Goal: Communication & Community: Answer question/provide support

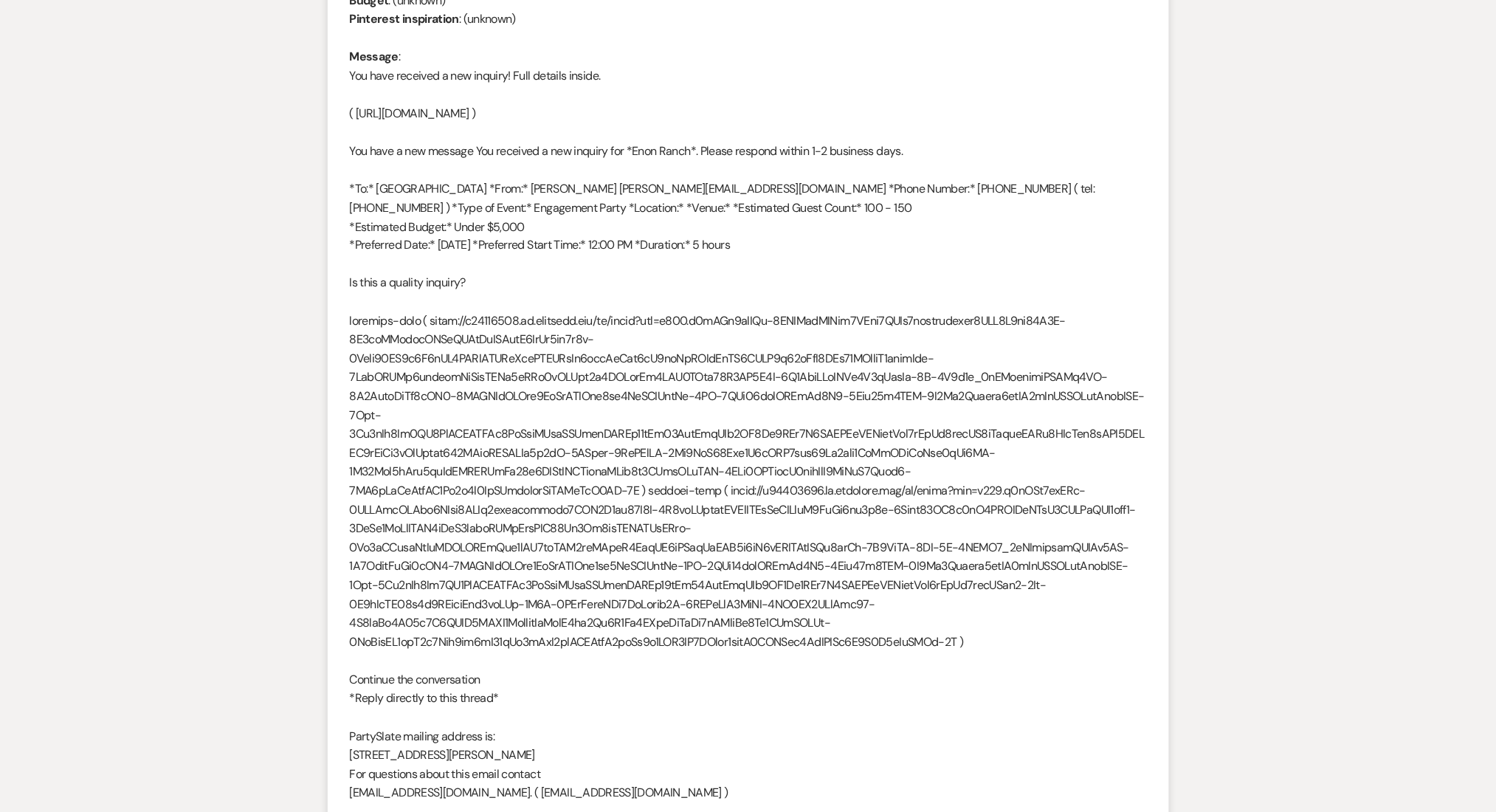
scroll to position [689, 0]
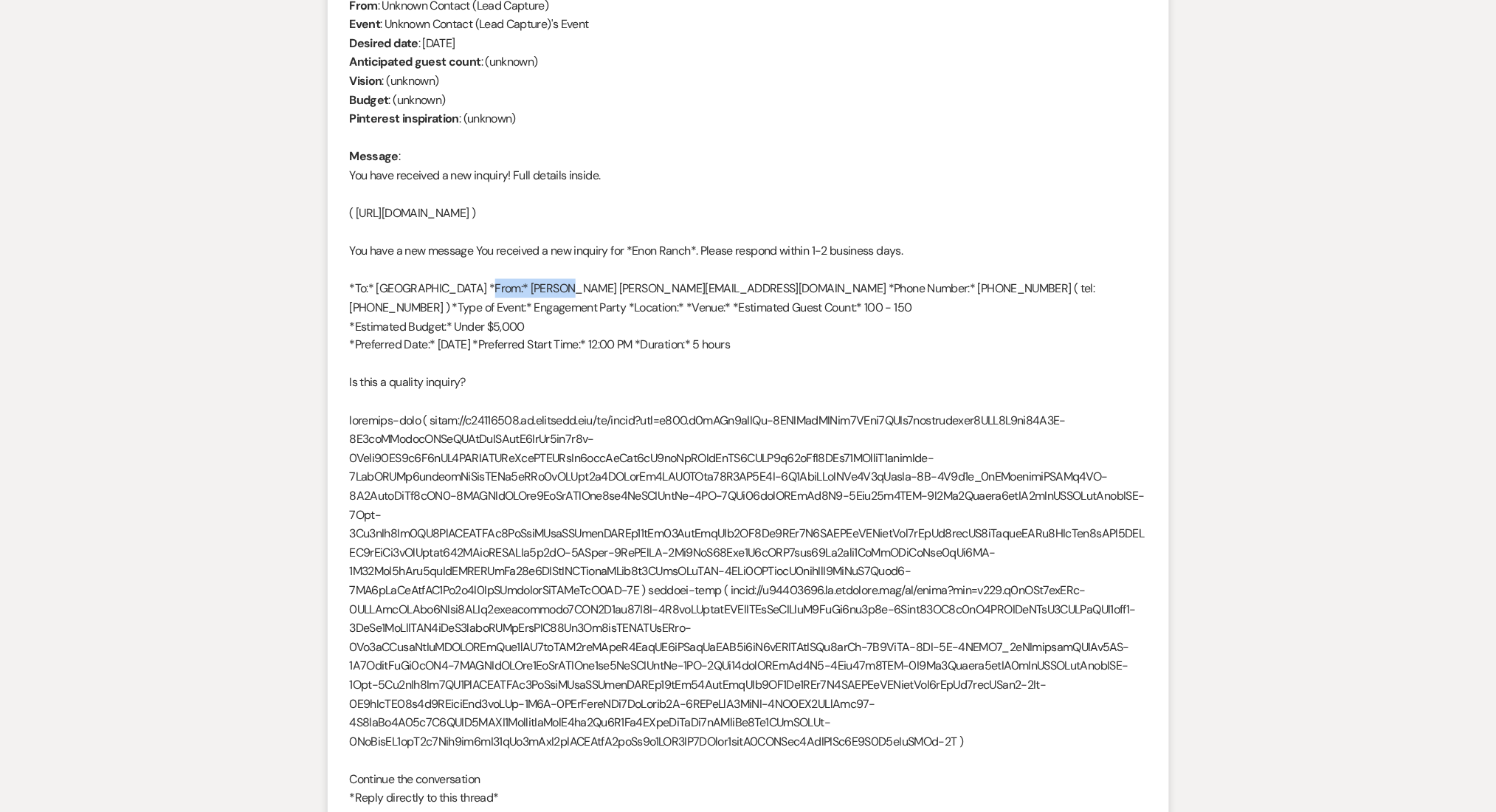
drag, startPoint x: 479, startPoint y: 418, endPoint x: 547, endPoint y: 422, distance: 68.1
click at [547, 422] on div "From : Unknown Contact (Lead Capture) Event : Unknown Contact (Lead Capture)'s …" at bounding box center [748, 742] width 797 height 1492
copy div "[PERSON_NAME]"
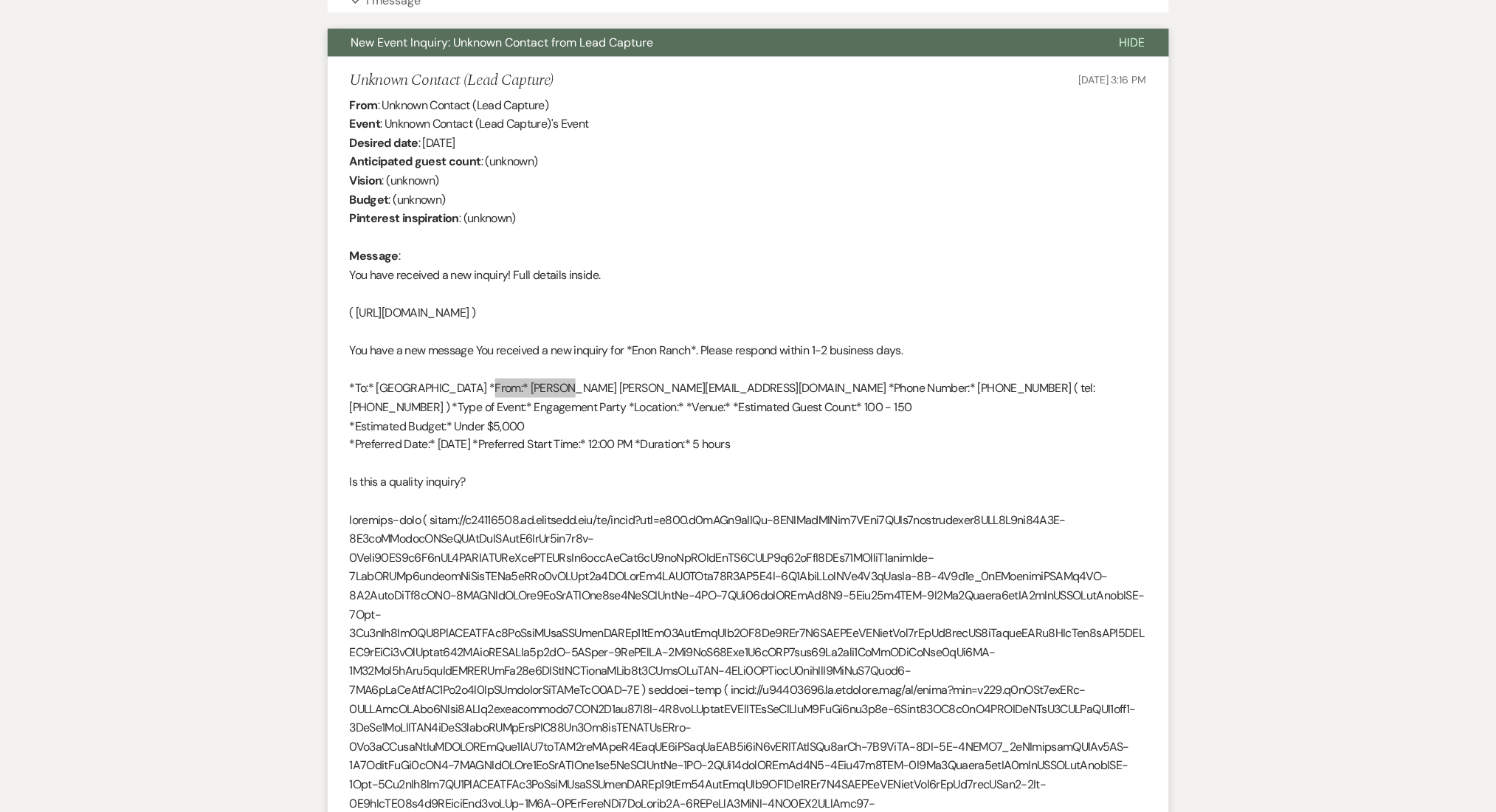
scroll to position [591, 0]
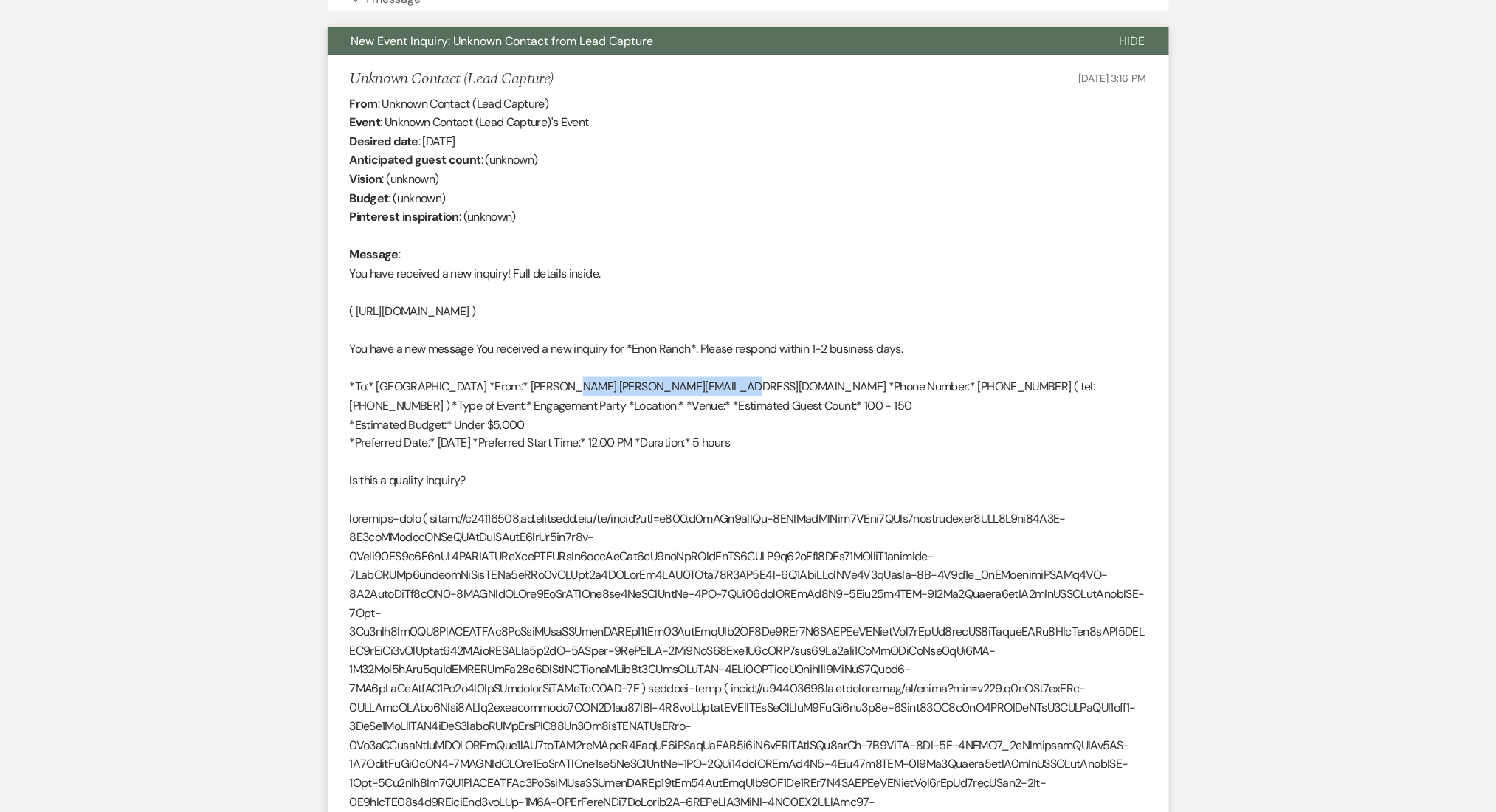
drag, startPoint x: 551, startPoint y: 520, endPoint x: 696, endPoint y: 513, distance: 145.2
copy div "[EMAIL_ADDRESS][DOMAIN_NAME]"
drag, startPoint x: 805, startPoint y: 515, endPoint x: 886, endPoint y: 525, distance: 81.6
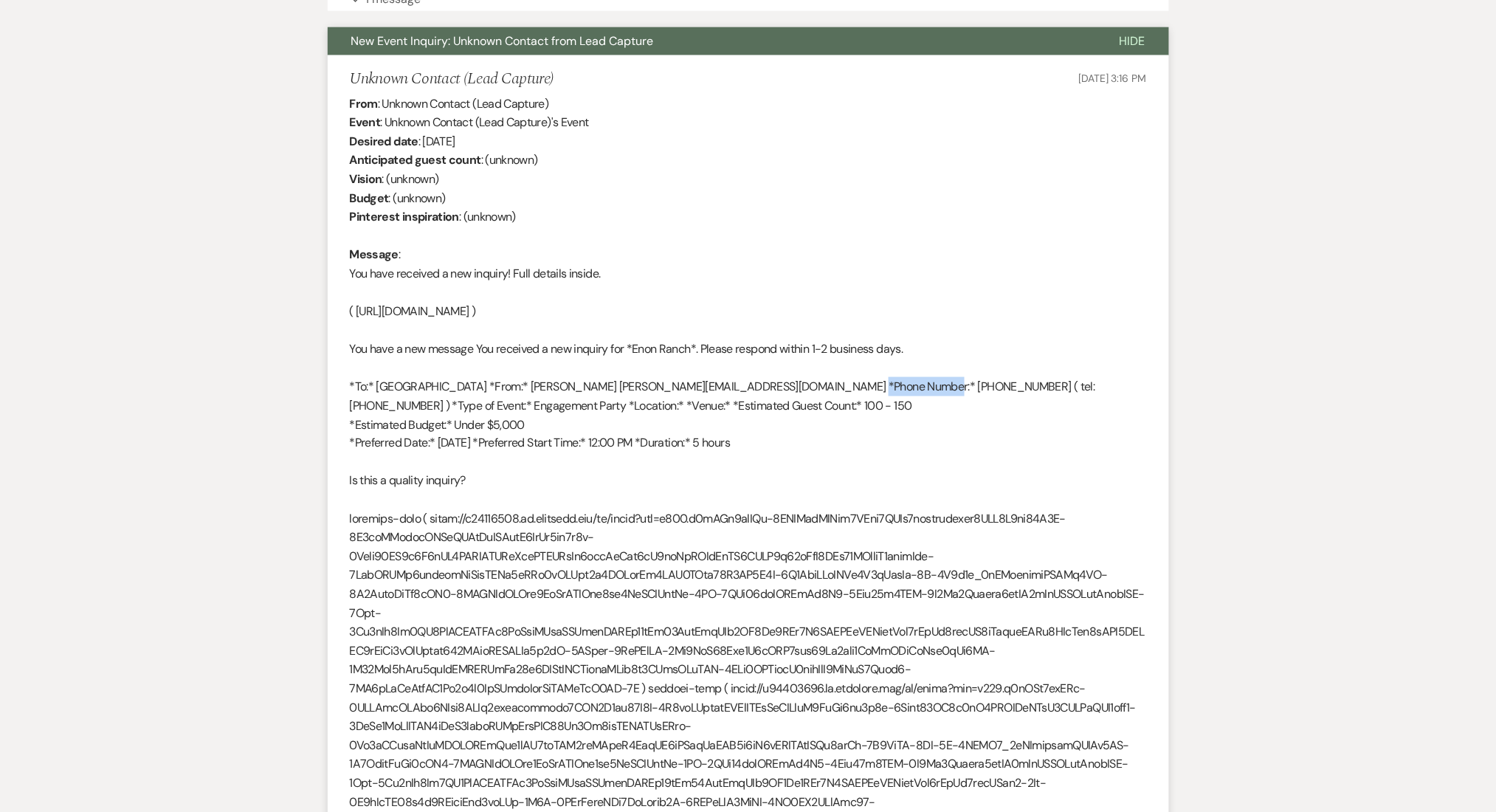
copy div "[PHONE_NUMBER]"
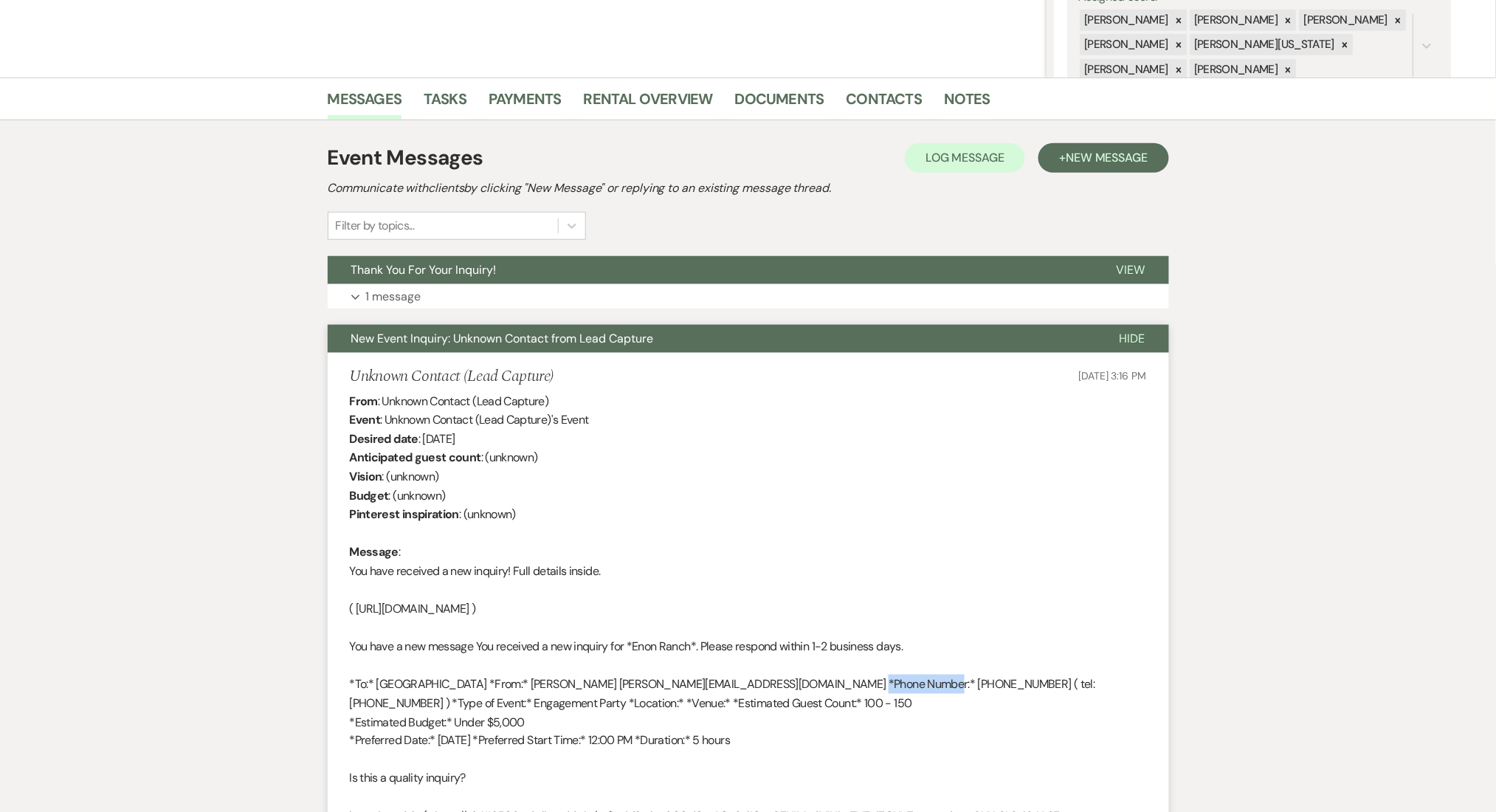
scroll to position [0, 0]
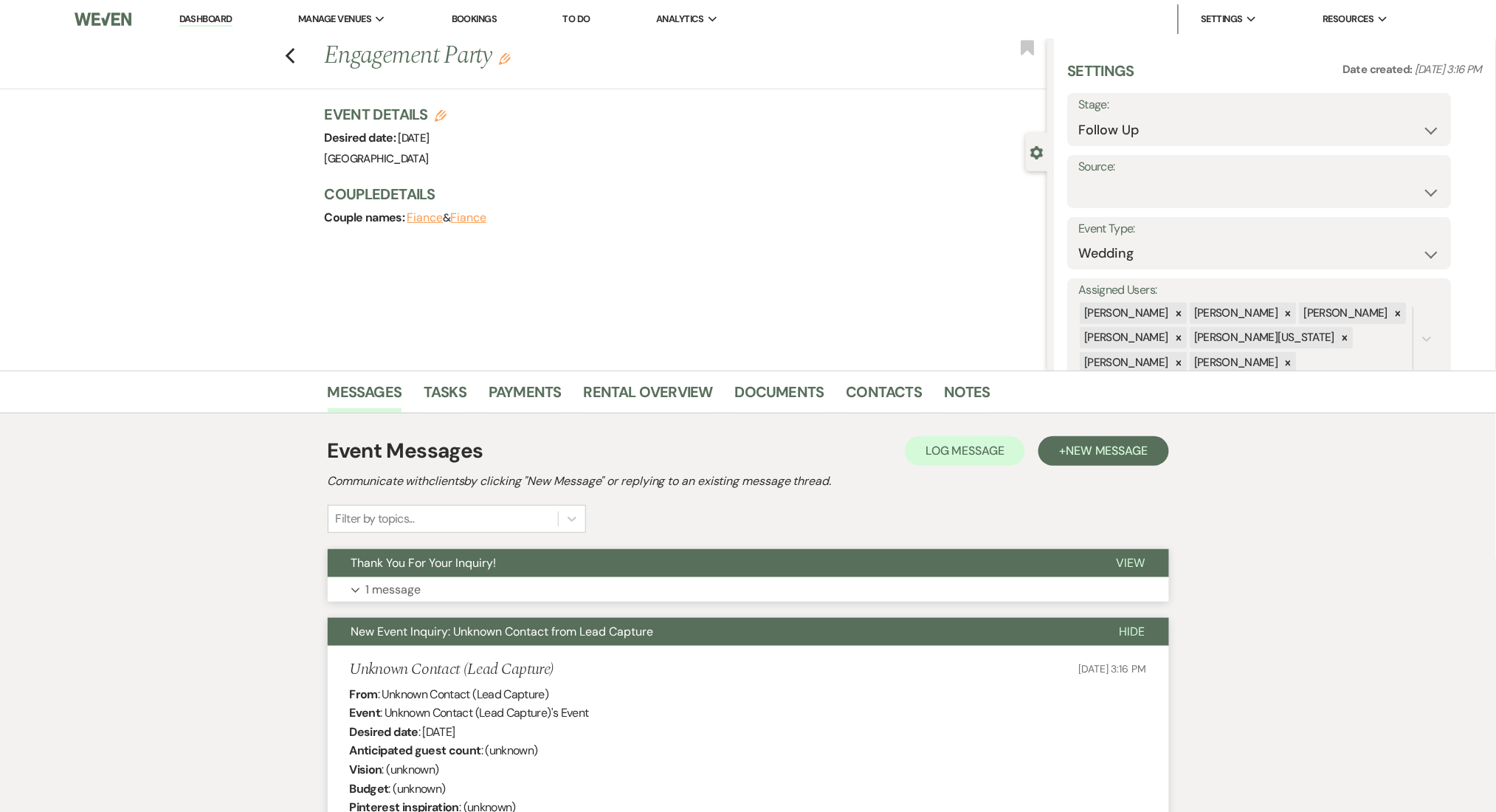
click at [551, 576] on button "Thank You For Your Inquiry!" at bounding box center [710, 562] width 765 height 28
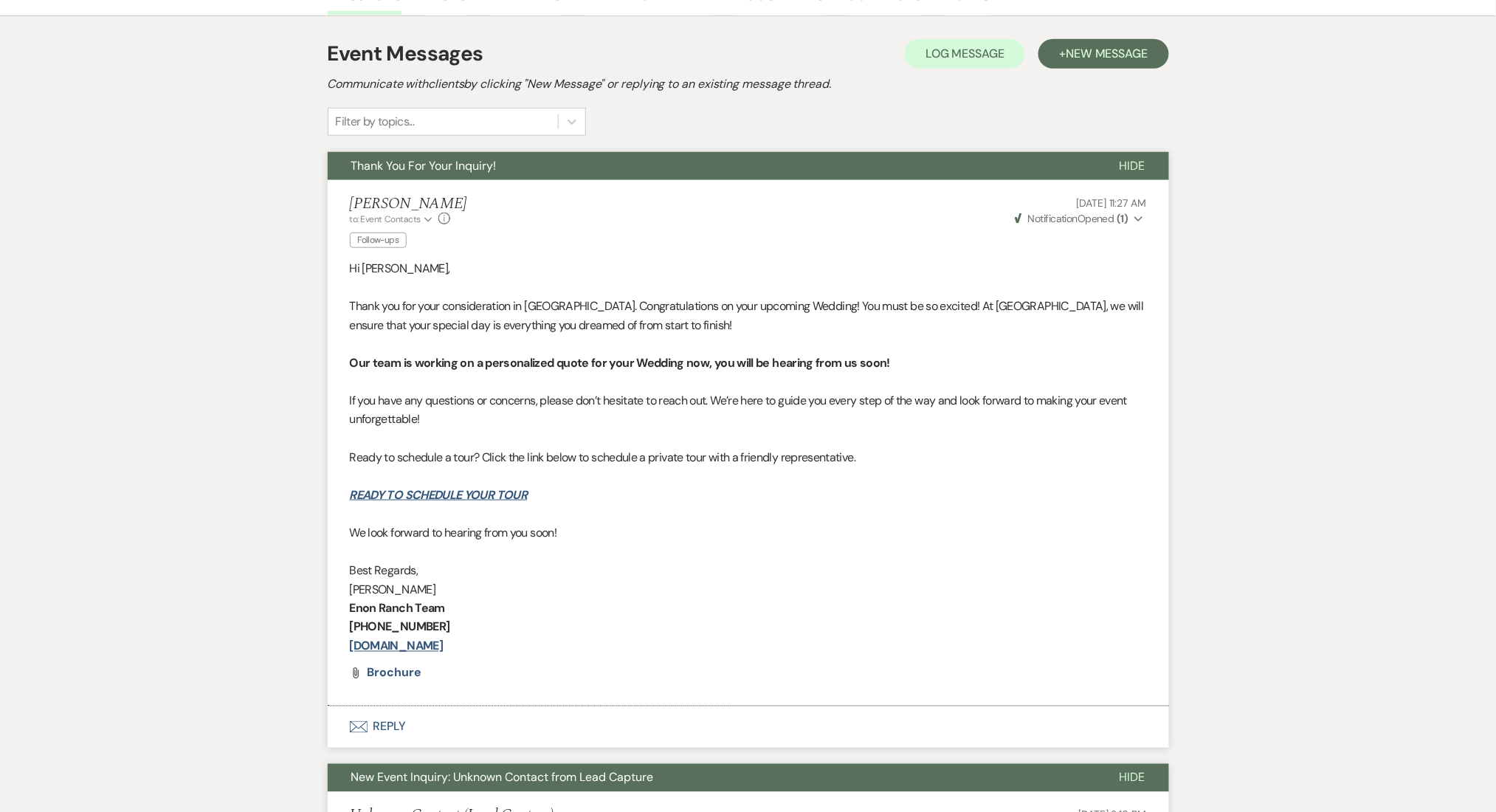
scroll to position [295, 0]
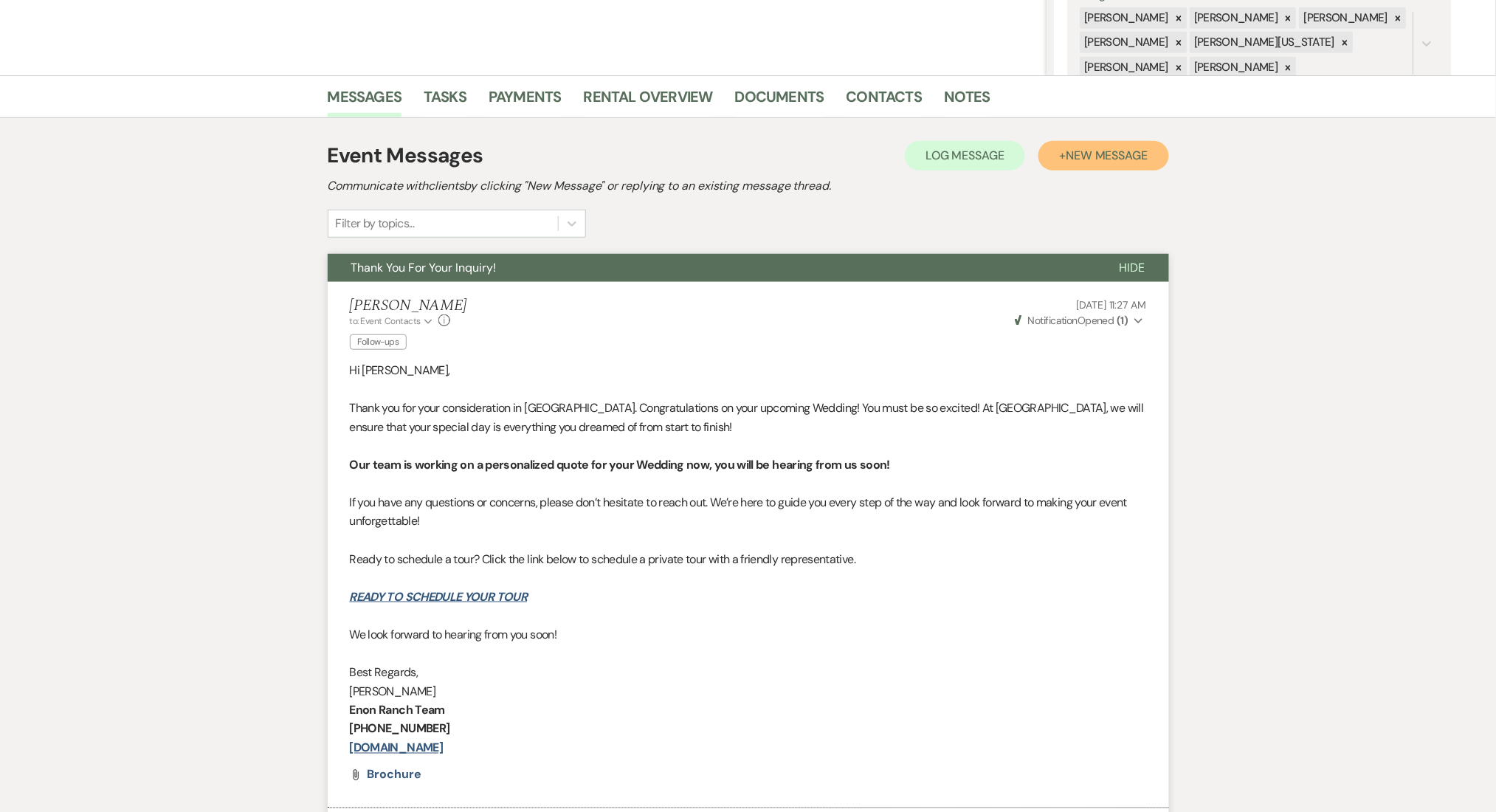
click at [1092, 153] on span "New Message" at bounding box center [1107, 155] width 82 height 15
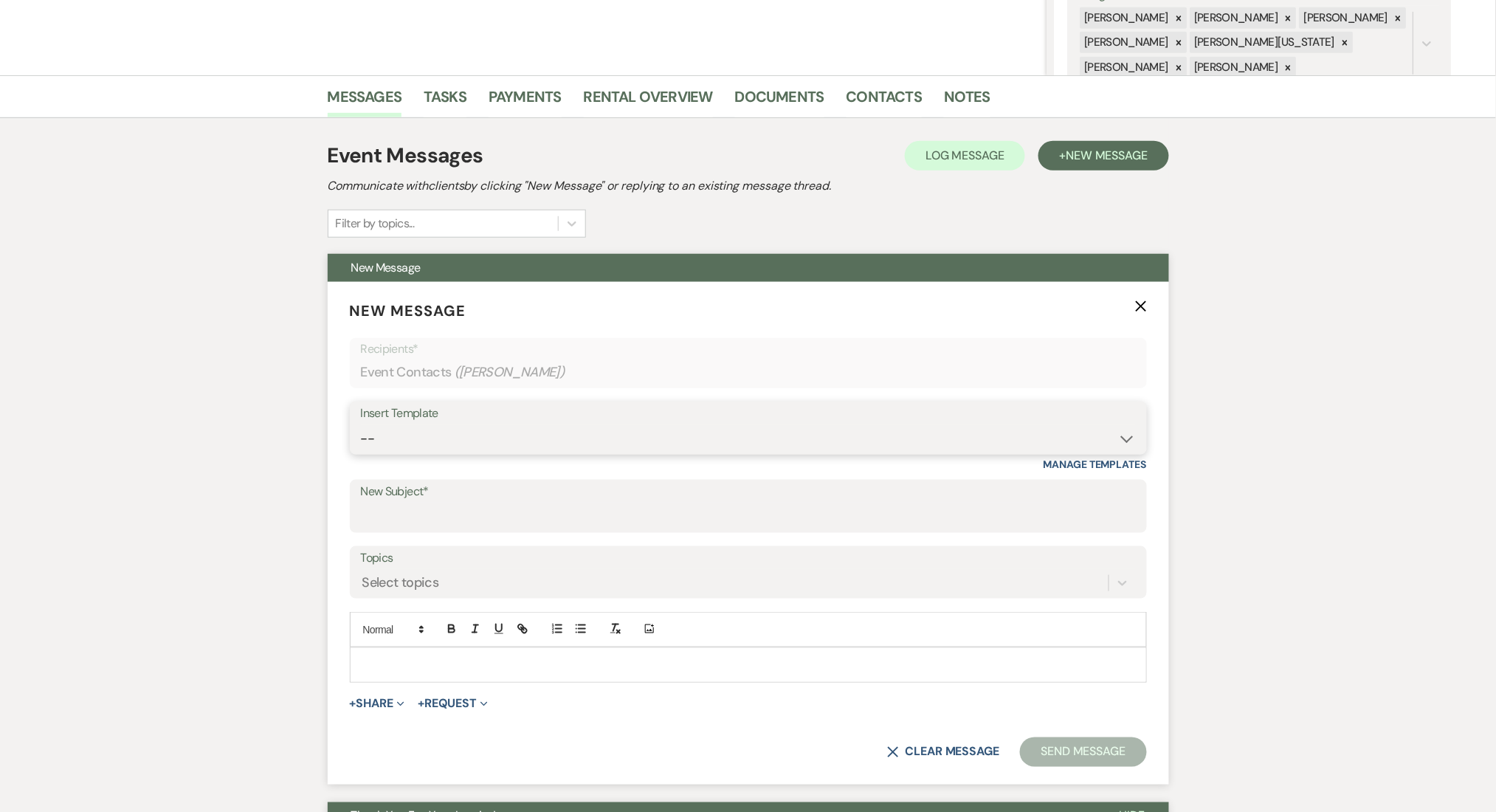
click at [513, 442] on select "-- Inquiry Follow Up Email #2 Contract Sending Template Payment Template Rental…" at bounding box center [748, 438] width 775 height 28
click at [361, 424] on select "-- Inquiry Follow Up Email #2 Contract Sending Template Payment Template Rental…" at bounding box center [748, 438] width 775 height 28
click at [485, 522] on input "New Subject*" at bounding box center [748, 517] width 775 height 28
click at [474, 441] on select "-- Inquiry Follow Up Email #2 Contract Sending Template Payment Template Rental…" at bounding box center [748, 438] width 775 height 28
select select "1711"
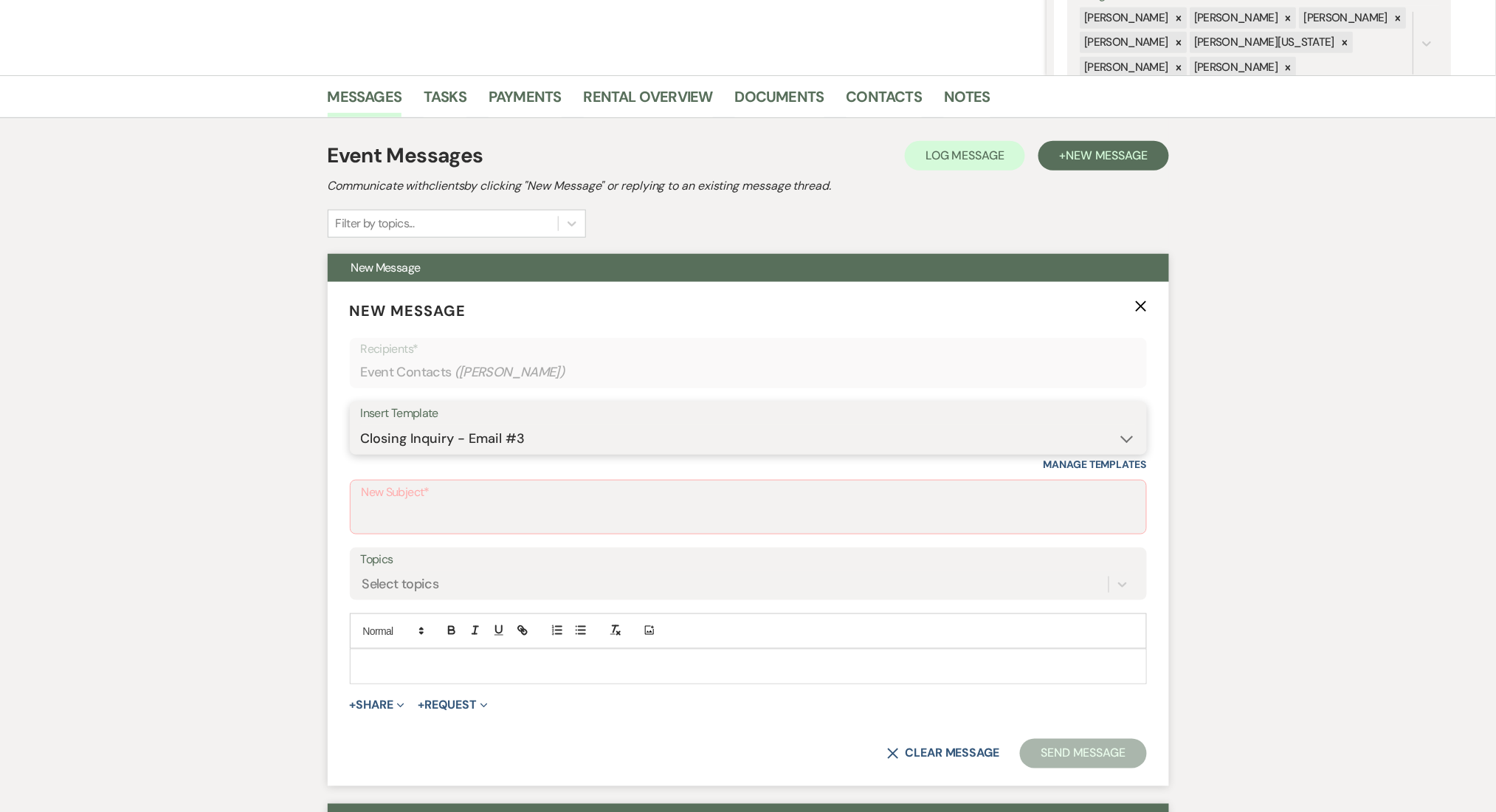
click at [361, 424] on select "-- Inquiry Follow Up Email #2 Contract Sending Template Payment Template Rental…" at bounding box center [748, 438] width 775 height 28
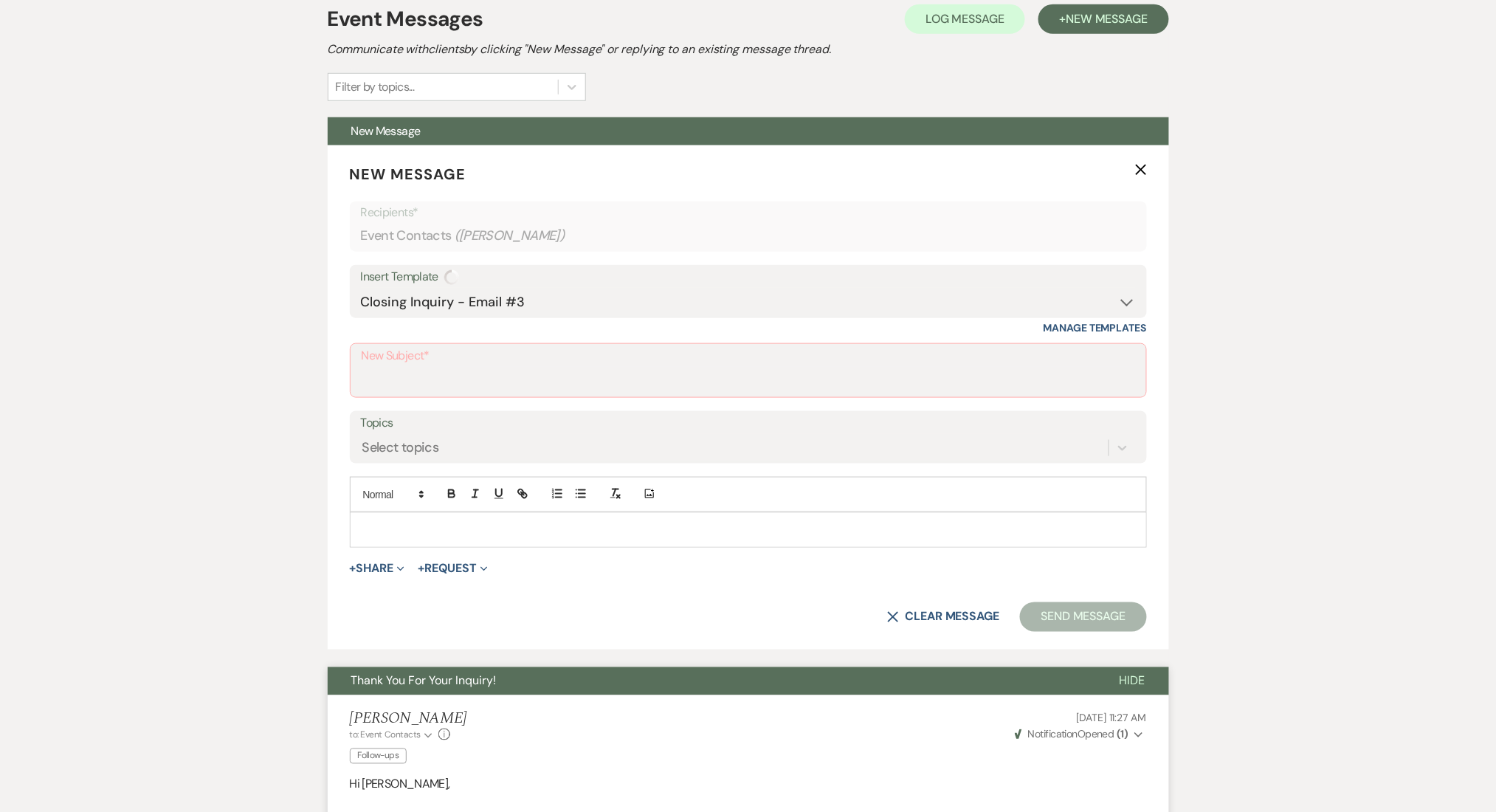
scroll to position [591, 0]
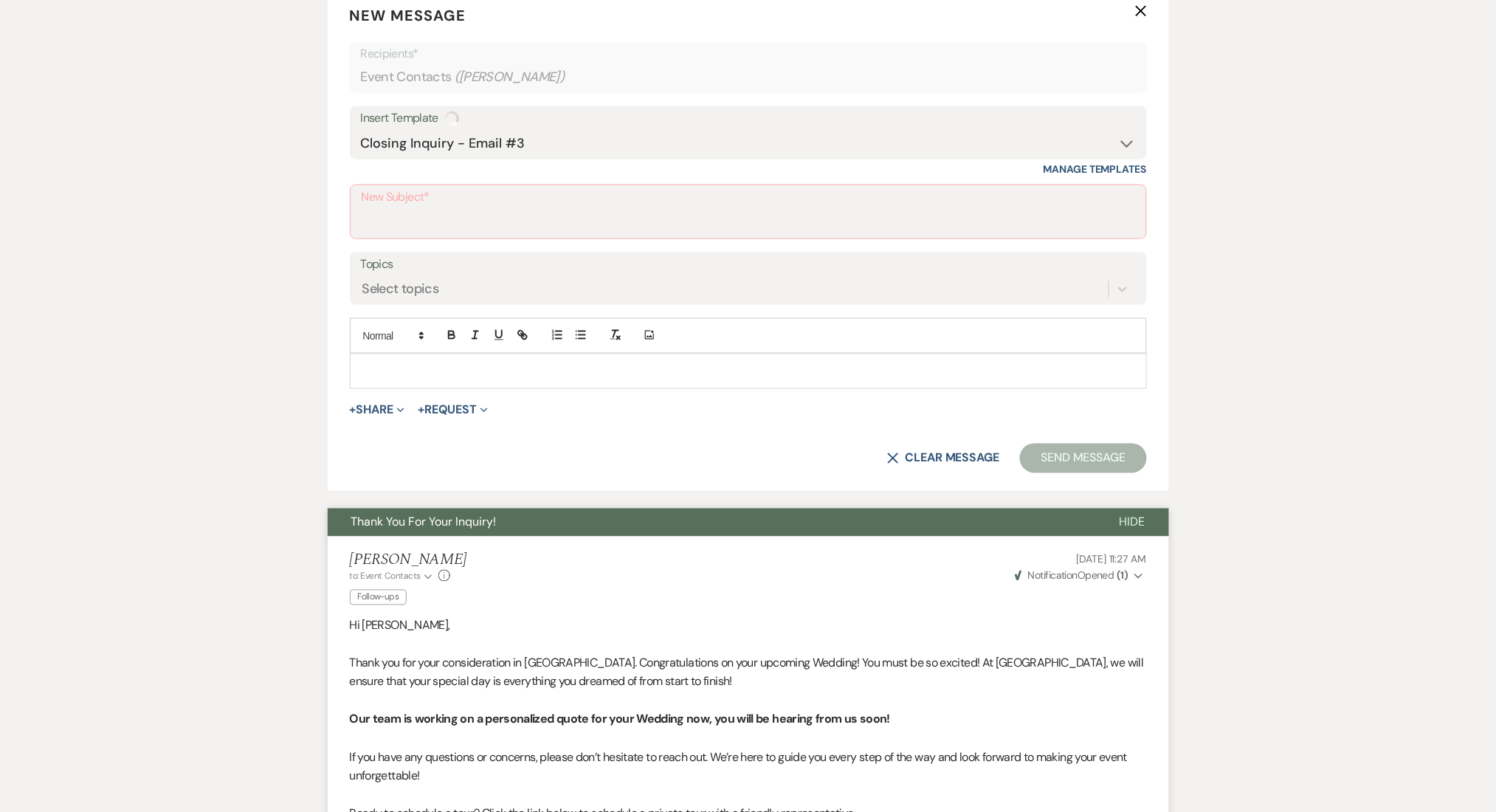
type input "Enon Ranch Inquiry Follow-Up"
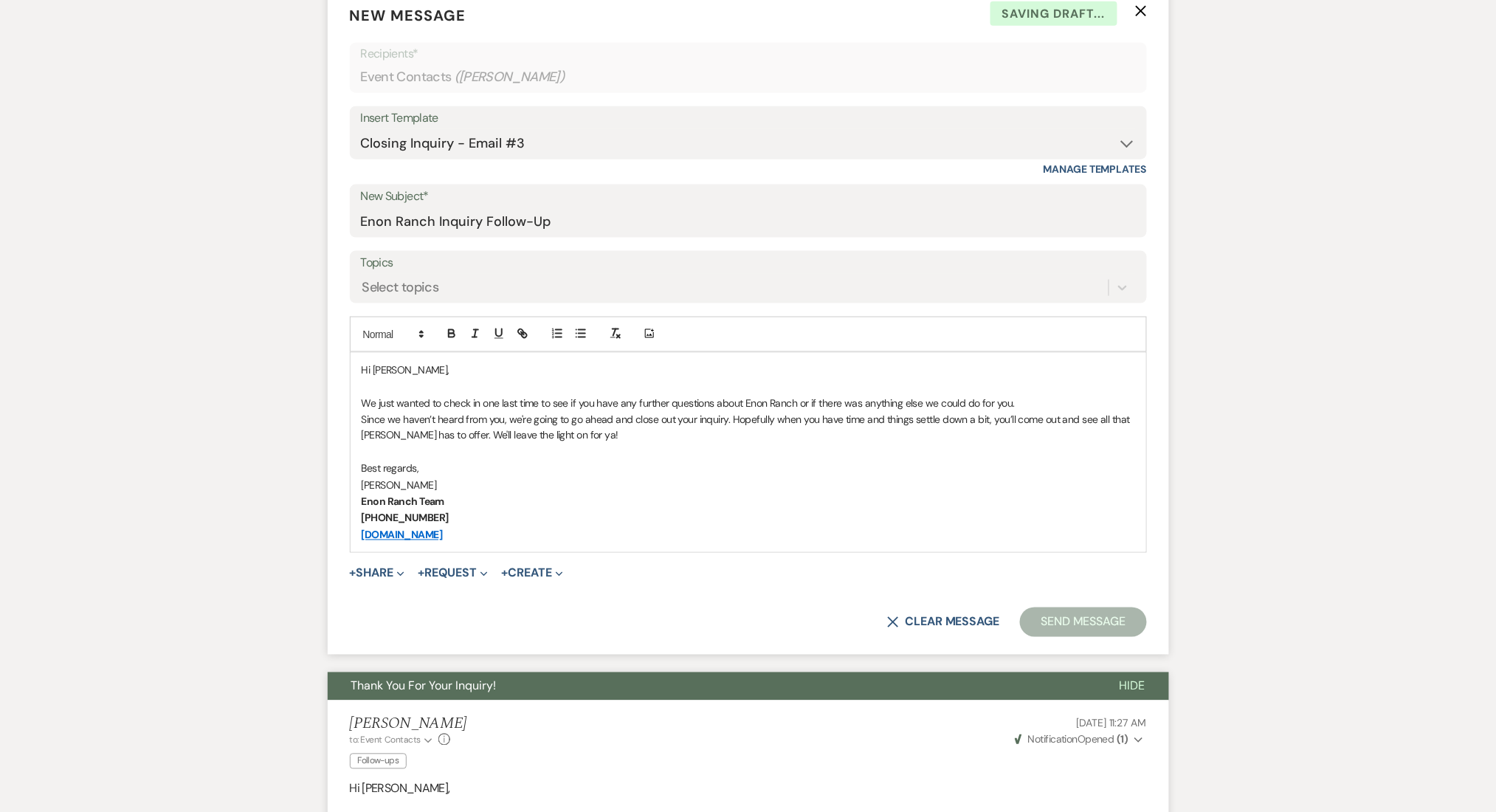
click at [500, 531] on p "www.EnonRanch.com" at bounding box center [748, 535] width 774 height 16
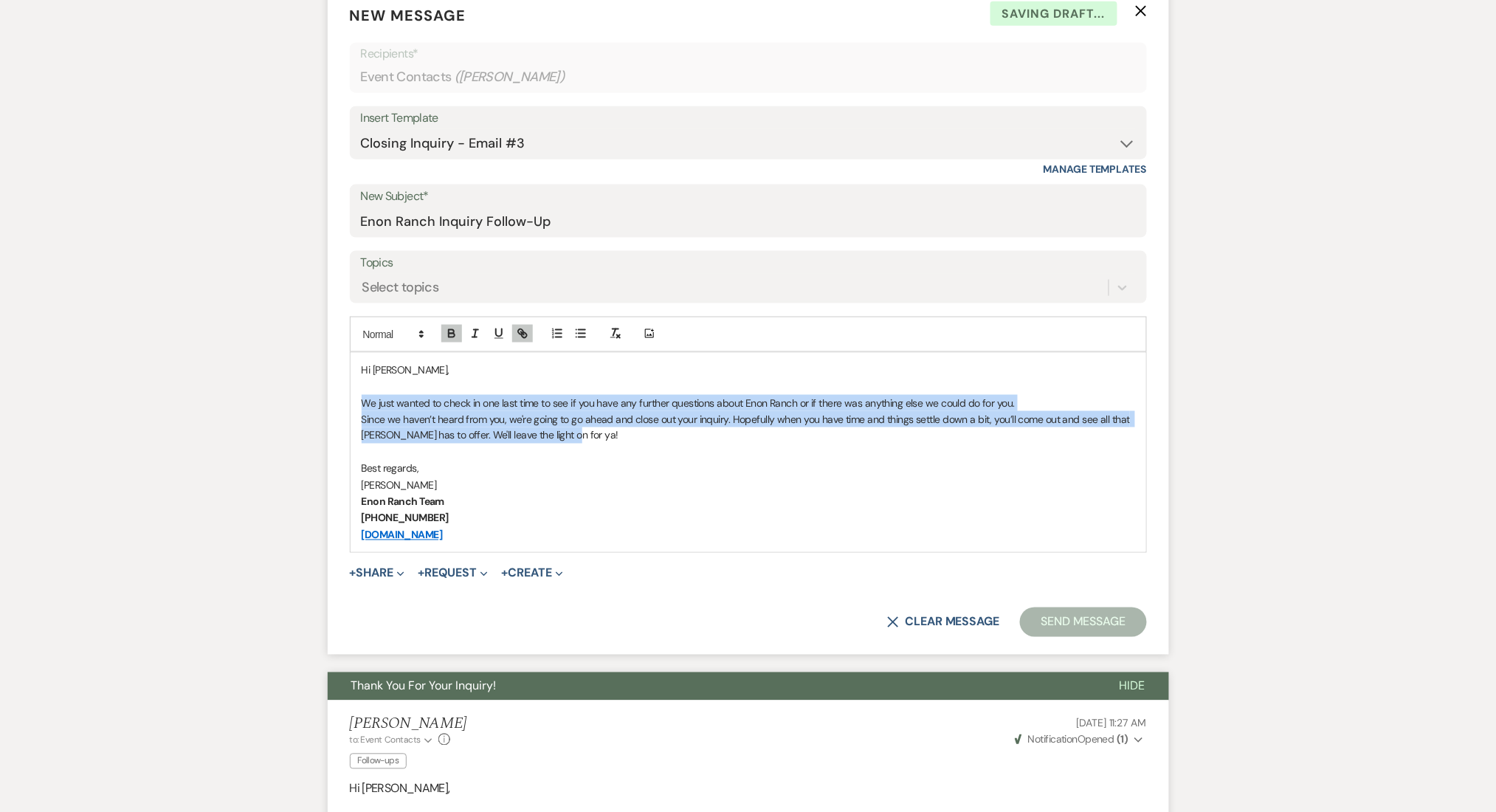
drag, startPoint x: 603, startPoint y: 436, endPoint x: 341, endPoint y: 402, distance: 264.2
click at [341, 402] on form "New Message X Saving draft... Recipients* Event Contacts ( Camille Oliver ) Ins…" at bounding box center [748, 321] width 841 height 669
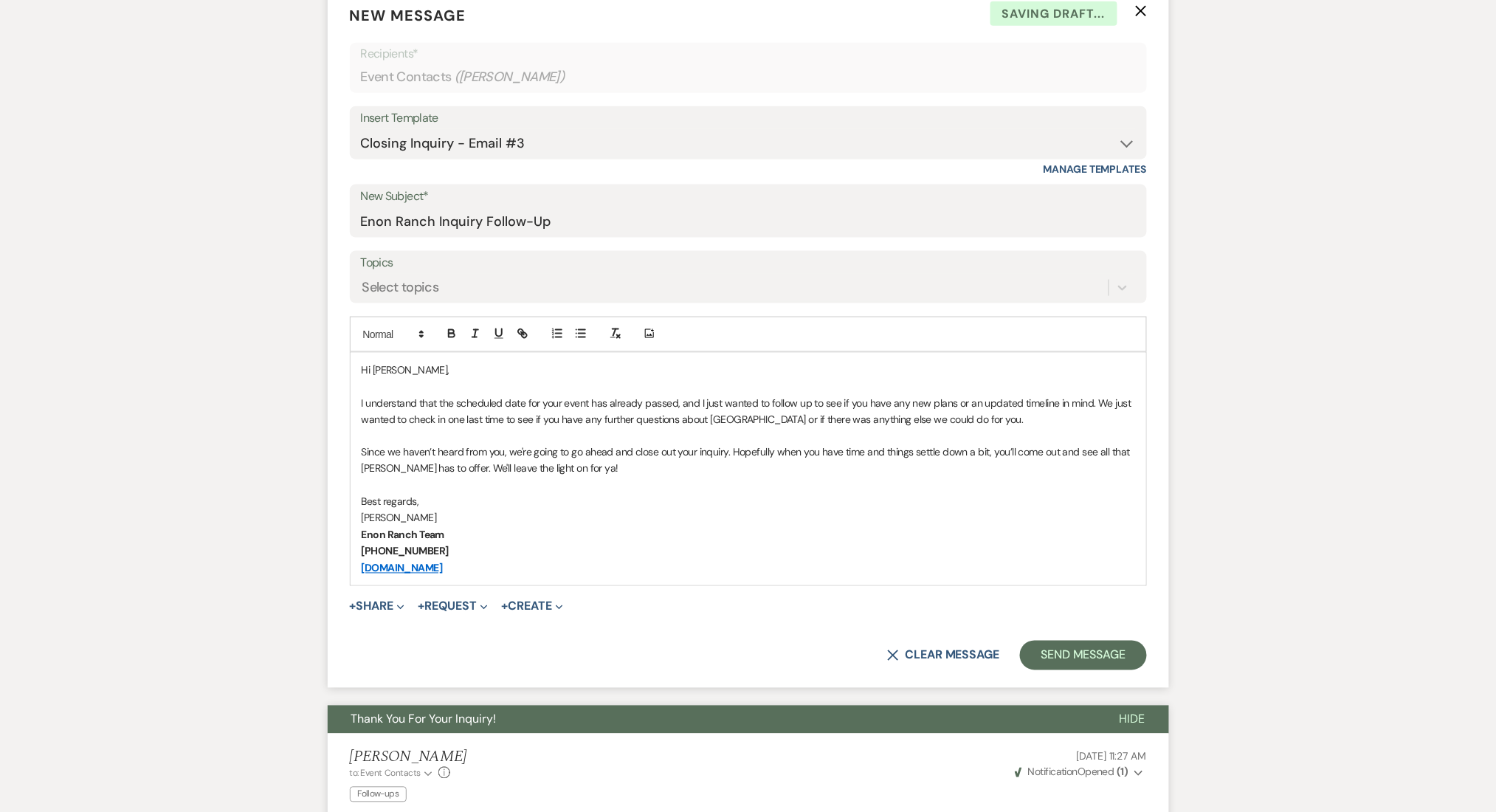
click at [399, 272] on label "Topics" at bounding box center [748, 263] width 775 height 22
click at [364, 277] on input "Topics" at bounding box center [363, 287] width 2 height 20
click at [394, 290] on div "Select topics" at bounding box center [401, 287] width 77 height 20
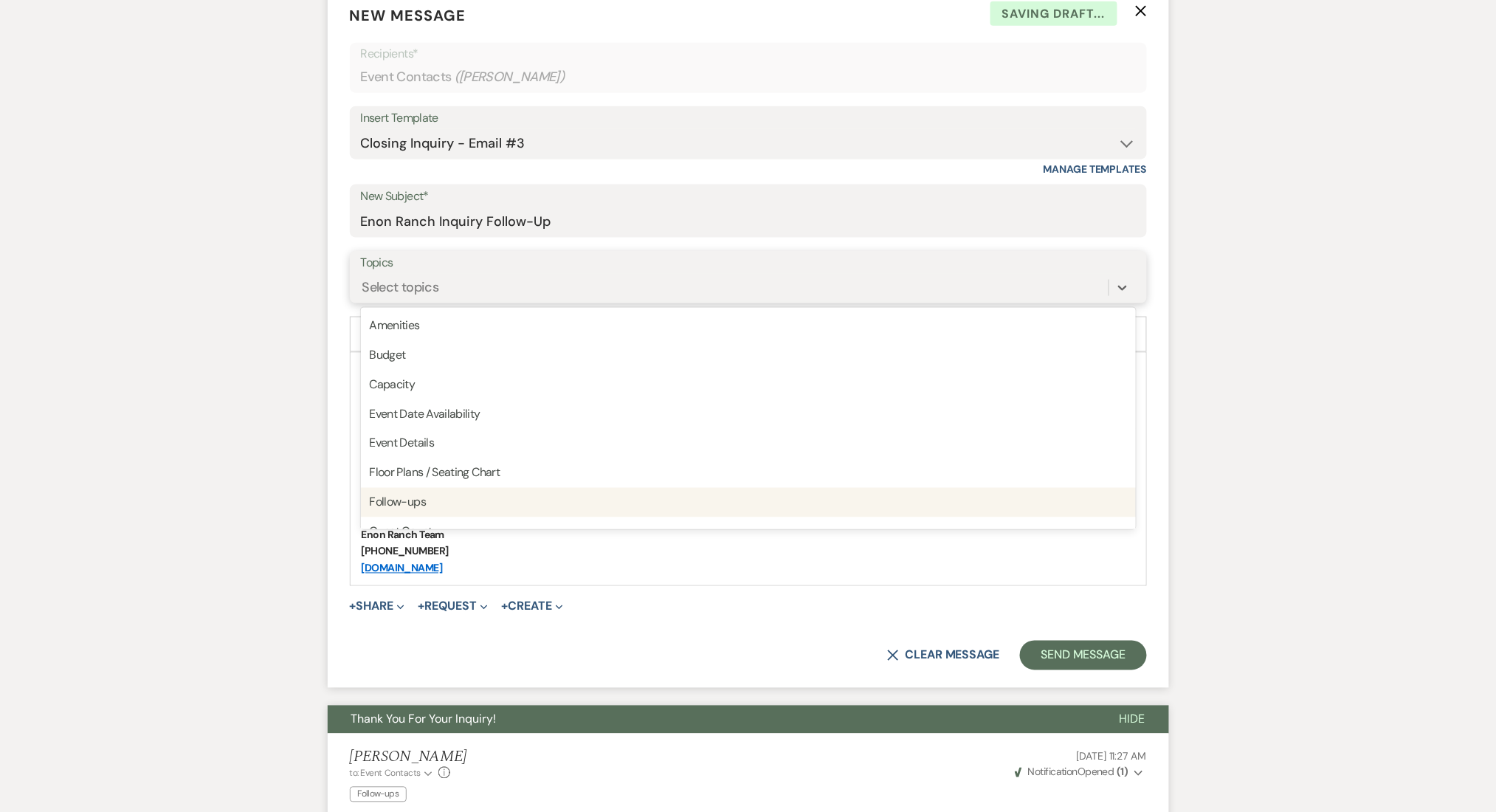
click at [418, 498] on div "Follow-ups" at bounding box center [748, 502] width 775 height 29
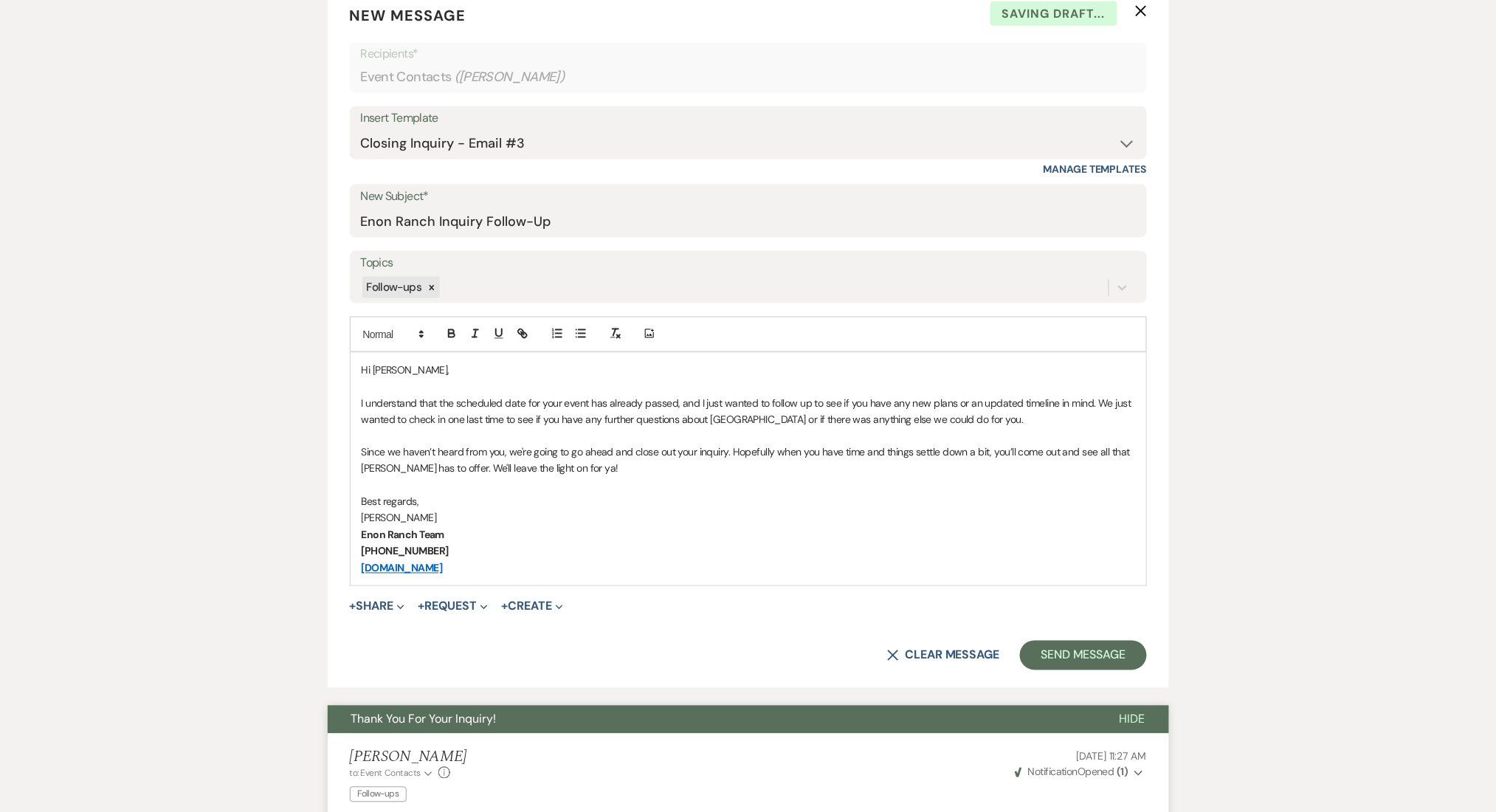
click at [474, 287] on div "Follow-ups" at bounding box center [735, 287] width 748 height 26
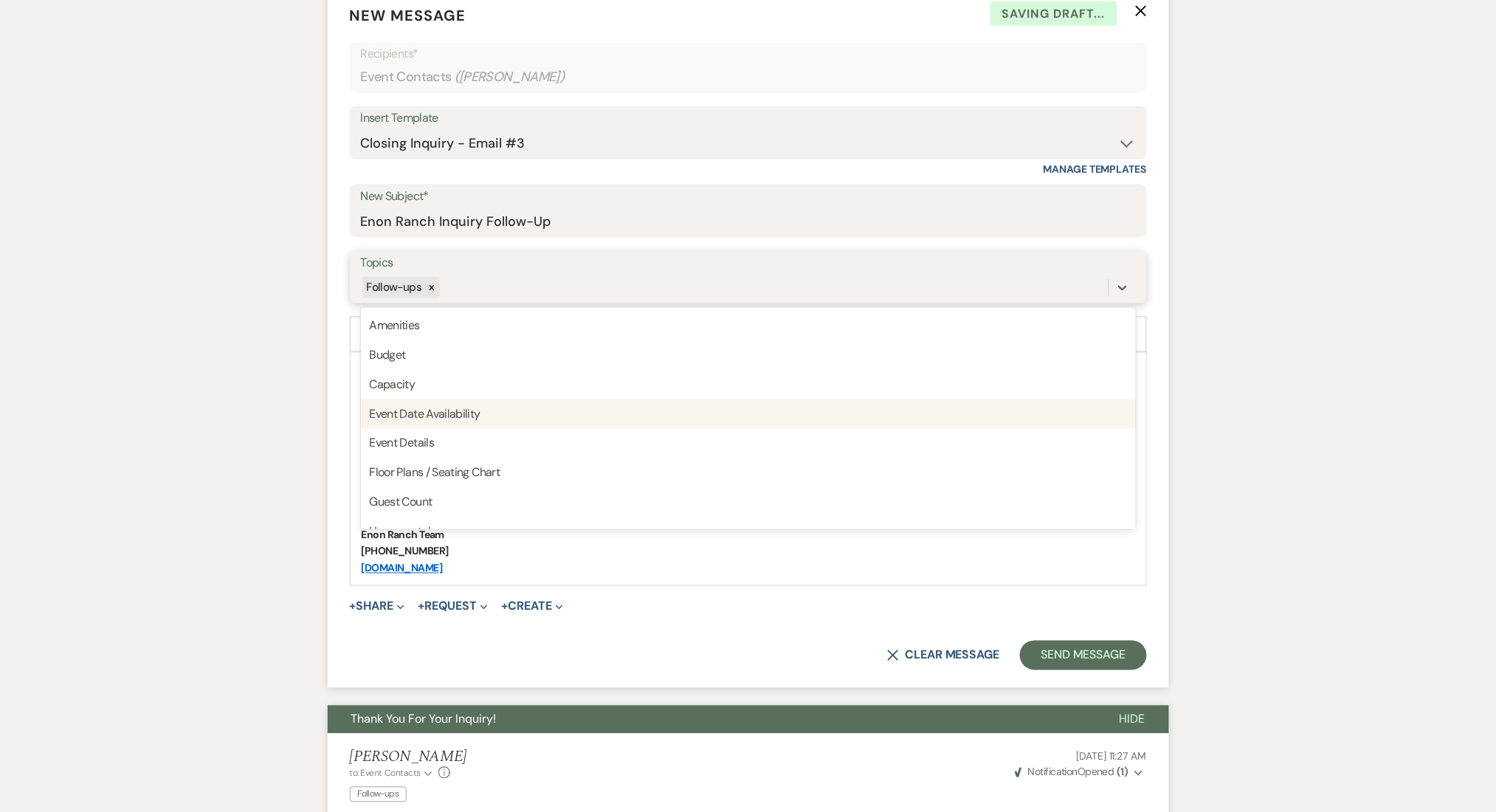
scroll to position [345, 0]
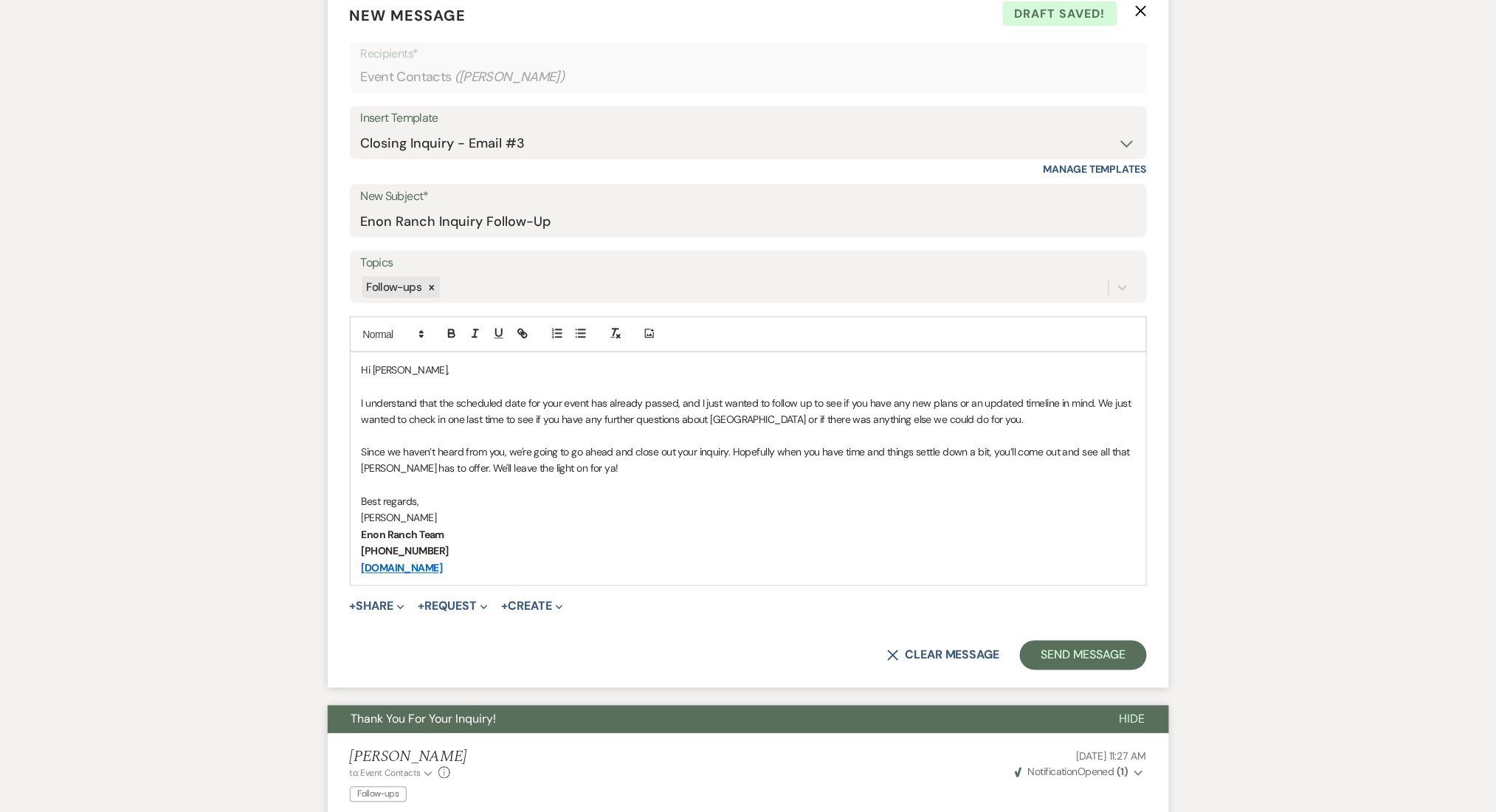
click at [795, 447] on p "Since we haven’t heard from you, we're going to go ahead and close out your inq…" at bounding box center [748, 461] width 774 height 34
click at [1109, 644] on button "Send Message" at bounding box center [1083, 654] width 127 height 29
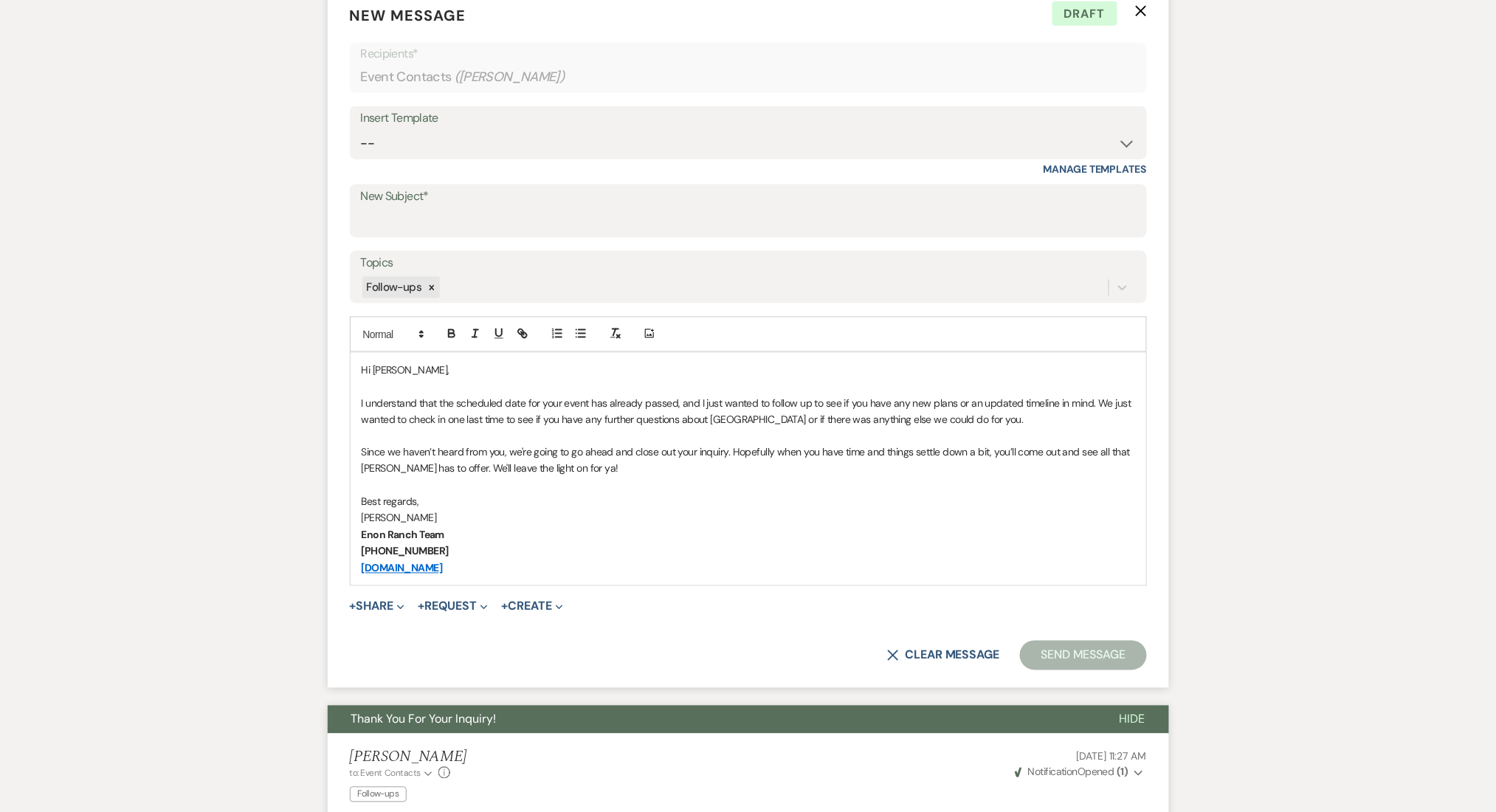
scroll to position [41, 0]
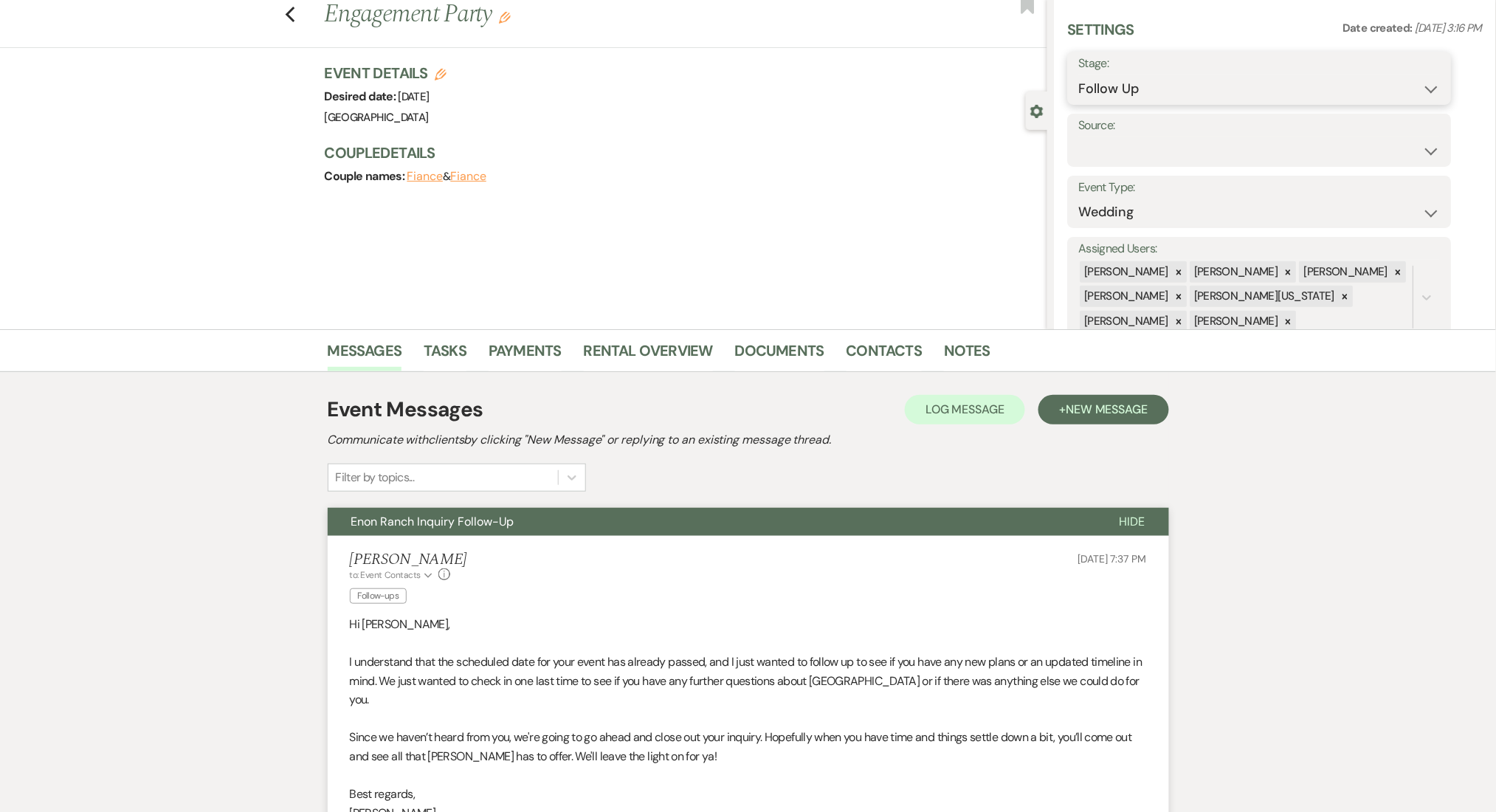
click at [1136, 89] on select "Inquiry Follow Up Tour Requested Tour Confirmed Toured Proposal Sent Booked Lost" at bounding box center [1260, 89] width 362 height 28
select select "8"
click at [1079, 75] on select "Inquiry Follow Up Tour Requested Tour Confirmed Toured Proposal Sent Booked Lost" at bounding box center [1260, 89] width 362 height 28
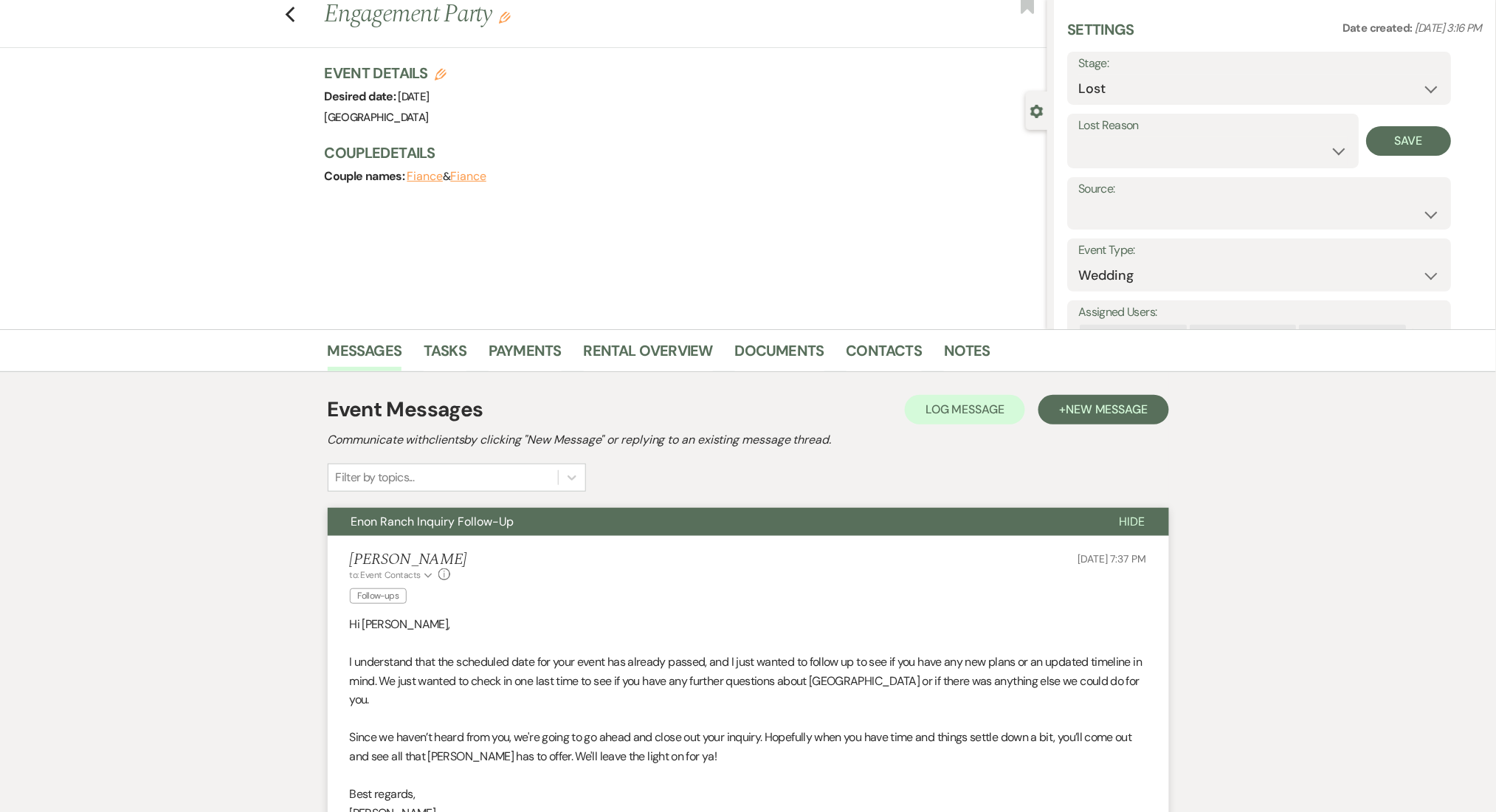
click at [1147, 147] on select "Booked Elsewhere Budget Date Unavailable No Response Not a Good Match Capacity …" at bounding box center [1213, 151] width 269 height 28
select select "1"
click at [1079, 137] on select "Booked Elsewhere Budget Date Unavailable No Response Not a Good Match Capacity …" at bounding box center [1213, 151] width 269 height 28
click at [1314, 147] on input "Other" at bounding box center [1323, 151] width 91 height 28
paste input "date of event had passed"
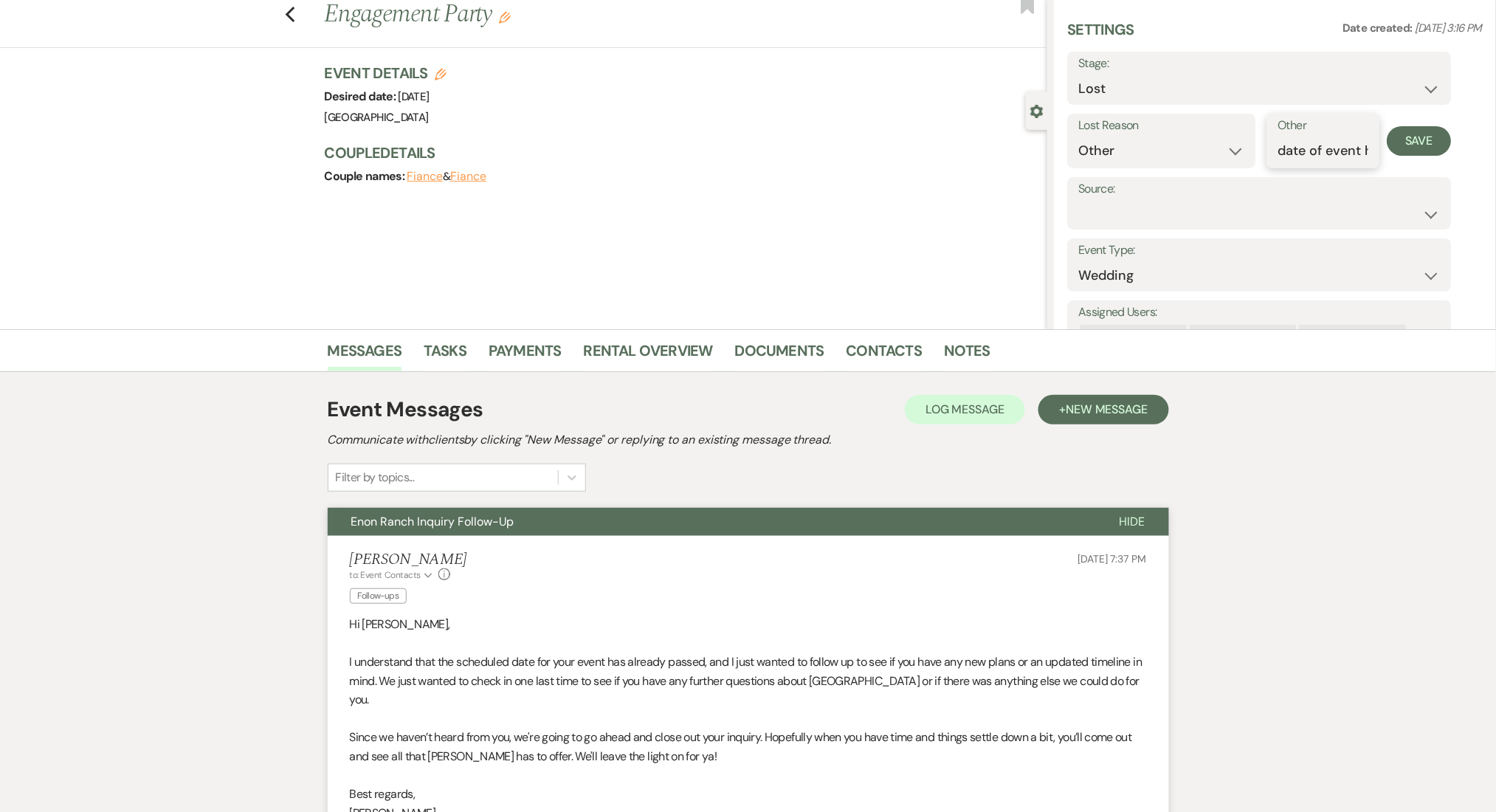
scroll to position [0, 71]
type input "date of event had passed"
click at [1442, 139] on button "Save" at bounding box center [1420, 141] width 65 height 29
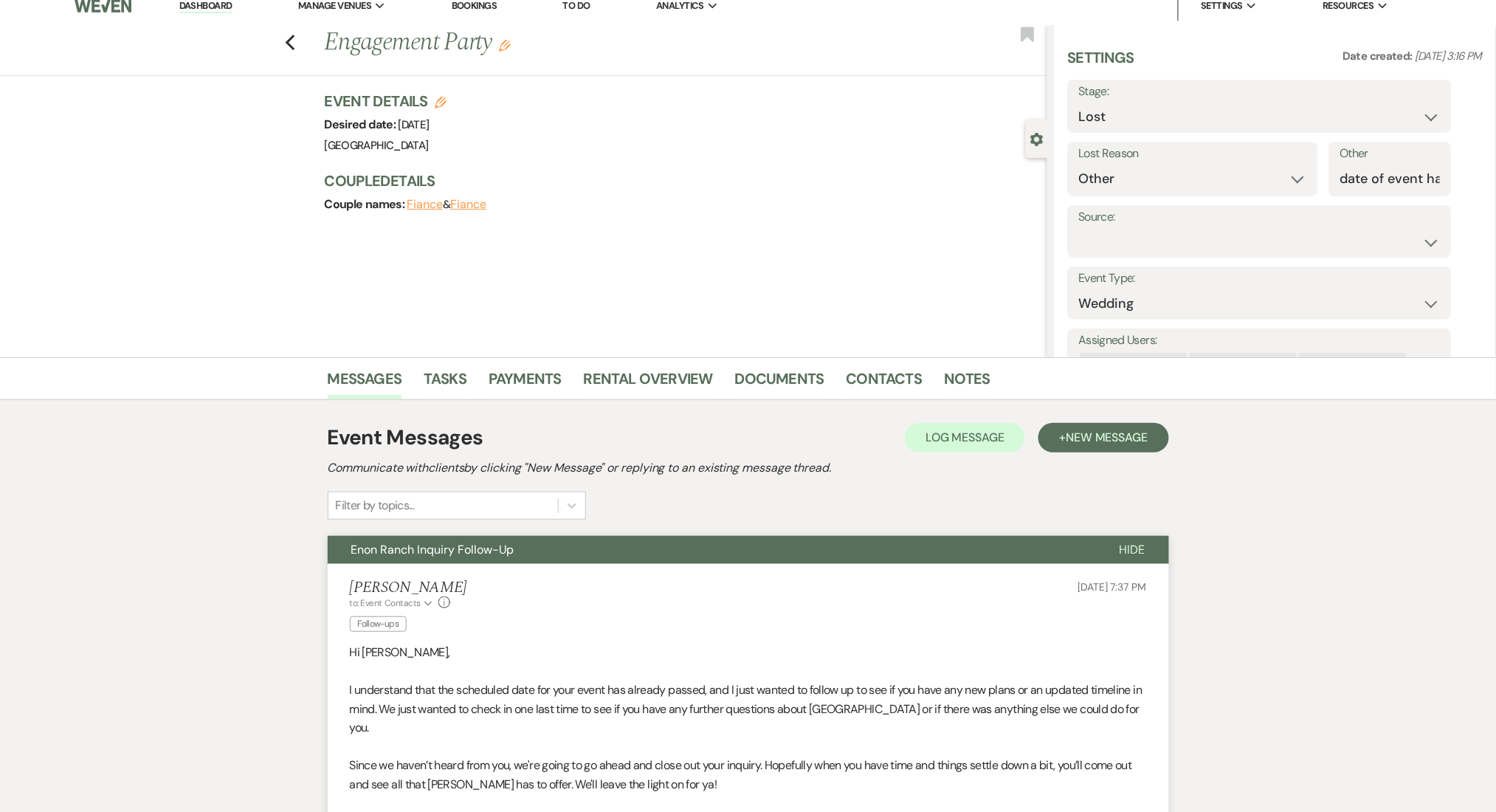
scroll to position [0, 0]
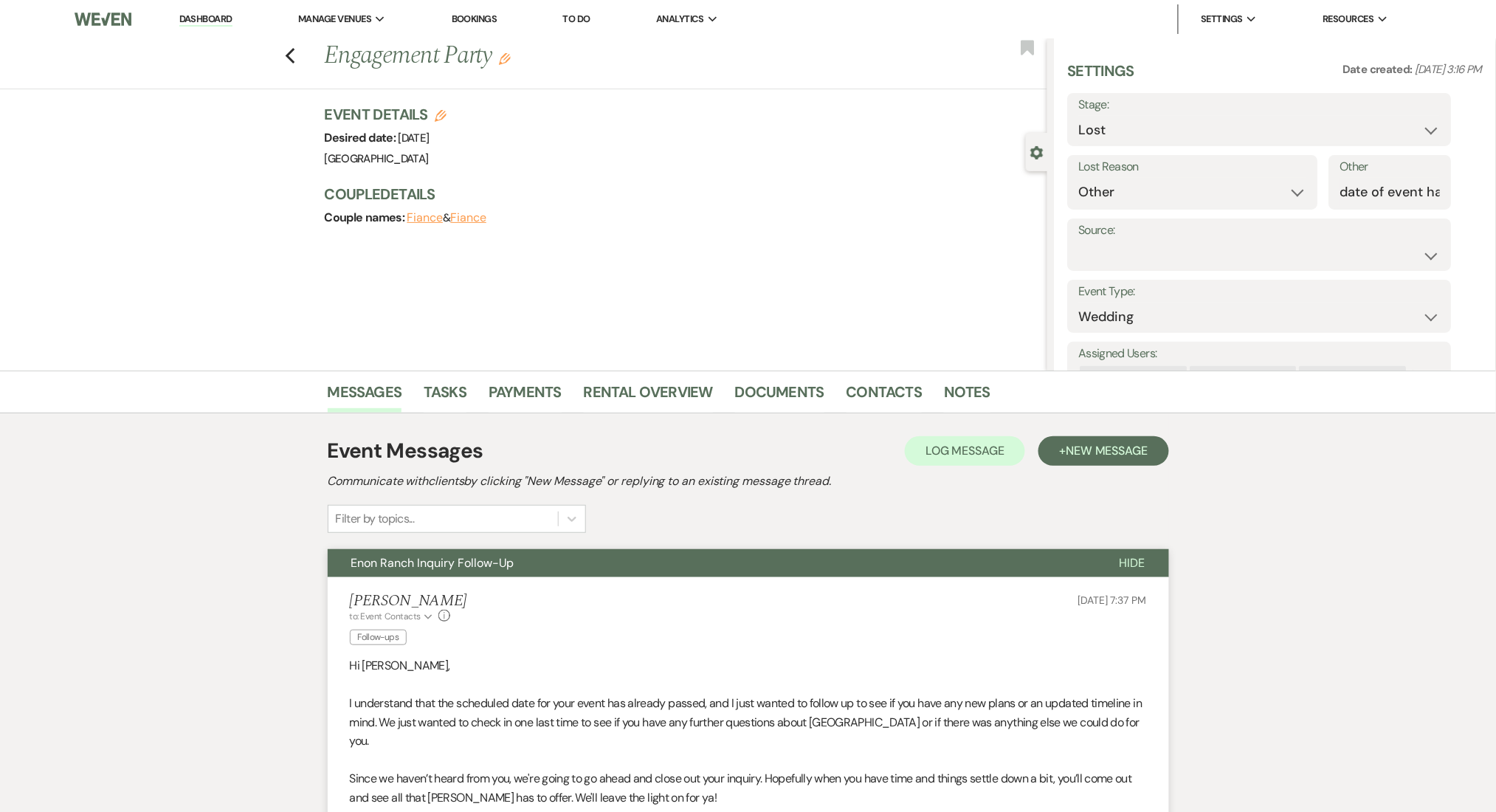
click at [217, 23] on link "Dashboard" at bounding box center [205, 19] width 53 height 14
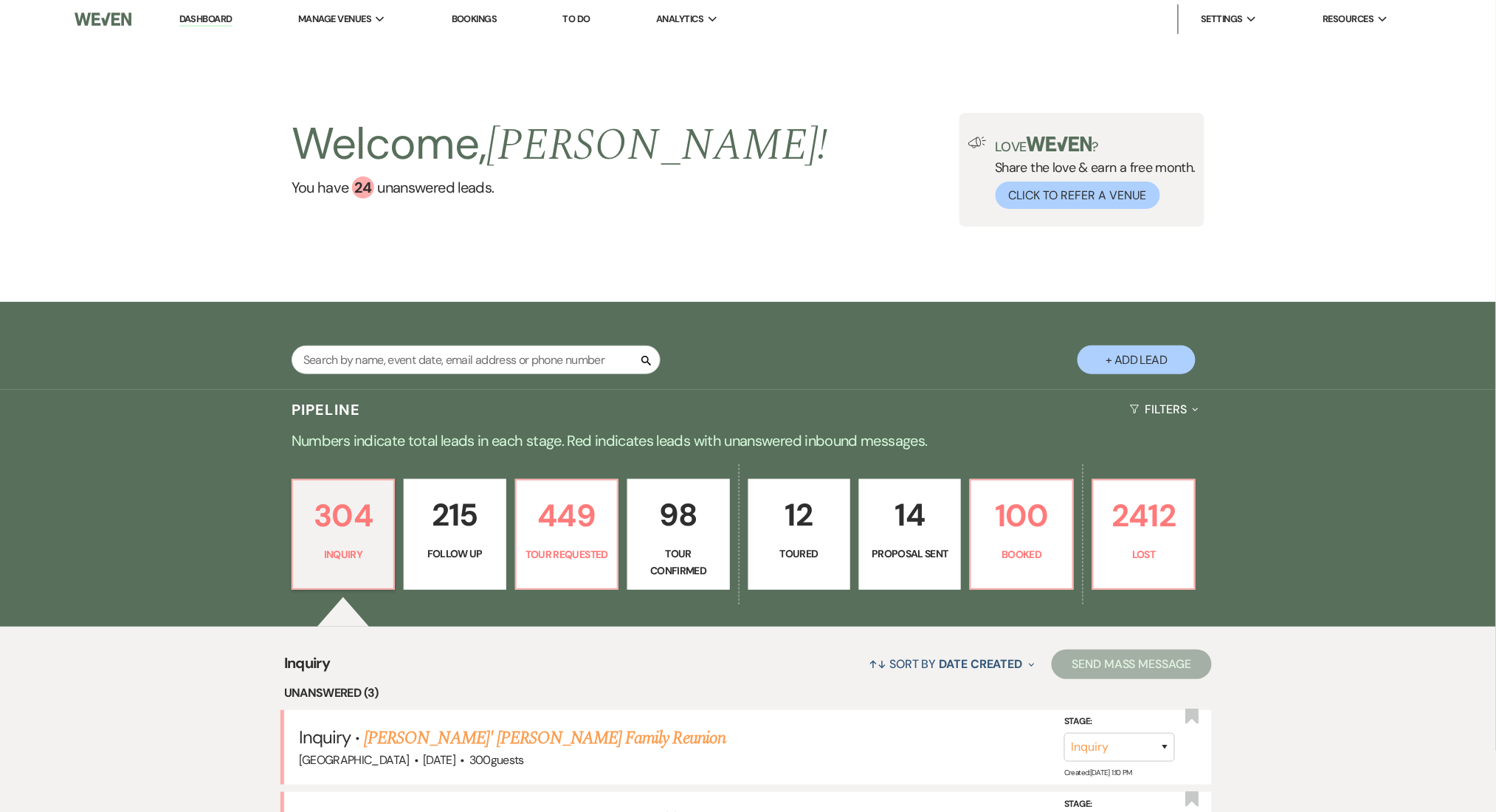
scroll to position [295, 0]
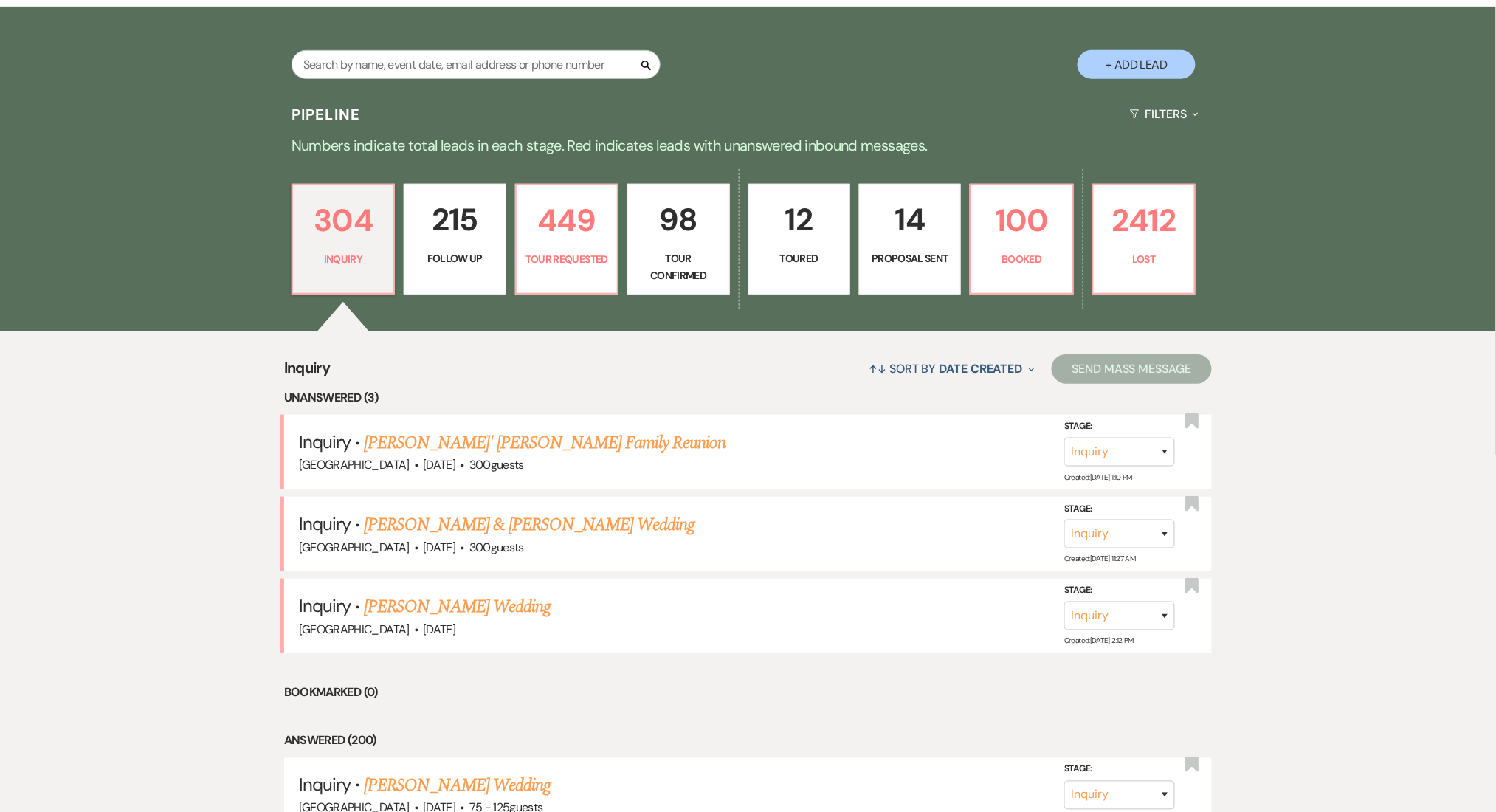
click at [433, 437] on link "[PERSON_NAME]' [PERSON_NAME] Family Reunion" at bounding box center [545, 443] width 362 height 27
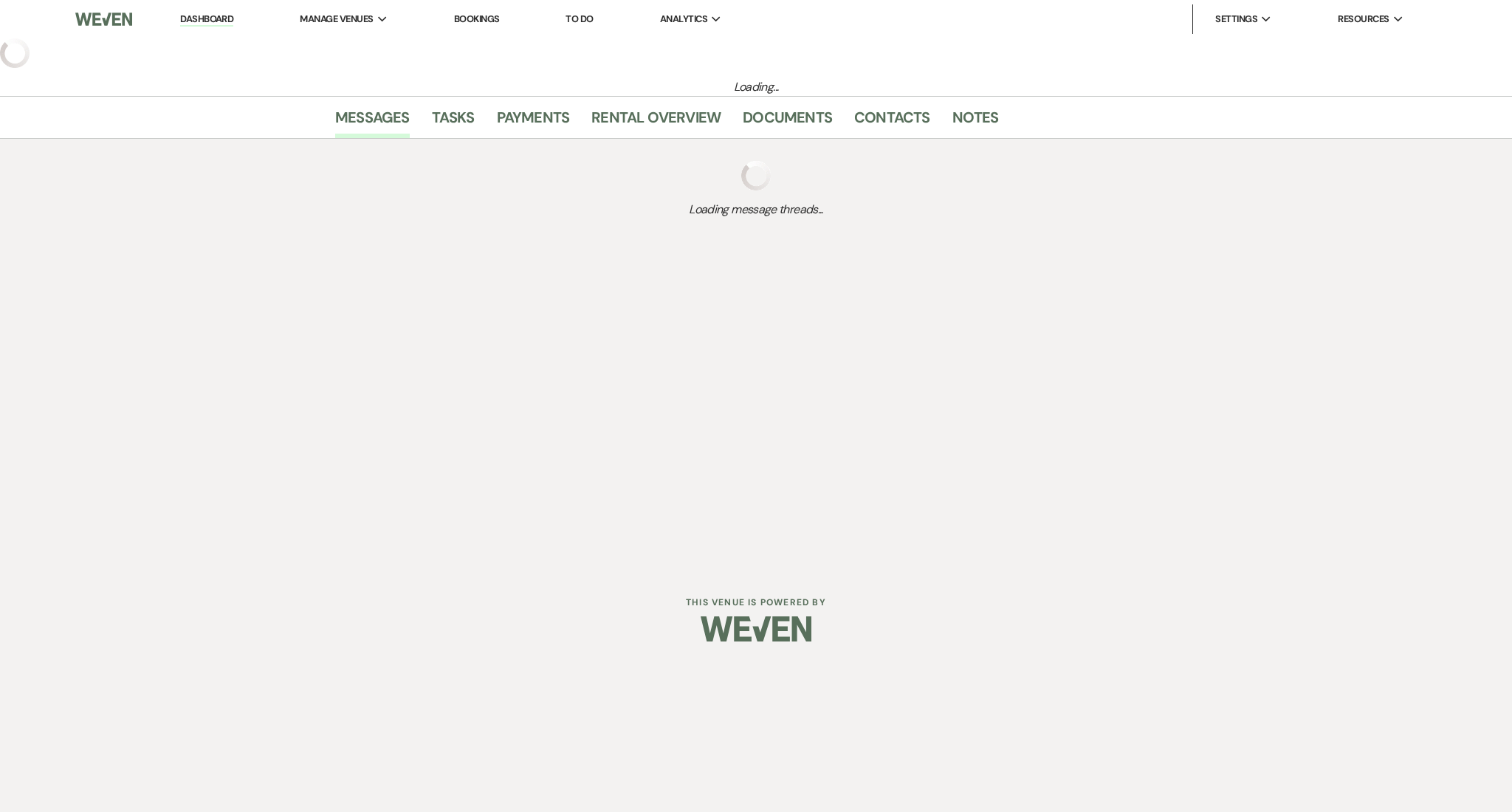
select select "5"
select select "13"
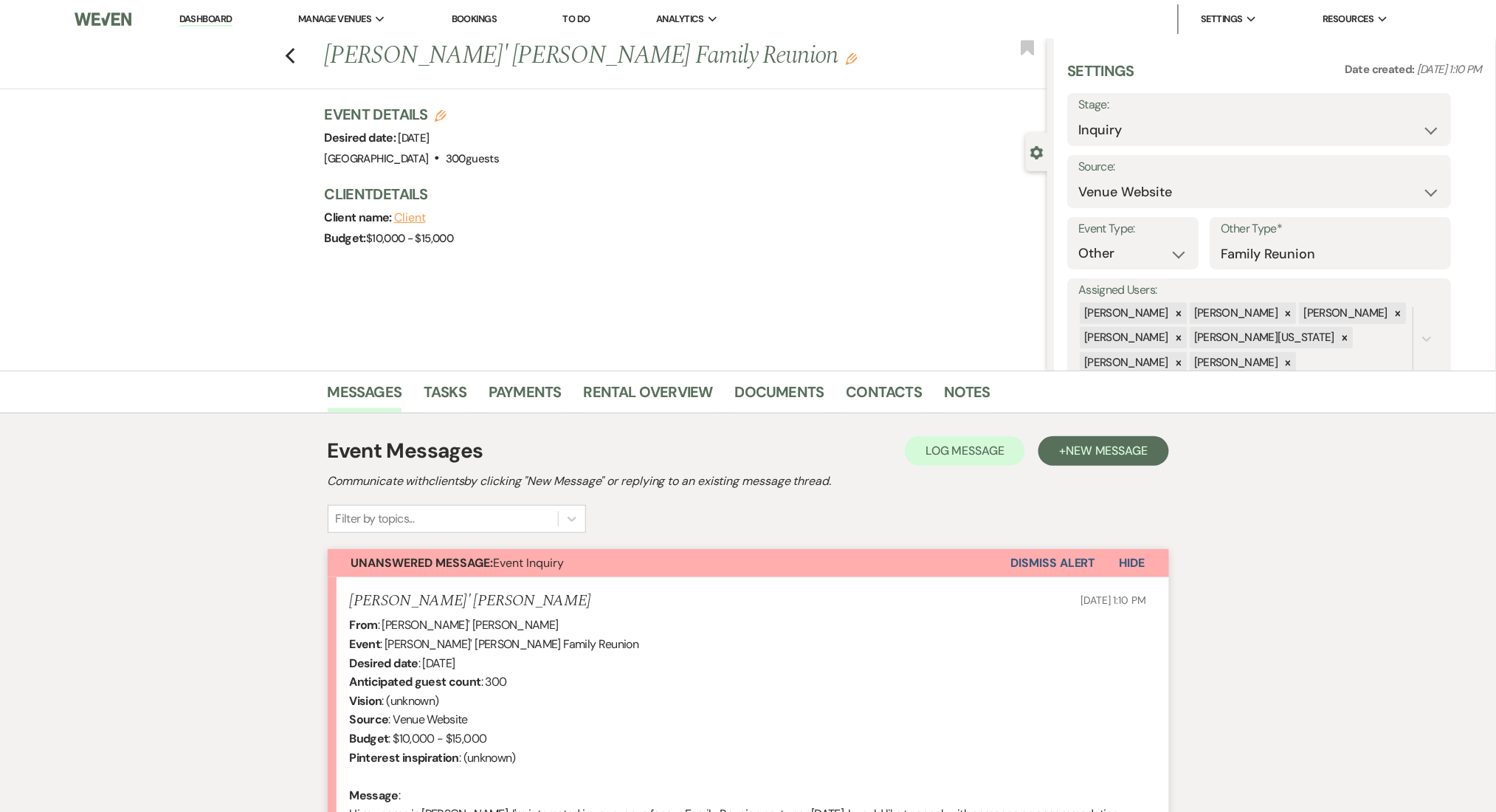
click at [1241, 594] on div "Messages Tasks Payments Rental Overview Documents Contacts Notes Event Messages…" at bounding box center [748, 665] width 1496 height 589
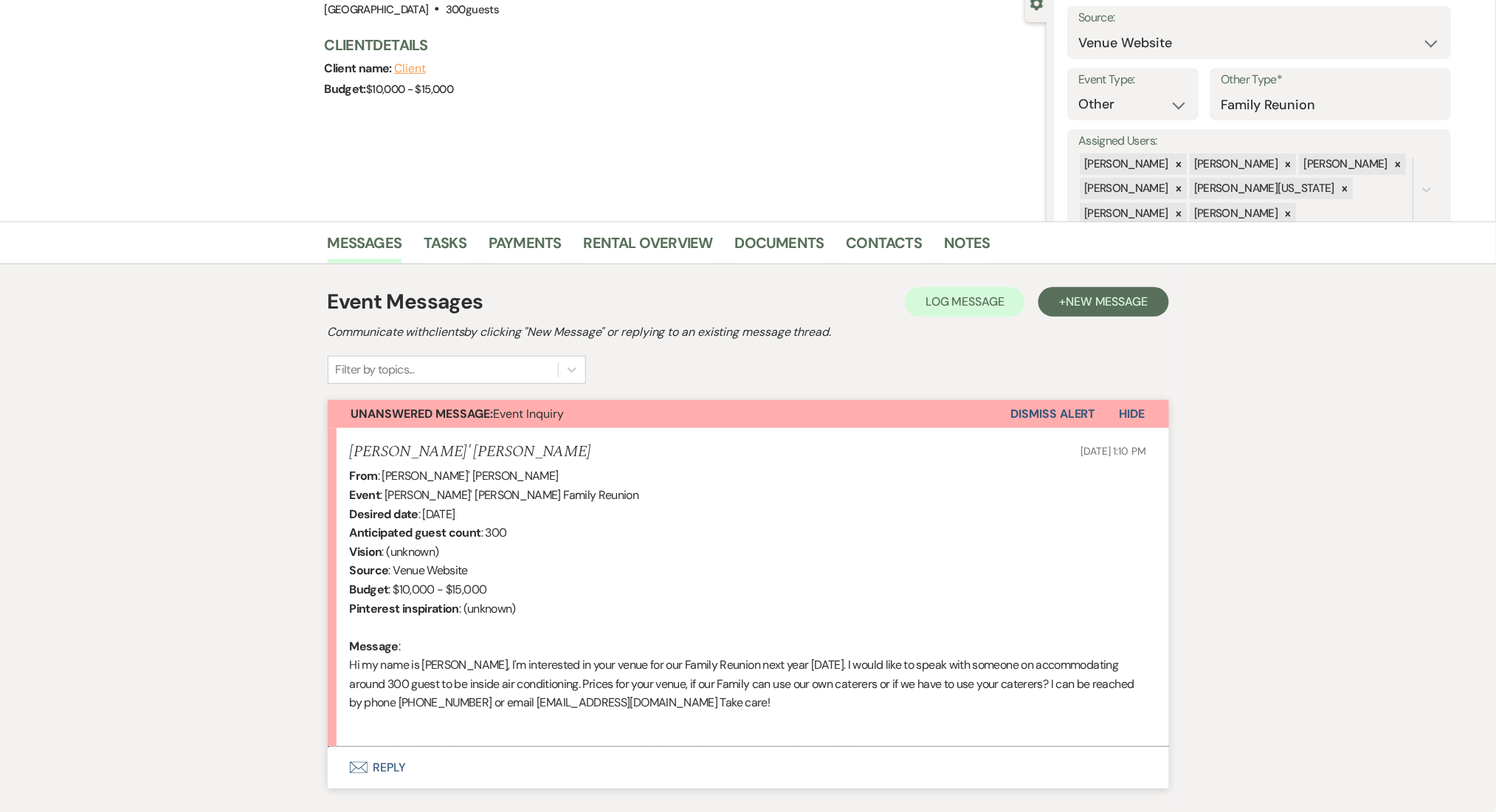
scroll to position [241, 0]
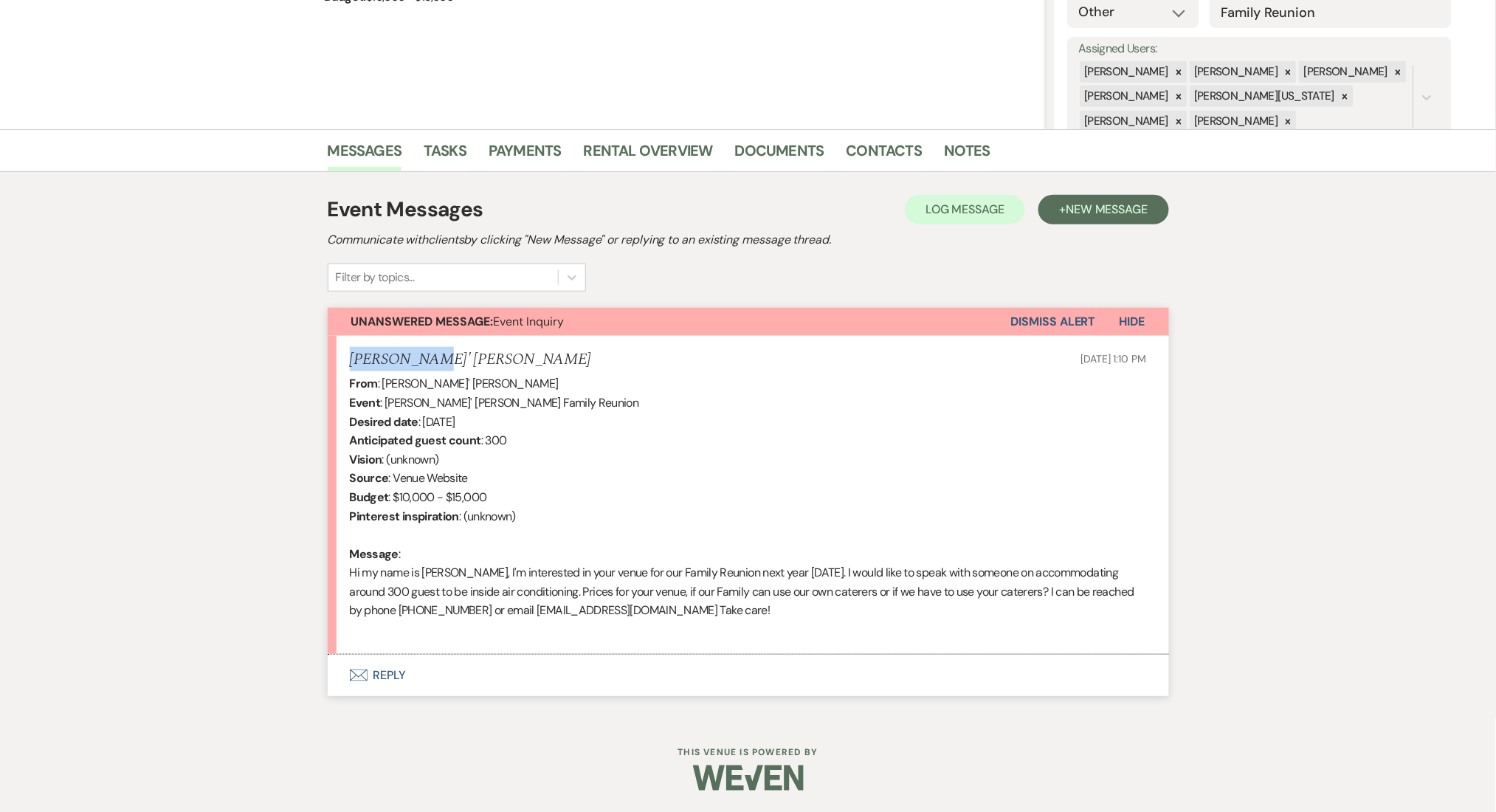
drag, startPoint x: 426, startPoint y: 362, endPoint x: 324, endPoint y: 353, distance: 102.4
click at [324, 353] on div "Messages Tasks Payments Rental Overview Documents Contacts Notes Event Messages…" at bounding box center [748, 423] width 1496 height 589
copy h5 "Renee' Ross"
click at [534, 688] on button "Envelope Reply" at bounding box center [748, 675] width 841 height 41
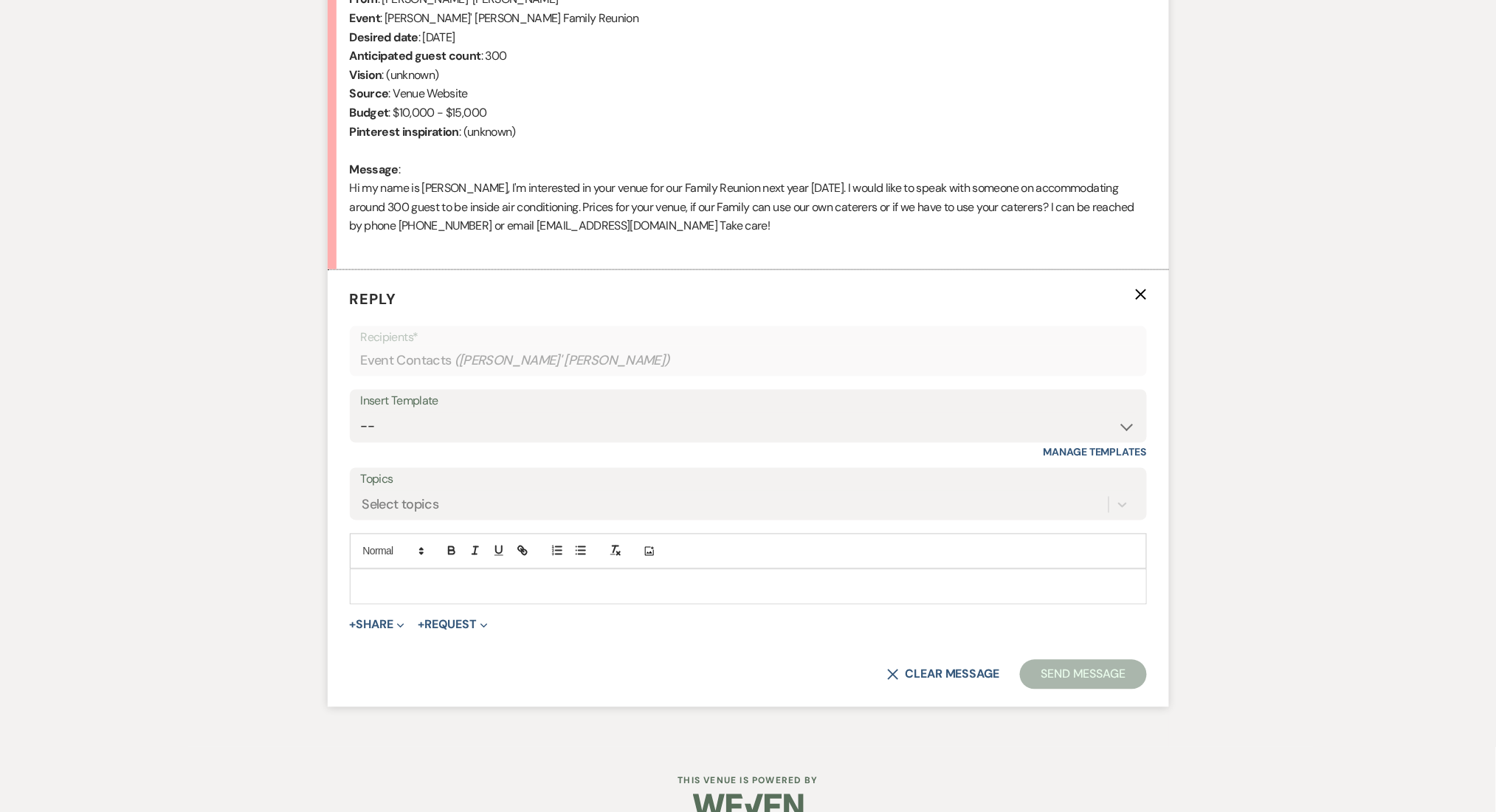
scroll to position [654, 0]
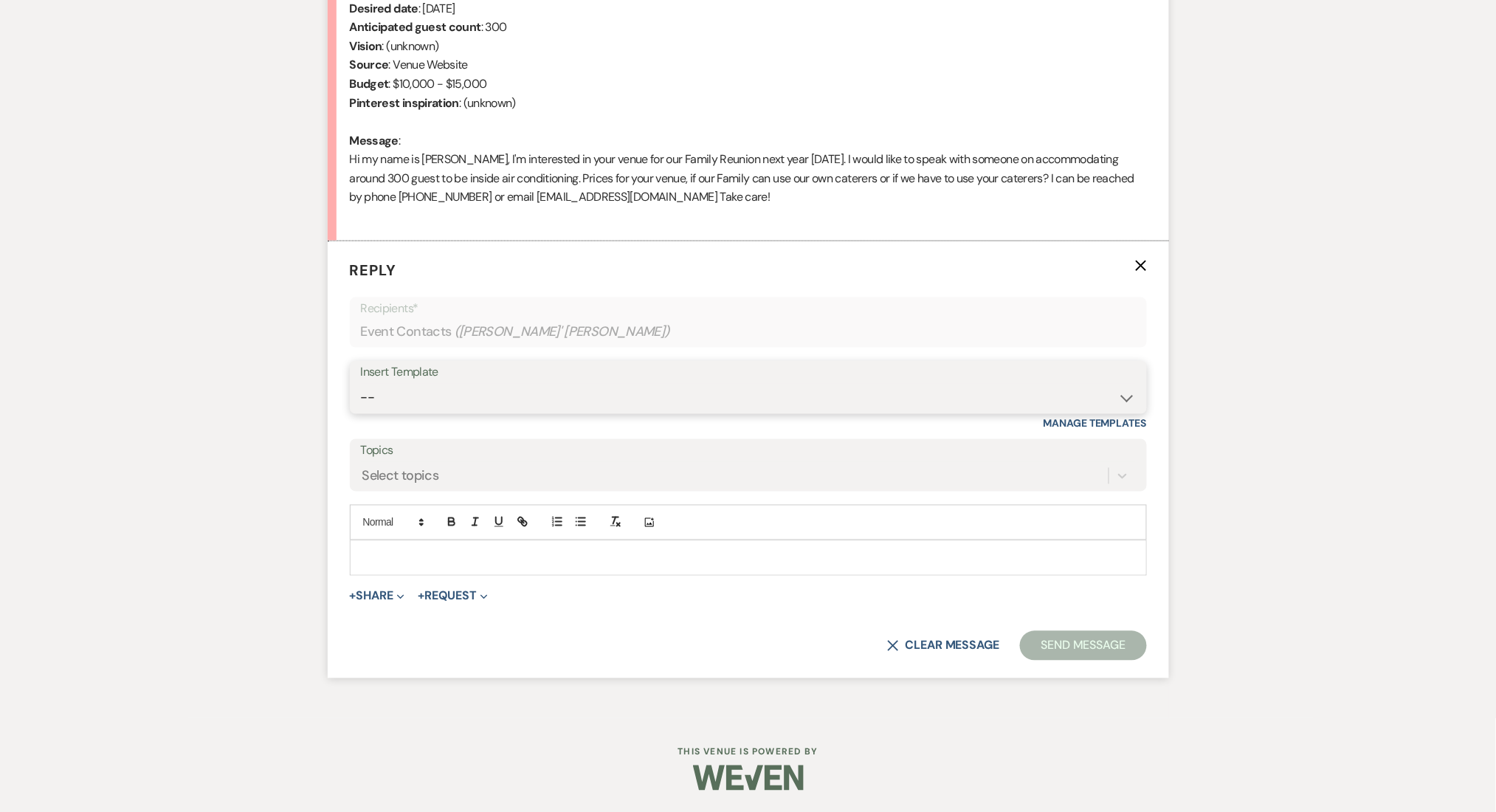
click at [478, 401] on select "-- Inquiry Follow Up Email #2 Contract Sending Template Payment Template Rental…" at bounding box center [748, 398] width 775 height 28
select select "4369"
click at [361, 384] on select "-- Inquiry Follow Up Email #2 Contract Sending Template Payment Template Rental…" at bounding box center [748, 398] width 775 height 28
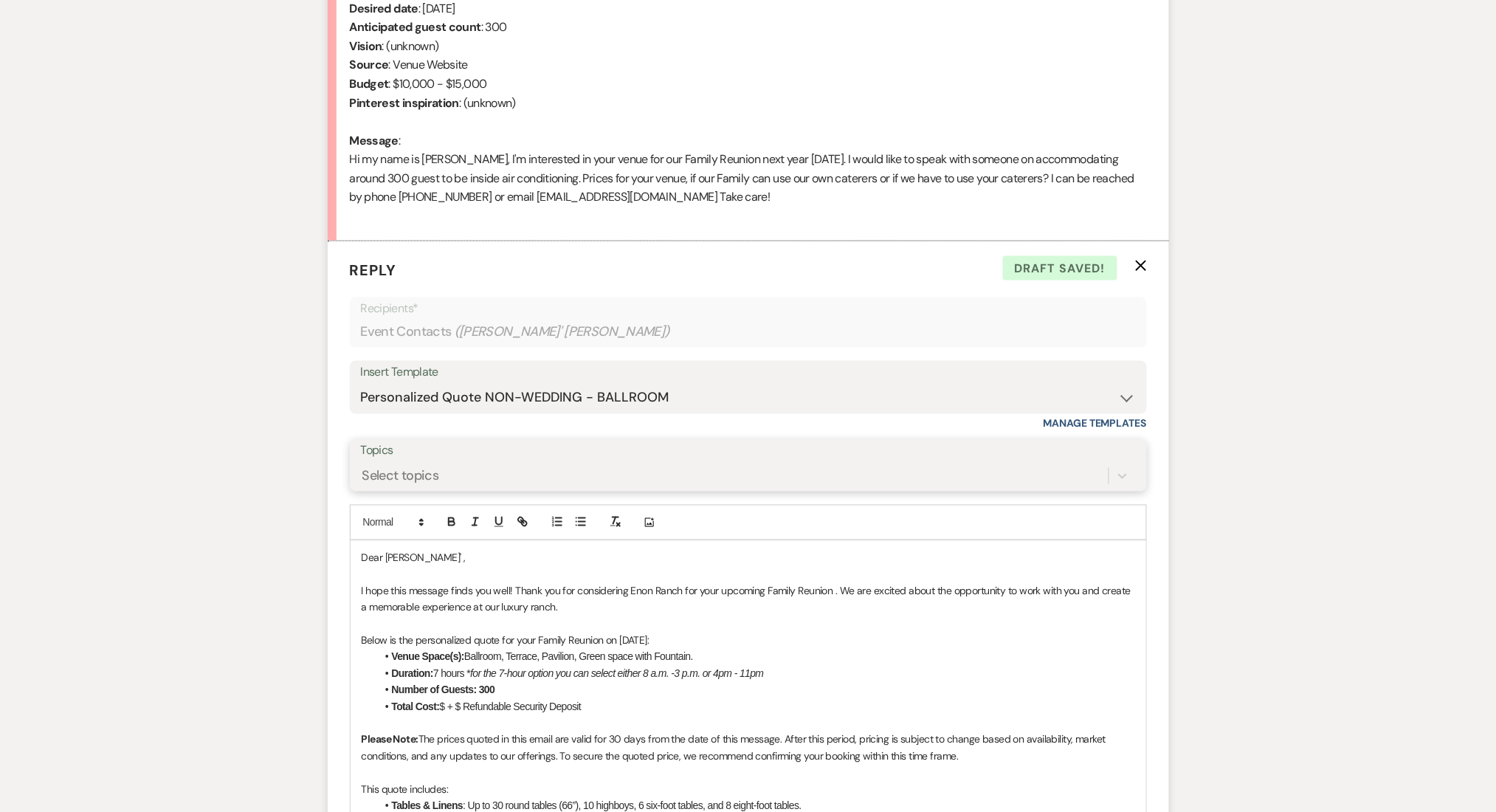
click at [456, 478] on div "Select topics" at bounding box center [735, 476] width 748 height 26
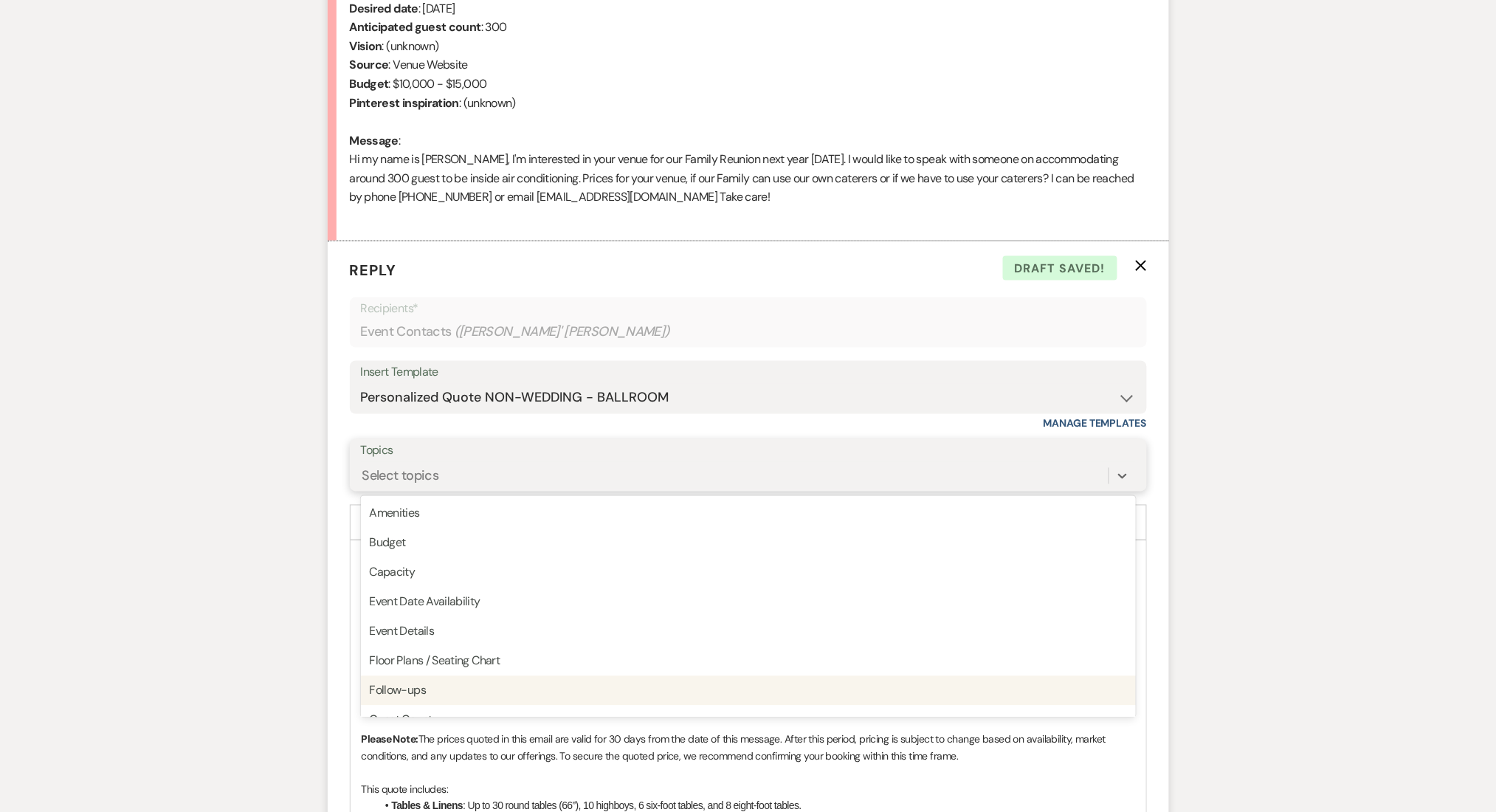
click at [428, 682] on div "Follow-ups" at bounding box center [748, 690] width 775 height 29
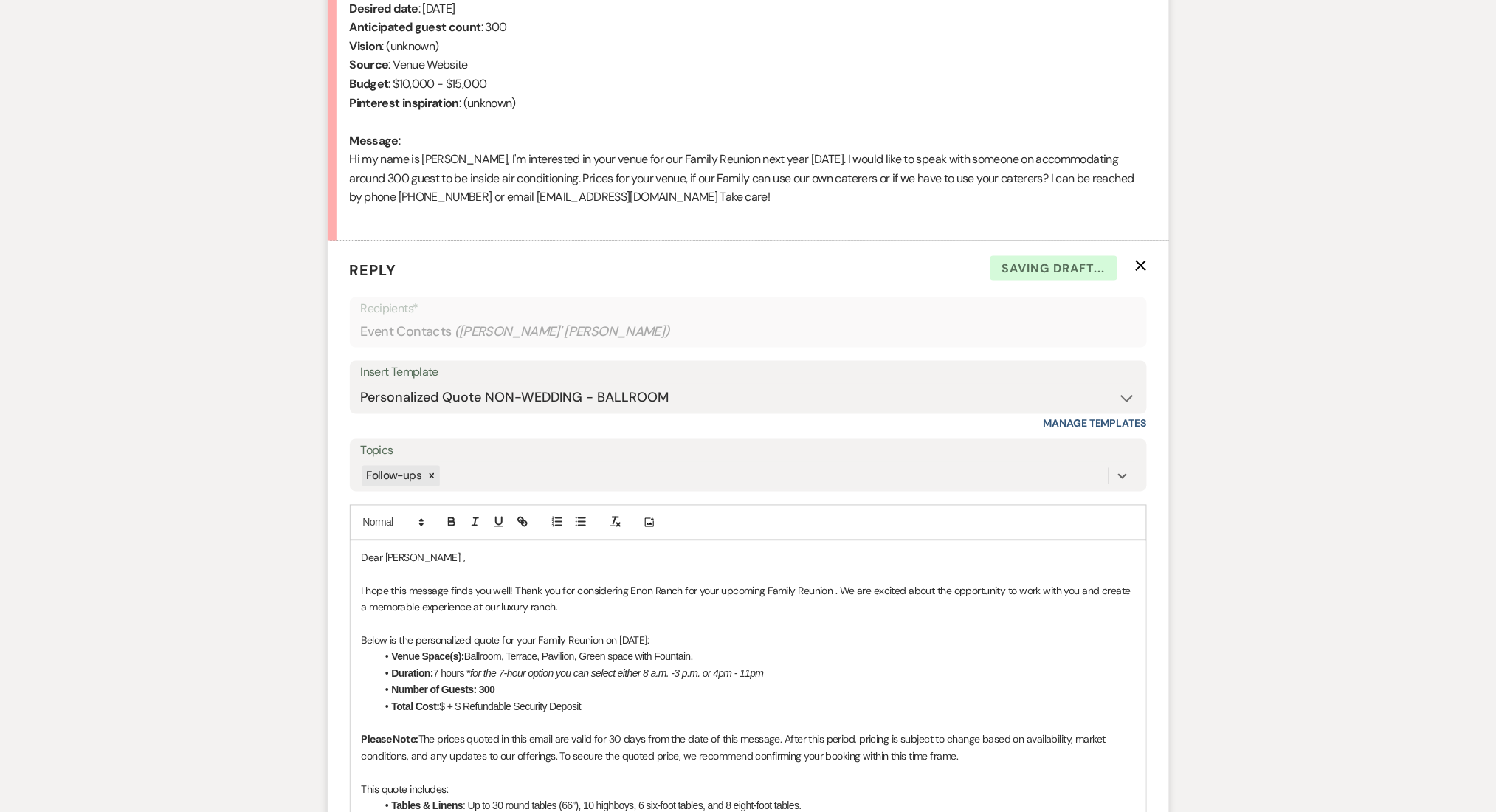
click at [98, 519] on div "Messages Tasks Payments Rental Overview Documents Contacts Notes Event Messages…" at bounding box center [748, 712] width 1496 height 1994
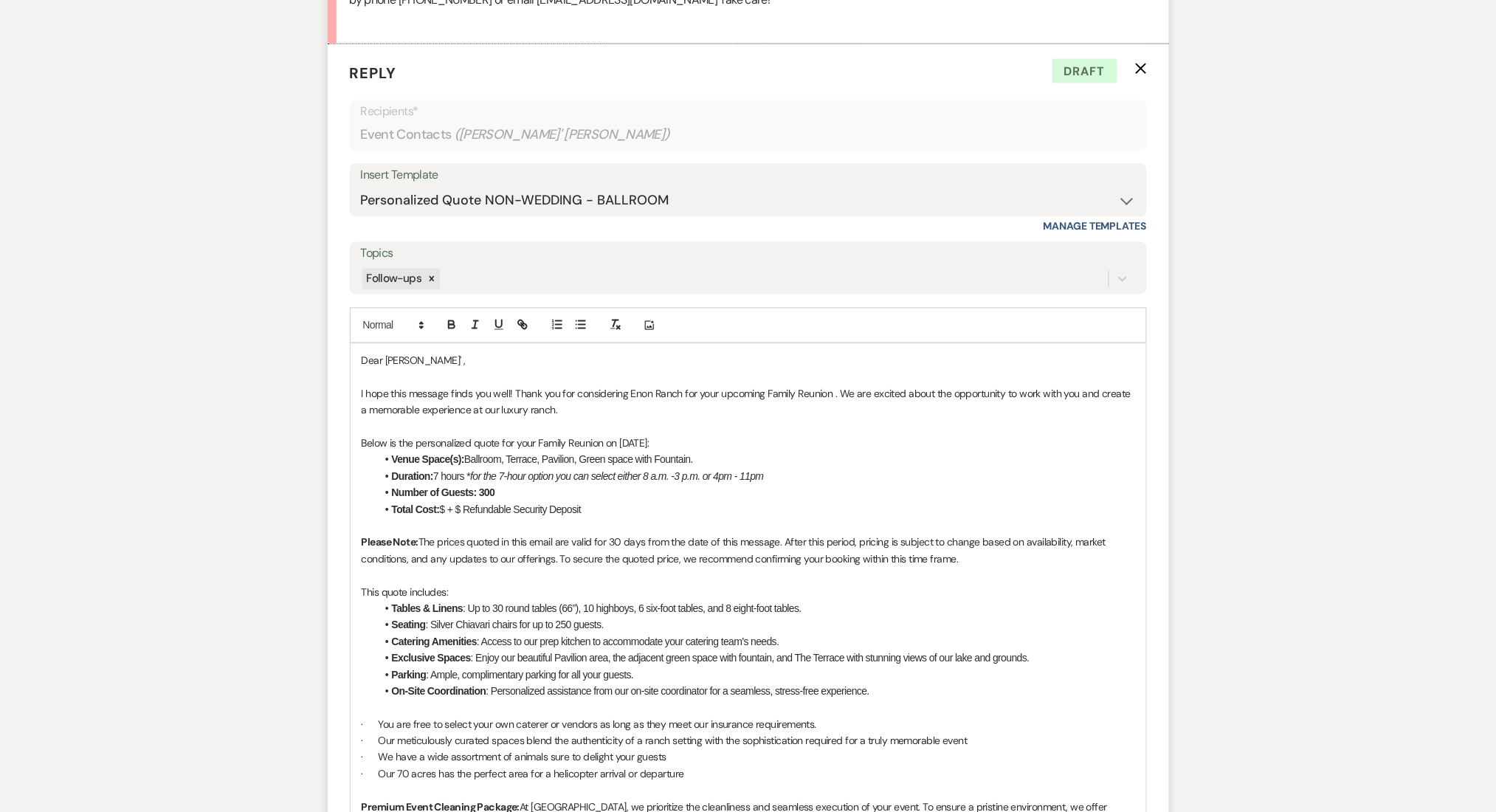
click at [448, 505] on li "Total Cost: $ + $ Refundable Security Deposit" at bounding box center [755, 509] width 758 height 16
click at [487, 510] on li "Total Cost: $15,000+ $ Refundable Security Deposit" at bounding box center [755, 509] width 758 height 16
click at [1260, 379] on div "Messages Tasks Payments Rental Overview Documents Contacts Notes Event Messages…" at bounding box center [748, 515] width 1496 height 1994
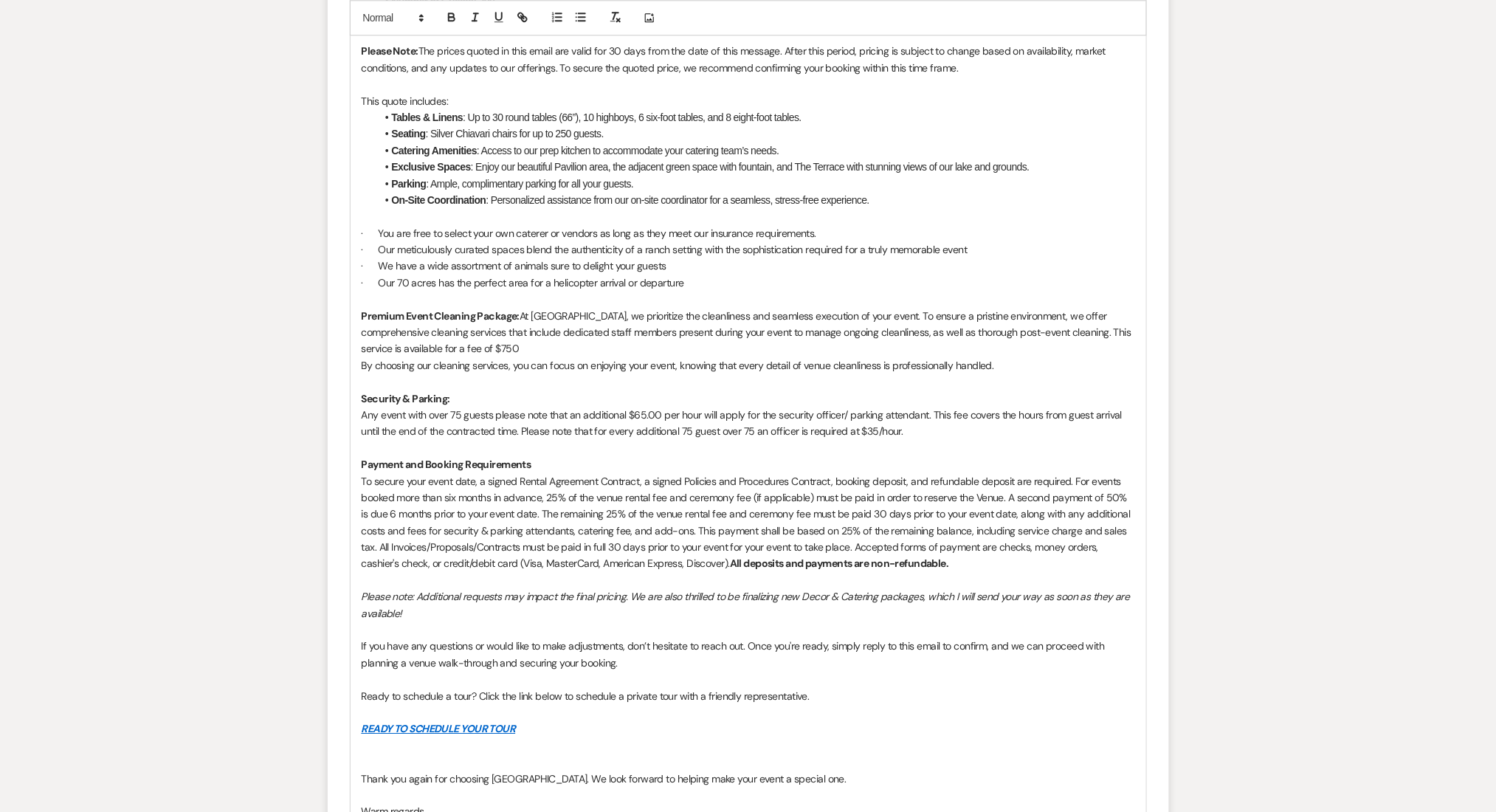
scroll to position [1647, 0]
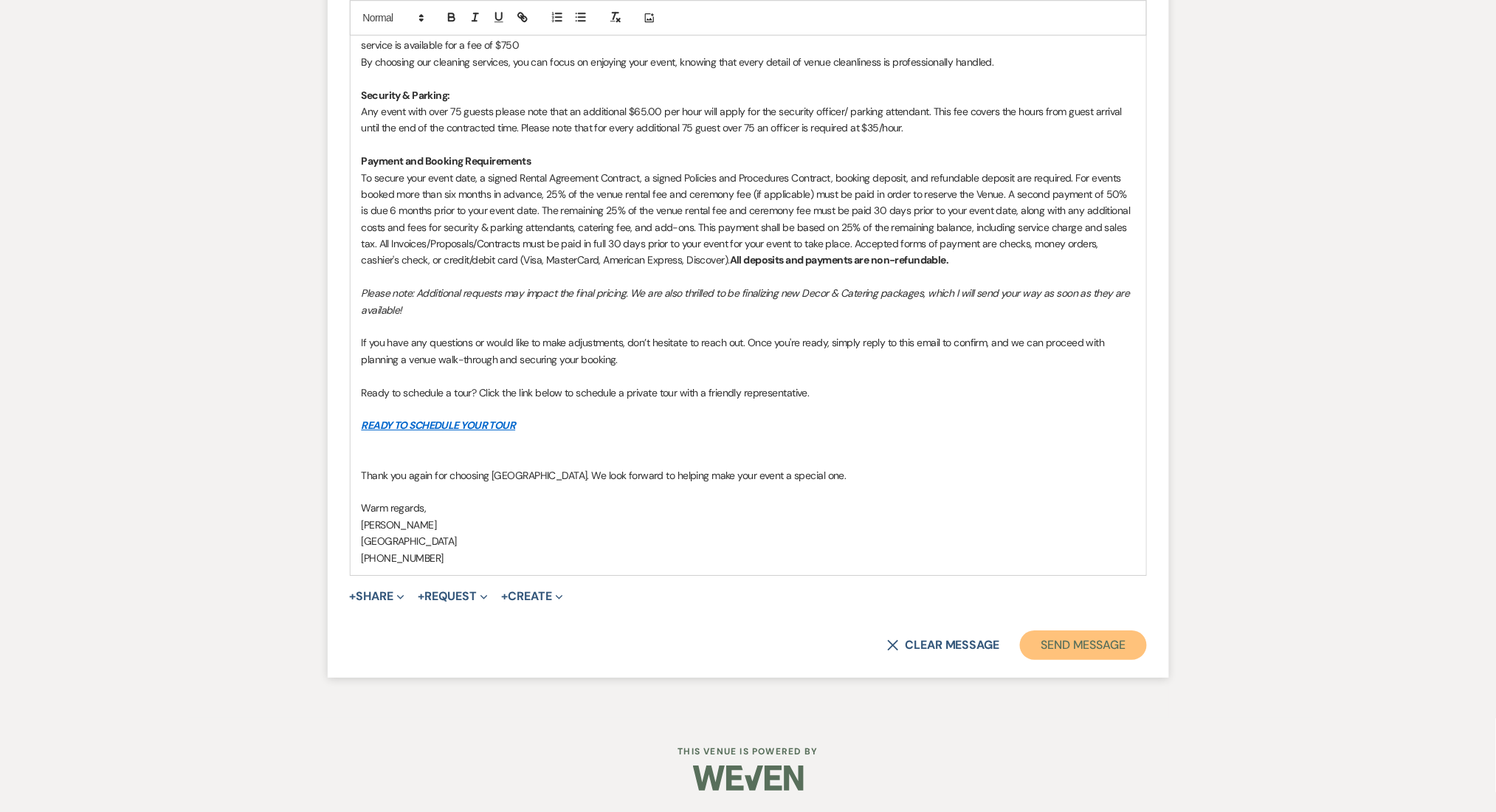
click at [1082, 632] on button "Send Message" at bounding box center [1083, 644] width 127 height 29
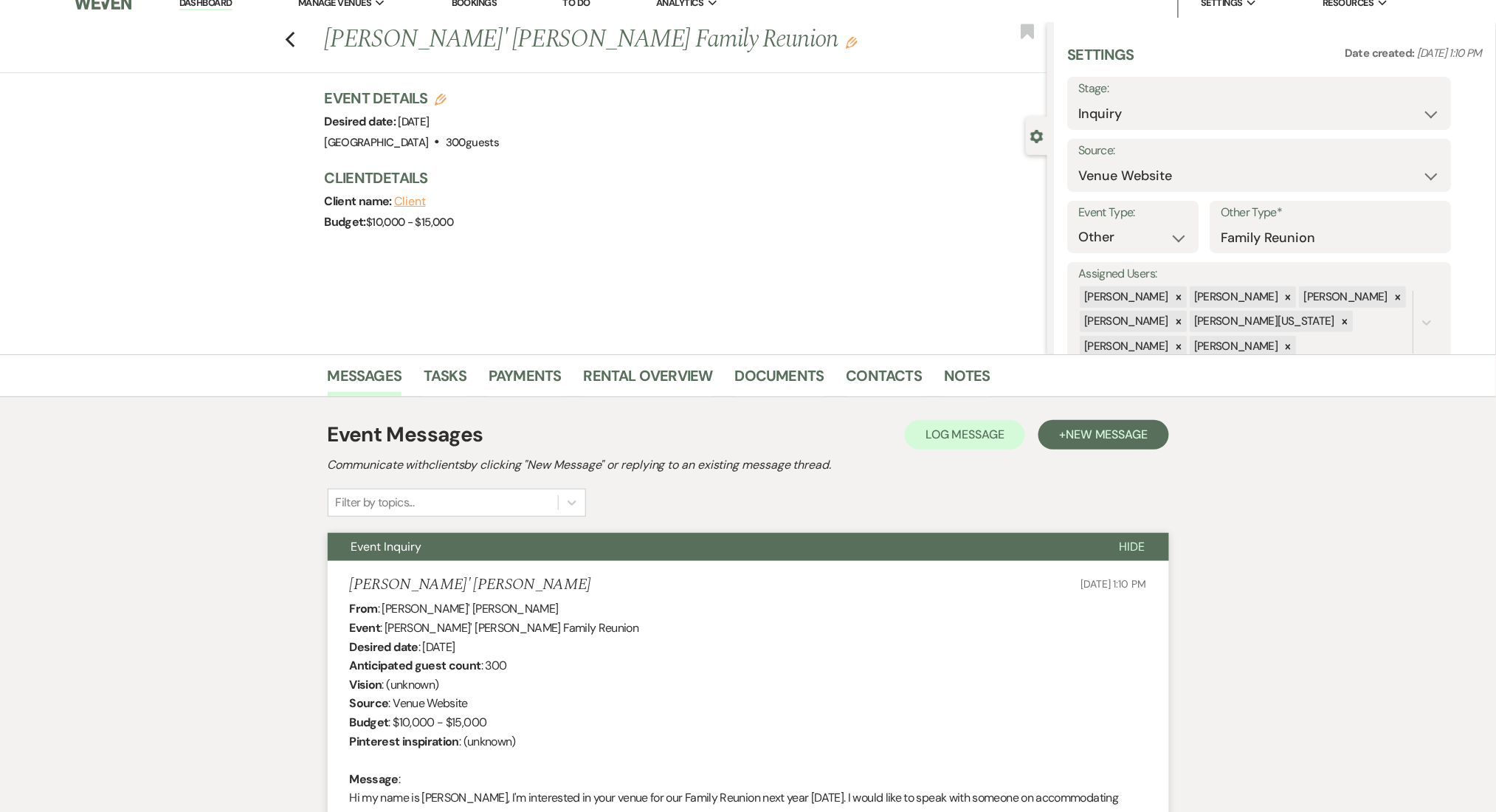
scroll to position [0, 0]
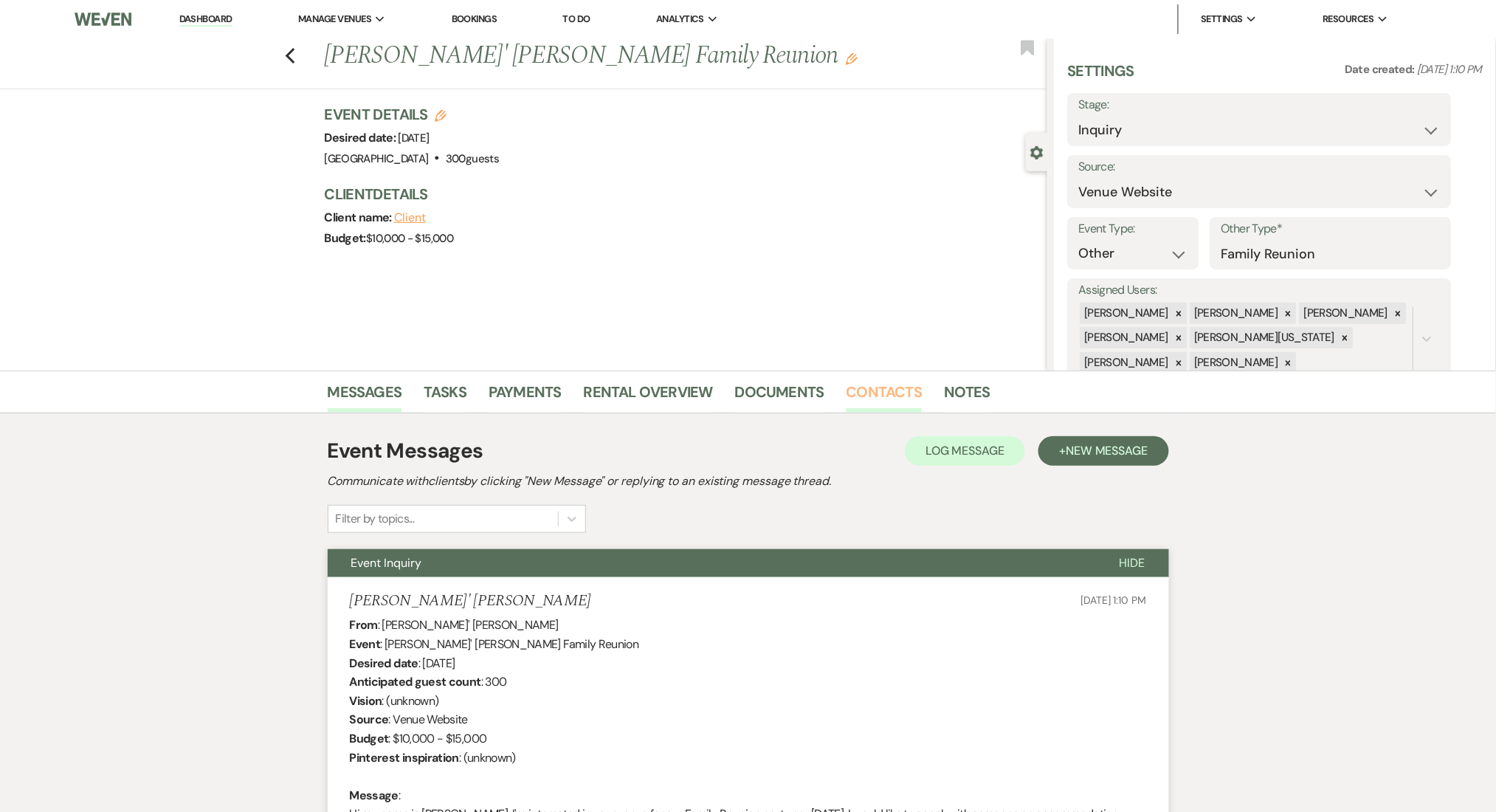
click at [883, 380] on link "Contacts" at bounding box center [884, 396] width 76 height 33
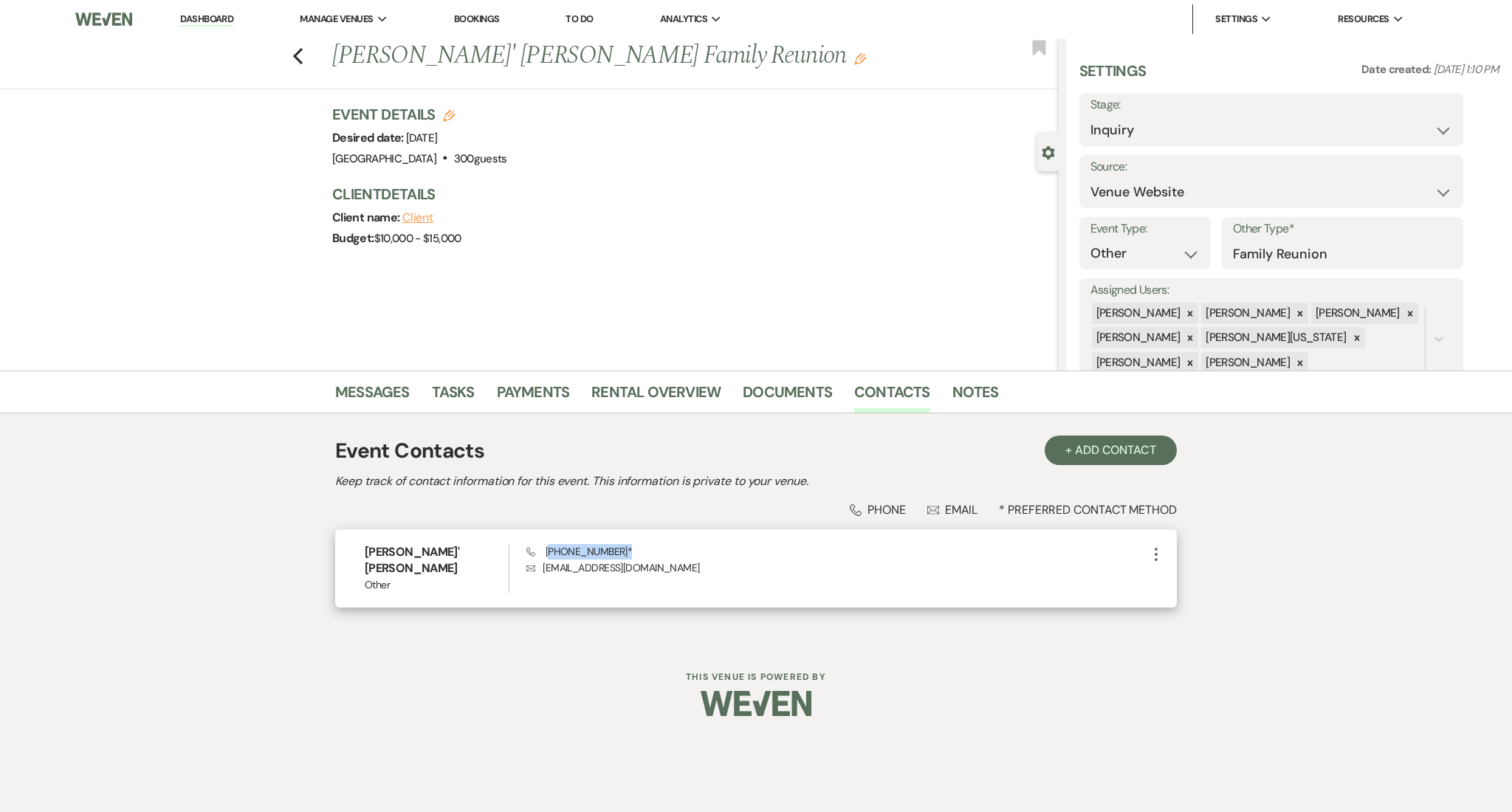
drag, startPoint x: 618, startPoint y: 546, endPoint x: 550, endPoint y: 552, distance: 68.3
click at [550, 552] on span "Phone (404) 421-0043 *" at bounding box center [579, 551] width 106 height 13
copy span "404) 421-0043"
drag, startPoint x: 663, startPoint y: 566, endPoint x: 544, endPoint y: 571, distance: 119.1
click at [544, 571] on p "Envelope reneeallforyou@yahoo.com" at bounding box center [836, 567] width 621 height 16
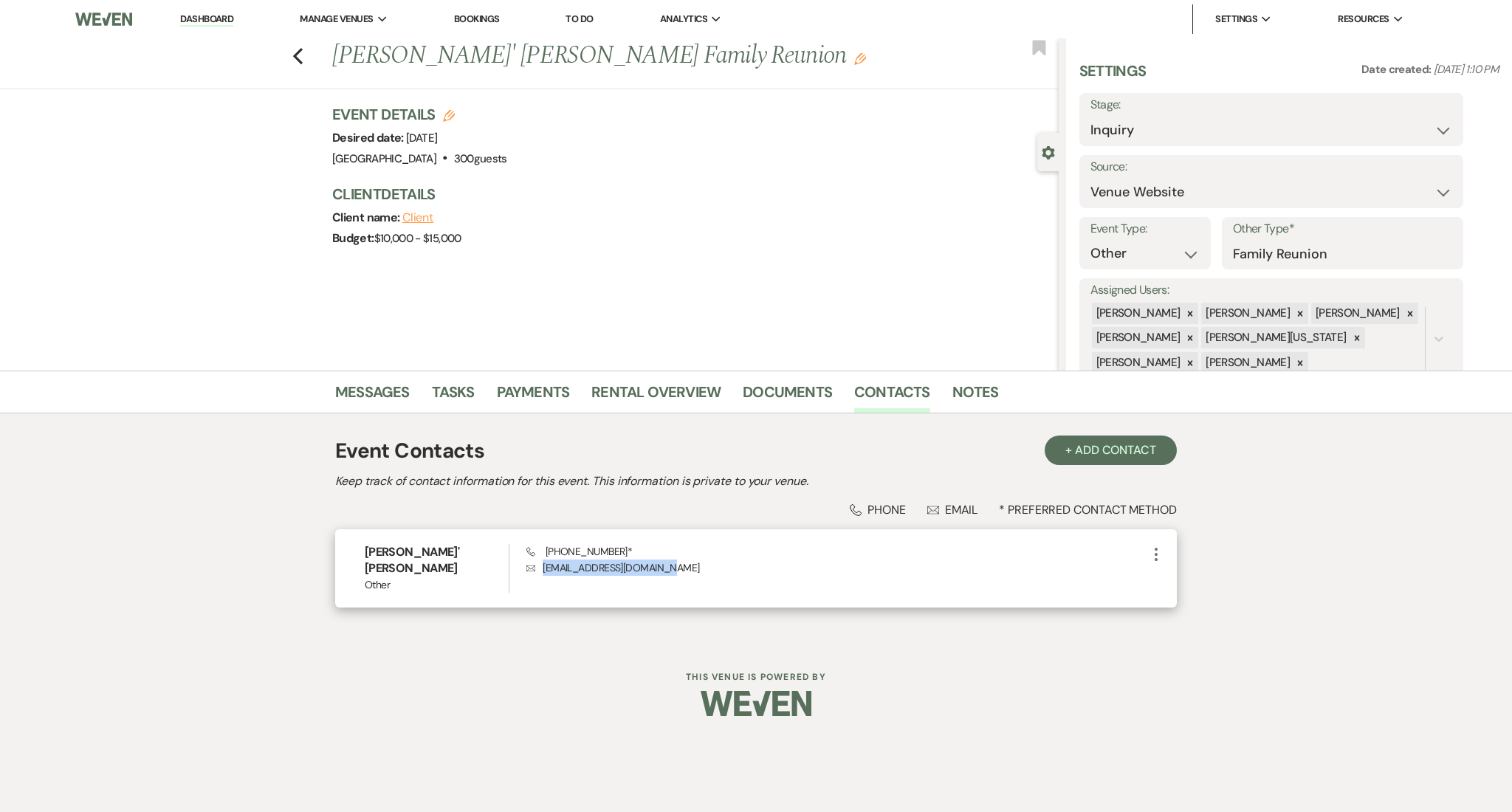
copy p "reneeallforyou@yahoo.com"
click at [218, 15] on link "Dashboard" at bounding box center [206, 19] width 53 height 14
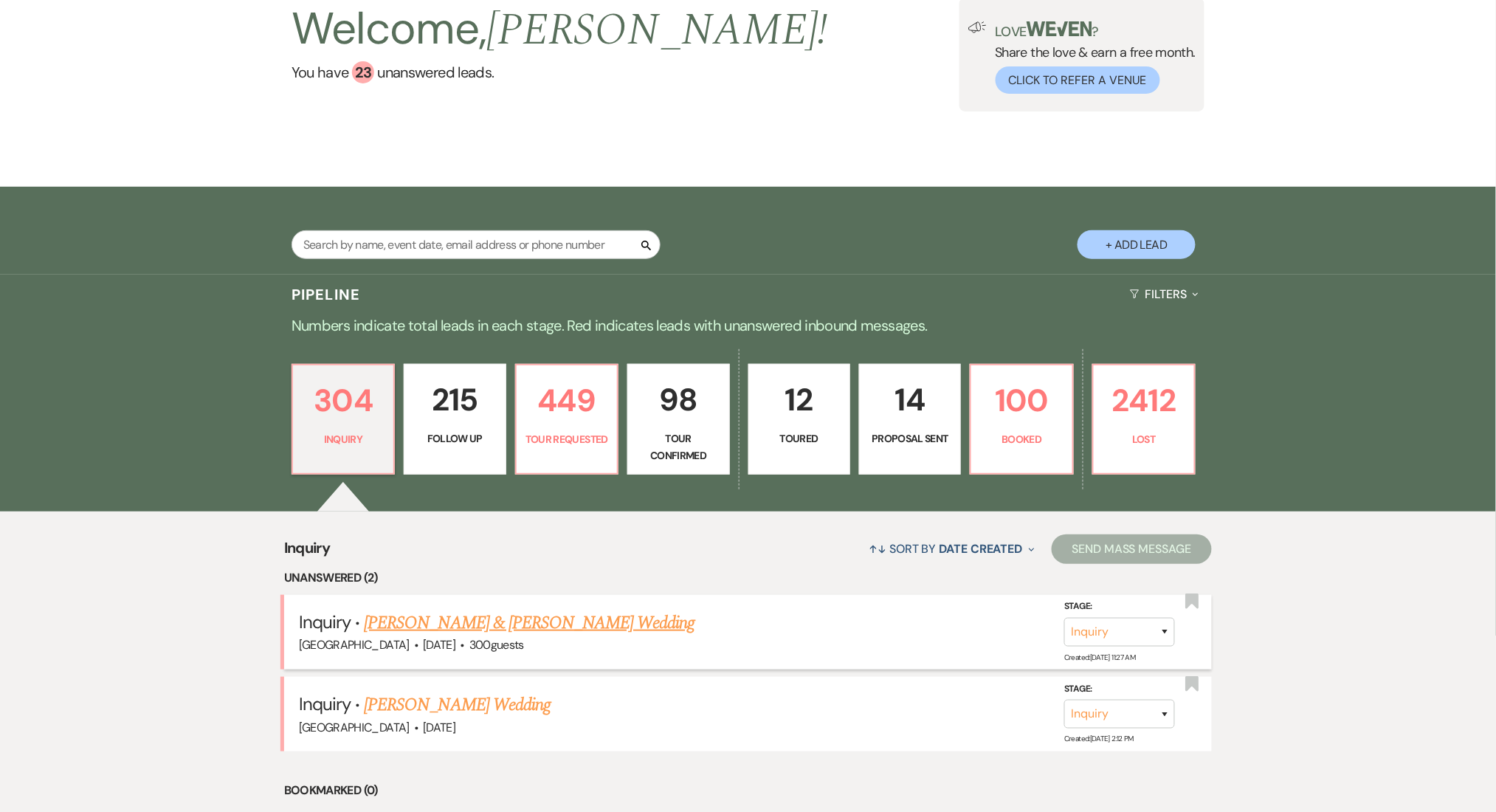
scroll to position [295, 0]
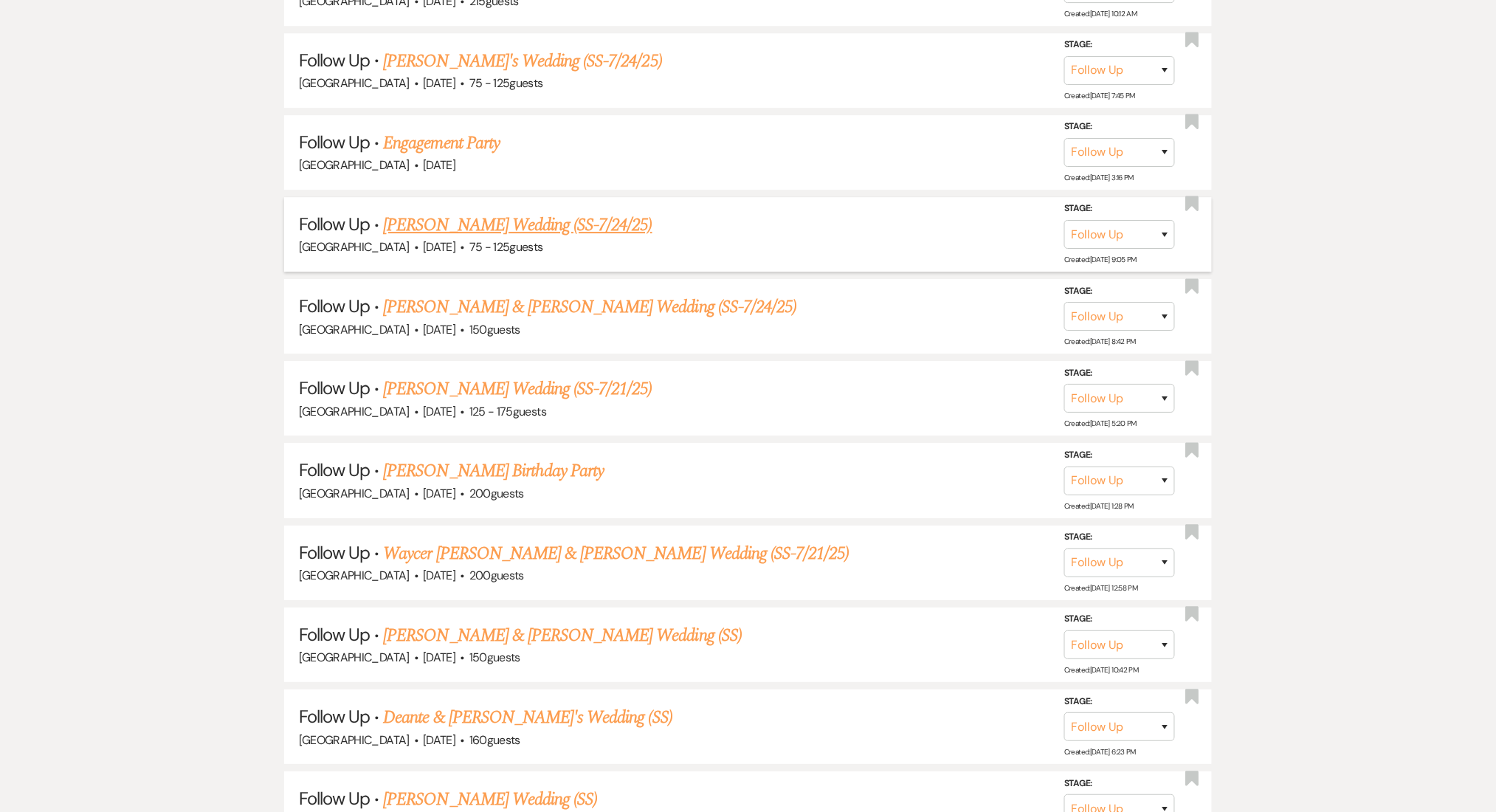
scroll to position [3539, 0]
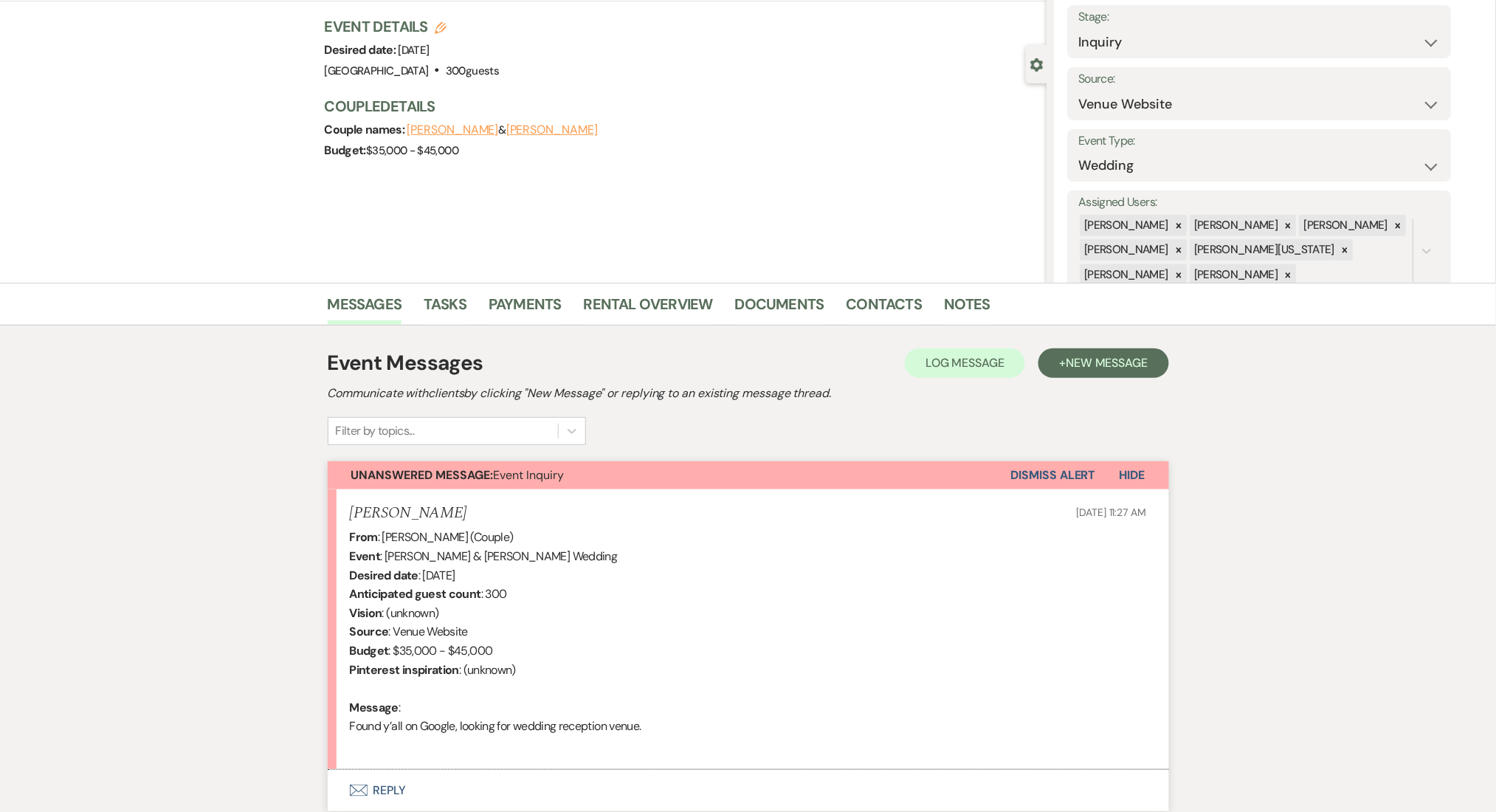
scroll to position [204, 0]
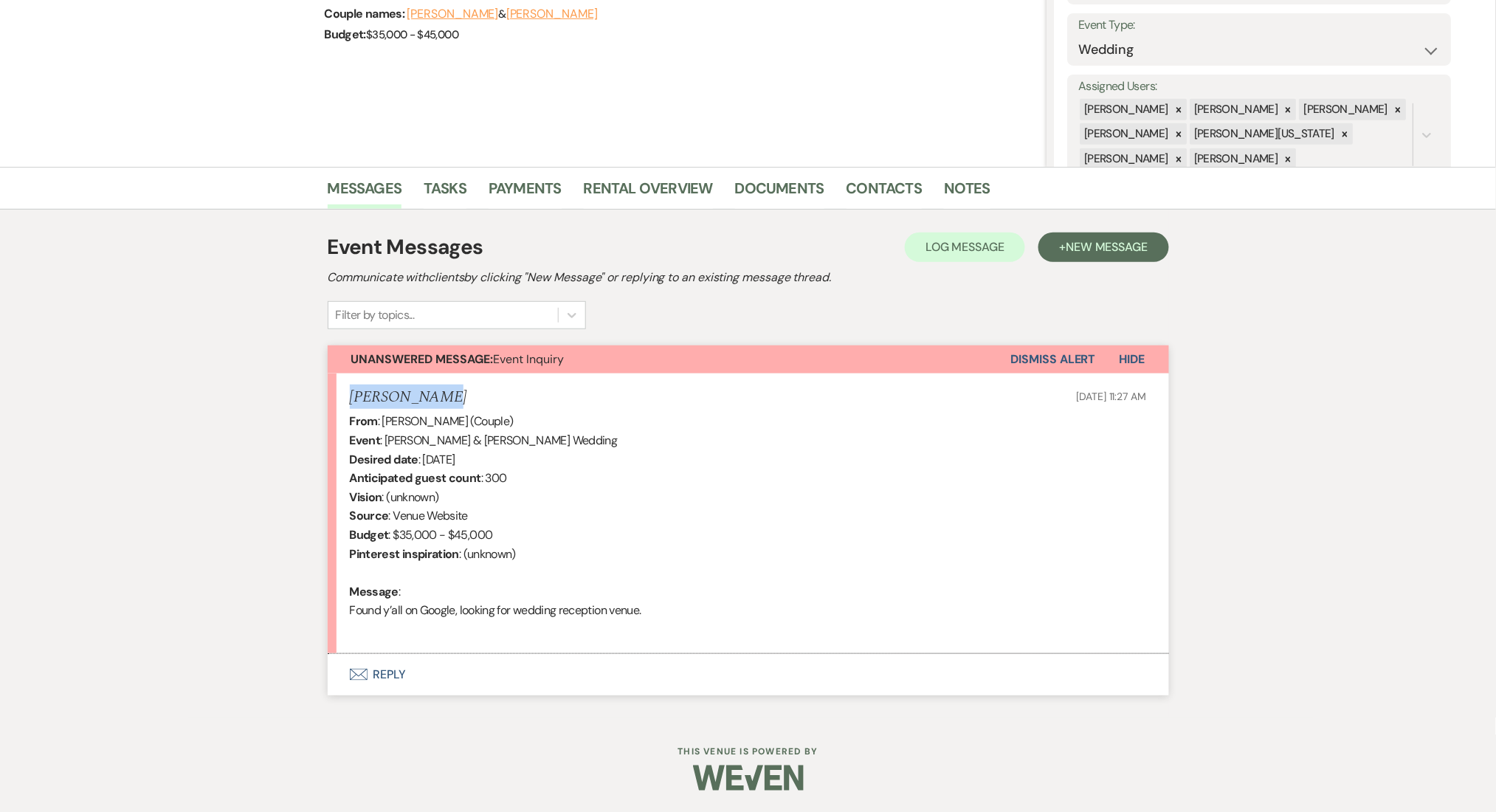
drag, startPoint x: 446, startPoint y: 382, endPoint x: 344, endPoint y: 396, distance: 103.0
click at [344, 396] on li "Emily Reaves Sep 16, 2025, 11:27 AM From : Emily Reaves (Couple) Event : Rithin…" at bounding box center [748, 515] width 841 height 282
copy h5 "Emily Reaves"
drag, startPoint x: 558, startPoint y: 439, endPoint x: 386, endPoint y: 441, distance: 172.0
click at [386, 441] on div "From : Emily Reaves (Couple) Event : Rithin Manchireddy & Emily Reaves's Weddin…" at bounding box center [748, 525] width 797 height 226
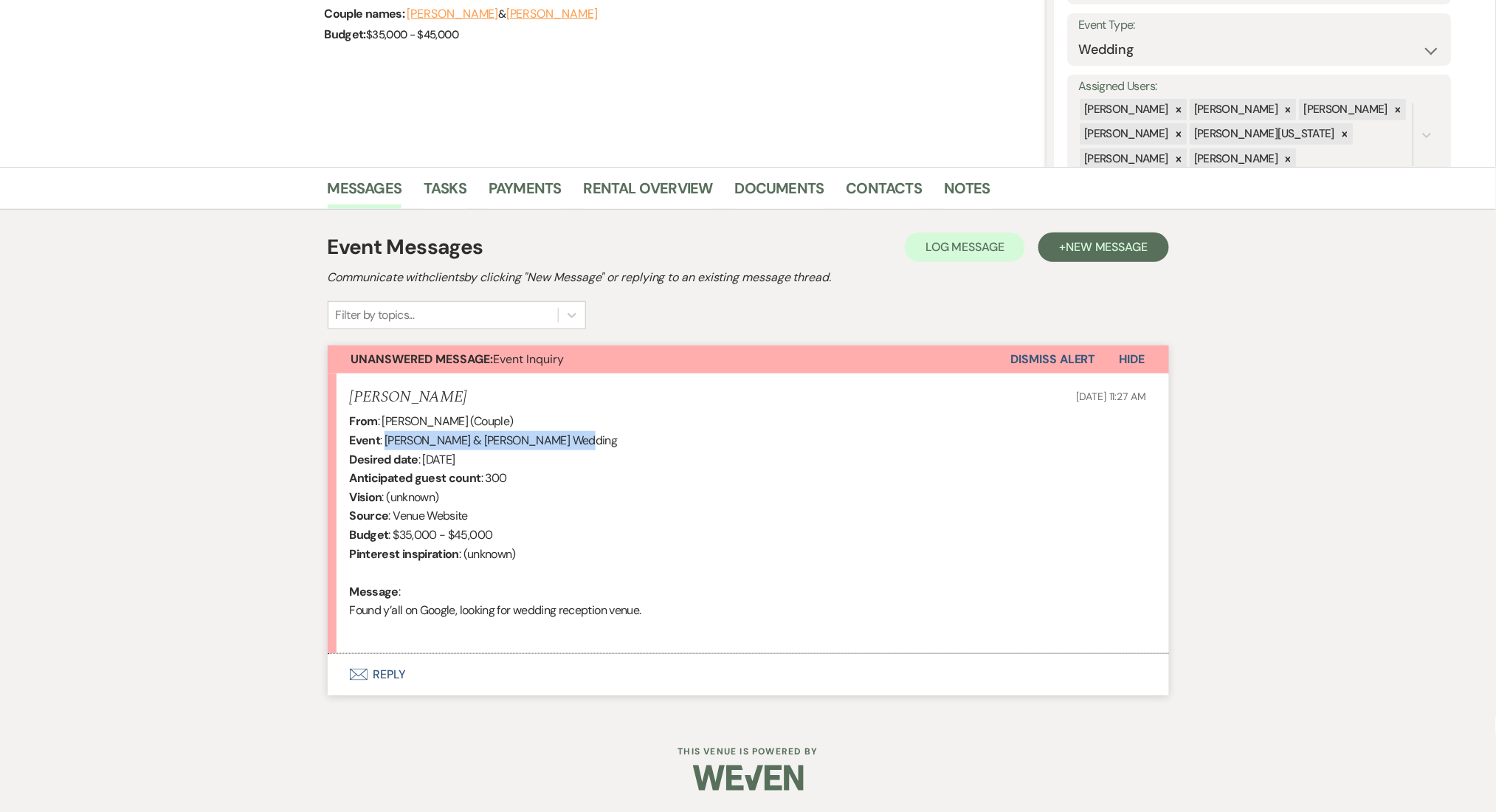
copy div "Rithin Manchireddy & Emily Reaves"
click at [713, 488] on div "From : Emily Reaves (Couple) Event : Rithin Manchireddy & Emily Reaves's Weddin…" at bounding box center [748, 525] width 797 height 226
click at [392, 675] on button "Envelope Reply" at bounding box center [748, 674] width 841 height 41
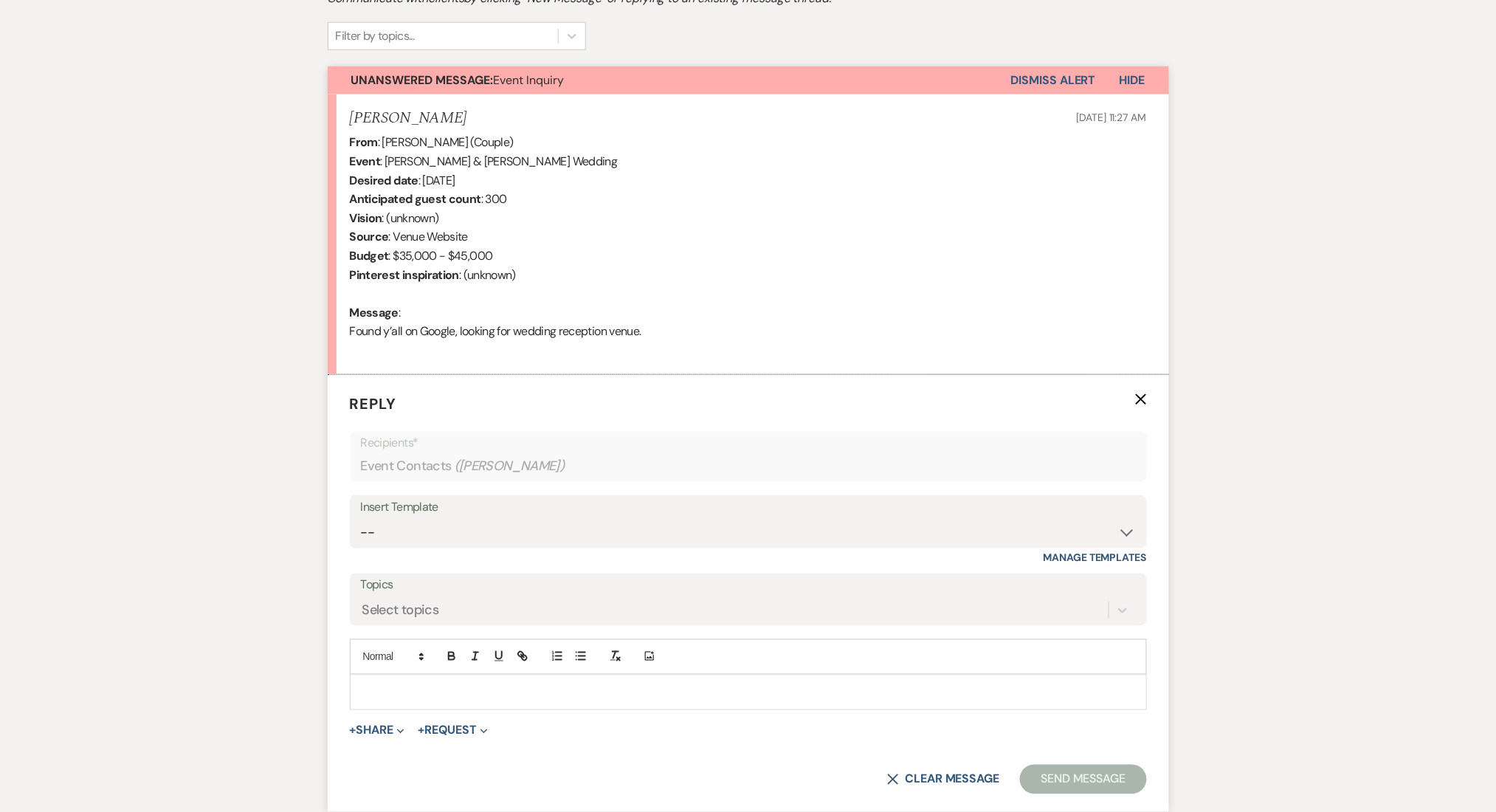
scroll to position [485, 0]
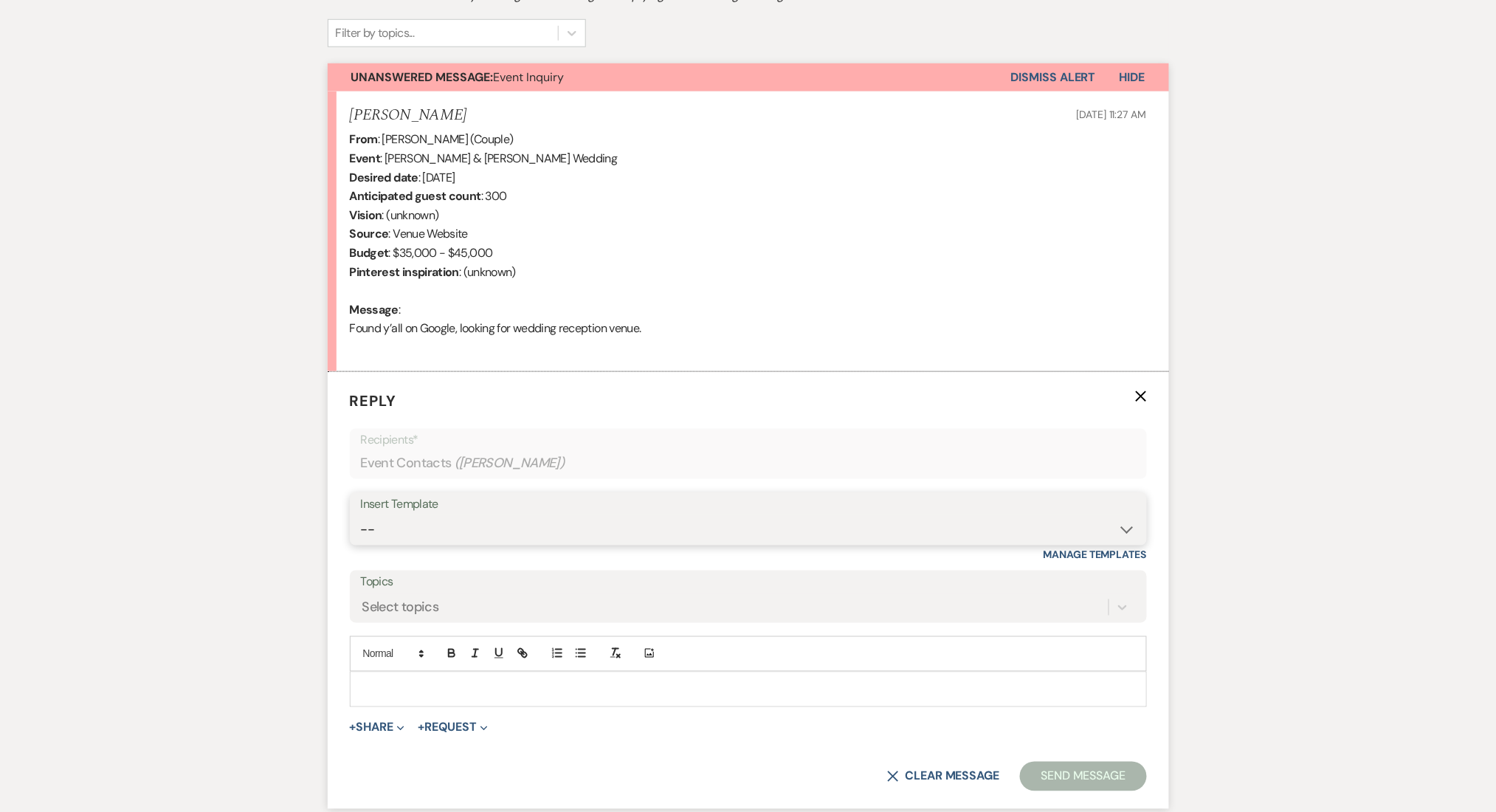
click at [473, 529] on select "-- Inquiry Follow Up Email #2 Contract Sending Template Payment Template Rental…" at bounding box center [748, 530] width 775 height 28
select select "4375"
click at [361, 515] on select "-- Inquiry Follow Up Email #2 Contract Sending Template Payment Template Rental…" at bounding box center [748, 530] width 775 height 28
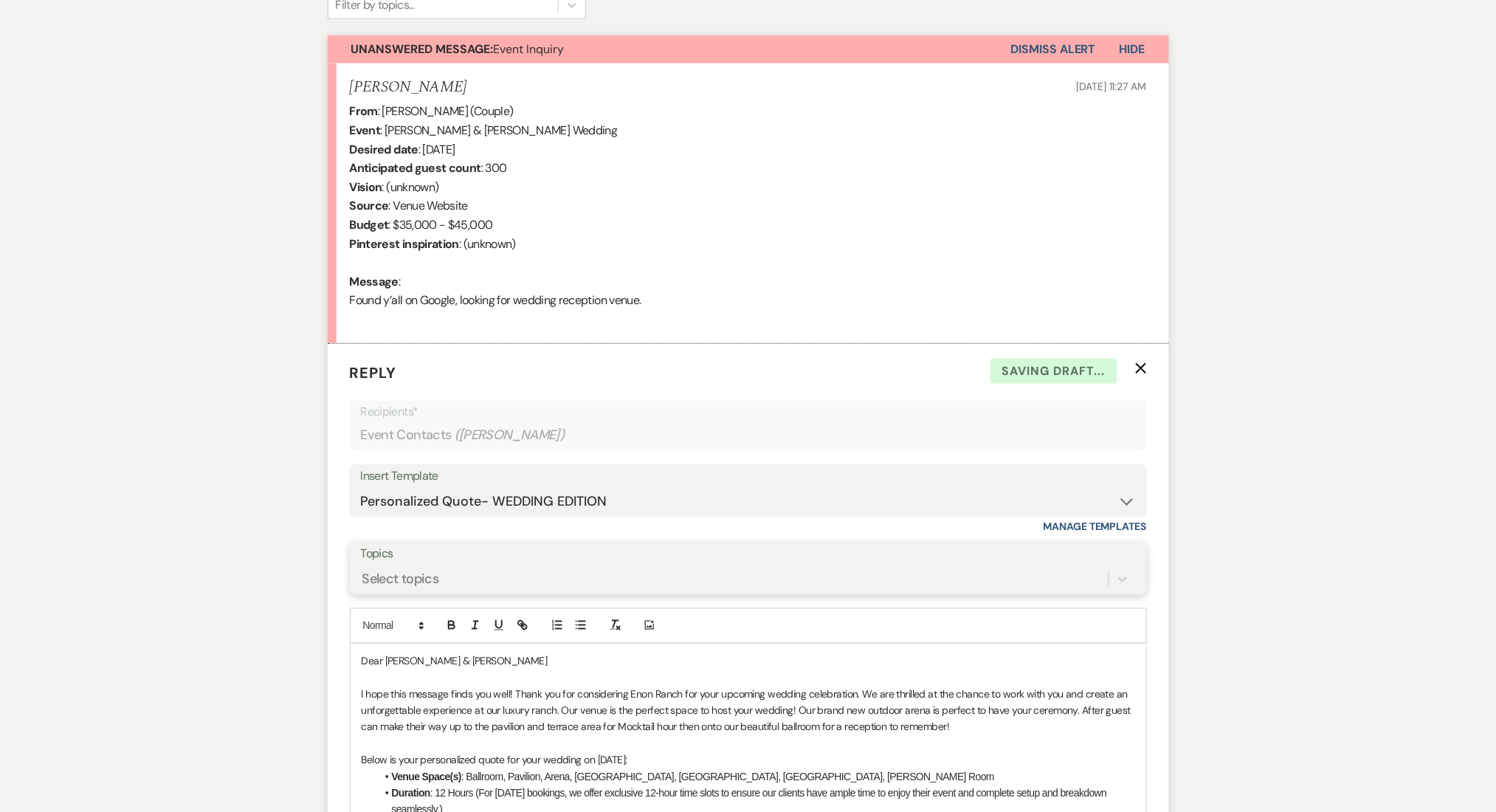
click at [442, 593] on div "Select topics" at bounding box center [748, 579] width 775 height 28
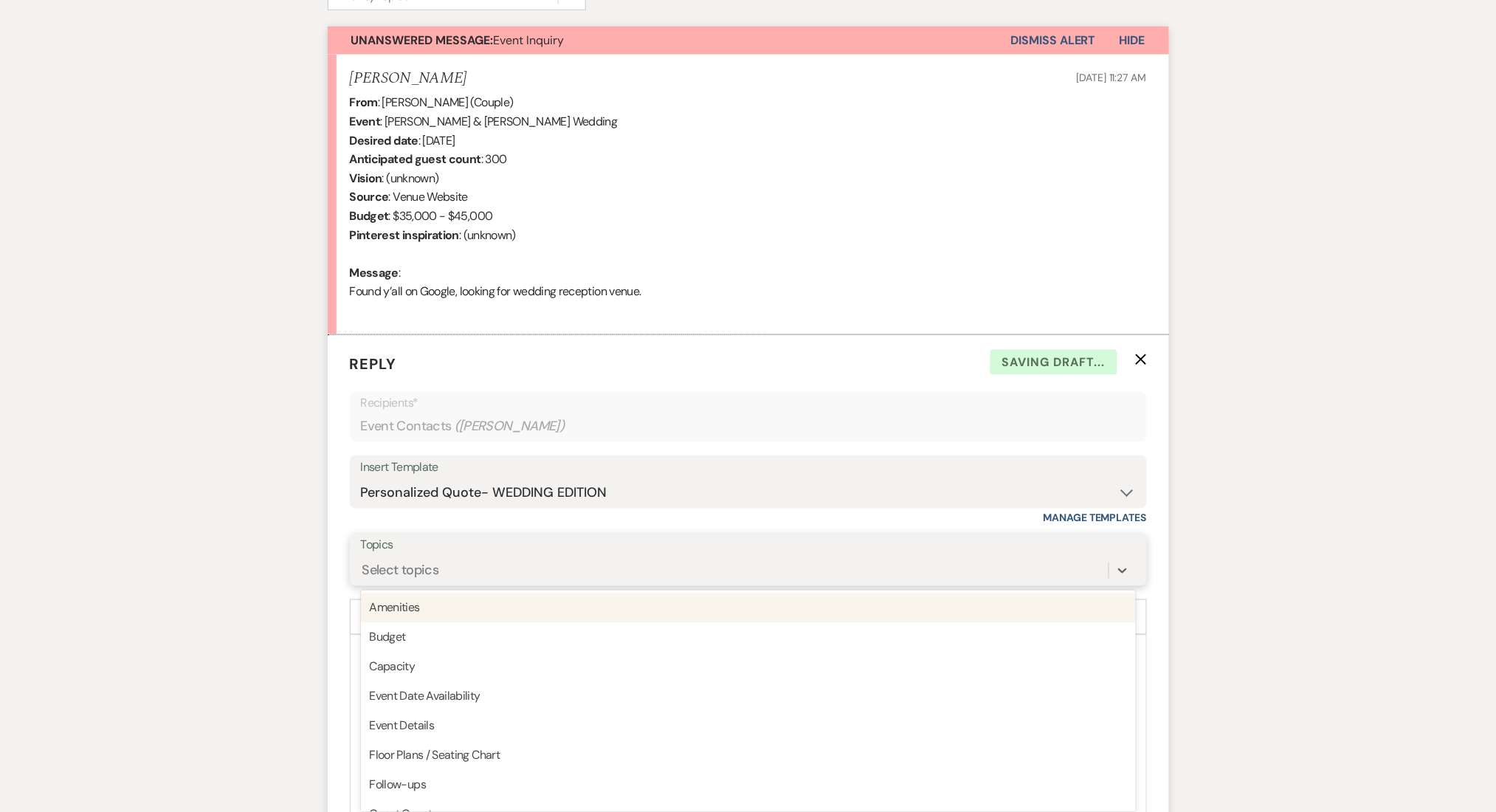
scroll to position [528, 0]
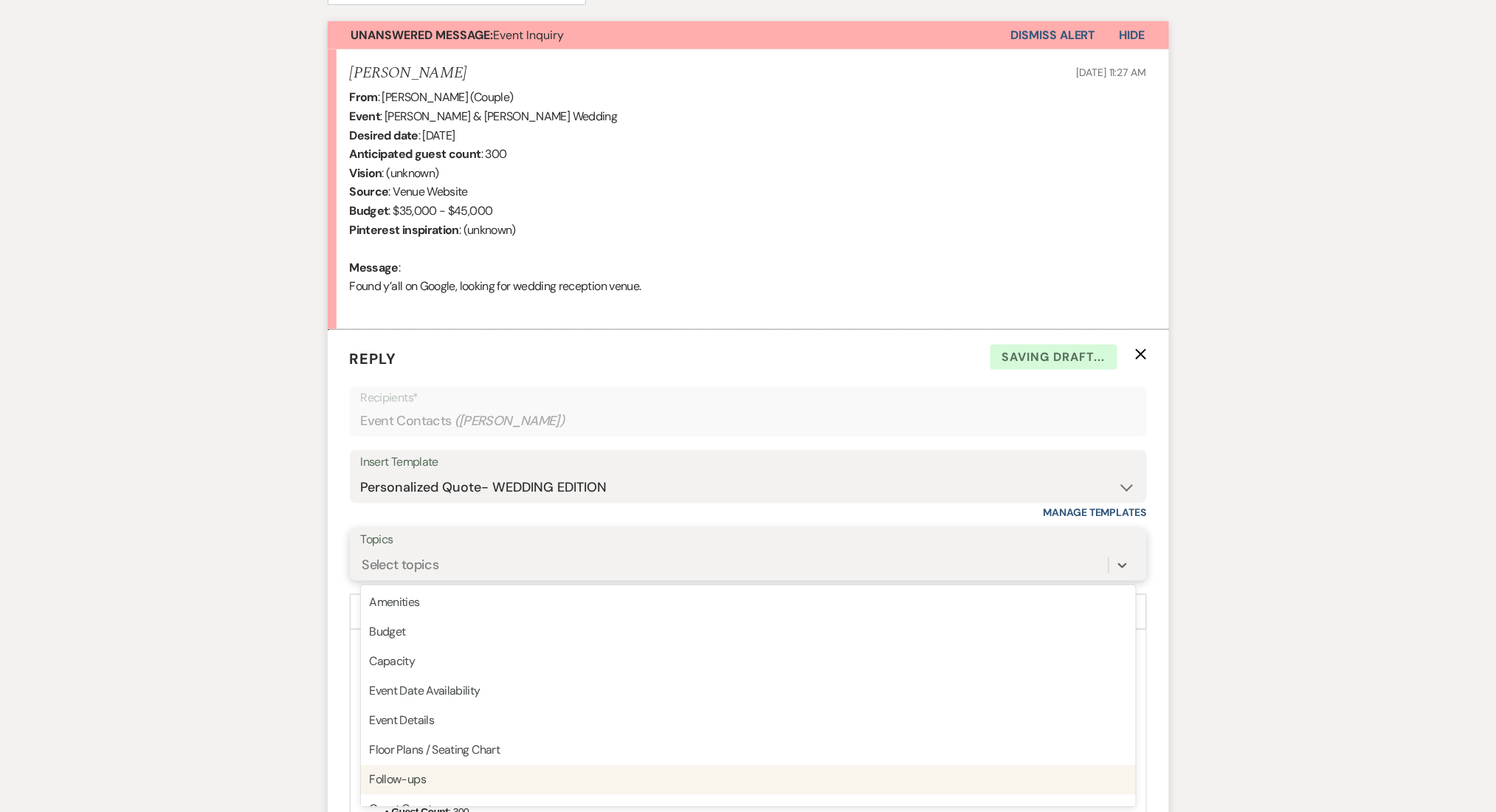
click at [417, 781] on div "Follow-ups" at bounding box center [748, 779] width 775 height 29
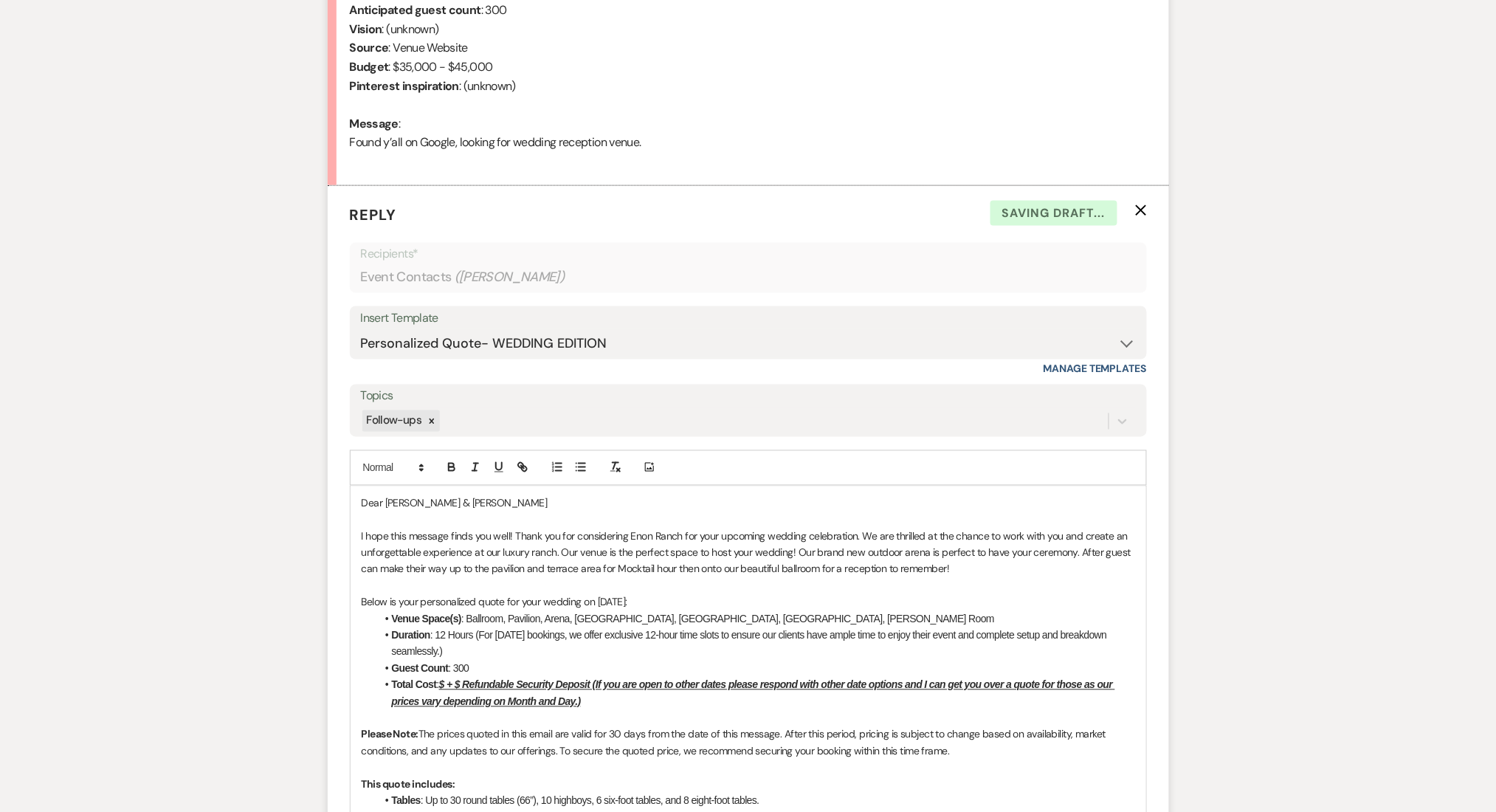
scroll to position [823, 0]
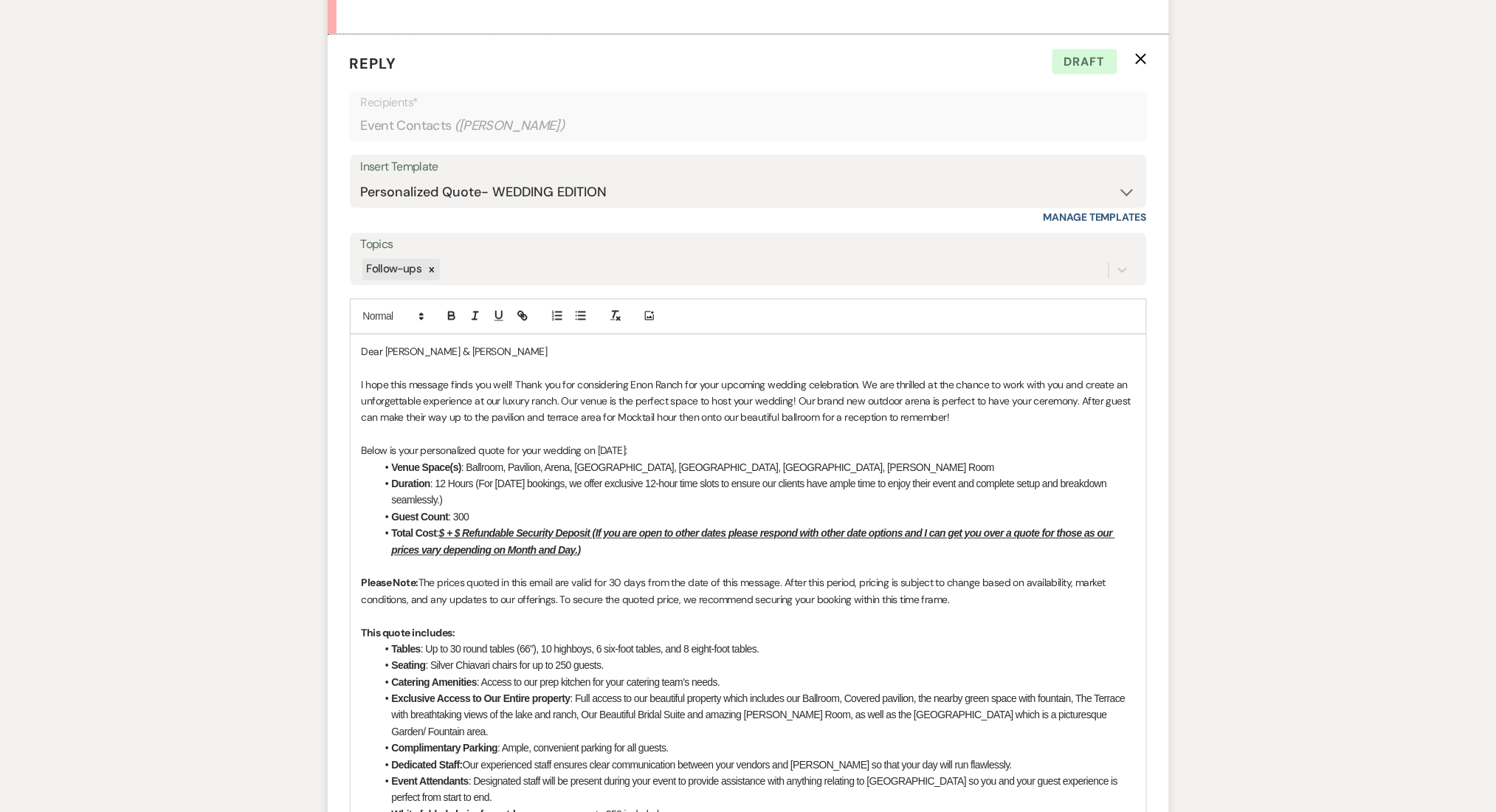
click at [445, 530] on u "$ + $ Refundable Security Deposit (If you are open to other dates please respon…" at bounding box center [753, 541] width 723 height 28
click at [1273, 450] on div "Messages Tasks Payments Rental Overview Documents Contacts Notes Event Messages…" at bounding box center [748, 608] width 1496 height 2121
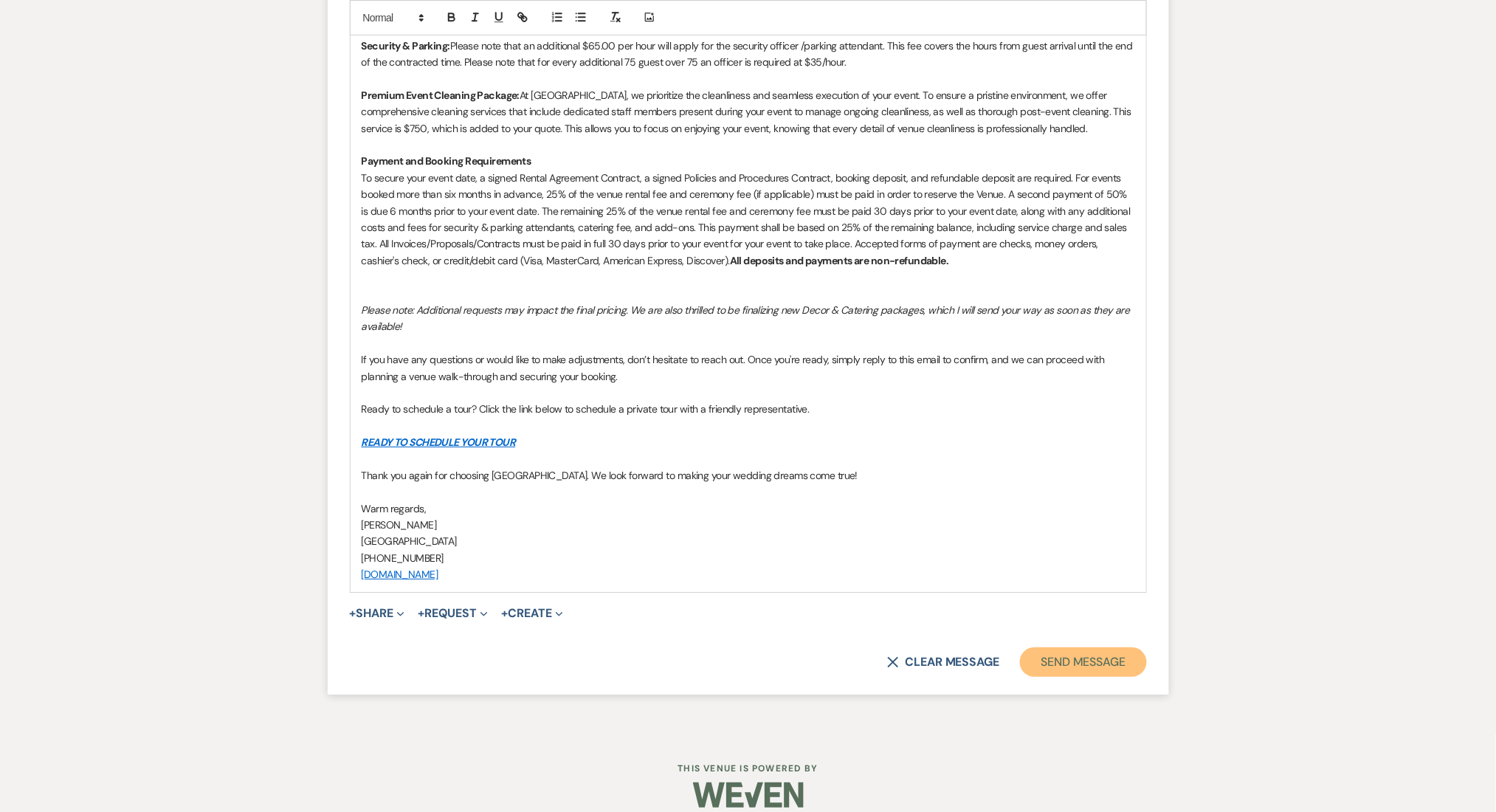
click at [1082, 647] on button "Send Message" at bounding box center [1083, 661] width 127 height 29
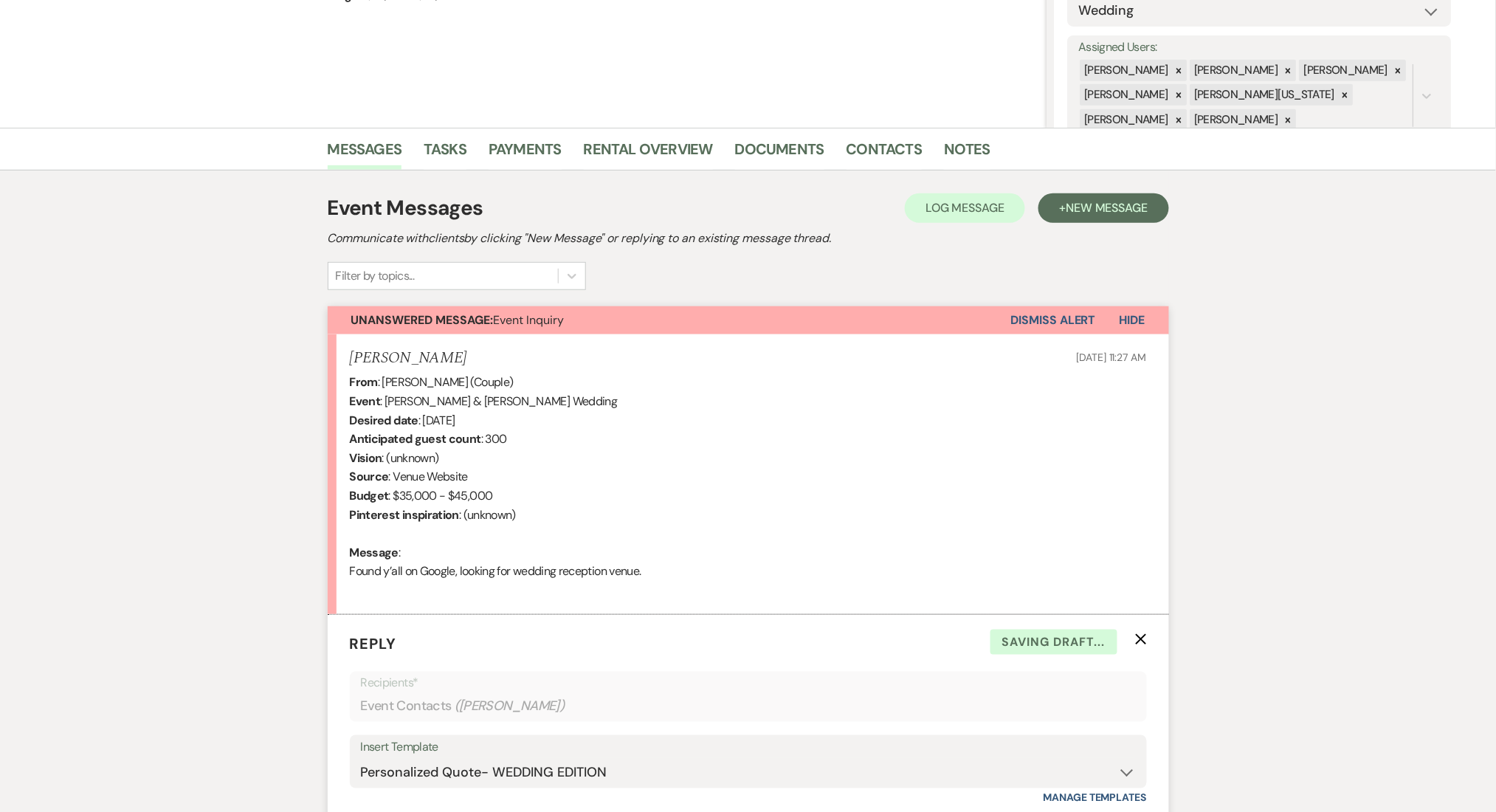
scroll to position [85, 0]
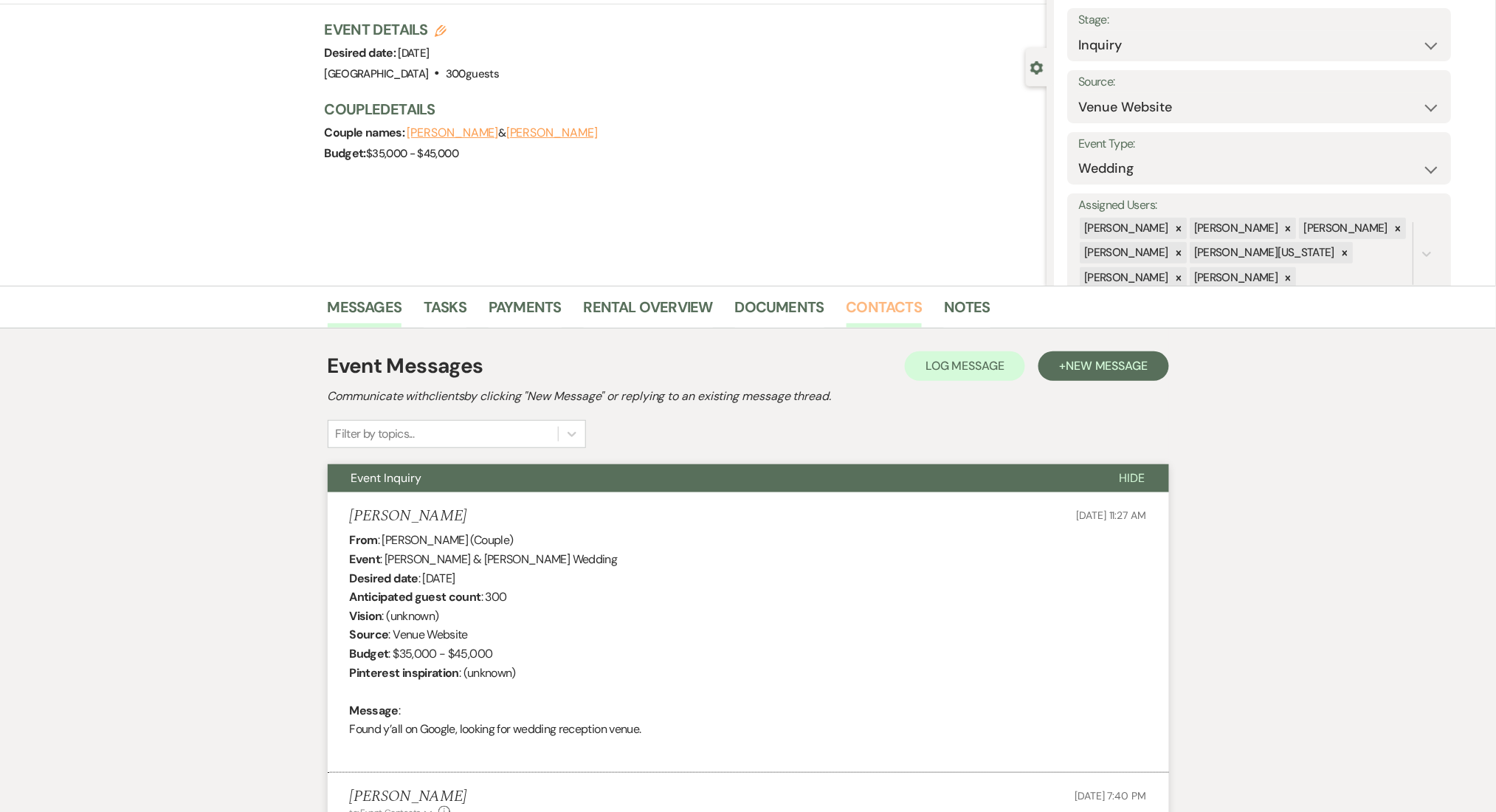
click at [852, 311] on link "Contacts" at bounding box center [884, 311] width 76 height 33
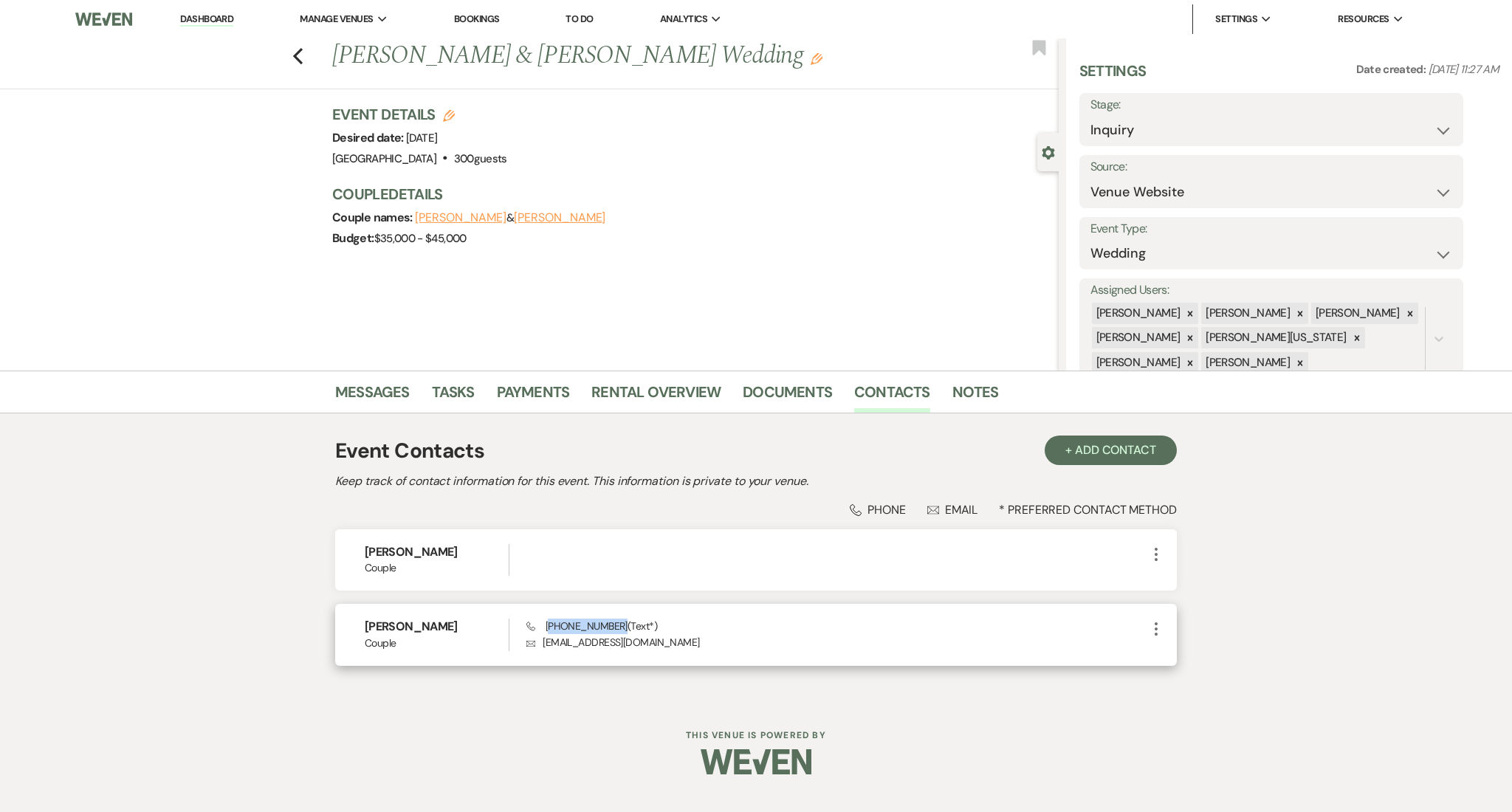
drag, startPoint x: 616, startPoint y: 628, endPoint x: 550, endPoint y: 622, distance: 66.3
click at [550, 622] on span "Phone (205) 482-0277 (Text*)" at bounding box center [592, 626] width 131 height 13
copy span "205) 482-0277"
drag, startPoint x: 657, startPoint y: 641, endPoint x: 541, endPoint y: 646, distance: 116.1
click at [541, 646] on p "Envelope emilyareaves@gmail.com" at bounding box center [836, 641] width 621 height 16
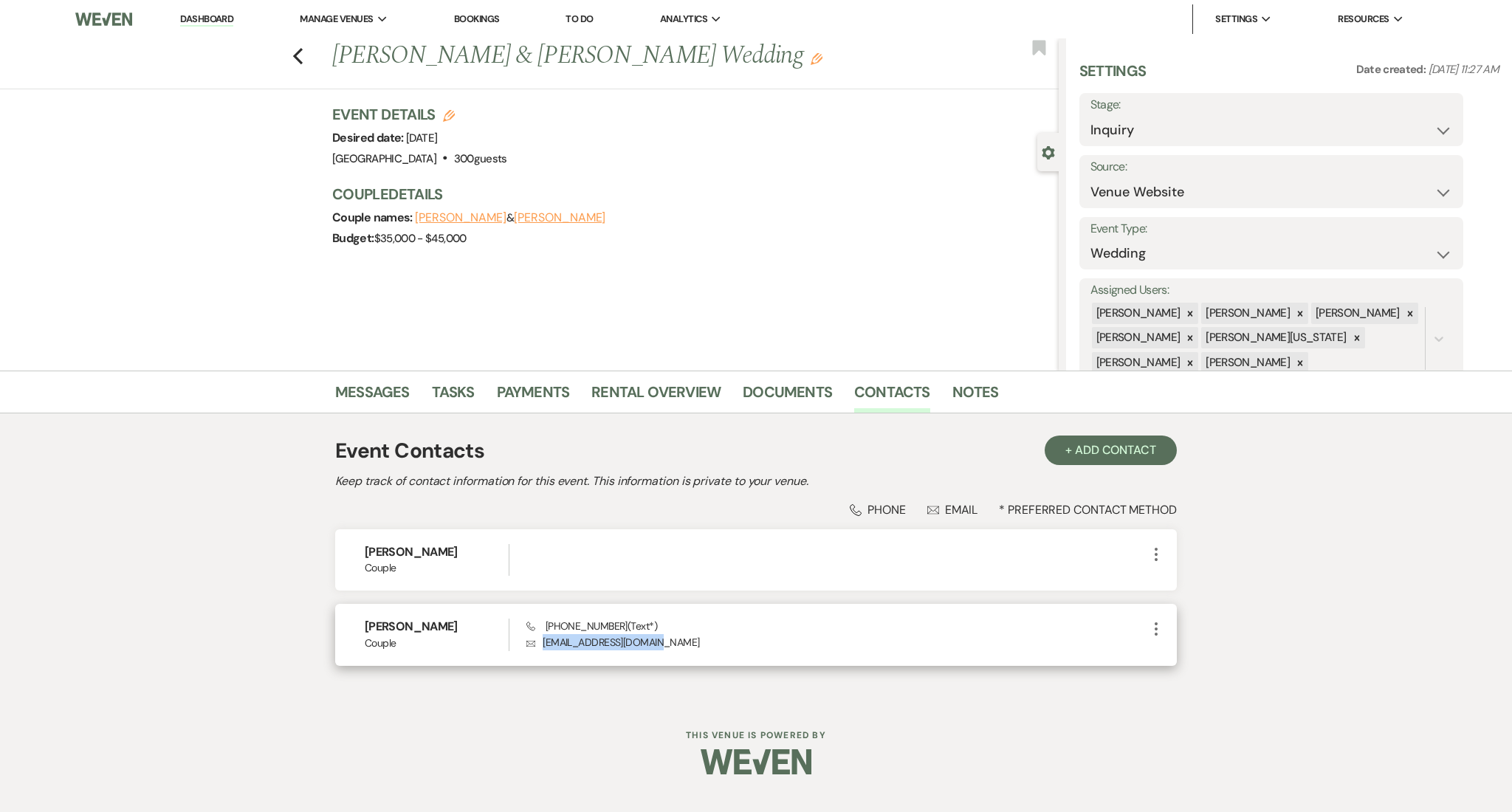
copy p "emilyareaves@gmail.com"
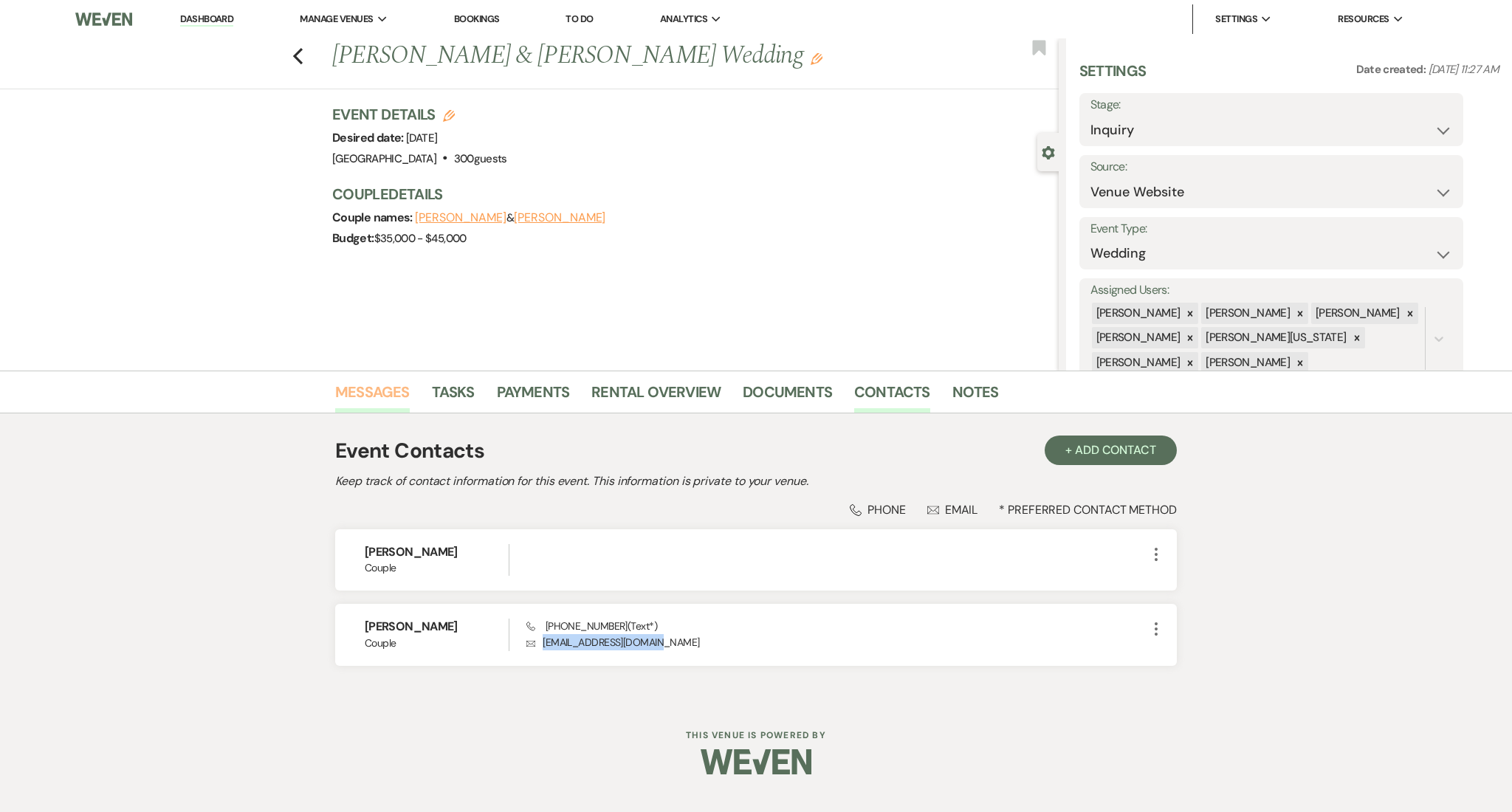
click at [359, 387] on link "Messages" at bounding box center [372, 396] width 75 height 33
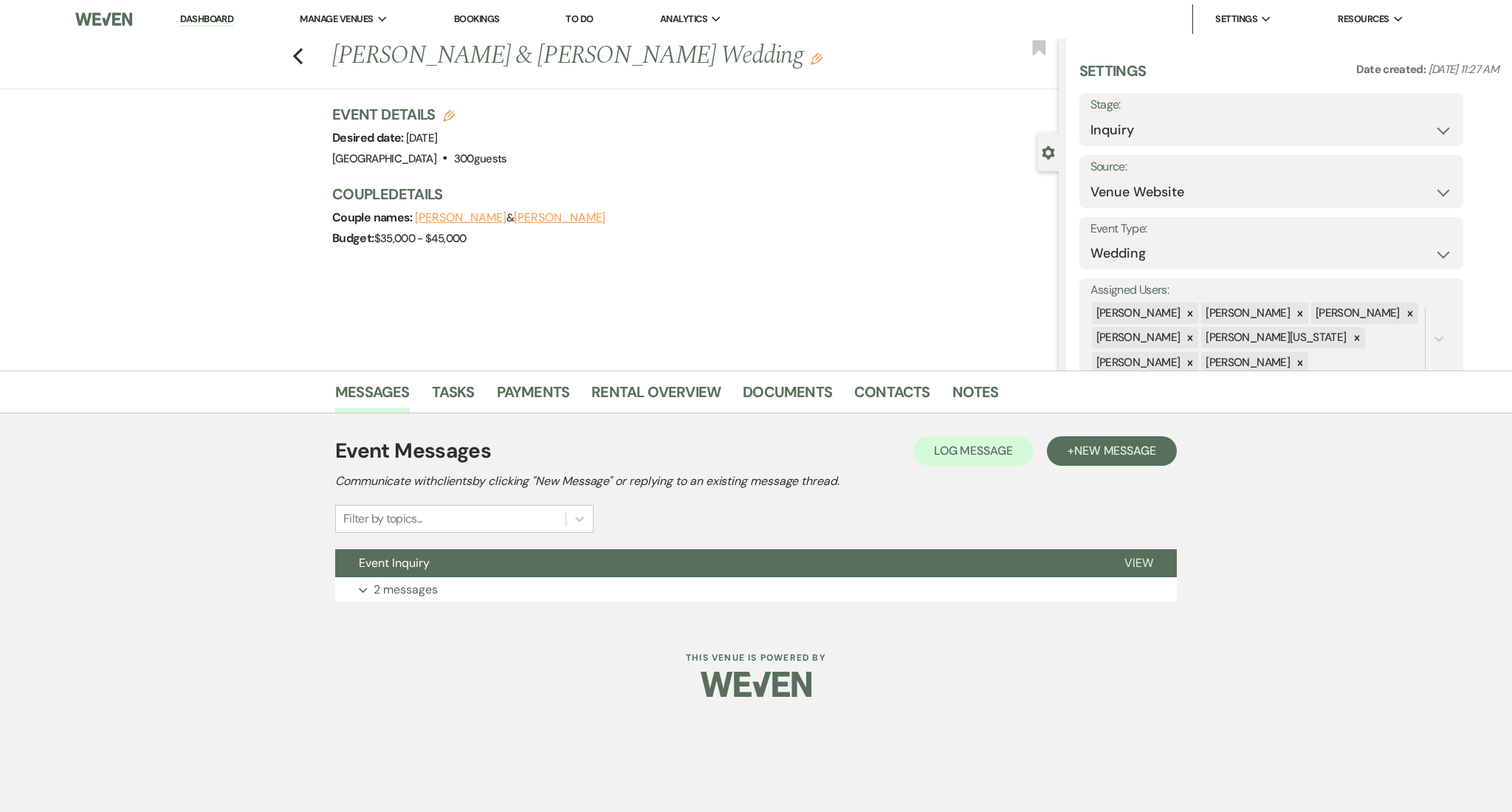
click at [208, 14] on link "Dashboard" at bounding box center [206, 19] width 53 height 14
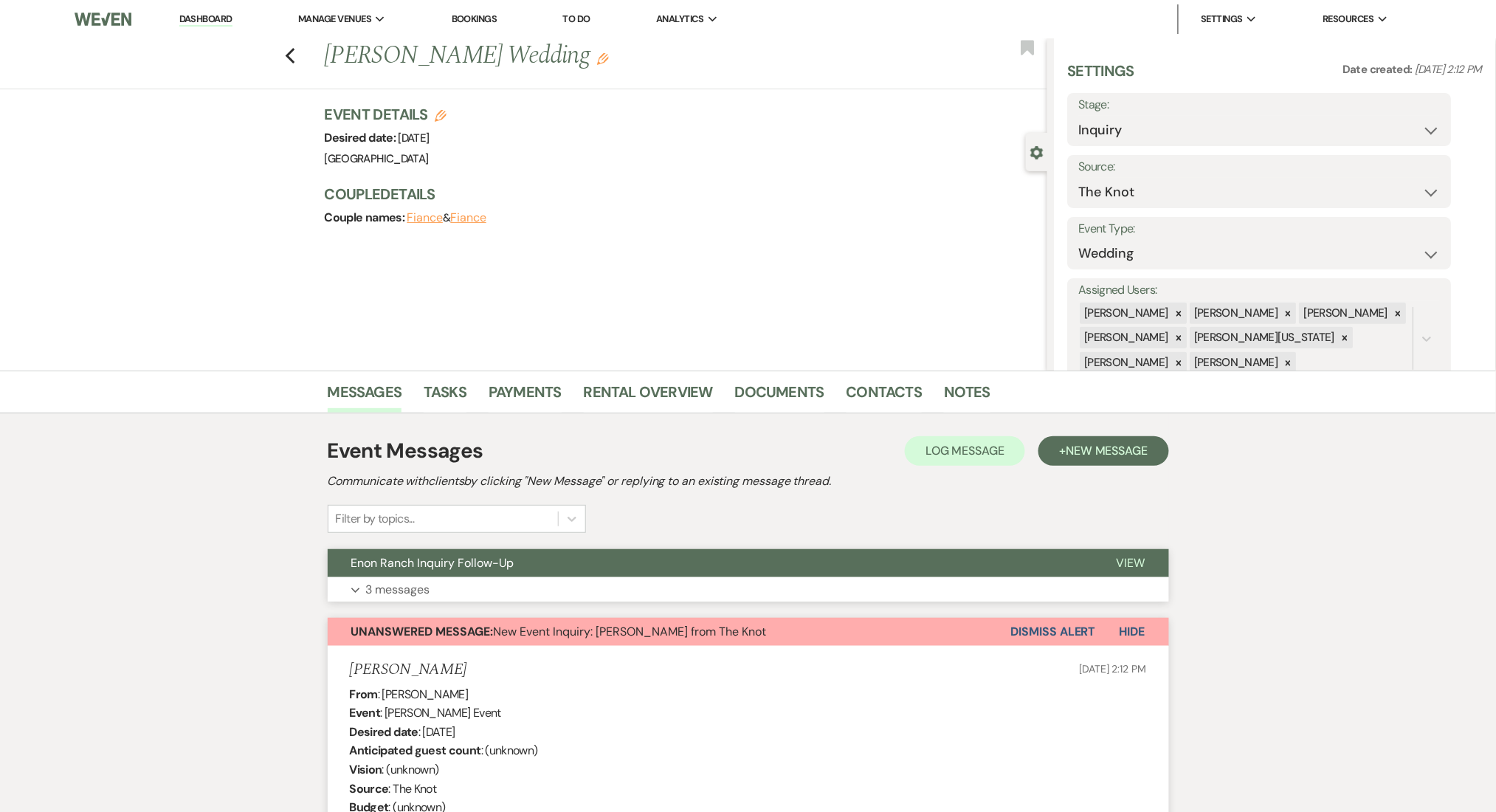
click at [478, 588] on button "Expand 3 messages" at bounding box center [748, 590] width 841 height 25
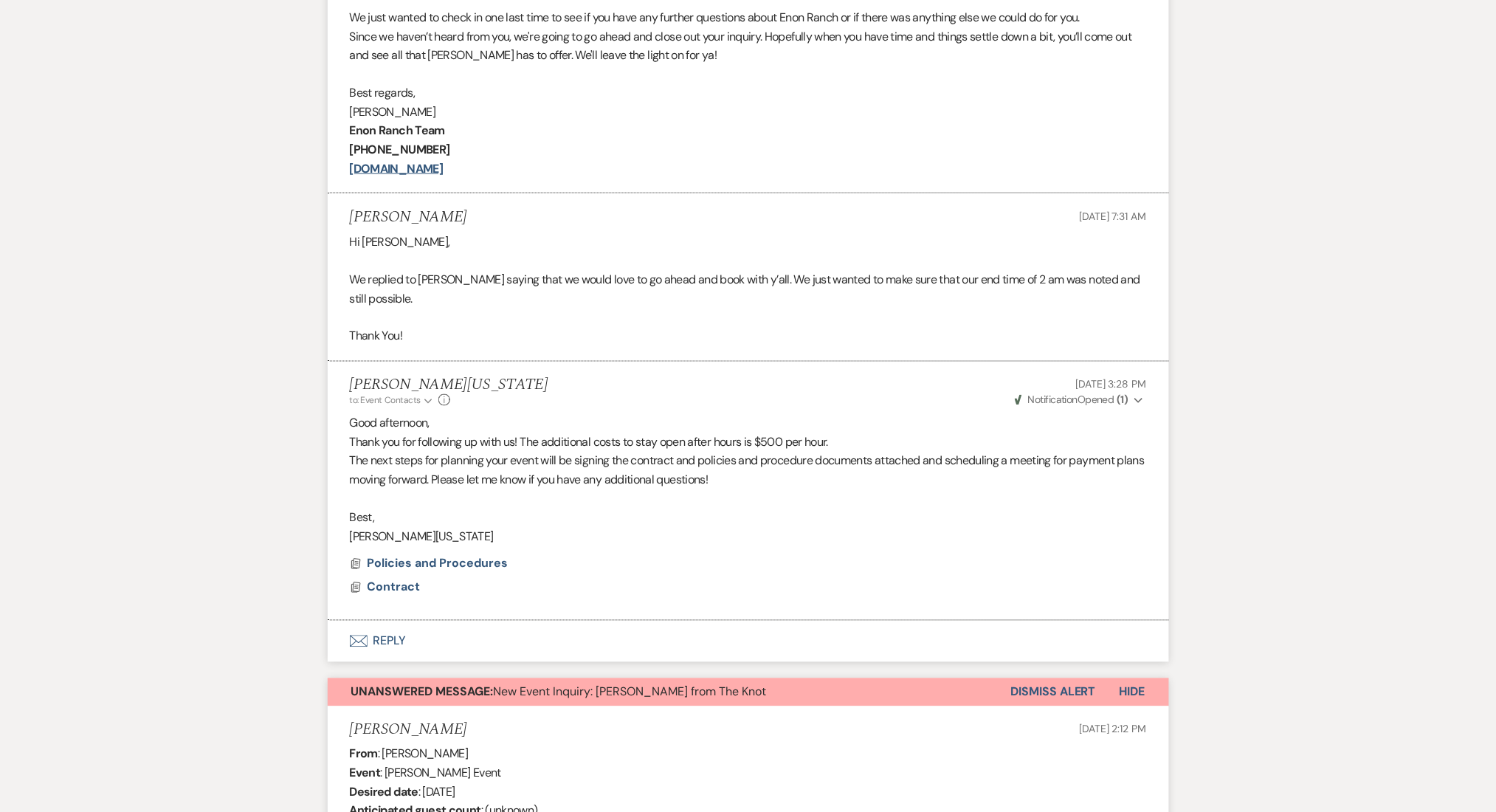
scroll to position [787, 0]
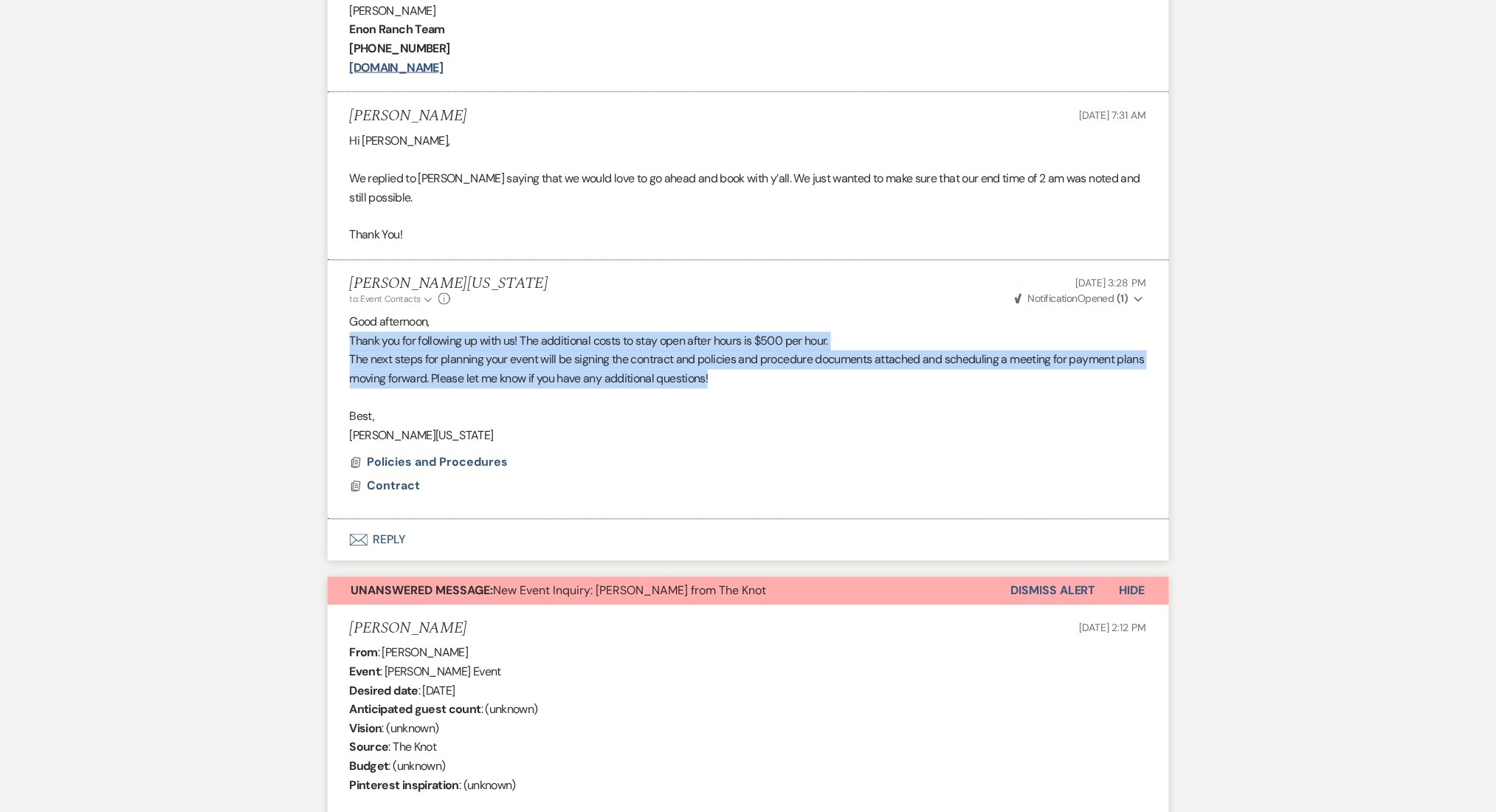
drag, startPoint x: 775, startPoint y: 380, endPoint x: 336, endPoint y: 333, distance: 441.5
click at [336, 333] on li "[PERSON_NAME][US_STATE] to: Event Contacts Expand Info [DATE] 3:28 PM Weven Che…" at bounding box center [748, 390] width 841 height 260
copy div "Thank you for following up with us! The additional costs to stay open after hou…"
click at [741, 340] on p "Thank you for following up with us! The additional costs to stay open after hou…" at bounding box center [748, 341] width 797 height 19
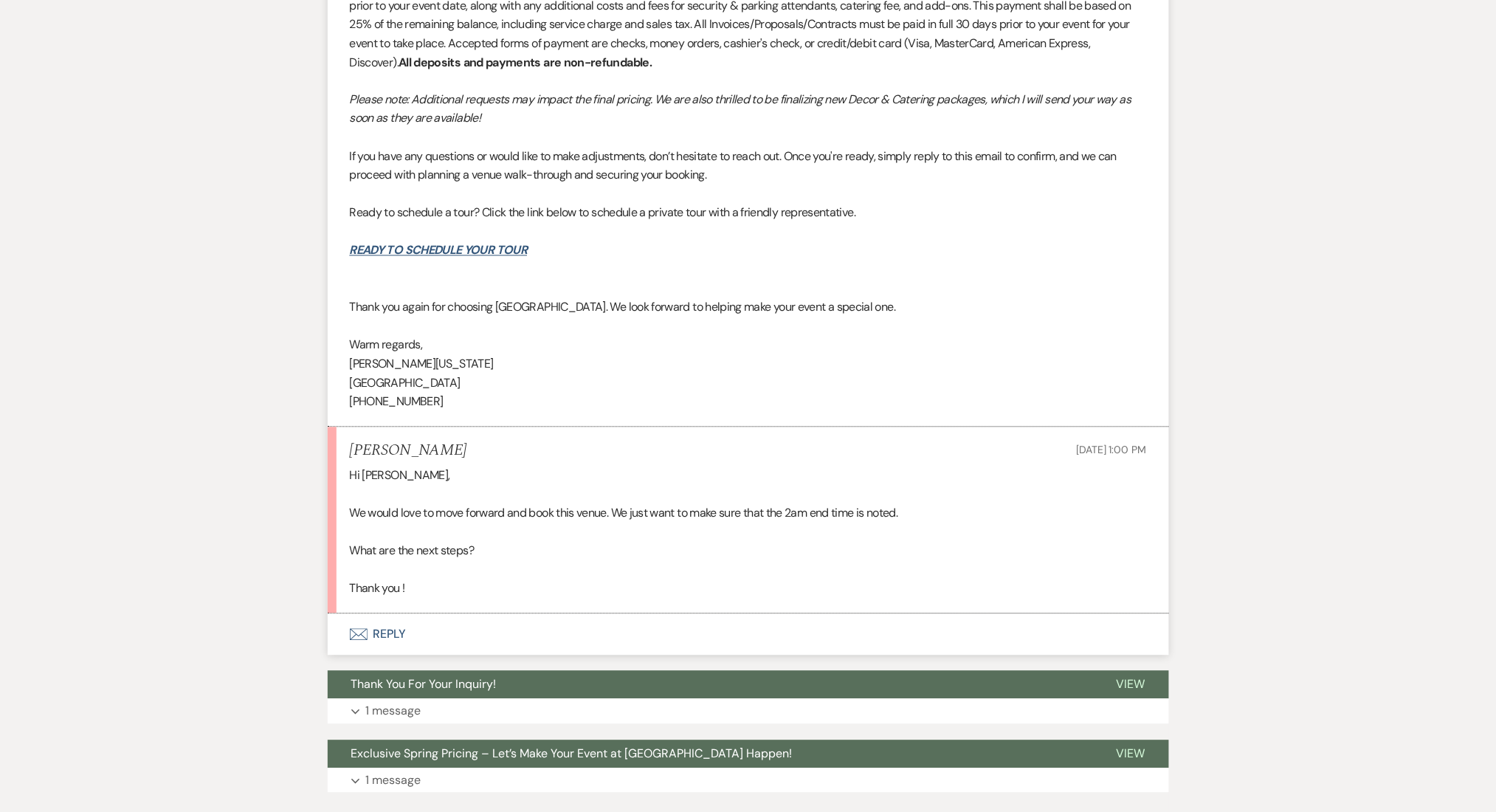
scroll to position [3092, 0]
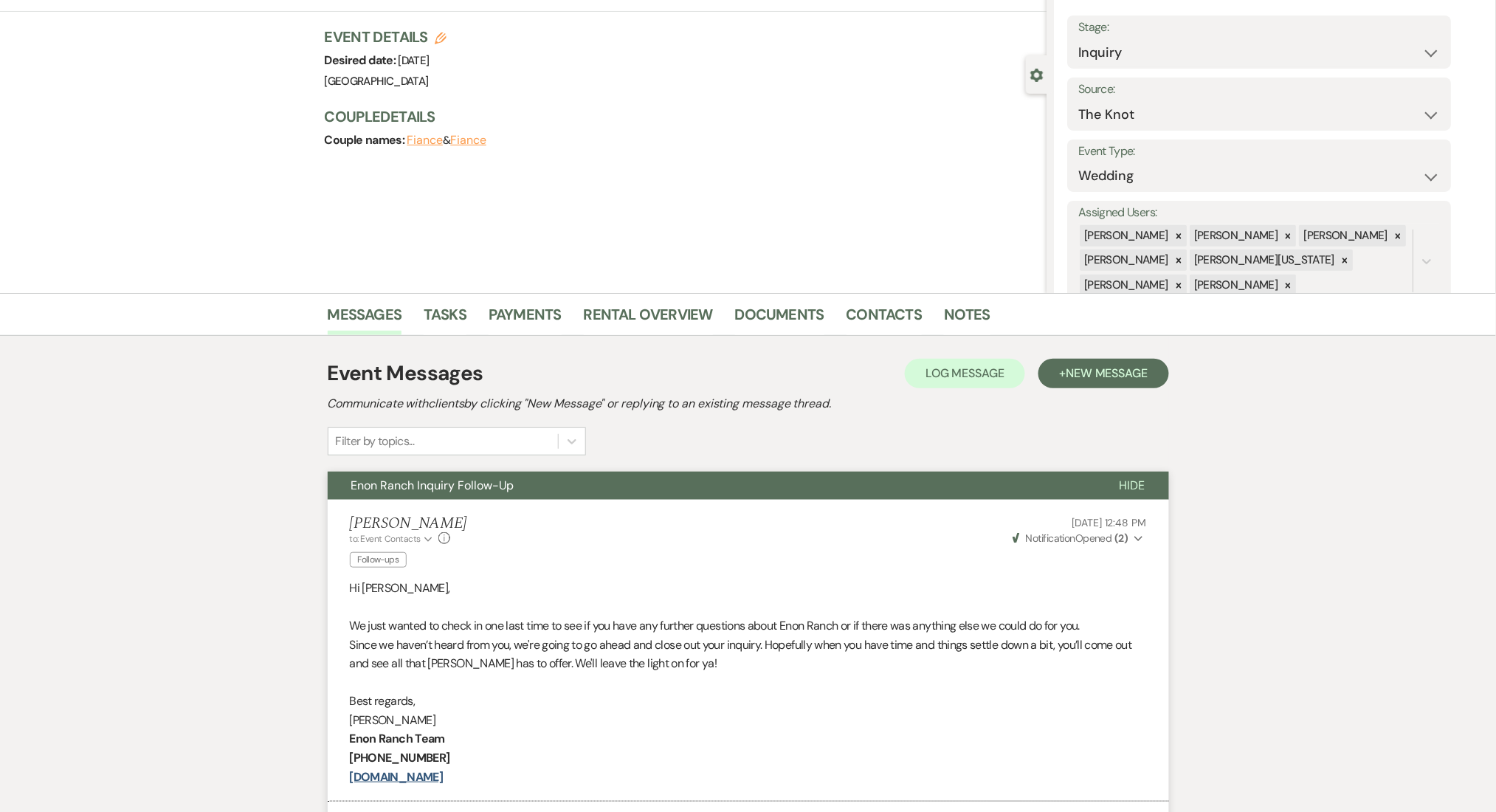
scroll to position [0, 0]
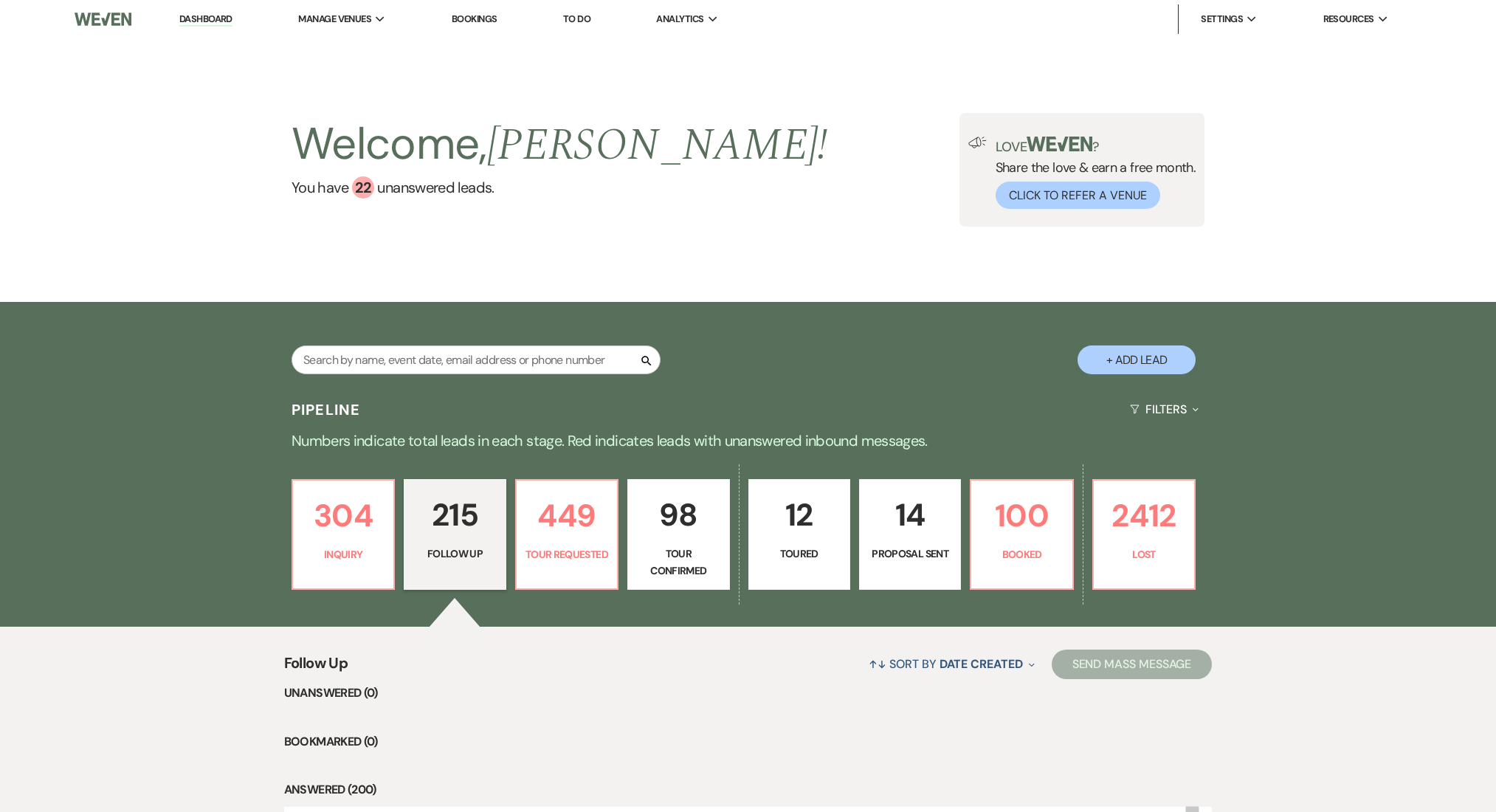
select select "9"
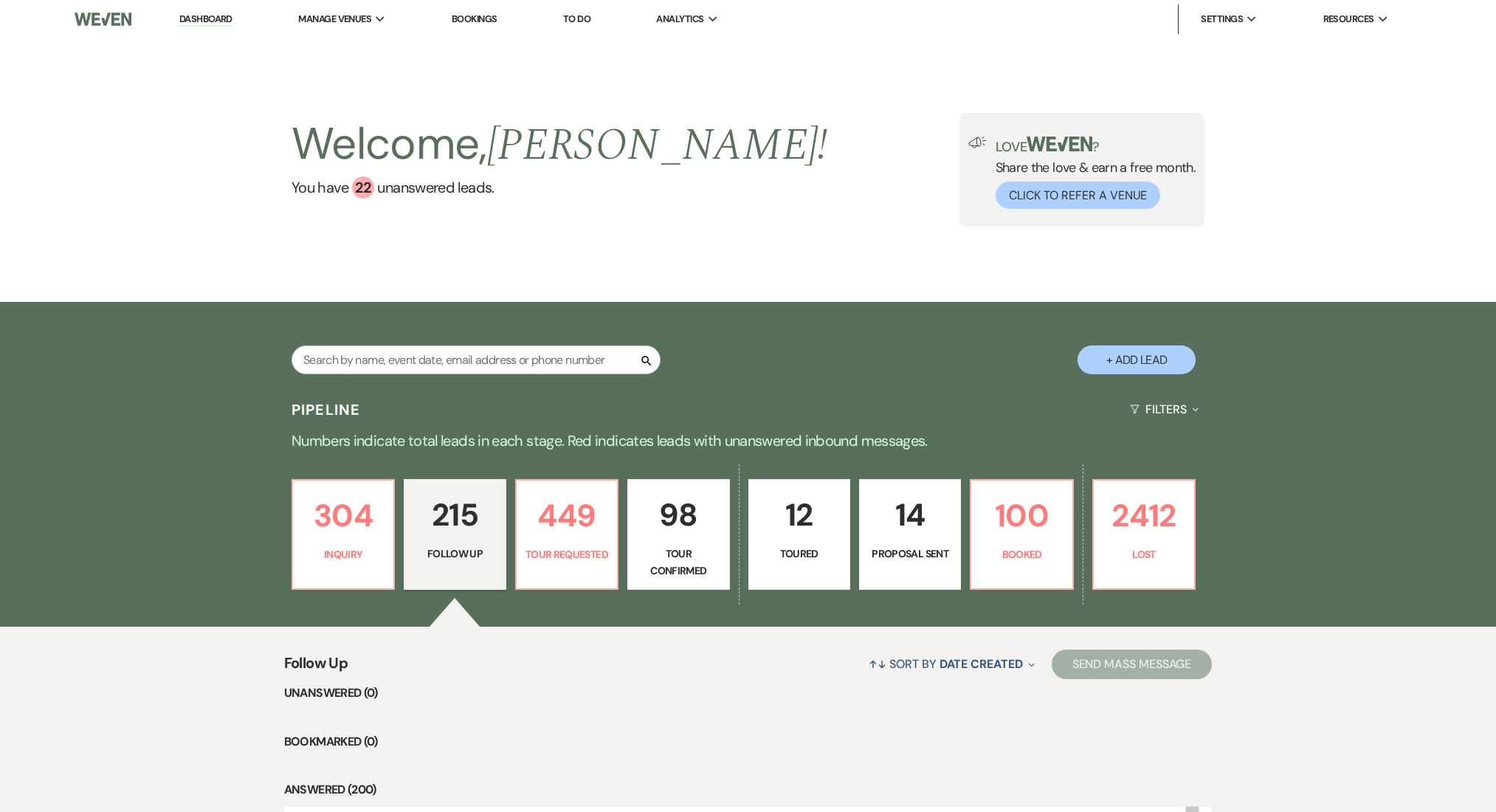
select select "9"
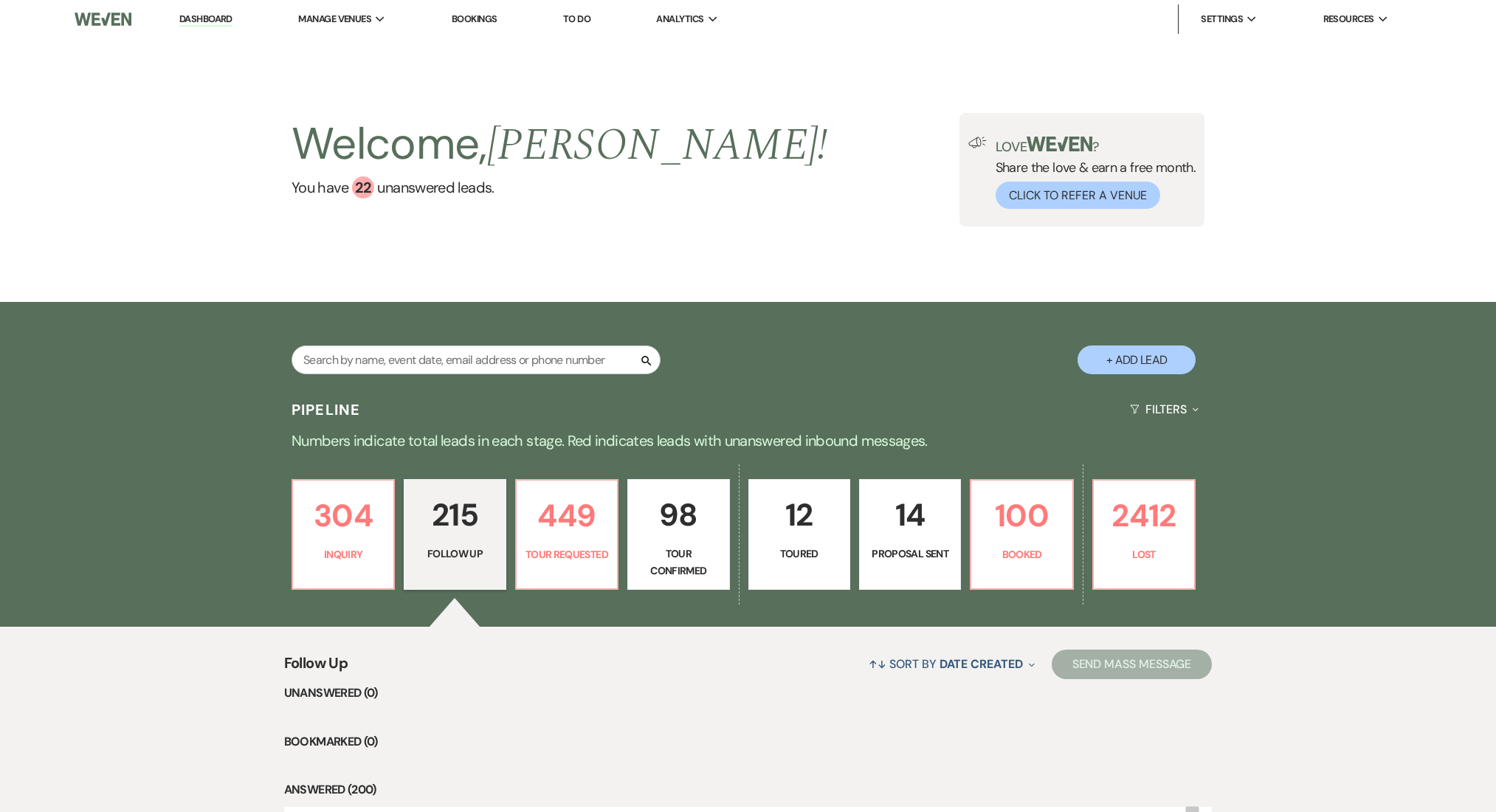
select select "9"
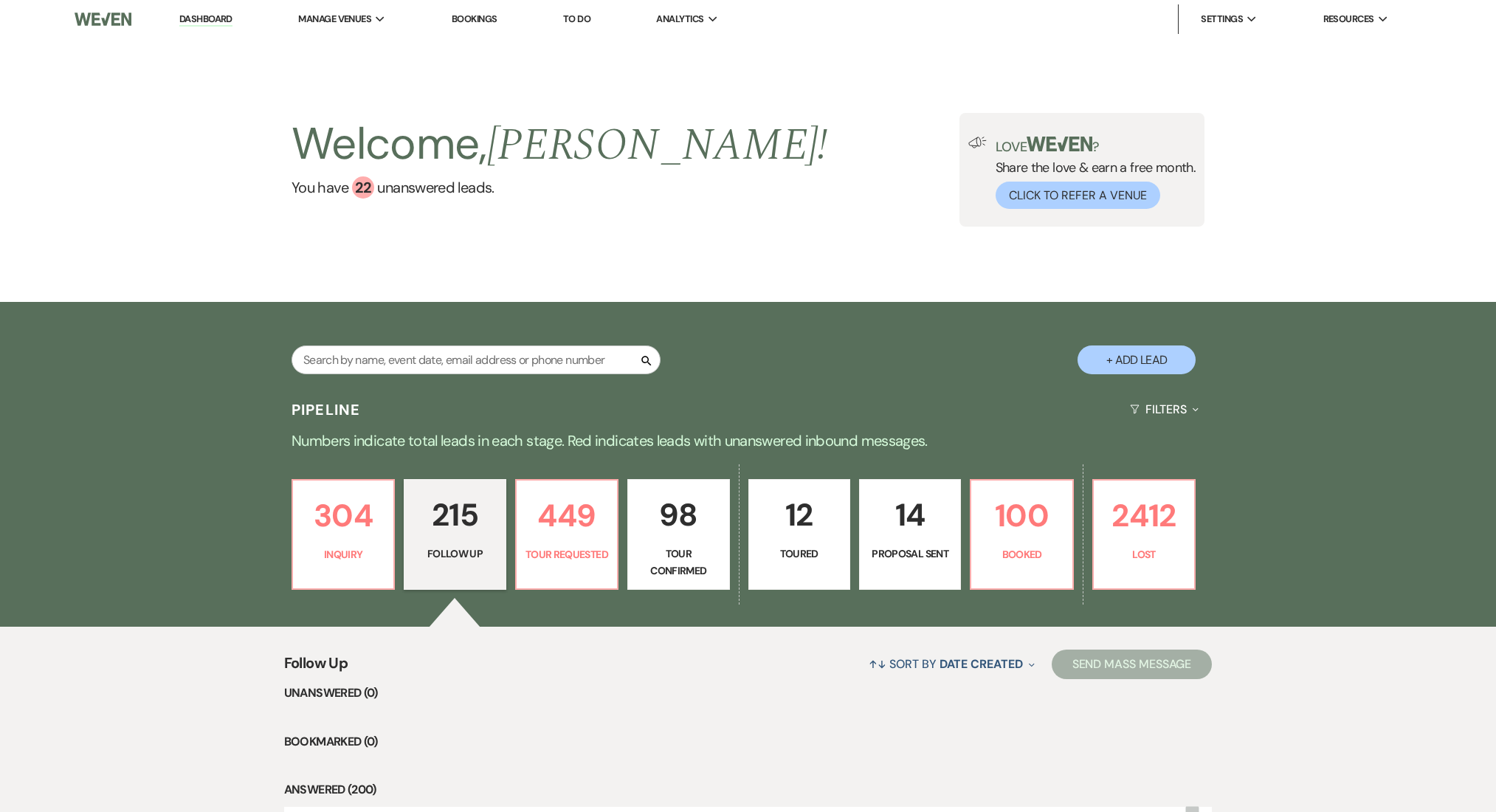
select select "9"
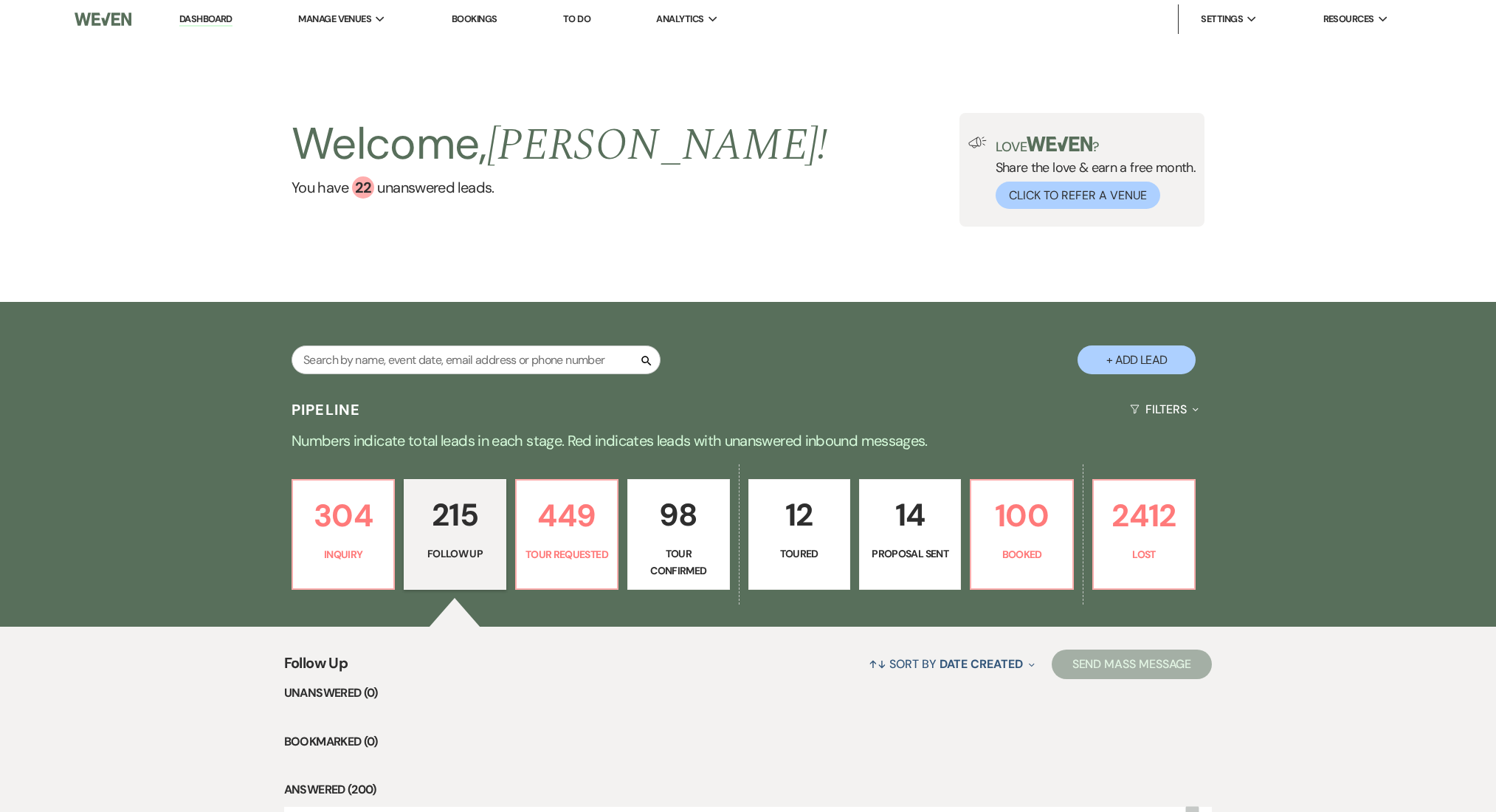
select select "9"
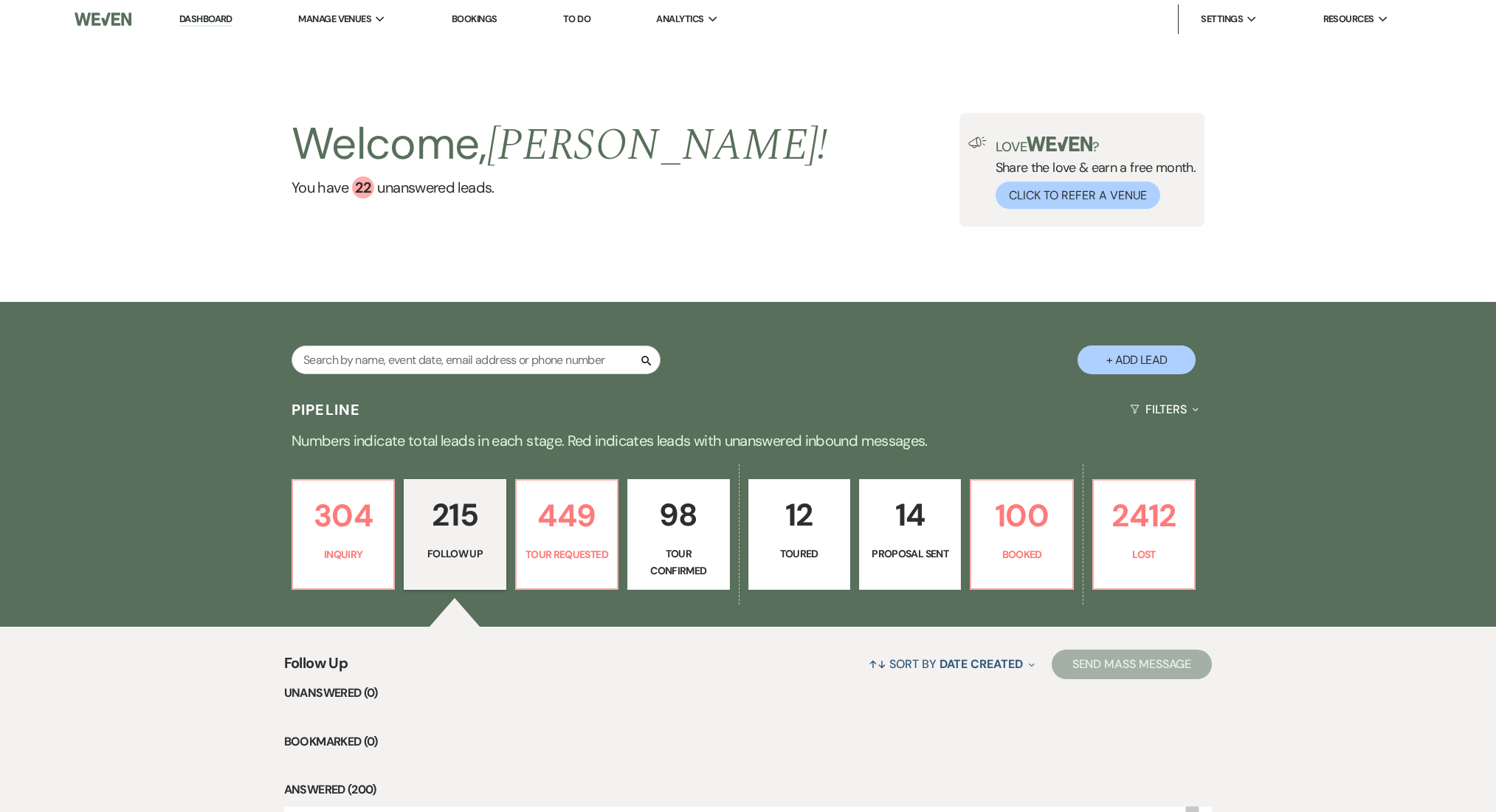
select select "9"
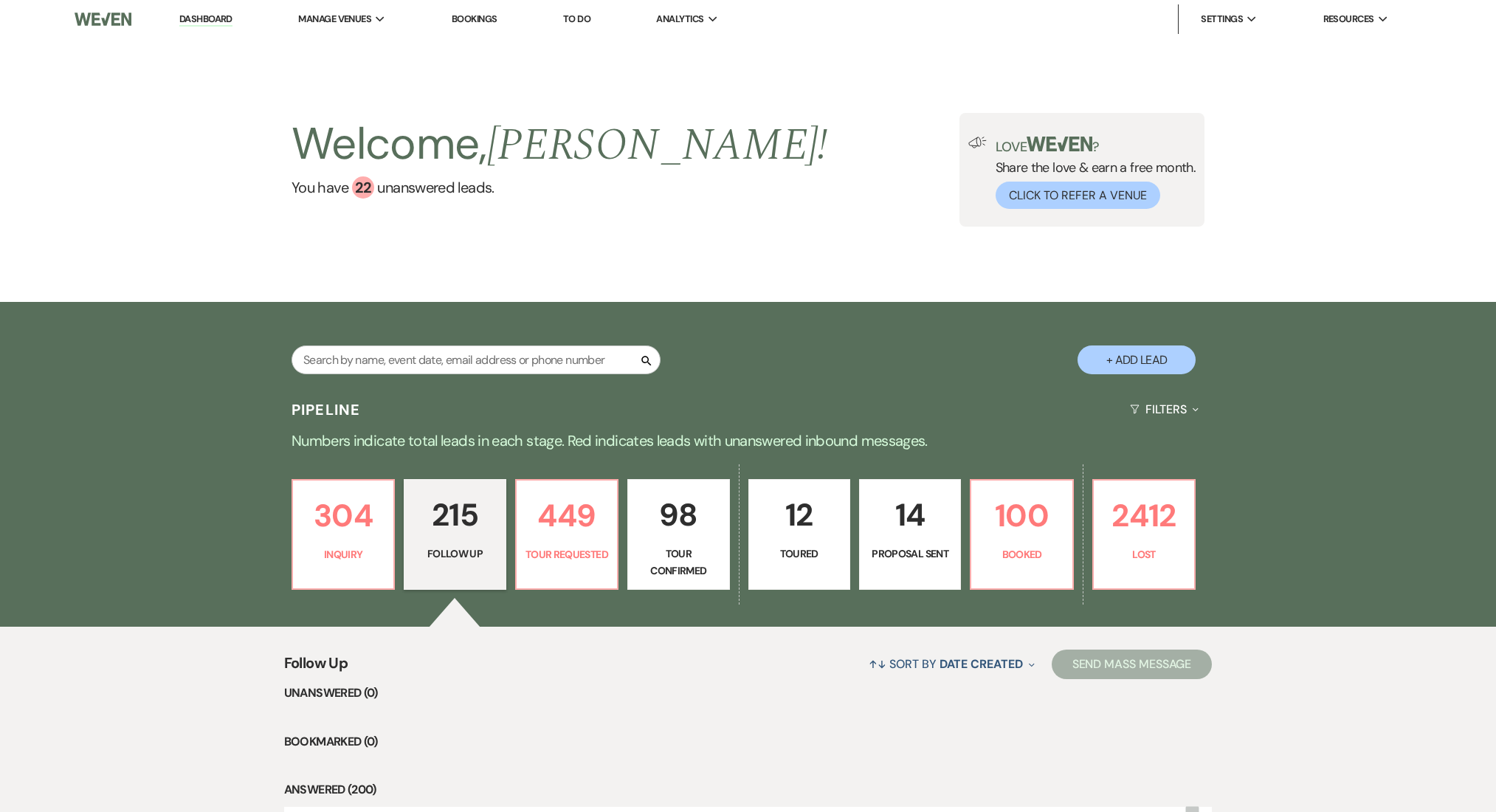
select select "9"
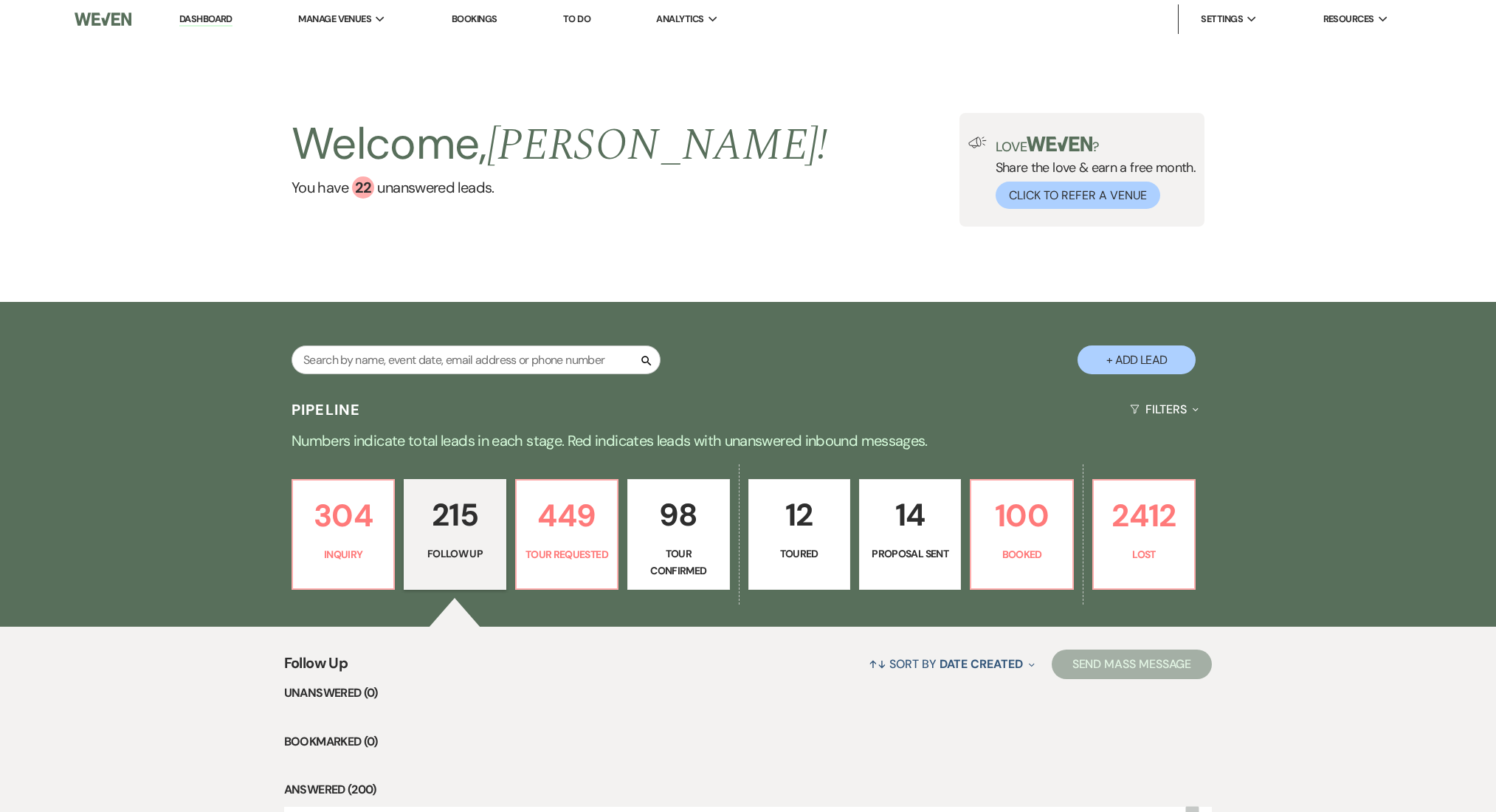
select select "9"
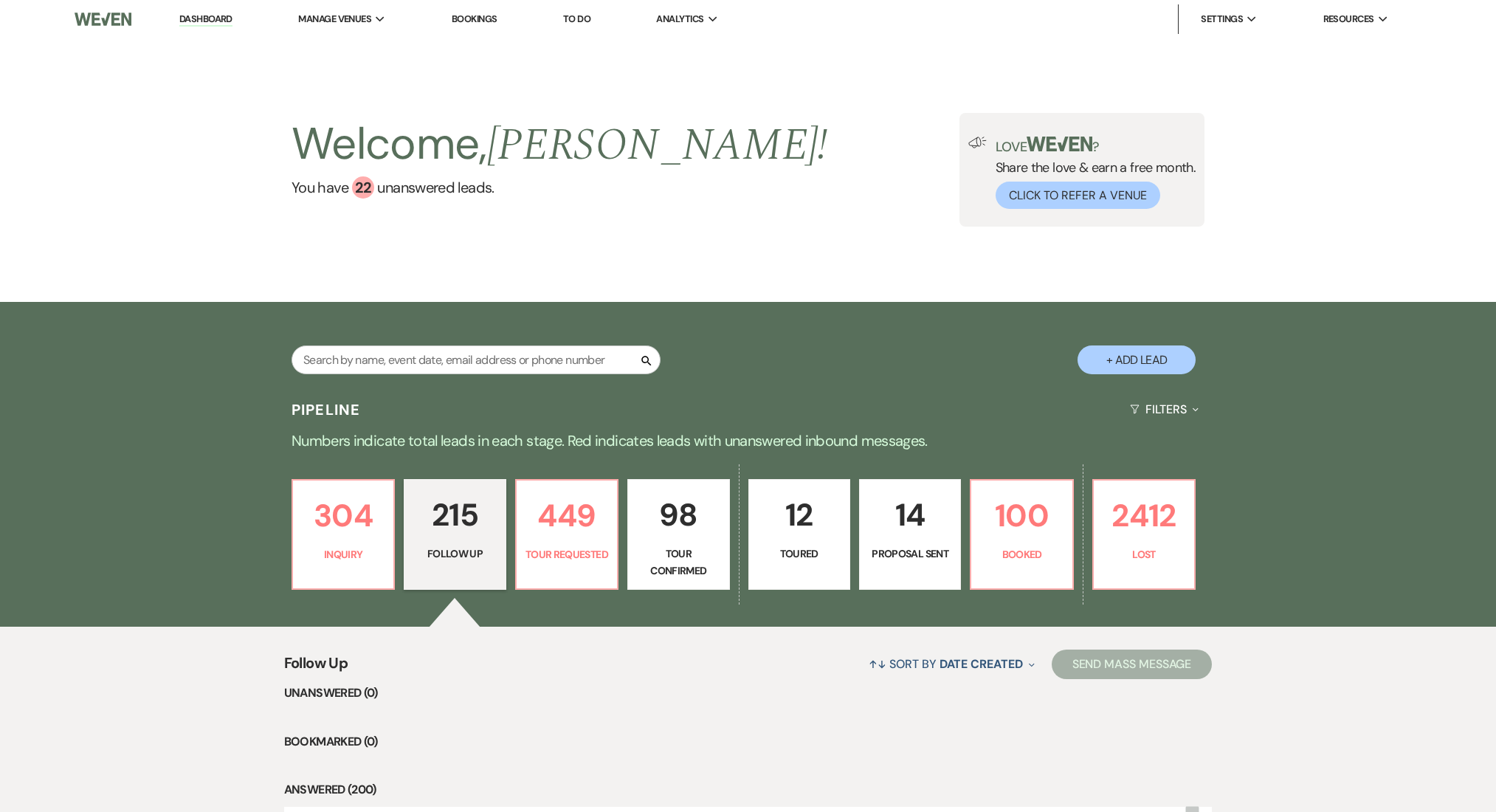
select select "9"
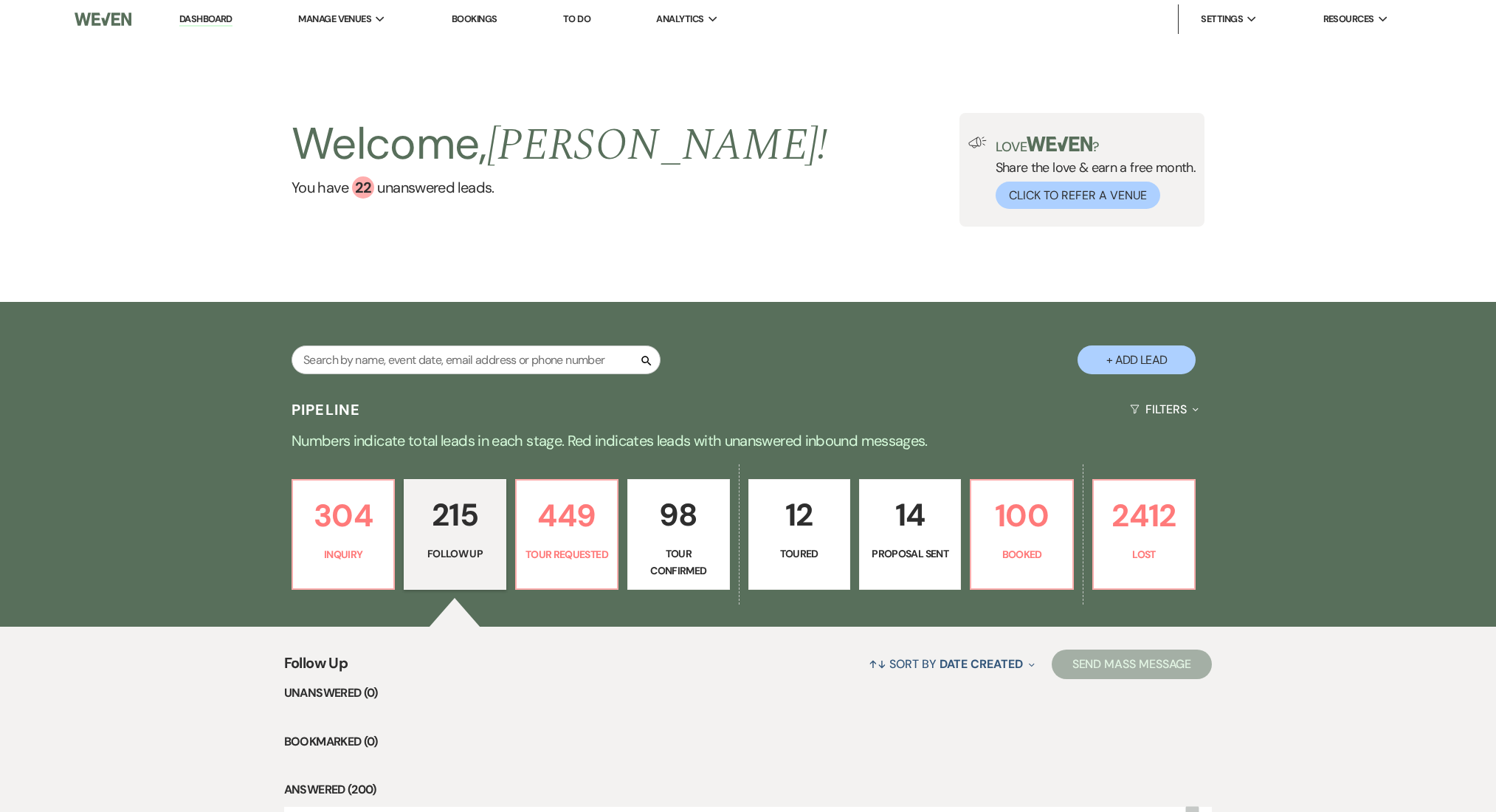
select select "9"
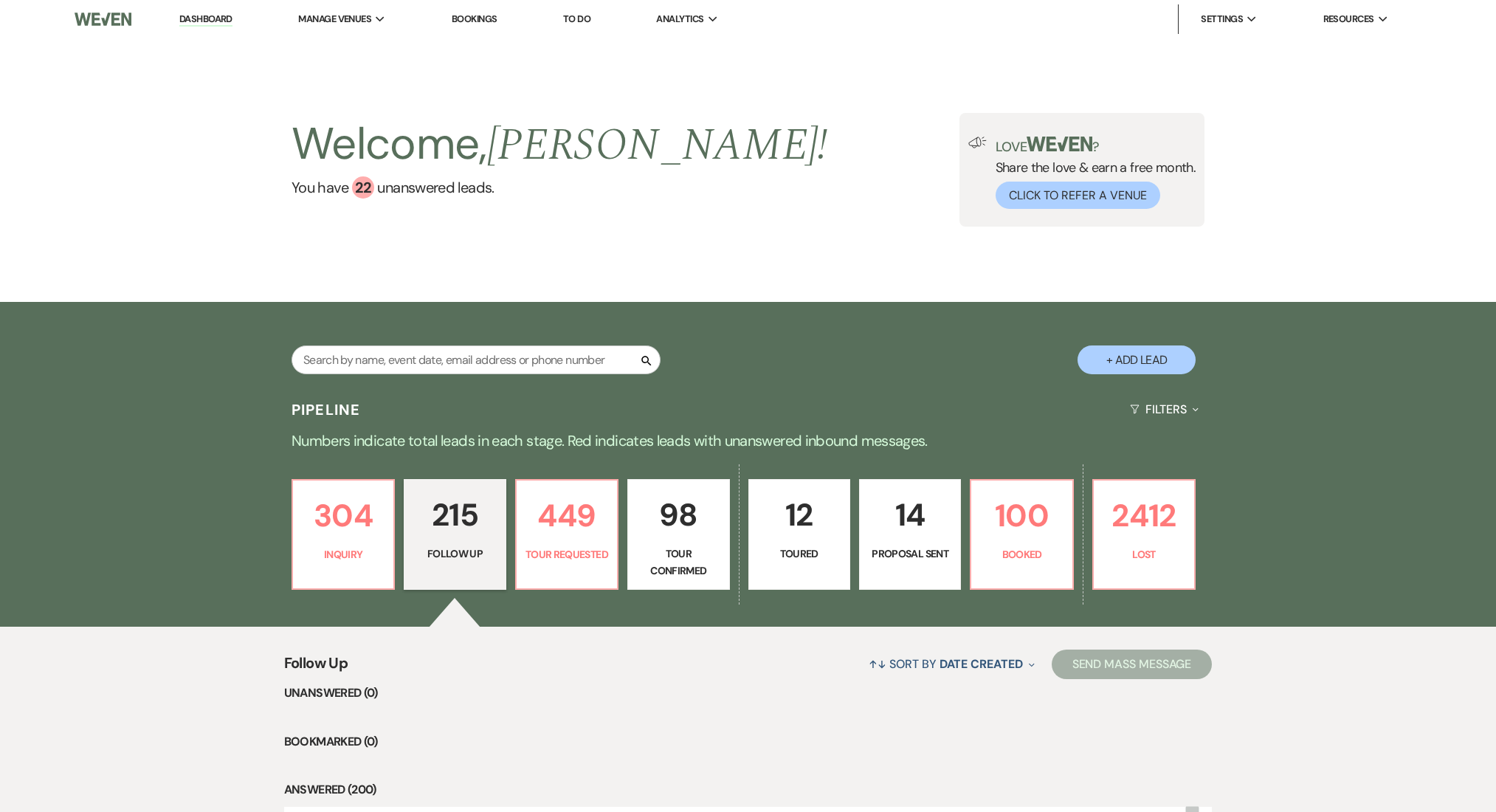
select select "9"
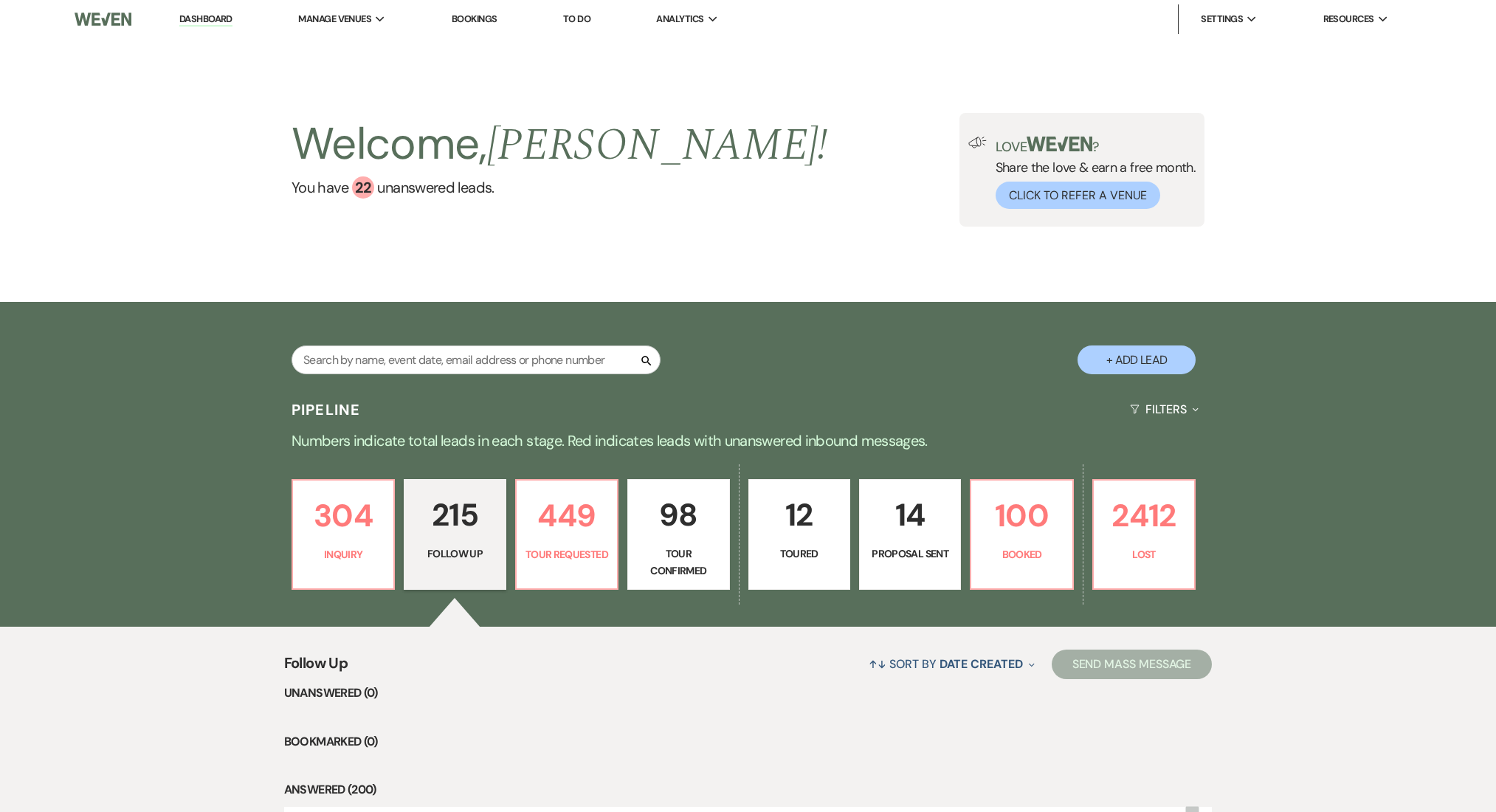
select select "9"
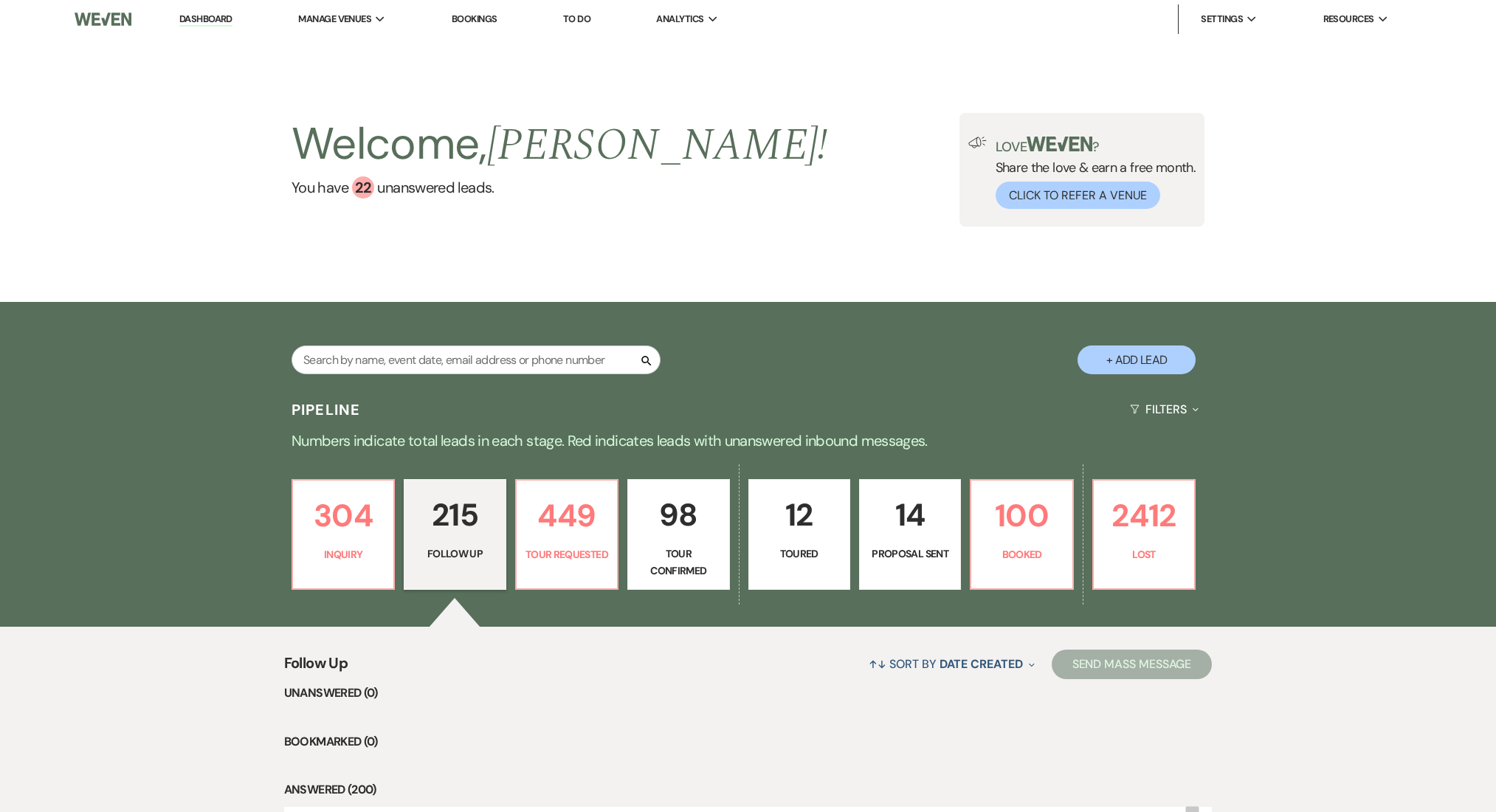
select select "9"
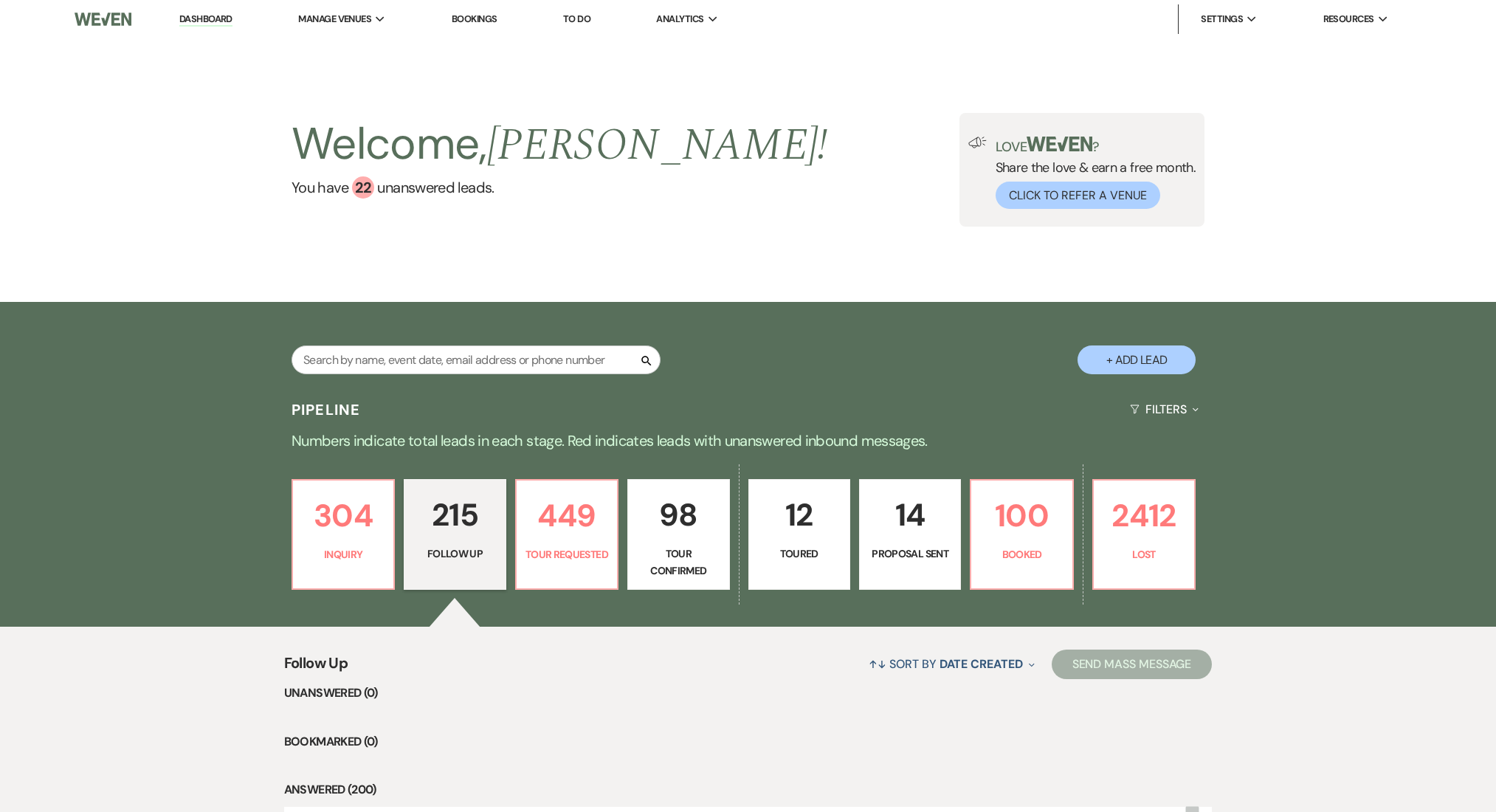
select select "9"
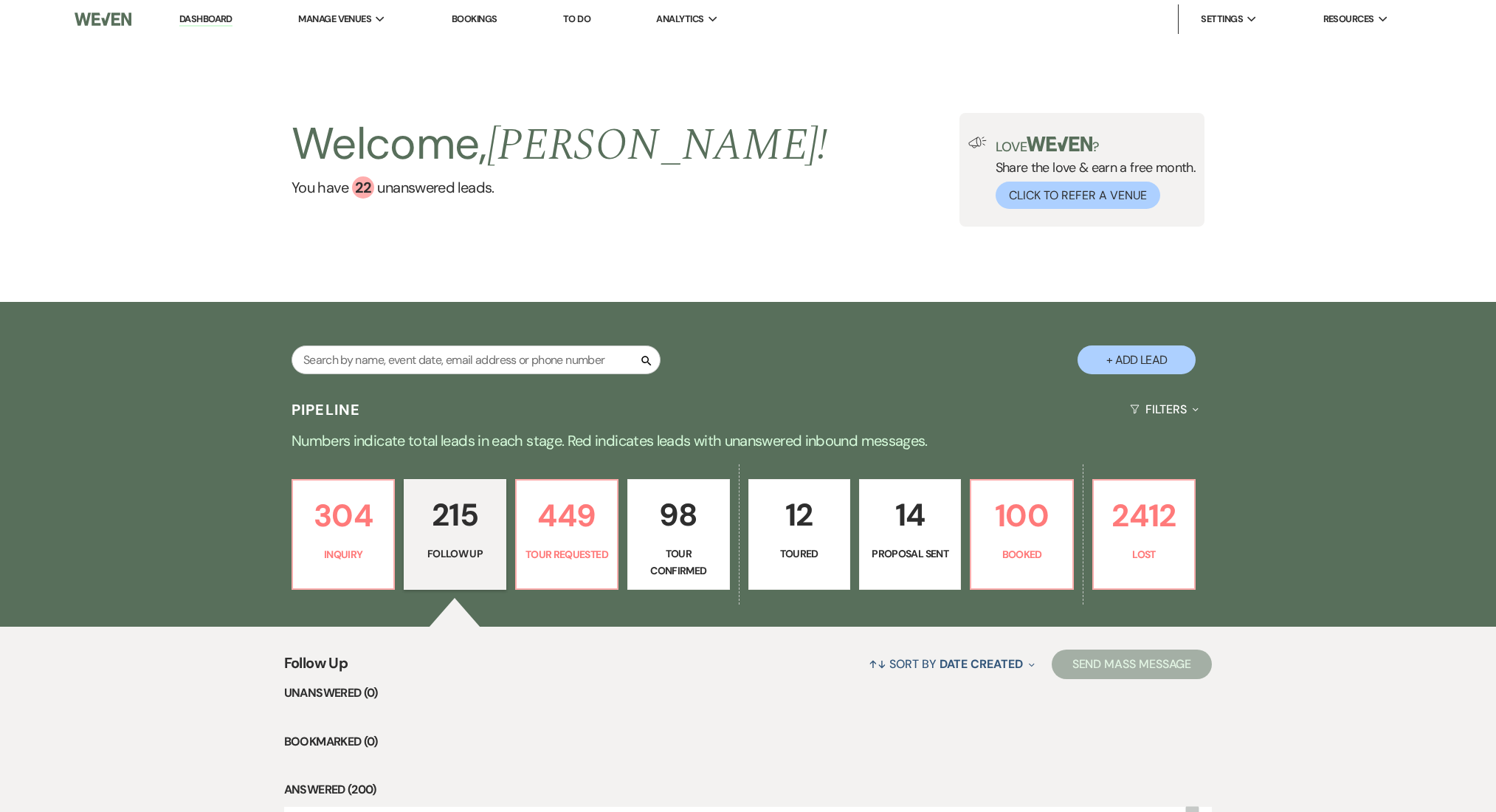
select select "9"
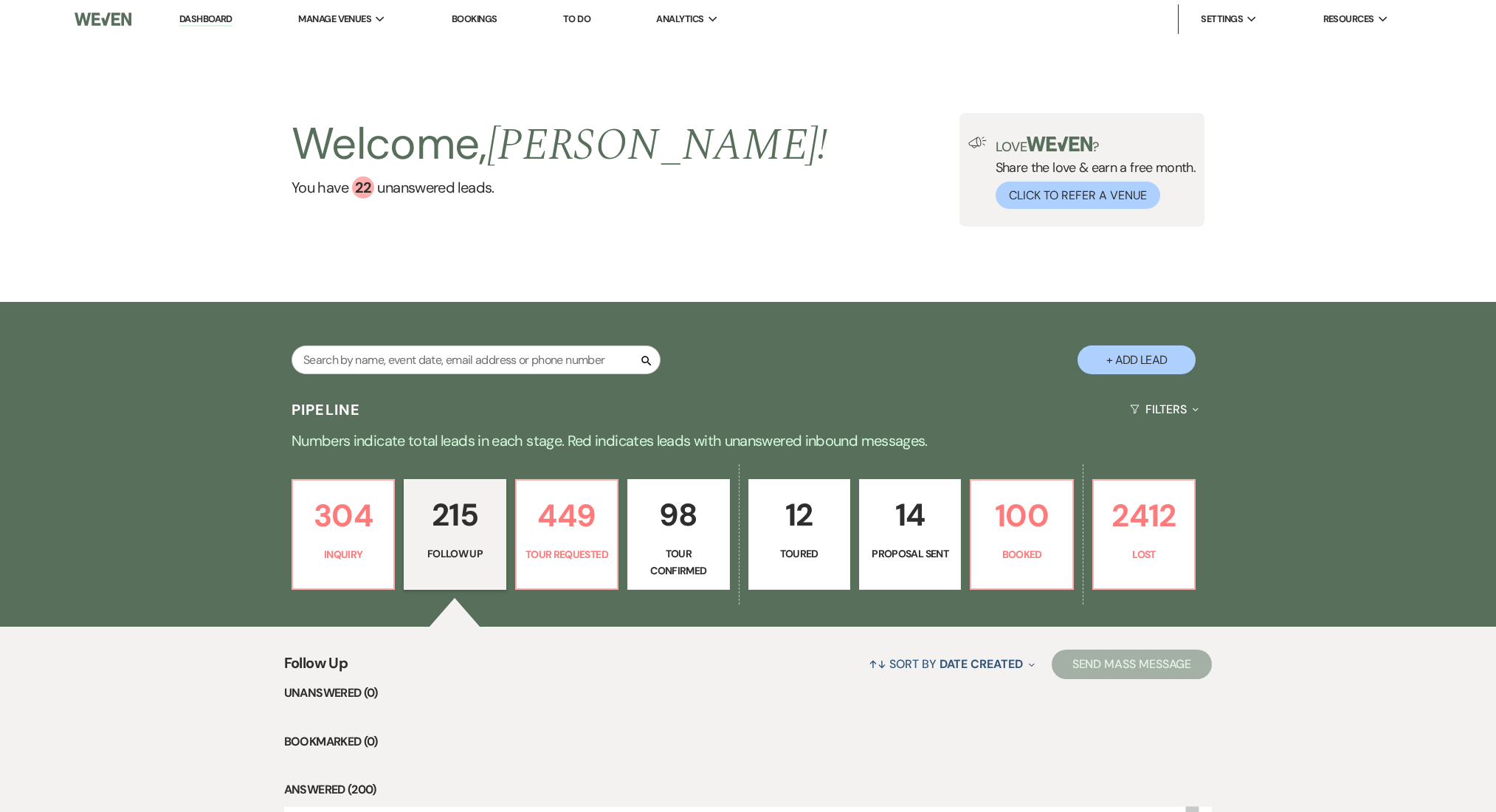
select select "9"
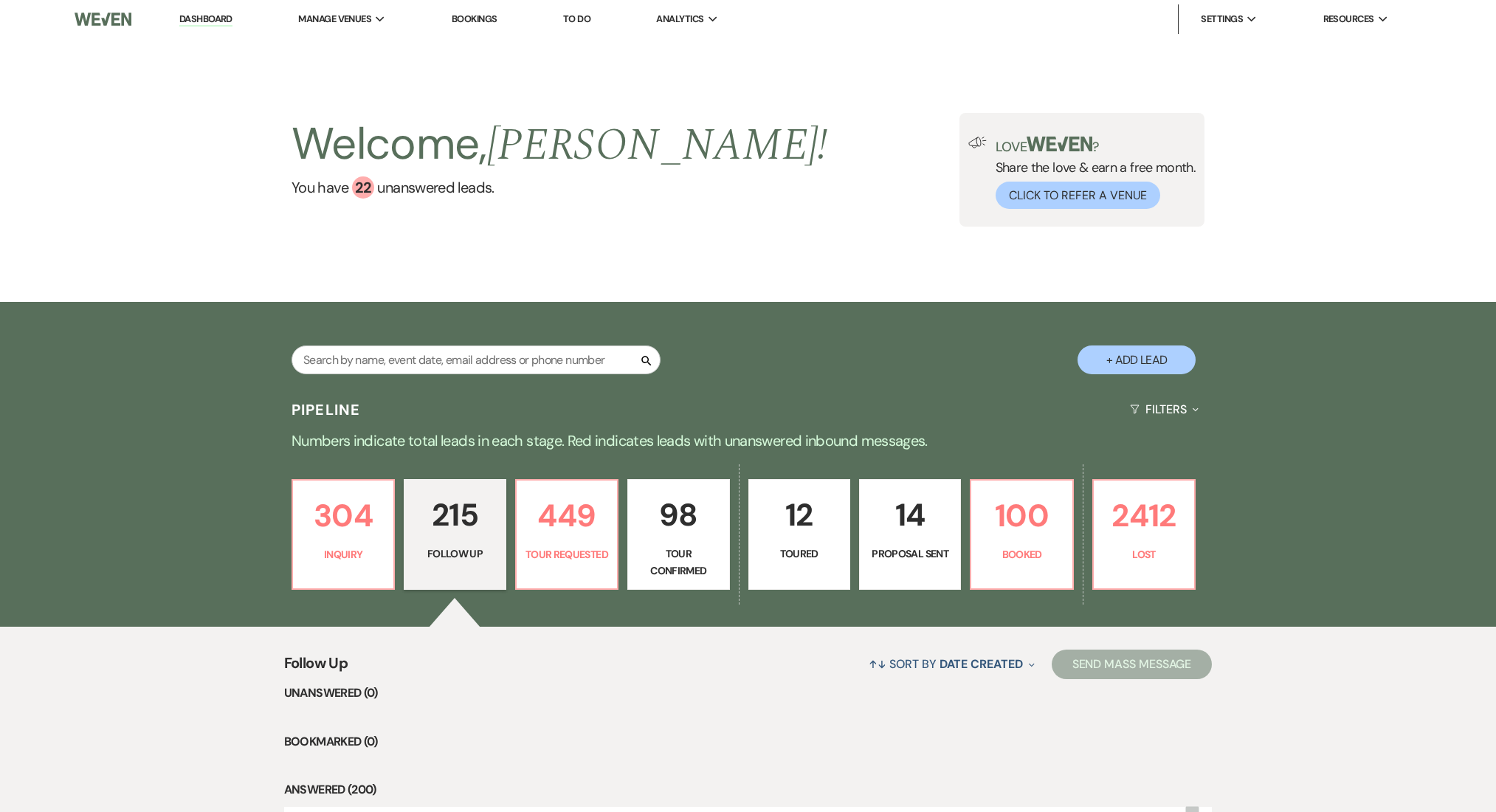
select select "9"
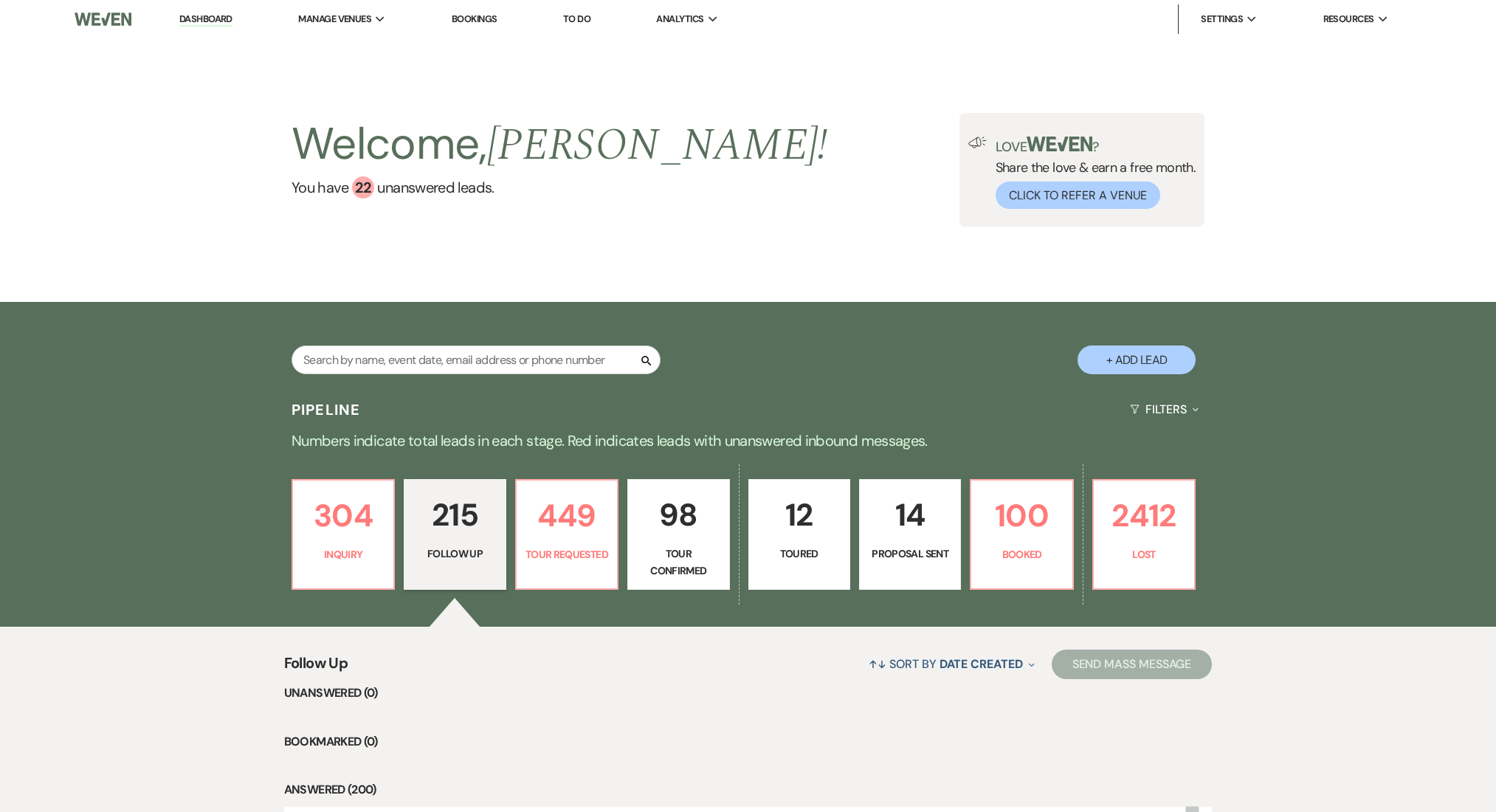
select select "9"
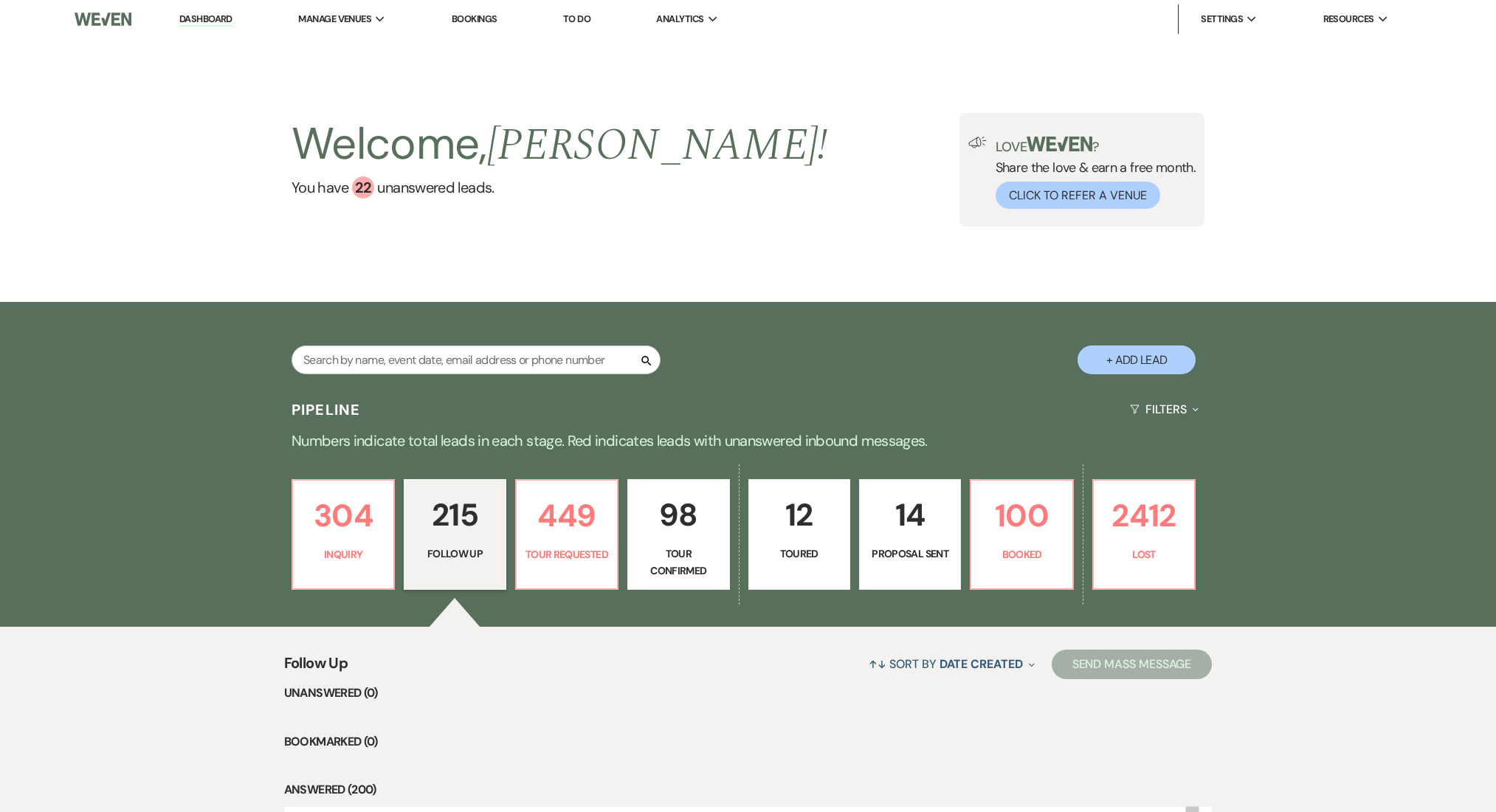
select select "9"
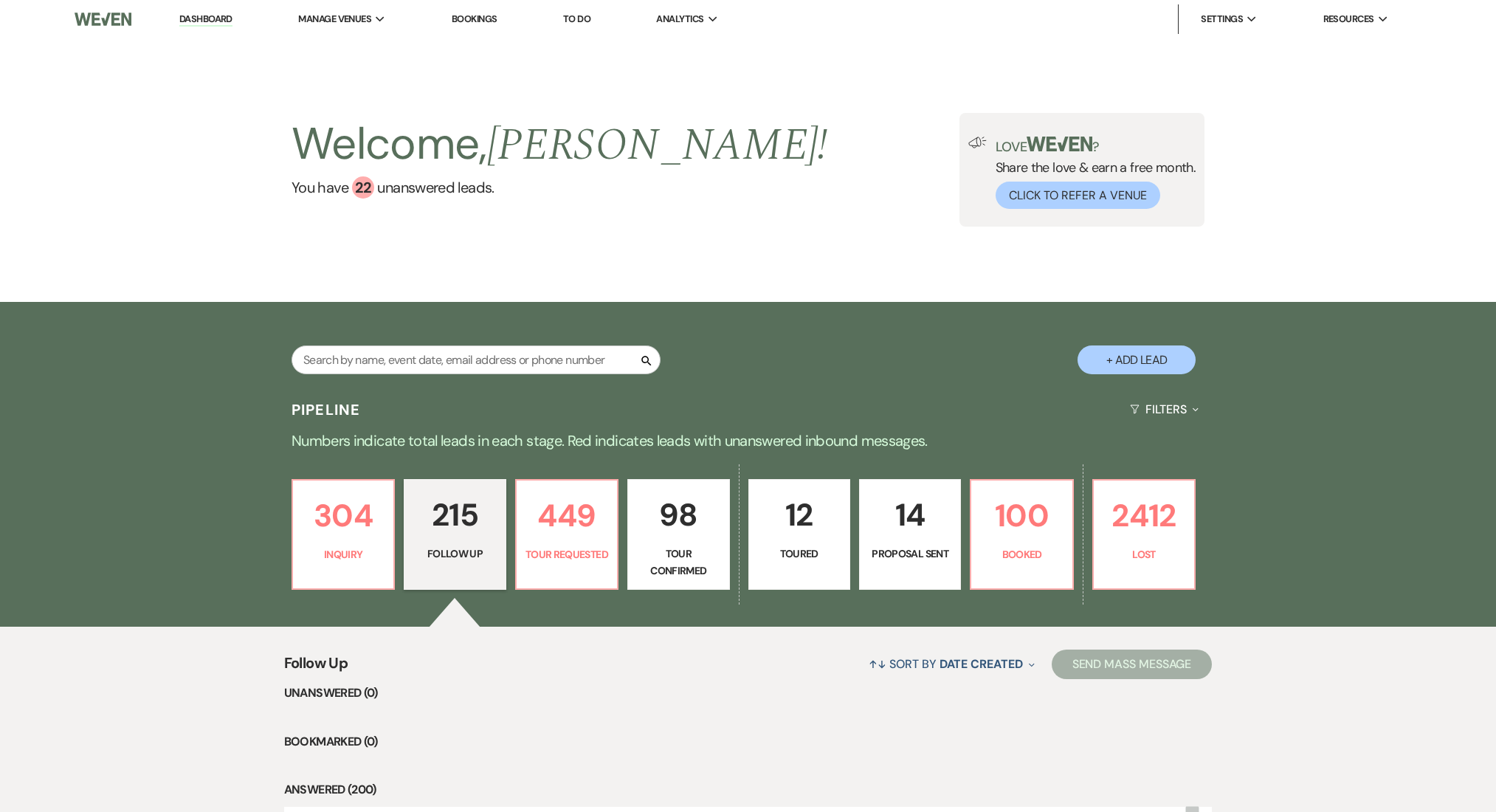
select select "9"
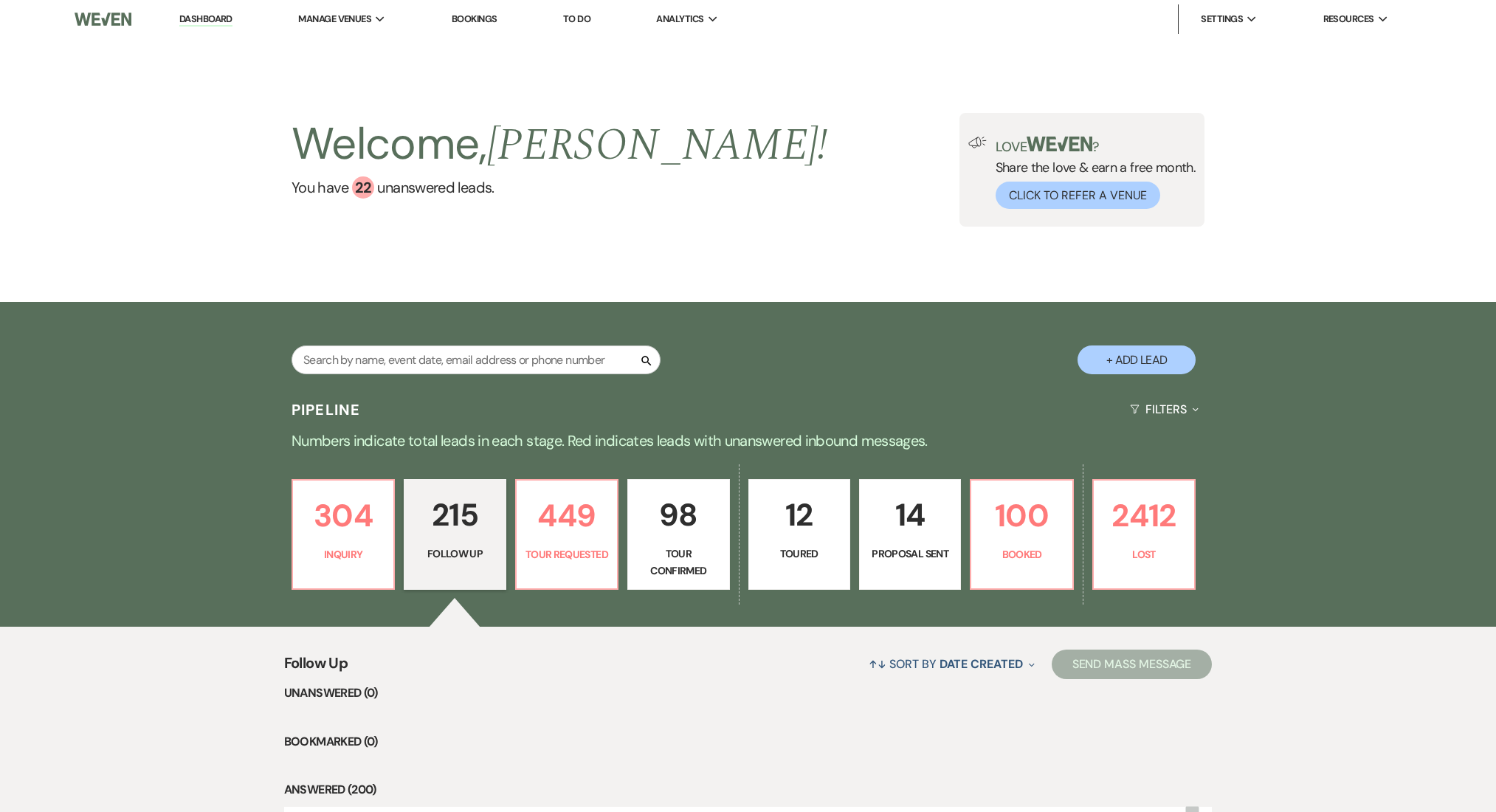
select select "9"
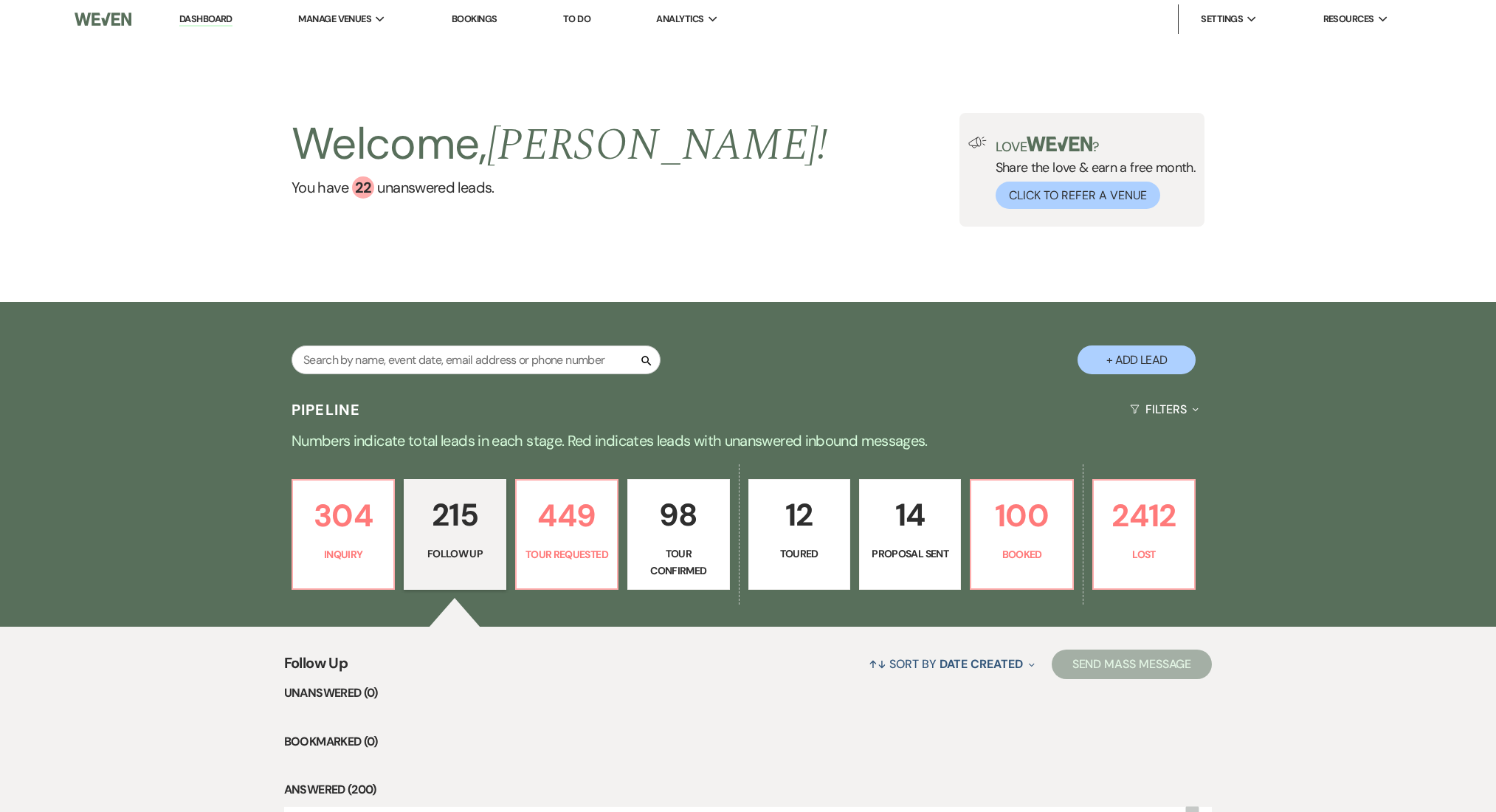
select select "9"
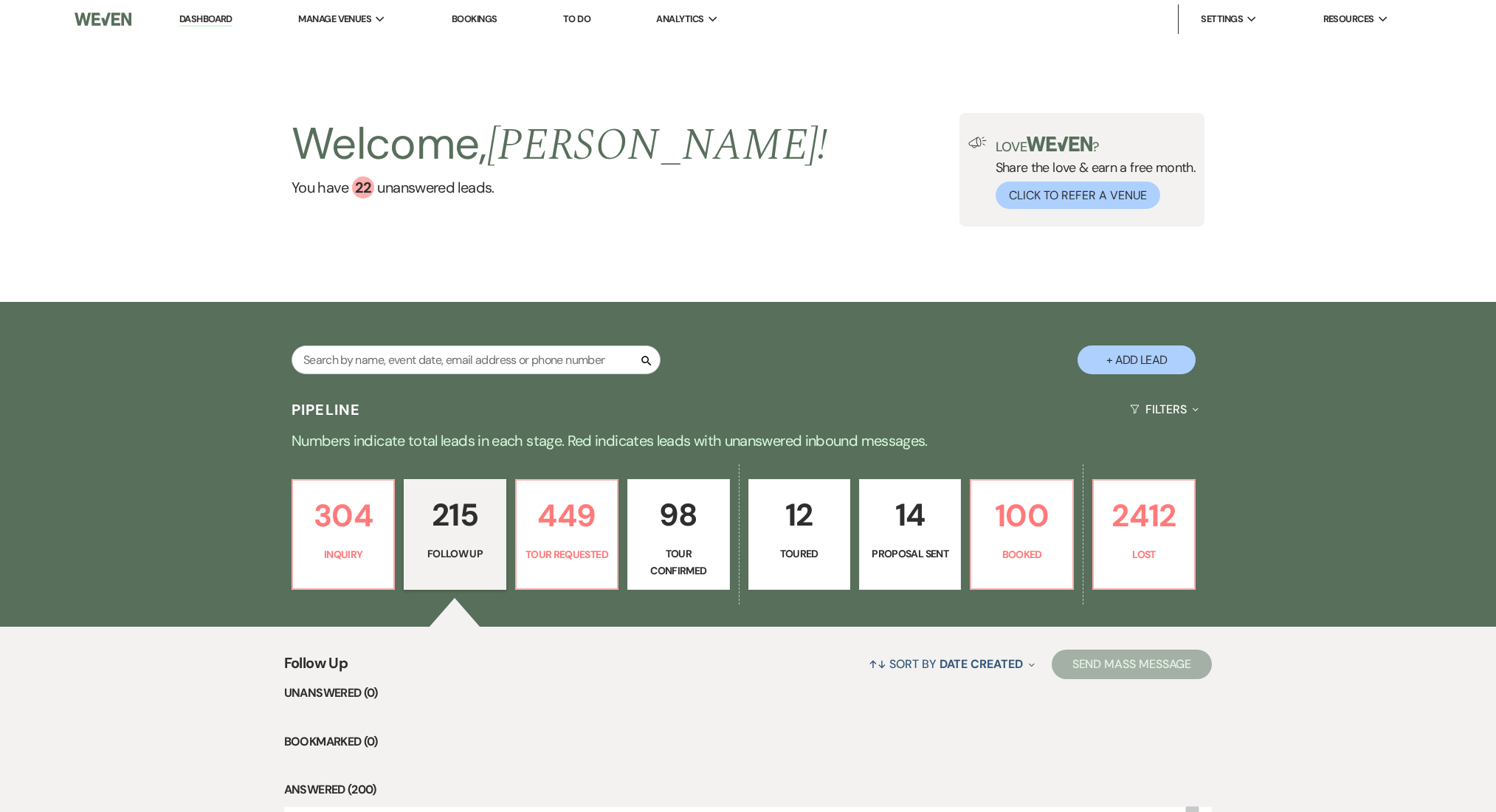
select select "9"
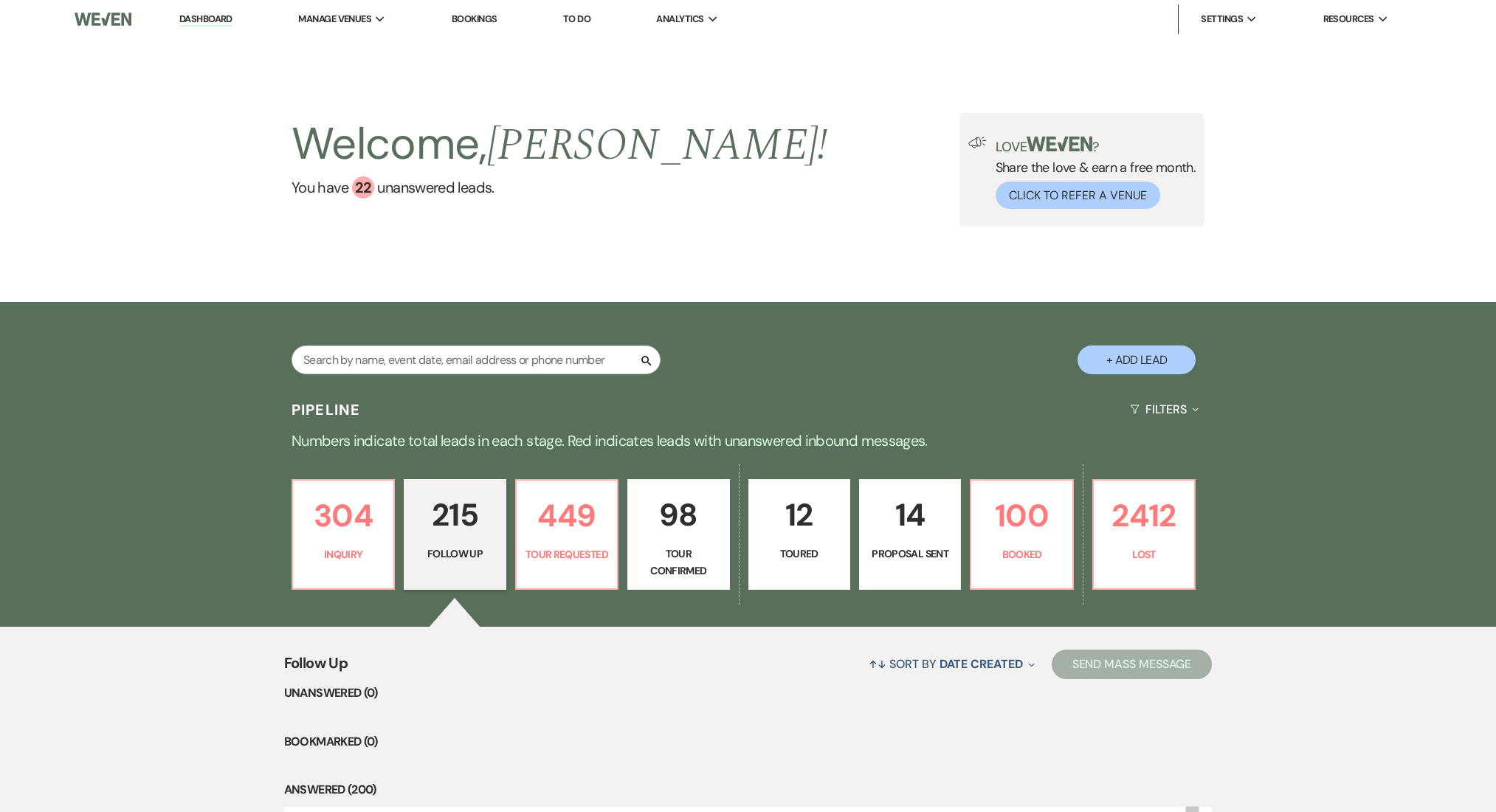
select select "9"
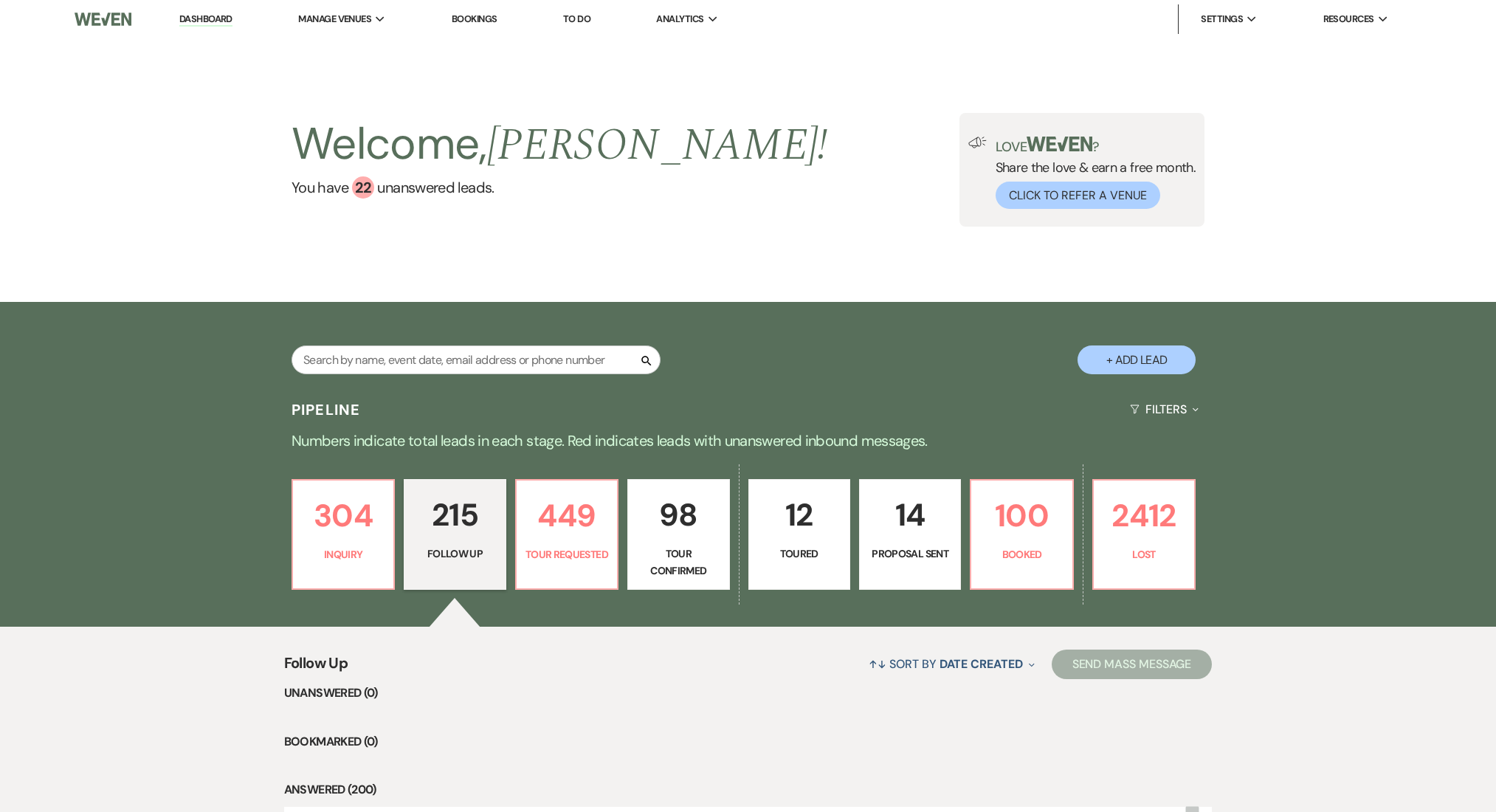
select select "9"
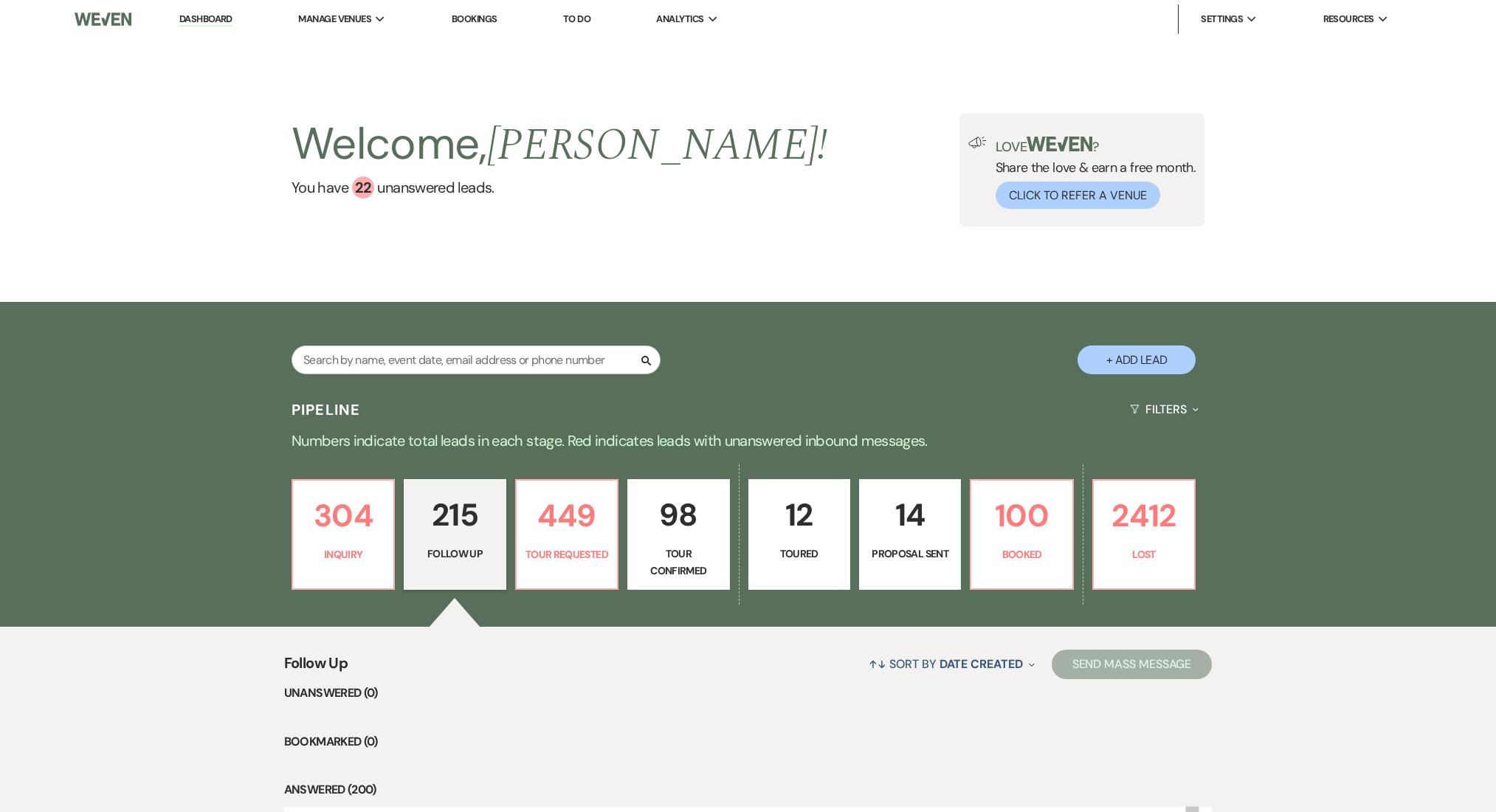
select select "9"
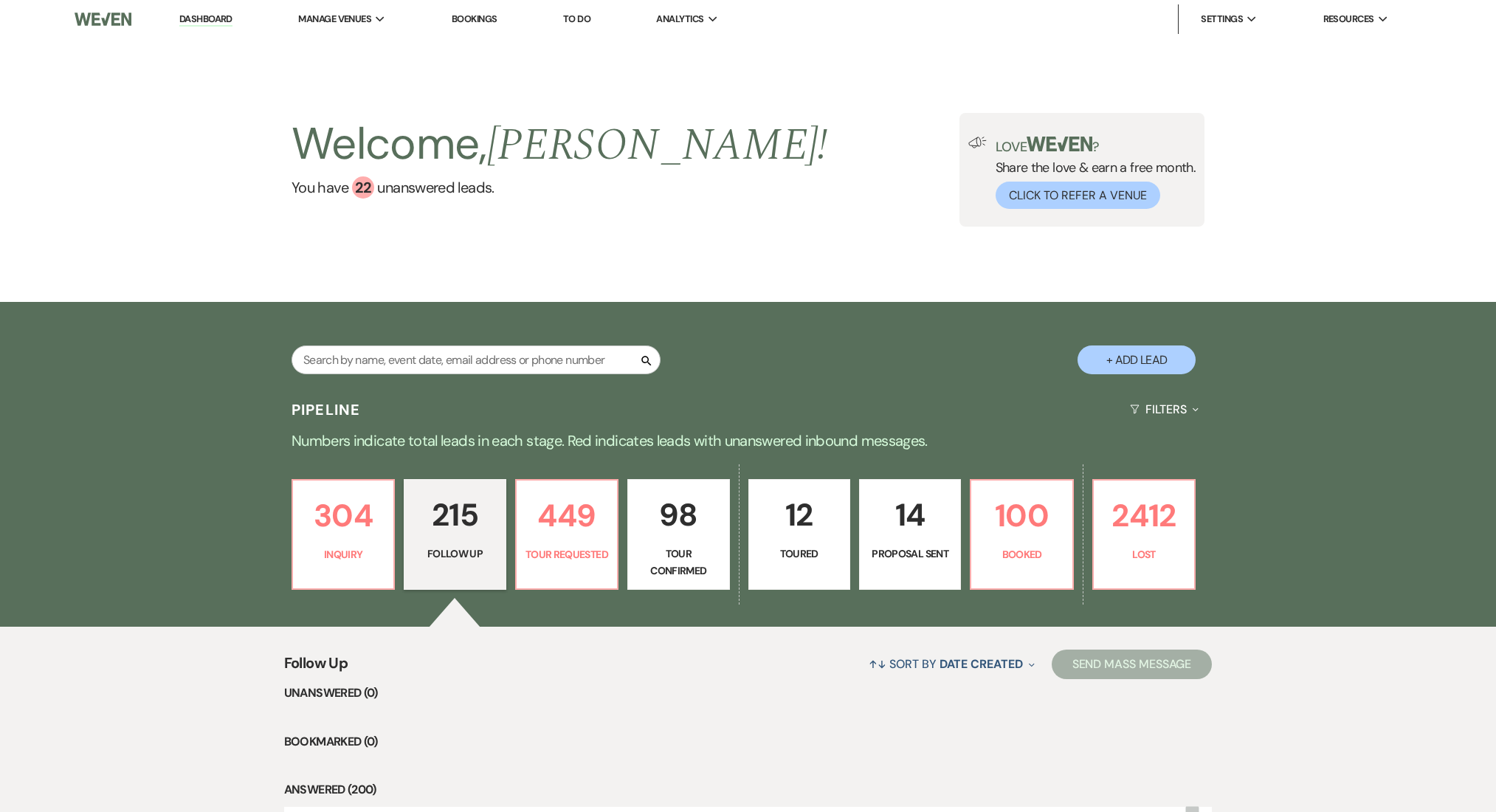
select select "9"
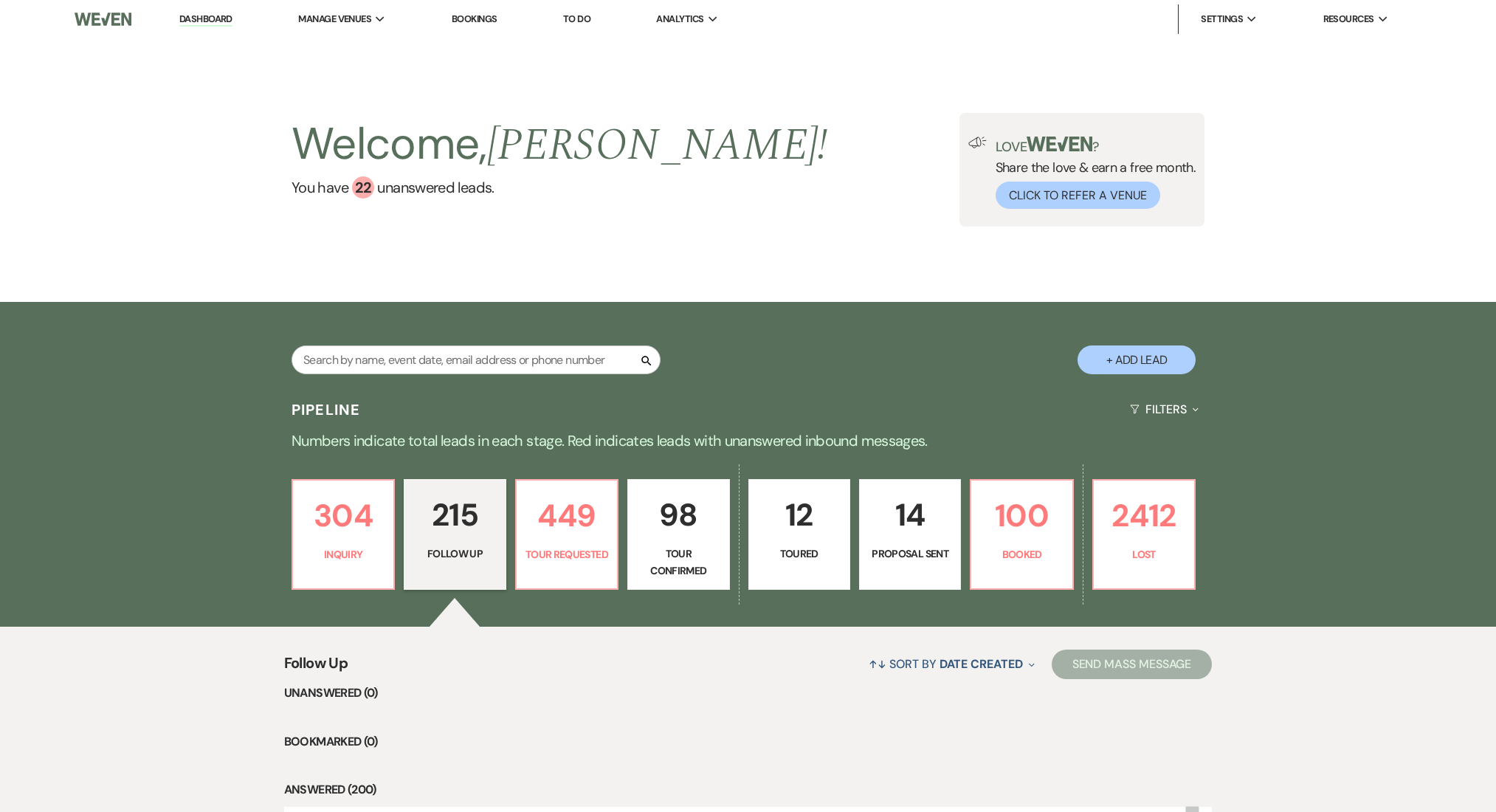
select select "9"
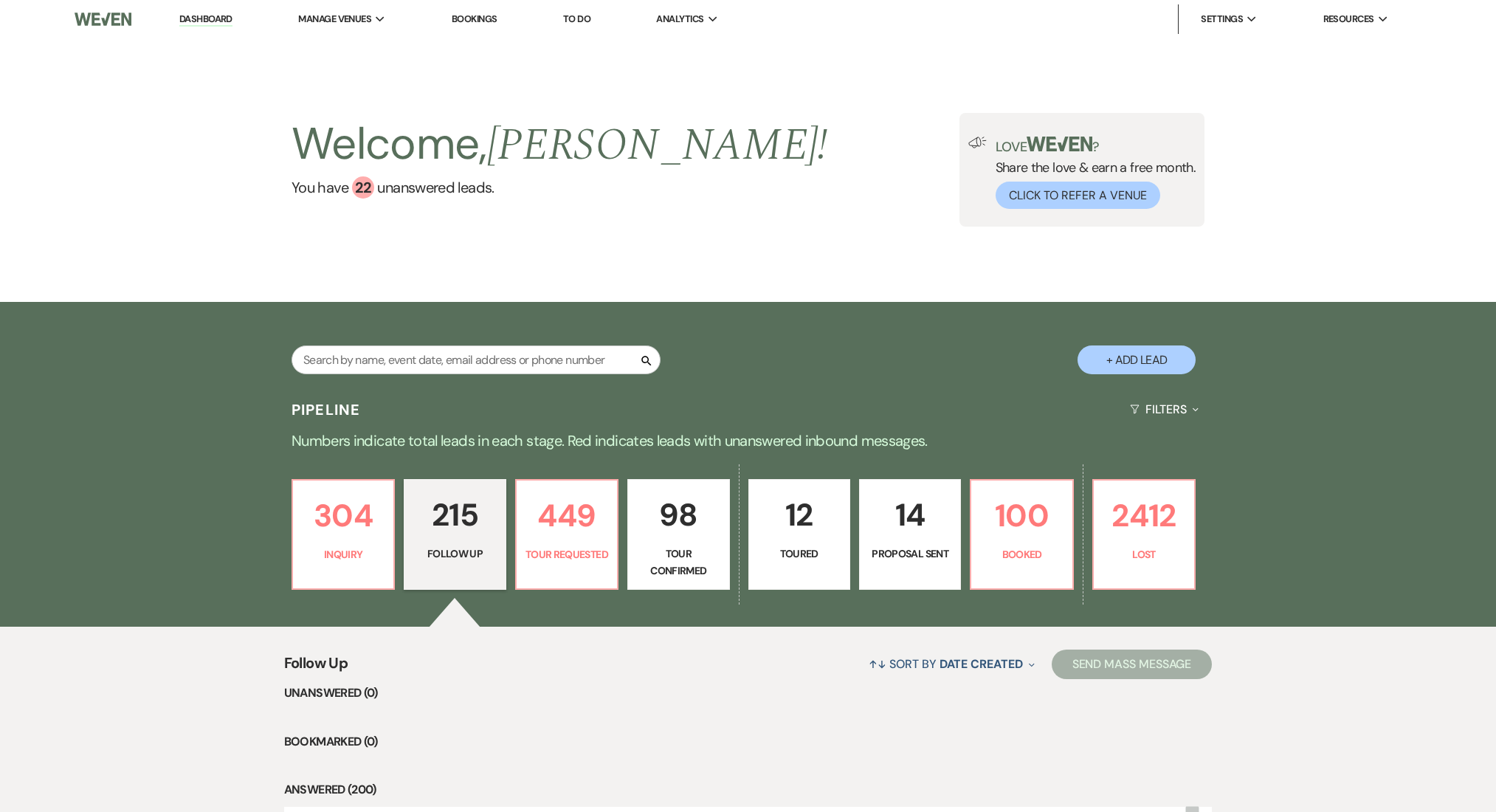
select select "9"
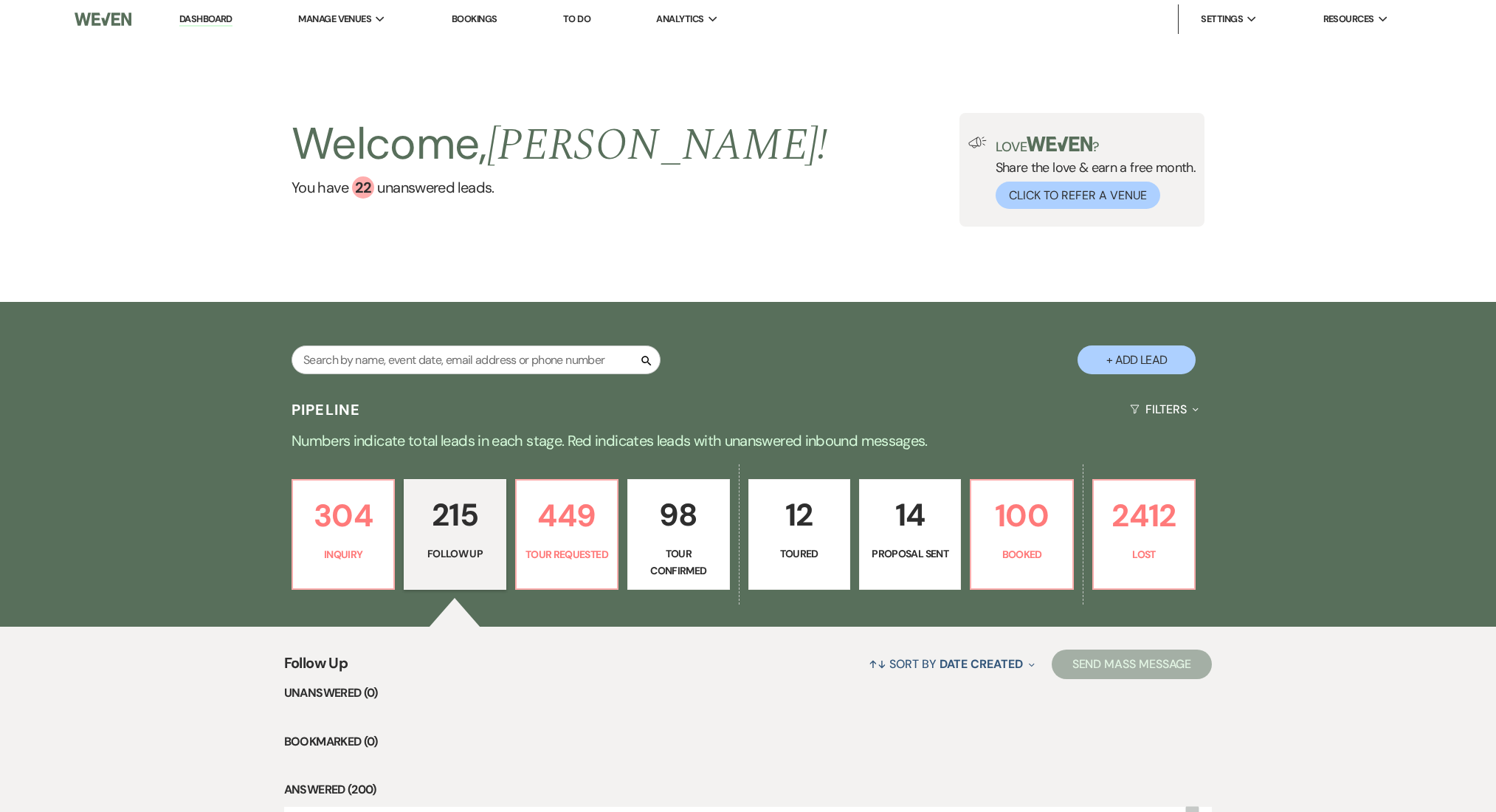
select select "9"
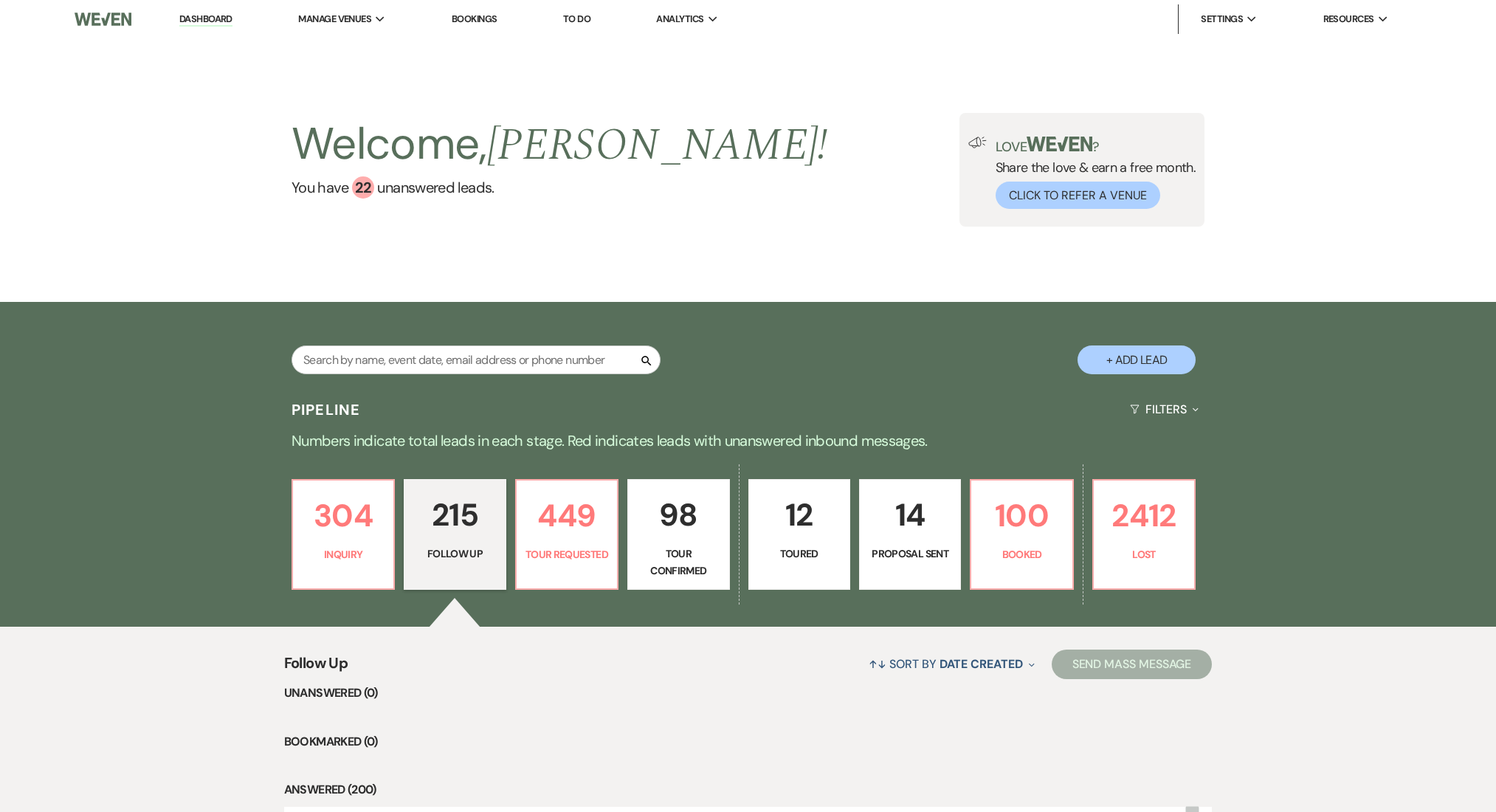
select select "9"
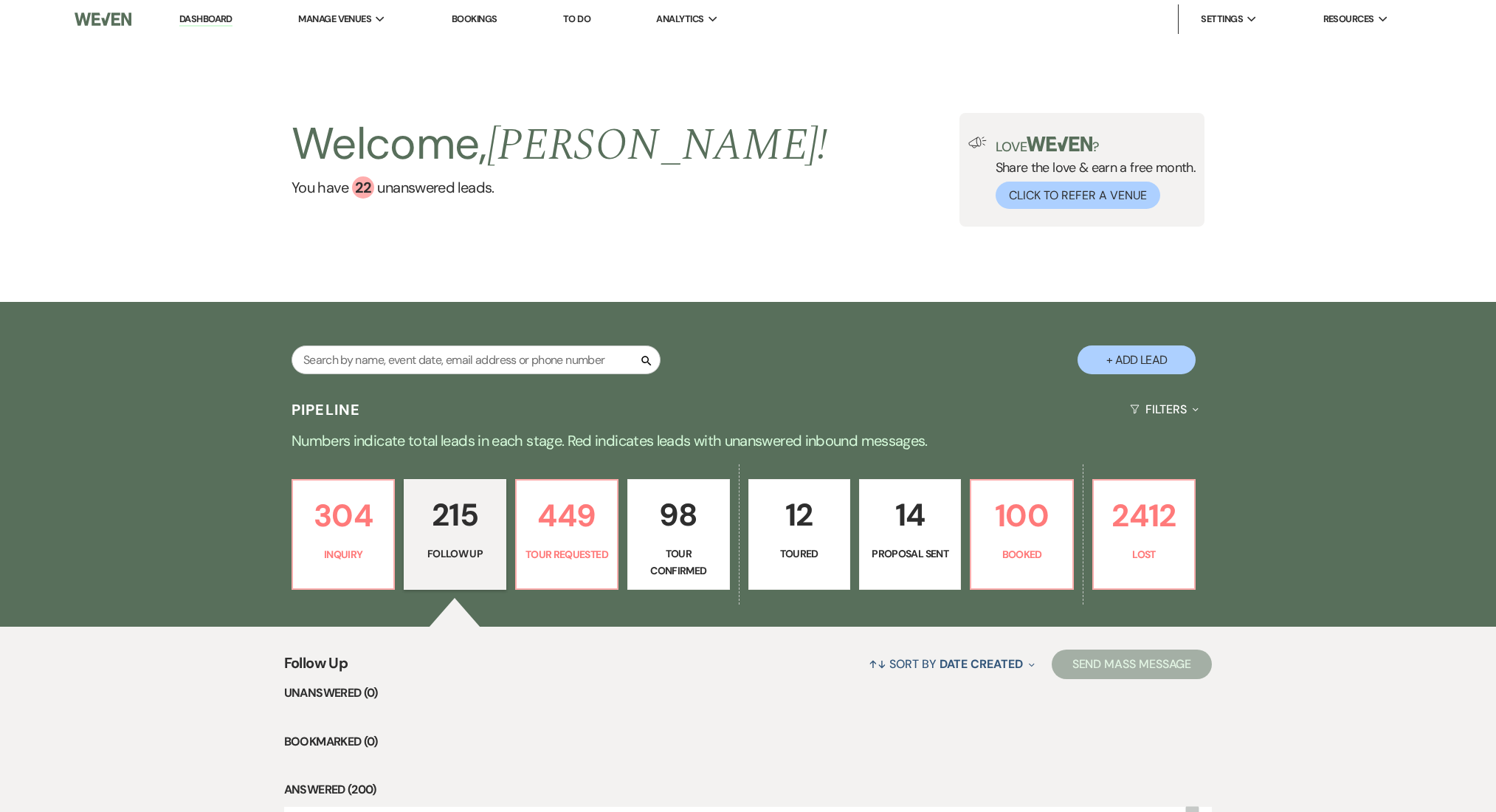
select select "9"
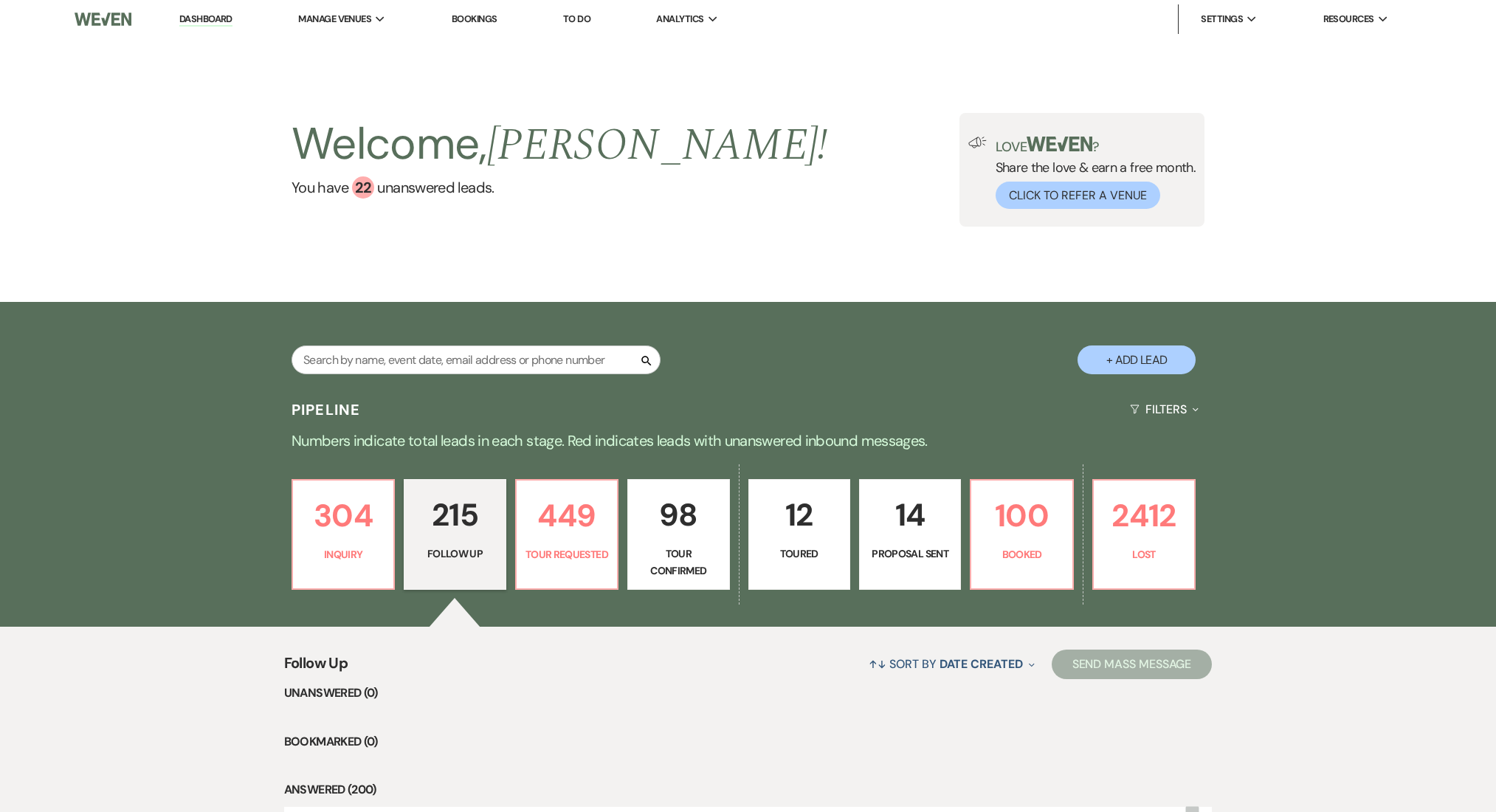
select select "9"
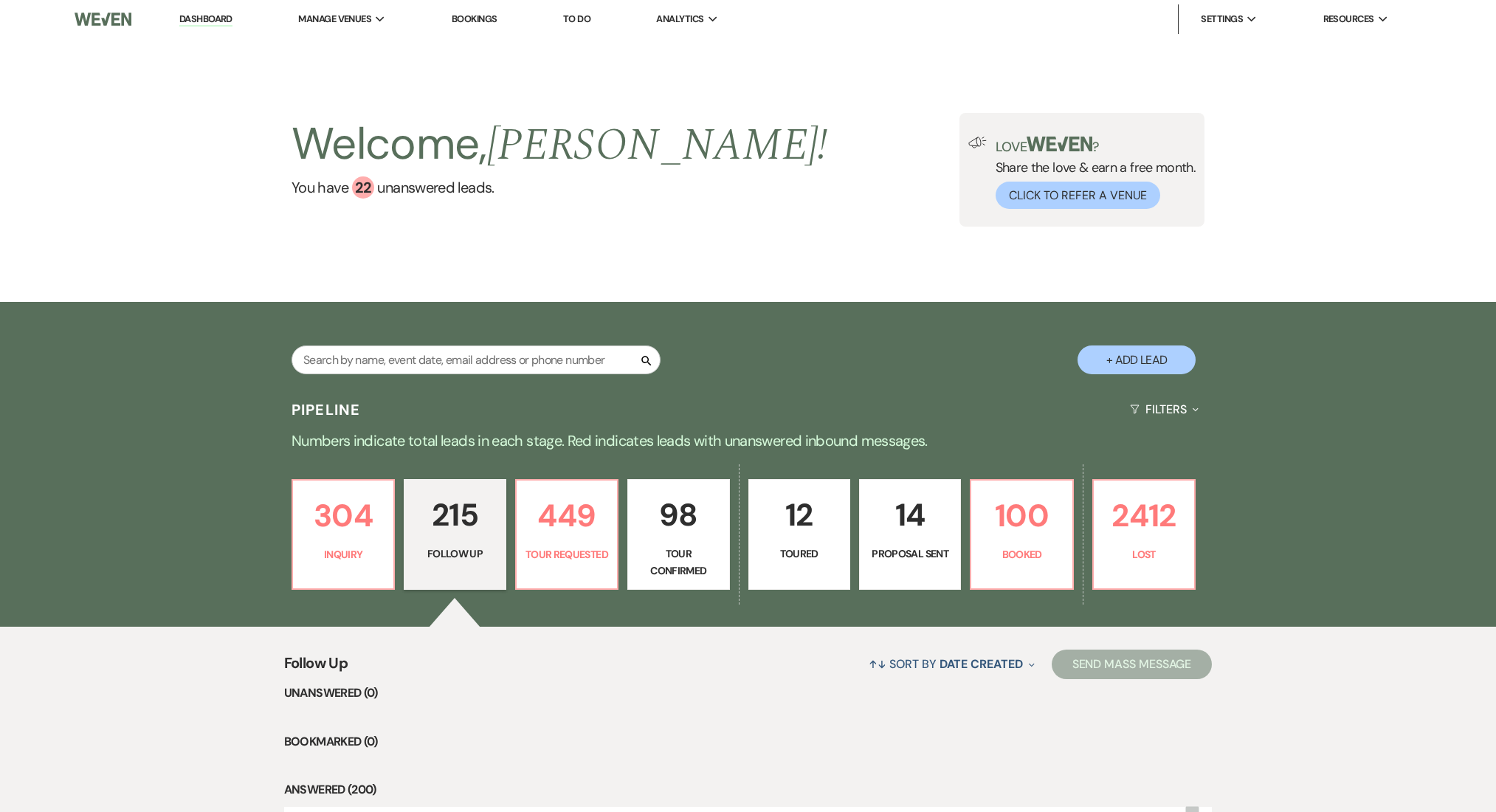
select select "9"
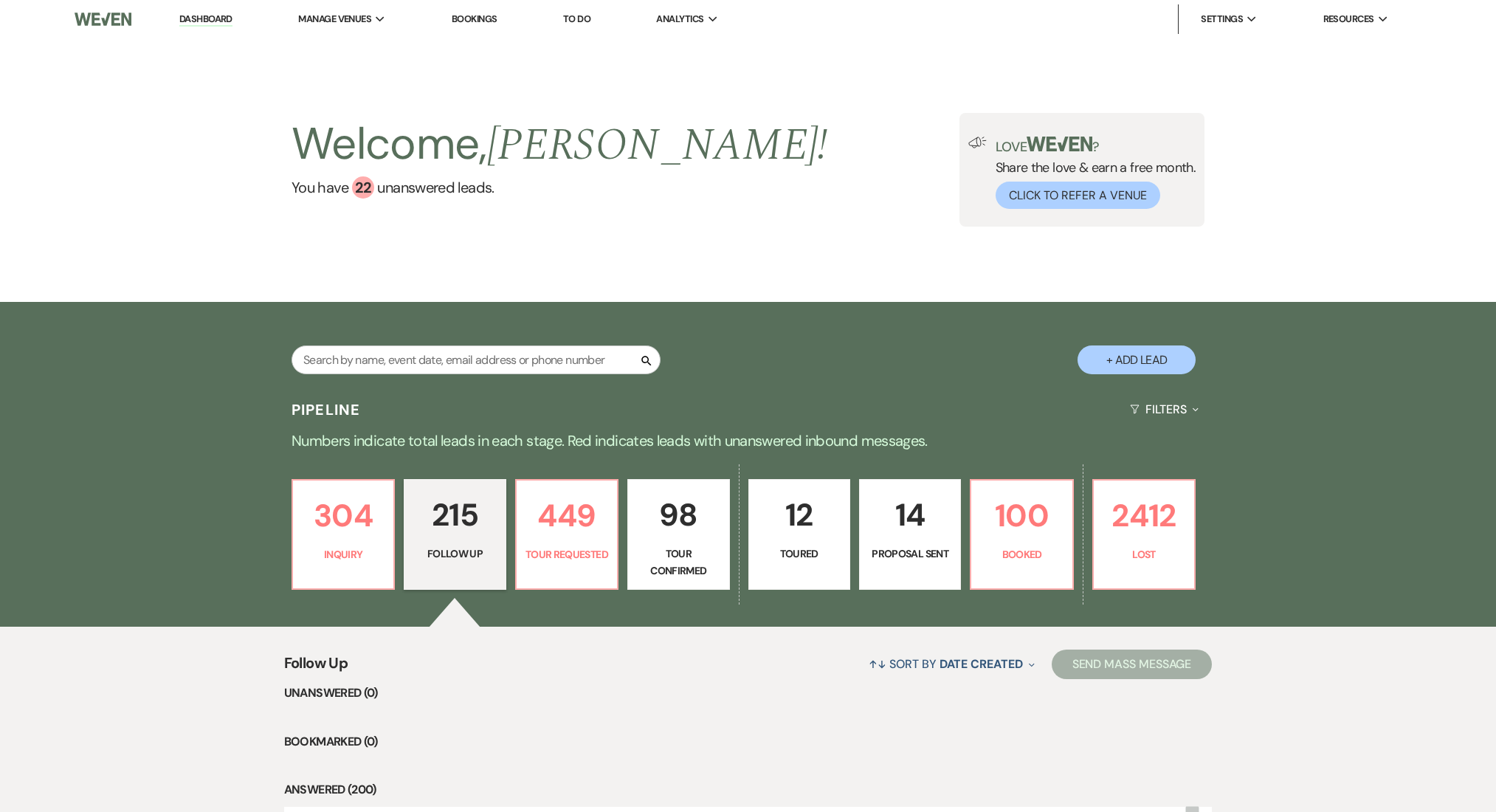
select select "9"
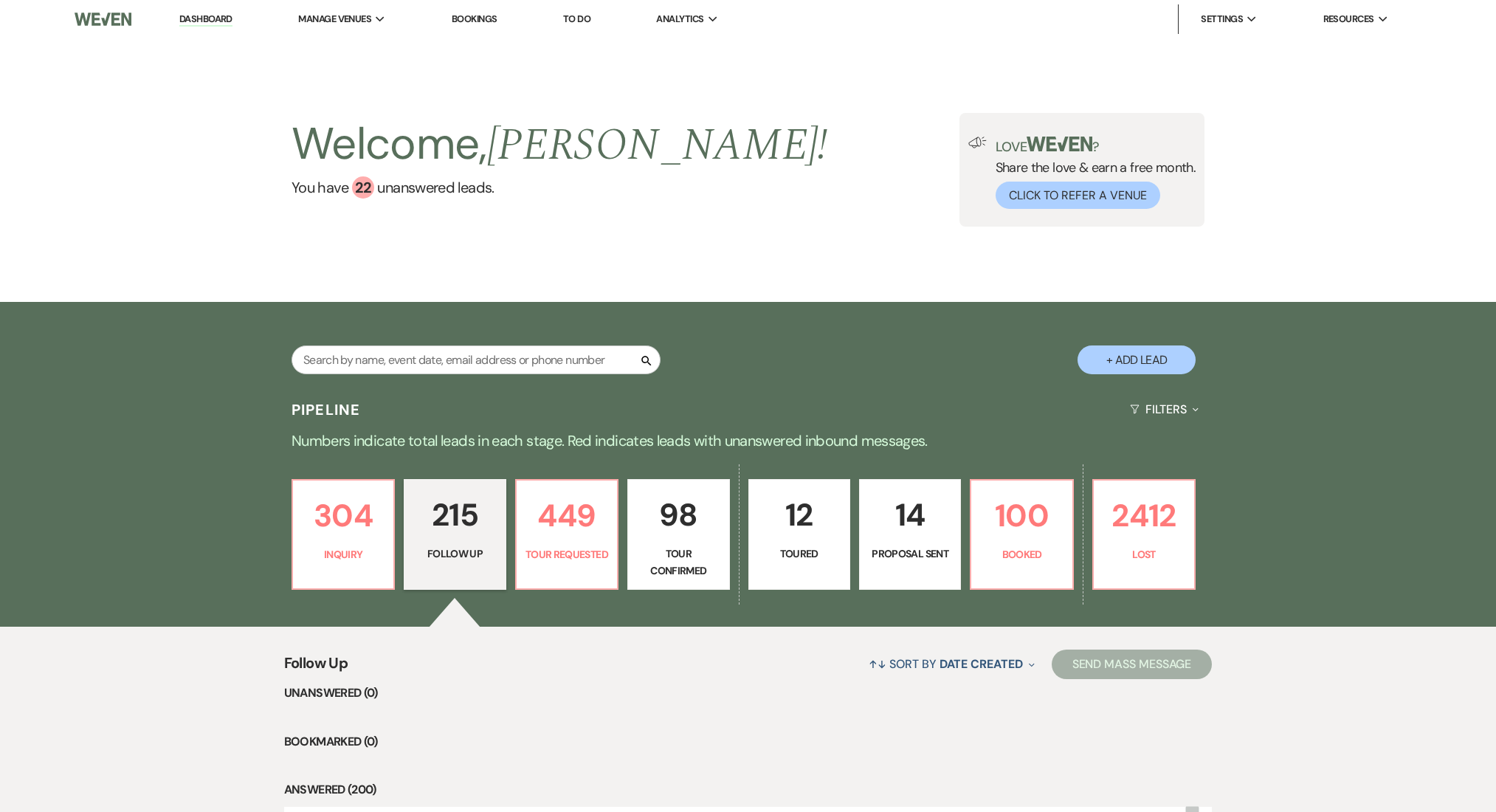
select select "9"
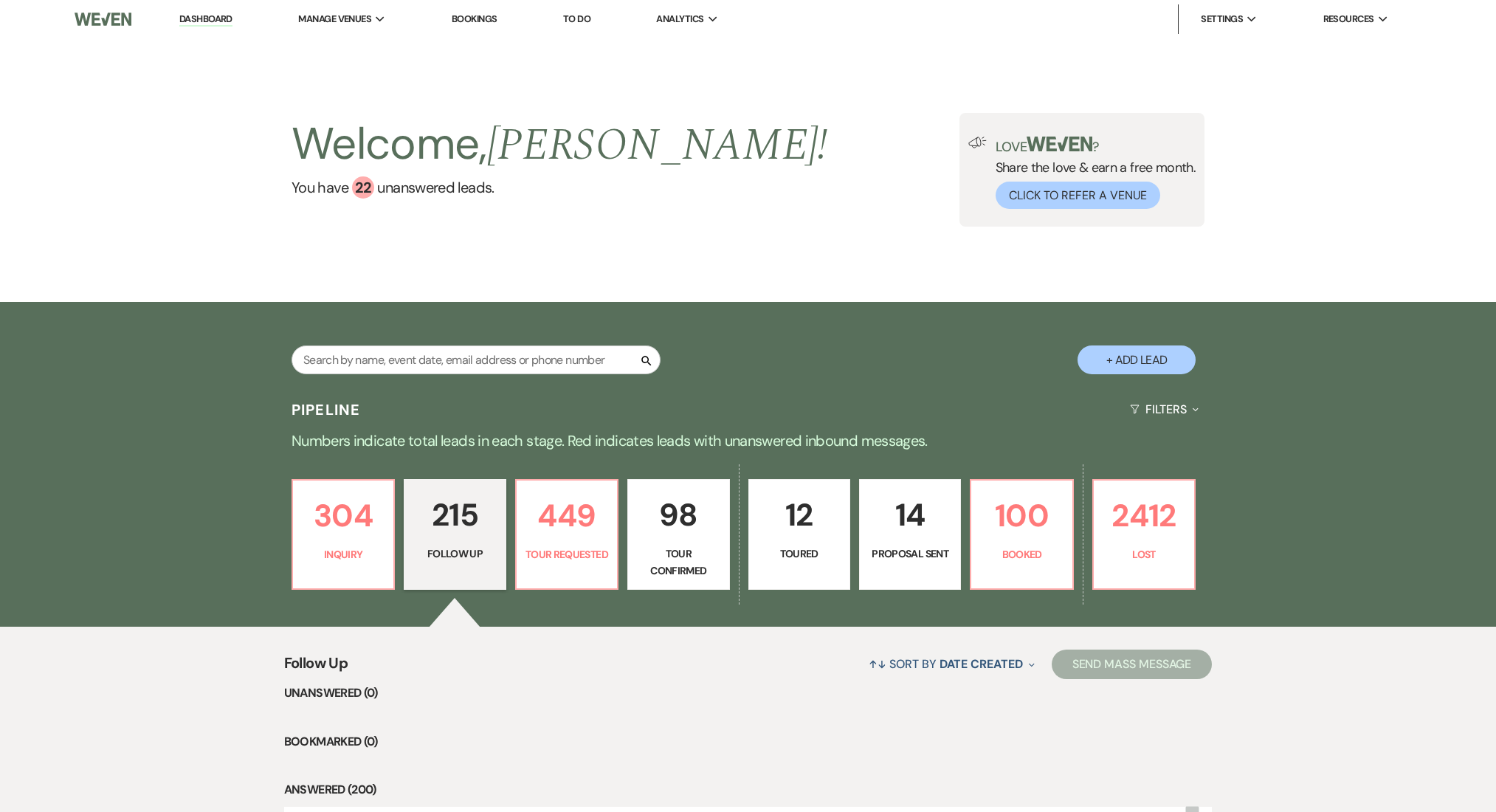
select select "9"
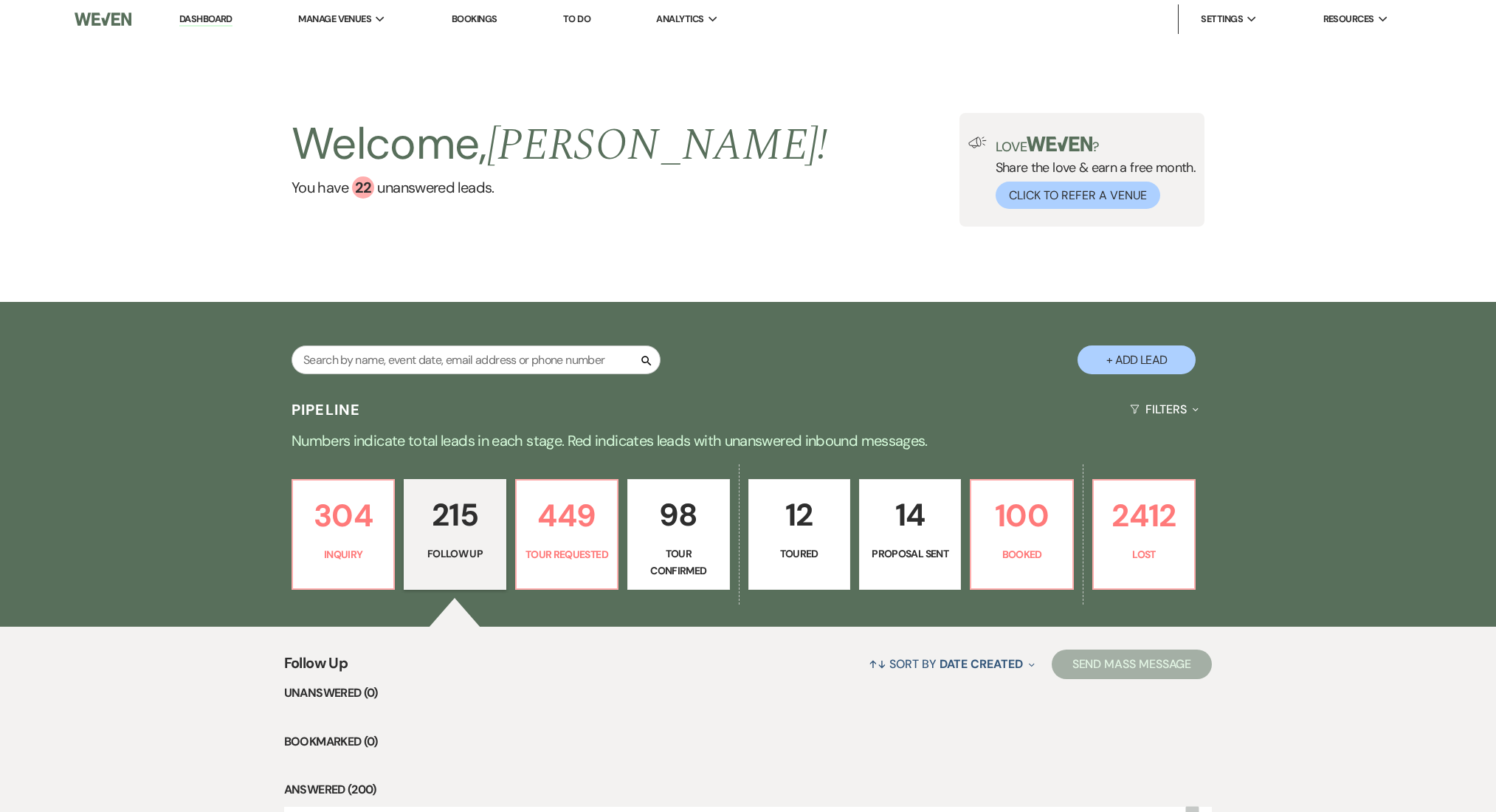
select select "9"
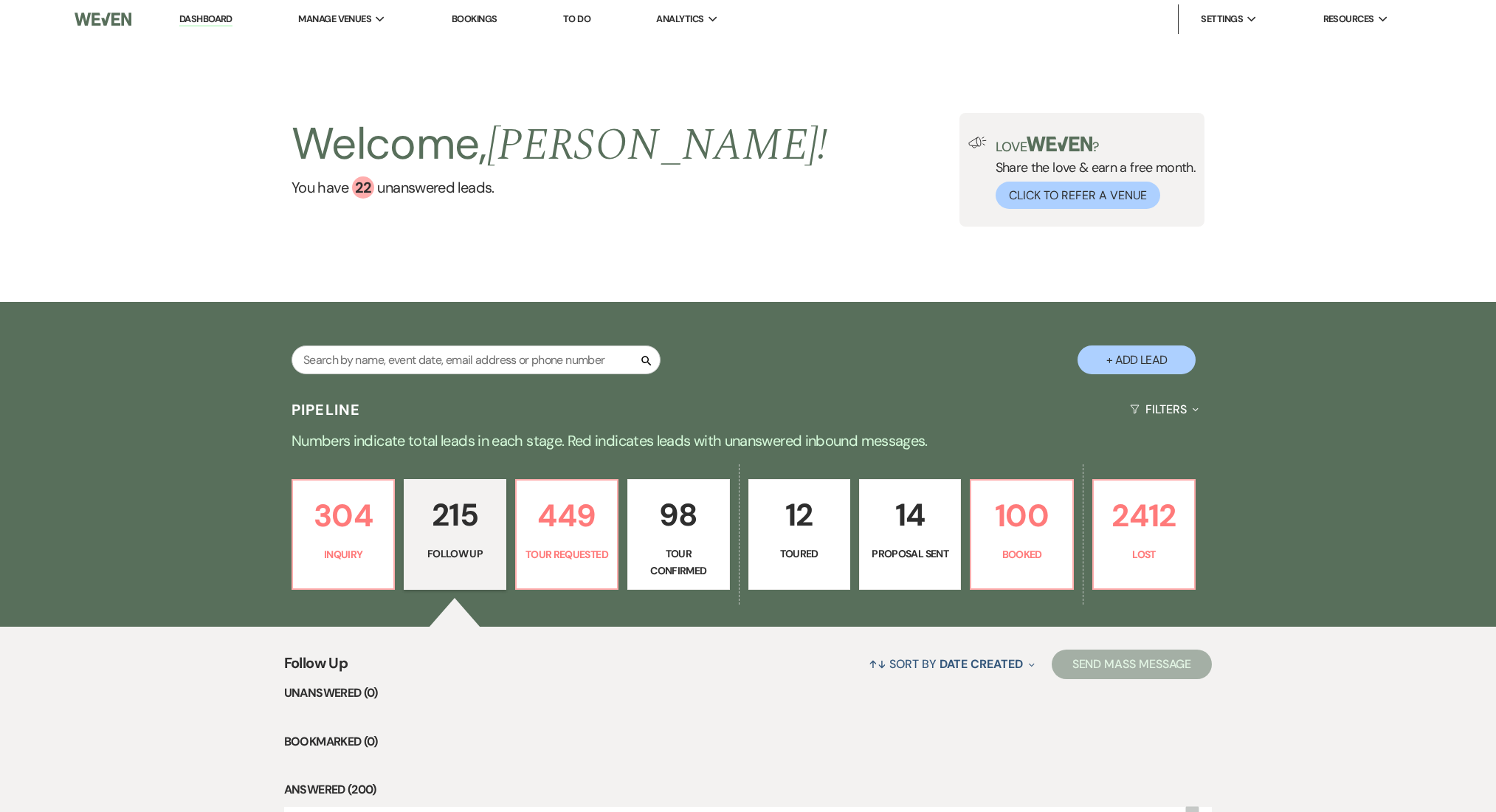
select select "9"
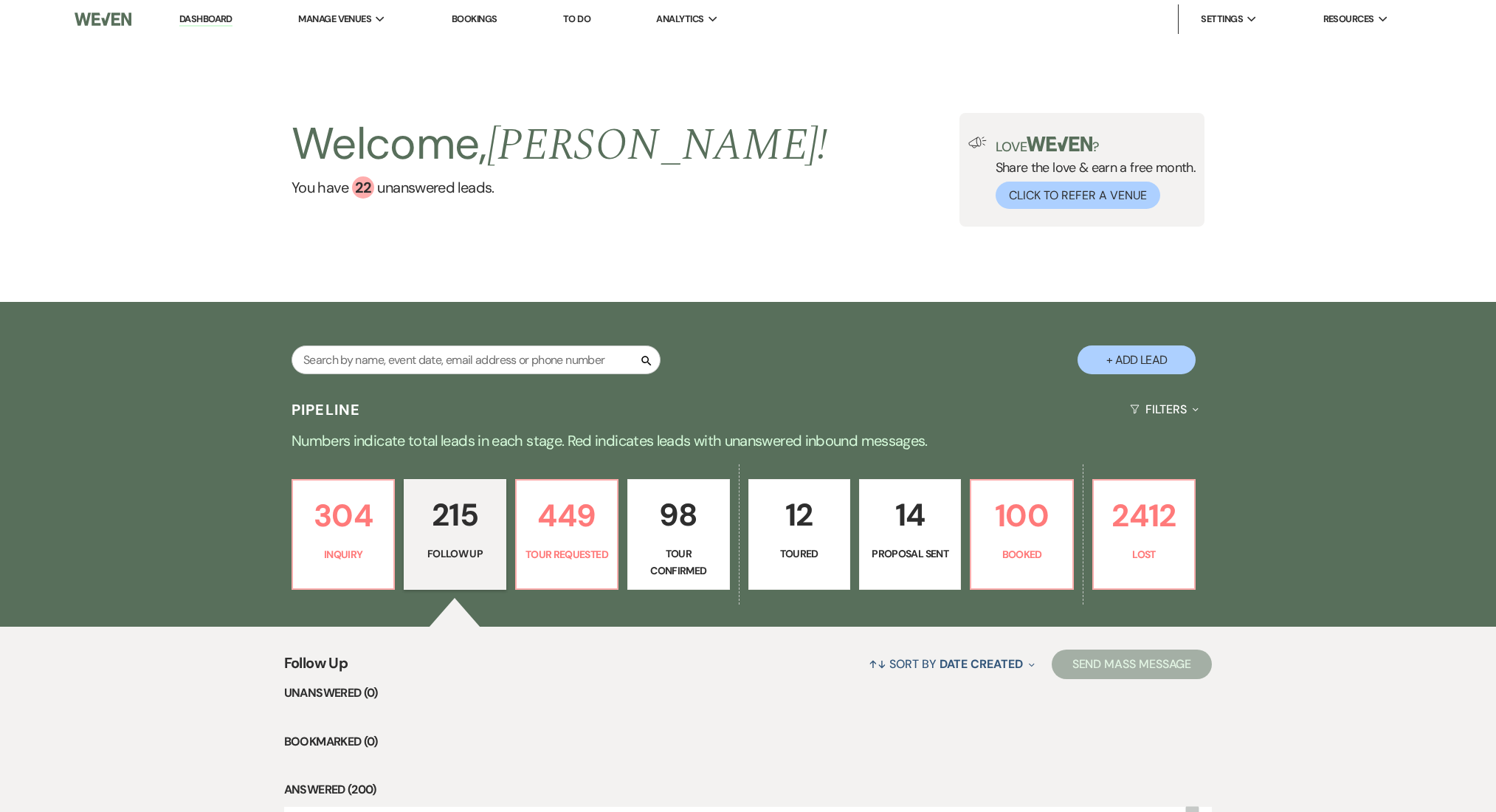
select select "9"
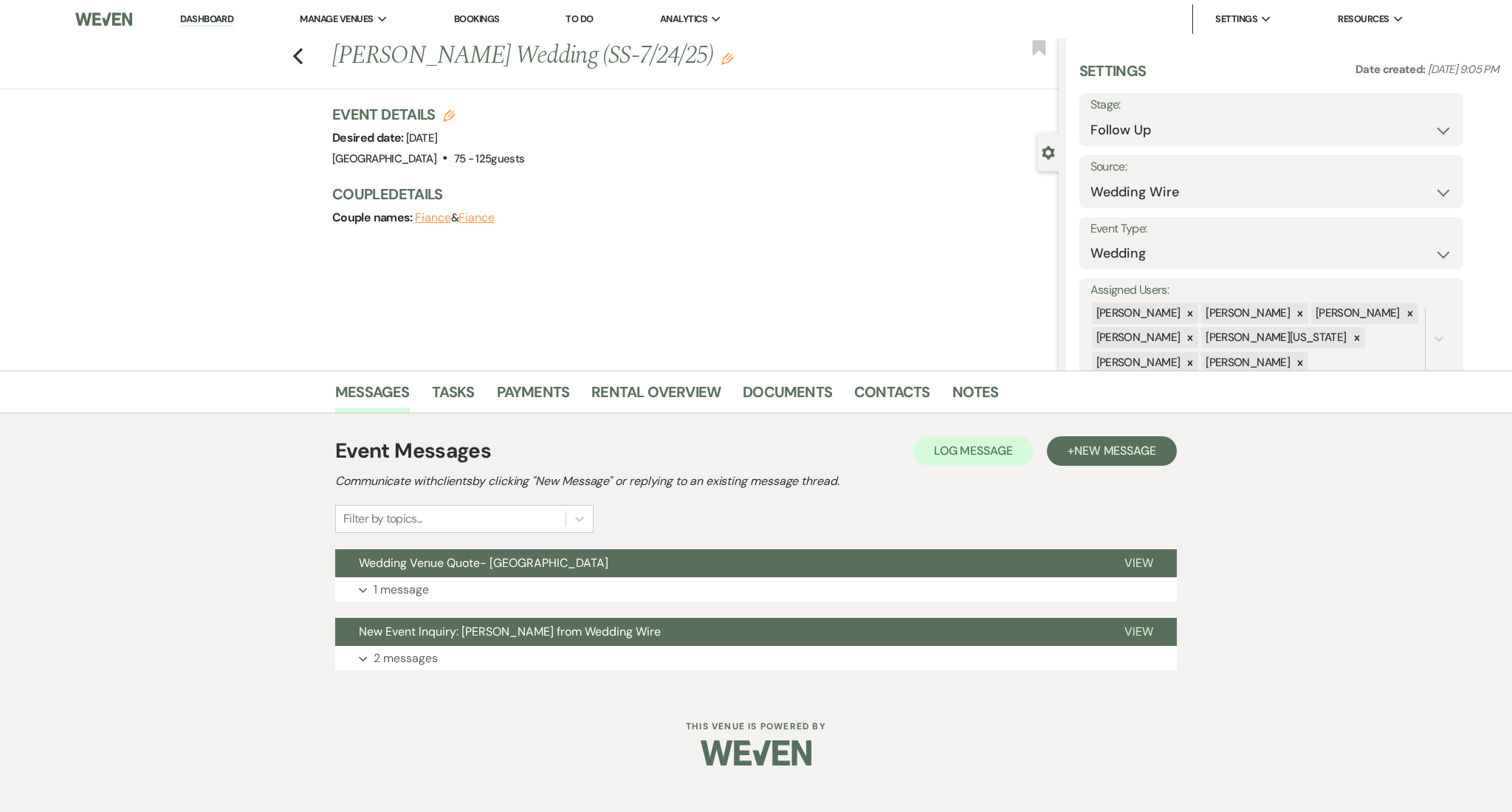
click at [1234, 629] on div "Messages Tasks Payments Rental Overview Documents Contacts Notes Event Messages…" at bounding box center [756, 531] width 1512 height 322
click at [406, 587] on p "1 message" at bounding box center [401, 589] width 55 height 19
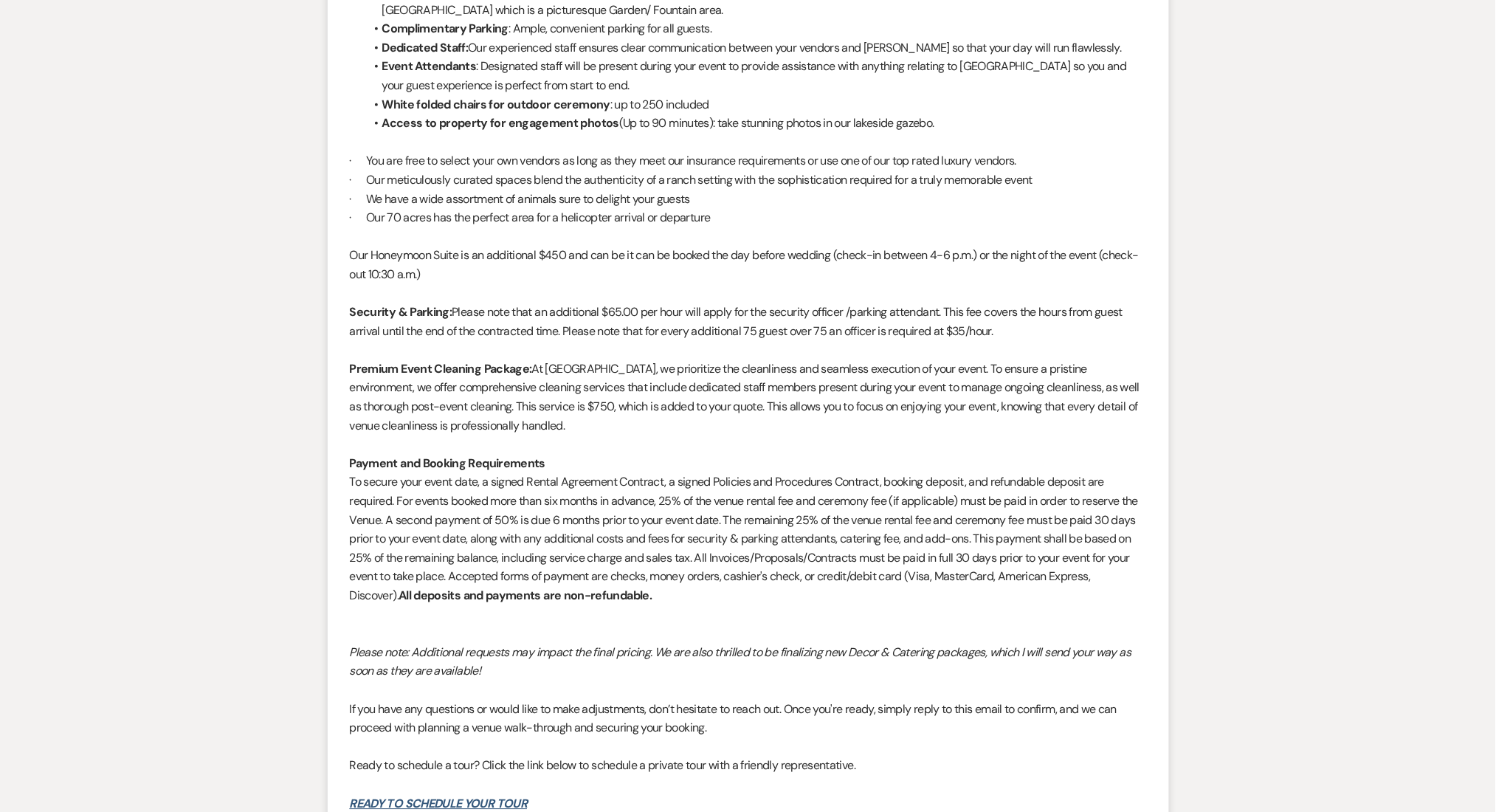
scroll to position [1476, 0]
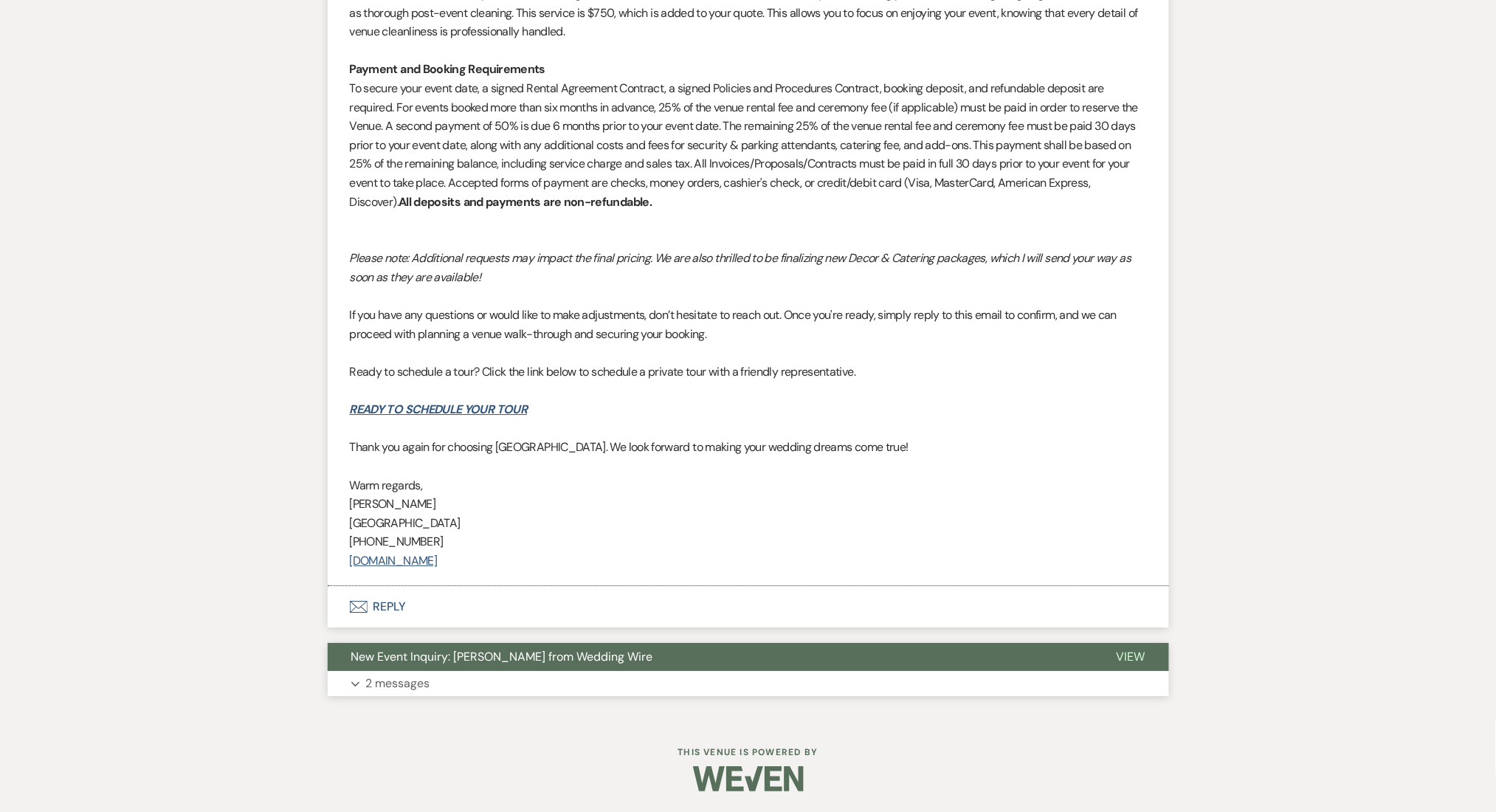
click at [443, 671] on button "New Event Inquiry: [PERSON_NAME] from Wedding Wire" at bounding box center [710, 656] width 765 height 28
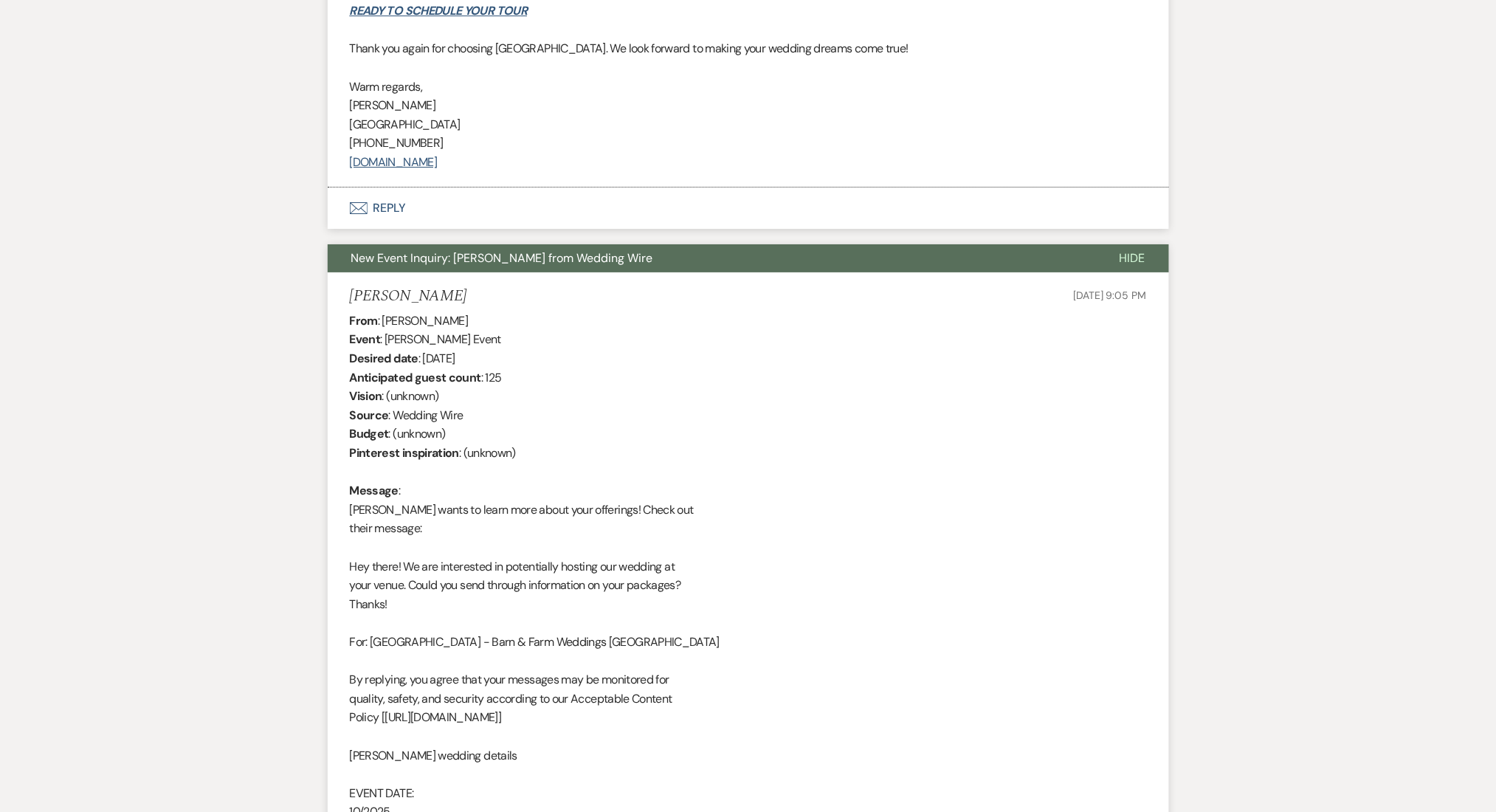
scroll to position [2066, 0]
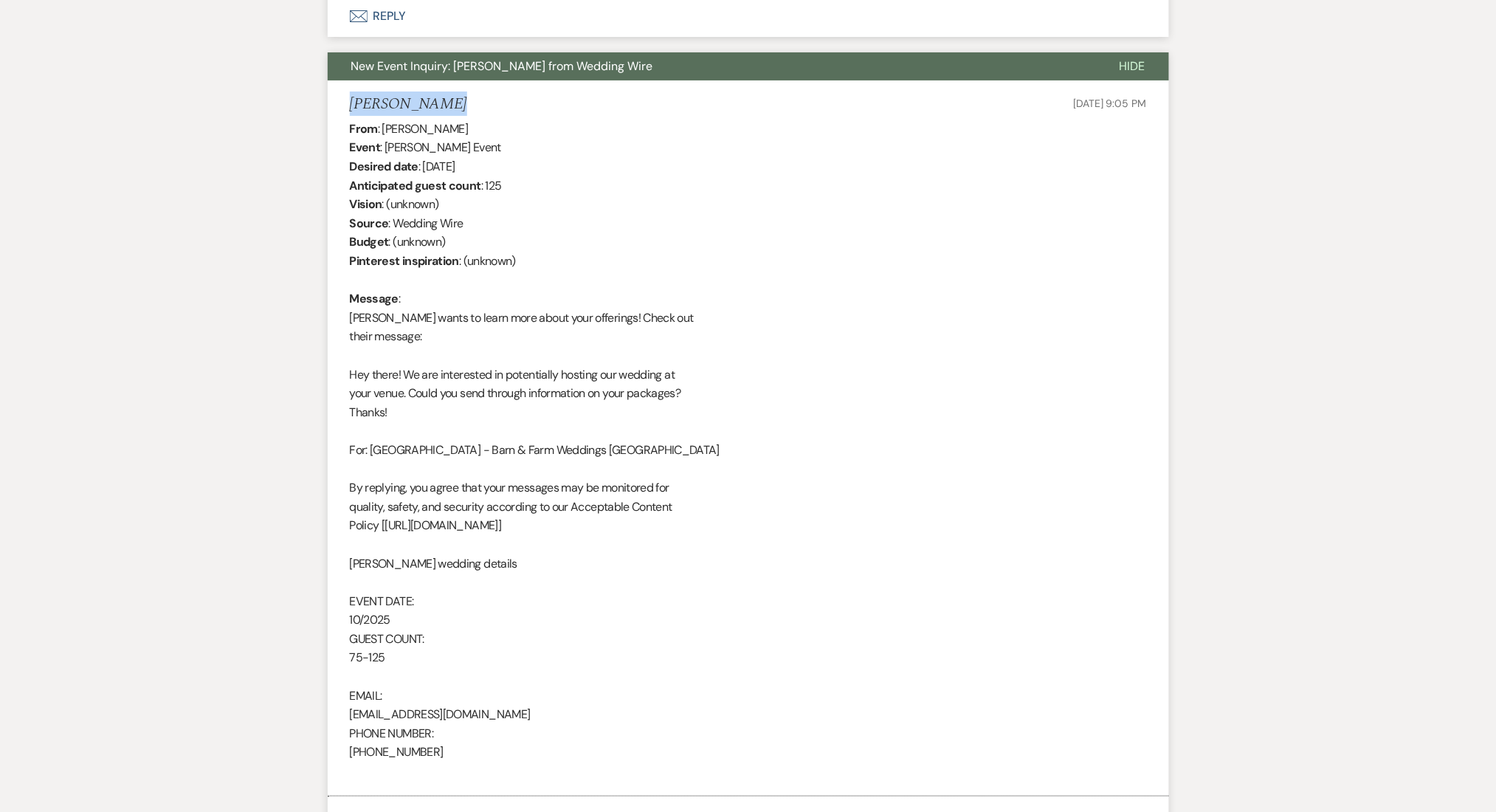
drag, startPoint x: 438, startPoint y: 104, endPoint x: 332, endPoint y: 104, distance: 106.0
click at [332, 104] on li "[PERSON_NAME] [DATE] 9:05 PM From : [PERSON_NAME] Event : [PERSON_NAME] Event D…" at bounding box center [748, 438] width 841 height 716
copy h5 "[PERSON_NAME]"
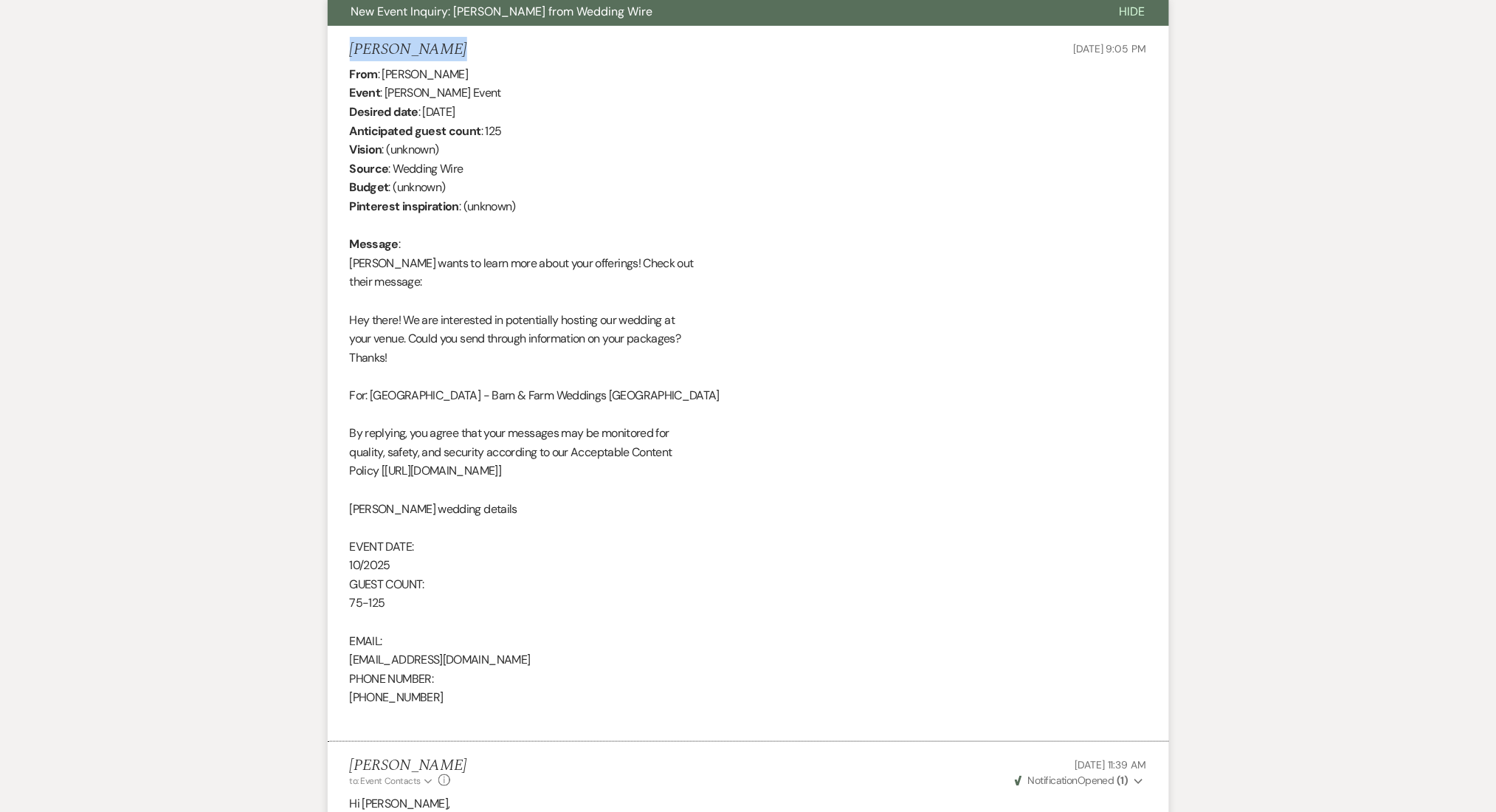
scroll to position [2263, 0]
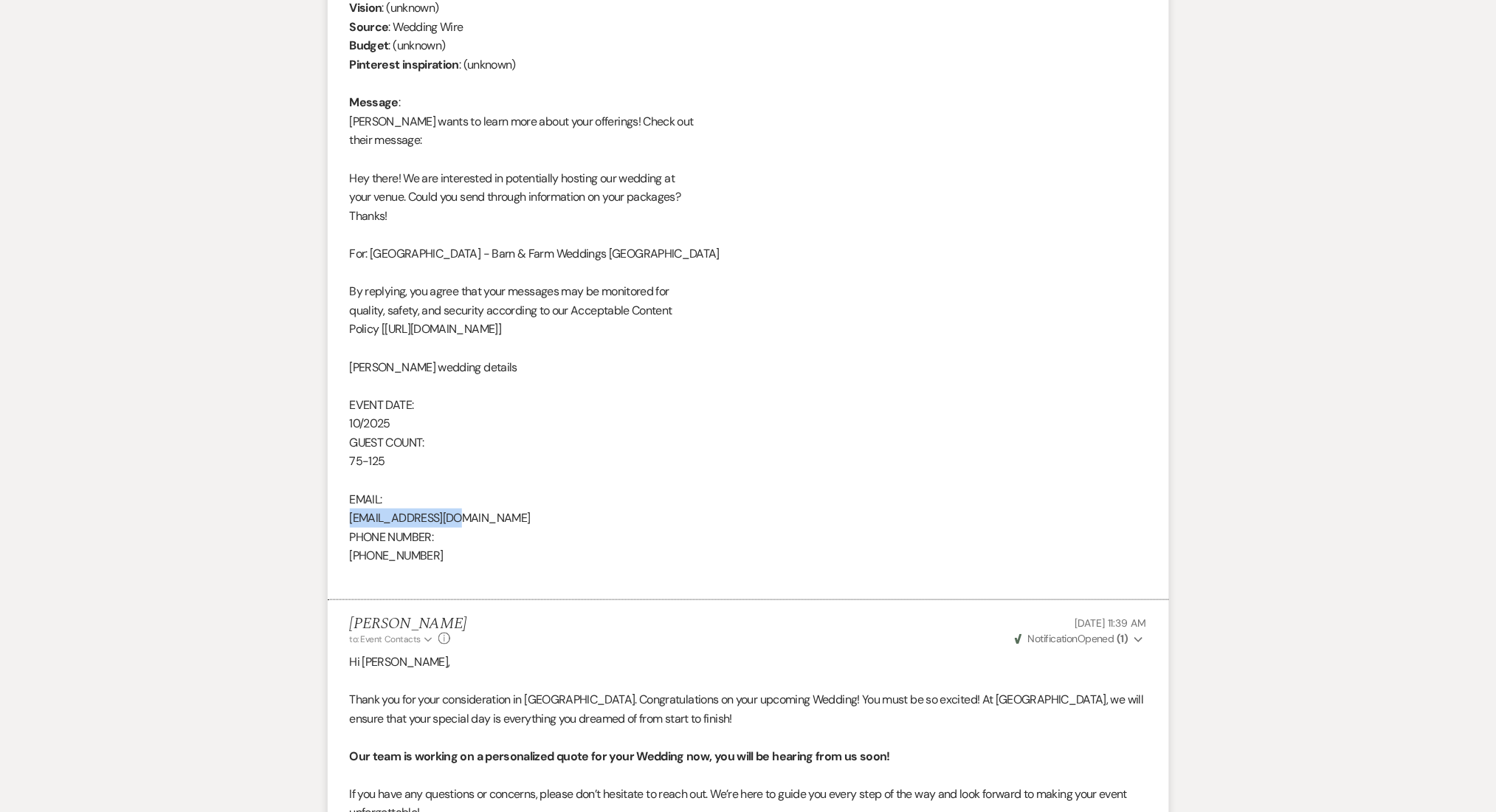
drag, startPoint x: 466, startPoint y: 522, endPoint x: 329, endPoint y: 520, distance: 137.0
click at [329, 520] on li "[PERSON_NAME] [DATE] 9:05 PM From : [PERSON_NAME] Event : [PERSON_NAME] Event D…" at bounding box center [748, 242] width 841 height 716
copy div "[EMAIL_ADDRESS][DOMAIN_NAME]"
drag, startPoint x: 376, startPoint y: 555, endPoint x: 343, endPoint y: 558, distance: 33.1
click at [343, 558] on li "[PERSON_NAME] [DATE] 9:05 PM From : [PERSON_NAME] Event : [PERSON_NAME] Event D…" at bounding box center [748, 242] width 841 height 716
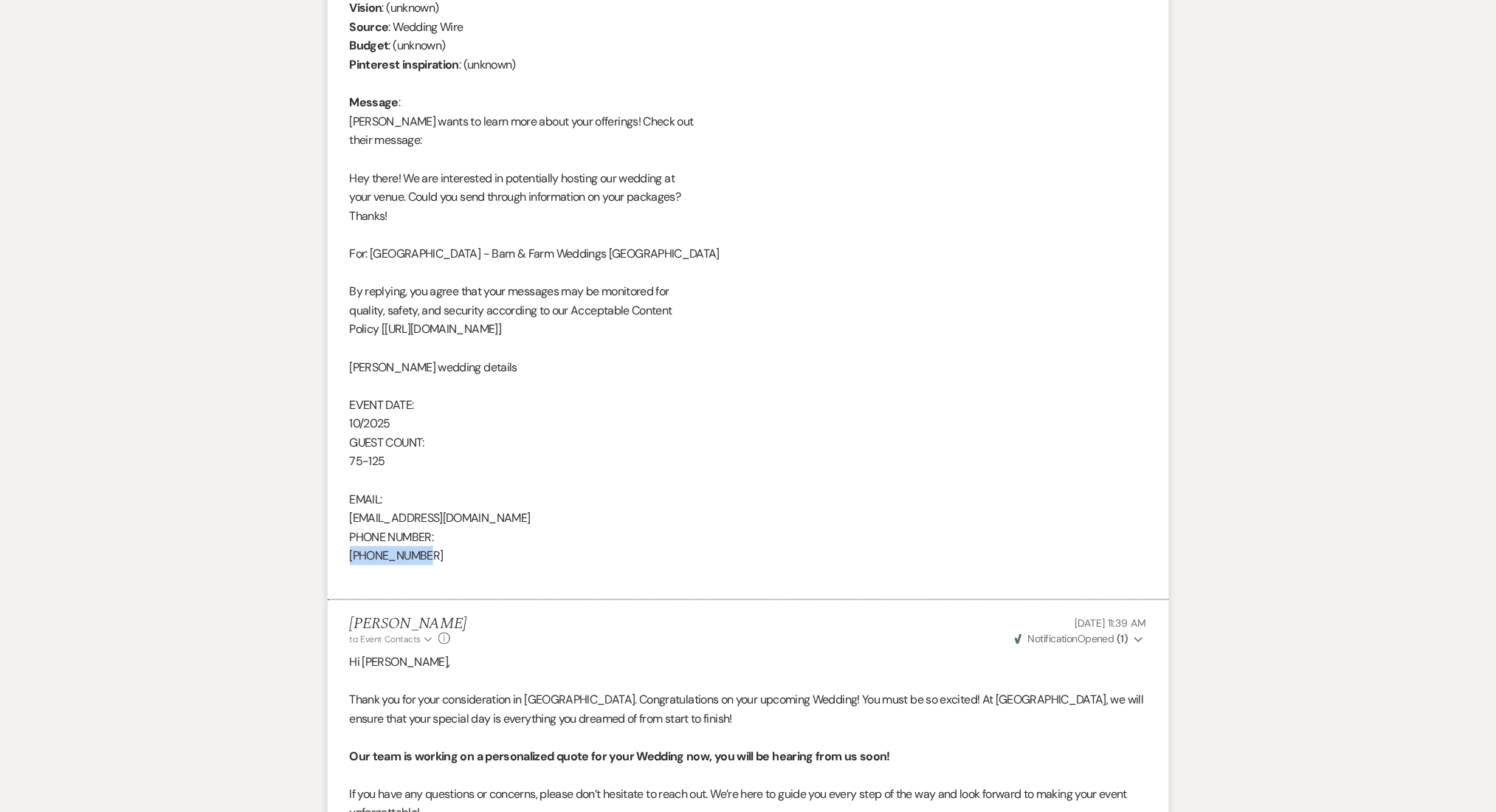
copy div "[PHONE_NUMBER]"
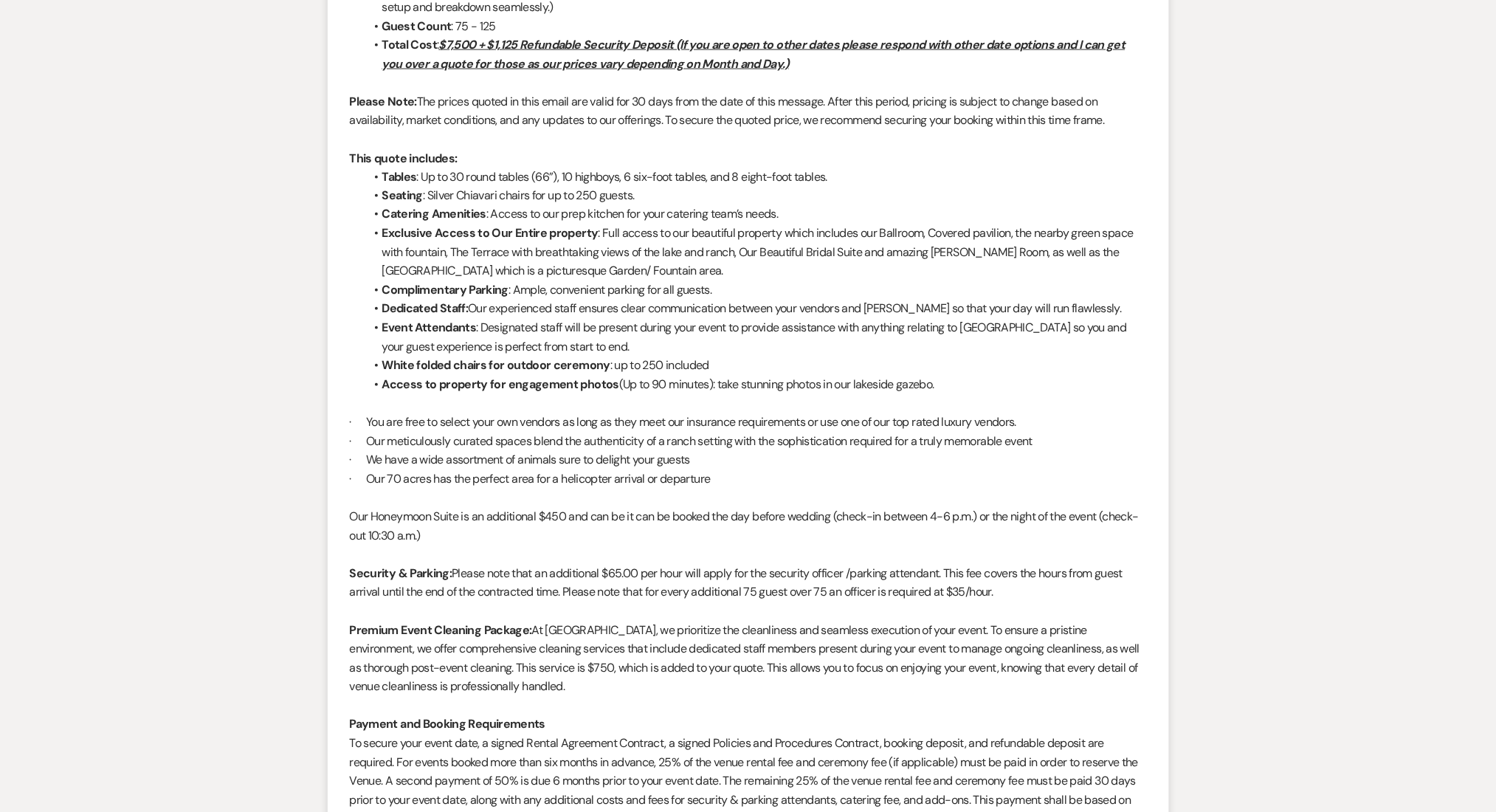
scroll to position [328, 0]
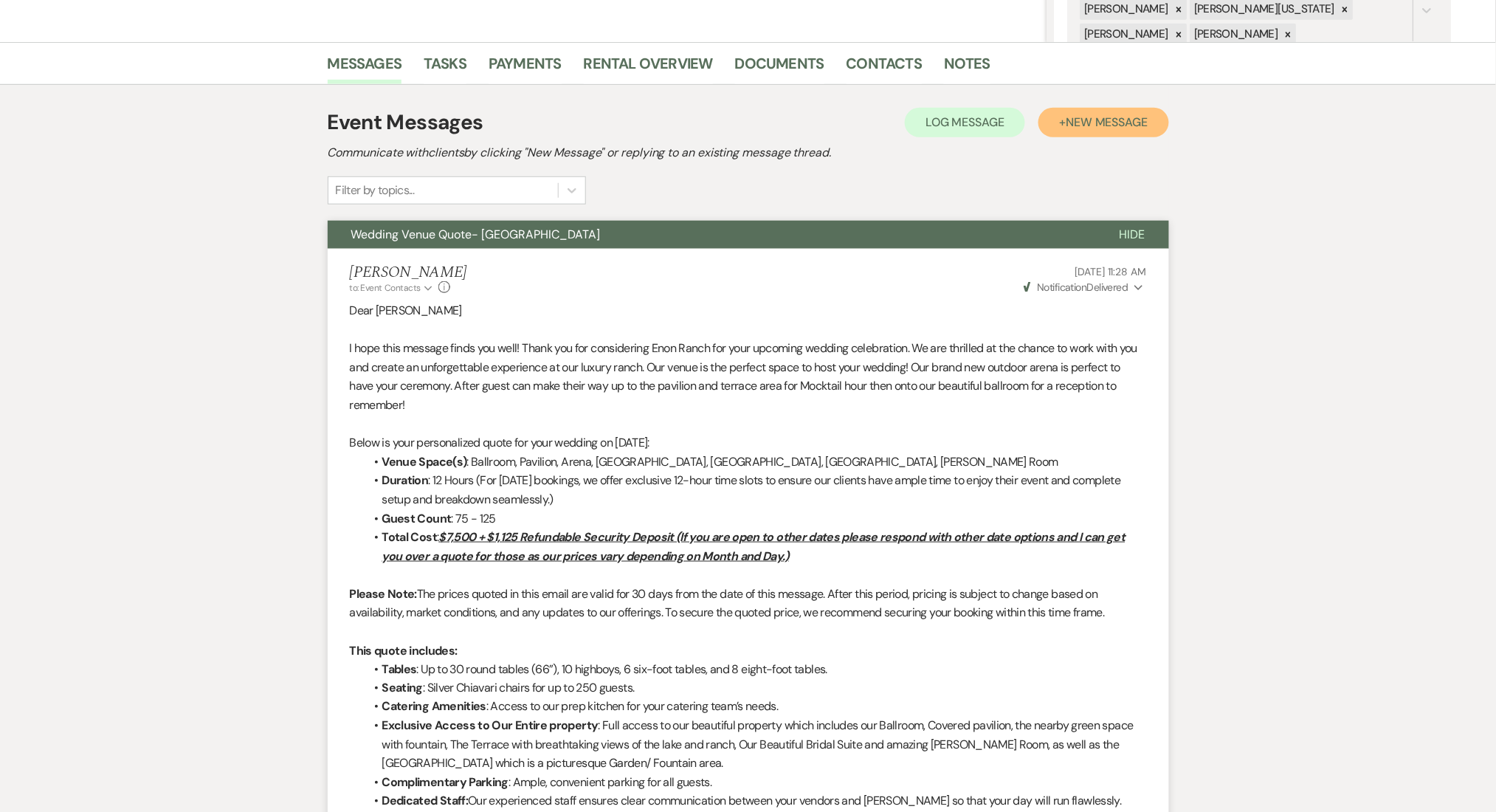
click at [1091, 131] on button "+ New Message" at bounding box center [1103, 122] width 130 height 29
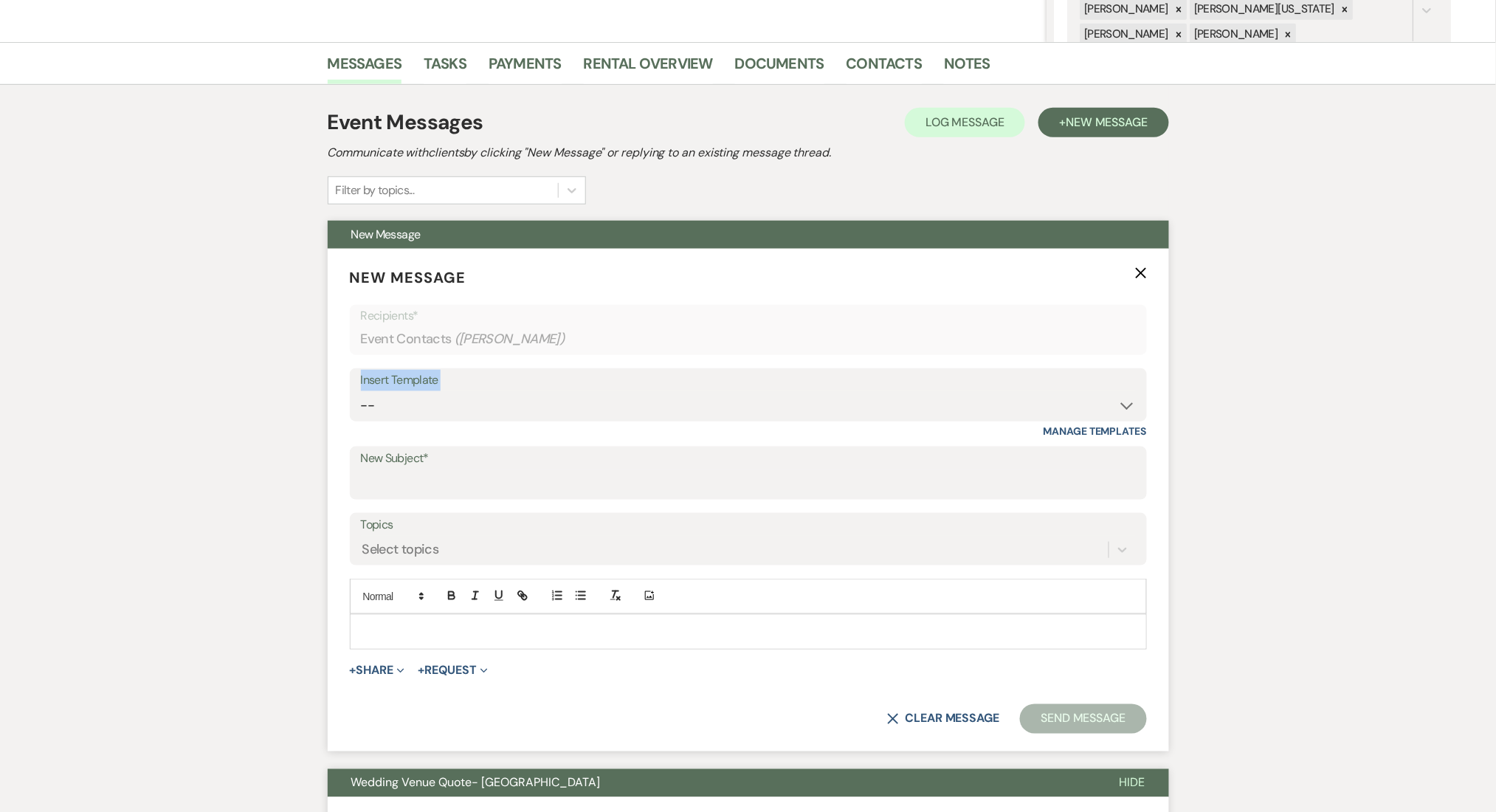
click at [516, 390] on div "Insert Template -- Inquiry Follow Up Email #2 Contract Sending Template Payment…" at bounding box center [748, 394] width 797 height 53
click at [516, 395] on select "-- Inquiry Follow Up Email #2 Contract Sending Template Payment Template Rental…" at bounding box center [748, 406] width 775 height 28
select select "4434"
click at [361, 391] on select "-- Inquiry Follow Up Email #2 Contract Sending Template Payment Template Rental…" at bounding box center [748, 406] width 775 height 28
type input "Enon Ranch Quote Follow up"
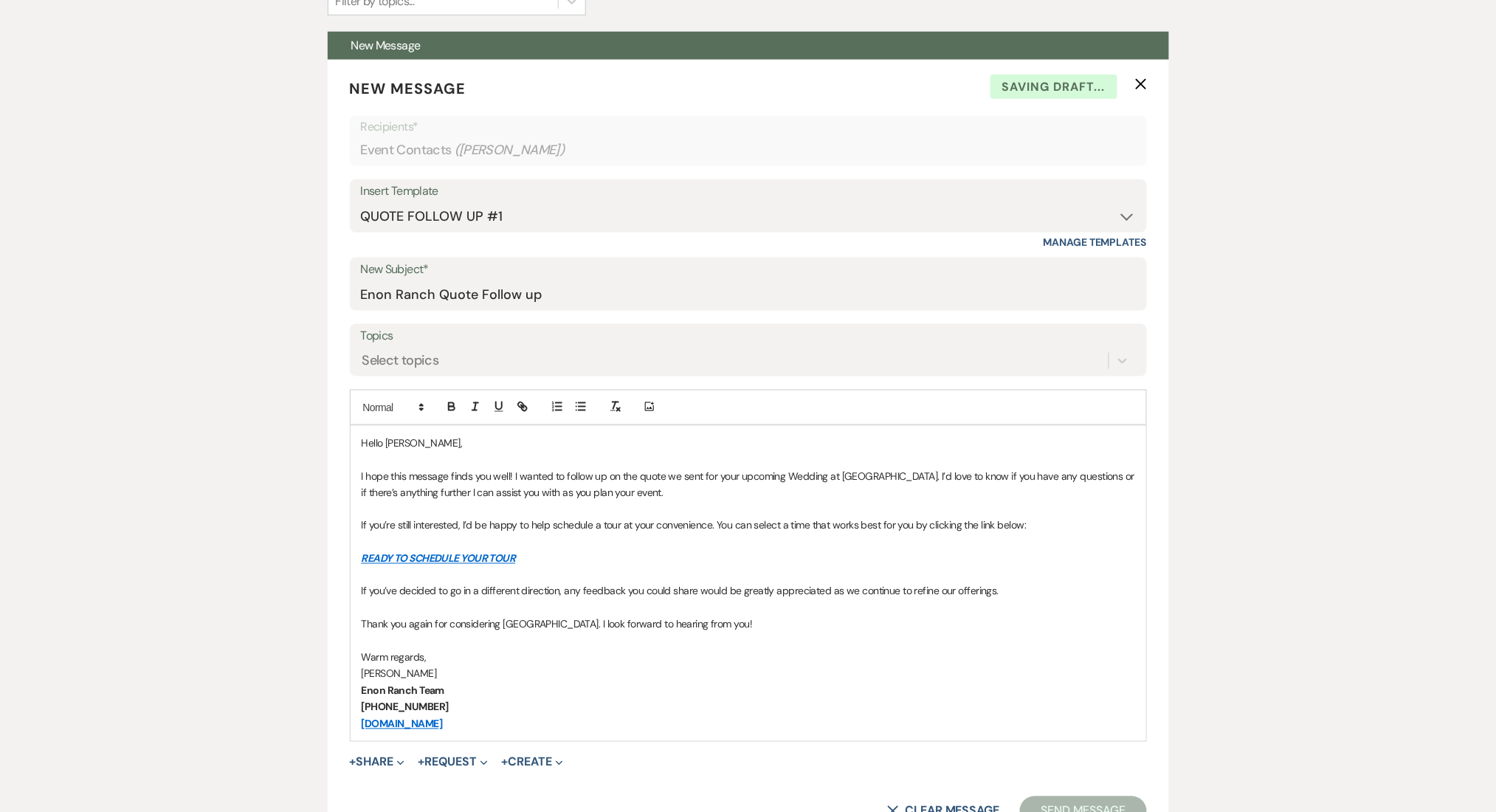
scroll to position [623, 0]
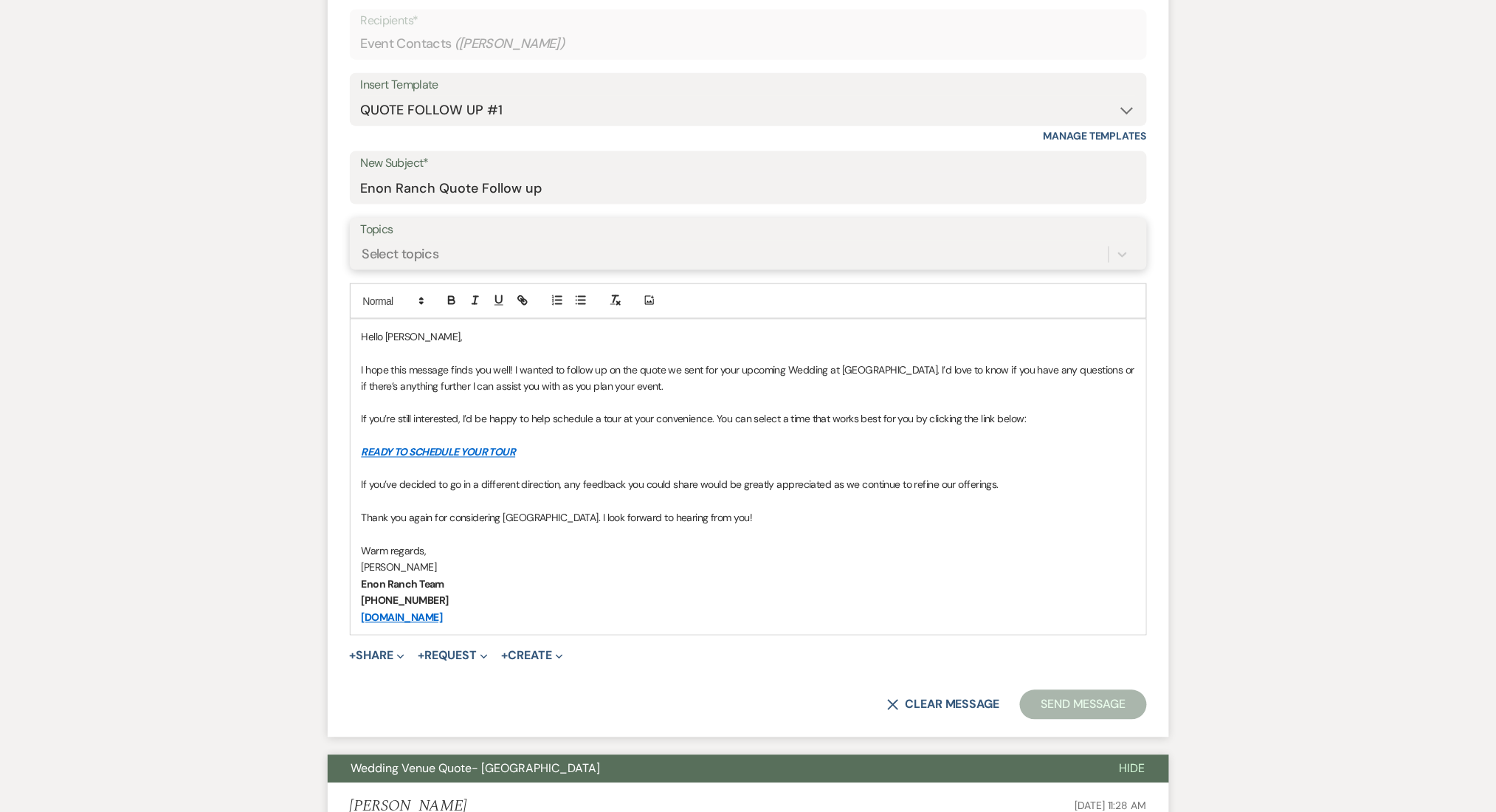
click at [426, 248] on div "Select topics" at bounding box center [401, 254] width 77 height 20
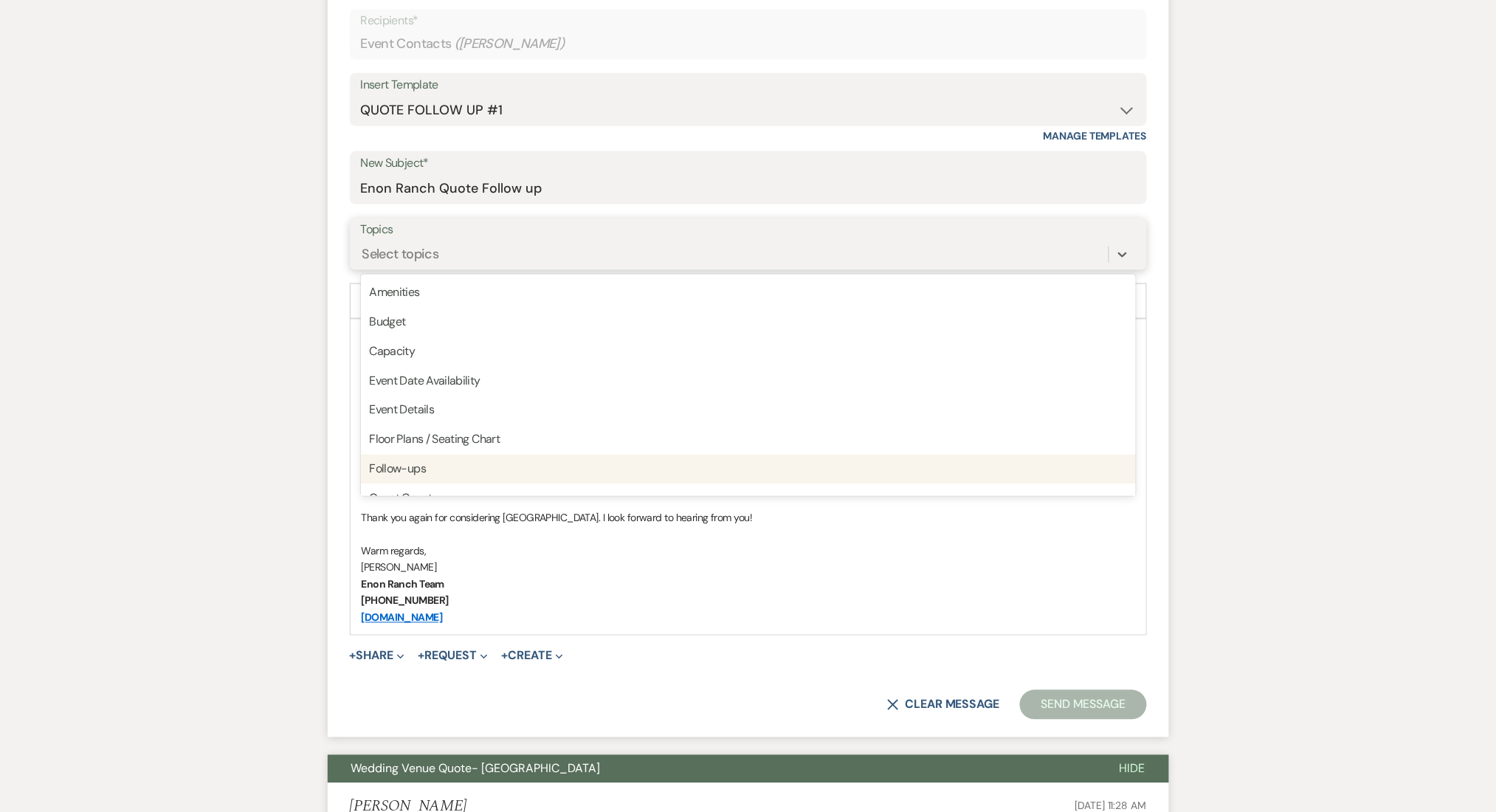
click at [430, 467] on div "Follow-ups" at bounding box center [748, 468] width 775 height 29
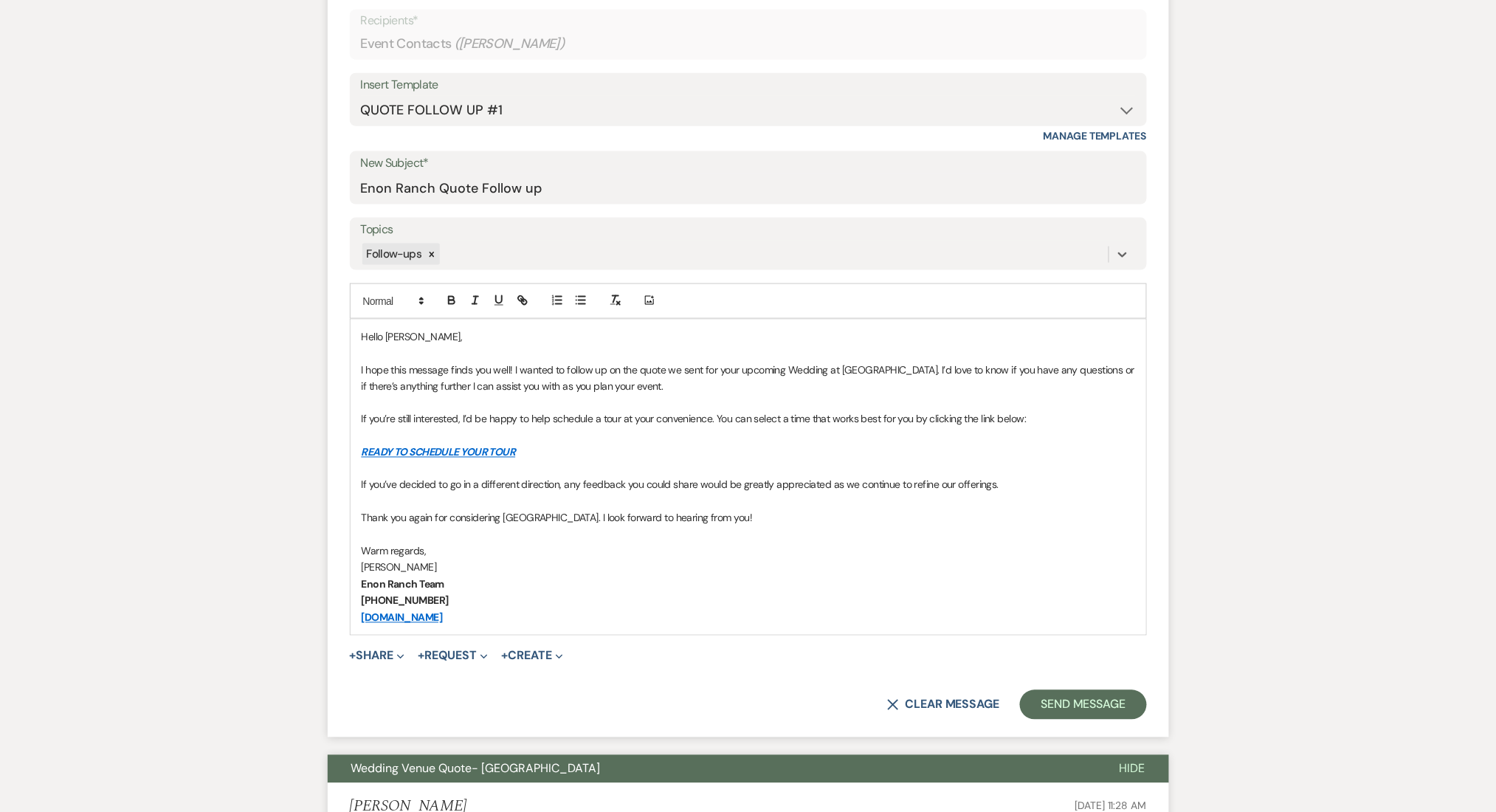
click at [1105, 704] on button "Send Message" at bounding box center [1083, 704] width 127 height 29
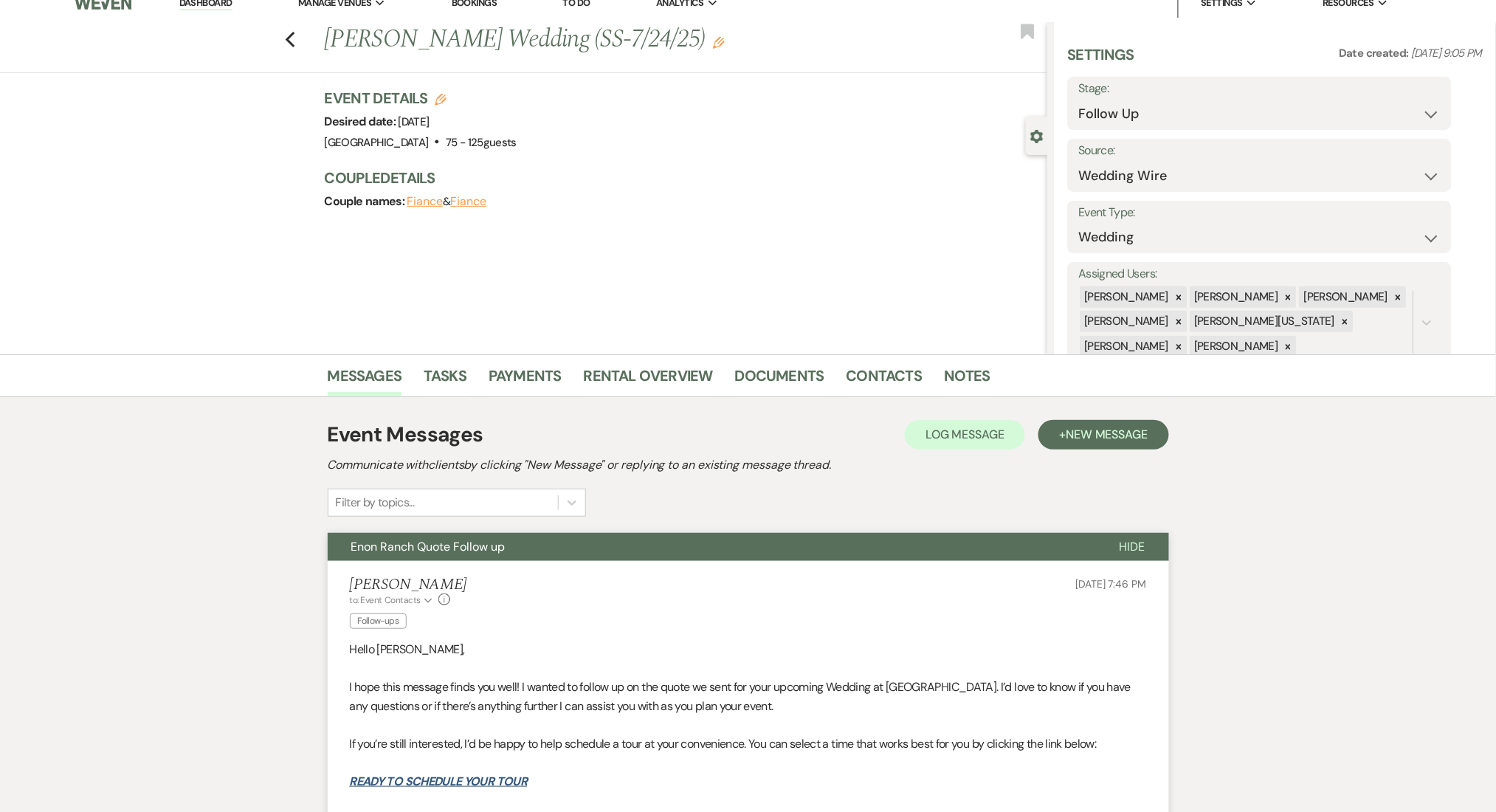
scroll to position [0, 0]
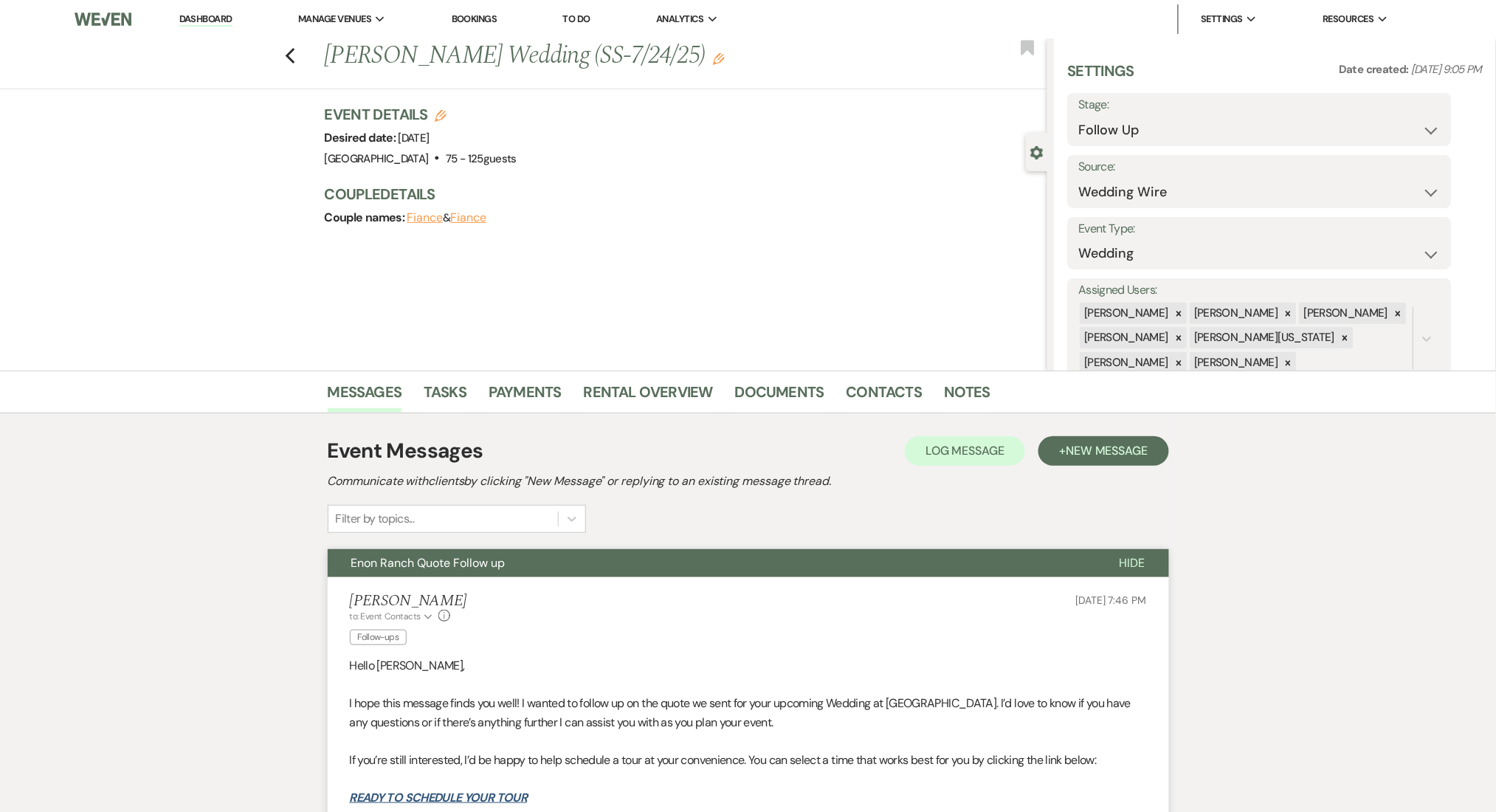
click at [209, 16] on link "Dashboard" at bounding box center [205, 19] width 53 height 14
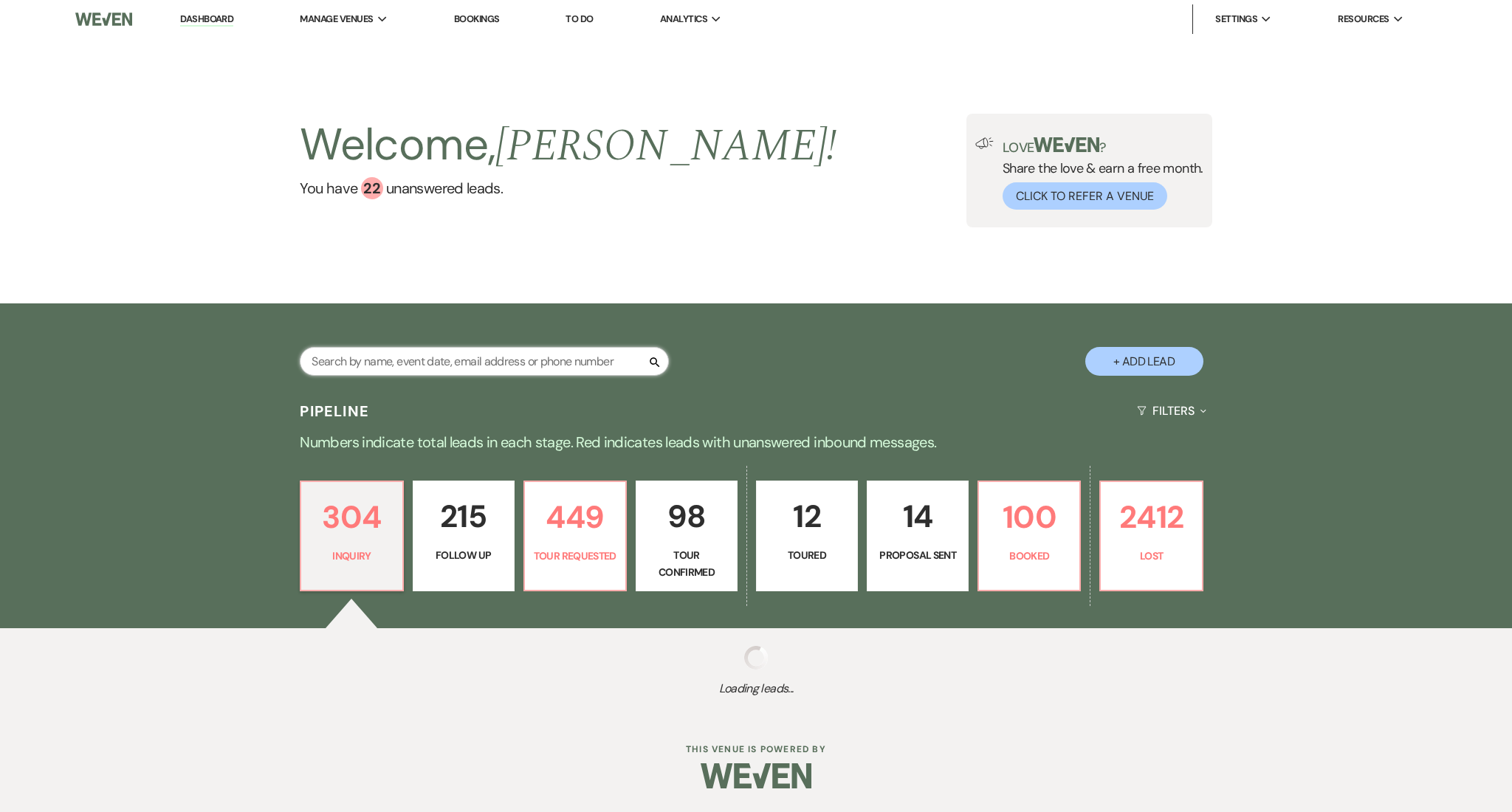
click at [499, 359] on input "text" at bounding box center [484, 361] width 369 height 28
paste input "[PERSON_NAME]"
type input "[PERSON_NAME]"
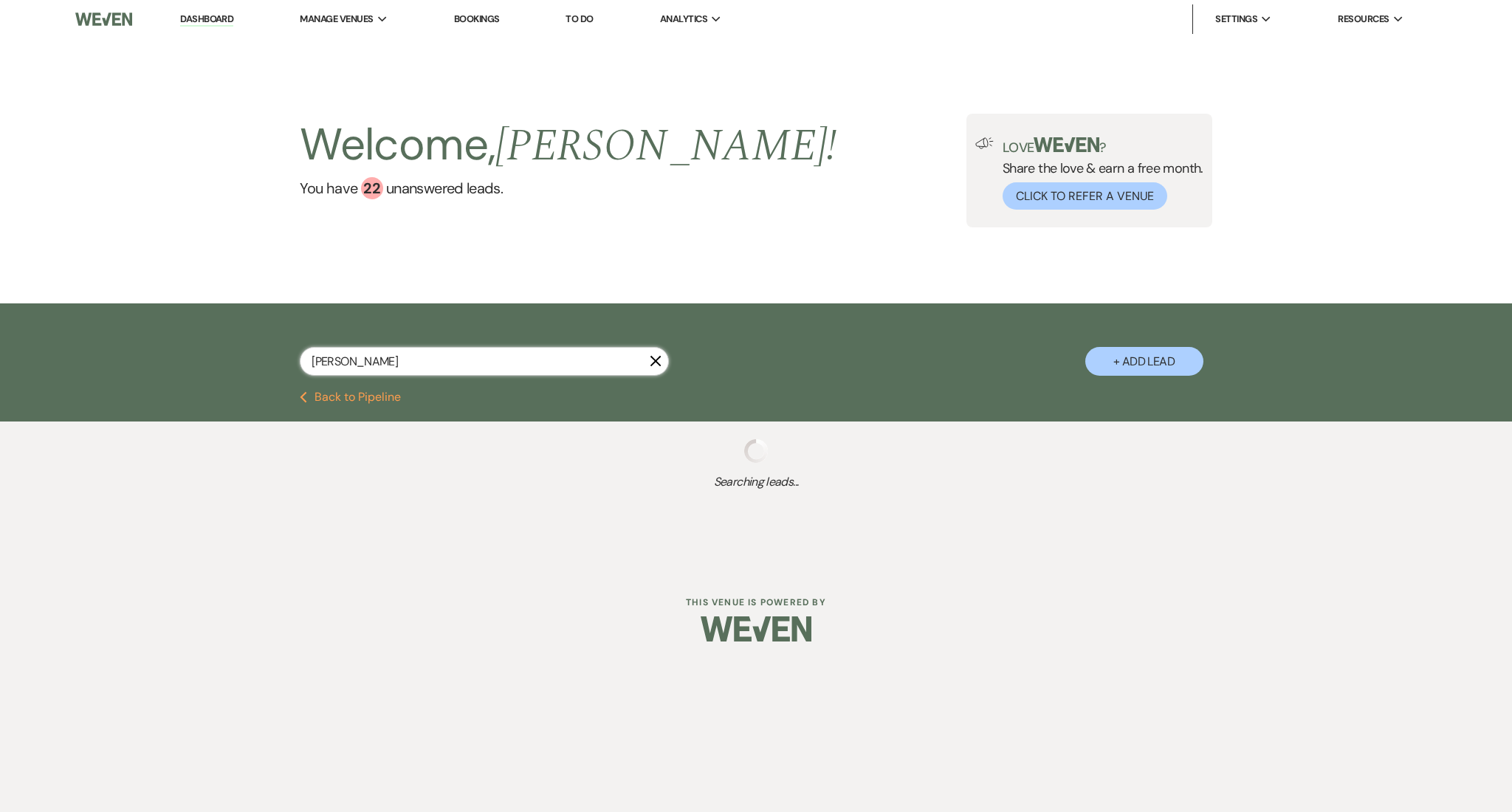
select select "8"
select select "1"
select select "8"
select select "6"
select select "8"
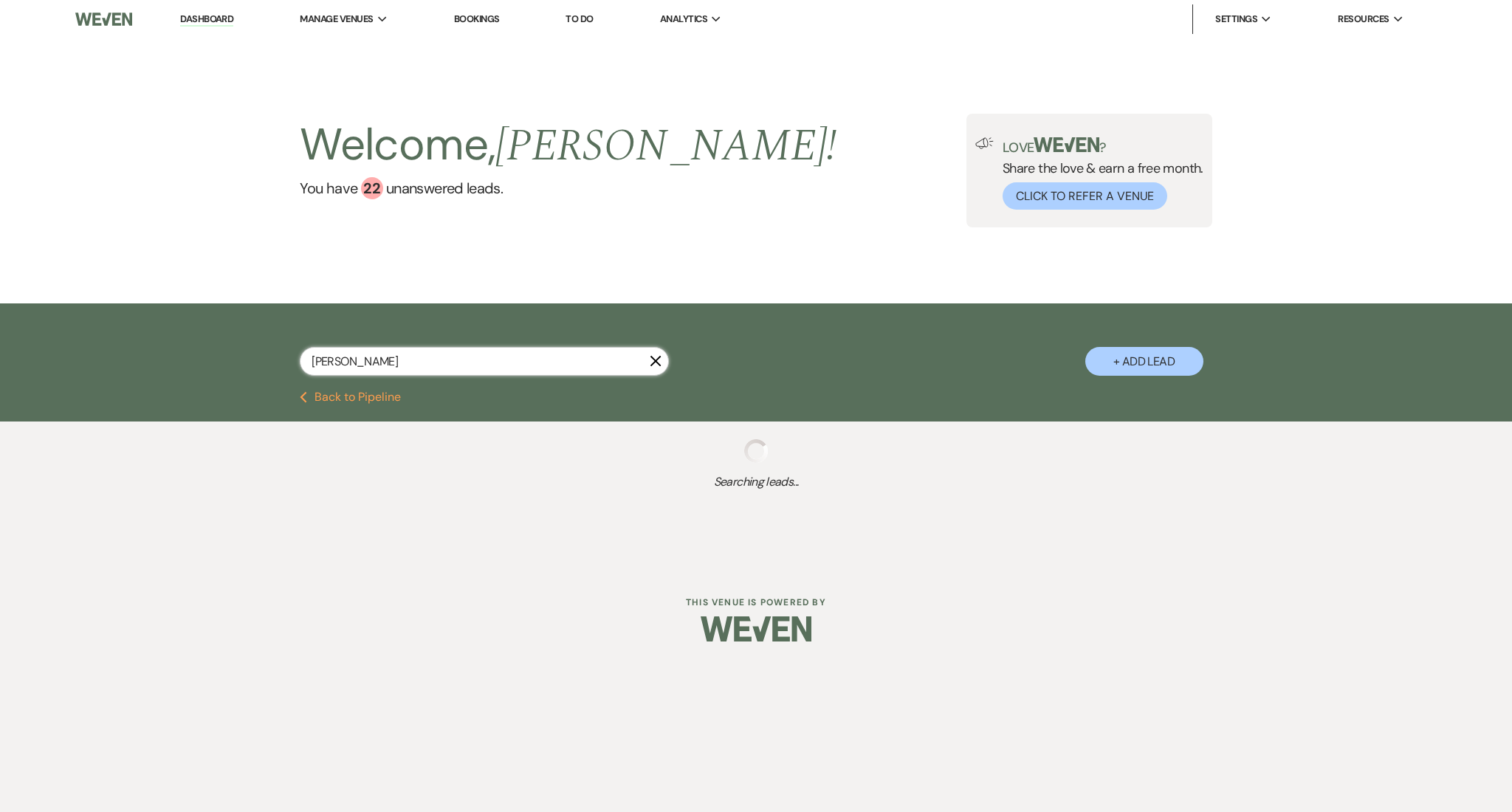
select select "5"
select select "8"
select select "5"
select select "8"
select select "1"
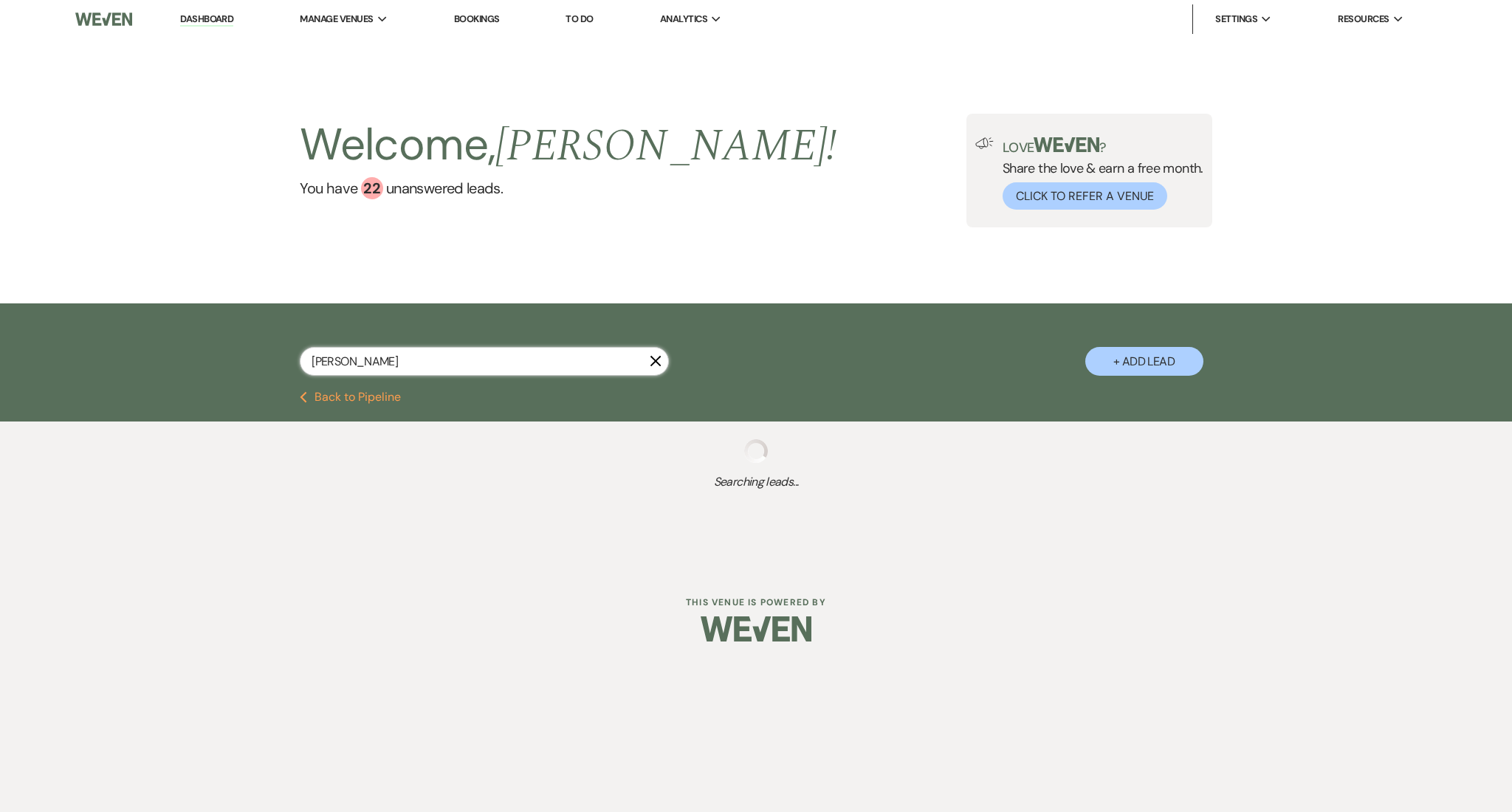
select select "8"
select select "1"
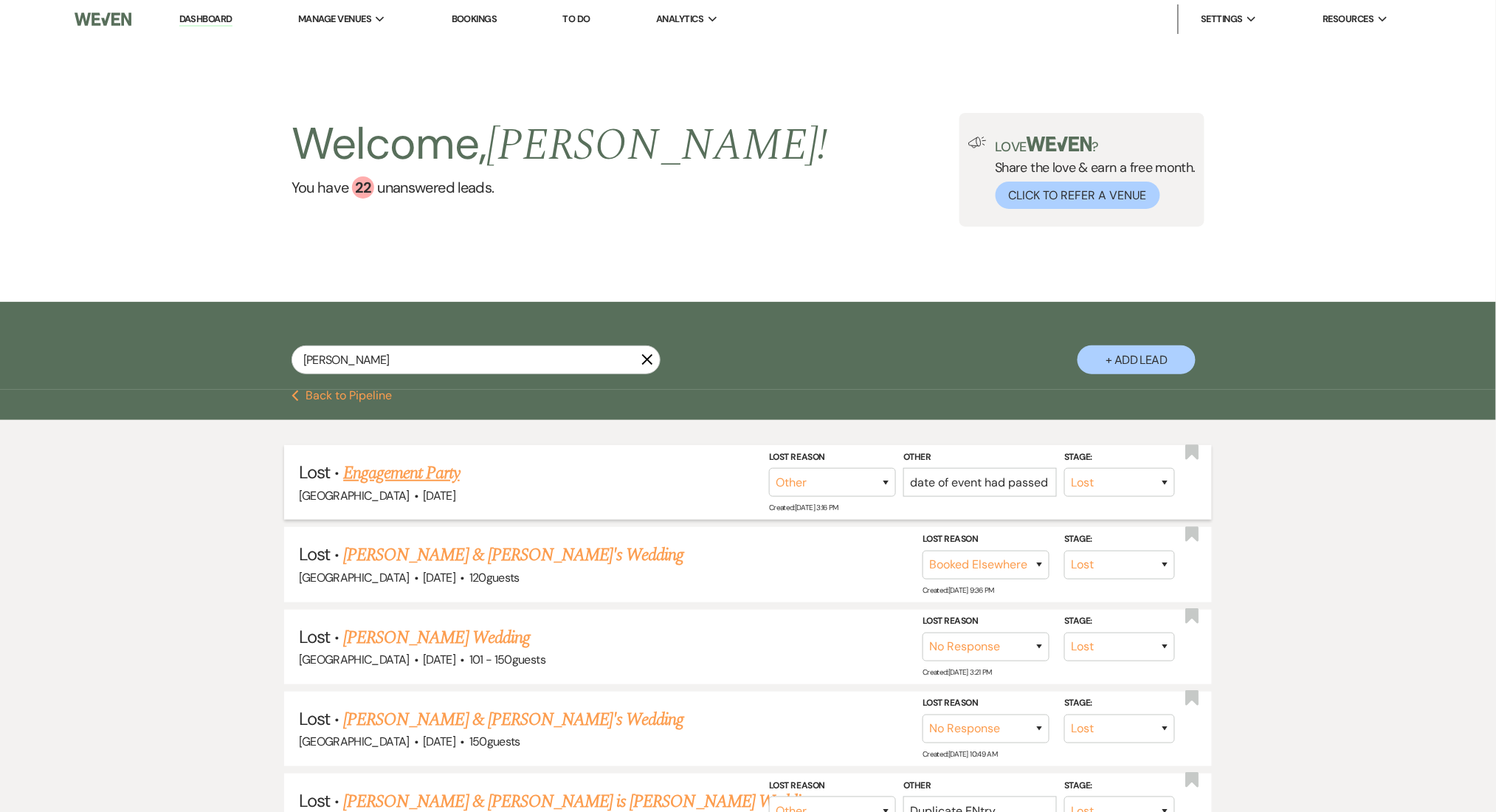
click at [399, 481] on link "Engagement Party" at bounding box center [401, 473] width 116 height 27
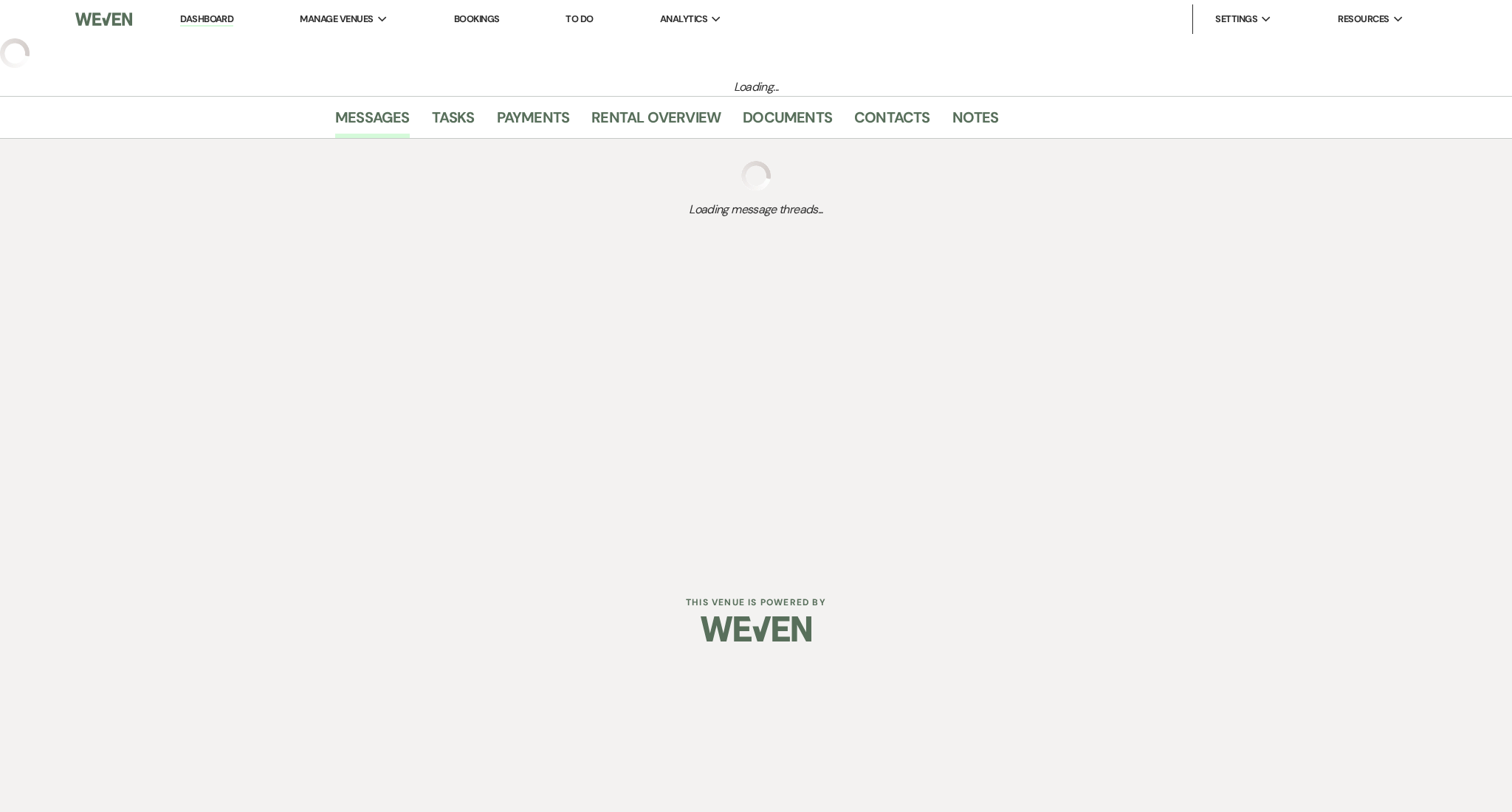
select select "8"
select select "1"
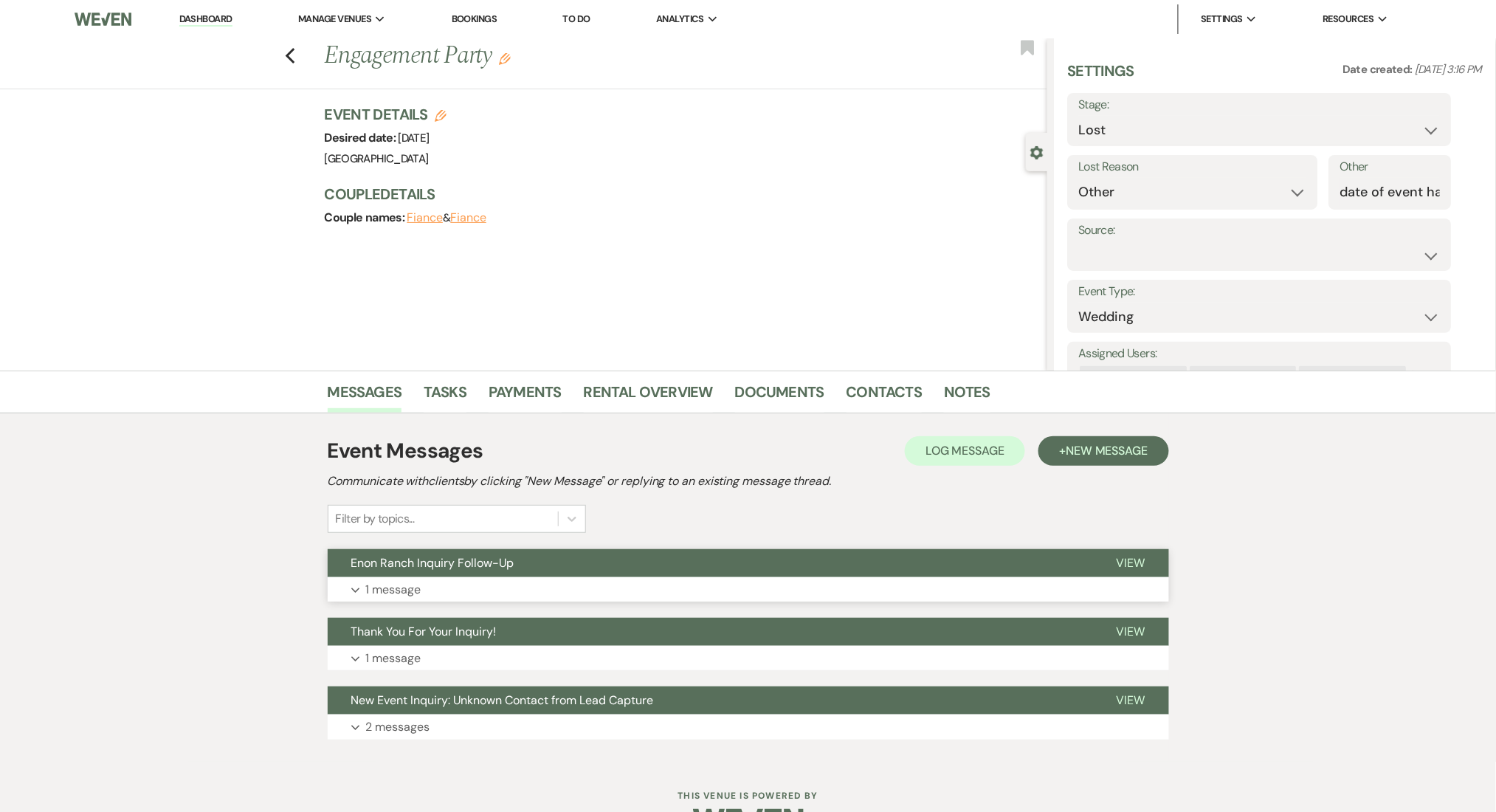
click at [504, 592] on button "Expand 1 message" at bounding box center [748, 590] width 841 height 25
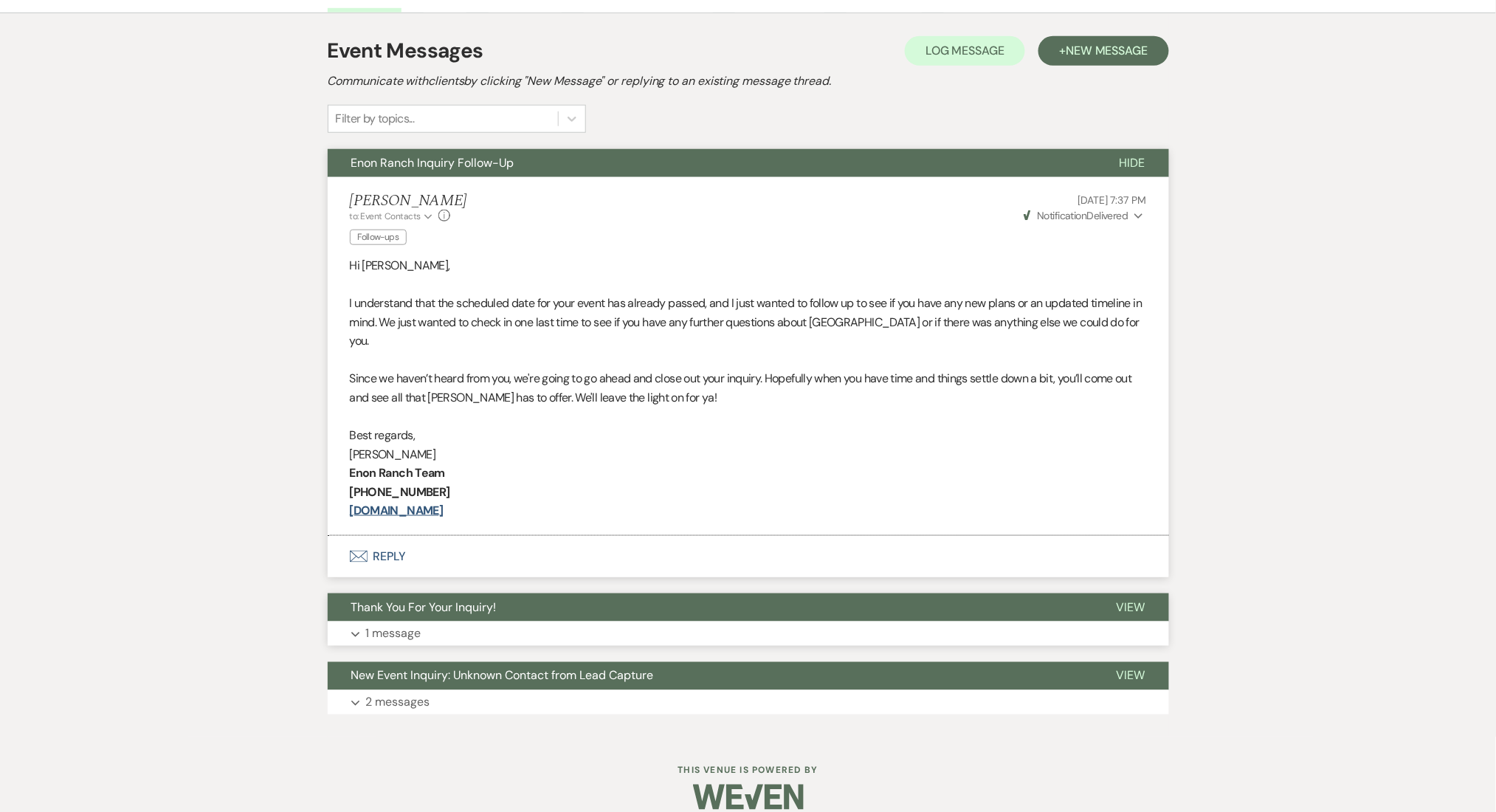
click at [480, 622] on button "Expand 1 message" at bounding box center [748, 634] width 841 height 25
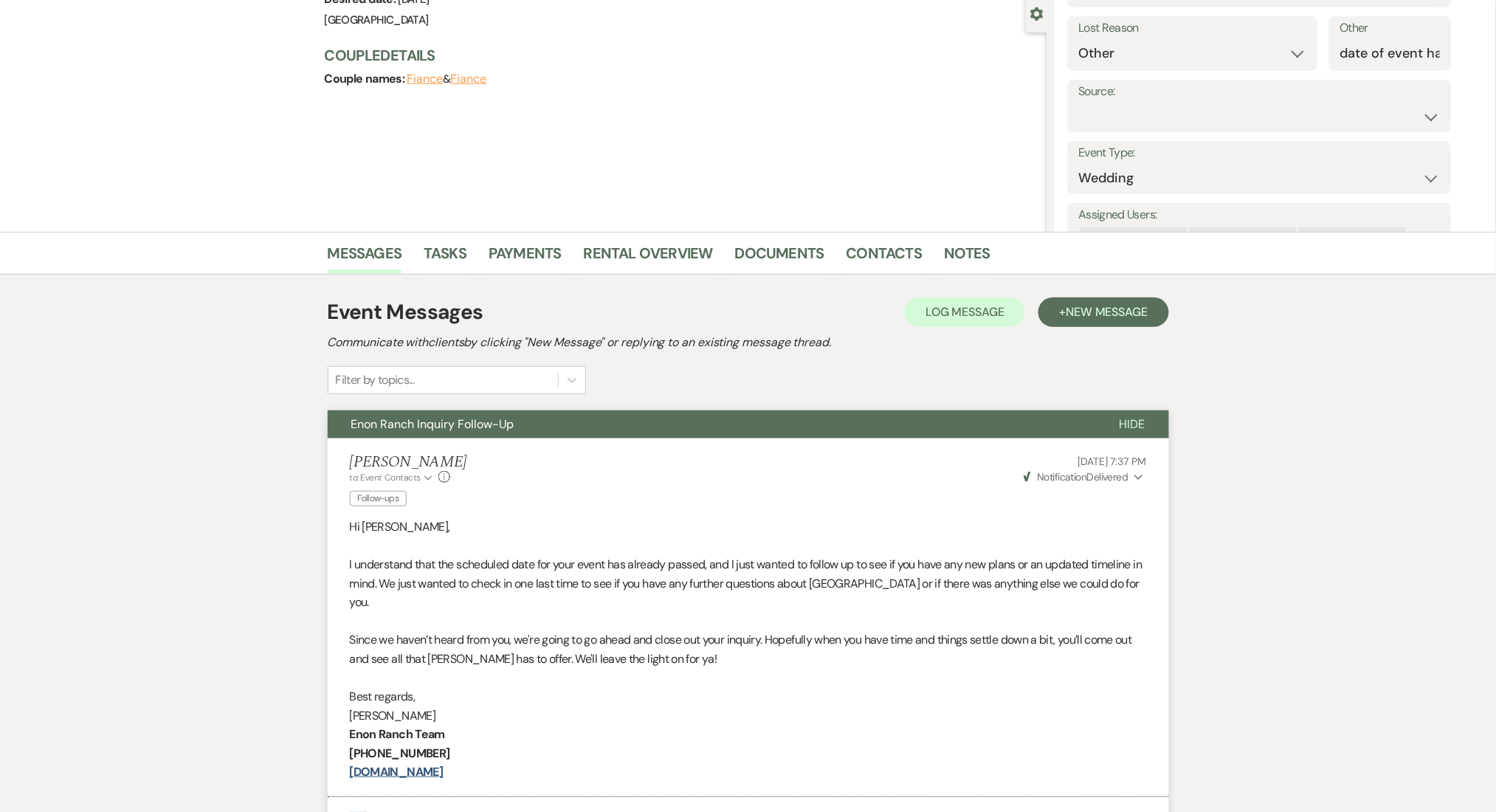
scroll to position [7, 0]
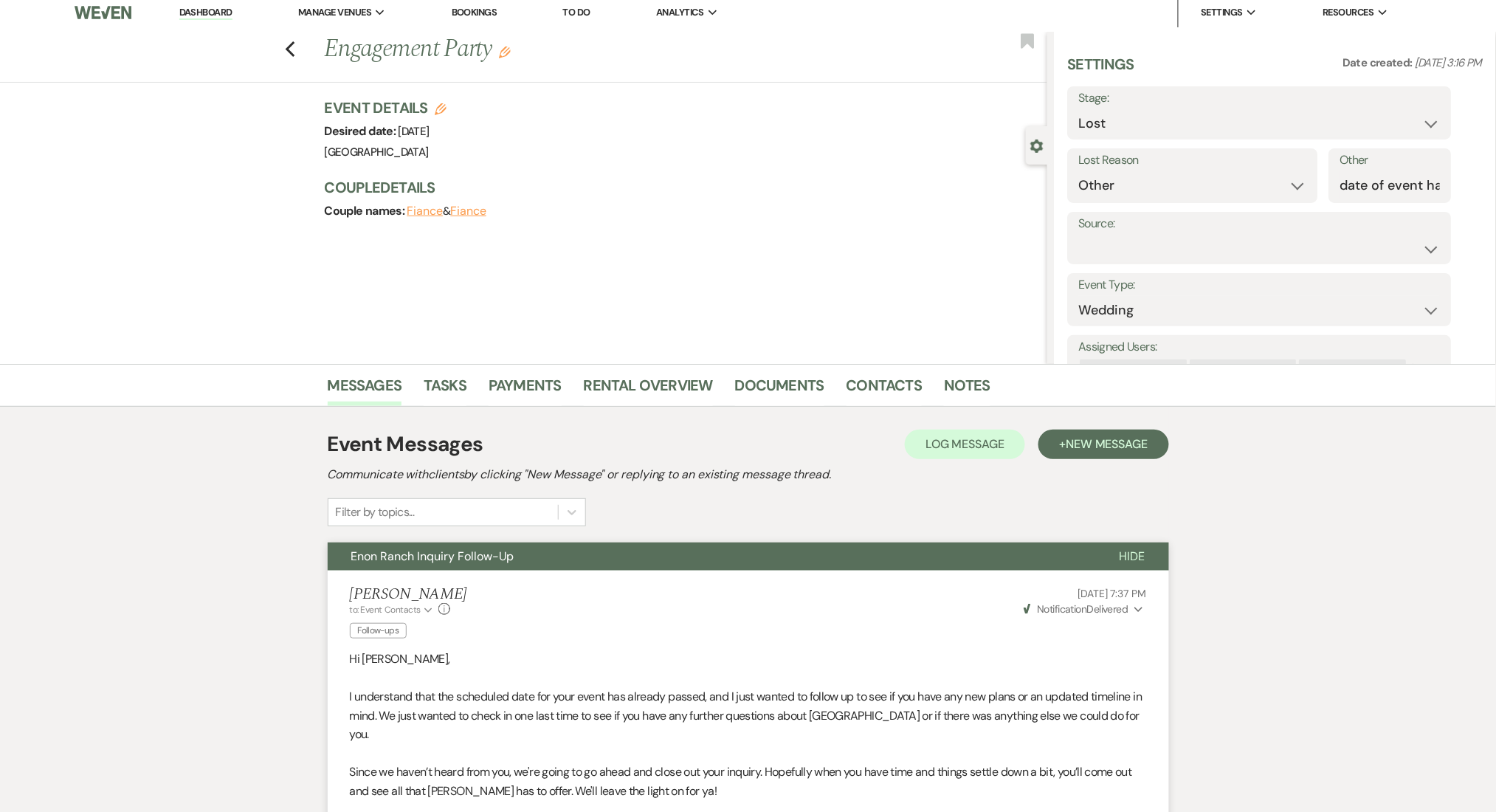
click at [220, 15] on link "Dashboard" at bounding box center [205, 13] width 53 height 14
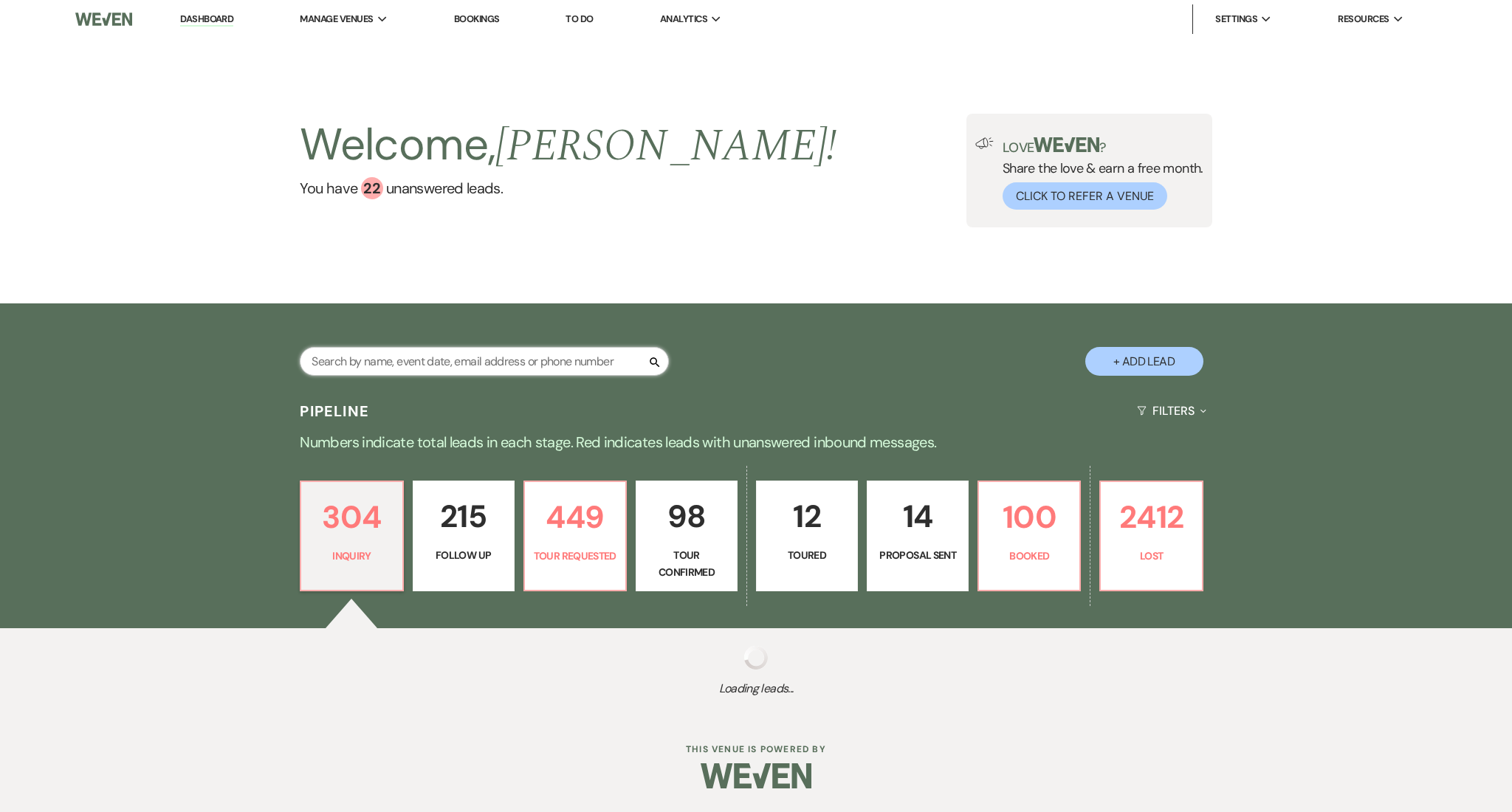
click at [403, 349] on input "text" at bounding box center [484, 361] width 369 height 28
paste input "[PERSON_NAME]"
click at [399, 357] on input "[PERSON_NAME]" at bounding box center [484, 361] width 369 height 28
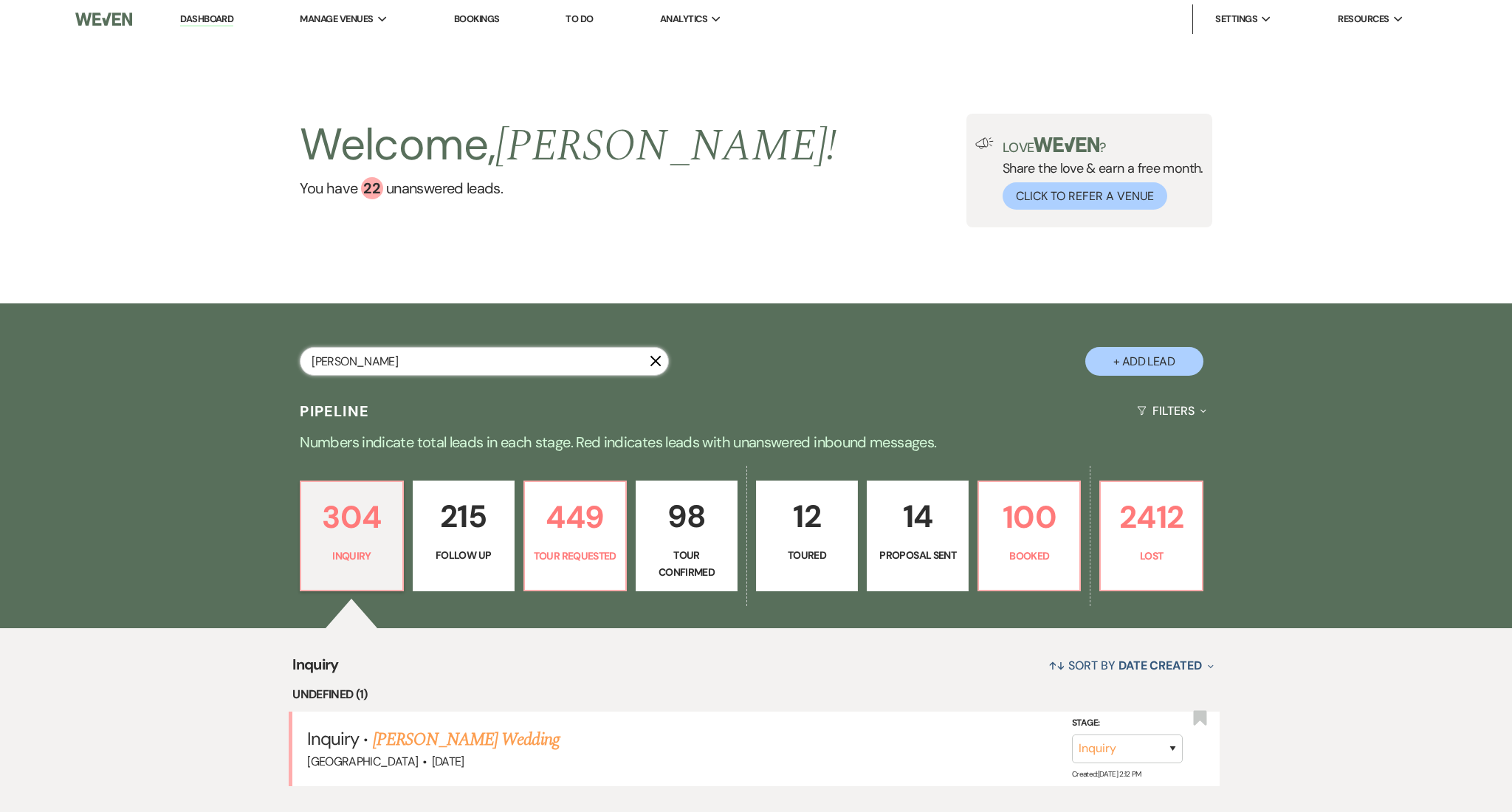
paste input "[PERSON_NAME]"
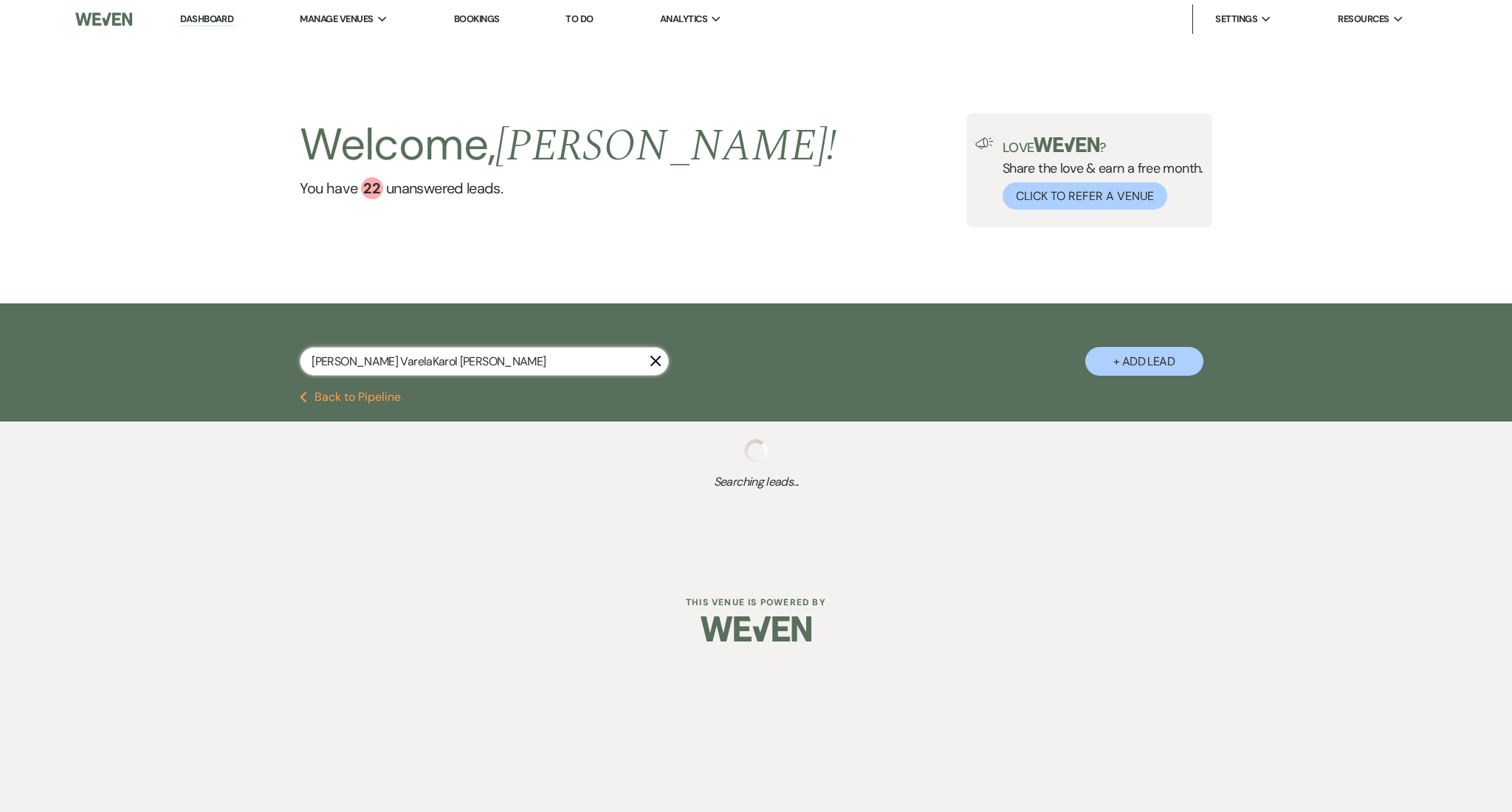
type input "Karol VarelaKarol Varela"
click at [381, 258] on div "Welcome, Marissa ! You have 22 unanswered lead s . Love ? Share the love & earn…" at bounding box center [756, 171] width 1512 height 265
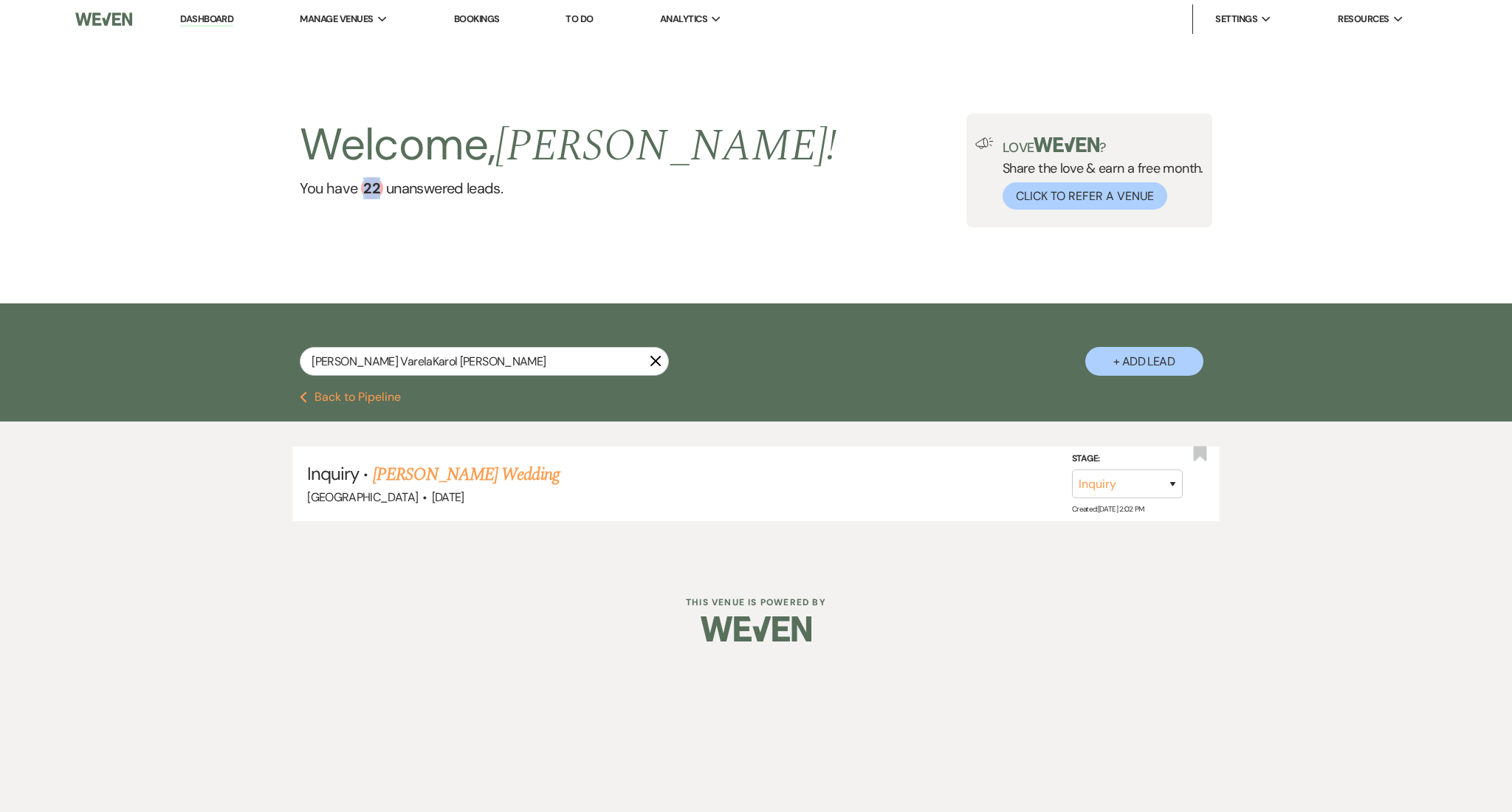
click at [381, 258] on div "Welcome, Marissa ! You have 22 unanswered lead s . Love ? Share the love & earn…" at bounding box center [756, 171] width 1512 height 265
click at [426, 358] on input "Karol VarelaKarol Varela" at bounding box center [484, 361] width 369 height 28
click at [482, 470] on link "Karol Varela's Wedding" at bounding box center [466, 474] width 187 height 27
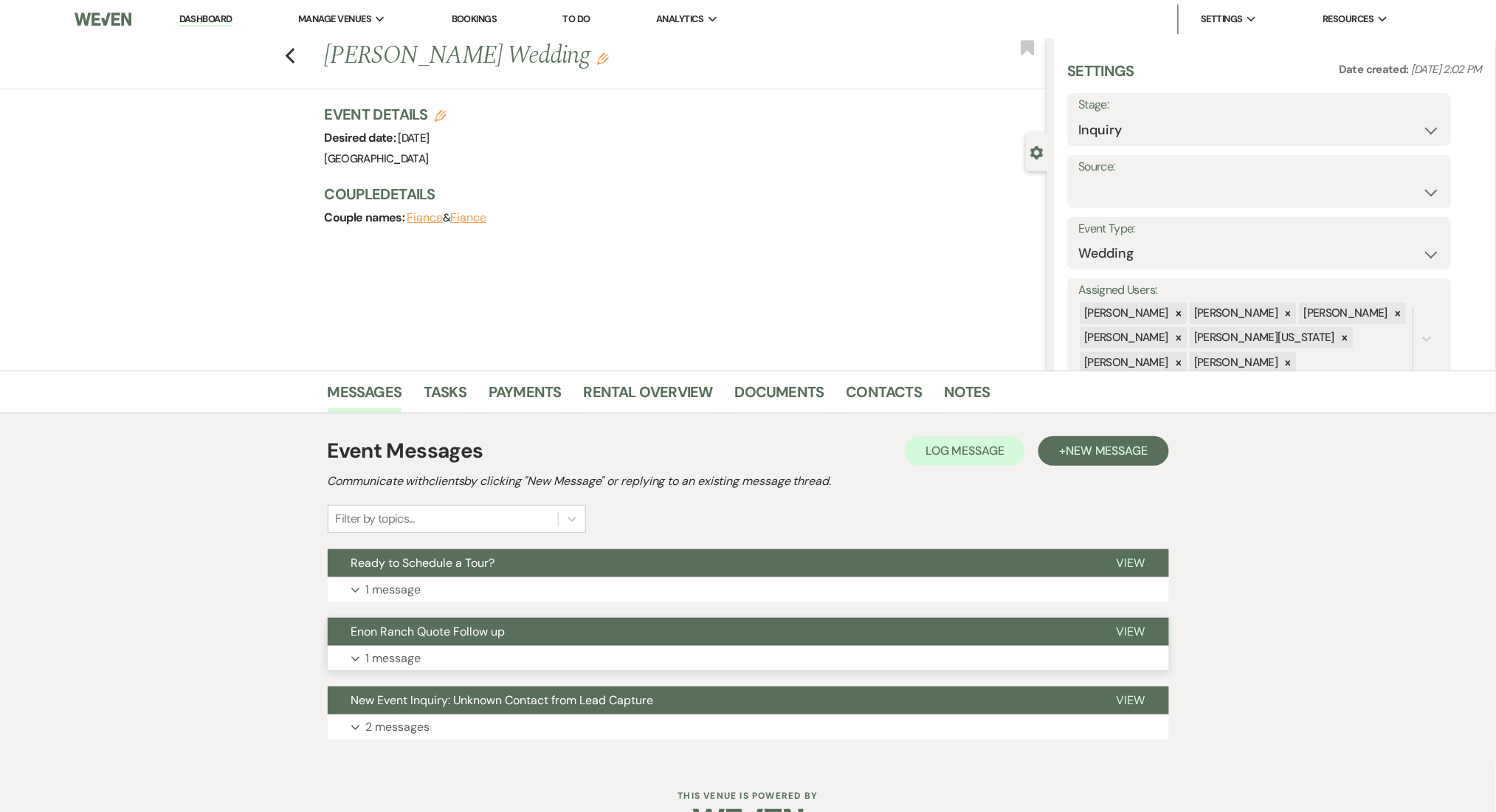
click at [551, 652] on button "Expand 1 message" at bounding box center [748, 659] width 841 height 25
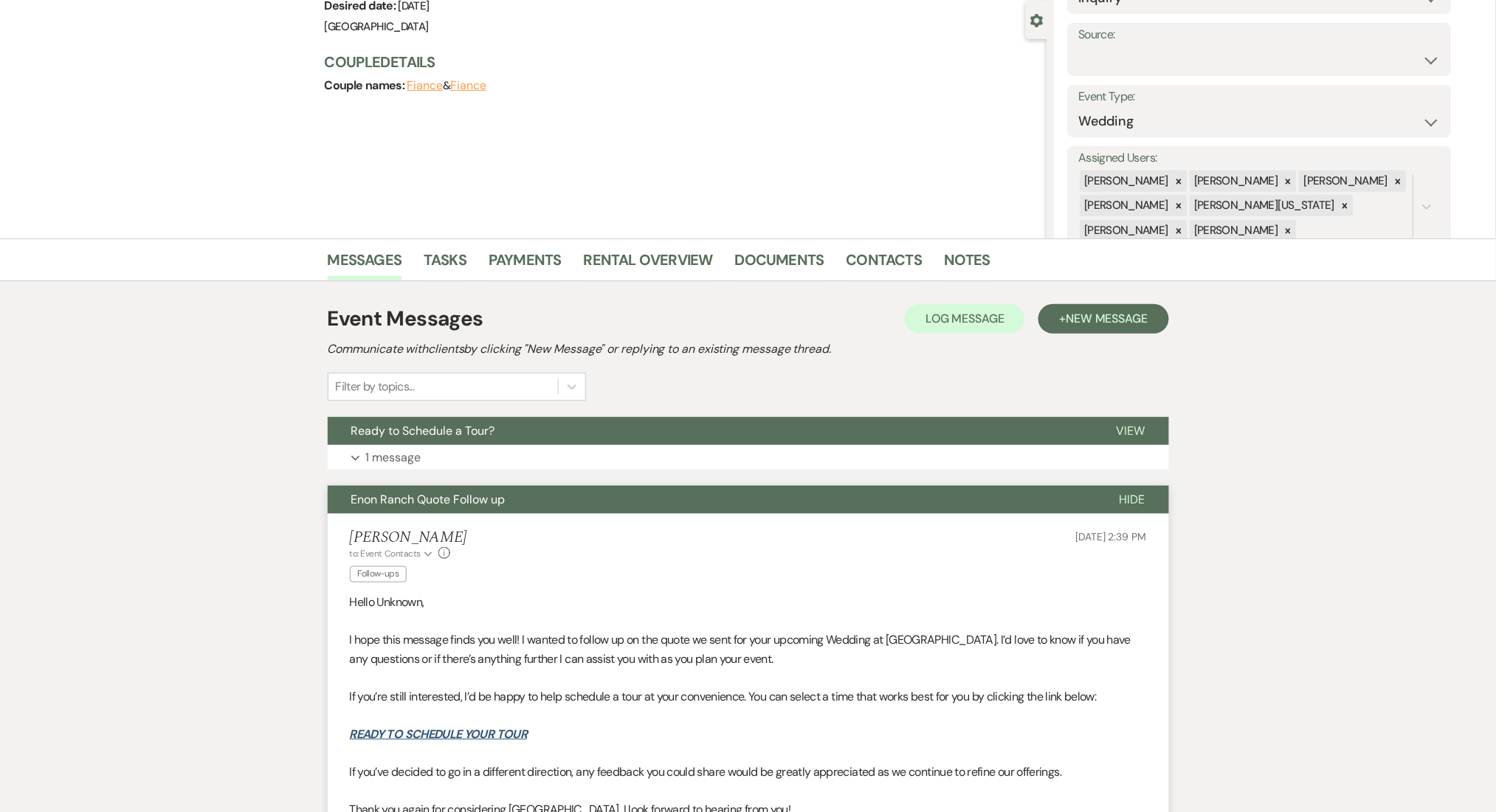
scroll to position [295, 0]
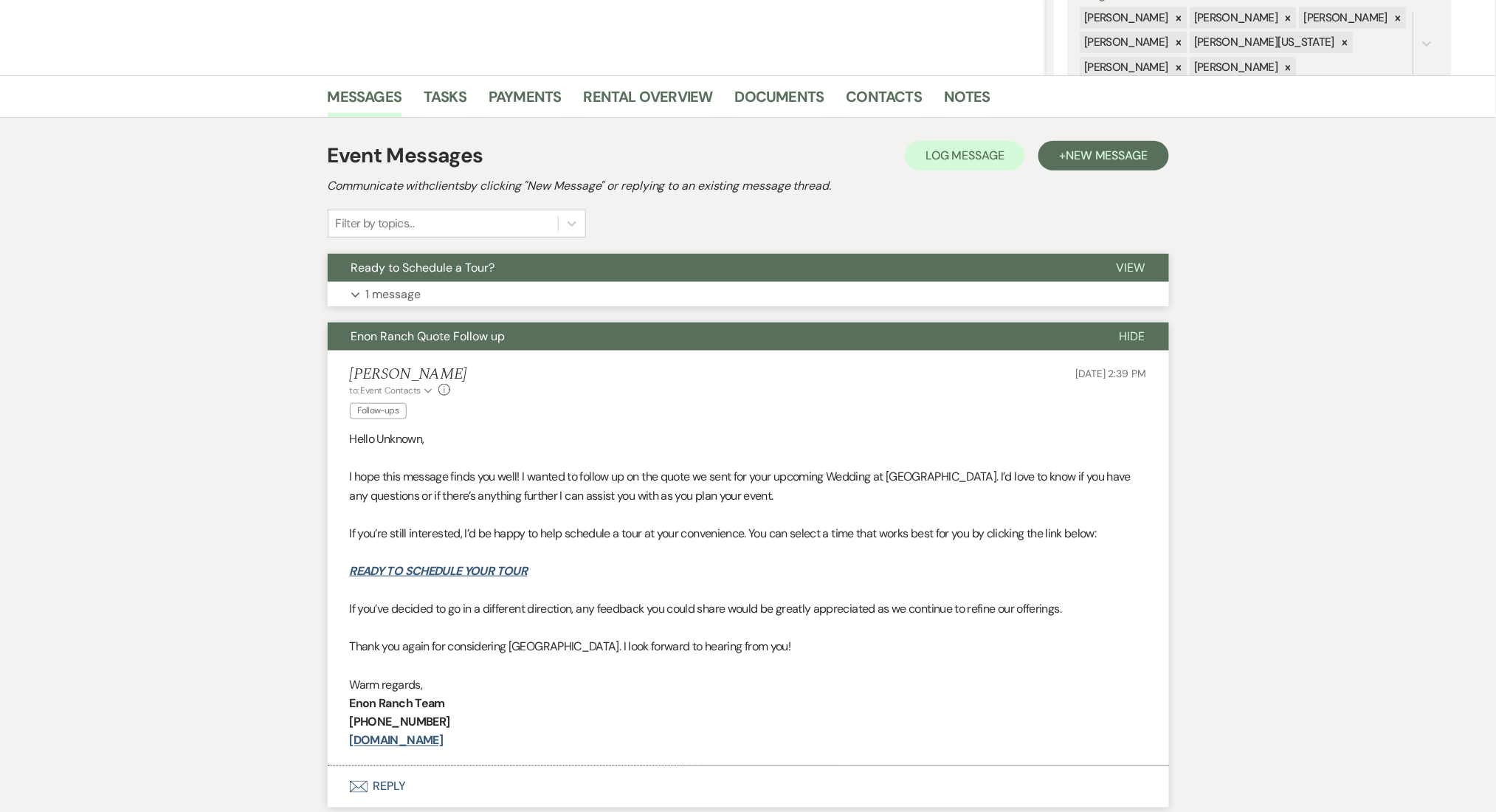
click at [643, 292] on button "Expand 1 message" at bounding box center [748, 294] width 841 height 25
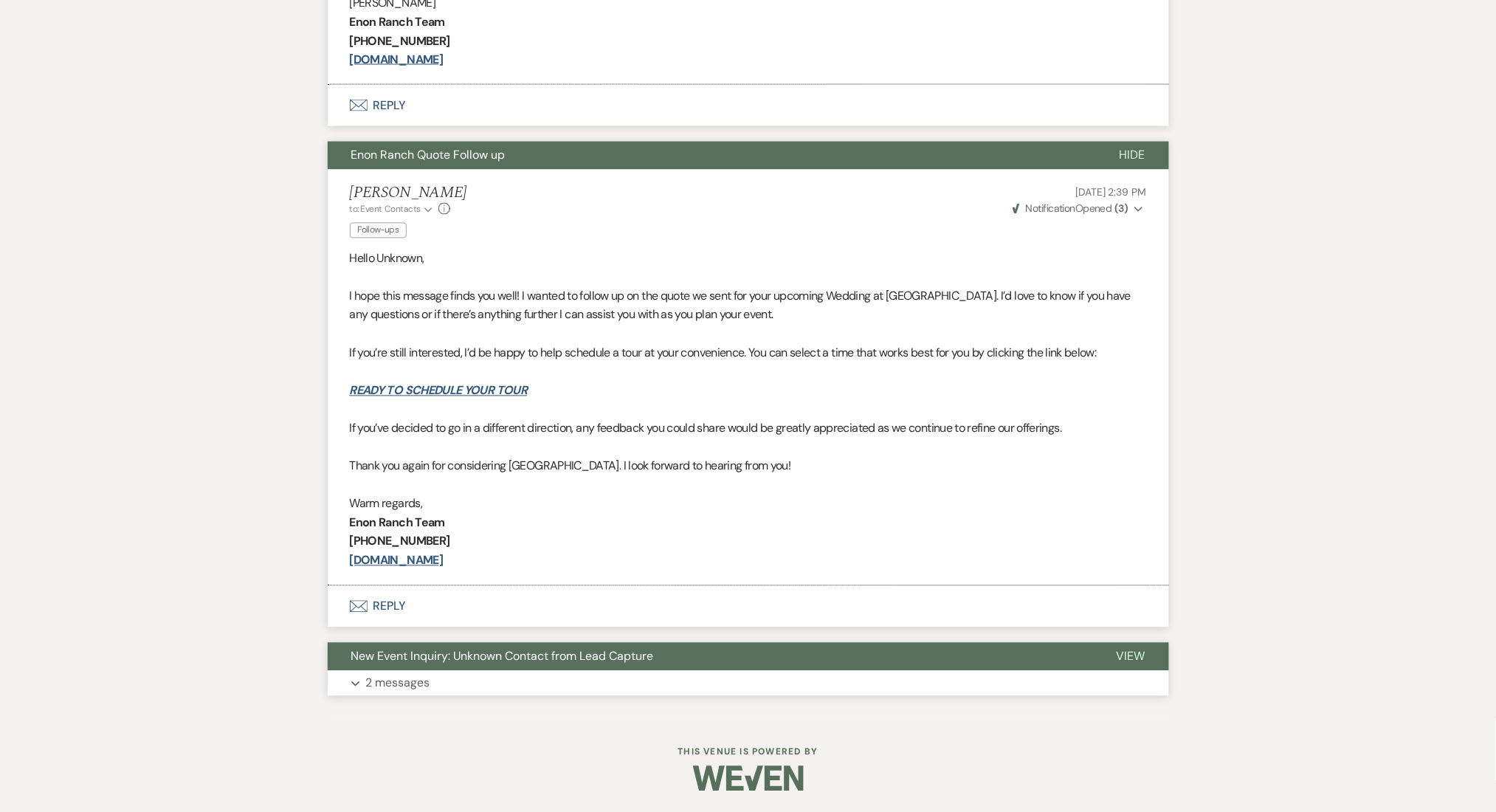
drag, startPoint x: 722, startPoint y: 674, endPoint x: 701, endPoint y: 648, distance: 33.4
click at [722, 676] on button "Expand 2 messages" at bounding box center [748, 684] width 841 height 25
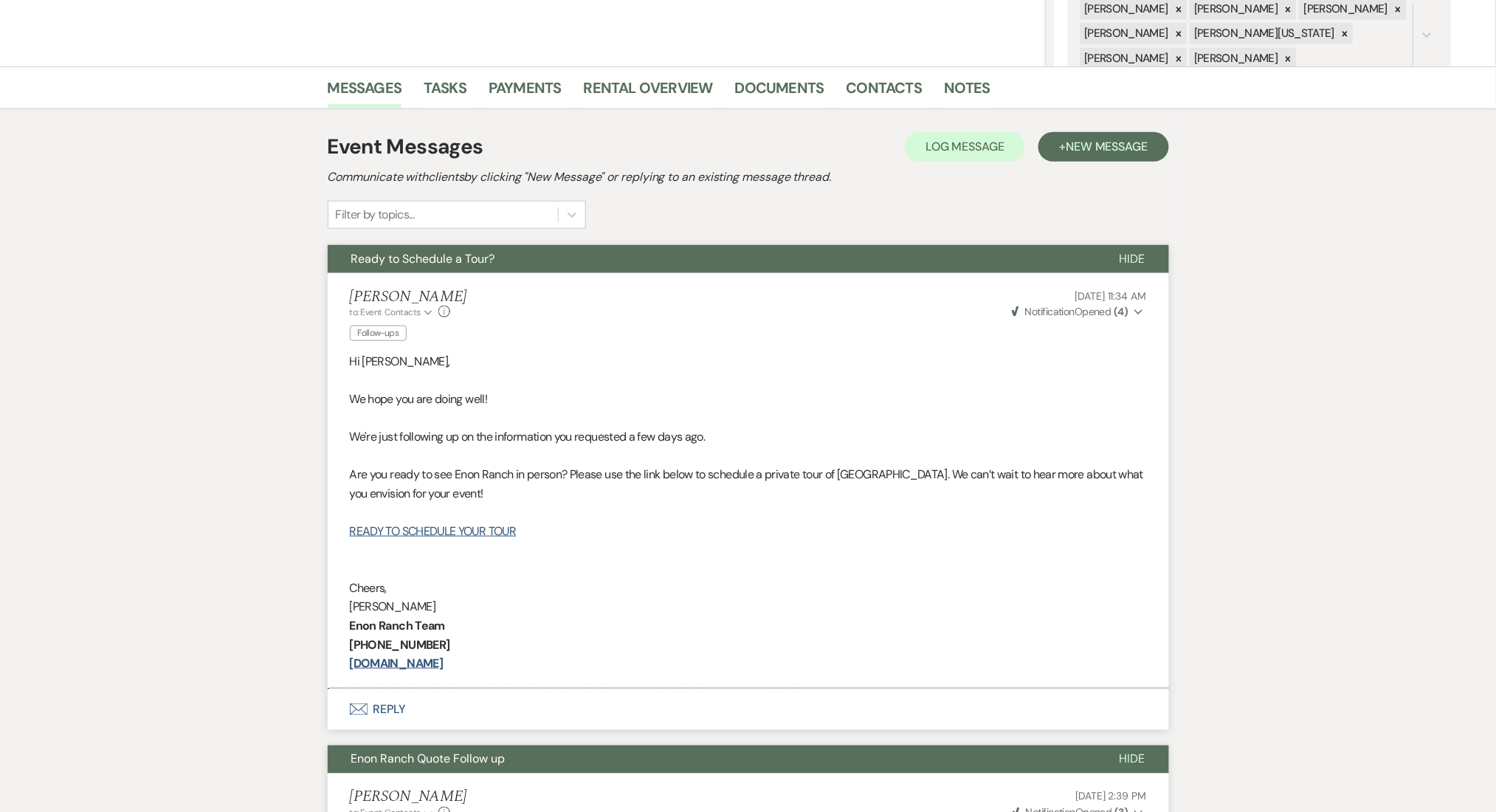
scroll to position [220, 0]
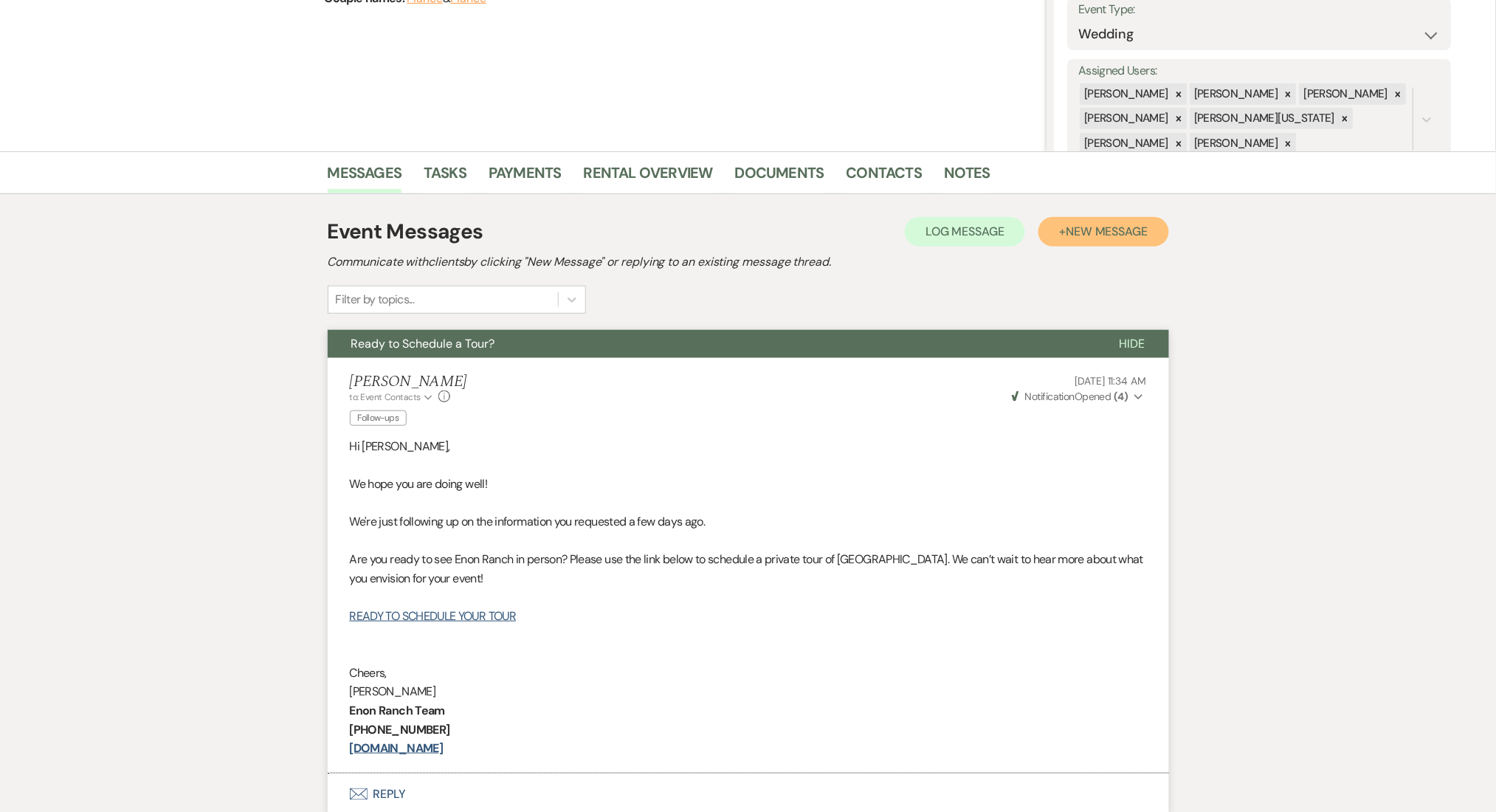
click at [1109, 230] on span "New Message" at bounding box center [1107, 231] width 82 height 15
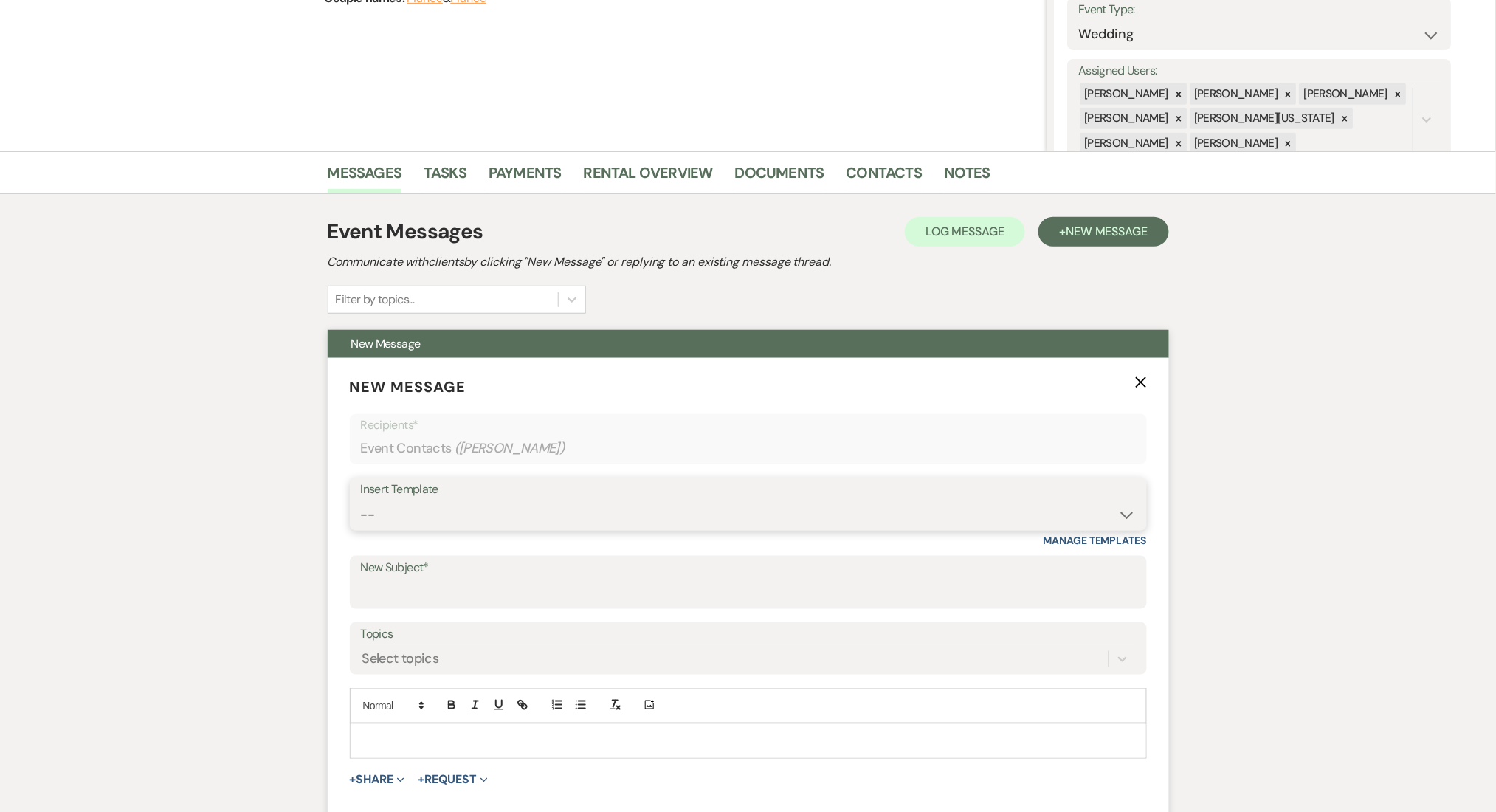
click at [513, 526] on select "-- Inquiry Follow Up Email #2 Contract Sending Template Payment Template Rental…" at bounding box center [748, 515] width 775 height 28
select select "1711"
click at [361, 500] on select "-- Inquiry Follow Up Email #2 Contract Sending Template Payment Template Rental…" at bounding box center [748, 515] width 775 height 28
type input "Enon Ranch Inquiry Follow-Up"
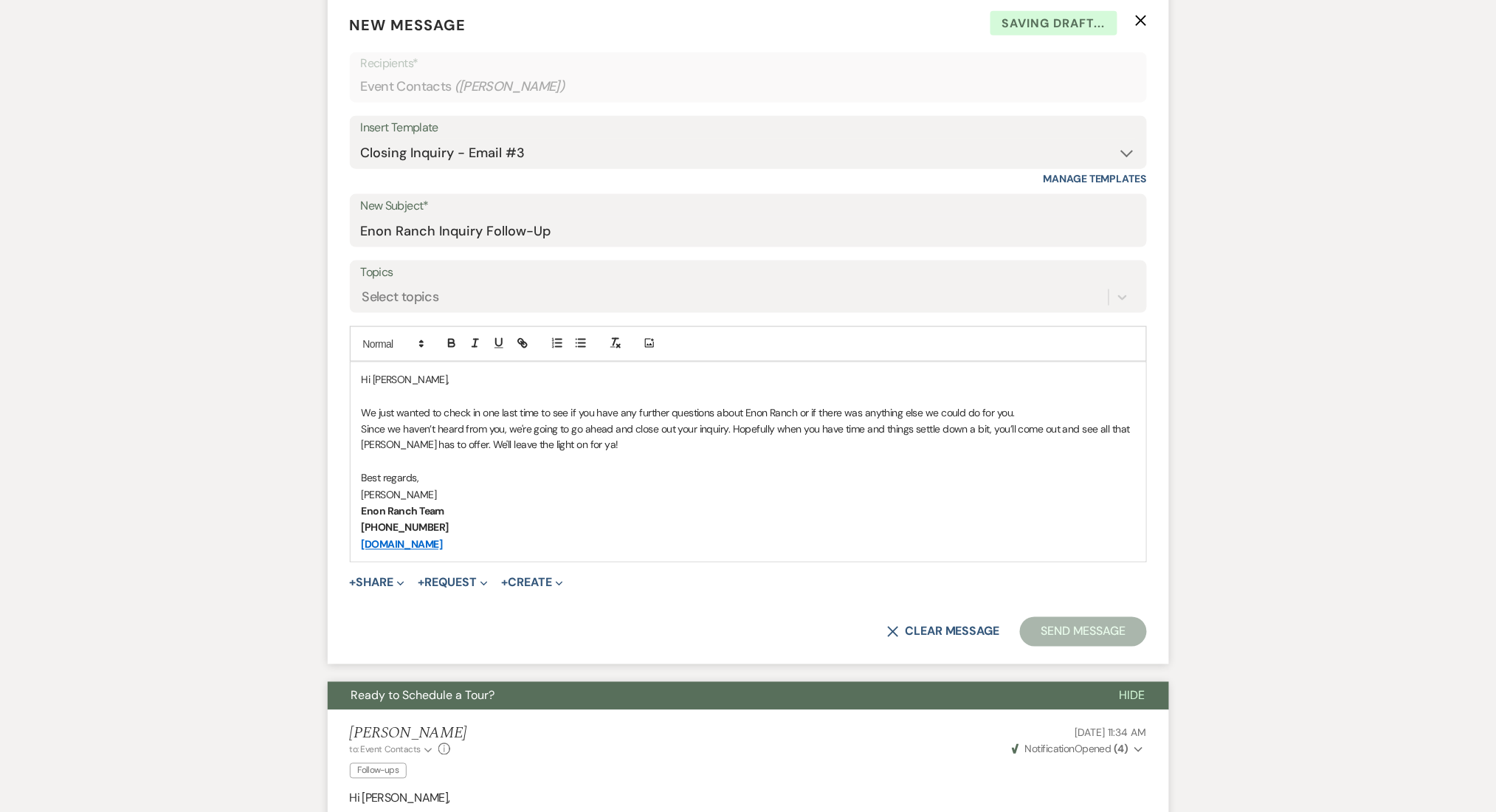
scroll to position [613, 0]
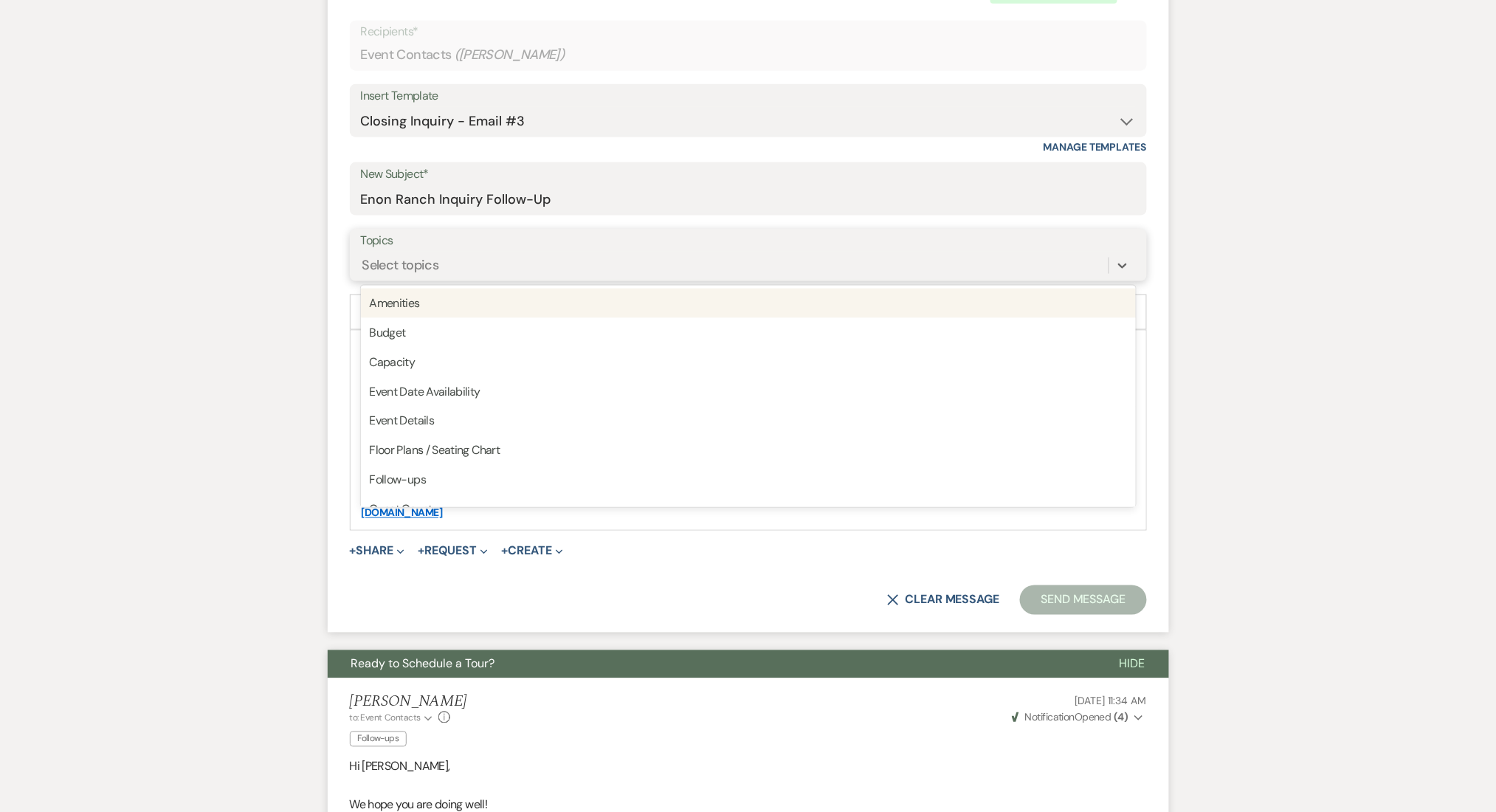
click at [461, 270] on div "Select topics" at bounding box center [735, 265] width 748 height 26
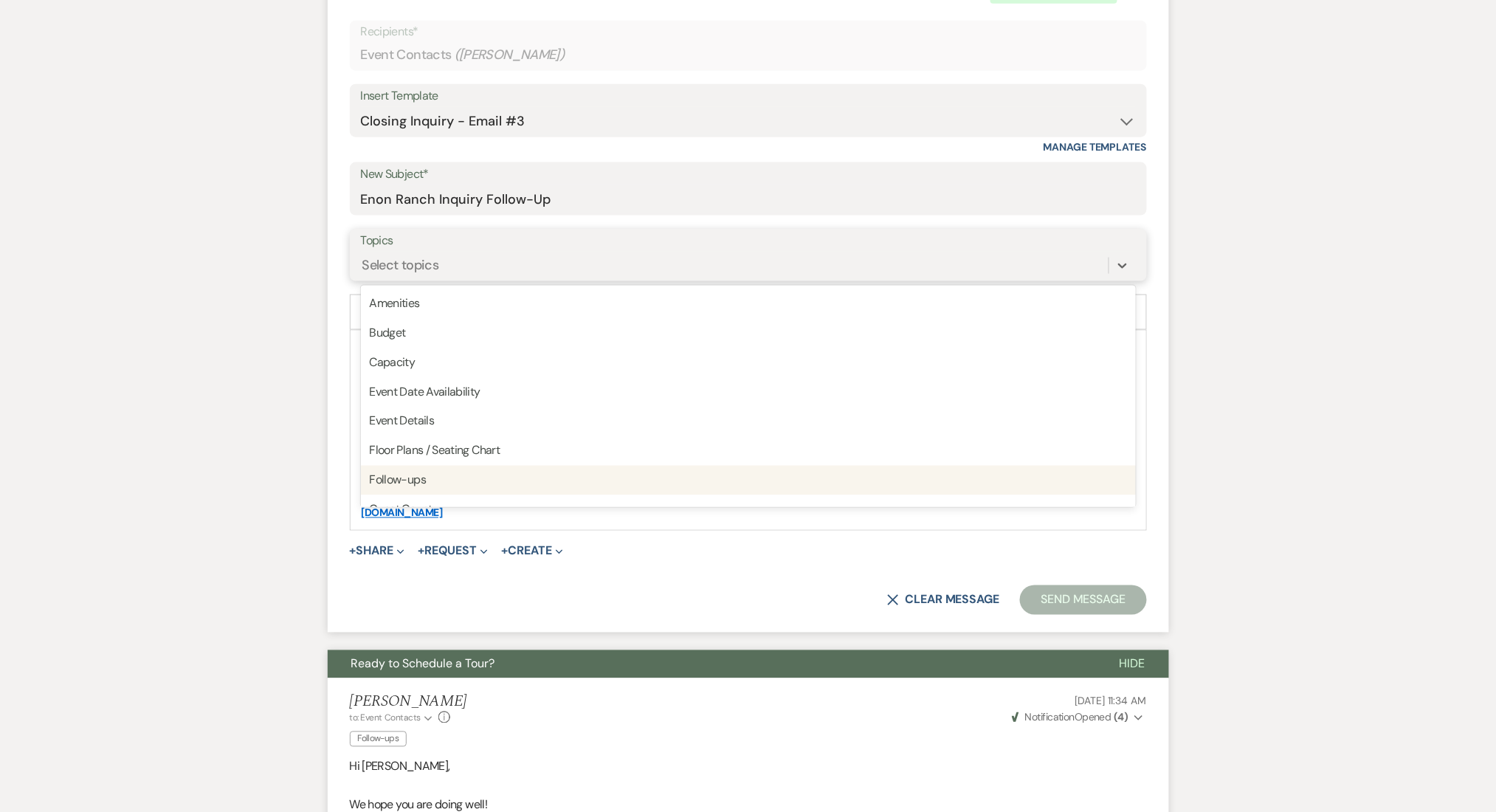
click at [435, 475] on div "Follow-ups" at bounding box center [748, 480] width 775 height 29
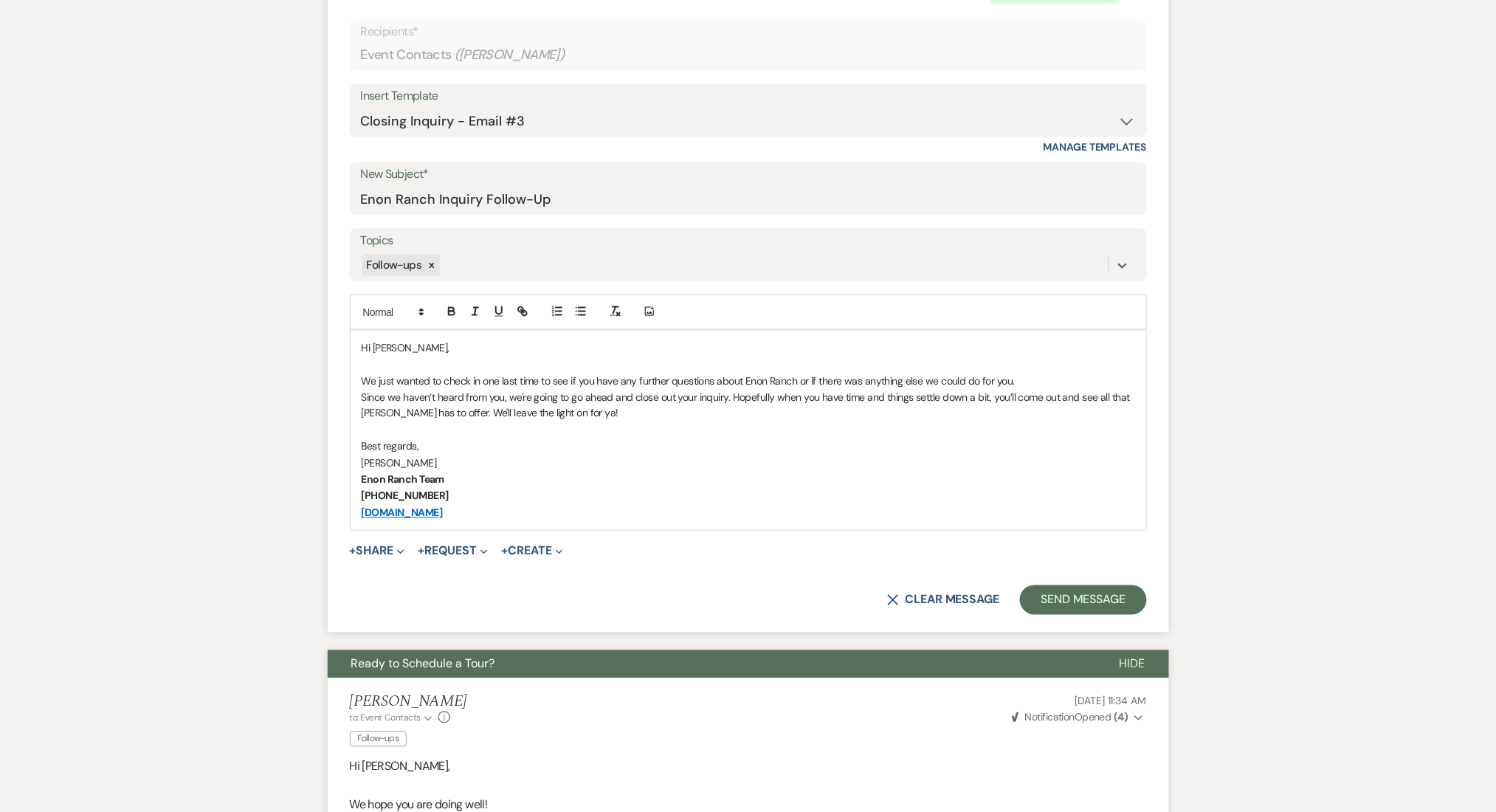
click at [1086, 602] on button "Send Message" at bounding box center [1083, 599] width 127 height 29
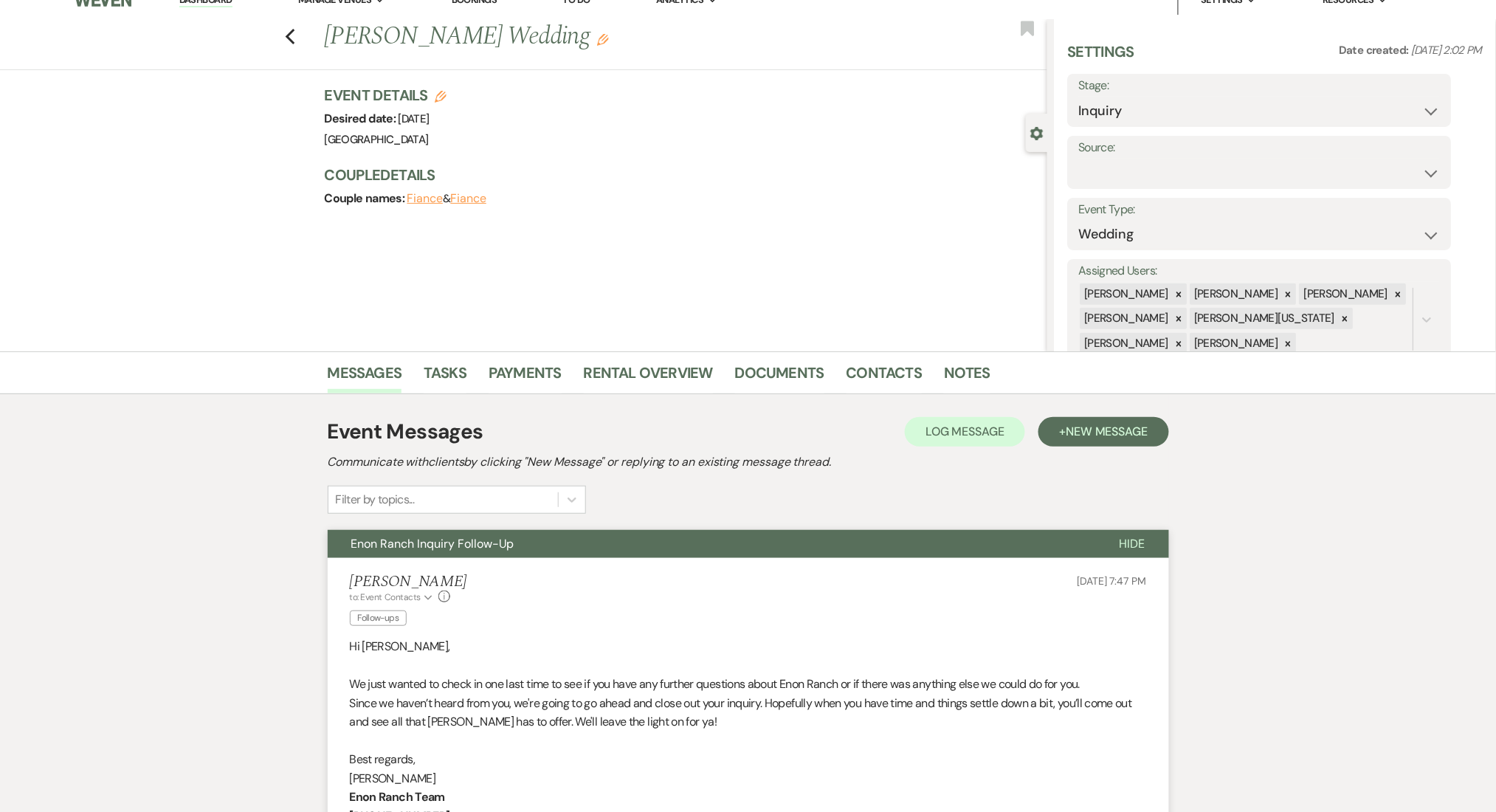
scroll to position [0, 0]
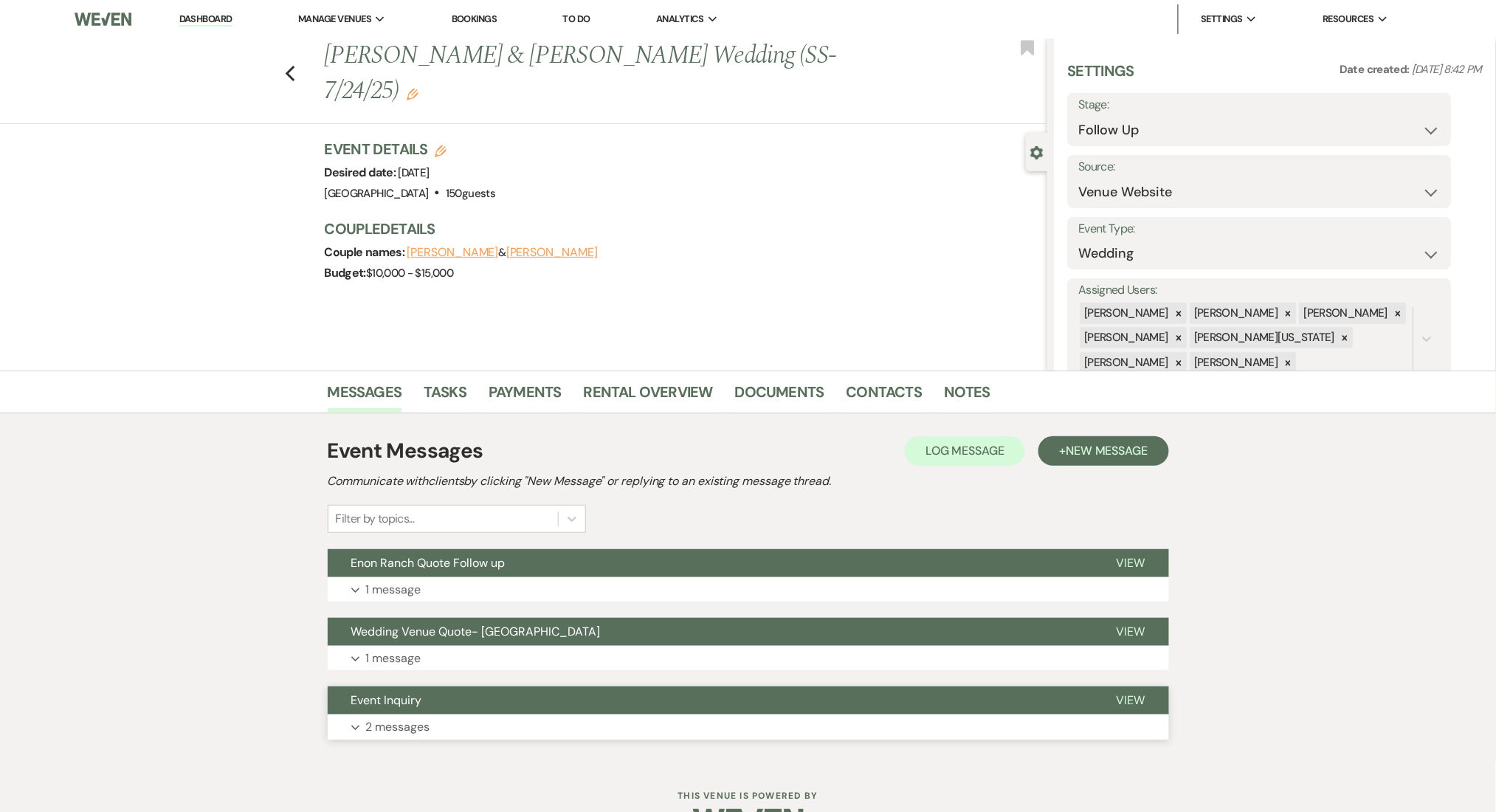
drag, startPoint x: 0, startPoint y: 0, endPoint x: 443, endPoint y: 723, distance: 847.9
click at [443, 723] on button "Expand 2 messages" at bounding box center [748, 727] width 841 height 25
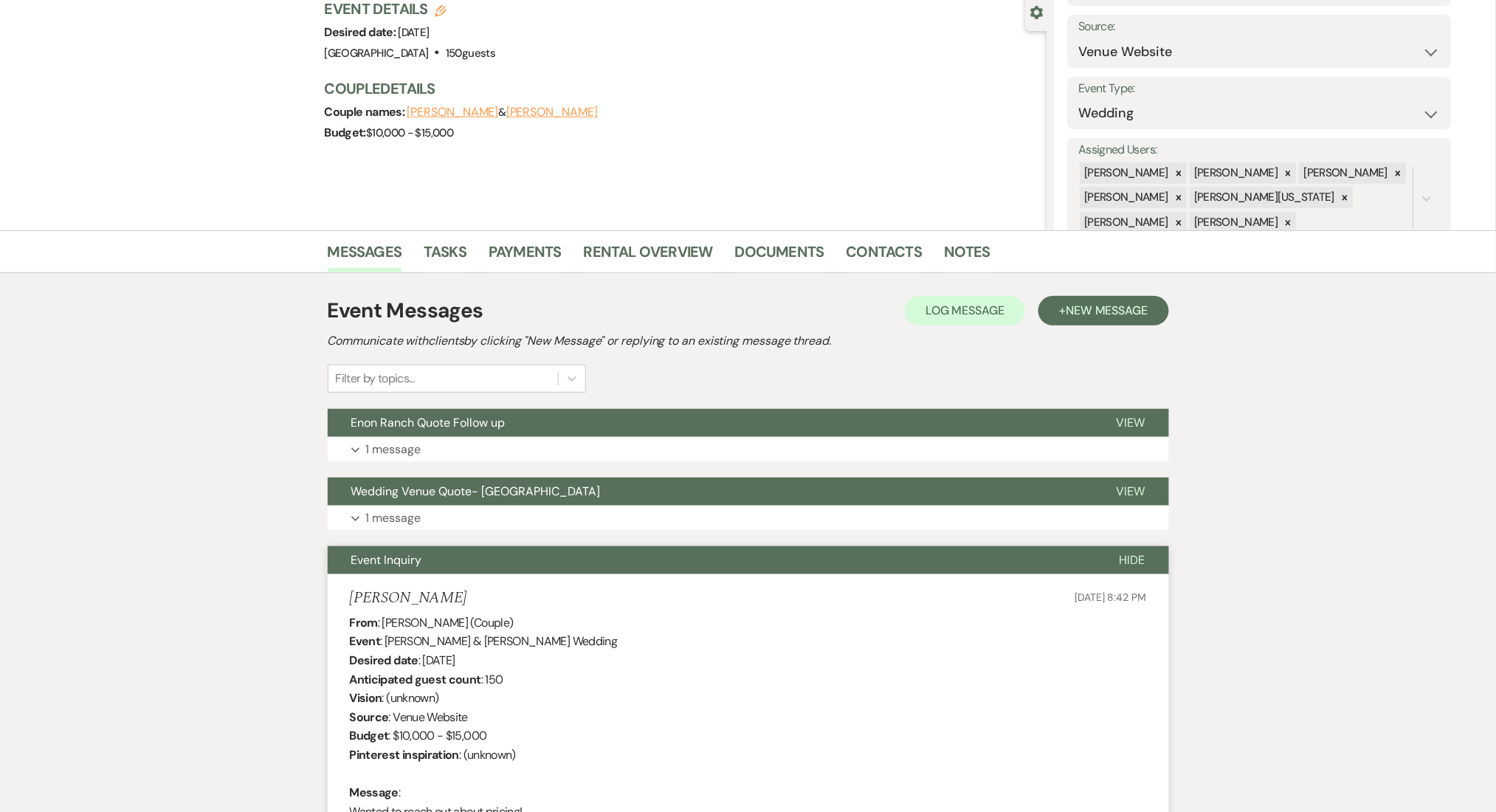
scroll to position [295, 0]
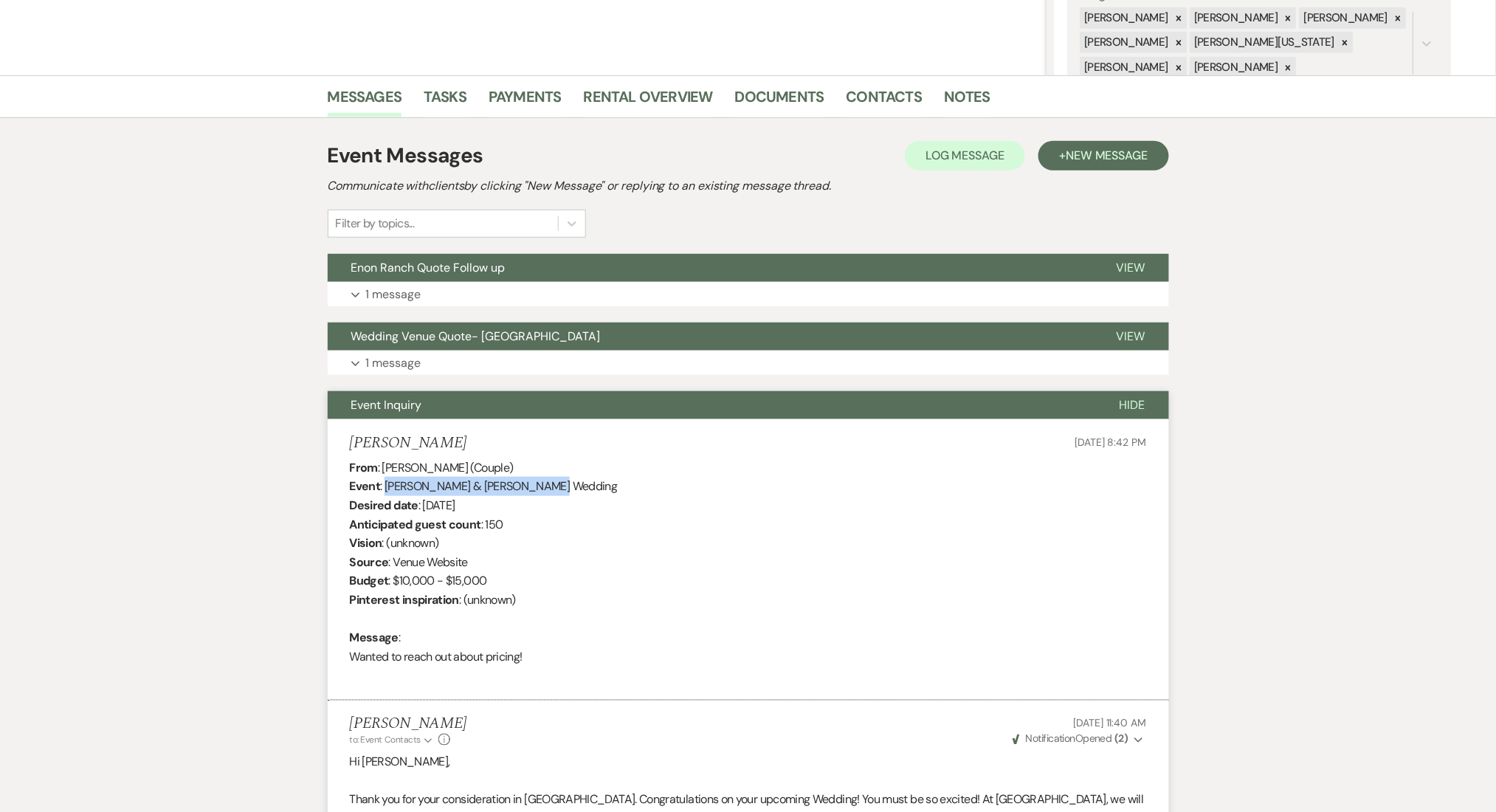
drag, startPoint x: 386, startPoint y: 485, endPoint x: 541, endPoint y: 487, distance: 155.0
click at [541, 487] on div "From : [PERSON_NAME] (Couple) Event : [PERSON_NAME] & [PERSON_NAME] Wedding Des…" at bounding box center [748, 572] width 797 height 226
copy div "[PERSON_NAME] & [PERSON_NAME]"
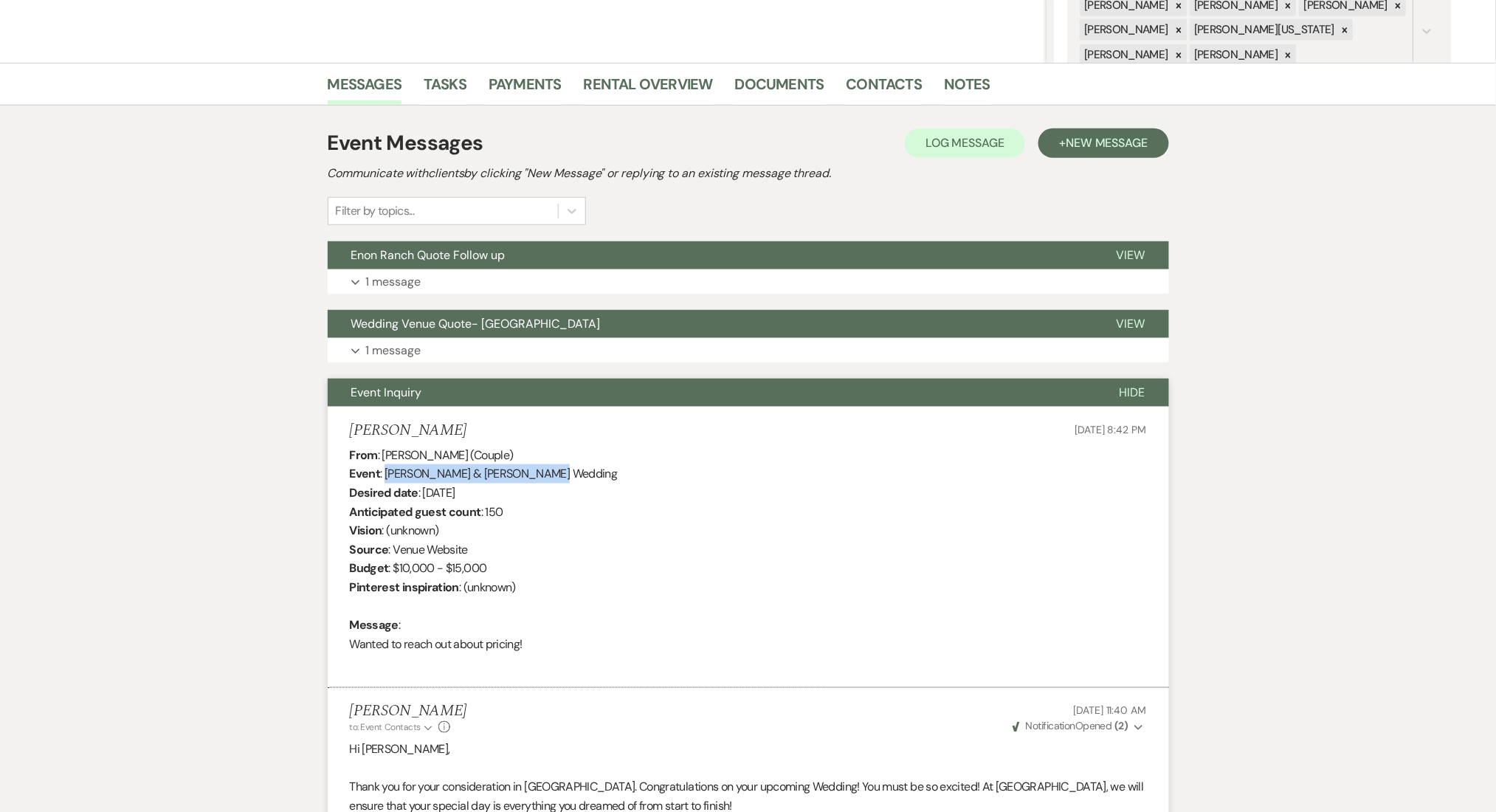
scroll to position [232, 0]
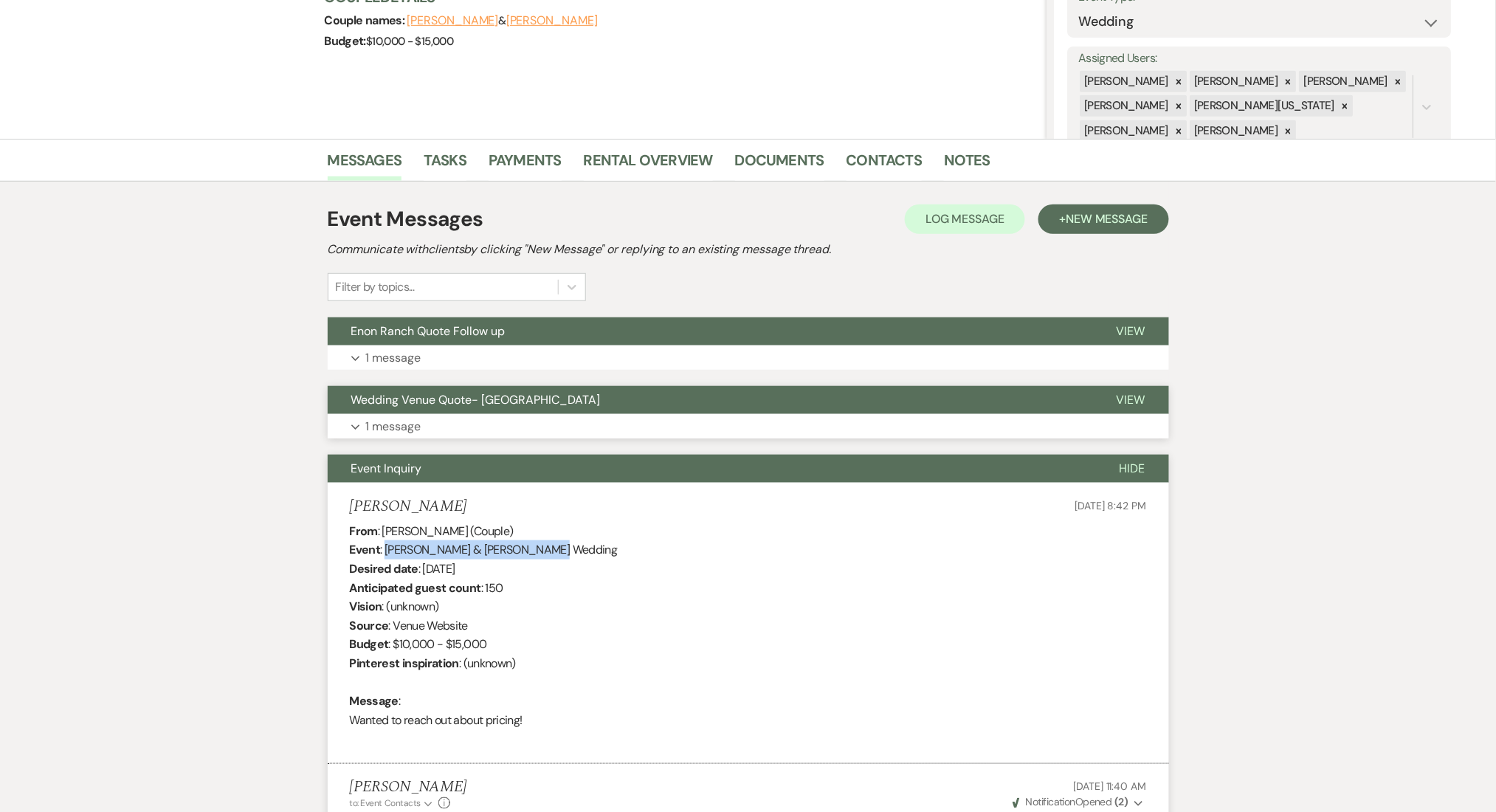
click at [593, 417] on button "Expand 1 message" at bounding box center [748, 427] width 841 height 25
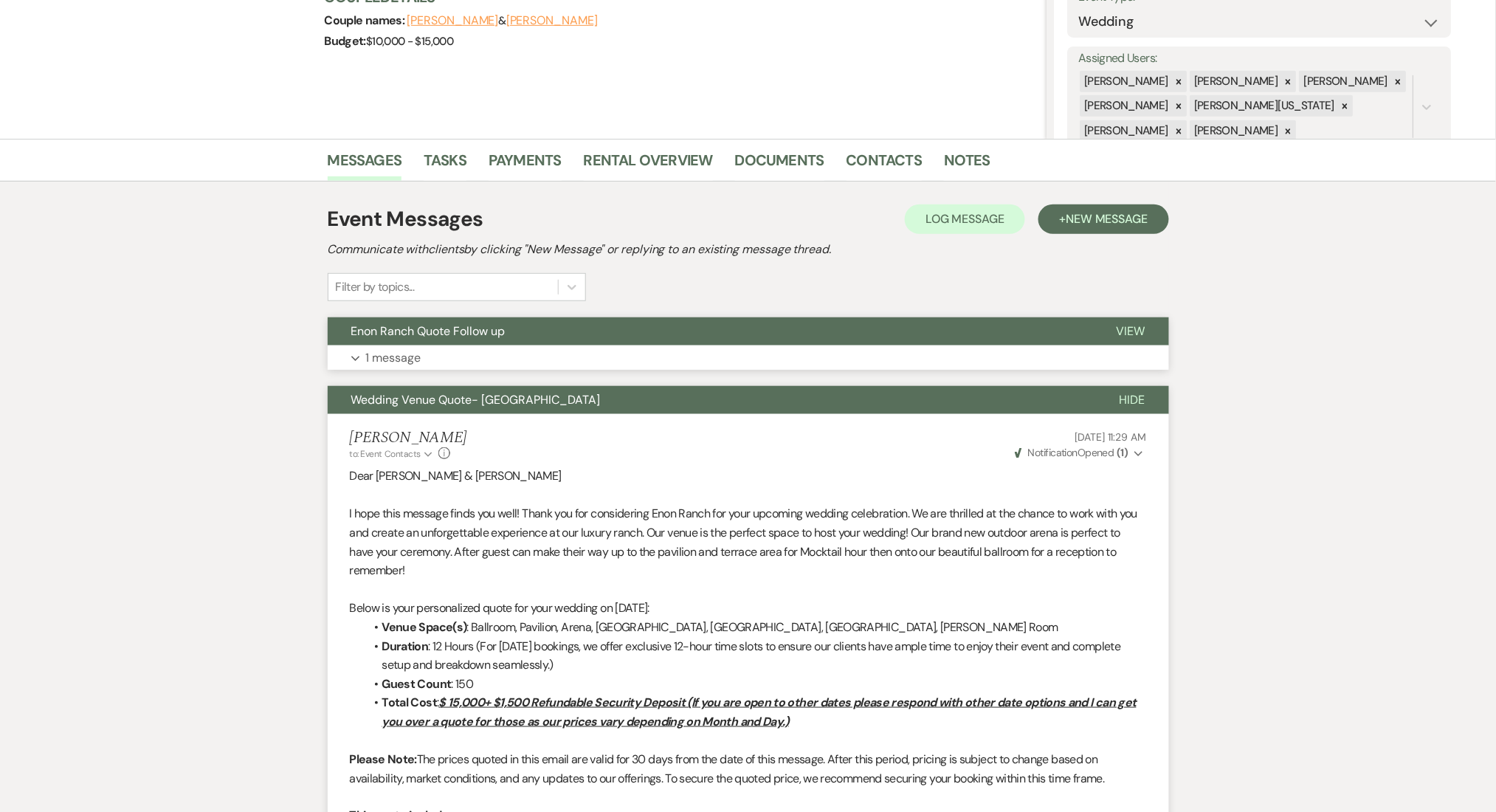
click at [630, 352] on button "Expand 1 message" at bounding box center [748, 358] width 841 height 25
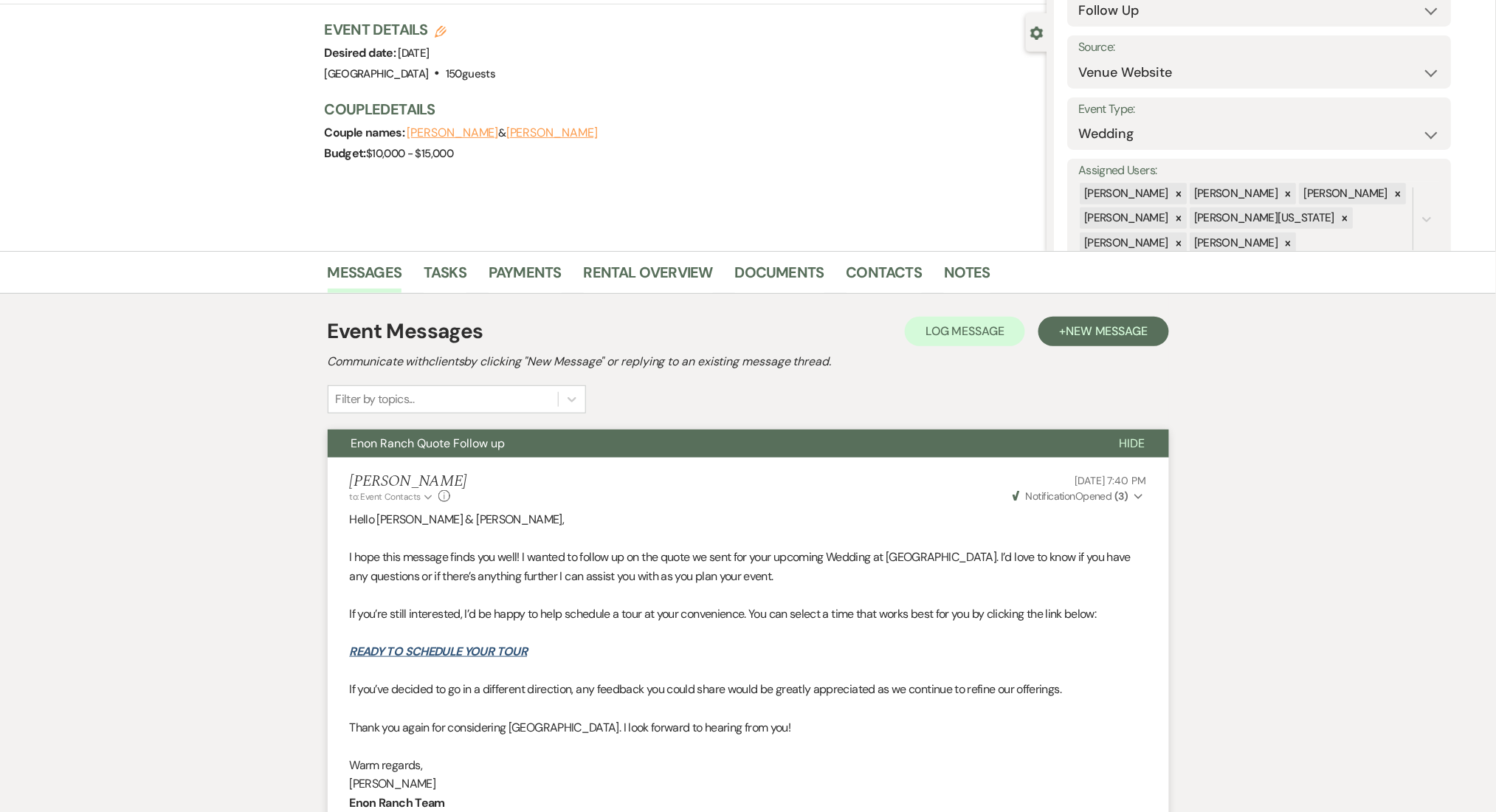
scroll to position [35, 0]
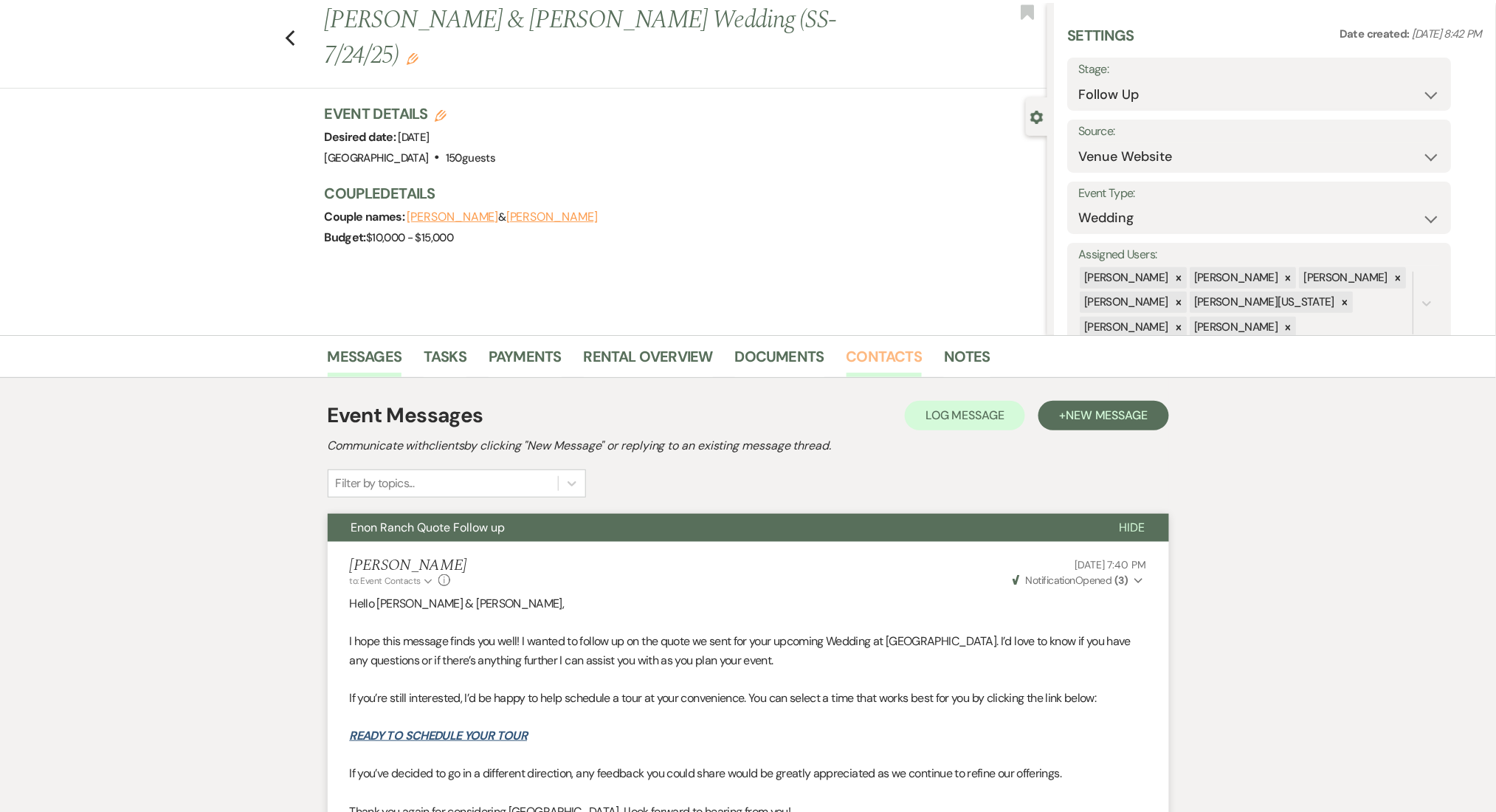
click at [883, 352] on link "Contacts" at bounding box center [884, 360] width 76 height 33
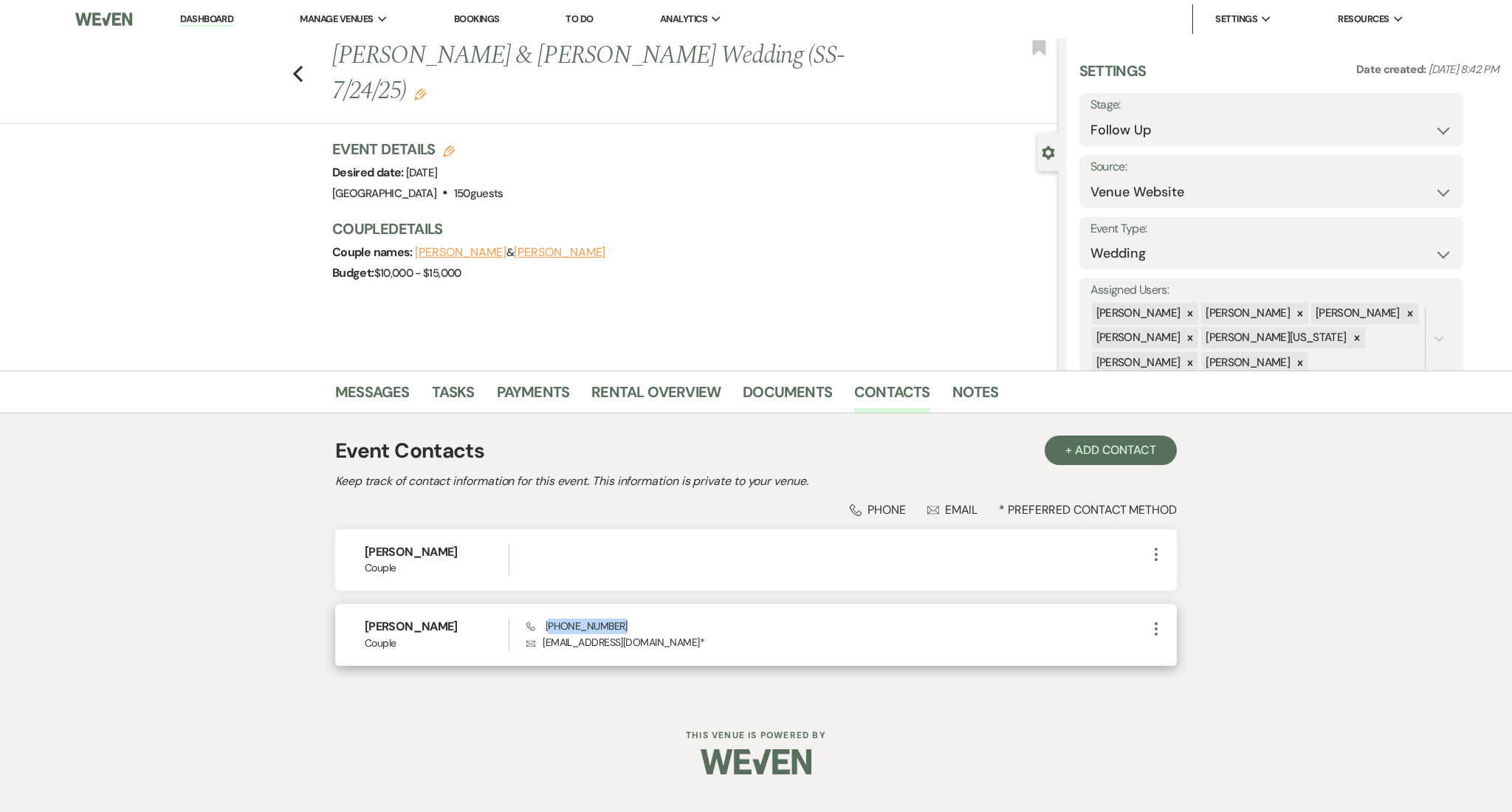
drag, startPoint x: 616, startPoint y: 624, endPoint x: 549, endPoint y: 629, distance: 67.2
click at [549, 629] on div "Phone (229) 588-1935 Envelope michaelsarahwedding711@gmail.com *" at bounding box center [836, 634] width 621 height 32
copy span "229) 588-1935"
drag, startPoint x: 703, startPoint y: 640, endPoint x: 546, endPoint y: 648, distance: 157.2
click at [546, 648] on p "Envelope michaelsarahwedding711@gmail.com *" at bounding box center [836, 641] width 621 height 16
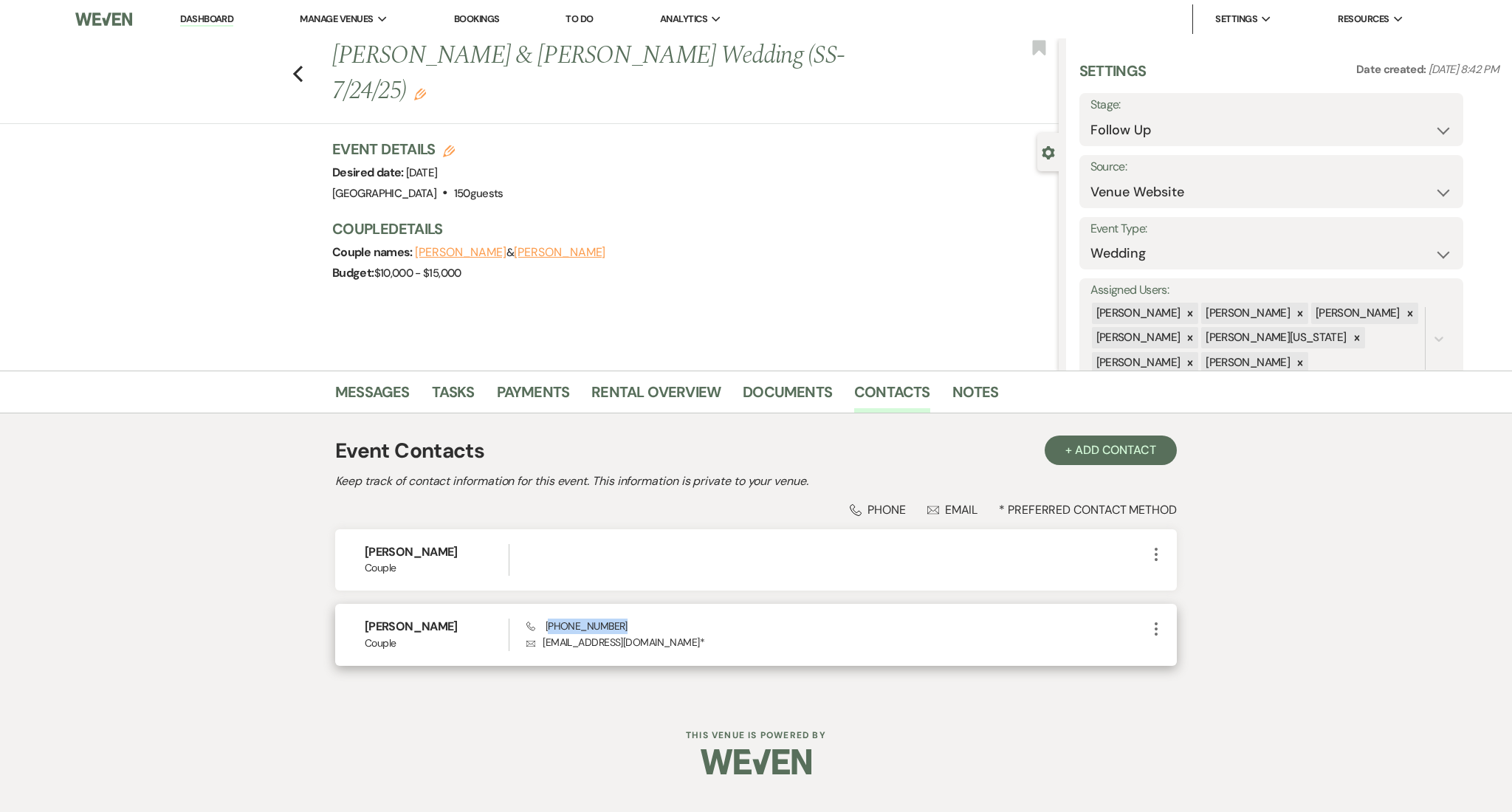
copy p "michaelsarahwedding711@gmail.com"
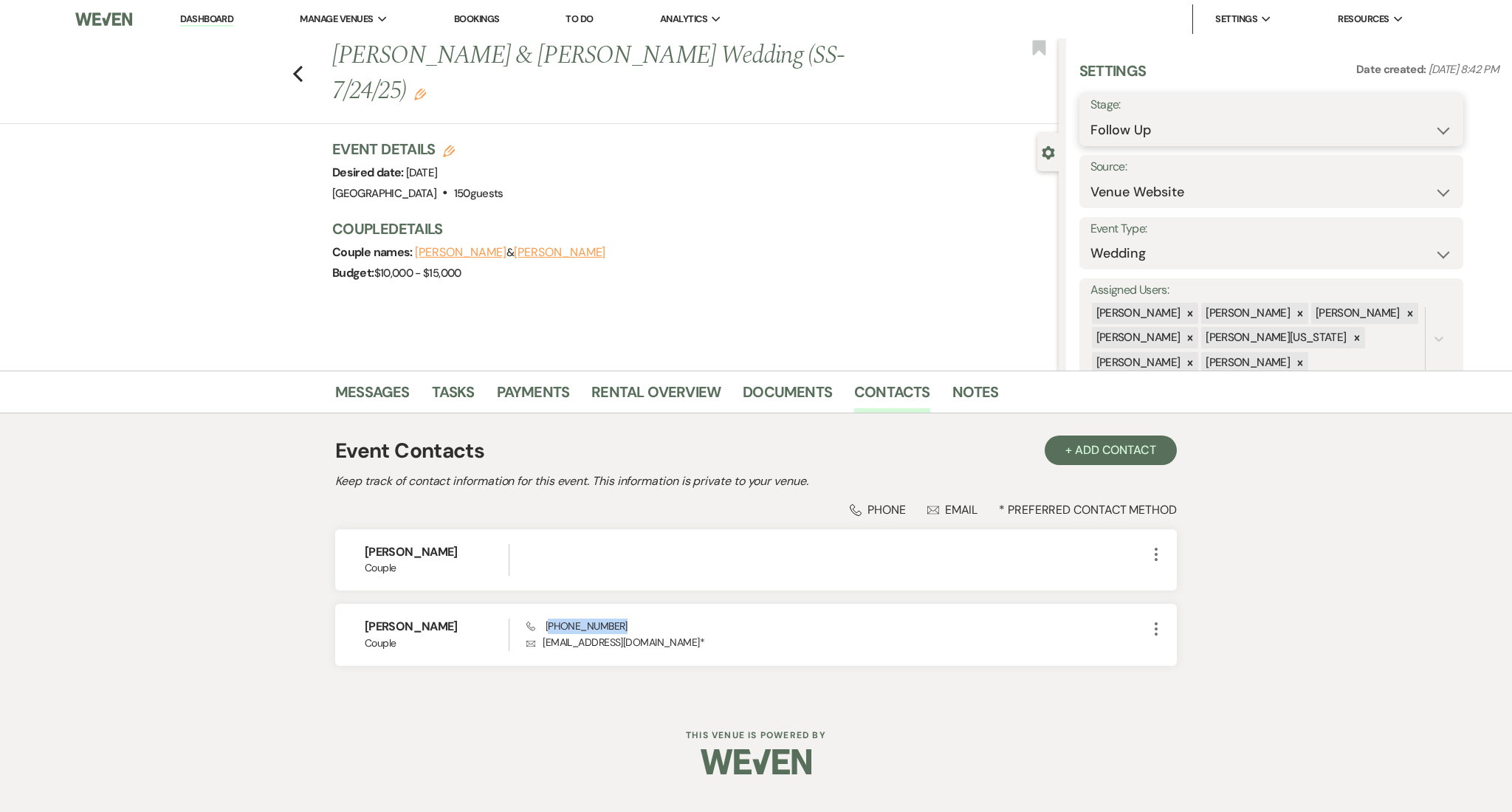
click at [1121, 130] on select "Inquiry Follow Up Tour Requested Tour Confirmed Toured Proposal Sent Booked Lost" at bounding box center [1271, 130] width 362 height 28
select select "1"
click at [1090, 116] on select "Inquiry Follow Up Tour Requested Tour Confirmed Toured Proposal Sent Booked Lost" at bounding box center [1271, 130] width 362 height 28
click at [1421, 121] on button "Save" at bounding box center [1421, 119] width 84 height 29
click at [386, 401] on link "Messages" at bounding box center [372, 396] width 75 height 33
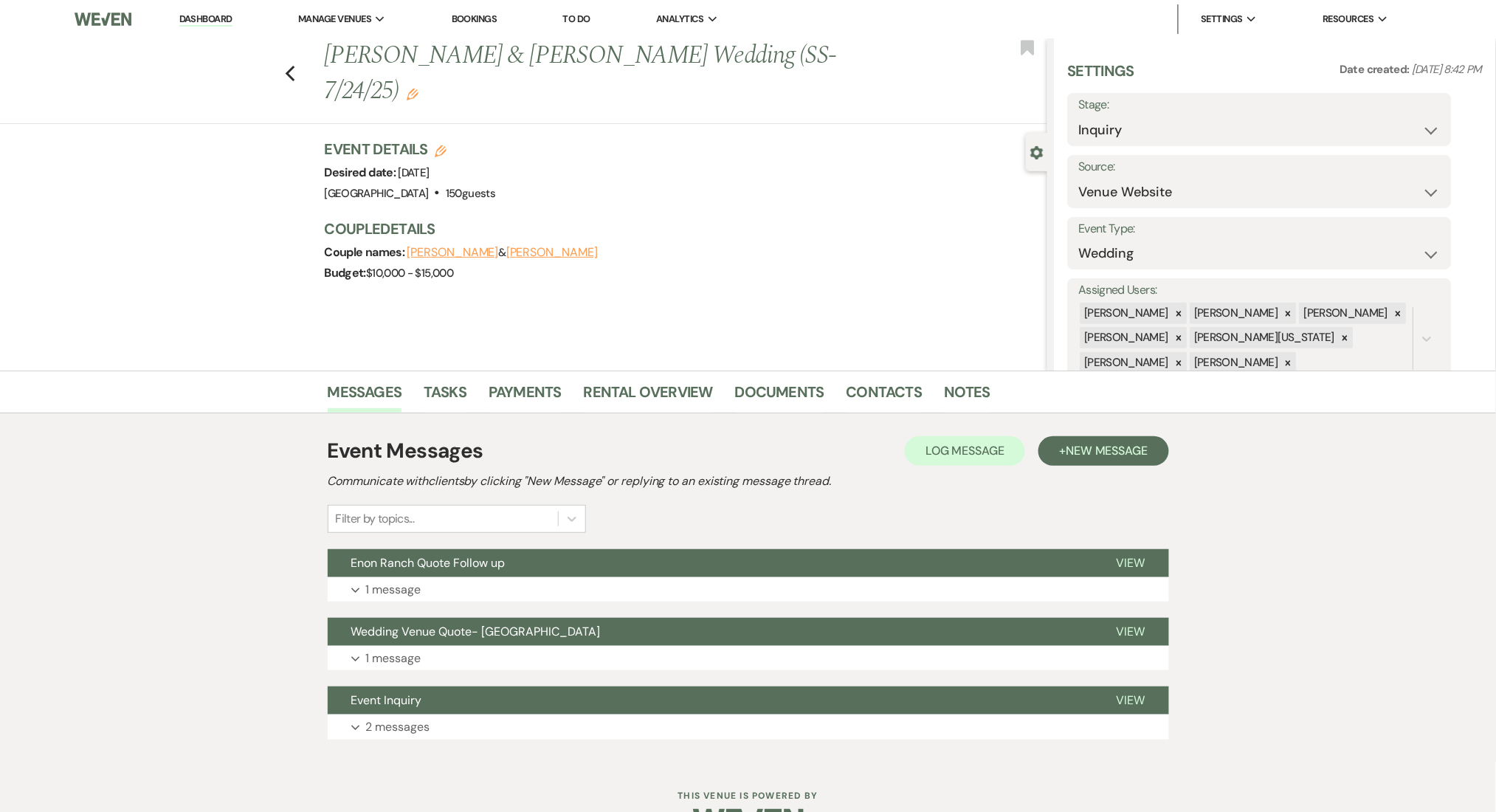
click at [632, 261] on div "Event Details Edit Desired date: Saturday, July 11th, 2026 Venue: Enon Ranch . …" at bounding box center [686, 219] width 722 height 159
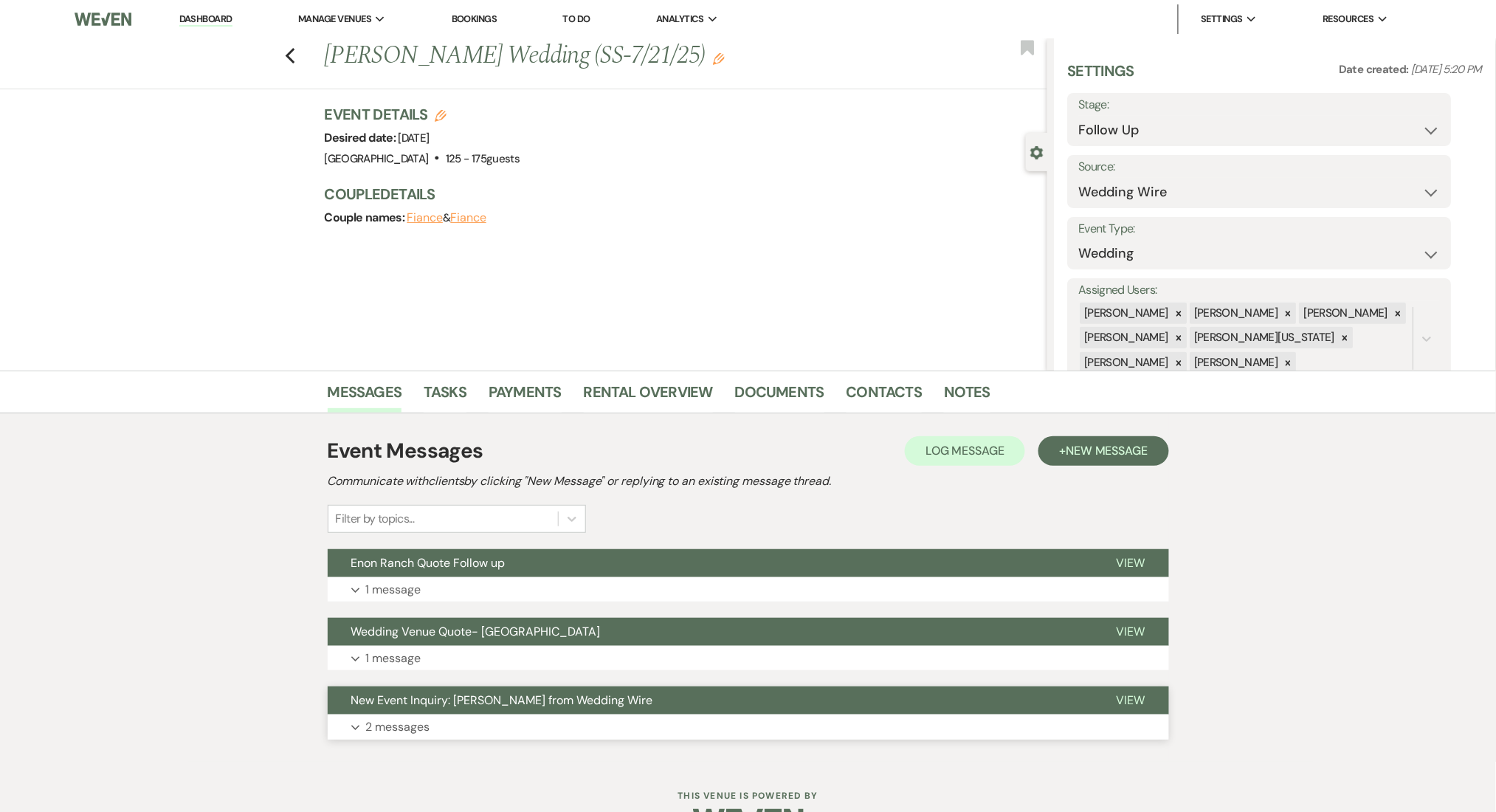
click at [556, 729] on button "Expand 2 messages" at bounding box center [748, 727] width 841 height 25
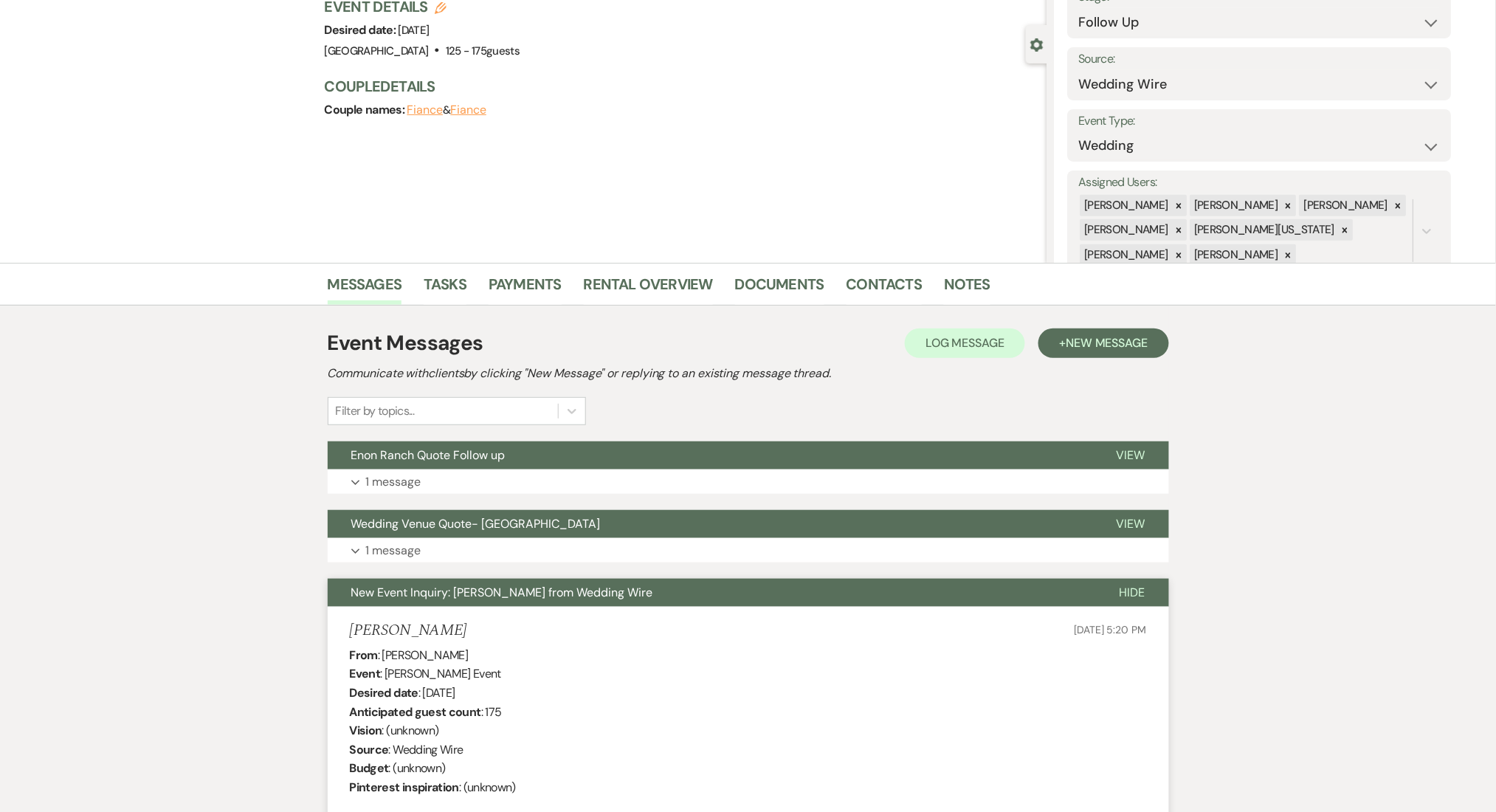
scroll to position [295, 0]
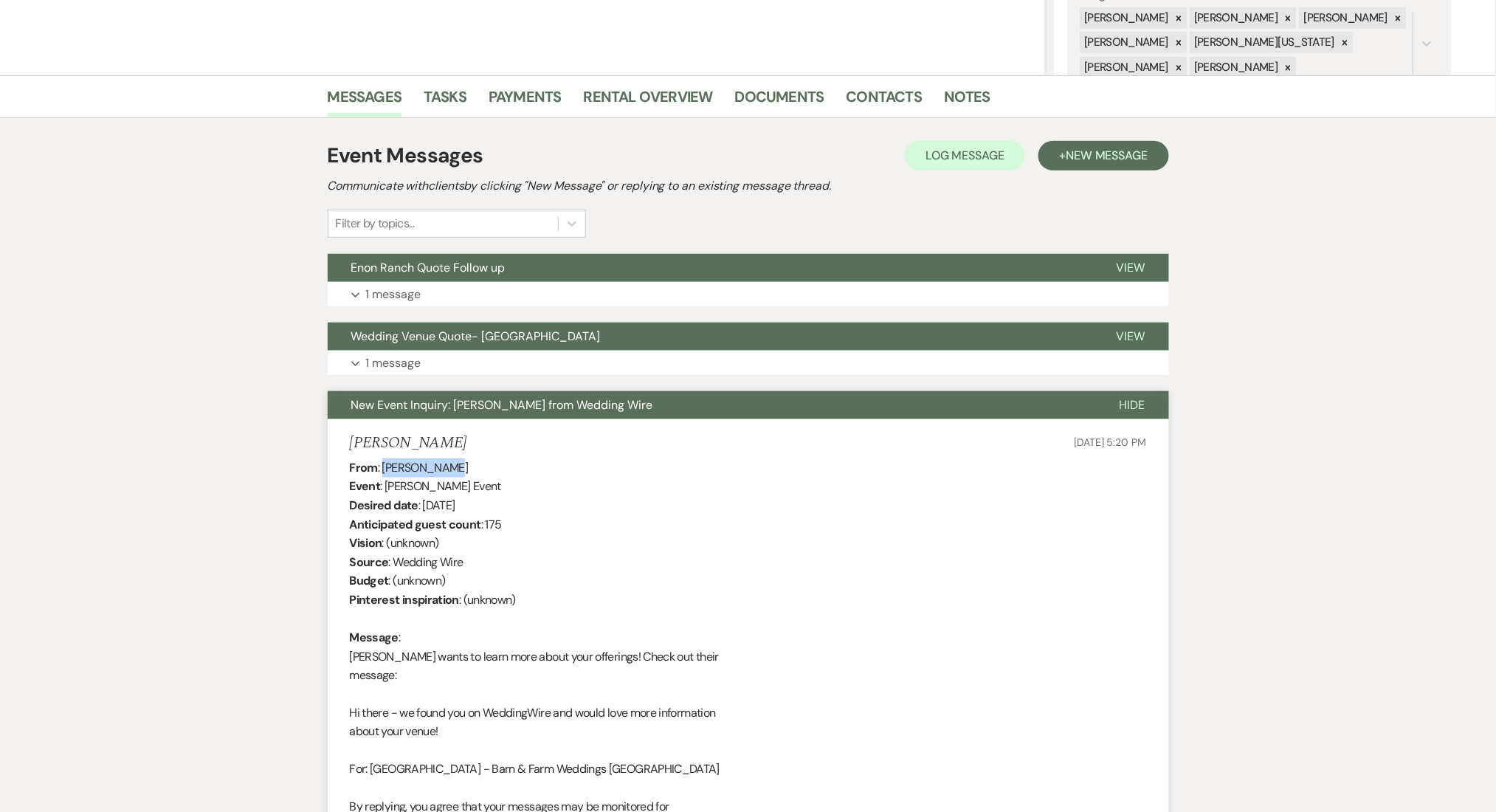
drag, startPoint x: 451, startPoint y: 462, endPoint x: 384, endPoint y: 468, distance: 67.3
copy div "[PERSON_NAME]"
click at [877, 85] on link "Contacts" at bounding box center [884, 101] width 76 height 33
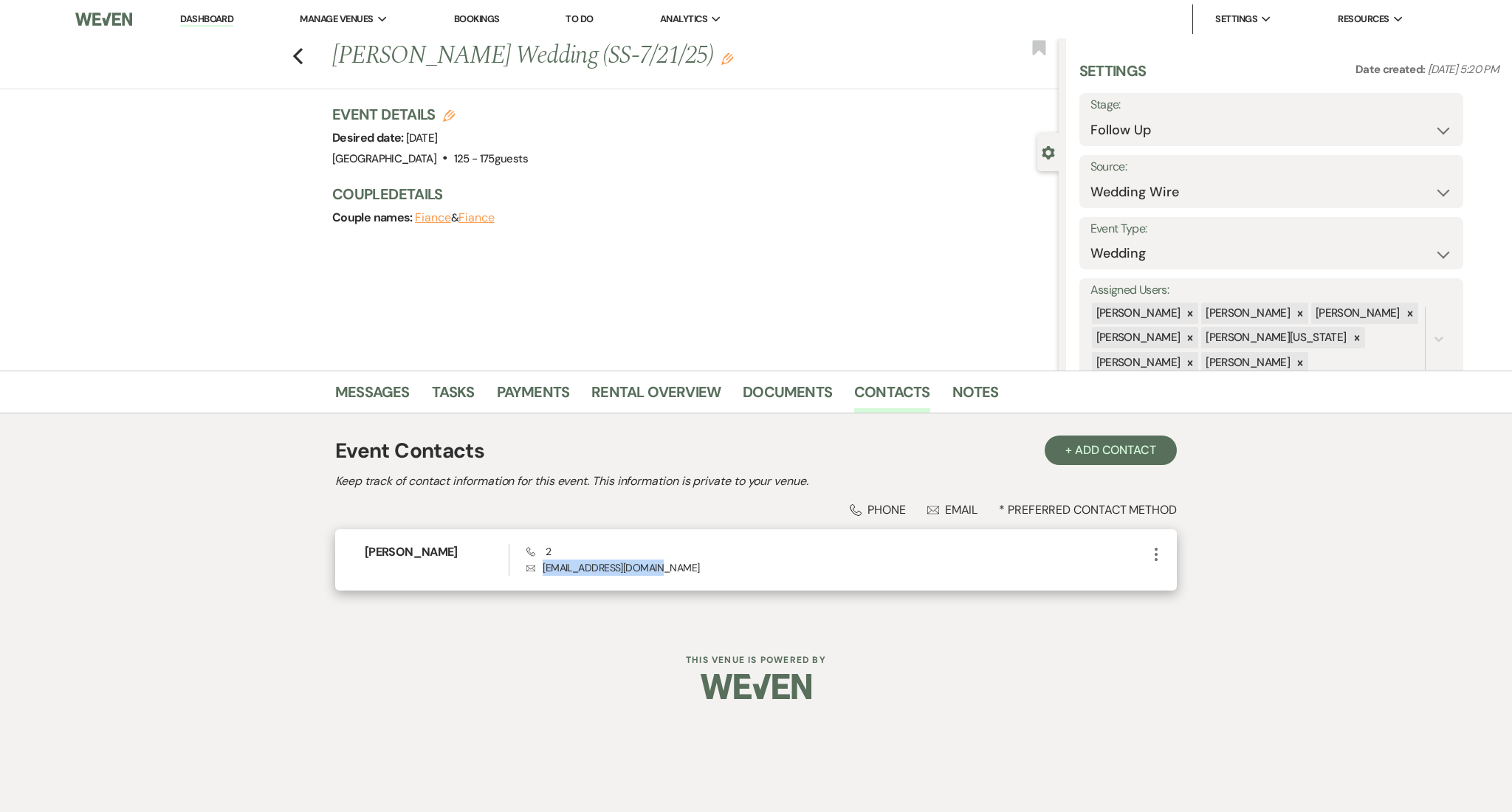
drag, startPoint x: 658, startPoint y: 568, endPoint x: 535, endPoint y: 573, distance: 123.1
click at [535, 573] on p "Envelope kirstenrush5@gmail.com" at bounding box center [836, 567] width 621 height 16
copy p "[EMAIL_ADDRESS][DOMAIN_NAME]"
click at [381, 387] on link "Messages" at bounding box center [372, 396] width 75 height 33
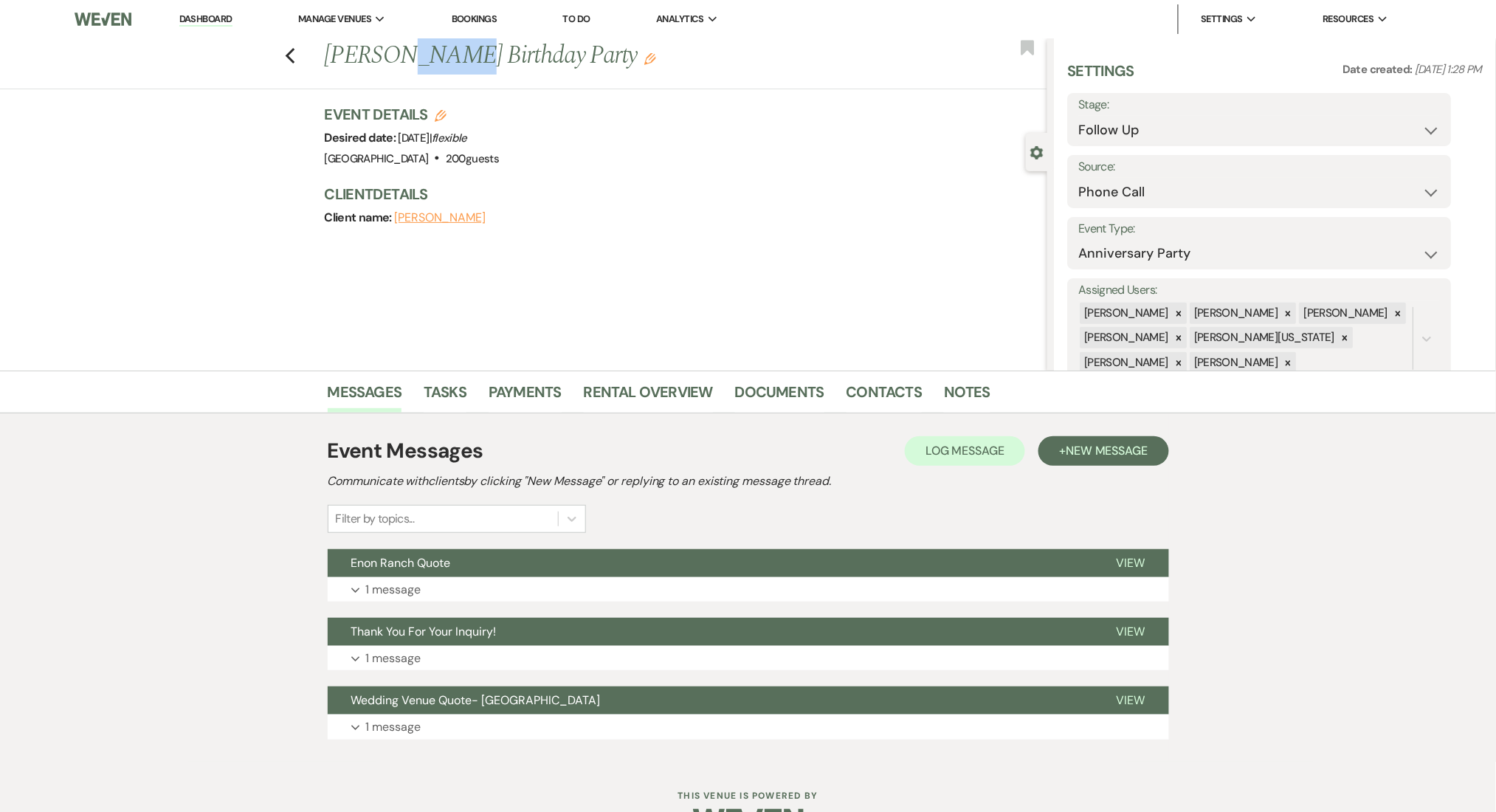
drag, startPoint x: 463, startPoint y: 54, endPoint x: 404, endPoint y: 71, distance: 61.4
click at [404, 71] on h1 "Connie Mabry's Birthday Party Edit" at bounding box center [610, 56] width 572 height 35
copy h1 "Mabry"
click at [522, 757] on div "Event Messages Log Log Message + New Message Communicate with clients by clicki…" at bounding box center [748, 587] width 841 height 349
click at [530, 735] on button "Expand 1 message" at bounding box center [748, 727] width 841 height 25
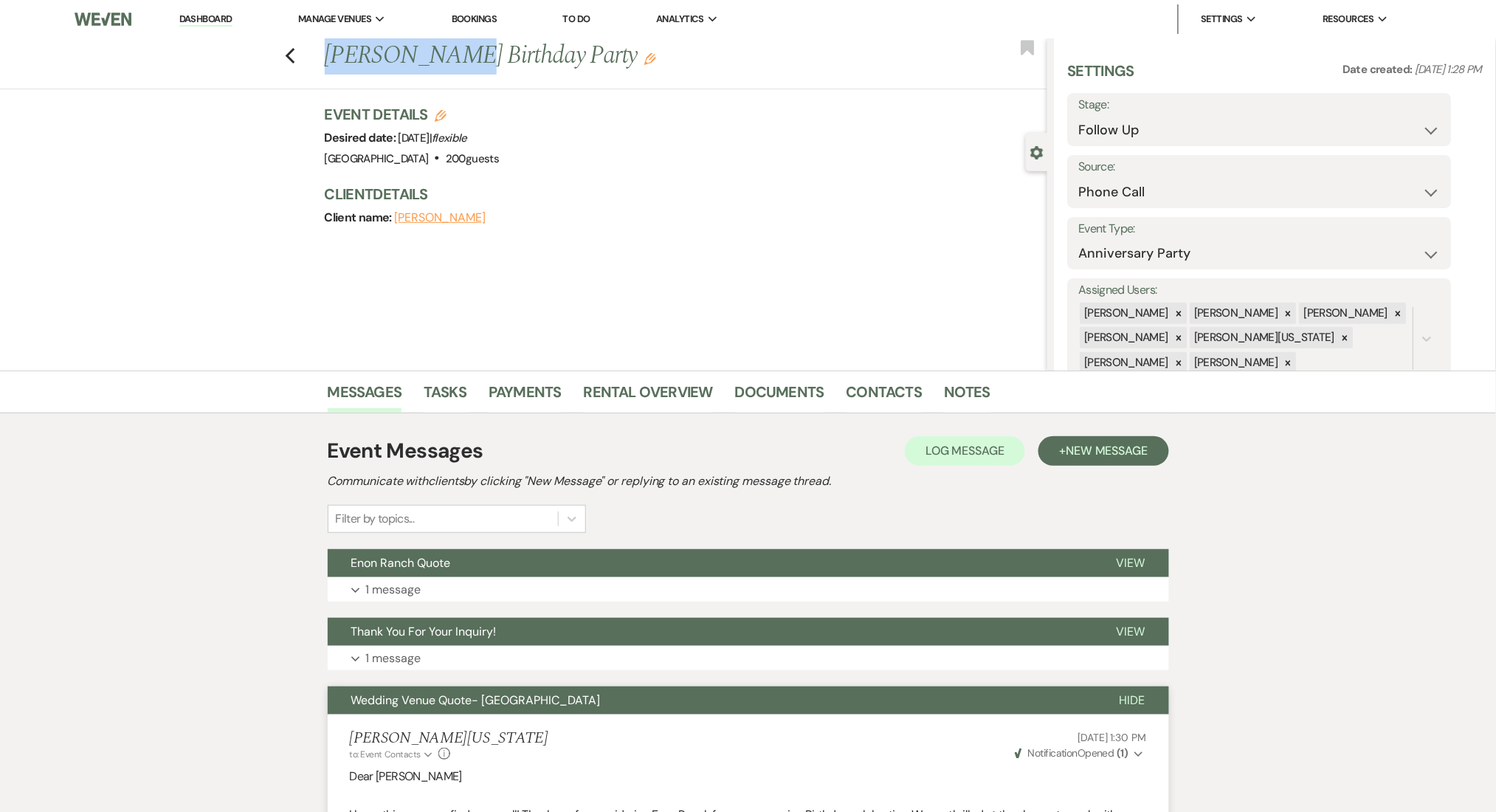
drag, startPoint x: 463, startPoint y: 63, endPoint x: 333, endPoint y: 57, distance: 130.1
click at [333, 57] on h1 "Connie Mabry's Birthday Party Edit" at bounding box center [610, 56] width 572 height 35
copy h1 "Connie Mabry"
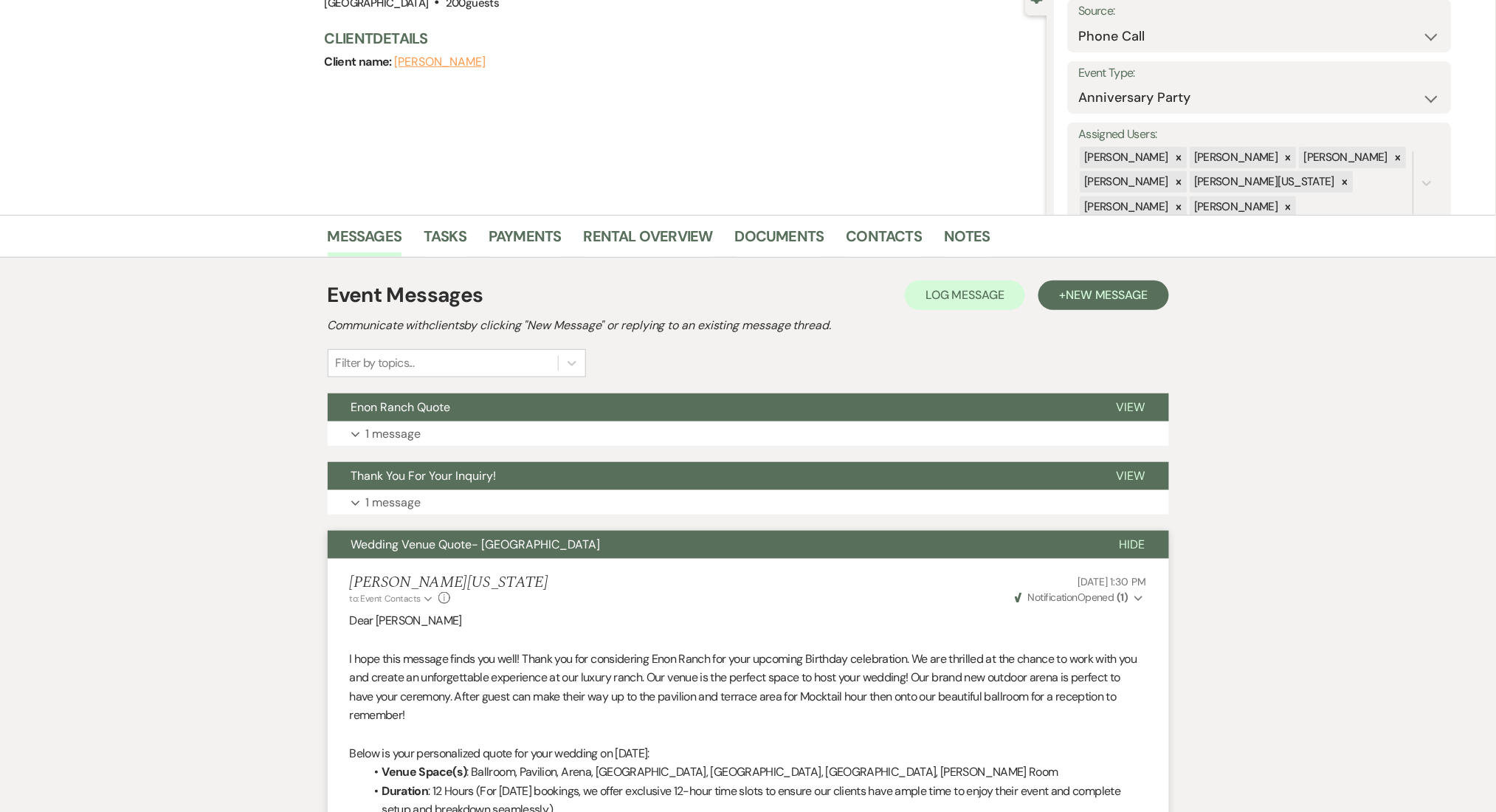
scroll to position [393, 0]
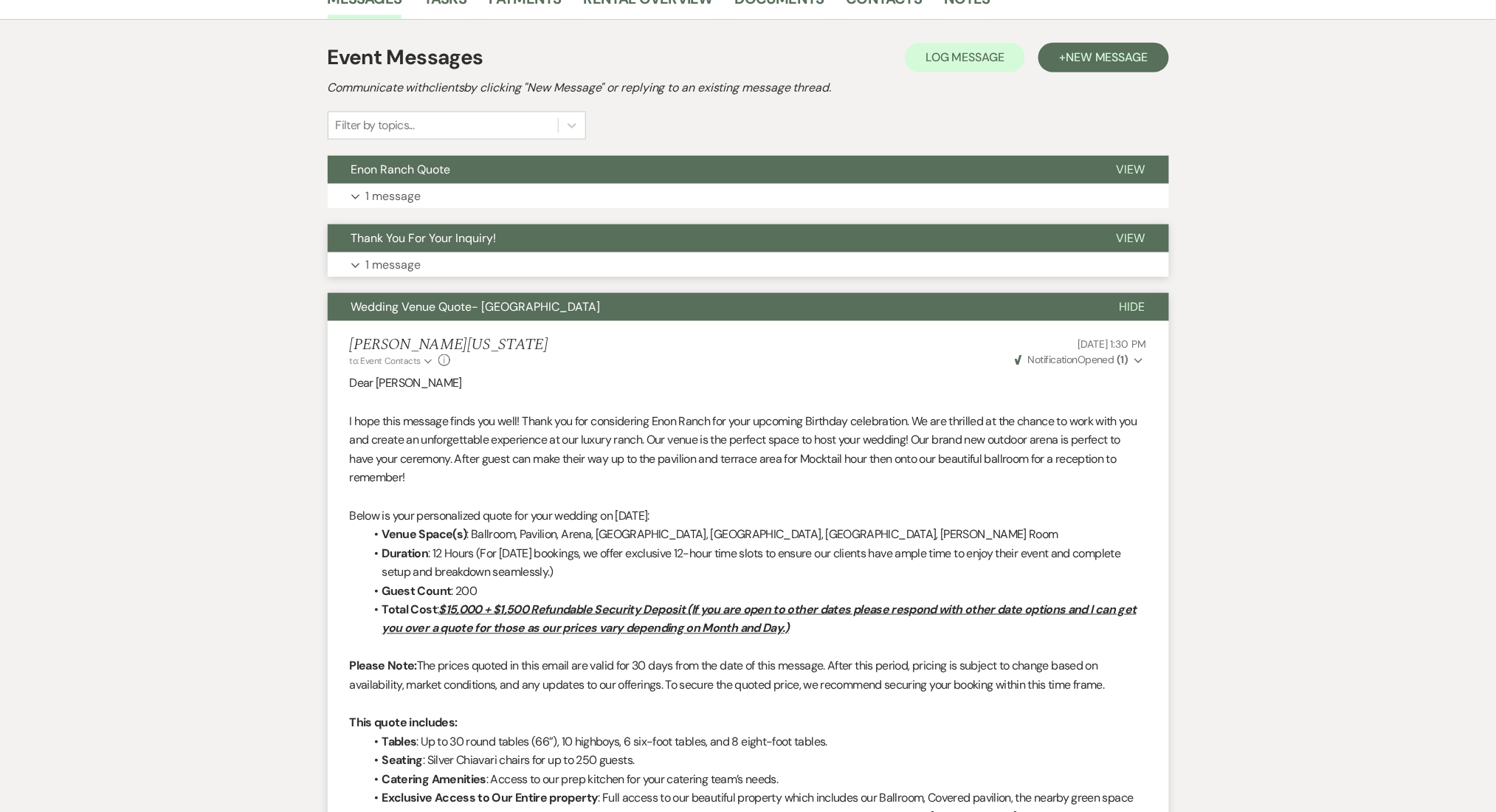
click at [432, 263] on button "Expand 1 message" at bounding box center [748, 265] width 841 height 25
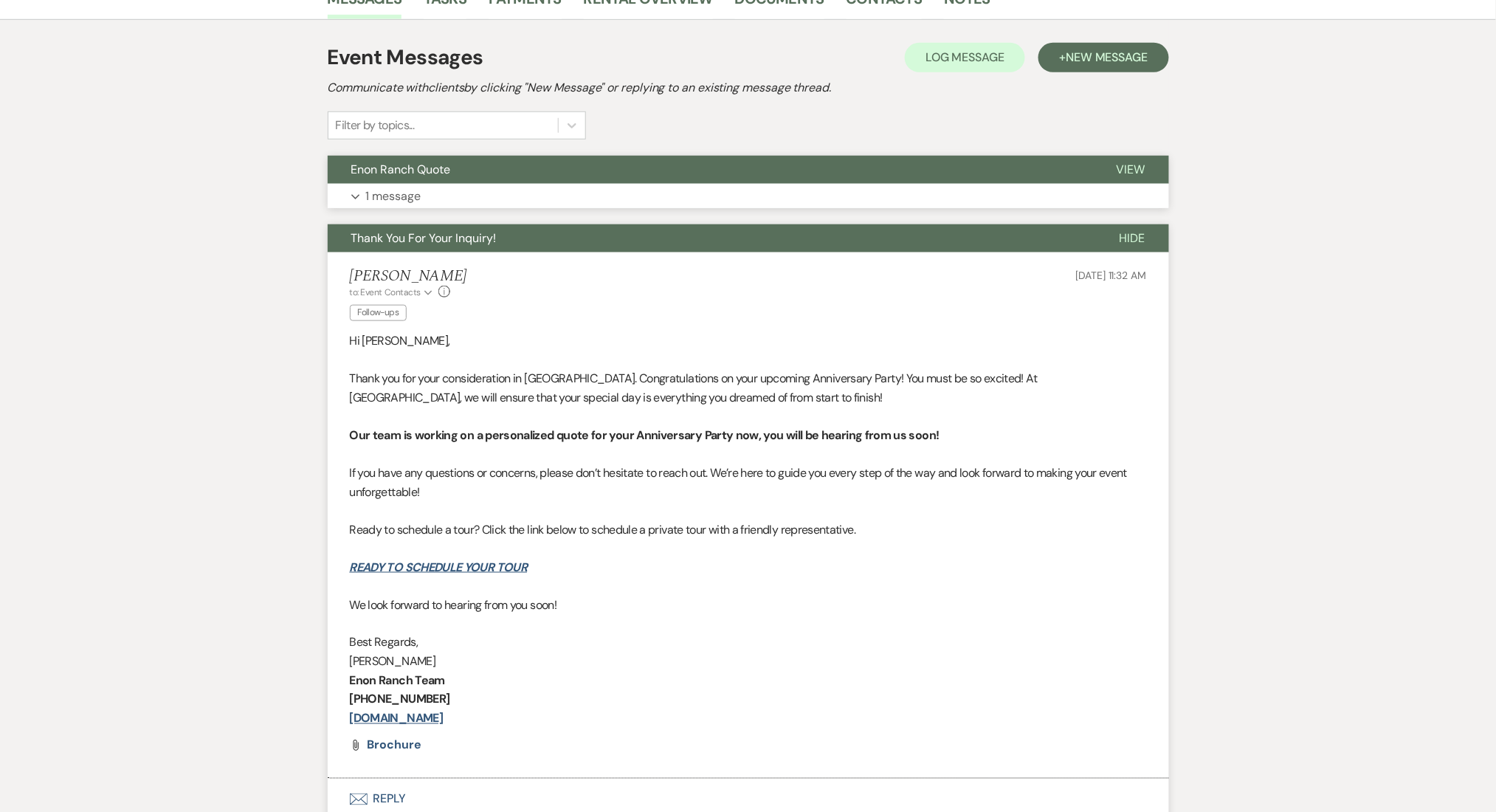
click at [481, 202] on button "Expand 1 message" at bounding box center [748, 196] width 841 height 25
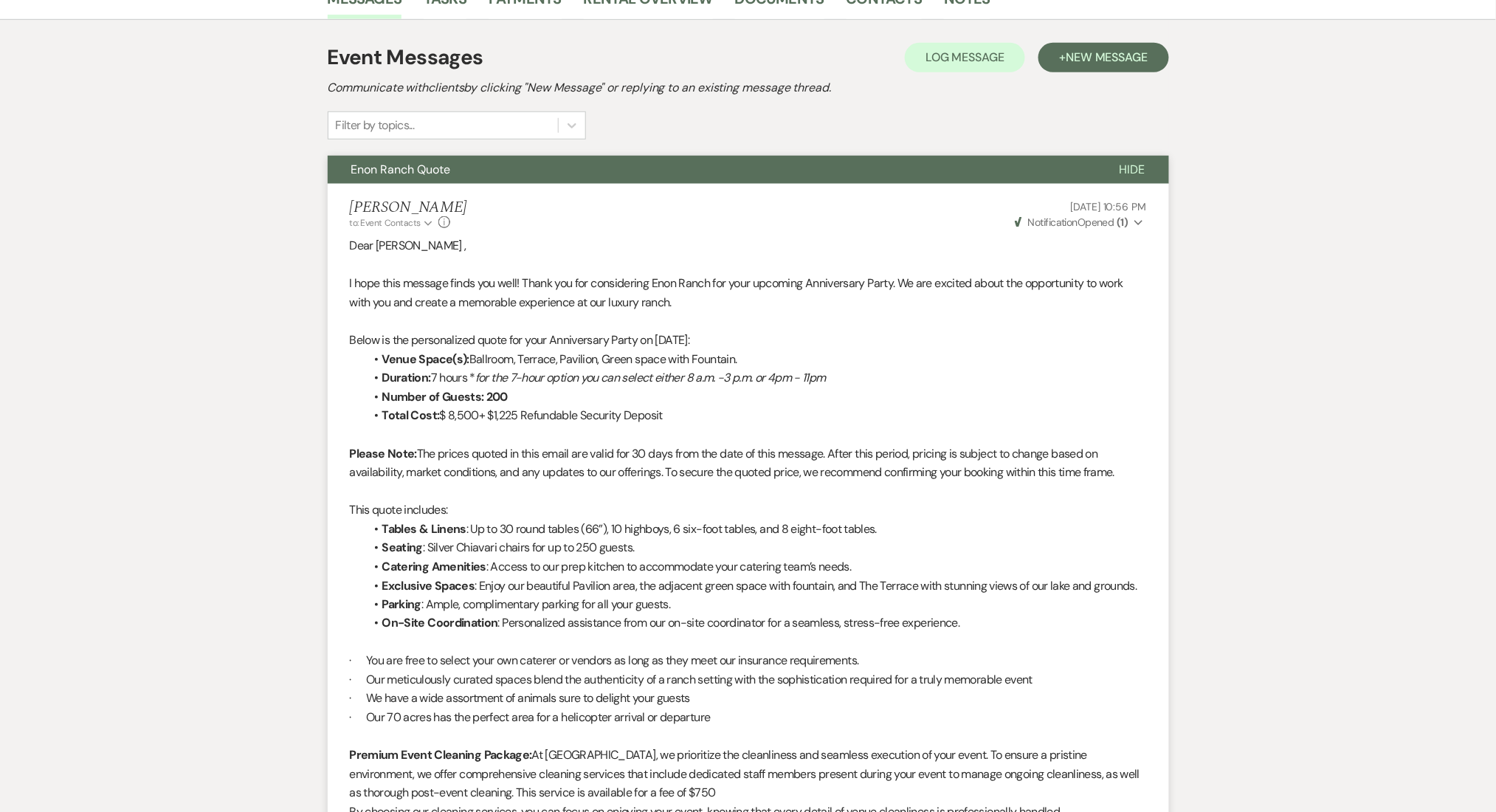
click at [1095, 62] on span "New Message" at bounding box center [1107, 57] width 82 height 15
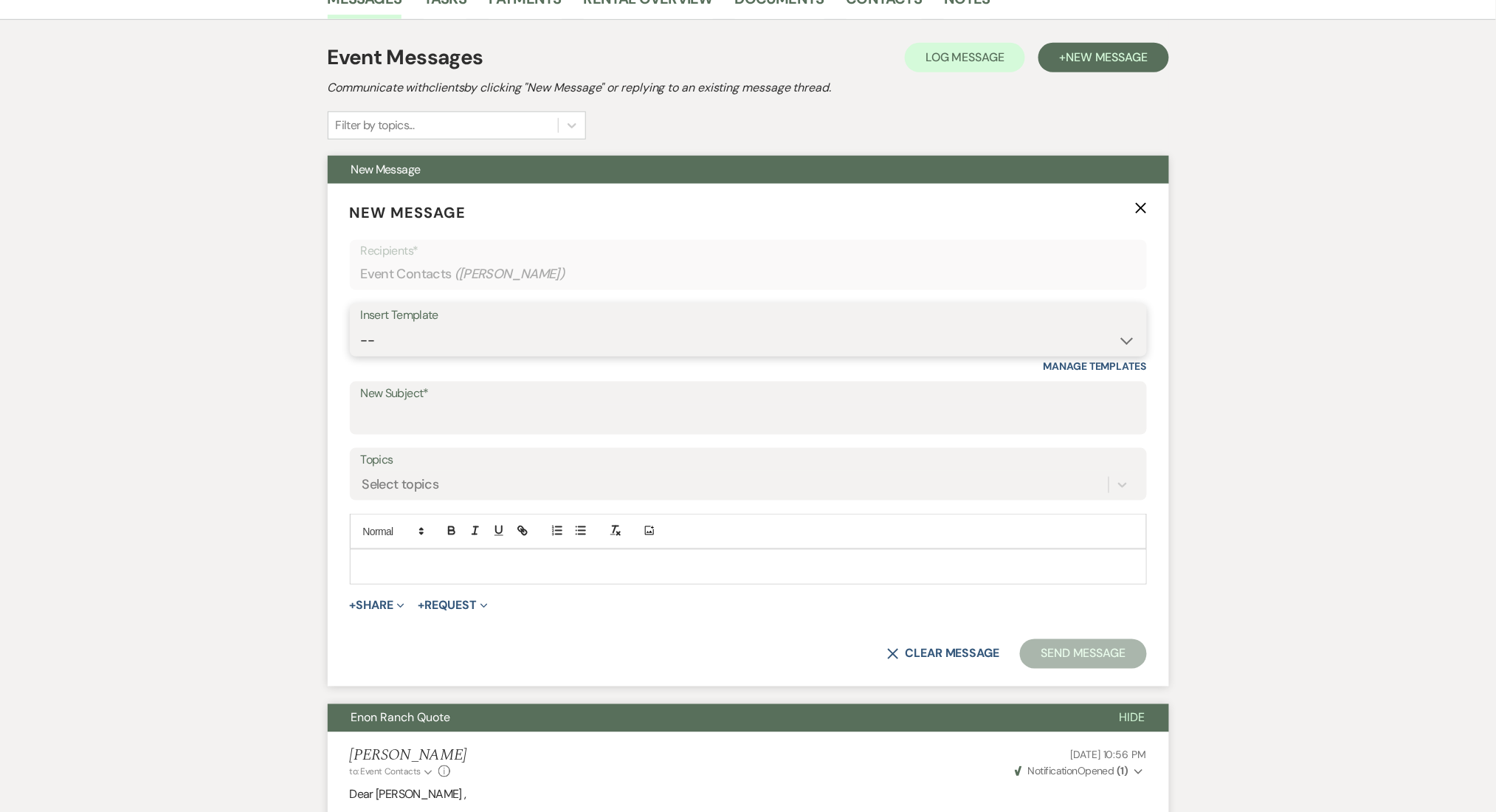
click at [552, 349] on select "-- Inquiry Follow Up Email #2 Contract Sending Template Payment Template Rental…" at bounding box center [748, 340] width 775 height 28
select select "4434"
click at [361, 326] on select "-- Inquiry Follow Up Email #2 Contract Sending Template Payment Template Rental…" at bounding box center [748, 340] width 775 height 28
type input "Enon Ranch Quote Follow up"
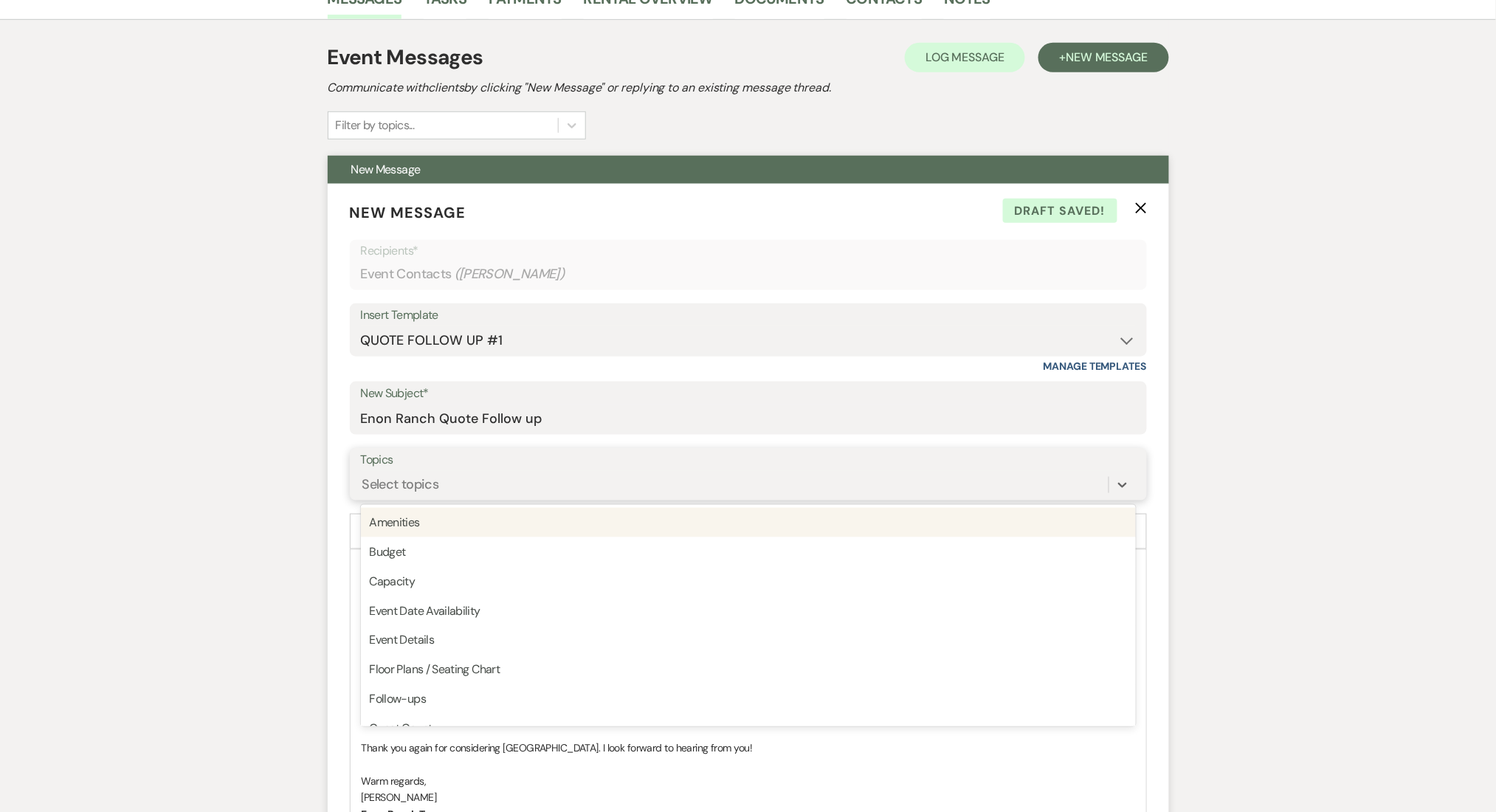
click at [452, 489] on div "Select topics" at bounding box center [735, 484] width 748 height 26
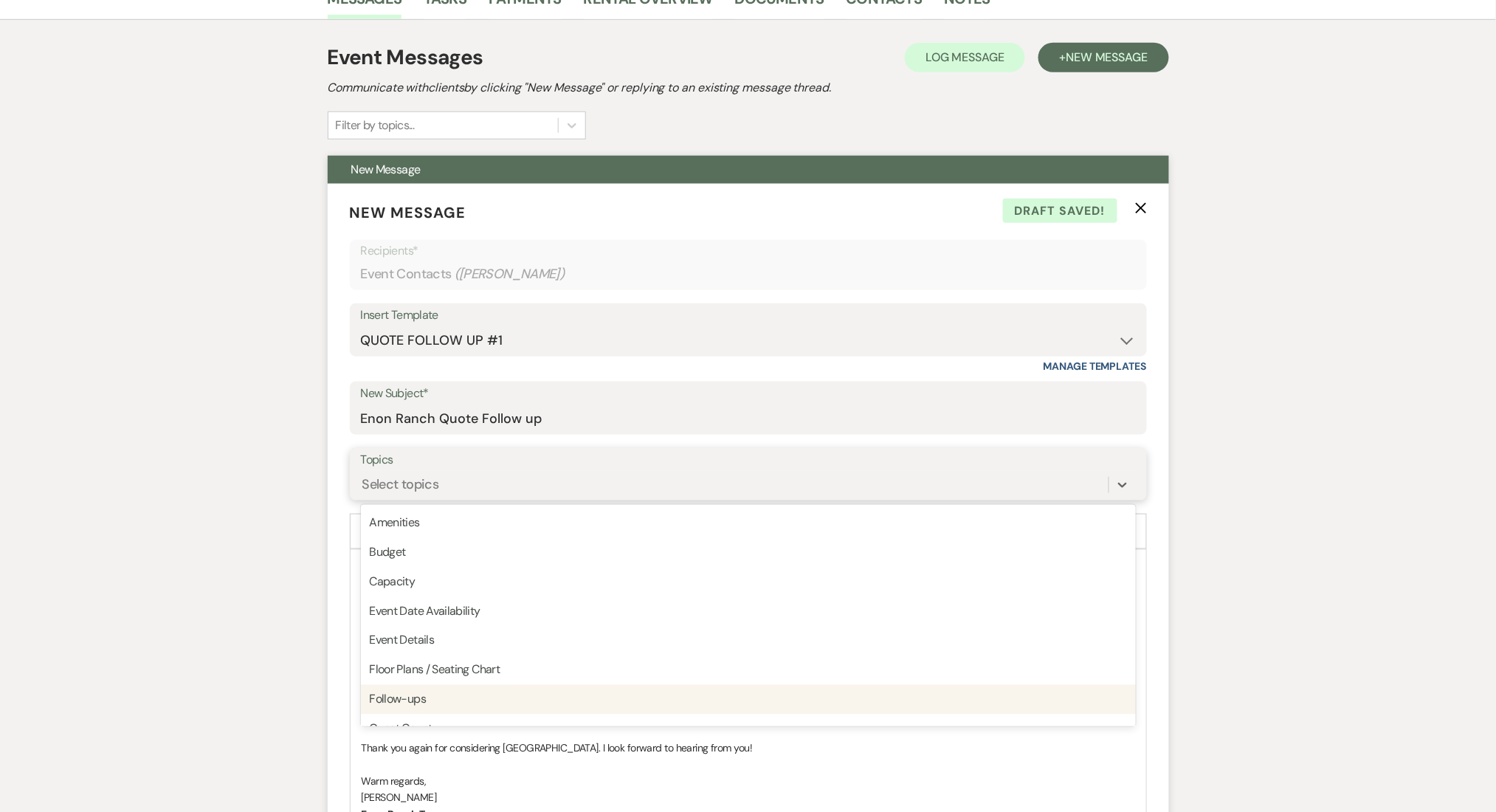
click at [417, 696] on div "Follow-ups" at bounding box center [748, 699] width 775 height 29
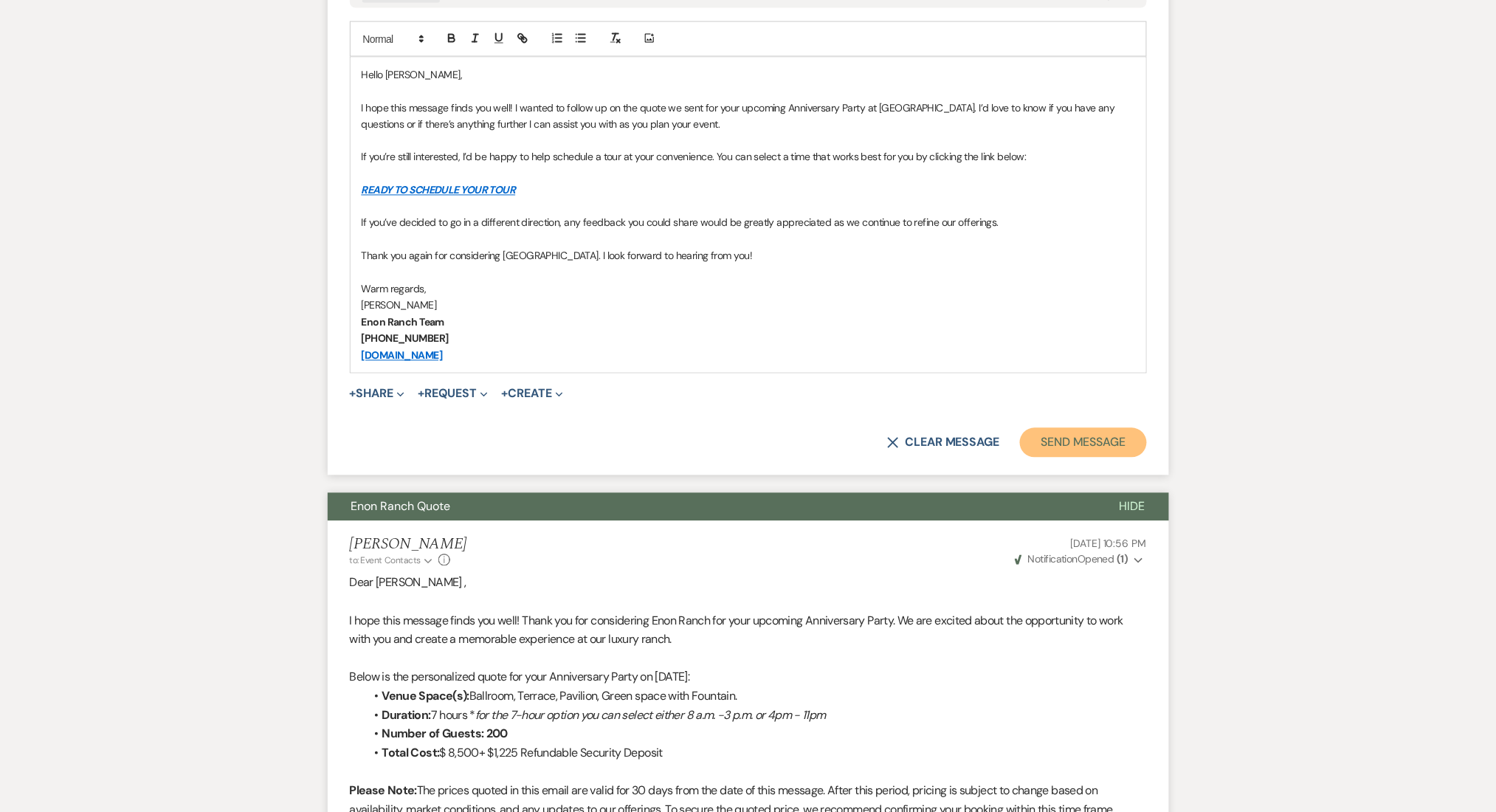
click at [1086, 448] on button "Send Message" at bounding box center [1083, 442] width 127 height 29
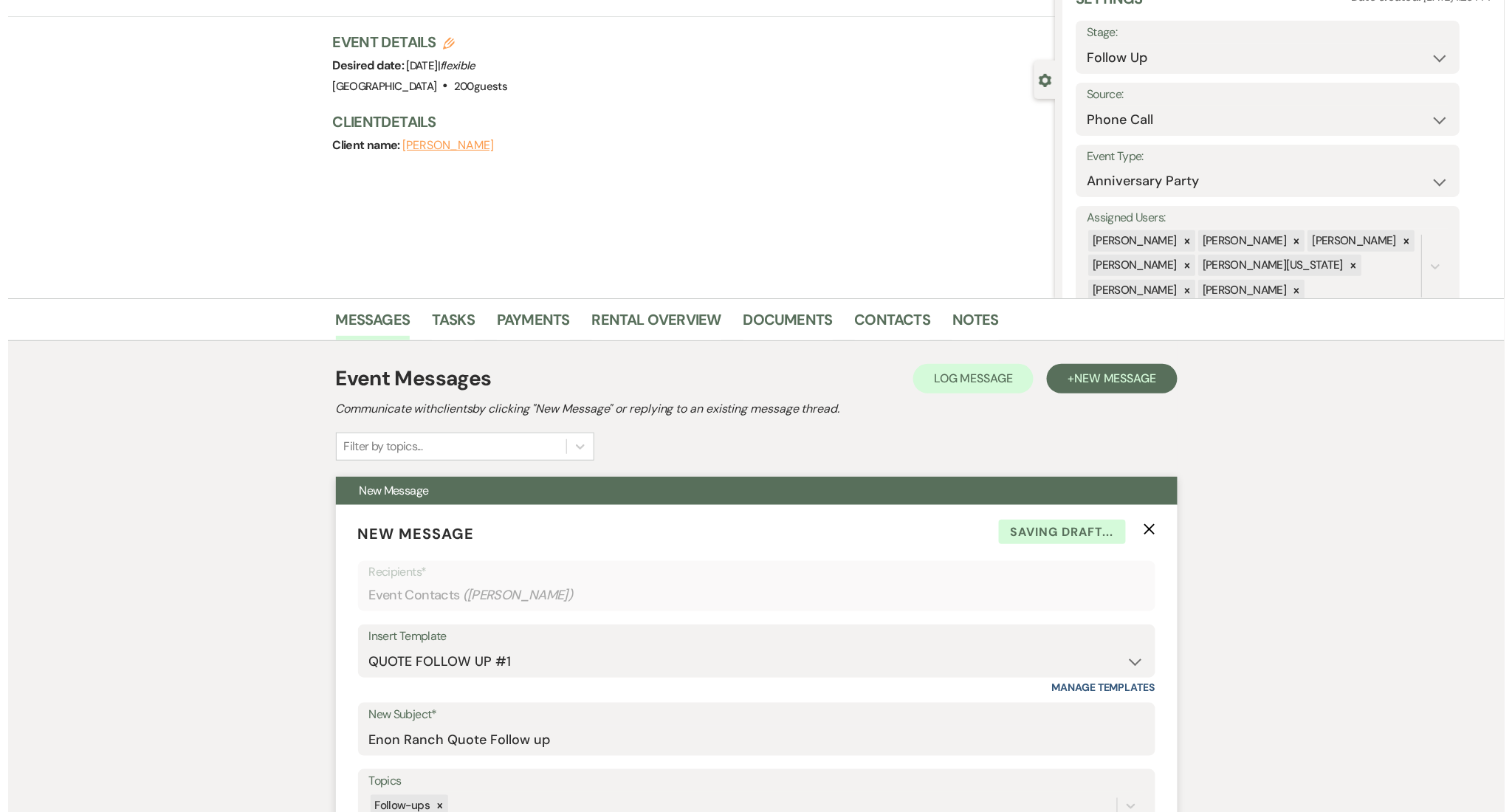
scroll to position [0, 0]
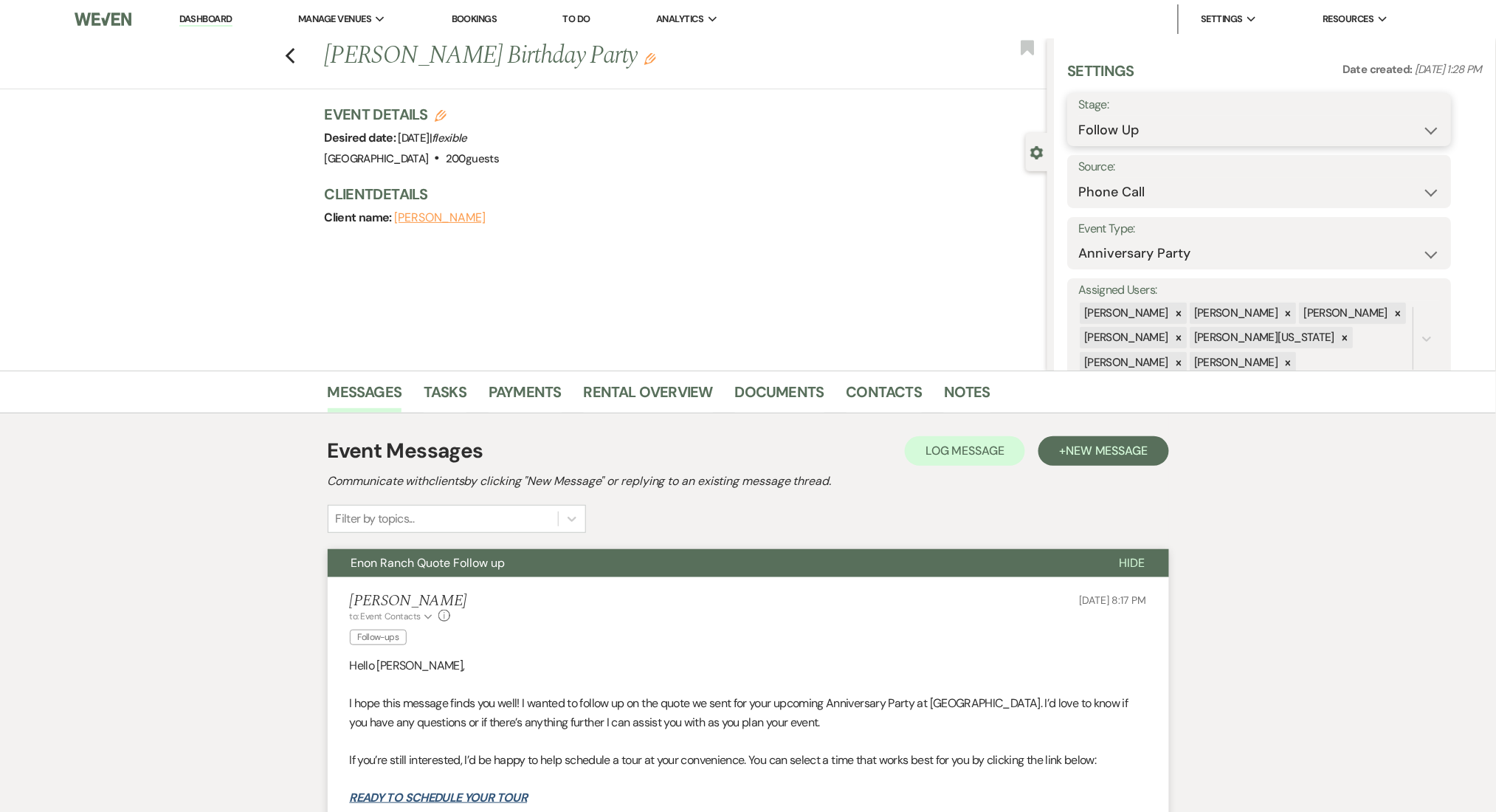
click at [1181, 124] on select "Inquiry Follow Up Tour Requested Tour Confirmed Toured Proposal Sent Booked Lost" at bounding box center [1260, 130] width 362 height 28
click at [1079, 116] on select "Inquiry Follow Up Tour Requested Tour Confirmed Toured Proposal Sent Booked Lost" at bounding box center [1260, 130] width 362 height 28
click at [1155, 147] on div "Settings Date created: Jul 21, 2025, 1:28 PM Stage: Inquiry Follow Up Tour Requ…" at bounding box center [1275, 219] width 415 height 317
drag, startPoint x: 1153, startPoint y: 123, endPoint x: 1152, endPoint y: 132, distance: 9.1
click at [1153, 123] on select "Inquiry Follow Up Tour Requested Tour Confirmed Toured Proposal Sent Booked Lost" at bounding box center [1260, 130] width 362 height 28
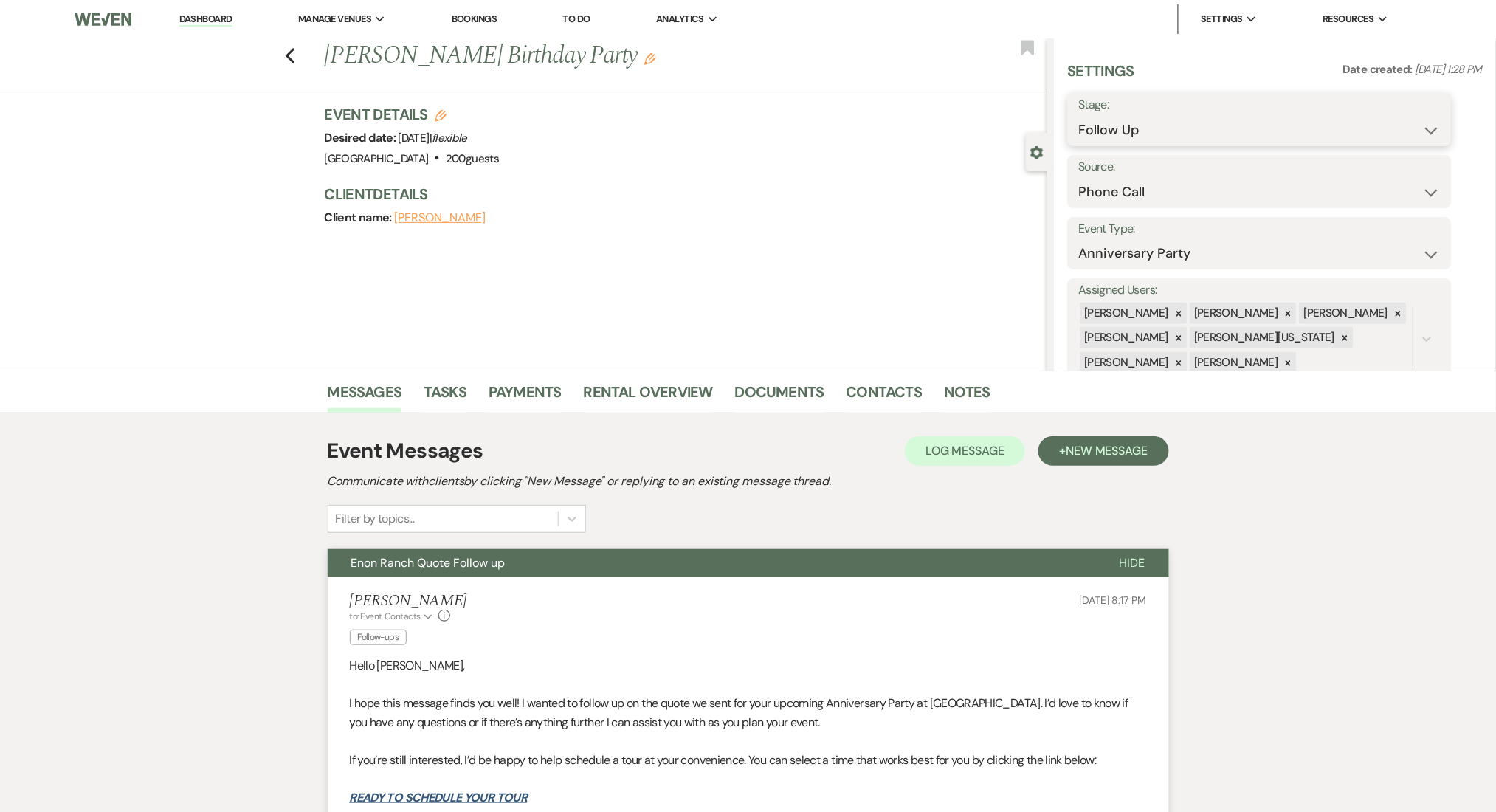
select select "1"
click at [1079, 116] on select "Inquiry Follow Up Tour Requested Tour Confirmed Toured Proposal Sent Booked Lost" at bounding box center [1260, 130] width 362 height 28
click at [1408, 121] on button "Save" at bounding box center [1411, 119] width 84 height 29
click at [895, 391] on link "Contacts" at bounding box center [884, 396] width 76 height 33
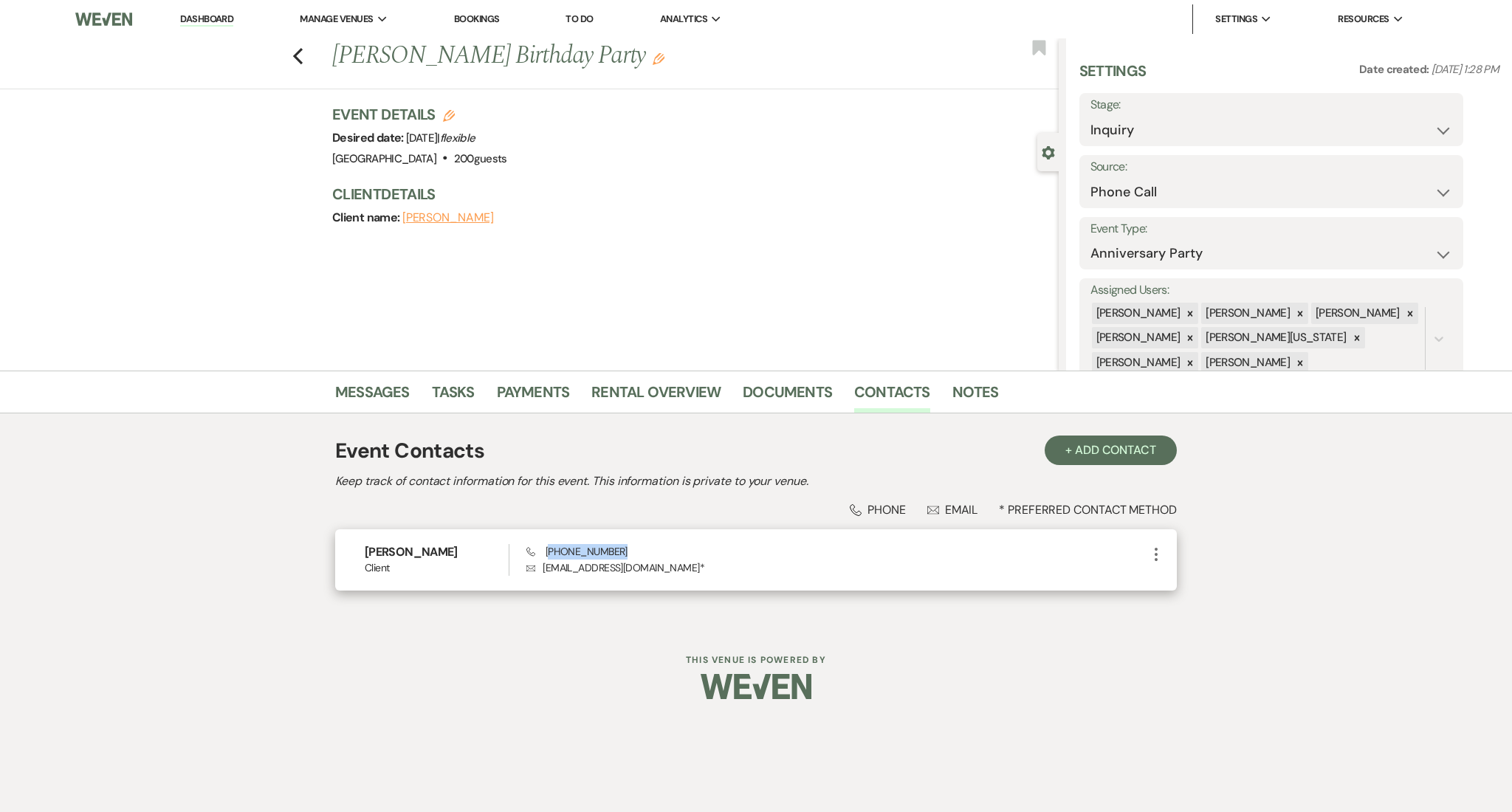
drag, startPoint x: 626, startPoint y: 541, endPoint x: 550, endPoint y: 547, distance: 76.2
click at [550, 547] on div "Connie Mabry Client Phone (404) 277-2080 Envelope cmmabry@gmail.com * More" at bounding box center [756, 559] width 841 height 61
copy span "404) 277-2080"
drag, startPoint x: 641, startPoint y: 571, endPoint x: 544, endPoint y: 580, distance: 97.4
click at [544, 580] on div "Connie Mabry Client Phone (404) 277-2080 Envelope cmmabry@gmail.com * More" at bounding box center [756, 559] width 841 height 61
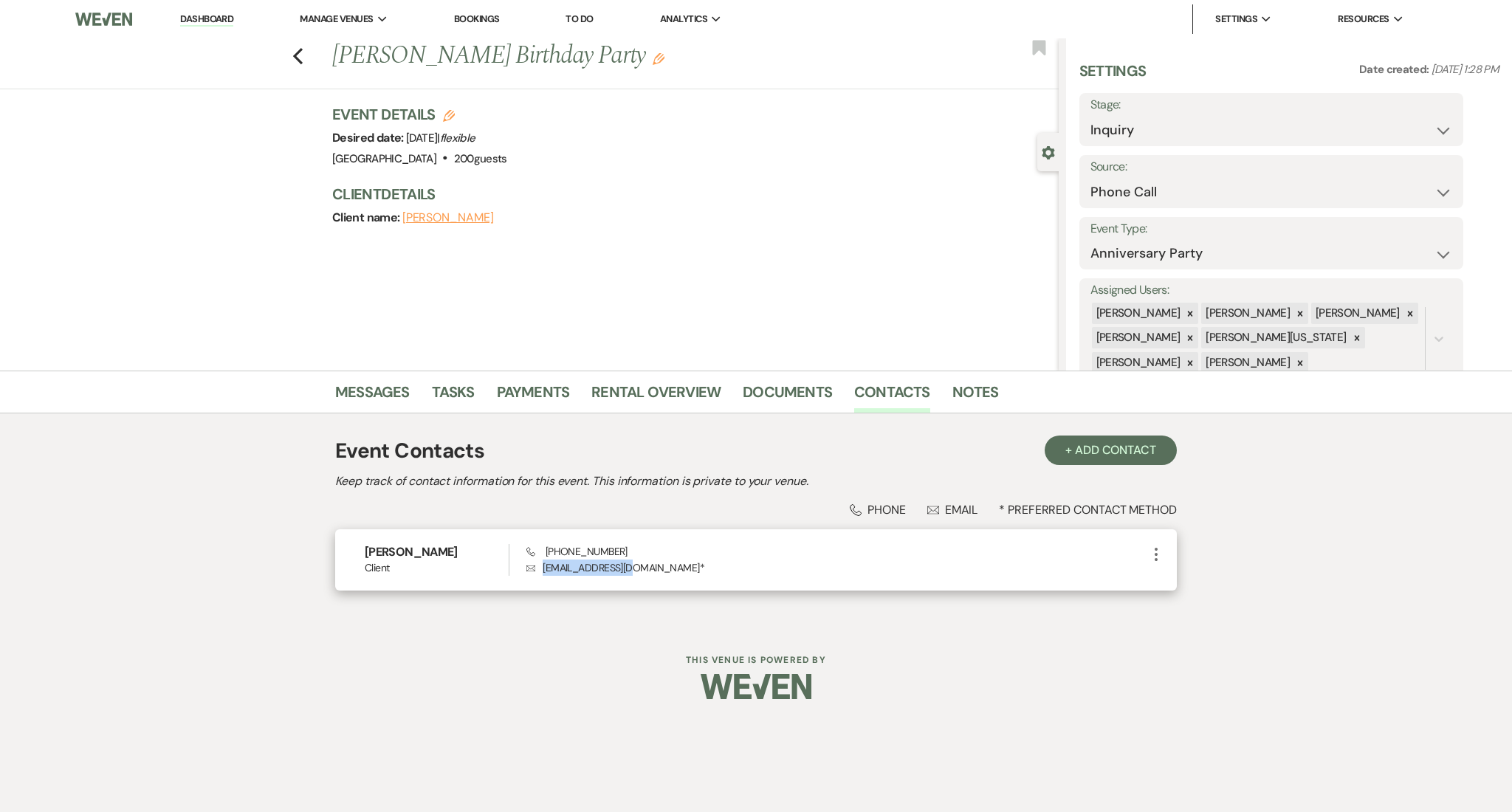
copy p "cmmabry@gmail.com"
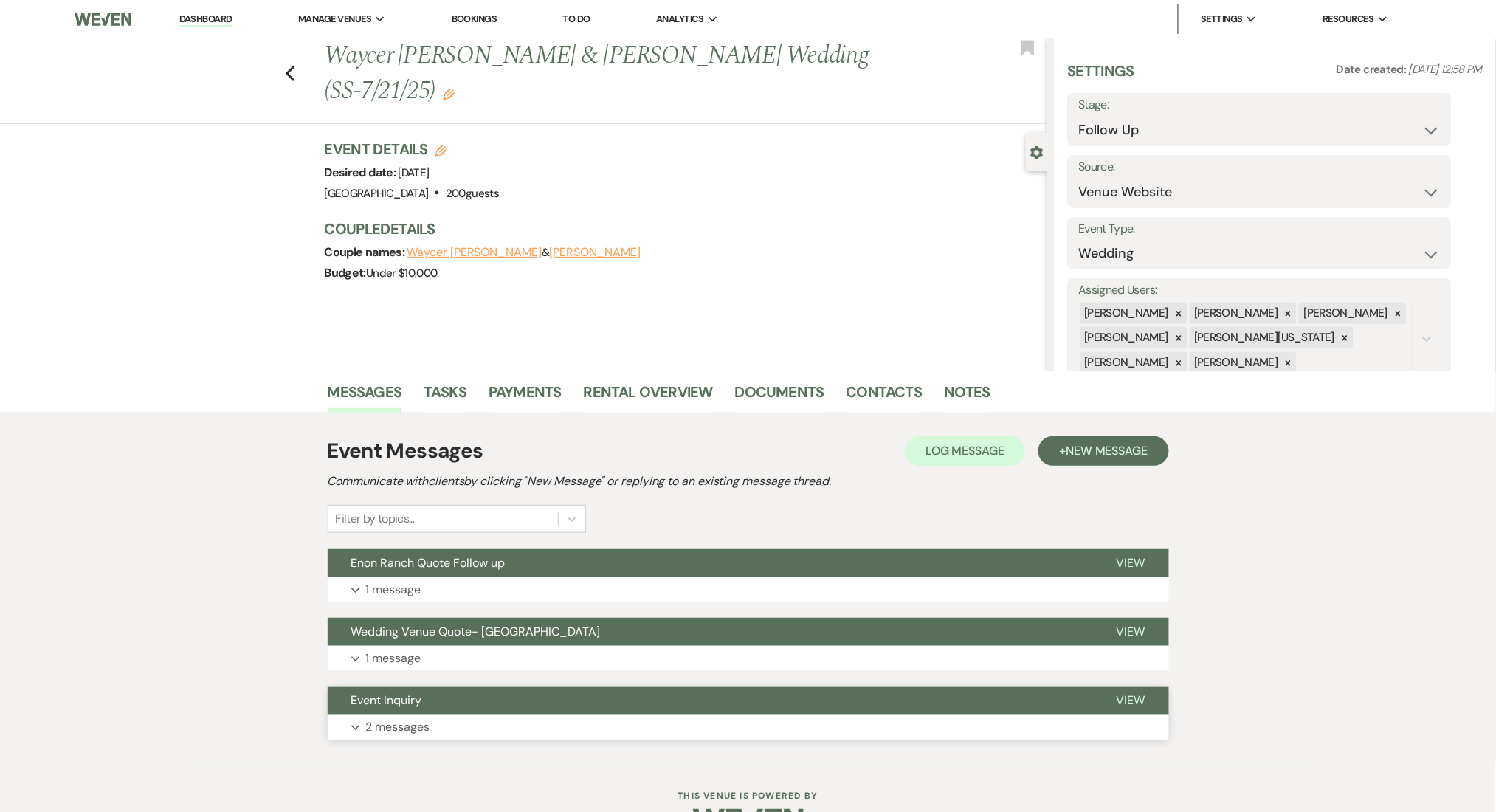
click at [458, 727] on button "Expand 2 messages" at bounding box center [748, 727] width 841 height 25
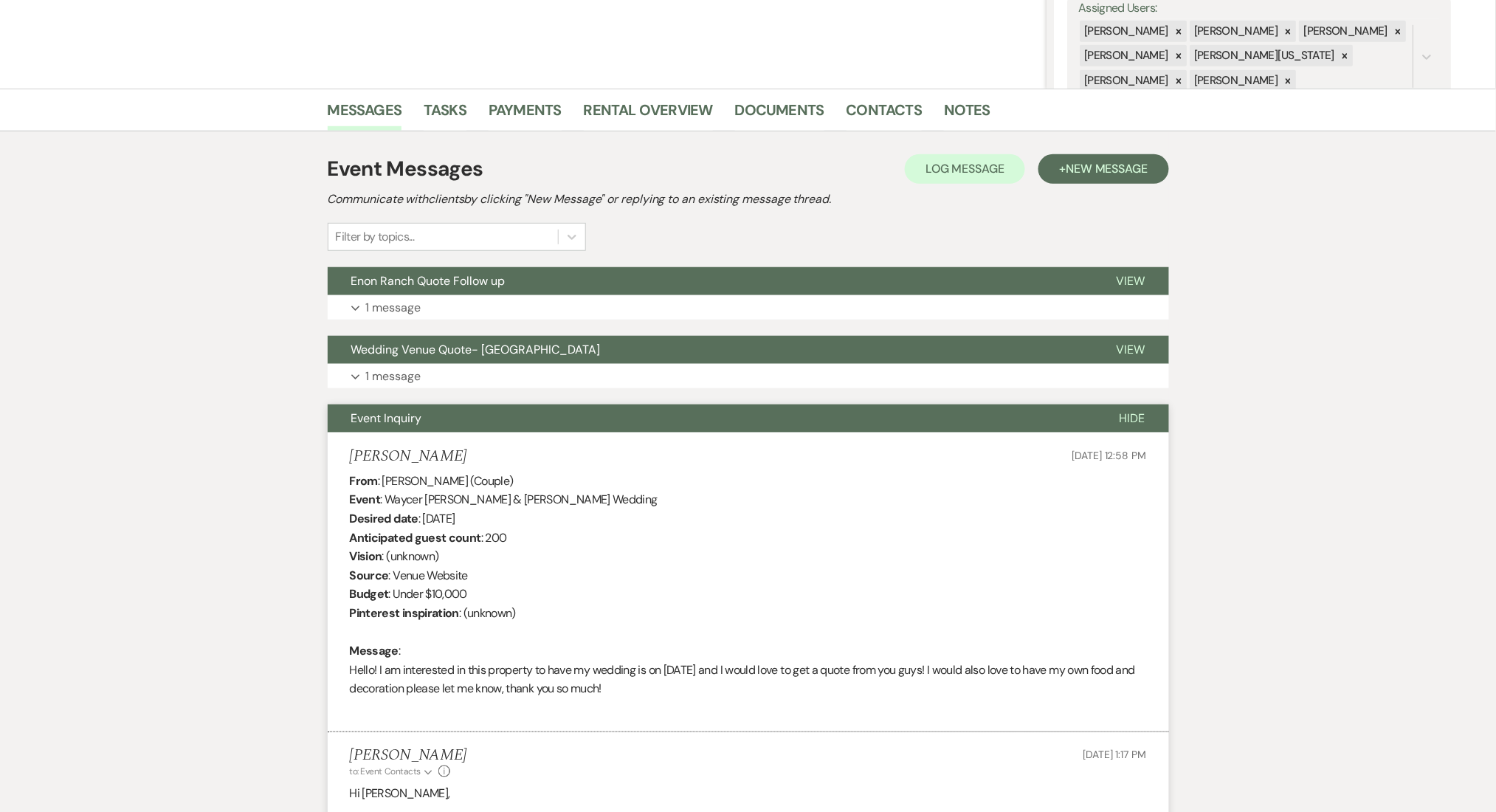
scroll to position [393, 0]
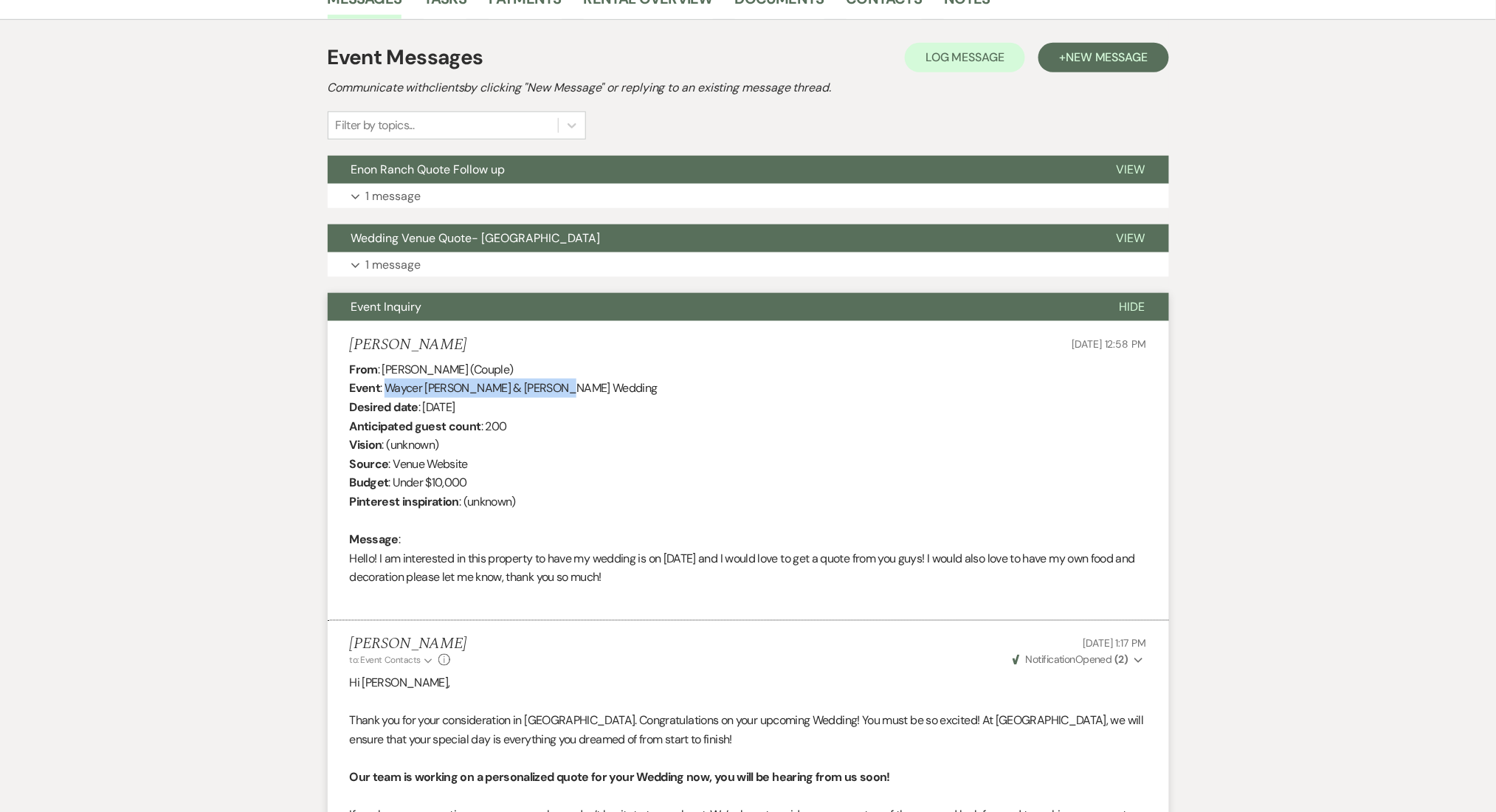
drag, startPoint x: 388, startPoint y: 385, endPoint x: 552, endPoint y: 391, distance: 164.1
click at [552, 391] on div "From : [PERSON_NAME] (Couple) Event : Waycer [PERSON_NAME] & [PERSON_NAME] Wedd…" at bounding box center [748, 483] width 797 height 246
copy div "Waycer [PERSON_NAME] & [PERSON_NAME]'"
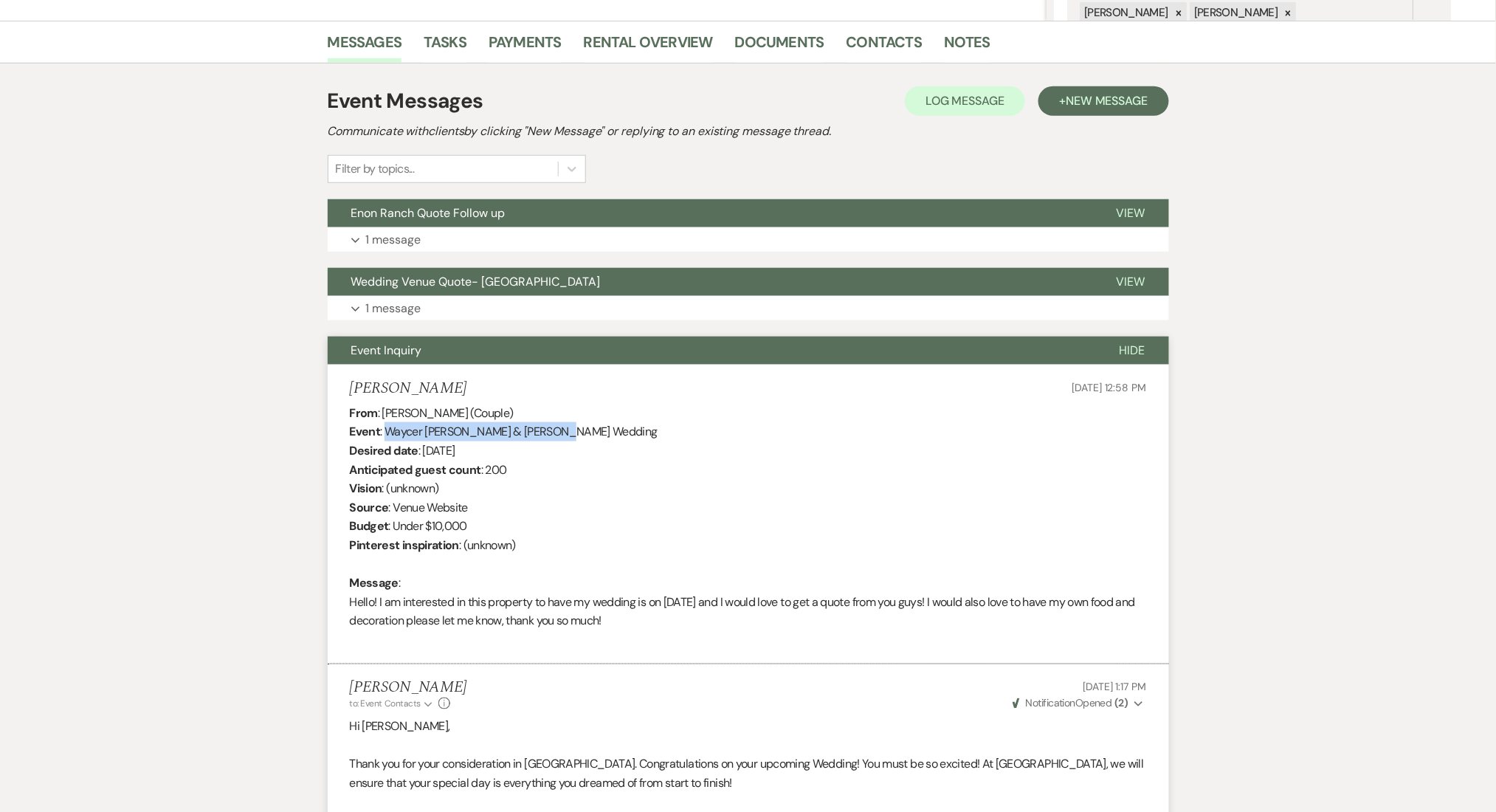
scroll to position [349, 0]
click at [510, 303] on button "Expand 1 message" at bounding box center [748, 309] width 841 height 25
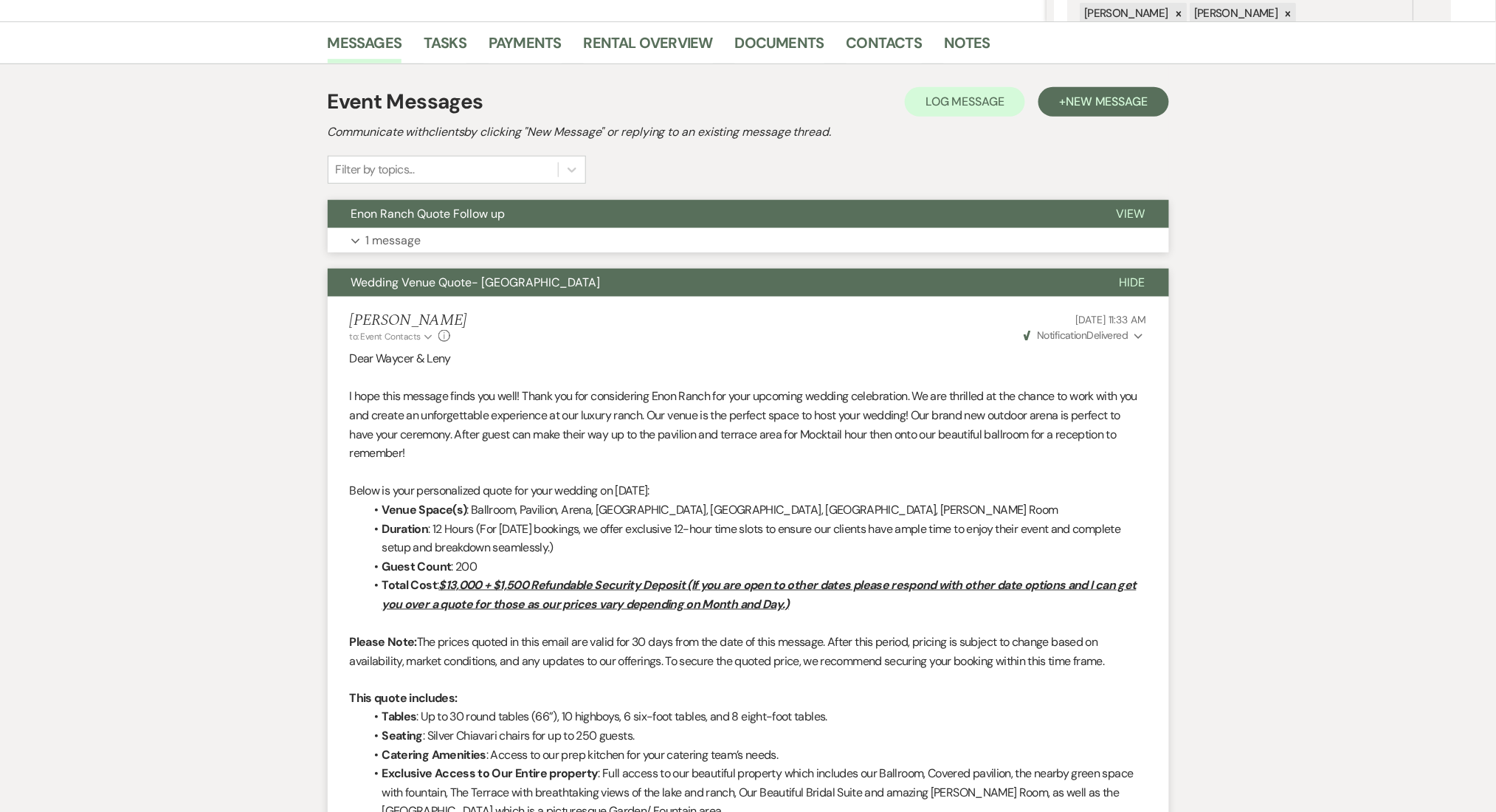
click at [567, 246] on button "Expand 1 message" at bounding box center [748, 240] width 841 height 25
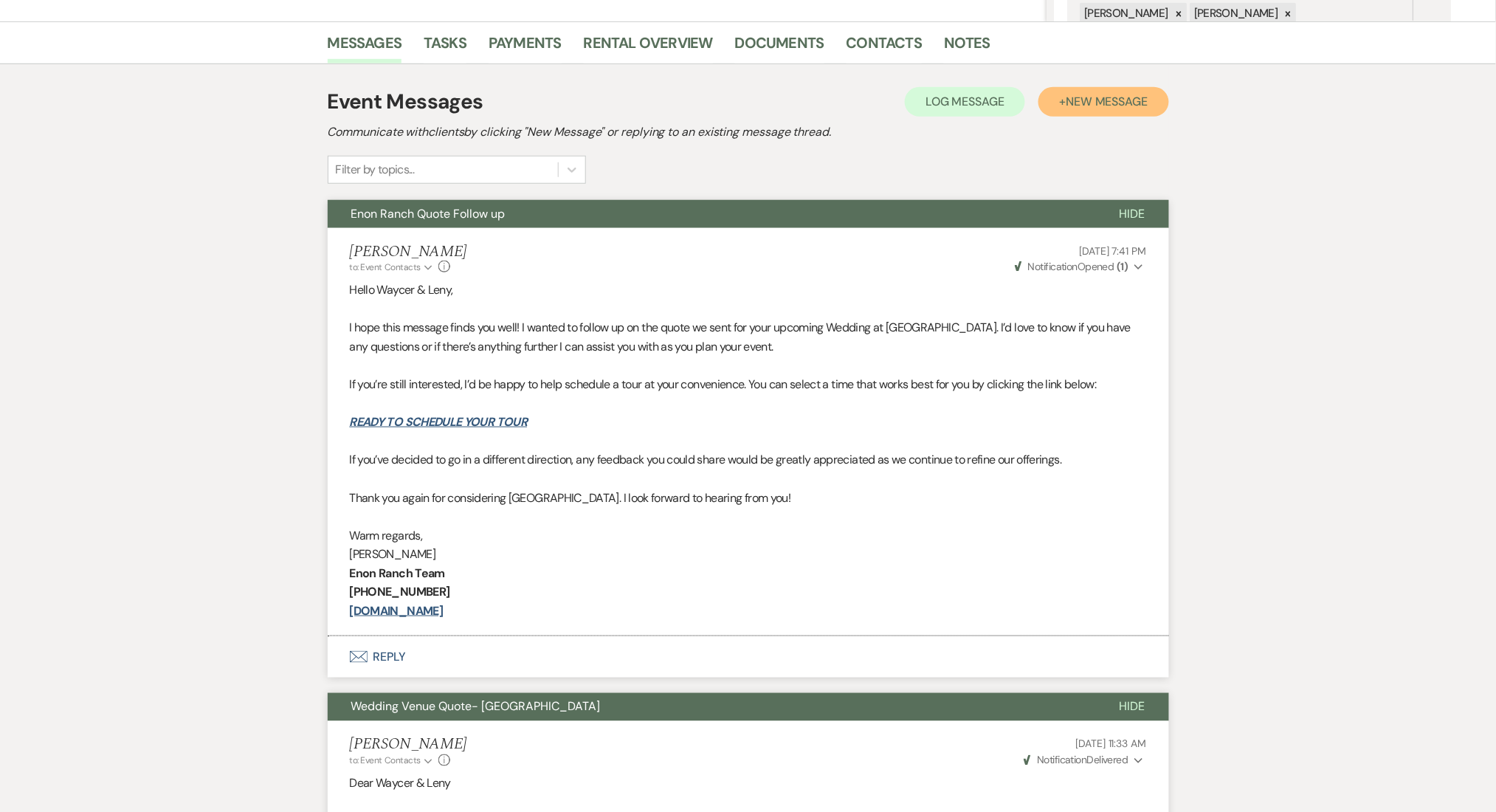
click at [1116, 90] on button "+ New Message" at bounding box center [1103, 101] width 130 height 29
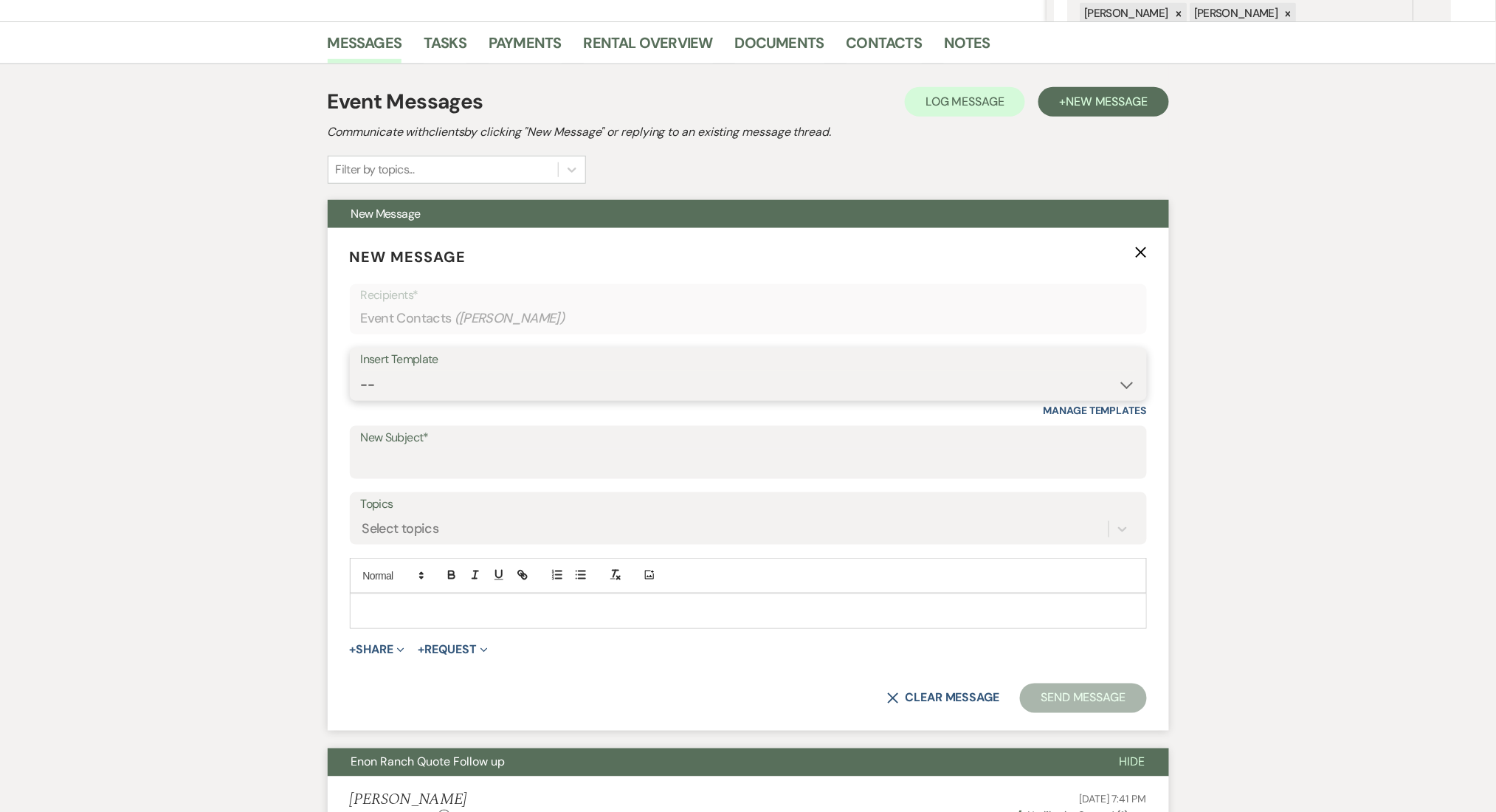
click at [586, 387] on select "-- Inquiry Follow Up Email #2 Contract Sending Template Payment Template Rental…" at bounding box center [748, 385] width 775 height 28
select select "4603"
click at [361, 370] on select "-- Inquiry Follow Up Email #2 Contract Sending Template Payment Template Rental…" at bounding box center [748, 385] width 775 height 28
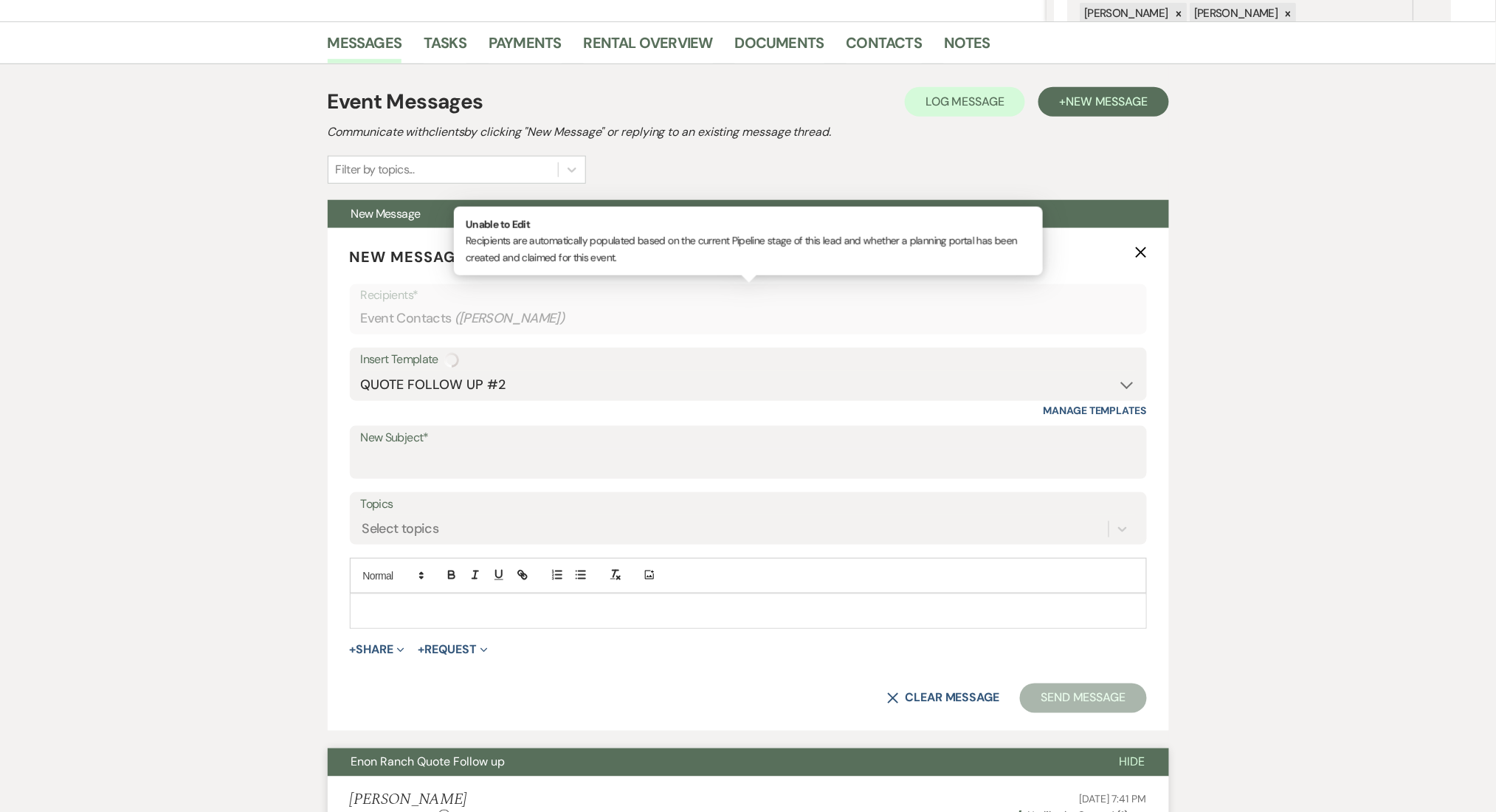
type input "Checking In – Any Assistance Needed for Your Event?"
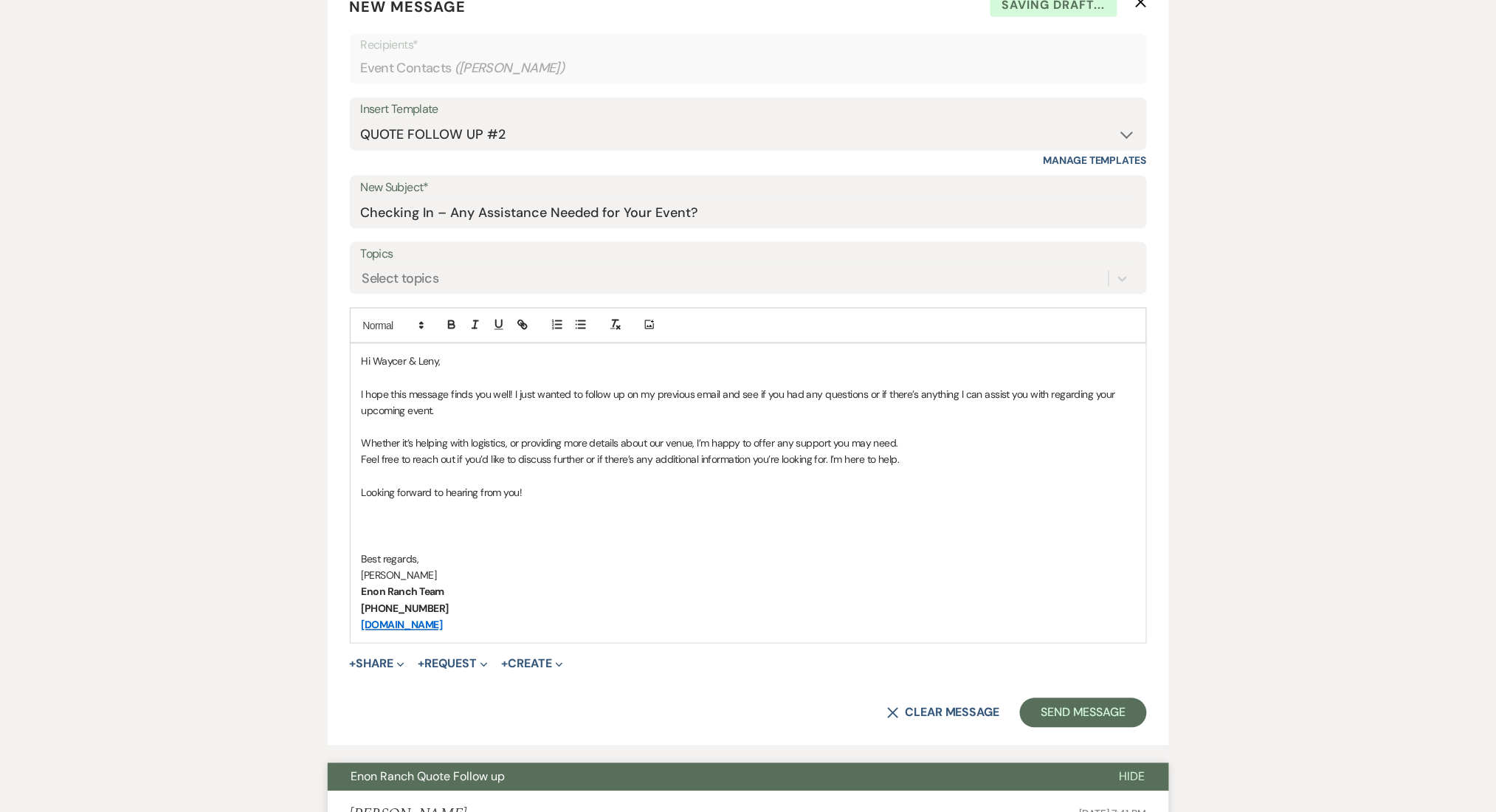
scroll to position [742, 0]
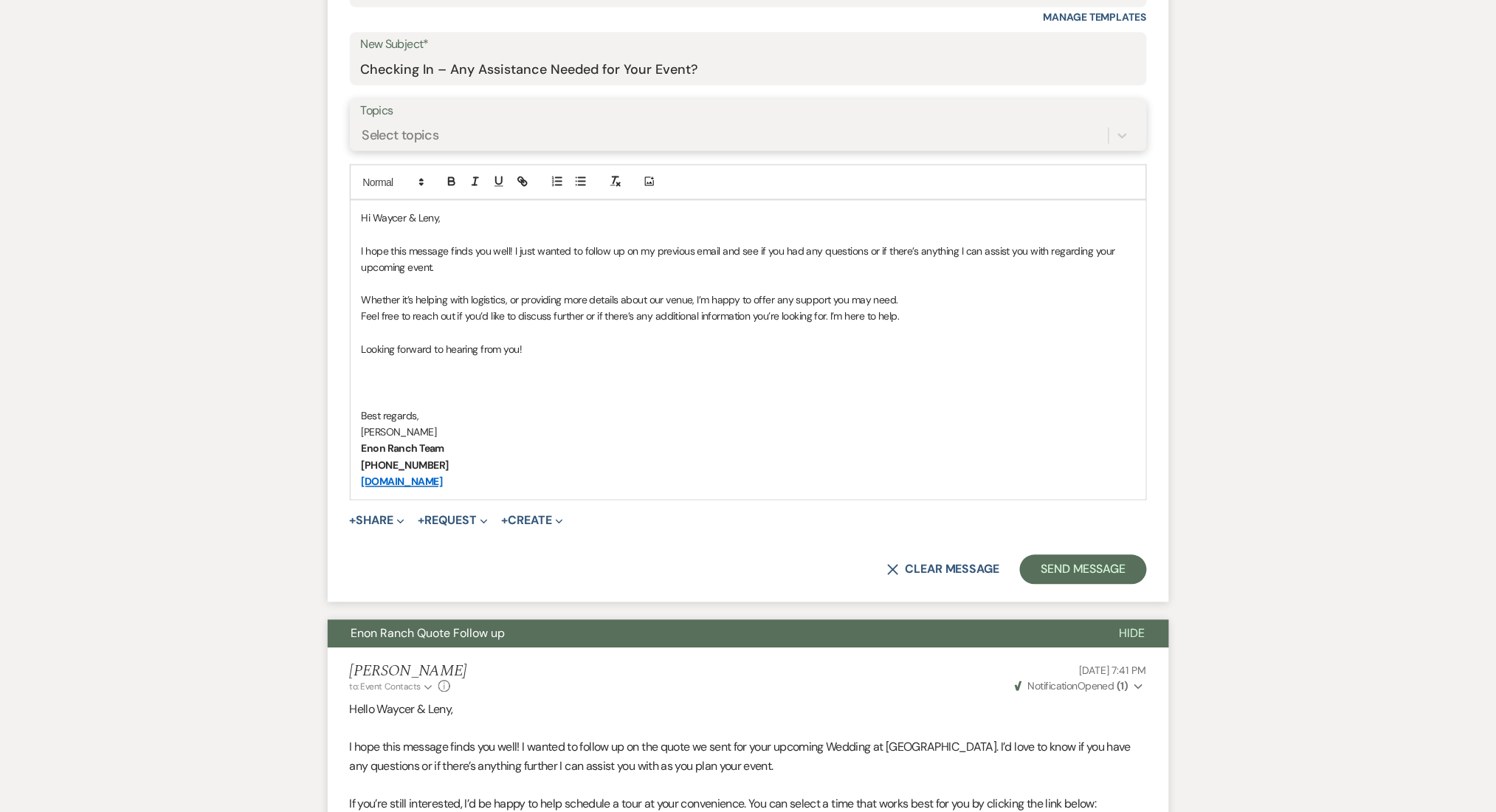
click at [463, 137] on div "Select topics" at bounding box center [735, 135] width 748 height 26
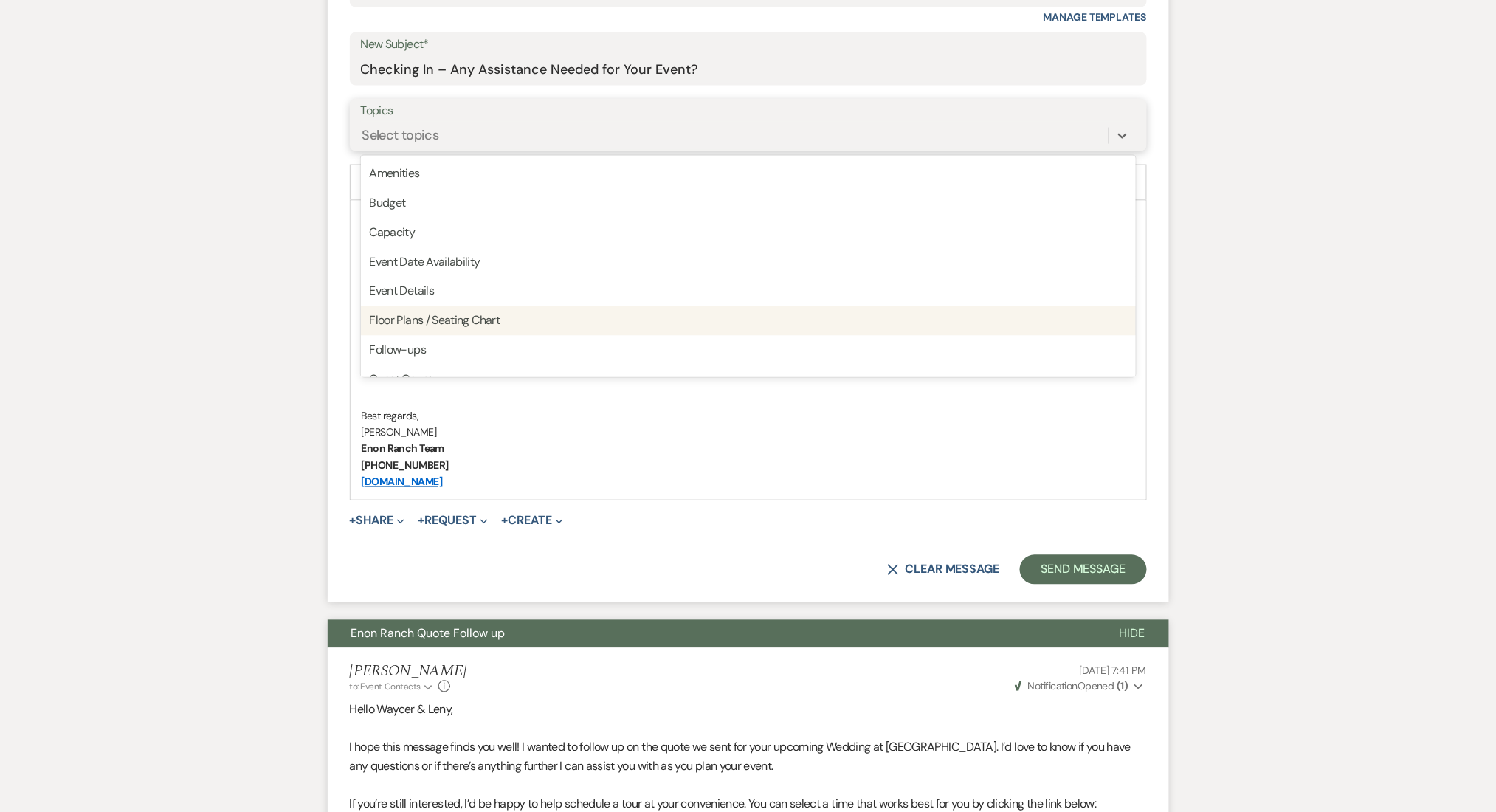
click at [448, 332] on div "Floor Plans / Seating Chart" at bounding box center [748, 320] width 775 height 29
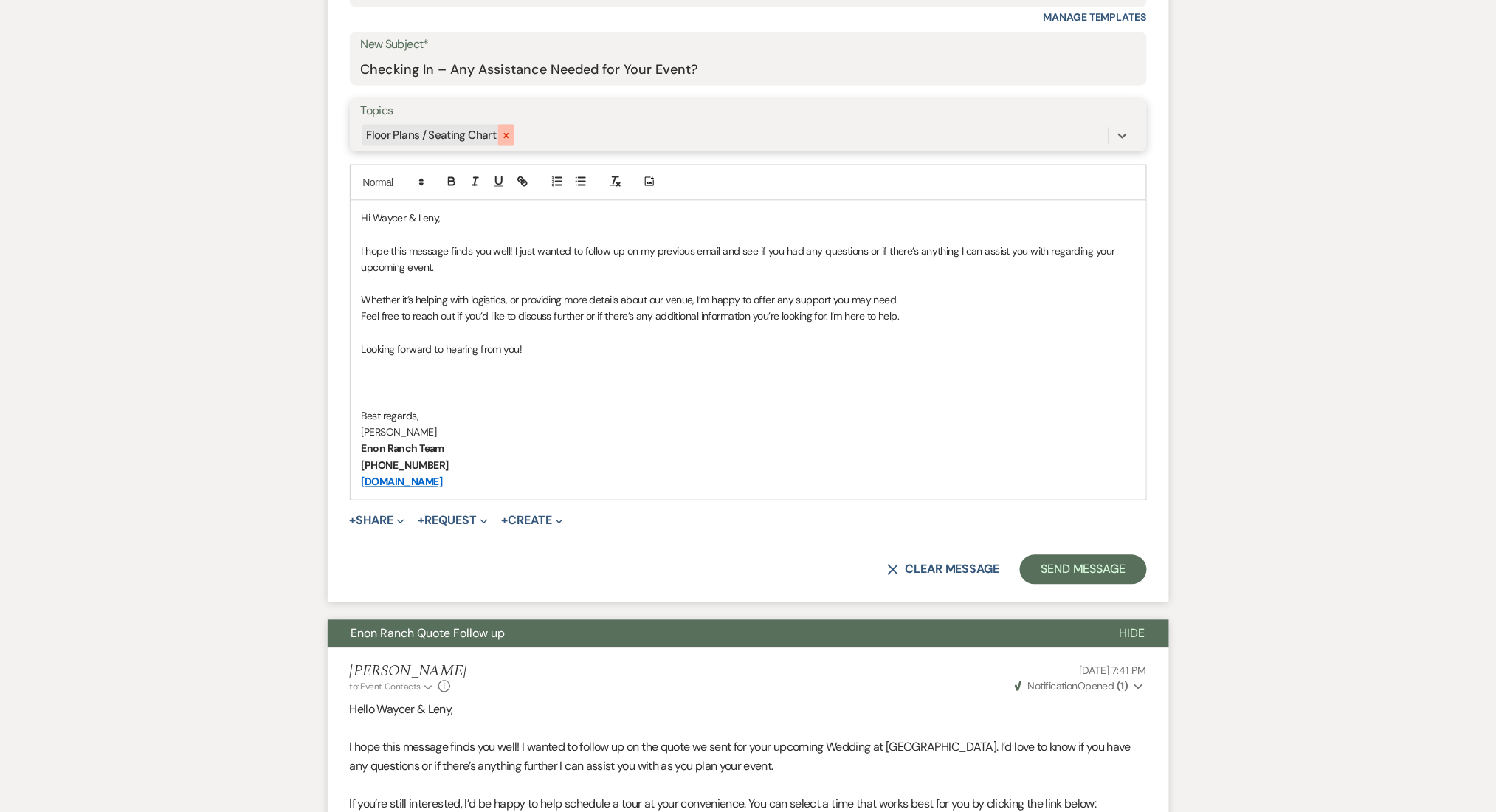
click at [510, 135] on div at bounding box center [505, 136] width 16 height 22
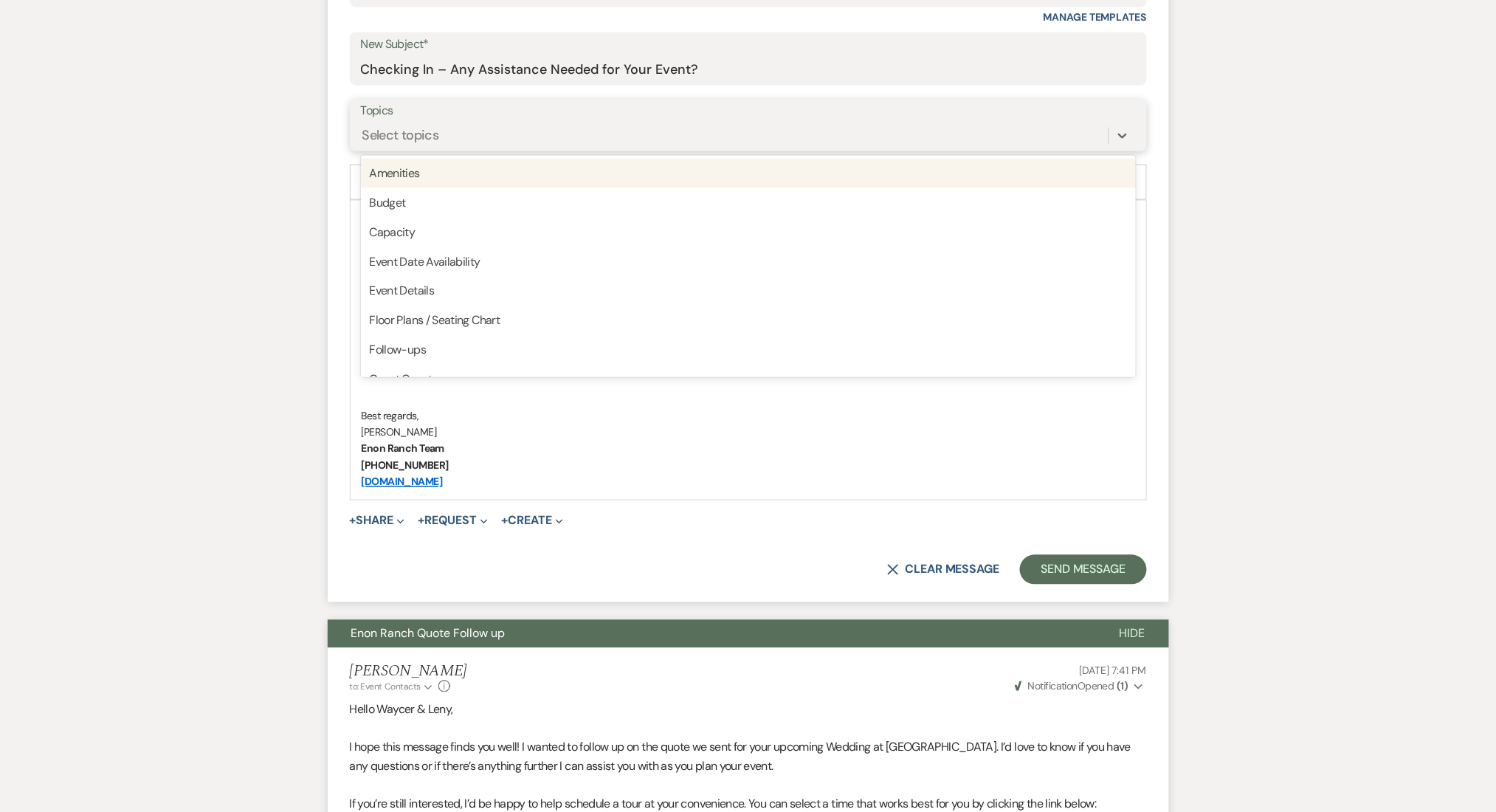
click at [525, 131] on div "Select topics" at bounding box center [735, 135] width 748 height 26
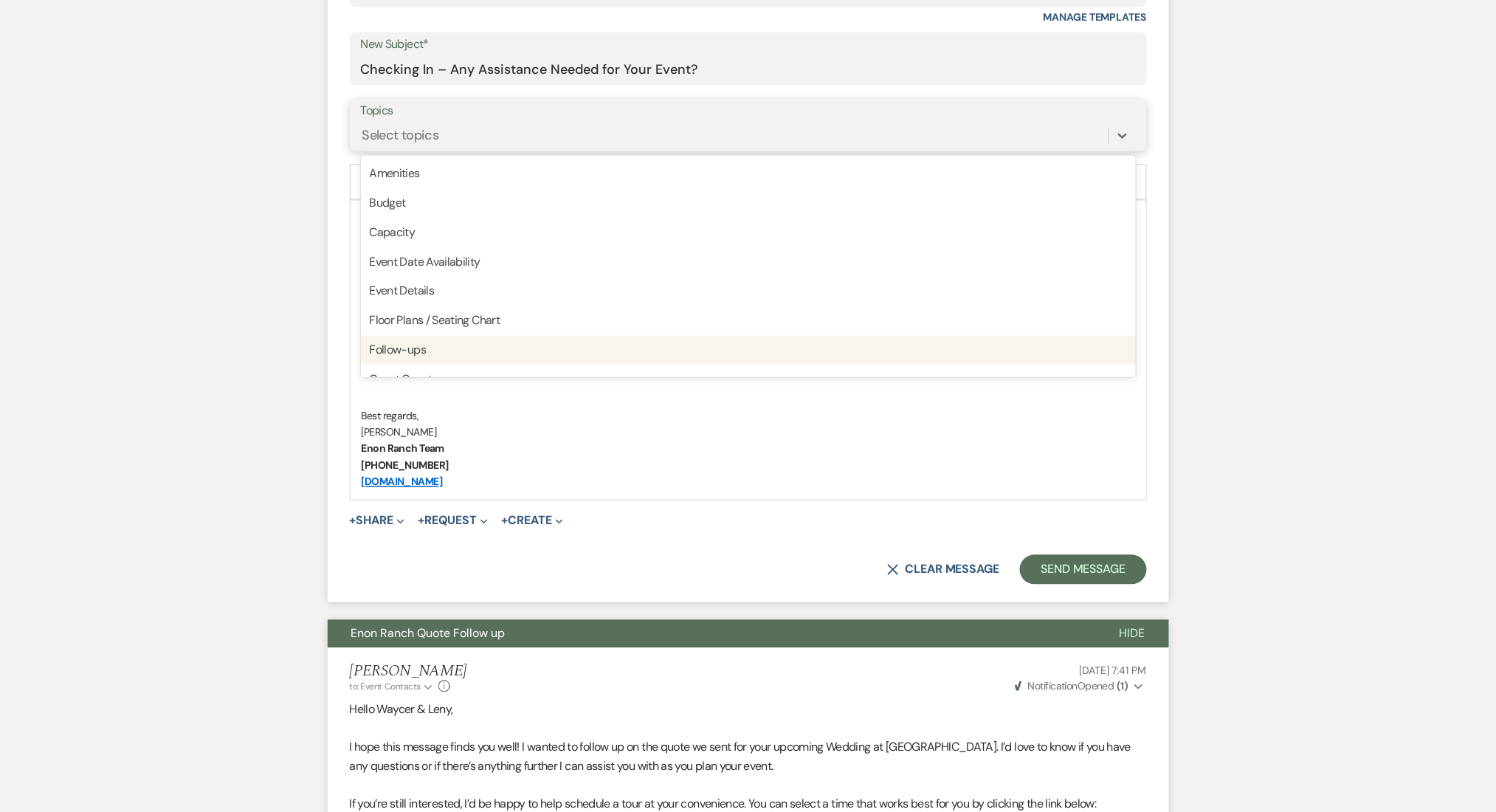
click at [478, 342] on div "Follow-ups" at bounding box center [748, 350] width 775 height 29
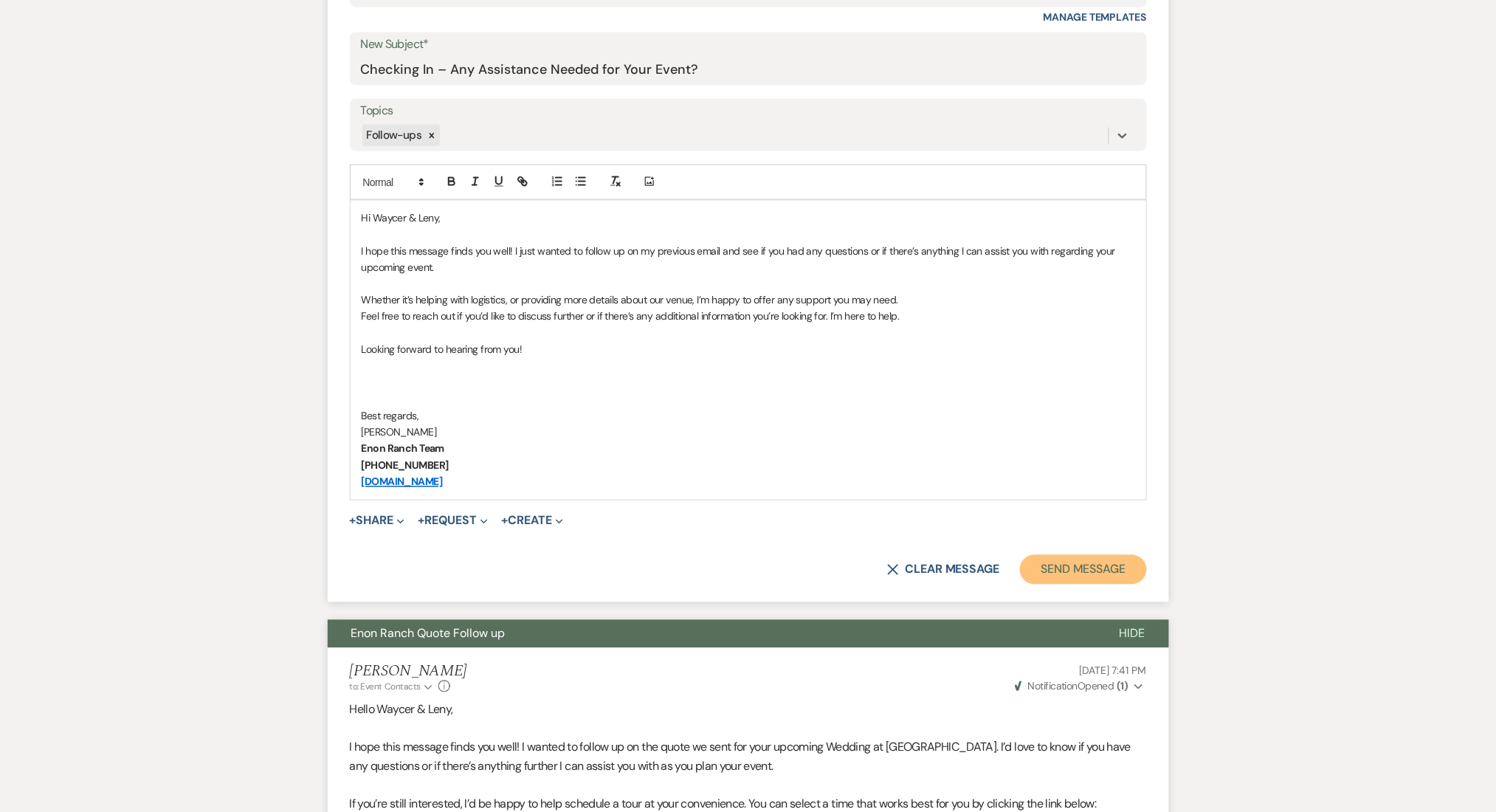
click at [1097, 577] on button "Send Message" at bounding box center [1083, 569] width 127 height 29
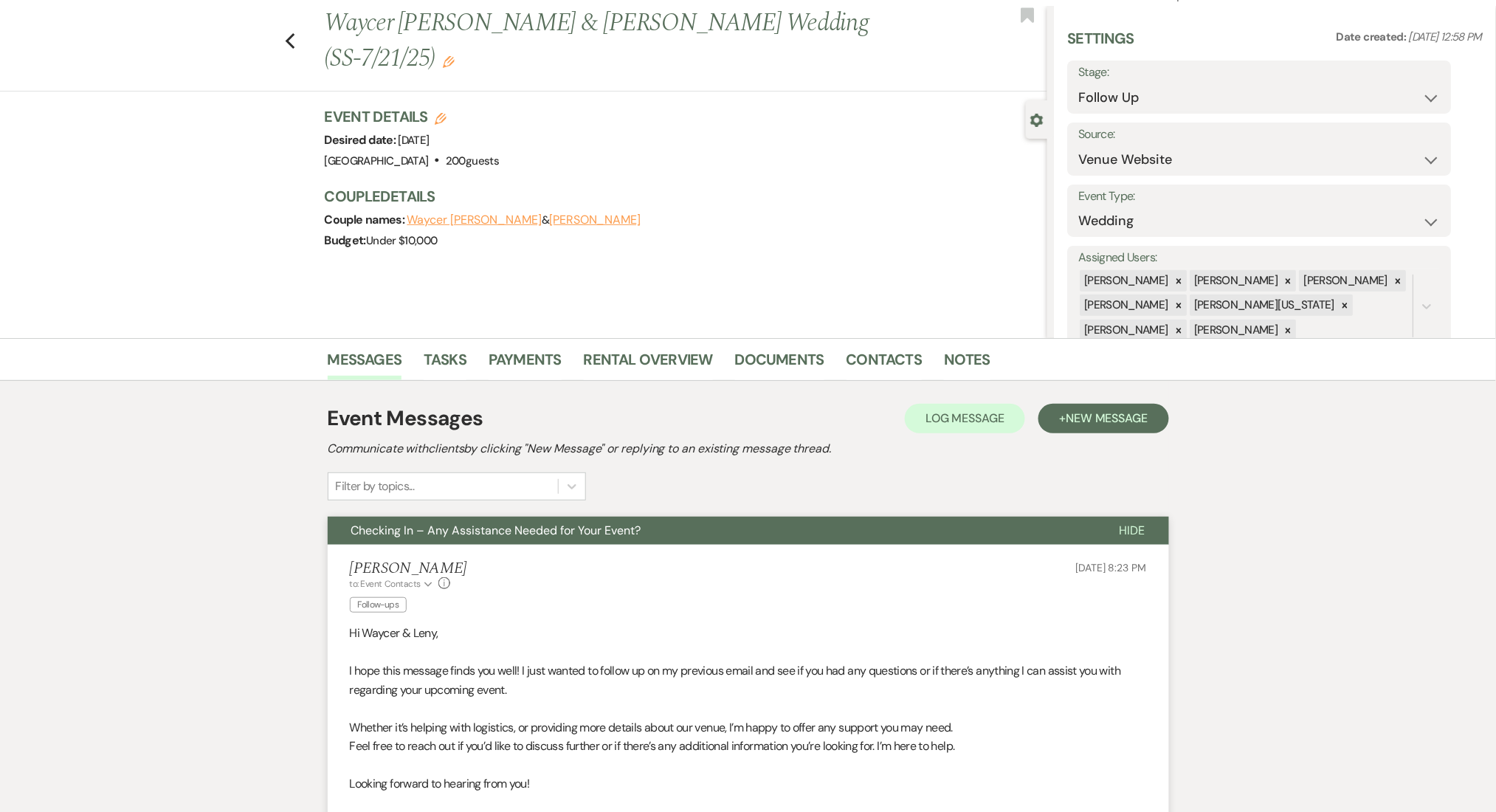
scroll to position [0, 0]
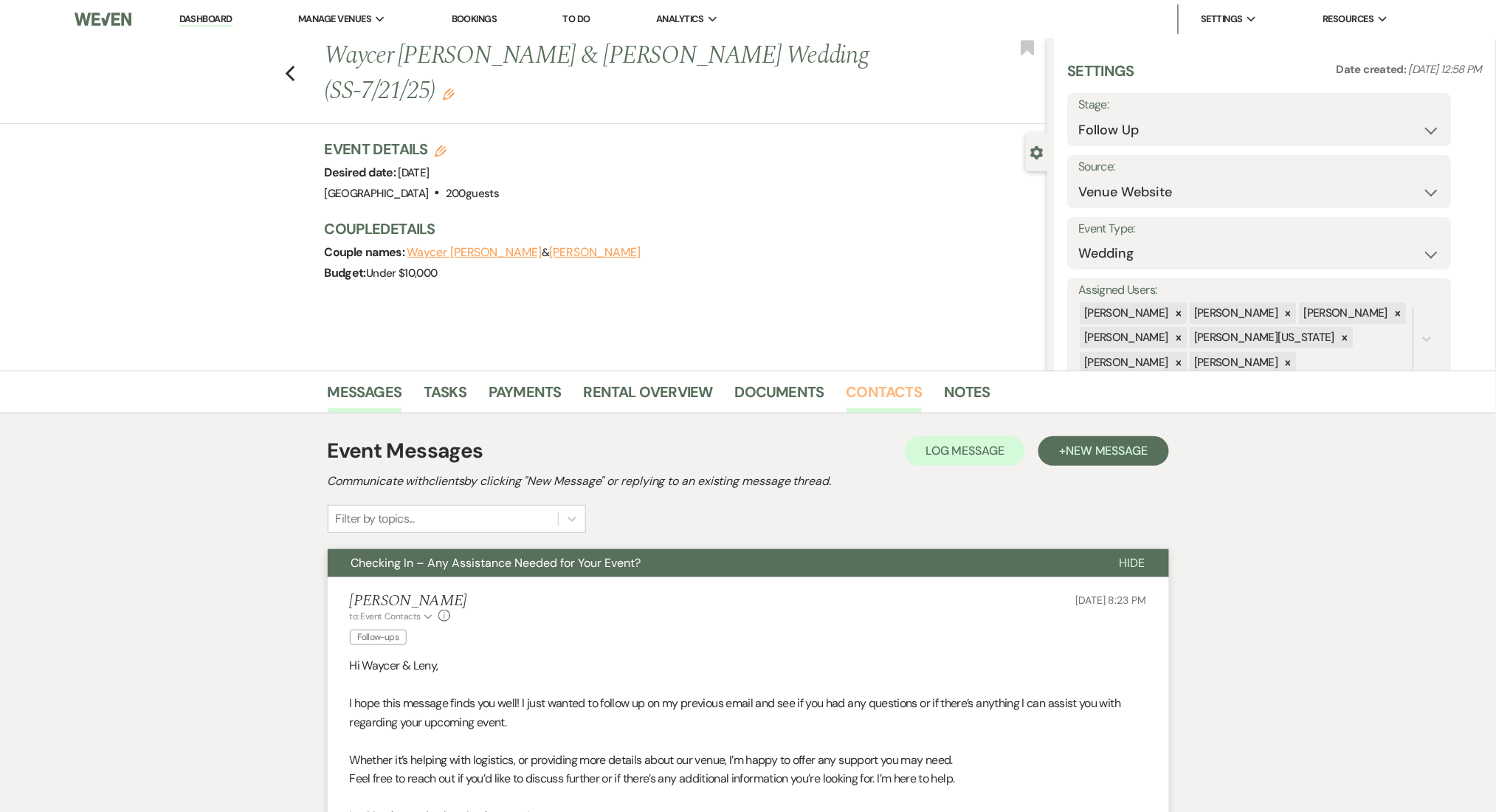
click at [867, 388] on link "Contacts" at bounding box center [884, 396] width 76 height 33
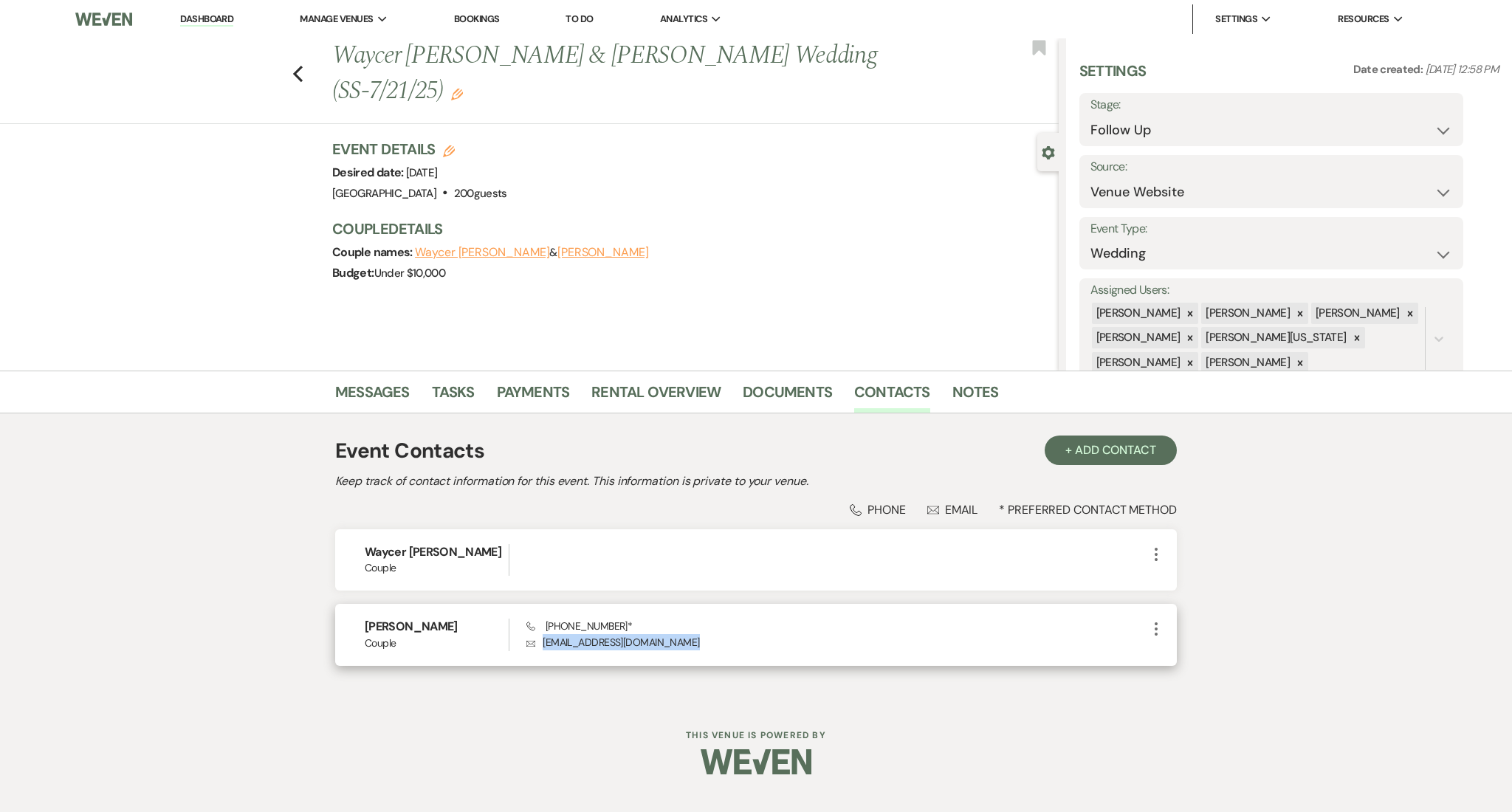
drag, startPoint x: 687, startPoint y: 643, endPoint x: 543, endPoint y: 649, distance: 144.1
click at [543, 649] on p "Envelope yarlenimartinez440@gmail.com" at bounding box center [836, 641] width 621 height 16
copy p "yarlenimartinez440@gmail.com"
drag, startPoint x: 624, startPoint y: 623, endPoint x: 557, endPoint y: 618, distance: 67.2
click at [557, 619] on span "Phone +1 (770) 870-4248 *" at bounding box center [579, 626] width 106 height 13
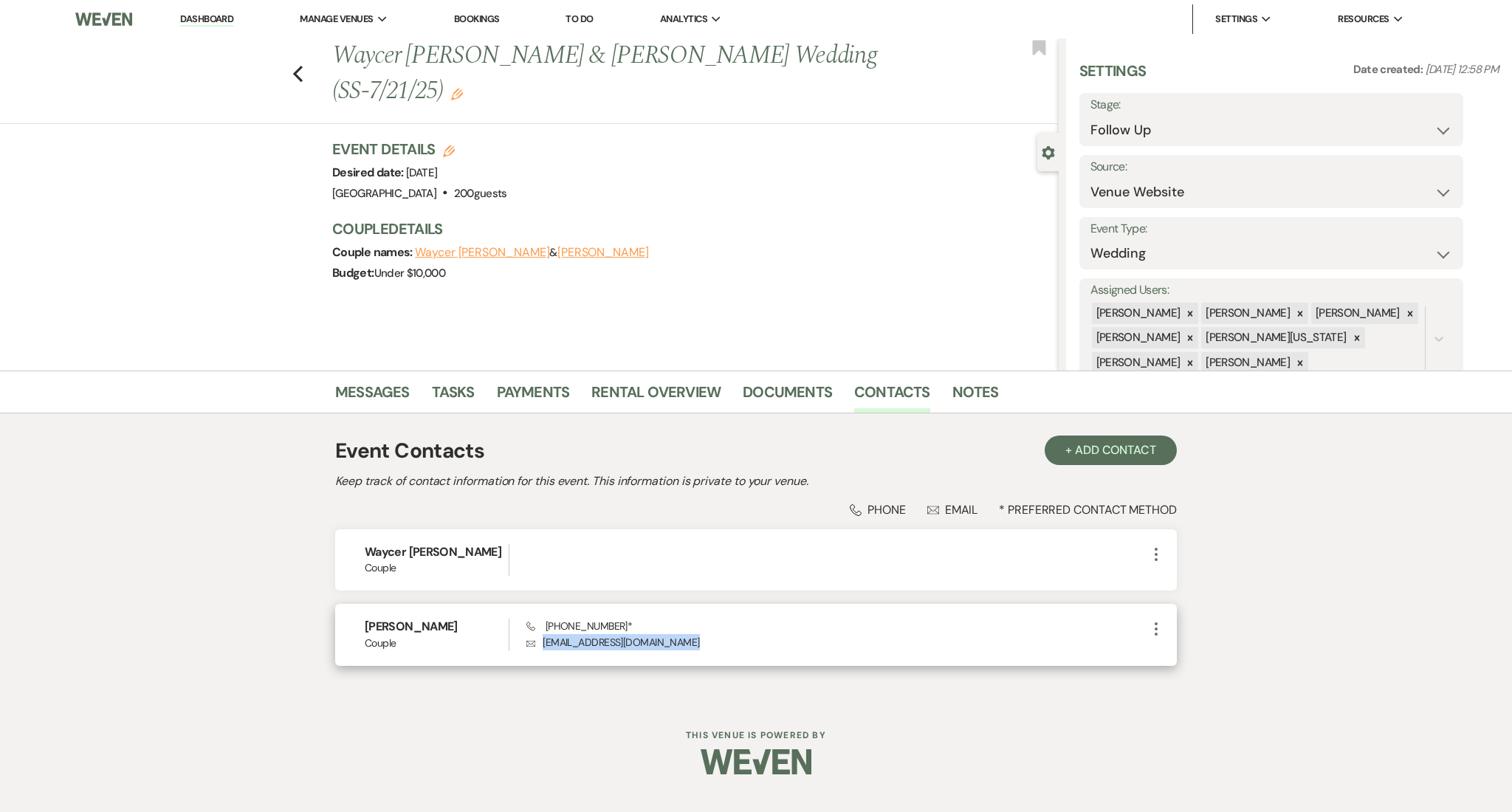
copy span "(770) 870-4248"
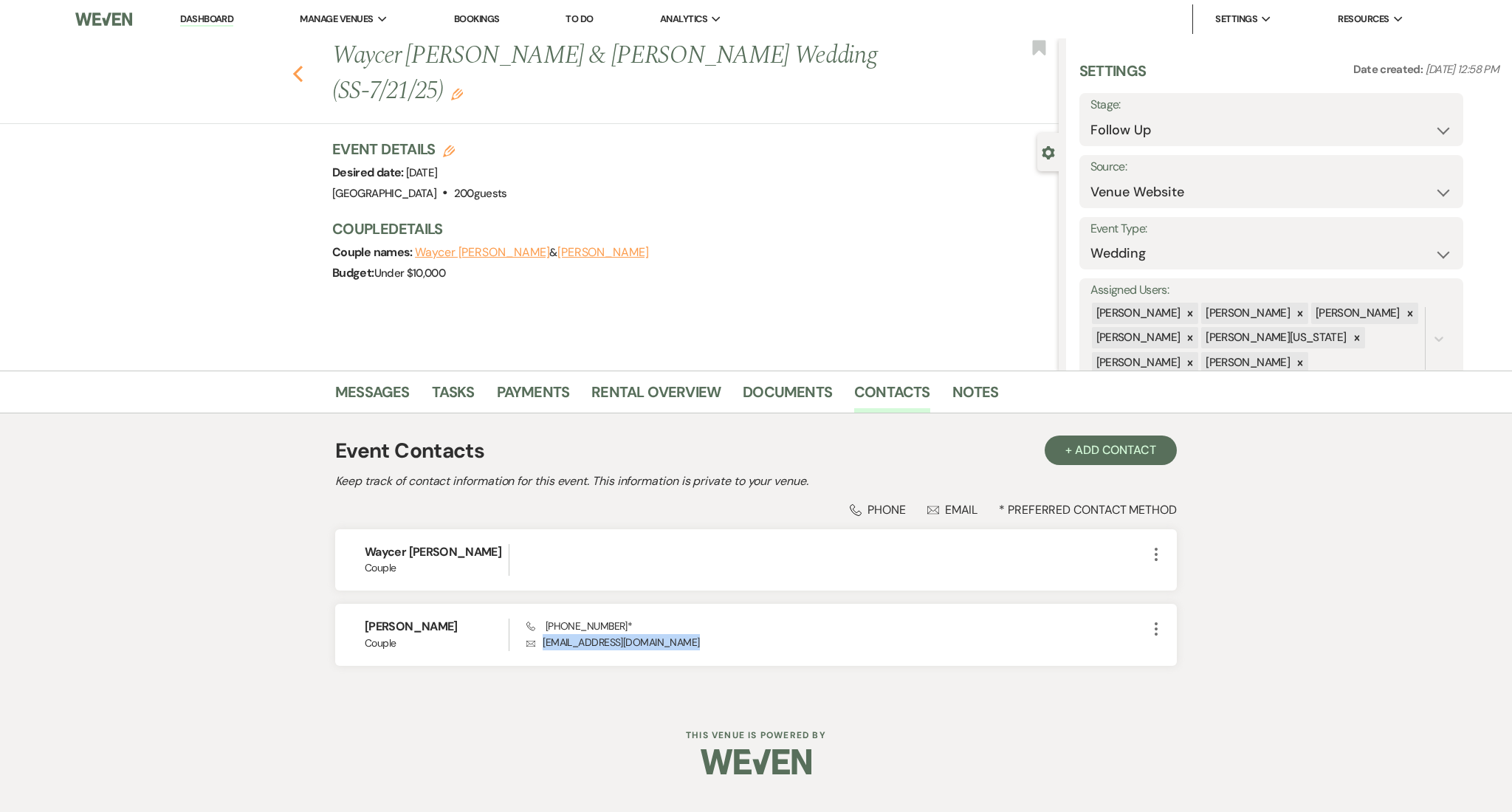
click at [293, 65] on icon "Previous" at bounding box center [298, 73] width 11 height 18
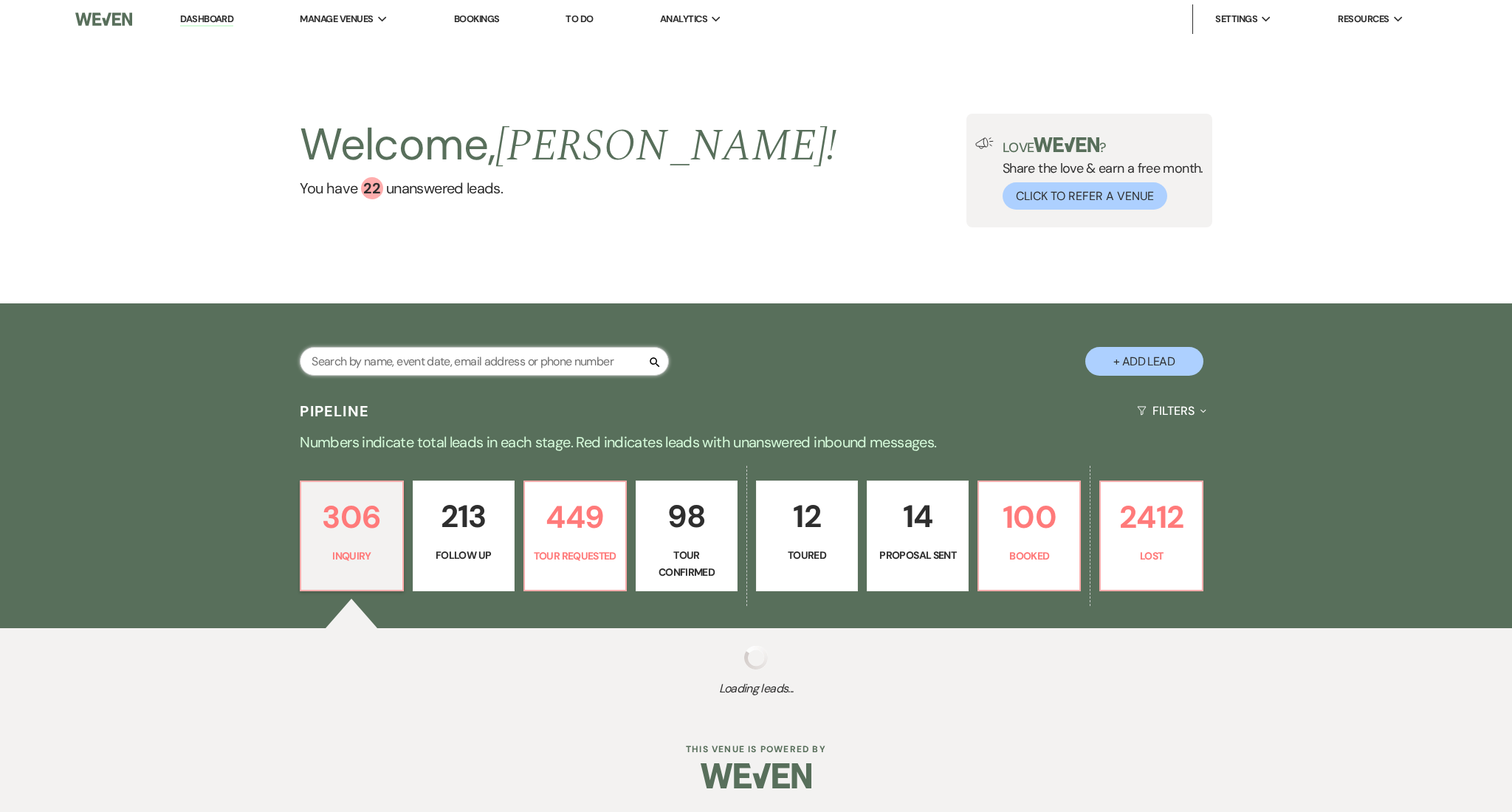
click at [443, 360] on input "text" at bounding box center [484, 361] width 369 height 28
paste input "kirstenrush5@gmail.com"
type input "kirstenrush5@gmail.com"
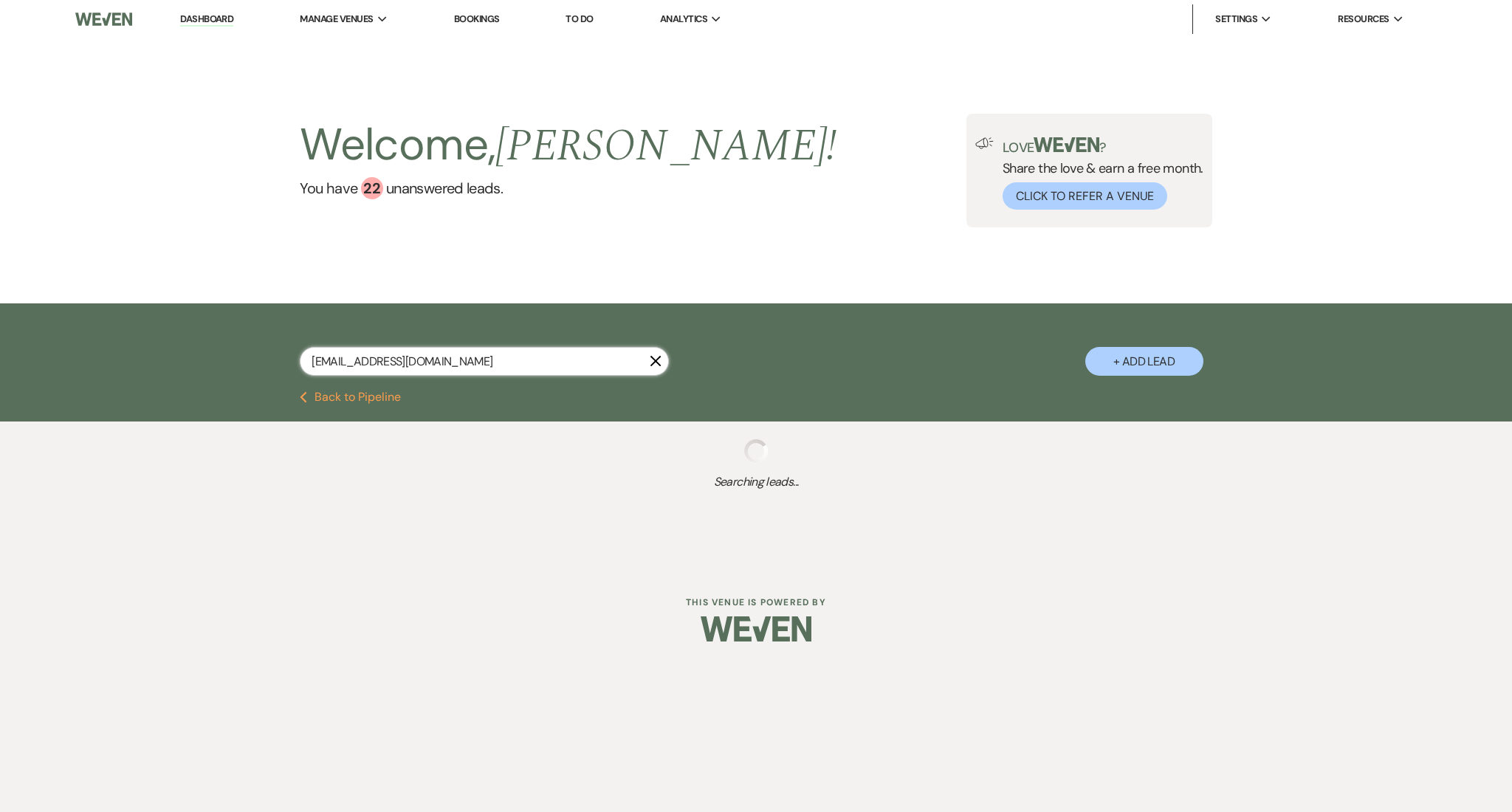
select select "9"
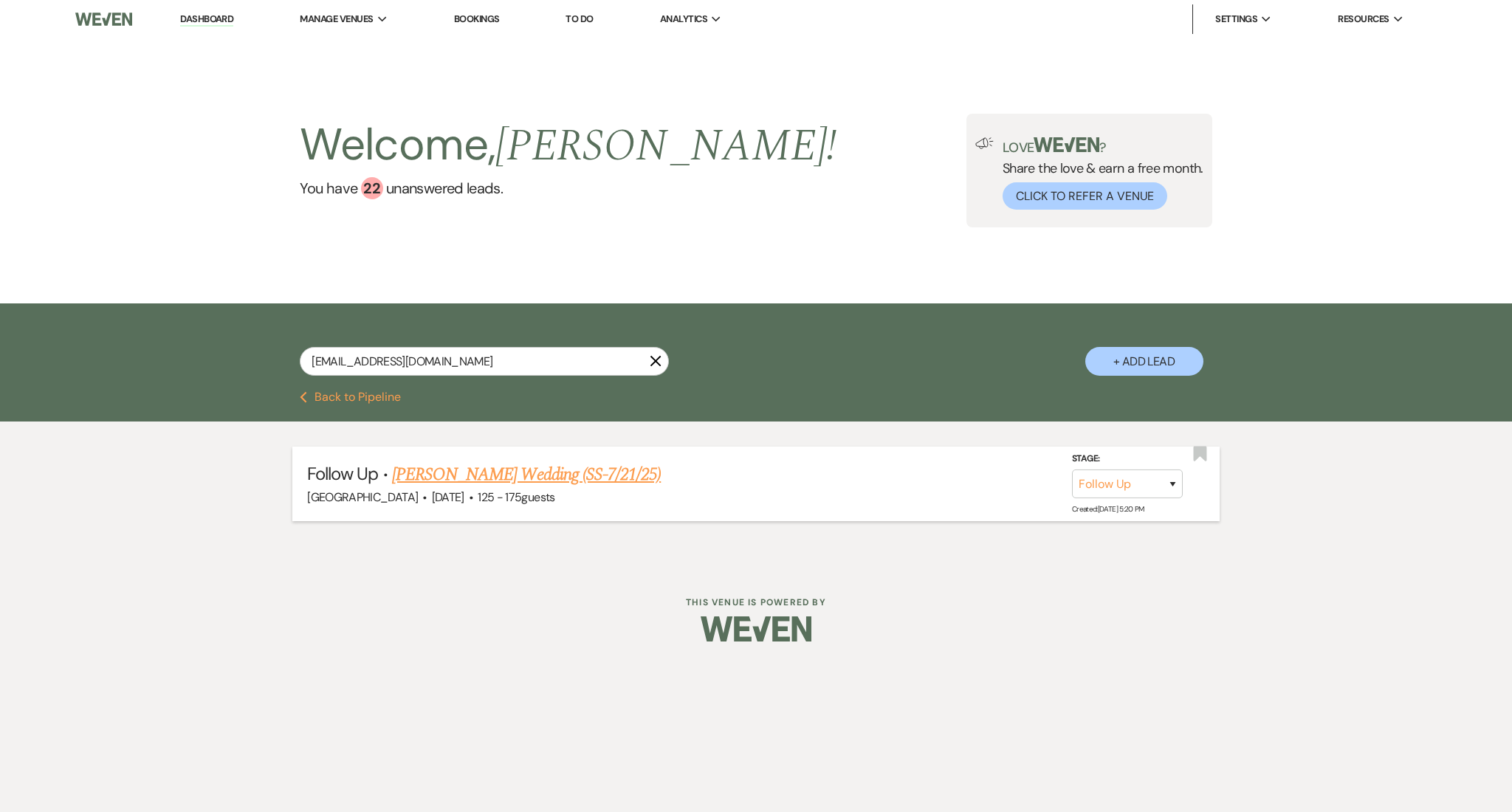
click at [515, 473] on link "[PERSON_NAME] Wedding (SS-7/21/25)" at bounding box center [526, 474] width 269 height 27
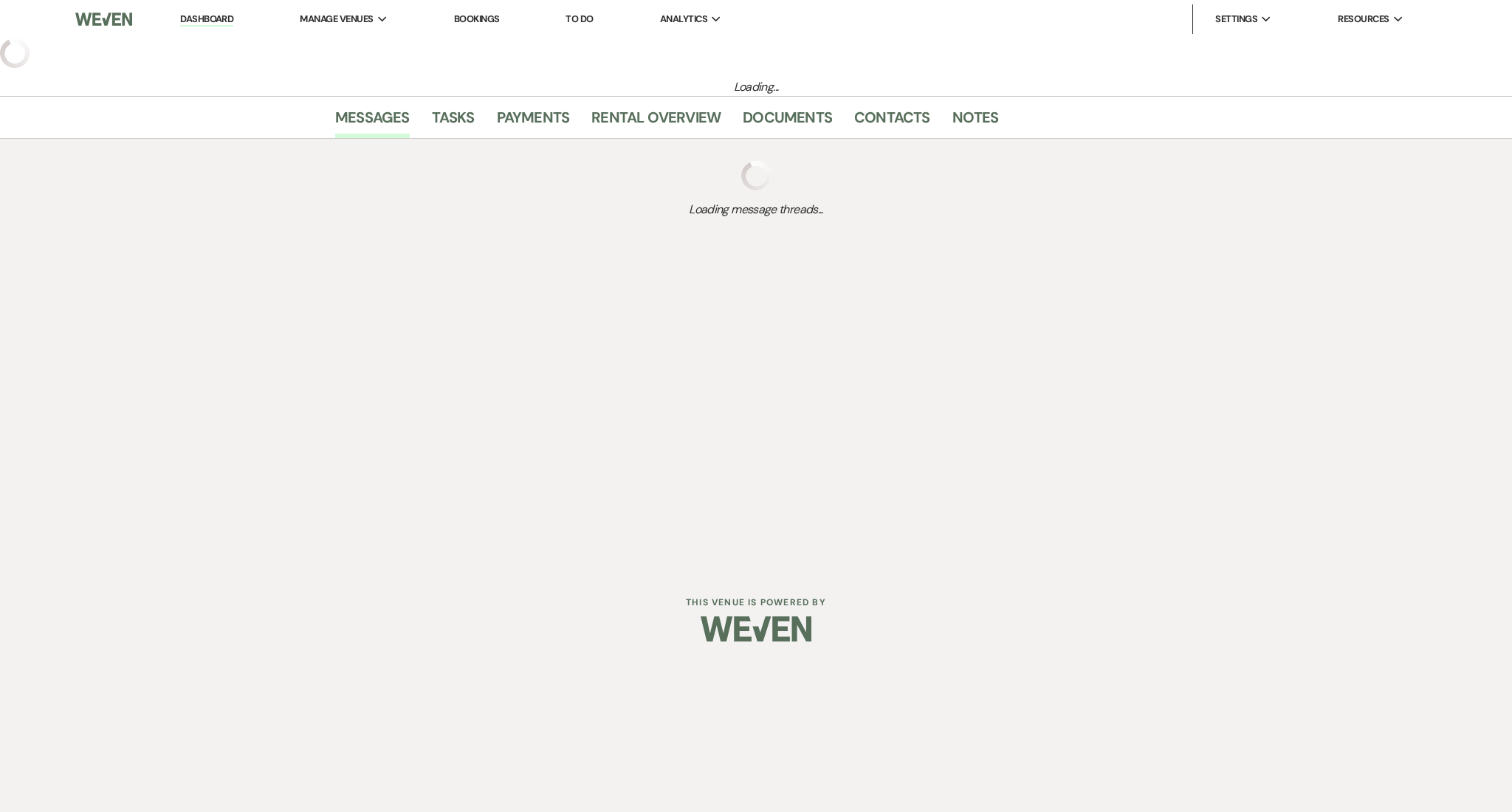
select select "9"
select select "3"
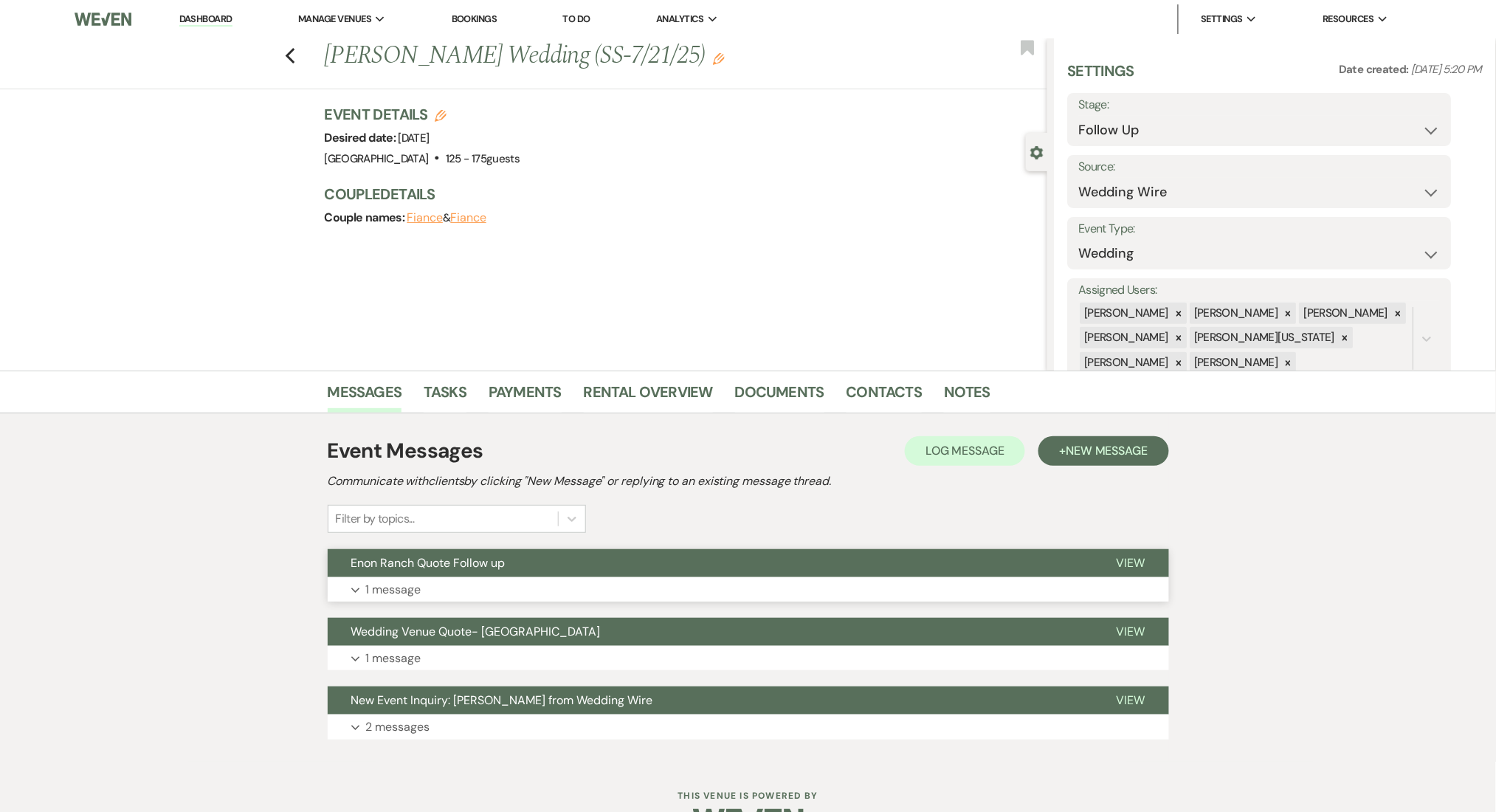
click at [703, 588] on button "Expand 1 message" at bounding box center [748, 590] width 841 height 25
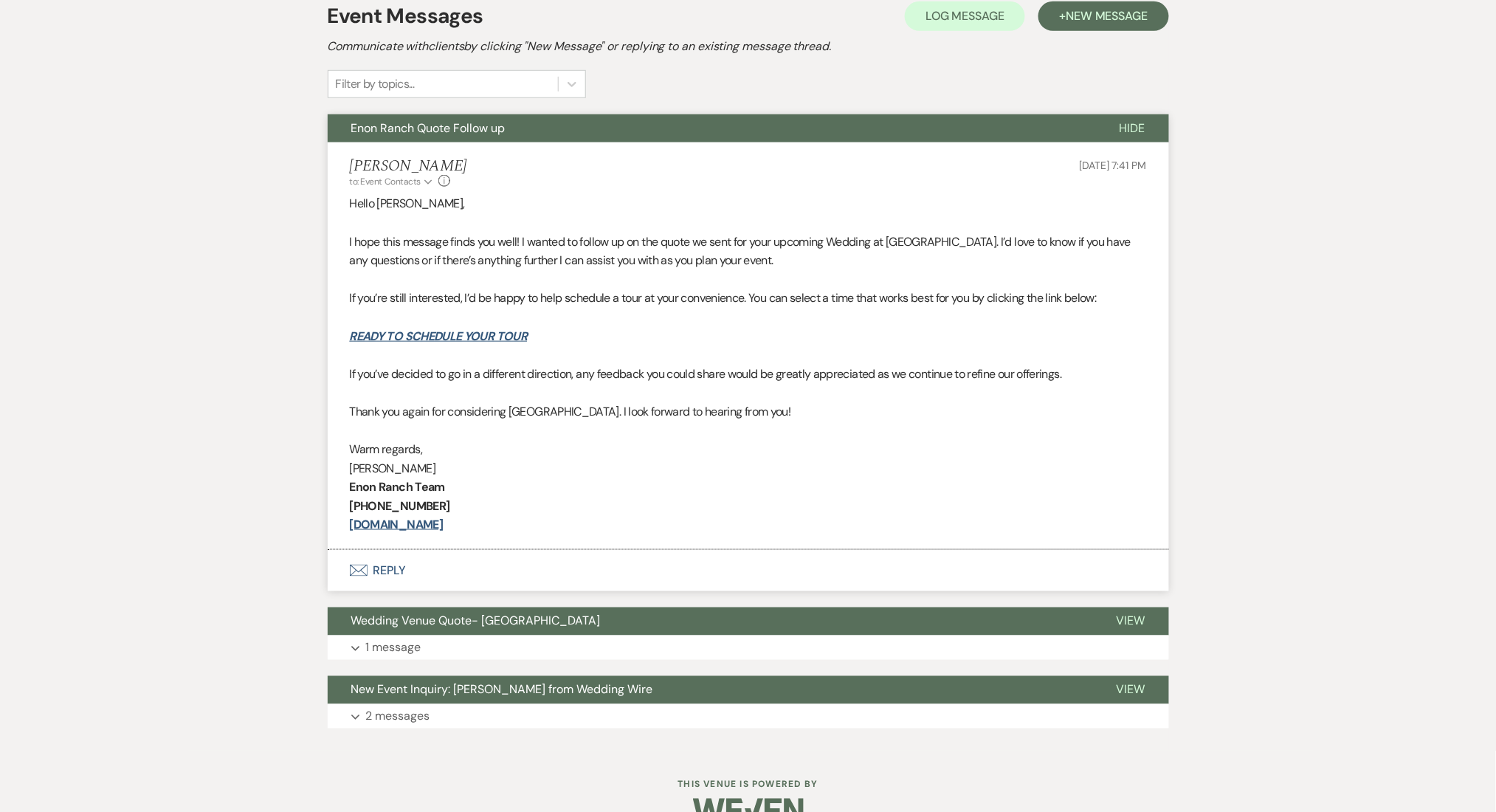
scroll to position [468, 0]
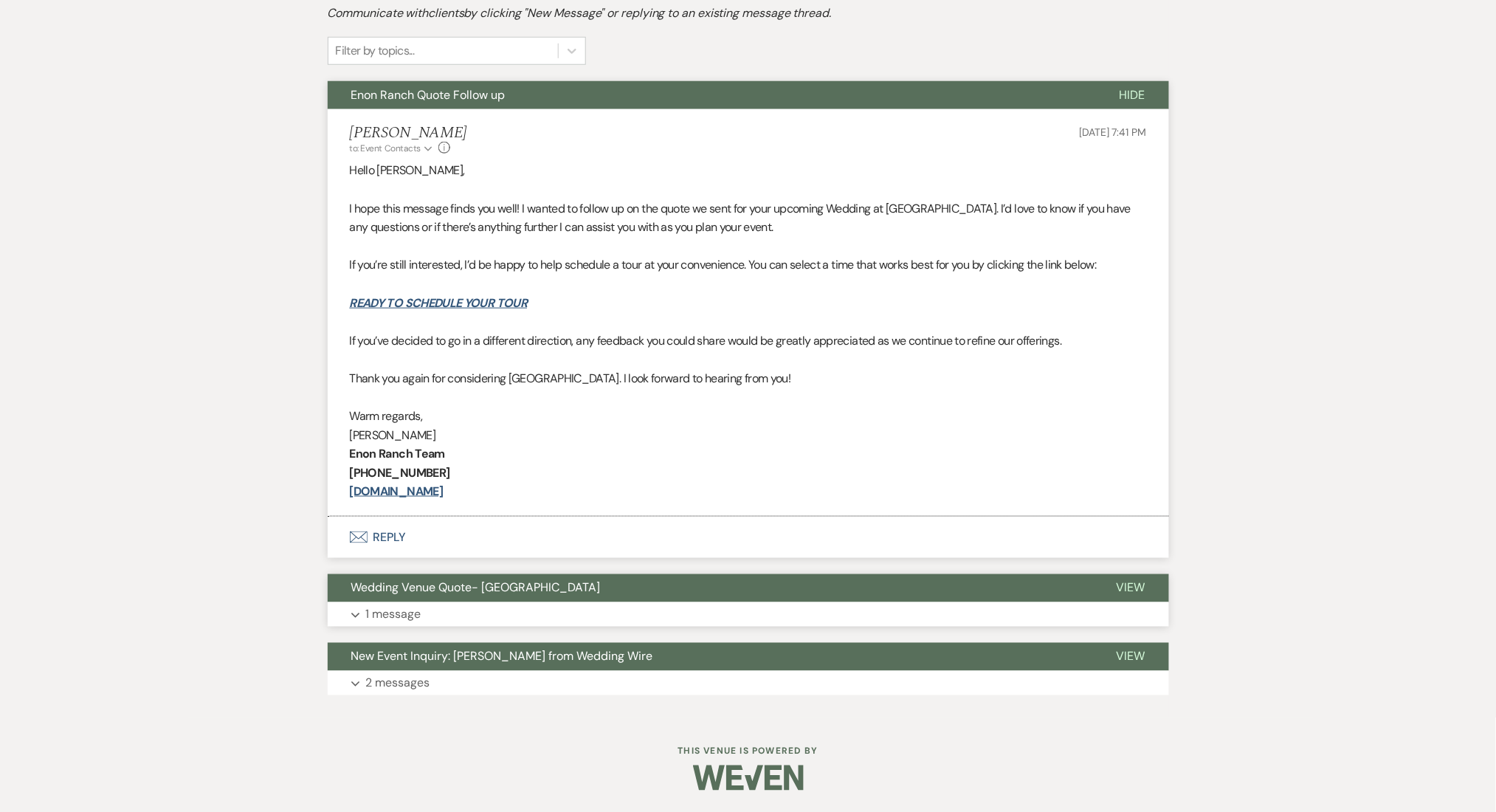
click at [621, 615] on button "Expand 1 message" at bounding box center [748, 615] width 841 height 25
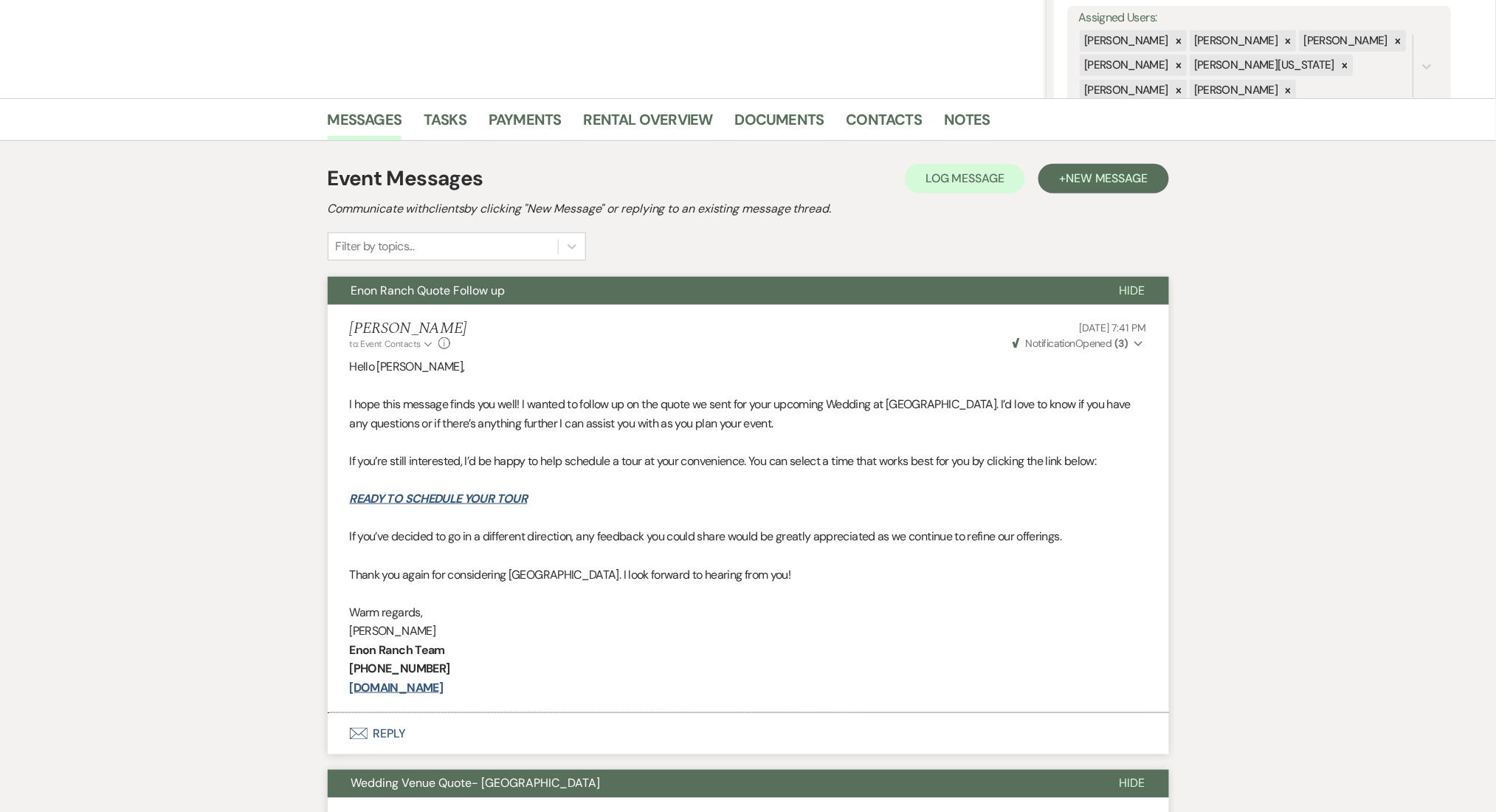
scroll to position [272, 0]
click at [1067, 180] on span "New Message" at bounding box center [1107, 178] width 82 height 15
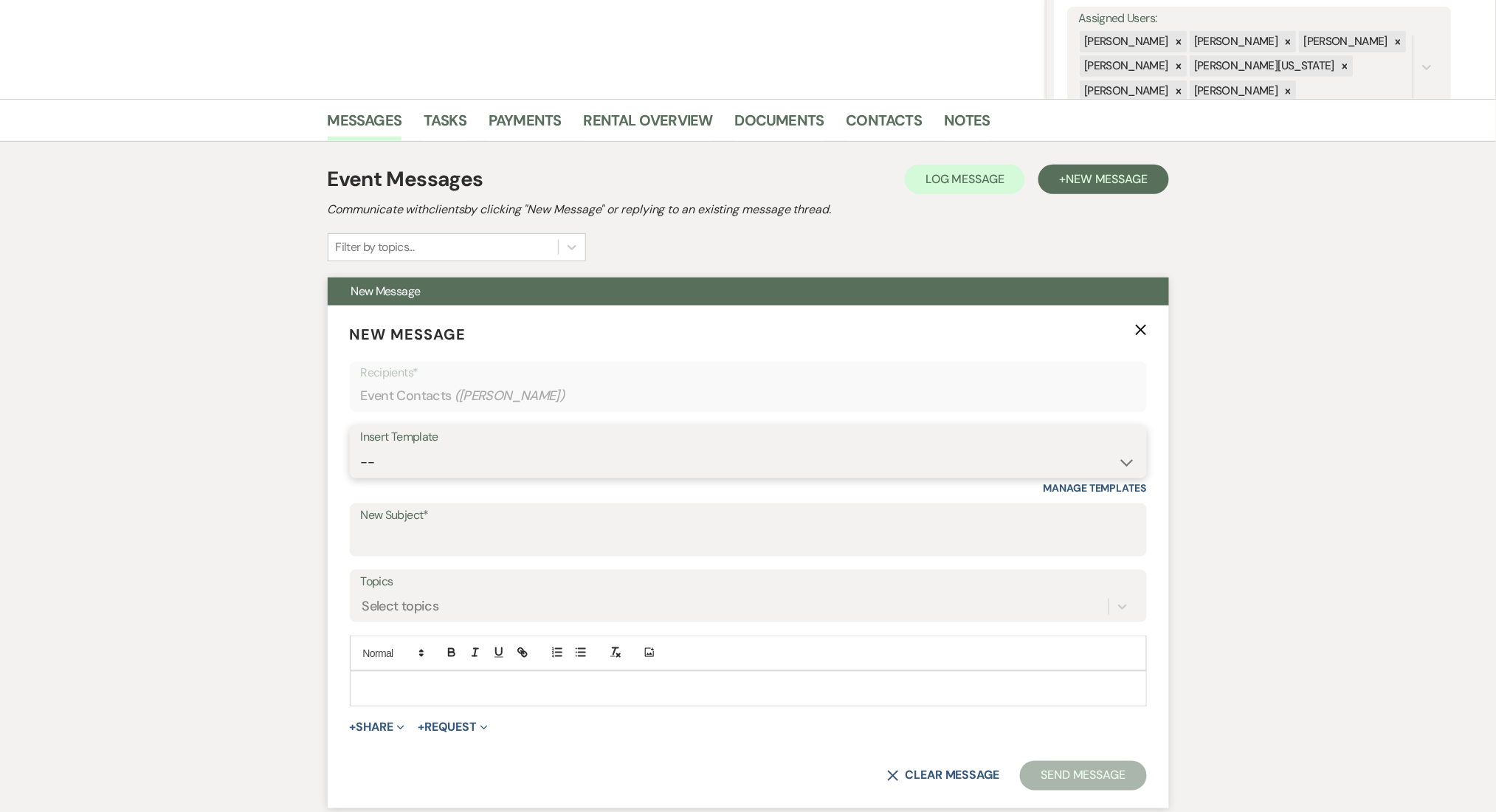
click at [494, 461] on select "-- Inquiry Follow Up Email #2 Contract Sending Template Payment Template Rental…" at bounding box center [748, 463] width 775 height 28
select select "4603"
click at [361, 448] on select "-- Inquiry Follow Up Email #2 Contract Sending Template Payment Template Rental…" at bounding box center [748, 463] width 775 height 28
type input "Checking In – Any Assistance Needed for Your Event?"
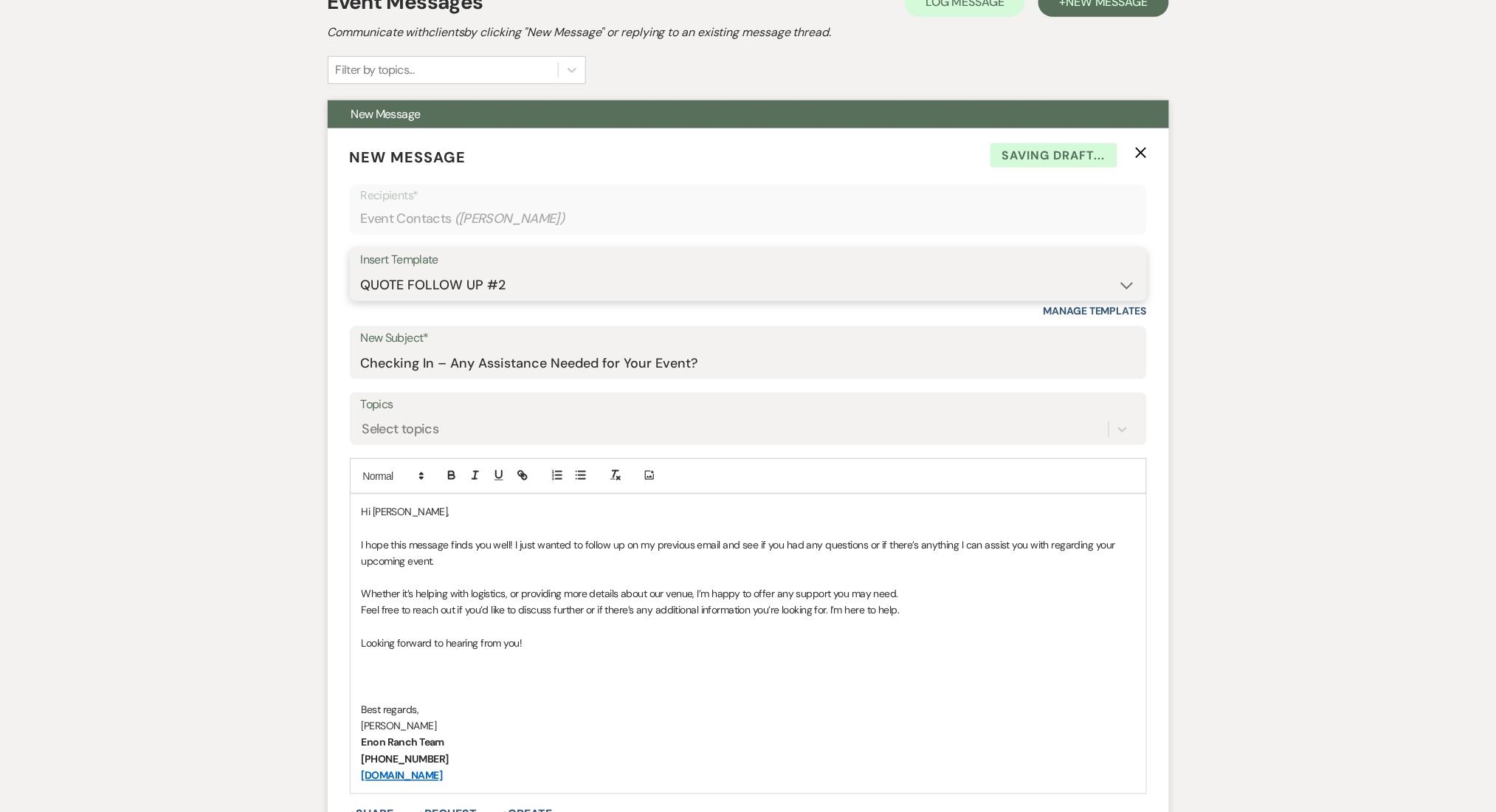
scroll to position [566, 0]
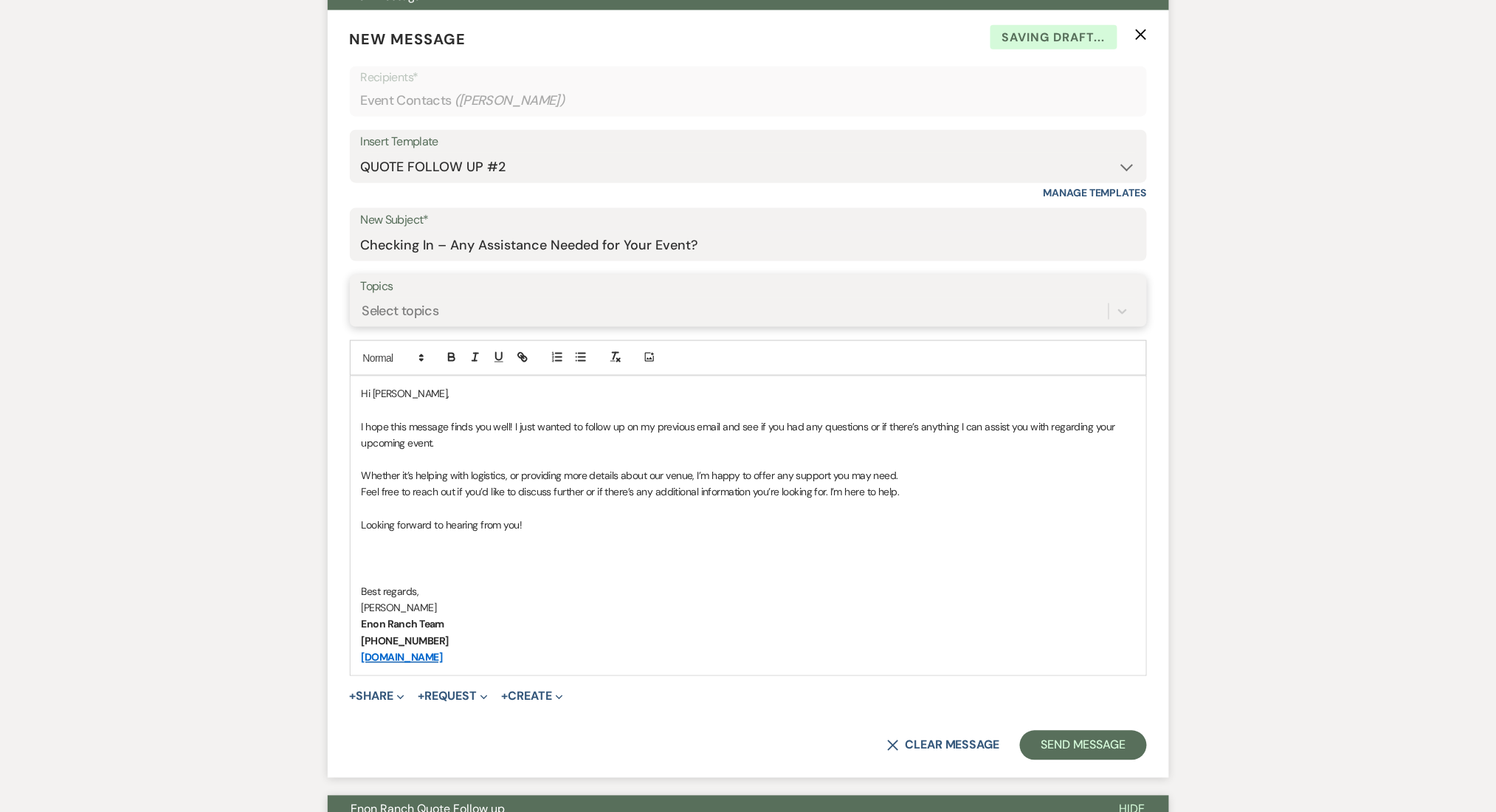
click at [423, 317] on div "Select topics" at bounding box center [401, 311] width 77 height 20
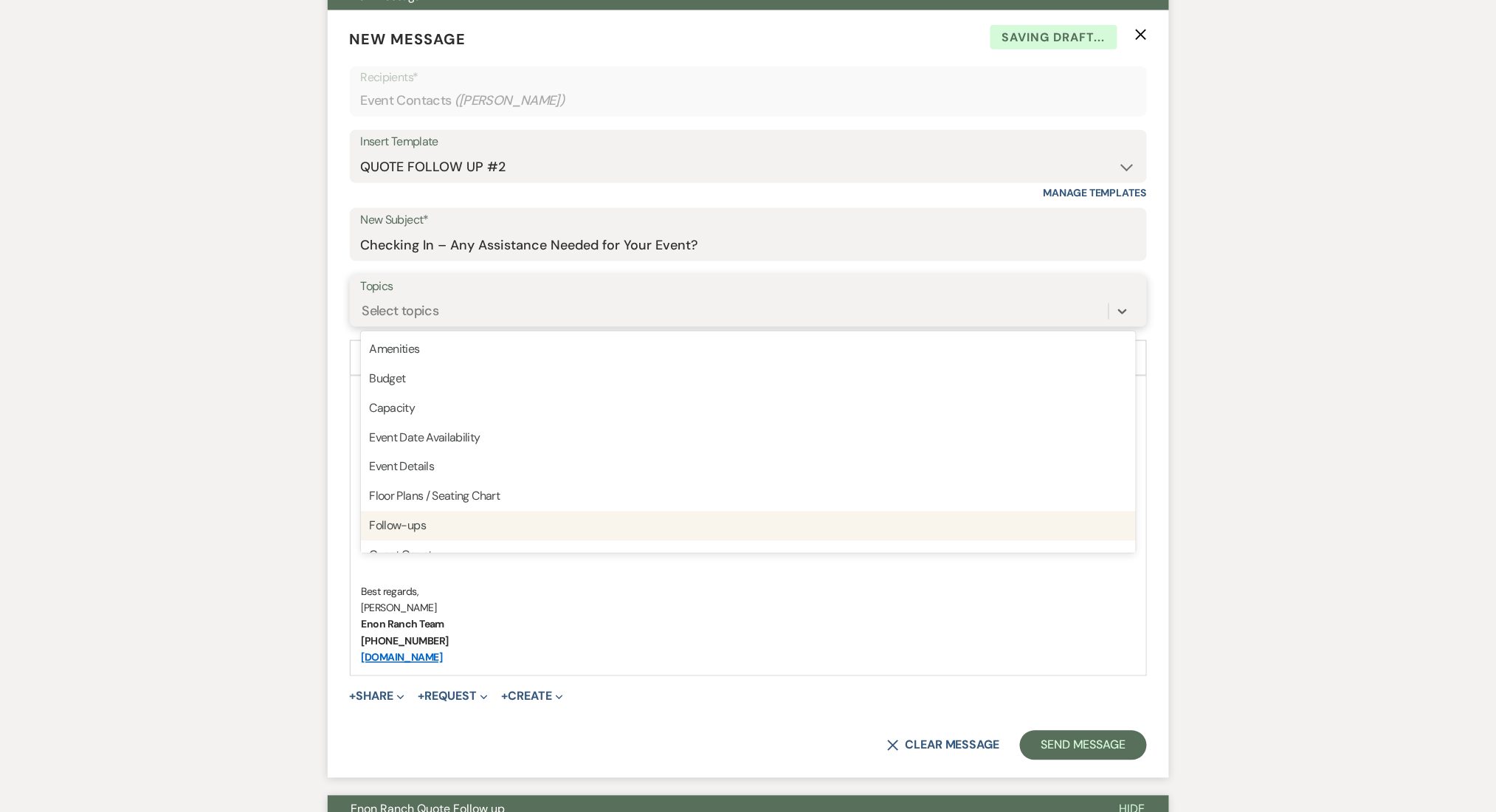
click at [437, 520] on div "Follow-ups" at bounding box center [748, 525] width 775 height 29
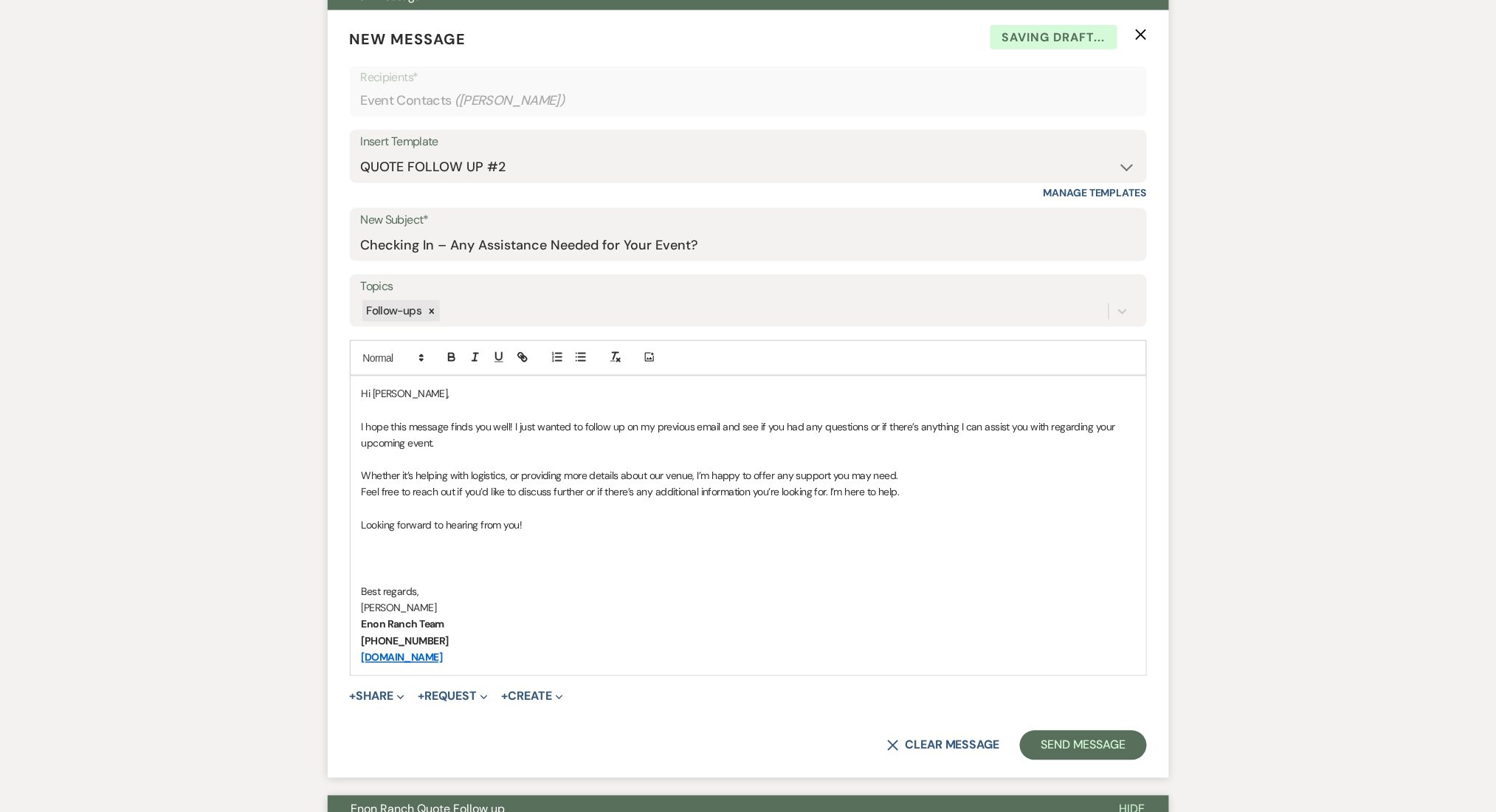
click at [1086, 760] on form "New Message X Saving draft... Recipients* Event Contacts ( Kirsten Rush ) Inser…" at bounding box center [748, 394] width 841 height 768
click at [1078, 741] on button "Send Message" at bounding box center [1083, 745] width 127 height 29
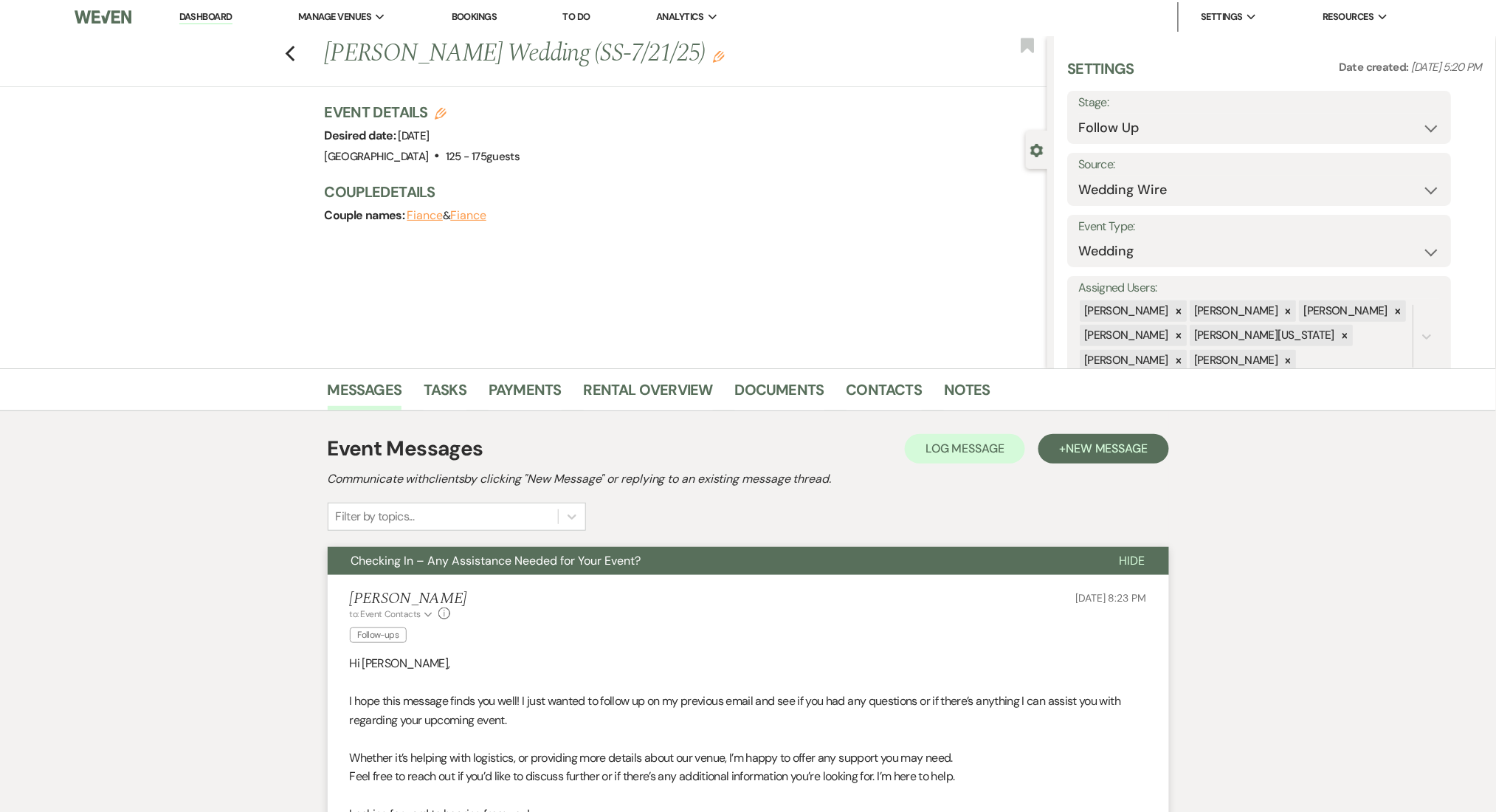
scroll to position [0, 0]
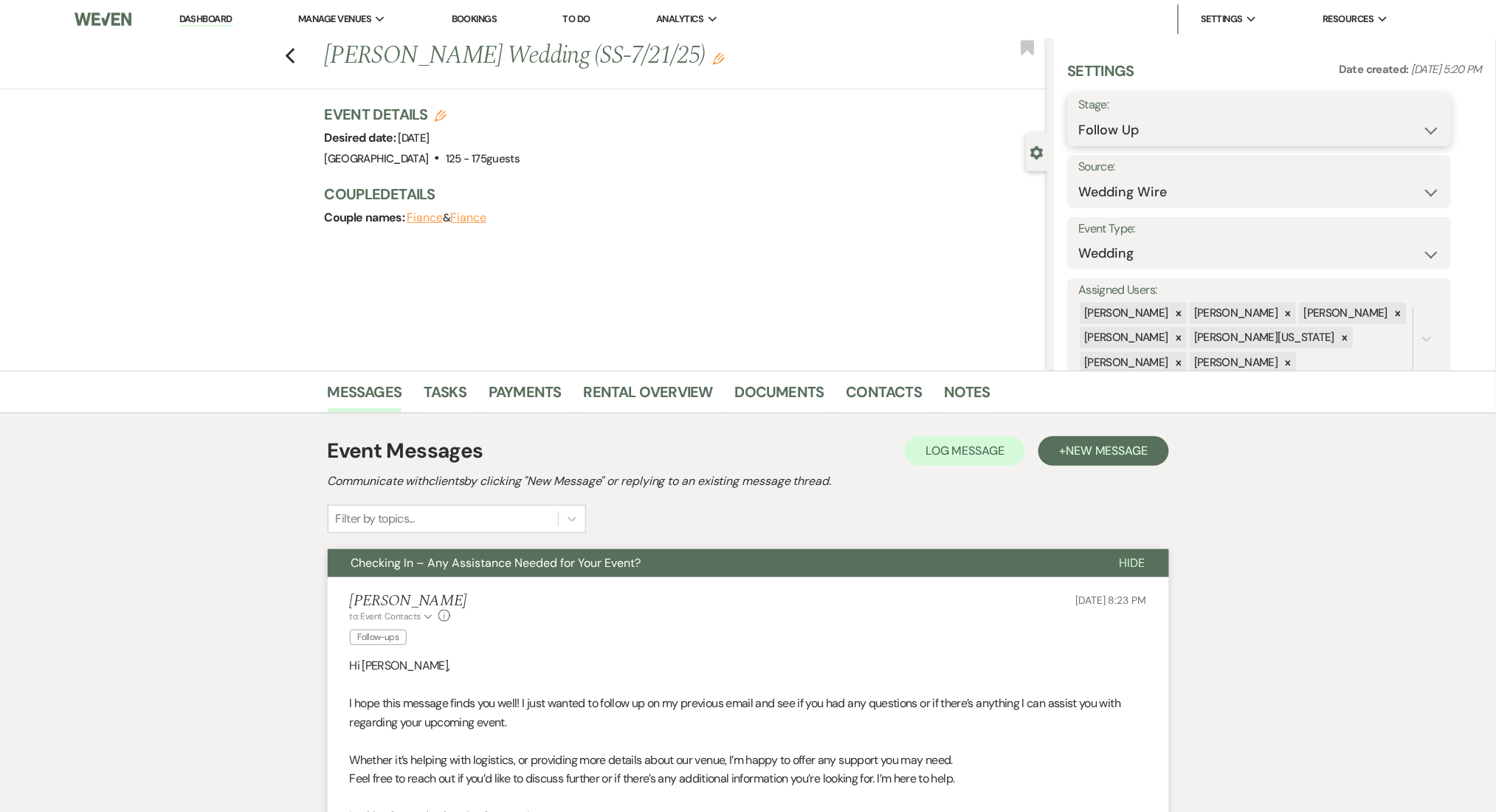
click at [1128, 132] on select "Inquiry Follow Up Tour Requested Tour Confirmed Toured Proposal Sent Booked Lost" at bounding box center [1260, 130] width 362 height 28
select select "1"
click at [1079, 116] on select "Inquiry Follow Up Tour Requested Tour Confirmed Toured Proposal Sent Booked Lost" at bounding box center [1260, 130] width 362 height 28
click at [1418, 122] on button "Save" at bounding box center [1411, 119] width 84 height 29
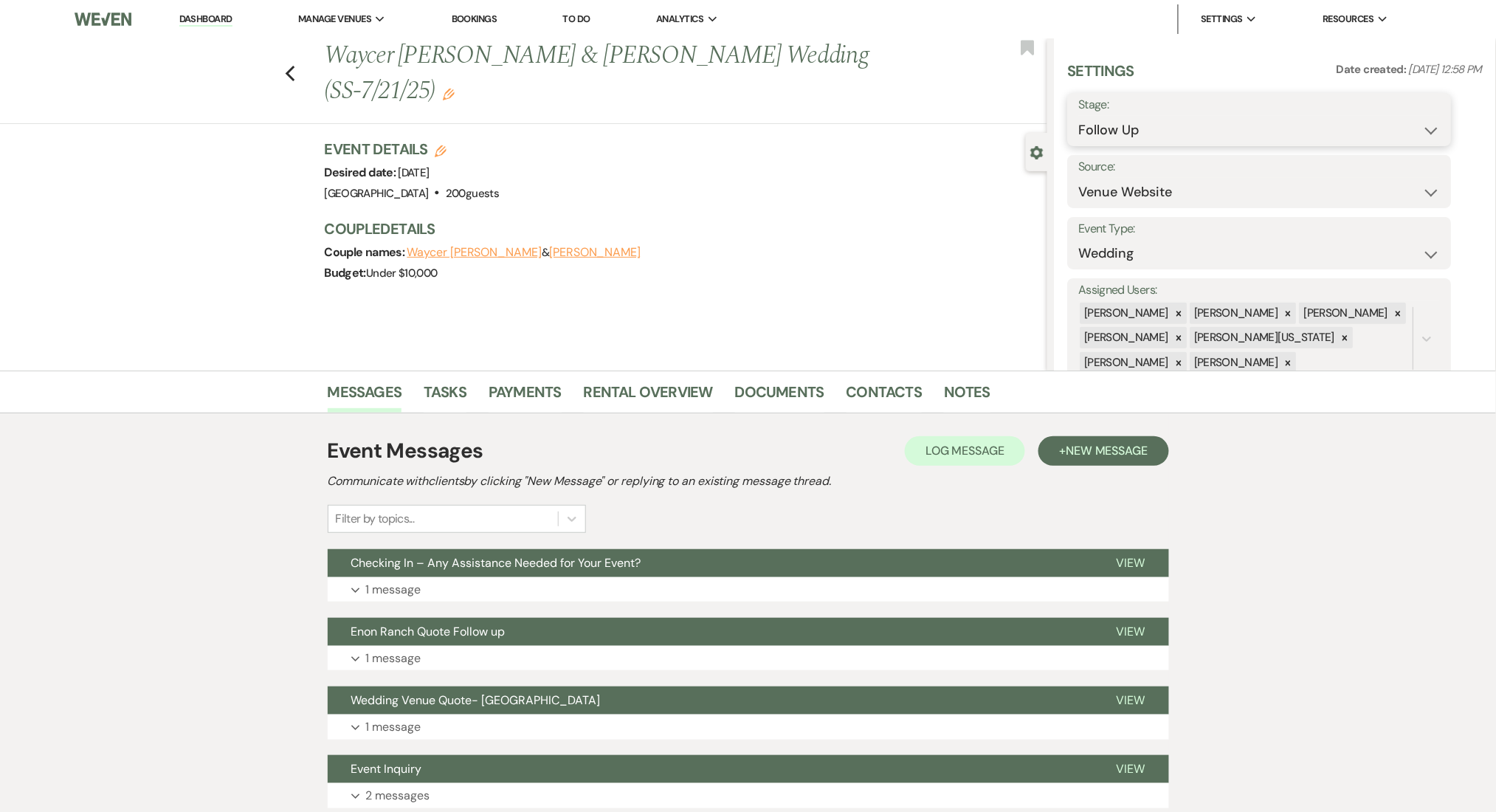
drag, startPoint x: 0, startPoint y: 0, endPoint x: 1213, endPoint y: 140, distance: 1221.1
click at [1213, 140] on select "Inquiry Follow Up Tour Requested Tour Confirmed Toured Proposal Sent Booked Lost" at bounding box center [1260, 130] width 362 height 28
click at [1079, 116] on select "Inquiry Follow Up Tour Requested Tour Confirmed Toured Proposal Sent Booked Lost" at bounding box center [1260, 130] width 362 height 28
drag, startPoint x: 1207, startPoint y: 131, endPoint x: 1203, endPoint y: 143, distance: 12.6
click at [1207, 131] on select "Inquiry Follow Up Tour Requested Tour Confirmed Toured Proposal Sent Booked Lost" at bounding box center [1260, 130] width 362 height 28
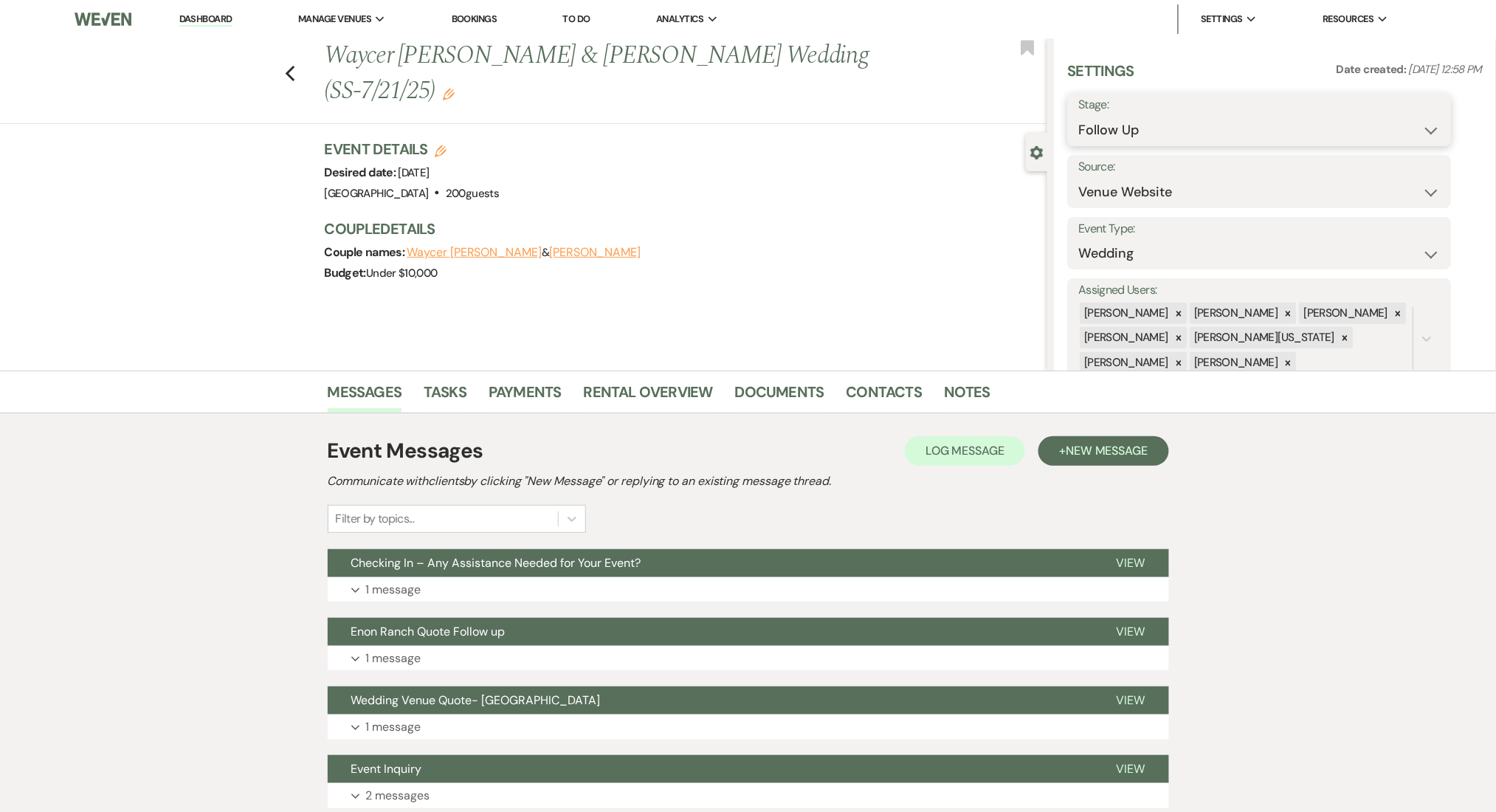
select select "1"
click at [1079, 116] on select "Inquiry Follow Up Tour Requested Tour Confirmed Toured Proposal Sent Booked Lost" at bounding box center [1260, 130] width 362 height 28
click at [1407, 113] on button "Save" at bounding box center [1411, 119] width 84 height 29
click at [295, 65] on icon "Previous" at bounding box center [290, 73] width 11 height 18
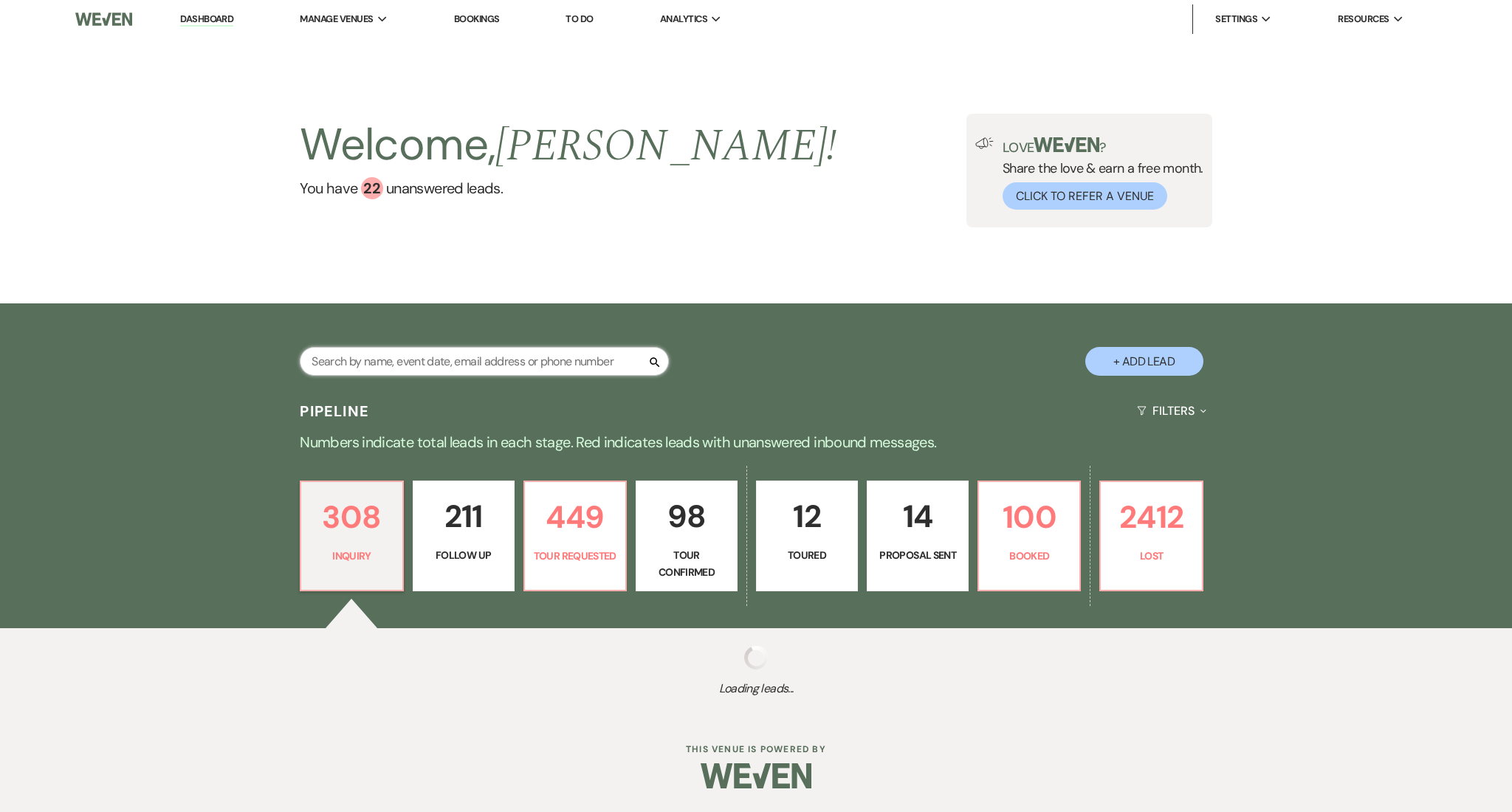
click at [453, 357] on input "text" at bounding box center [484, 361] width 369 height 28
paste input "[EMAIL_ADDRESS][DOMAIN_NAME]"
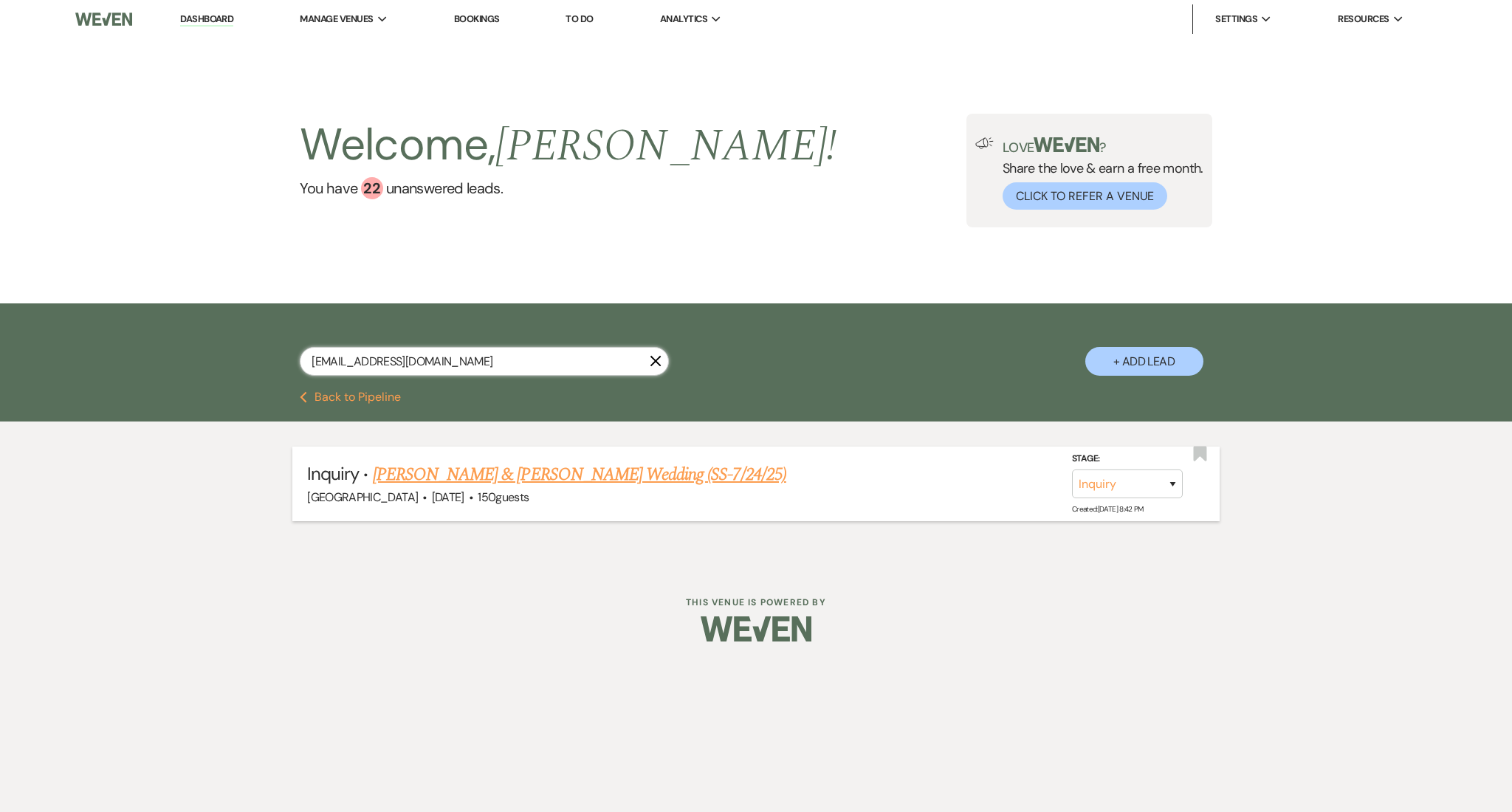
type input "[EMAIL_ADDRESS][DOMAIN_NAME]"
click at [446, 471] on link "[PERSON_NAME] & [PERSON_NAME] Wedding (SS-7/24/25)" at bounding box center [579, 474] width 413 height 27
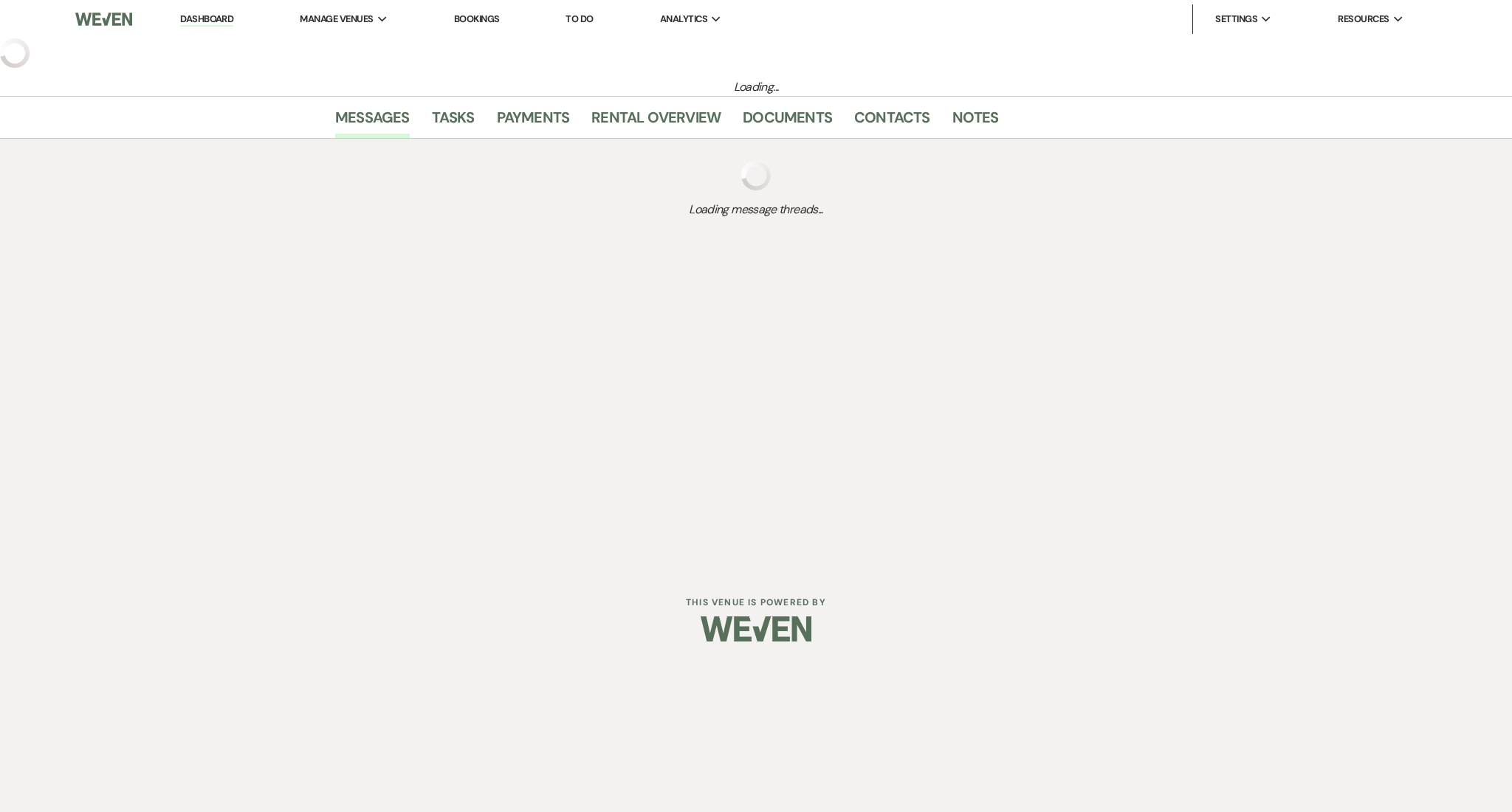
select select "5"
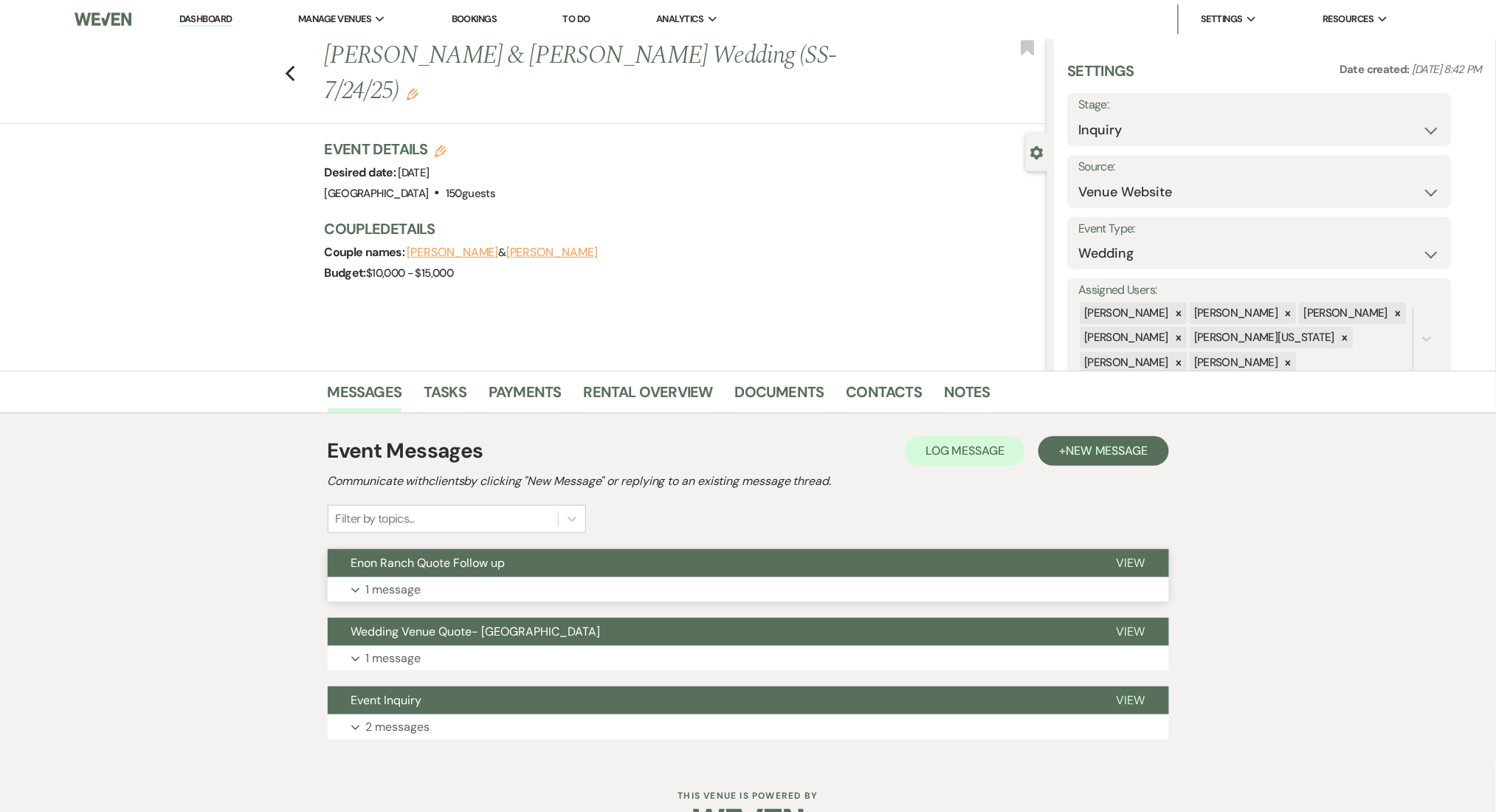
click at [695, 582] on button "Expand 1 message" at bounding box center [748, 590] width 841 height 25
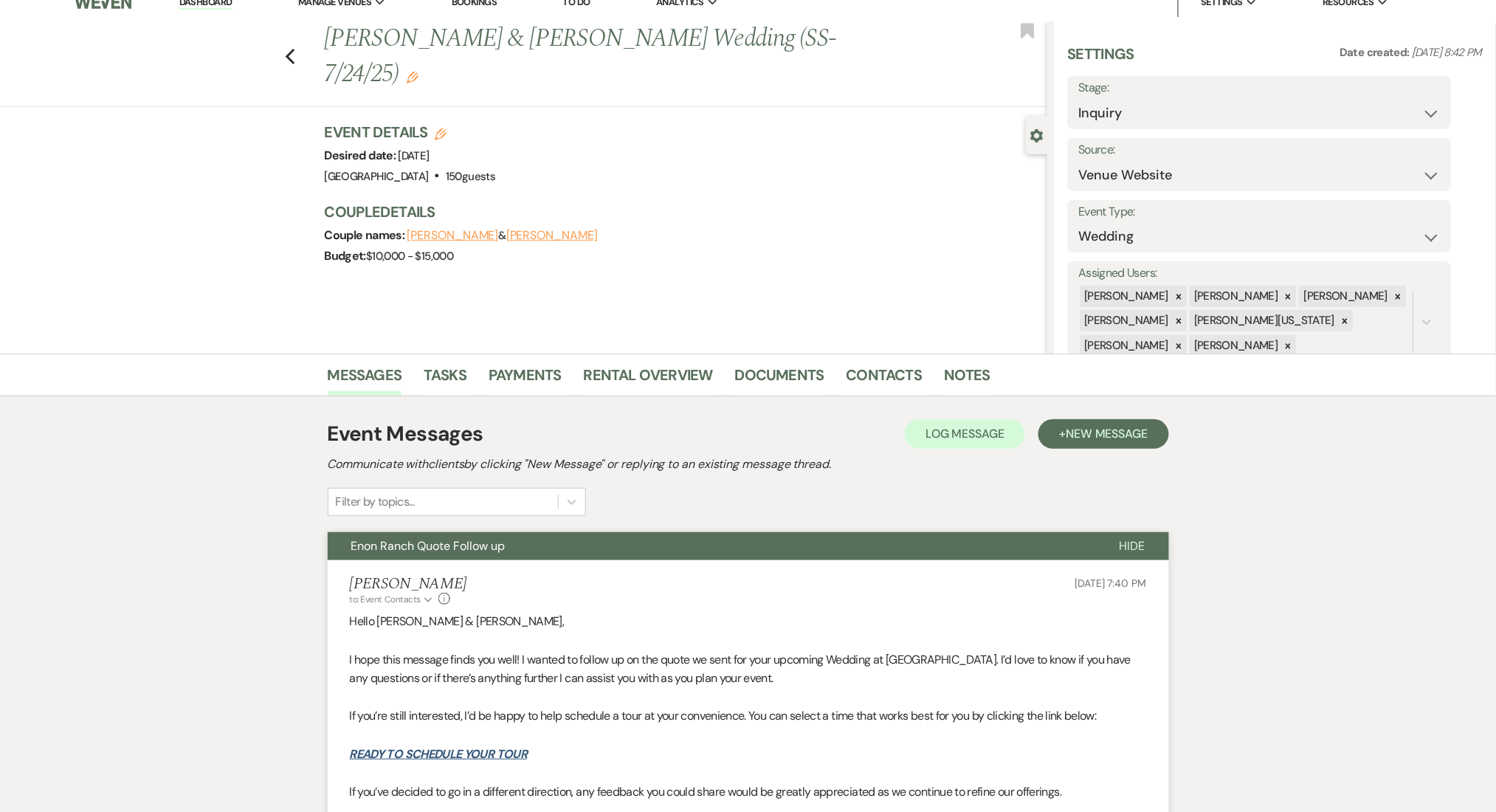
scroll to position [468, 0]
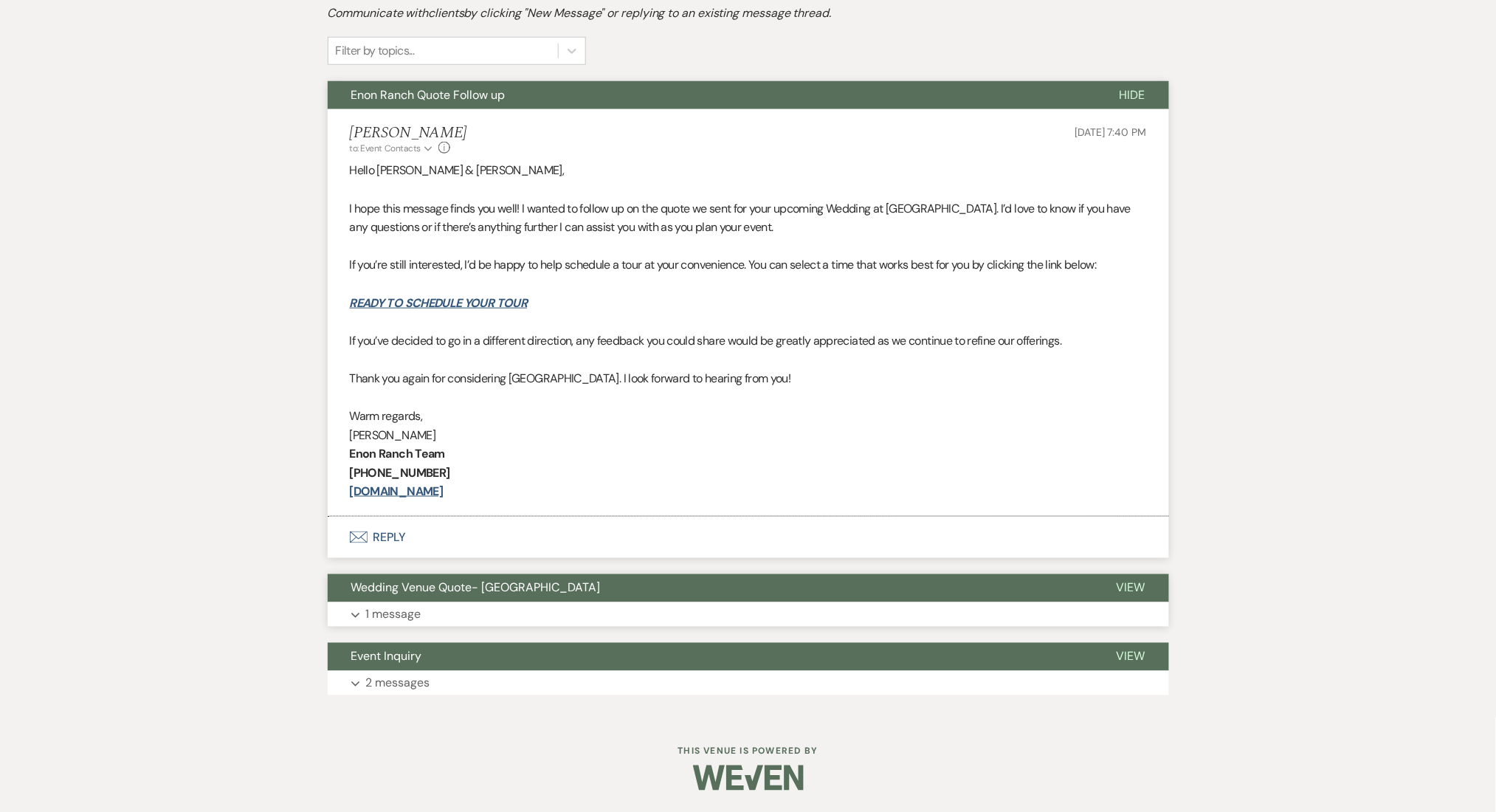
click at [700, 625] on button "Expand 1 message" at bounding box center [748, 615] width 841 height 25
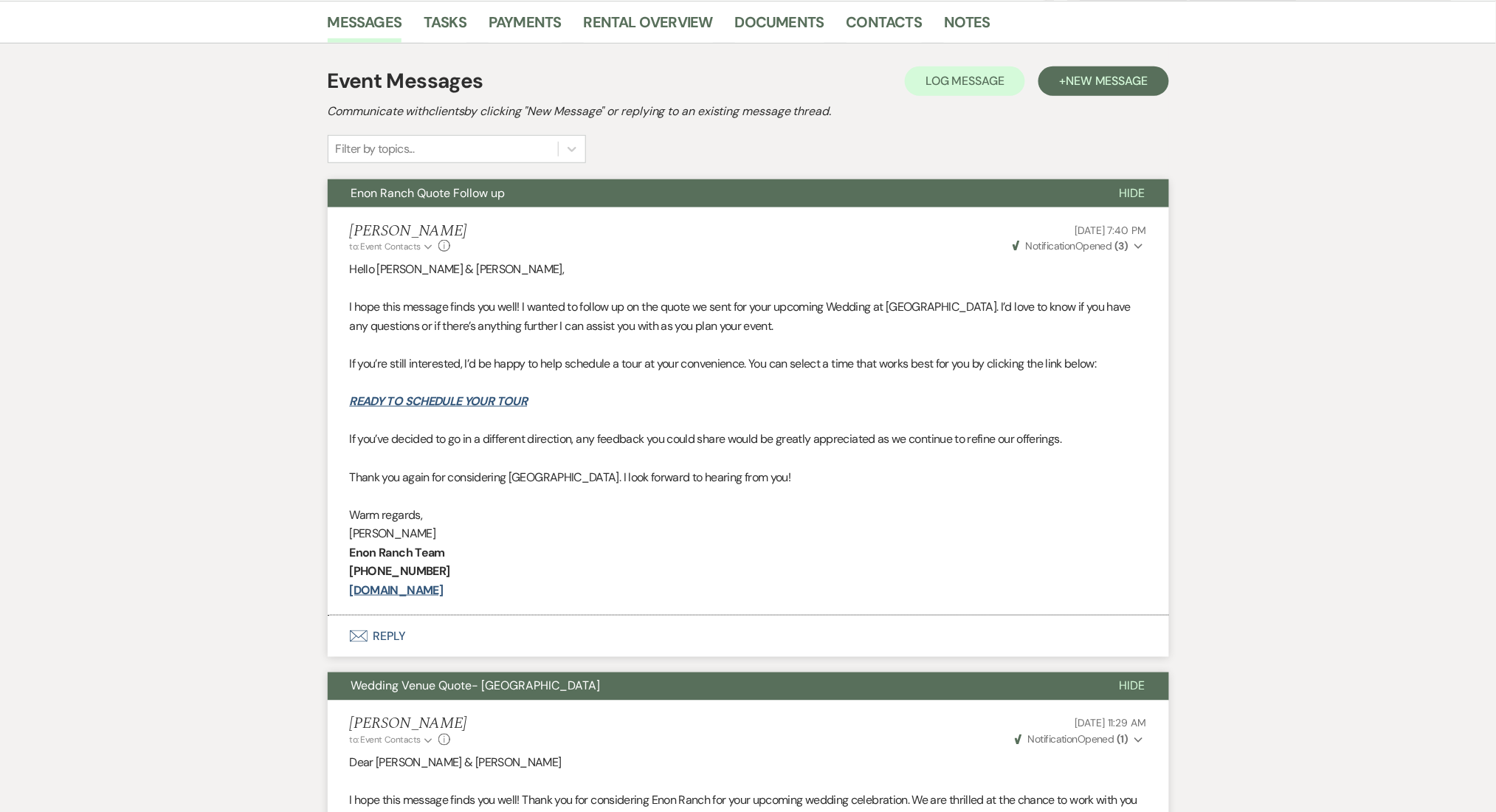
scroll to position [75, 0]
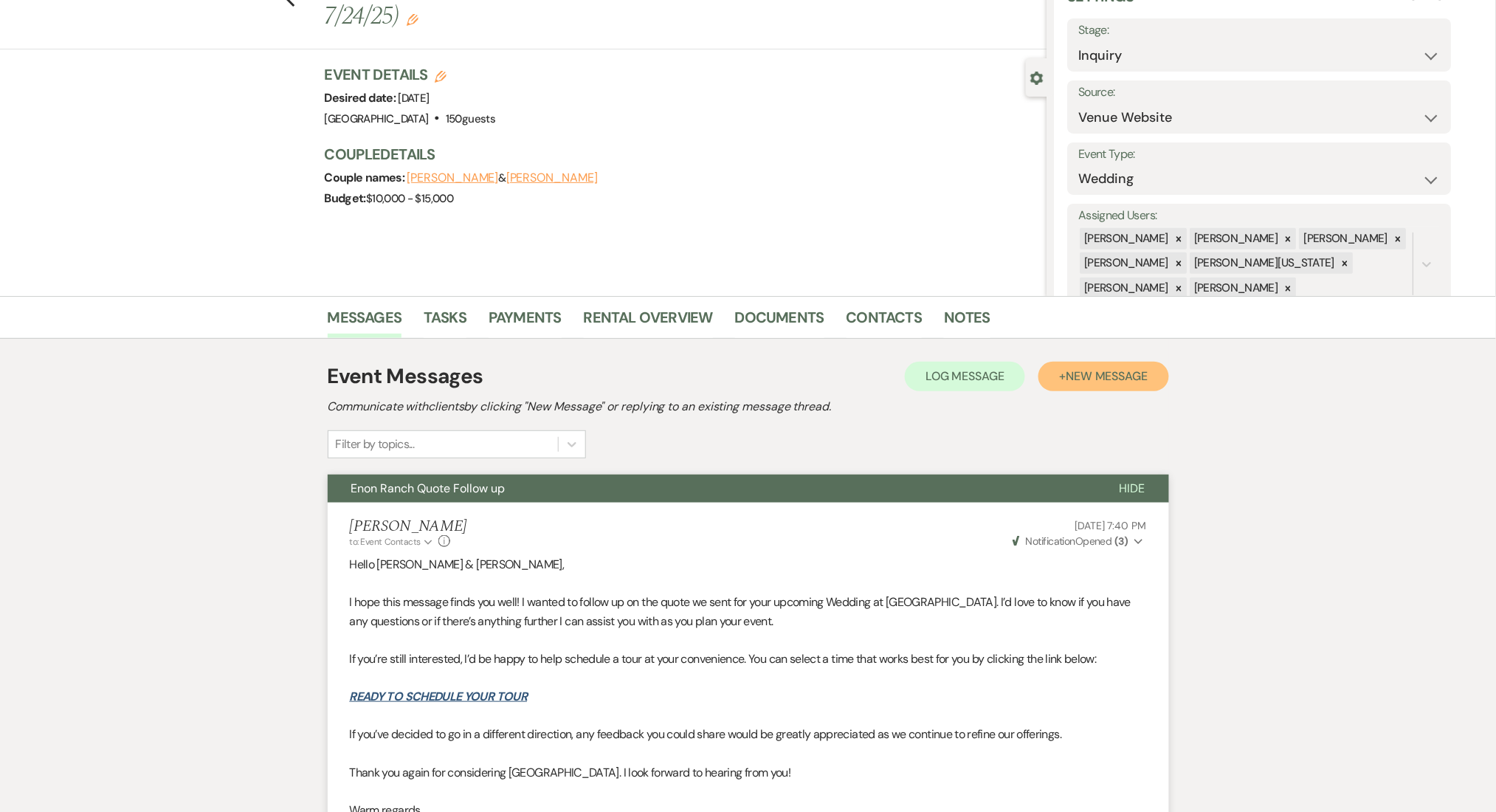
click at [1120, 373] on span "New Message" at bounding box center [1107, 375] width 82 height 15
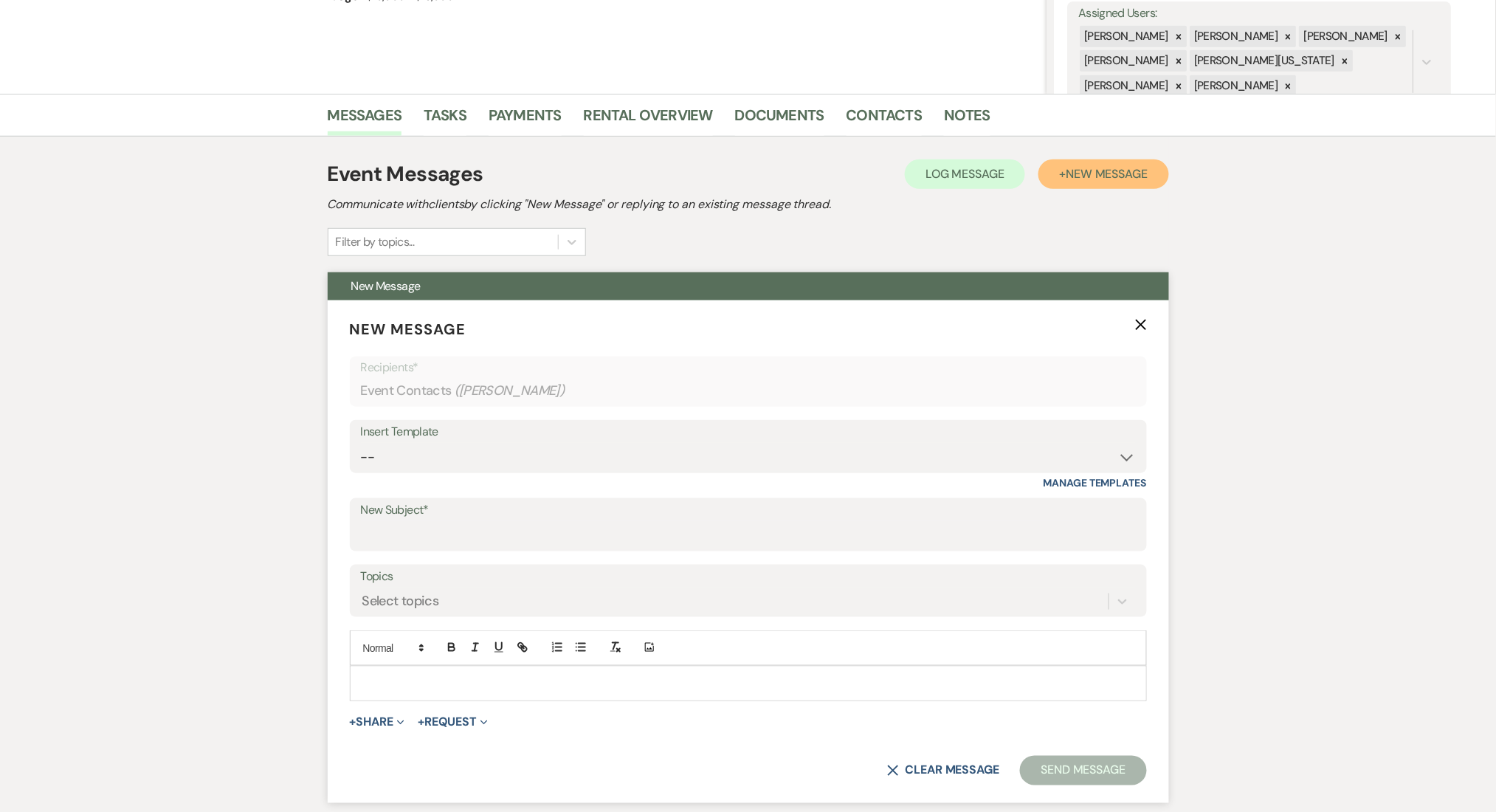
scroll to position [468, 0]
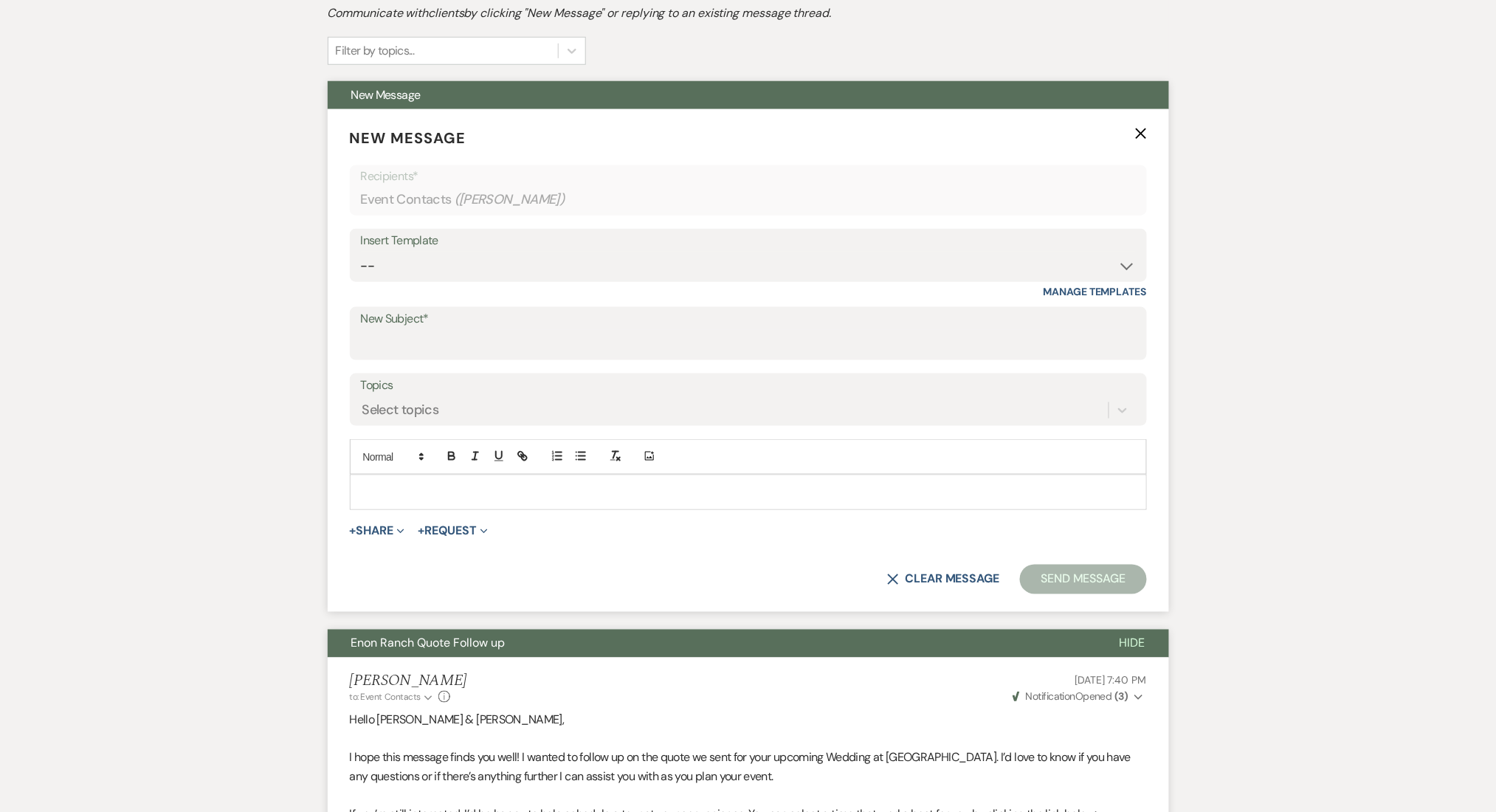
click at [486, 231] on div "Insert Template" at bounding box center [748, 241] width 775 height 22
click at [486, 261] on select "-- Inquiry Follow Up Email #2 Contract Sending Template Payment Template Rental…" at bounding box center [748, 266] width 775 height 28
select select "4603"
click at [361, 251] on select "-- Inquiry Follow Up Email #2 Contract Sending Template Payment Template Rental…" at bounding box center [748, 266] width 775 height 28
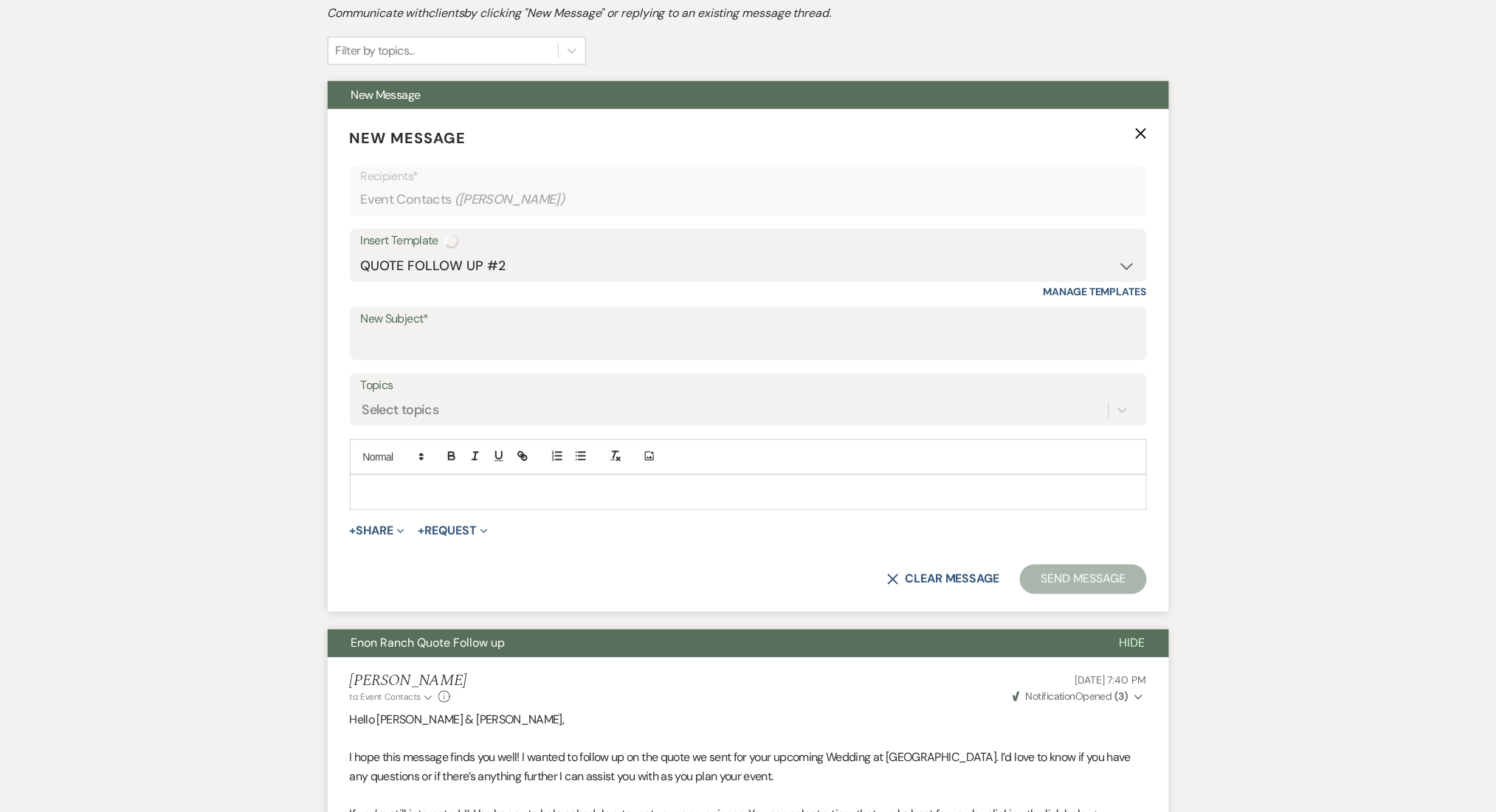
type input "Checking In – Any Assistance Needed for Your Event?"
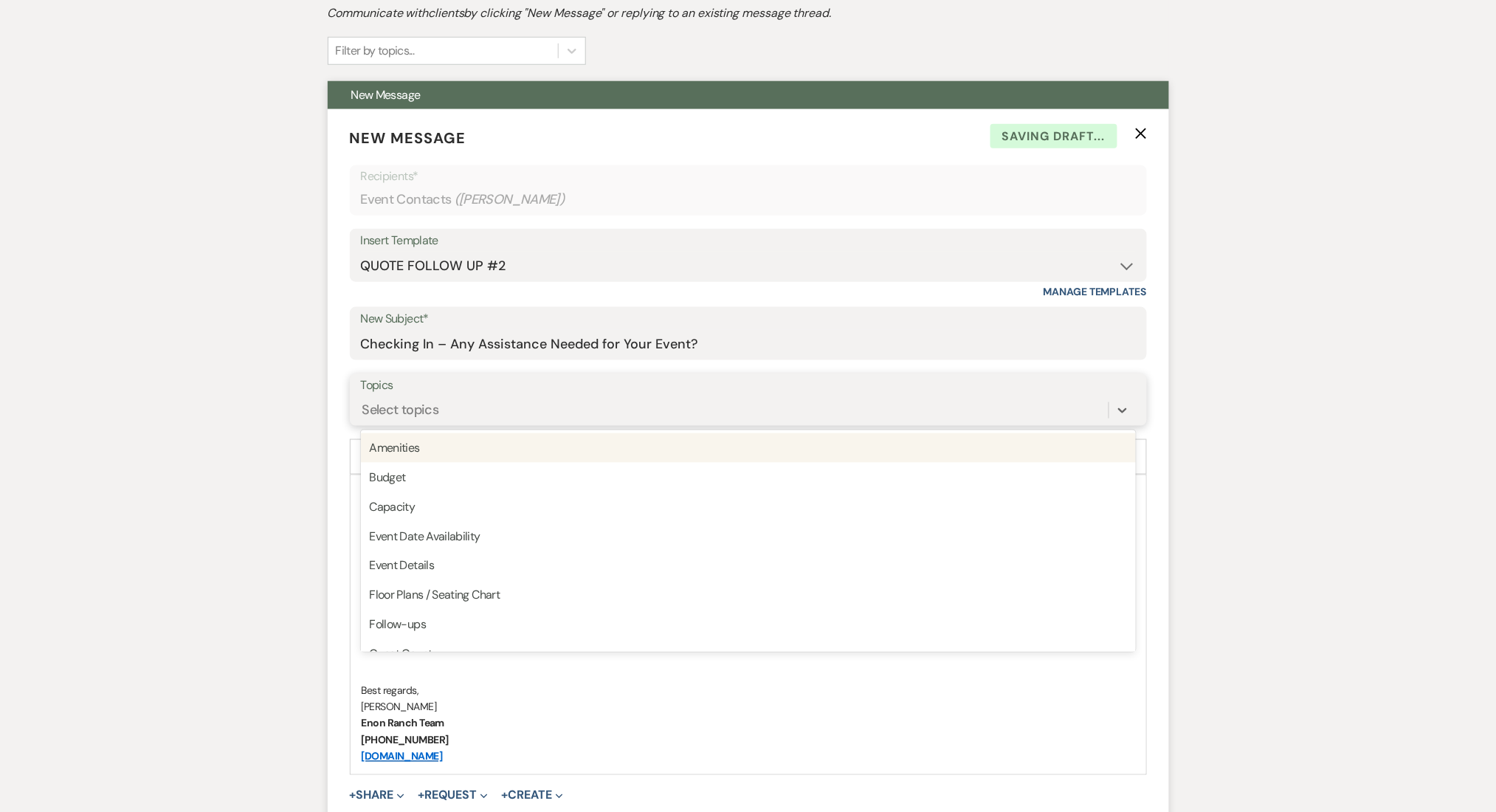
click at [498, 402] on div "Select topics" at bounding box center [735, 410] width 748 height 26
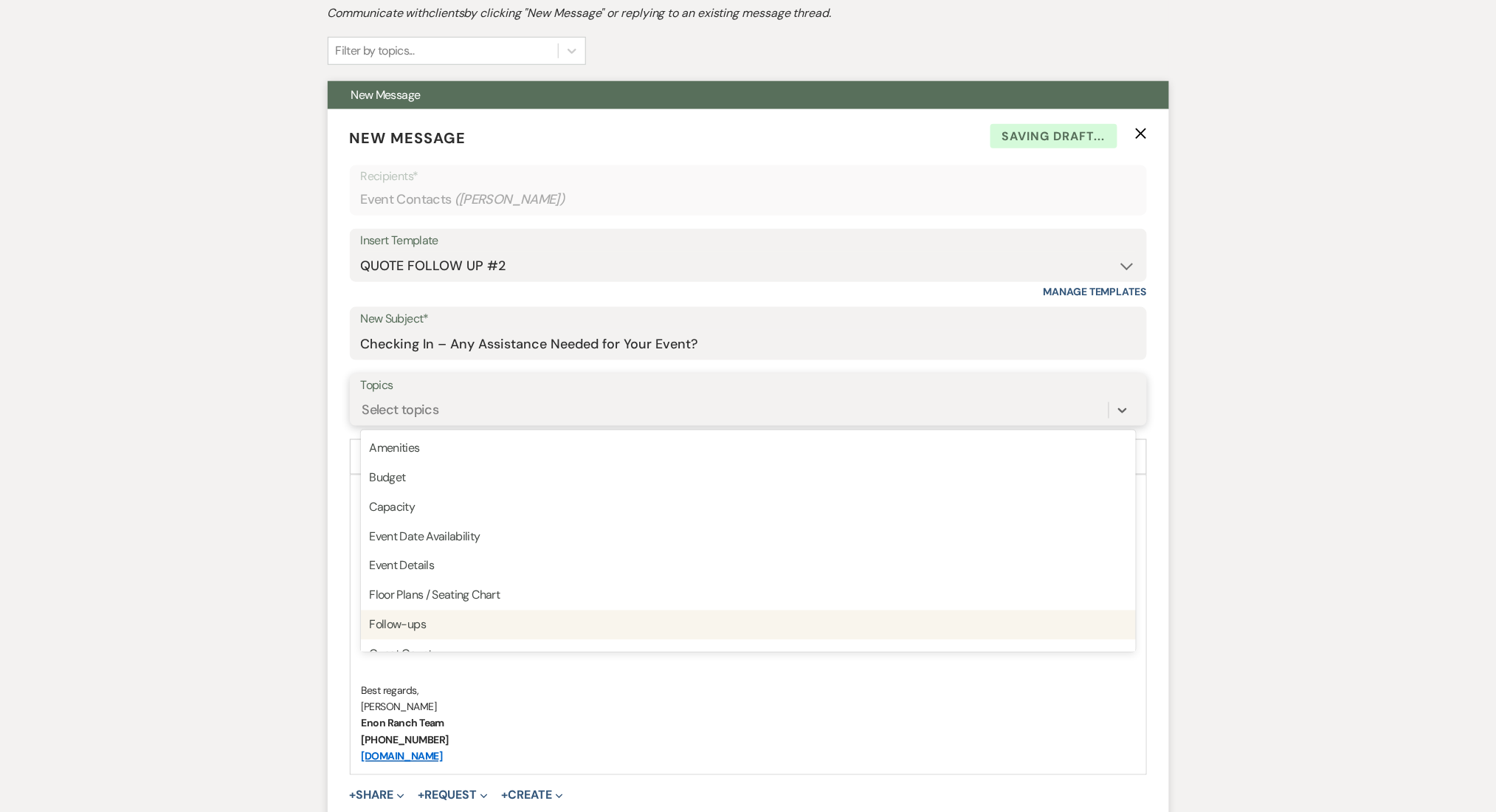
click at [504, 628] on div "Follow-ups" at bounding box center [748, 624] width 775 height 29
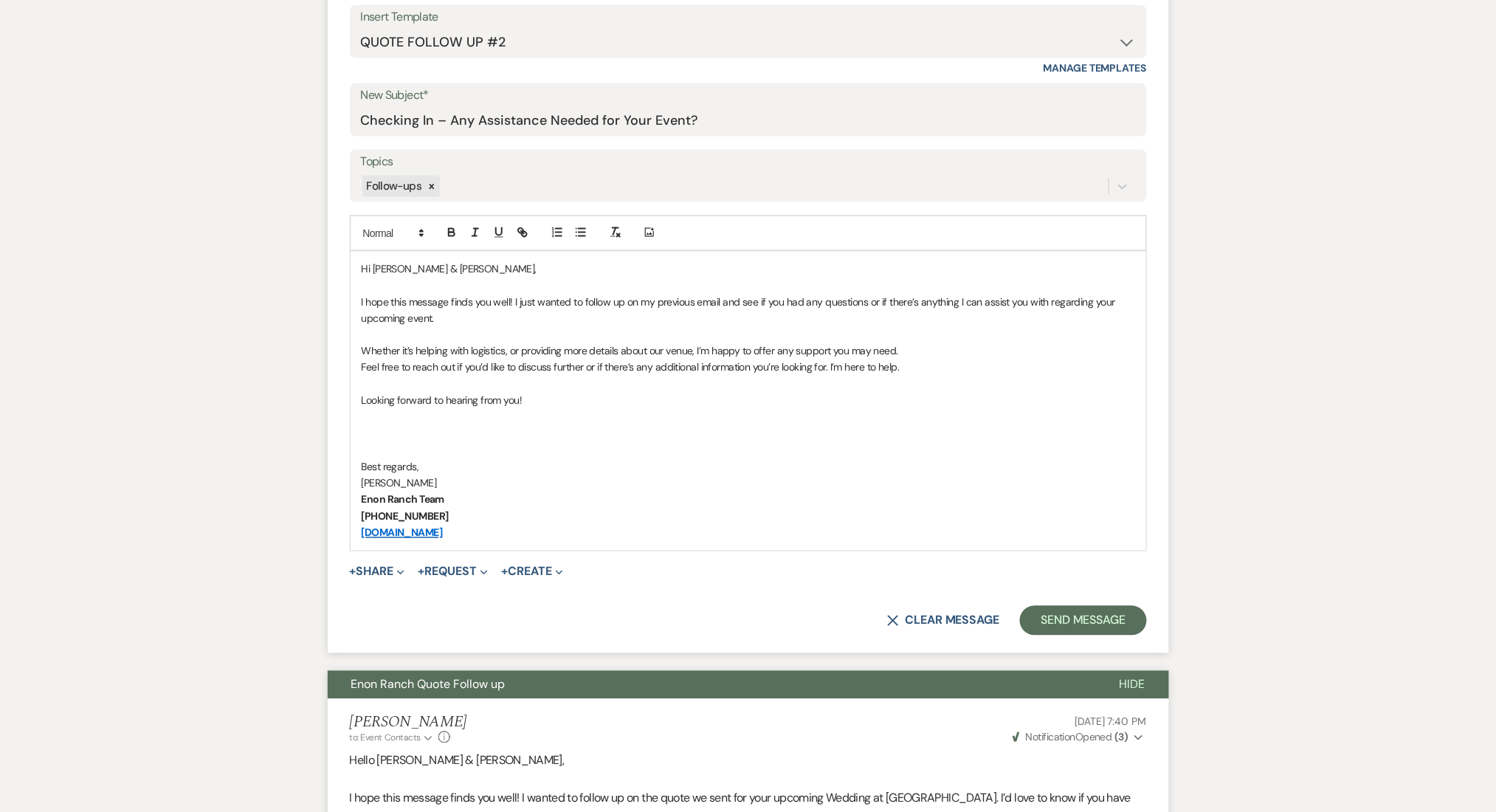
scroll to position [763, 0]
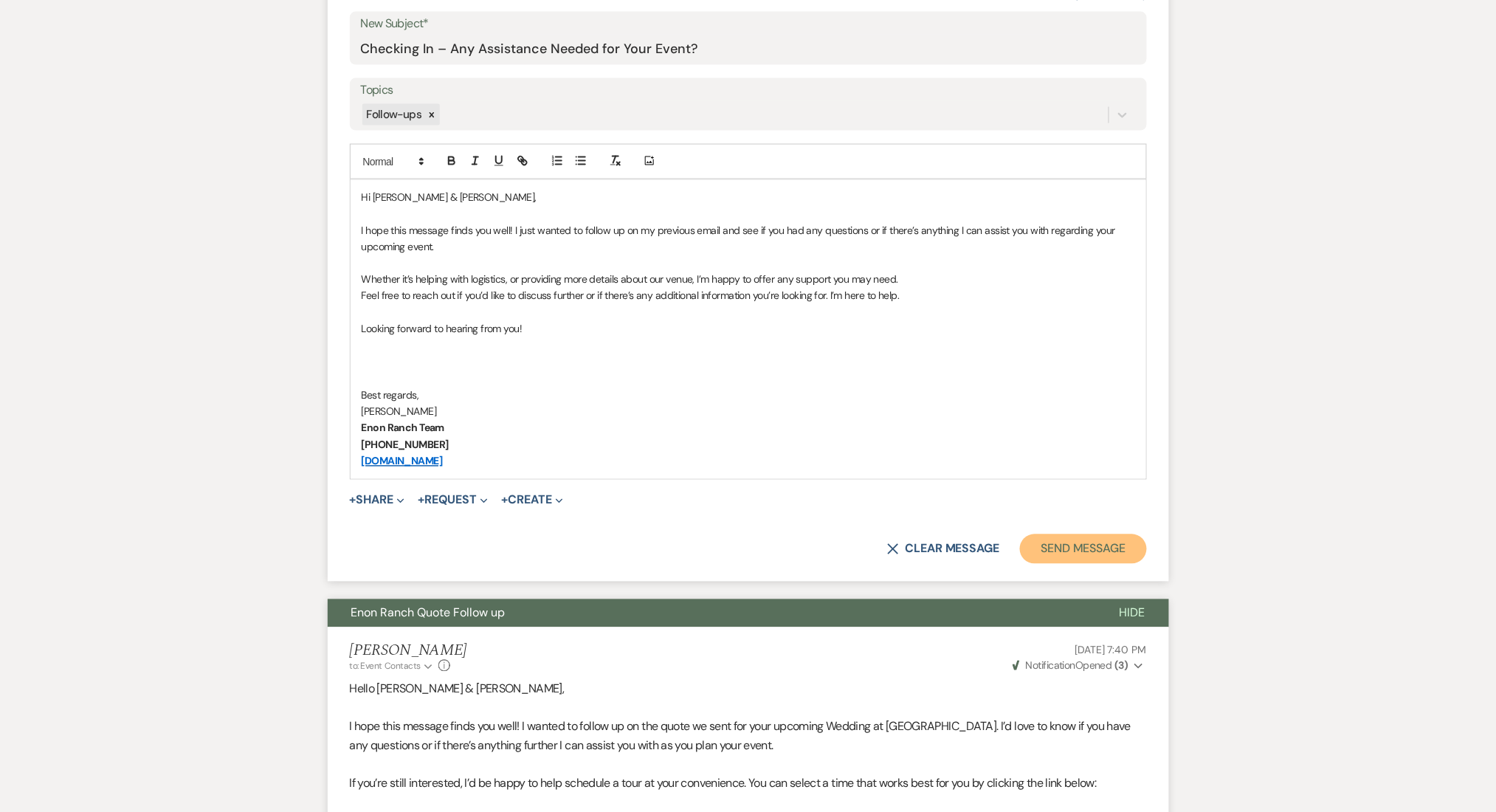
click at [1071, 556] on button "Send Message" at bounding box center [1083, 549] width 127 height 29
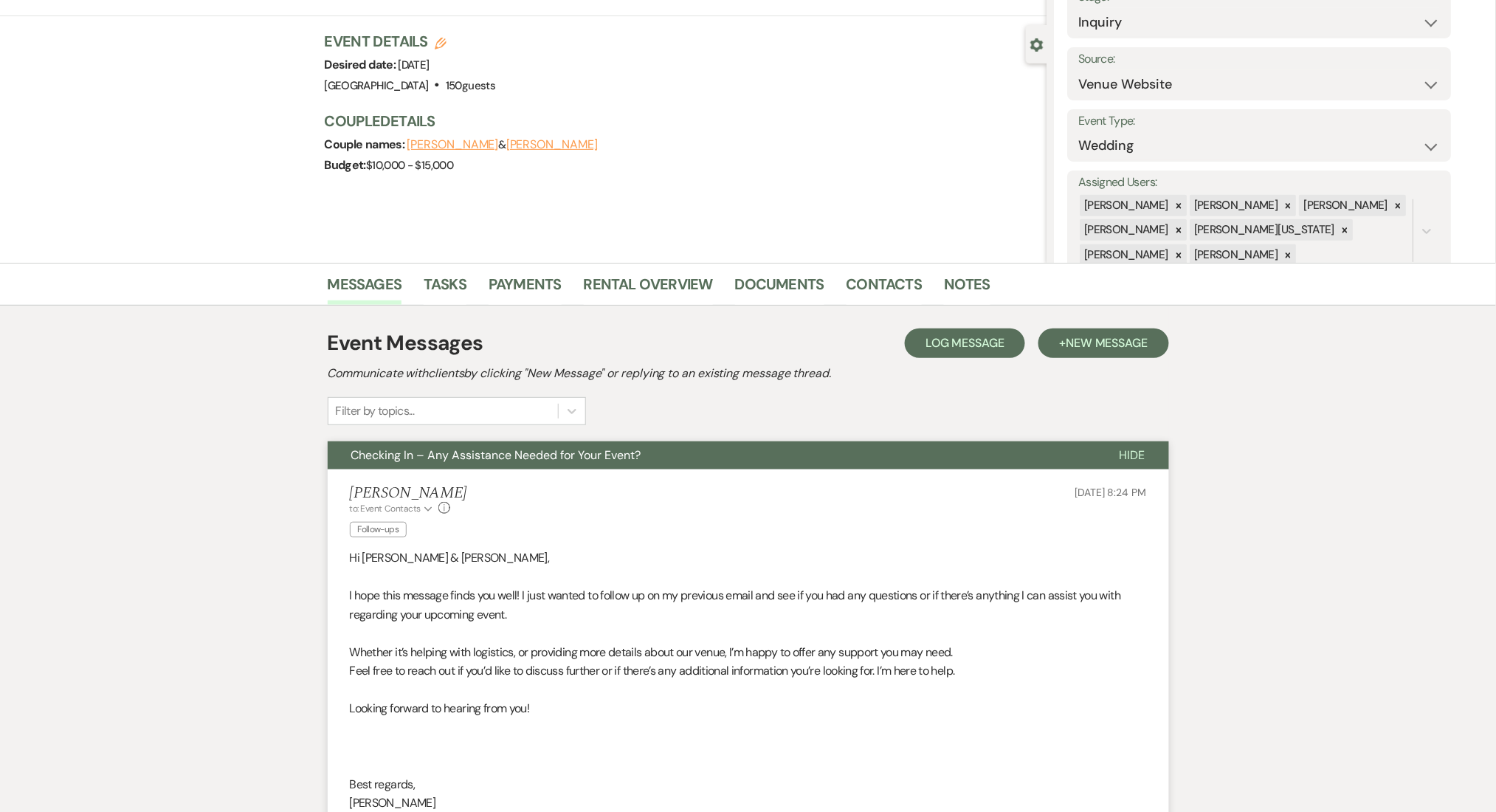
scroll to position [0, 0]
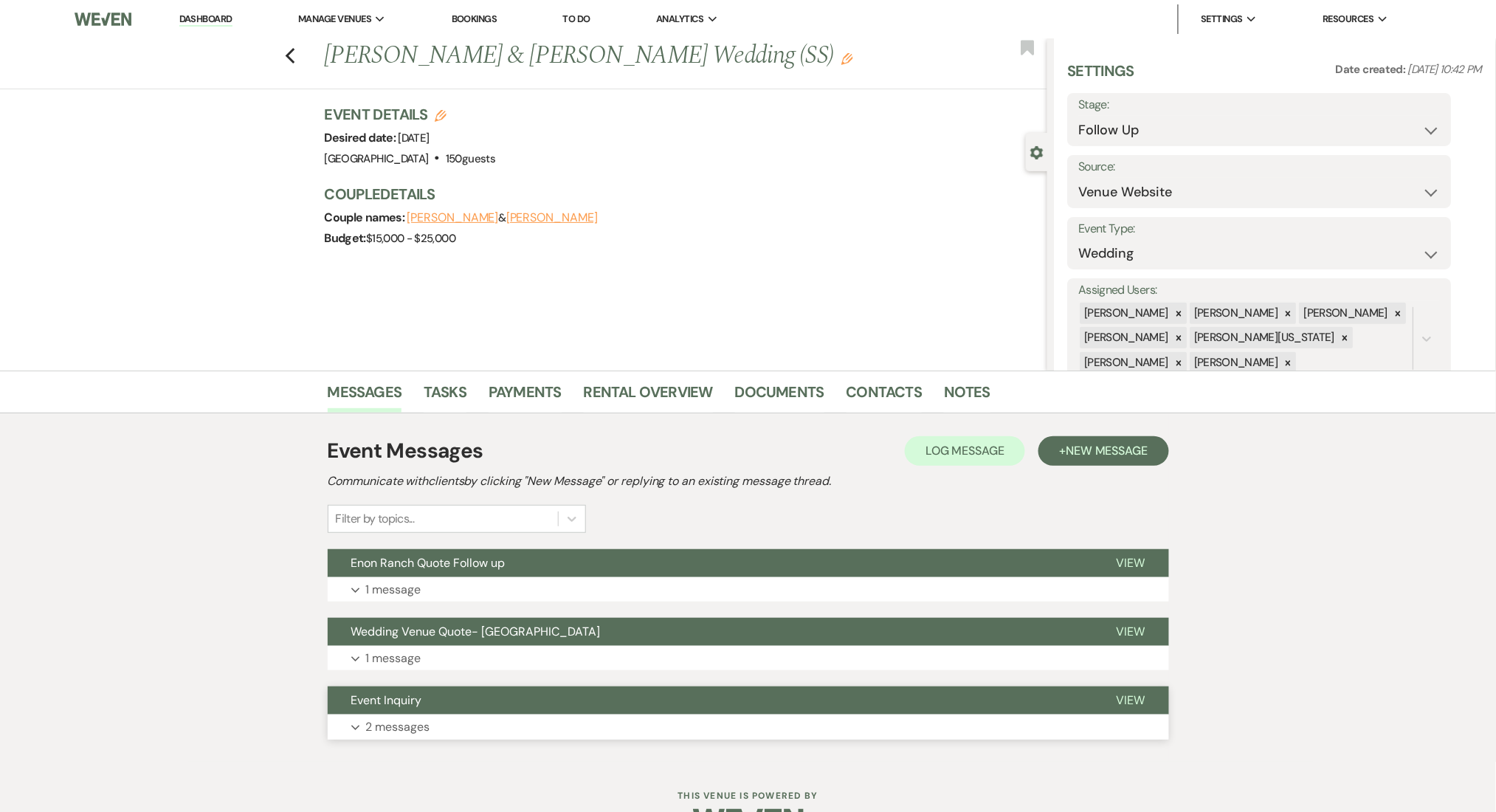
click at [547, 719] on button "Expand 2 messages" at bounding box center [748, 727] width 841 height 25
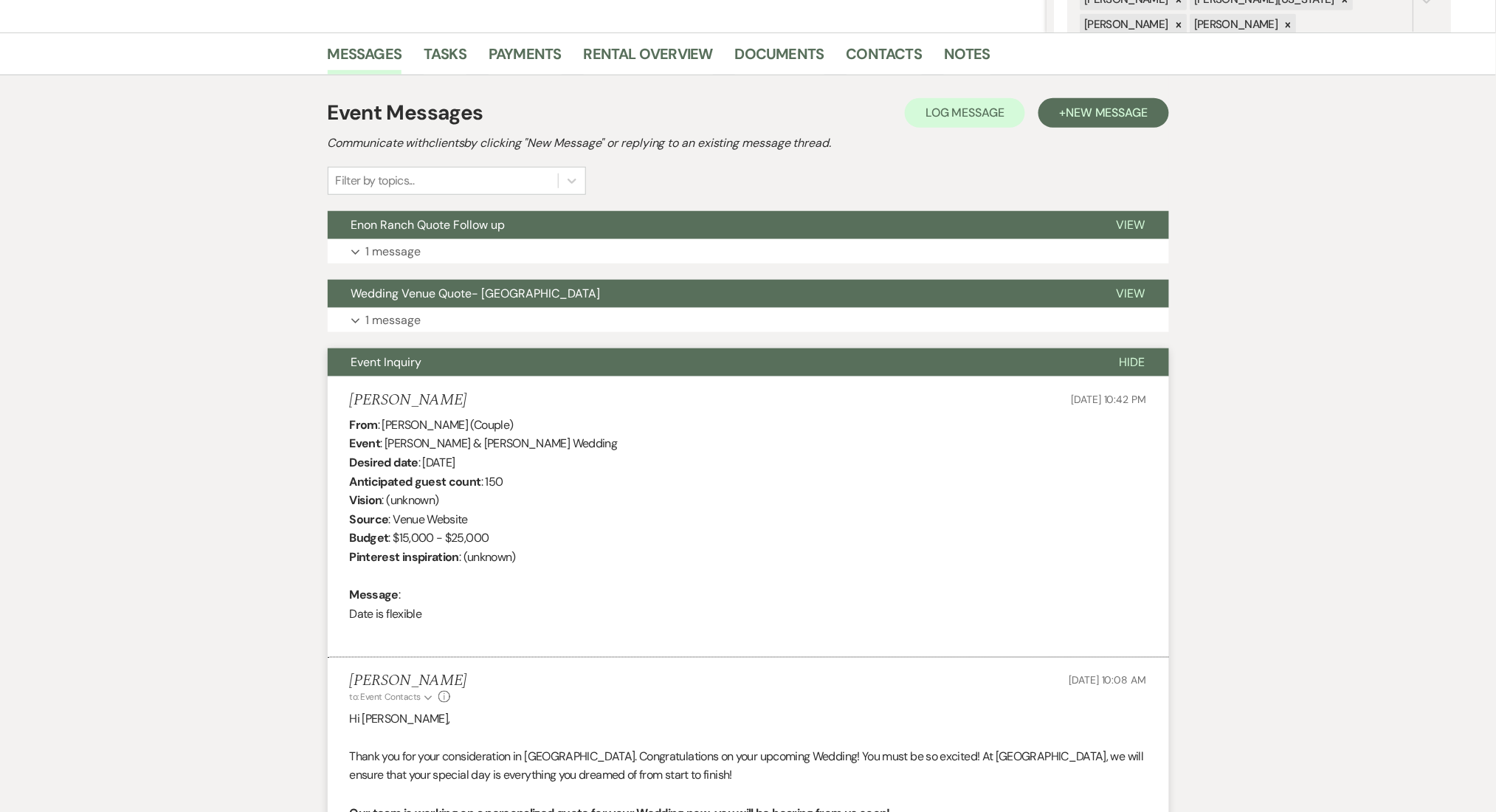
scroll to position [492, 0]
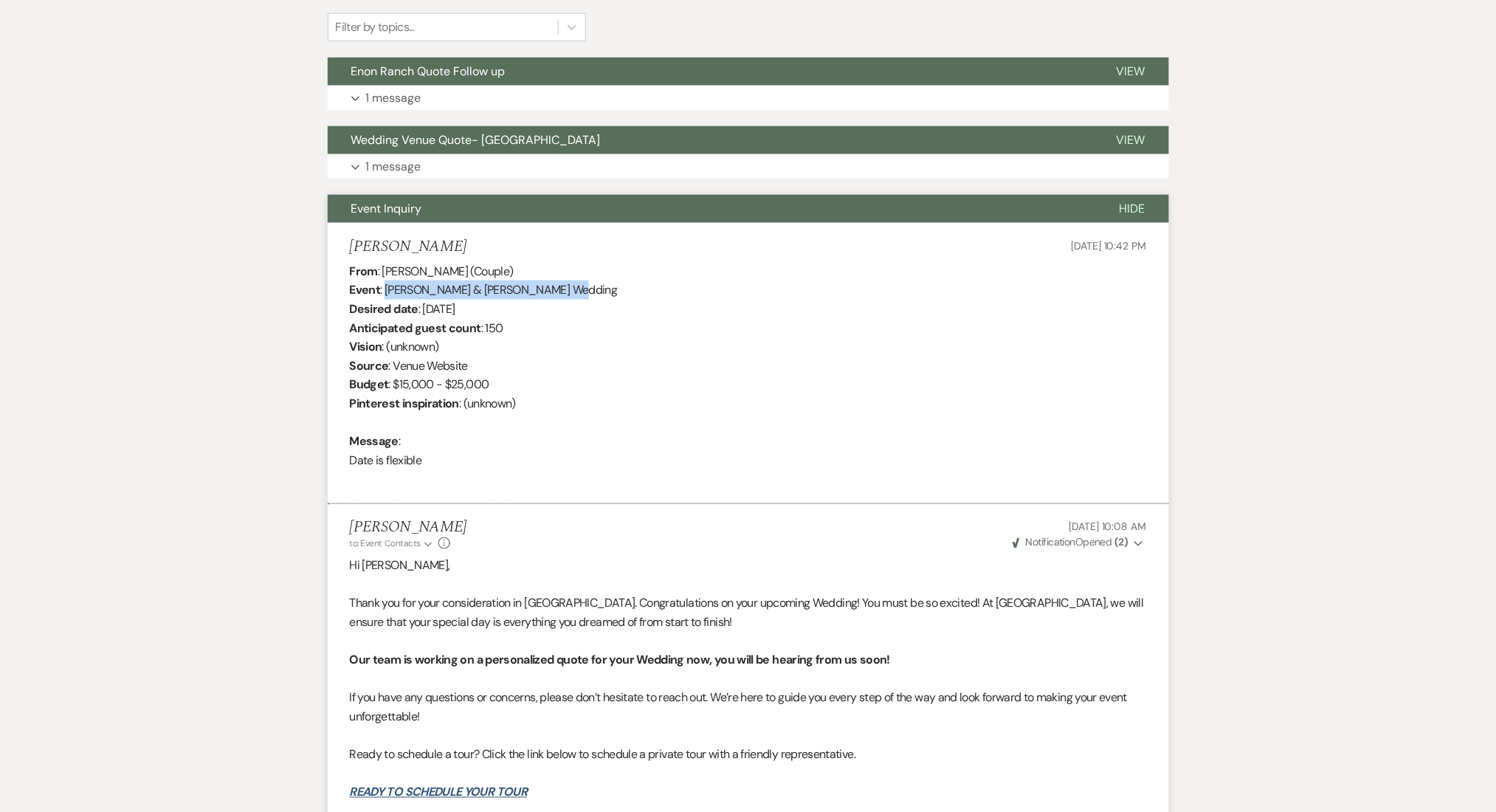
drag, startPoint x: 388, startPoint y: 290, endPoint x: 541, endPoint y: 287, distance: 153.0
click at [541, 287] on div "From : [PERSON_NAME] (Couple) Event : [PERSON_NAME] & [PERSON_NAME] Wedding Des…" at bounding box center [748, 375] width 797 height 226
copy div "[PERSON_NAME] & [PERSON_NAME]"
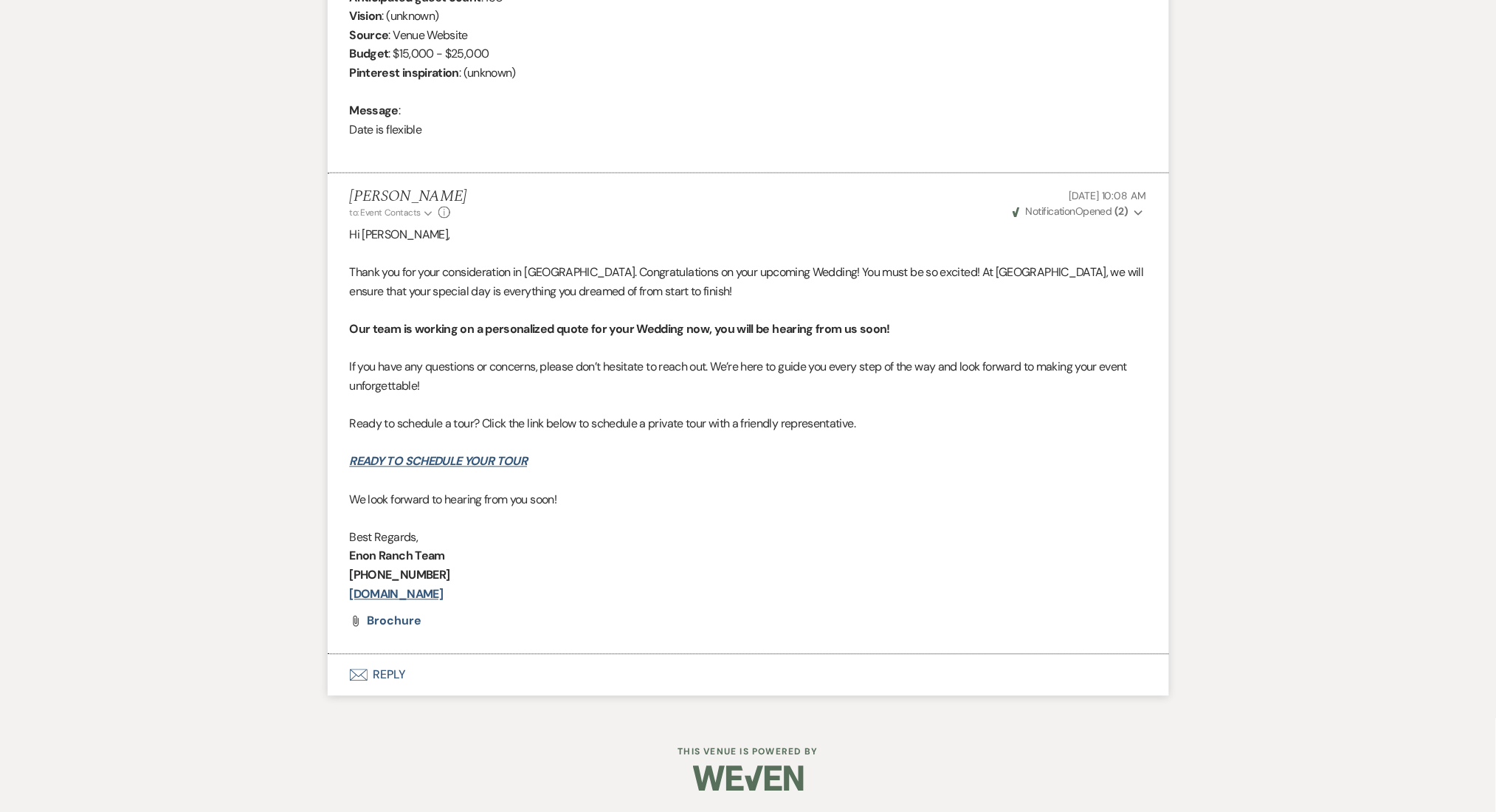
scroll to position [429, 0]
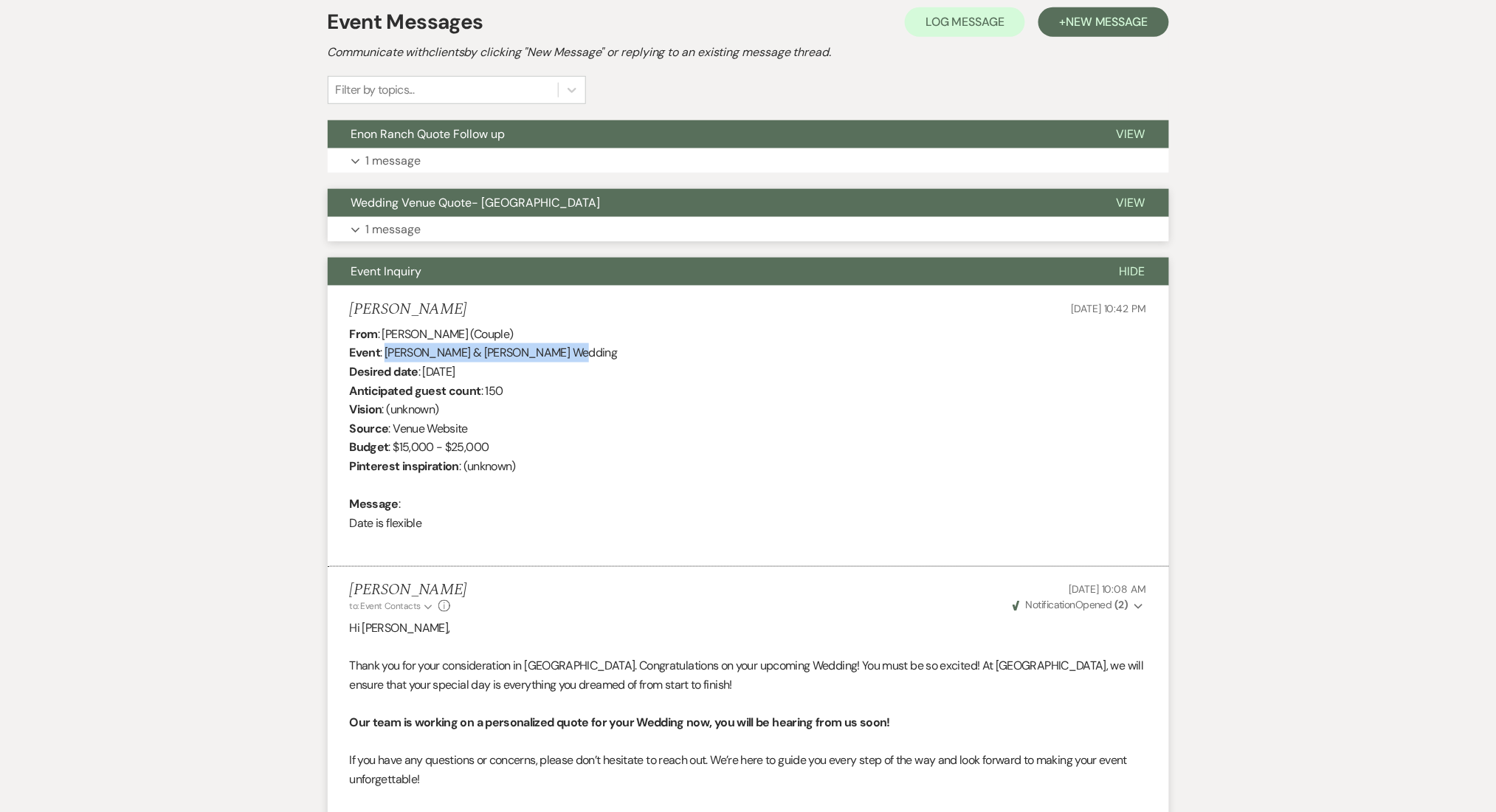
click at [527, 225] on button "Expand 1 message" at bounding box center [748, 230] width 841 height 25
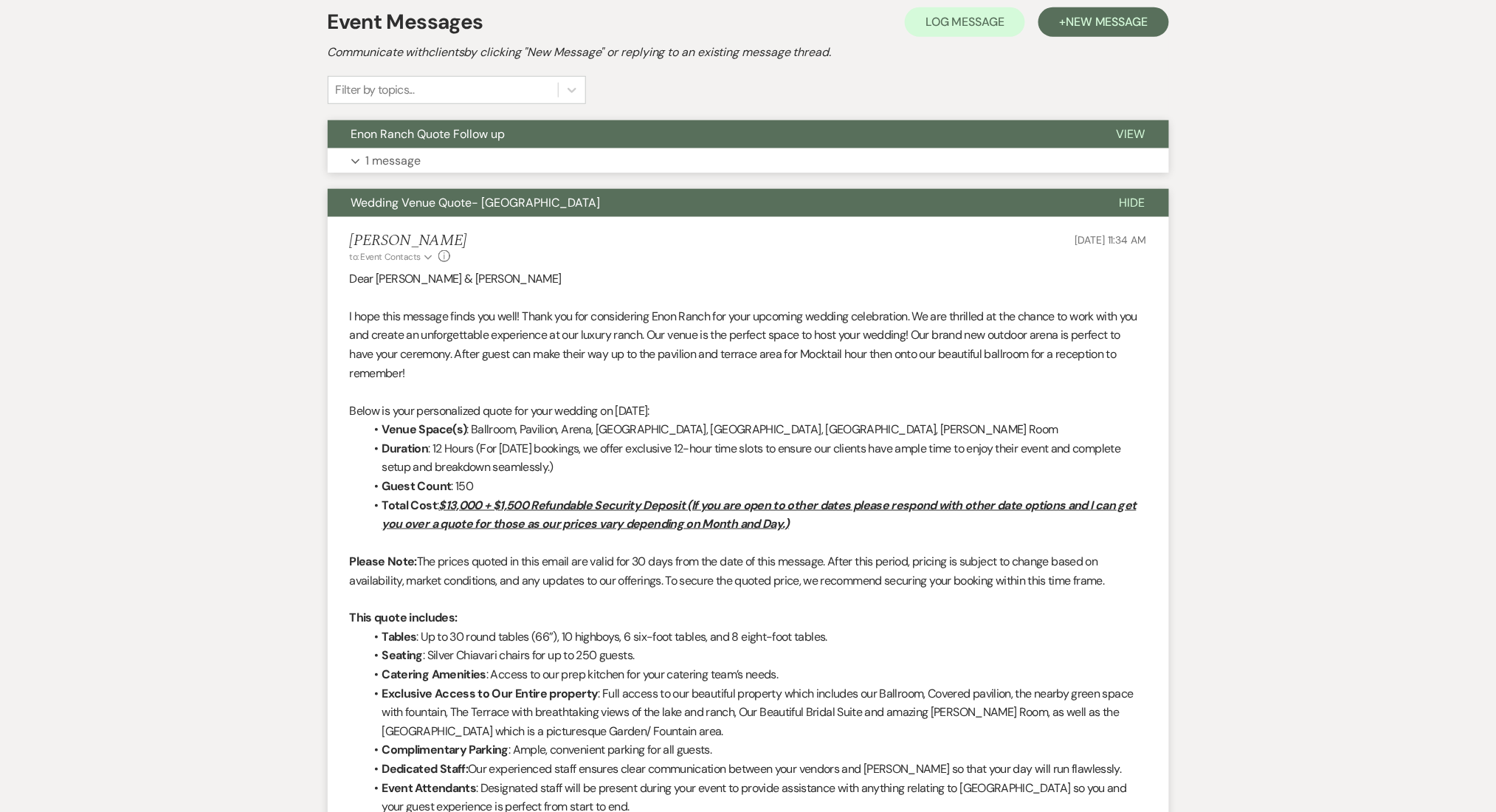
click at [610, 155] on button "Expand 1 message" at bounding box center [748, 161] width 841 height 25
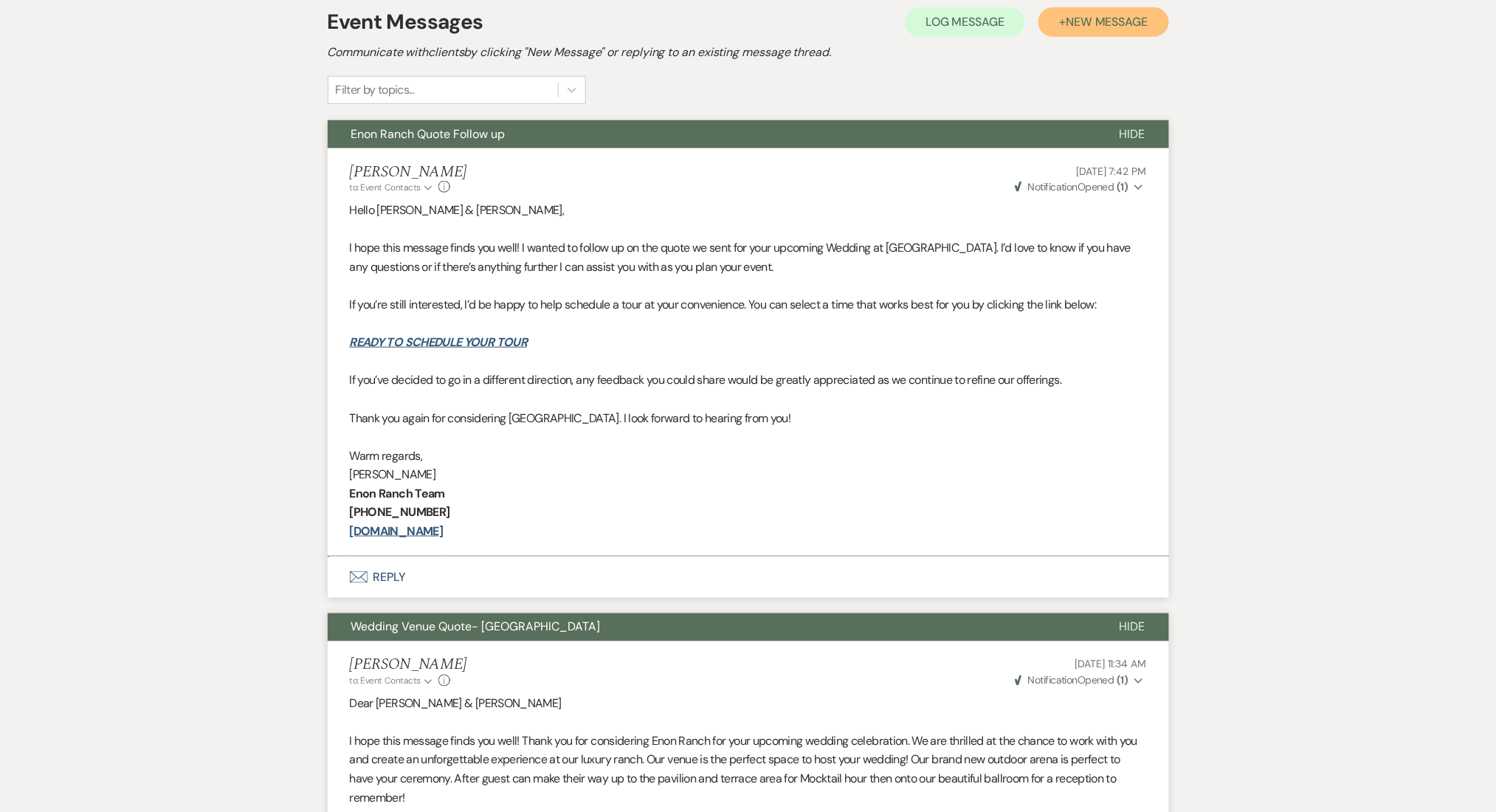
click at [1077, 22] on span "New Message" at bounding box center [1107, 22] width 82 height 15
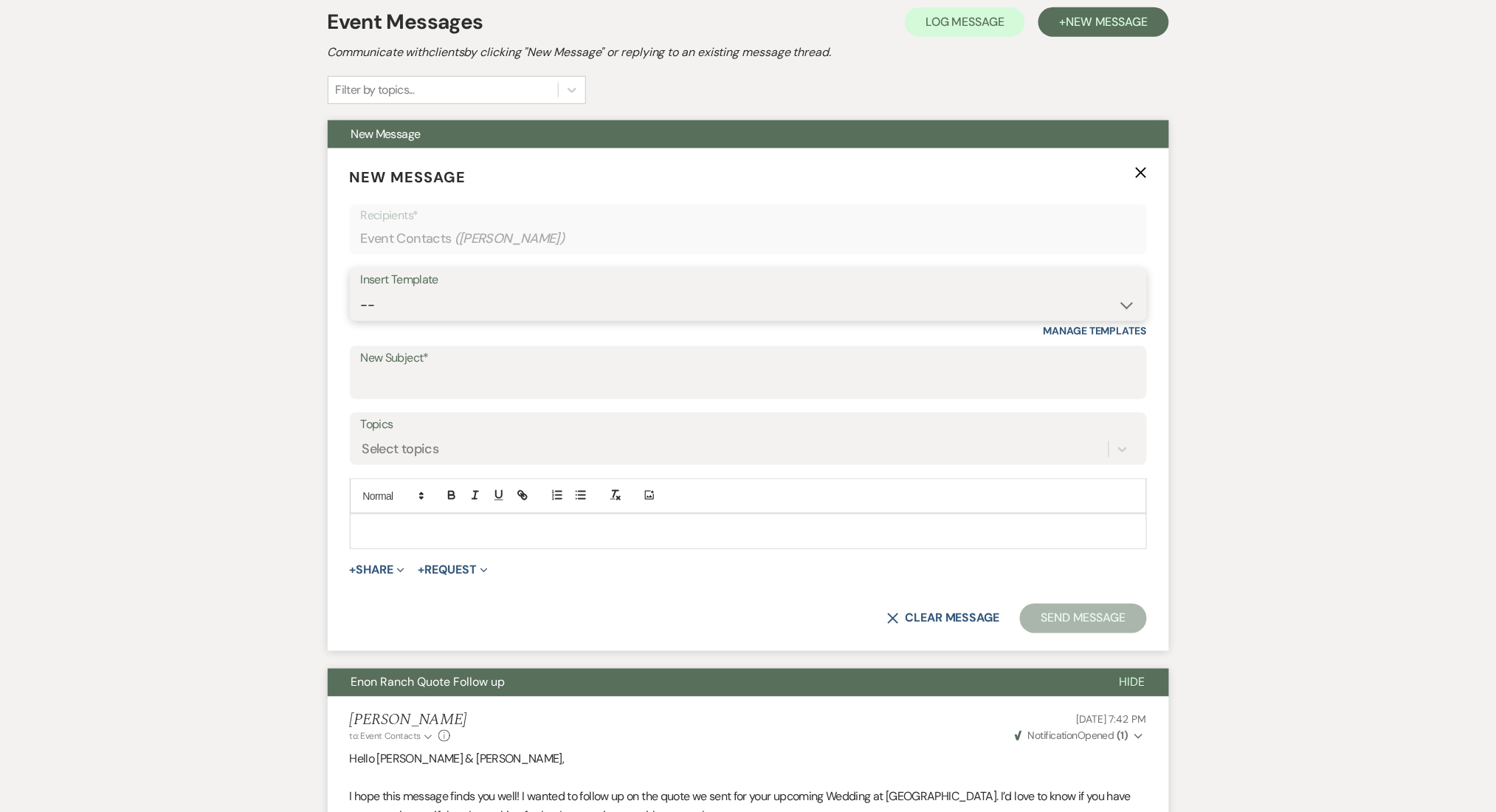
click at [453, 318] on select "-- Inquiry Follow Up Email #2 Contract Sending Template Payment Template Rental…" at bounding box center [748, 305] width 775 height 28
select select "4603"
click at [361, 291] on select "-- Inquiry Follow Up Email #2 Contract Sending Template Payment Template Rental…" at bounding box center [748, 305] width 775 height 28
type input "Checking In – Any Assistance Needed for Your Event?"
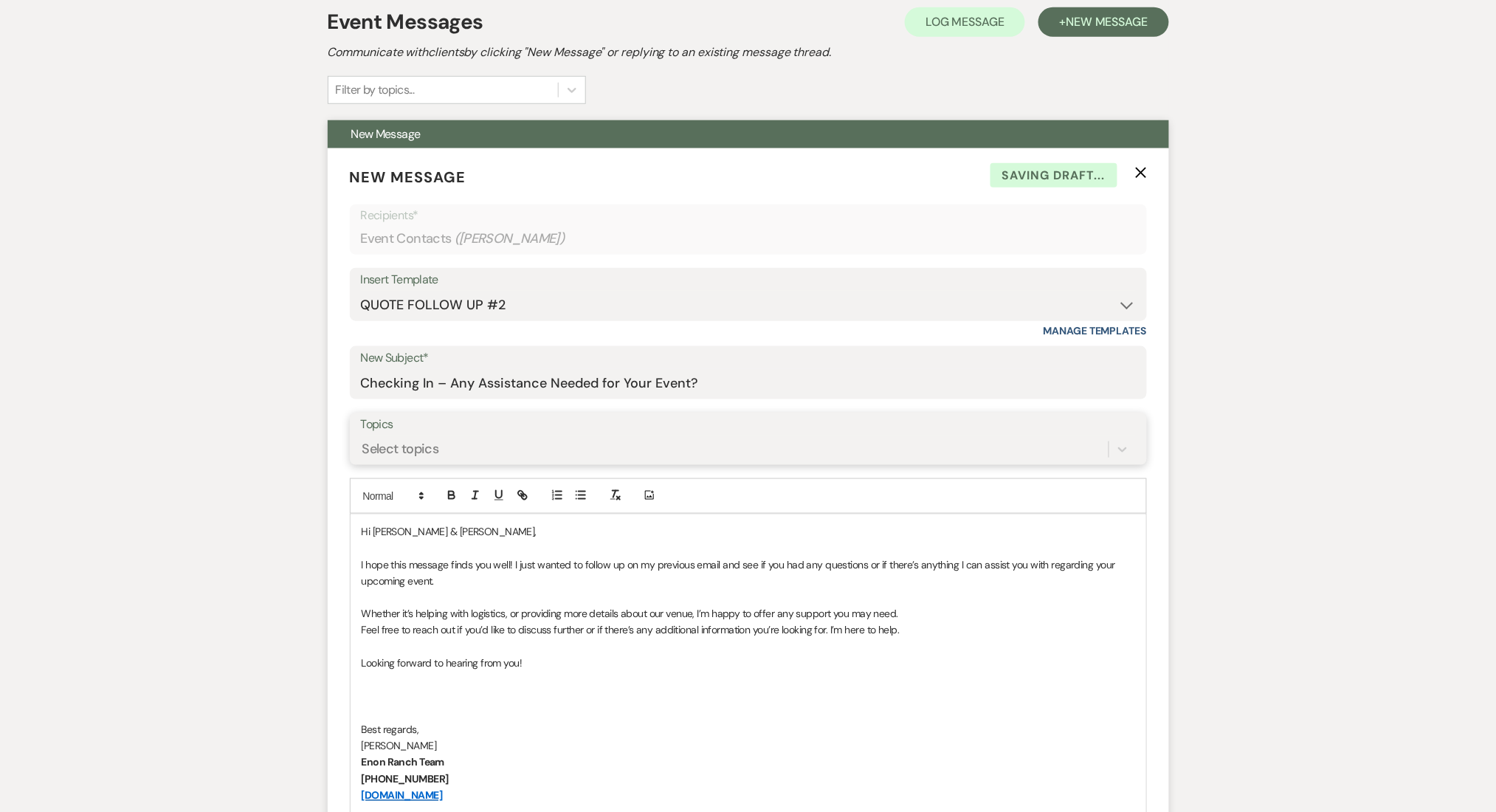
click at [401, 447] on div "Select topics" at bounding box center [401, 449] width 77 height 20
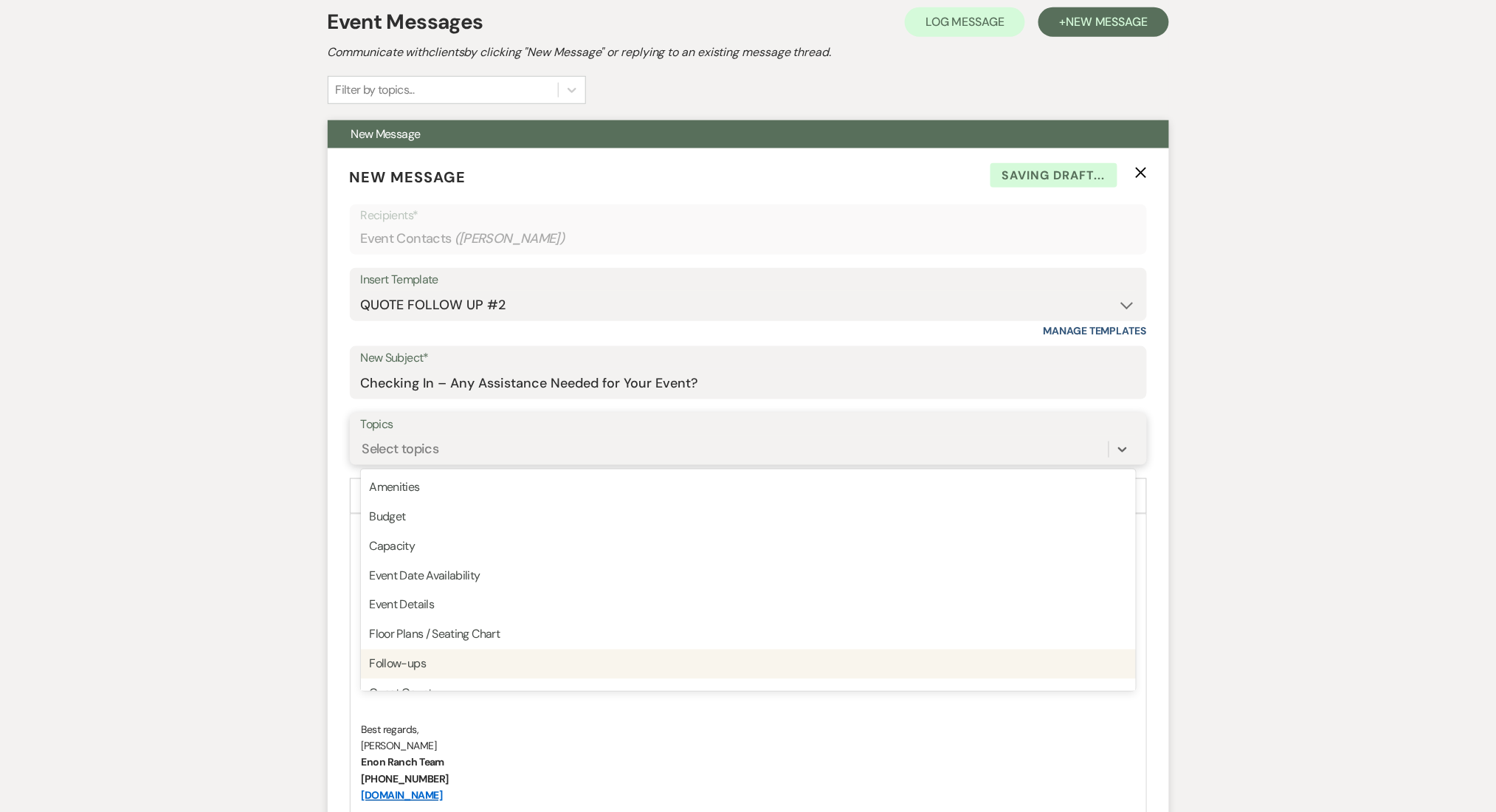
click at [399, 652] on div "Follow-ups" at bounding box center [748, 664] width 775 height 29
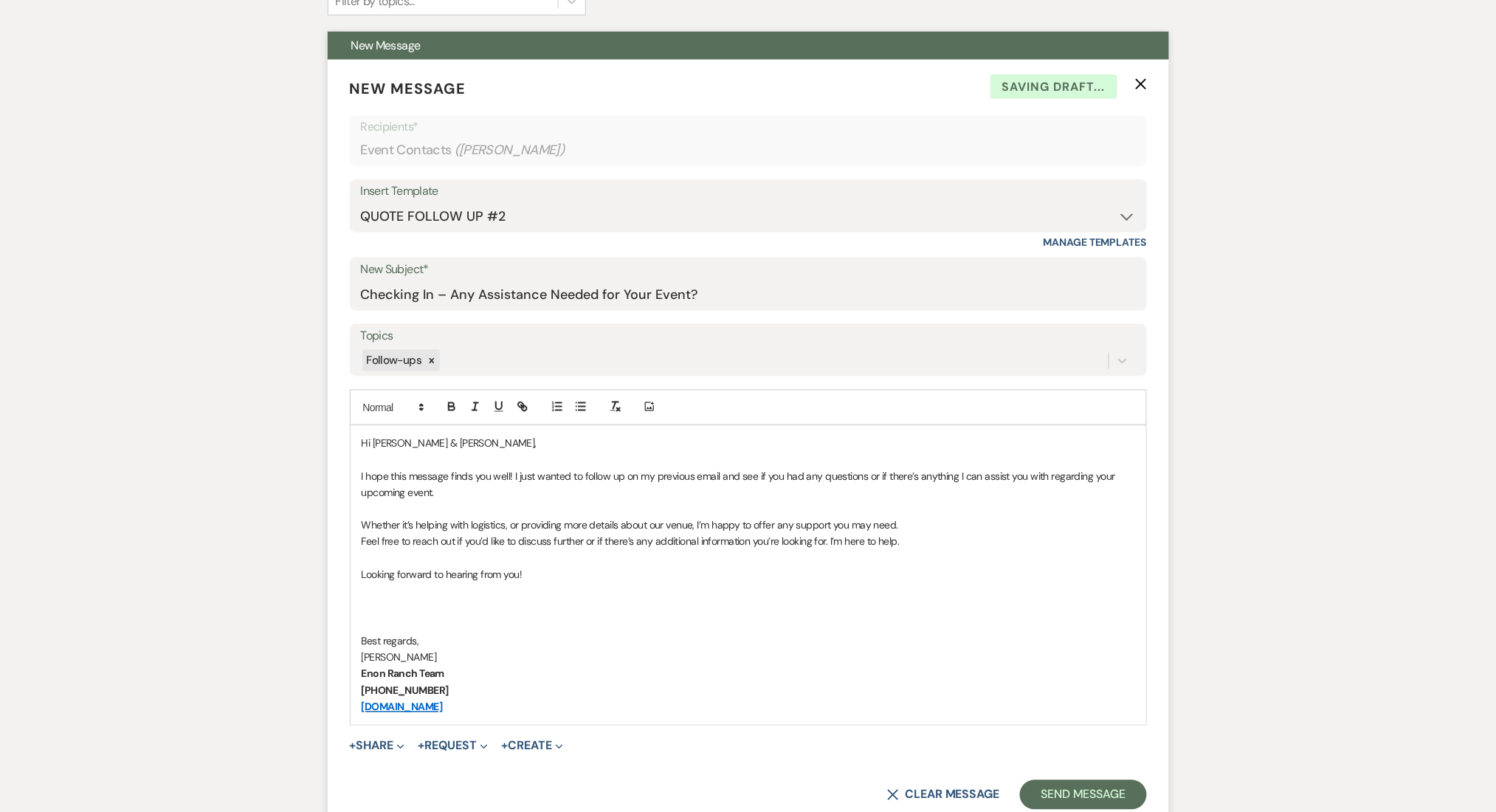
scroll to position [724, 0]
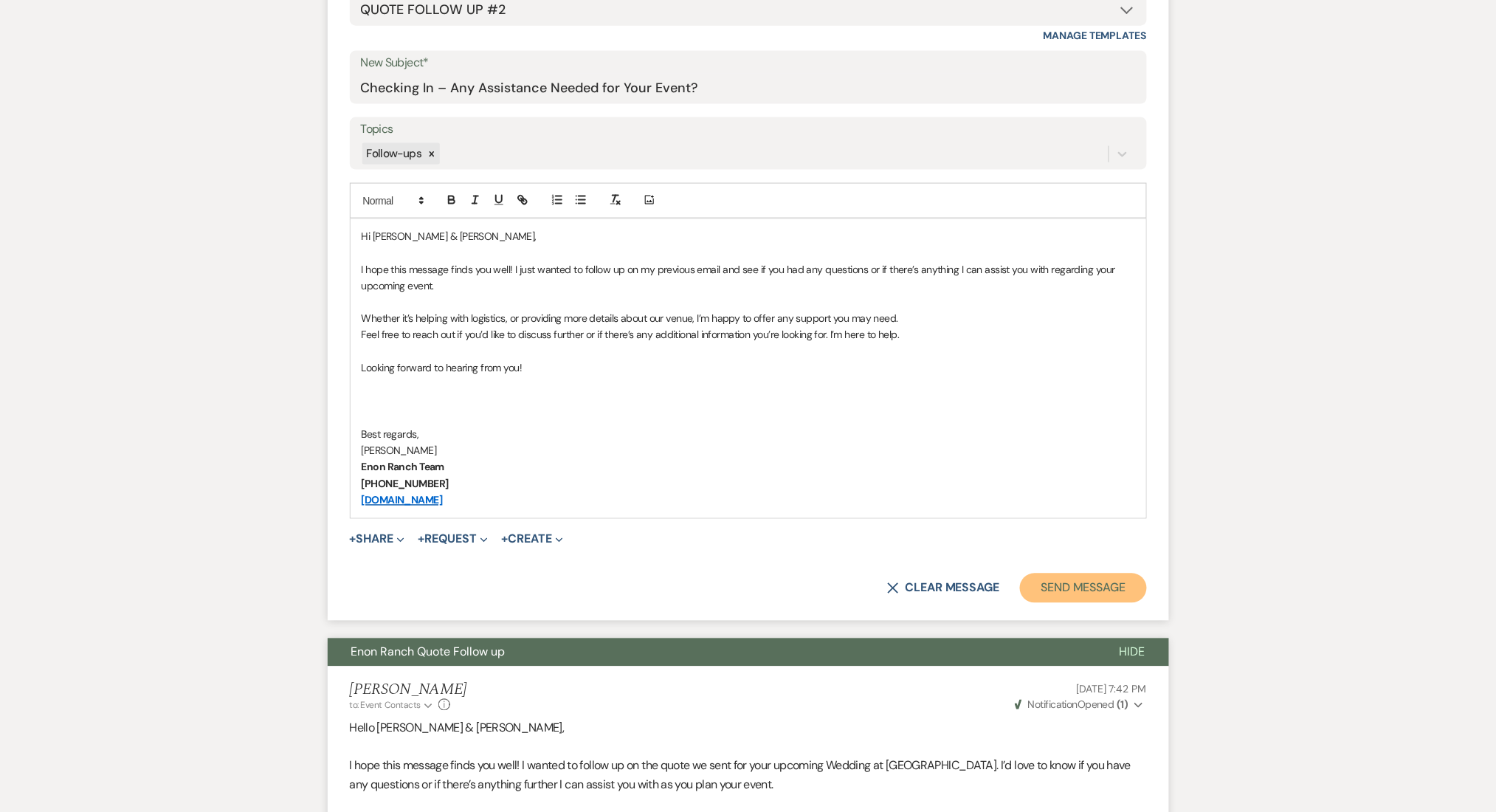
click at [1061, 578] on button "Send Message" at bounding box center [1083, 587] width 127 height 29
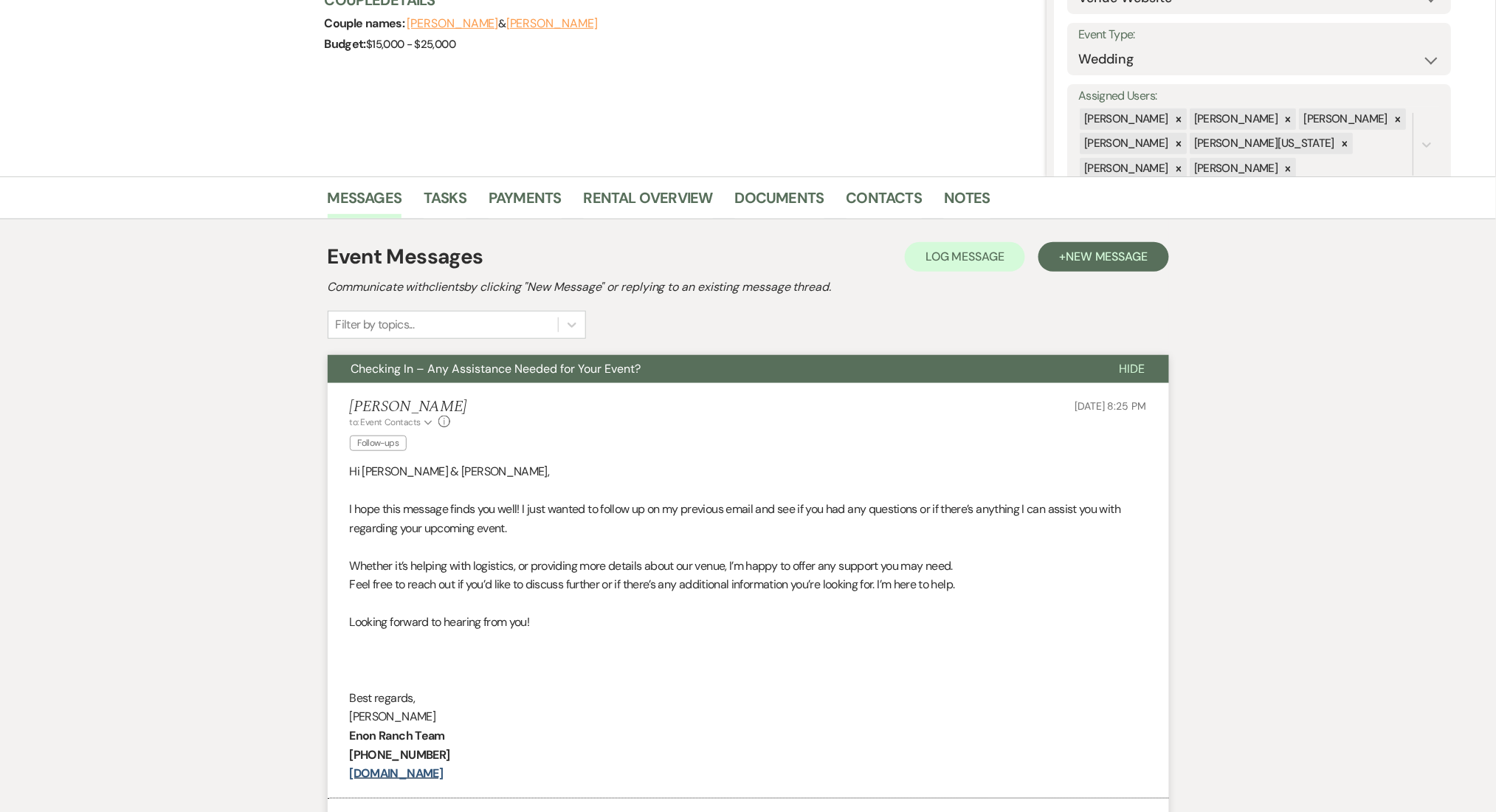
scroll to position [0, 0]
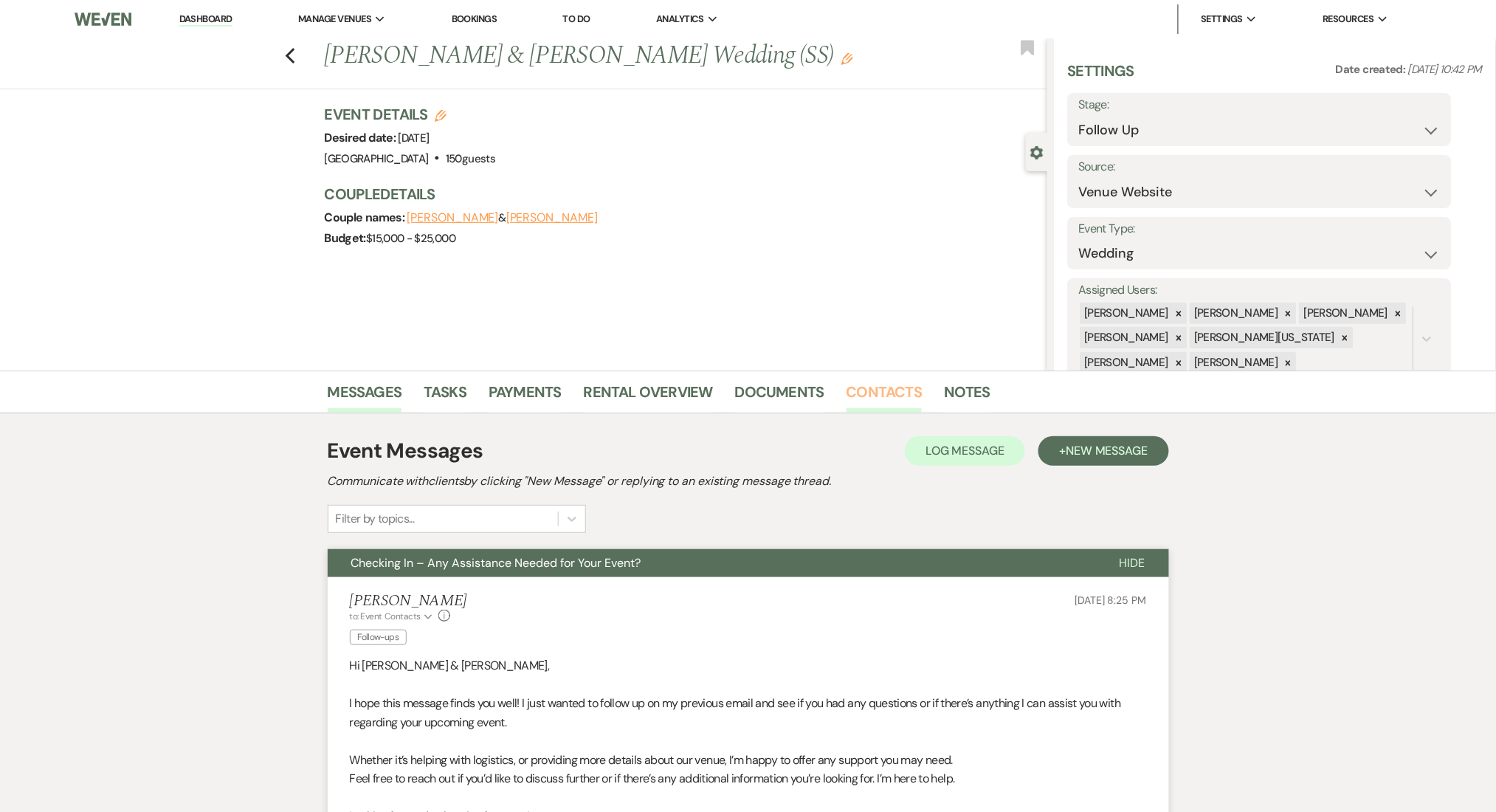
click at [871, 382] on link "Contacts" at bounding box center [884, 396] width 76 height 33
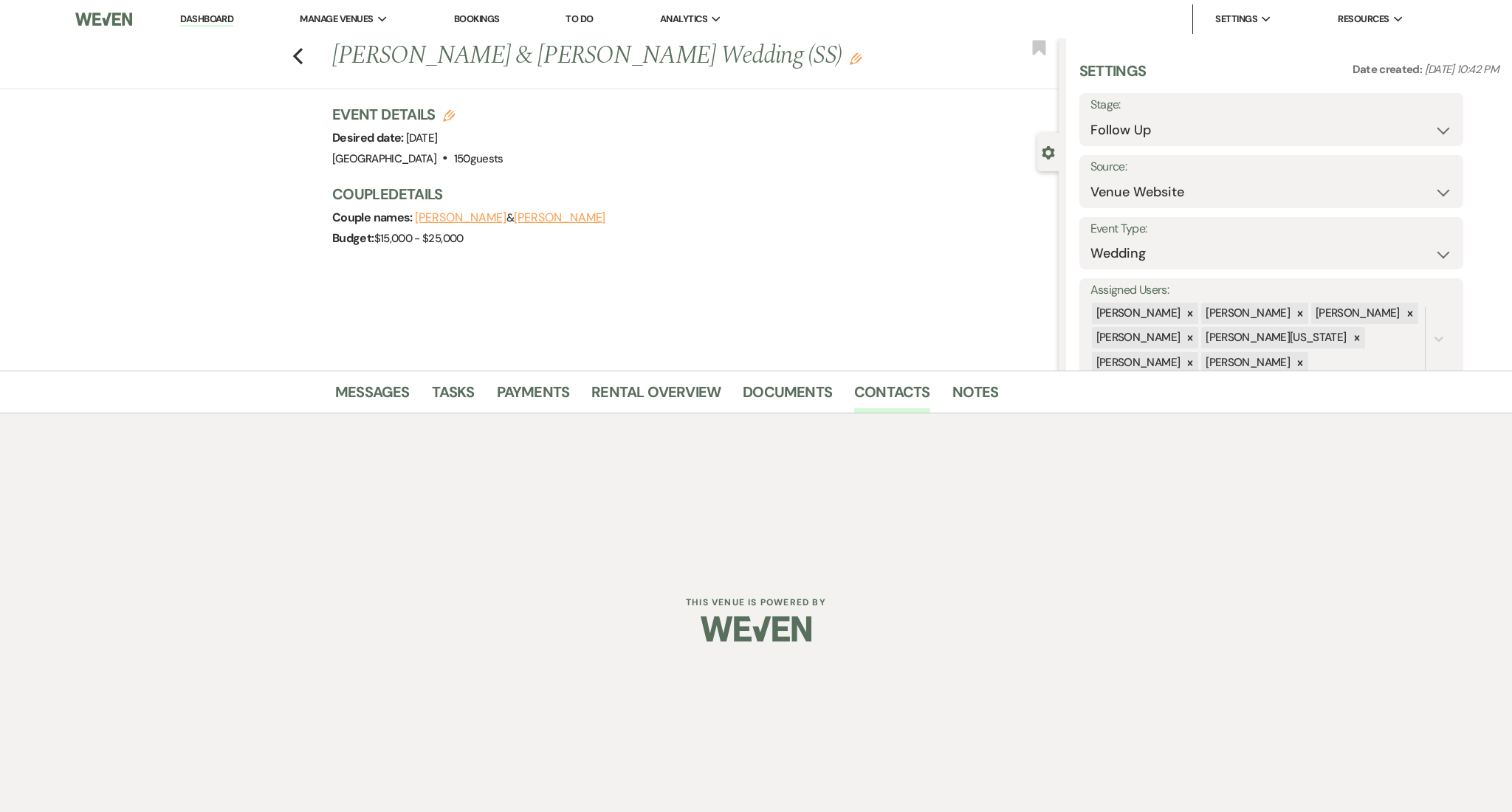
click at [1224, 113] on label "Stage:" at bounding box center [1271, 106] width 362 height 22
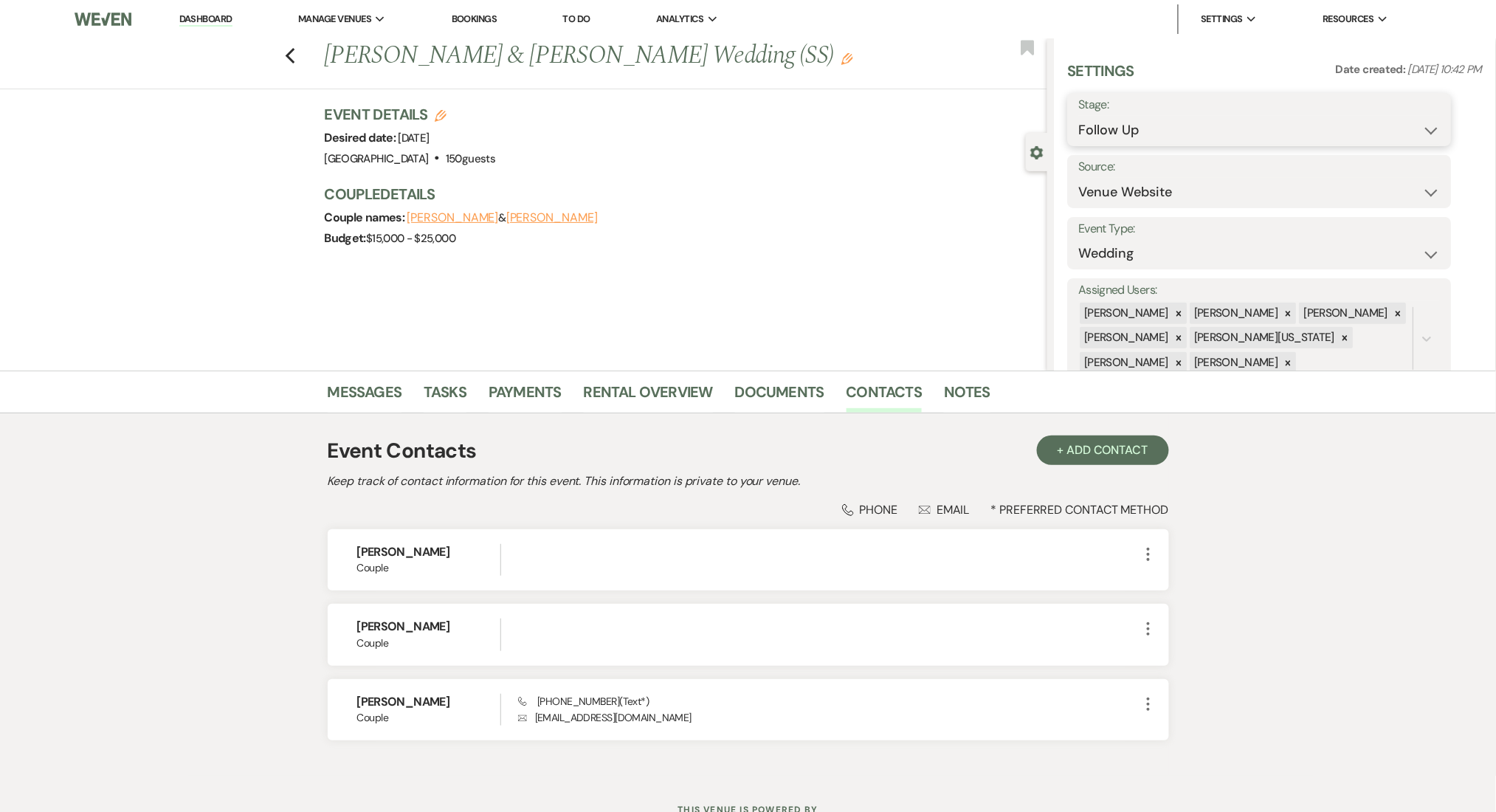
click at [1164, 136] on select "Inquiry Follow Up Tour Requested Tour Confirmed Toured Proposal Sent Booked Lost" at bounding box center [1260, 130] width 362 height 28
select select "1"
click at [1079, 116] on select "Inquiry Follow Up Tour Requested Tour Confirmed Toured Proposal Sent Booked Lost" at bounding box center [1260, 130] width 362 height 28
click at [1412, 121] on button "Save" at bounding box center [1411, 119] width 84 height 29
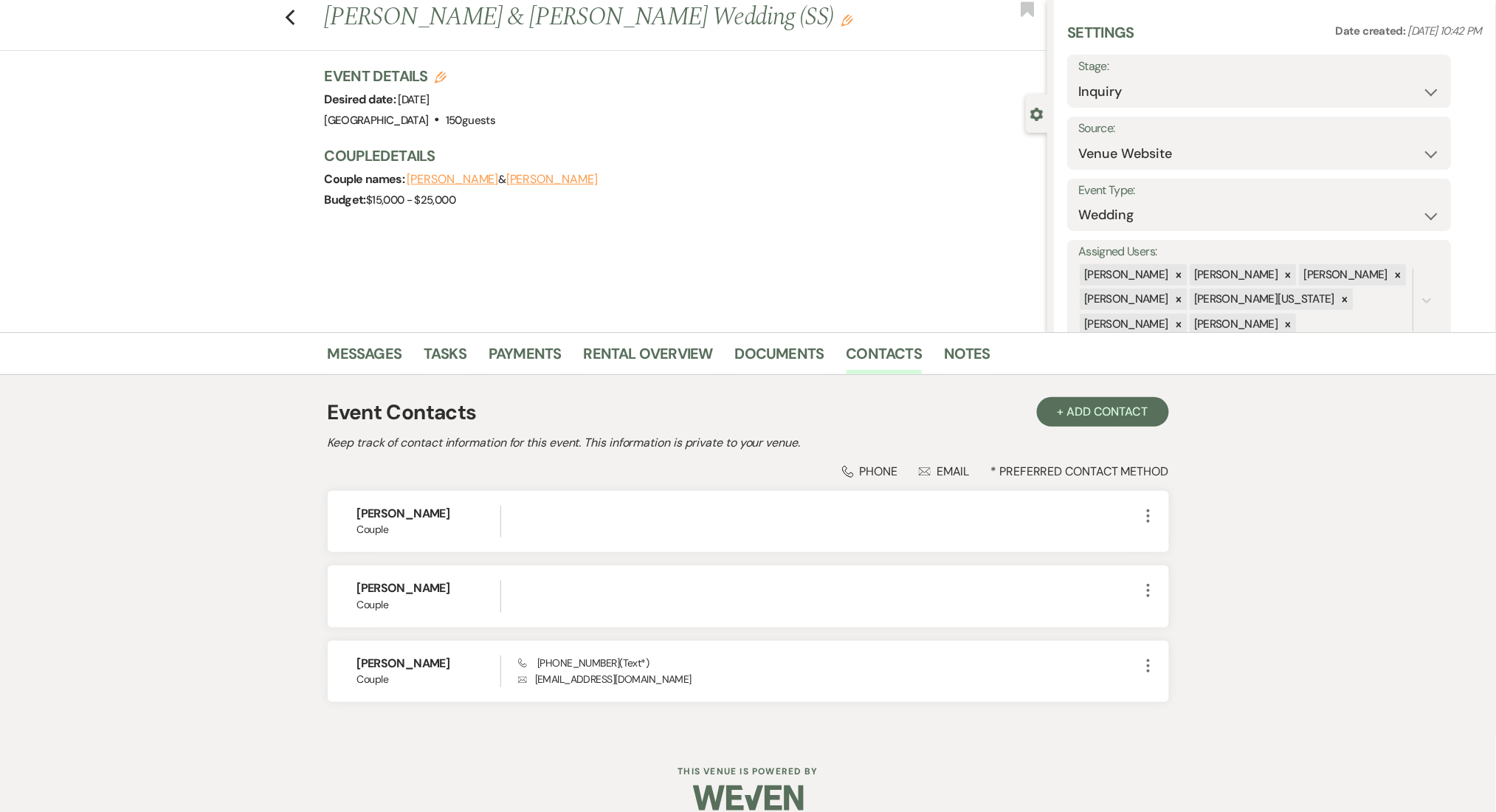
scroll to position [58, 0]
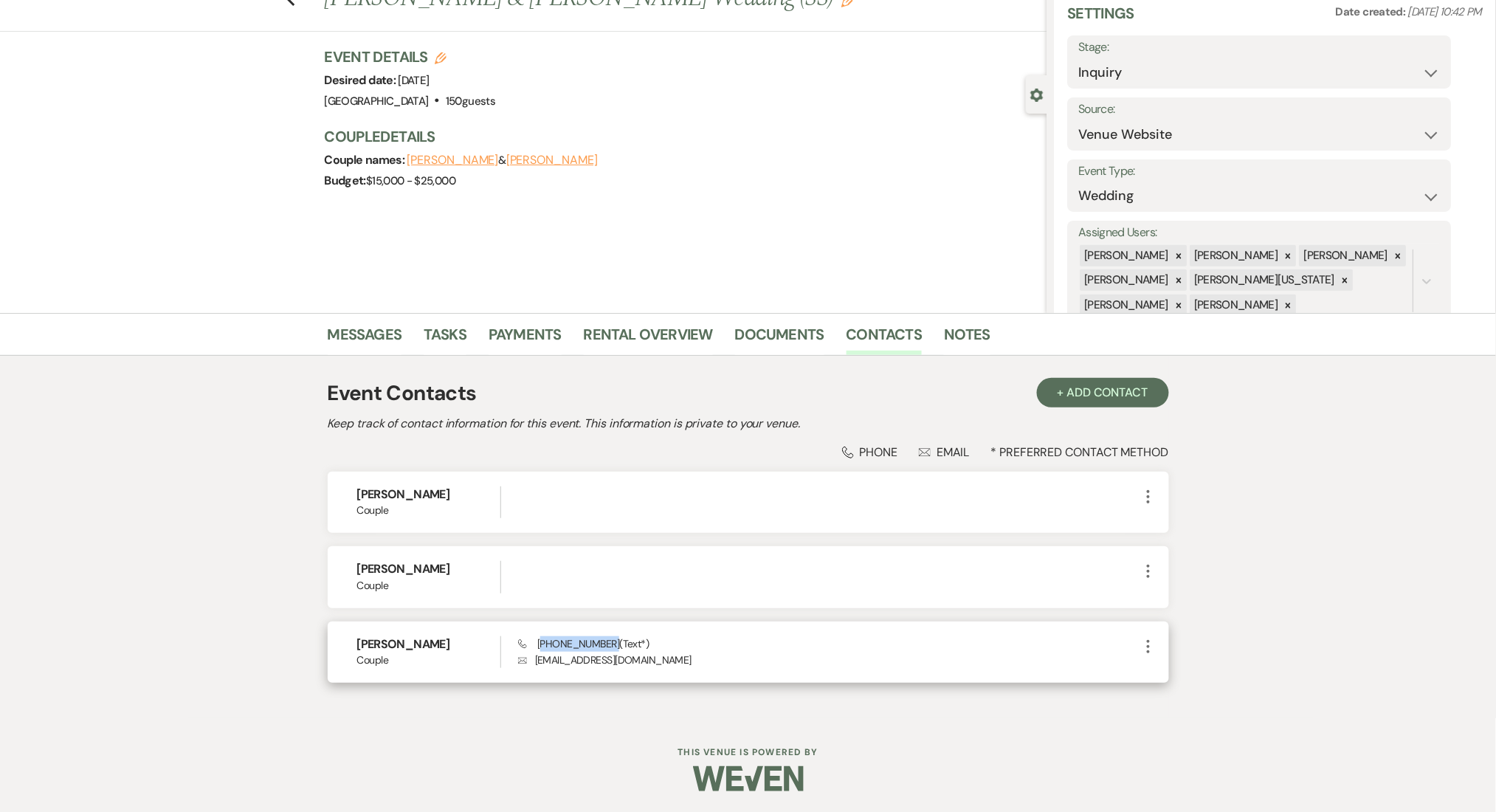
drag, startPoint x: 611, startPoint y: 645, endPoint x: 539, endPoint y: 641, distance: 72.1
click at [539, 641] on span "Phone (404) 809-8285 (Text*)" at bounding box center [583, 644] width 131 height 13
copy span "404) 809-8285"
drag, startPoint x: 670, startPoint y: 659, endPoint x: 529, endPoint y: 661, distance: 141.0
click at [529, 661] on p "Envelope lillimoore123@gmail.com" at bounding box center [828, 659] width 621 height 16
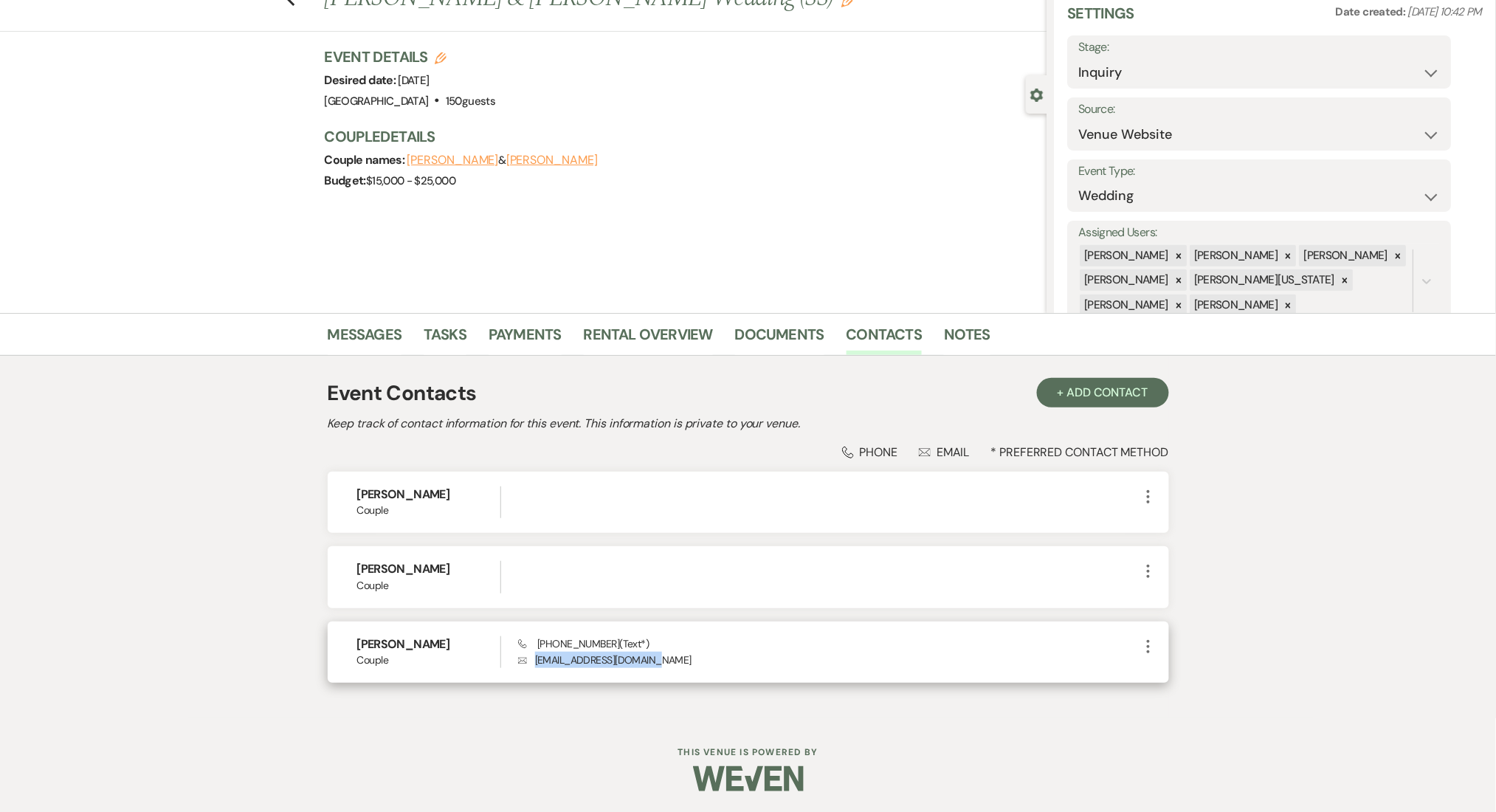
copy p "lillimoore123@gmail.com"
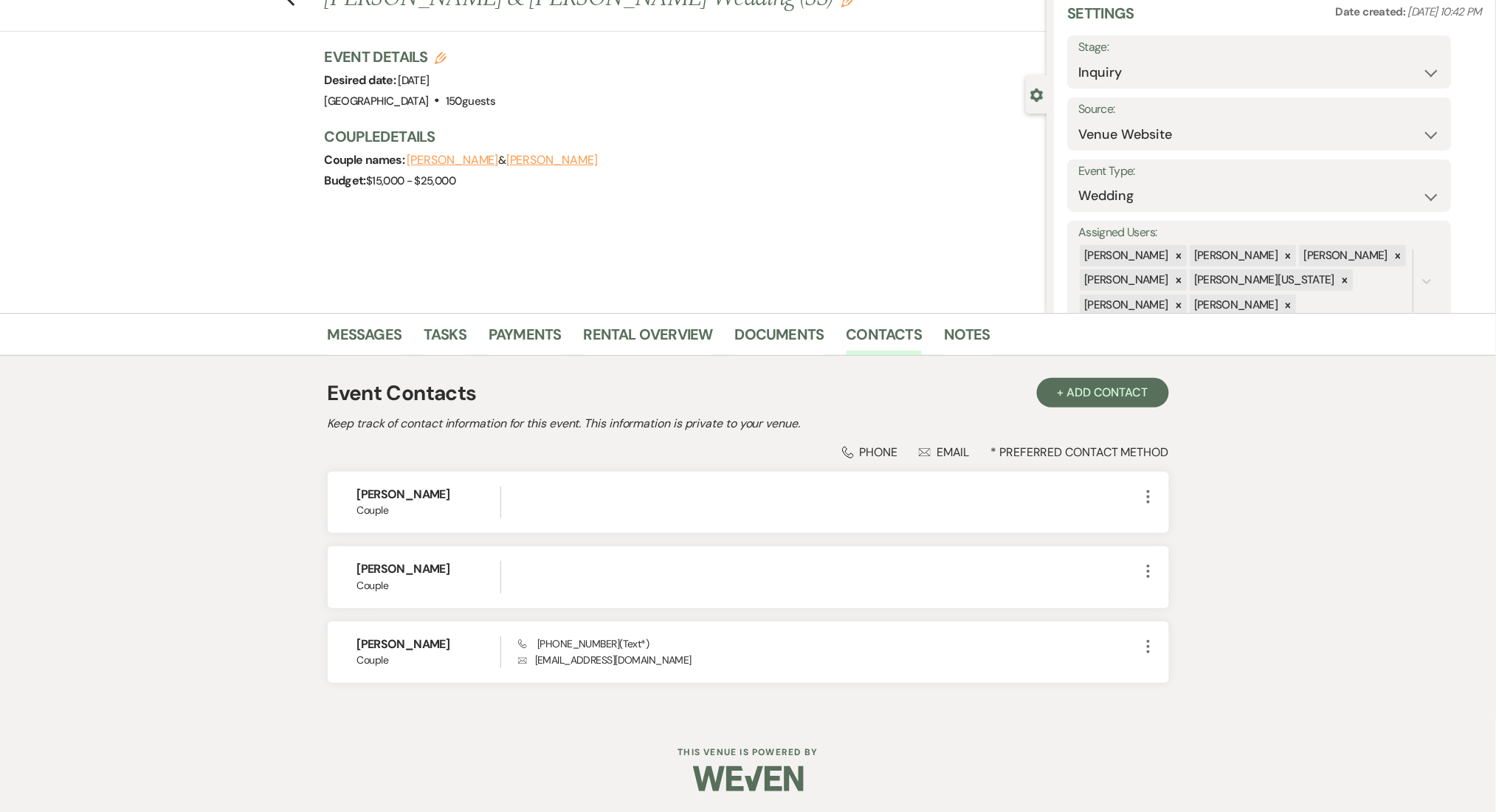
click at [186, 411] on div "Messages Tasks Payments Rental Overview Documents Contacts Notes Event Contacts…" at bounding box center [748, 515] width 1496 height 405
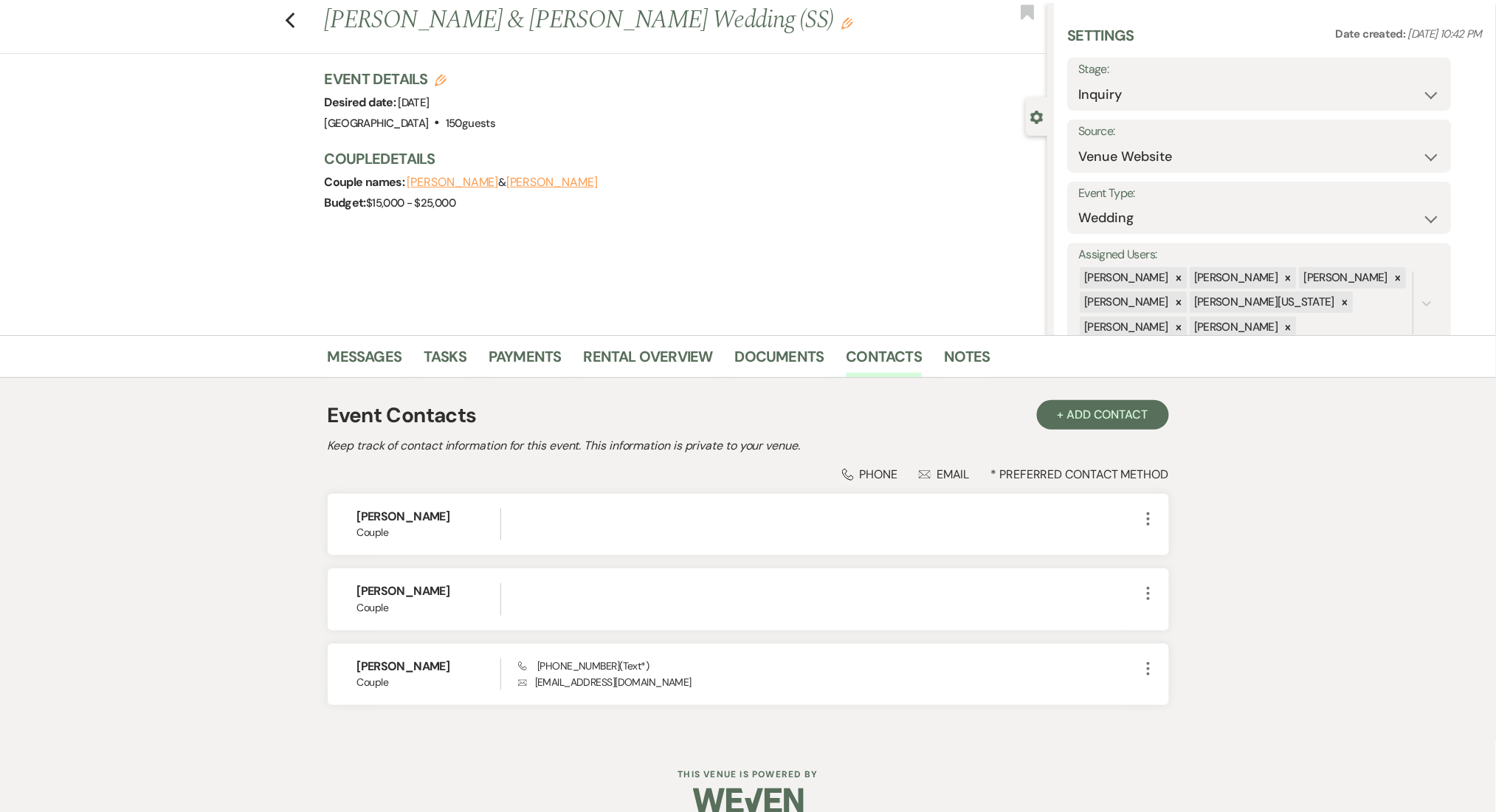
scroll to position [0, 0]
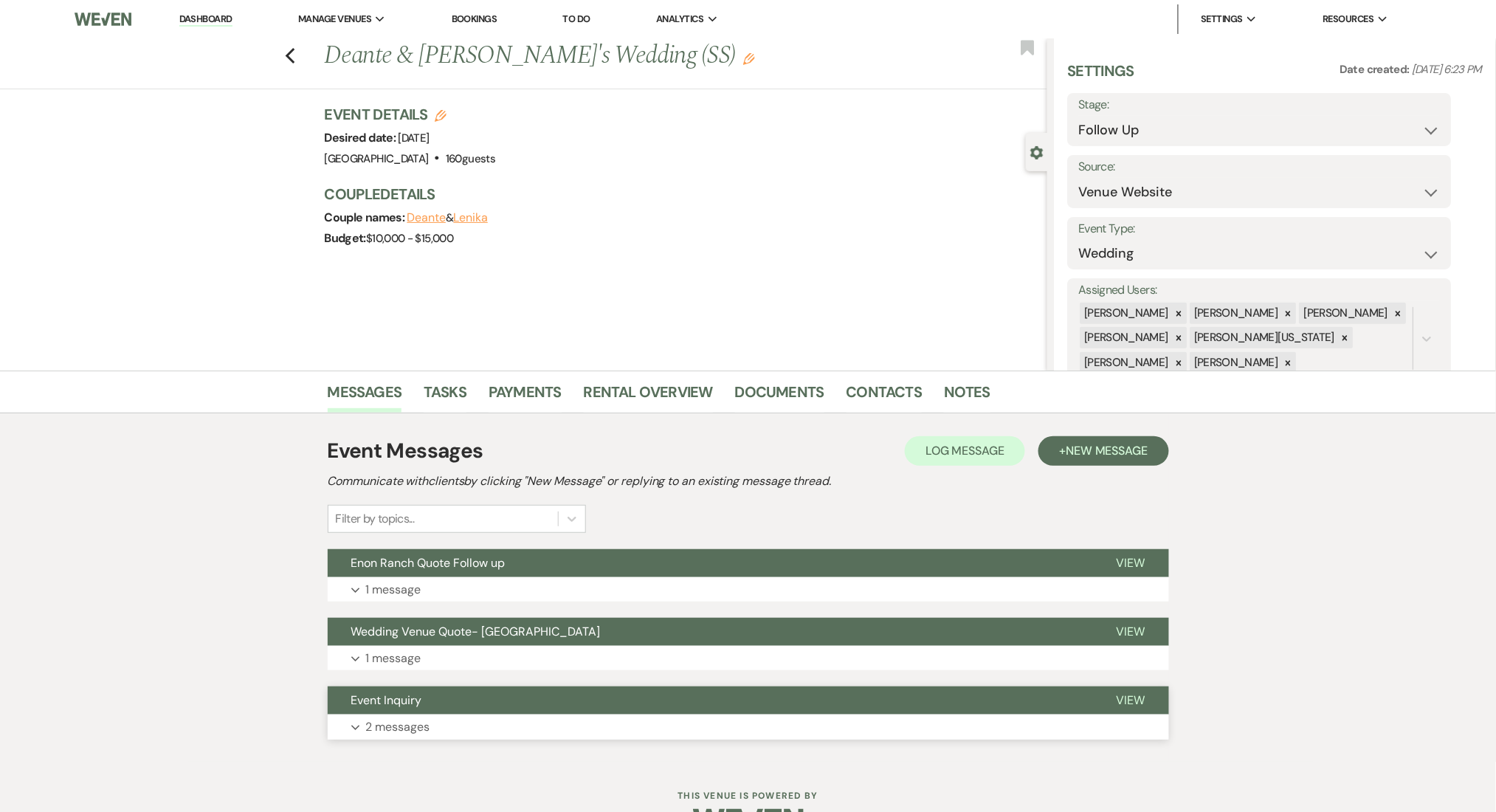
click at [498, 721] on button "Expand 2 messages" at bounding box center [748, 727] width 841 height 25
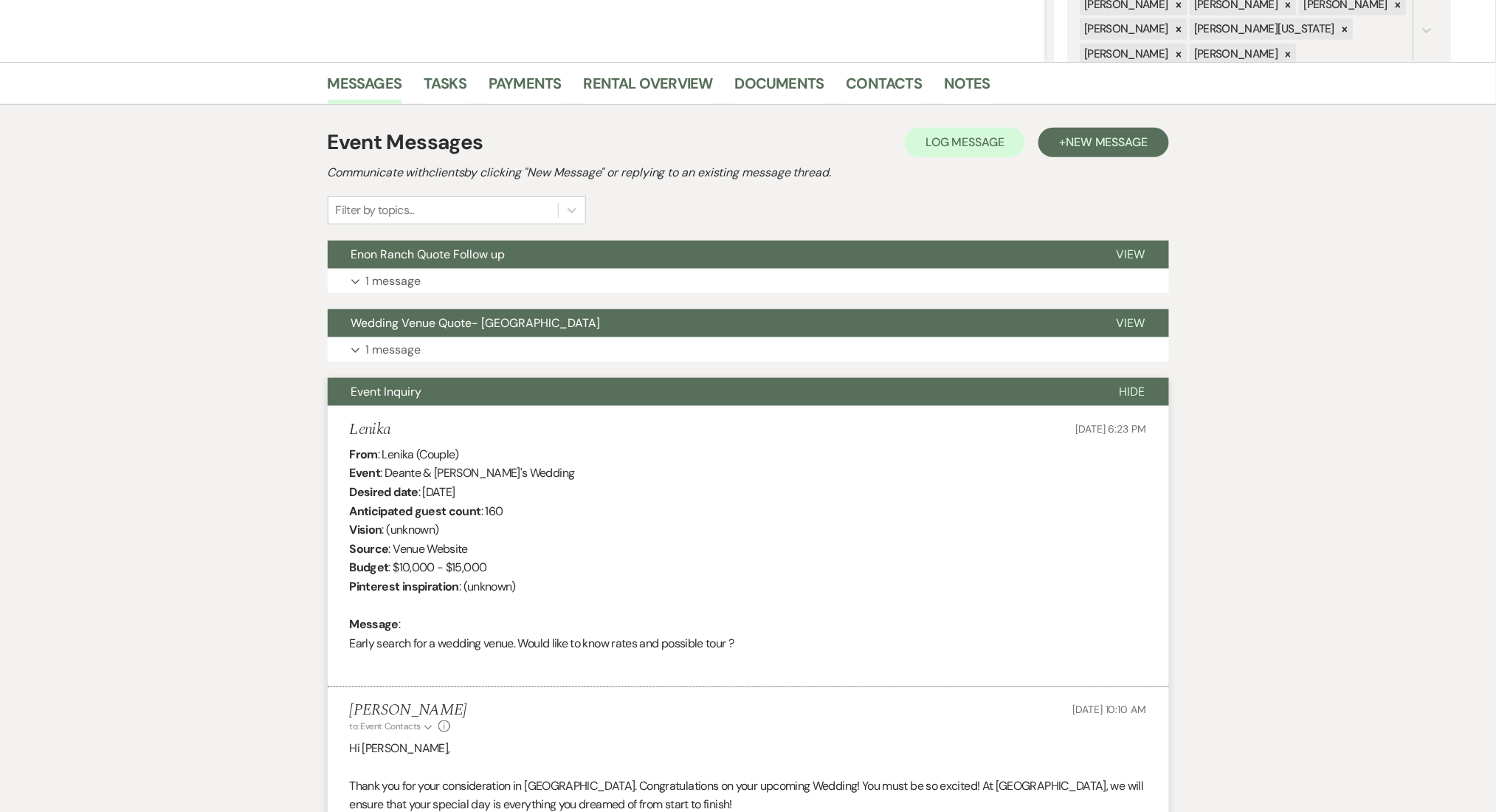
scroll to position [492, 0]
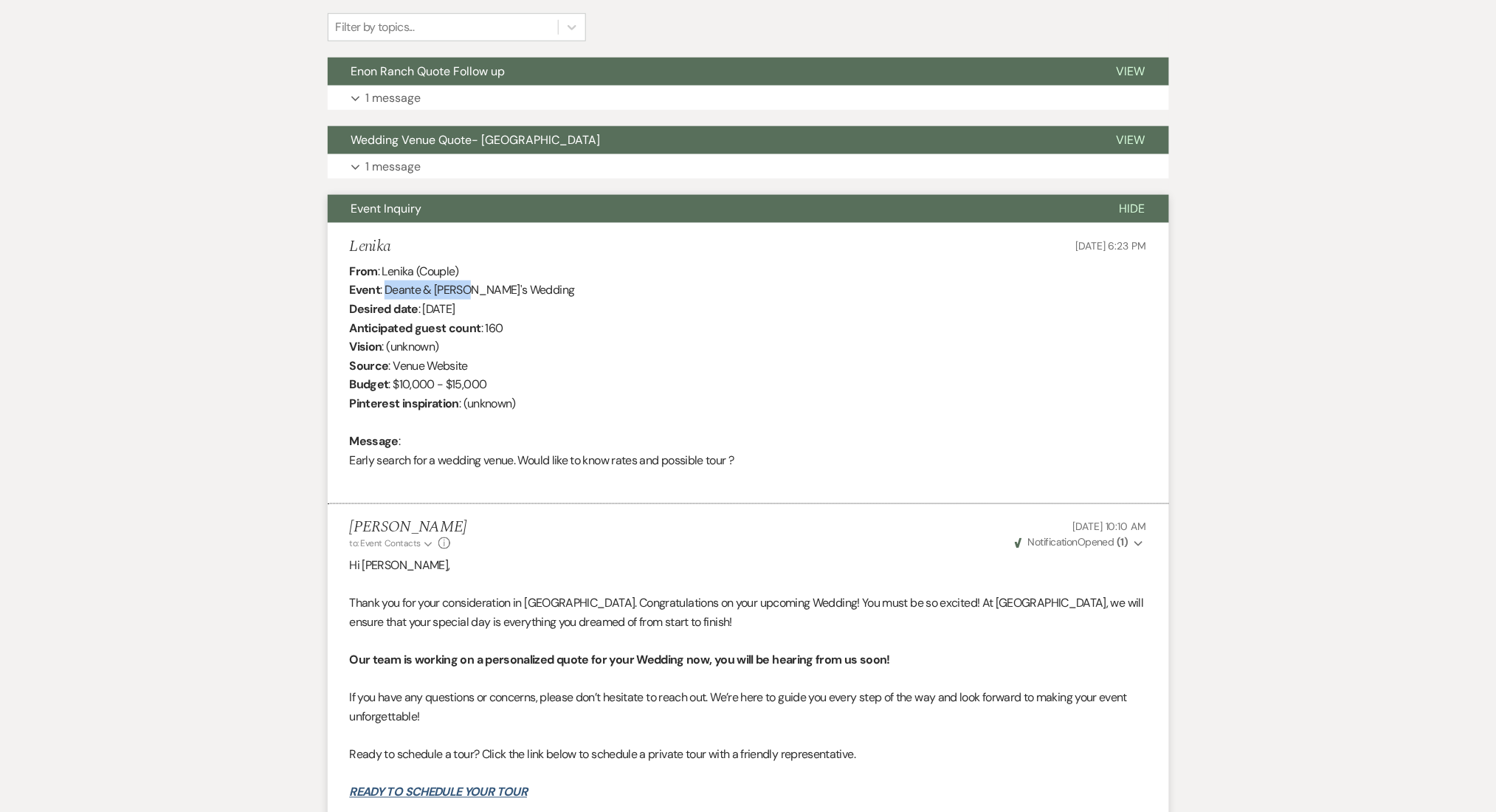
drag, startPoint x: 464, startPoint y: 282, endPoint x: 387, endPoint y: 293, distance: 77.8
click at [387, 293] on div "From : [PERSON_NAME] (Couple) Event : [PERSON_NAME] & [PERSON_NAME]'s Wedding D…" at bounding box center [748, 375] width 797 height 226
copy div "Deante & [PERSON_NAME]"
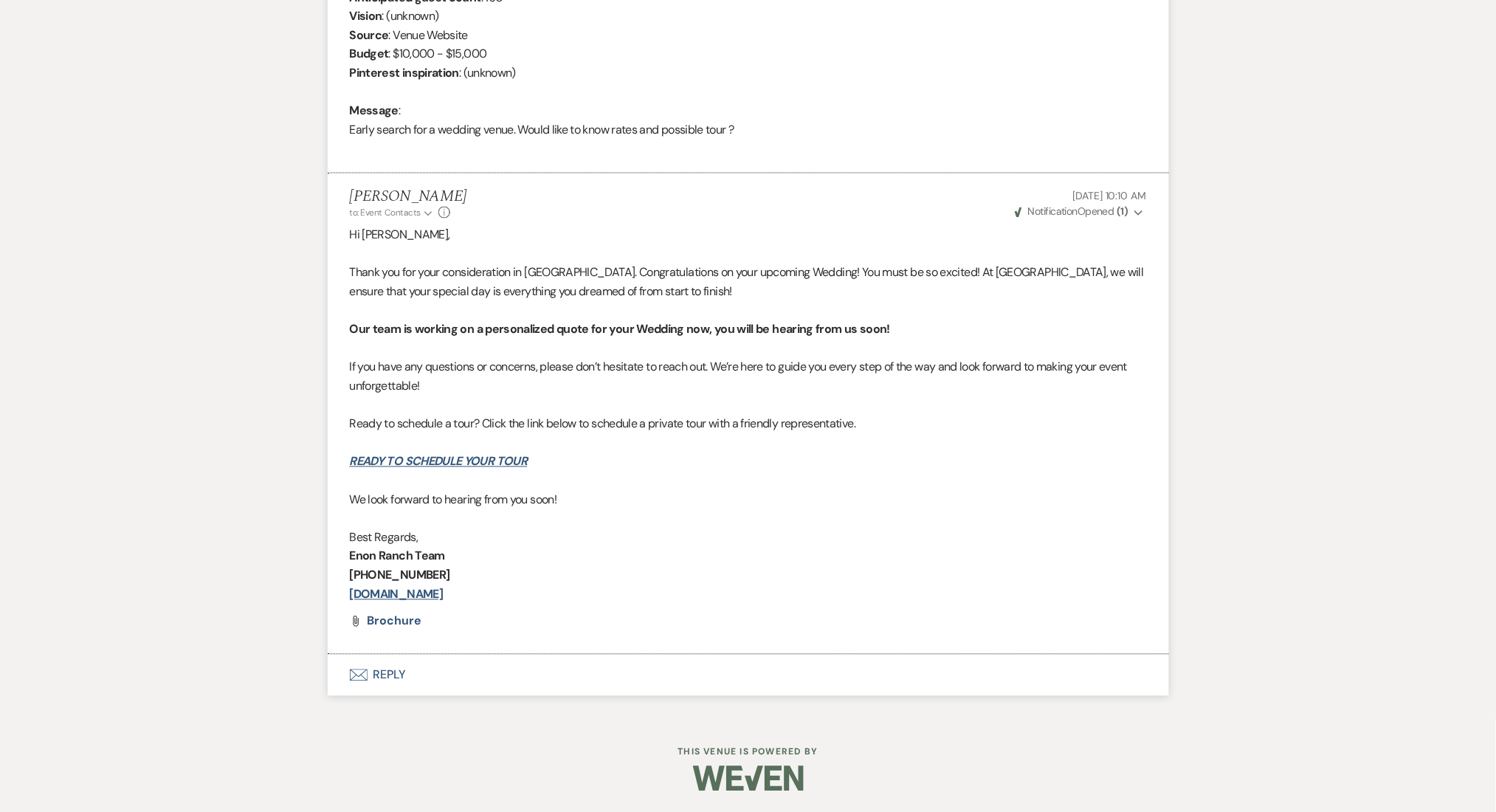
scroll to position [232, 0]
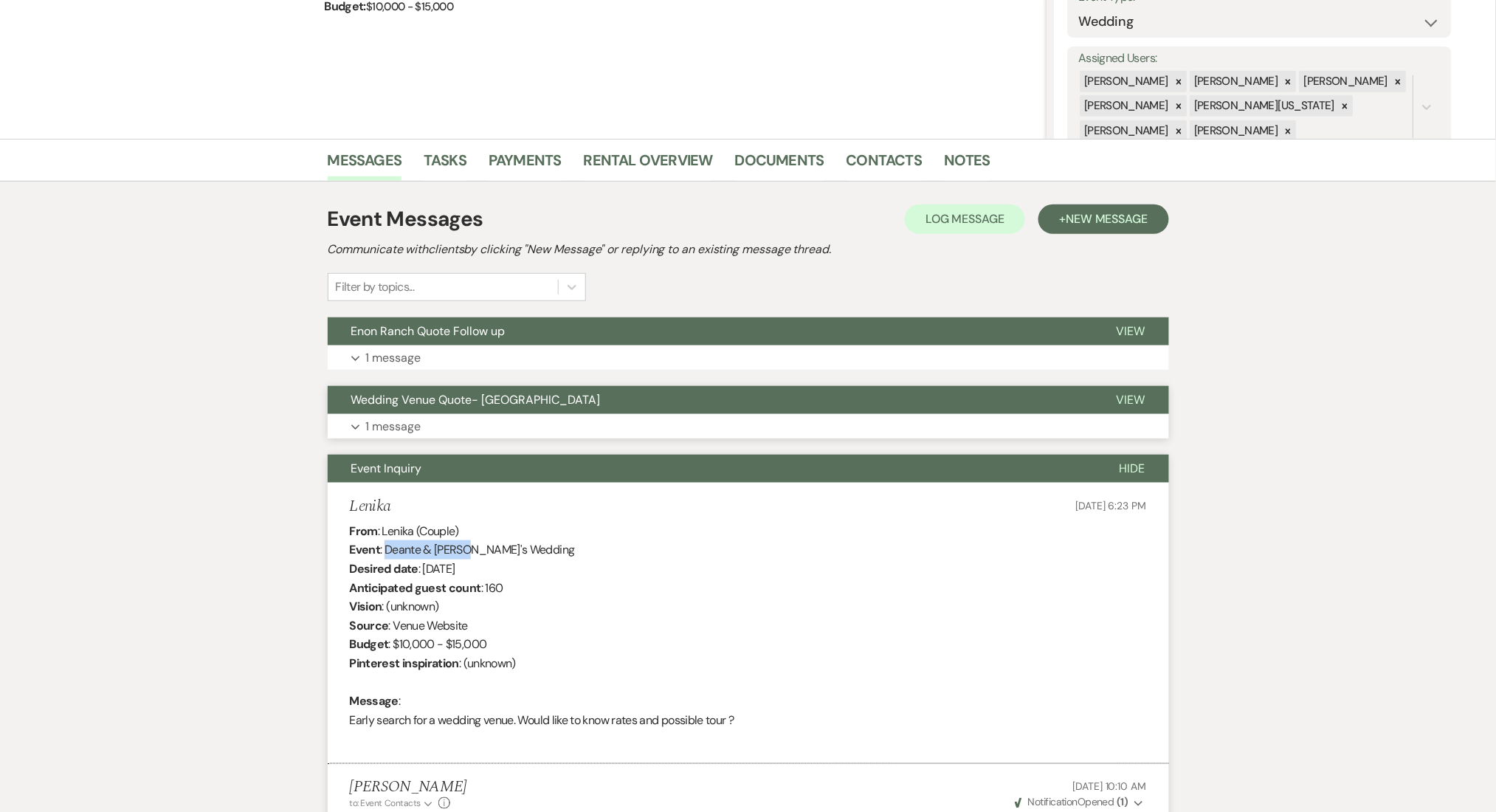
drag, startPoint x: 458, startPoint y: 432, endPoint x: 473, endPoint y: 403, distance: 32.6
click at [458, 432] on button "Expand 1 message" at bounding box center [748, 427] width 841 height 25
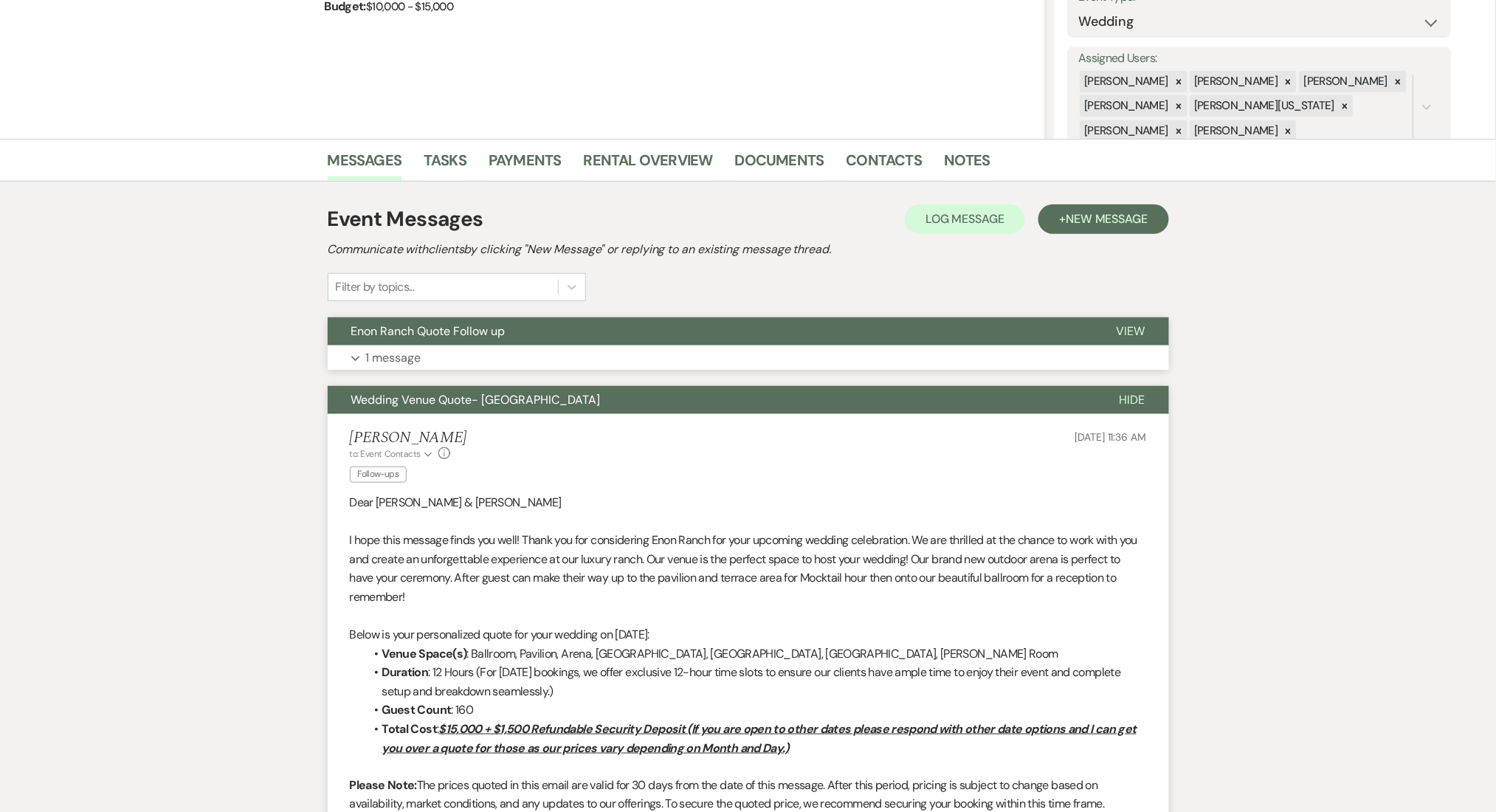
click at [522, 357] on button "Expand 1 message" at bounding box center [748, 358] width 841 height 25
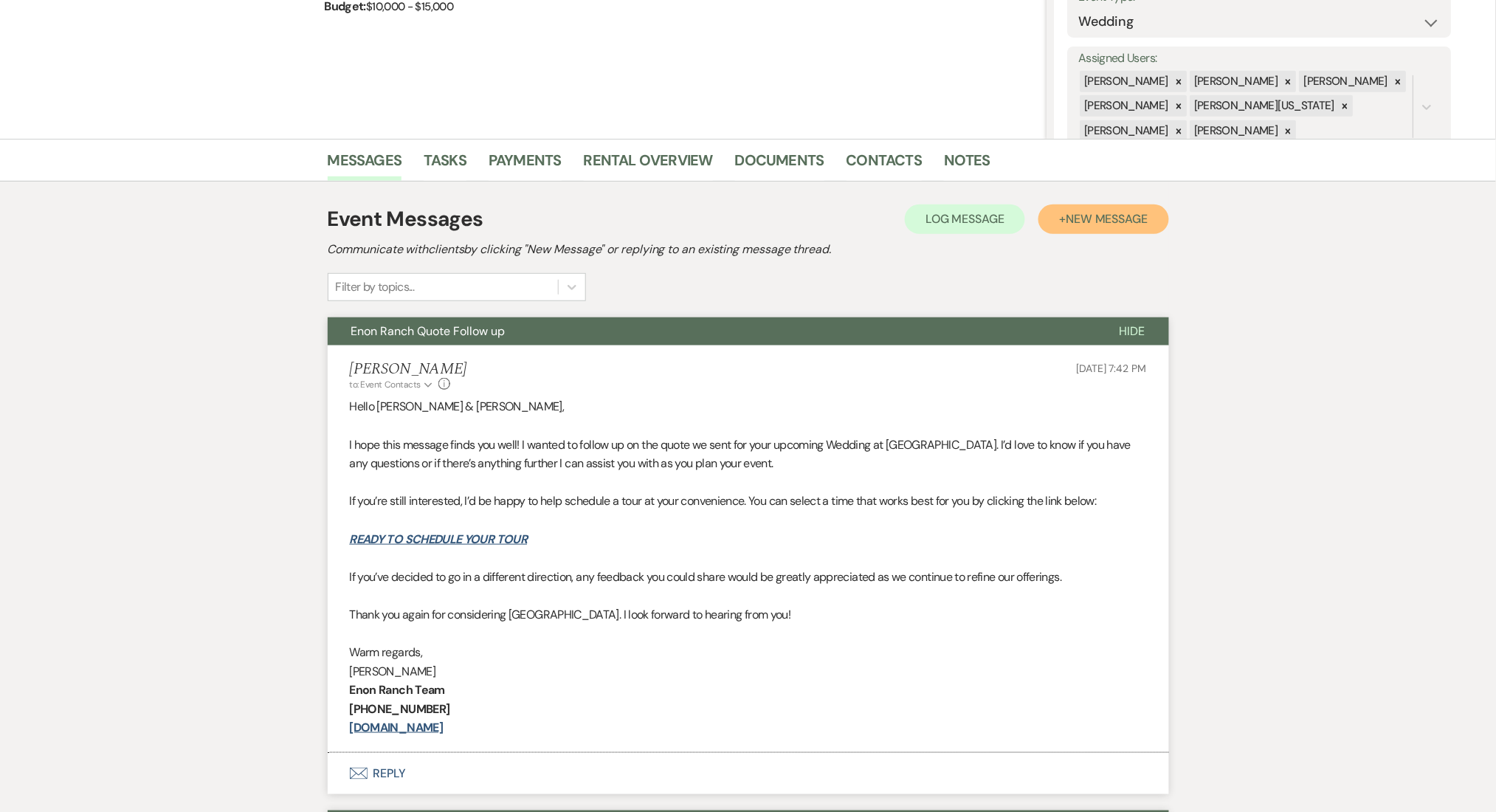
click at [1131, 217] on span "New Message" at bounding box center [1107, 219] width 82 height 15
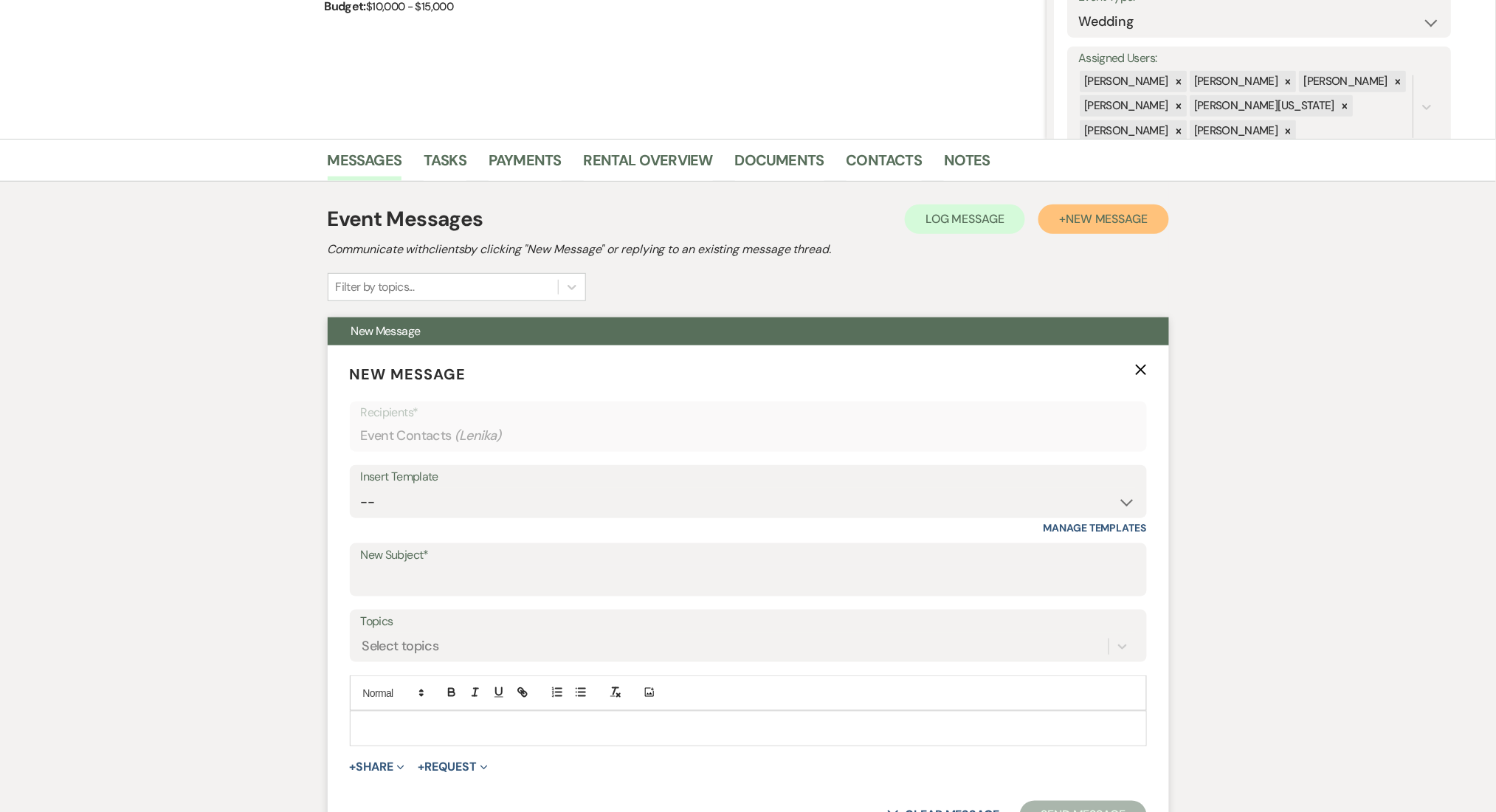
scroll to position [331, 0]
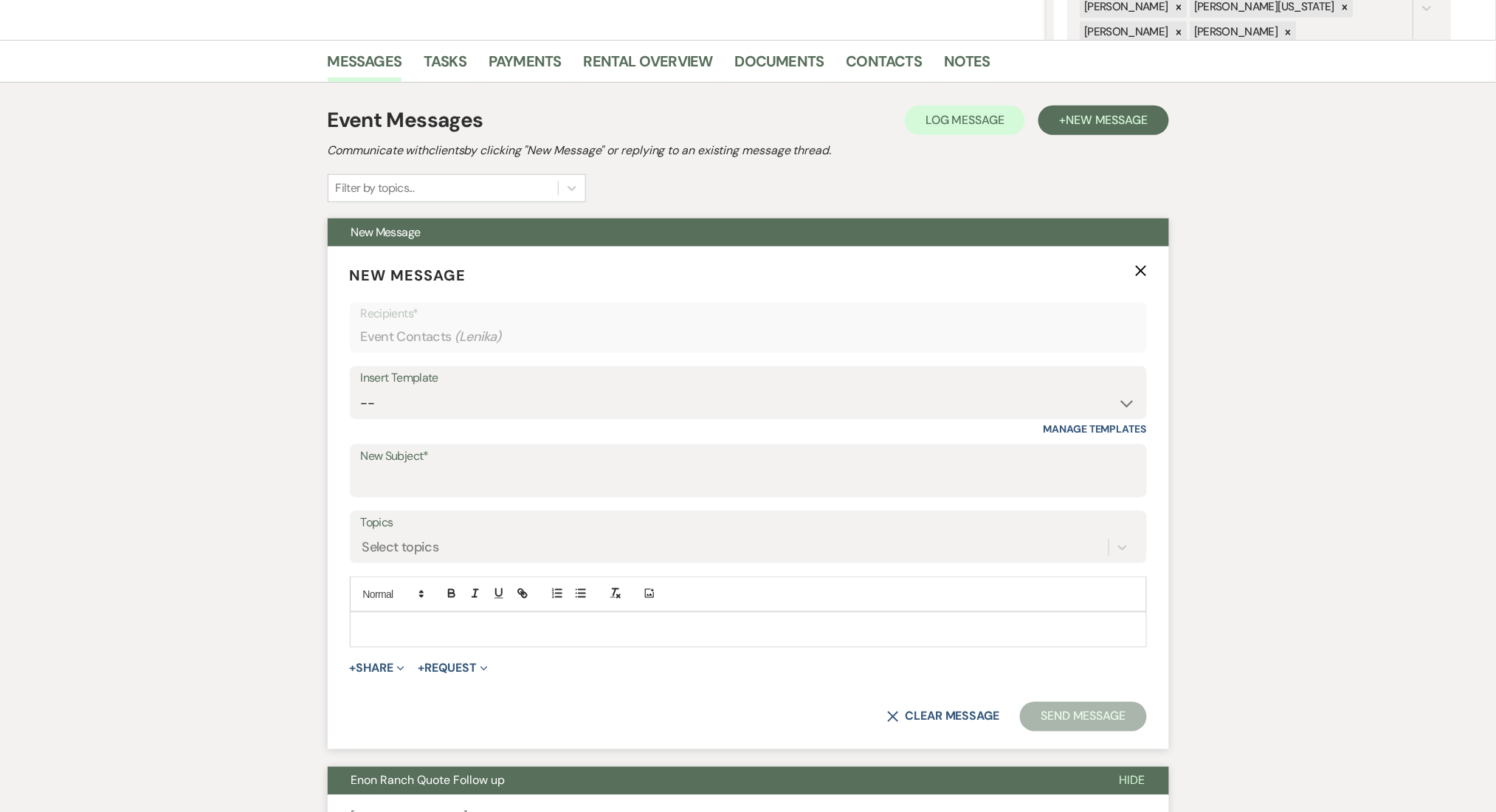
click at [465, 419] on div "Insert Template -- Inquiry Follow Up Email #2 Contract Sending Template Payment…" at bounding box center [748, 401] width 797 height 70
drag, startPoint x: 446, startPoint y: 406, endPoint x: 432, endPoint y: 414, distance: 16.1
click at [446, 406] on select "-- Inquiry Follow Up Email #2 Contract Sending Template Payment Template Rental…" at bounding box center [748, 403] width 775 height 28
select select "4603"
click at [361, 389] on select "-- Inquiry Follow Up Email #2 Contract Sending Template Payment Template Rental…" at bounding box center [748, 403] width 775 height 28
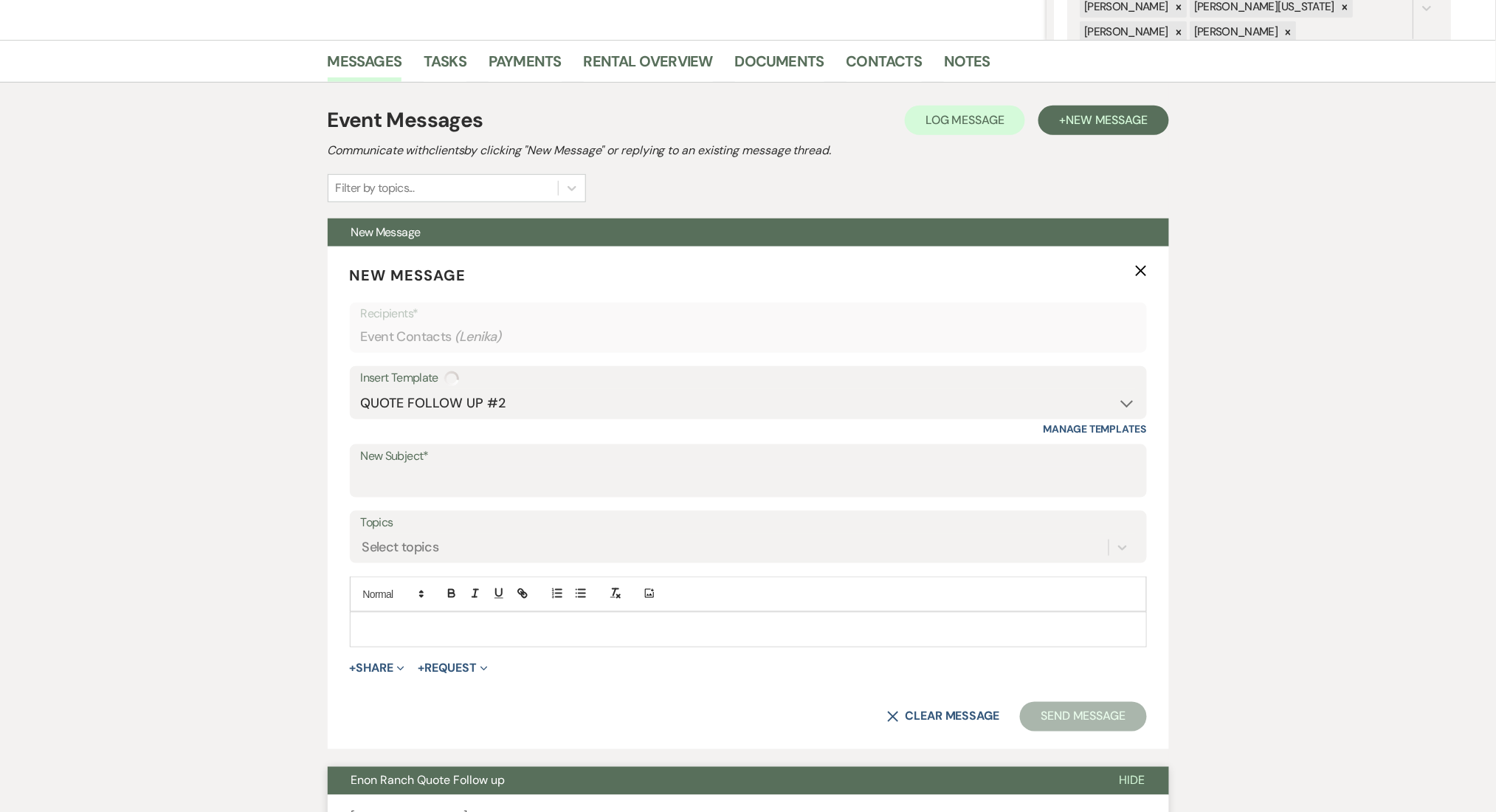
type input "Checking In – Any Assistance Needed for Your Event?"
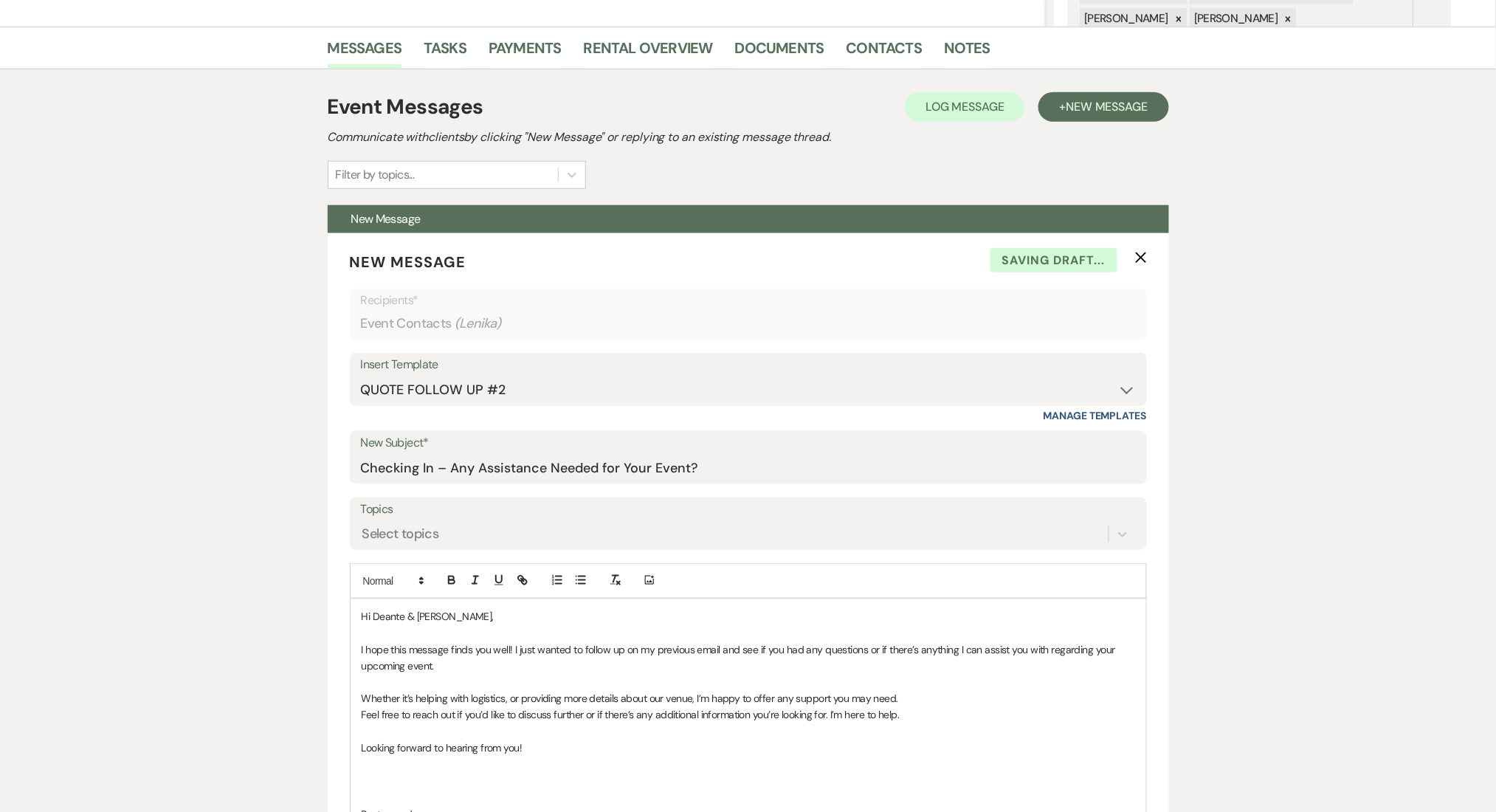
scroll to position [527, 0]
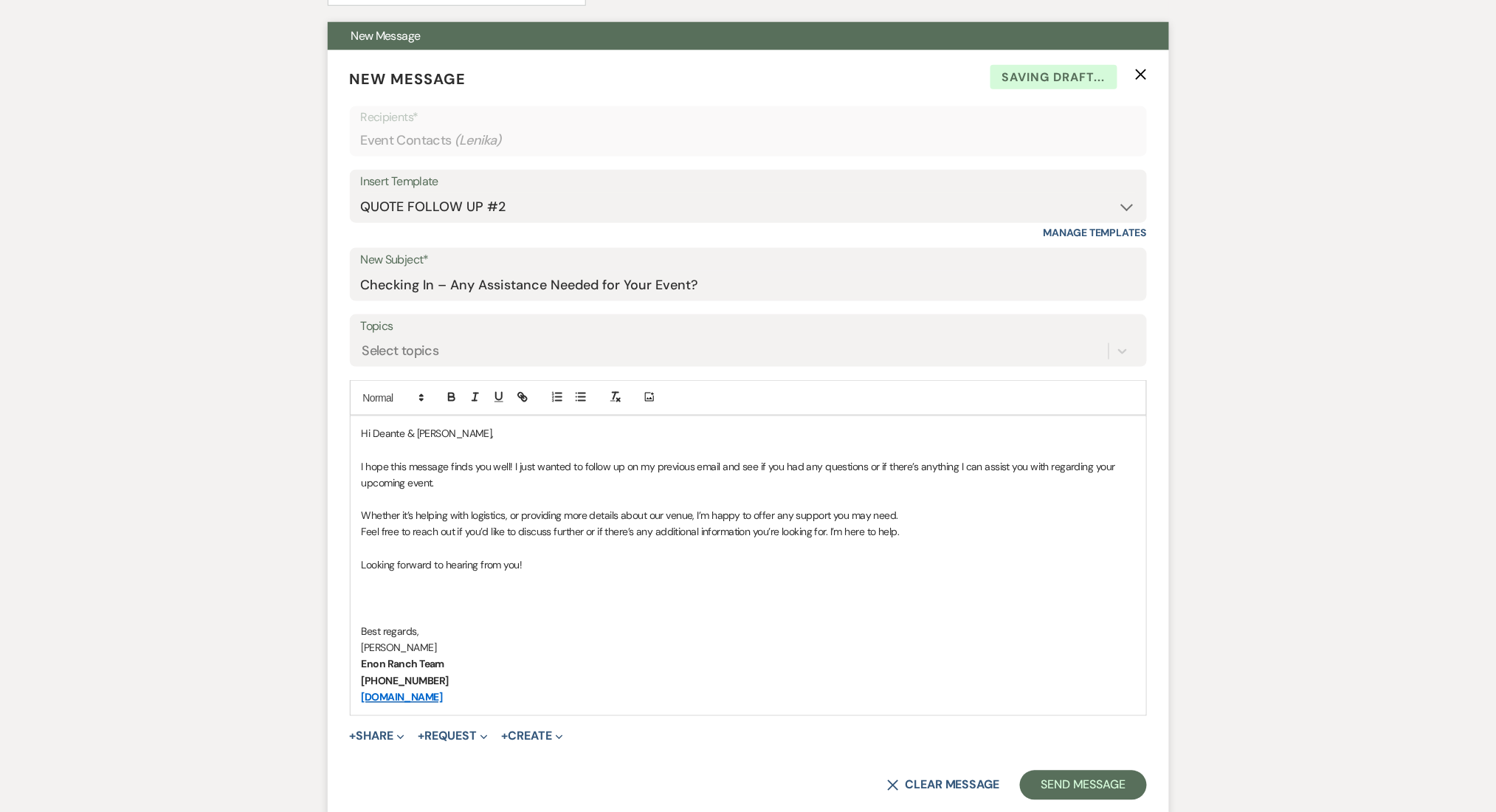
click at [427, 365] on div "Topics Select topics" at bounding box center [748, 340] width 797 height 53
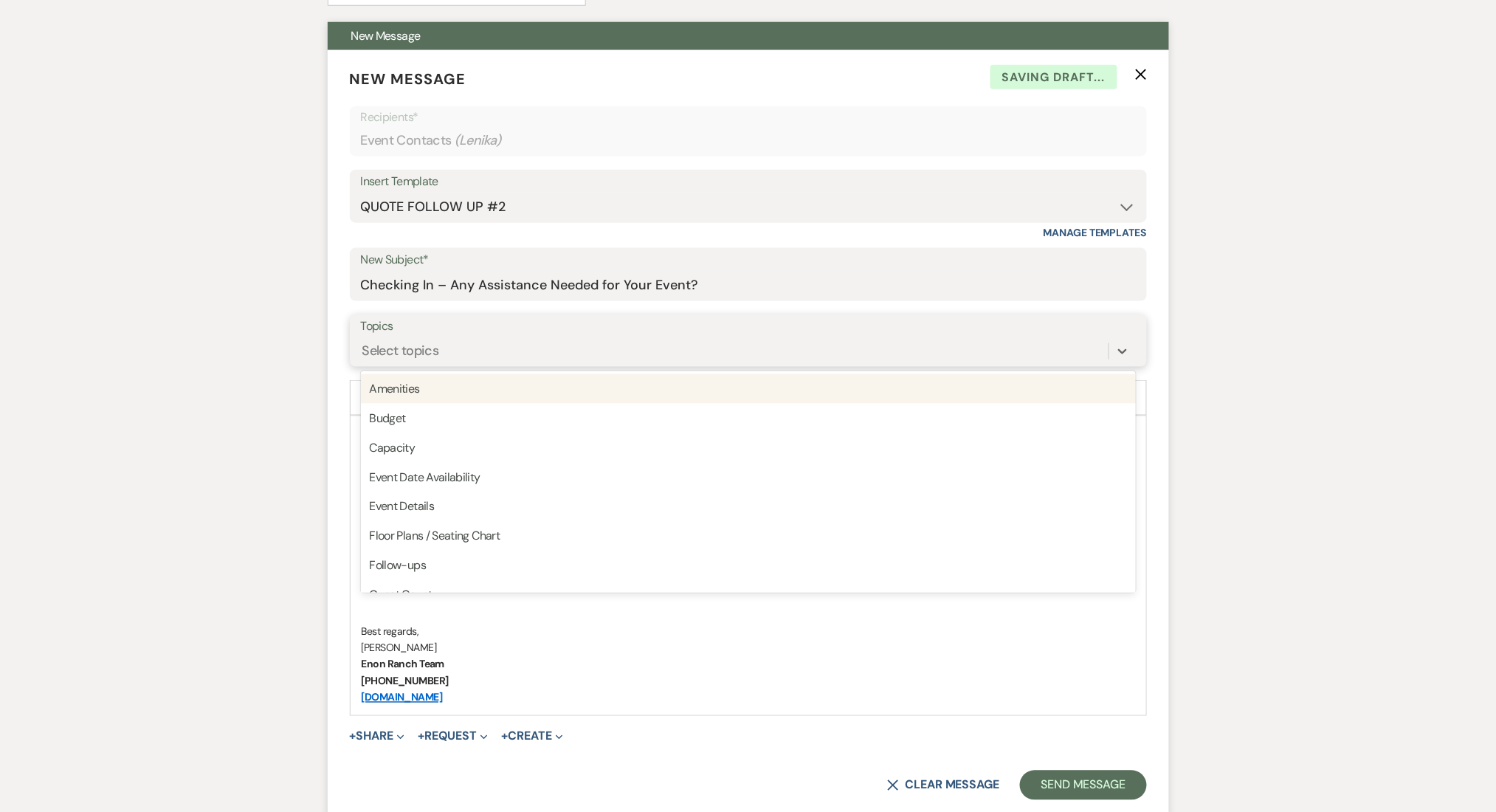
click at [429, 347] on div "Select topics" at bounding box center [401, 351] width 77 height 20
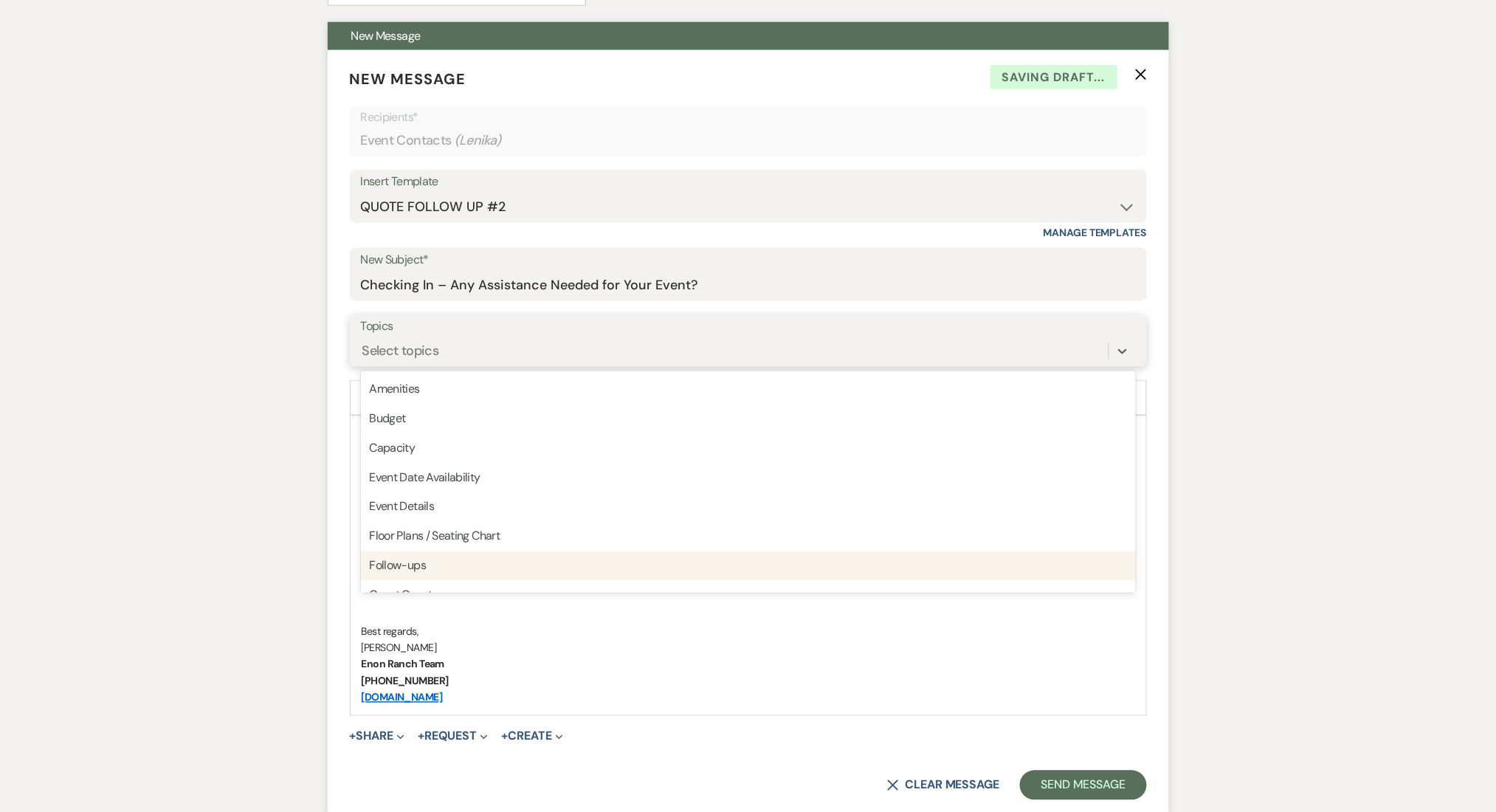
click at [444, 559] on div "Follow-ups" at bounding box center [748, 566] width 775 height 29
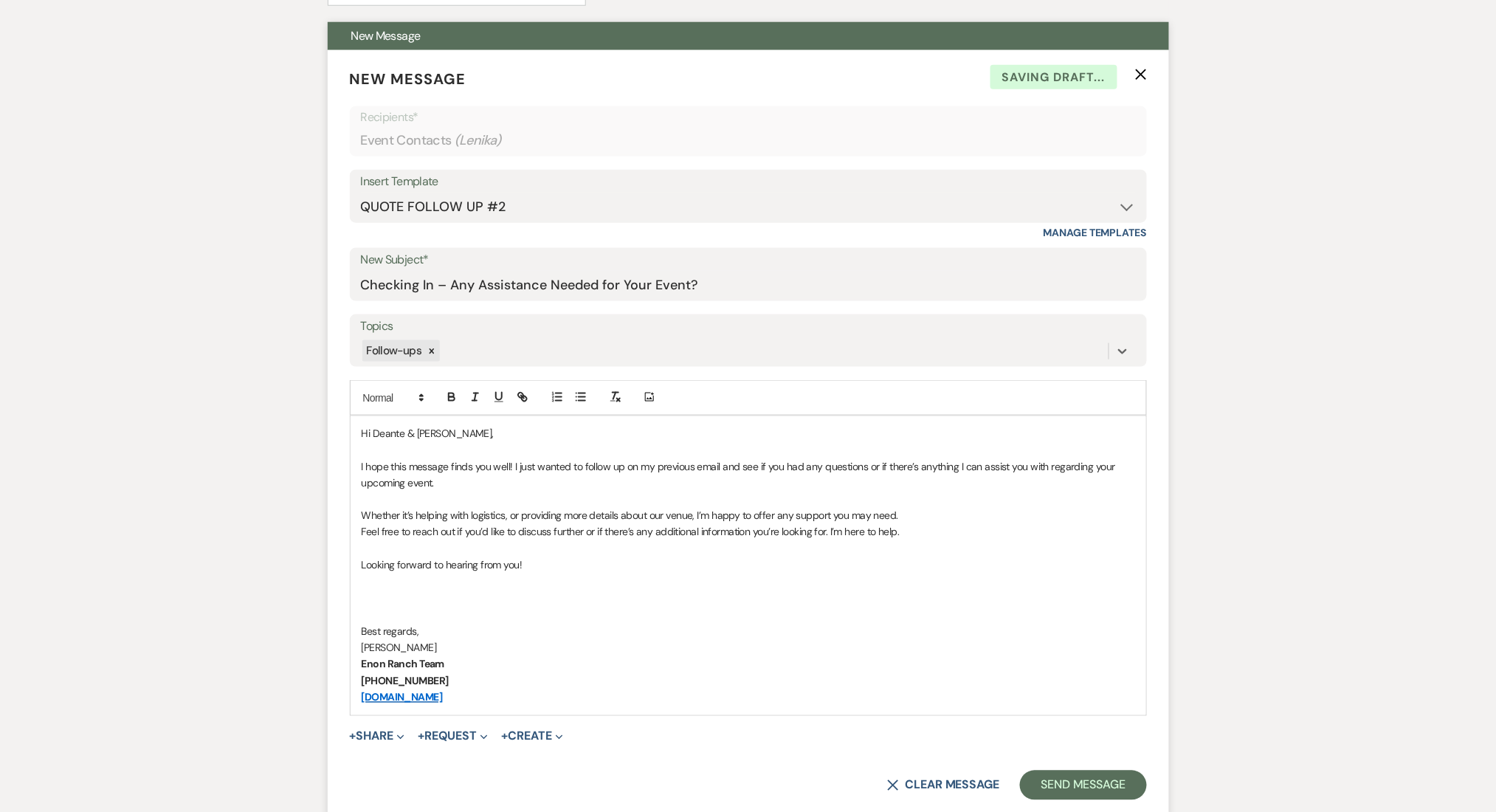
click at [1110, 773] on button "Send Message" at bounding box center [1083, 784] width 127 height 29
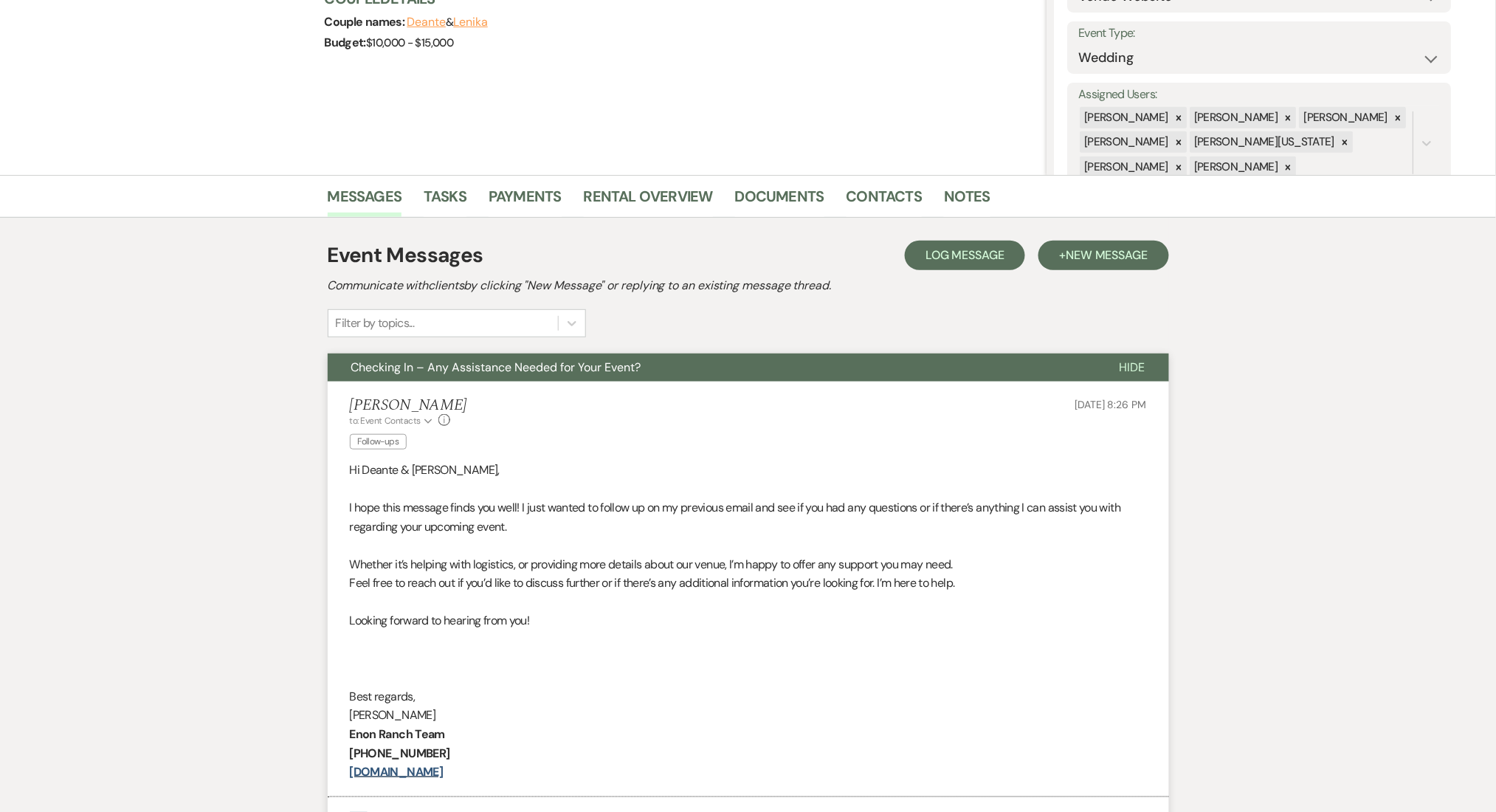
scroll to position [133, 0]
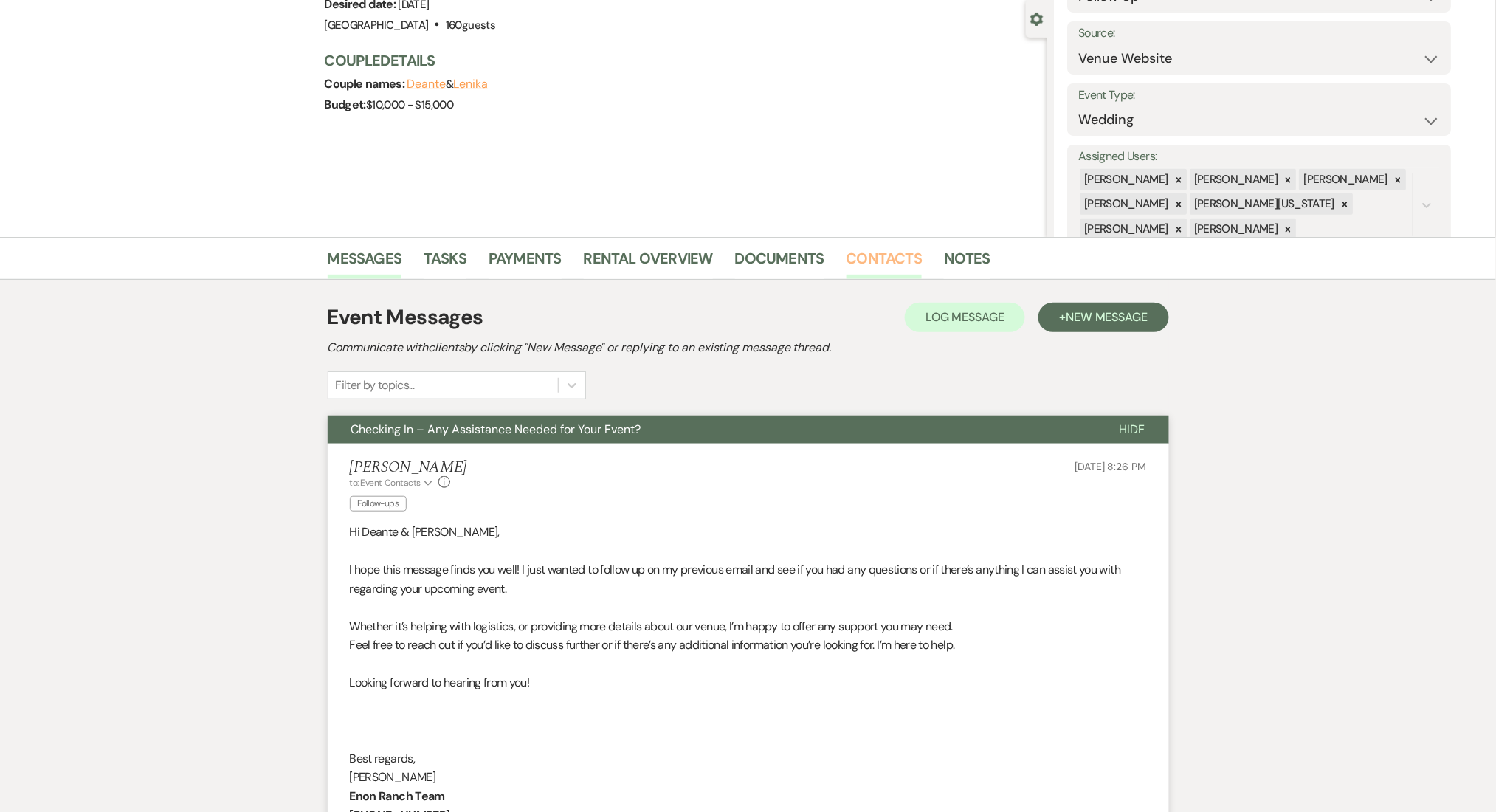
click at [906, 258] on link "Contacts" at bounding box center [884, 262] width 76 height 33
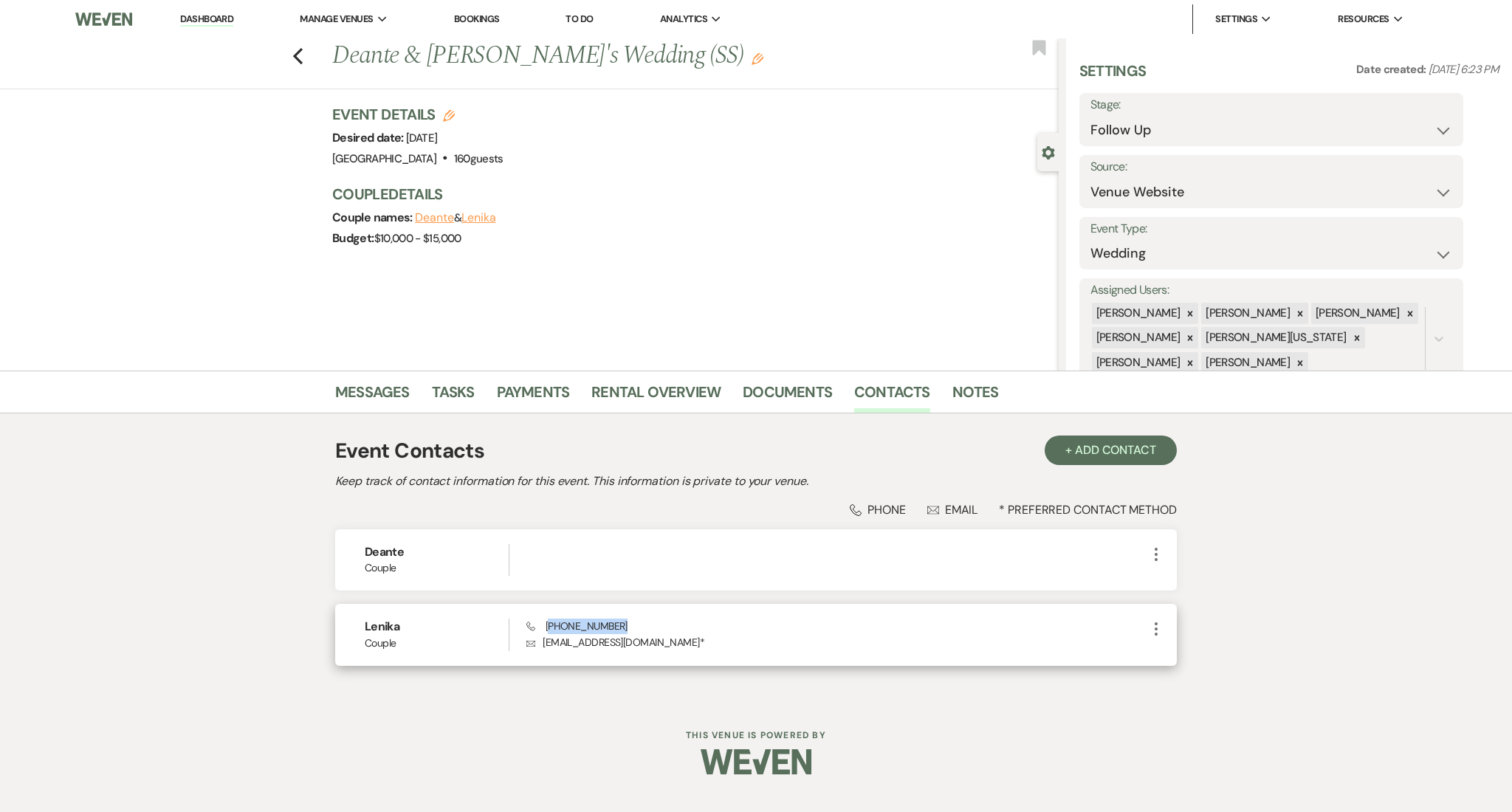
drag, startPoint x: 622, startPoint y: 623, endPoint x: 547, endPoint y: 619, distance: 75.1
click at [547, 619] on div "Phone (678) 642-1337 Envelope lenikavianen@gmail.com *" at bounding box center [836, 634] width 621 height 32
copy span "678) 642-1337"
drag, startPoint x: 650, startPoint y: 639, endPoint x: 536, endPoint y: 654, distance: 115.0
click at [536, 654] on div "Lenika Couple Phone (678) 642-1337 Envelope lenikavianen@gmail.com * More" at bounding box center [756, 634] width 841 height 61
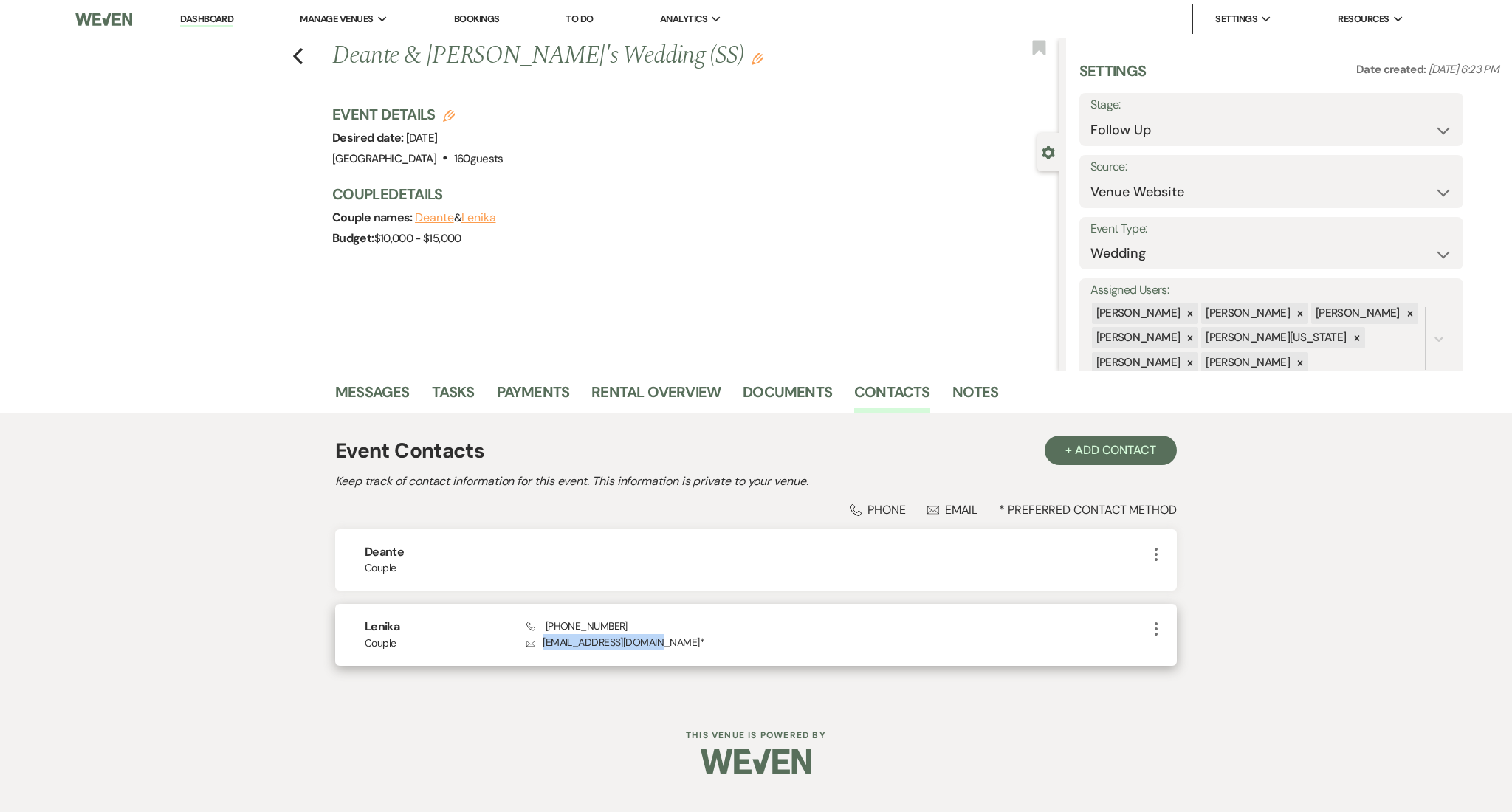
copy p "lenikavianen@gmail.com"
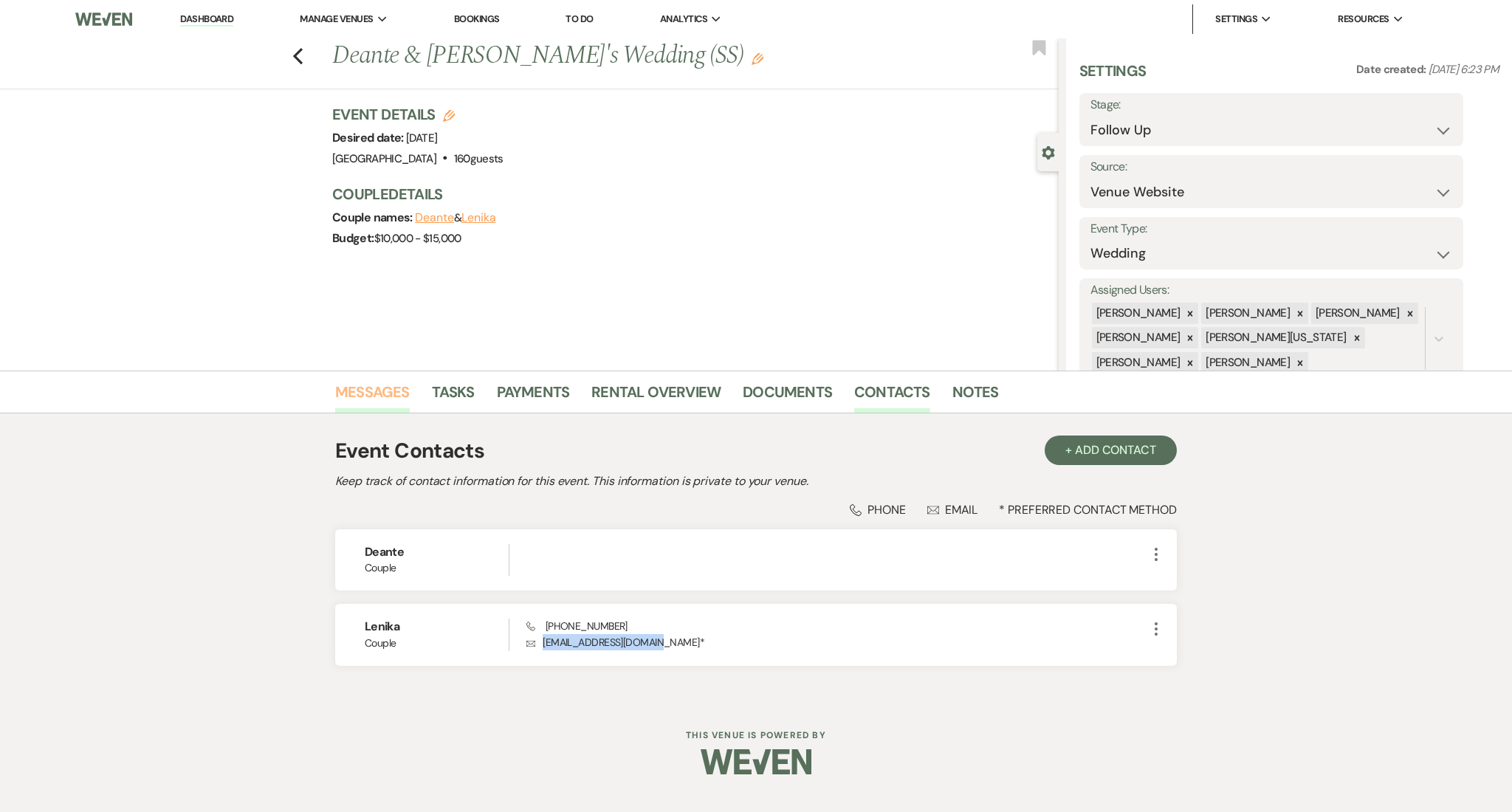
click at [347, 393] on link "Messages" at bounding box center [372, 396] width 75 height 33
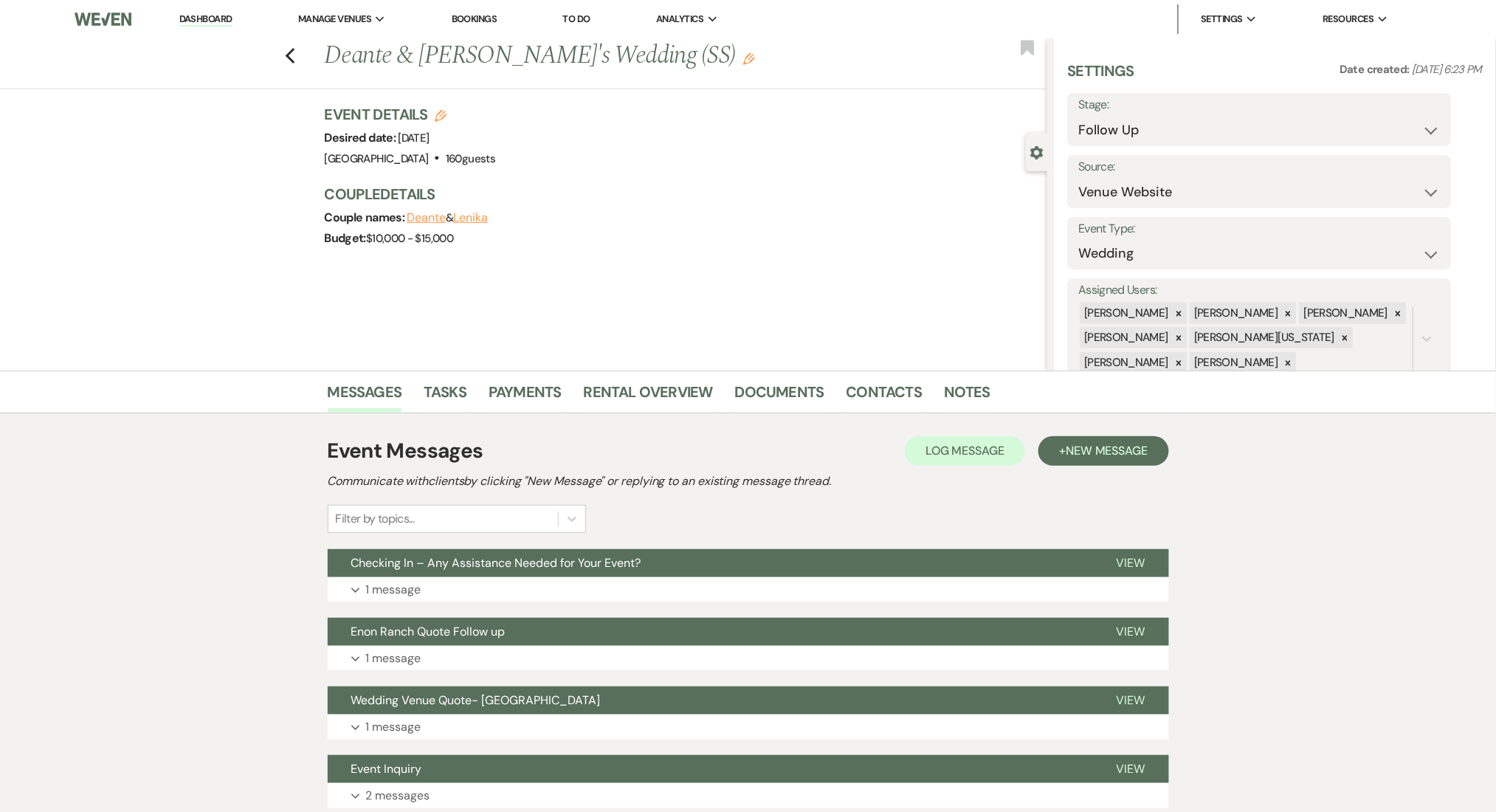
drag, startPoint x: 1190, startPoint y: 109, endPoint x: 1185, endPoint y: 116, distance: 8.6
click at [1190, 109] on label "Stage:" at bounding box center [1260, 106] width 362 height 22
click at [1166, 129] on select "Inquiry Follow Up Tour Requested Tour Confirmed Toured Proposal Sent Booked Lost" at bounding box center [1260, 130] width 362 height 28
click at [1153, 142] on select "Inquiry Follow Up Tour Requested Tour Confirmed Toured Proposal Sent Booked Lost" at bounding box center [1260, 130] width 362 height 28
click at [1153, 122] on select "Inquiry Follow Up Tour Requested Tour Confirmed Toured Proposal Sent Booked Lost" at bounding box center [1260, 130] width 362 height 28
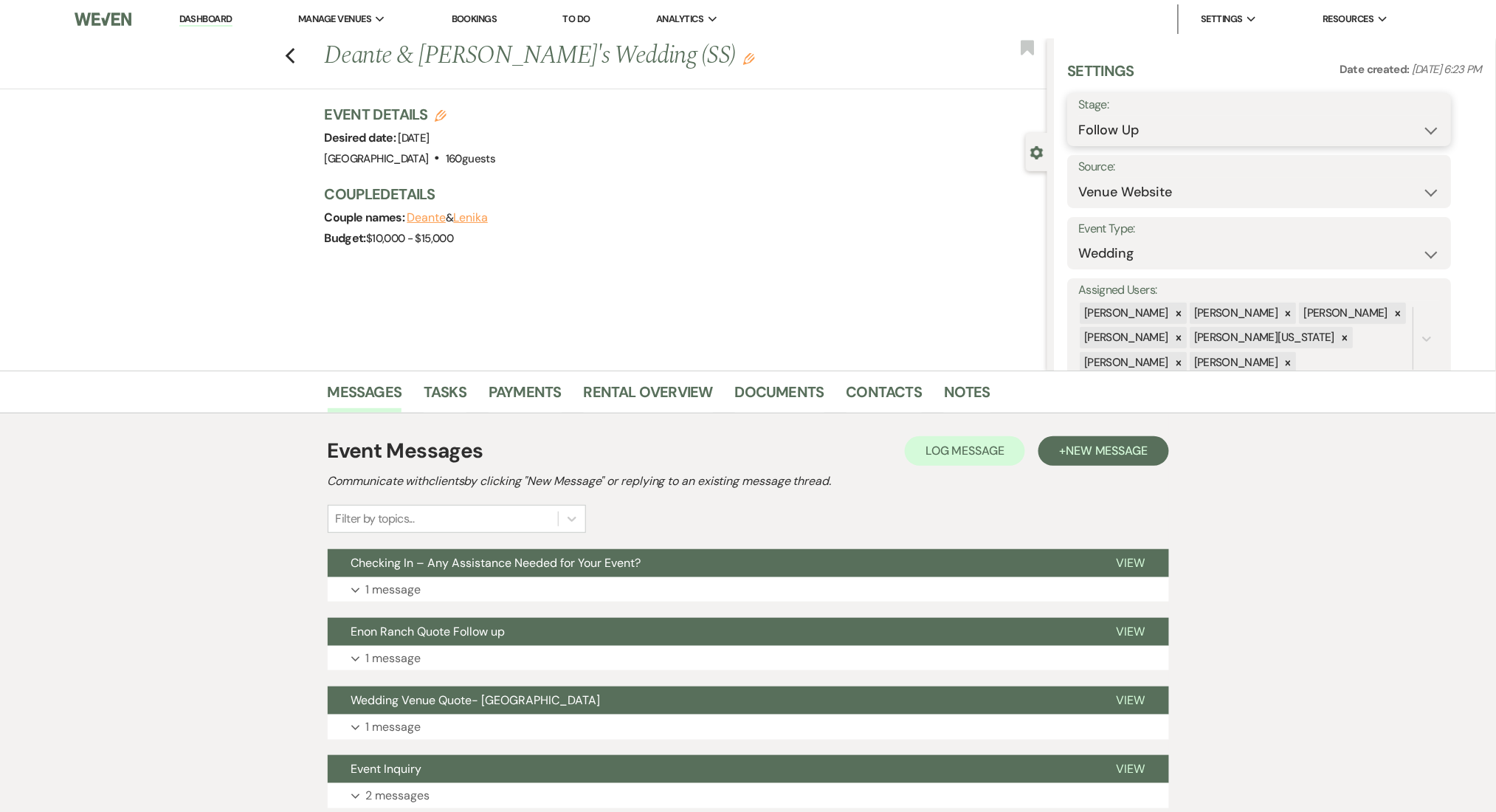
select select "1"
click at [1079, 116] on select "Inquiry Follow Up Tour Requested Tour Confirmed Toured Proposal Sent Booked Lost" at bounding box center [1260, 130] width 362 height 28
click at [1419, 120] on button "Save" at bounding box center [1411, 119] width 84 height 29
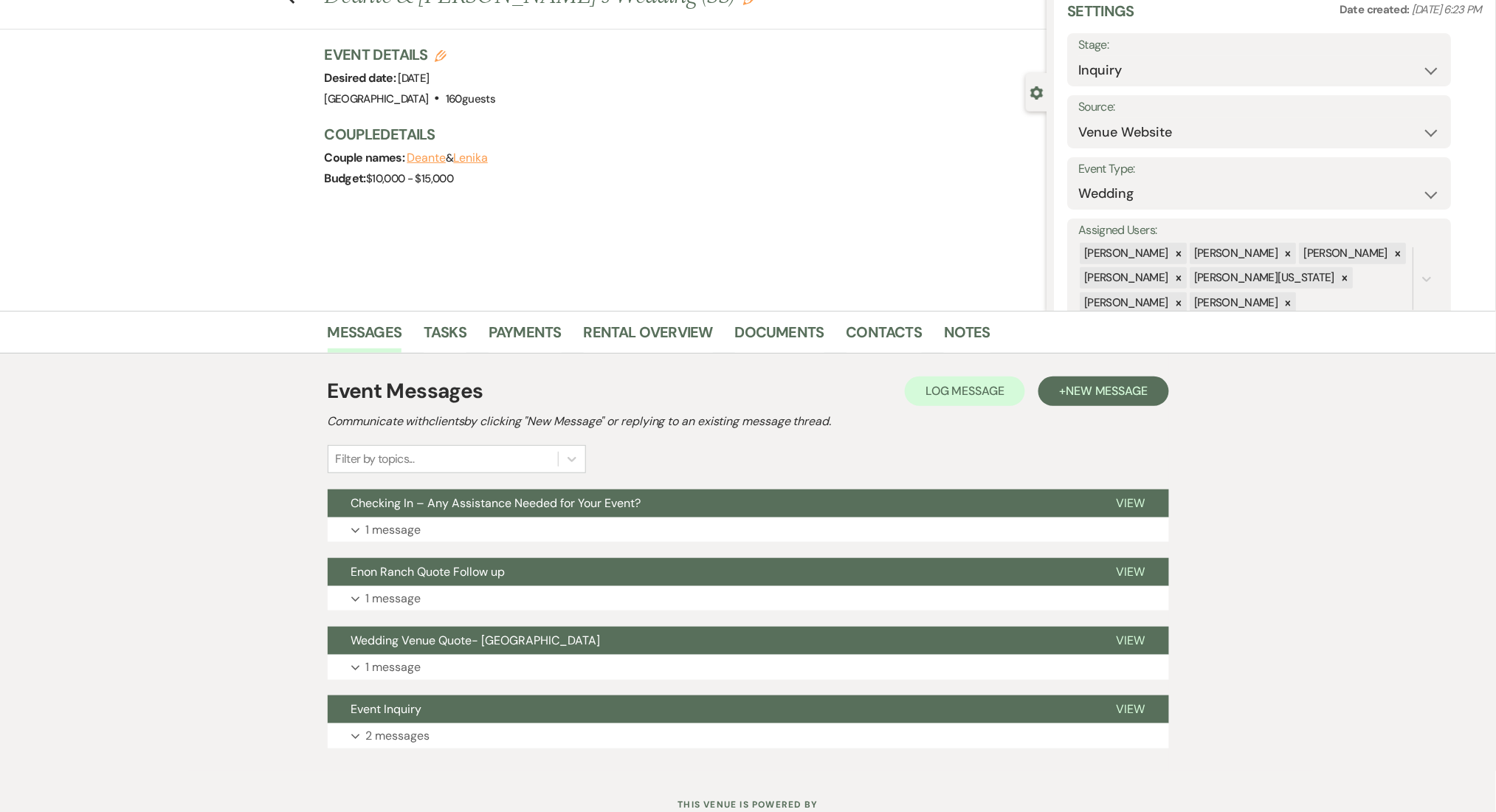
scroll to position [112, 0]
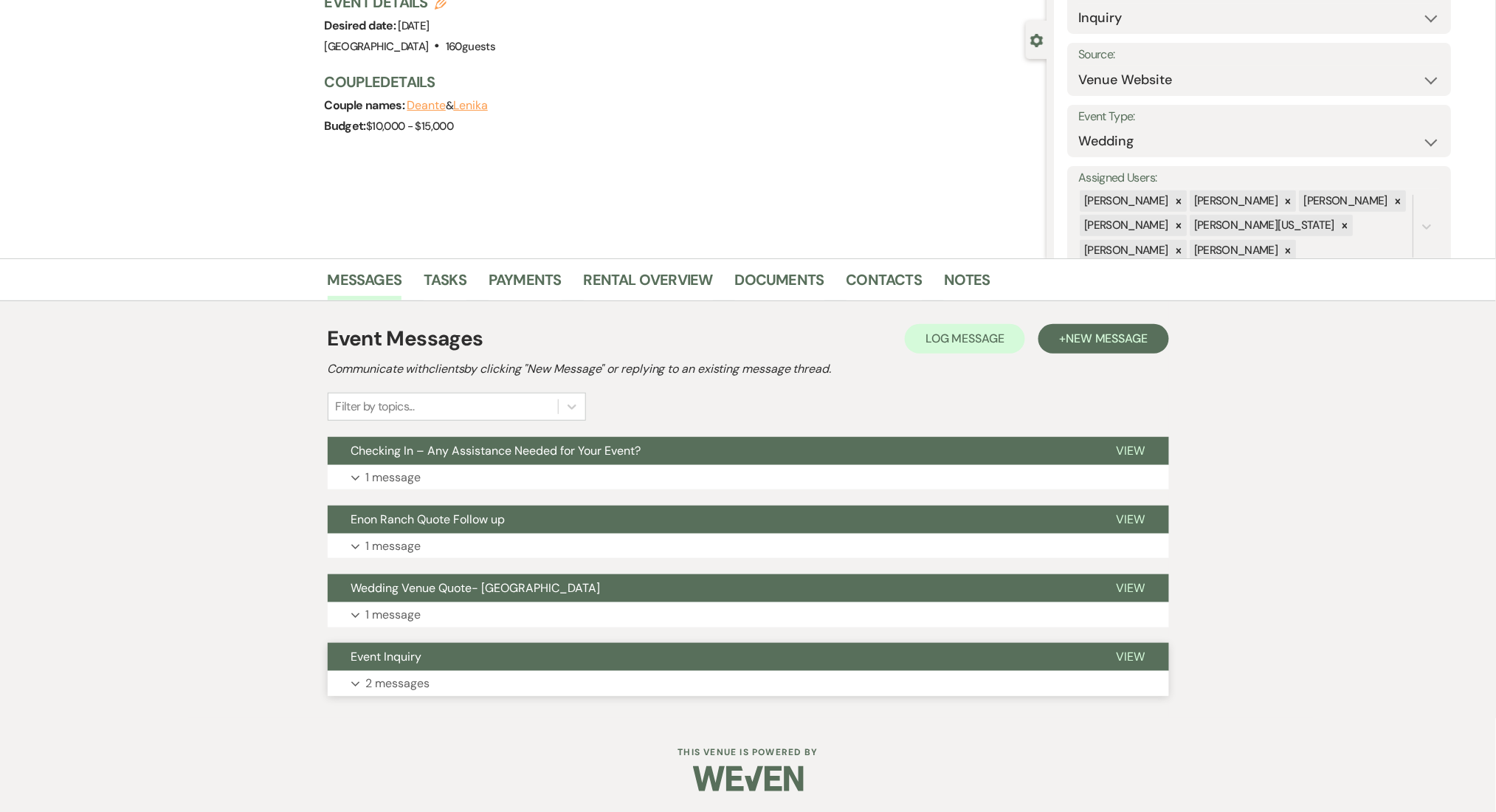
click at [644, 678] on button "Expand 2 messages" at bounding box center [748, 684] width 841 height 25
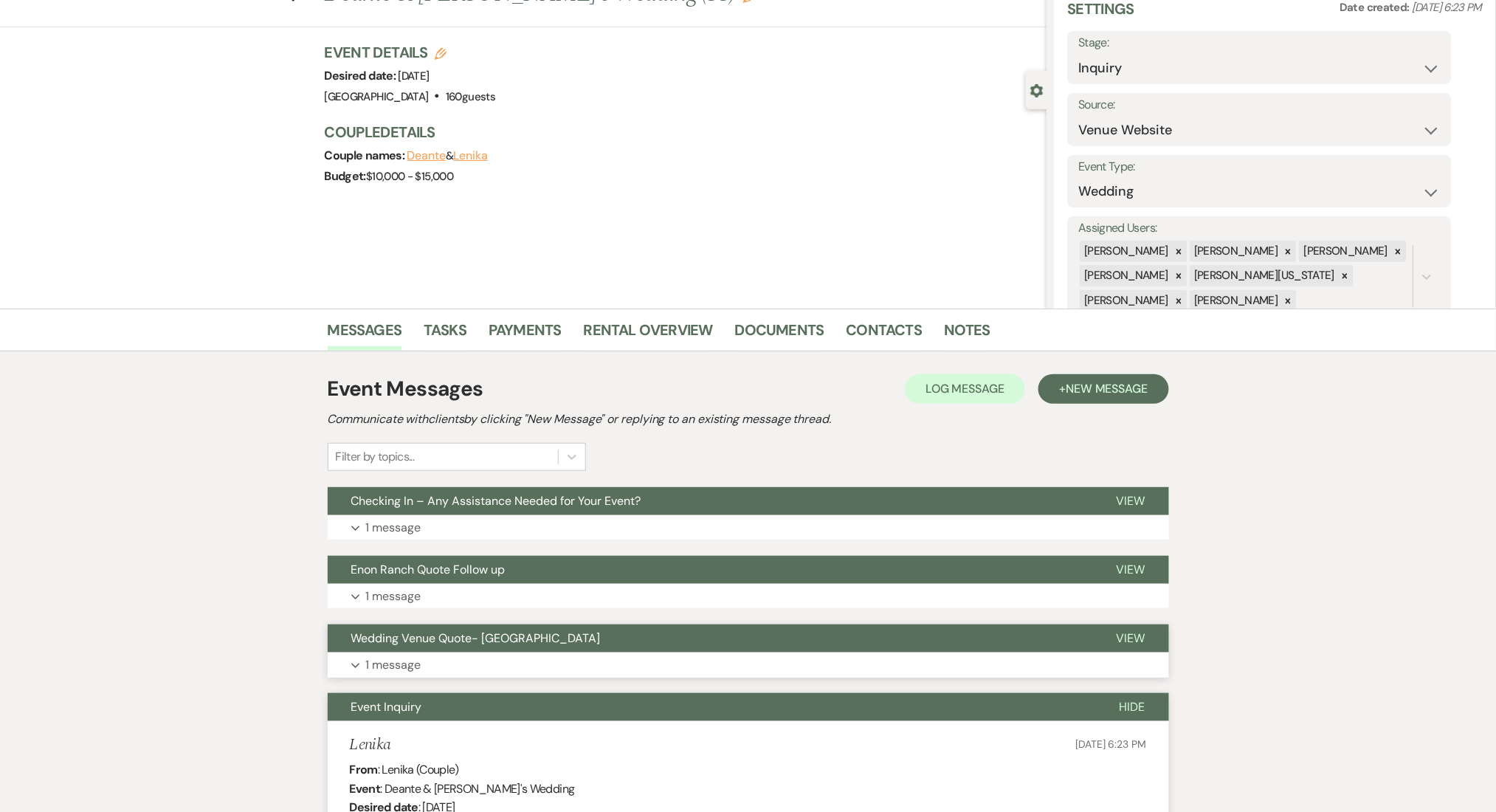
scroll to position [0, 0]
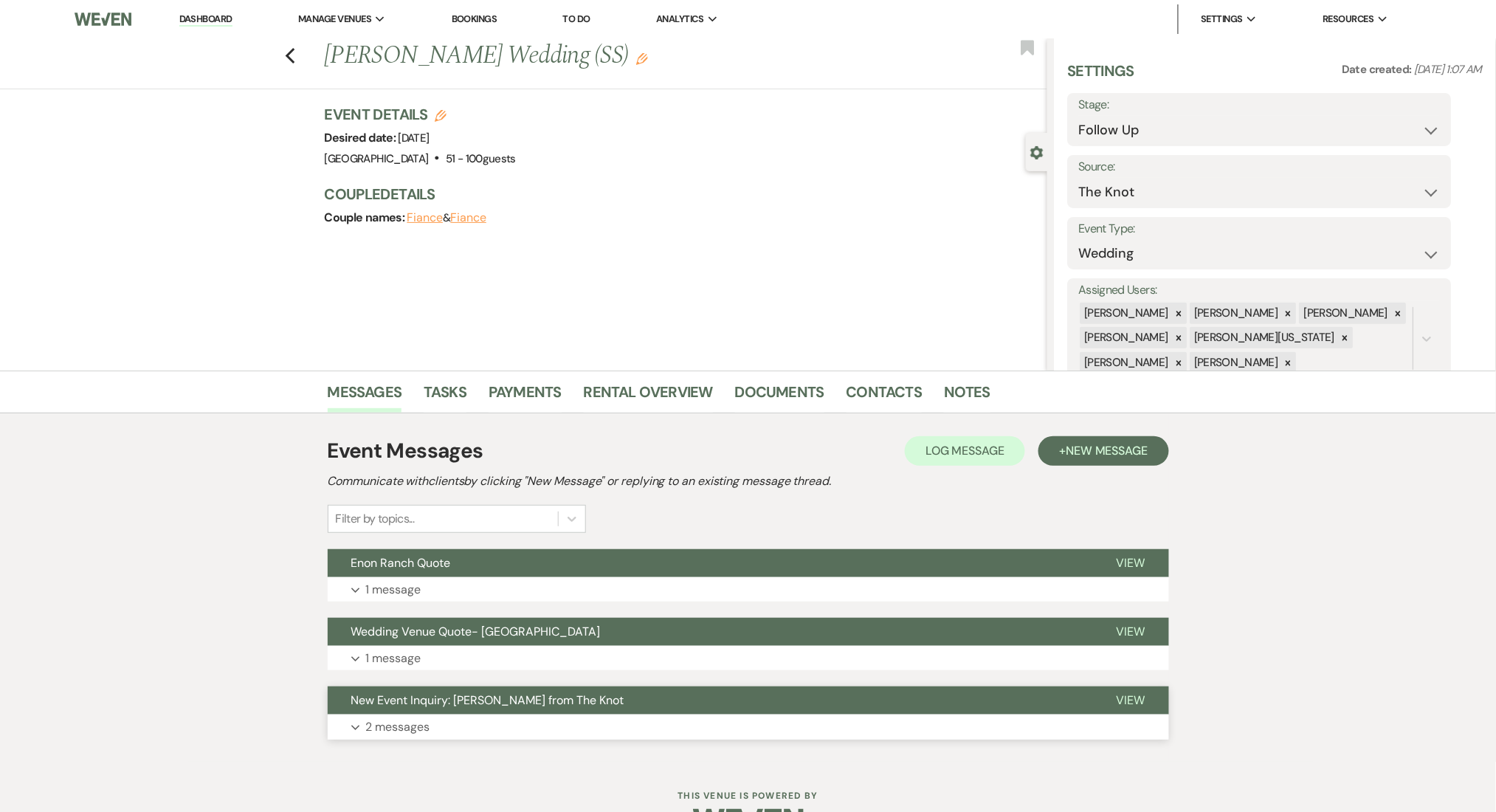
click at [575, 725] on button "Expand 2 messages" at bounding box center [748, 727] width 841 height 25
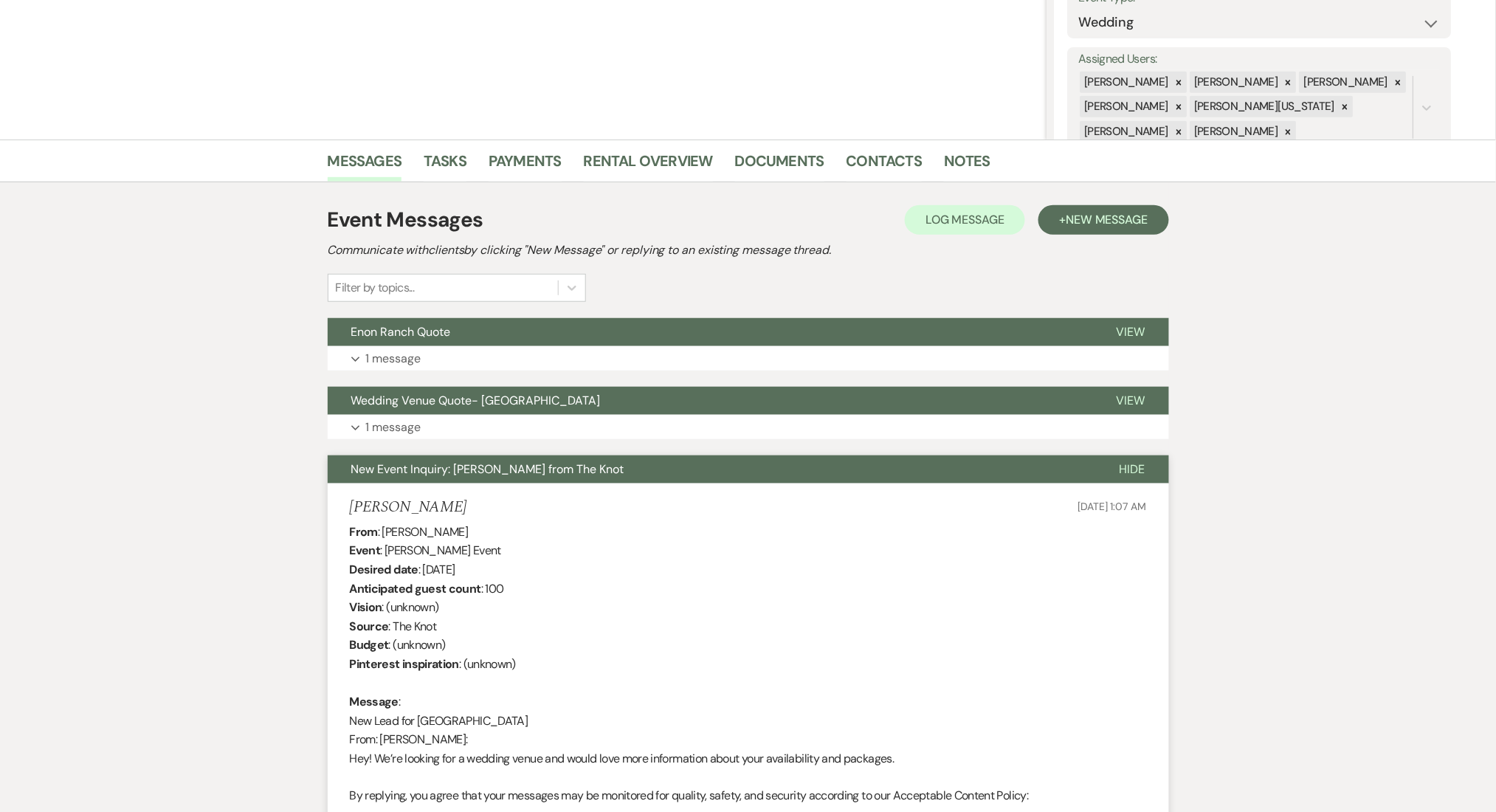
scroll to position [492, 0]
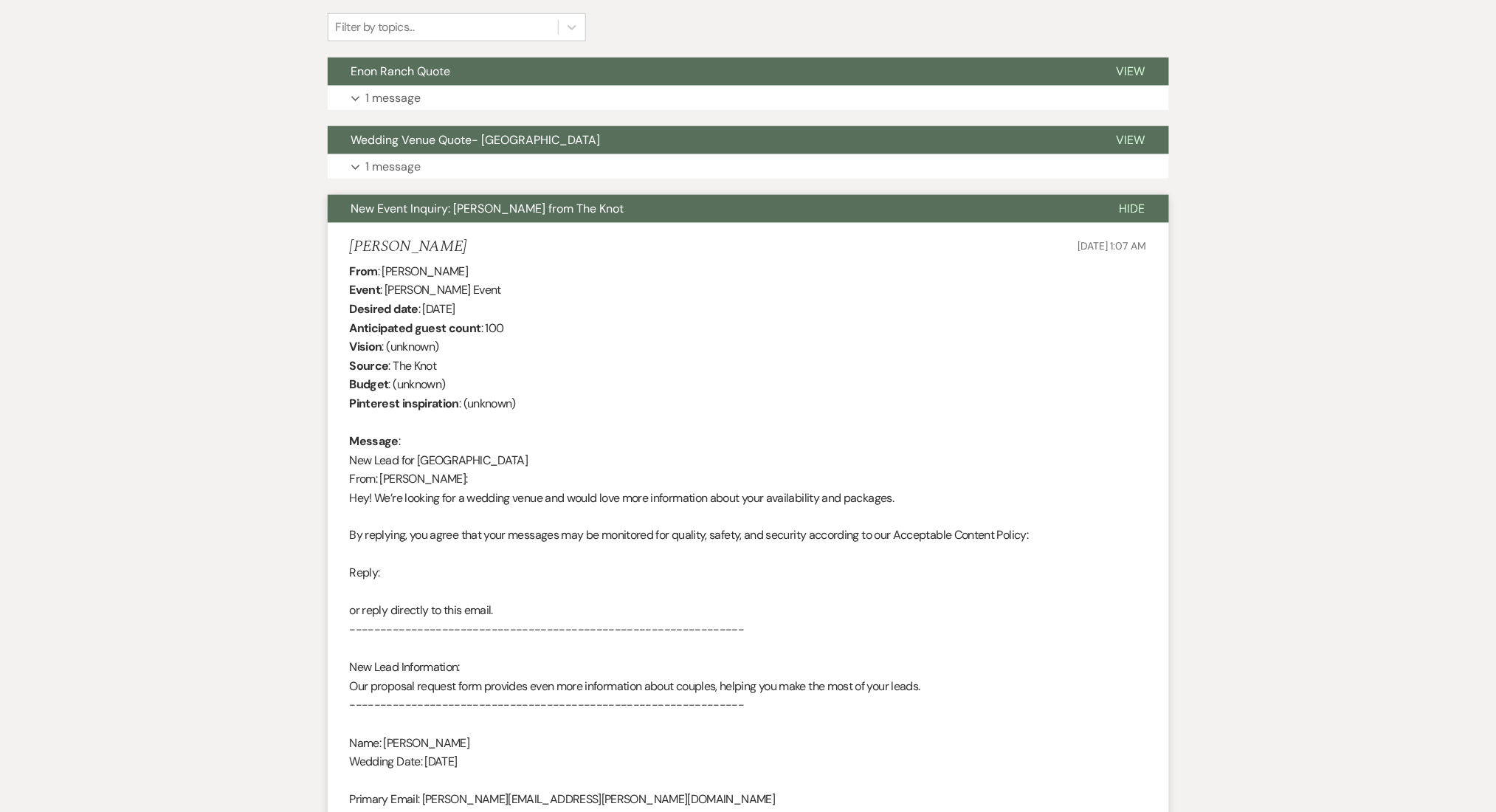
click at [217, 323] on div "Messages Tasks Payments Rental Overview Documents Contacts Notes Event Messages…" at bounding box center [748, 672] width 1496 height 1585
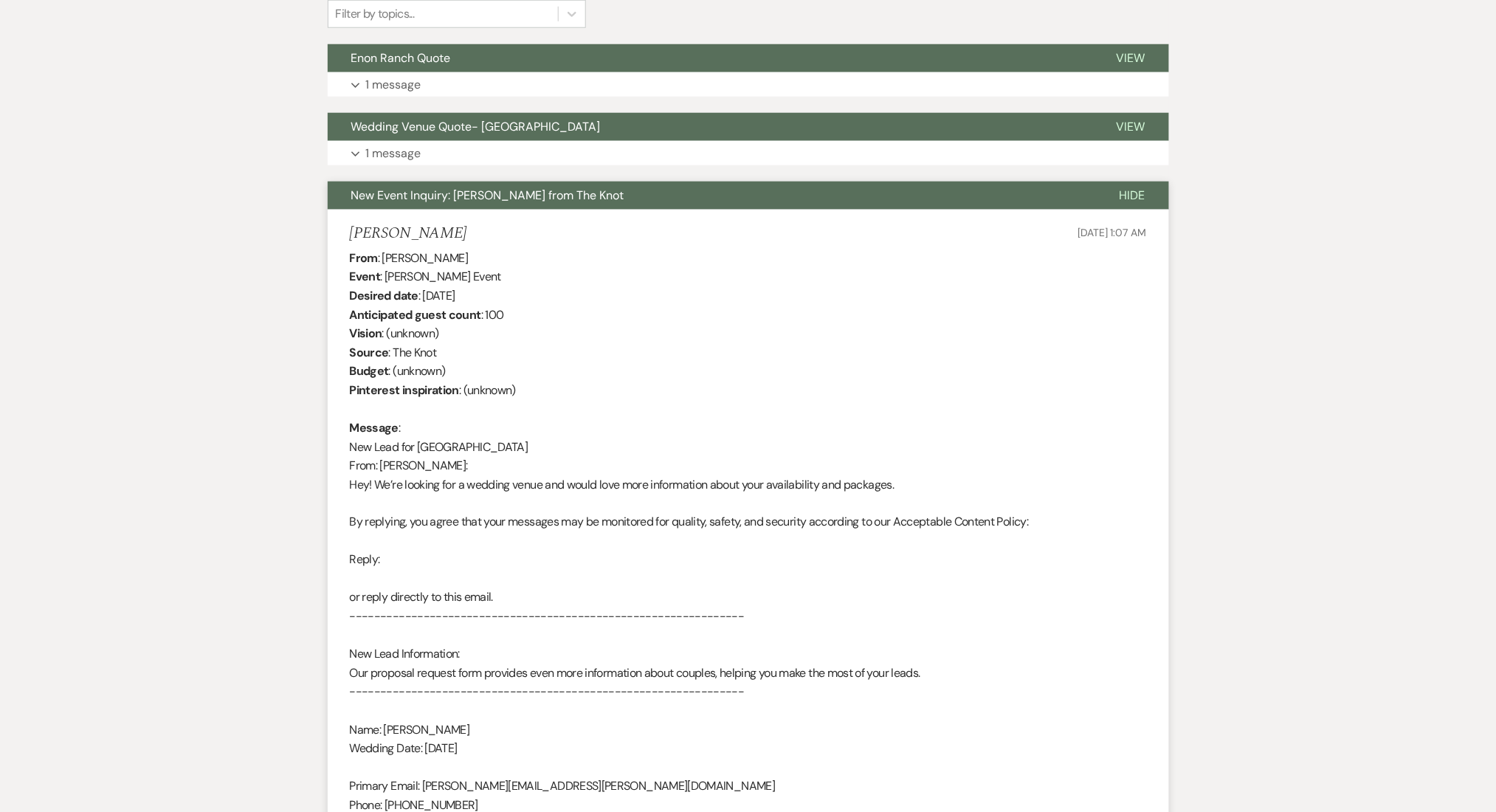
scroll to position [787, 0]
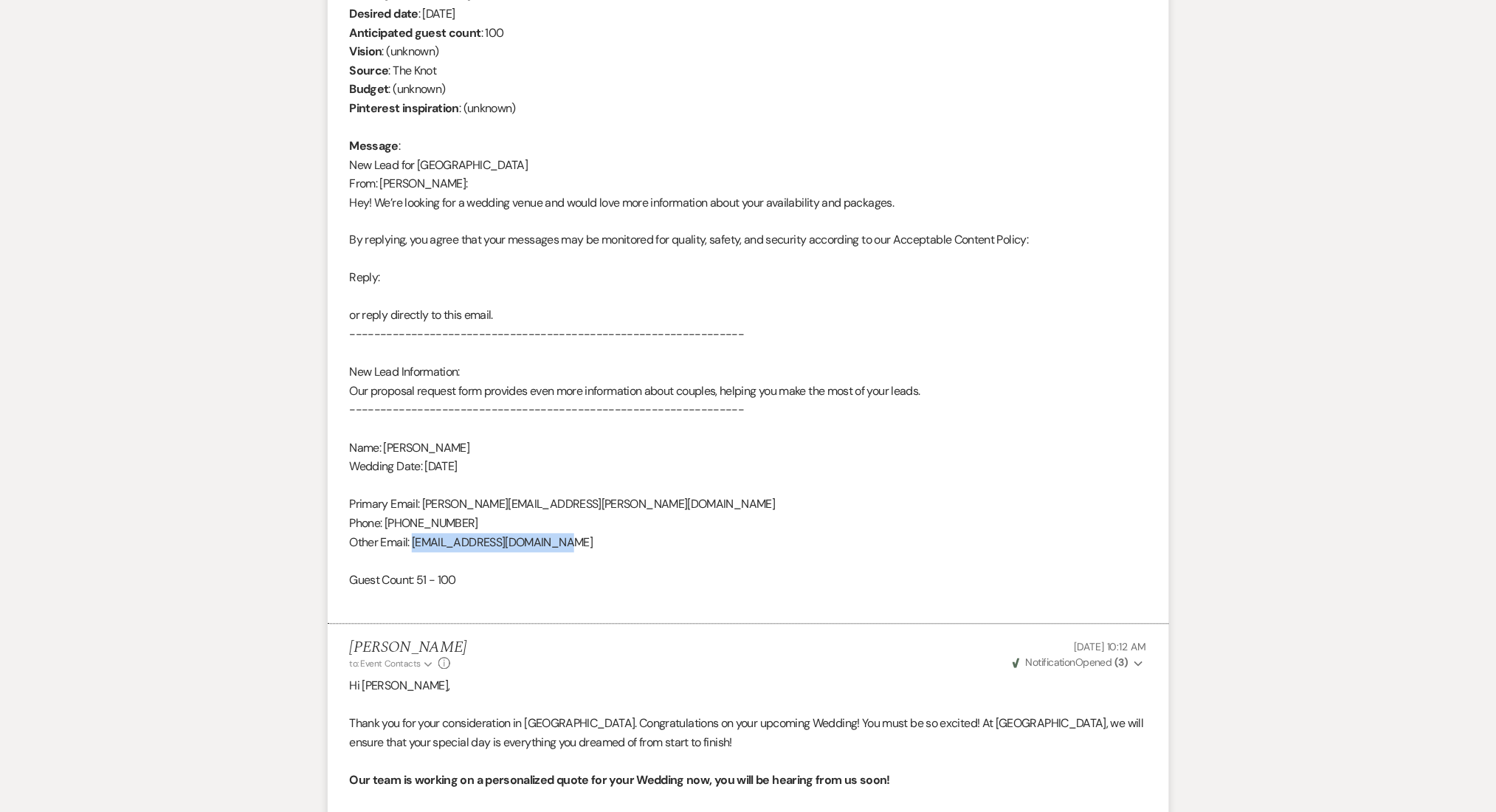
drag, startPoint x: 570, startPoint y: 545, endPoint x: 412, endPoint y: 542, distance: 158.0
click at [412, 542] on div "From : [PERSON_NAME] Event : [PERSON_NAME] Event Desired date : [DATE] Anticipa…" at bounding box center [748, 287] width 797 height 642
copy div "[EMAIL_ADDRESS][DOMAIN_NAME]"
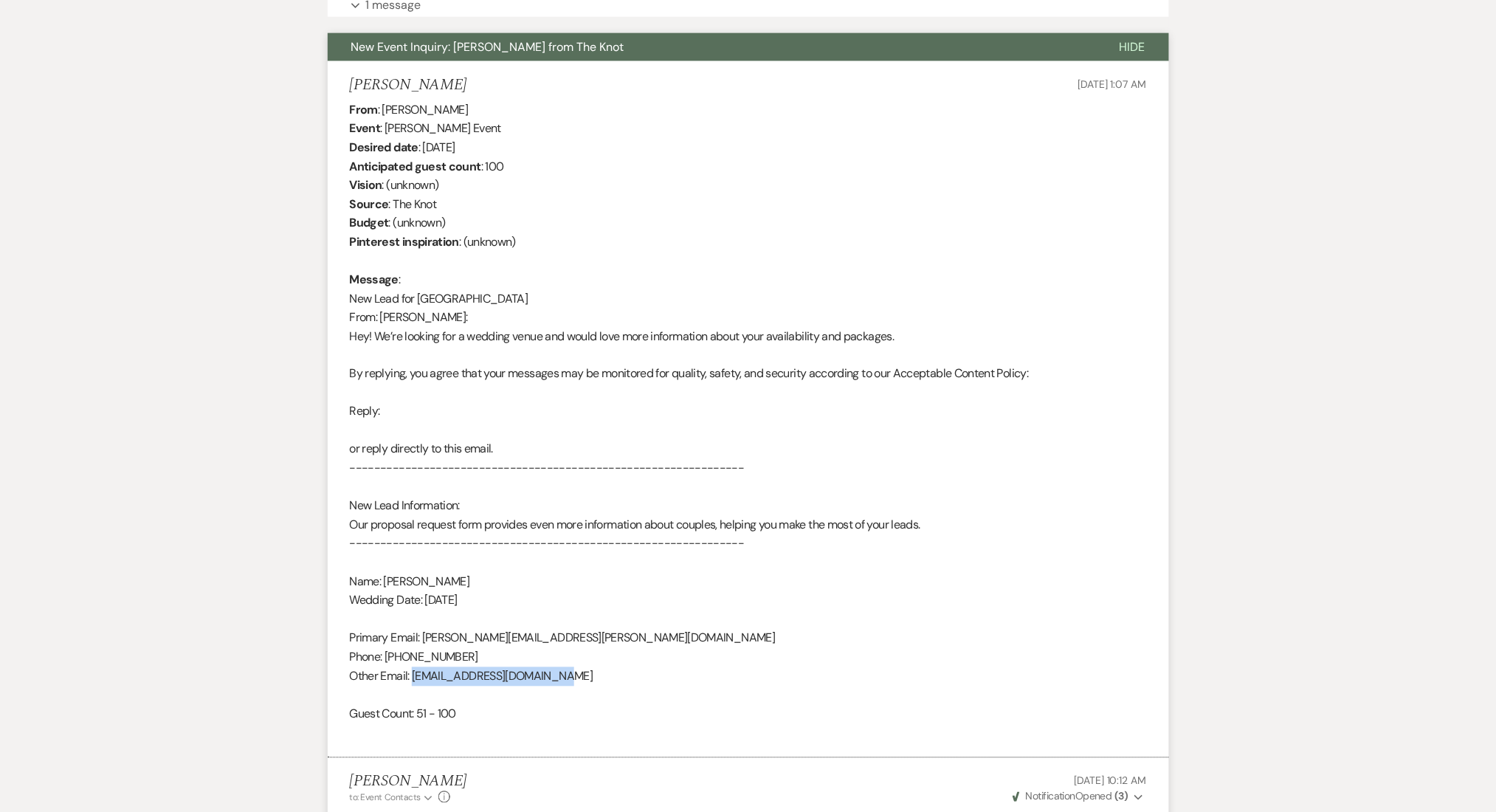
scroll to position [492, 0]
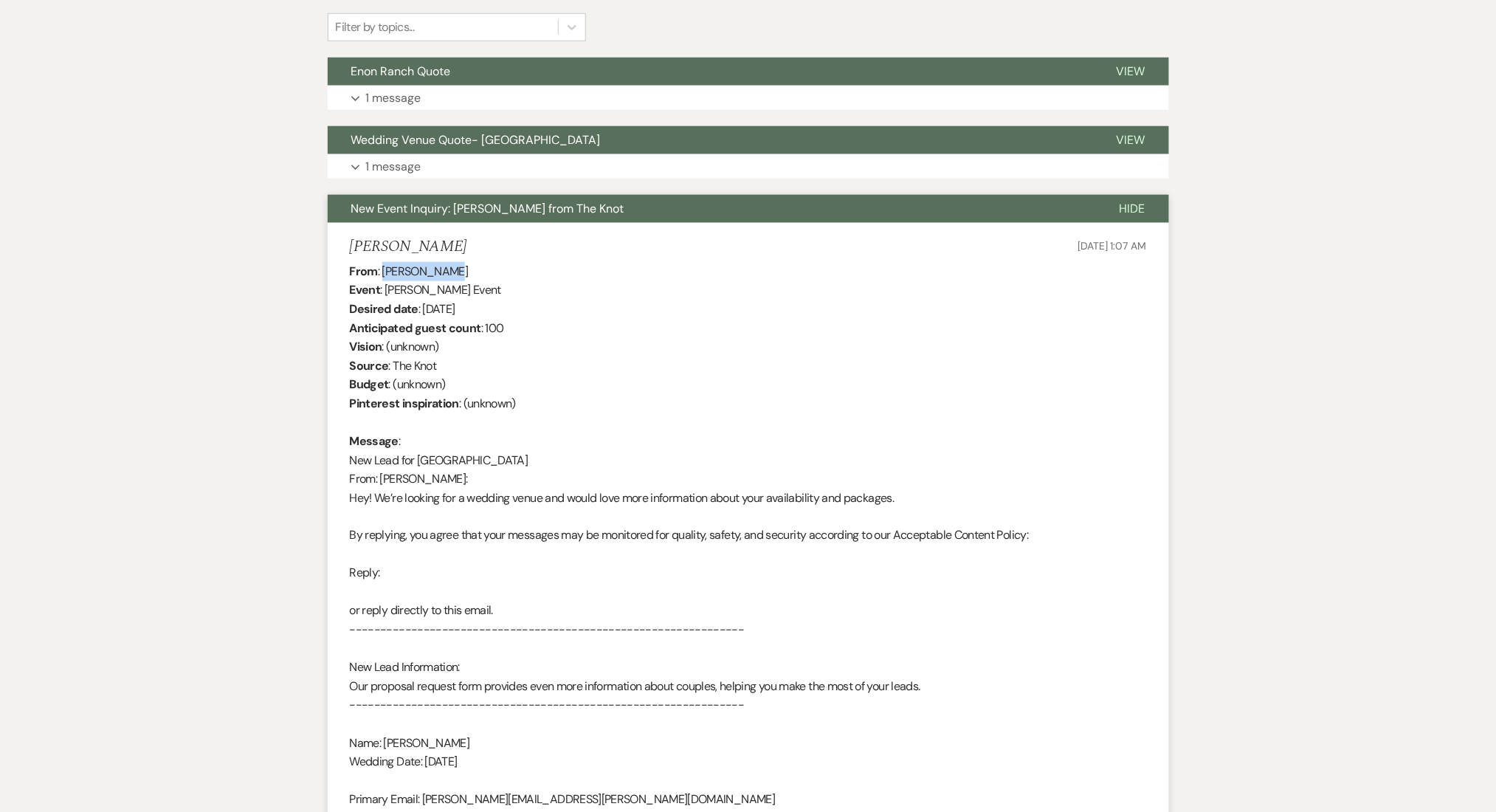
drag, startPoint x: 455, startPoint y: 263, endPoint x: 381, endPoint y: 267, distance: 74.1
click at [381, 267] on div "From : [PERSON_NAME] Event : [PERSON_NAME] Event Desired date : [DATE] Anticipa…" at bounding box center [748, 583] width 797 height 642
copy div "[PERSON_NAME]"
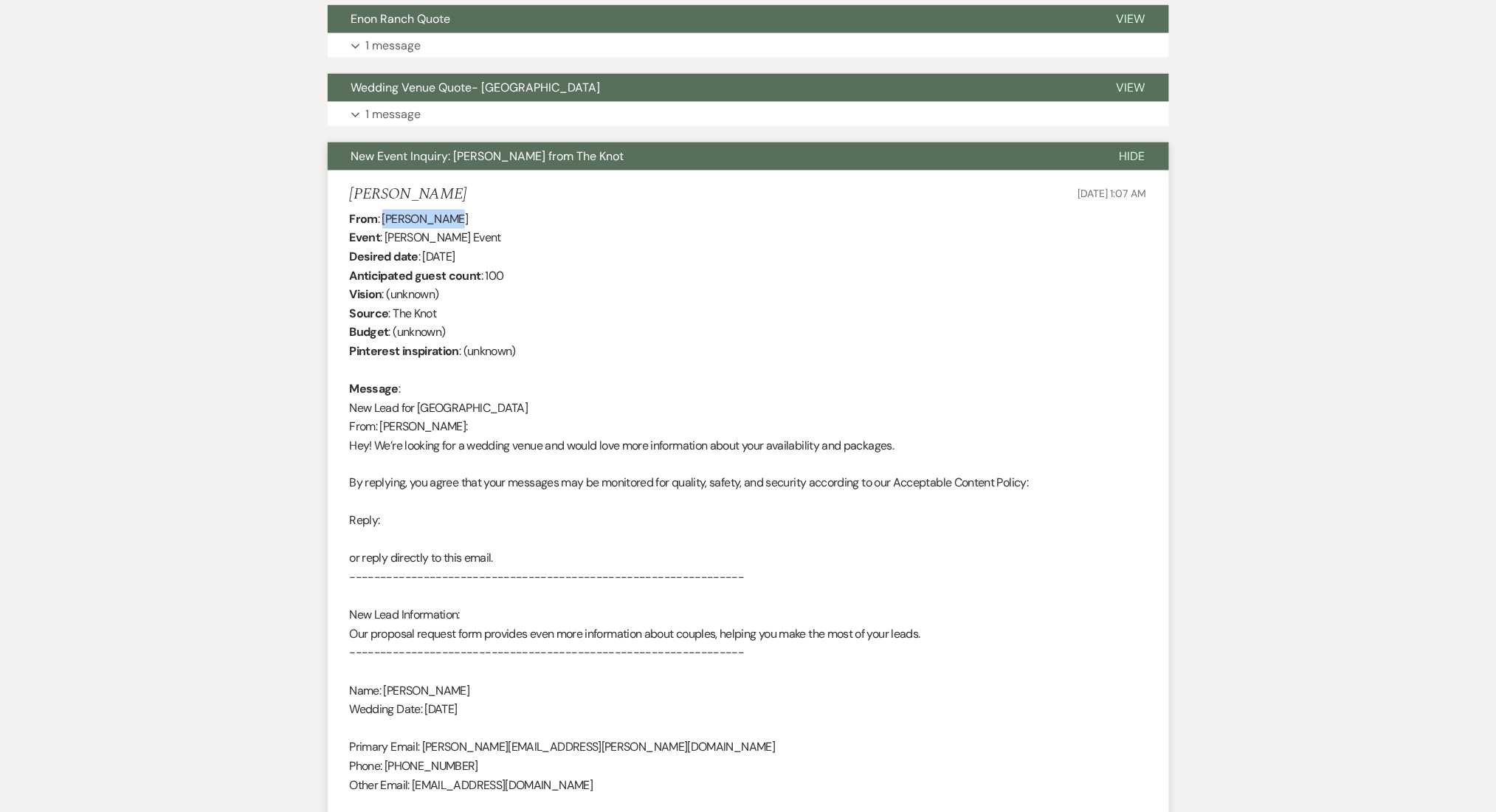
scroll to position [984, 0]
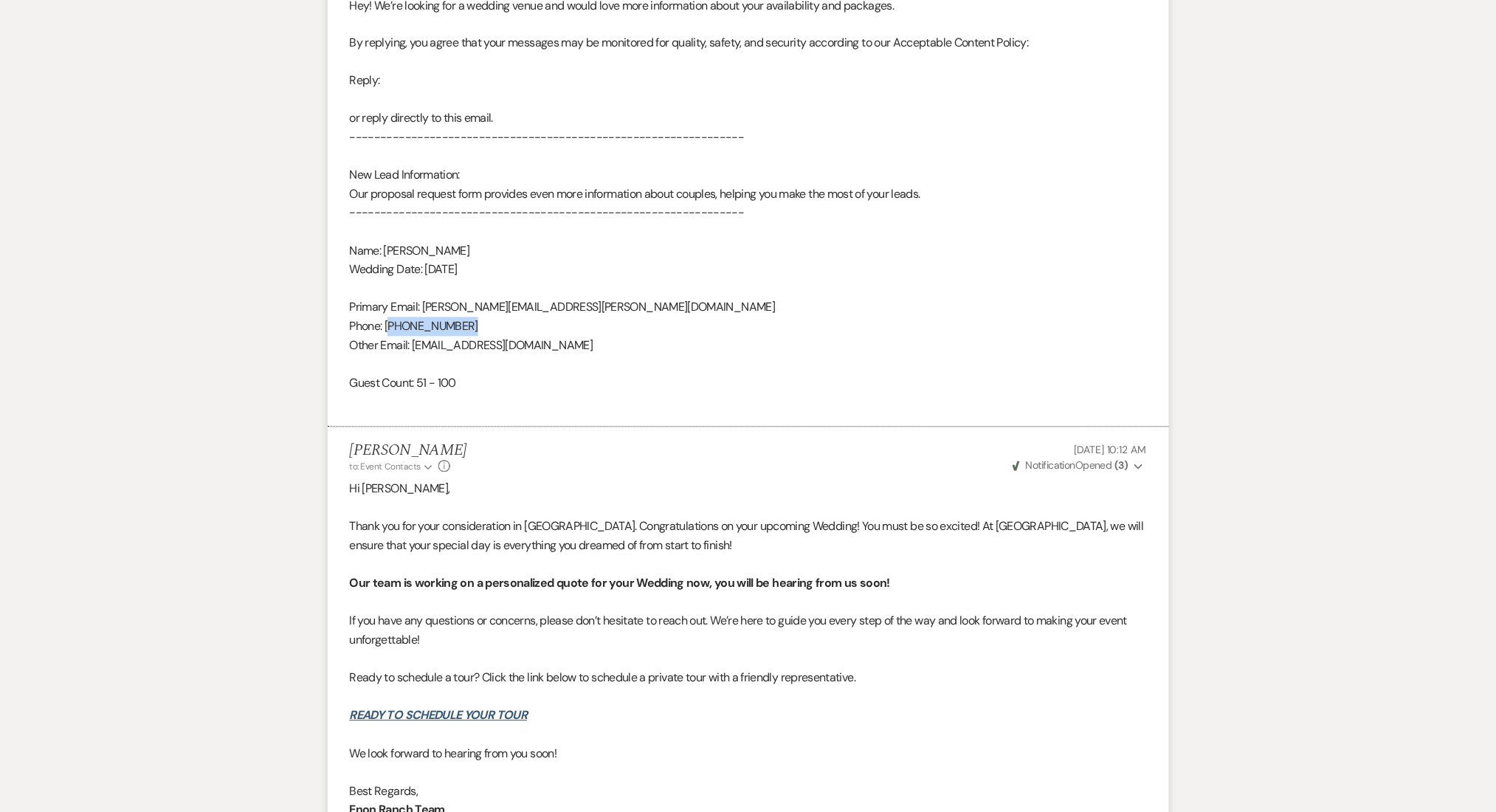
drag, startPoint x: 473, startPoint y: 321, endPoint x: 393, endPoint y: 328, distance: 80.3
click at [393, 328] on div "From : [PERSON_NAME] Event : [PERSON_NAME] Event Desired date : [DATE] Anticipa…" at bounding box center [748, 91] width 797 height 642
copy div "404) 960-5527"
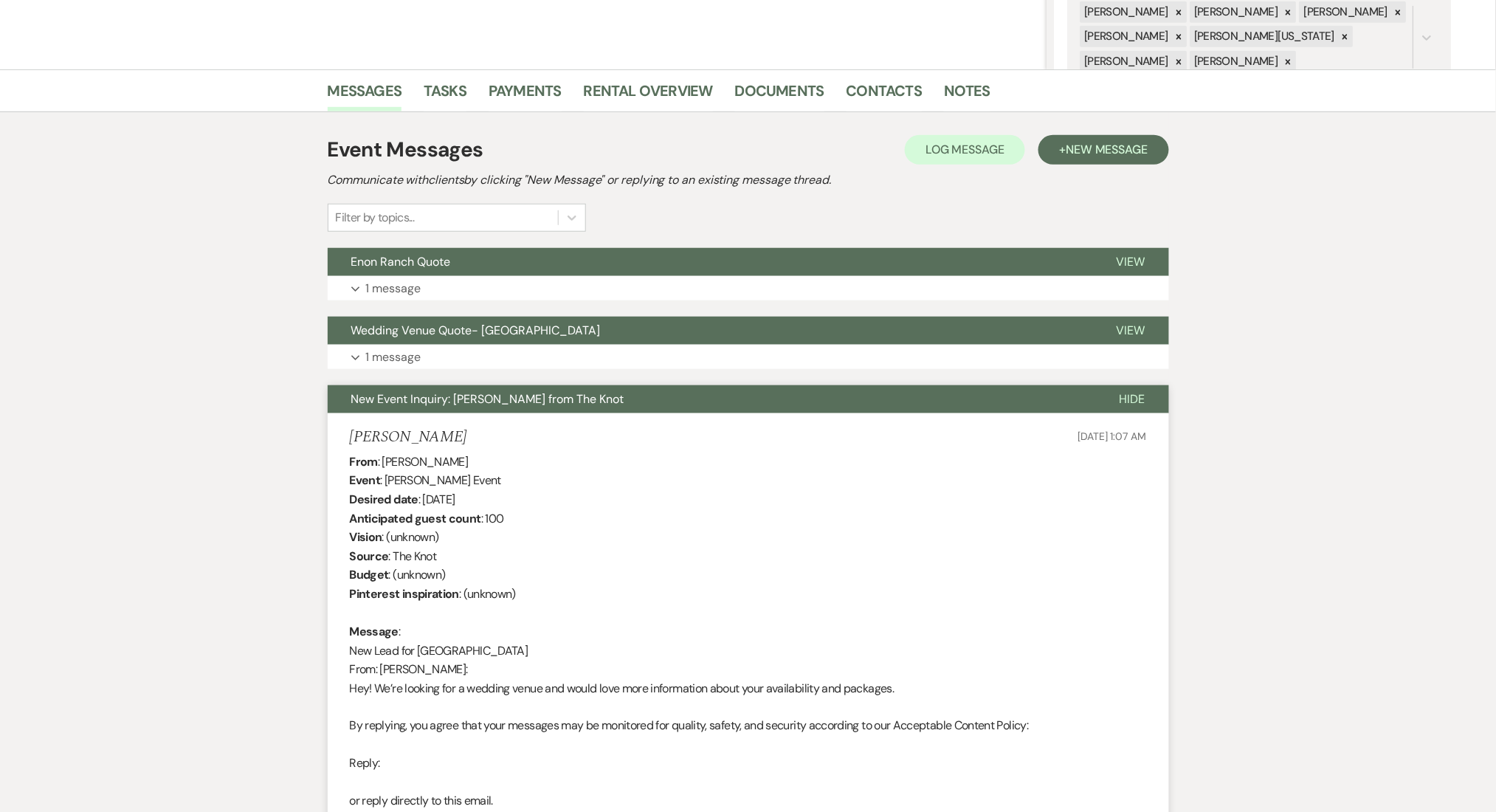
scroll to position [156, 0]
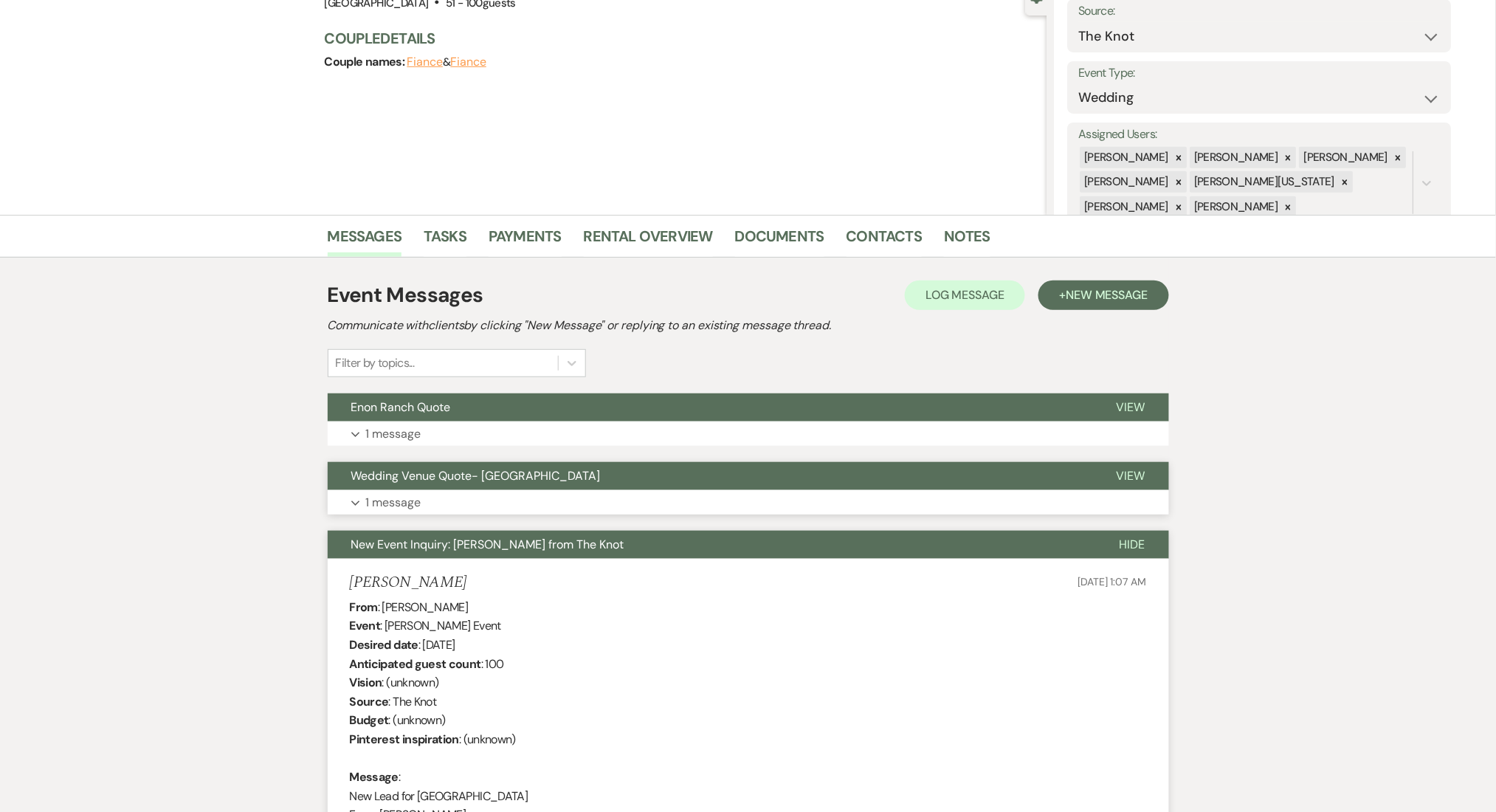
click at [678, 487] on button "Wedding Venue Quote- [GEOGRAPHIC_DATA]" at bounding box center [710, 475] width 765 height 28
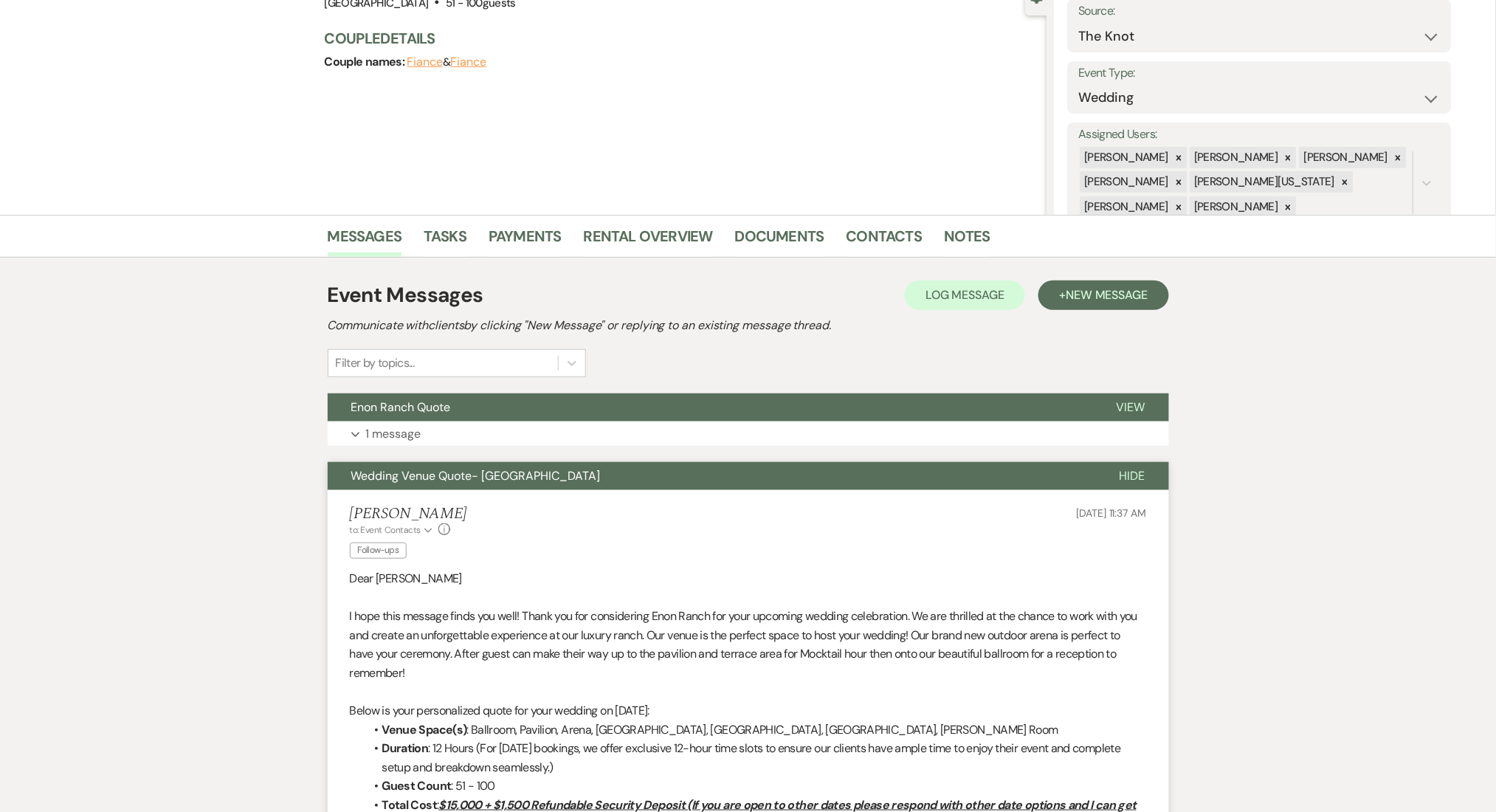
click at [738, 432] on button "Expand 1 message" at bounding box center [748, 434] width 841 height 25
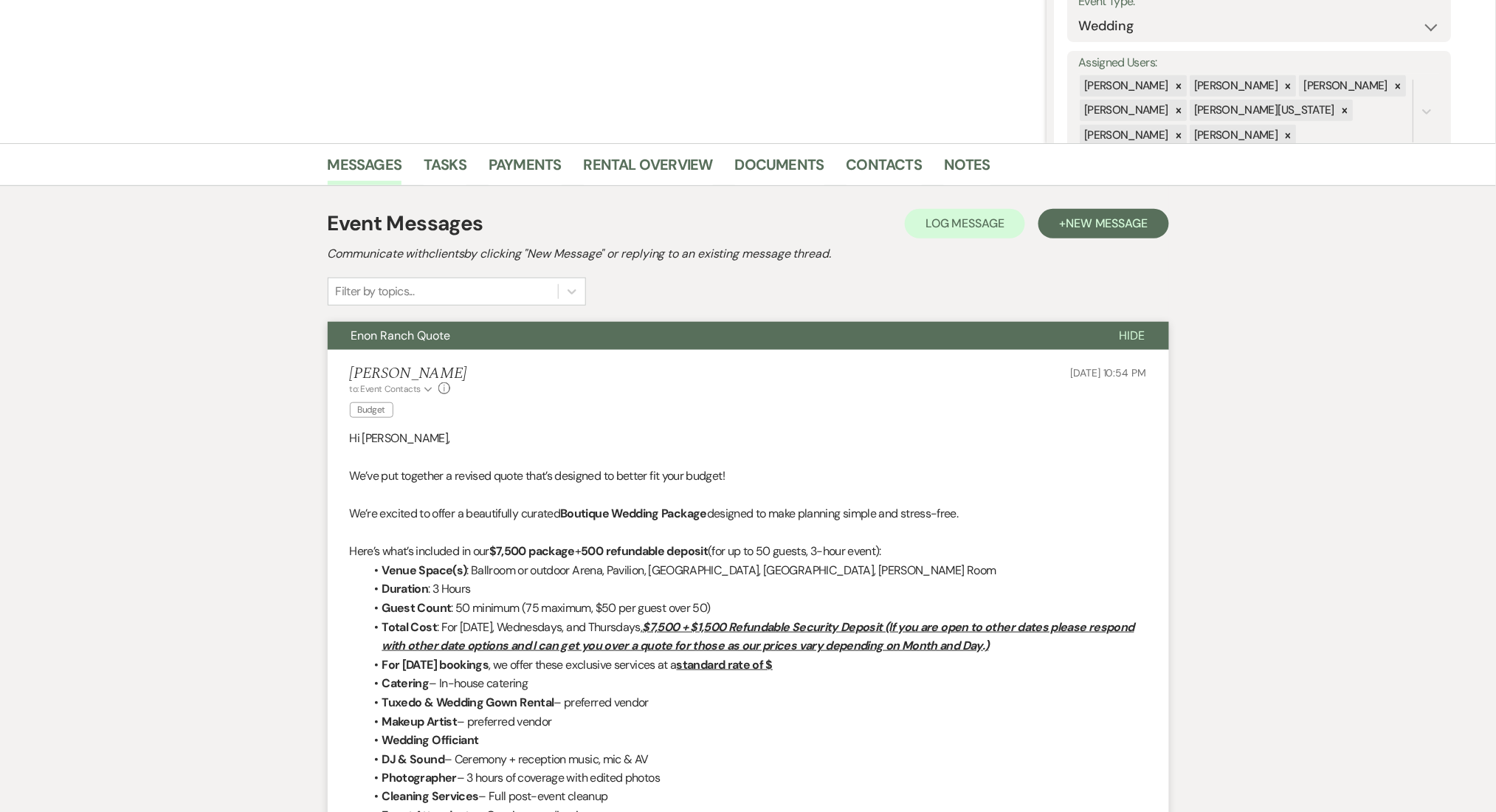
scroll to position [57, 0]
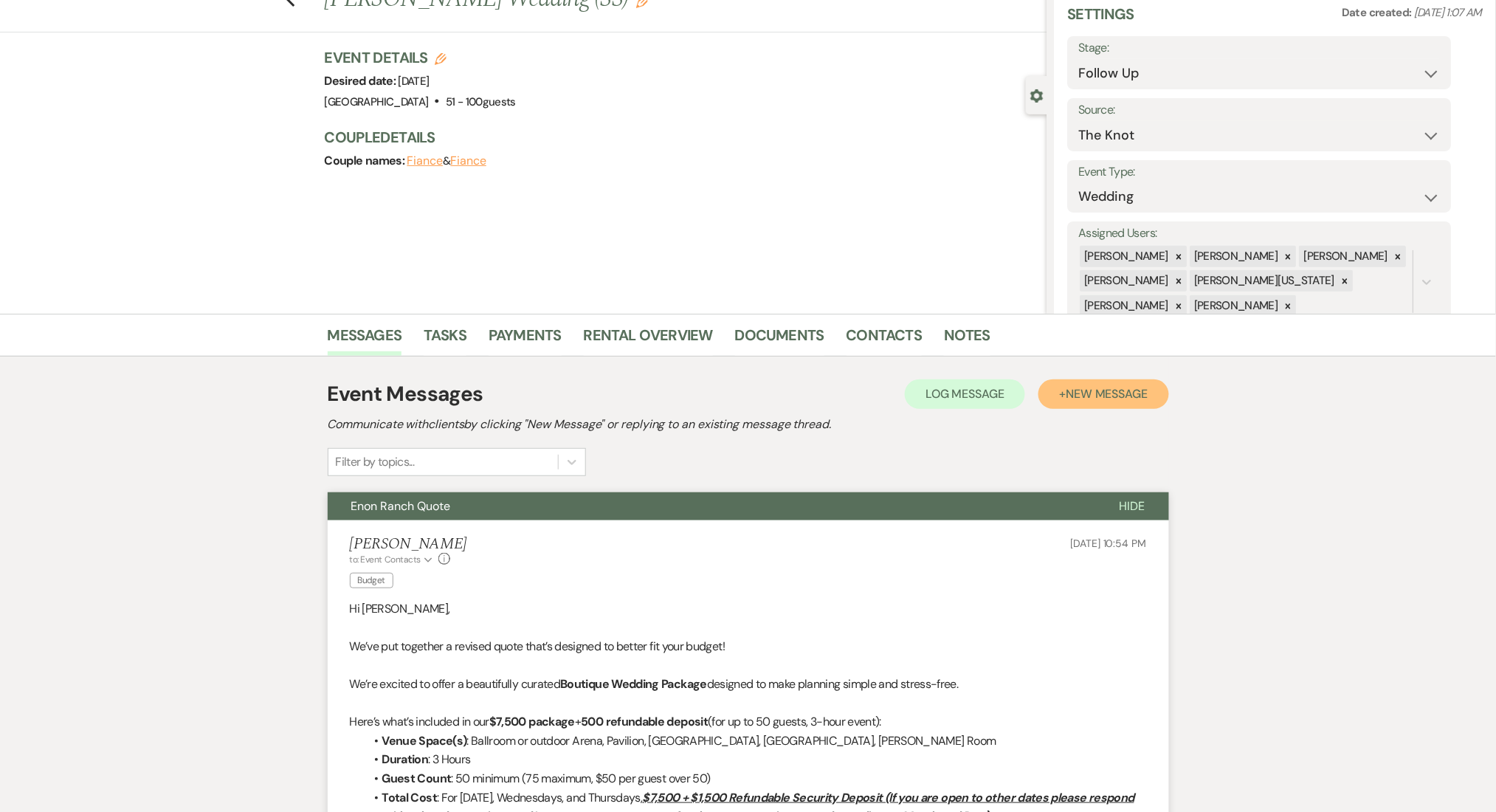
click at [1081, 386] on span "New Message" at bounding box center [1107, 394] width 82 height 15
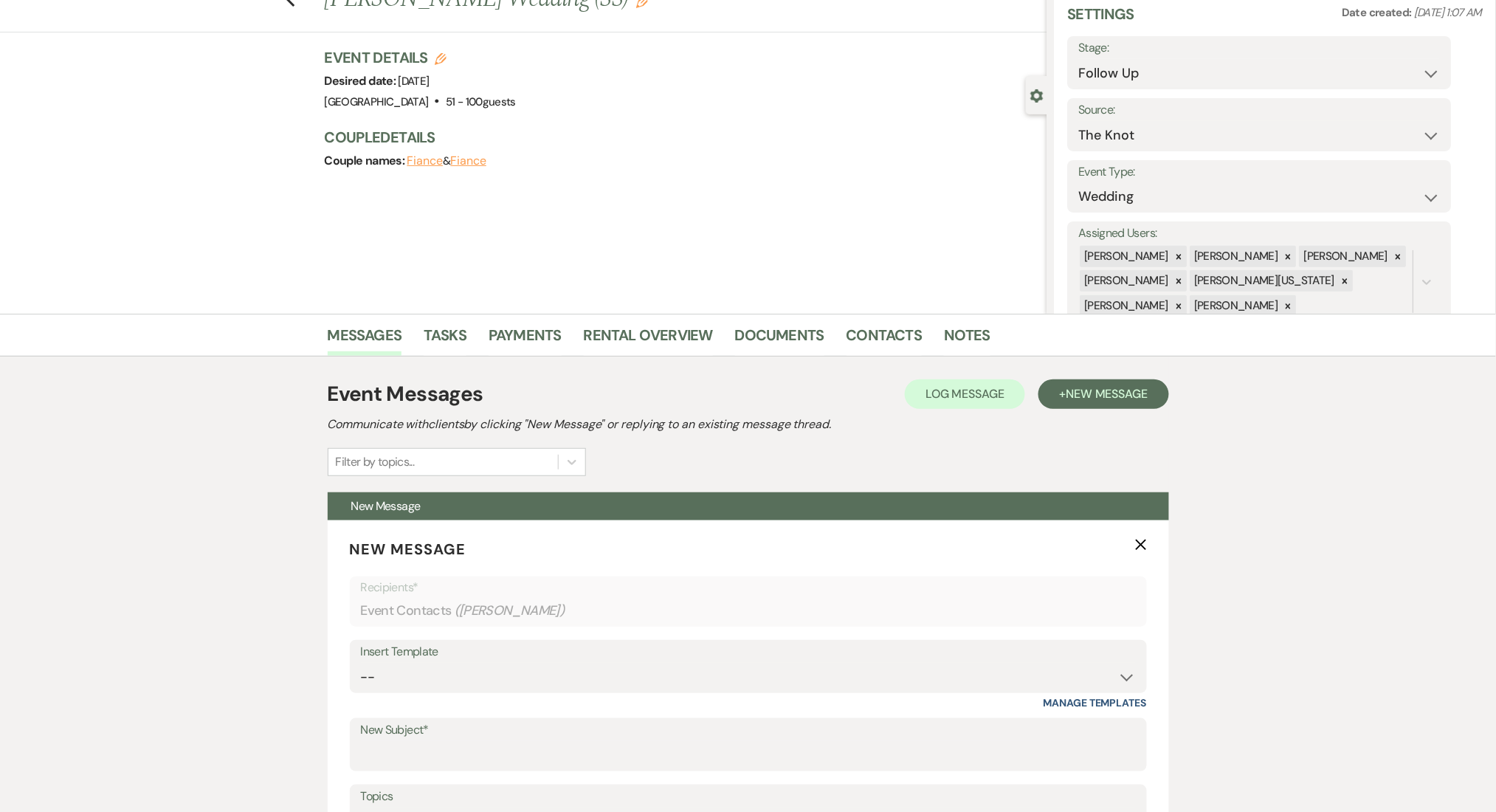
scroll to position [352, 0]
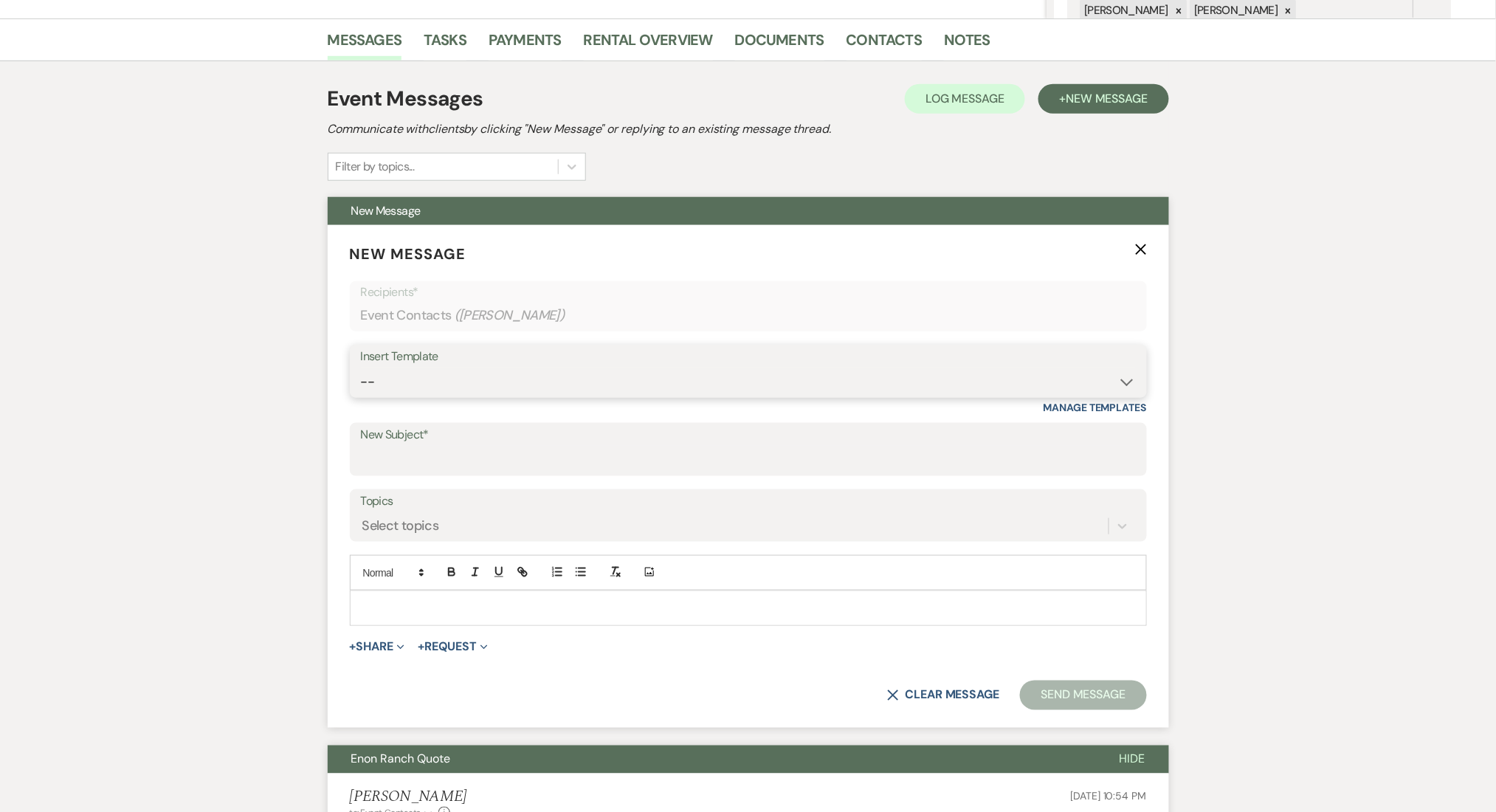
click at [399, 385] on select "--" at bounding box center [748, 382] width 775 height 28
select select "4434"
click at [361, 368] on select "-- Inquiry Follow Up Email #2 Contract Sending Template Payment Template Rental…" at bounding box center [748, 382] width 775 height 28
type input "Enon Ranch Quote Follow up"
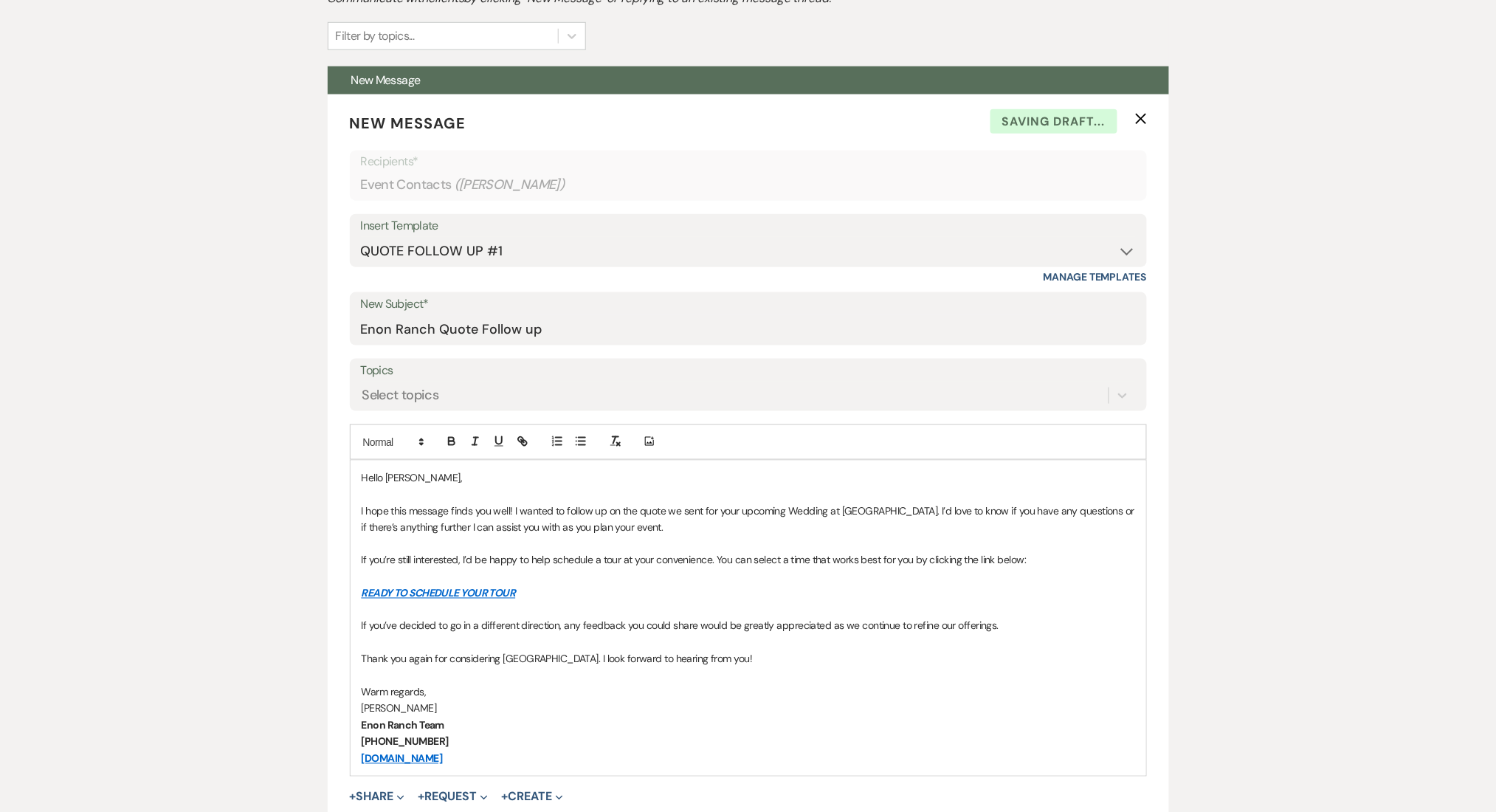
scroll to position [746, 0]
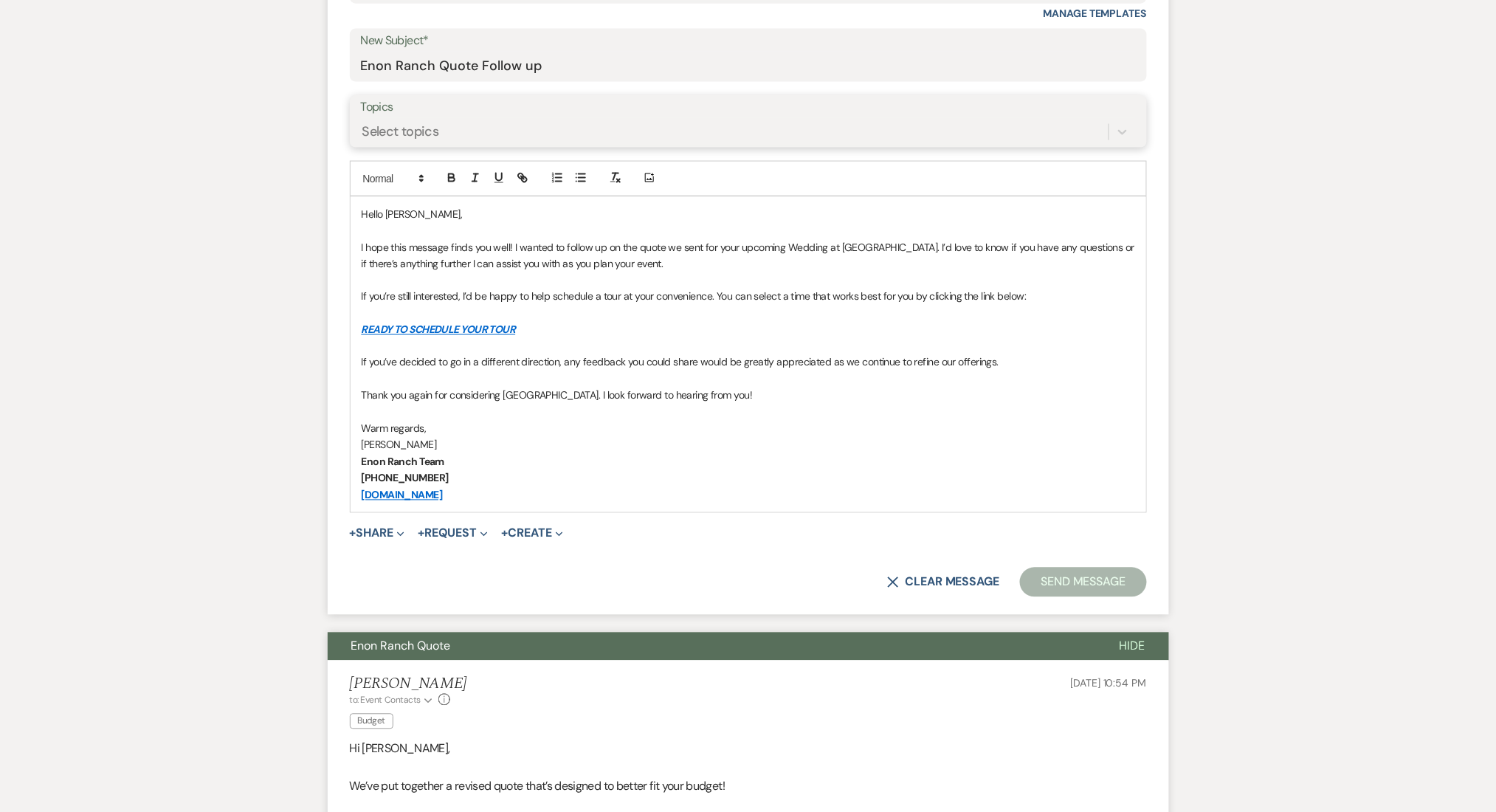
click at [407, 122] on div "Select topics" at bounding box center [401, 132] width 77 height 20
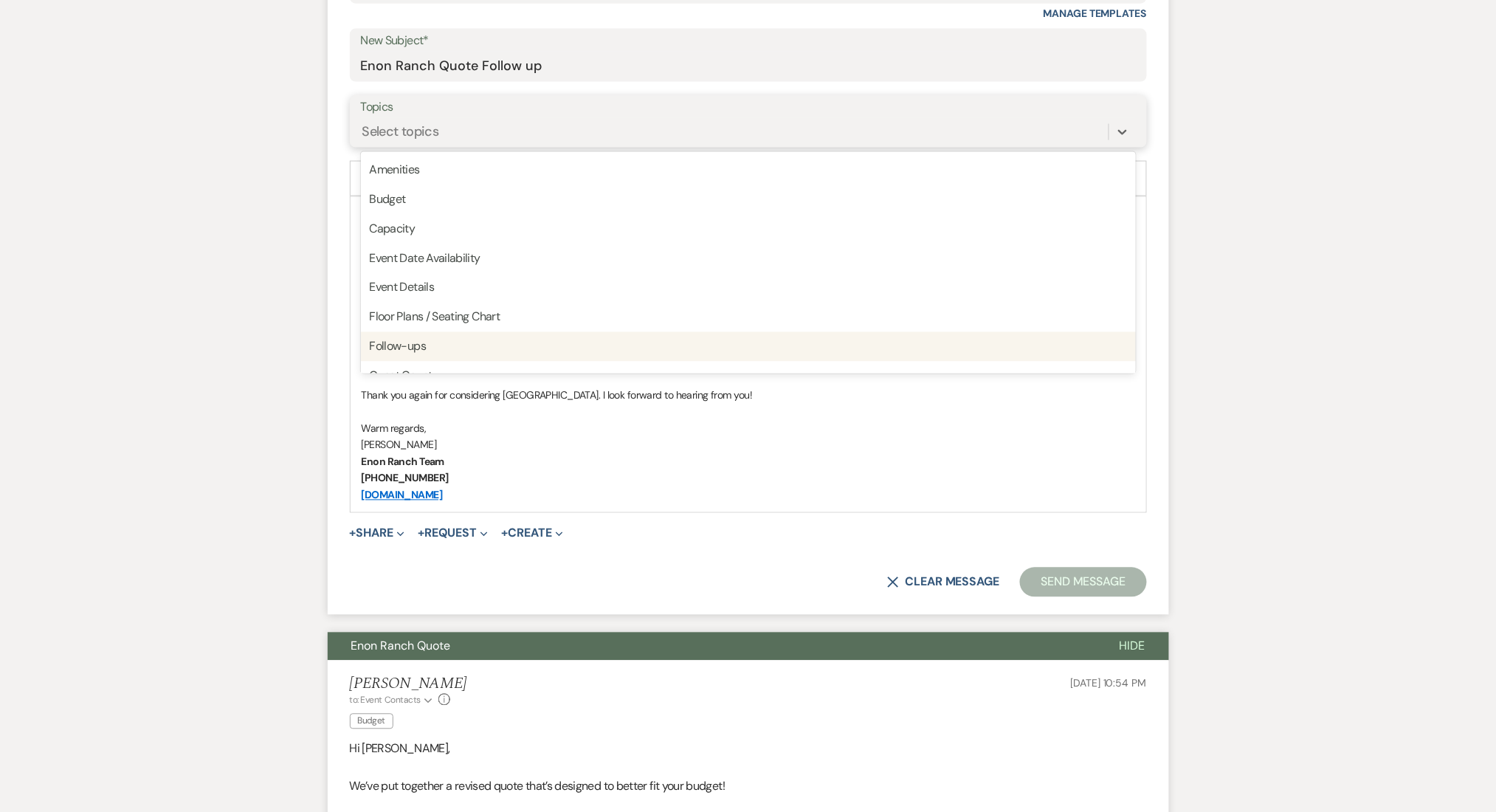
click at [426, 337] on div "Follow-ups" at bounding box center [748, 346] width 775 height 29
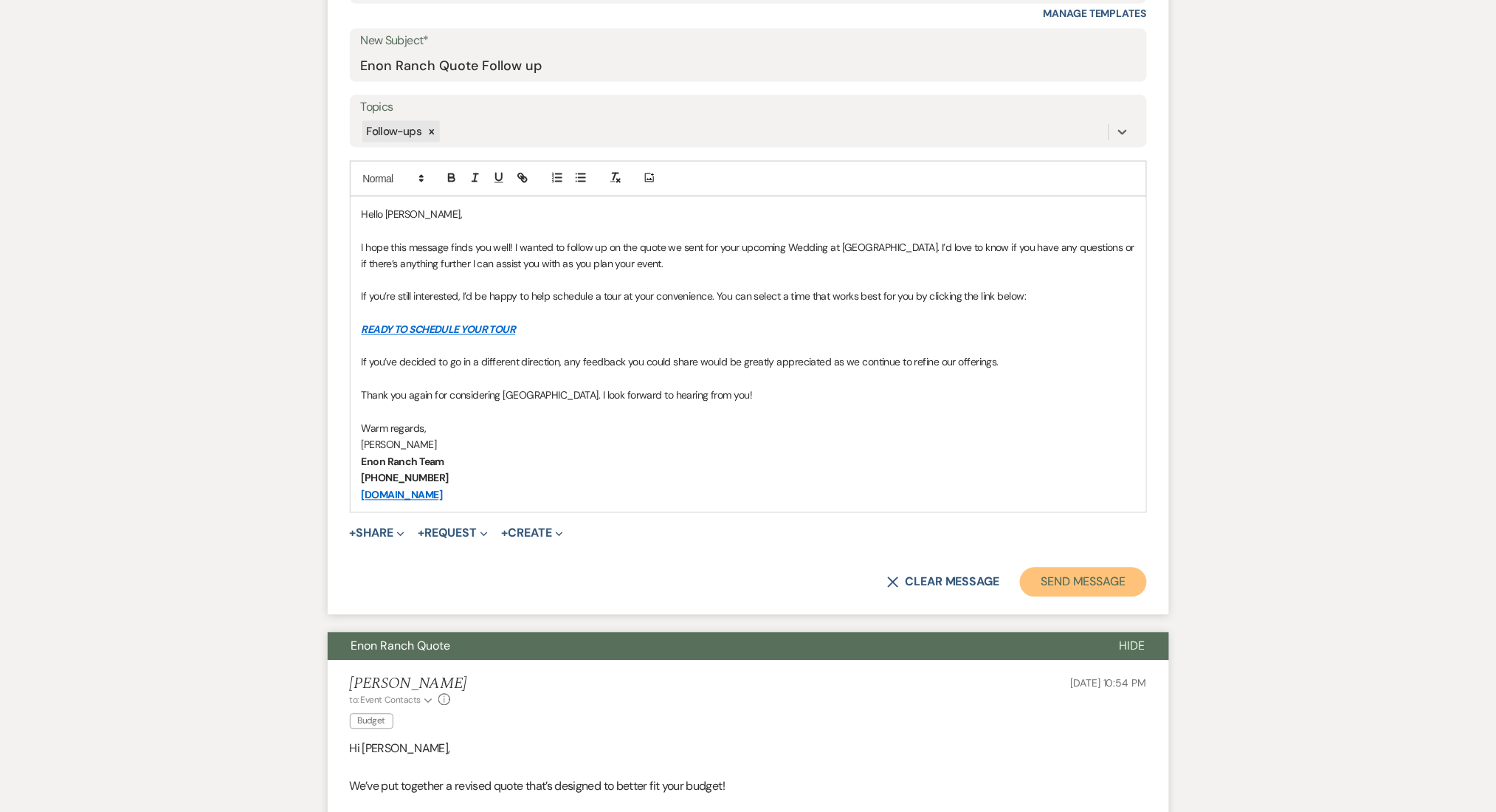
click at [1081, 571] on button "Send Message" at bounding box center [1083, 582] width 127 height 29
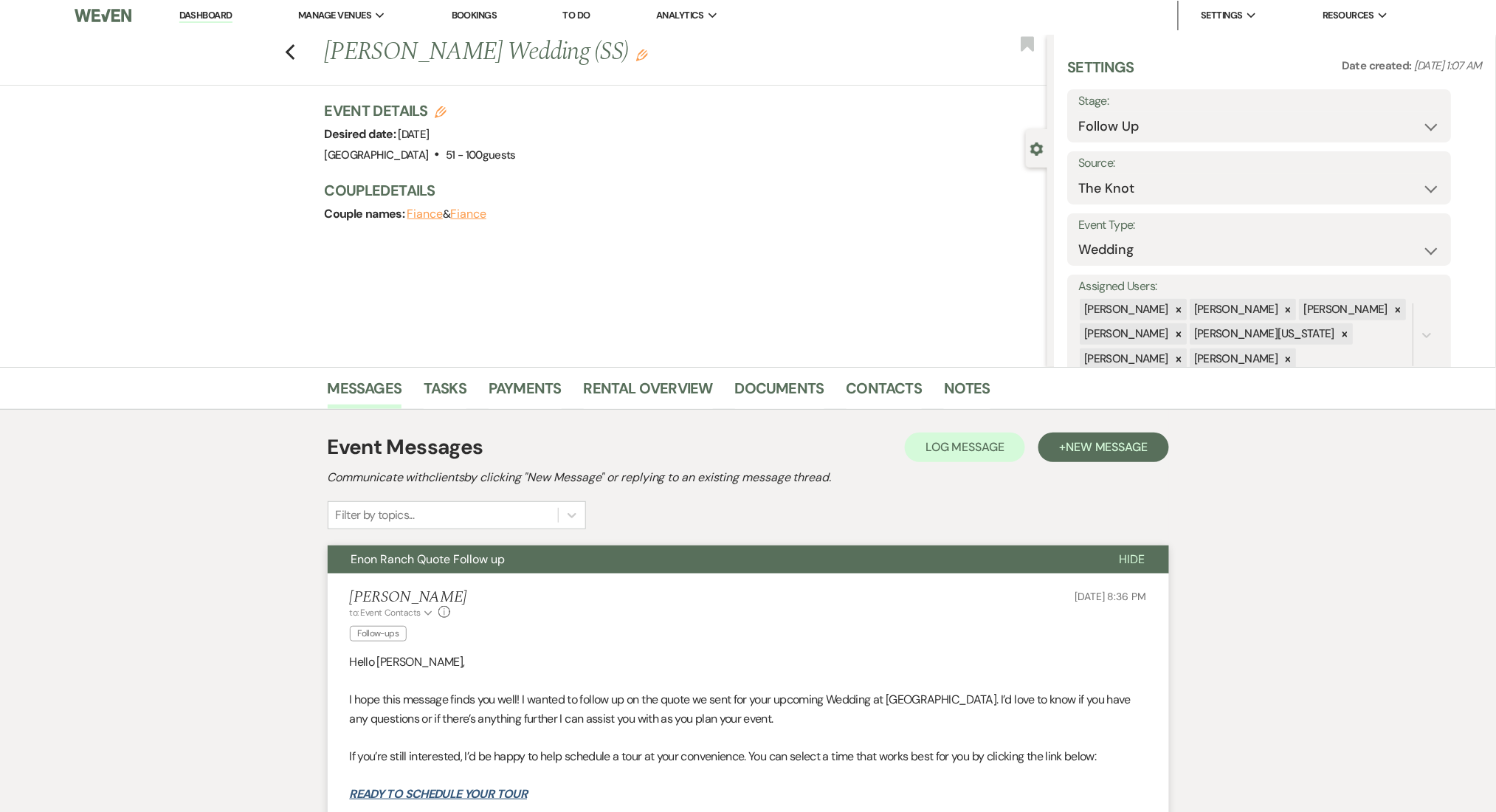
scroll to position [0, 0]
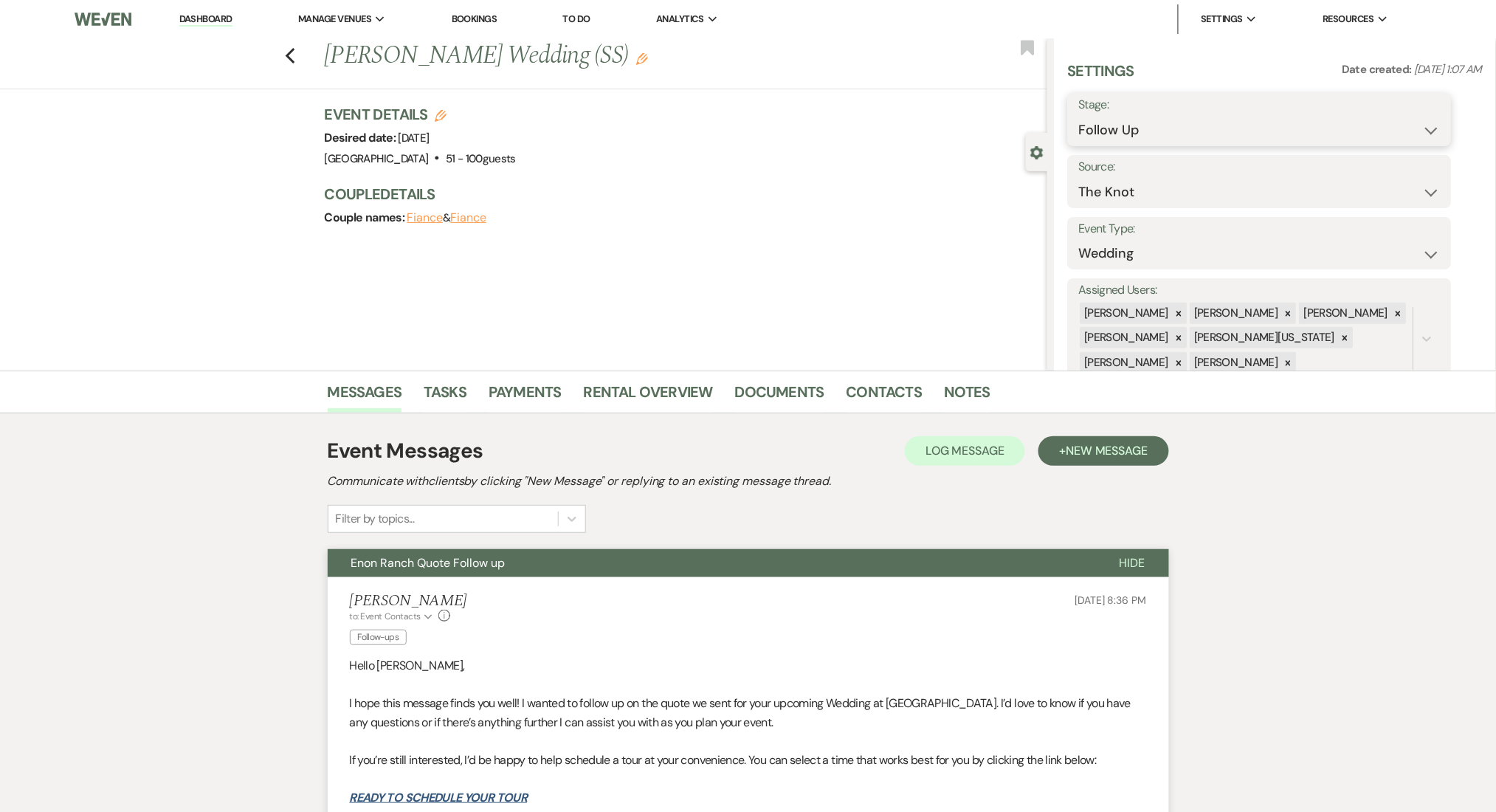
click at [1165, 117] on select "Inquiry Follow Up Tour Requested Tour Confirmed Toured Proposal Sent Booked Lost" at bounding box center [1260, 130] width 362 height 28
select select "1"
click at [1079, 116] on select "Inquiry Follow Up Tour Requested Tour Confirmed Toured Proposal Sent Booked Lost" at bounding box center [1260, 130] width 362 height 28
click at [1399, 113] on button "Save" at bounding box center [1411, 119] width 84 height 29
click at [883, 393] on link "Contacts" at bounding box center [884, 396] width 76 height 33
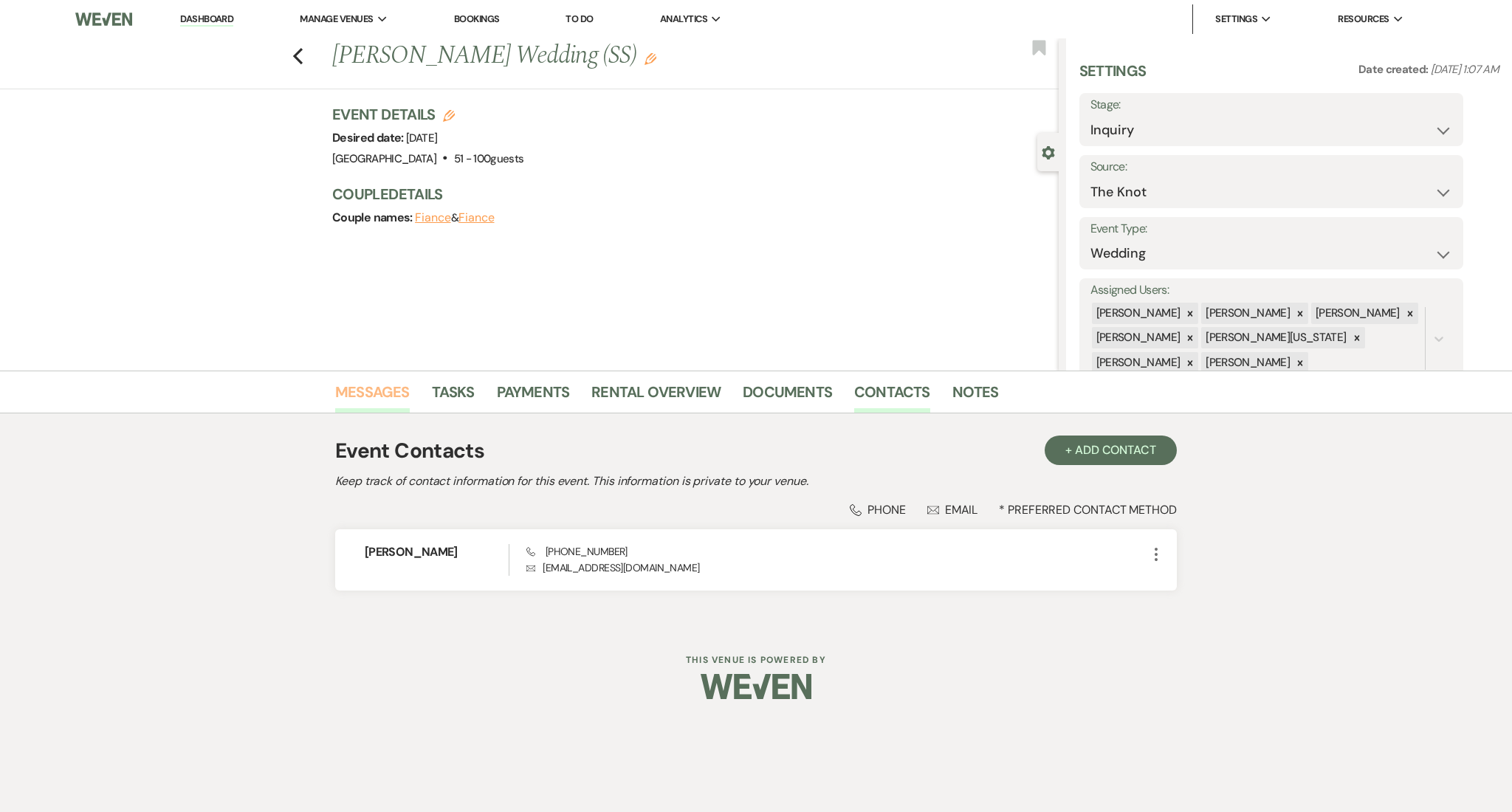
click at [391, 391] on link "Messages" at bounding box center [372, 396] width 75 height 33
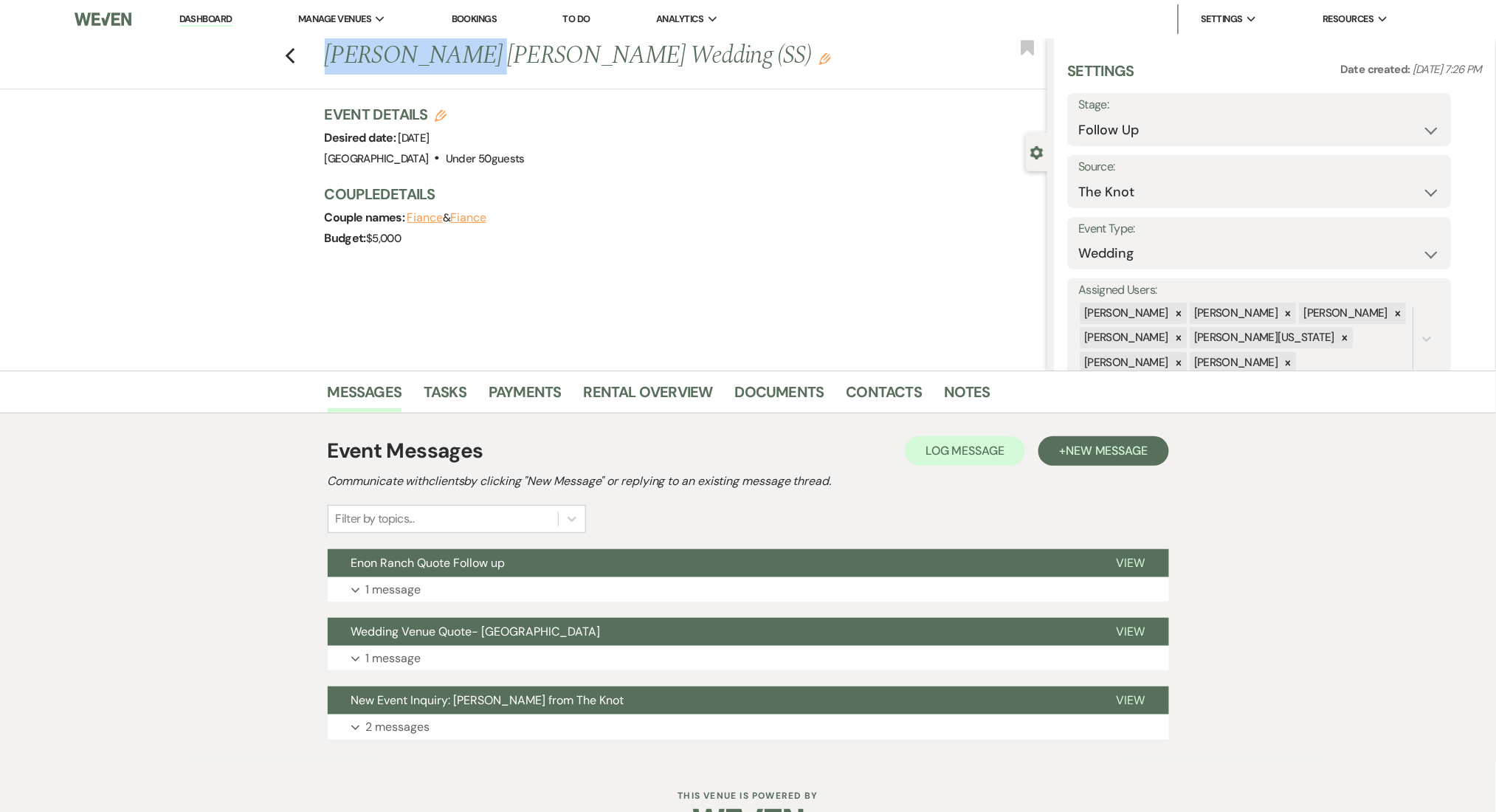
click at [332, 54] on h1 "[PERSON_NAME] [PERSON_NAME] Wedding (SS) Edit" at bounding box center [610, 56] width 572 height 35
click at [506, 714] on button "Expand 2 messages" at bounding box center [748, 727] width 841 height 25
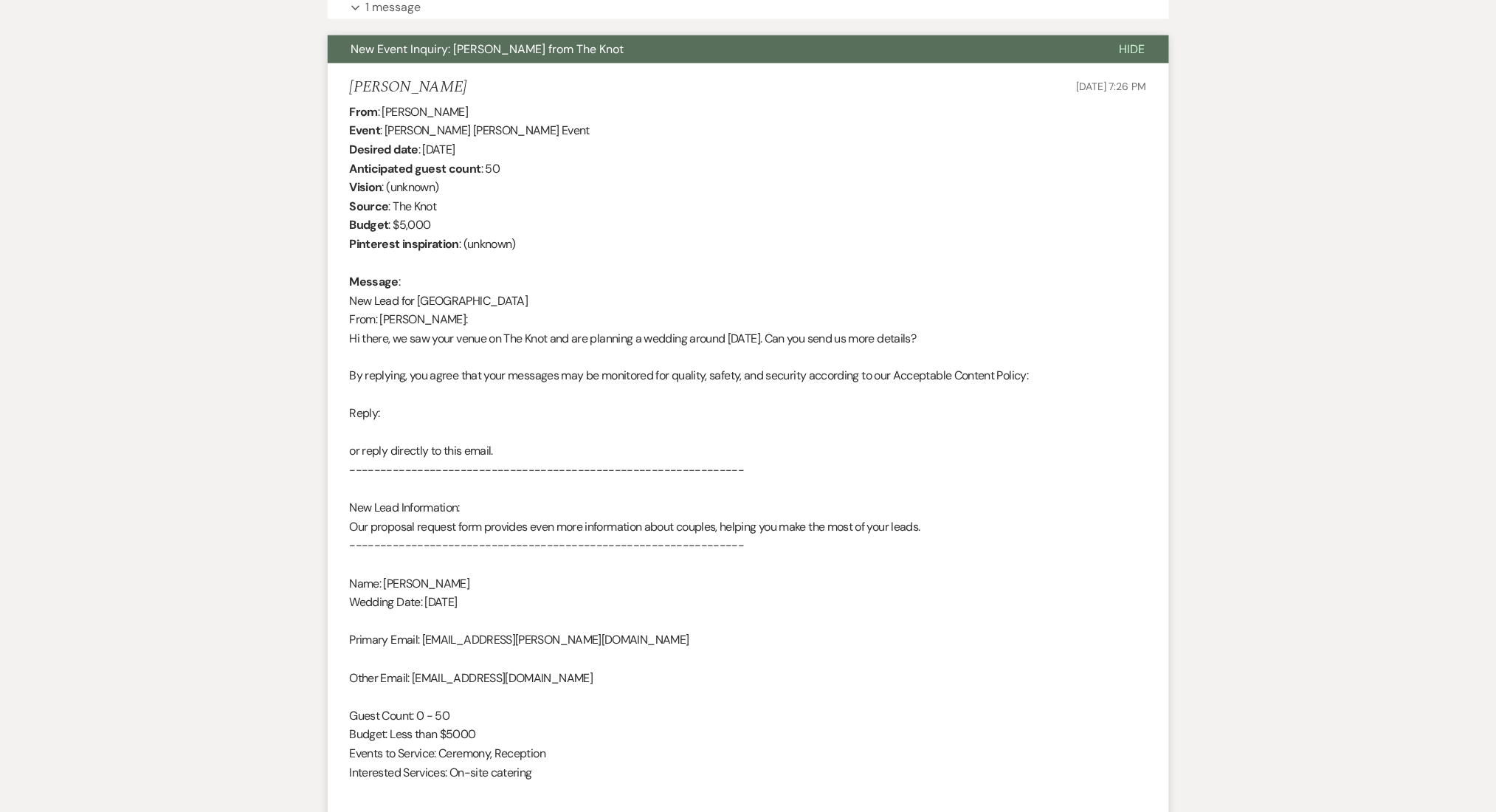
scroll to position [787, 0]
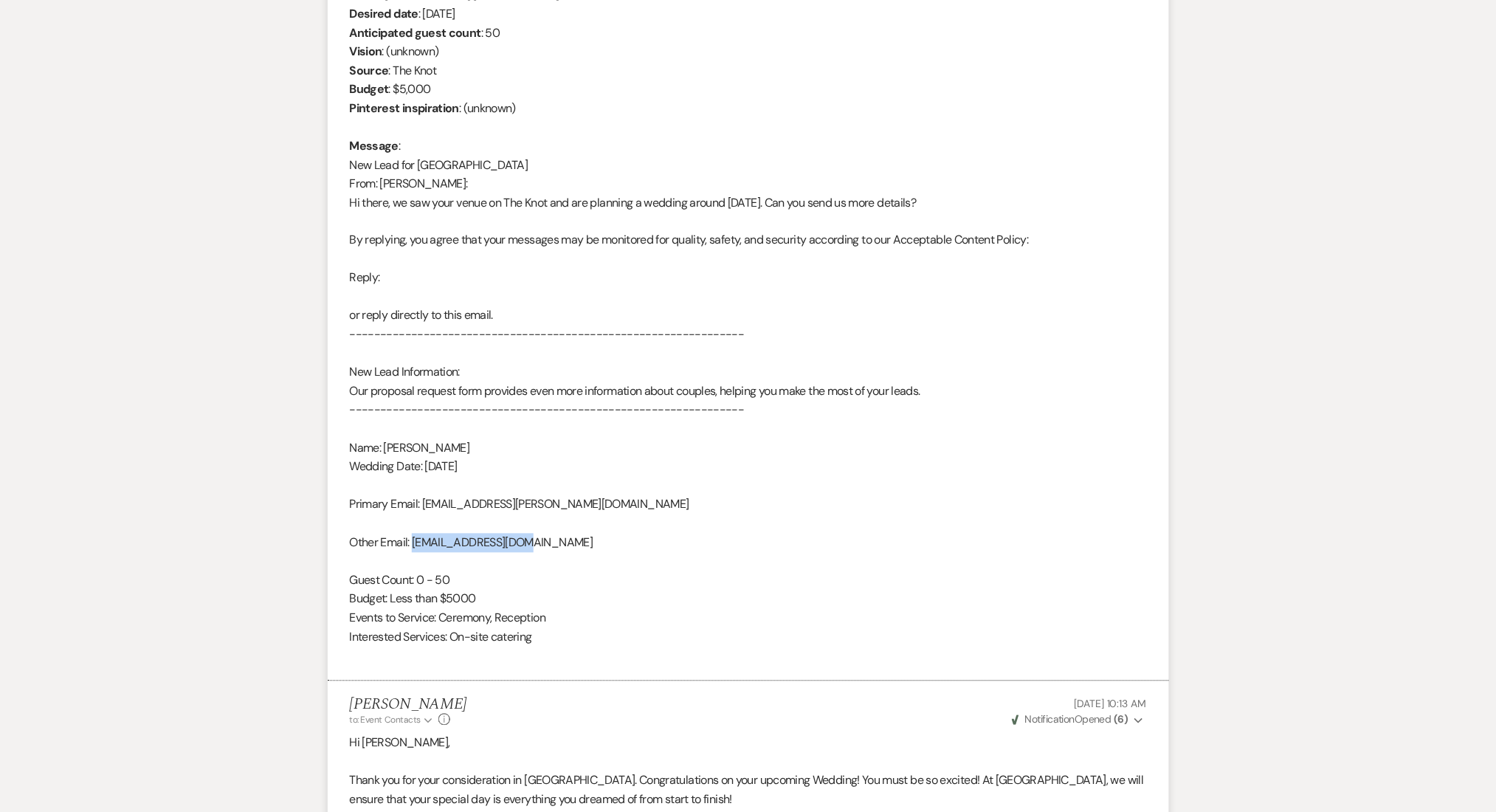
drag, startPoint x: 518, startPoint y: 538, endPoint x: 413, endPoint y: 547, distance: 105.4
click at [413, 547] on div "From : [PERSON_NAME] Event : [PERSON_NAME] [PERSON_NAME] Event Desired date : […" at bounding box center [748, 316] width 797 height 699
copy div "[EMAIL_ADDRESS][DOMAIN_NAME]"
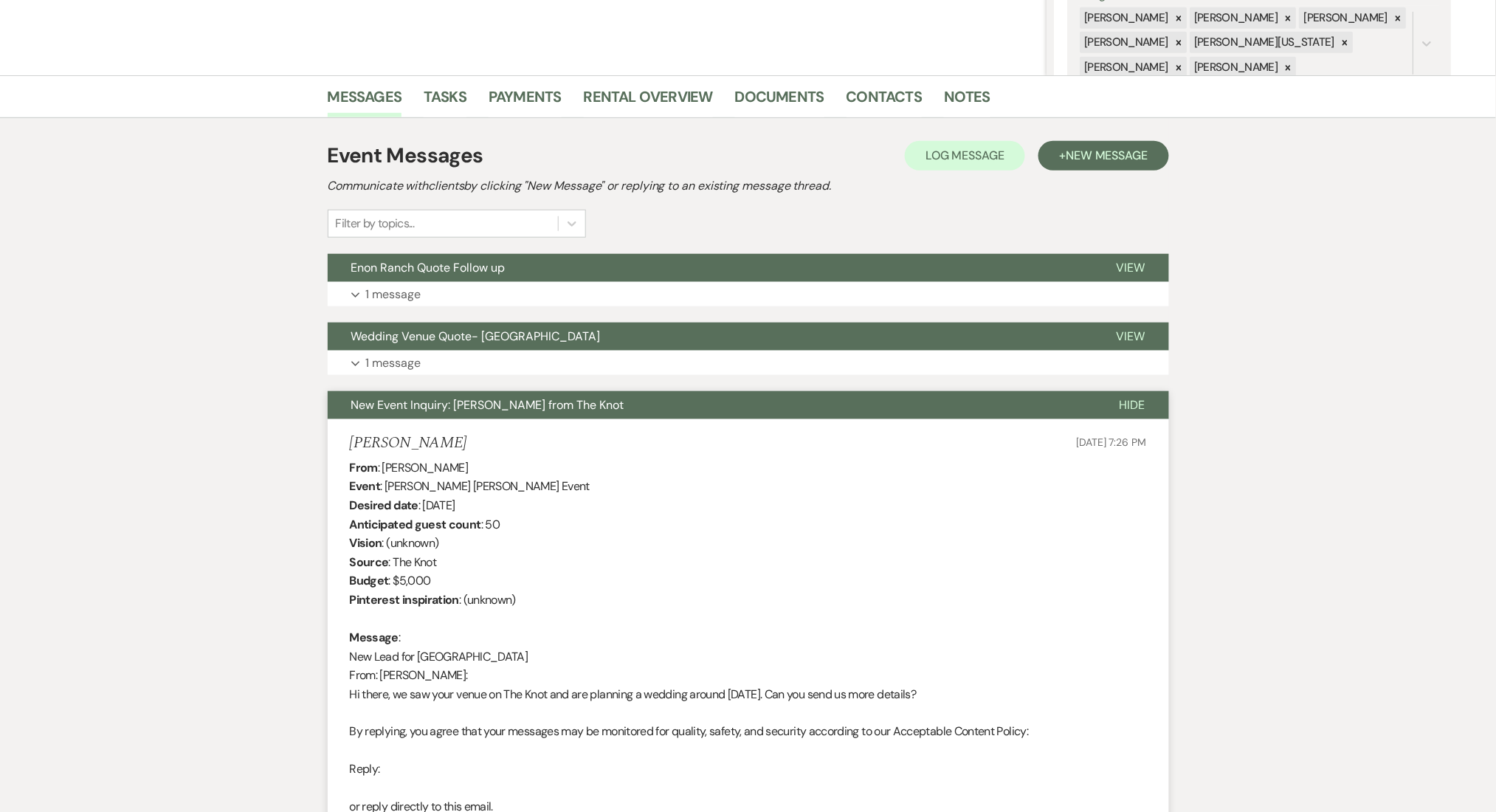
scroll to position [0, 0]
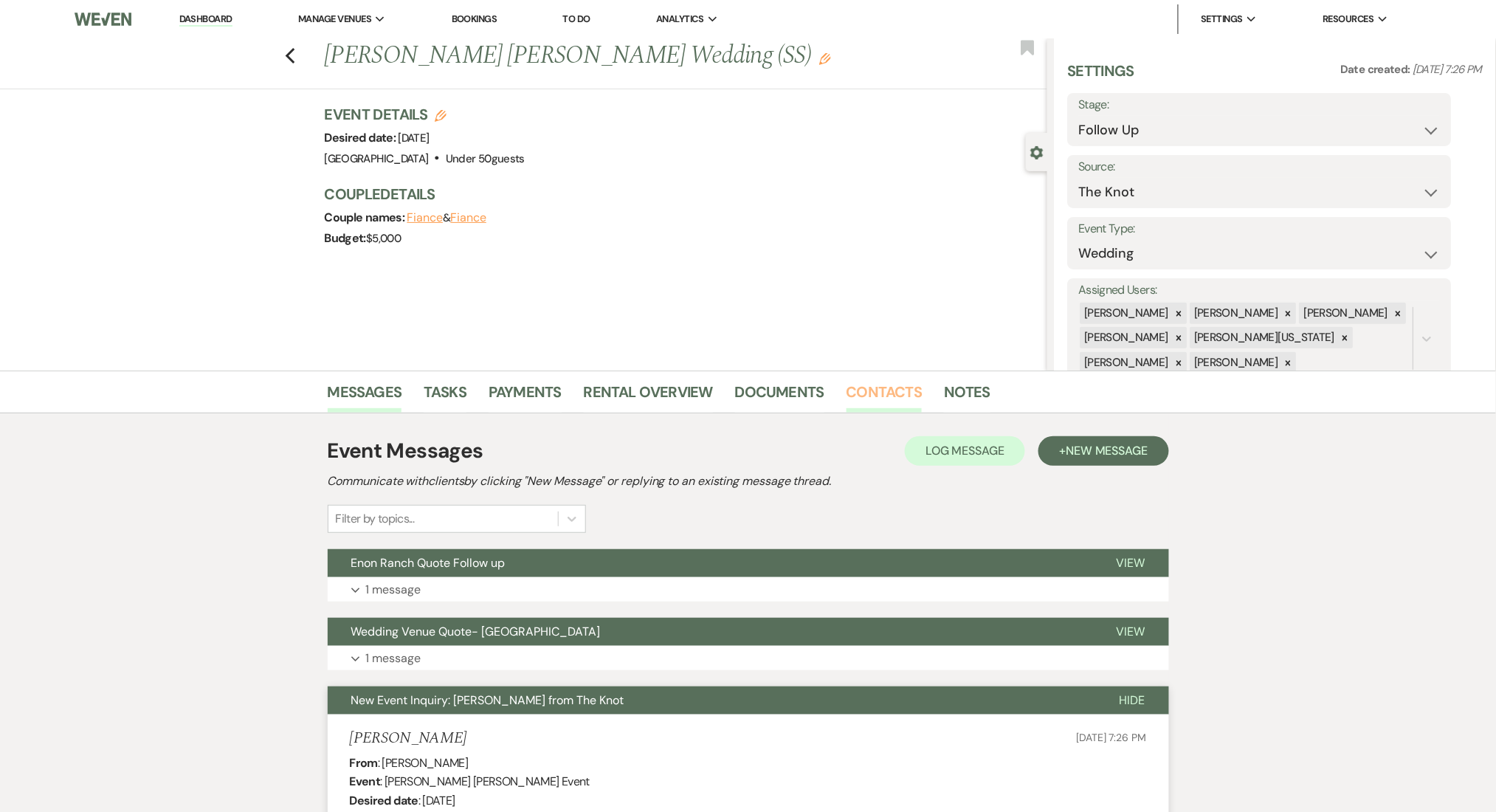
click at [851, 390] on link "Contacts" at bounding box center [884, 396] width 76 height 33
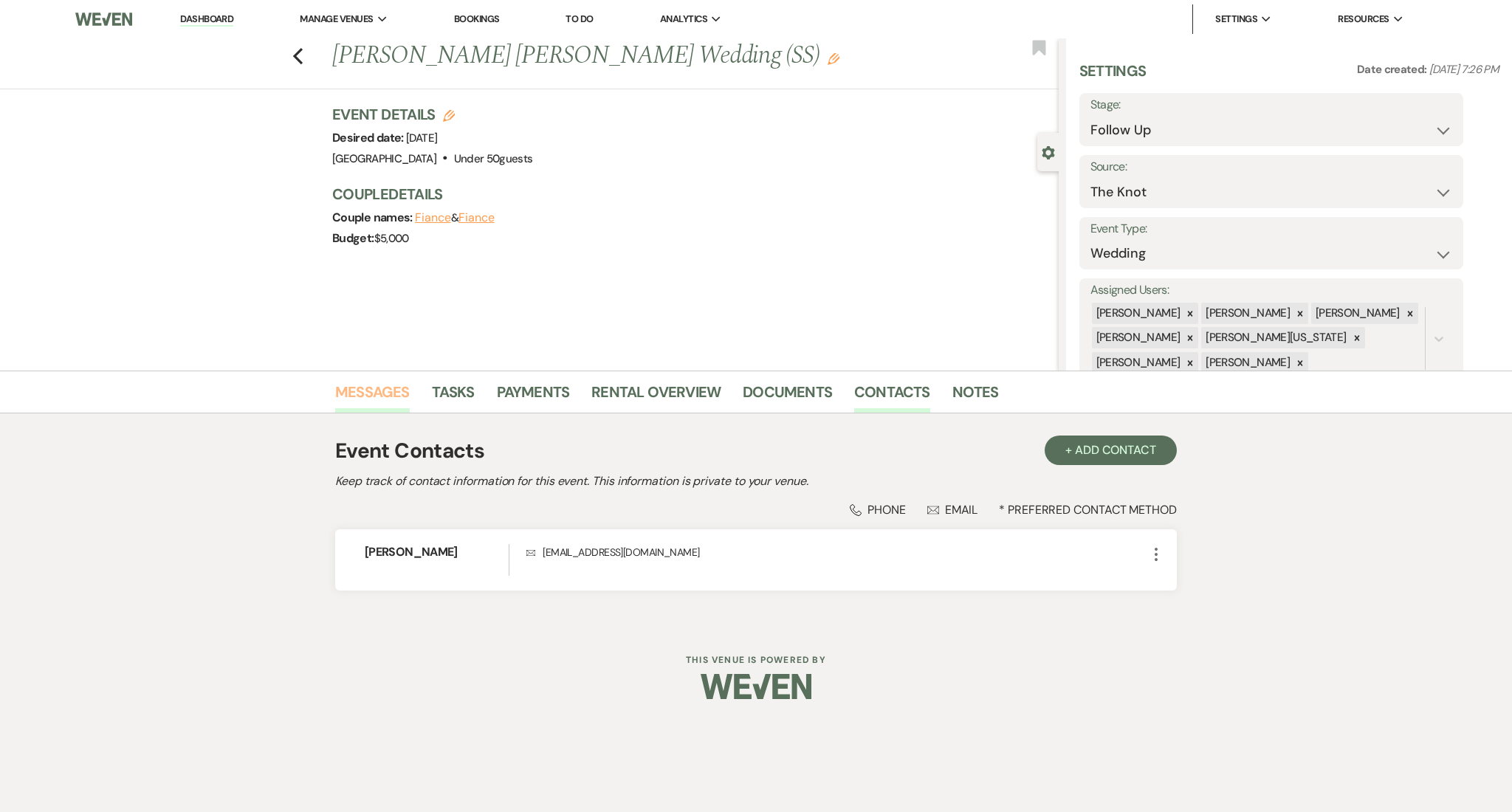
click at [373, 393] on link "Messages" at bounding box center [372, 396] width 75 height 33
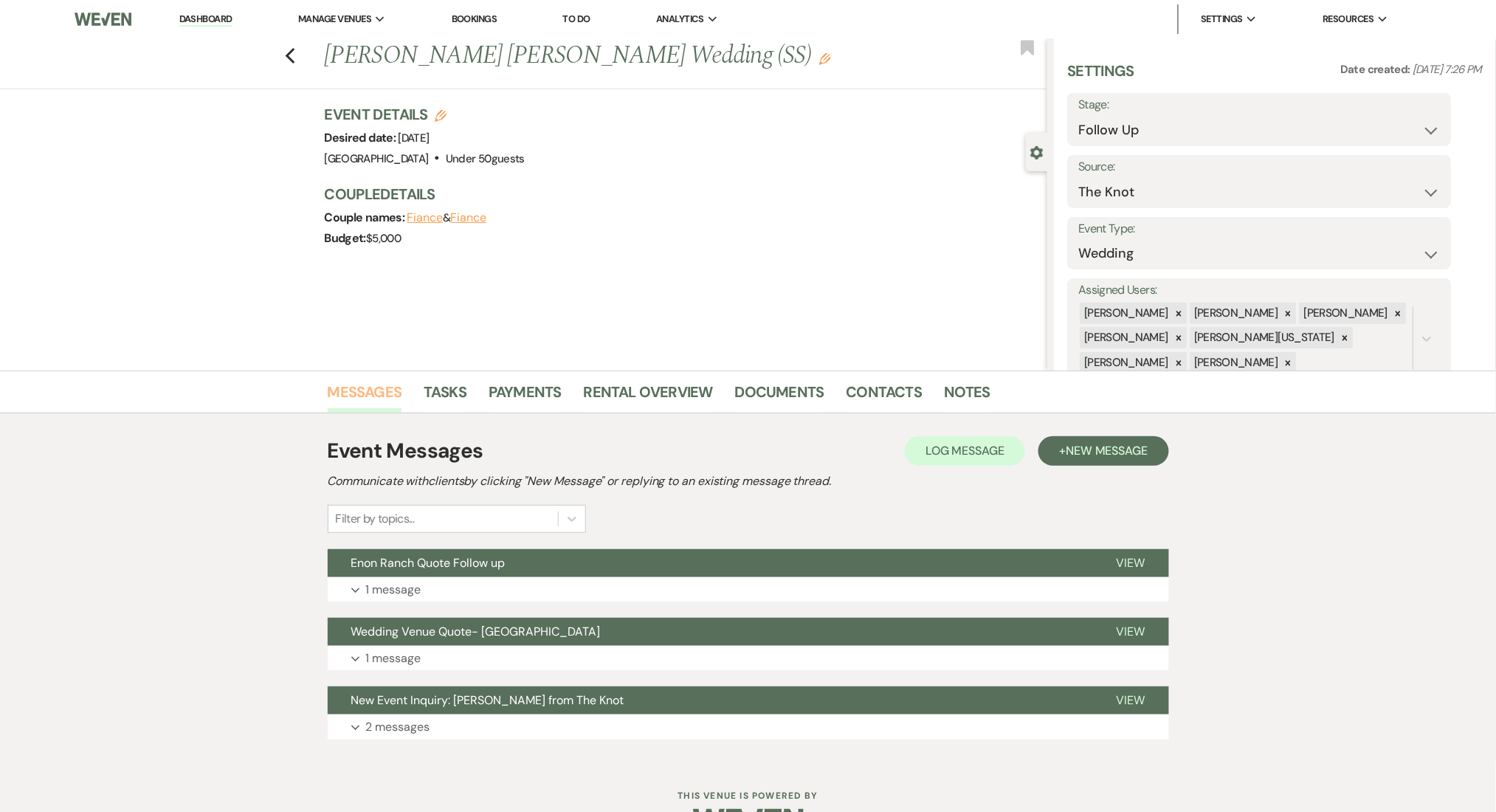
scroll to position [44, 0]
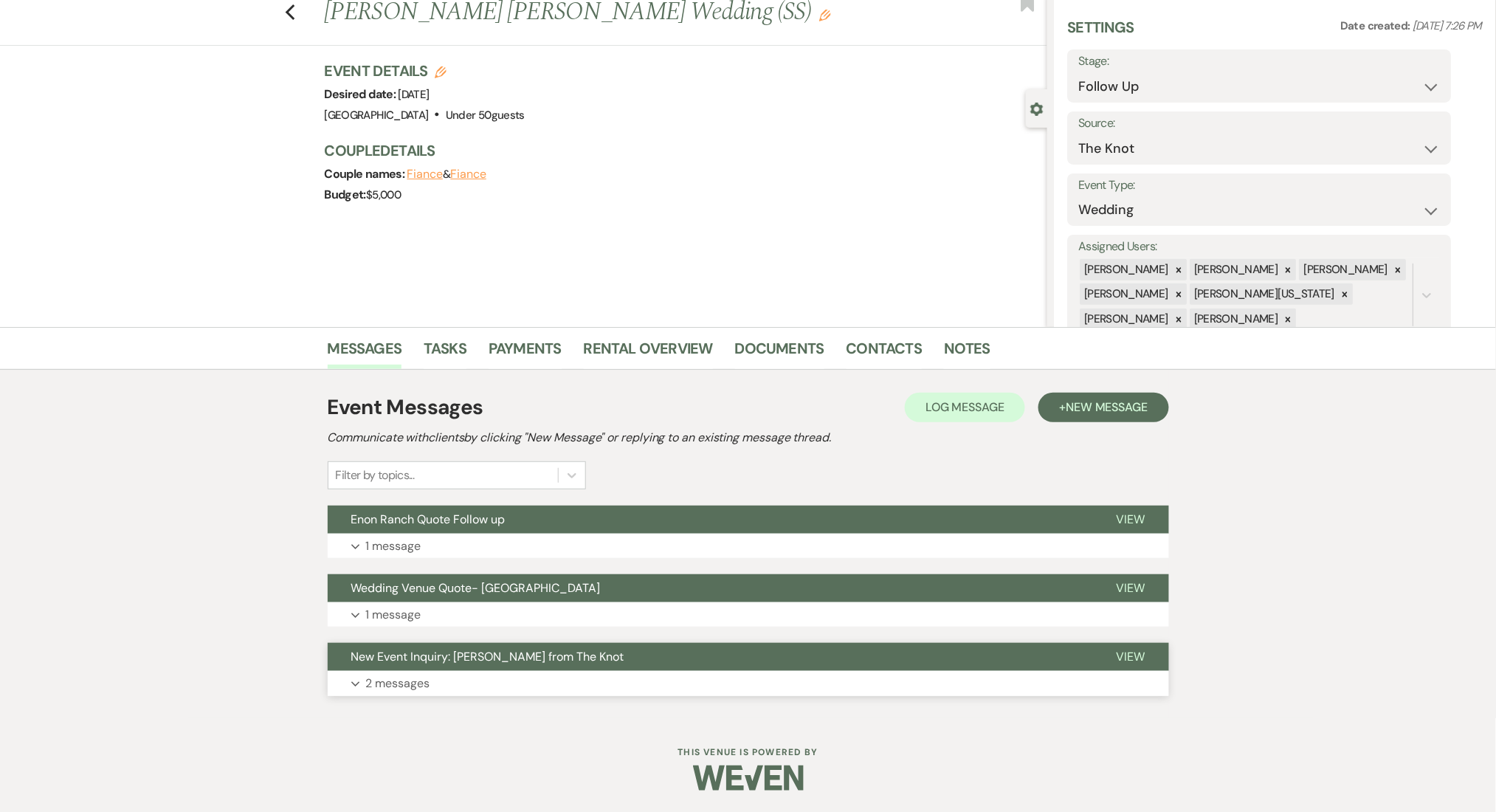
click at [417, 671] on button "Expand 2 messages" at bounding box center [748, 684] width 841 height 25
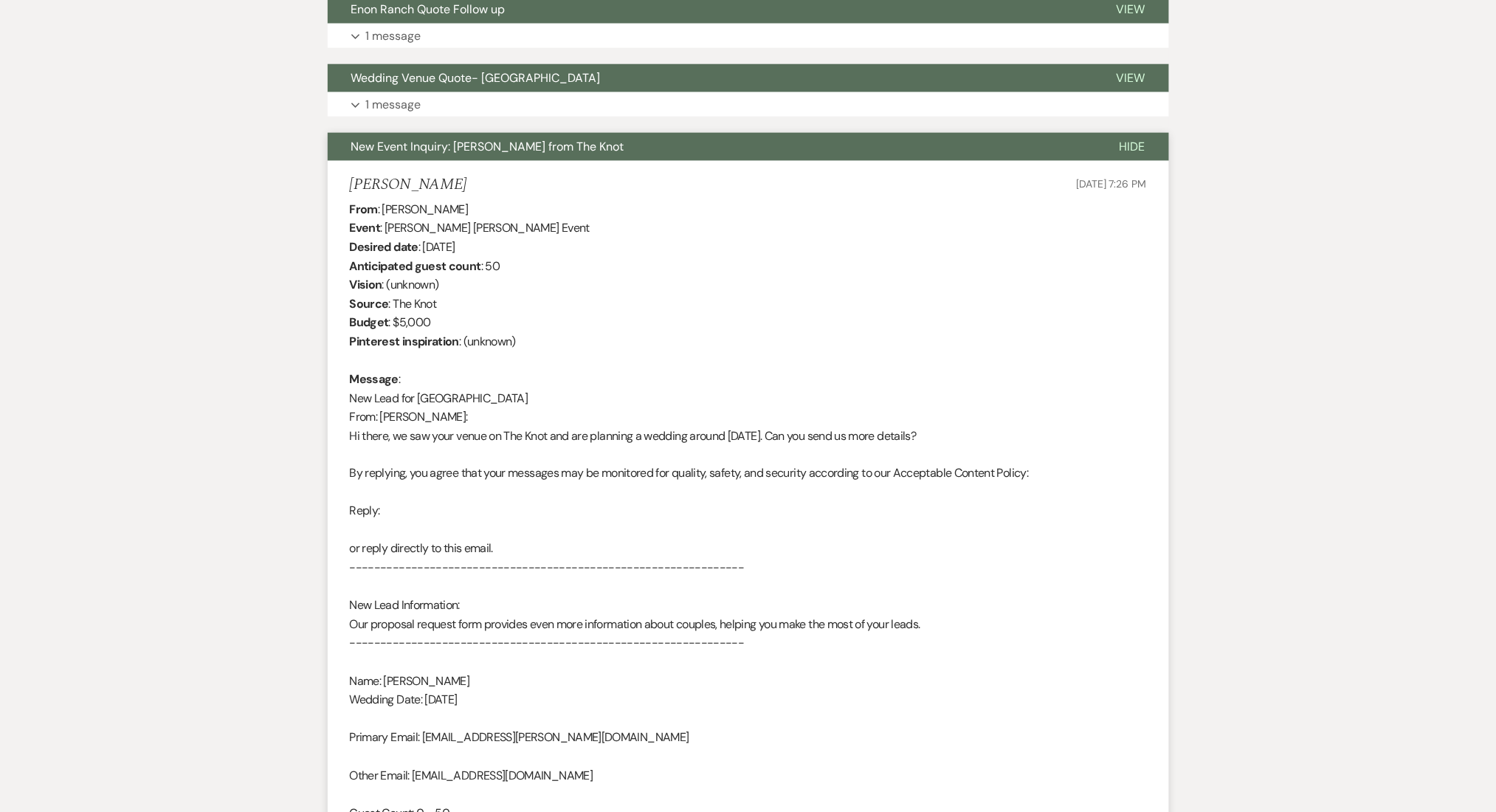
scroll to position [240, 0]
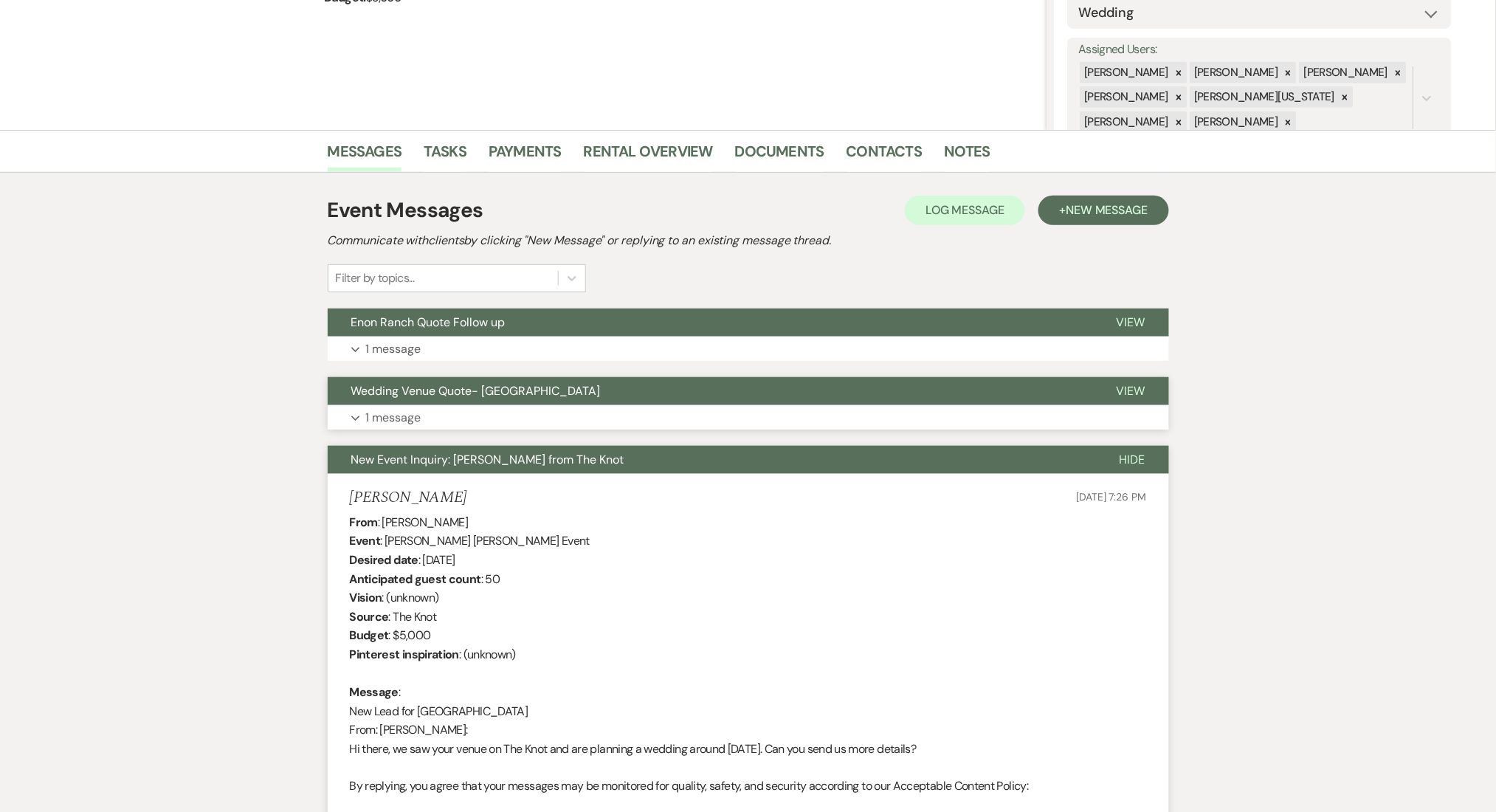
click at [541, 406] on button "Expand 1 message" at bounding box center [748, 417] width 841 height 25
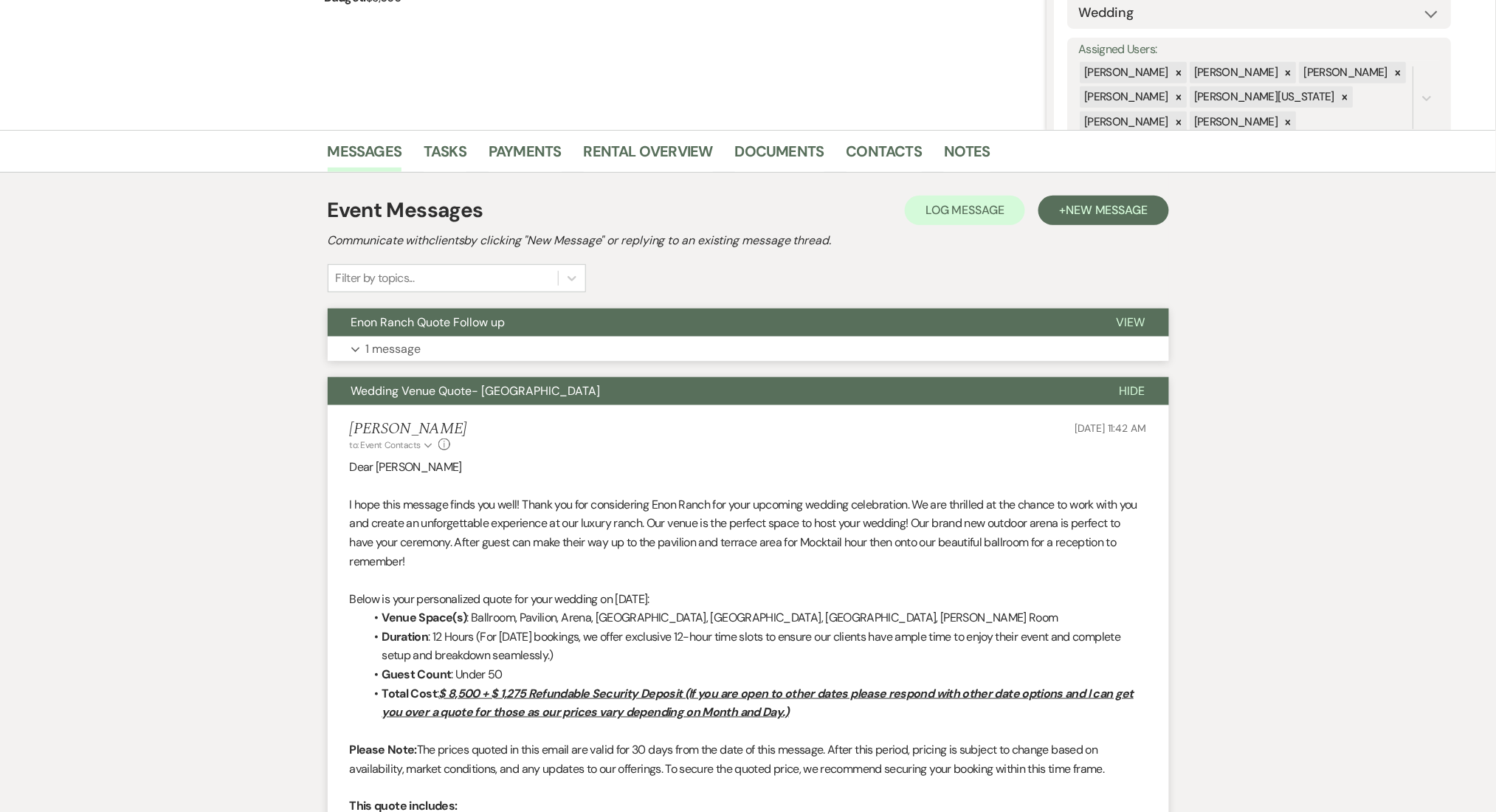
click at [647, 331] on button "Enon Ranch Quote Follow up" at bounding box center [710, 322] width 765 height 28
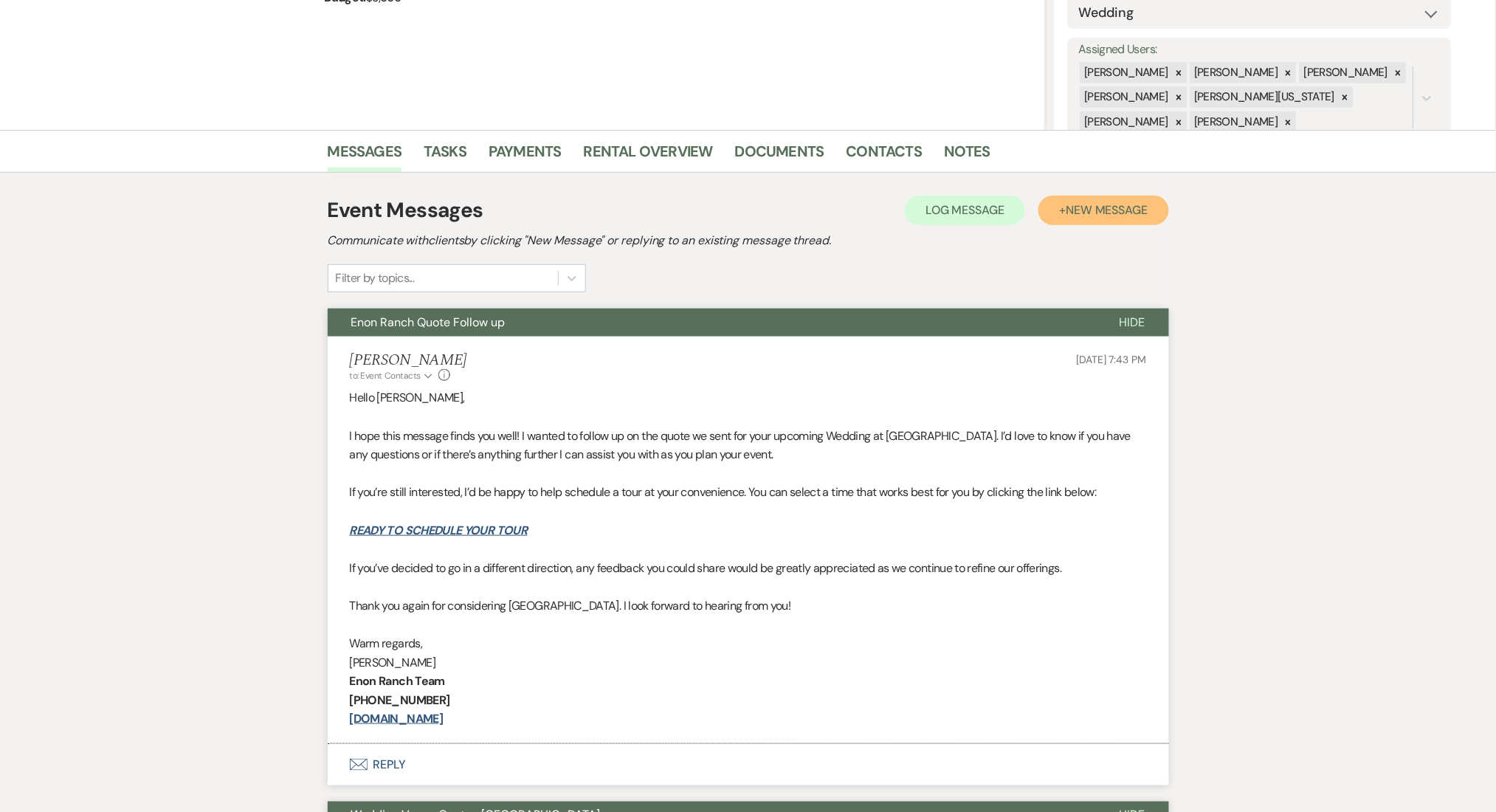
click at [1084, 205] on span "New Message" at bounding box center [1107, 209] width 82 height 15
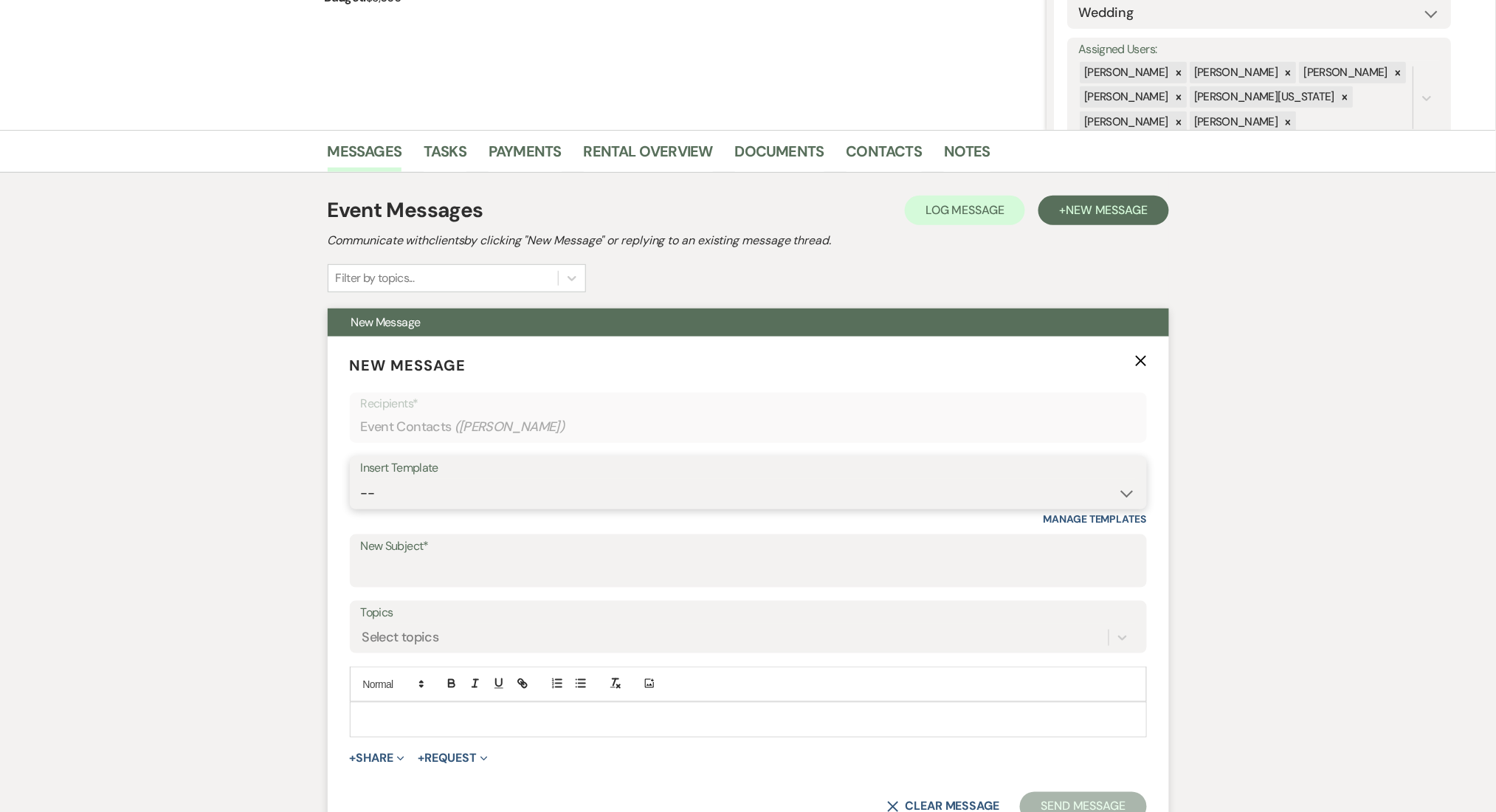
click at [500, 487] on select "-- Inquiry Follow Up Email #2 Contract Sending Template Payment Template Rental…" at bounding box center [748, 494] width 775 height 28
select select "4603"
click at [361, 479] on select "-- Inquiry Follow Up Email #2 Contract Sending Template Payment Template Rental…" at bounding box center [748, 494] width 775 height 28
type input "Checking In – Any Assistance Needed for Your Event?"
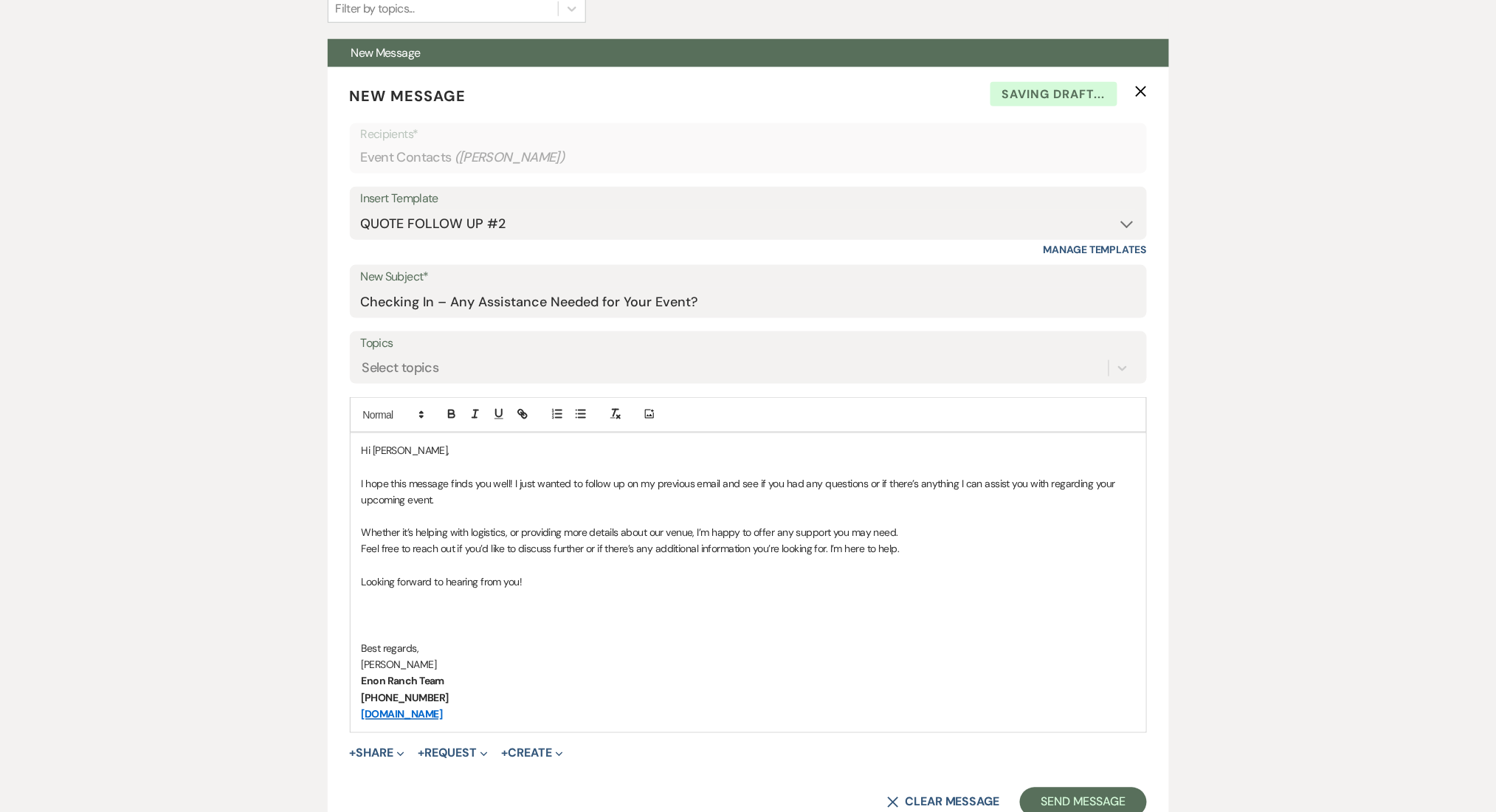
scroll to position [535, 0]
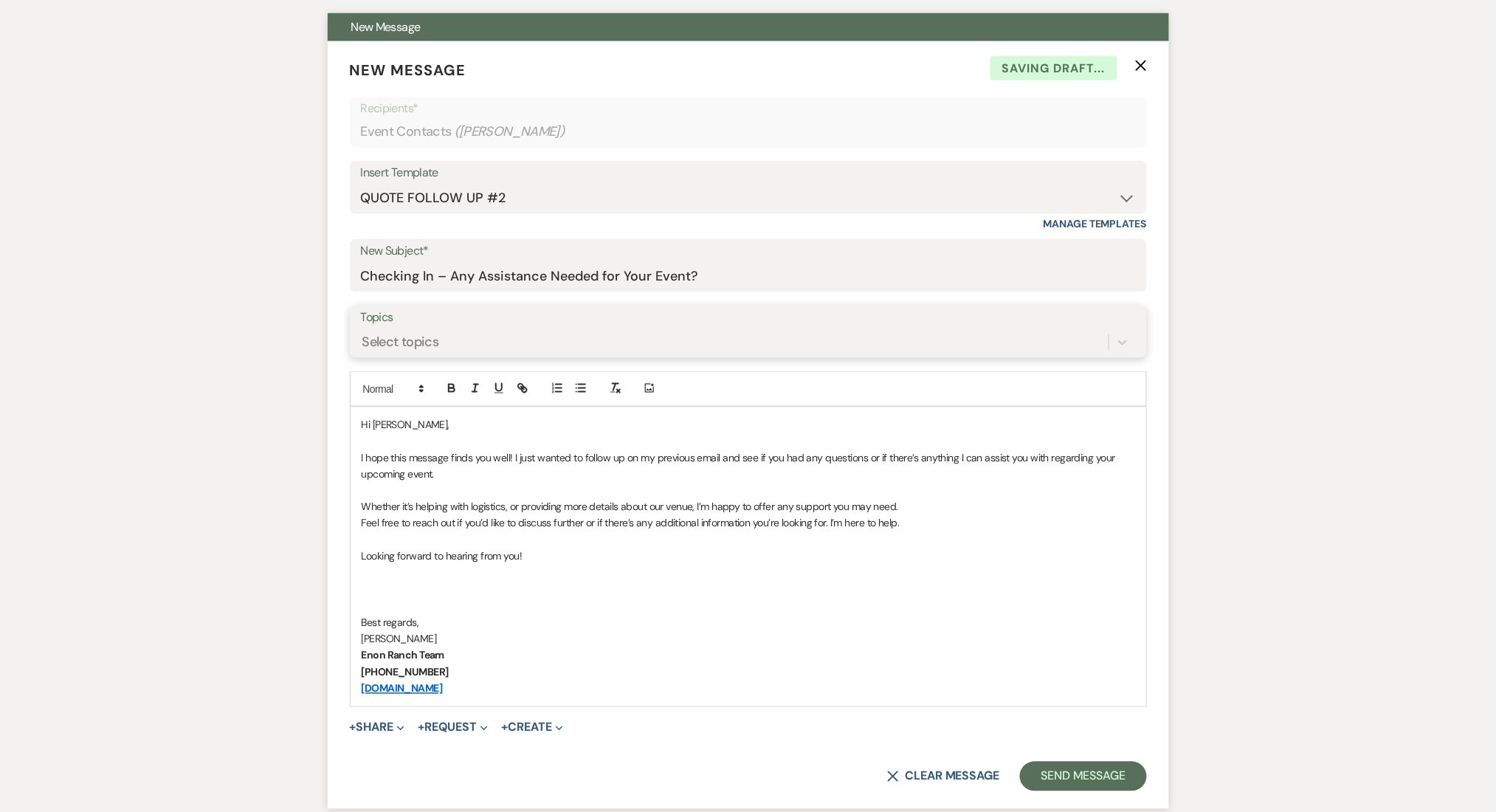
click at [417, 329] on div "Select topics" at bounding box center [735, 342] width 748 height 26
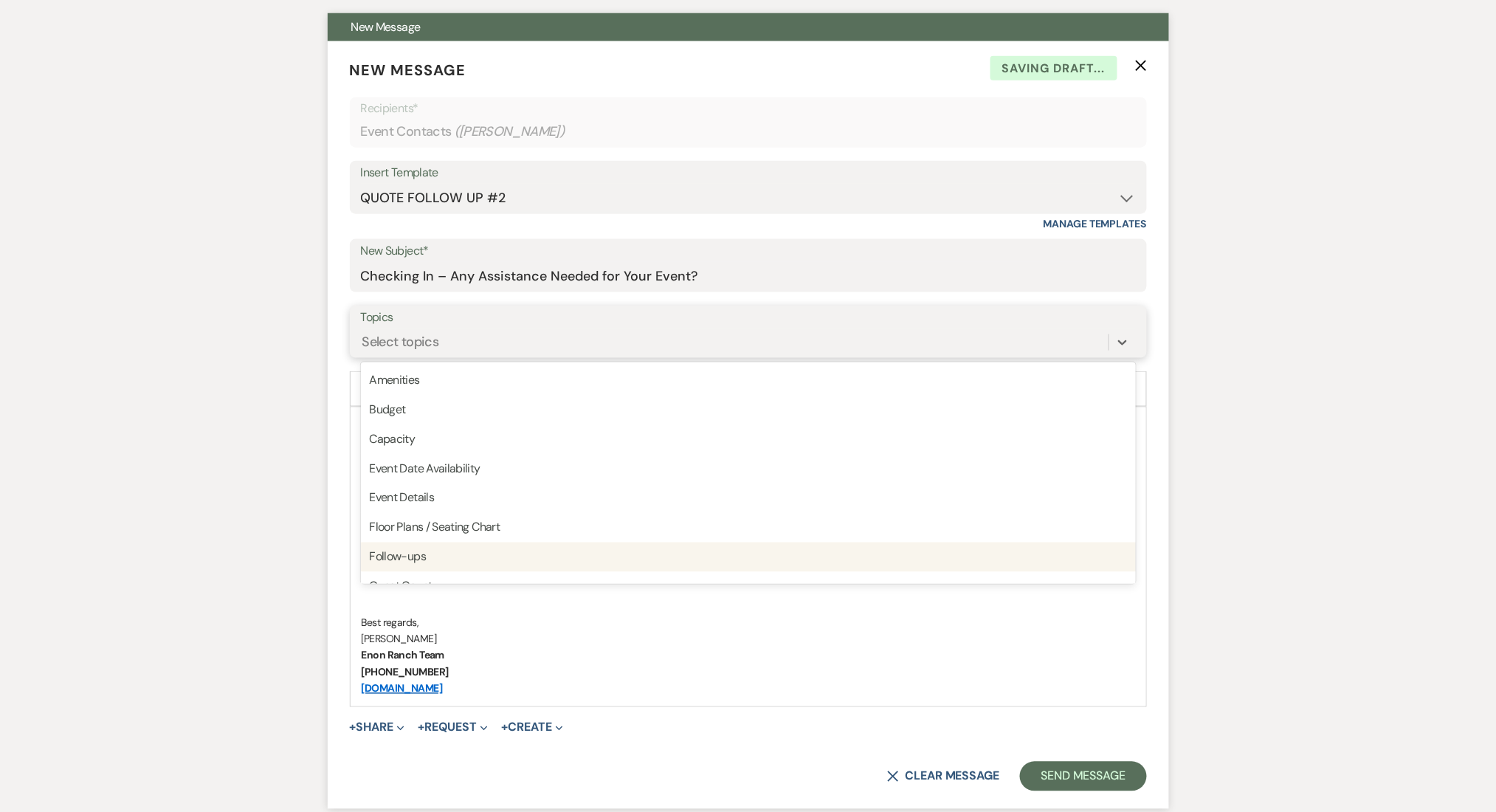
click at [414, 561] on div "Follow-ups" at bounding box center [748, 556] width 775 height 29
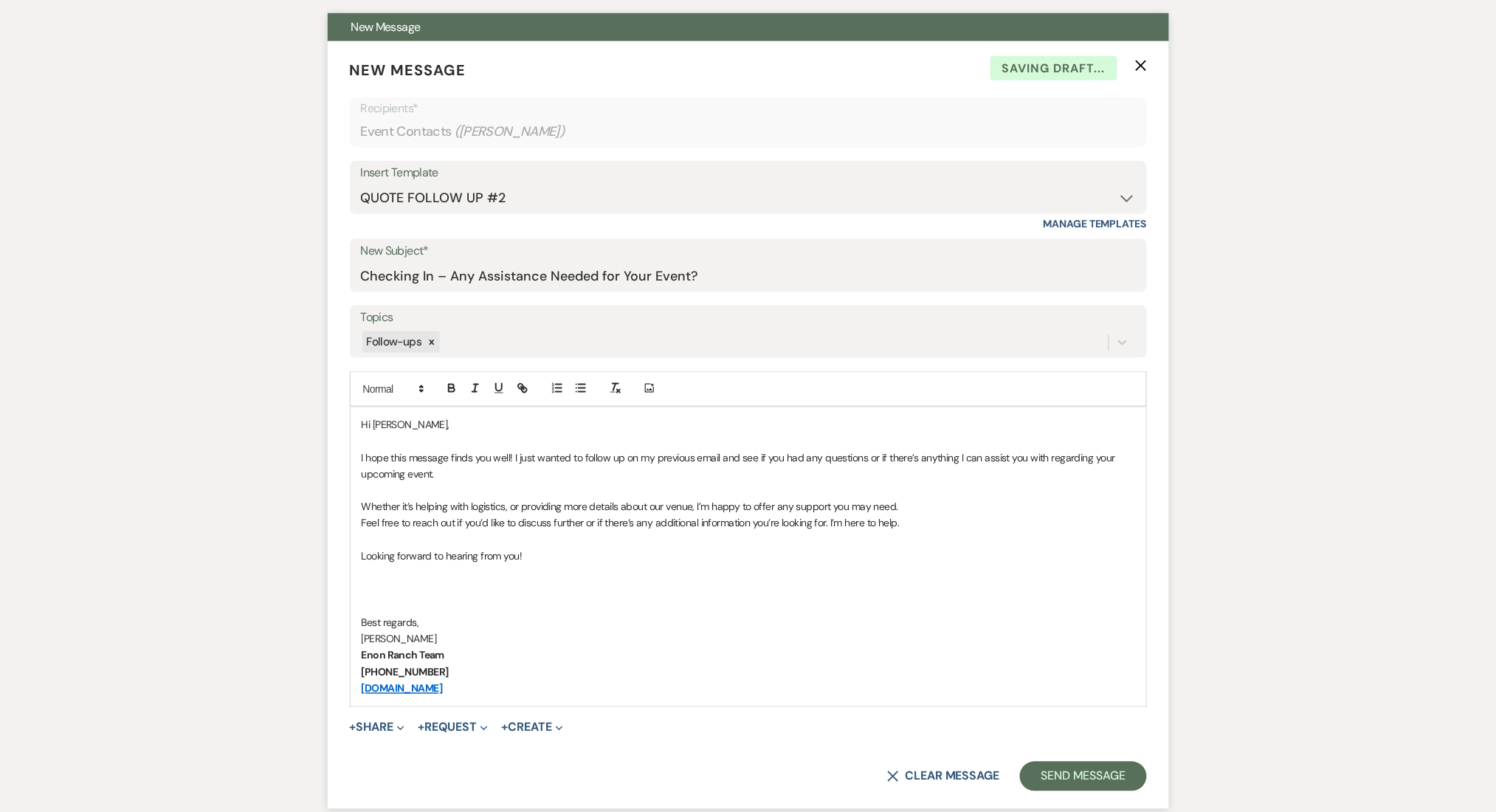
click at [1057, 789] on button "Send Message" at bounding box center [1083, 776] width 127 height 29
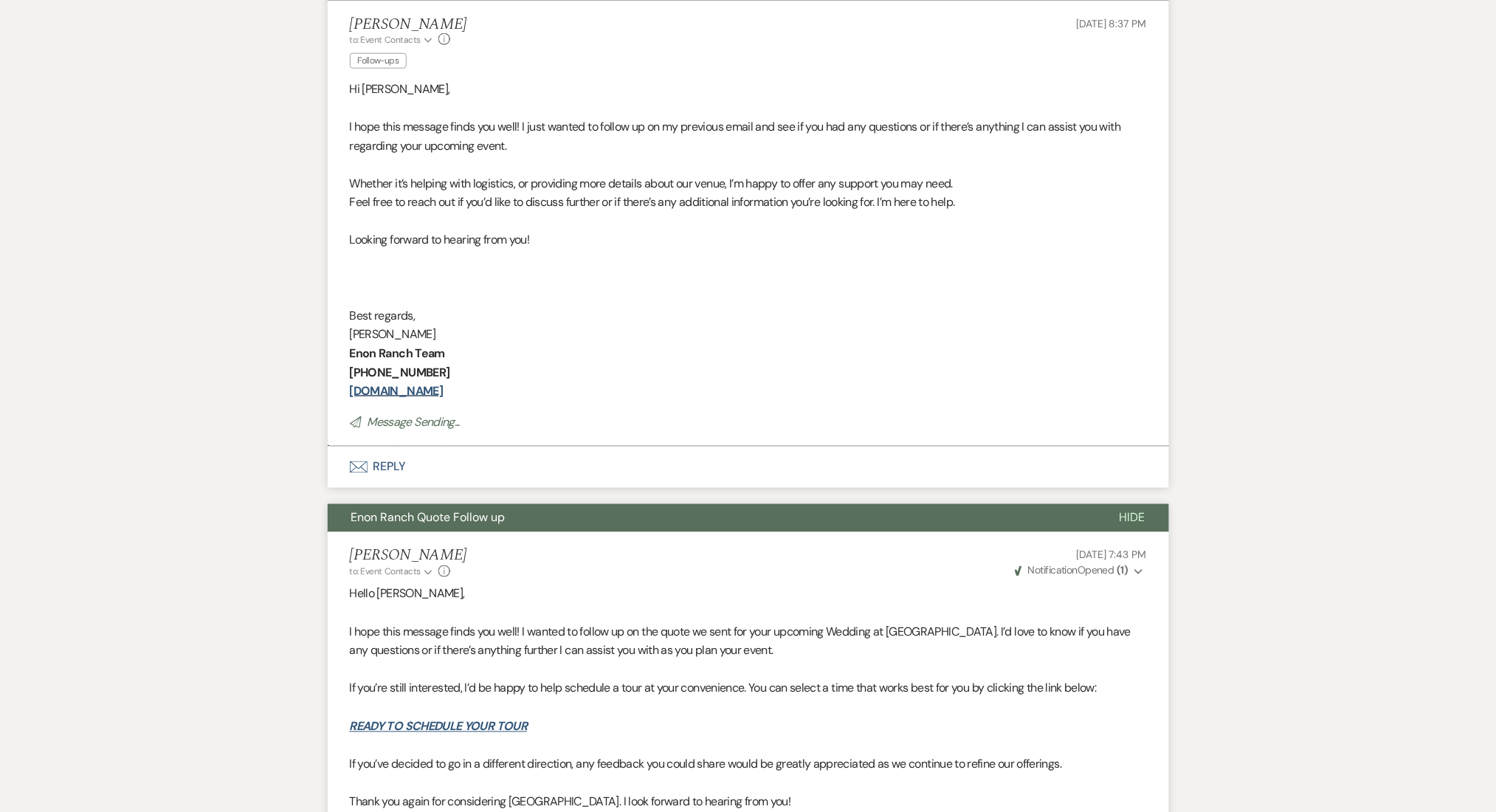
scroll to position [282, 0]
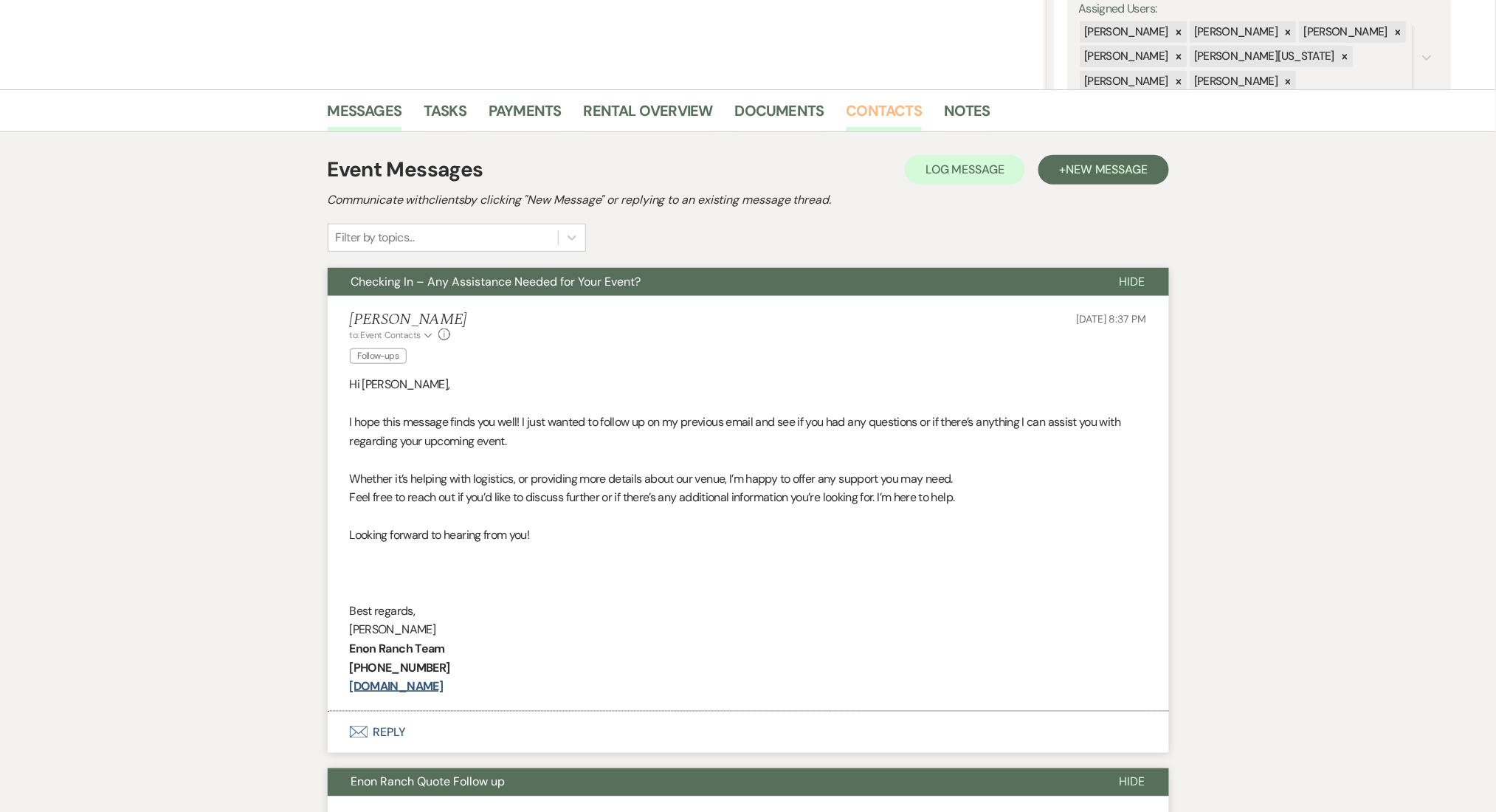
click at [857, 109] on link "Contacts" at bounding box center [884, 115] width 76 height 33
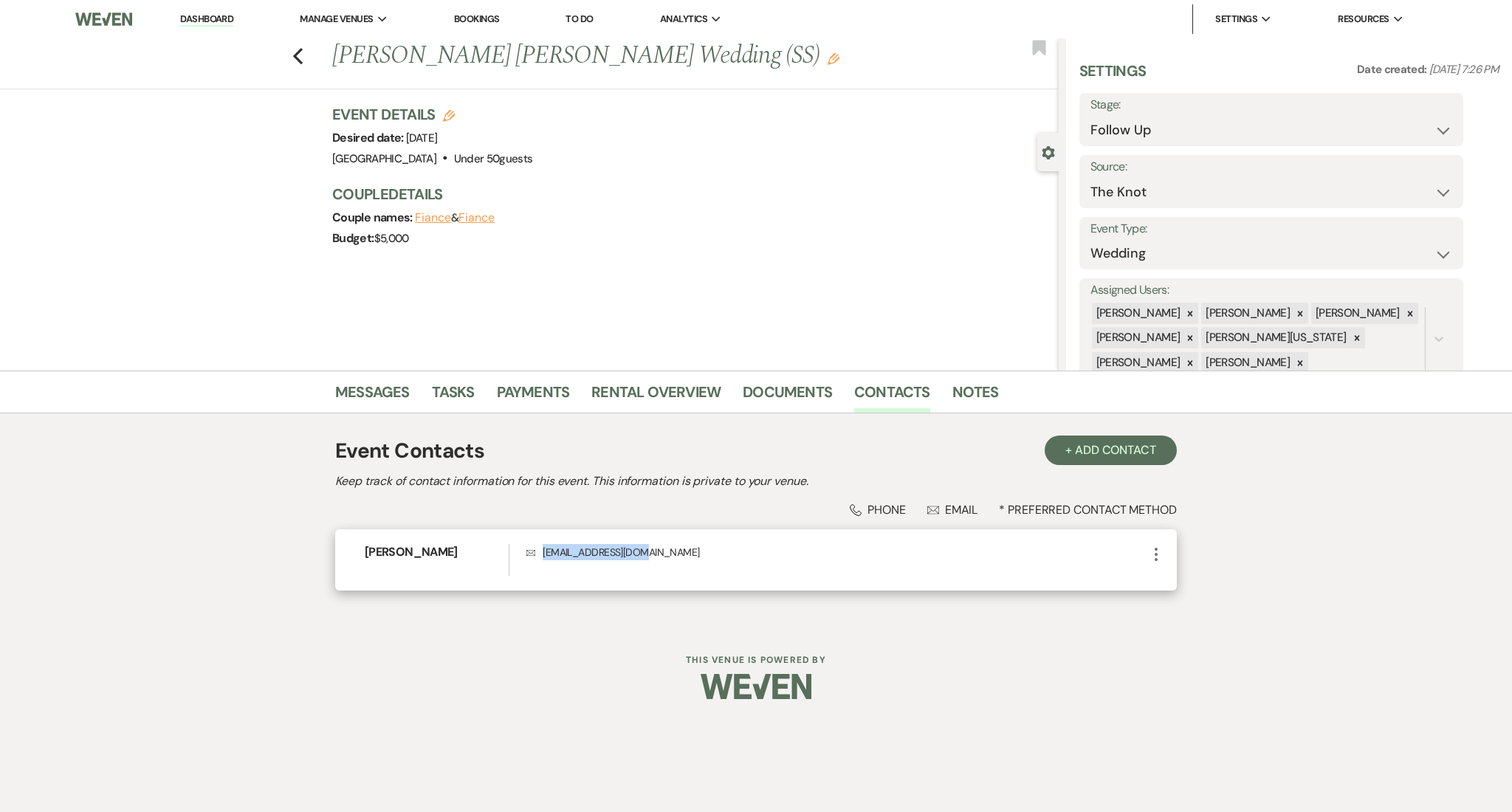
drag, startPoint x: 646, startPoint y: 546, endPoint x: 534, endPoint y: 549, distance: 112.0
click at [534, 549] on p "Envelope gianelly1@gmail.com" at bounding box center [836, 551] width 621 height 16
copy p "gianelly1@gmail.com"
drag, startPoint x: 1137, startPoint y: 148, endPoint x: 1141, endPoint y: 132, distance: 16.5
click at [1137, 144] on div "Settings Date created: Jul 19, 2025, 7:26 PM Stage: Inquiry Follow Up Tour Requ…" at bounding box center [1288, 219] width 419 height 317
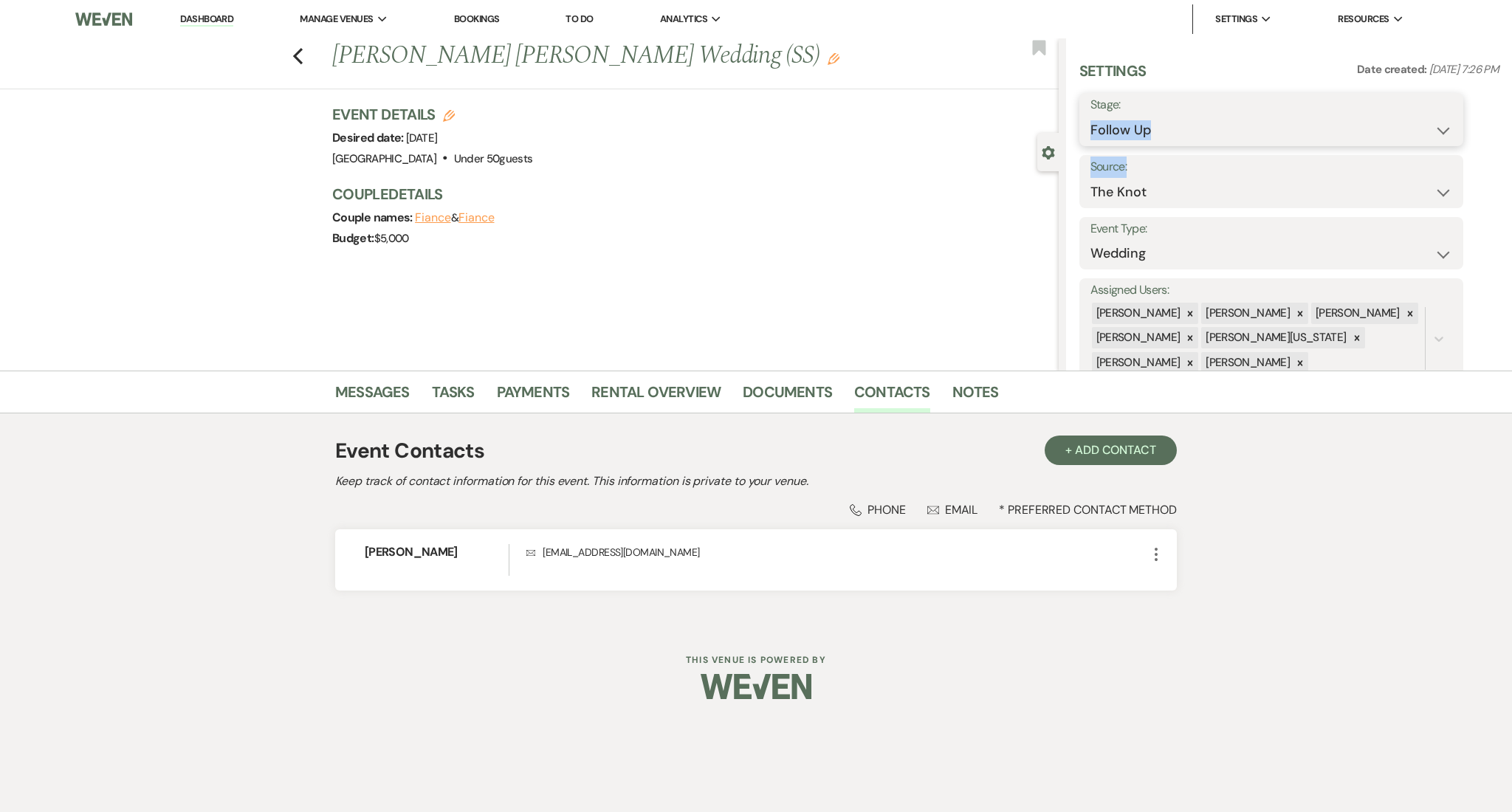
click at [1142, 129] on select "Inquiry Follow Up Tour Requested Tour Confirmed Toured Proposal Sent Booked Lost" at bounding box center [1271, 130] width 362 height 28
select select "1"
click at [1090, 116] on select "Inquiry Follow Up Tour Requested Tour Confirmed Toured Proposal Sent Booked Lost" at bounding box center [1271, 130] width 362 height 28
click at [1411, 111] on button "Save" at bounding box center [1421, 119] width 84 height 29
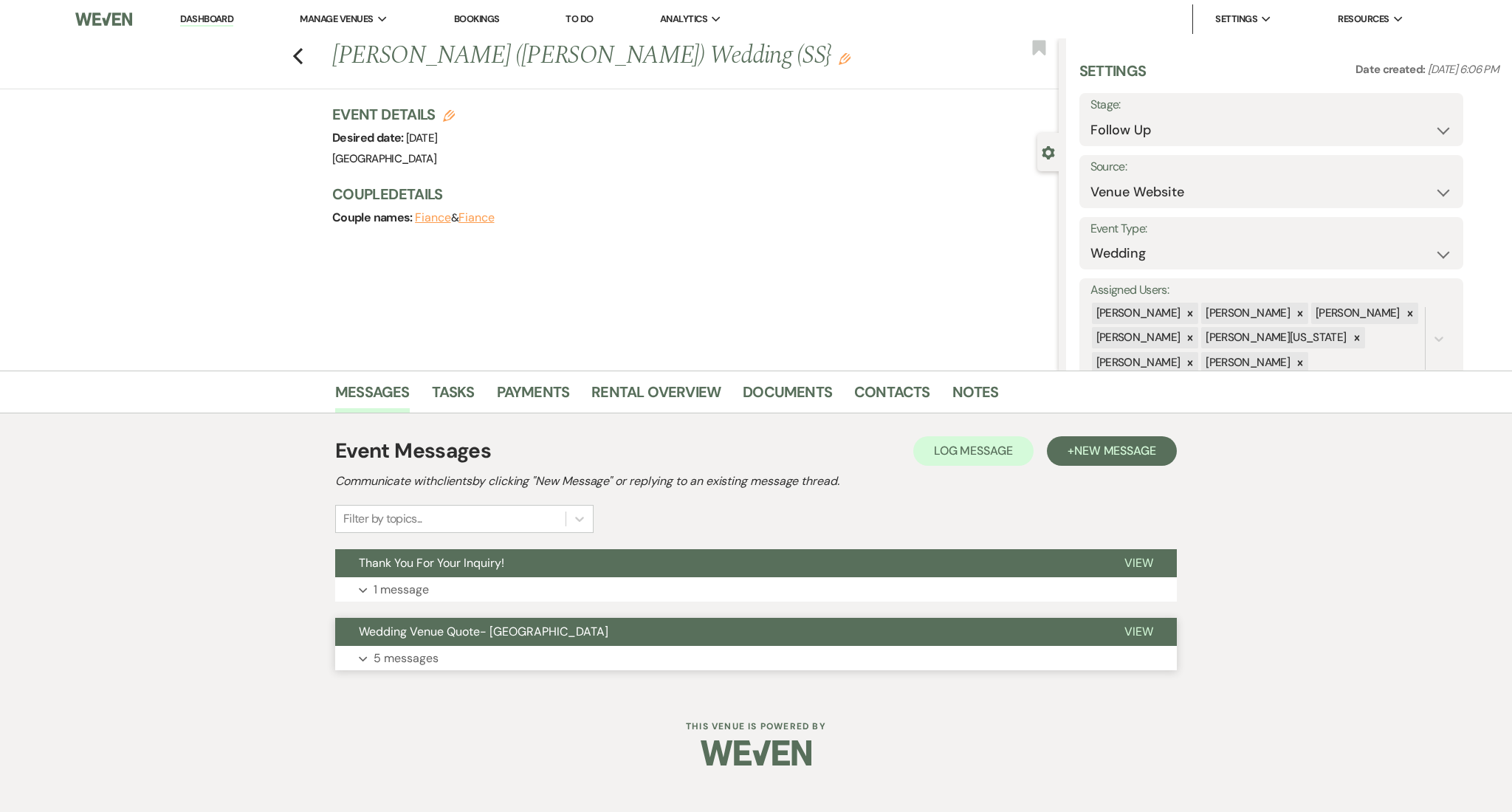
click at [442, 661] on button "Expand 5 messages" at bounding box center [756, 659] width 841 height 25
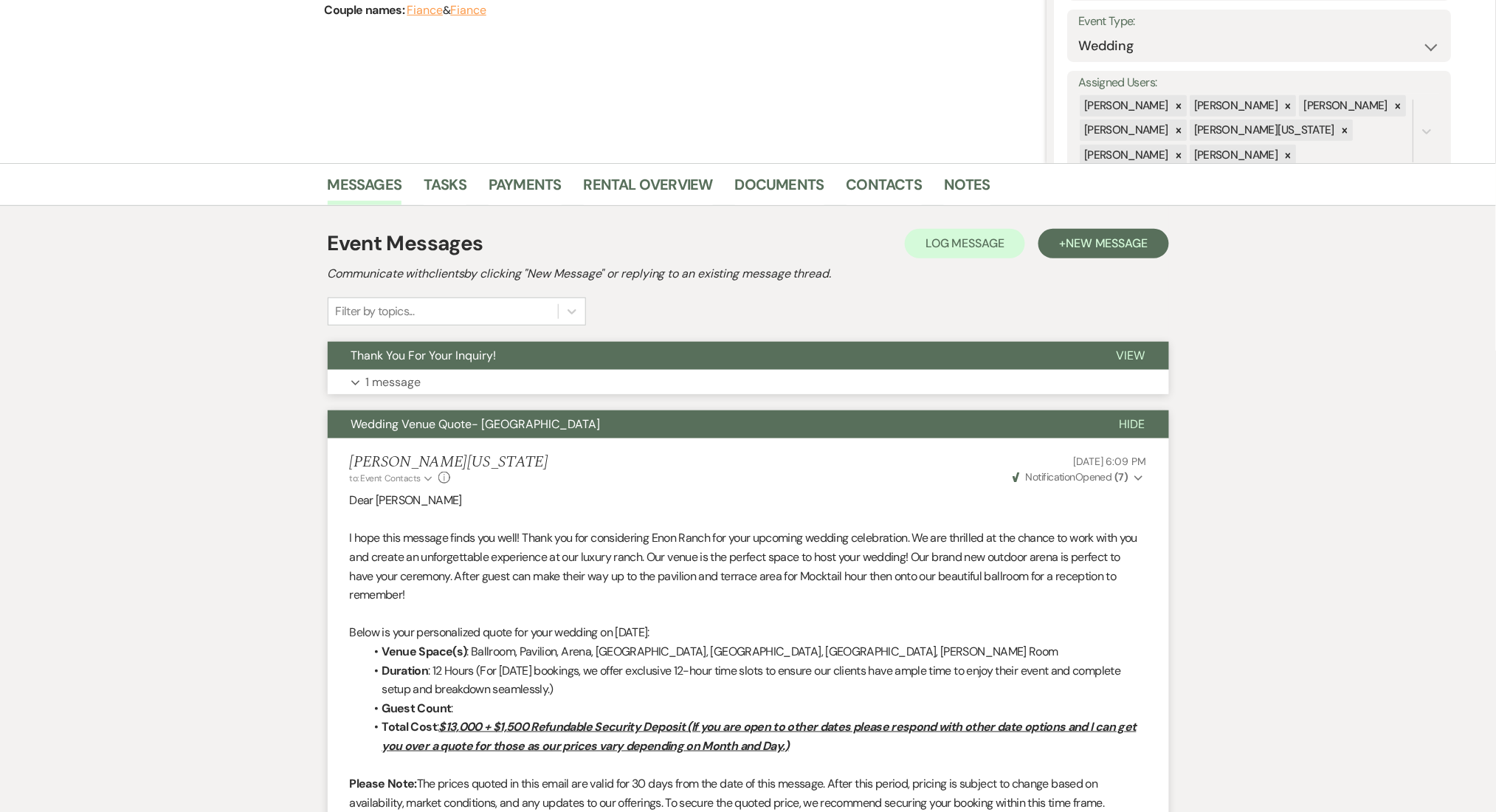
scroll to position [194, 0]
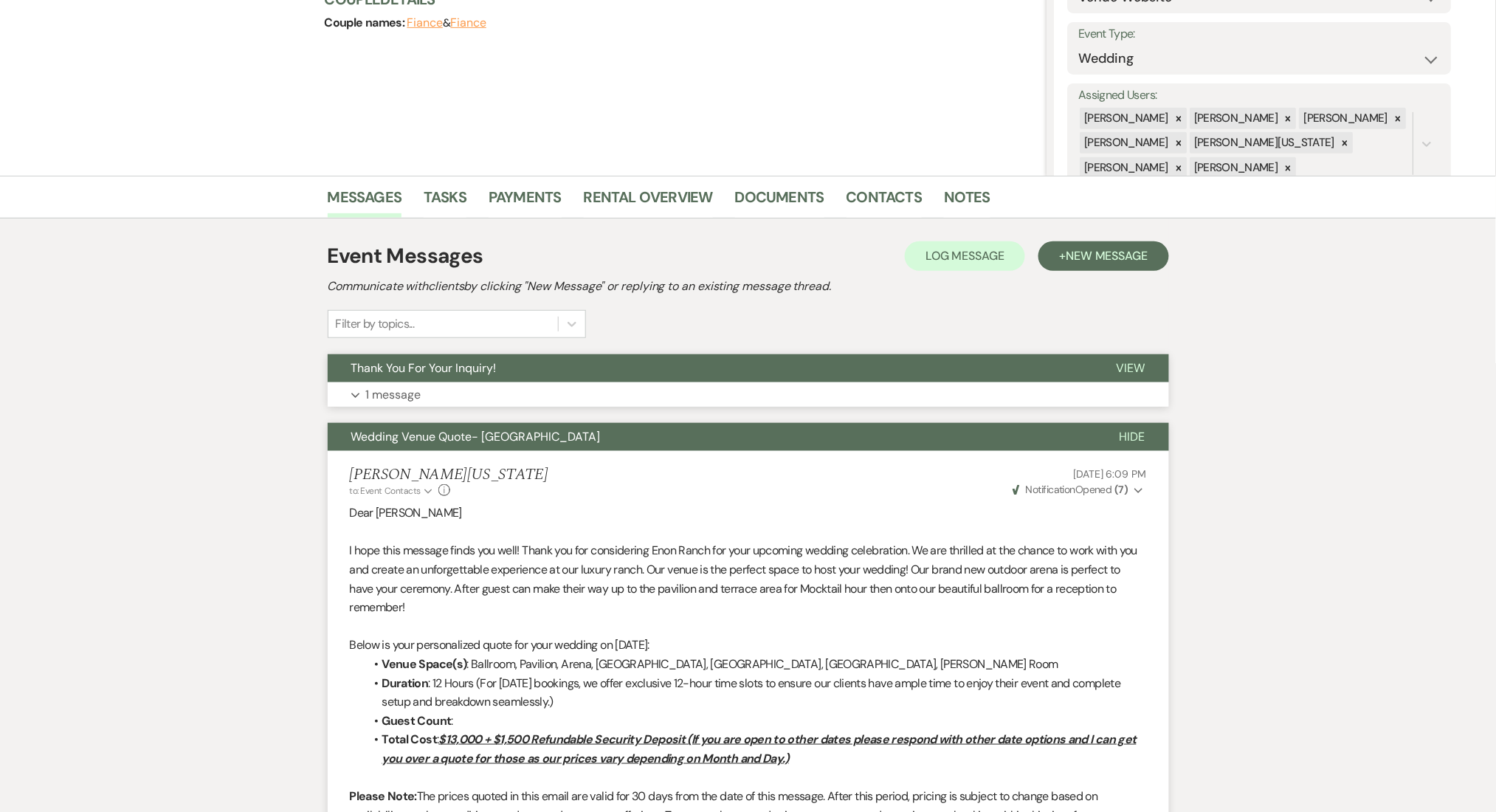
click at [493, 396] on button "Expand 1 message" at bounding box center [748, 395] width 841 height 25
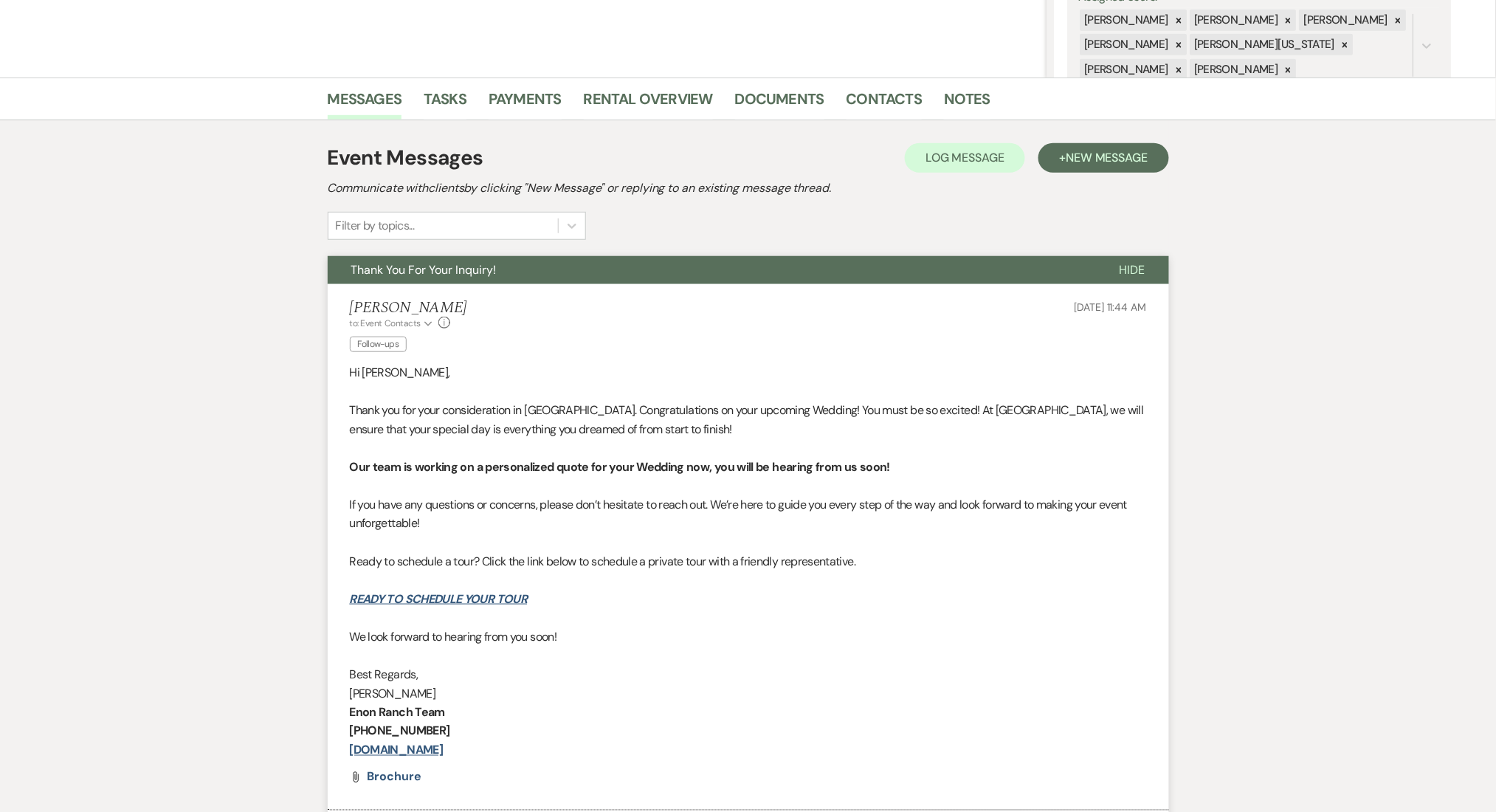
scroll to position [0, 0]
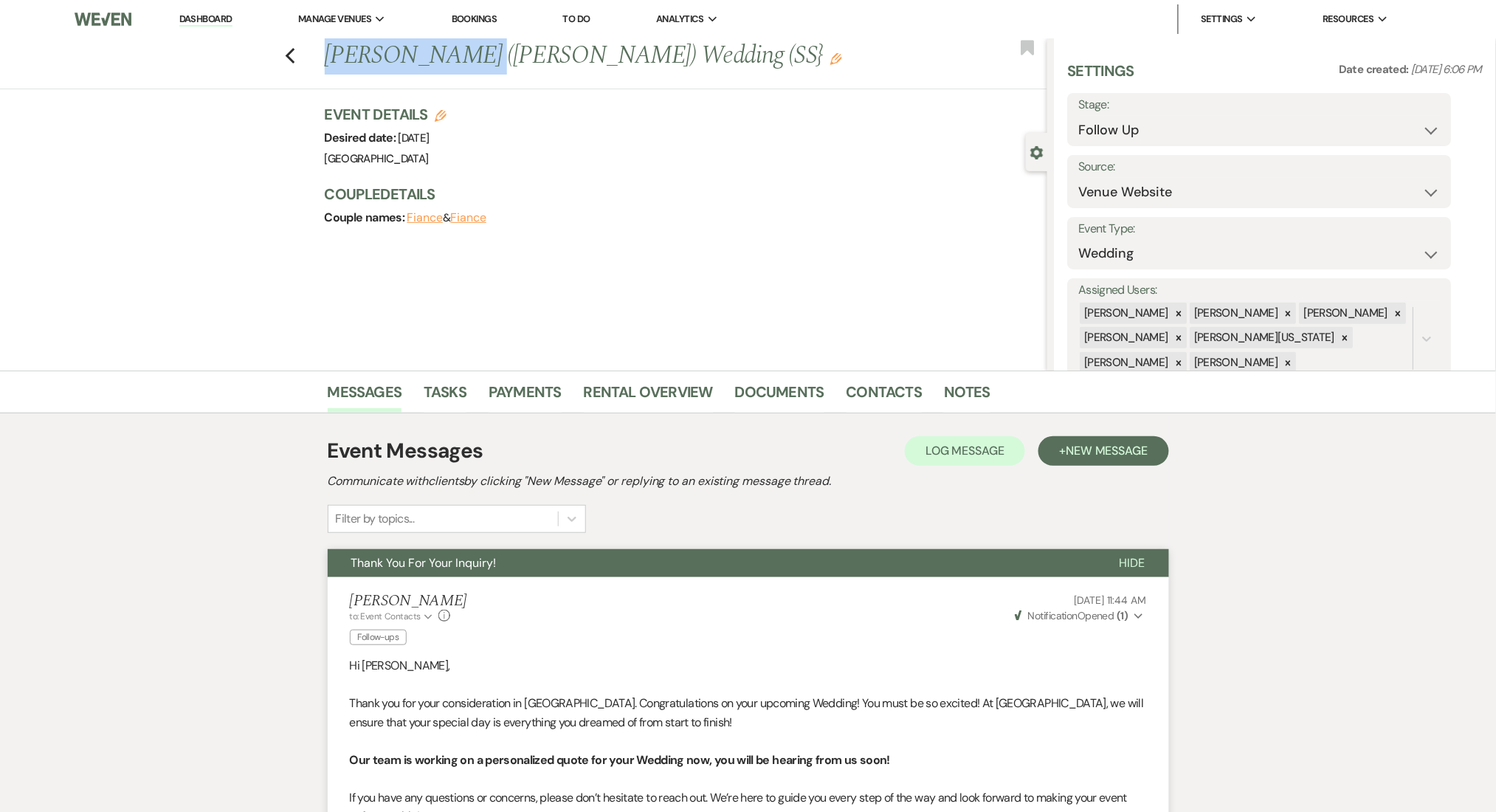
drag, startPoint x: 479, startPoint y: 54, endPoint x: 329, endPoint y: 45, distance: 150.3
click at [329, 45] on div "Previous [PERSON_NAME] ([PERSON_NAME]) Wedding (SS} Edit" at bounding box center [682, 56] width 730 height 35
copy h1 "[PERSON_NAME]"
click at [901, 396] on link "Contacts" at bounding box center [884, 396] width 76 height 33
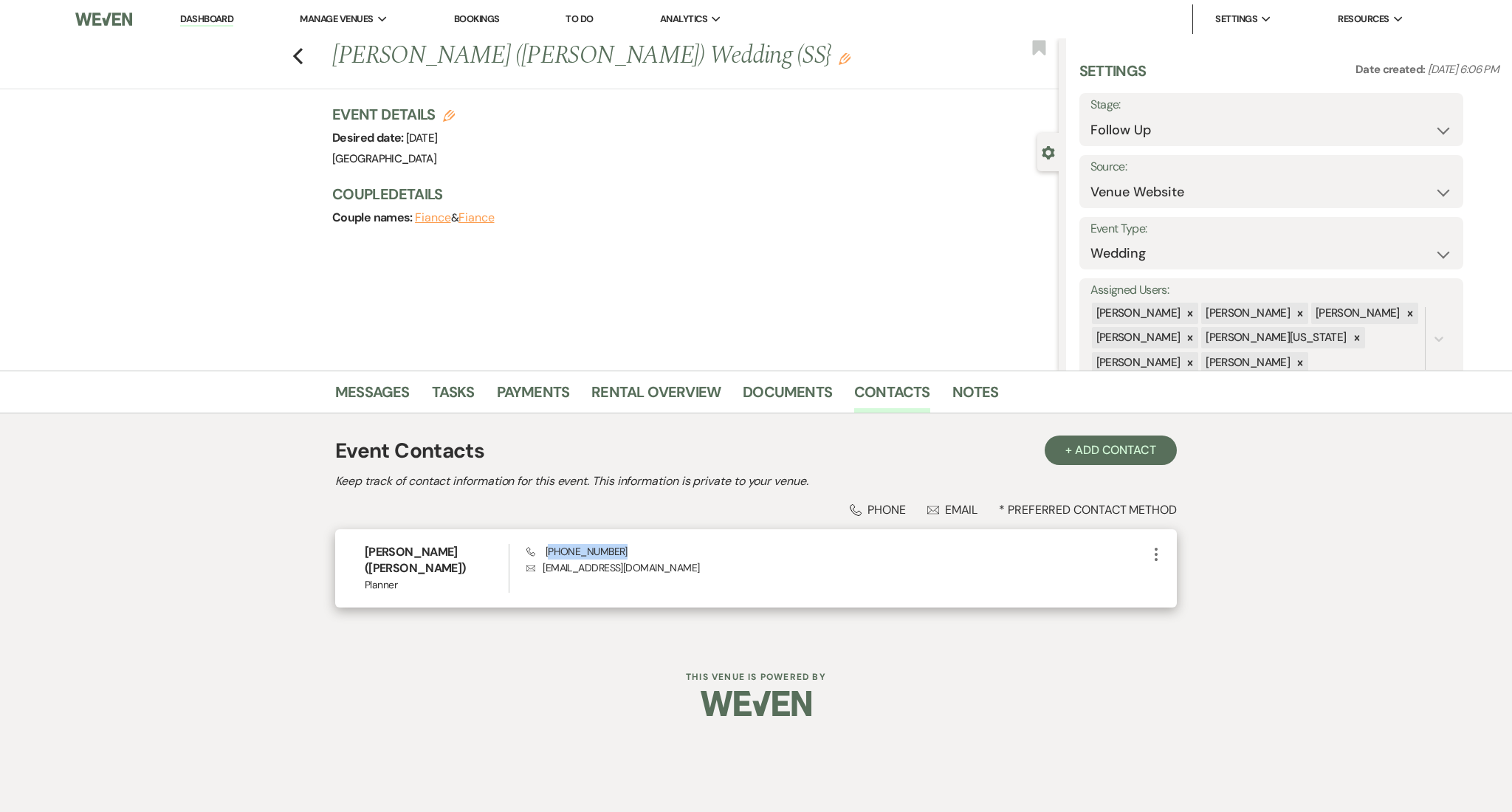
drag, startPoint x: 618, startPoint y: 550, endPoint x: 547, endPoint y: 552, distance: 71.0
click at [547, 552] on div "Phone (478) 320-0745 Envelope thetotalbelle@gmail.com" at bounding box center [836, 568] width 621 height 49
copy span "478) 320-0745"
drag, startPoint x: 654, startPoint y: 567, endPoint x: 539, endPoint y: 570, distance: 115.0
click at [539, 570] on p "Envelope thetotalbelle@gmail.com" at bounding box center [836, 567] width 621 height 16
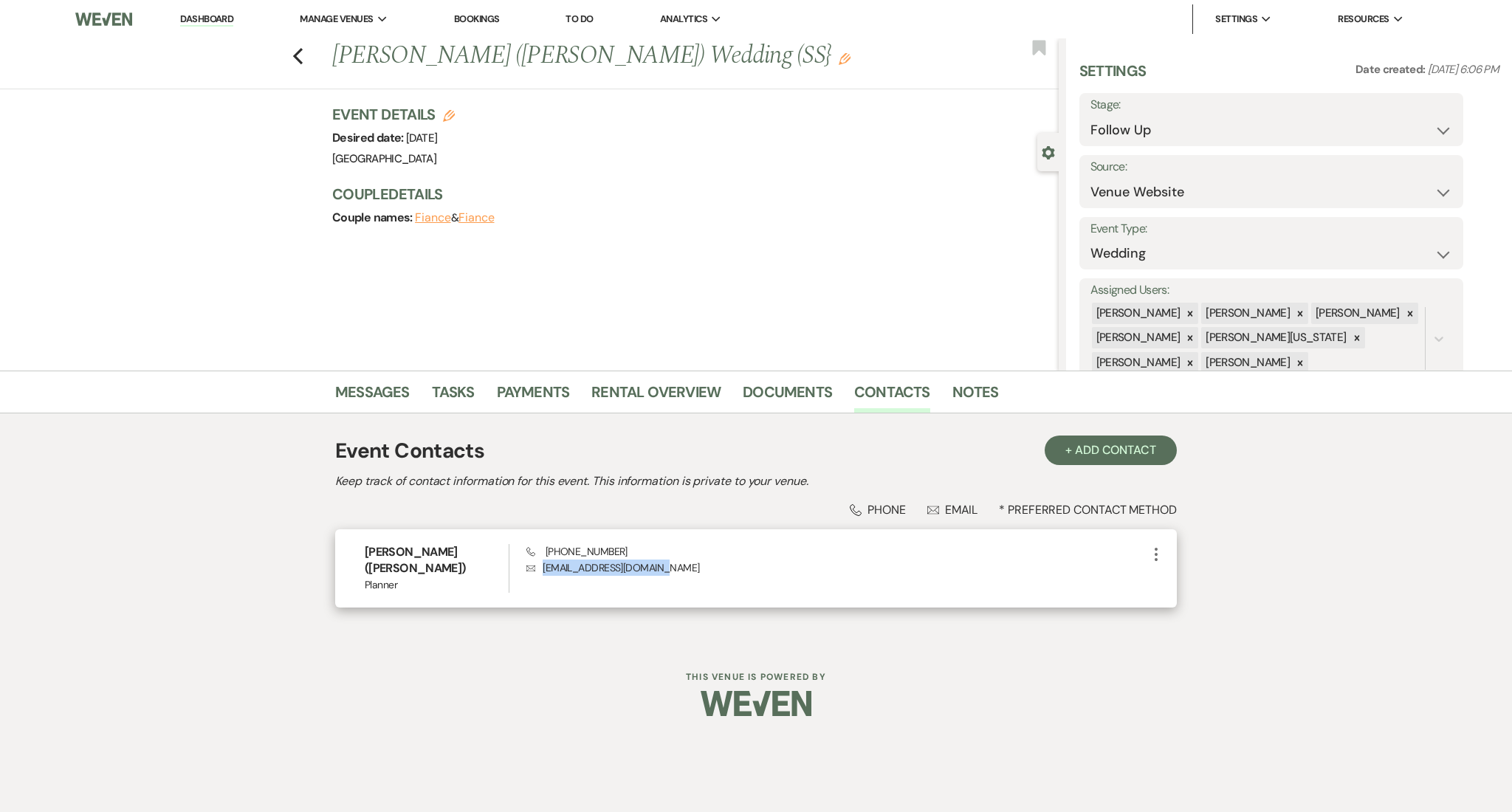
copy p "thetotalbelle@gmail.com"
drag, startPoint x: 370, startPoint y: 382, endPoint x: 378, endPoint y: 385, distance: 8.5
click at [370, 382] on link "Messages" at bounding box center [372, 396] width 75 height 33
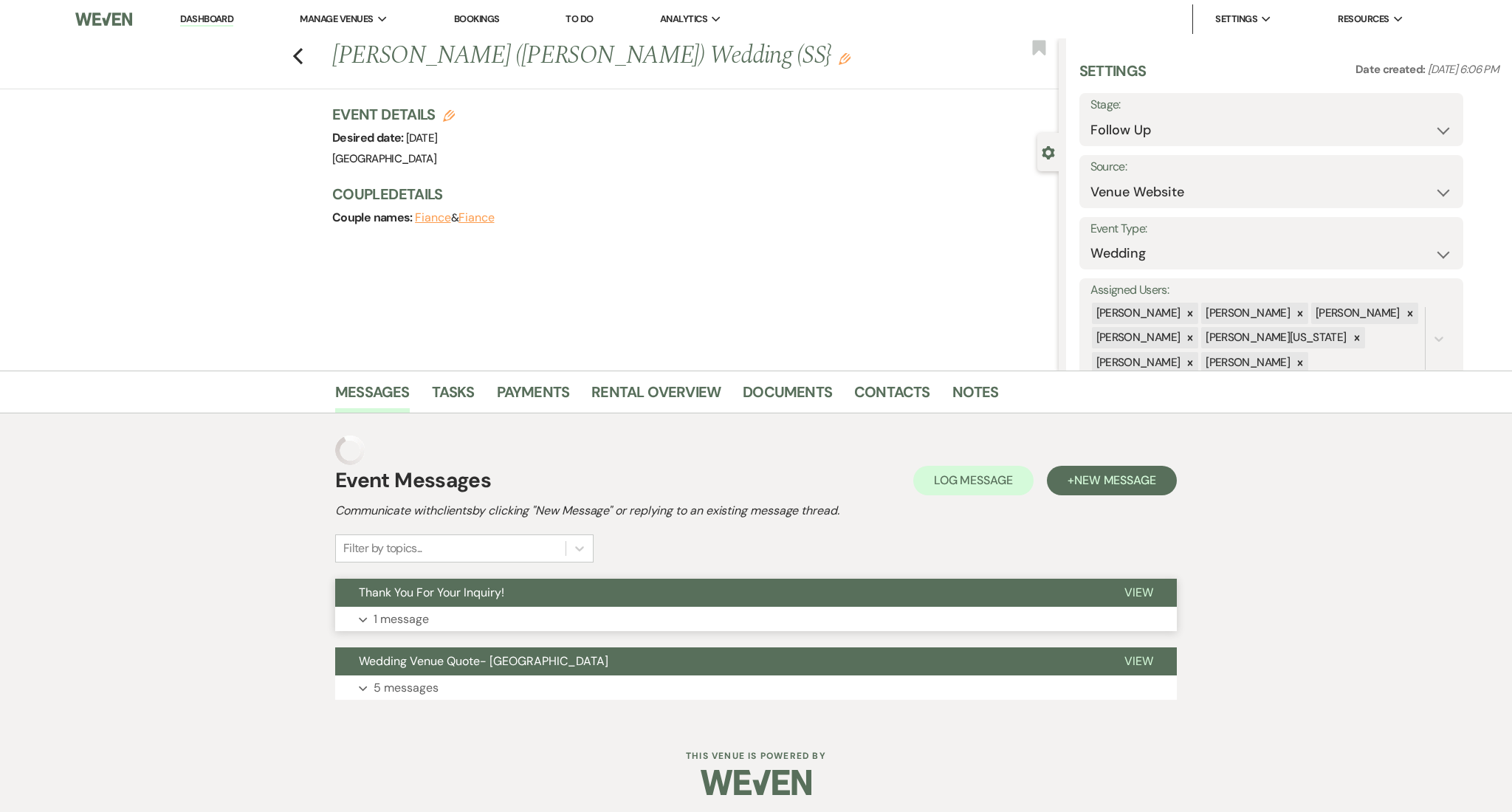
click at [585, 603] on div "Event Messages Log Log Message + New Message Communicate with clients by clicki…" at bounding box center [756, 567] width 841 height 279
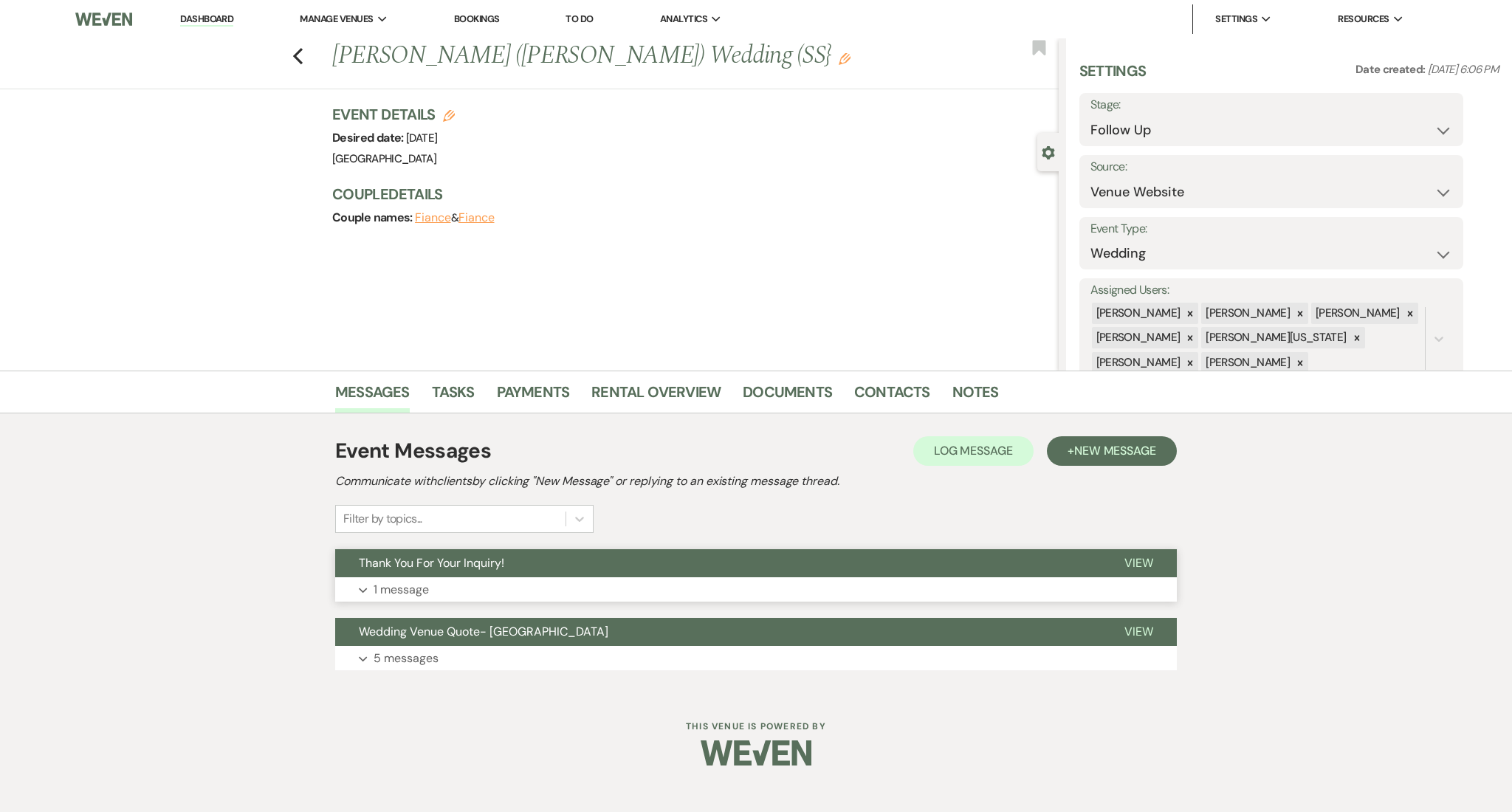
click at [604, 585] on button "Expand 1 message" at bounding box center [756, 590] width 841 height 25
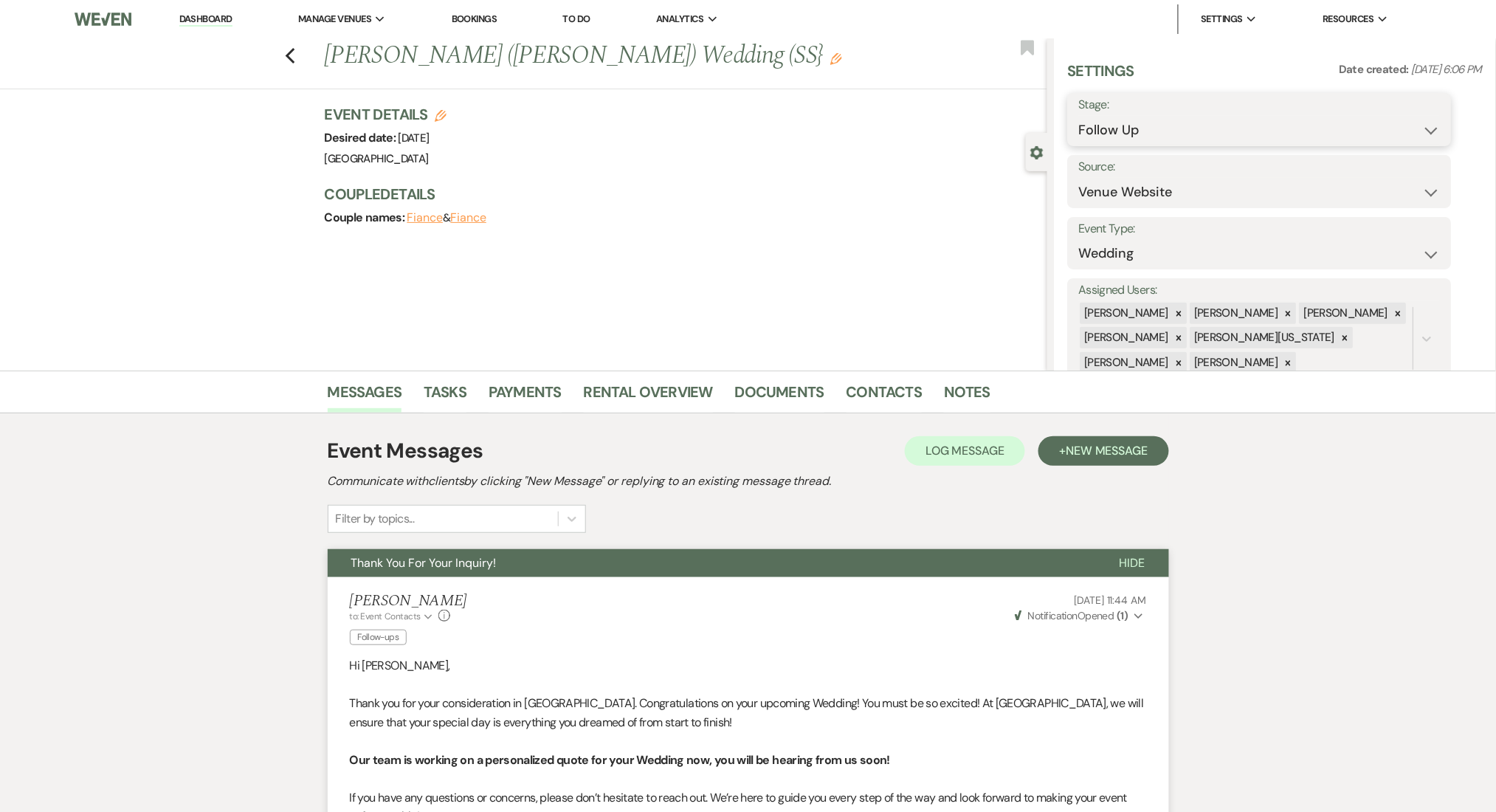
click at [1150, 124] on select "Inquiry Follow Up Tour Requested Tour Confirmed Toured Proposal Sent Booked Lost" at bounding box center [1260, 130] width 362 height 28
click at [832, 266] on div "Previous Timara Walker (Annette Burgess) Wedding (SS} Edit Bookmark Gear Settin…" at bounding box center [524, 204] width 1048 height 332
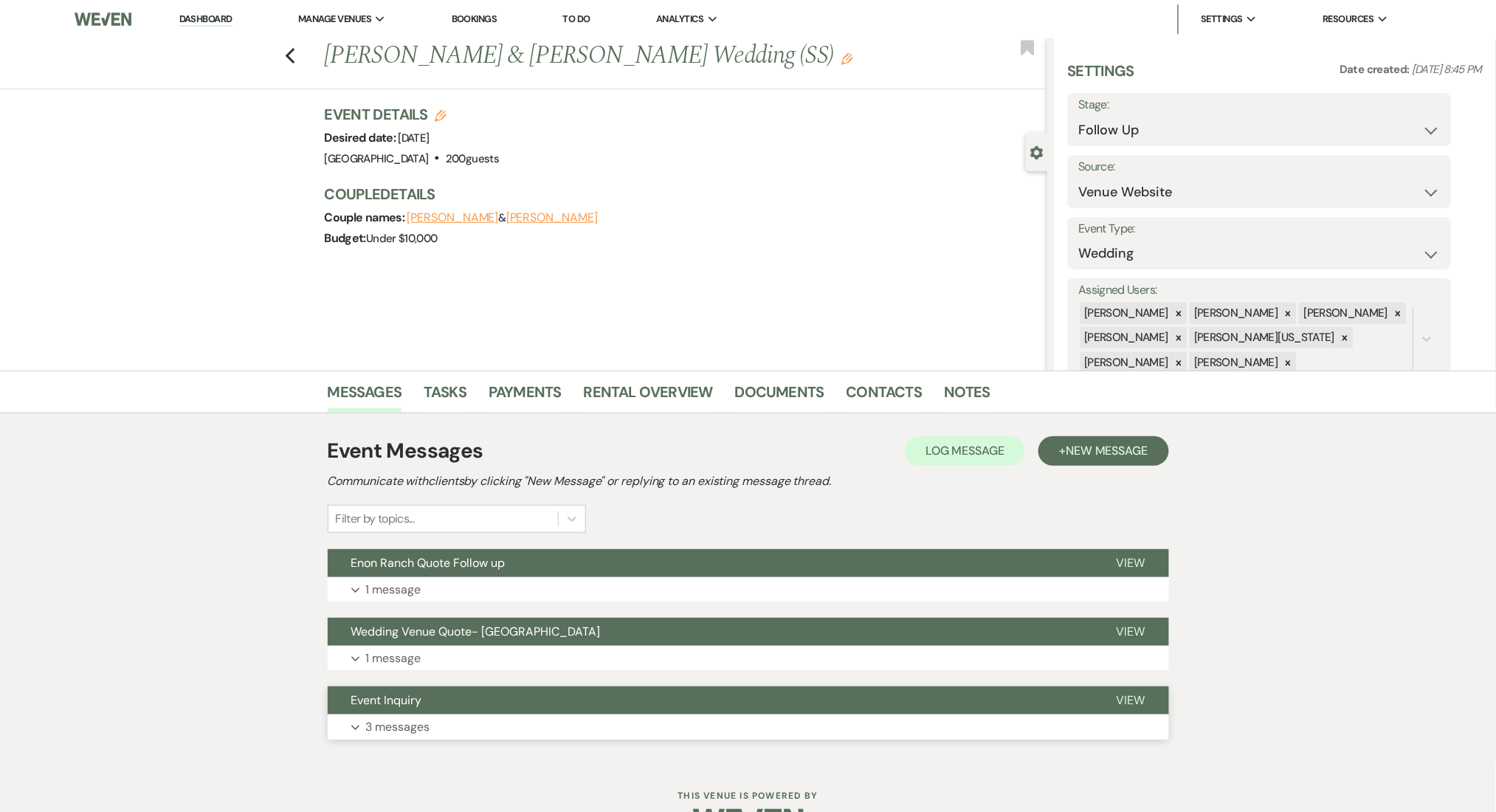
click at [489, 718] on button "Expand 3 messages" at bounding box center [748, 727] width 841 height 25
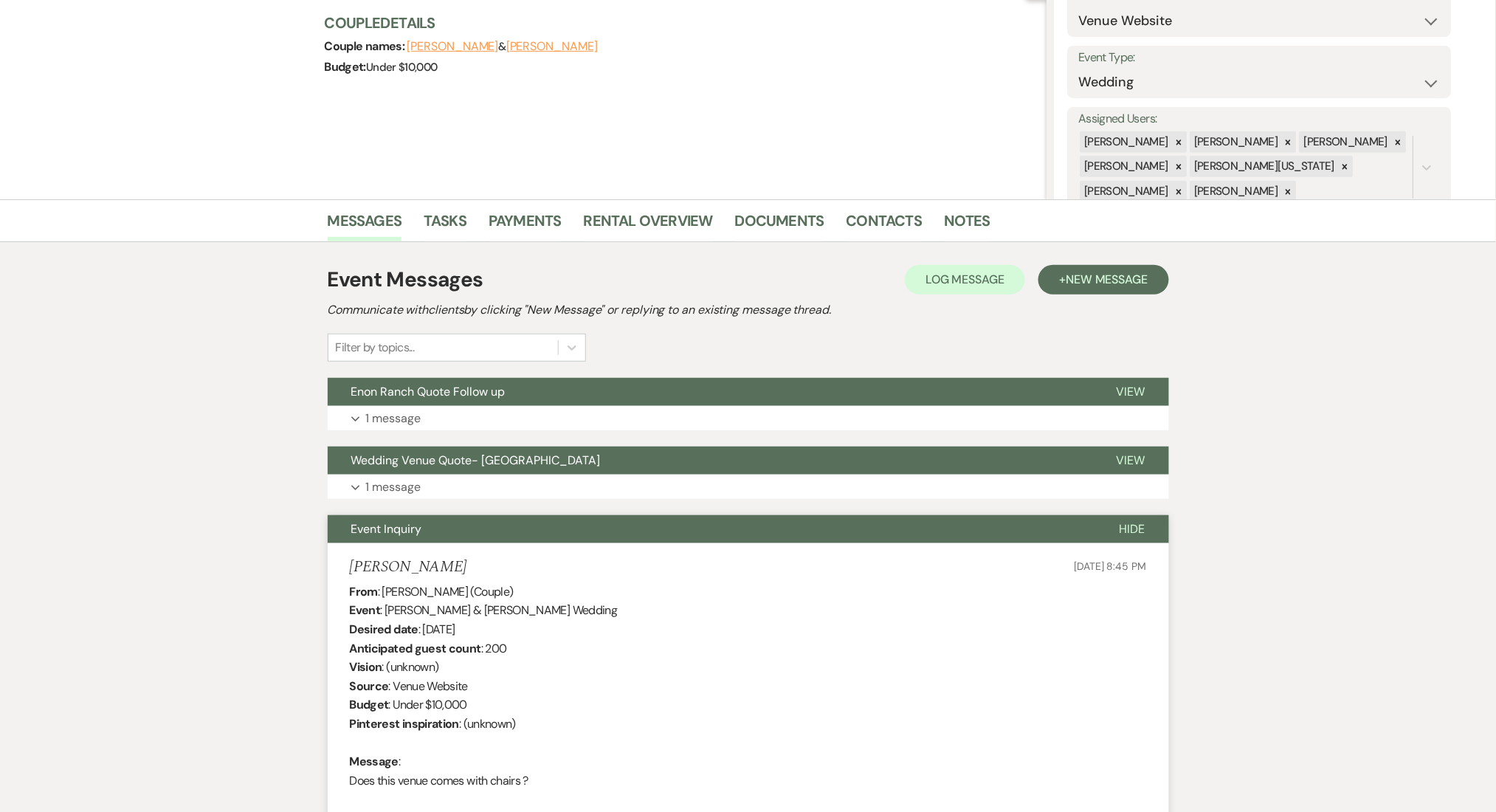
scroll to position [295, 0]
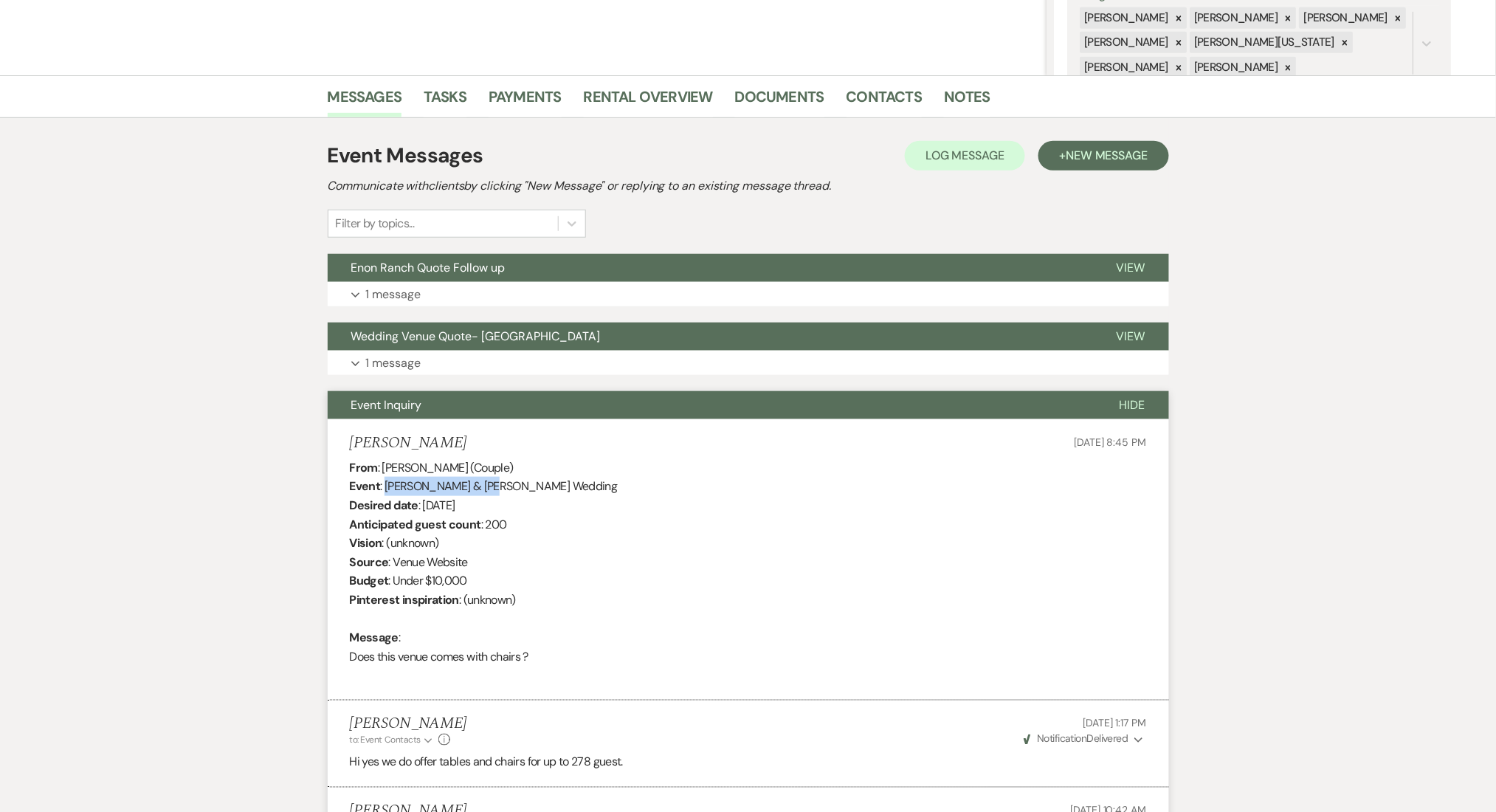
drag, startPoint x: 386, startPoint y: 487, endPoint x: 491, endPoint y: 487, distance: 105.0
click at [491, 487] on div "From : [PERSON_NAME] (Couple) Event : [PERSON_NAME] & [PERSON_NAME] Wedding Des…" at bounding box center [748, 572] width 797 height 226
copy div "[PERSON_NAME] & [PERSON_NAME]"
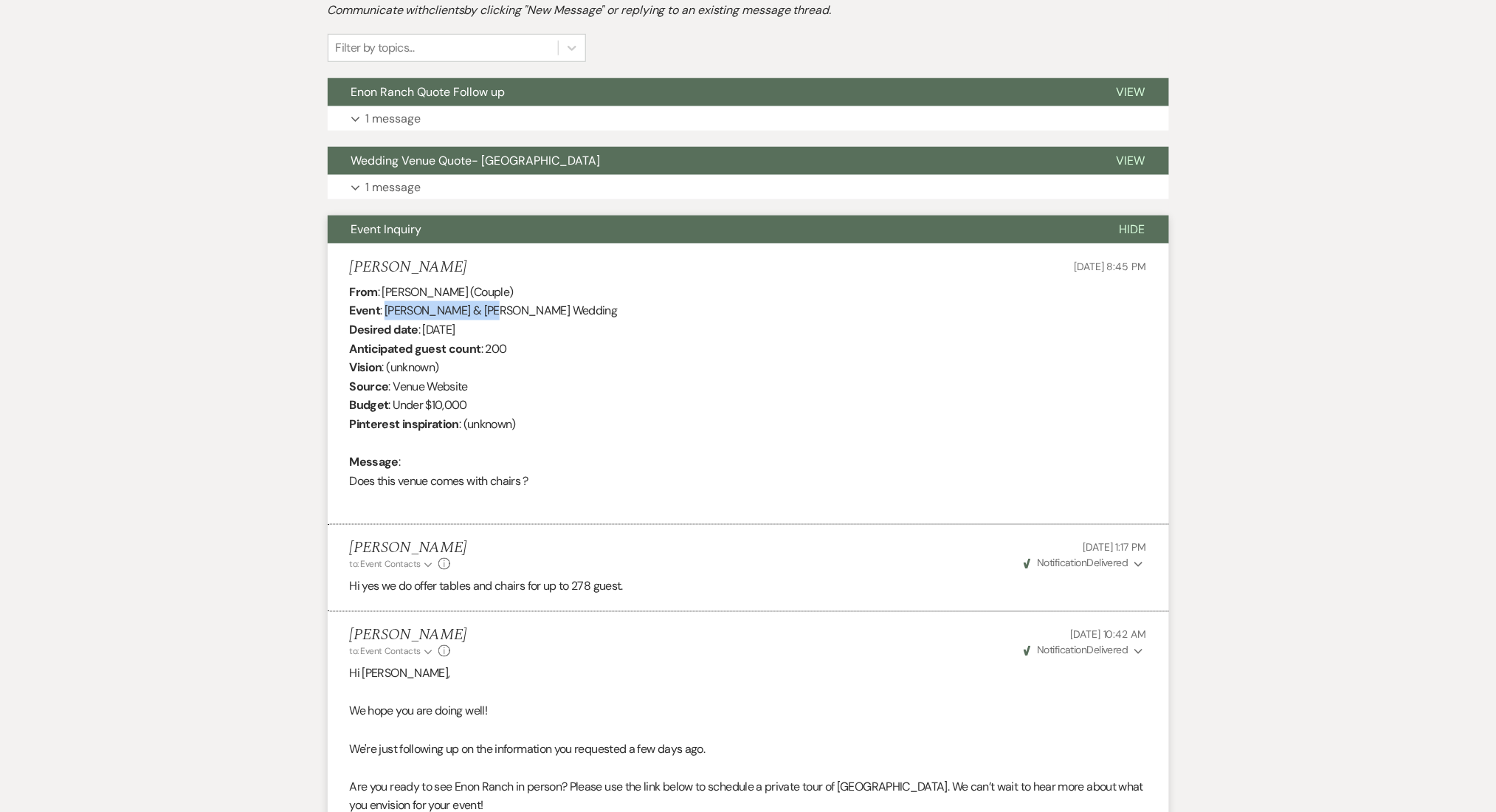
scroll to position [307, 0]
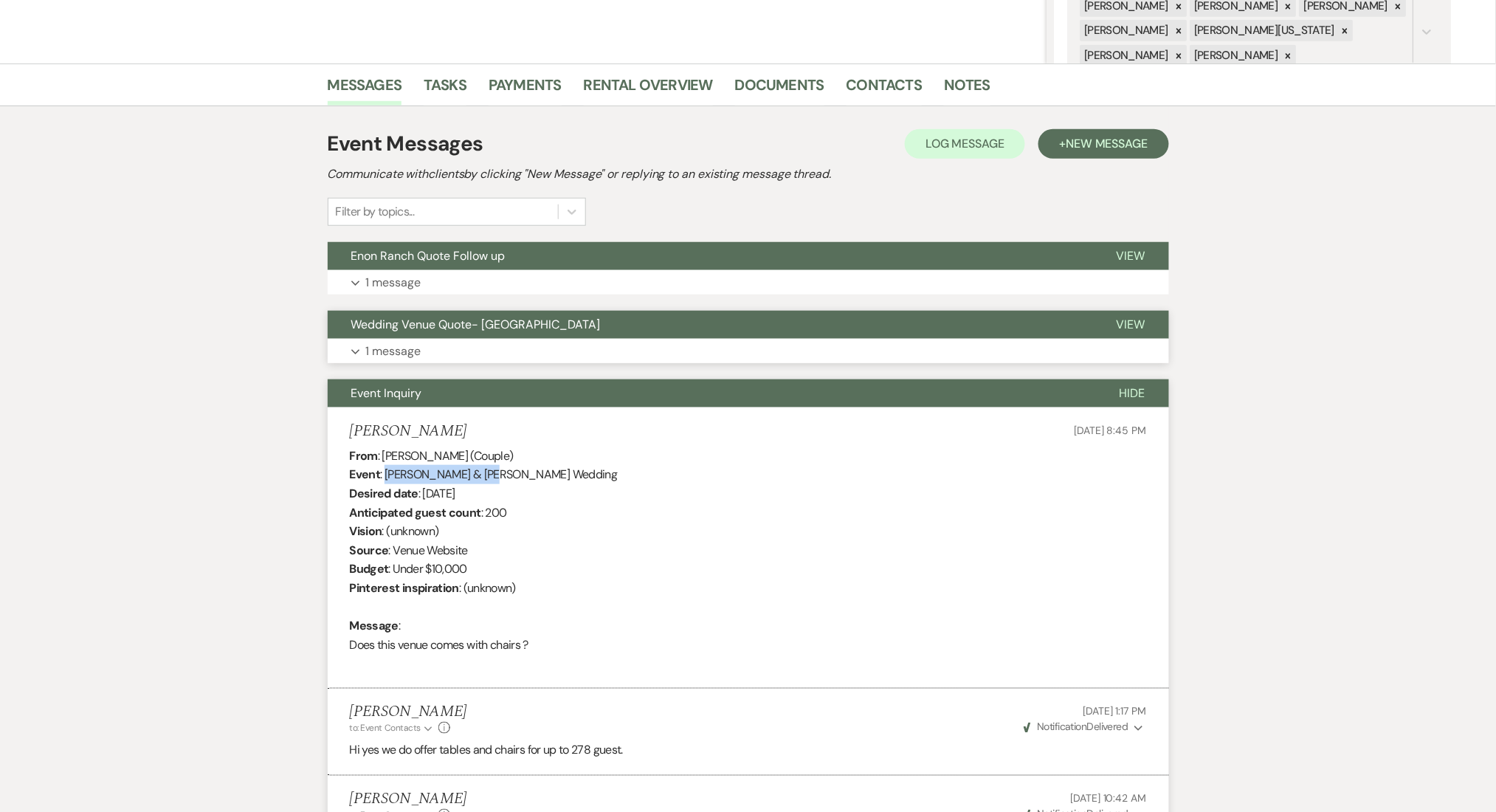
click at [622, 347] on button "Expand 1 message" at bounding box center [748, 351] width 841 height 25
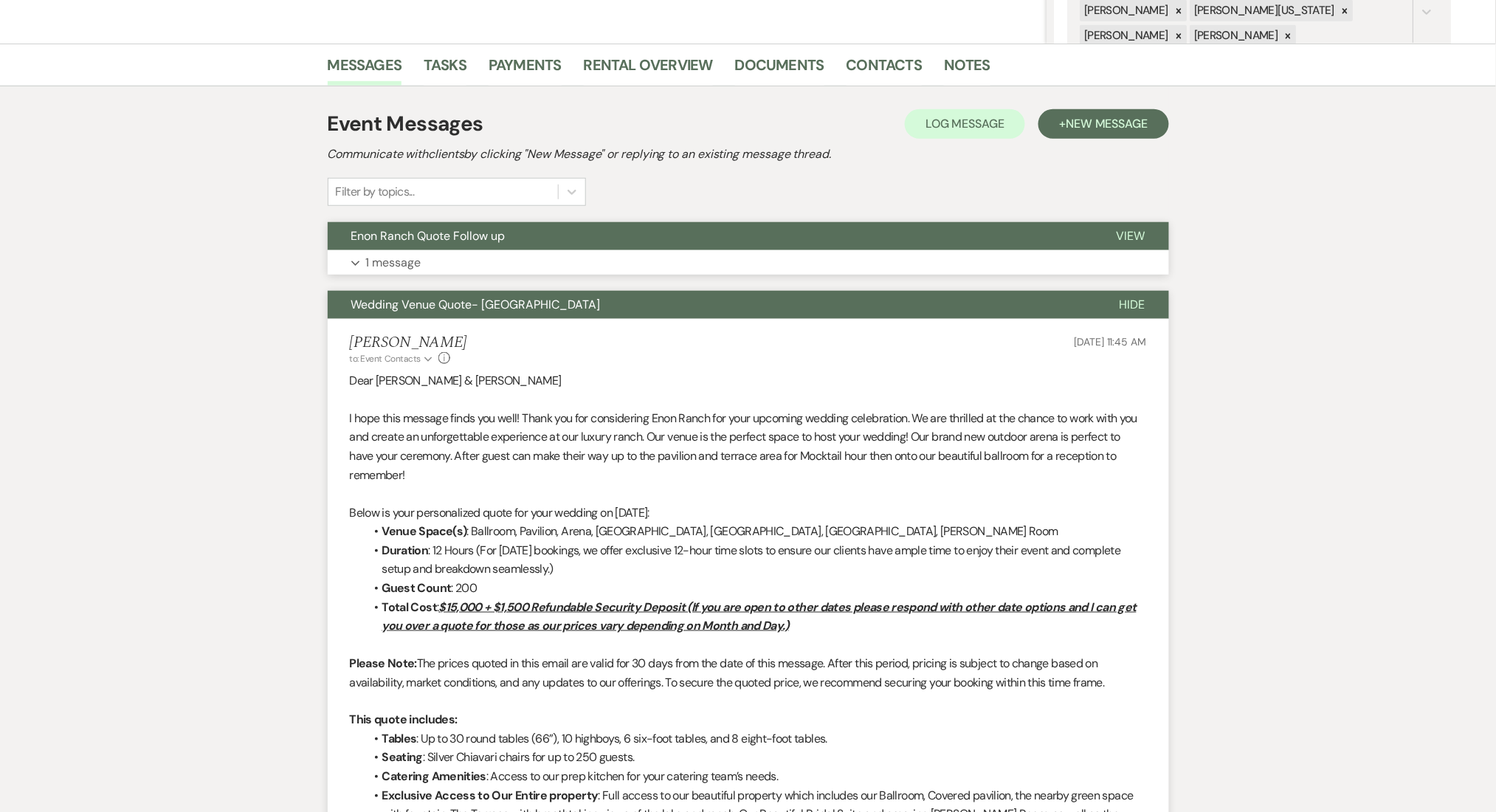
scroll to position [208, 0]
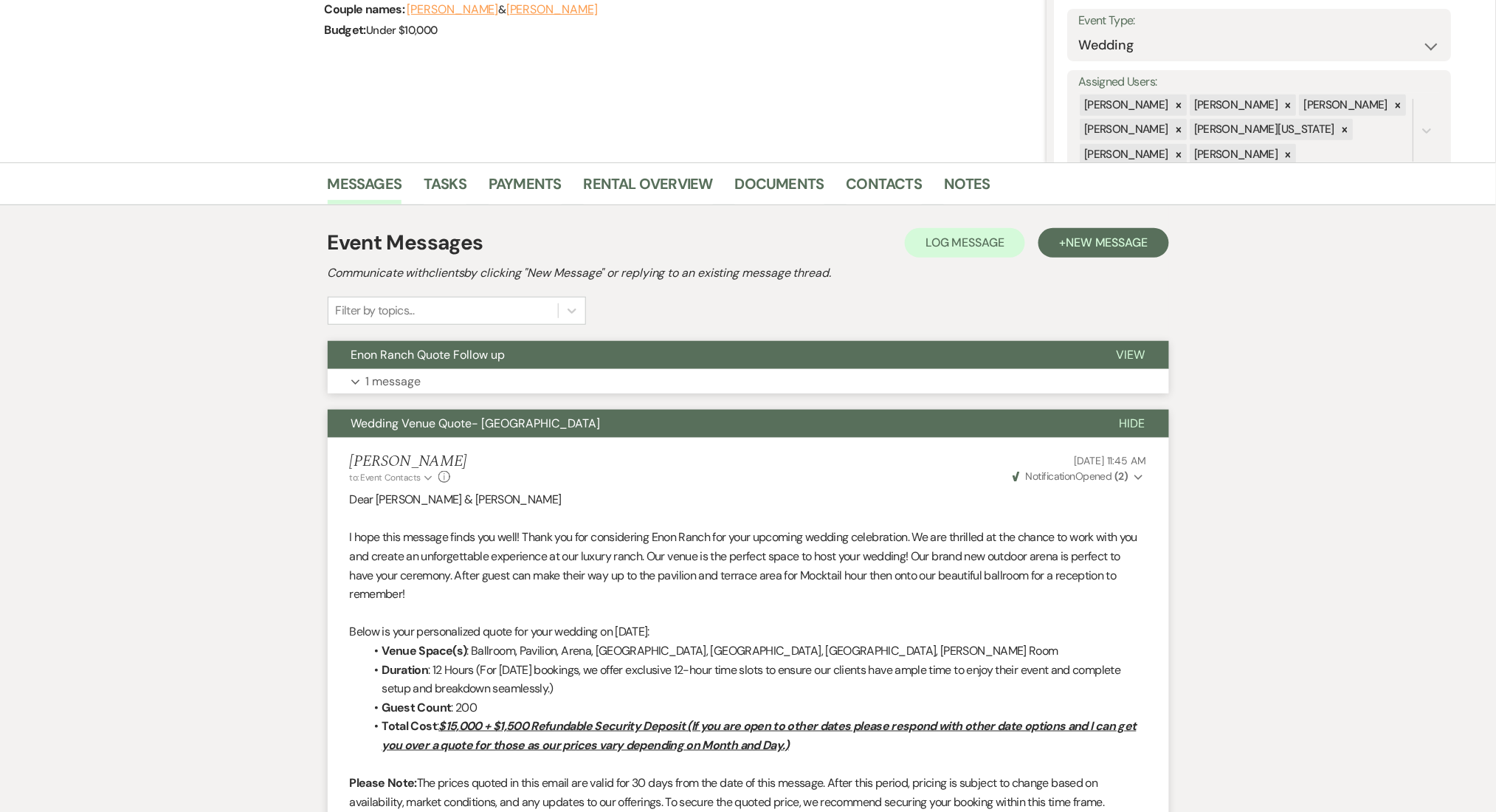
click at [487, 369] on button "Expand 1 message" at bounding box center [748, 381] width 841 height 25
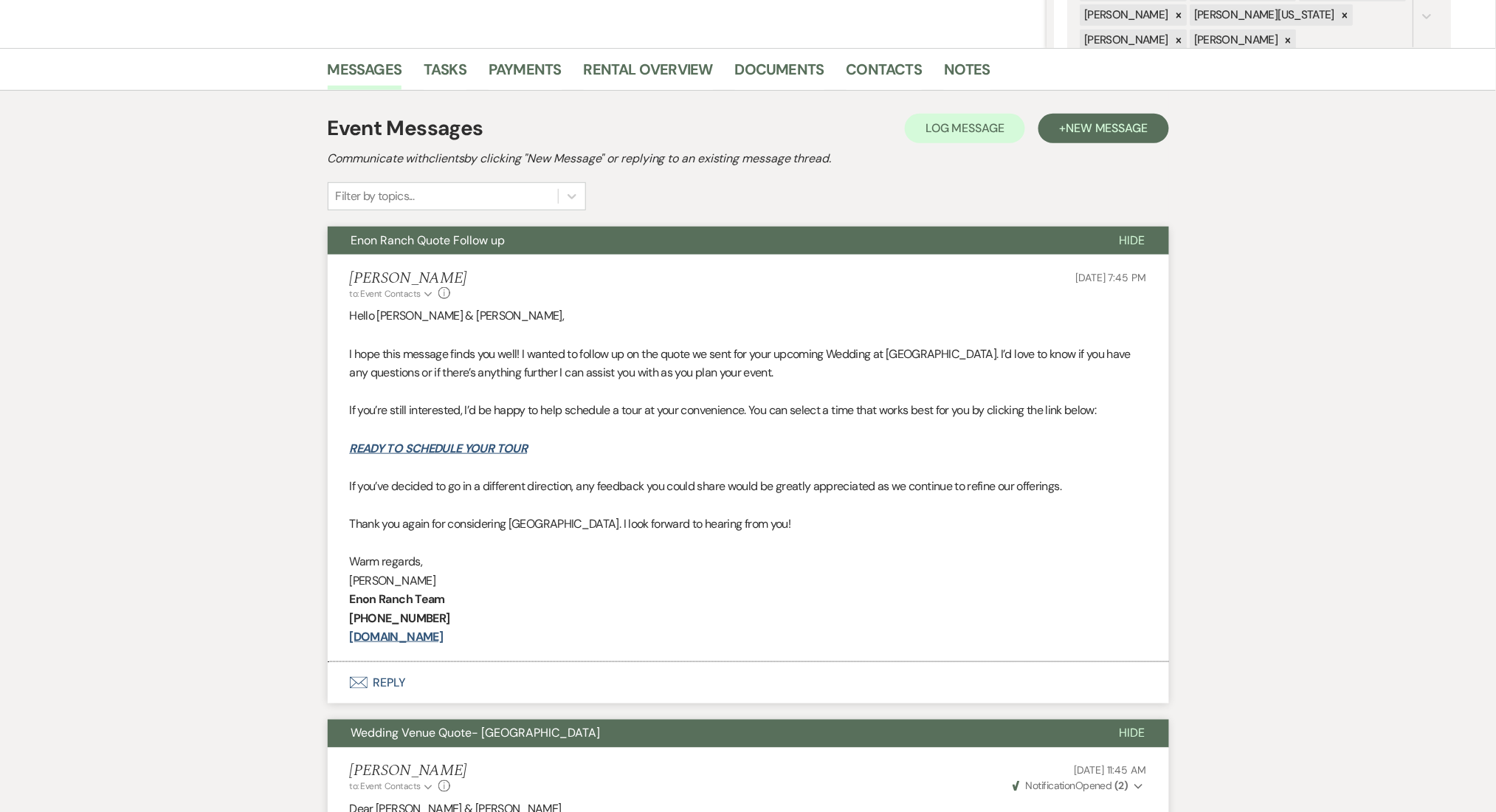
scroll to position [405, 0]
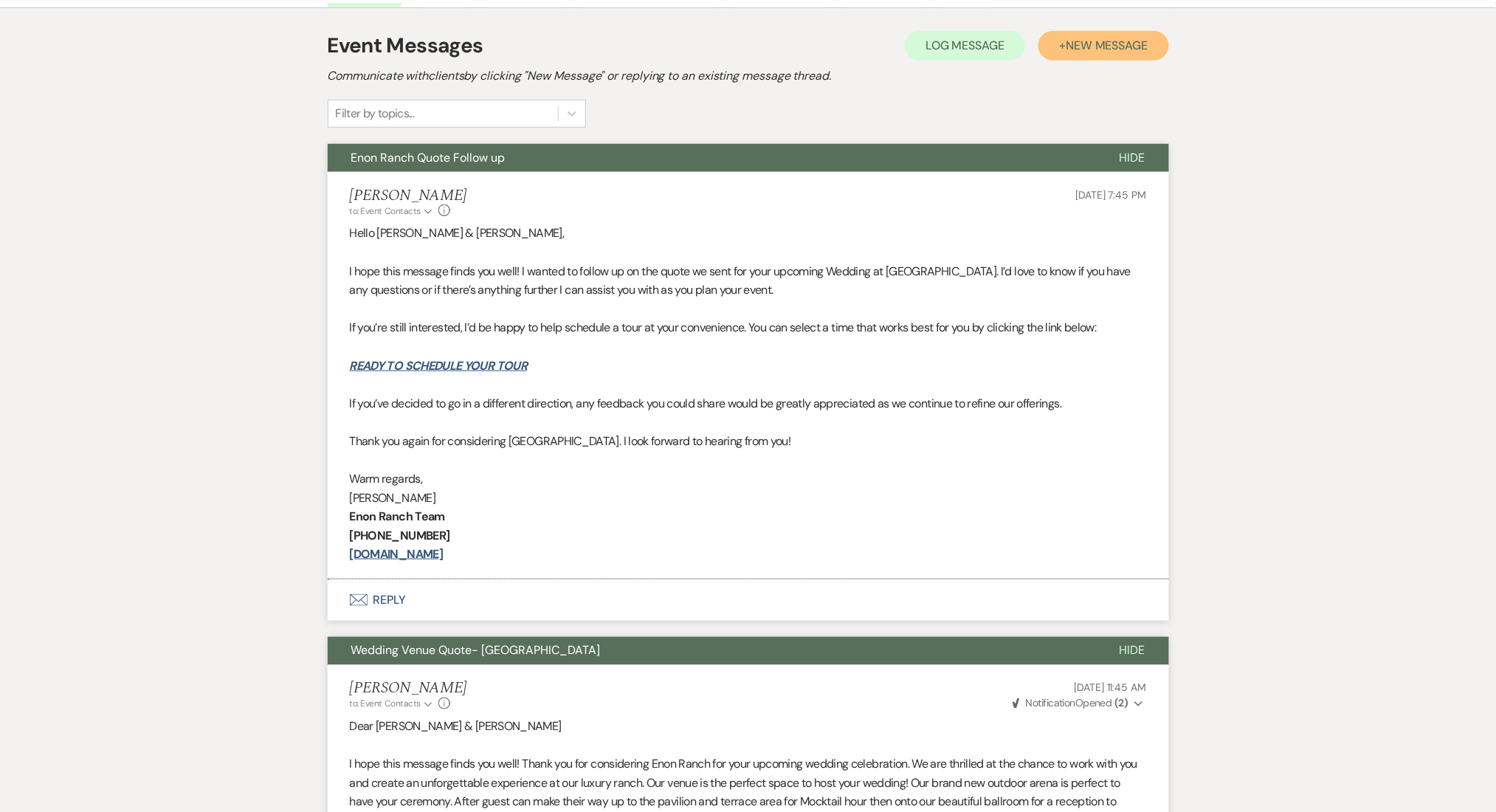
click at [1073, 49] on span "New Message" at bounding box center [1107, 45] width 82 height 15
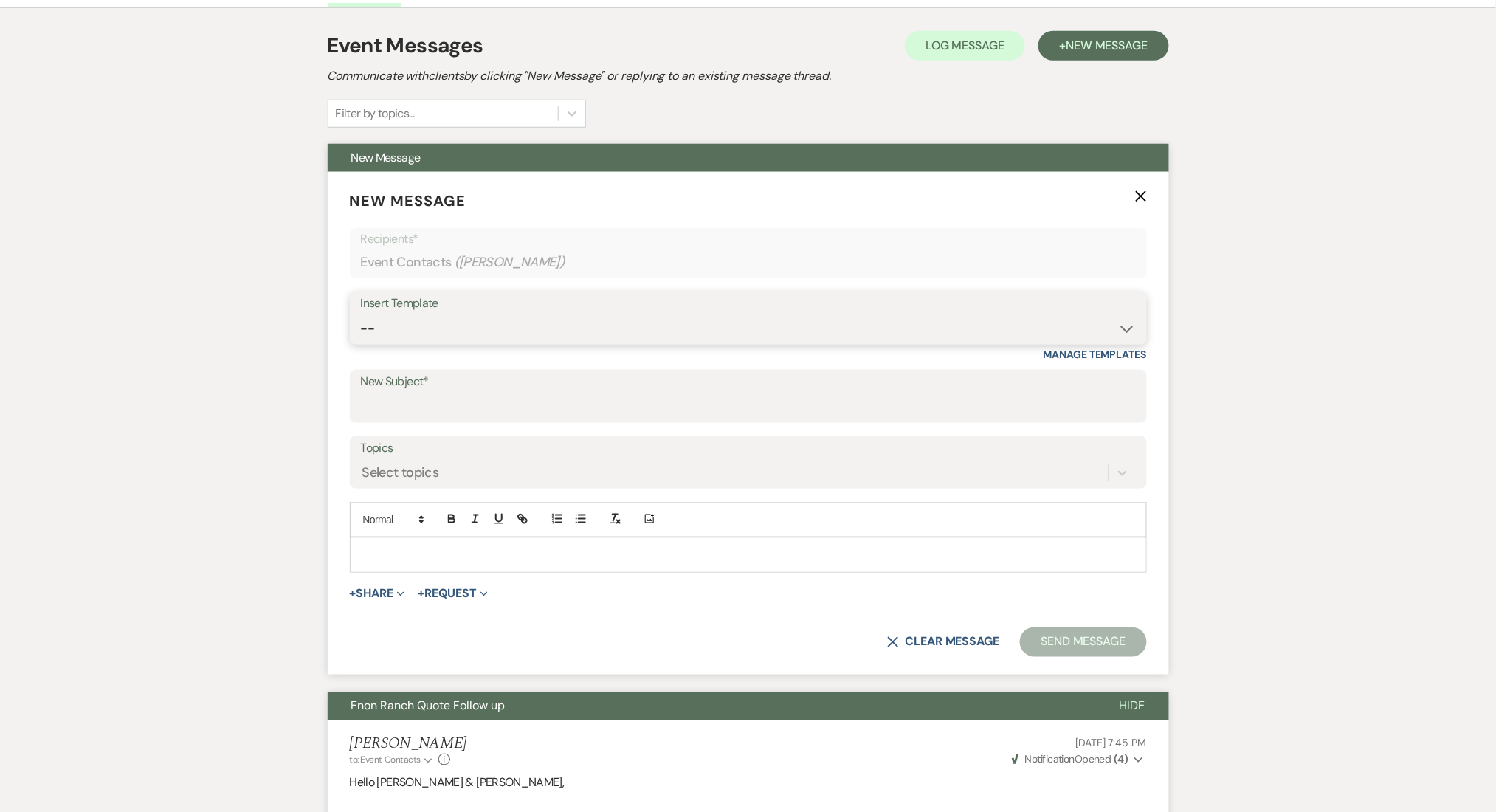
click at [835, 335] on select "-- Inquiry Follow Up Email #2 Contract Sending Template Payment Template Rental…" at bounding box center [748, 328] width 775 height 28
select select "4603"
click at [361, 314] on select "-- Inquiry Follow Up Email #2 Contract Sending Template Payment Template Rental…" at bounding box center [748, 328] width 775 height 28
type input "Checking In – Any Assistance Needed for Your Event?"
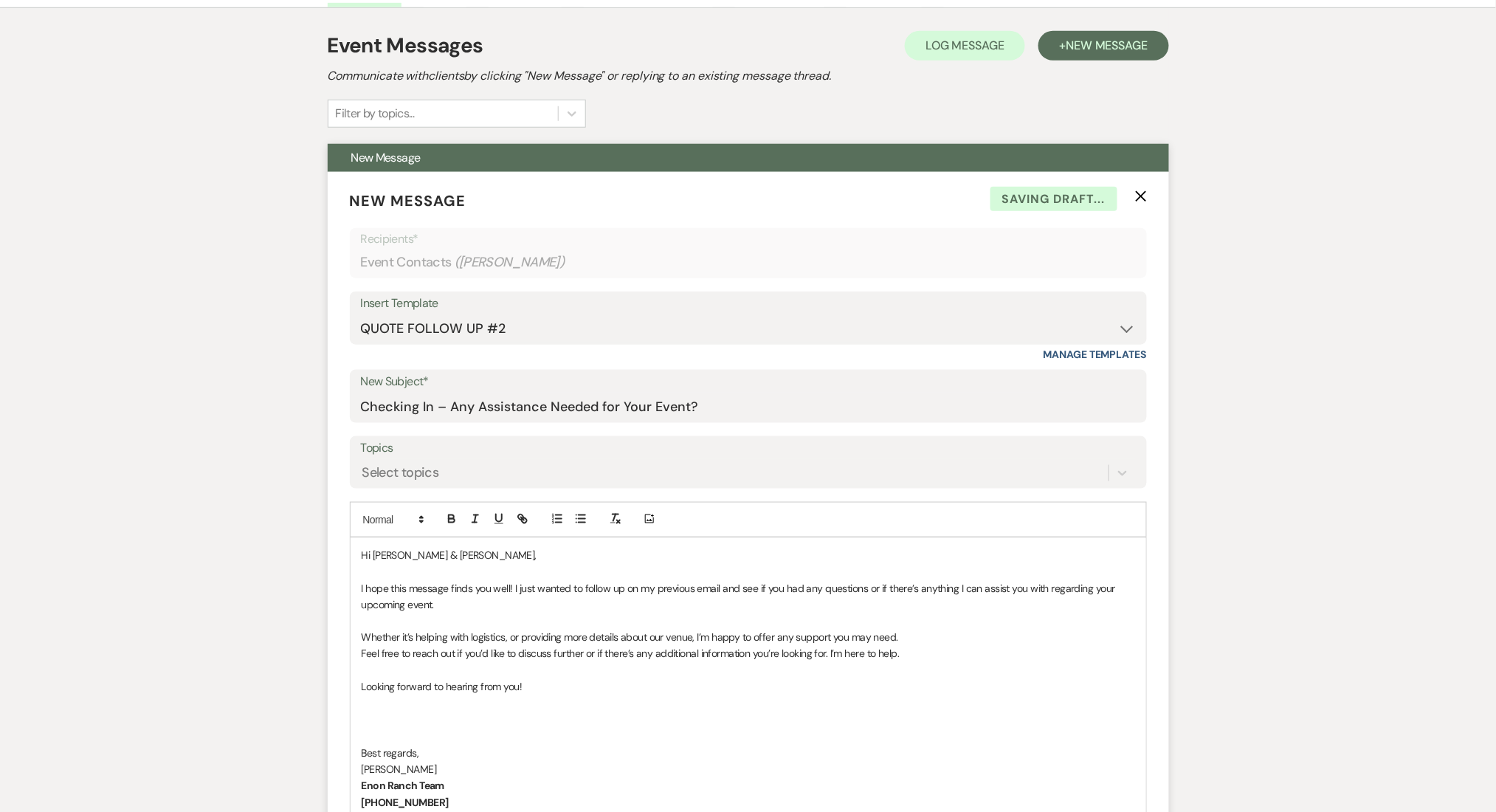
click at [489, 486] on div "Topics Select topics" at bounding box center [748, 462] width 797 height 53
click at [489, 475] on div "Select topics" at bounding box center [735, 473] width 748 height 26
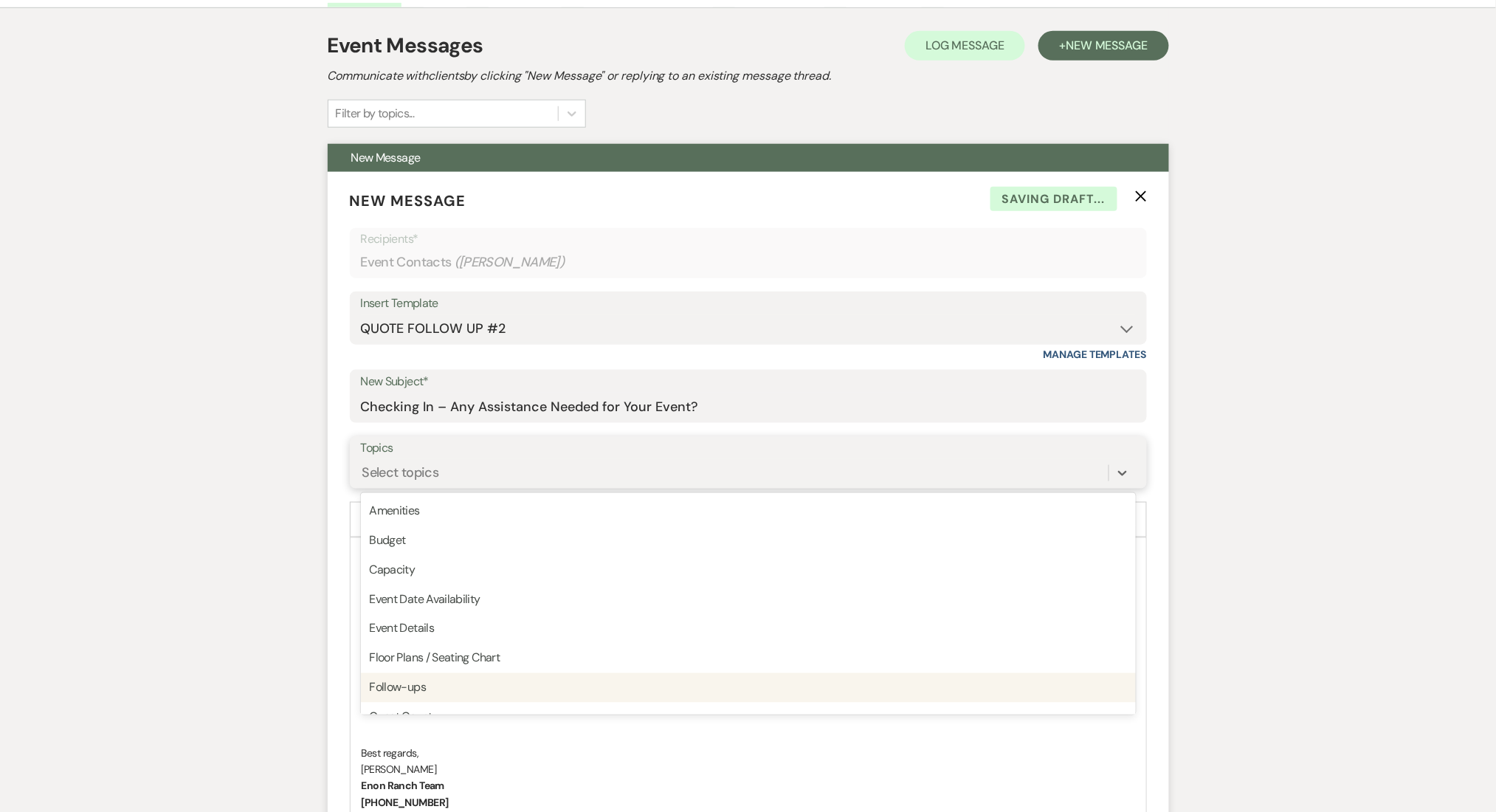
click at [485, 694] on div "Follow-ups" at bounding box center [748, 687] width 775 height 29
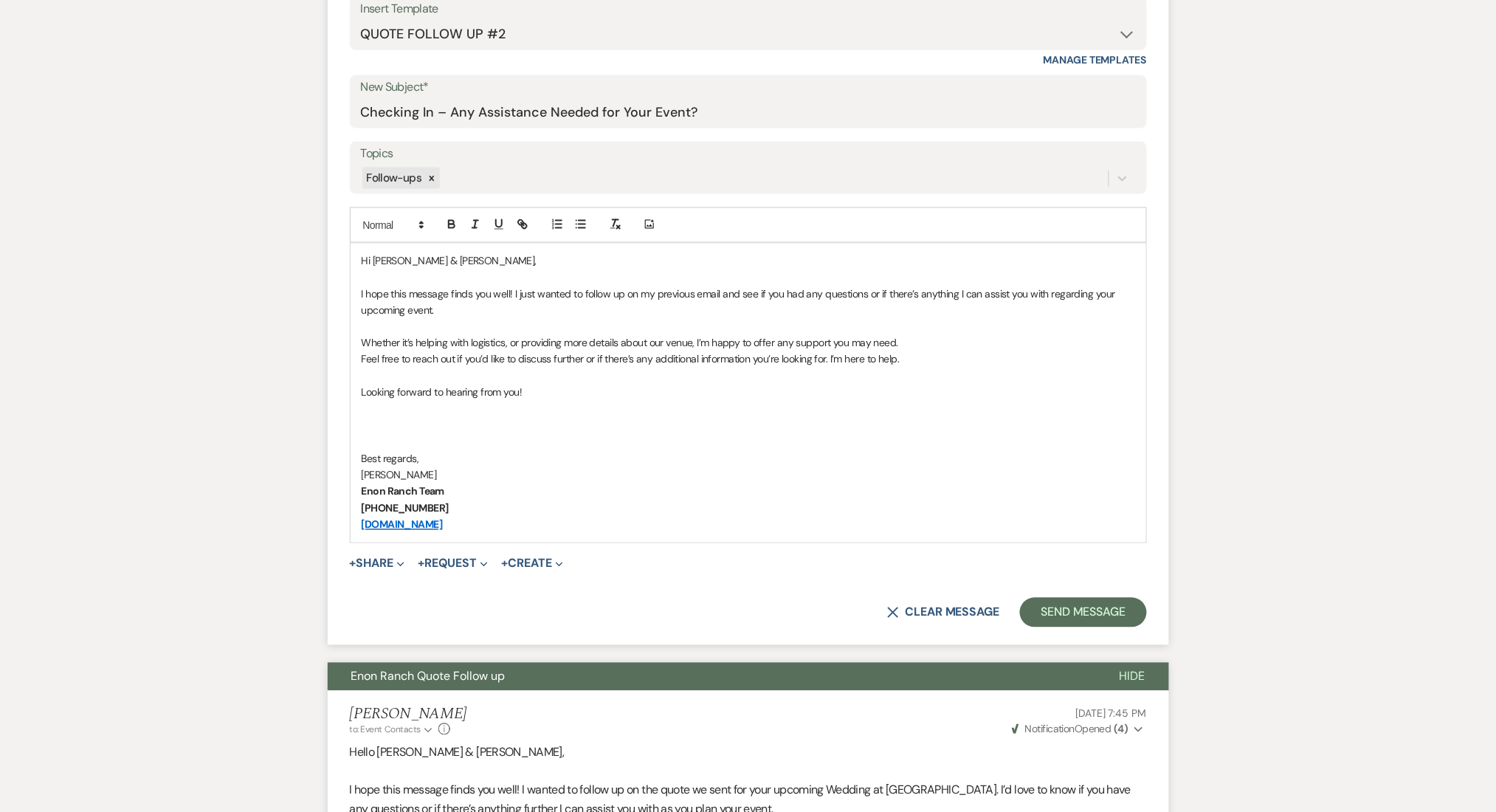
scroll to position [701, 0]
click at [1047, 608] on button "Send Message" at bounding box center [1083, 611] width 127 height 29
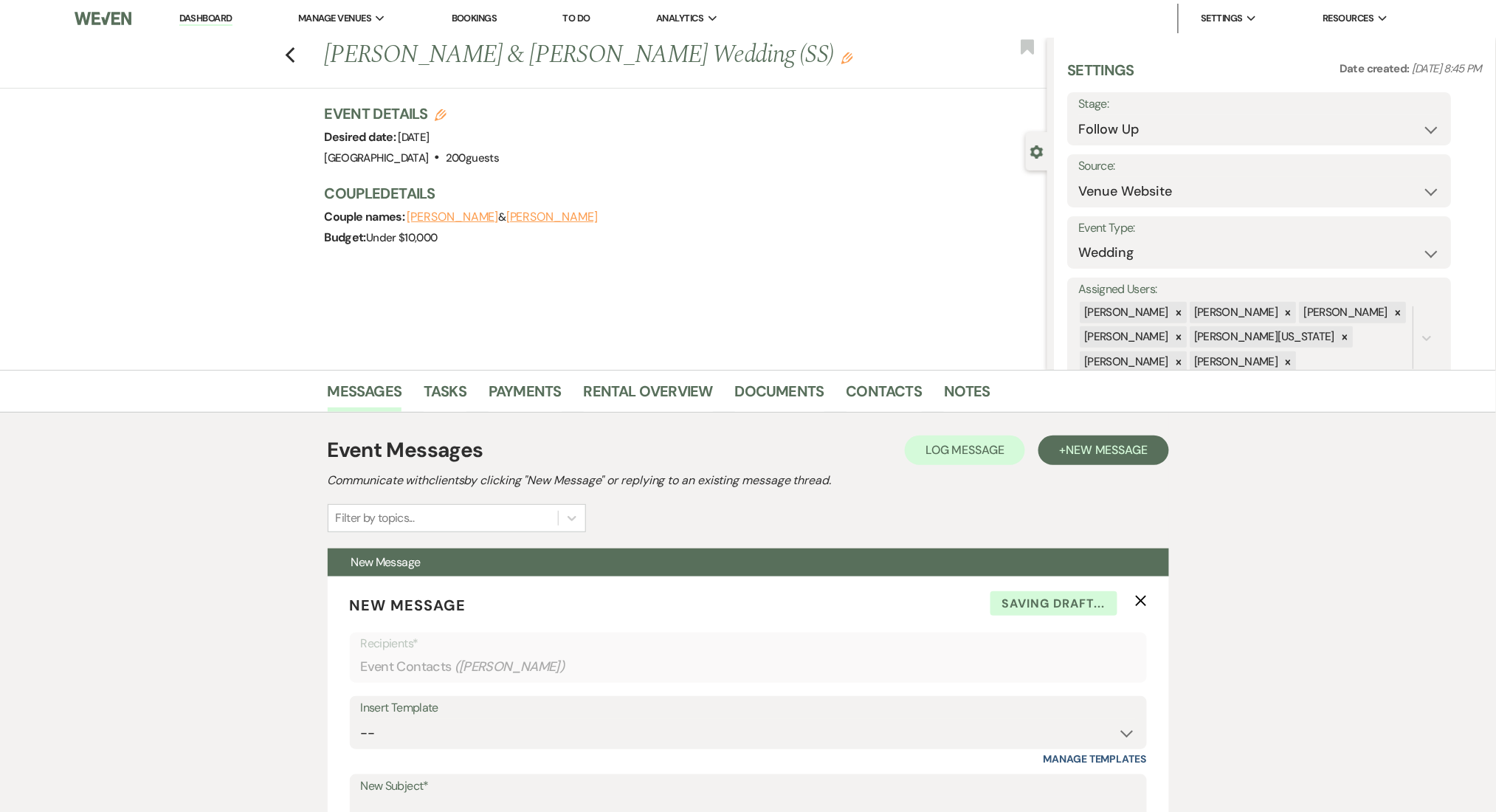
scroll to position [0, 0]
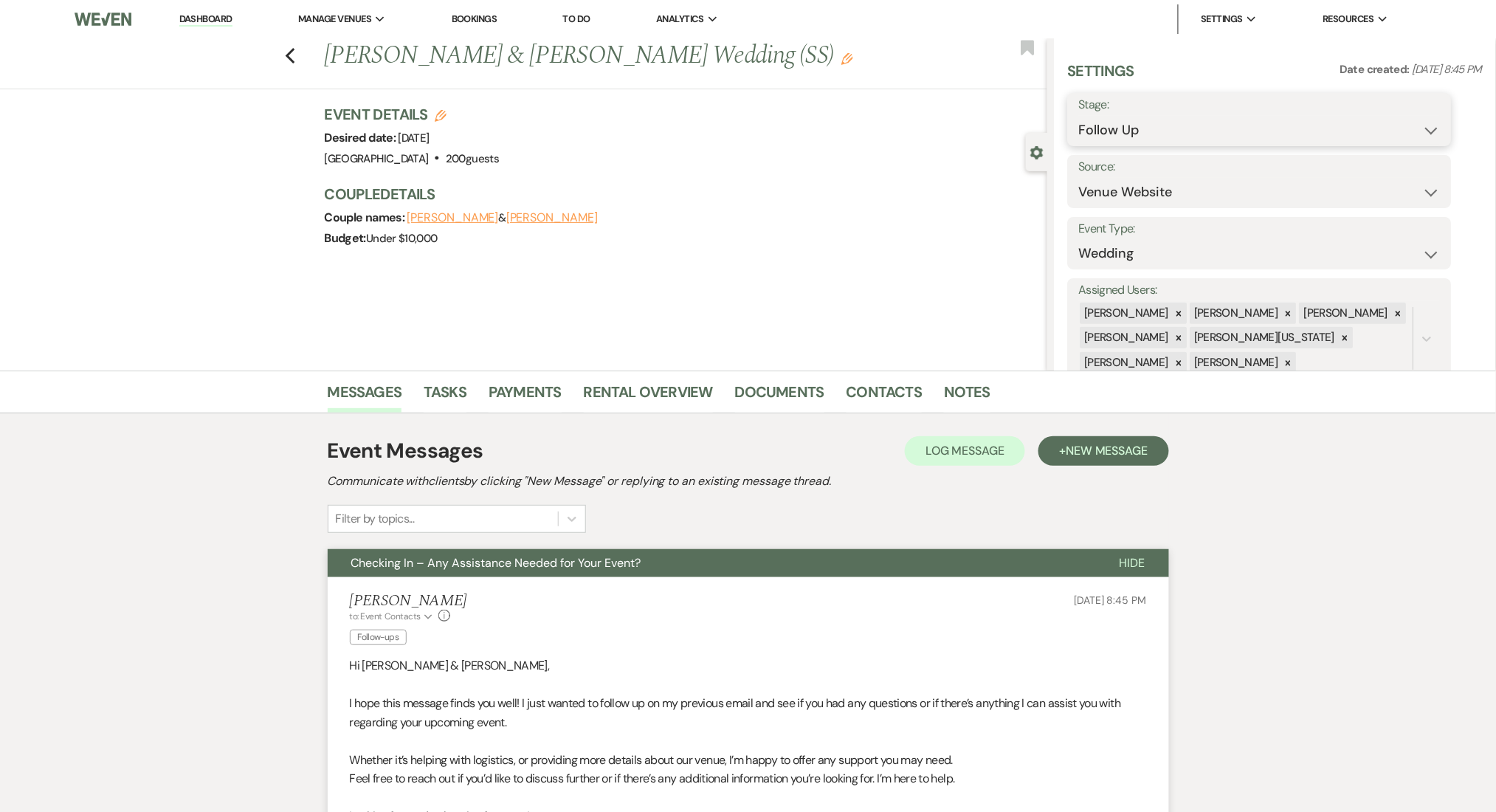
click at [1184, 118] on select "Inquiry Follow Up Tour Requested Tour Confirmed Toured Proposal Sent Booked Lost" at bounding box center [1260, 130] width 362 height 28
select select "1"
click at [1079, 116] on select "Inquiry Follow Up Tour Requested Tour Confirmed Toured Proposal Sent Booked Lost" at bounding box center [1260, 130] width 362 height 28
click at [1390, 120] on button "Save" at bounding box center [1411, 119] width 84 height 29
click at [888, 396] on link "Contacts" at bounding box center [884, 396] width 76 height 33
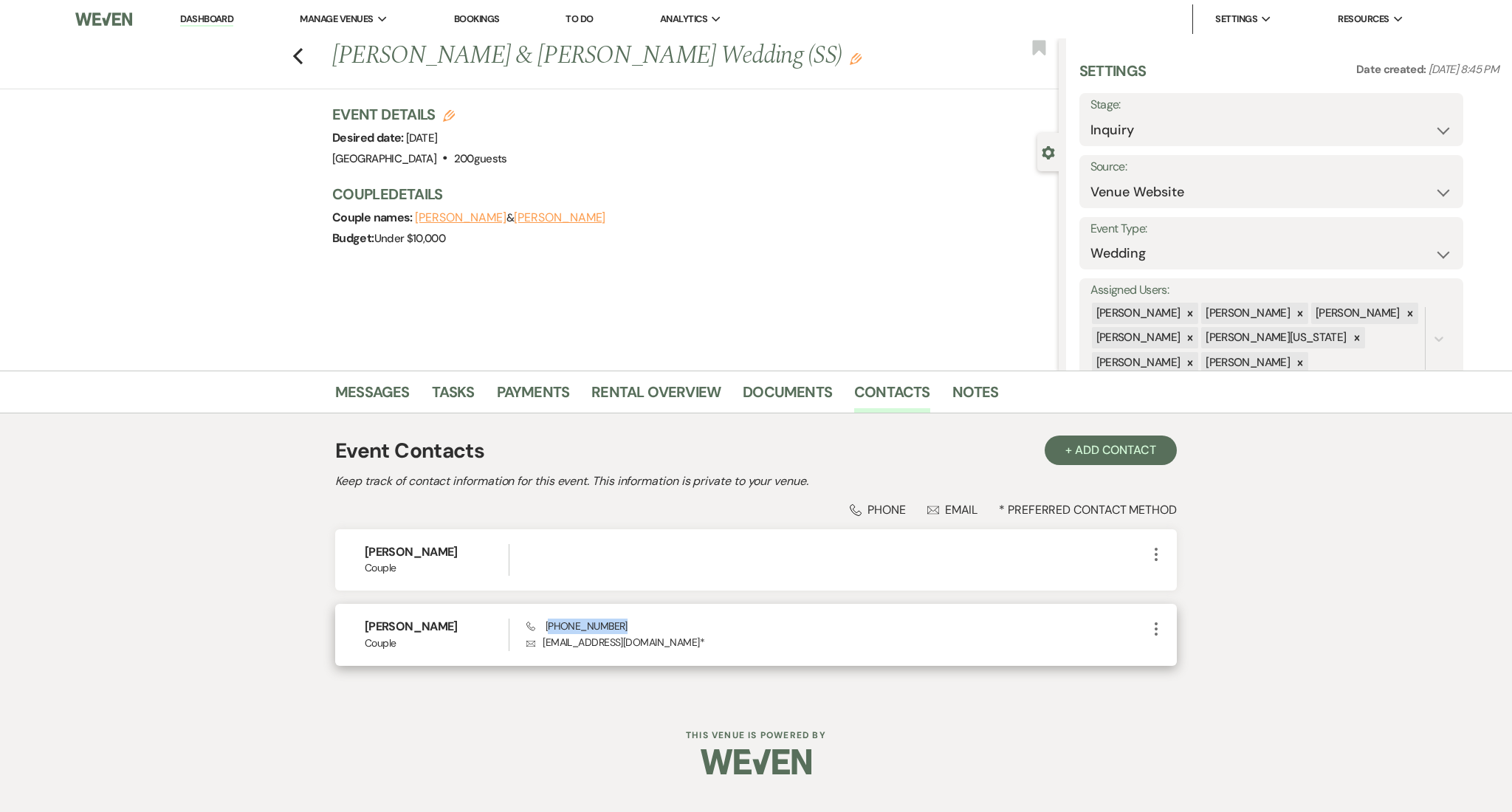
drag, startPoint x: 628, startPoint y: 628, endPoint x: 550, endPoint y: 631, distance: 78.1
click at [550, 631] on div "Phone (267) 274-7038 Envelope dwamenagina@gmail.com *" at bounding box center [836, 634] width 621 height 32
copy span "267) 274-7038"
drag, startPoint x: 658, startPoint y: 644, endPoint x: 544, endPoint y: 641, distance: 114.0
click at [544, 641] on p "Envelope dwamenagina@gmail.com *" at bounding box center [836, 641] width 621 height 16
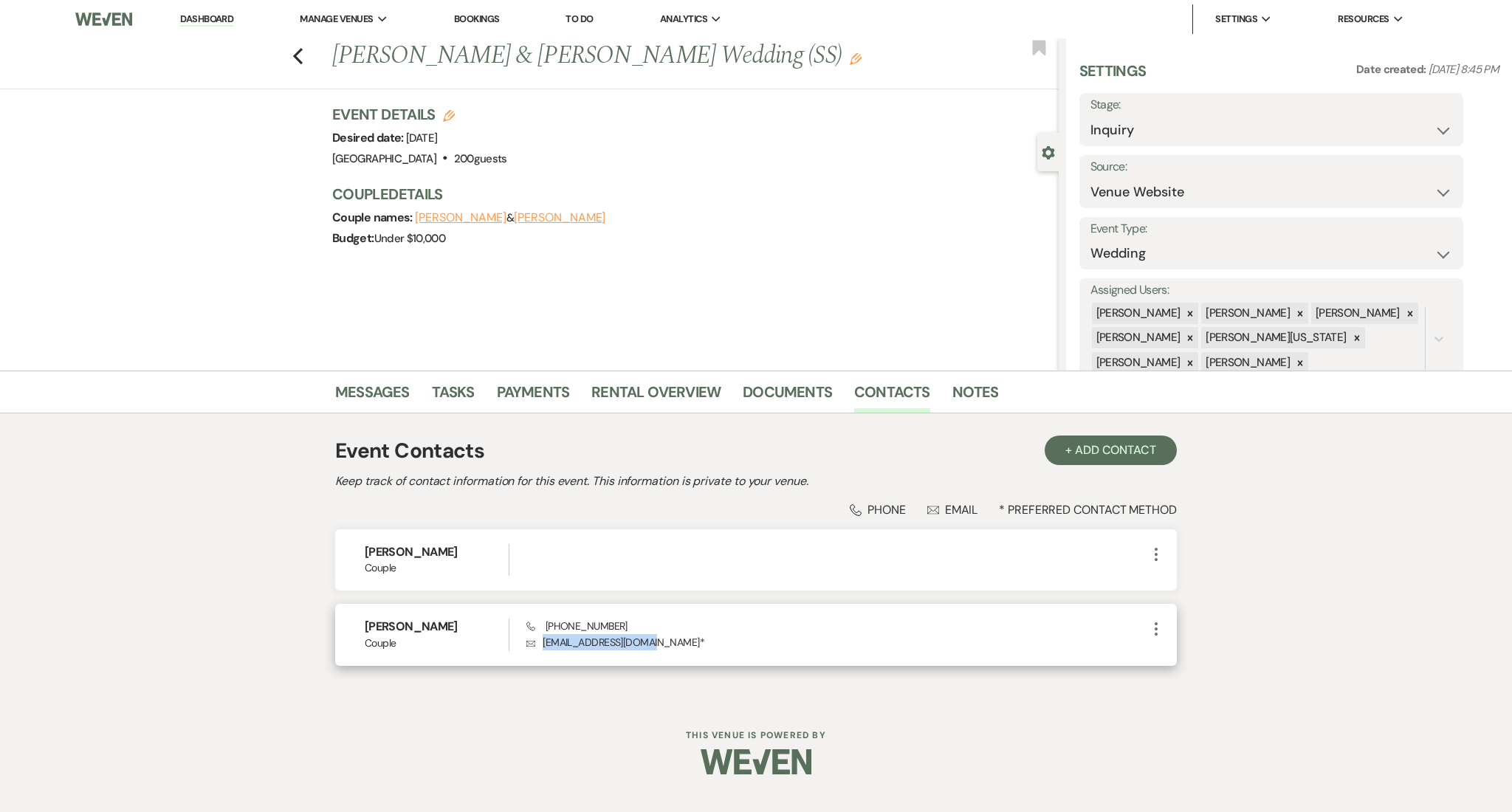
copy p "dwamenagina@gmail.com"
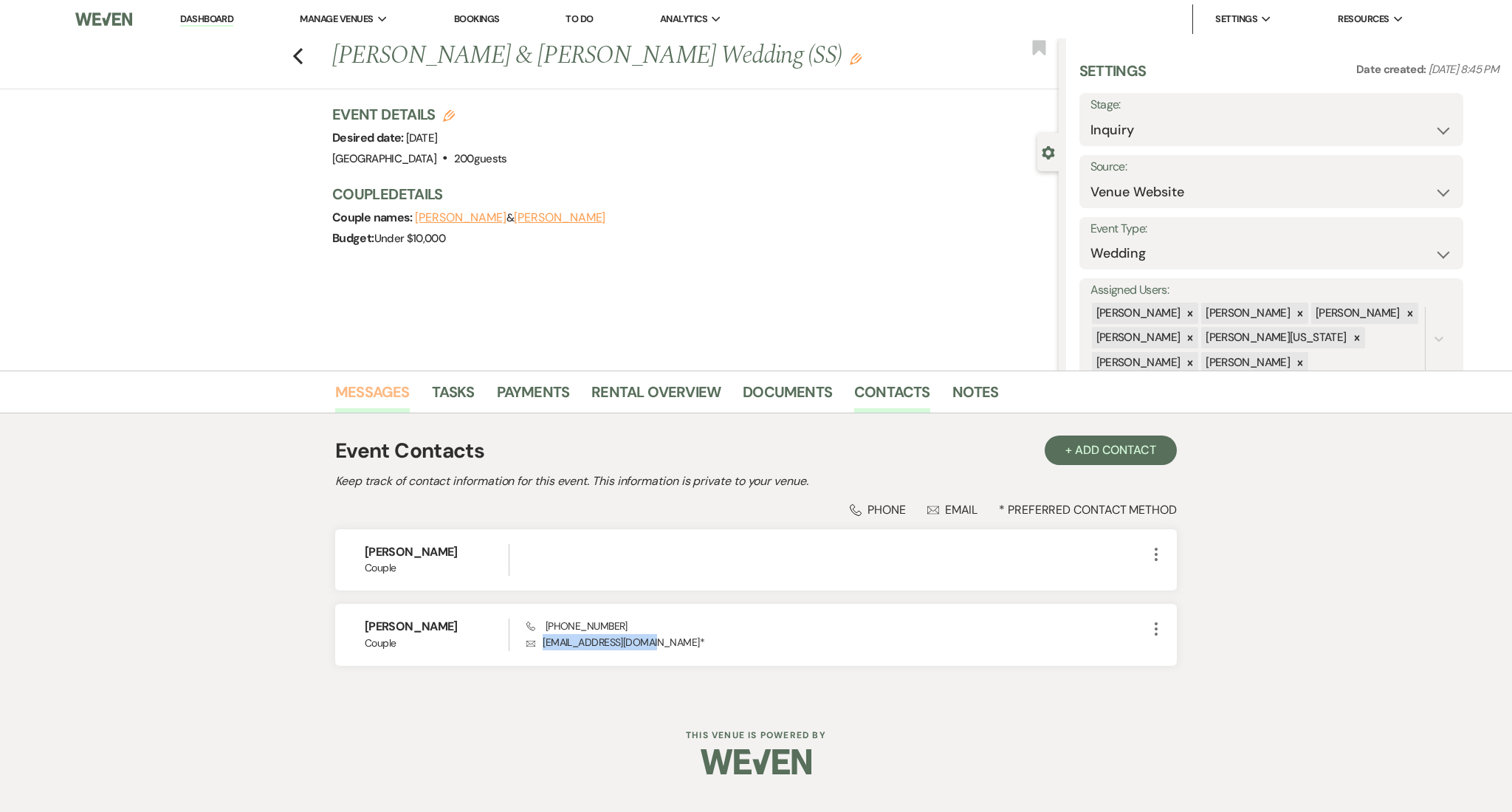
click at [384, 390] on link "Messages" at bounding box center [372, 396] width 75 height 33
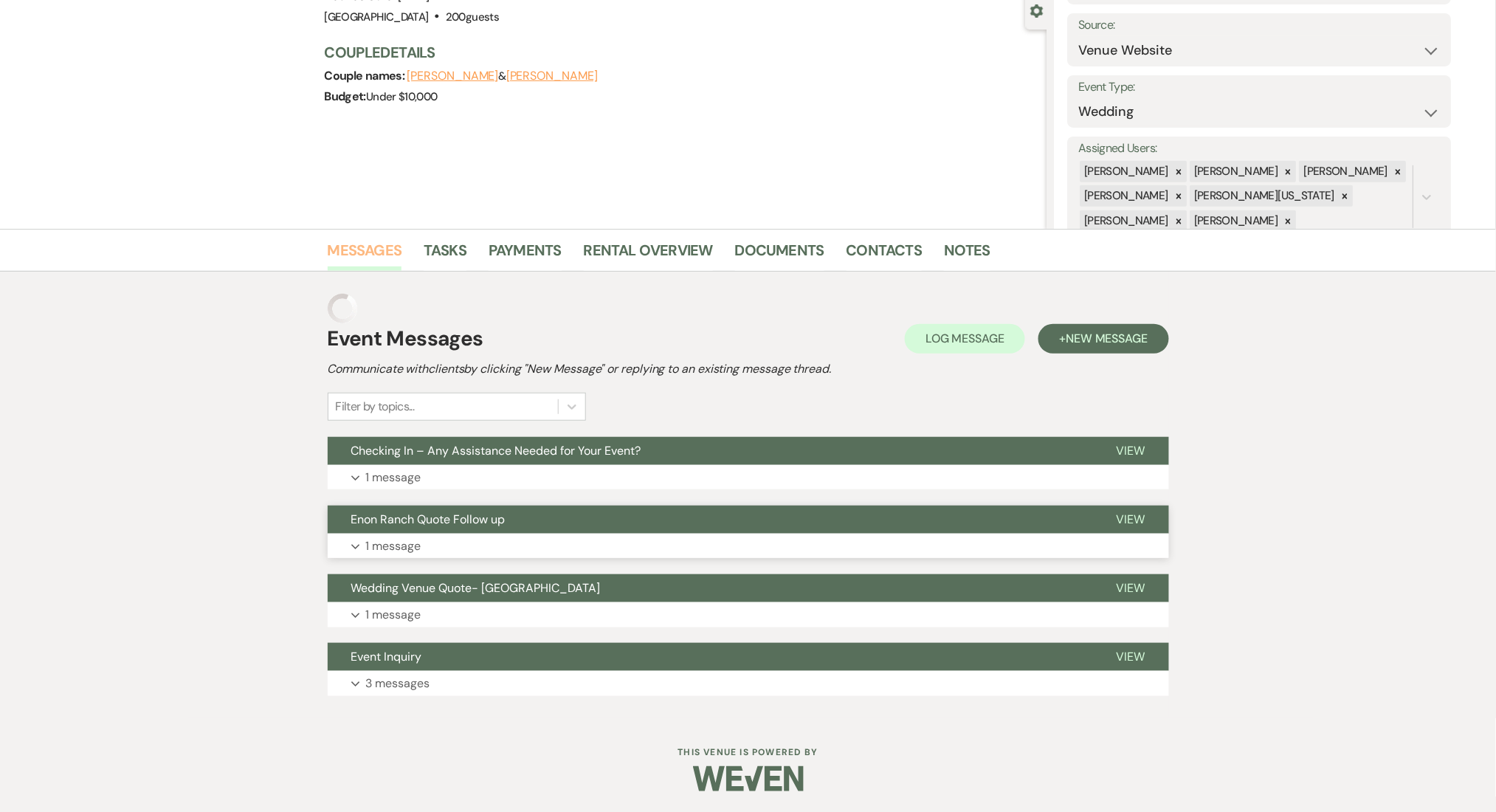
scroll to position [112, 0]
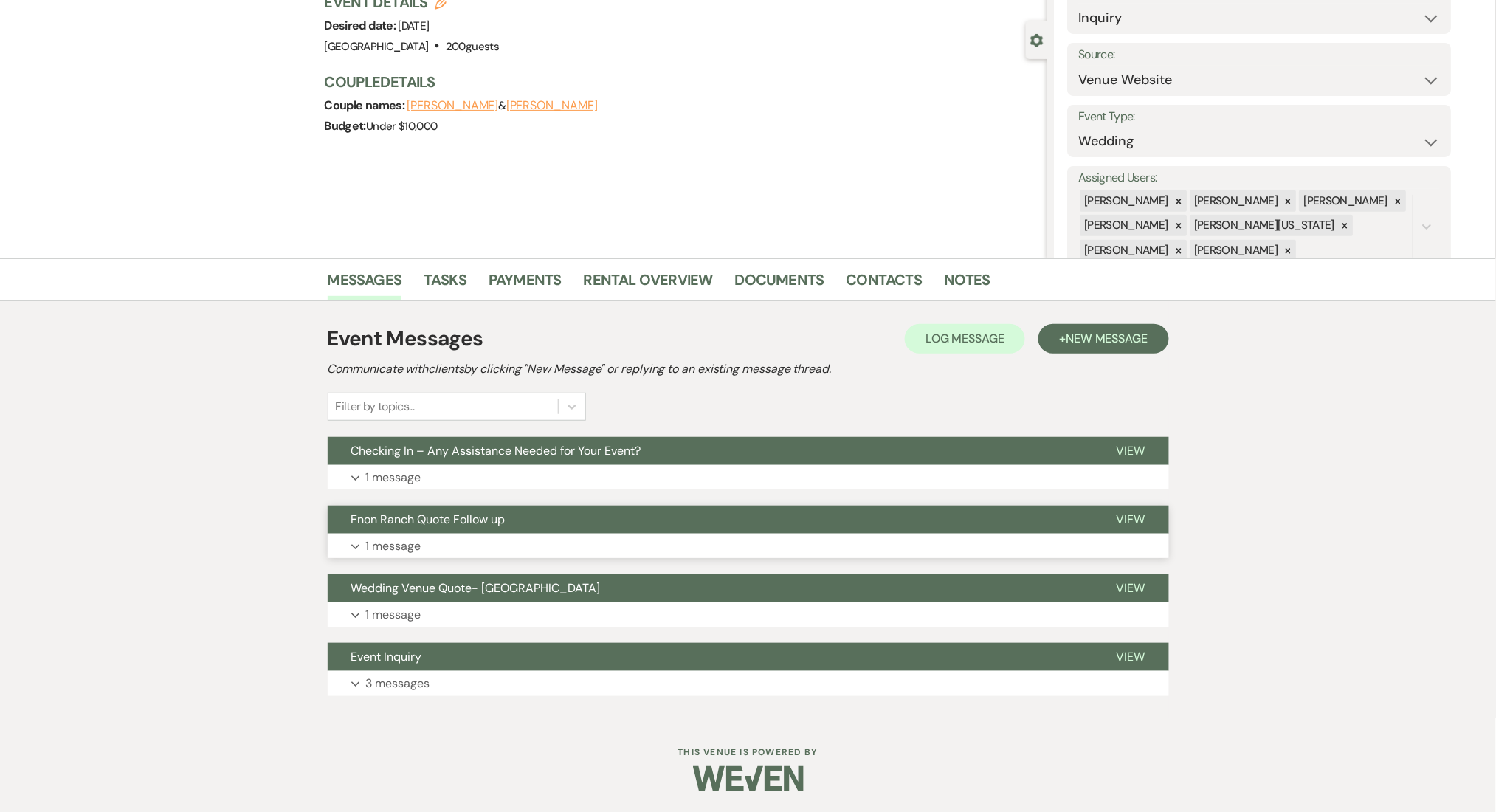
click at [722, 531] on button "Enon Ranch Quote Follow up" at bounding box center [710, 519] width 765 height 28
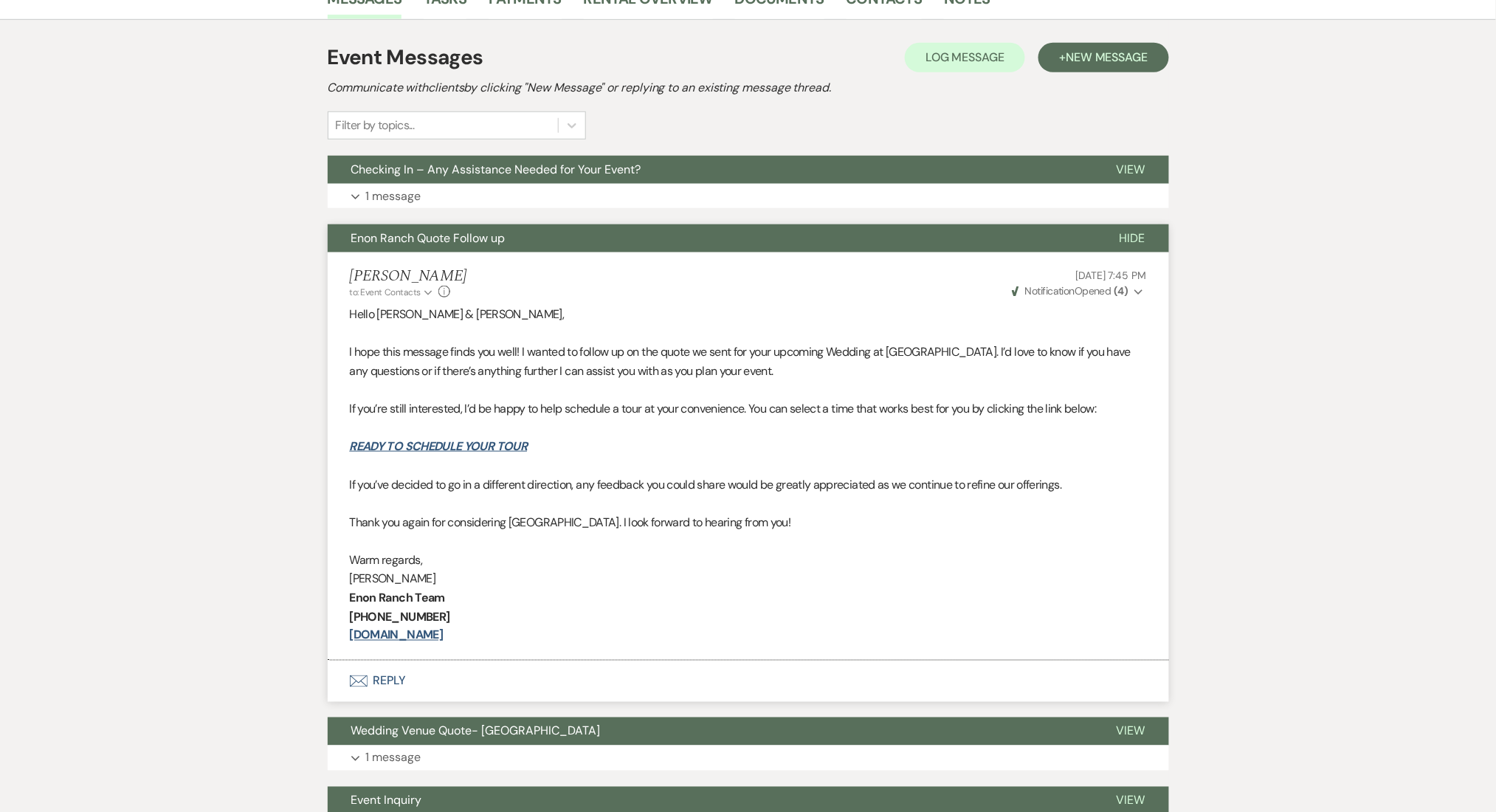
scroll to position [537, 0]
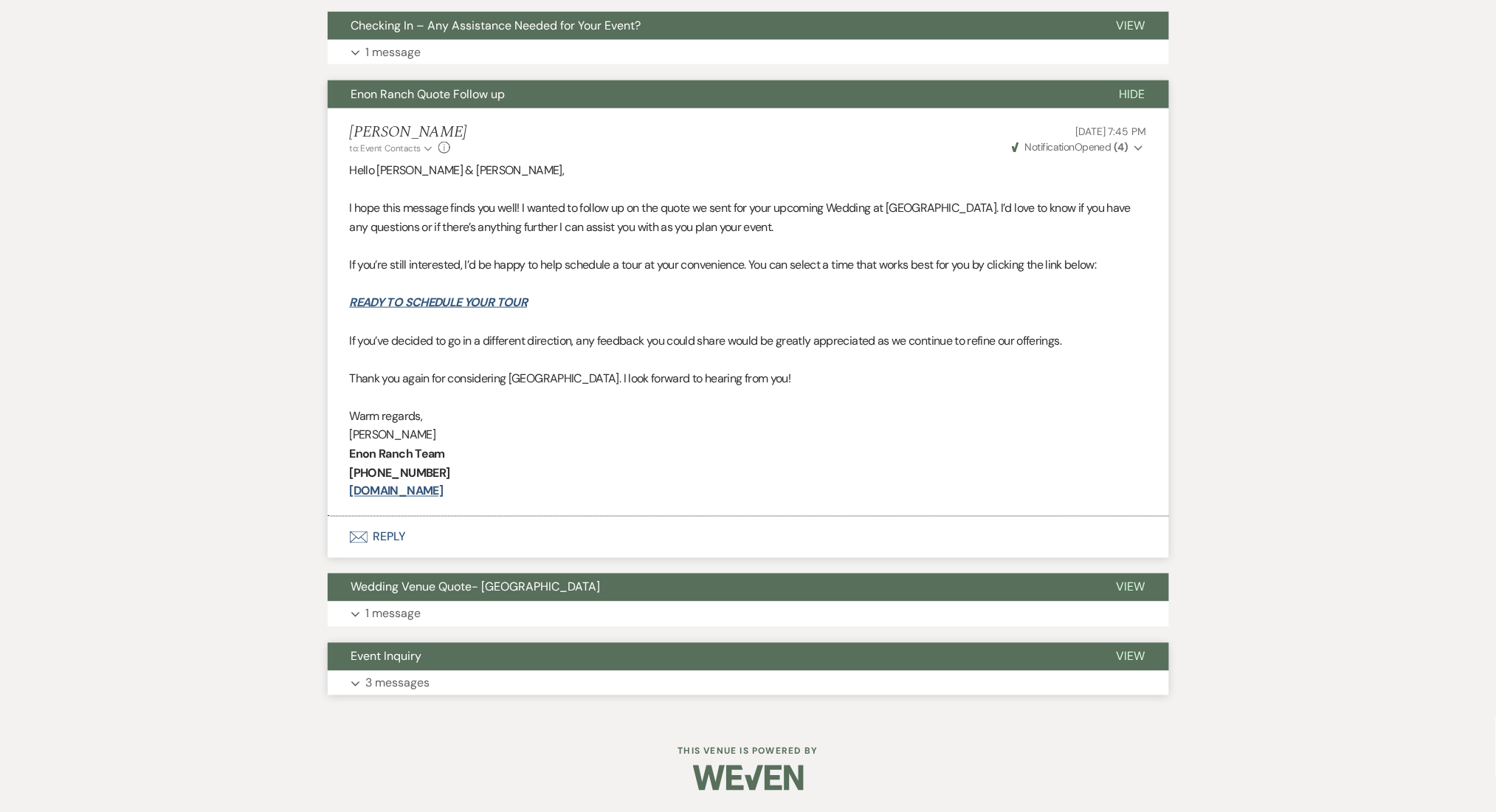
click at [514, 686] on button "Expand 3 messages" at bounding box center [748, 684] width 841 height 25
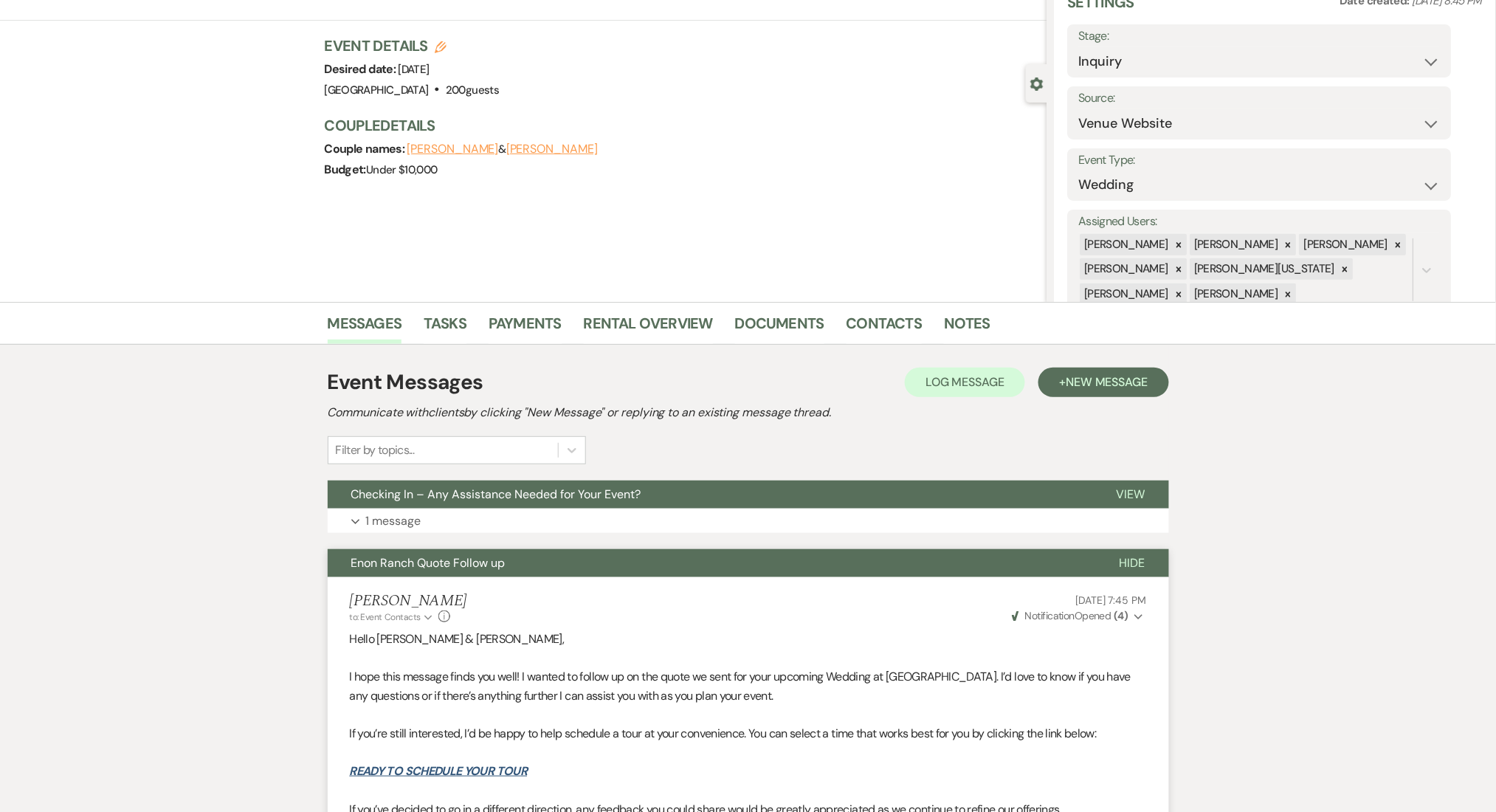
scroll to position [0, 0]
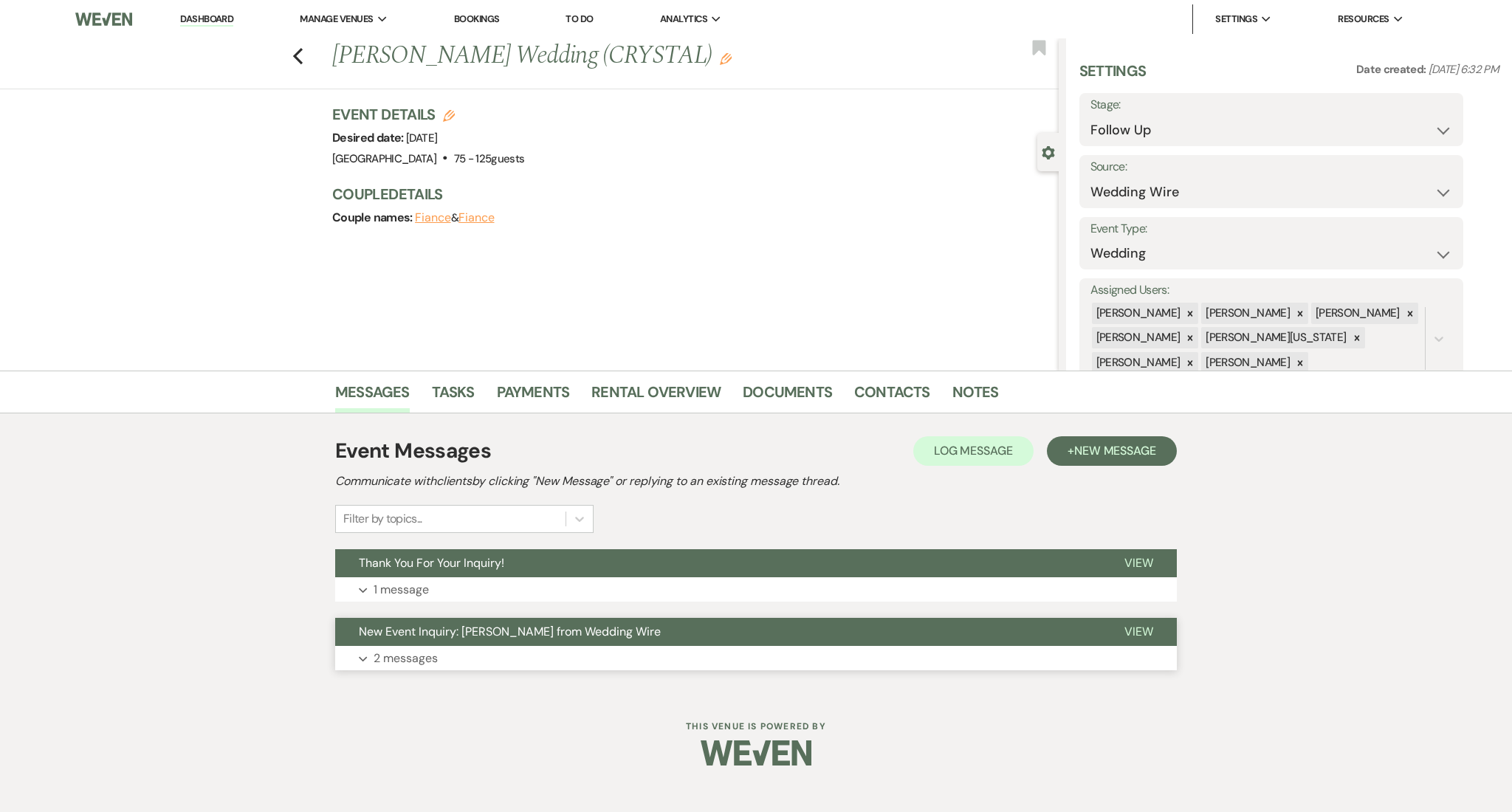
click at [524, 639] on button "New Event Inquiry: [PERSON_NAME] from Wedding Wire" at bounding box center [717, 631] width 765 height 28
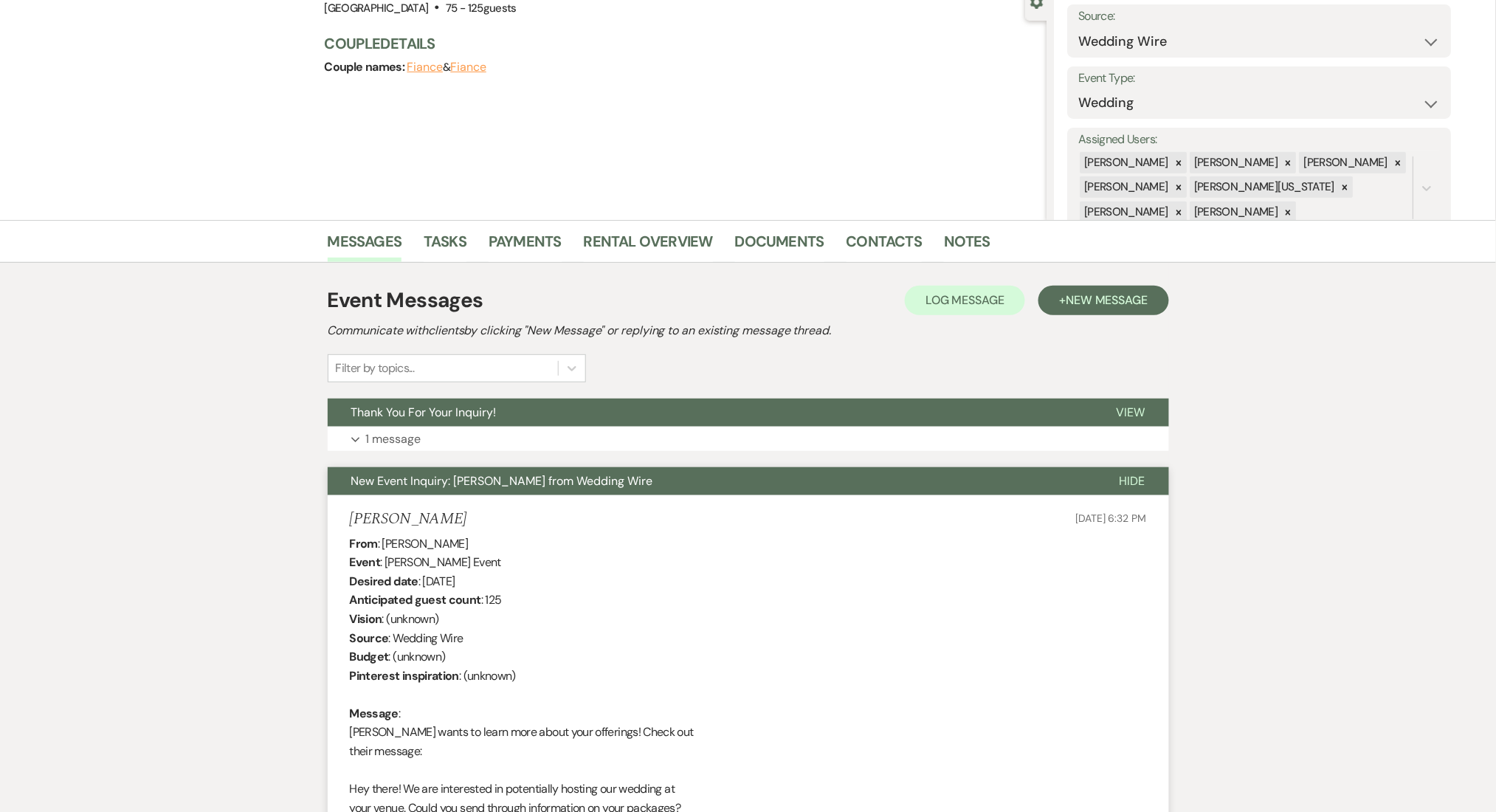
scroll to position [295, 0]
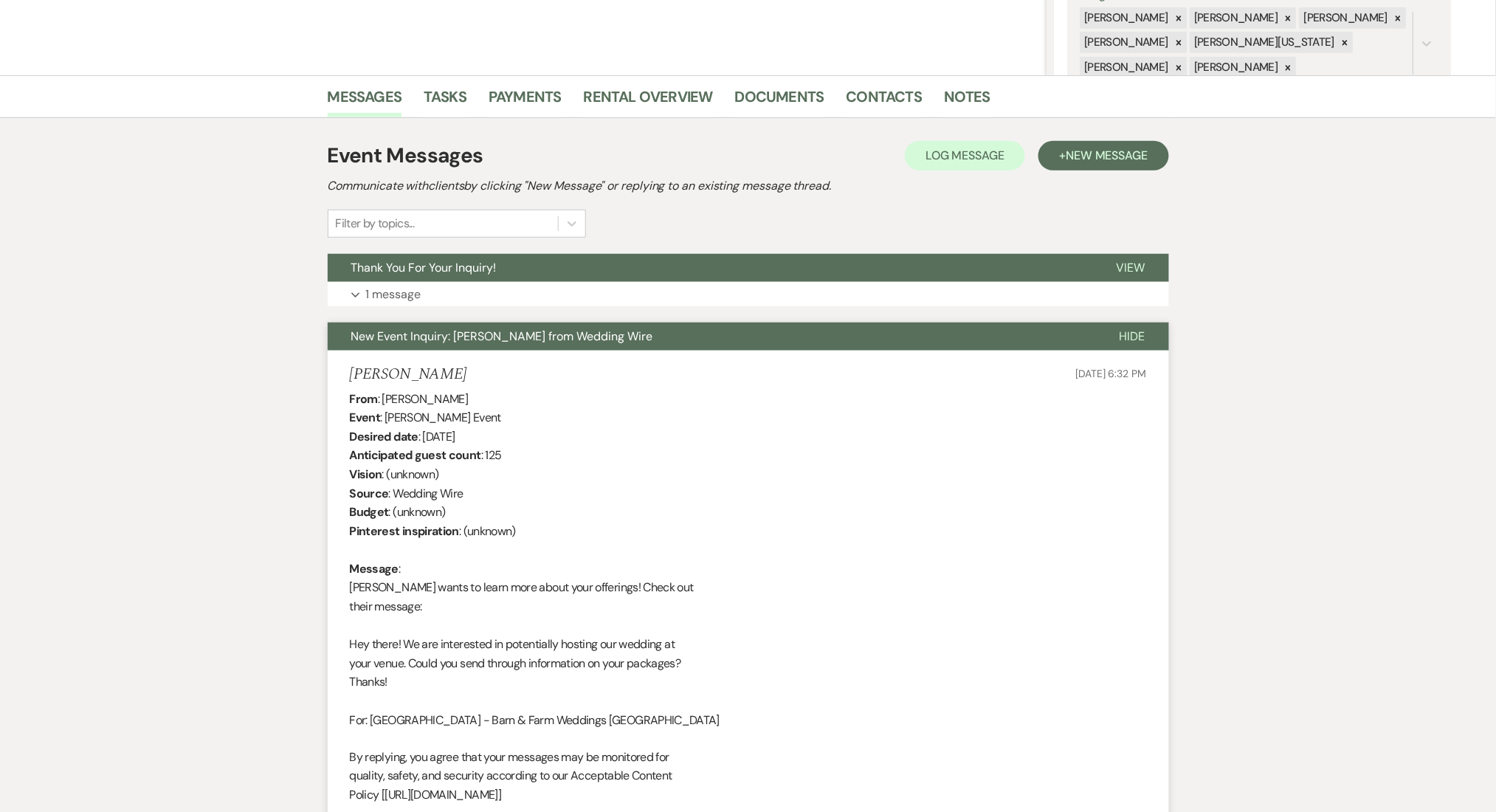
drag, startPoint x: 452, startPoint y: 370, endPoint x: 343, endPoint y: 370, distance: 109.0
click at [343, 370] on li "[PERSON_NAME] [DATE] 6:32 PM From : [PERSON_NAME] Event : [PERSON_NAME] Event D…" at bounding box center [748, 708] width 841 height 716
copy h5 "[PERSON_NAME]"
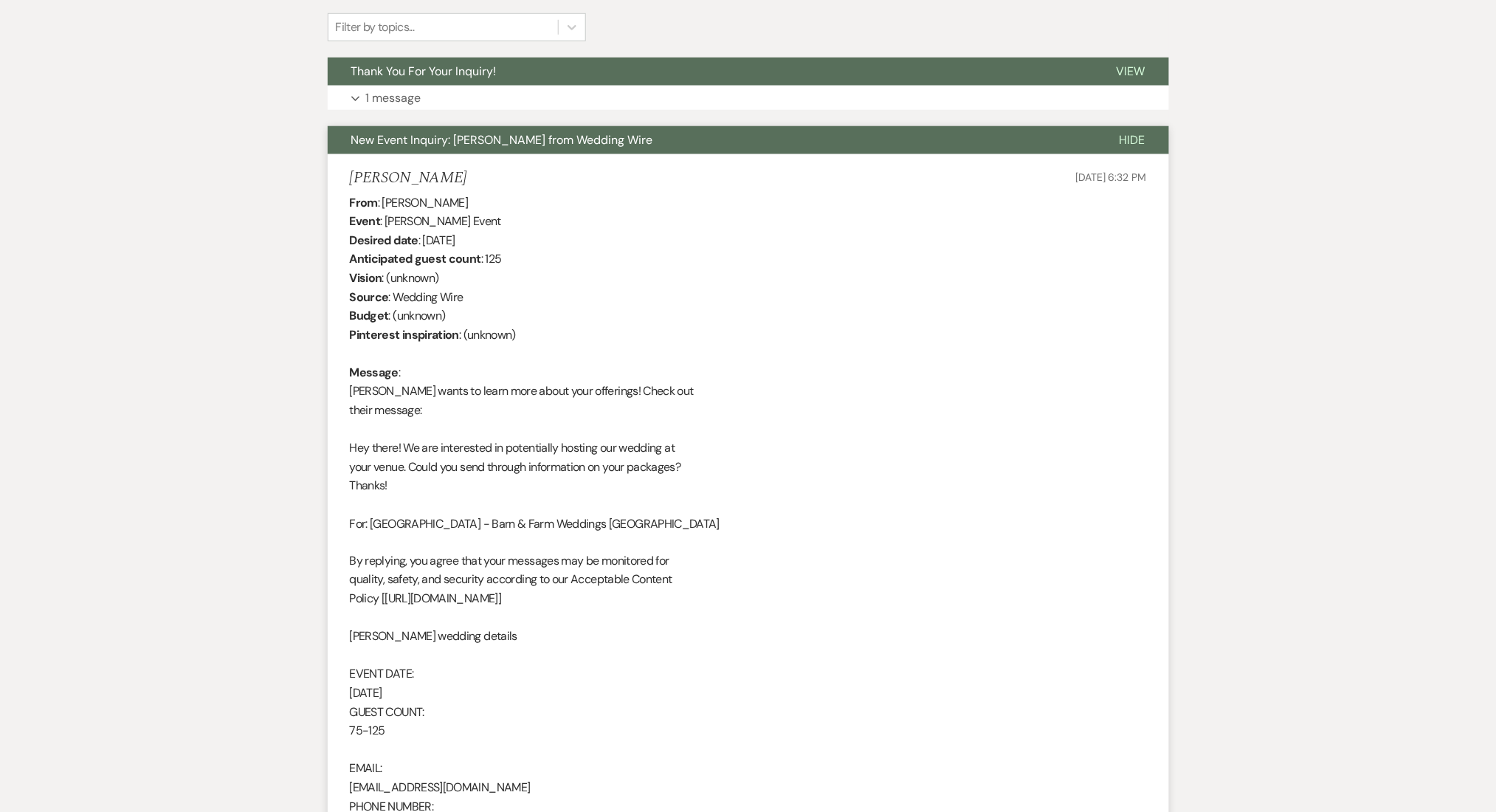
scroll to position [689, 0]
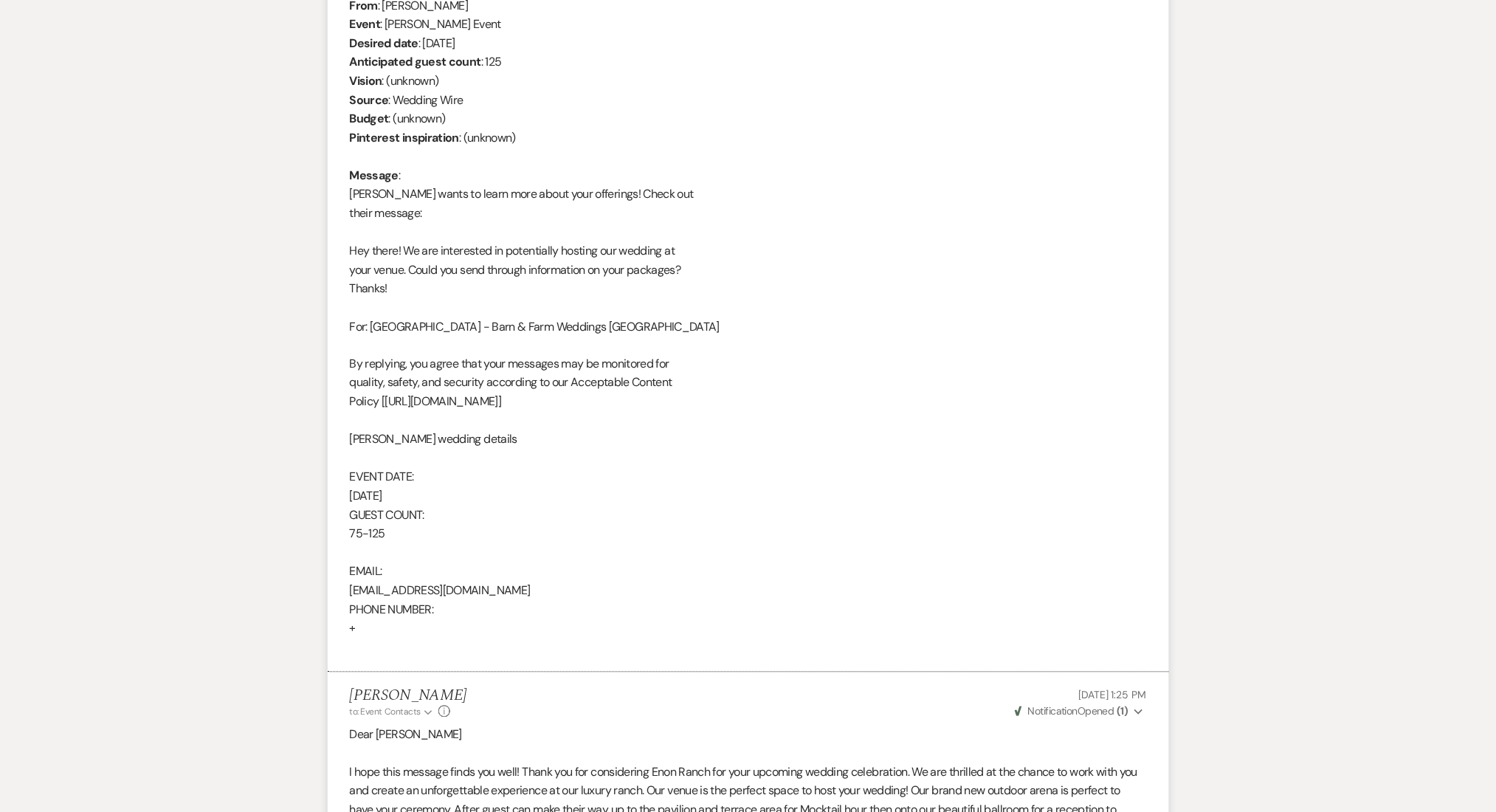
click at [428, 584] on div "From : [PERSON_NAME] Event : [PERSON_NAME] Event Desired date : [DATE] Anticipa…" at bounding box center [748, 327] width 797 height 661
copy div "[EMAIL_ADDRESS][DOMAIN_NAME]"
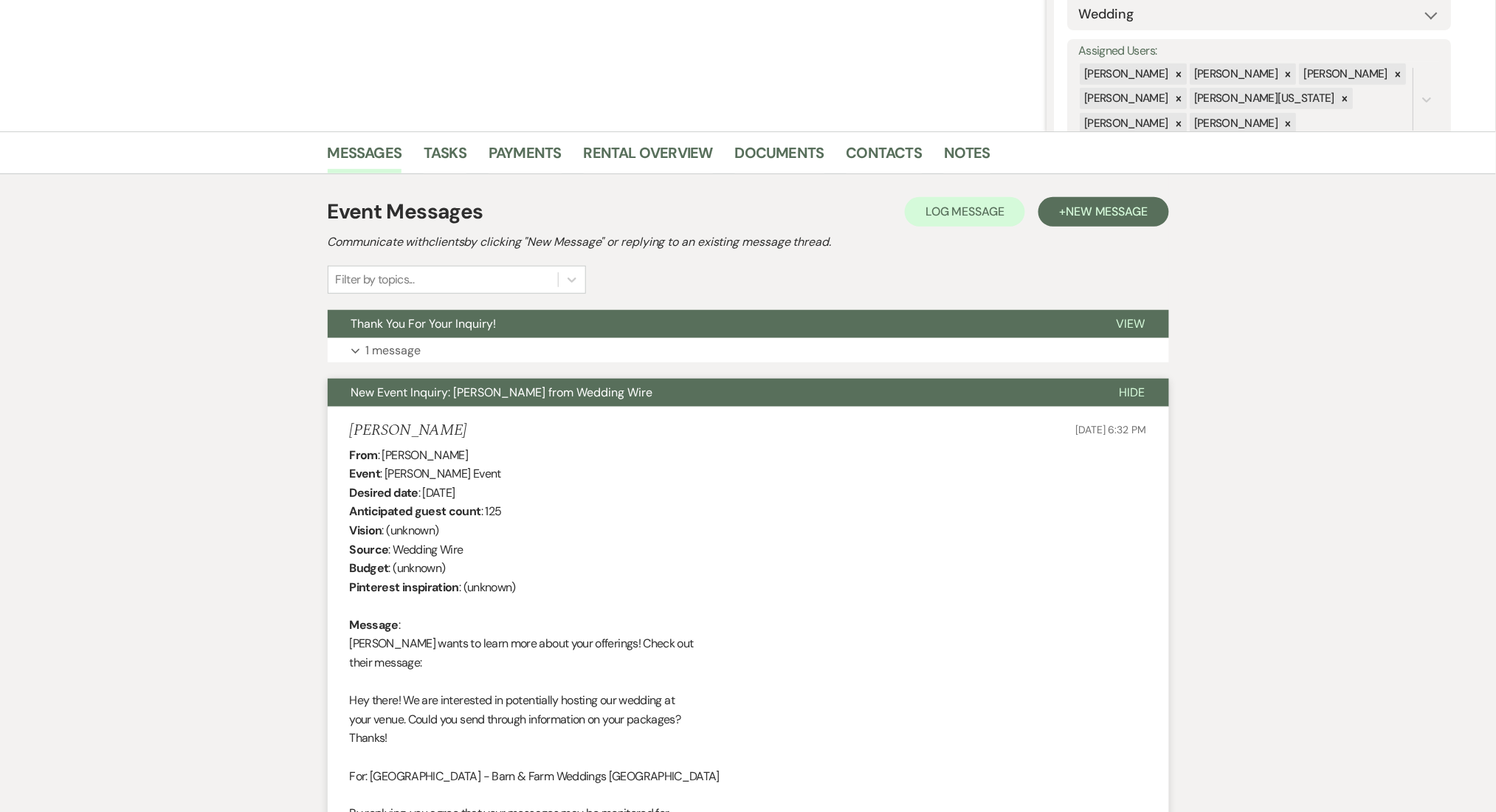
scroll to position [196, 0]
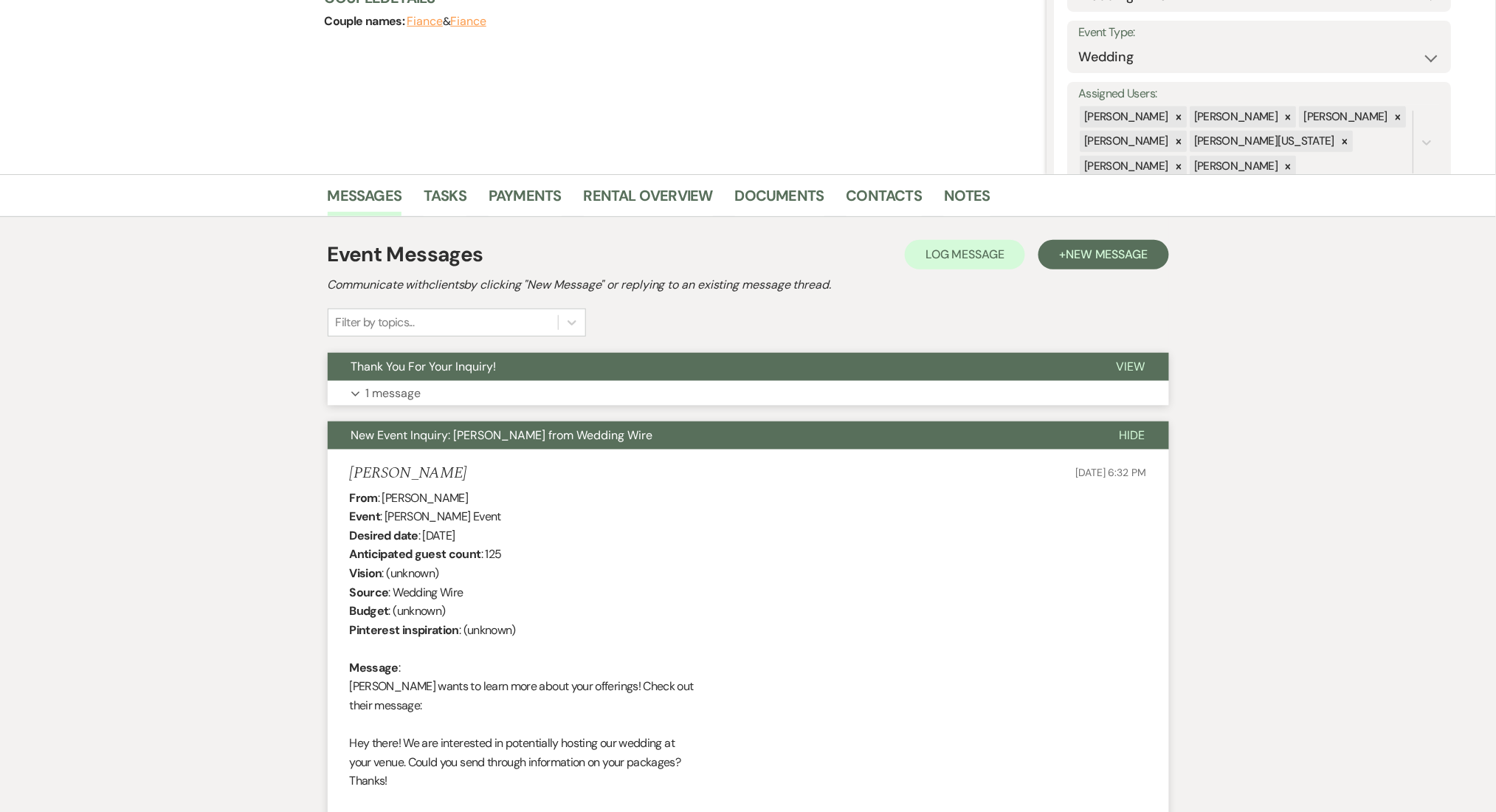
click at [505, 376] on button "Thank You For Your Inquiry!" at bounding box center [710, 366] width 765 height 28
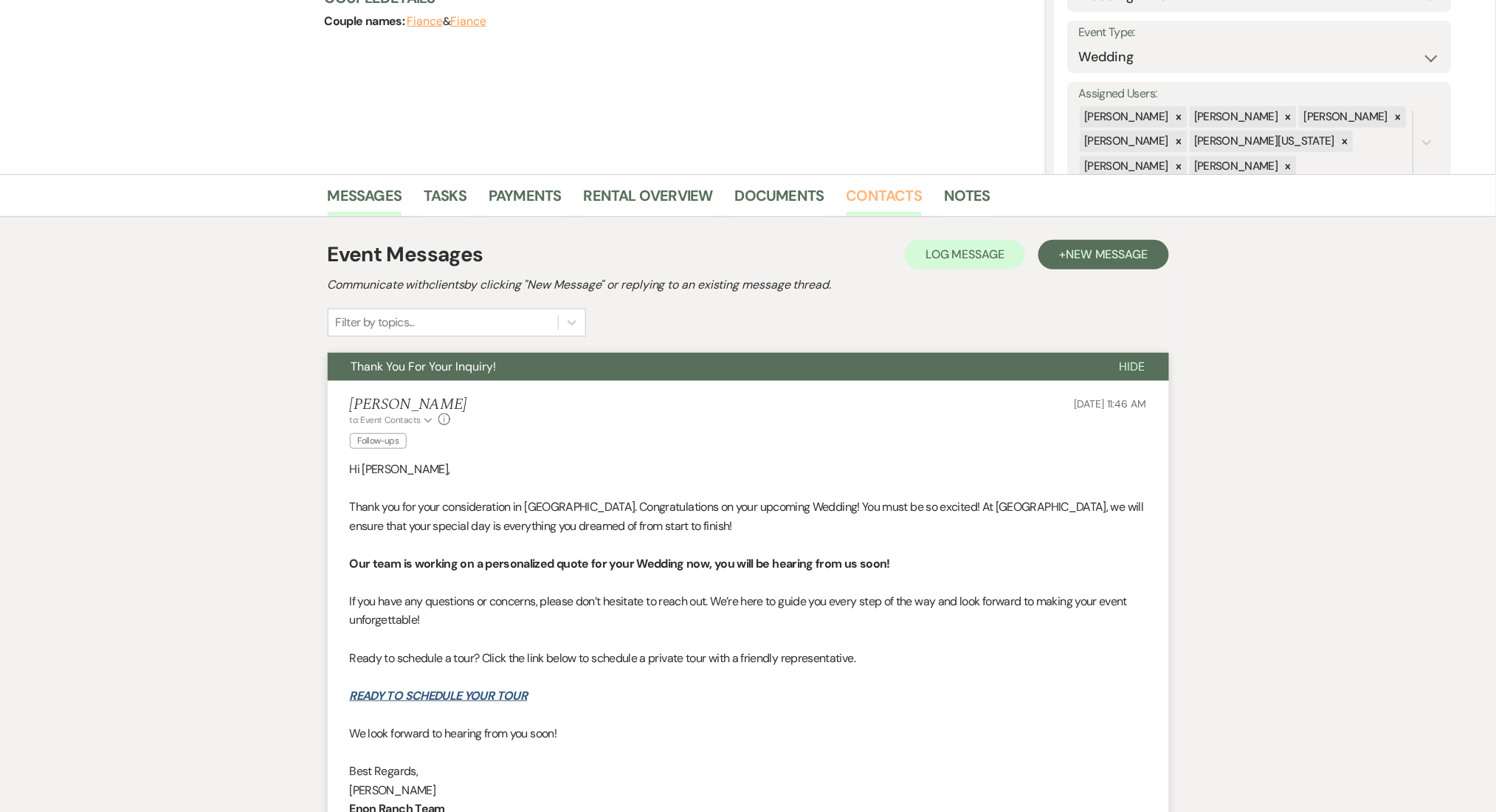
click at [859, 199] on link "Contacts" at bounding box center [884, 199] width 76 height 33
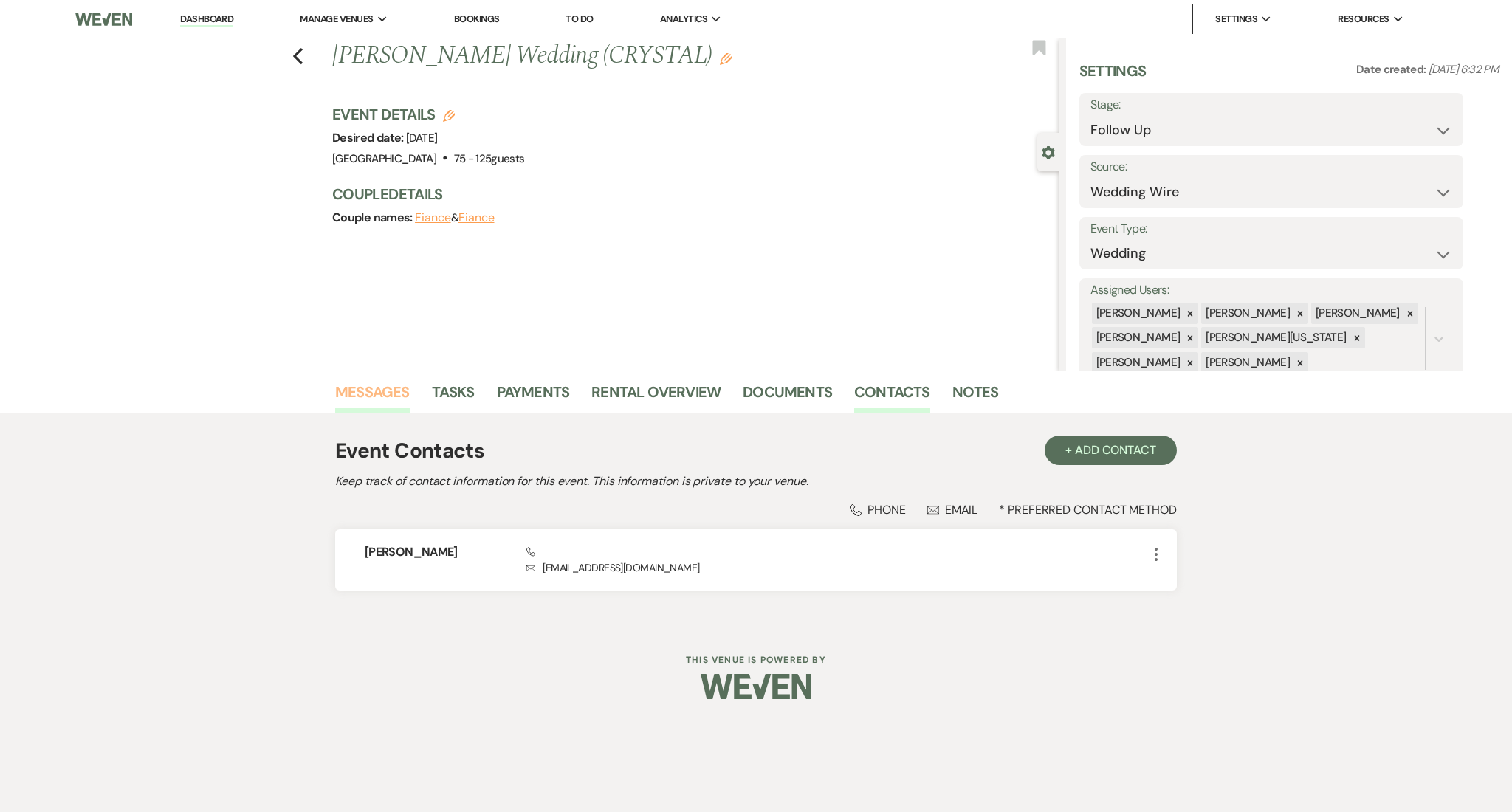
click at [358, 385] on link "Messages" at bounding box center [372, 396] width 75 height 33
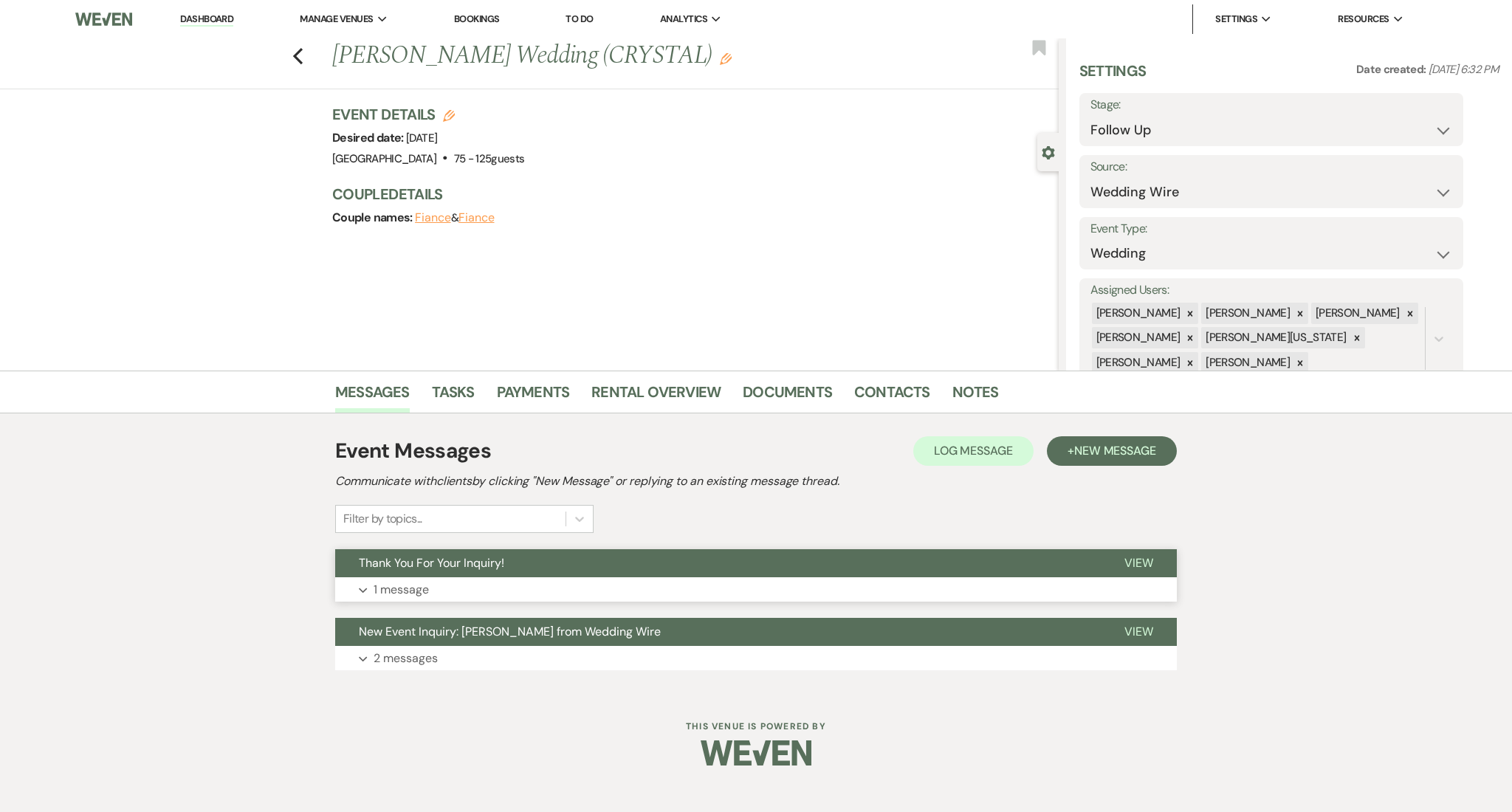
click at [748, 587] on button "Expand 1 message" at bounding box center [756, 590] width 841 height 25
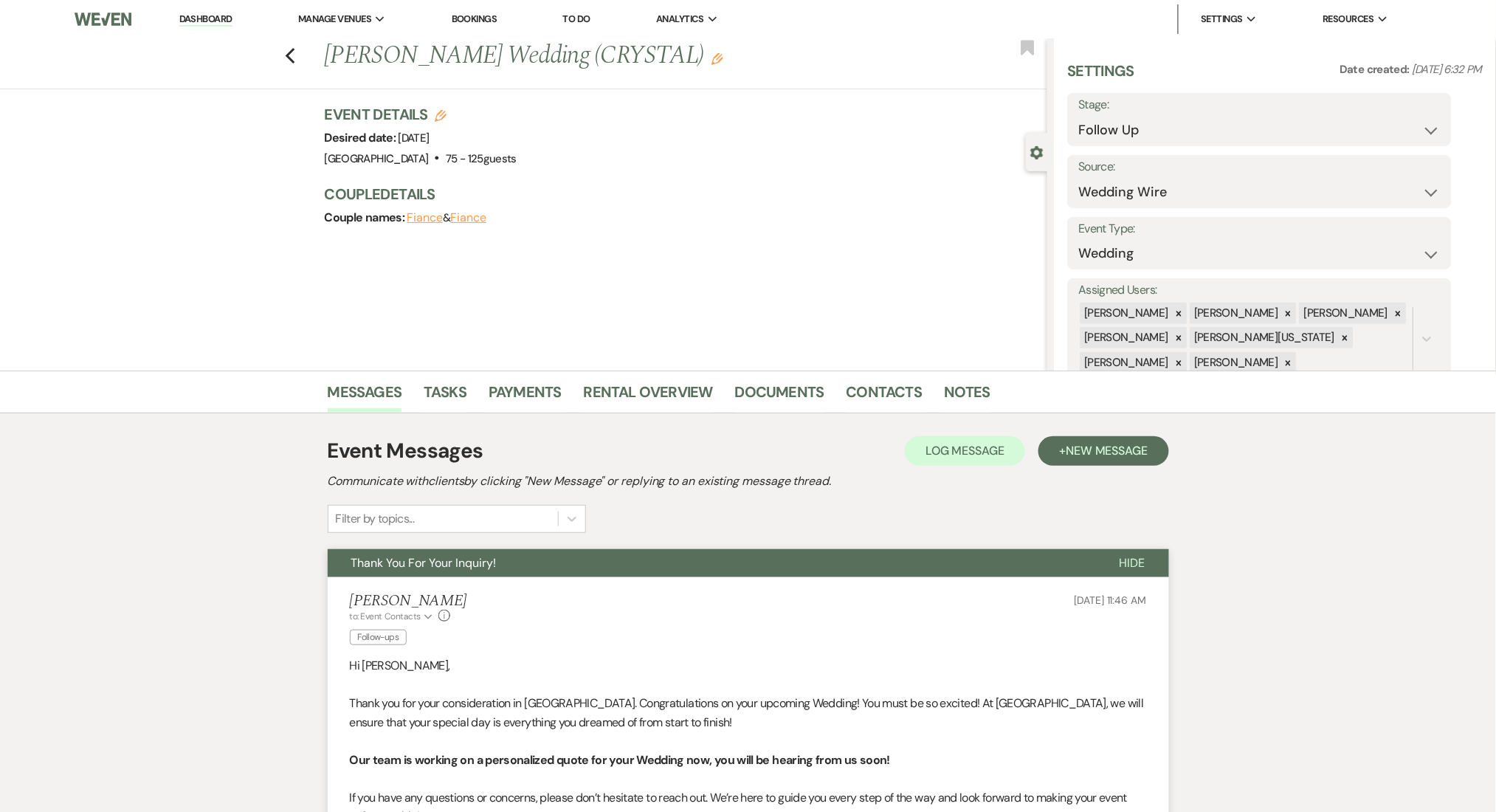
scroll to position [295, 0]
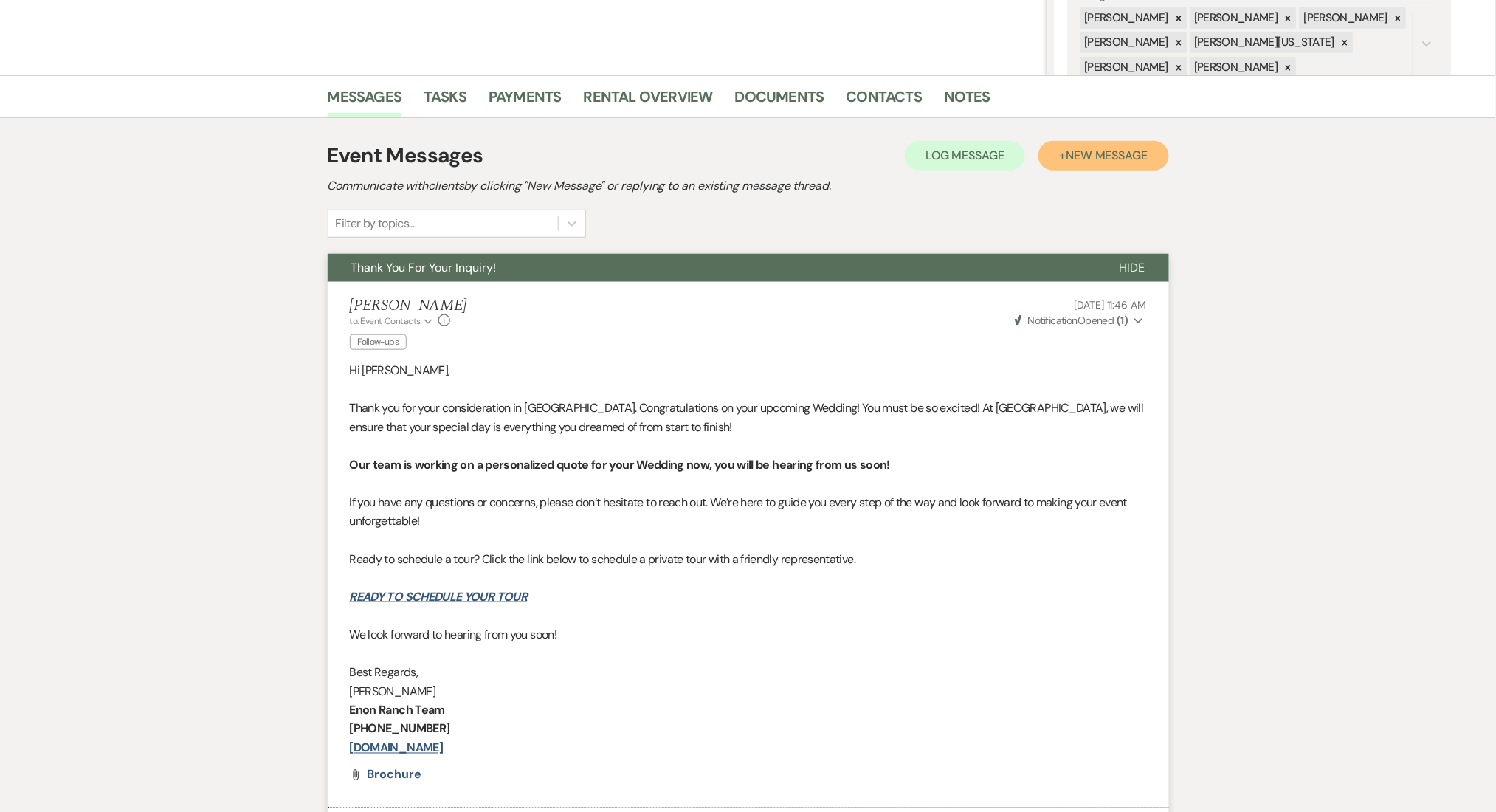
click at [1109, 152] on span "New Message" at bounding box center [1107, 155] width 82 height 15
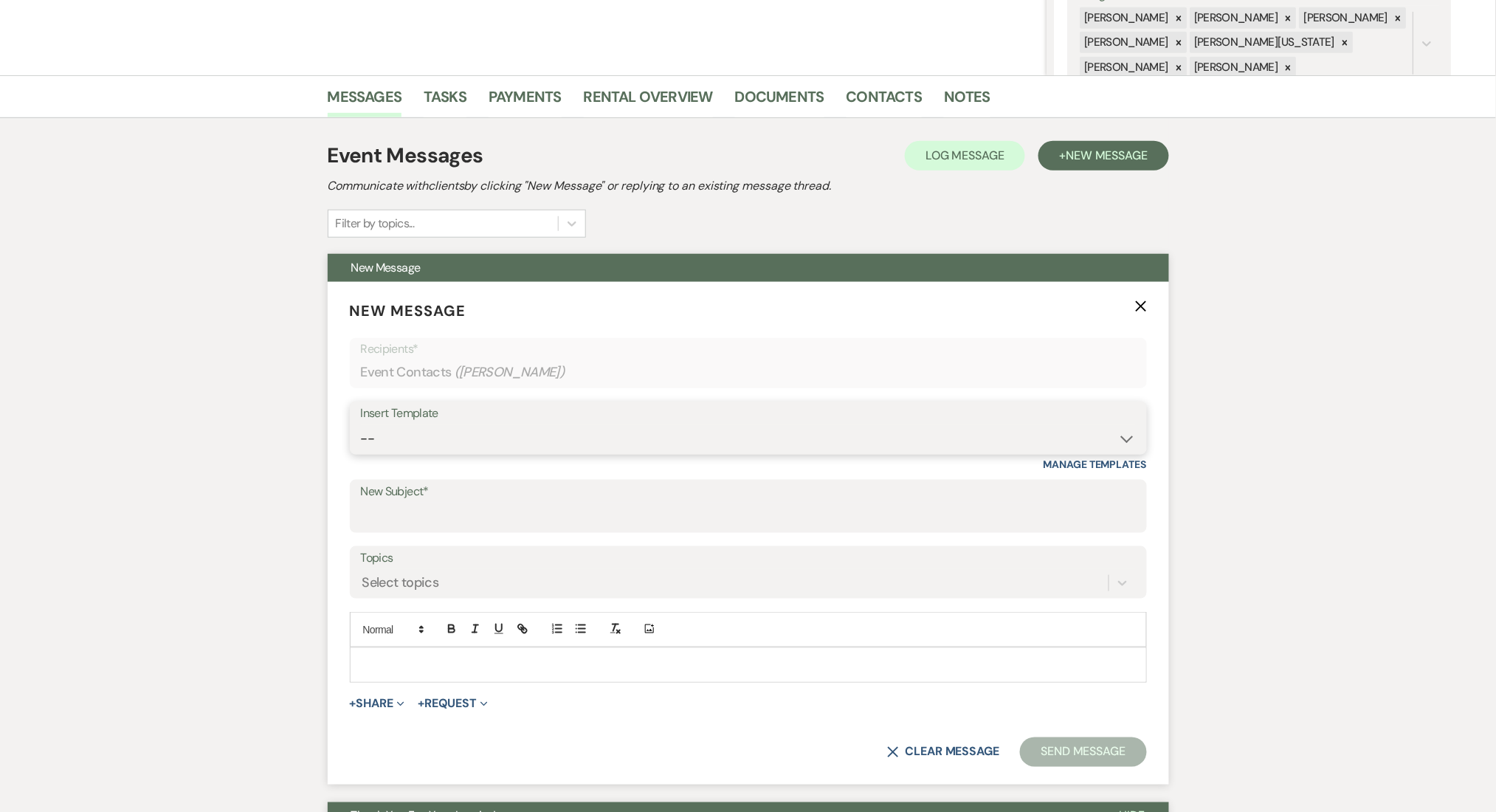
click at [566, 441] on select "--" at bounding box center [748, 438] width 775 height 28
select select "4434"
click at [361, 424] on select "-- Inquiry Follow Up Email #2 Contract Sending Template Payment Template Rental…" at bounding box center [748, 438] width 775 height 28
click at [194, 343] on div "Messages Tasks Payments Rental Overview Documents Contacts Notes Event Messages…" at bounding box center [748, 782] width 1496 height 1414
type input "Enon Ranch Quote Follow up"
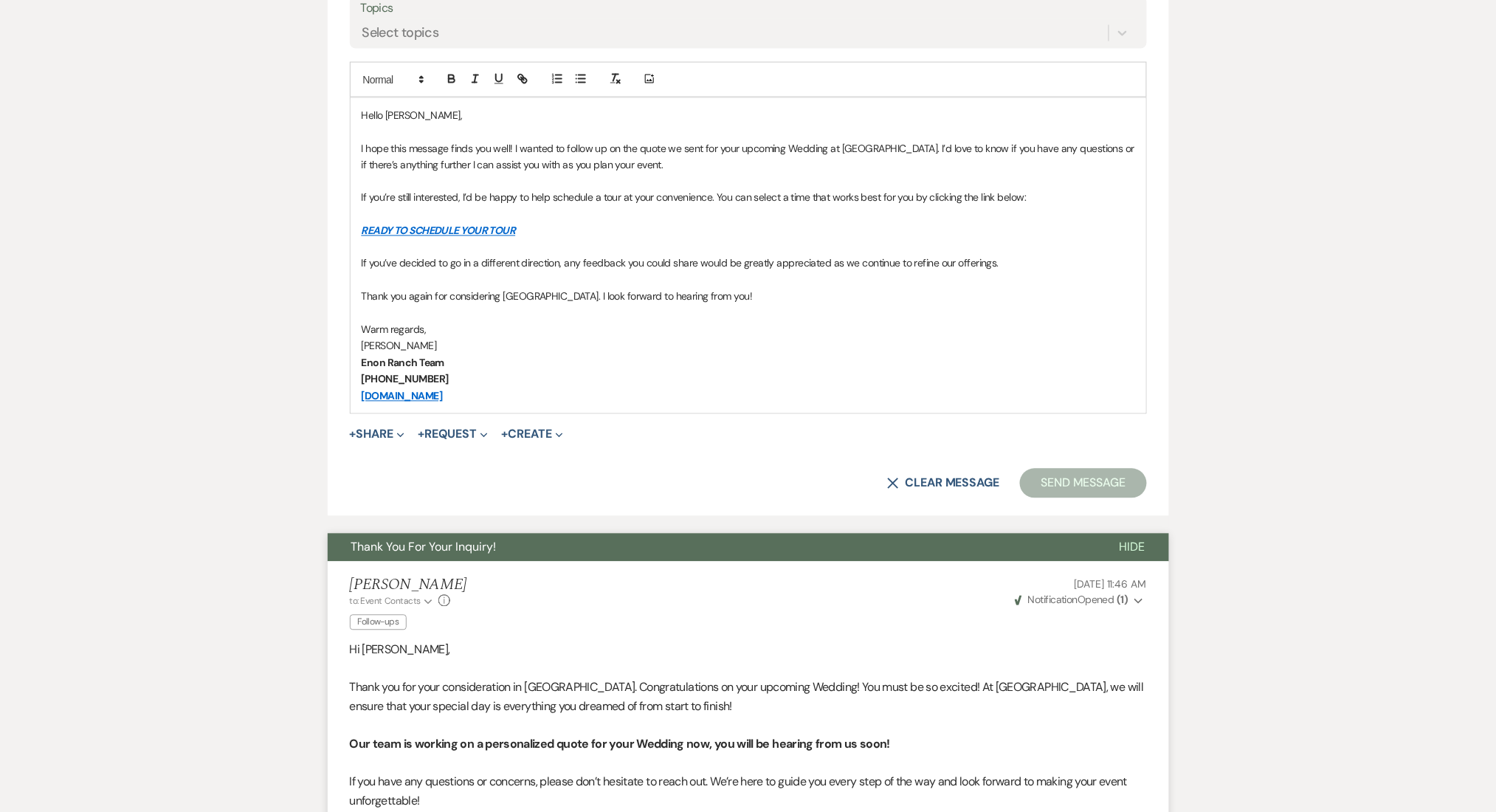
scroll to position [787, 0]
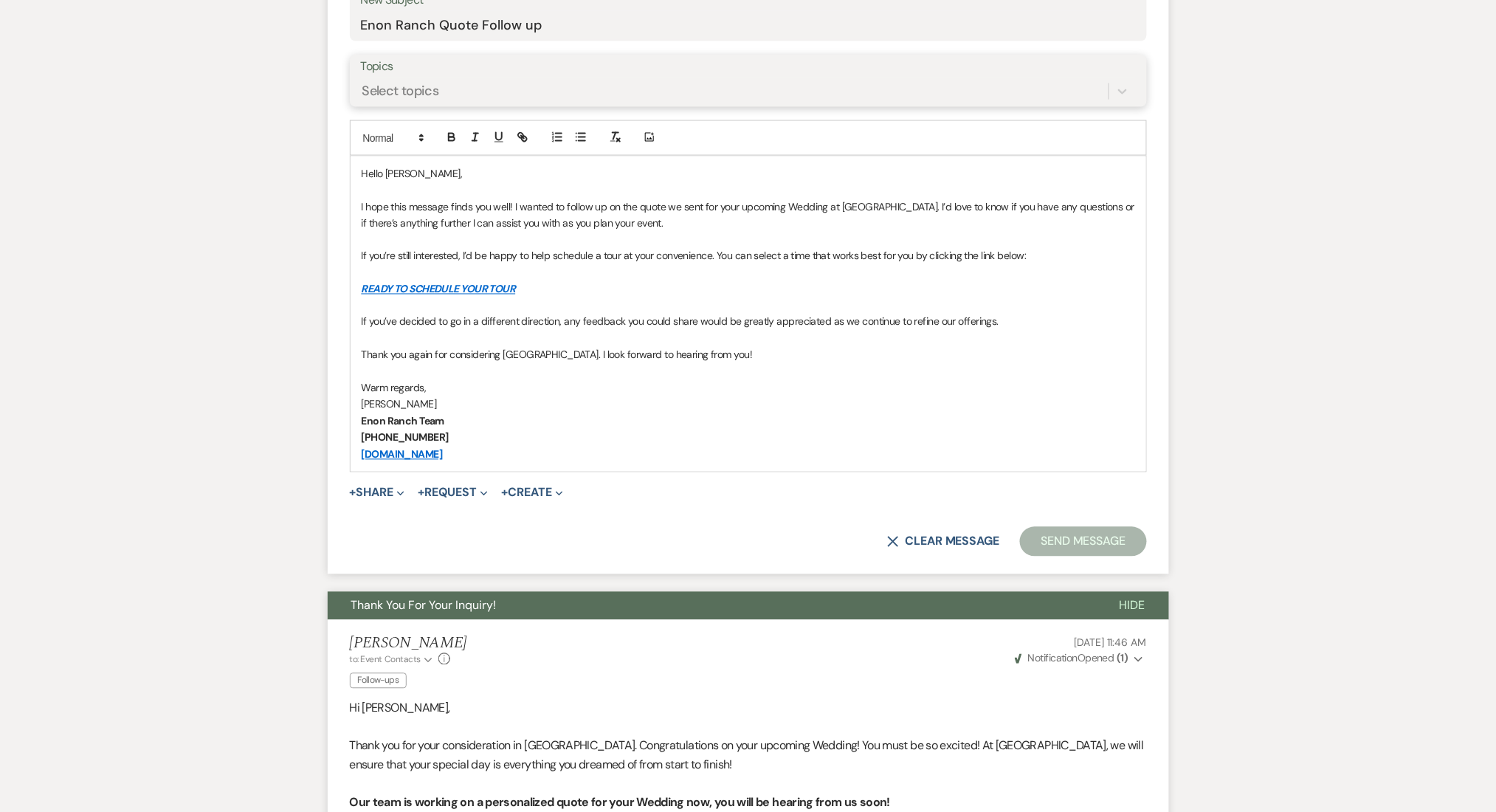
click at [417, 90] on div "Select topics" at bounding box center [401, 91] width 77 height 20
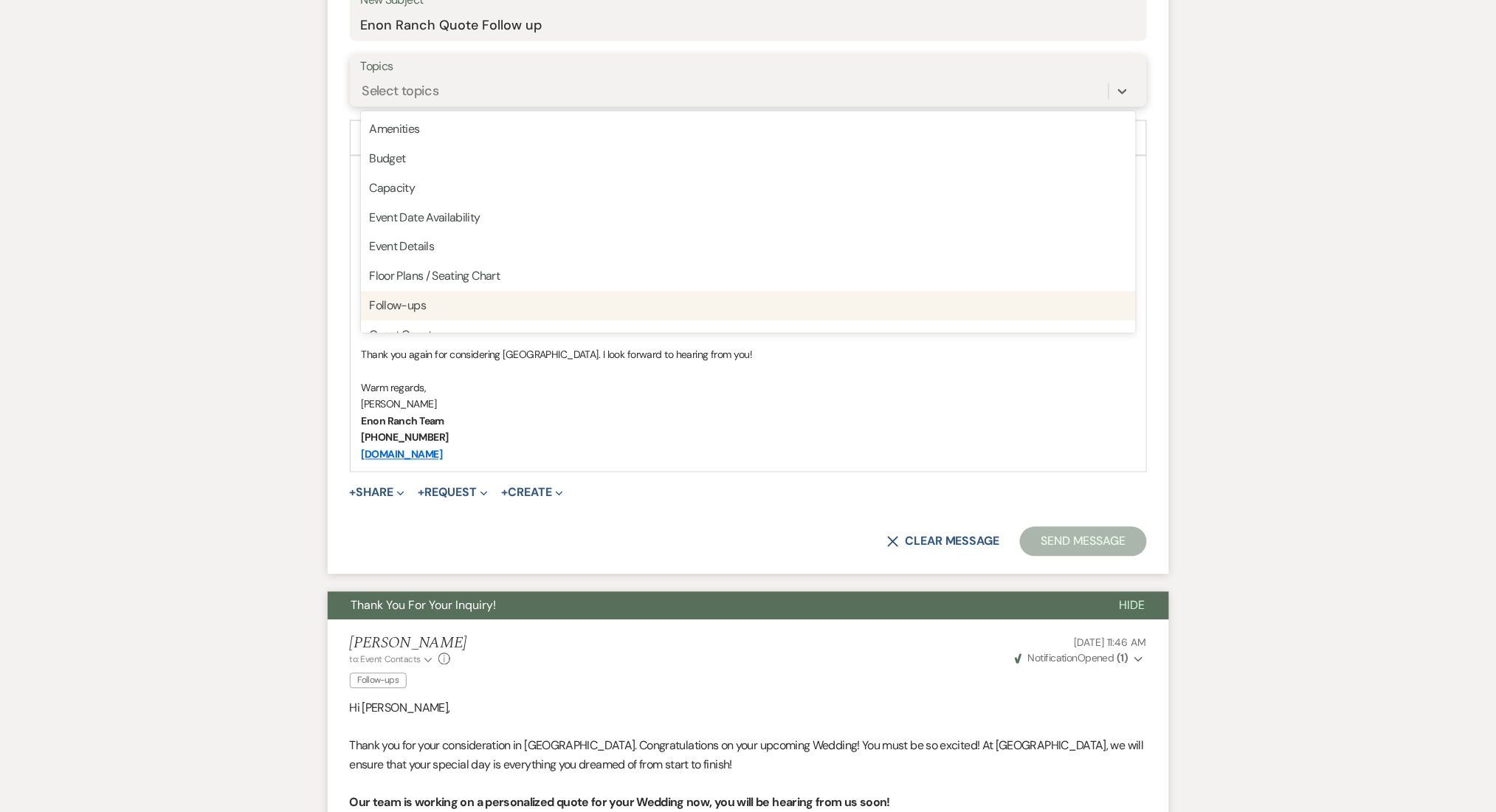
click at [409, 298] on div "Follow-ups" at bounding box center [748, 306] width 775 height 29
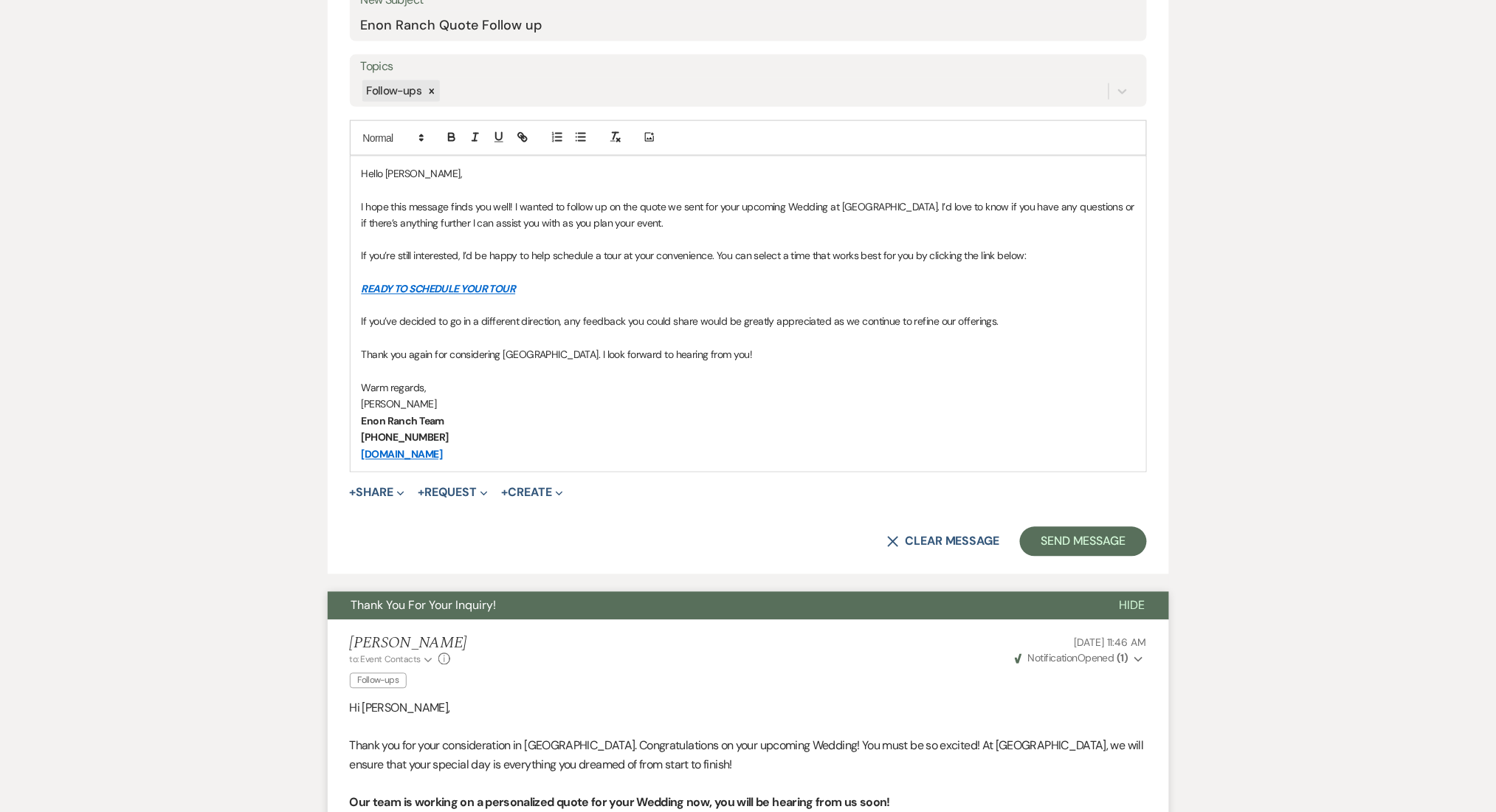
click at [272, 301] on div "Messages Tasks Payments Rental Overview Documents Contacts Notes Event Messages…" at bounding box center [748, 431] width 1496 height 1695
click at [1081, 530] on button "Send Message" at bounding box center [1083, 541] width 127 height 29
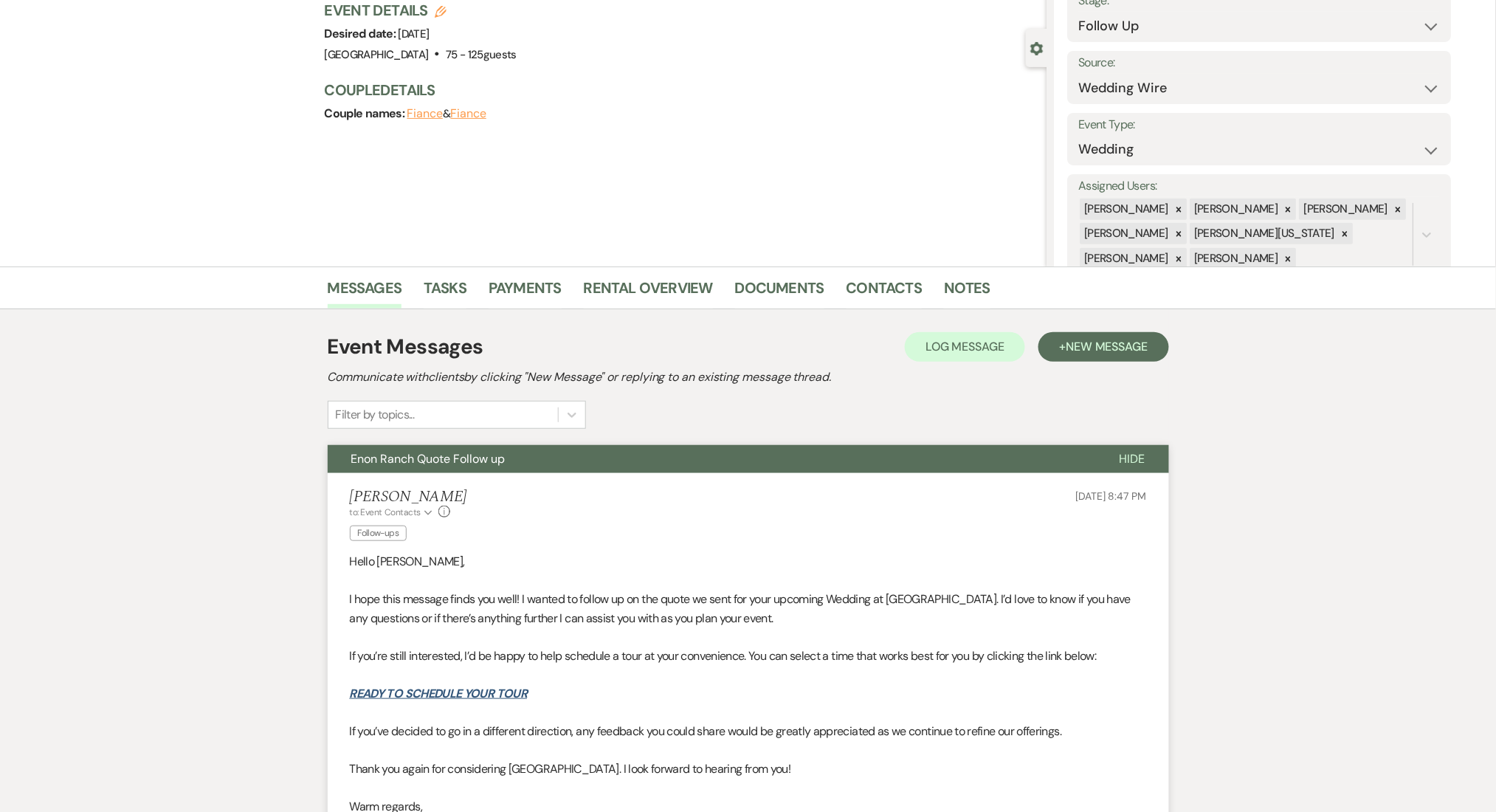
scroll to position [0, 0]
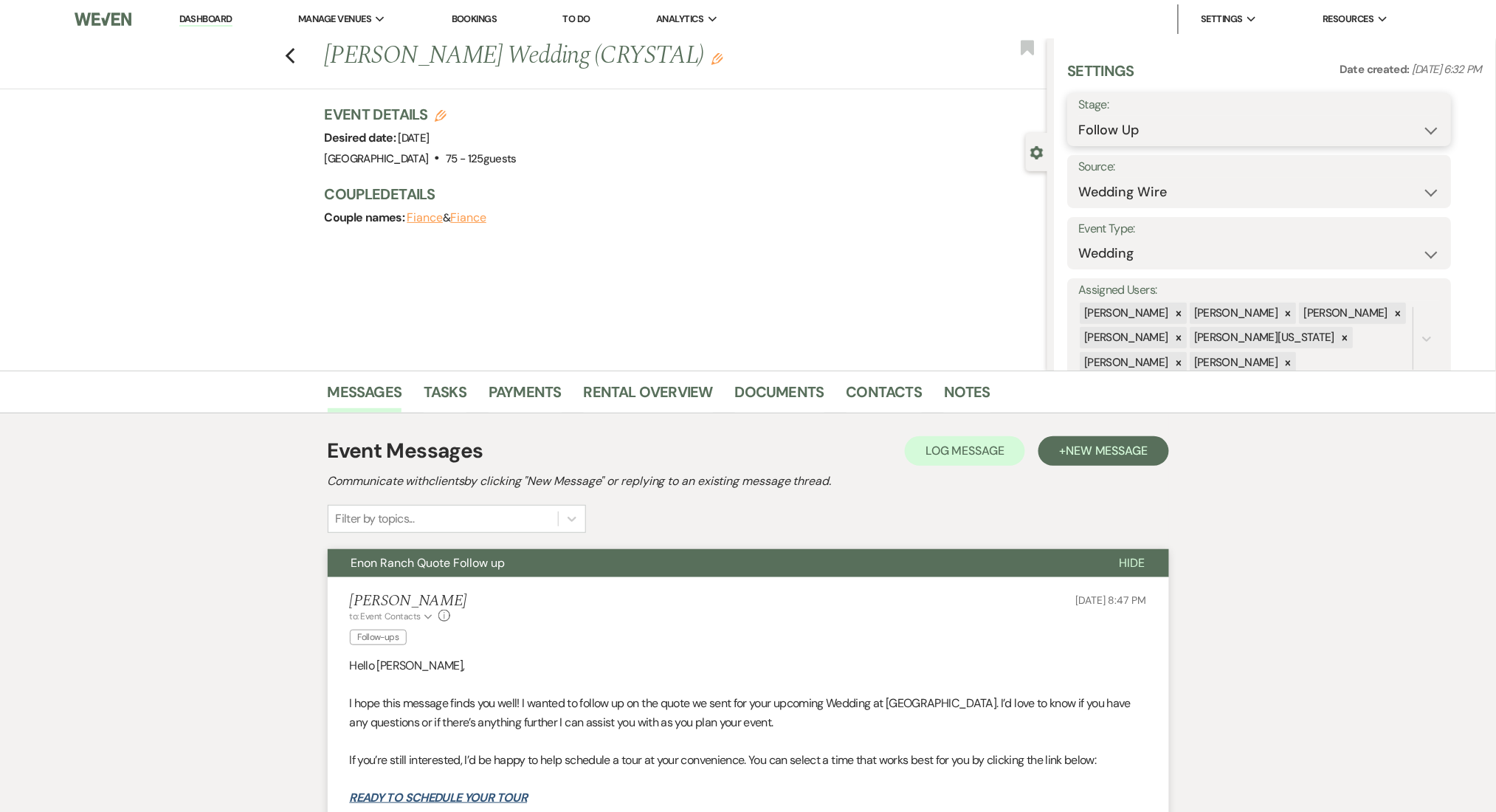
drag, startPoint x: 1164, startPoint y: 120, endPoint x: 1157, endPoint y: 132, distance: 13.9
click at [1164, 120] on select "Inquiry Follow Up Tour Requested Tour Confirmed Toured Proposal Sent Booked Lost" at bounding box center [1260, 130] width 362 height 28
select select "1"
click at [1079, 116] on select "Inquiry Follow Up Tour Requested Tour Confirmed Toured Proposal Sent Booked Lost" at bounding box center [1260, 130] width 362 height 28
click at [1410, 111] on button "Save" at bounding box center [1411, 119] width 84 height 29
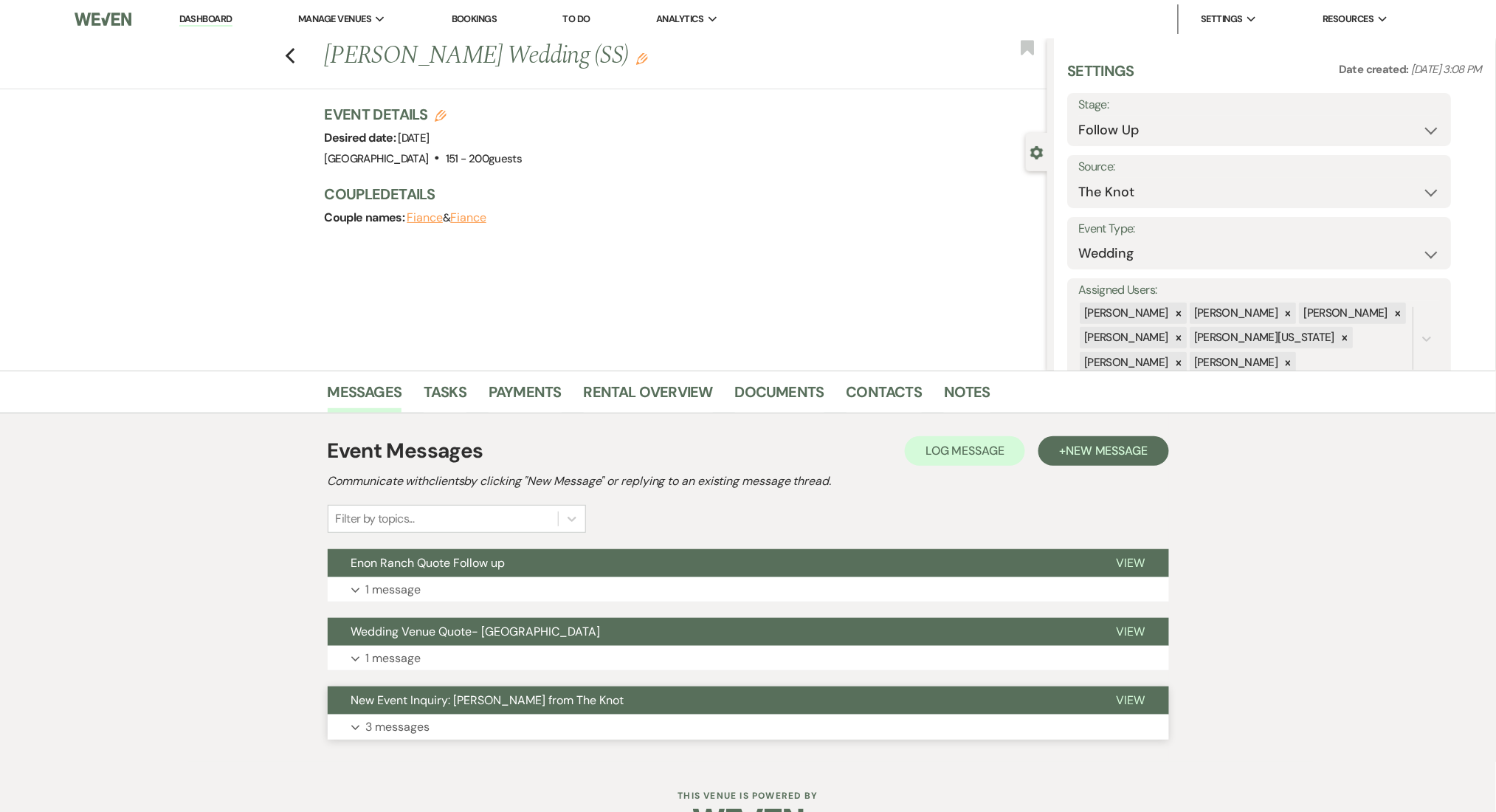
click at [579, 727] on button "Expand 3 messages" at bounding box center [748, 727] width 841 height 25
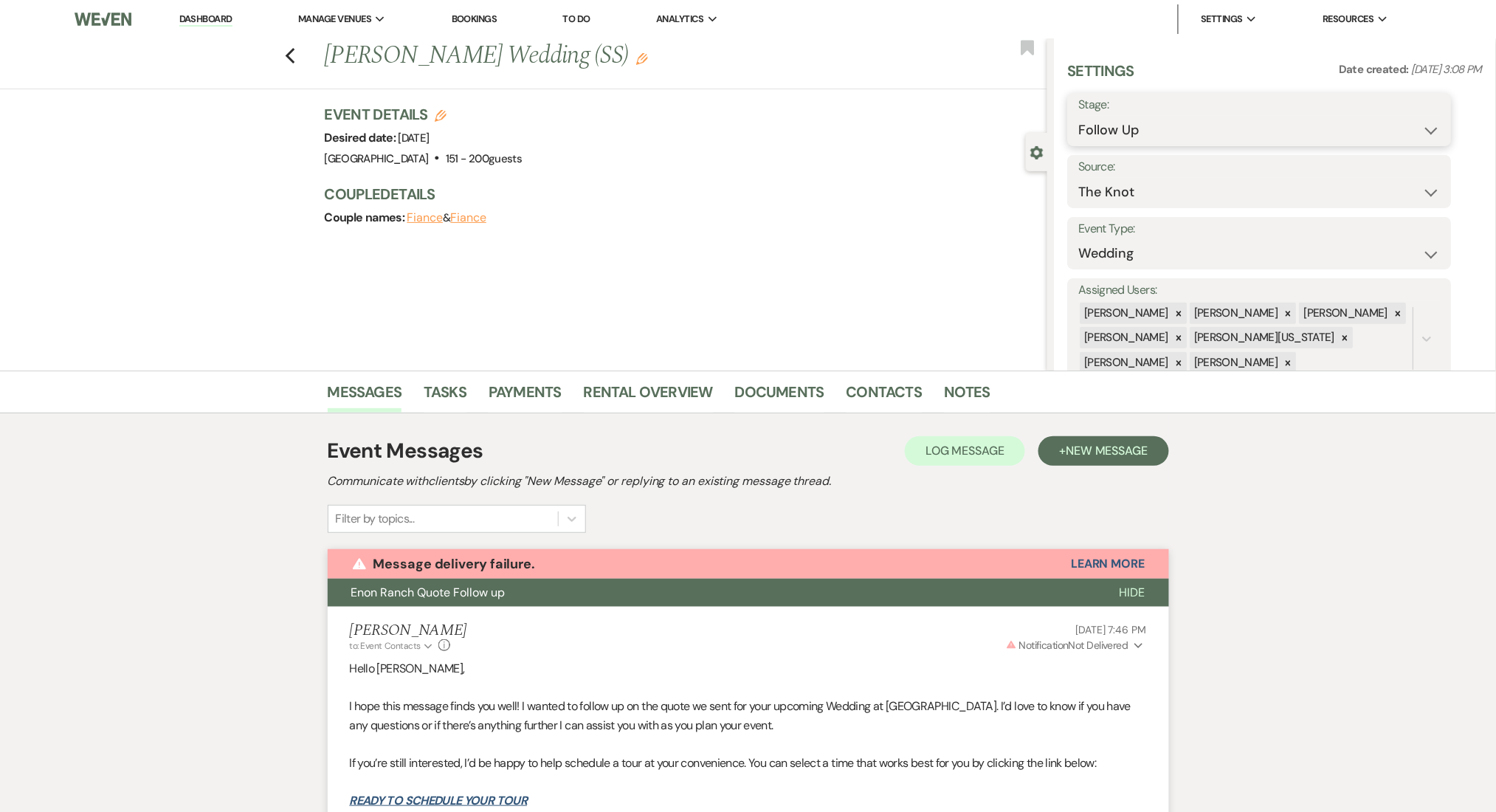
click at [1119, 124] on select "Inquiry Follow Up Tour Requested Tour Confirmed Toured Proposal Sent Booked Lost" at bounding box center [1260, 130] width 362 height 28
select select "8"
click at [1079, 116] on select "Inquiry Follow Up Tour Requested Tour Confirmed Toured Proposal Sent Booked Lost" at bounding box center [1260, 130] width 362 height 28
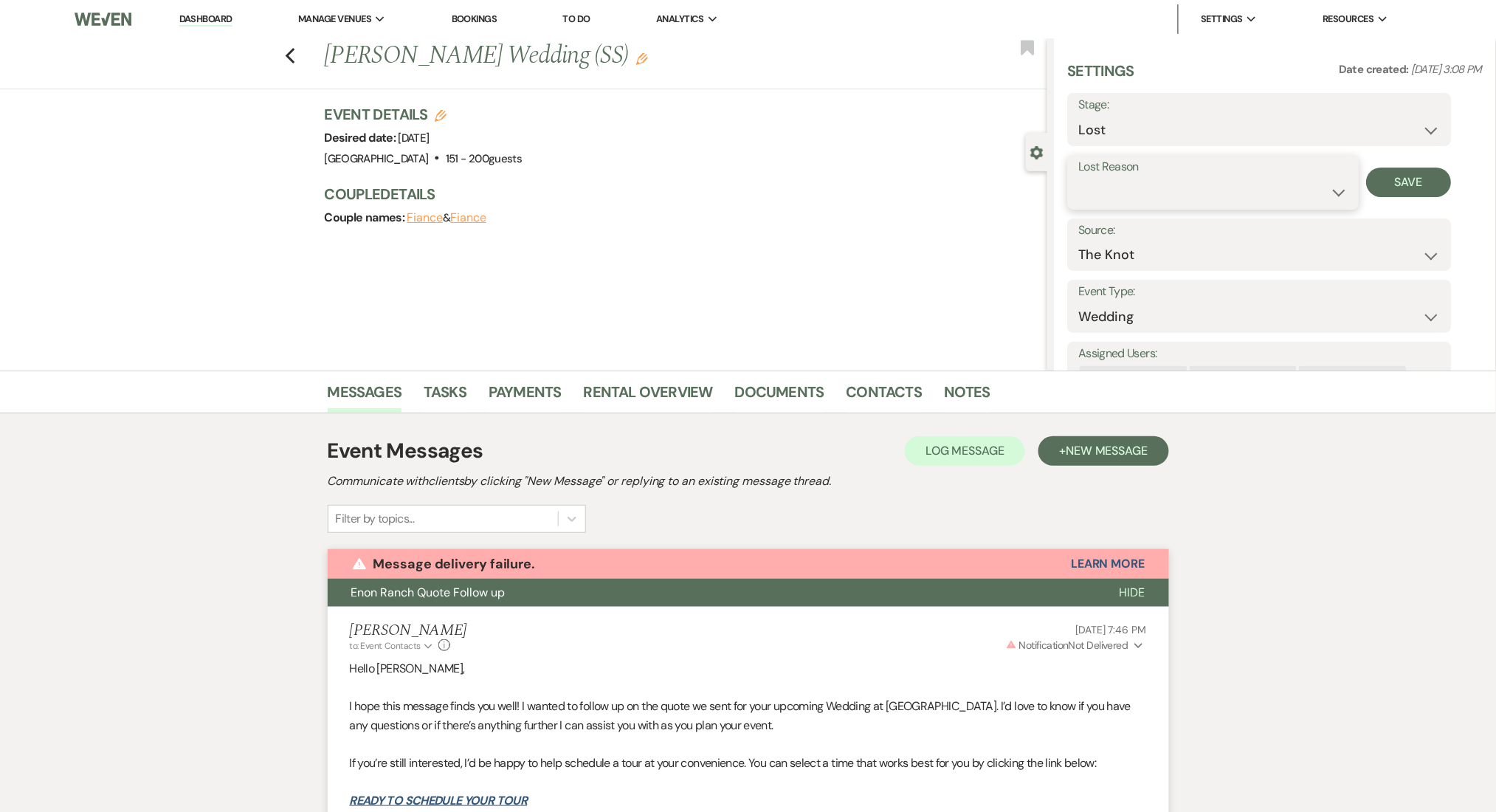
click at [1147, 189] on select "Booked Elsewhere Budget Date Unavailable No Response Not a Good Match Capacity …" at bounding box center [1213, 192] width 269 height 28
drag, startPoint x: 454, startPoint y: 54, endPoint x: 331, endPoint y: 58, distance: 123.1
click at [331, 58] on div "Previous Erica Boatner's Wedding (SS) Edit" at bounding box center [682, 56] width 730 height 35
copy h1 "Erica Boatner"
click at [1207, 196] on select "Booked Elsewhere Budget Date Unavailable No Response Not a Good Match Capacity …" at bounding box center [1213, 192] width 269 height 28
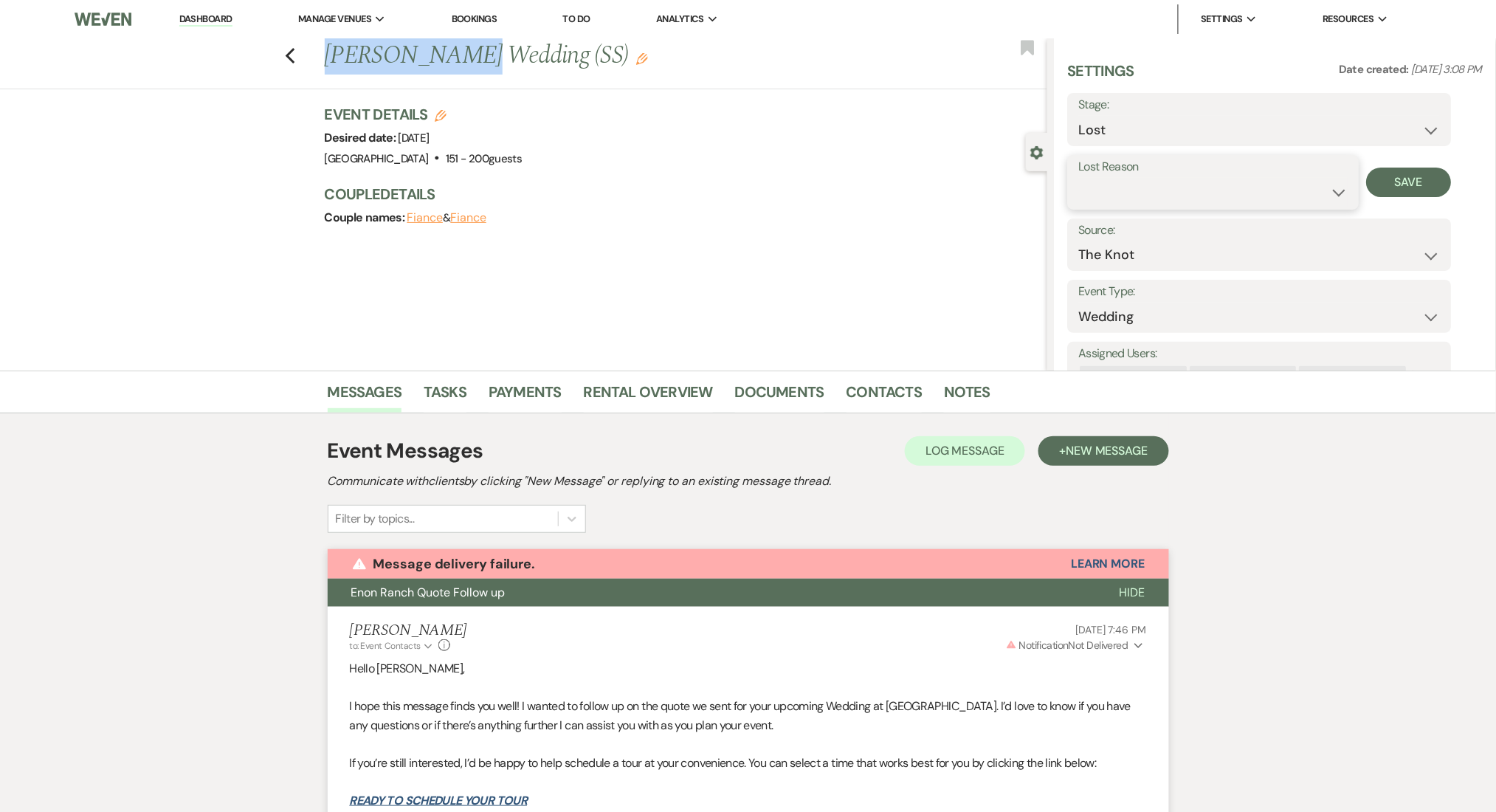
select select "1"
click at [1079, 178] on select "Booked Elsewhere Budget Date Unavailable No Response Not a Good Match Capacity …" at bounding box center [1213, 192] width 269 height 28
click at [1320, 199] on input "Other" at bounding box center [1323, 192] width 91 height 28
click at [1292, 193] on input "ivalid email" at bounding box center [1323, 192] width 91 height 28
click at [1286, 189] on input "ivalid email" at bounding box center [1323, 192] width 91 height 28
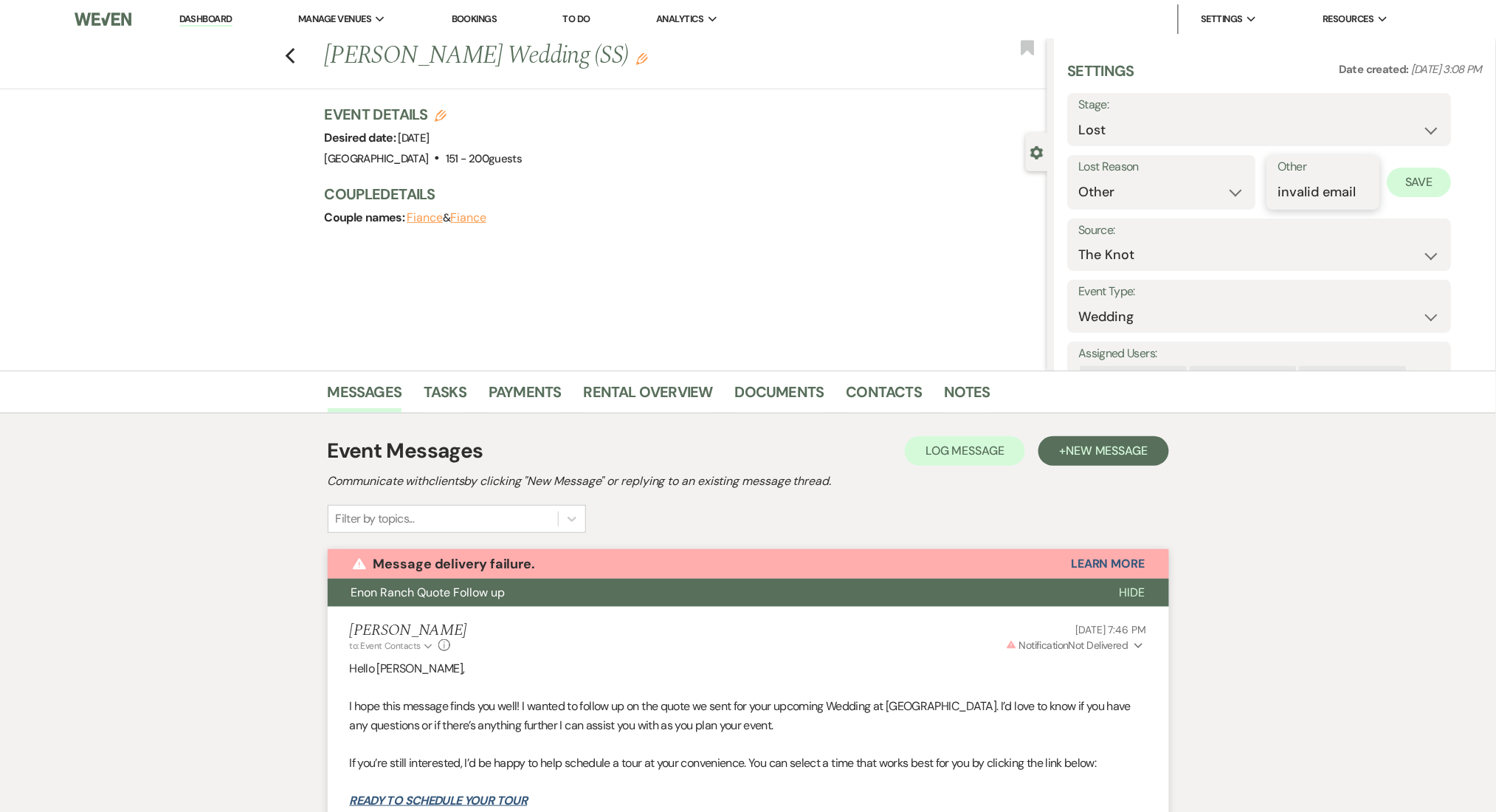
type input "invalid email"
click at [1416, 183] on button "Save" at bounding box center [1420, 182] width 65 height 29
click at [207, 15] on link "Dashboard" at bounding box center [205, 19] width 53 height 14
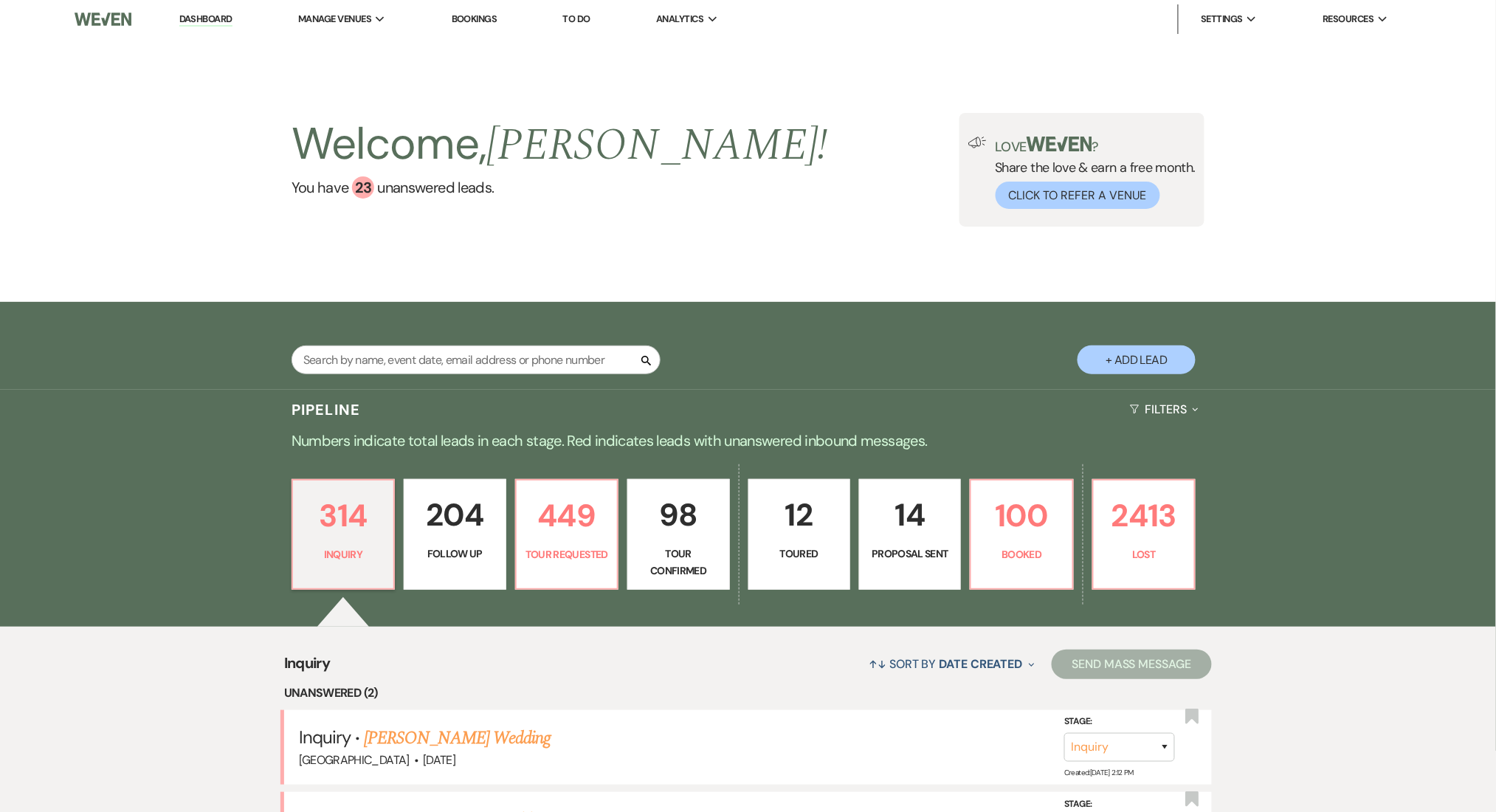
scroll to position [492, 0]
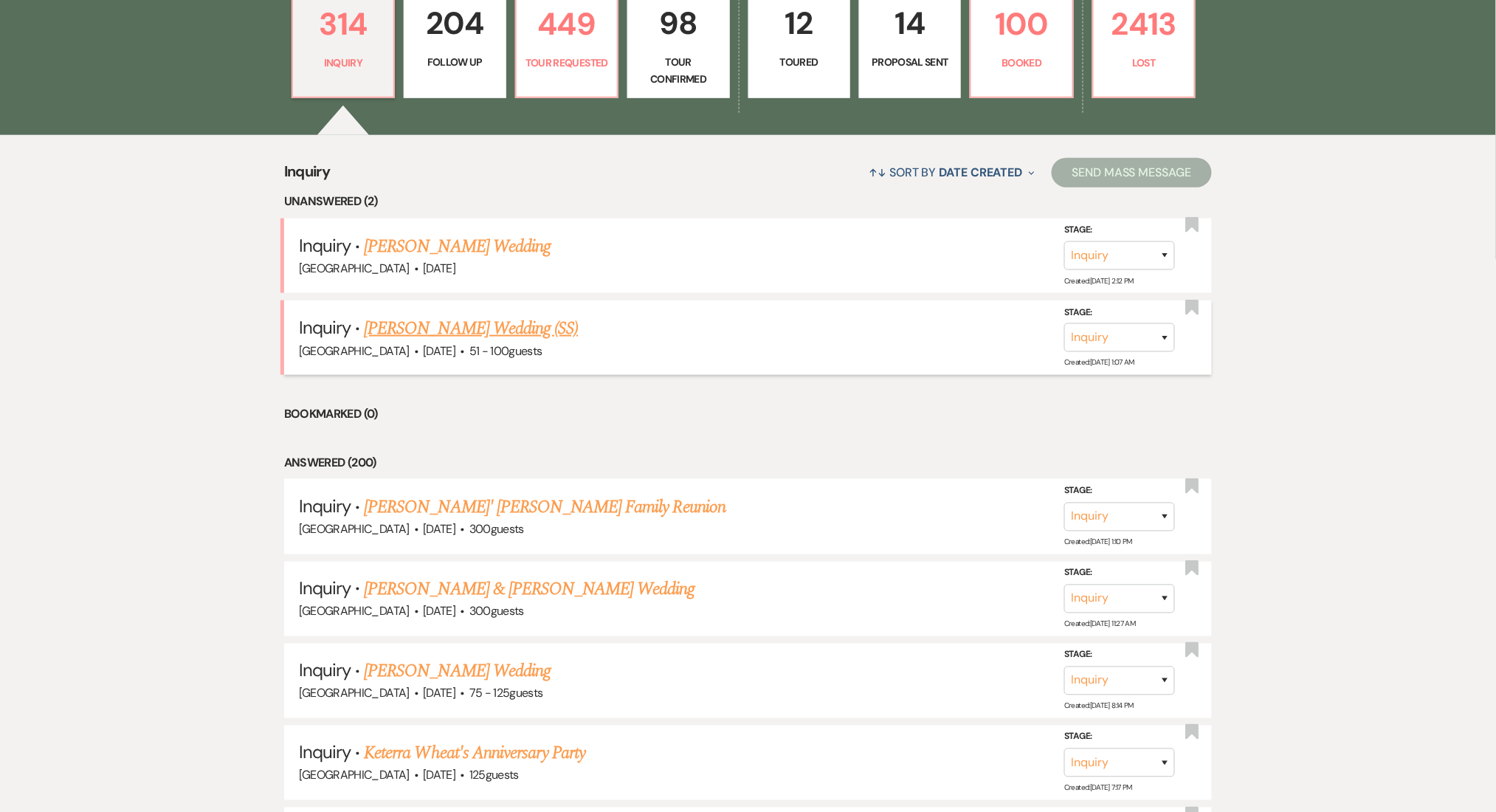
click at [429, 324] on link "Sara McShane's Wedding (SS)" at bounding box center [470, 328] width 214 height 27
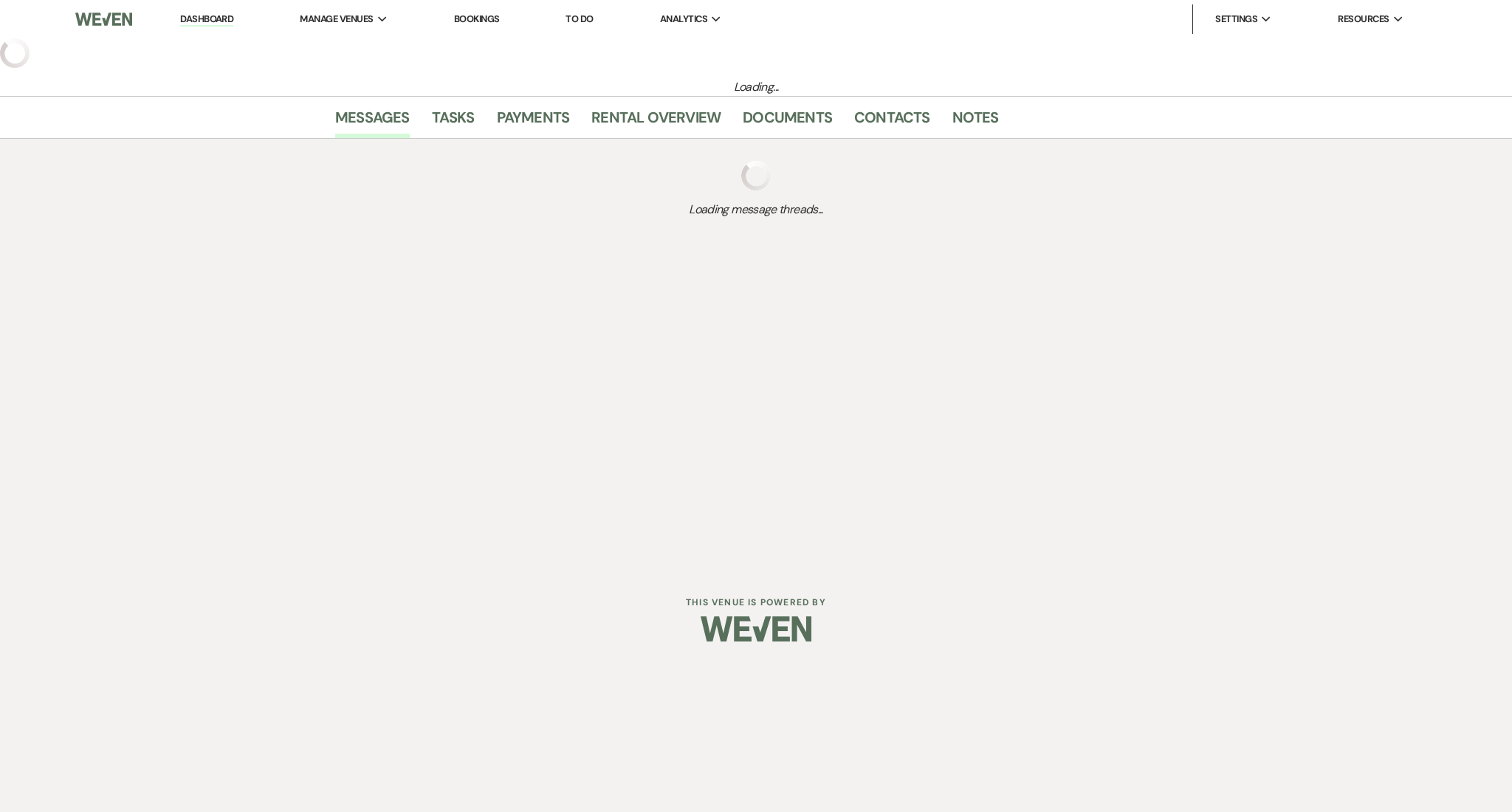
select select "2"
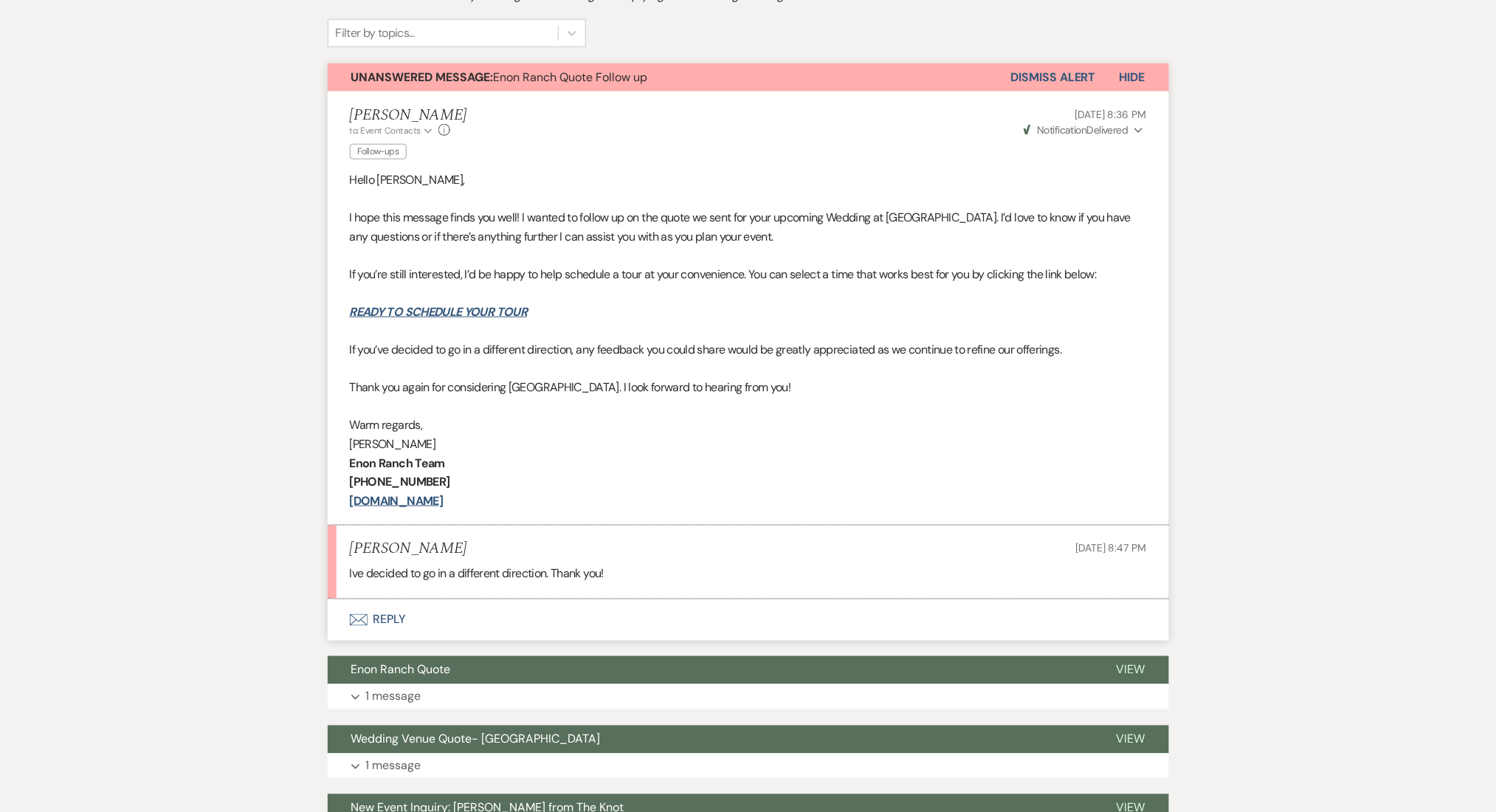
scroll to position [636, 0]
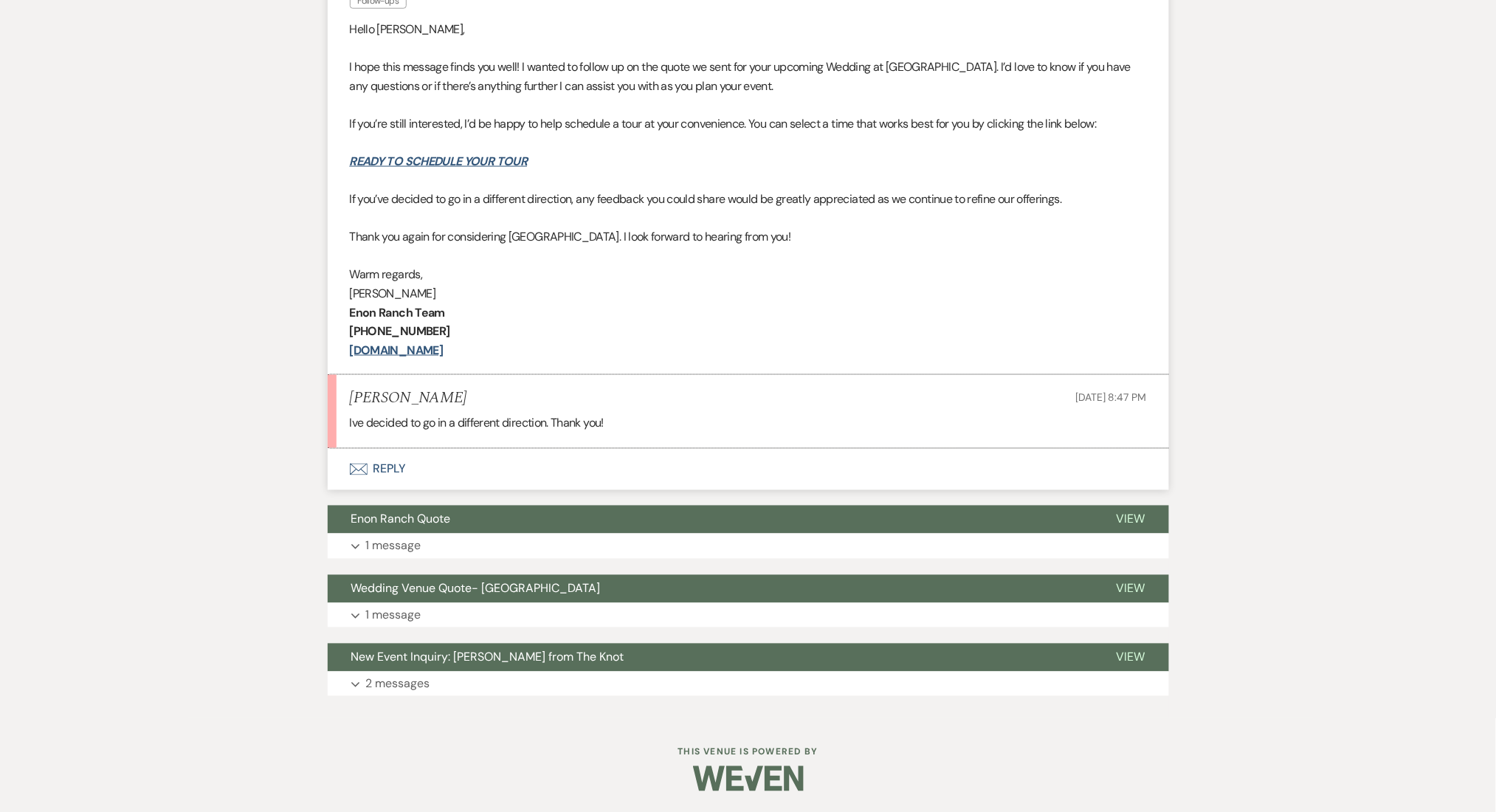
click at [404, 465] on button "Envelope Reply" at bounding box center [748, 468] width 841 height 41
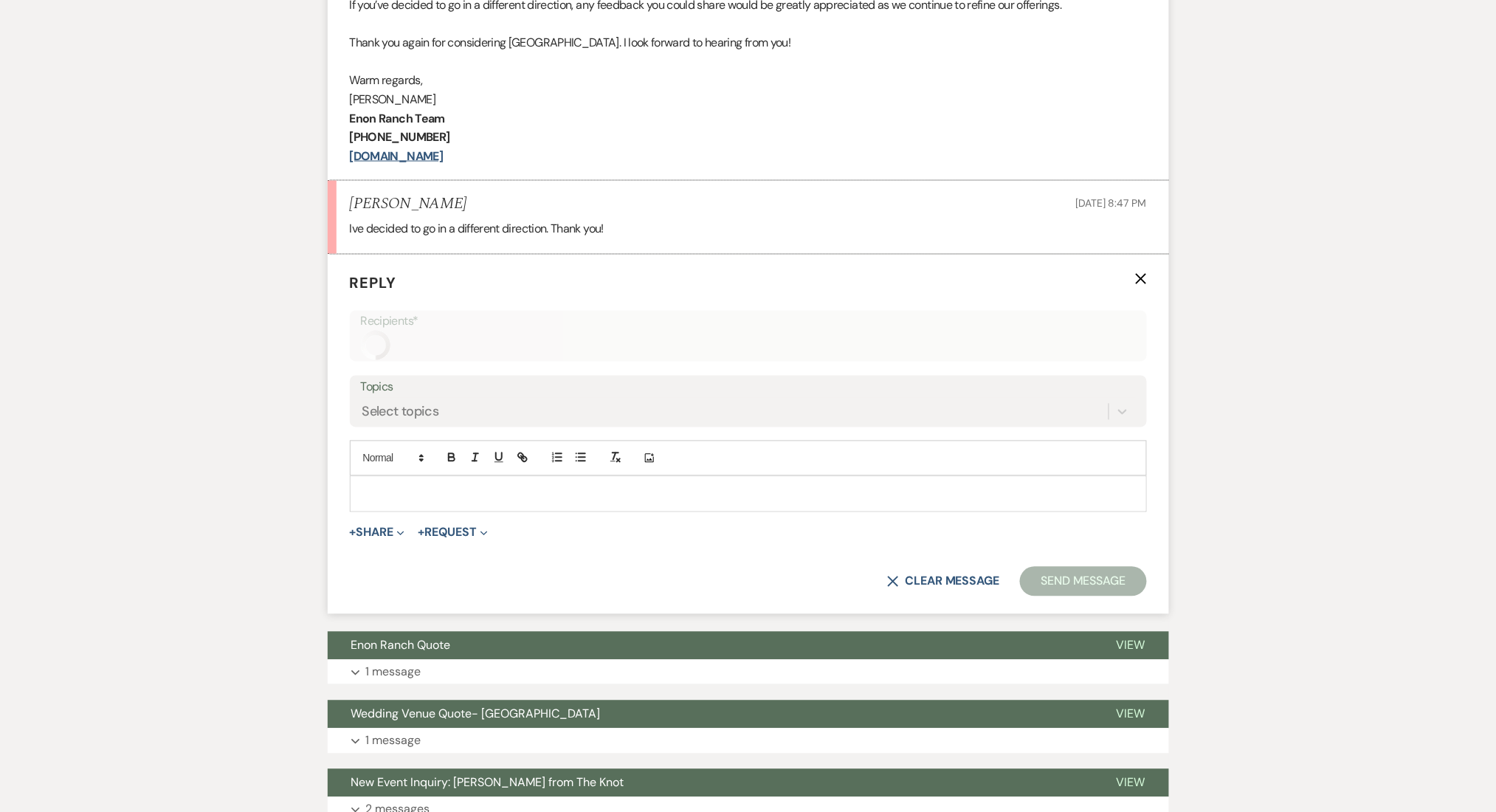
scroll to position [831, 0]
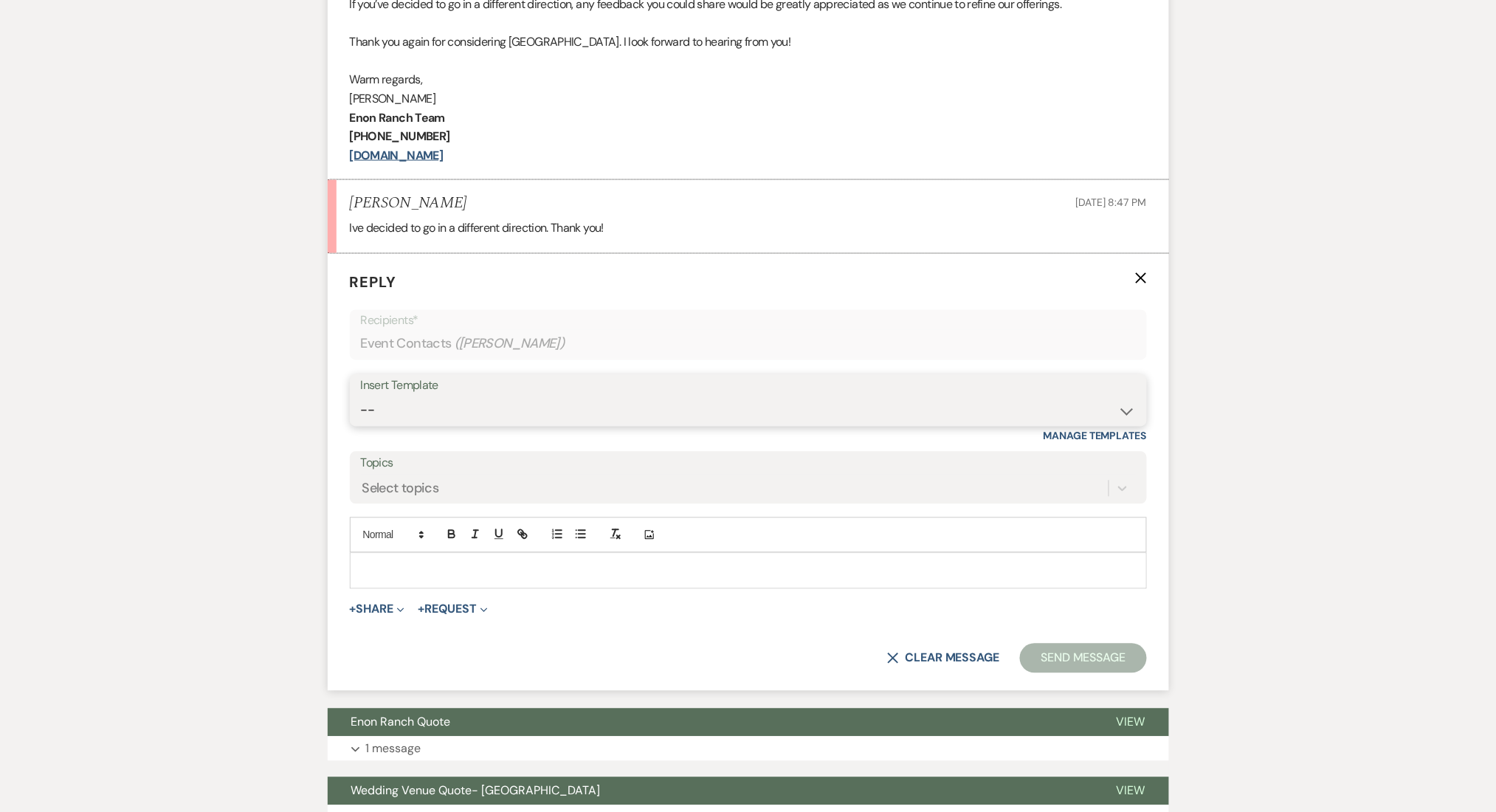
click at [427, 419] on select "-- Inquiry Follow Up Email #2 Contract Sending Template Payment Template Rental…" at bounding box center [748, 411] width 775 height 28
select select "1711"
click at [361, 396] on select "-- Inquiry Follow Up Email #2 Contract Sending Template Payment Template Rental…" at bounding box center [748, 411] width 775 height 28
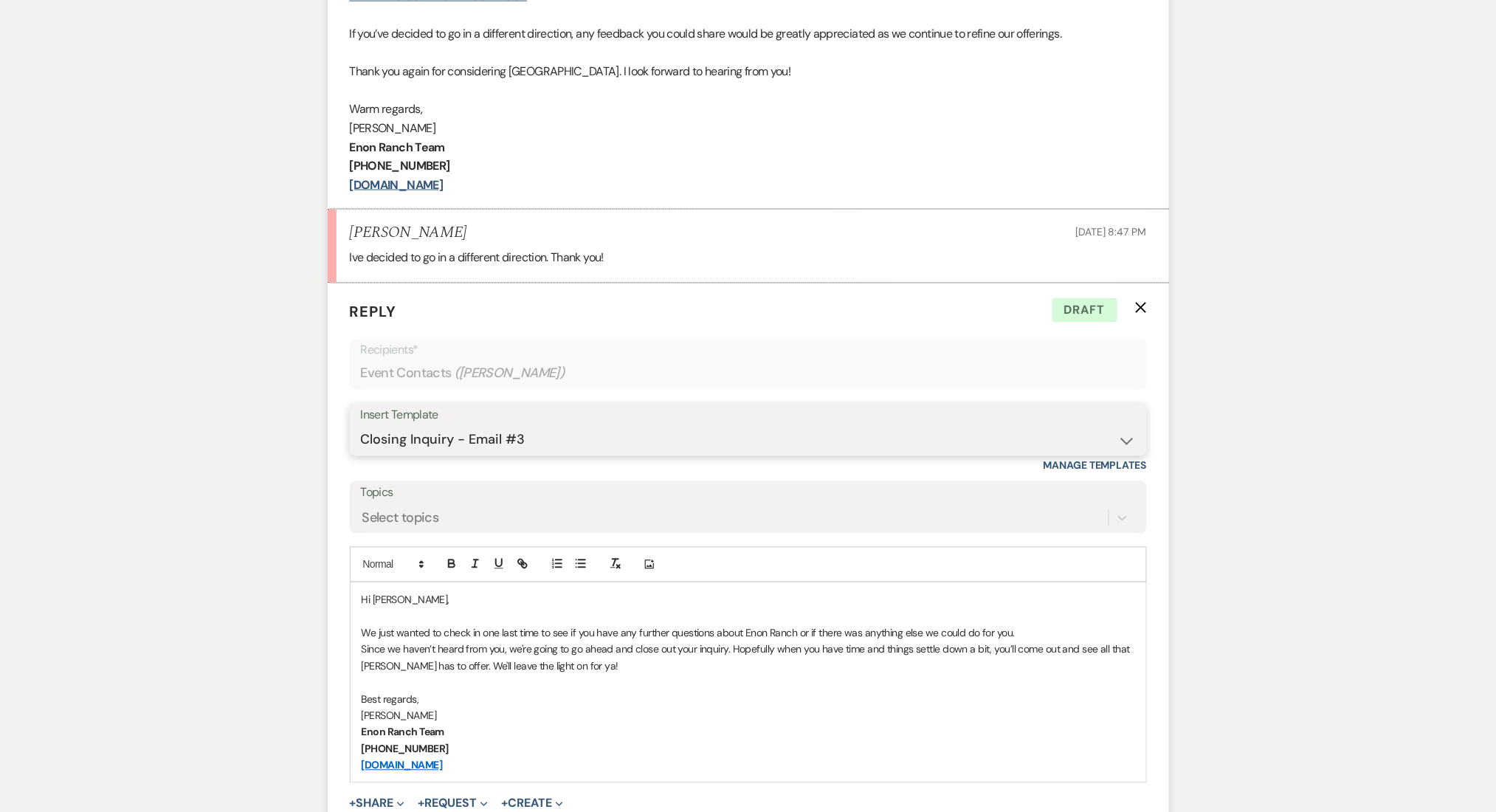
scroll to position [886, 0]
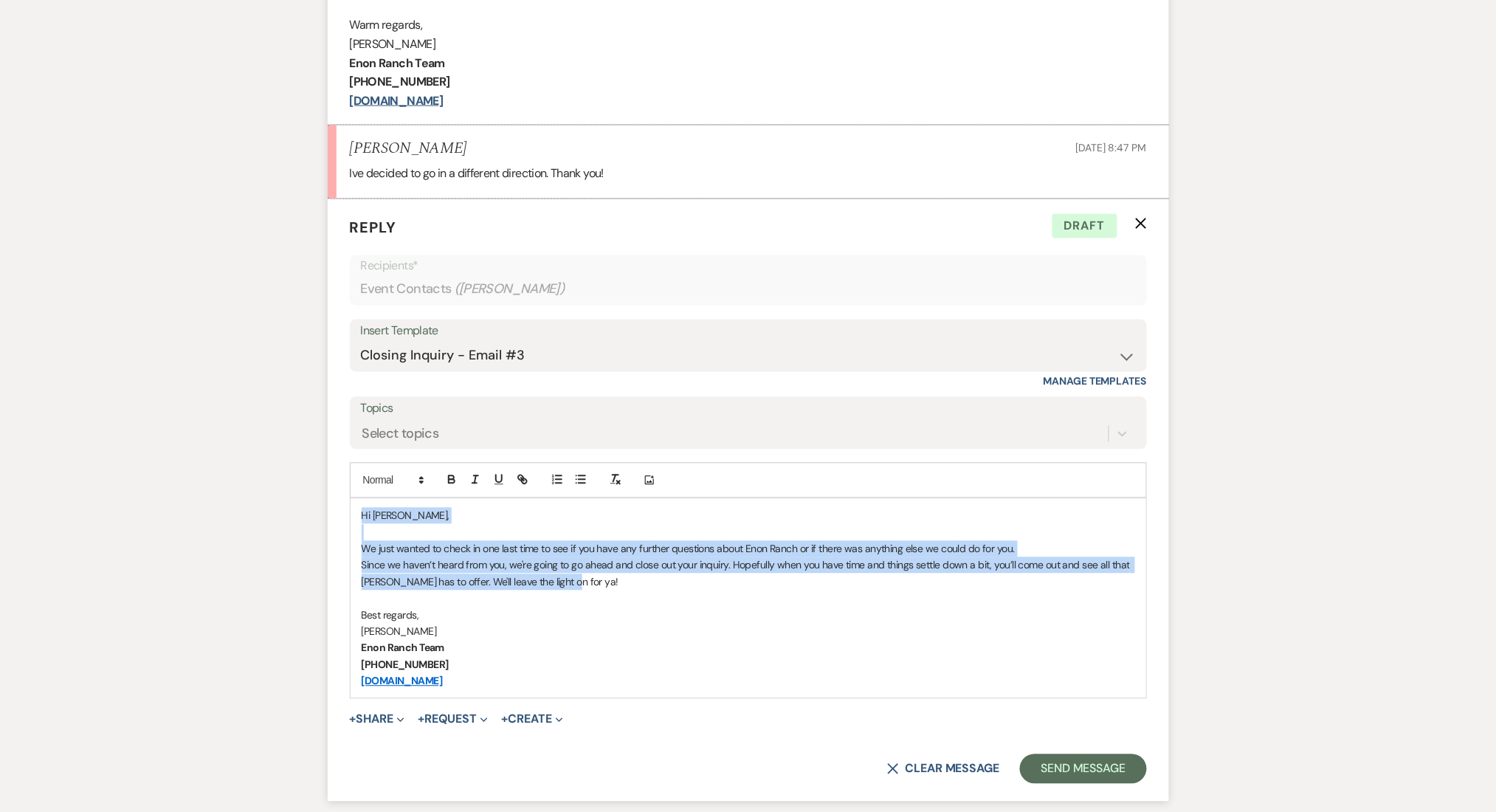
drag, startPoint x: 601, startPoint y: 583, endPoint x: 351, endPoint y: 497, distance: 264.4
click at [351, 497] on div "Add Photo Hi Sara, We just wanted to check in one last time to see if you have …" at bounding box center [748, 581] width 797 height 236
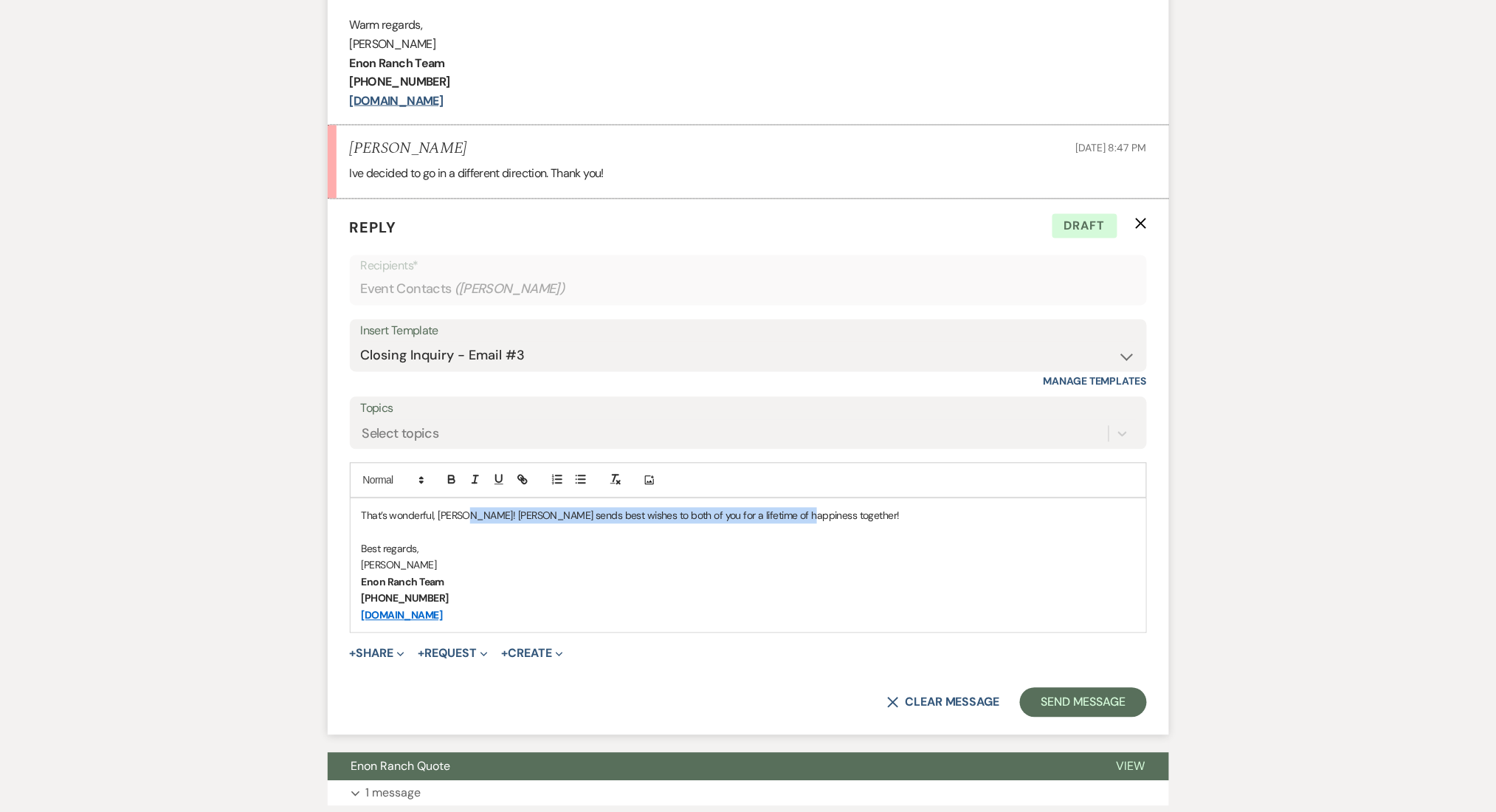
drag, startPoint x: 462, startPoint y: 515, endPoint x: 817, endPoint y: 508, distance: 355.1
click at [817, 508] on p "That’s wonderful, Sara! Enon sends best wishes to both of you for a lifetime of…" at bounding box center [748, 515] width 774 height 16
click at [556, 430] on div "Select topics" at bounding box center [735, 434] width 748 height 26
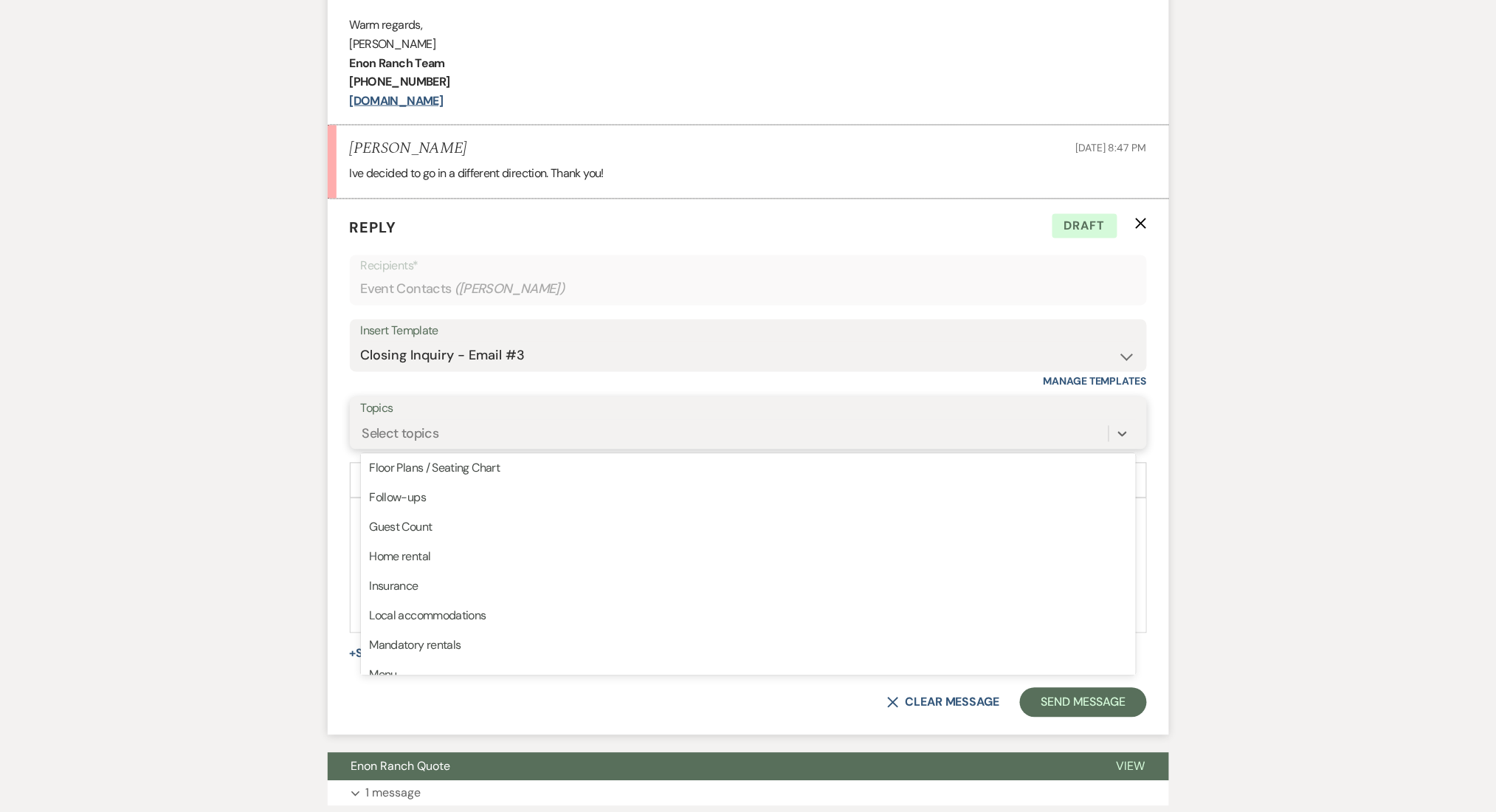
scroll to position [80, 0]
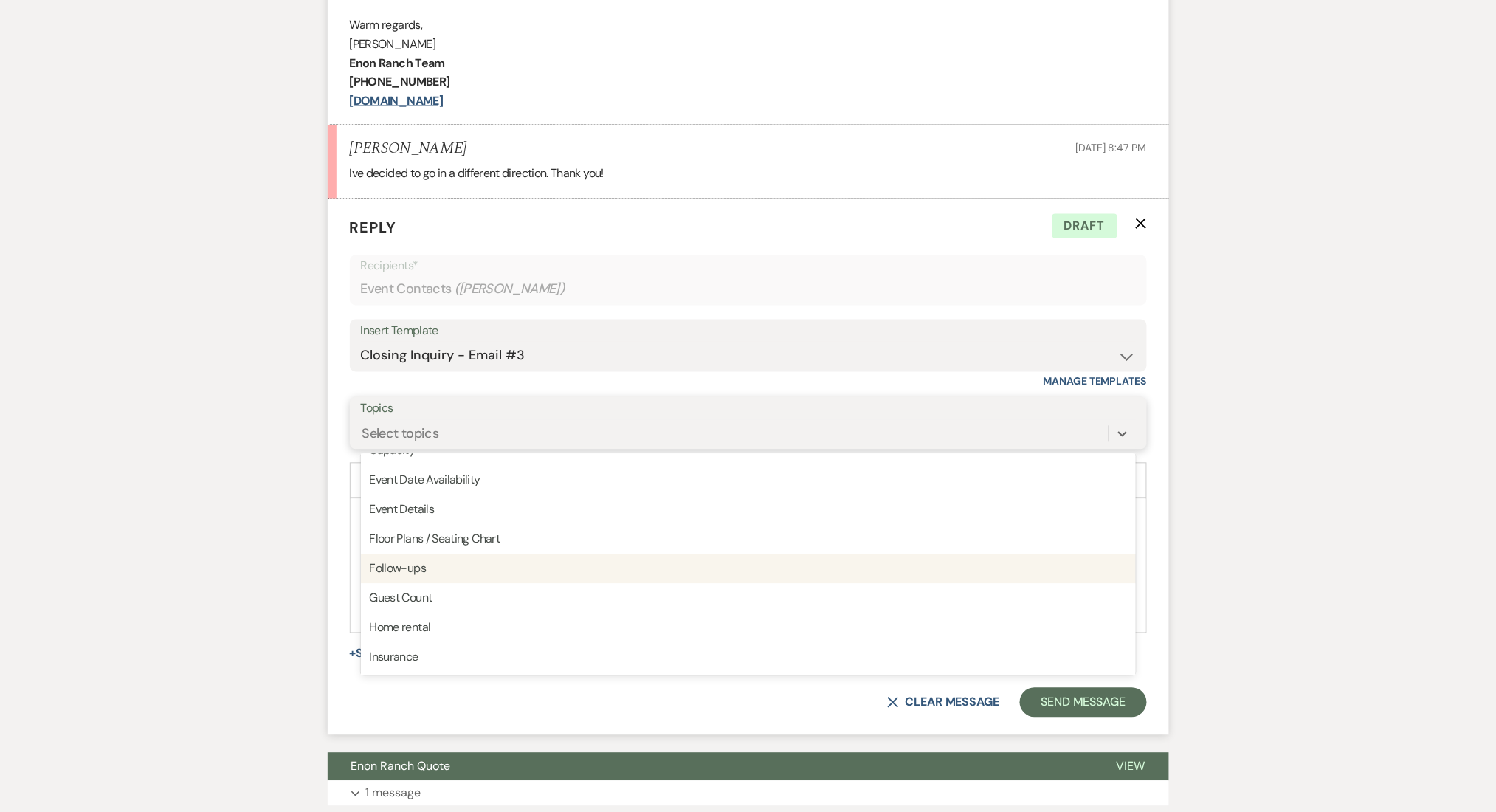
click at [413, 566] on div "Follow-ups" at bounding box center [748, 568] width 775 height 29
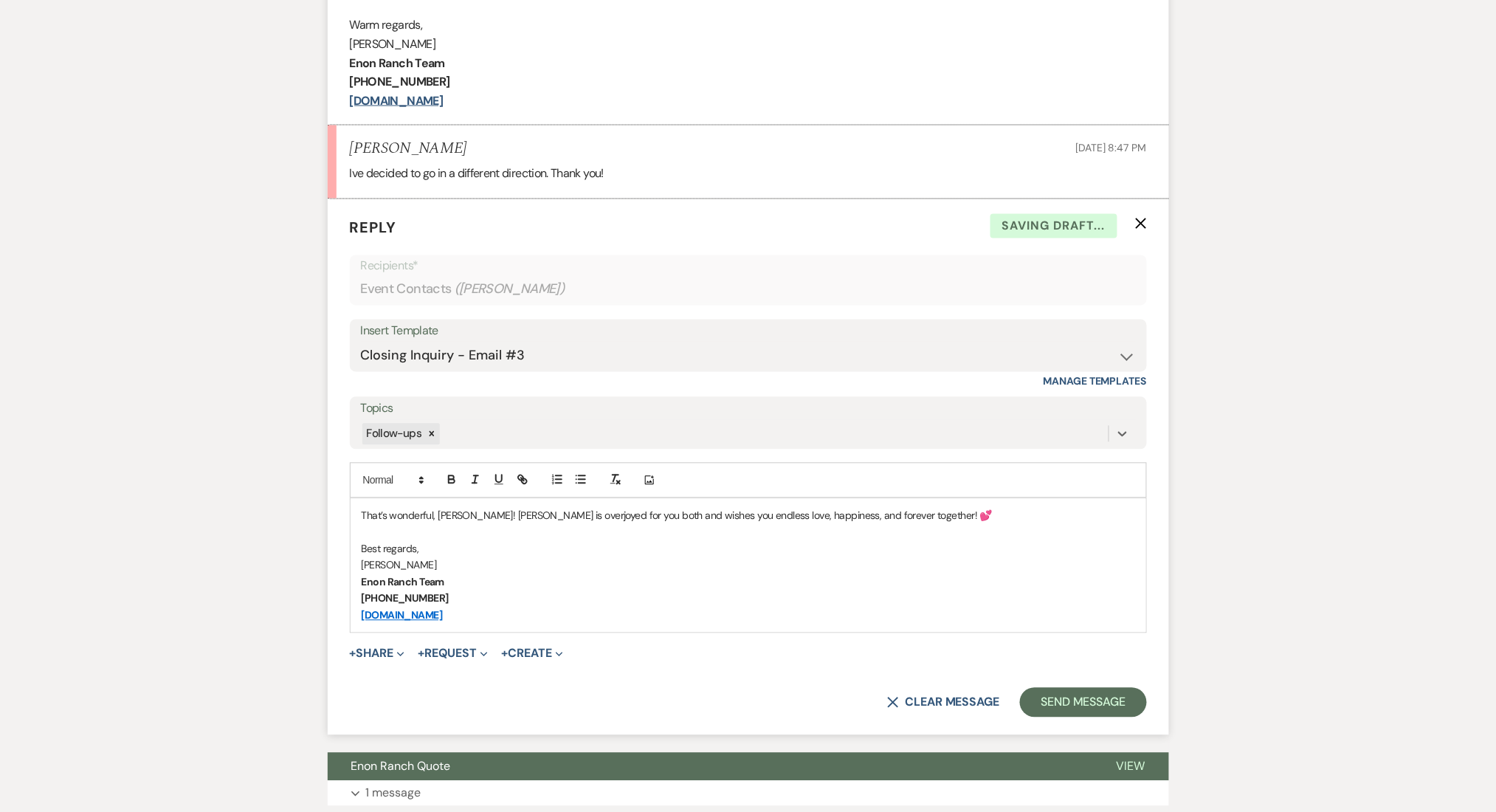
click at [215, 535] on div "Messages Tasks Payments Rental Overview Documents Contacts Notes Event Messages…" at bounding box center [748, 225] width 1496 height 1481
click at [1240, 649] on div "Messages Tasks Payments Rental Overview Documents Contacts Notes Event Messages…" at bounding box center [748, 225] width 1496 height 1481
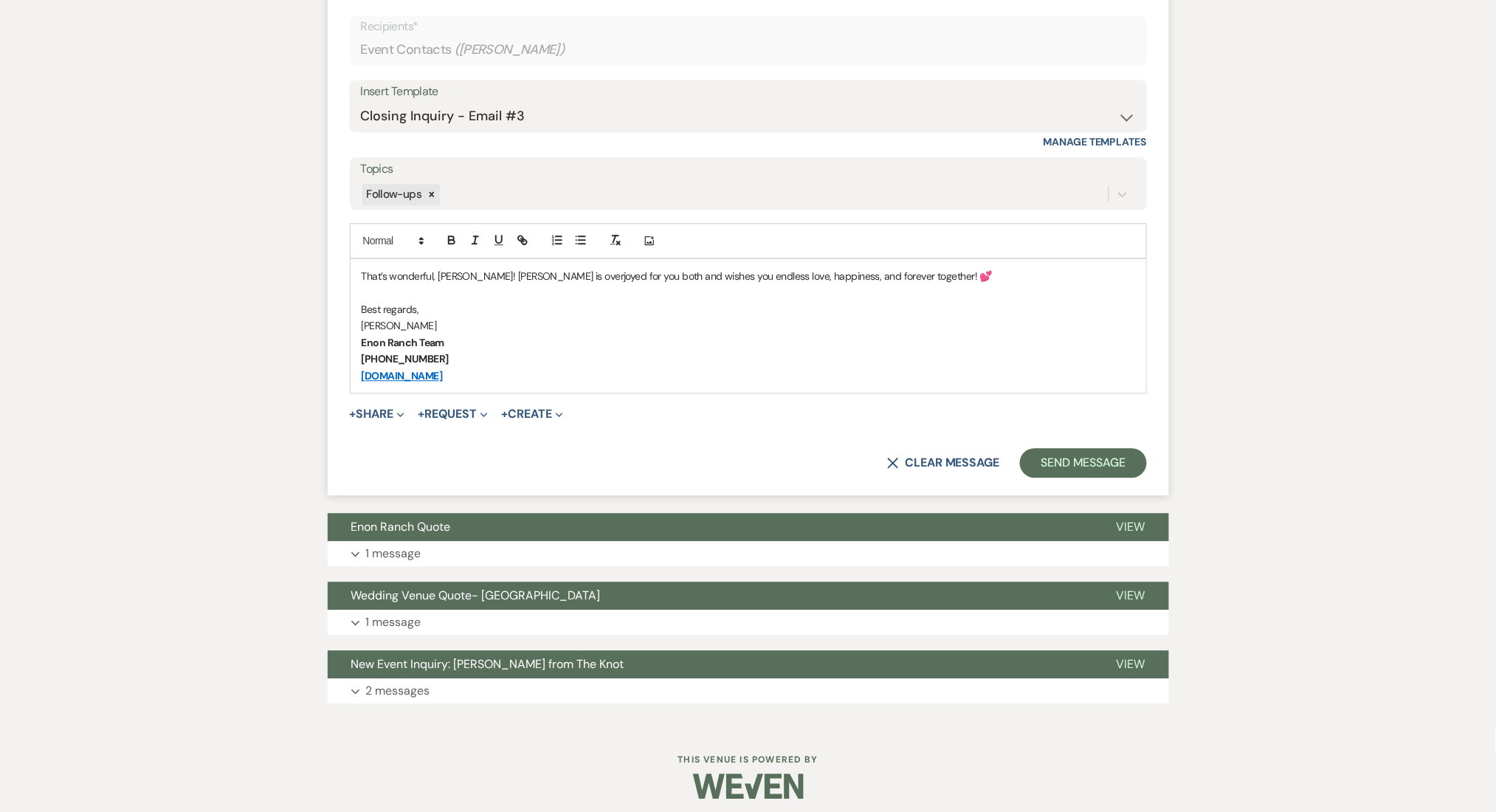
scroll to position [1035, 0]
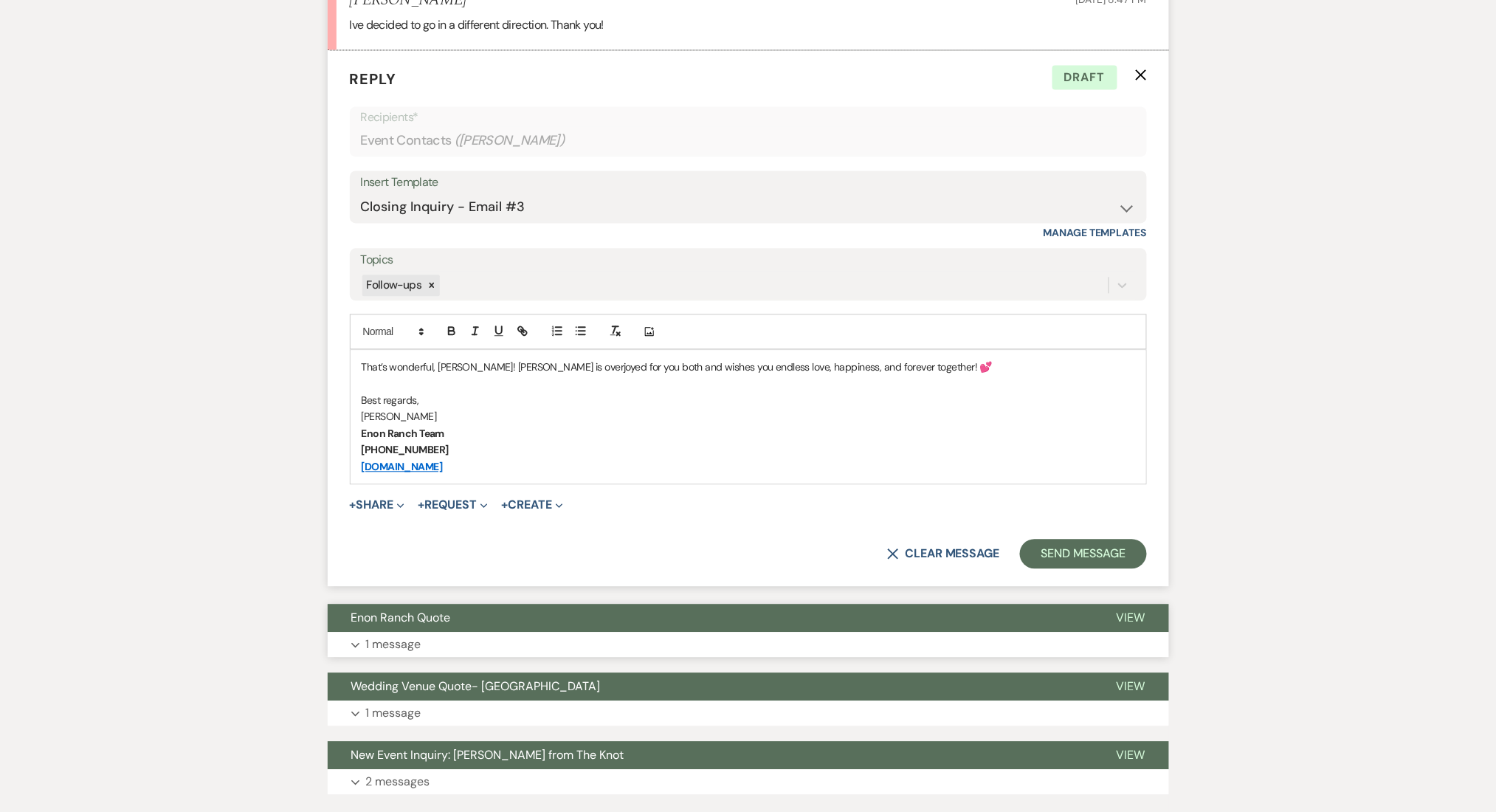
click at [539, 626] on button "Enon Ranch Quote" at bounding box center [710, 617] width 765 height 28
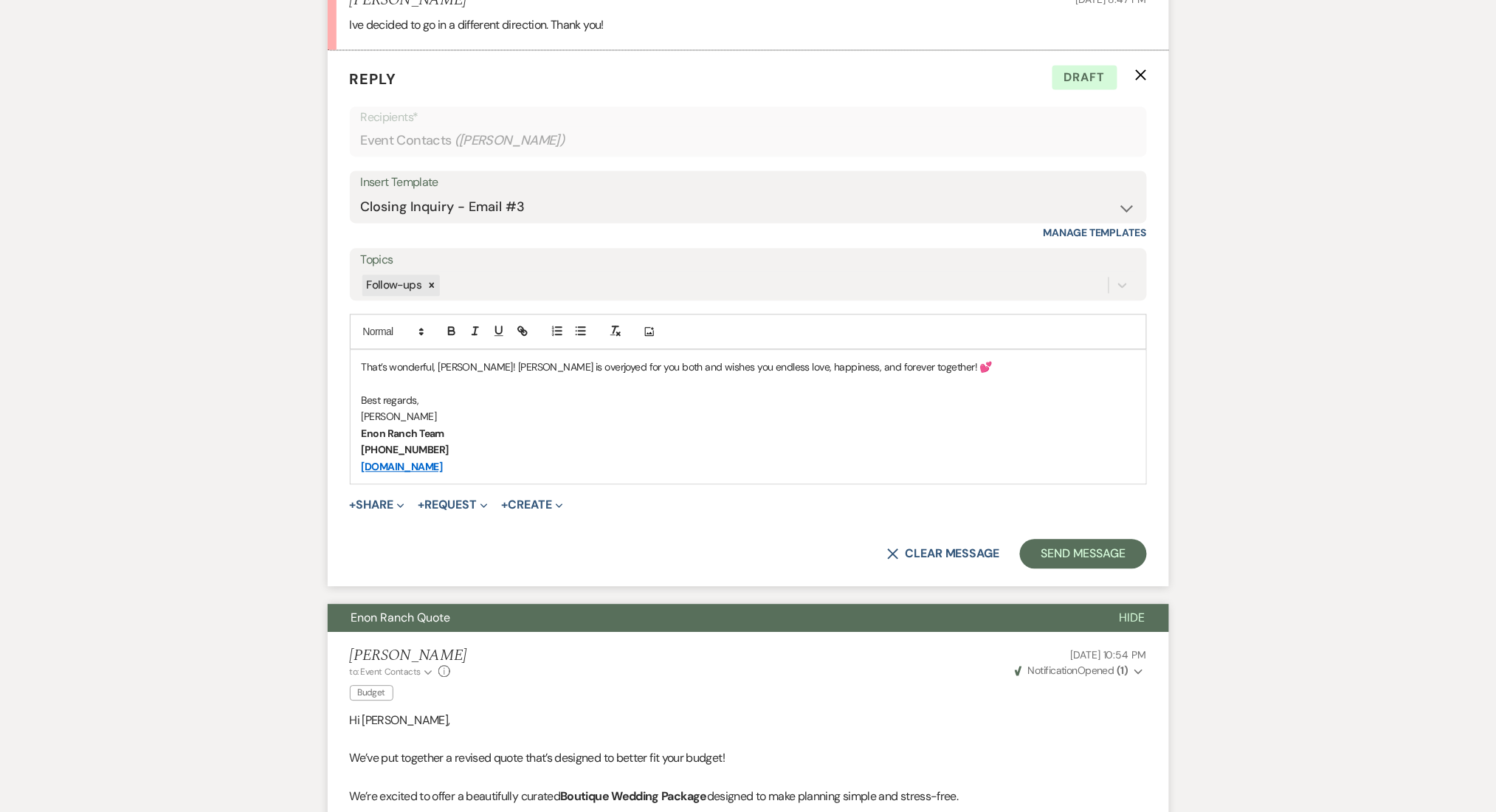
click at [923, 370] on p "That’s wonderful, Sara! Enon is overjoyed for you both and wishes you endless l…" at bounding box center [748, 366] width 774 height 16
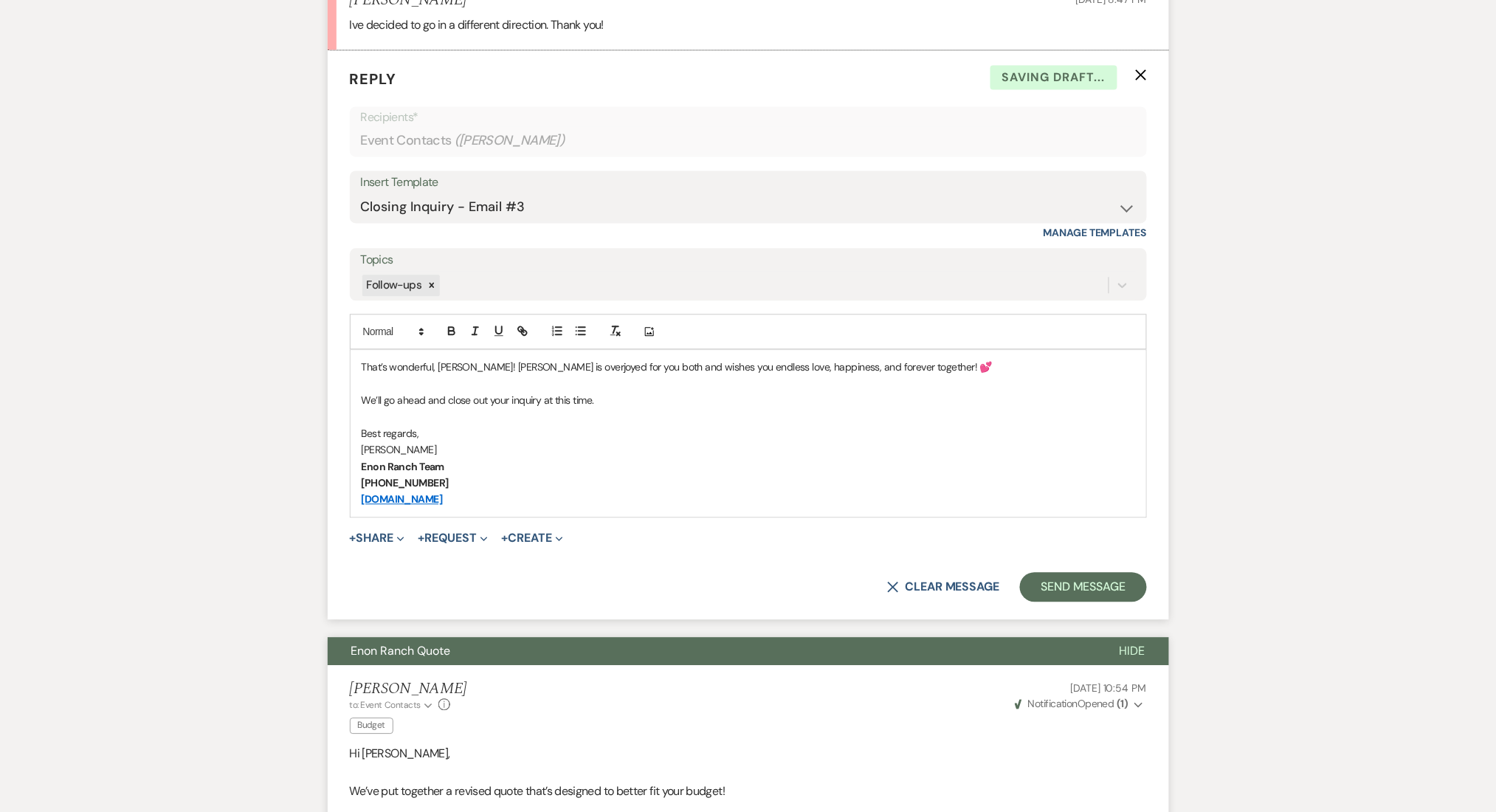
click at [1253, 348] on div "Messages Tasks Payments Rental Overview Documents Contacts Notes Event Messages…" at bounding box center [748, 629] width 1496 height 2588
click at [1086, 561] on form "Reply X Draft saved! Recipients* Event Contacts ( Sara McShane ) Insert Templat…" at bounding box center [748, 334] width 841 height 569
click at [1085, 585] on button "Send Message" at bounding box center [1083, 586] width 127 height 29
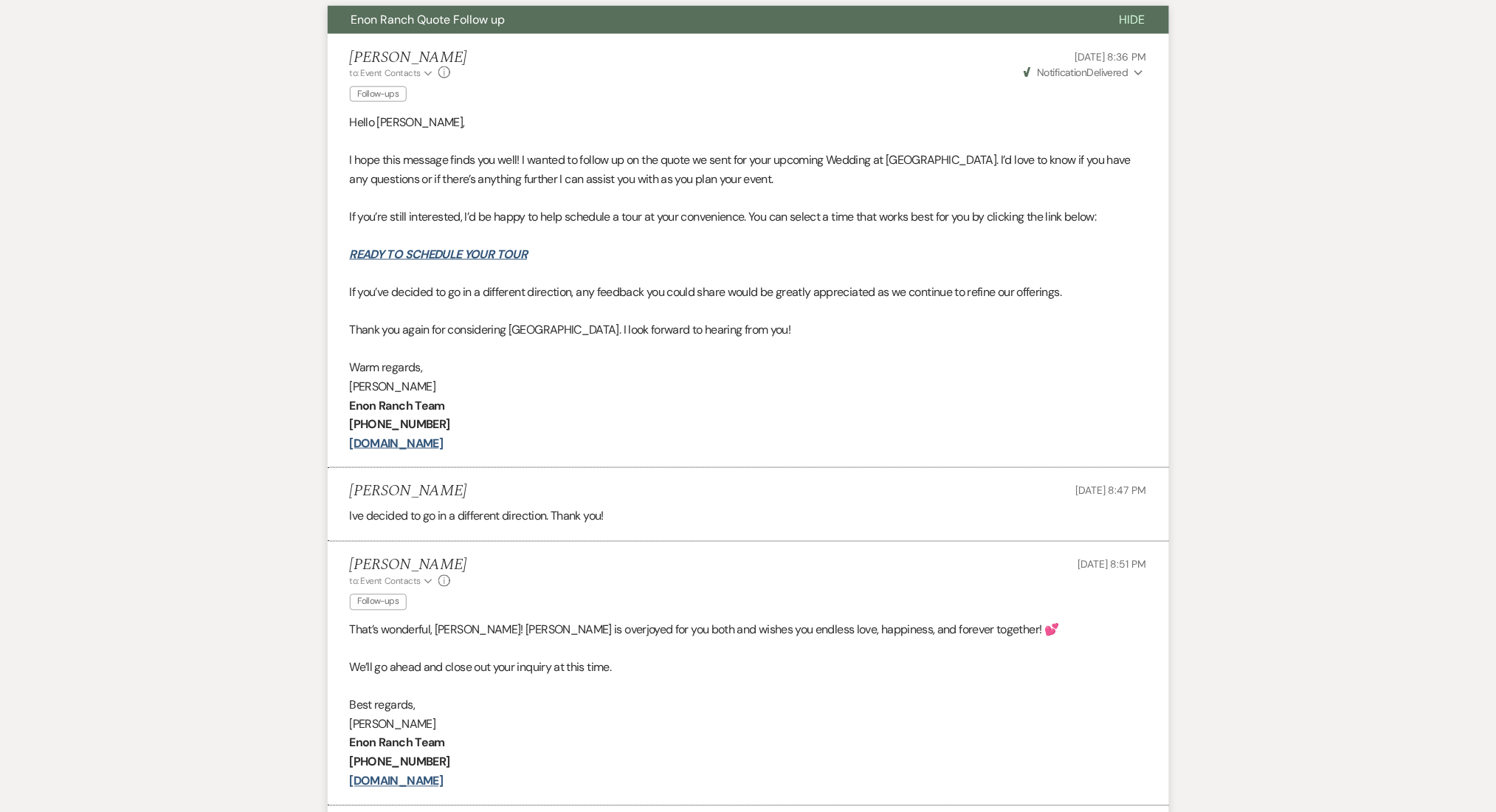
scroll to position [0, 0]
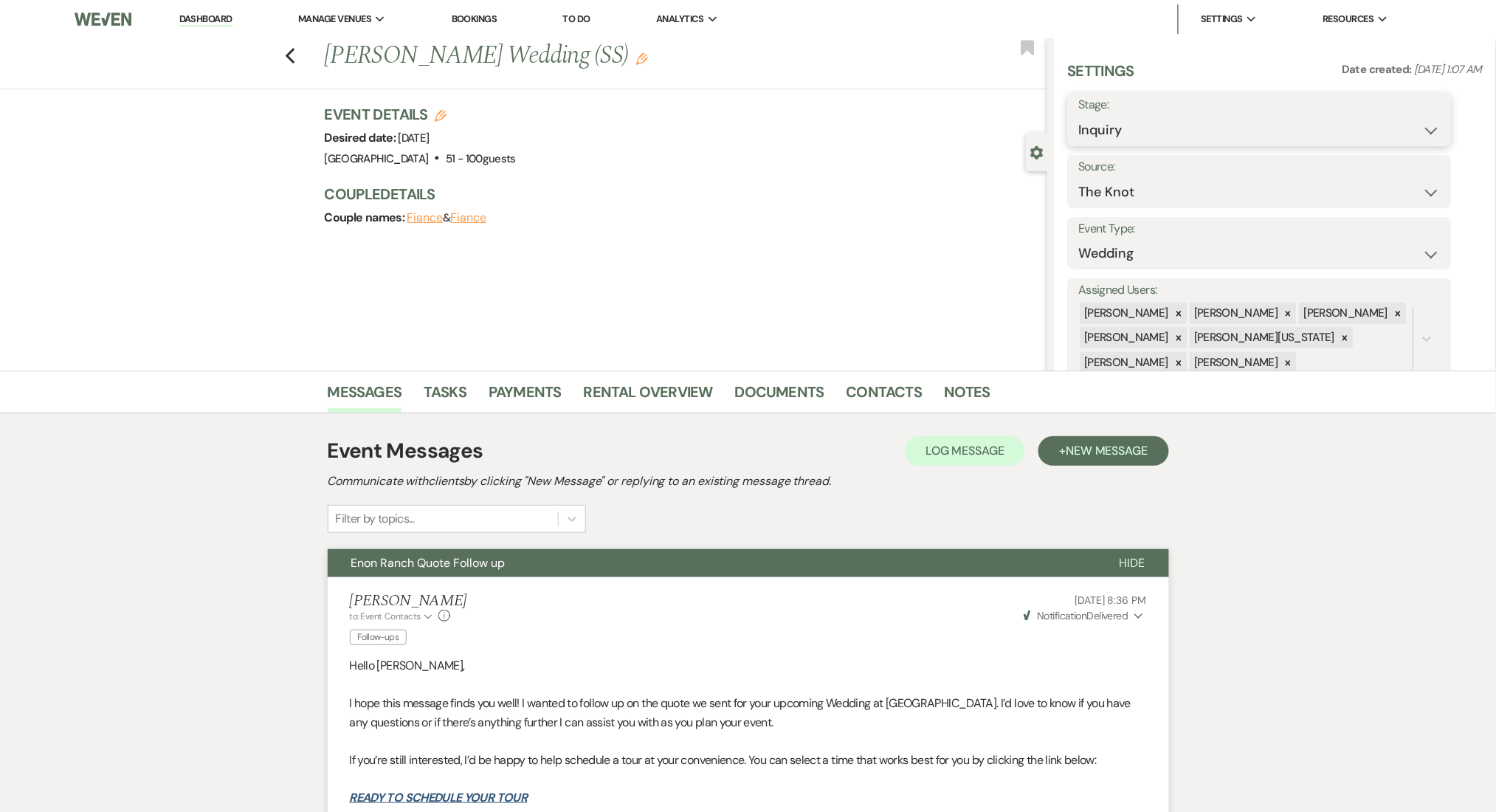
click at [1142, 119] on select "Inquiry Follow Up Tour Requested Tour Confirmed Toured Proposal Sent Booked Lost" at bounding box center [1260, 130] width 362 height 28
select select "8"
click at [1079, 116] on select "Inquiry Follow Up Tour Requested Tour Confirmed Toured Proposal Sent Booked Lost" at bounding box center [1260, 130] width 362 height 28
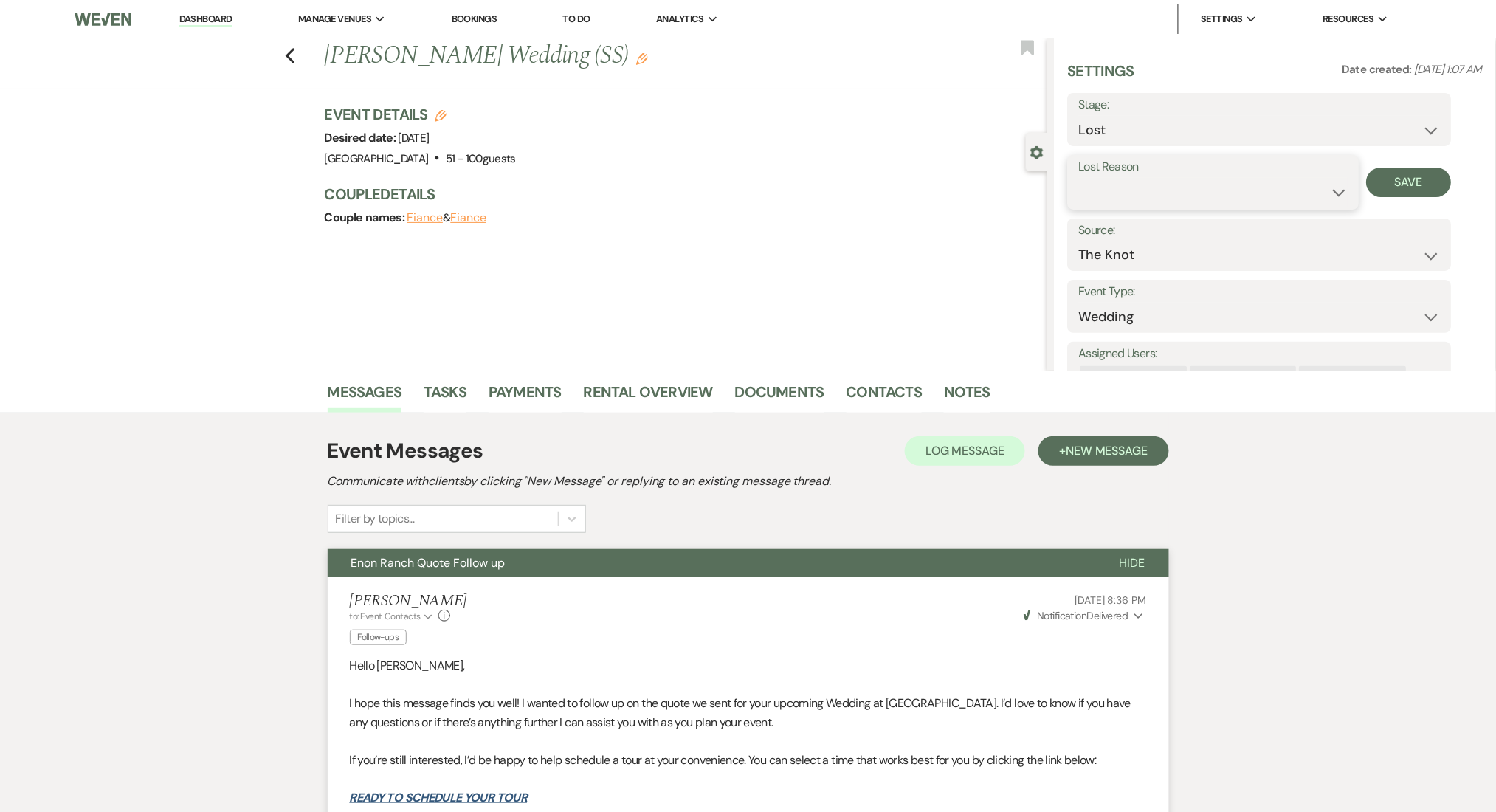
click at [1227, 178] on select "Booked Elsewhere Budget Date Unavailable No Response Not a Good Match Capacity …" at bounding box center [1213, 192] width 269 height 28
select select "6"
click at [1079, 178] on select "Booked Elsewhere Budget Date Unavailable No Response Not a Good Match Capacity …" at bounding box center [1213, 192] width 269 height 28
click at [1431, 184] on button "Save" at bounding box center [1409, 182] width 85 height 29
drag, startPoint x: 201, startPoint y: 15, endPoint x: 320, endPoint y: 2, distance: 119.7
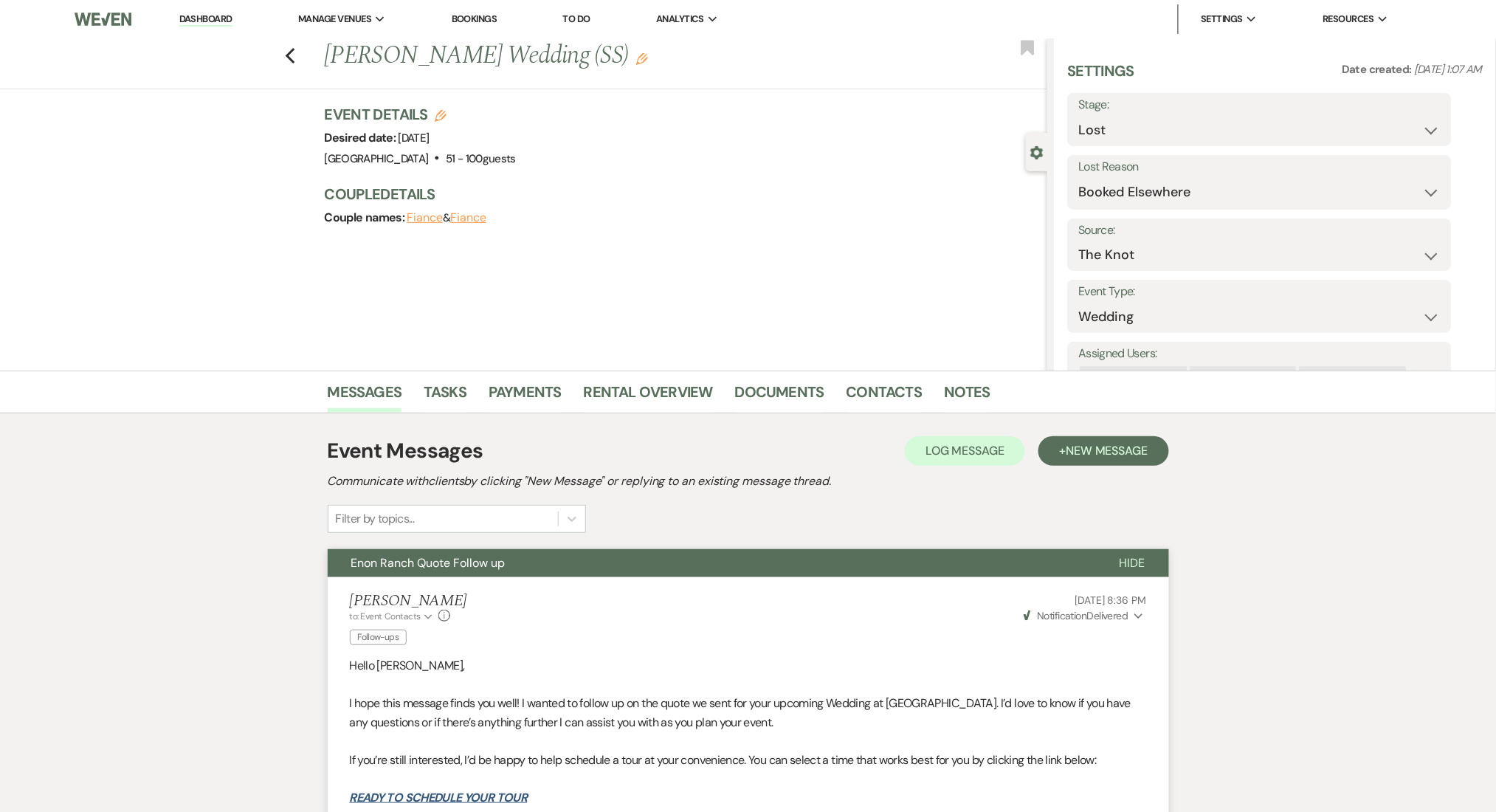
click at [201, 15] on link "Dashboard" at bounding box center [205, 19] width 53 height 14
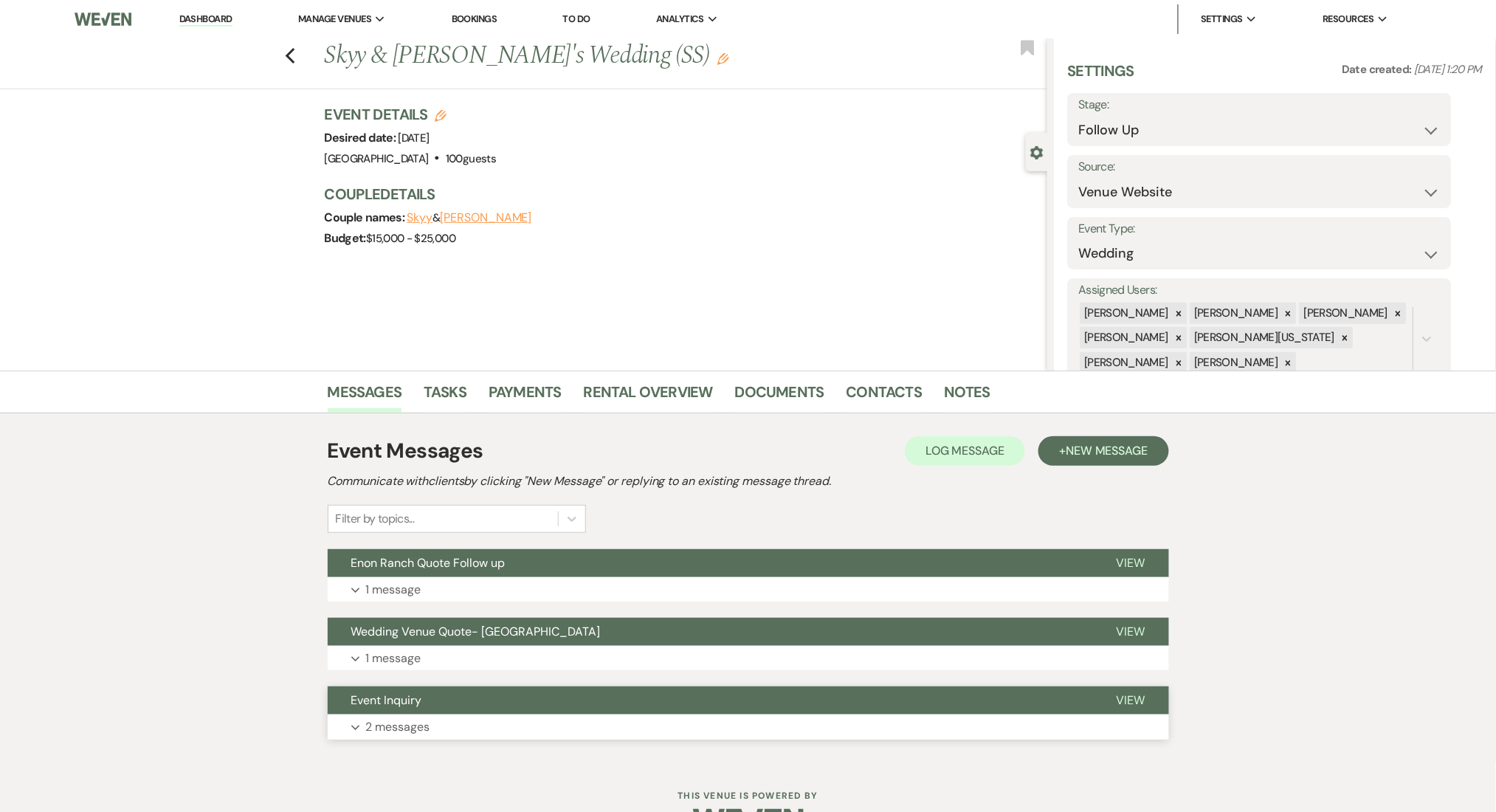
drag, startPoint x: 448, startPoint y: 741, endPoint x: 432, endPoint y: 735, distance: 17.1
click at [448, 742] on div "Event Messages Log Log Message + New Message Communicate with clients by clicki…" at bounding box center [748, 587] width 841 height 318
click at [422, 712] on button "Event Inquiry" at bounding box center [710, 700] width 765 height 28
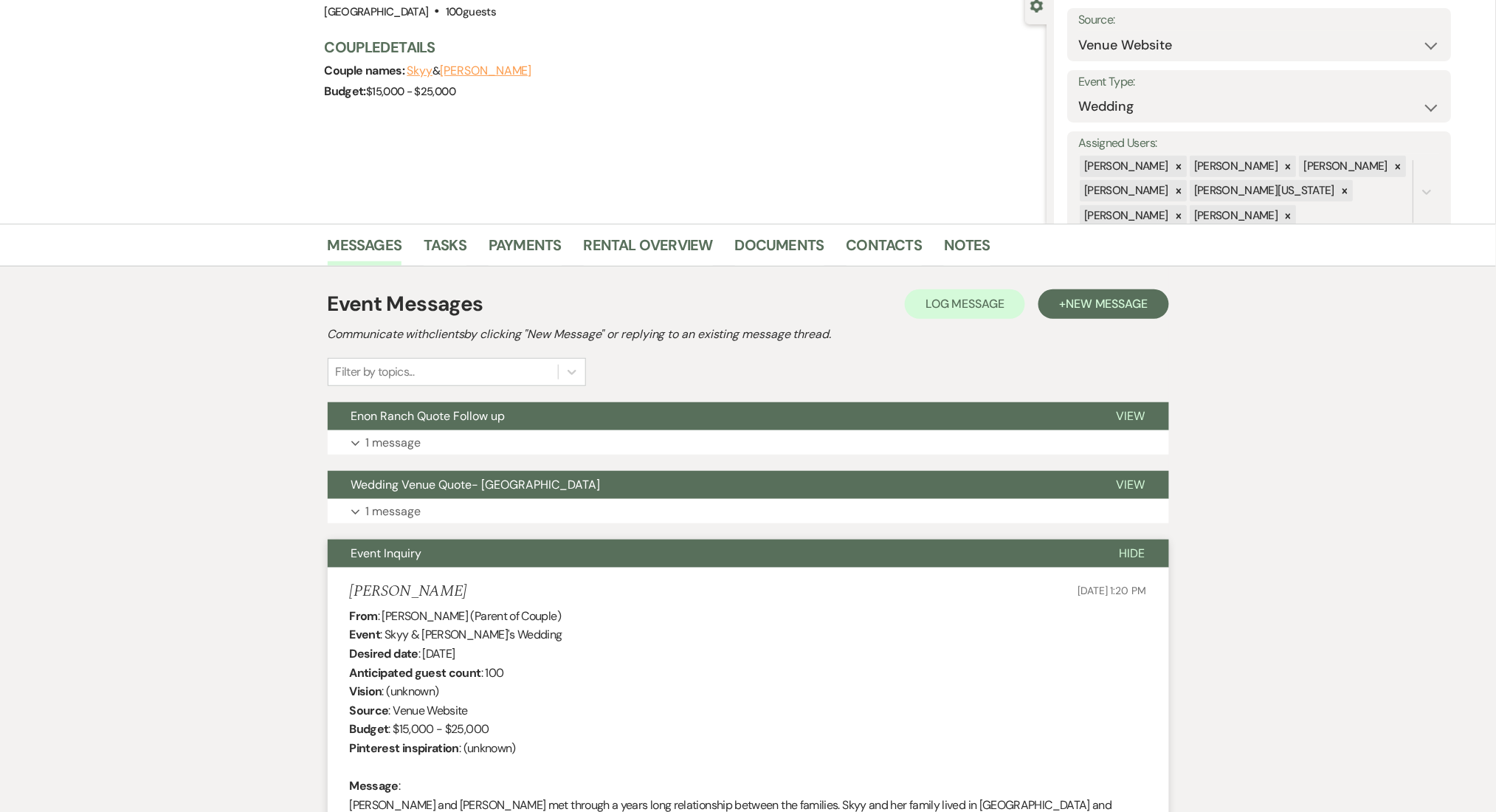
scroll to position [393, 0]
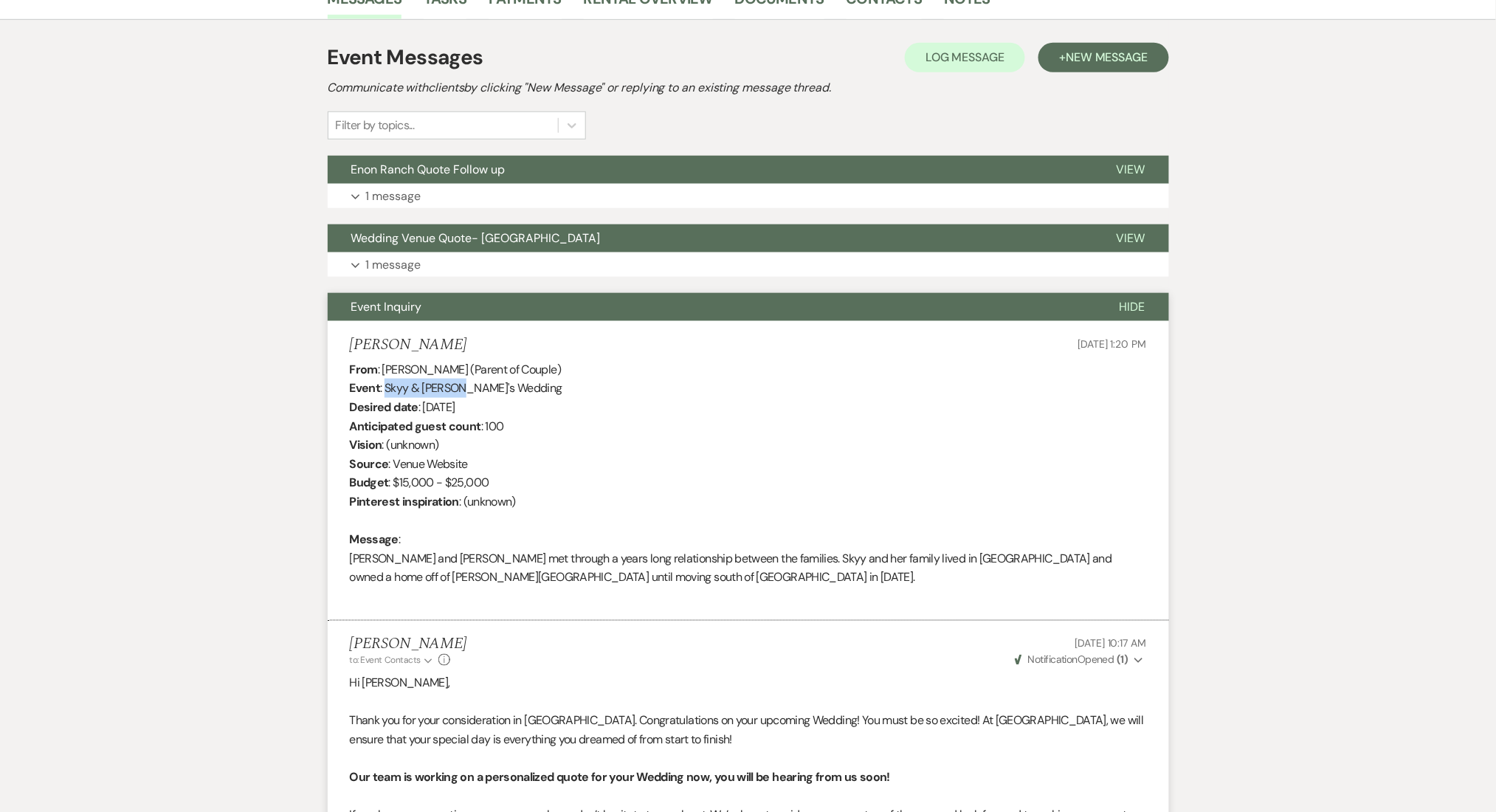
drag, startPoint x: 465, startPoint y: 388, endPoint x: 384, endPoint y: 390, distance: 81.0
click at [384, 390] on div "From : Danys Golightly (Parent of Couple) Event : Skyy & Matthew's Wedding Desi…" at bounding box center [748, 483] width 797 height 246
copy div "Skyy & Matthew"
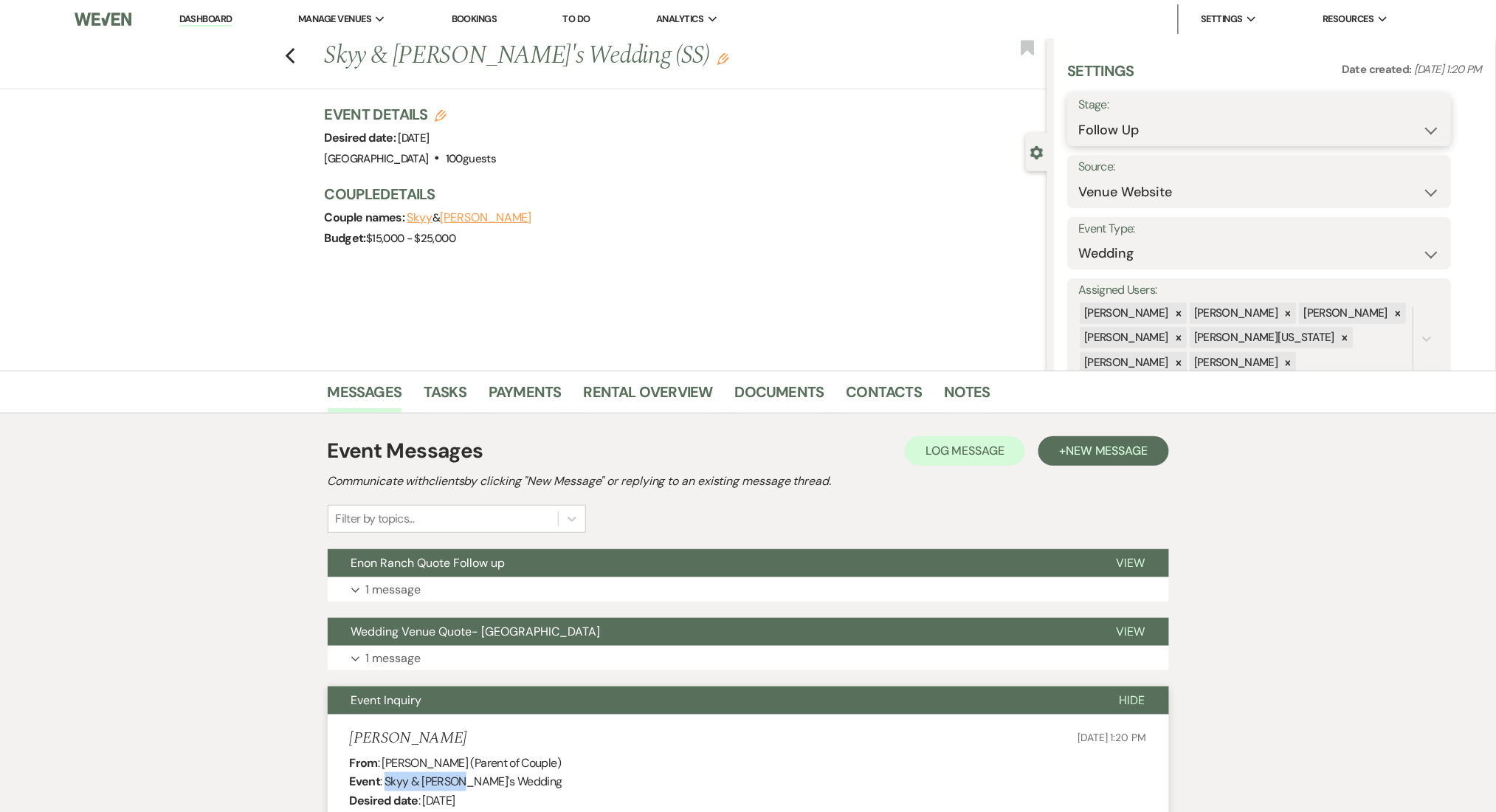
click at [1151, 135] on select "Inquiry Follow Up Tour Requested Tour Confirmed Toured Proposal Sent Booked Lost" at bounding box center [1260, 130] width 362 height 28
select select "1"
click at [1079, 116] on select "Inquiry Follow Up Tour Requested Tour Confirmed Toured Proposal Sent Booked Lost" at bounding box center [1260, 130] width 362 height 28
click at [1419, 112] on button "Save" at bounding box center [1411, 119] width 84 height 29
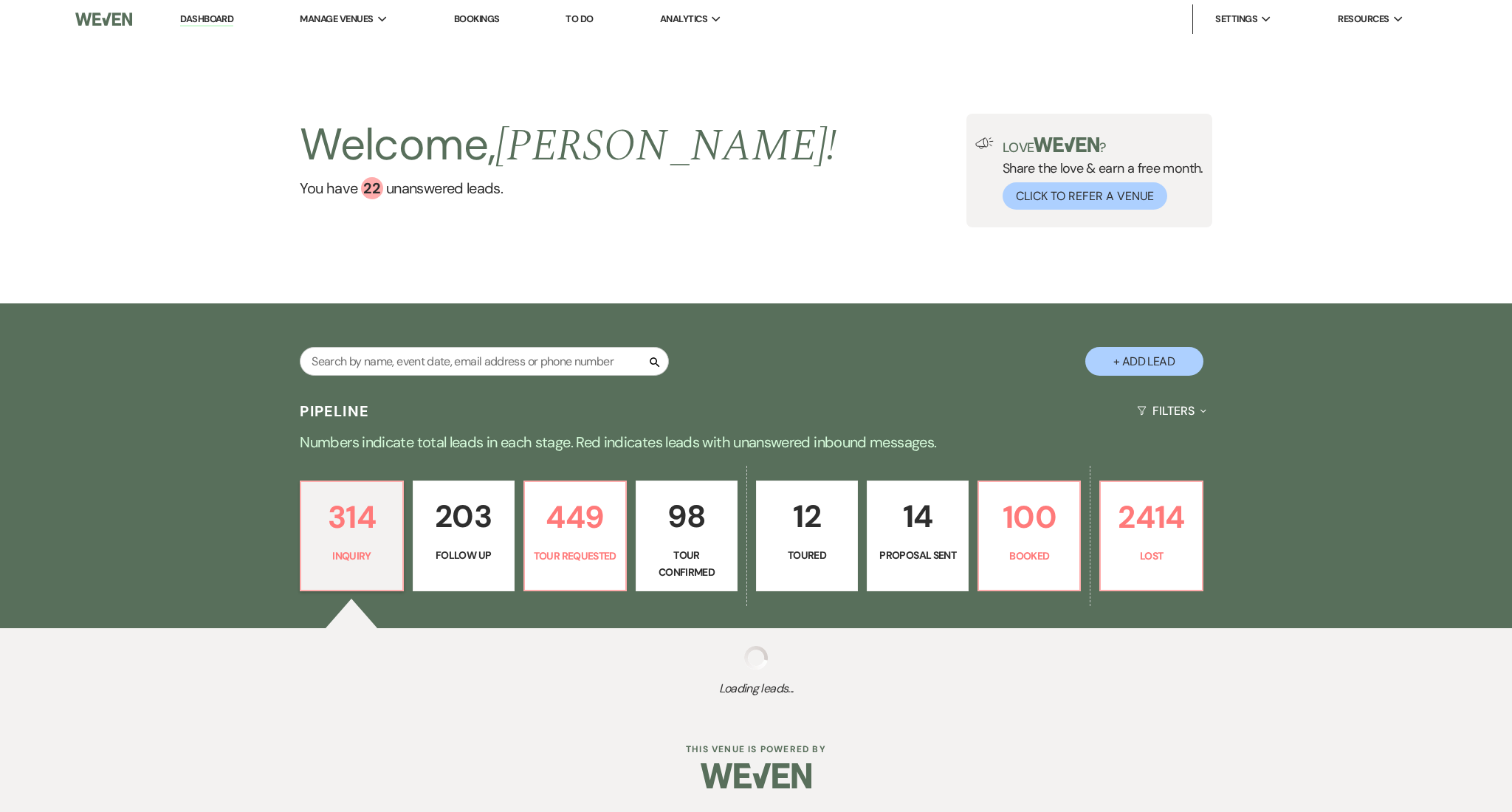
click at [206, 13] on link "Dashboard" at bounding box center [206, 19] width 53 height 14
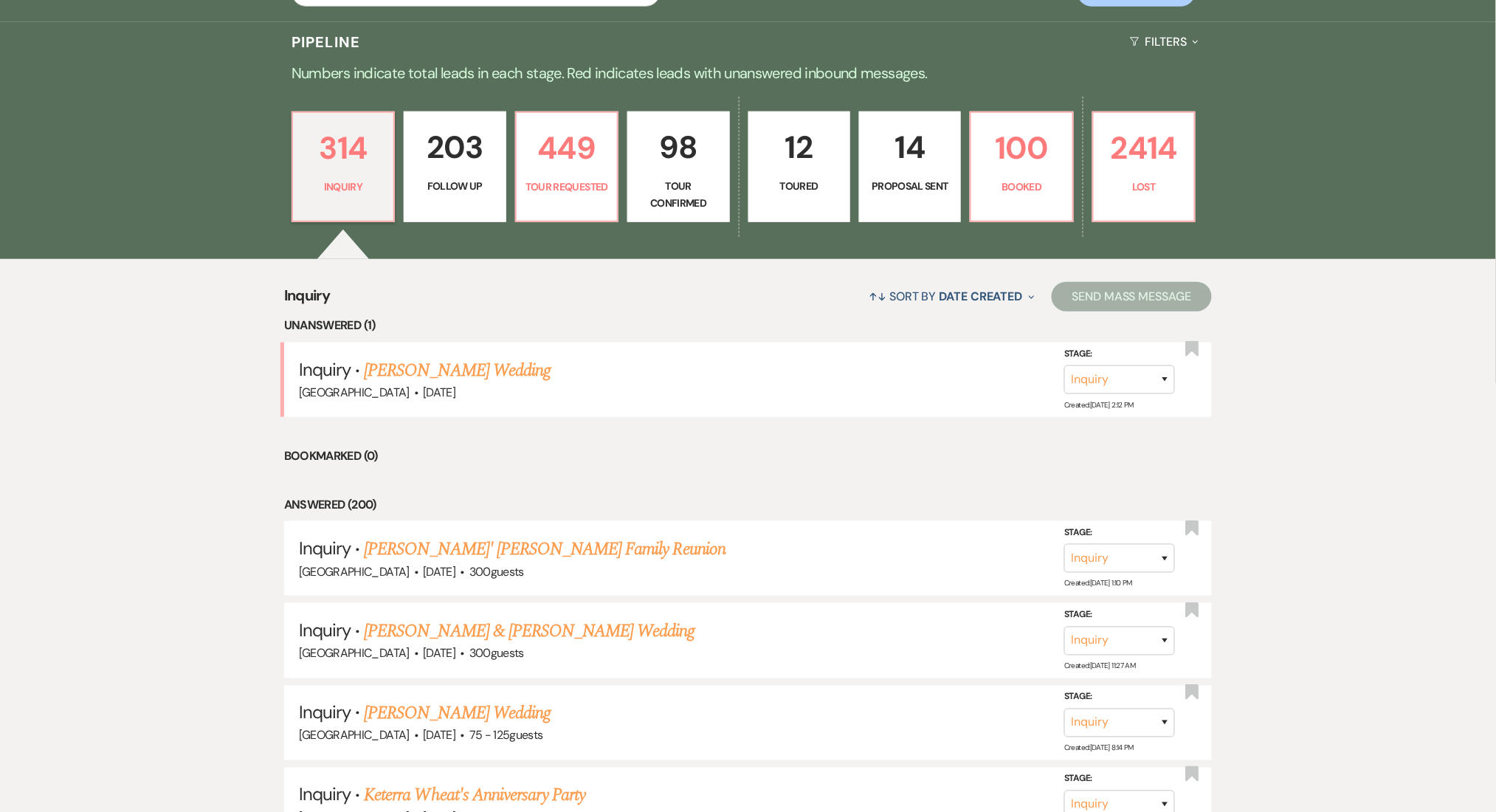
scroll to position [393, 0]
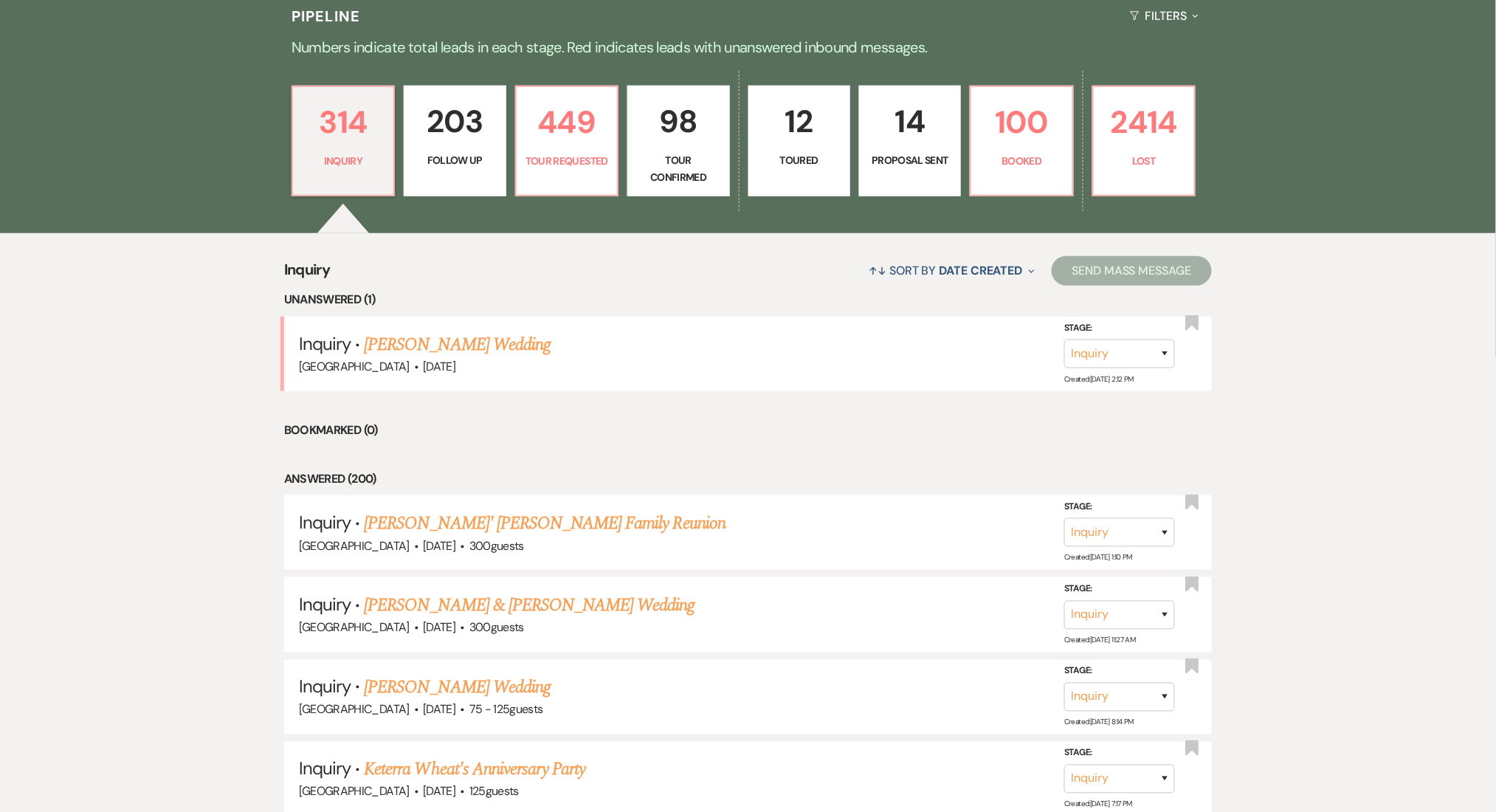
click at [422, 140] on p "203" at bounding box center [454, 121] width 83 height 49
select select "9"
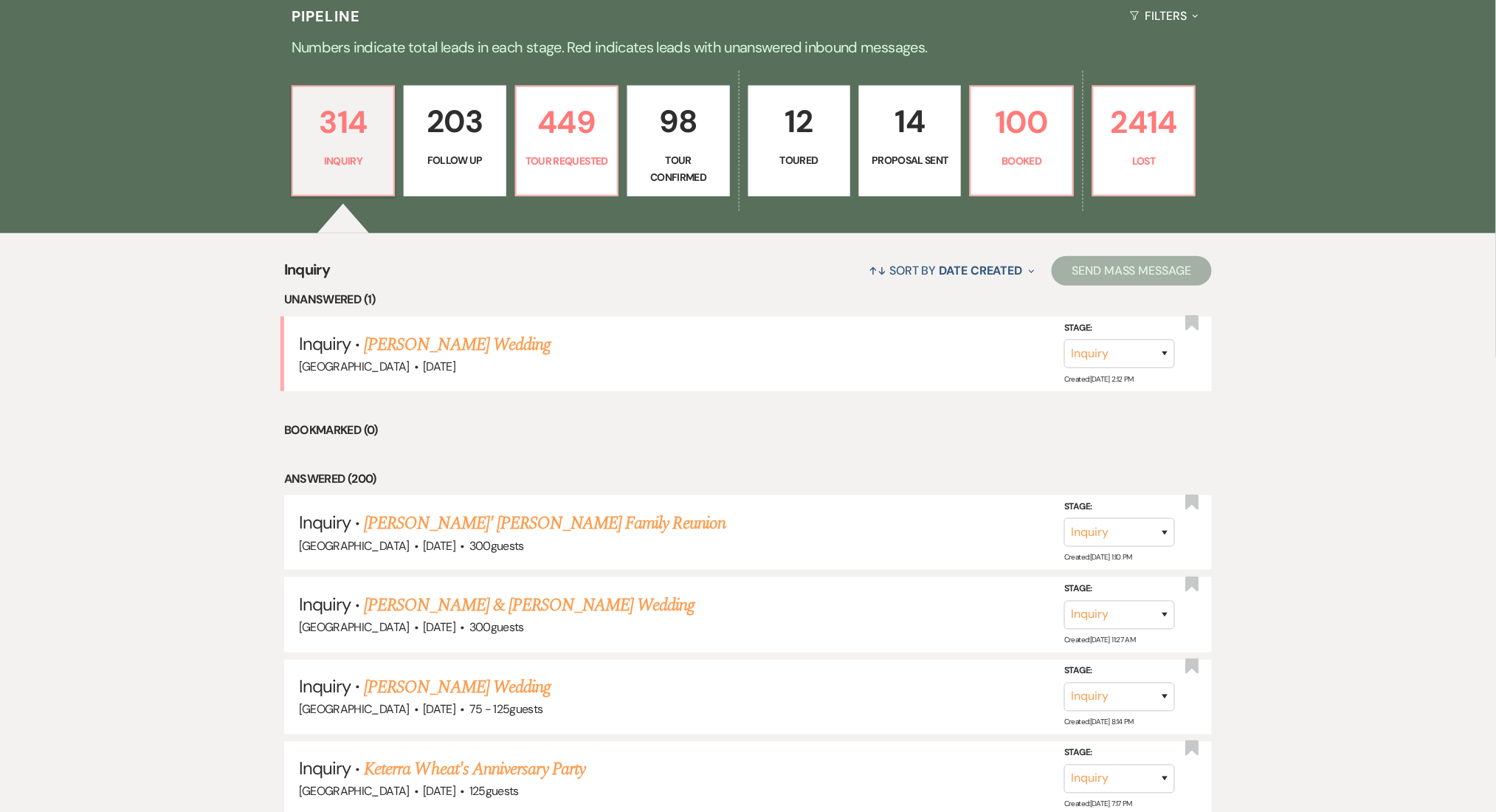
select select "9"
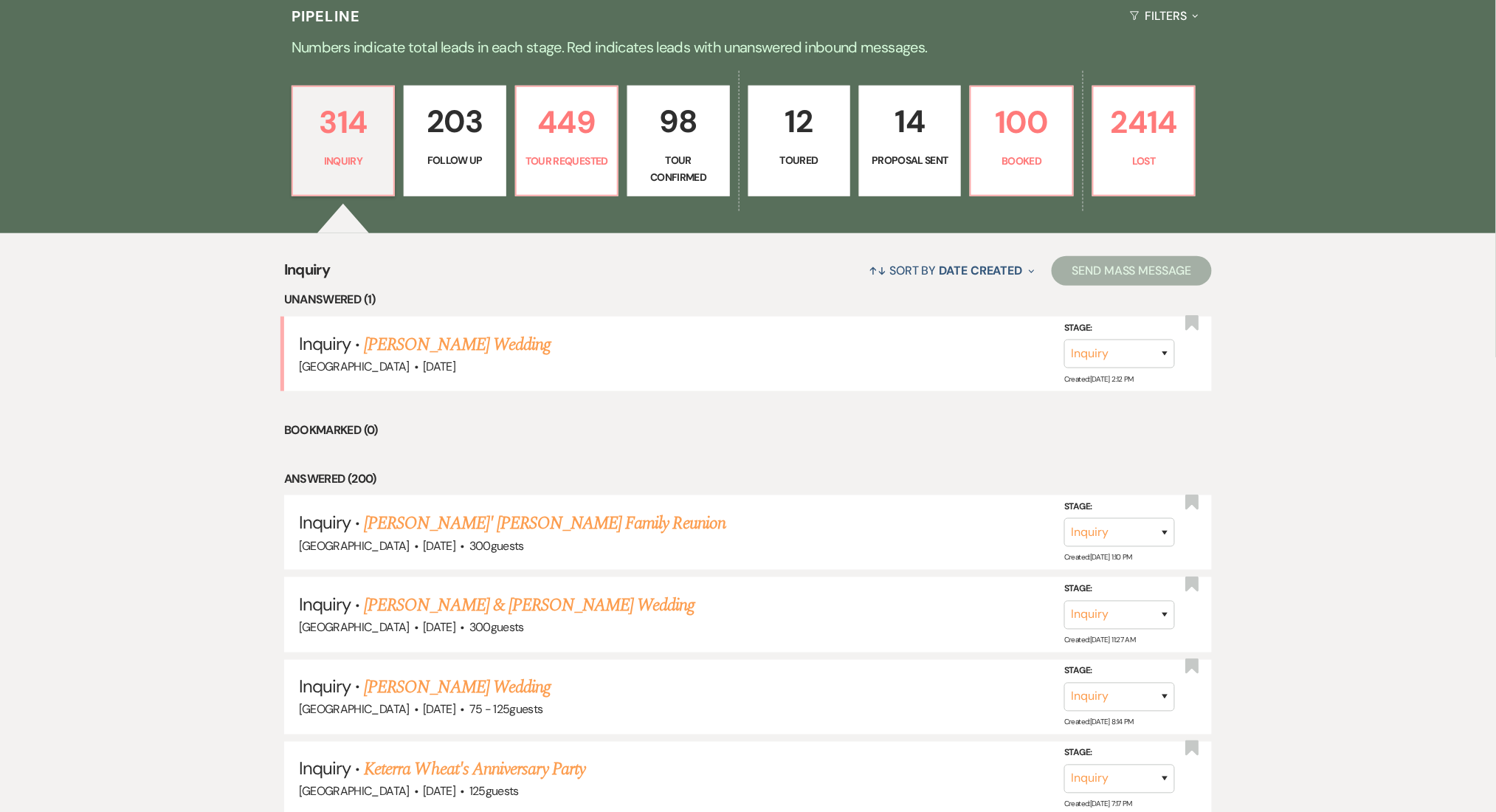
select select "9"
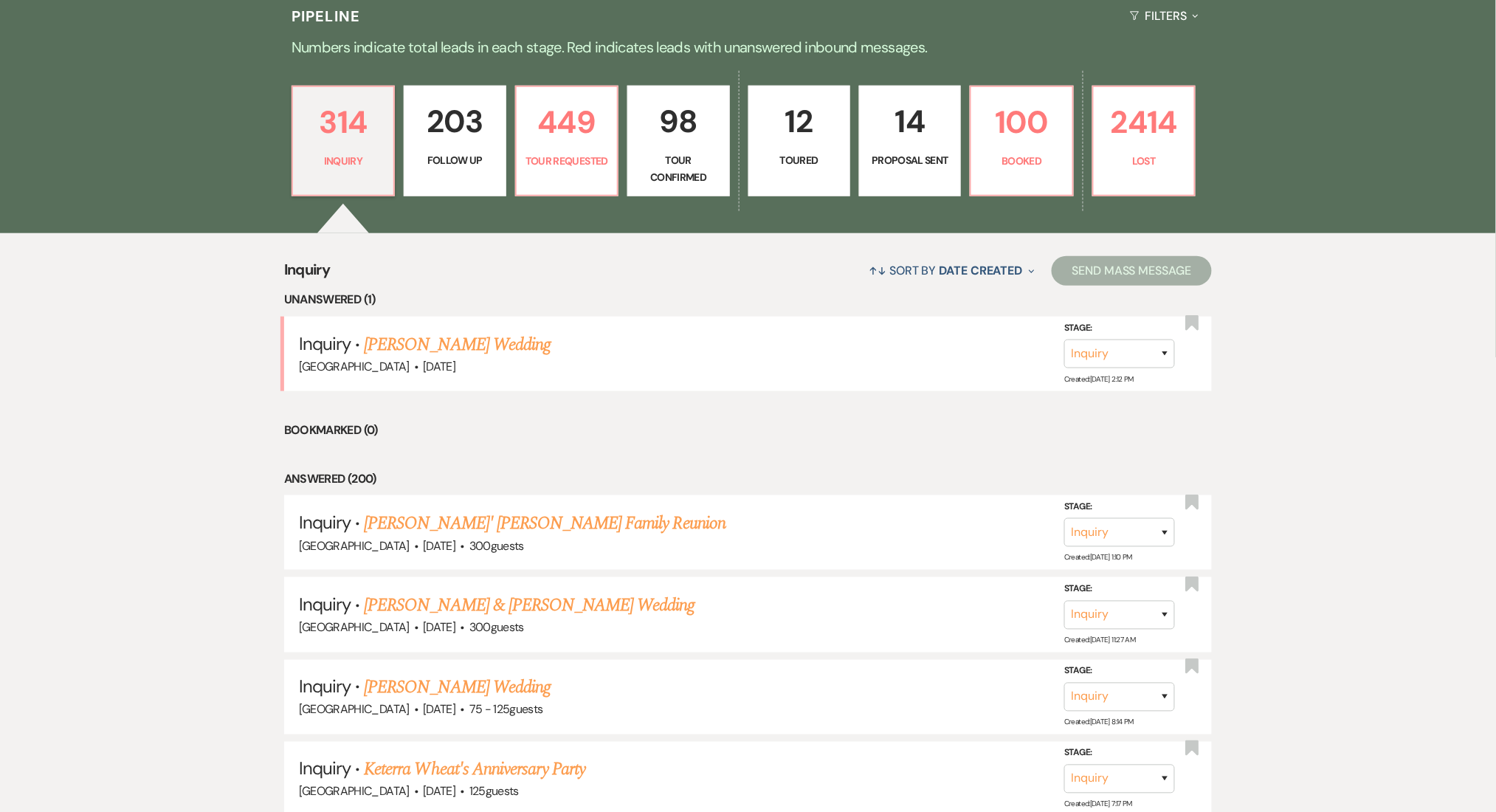
select select "9"
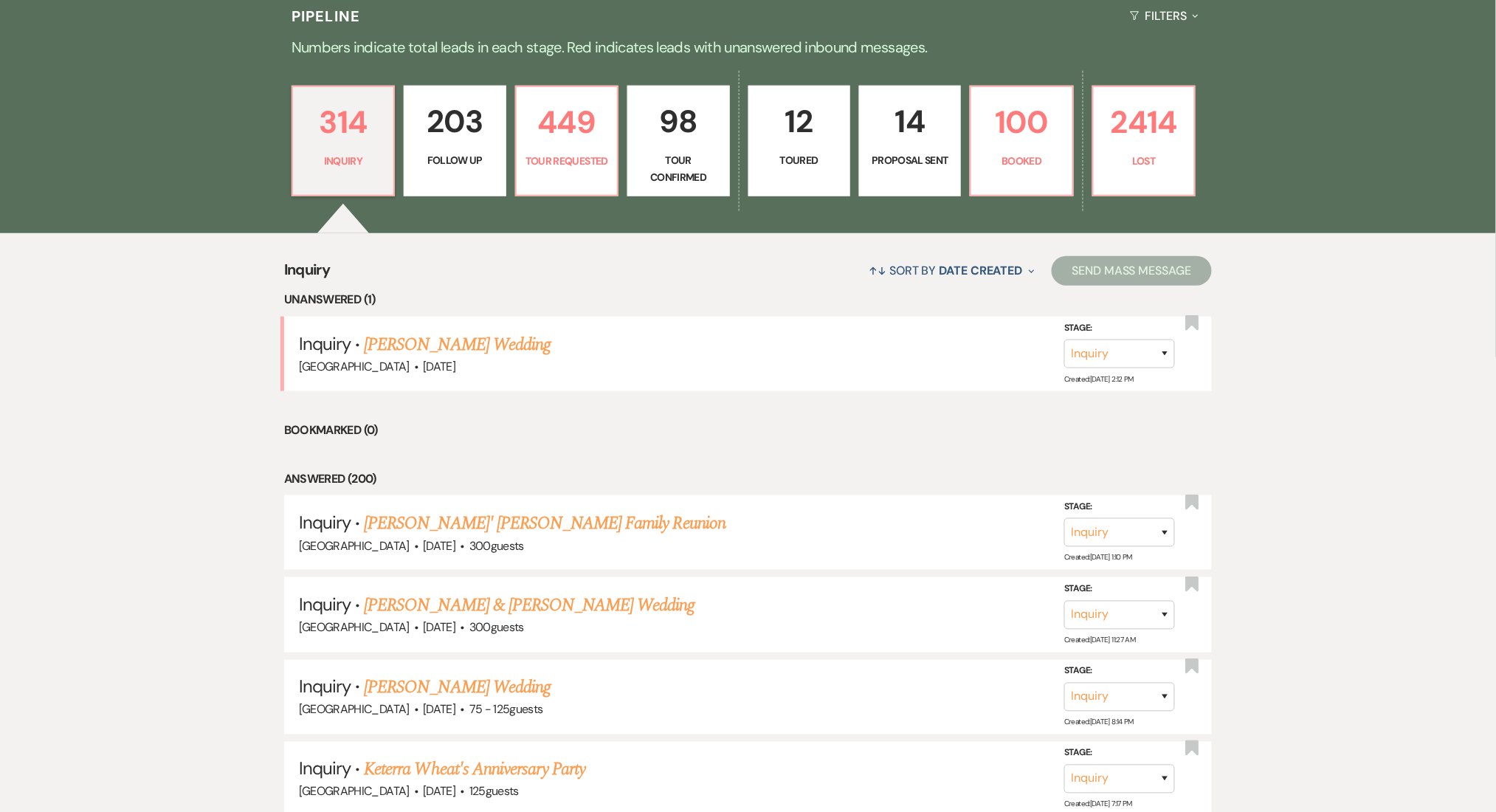
select select "9"
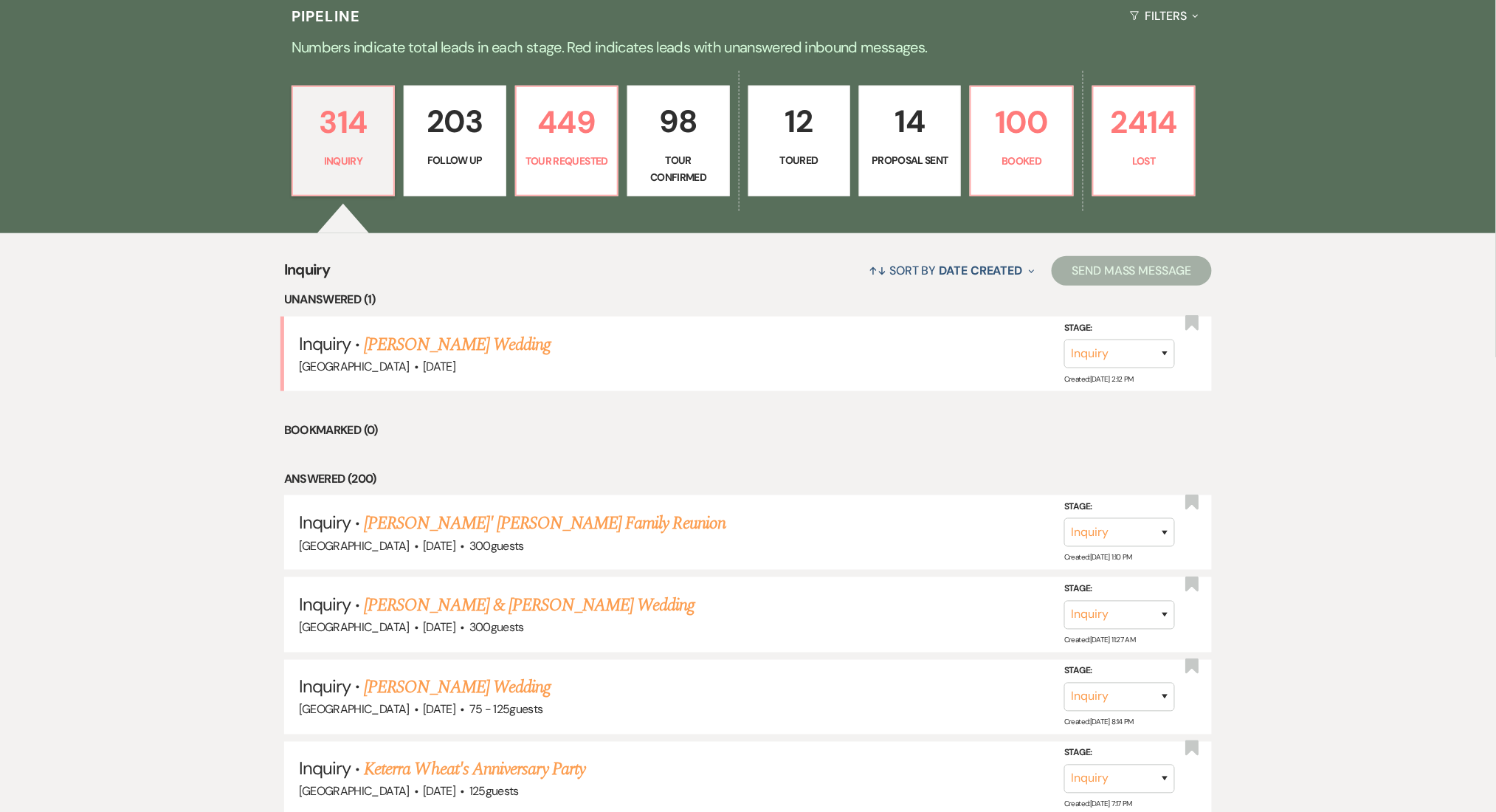
select select "9"
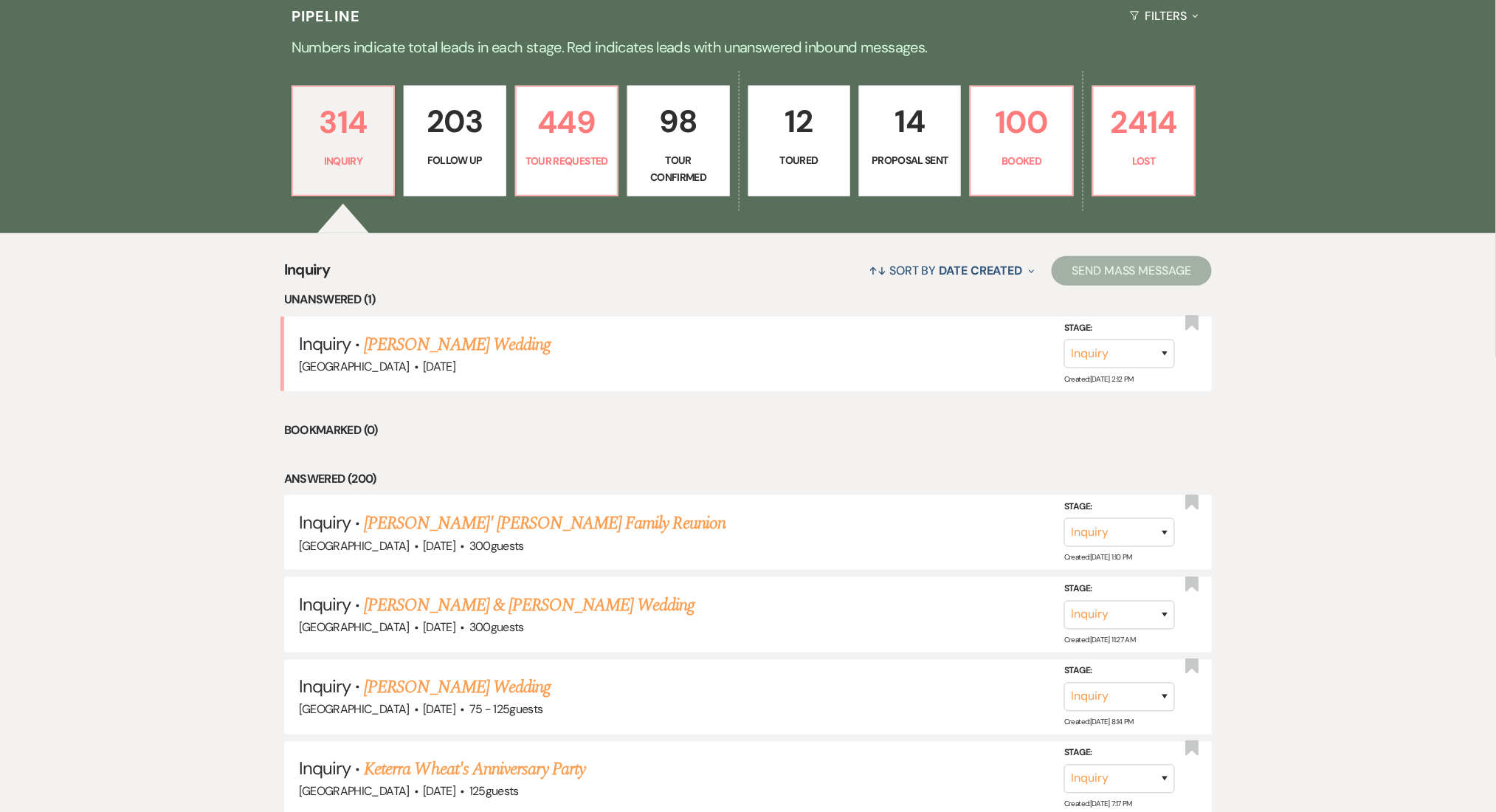
select select "9"
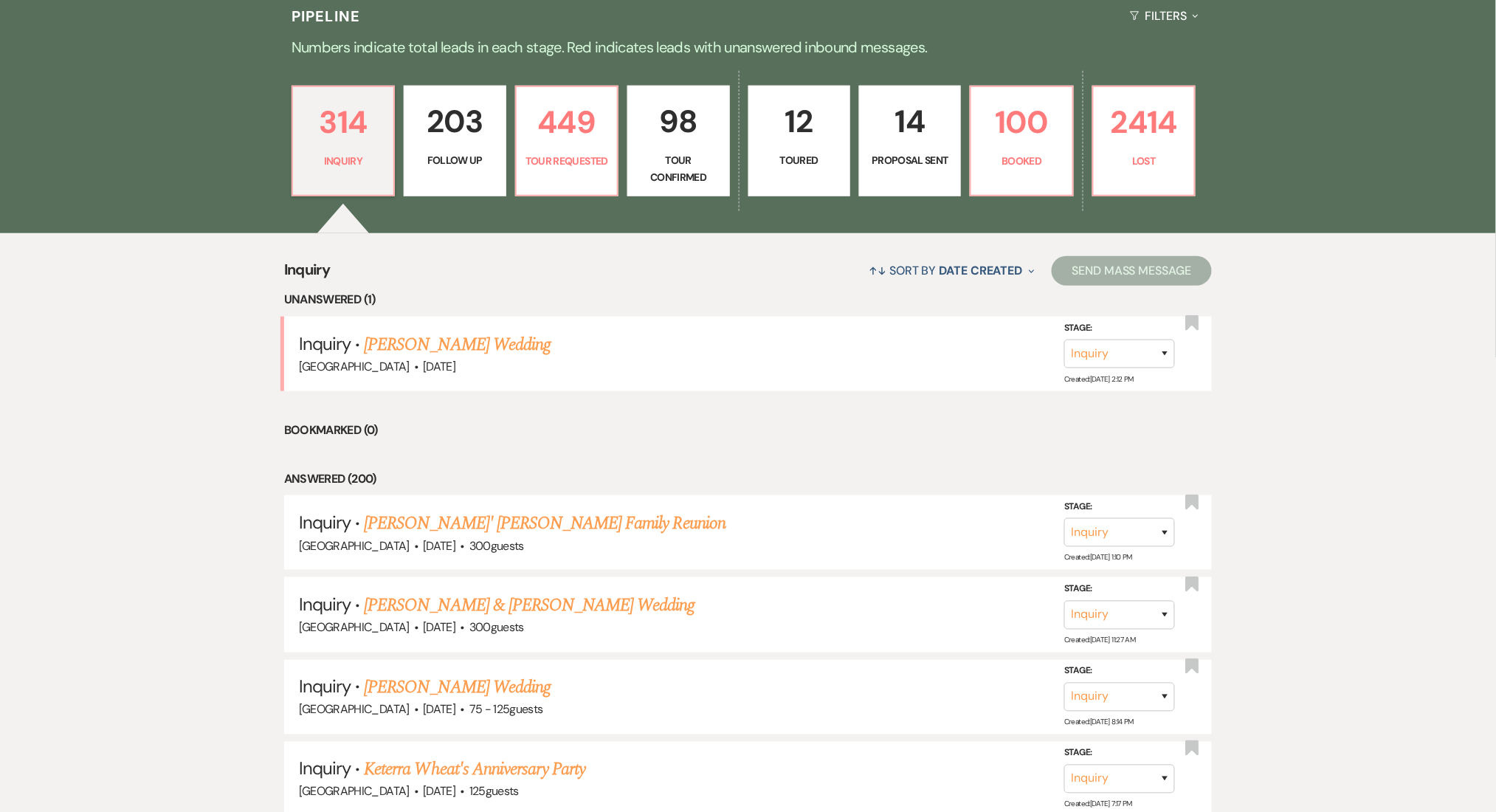
select select "9"
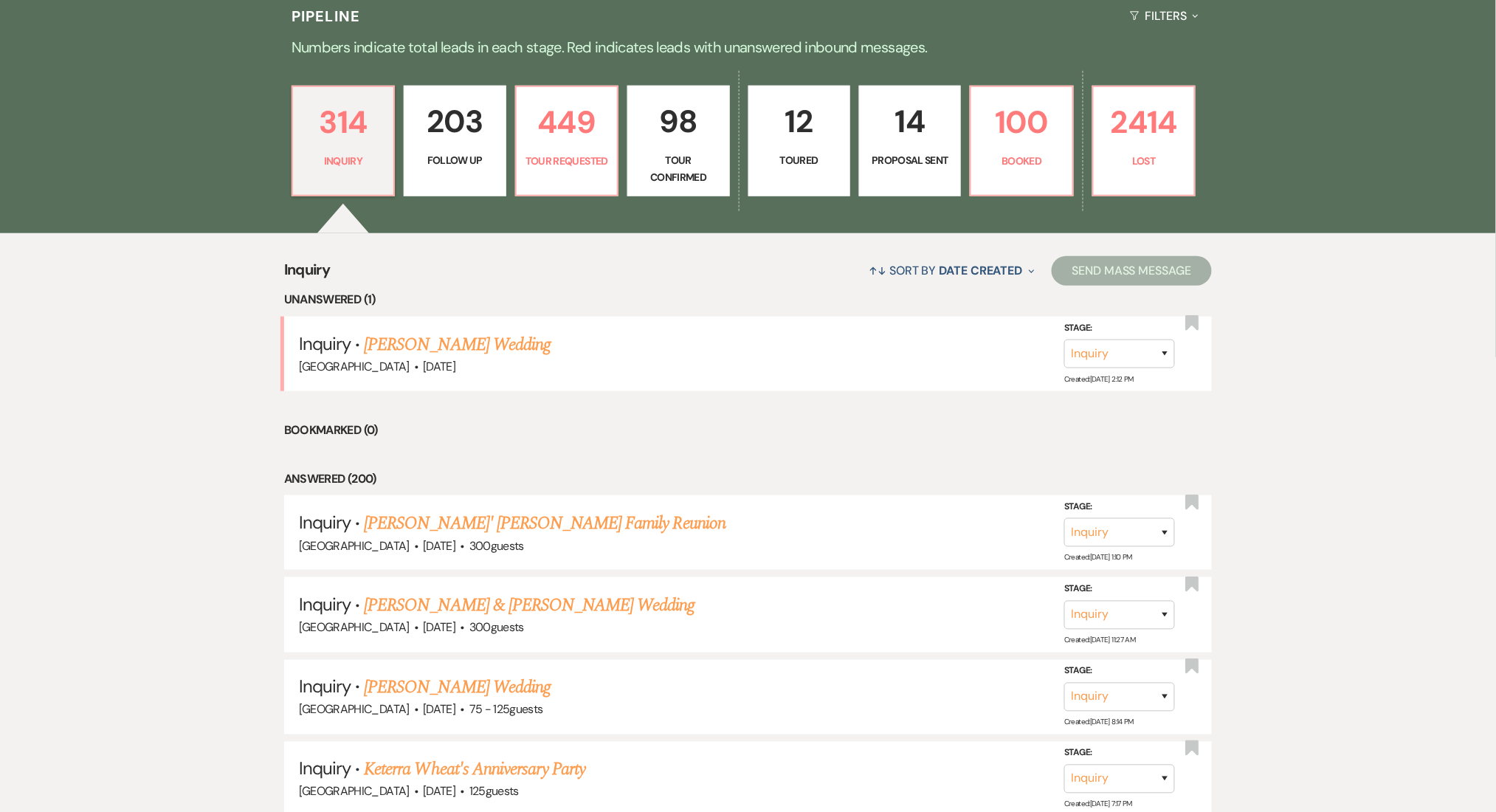
select select "9"
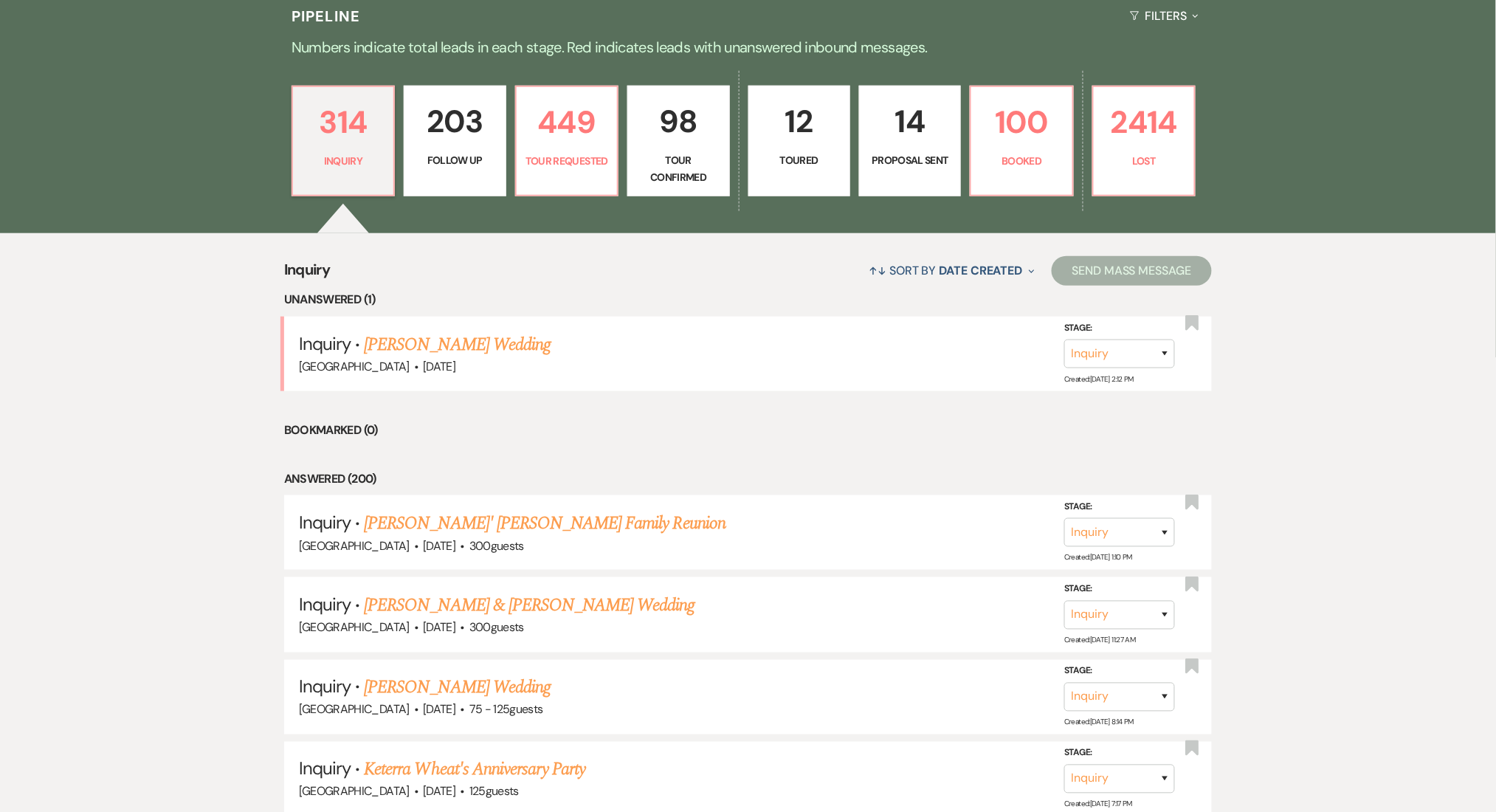
select select "9"
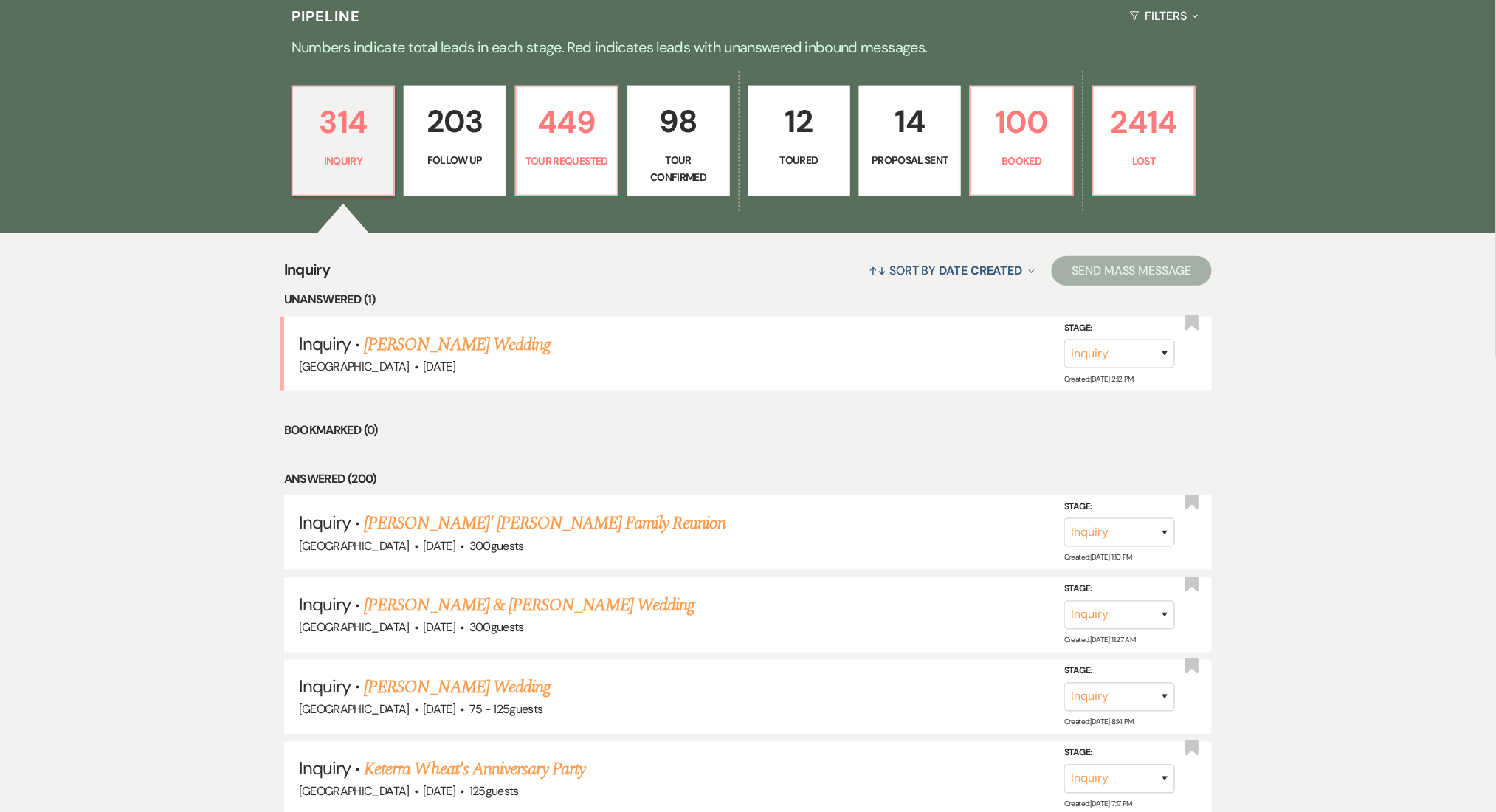
select select "9"
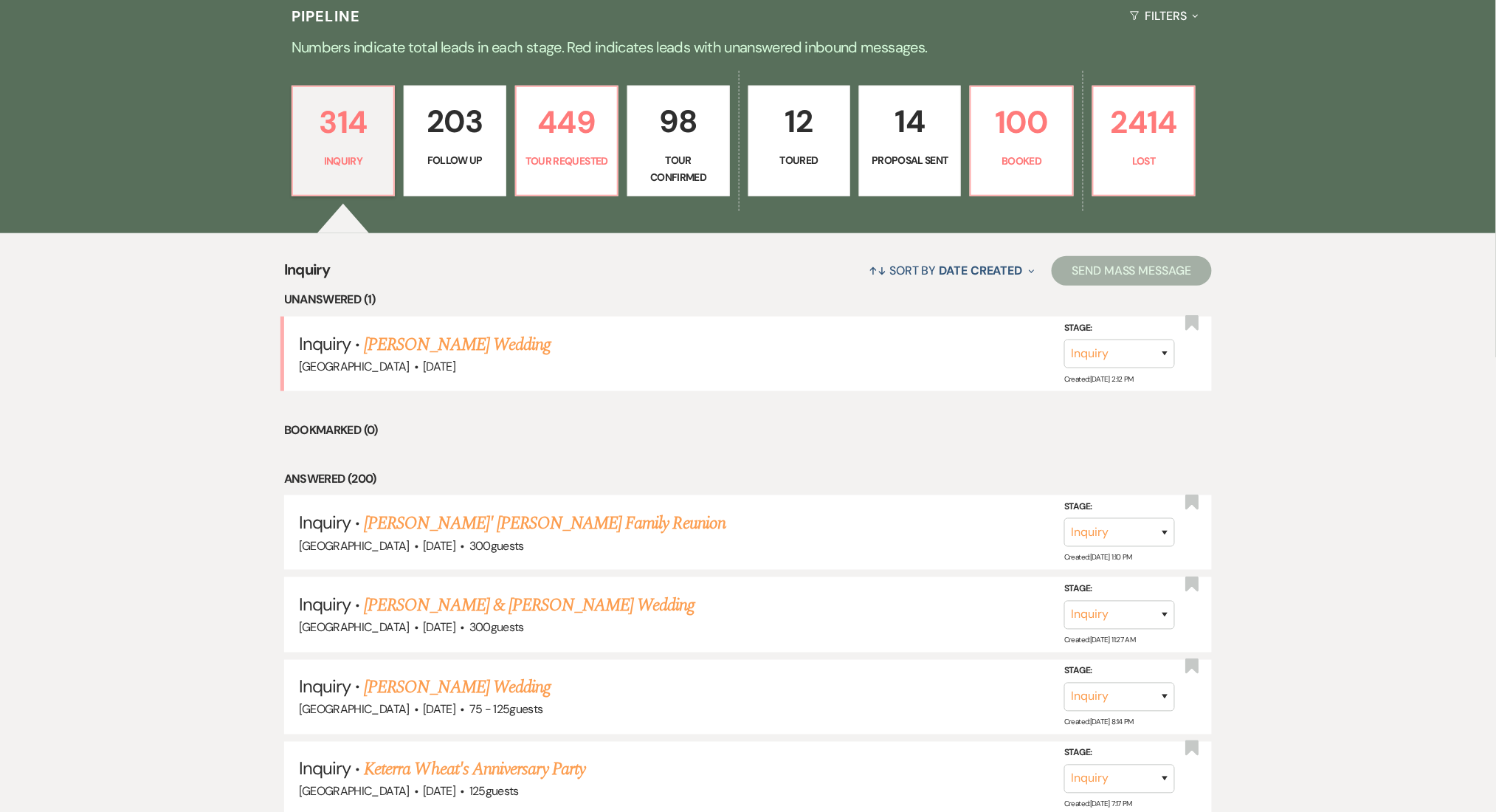
select select "9"
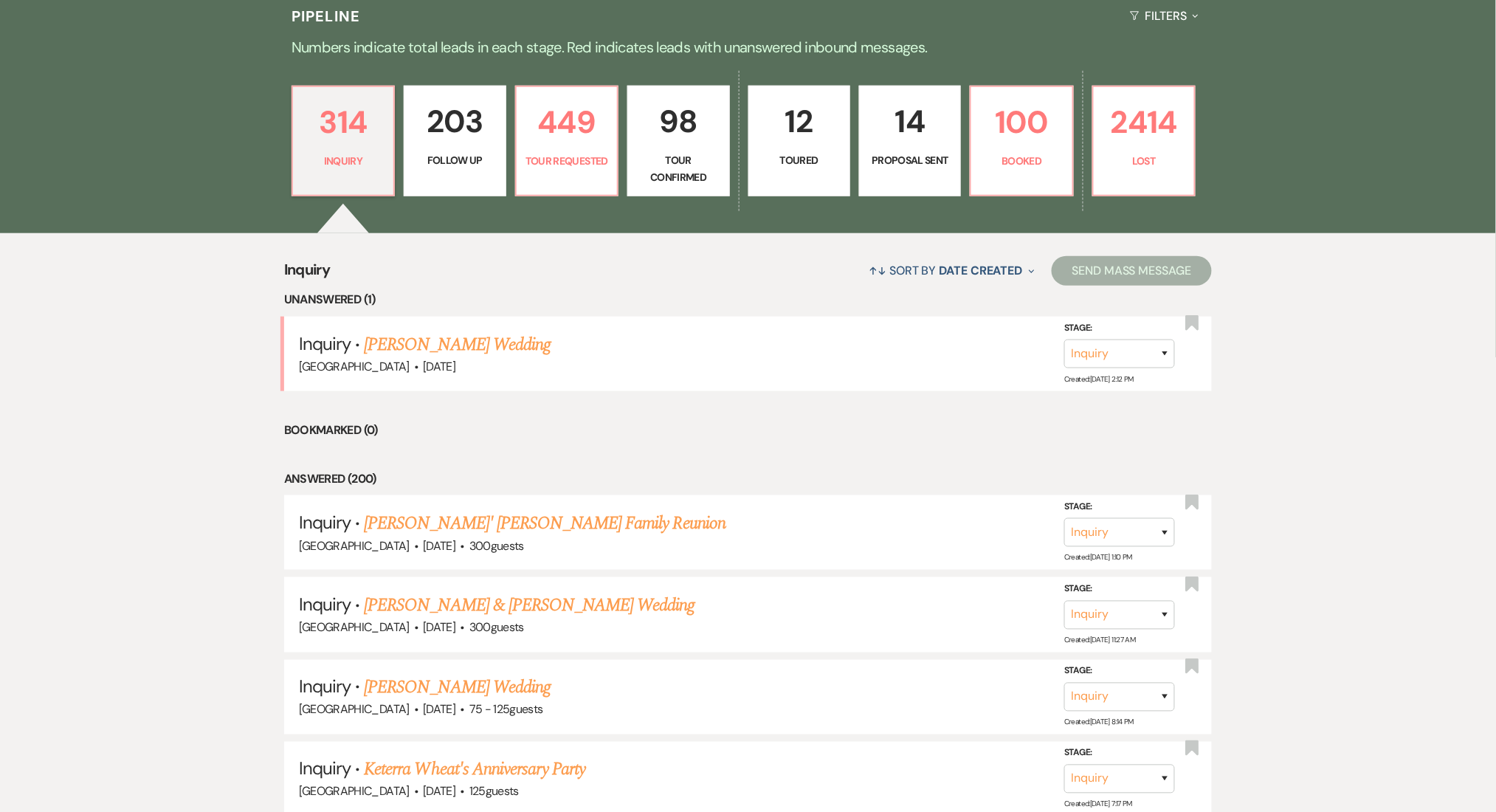
select select "9"
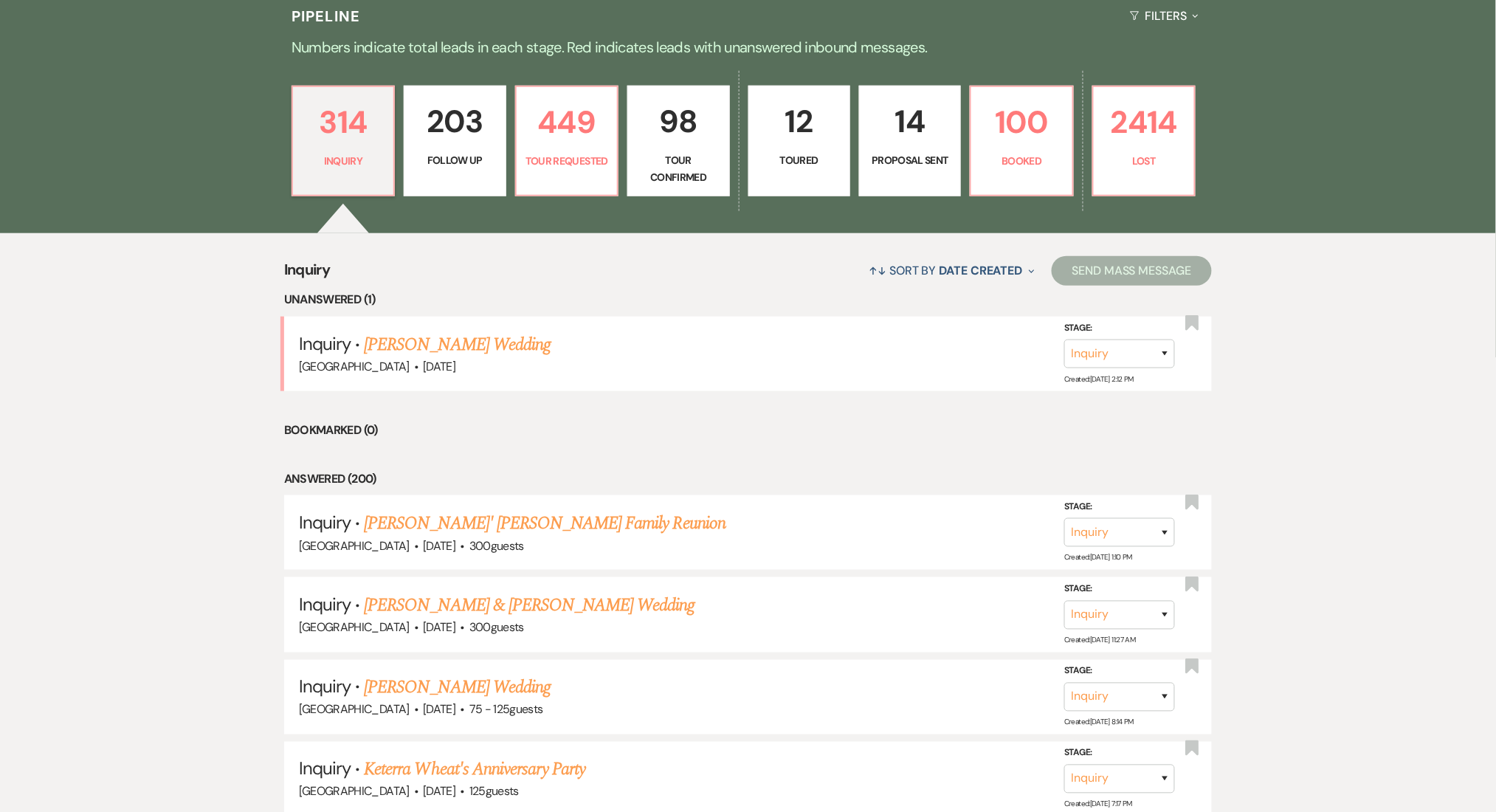
select select "9"
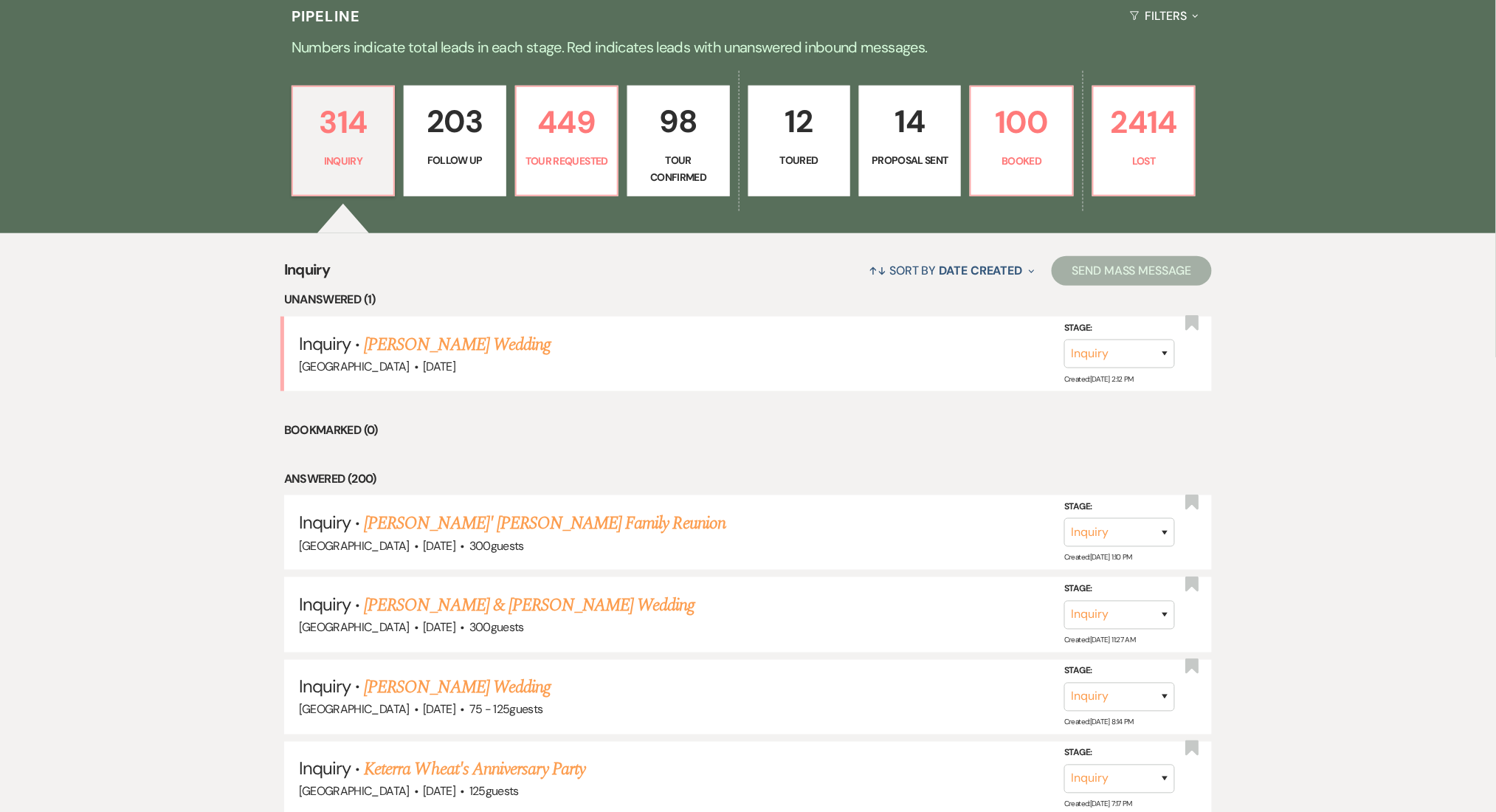
select select "9"
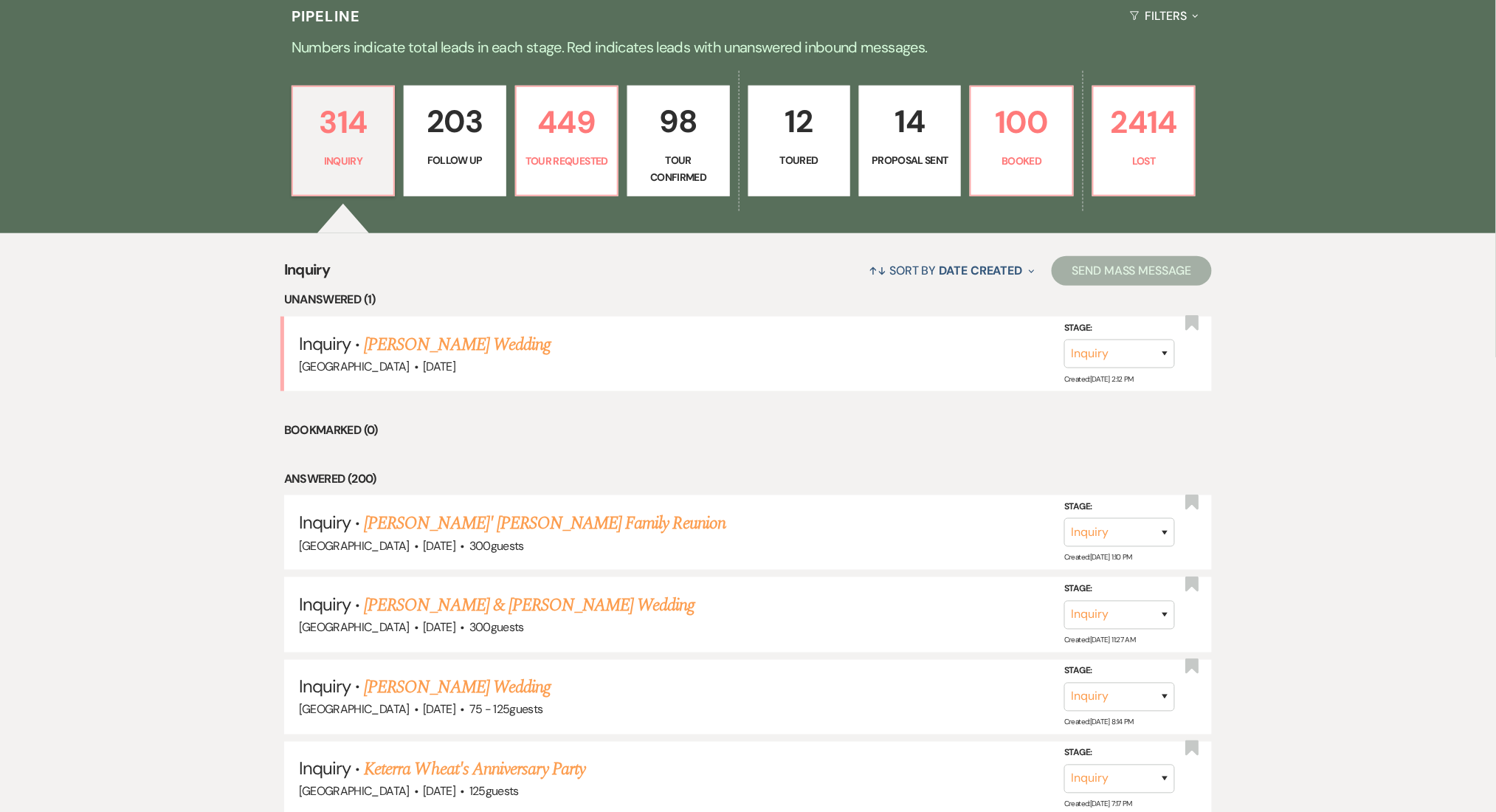
select select "9"
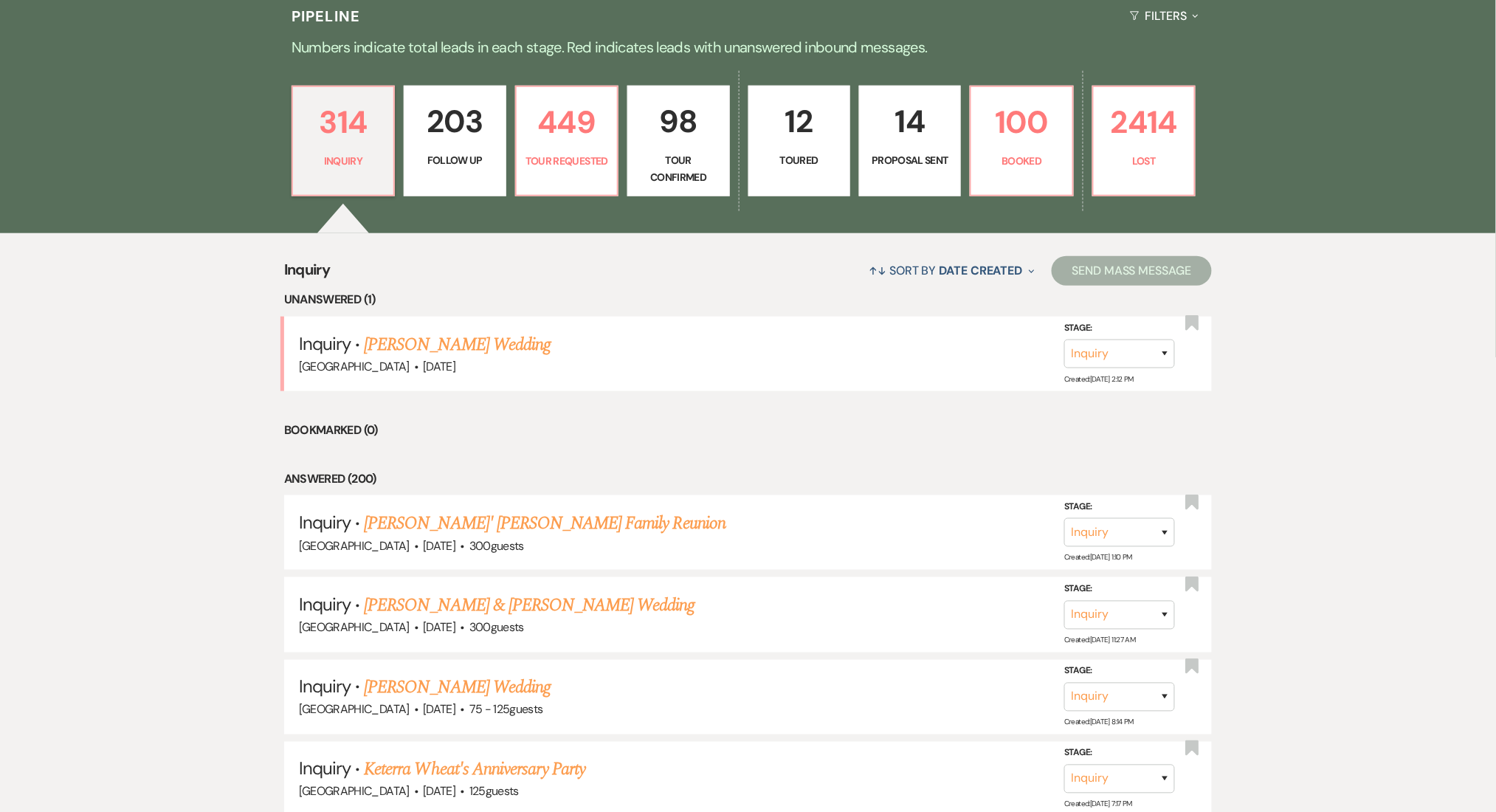
select select "9"
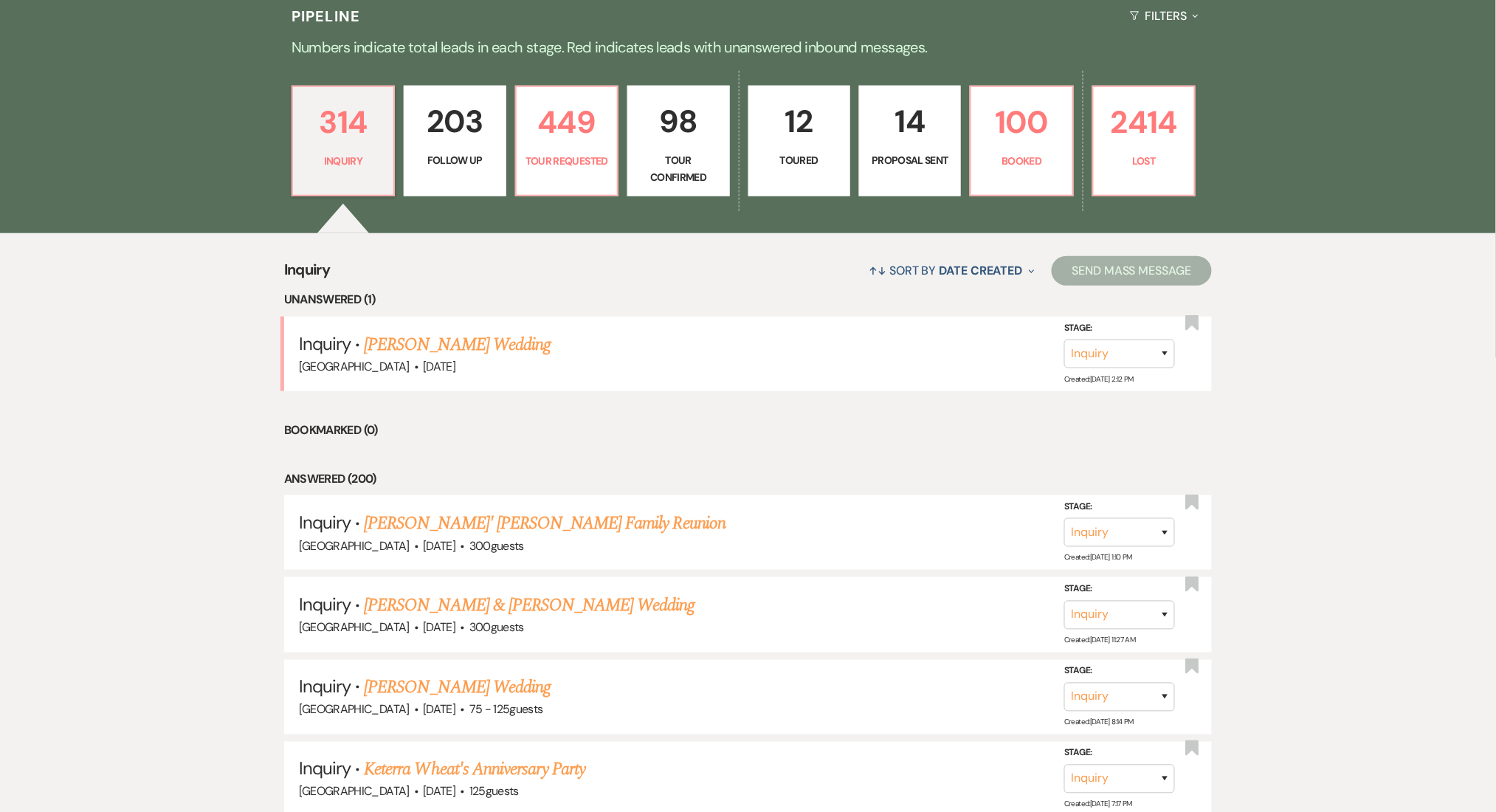
select select "9"
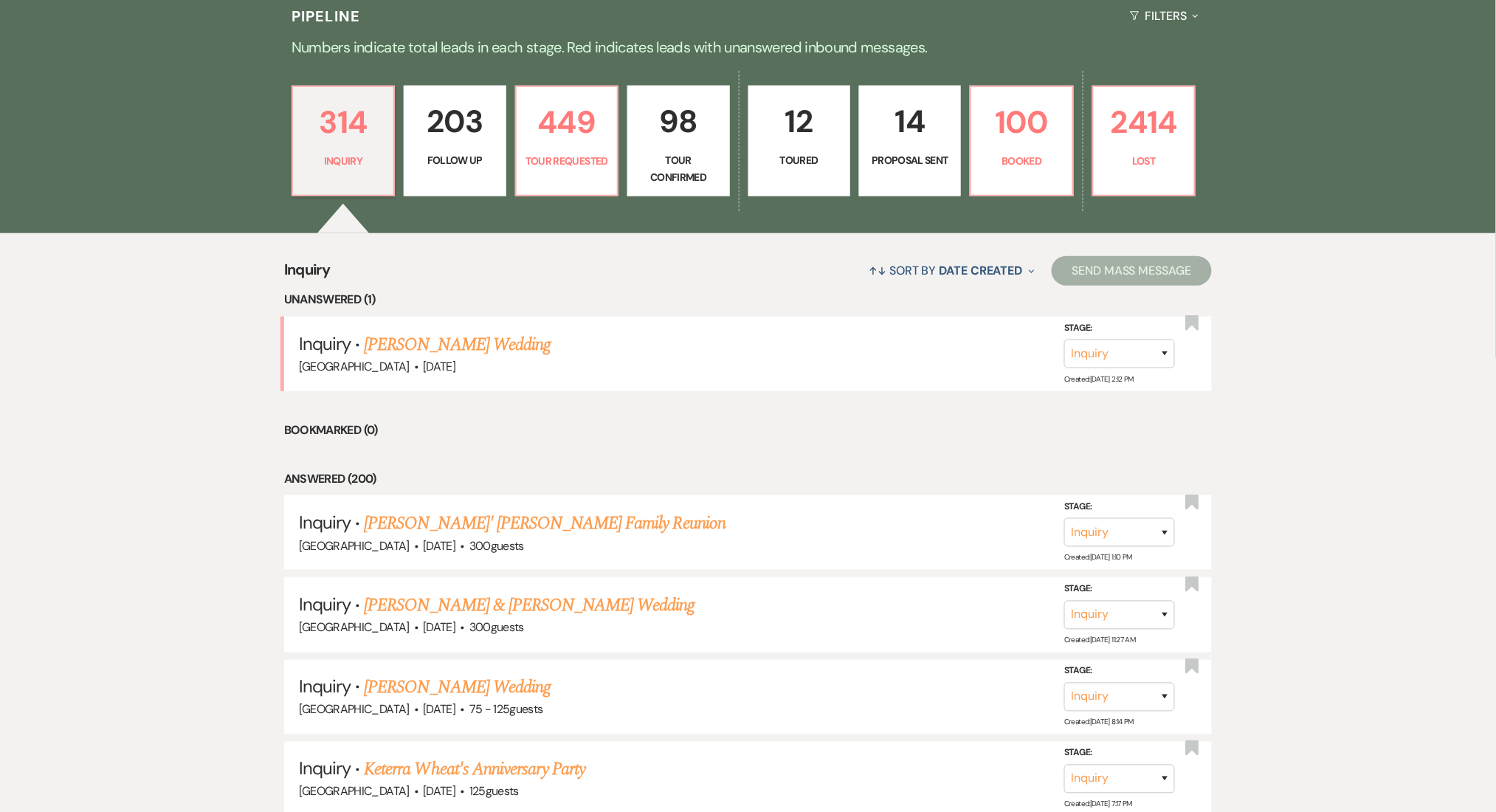
select select "9"
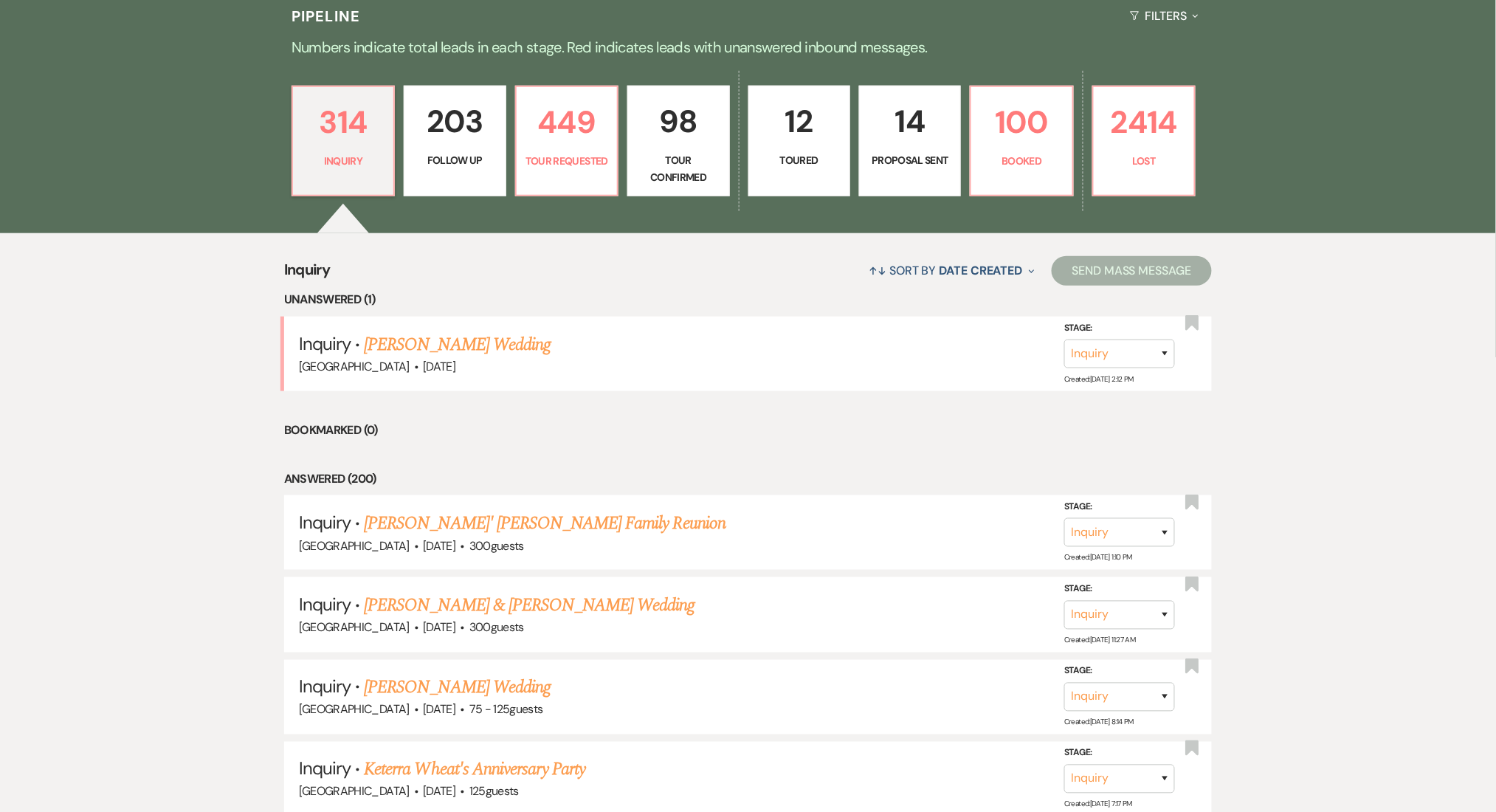
select select "9"
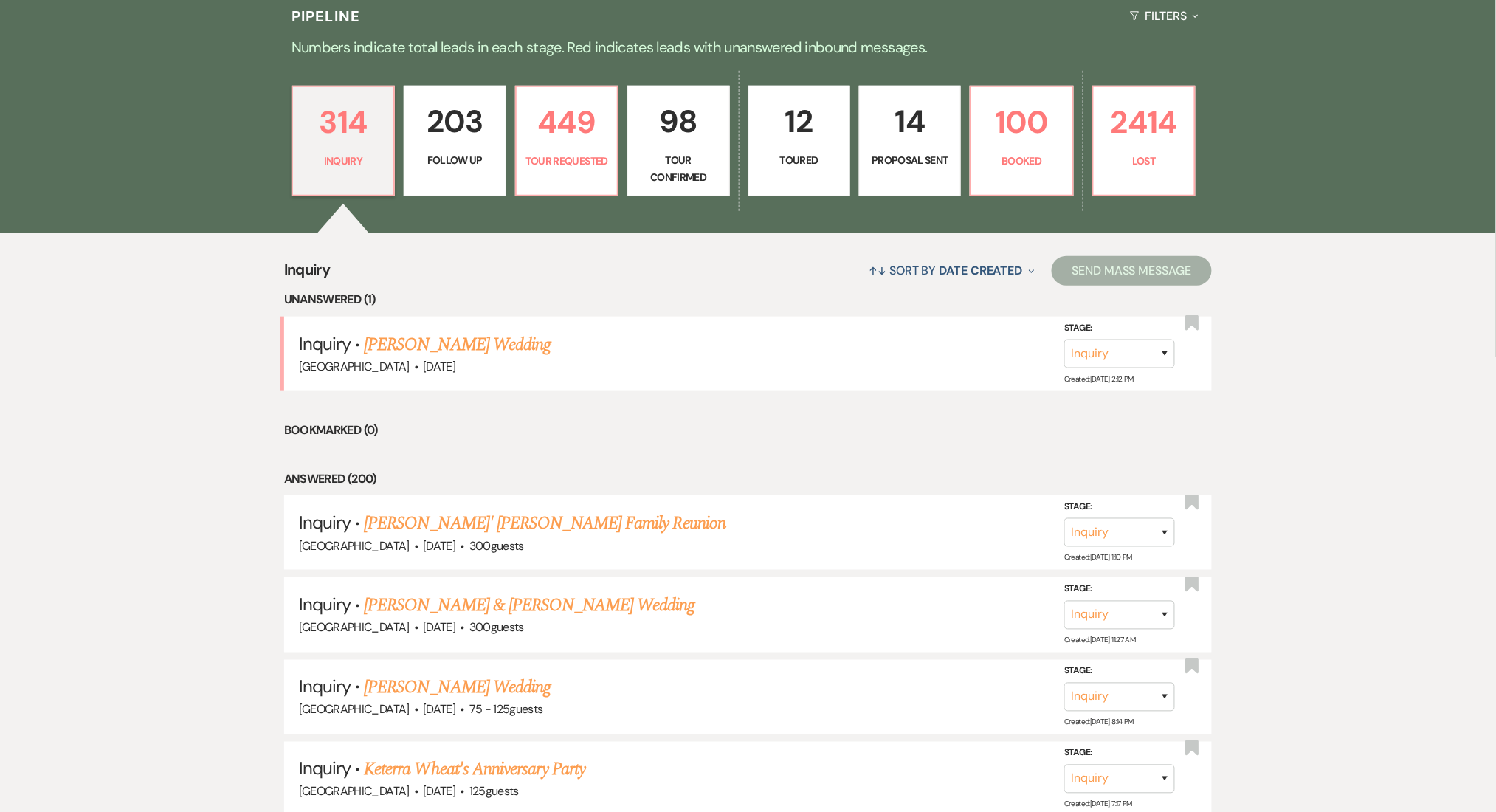
select select "9"
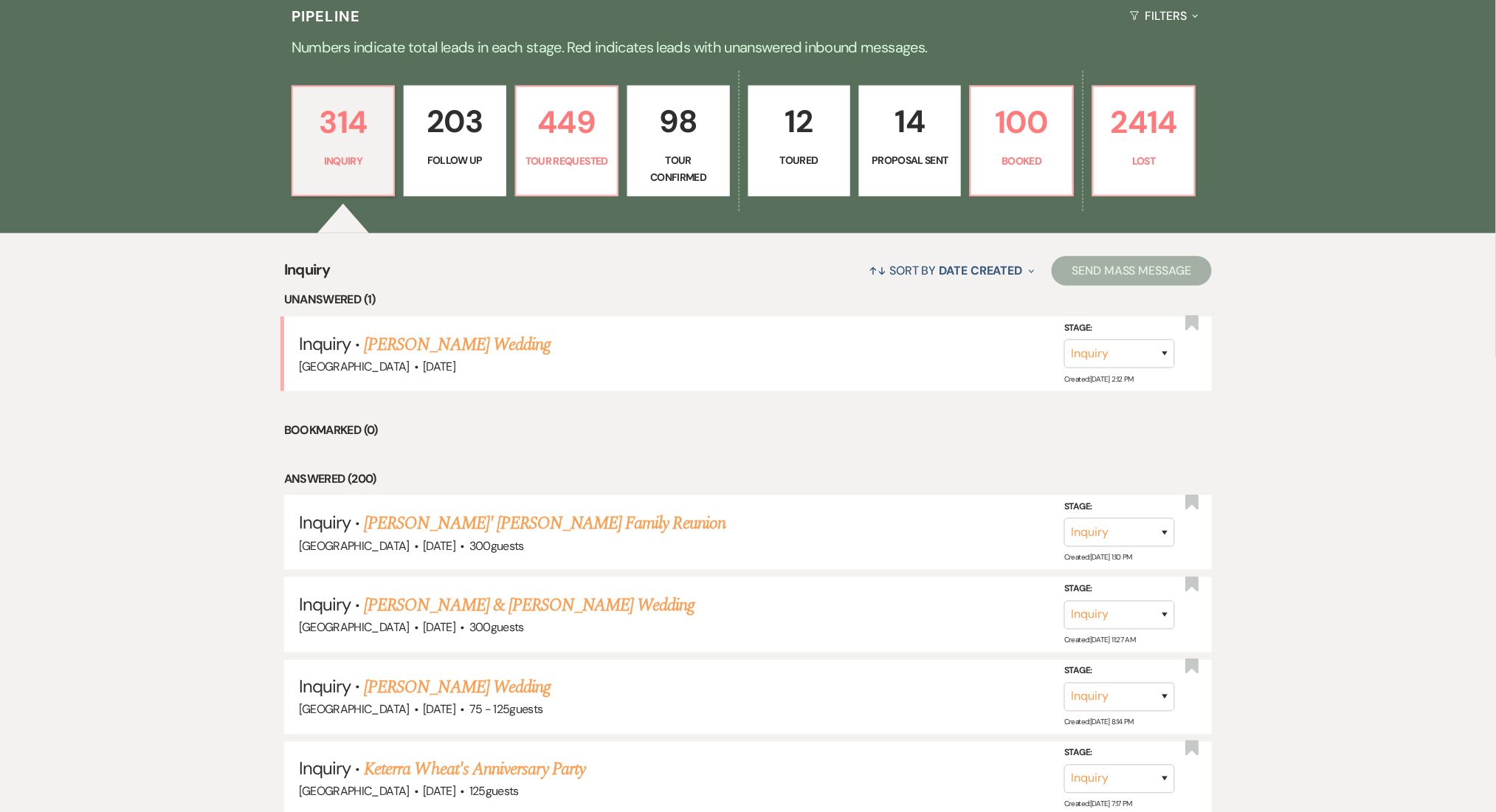
select select "9"
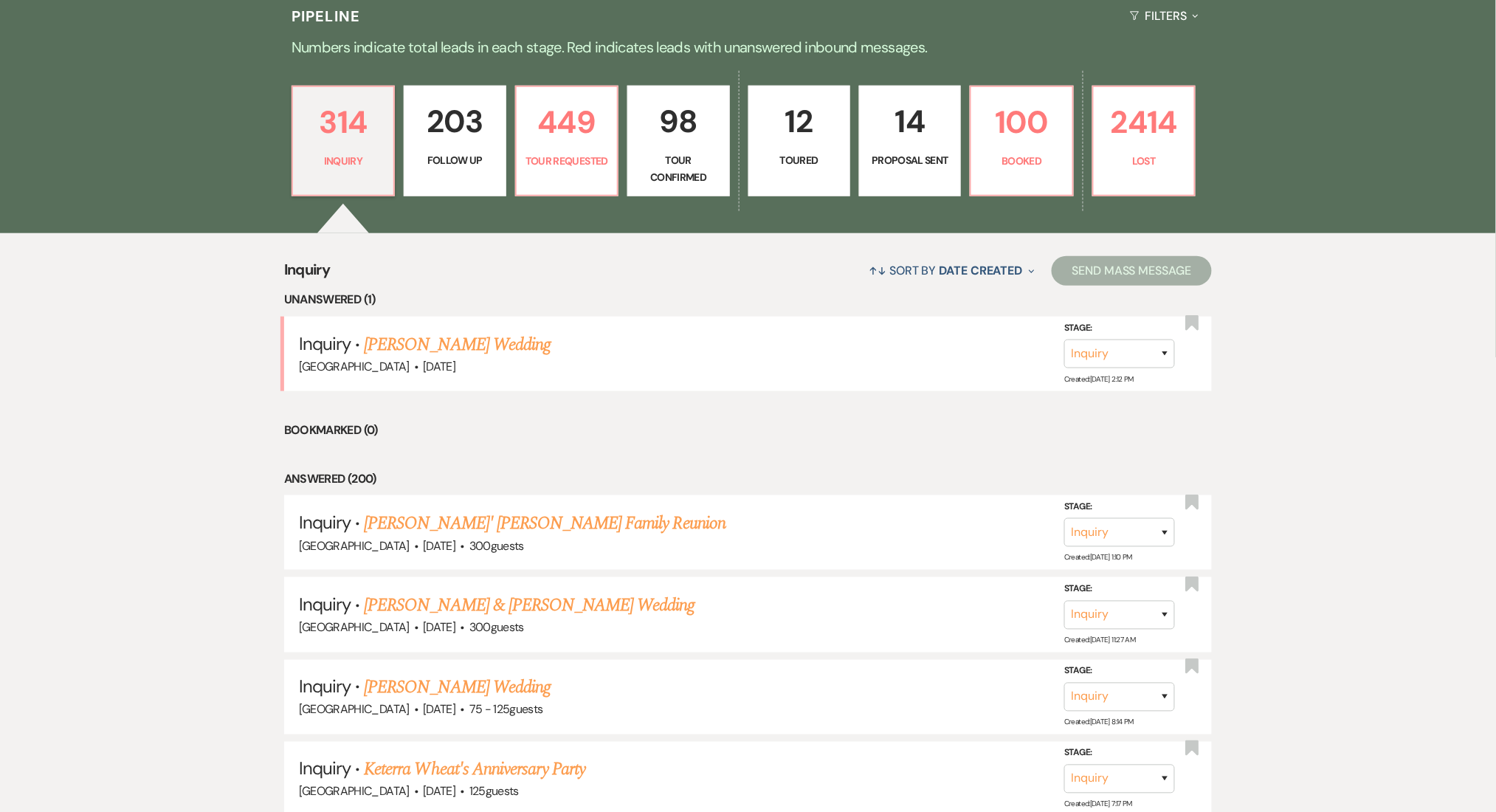
select select "9"
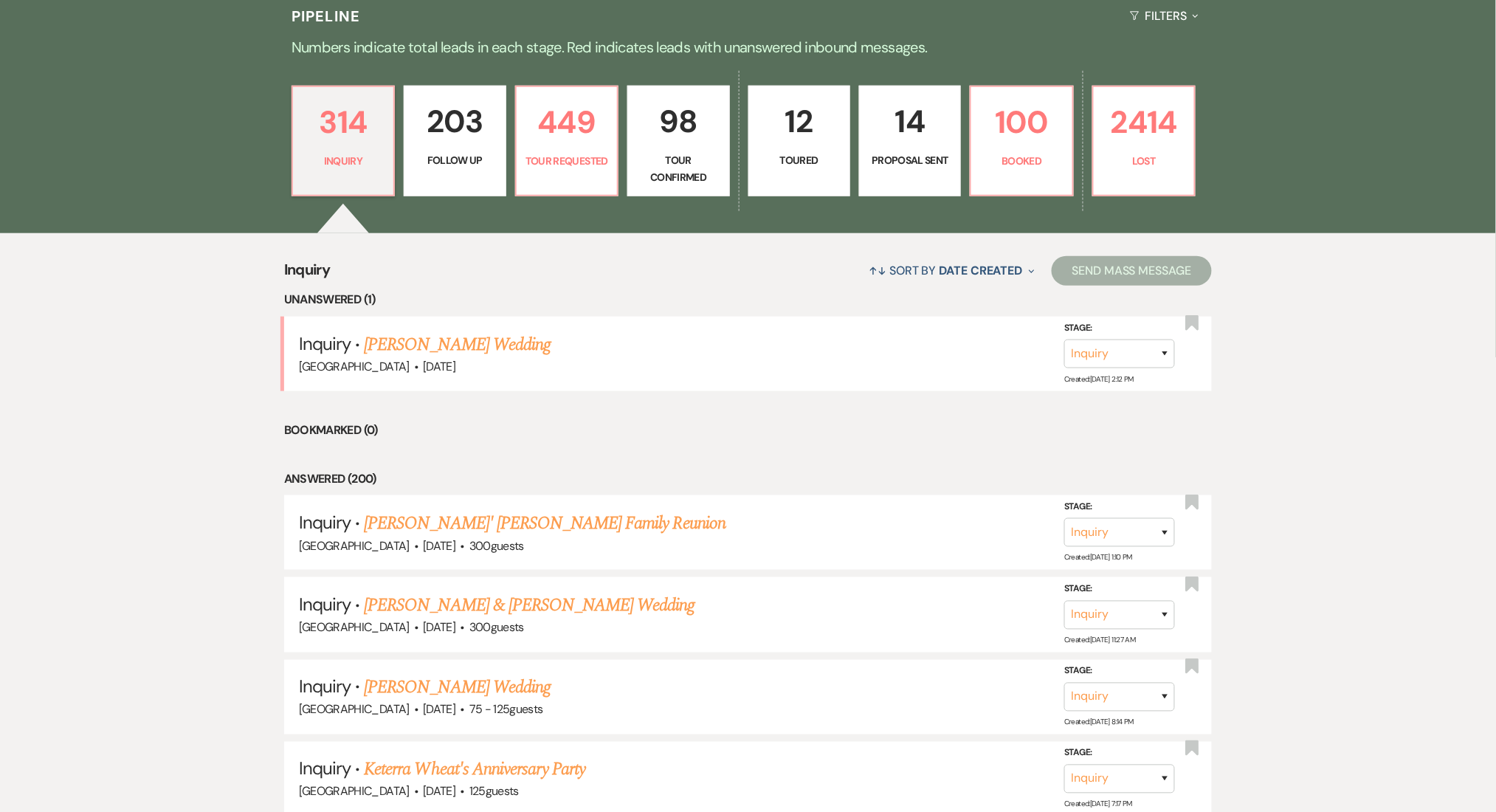
select select "9"
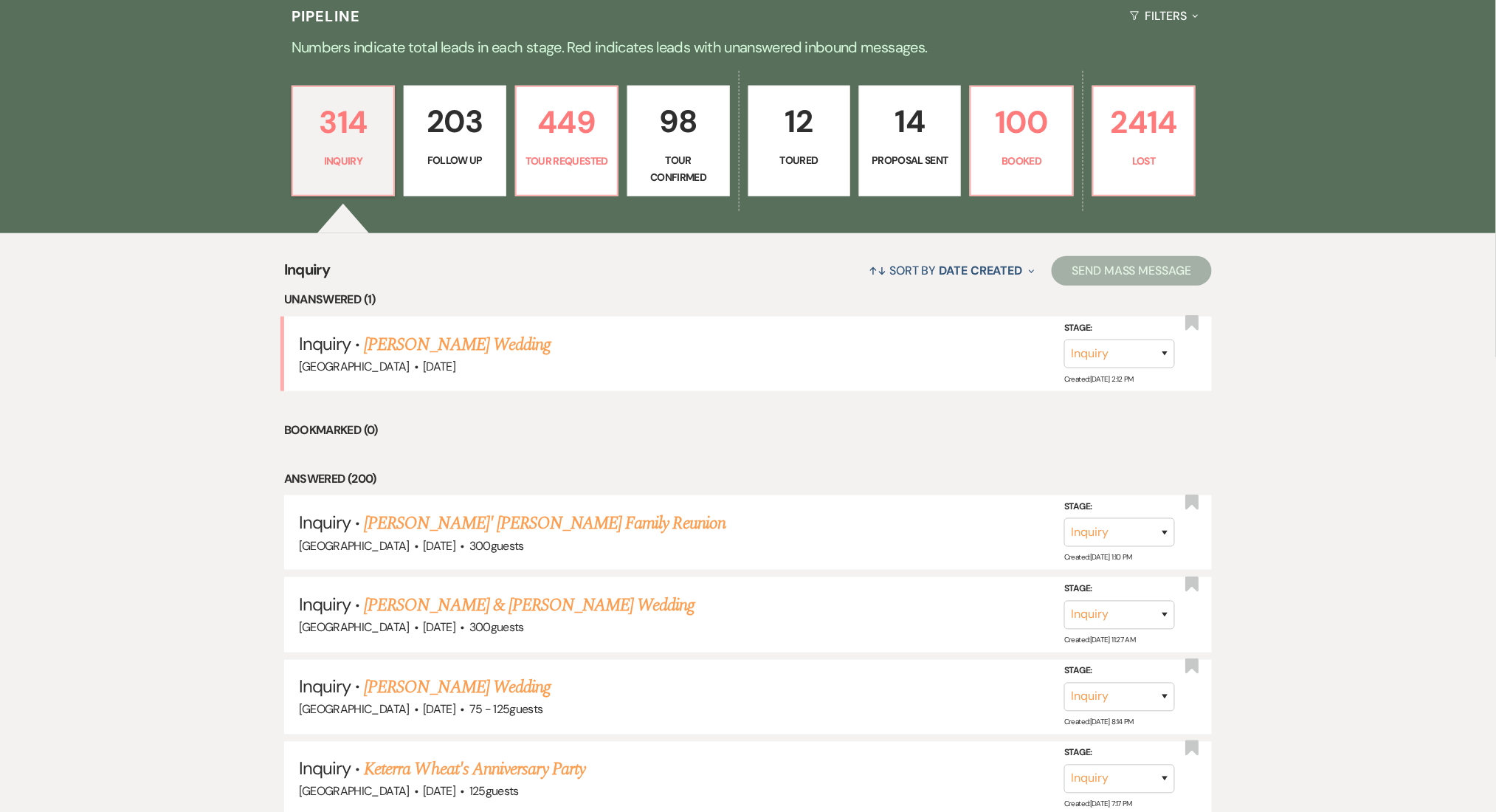
select select "9"
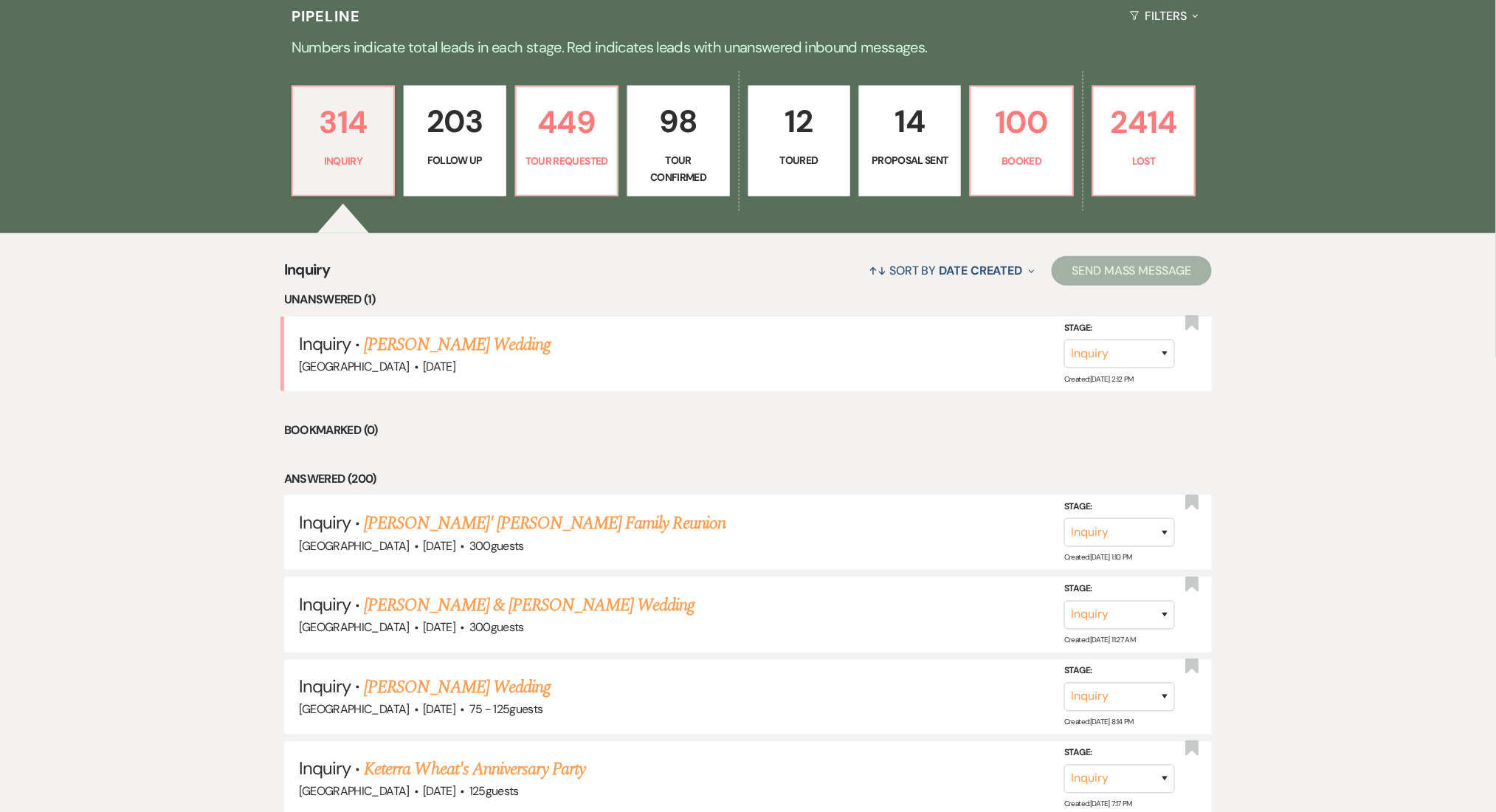
select select "9"
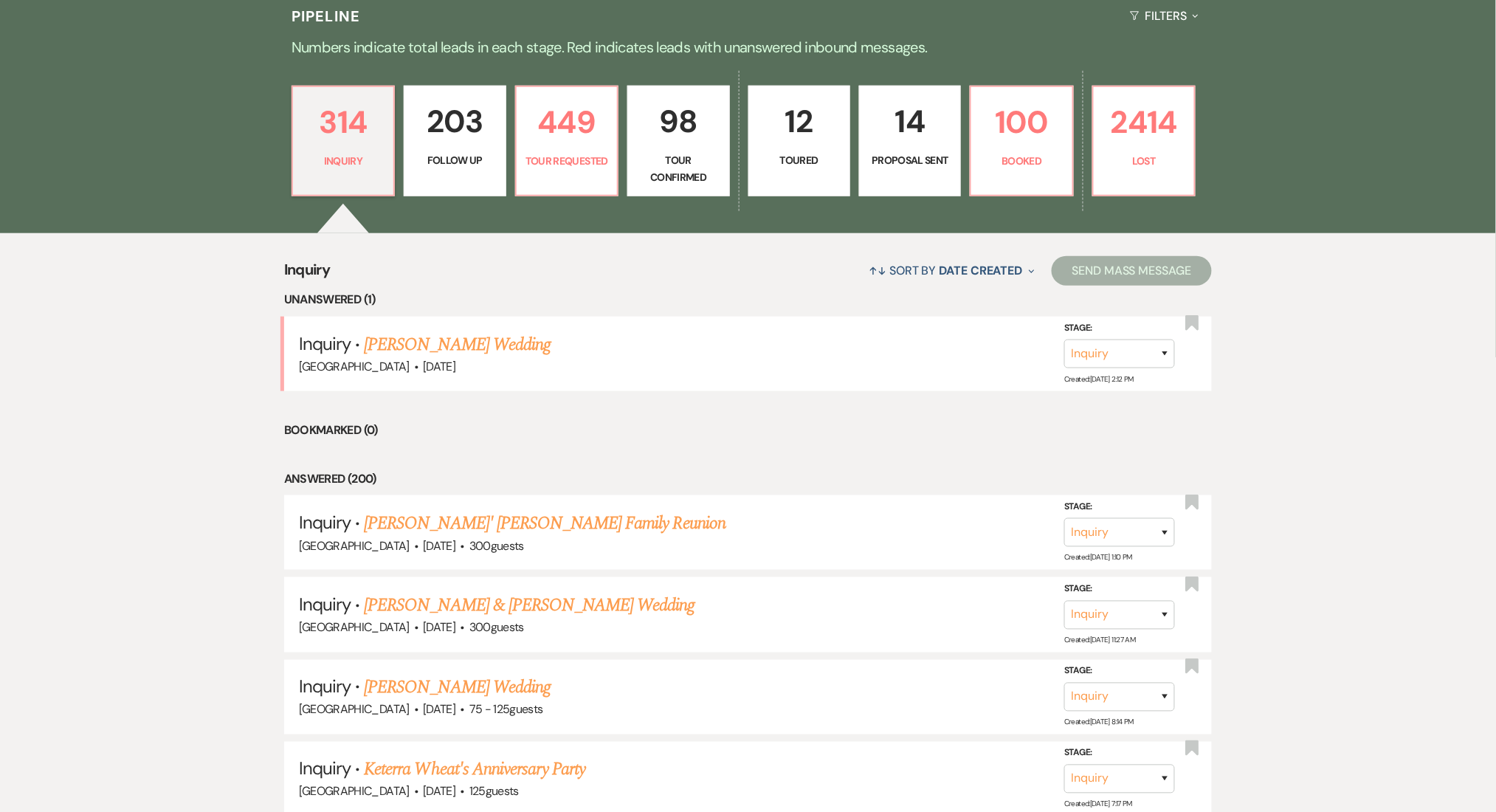
select select "9"
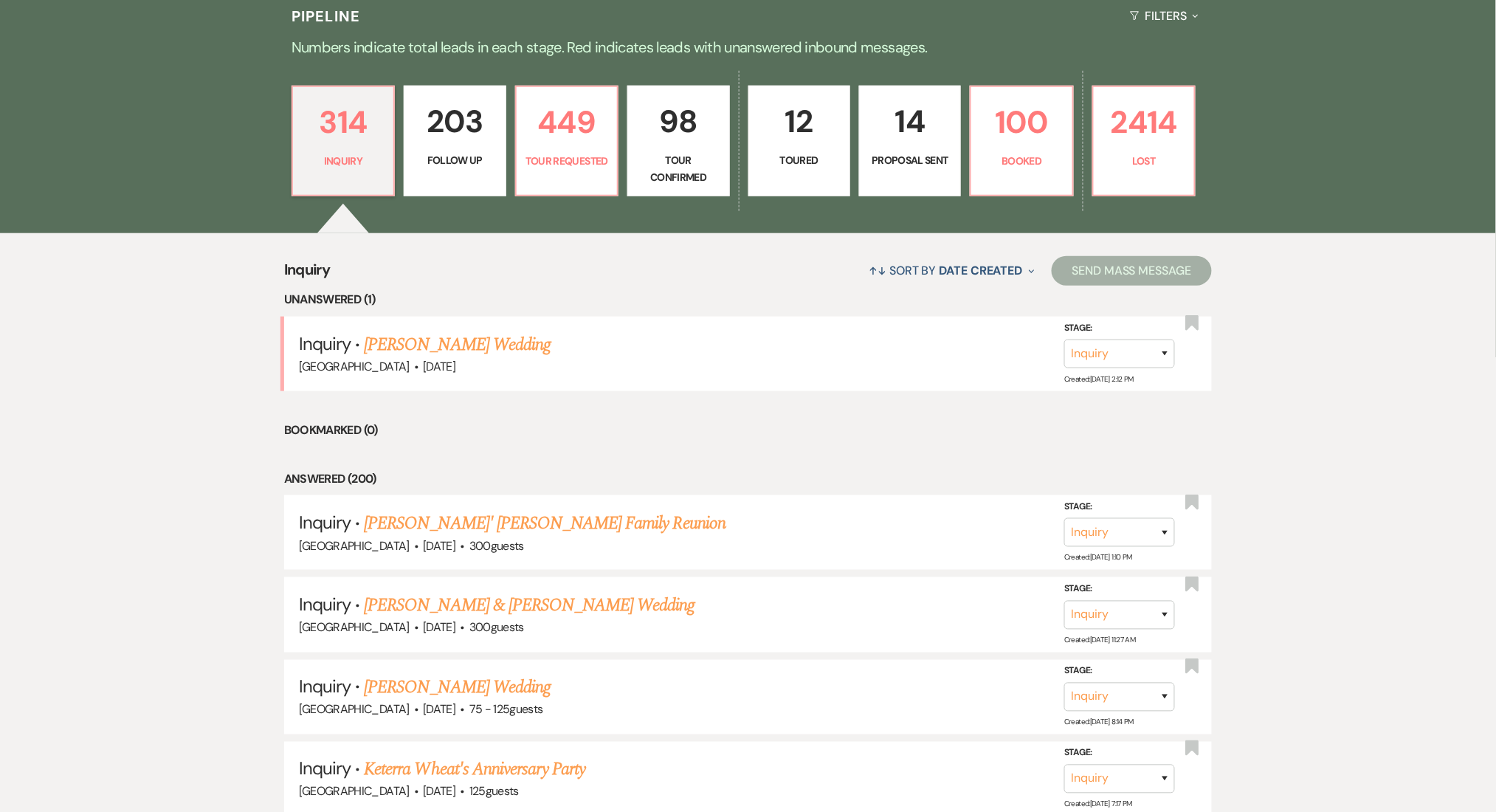
select select "9"
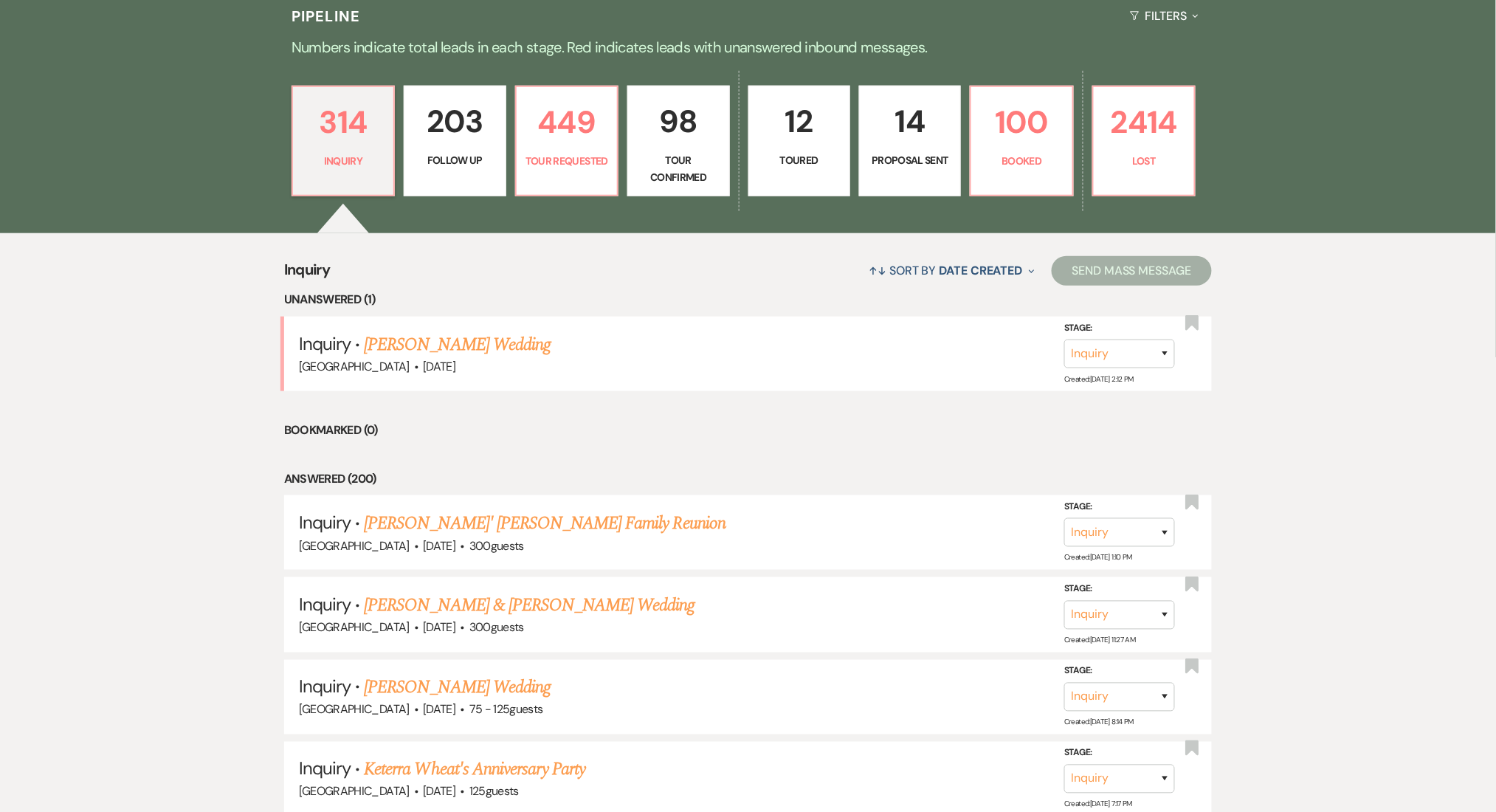
select select "9"
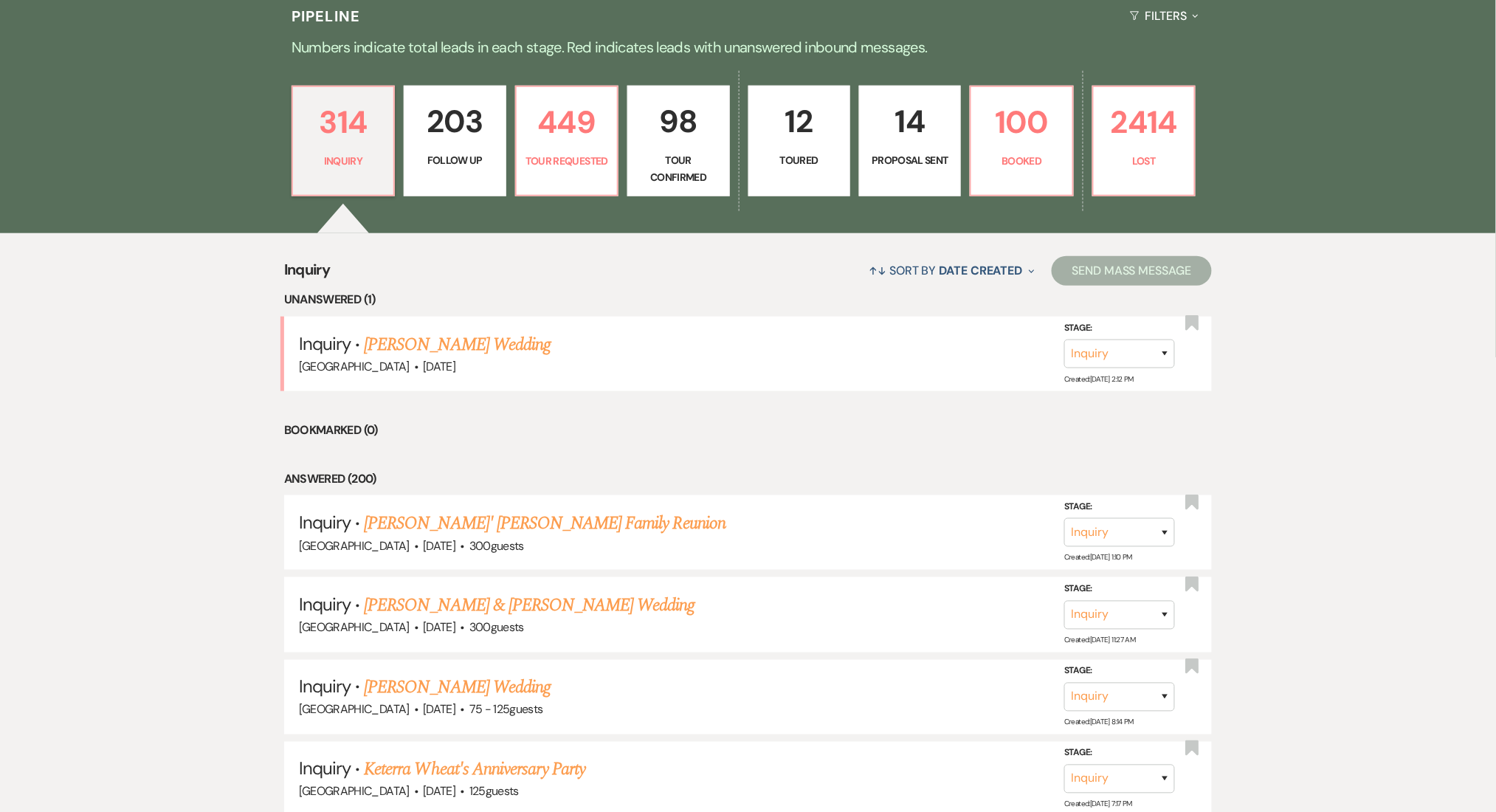
select select "9"
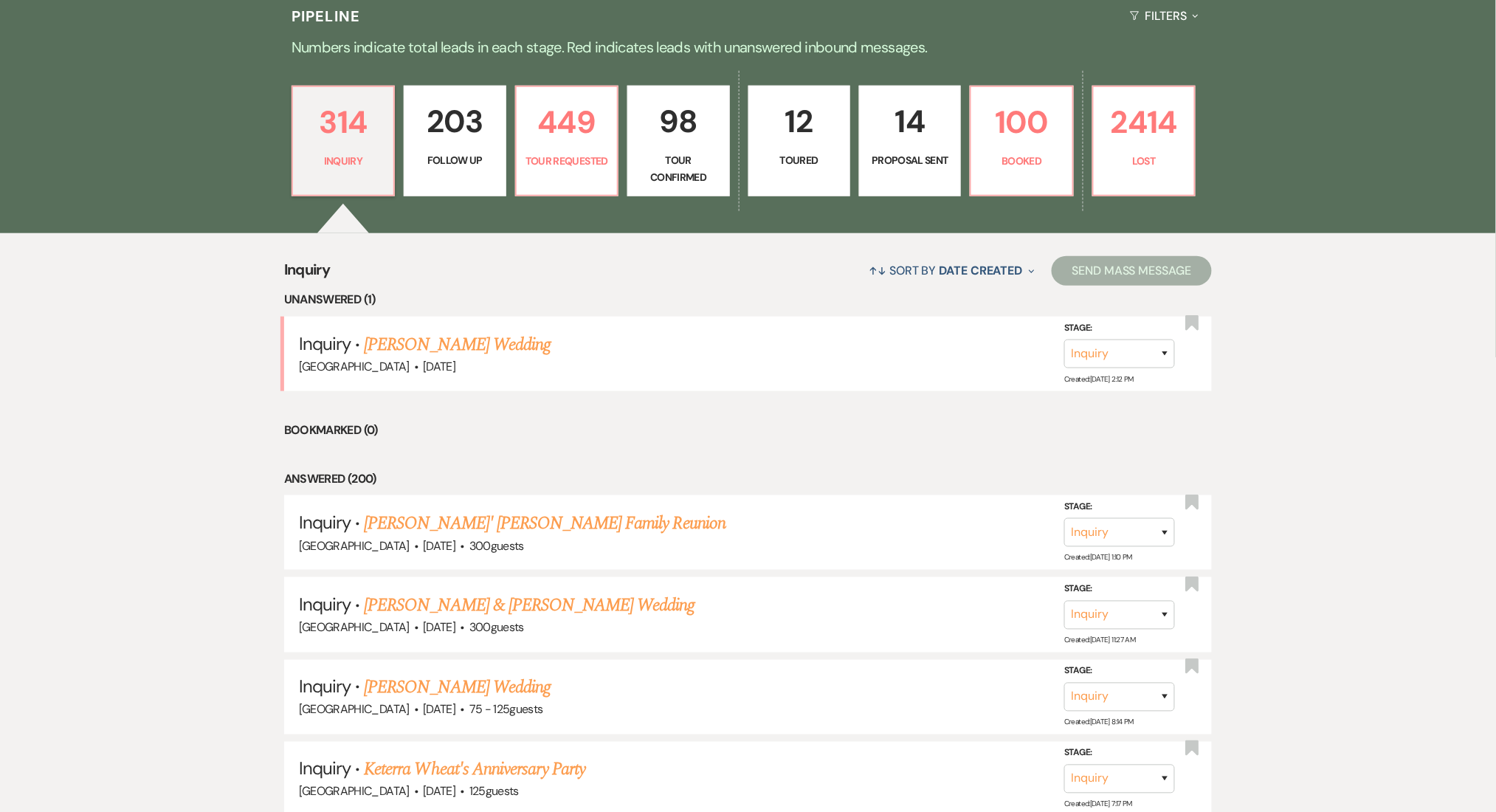
select select "9"
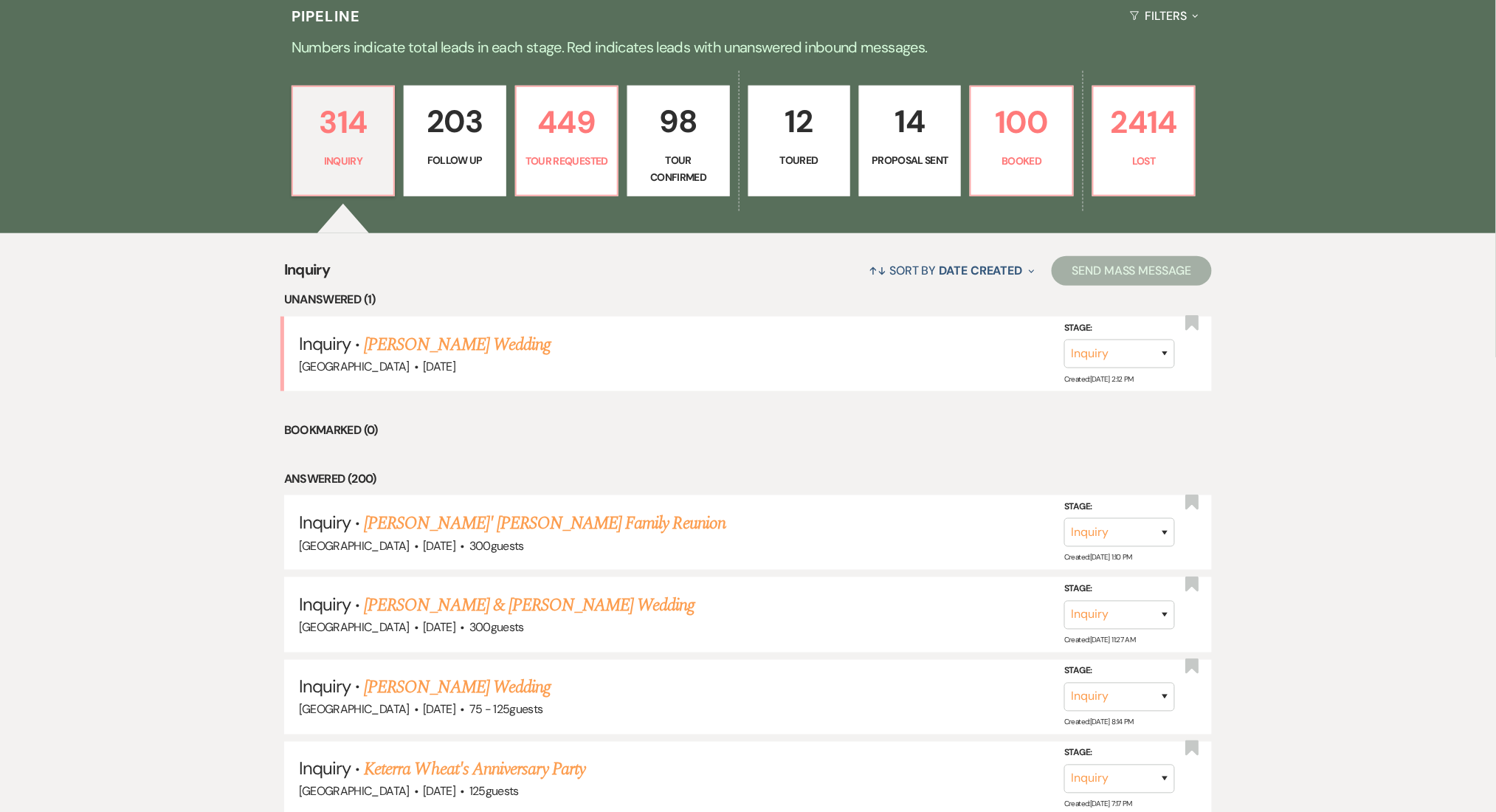
select select "9"
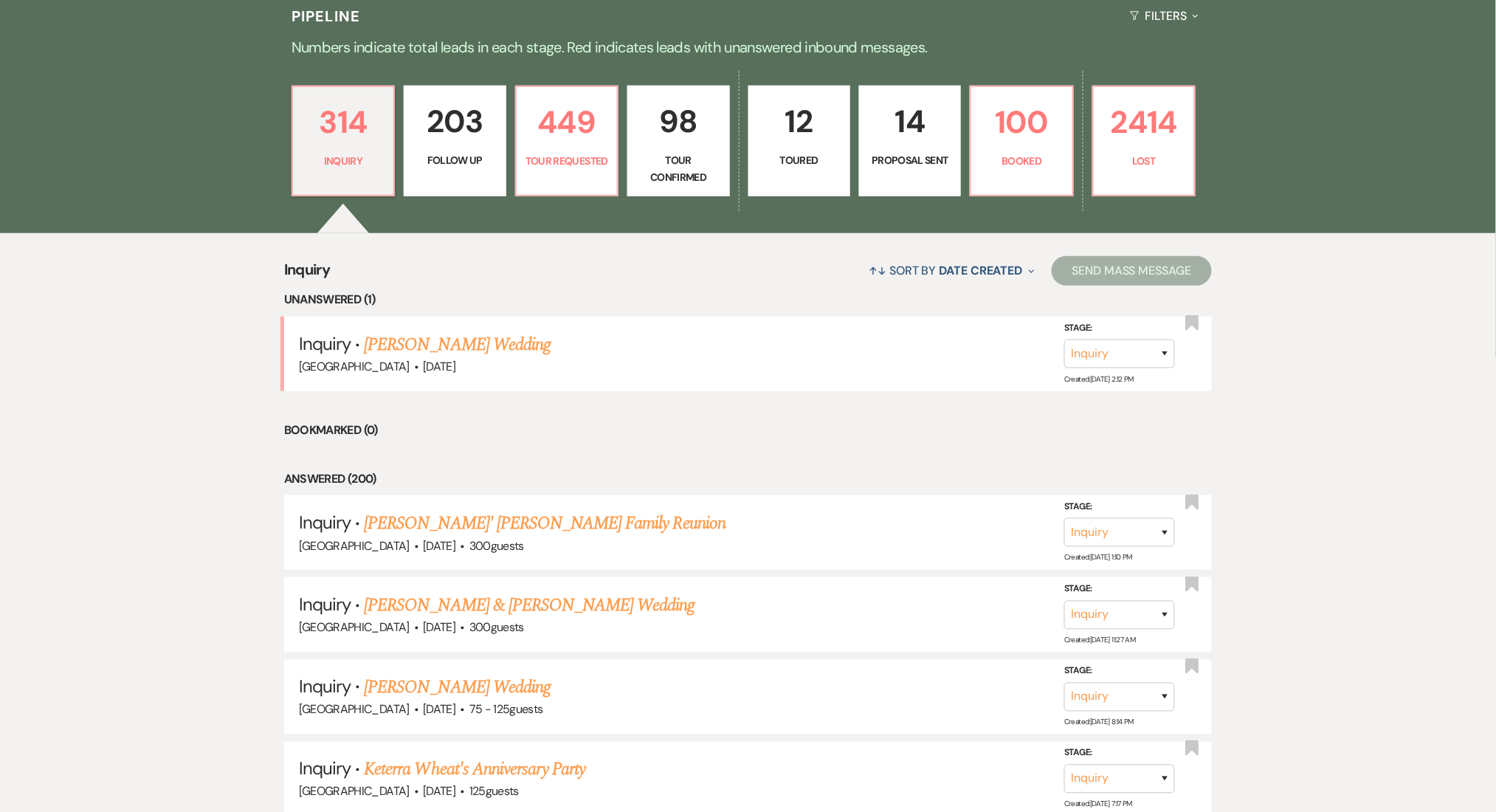
select select "9"
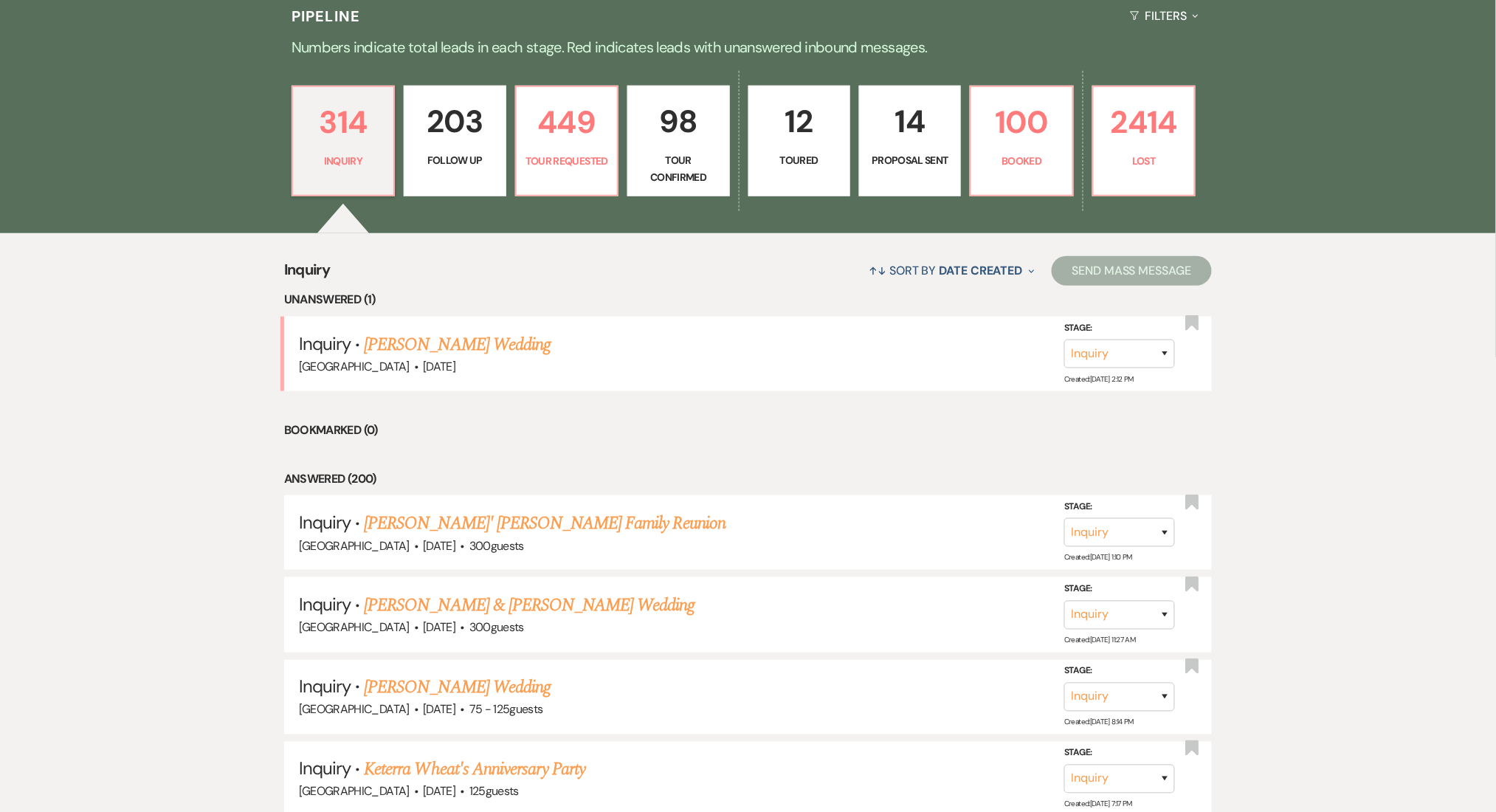
select select "9"
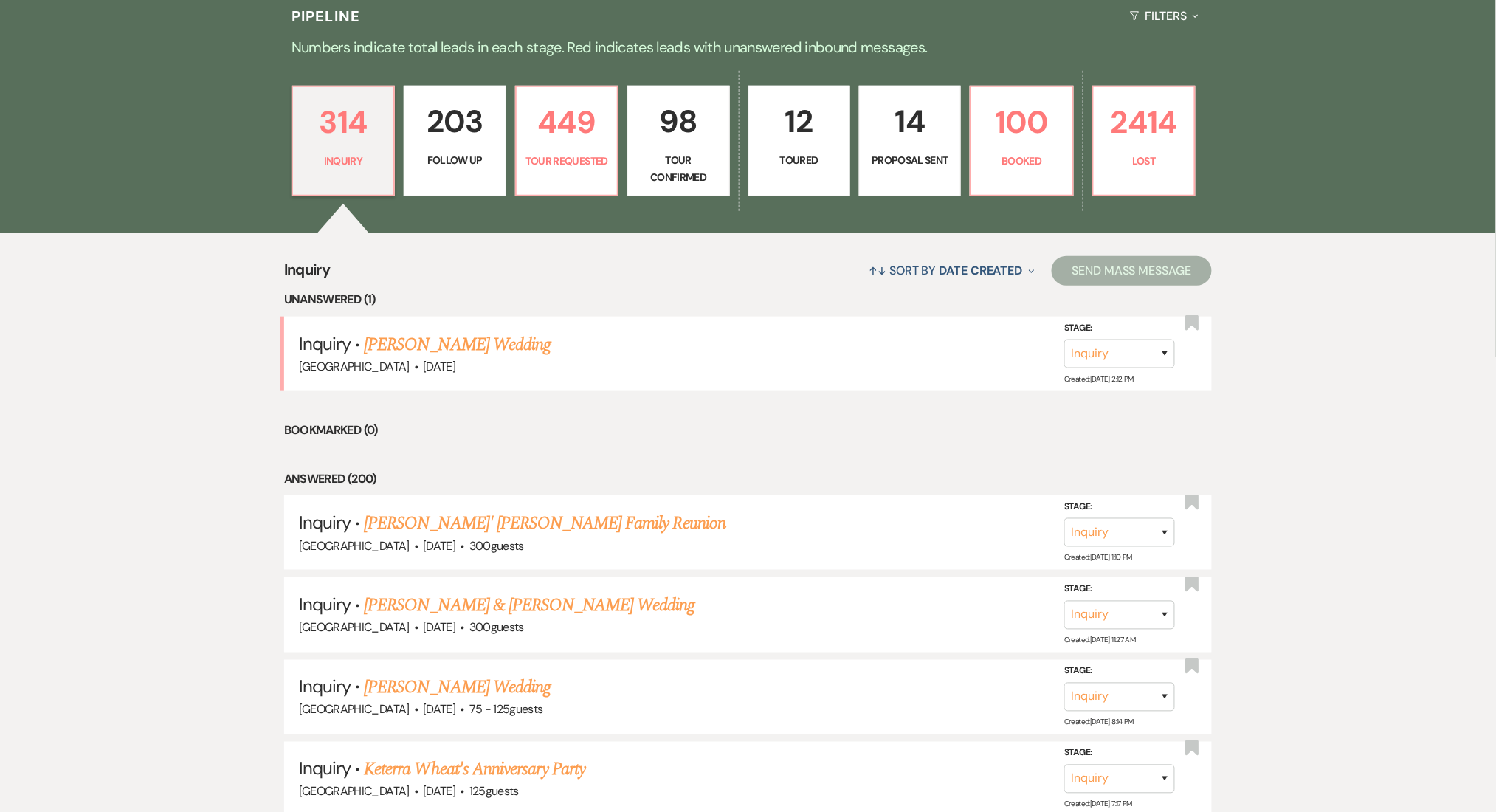
select select "9"
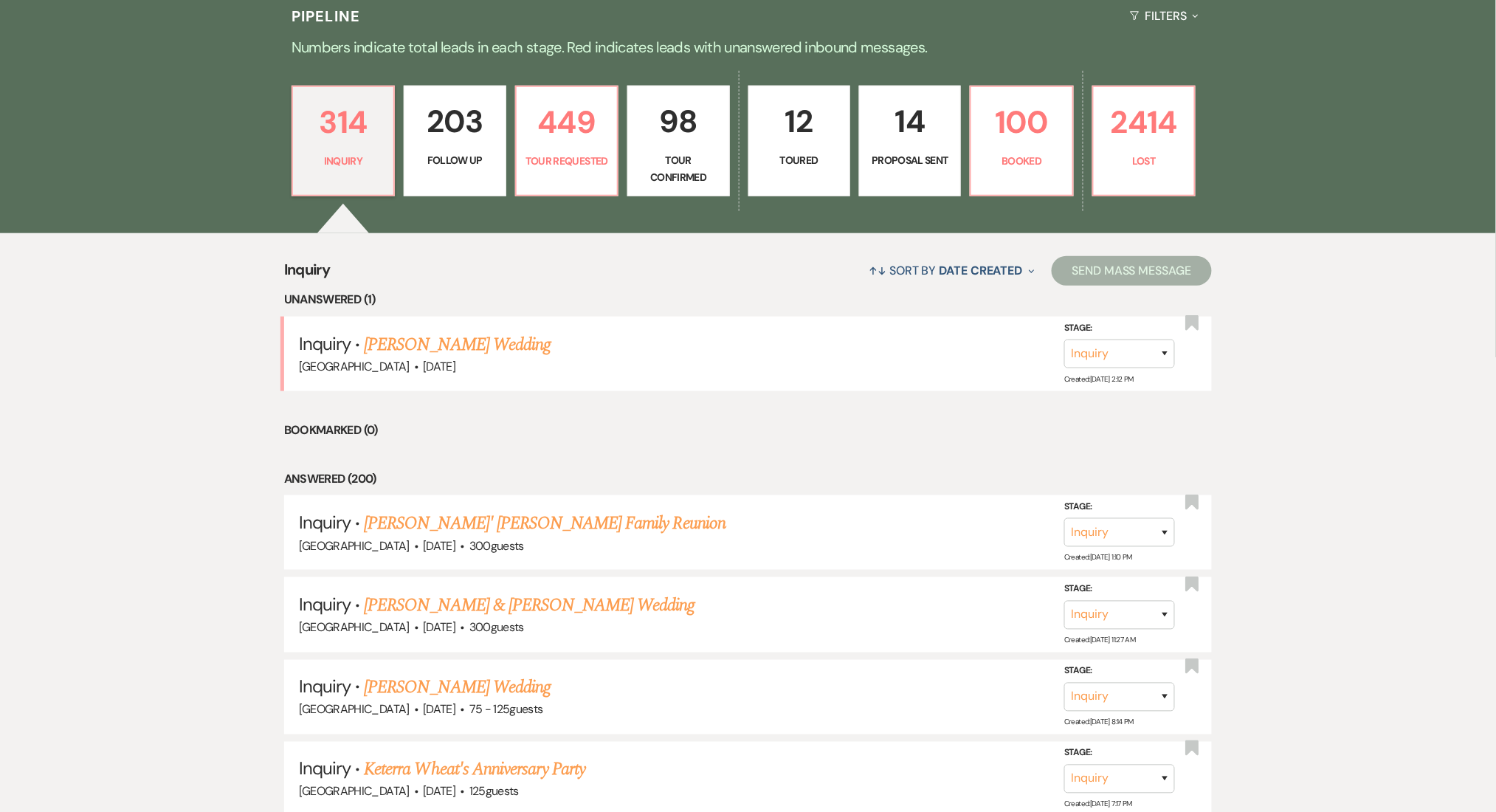
select select "9"
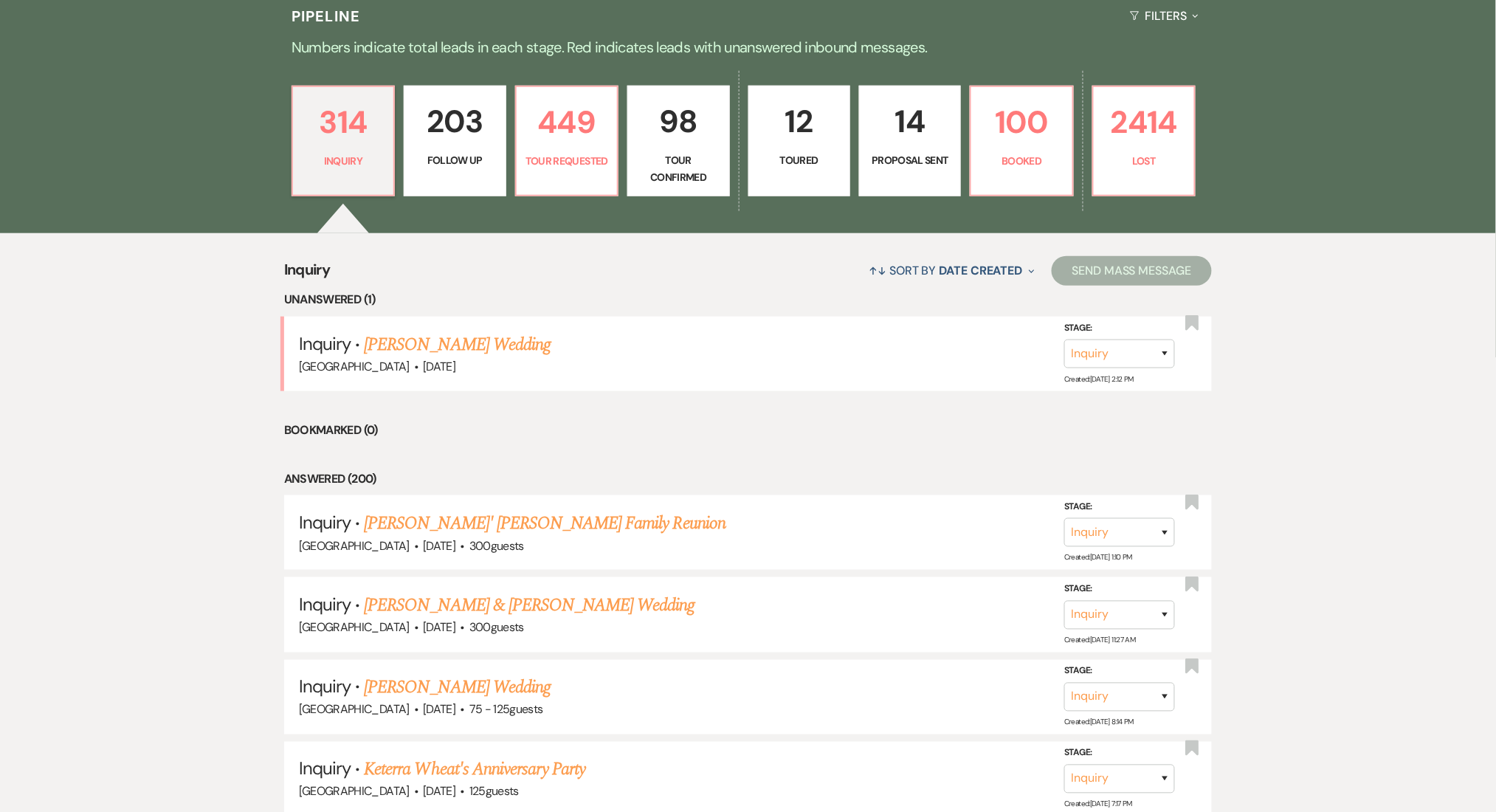
select select "9"
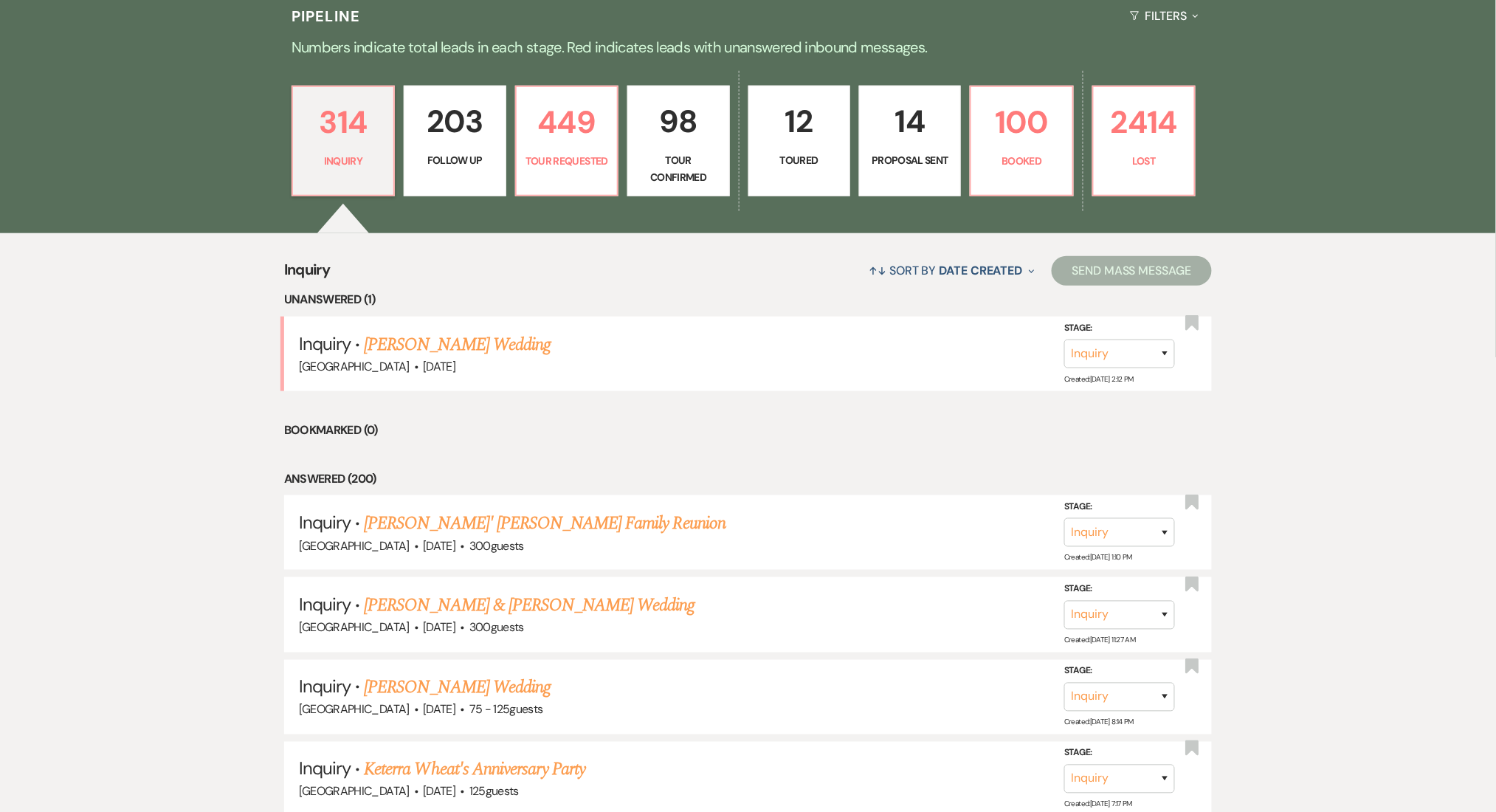
select select "9"
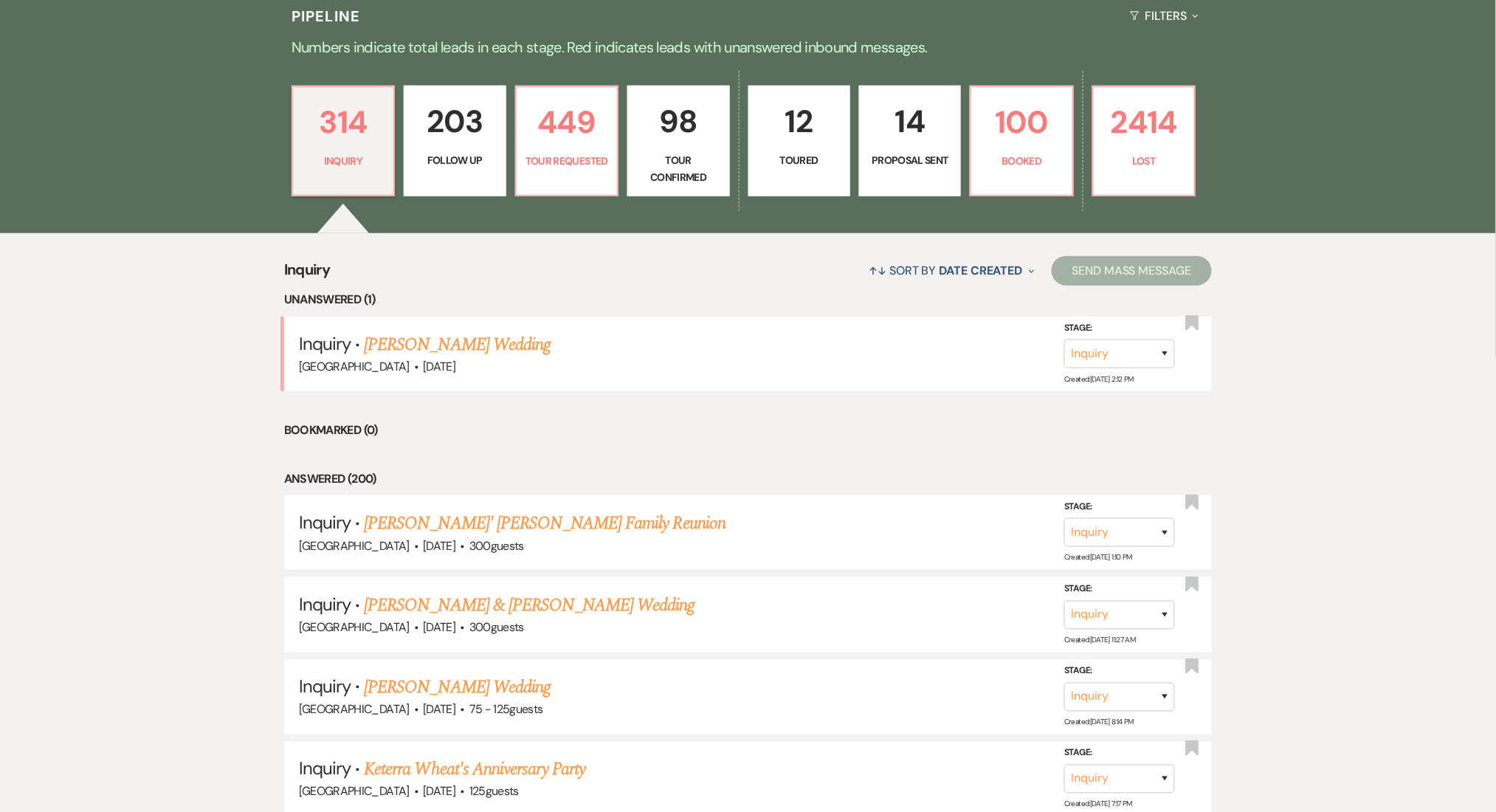
select select "9"
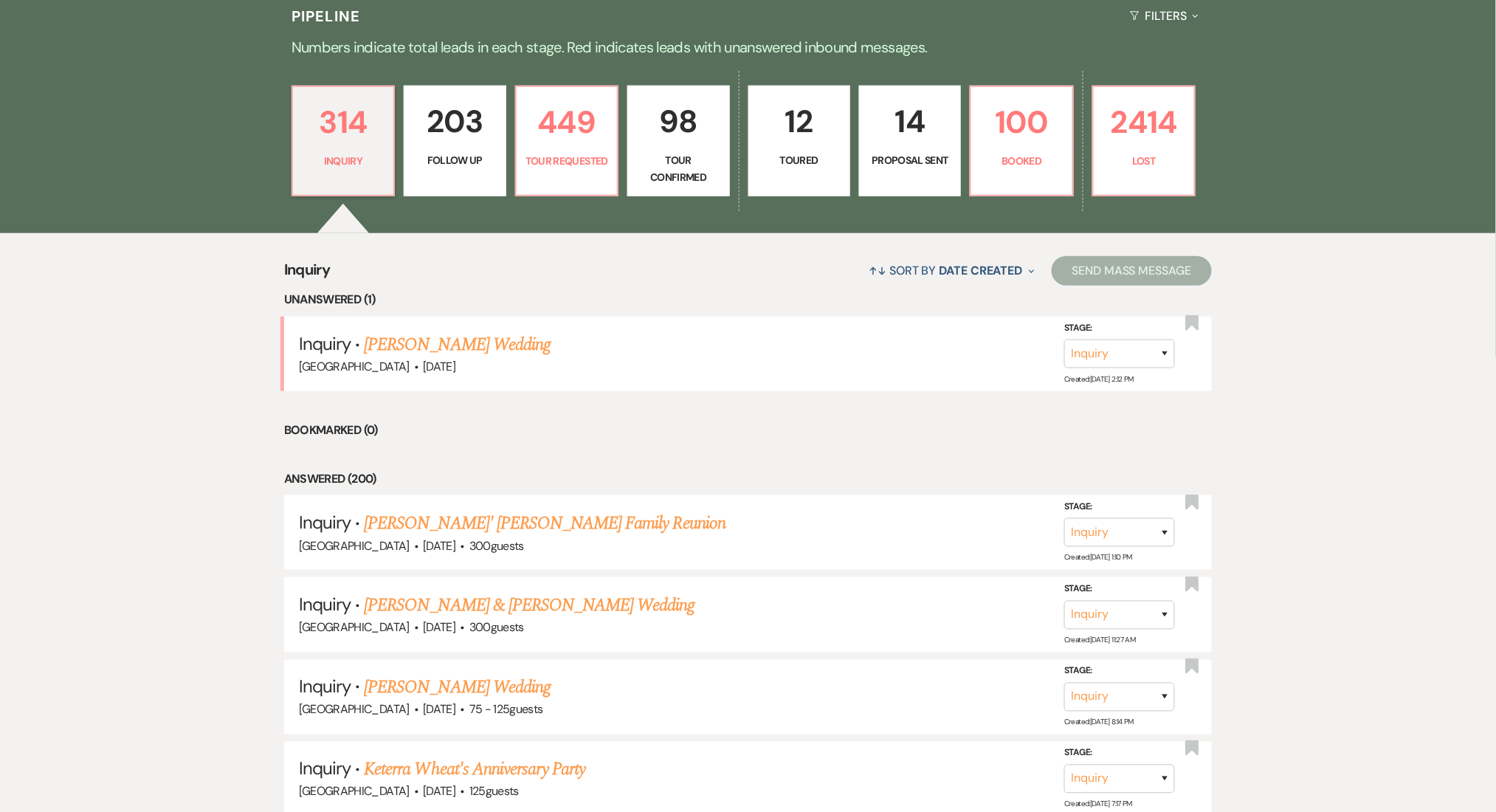
select select "9"
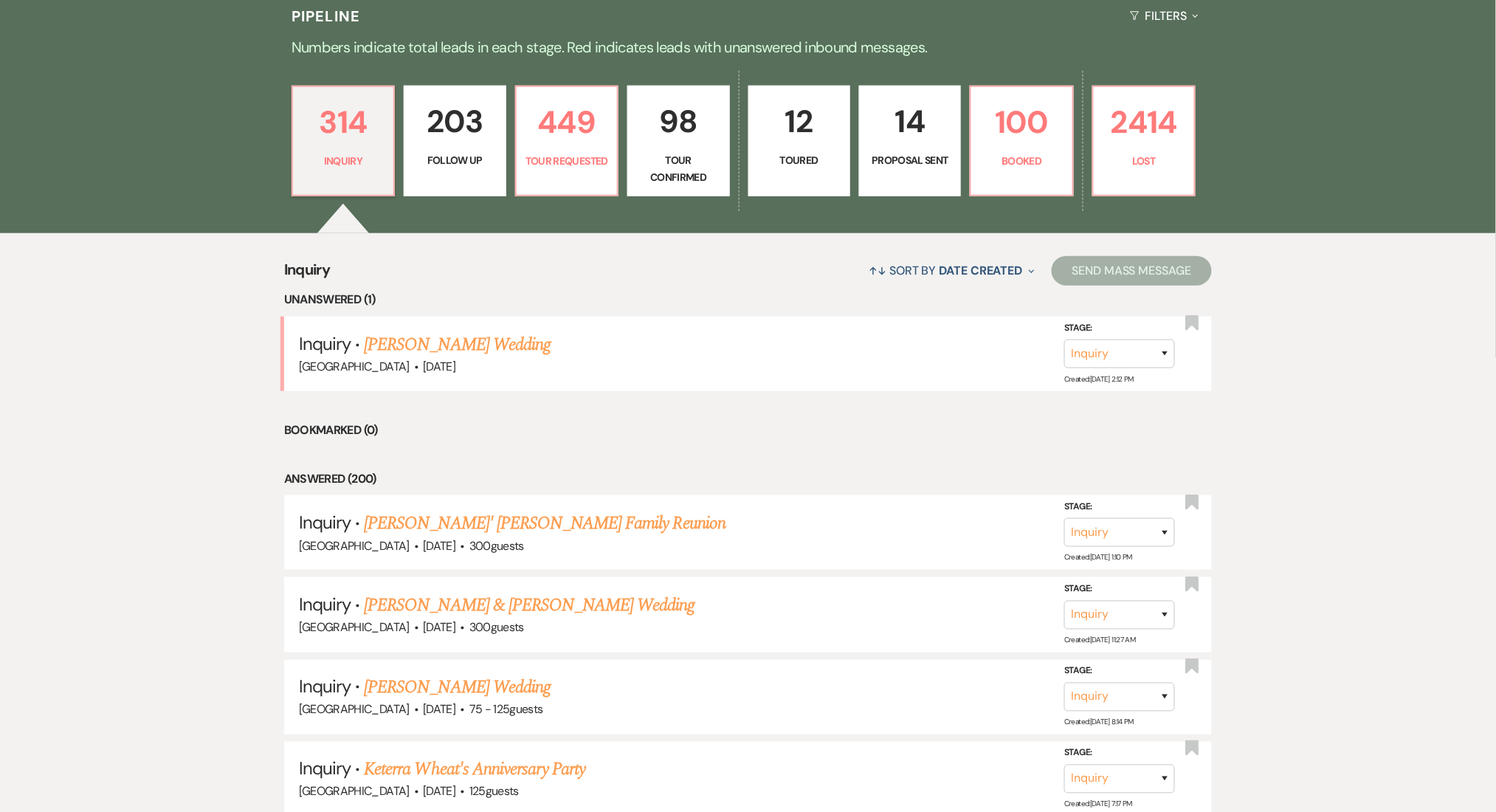
select select "9"
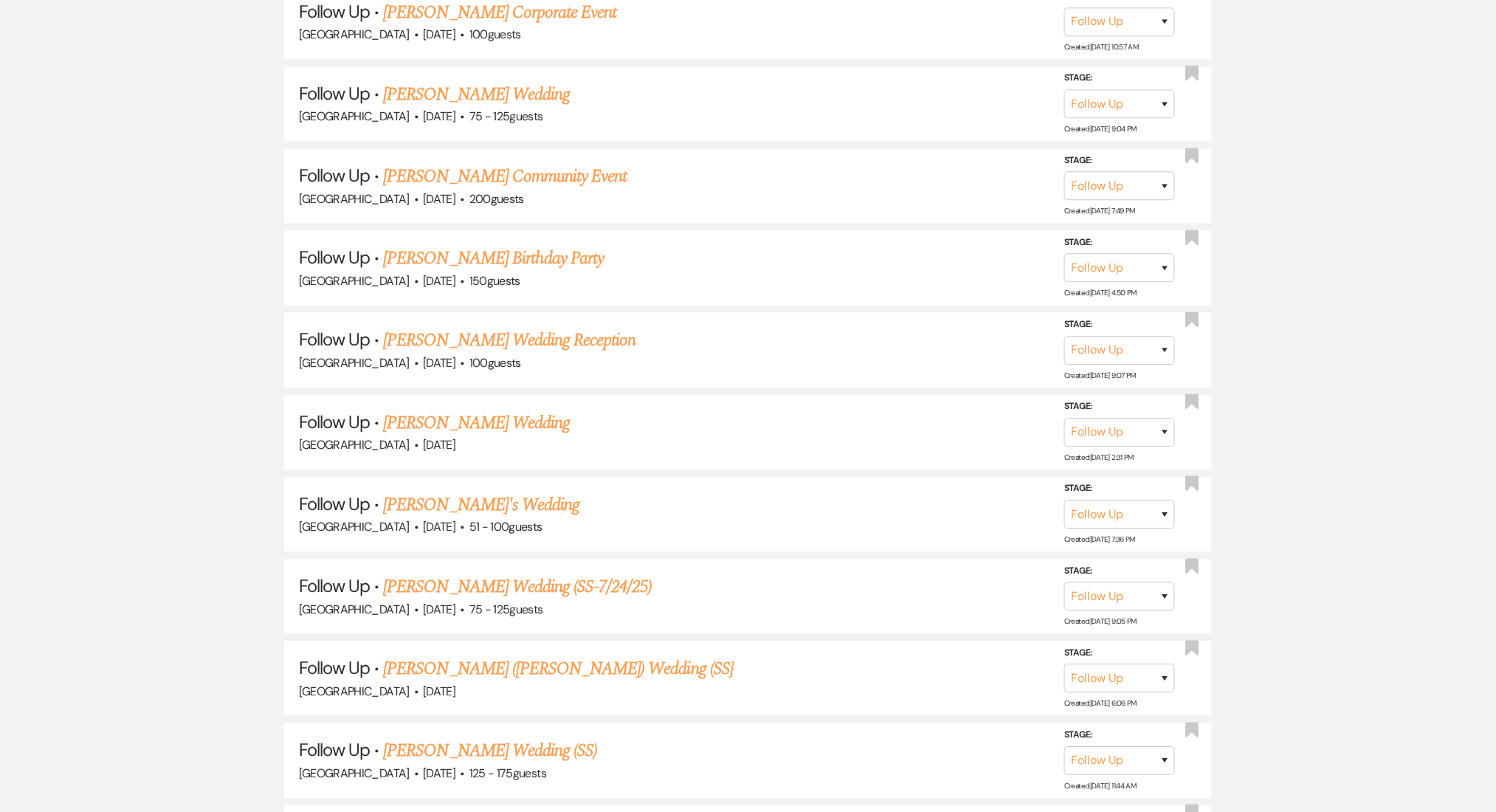
scroll to position [1181, 0]
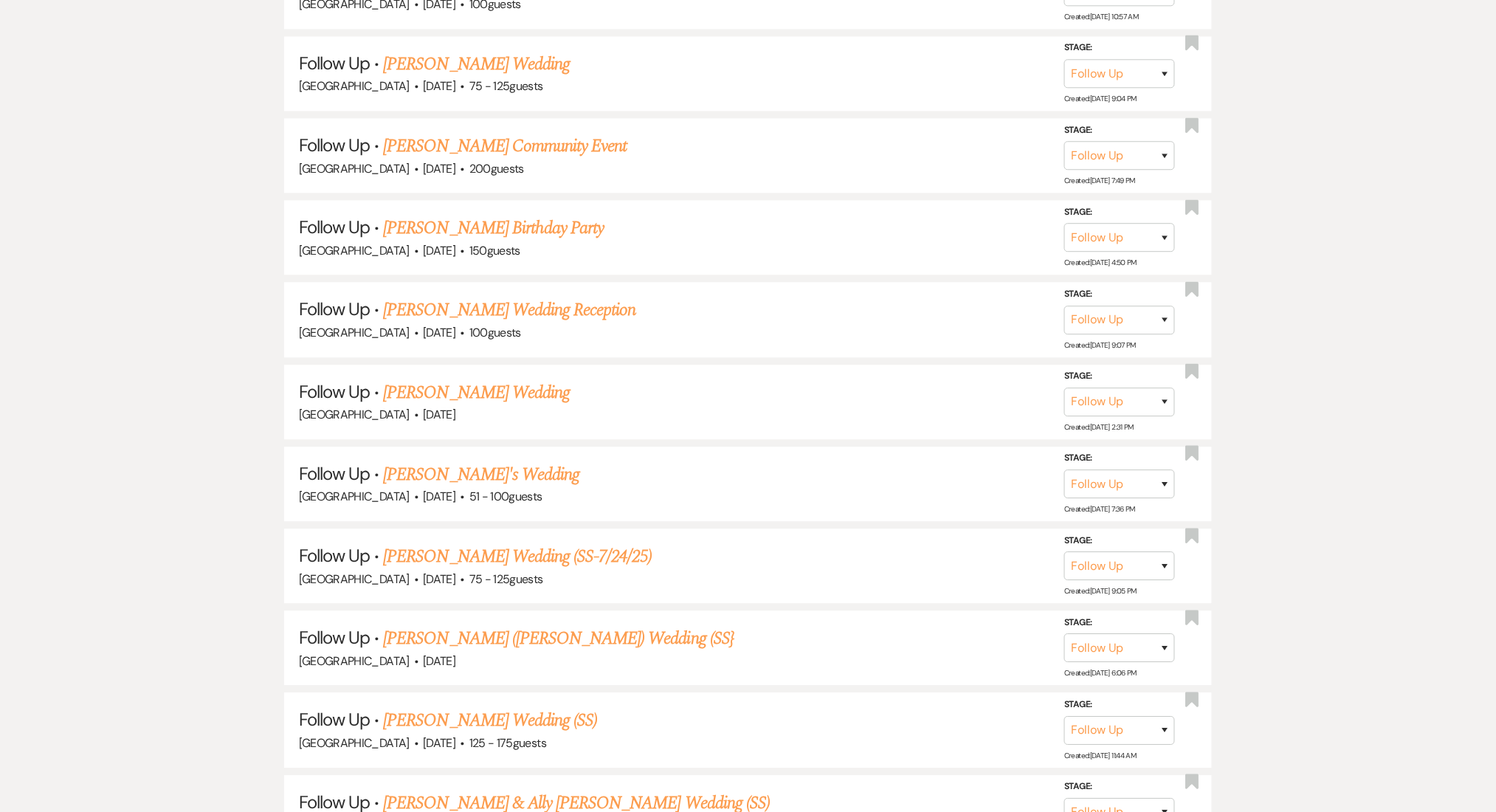
drag, startPoint x: 454, startPoint y: 550, endPoint x: 40, endPoint y: 546, distance: 414.0
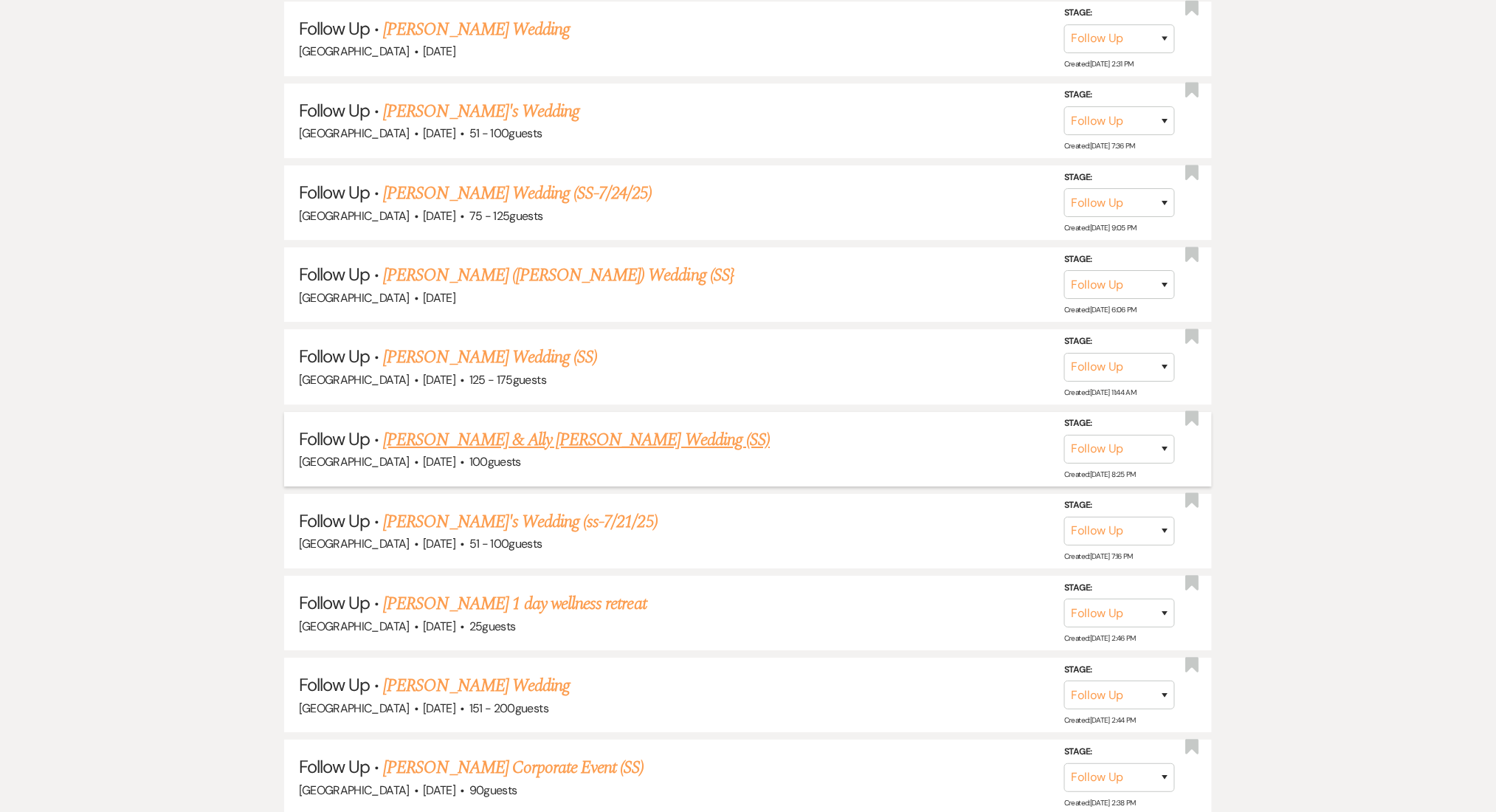
scroll to position [1574, 0]
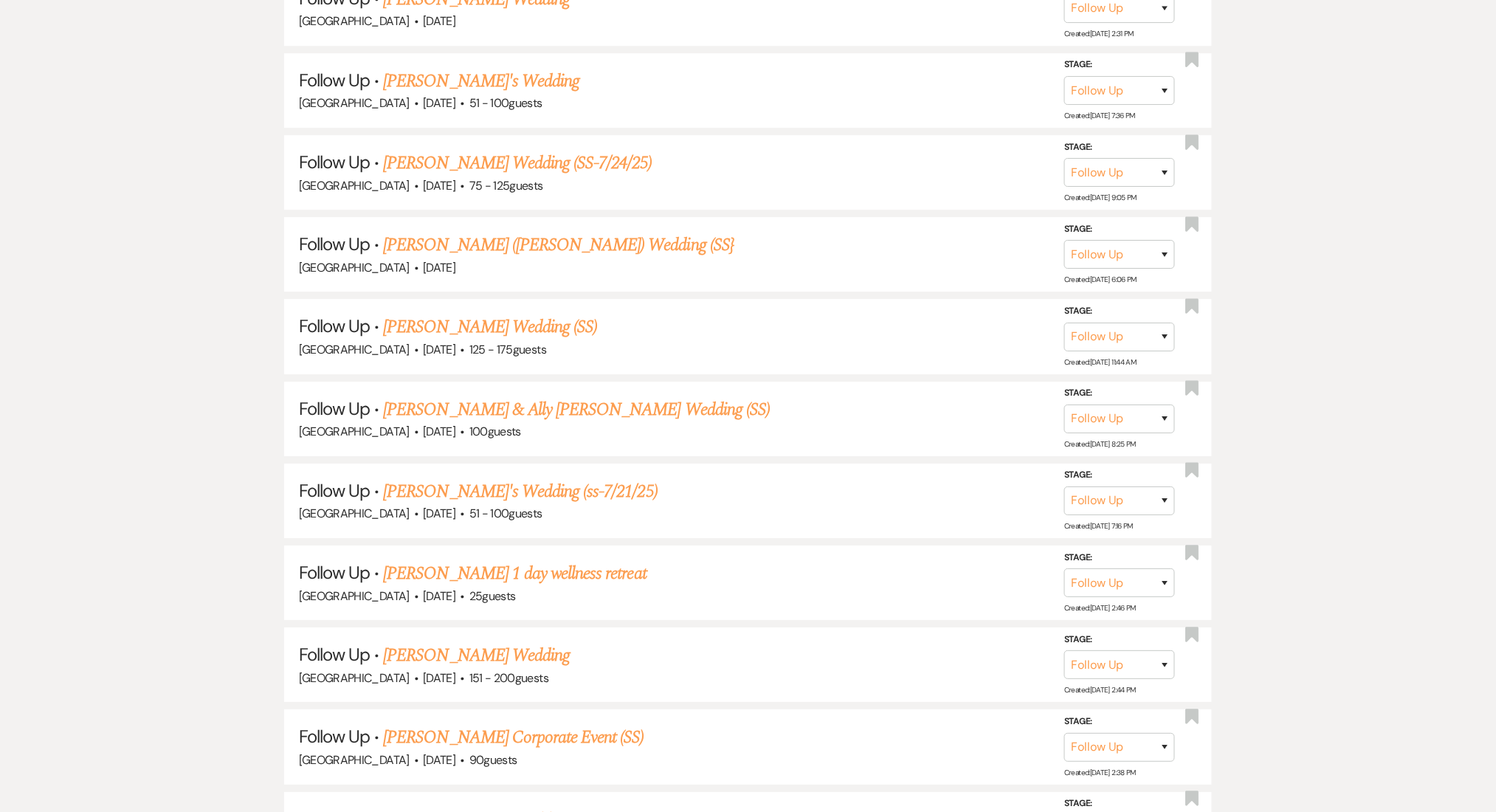
drag, startPoint x: 412, startPoint y: 416, endPoint x: 255, endPoint y: 396, distance: 158.3
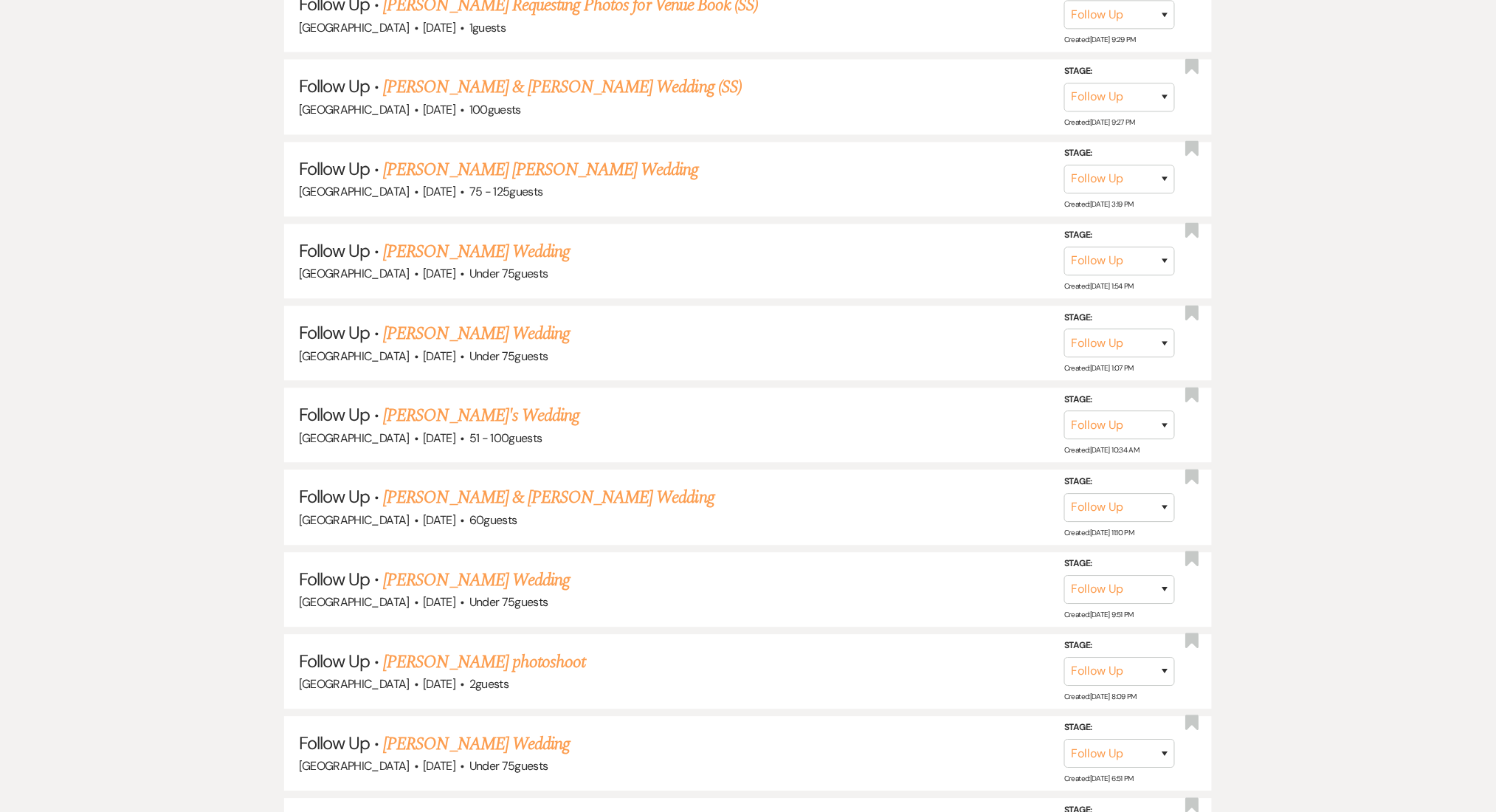
scroll to position [3148, 0]
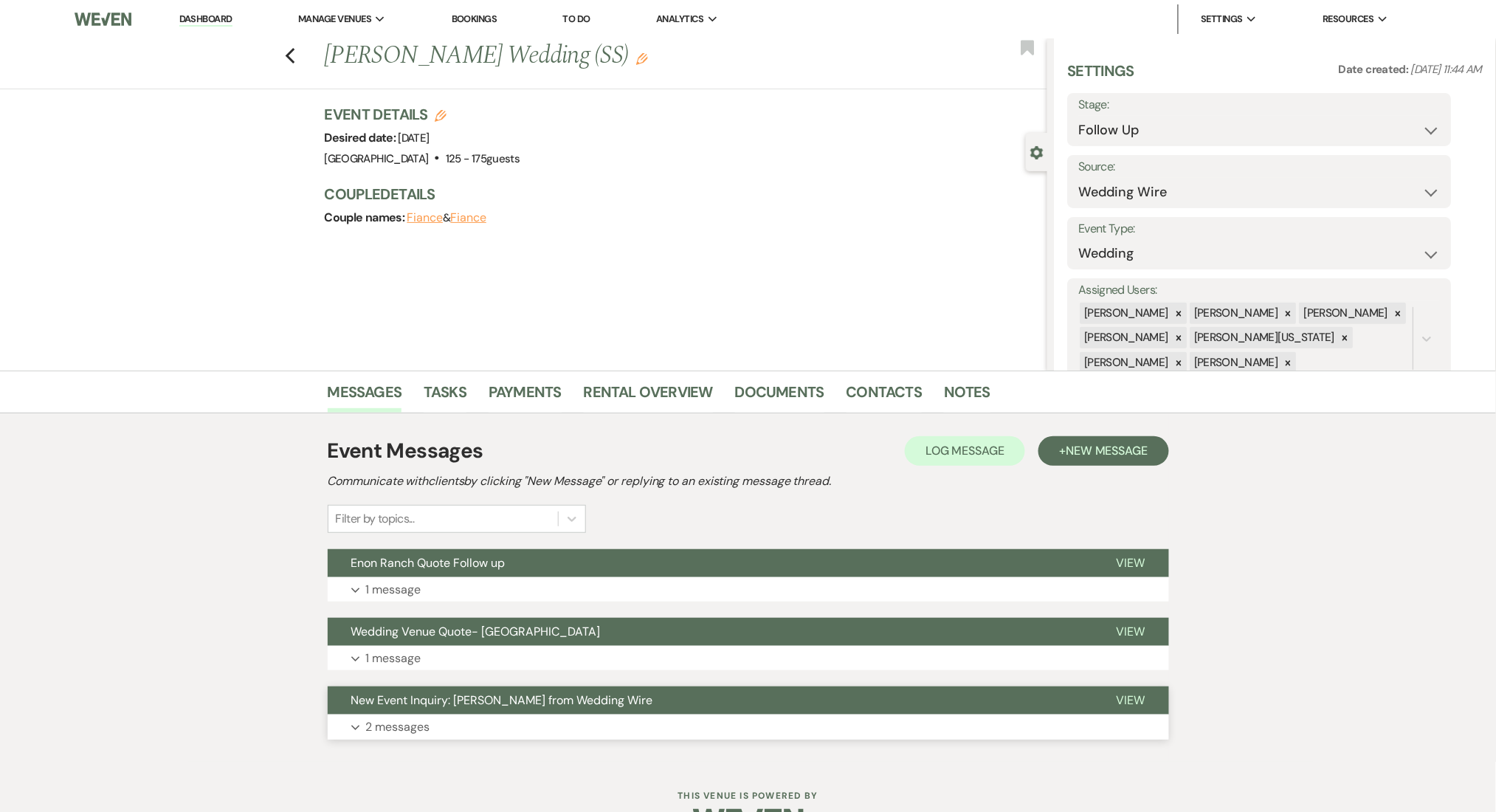
click at [401, 714] on div "New Event Inquiry: [PERSON_NAME] from Wedding Wire View Expand 2 messages" at bounding box center [748, 712] width 841 height 53
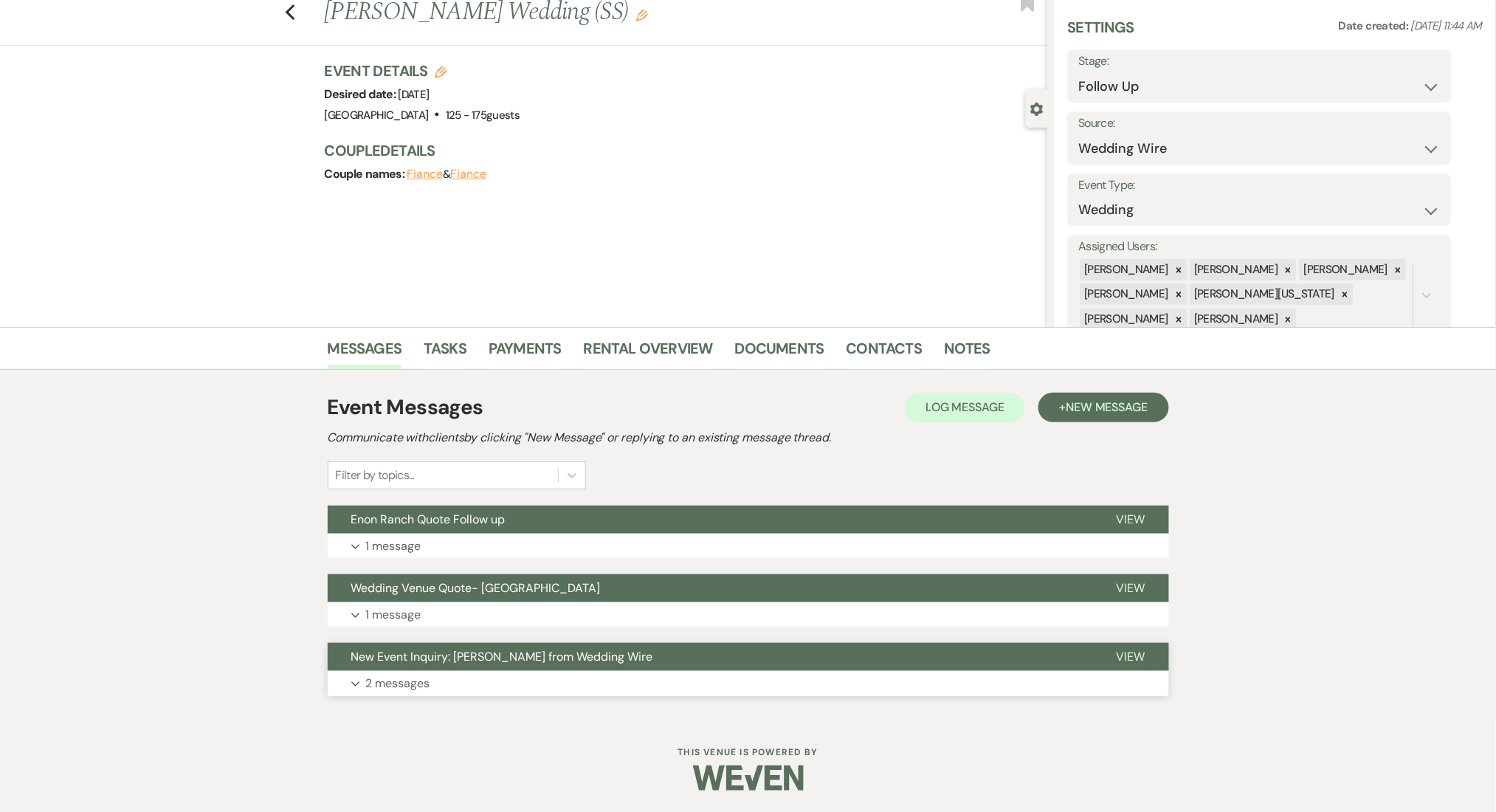
click at [405, 683] on p "2 messages" at bounding box center [398, 683] width 65 height 19
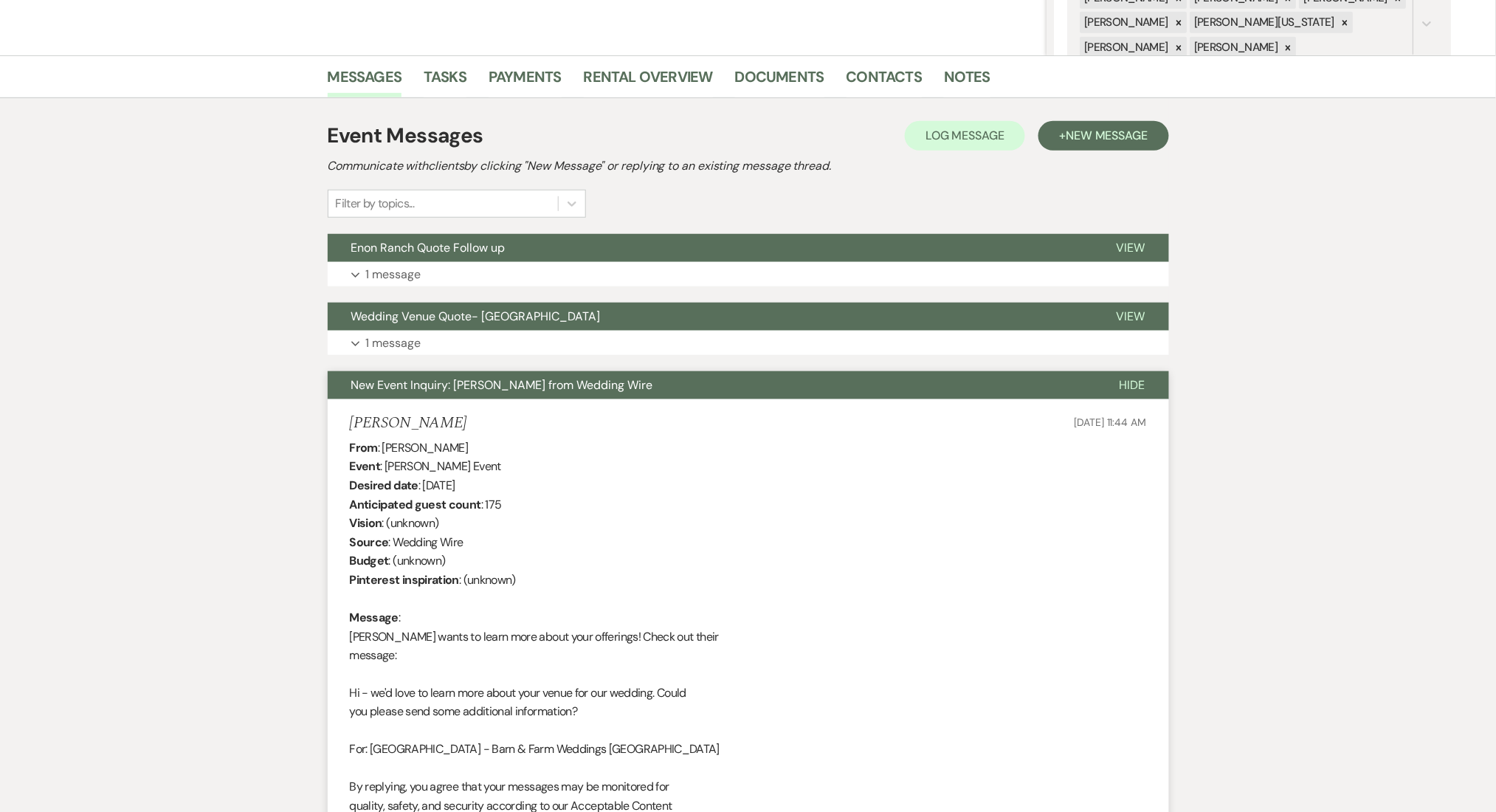
scroll to position [634, 0]
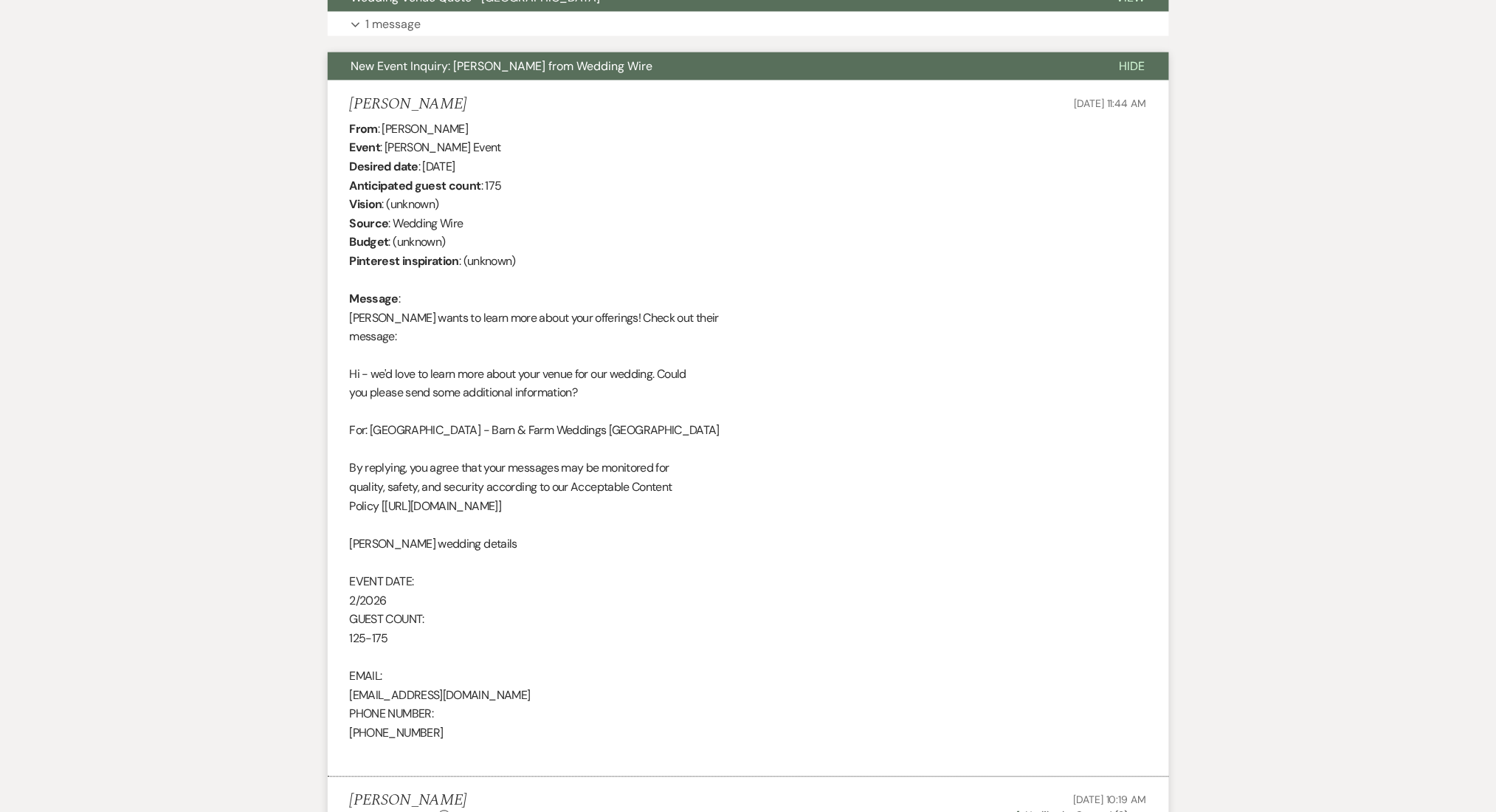
click at [1374, 453] on div "Messages Tasks Payments Rental Overview Documents Contacts Notes Event Messages…" at bounding box center [748, 530] width 1496 height 1585
click at [222, 359] on div "Messages Tasks Payments Rental Overview Documents Contacts Notes Event Messages…" at bounding box center [748, 530] width 1496 height 1585
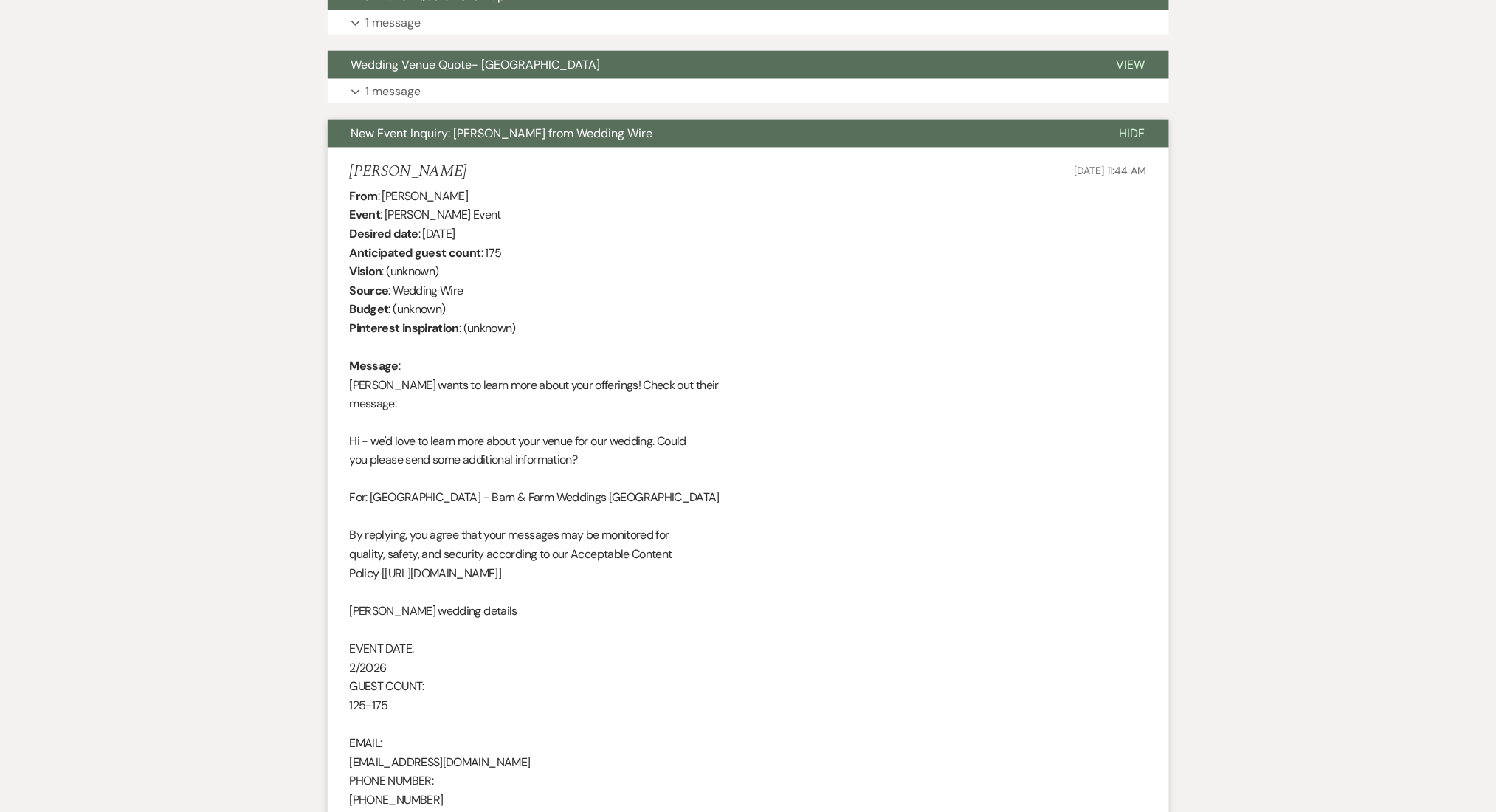
scroll to position [535, 0]
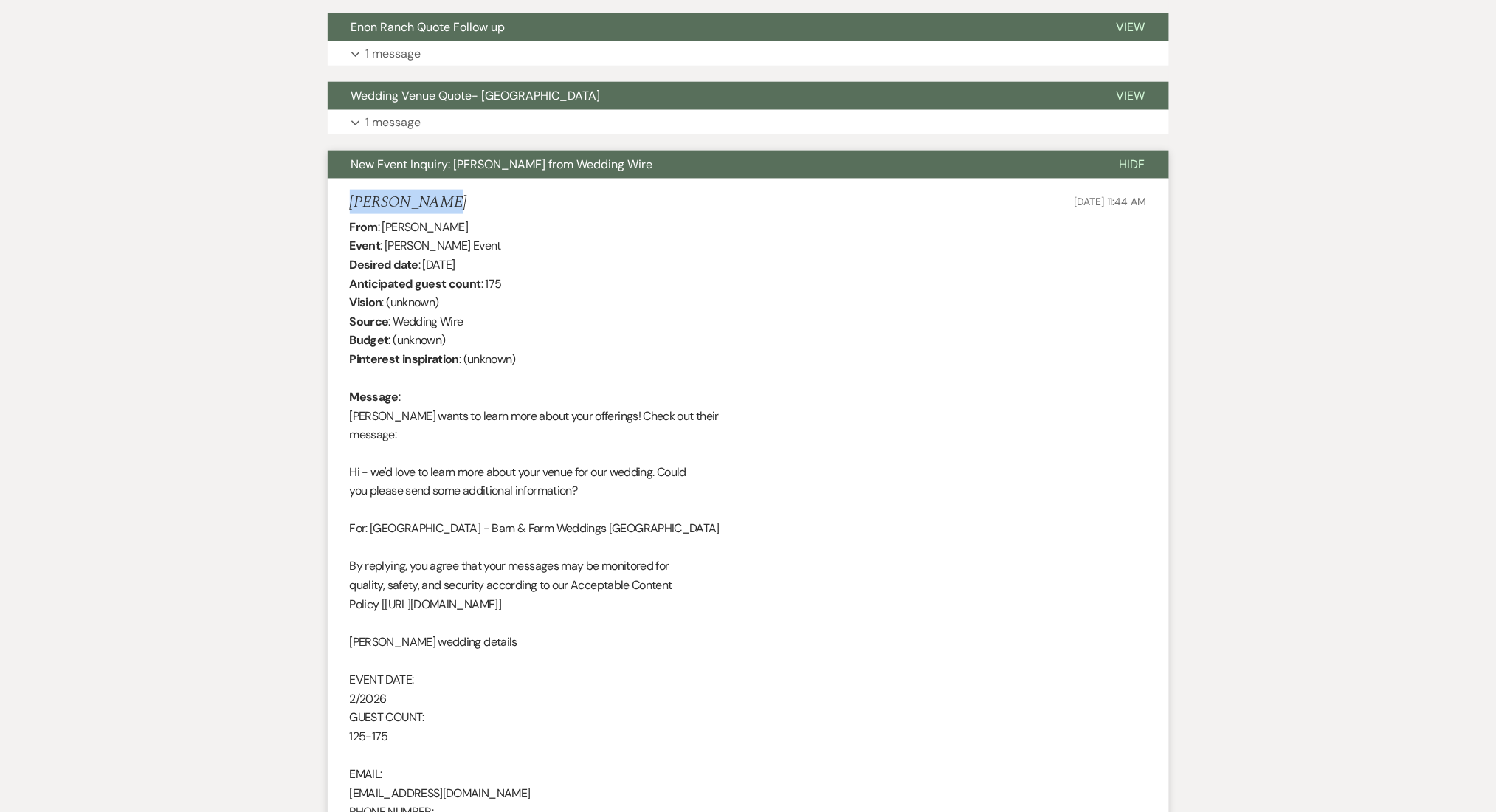
drag, startPoint x: 470, startPoint y: 204, endPoint x: 327, endPoint y: 207, distance: 143.0
click at [328, 207] on li "Brenda Young Jul 17, 2025, 11:44 AM From : Brenda Young Event : Brenda Young's …" at bounding box center [748, 526] width 841 height 696
copy h5 "Brenda Young"
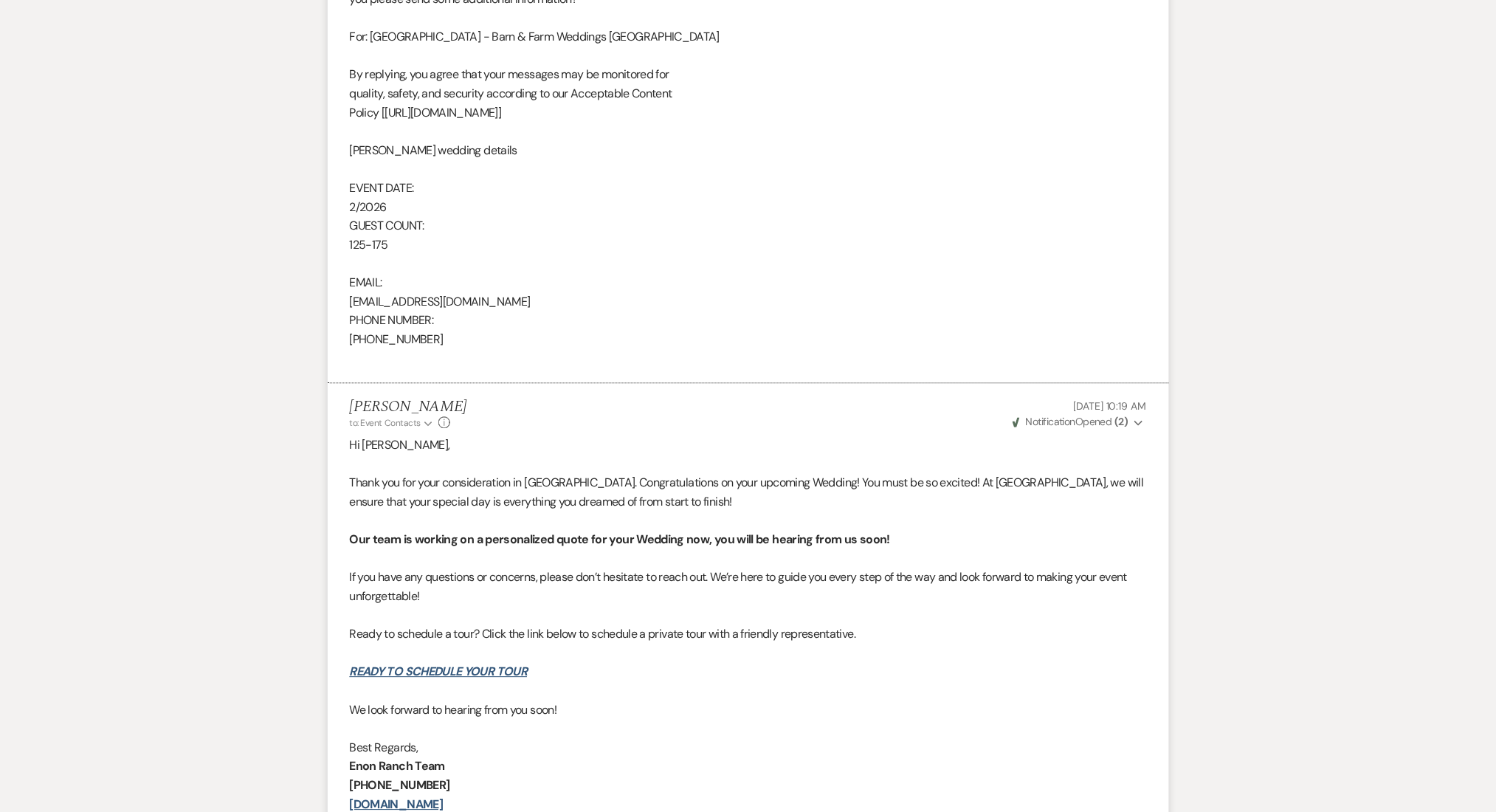
click at [381, 305] on div "From : Brenda Young Event : Brenda Young's Event Desired date : February 1st 20…" at bounding box center [748, 46] width 797 height 642
copy div "halandbrenda@me.com"
drag, startPoint x: 423, startPoint y: 337, endPoint x: 349, endPoint y: 341, distance: 74.1
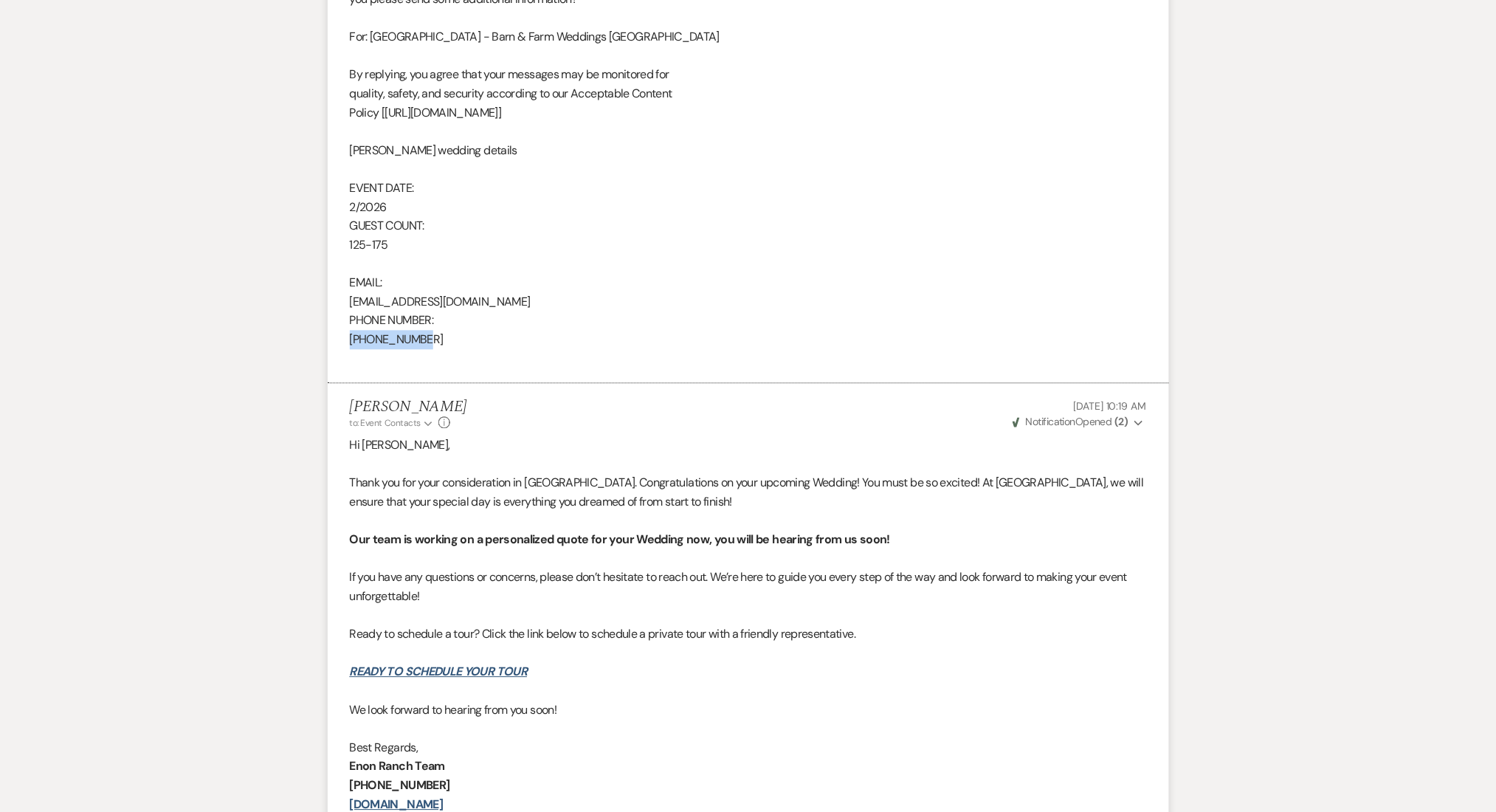
click at [349, 341] on div "From : Brenda Young Event : Brenda Young's Event Desired date : February 1st 20…" at bounding box center [748, 46] width 797 height 642
copy div "678-788-0811"
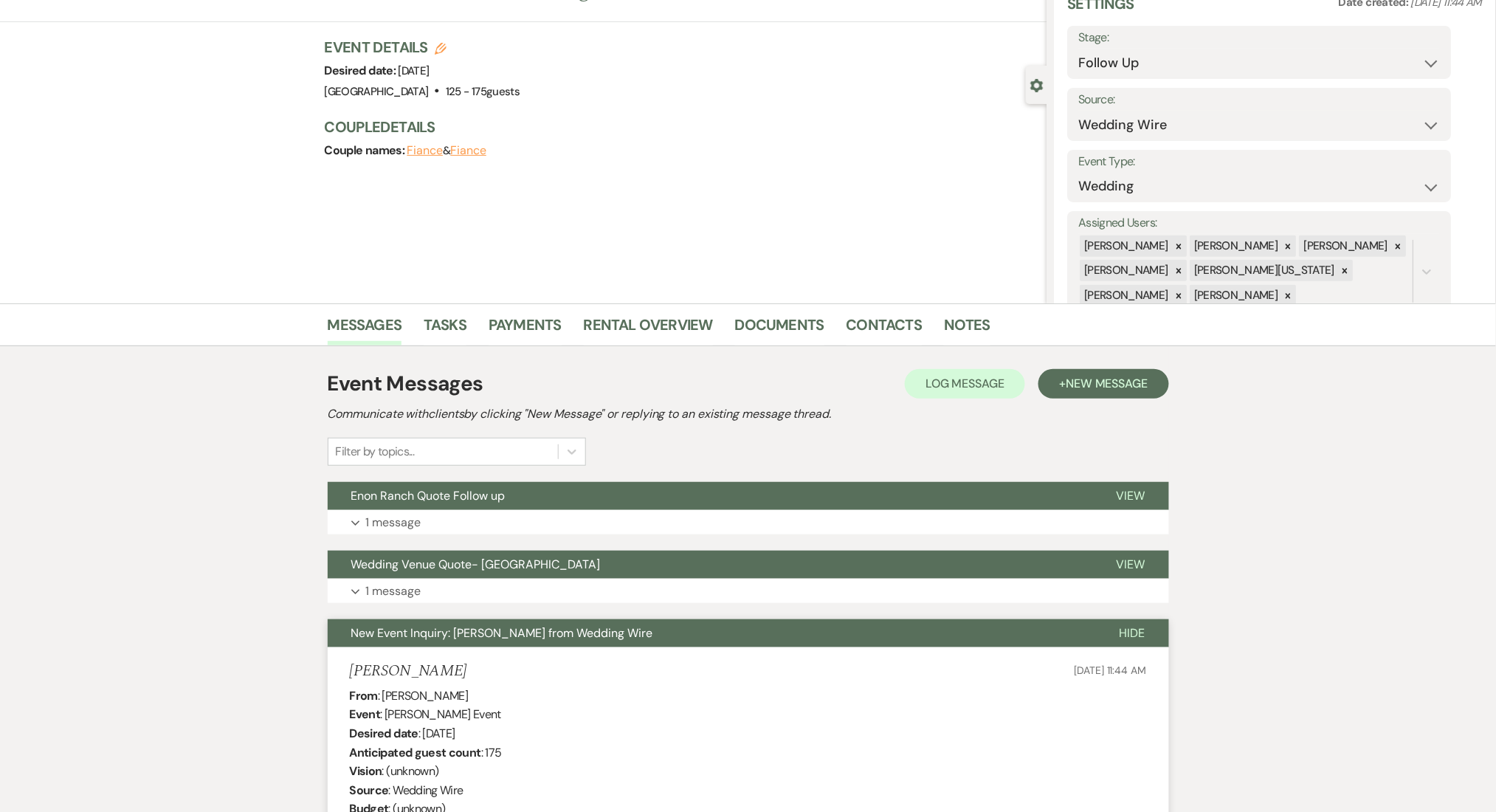
scroll to position [44, 0]
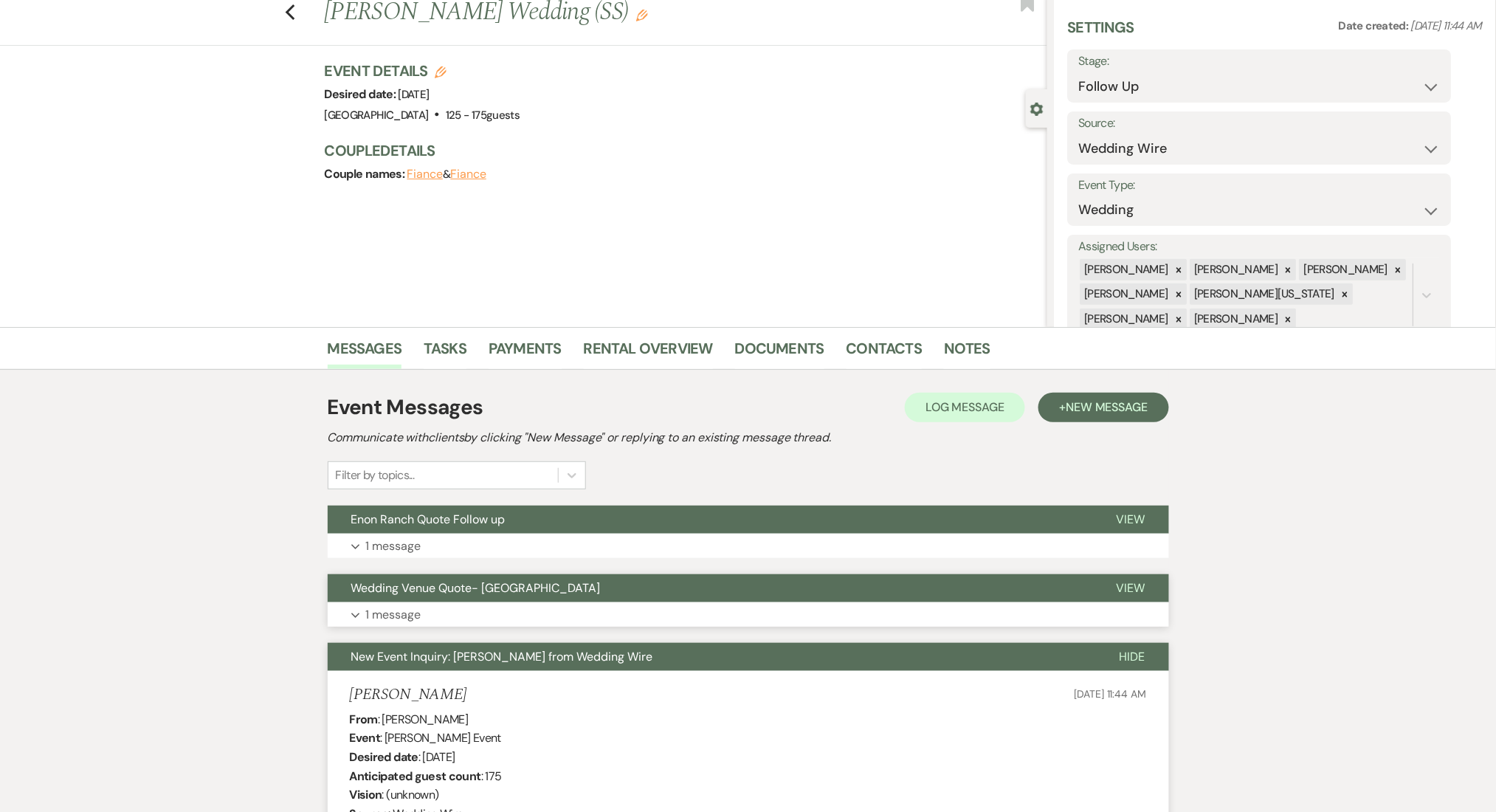
click at [584, 607] on button "Expand 1 message" at bounding box center [748, 615] width 841 height 25
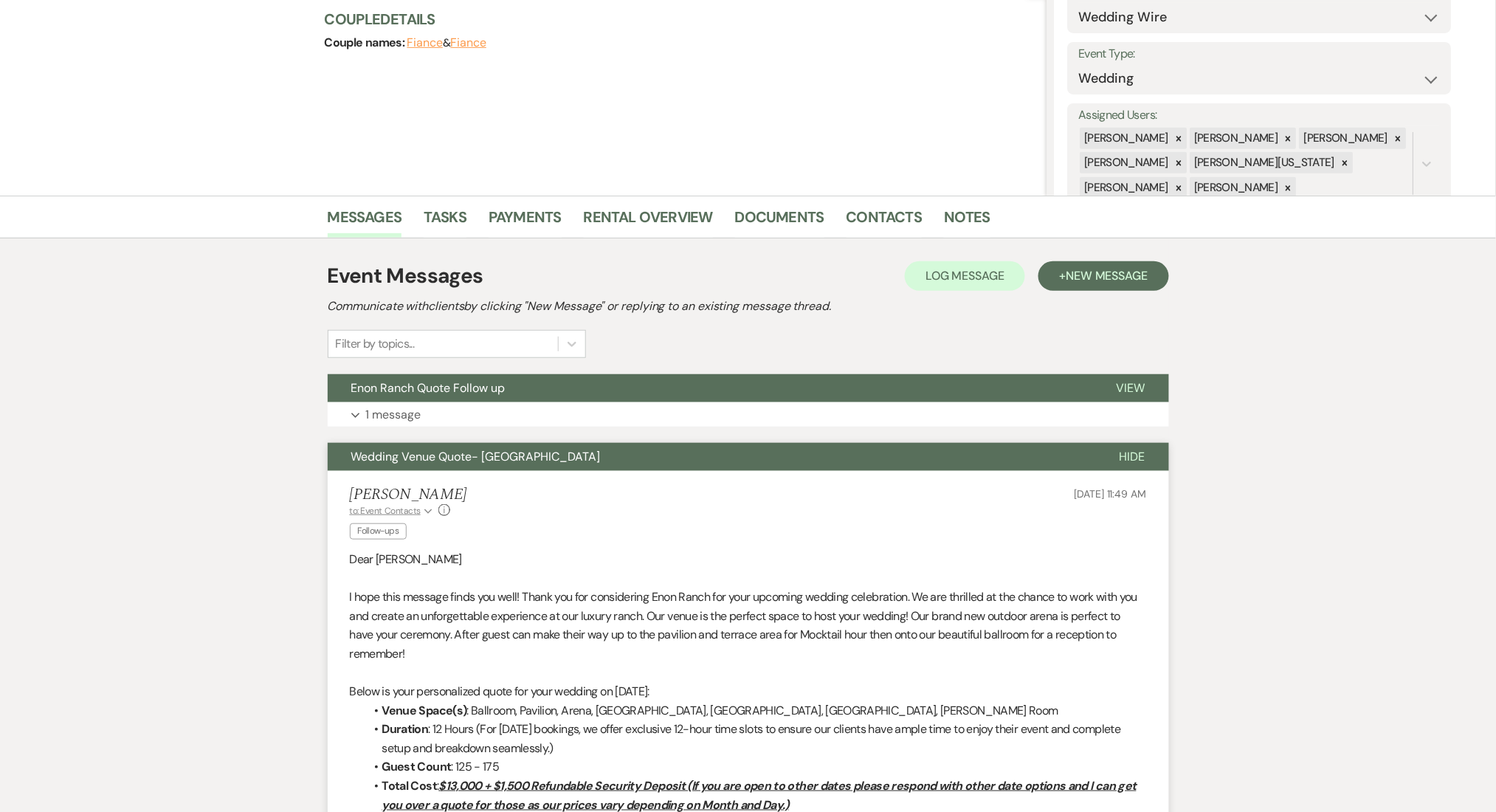
scroll to position [339, 0]
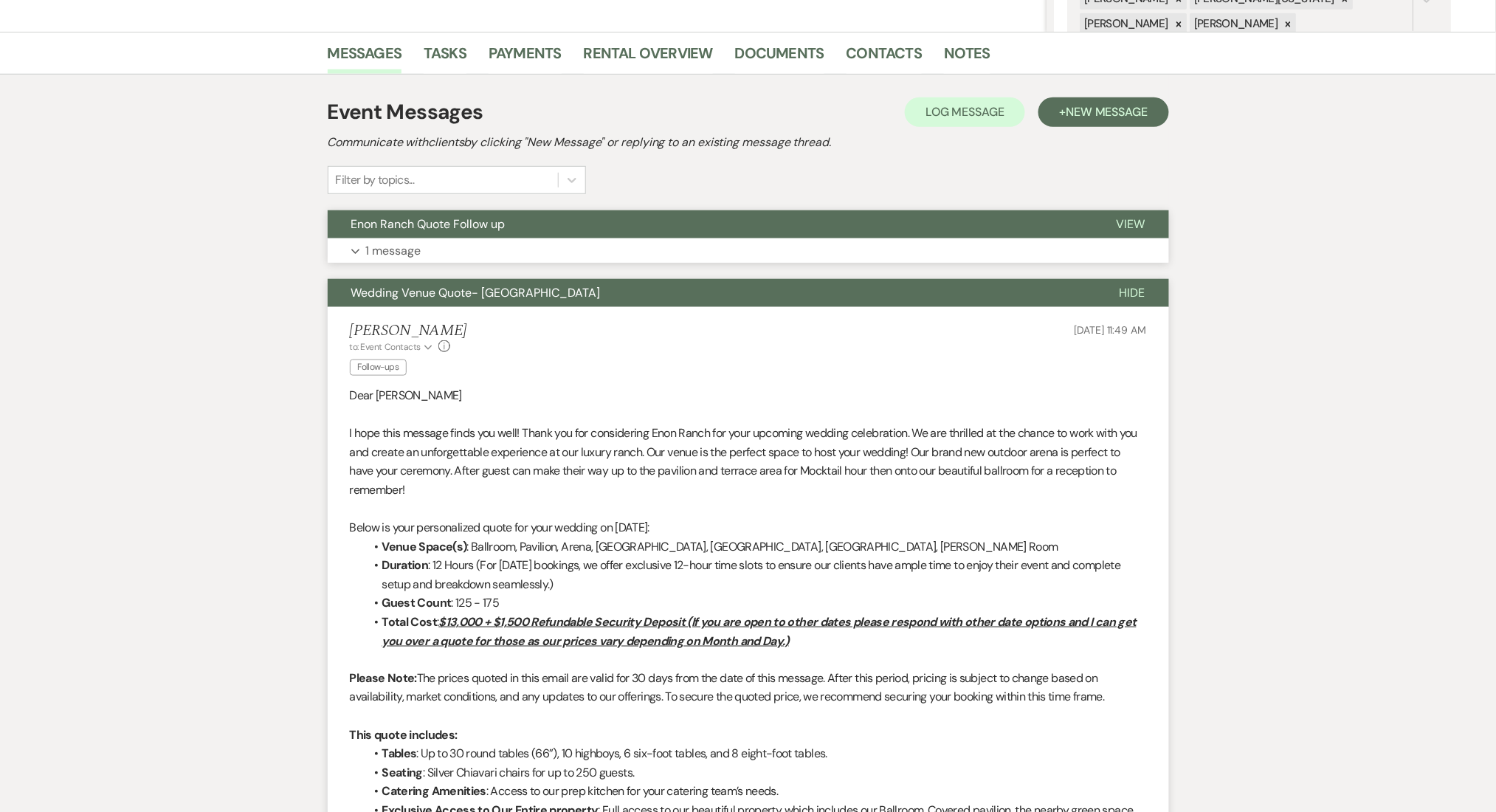
click at [561, 251] on button "Expand 1 message" at bounding box center [748, 251] width 841 height 25
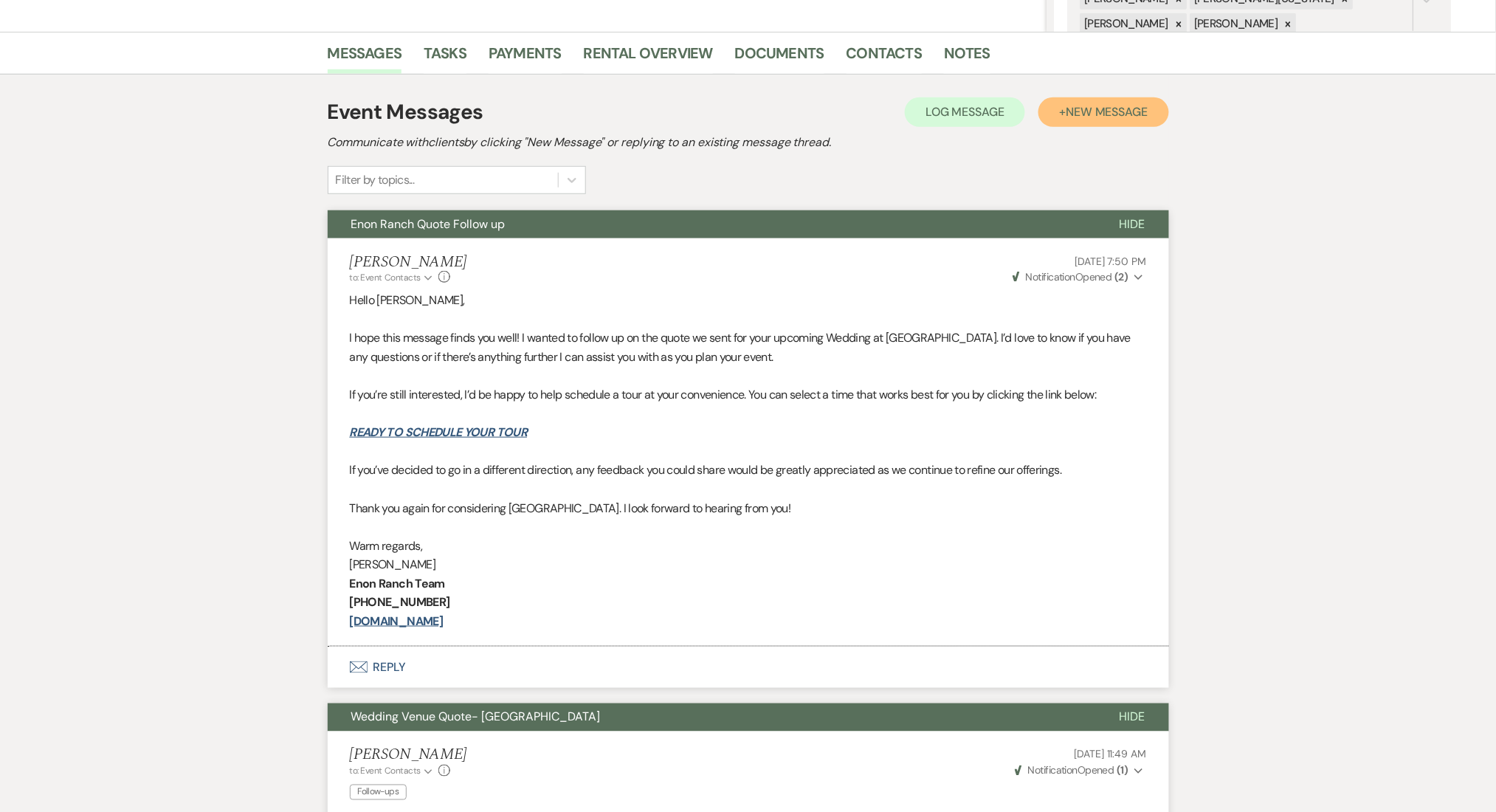
click at [1104, 104] on span "New Message" at bounding box center [1107, 111] width 82 height 15
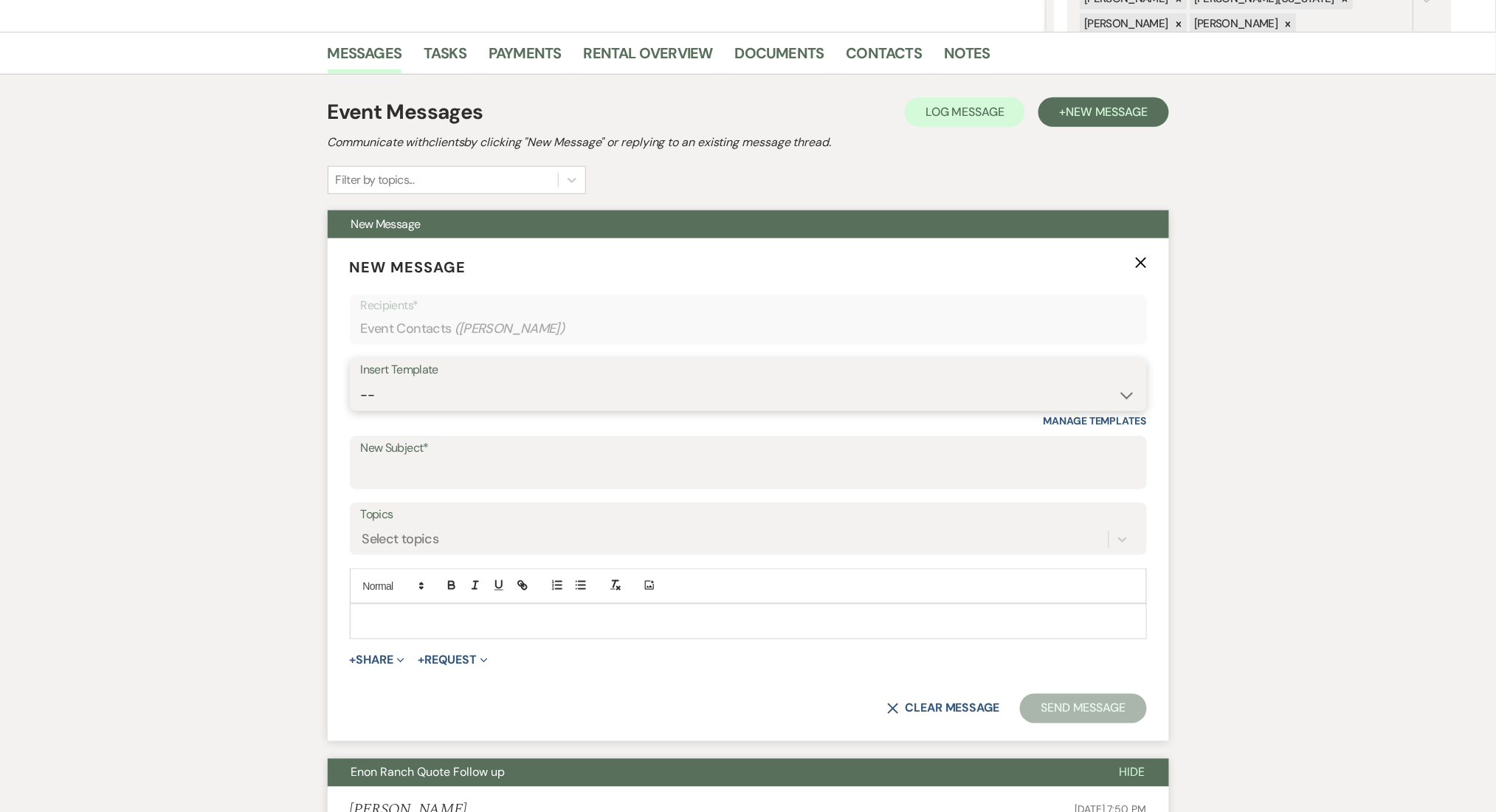
click at [462, 395] on select "-- Inquiry Follow Up Email #2 Contract Sending Template Payment Template Rental…" at bounding box center [748, 395] width 775 height 28
select select "4603"
click at [361, 380] on select "-- Inquiry Follow Up Email #2 Contract Sending Template Payment Template Rental…" at bounding box center [748, 395] width 775 height 28
type input "Checking In – Any Assistance Needed for Your Event?"
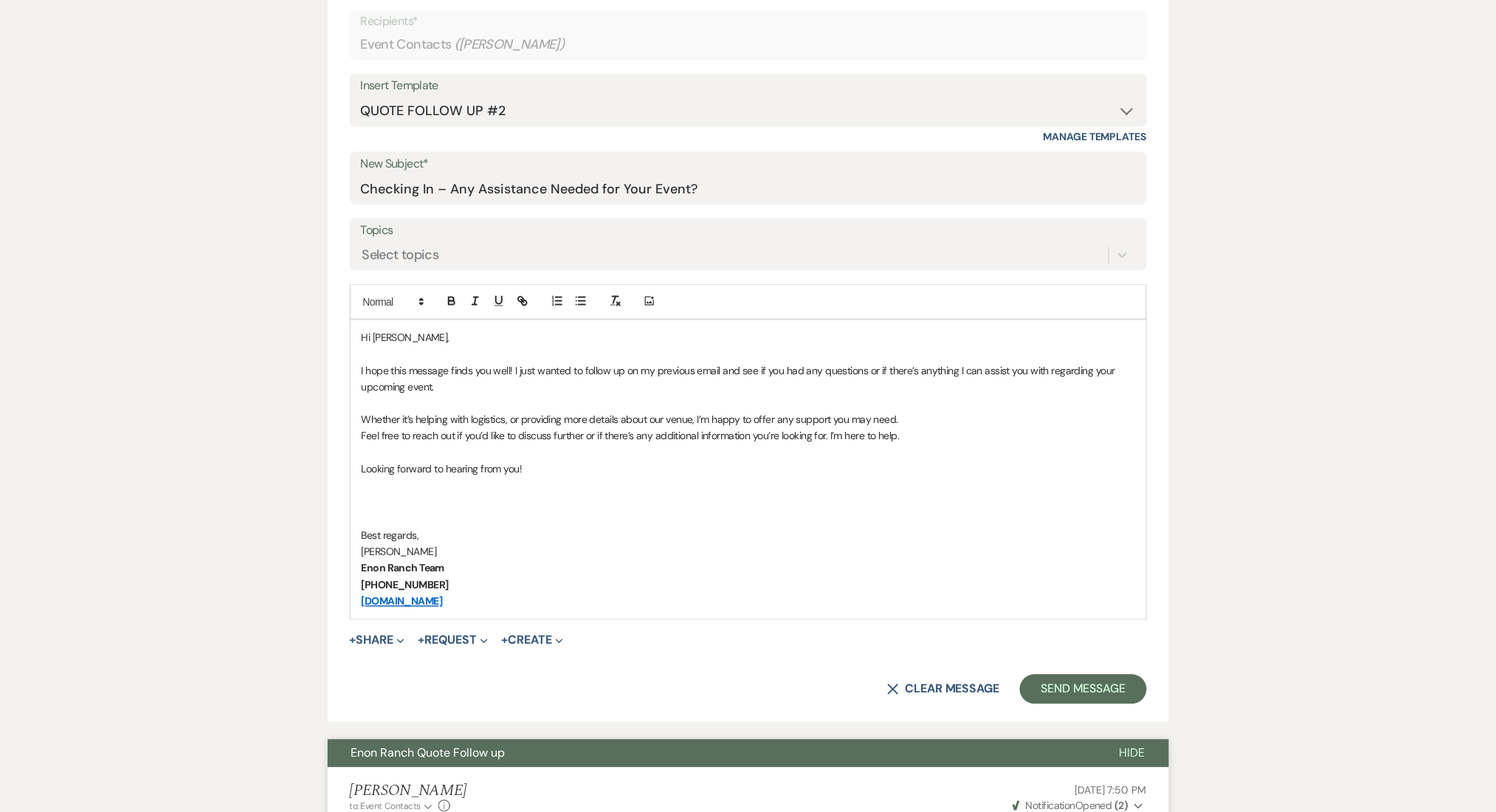
scroll to position [732, 0]
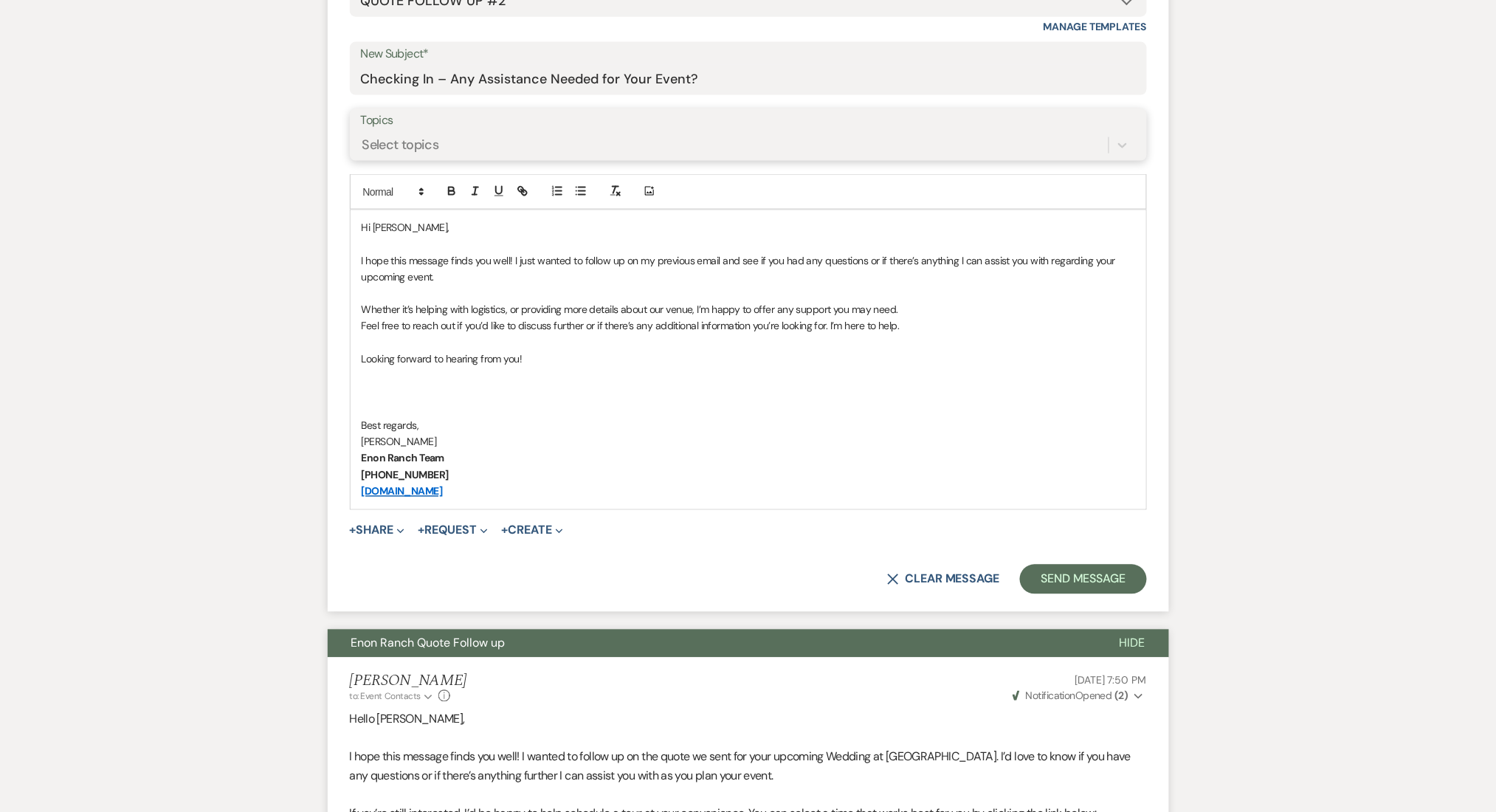
click at [400, 133] on div "Select topics" at bounding box center [735, 145] width 748 height 26
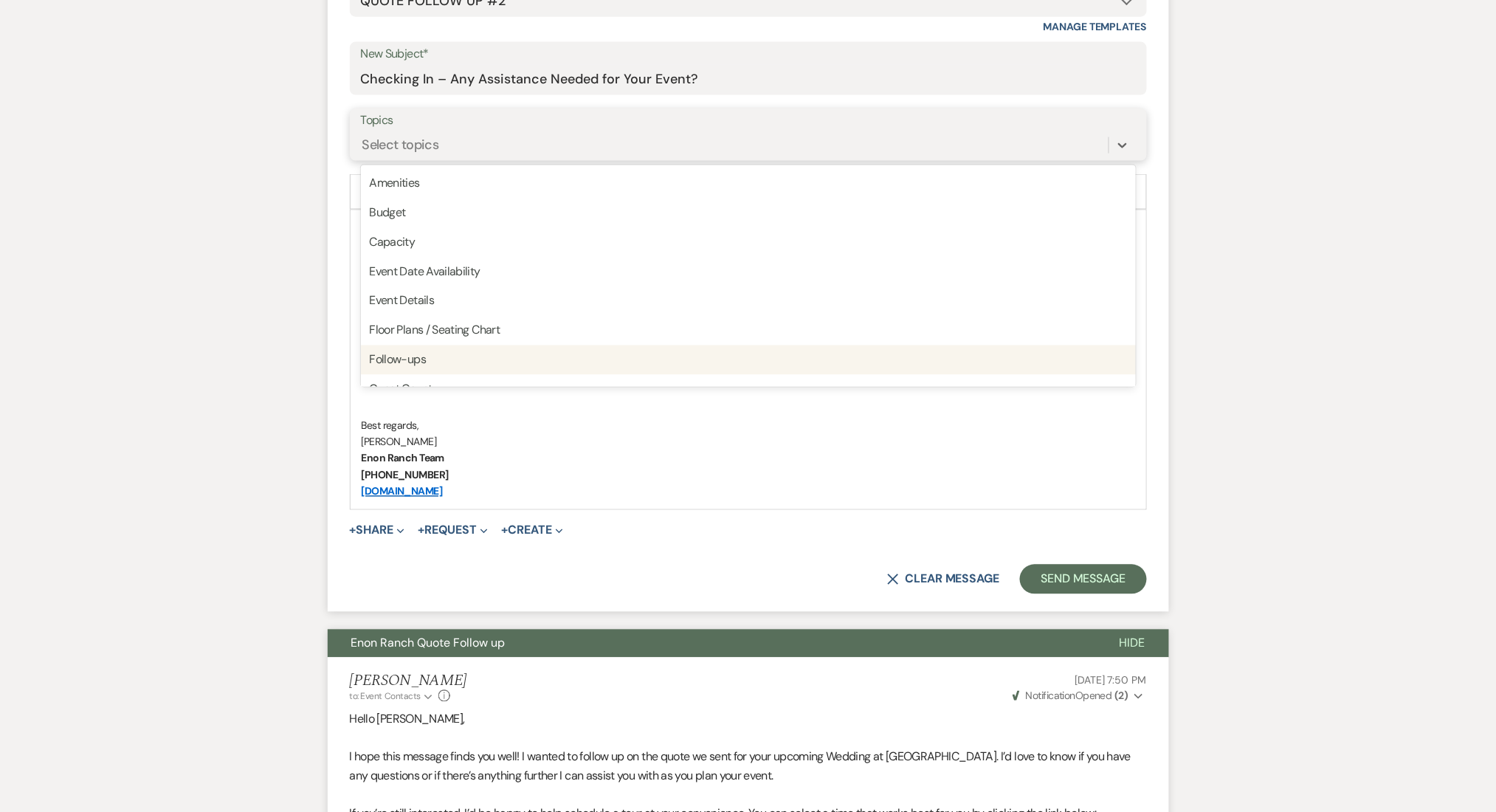
click at [398, 353] on div "Follow-ups" at bounding box center [748, 359] width 775 height 29
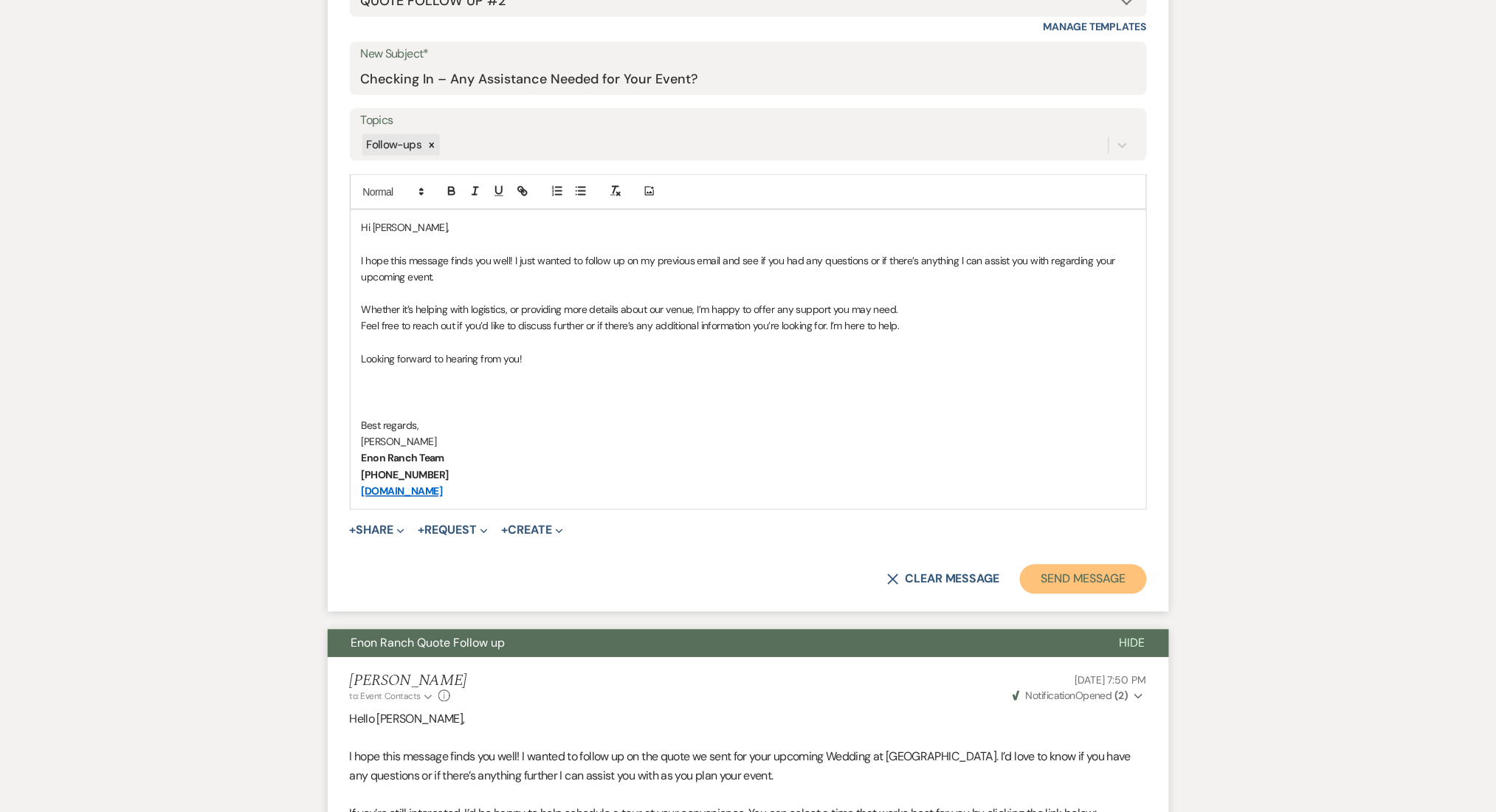
click at [1077, 572] on button "Send Message" at bounding box center [1083, 579] width 127 height 29
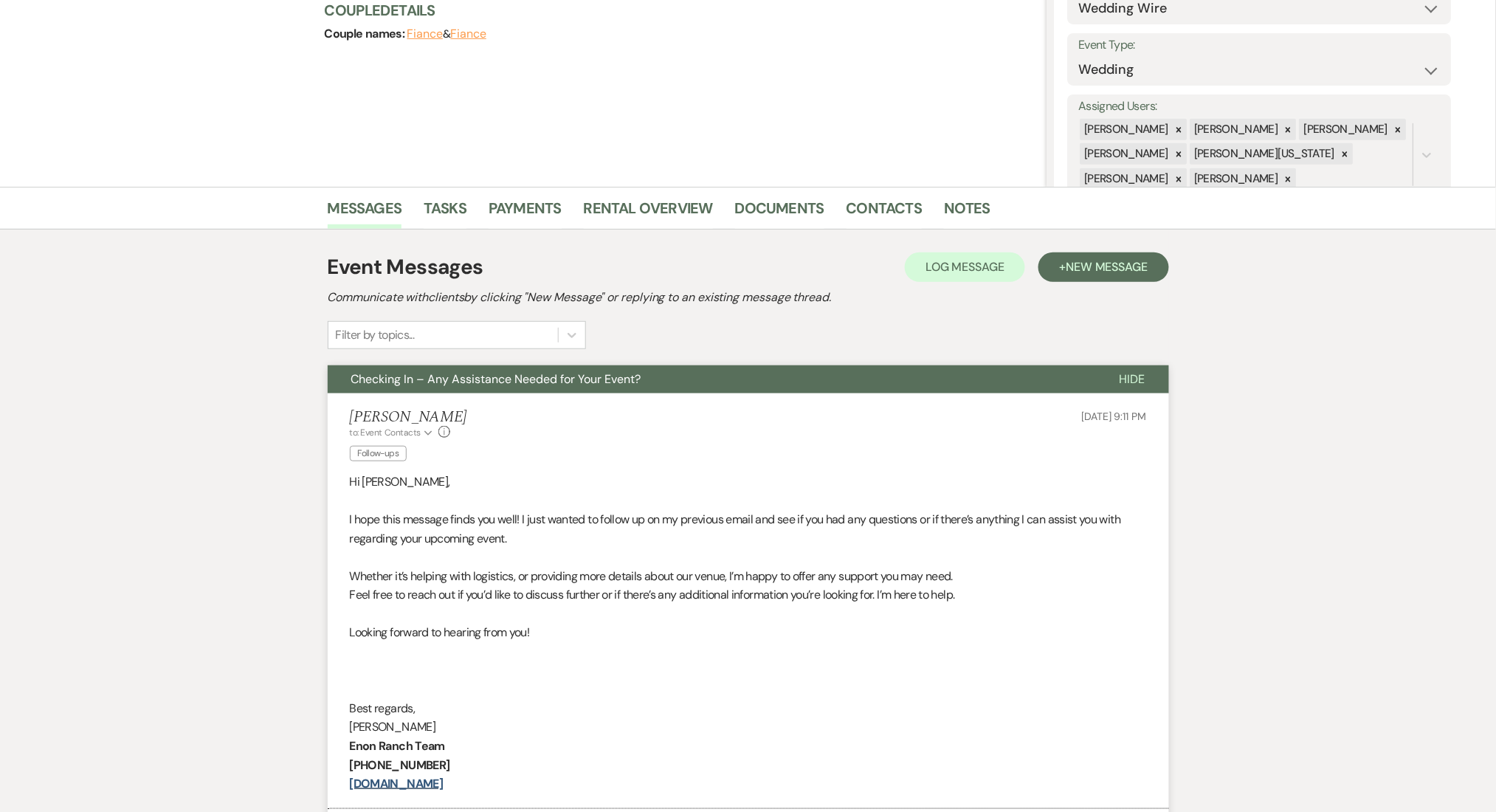
scroll to position [0, 0]
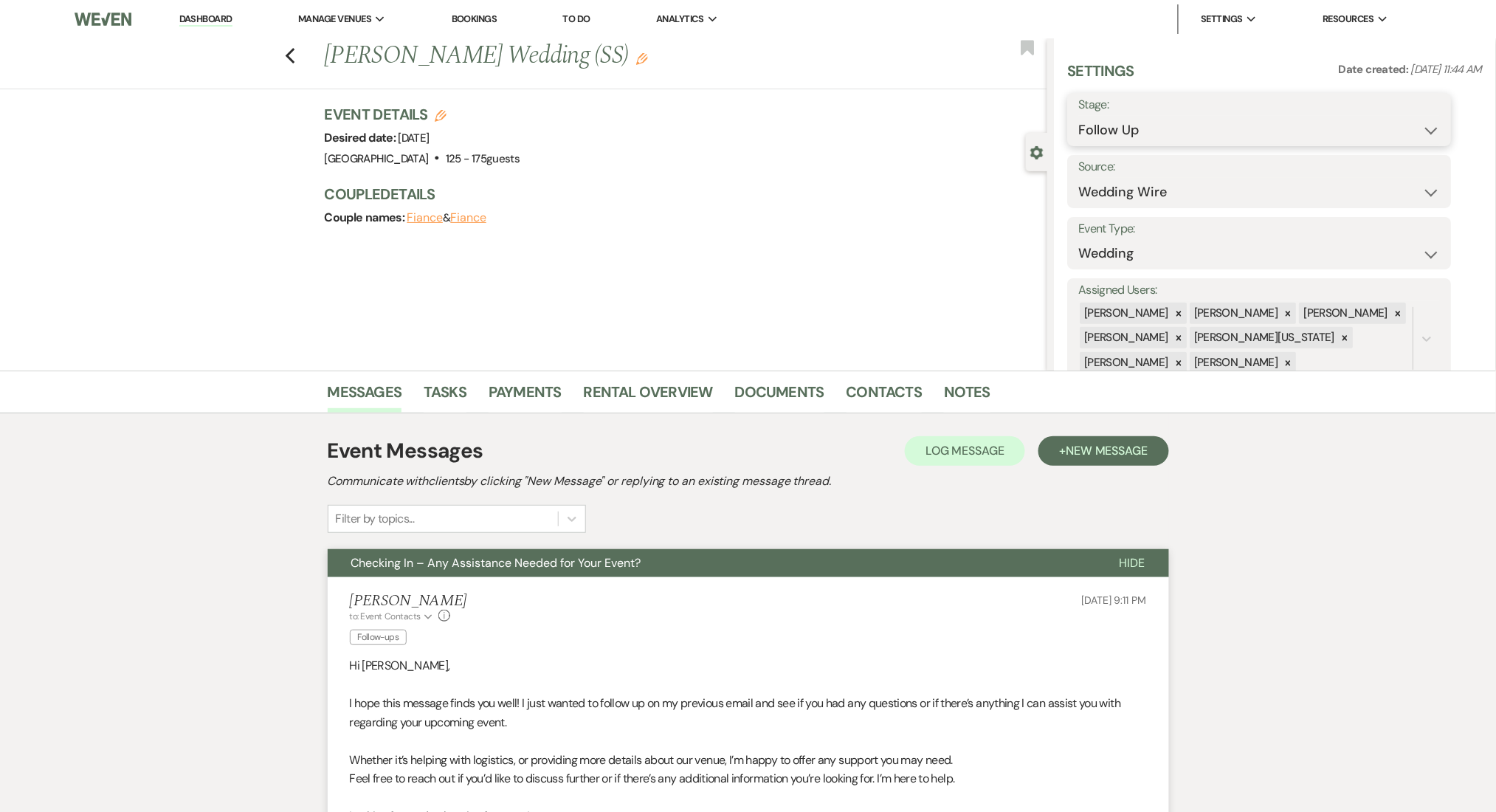
click at [1158, 121] on select "Inquiry Follow Up Tour Requested Tour Confirmed Toured Proposal Sent Booked Lost" at bounding box center [1260, 130] width 362 height 28
select select "1"
click at [1079, 116] on select "Inquiry Follow Up Tour Requested Tour Confirmed Toured Proposal Sent Booked Lost" at bounding box center [1260, 130] width 362 height 28
click at [1395, 122] on button "Save" at bounding box center [1411, 119] width 84 height 29
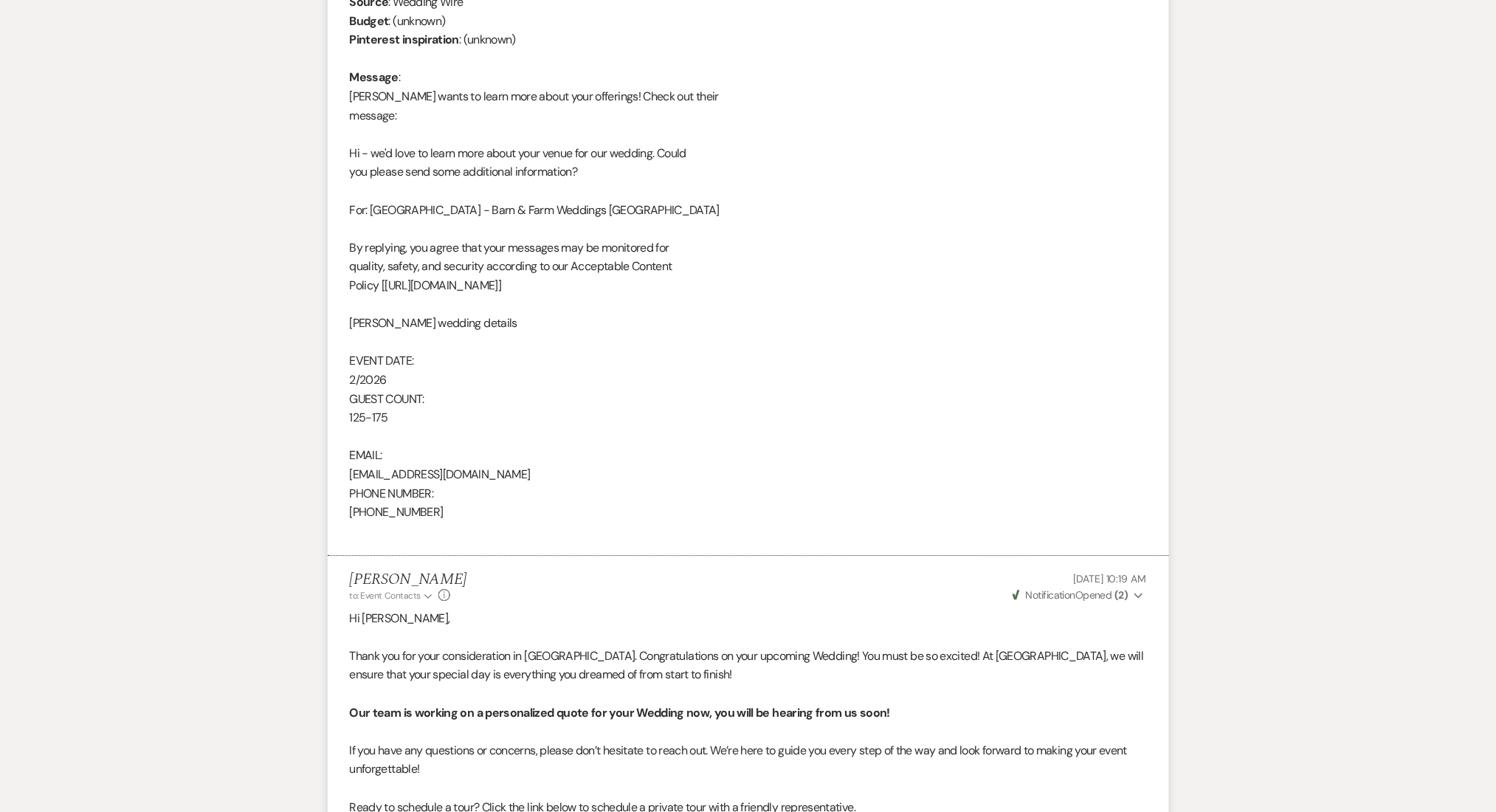
scroll to position [3200, 0]
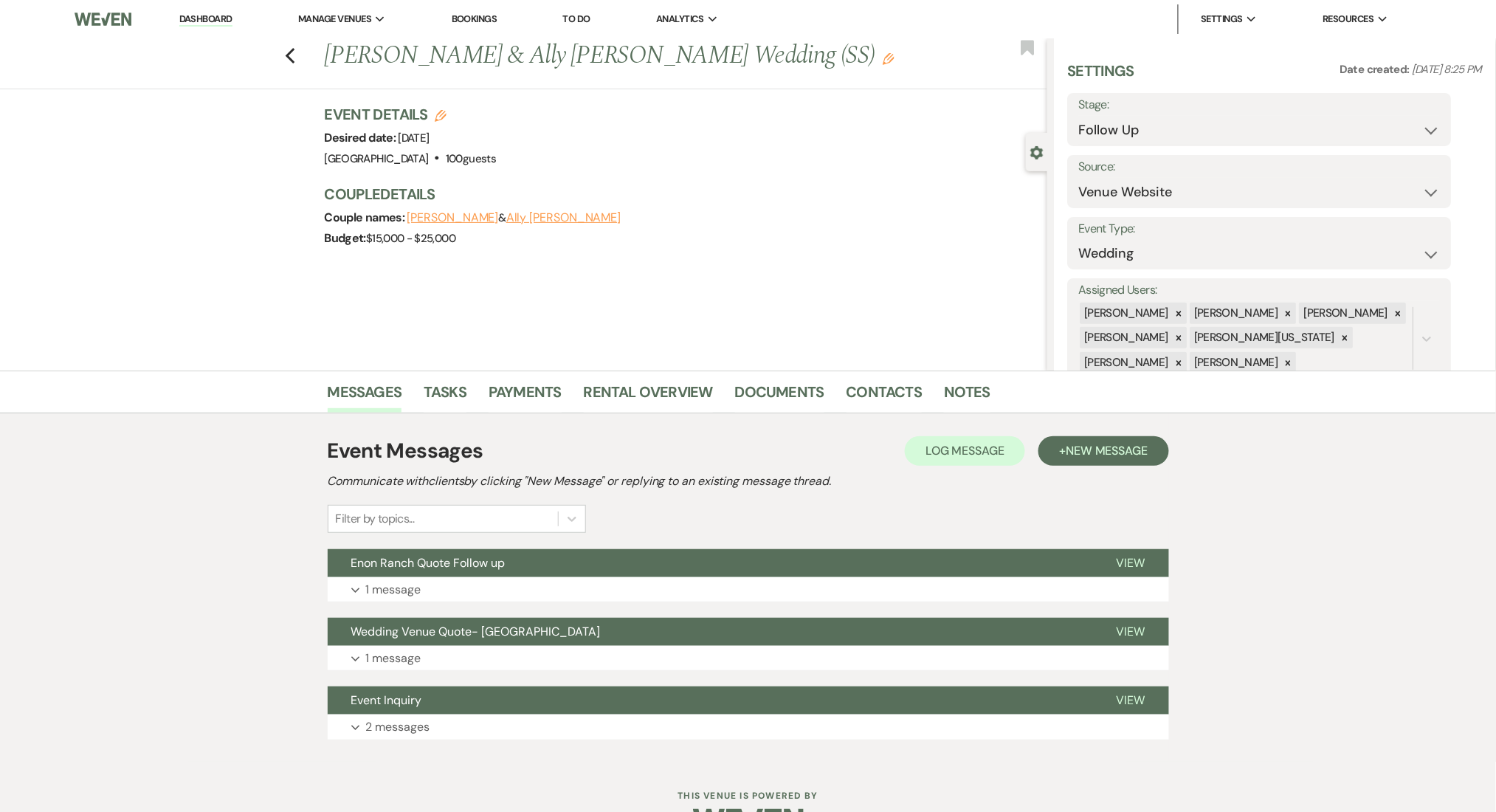
click at [564, 747] on div "Event Messages Log Log Message + New Message Communicate with clients by clicki…" at bounding box center [748, 587] width 841 height 349
click at [473, 719] on div "Event Inquiry View Expand 2 messages" at bounding box center [748, 712] width 841 height 53
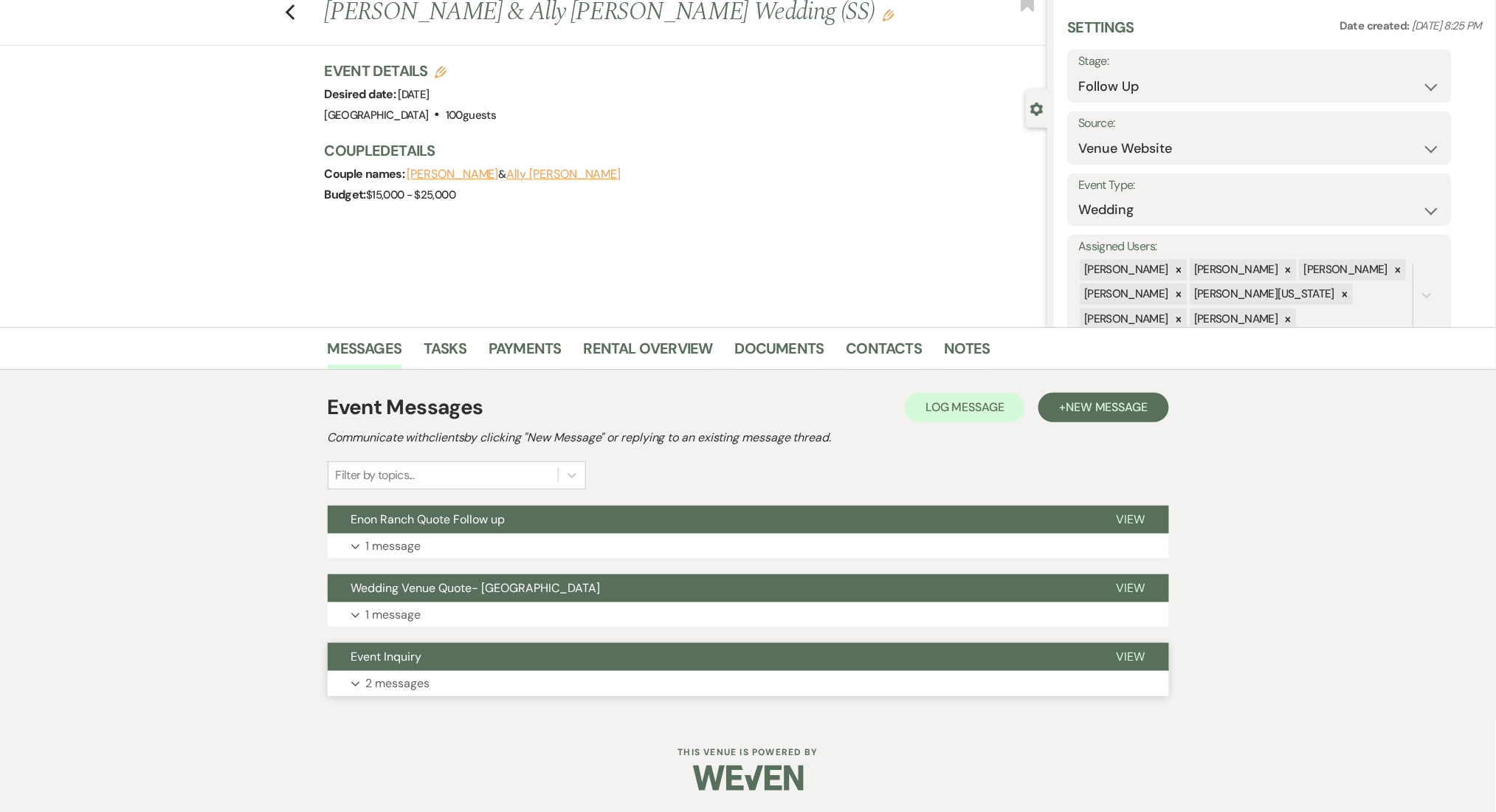
click at [432, 685] on button "Expand 2 messages" at bounding box center [748, 684] width 841 height 25
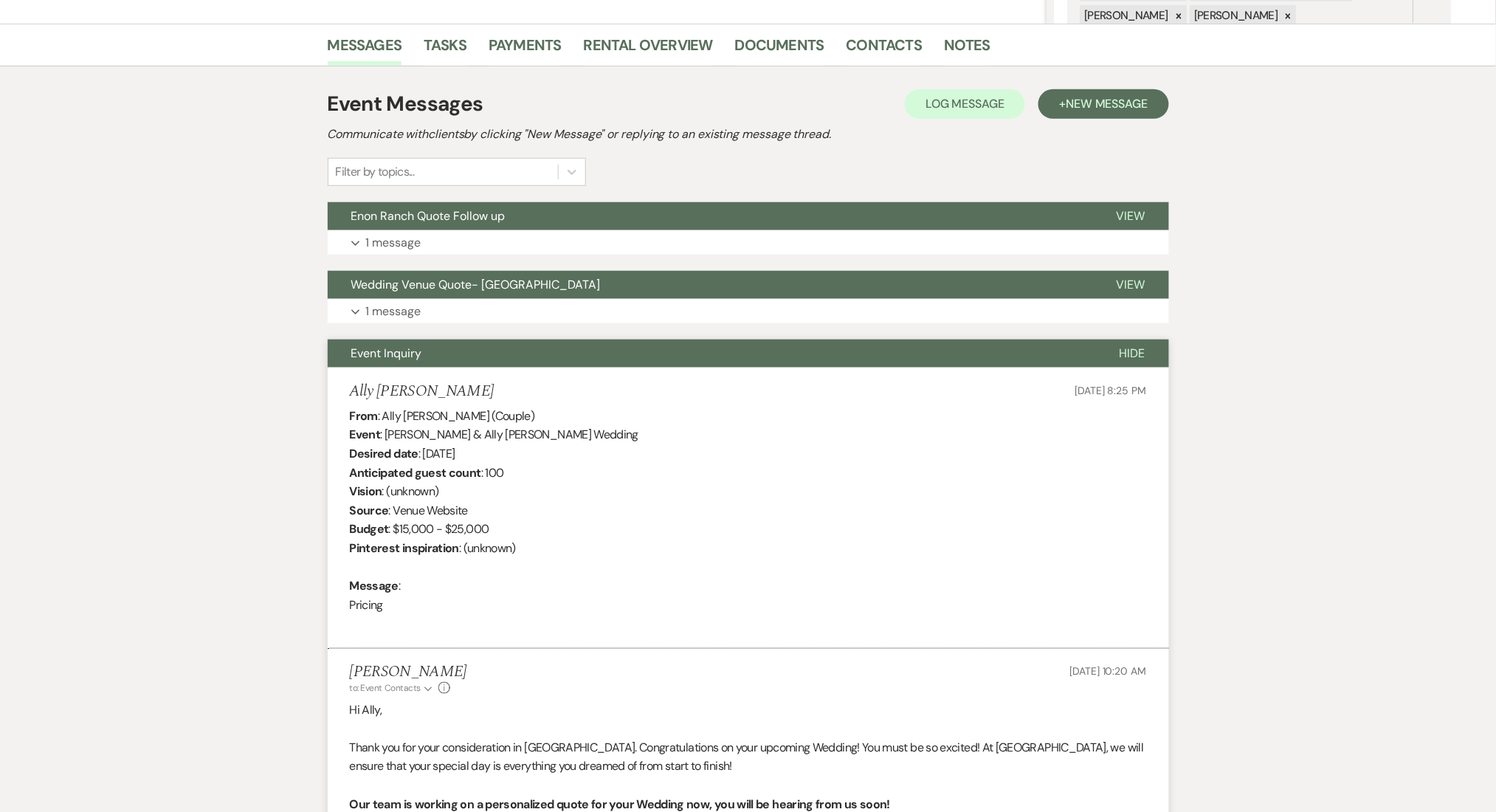
scroll to position [634, 0]
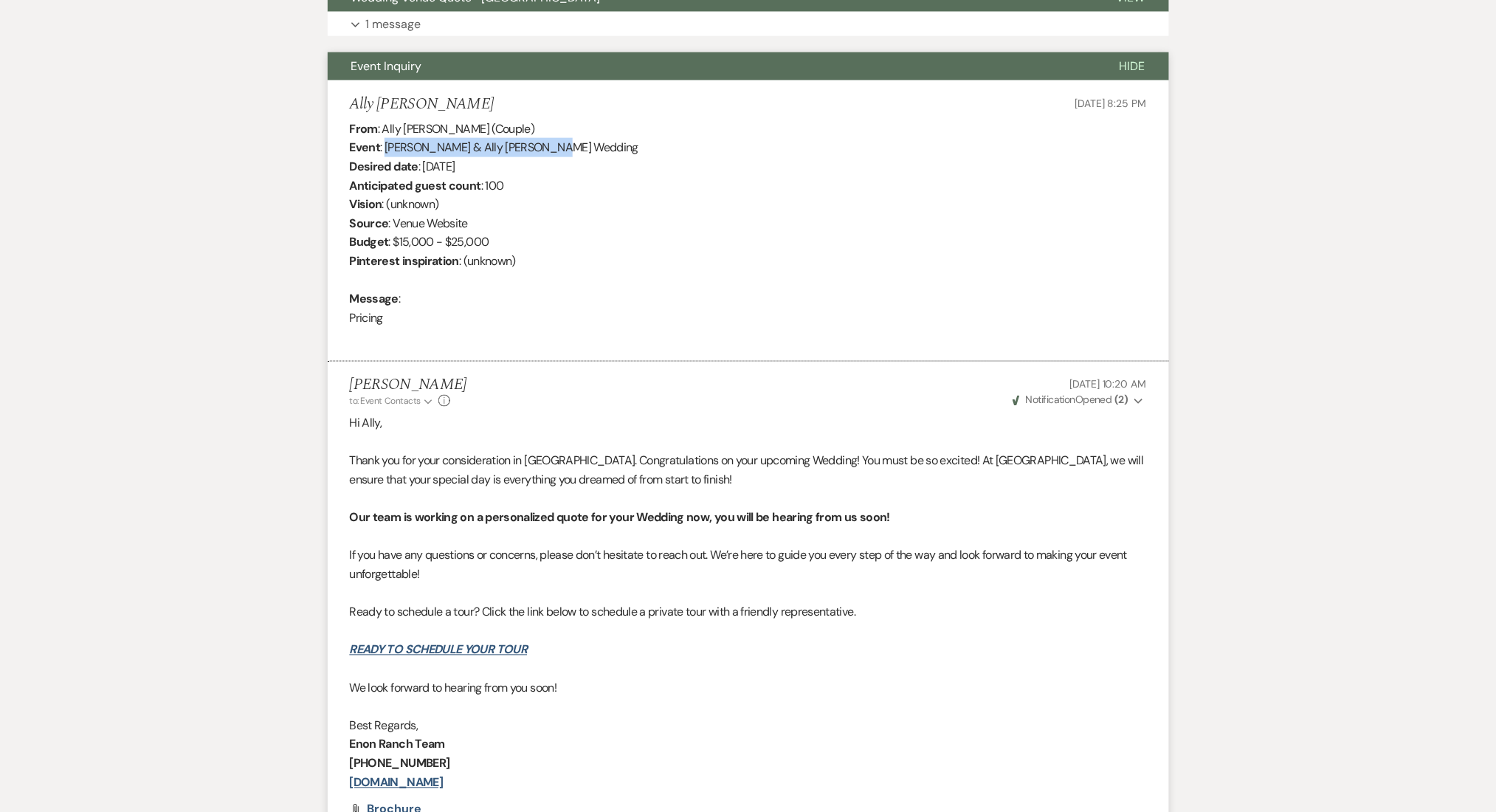
drag, startPoint x: 384, startPoint y: 145, endPoint x: 548, endPoint y: 141, distance: 164.0
click at [548, 141] on div "From : Ally [PERSON_NAME] (Couple) Event : [PERSON_NAME] & [PERSON_NAME] Weddin…" at bounding box center [748, 233] width 797 height 226
copy div "[PERSON_NAME] & Ally [PERSON_NAME]"
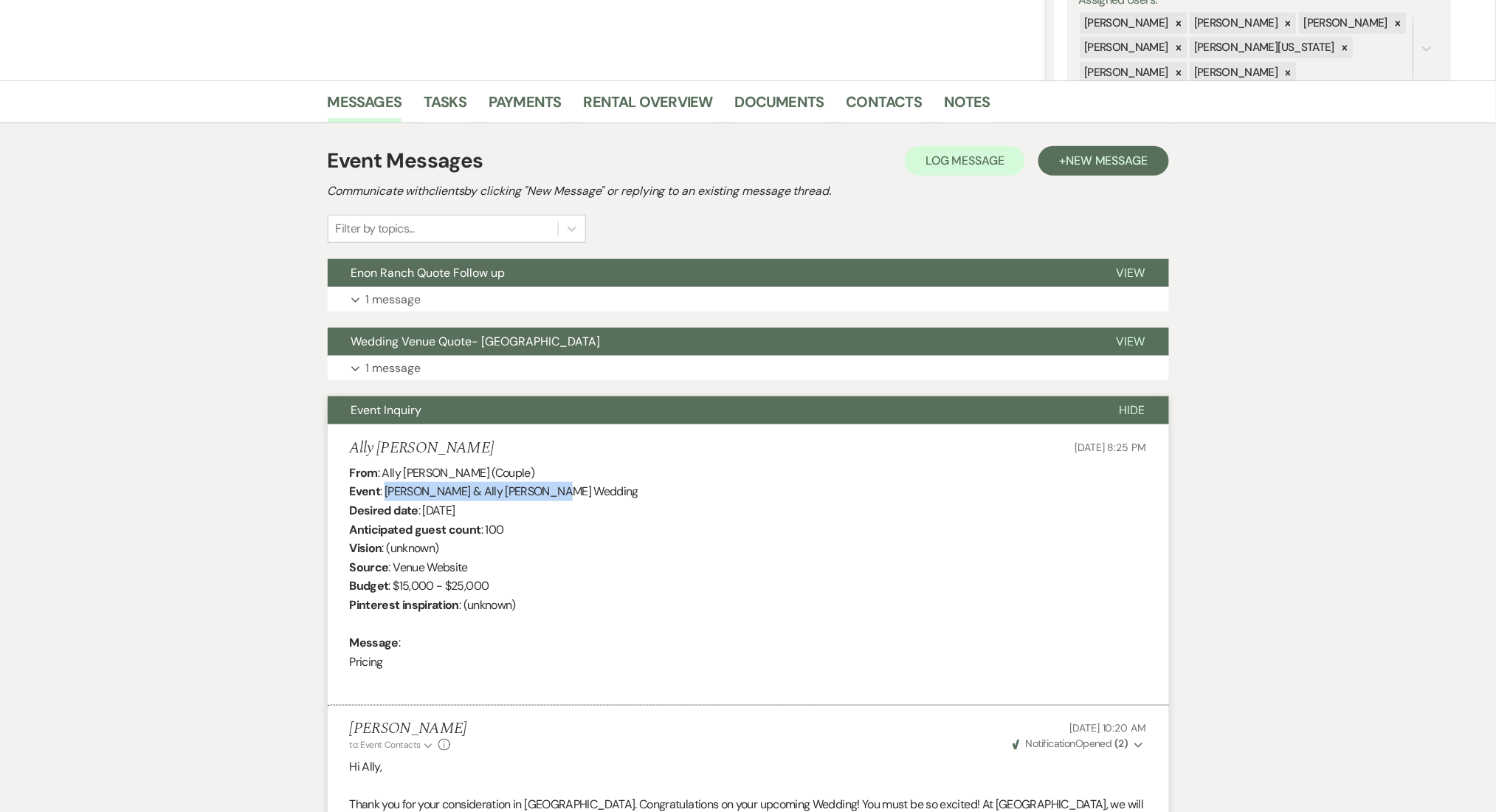
scroll to position [133, 0]
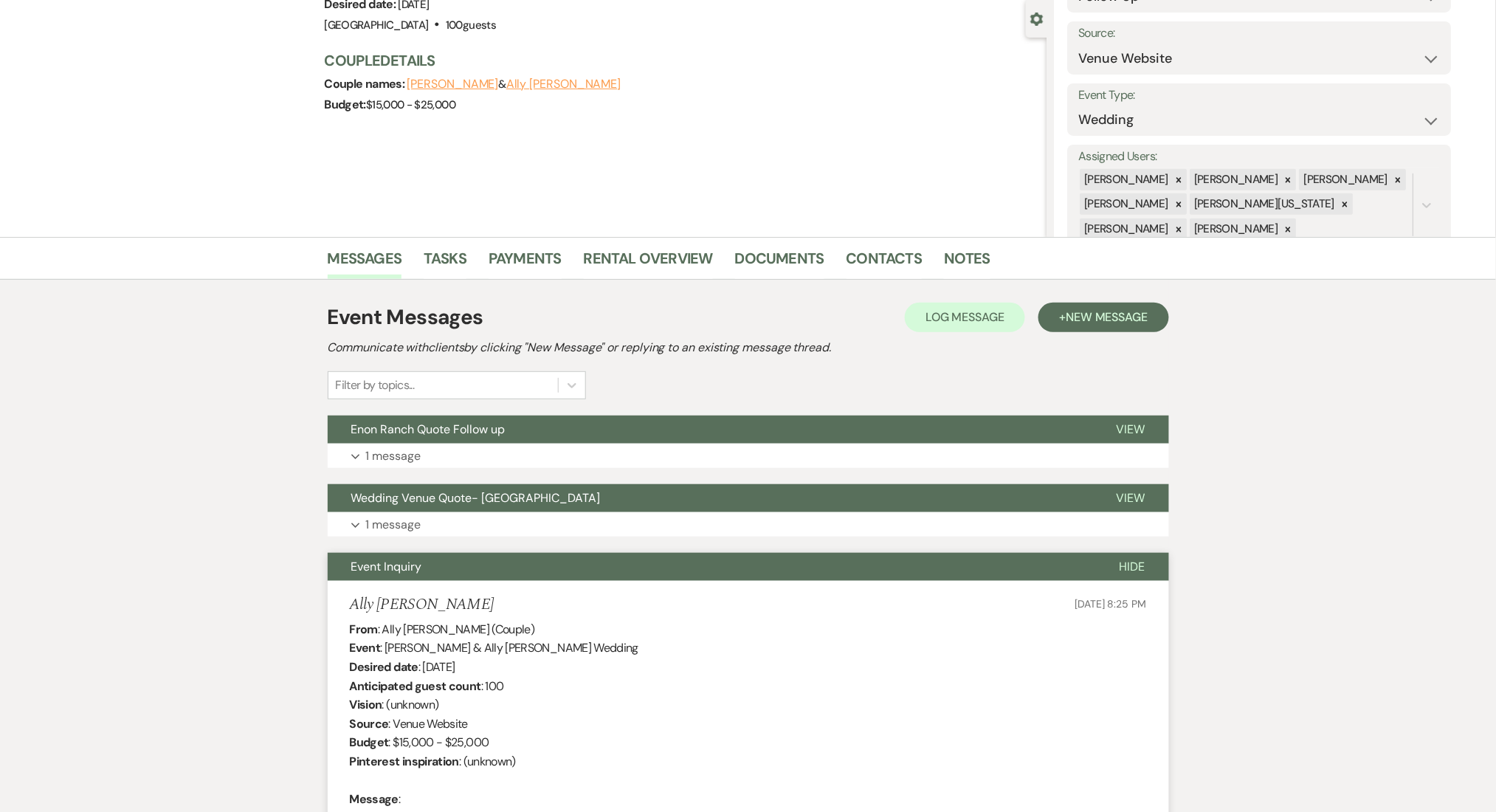
click at [522, 522] on button "Expand 1 message" at bounding box center [748, 525] width 841 height 25
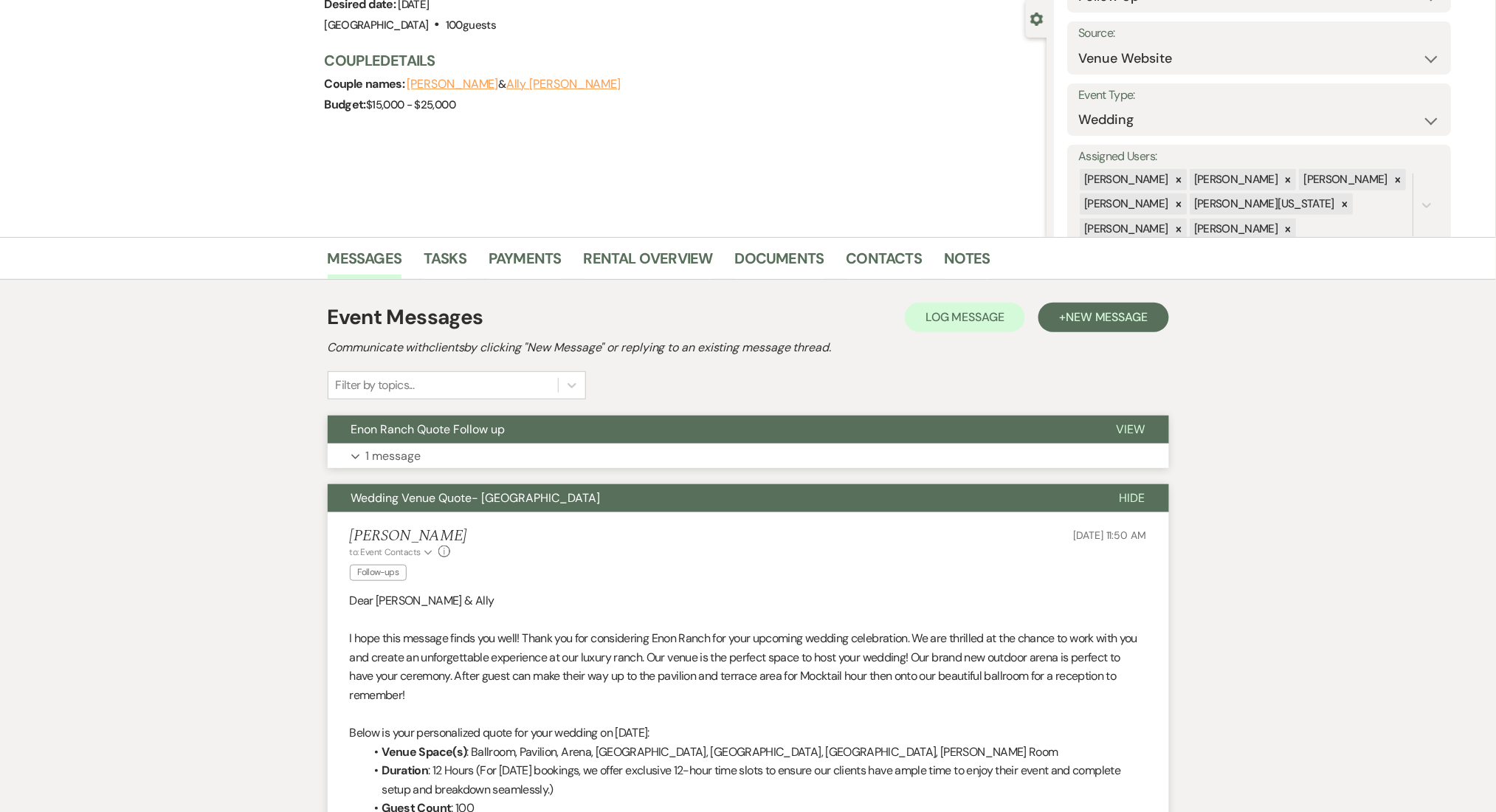
click at [627, 448] on button "Expand 1 message" at bounding box center [748, 456] width 841 height 25
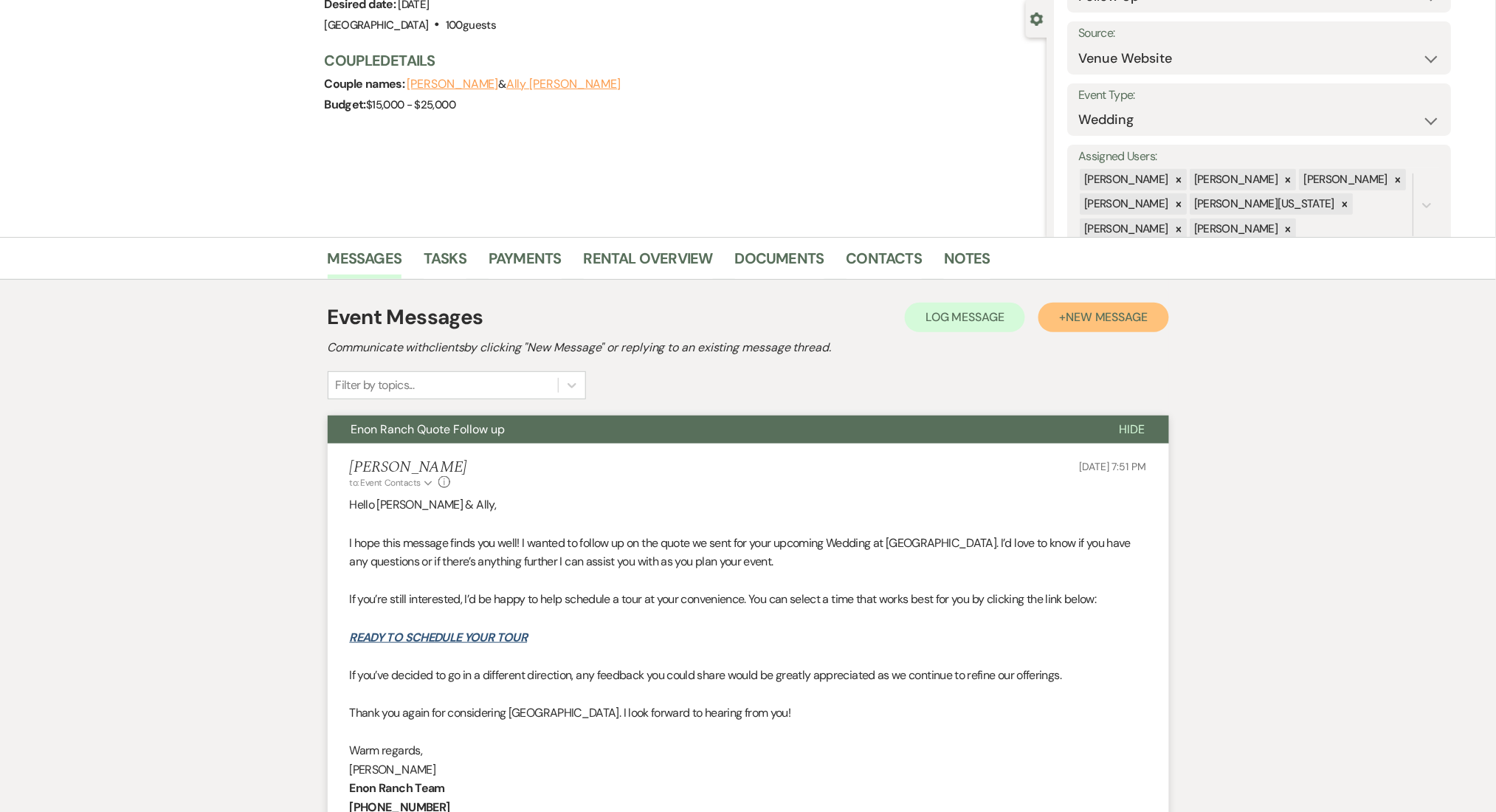
click at [1082, 303] on button "+ New Message" at bounding box center [1103, 317] width 130 height 29
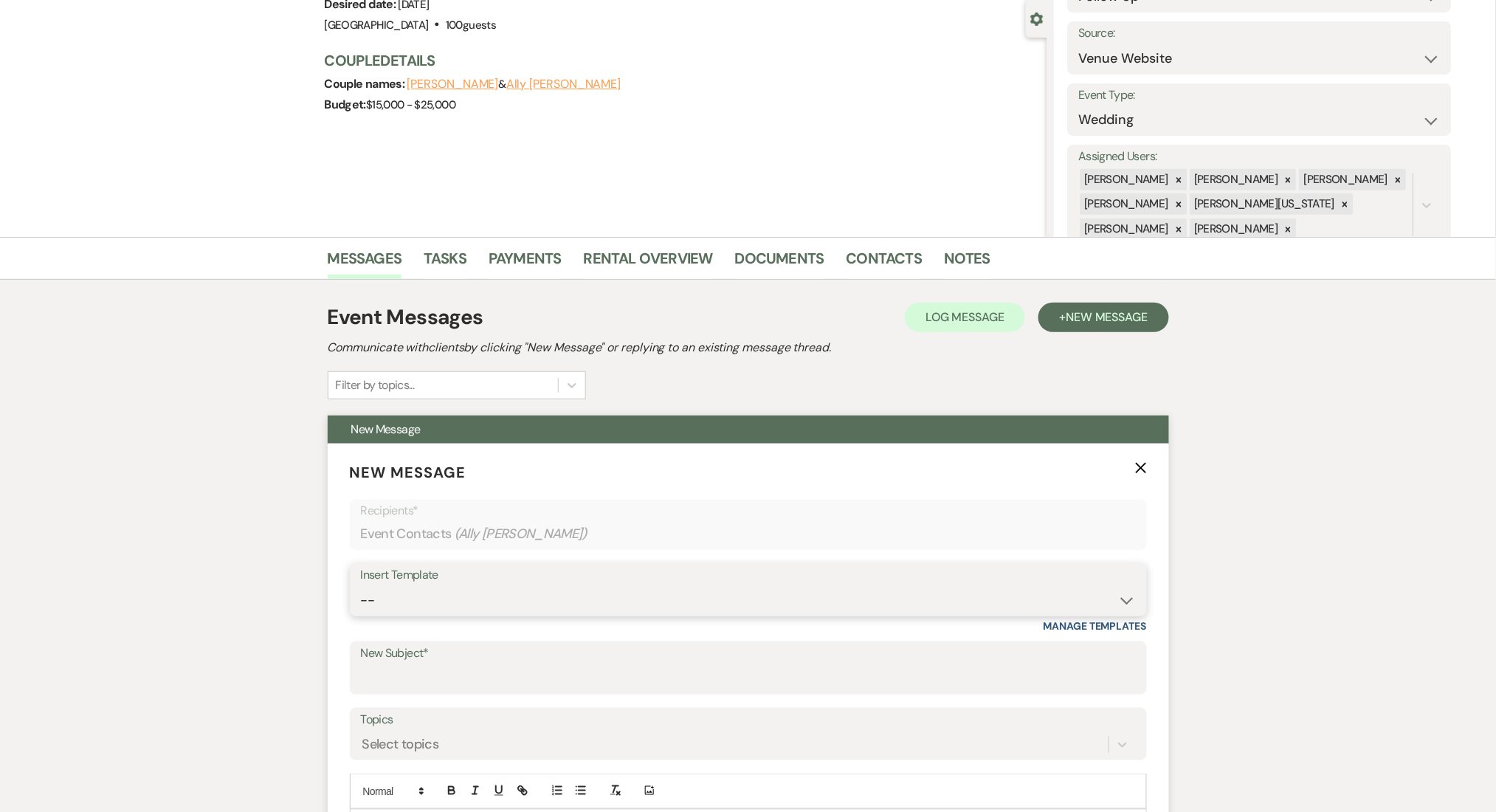
click at [465, 603] on select "-- Inquiry Follow Up Email #2 Contract Sending Template Payment Template Rental…" at bounding box center [748, 600] width 775 height 28
select select "4603"
click at [361, 586] on select "-- Inquiry Follow Up Email #2 Contract Sending Template Payment Template Rental…" at bounding box center [748, 600] width 775 height 28
type input "Checking In – Any Assistance Needed for Your Event?"
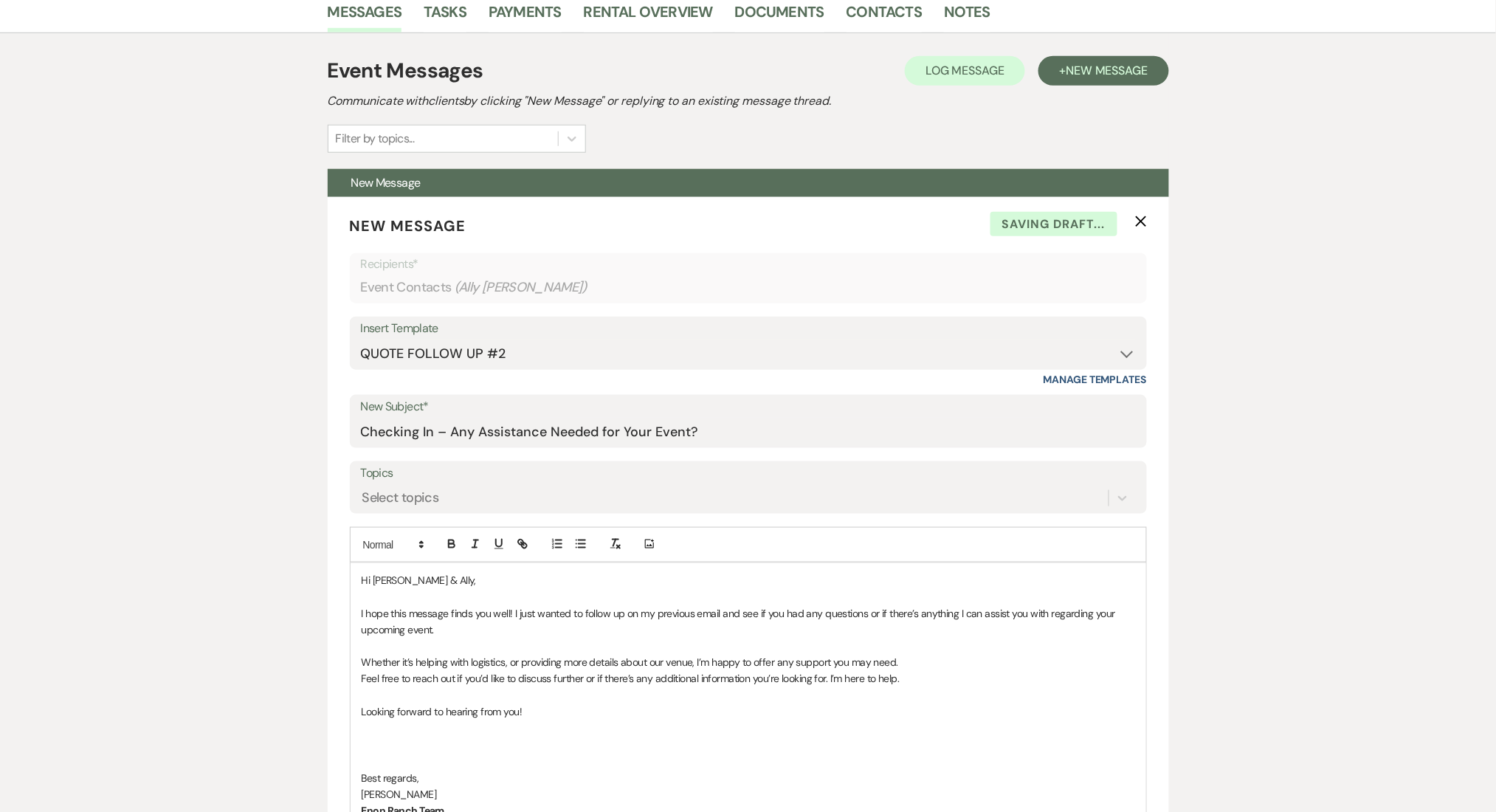
scroll to position [626, 0]
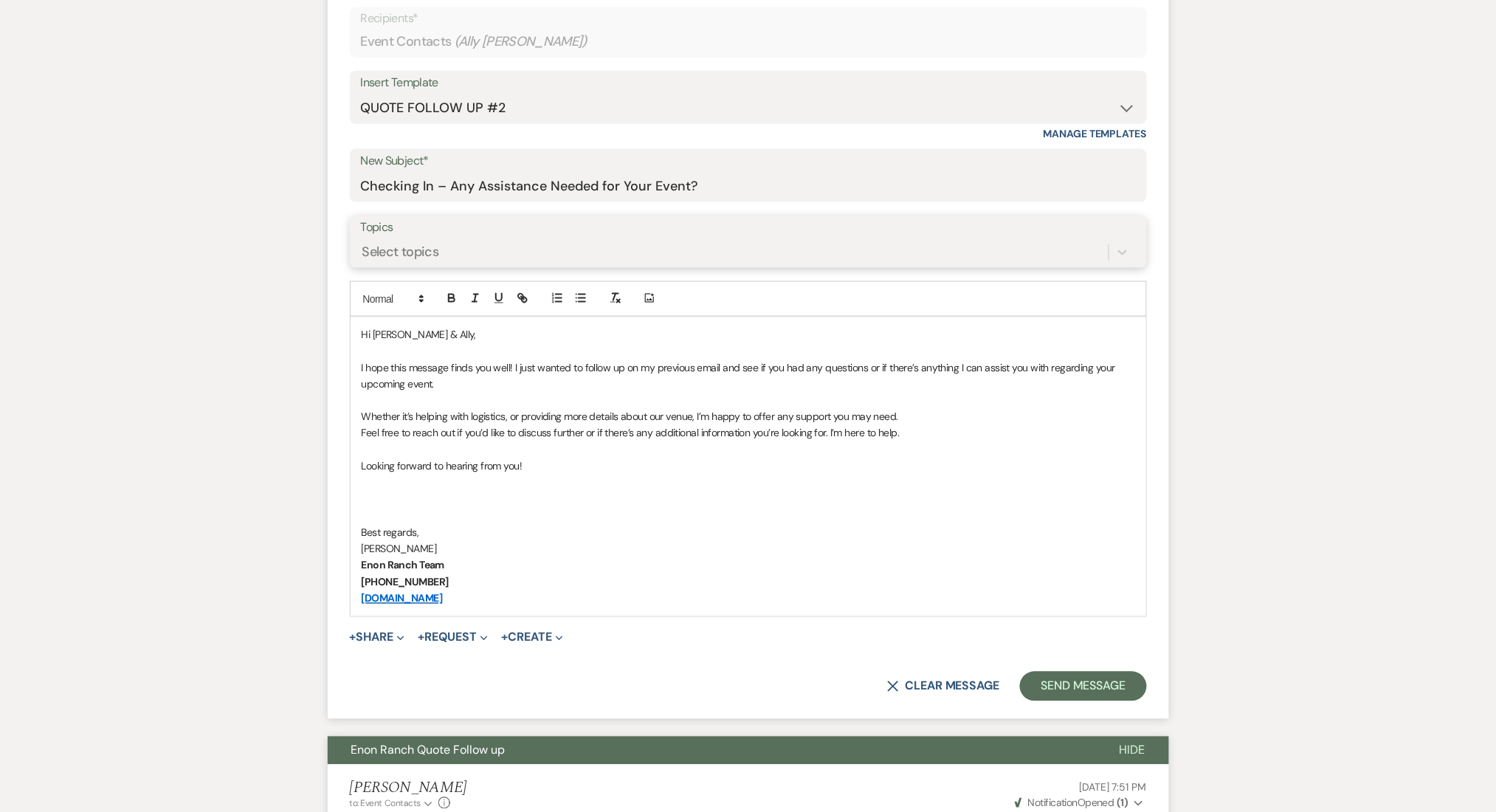
click at [448, 246] on div "Select topics" at bounding box center [735, 251] width 748 height 26
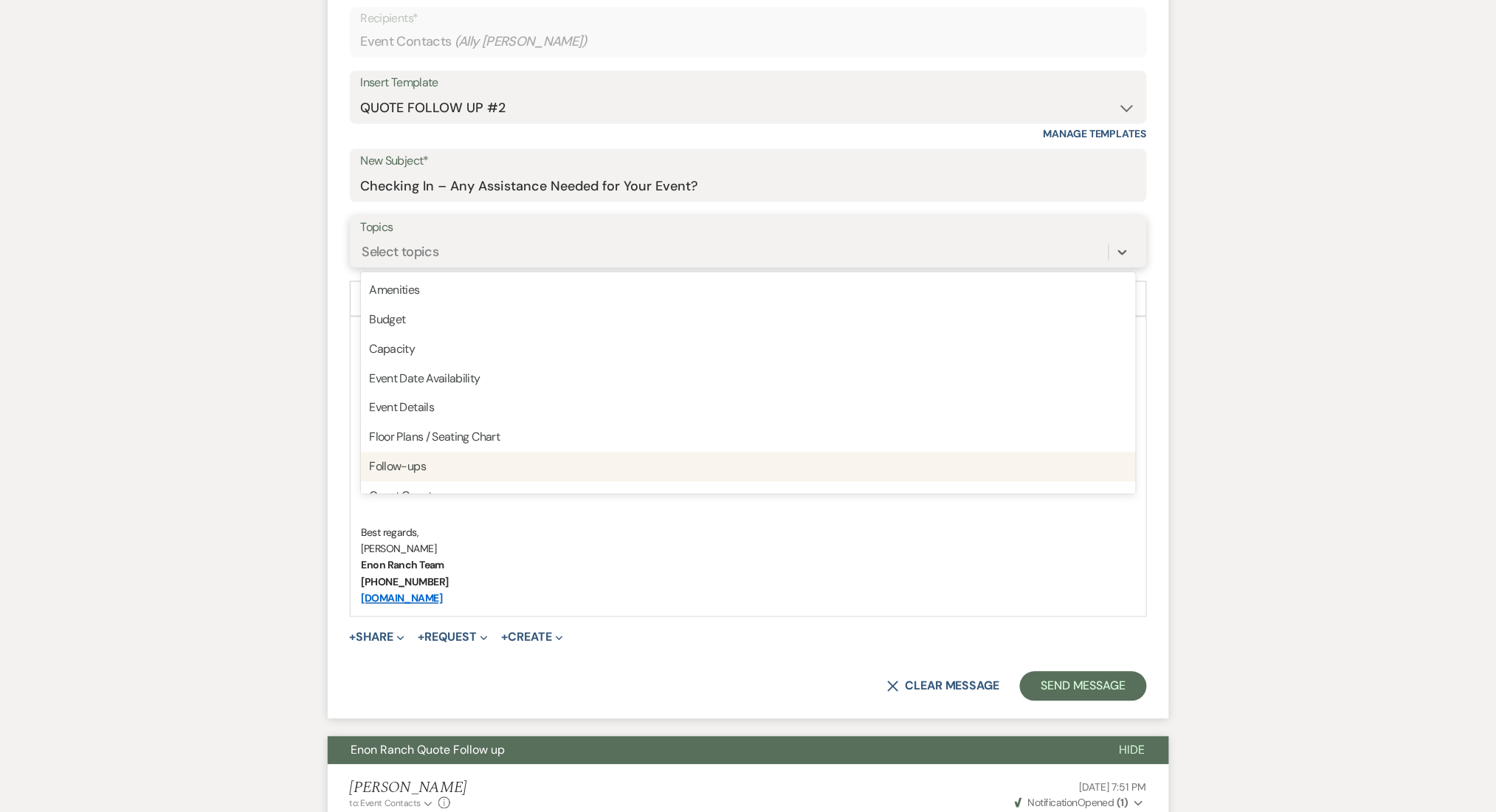
click at [423, 467] on div "Follow-ups" at bounding box center [748, 467] width 775 height 29
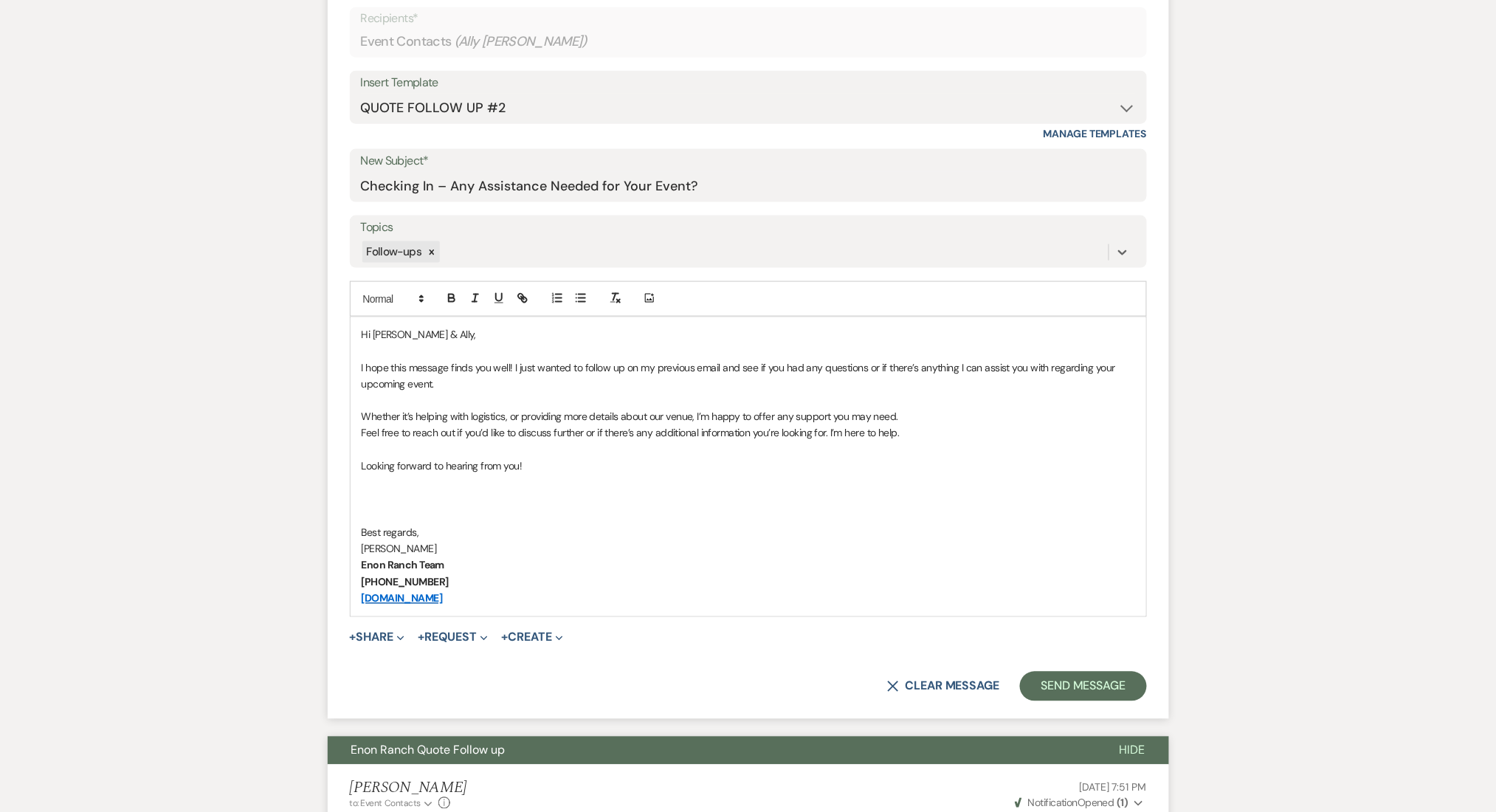
click at [845, 481] on p at bounding box center [748, 482] width 774 height 16
click at [1092, 683] on button "Send Message" at bounding box center [1083, 685] width 127 height 29
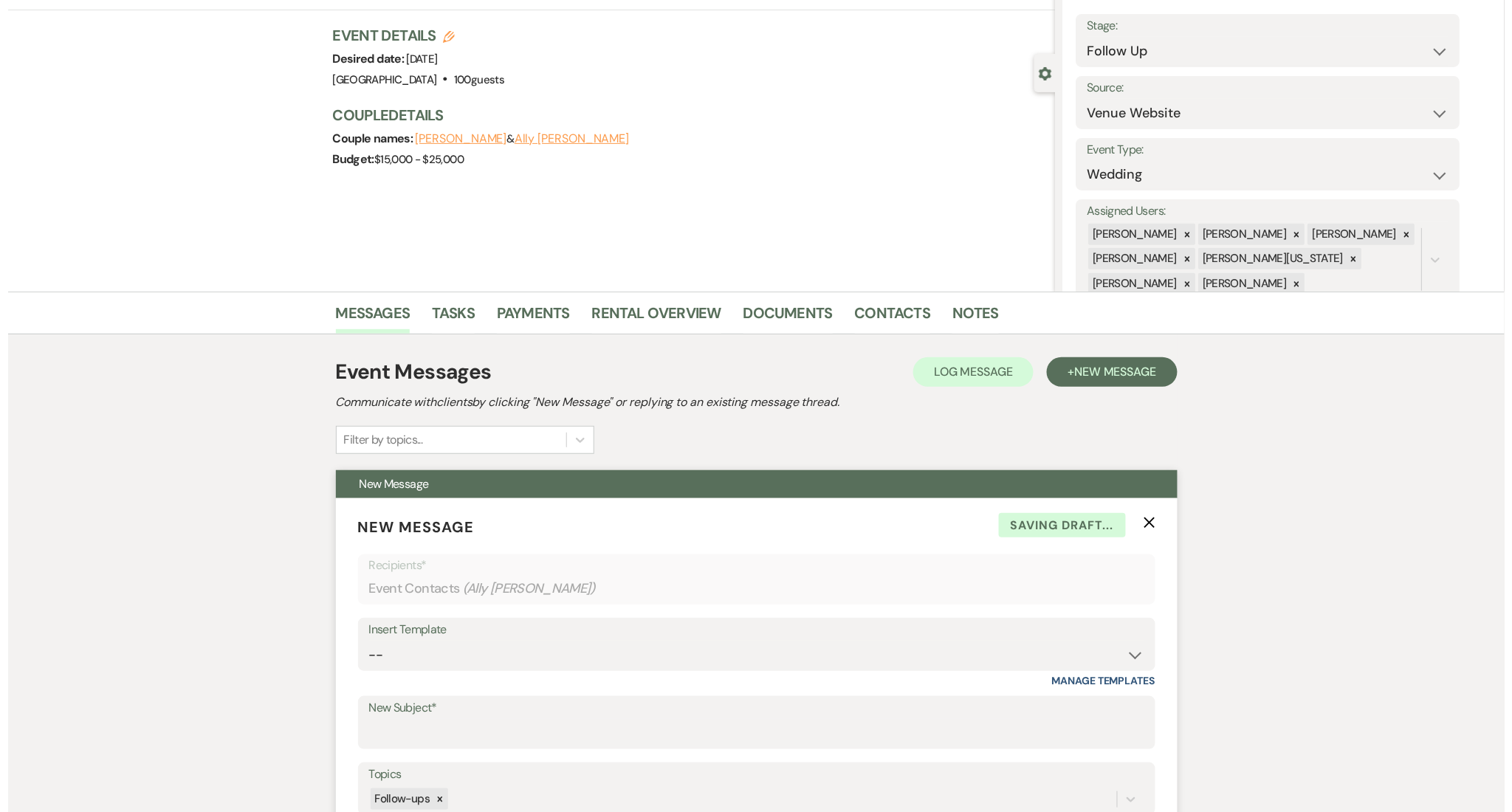
scroll to position [0, 0]
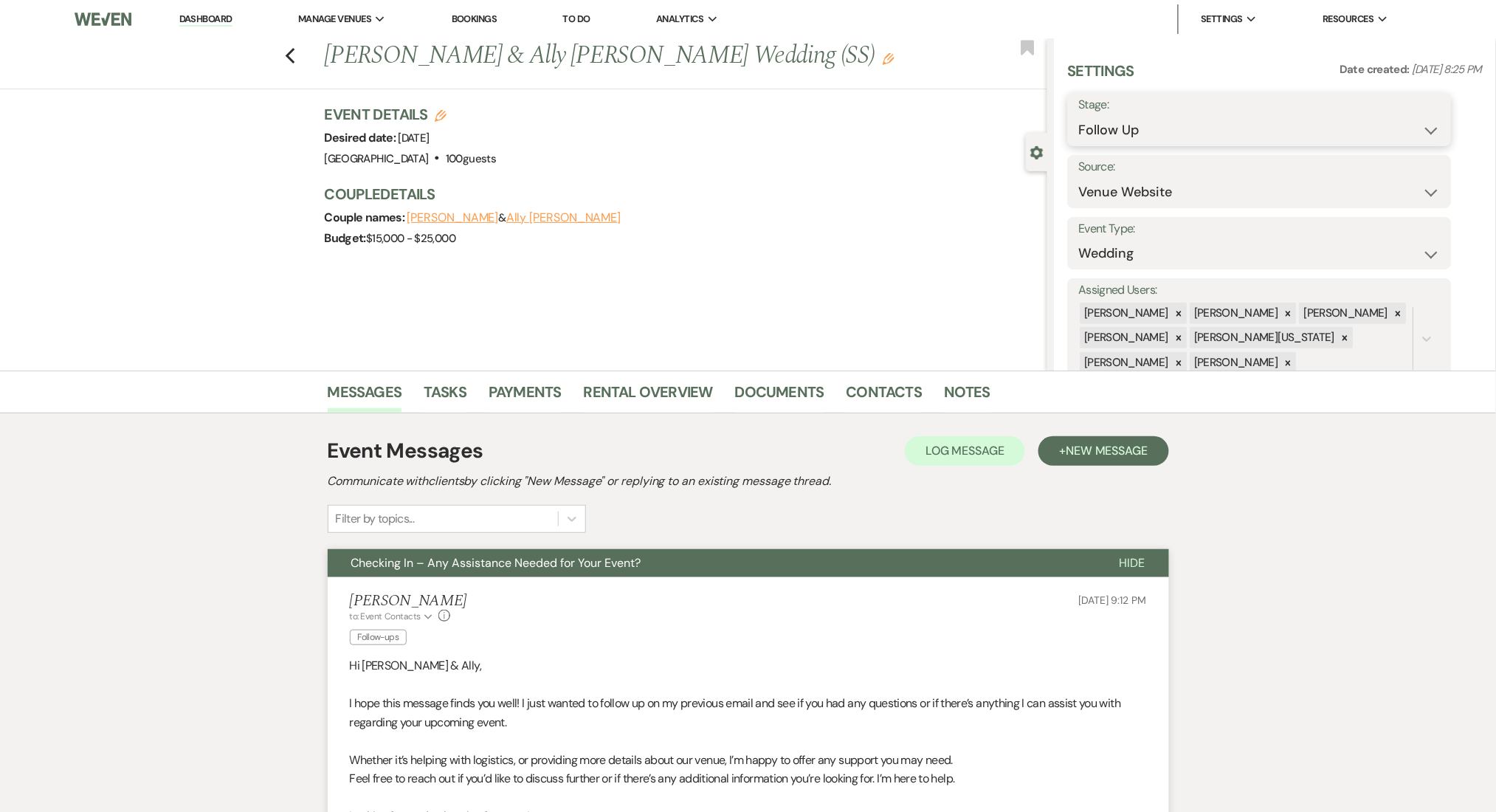
click at [1113, 130] on select "Inquiry Follow Up Tour Requested Tour Confirmed Toured Proposal Sent Booked Lost" at bounding box center [1260, 130] width 362 height 28
select select "1"
click at [1079, 116] on select "Inquiry Follow Up Tour Requested Tour Confirmed Toured Proposal Sent Booked Lost" at bounding box center [1260, 130] width 362 height 28
click at [1382, 121] on button "Save" at bounding box center [1411, 119] width 84 height 29
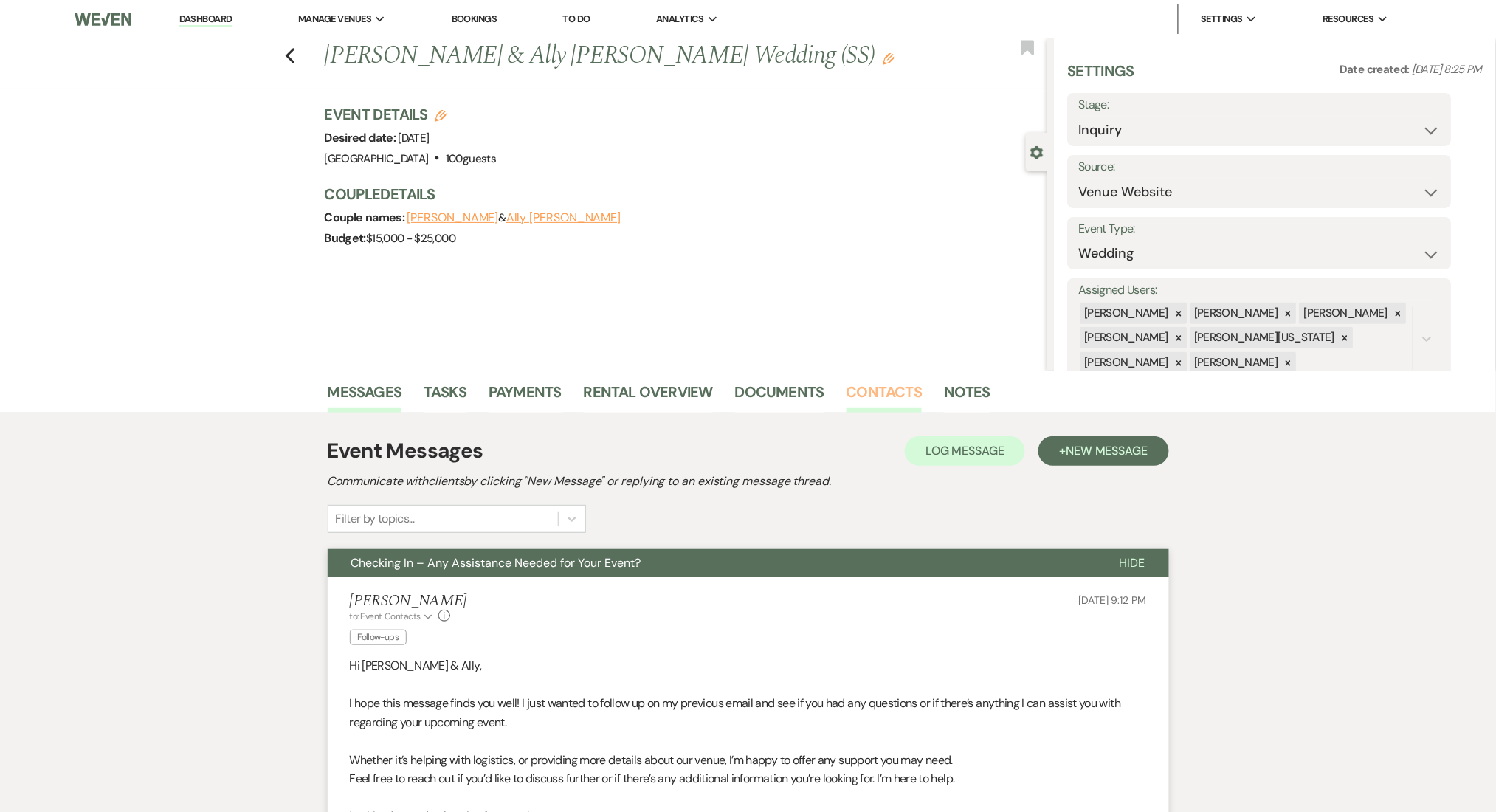
click at [894, 393] on link "Contacts" at bounding box center [884, 396] width 76 height 33
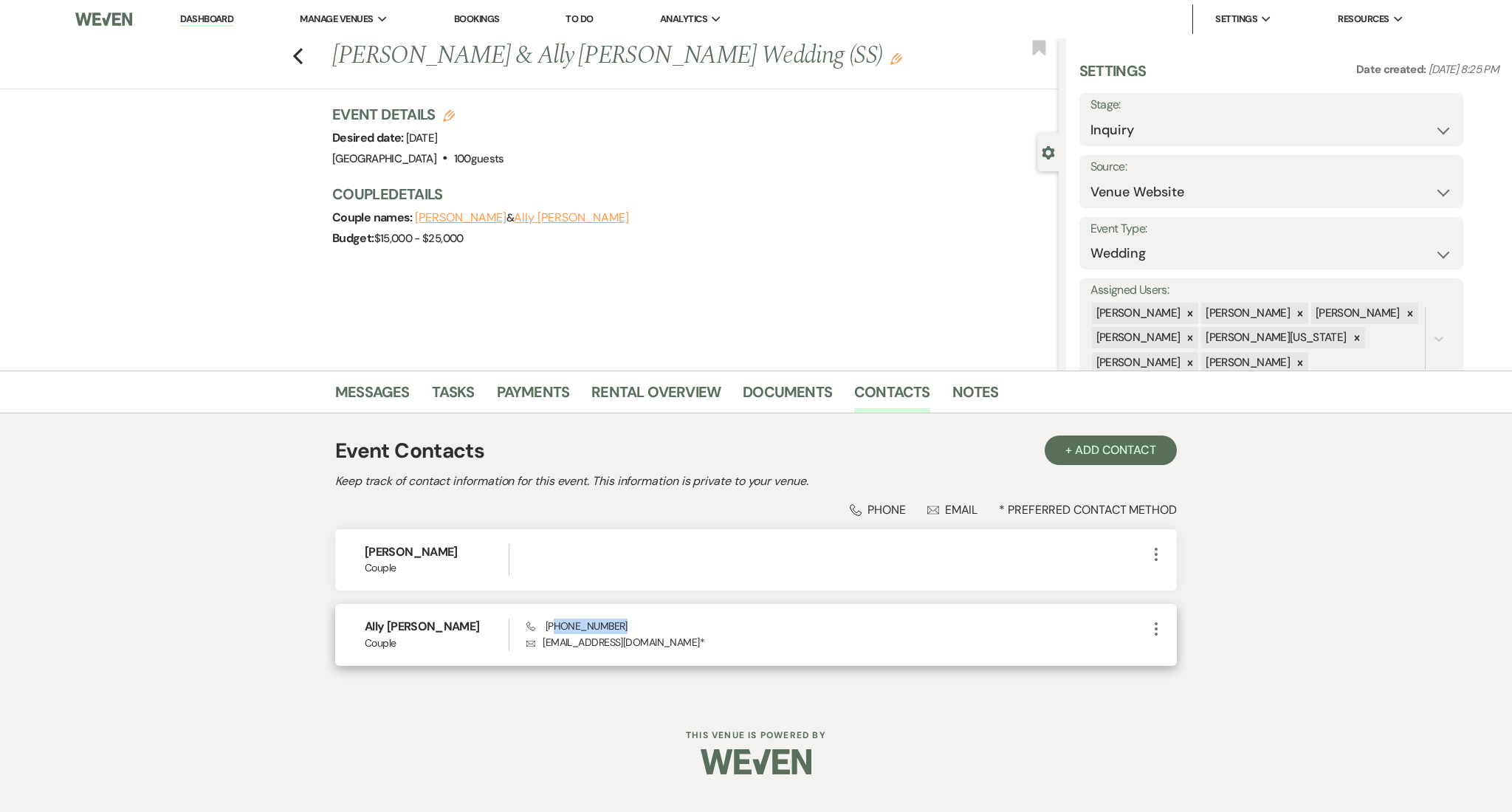
drag, startPoint x: 621, startPoint y: 623, endPoint x: 551, endPoint y: 622, distance: 70.0
click at [551, 622] on div "Phone [PHONE_NUMBER] Envelope [EMAIL_ADDRESS][DOMAIN_NAME] *" at bounding box center [836, 634] width 621 height 32
click at [551, 622] on span "Phone [PHONE_NUMBER]" at bounding box center [577, 626] width 101 height 13
drag, startPoint x: 548, startPoint y: 626, endPoint x: 677, endPoint y: 615, distance: 129.5
click at [677, 615] on div "Ally [PERSON_NAME] Couple Phone [PHONE_NUMBER] Envelope [EMAIL_ADDRESS][DOMAIN_…" at bounding box center [756, 634] width 841 height 61
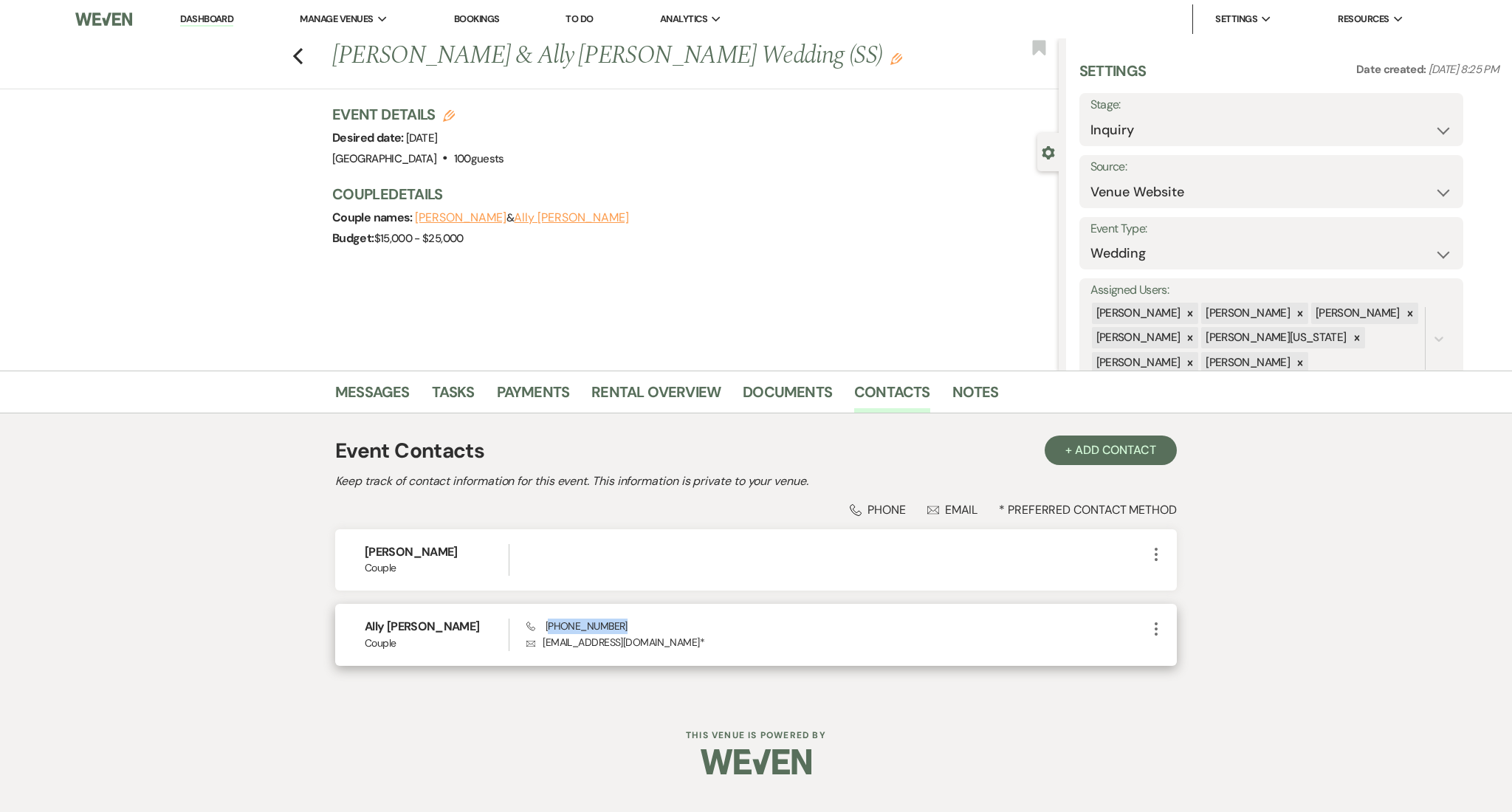
copy span "770) 881-5559"
drag, startPoint x: 643, startPoint y: 644, endPoint x: 537, endPoint y: 645, distance: 106.0
click at [537, 645] on p "Envelope [EMAIL_ADDRESS][DOMAIN_NAME] *" at bounding box center [836, 641] width 621 height 16
copy p "[EMAIL_ADDRESS][DOMAIN_NAME]"
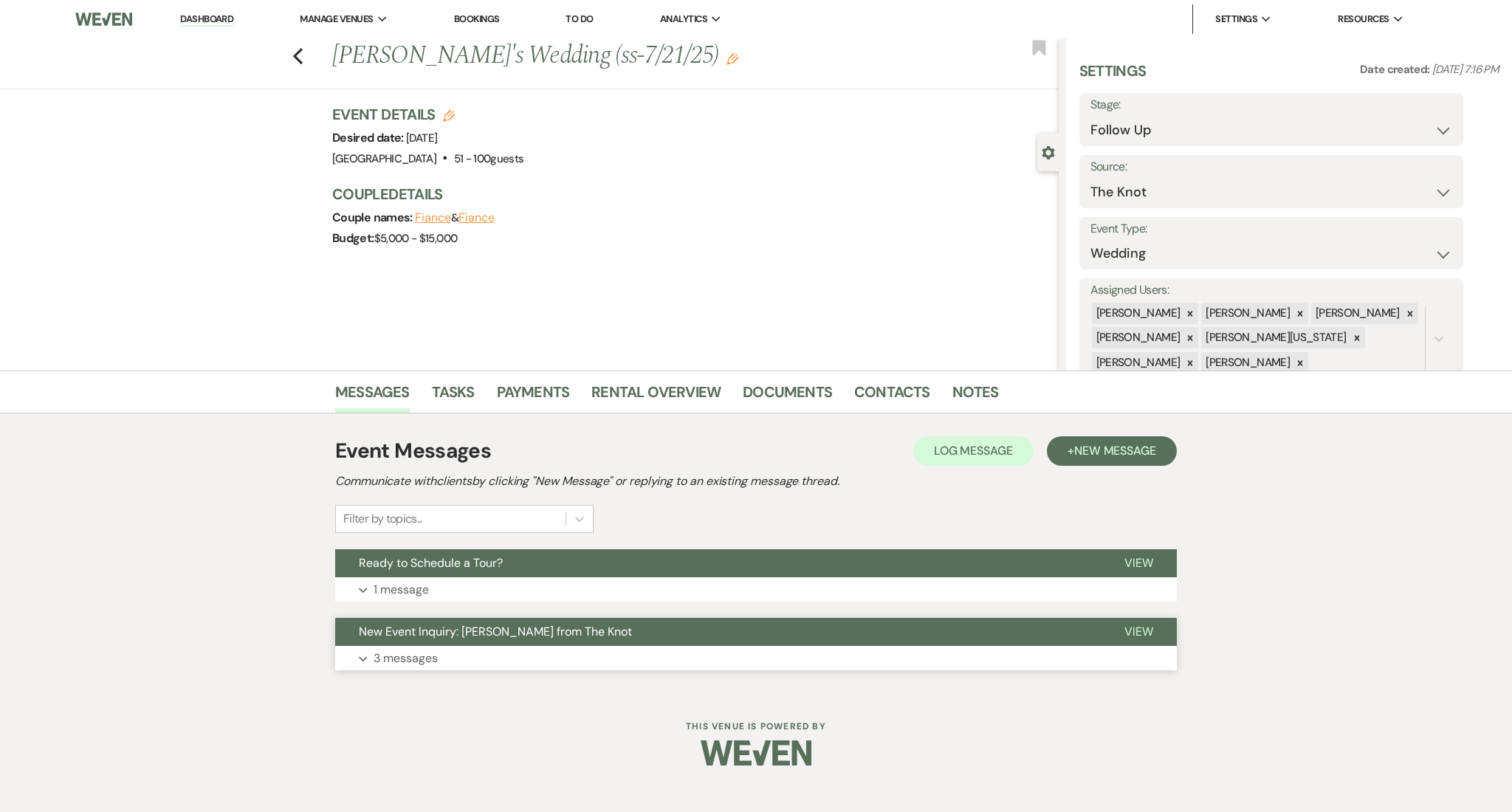
click at [580, 644] on button "New Event Inquiry: [PERSON_NAME] from The Knot" at bounding box center [717, 631] width 765 height 28
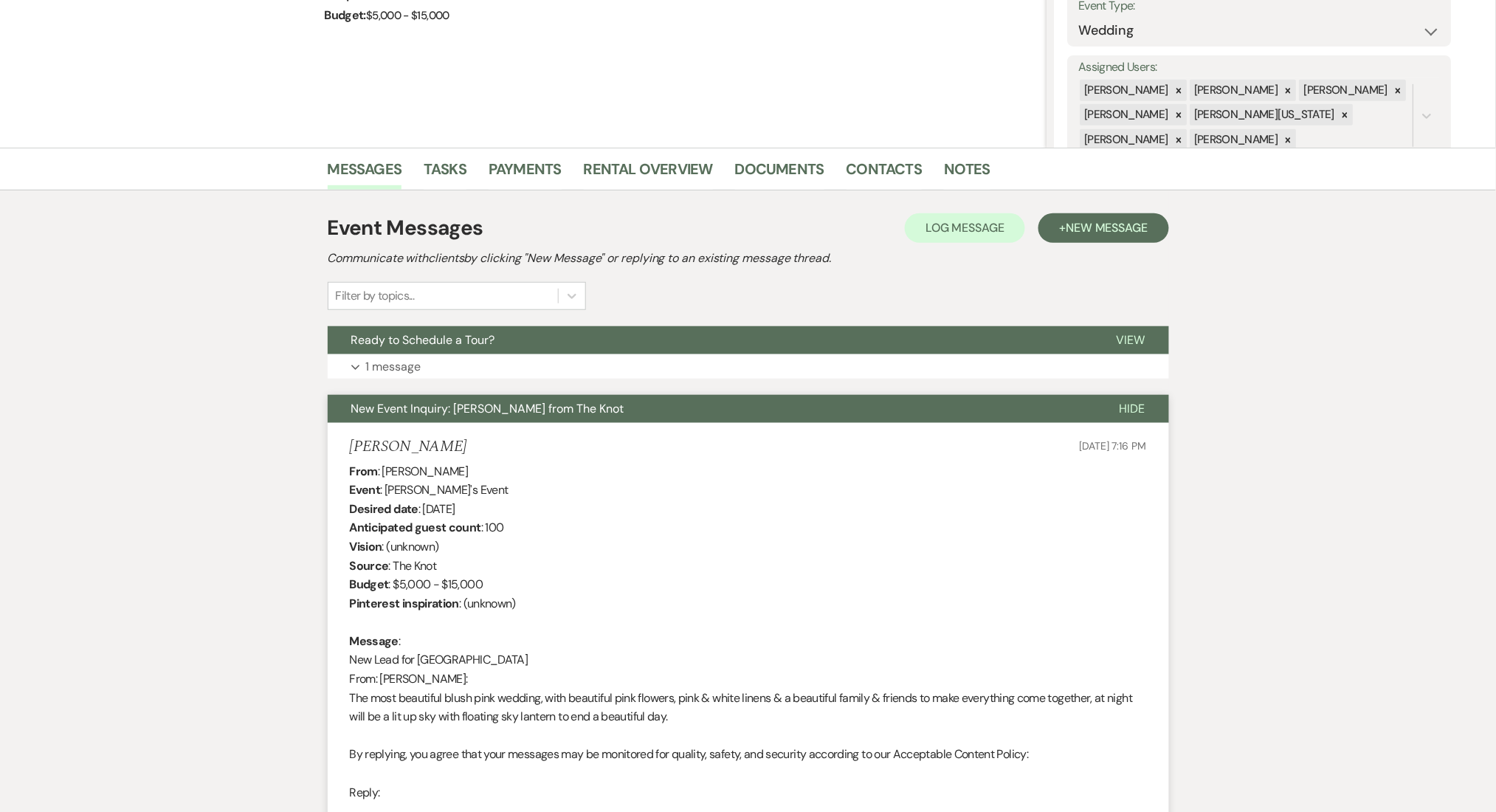
scroll to position [393, 0]
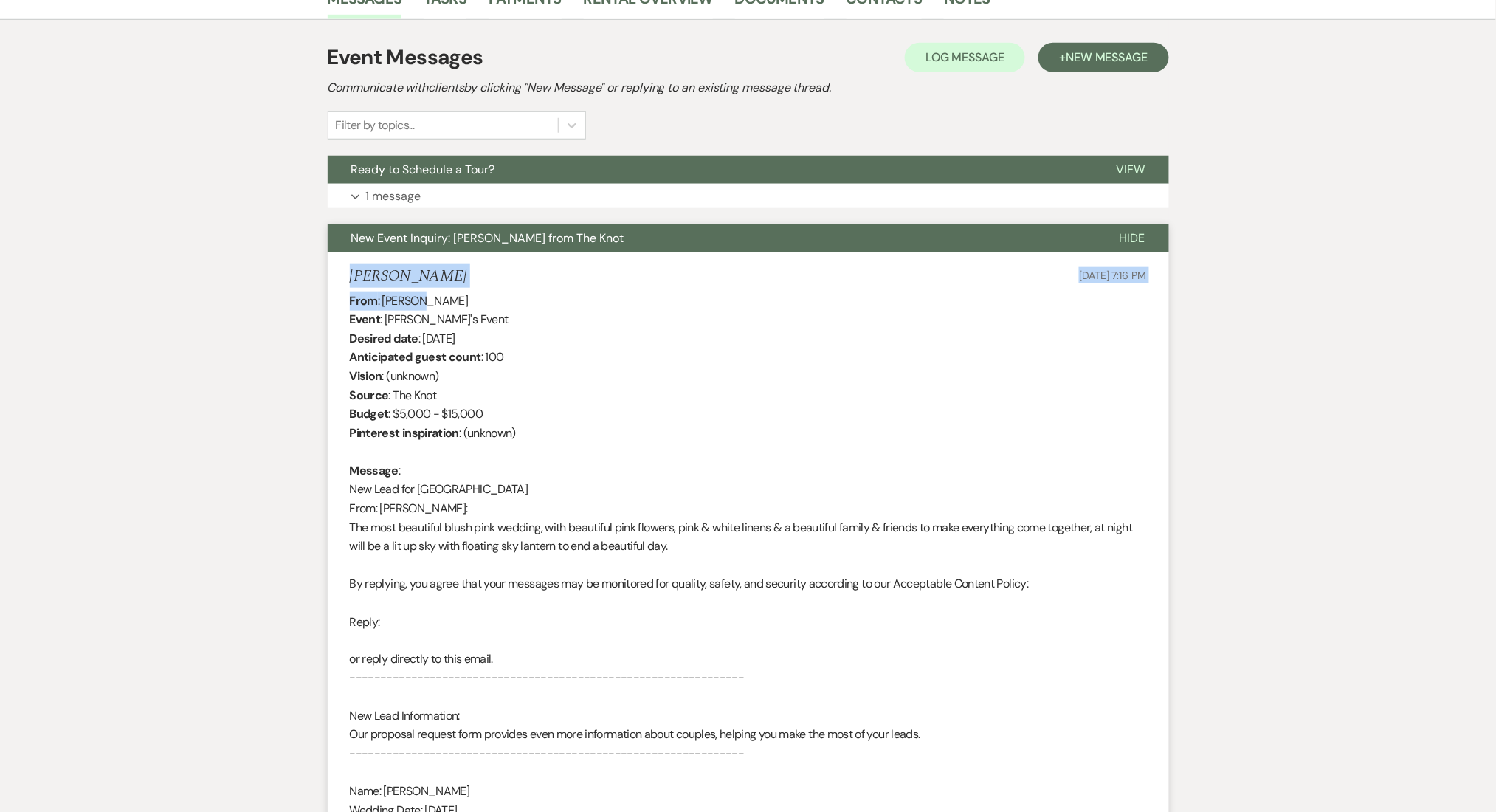
drag, startPoint x: 422, startPoint y: 286, endPoint x: 339, endPoint y: 283, distance: 83.1
click at [339, 283] on li "[PERSON_NAME] [DATE] 7:16 PM From : [PERSON_NAME] Event : [PERSON_NAME]'s Event…" at bounding box center [748, 638] width 841 height 772
click at [370, 267] on h5 "[PERSON_NAME]" at bounding box center [408, 277] width 117 height 18
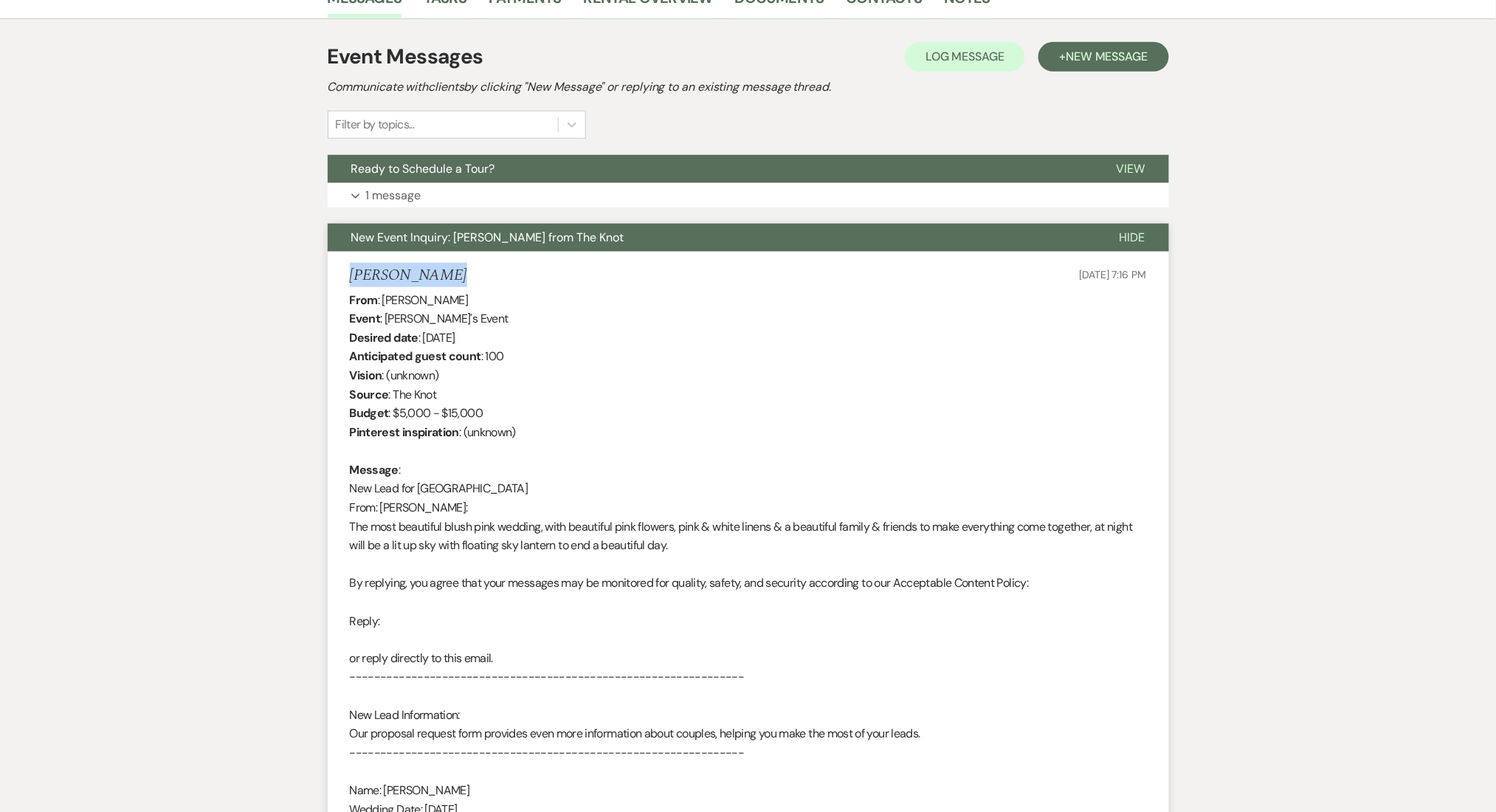
scroll to position [380, 0]
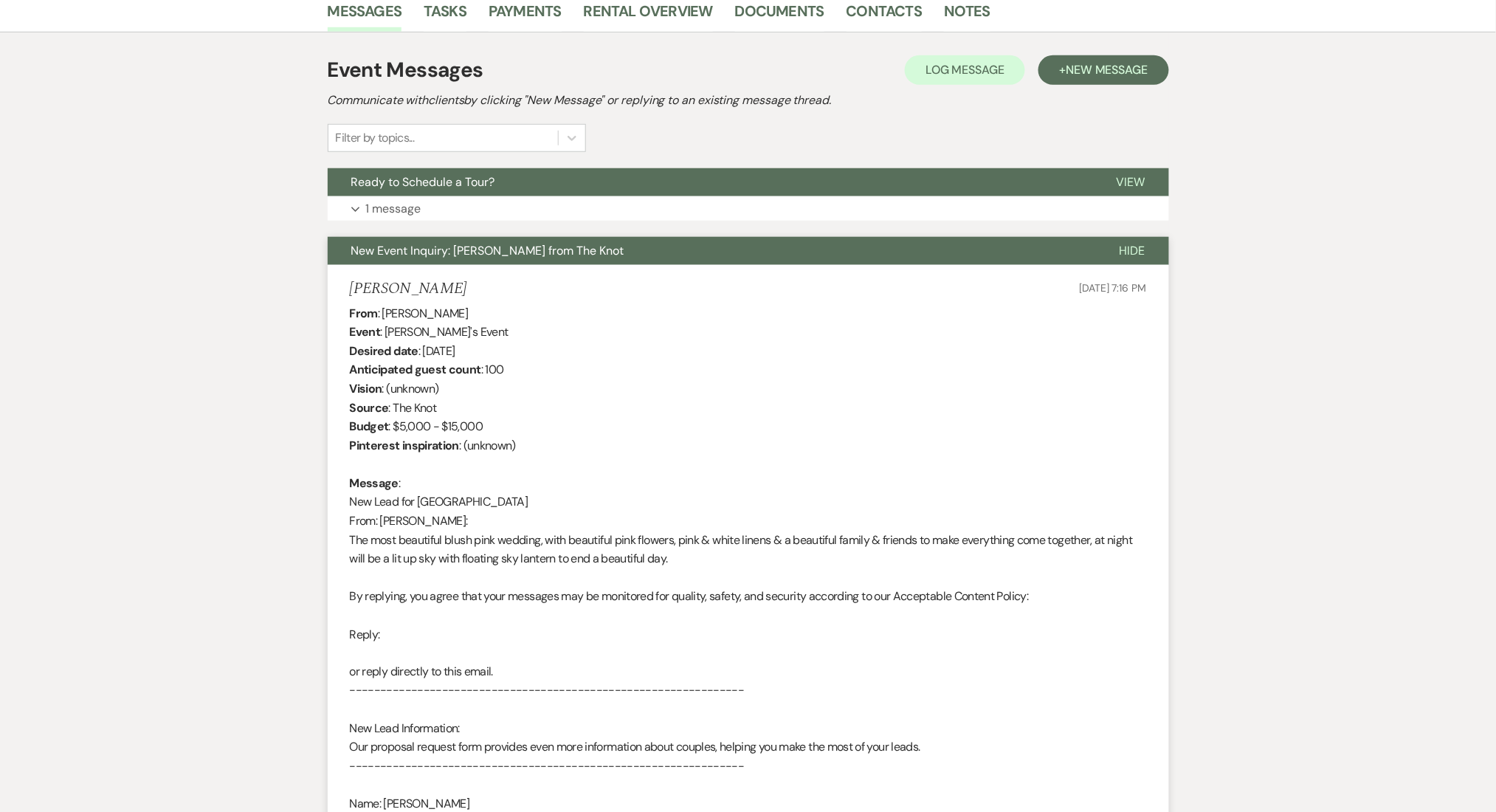
click at [727, 203] on button "Expand 1 message" at bounding box center [748, 209] width 841 height 25
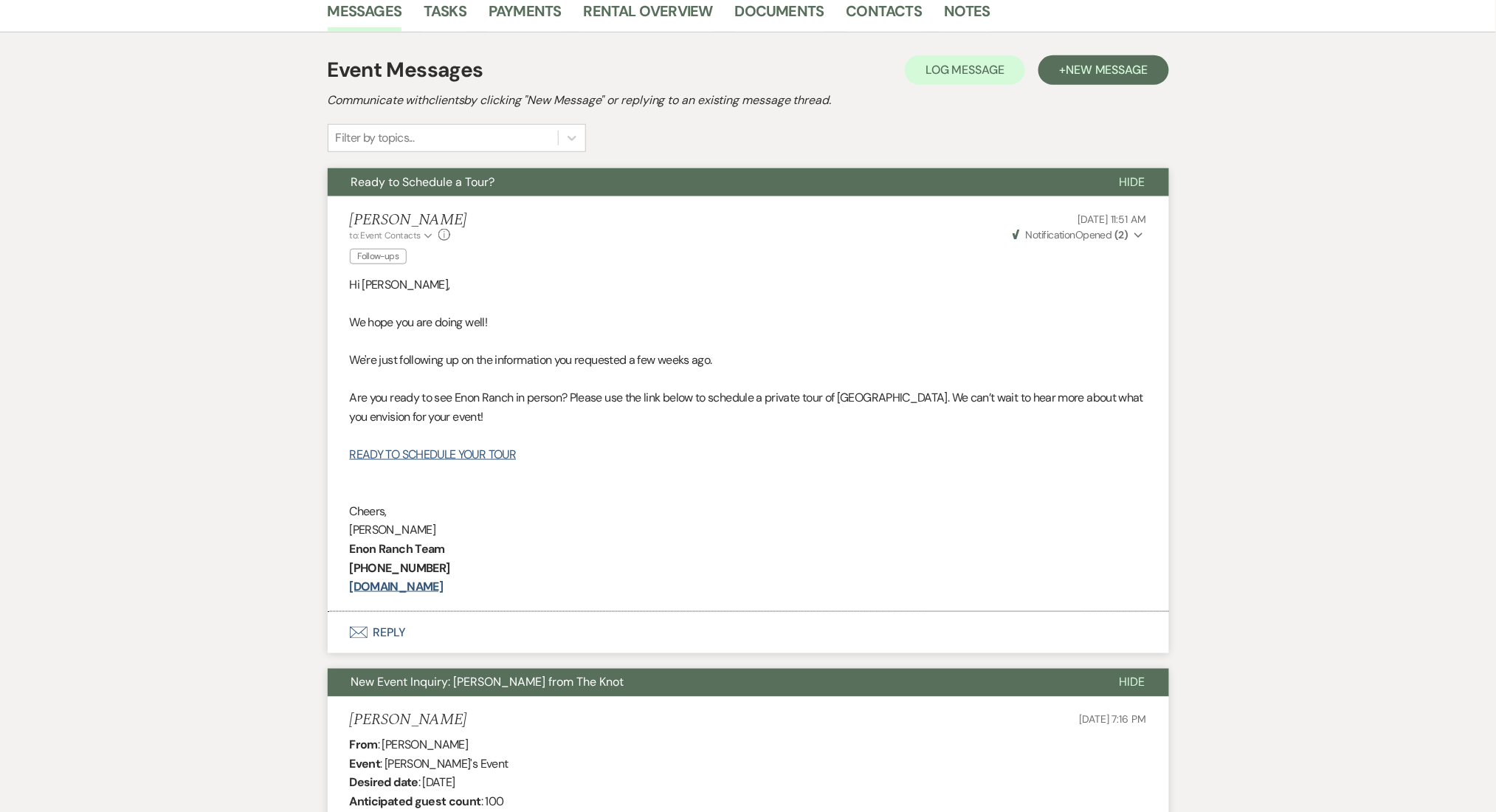
scroll to position [184, 0]
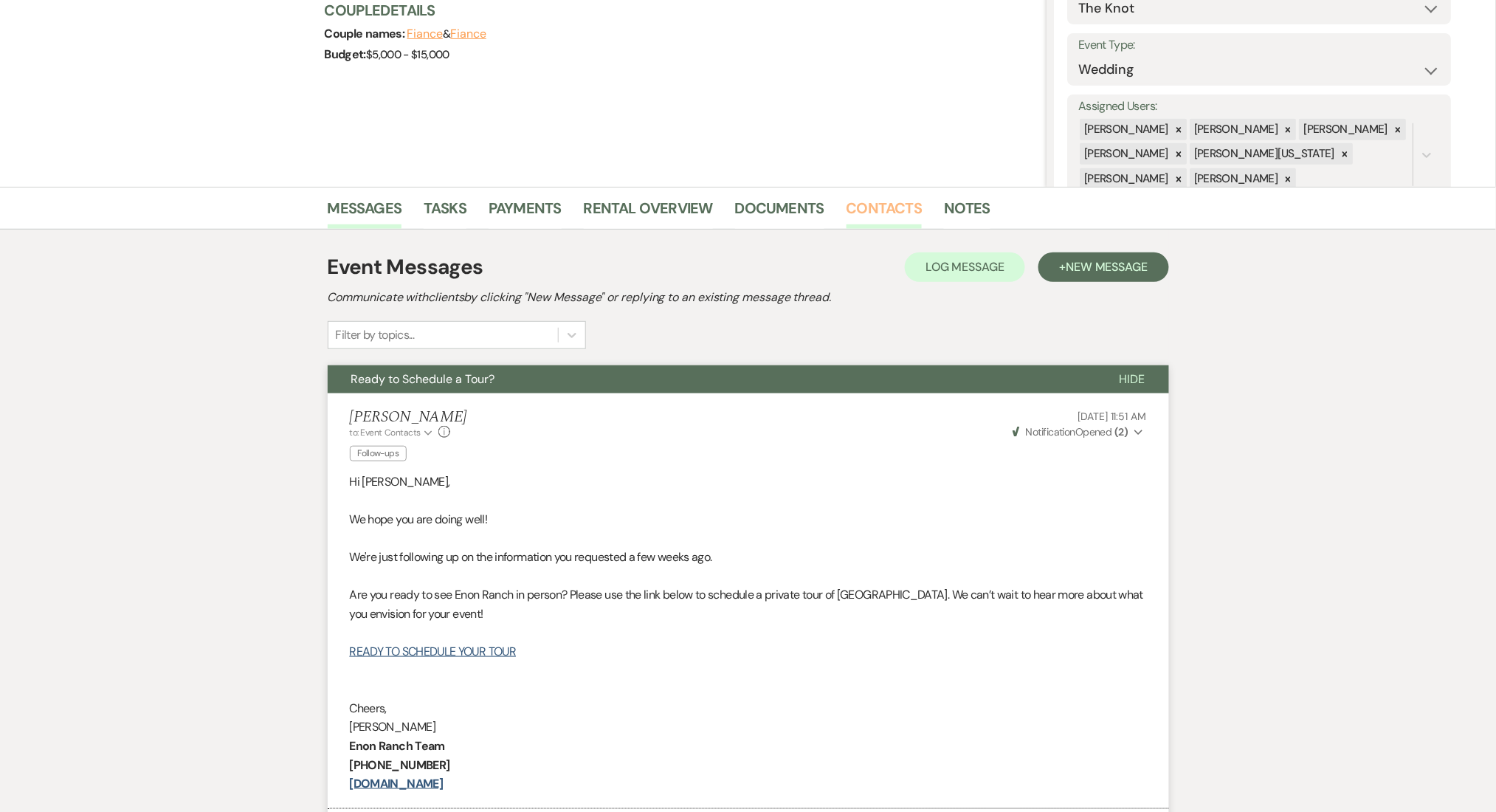
click at [891, 201] on link "Contacts" at bounding box center [884, 212] width 76 height 33
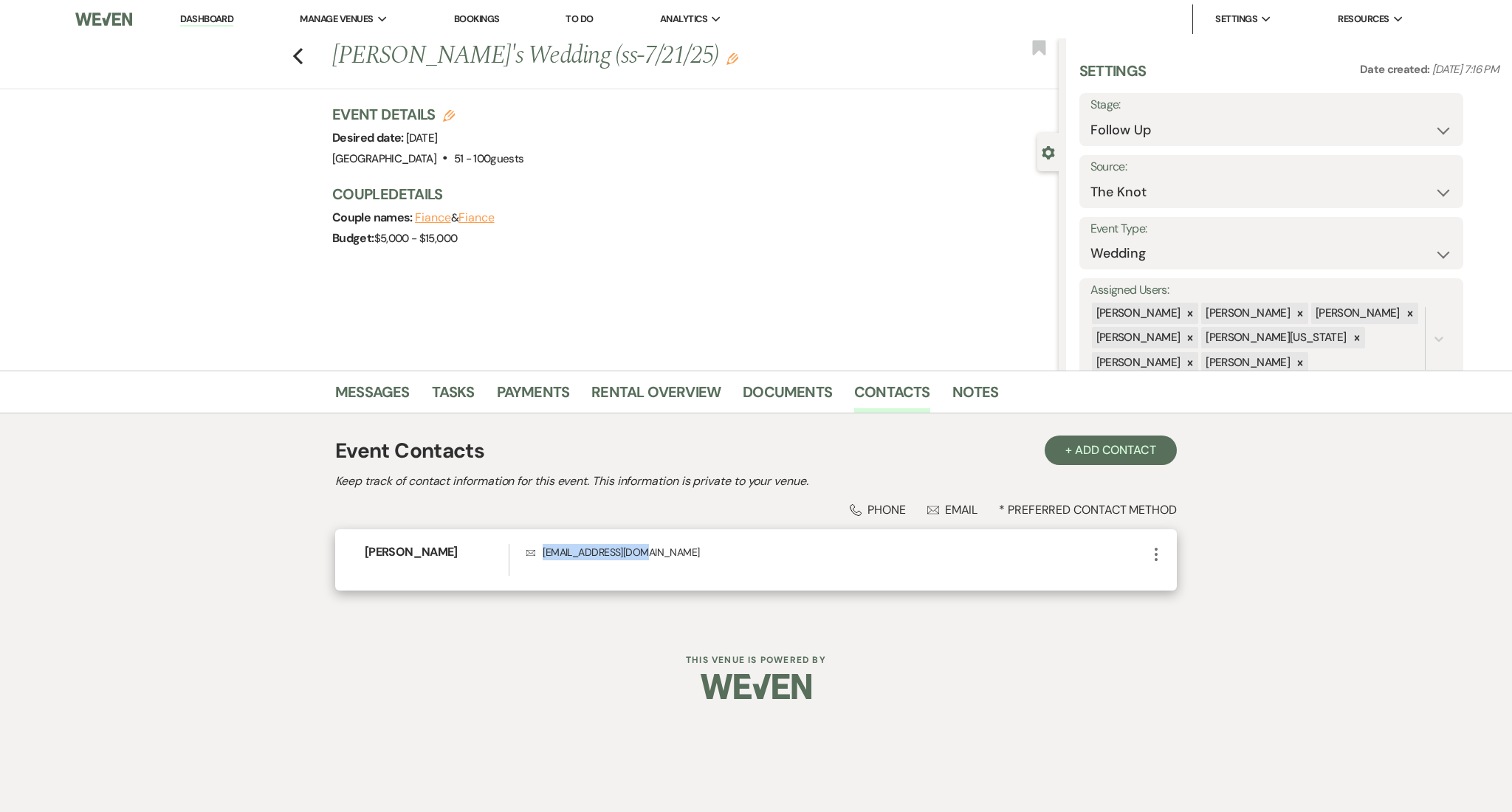
drag, startPoint x: 659, startPoint y: 553, endPoint x: 540, endPoint y: 566, distance: 119.7
click at [540, 566] on div "Envelope [EMAIL_ADDRESS][DOMAIN_NAME]" at bounding box center [836, 560] width 621 height 32
copy p "[EMAIL_ADDRESS][DOMAIN_NAME]"
click at [1152, 131] on select "Inquiry Follow Up Tour Requested Tour Confirmed Toured Proposal Sent Booked Lost" at bounding box center [1271, 130] width 362 height 28
select select "1"
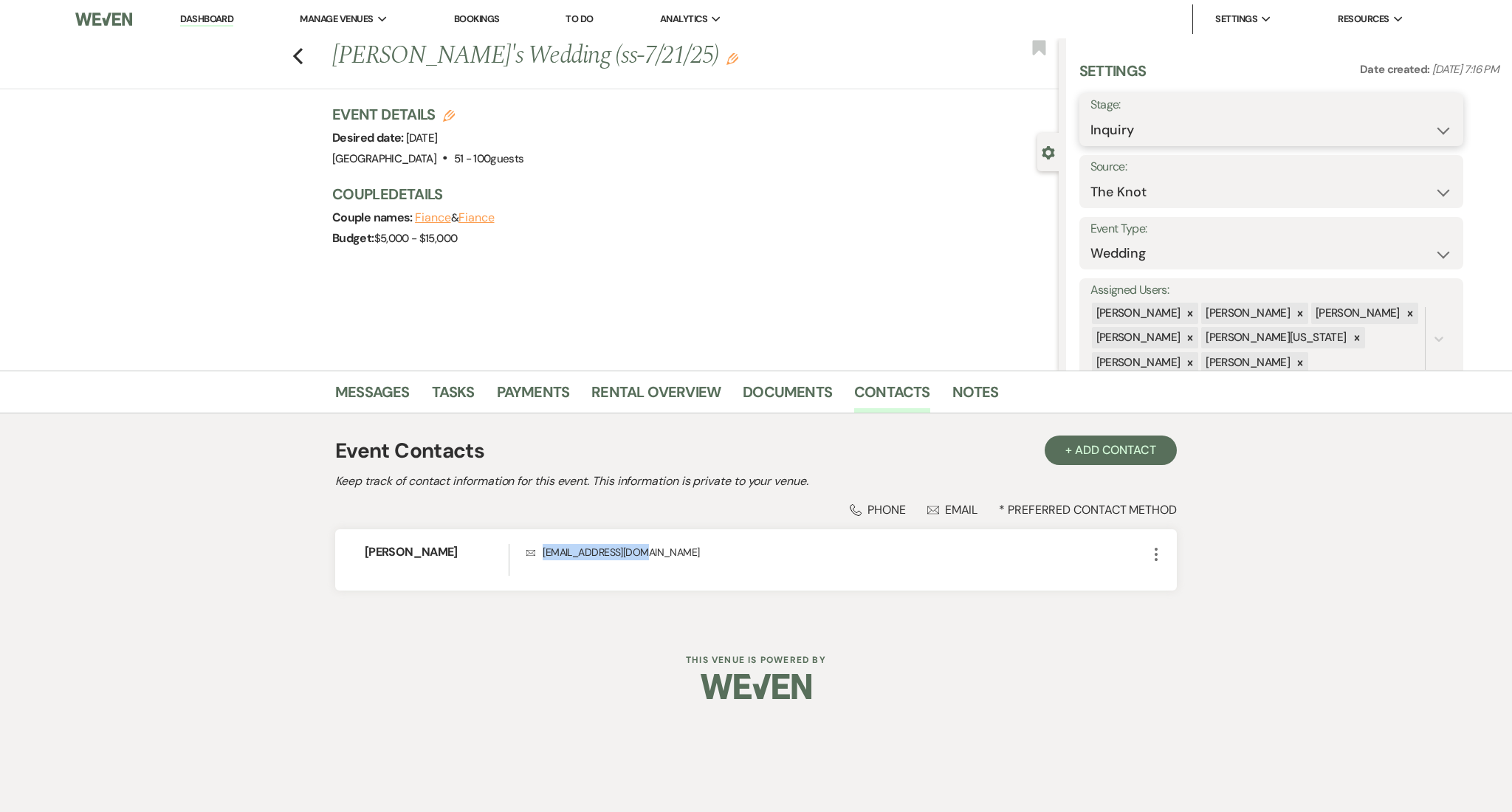
click at [1090, 116] on select "Inquiry Follow Up Tour Requested Tour Confirmed Toured Proposal Sent Booked Lost" at bounding box center [1271, 130] width 362 height 28
click at [1399, 120] on button "Save" at bounding box center [1421, 119] width 84 height 29
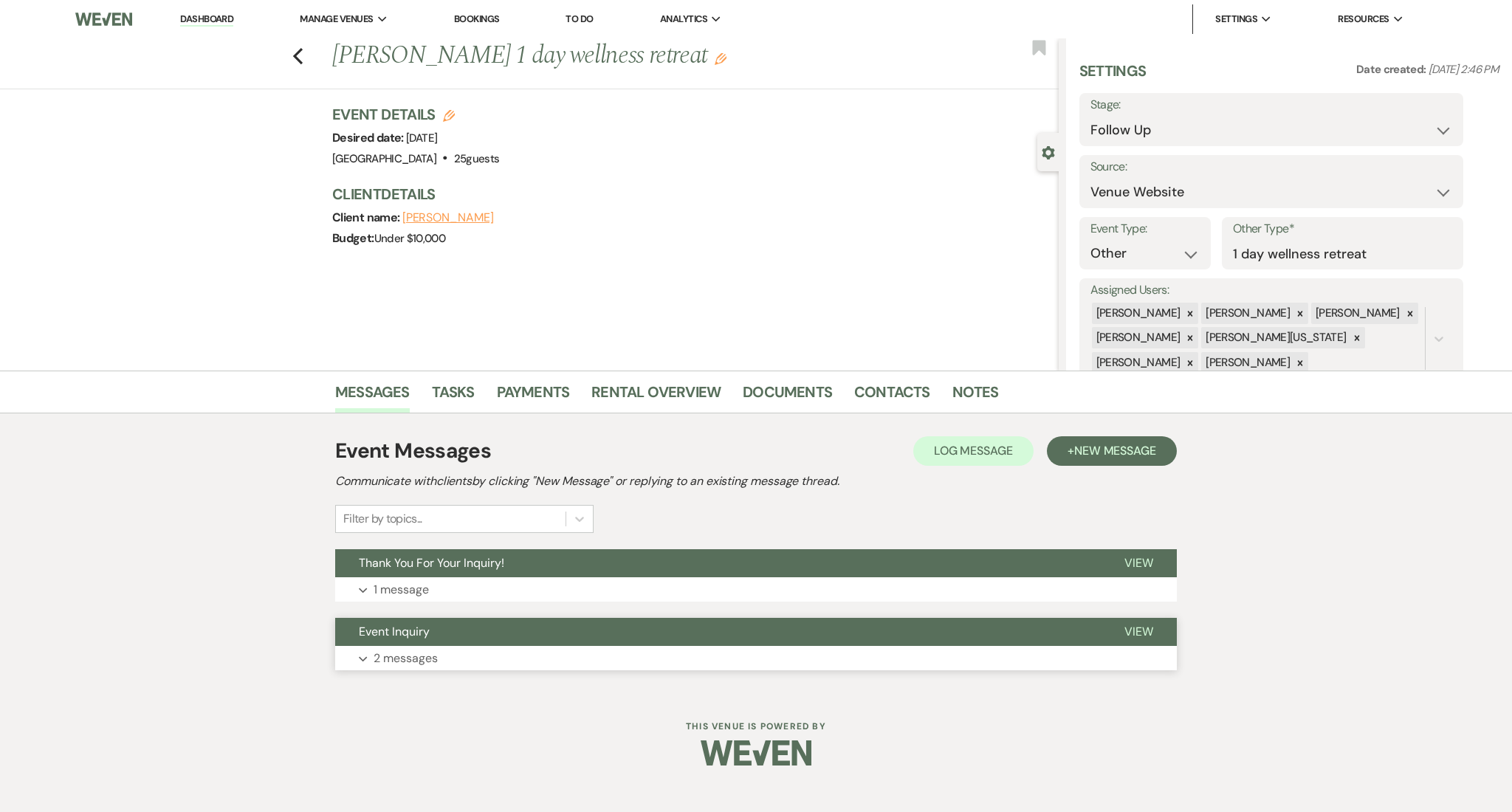
click at [530, 642] on button "Event Inquiry" at bounding box center [717, 631] width 765 height 28
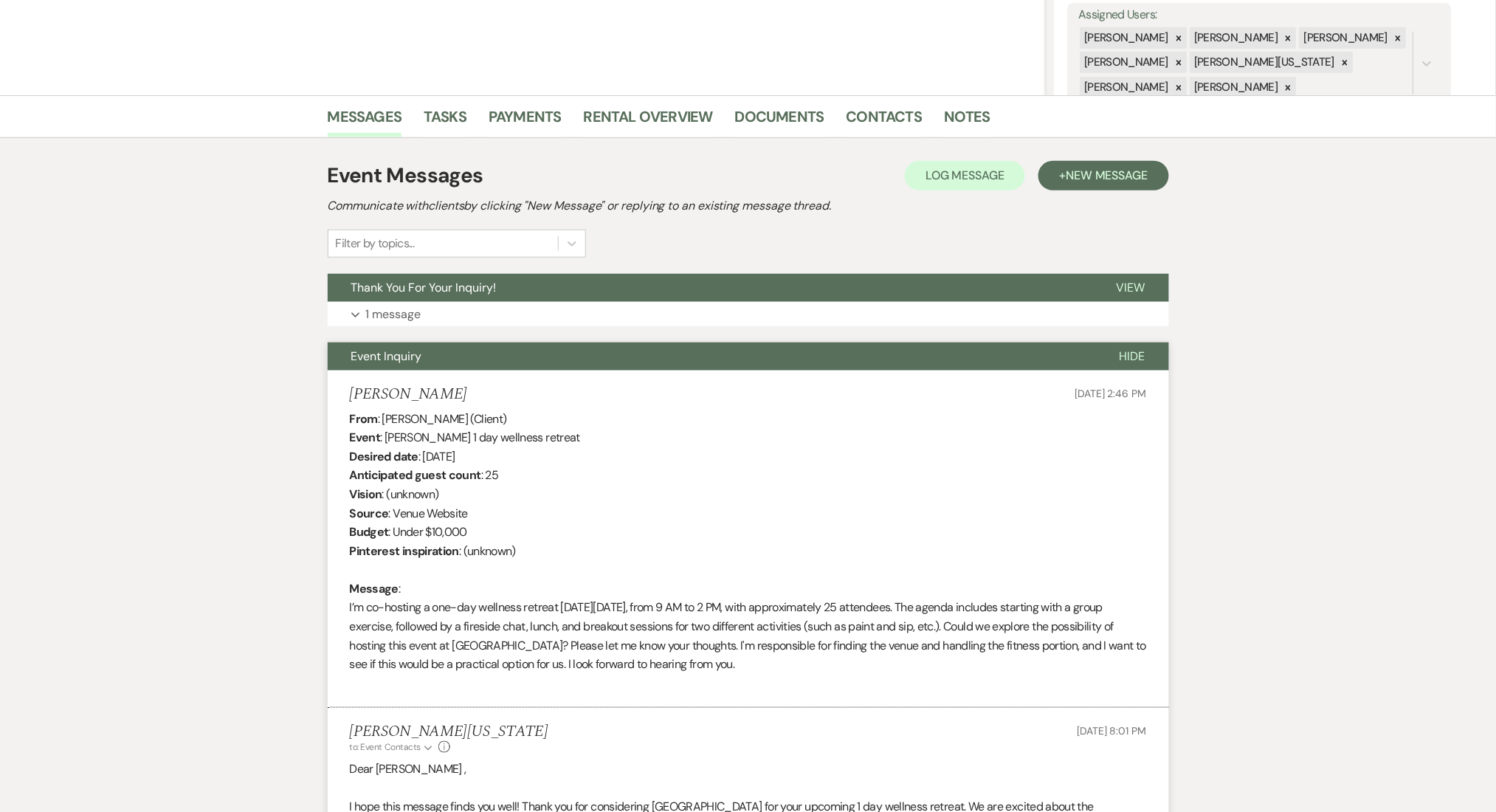
scroll to position [492, 0]
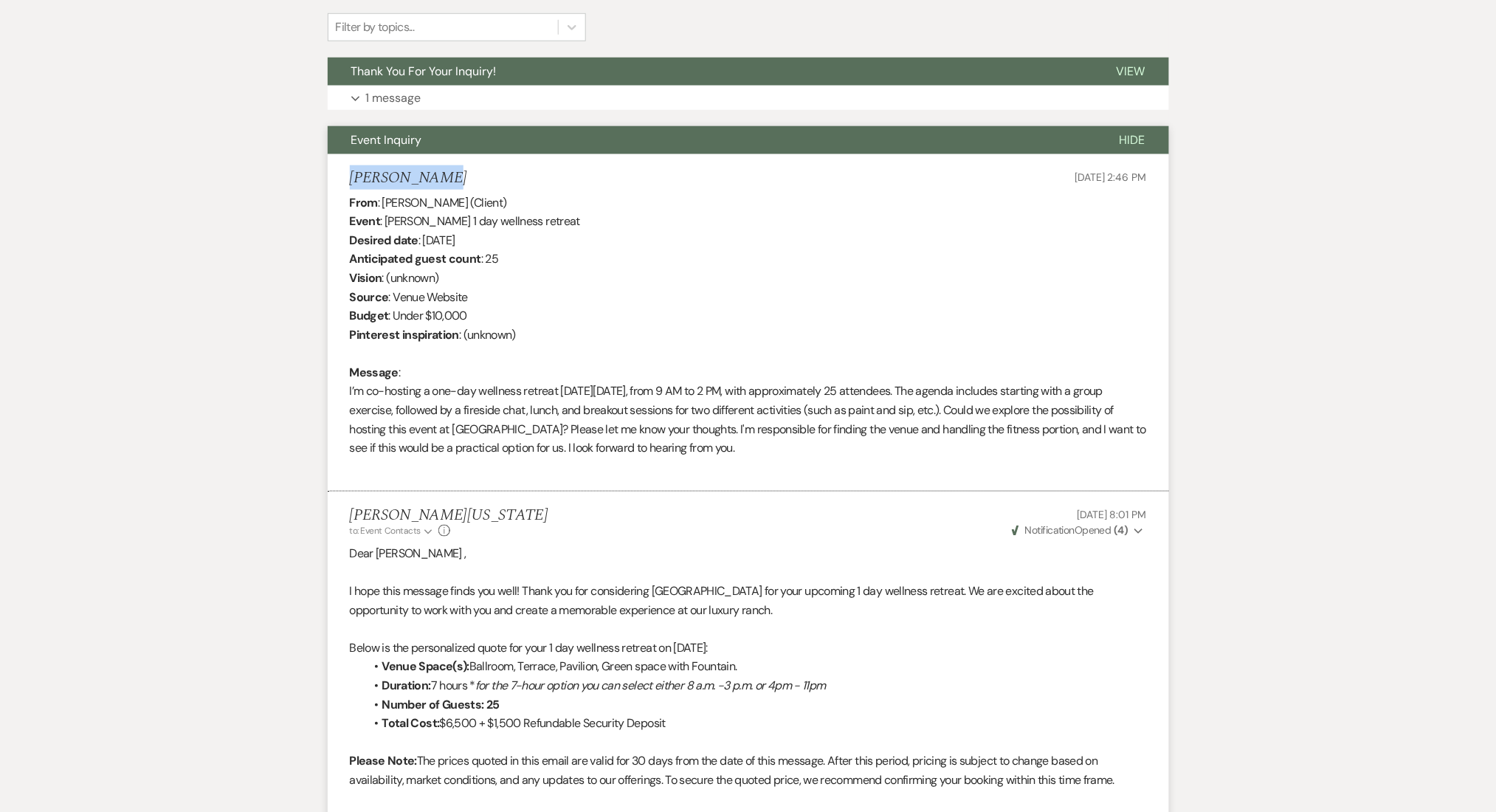
drag, startPoint x: 458, startPoint y: 182, endPoint x: 331, endPoint y: 173, distance: 127.3
click at [331, 173] on li "[PERSON_NAME] [DATE] 2:46 PM From : [PERSON_NAME] (Client) Event : [PERSON_NAME…" at bounding box center [748, 323] width 841 height 338
copy h5 "[PERSON_NAME]"
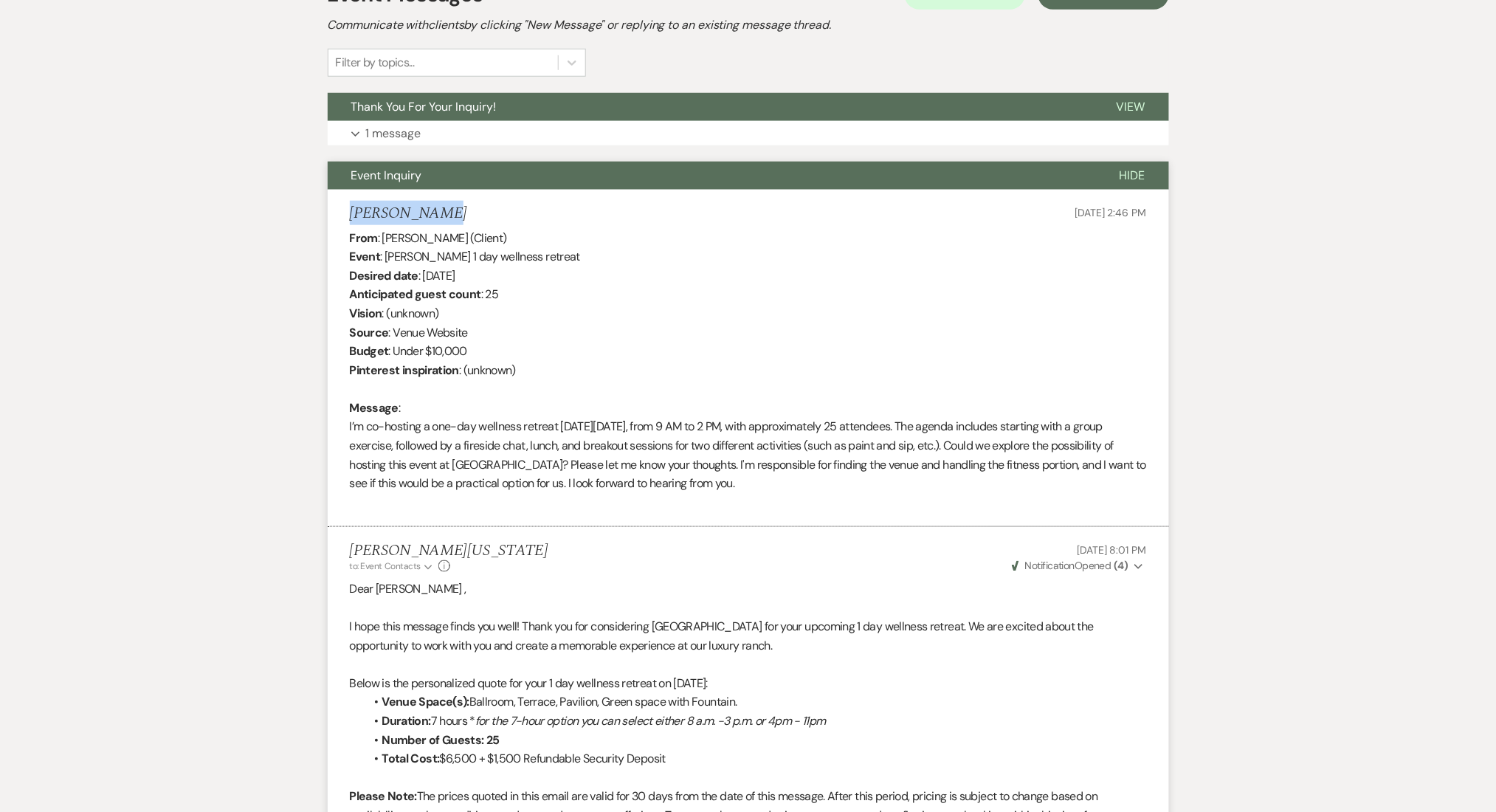
scroll to position [232, 0]
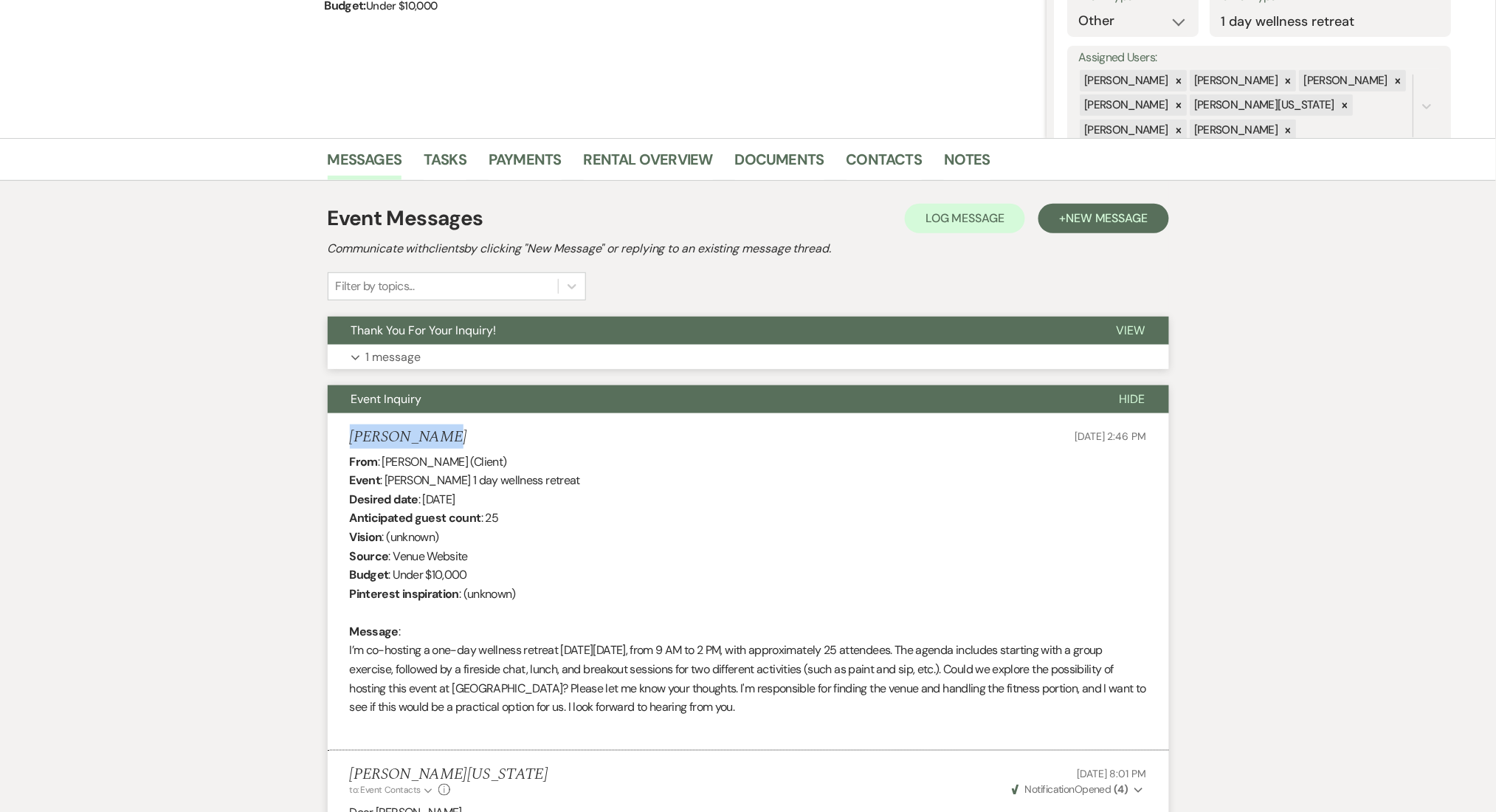
click at [529, 354] on button "Expand 1 message" at bounding box center [748, 357] width 841 height 25
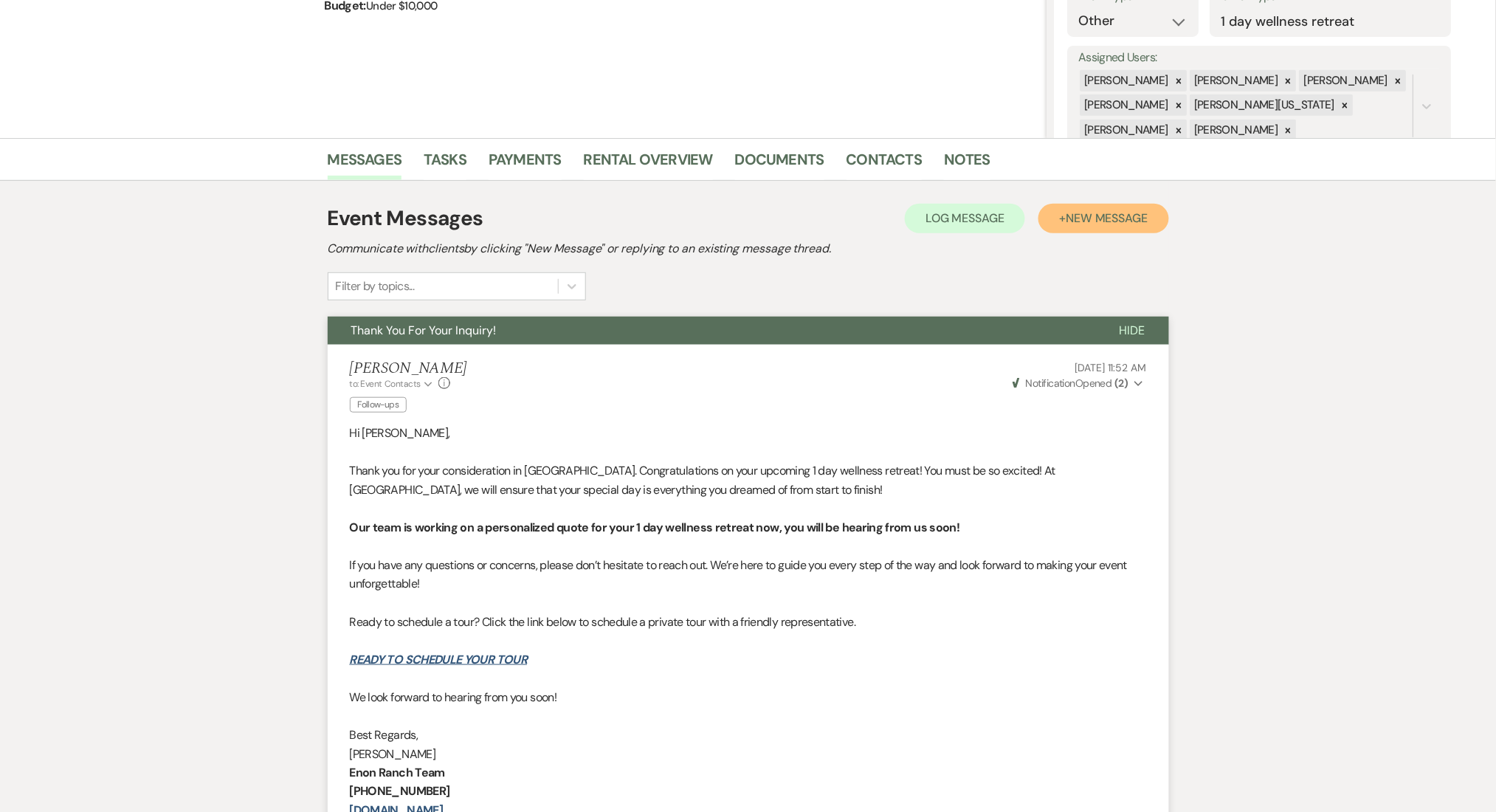
click at [1122, 222] on span "New Message" at bounding box center [1107, 218] width 82 height 15
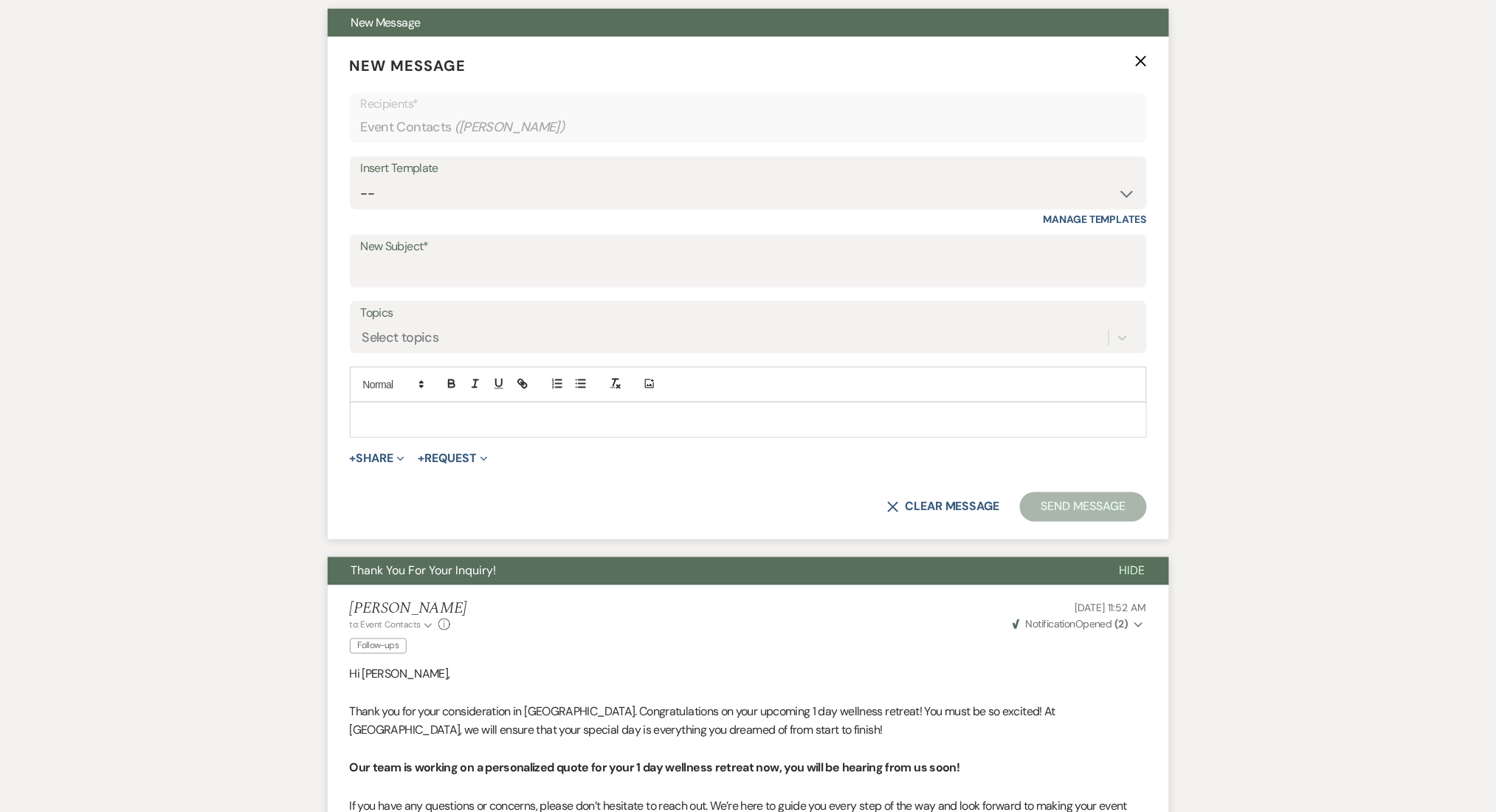
scroll to position [430, 0]
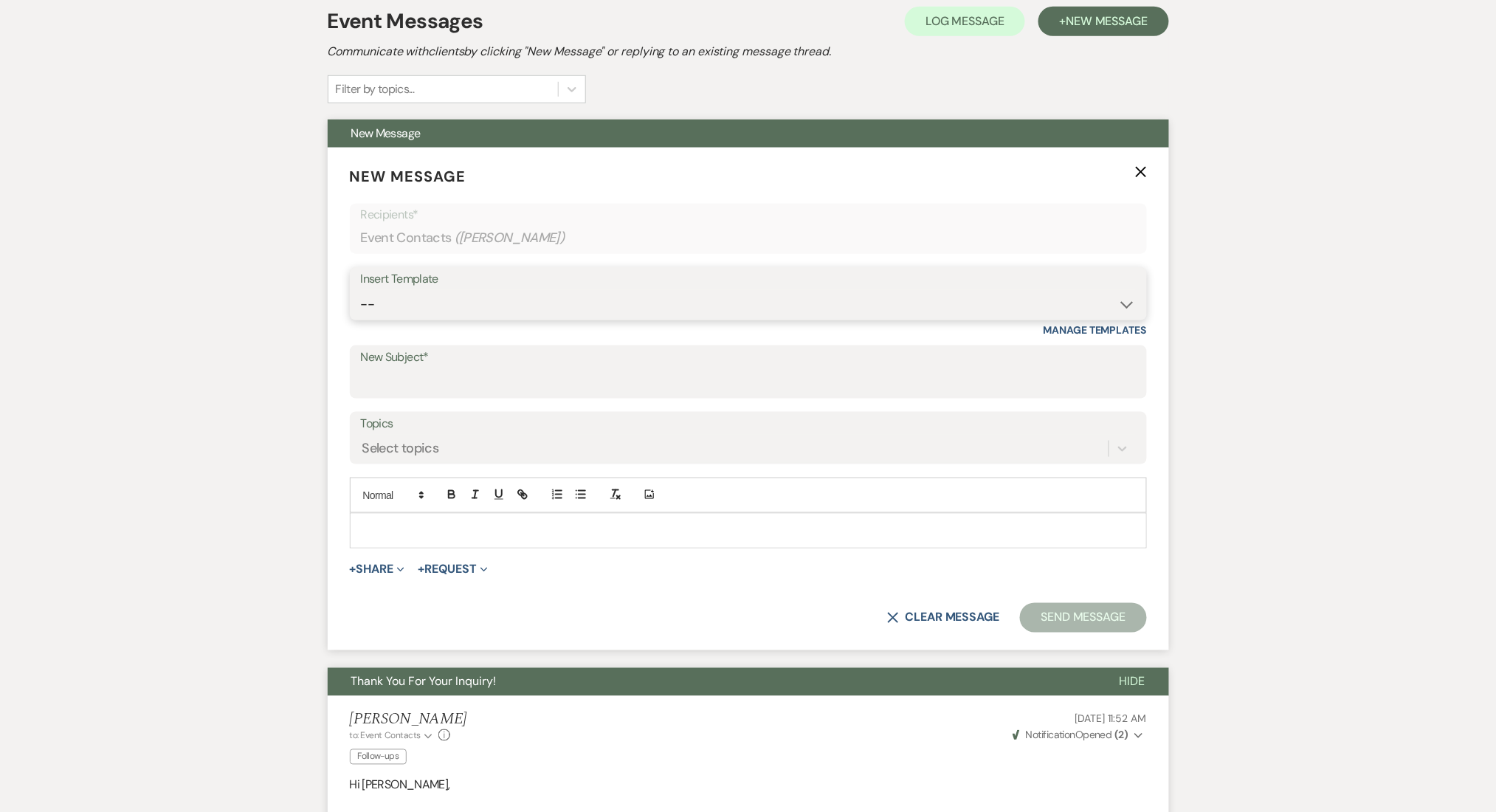
click at [479, 304] on select "-- Inquiry Follow Up Email #2 Contract Sending Template Payment Template Rental…" at bounding box center [748, 304] width 775 height 28
select select "1711"
click at [361, 290] on select "-- Inquiry Follow Up Email #2 Contract Sending Template Payment Template Rental…" at bounding box center [748, 304] width 775 height 28
type input "Enon Ranch Inquiry Follow-Up"
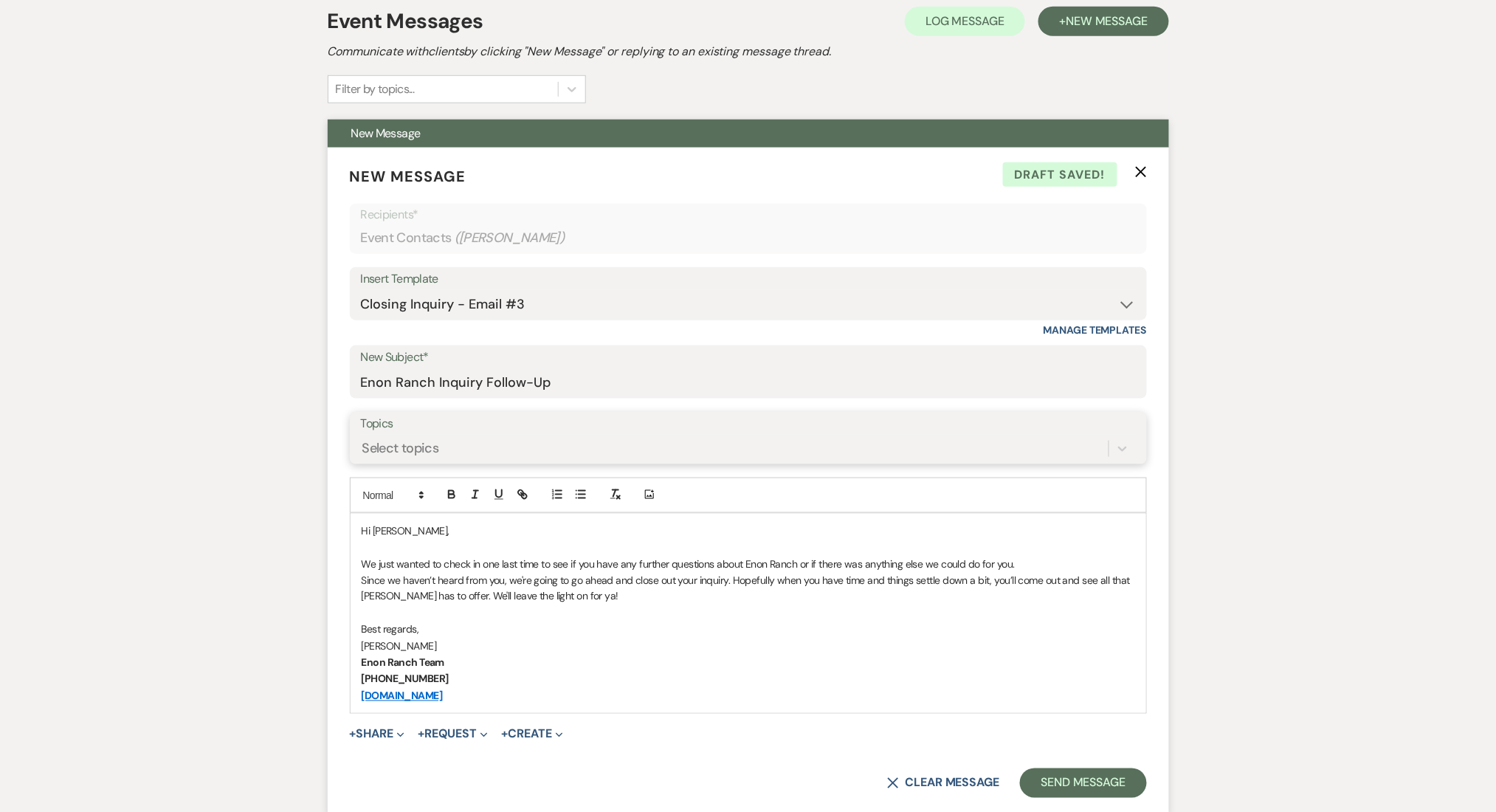
click at [499, 450] on div "Select topics" at bounding box center [735, 448] width 748 height 26
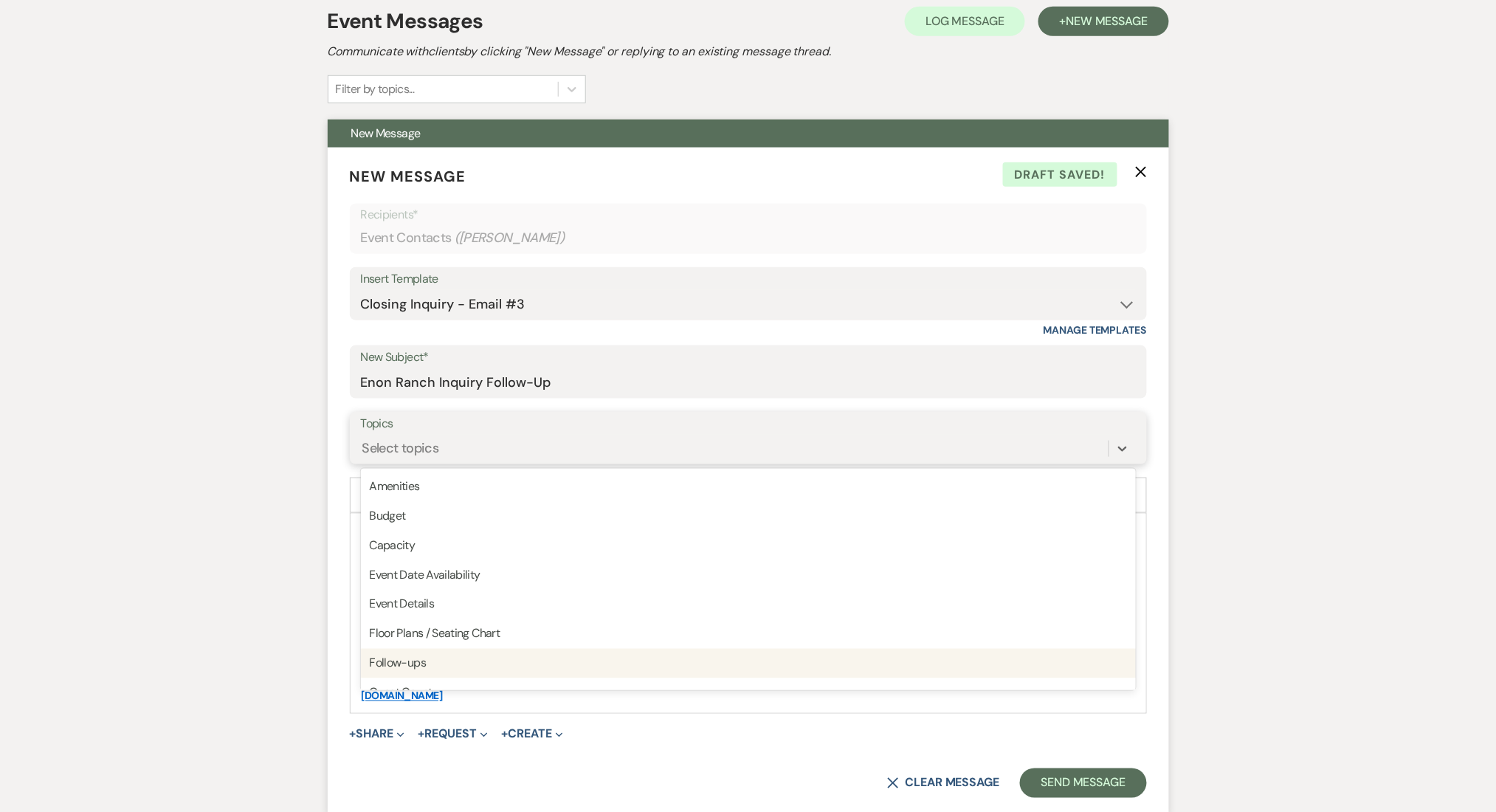
click at [463, 667] on div "Follow-ups" at bounding box center [748, 663] width 775 height 29
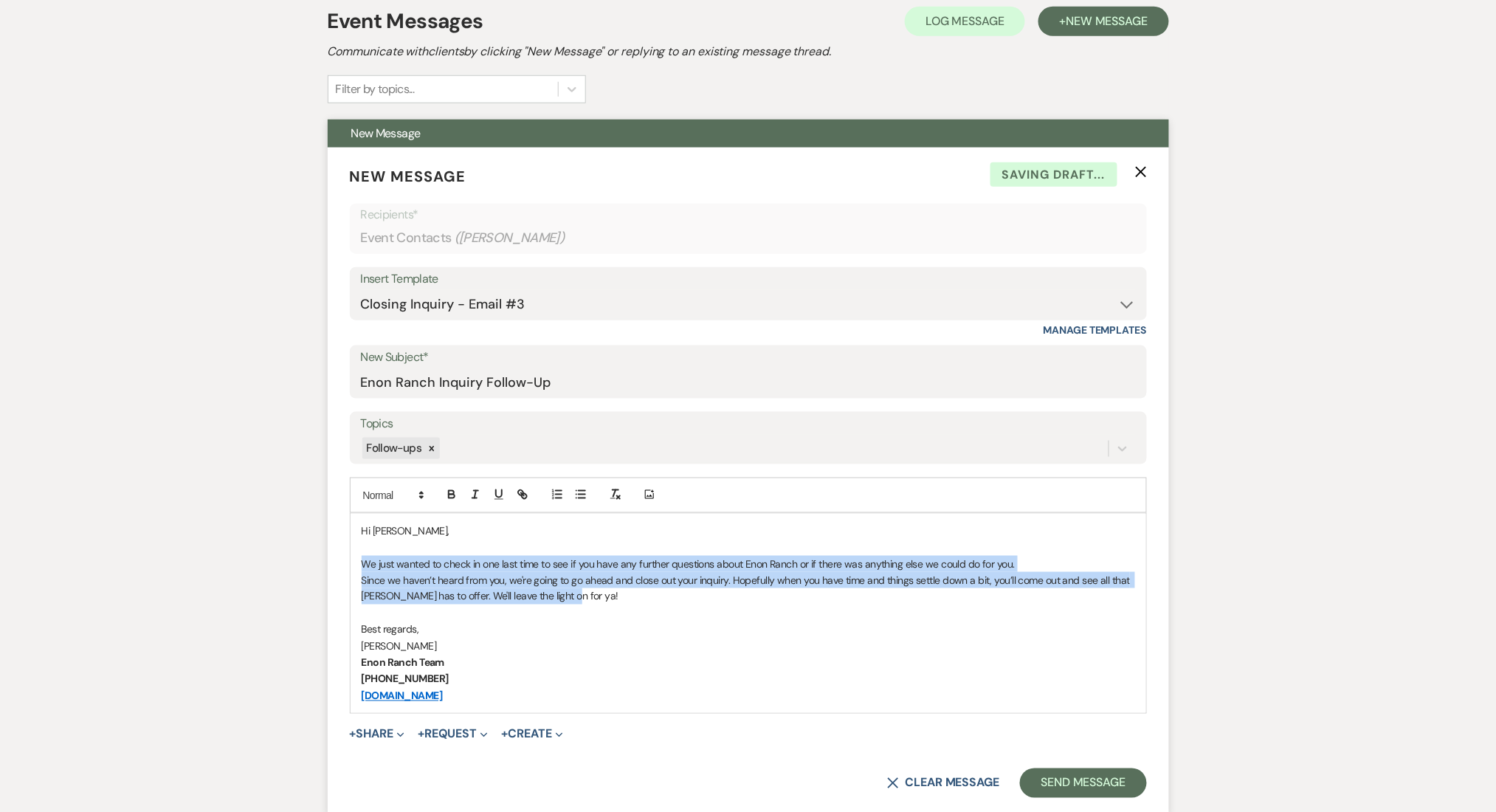
drag, startPoint x: 577, startPoint y: 592, endPoint x: 328, endPoint y: 560, distance: 251.0
click at [328, 560] on form "New Message X Saving draft... Recipients* Event Contacts ( DeShawn Snow ) Inser…" at bounding box center [748, 482] width 841 height 669
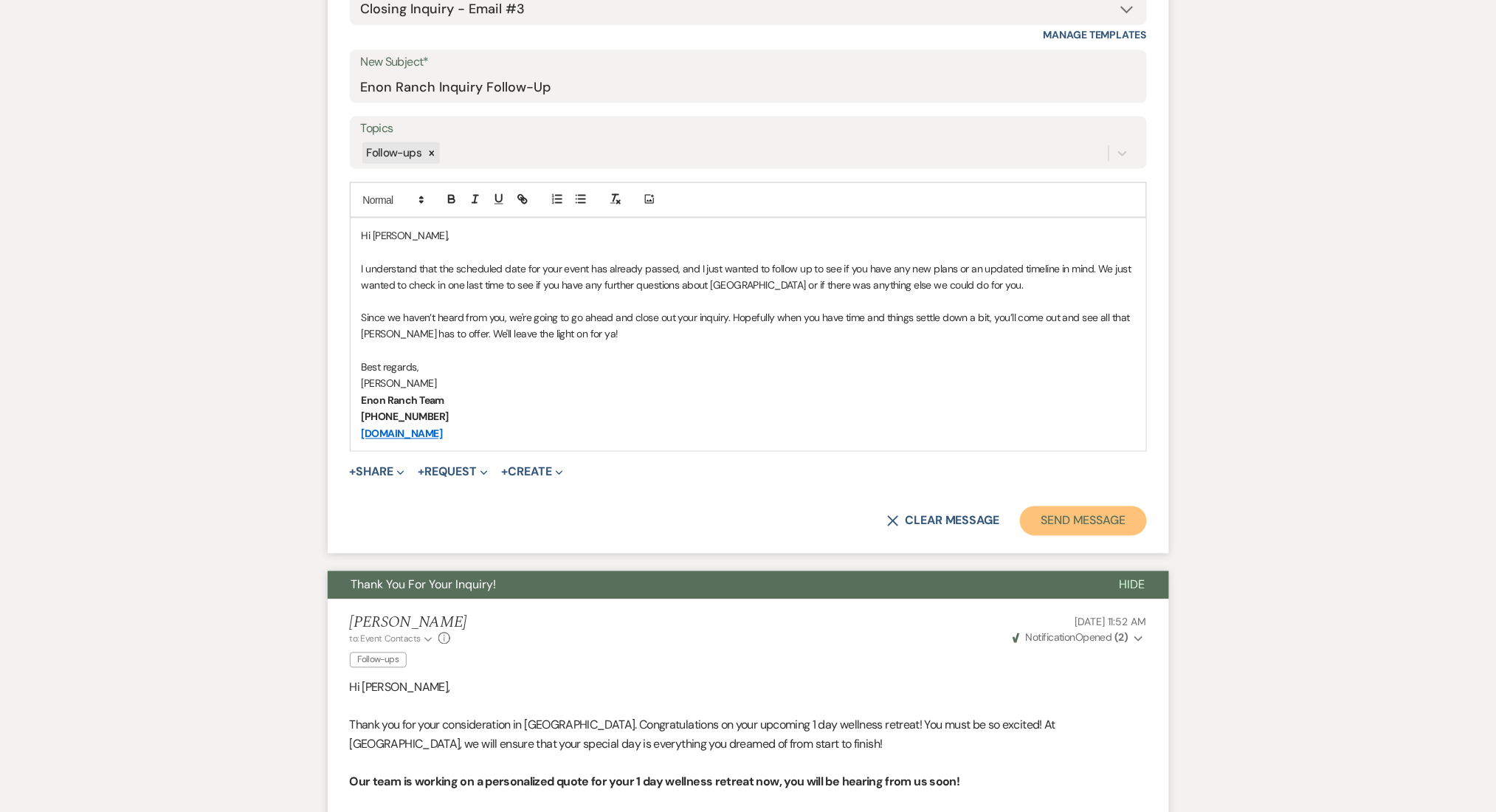
click at [1054, 515] on button "Send Message" at bounding box center [1083, 520] width 127 height 29
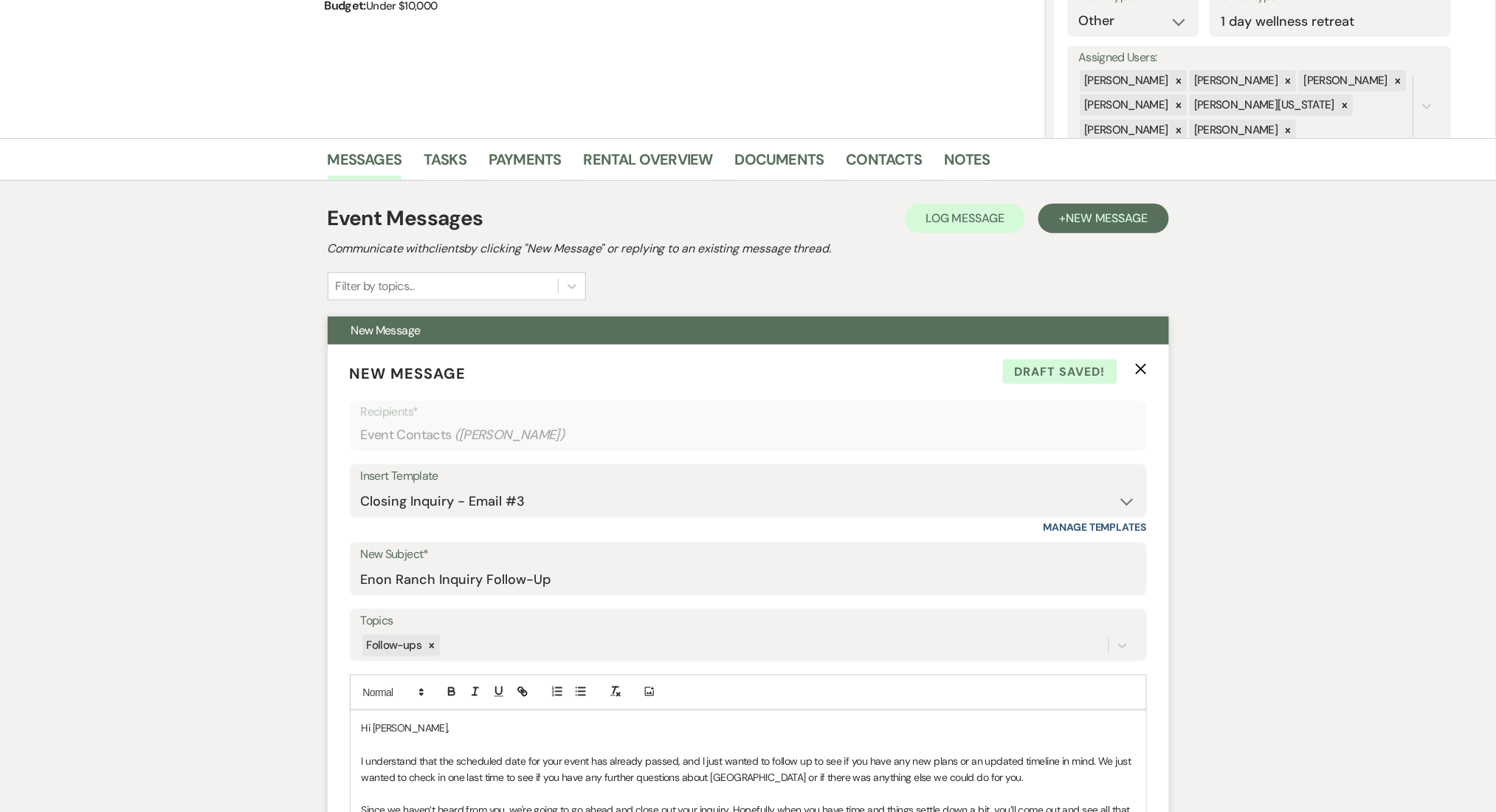
scroll to position [0, 0]
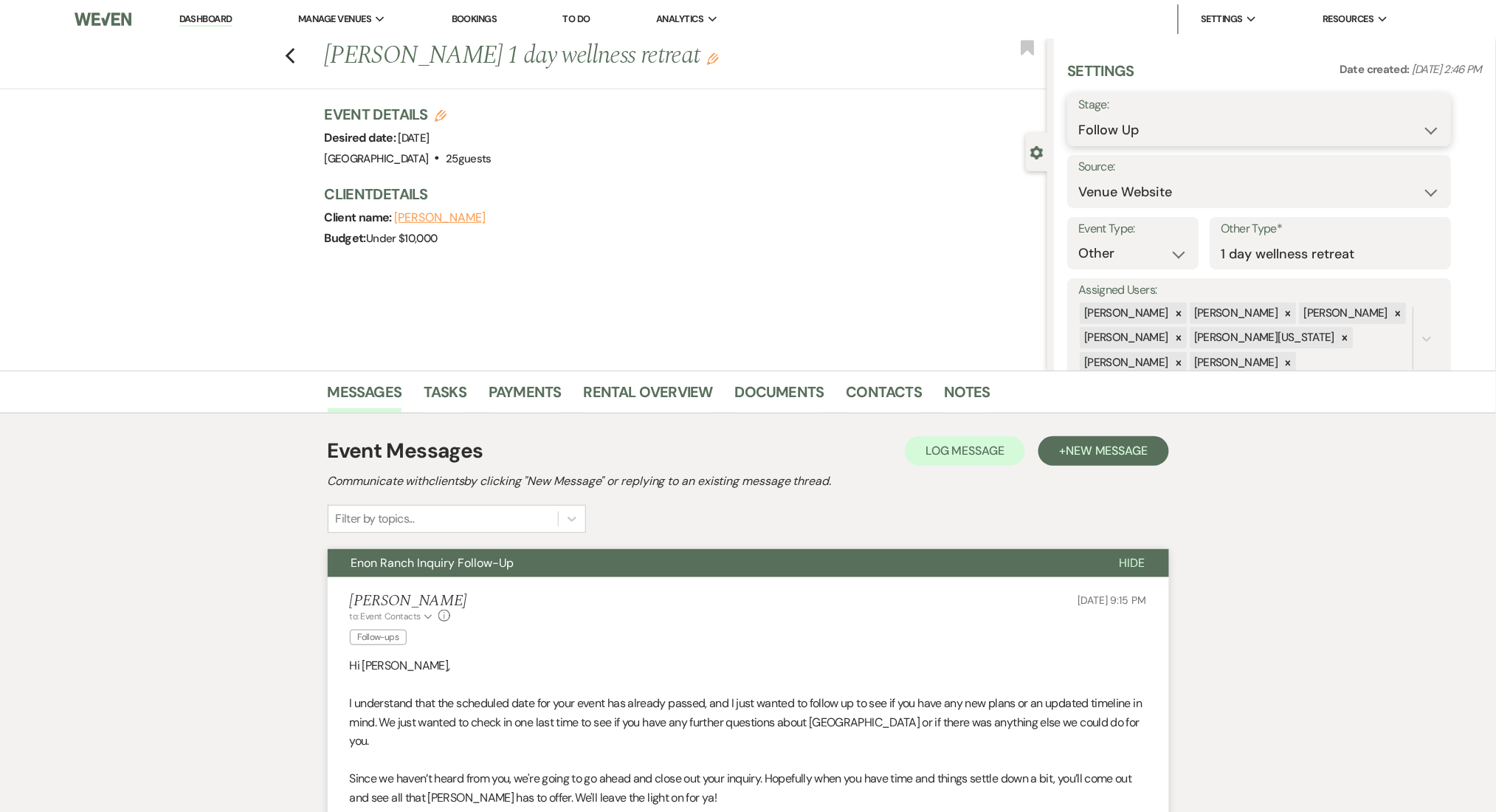
click at [1147, 139] on select "Inquiry Follow Up Tour Requested Tour Confirmed Toured Proposal Sent Booked Lost" at bounding box center [1260, 130] width 362 height 28
select select "8"
click at [1079, 116] on select "Inquiry Follow Up Tour Requested Tour Confirmed Toured Proposal Sent Booked Lost" at bounding box center [1260, 130] width 362 height 28
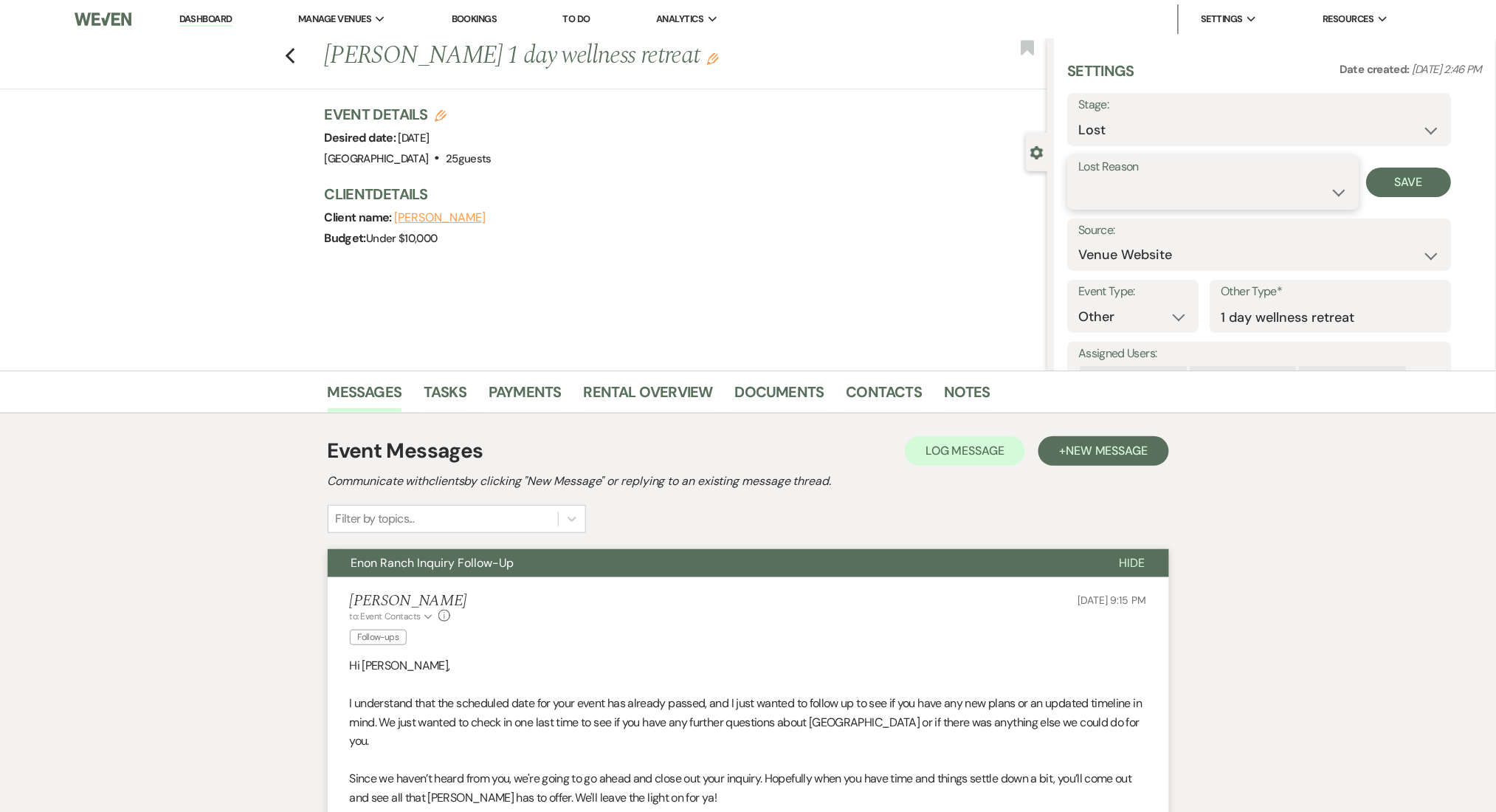
click at [1138, 184] on select "Booked Elsewhere Budget Date Unavailable No Response Not a Good Match Capacity …" at bounding box center [1213, 192] width 269 height 28
select select "1"
click at [1079, 178] on select "Booked Elsewhere Budget Date Unavailable No Response Not a Good Match Capacity …" at bounding box center [1213, 192] width 269 height 28
click at [1292, 204] on input "Other" at bounding box center [1323, 192] width 91 height 28
paste input "date of event had passed"
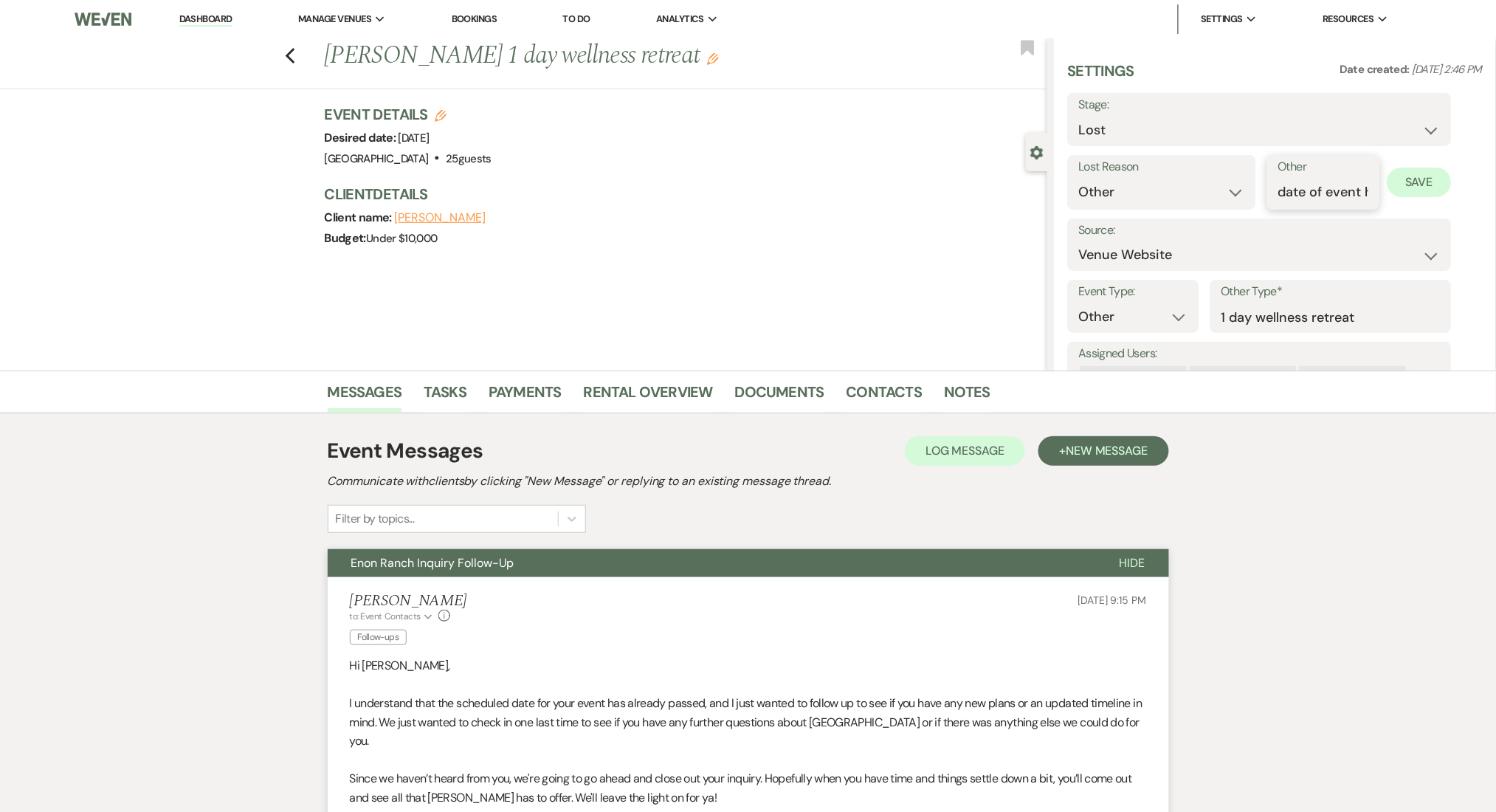
scroll to position [0, 71]
type input "date of event had passed"
click at [1426, 177] on button "Save" at bounding box center [1420, 182] width 65 height 29
click at [875, 393] on link "Contacts" at bounding box center [884, 396] width 76 height 33
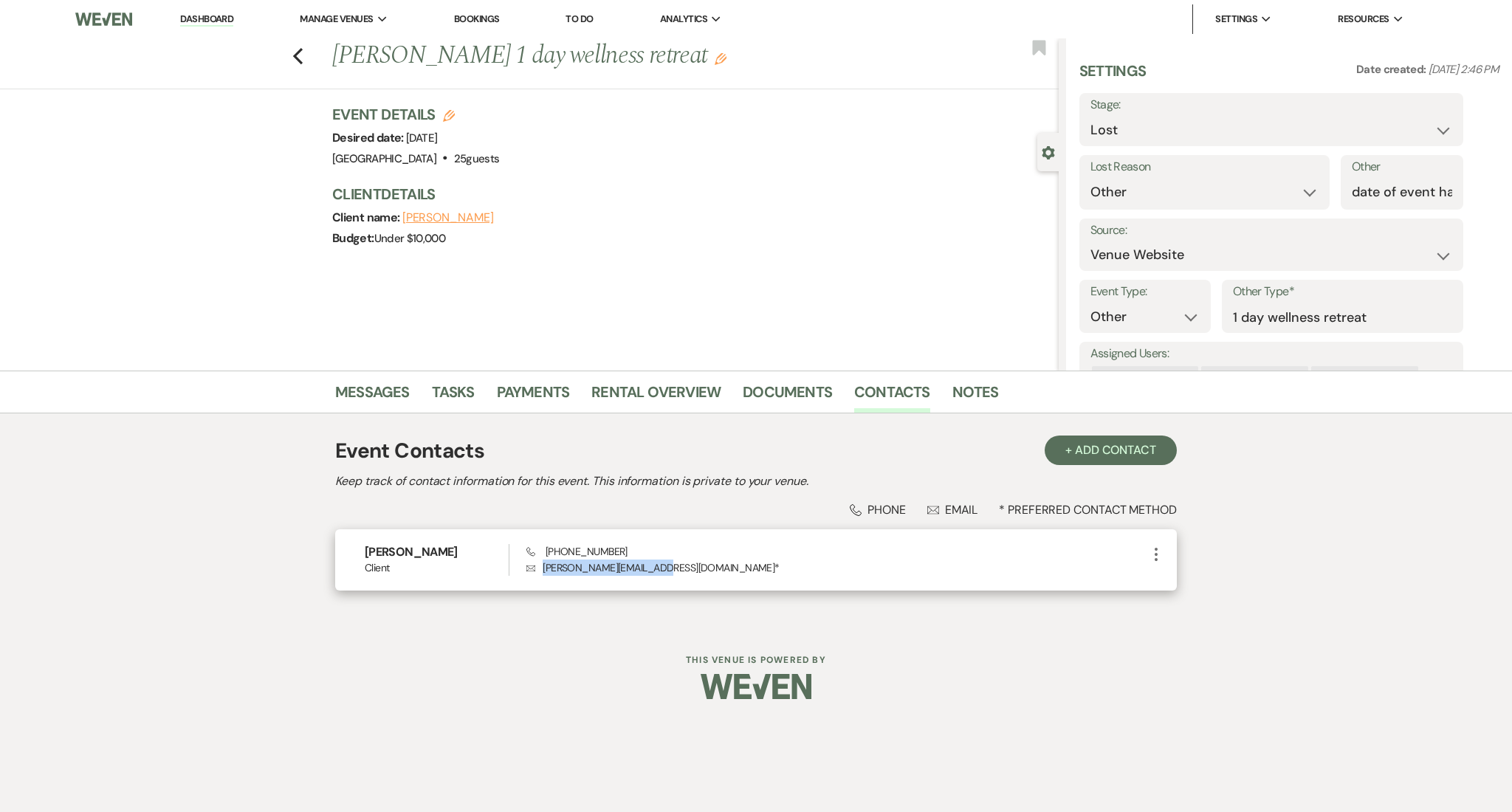
drag, startPoint x: 676, startPoint y: 562, endPoint x: 543, endPoint y: 580, distance: 134.2
click at [543, 580] on div "DeShawn Snow Client Phone (678) 266-7965 Envelope deshawn@deshawnsnow.com * More" at bounding box center [756, 559] width 841 height 61
copy p "deshawn@deshawnsnow.com"
drag, startPoint x: 619, startPoint y: 553, endPoint x: 548, endPoint y: 556, distance: 71.1
click at [548, 556] on div "Phone (678) 266-7965 Envelope deshawn@deshawnsnow.com *" at bounding box center [836, 560] width 621 height 32
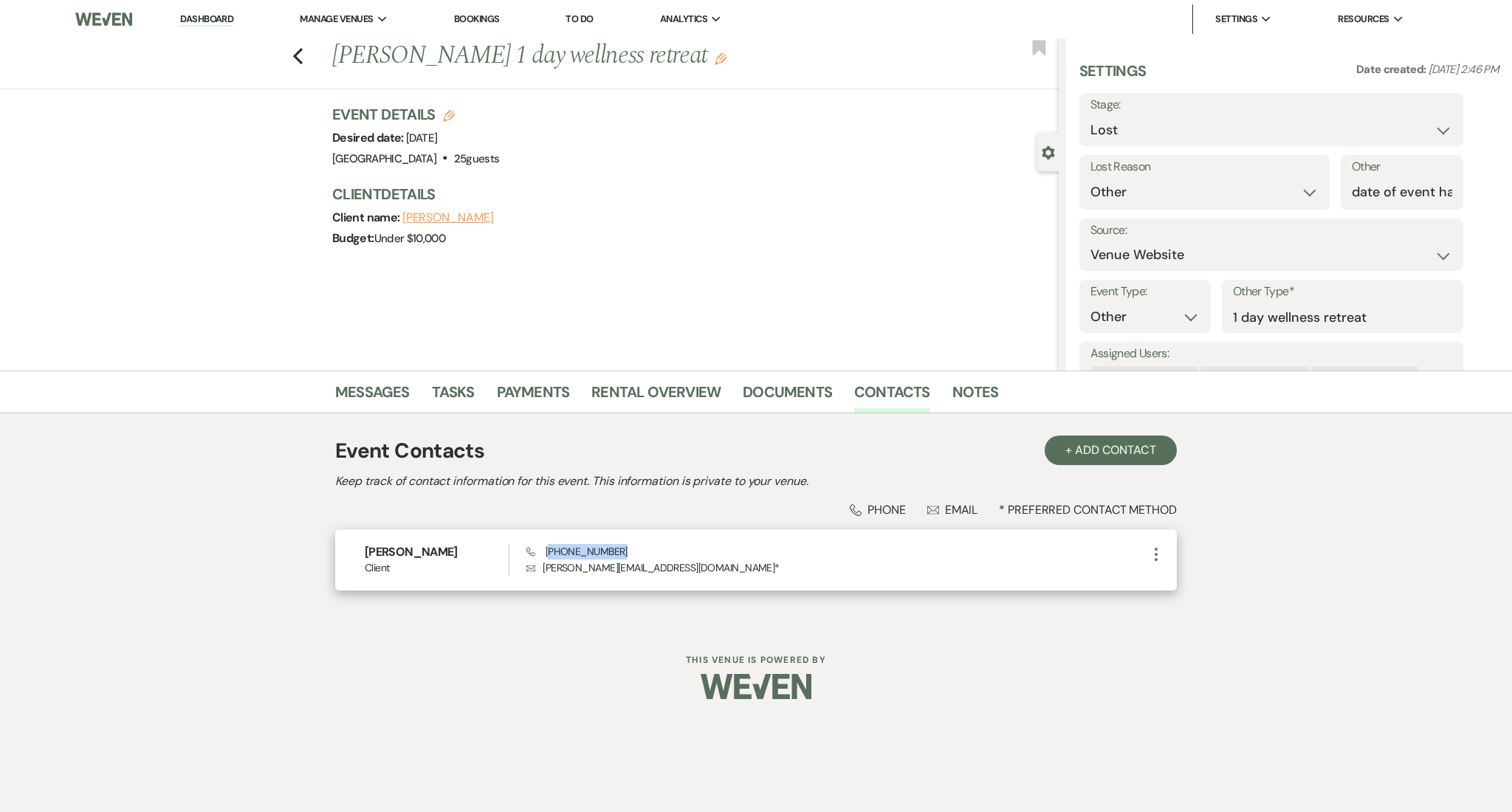
copy span "678) 266-7965"
click at [357, 390] on link "Messages" at bounding box center [372, 396] width 75 height 33
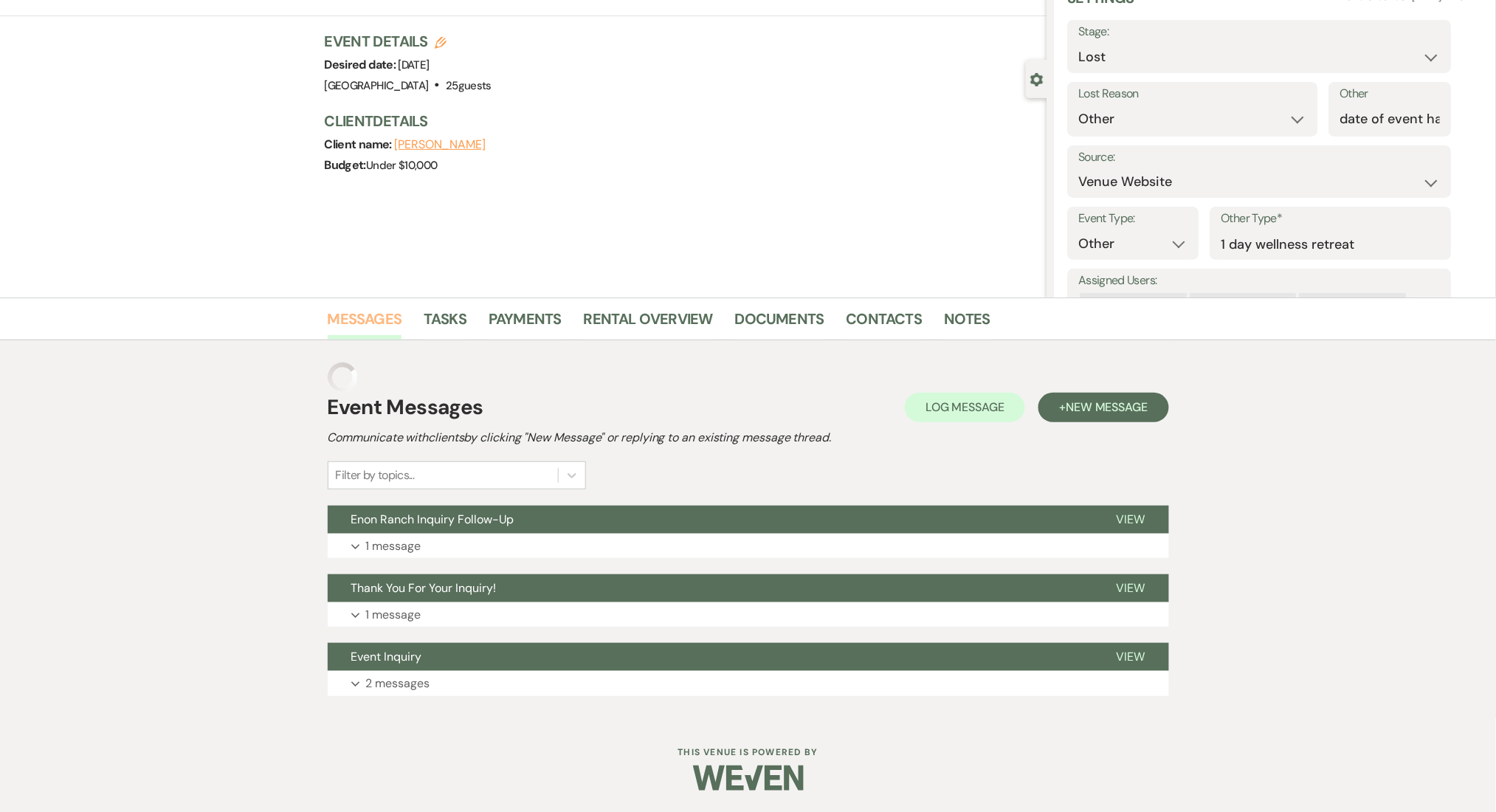
scroll to position [44, 0]
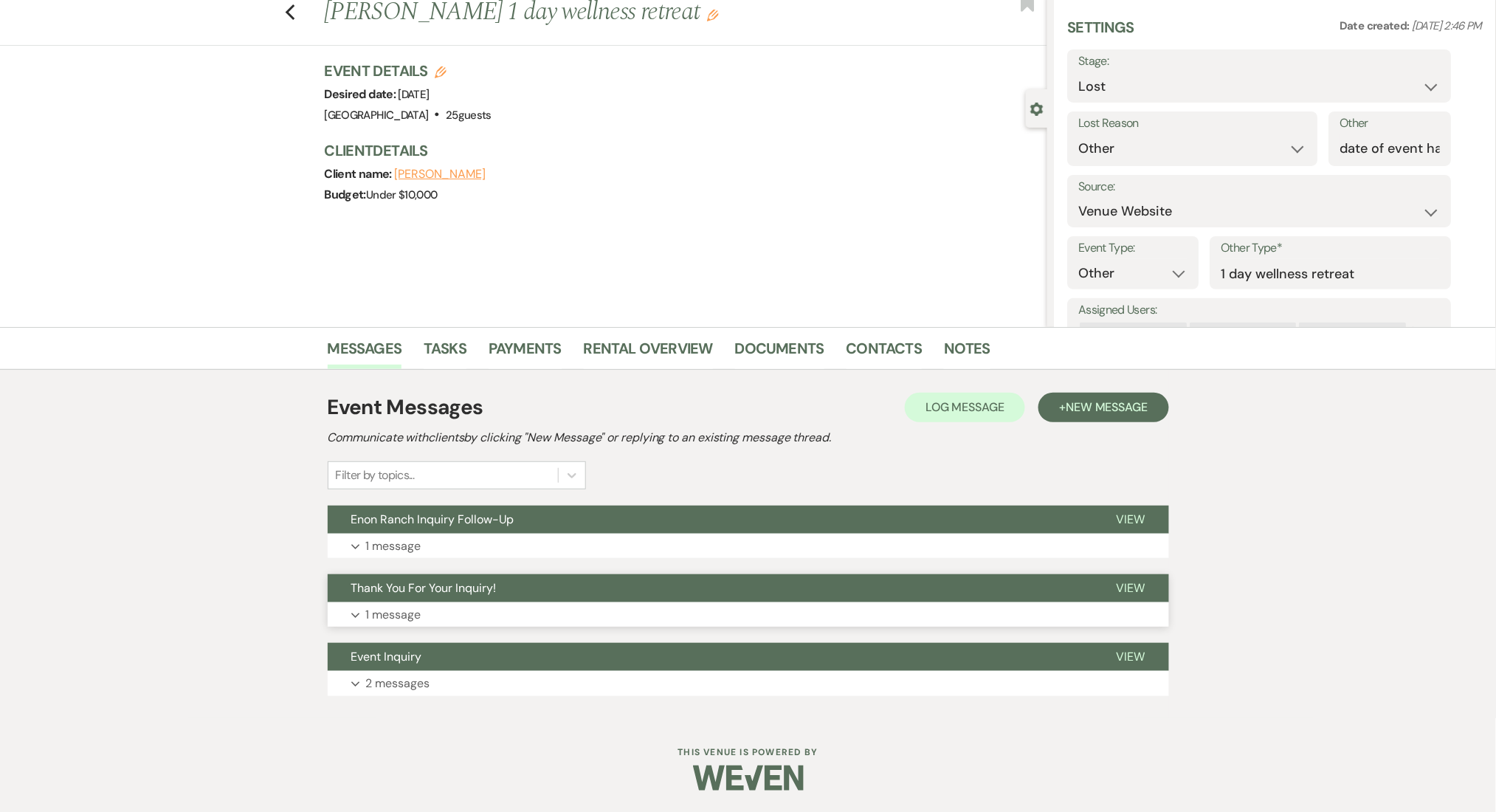
click at [494, 615] on button "Expand 1 message" at bounding box center [748, 615] width 841 height 25
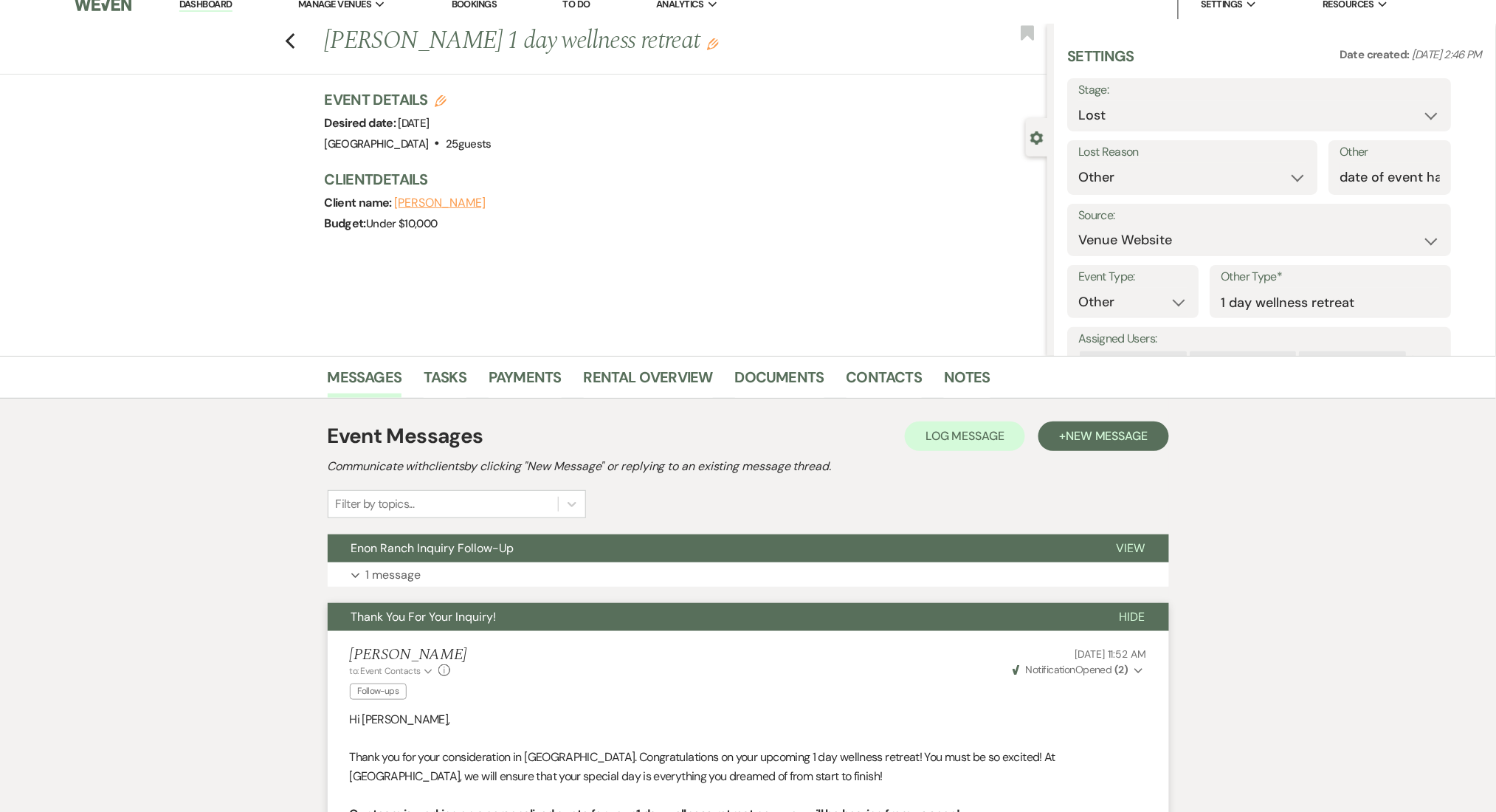
scroll to position [0, 0]
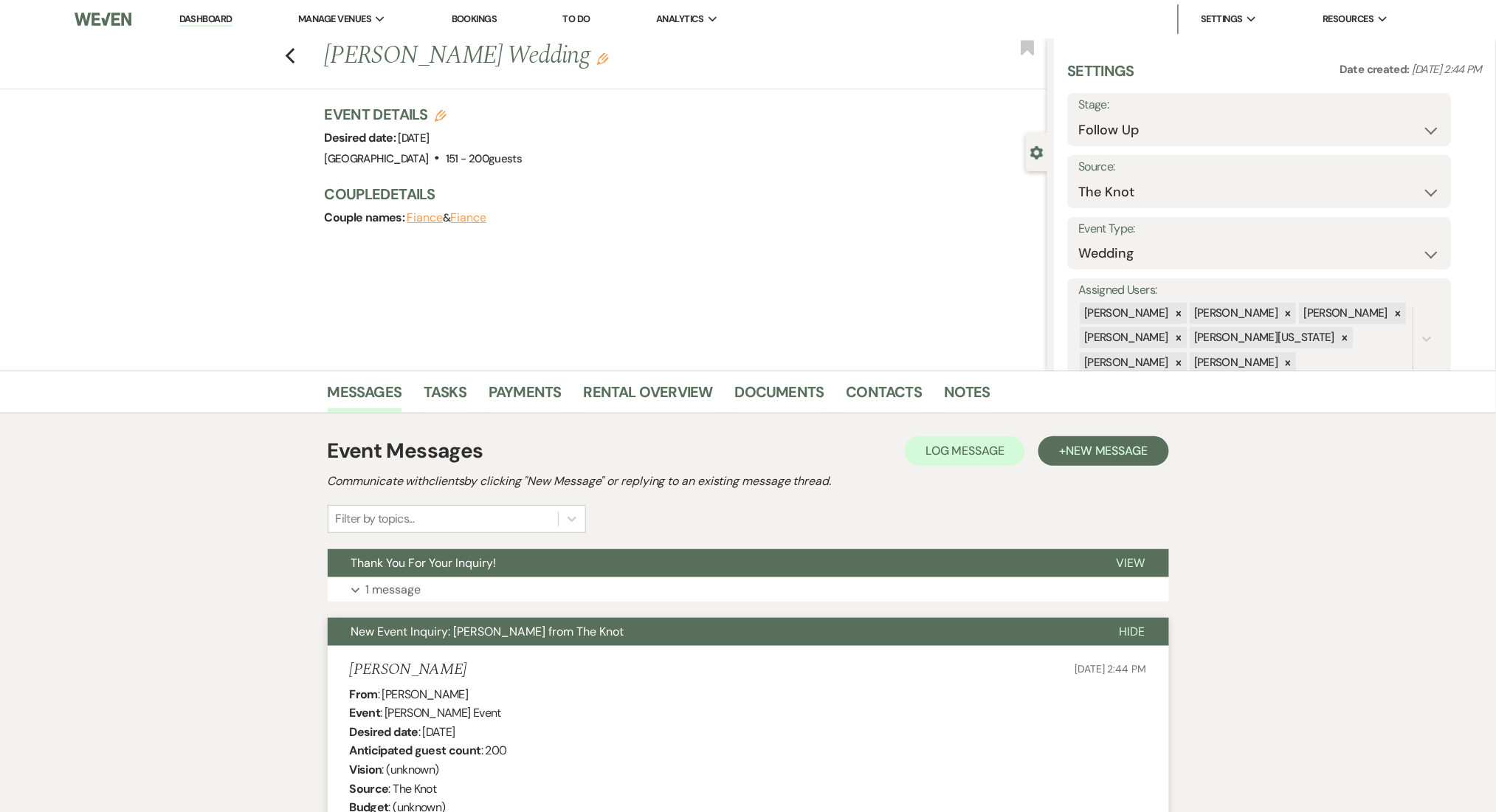
scroll to position [196, 0]
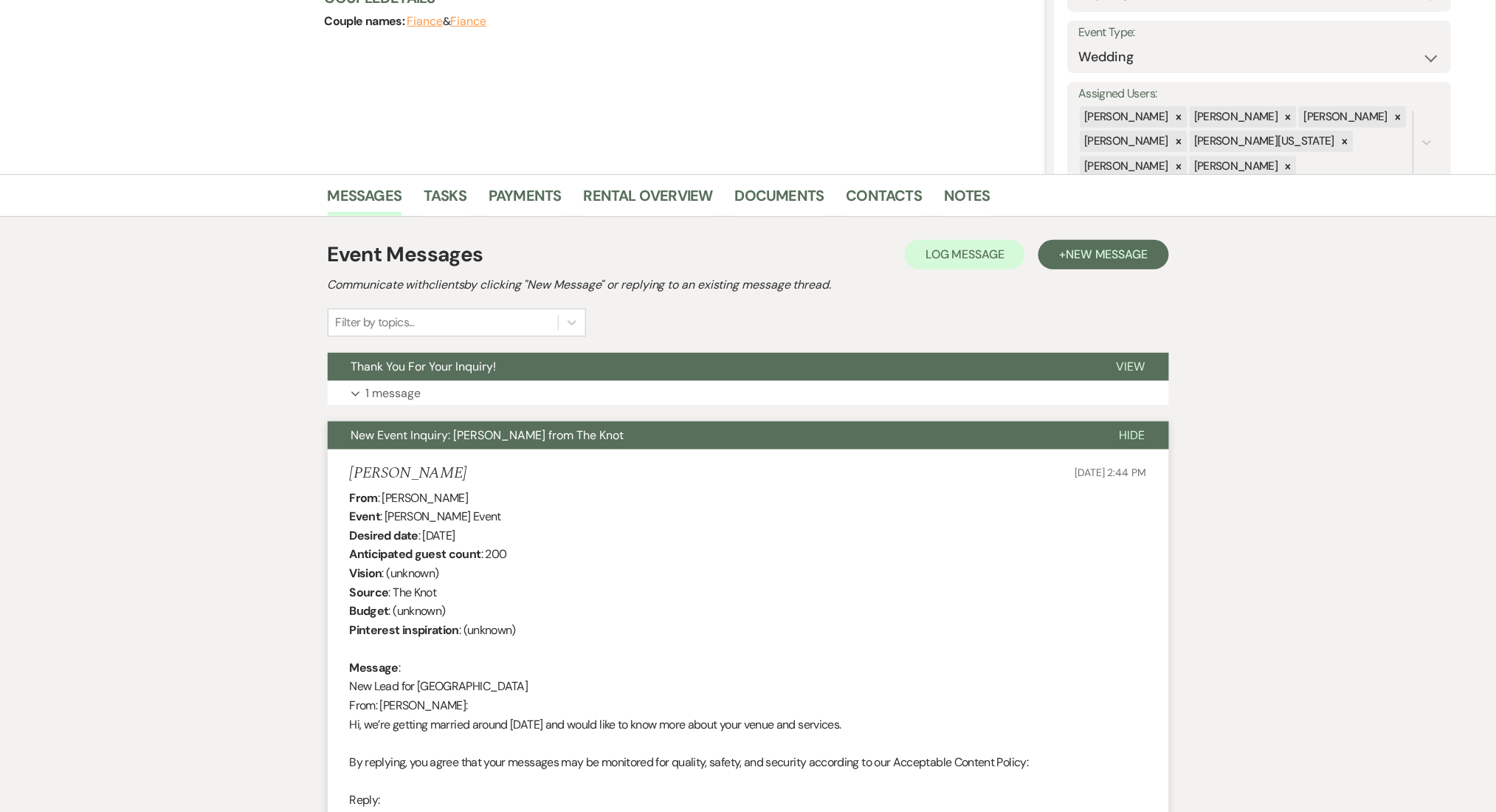
drag, startPoint x: 480, startPoint y: 497, endPoint x: 383, endPoint y: 499, distance: 97.0
copy div "[PERSON_NAME]"
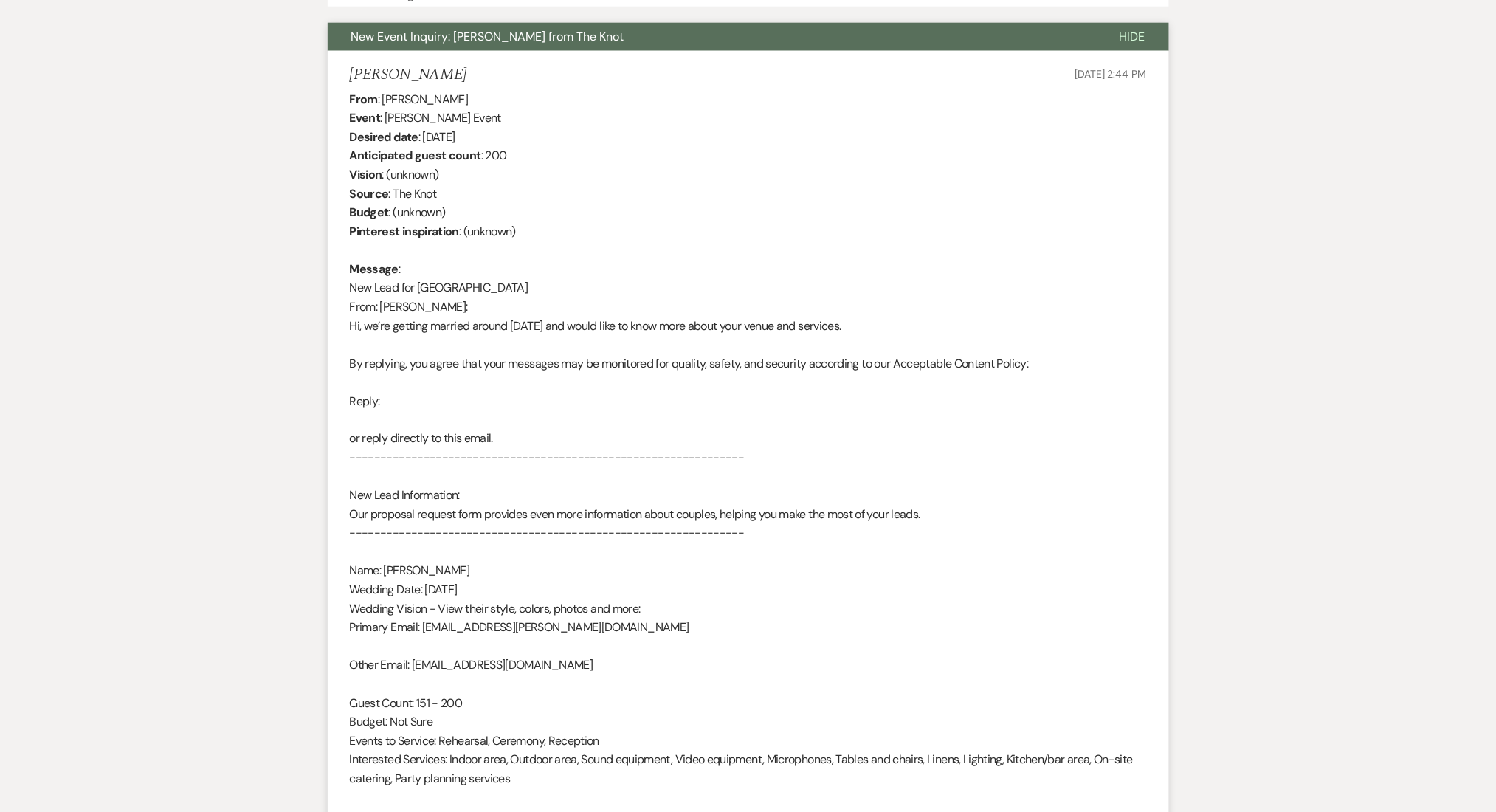
scroll to position [787, 0]
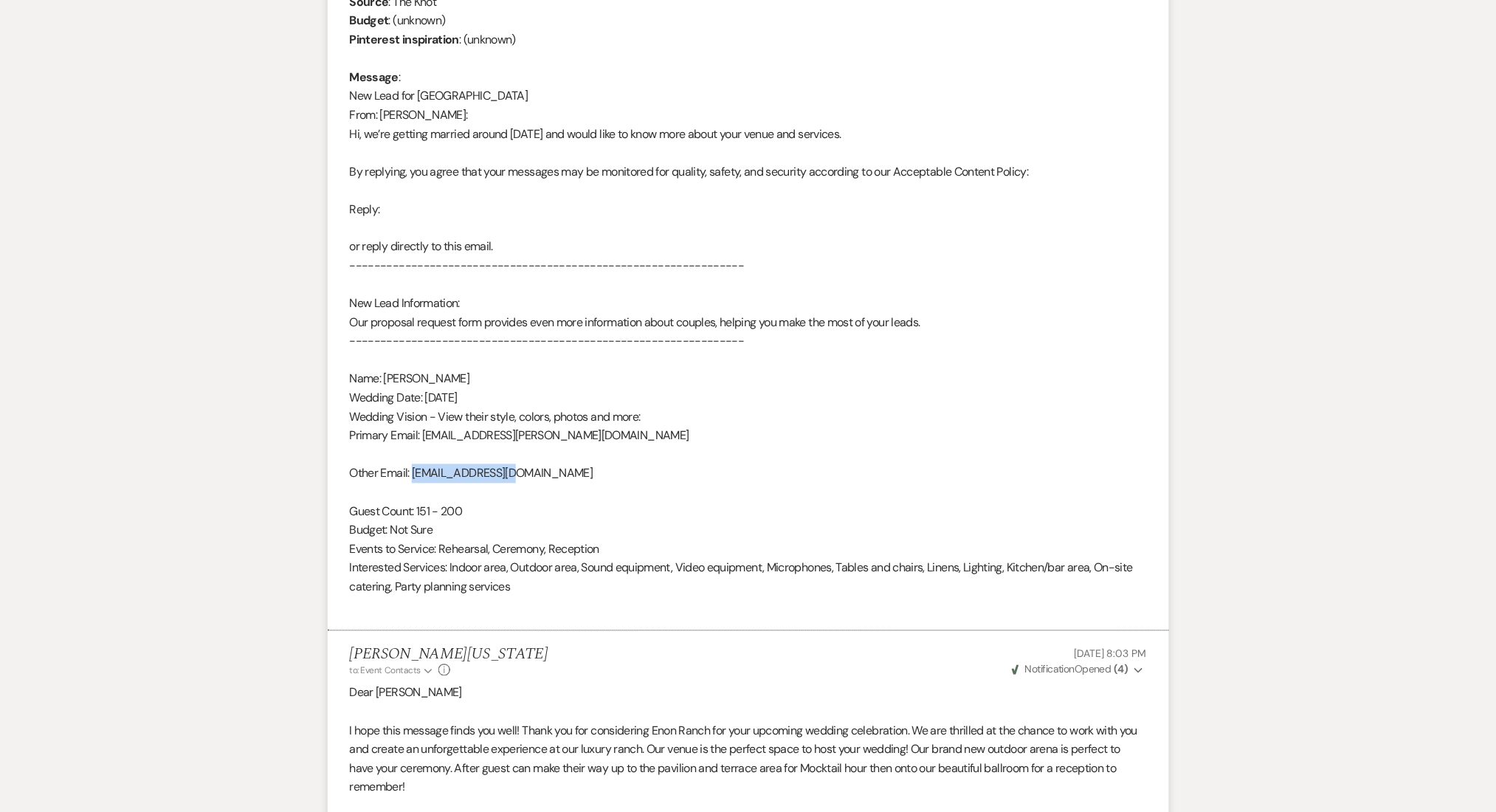
drag, startPoint x: 530, startPoint y: 473, endPoint x: 416, endPoint y: 470, distance: 114.0
click at [416, 470] on div "From : [PERSON_NAME] Event : [PERSON_NAME] Event Desired date : [DATE] Anticipa…" at bounding box center [748, 256] width 797 height 718
copy div "[EMAIL_ADDRESS][DOMAIN_NAME]"
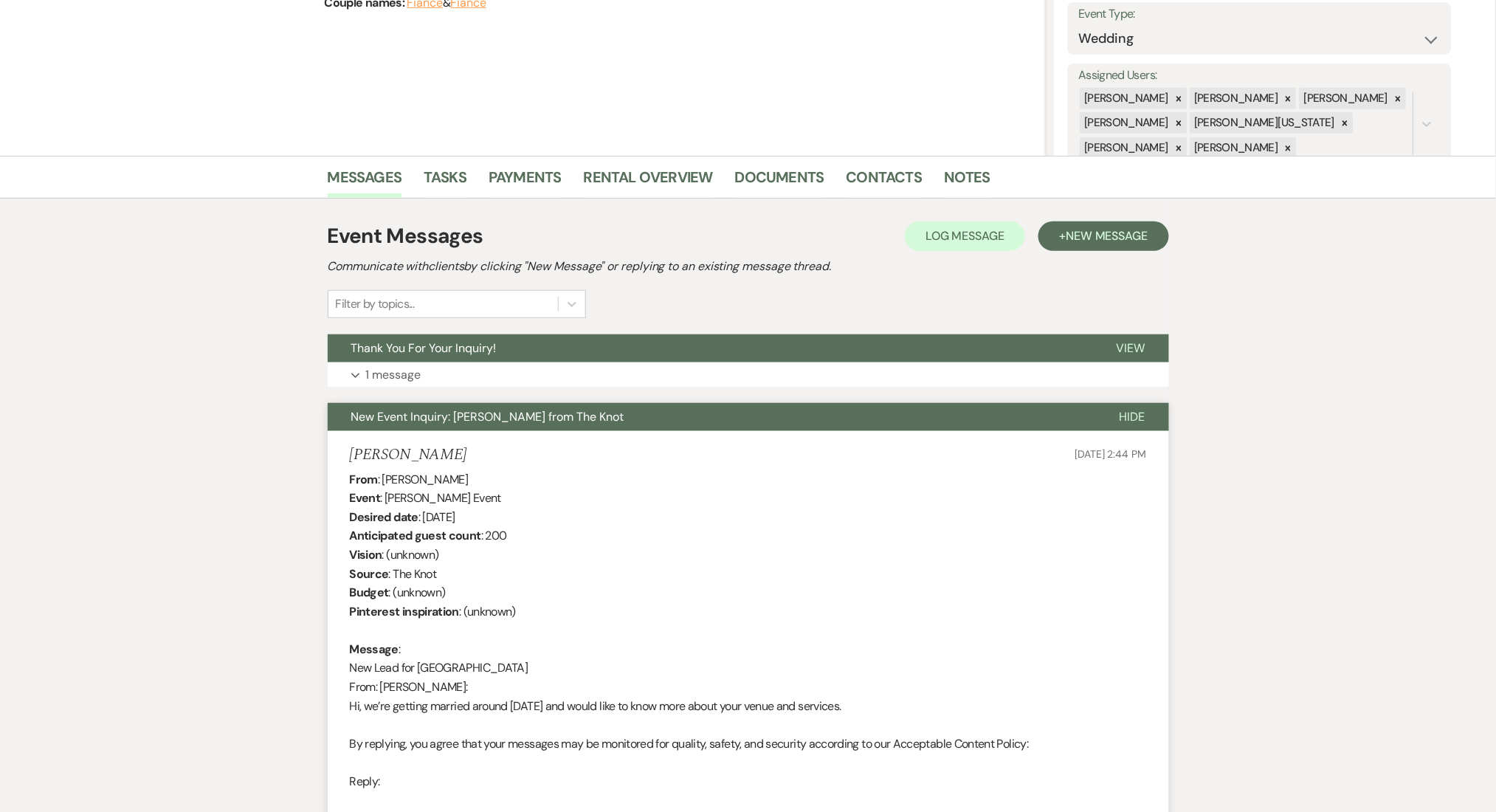
scroll to position [107, 0]
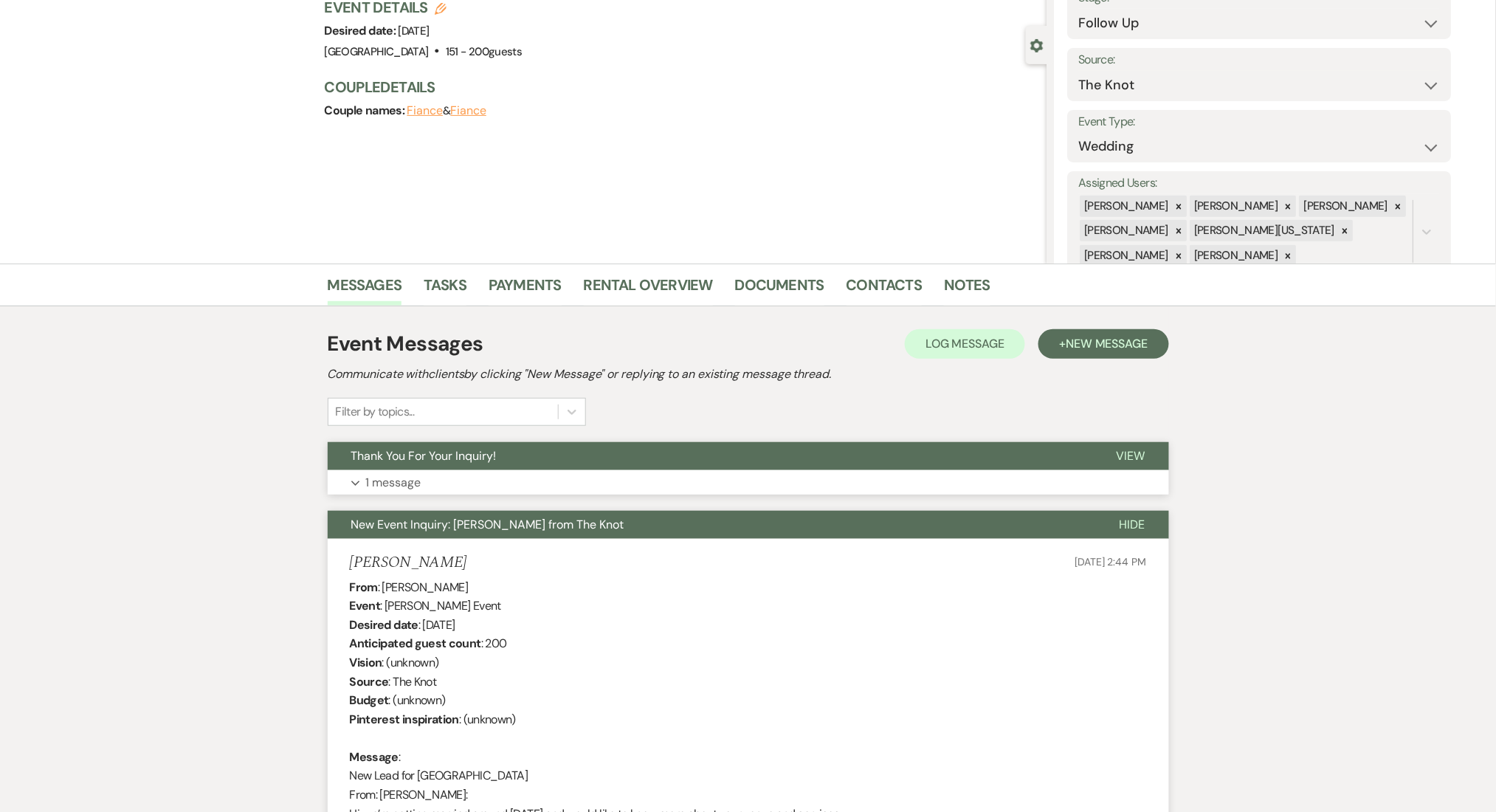
click at [536, 473] on button "Expand 1 message" at bounding box center [748, 483] width 841 height 25
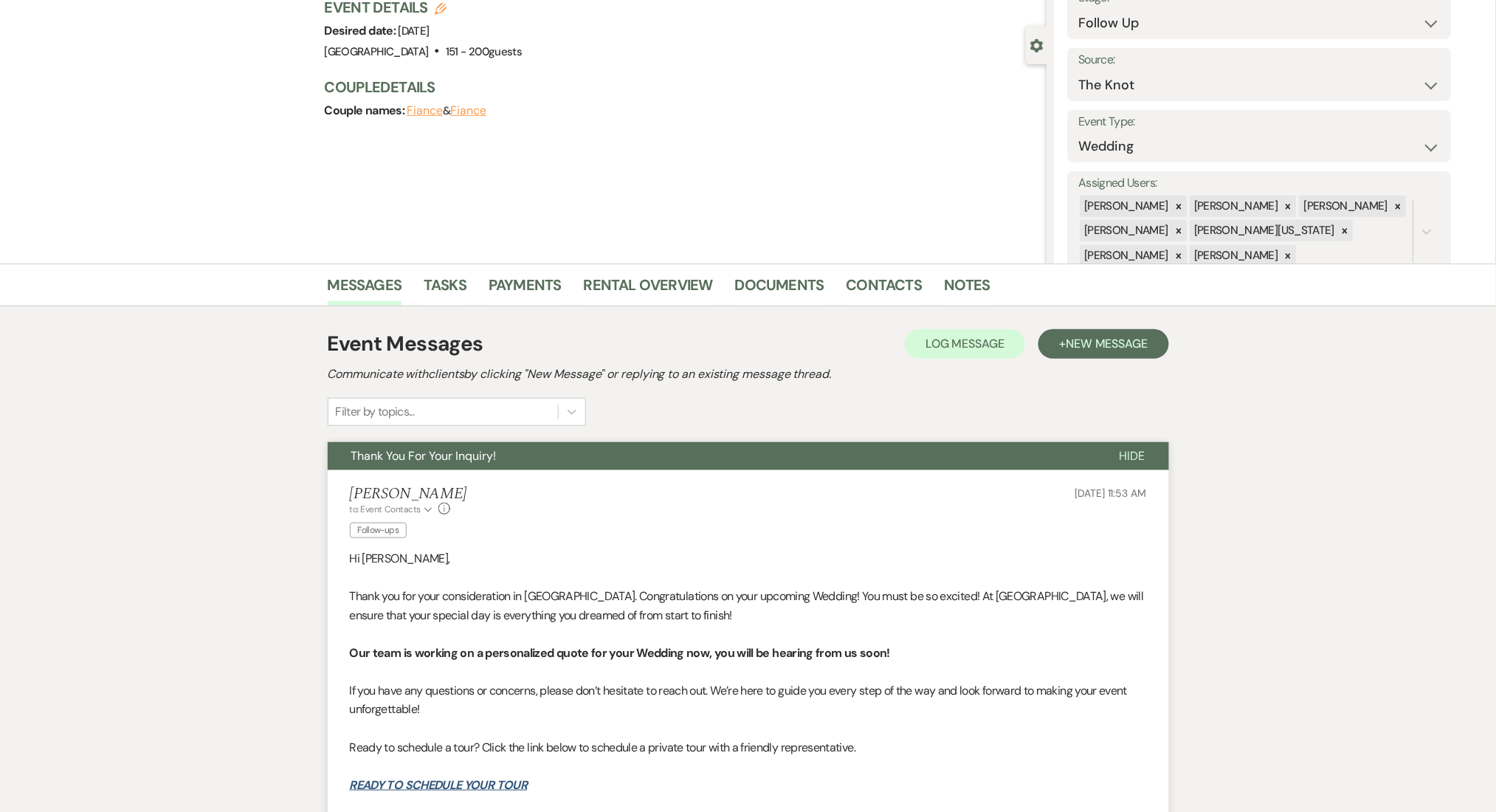
scroll to position [205, 0]
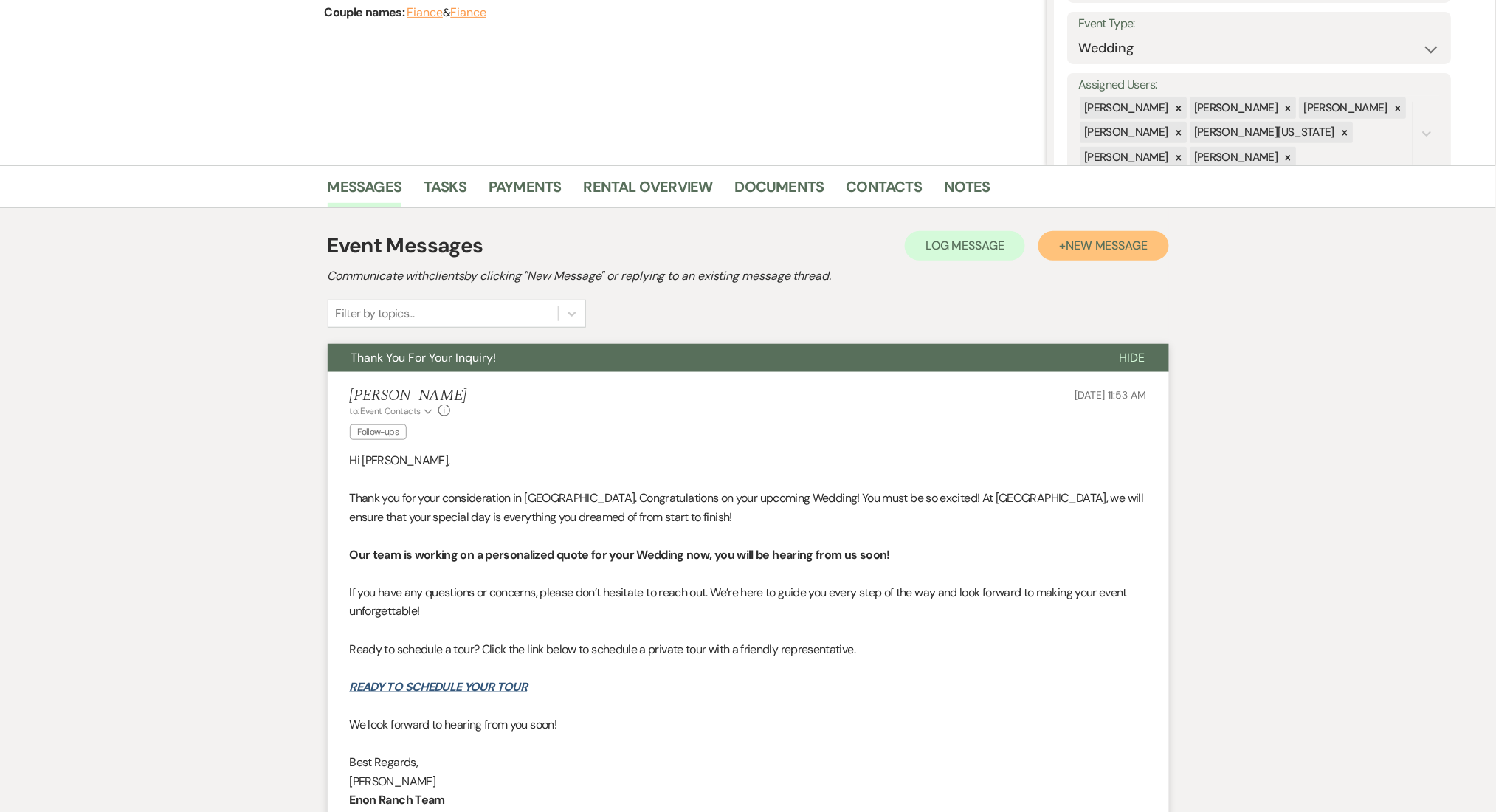
click at [1090, 238] on span "New Message" at bounding box center [1107, 246] width 82 height 15
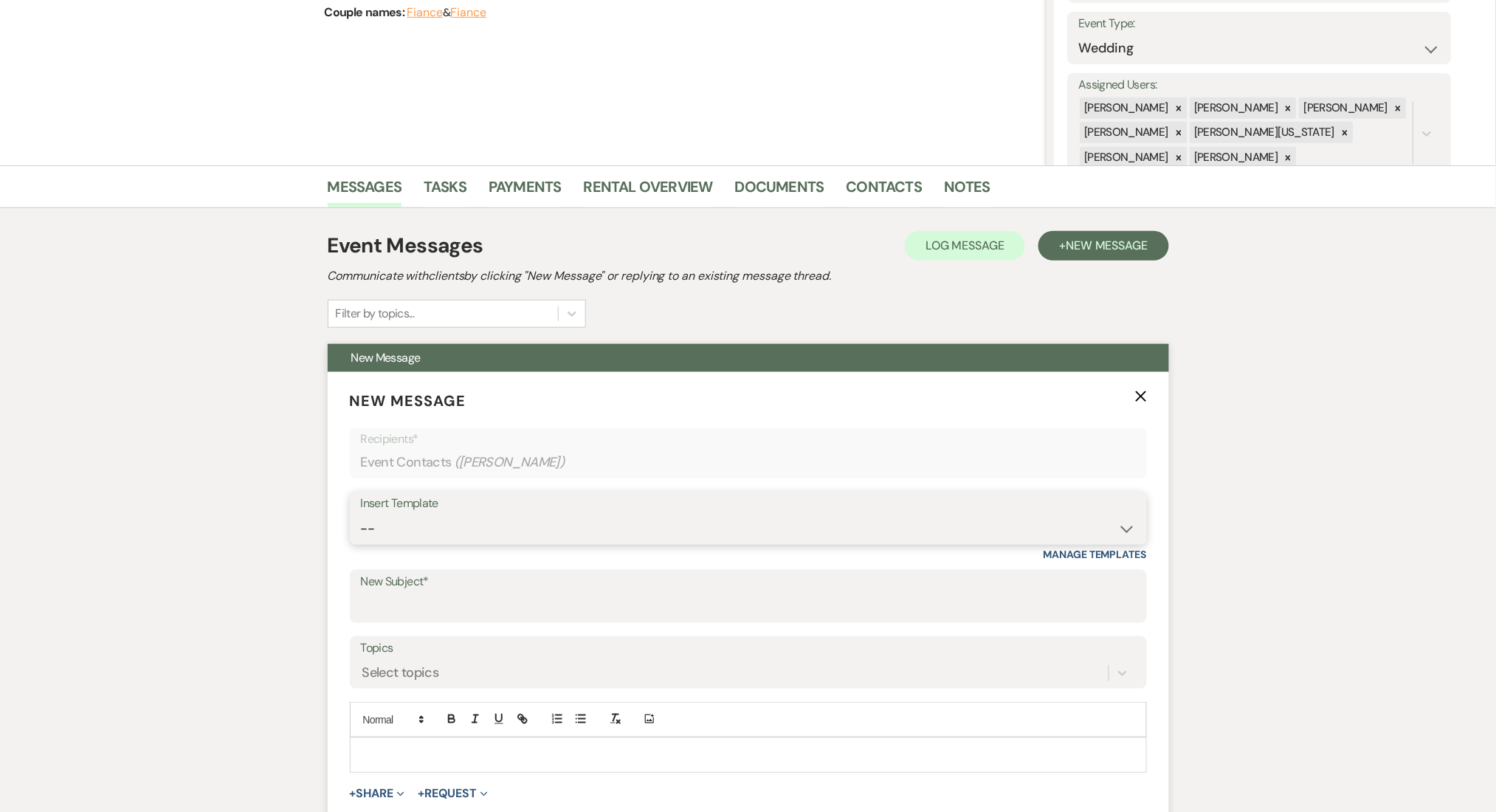
click at [662, 533] on select "-- Inquiry Follow Up Email #2 Contract Sending Template Payment Template Rental…" at bounding box center [748, 529] width 775 height 28
select select "4603"
click at [361, 515] on select "-- Inquiry Follow Up Email #2 Contract Sending Template Payment Template Rental…" at bounding box center [748, 529] width 775 height 28
type input "Checking In – Any Assistance Needed for Your Event?"
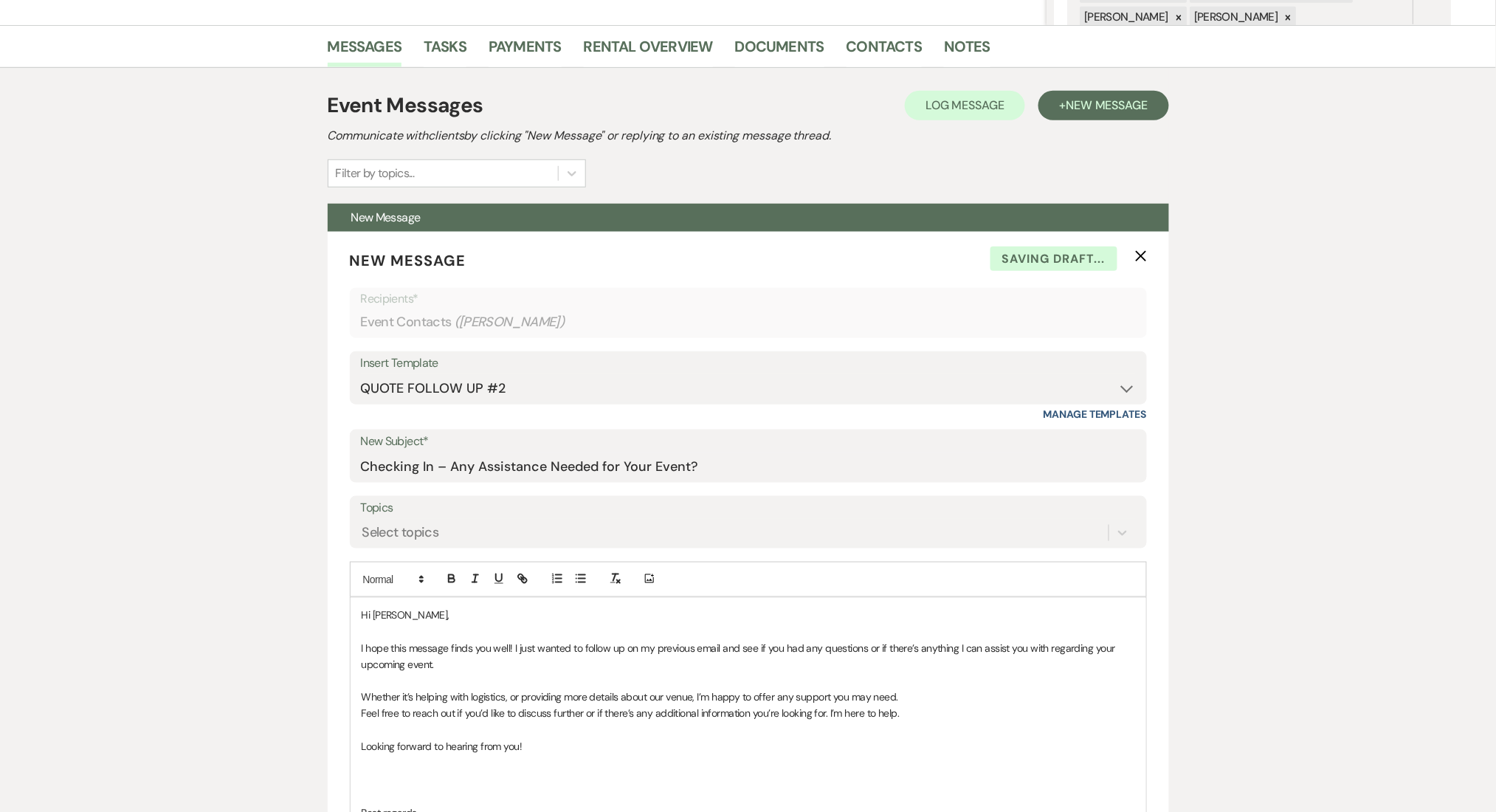
scroll to position [500, 0]
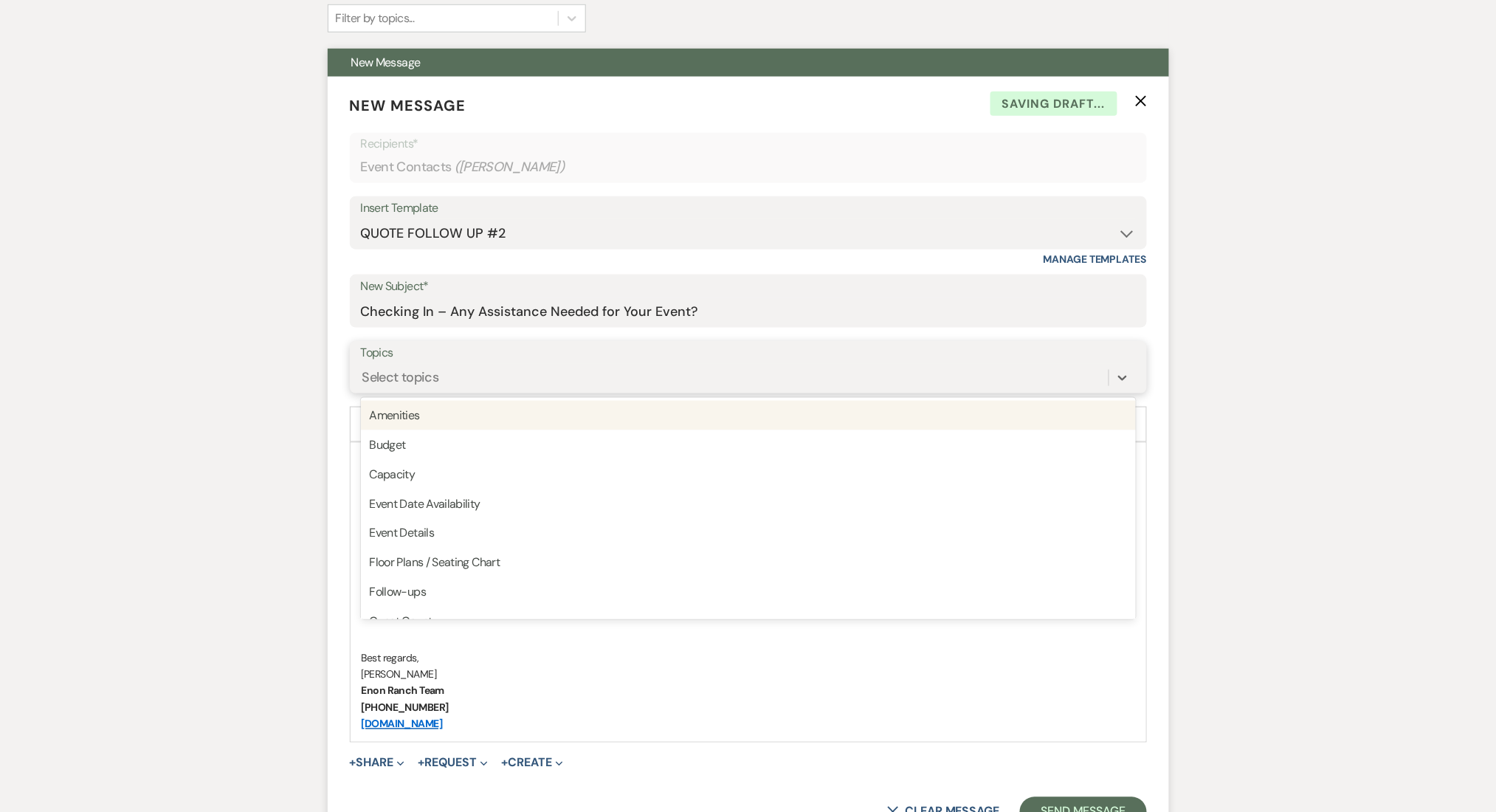
click at [417, 379] on div "Select topics" at bounding box center [401, 378] width 77 height 20
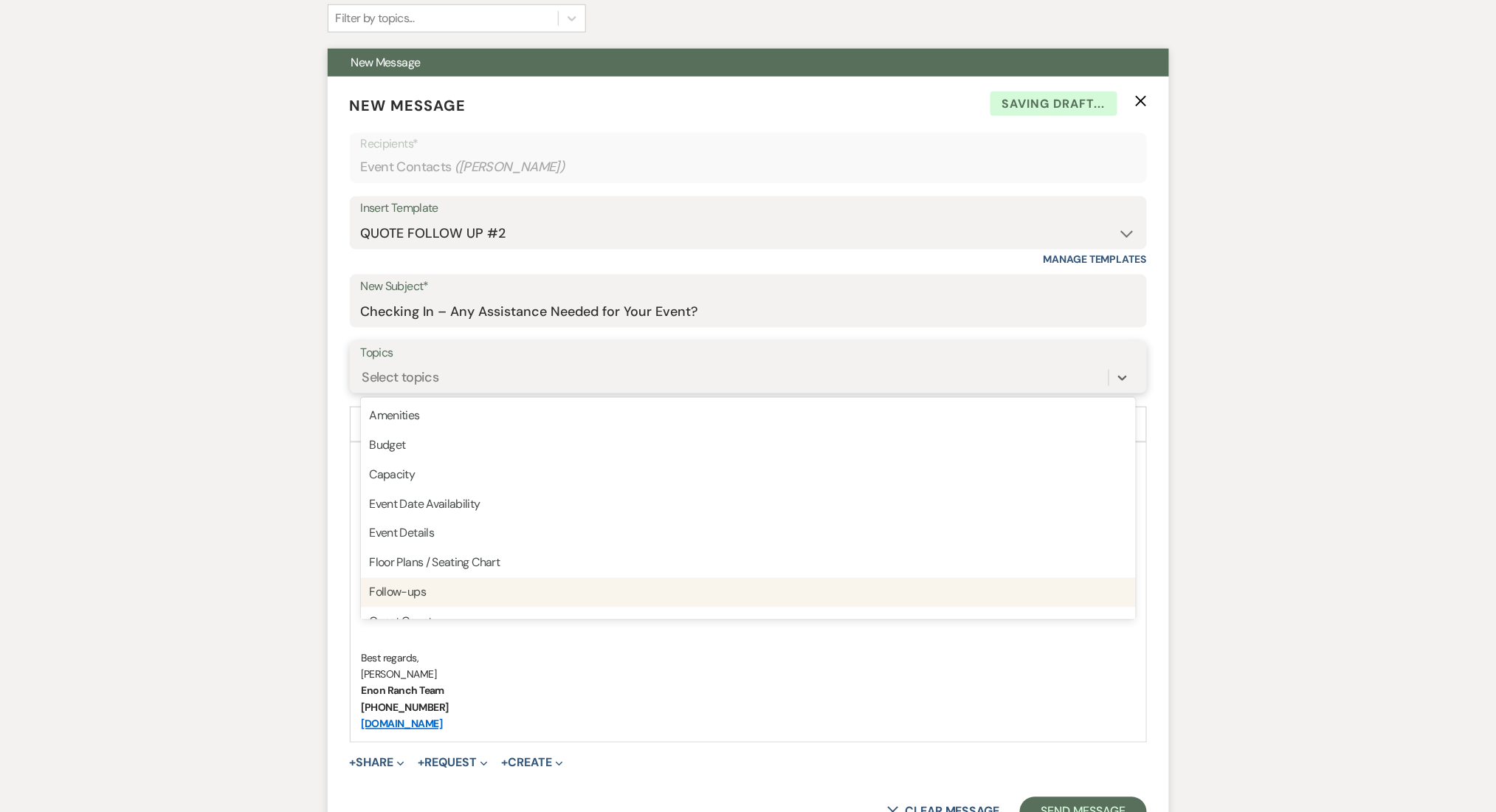
click at [402, 601] on div "Follow-ups" at bounding box center [748, 592] width 775 height 29
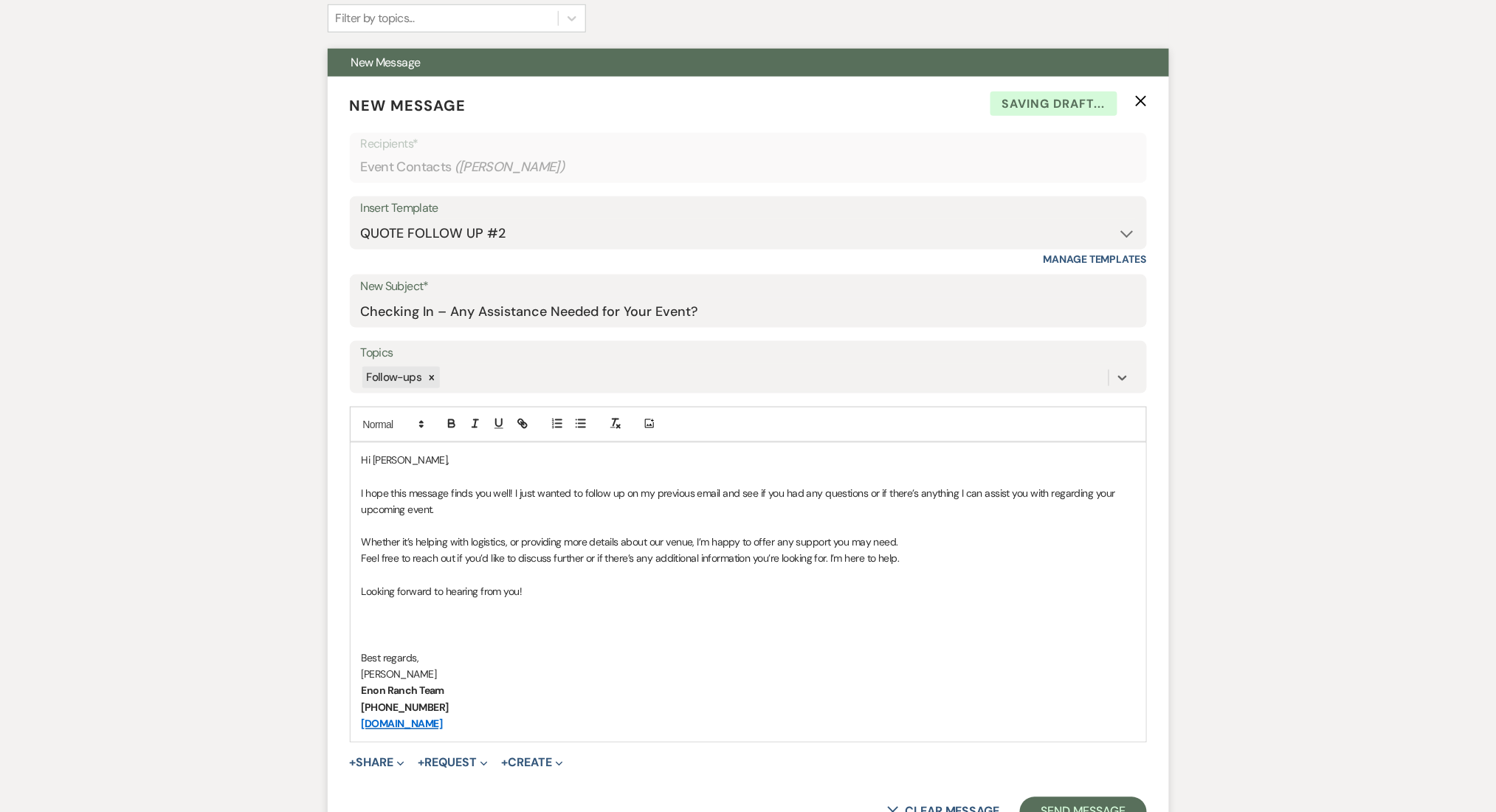
drag, startPoint x: 262, startPoint y: 562, endPoint x: 272, endPoint y: 554, distance: 12.8
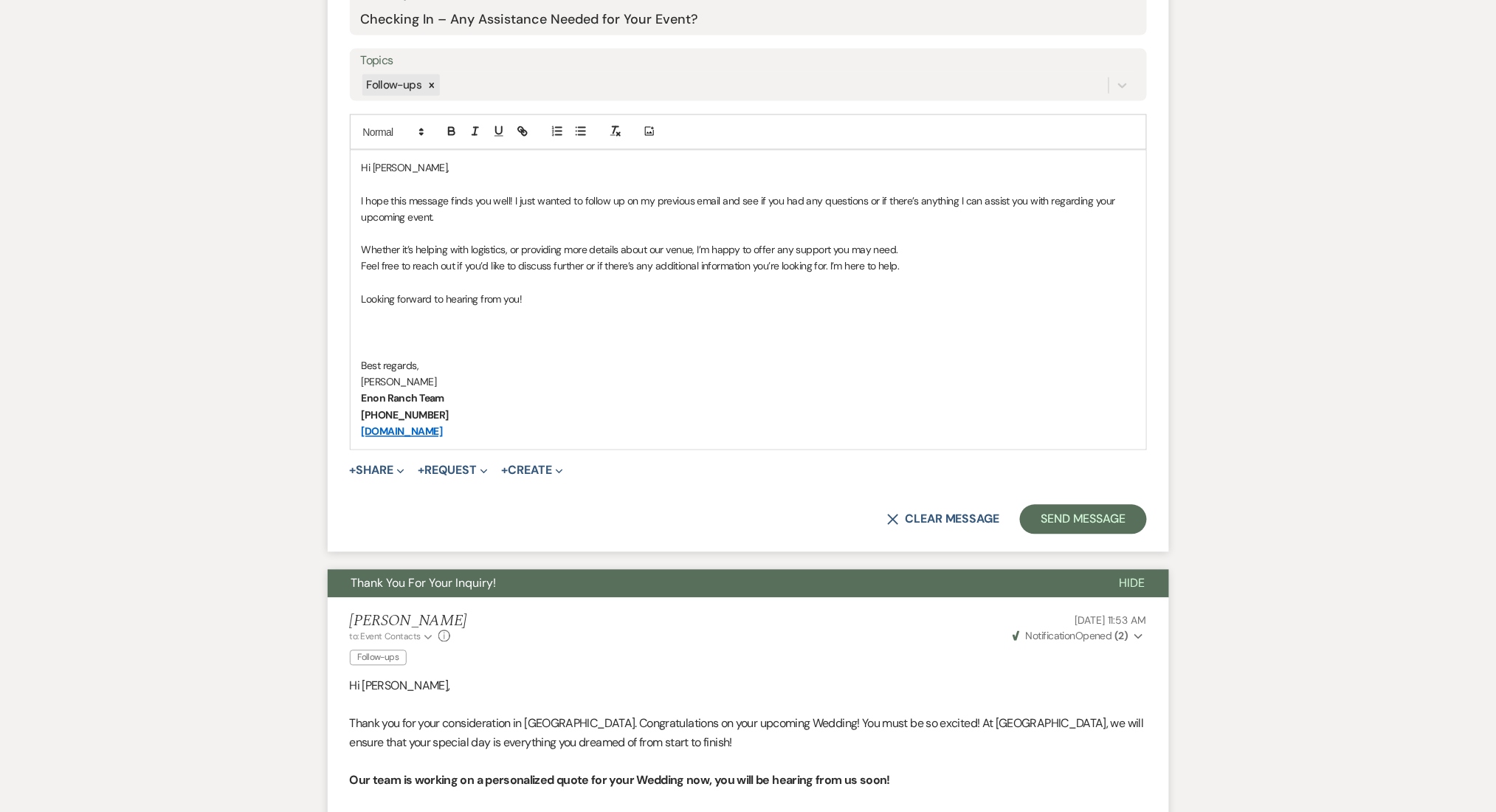
scroll to position [795, 0]
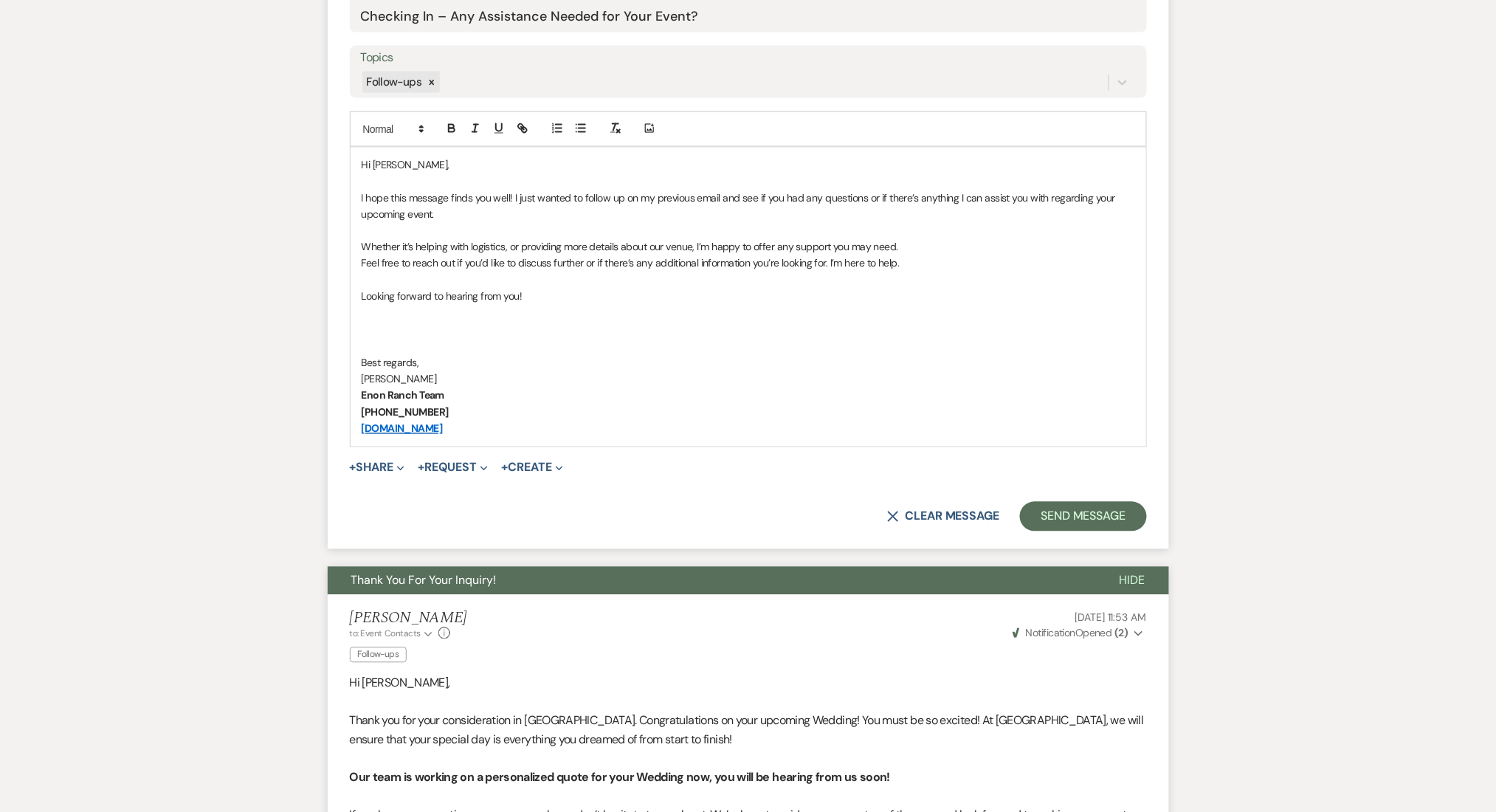
click at [1069, 498] on form "New Message X Saving draft... Recipients* Event Contacts ( [PERSON_NAME] ) Inse…" at bounding box center [748, 165] width 841 height 768
click at [1059, 527] on button "Send Message" at bounding box center [1083, 516] width 127 height 29
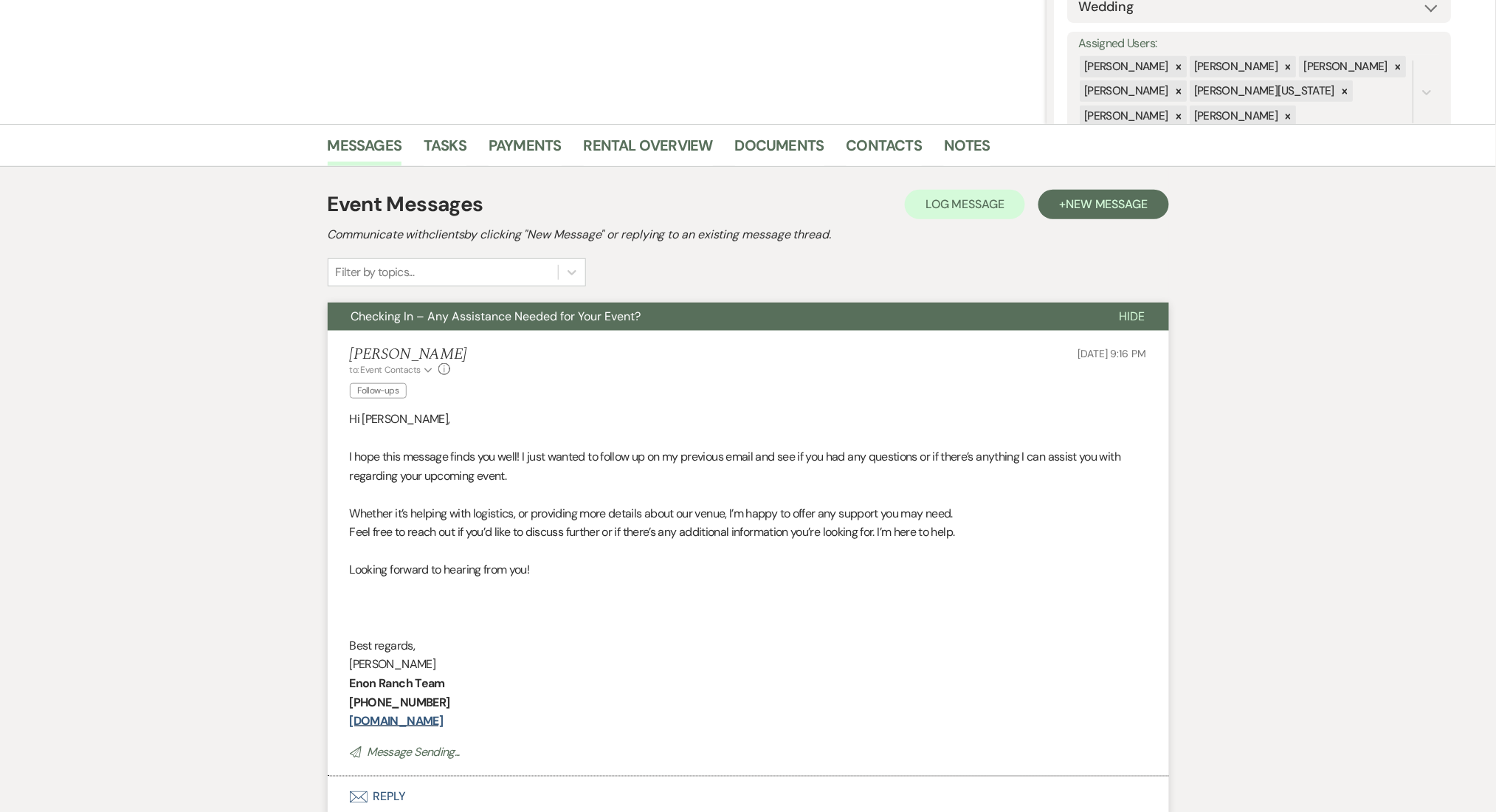
scroll to position [0, 0]
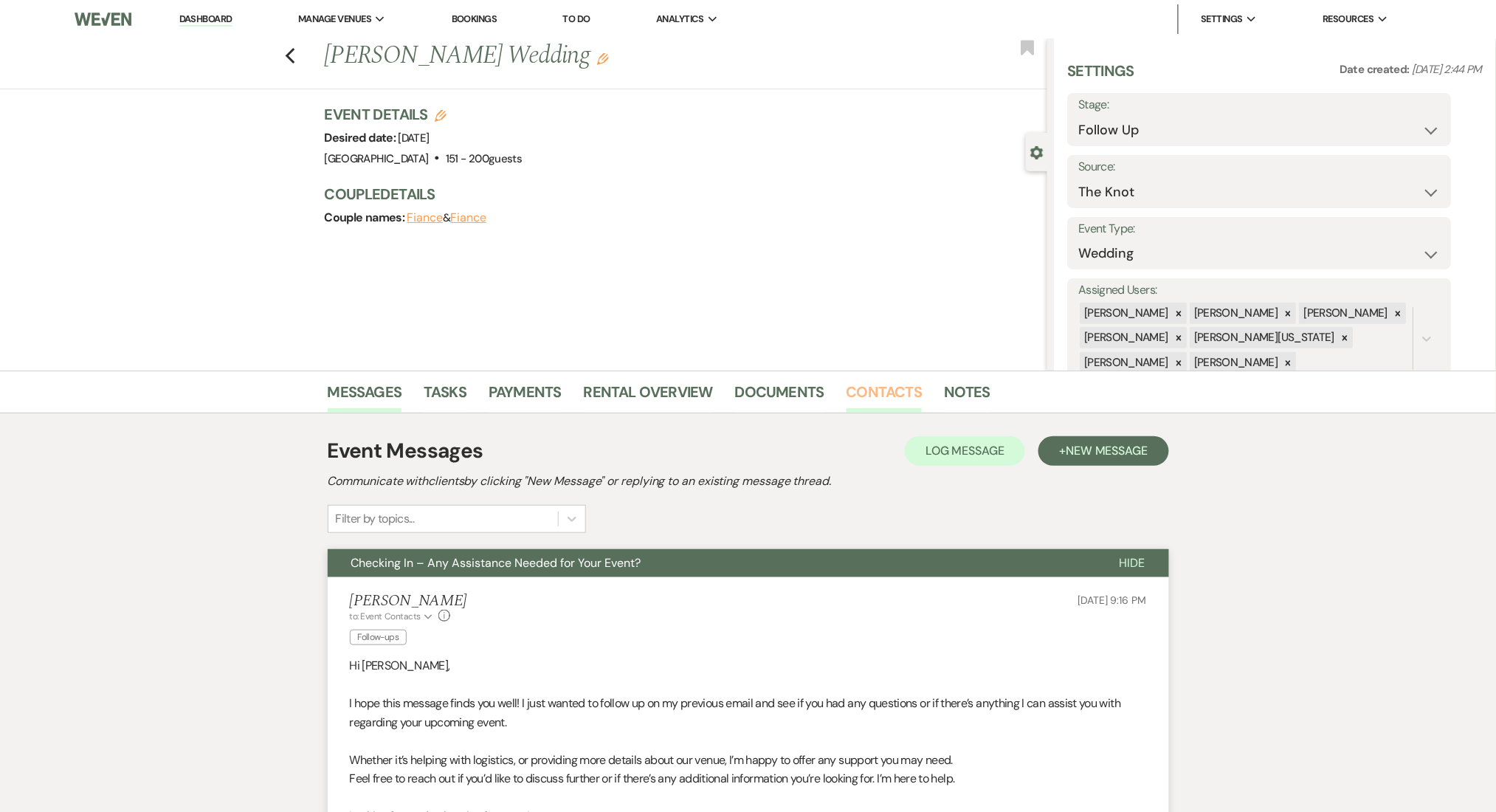
click at [869, 395] on link "Contacts" at bounding box center [884, 396] width 76 height 33
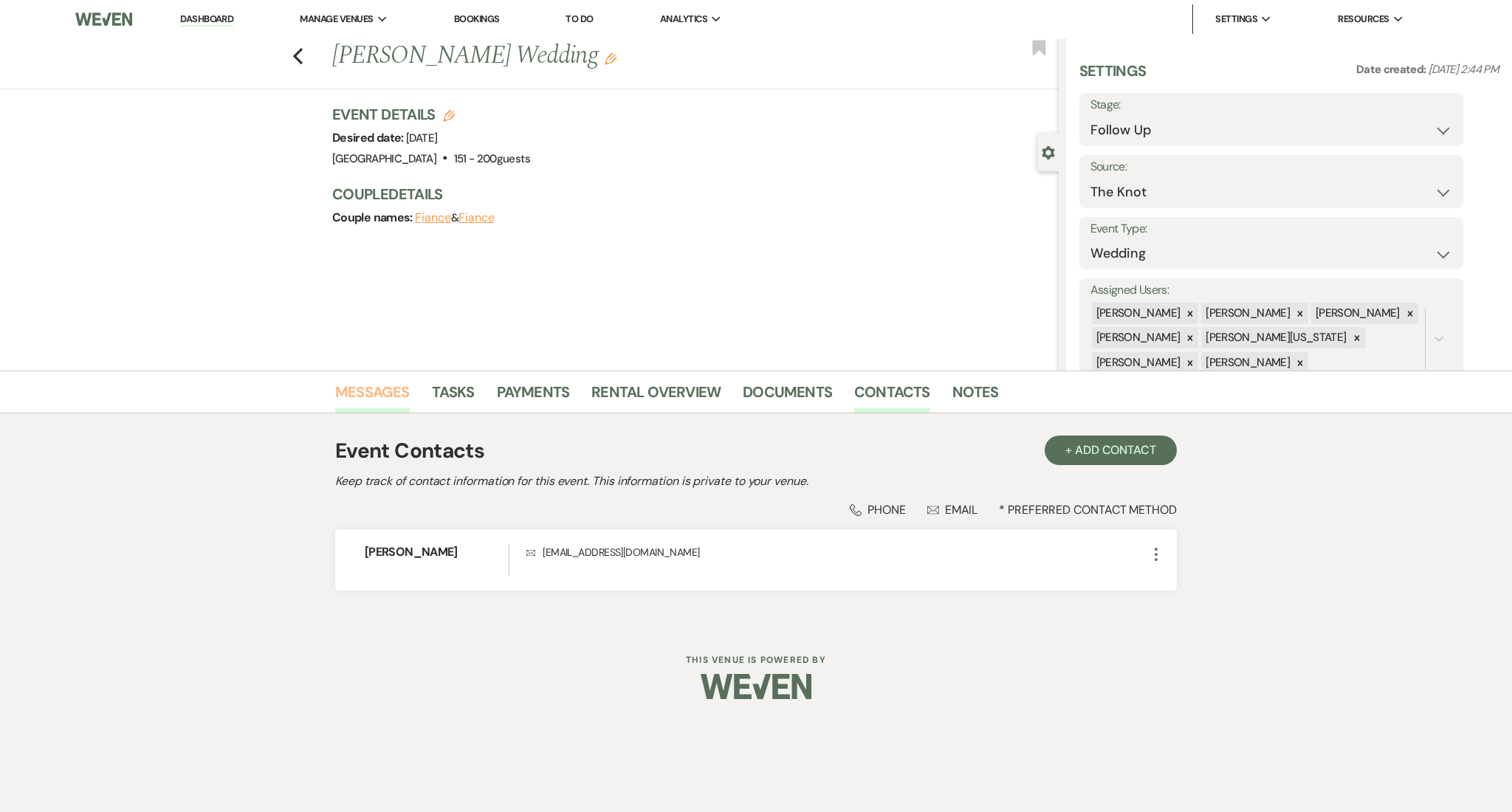
click at [385, 390] on link "Messages" at bounding box center [372, 396] width 75 height 33
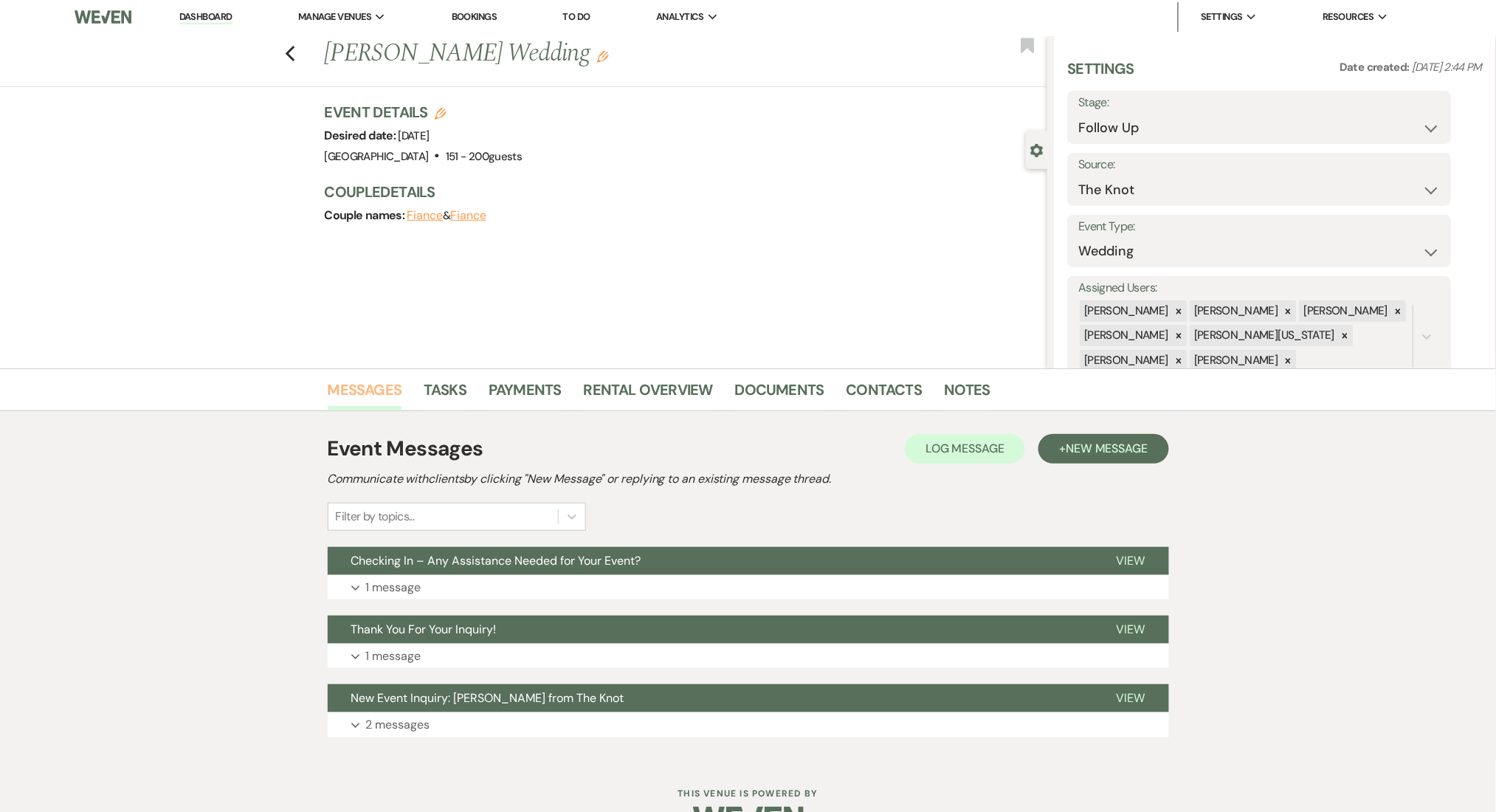
scroll to position [44, 0]
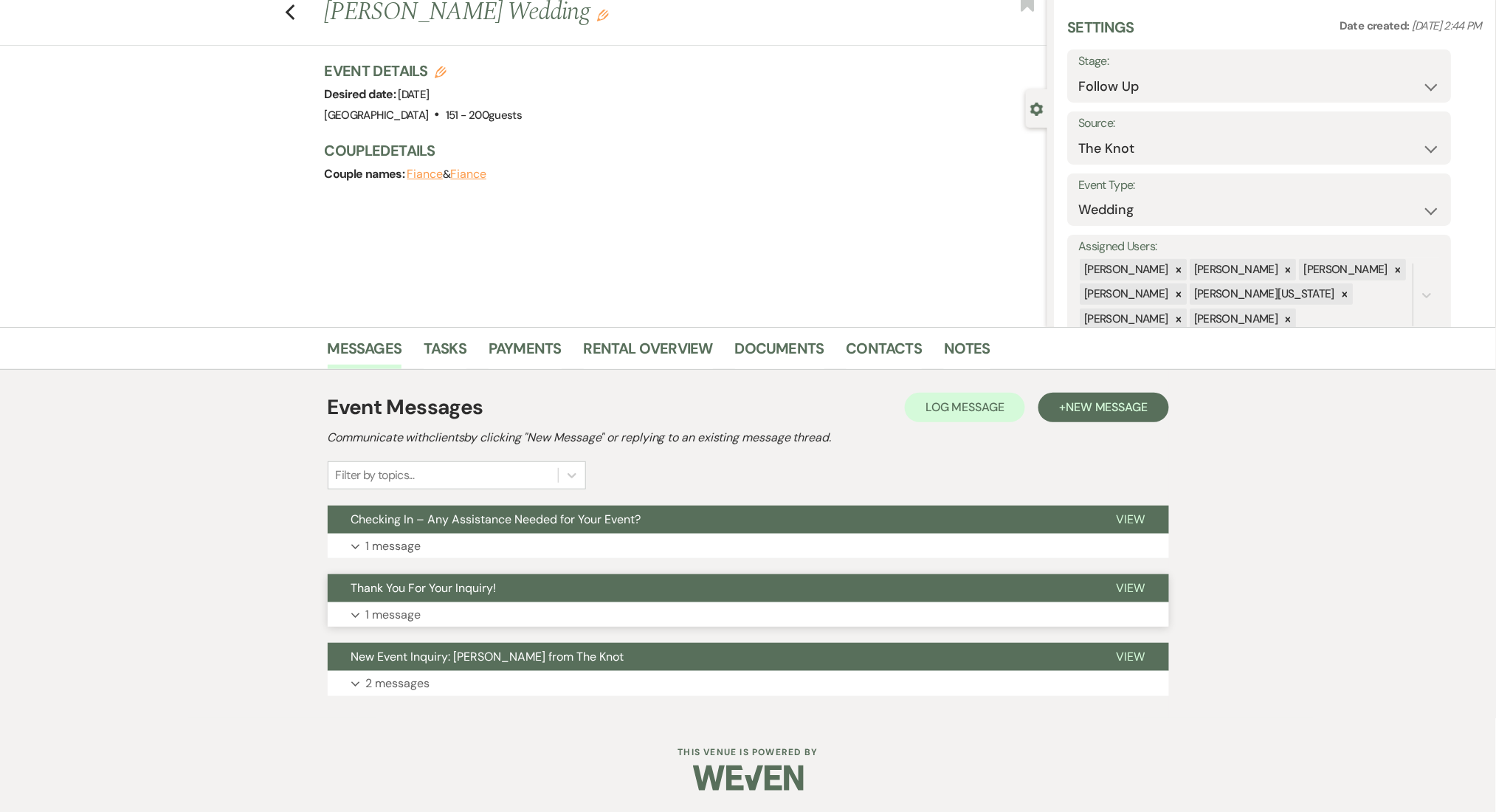
drag, startPoint x: 547, startPoint y: 589, endPoint x: 546, endPoint y: 597, distance: 8.1
click at [546, 597] on button "Thank You For Your Inquiry!" at bounding box center [710, 587] width 765 height 28
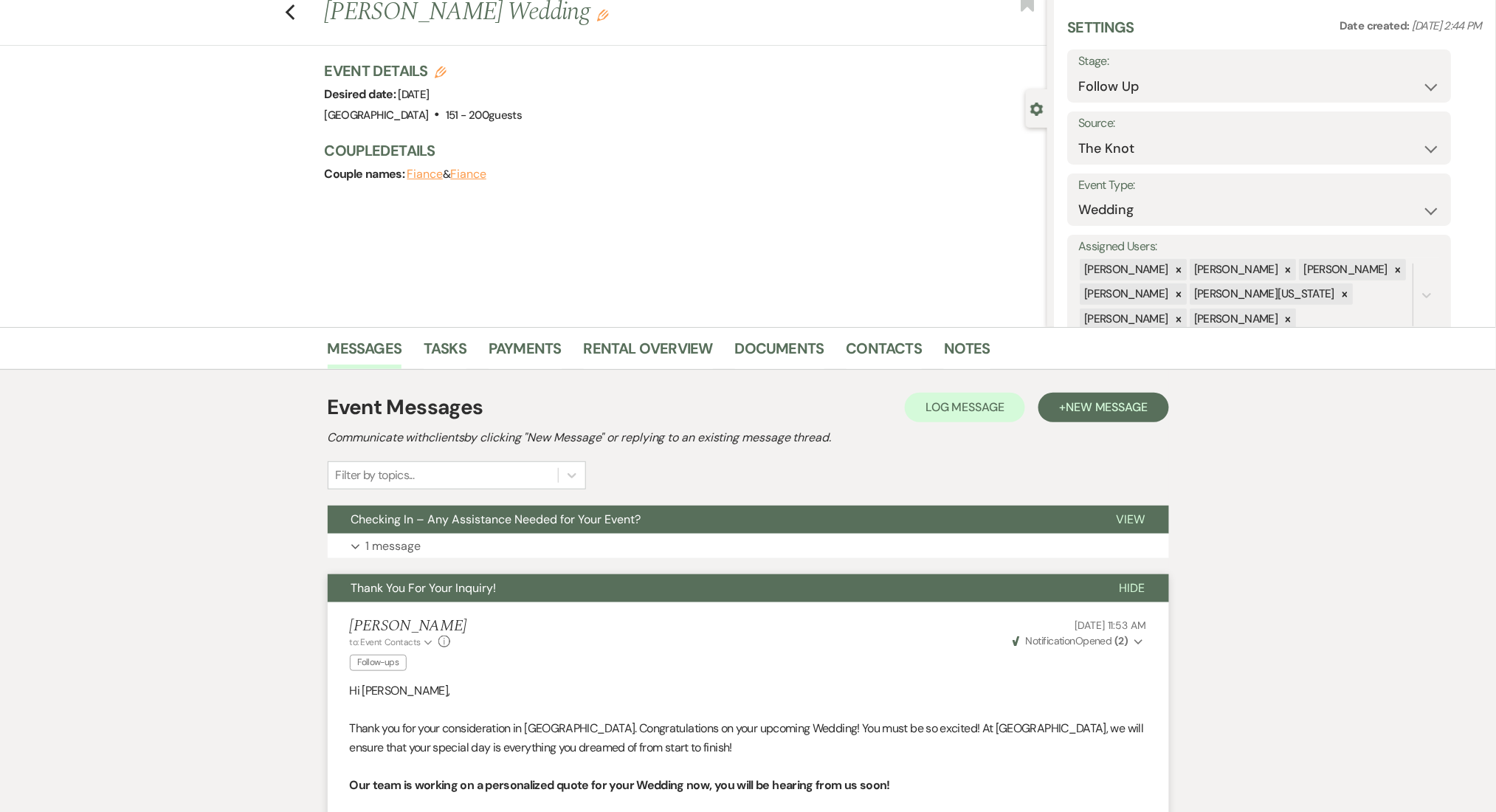
click at [558, 617] on div "[PERSON_NAME] to: Event Contacts Expand Info Follow-ups [DATE] 11:53 AM Weven C…" at bounding box center [748, 646] width 797 height 59
click at [608, 536] on button "Expand 1 message" at bounding box center [748, 546] width 841 height 25
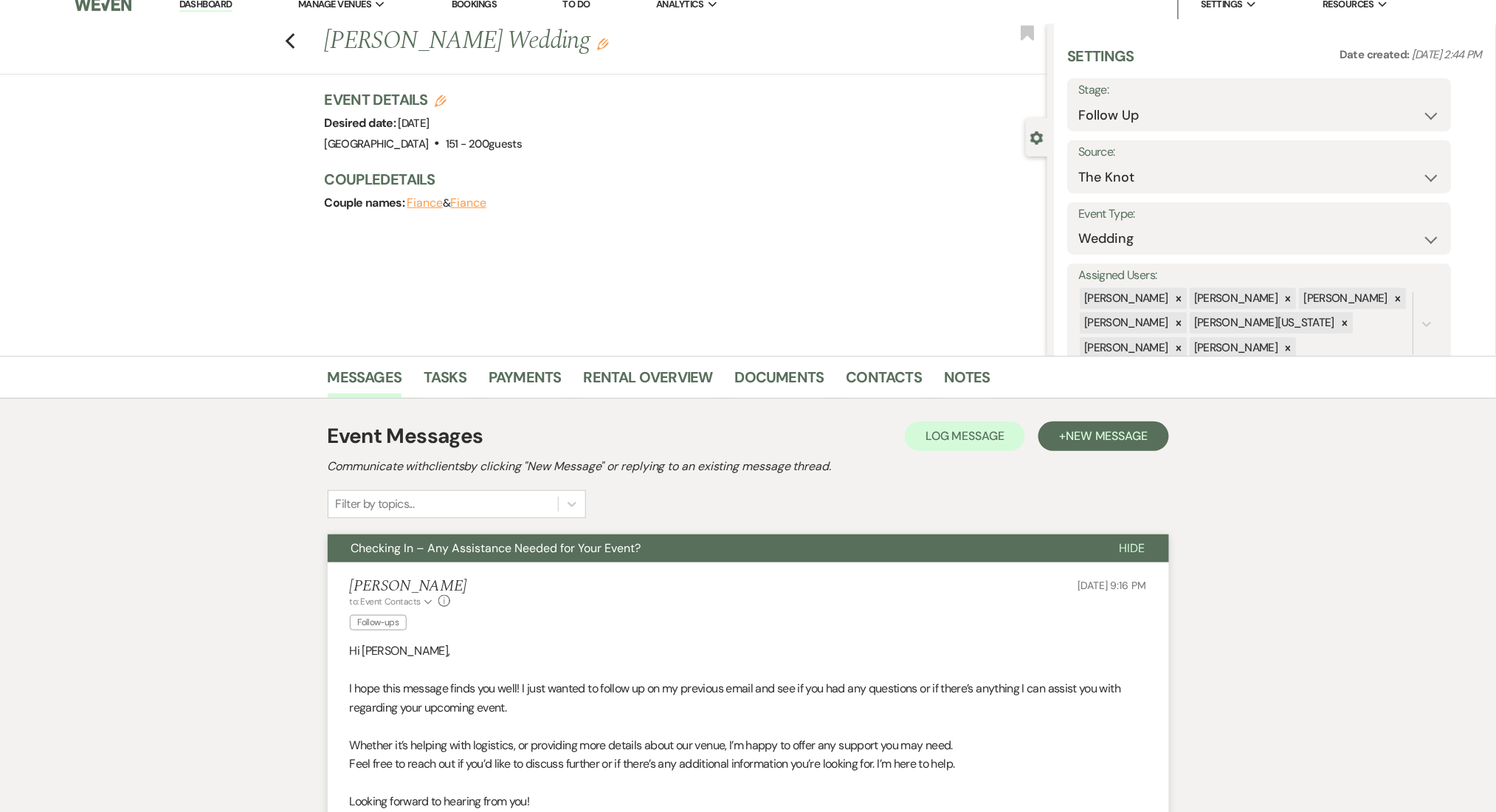
scroll to position [0, 0]
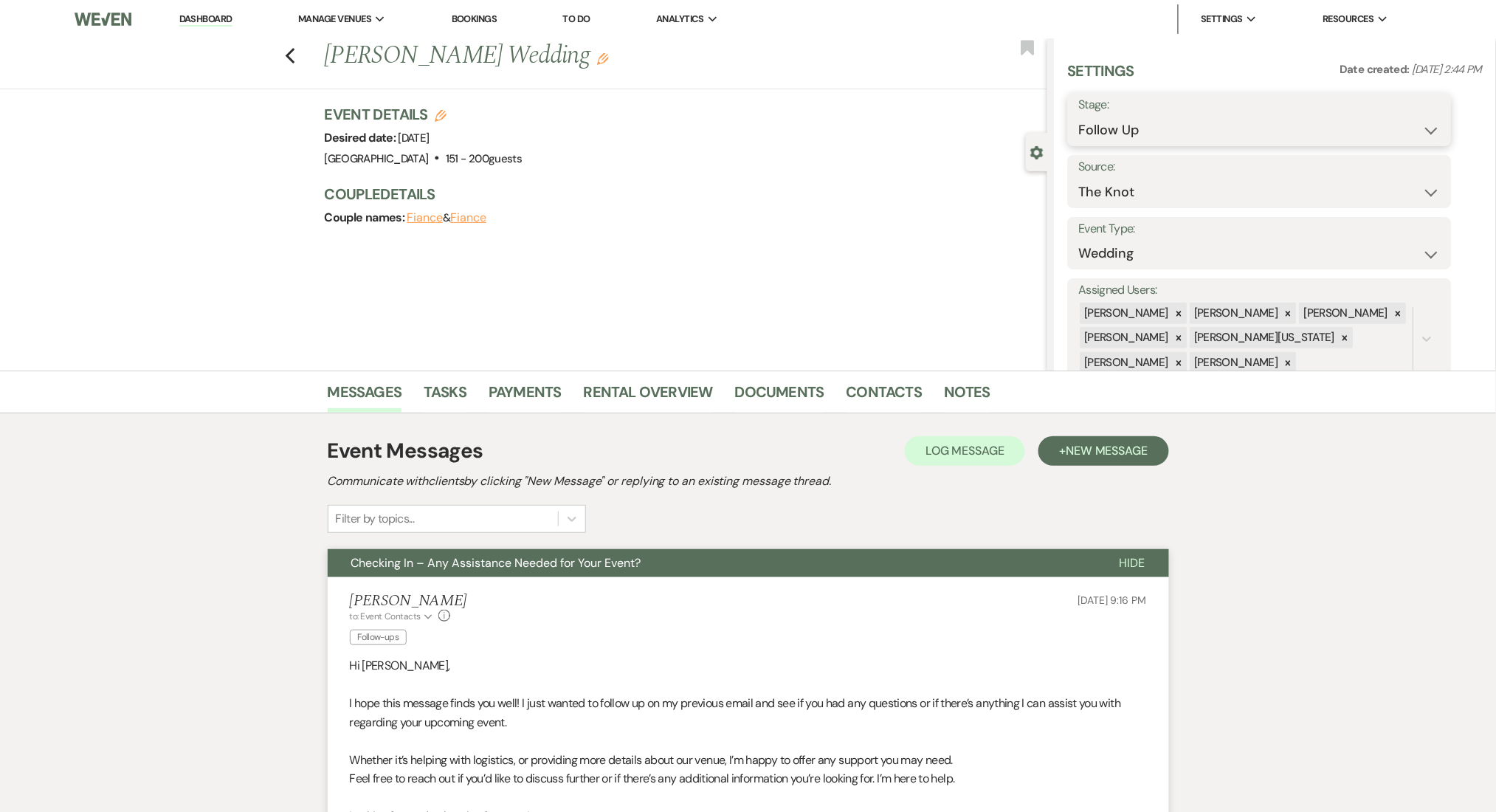
click at [1178, 135] on select "Inquiry Follow Up Tour Requested Tour Confirmed Toured Proposal Sent Booked Lost" at bounding box center [1260, 130] width 362 height 28
select select "1"
click at [1079, 116] on select "Inquiry Follow Up Tour Requested Tour Confirmed Toured Proposal Sent Booked Lost" at bounding box center [1260, 130] width 362 height 28
click at [1396, 110] on button "Save" at bounding box center [1411, 119] width 84 height 29
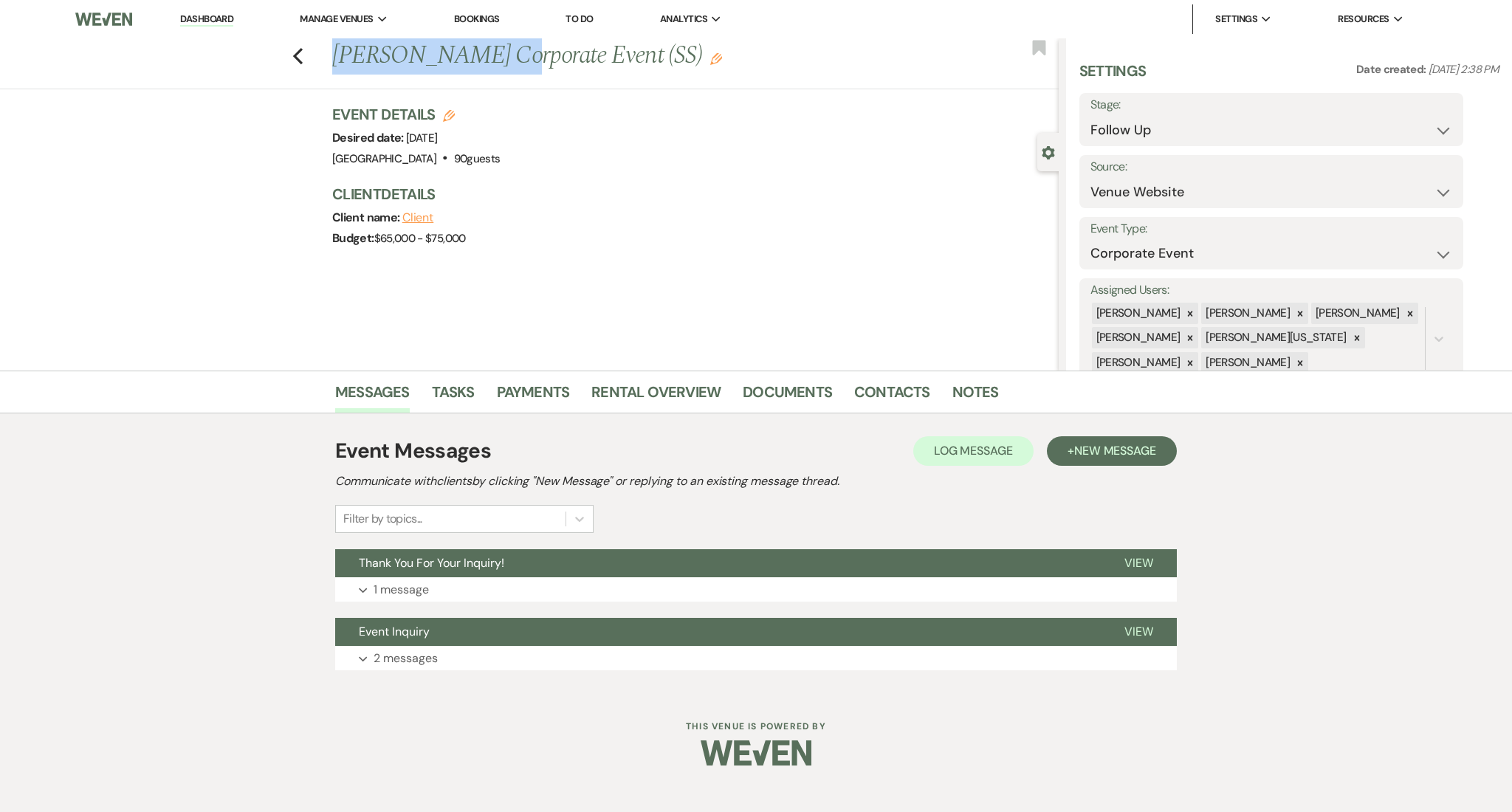
drag, startPoint x: 499, startPoint y: 60, endPoint x: 331, endPoint y: 57, distance: 168.0
click at [331, 57] on div "Previous Coretta Washburn's Corporate Event (SS) Edit" at bounding box center [691, 56] width 733 height 35
copy h1 "Coretta Washburn"
click at [671, 663] on button "Expand 2 messages" at bounding box center [756, 659] width 841 height 25
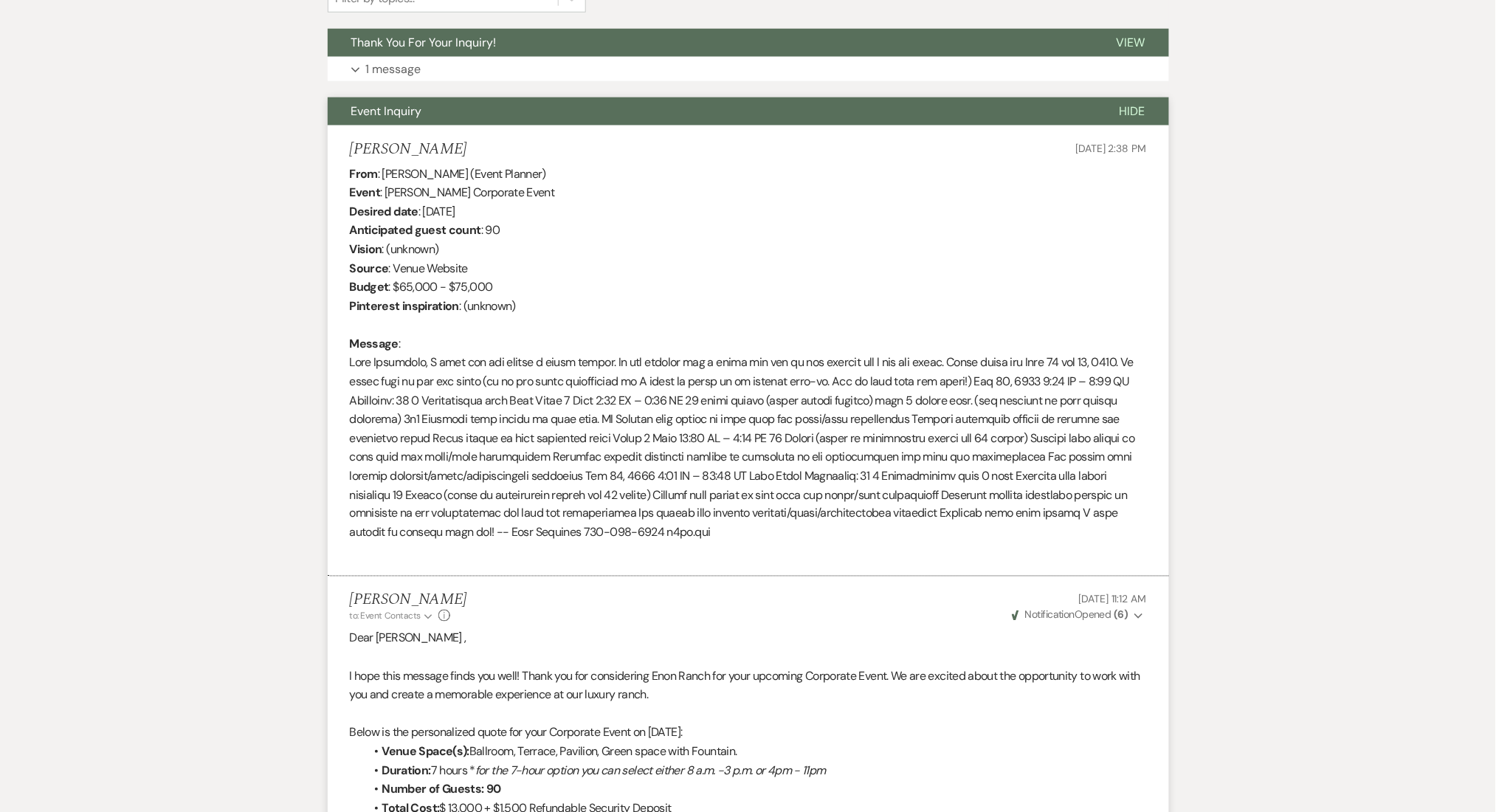
scroll to position [591, 0]
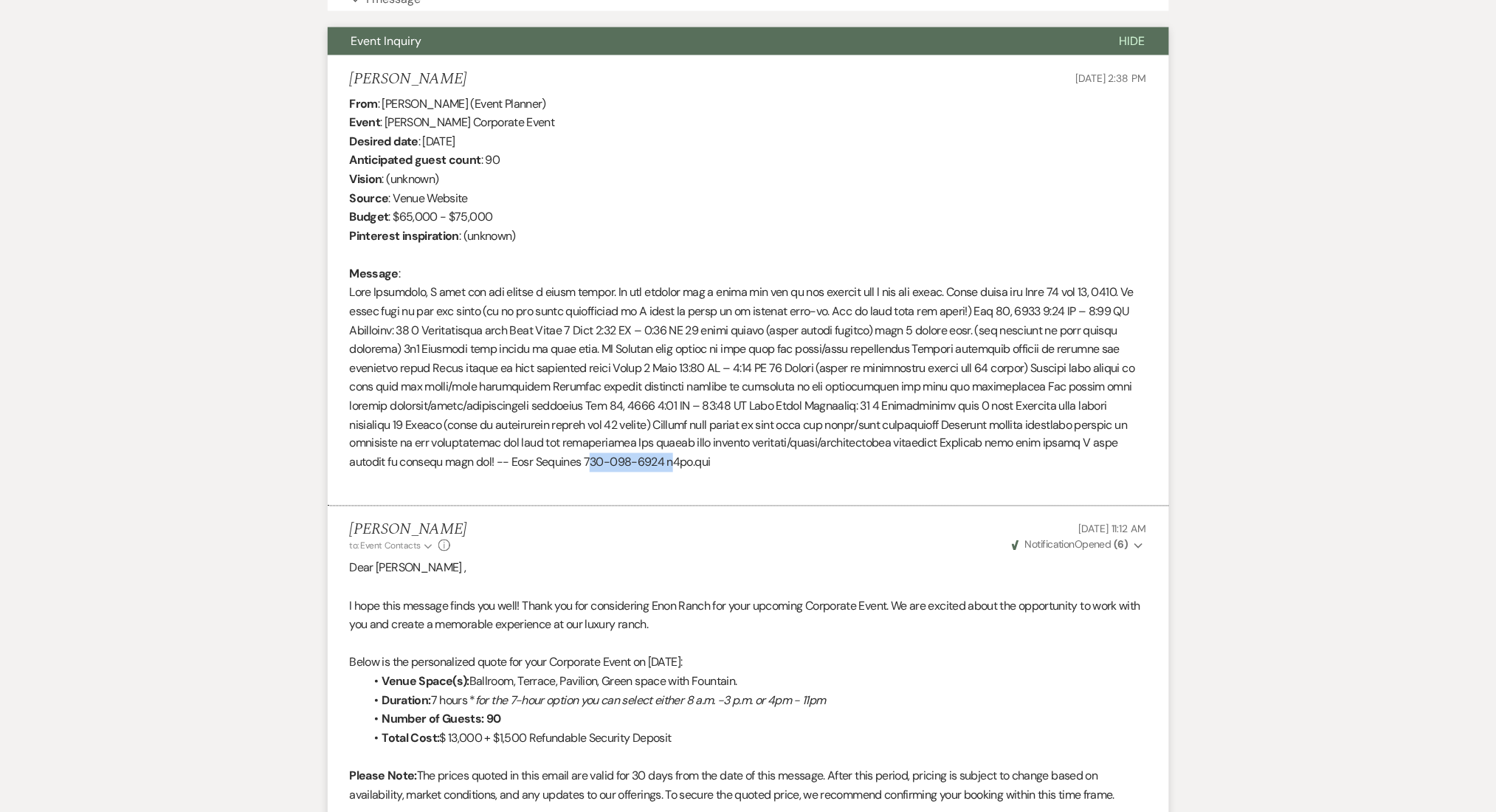
drag, startPoint x: 758, startPoint y: 462, endPoint x: 680, endPoint y: 458, distance: 78.1
click at [680, 458] on div "From : Coretta Washburn (Event Planner) Event : Coretta Washburn's Corporate Ev…" at bounding box center [748, 292] width 797 height 396
copy div "917-403-4906"
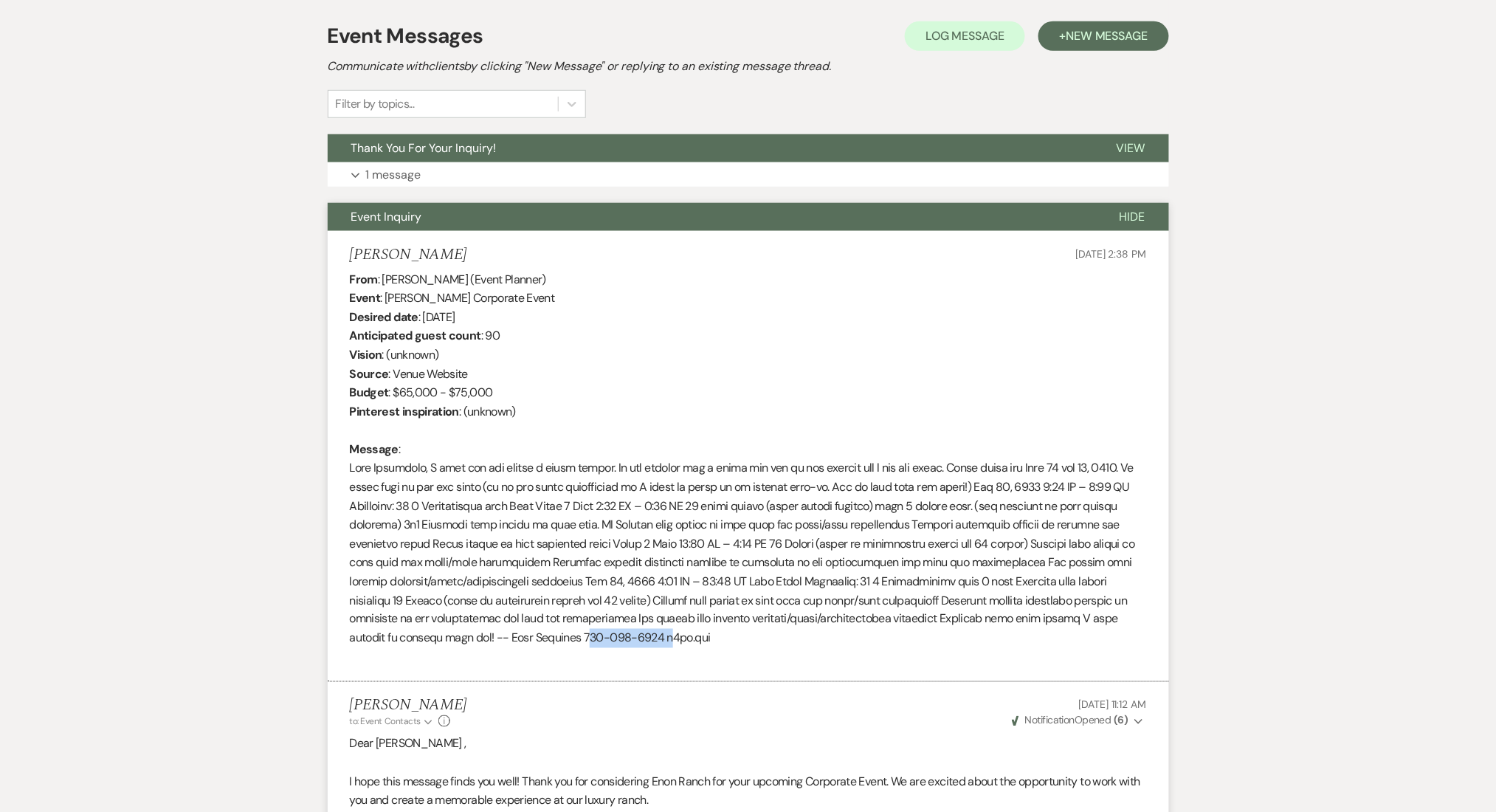
scroll to position [248, 0]
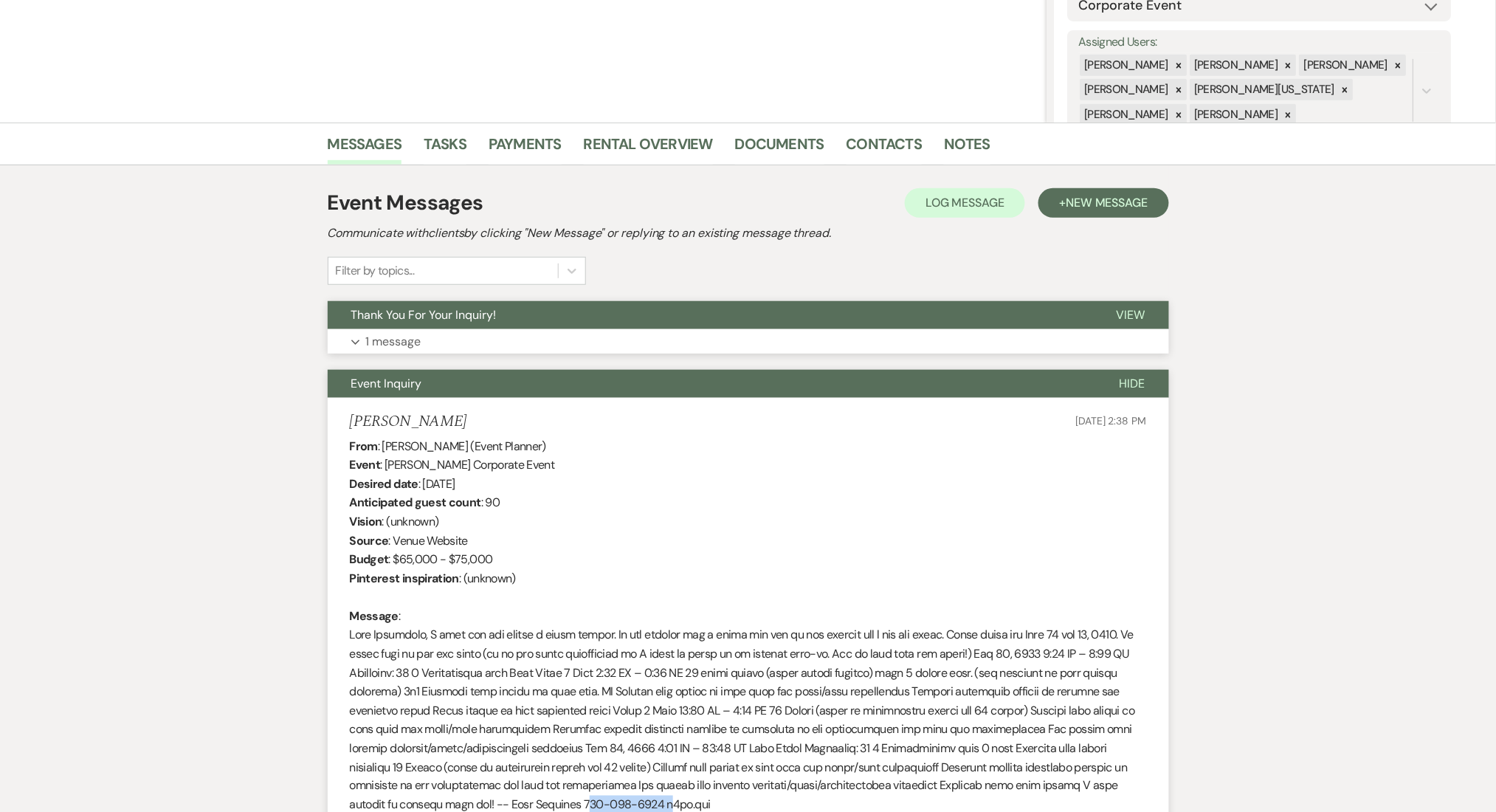
click at [467, 328] on button "Thank You For Your Inquiry!" at bounding box center [710, 314] width 765 height 28
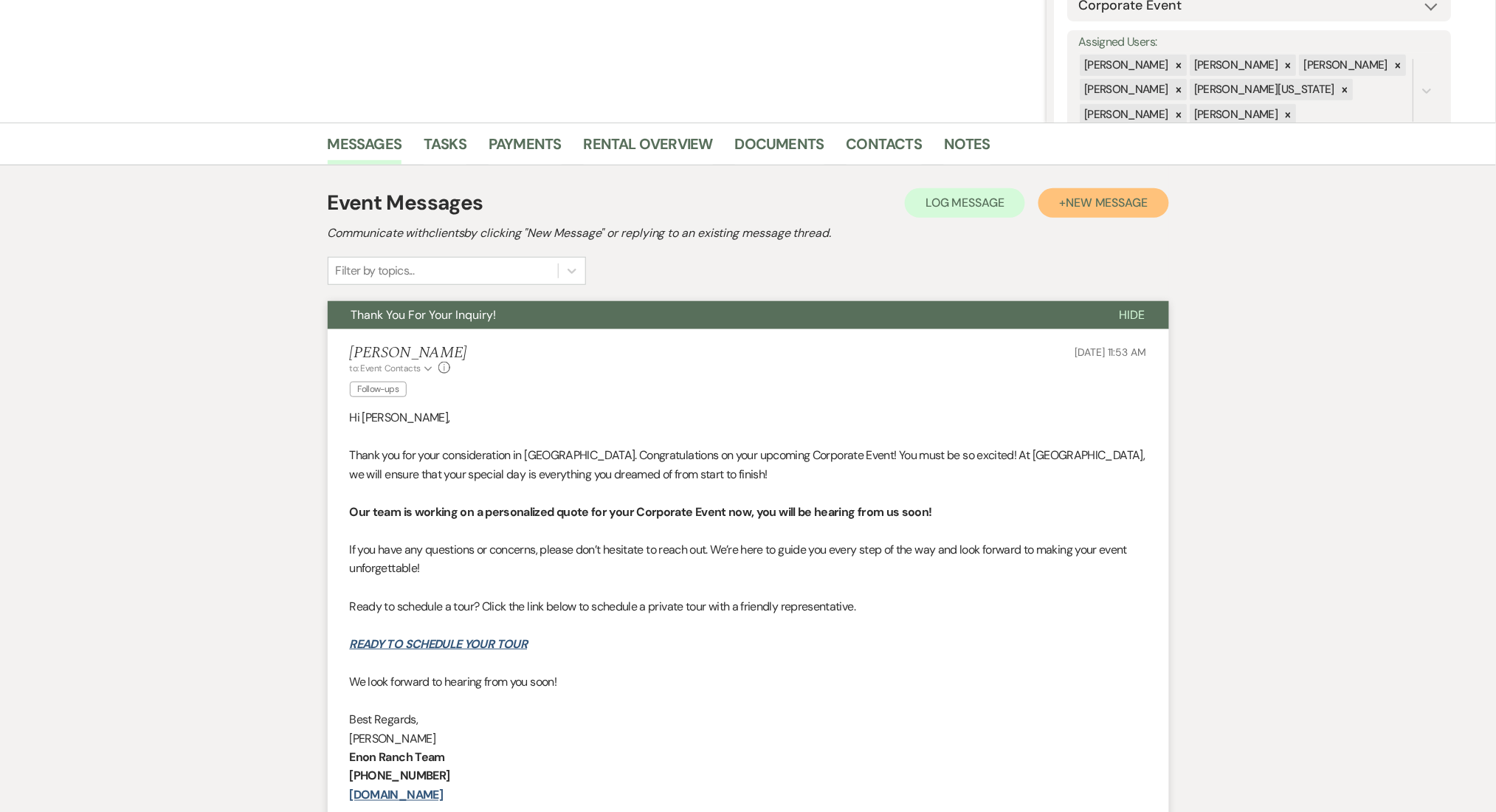
click at [1091, 201] on span "New Message" at bounding box center [1107, 202] width 82 height 15
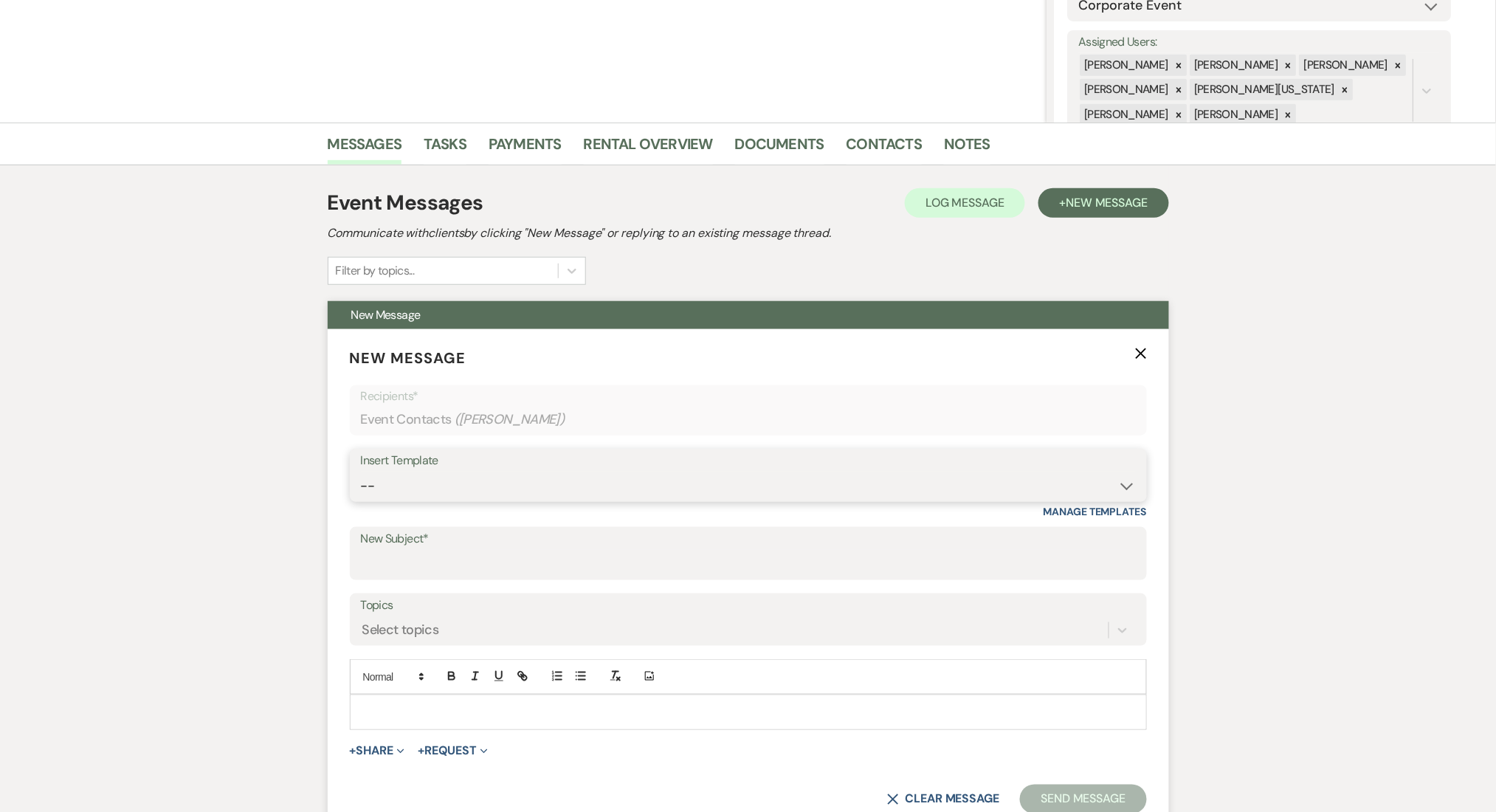
click at [661, 479] on select "-- Inquiry Follow Up Email #2 Contract Sending Template Payment Template Rental…" at bounding box center [748, 486] width 775 height 28
select select "4603"
click at [361, 472] on select "-- Inquiry Follow Up Email #2 Contract Sending Template Payment Template Rental…" at bounding box center [748, 486] width 775 height 28
type input "Checking In – Any Assistance Needed for Your Event?"
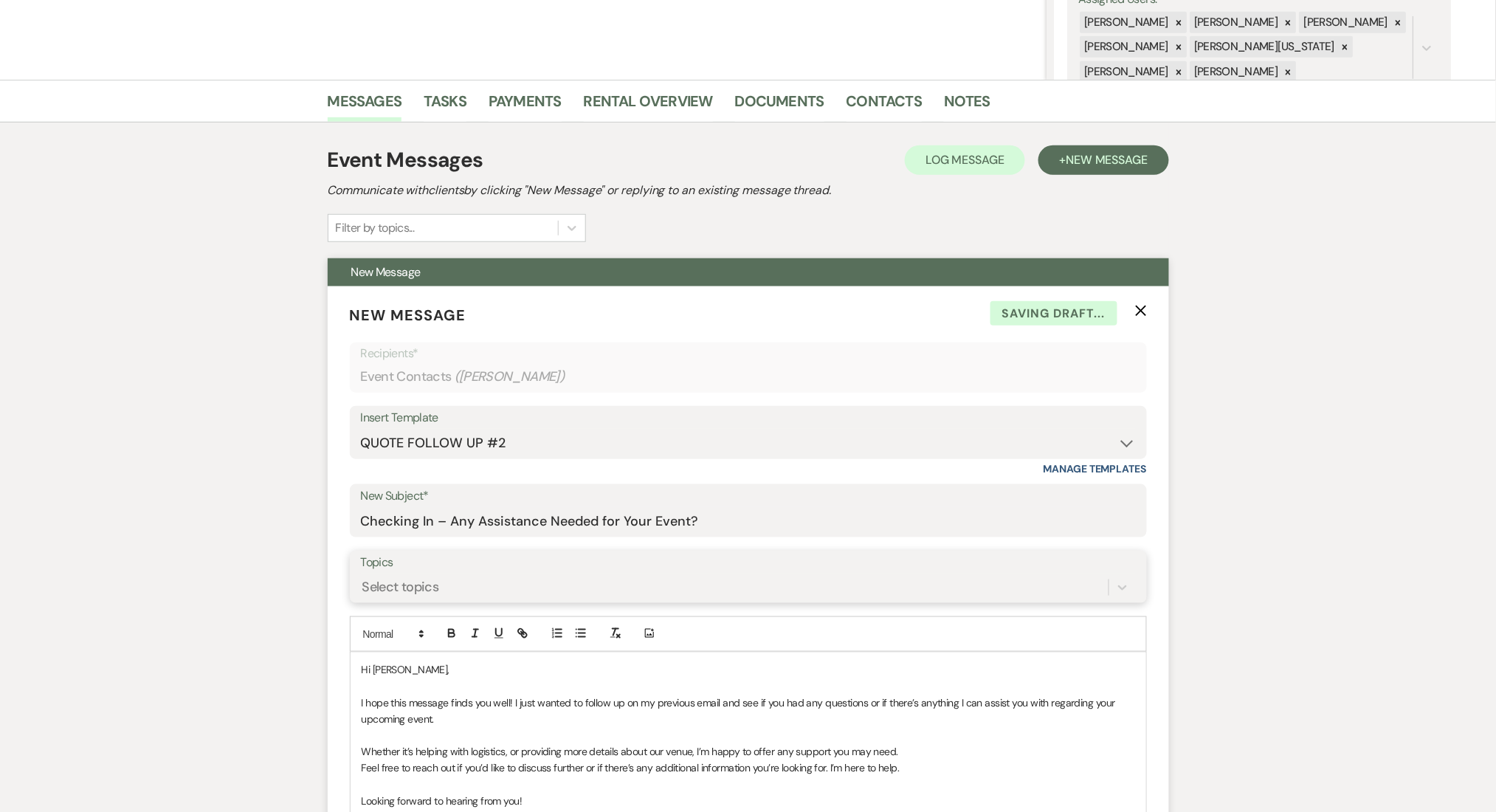
click at [458, 602] on div "Select topics" at bounding box center [748, 587] width 775 height 28
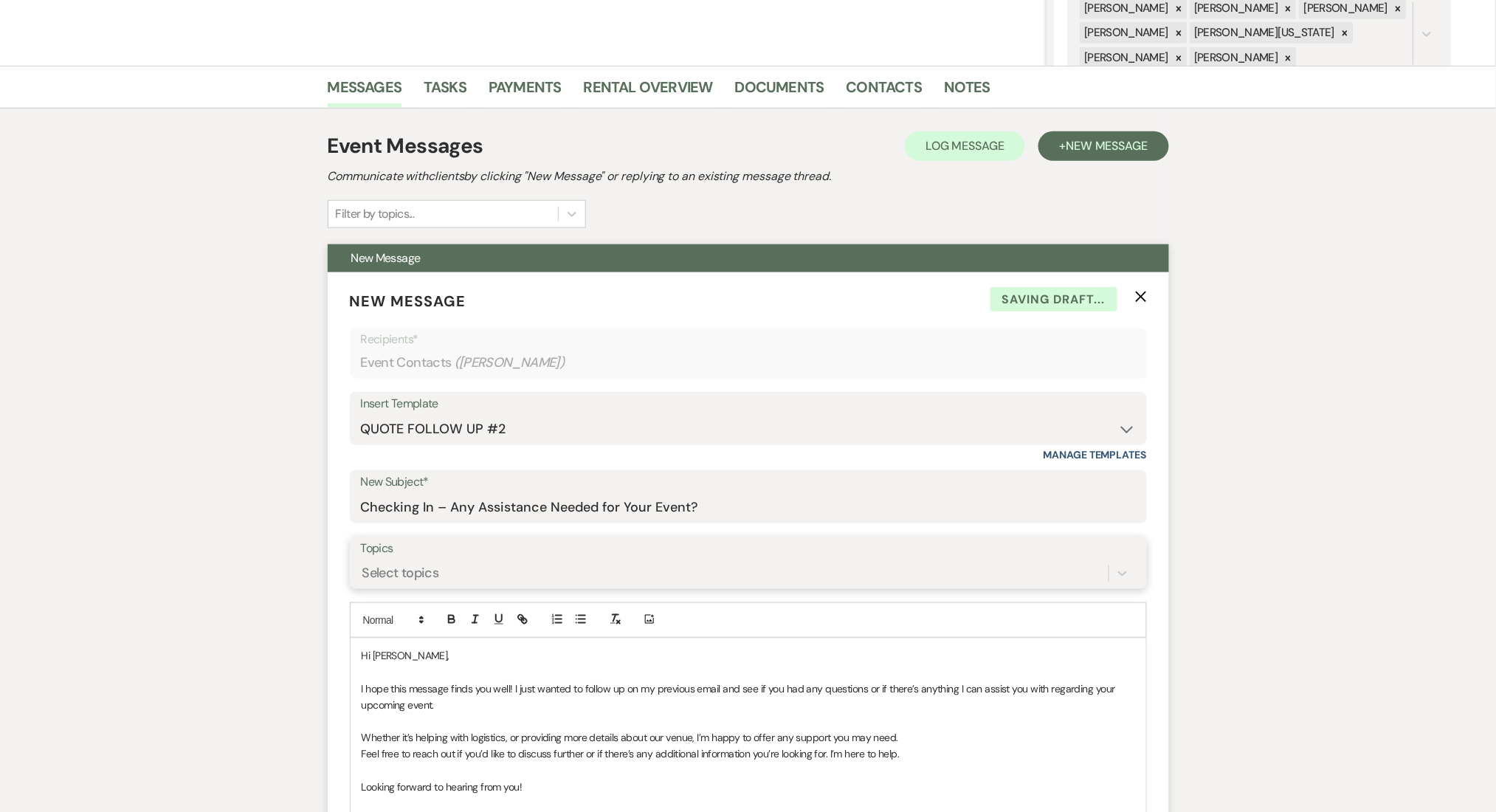
scroll to position [313, 0]
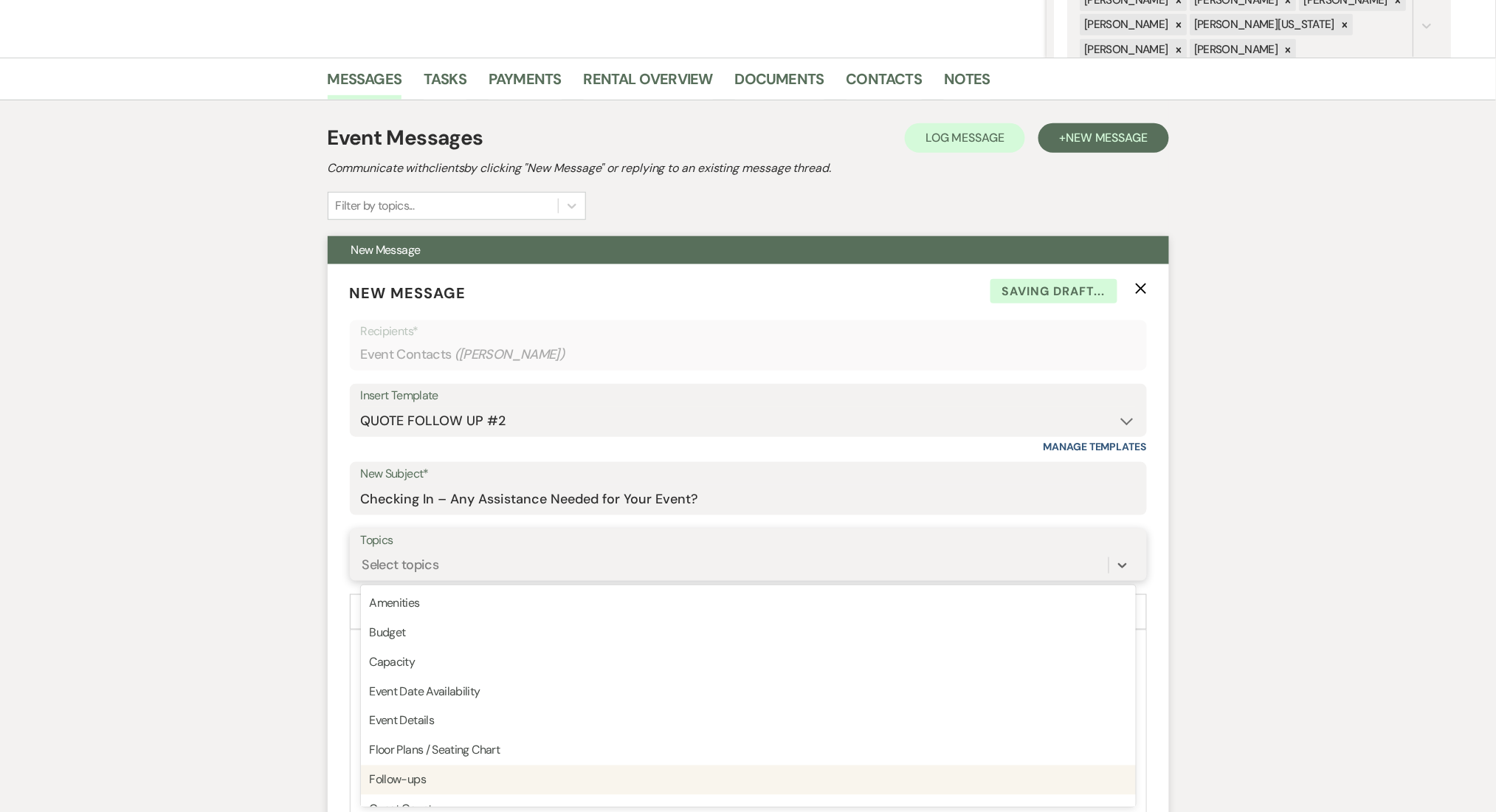
drag, startPoint x: 418, startPoint y: 776, endPoint x: 331, endPoint y: 741, distance: 93.8
click at [417, 777] on div "Follow-ups" at bounding box center [748, 779] width 775 height 29
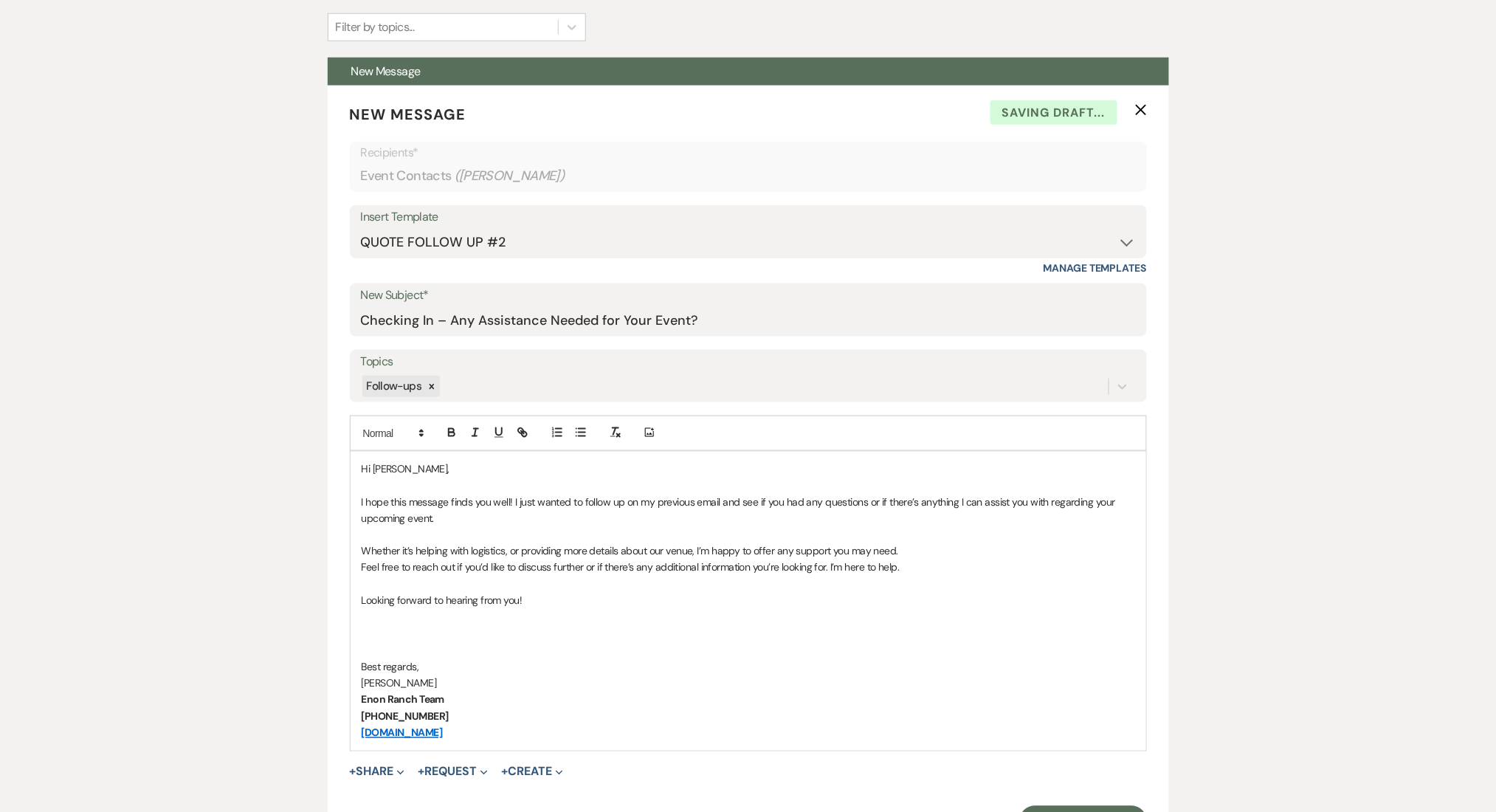
scroll to position [608, 0]
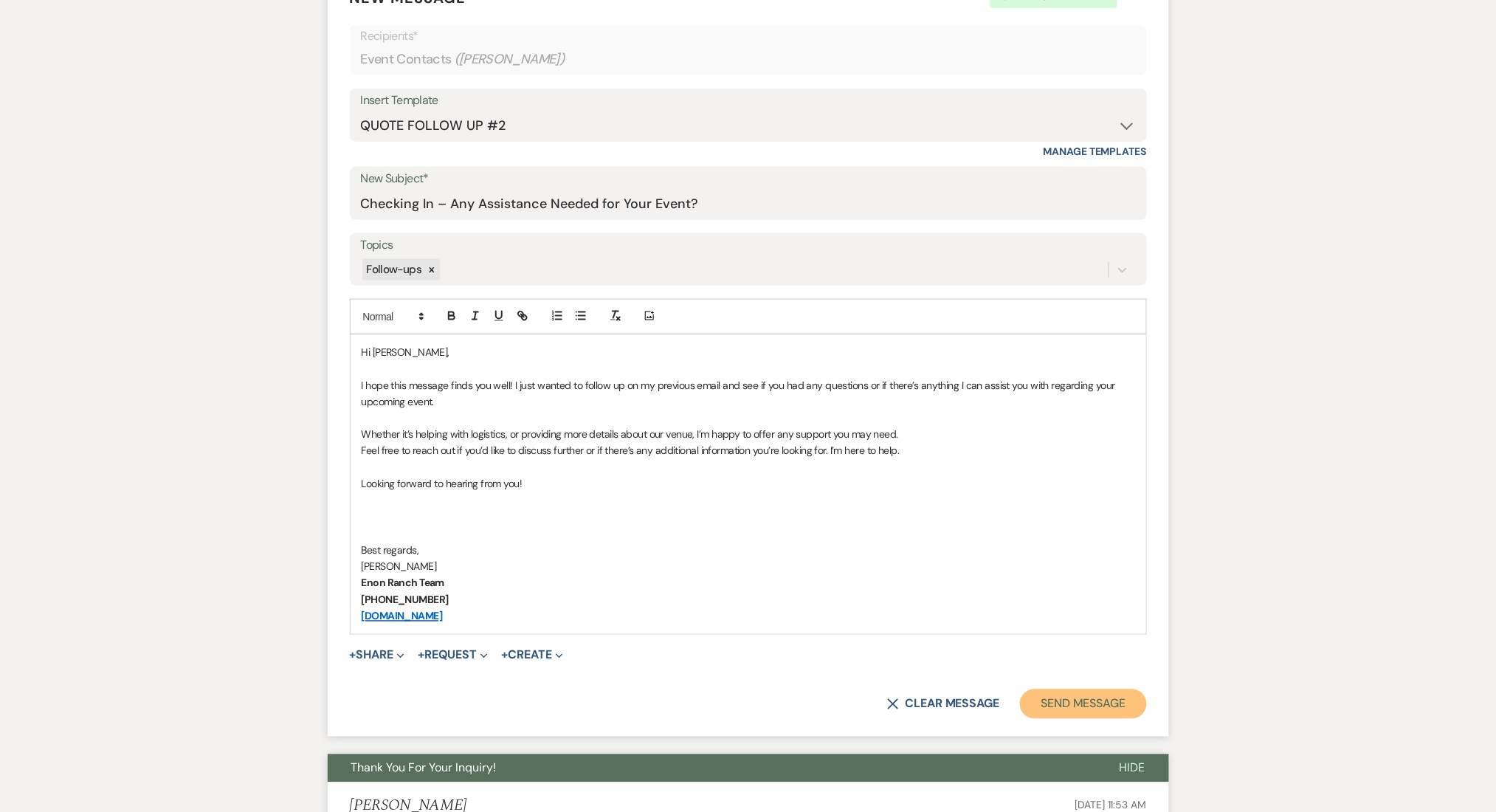
click at [1072, 702] on button "Send Message" at bounding box center [1083, 704] width 127 height 29
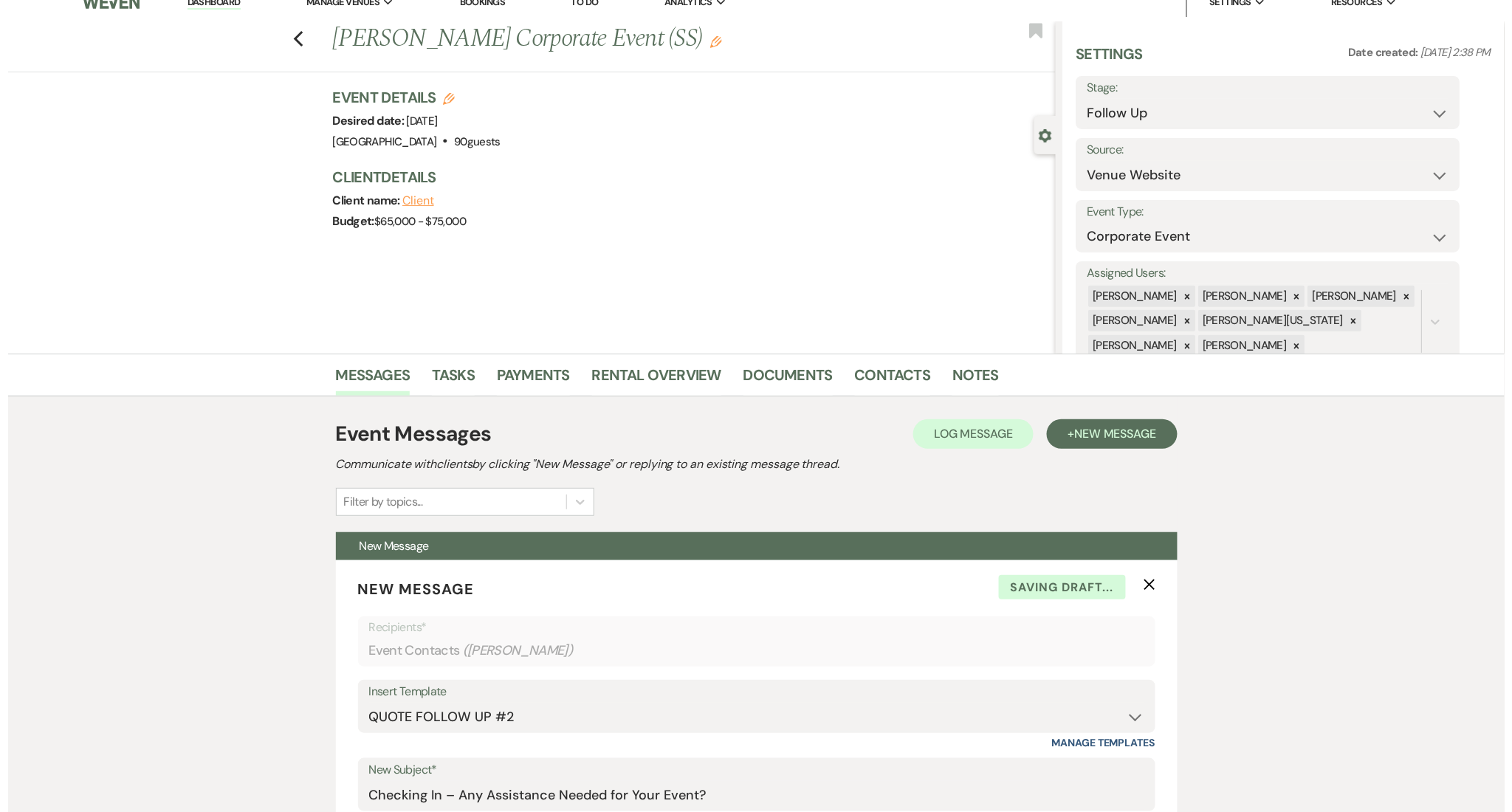
scroll to position [0, 0]
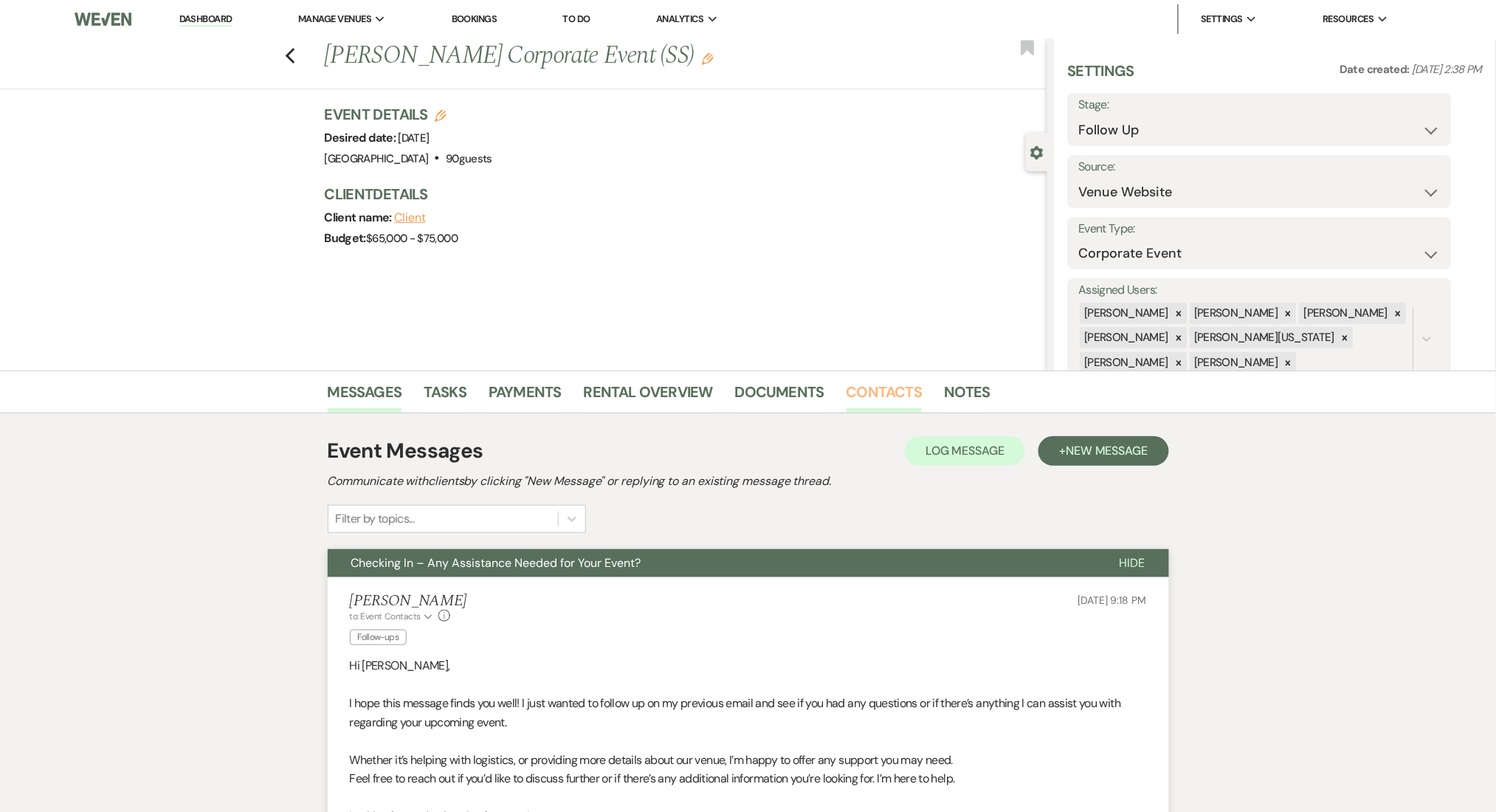
click at [898, 388] on link "Contacts" at bounding box center [884, 396] width 76 height 33
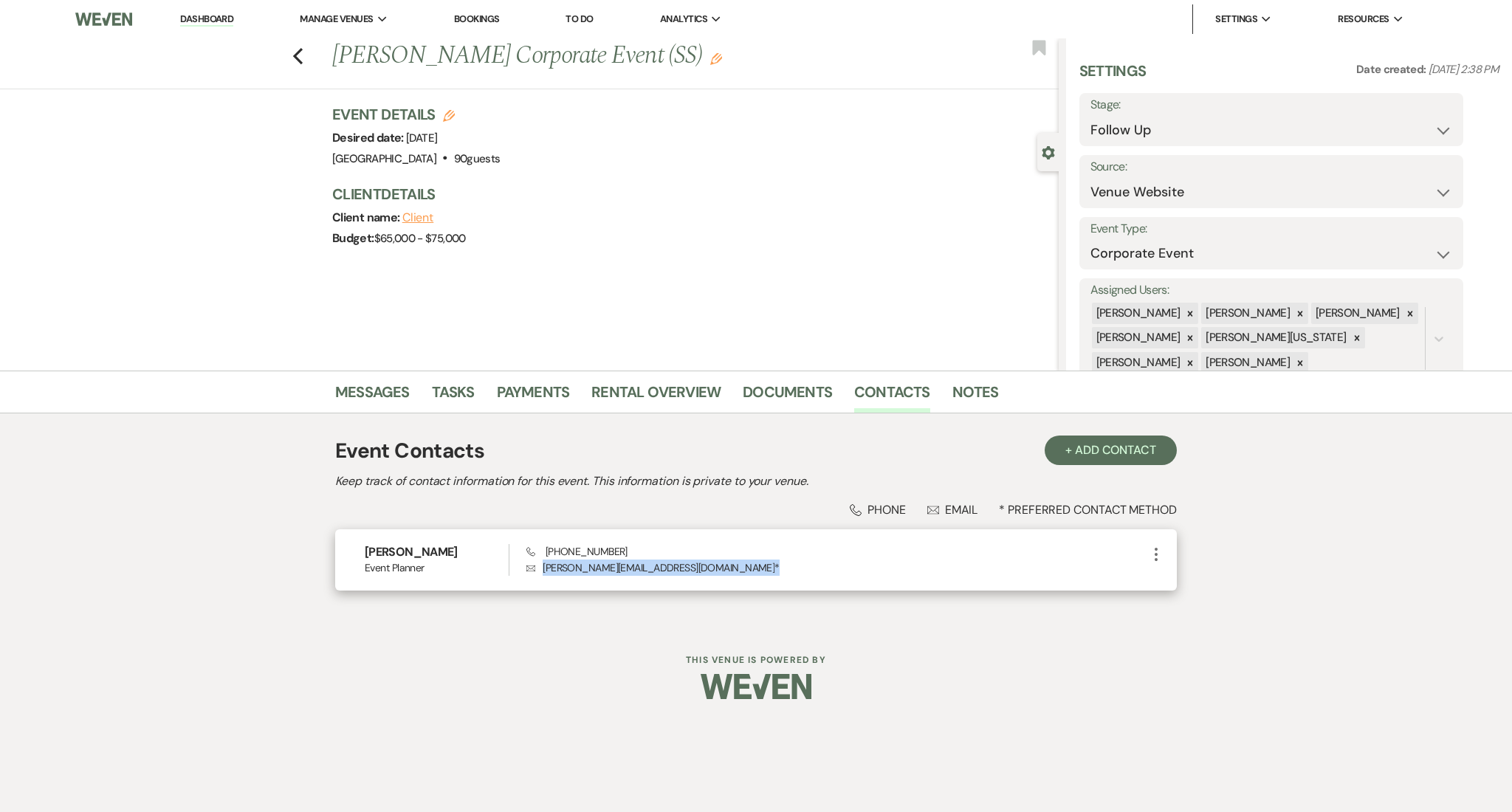
drag, startPoint x: 623, startPoint y: 567, endPoint x: 535, endPoint y: 570, distance: 88.1
click at [535, 570] on p "Envelope coretta@r2cw.com *" at bounding box center [836, 567] width 621 height 16
copy p "coretta@r2cw.com *"
click at [1215, 140] on select "Inquiry Follow Up Tour Requested Tour Confirmed Toured Proposal Sent Booked Lost" at bounding box center [1271, 130] width 362 height 28
click at [1090, 116] on select "Inquiry Follow Up Tour Requested Tour Confirmed Toured Proposal Sent Booked Lost" at bounding box center [1271, 130] width 362 height 28
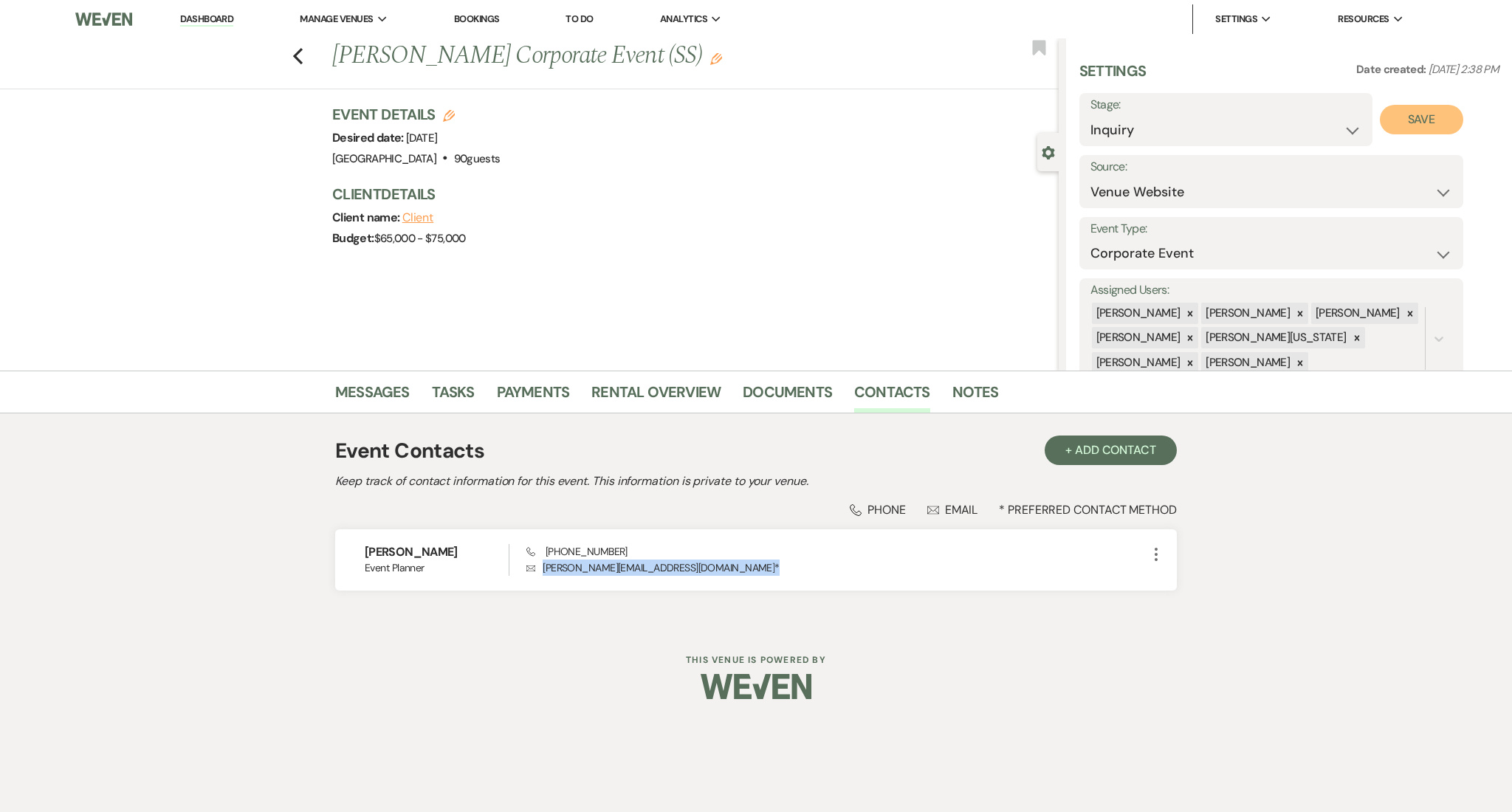
drag, startPoint x: 1425, startPoint y: 111, endPoint x: 1253, endPoint y: 116, distance: 172.1
click at [1426, 111] on button "Save" at bounding box center [1421, 119] width 84 height 29
click at [1147, 108] on label "Stage:" at bounding box center [1271, 106] width 362 height 22
click at [1136, 121] on select "Inquiry Follow Up Tour Requested Tour Confirmed Toured Proposal Sent Booked Lost" at bounding box center [1271, 130] width 362 height 28
select select "8"
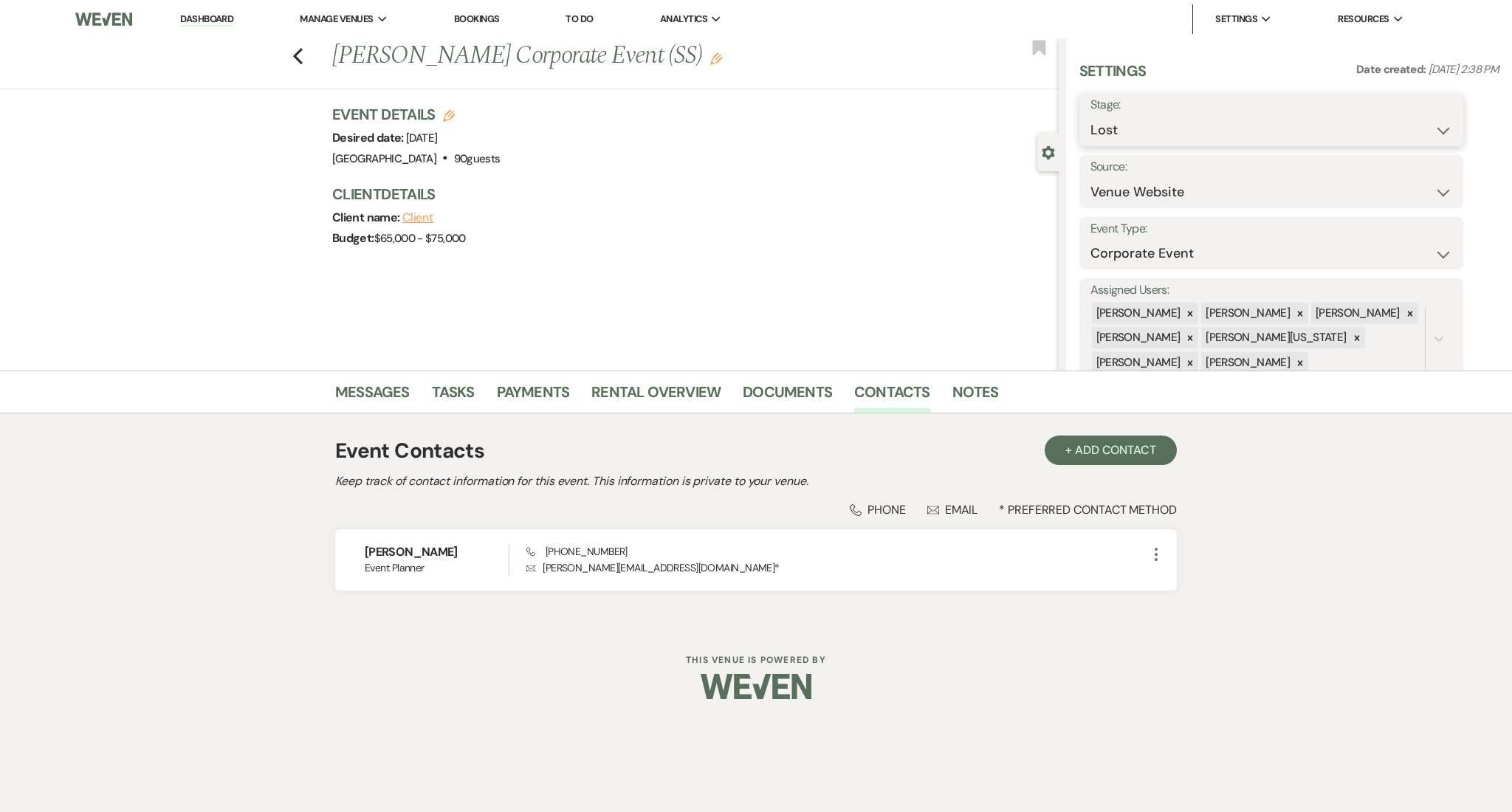
click at [1090, 116] on select "Inquiry Follow Up Tour Requested Tour Confirmed Toured Proposal Sent Booked Lost" at bounding box center [1271, 130] width 362 height 28
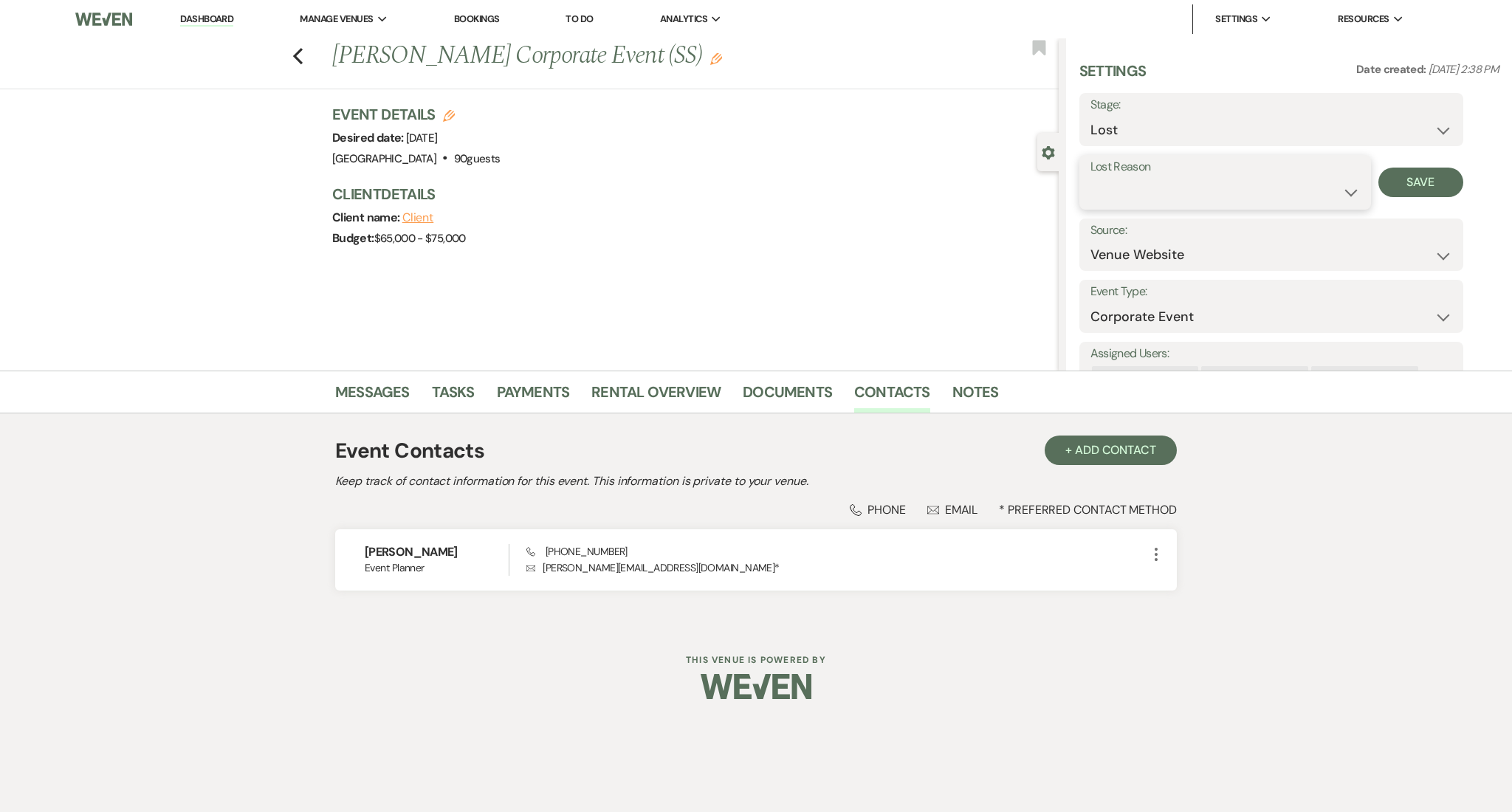
click at [1142, 186] on select "Booked Elsewhere Budget Date Unavailable No Response Not a Good Match Capacity …" at bounding box center [1225, 192] width 269 height 28
select select "1"
click at [1090, 178] on select "Booked Elsewhere Budget Date Unavailable No Response Not a Good Match Capacity …" at bounding box center [1225, 192] width 269 height 28
drag, startPoint x: 1314, startPoint y: 176, endPoint x: 1316, endPoint y: 191, distance: 15.1
click at [1316, 178] on div "Other" at bounding box center [1334, 182] width 113 height 54
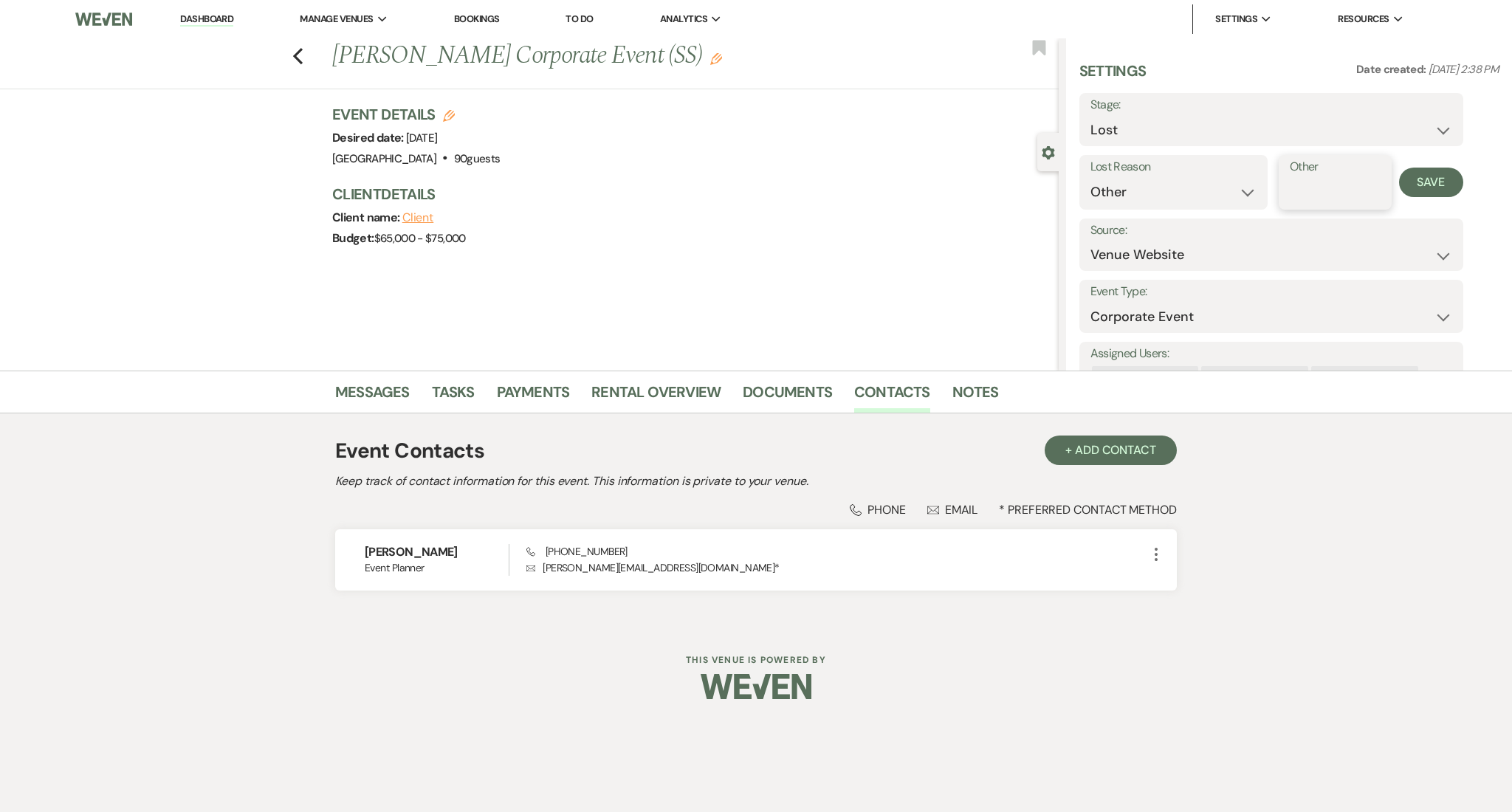
click at [1316, 191] on input "Other" at bounding box center [1334, 192] width 91 height 28
paste input "date of event had passed"
type input "date of event had passed"
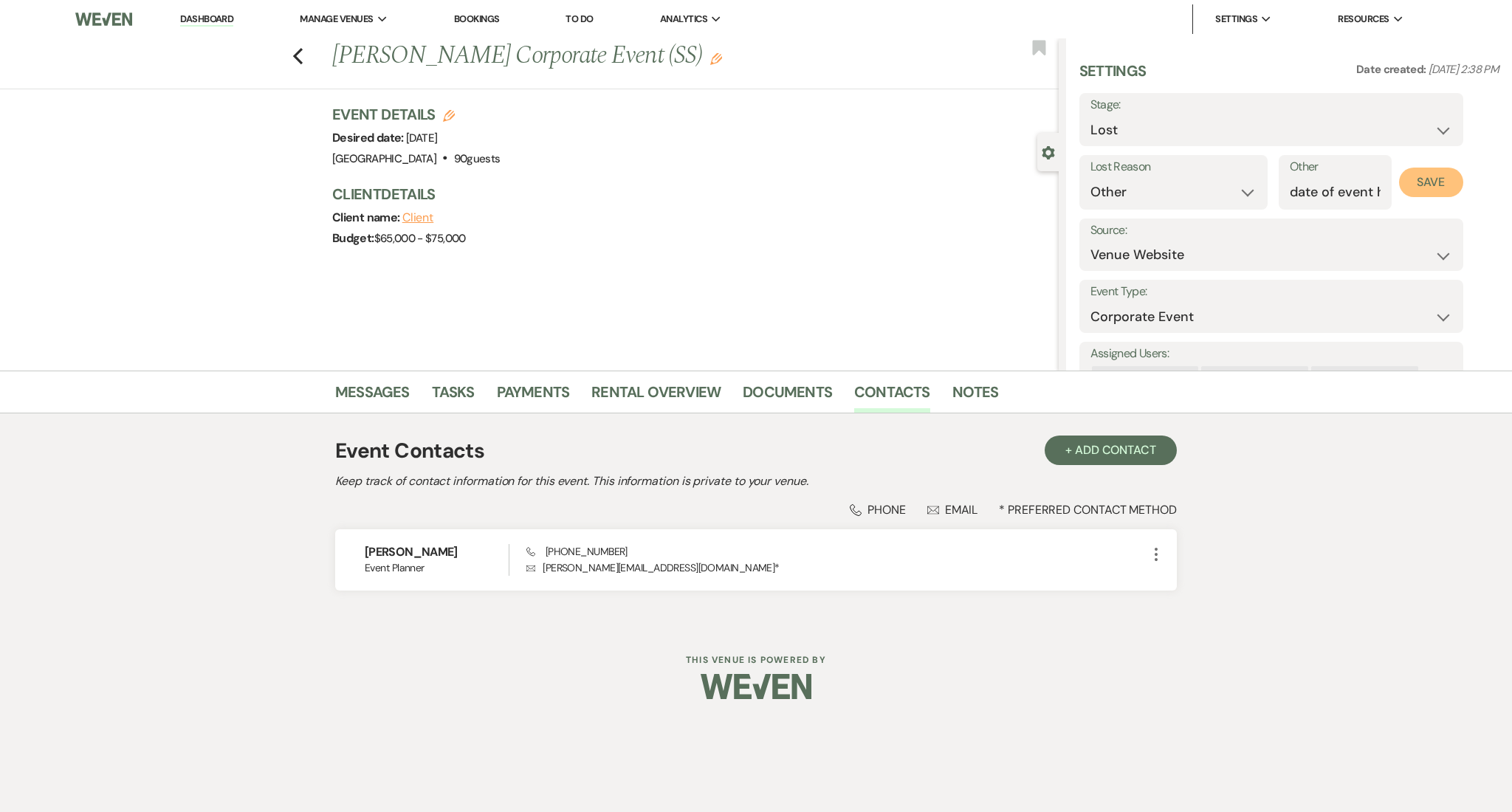
click at [1417, 195] on button "Save" at bounding box center [1431, 182] width 65 height 29
click at [381, 387] on link "Messages" at bounding box center [372, 396] width 75 height 33
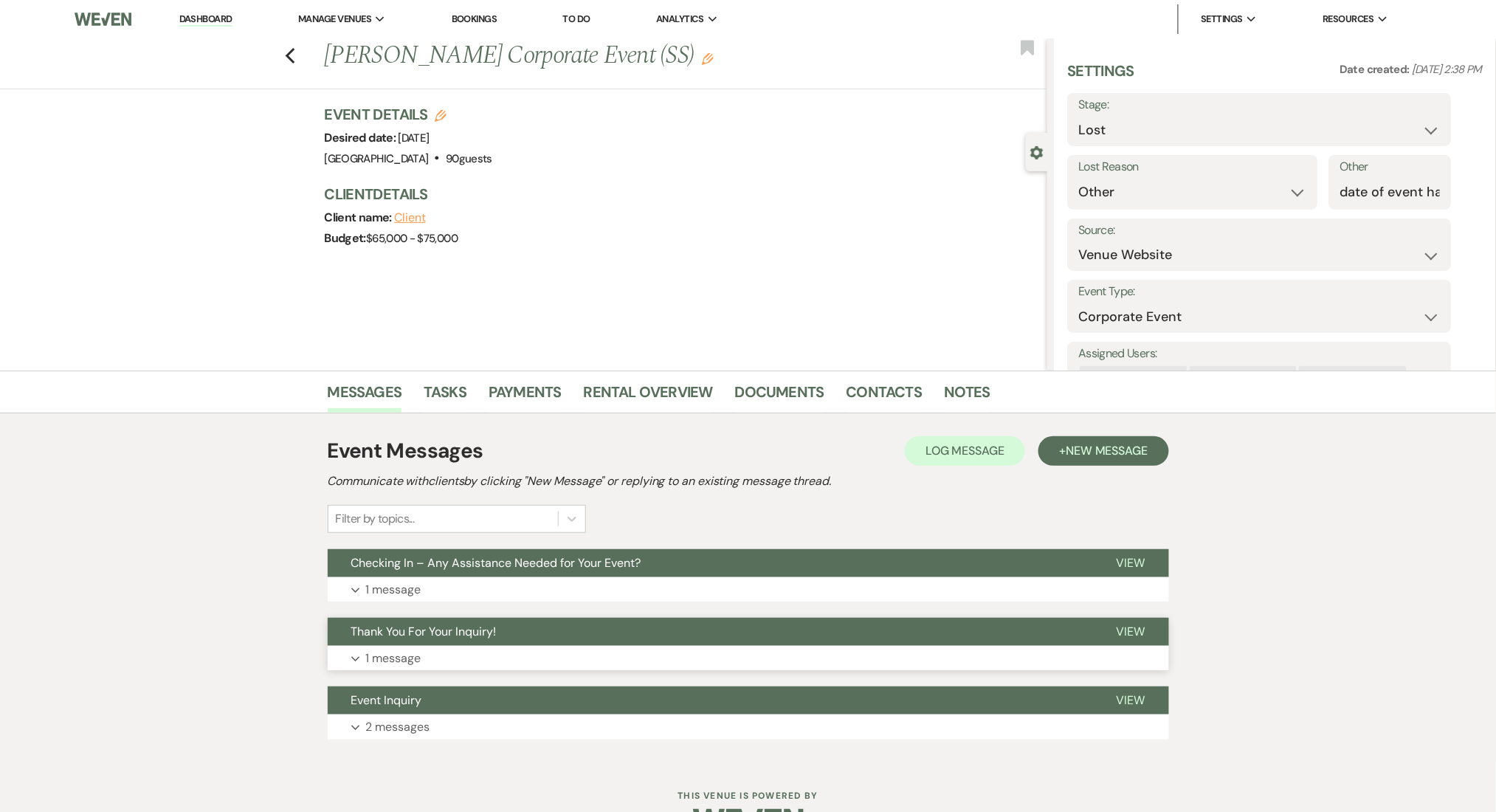
click at [838, 655] on button "Expand 1 message" at bounding box center [748, 659] width 841 height 25
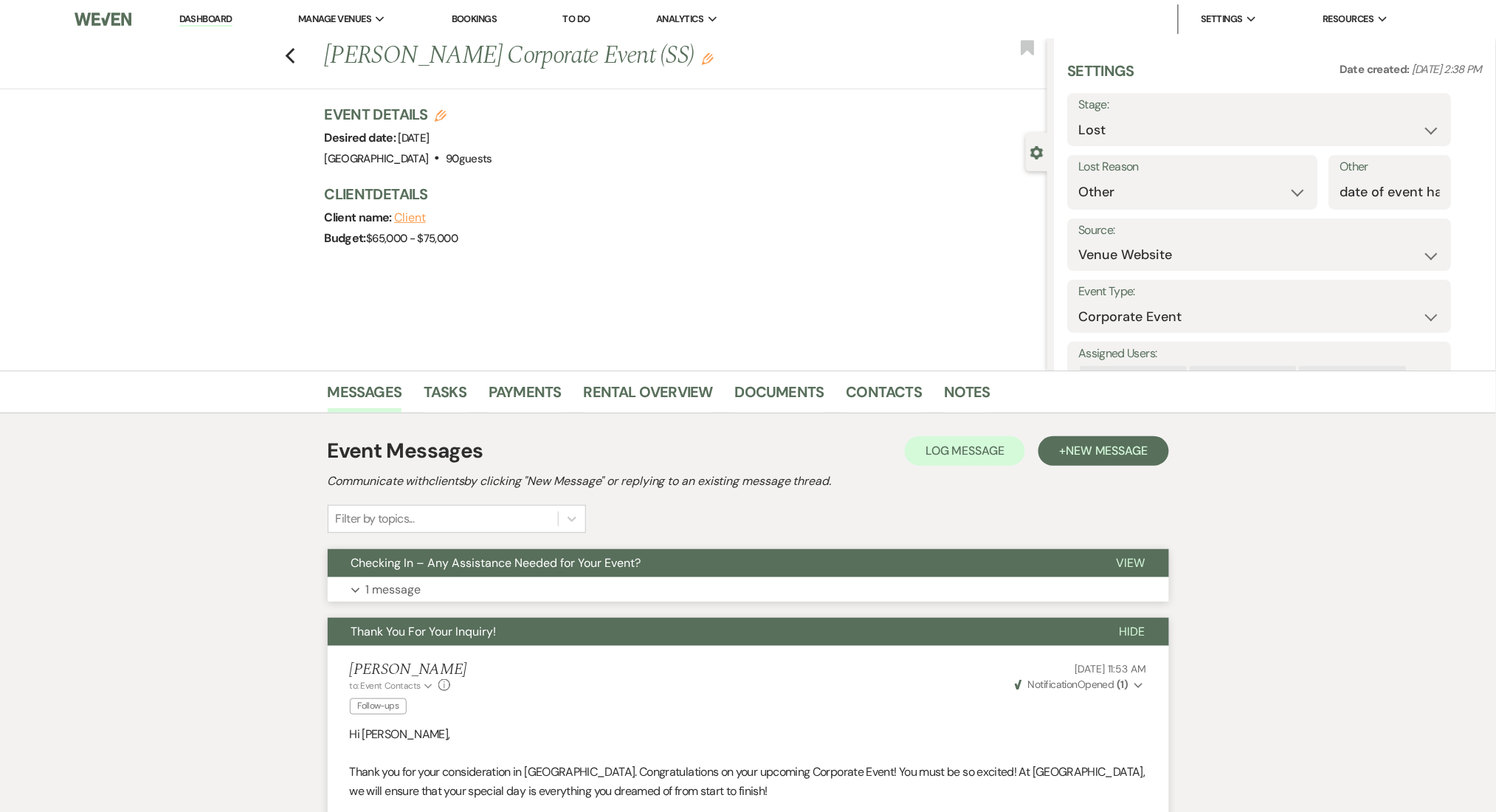
click at [843, 578] on button "Expand 1 message" at bounding box center [748, 590] width 841 height 25
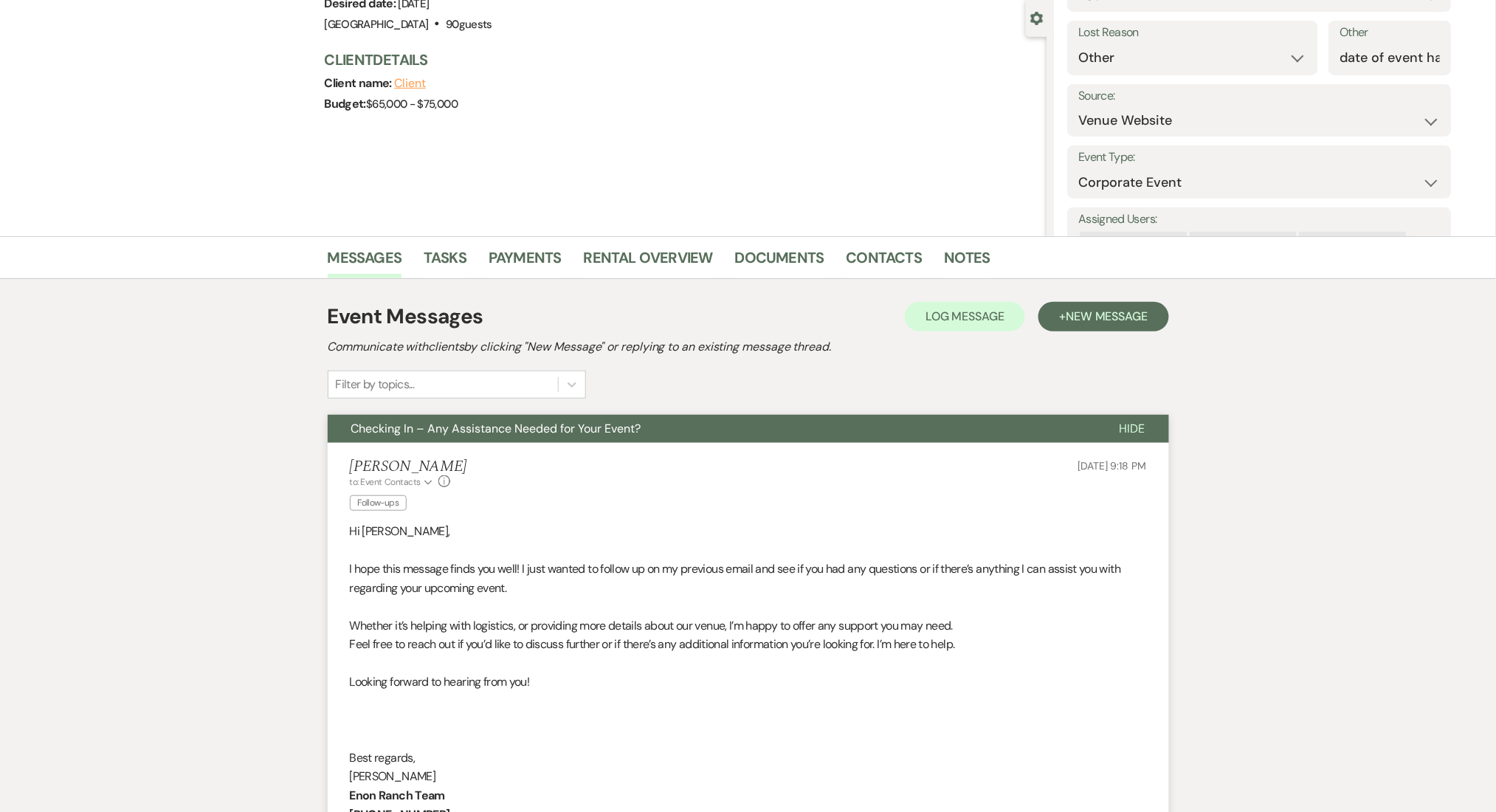
scroll to position [196, 0]
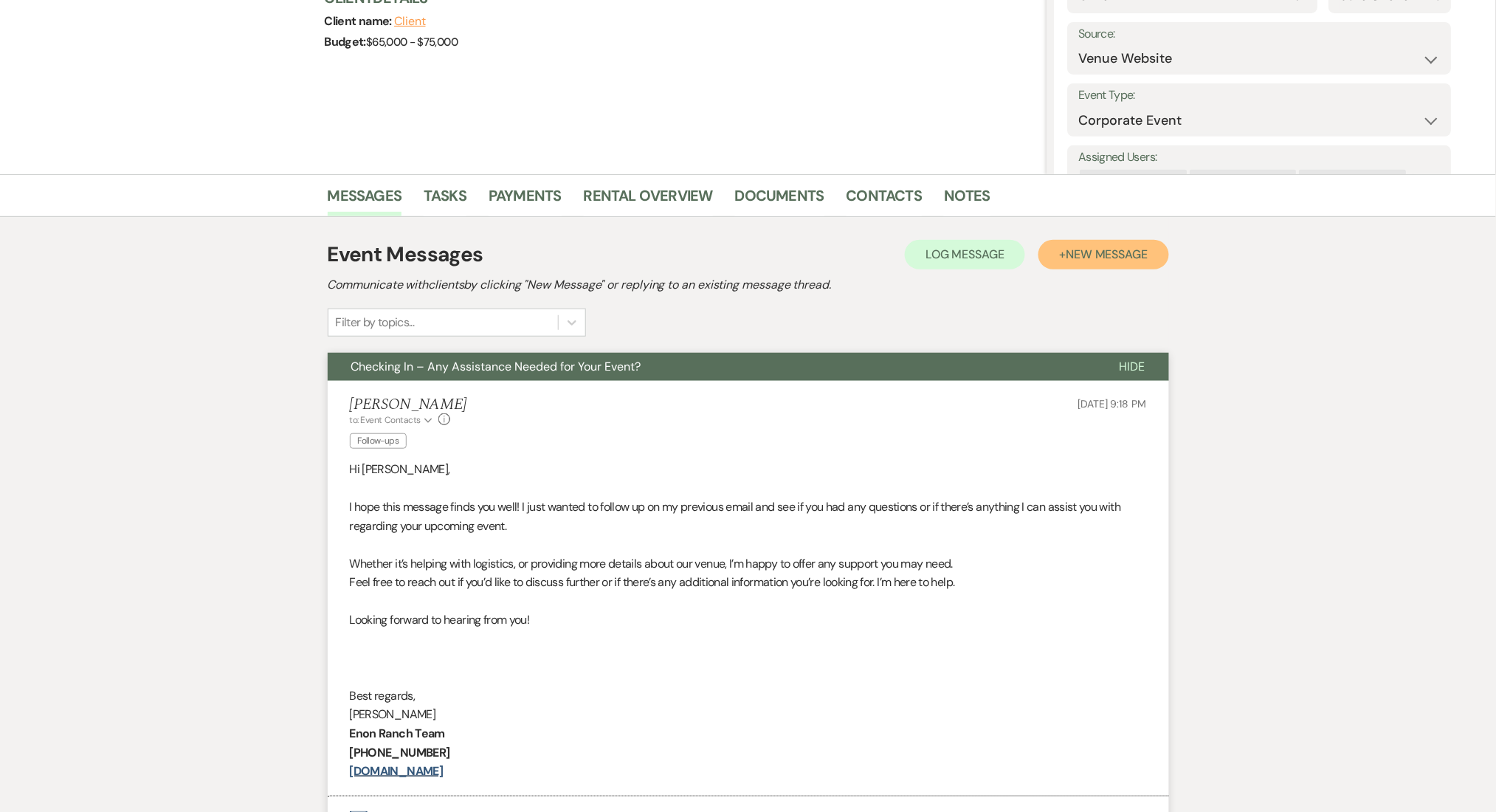
click at [1090, 254] on span "New Message" at bounding box center [1107, 254] width 82 height 15
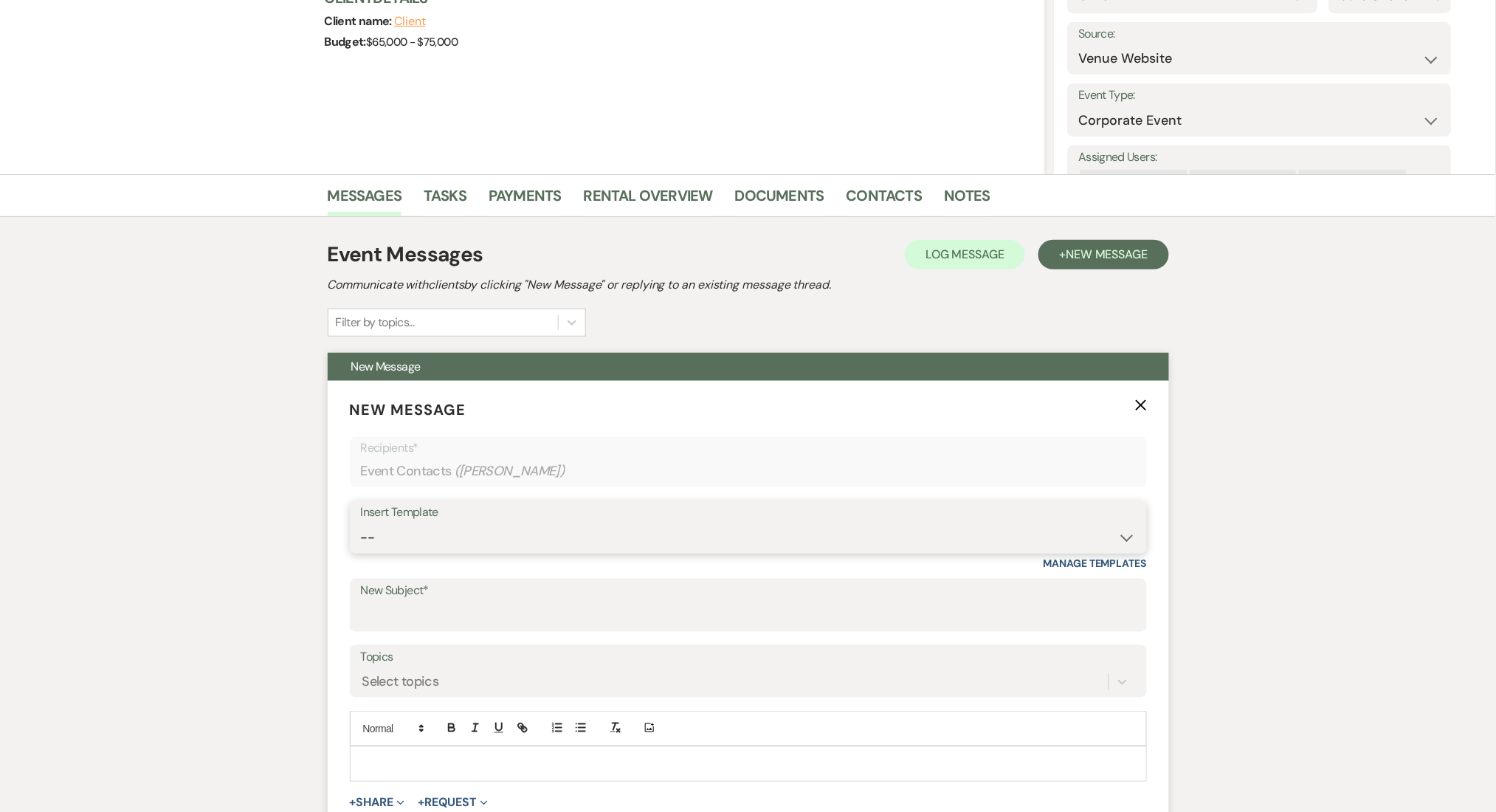
click at [494, 545] on select "-- Inquiry Follow Up Email #2 Contract Sending Template Payment Template Rental…" at bounding box center [748, 537] width 775 height 28
select select "1711"
click at [361, 523] on select "-- Inquiry Follow Up Email #2 Contract Sending Template Payment Template Rental…" at bounding box center [748, 537] width 775 height 28
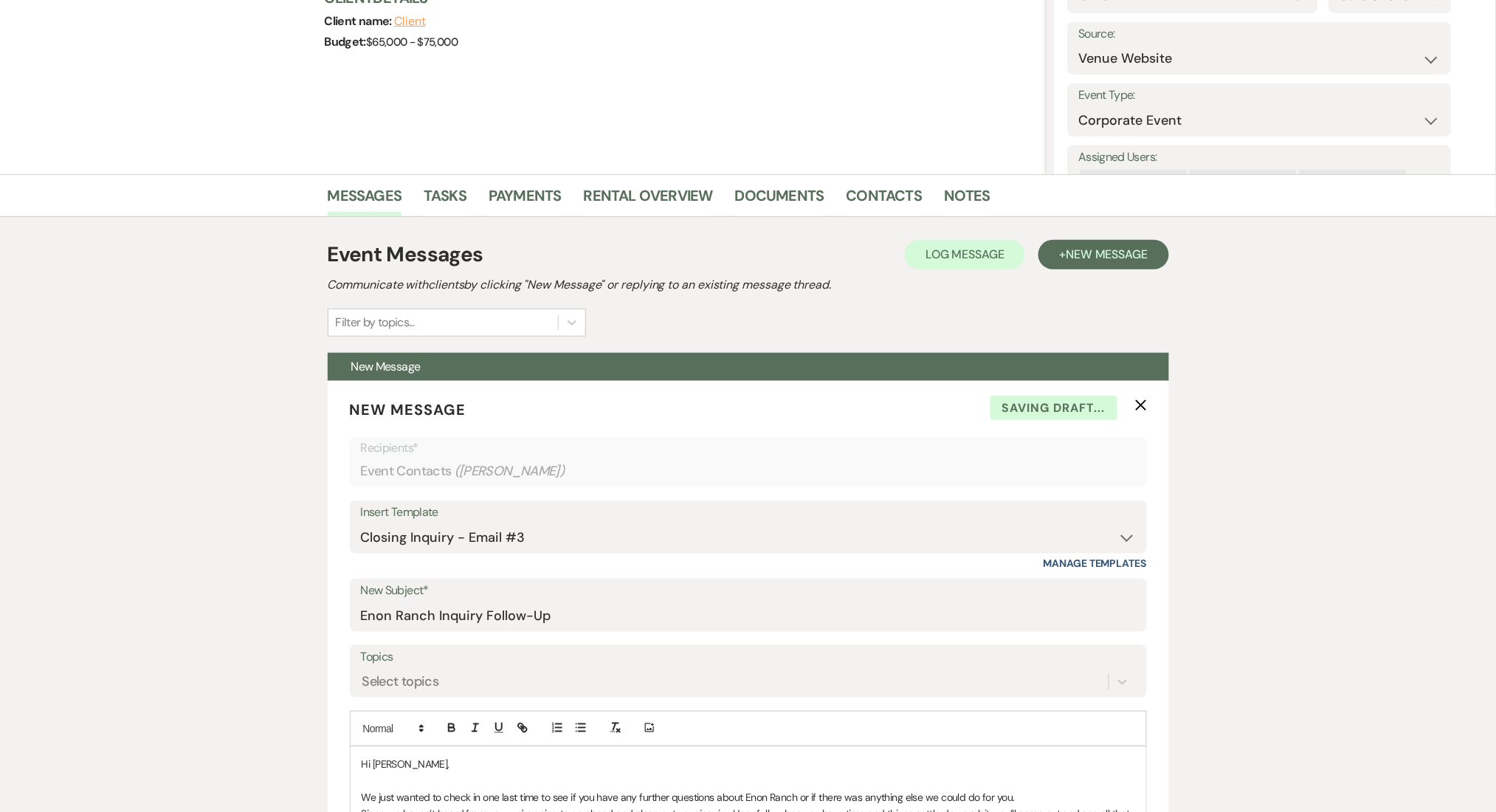
type input "Enon Ranch Inquiry Follow-Up"
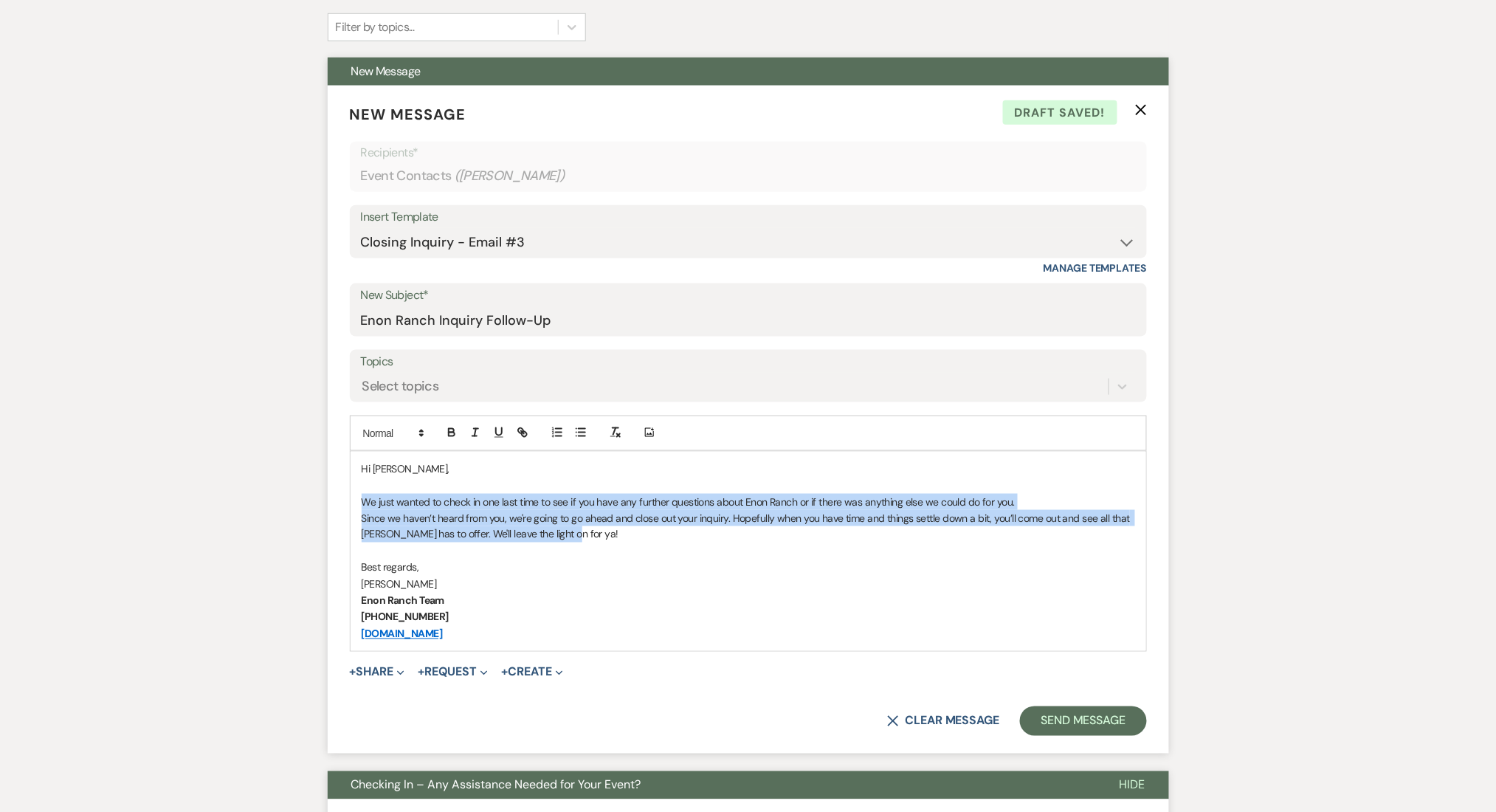
drag, startPoint x: 596, startPoint y: 534, endPoint x: 331, endPoint y: 498, distance: 267.4
click at [331, 498] on form "New Message X Draft saved! Recipients* Event Contacts ( Coretta Washburn ) Inse…" at bounding box center [748, 420] width 841 height 669
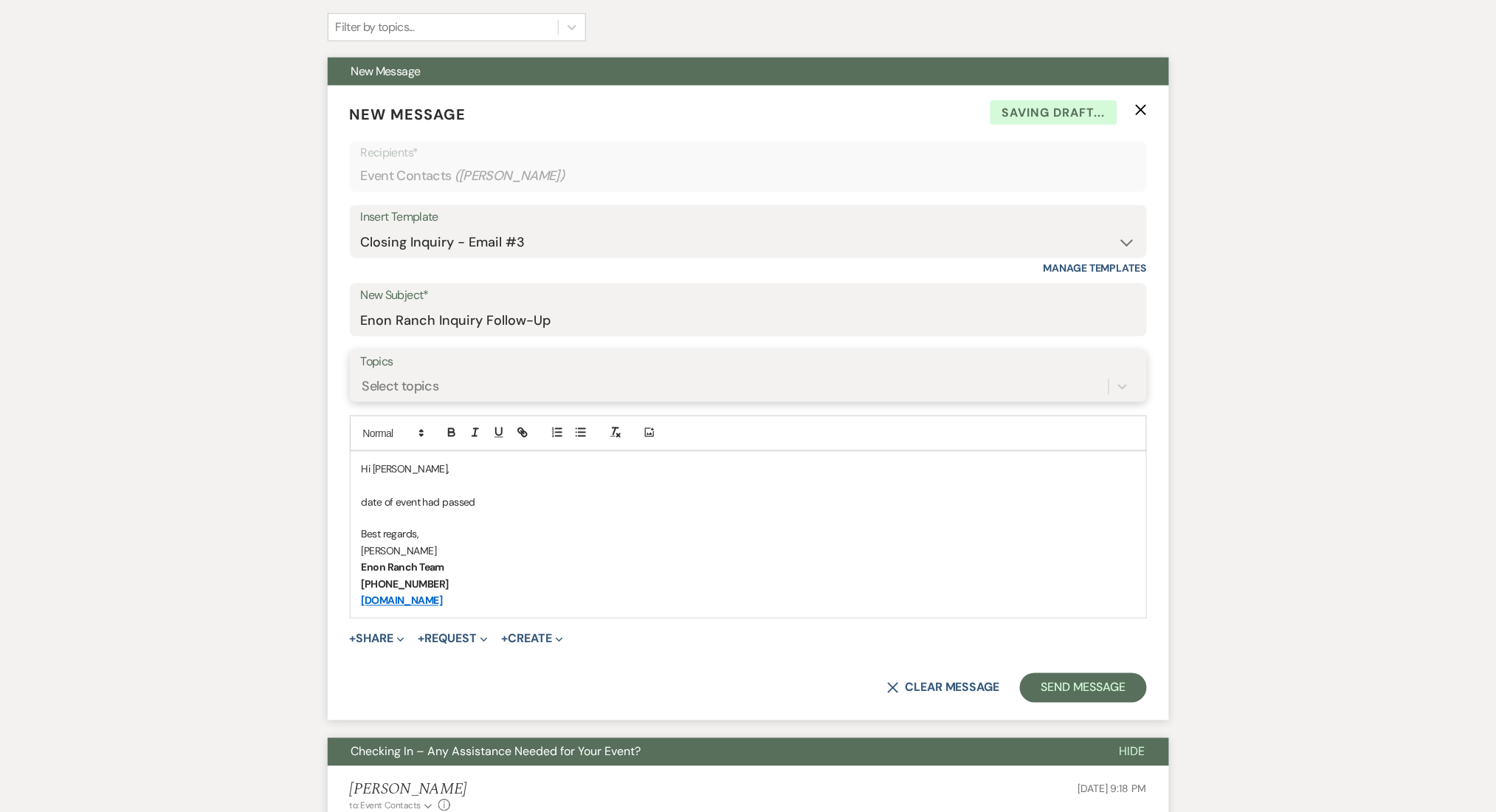
click at [427, 379] on div "Select topics" at bounding box center [401, 386] width 77 height 20
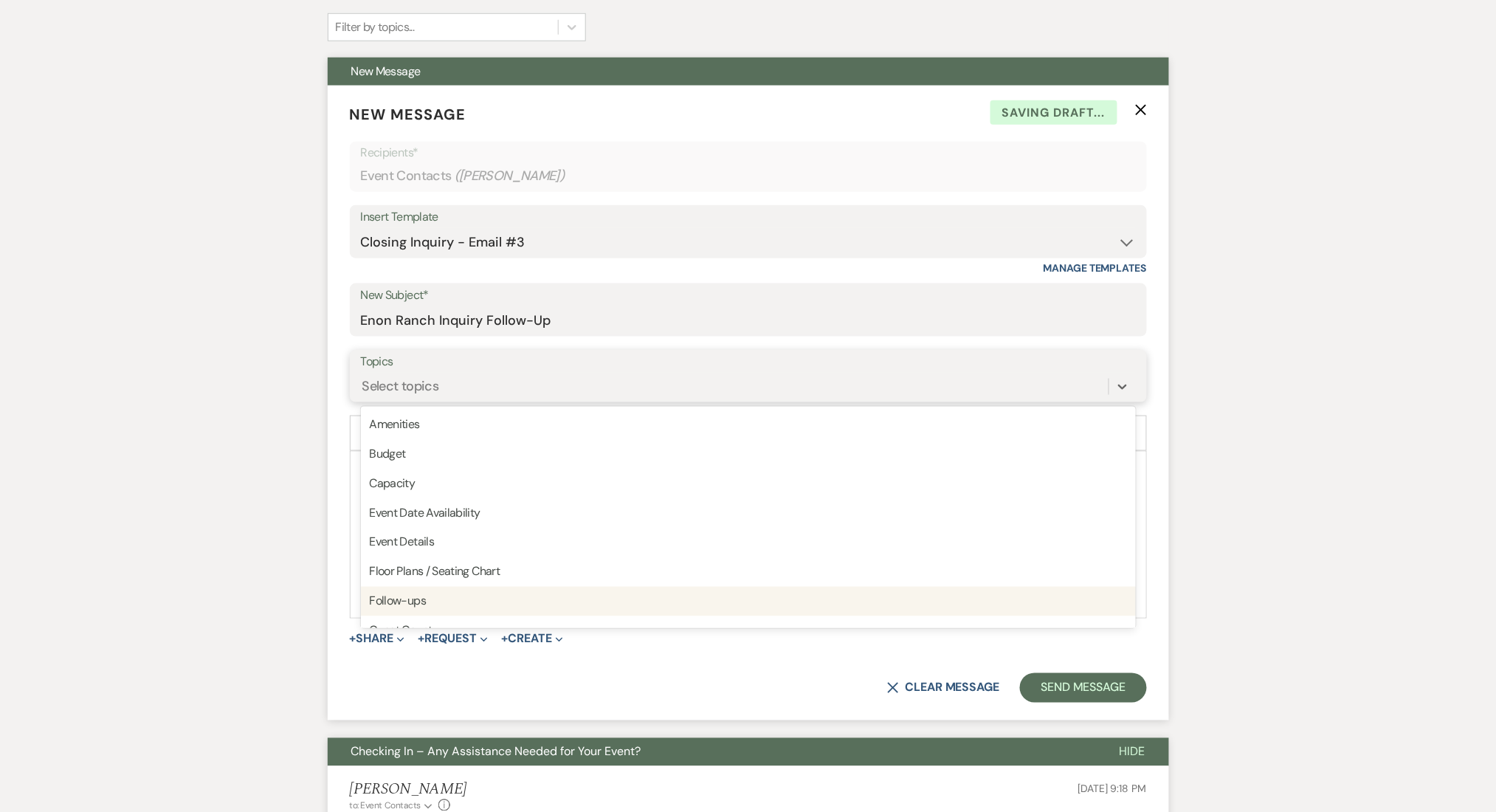
click at [448, 606] on div "Follow-ups" at bounding box center [748, 601] width 775 height 29
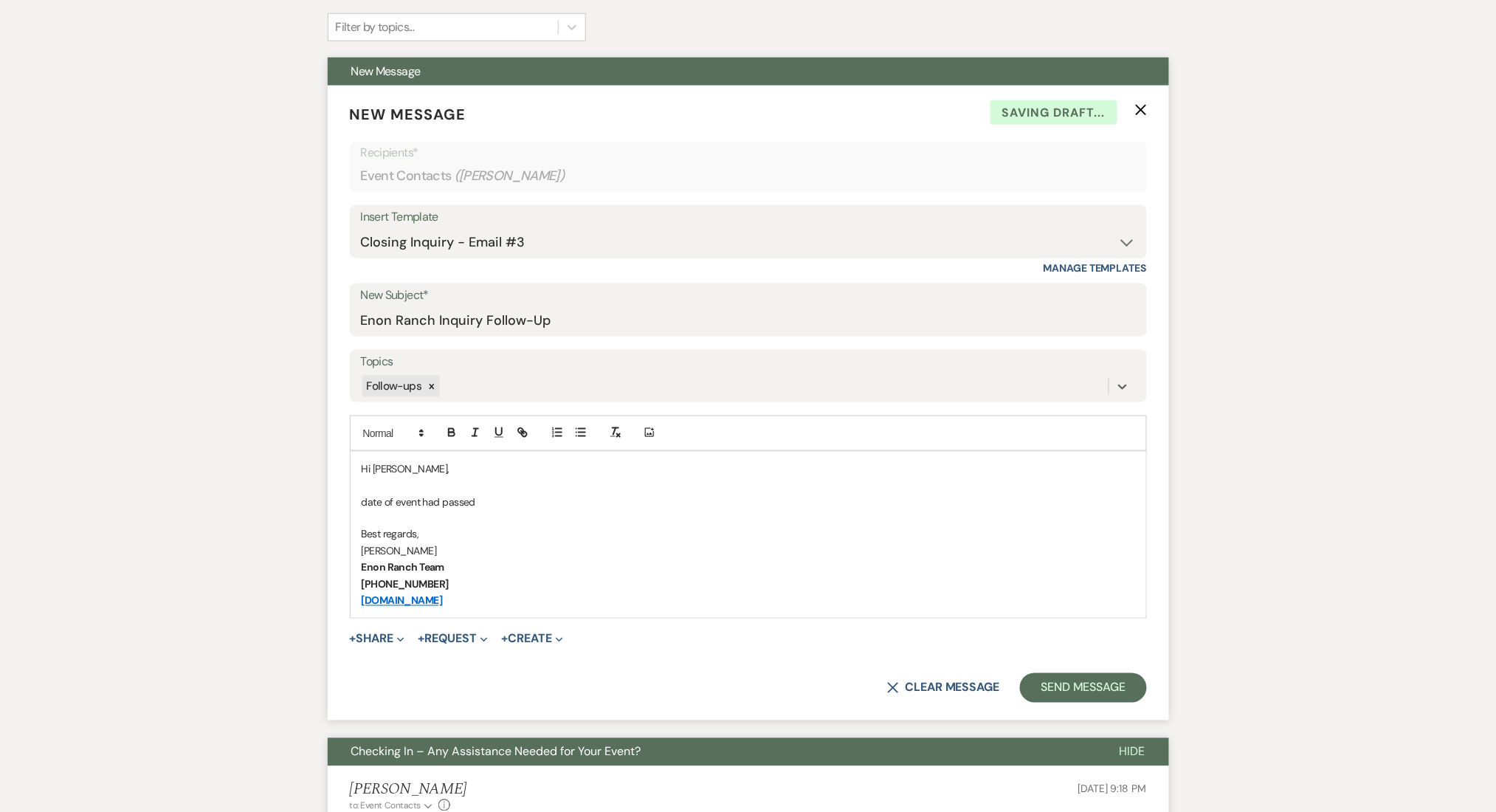
drag, startPoint x: 490, startPoint y: 503, endPoint x: 318, endPoint y: 499, distance: 172.0
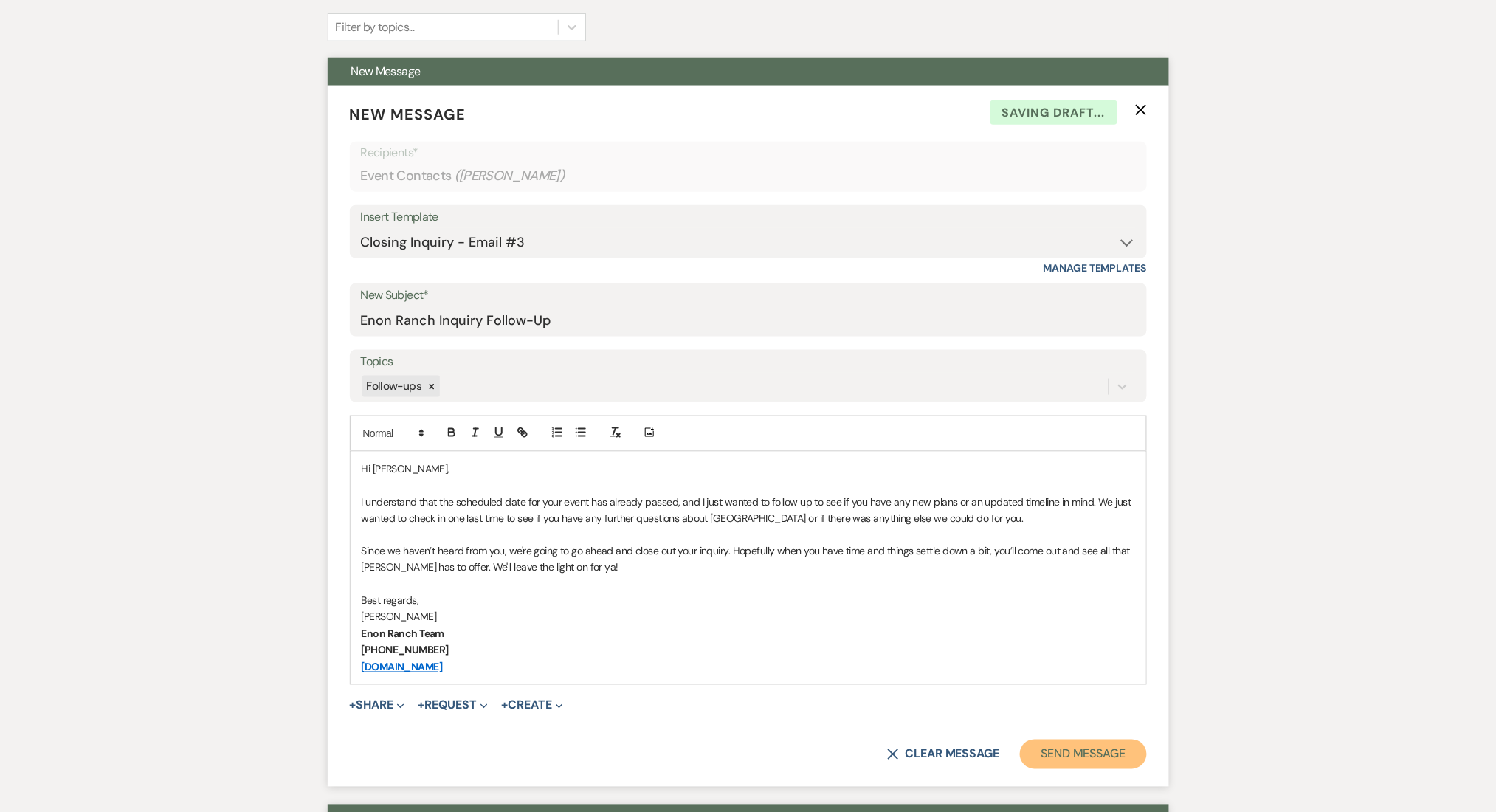
click at [1064, 761] on button "Send Message" at bounding box center [1083, 753] width 127 height 29
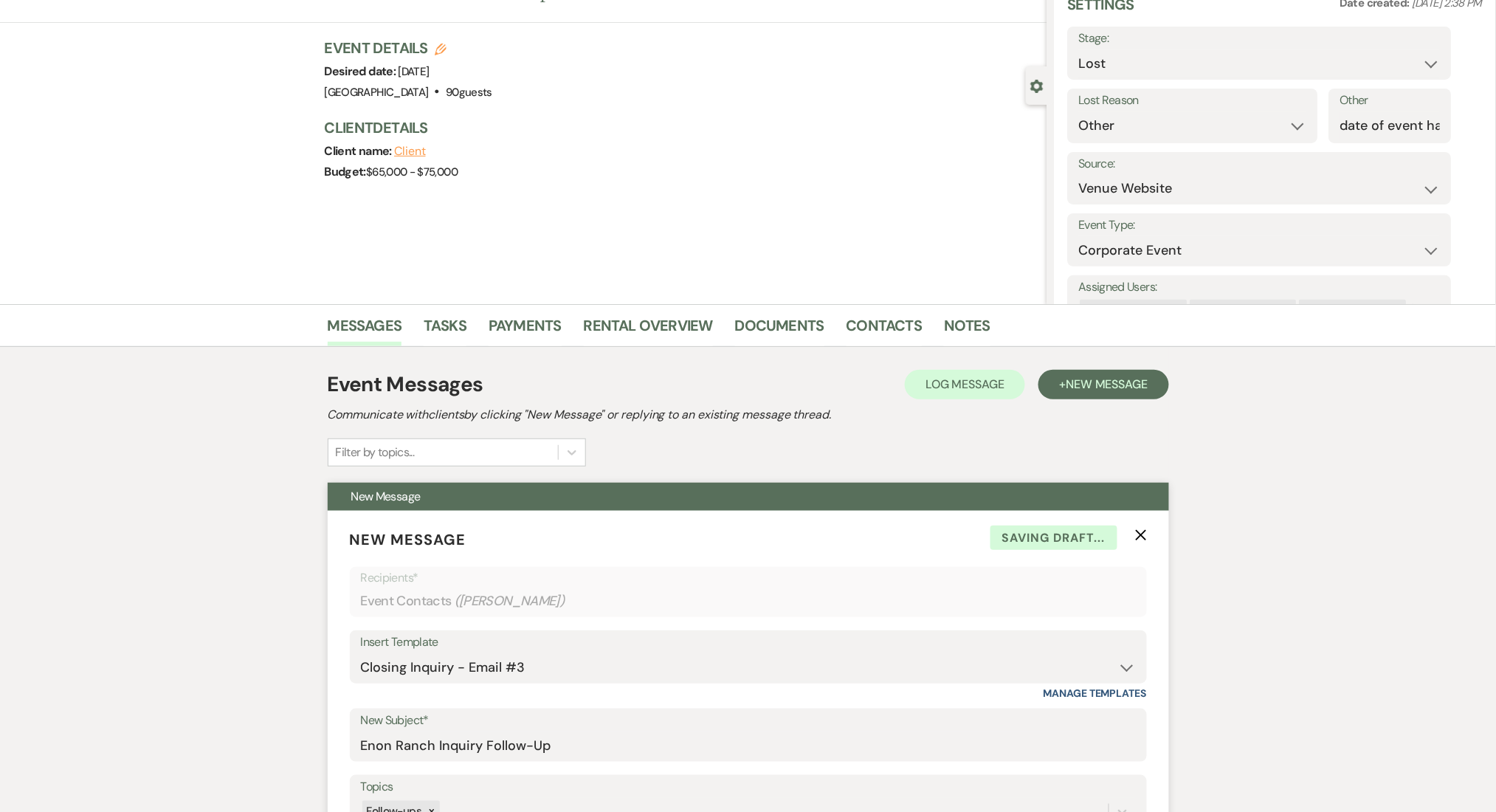
scroll to position [0, 0]
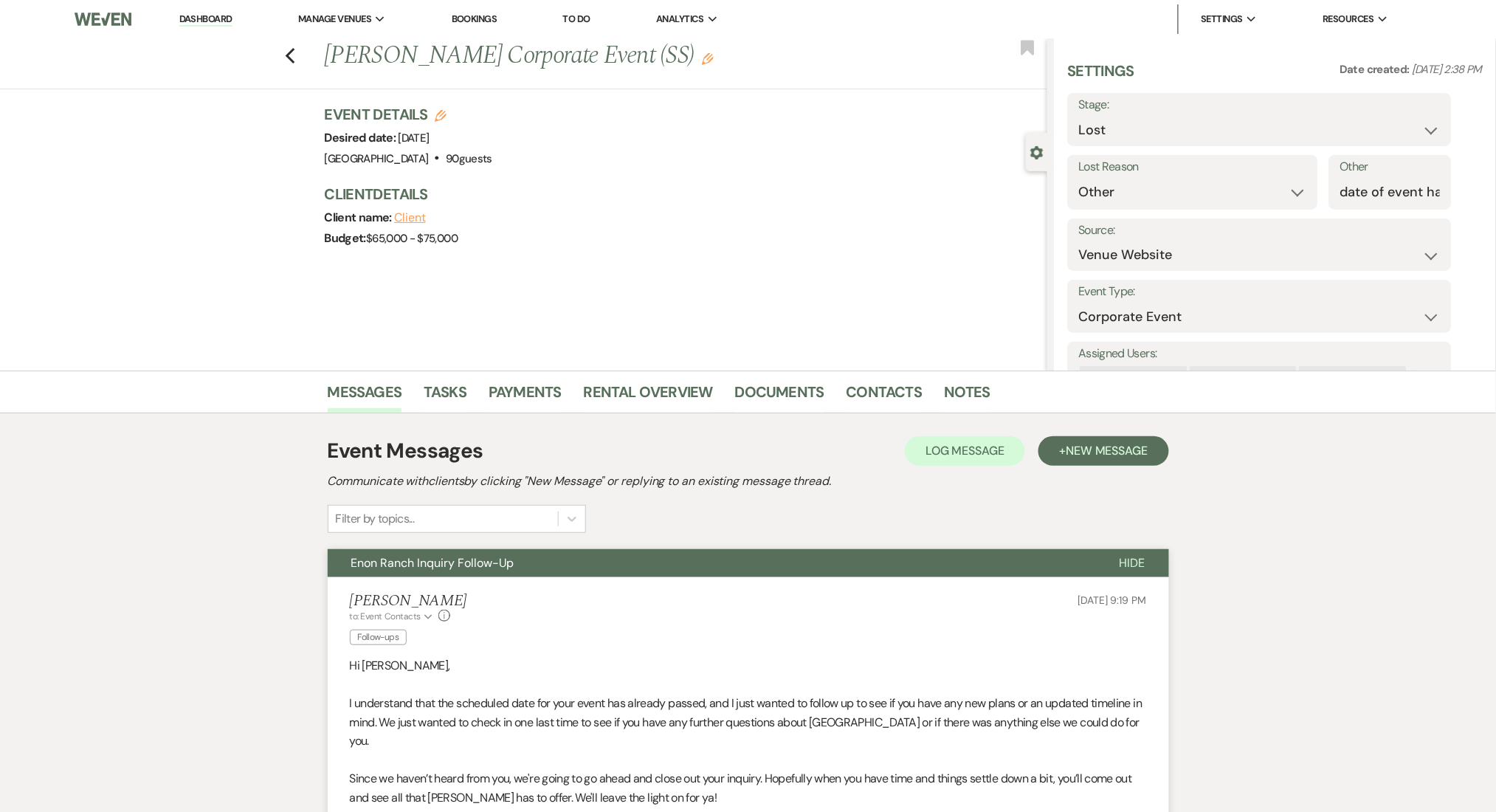
click at [204, 15] on link "Dashboard" at bounding box center [205, 19] width 53 height 14
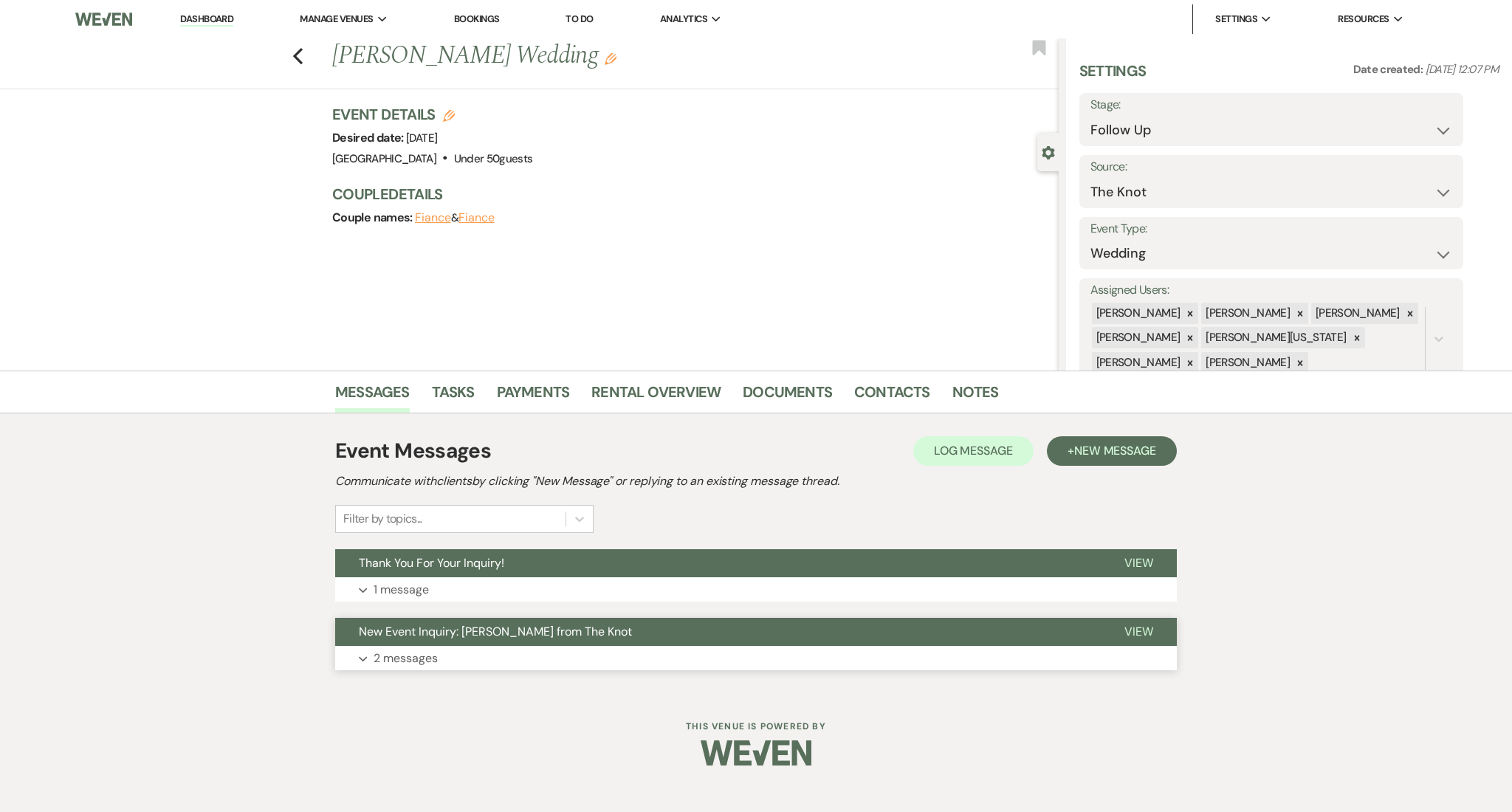
click at [565, 650] on button "Expand 2 messages" at bounding box center [756, 659] width 841 height 25
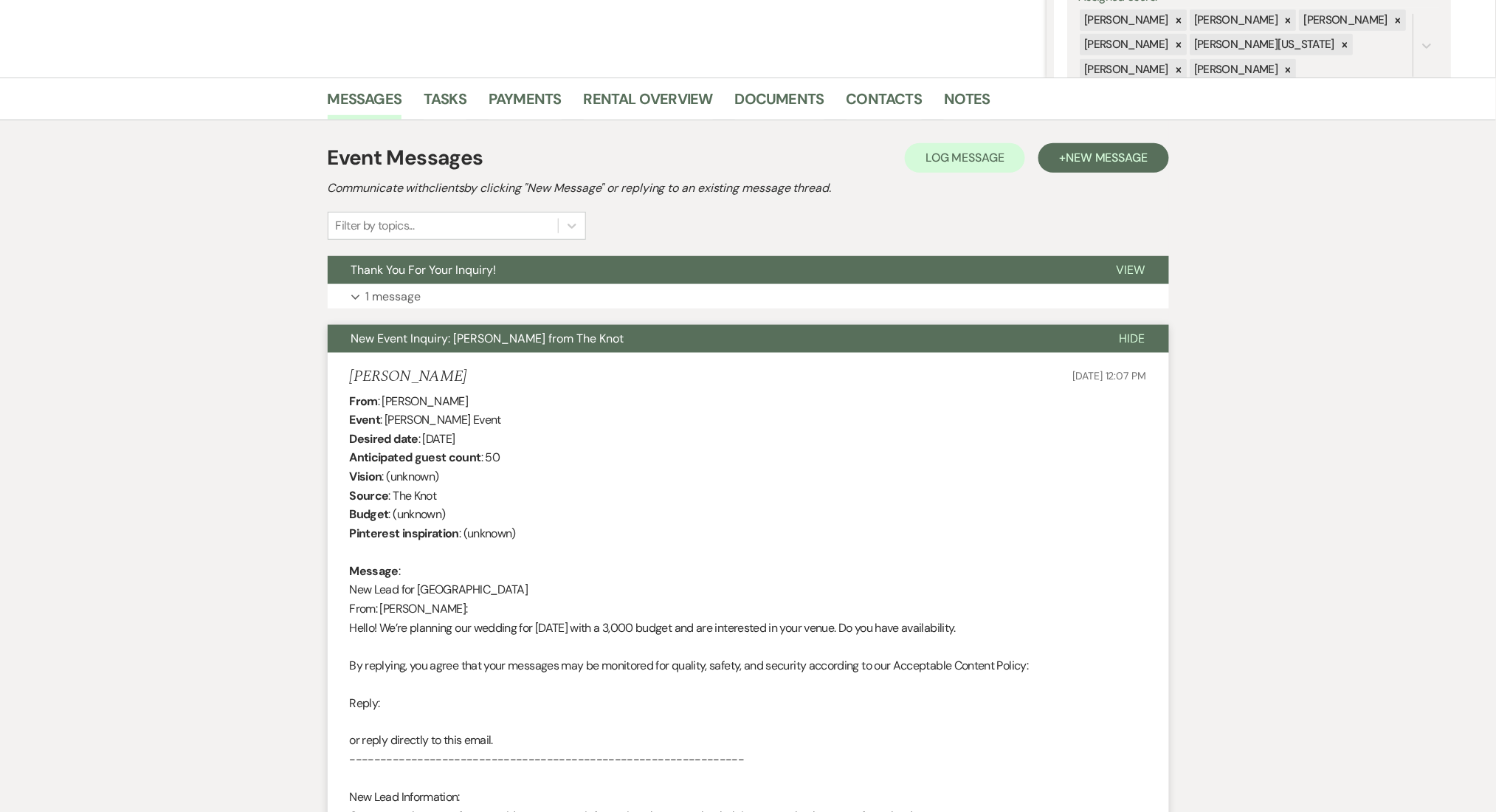
scroll to position [295, 0]
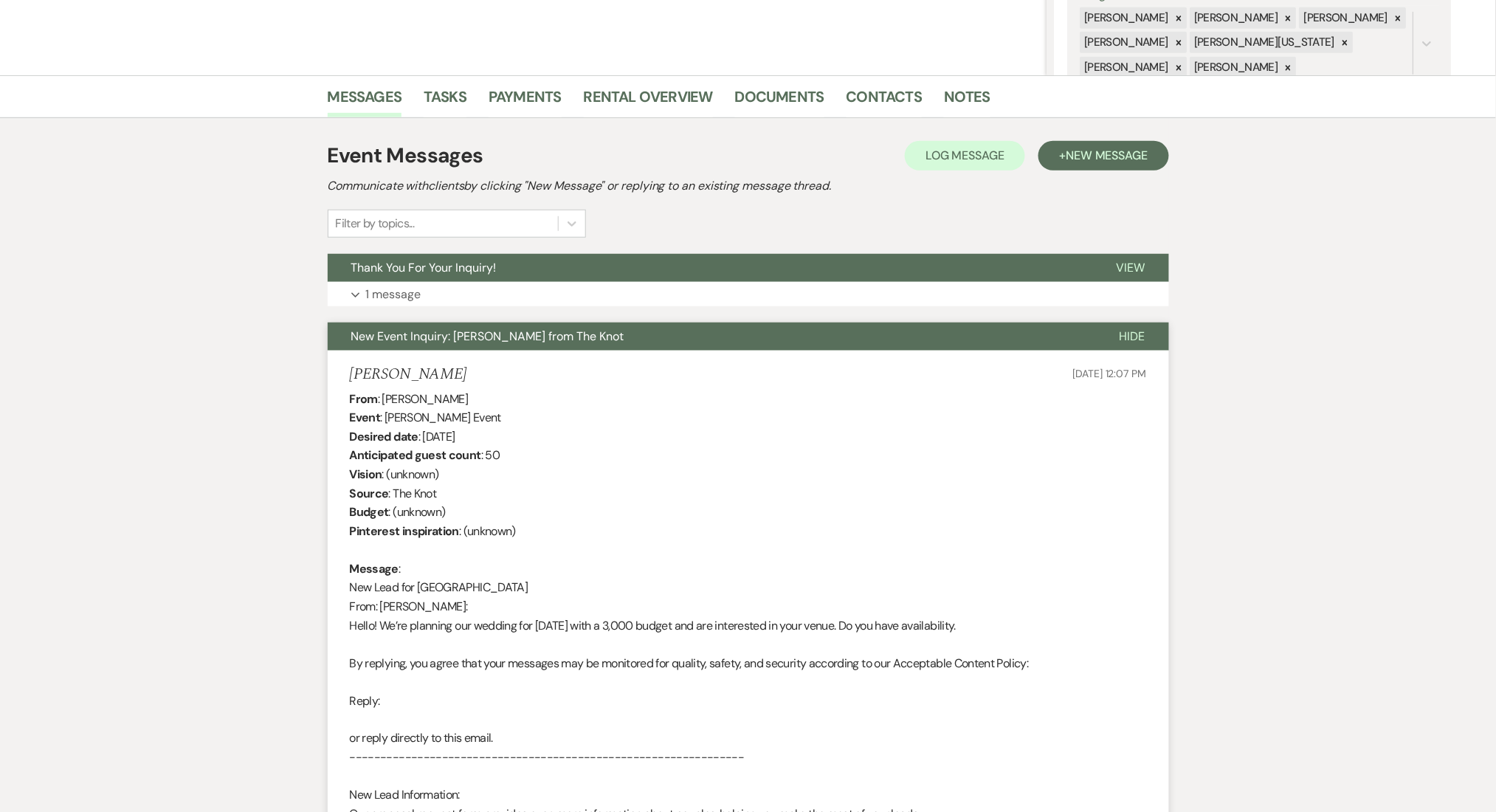
drag, startPoint x: 453, startPoint y: 374, endPoint x: 337, endPoint y: 374, distance: 116.0
click at [337, 374] on li "[PERSON_NAME] [DATE] 12:07 PM From : [PERSON_NAME] Event : [PERSON_NAME] Event …" at bounding box center [748, 698] width 841 height 696
copy h5 "[PERSON_NAME]"
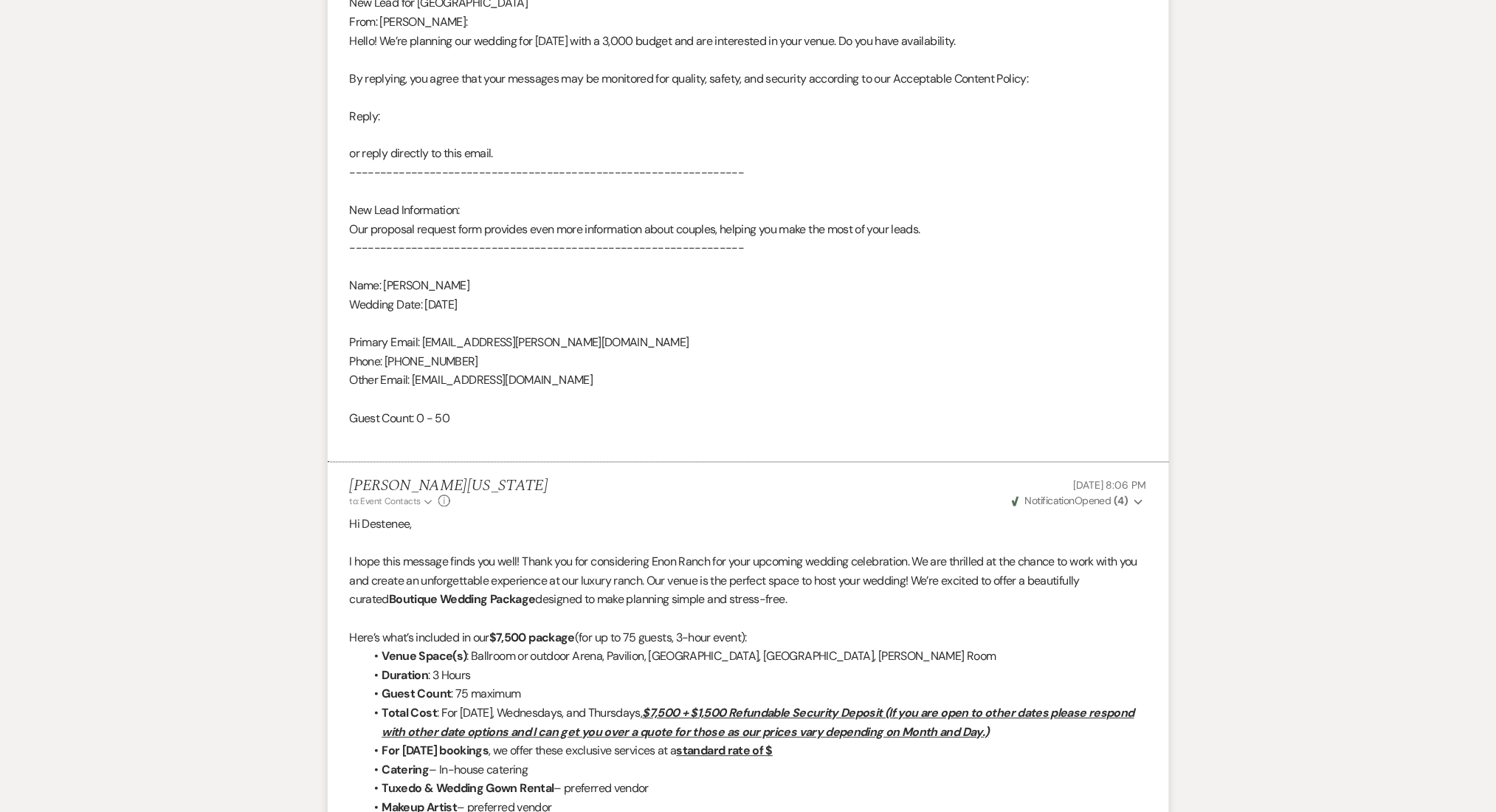
scroll to position [886, 0]
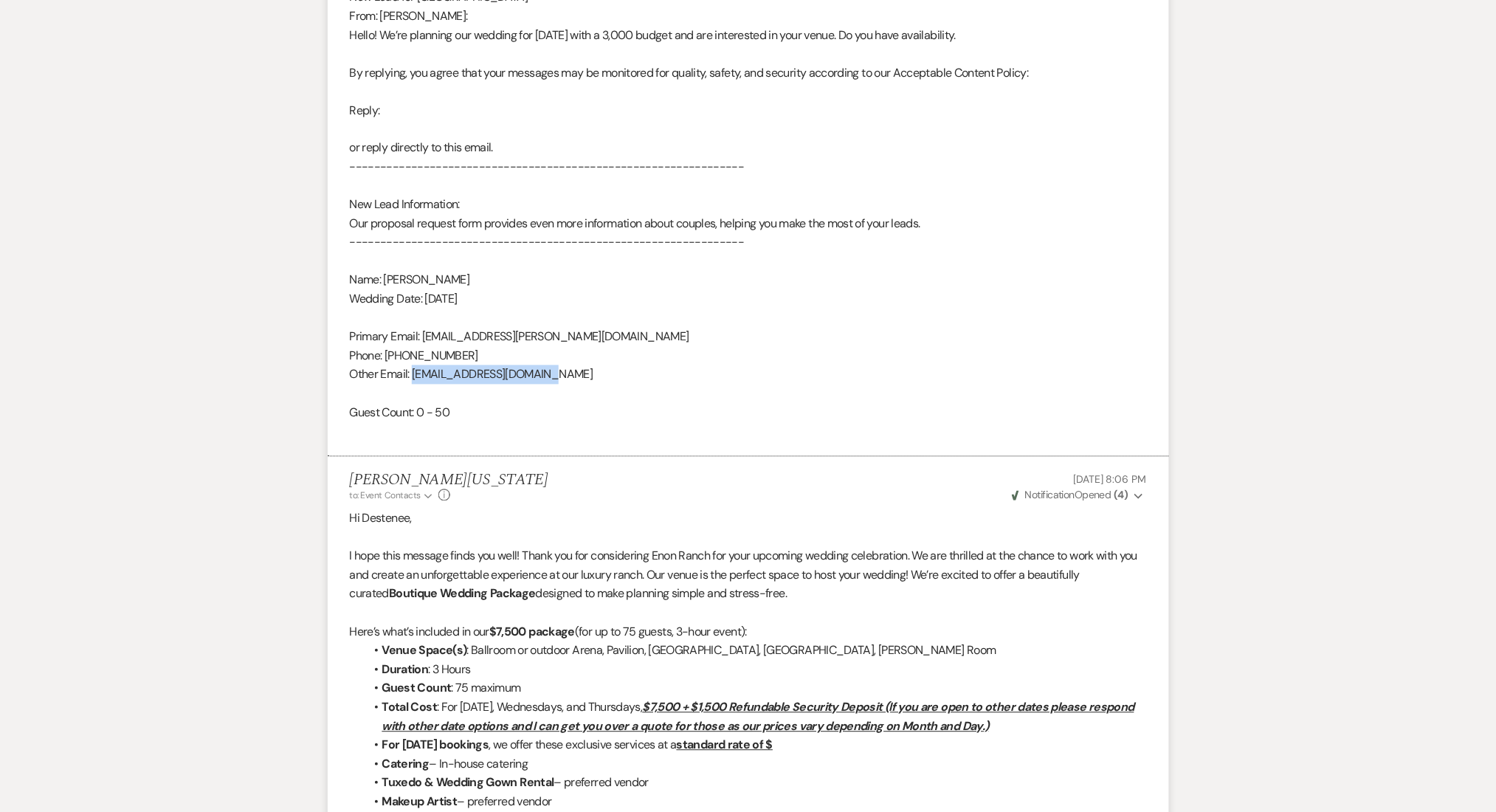
drag, startPoint x: 572, startPoint y: 371, endPoint x: 416, endPoint y: 381, distance: 156.3
click at [416, 381] on div "From : [PERSON_NAME] Event : [PERSON_NAME] Event Desired date : [DATE] Anticipa…" at bounding box center [748, 120] width 797 height 642
copy div "[EMAIL_ADDRESS][DOMAIN_NAME]"
drag, startPoint x: 476, startPoint y: 359, endPoint x: 388, endPoint y: 360, distance: 88.0
click at [388, 360] on div "From : [PERSON_NAME] Event : [PERSON_NAME] Event Desired date : [DATE] Anticipa…" at bounding box center [748, 120] width 797 height 642
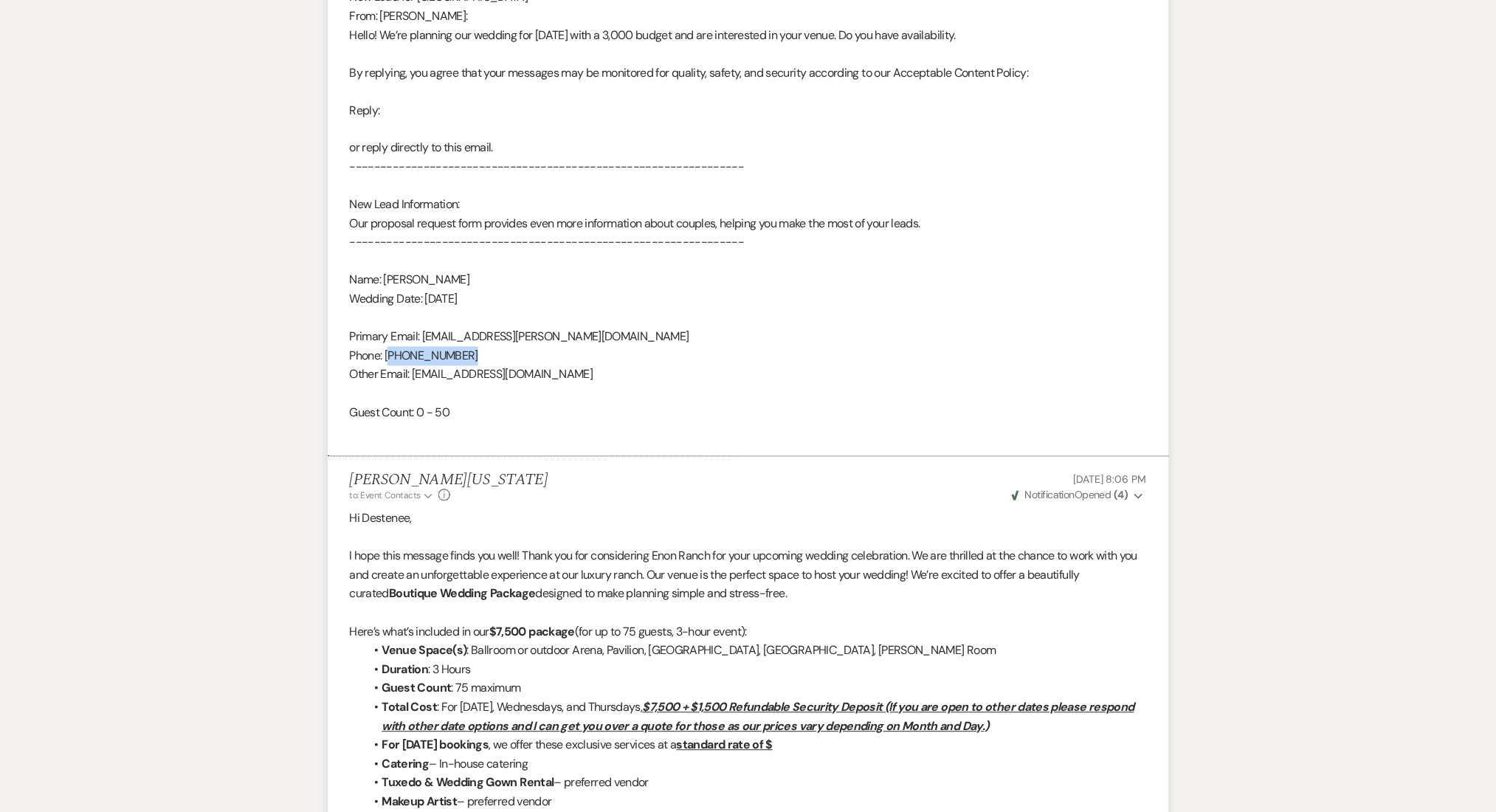
copy div "478) 250-2294"
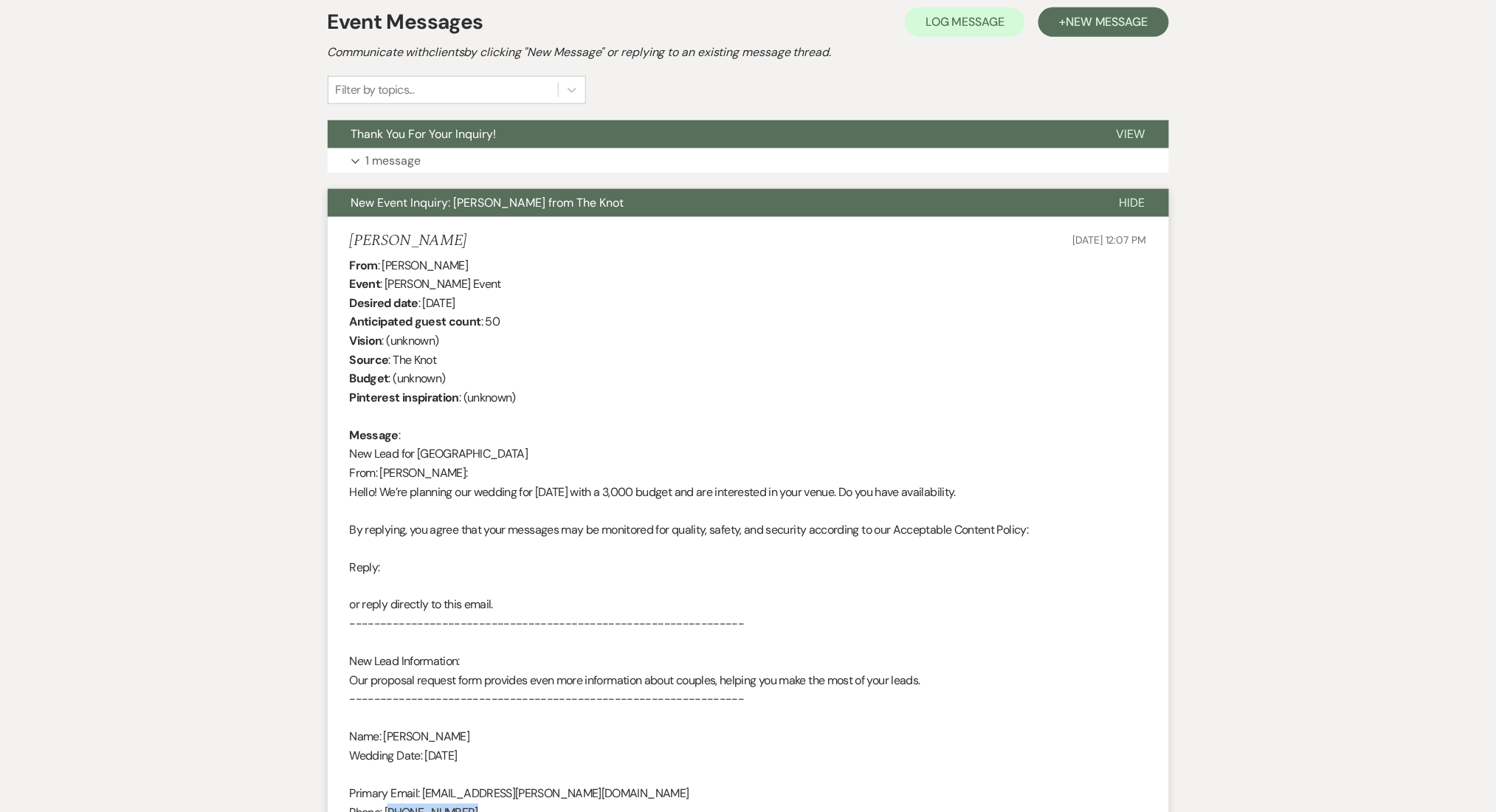
scroll to position [295, 0]
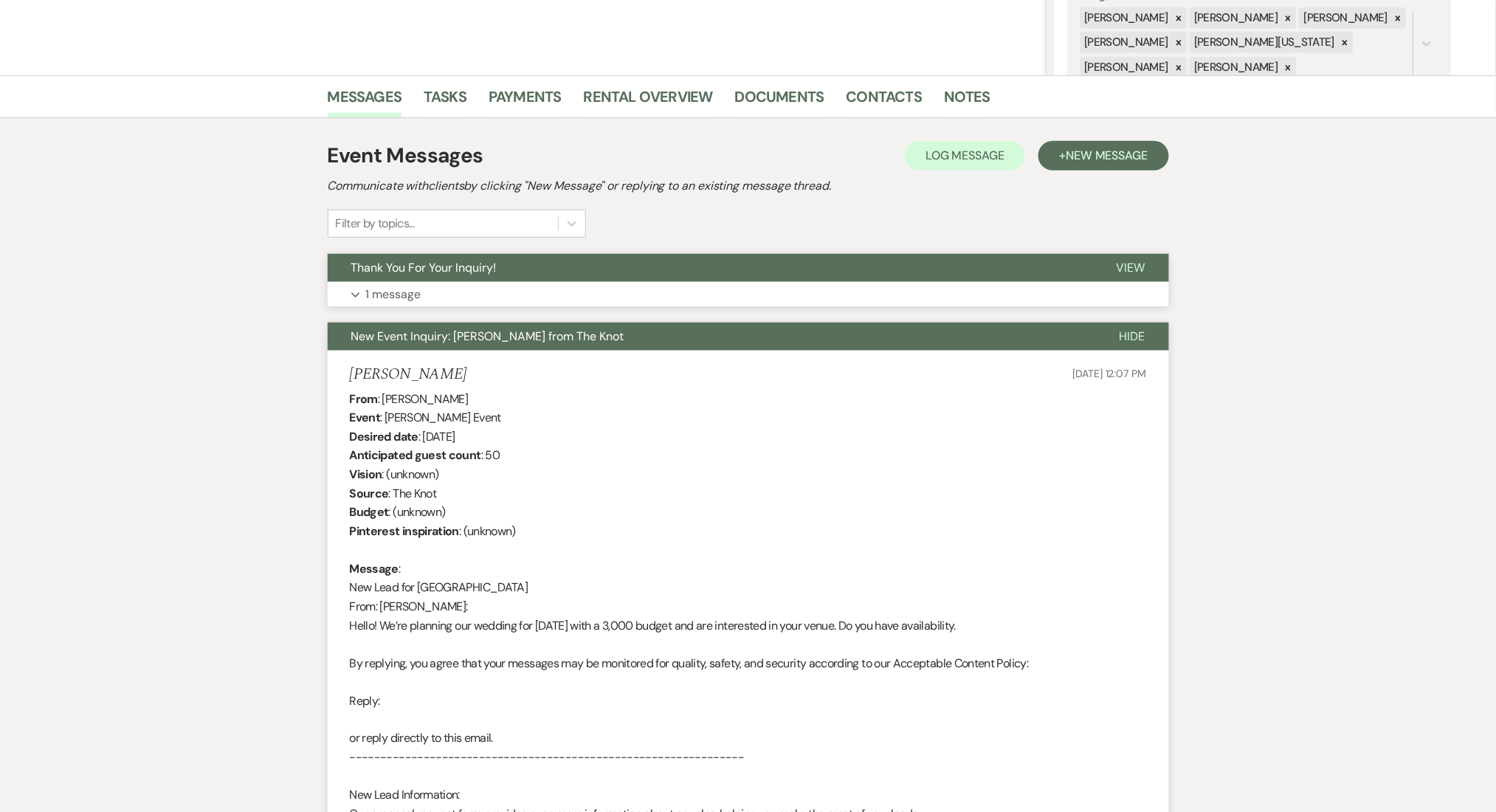
click at [491, 286] on button "Expand 1 message" at bounding box center [748, 294] width 841 height 25
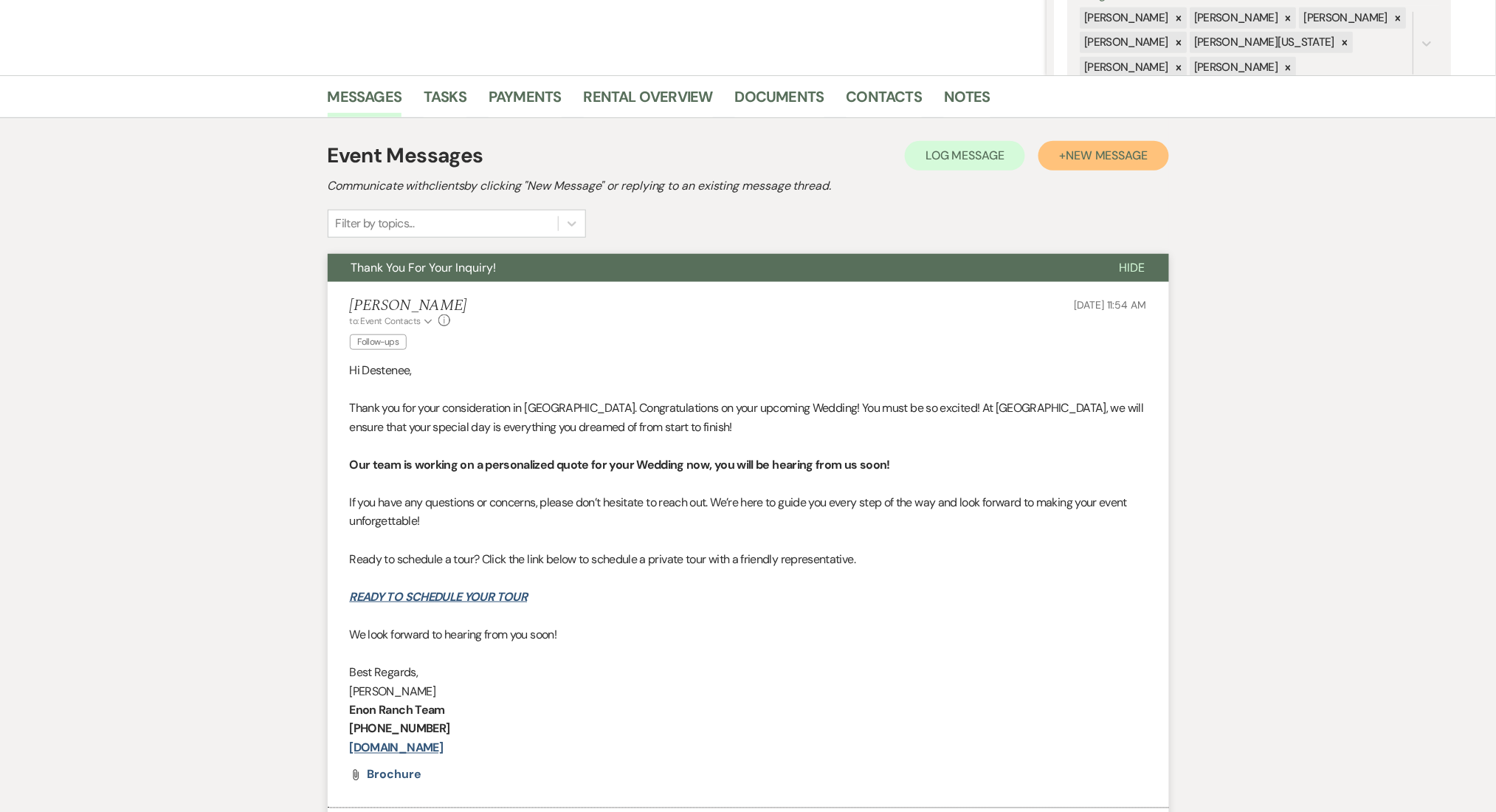
click at [1116, 159] on span "New Message" at bounding box center [1107, 155] width 82 height 15
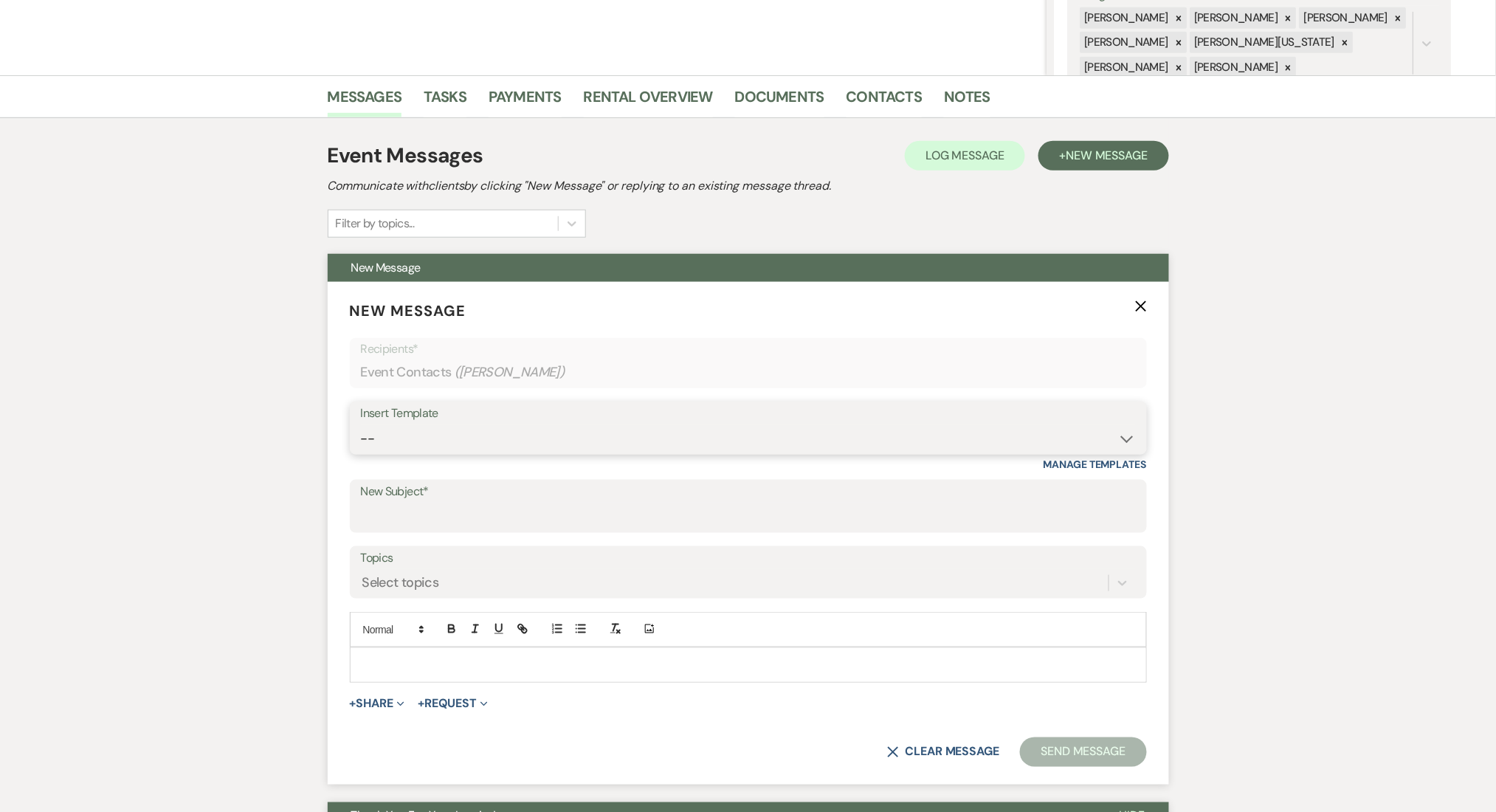
click at [492, 436] on select "-- Inquiry Follow Up Email #2 Contract Sending Template Payment Template Rental…" at bounding box center [748, 438] width 775 height 28
select select "4603"
click at [361, 424] on select "-- Inquiry Follow Up Email #2 Contract Sending Template Payment Template Rental…" at bounding box center [748, 438] width 775 height 28
type input "Checking In – Any Assistance Needed for Your Event?"
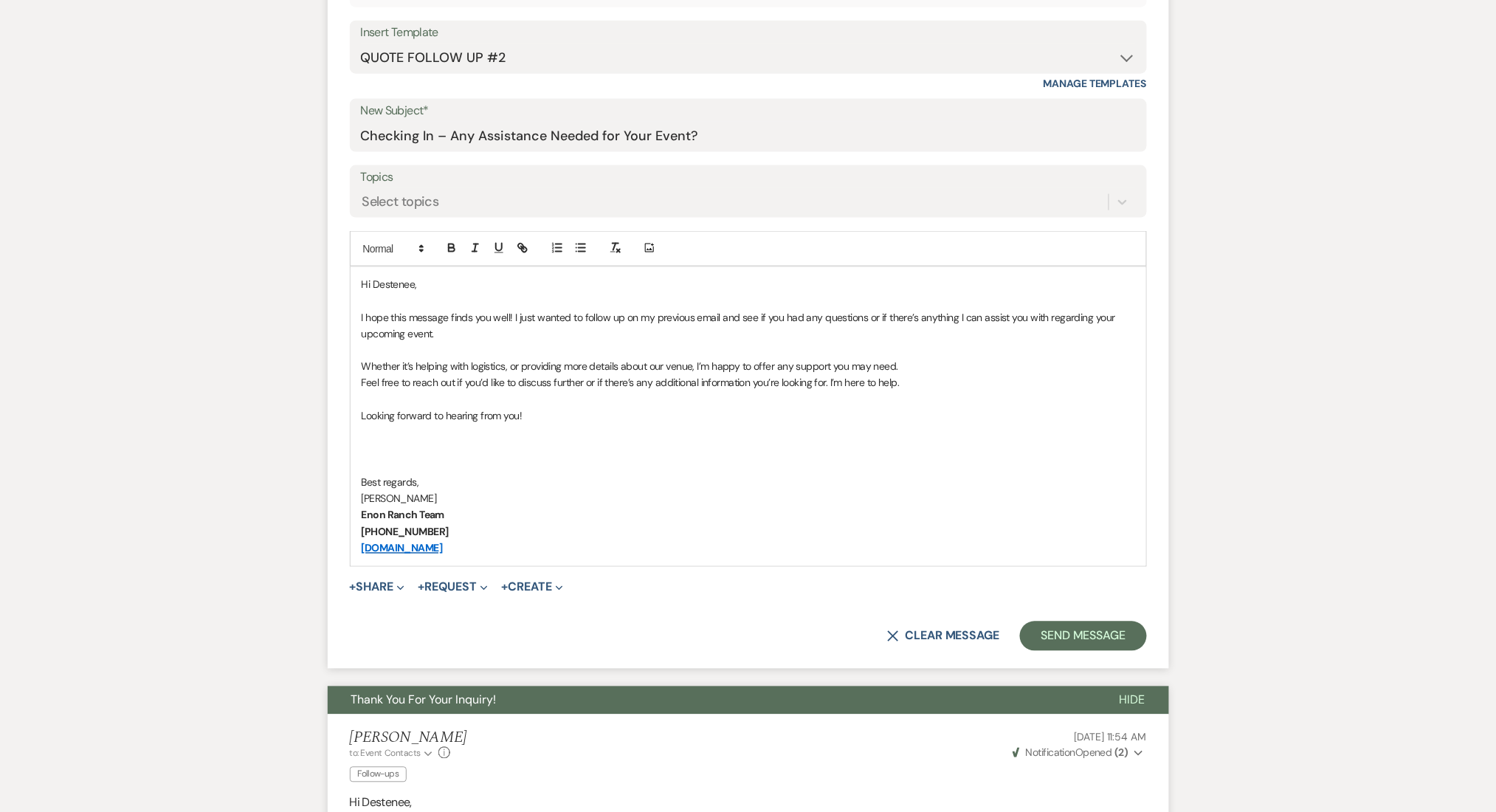
scroll to position [689, 0]
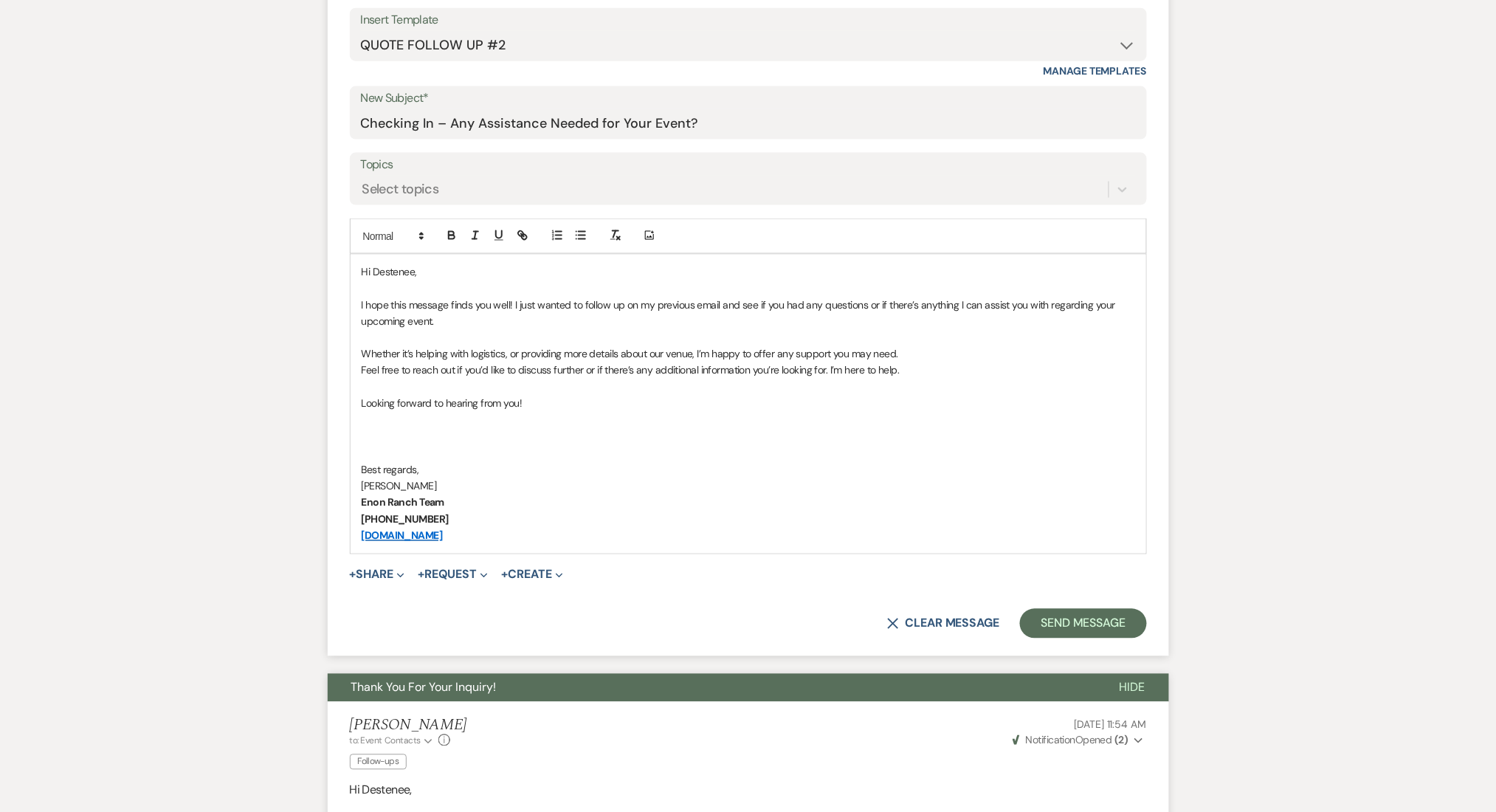
click at [394, 208] on form "New Message X Saving draft... Recipients* Event Contacts ( [PERSON_NAME] ) Inse…" at bounding box center [748, 272] width 841 height 768
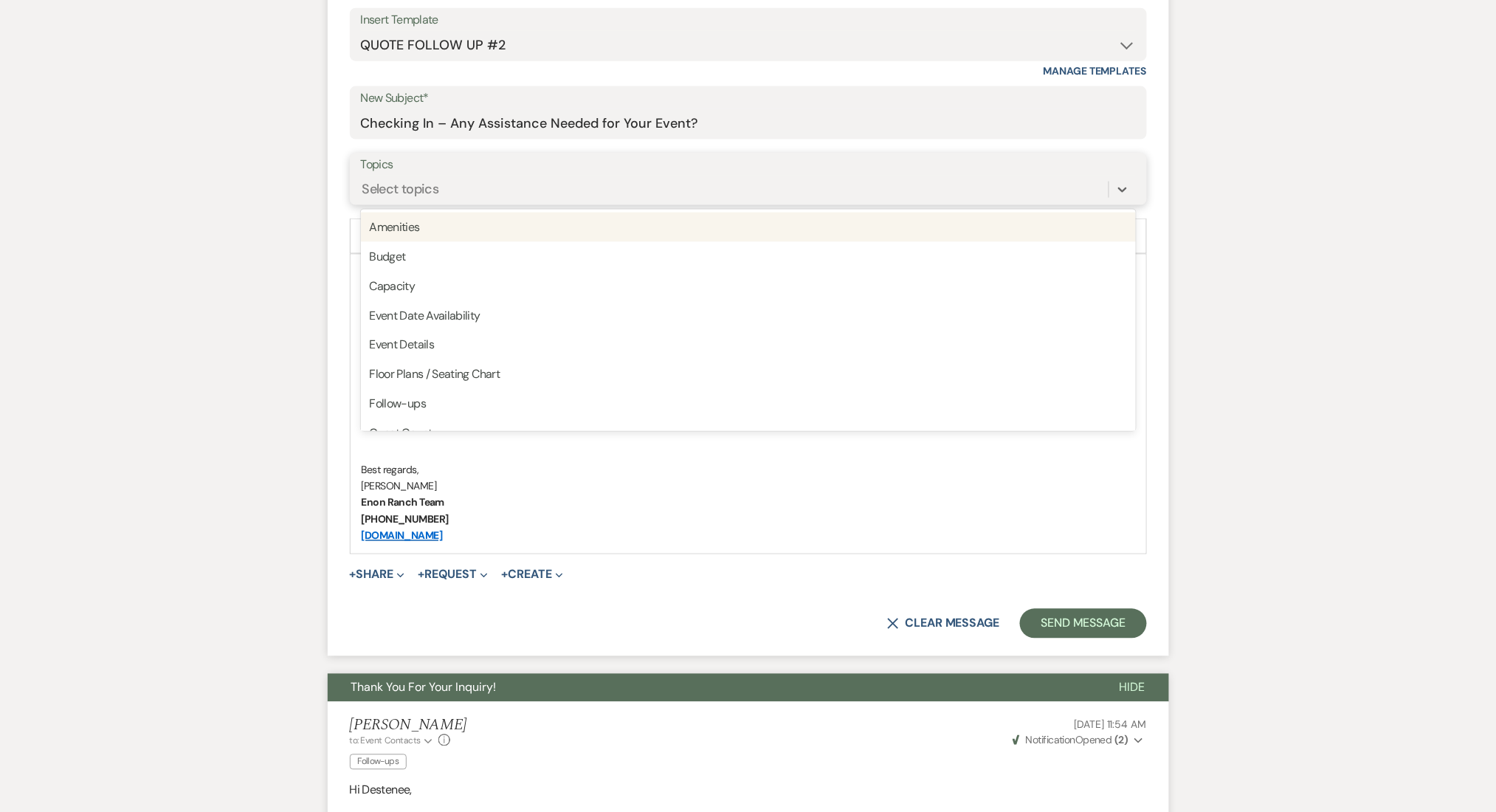
click at [398, 194] on div "Select topics" at bounding box center [401, 189] width 77 height 20
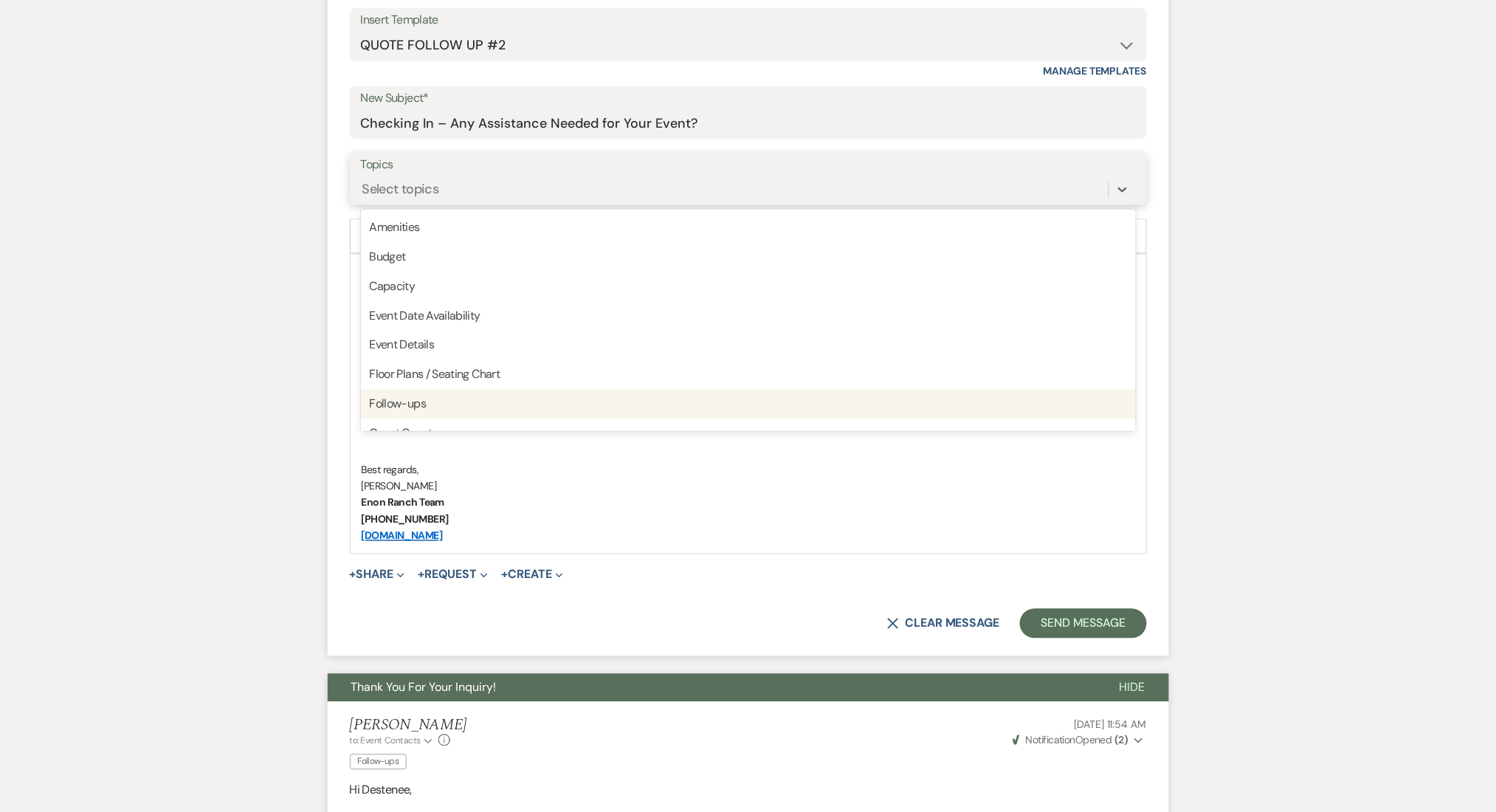
click at [410, 402] on div "Follow-ups" at bounding box center [748, 404] width 775 height 29
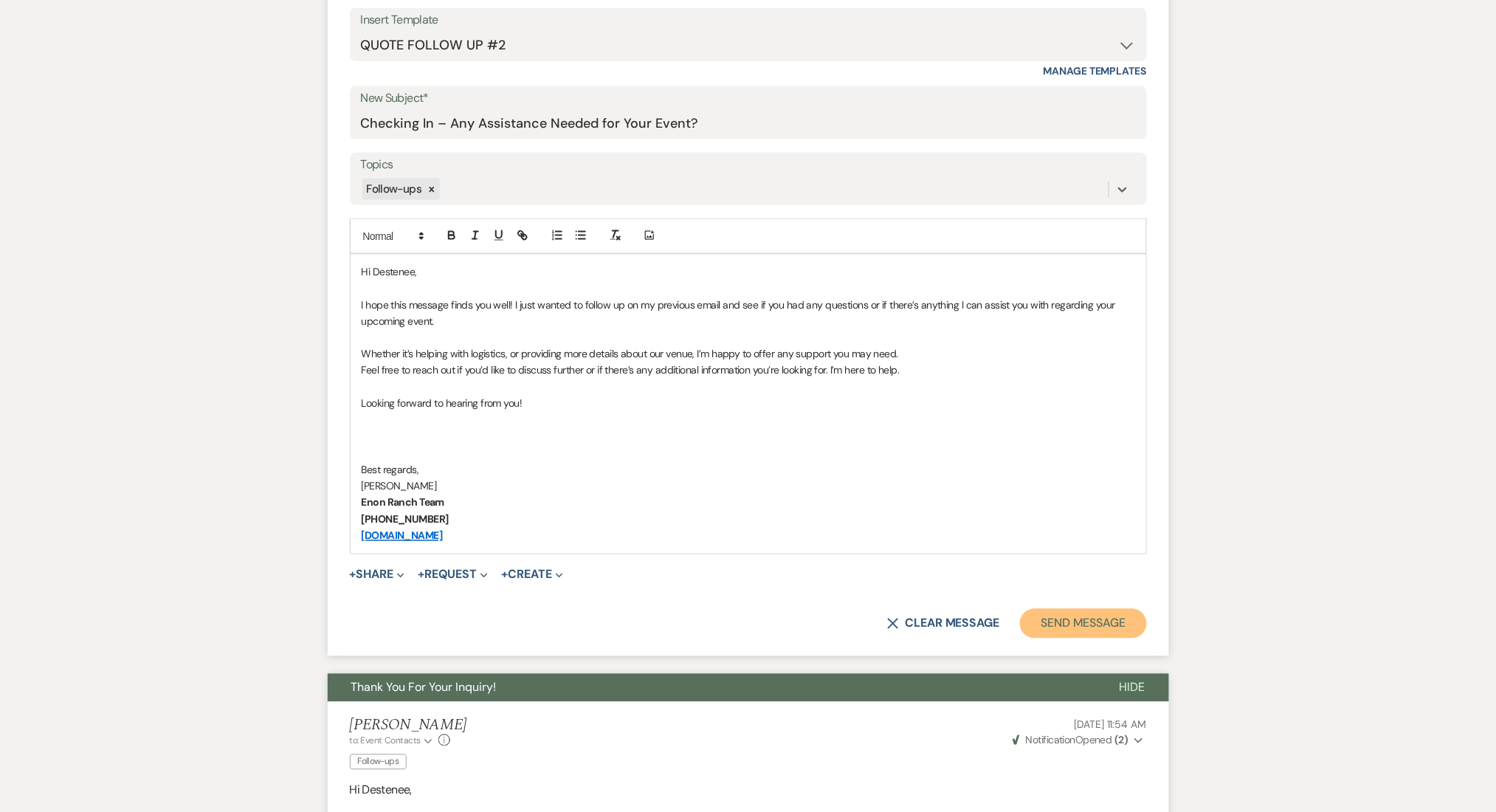
click at [1064, 614] on button "Send Message" at bounding box center [1083, 623] width 127 height 29
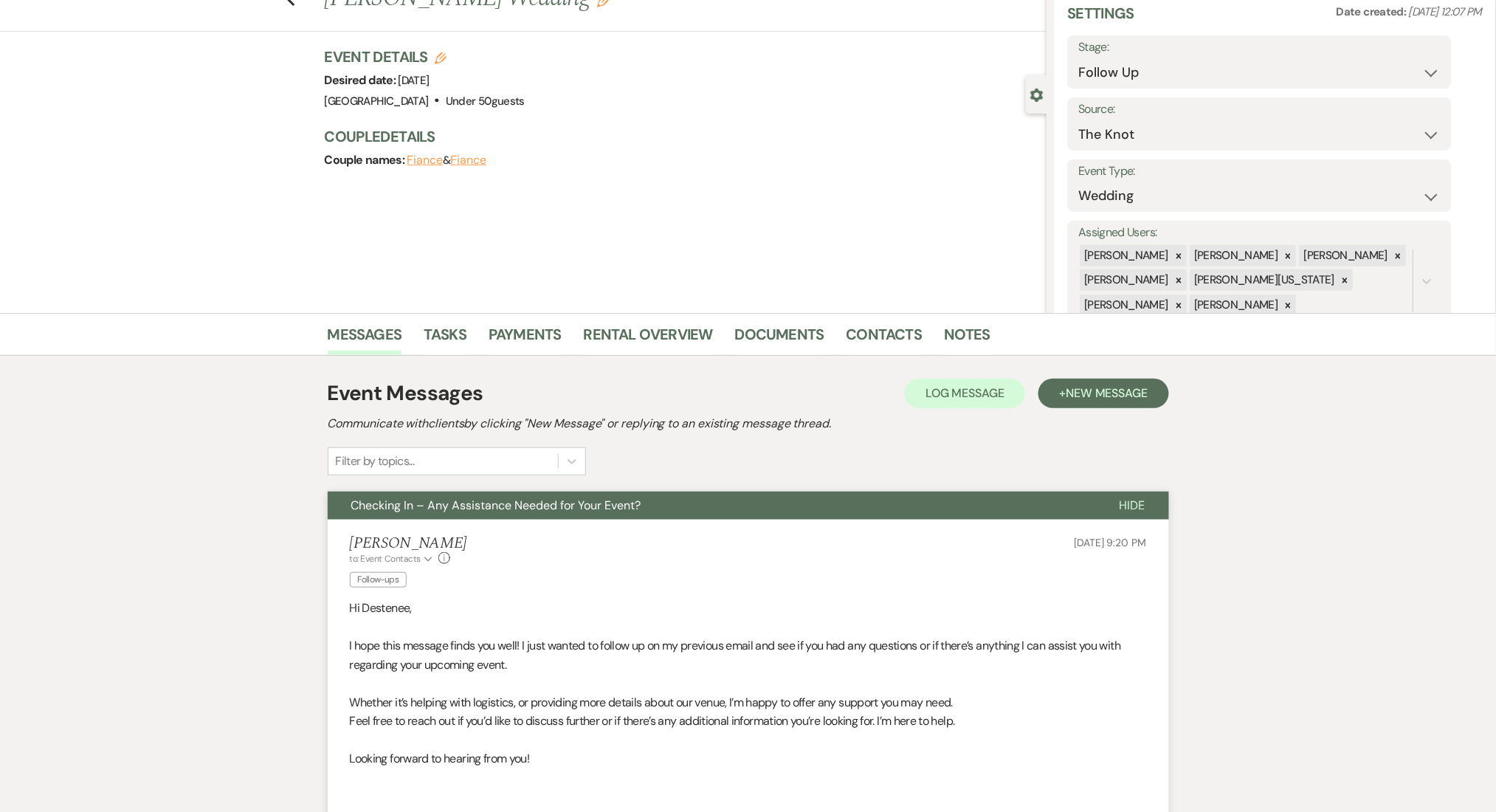
scroll to position [0, 0]
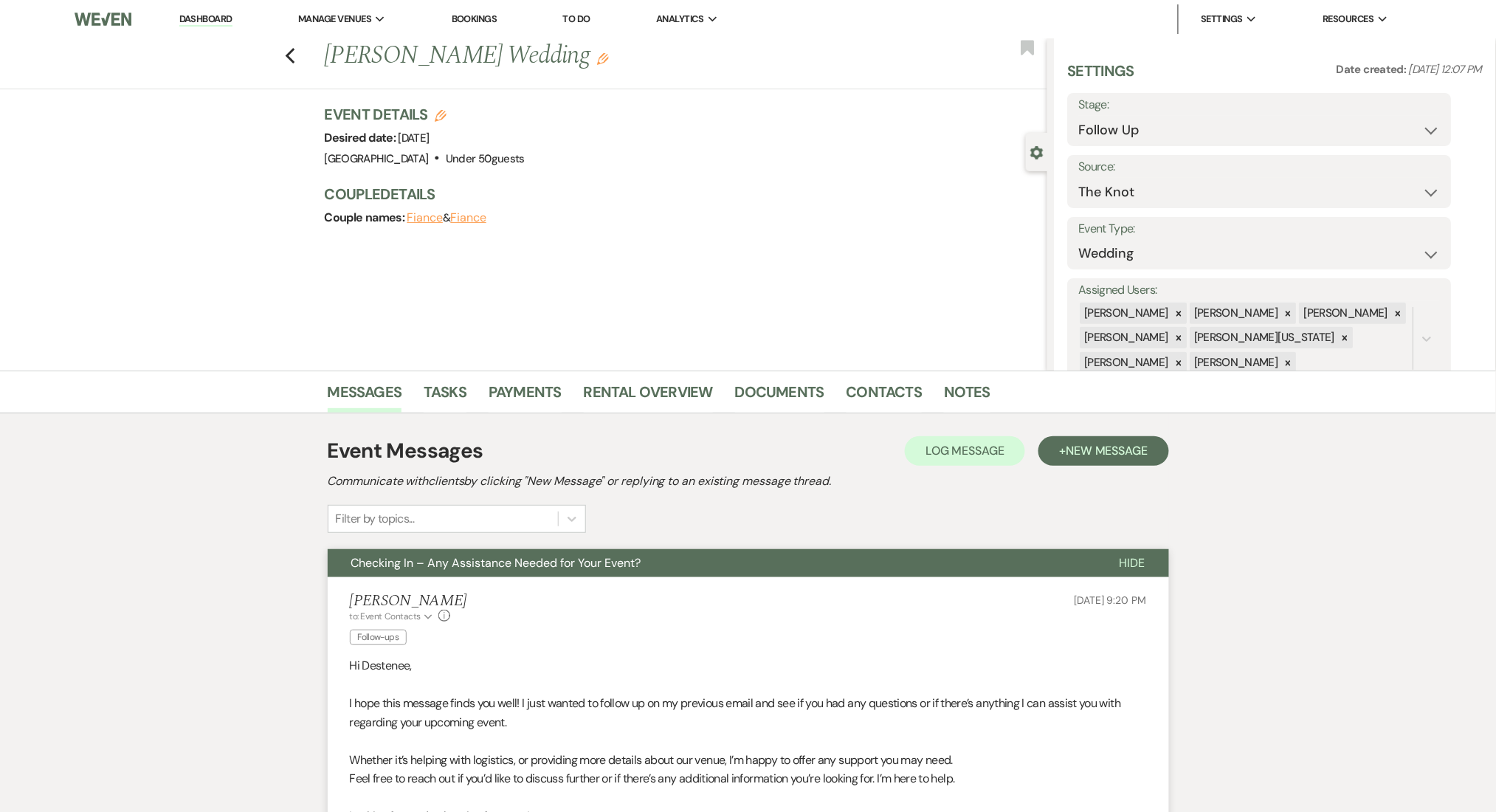
click at [1113, 114] on label "Stage:" at bounding box center [1260, 106] width 362 height 22
click at [1110, 142] on select "Inquiry Follow Up Tour Requested Tour Confirmed Toured Proposal Sent Booked Lost" at bounding box center [1260, 130] width 362 height 28
select select "1"
click at [1079, 116] on select "Inquiry Follow Up Tour Requested Tour Confirmed Toured Proposal Sent Booked Lost" at bounding box center [1260, 130] width 362 height 28
click at [1400, 110] on button "Save" at bounding box center [1411, 119] width 84 height 29
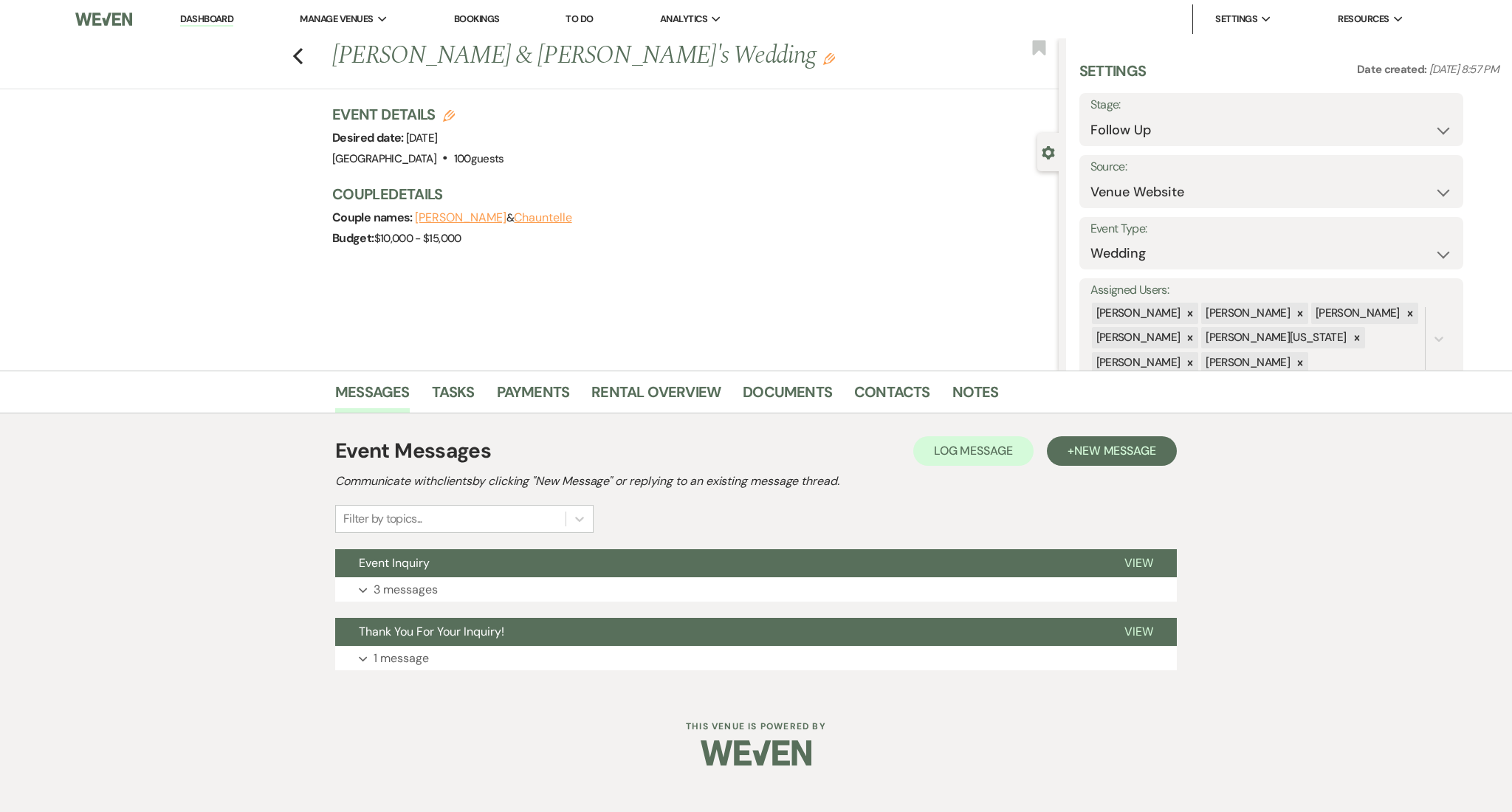
click at [1408, 685] on div "Messages Tasks Payments Rental Overview Documents Contacts Notes Event Messages…" at bounding box center [756, 531] width 1512 height 322
click at [549, 690] on div "Event Messages Log Log Message + New Message Communicate with clients by clicki…" at bounding box center [756, 552] width 841 height 279
click at [560, 650] on button "Expand 1 message" at bounding box center [756, 659] width 841 height 25
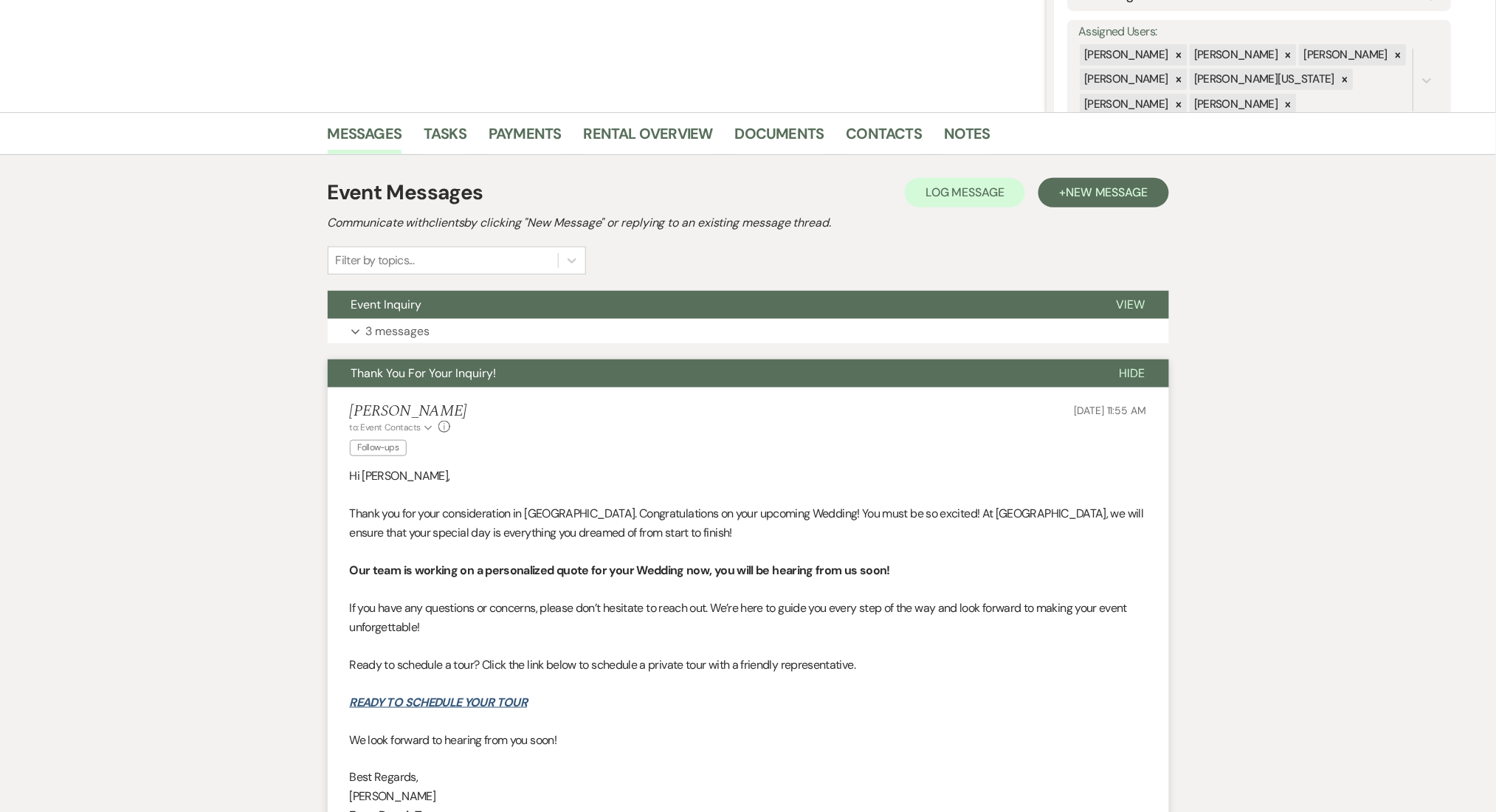
scroll to position [492, 0]
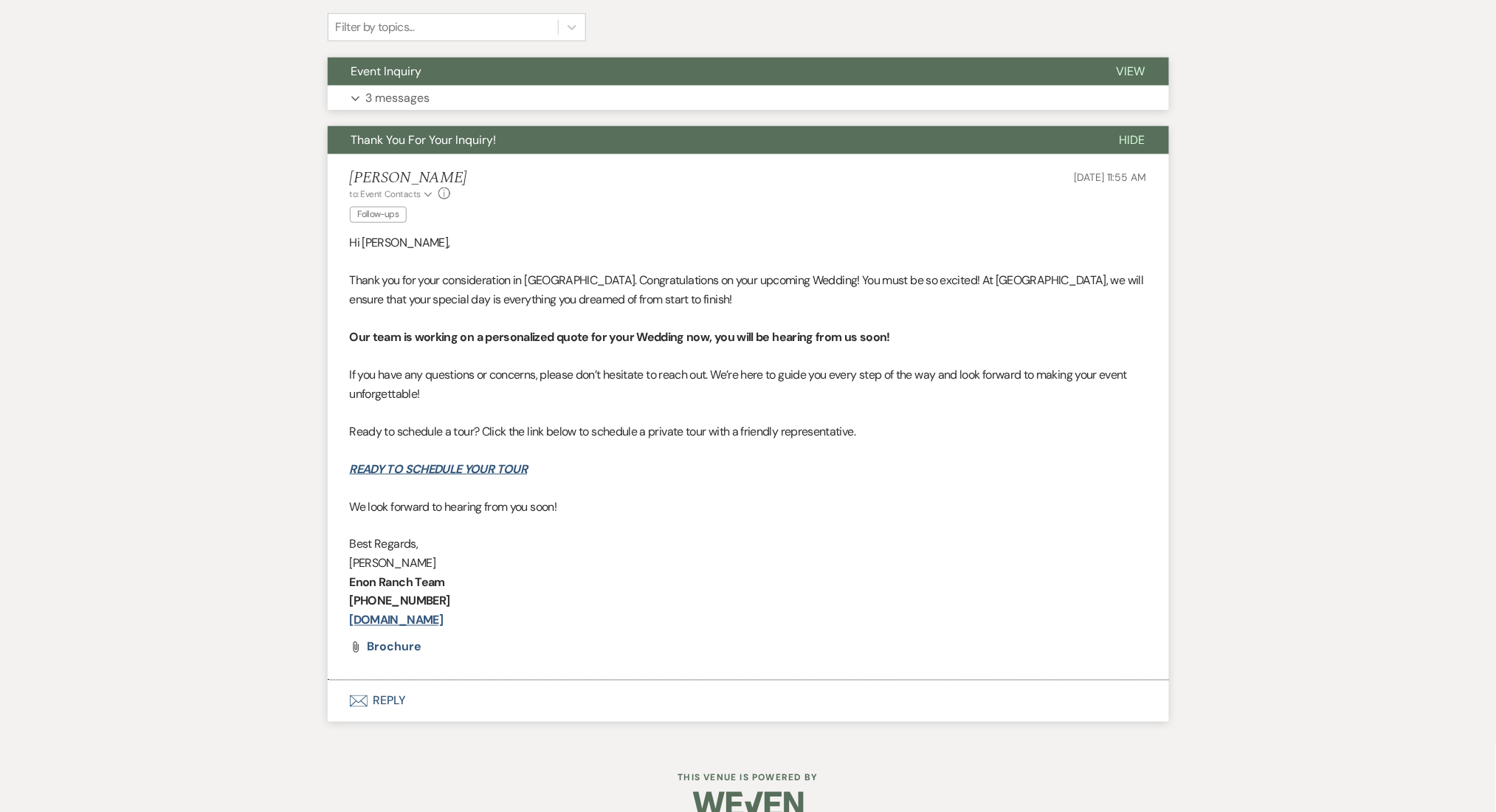
click at [533, 89] on button "Expand 3 messages" at bounding box center [748, 98] width 841 height 25
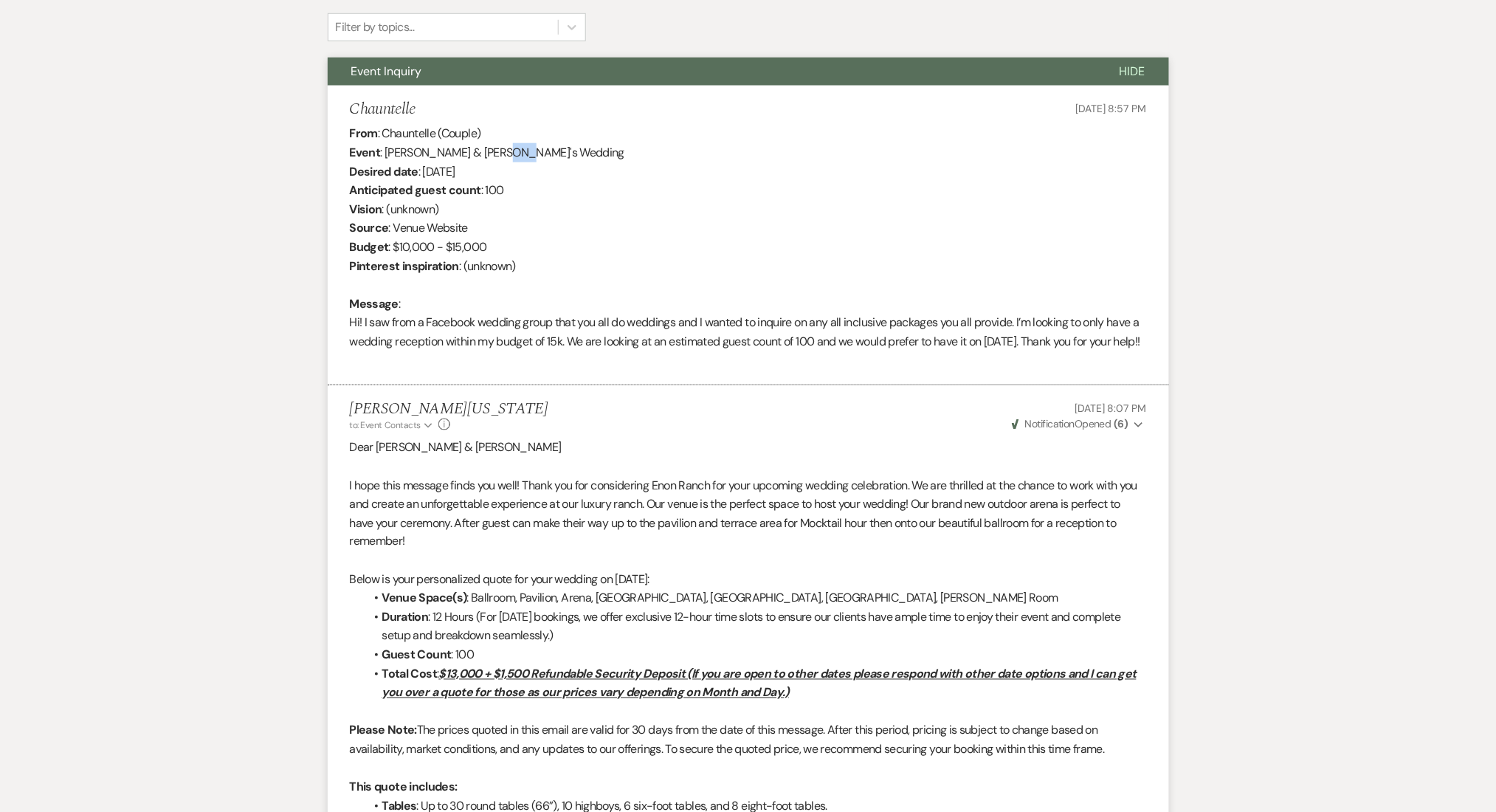
drag, startPoint x: 510, startPoint y: 149, endPoint x: 500, endPoint y: 149, distance: 10.0
click at [500, 149] on div "From : Chauntelle (Couple) Event : [PERSON_NAME] & [PERSON_NAME]'s Wedding Desi…" at bounding box center [748, 246] width 797 height 246
click at [498, 149] on div "From : Chauntelle (Couple) Event : [PERSON_NAME] & [PERSON_NAME]'s Wedding Desi…" at bounding box center [748, 246] width 797 height 246
drag, startPoint x: 504, startPoint y: 151, endPoint x: 386, endPoint y: 153, distance: 118.0
click at [386, 153] on div "From : Chauntelle (Couple) Event : [PERSON_NAME] & [PERSON_NAME]'s Wedding Desi…" at bounding box center [748, 246] width 797 height 246
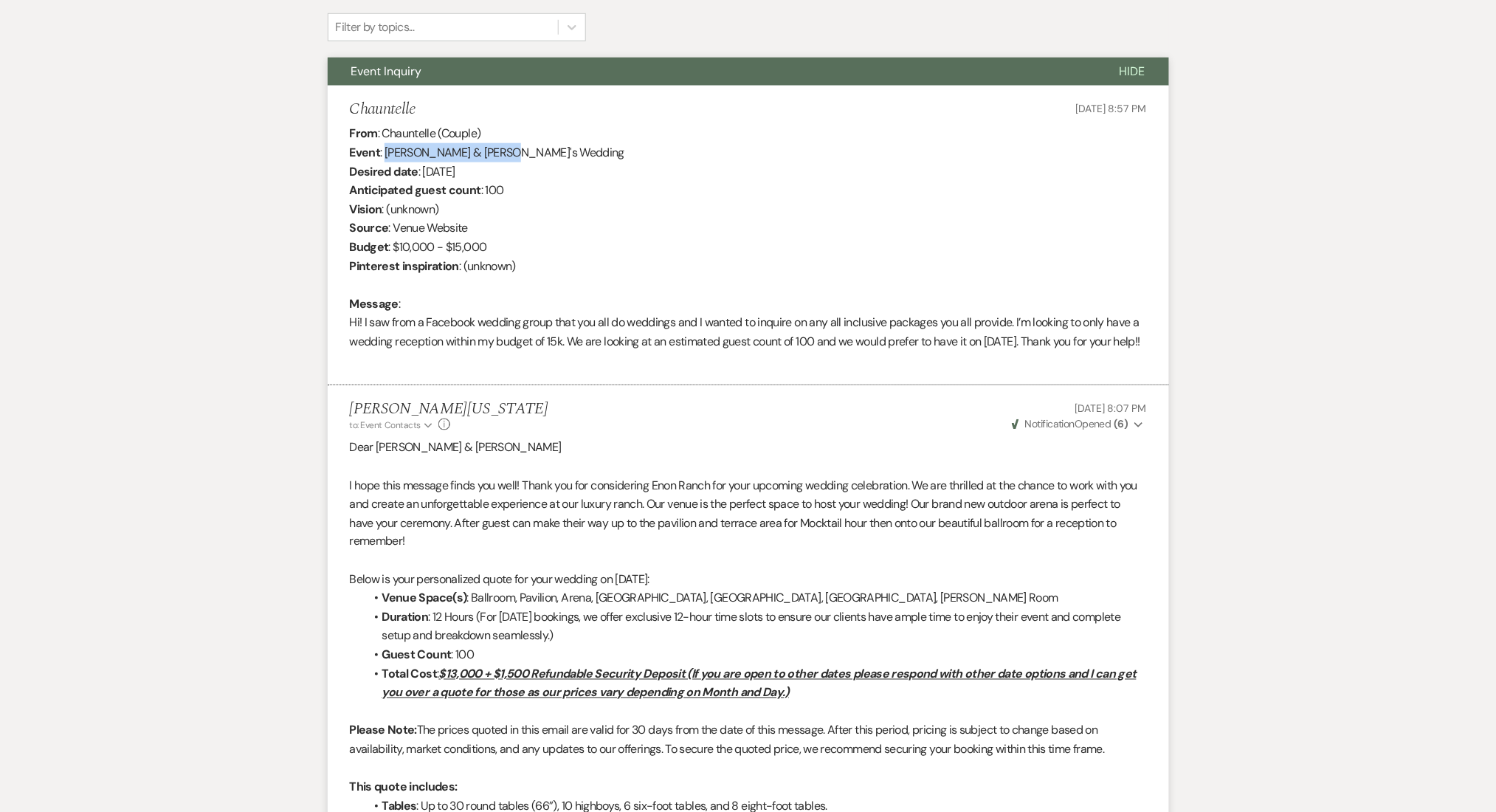
copy div "[PERSON_NAME] & [PERSON_NAME]"
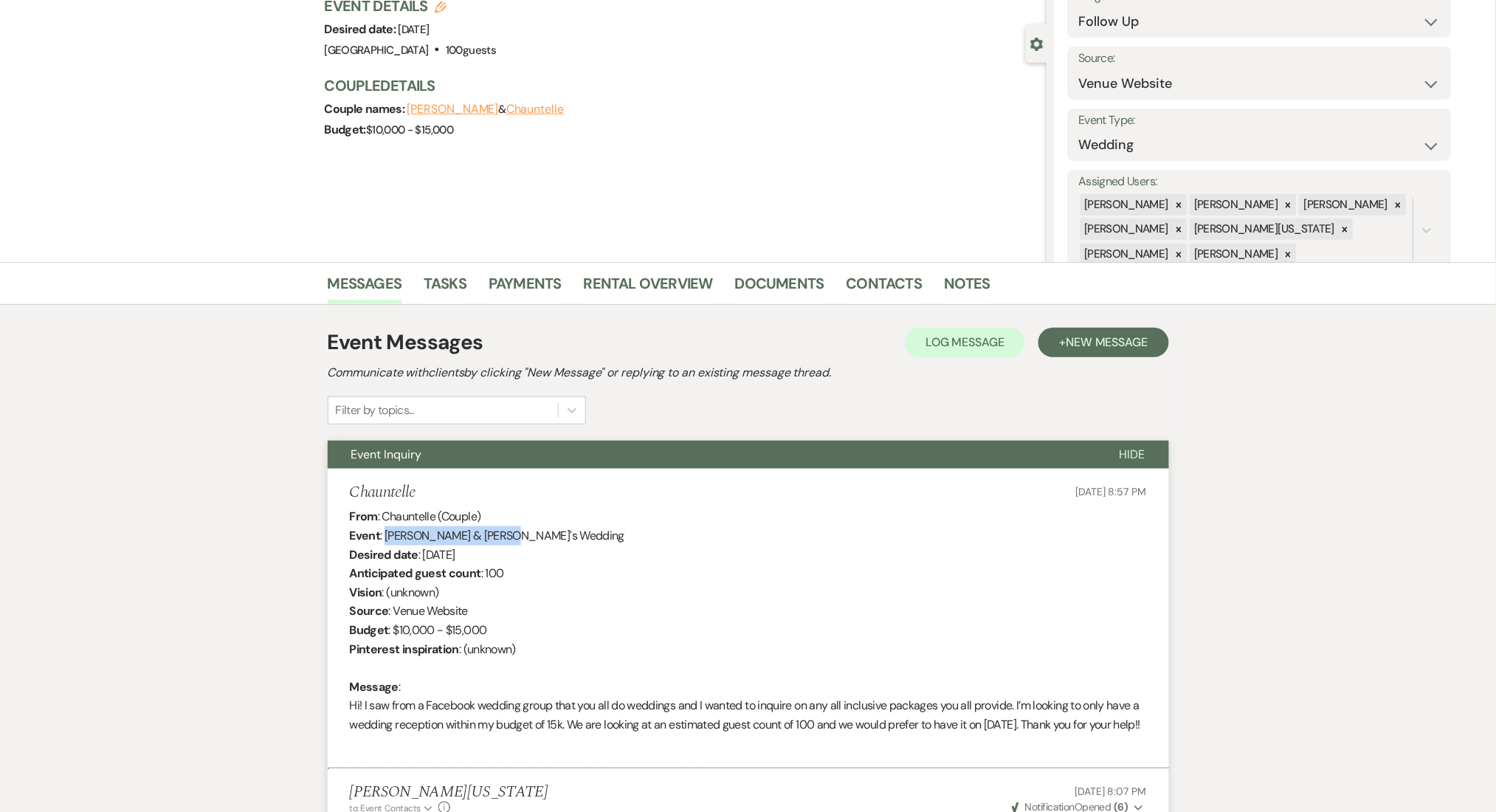
scroll to position [98, 0]
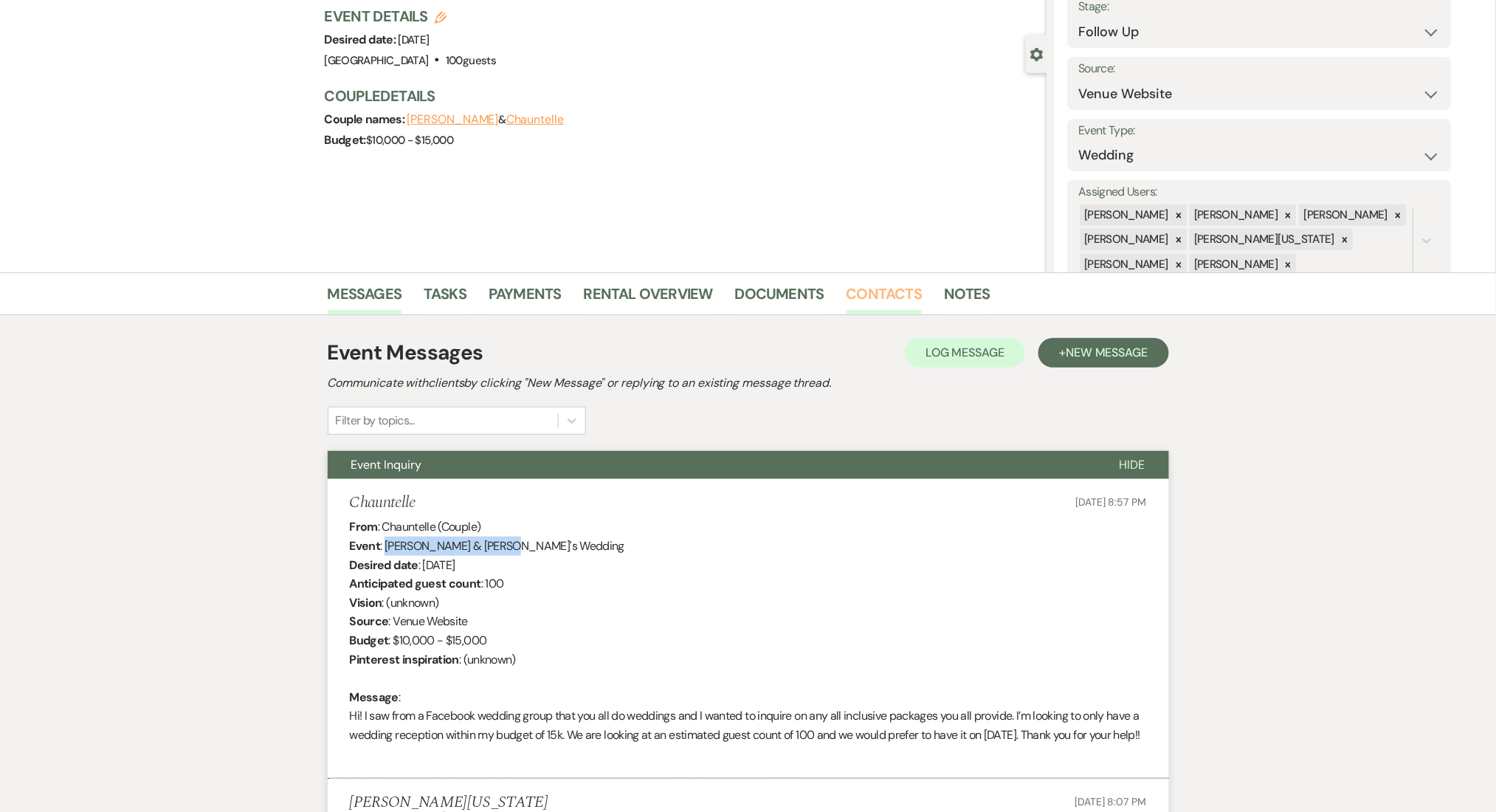
click at [871, 290] on link "Contacts" at bounding box center [884, 297] width 76 height 33
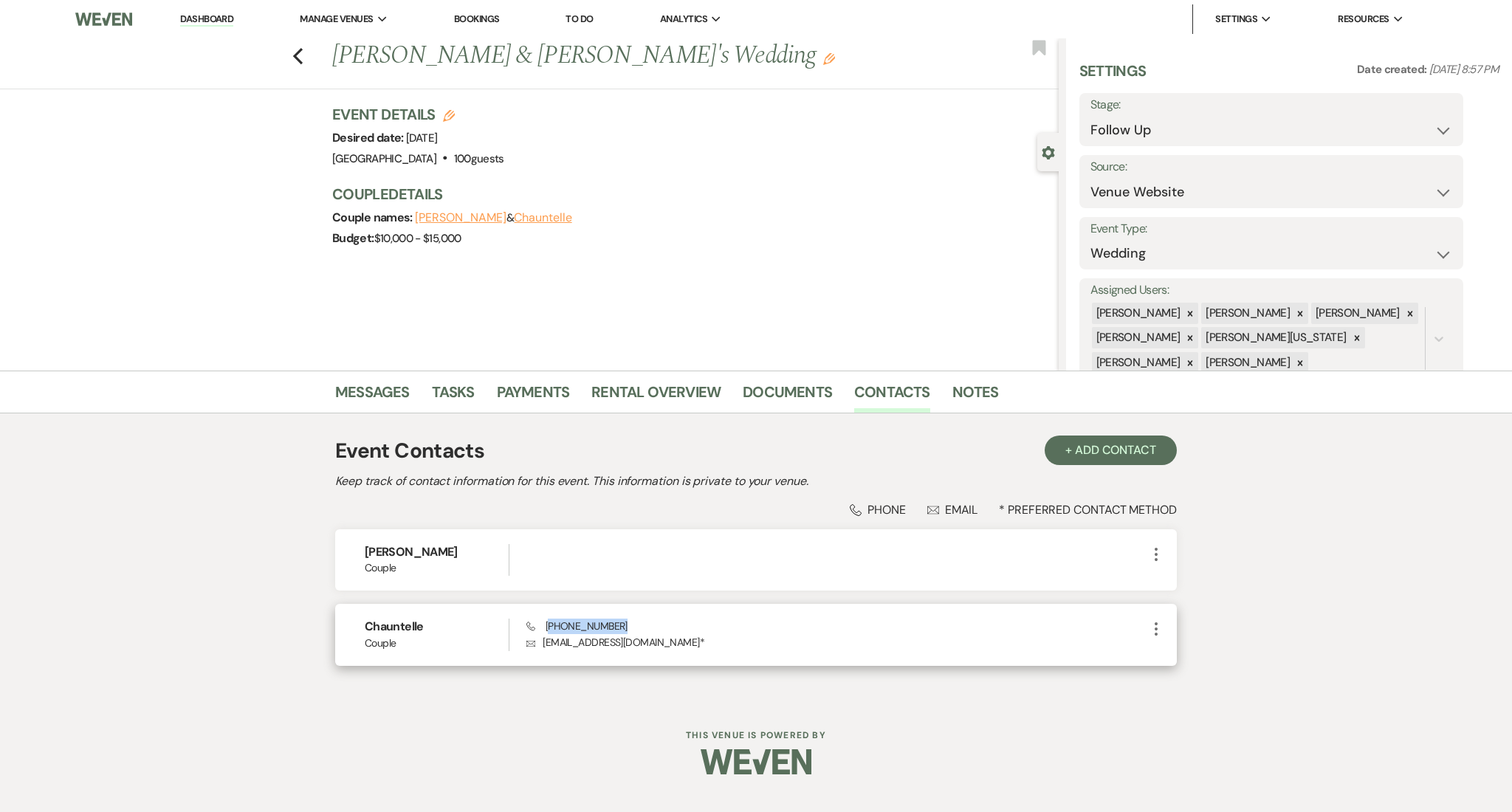
drag, startPoint x: 626, startPoint y: 625, endPoint x: 549, endPoint y: 628, distance: 77.1
click at [549, 628] on div "Phone [PHONE_NUMBER] Envelope [EMAIL_ADDRESS][DOMAIN_NAME] *" at bounding box center [836, 634] width 621 height 32
copy span "706) 992-8190"
drag, startPoint x: 647, startPoint y: 644, endPoint x: 540, endPoint y: 640, distance: 107.1
click at [540, 640] on p "Envelope [EMAIL_ADDRESS][DOMAIN_NAME] *" at bounding box center [836, 641] width 621 height 16
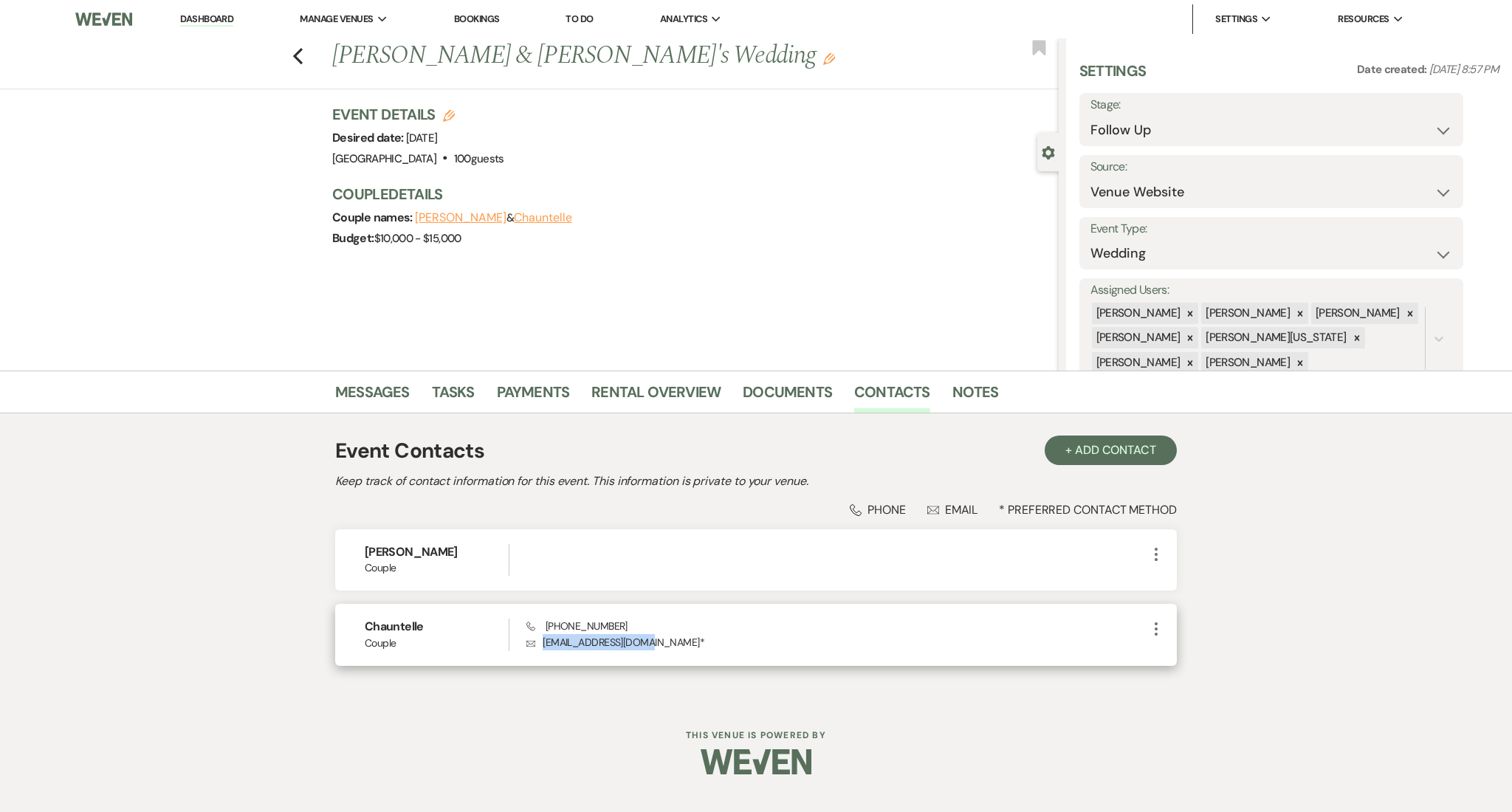
copy p "[EMAIL_ADDRESS][DOMAIN_NAME]"
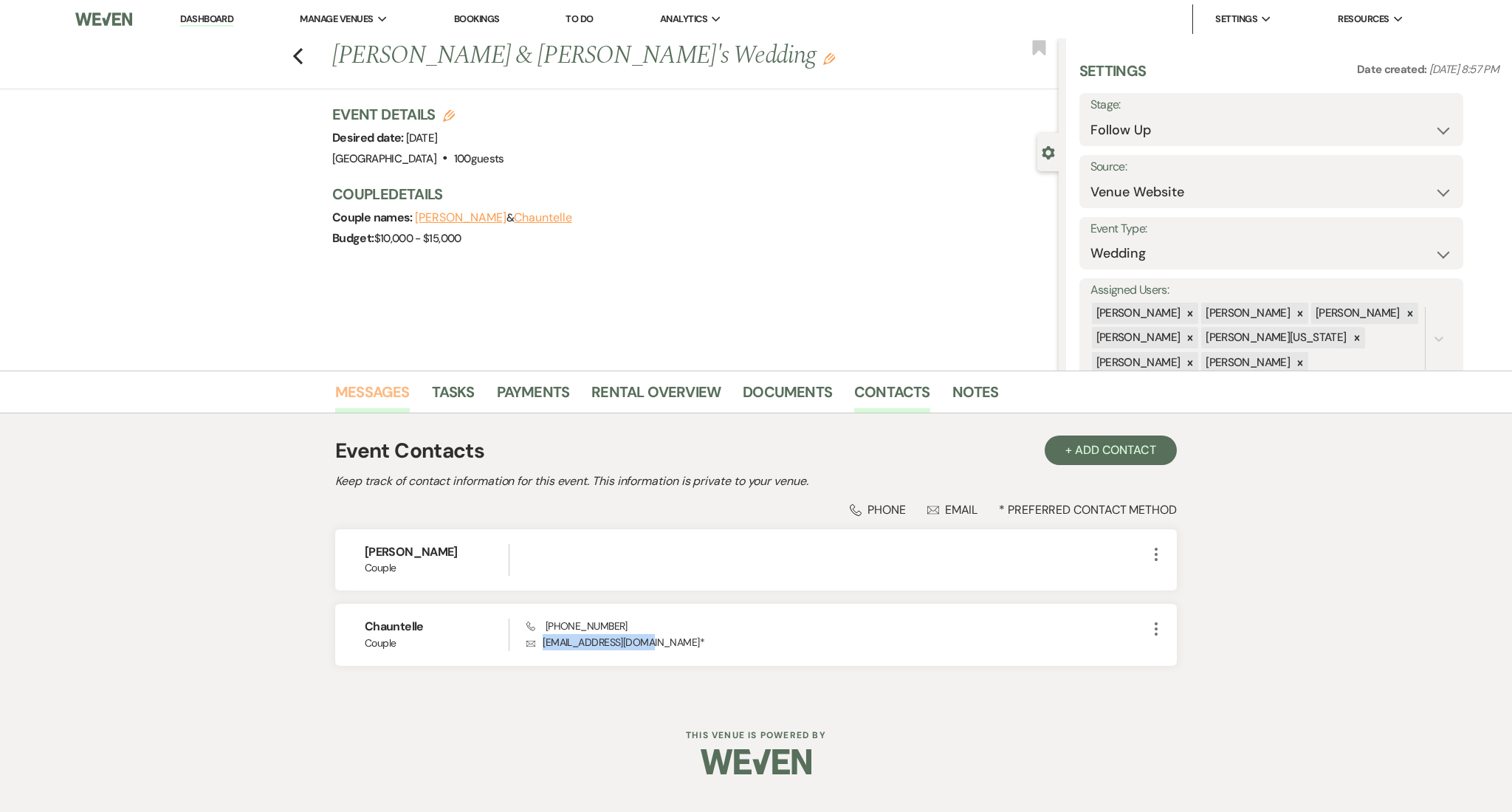
click at [374, 397] on link "Messages" at bounding box center [372, 396] width 75 height 33
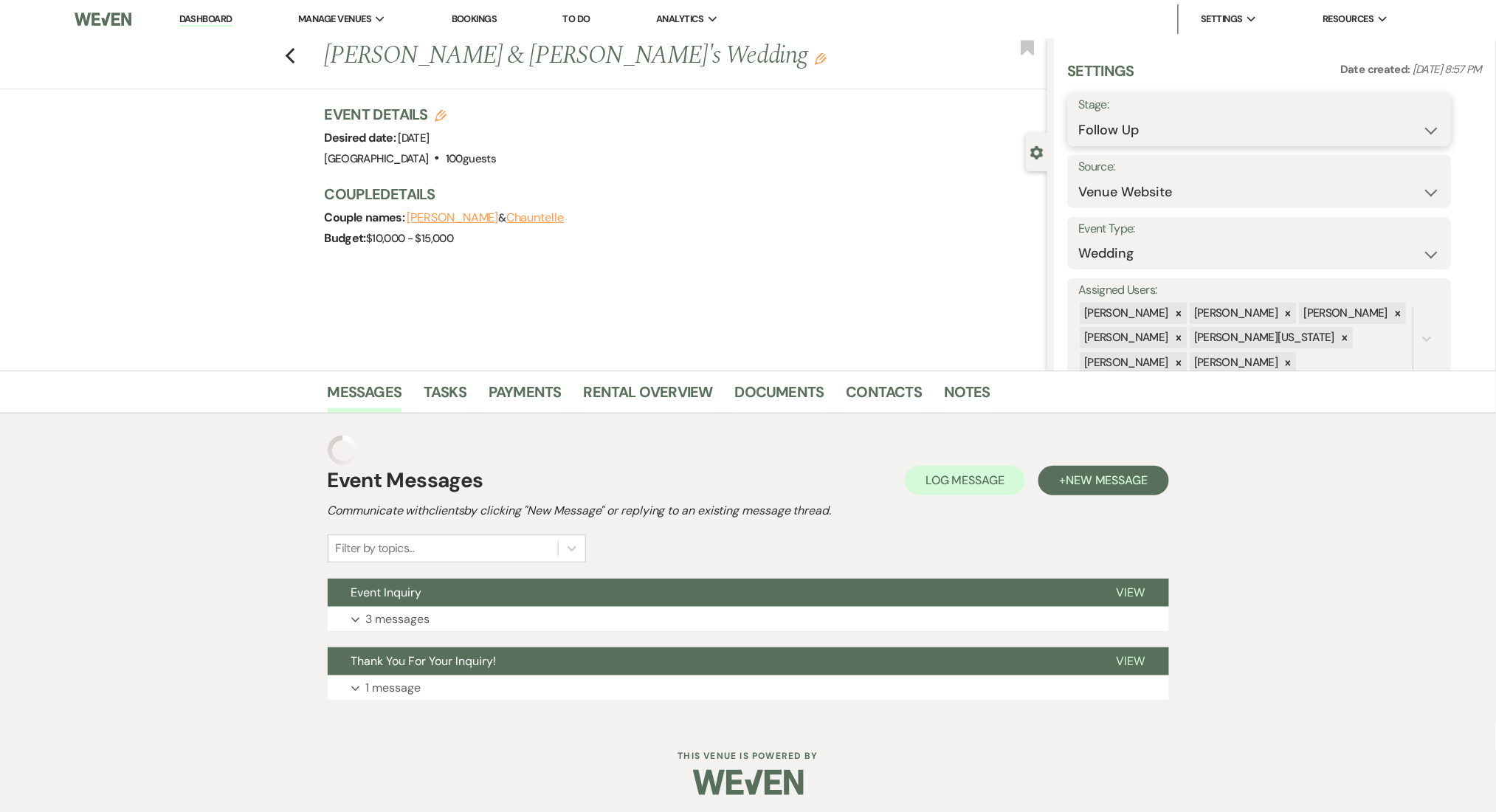
click at [1183, 125] on select "Inquiry Follow Up Tour Requested Tour Confirmed Toured Proposal Sent Booked Lost" at bounding box center [1260, 130] width 362 height 28
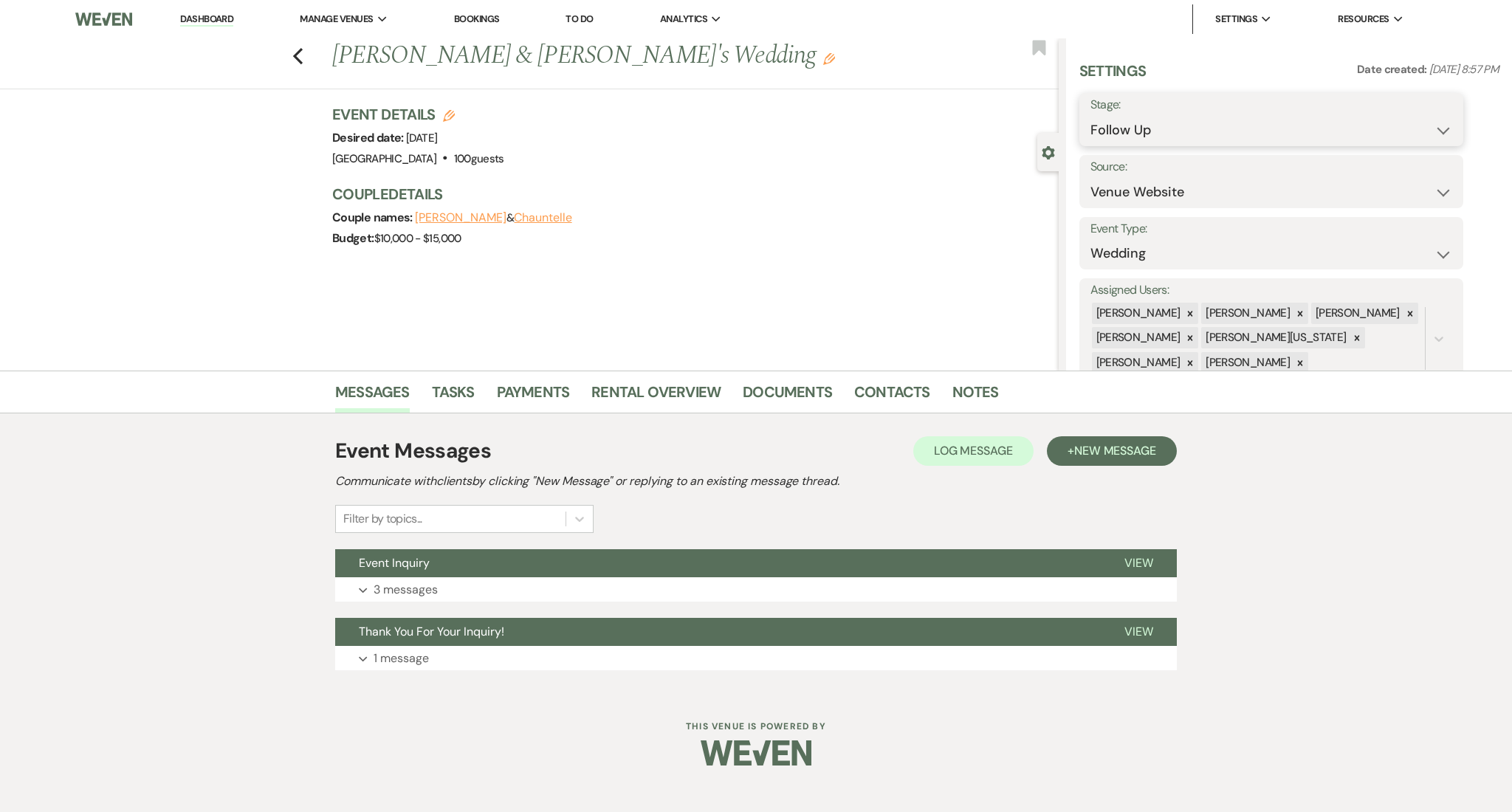
select select "1"
click at [1090, 116] on select "Inquiry Follow Up Tour Requested Tour Confirmed Toured Proposal Sent Booked Lost" at bounding box center [1271, 130] width 362 height 28
click at [1422, 122] on button "Save" at bounding box center [1421, 119] width 84 height 29
click at [619, 589] on button "Expand 3 messages" at bounding box center [756, 590] width 841 height 25
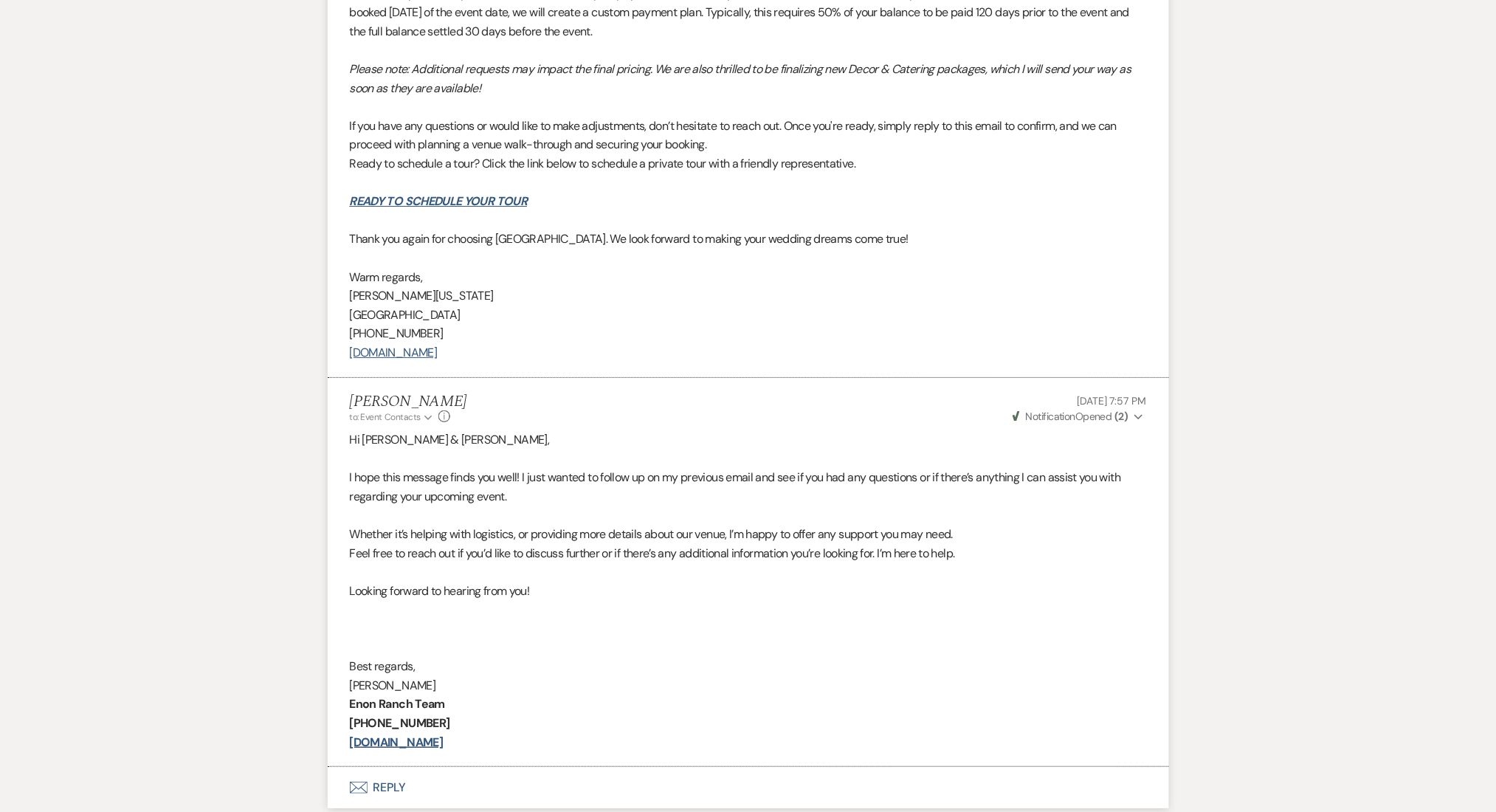
scroll to position [2066, 0]
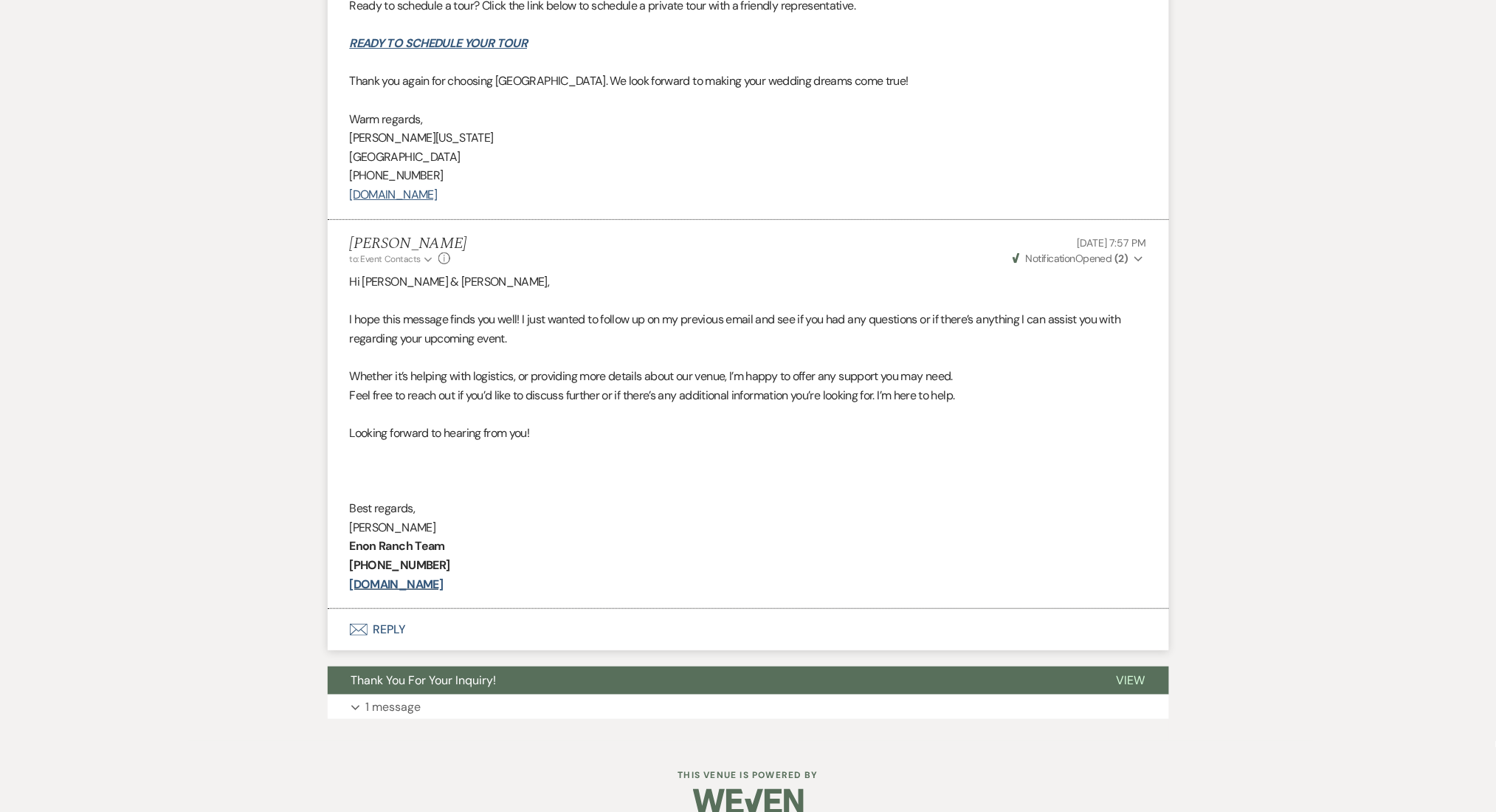
click at [646, 720] on button "Expand 1 message" at bounding box center [748, 707] width 841 height 25
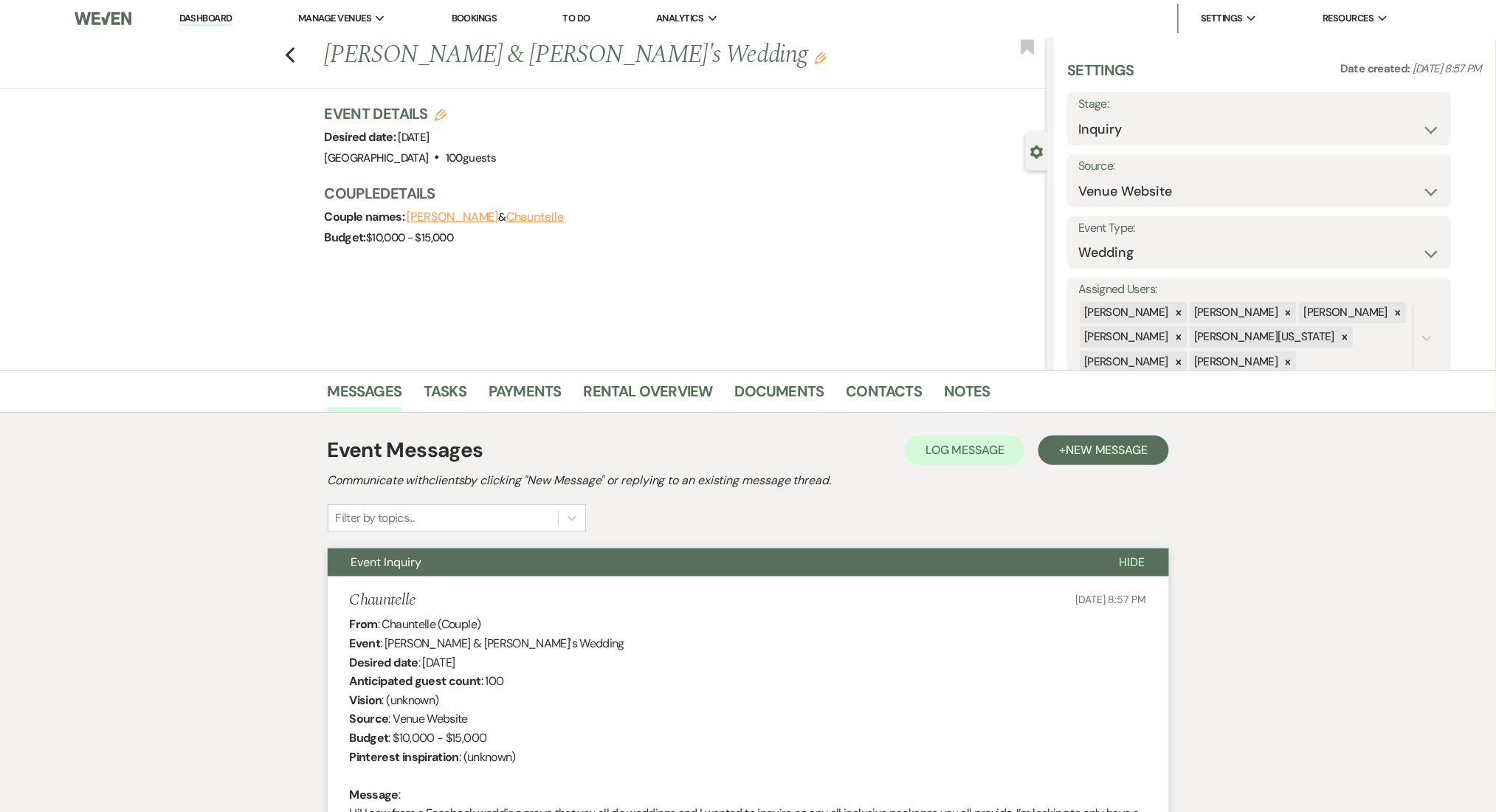
scroll to position [0, 0]
click at [357, 396] on link "Messages" at bounding box center [365, 396] width 75 height 33
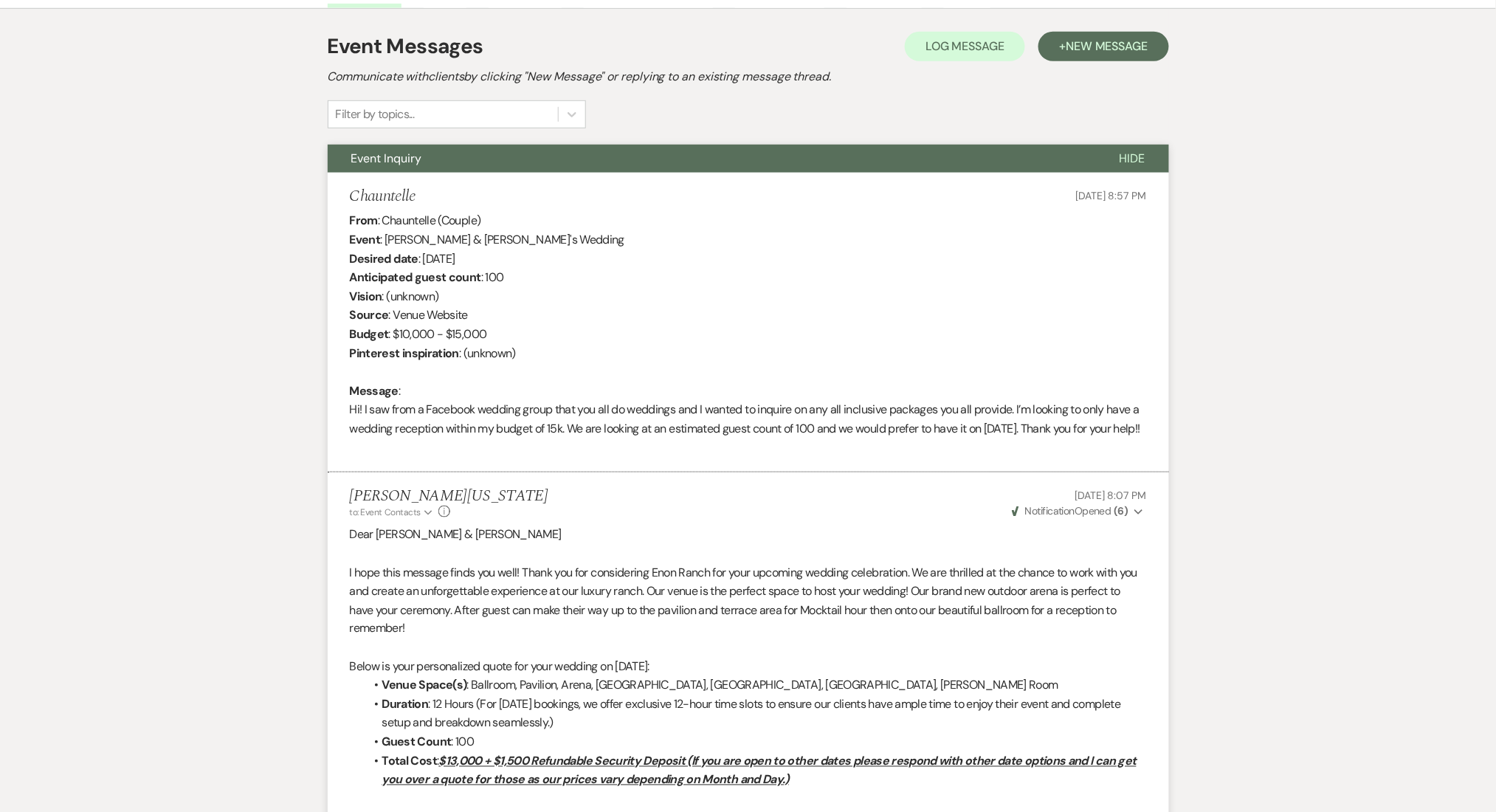
scroll to position [291, 0]
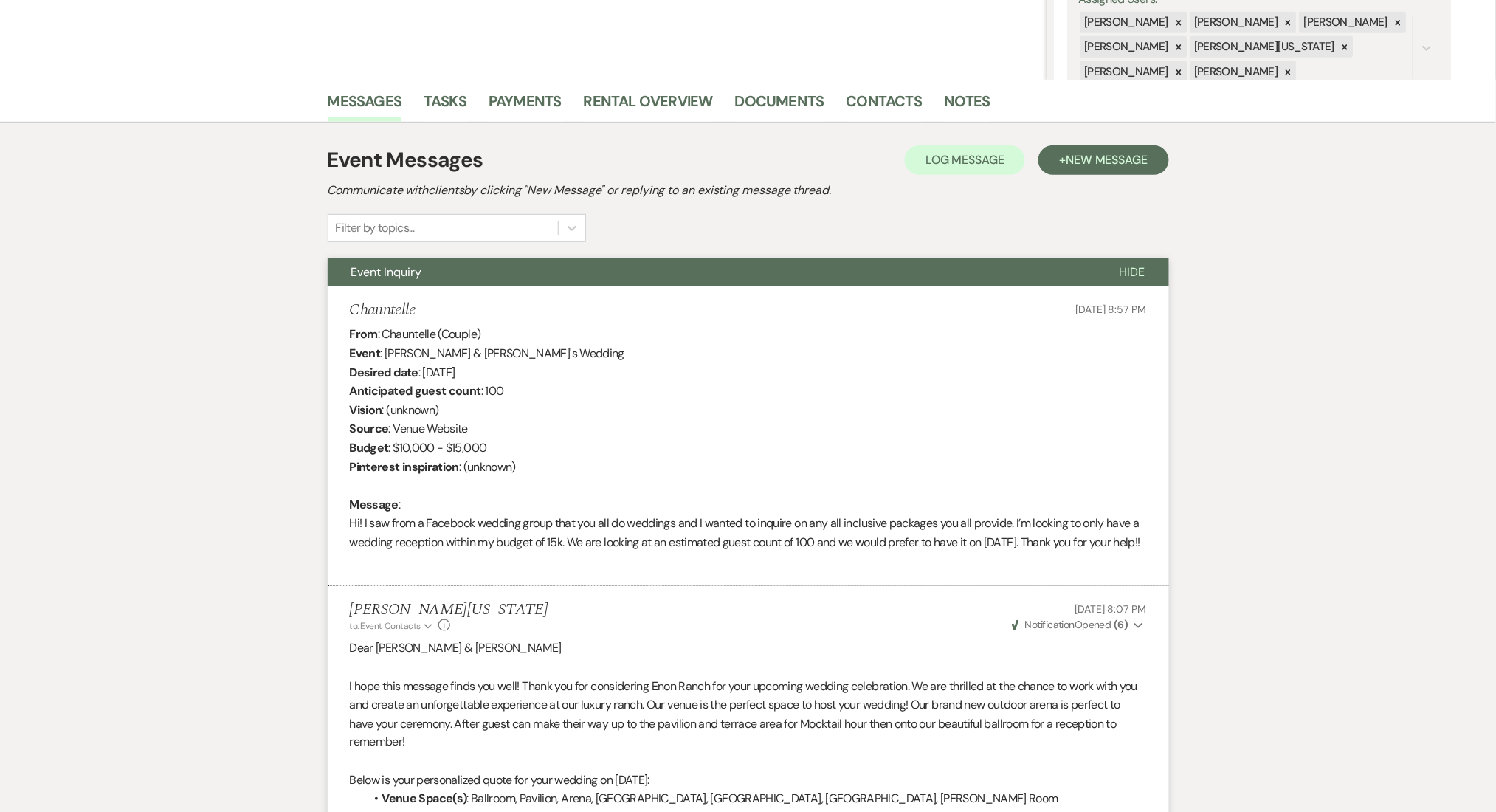
drag, startPoint x: 1093, startPoint y: 113, endPoint x: 1093, endPoint y: 137, distance: 24.0
click at [1093, 116] on ul "Messages Tasks Payments Rental Overview Documents Contacts Notes" at bounding box center [748, 104] width 841 height 35
click at [1093, 171] on button "+ New Message" at bounding box center [1103, 159] width 130 height 29
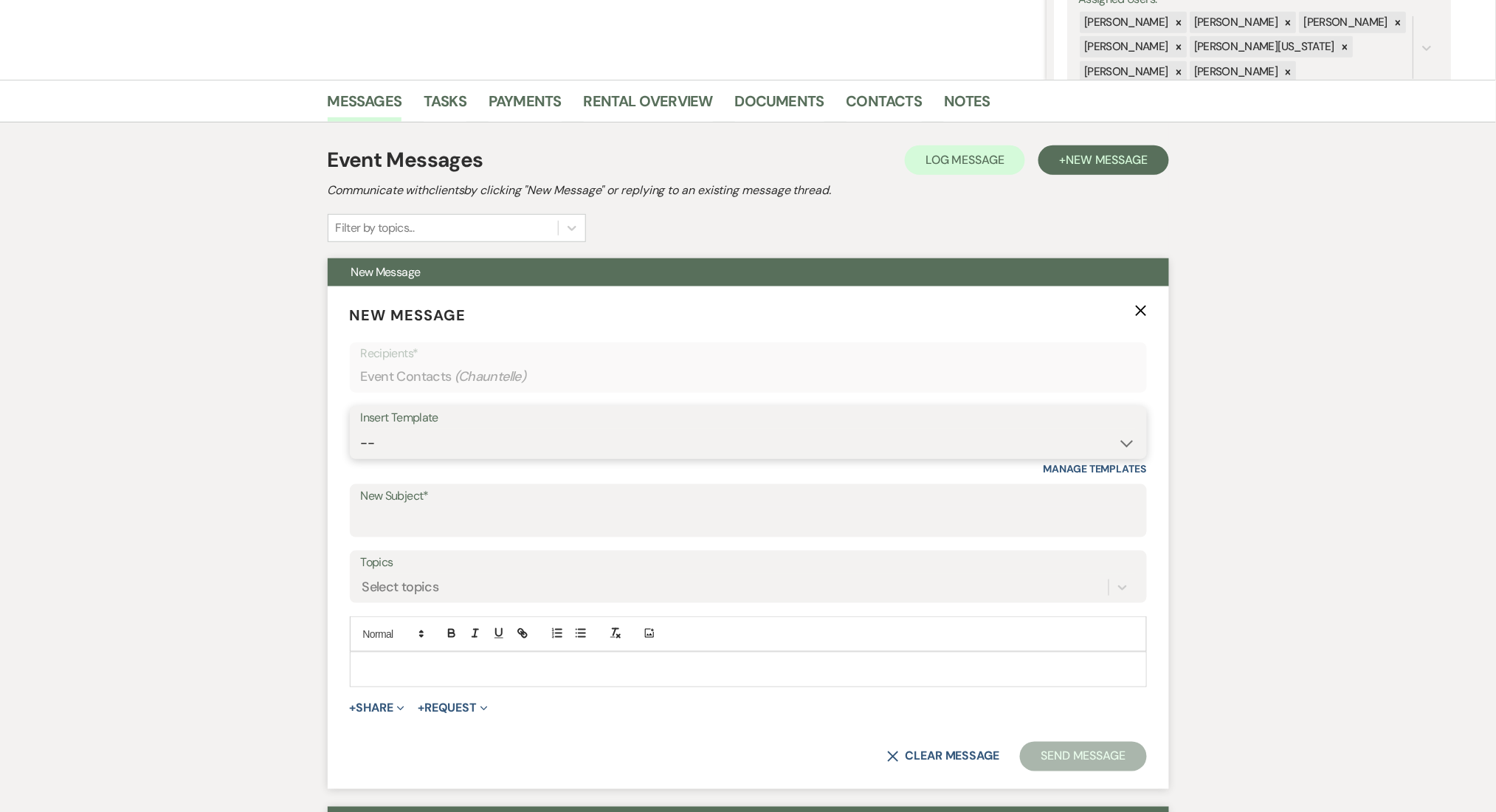
click at [516, 443] on select "-- Inquiry Follow Up Email #2 Contract Sending Template Payment Template Rental…" at bounding box center [748, 443] width 775 height 28
select select "4603"
click at [361, 429] on select "-- Inquiry Follow Up Email #2 Contract Sending Template Payment Template Rental…" at bounding box center [748, 443] width 775 height 28
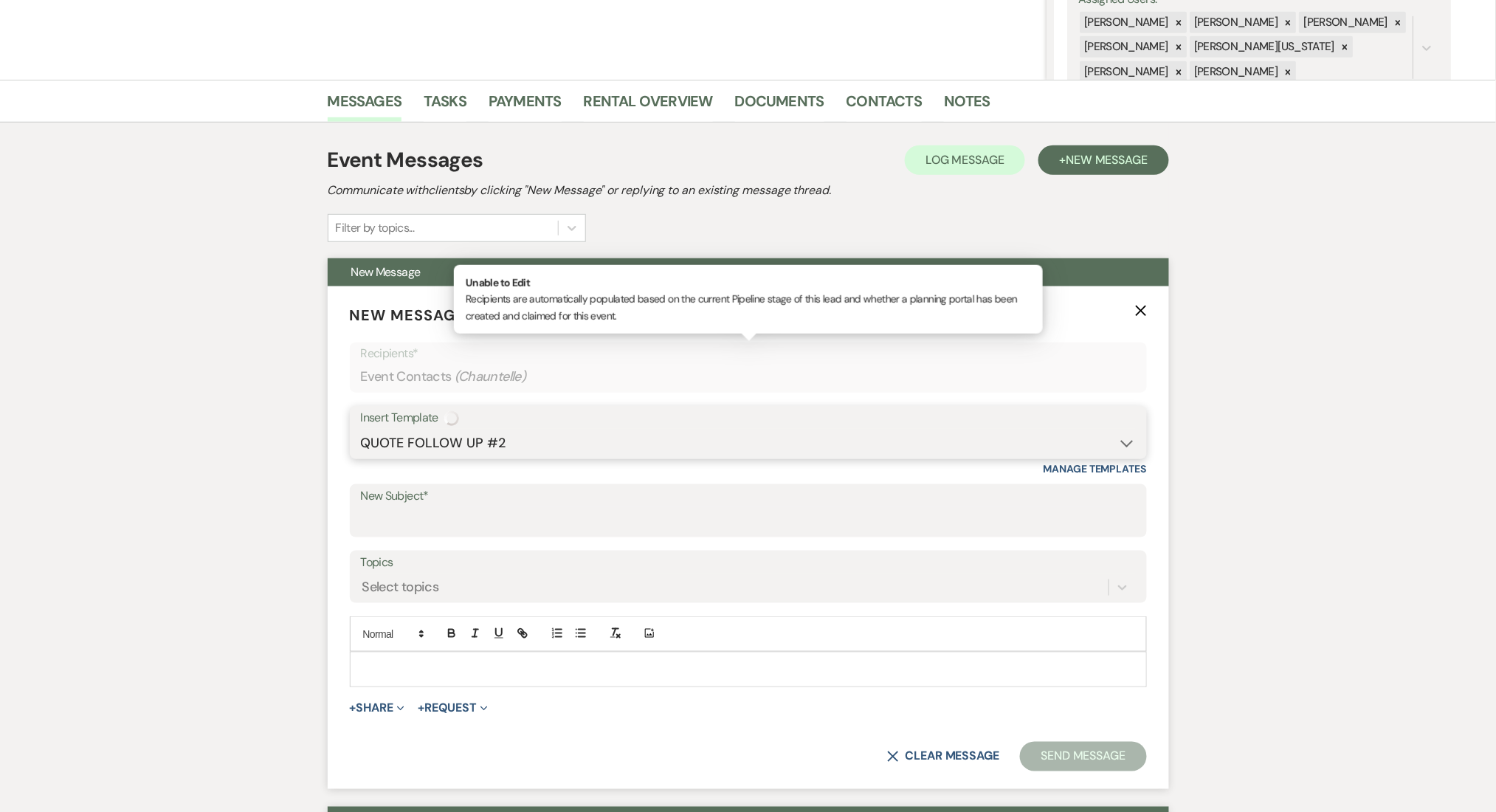
type input "Checking In – Any Assistance Needed for Your Event?"
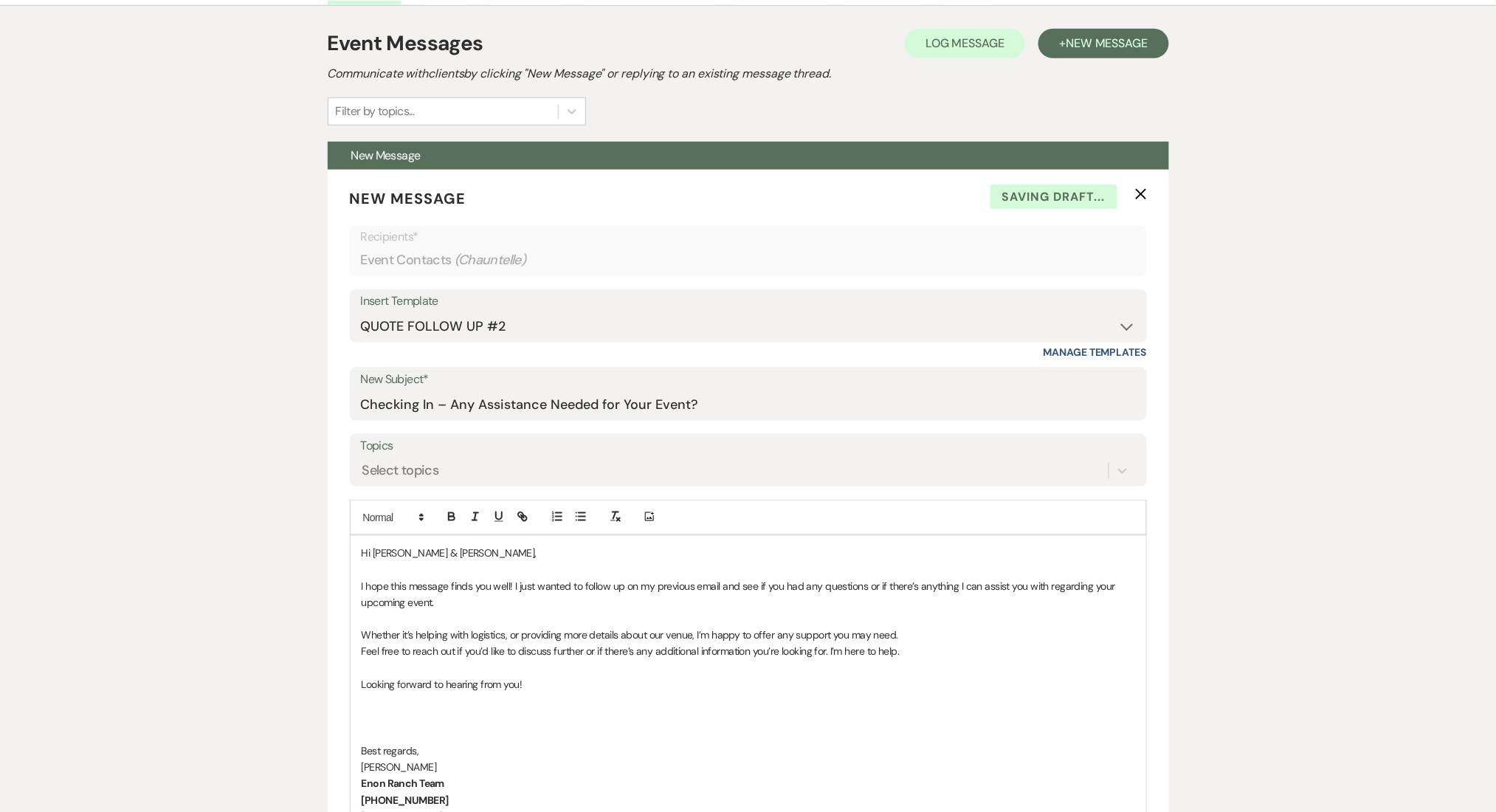
scroll to position [586, 0]
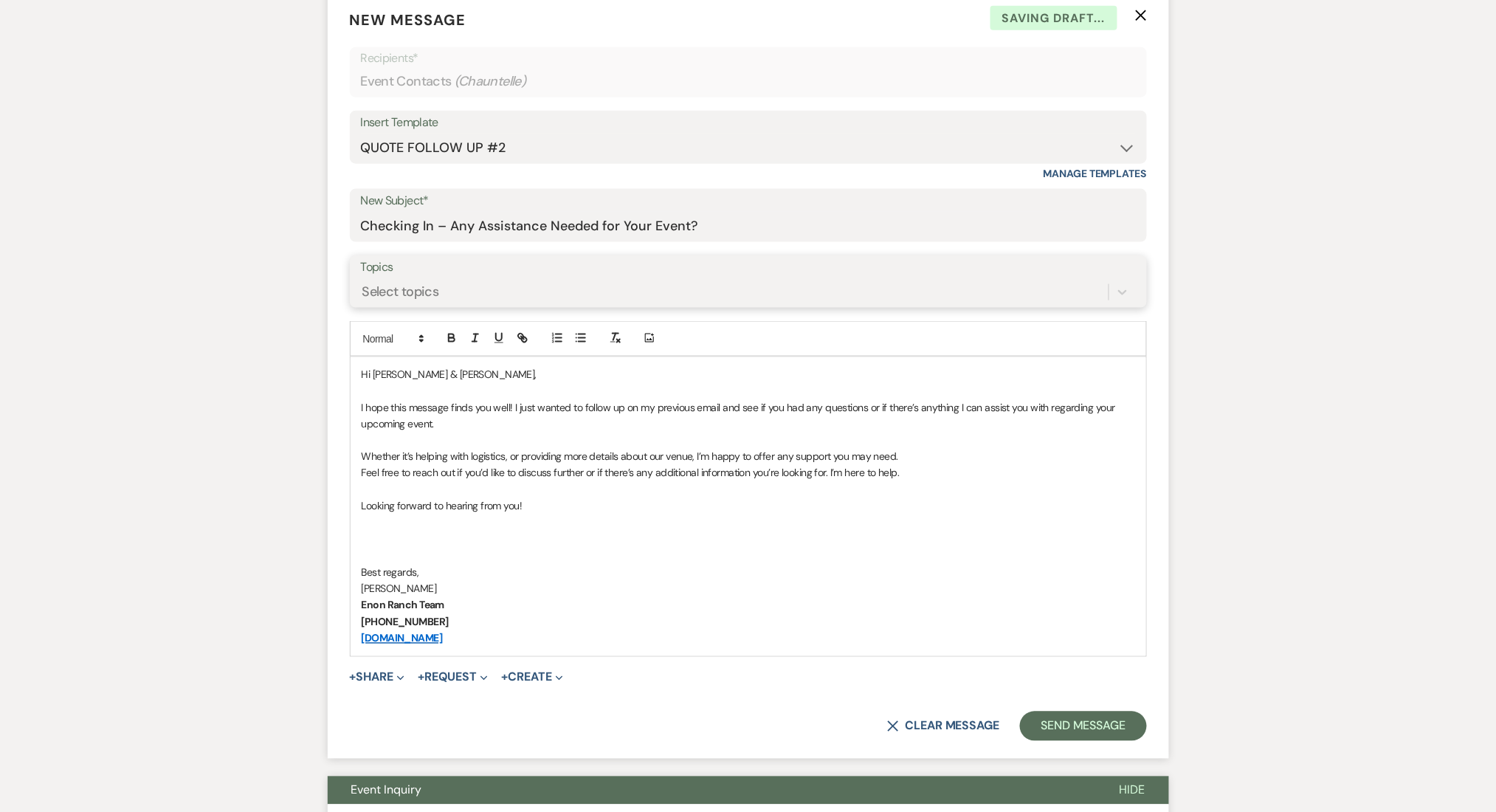
click at [410, 289] on div "Select topics" at bounding box center [401, 292] width 77 height 20
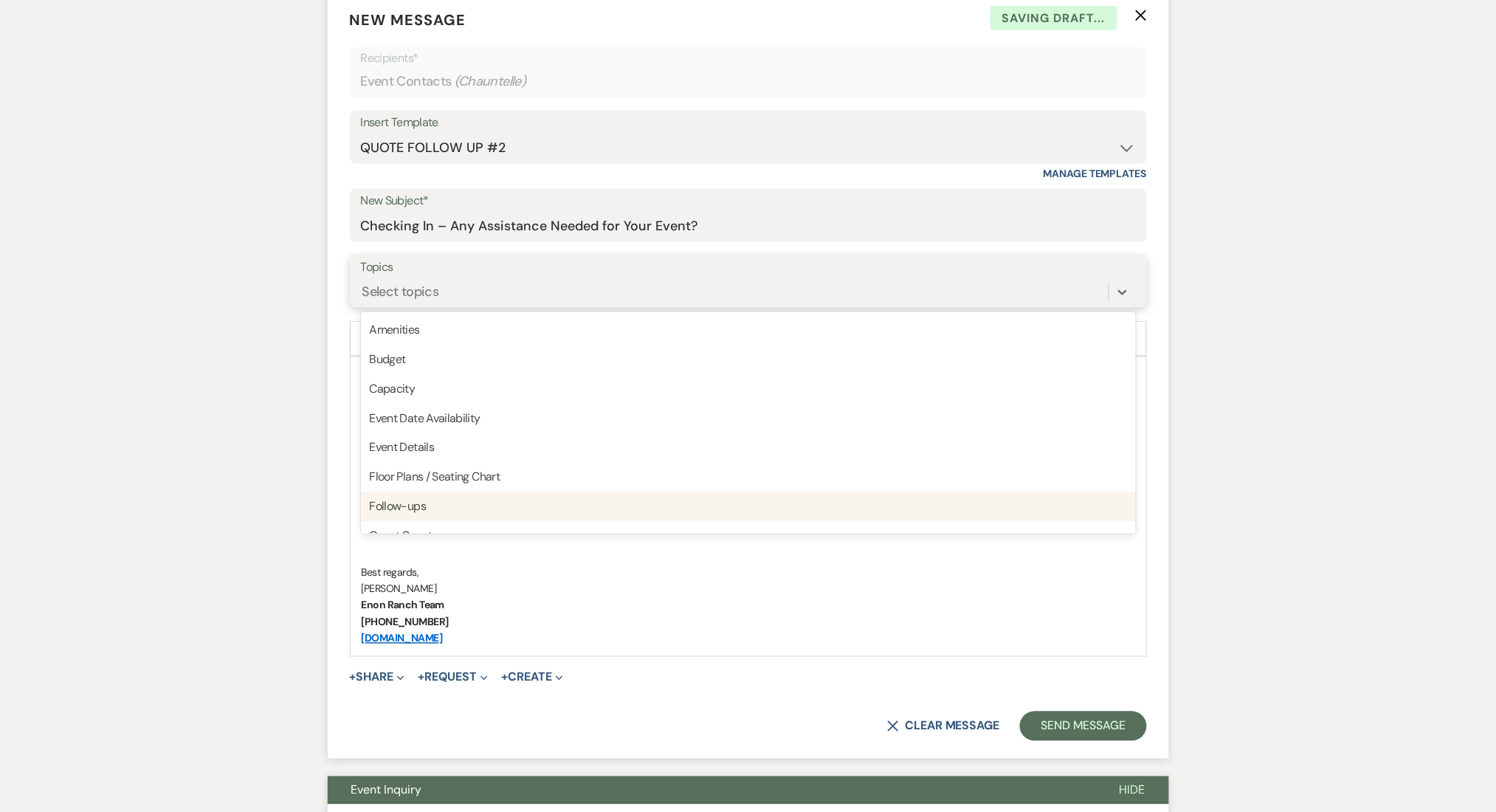
click at [395, 515] on div "Follow-ups" at bounding box center [748, 506] width 775 height 29
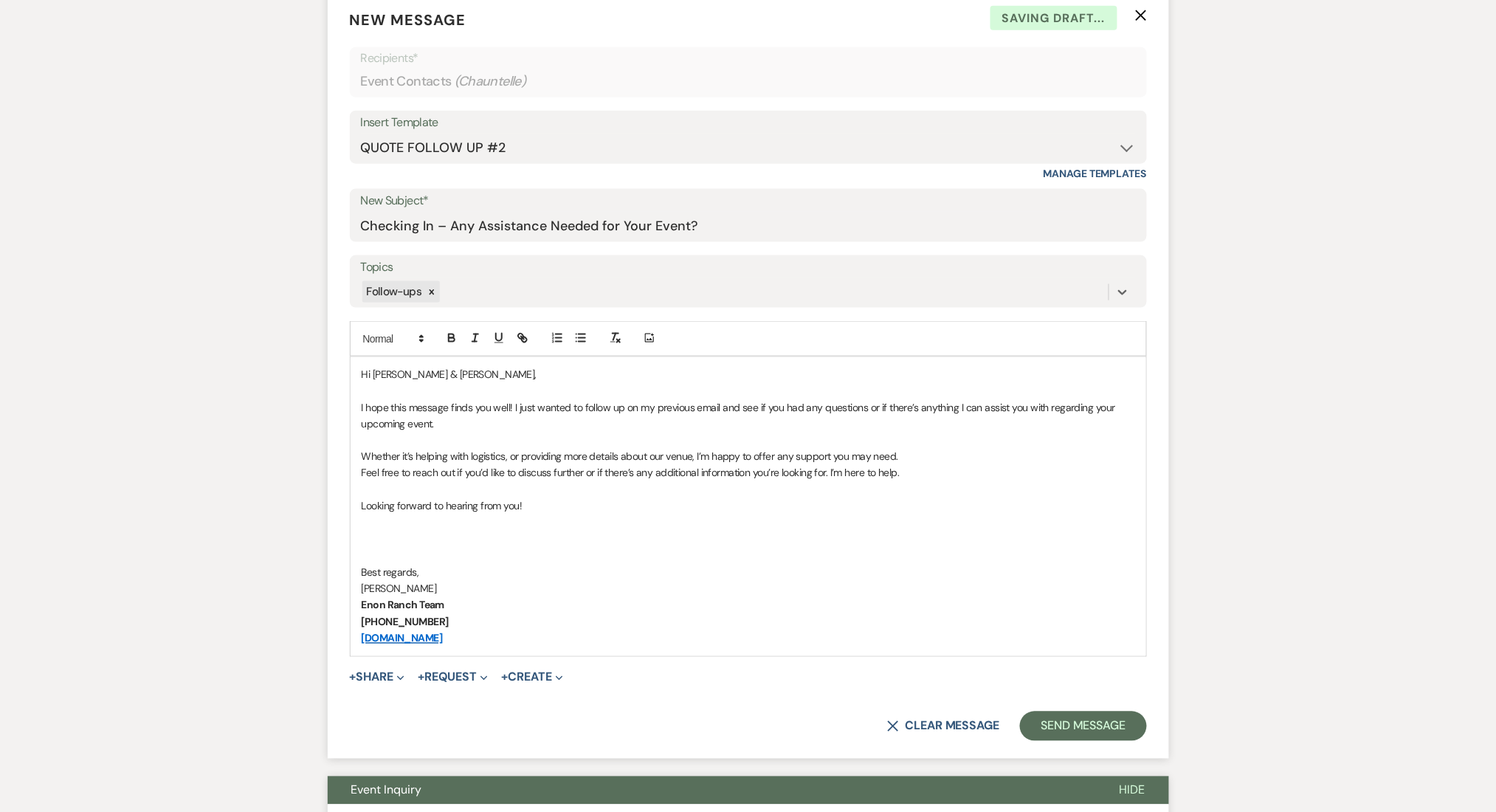
click at [1106, 724] on button "Send Message" at bounding box center [1083, 726] width 127 height 29
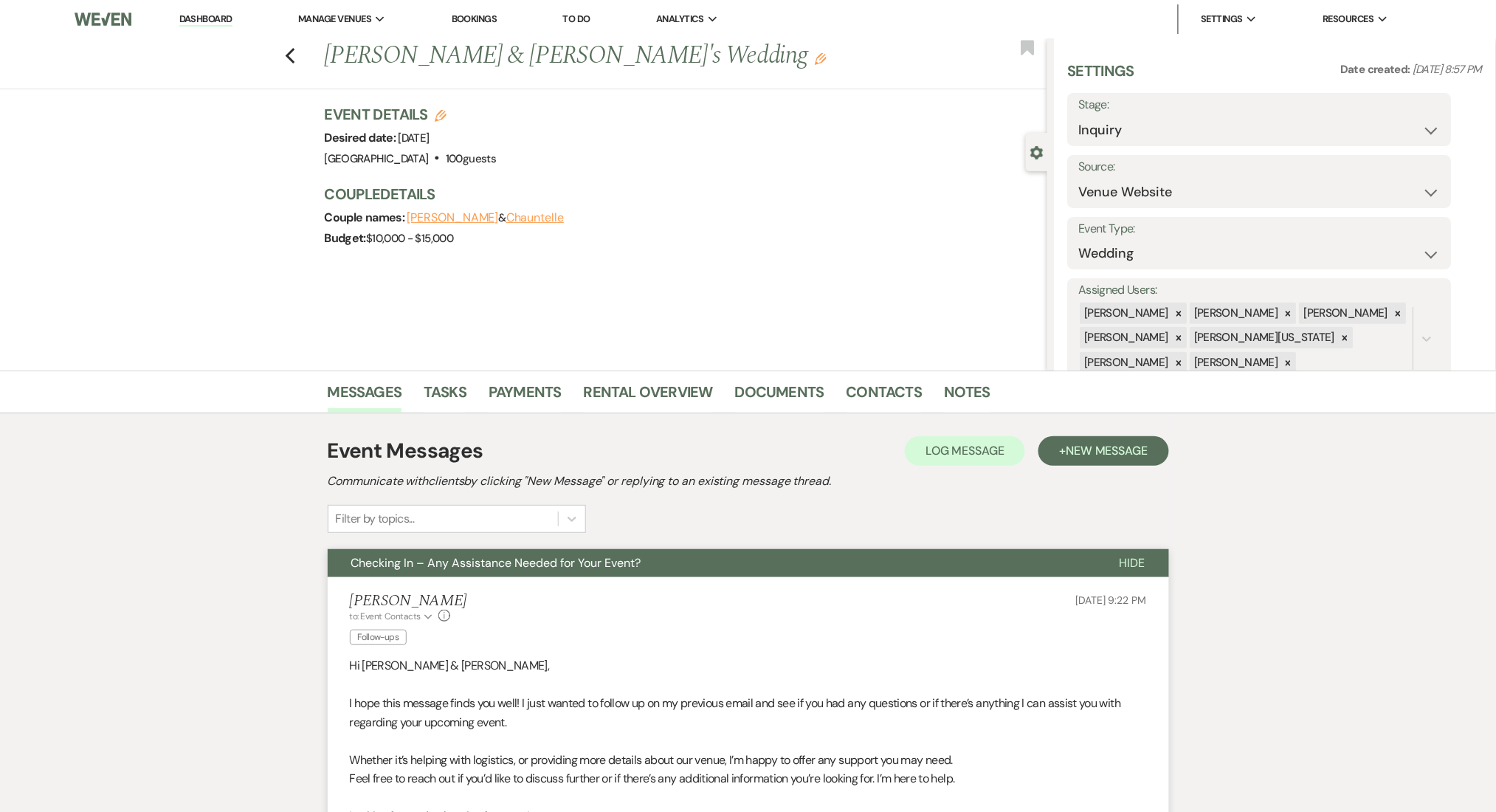
click at [201, 18] on link "Dashboard" at bounding box center [205, 19] width 53 height 14
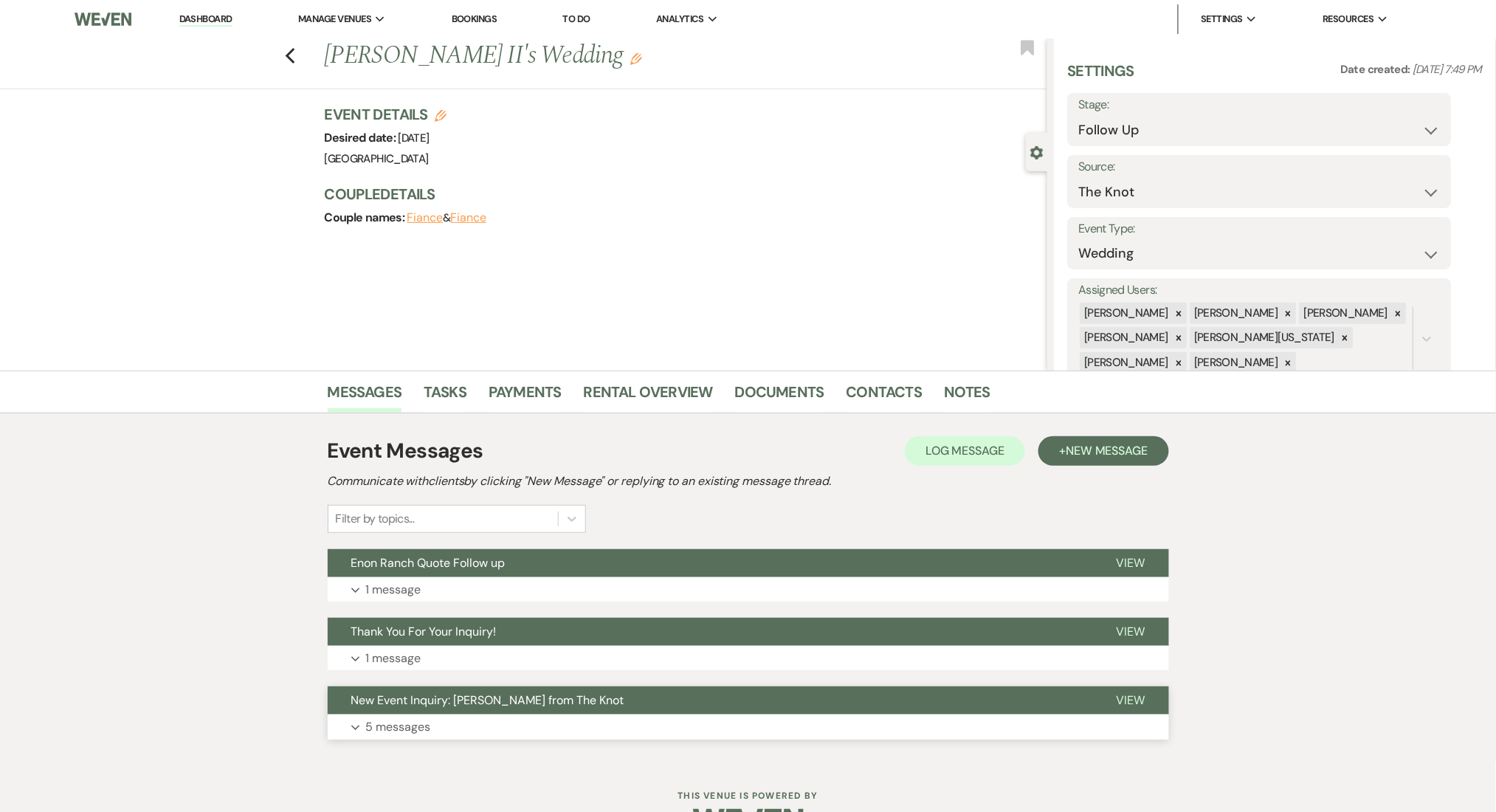
click at [454, 730] on button "Expand 5 messages" at bounding box center [748, 727] width 841 height 25
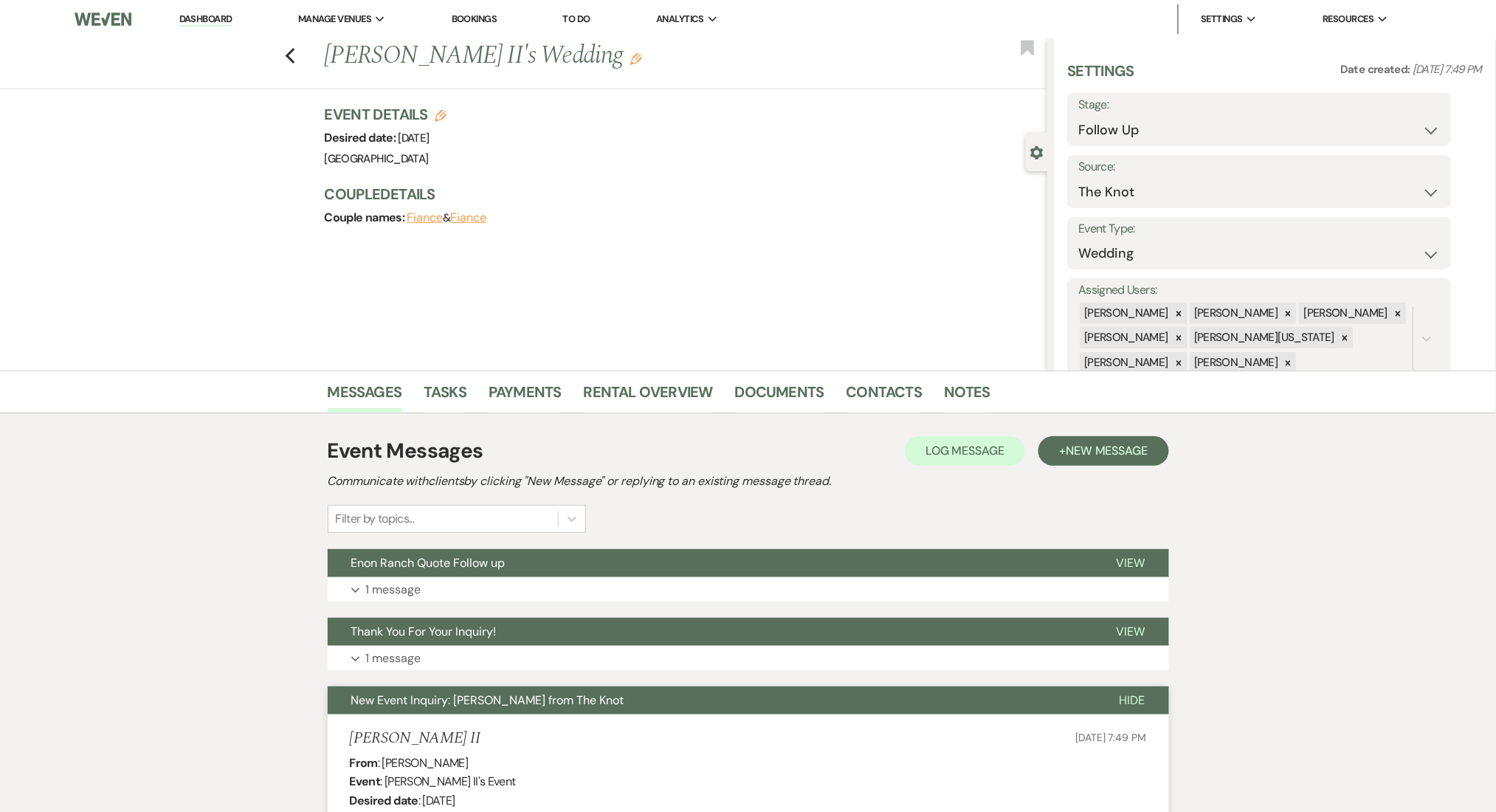
scroll to position [492, 0]
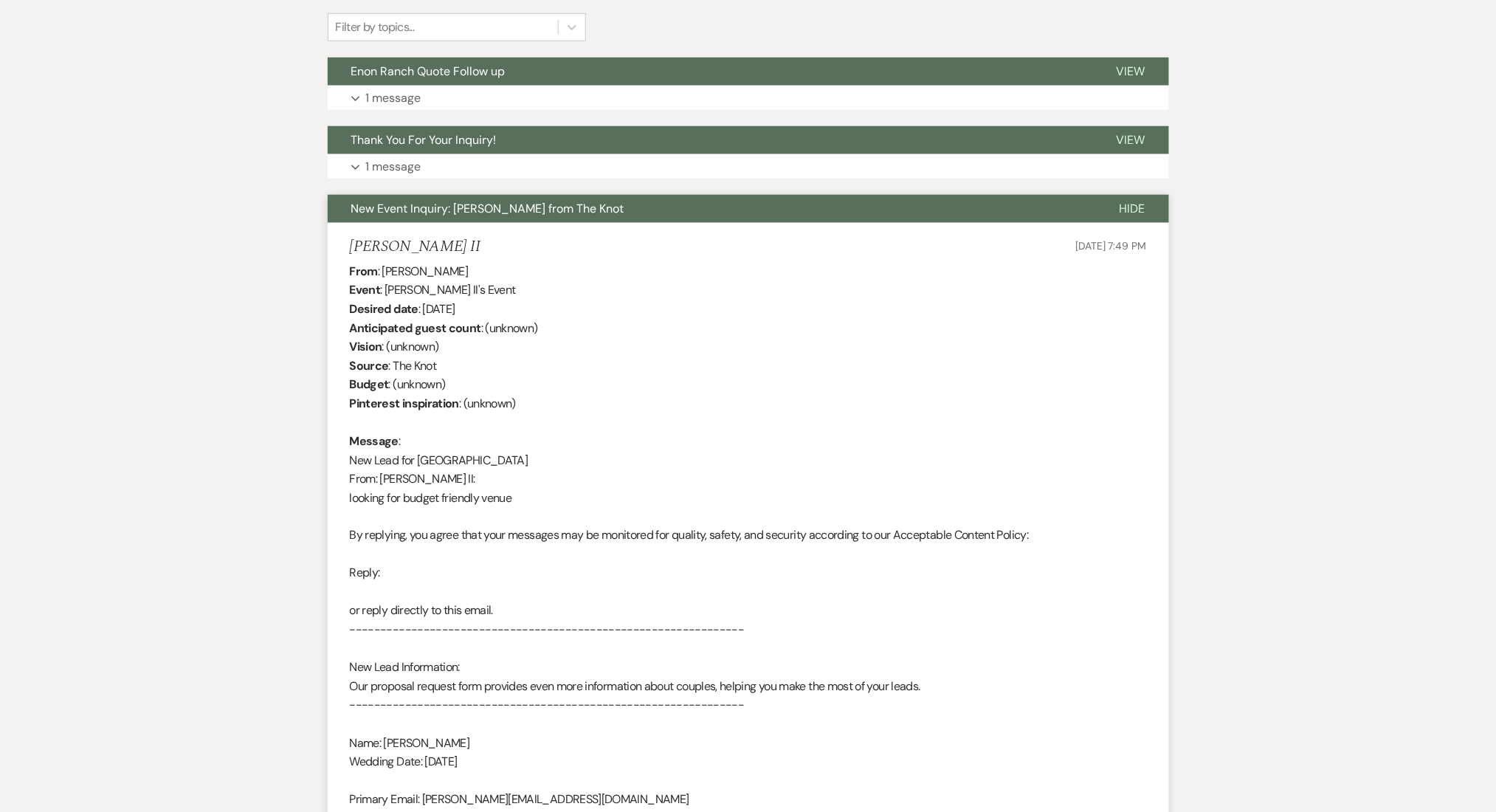
drag, startPoint x: 479, startPoint y: 277, endPoint x: 384, endPoint y: 275, distance: 95.0
click at [384, 275] on div "From : [PERSON_NAME] II Event : [PERSON_NAME] II's Event Desired date : [DATE] …" at bounding box center [748, 564] width 797 height 604
copy div "[PERSON_NAME] II"
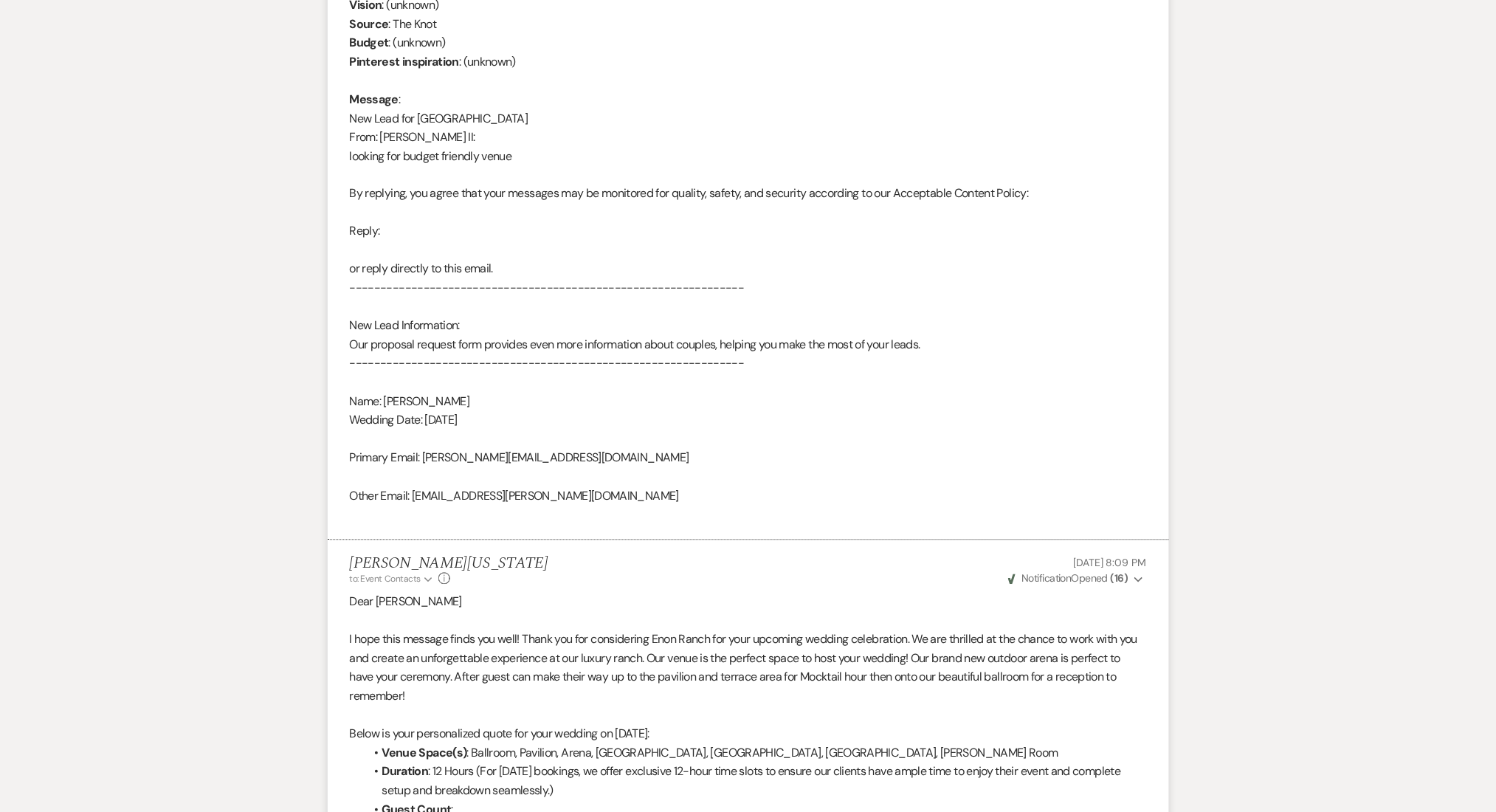
scroll to position [1082, 0]
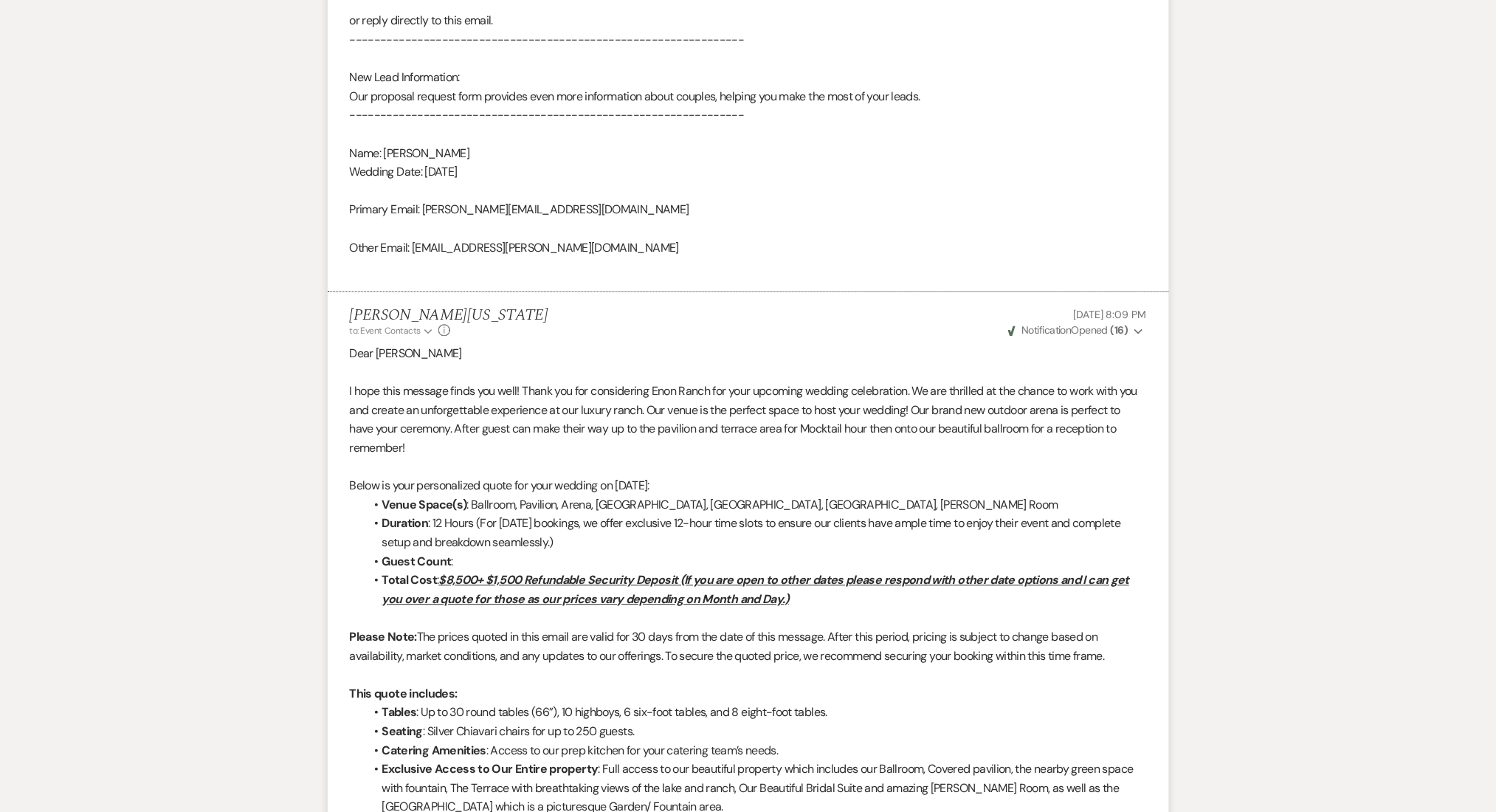
drag, startPoint x: 681, startPoint y: 213, endPoint x: 587, endPoint y: 213, distance: 94.0
drag, startPoint x: 538, startPoint y: 242, endPoint x: 412, endPoint y: 252, distance: 126.4
copy div "[EMAIL_ADDRESS][PERSON_NAME][DOMAIN_NAME]"
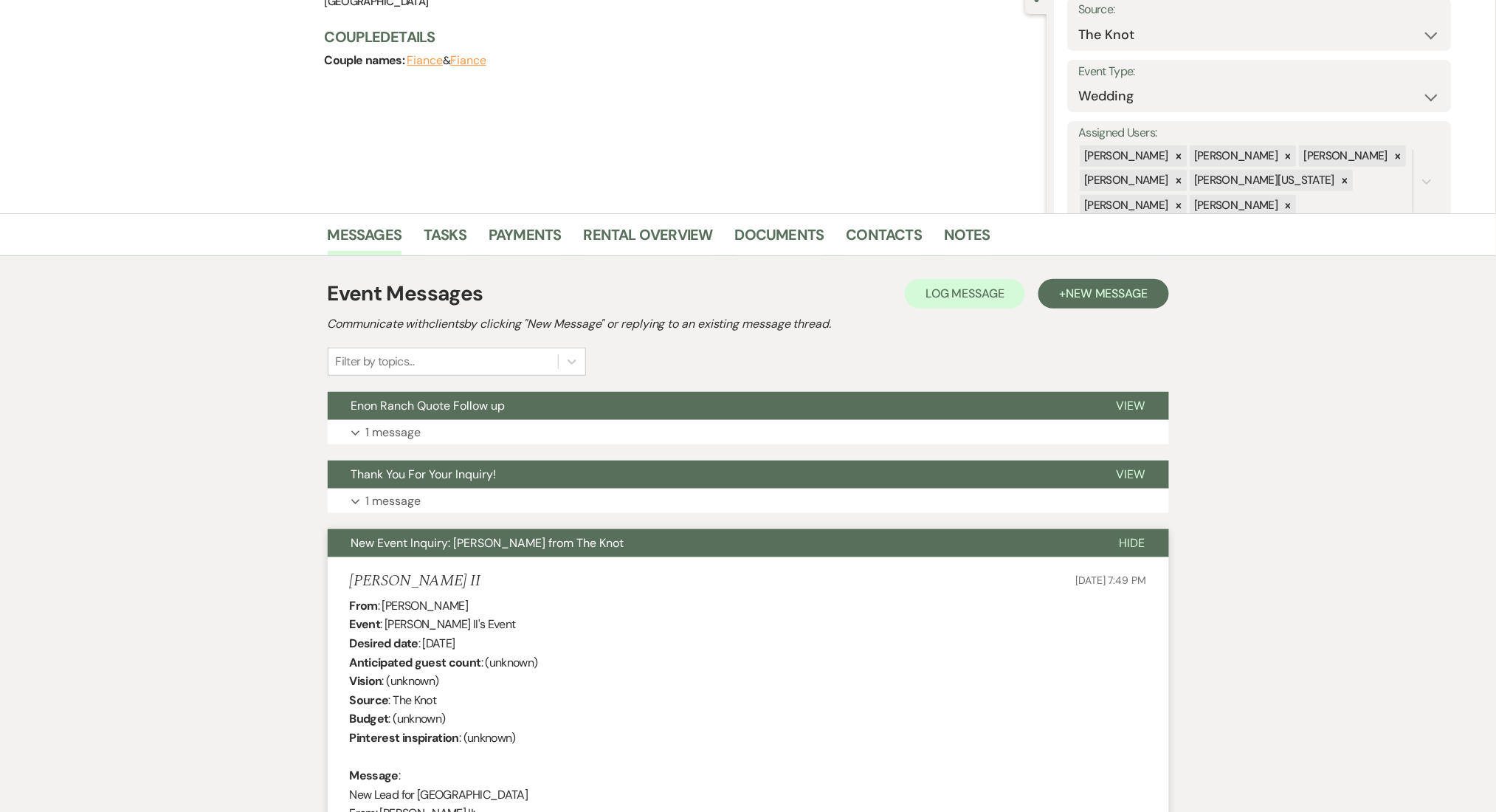
scroll to position [0, 0]
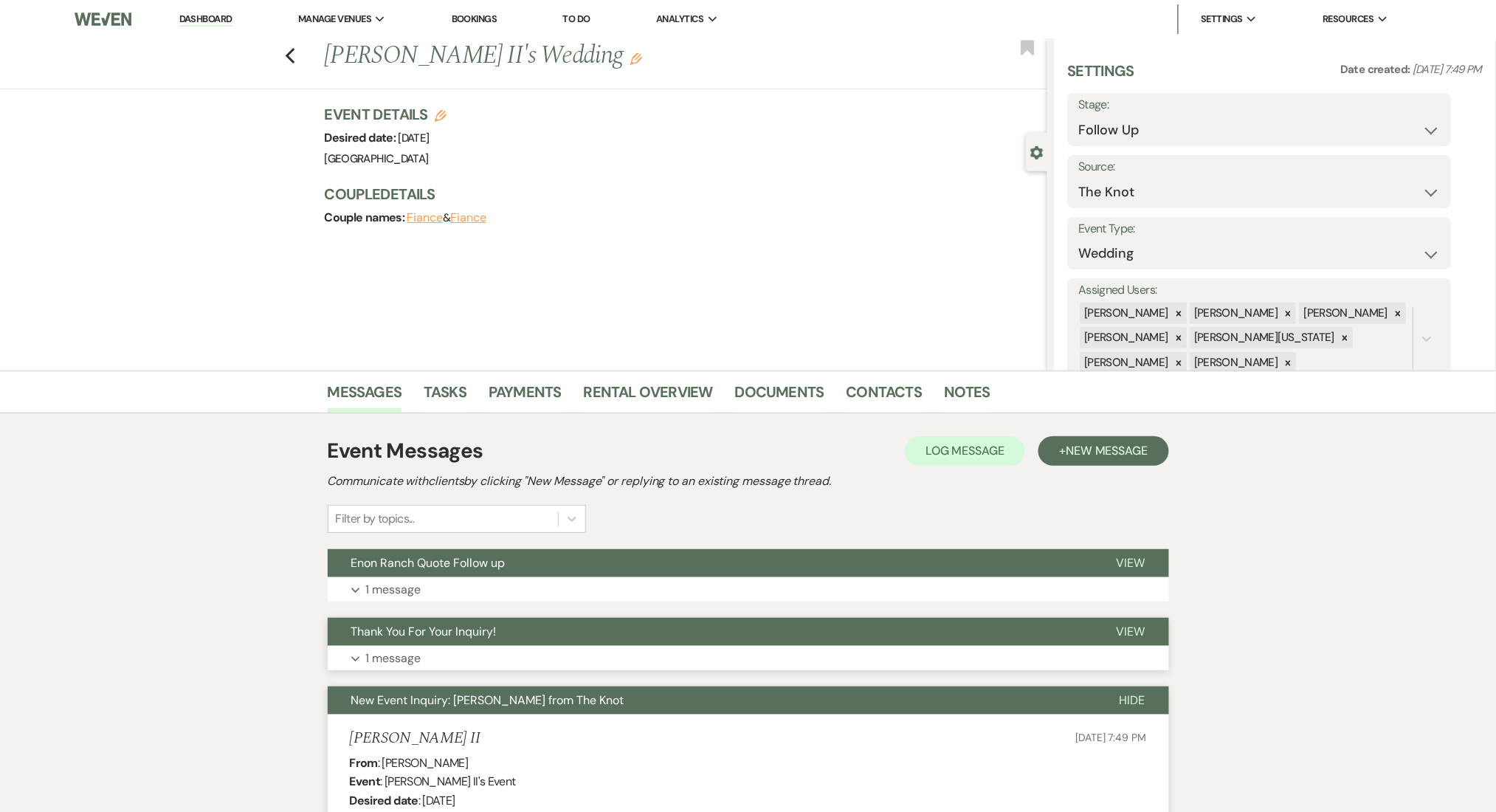
click at [706, 661] on button "Expand 1 message" at bounding box center [748, 659] width 841 height 25
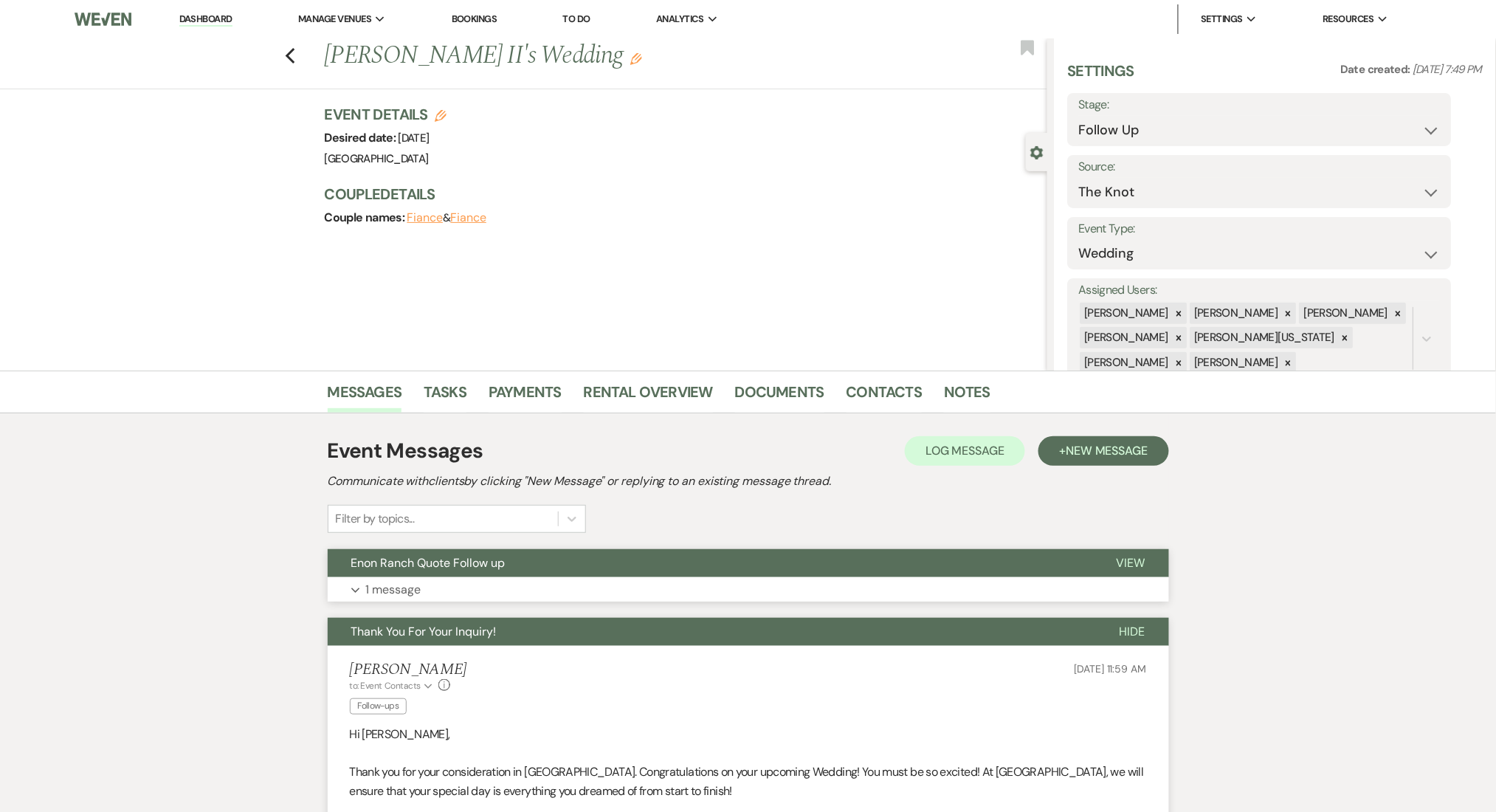
click at [775, 597] on button "Expand 1 message" at bounding box center [748, 590] width 841 height 25
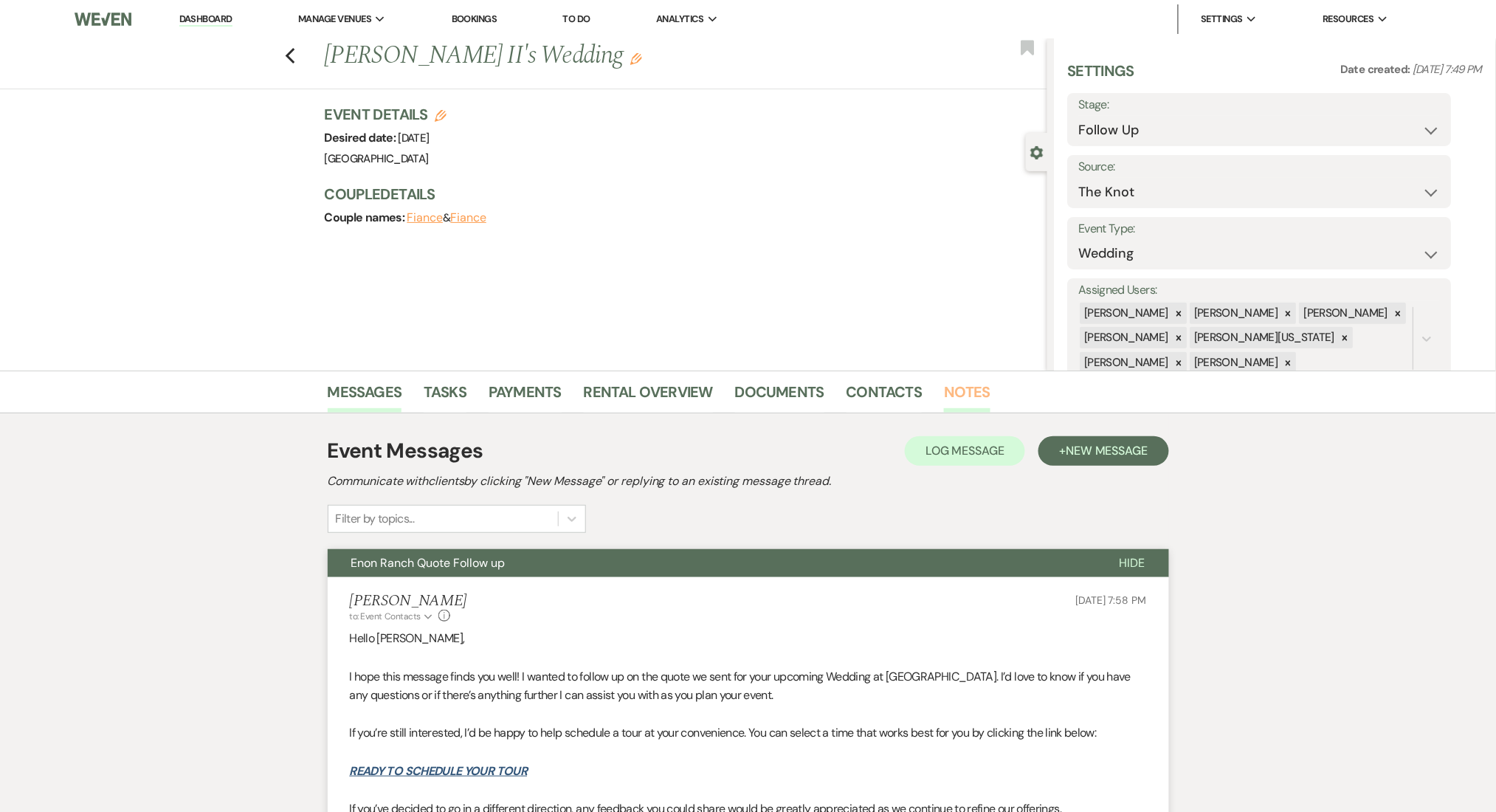
click at [953, 394] on link "Notes" at bounding box center [966, 396] width 46 height 33
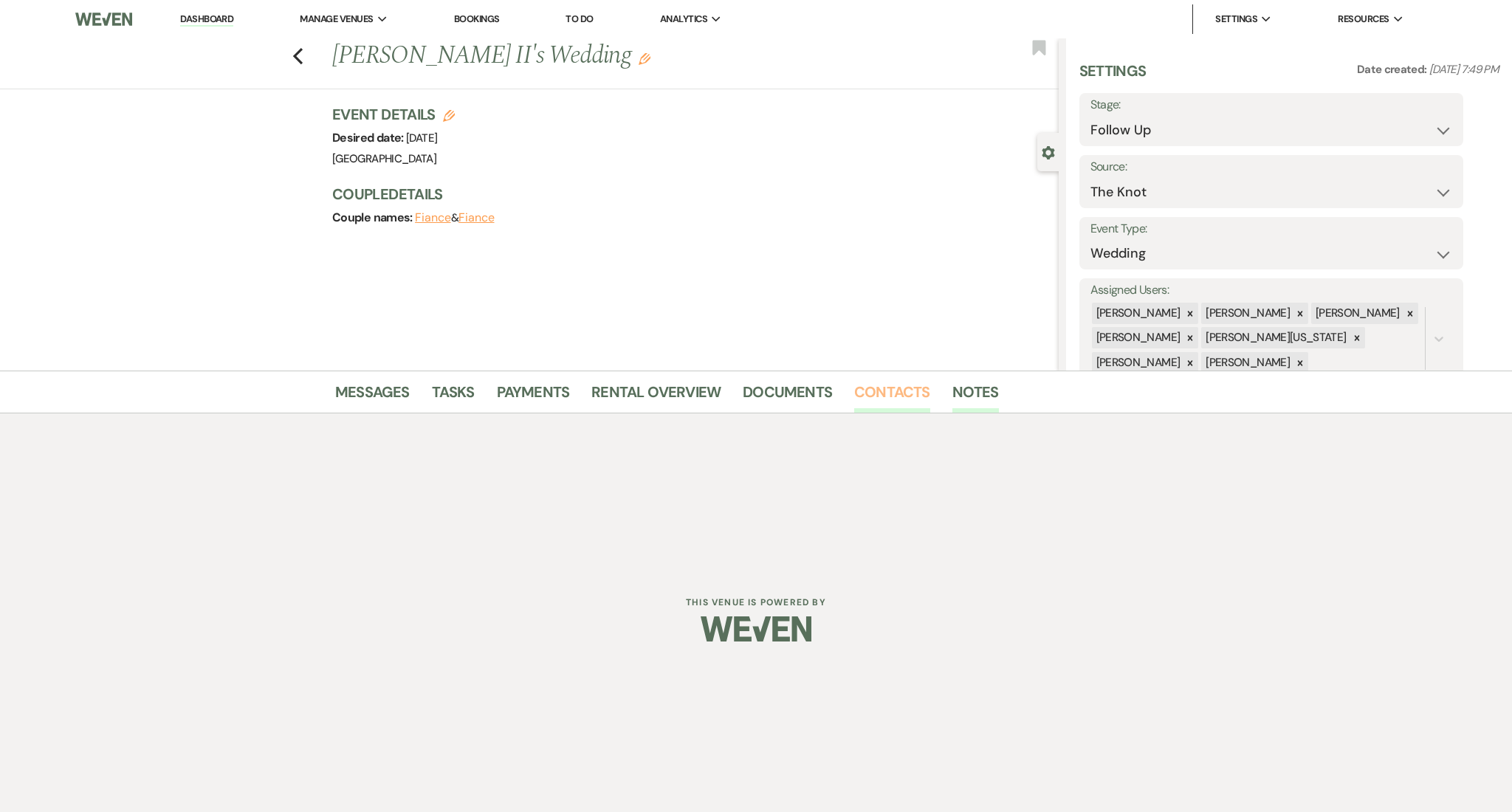
click at [870, 395] on link "Contacts" at bounding box center [892, 396] width 76 height 33
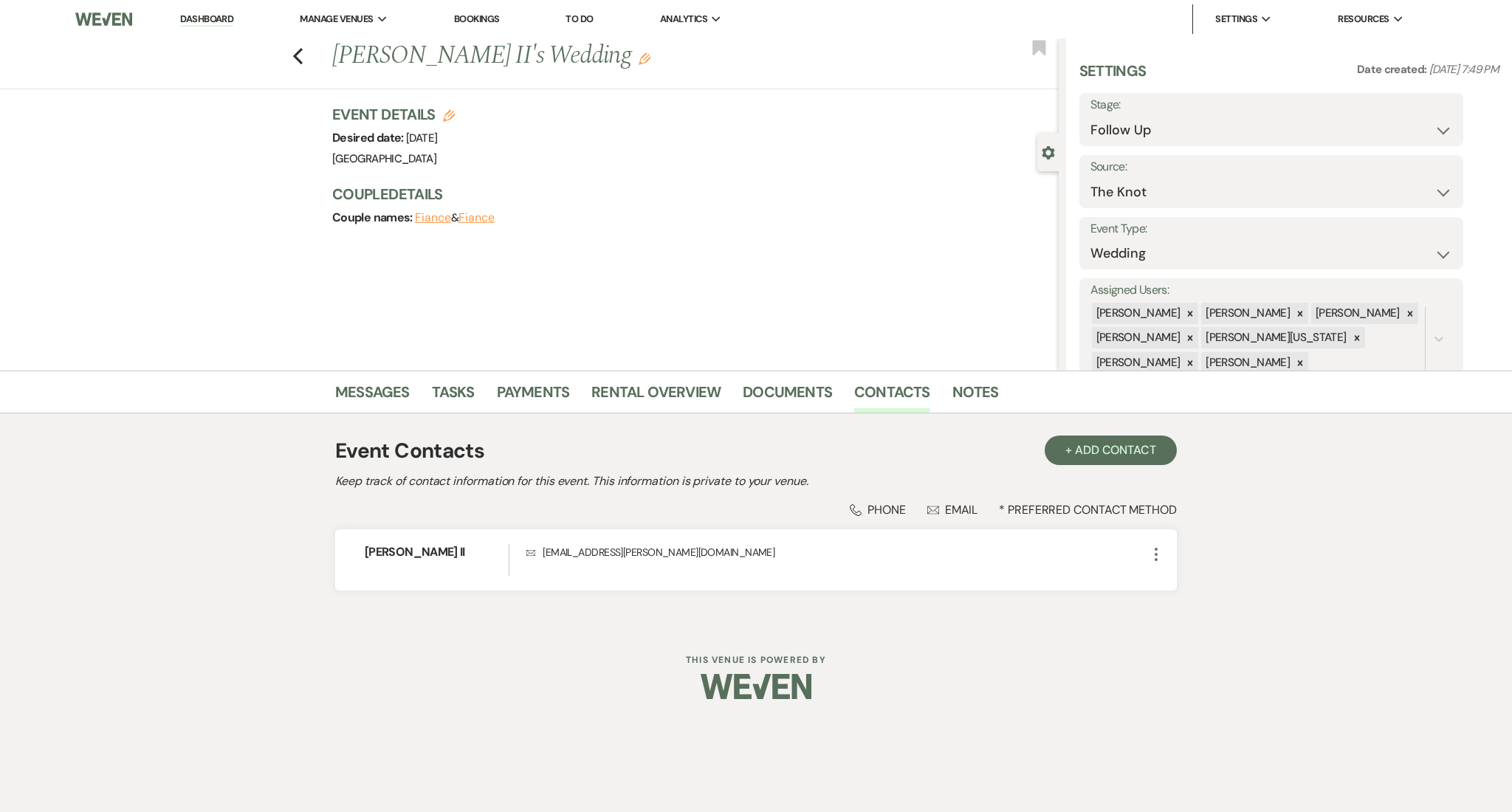
click at [391, 371] on div "Messages Tasks Payments Rental Overview Documents Contacts Notes" at bounding box center [756, 391] width 1512 height 43
click at [391, 375] on div "Messages Tasks Payments Rental Overview Documents Contacts Notes" at bounding box center [756, 391] width 1512 height 43
click at [359, 387] on link "Messages" at bounding box center [372, 396] width 75 height 33
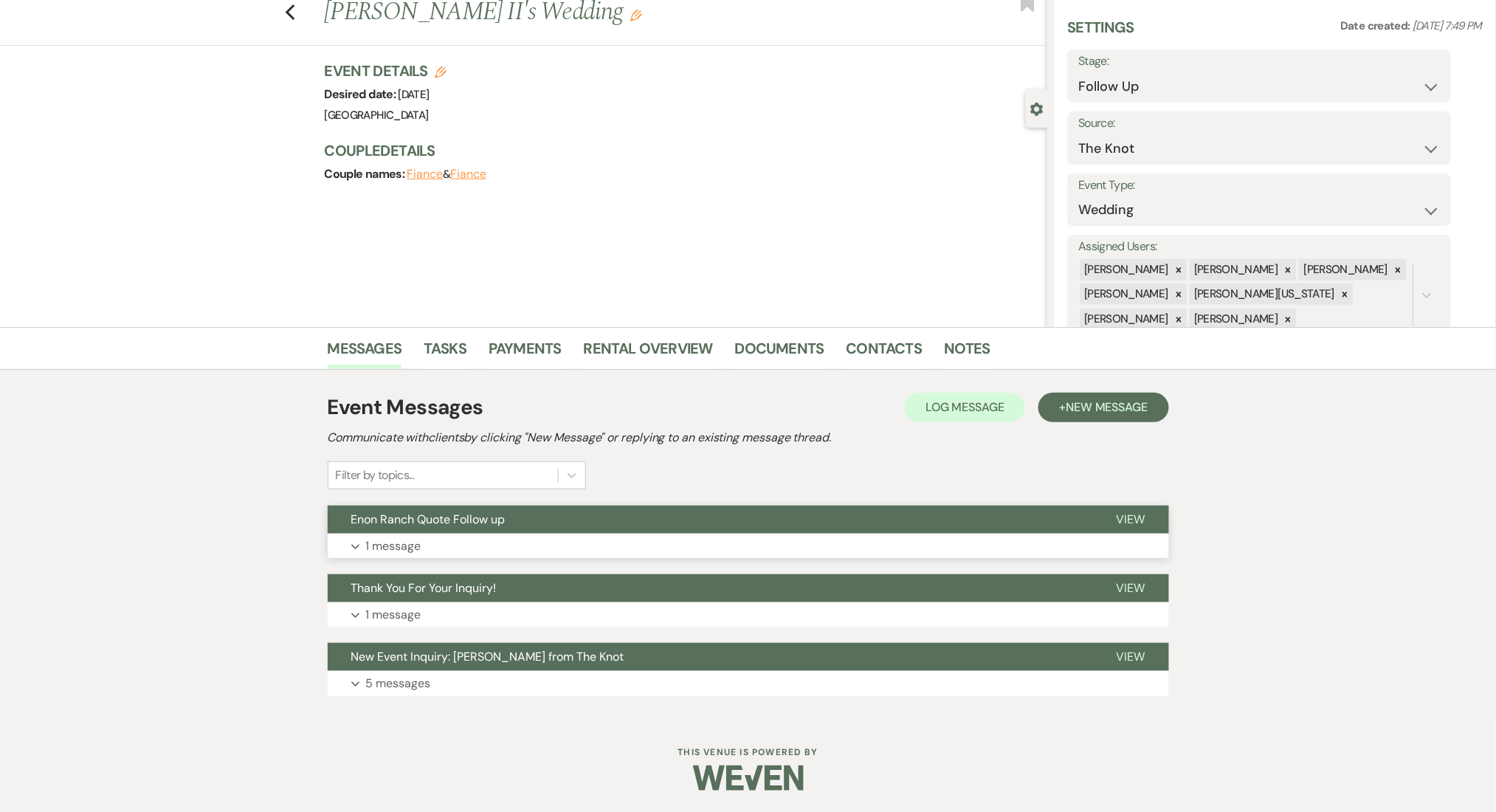
click at [541, 548] on button "Expand 1 message" at bounding box center [748, 546] width 841 height 25
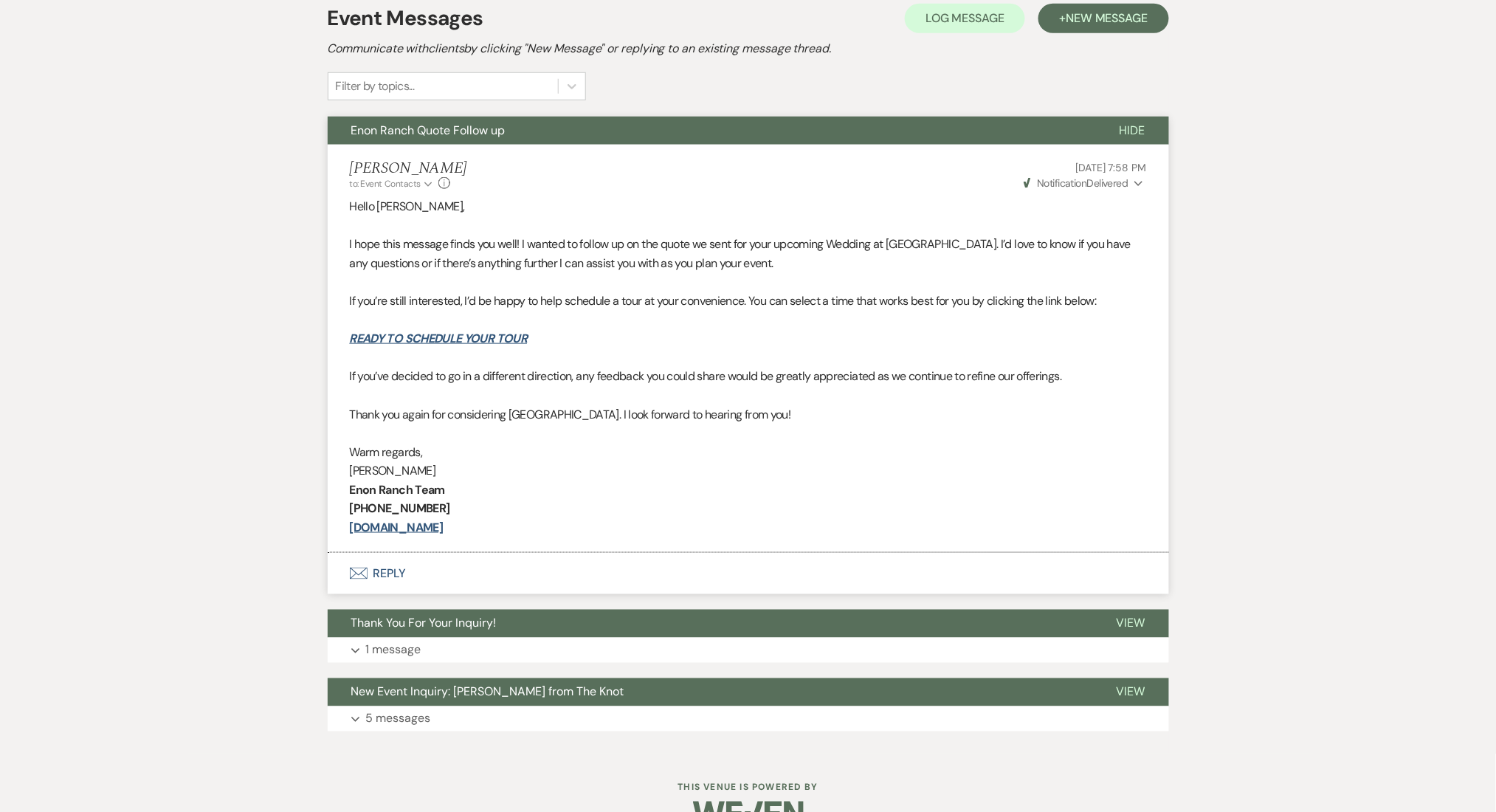
scroll to position [468, 0]
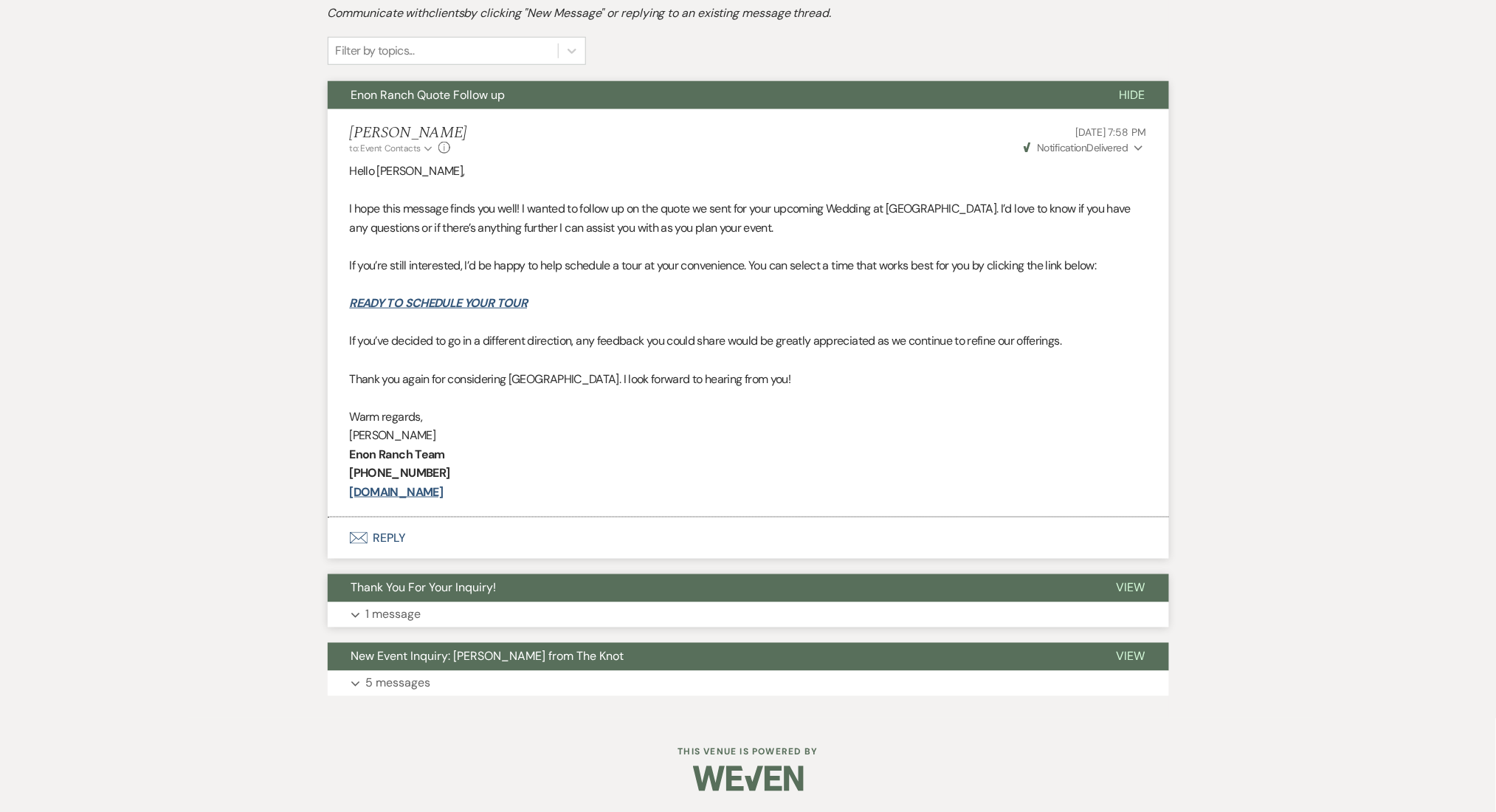
click at [539, 594] on button "Thank You For Your Inquiry!" at bounding box center [710, 587] width 765 height 28
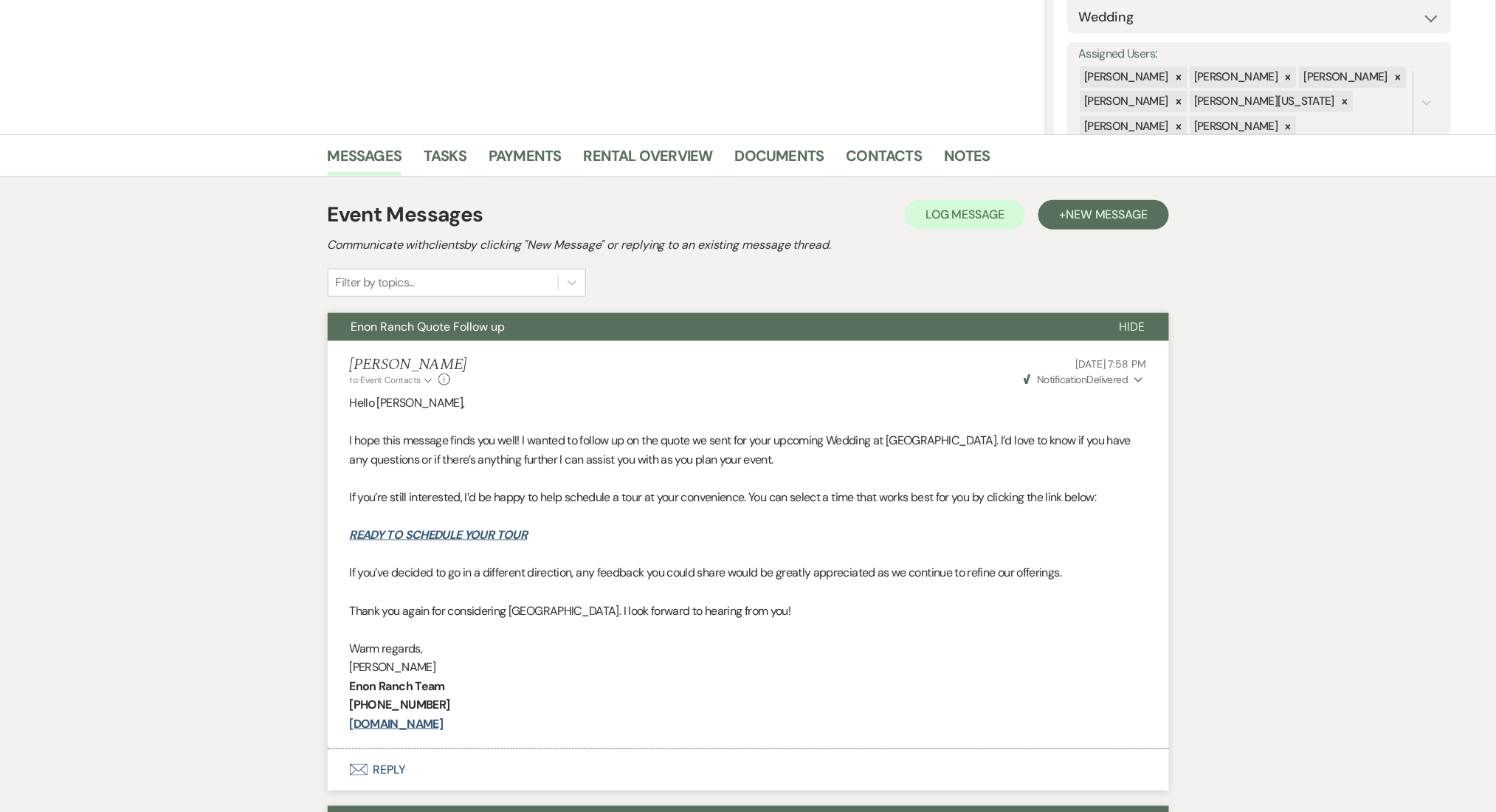
scroll to position [75, 0]
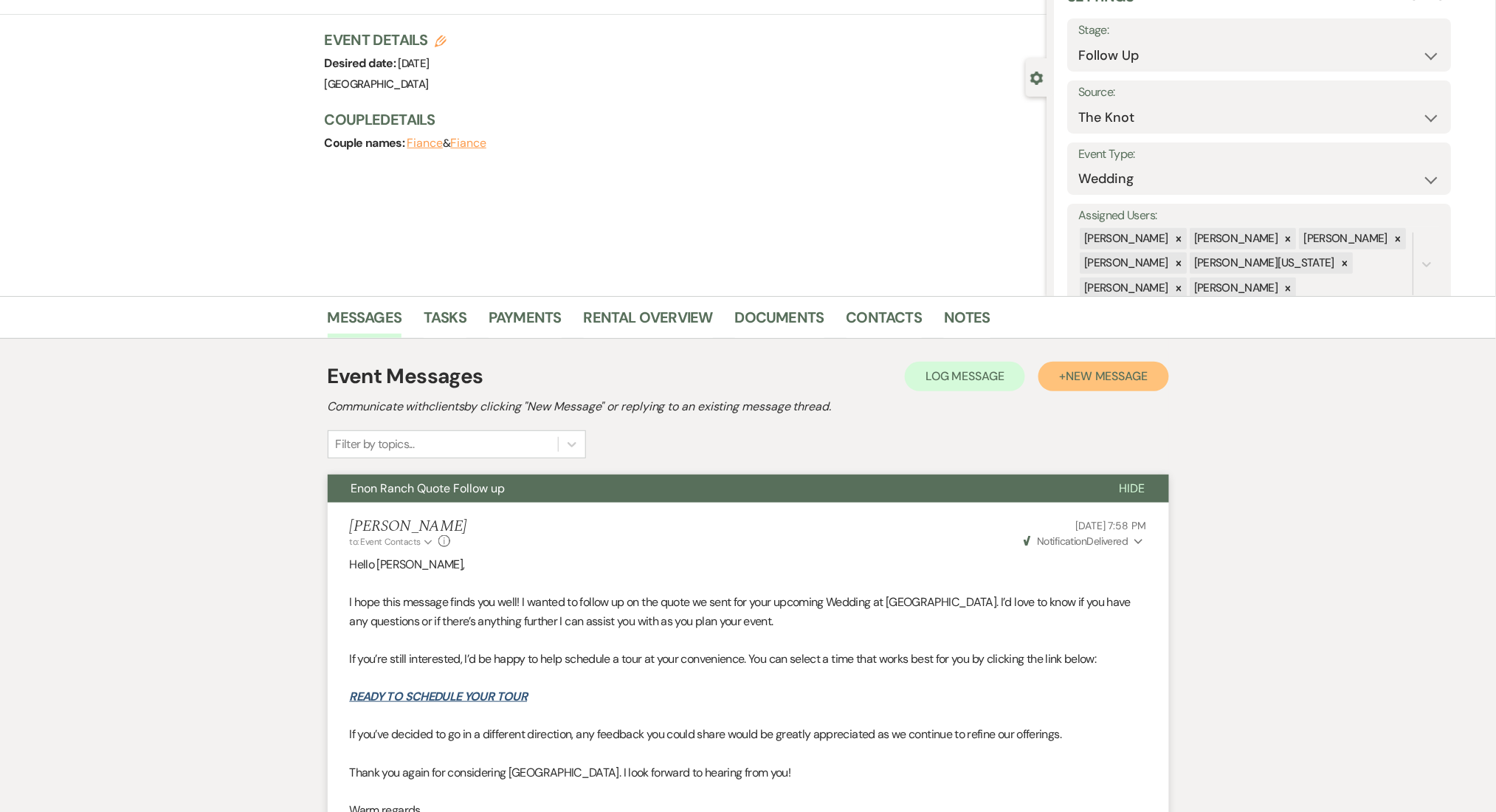
click at [1108, 385] on button "+ New Message" at bounding box center [1103, 376] width 130 height 29
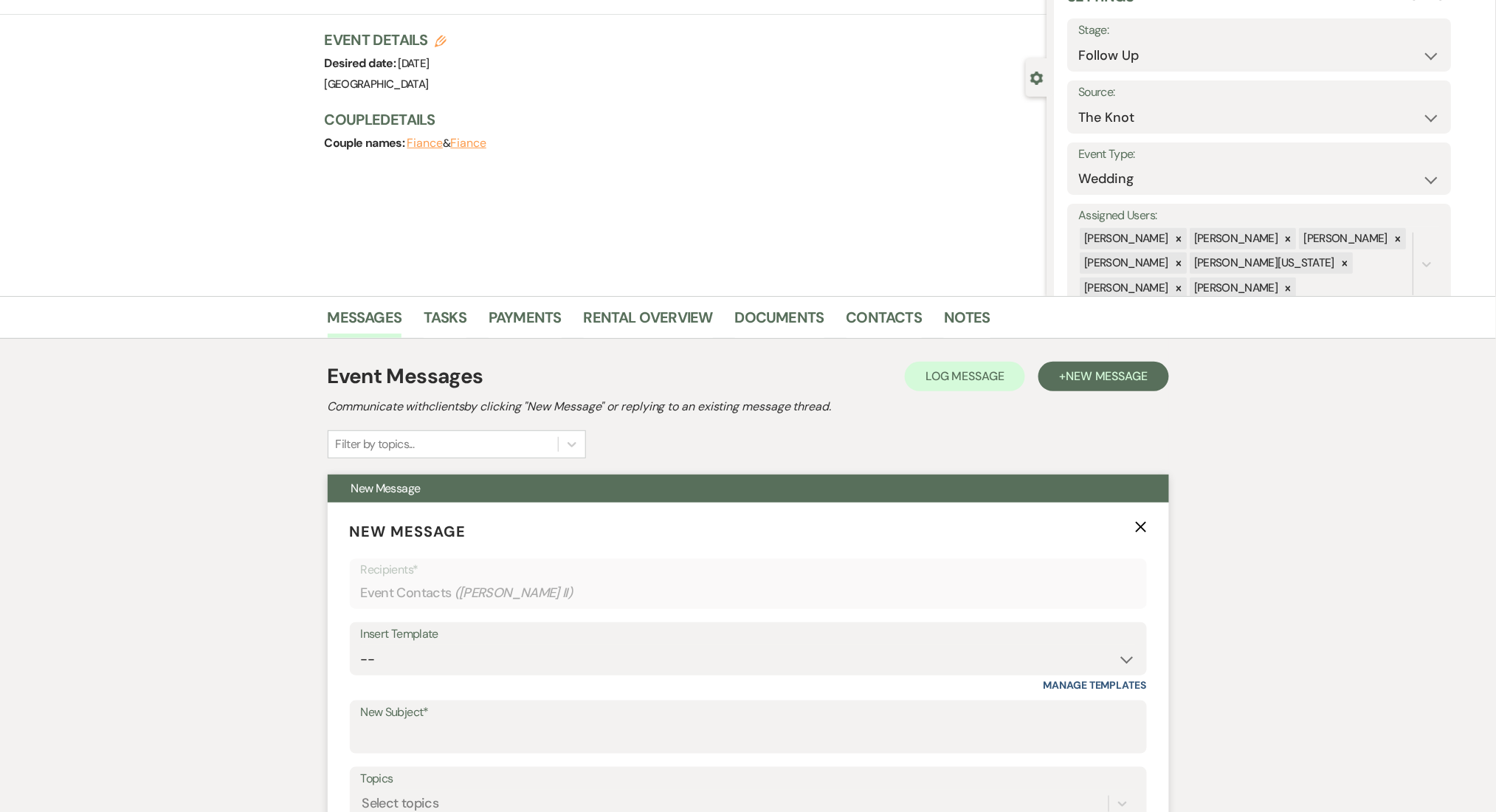
click at [490, 682] on form "New Message X Recipients* Event Contacts ( [PERSON_NAME] II ) Insert Template -…" at bounding box center [748, 754] width 841 height 504
click at [491, 669] on select "--" at bounding box center [748, 659] width 775 height 28
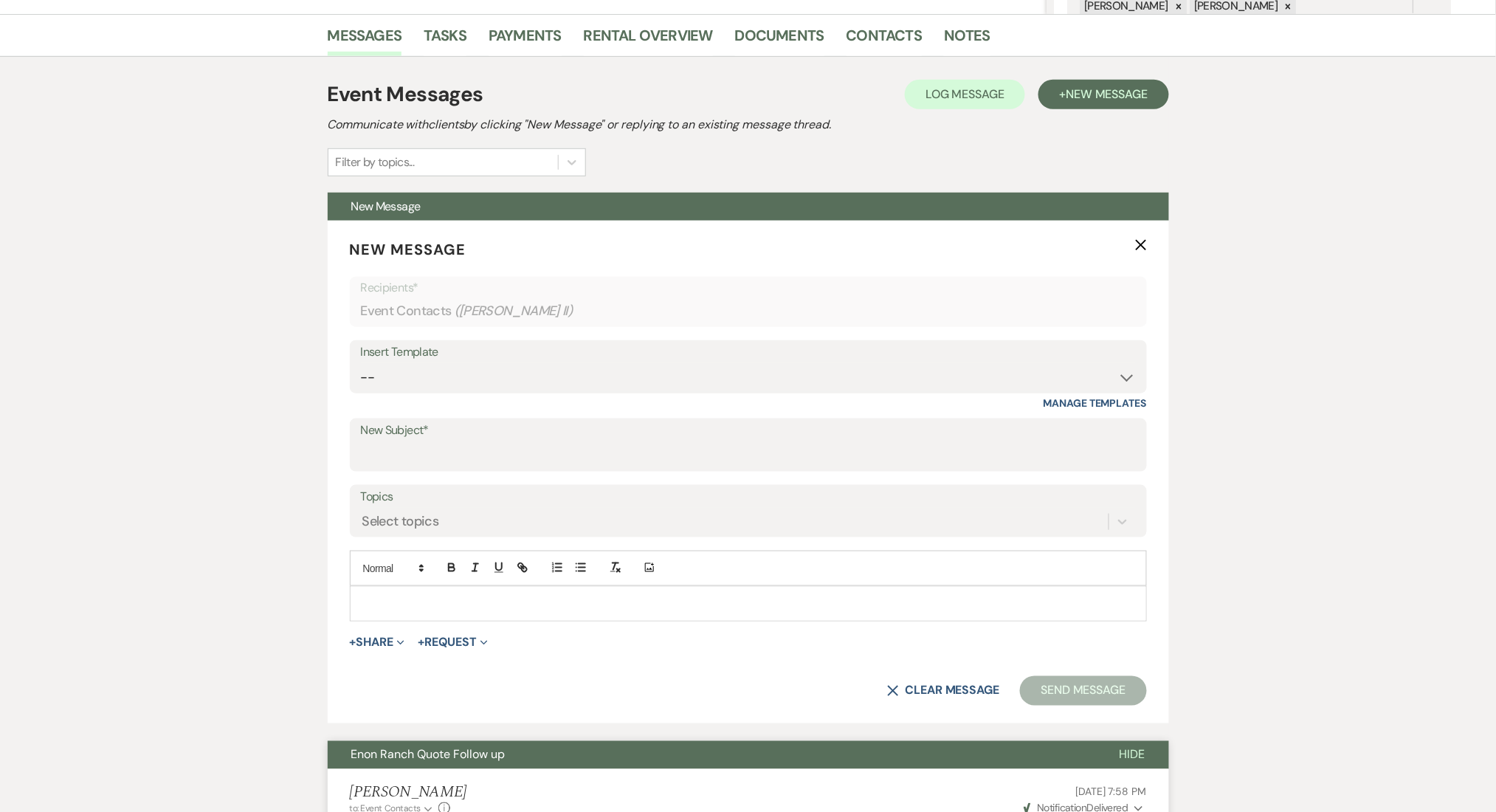
scroll to position [370, 0]
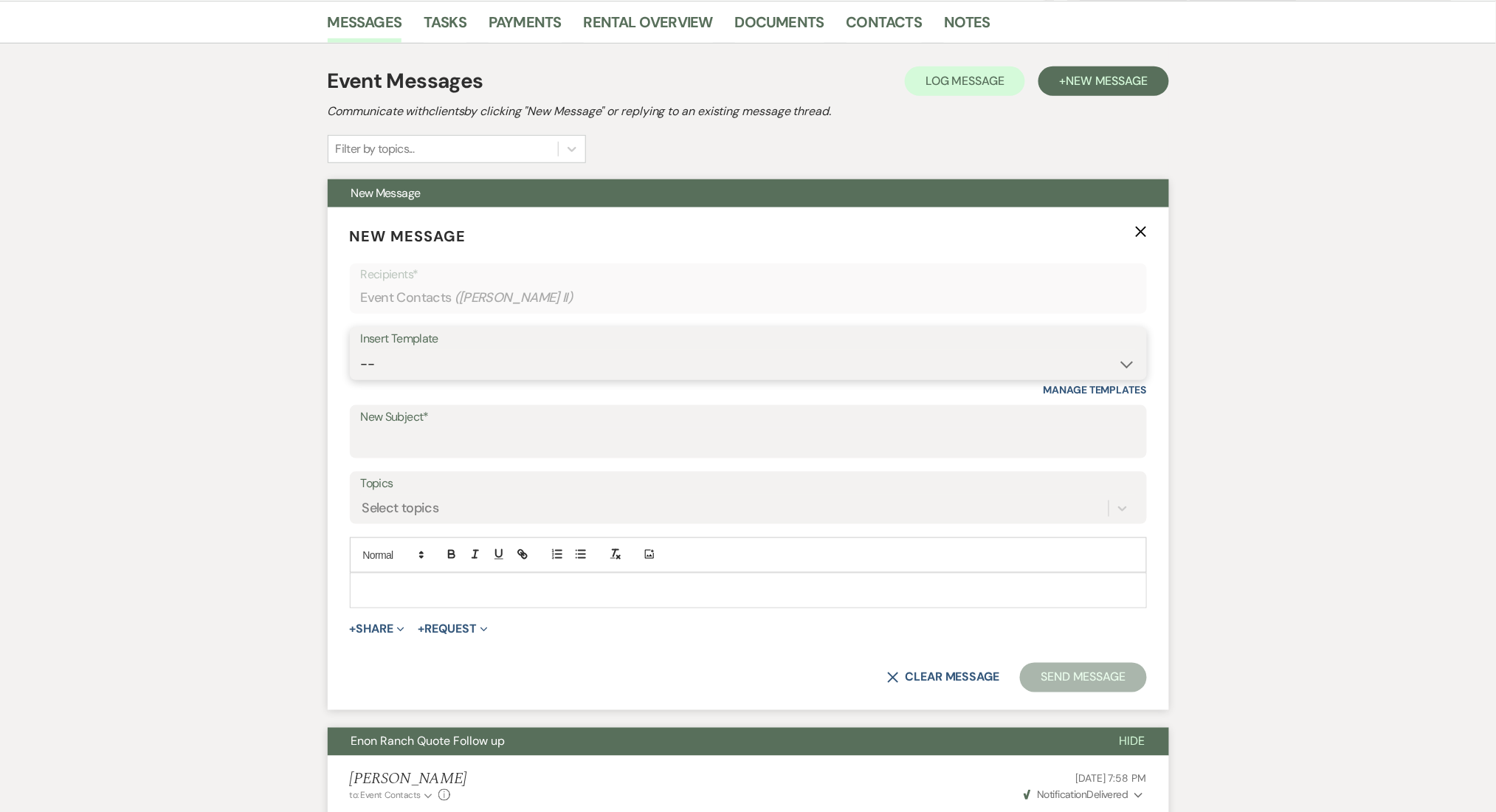
click at [411, 355] on select "-- Inquiry Follow Up Email #2 Contract Sending Template Payment Template Rental…" at bounding box center [748, 364] width 775 height 28
select select "4603"
click at [361, 349] on select "-- Inquiry Follow Up Email #2 Contract Sending Template Payment Template Rental…" at bounding box center [748, 364] width 775 height 28
type input "Checking In – Any Assistance Needed for Your Event?"
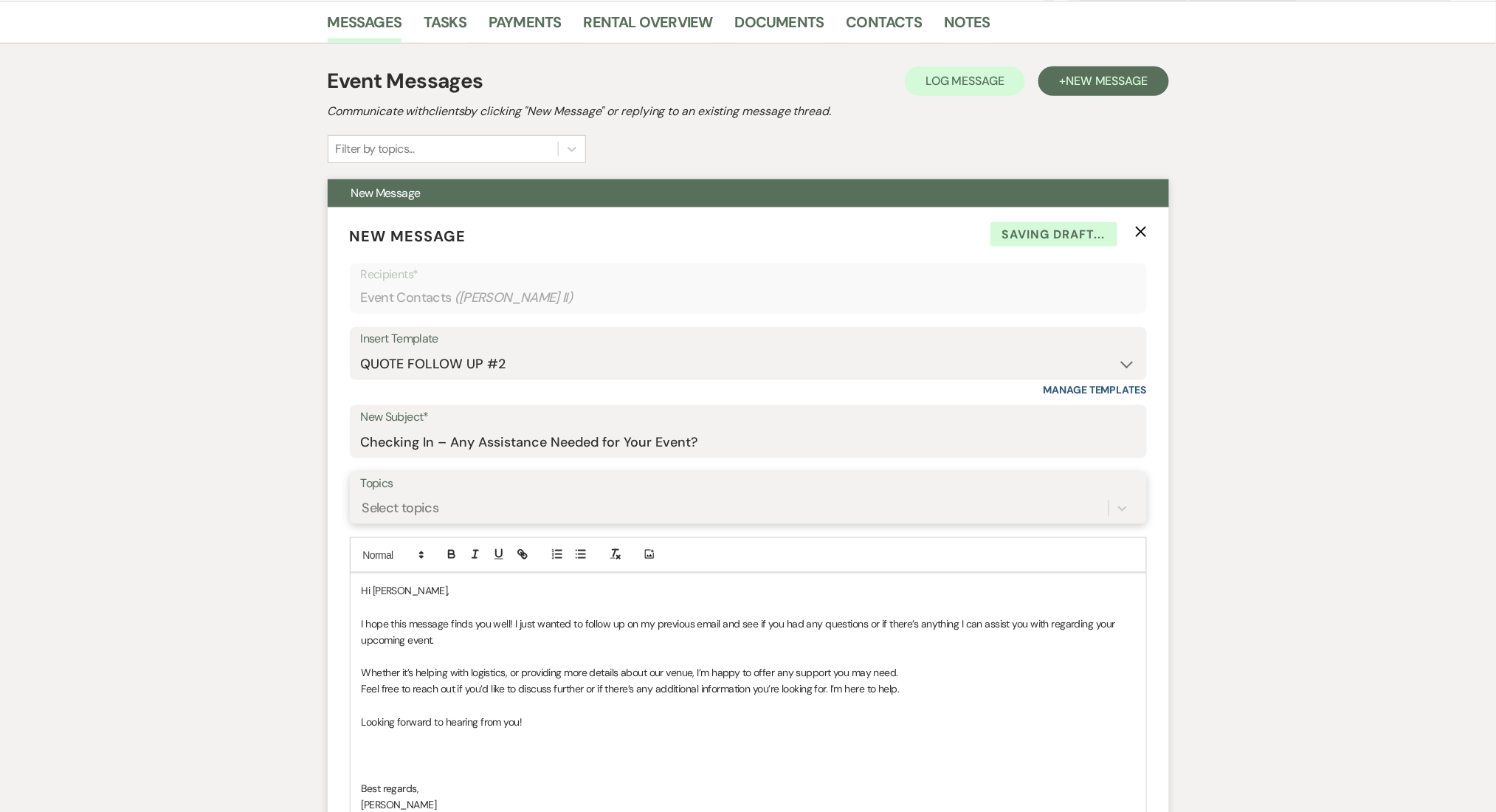
click at [375, 494] on div "Select topics" at bounding box center [748, 508] width 775 height 28
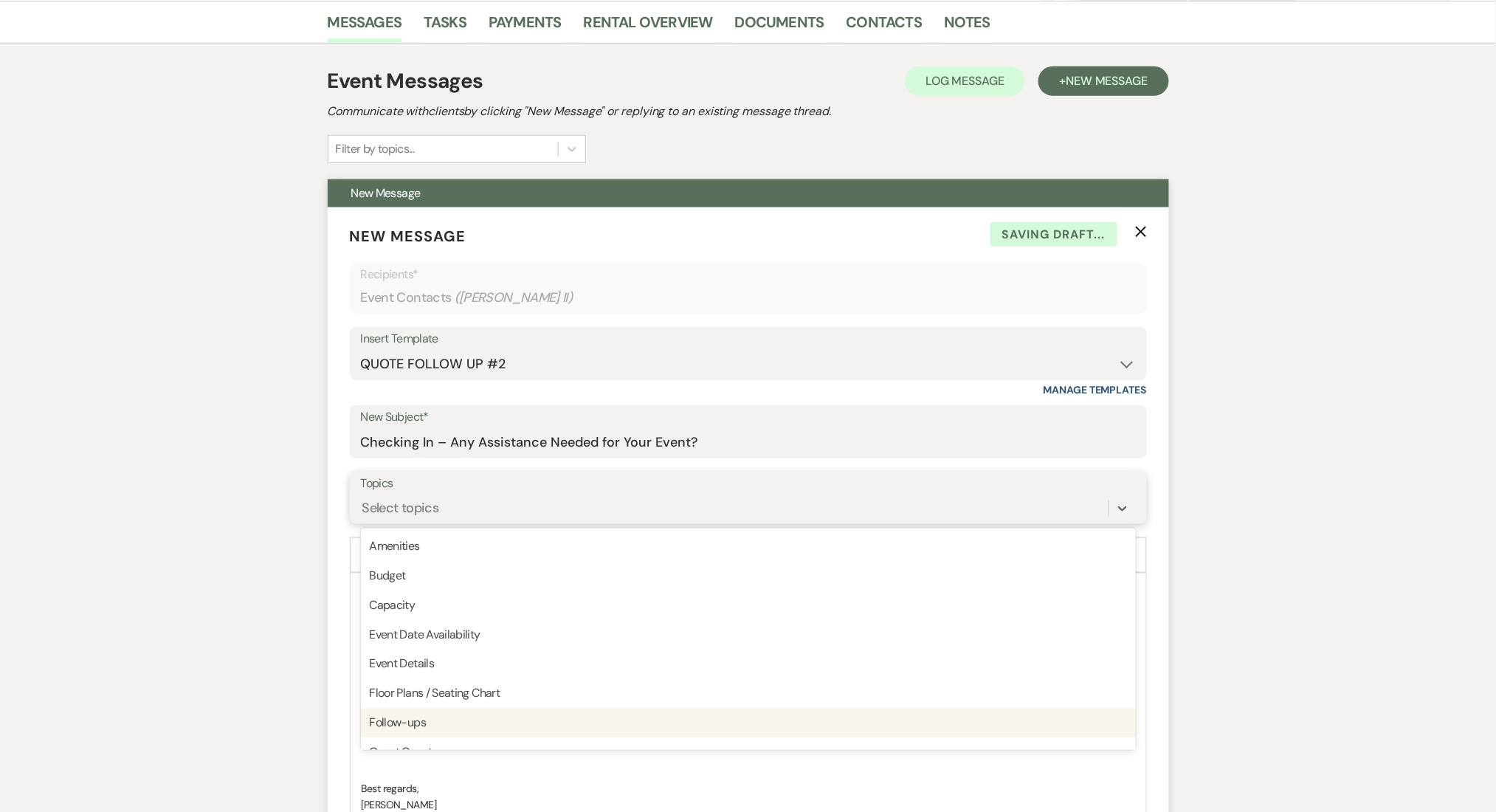
click at [436, 732] on div "Follow-ups" at bounding box center [748, 722] width 775 height 29
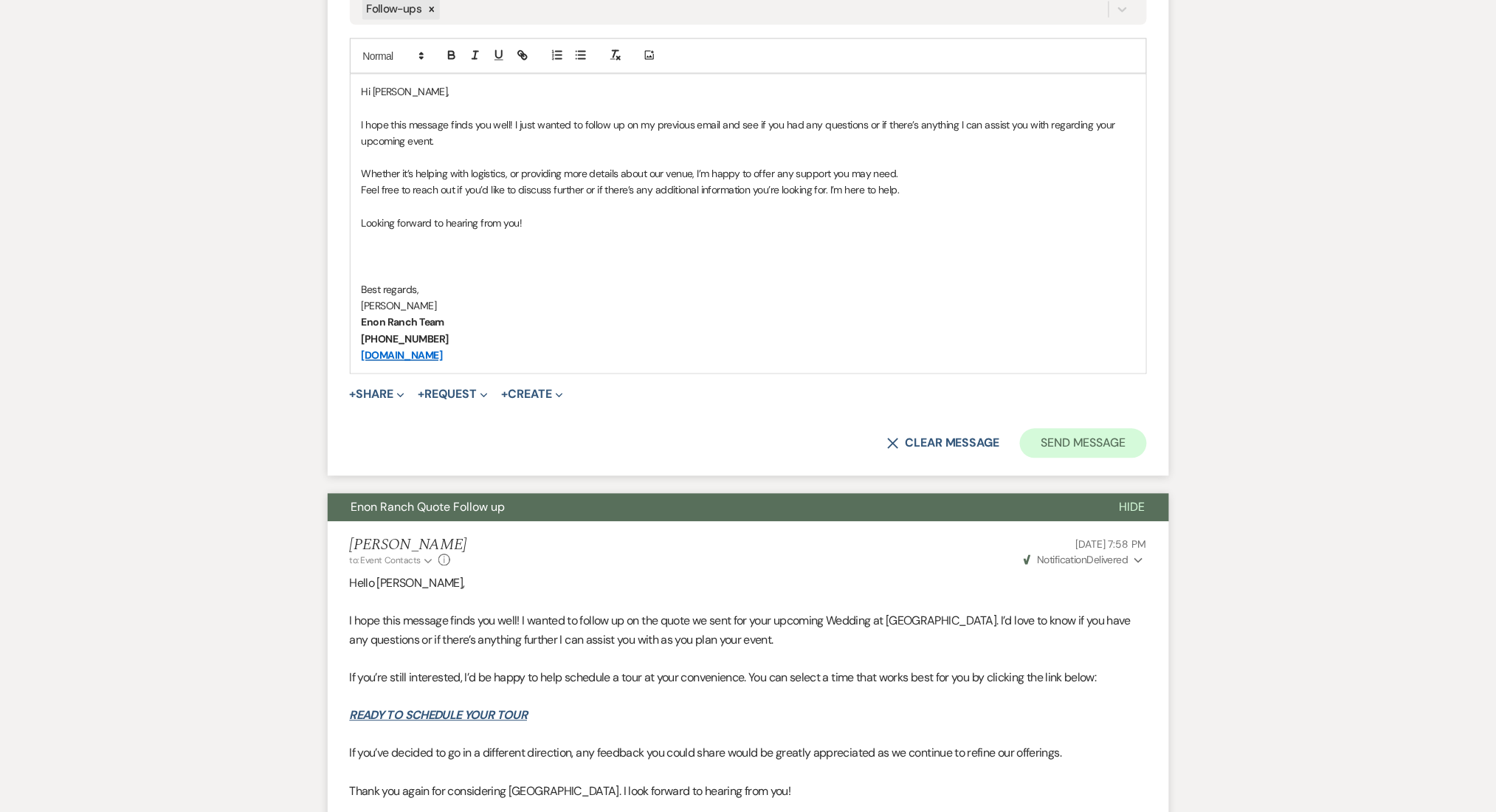
scroll to position [862, 0]
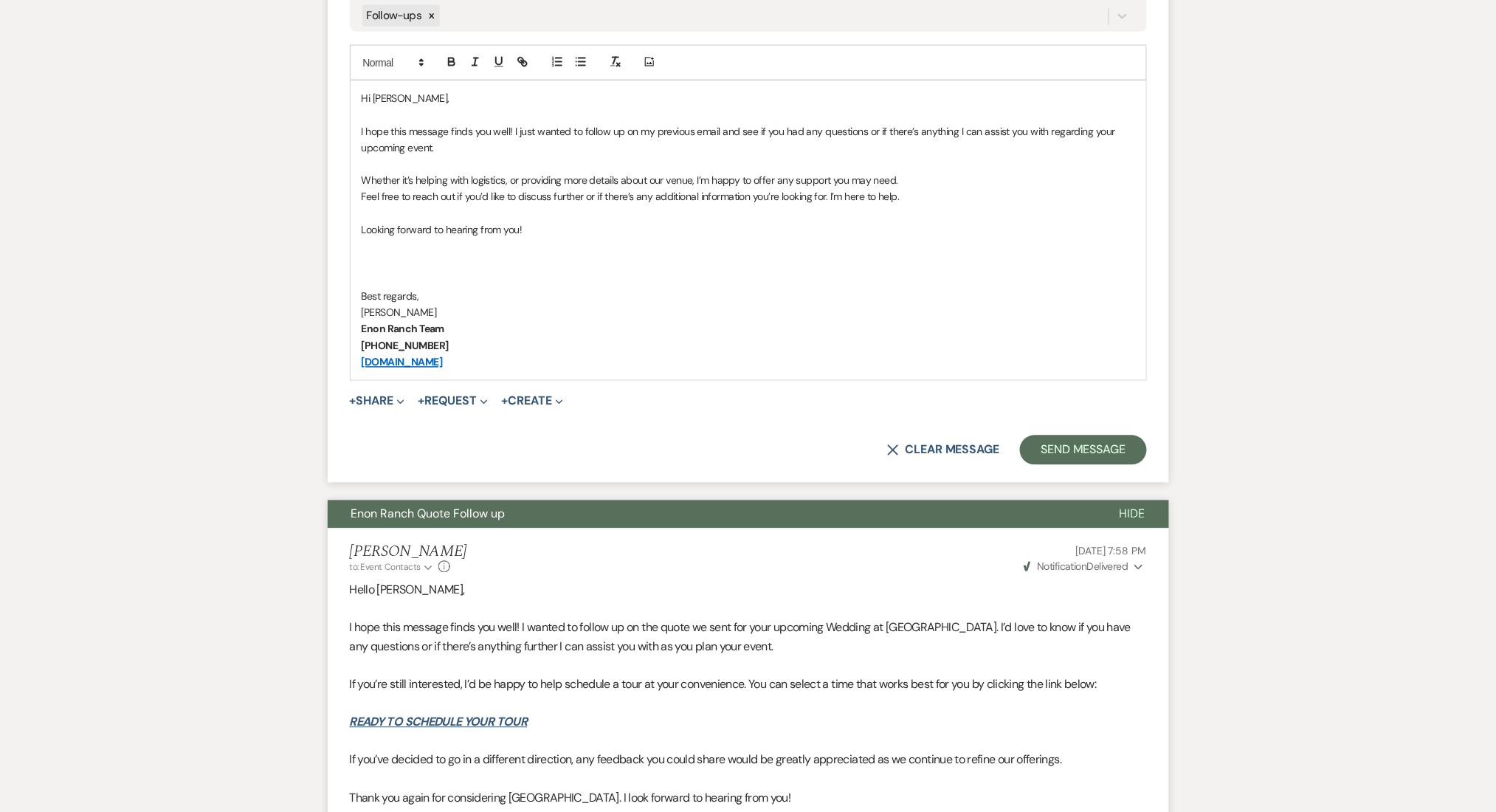
click at [1118, 430] on form "New Message X Saving draft... Recipients* Event Contacts ( [PERSON_NAME] II ) I…" at bounding box center [748, 99] width 841 height 768
click at [1104, 447] on button "Send Message" at bounding box center [1083, 450] width 127 height 29
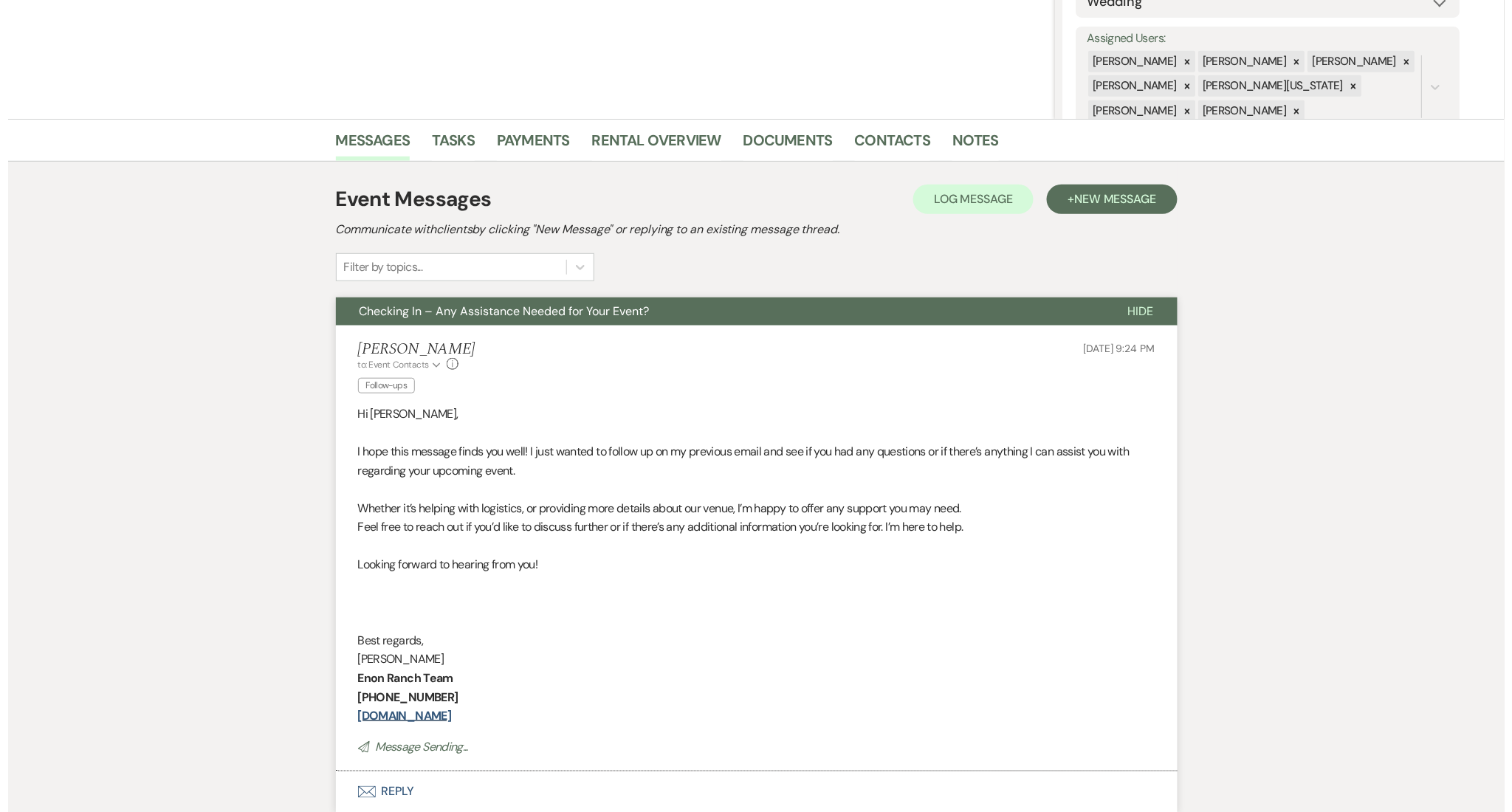
scroll to position [0, 0]
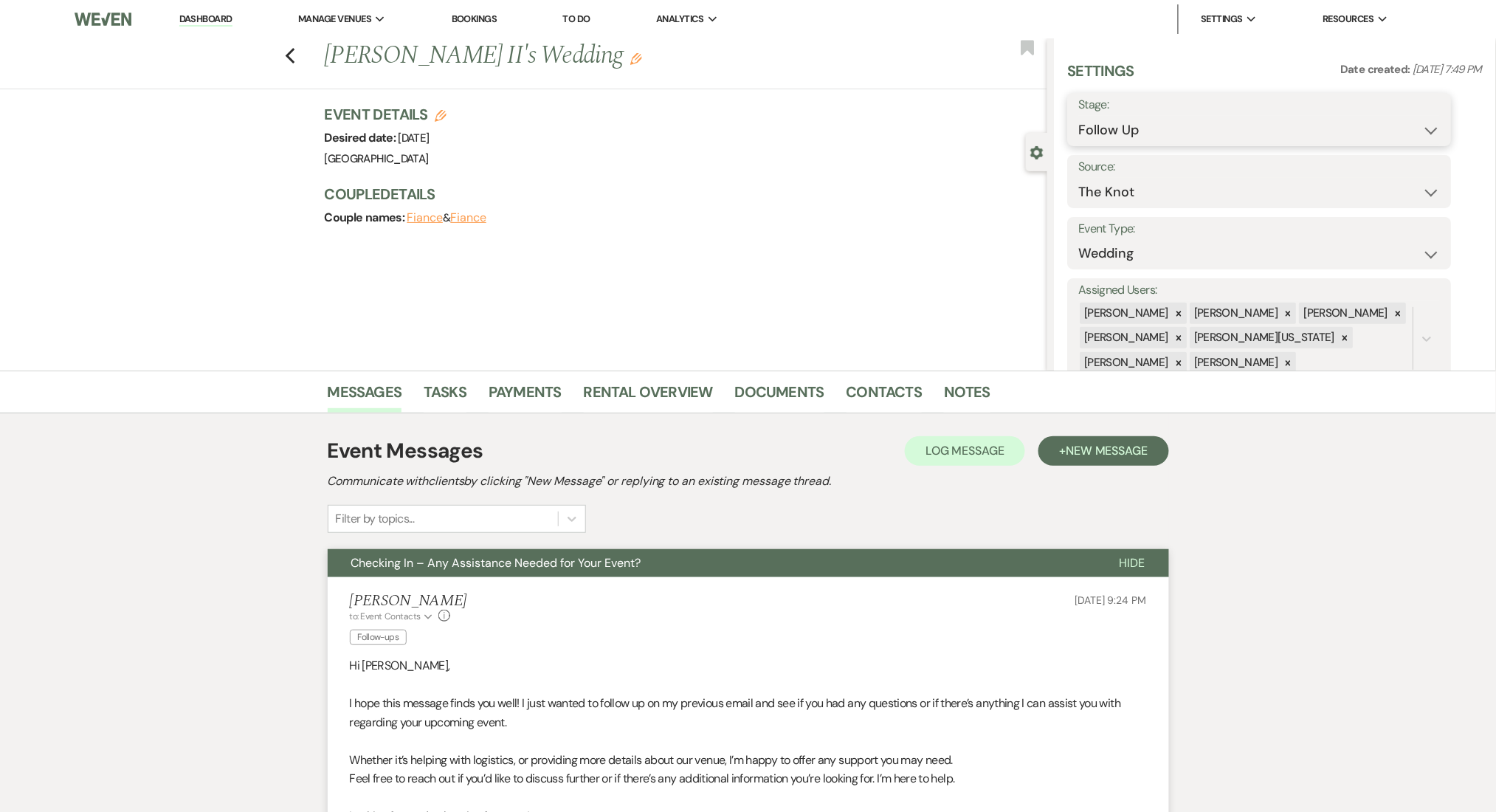
click at [1151, 135] on select "Inquiry Follow Up Tour Requested Tour Confirmed Toured Proposal Sent Booked Lost" at bounding box center [1260, 130] width 362 height 28
select select "1"
click at [1079, 116] on select "Inquiry Follow Up Tour Requested Tour Confirmed Toured Proposal Sent Booked Lost" at bounding box center [1260, 130] width 362 height 28
click at [1409, 116] on button "Save" at bounding box center [1411, 119] width 84 height 29
click at [220, 21] on link "Dashboard" at bounding box center [205, 19] width 53 height 14
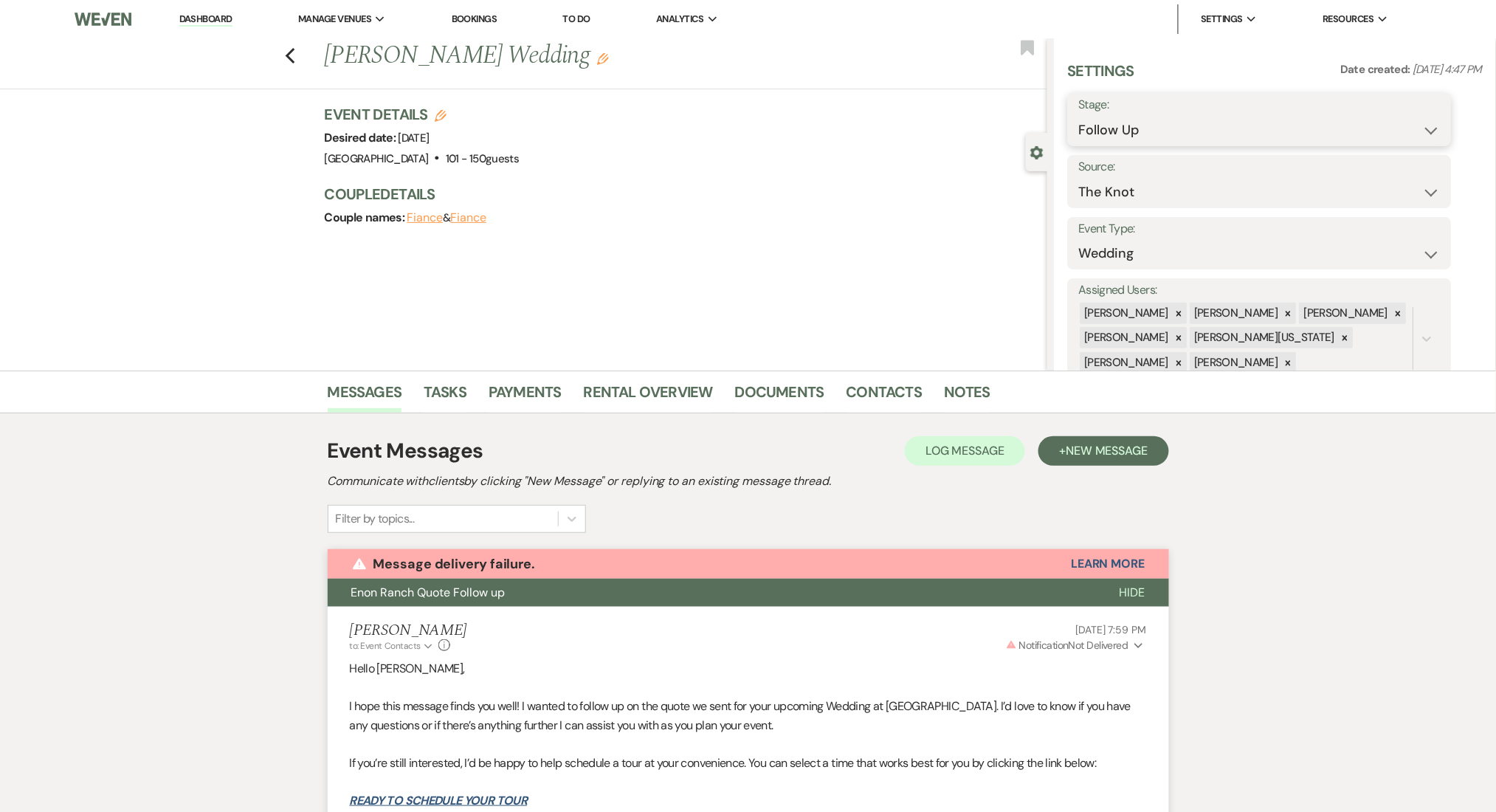
click at [1122, 129] on select "Inquiry Follow Up Tour Requested Tour Confirmed Toured Proposal Sent Booked Lost" at bounding box center [1260, 130] width 362 height 28
select select "8"
click at [1079, 116] on select "Inquiry Follow Up Tour Requested Tour Confirmed Toured Proposal Sent Booked Lost" at bounding box center [1260, 130] width 362 height 28
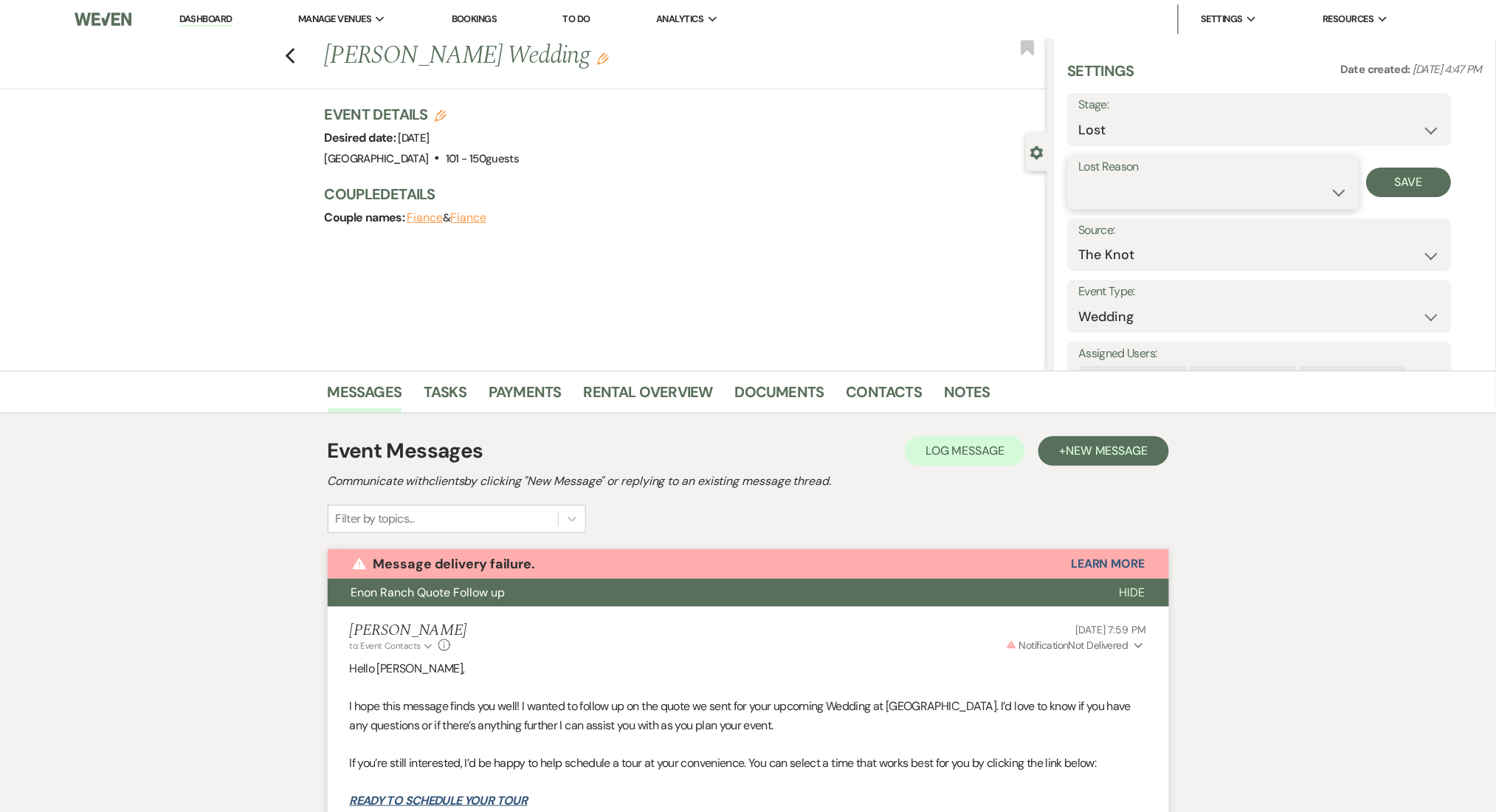
click at [1151, 183] on select "Booked Elsewhere Budget Date Unavailable No Response Not a Good Match Capacity …" at bounding box center [1213, 192] width 269 height 28
select select "1"
click at [1079, 178] on select "Booked Elsewhere Budget Date Unavailable No Response Not a Good Match Capacity …" at bounding box center [1213, 192] width 269 height 28
click at [1280, 199] on div "Other" at bounding box center [1323, 182] width 113 height 54
click at [1328, 194] on input "Other" at bounding box center [1323, 192] width 91 height 28
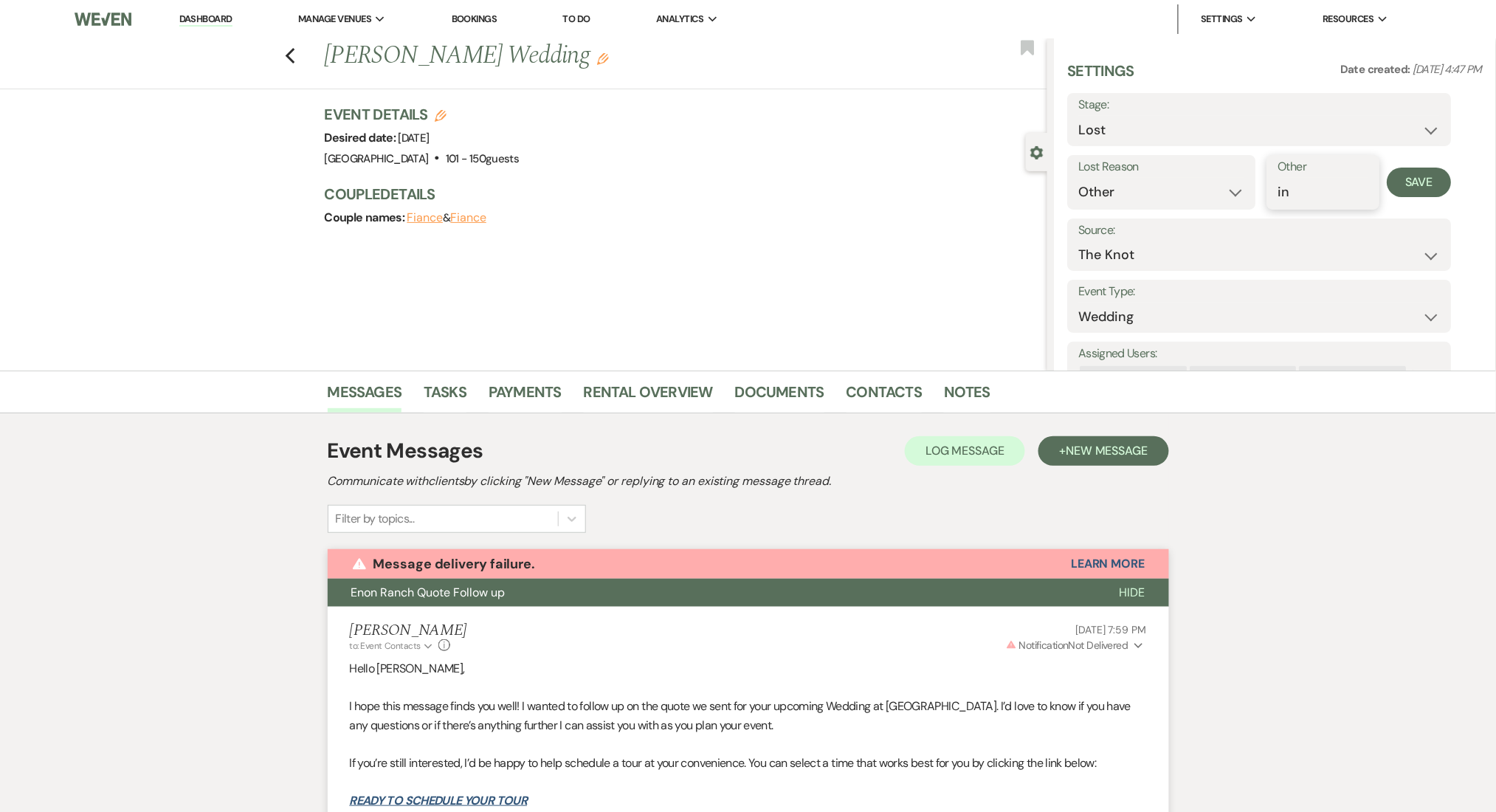
type input "i"
type input "email failed"
click at [1410, 166] on div "Lost Reason Booked Elsewhere Budget Date Unavailable No Response Not a Good Mat…" at bounding box center [1260, 182] width 384 height 54
click at [1408, 177] on button "Save" at bounding box center [1420, 182] width 65 height 29
copy h1 "[PERSON_NAME]'"
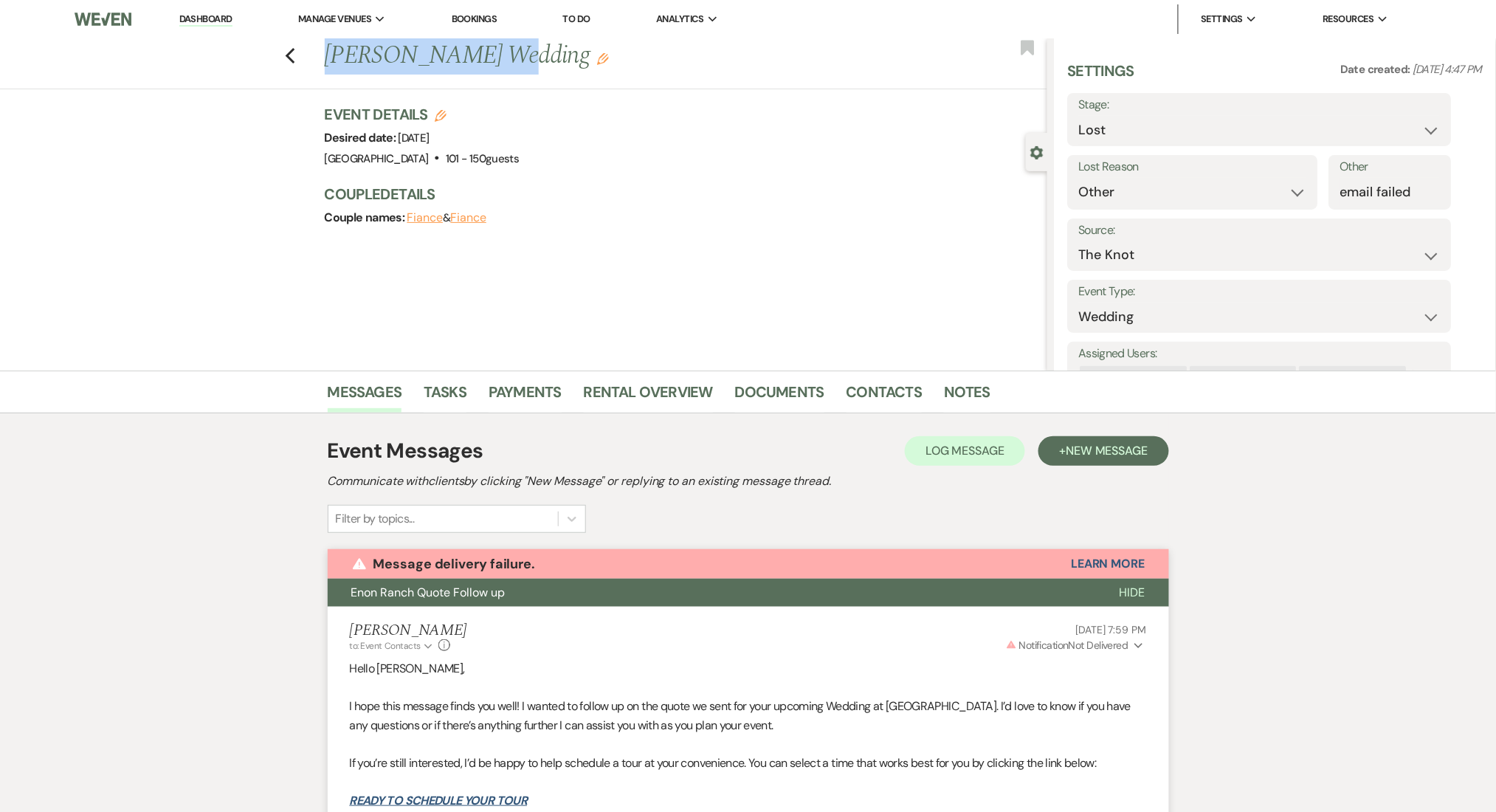
drag, startPoint x: 480, startPoint y: 54, endPoint x: 322, endPoint y: 70, distance: 158.8
click at [322, 70] on div "Previous [PERSON_NAME] Wedding Edit Bookmark" at bounding box center [520, 64] width 1054 height 51
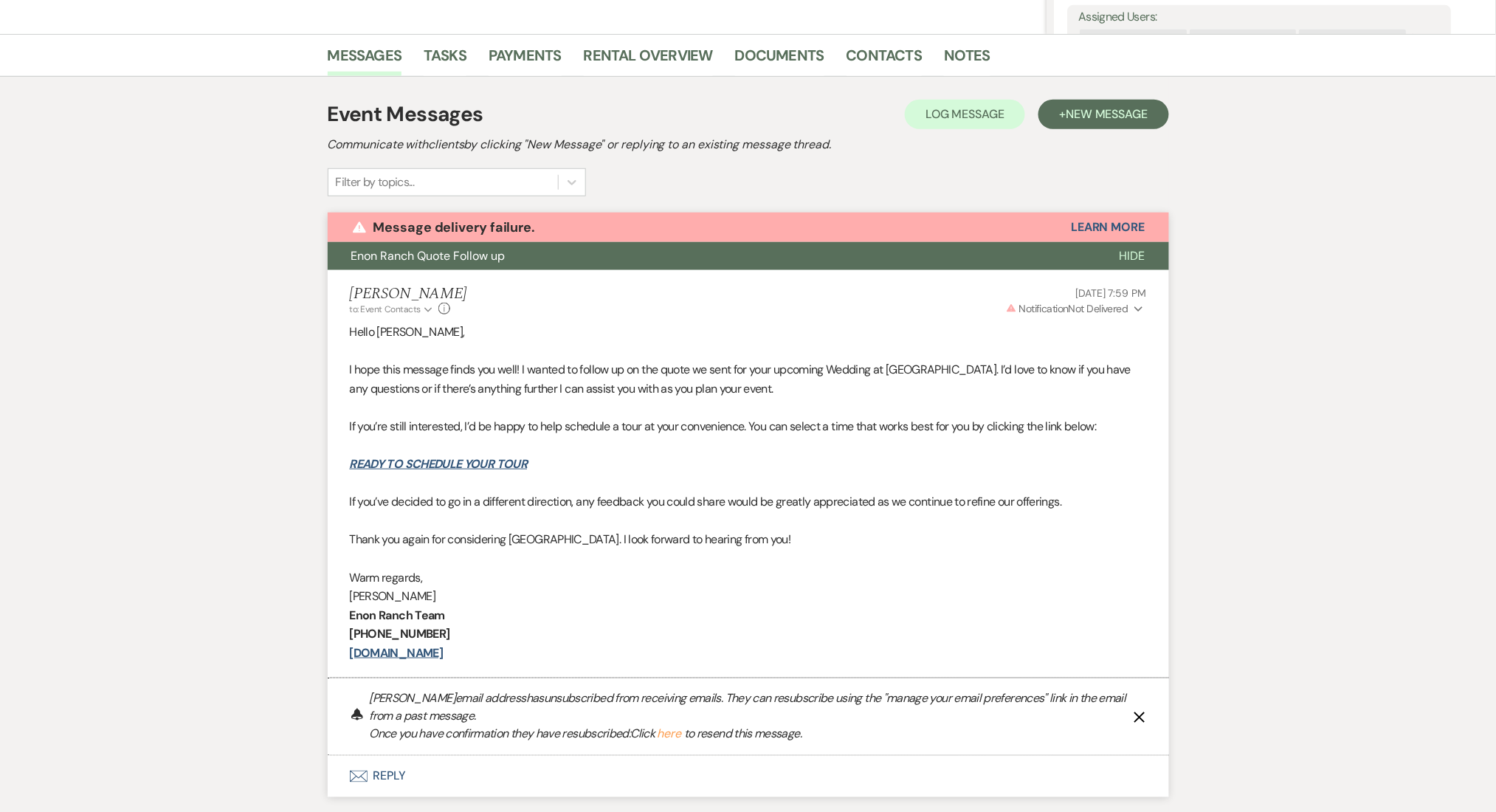
scroll to position [575, 0]
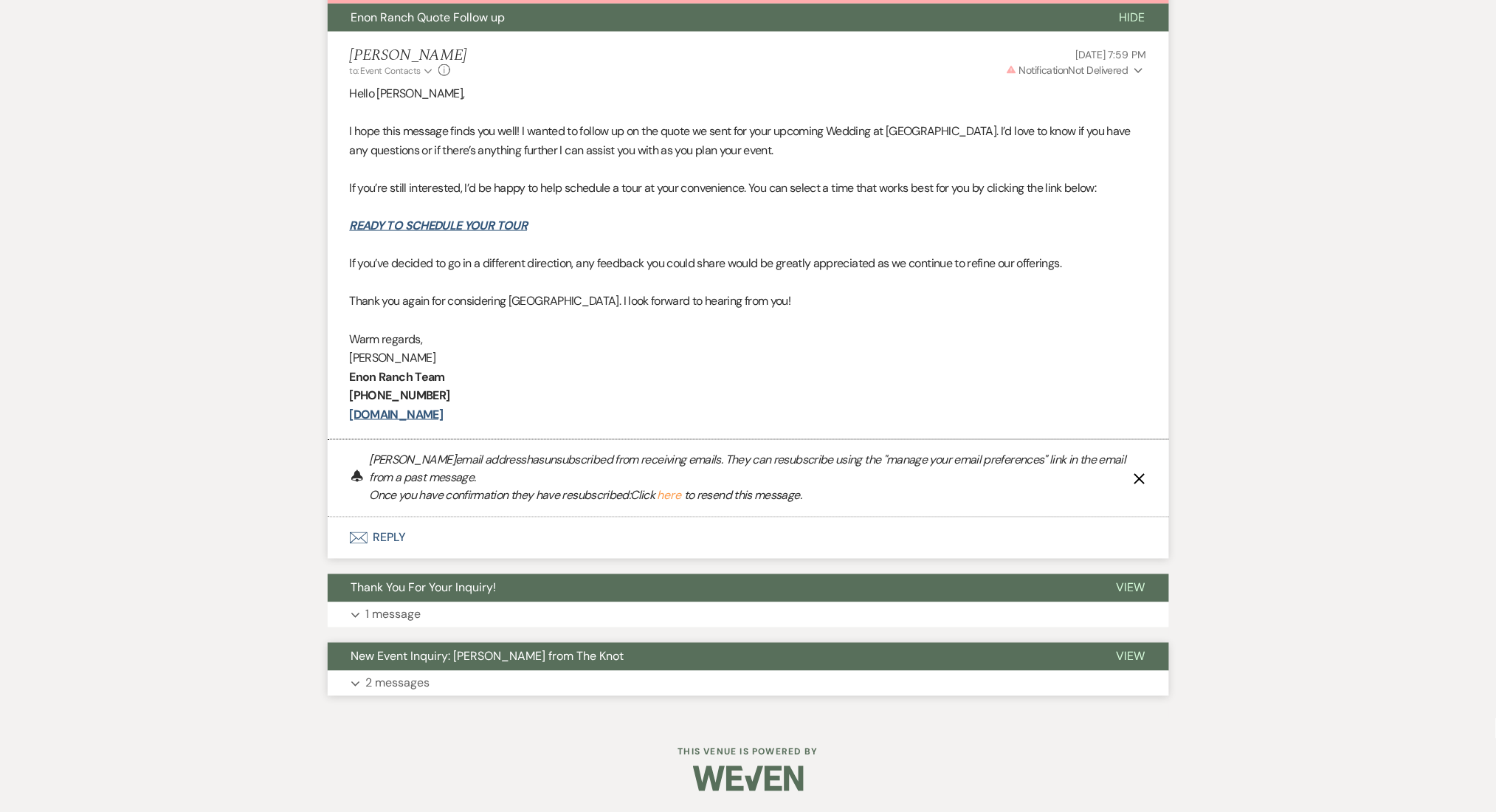
click at [561, 672] on button "Expand 2 messages" at bounding box center [748, 684] width 841 height 25
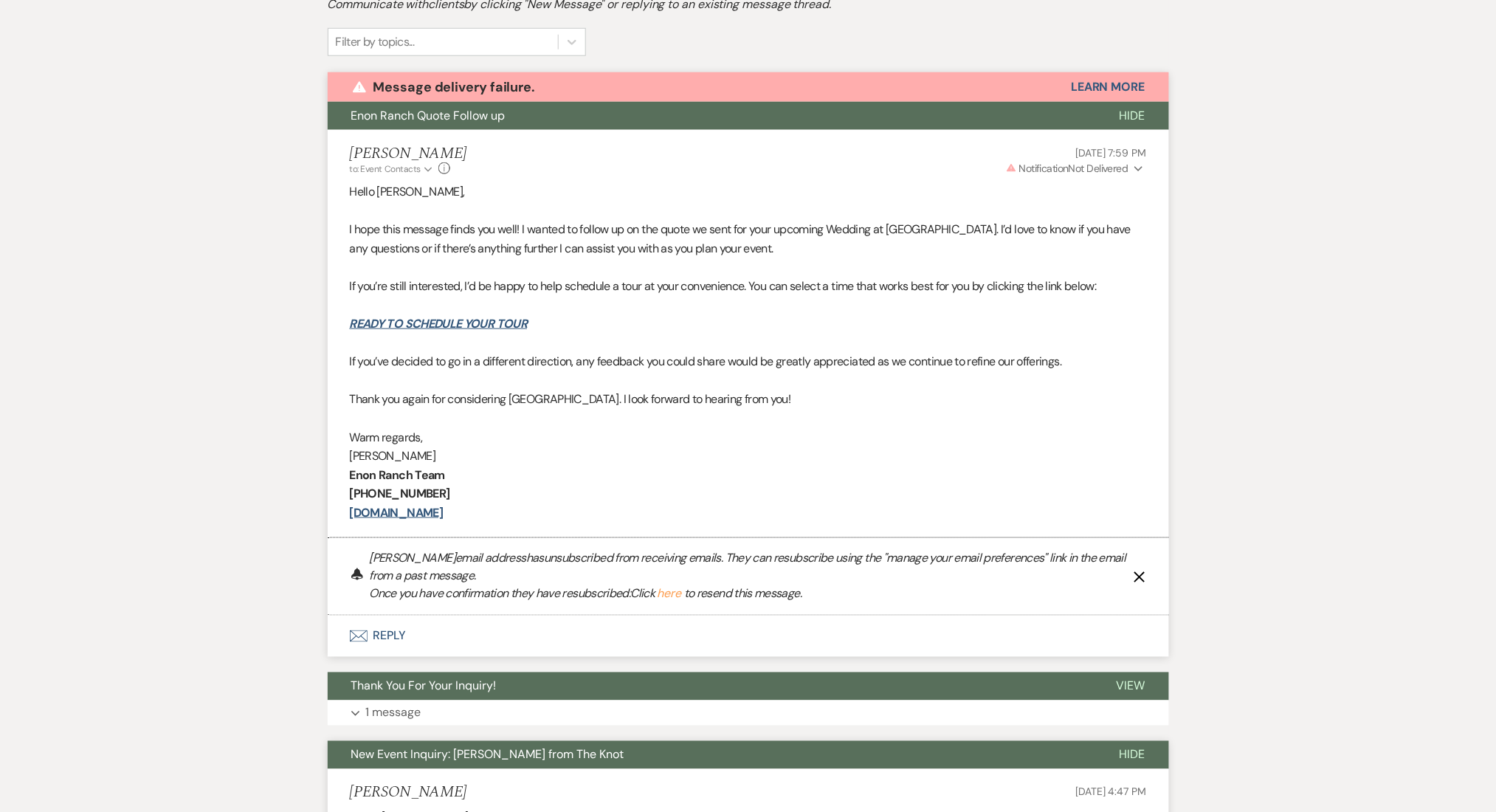
scroll to position [0, 0]
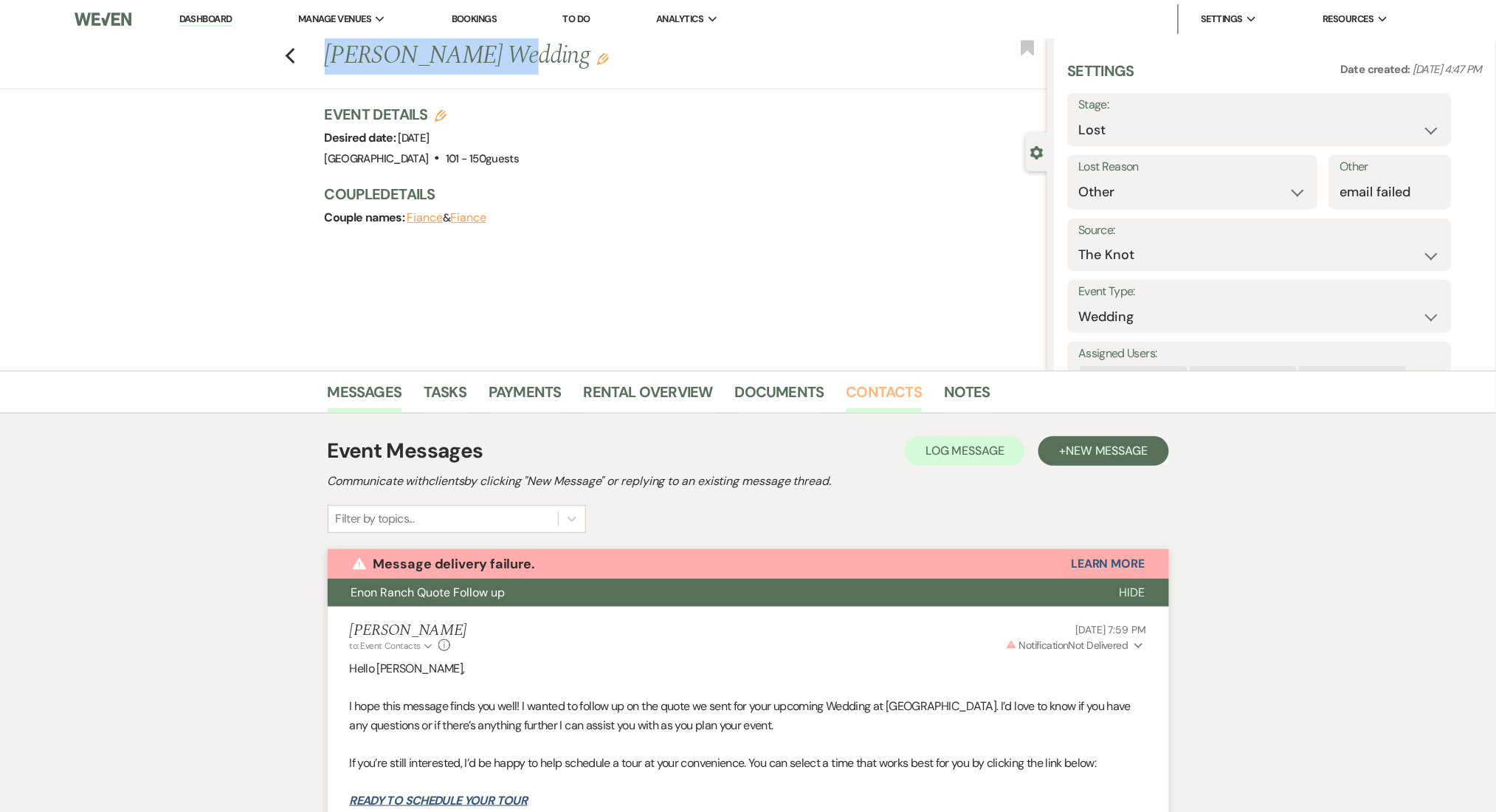
click at [867, 389] on link "Contacts" at bounding box center [884, 396] width 76 height 33
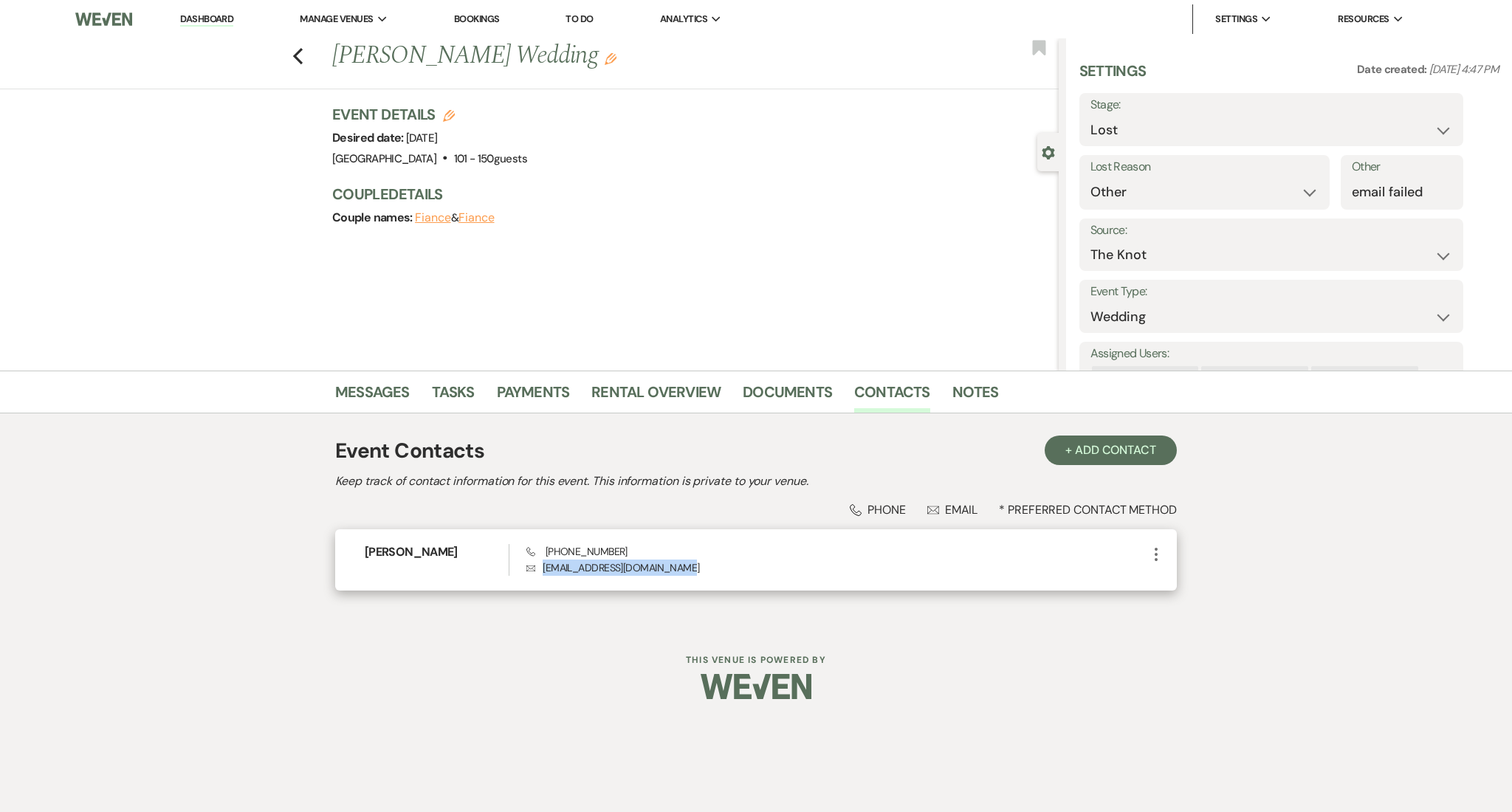
drag, startPoint x: 673, startPoint y: 560, endPoint x: 541, endPoint y: 571, distance: 132.5
click at [541, 571] on p "Envelope [EMAIL_ADDRESS][DOMAIN_NAME]" at bounding box center [836, 567] width 621 height 16
copy p "[EMAIL_ADDRESS][DOMAIN_NAME]"
copy span "905) 259-5571"
drag, startPoint x: 628, startPoint y: 549, endPoint x: 547, endPoint y: 558, distance: 81.5
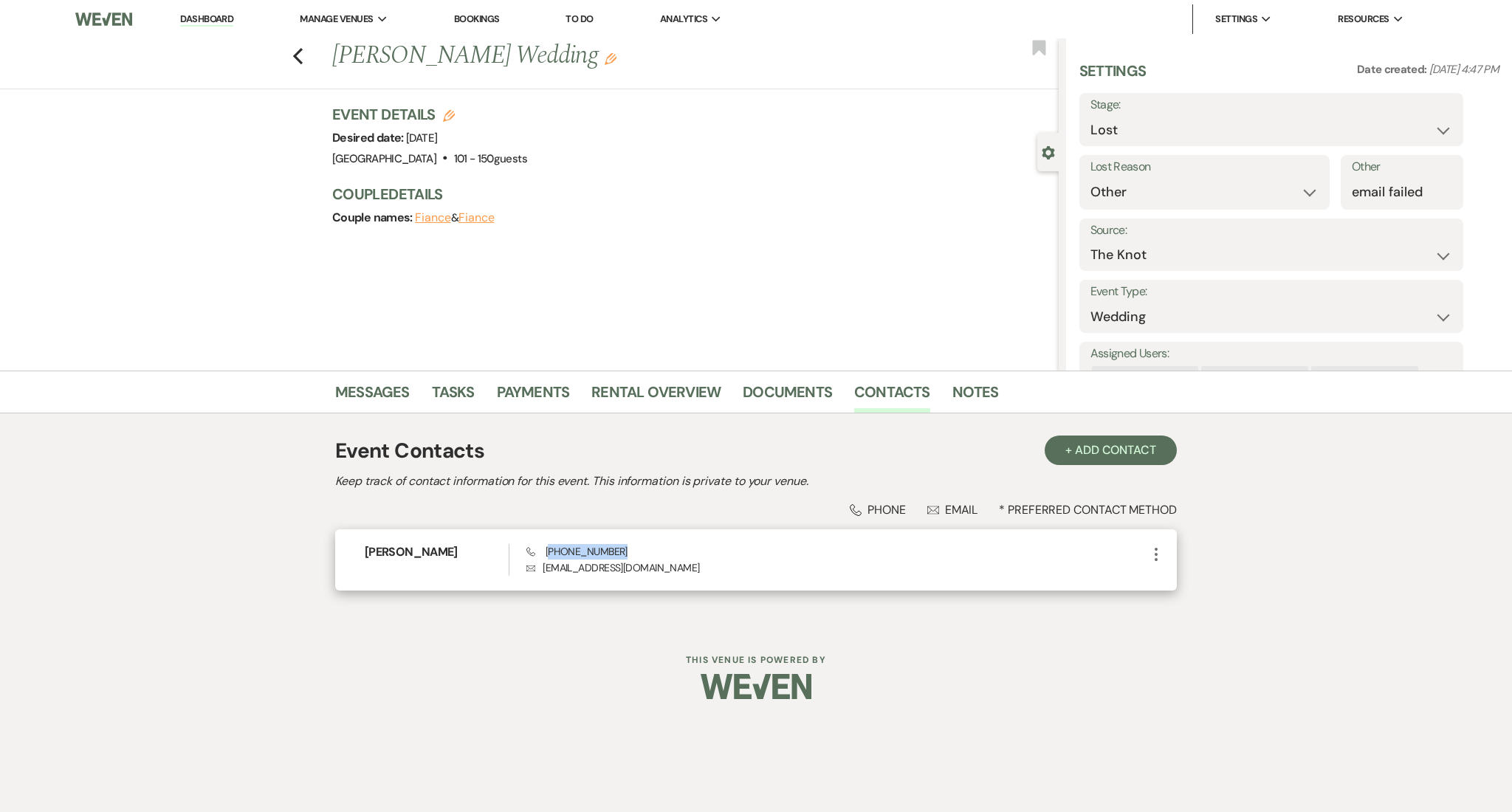
click at [547, 558] on div "Phone [PHONE_NUMBER] Envelope [EMAIL_ADDRESS][DOMAIN_NAME]" at bounding box center [836, 560] width 621 height 32
click at [397, 382] on link "Messages" at bounding box center [372, 396] width 75 height 33
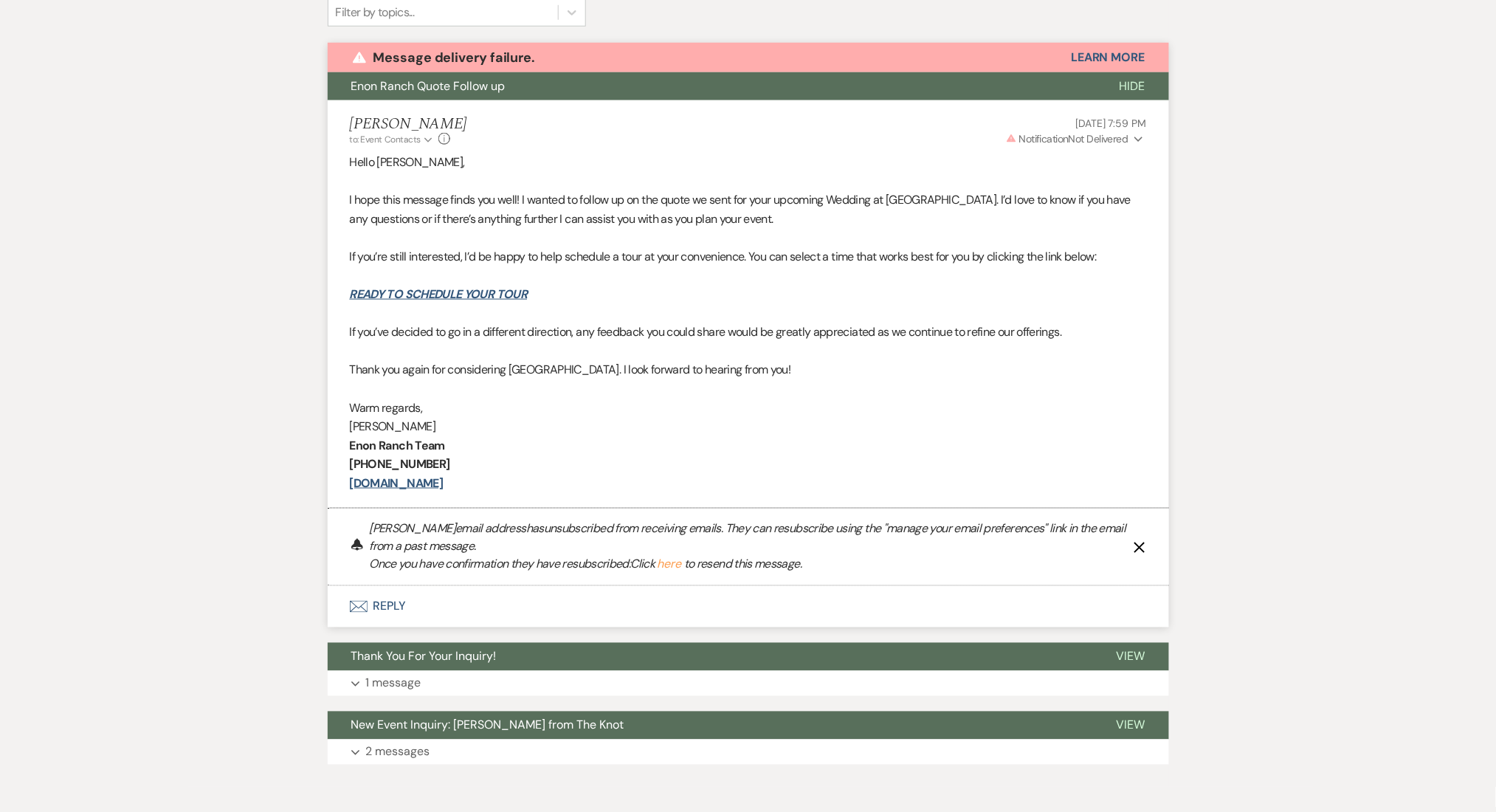
scroll to position [575, 0]
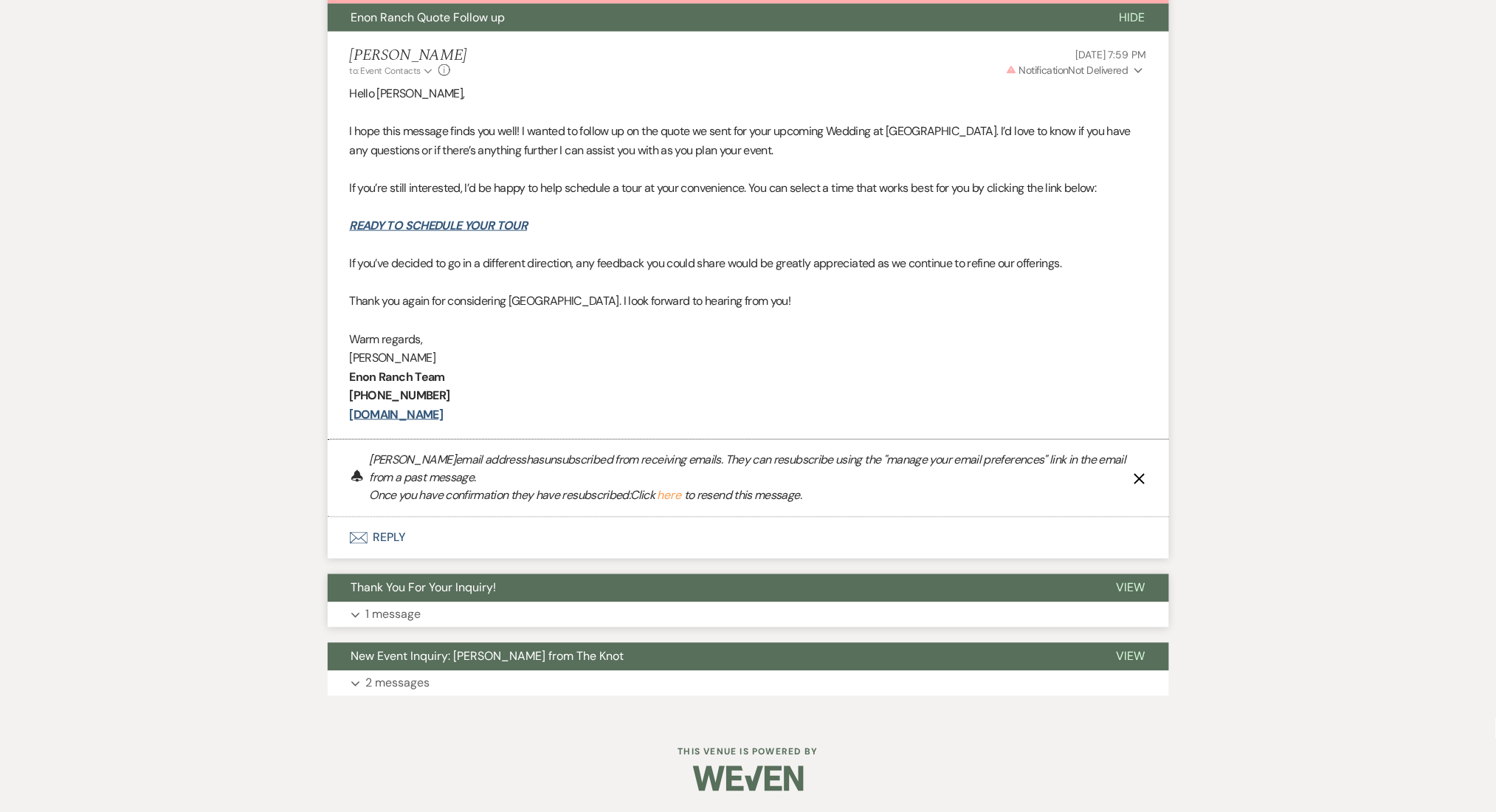
click at [644, 615] on button "Expand 1 message" at bounding box center [748, 615] width 841 height 25
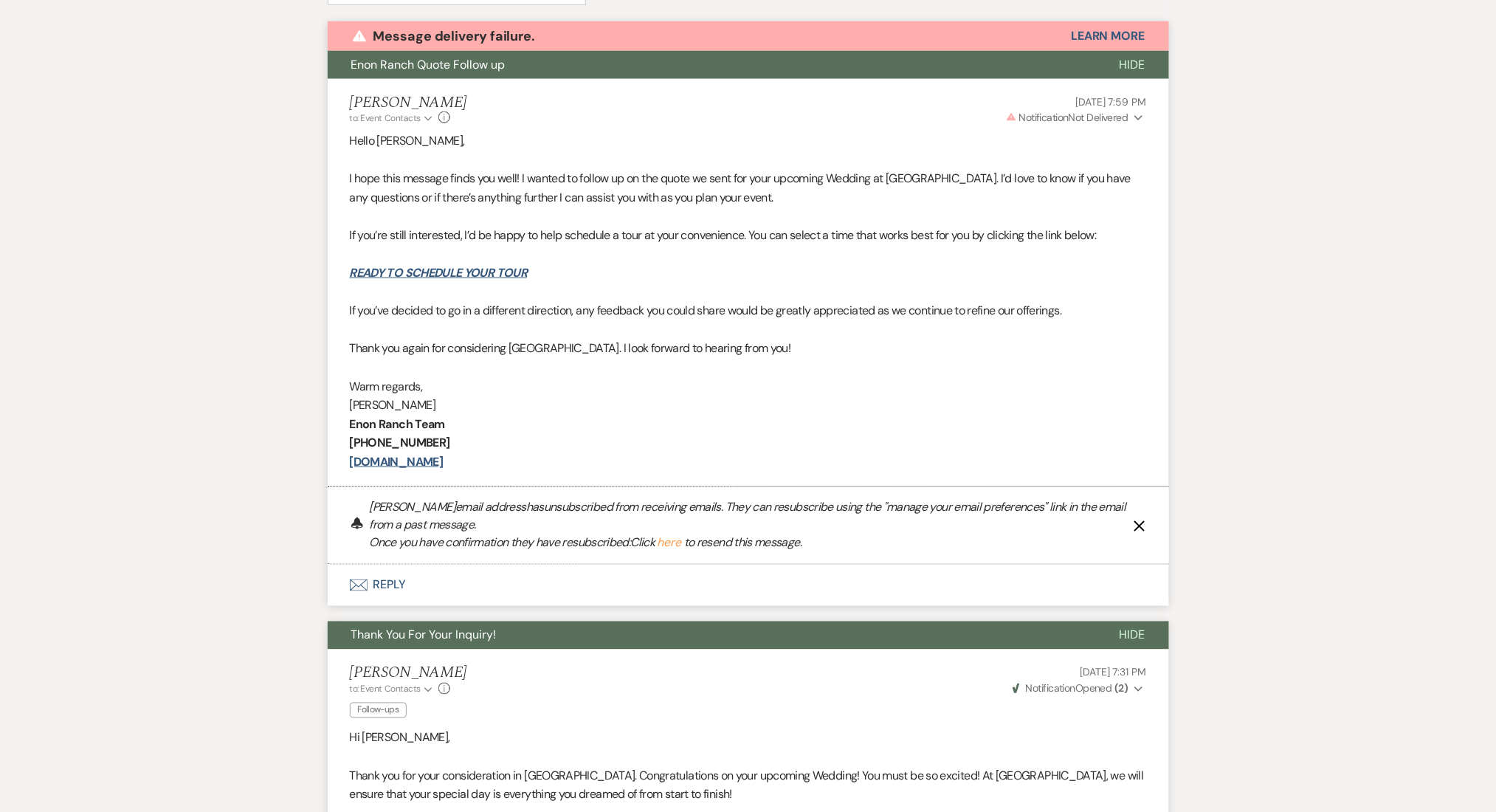
scroll to position [0, 0]
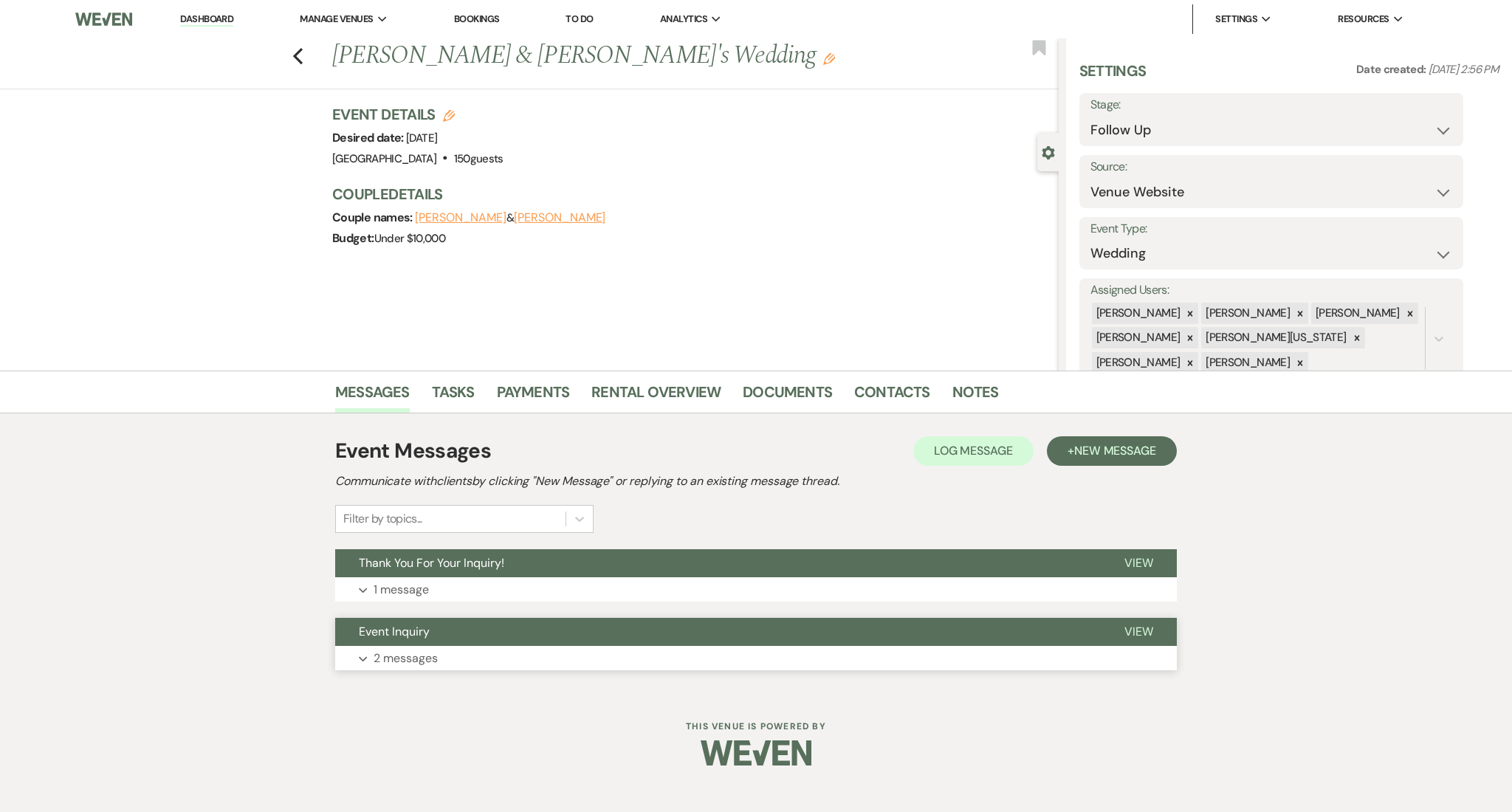
click at [470, 661] on button "Expand 2 messages" at bounding box center [756, 659] width 841 height 25
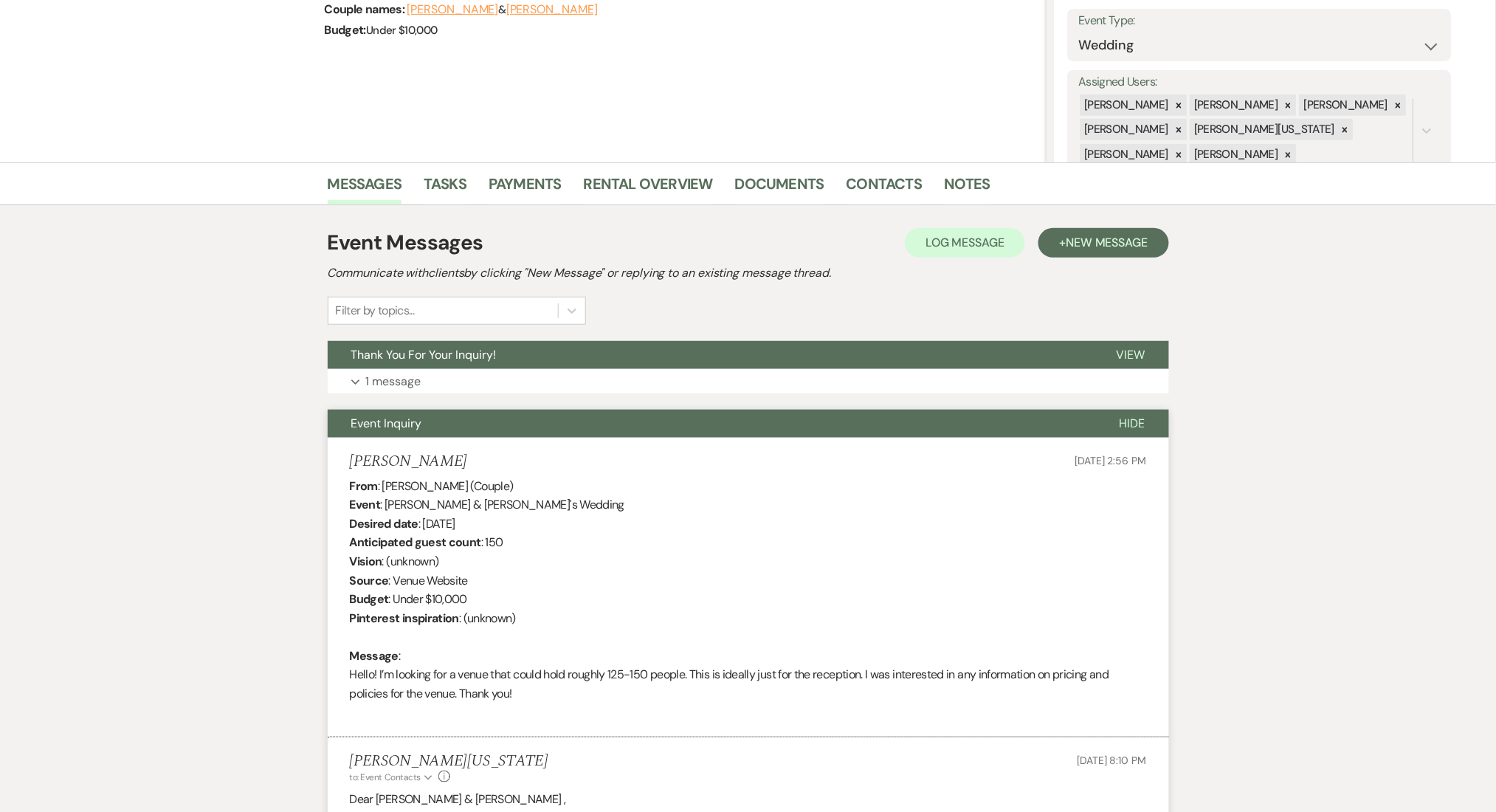
scroll to position [393, 0]
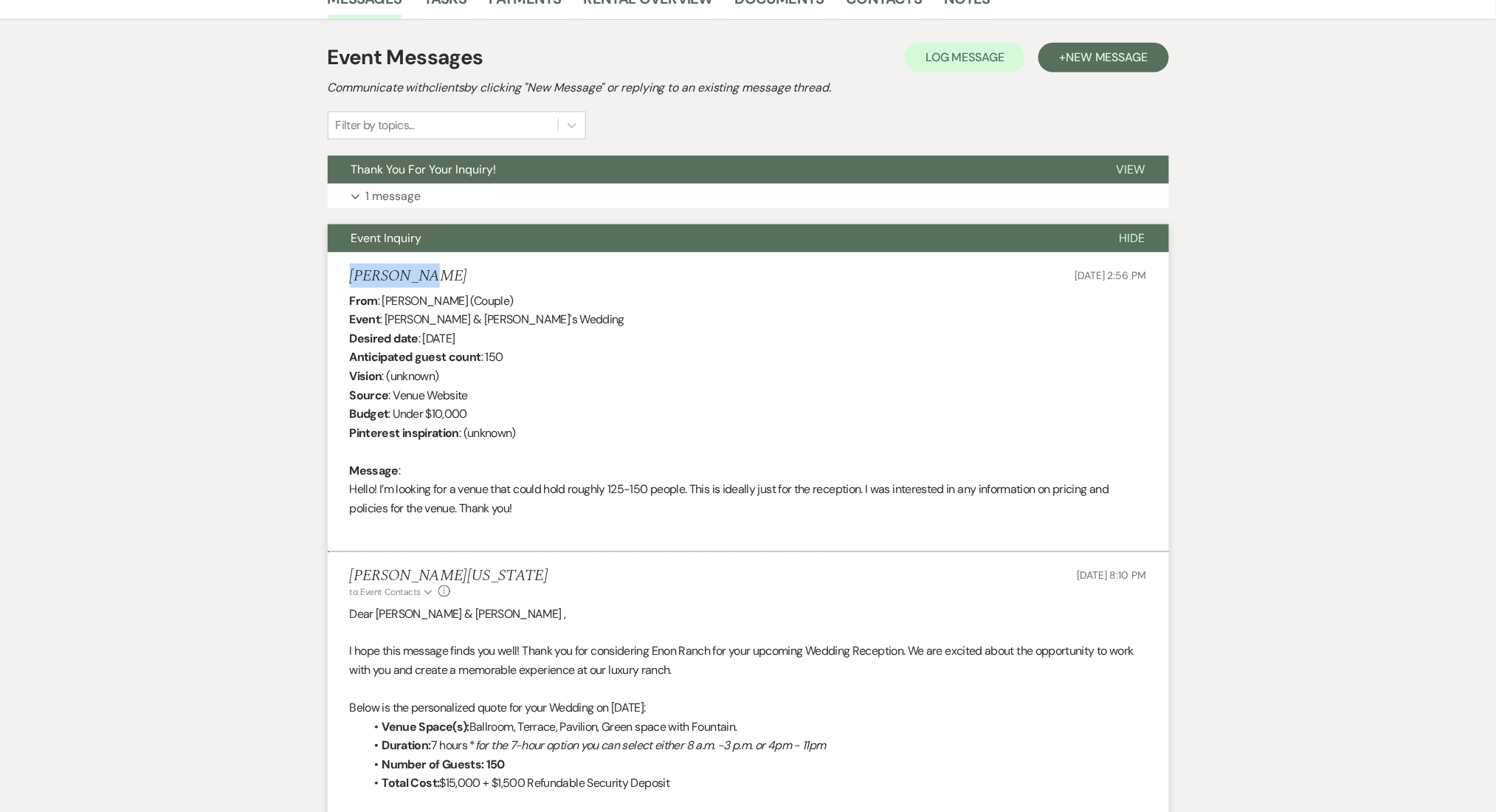
drag, startPoint x: 422, startPoint y: 274, endPoint x: 343, endPoint y: 272, distance: 79.0
click at [343, 272] on li "[PERSON_NAME] [DATE] 2:56 PM From : [PERSON_NAME] (Couple) Event : [PERSON_NAME…" at bounding box center [748, 402] width 841 height 300
copy h5 "[PERSON_NAME]"
click at [412, 316] on div "From : [PERSON_NAME] (Couple) Event : [PERSON_NAME] & [PERSON_NAME]'s Wedding D…" at bounding box center [748, 414] width 797 height 246
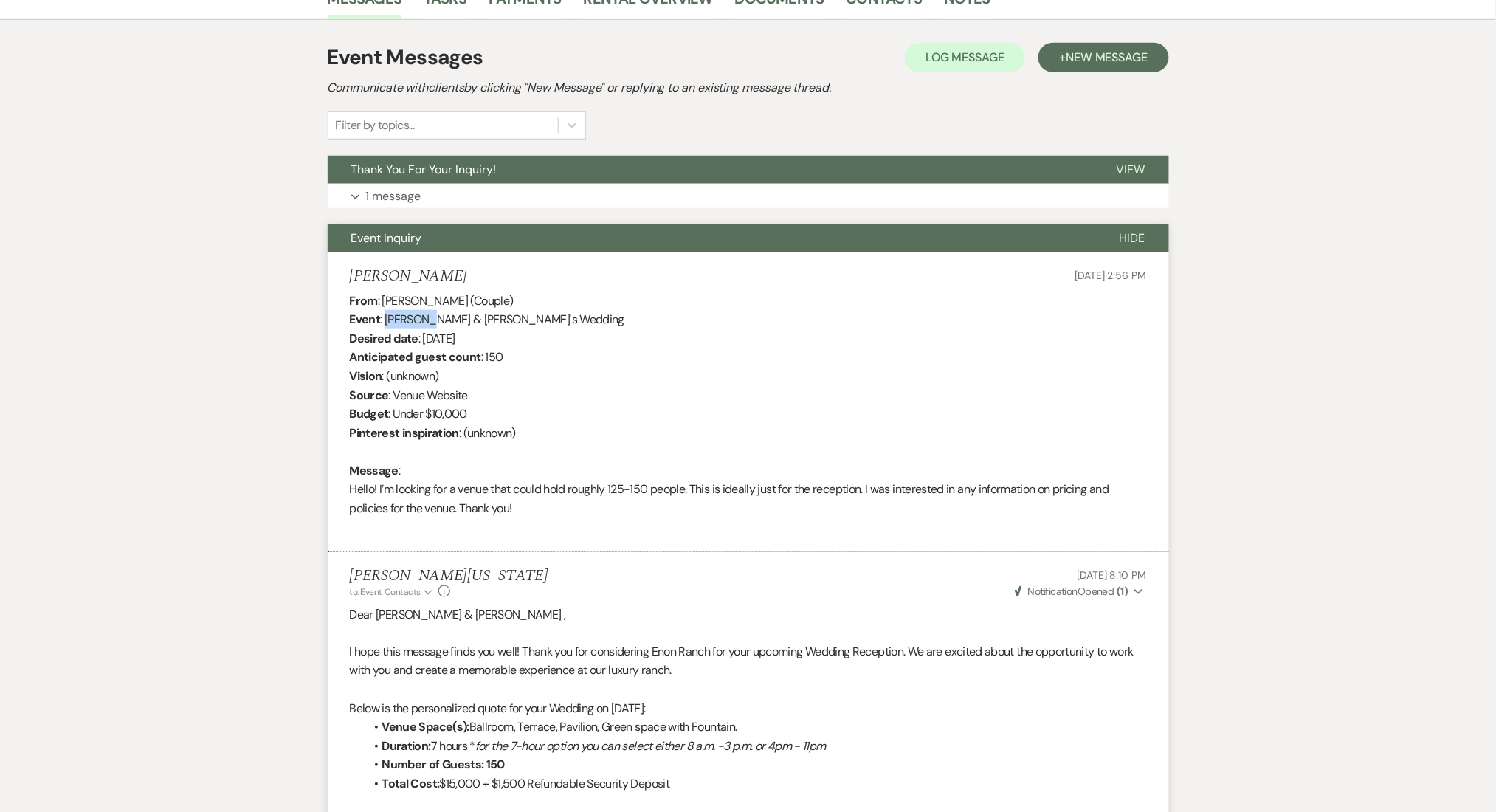
copy div "[PERSON_NAME]"
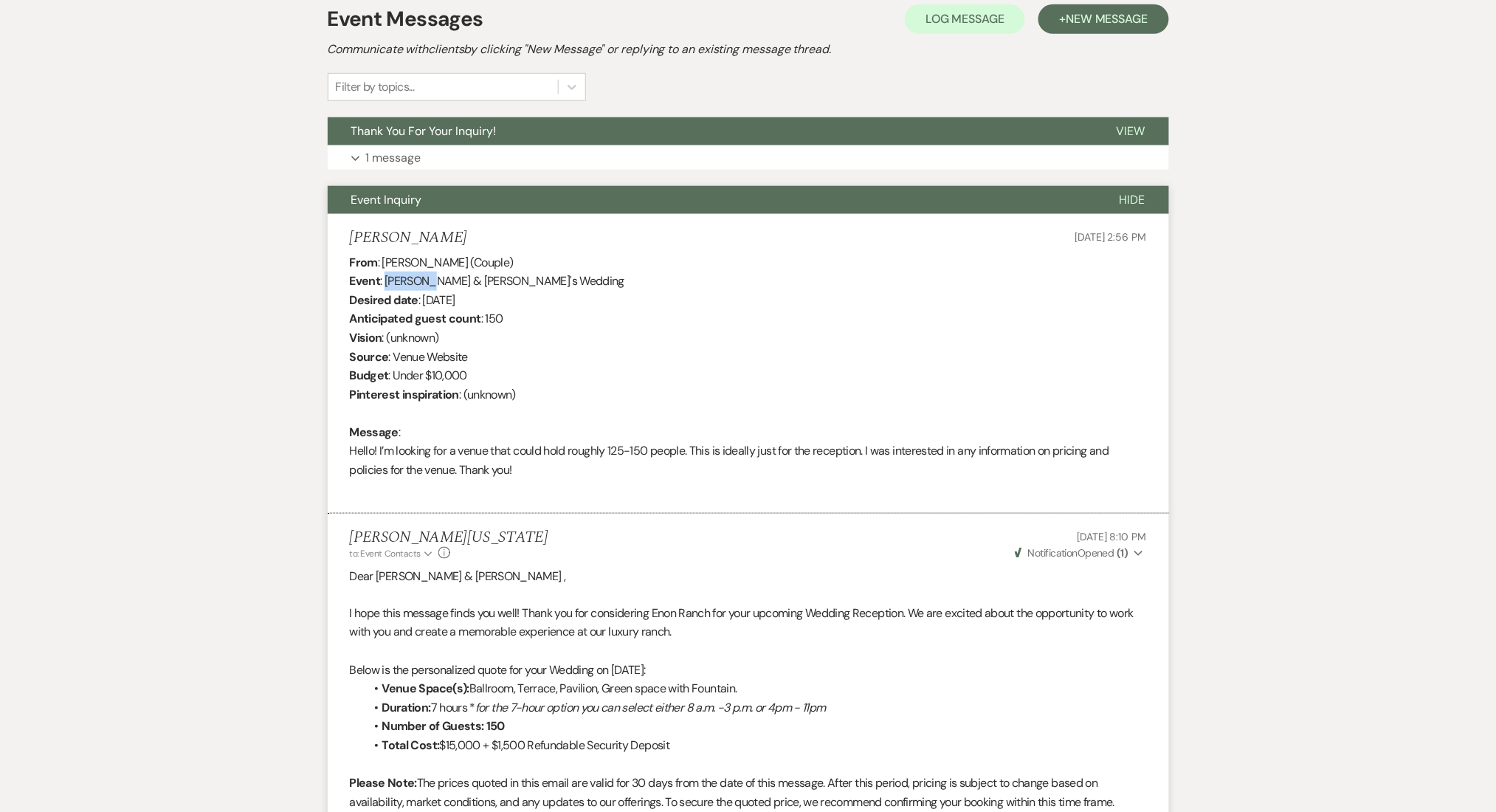
scroll to position [293, 0]
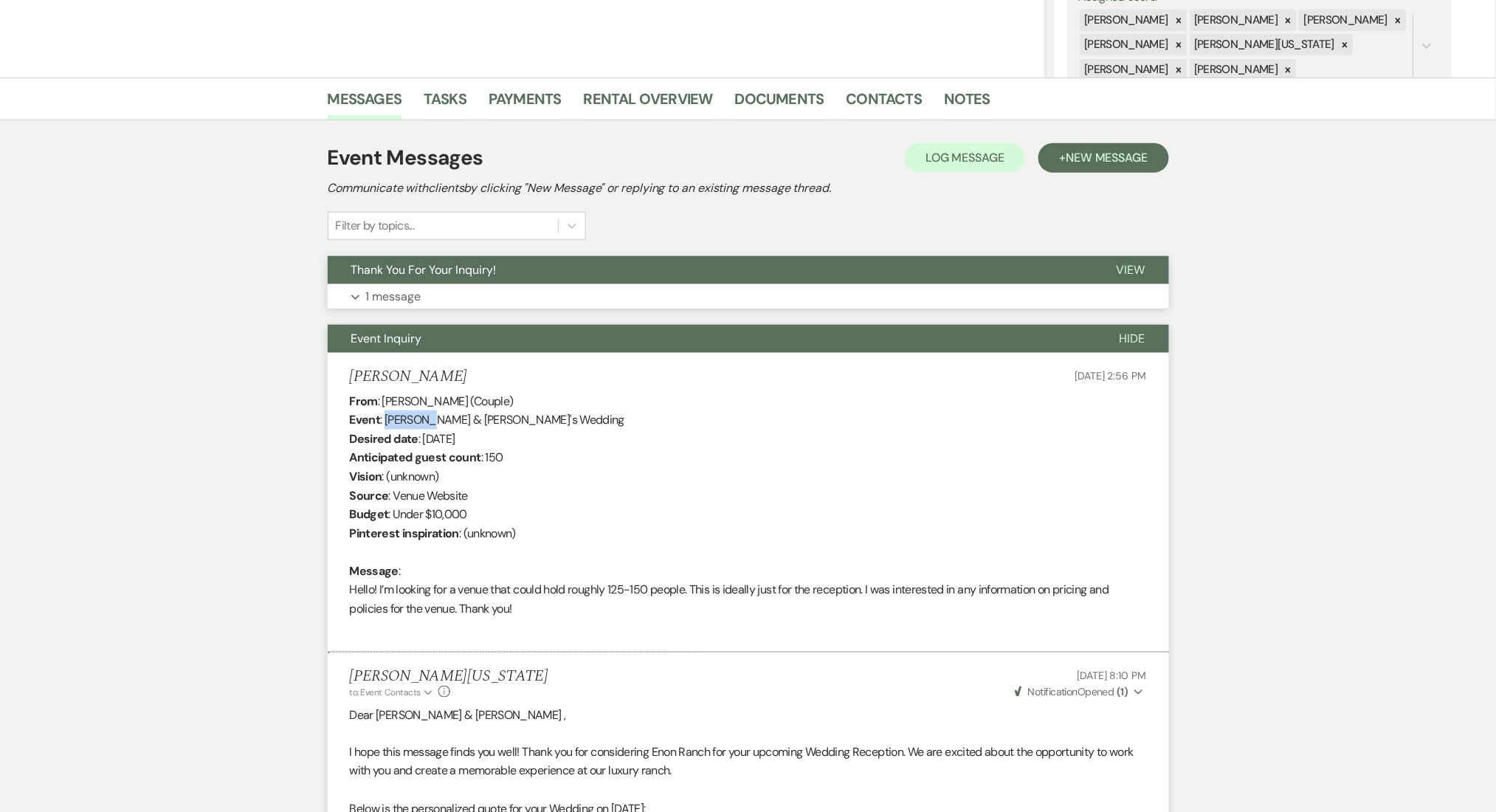
click at [496, 297] on button "Expand 1 message" at bounding box center [748, 297] width 841 height 25
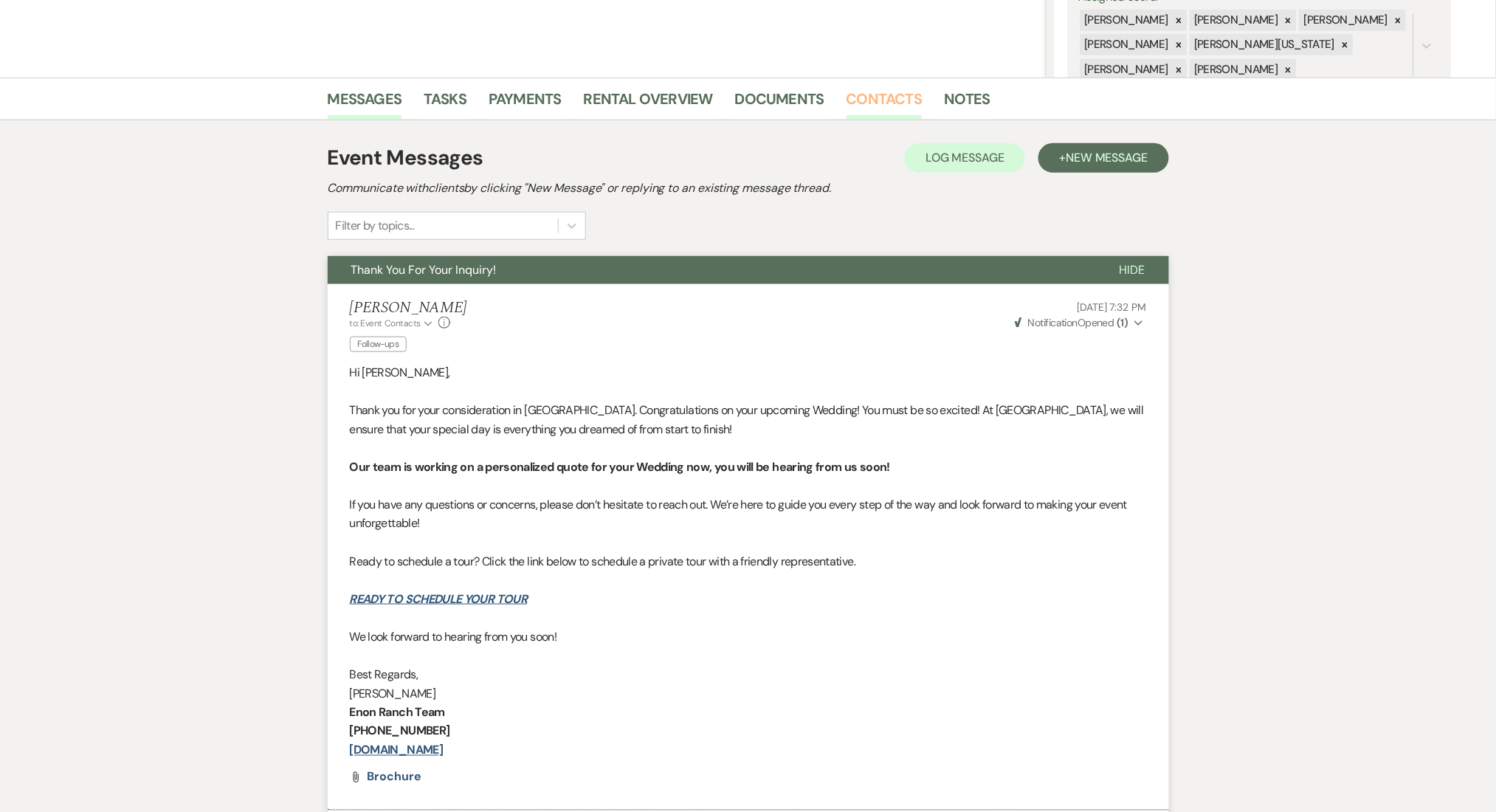
click at [900, 92] on link "Contacts" at bounding box center [884, 103] width 76 height 33
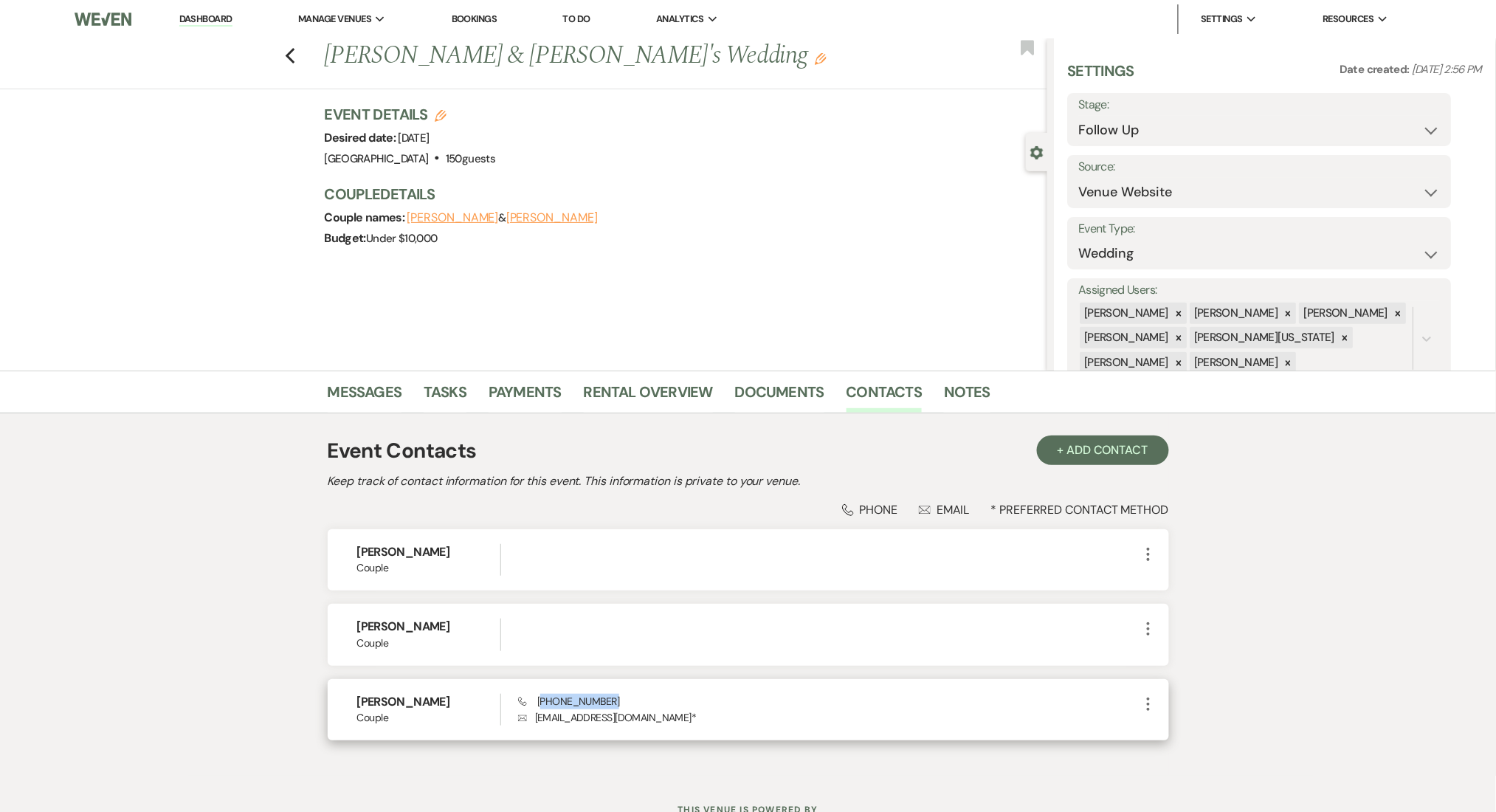
drag, startPoint x: 614, startPoint y: 698, endPoint x: 543, endPoint y: 706, distance: 71.4
click at [543, 706] on div "Phone [PHONE_NUMBER] Envelope [EMAIL_ADDRESS][DOMAIN_NAME] *" at bounding box center [828, 710] width 621 height 32
copy span "470) 875-9480"
copy p "[EMAIL_ADDRESS][DOMAIN_NAME]"
drag, startPoint x: 639, startPoint y: 720, endPoint x: 533, endPoint y: 727, distance: 106.2
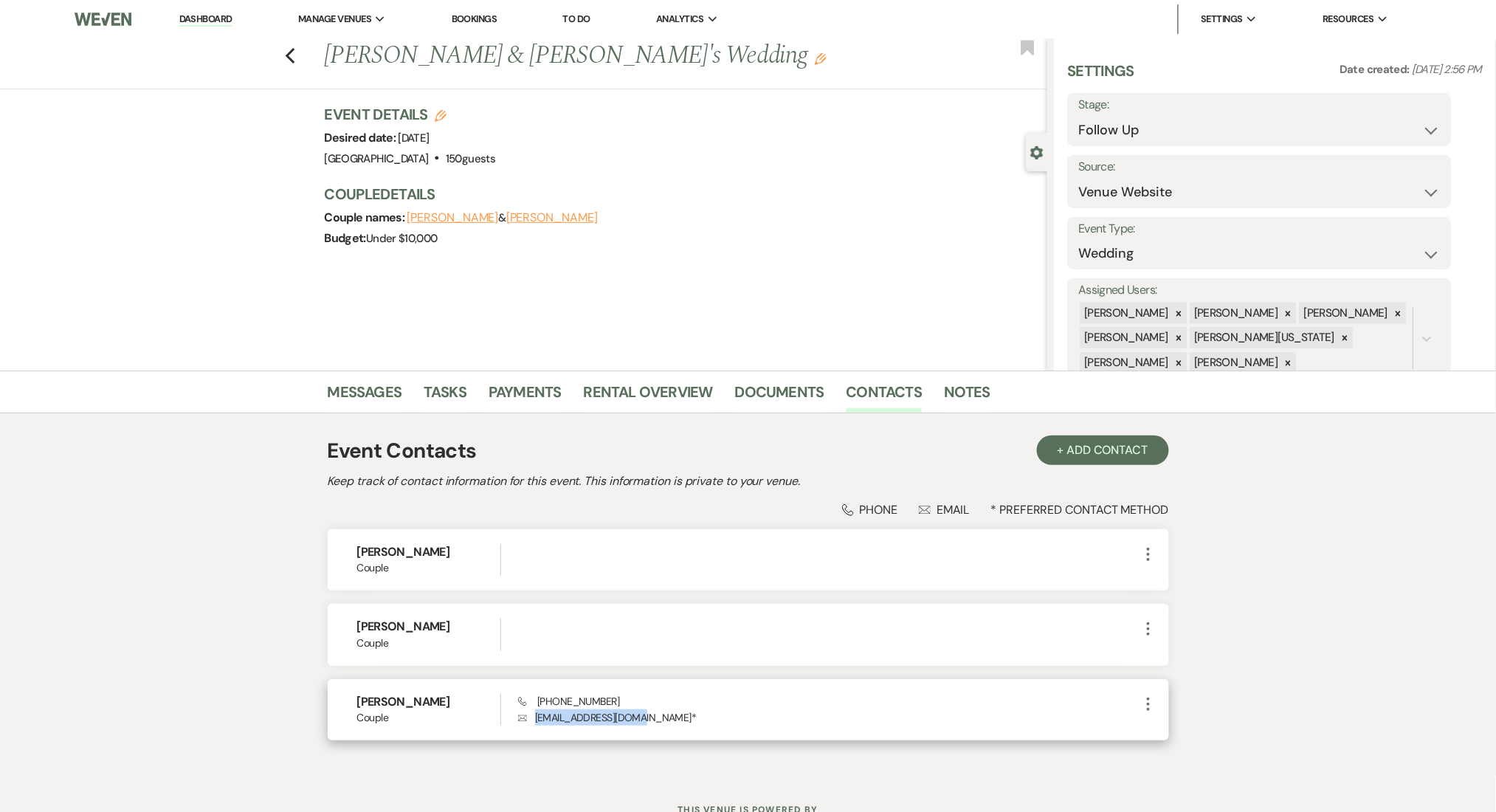
click at [533, 727] on div "[PERSON_NAME] Couple Phone [PHONE_NUMBER] Envelope [EMAIL_ADDRESS][DOMAIN_NAME]…" at bounding box center [748, 709] width 841 height 61
click at [393, 389] on link "Messages" at bounding box center [365, 396] width 75 height 33
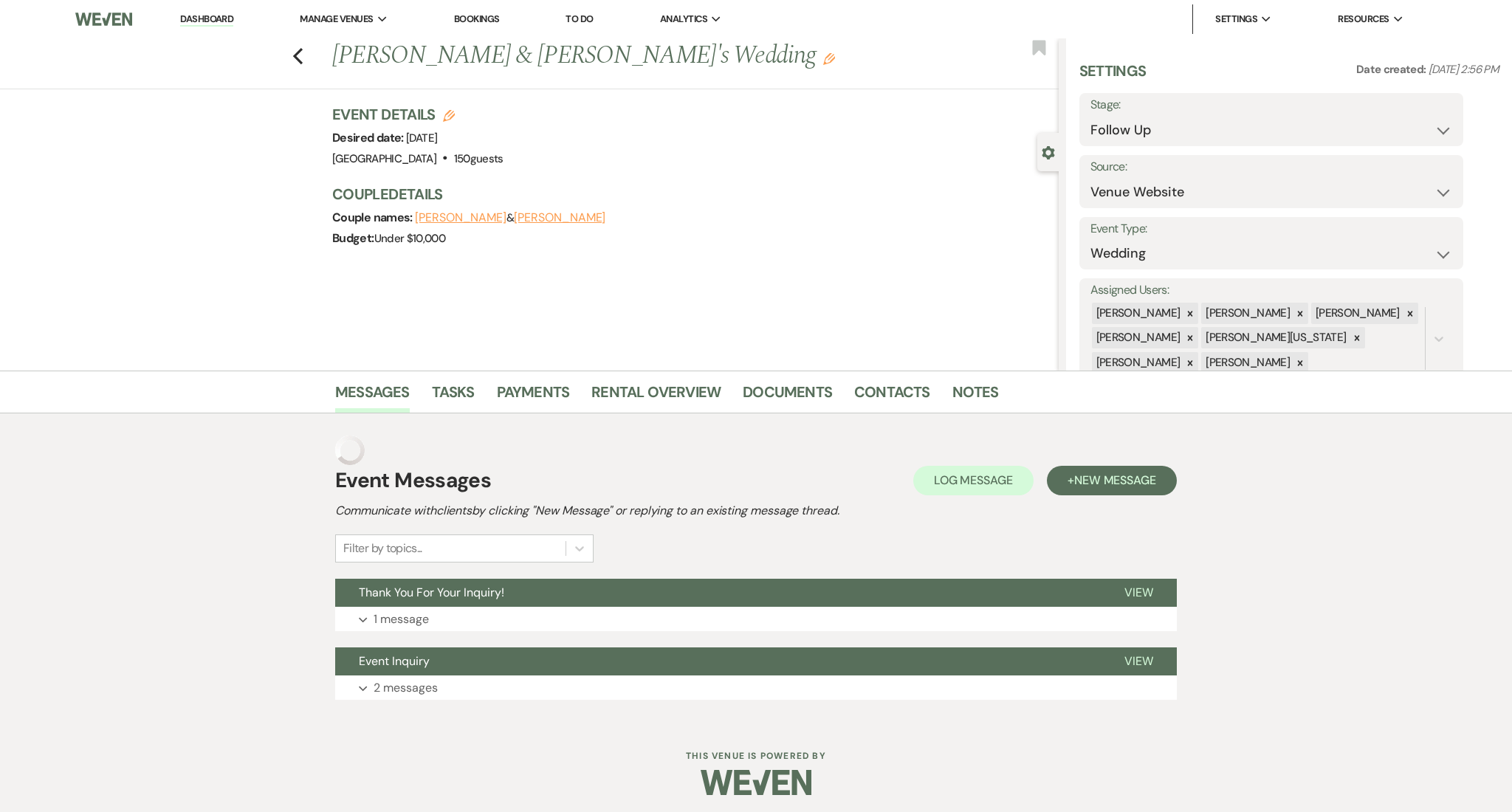
drag, startPoint x: 453, startPoint y: 634, endPoint x: 453, endPoint y: 643, distance: 9.0
click at [453, 643] on div "Event Messages Log Log Message + New Message Communicate with clients by clicki…" at bounding box center [756, 567] width 841 height 279
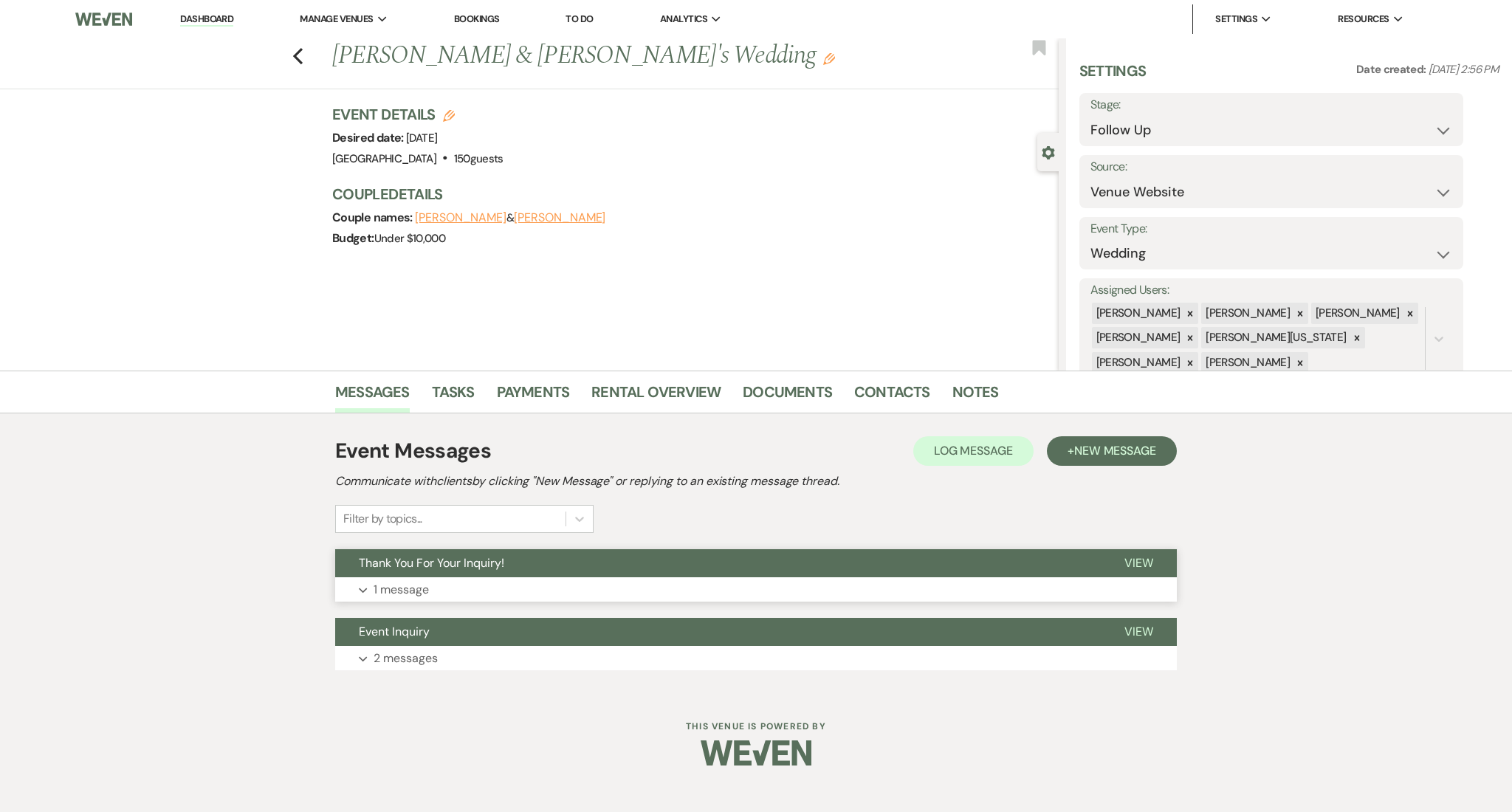
click at [473, 595] on button "Expand 1 message" at bounding box center [756, 590] width 841 height 25
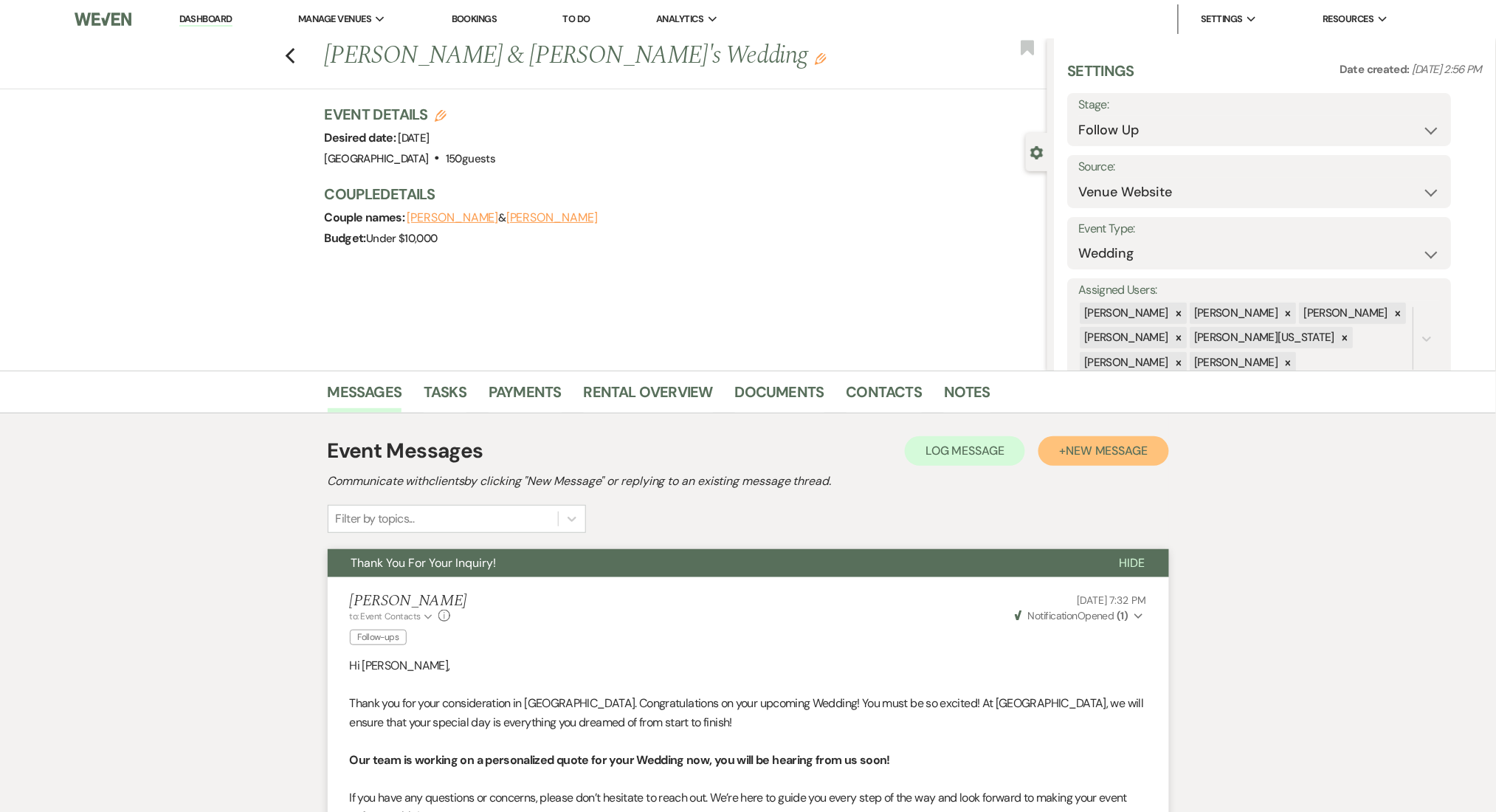
click at [1131, 452] on span "New Message" at bounding box center [1107, 450] width 82 height 15
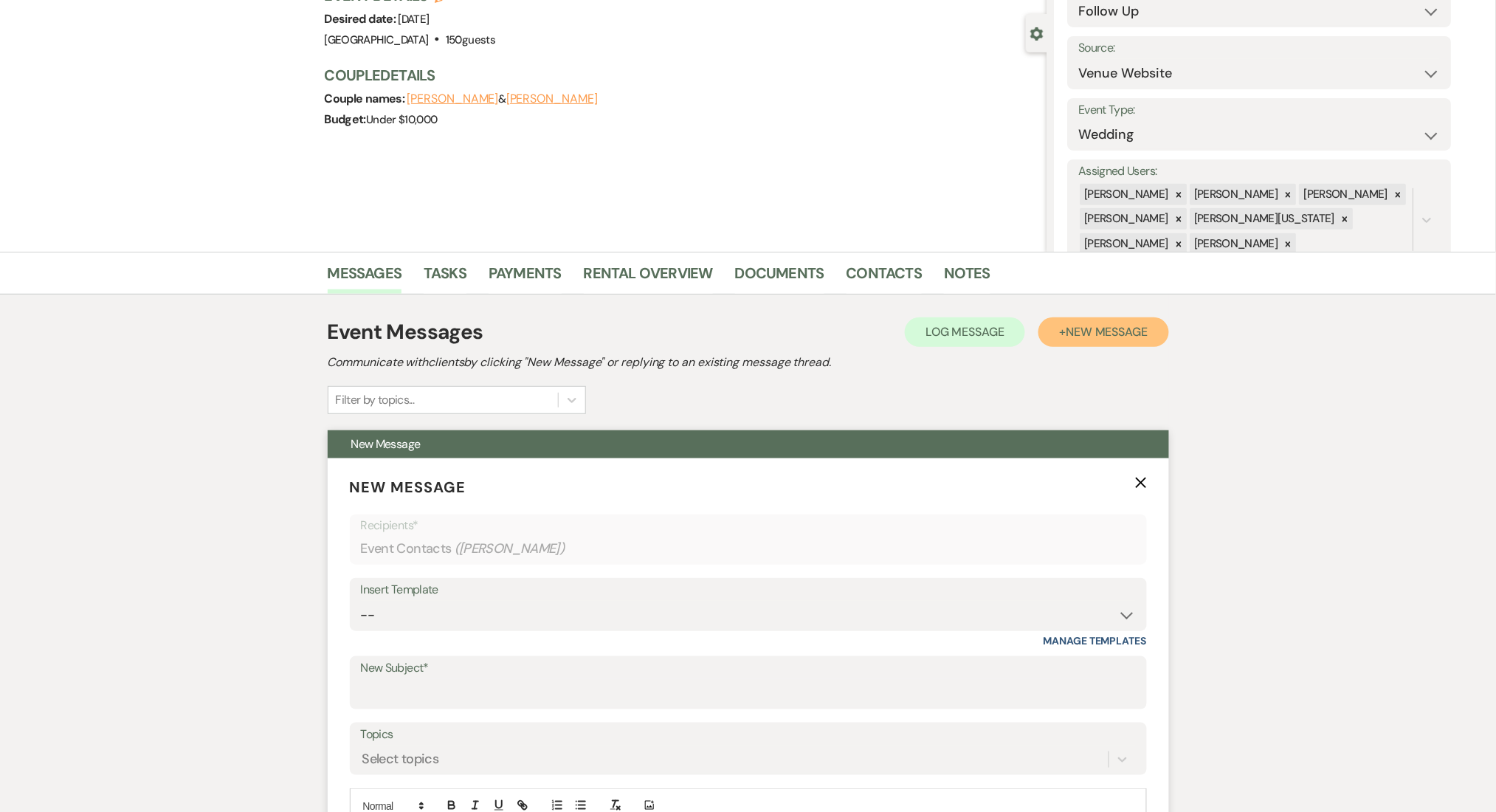
scroll to position [295, 0]
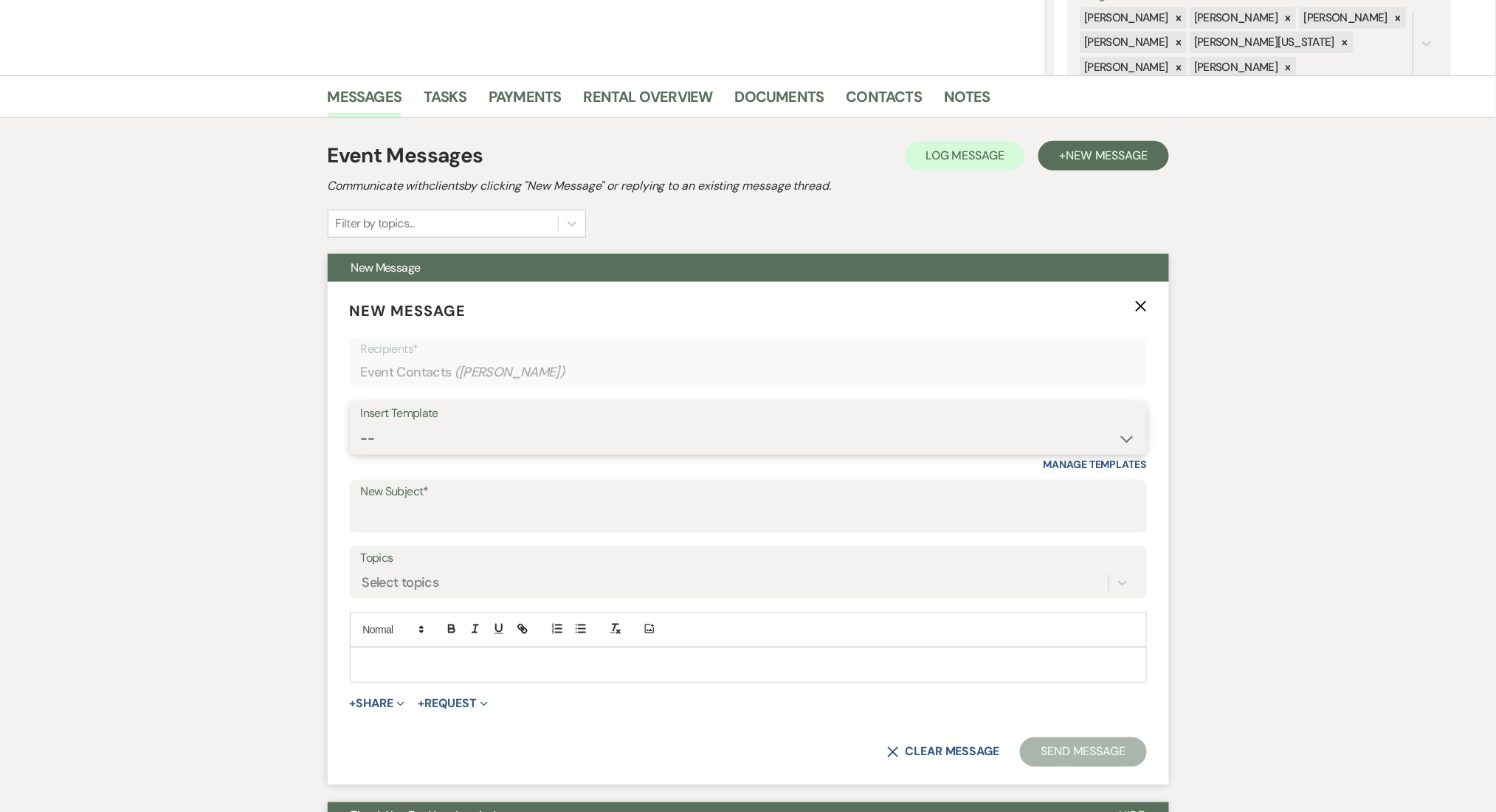
click at [461, 441] on select "-- Inquiry Follow Up Email #2 Contract Sending Template Payment Template Rental…" at bounding box center [748, 438] width 775 height 28
select select "4434"
click at [361, 424] on select "-- Inquiry Follow Up Email #2 Contract Sending Template Payment Template Rental…" at bounding box center [748, 438] width 775 height 28
click at [226, 370] on div "Messages Tasks Payments Rental Overview Documents Contacts Notes Event Messages…" at bounding box center [748, 782] width 1496 height 1414
type input "Enon Ranch Quote Follow up"
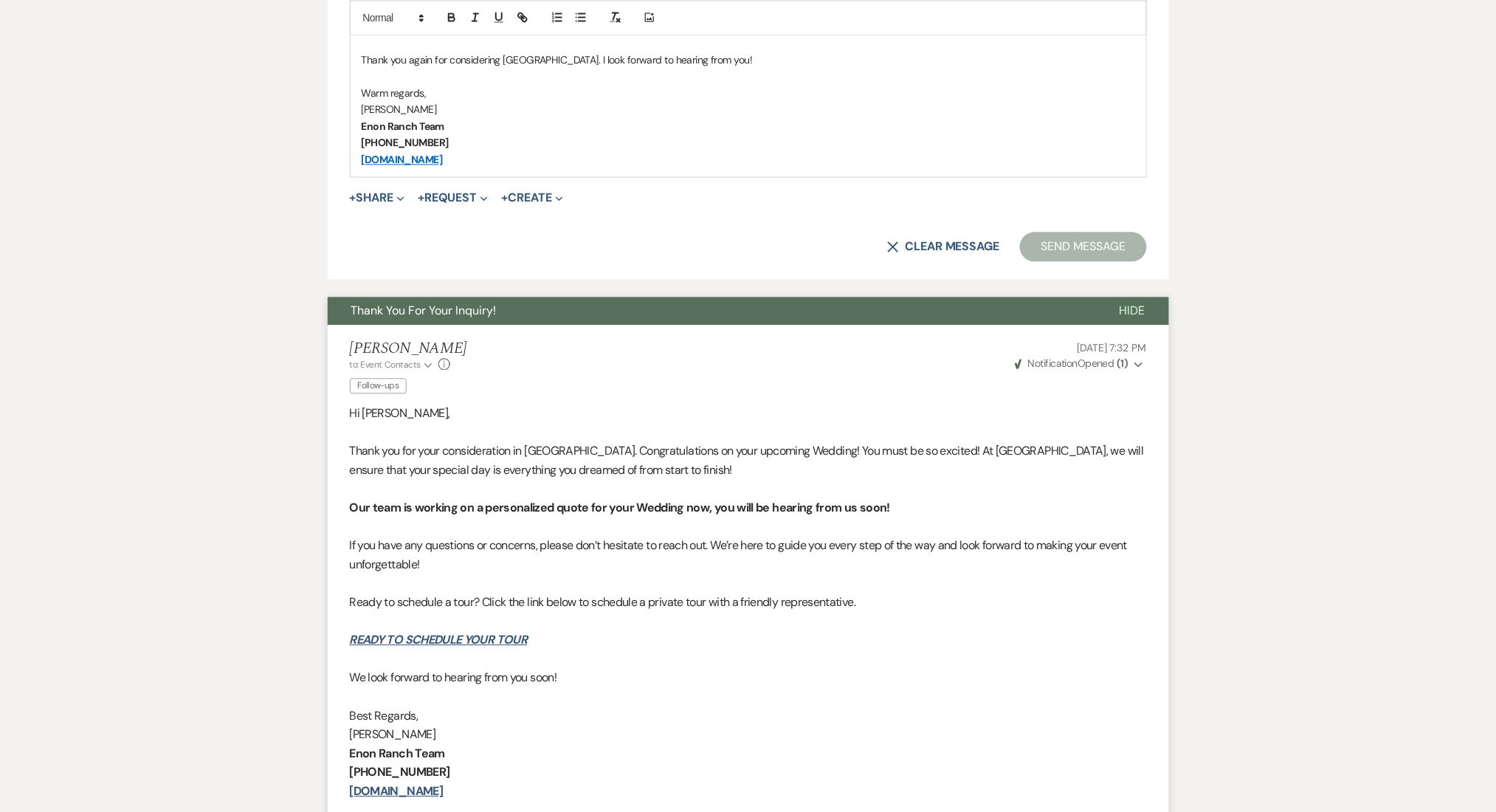
scroll to position [787, 0]
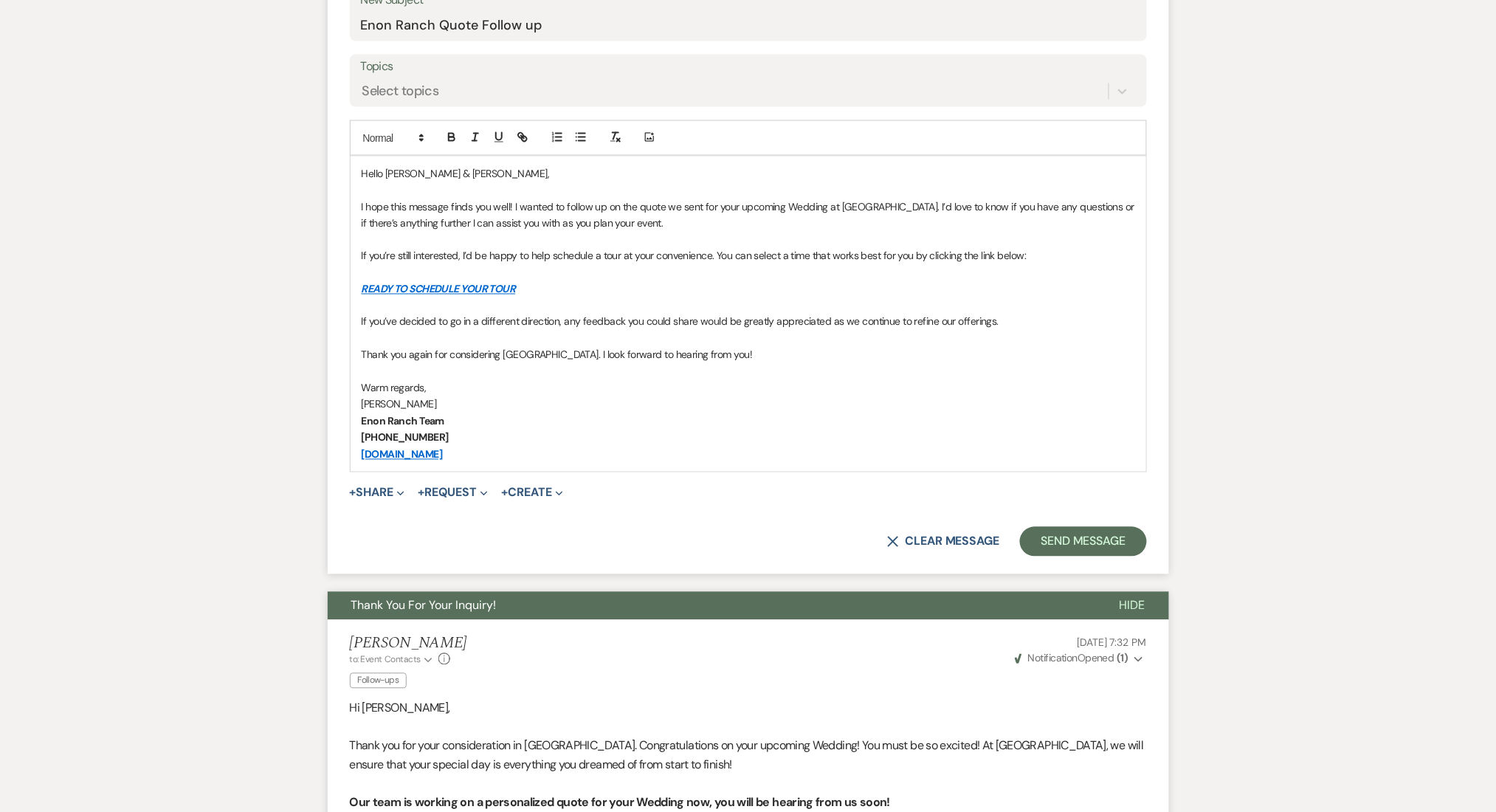
drag, startPoint x: 464, startPoint y: 73, endPoint x: 449, endPoint y: 93, distance: 25.0
click at [455, 80] on div "Topics Select topics" at bounding box center [748, 80] width 797 height 53
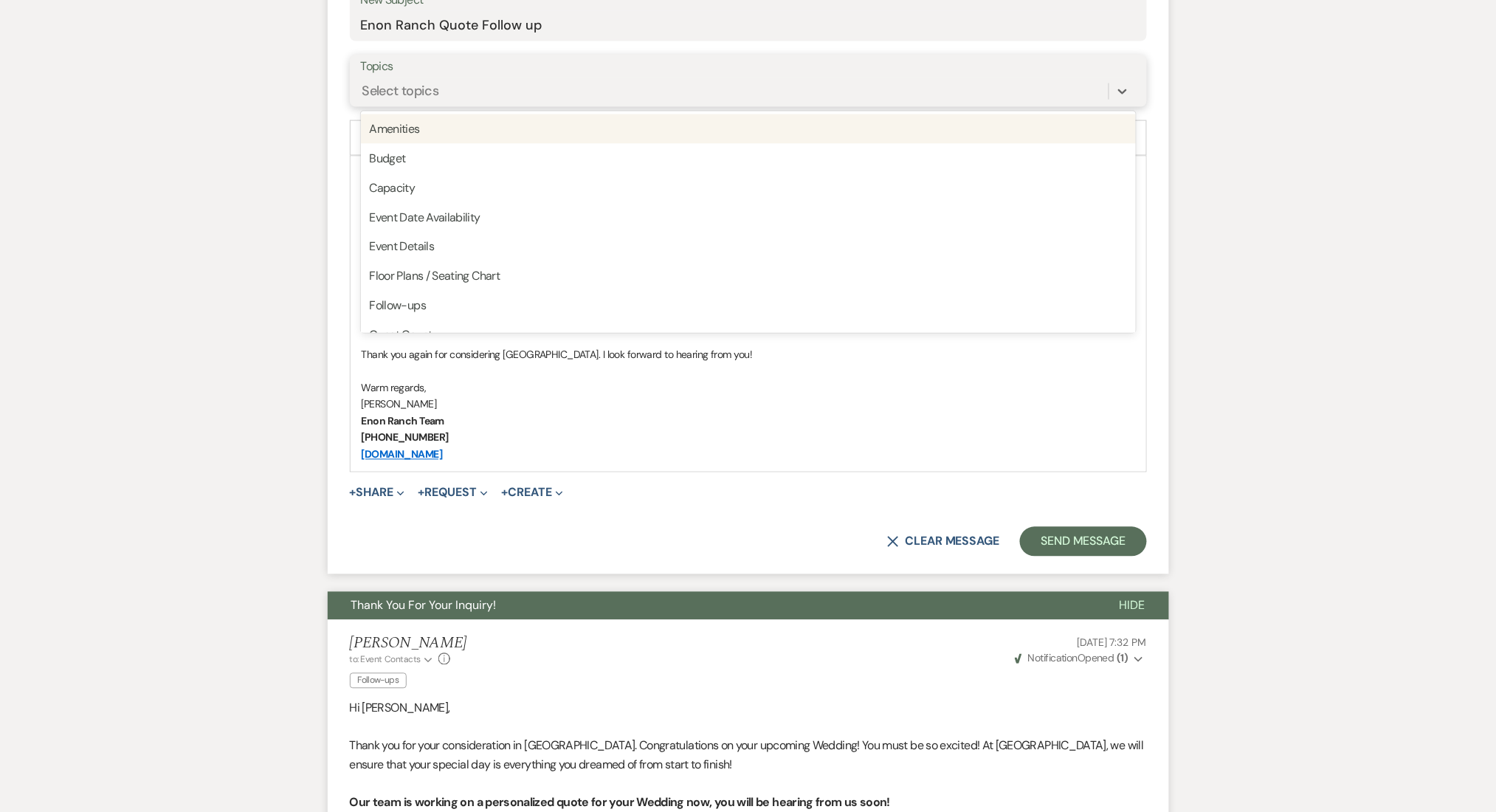
click at [449, 93] on div "Select topics" at bounding box center [735, 91] width 748 height 26
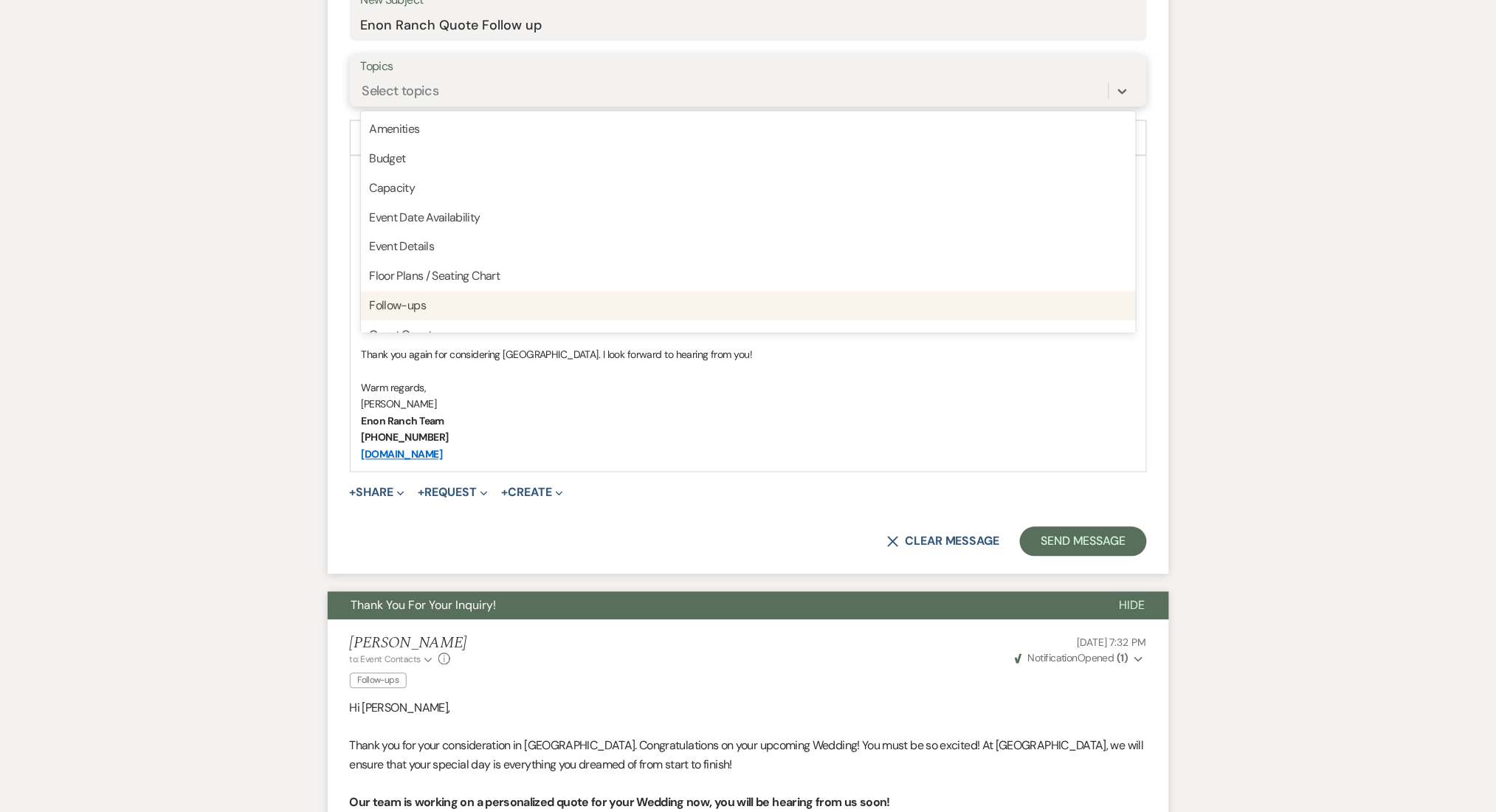
click at [438, 301] on div "Follow-ups" at bounding box center [748, 306] width 775 height 29
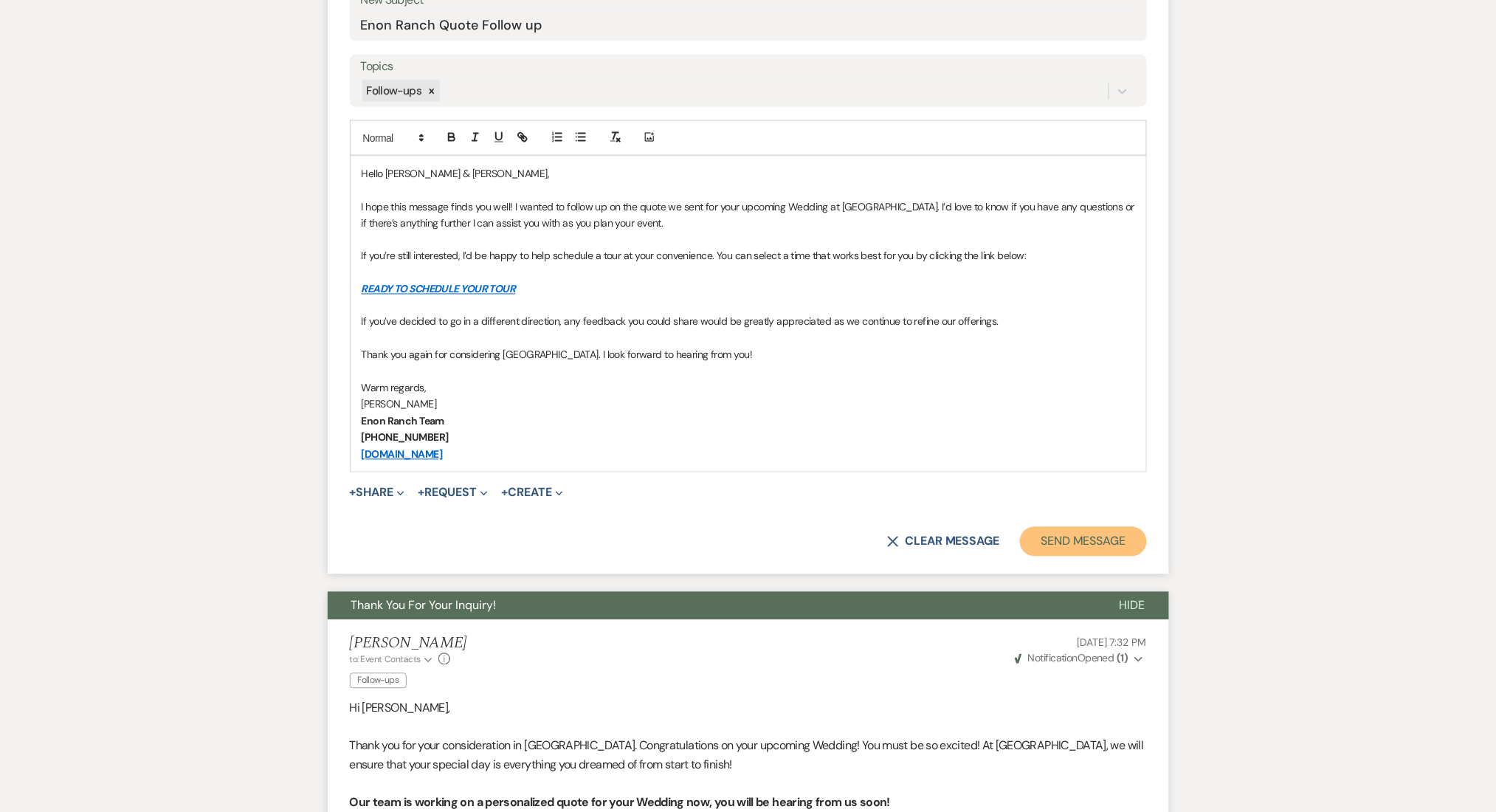
click at [1108, 553] on button "Send Message" at bounding box center [1083, 541] width 127 height 29
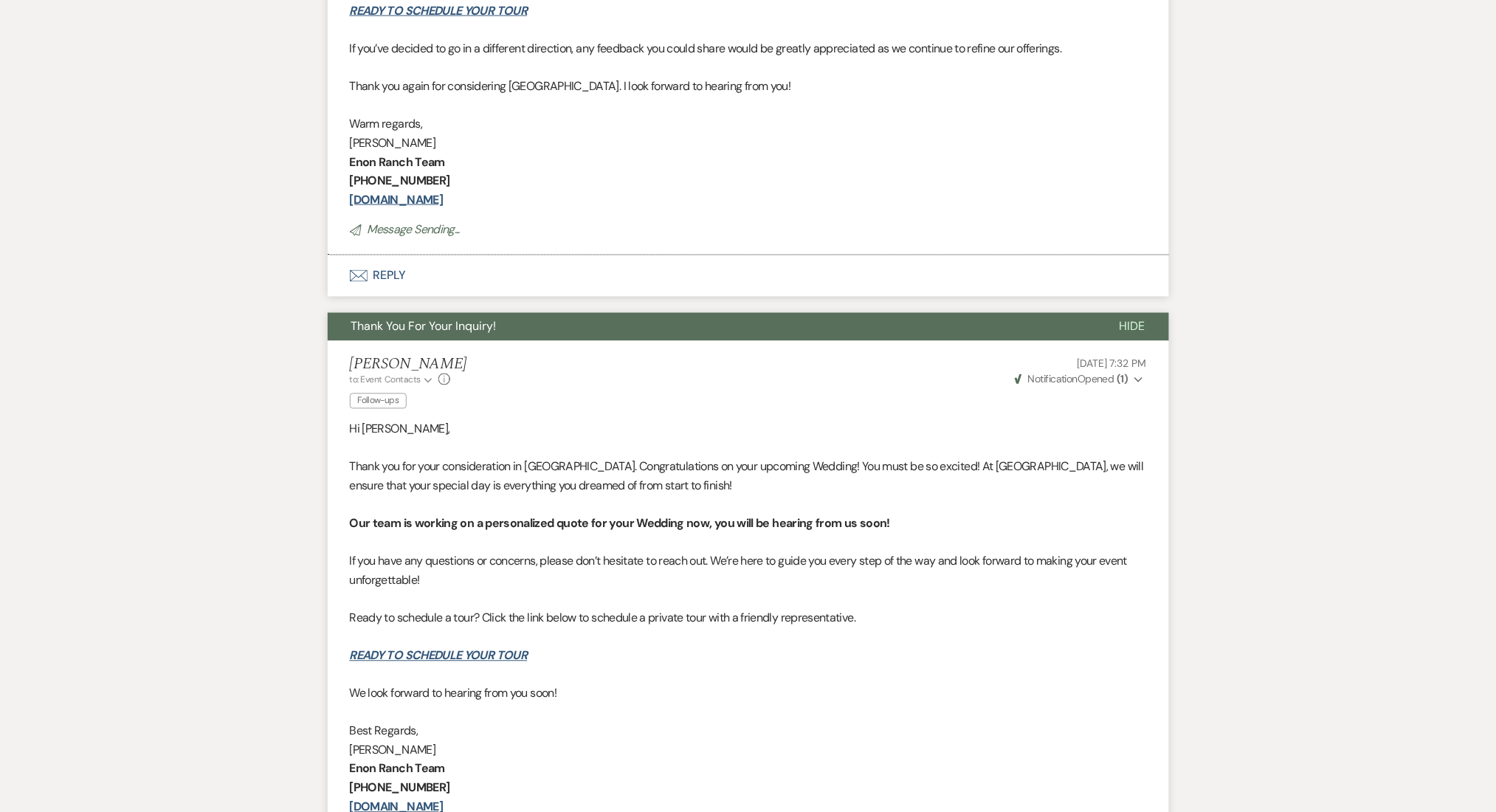
scroll to position [0, 0]
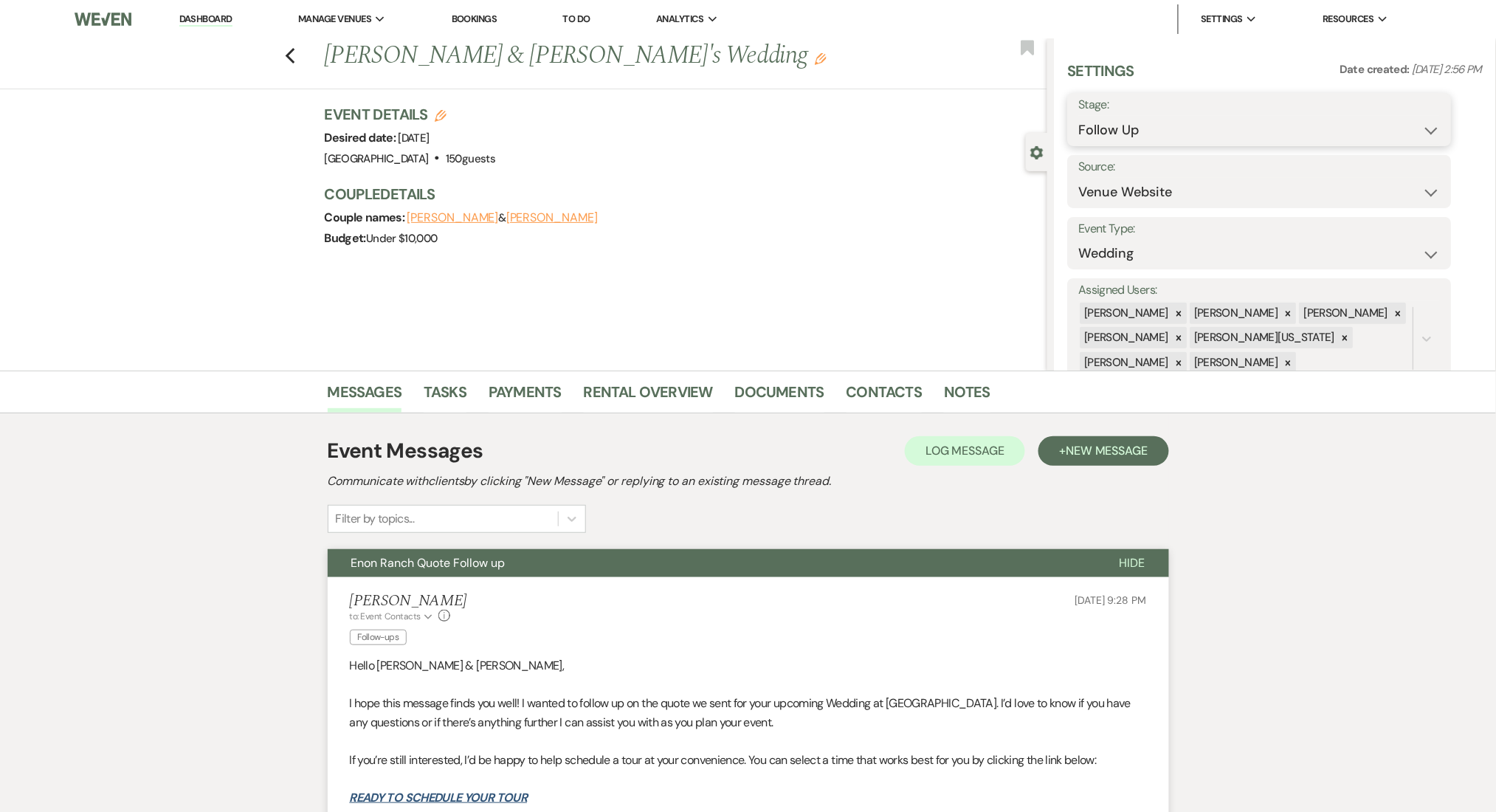
click at [1084, 137] on select "Inquiry Follow Up Tour Requested Tour Confirmed Toured Proposal Sent Booked Lost" at bounding box center [1260, 130] width 362 height 28
select select "1"
click at [1079, 116] on select "Inquiry Follow Up Tour Requested Tour Confirmed Toured Proposal Sent Booked Lost" at bounding box center [1260, 130] width 362 height 28
click at [1445, 132] on button "Save" at bounding box center [1411, 119] width 84 height 29
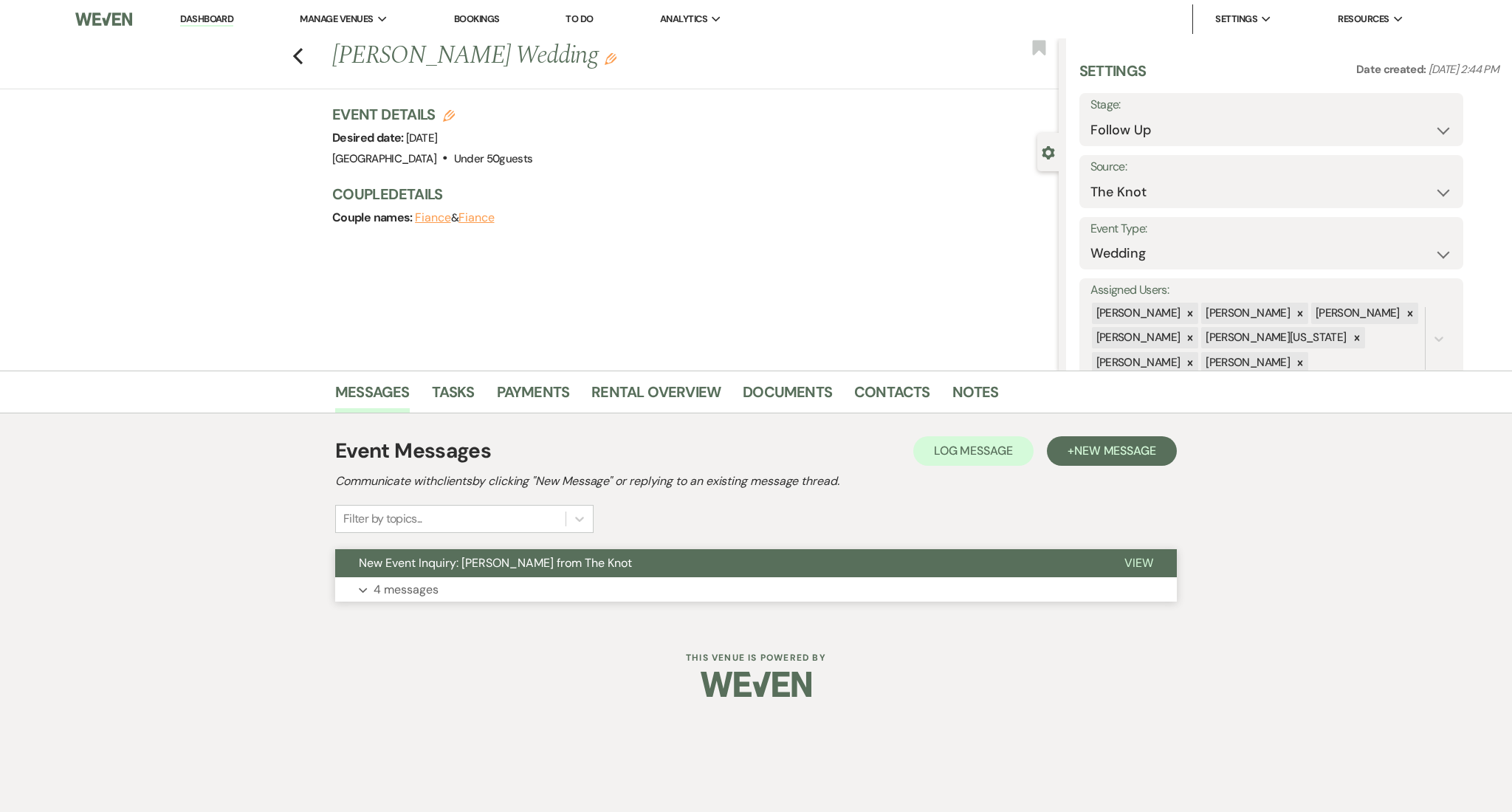
click at [435, 572] on button "New Event Inquiry: [PERSON_NAME] from The Knot" at bounding box center [717, 562] width 765 height 28
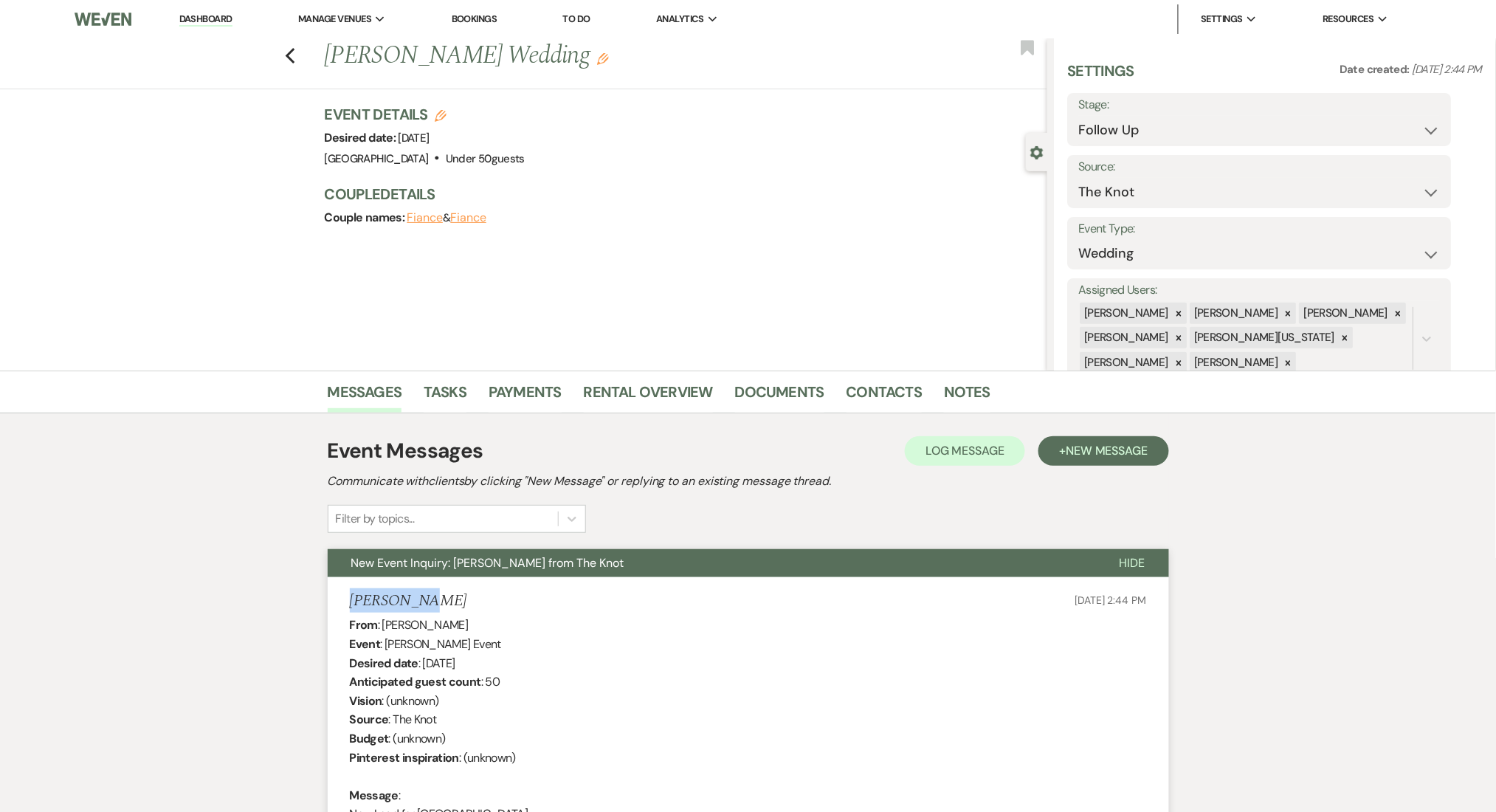
drag, startPoint x: 432, startPoint y: 595, endPoint x: 328, endPoint y: 599, distance: 104.1
copy h5 "[PERSON_NAME]"
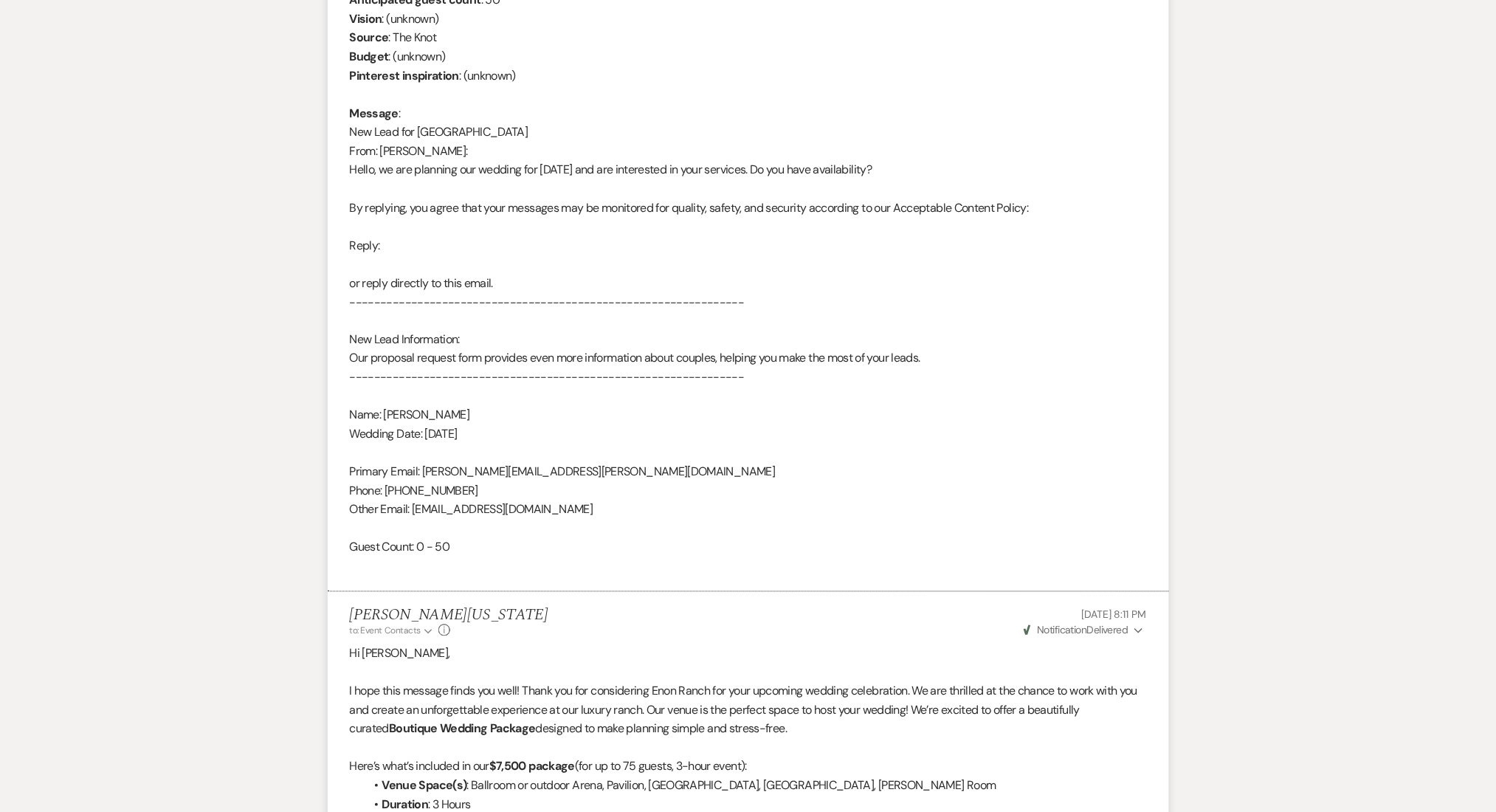
scroll to position [689, 0]
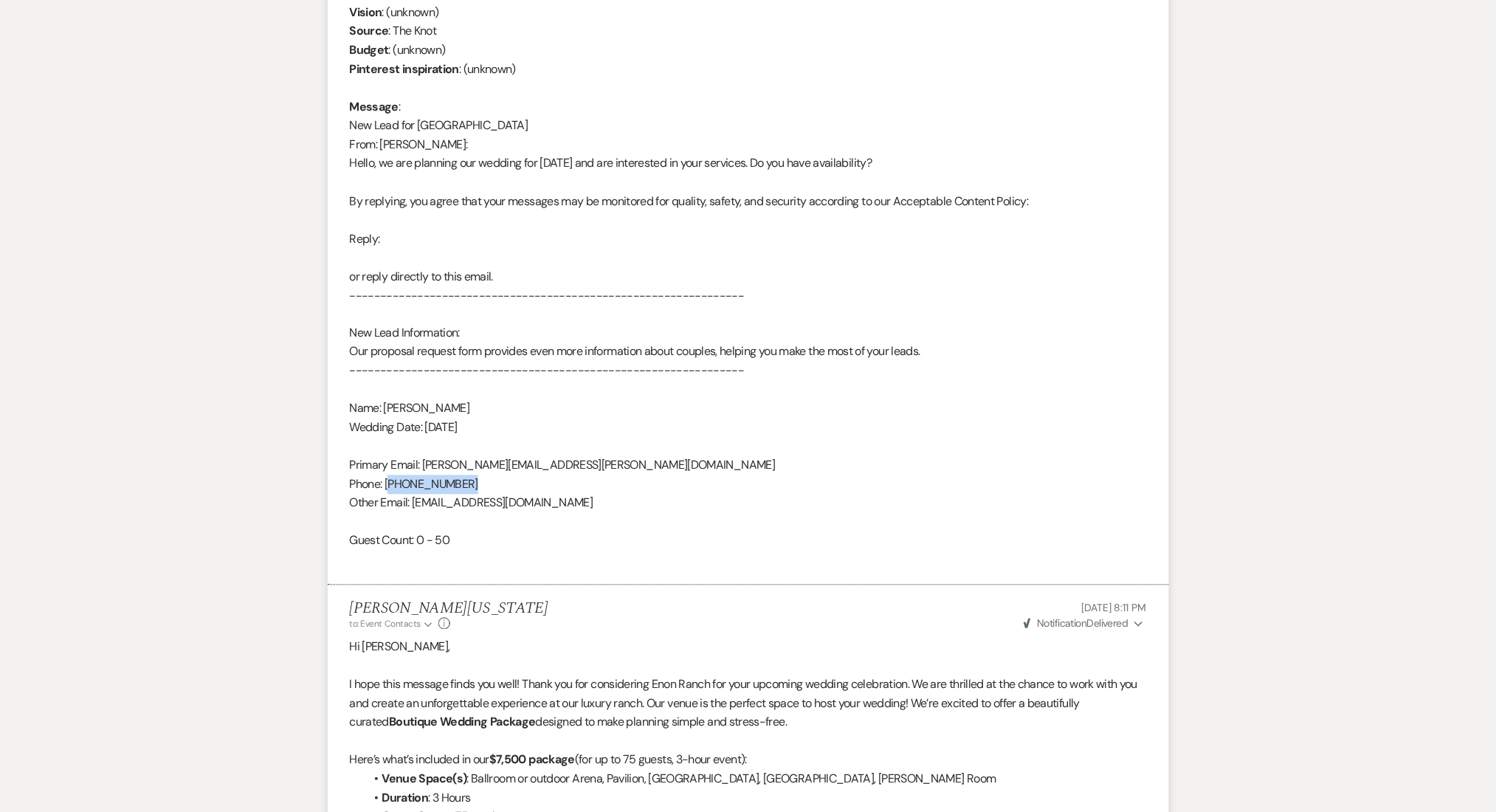
drag, startPoint x: 477, startPoint y: 486, endPoint x: 391, endPoint y: 488, distance: 86.0
click at [391, 488] on div "From : [PERSON_NAME] Event : [PERSON_NAME] Event Desired date : [DATE] Anticipa…" at bounding box center [748, 248] width 797 height 642
copy div "912) 224-5477"
click at [504, 499] on div "From : [PERSON_NAME] Event : [PERSON_NAME] Event Desired date : [DATE] Anticipa…" at bounding box center [748, 248] width 797 height 642
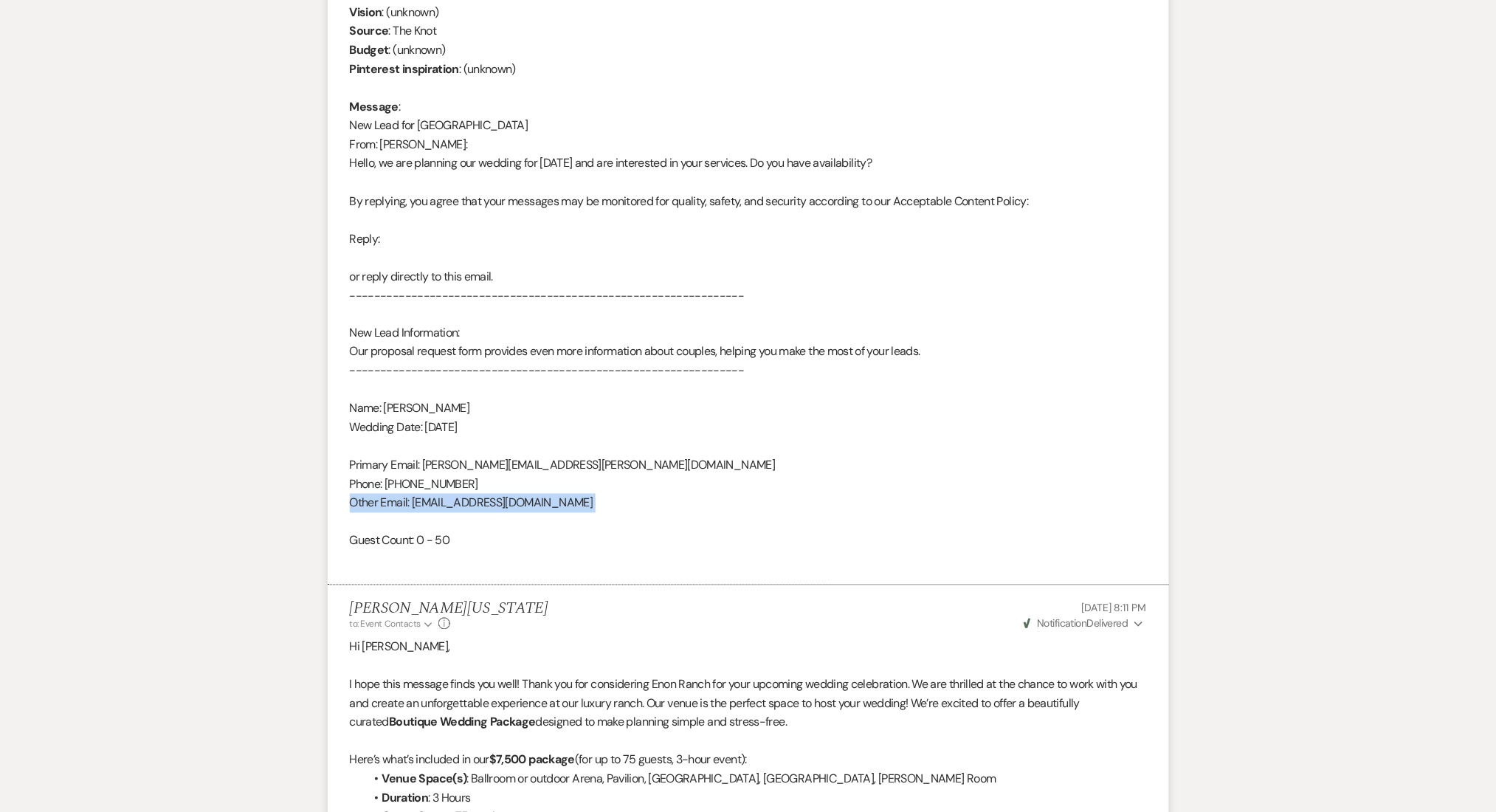
click at [504, 499] on div "From : [PERSON_NAME] Event : [PERSON_NAME] Event Desired date : [DATE] Anticipa…" at bounding box center [748, 248] width 797 height 642
click at [567, 501] on div "From : [PERSON_NAME] Event : [PERSON_NAME] Event Desired date : [DATE] Anticipa…" at bounding box center [748, 248] width 797 height 642
drag, startPoint x: 561, startPoint y: 502, endPoint x: 414, endPoint y: 509, distance: 147.2
click at [414, 509] on div "From : [PERSON_NAME] Event : [PERSON_NAME] Event Desired date : [DATE] Anticipa…" at bounding box center [748, 248] width 797 height 642
copy div "[EMAIL_ADDRESS][DOMAIN_NAME]"
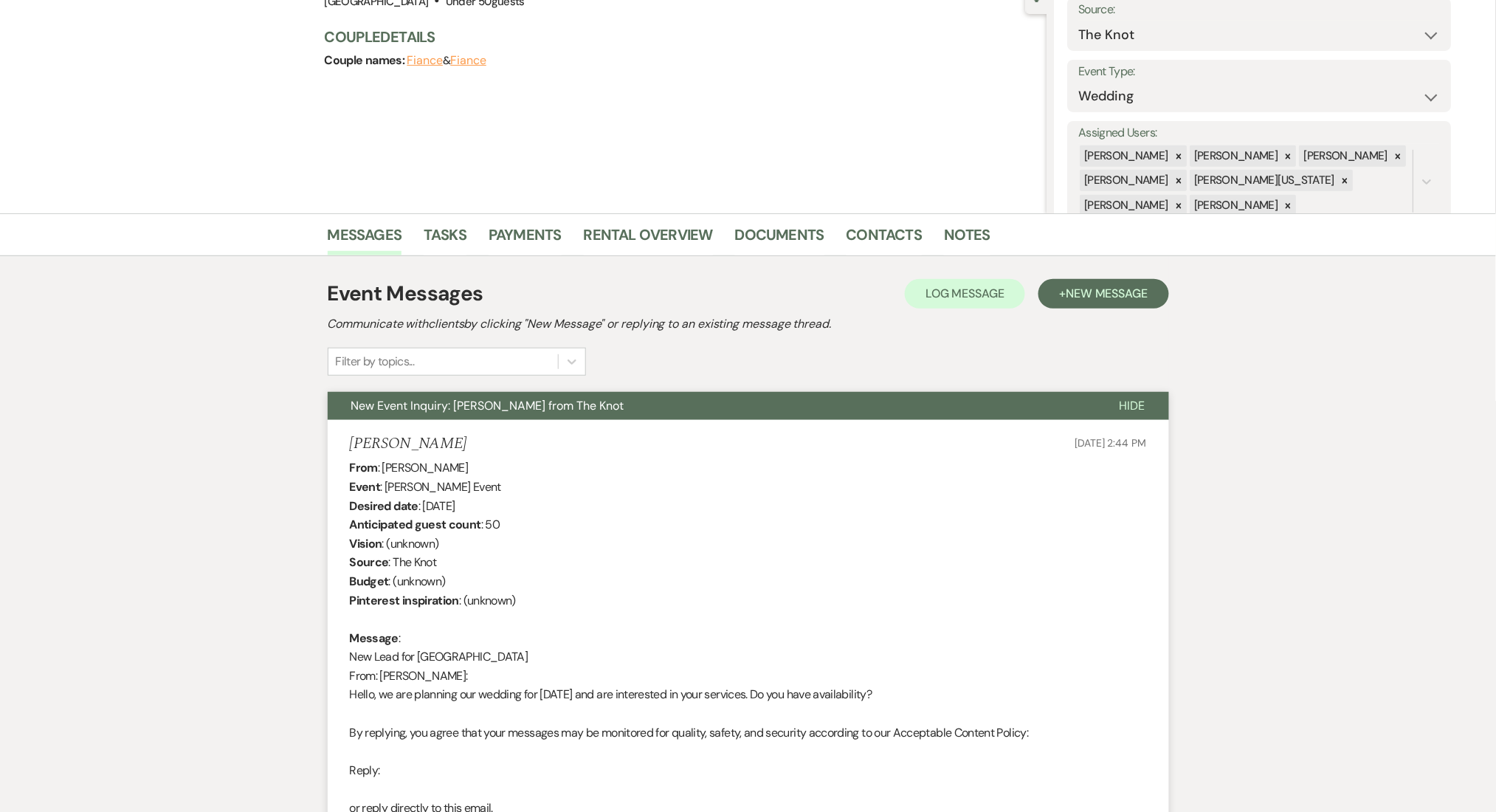
scroll to position [0, 0]
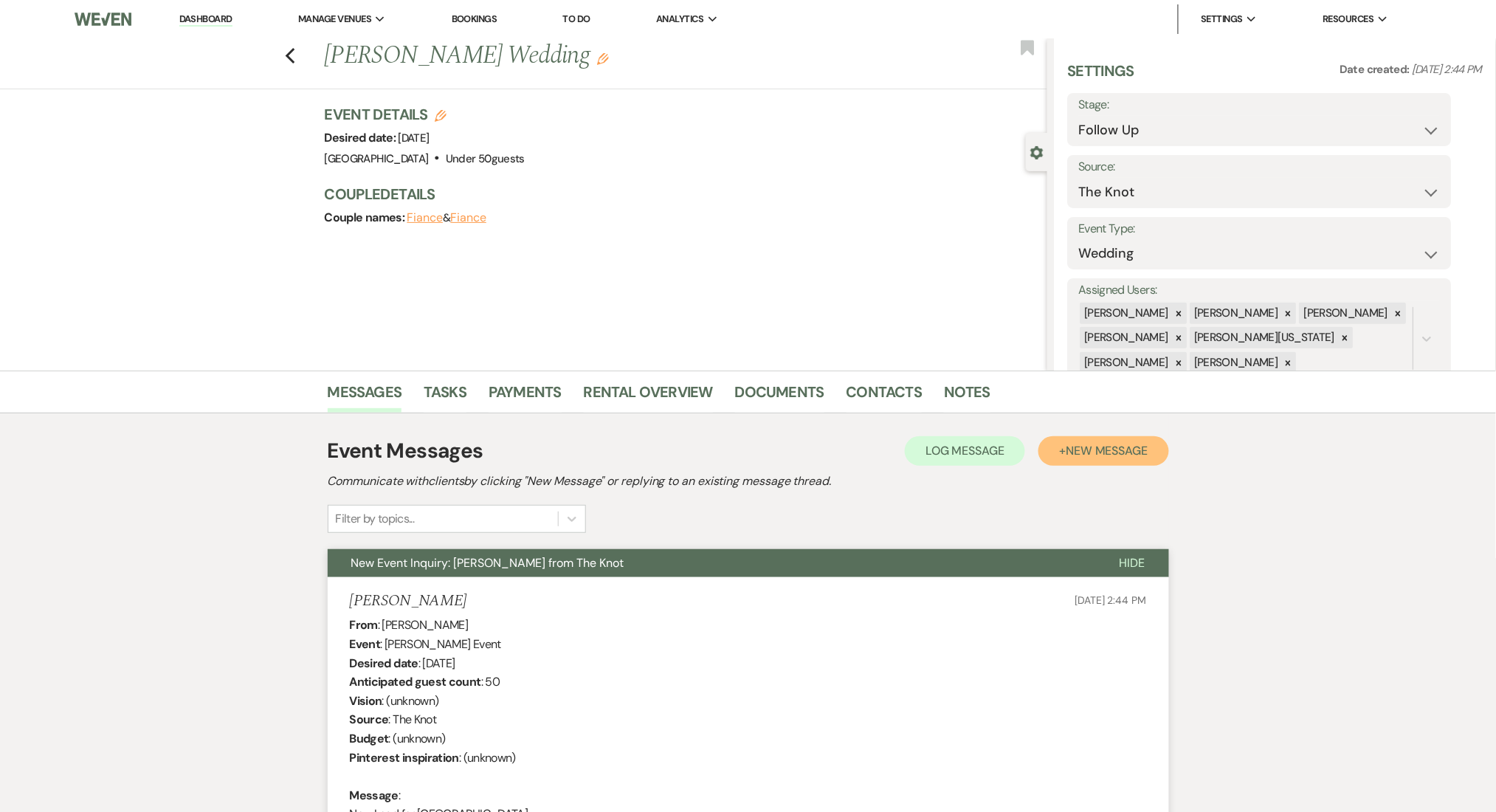
click at [1104, 461] on button "+ New Message" at bounding box center [1103, 450] width 130 height 29
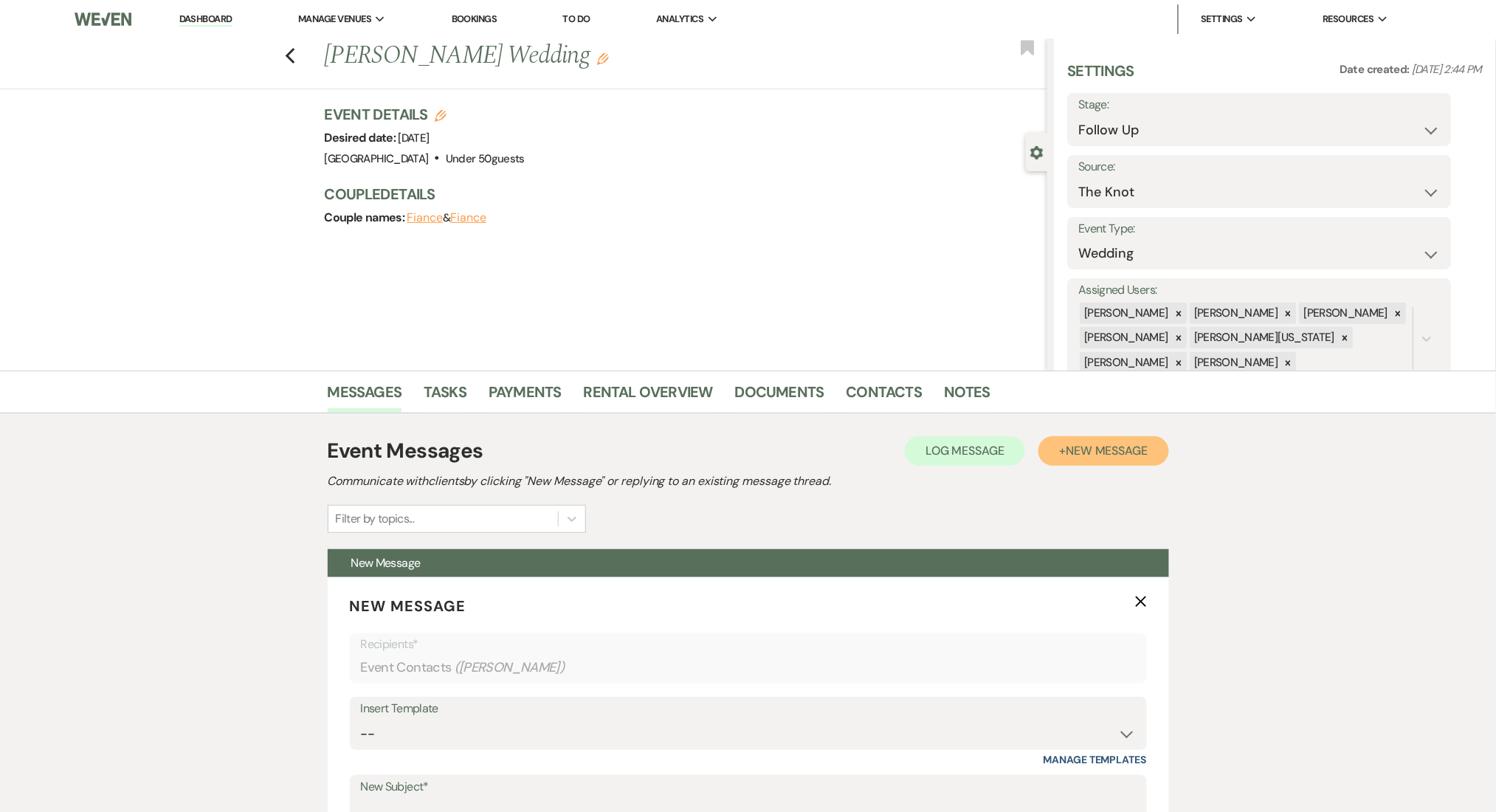
scroll to position [295, 0]
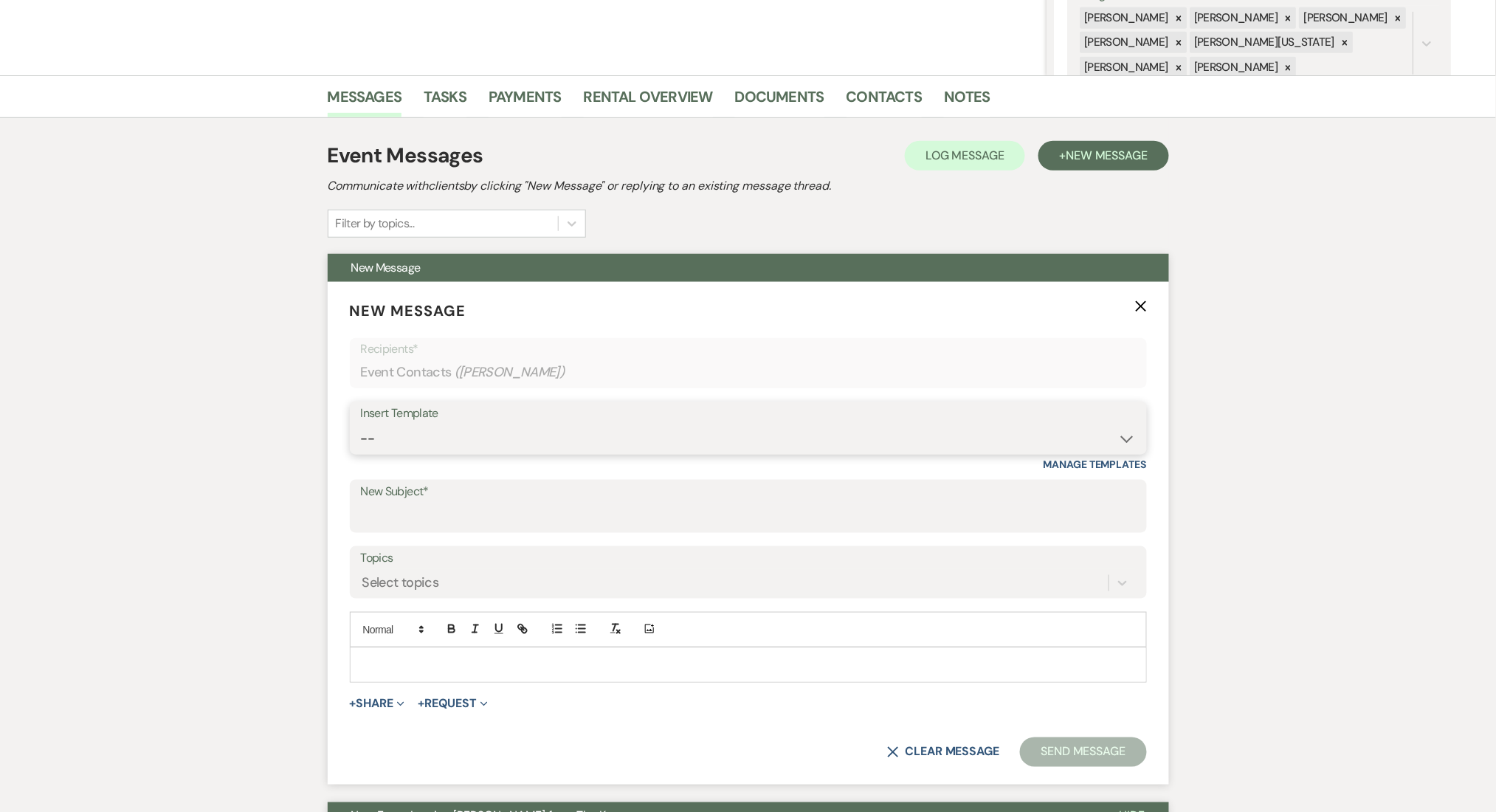
click at [411, 450] on select "-- Inquiry Follow Up Email #2 Contract Sending Template Payment Template Rental…" at bounding box center [748, 438] width 775 height 28
select select "1711"
click at [361, 424] on select "-- Inquiry Follow Up Email #2 Contract Sending Template Payment Template Rental…" at bounding box center [748, 438] width 775 height 28
type input "Enon Ranch Inquiry Follow-Up"
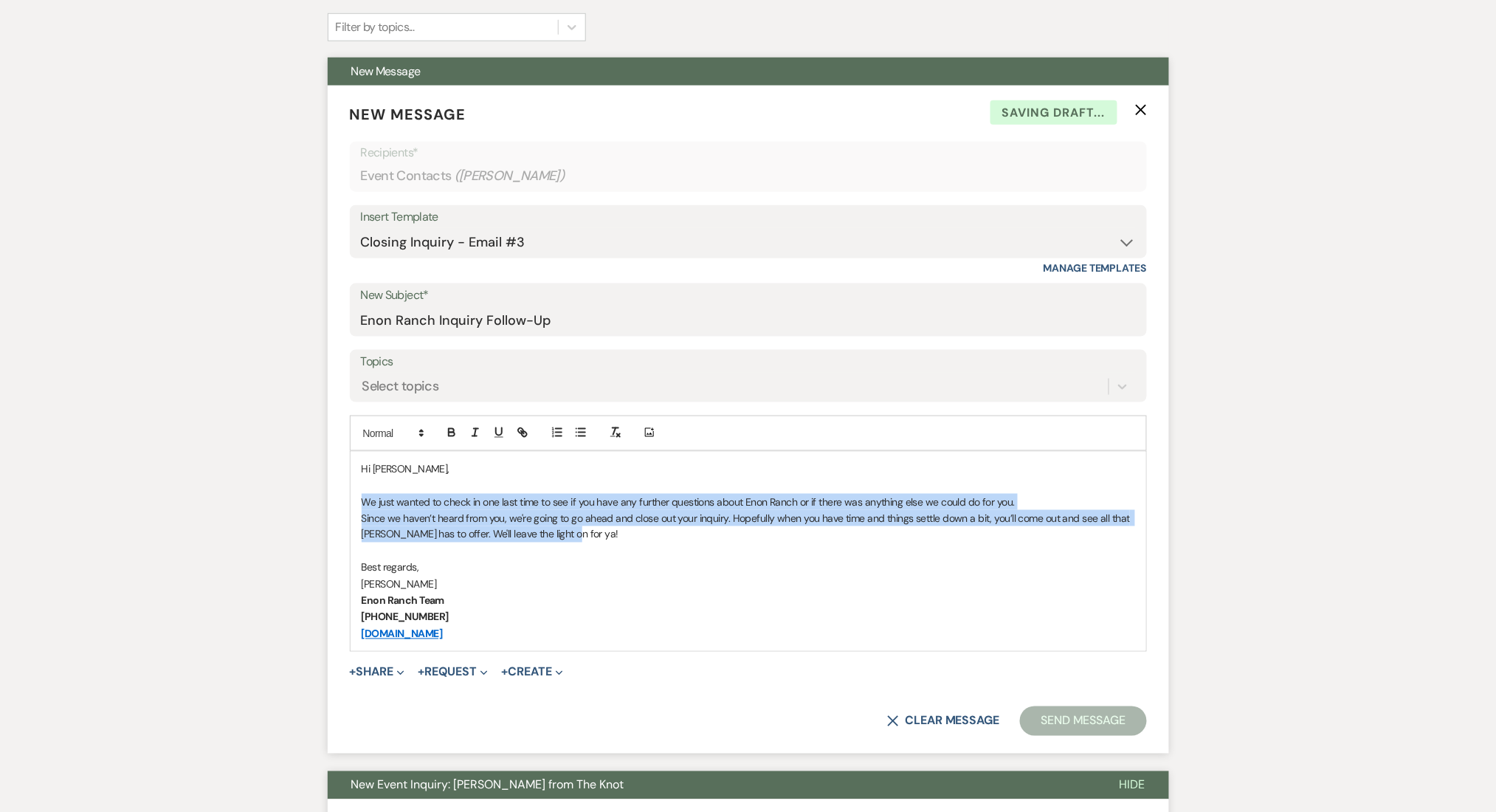
drag, startPoint x: 588, startPoint y: 535, endPoint x: 350, endPoint y: 504, distance: 240.0
click at [350, 504] on div "Hi [PERSON_NAME], We just wanted to check in one last time to see if you have a…" at bounding box center [748, 551] width 795 height 199
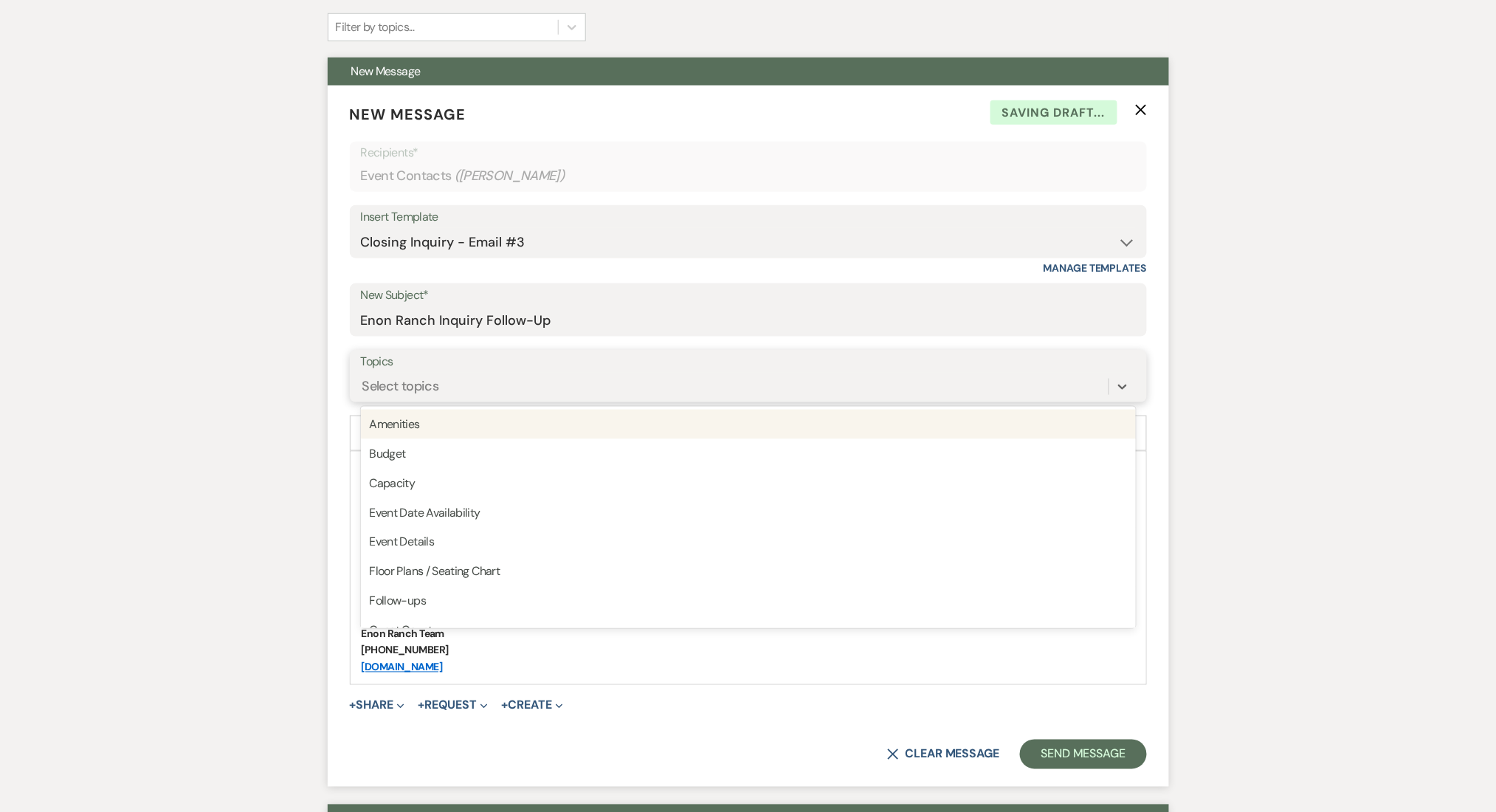
click at [468, 378] on div "Select topics" at bounding box center [735, 386] width 748 height 26
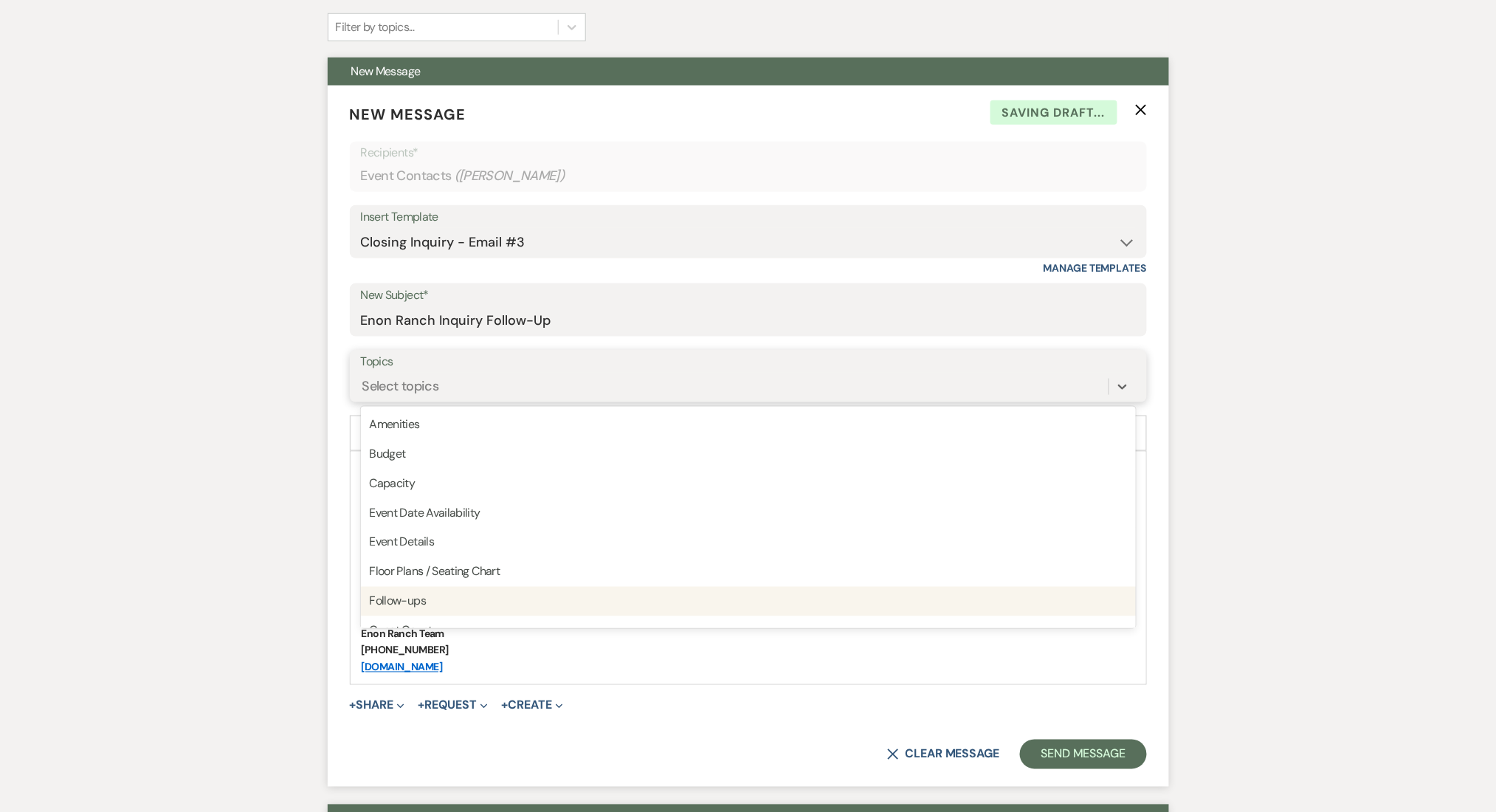
click at [443, 592] on div "Follow-ups" at bounding box center [748, 601] width 775 height 29
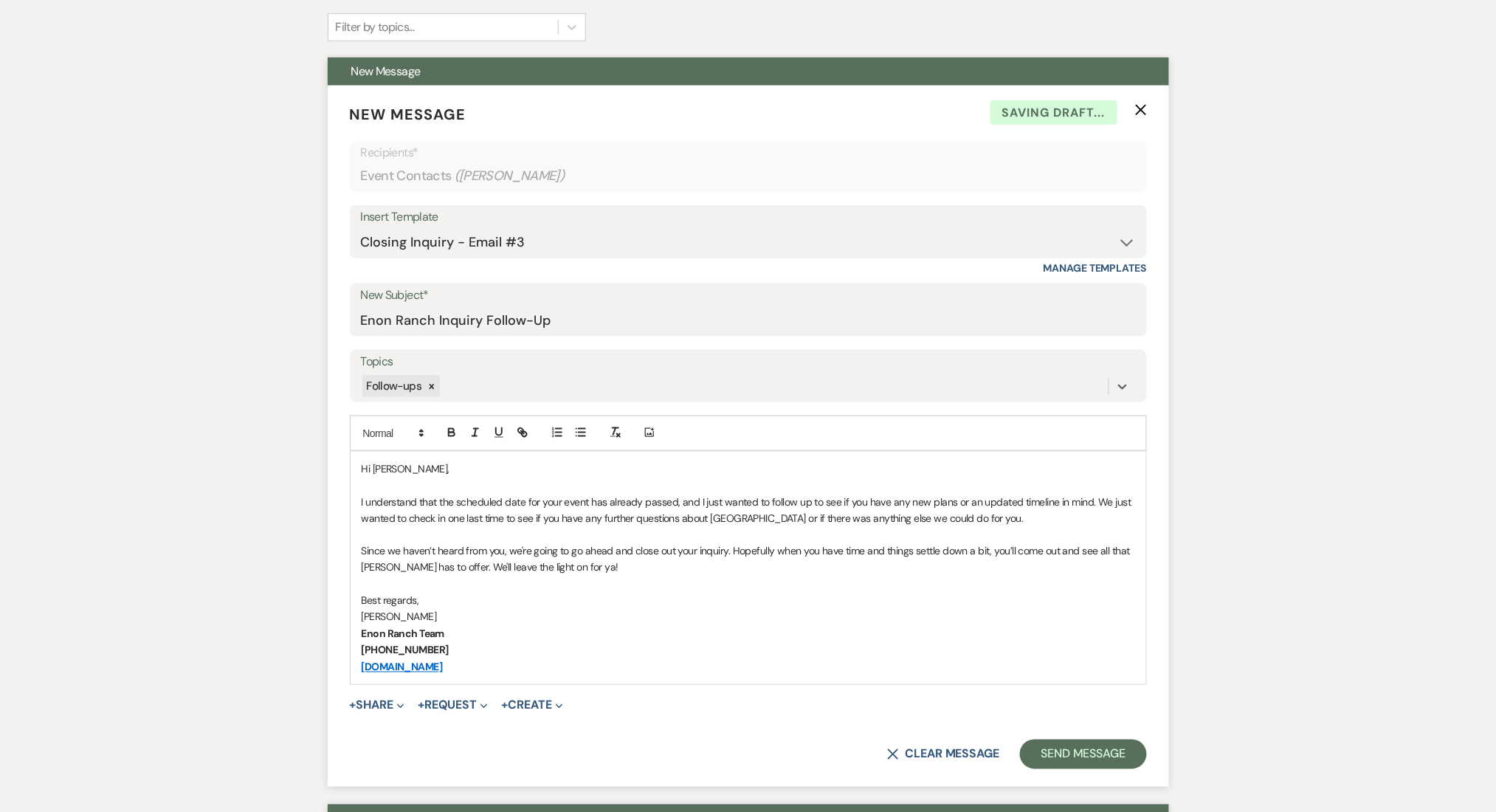
click at [1072, 748] on button "Send Message" at bounding box center [1083, 753] width 127 height 29
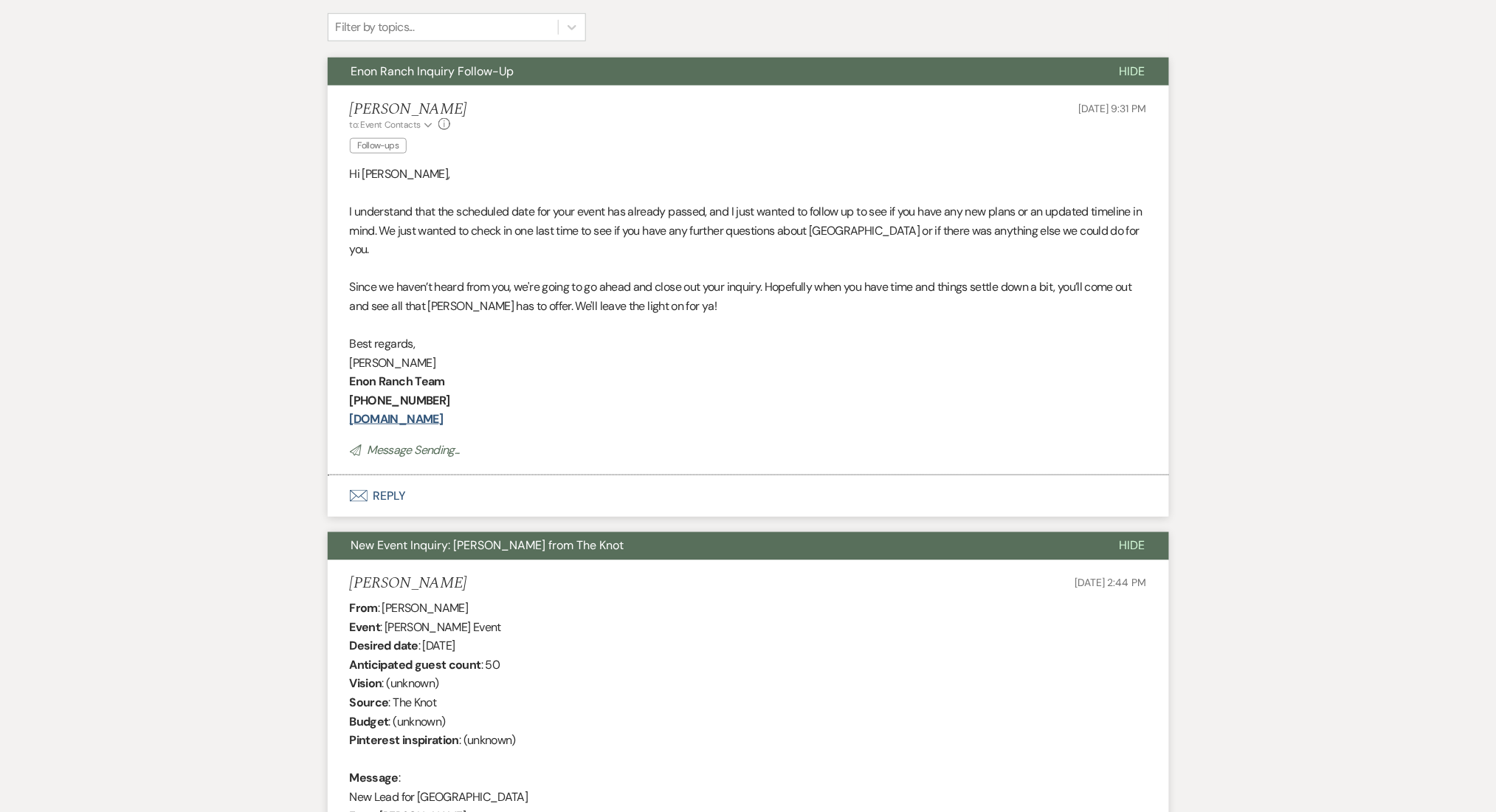
scroll to position [0, 0]
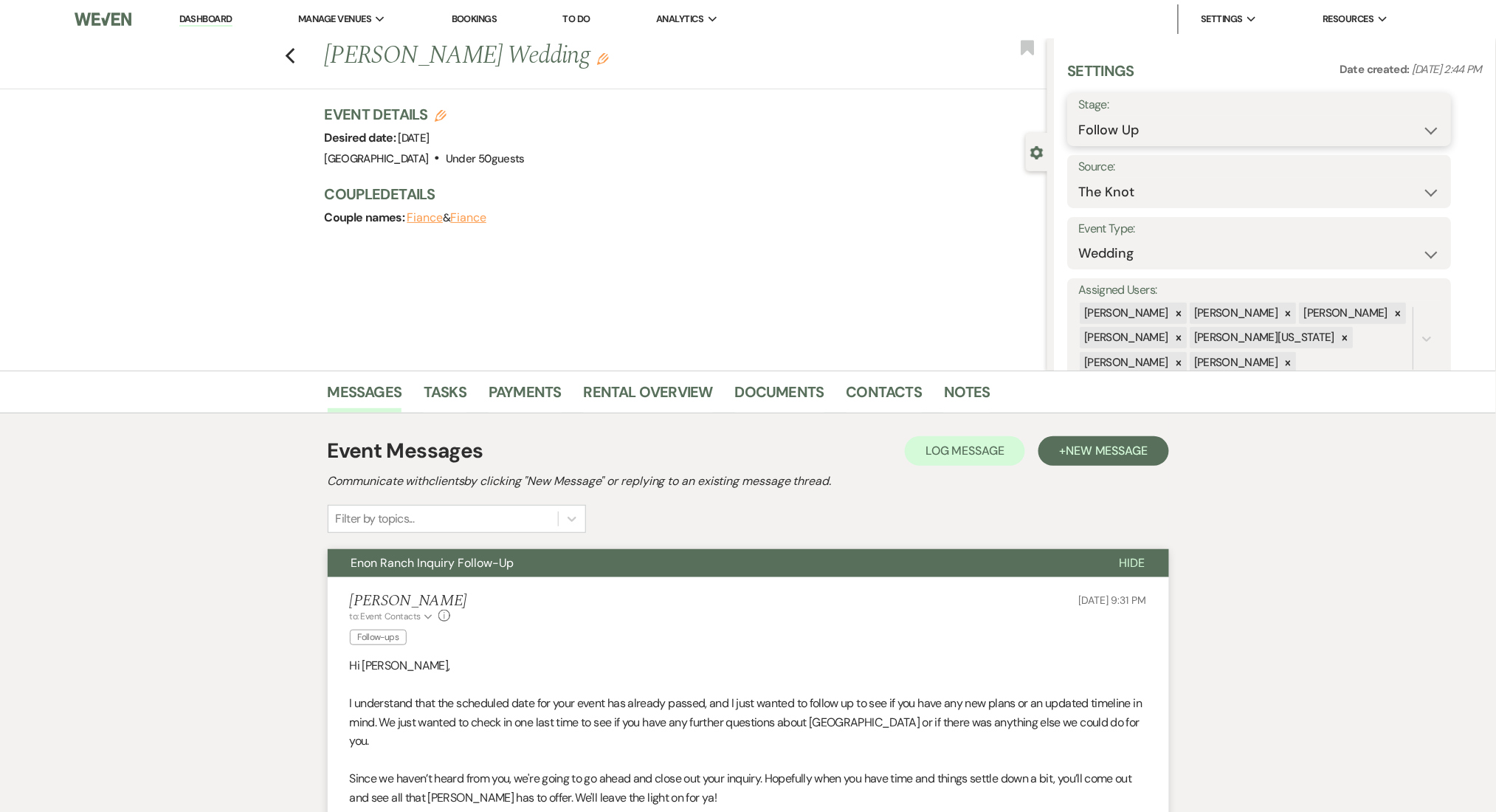
click at [1138, 130] on select "Inquiry Follow Up Tour Requested Tour Confirmed Toured Proposal Sent Booked Lost" at bounding box center [1260, 130] width 362 height 28
select select "8"
click at [1079, 116] on select "Inquiry Follow Up Tour Requested Tour Confirmed Toured Proposal Sent Booked Lost" at bounding box center [1260, 130] width 362 height 28
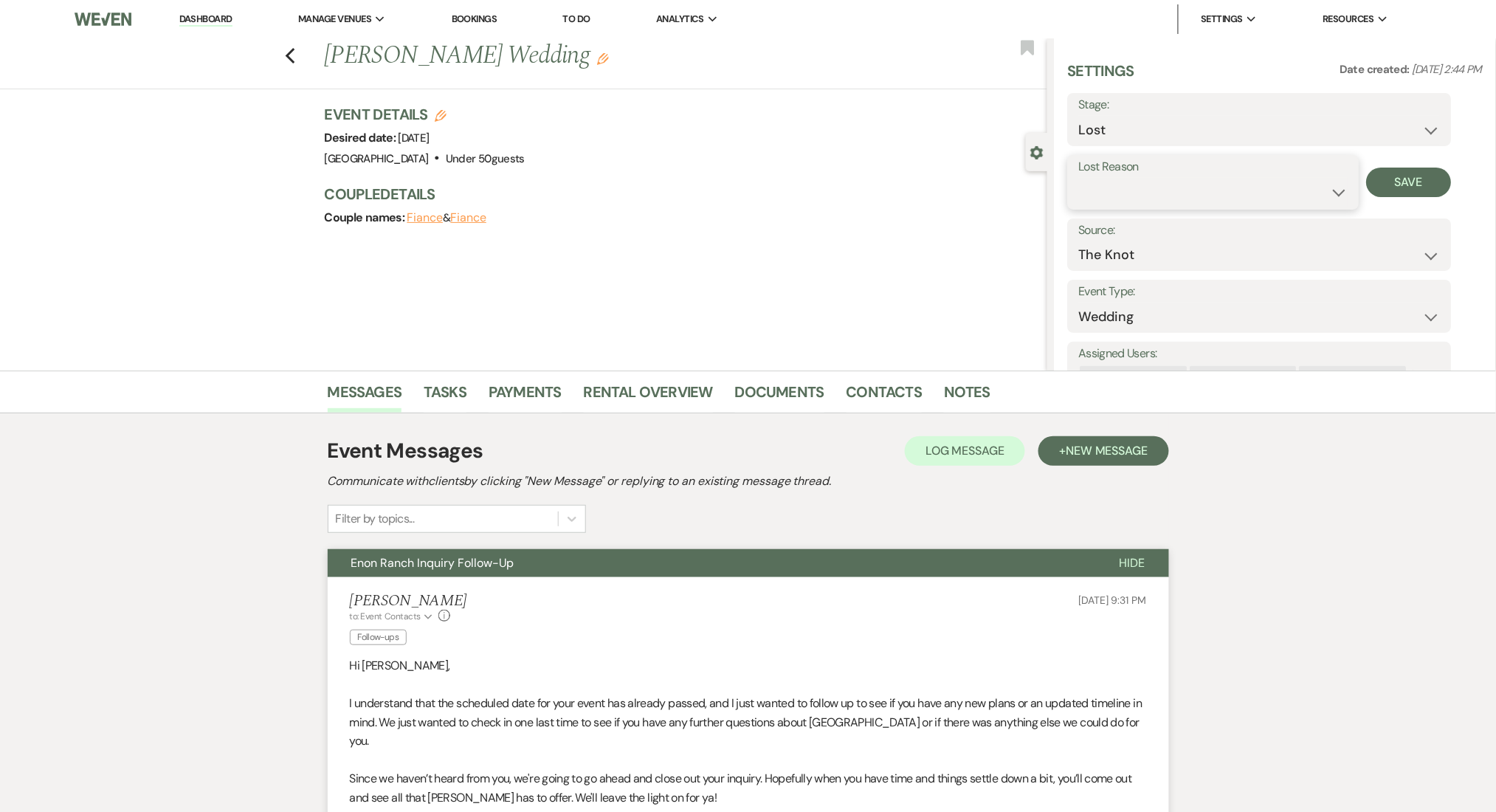
click at [1211, 194] on select "Booked Elsewhere Budget Date Unavailable No Response Not a Good Match Capacity …" at bounding box center [1213, 192] width 269 height 28
select select "1"
click at [1079, 178] on select "Booked Elsewhere Budget Date Unavailable No Response Not a Good Match Capacity …" at bounding box center [1213, 192] width 269 height 28
click at [1326, 180] on input "Other" at bounding box center [1323, 192] width 91 height 28
paste input "date of event had passed"
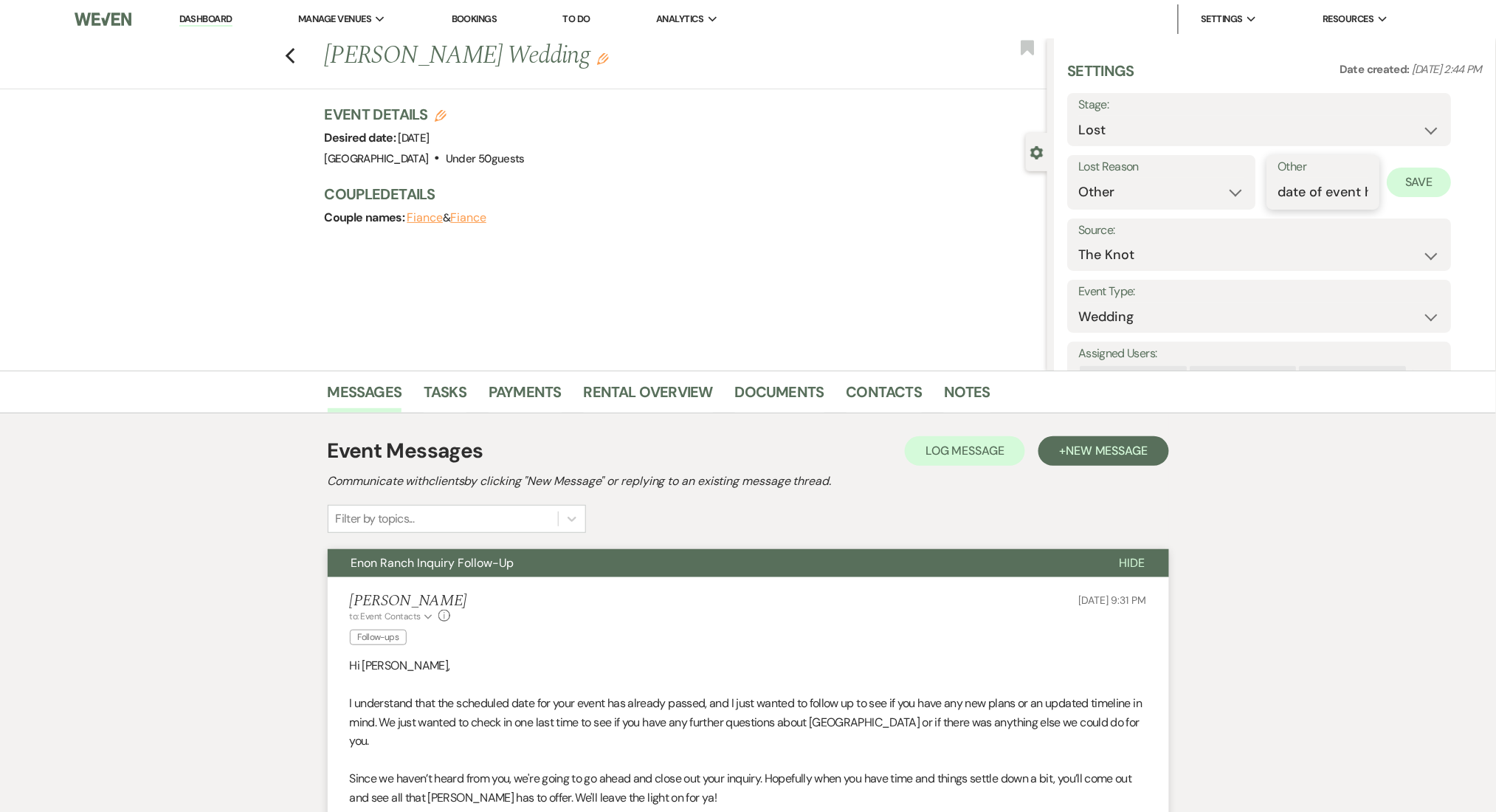
scroll to position [0, 71]
type input "date of event had passed"
click at [1426, 184] on button "Save" at bounding box center [1420, 182] width 65 height 29
click at [207, 23] on link "Dashboard" at bounding box center [205, 19] width 53 height 14
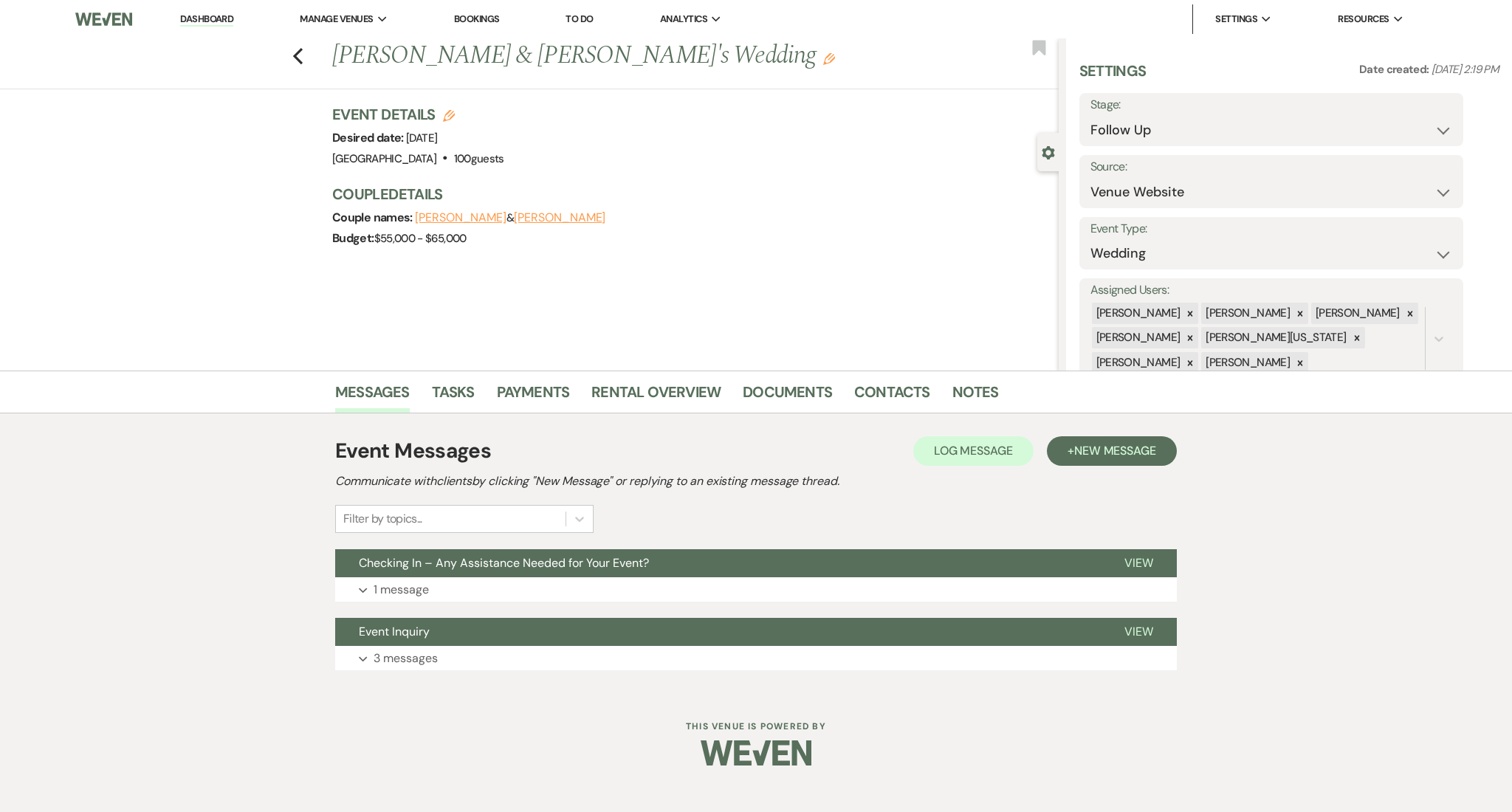
click at [1376, 594] on div "Messages Tasks Payments Rental Overview Documents Contacts Notes Event Messages…" at bounding box center [756, 531] width 1512 height 322
click at [508, 650] on button "Expand 3 messages" at bounding box center [756, 659] width 841 height 25
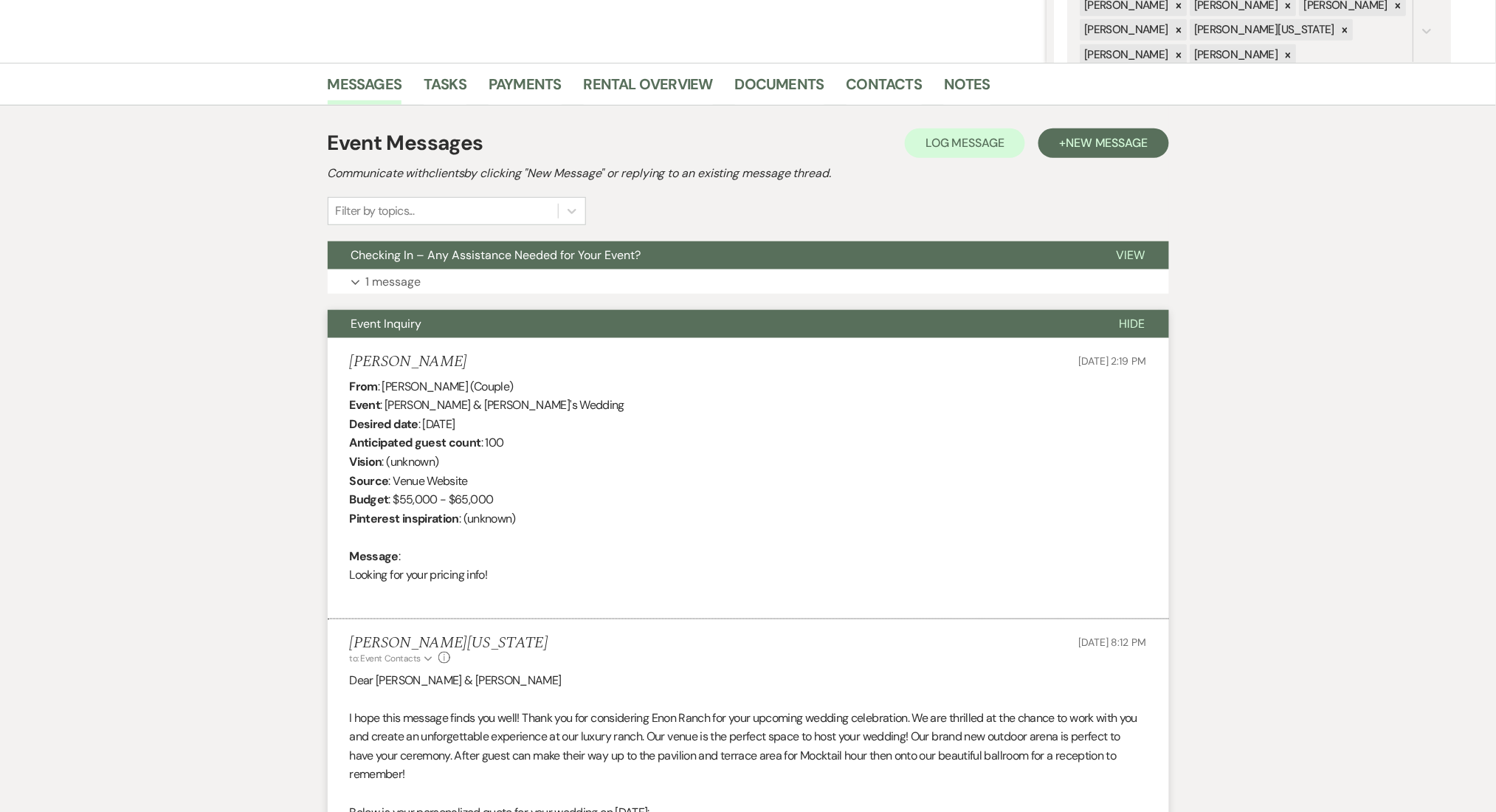
scroll to position [393, 0]
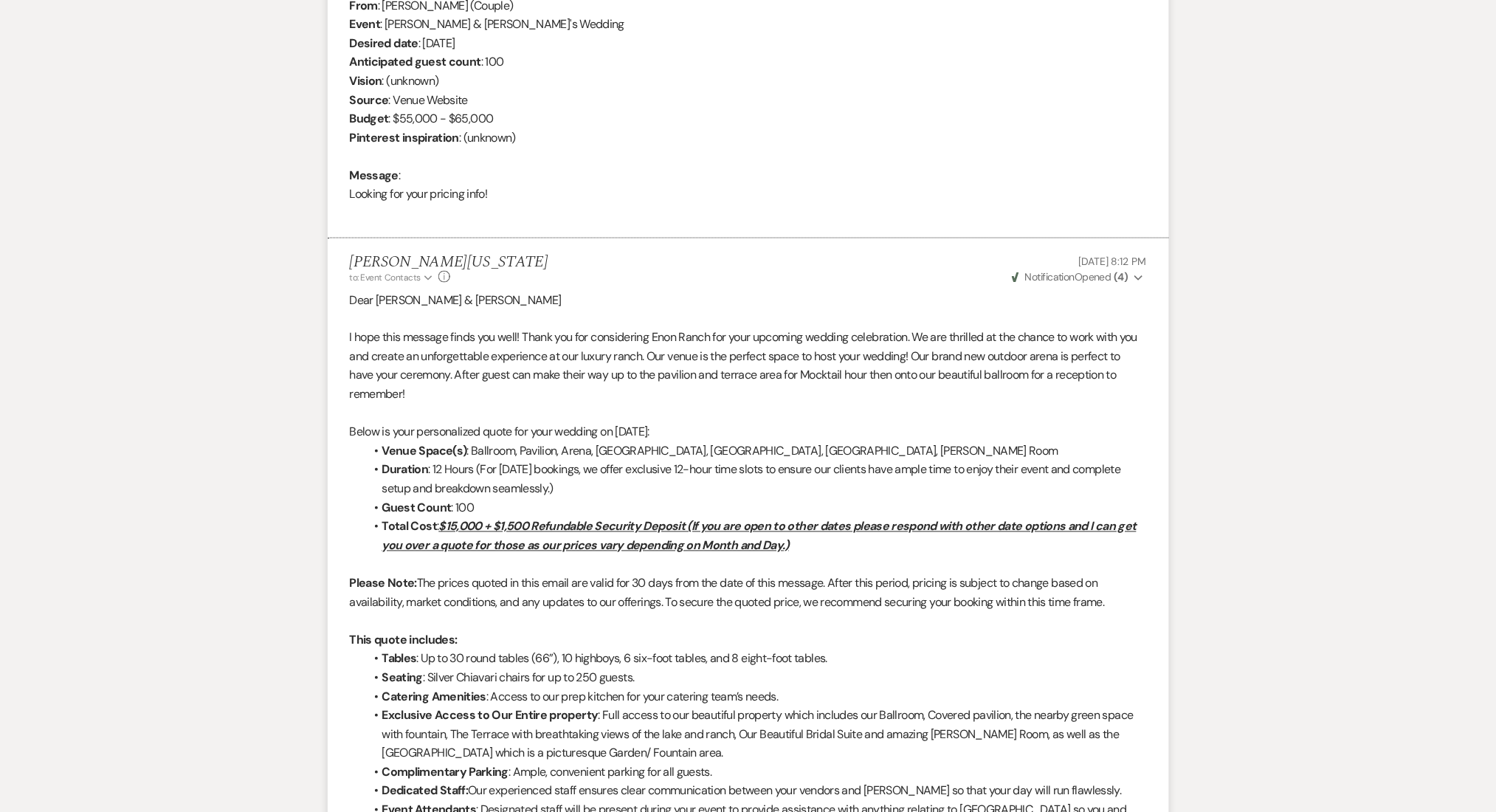
scroll to position [196, 0]
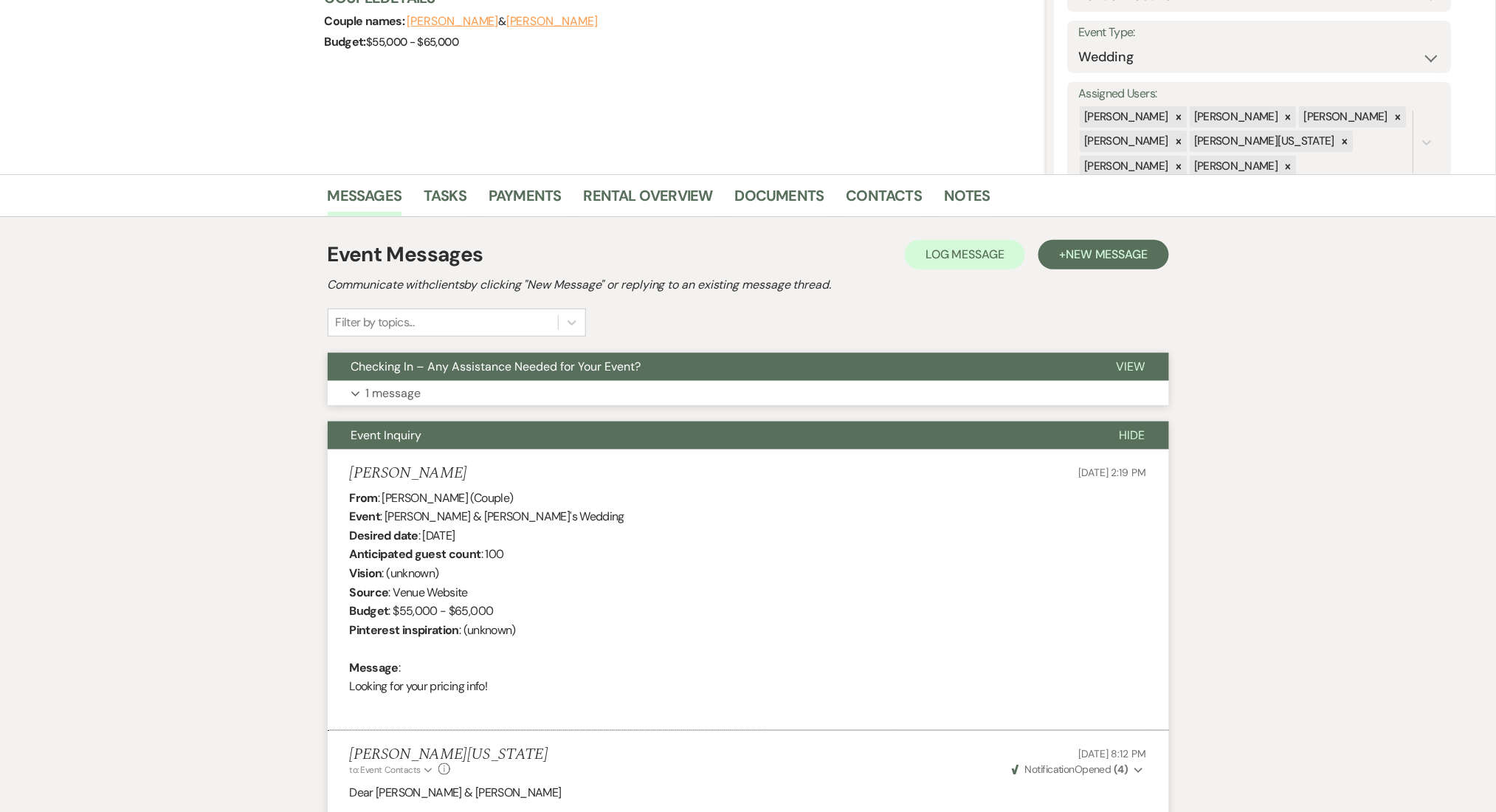
click at [630, 395] on button "Expand 1 message" at bounding box center [748, 393] width 841 height 25
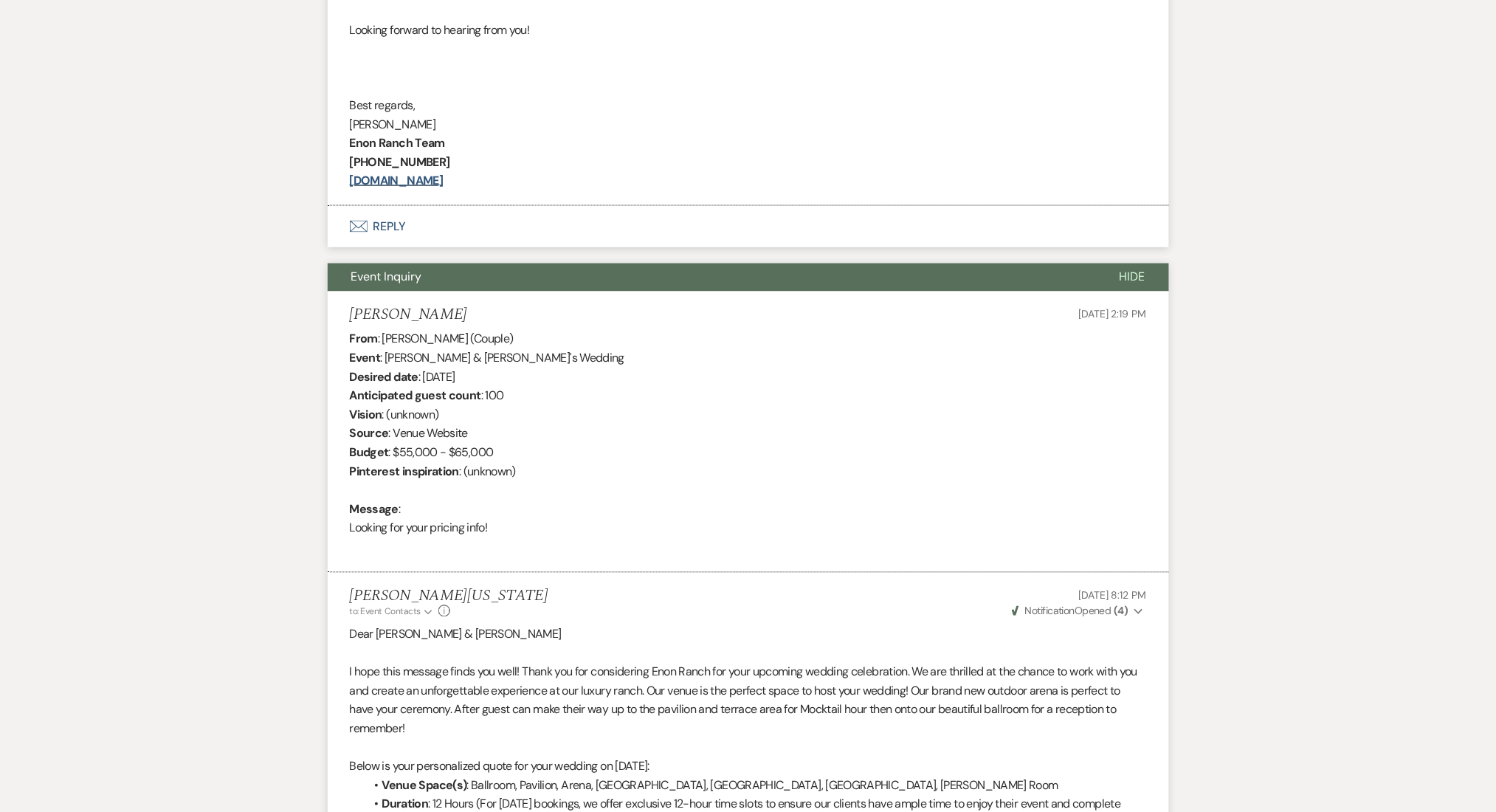
scroll to position [886, 0]
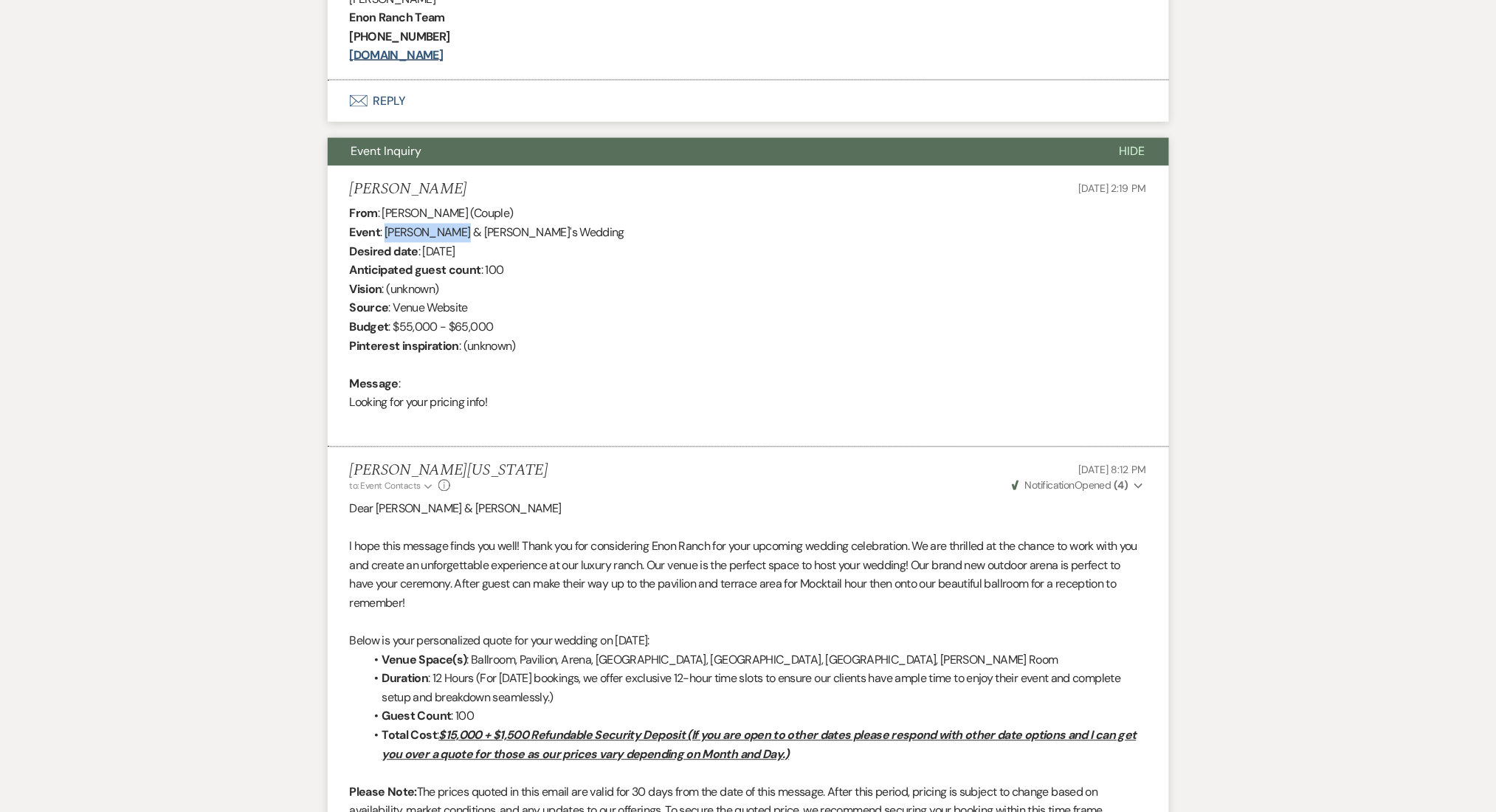
drag, startPoint x: 448, startPoint y: 235, endPoint x: 386, endPoint y: 231, distance: 62.1
click at [386, 231] on div "From : [PERSON_NAME] (Couple) Event : [PERSON_NAME] & [PERSON_NAME]'s Wedding D…" at bounding box center [748, 318] width 797 height 226
copy div "[PERSON_NAME] & [PERSON_NAME]"
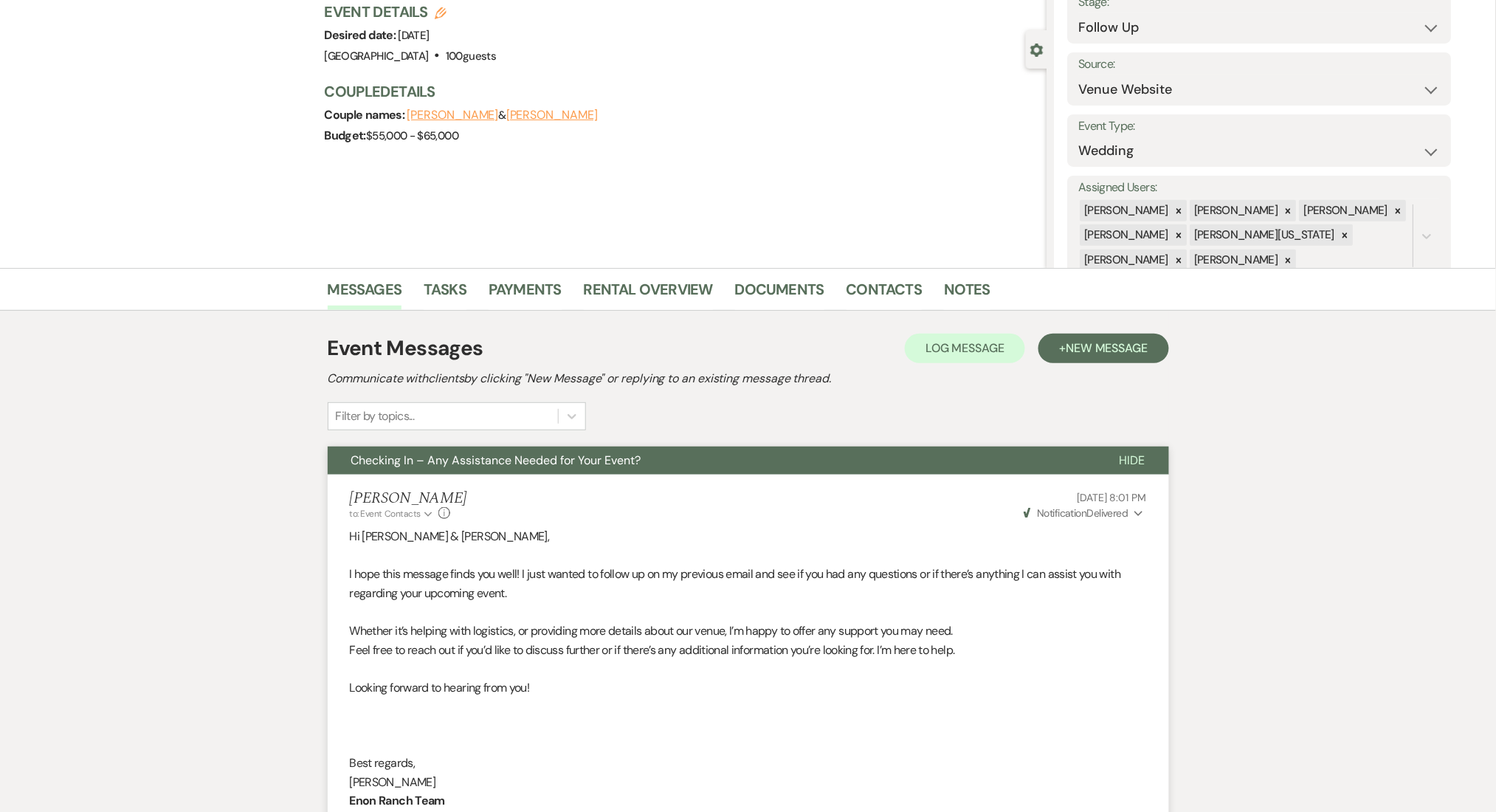
scroll to position [0, 0]
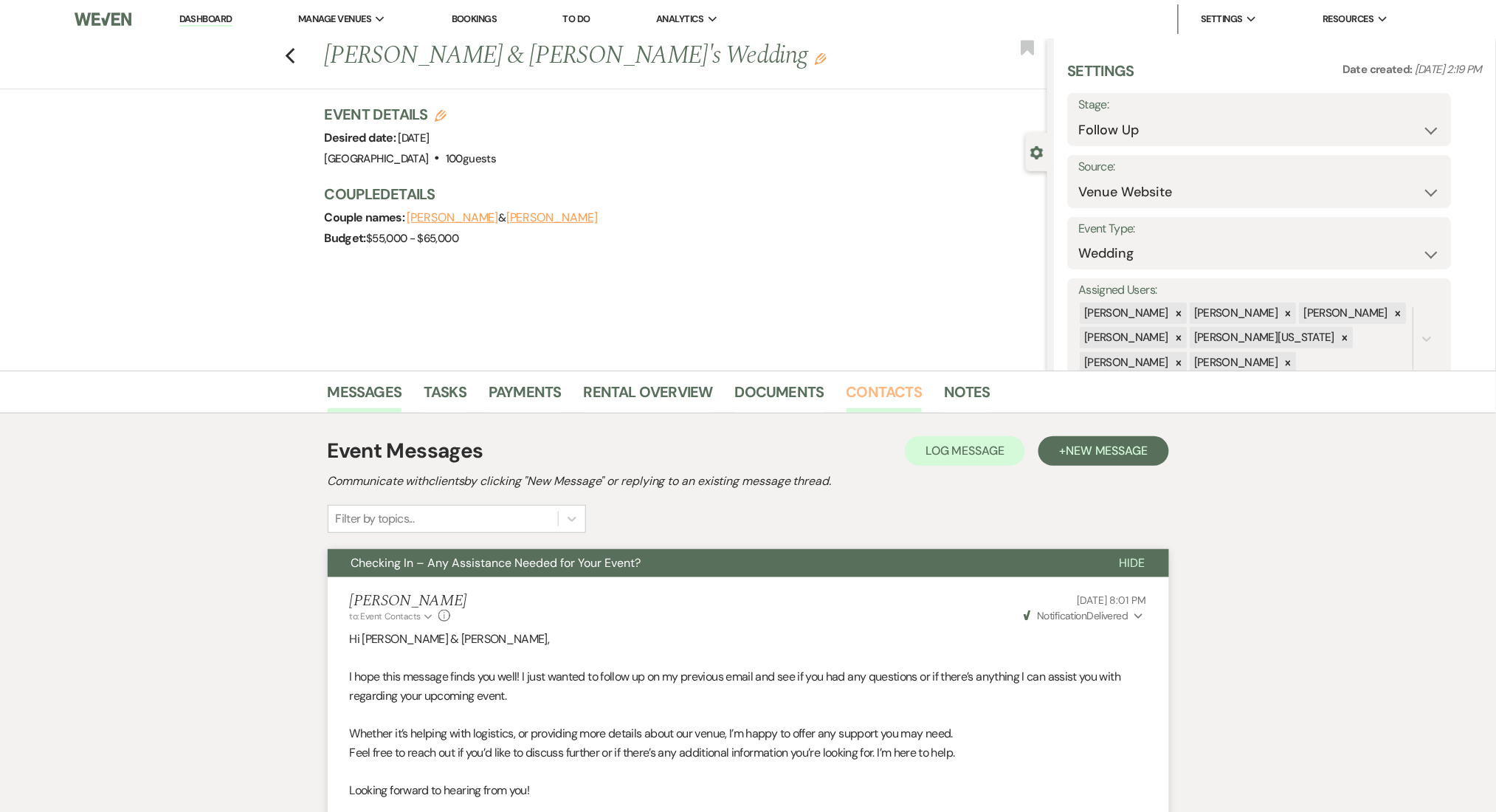
click at [874, 387] on link "Contacts" at bounding box center [884, 396] width 76 height 33
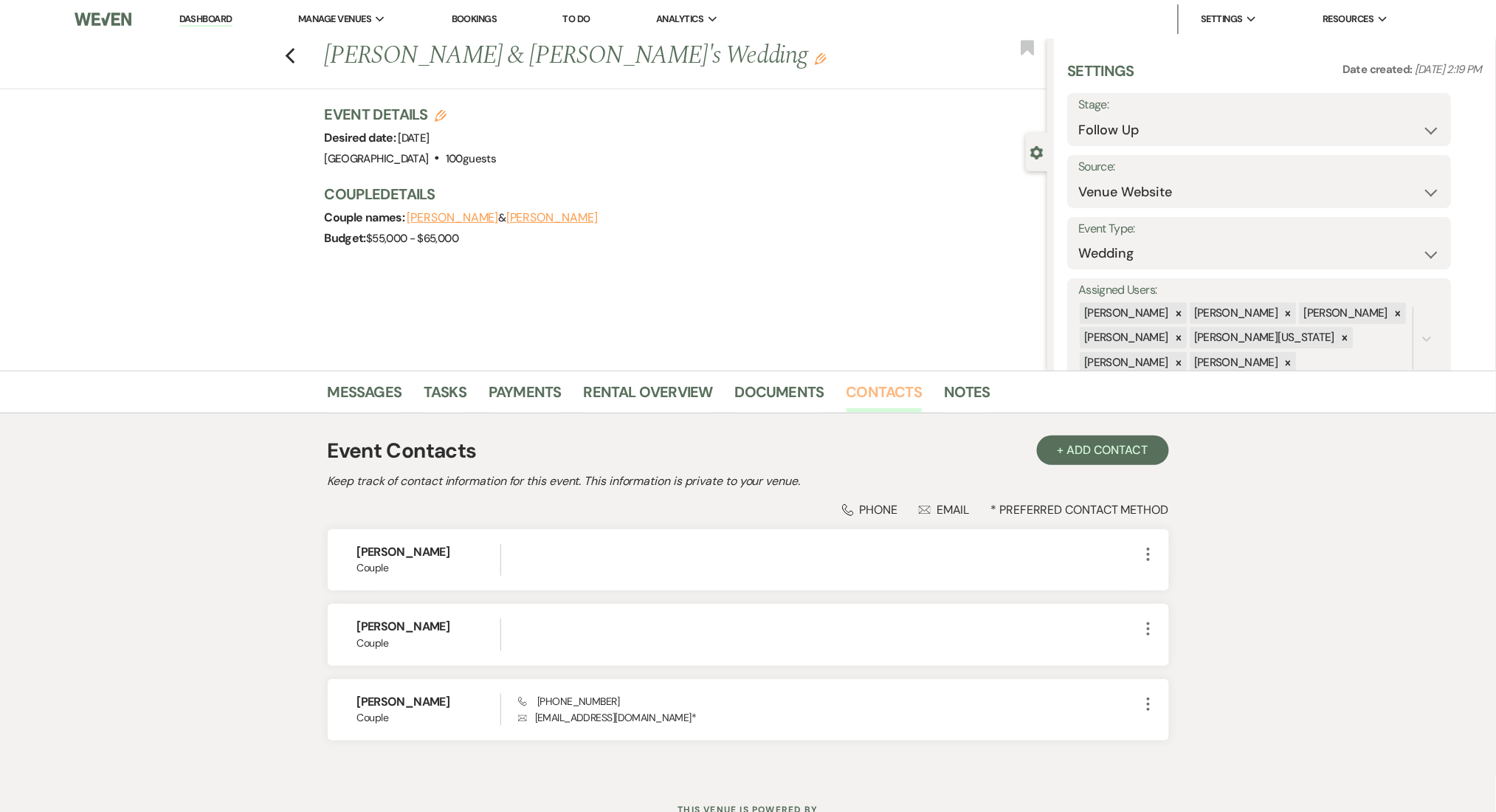
scroll to position [58, 0]
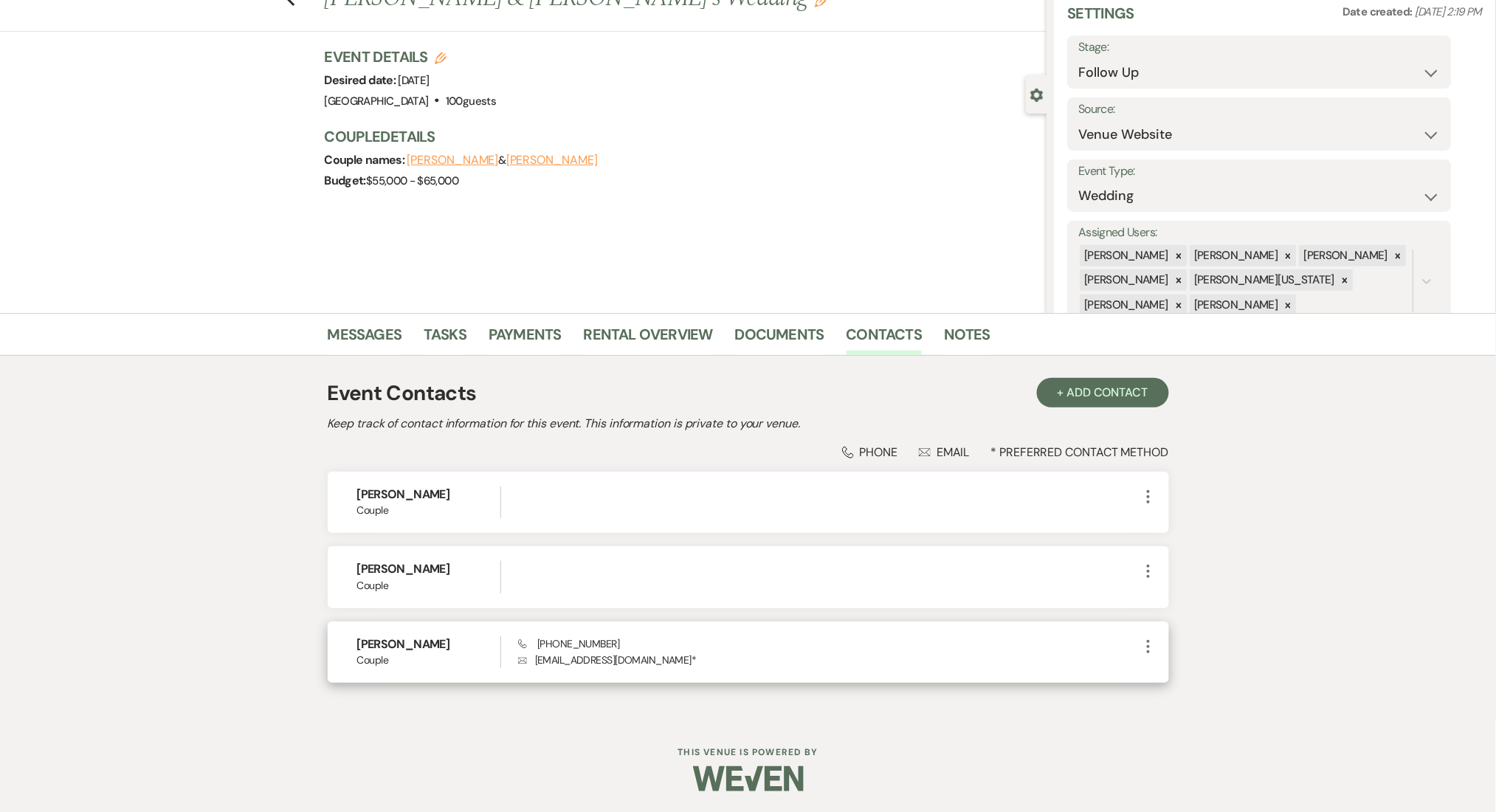
copy p "[EMAIL_ADDRESS][DOMAIN_NAME]"
drag, startPoint x: 728, startPoint y: 662, endPoint x: 526, endPoint y: 668, distance: 202.1
click at [525, 669] on div "[PERSON_NAME] Couple Phone [PHONE_NUMBER] Envelope [EMAIL_ADDRESS][DOMAIN_NAME]…" at bounding box center [748, 652] width 841 height 61
drag, startPoint x: 618, startPoint y: 638, endPoint x: 539, endPoint y: 641, distance: 79.1
click at [539, 641] on div "Phone [PHONE_NUMBER] Envelope [EMAIL_ADDRESS][DOMAIN_NAME] *" at bounding box center [828, 652] width 621 height 32
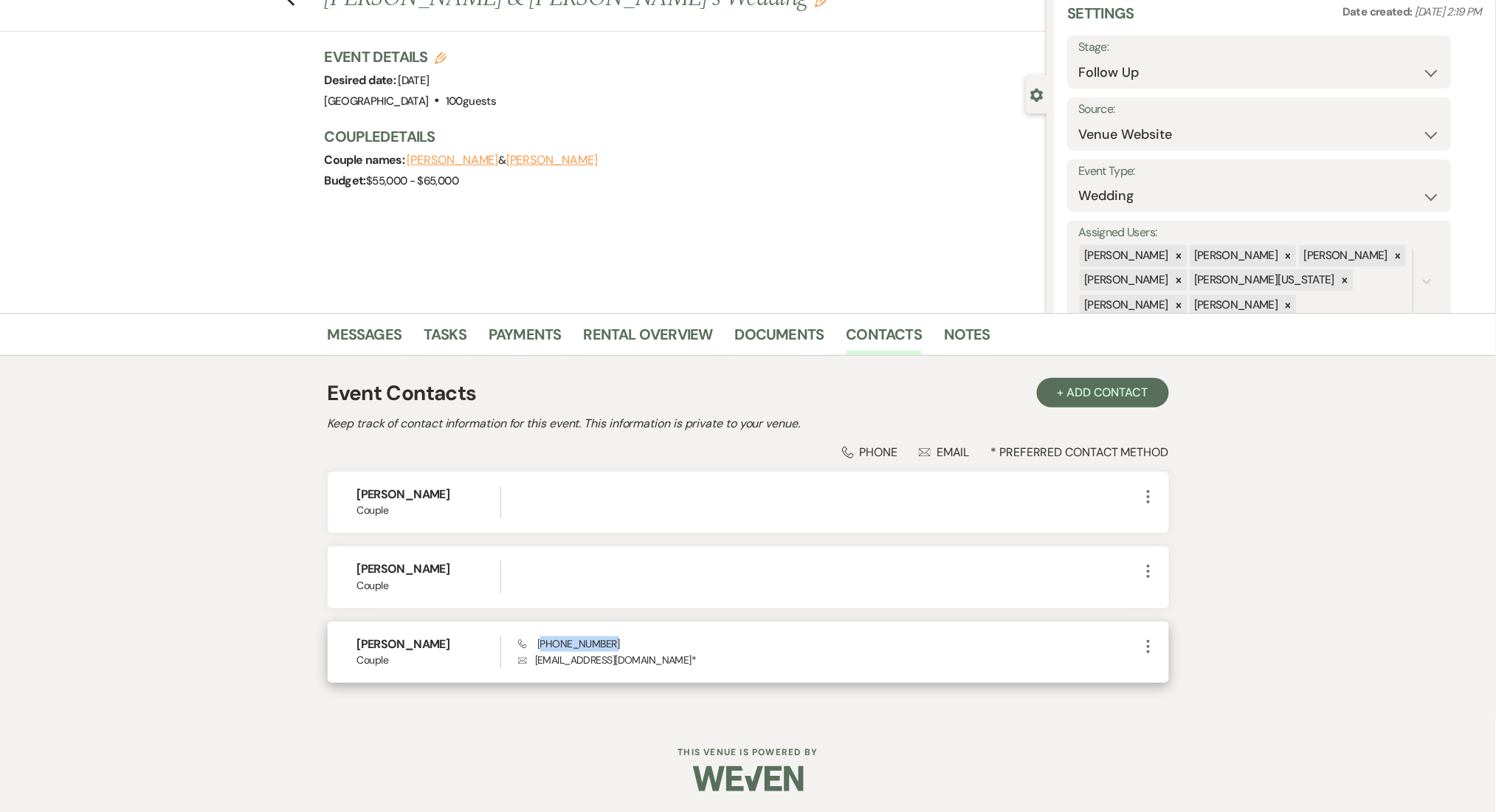
copy span "330) 987-6567"
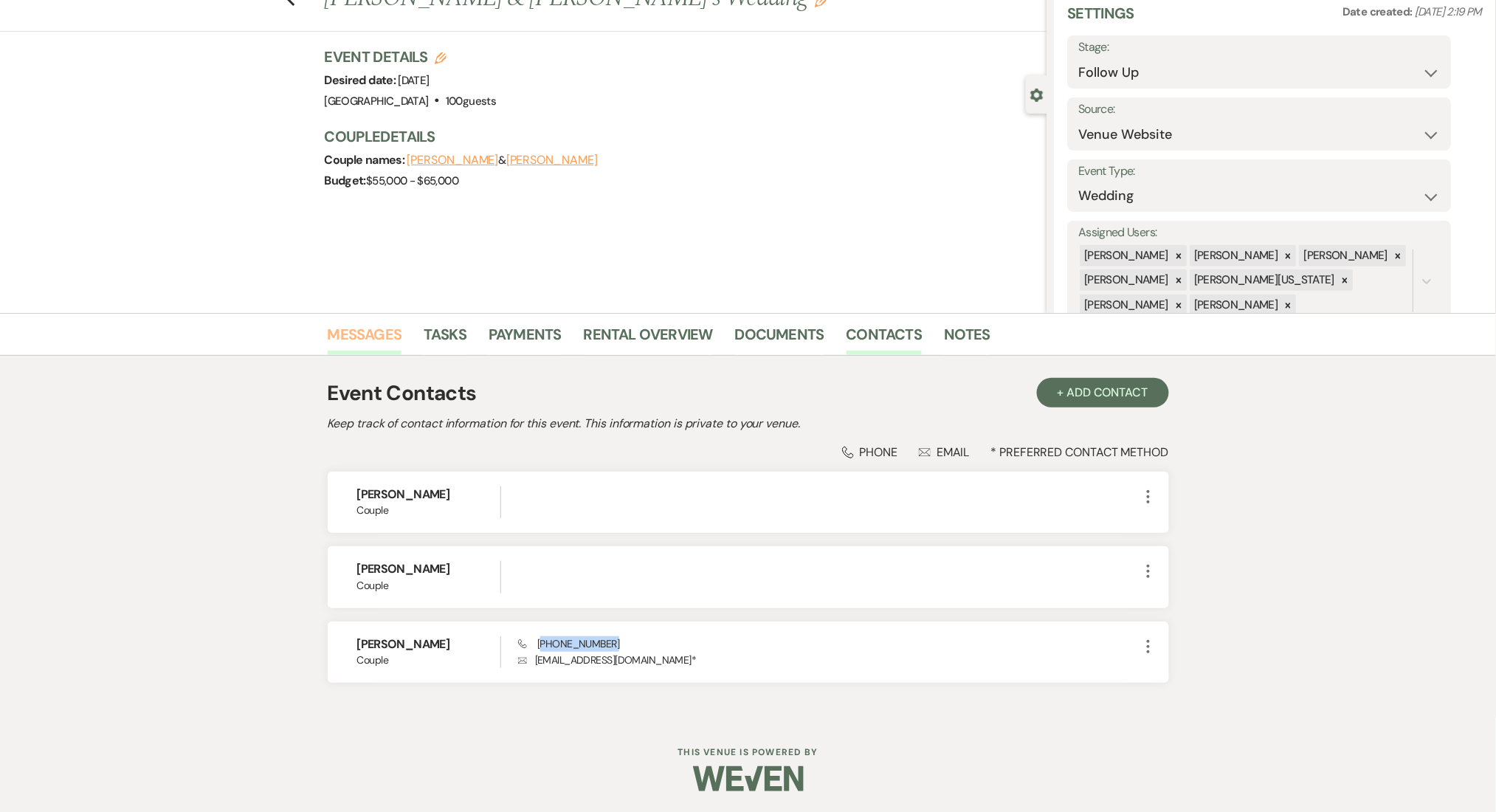
click at [373, 328] on link "Messages" at bounding box center [365, 339] width 75 height 33
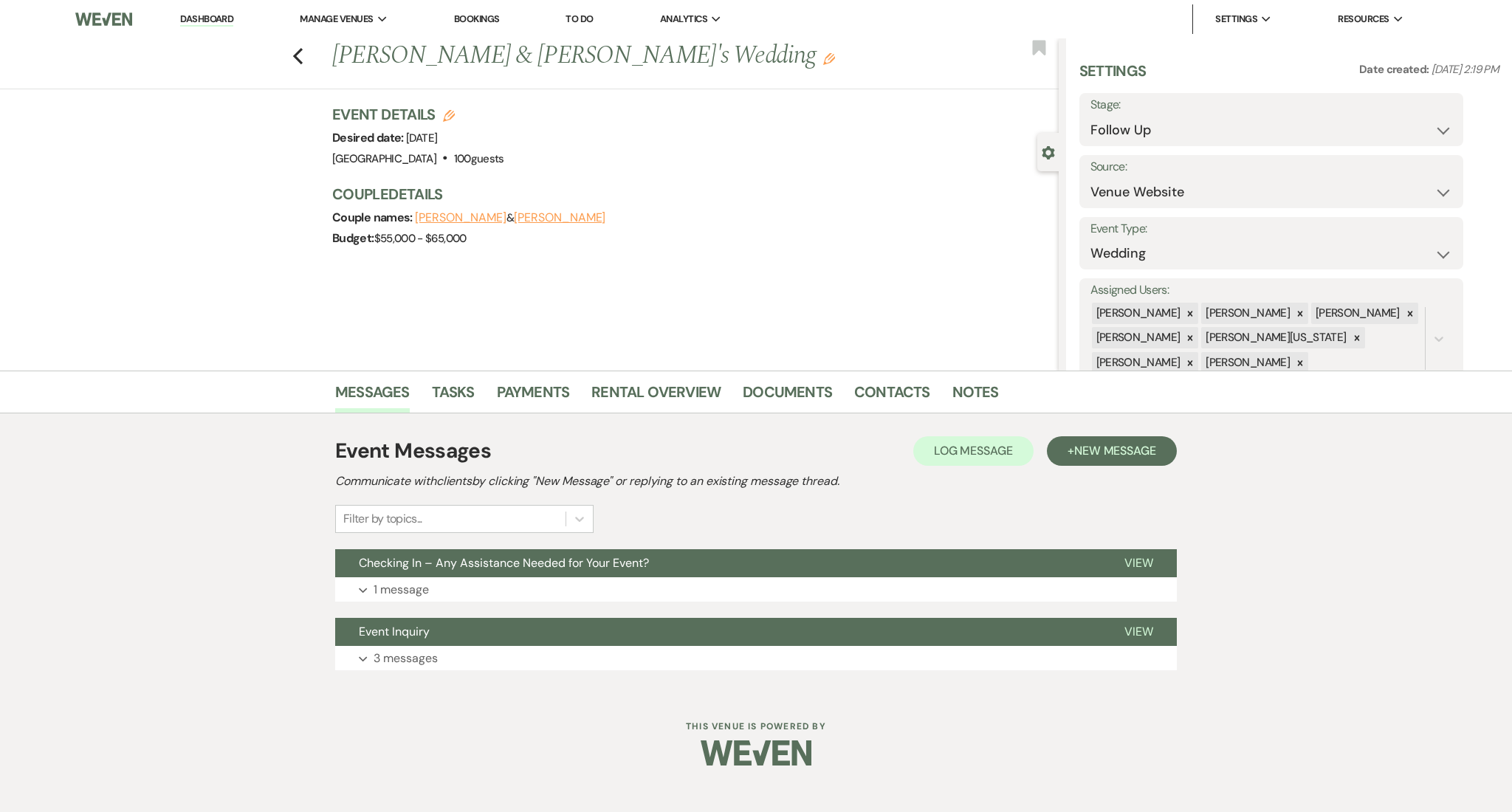
click at [461, 671] on div "Event Messages Log Log Message + New Message Communicate with clients by clicki…" at bounding box center [756, 553] width 841 height 250
click at [468, 665] on button "Expand 3 messages" at bounding box center [756, 659] width 841 height 25
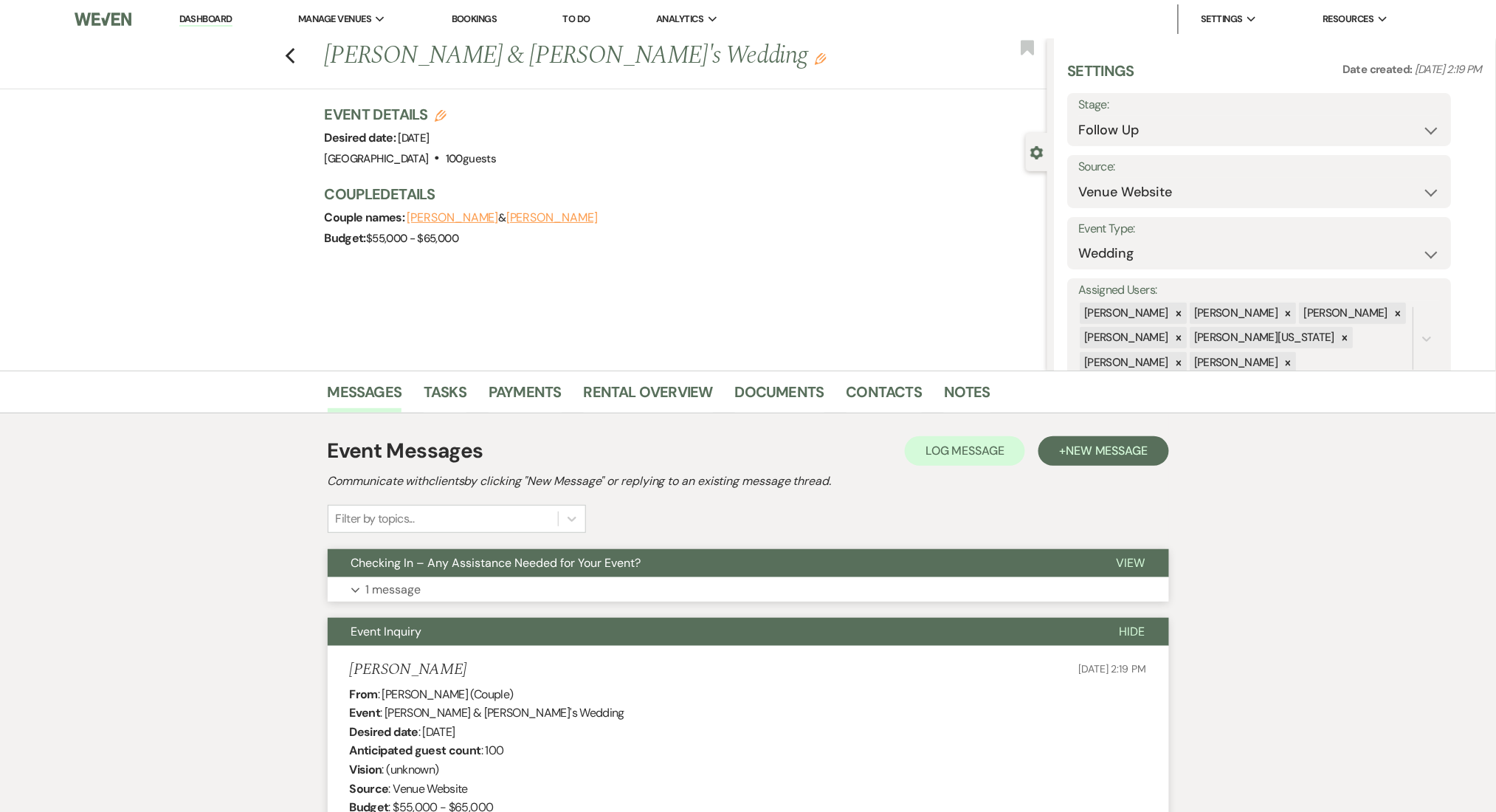
click at [423, 595] on button "Expand 1 message" at bounding box center [748, 590] width 841 height 25
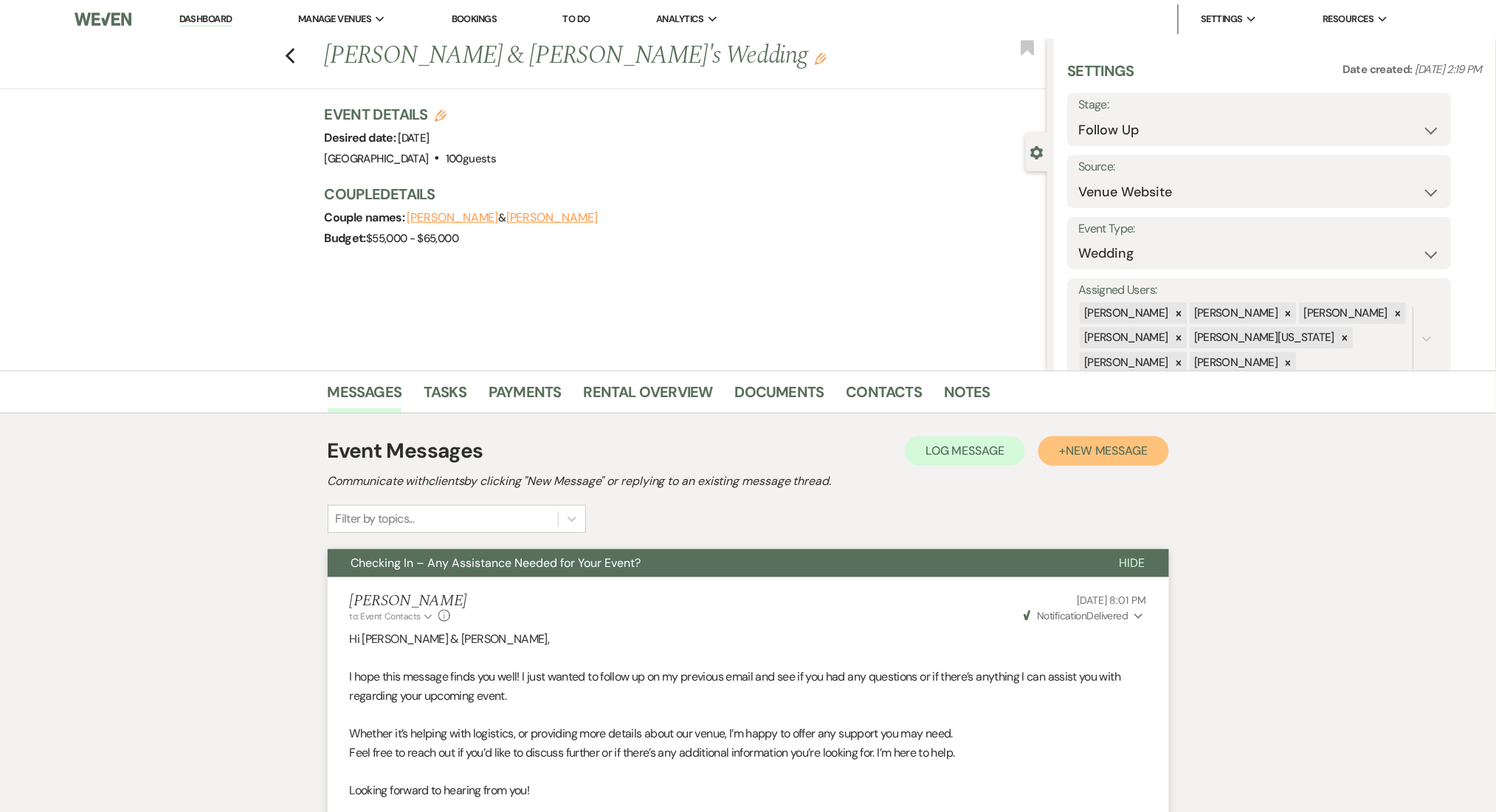
click at [1128, 463] on button "+ New Message" at bounding box center [1103, 450] width 130 height 29
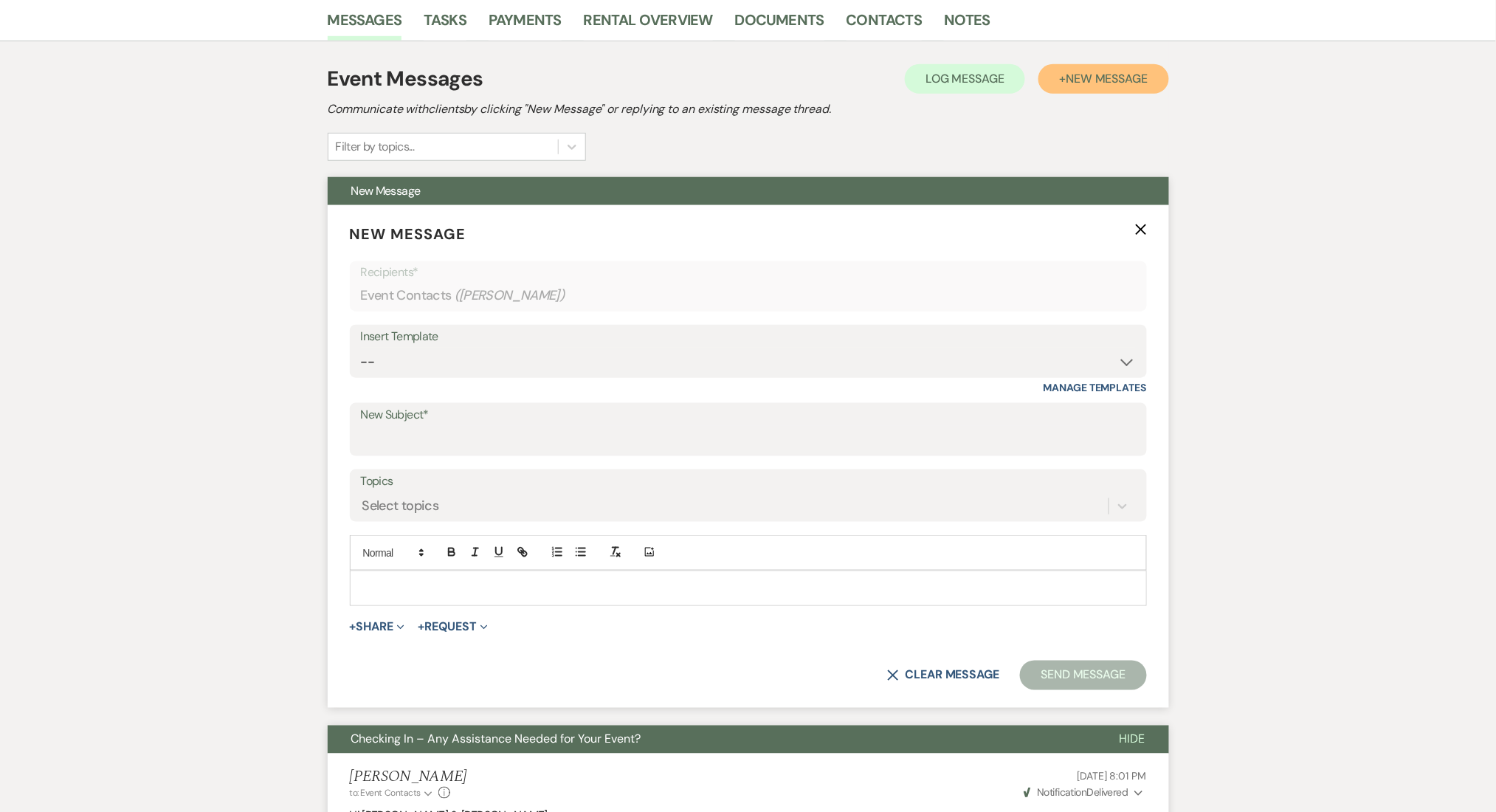
scroll to position [492, 0]
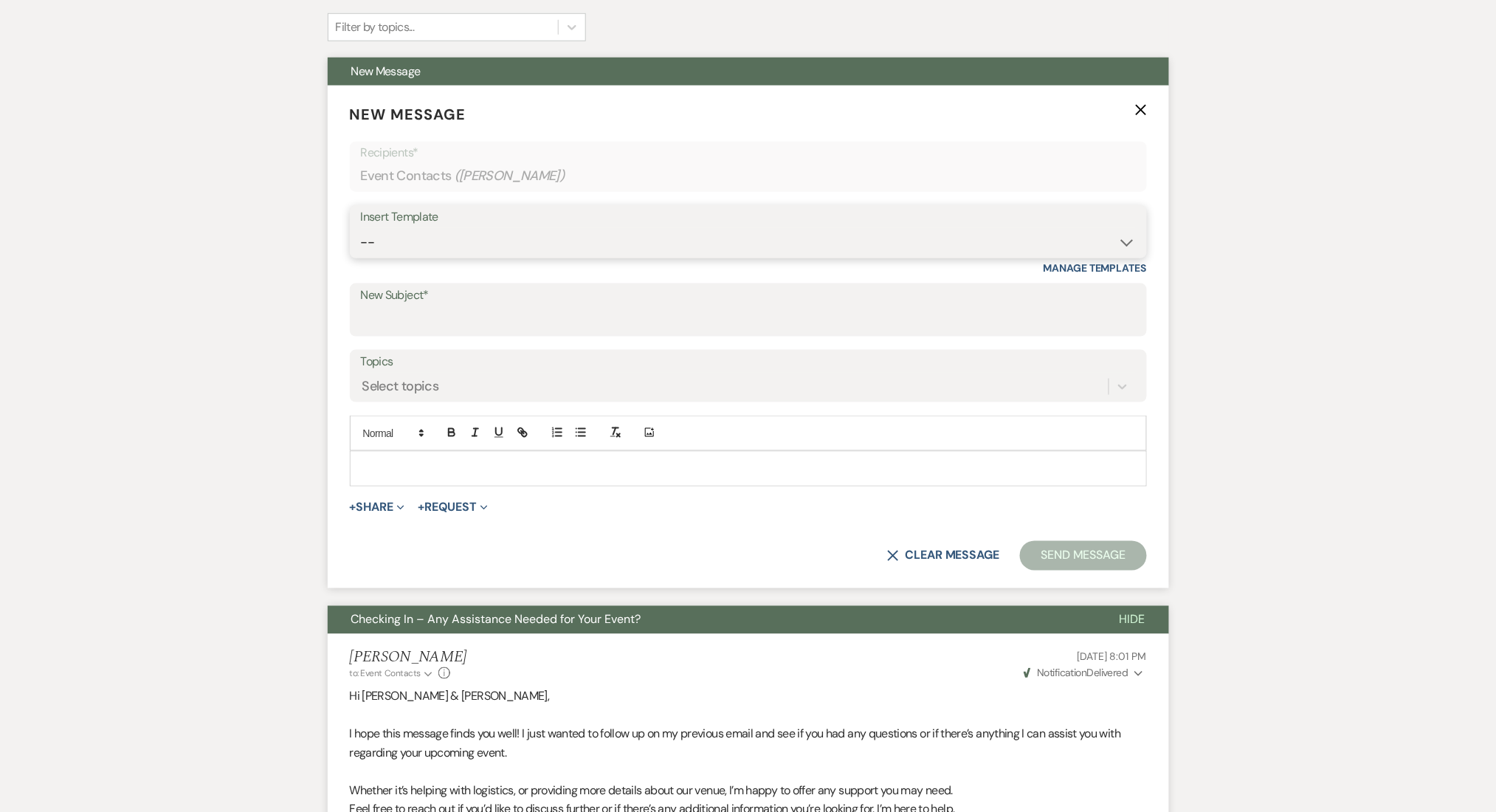
click at [443, 249] on select "-- Inquiry Follow Up Email #2 Contract Sending Template Payment Template Rental…" at bounding box center [748, 242] width 775 height 28
select select "4603"
click at [361, 228] on select "-- Inquiry Follow Up Email #2 Contract Sending Template Payment Template Rental…" at bounding box center [748, 242] width 775 height 28
drag, startPoint x: 286, startPoint y: 553, endPoint x: 285, endPoint y: 541, distance: 12.0
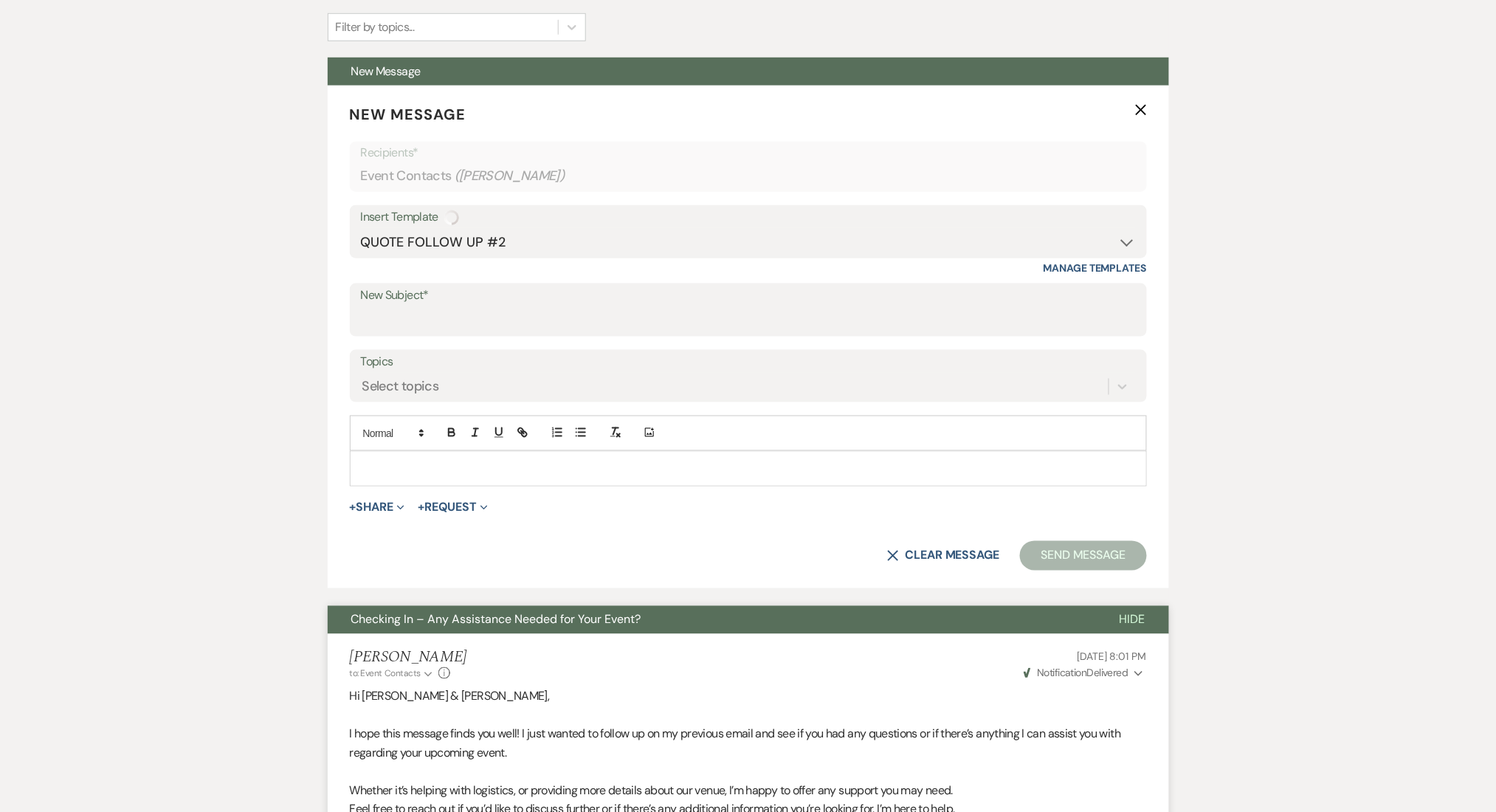
type input "Checking In – Any Assistance Needed for Your Event?"
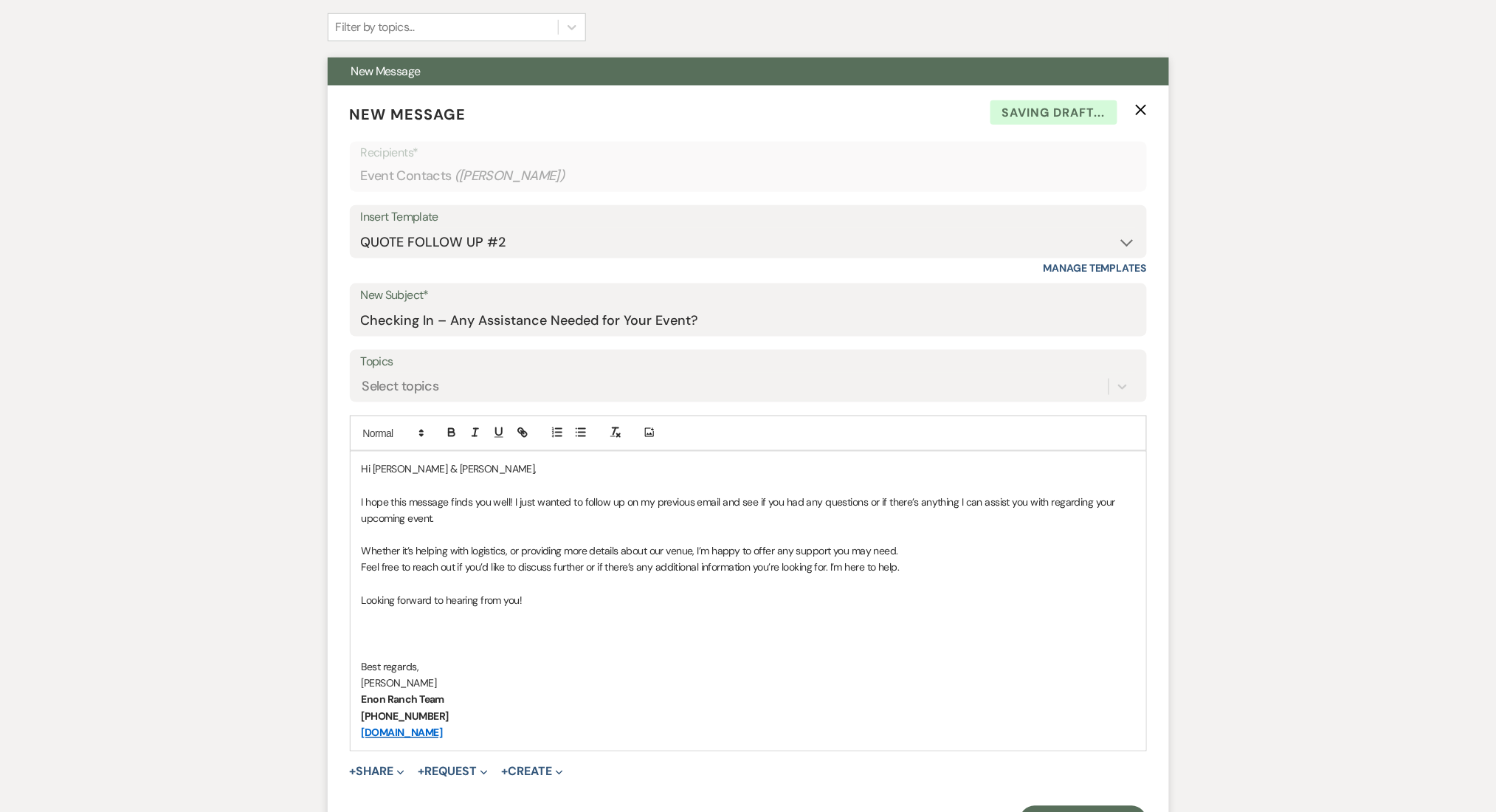
click at [396, 370] on label "Topics" at bounding box center [748, 362] width 775 height 22
click at [364, 376] on input "Topics" at bounding box center [363, 386] width 2 height 20
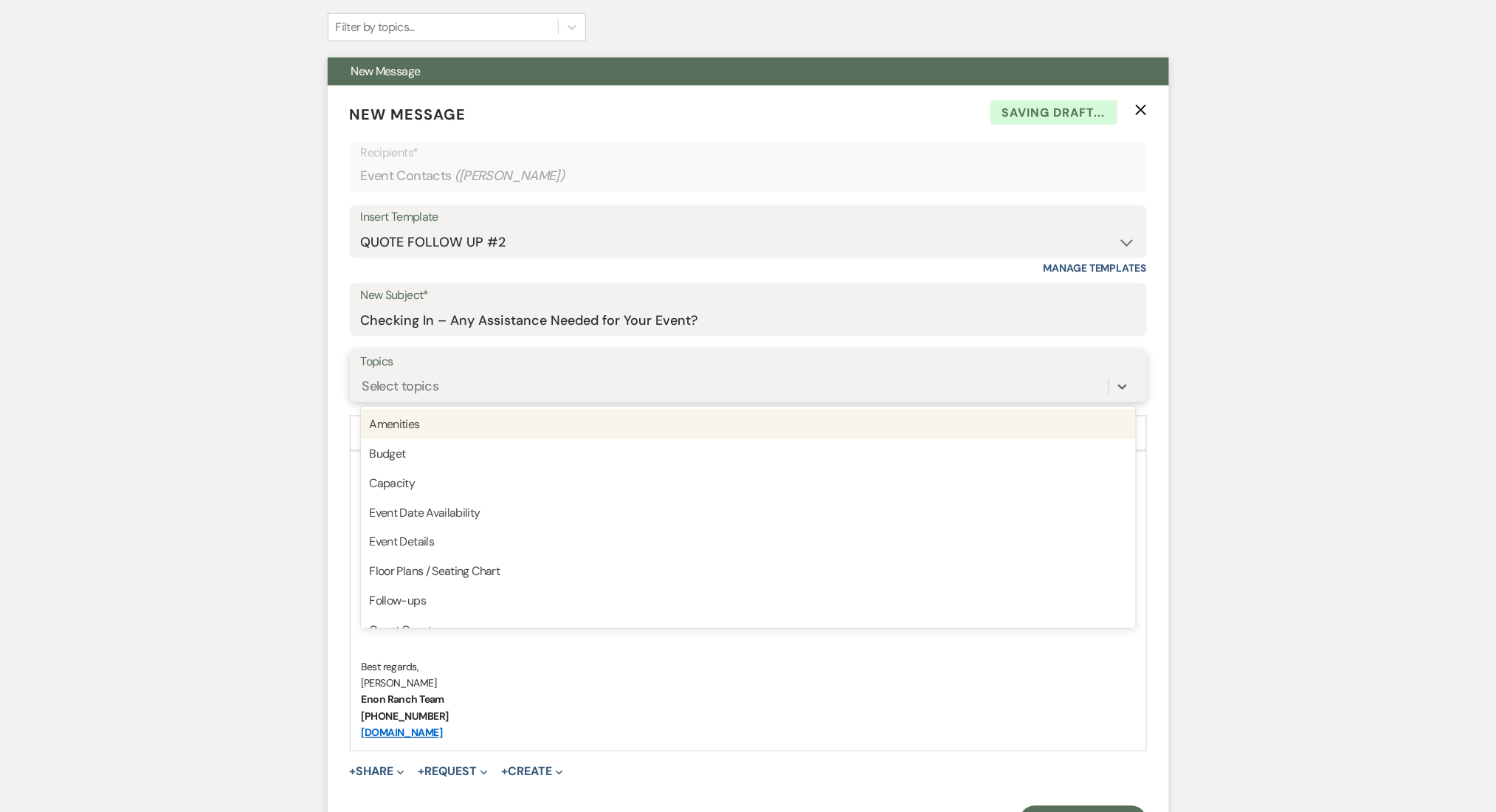
click at [422, 388] on div "Select topics" at bounding box center [401, 386] width 77 height 20
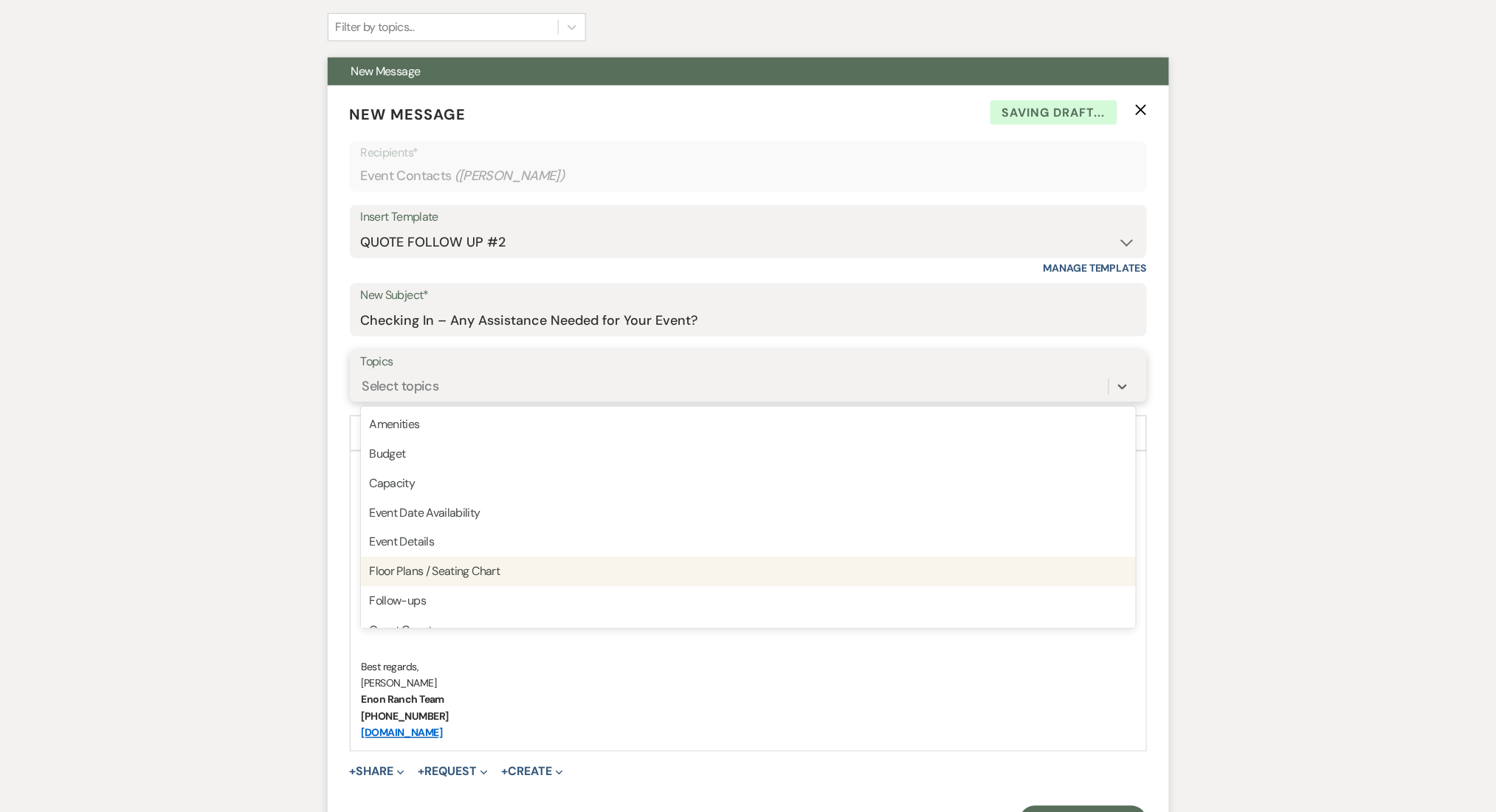
click at [425, 596] on div "Follow-ups" at bounding box center [748, 601] width 775 height 29
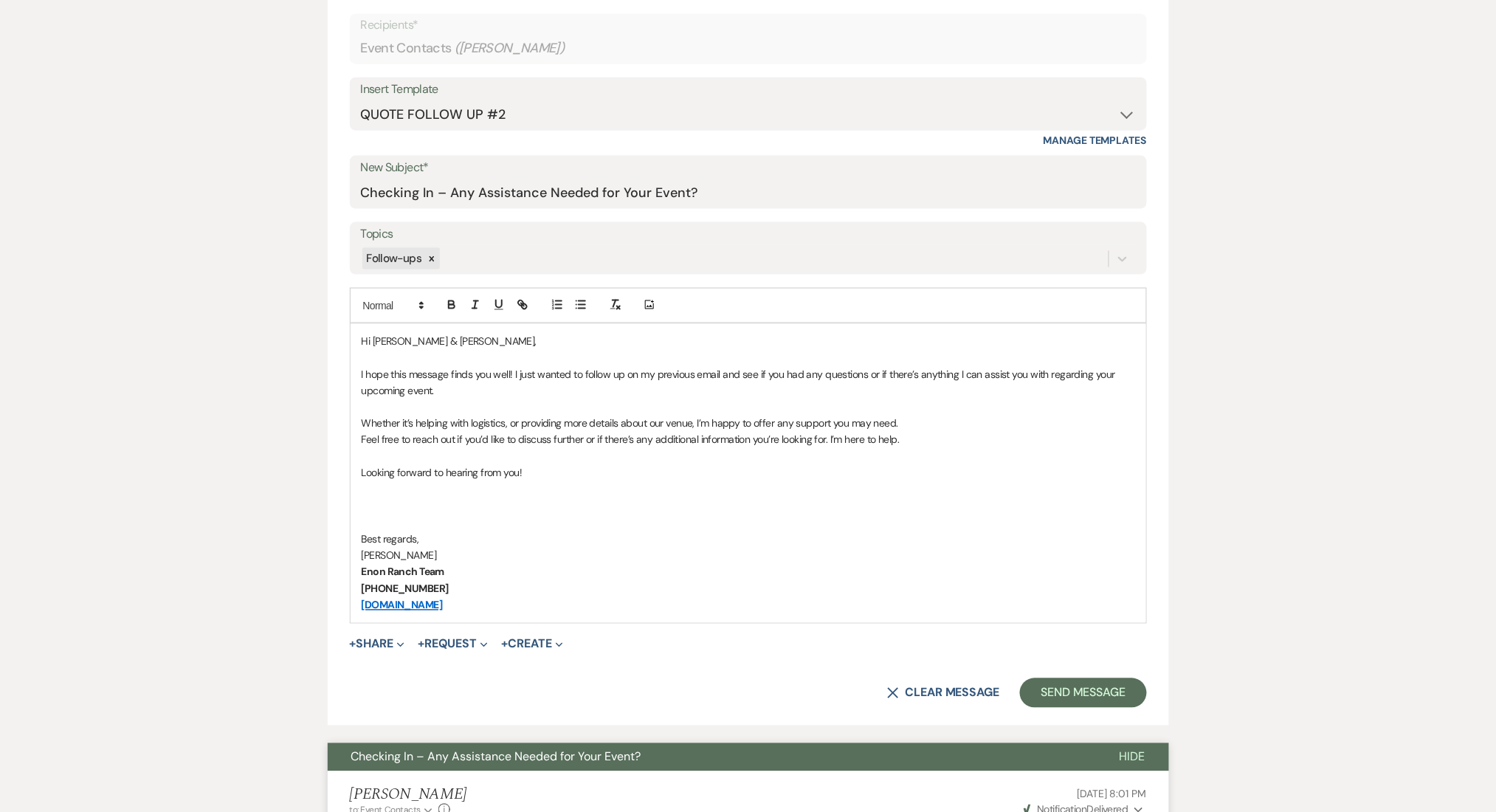
scroll to position [787, 0]
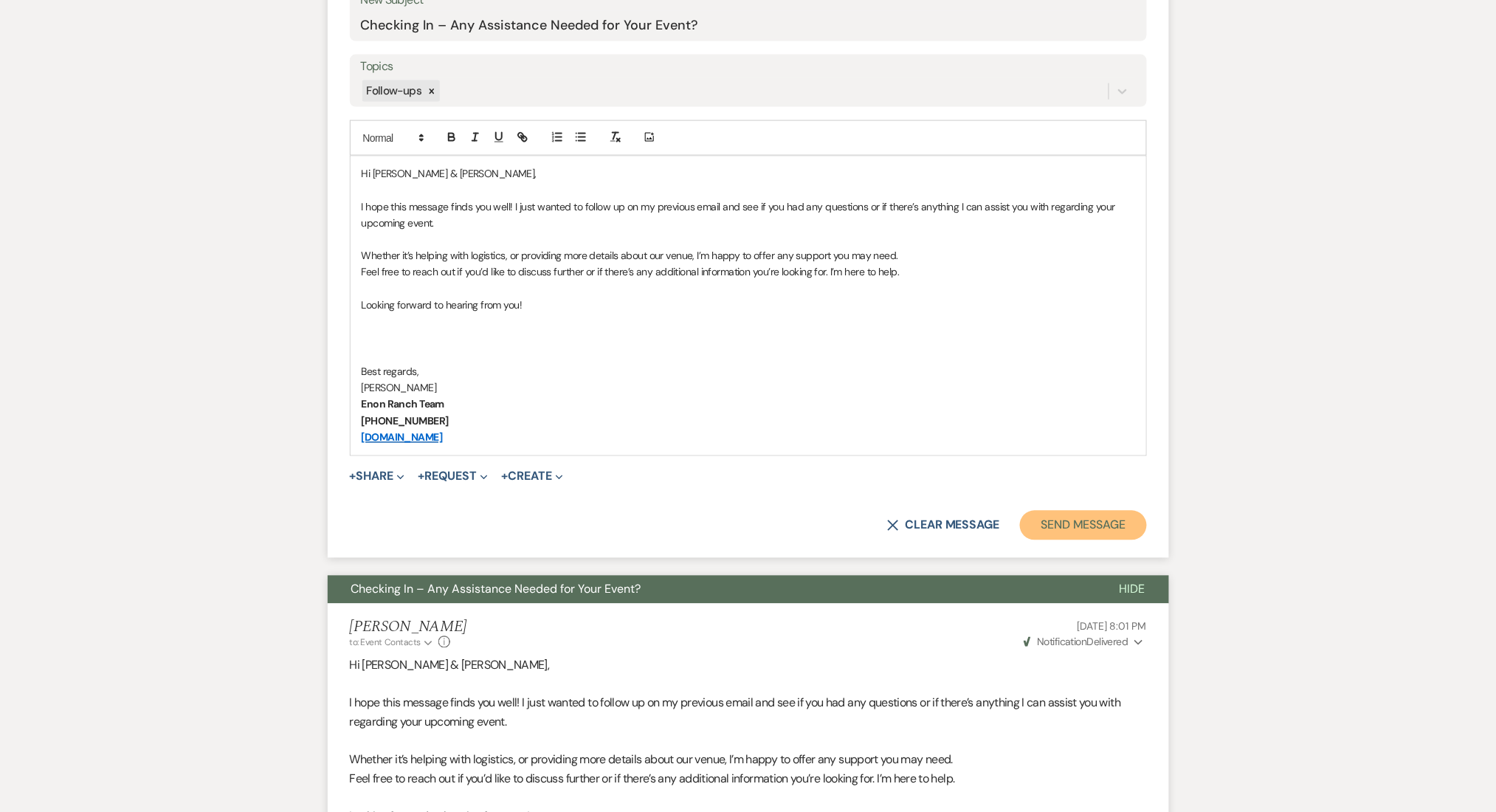
click at [1102, 523] on button "Send Message" at bounding box center [1083, 525] width 127 height 29
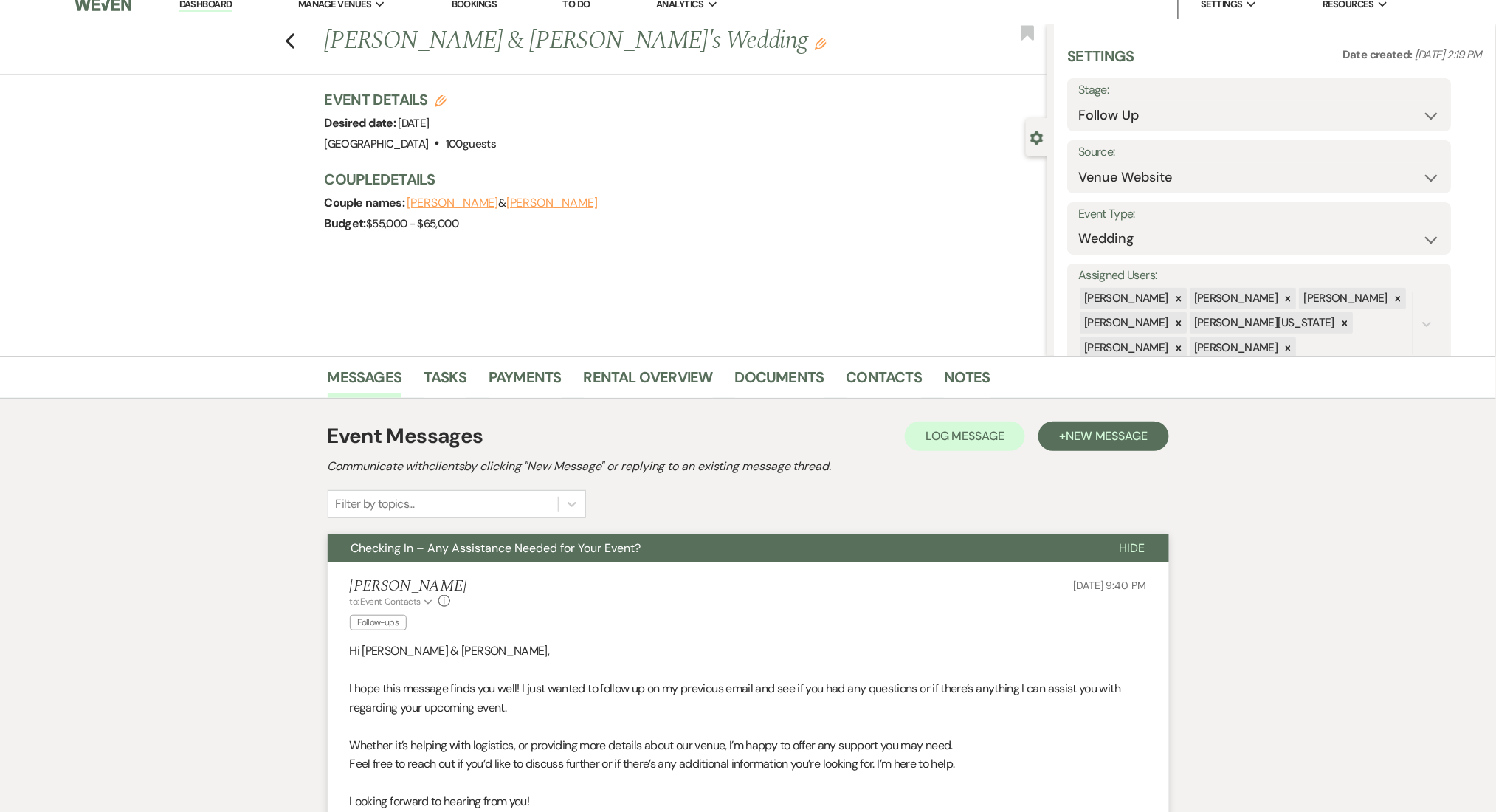
scroll to position [0, 0]
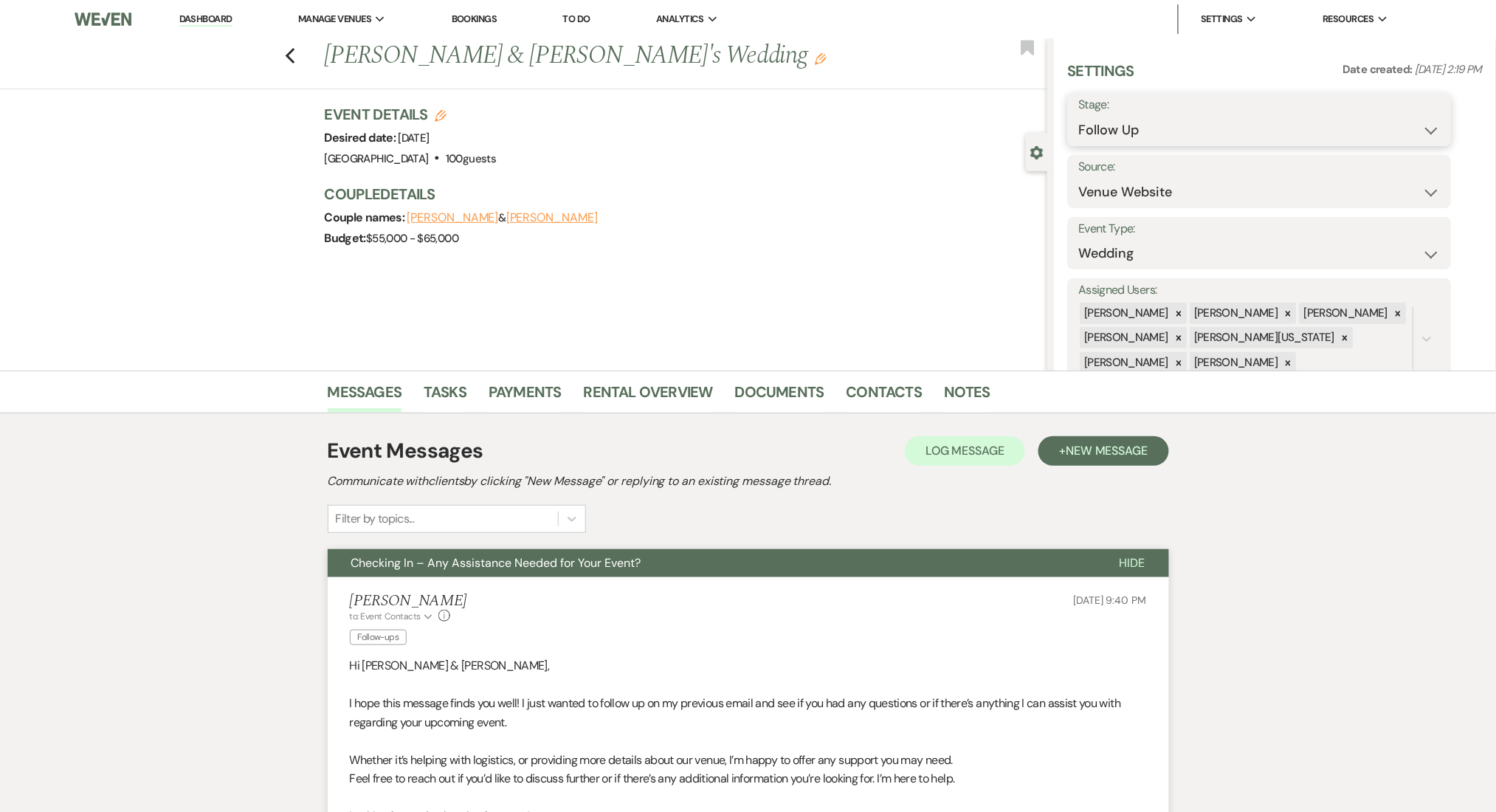
click at [1114, 125] on select "Inquiry Follow Up Tour Requested Tour Confirmed Toured Proposal Sent Booked Lost" at bounding box center [1260, 130] width 362 height 28
select select "1"
click at [1079, 116] on select "Inquiry Follow Up Tour Requested Tour Confirmed Toured Proposal Sent Booked Lost" at bounding box center [1260, 130] width 362 height 28
click at [1400, 116] on button "Save" at bounding box center [1411, 119] width 84 height 29
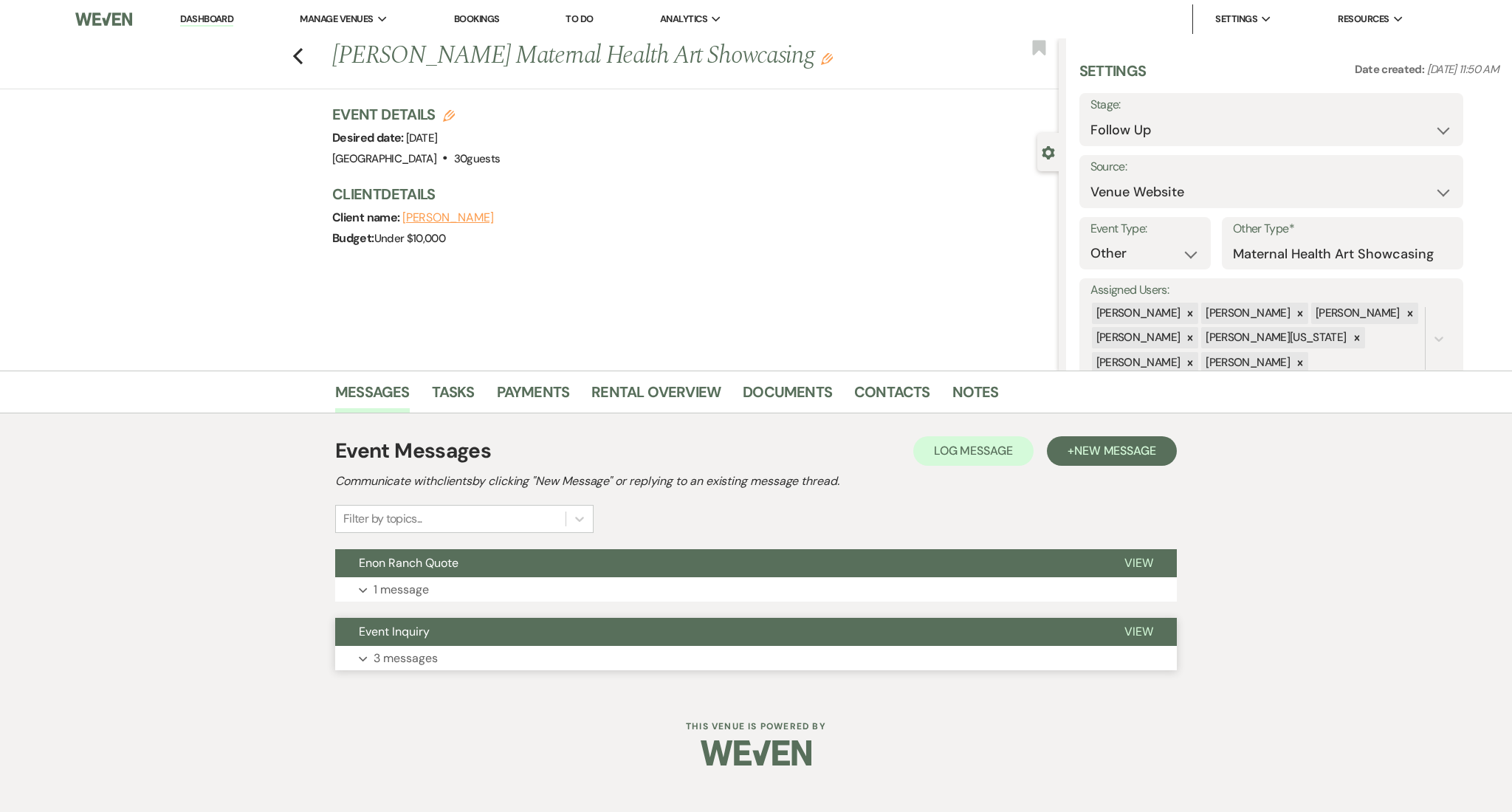
click at [455, 656] on button "Expand 3 messages" at bounding box center [756, 659] width 841 height 25
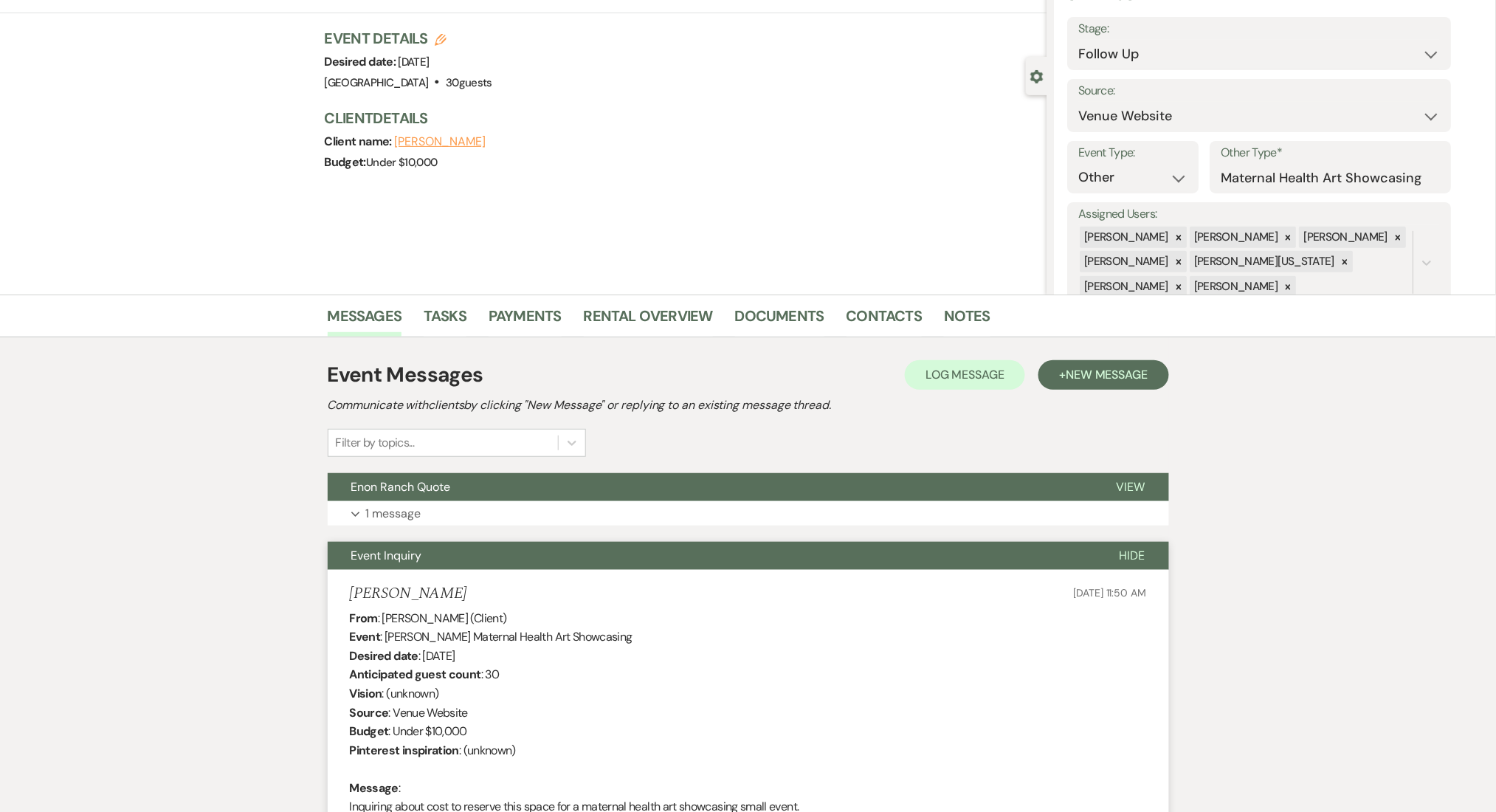
scroll to position [196, 0]
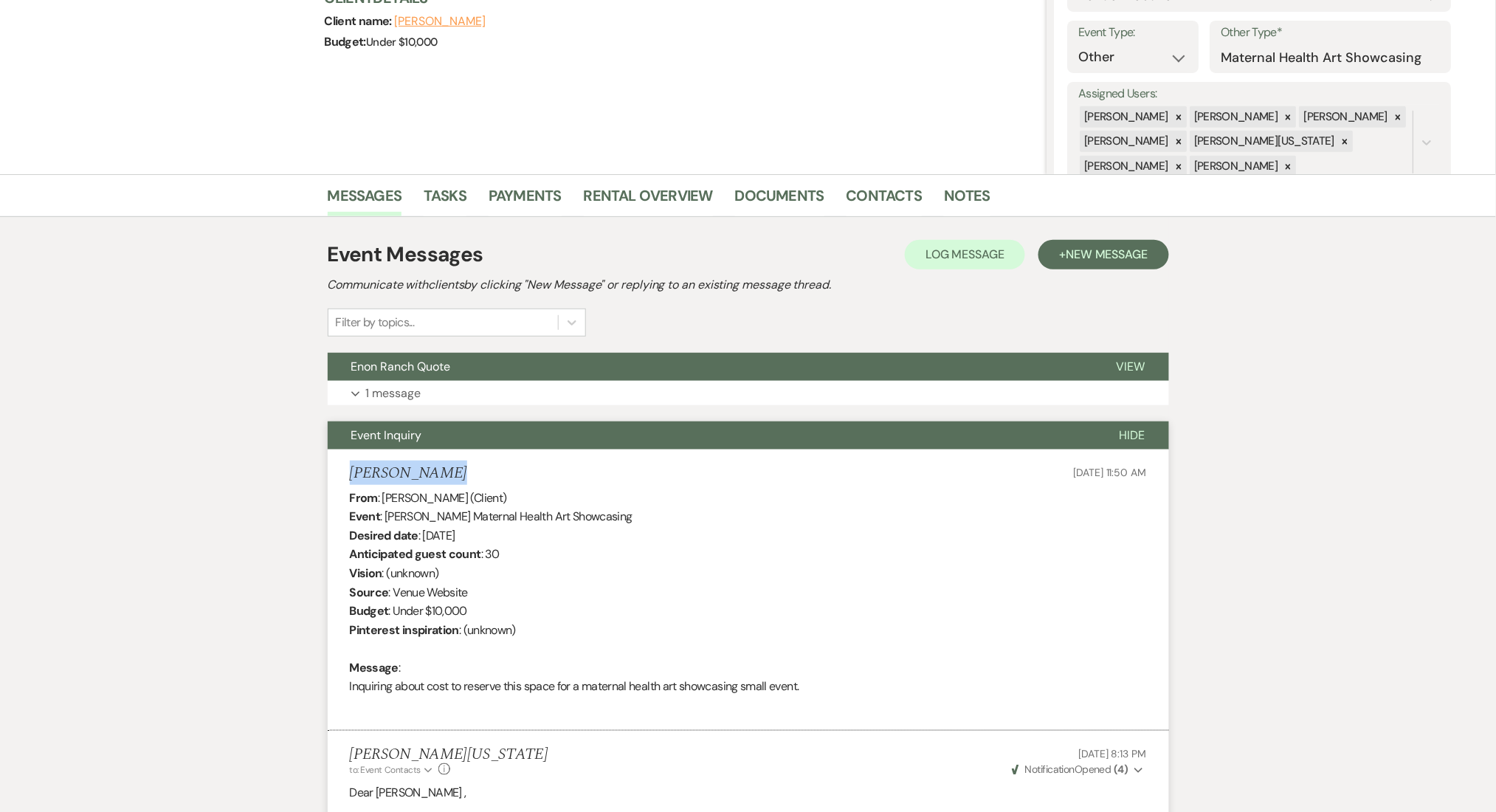
drag, startPoint x: 401, startPoint y: 469, endPoint x: 325, endPoint y: 469, distance: 76.0
copy h5 "[PERSON_NAME]"
drag, startPoint x: 888, startPoint y: 187, endPoint x: 877, endPoint y: 204, distance: 20.2
click at [888, 187] on link "Contacts" at bounding box center [884, 199] width 76 height 33
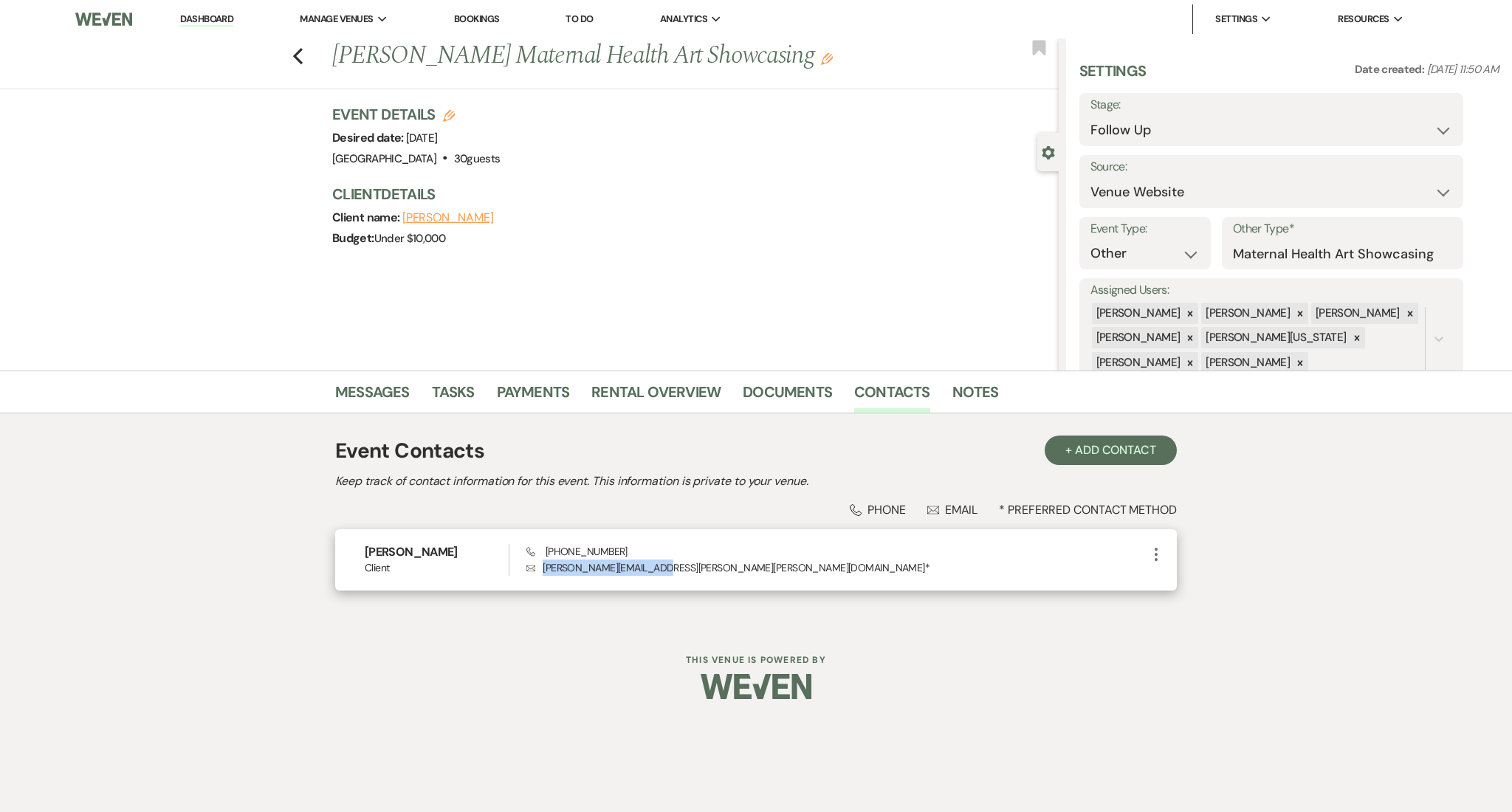
drag, startPoint x: 669, startPoint y: 567, endPoint x: 526, endPoint y: 572, distance: 143.1
click at [526, 572] on p "Envelope [PERSON_NAME][EMAIL_ADDRESS][PERSON_NAME][PERSON_NAME][DOMAIN_NAME] *" at bounding box center [836, 567] width 621 height 16
copy p "[PERSON_NAME][EMAIL_ADDRESS][PERSON_NAME][PERSON_NAME][DOMAIN_NAME]"
drag, startPoint x: 614, startPoint y: 550, endPoint x: 551, endPoint y: 548, distance: 63.0
click at [551, 548] on div "Phone [PHONE_NUMBER] Envelope [PERSON_NAME][EMAIL_ADDRESS][PERSON_NAME][PERSON_…" at bounding box center [836, 560] width 621 height 32
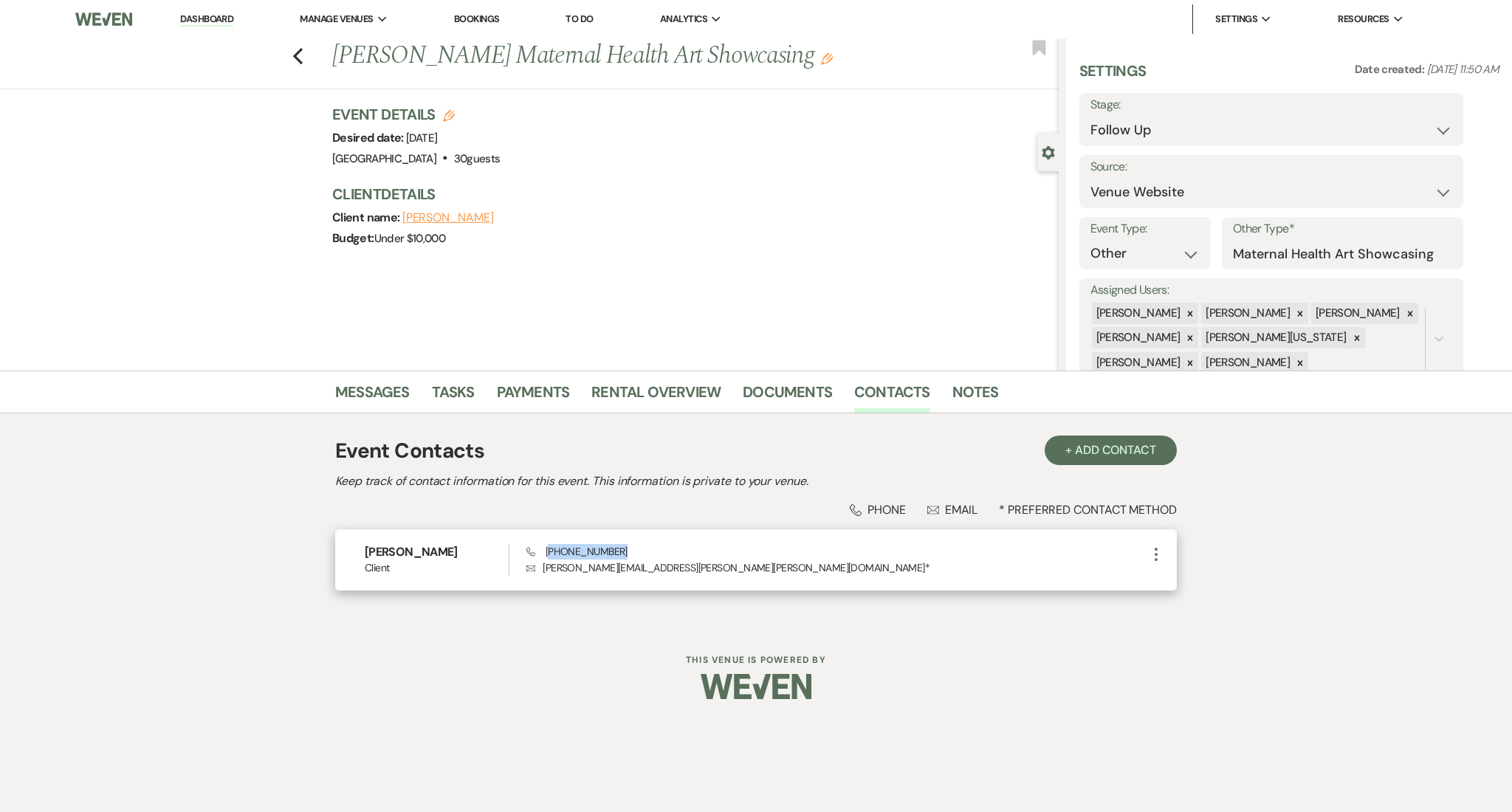
copy span "267) 738-4417"
click at [355, 385] on link "Messages" at bounding box center [372, 396] width 75 height 33
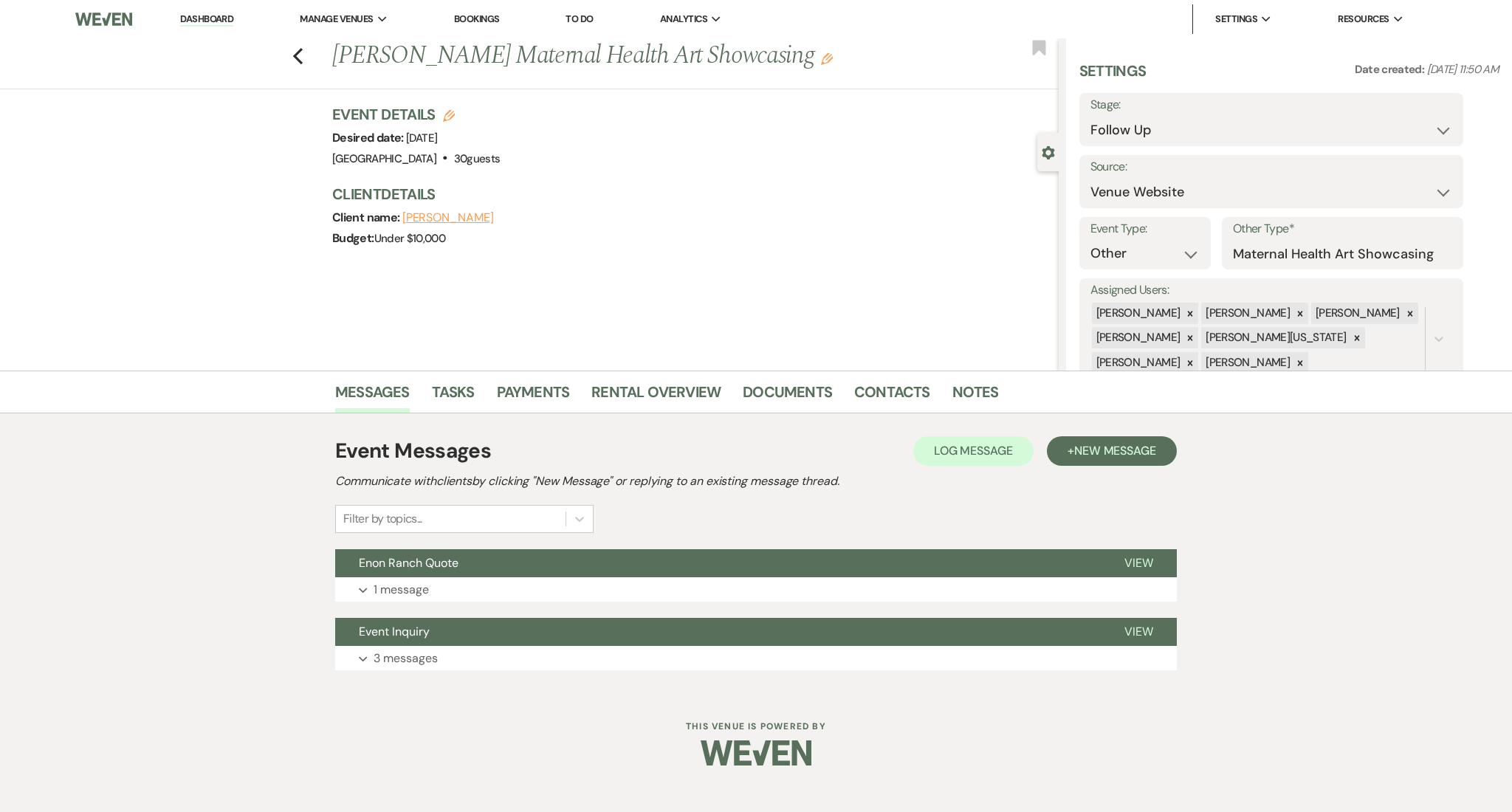
click at [1100, 428] on div "Event Messages Log Log Message + New Message Communicate with clients by clicki…" at bounding box center [756, 553] width 841 height 250
click at [1091, 447] on span "New Message" at bounding box center [1115, 450] width 82 height 15
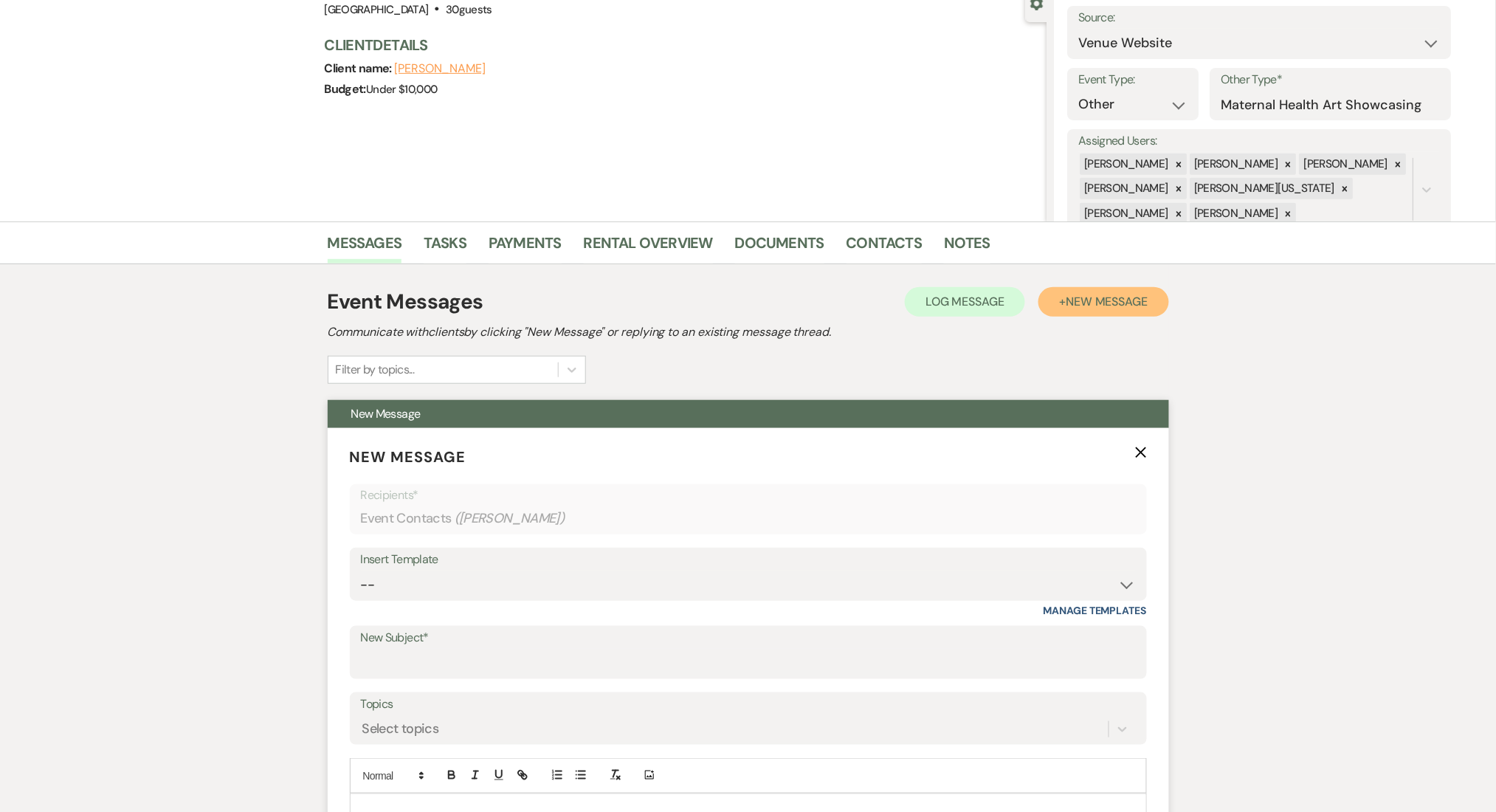
scroll to position [295, 0]
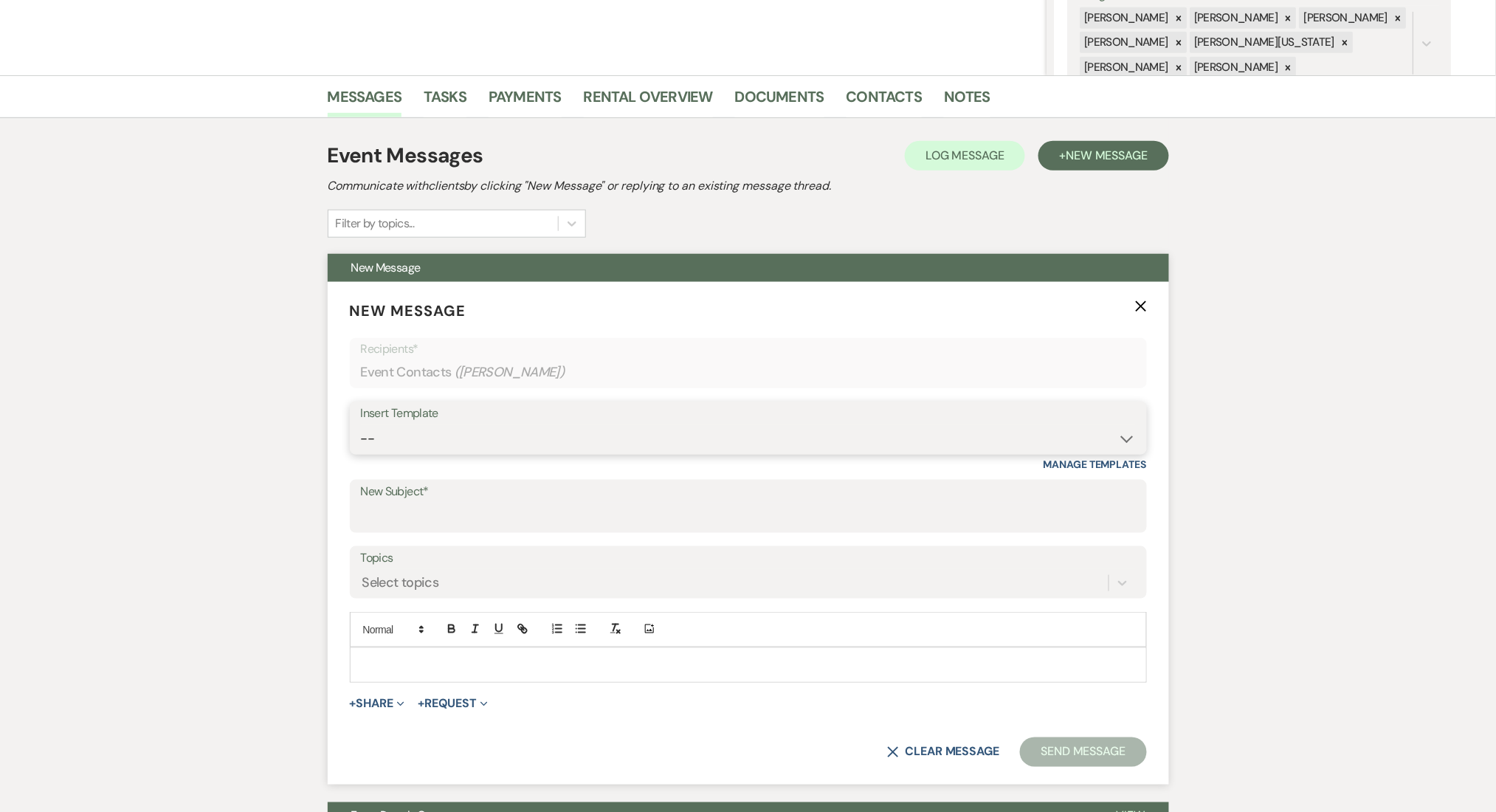
click at [473, 448] on select "-- Inquiry Follow Up Email #2 Contract Sending Template Payment Template Rental…" at bounding box center [748, 438] width 775 height 28
select select "1711"
click at [361, 424] on select "-- Inquiry Follow Up Email #2 Contract Sending Template Payment Template Rental…" at bounding box center [748, 438] width 775 height 28
type input "Enon Ranch Inquiry Follow-Up"
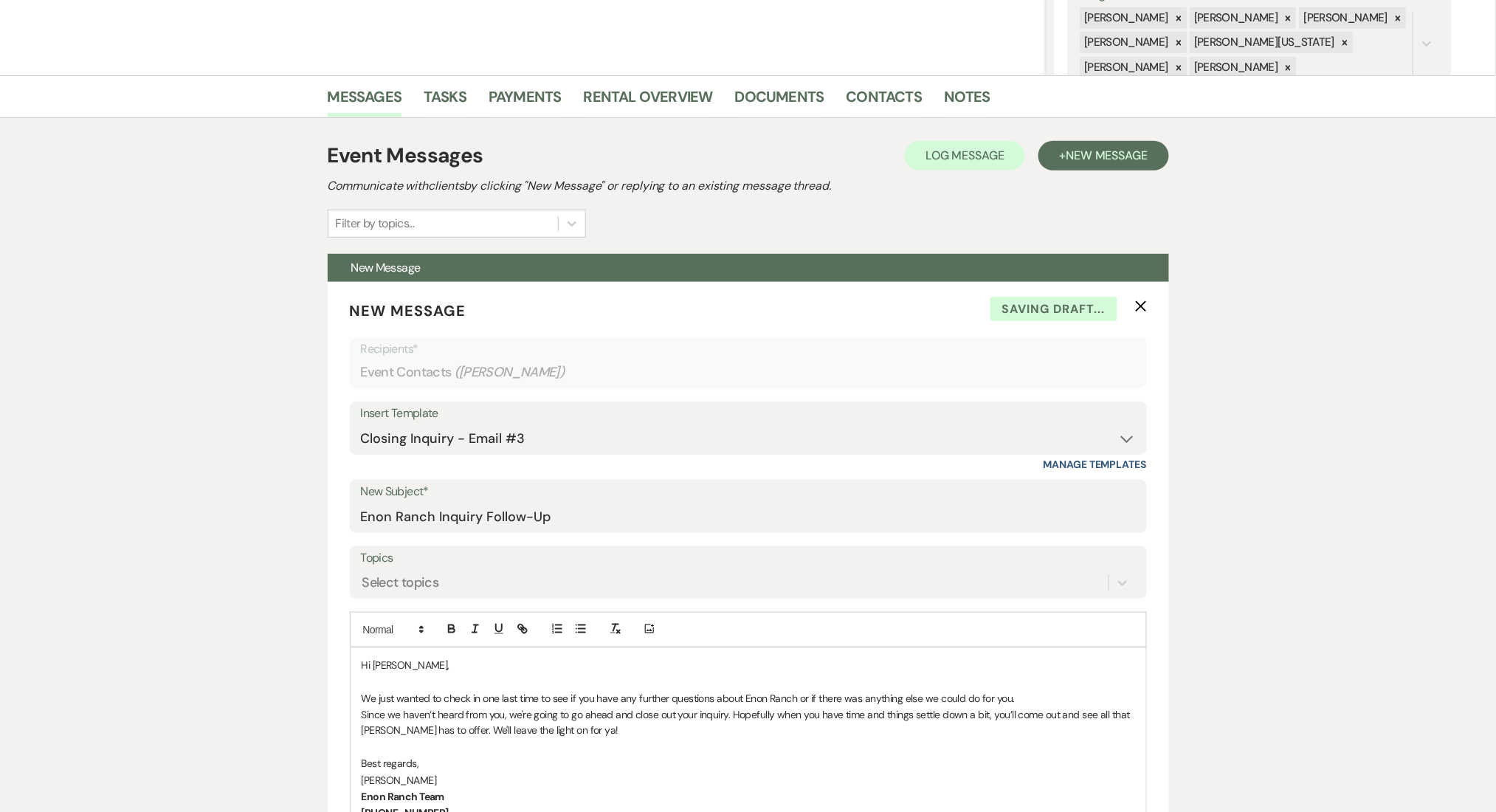
click at [173, 447] on div "Messages Tasks Payments Rental Overview Documents Contacts Notes Event Messages…" at bounding box center [748, 593] width 1496 height 1036
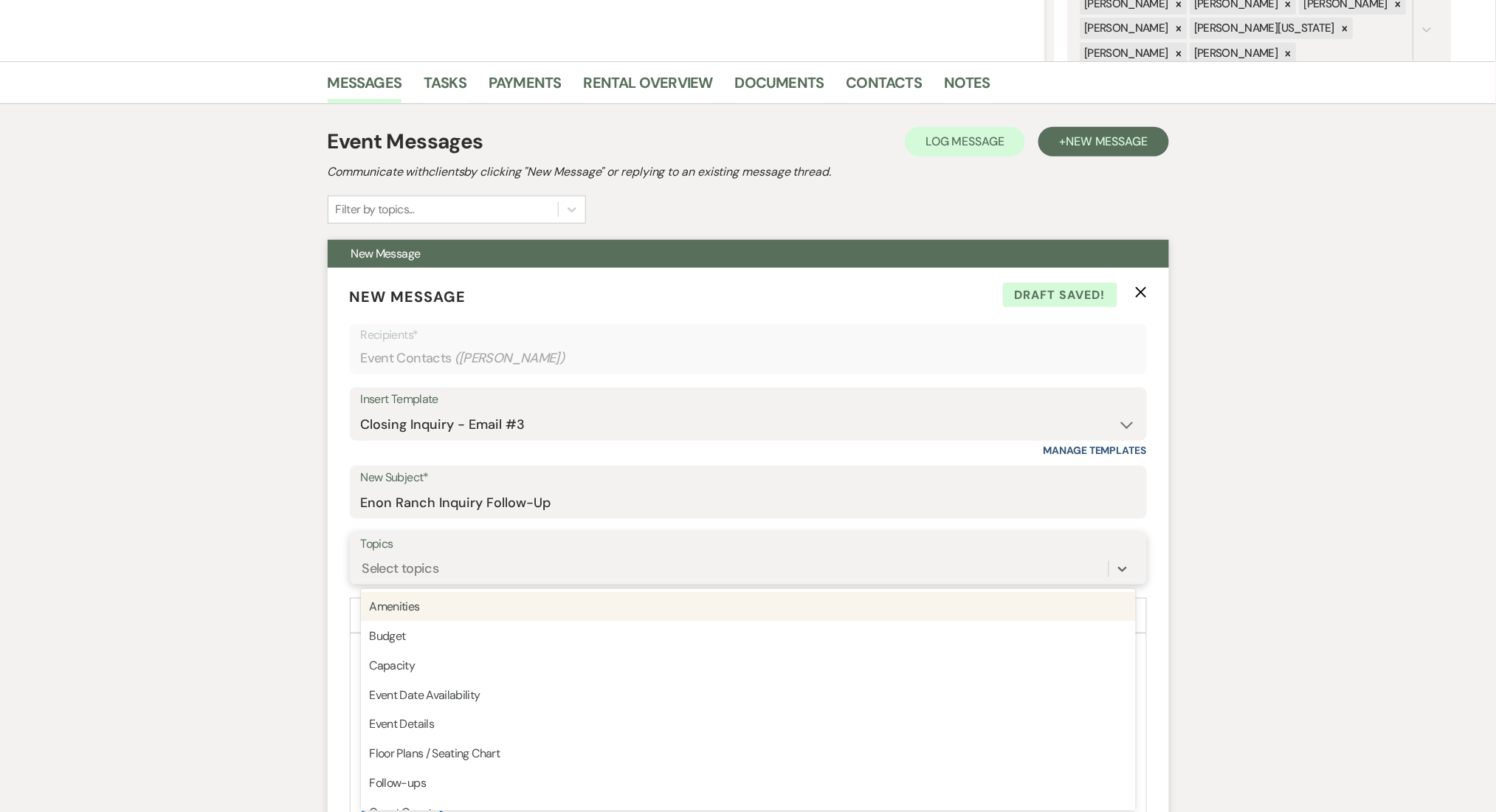
click at [419, 573] on div "Select topics" at bounding box center [401, 569] width 77 height 20
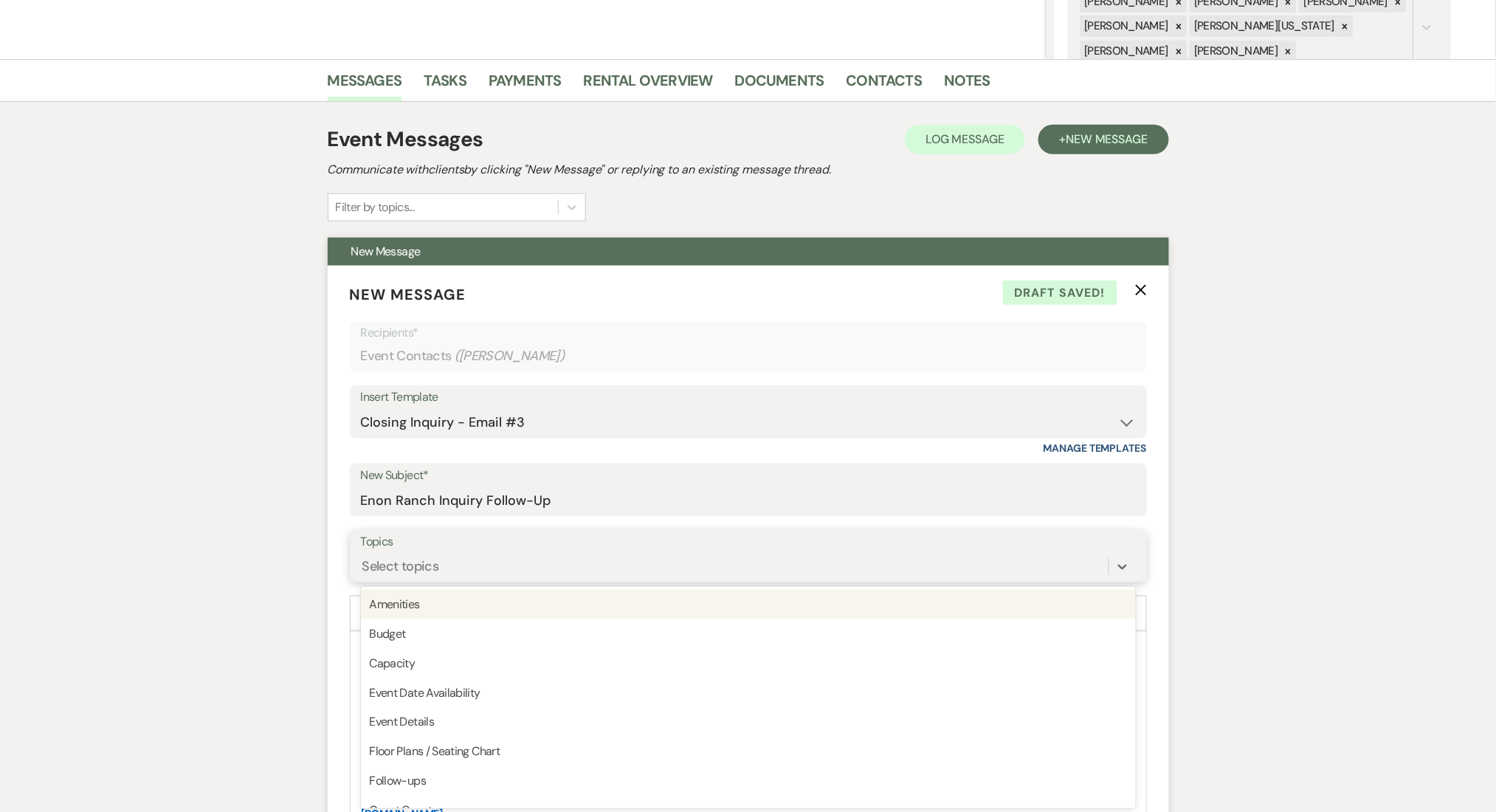
scroll to position [313, 0]
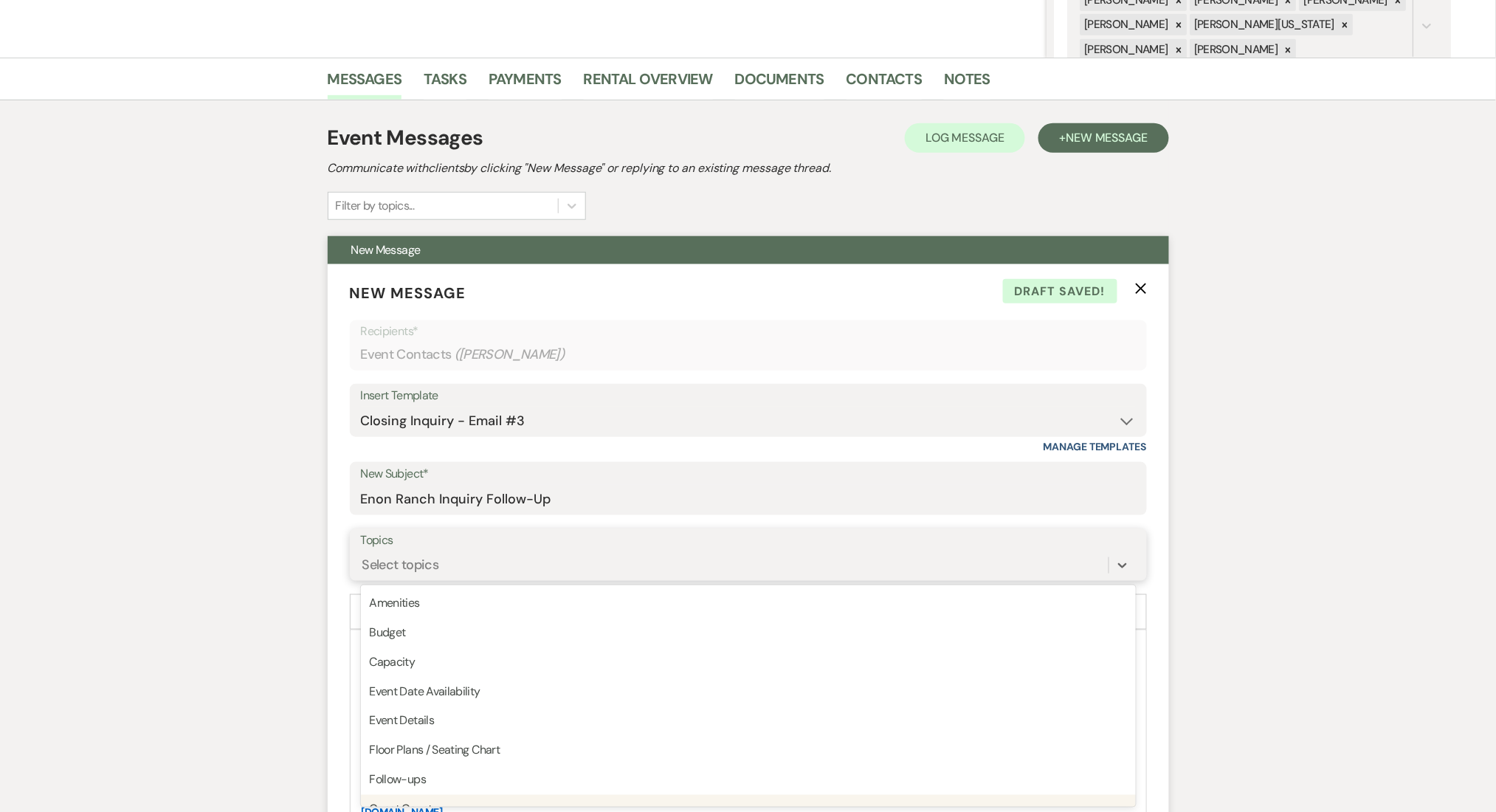
drag, startPoint x: 417, startPoint y: 794, endPoint x: 400, endPoint y: 776, distance: 24.8
click at [418, 794] on div "Guest Count" at bounding box center [748, 809] width 775 height 29
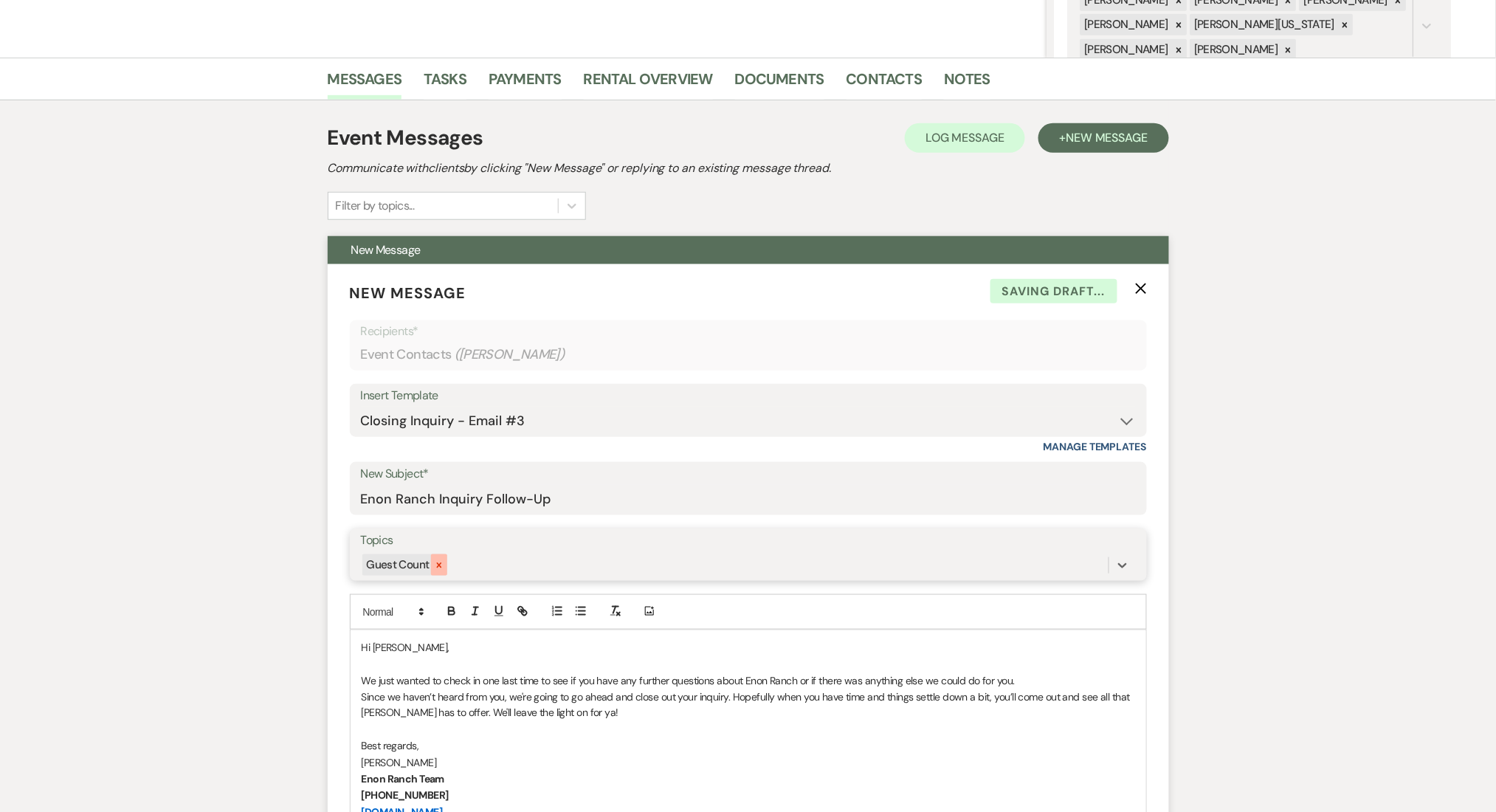
click at [443, 556] on div at bounding box center [438, 565] width 16 height 22
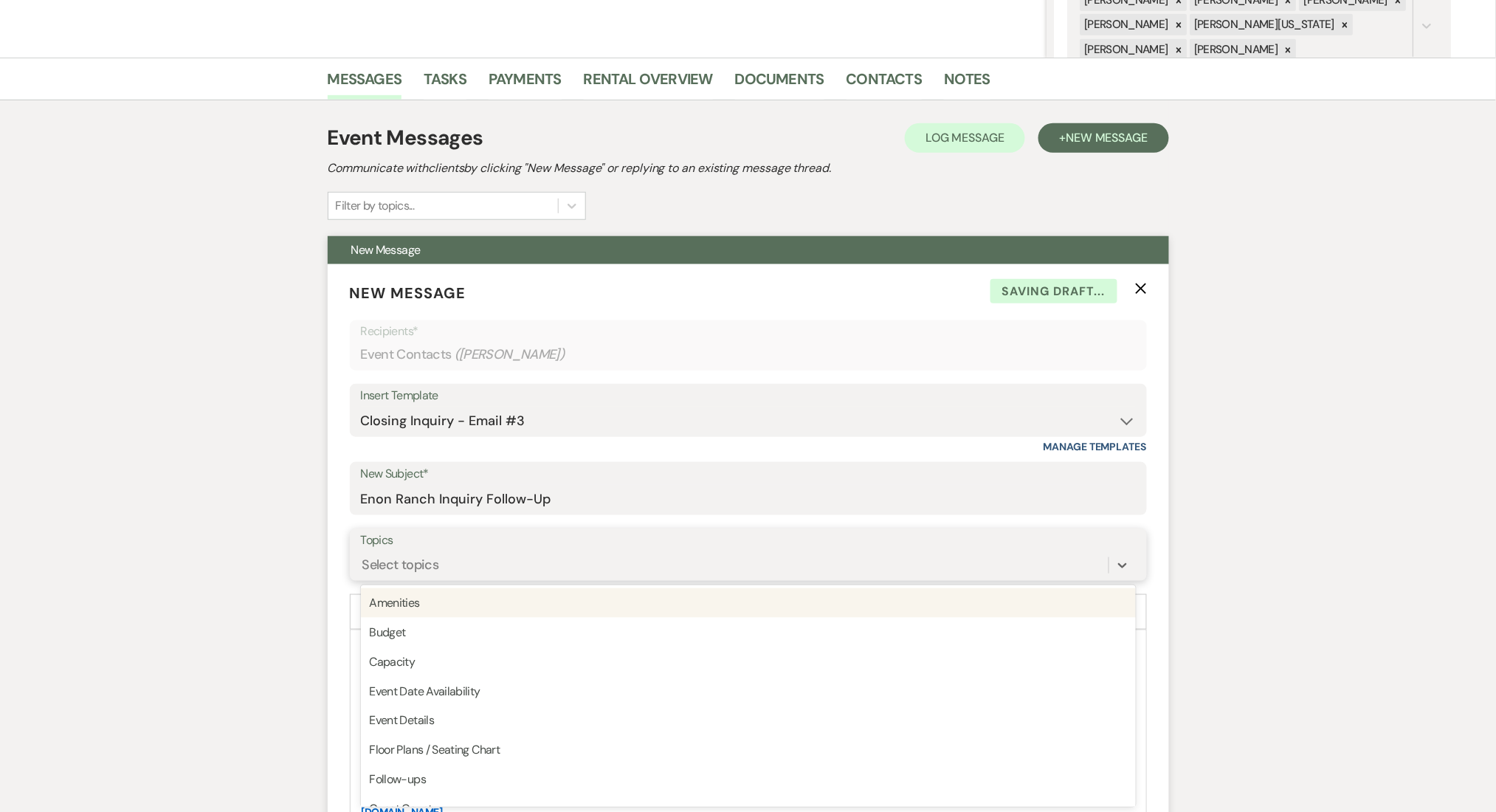
click at [461, 558] on div "Select topics" at bounding box center [735, 565] width 748 height 26
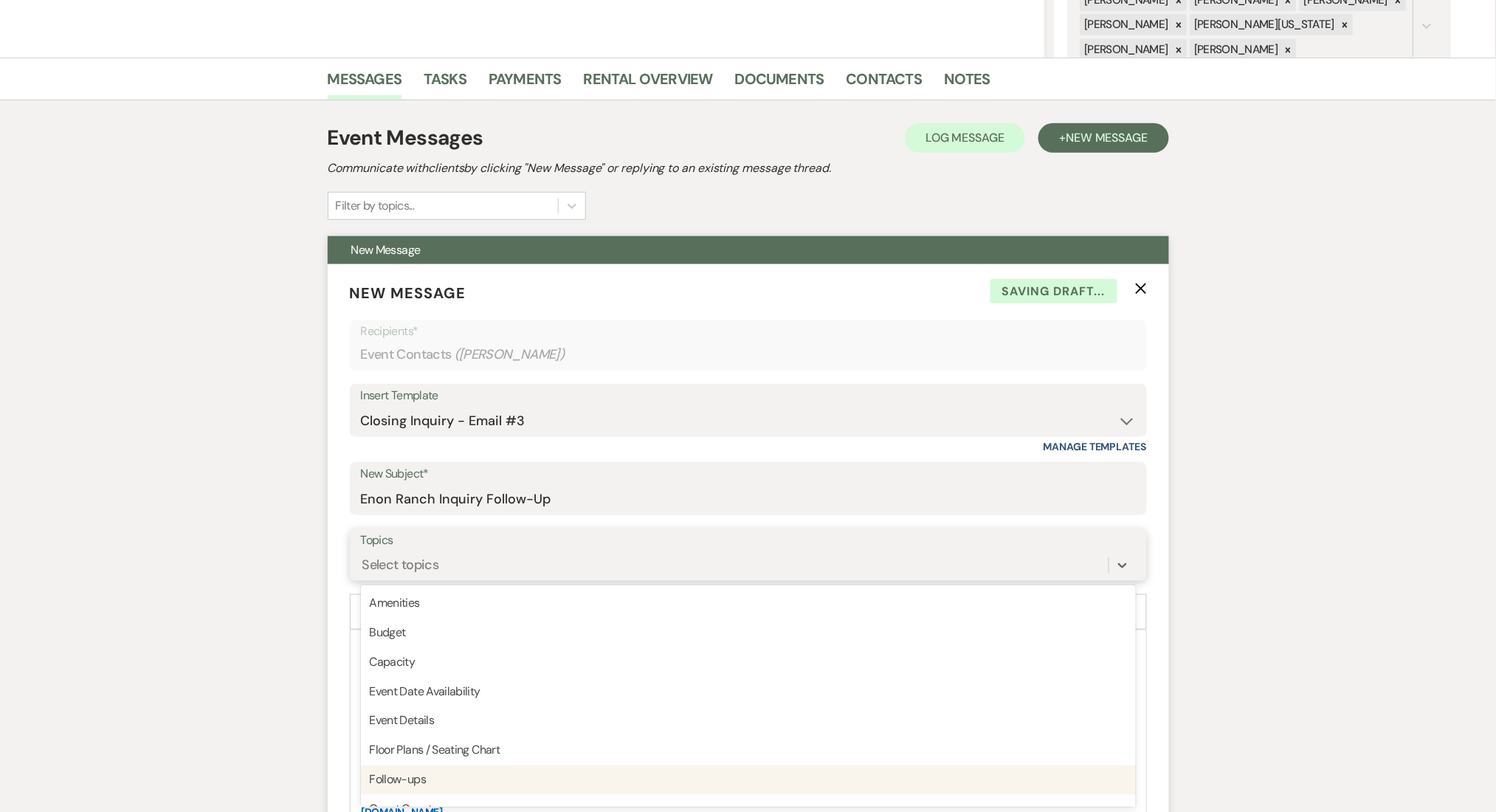
click at [437, 782] on div "Follow-ups" at bounding box center [748, 779] width 775 height 29
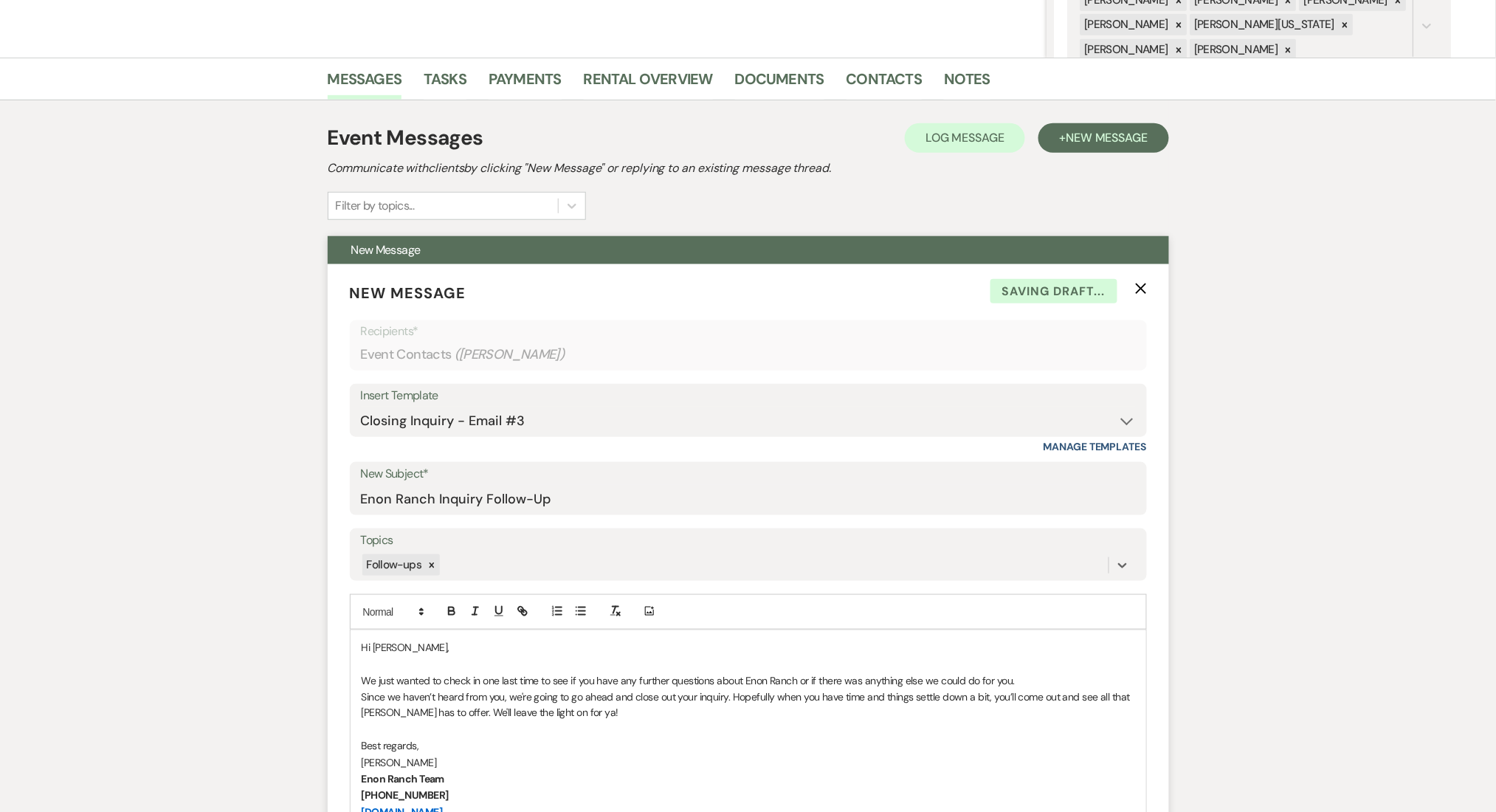
click at [270, 702] on div "Messages Tasks Payments Rental Overview Documents Contacts Notes Event Messages…" at bounding box center [748, 576] width 1496 height 1036
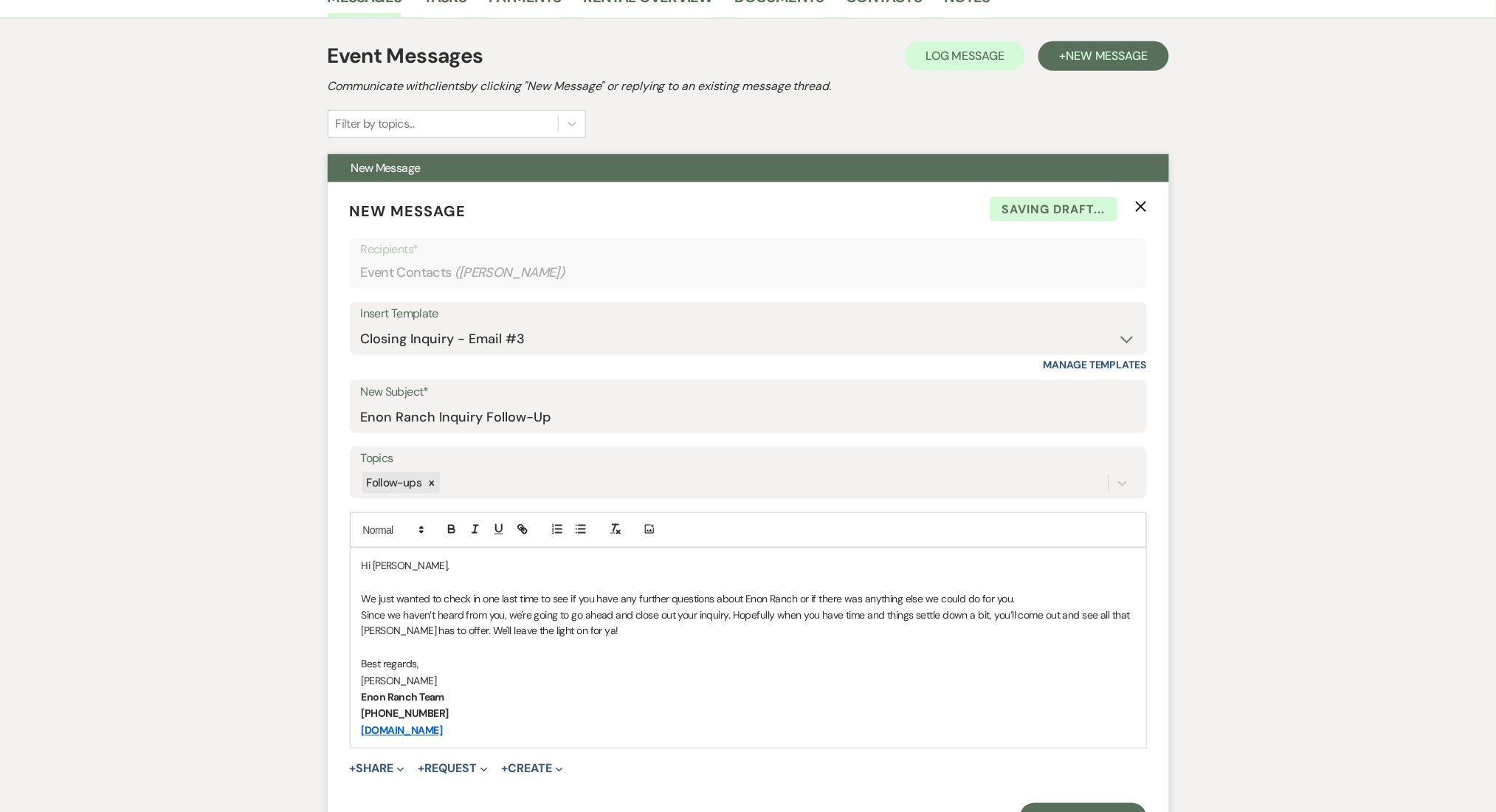
scroll to position [510, 0]
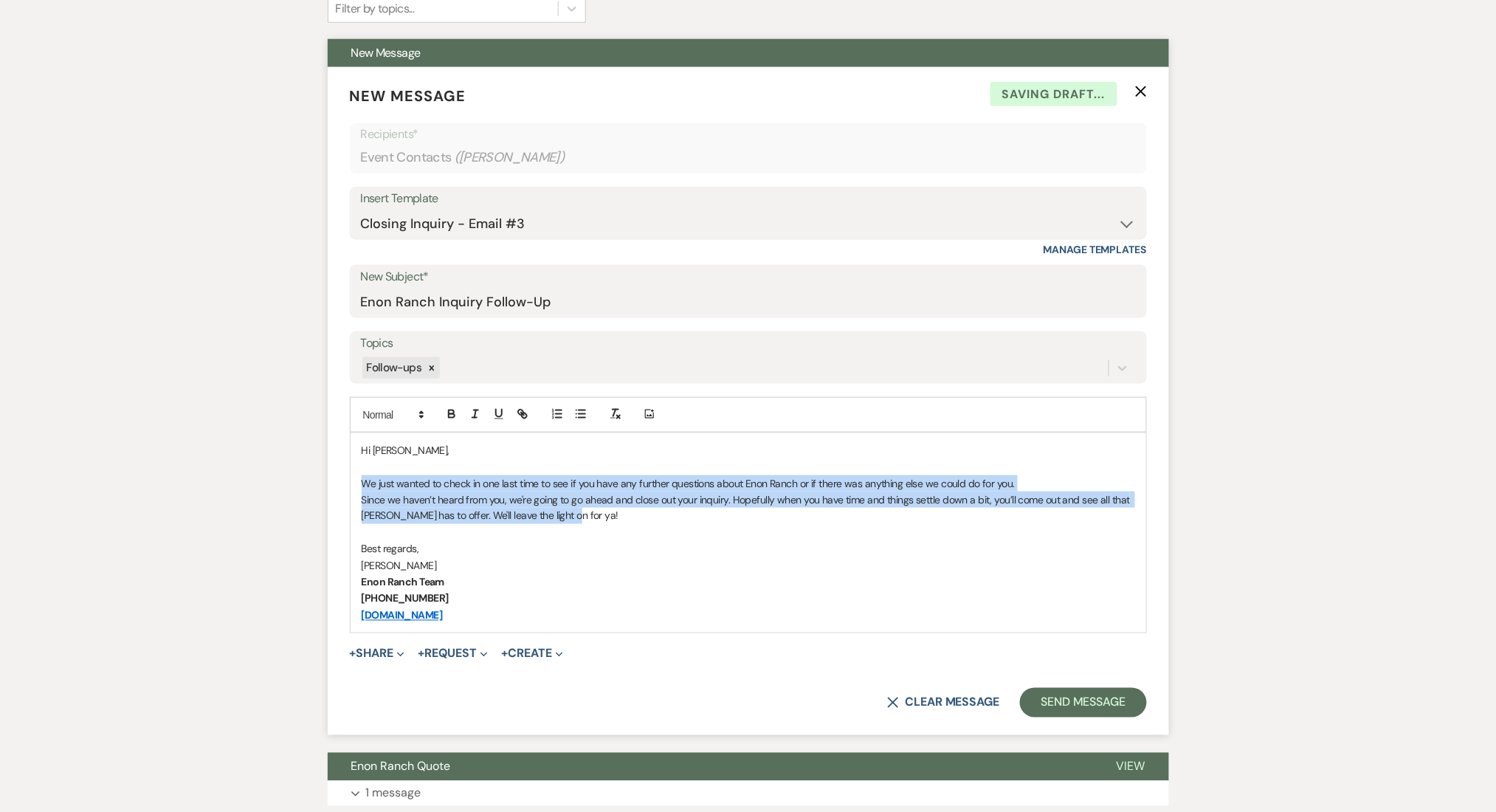
drag, startPoint x: 586, startPoint y: 520, endPoint x: 348, endPoint y: 489, distance: 240.0
click at [348, 489] on form "New Message X Saving draft... Recipients* Event Contacts ( [PERSON_NAME] ) Inse…" at bounding box center [748, 401] width 841 height 669
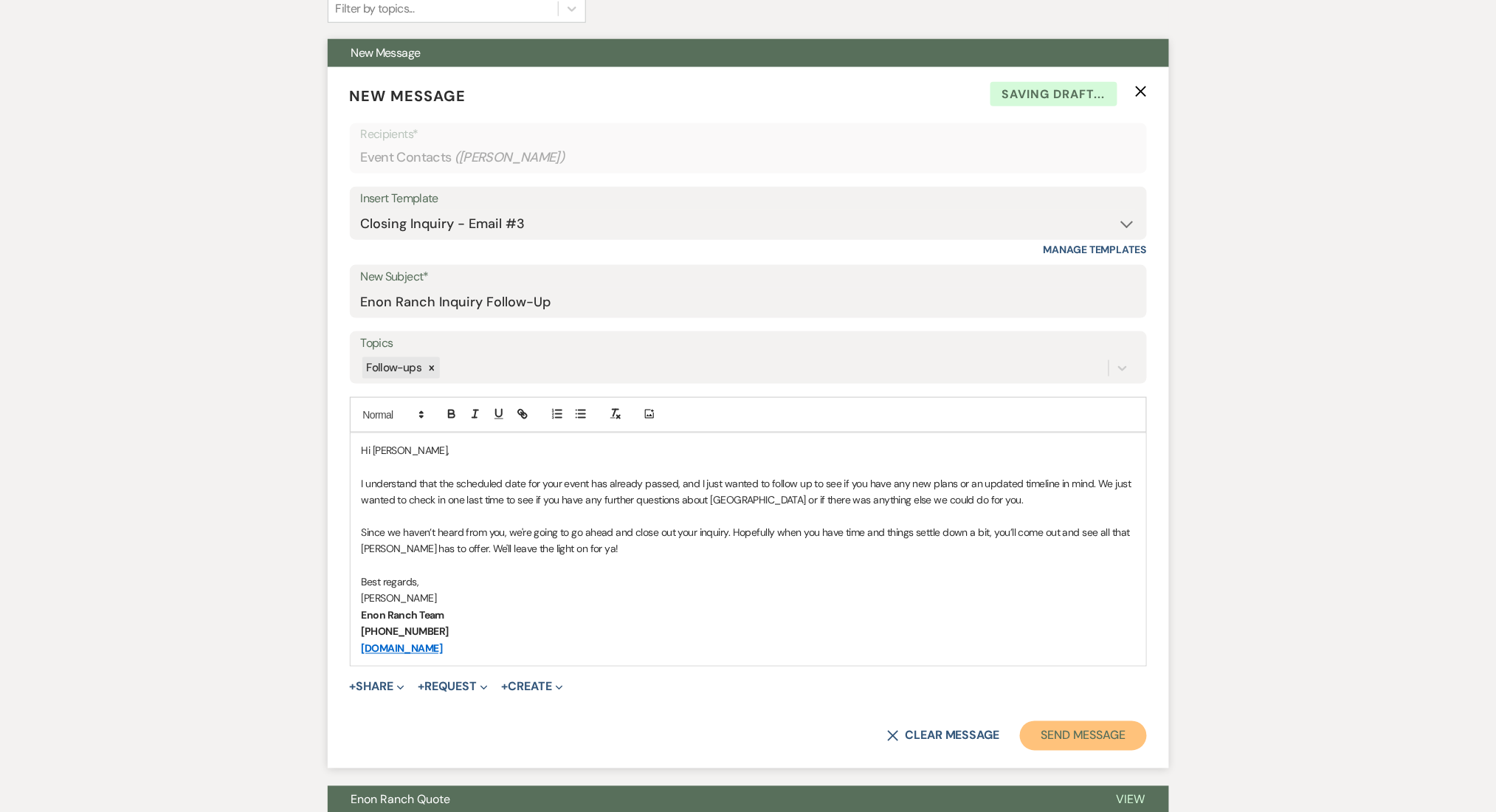
click at [1095, 732] on button "Send Message" at bounding box center [1083, 735] width 127 height 29
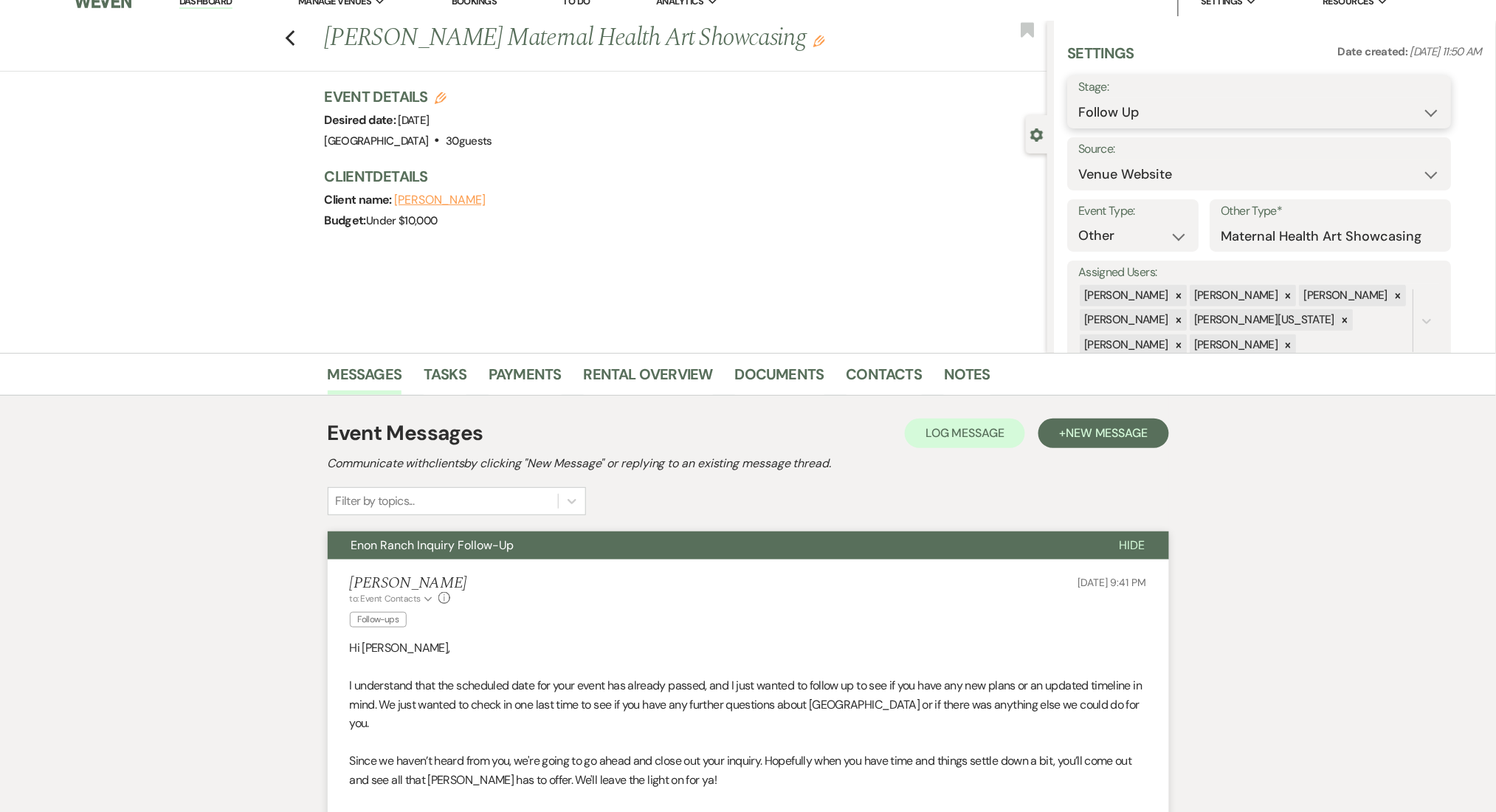
drag, startPoint x: 1130, startPoint y: 101, endPoint x: 1115, endPoint y: 113, distance: 19.2
click at [1130, 101] on select "Inquiry Follow Up Tour Requested Tour Confirmed Toured Proposal Sent Booked Lost" at bounding box center [1260, 112] width 362 height 28
select select "8"
click at [1079, 98] on select "Inquiry Follow Up Tour Requested Tour Confirmed Toured Proposal Sent Booked Lost" at bounding box center [1260, 112] width 362 height 28
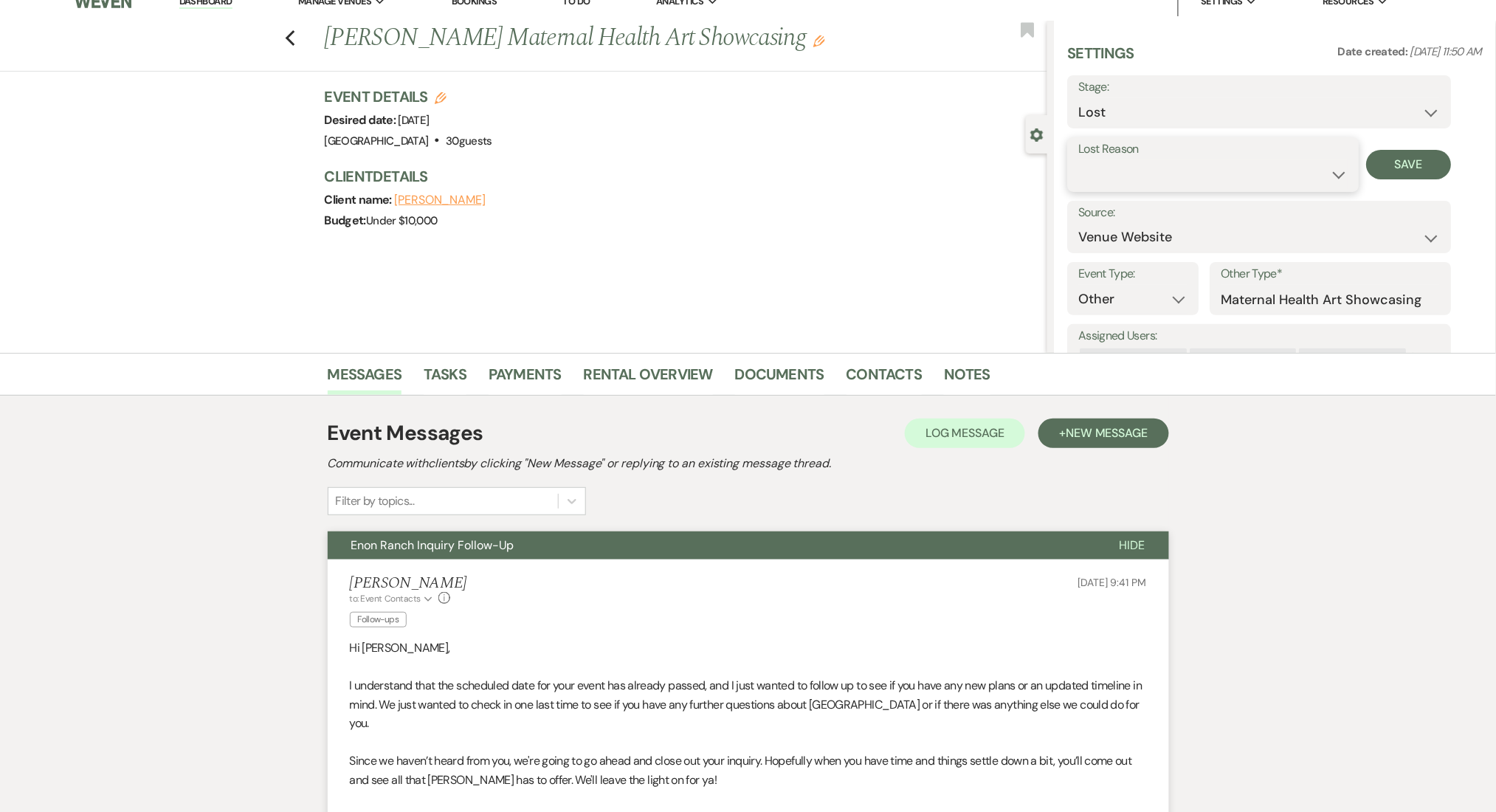
drag, startPoint x: 1147, startPoint y: 171, endPoint x: 1147, endPoint y: 184, distance: 13.0
click at [1147, 171] on select "Booked Elsewhere Budget Date Unavailable No Response Not a Good Match Capacity …" at bounding box center [1213, 174] width 269 height 28
select select "1"
click at [1079, 160] on select "Booked Elsewhere Budget Date Unavailable No Response Not a Good Match Capacity …" at bounding box center [1213, 174] width 269 height 28
click at [1308, 181] on input "Other" at bounding box center [1323, 174] width 91 height 28
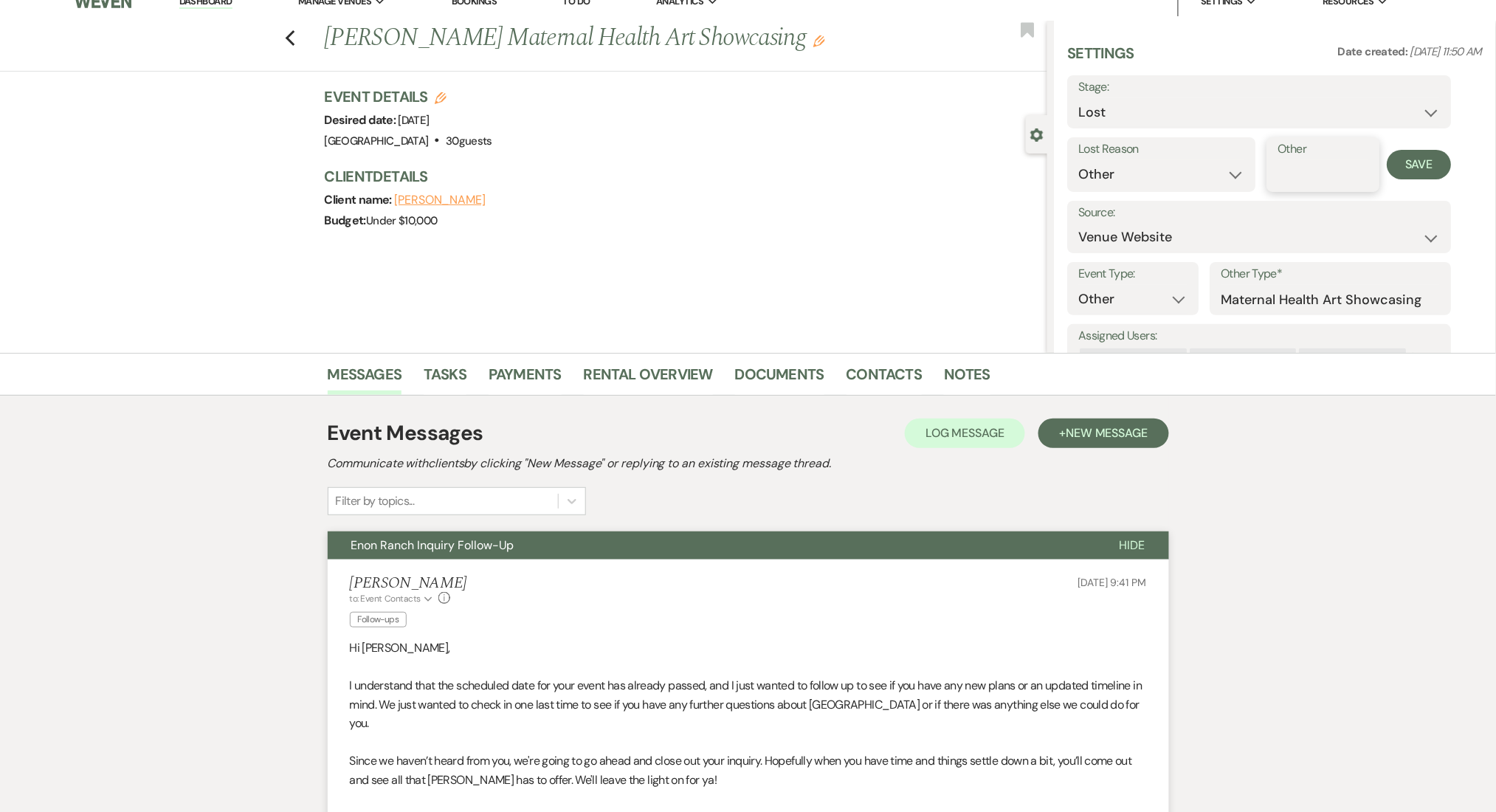
paste input "date of event had passed"
type input "date of event had passed"
click at [1423, 163] on button "Save" at bounding box center [1420, 164] width 65 height 29
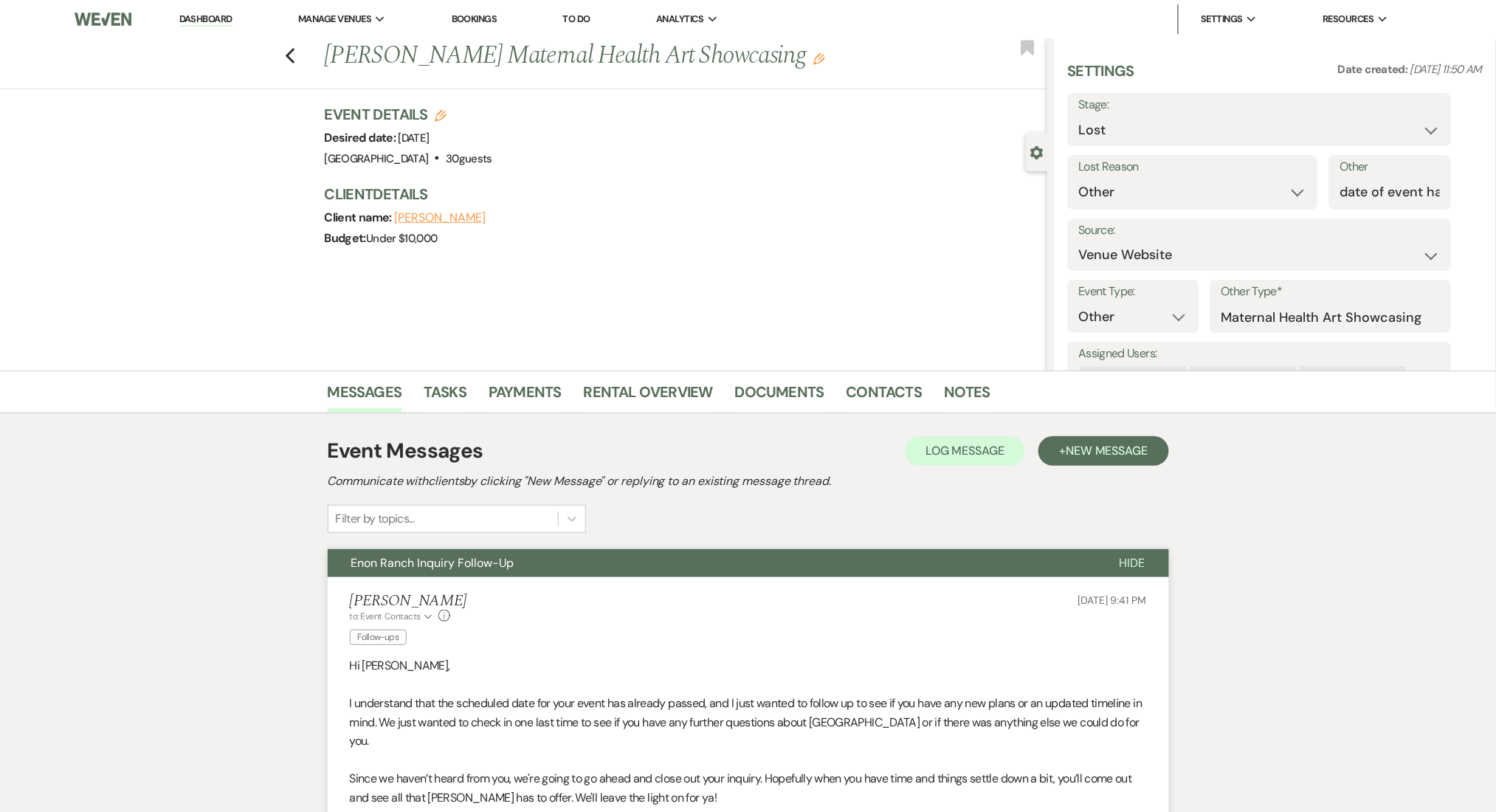
drag, startPoint x: 205, startPoint y: 9, endPoint x: 225, endPoint y: 5, distance: 20.4
click at [205, 9] on li "Dashboard" at bounding box center [205, 18] width 68 height 29
click at [216, 11] on nav "Dashboard Manage Venues Expand Enon Ranch Bookings To Do Analytics Expand Enon …" at bounding box center [748, 19] width 1496 height 39
click at [215, 15] on link "Dashboard" at bounding box center [205, 19] width 53 height 14
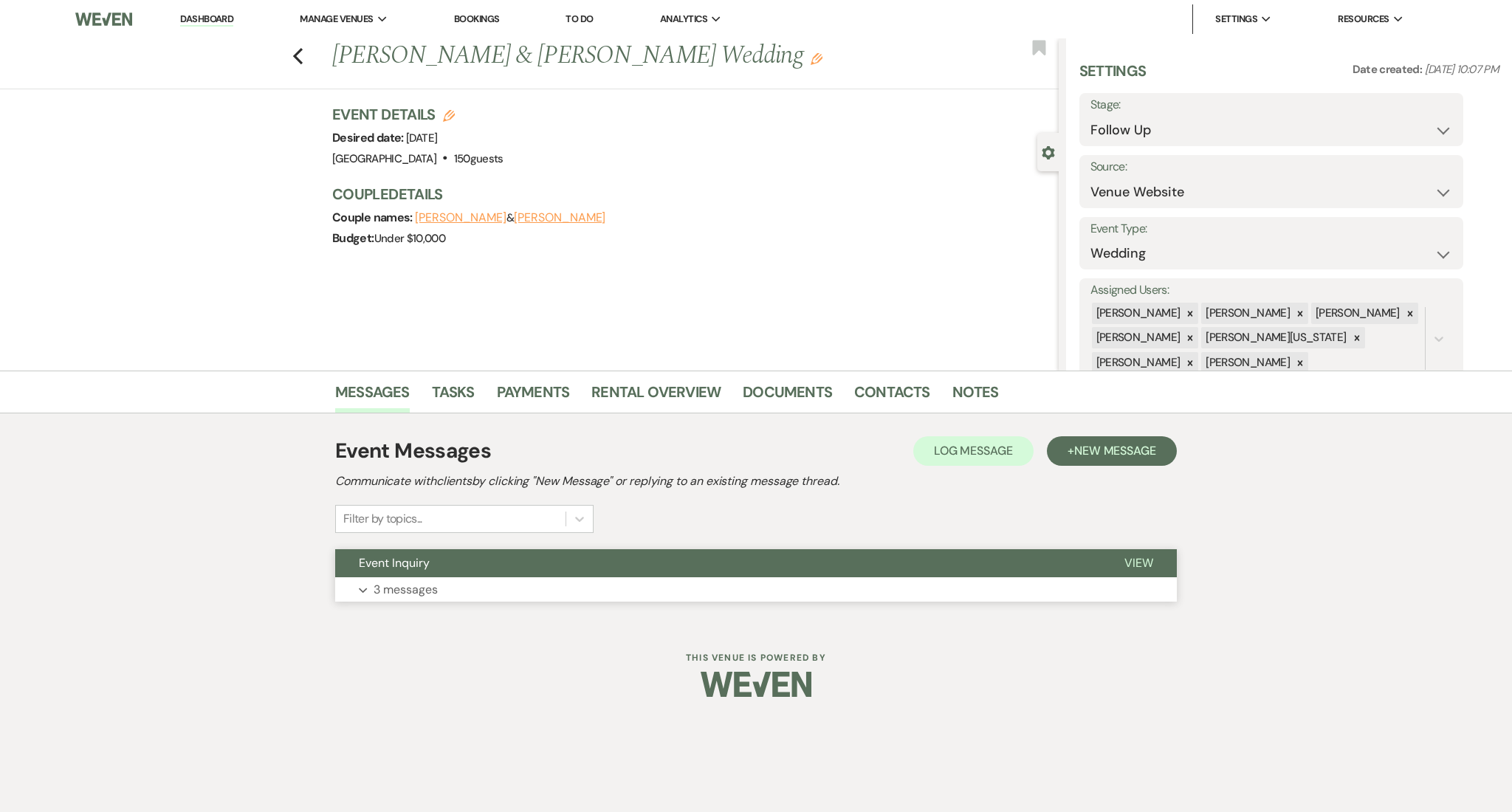
click at [557, 591] on button "Expand 3 messages" at bounding box center [756, 590] width 841 height 25
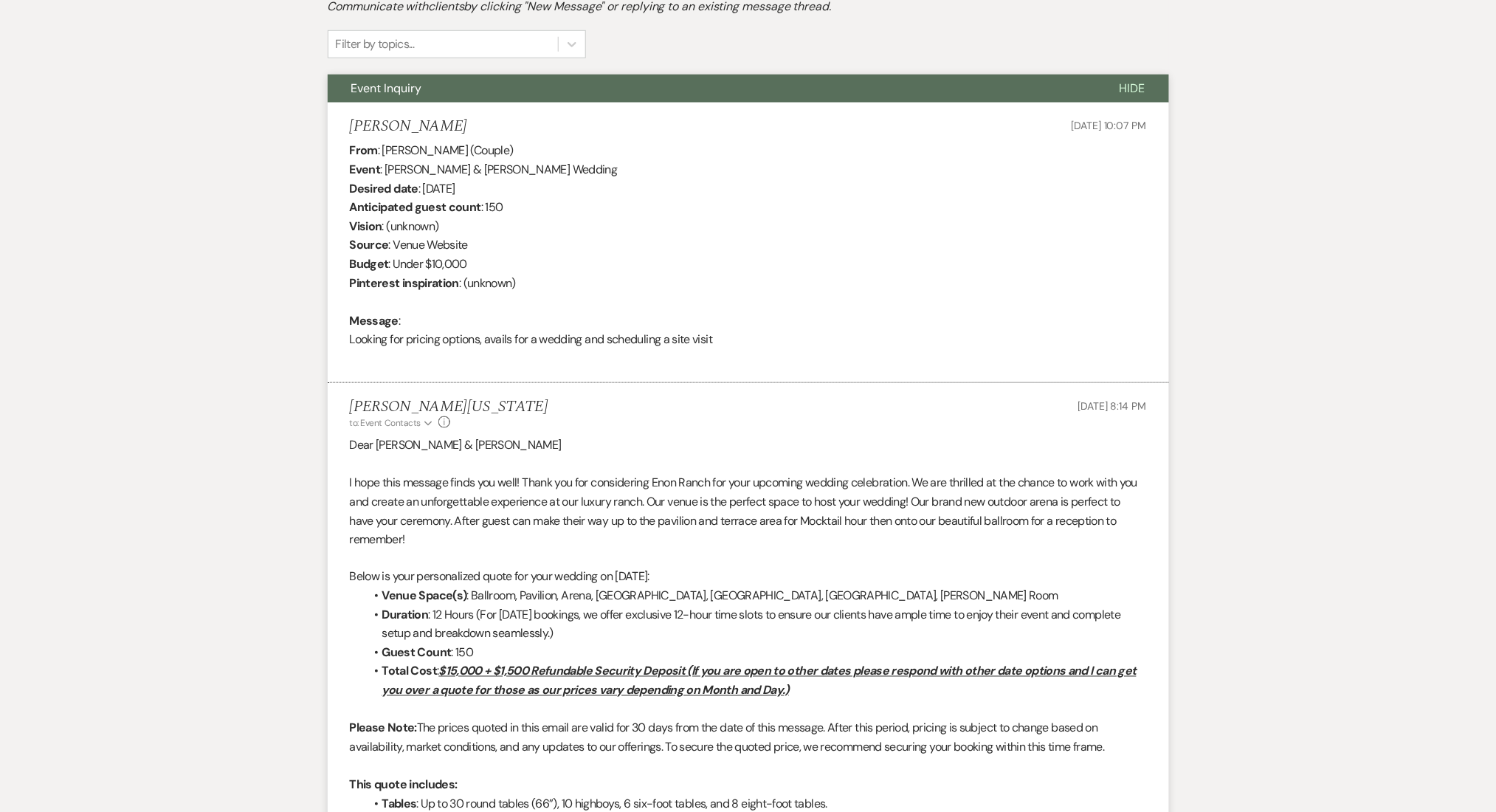
scroll to position [492, 0]
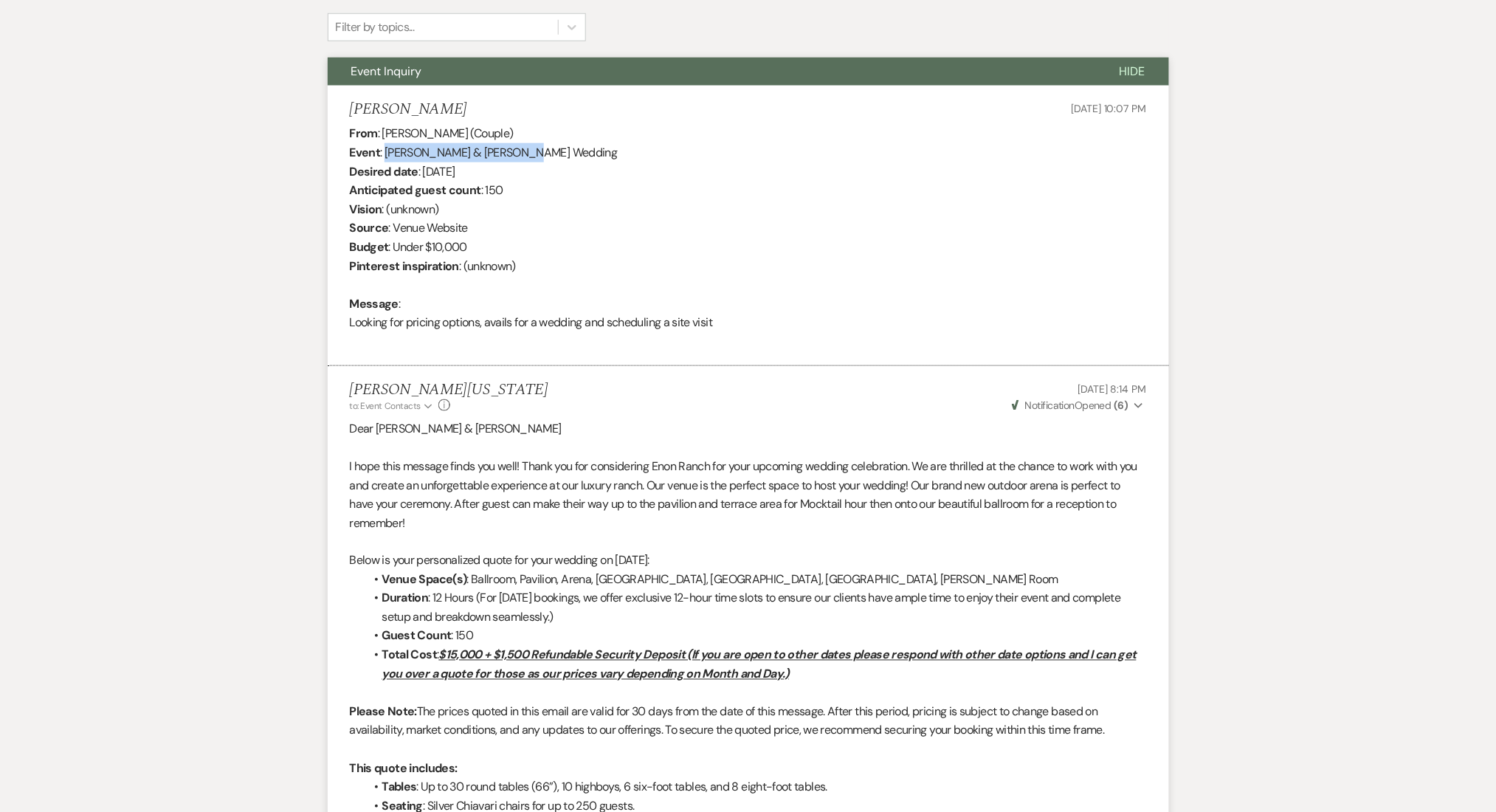
drag, startPoint x: 386, startPoint y: 149, endPoint x: 527, endPoint y: 147, distance: 141.0
click at [527, 147] on div "From : [PERSON_NAME] (Couple) Event : [PERSON_NAME] & [PERSON_NAME] Wedding Des…" at bounding box center [748, 237] width 797 height 226
copy div "[PERSON_NAME] & [PERSON_NAME]"
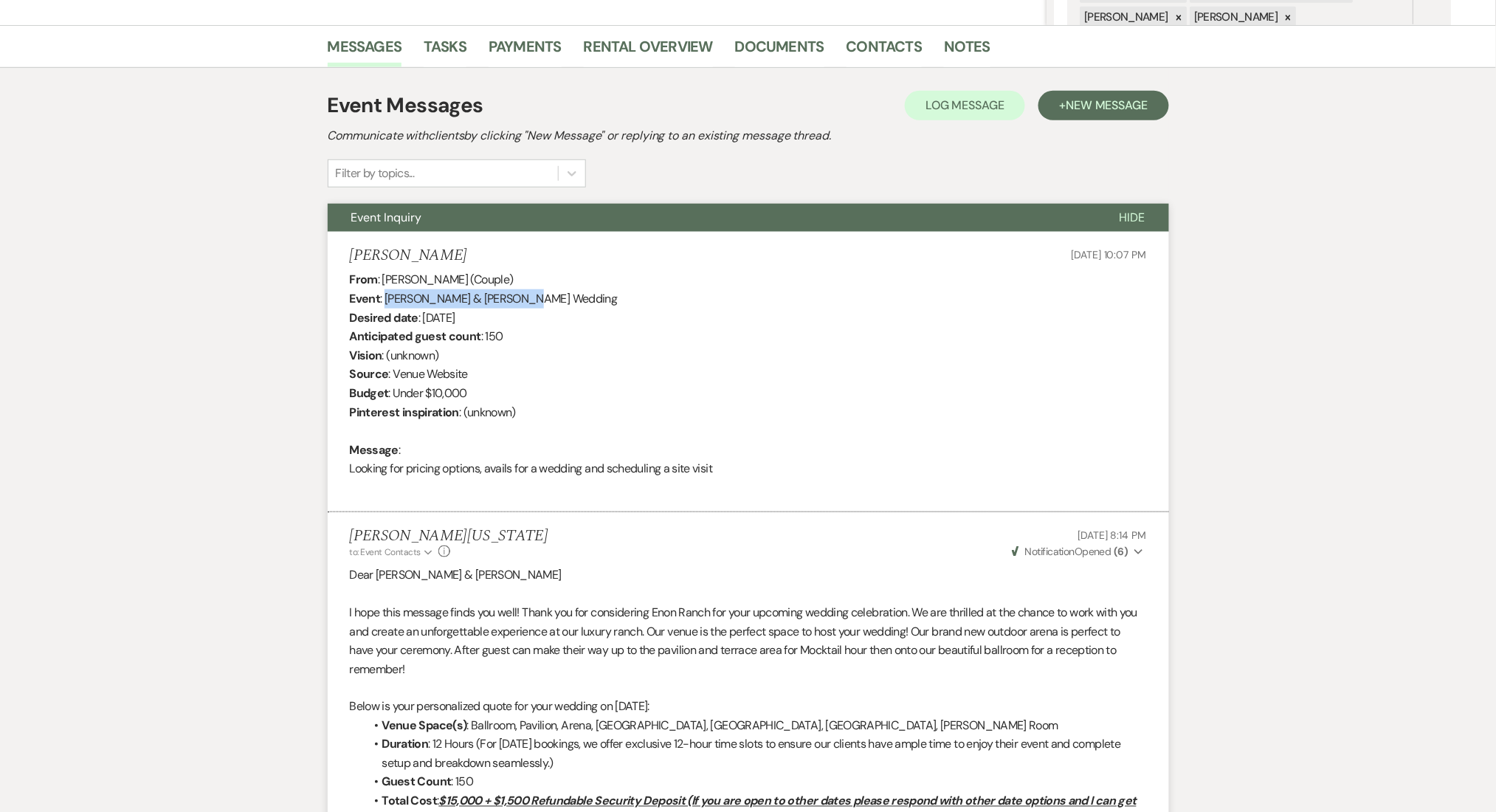
scroll to position [133, 0]
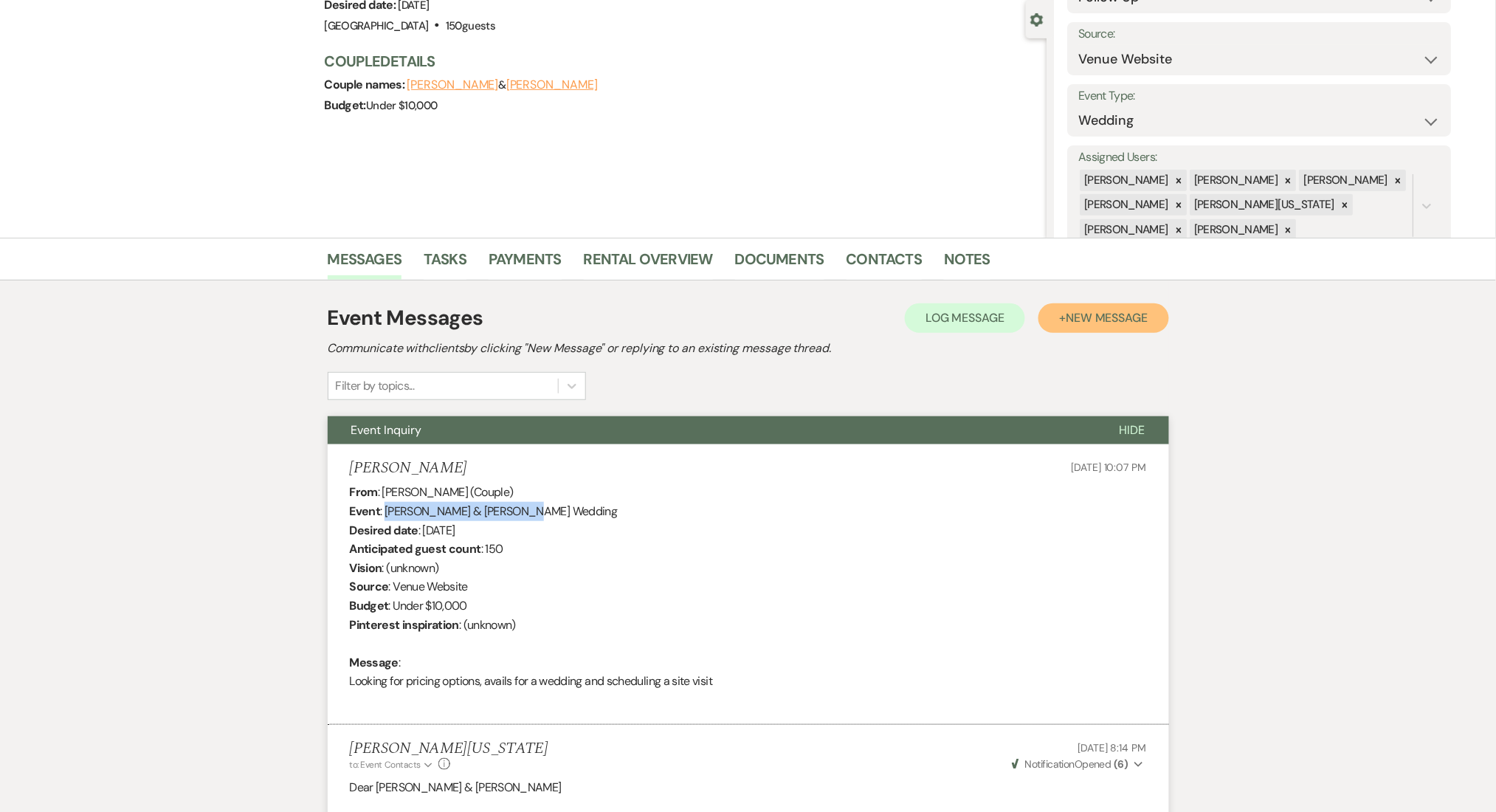
click at [1088, 311] on span "New Message" at bounding box center [1107, 318] width 82 height 15
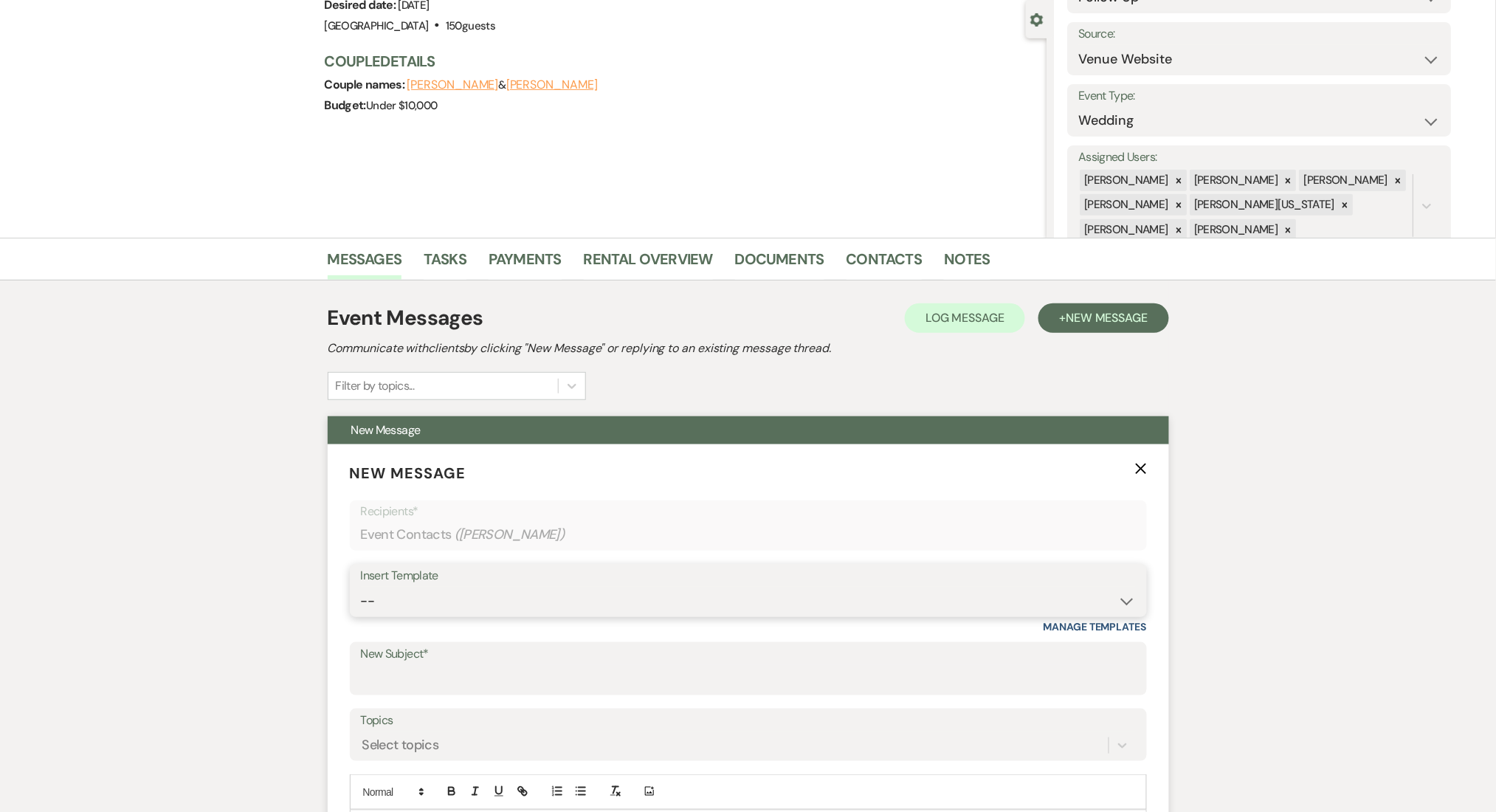
click at [532, 591] on select "-- Inquiry Follow Up Email #2 Contract Sending Template Payment Template Rental…" at bounding box center [748, 601] width 775 height 28
select select "4434"
click at [361, 587] on select "-- Inquiry Follow Up Email #2 Contract Sending Template Payment Template Rental…" at bounding box center [748, 601] width 775 height 28
type input "Enon Ranch Quote Follow up"
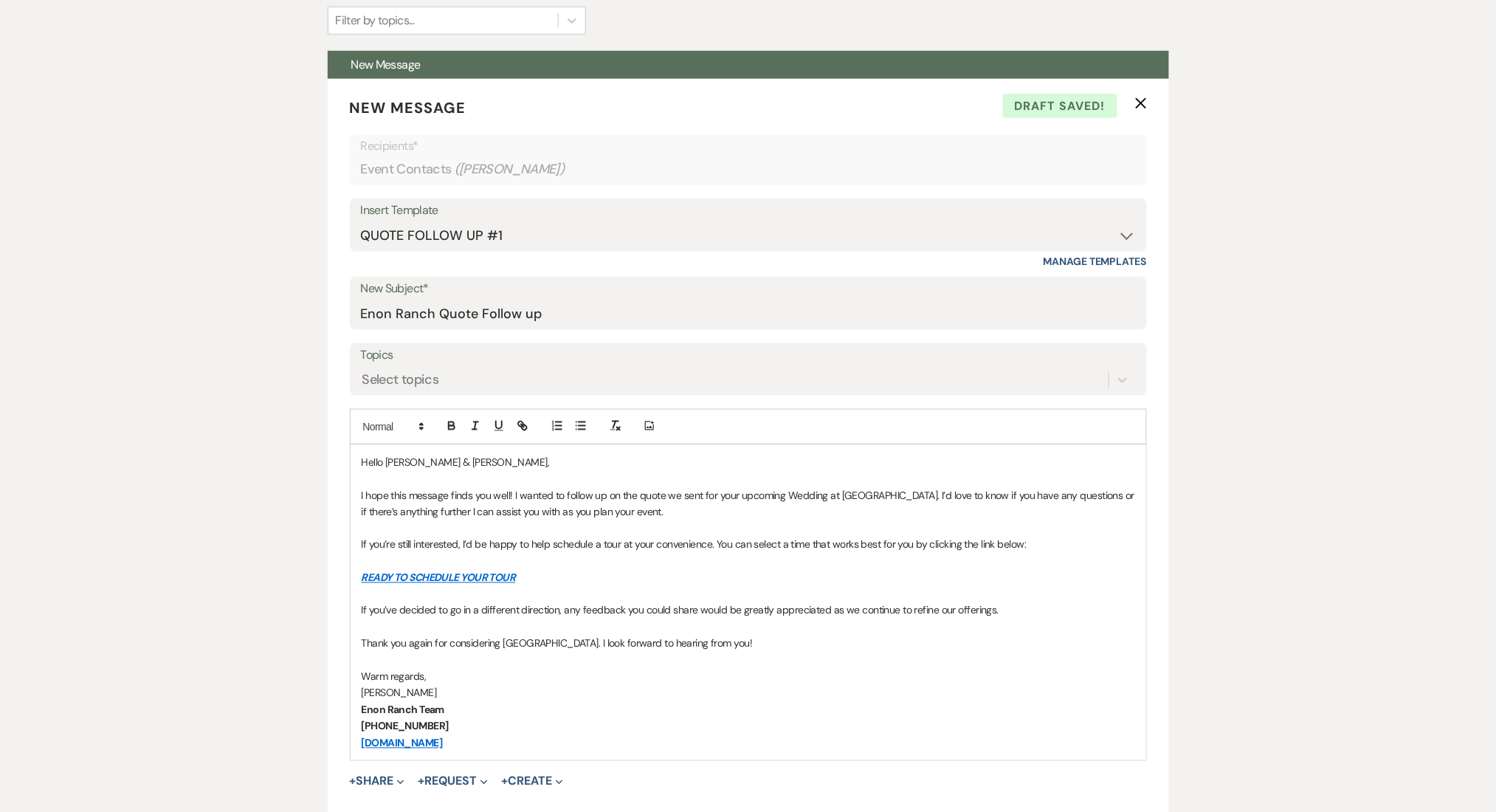
scroll to position [468, 0]
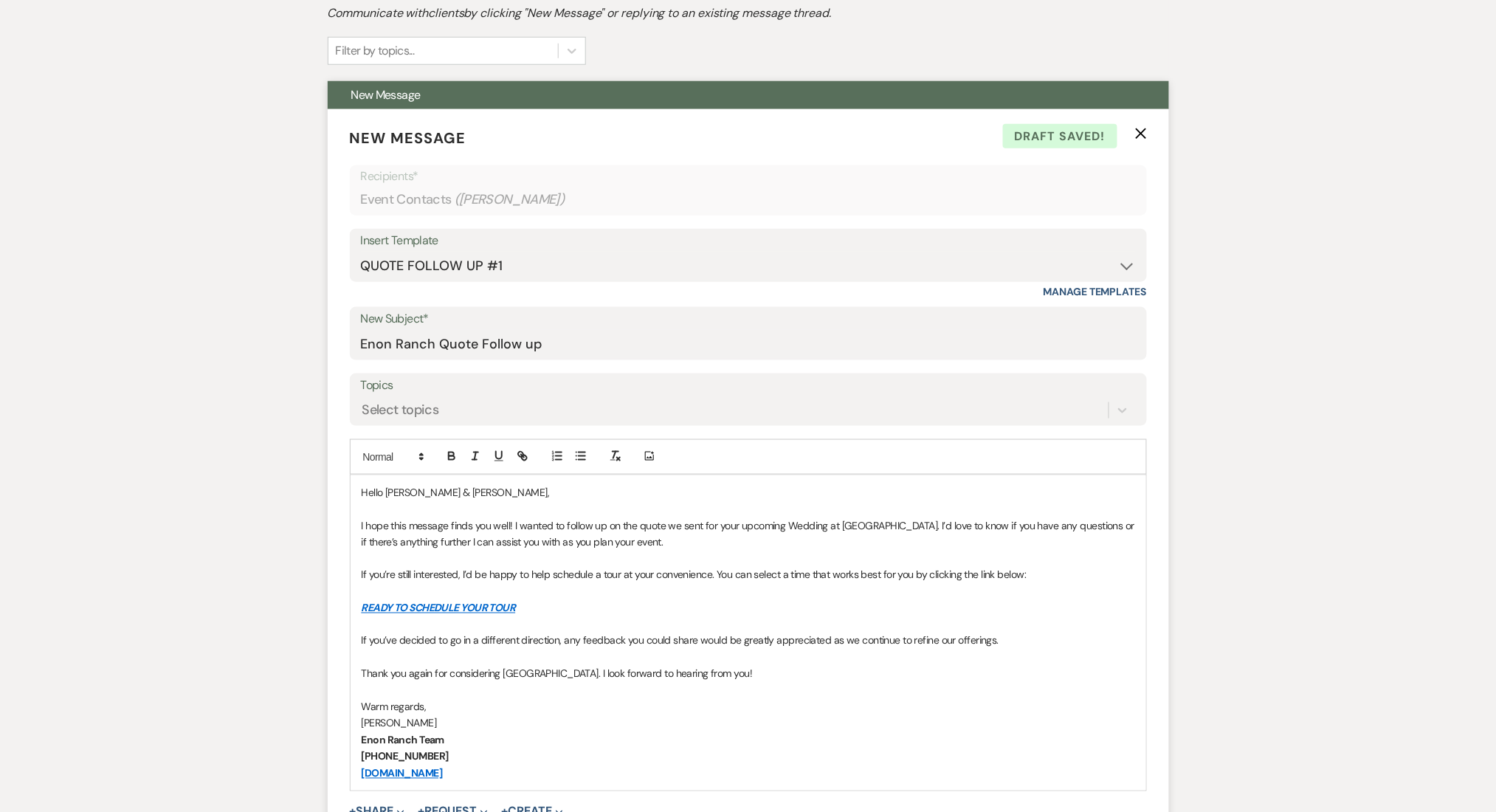
click at [991, 247] on div "Insert Template" at bounding box center [748, 241] width 775 height 22
click at [955, 256] on select "-- Inquiry Follow Up Email #2 Contract Sending Template Payment Template Rental…" at bounding box center [748, 266] width 775 height 28
select select "4603"
click at [361, 251] on select "-- Inquiry Follow Up Email #2 Contract Sending Template Payment Template Rental…" at bounding box center [748, 266] width 775 height 28
type input "Checking In – Any Assistance Needed for Your Event?"
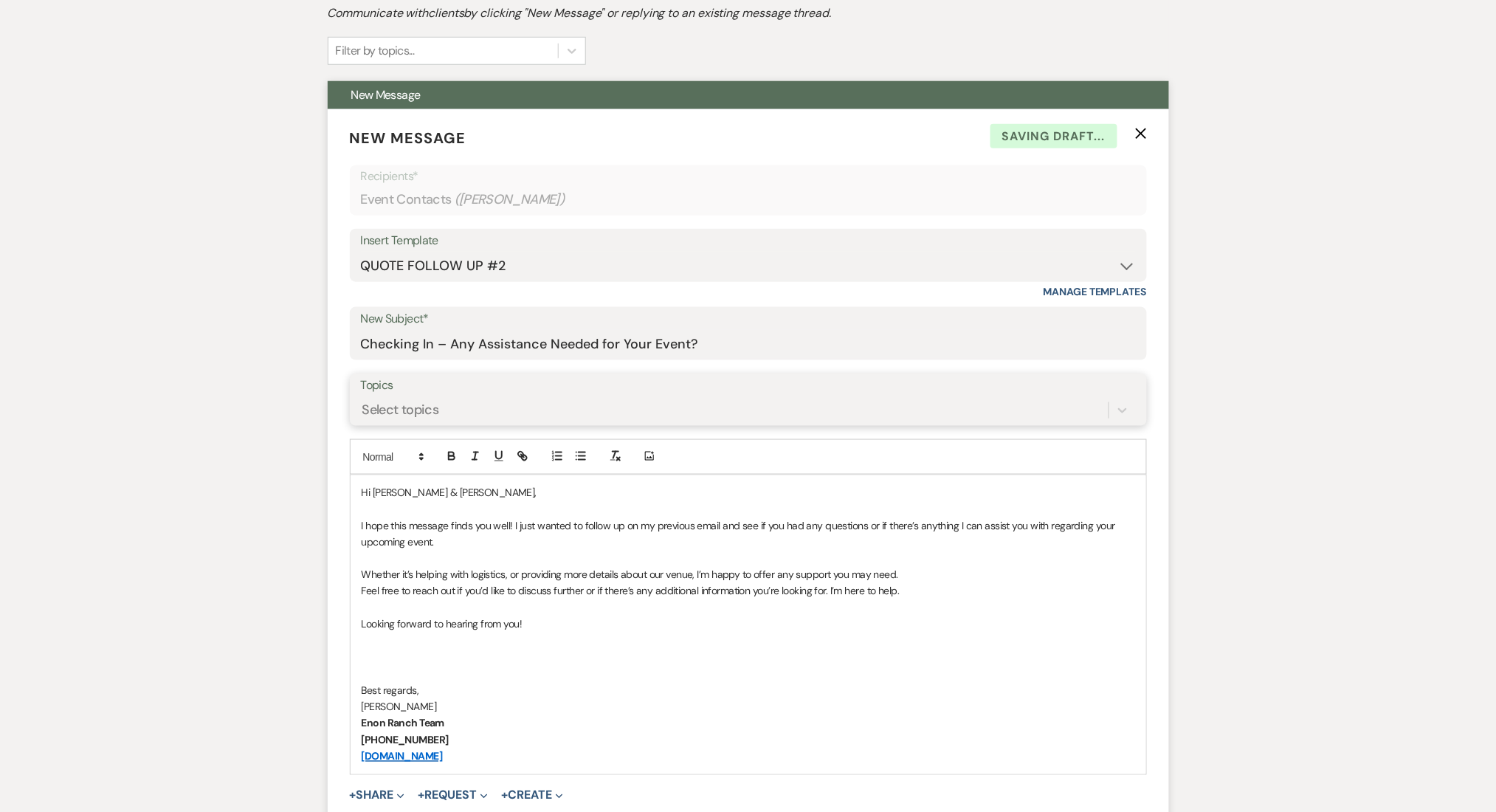
click at [426, 413] on div "Select topics" at bounding box center [401, 410] width 77 height 20
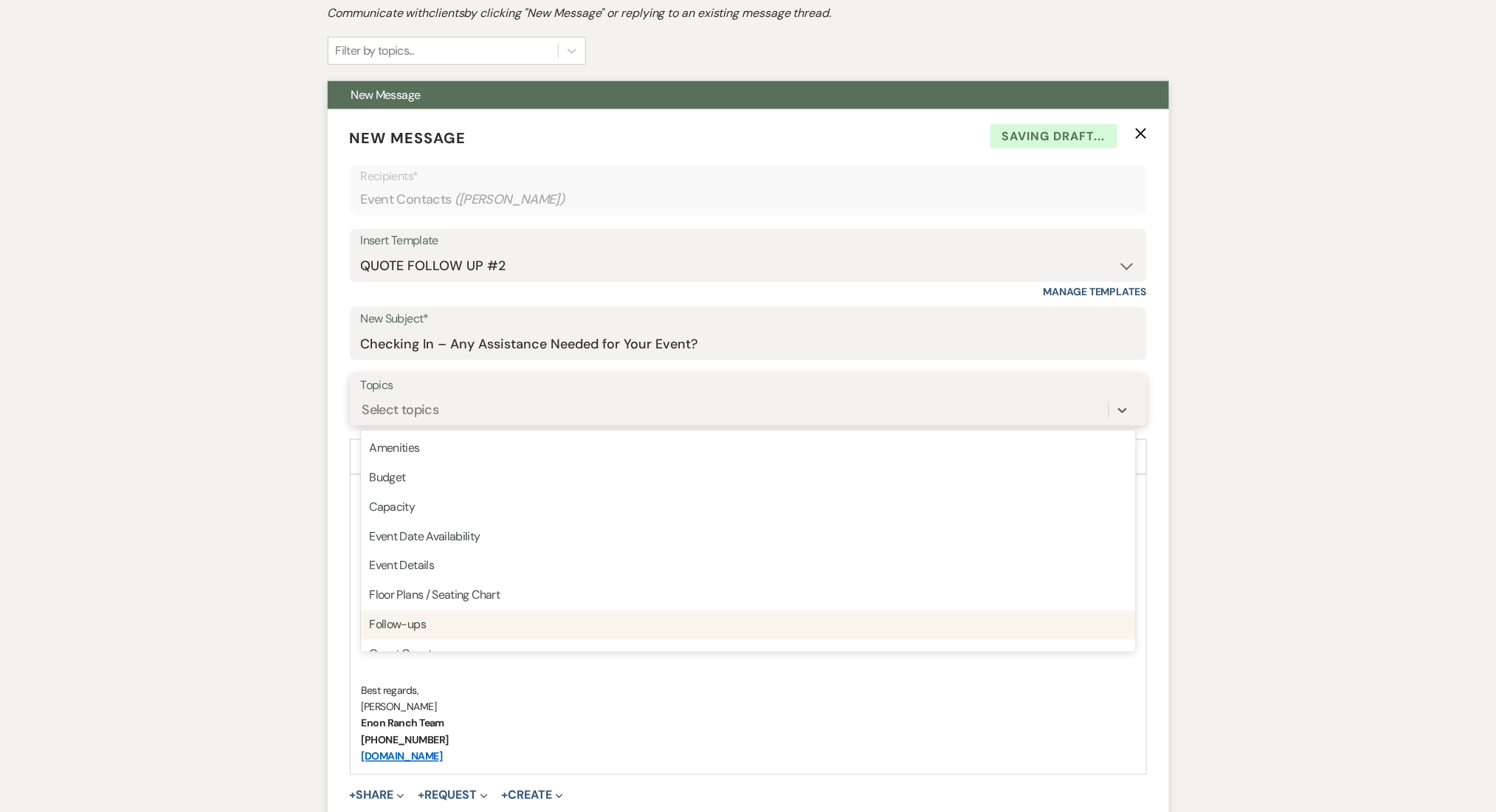
click at [404, 621] on div "Follow-ups" at bounding box center [748, 624] width 775 height 29
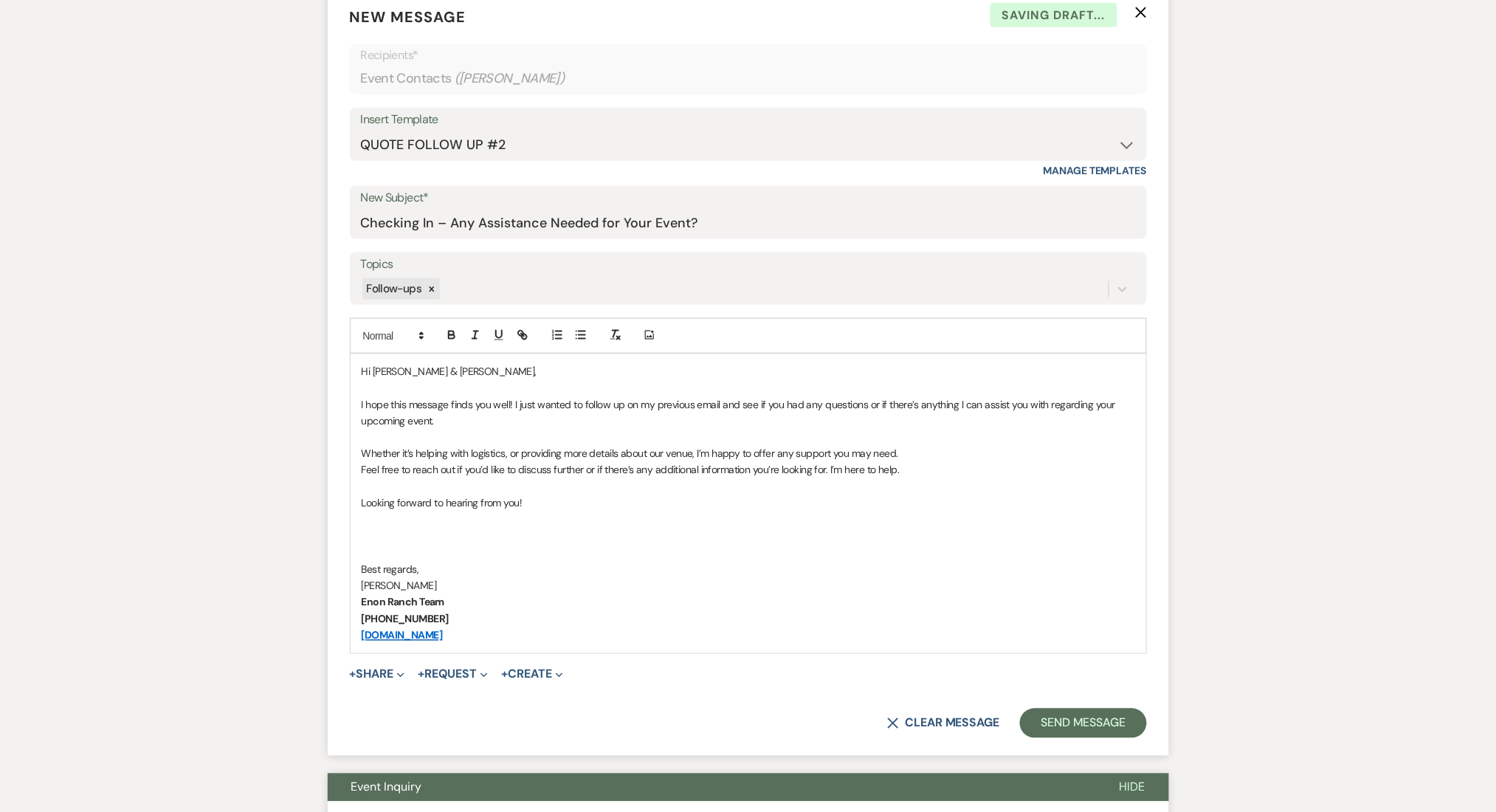
scroll to position [665, 0]
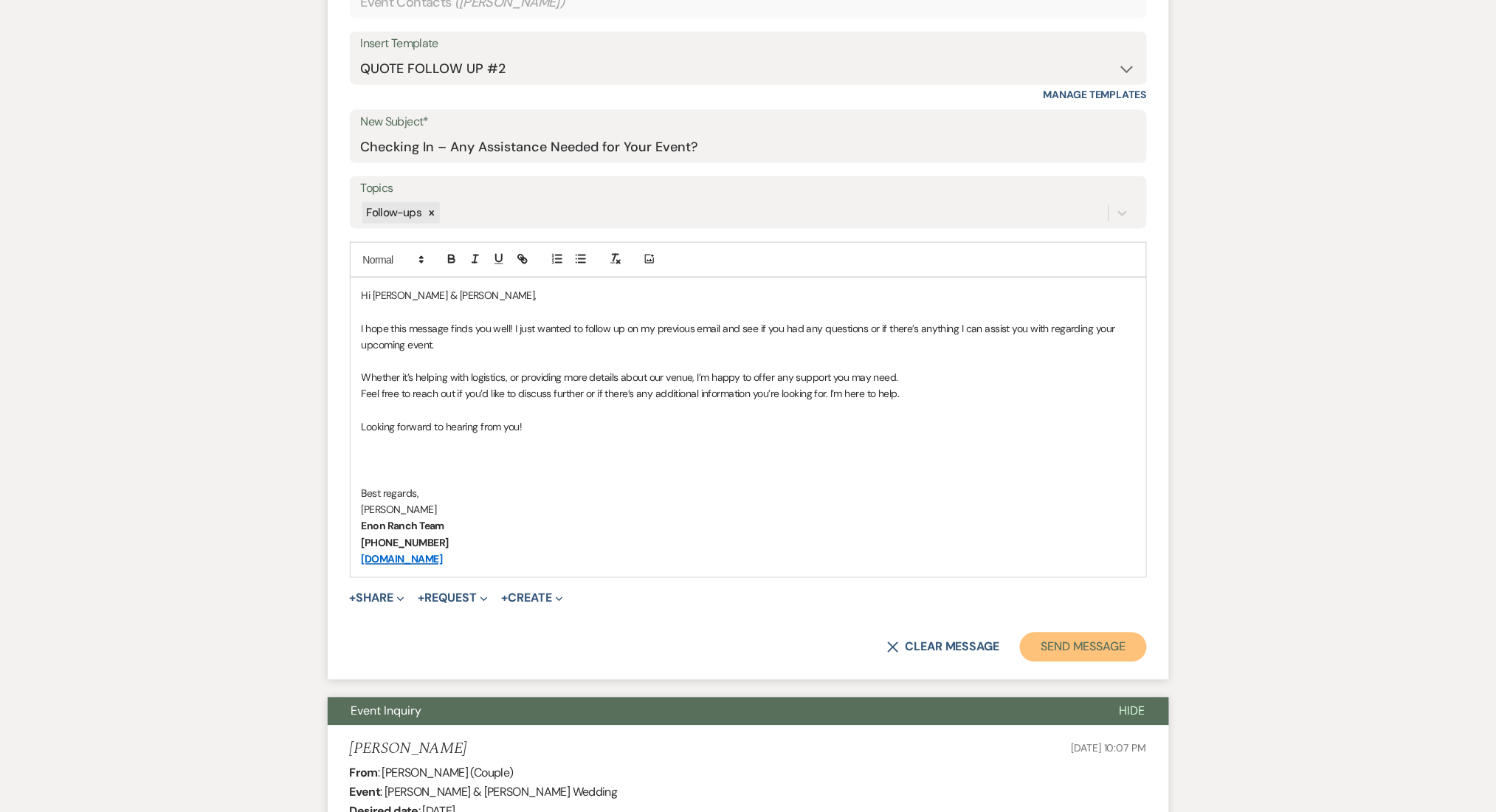
click at [1069, 633] on button "Send Message" at bounding box center [1083, 647] width 127 height 29
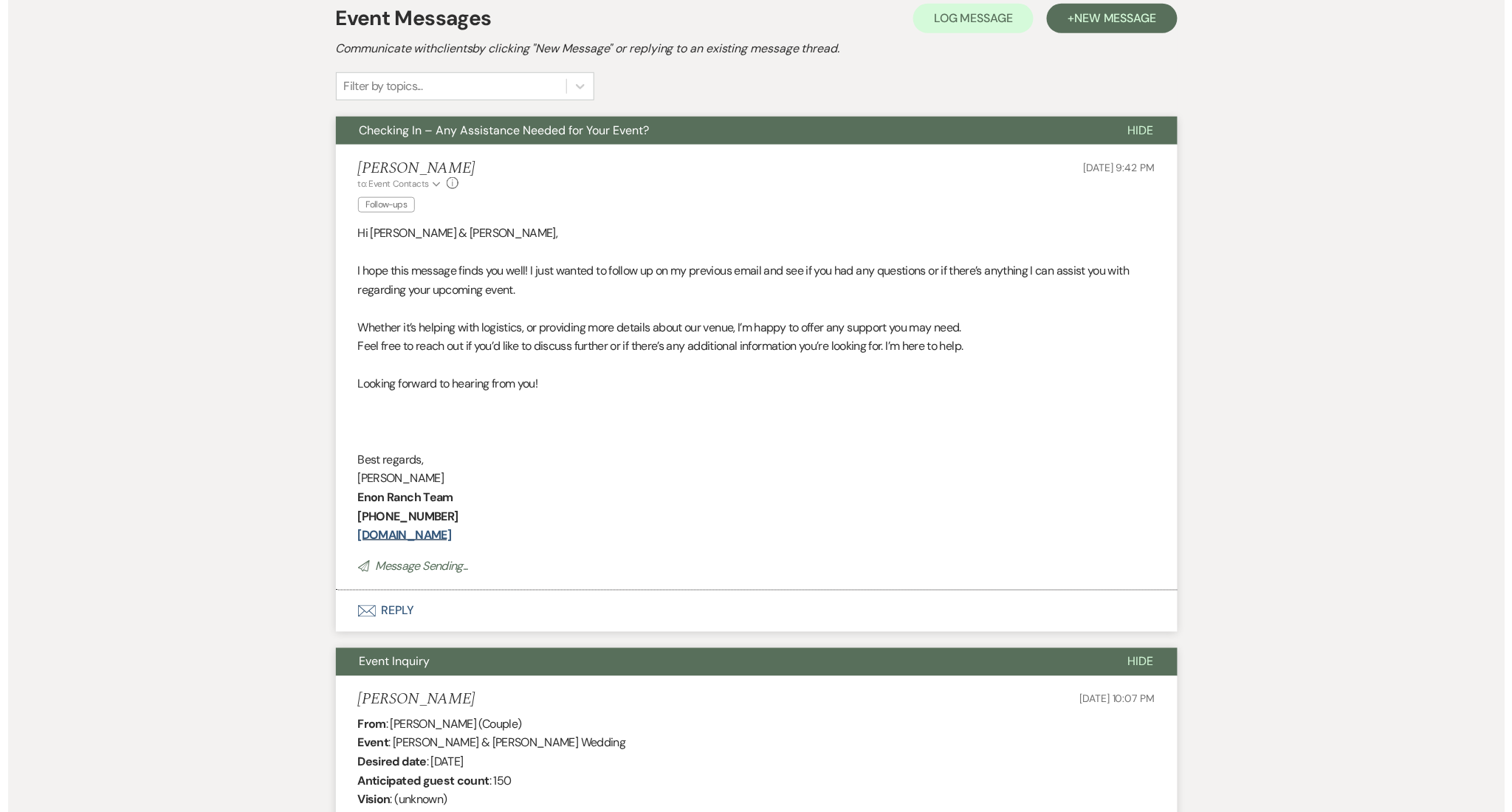
scroll to position [0, 0]
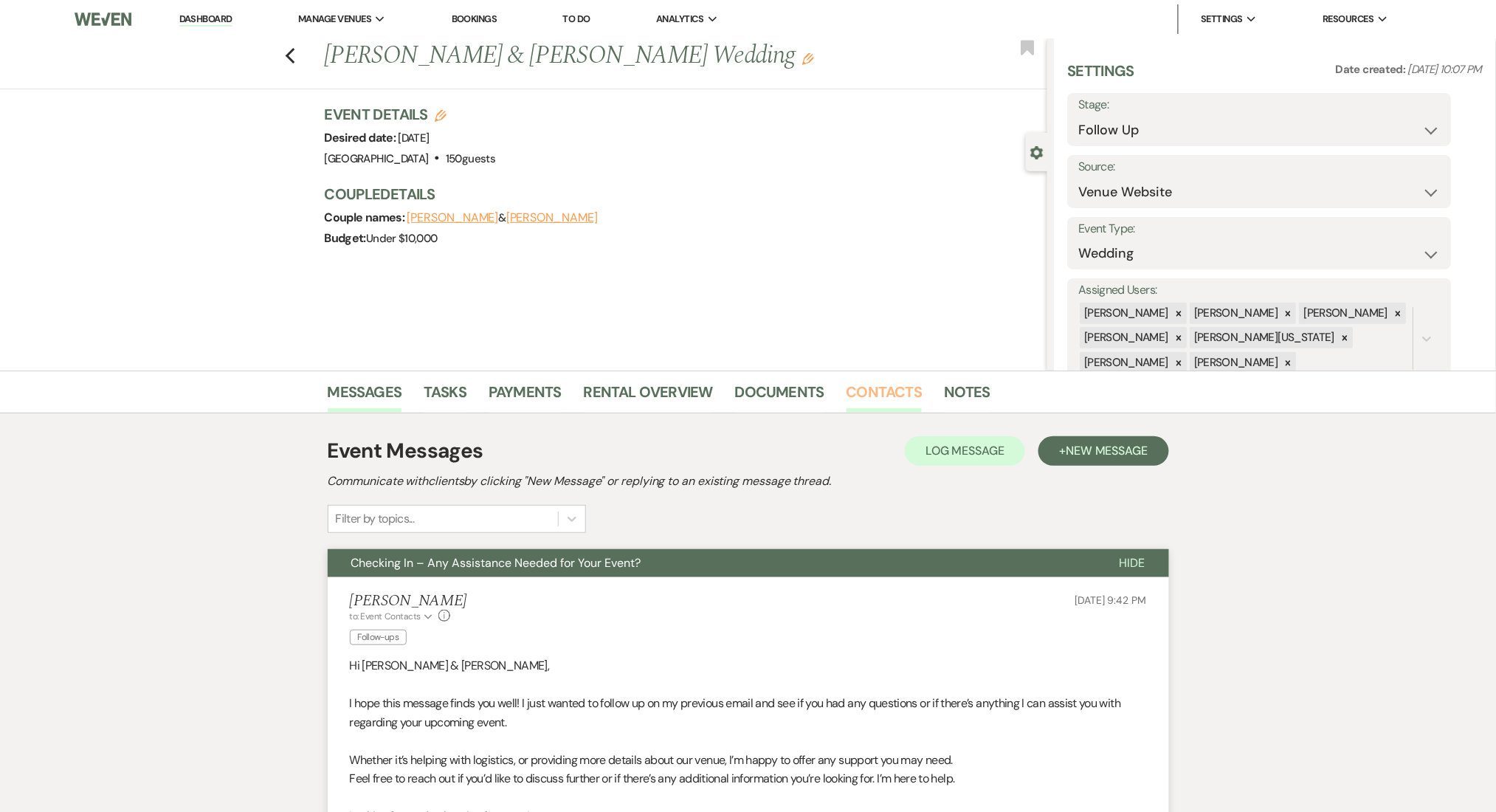
click at [860, 390] on link "Contacts" at bounding box center [884, 396] width 76 height 33
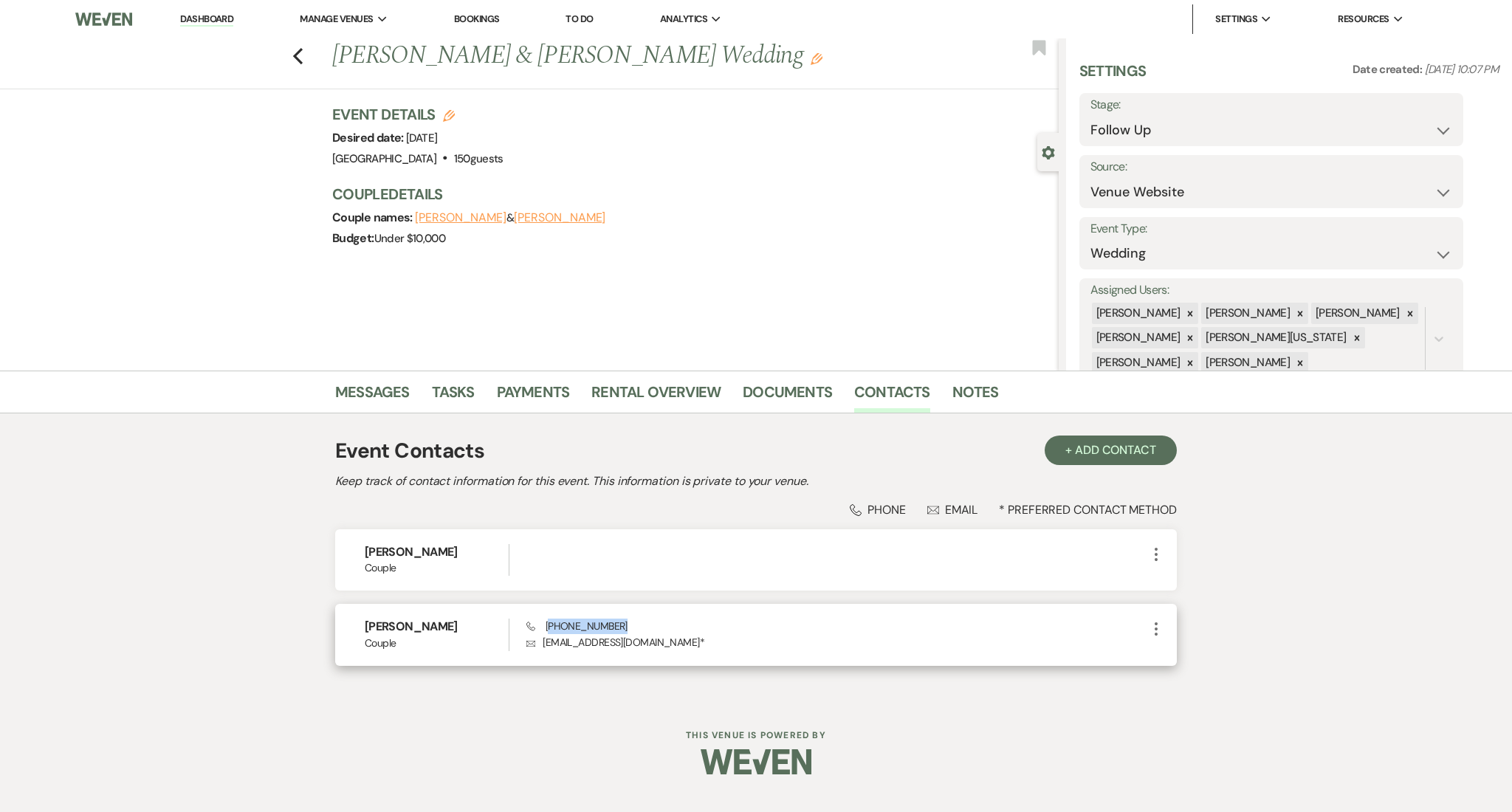
drag, startPoint x: 627, startPoint y: 624, endPoint x: 549, endPoint y: 627, distance: 78.1
click at [549, 627] on div "Phone [PHONE_NUMBER] Envelope [EMAIL_ADDRESS][DOMAIN_NAME] *" at bounding box center [836, 634] width 621 height 32
copy span "334) 470-7024"
drag, startPoint x: 644, startPoint y: 640, endPoint x: 541, endPoint y: 646, distance: 103.2
click at [541, 646] on p "Envelope [EMAIL_ADDRESS][DOMAIN_NAME] *" at bounding box center [836, 641] width 621 height 16
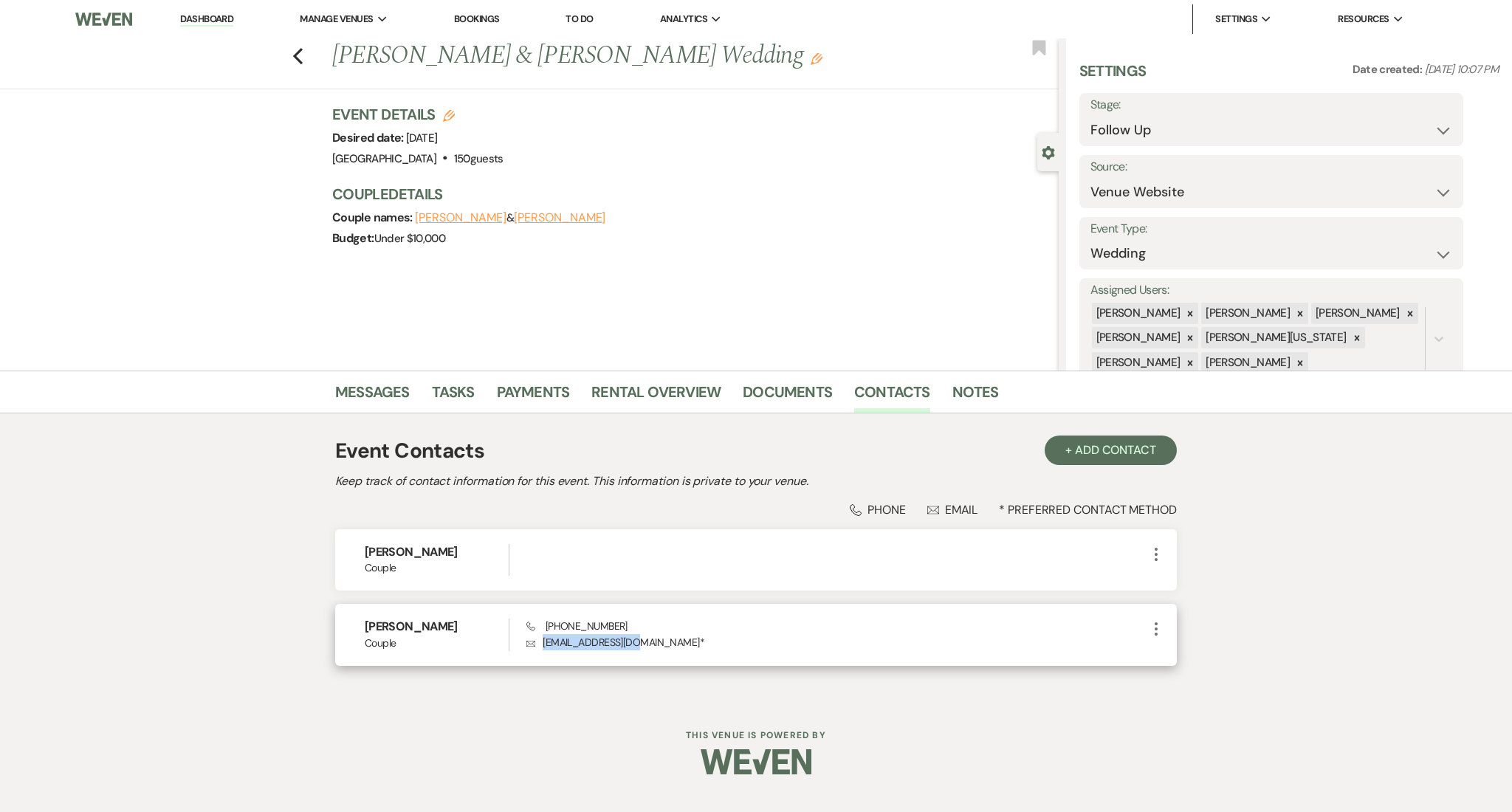
copy p "mbmoguel@gmail.com"
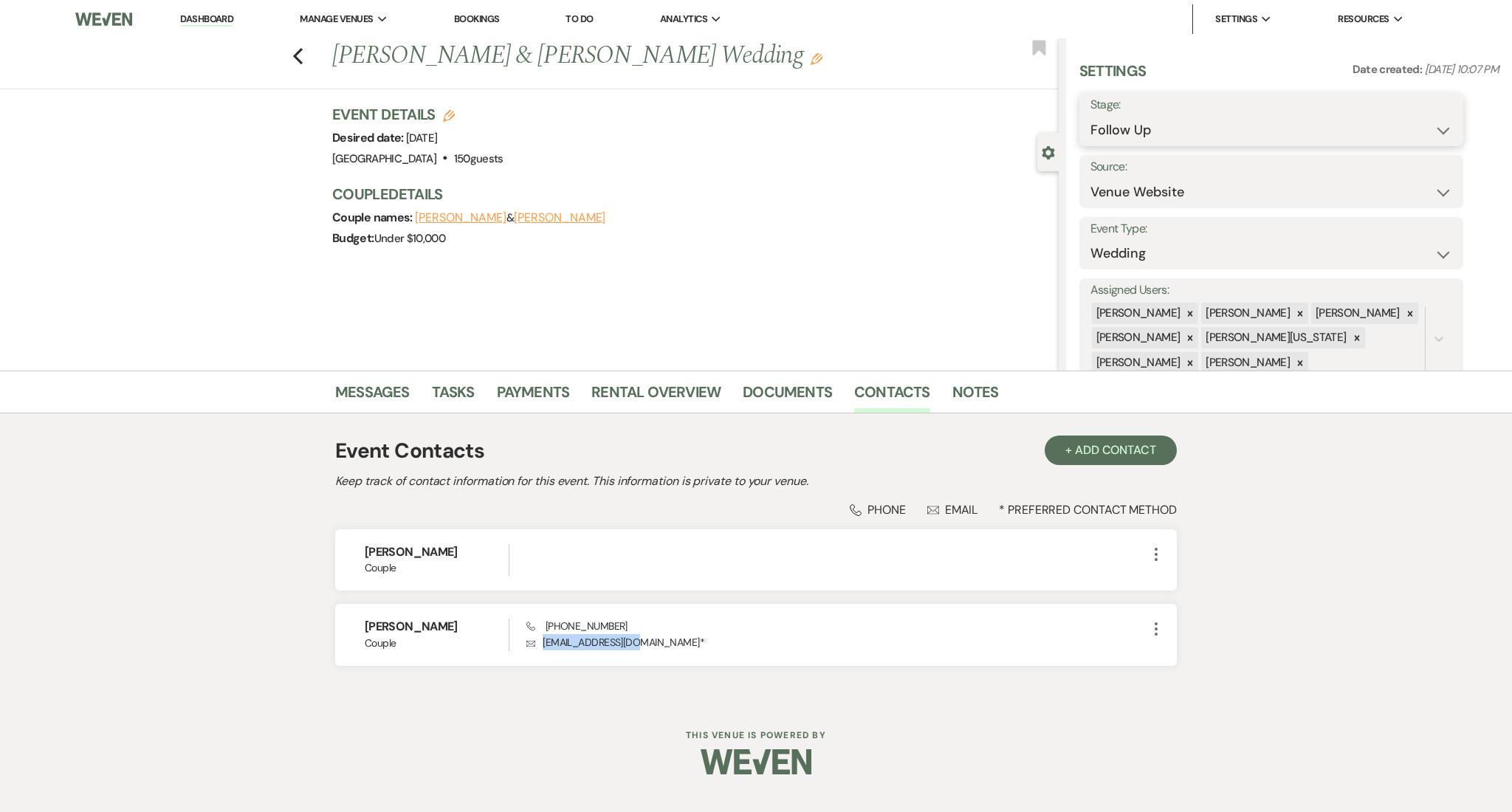
click at [1130, 119] on select "Inquiry Follow Up Tour Requested Tour Confirmed Toured Proposal Sent Booked Lost" at bounding box center [1271, 130] width 362 height 28
select select "1"
click at [1090, 116] on select "Inquiry Follow Up Tour Requested Tour Confirmed Toured Proposal Sent Booked Lost" at bounding box center [1271, 130] width 362 height 28
click at [1412, 117] on button "Save" at bounding box center [1421, 119] width 84 height 29
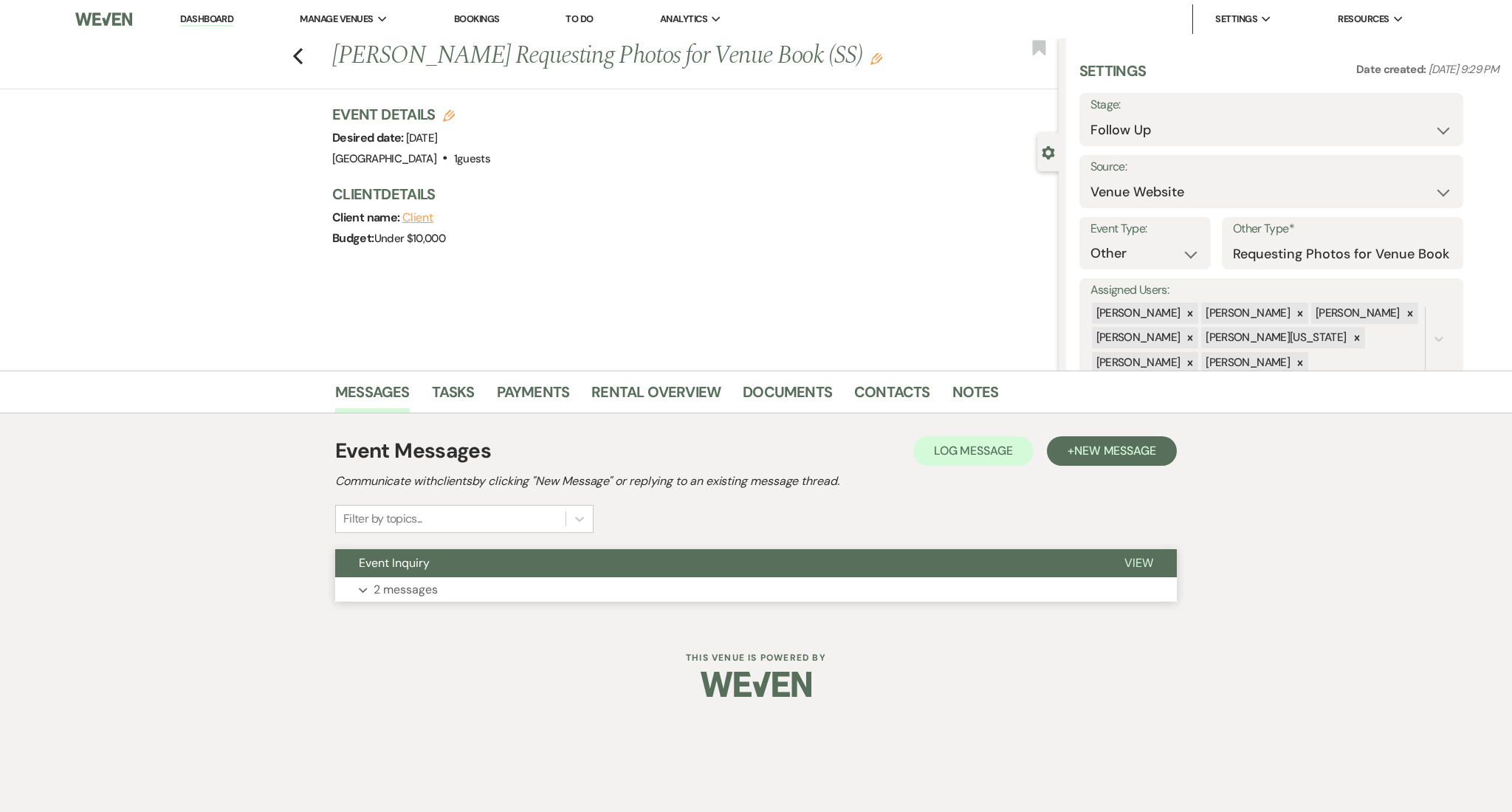
click at [591, 577] on button "Event Inquiry" at bounding box center [717, 562] width 765 height 28
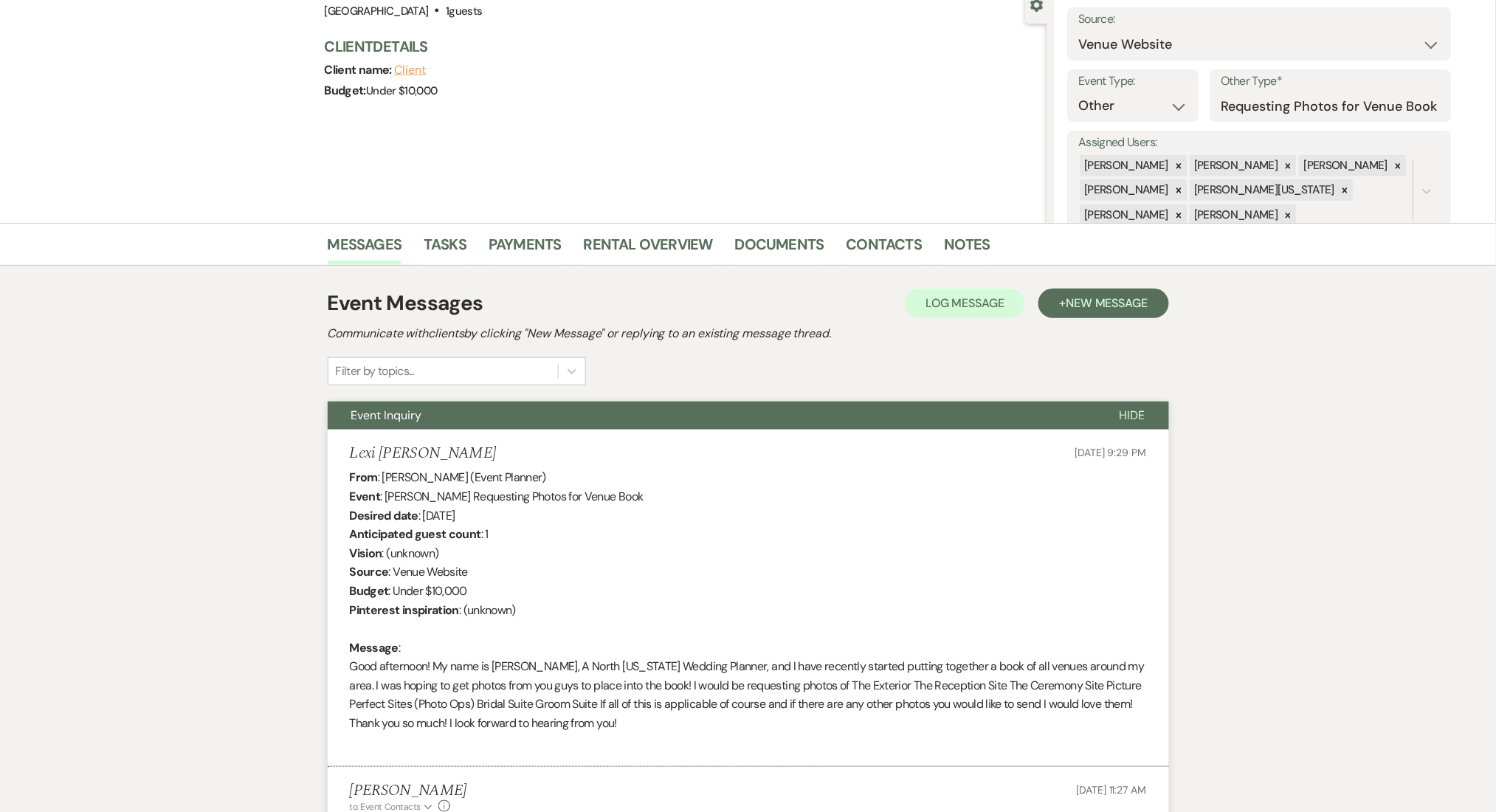
scroll to position [295, 0]
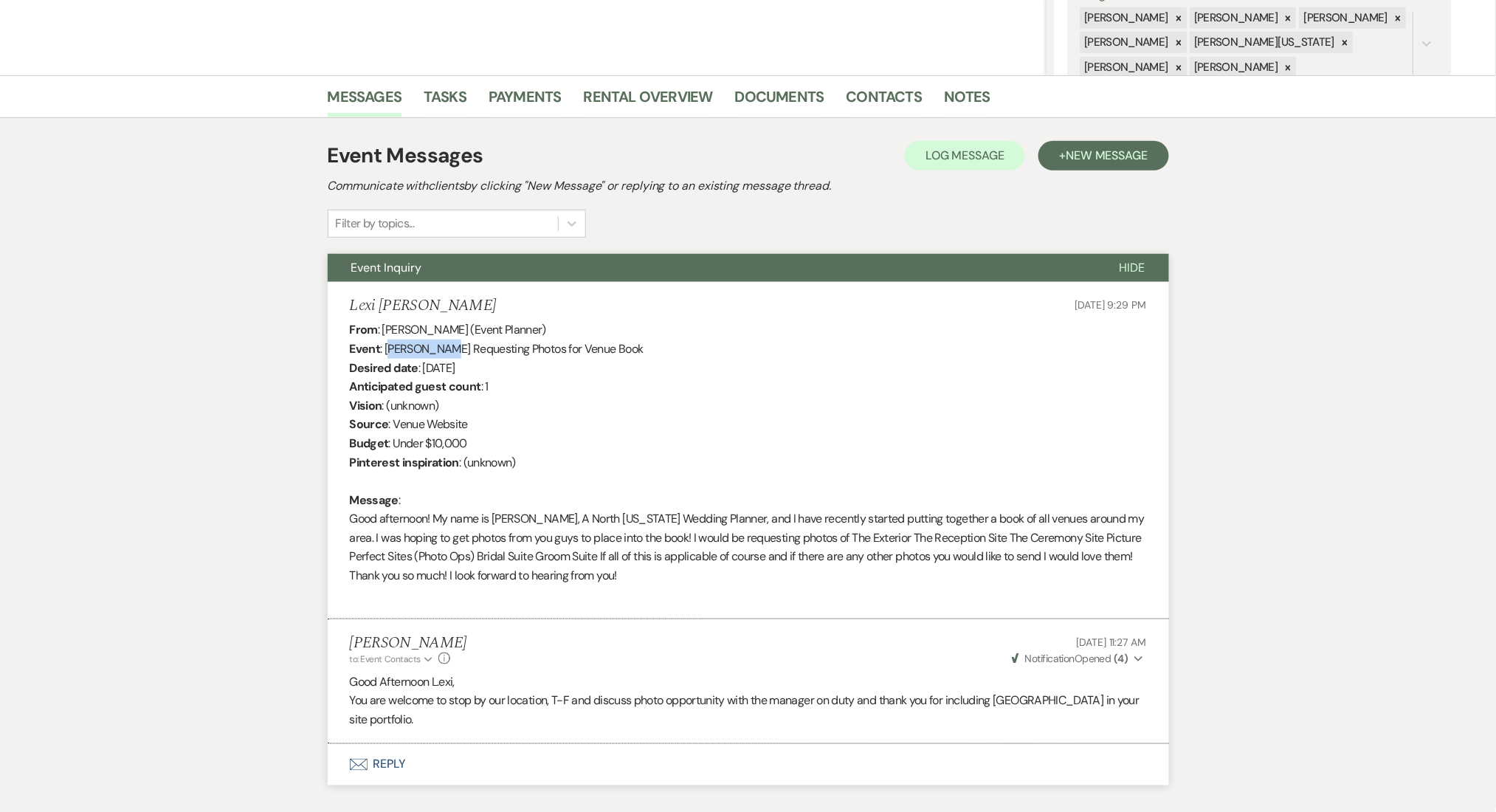
drag, startPoint x: 388, startPoint y: 348, endPoint x: 437, endPoint y: 351, distance: 49.1
click at [437, 351] on div "From : Lexi Renfro (Event Planner) Event : Lexi Renfro's Requesting Photos for …" at bounding box center [748, 462] width 797 height 283
copy div "exi Renfro"
click at [1075, 149] on span "New Message" at bounding box center [1107, 155] width 82 height 15
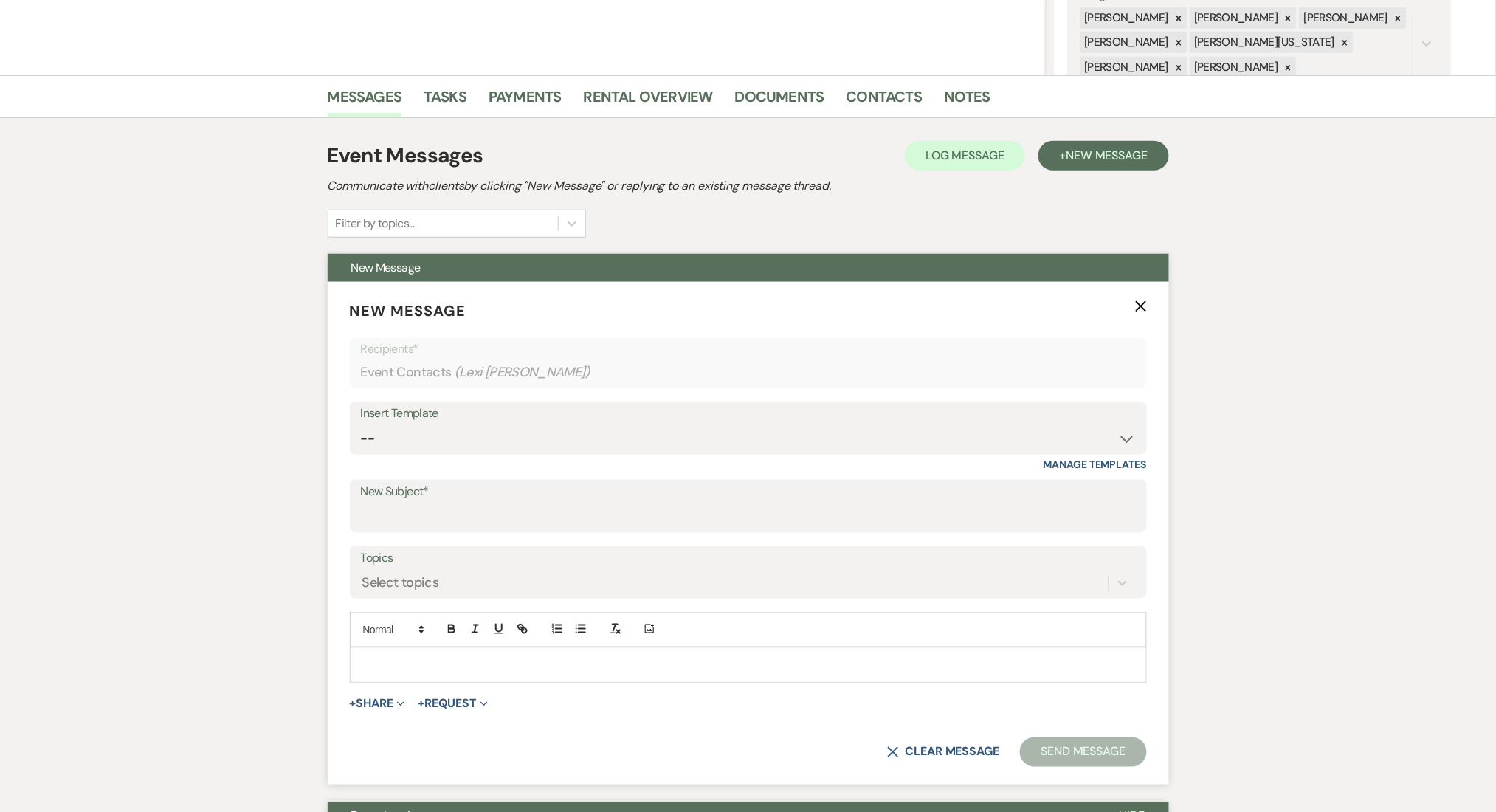
click at [531, 459] on div "Insert Template -- Manage Templates" at bounding box center [748, 436] width 797 height 70
click at [531, 442] on select "-- Inquiry Follow Up Email #2 Contract Sending Template Payment Template Rental…" at bounding box center [748, 438] width 775 height 28
select select "1711"
click at [361, 424] on select "-- Inquiry Follow Up Email #2 Contract Sending Template Payment Template Rental…" at bounding box center [748, 438] width 775 height 28
type input "Enon Ranch Inquiry Follow-Up"
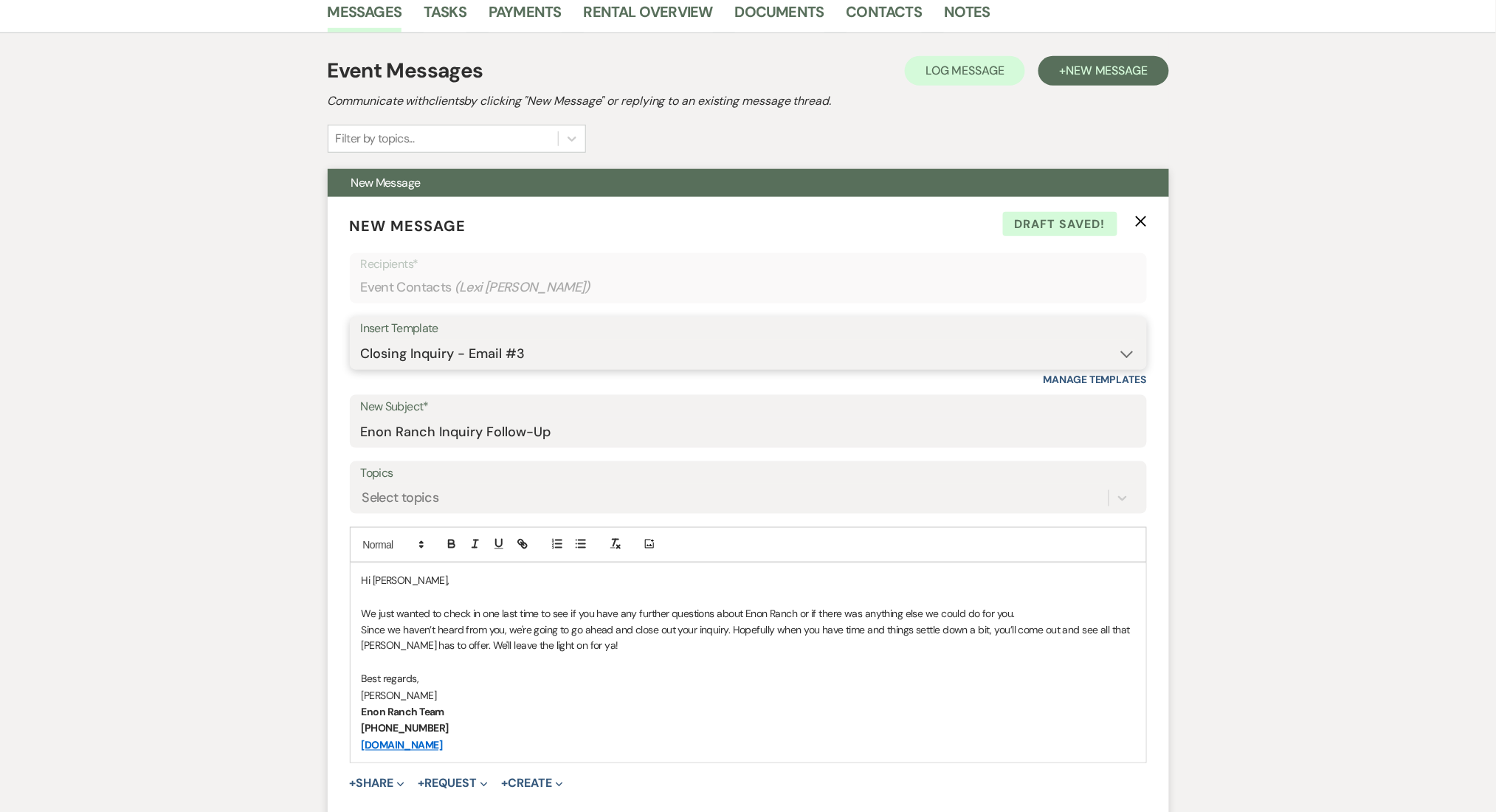
scroll to position [591, 0]
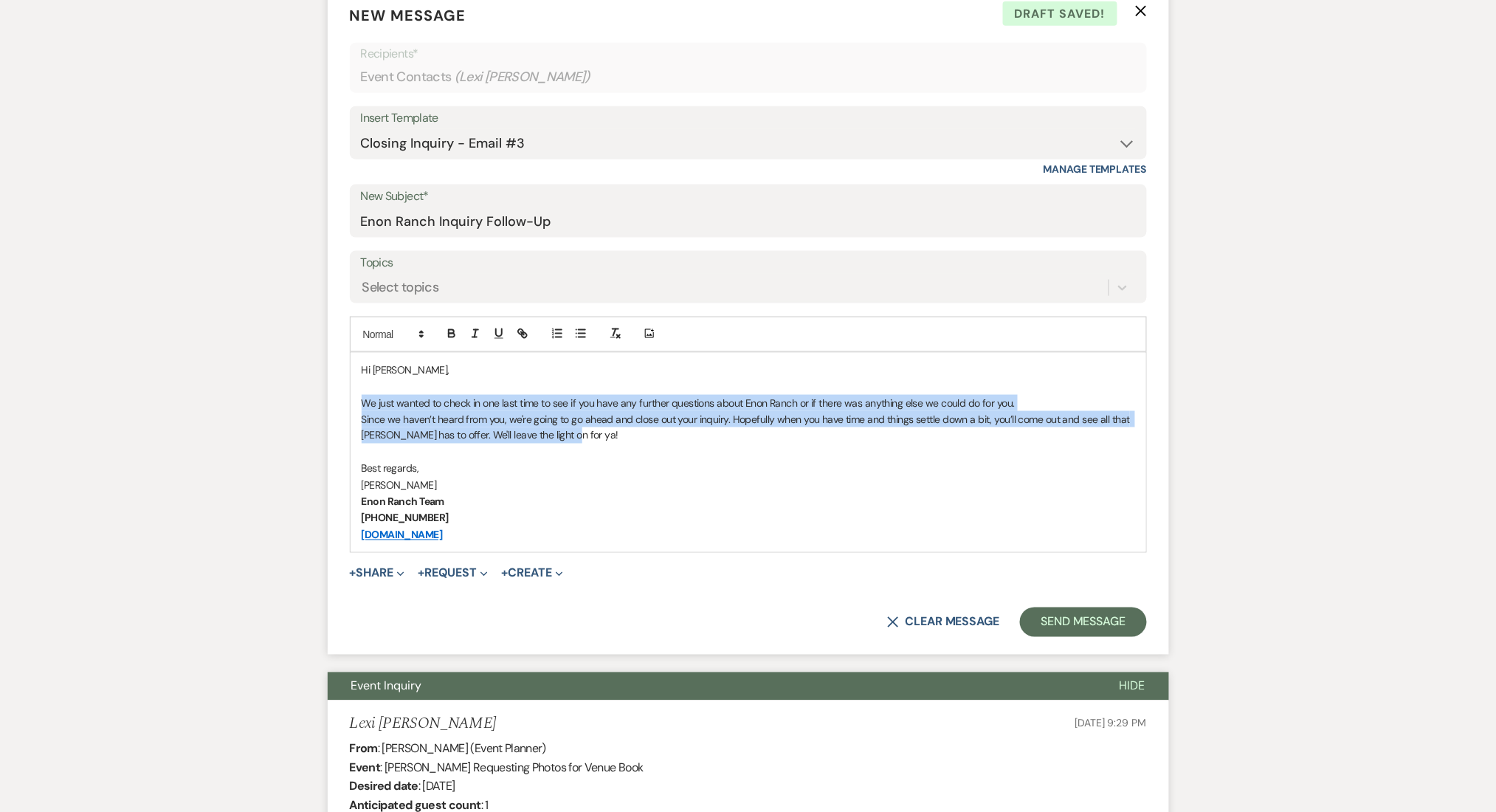
drag, startPoint x: 572, startPoint y: 436, endPoint x: 349, endPoint y: 400, distance: 225.9
click at [350, 400] on div "Hi Lexi, We just wanted to check in one last time to see if you have any furthe…" at bounding box center [748, 453] width 795 height 199
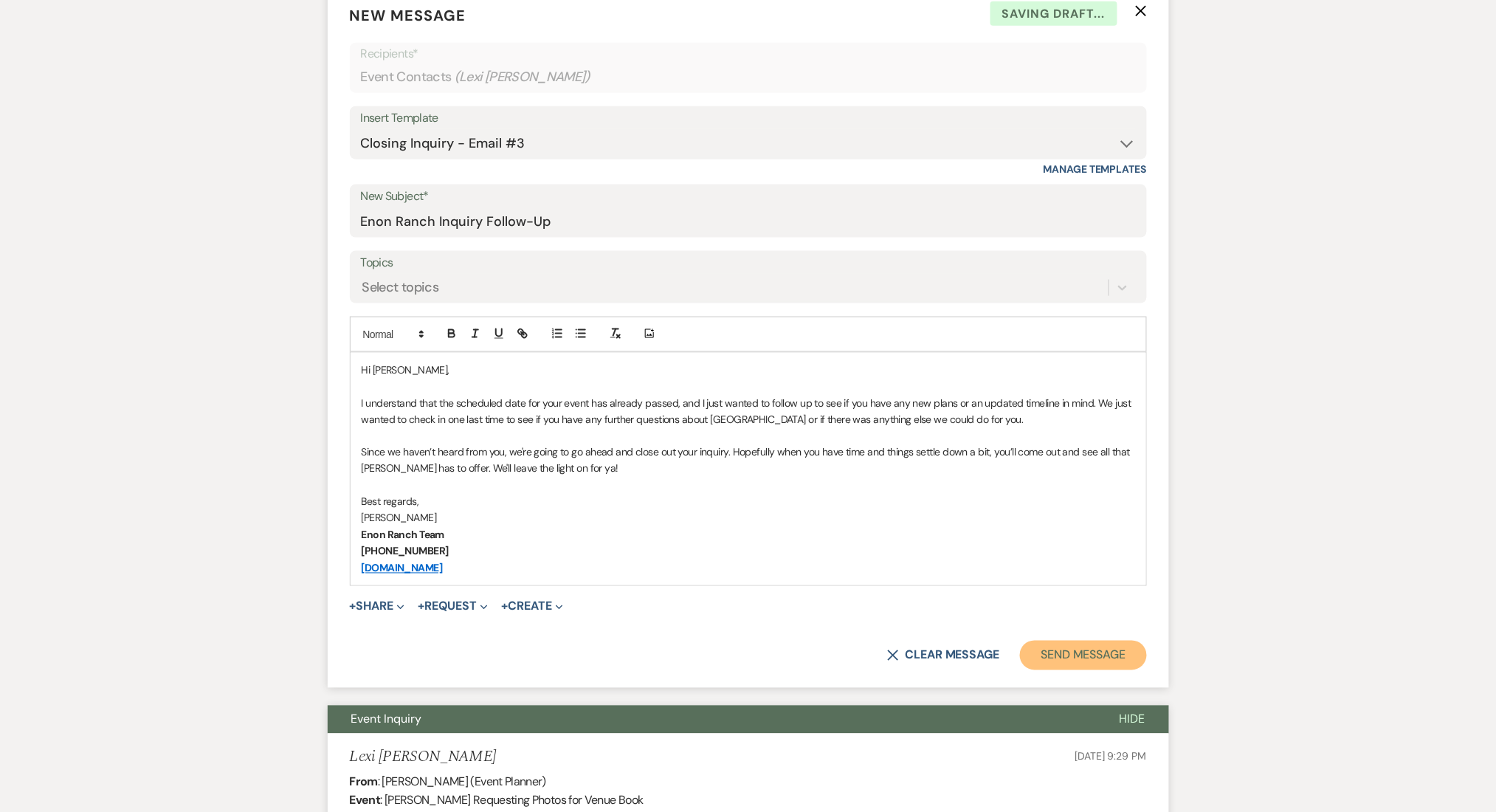
click at [1102, 665] on button "Send Message" at bounding box center [1083, 654] width 127 height 29
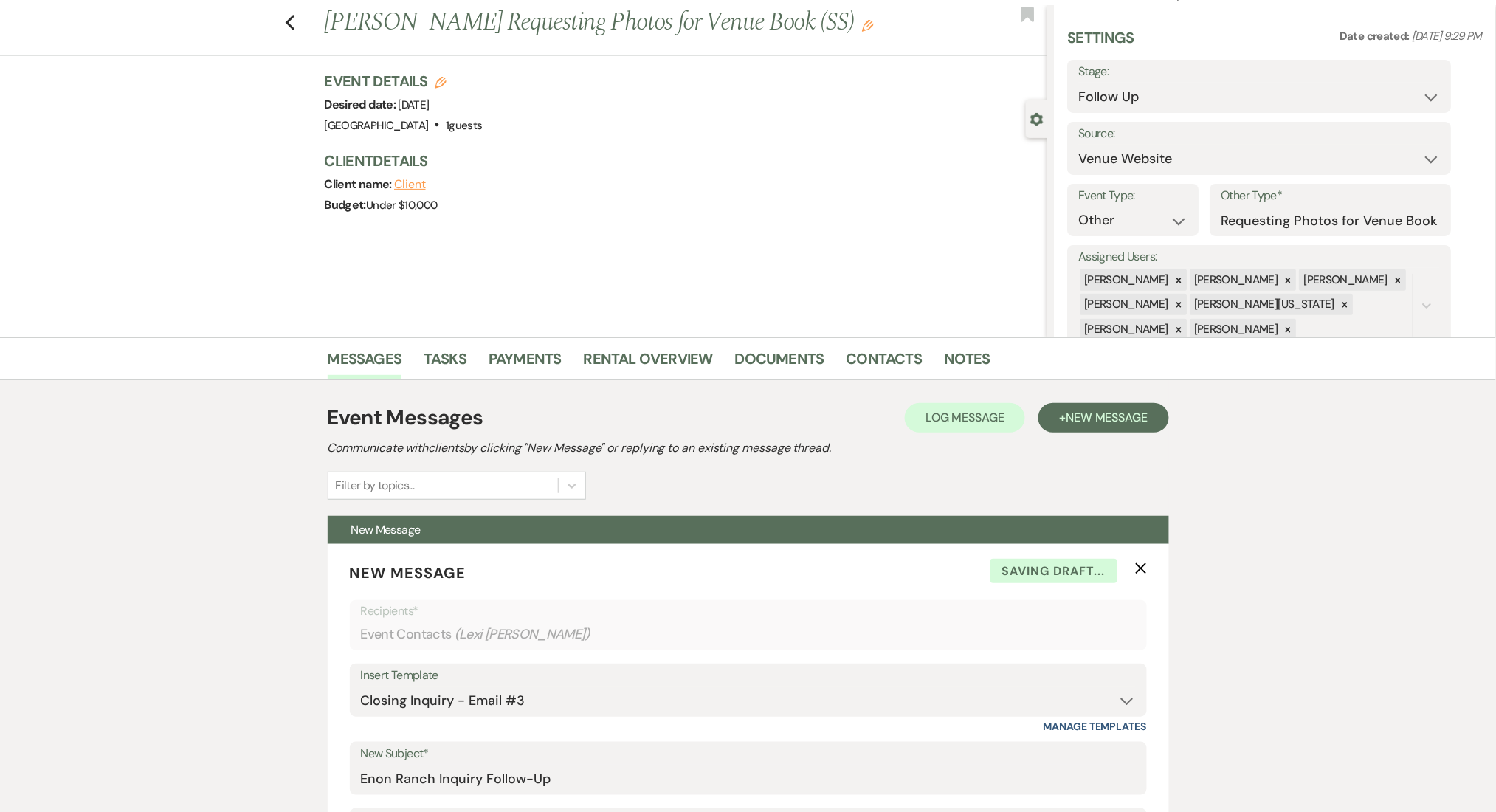
scroll to position [0, 0]
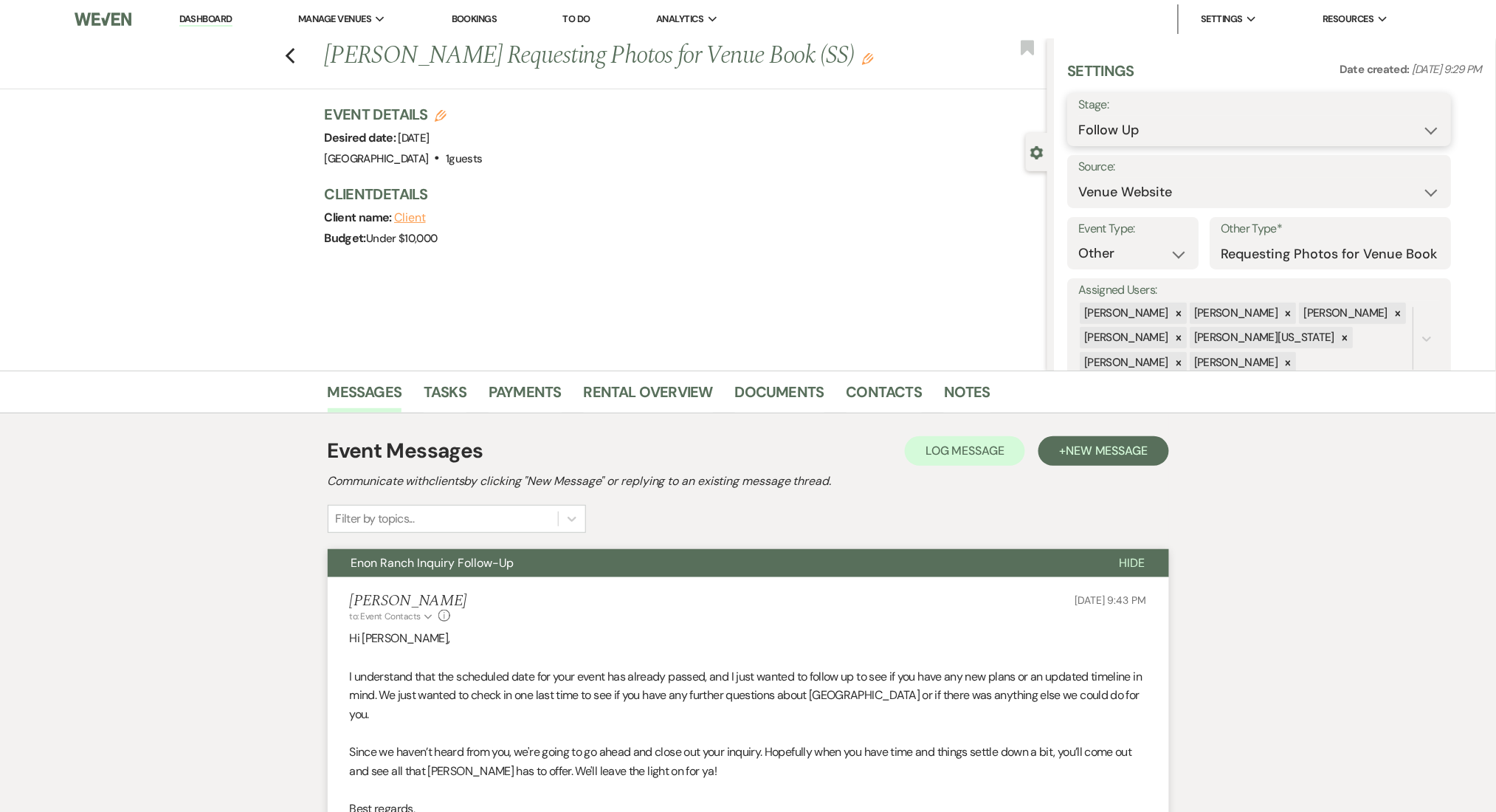
click at [1122, 118] on select "Inquiry Follow Up Tour Requested Tour Confirmed Toured Proposal Sent Booked Lost" at bounding box center [1260, 130] width 362 height 28
select select "8"
click at [1079, 116] on select "Inquiry Follow Up Tour Requested Tour Confirmed Toured Proposal Sent Booked Lost" at bounding box center [1260, 130] width 362 height 28
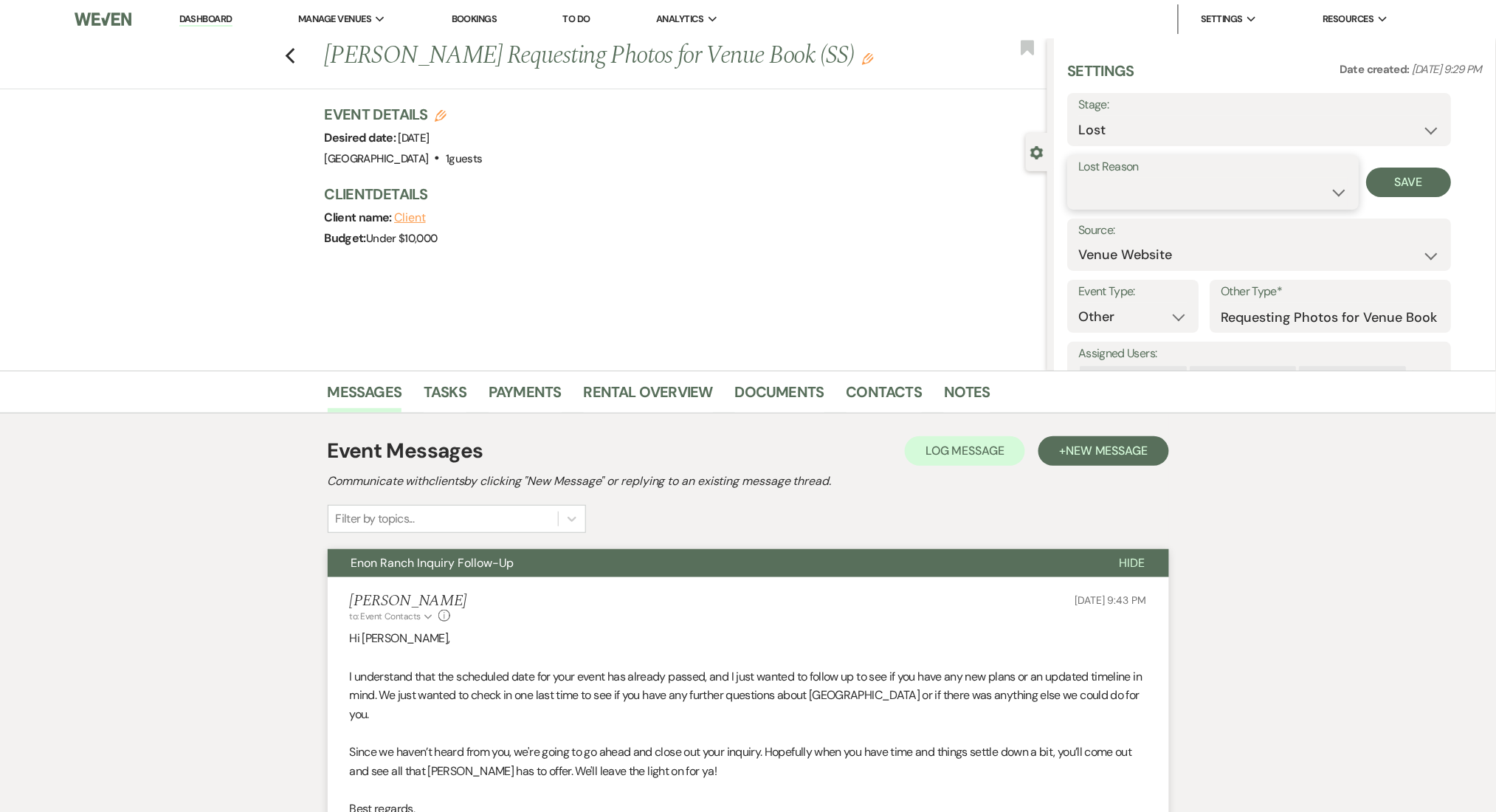
drag, startPoint x: 1132, startPoint y: 215, endPoint x: 1129, endPoint y: 192, distance: 23.2
click at [1130, 193] on select "Booked Elsewhere Budget Date Unavailable No Response Not a Good Match Capacity …" at bounding box center [1213, 192] width 269 height 28
select select "1"
click at [1079, 178] on select "Booked Elsewhere Budget Date Unavailable No Response Not a Good Match Capacity …" at bounding box center [1213, 192] width 269 height 28
click at [1252, 252] on select "Weven Venue Website Instagram Facebook Pinterest Google The Knot Wedding Wire H…" at bounding box center [1260, 255] width 362 height 28
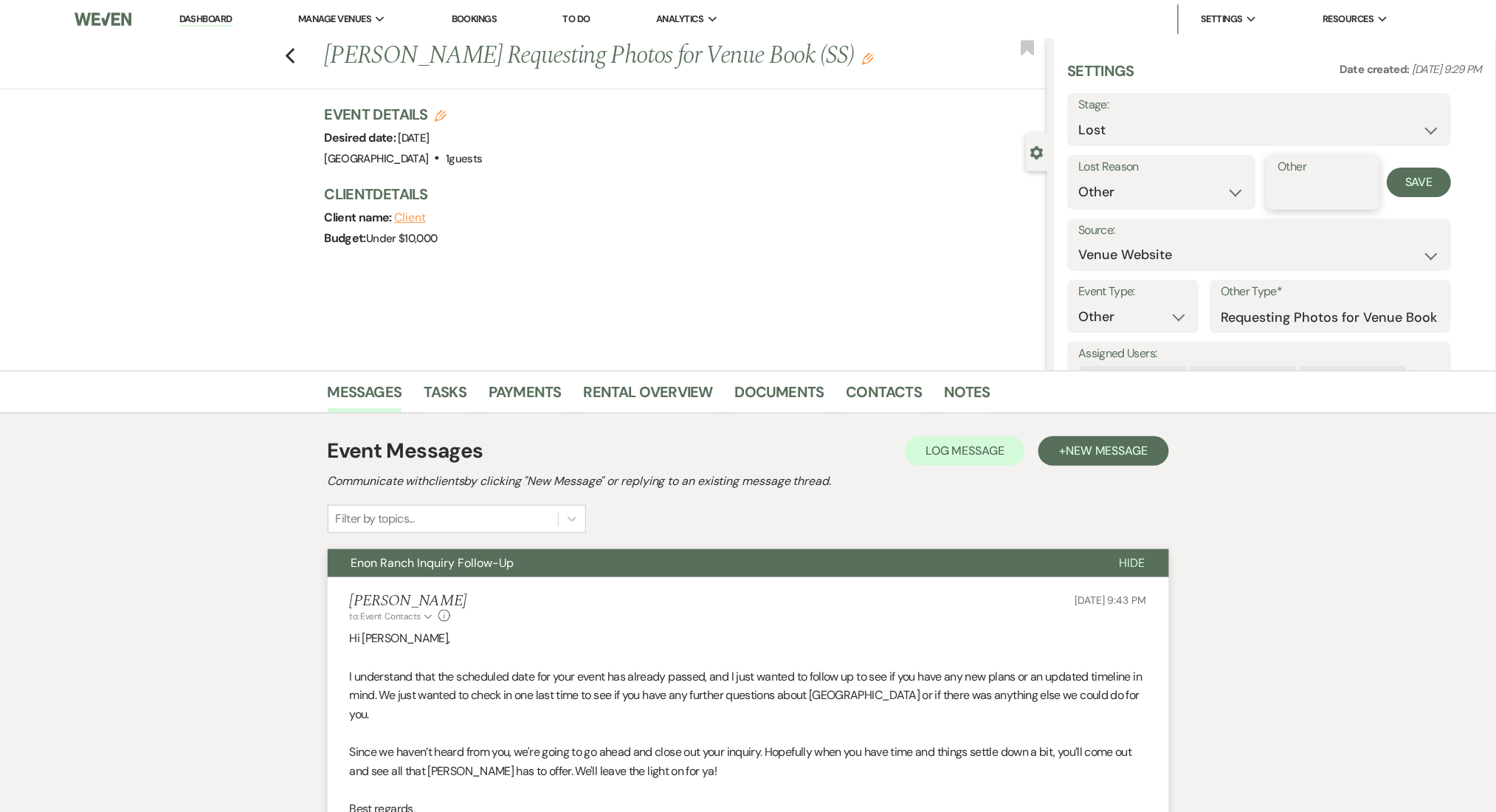
click at [1303, 178] on input "Other" at bounding box center [1323, 192] width 91 height 28
paste input "I understand that the scheduled date for your event has already passed, and I j…"
click at [1453, 167] on div "Settings Date created: Jul 14, 2025, 9:29 PM Stage: Inquiry Follow Up Tour Requ…" at bounding box center [1275, 251] width 415 height 380
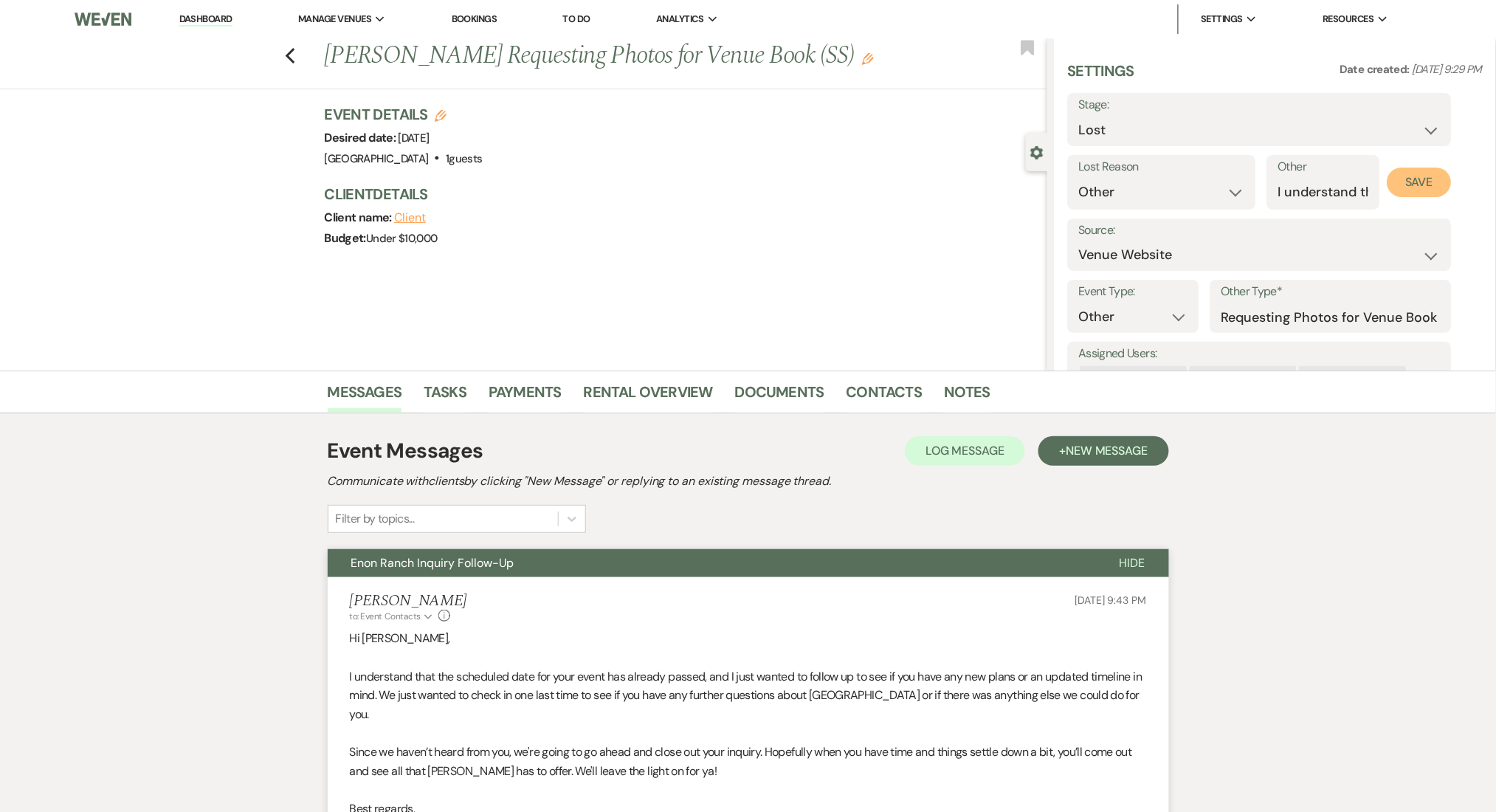
click at [1408, 188] on button "Save" at bounding box center [1420, 182] width 65 height 29
click at [860, 386] on link "Contacts" at bounding box center [884, 396] width 76 height 33
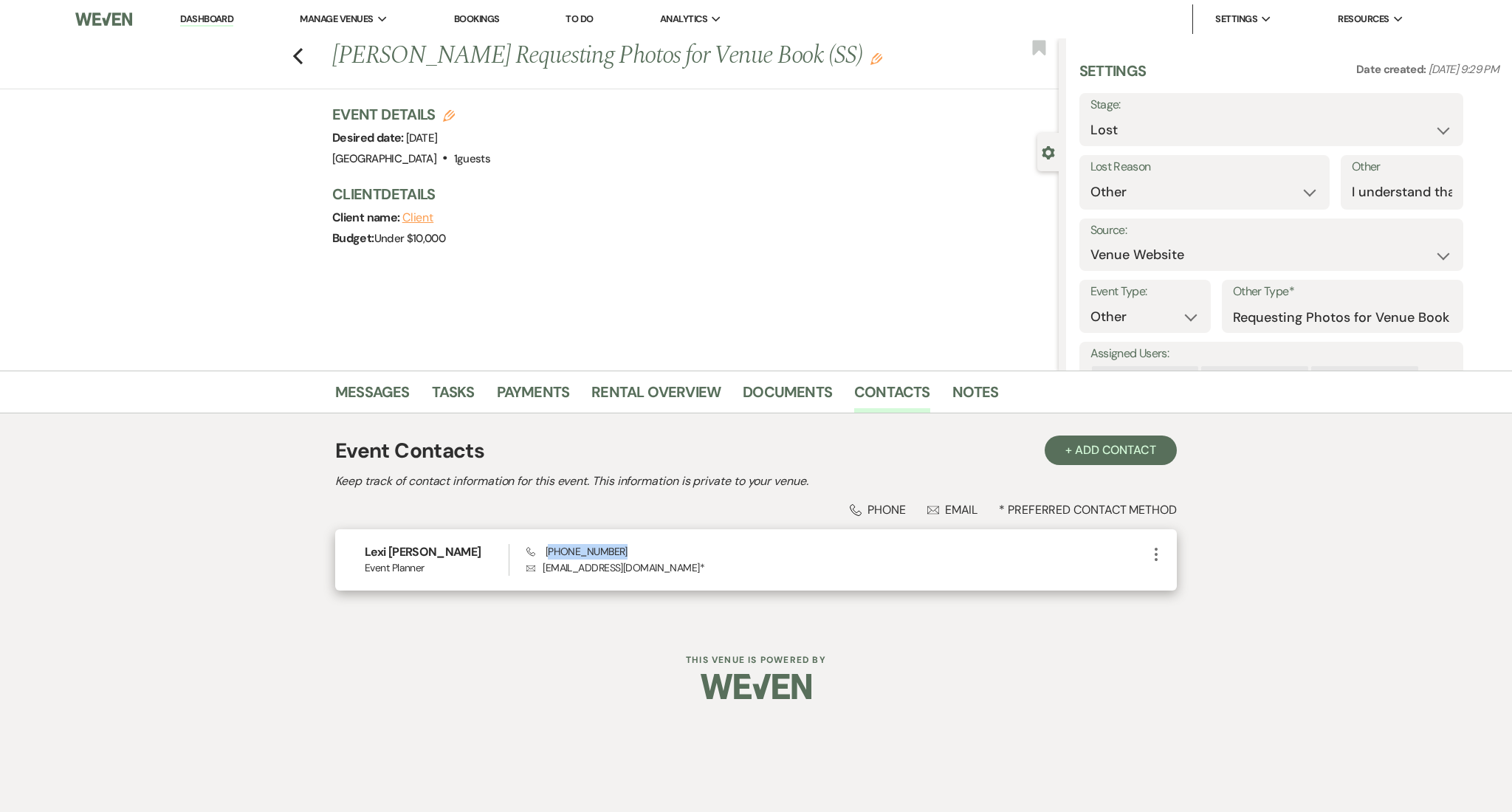
drag, startPoint x: 615, startPoint y: 554, endPoint x: 550, endPoint y: 556, distance: 65.0
click at [550, 556] on div "Phone (770) 625-6911 Envelope info@lexirenfroweddings.com *" at bounding box center [836, 560] width 621 height 32
copy span "770) 625-6911"
drag, startPoint x: 671, startPoint y: 566, endPoint x: 538, endPoint y: 565, distance: 133.0
click at [538, 565] on p "Envelope info@lexirenfroweddings.com *" at bounding box center [836, 567] width 621 height 16
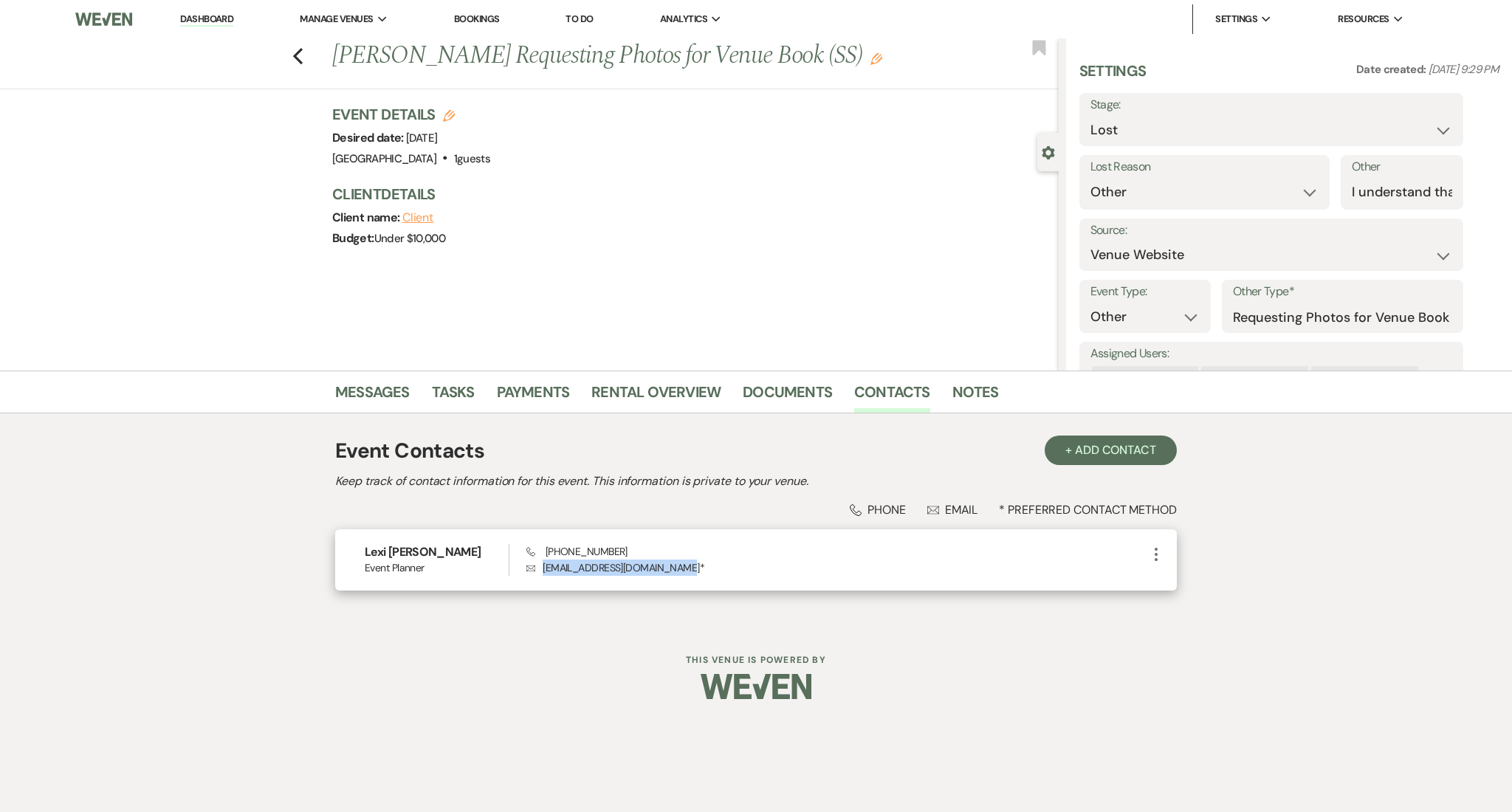
copy p "info@lexirenfroweddings.com"
click at [357, 401] on link "Messages" at bounding box center [372, 396] width 75 height 33
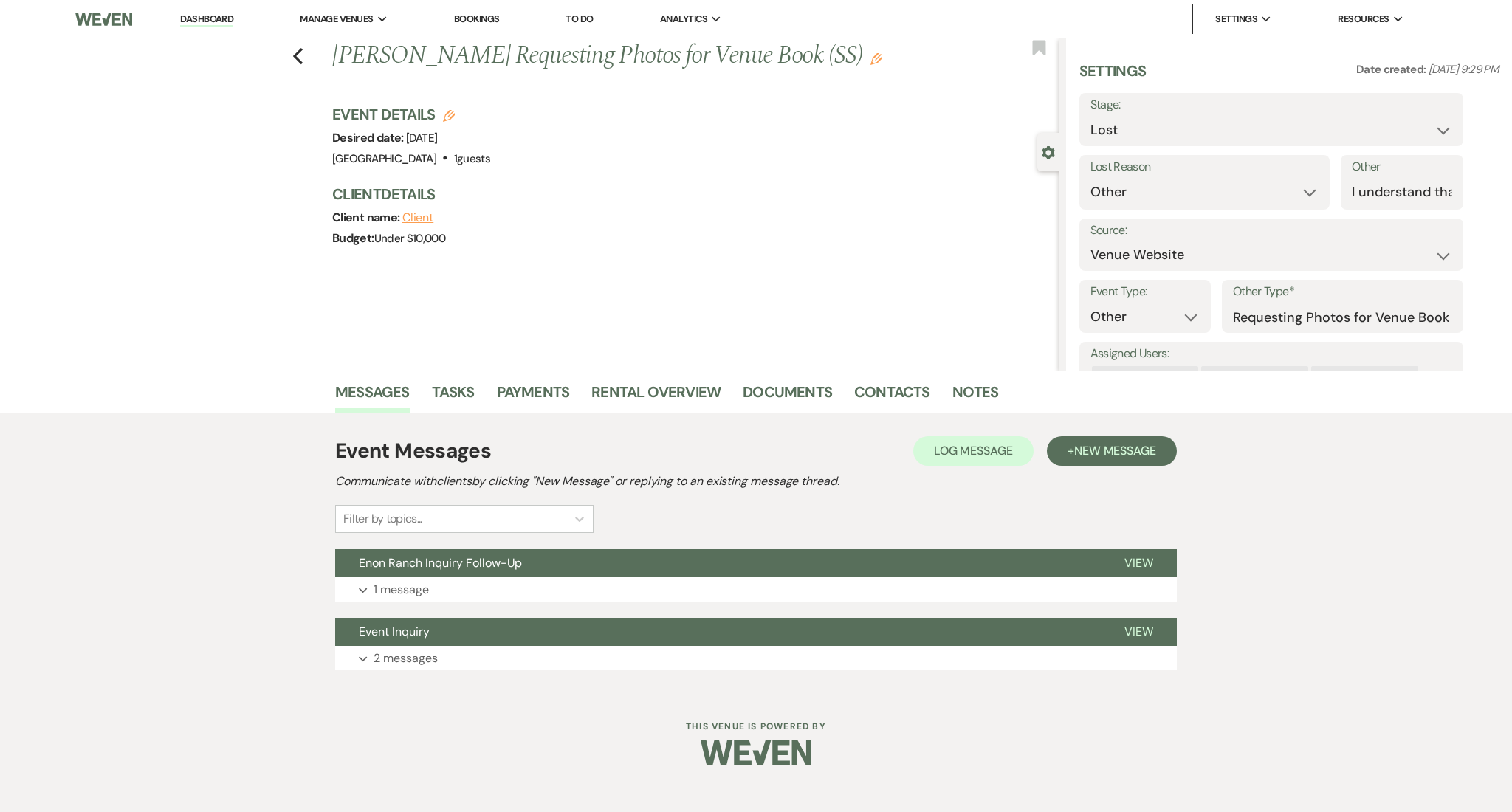
click at [461, 674] on div "Event Messages Log Log Message + New Message Communicate with clients by clicki…" at bounding box center [756, 553] width 841 height 250
click at [461, 655] on button "Expand 2 messages" at bounding box center [756, 659] width 841 height 25
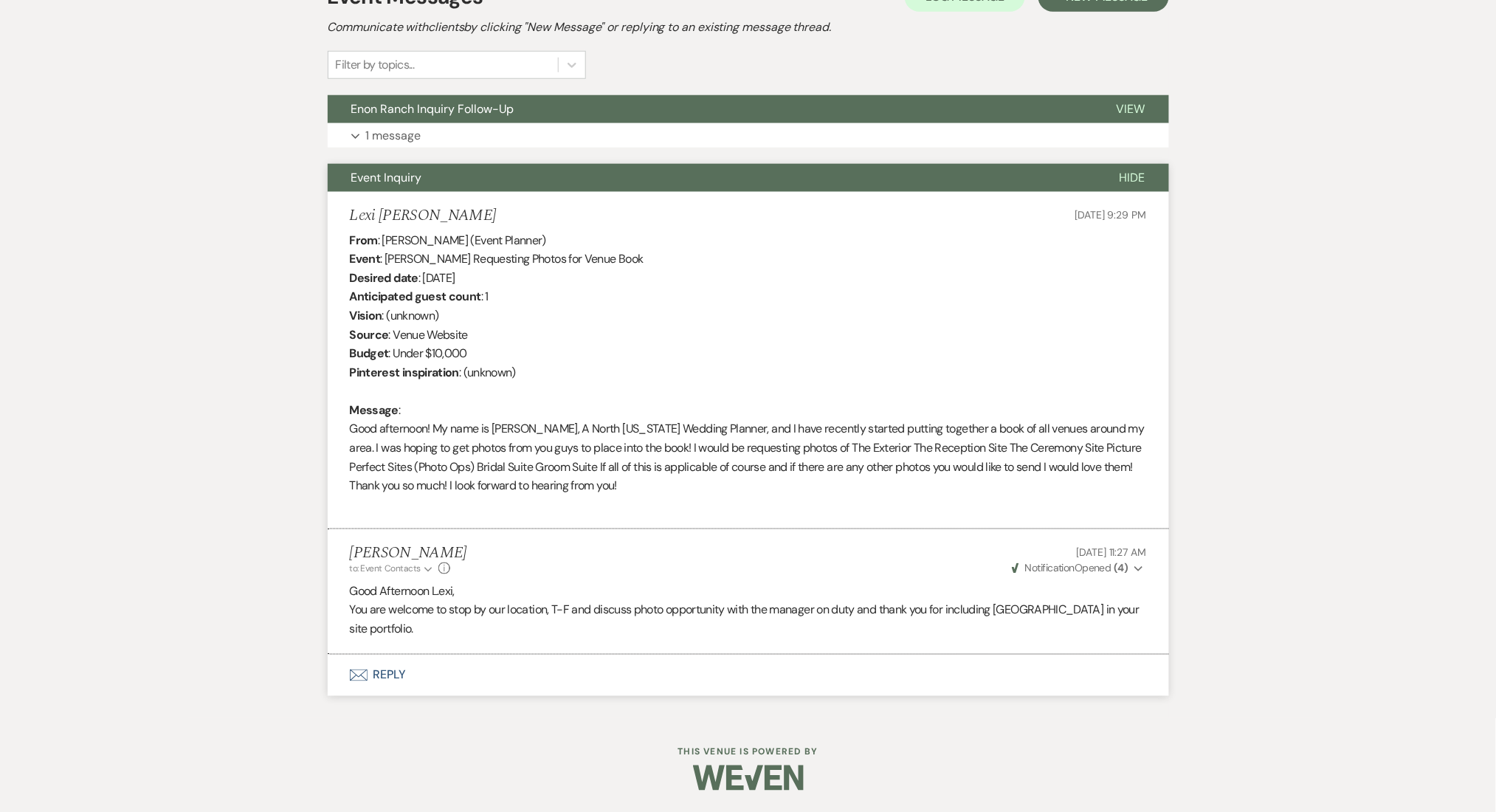
scroll to position [158, 0]
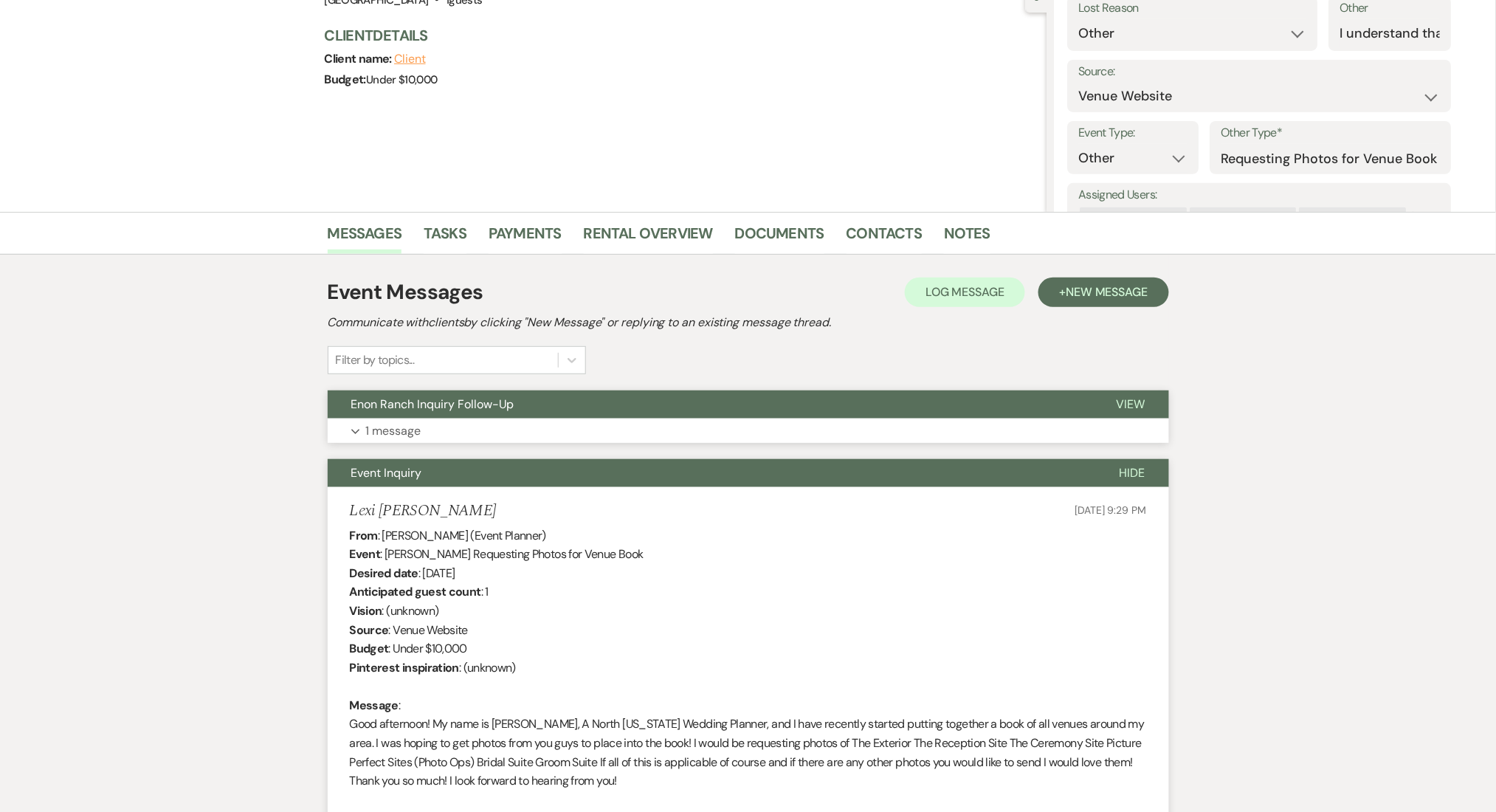
click at [463, 427] on button "Expand 1 message" at bounding box center [748, 431] width 841 height 25
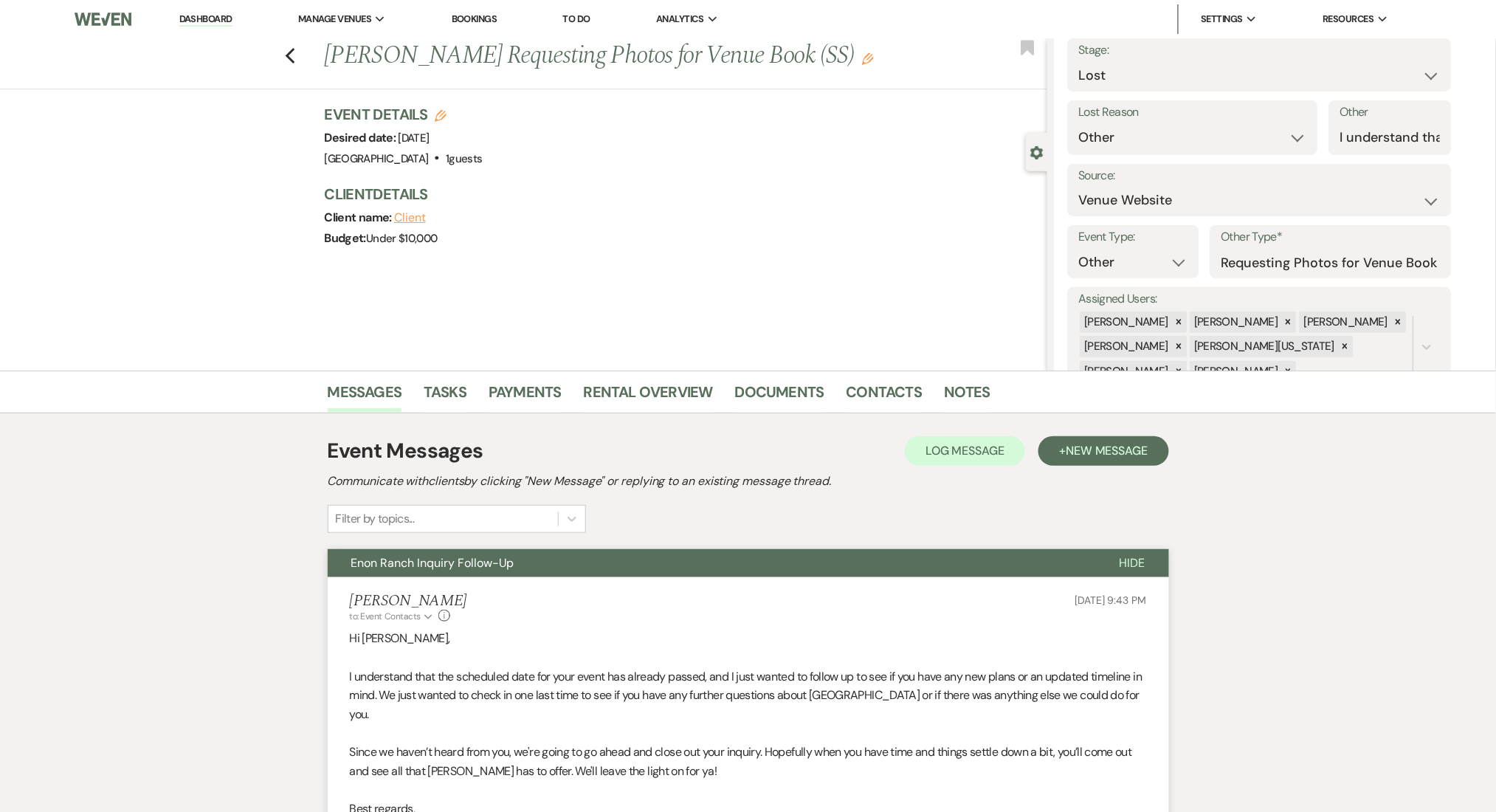
scroll to position [101, 0]
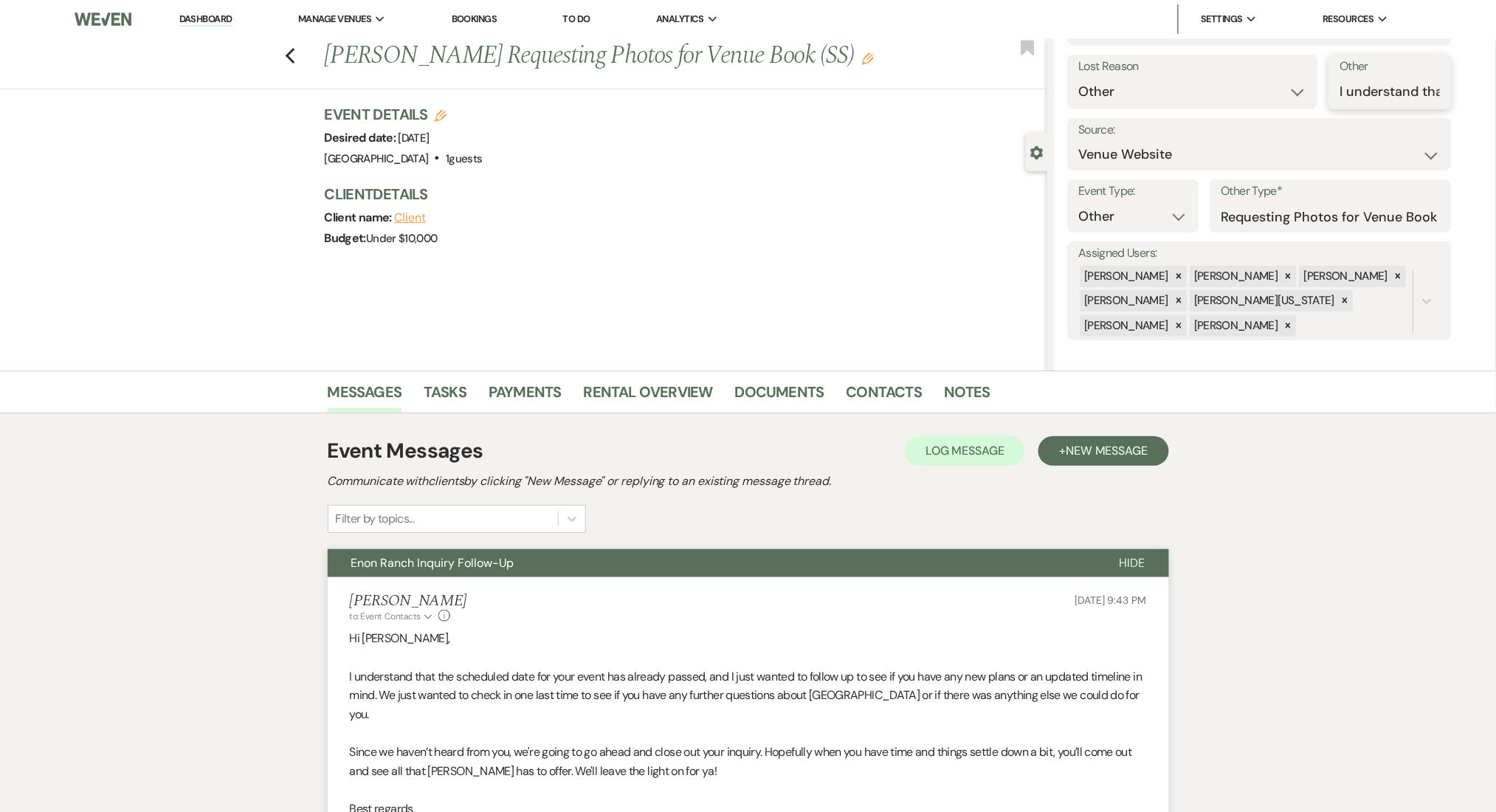
click at [1371, 86] on input "I understand that the scheduled date for your event has already passed, and I j…" at bounding box center [1390, 91] width 101 height 28
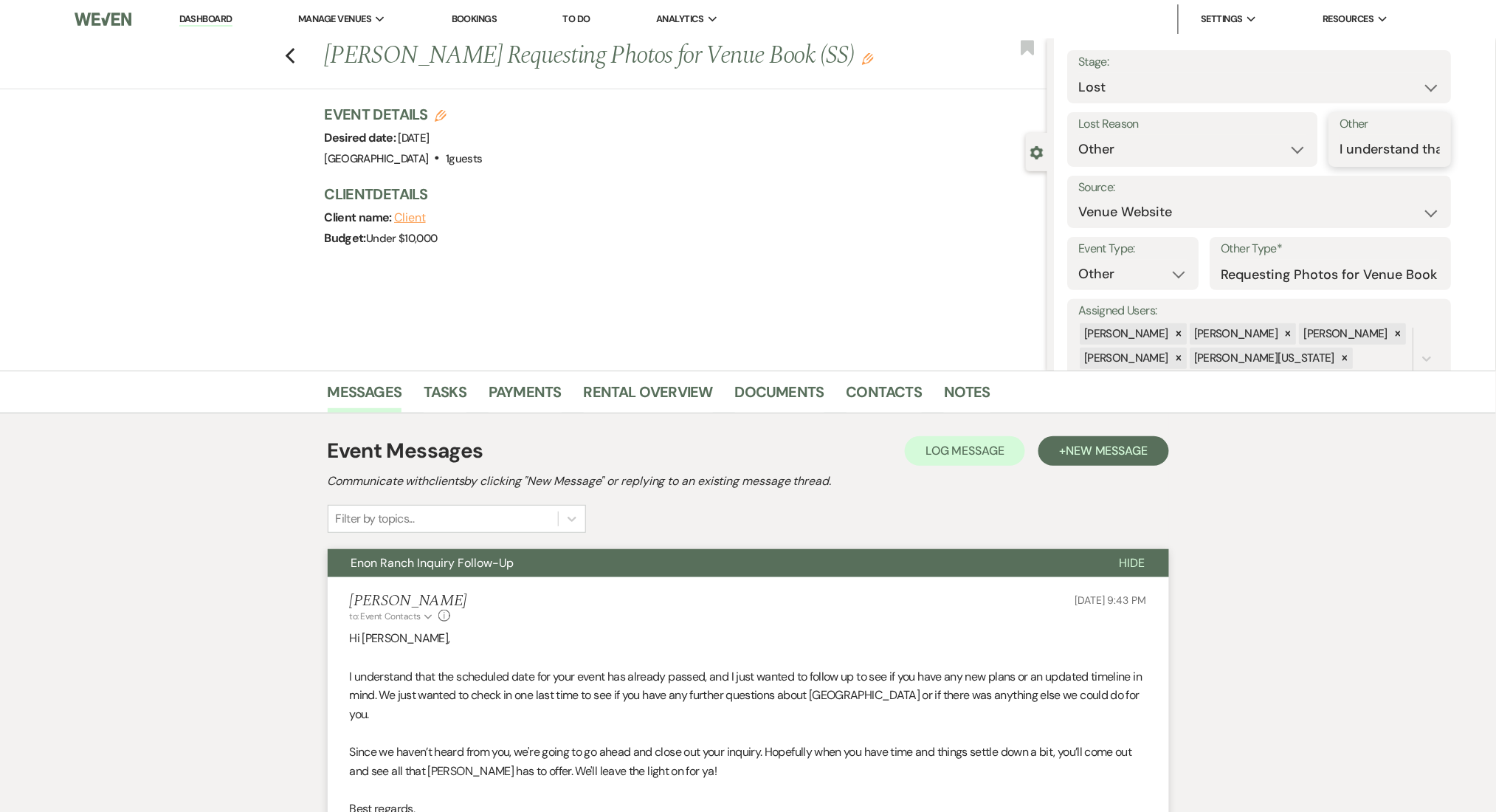
scroll to position [0, 0]
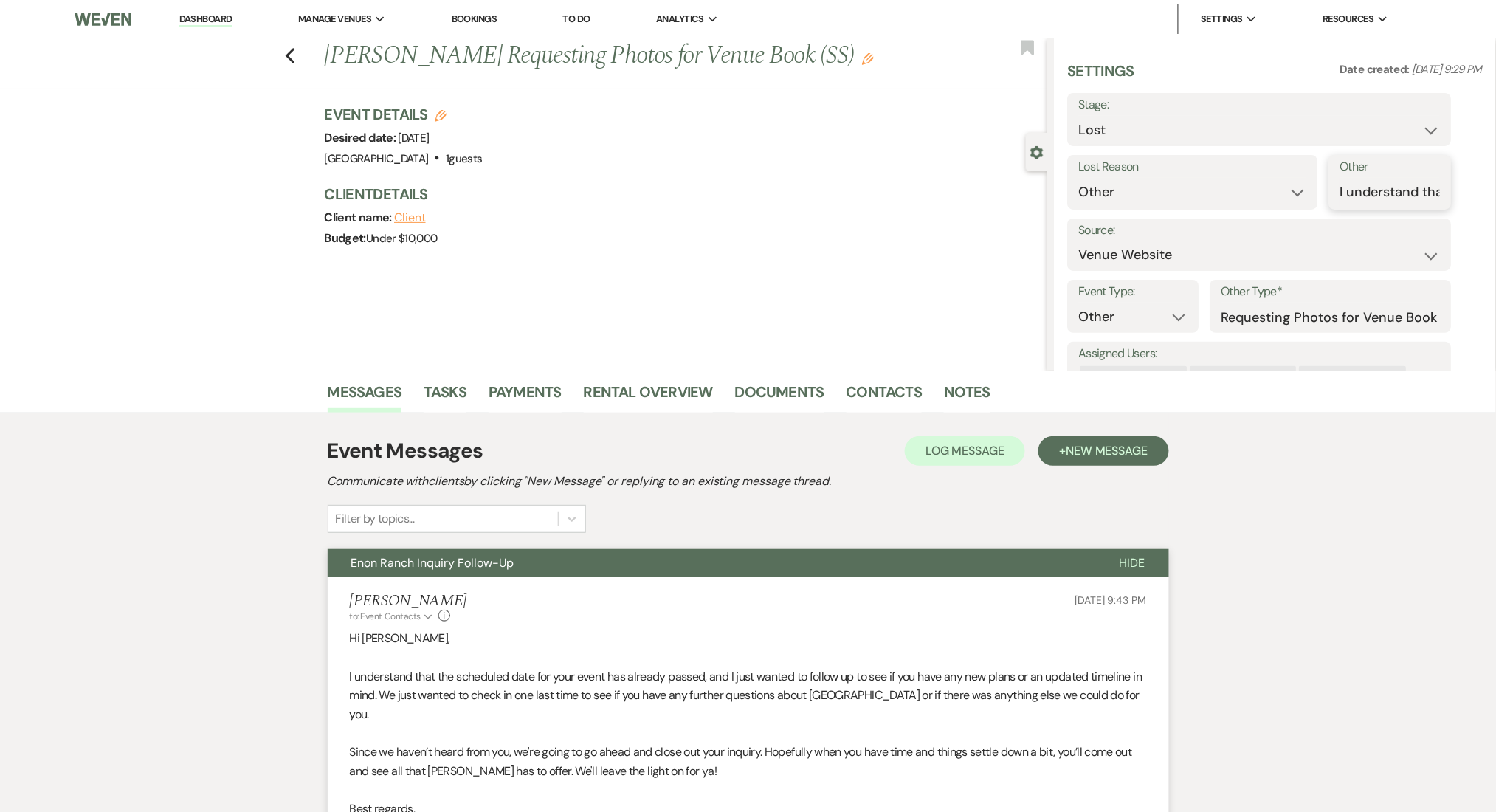
click at [1368, 193] on input "I understand that the scheduled date for your event has already passed, and I j…" at bounding box center [1390, 192] width 101 height 28
paste input "date of event had passed"
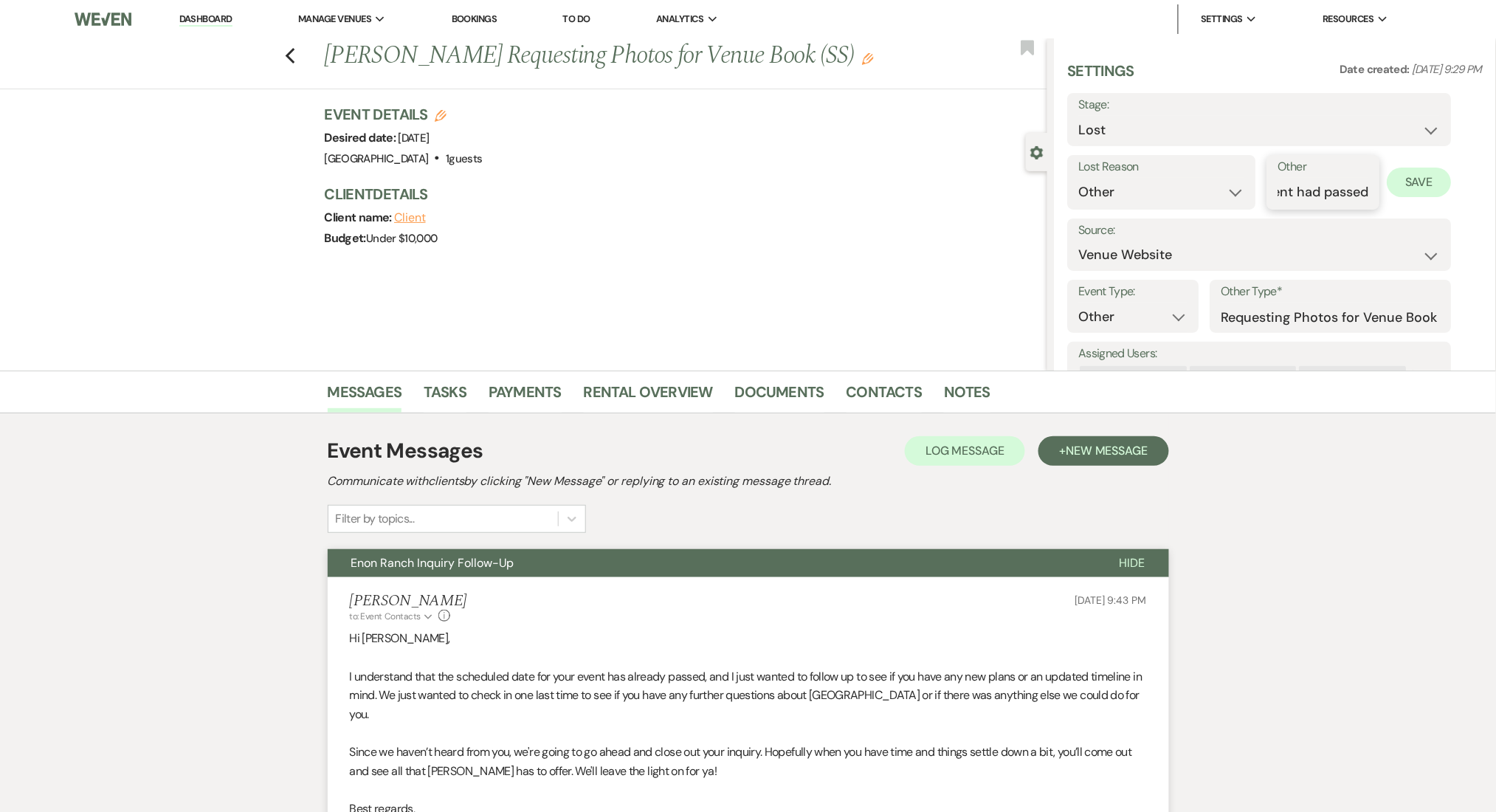
type input "date of event had passed"
click at [1420, 187] on button "Save" at bounding box center [1420, 182] width 65 height 29
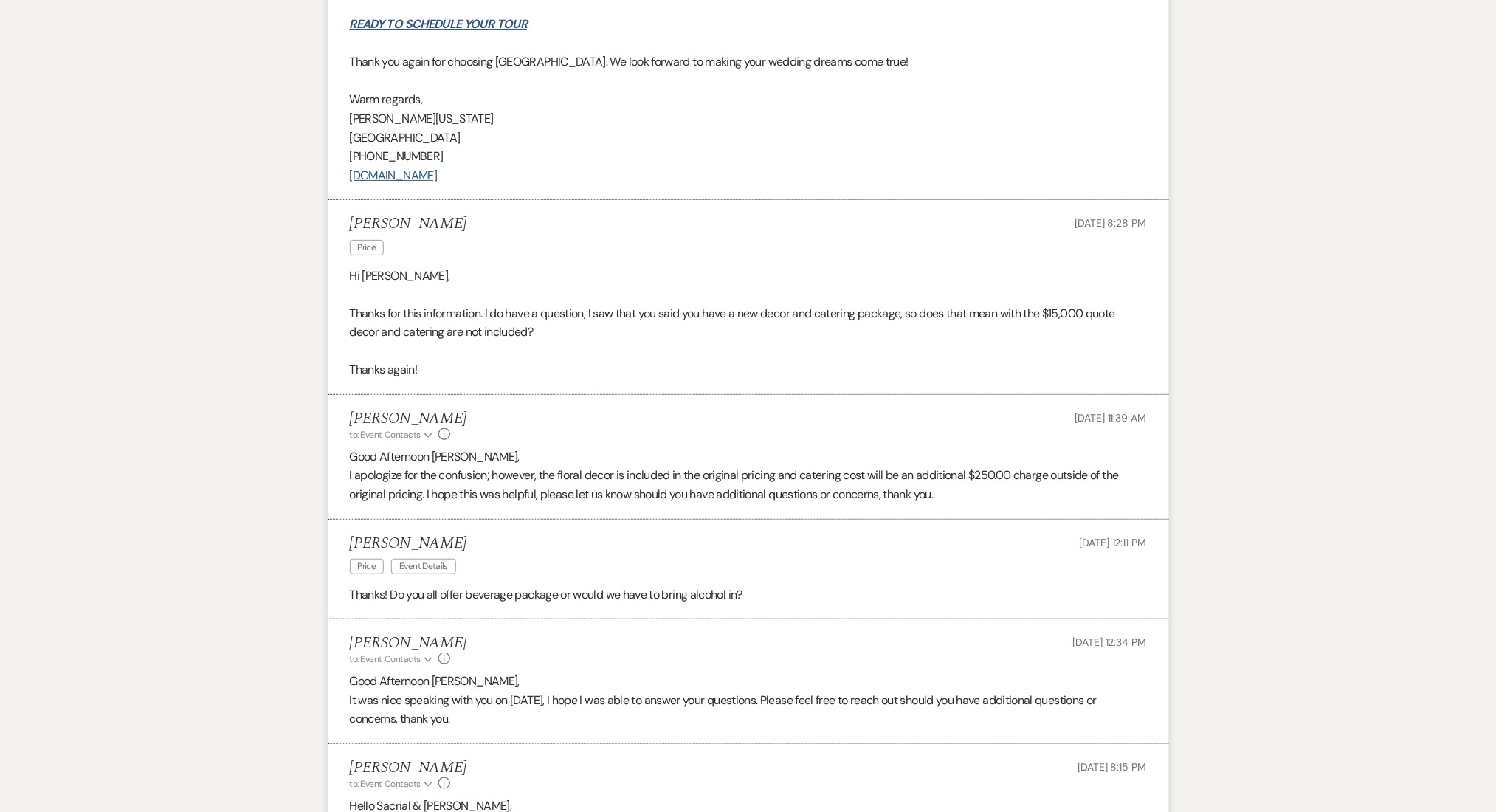
scroll to position [2067, 0]
drag, startPoint x: 486, startPoint y: 479, endPoint x: 639, endPoint y: 473, distance: 153.1
click at [639, 473] on p "I apologize for the confusion; however, the floral decor is included in the ori…" at bounding box center [748, 485] width 797 height 38
click at [739, 463] on p "Good Afternoon [PERSON_NAME]," at bounding box center [748, 457] width 797 height 19
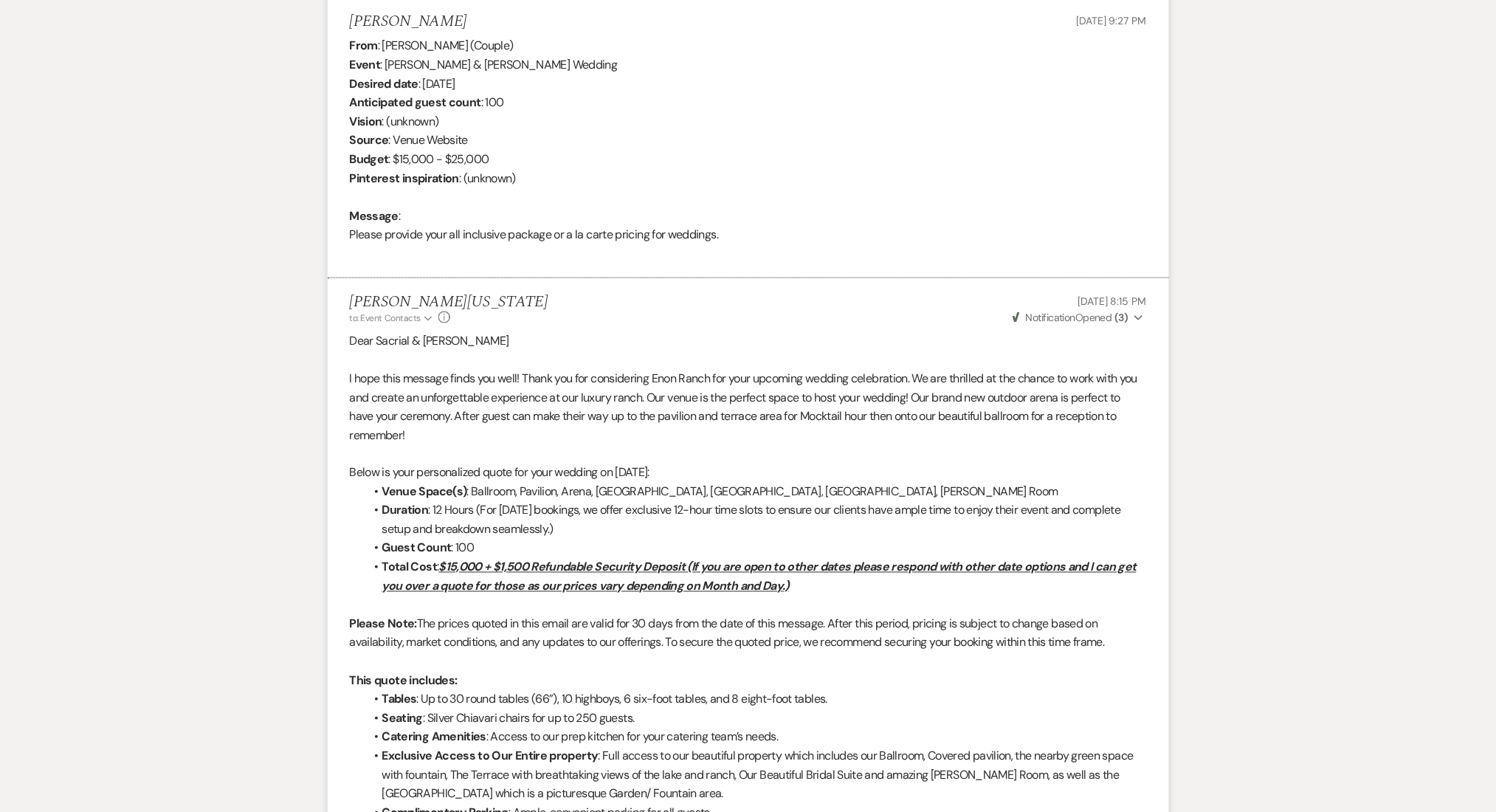
scroll to position [0, 0]
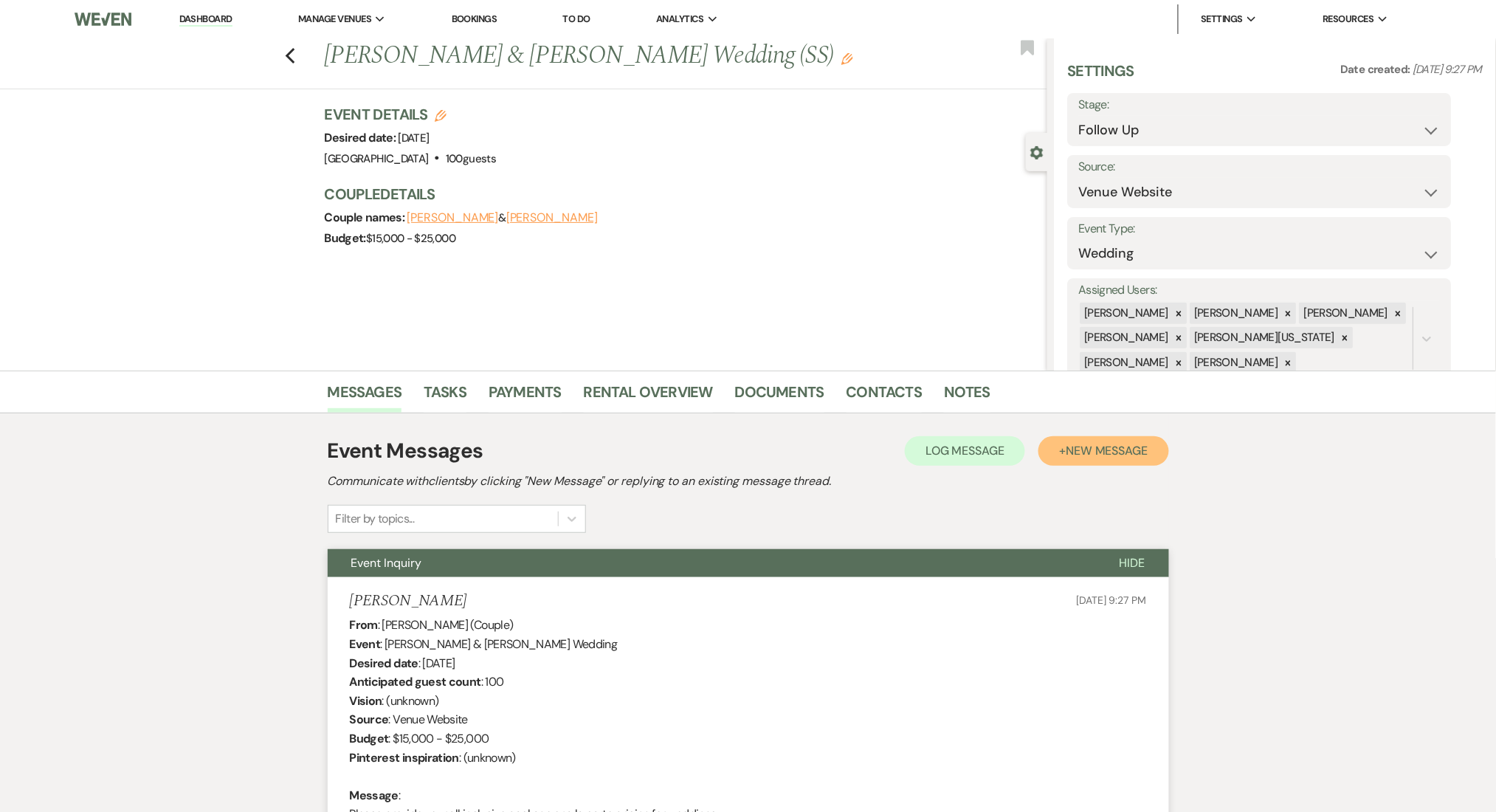
click at [1110, 461] on button "+ New Message" at bounding box center [1103, 450] width 130 height 29
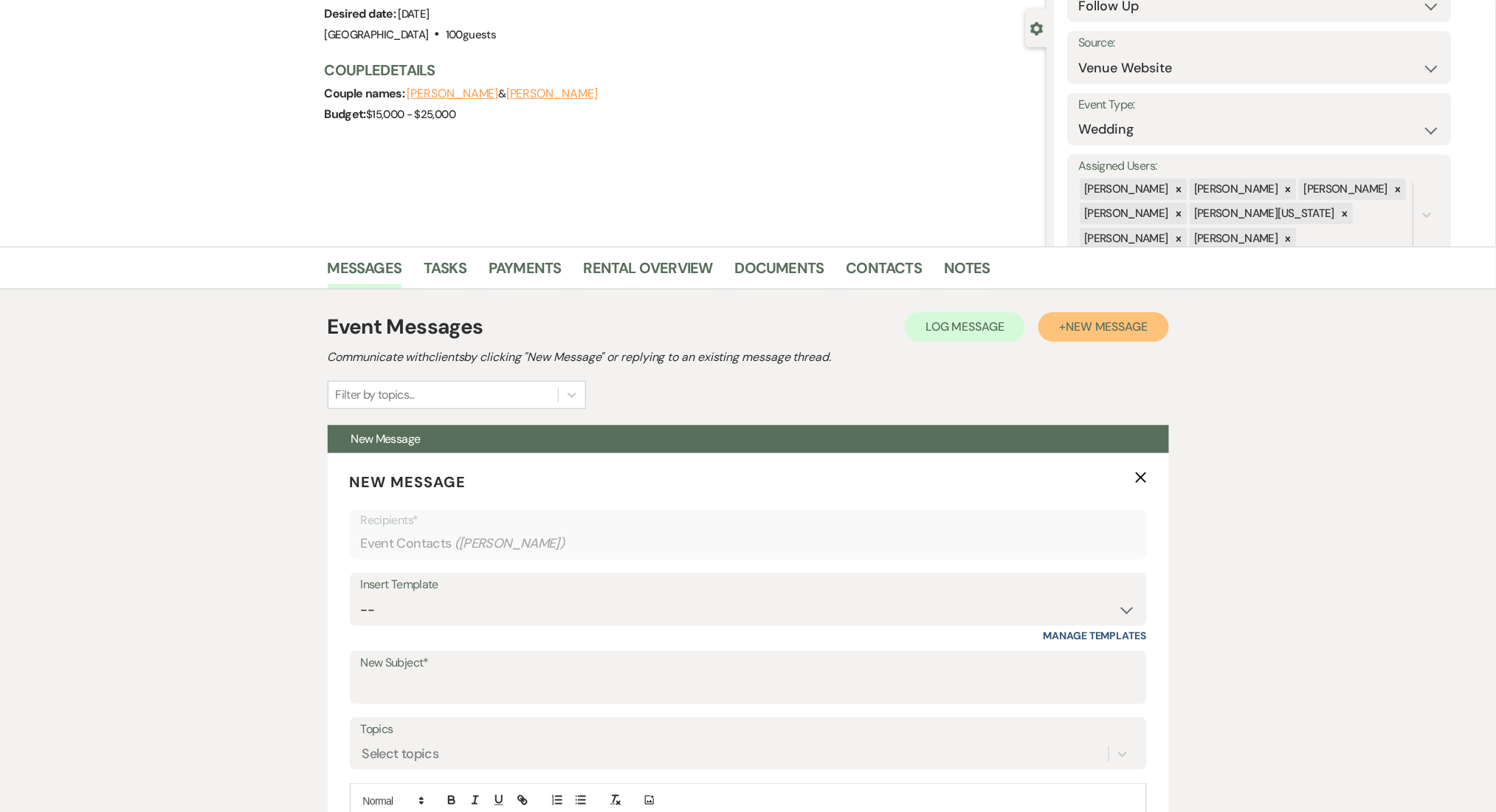
scroll to position [393, 0]
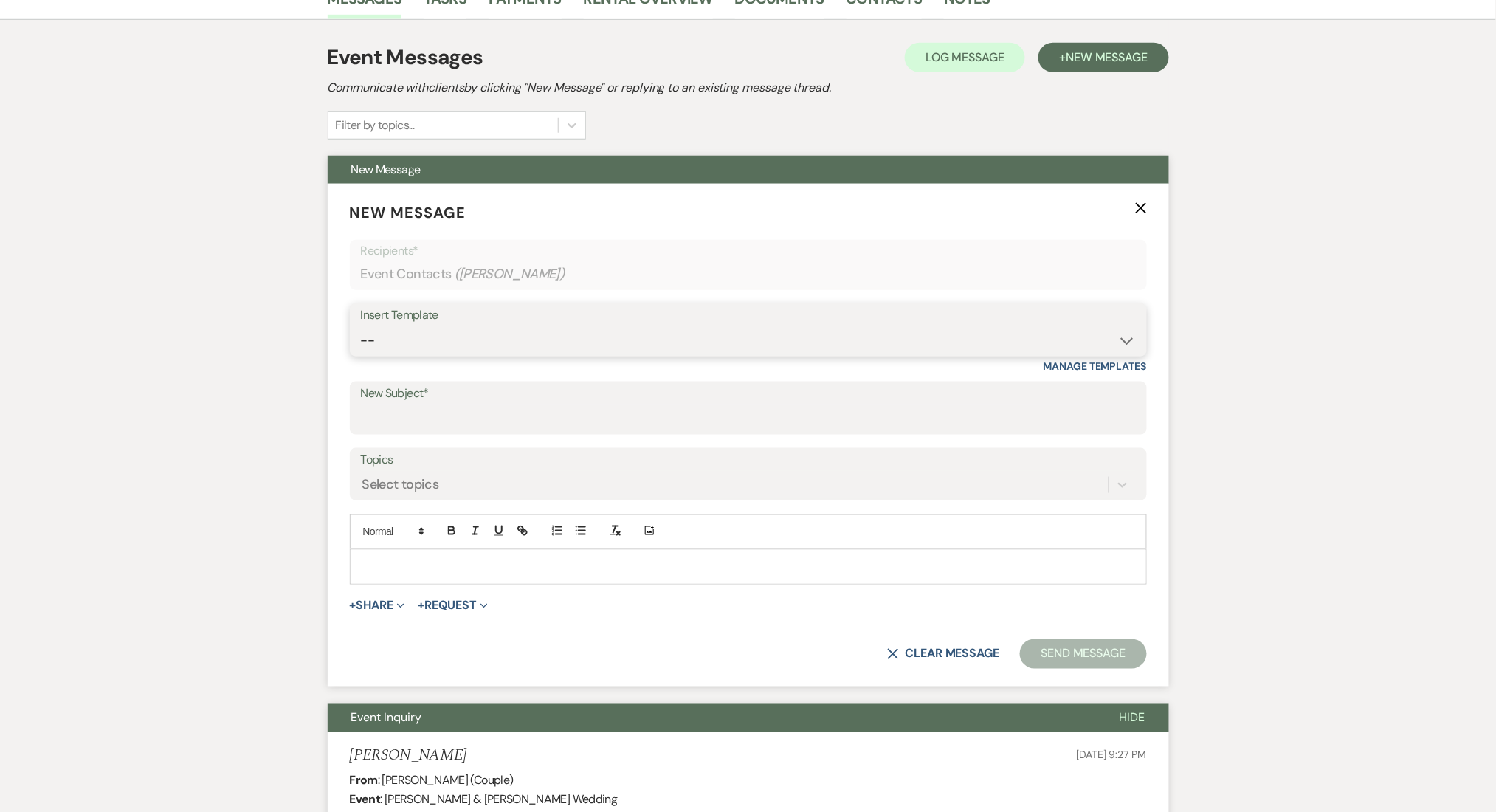
click at [387, 326] on select "-- Inquiry Follow Up Email #2 Contract Sending Template Payment Template Rental…" at bounding box center [748, 340] width 775 height 28
select select "4603"
click at [361, 326] on select "-- Inquiry Follow Up Email #2 Contract Sending Template Payment Template Rental…" at bounding box center [748, 340] width 775 height 28
type input "Checking In – Any Assistance Needed for Your Event?"
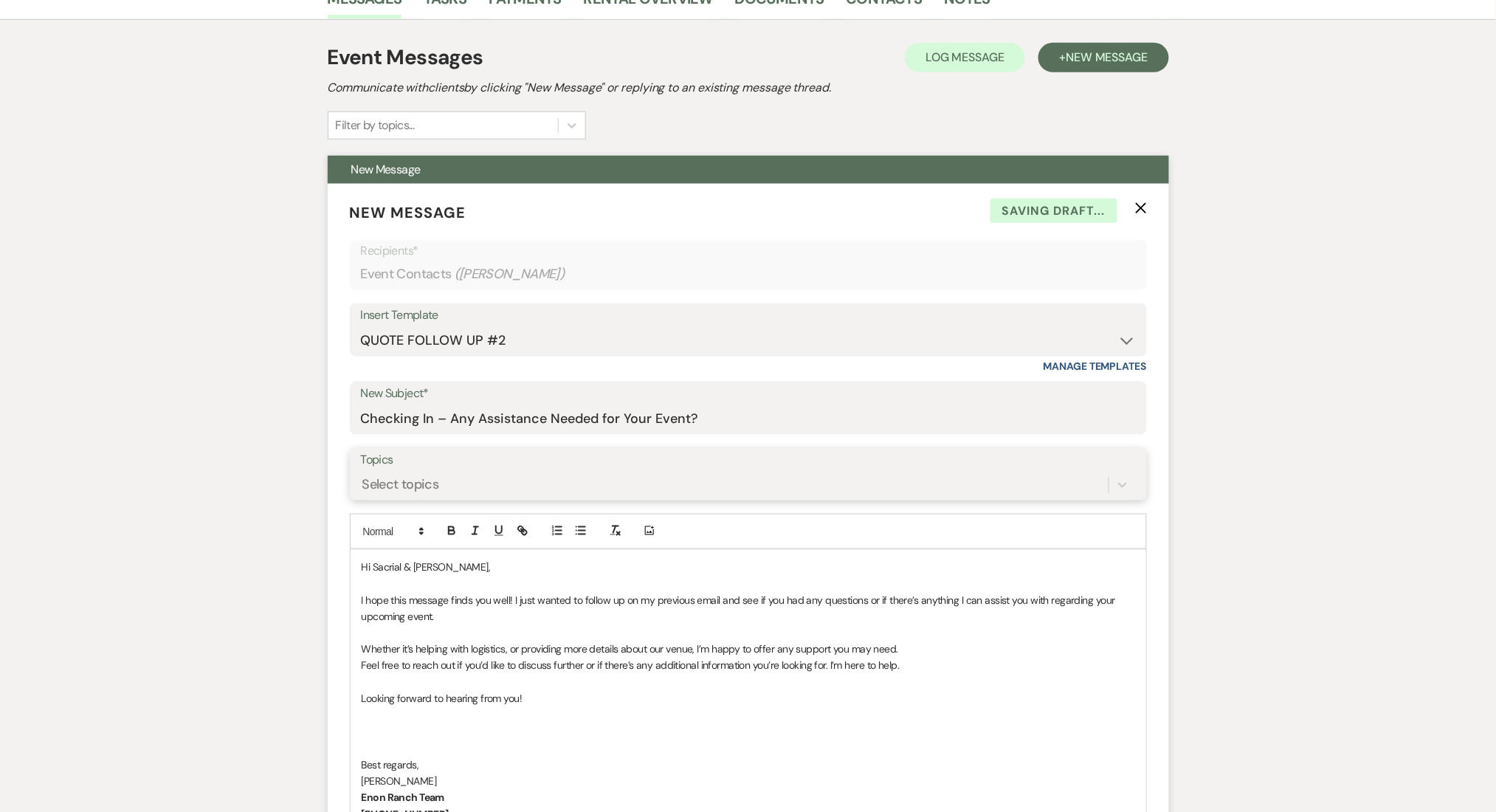
click at [430, 478] on div "Select topics" at bounding box center [401, 484] width 77 height 20
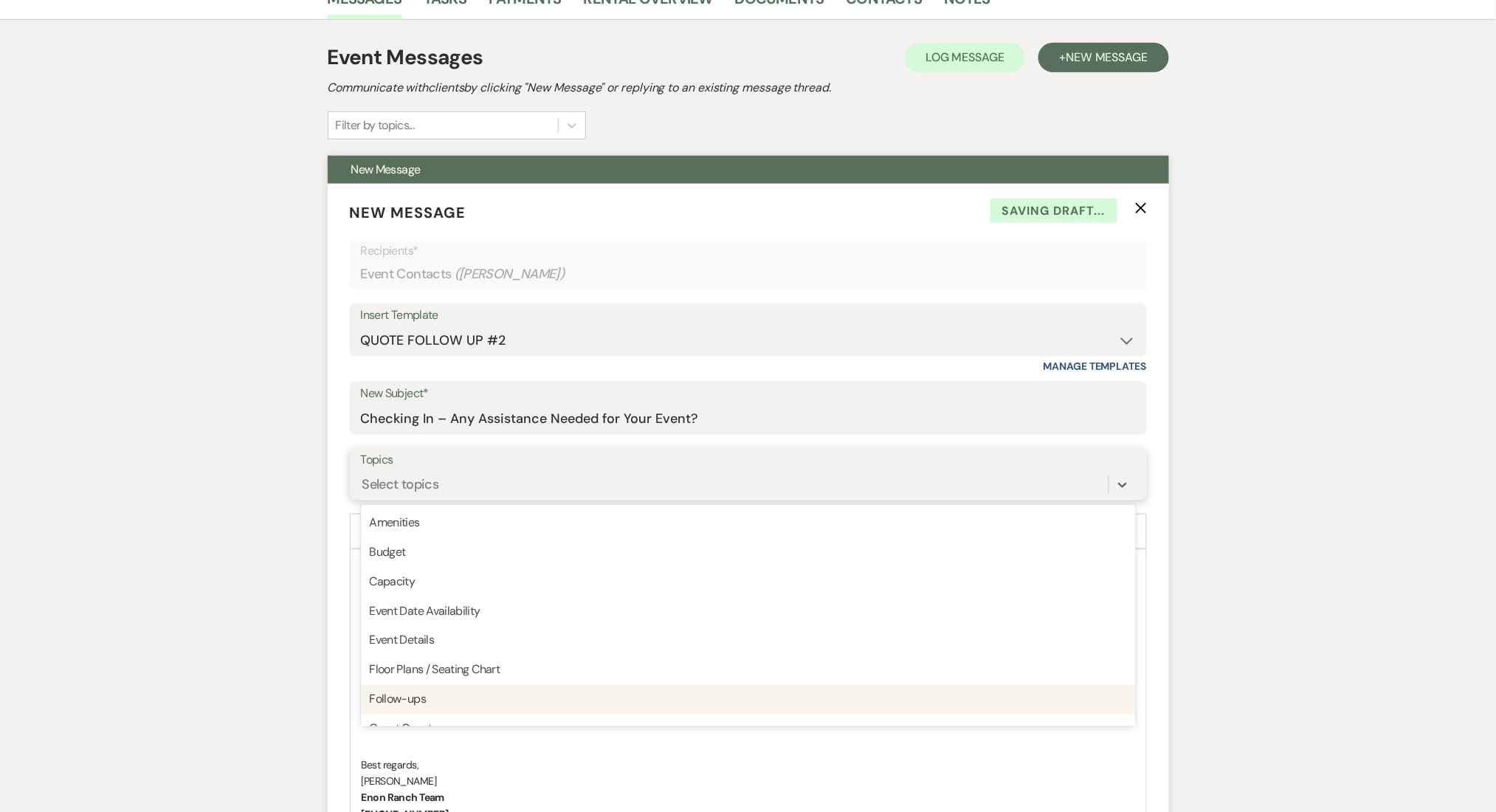
click at [448, 697] on div "Follow-ups" at bounding box center [748, 699] width 775 height 29
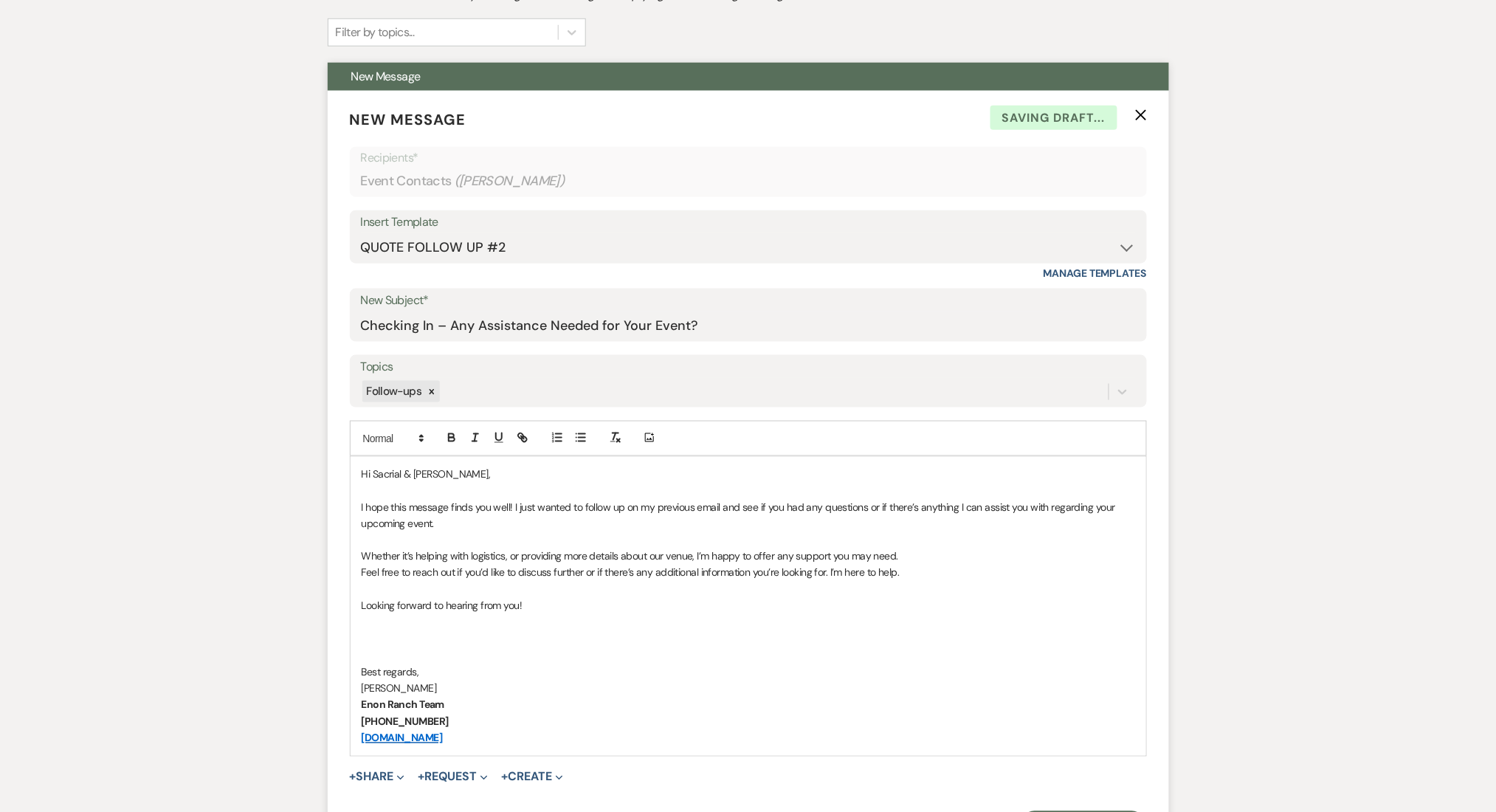
scroll to position [591, 0]
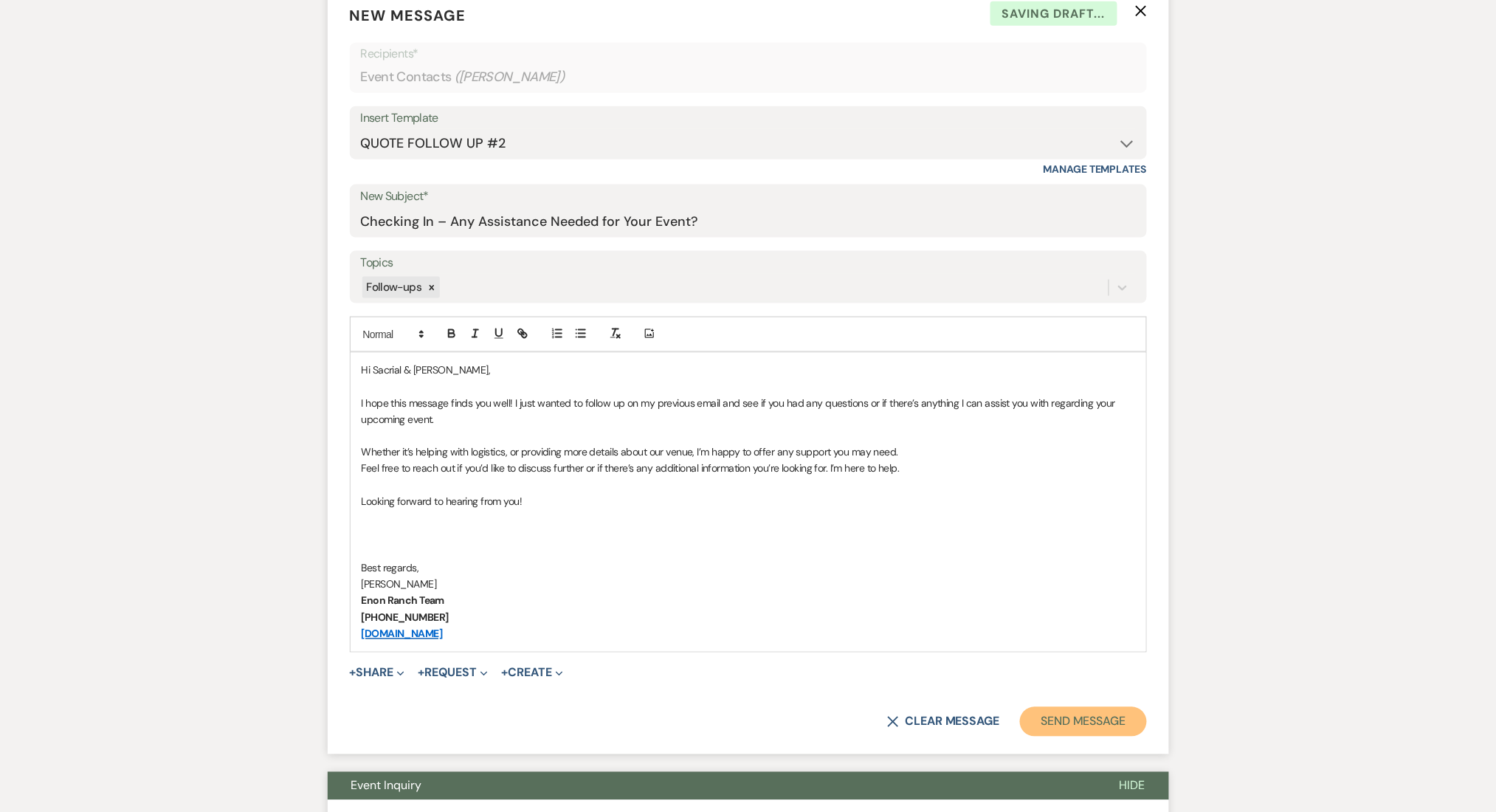
click at [1048, 714] on button "Send Message" at bounding box center [1083, 721] width 127 height 29
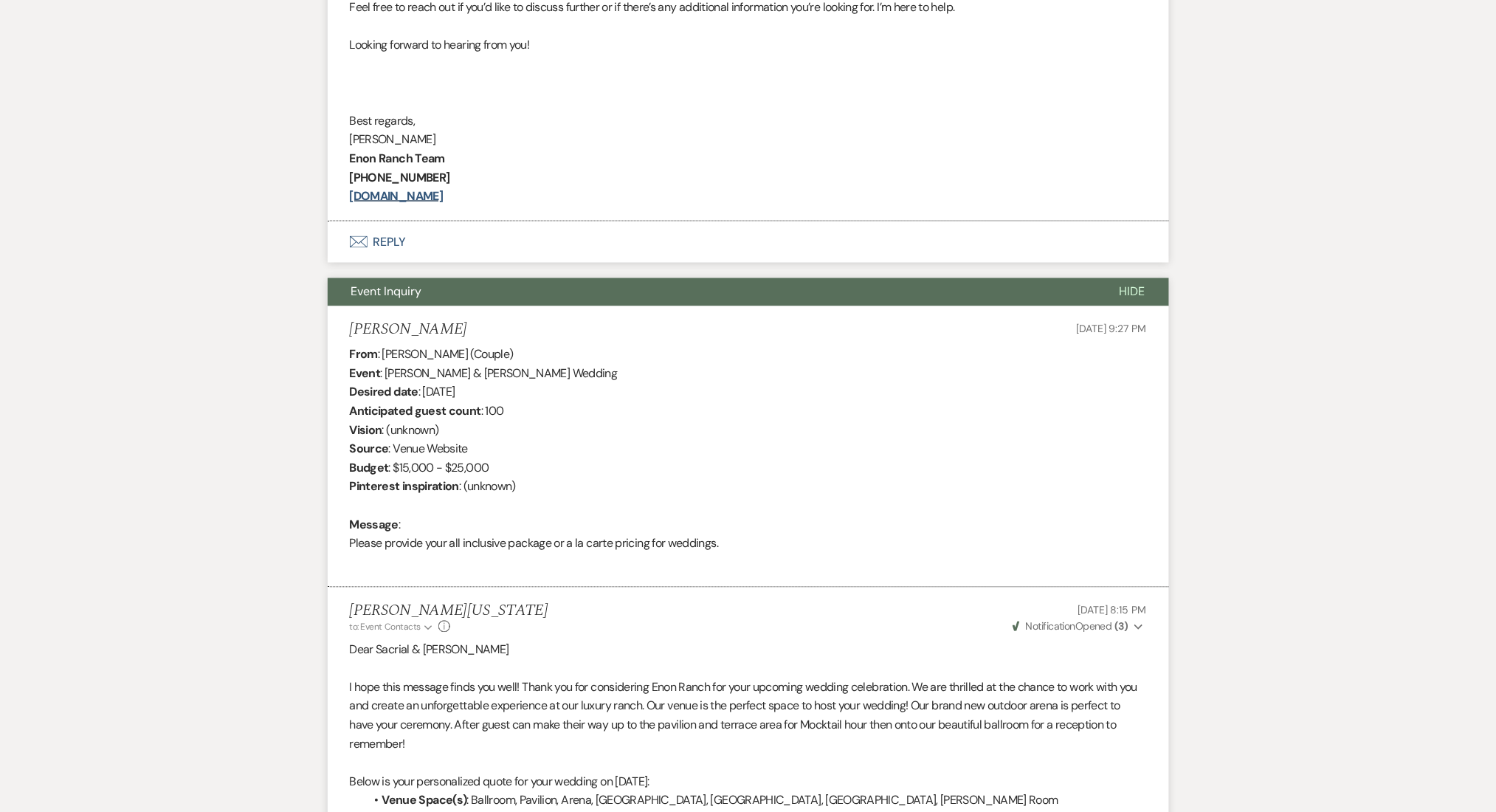
scroll to position [658, 0]
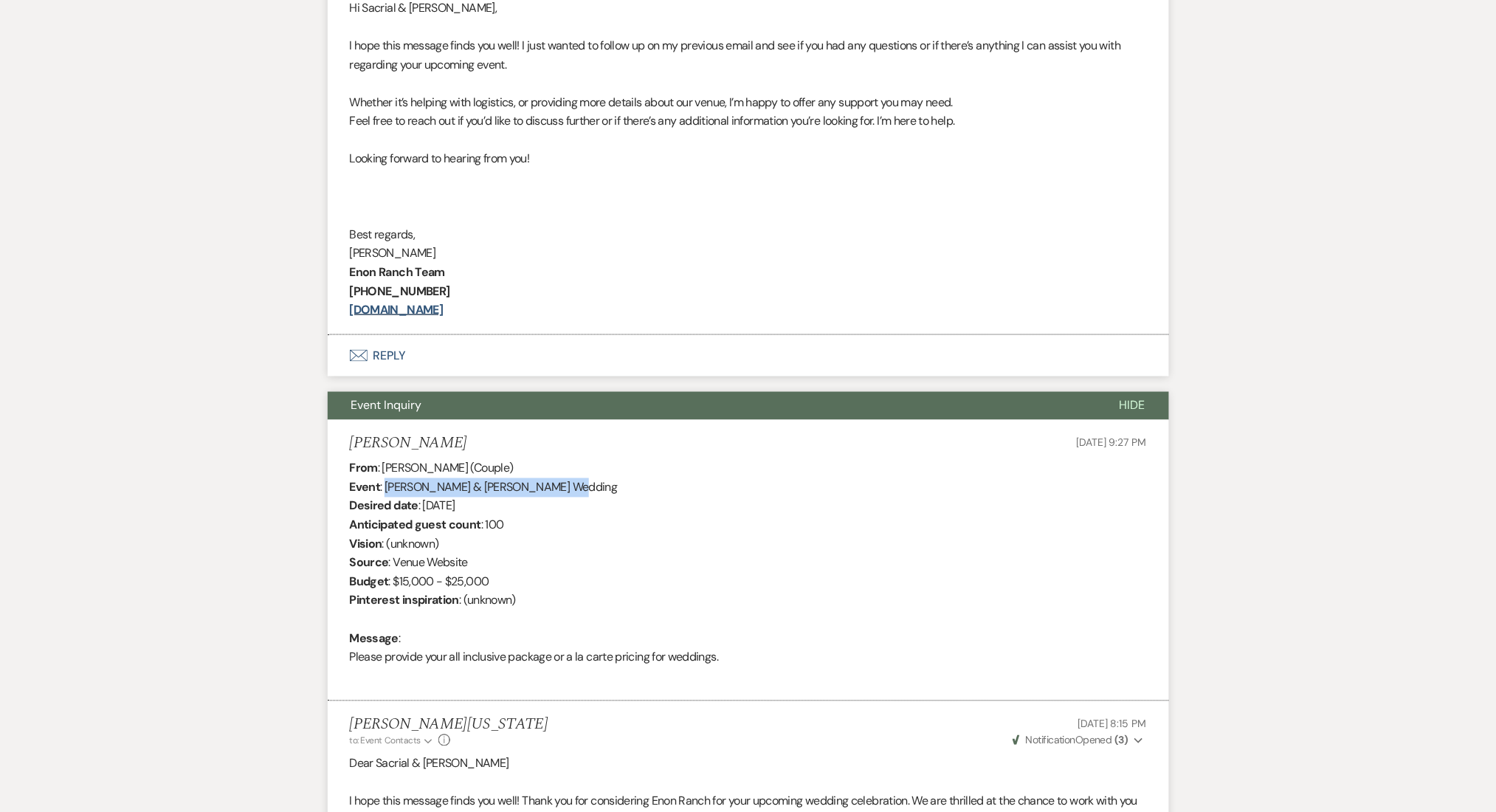
drag, startPoint x: 386, startPoint y: 482, endPoint x: 536, endPoint y: 491, distance: 150.3
click at [536, 491] on div "From : [PERSON_NAME] (Couple) Event : [PERSON_NAME] & [PERSON_NAME] Wedding Des…" at bounding box center [748, 572] width 797 height 226
copy div "[PERSON_NAME] & [PERSON_NAME]"
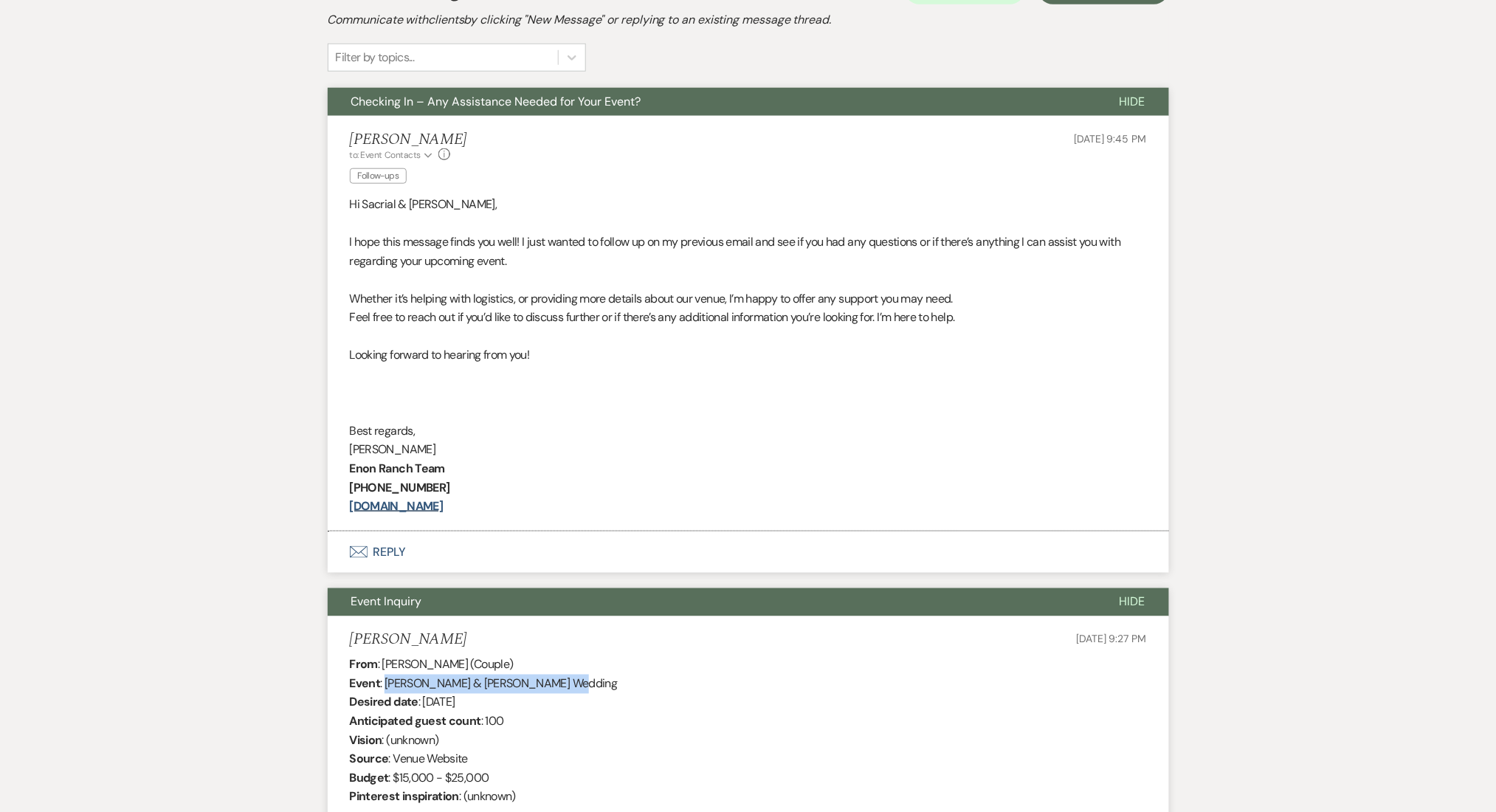
scroll to position [0, 0]
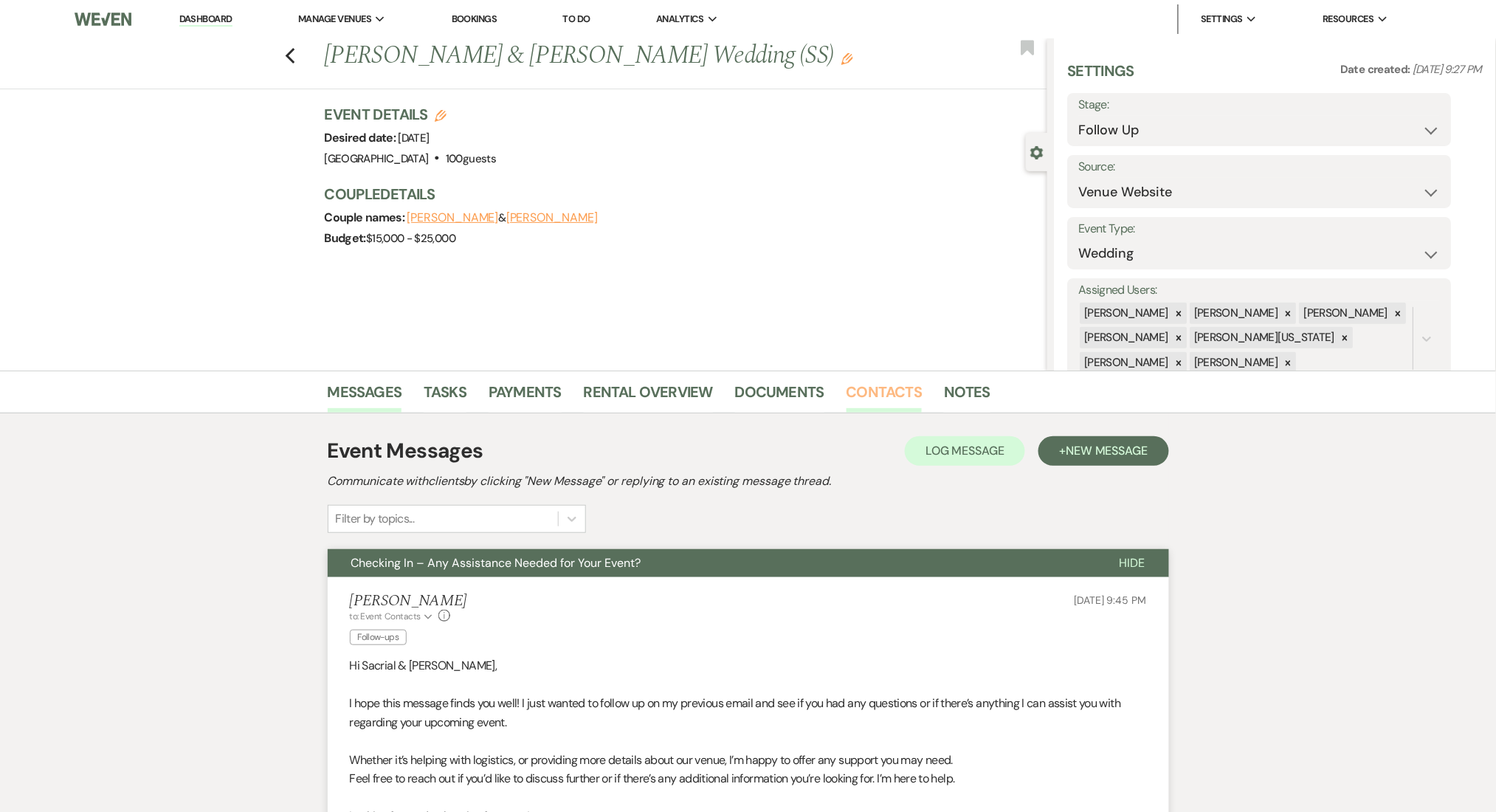
drag, startPoint x: 872, startPoint y: 389, endPoint x: 860, endPoint y: 390, distance: 12.0
click at [872, 389] on link "Contacts" at bounding box center [884, 396] width 76 height 33
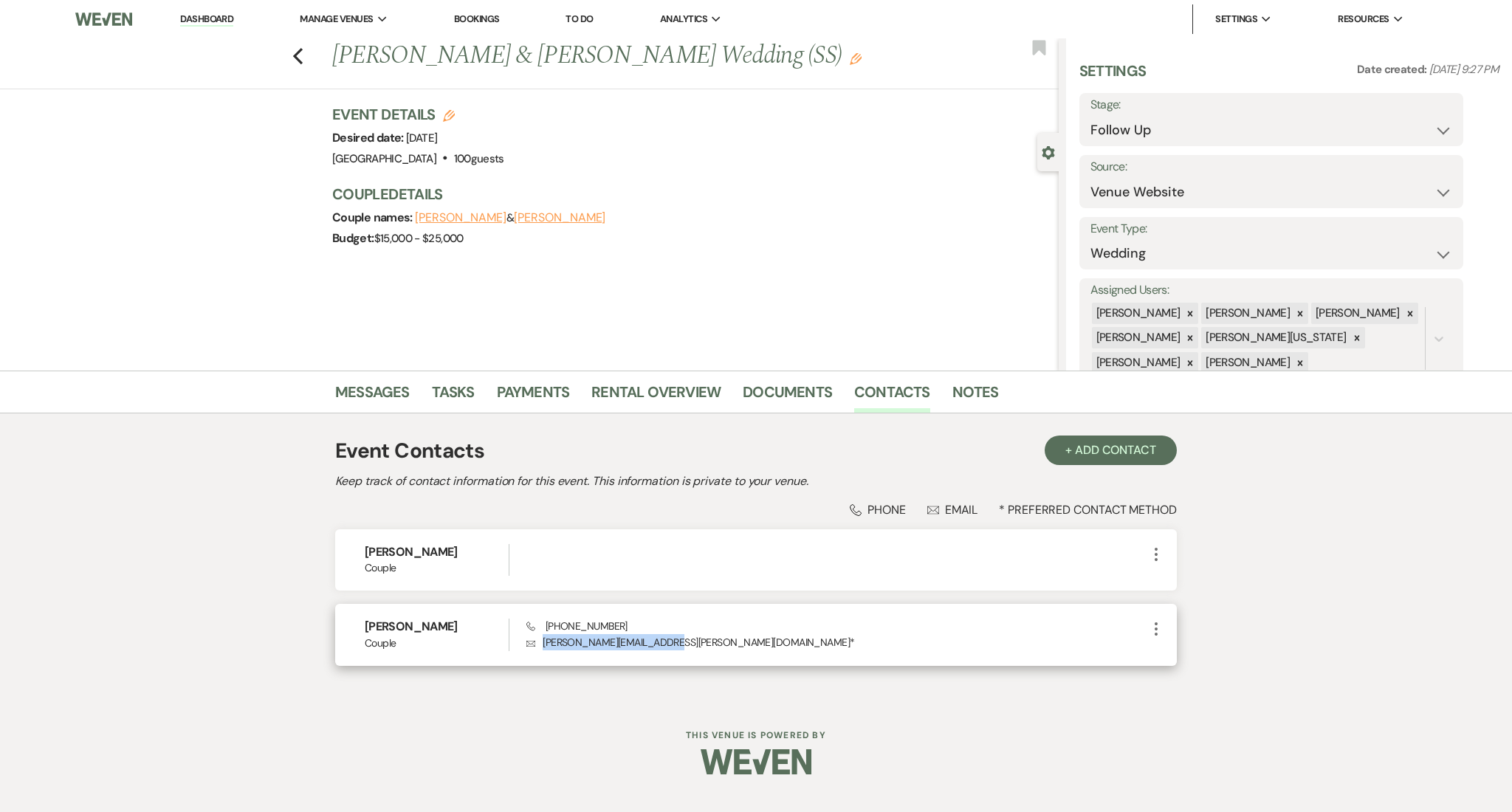
drag, startPoint x: 651, startPoint y: 641, endPoint x: 536, endPoint y: 649, distance: 115.3
click at [536, 649] on p "Envelope [PERSON_NAME][EMAIL_ADDRESS][PERSON_NAME][DOMAIN_NAME] *" at bounding box center [836, 641] width 621 height 16
copy p "[PERSON_NAME][EMAIL_ADDRESS][PERSON_NAME][DOMAIN_NAME]"
drag, startPoint x: 620, startPoint y: 624, endPoint x: 549, endPoint y: 618, distance: 71.3
click at [549, 618] on div "Phone [PHONE_NUMBER] Envelope [PERSON_NAME][EMAIL_ADDRESS][PERSON_NAME][DOMAIN_…" at bounding box center [836, 634] width 621 height 32
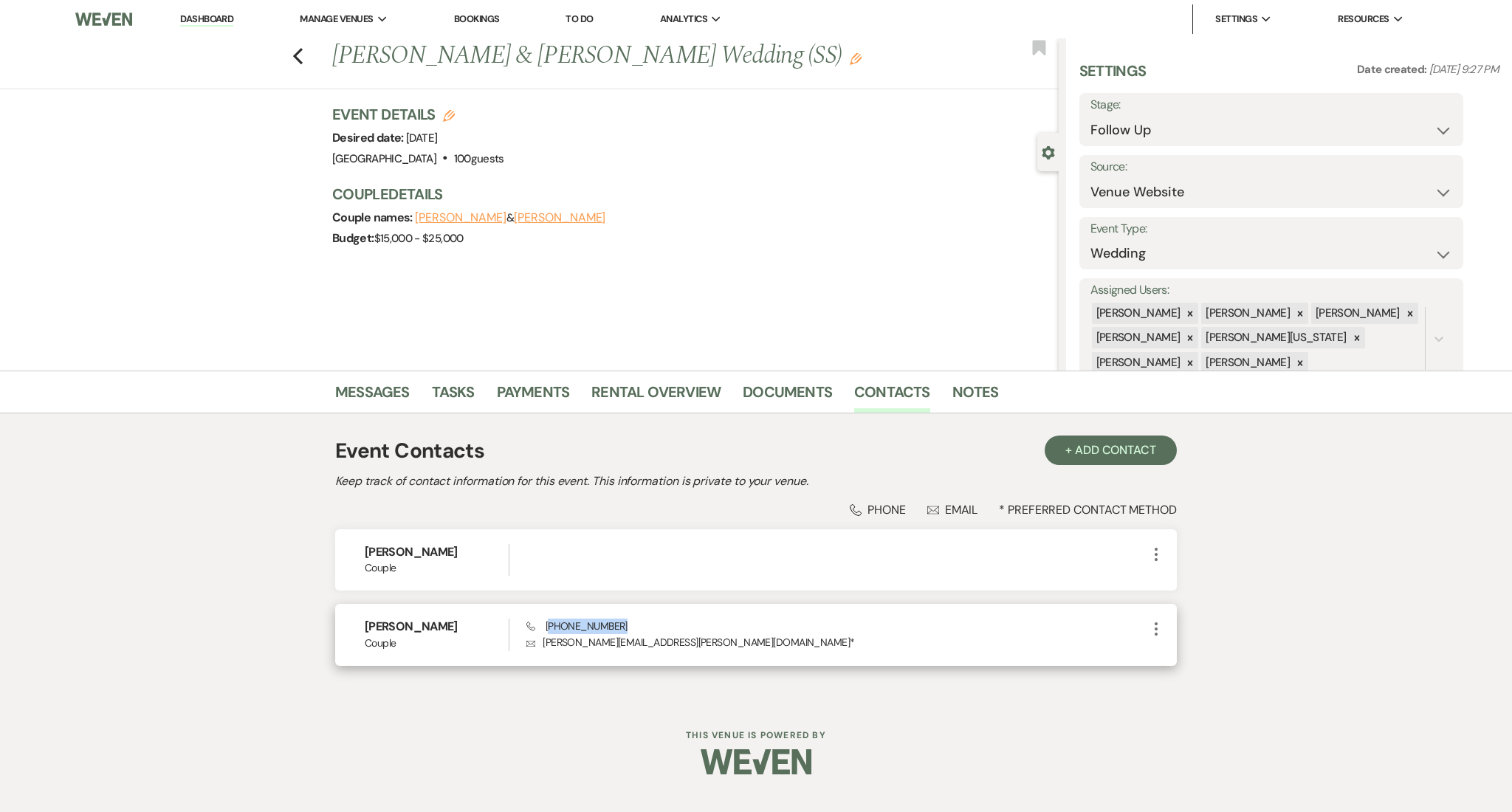
copy span "404) 308-8919"
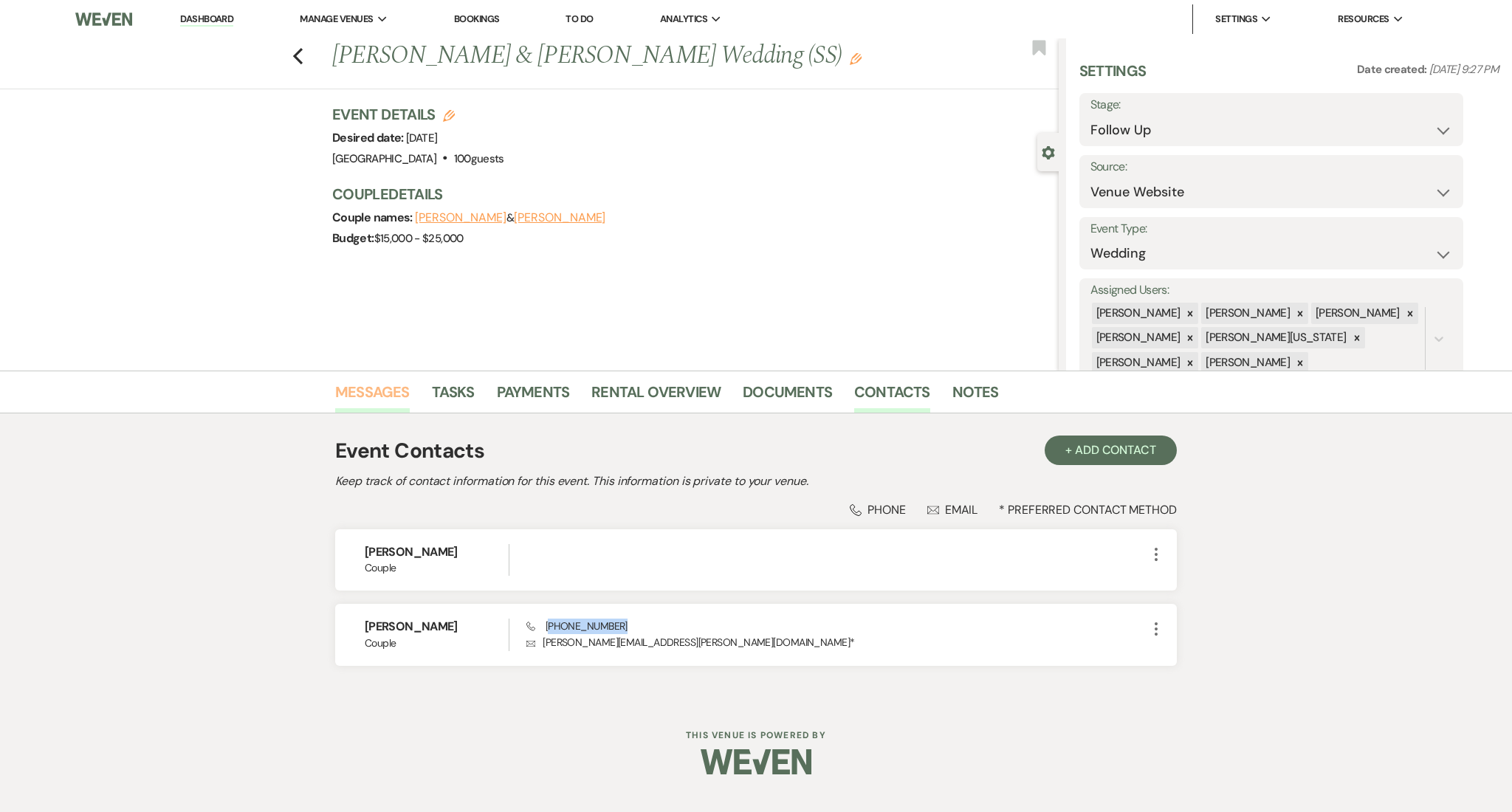
click at [383, 393] on link "Messages" at bounding box center [372, 396] width 75 height 33
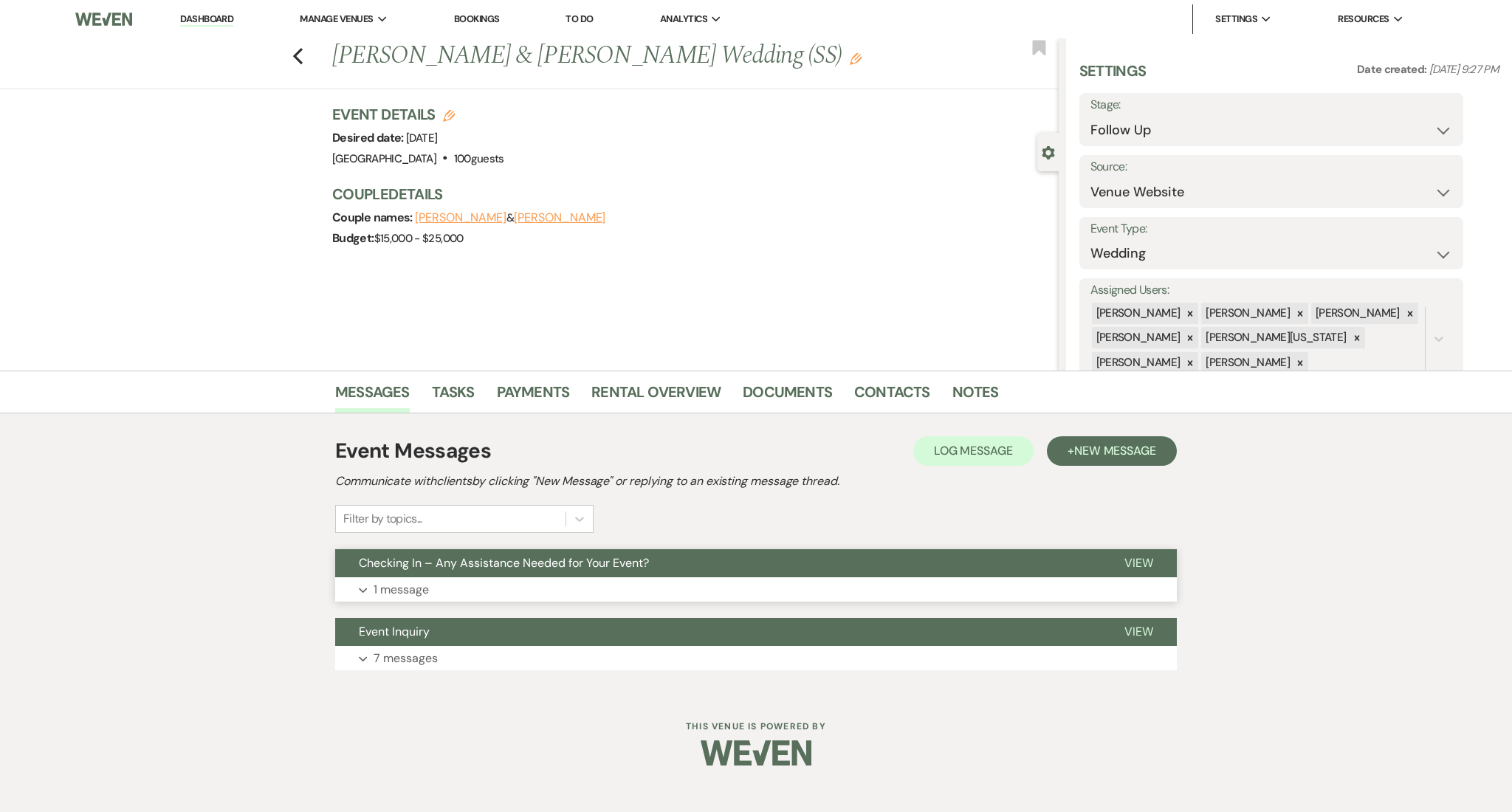
click at [572, 591] on button "Expand 1 message" at bounding box center [756, 590] width 841 height 25
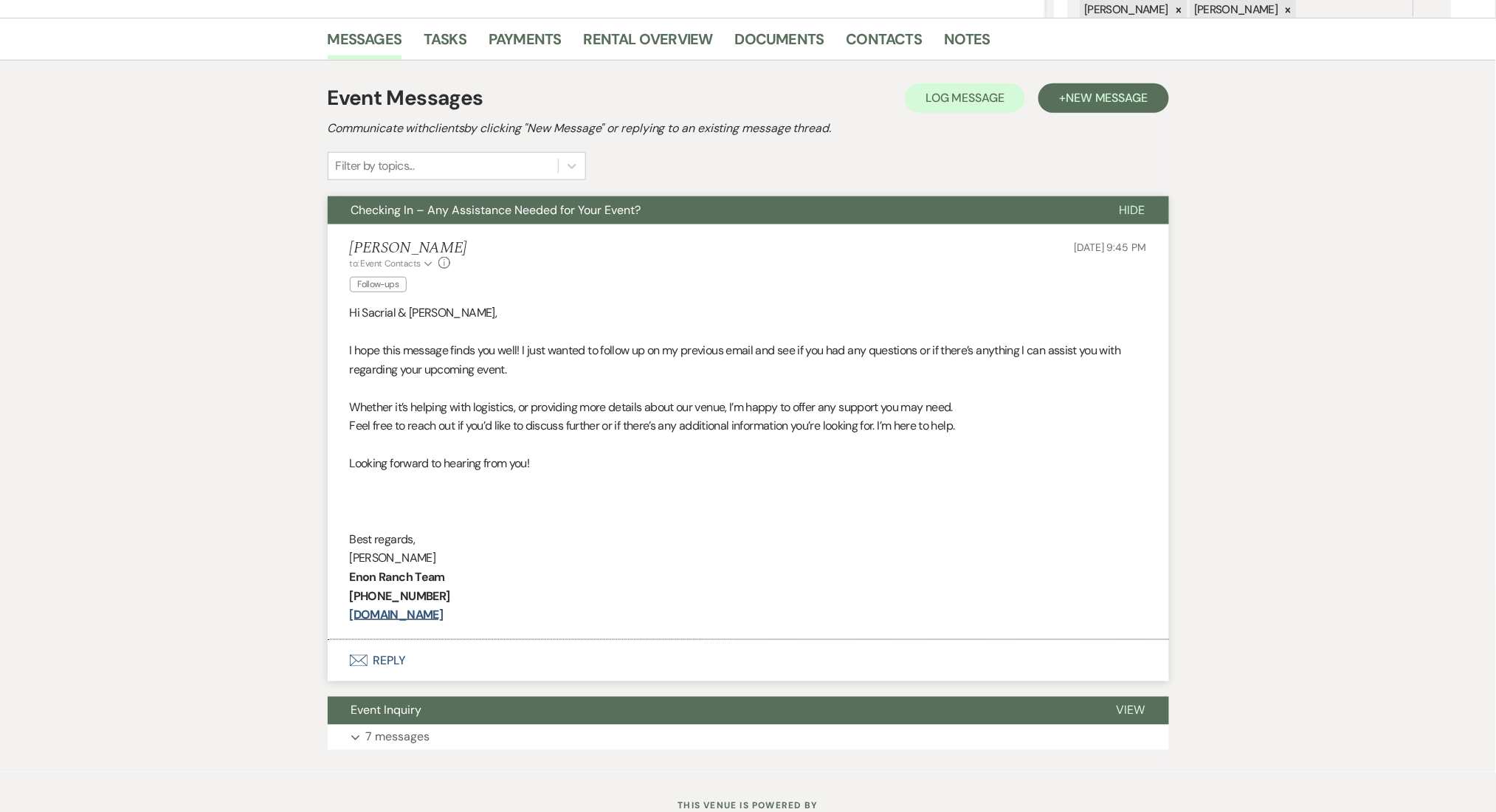
scroll to position [406, 0]
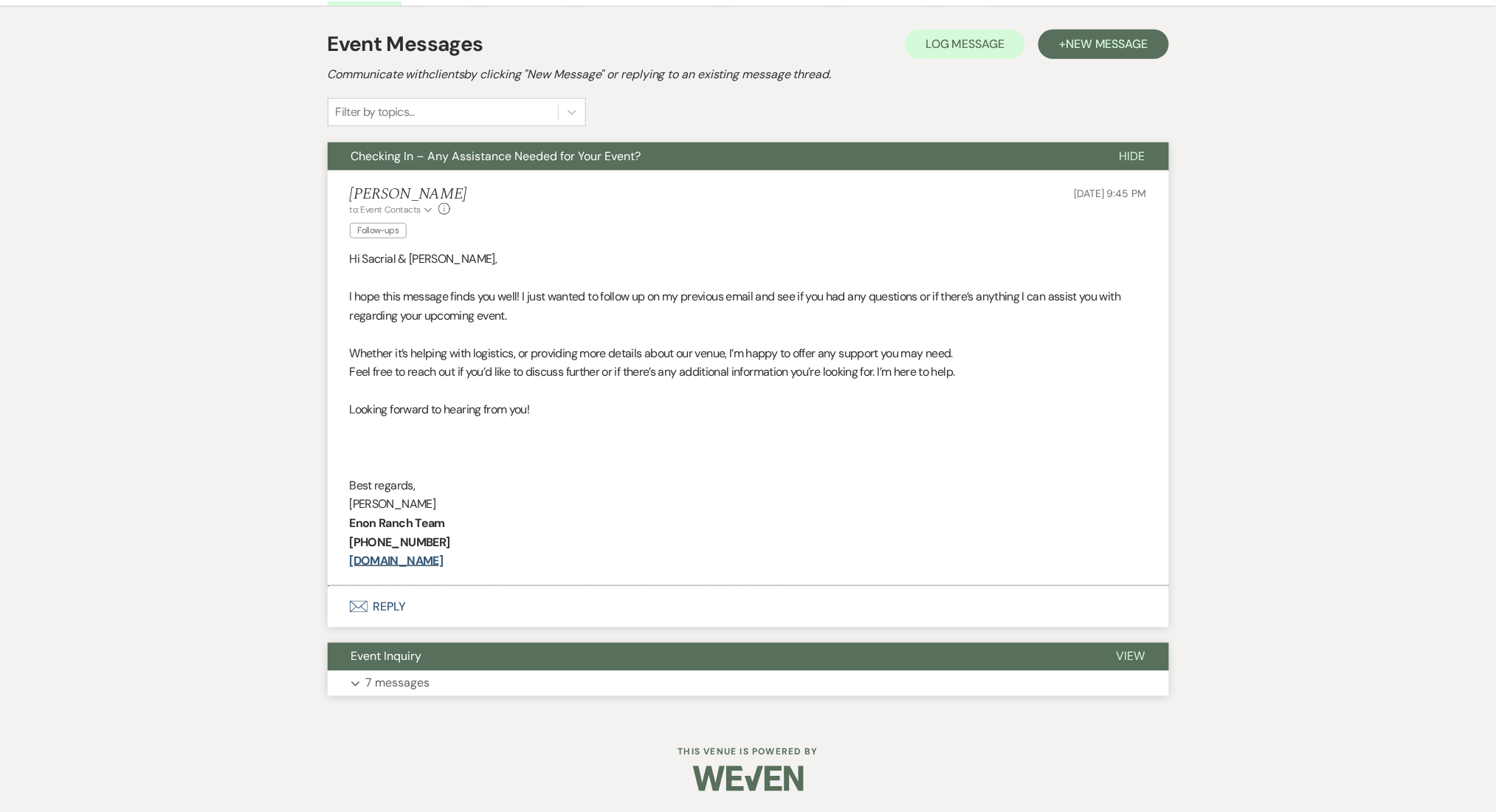
click at [422, 683] on p "7 messages" at bounding box center [398, 683] width 65 height 19
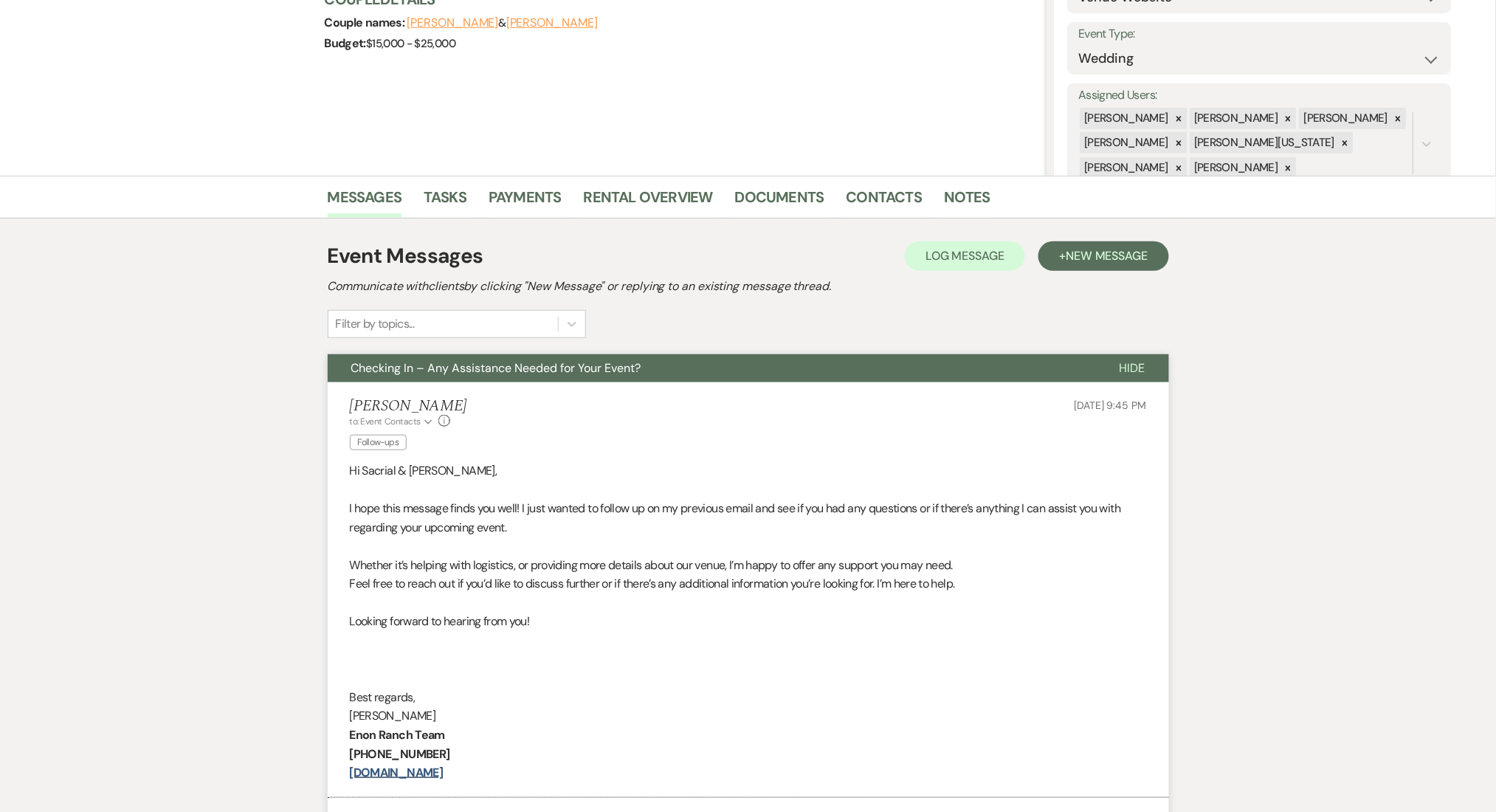
scroll to position [0, 0]
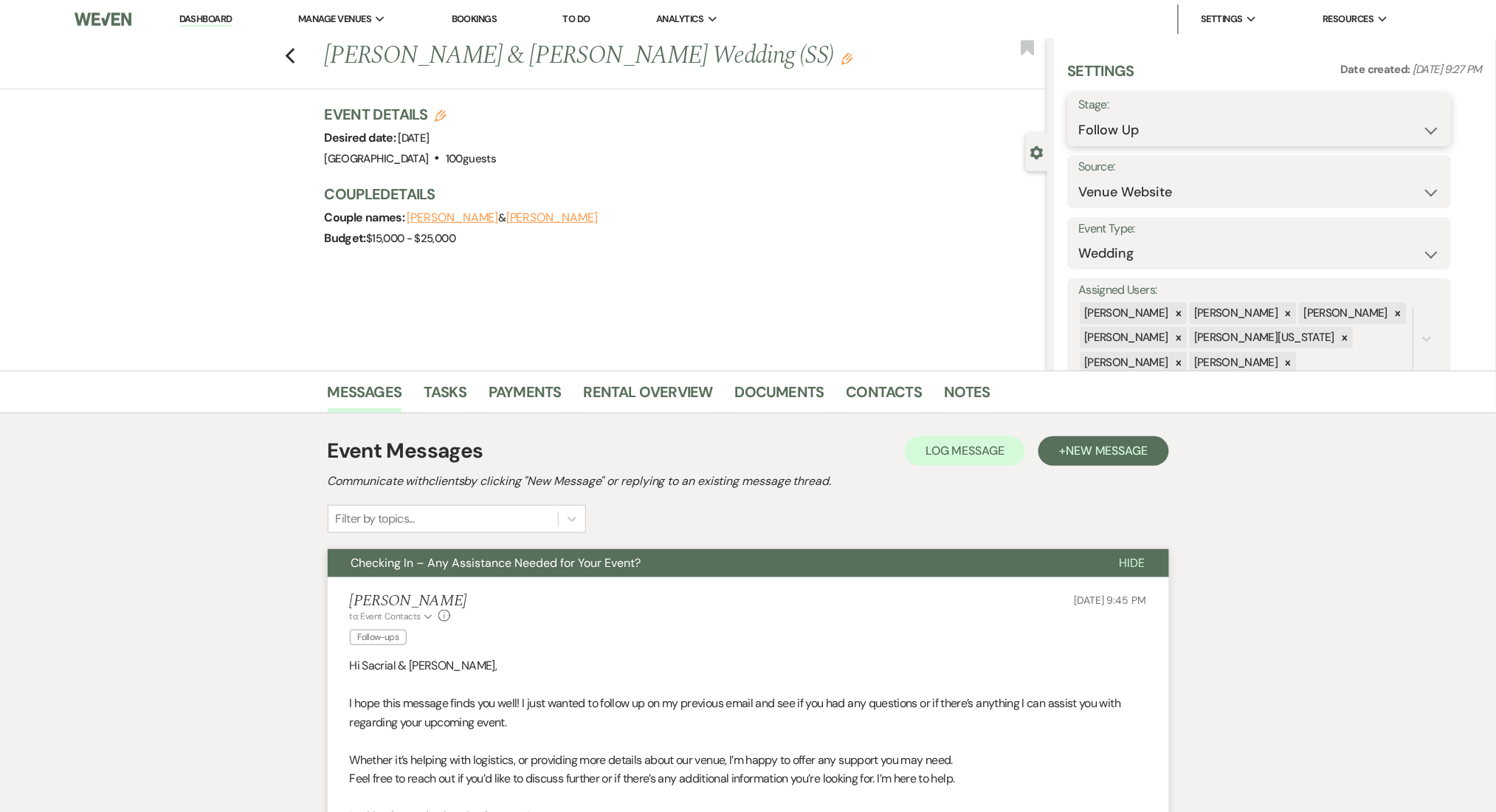
click at [1104, 132] on select "Inquiry Follow Up Tour Requested Tour Confirmed Toured Proposal Sent Booked Lost" at bounding box center [1260, 130] width 362 height 28
click at [857, 247] on div "Budget: $15,000 - $25,000" at bounding box center [678, 238] width 708 height 21
click at [220, 16] on link "Dashboard" at bounding box center [205, 19] width 53 height 14
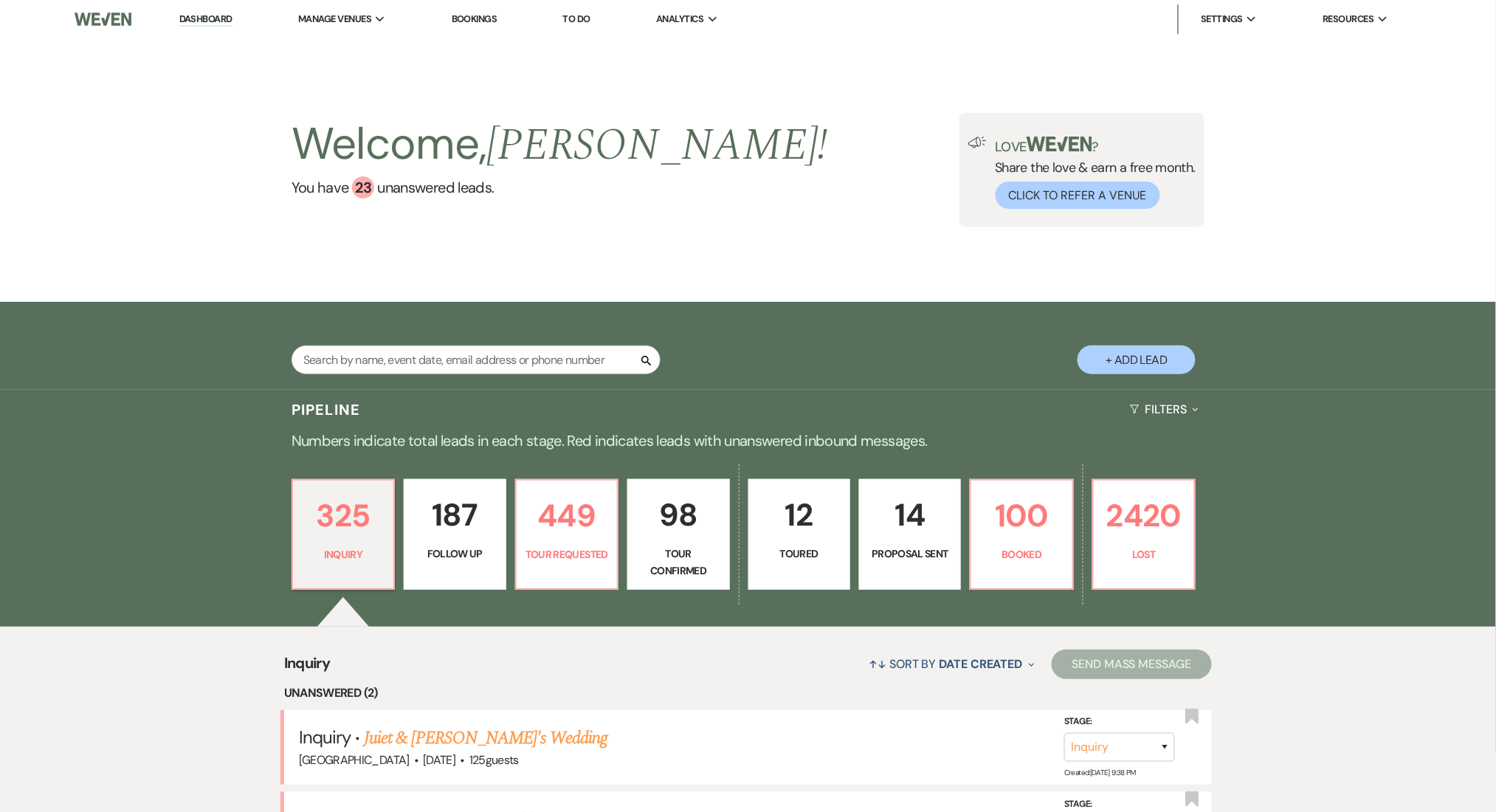
scroll to position [196, 0]
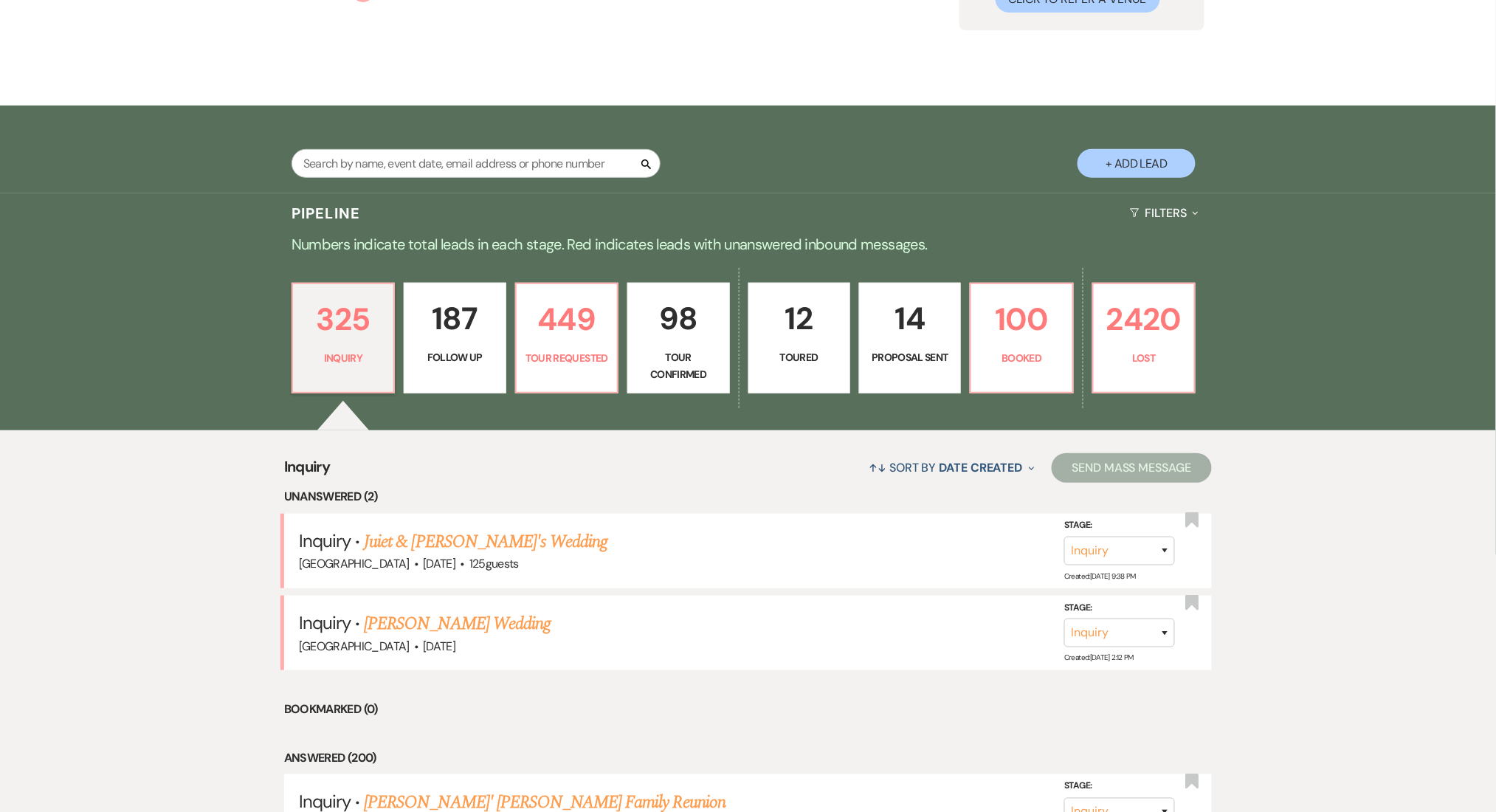
drag, startPoint x: 457, startPoint y: 536, endPoint x: 779, endPoint y: 442, distance: 335.4
click at [457, 536] on link "Juiet & [PERSON_NAME]'s Wedding" at bounding box center [485, 542] width 244 height 27
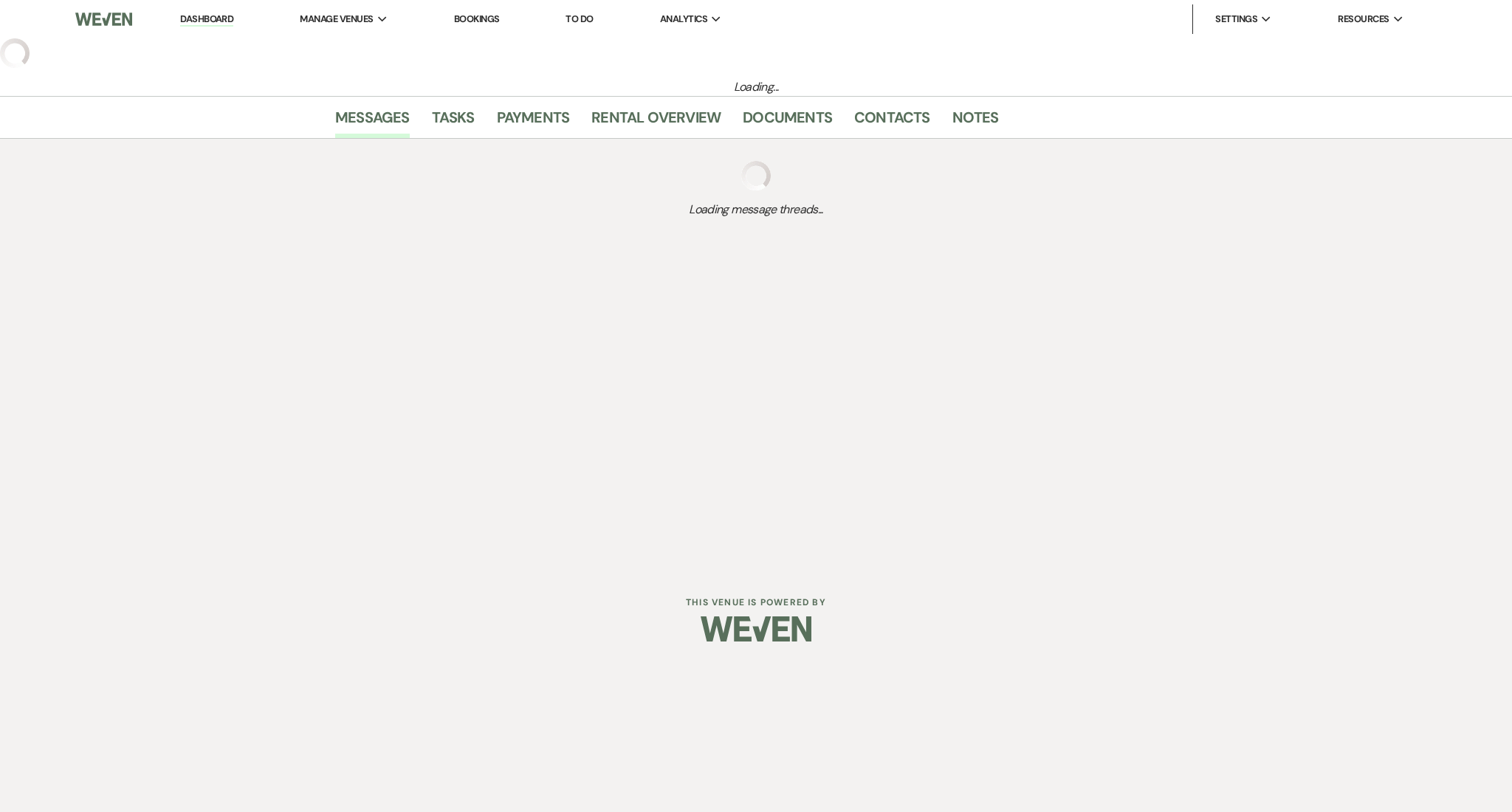
select select "5"
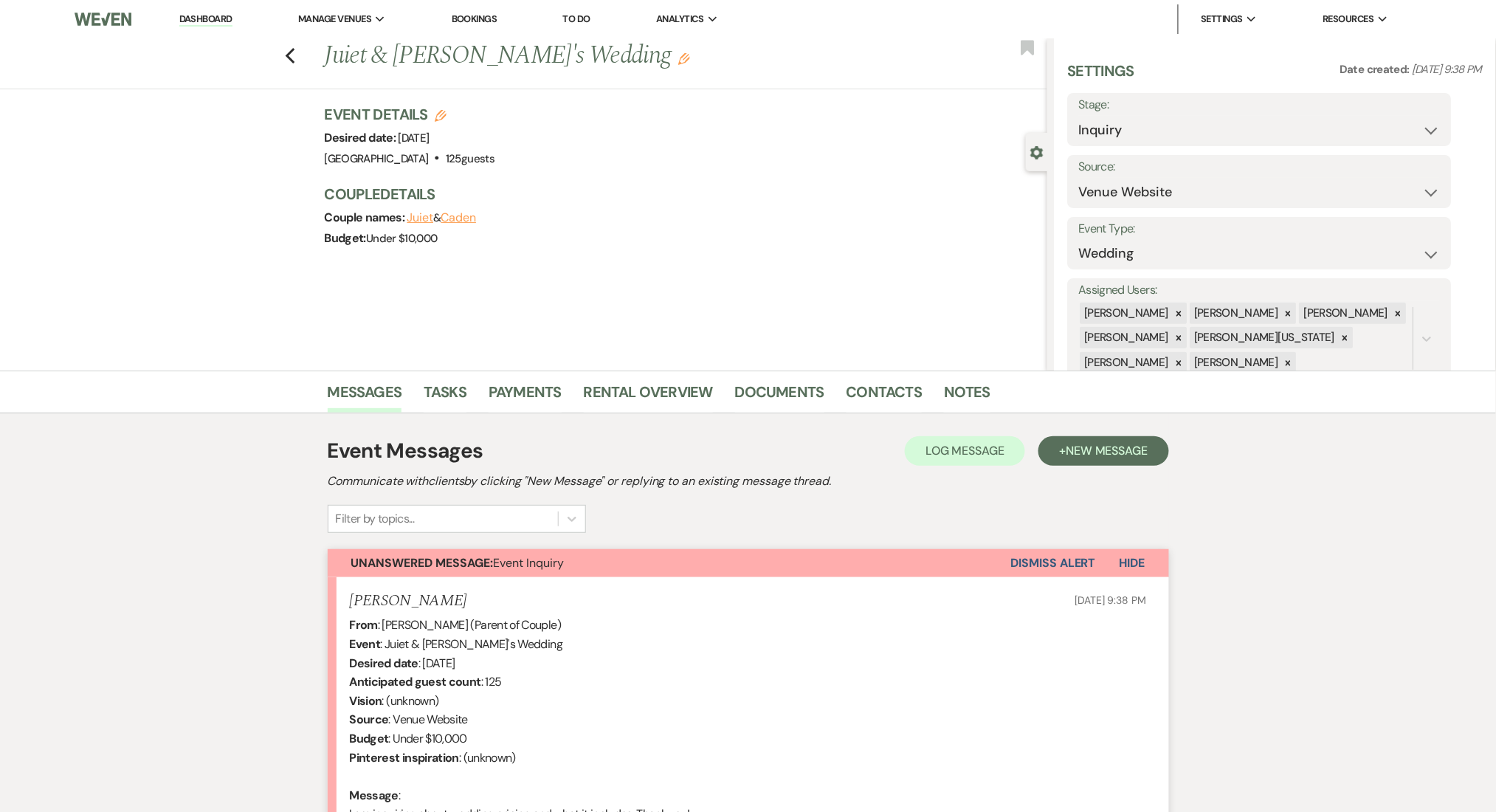
scroll to position [204, 0]
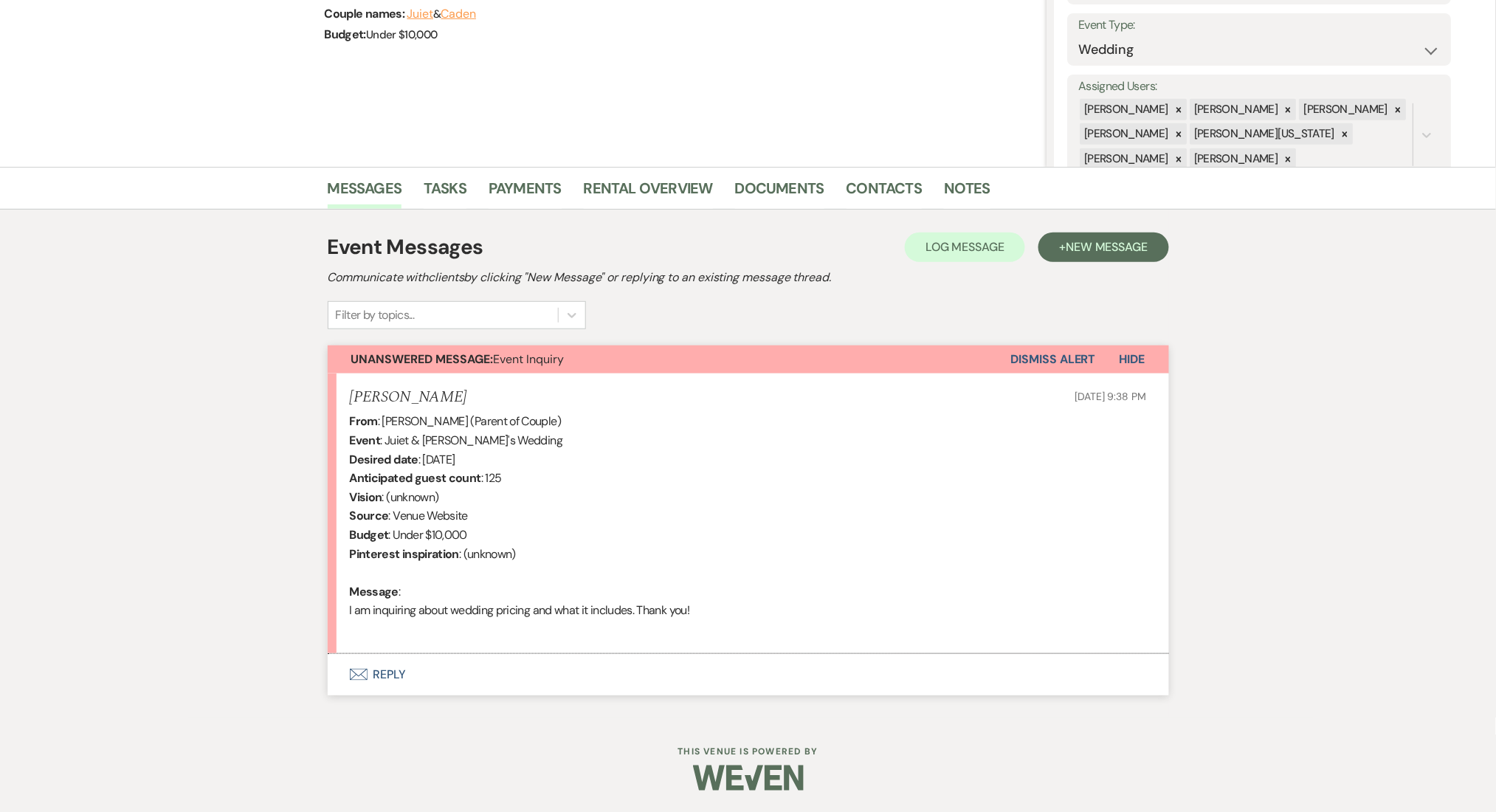
click at [398, 675] on button "Envelope Reply" at bounding box center [748, 674] width 841 height 41
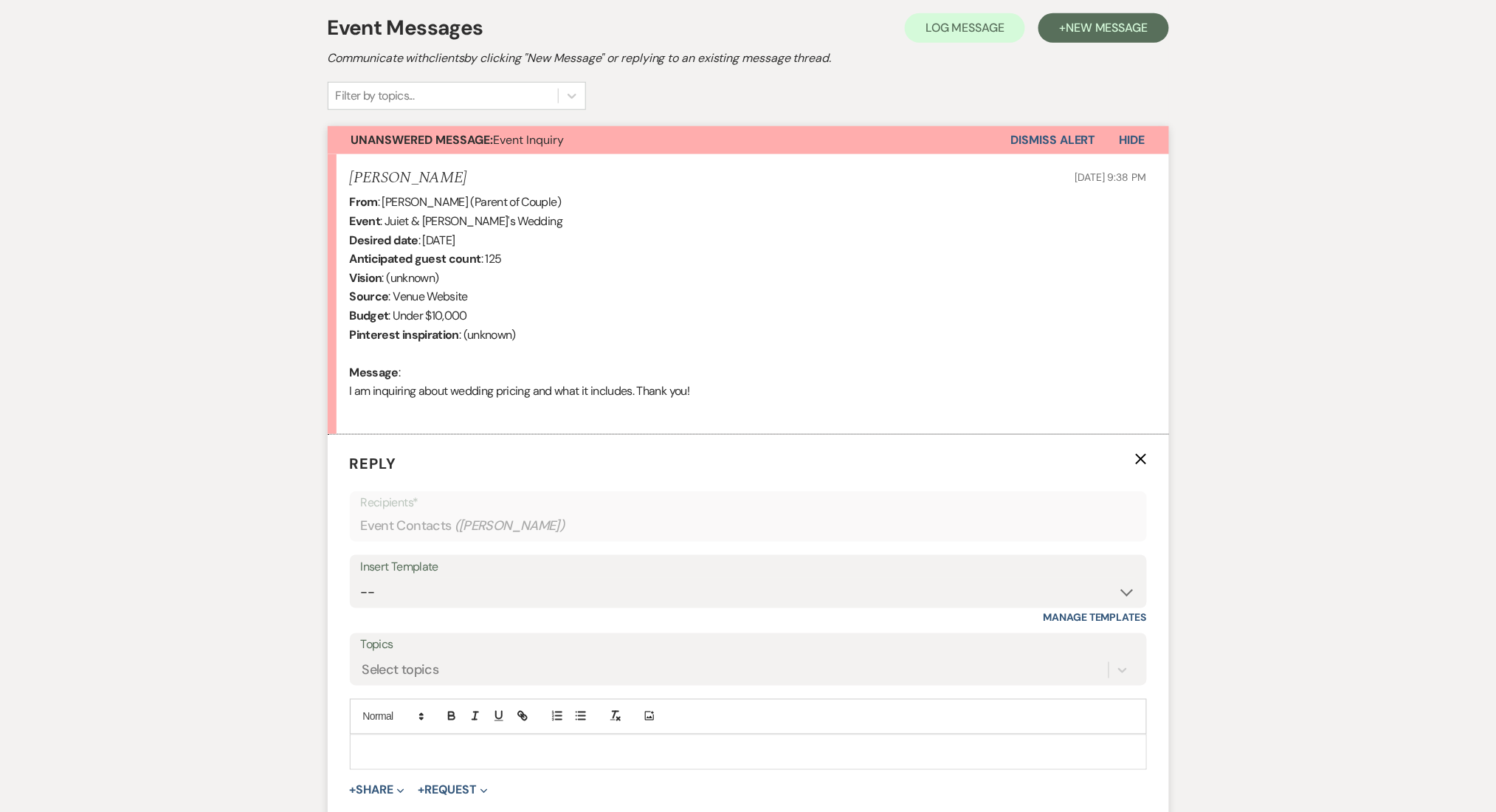
scroll to position [420, 0]
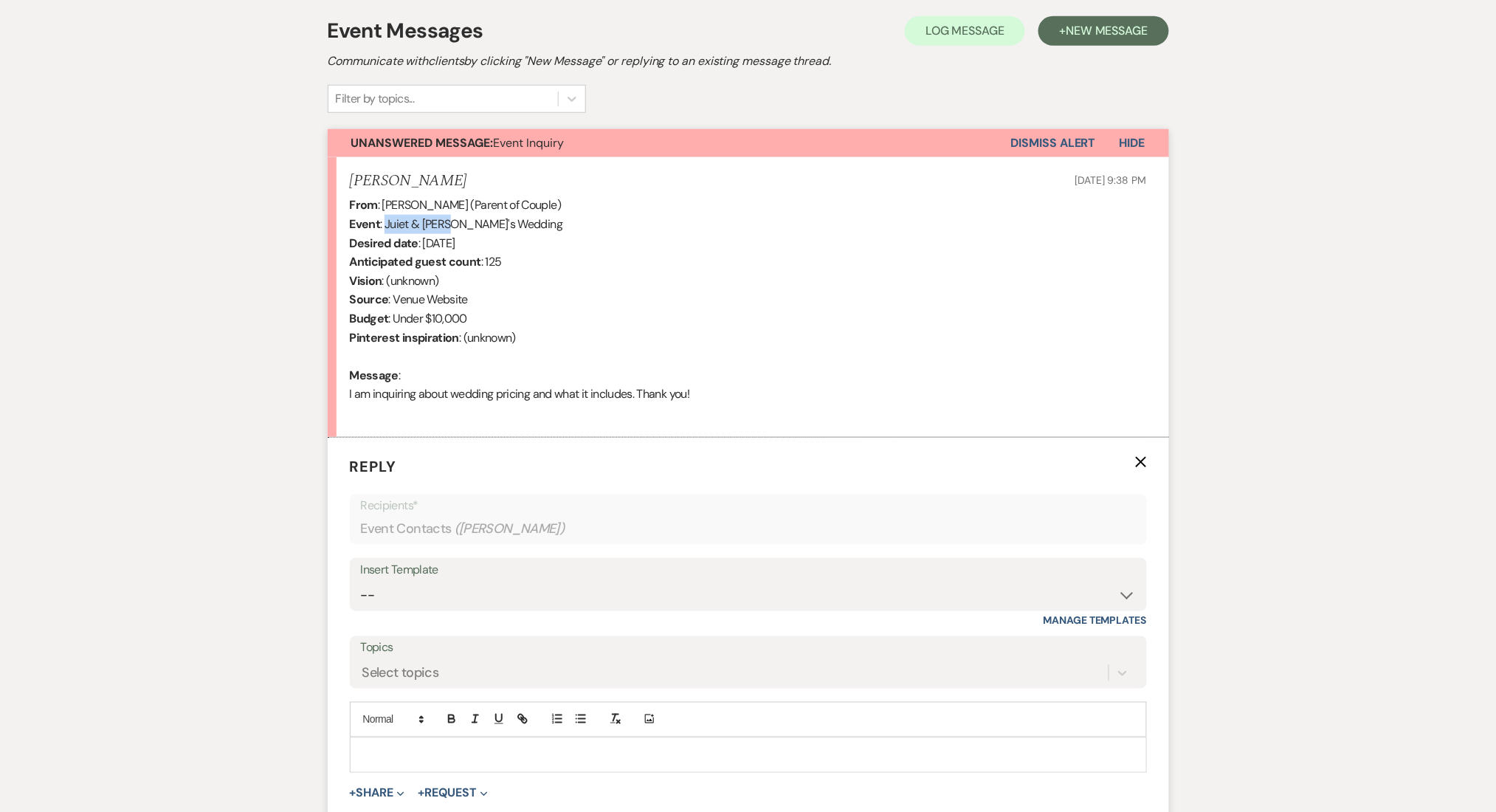
copy div "Juiet & Caden"
drag, startPoint x: 453, startPoint y: 223, endPoint x: 386, endPoint y: 223, distance: 67.0
click at [386, 223] on div "From : [PERSON_NAME] (Parent of Couple) Event : Juiet & [PERSON_NAME]'s Wedding…" at bounding box center [748, 308] width 797 height 226
click at [231, 442] on div "Messages Tasks Payments Rental Overview Documents Contacts Notes Event Messages…" at bounding box center [748, 432] width 1496 height 964
click at [372, 585] on select "-- Inquiry Follow Up Email #2 Contract Sending Template Payment Template Rental…" at bounding box center [748, 595] width 775 height 28
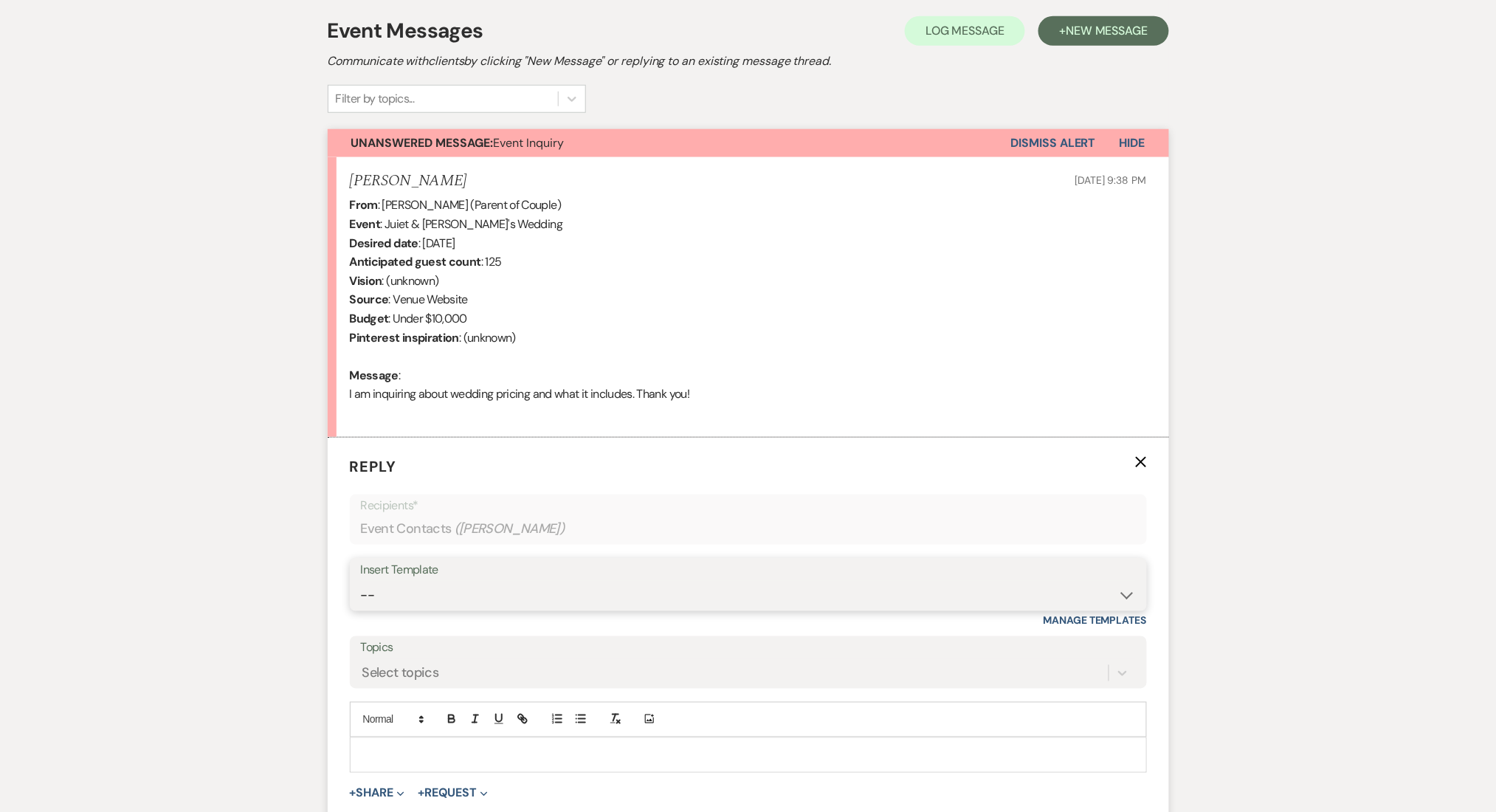
select select "4375"
click at [361, 581] on select "-- Inquiry Follow Up Email #2 Contract Sending Template Payment Template Rental…" at bounding box center [748, 595] width 775 height 28
click at [161, 453] on div "Messages Tasks Payments Rental Overview Documents Contacts Notes Event Messages…" at bounding box center [748, 432] width 1496 height 964
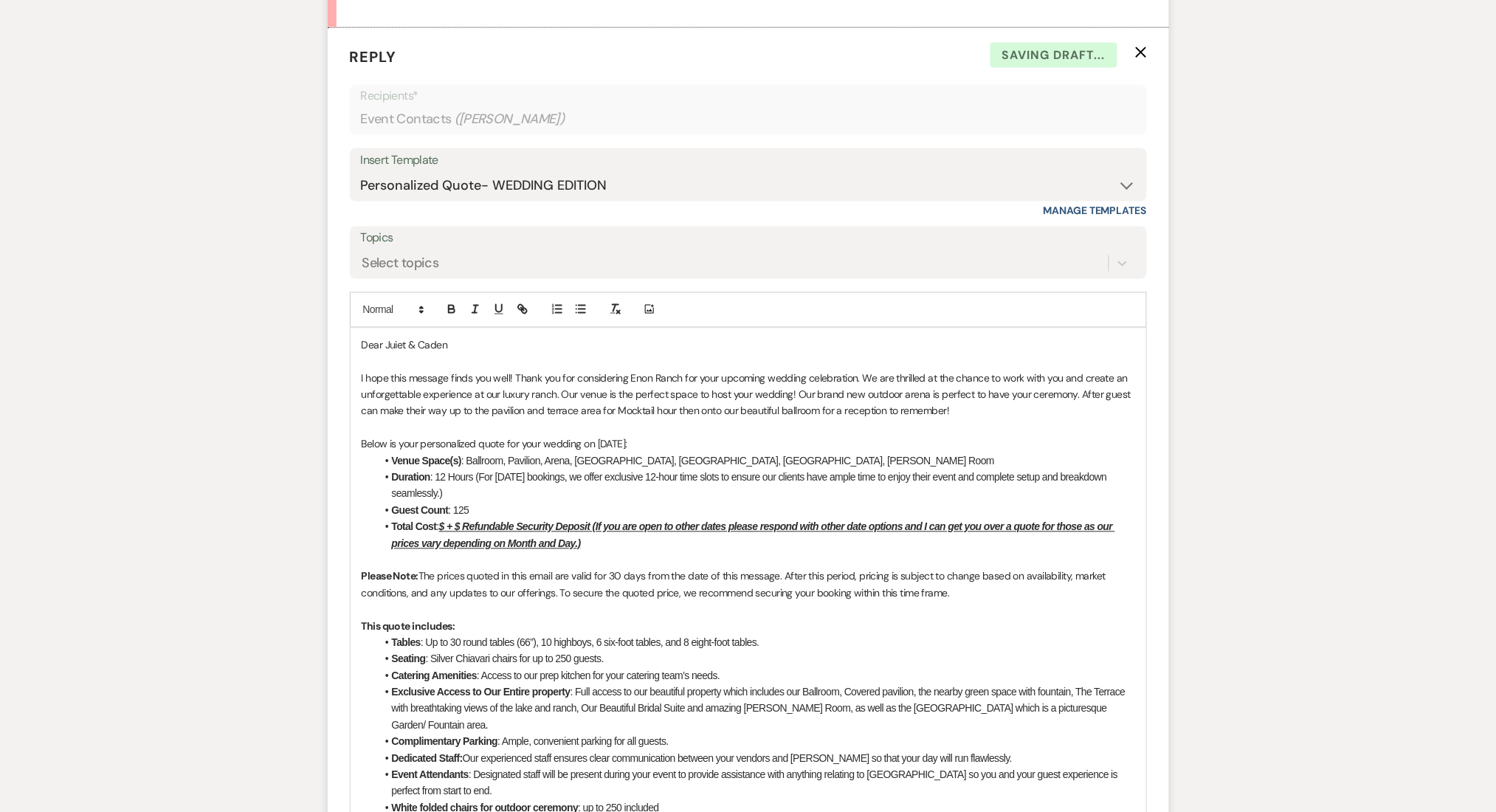
scroll to position [912, 0]
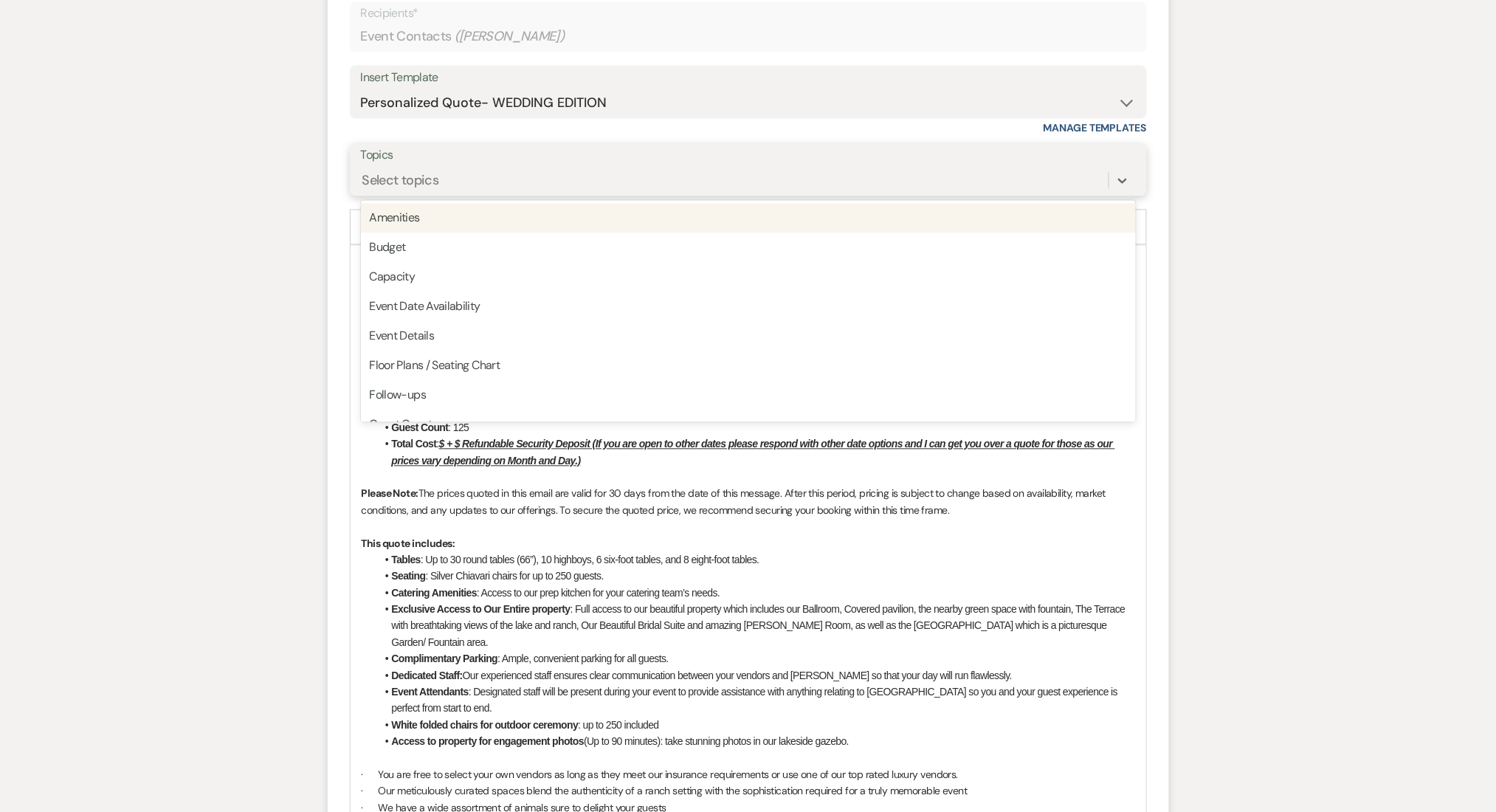
click at [417, 188] on div "Select topics" at bounding box center [401, 180] width 77 height 20
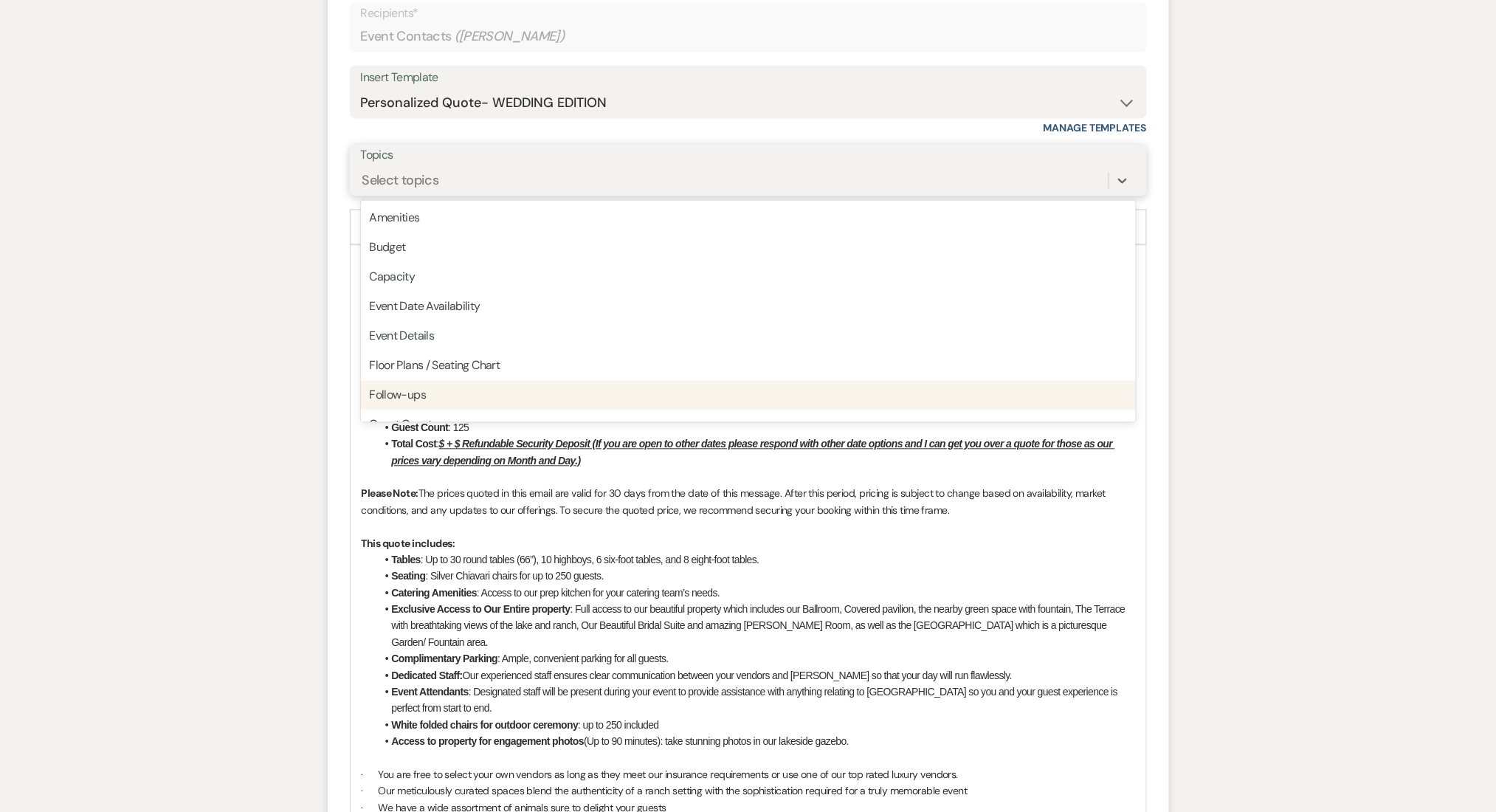
click at [412, 385] on div "Follow-ups" at bounding box center [748, 395] width 775 height 29
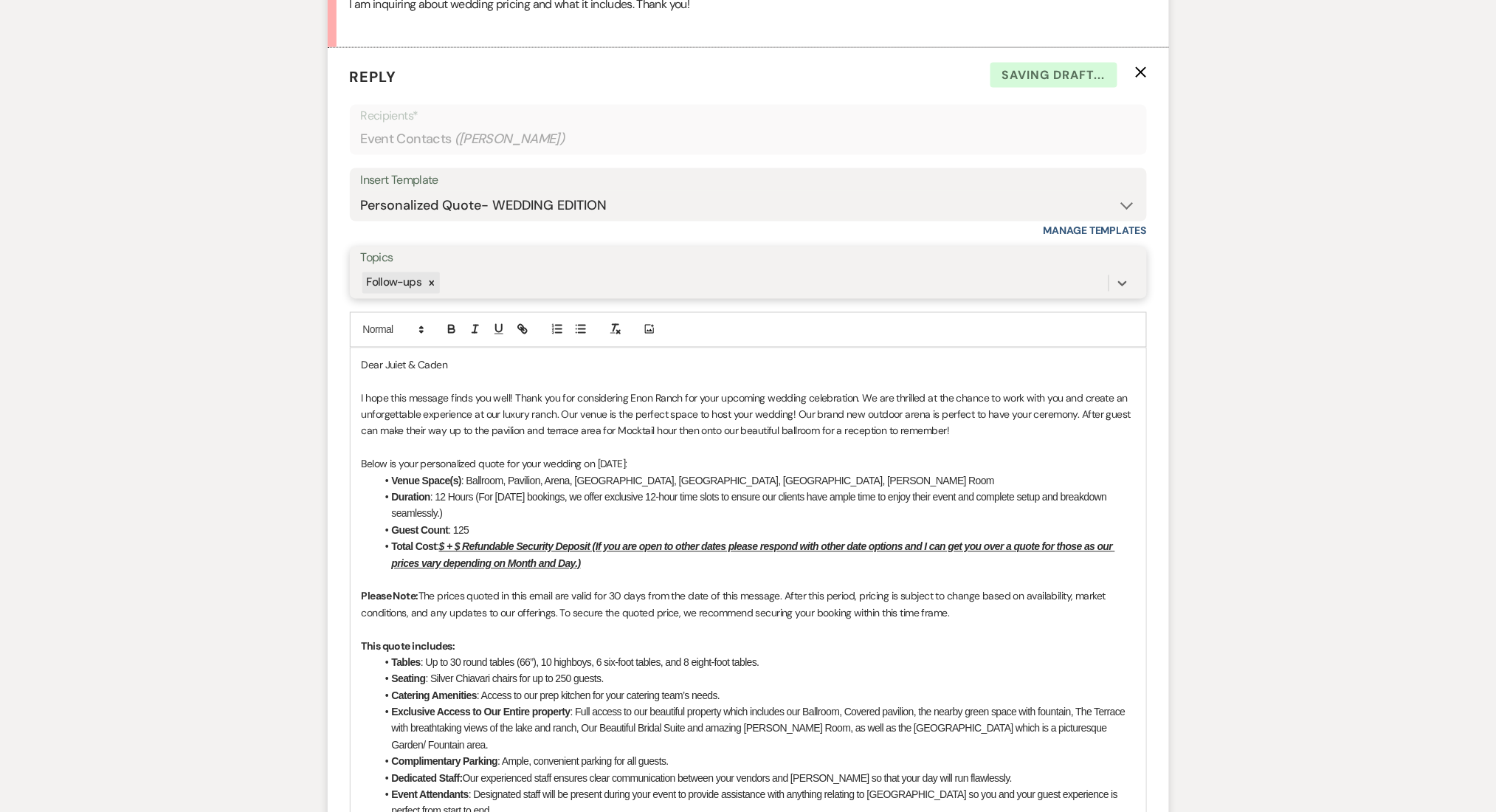
scroll to position [1011, 0]
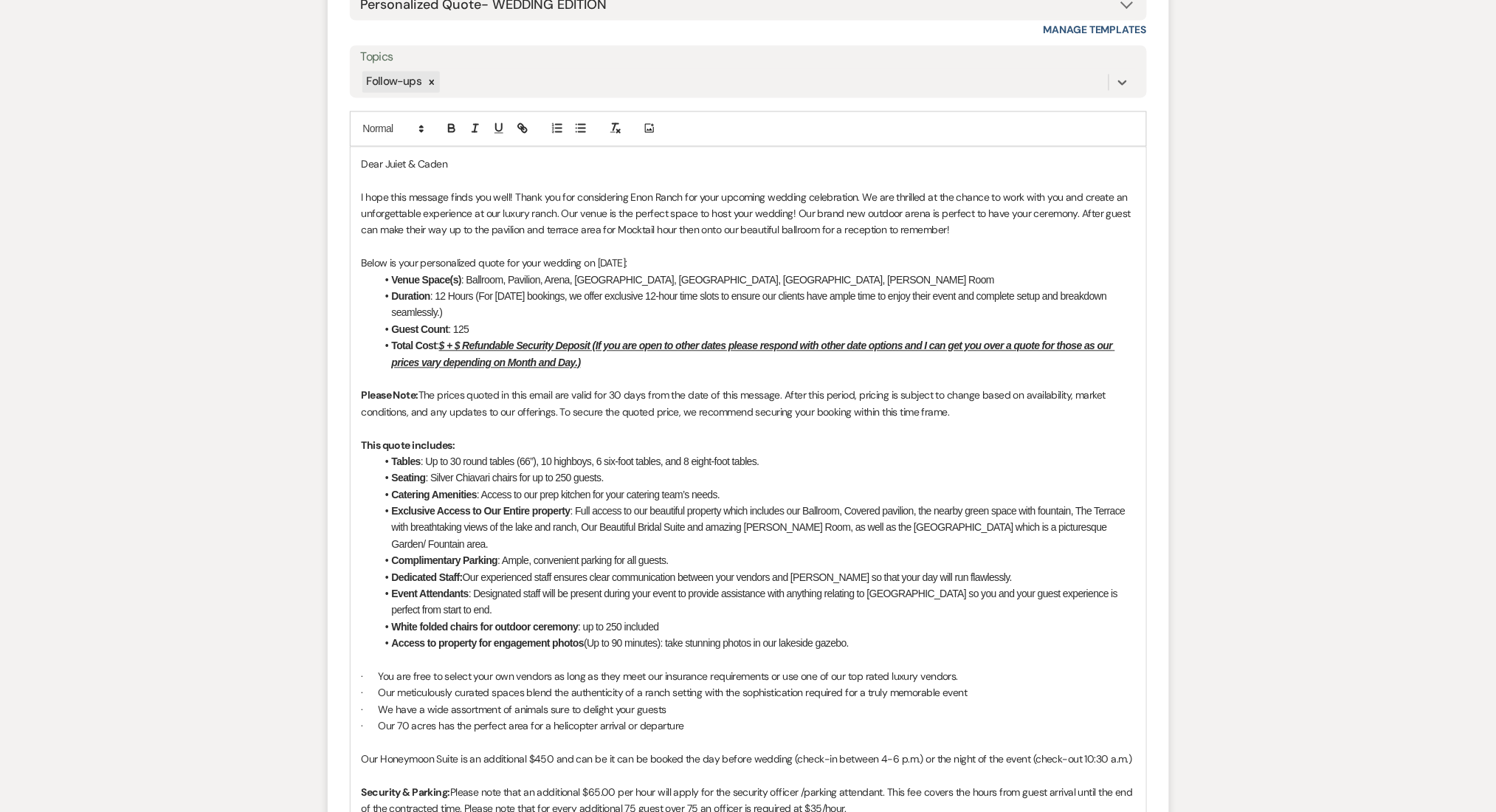
click at [448, 344] on u "$ + $ Refundable Security Deposit (If you are open to other dates please respon…" at bounding box center [753, 354] width 723 height 28
click at [485, 344] on u "$15,000 + $ Refundable Security Deposit (If you are open to other dates please …" at bounding box center [759, 354] width 734 height 28
click at [359, 352] on div "Dear [PERSON_NAME] & Caden I hope this message finds you well! Thank you for co…" at bounding box center [748, 742] width 795 height 1191
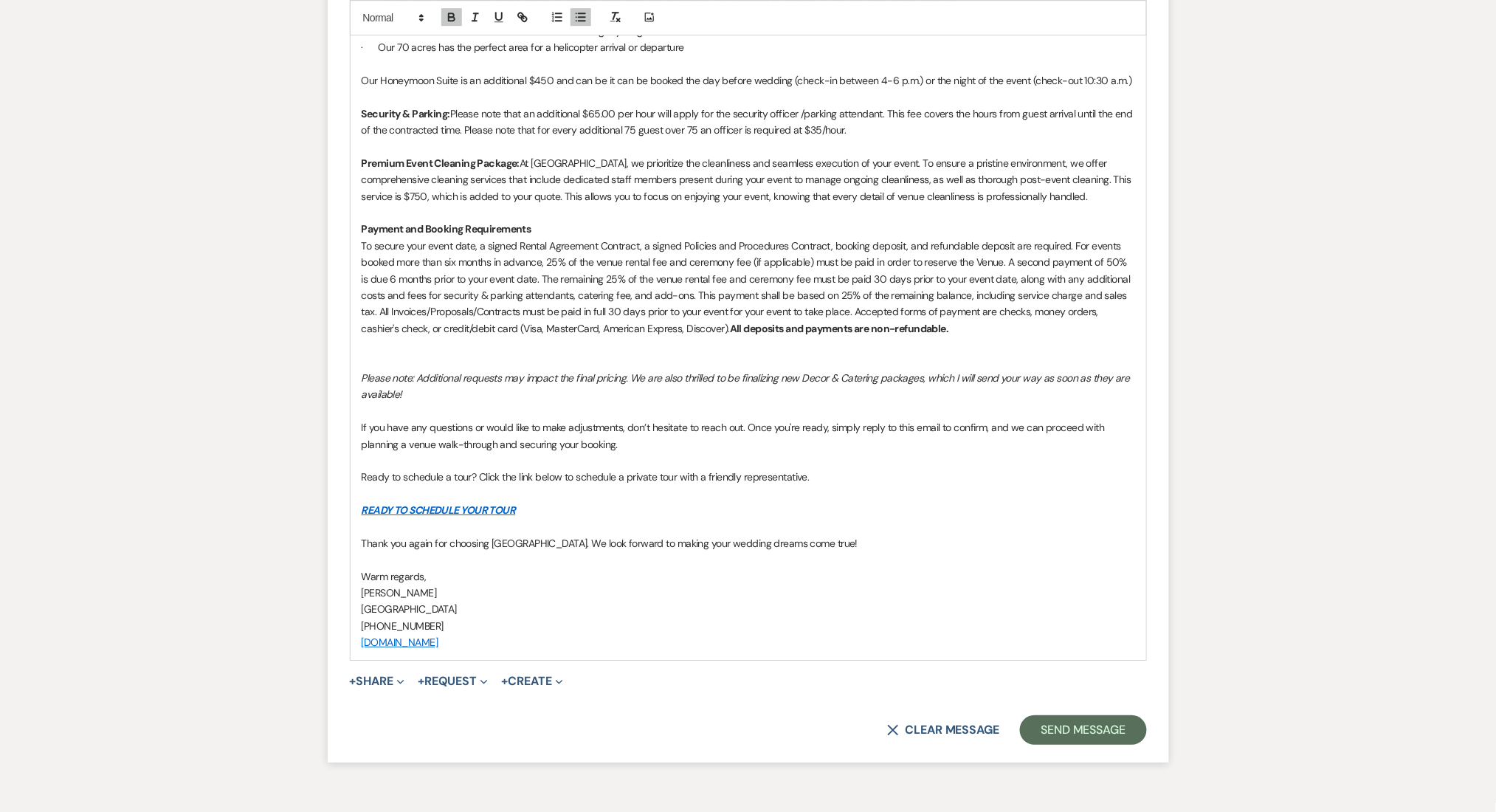
scroll to position [1757, 0]
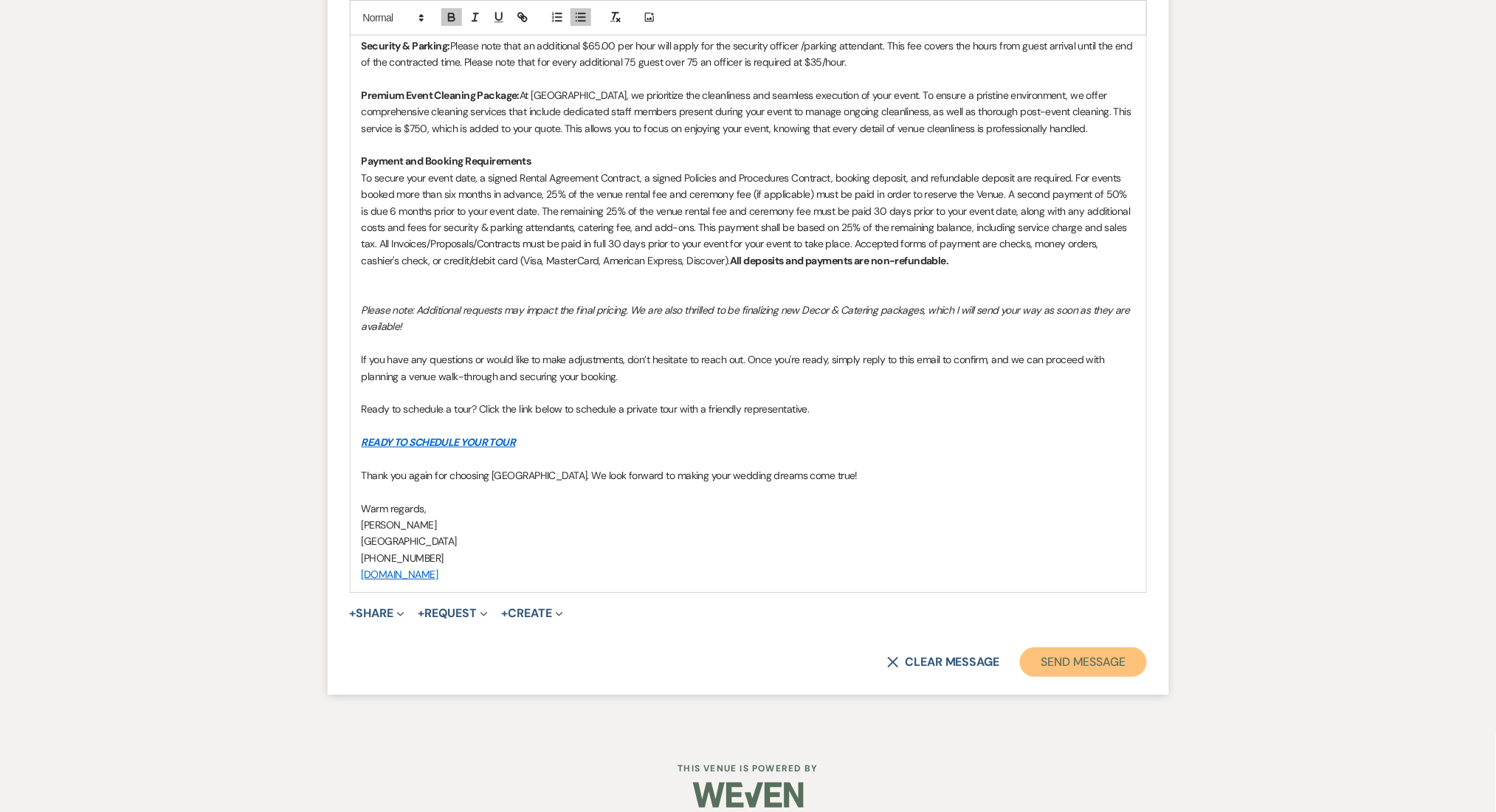
click at [1078, 647] on button "Send Message" at bounding box center [1083, 661] width 127 height 29
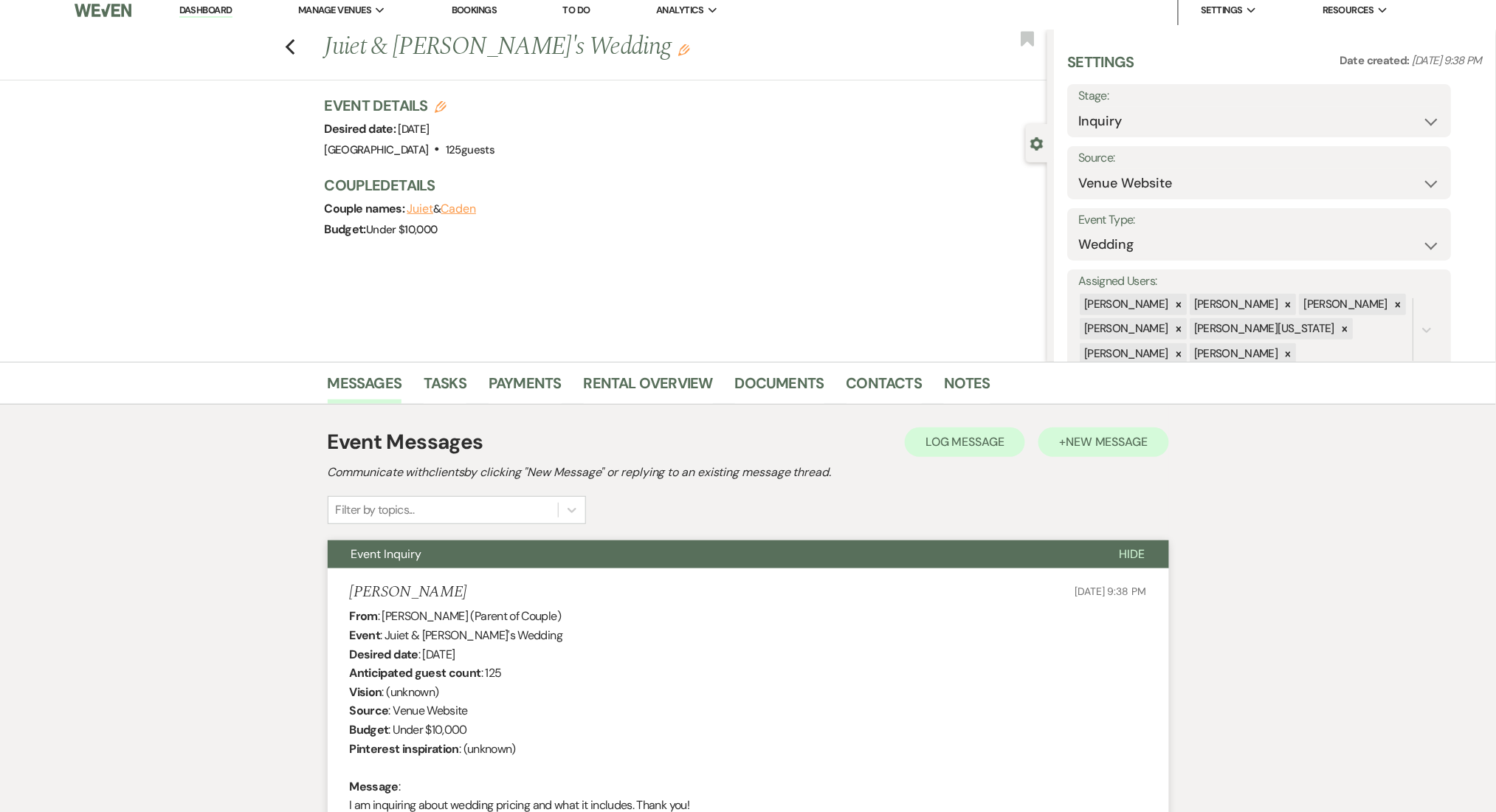
scroll to position [0, 0]
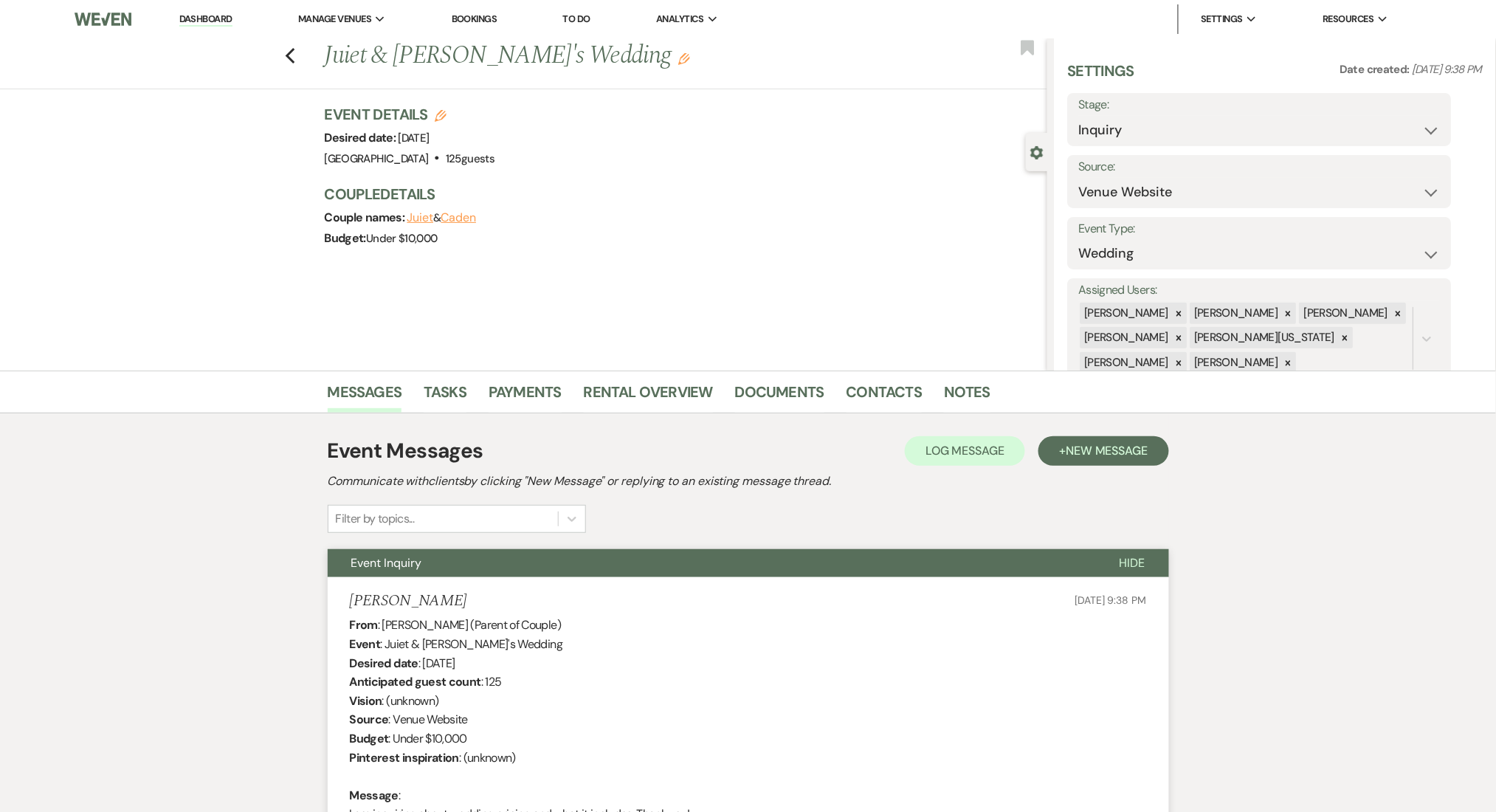
click at [1107, 153] on div "Settings Date created: [DATE] 9:38 PM Stage: Inquiry Follow Up Tour Requested T…" at bounding box center [1275, 219] width 415 height 317
click at [1108, 140] on select "Inquiry Follow Up Tour Requested Tour Confirmed Toured Proposal Sent Booked Lost" at bounding box center [1260, 130] width 362 height 28
click at [193, 386] on div "Messages Tasks Payments Rental Overview Documents Contacts Notes" at bounding box center [748, 391] width 1496 height 43
click at [887, 393] on link "Contacts" at bounding box center [884, 396] width 76 height 33
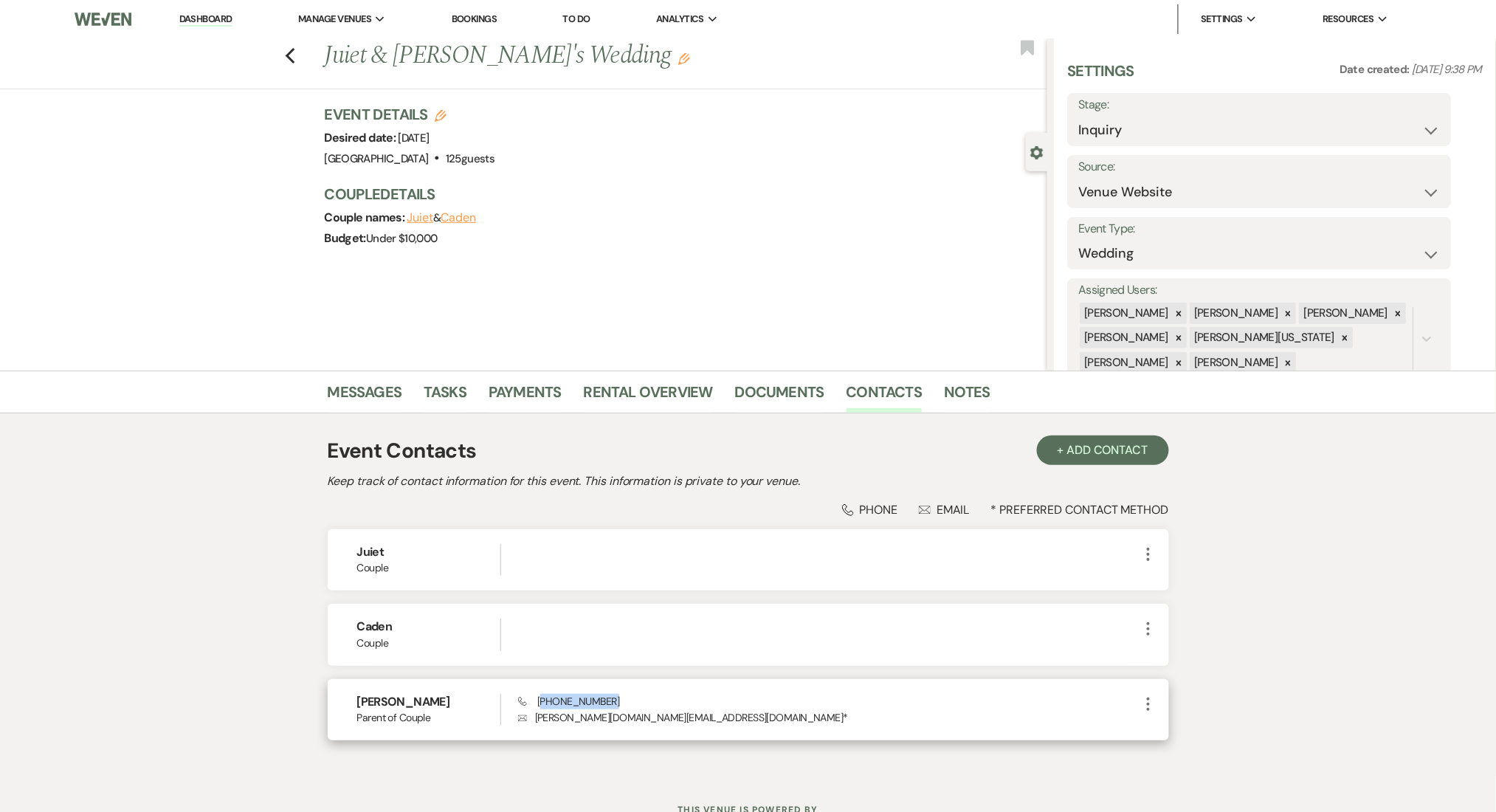
drag, startPoint x: 620, startPoint y: 697, endPoint x: 539, endPoint y: 695, distance: 81.0
click at [539, 695] on div "Phone [PHONE_NUMBER] Envelope [PERSON_NAME][DOMAIN_NAME][EMAIL_ADDRESS][DOMAIN_…" at bounding box center [828, 710] width 621 height 32
copy span "678) 644-7869"
drag, startPoint x: 701, startPoint y: 719, endPoint x: 535, endPoint y: 721, distance: 166.0
click at [535, 721] on p "Envelope [PERSON_NAME][DOMAIN_NAME][EMAIL_ADDRESS][DOMAIN_NAME] *" at bounding box center [828, 716] width 621 height 16
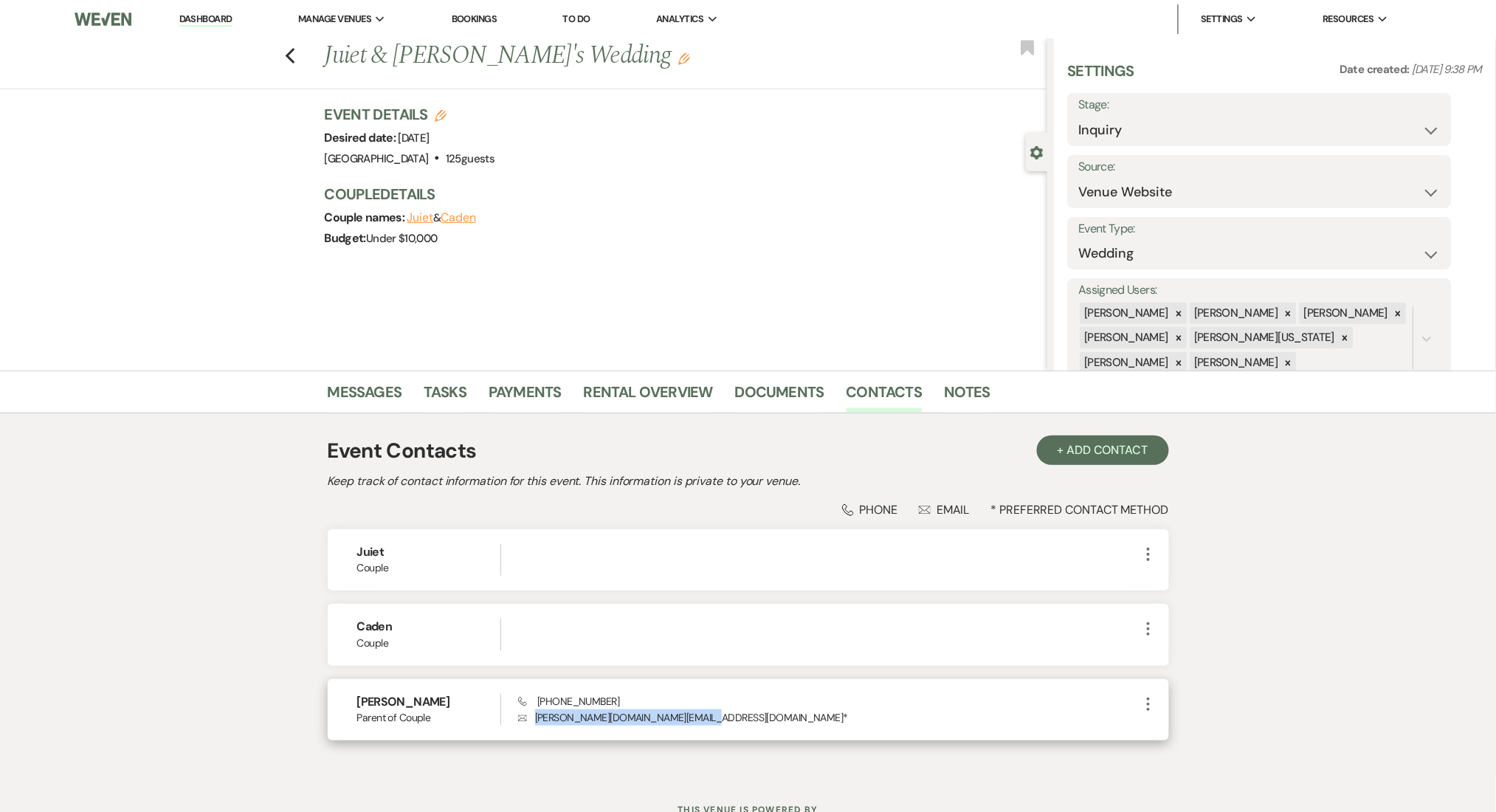
copy p "[PERSON_NAME][DOMAIN_NAME][EMAIL_ADDRESS][DOMAIN_NAME]"
click at [364, 394] on link "Messages" at bounding box center [365, 396] width 75 height 33
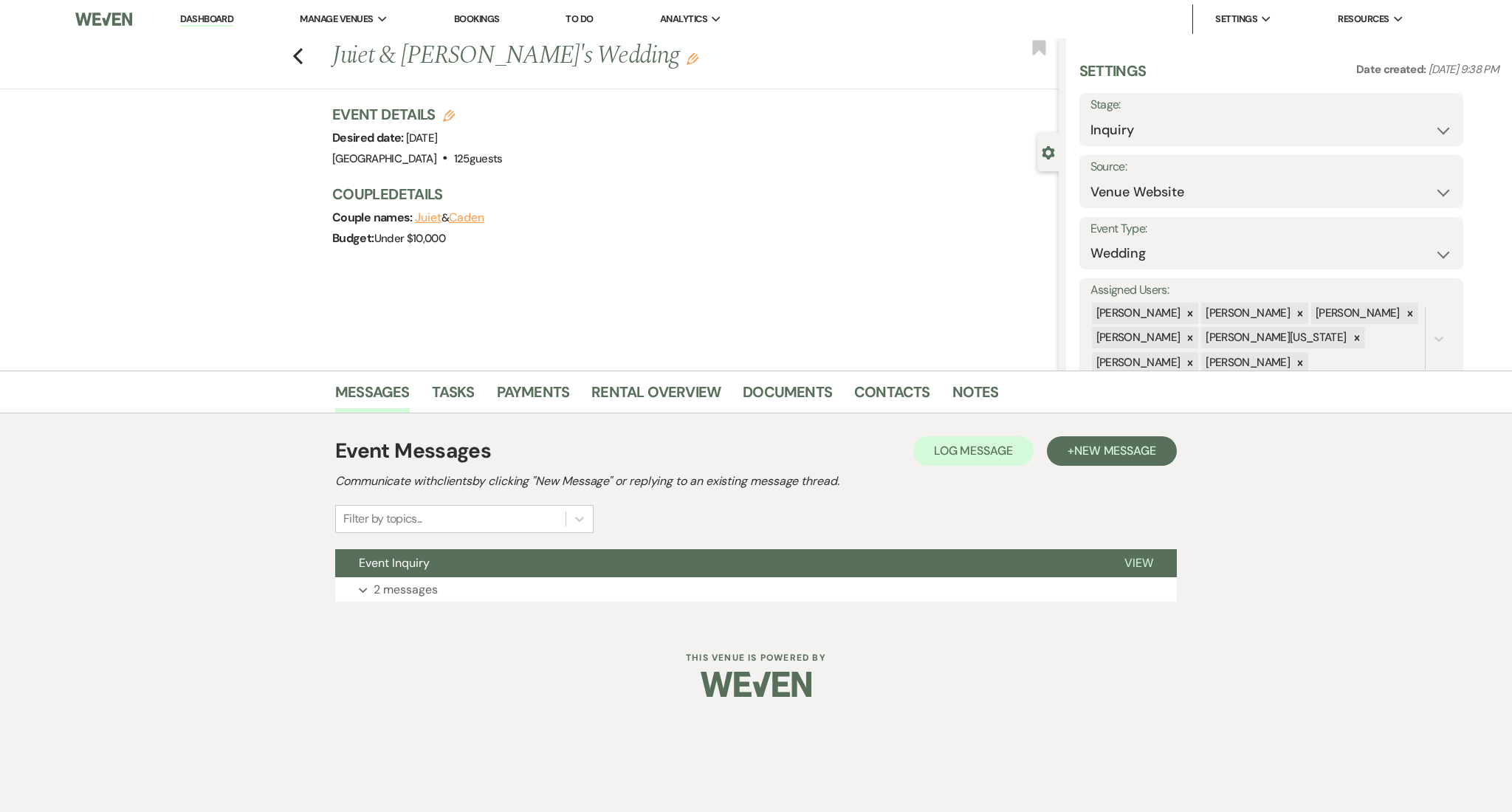
click at [511, 620] on div "Event Messages Log Log Message + New Message Communicate with clients by clicki…" at bounding box center [756, 518] width 841 height 210
click at [511, 597] on button "Expand 2 messages" at bounding box center [756, 590] width 841 height 25
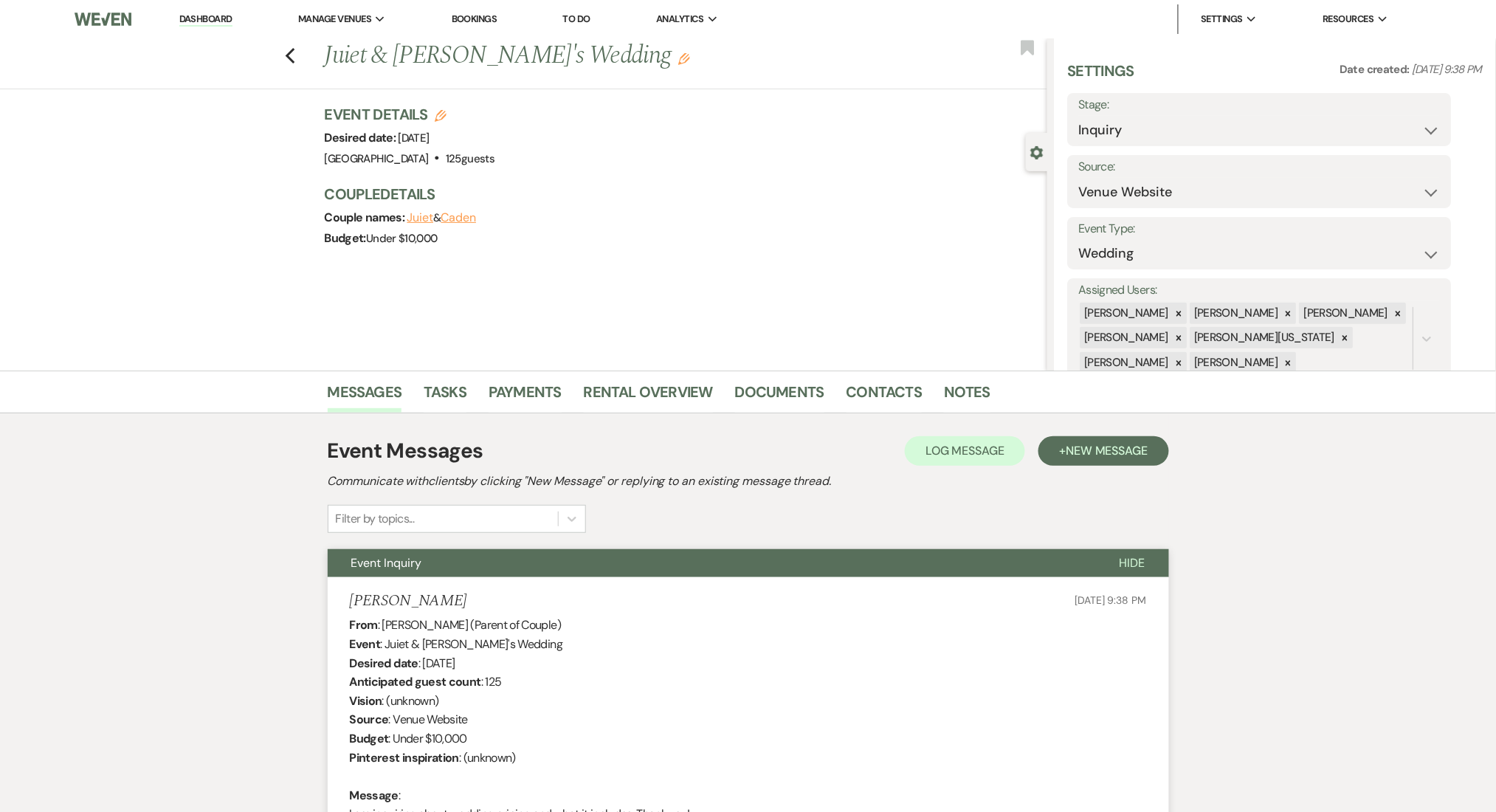
click at [196, 15] on link "Dashboard" at bounding box center [205, 19] width 53 height 14
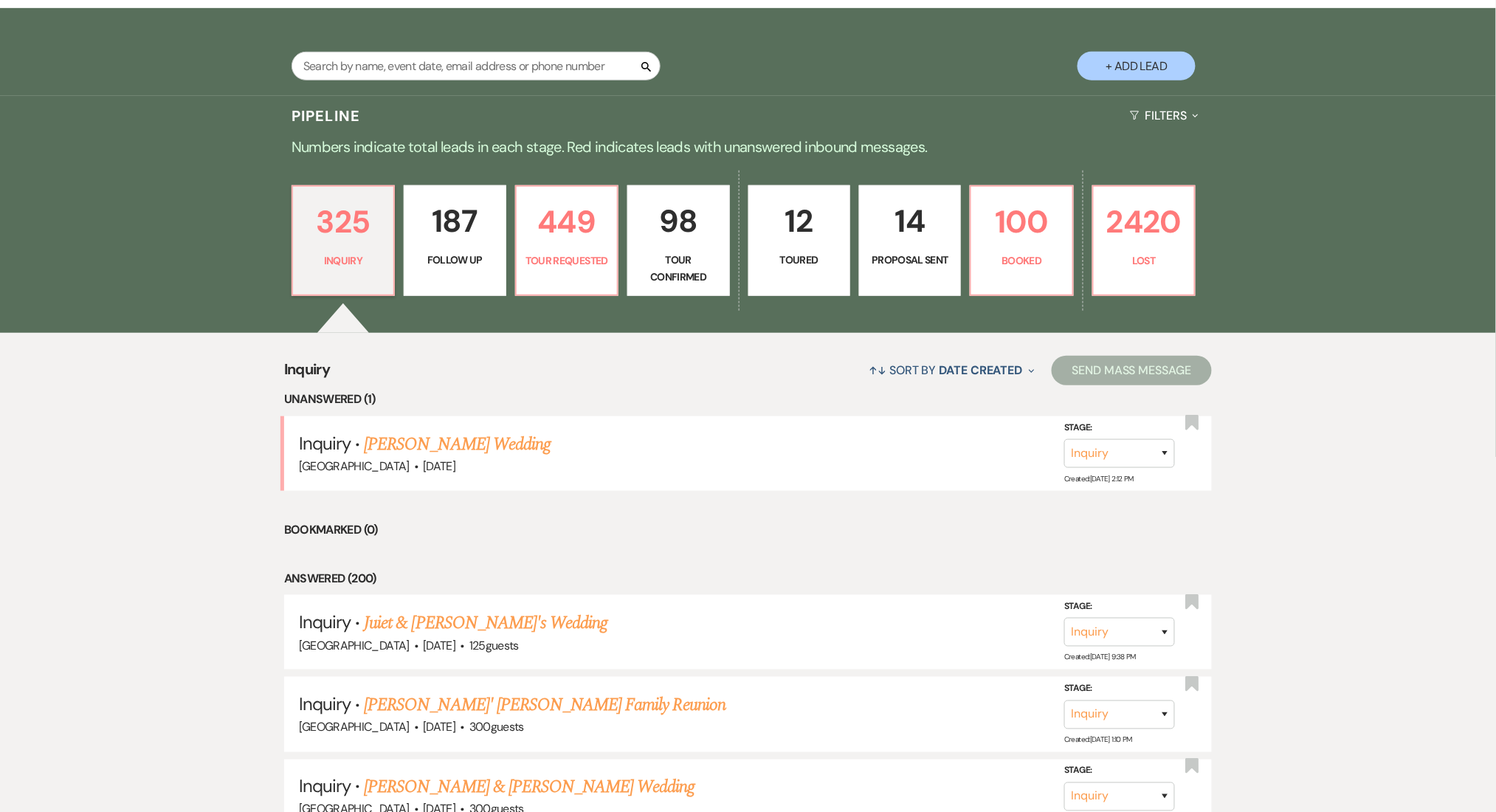
scroll to position [98, 0]
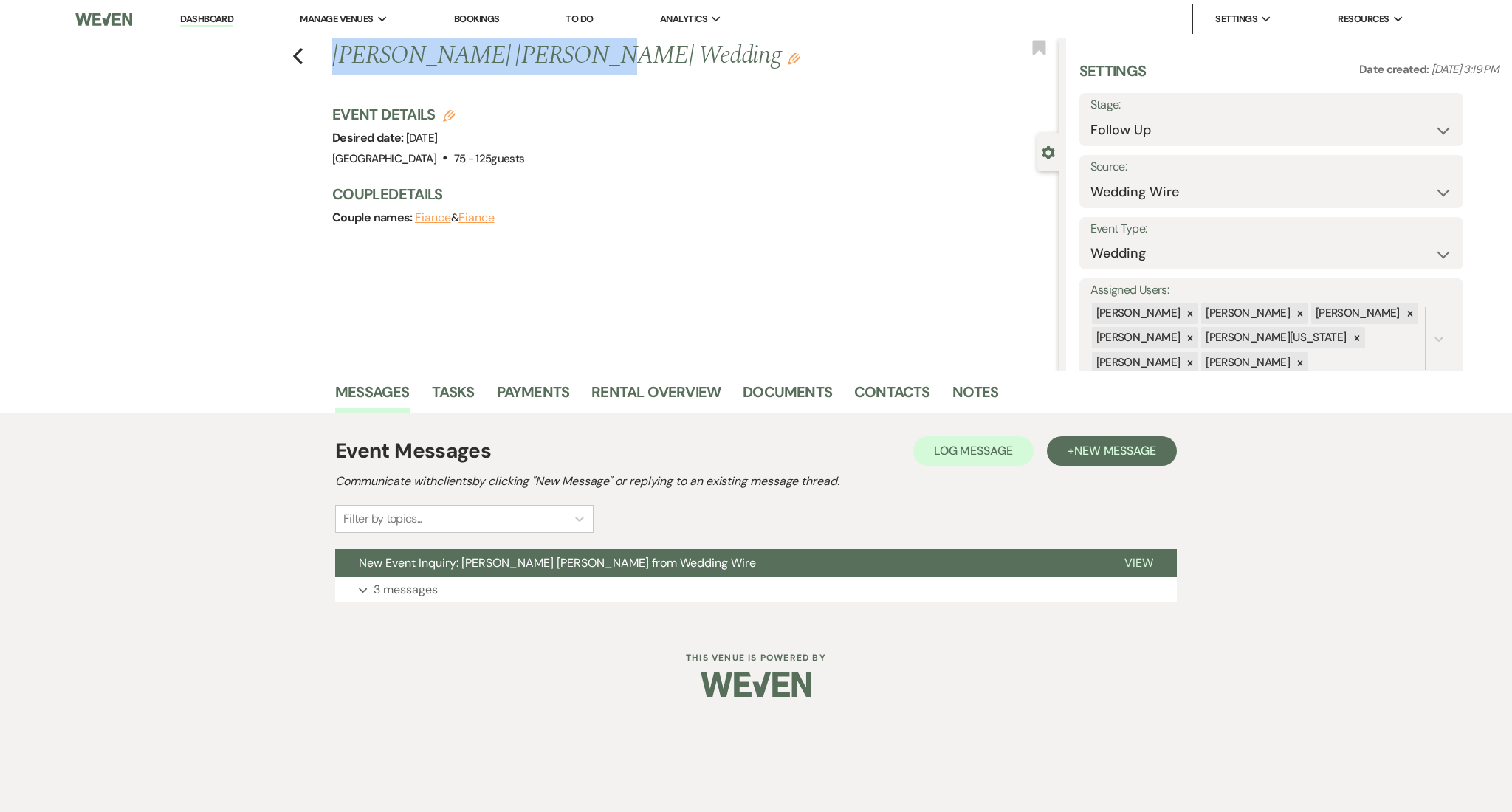
drag, startPoint x: 587, startPoint y: 53, endPoint x: 324, endPoint y: 60, distance: 263.1
click at [324, 60] on div "Previous [PERSON_NAME] [PERSON_NAME] Wedding Edit Bookmark" at bounding box center [526, 64] width 1066 height 51
copy h1 "[PERSON_NAME] [PERSON_NAME]"
click at [531, 584] on button "Expand 3 messages" at bounding box center [756, 590] width 841 height 25
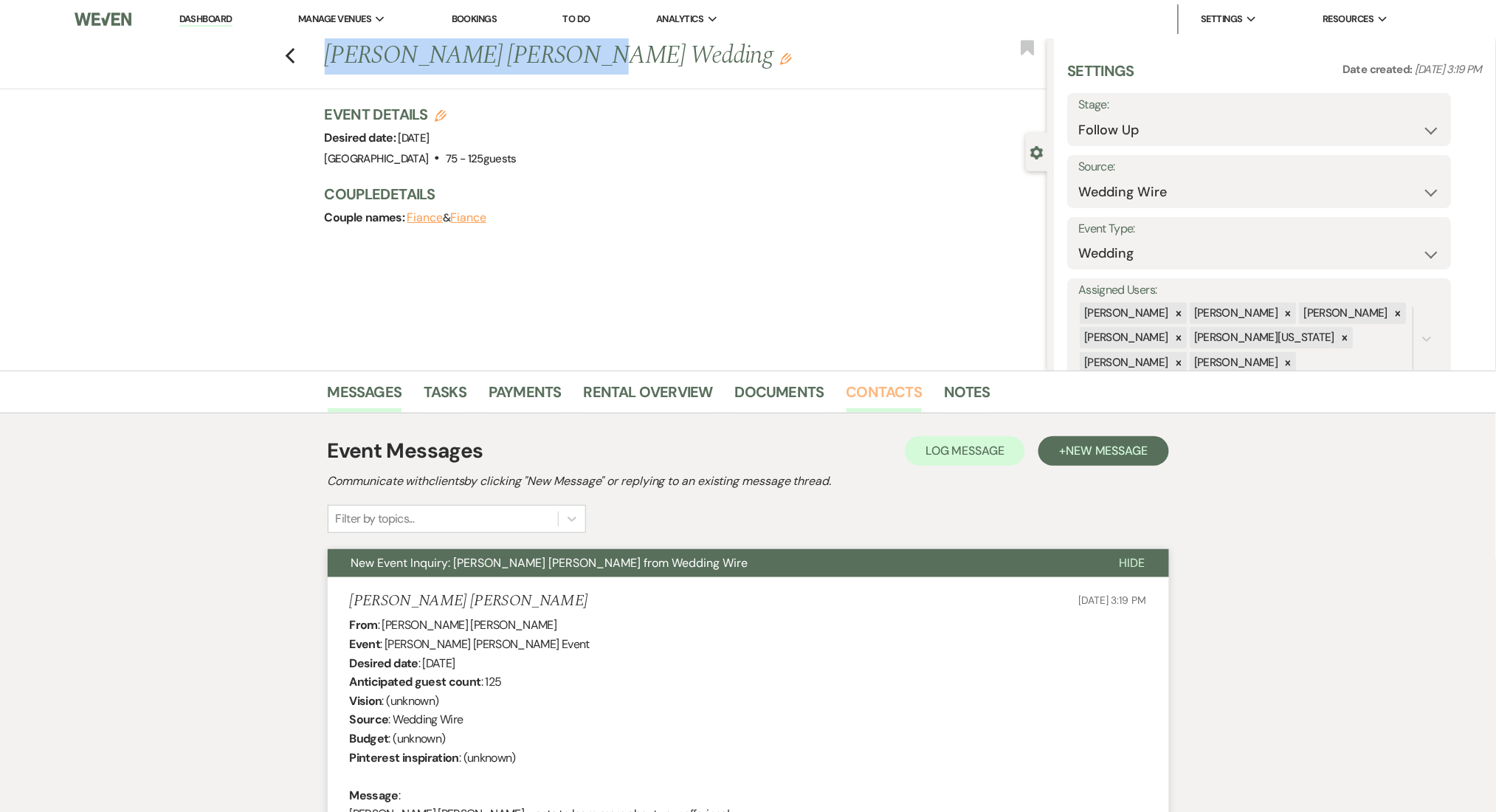
click at [872, 389] on link "Contacts" at bounding box center [884, 396] width 76 height 33
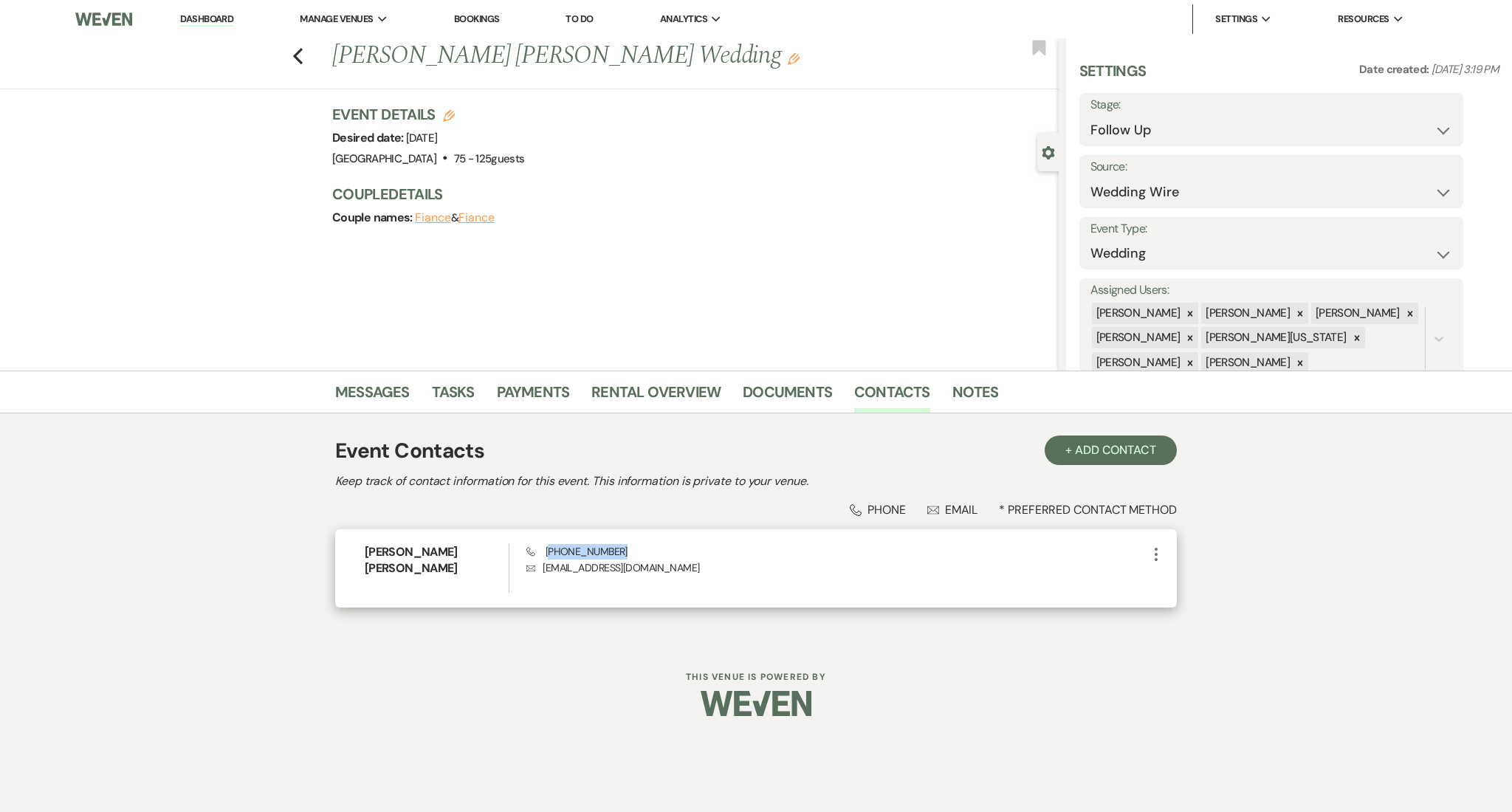
drag, startPoint x: 622, startPoint y: 556, endPoint x: 550, endPoint y: 553, distance: 72.1
click at [550, 553] on div "Phone [PHONE_NUMBER] Envelope [EMAIL_ADDRESS][DOMAIN_NAME]" at bounding box center [836, 568] width 621 height 49
copy span "770) 337-2267"
drag, startPoint x: 676, startPoint y: 560, endPoint x: 553, endPoint y: 560, distance: 123.0
click at [553, 560] on p "Envelope [EMAIL_ADDRESS][DOMAIN_NAME]" at bounding box center [836, 567] width 621 height 16
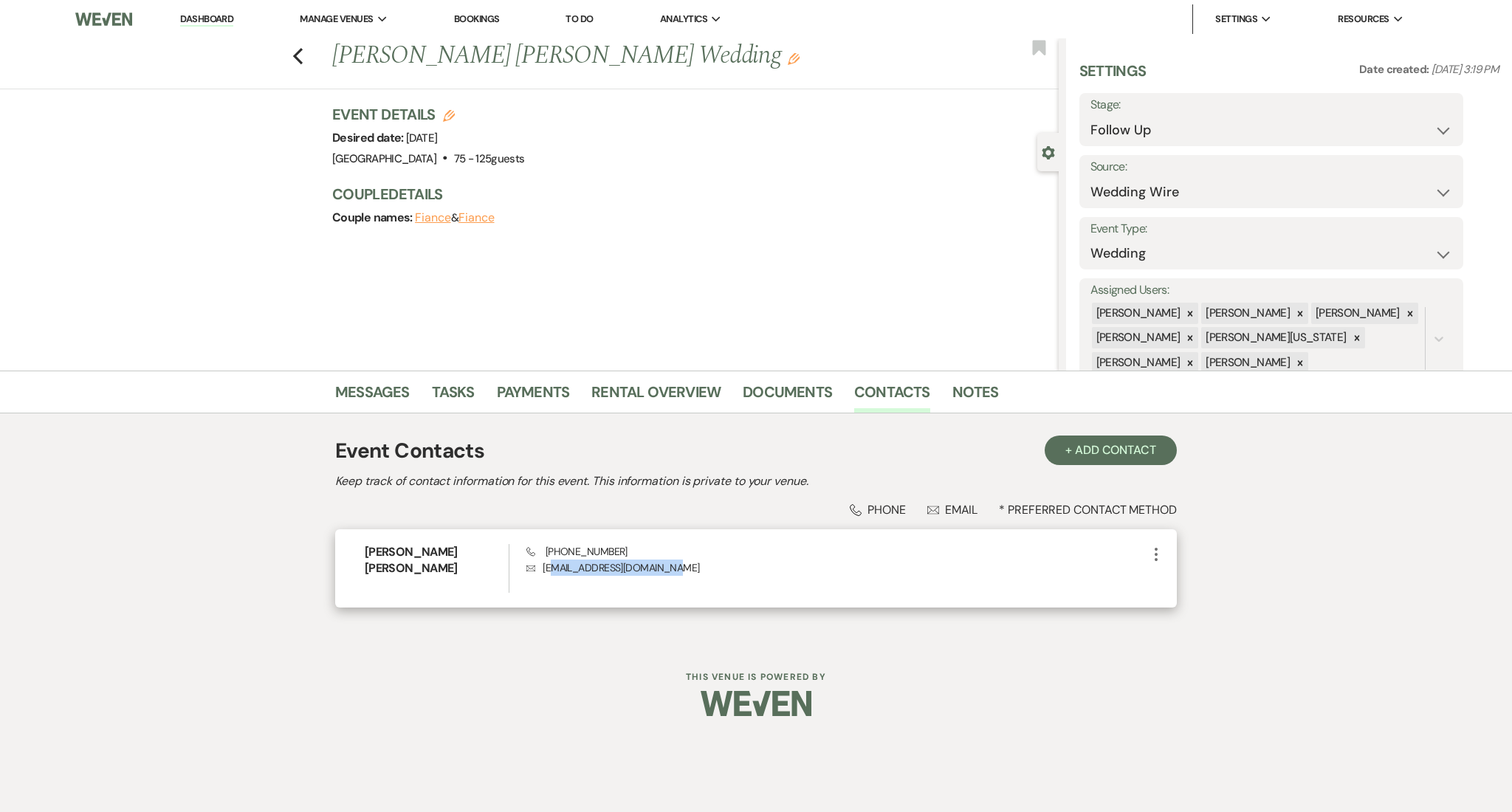
click at [553, 560] on p "Envelope [EMAIL_ADDRESS][DOMAIN_NAME]" at bounding box center [836, 567] width 621 height 16
drag, startPoint x: 698, startPoint y: 558, endPoint x: 714, endPoint y: 577, distance: 24.8
click at [714, 577] on div "Phone [PHONE_NUMBER] Envelope [EMAIL_ADDRESS][DOMAIN_NAME]" at bounding box center [836, 568] width 621 height 49
copy div "Envelope [EMAIL_ADDRESS][DOMAIN_NAME]"
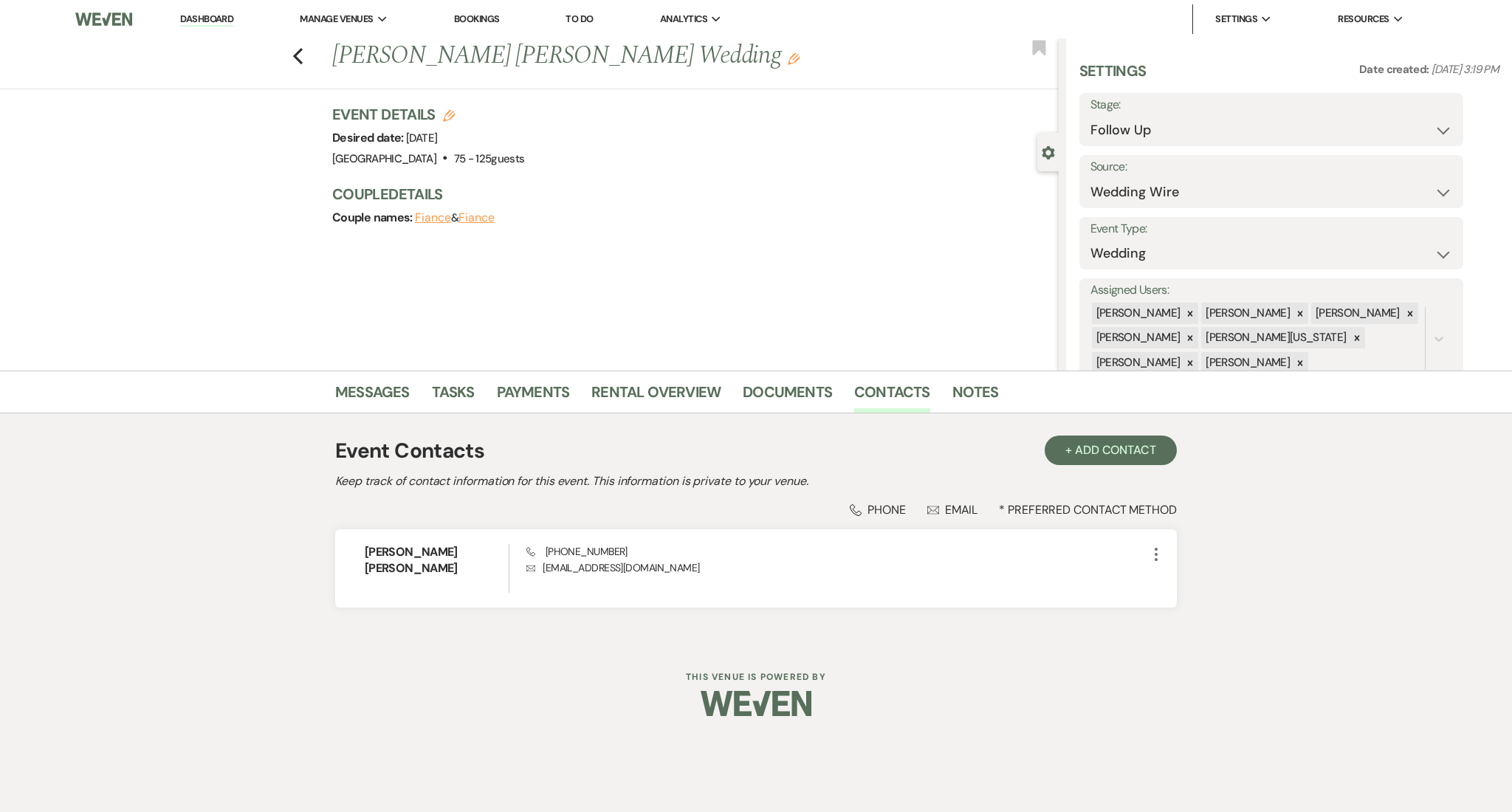
click at [378, 377] on li "Messages" at bounding box center [383, 395] width 96 height 35
drag, startPoint x: 387, startPoint y: 382, endPoint x: 373, endPoint y: 381, distance: 14.0
click at [387, 383] on link "Messages" at bounding box center [372, 396] width 75 height 33
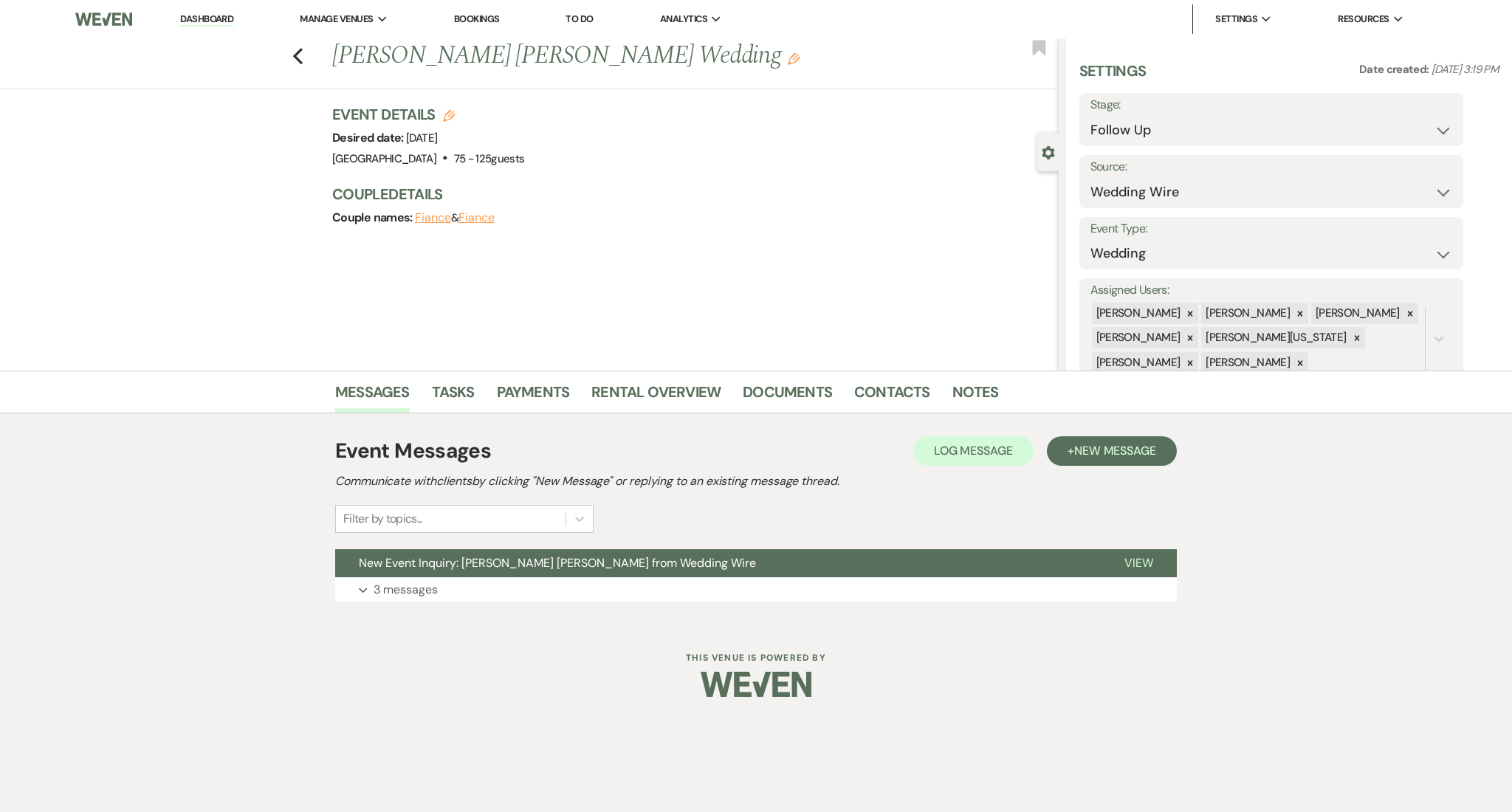
click at [432, 625] on div "Dashboard Manage Venues Expand Enon Ranch Bookings To Do Analytics Expand Enon …" at bounding box center [756, 359] width 1512 height 719
click at [431, 591] on p "3 messages" at bounding box center [406, 589] width 65 height 19
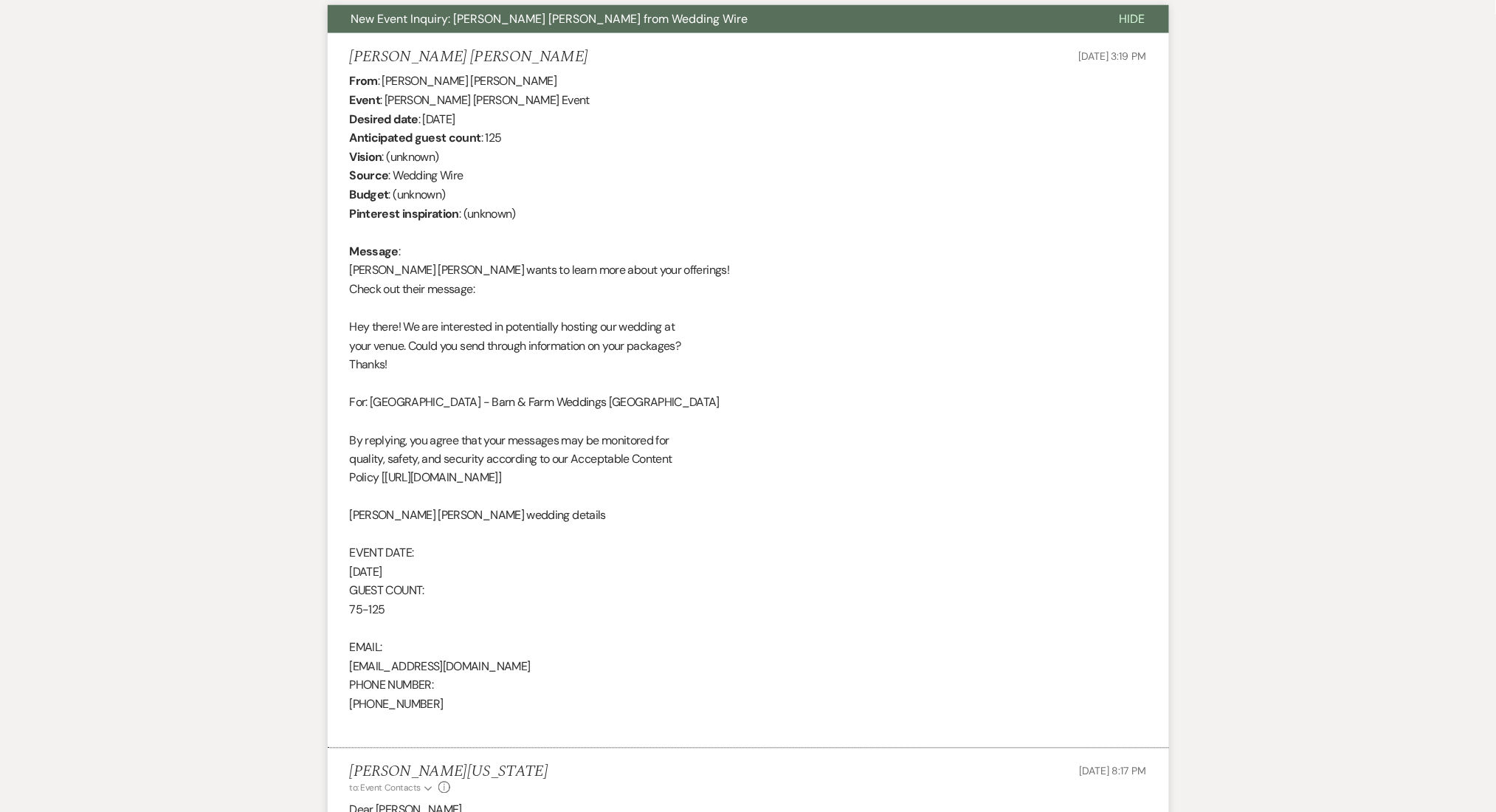
scroll to position [173, 0]
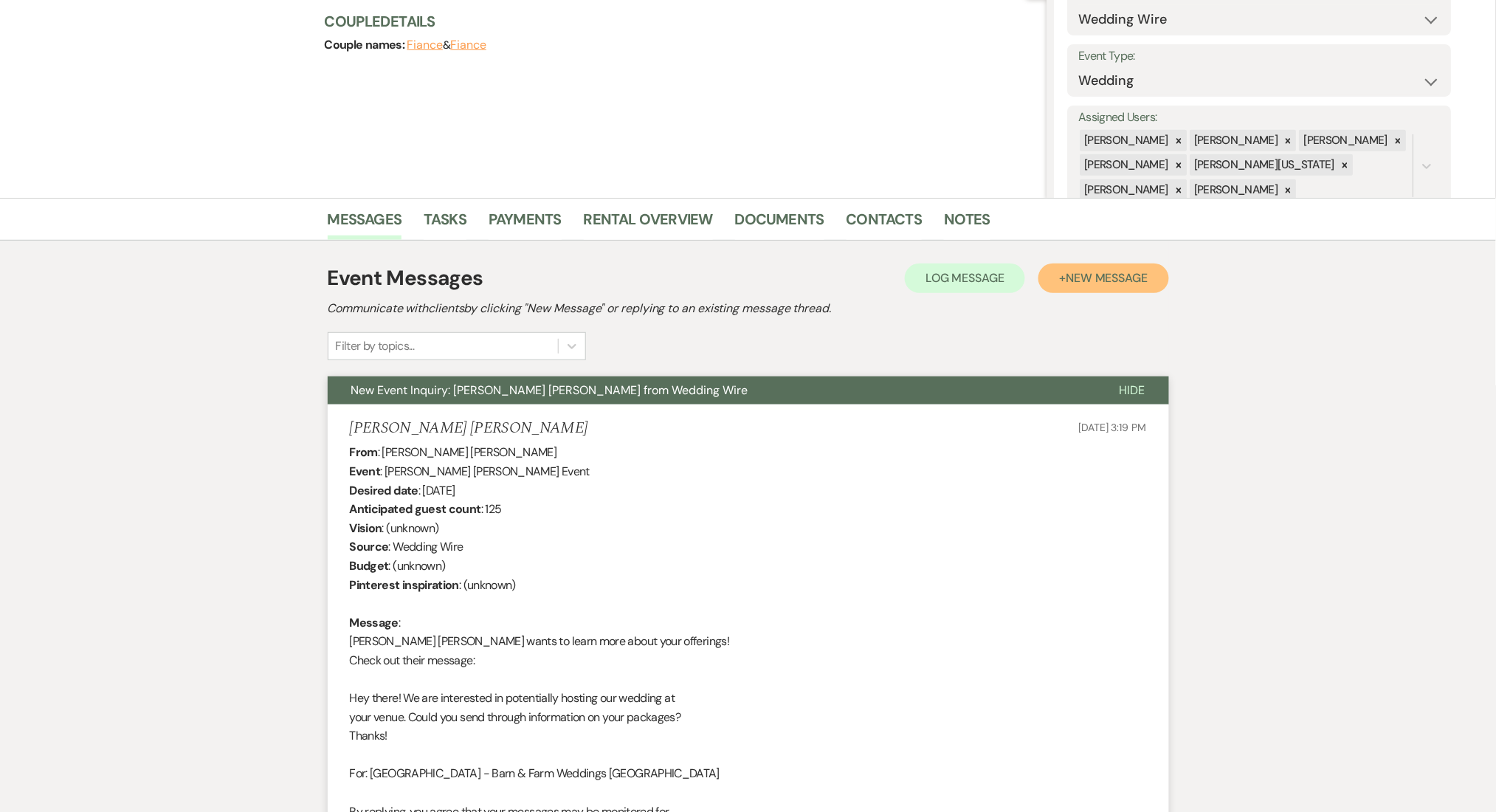
click at [1073, 271] on span "New Message" at bounding box center [1107, 277] width 82 height 15
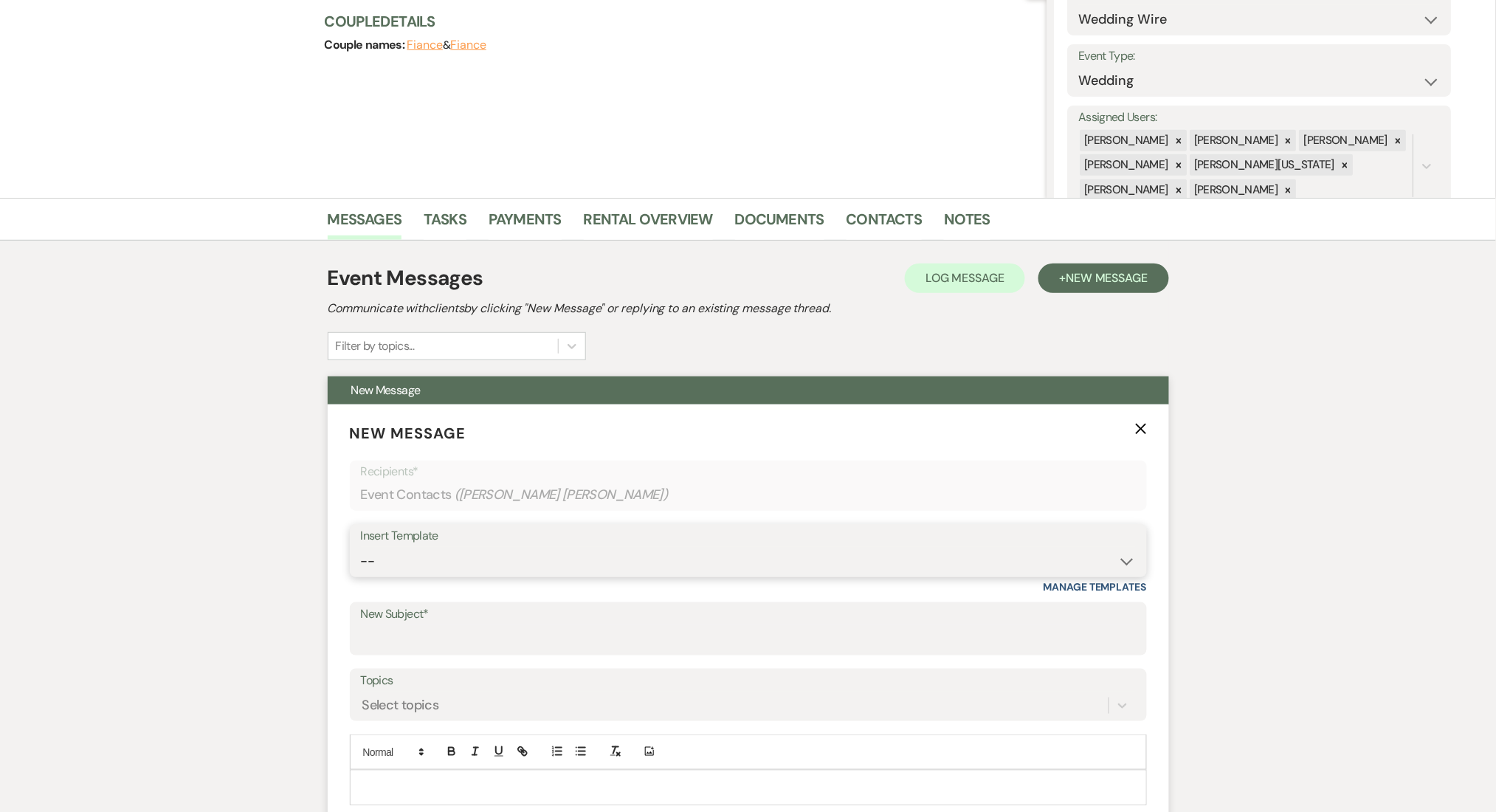
click at [437, 561] on select "-- Inquiry Follow Up Email #2 Contract Sending Template Payment Template Rental…" at bounding box center [748, 561] width 775 height 28
select select "4603"
click at [361, 547] on select "-- Inquiry Follow Up Email #2 Contract Sending Template Payment Template Rental…" at bounding box center [748, 561] width 775 height 28
type input "Checking In – Any Assistance Needed for Your Event?"
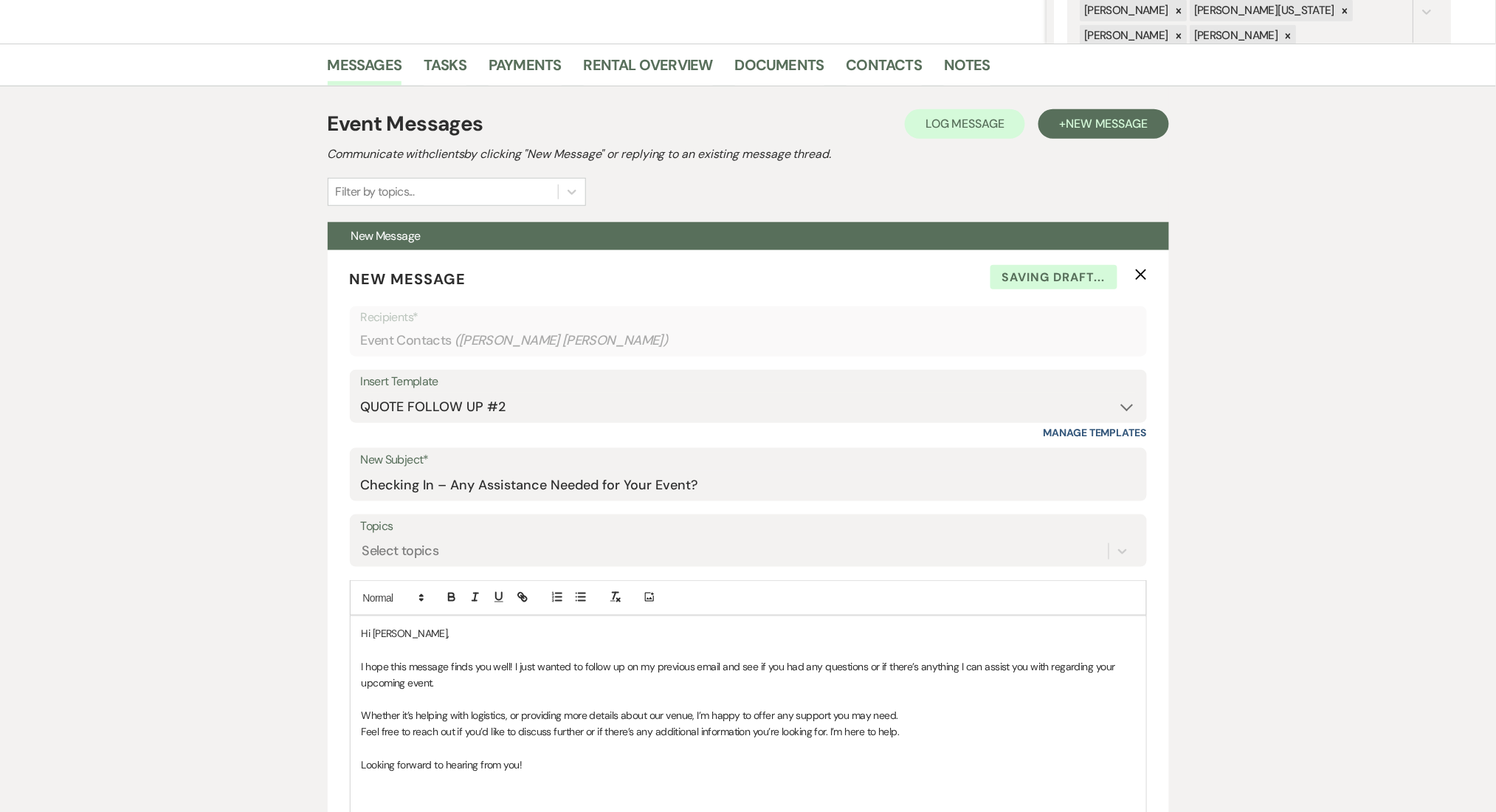
scroll to position [566, 0]
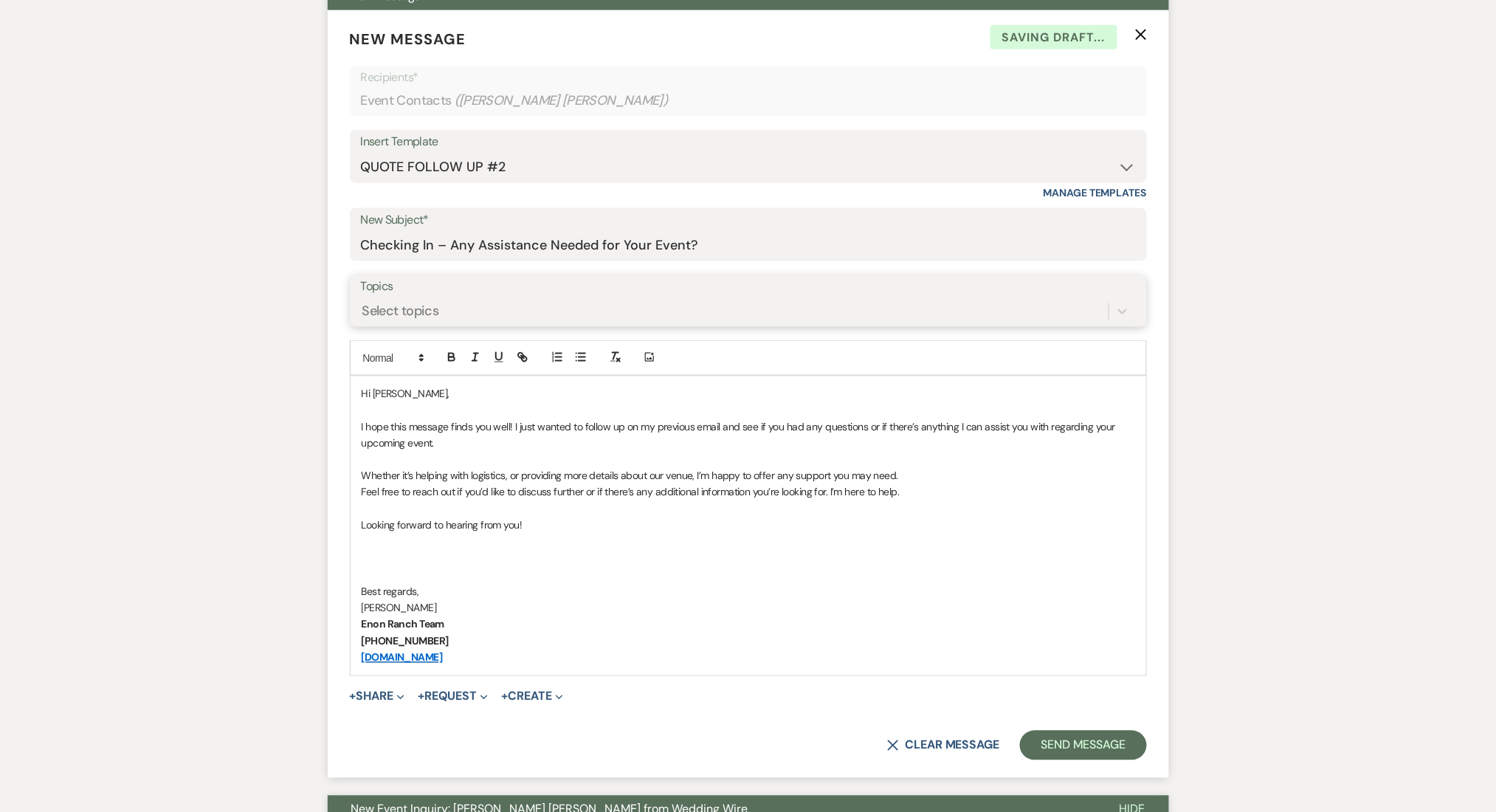
click at [405, 313] on div "Select topics" at bounding box center [401, 311] width 77 height 20
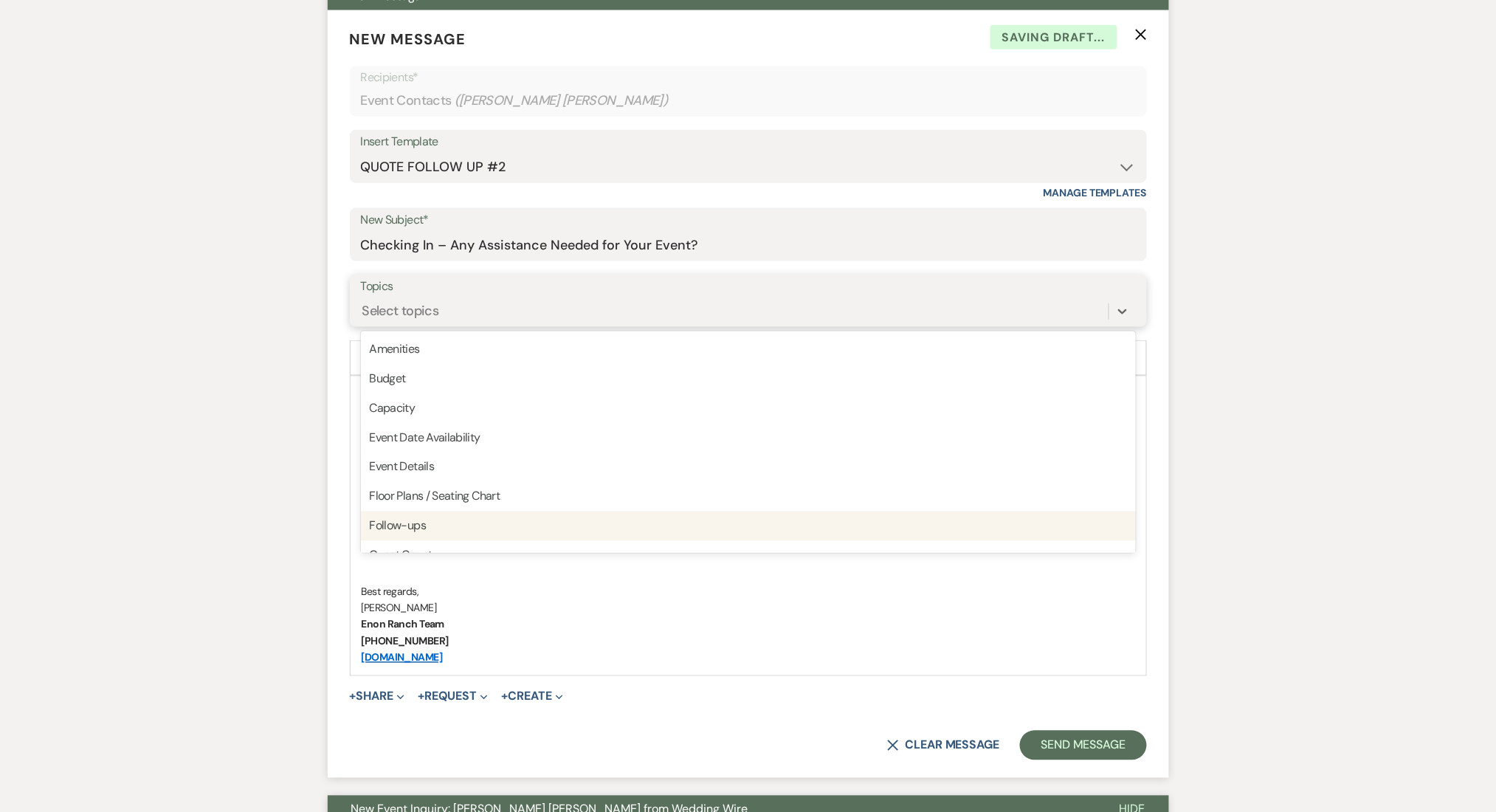
click at [417, 515] on div "Follow-ups" at bounding box center [748, 525] width 775 height 29
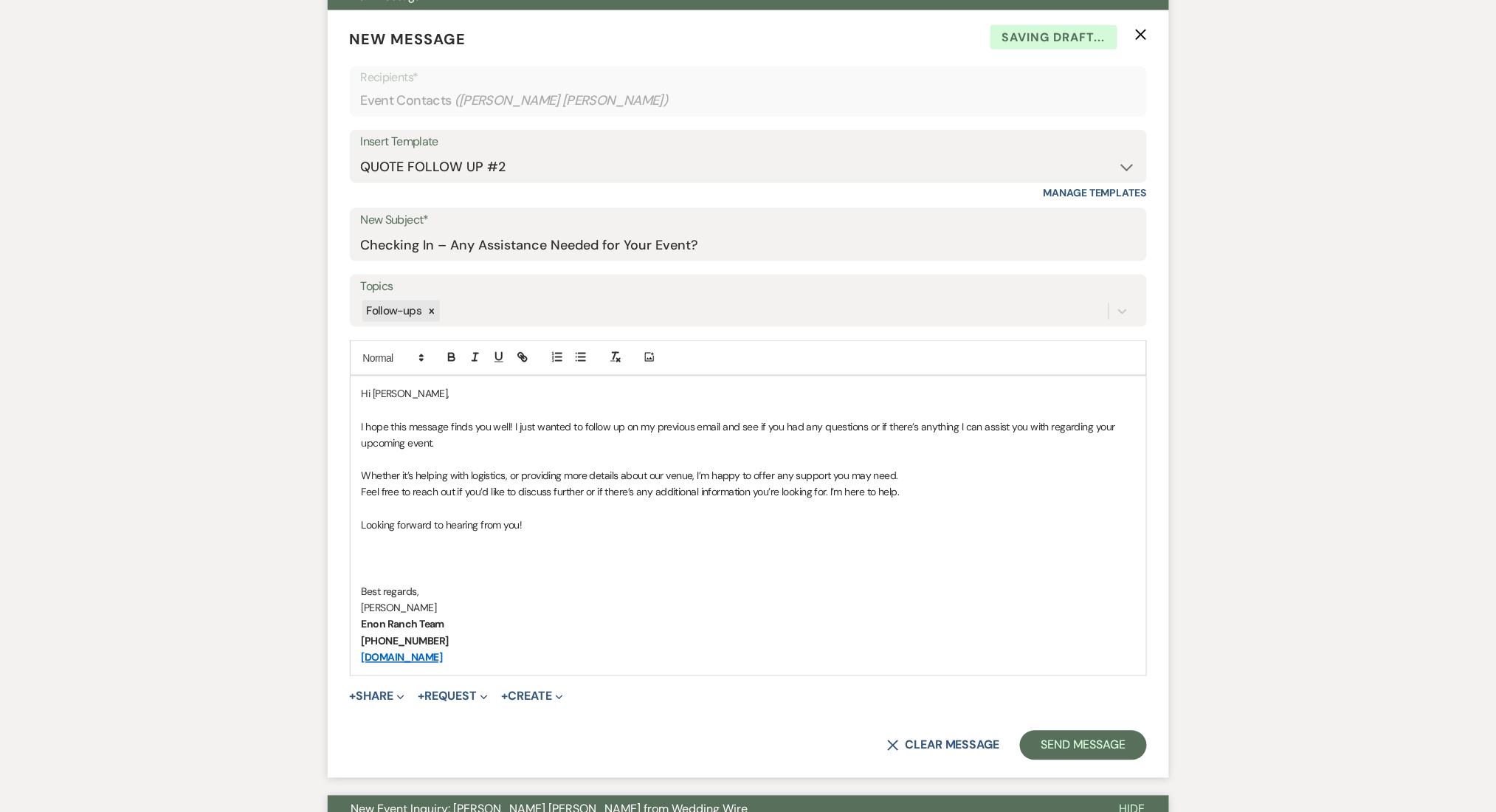
click at [1058, 742] on button "Send Message" at bounding box center [1083, 745] width 127 height 29
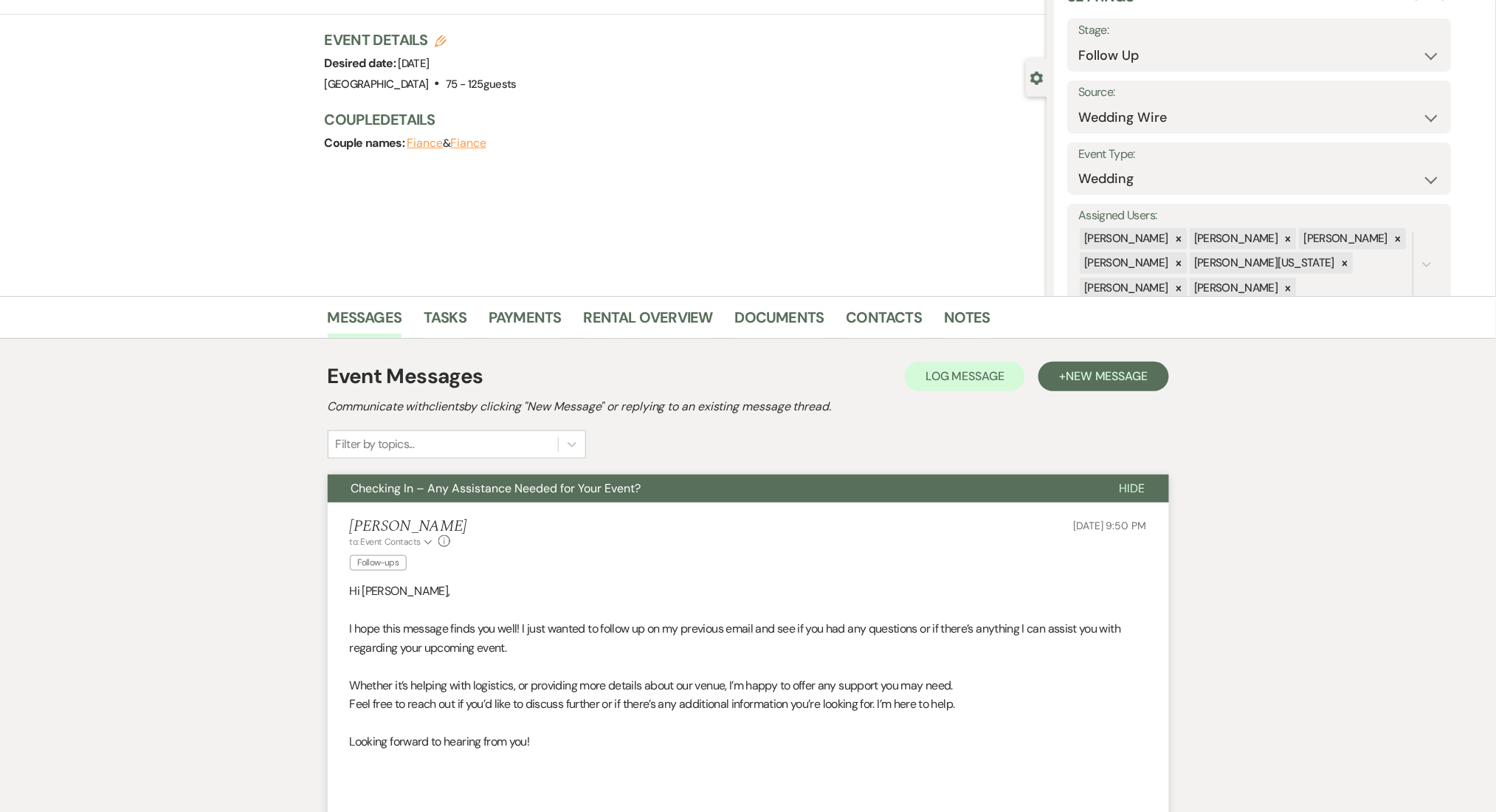
scroll to position [0, 0]
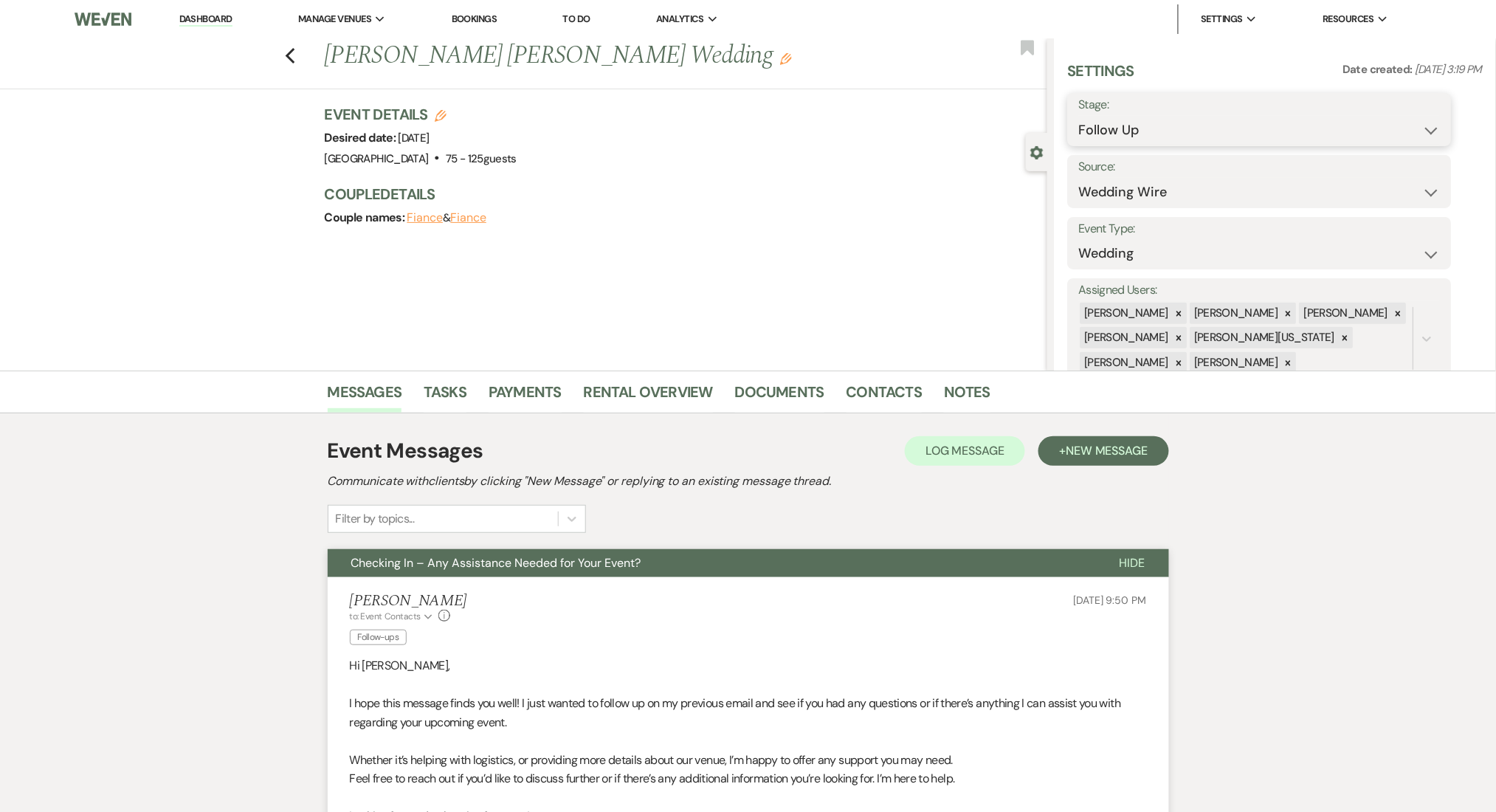
click at [1128, 130] on select "Inquiry Follow Up Tour Requested Tour Confirmed Toured Proposal Sent Booked Lost" at bounding box center [1260, 130] width 362 height 28
select select "1"
click at [1079, 116] on select "Inquiry Follow Up Tour Requested Tour Confirmed Toured Proposal Sent Booked Lost" at bounding box center [1260, 130] width 362 height 28
click at [1411, 116] on button "Save" at bounding box center [1411, 119] width 84 height 29
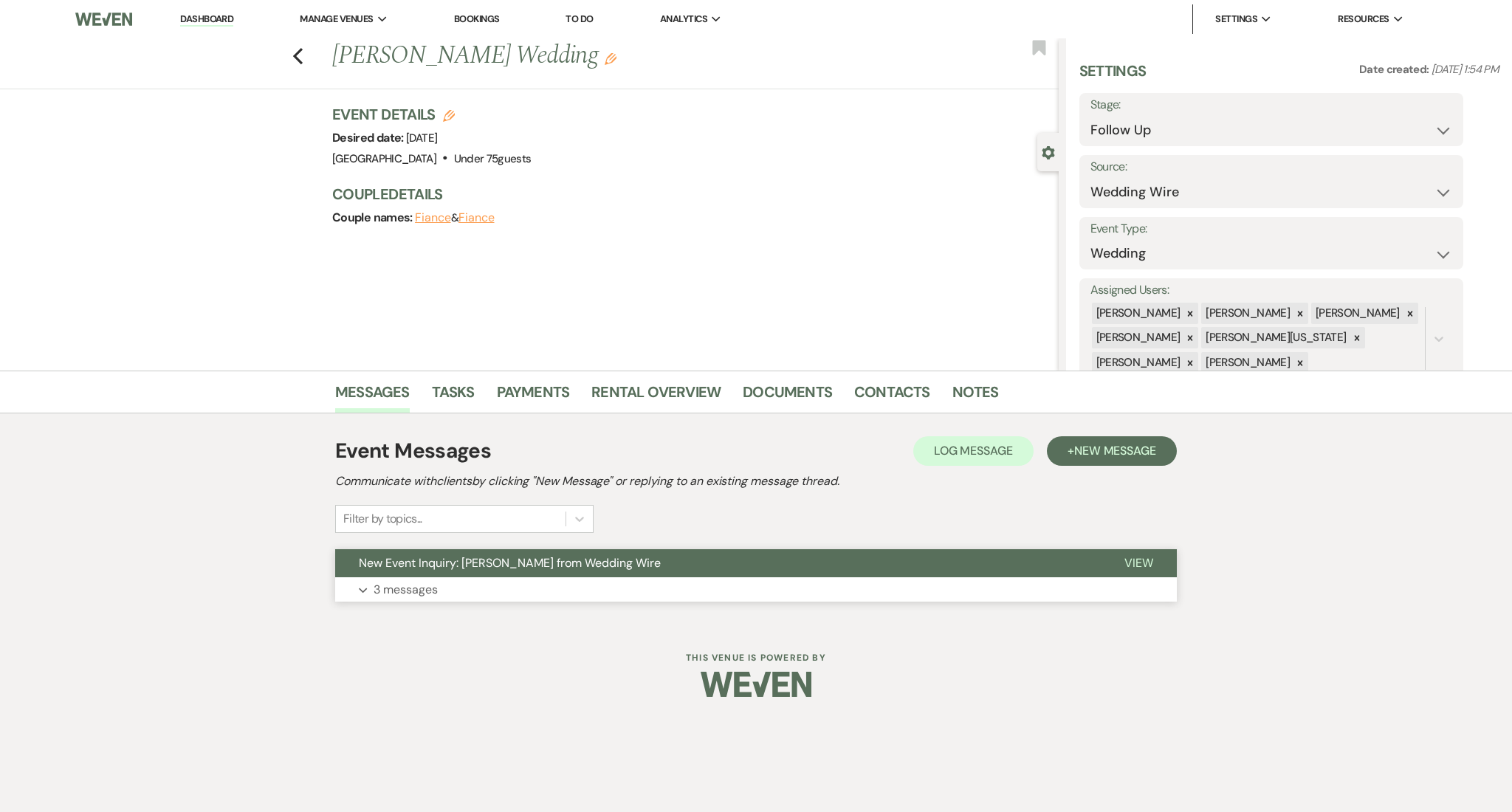
click at [474, 584] on button "Expand 3 messages" at bounding box center [756, 590] width 841 height 25
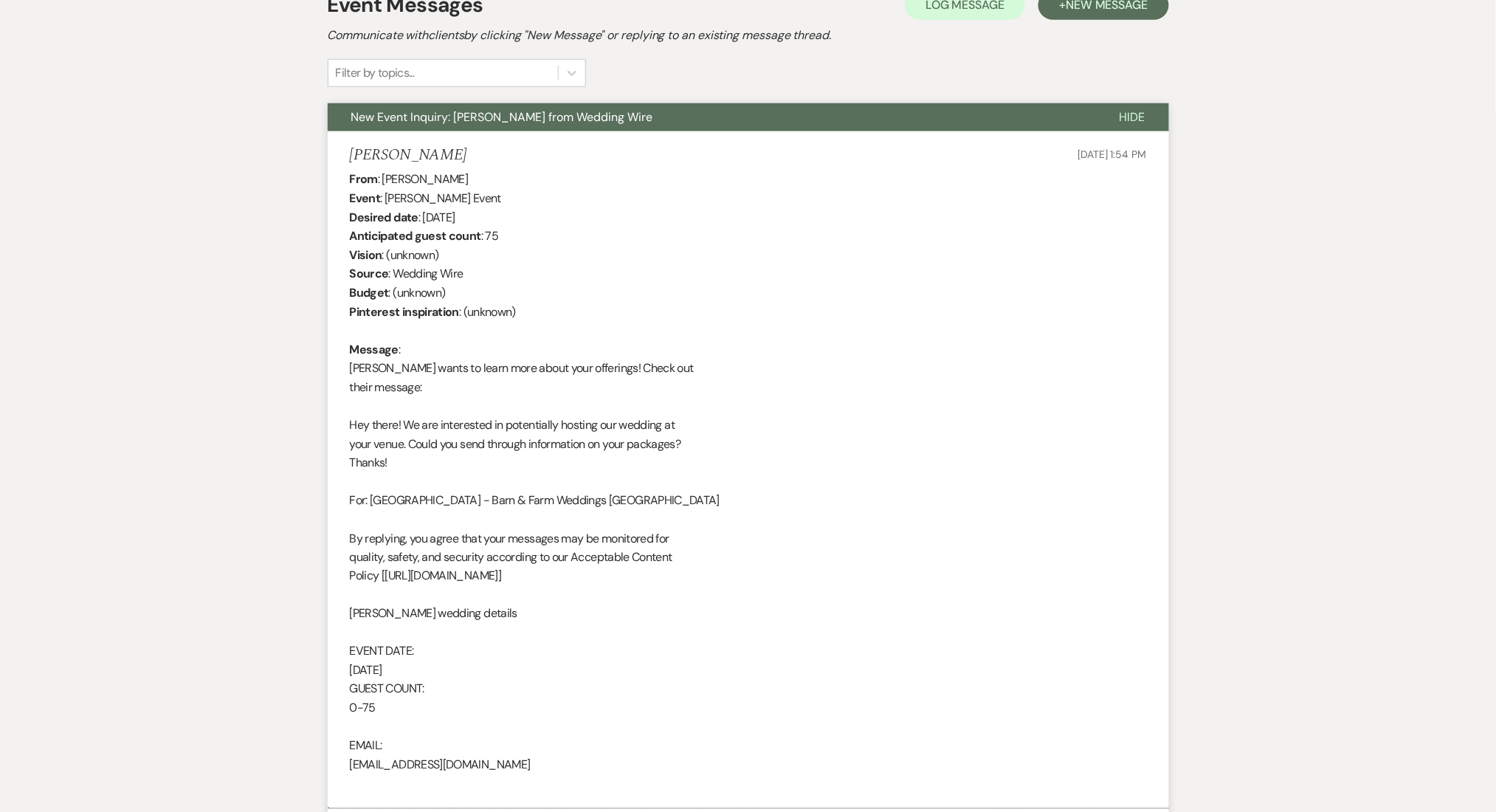
scroll to position [295, 0]
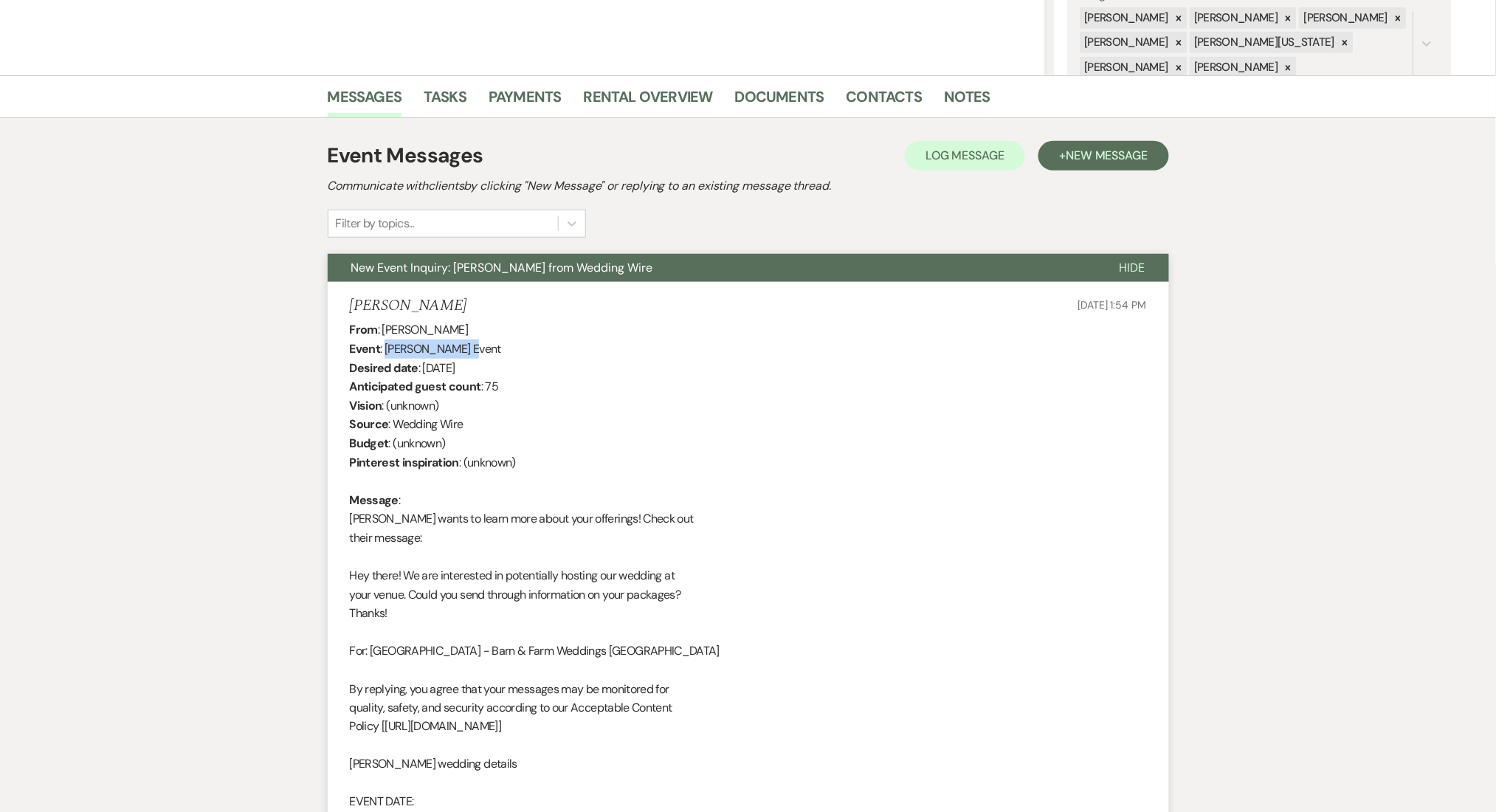
drag, startPoint x: 385, startPoint y: 351, endPoint x: 464, endPoint y: 351, distance: 79.0
click at [464, 351] on div "From : Ashley Forsythe Event : Ashley Forsythe's Event Desired date : October 1…" at bounding box center [748, 632] width 797 height 623
copy div "Ashley Forsythe"
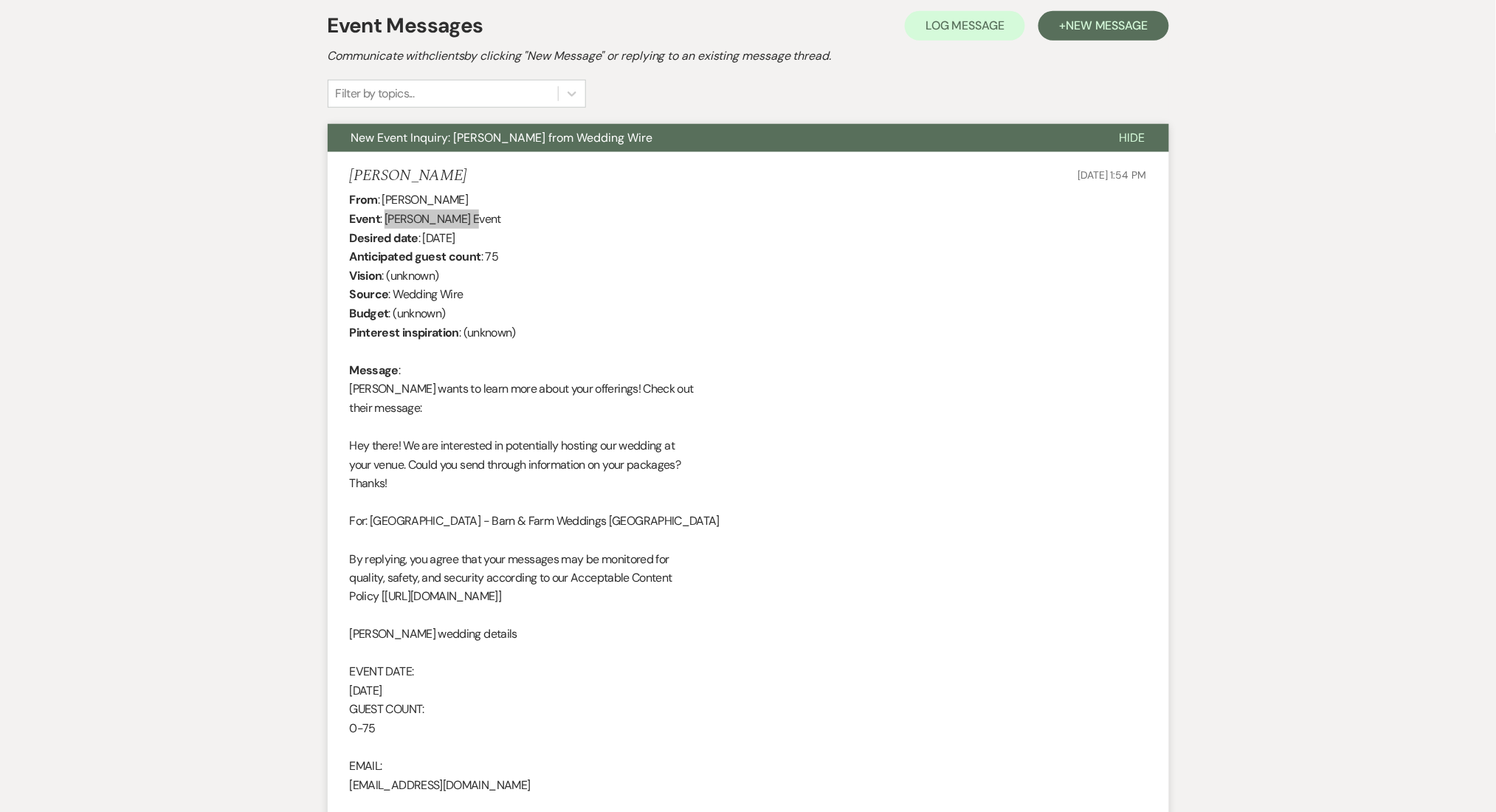
scroll to position [689, 0]
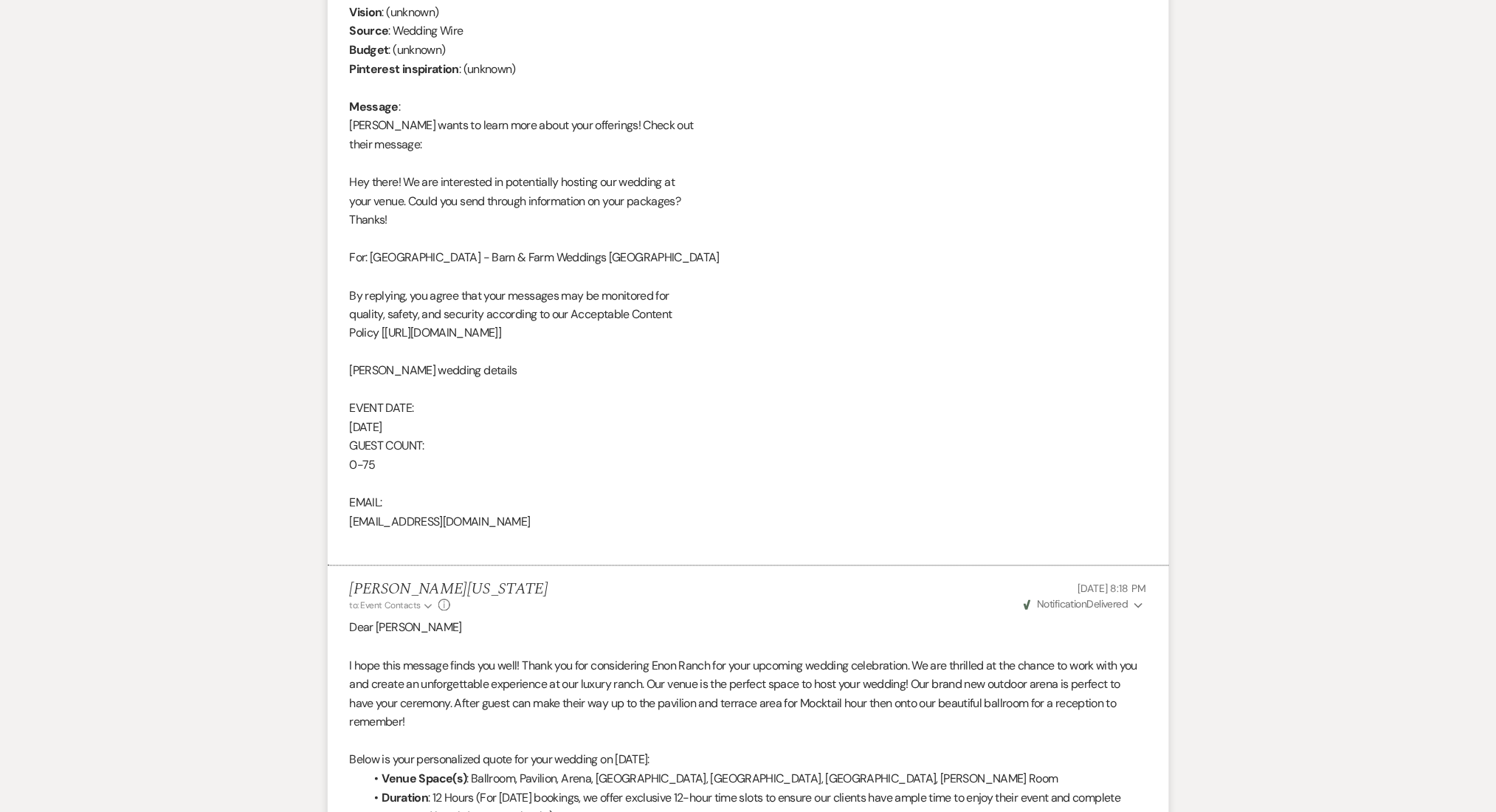
click at [468, 522] on div "From : Ashley Forsythe Event : Ashley Forsythe's Event Desired date : October 1…" at bounding box center [748, 239] width 797 height 623
copy div "ashley.forsythe123@gmail.com"
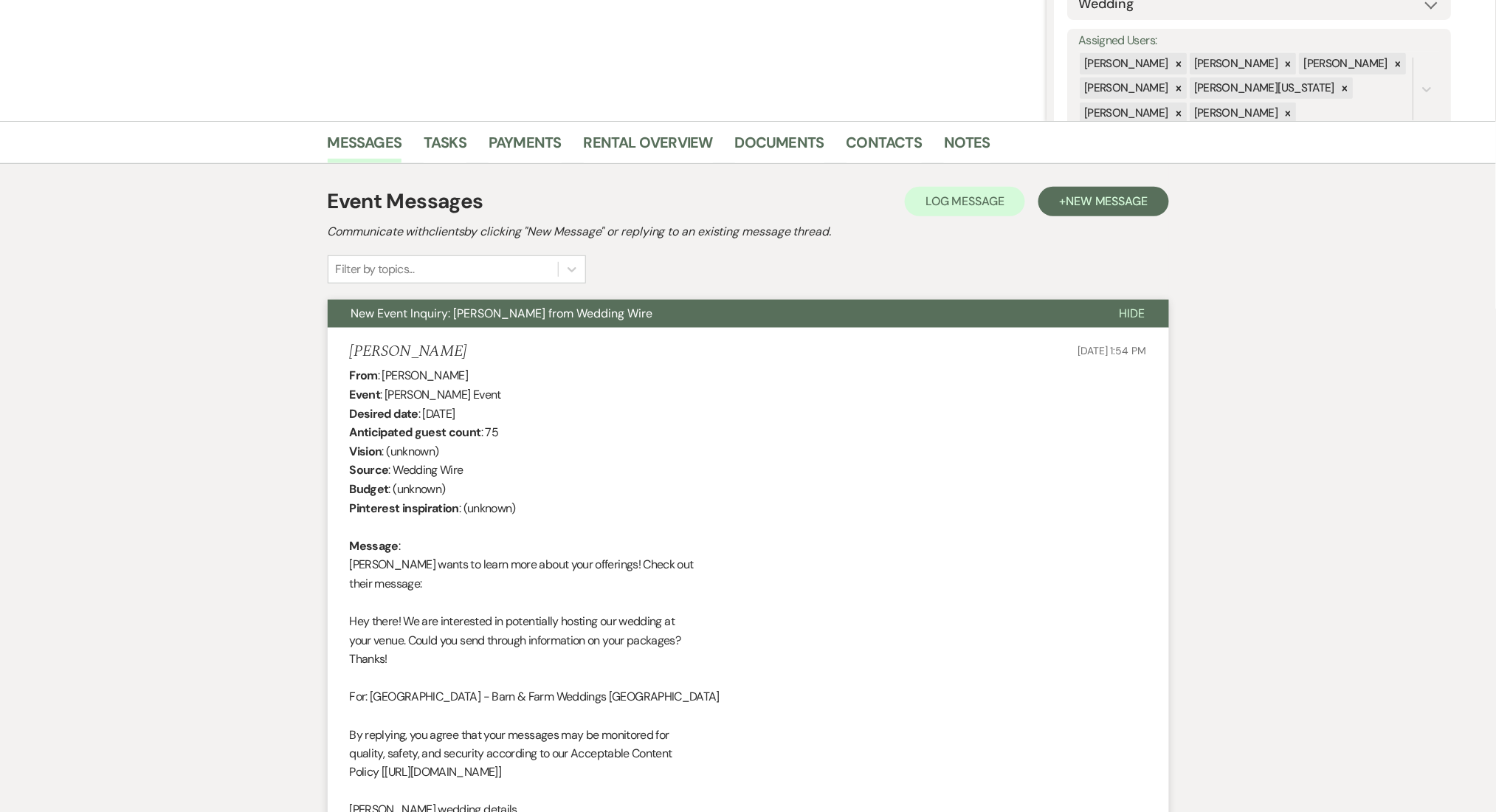
scroll to position [243, 0]
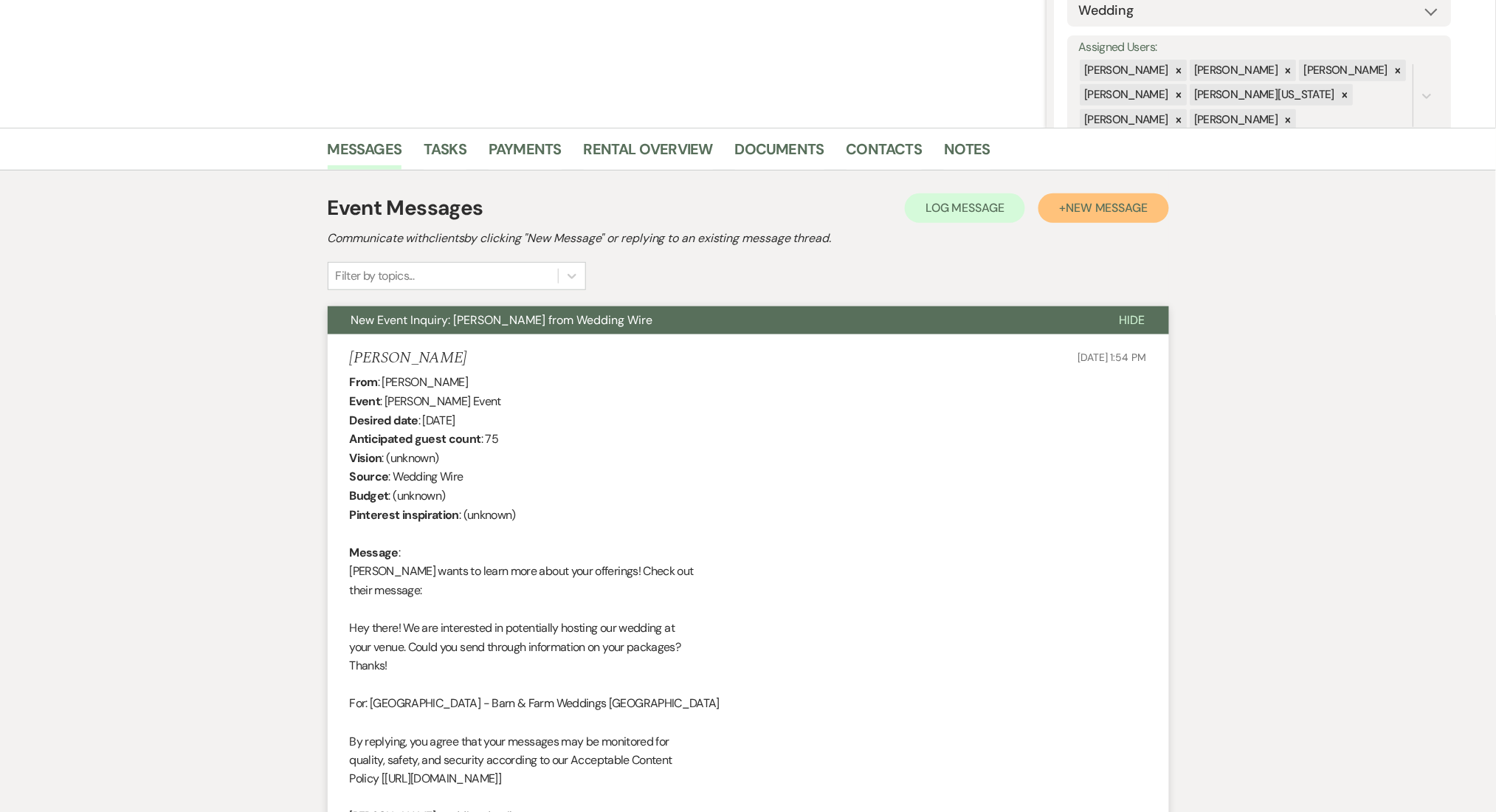
drag, startPoint x: 1131, startPoint y: 212, endPoint x: 1115, endPoint y: 216, distance: 16.5
click at [1129, 212] on span "New Message" at bounding box center [1107, 208] width 82 height 15
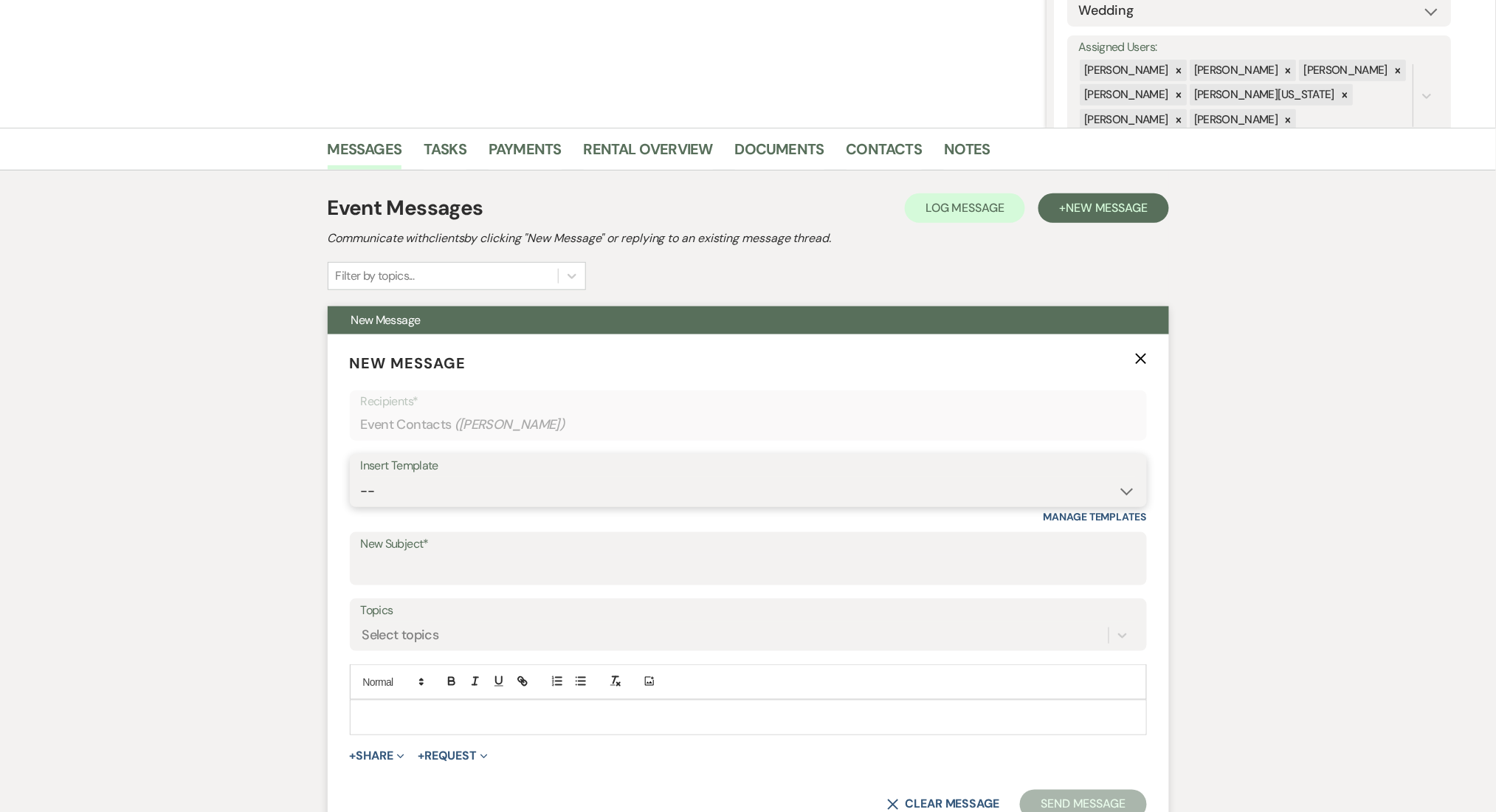
click at [464, 477] on select "-- Inquiry Follow Up Email #2 Contract Sending Template Payment Template Rental…" at bounding box center [748, 491] width 775 height 28
click at [361, 477] on select "-- Inquiry Follow Up Email #2 Contract Sending Template Payment Template Rental…" at bounding box center [748, 491] width 775 height 28
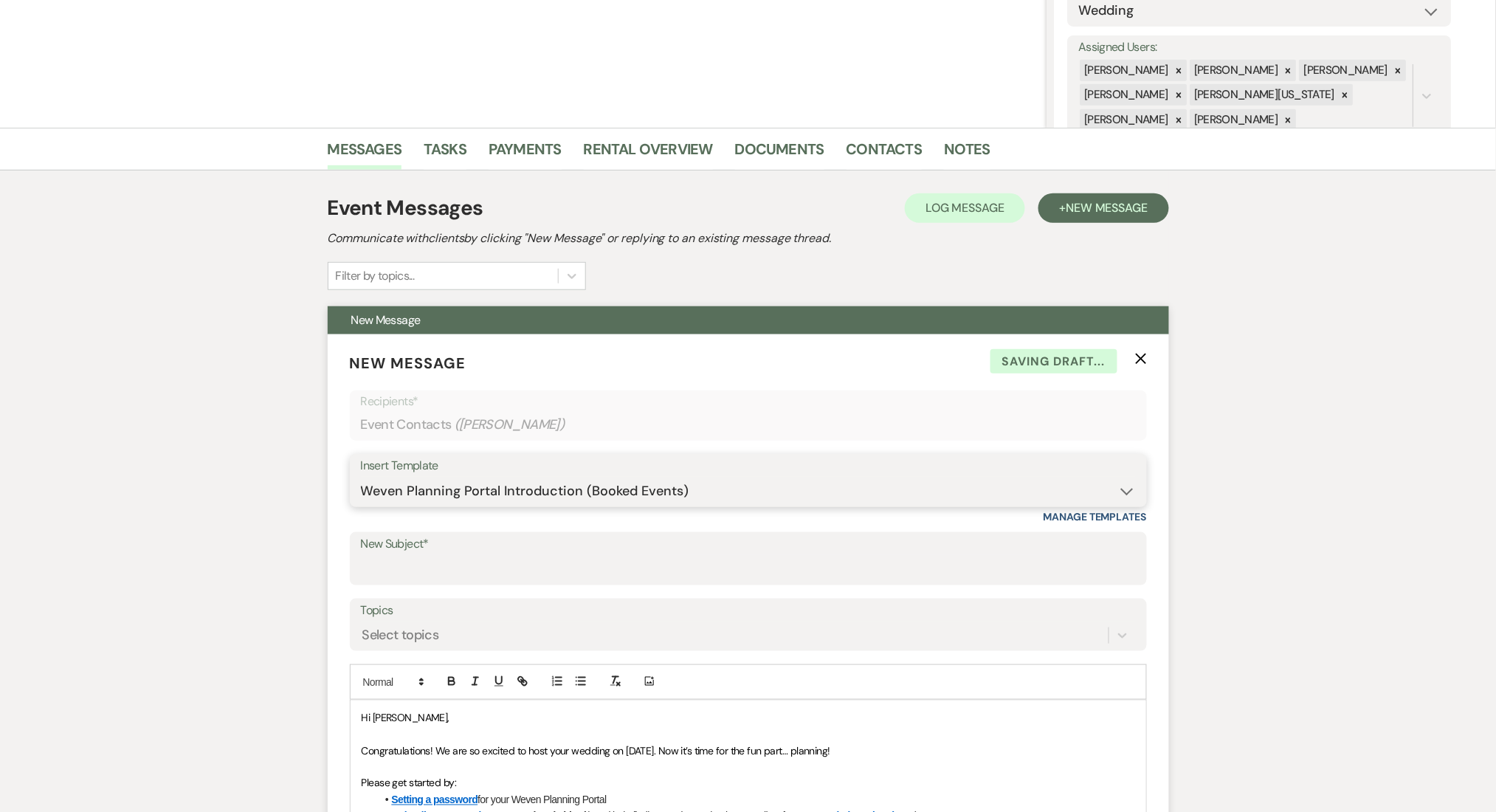
click at [480, 483] on select "-- Inquiry Follow Up Email #2 Contract Sending Template Payment Template Rental…" at bounding box center [748, 491] width 775 height 28
select select "4603"
click at [361, 477] on select "-- Inquiry Follow Up Email #2 Contract Sending Template Payment Template Rental…" at bounding box center [748, 491] width 775 height 28
type input "Checking In – Any Assistance Needed for Your Event?"
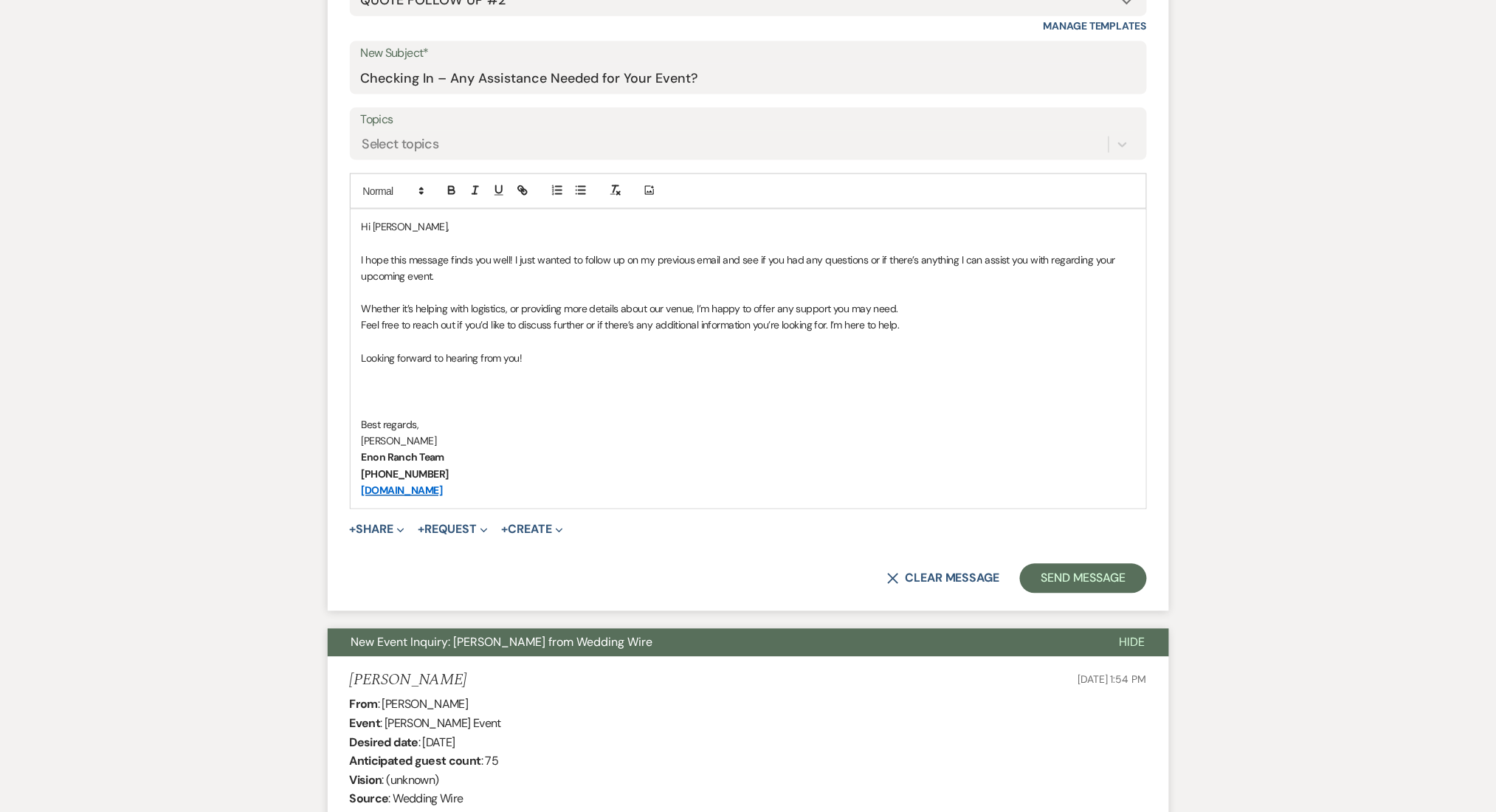
scroll to position [735, 0]
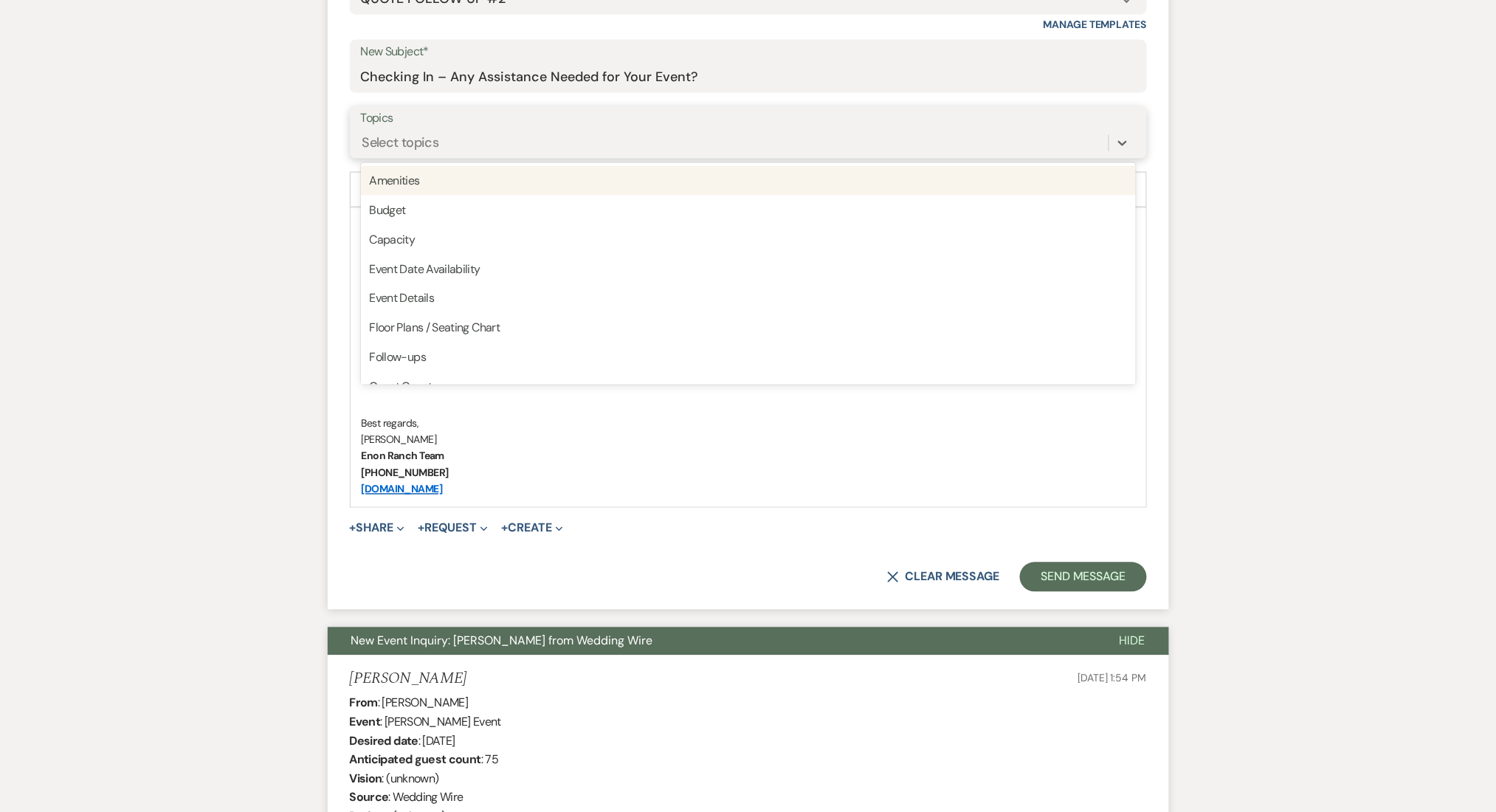
click at [407, 145] on div "Select topics" at bounding box center [401, 143] width 77 height 20
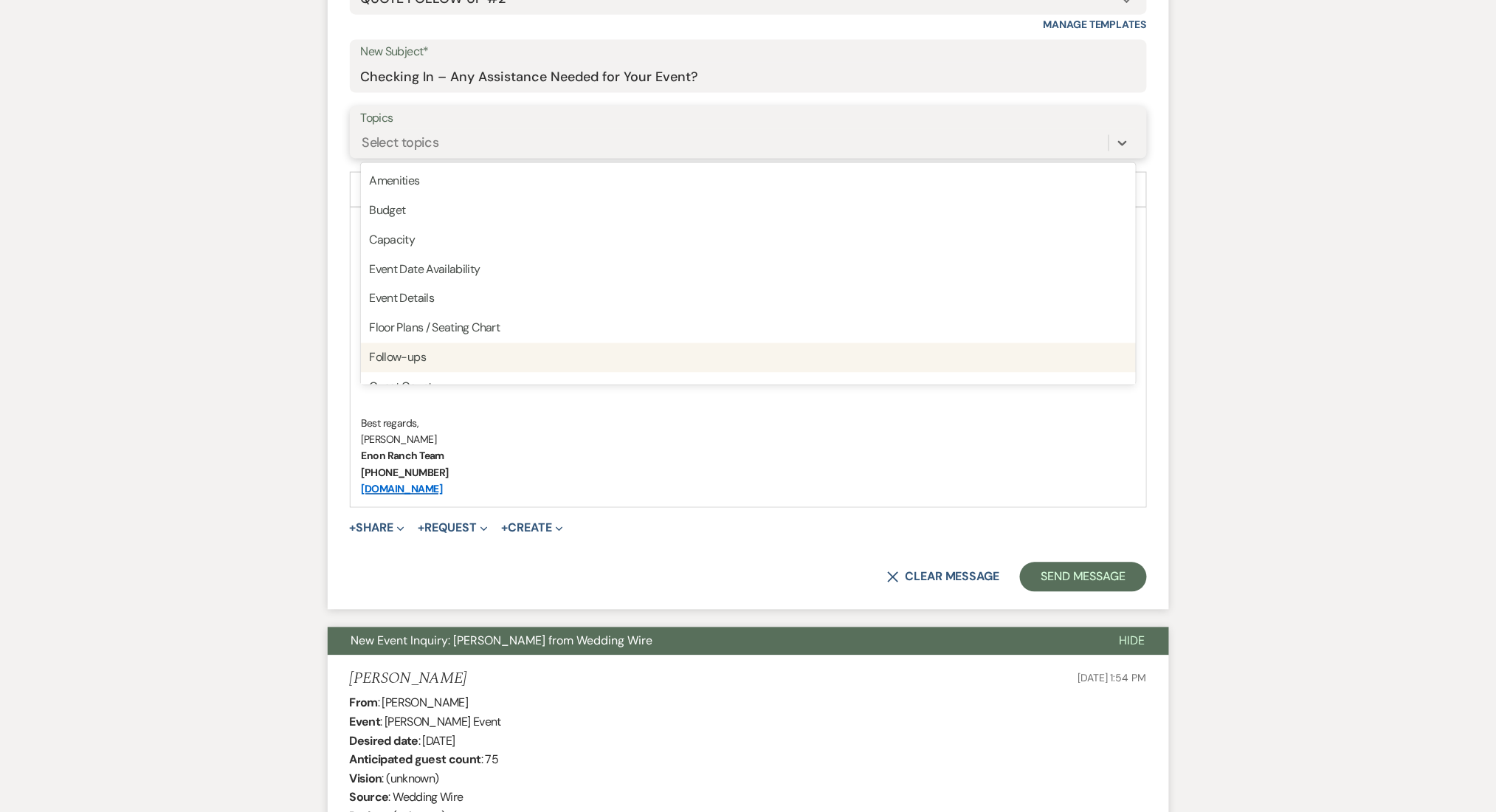
click at [412, 354] on div "Follow-ups" at bounding box center [748, 357] width 775 height 29
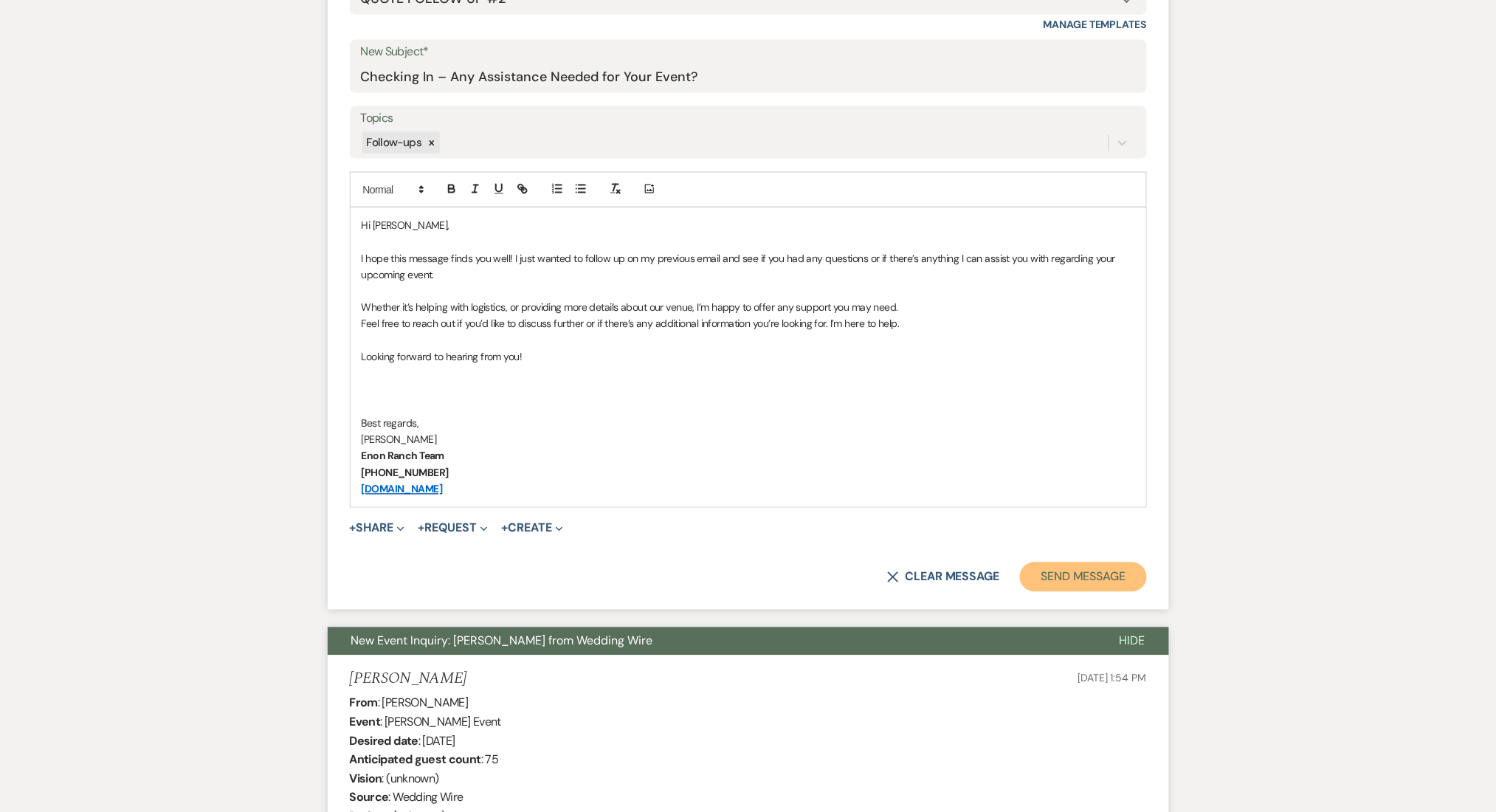
click at [1118, 577] on button "Send Message" at bounding box center [1083, 577] width 127 height 29
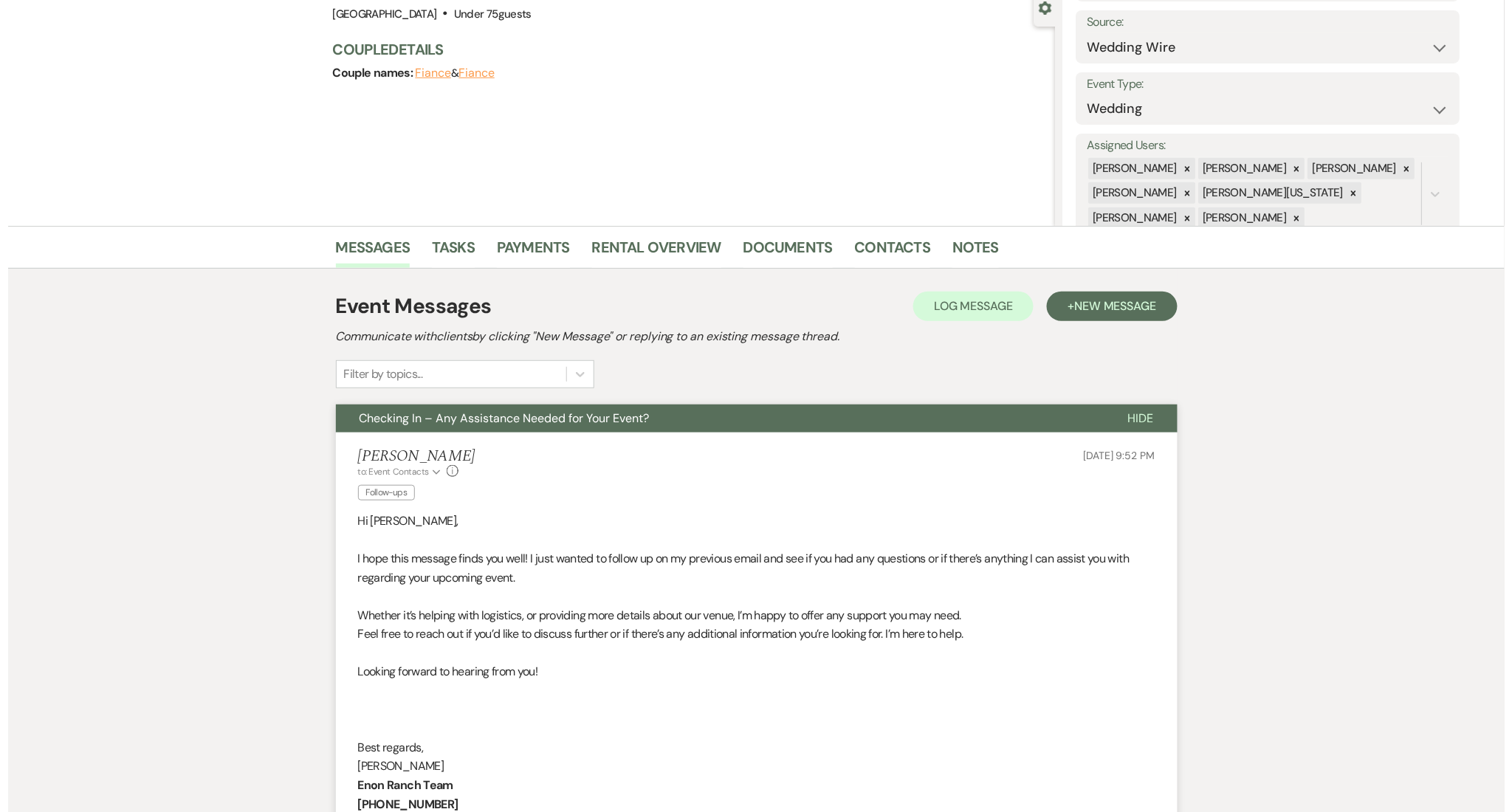
scroll to position [0, 0]
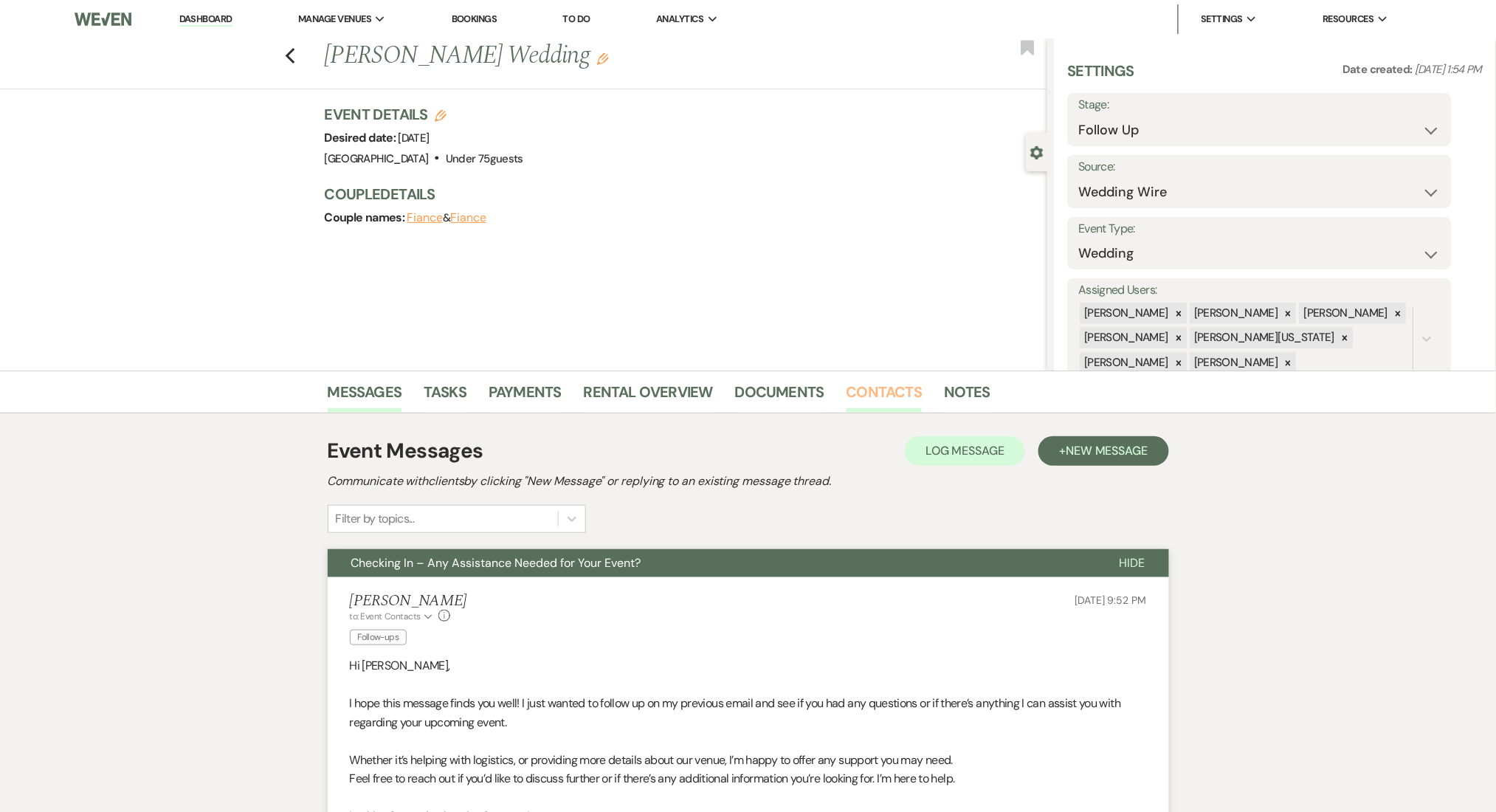
click at [862, 388] on link "Contacts" at bounding box center [884, 396] width 76 height 33
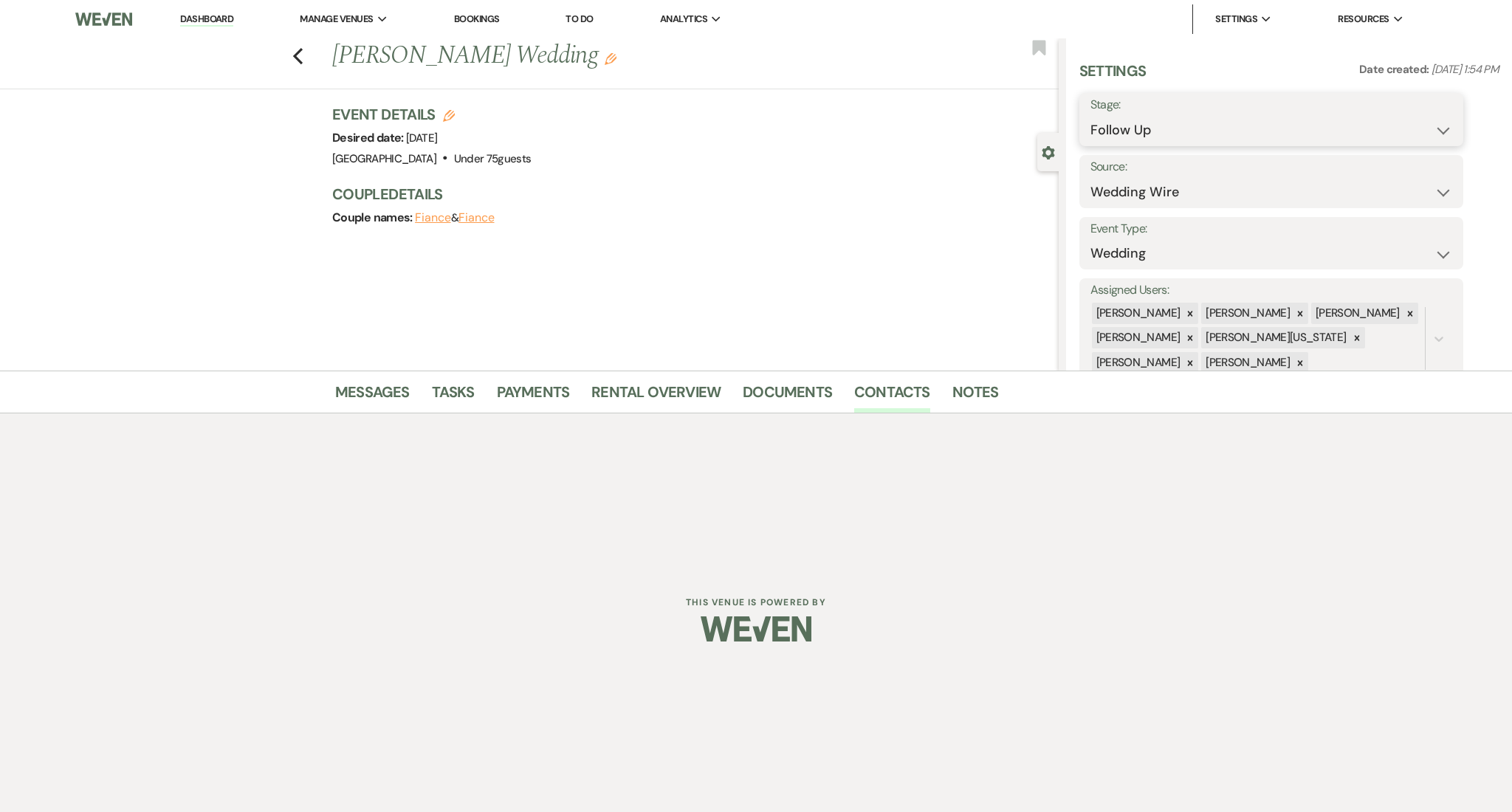
click at [1136, 124] on select "Inquiry Follow Up Tour Requested Tour Confirmed Toured Proposal Sent Booked Lost" at bounding box center [1271, 130] width 362 height 28
select select "1"
click at [1090, 116] on select "Inquiry Follow Up Tour Requested Tour Confirmed Toured Proposal Sent Booked Lost" at bounding box center [1271, 130] width 362 height 28
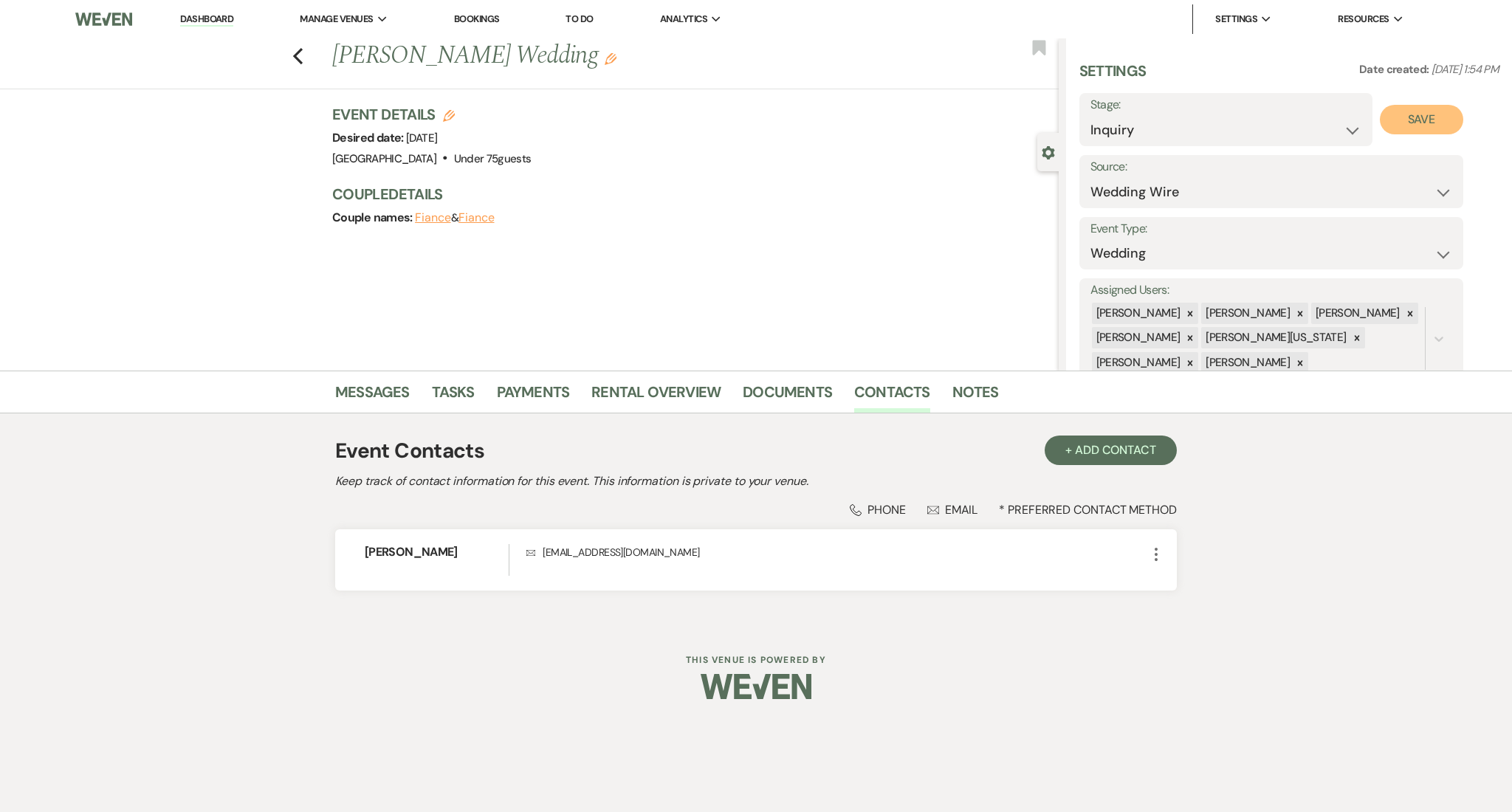
click at [1455, 122] on button "Save" at bounding box center [1421, 119] width 84 height 29
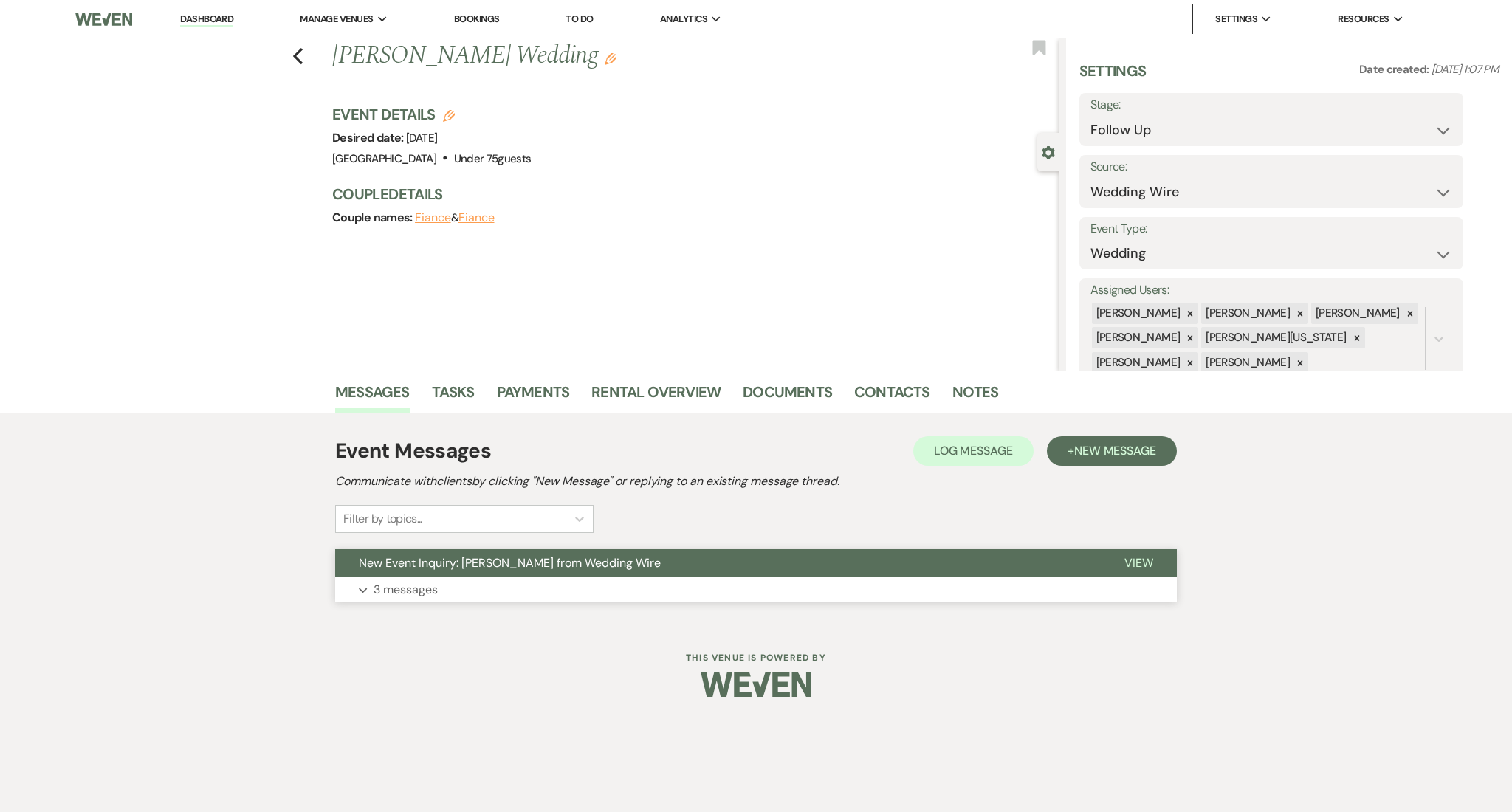
click at [616, 586] on button "Expand 3 messages" at bounding box center [756, 590] width 841 height 25
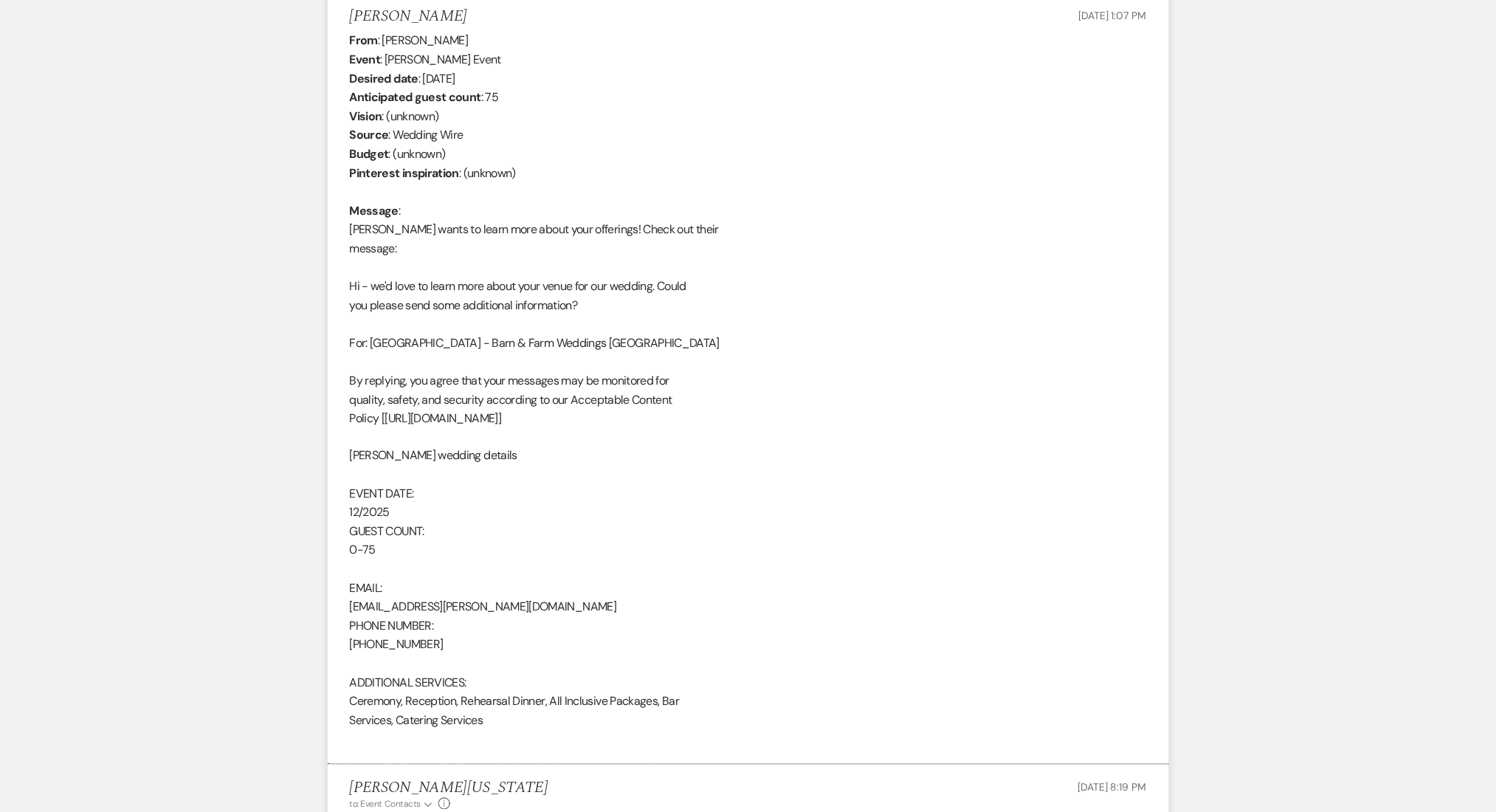
scroll to position [393, 0]
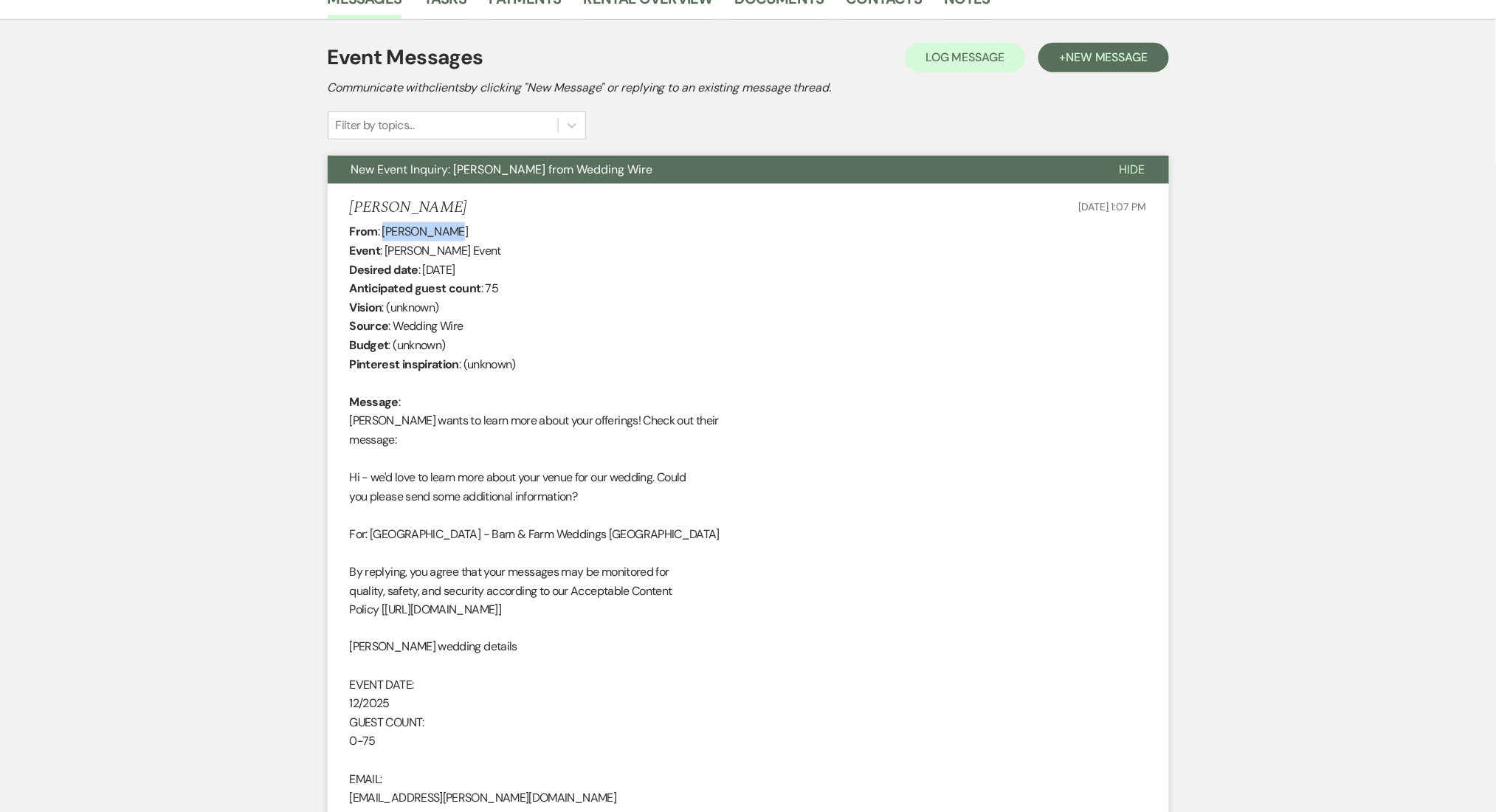
drag, startPoint x: 467, startPoint y: 225, endPoint x: 386, endPoint y: 228, distance: 81.1
click at [386, 228] on div "From : [PERSON_NAME] Event : [PERSON_NAME] Event Desired date : [DATE] Anticipa…" at bounding box center [748, 581] width 797 height 718
copy div "[PERSON_NAME]"
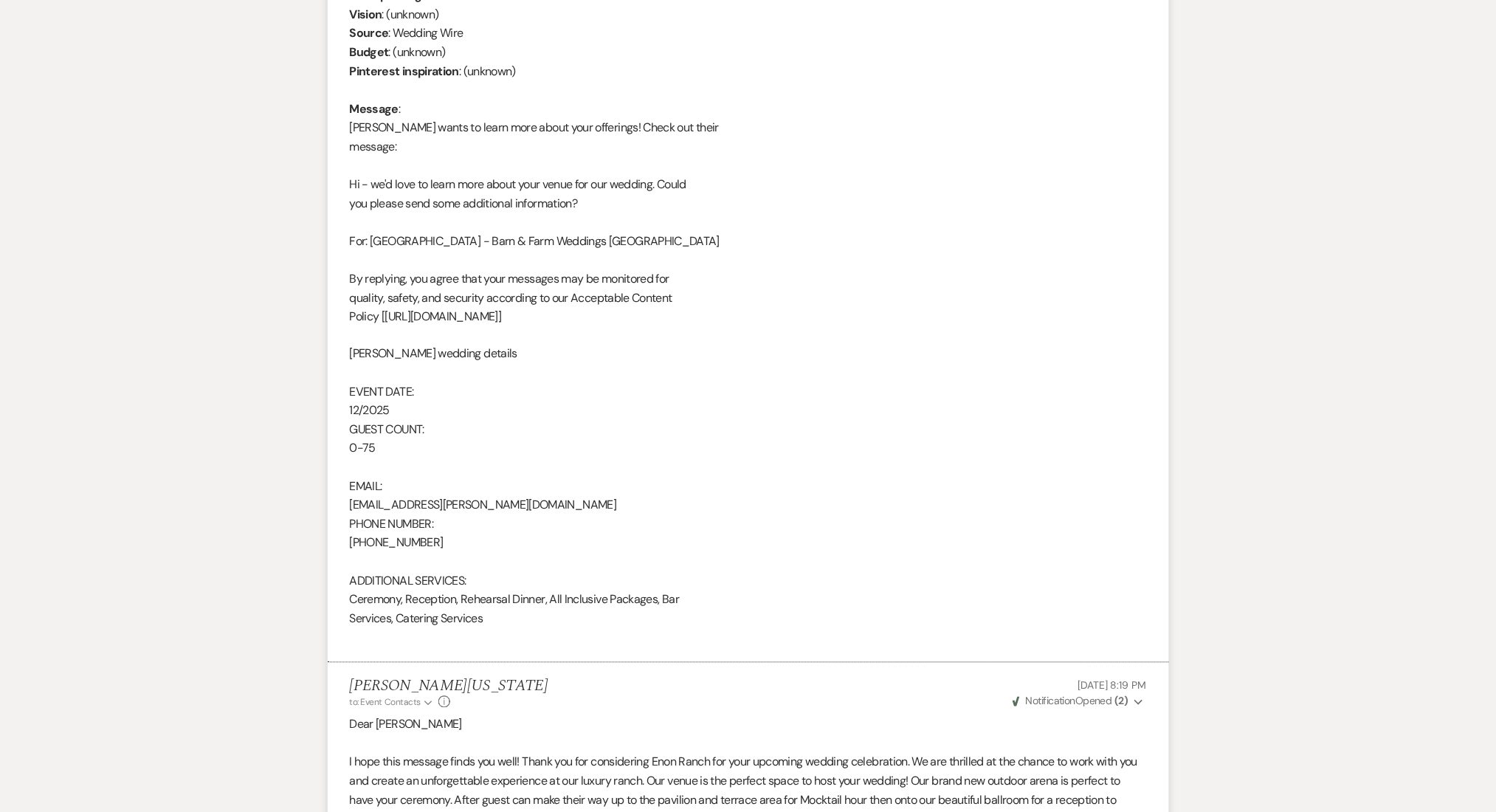
scroll to position [787, 0]
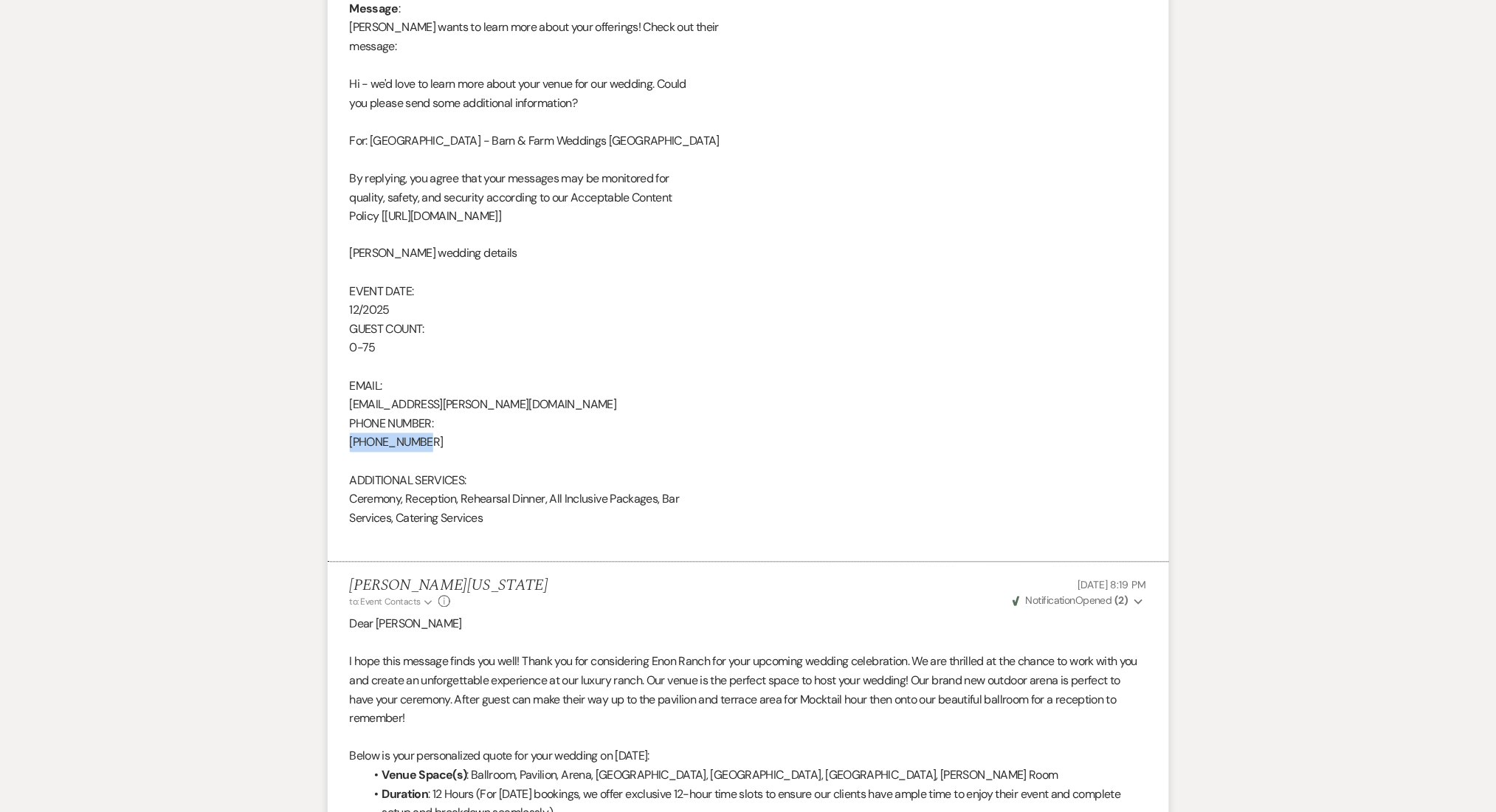
drag, startPoint x: 433, startPoint y: 438, endPoint x: 334, endPoint y: 441, distance: 99.0
click at [334, 441] on li "[PERSON_NAME] [DATE] 1:07 PM From : [PERSON_NAME] Event : [PERSON_NAME] Event D…" at bounding box center [748, 176] width 841 height 772
copy div "[PHONE_NUMBER]"
drag, startPoint x: 502, startPoint y: 400, endPoint x: 337, endPoint y: 412, distance: 165.4
click at [337, 412] on li "[PERSON_NAME] [DATE] 1:07 PM From : [PERSON_NAME] Event : [PERSON_NAME] Event D…" at bounding box center [748, 176] width 841 height 772
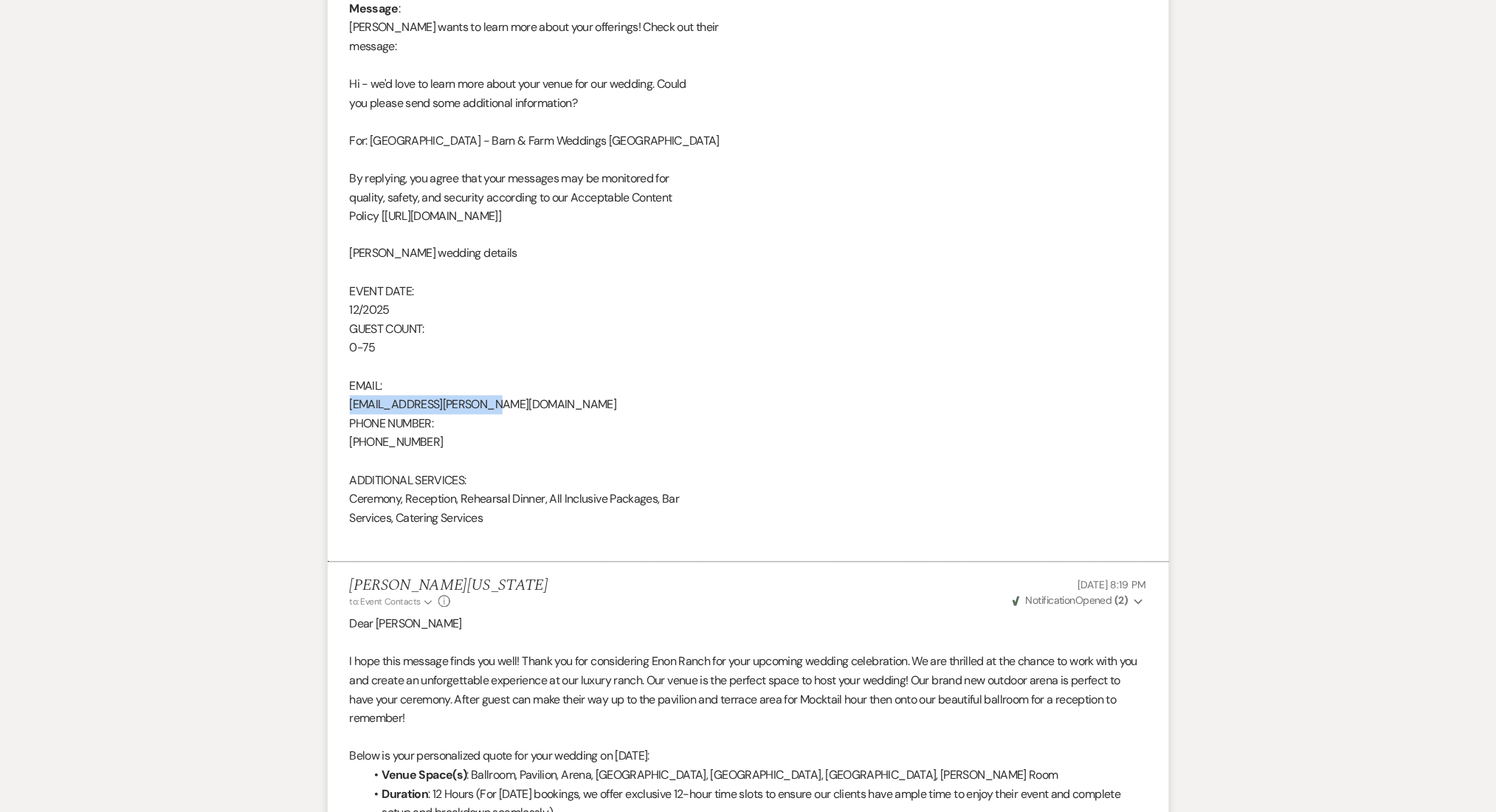
copy div "[EMAIL_ADDRESS][PERSON_NAME][DOMAIN_NAME]"
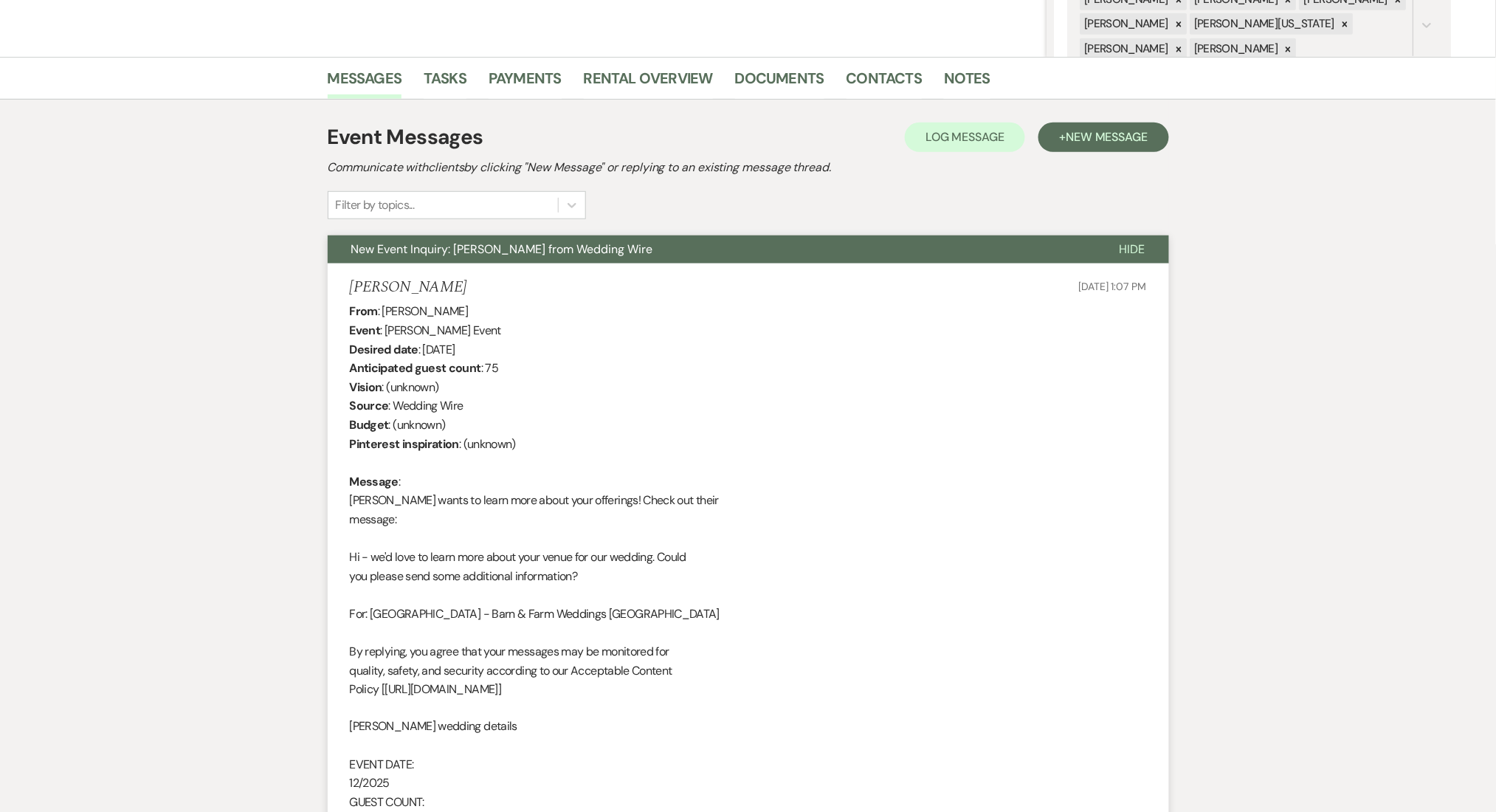
scroll to position [0, 0]
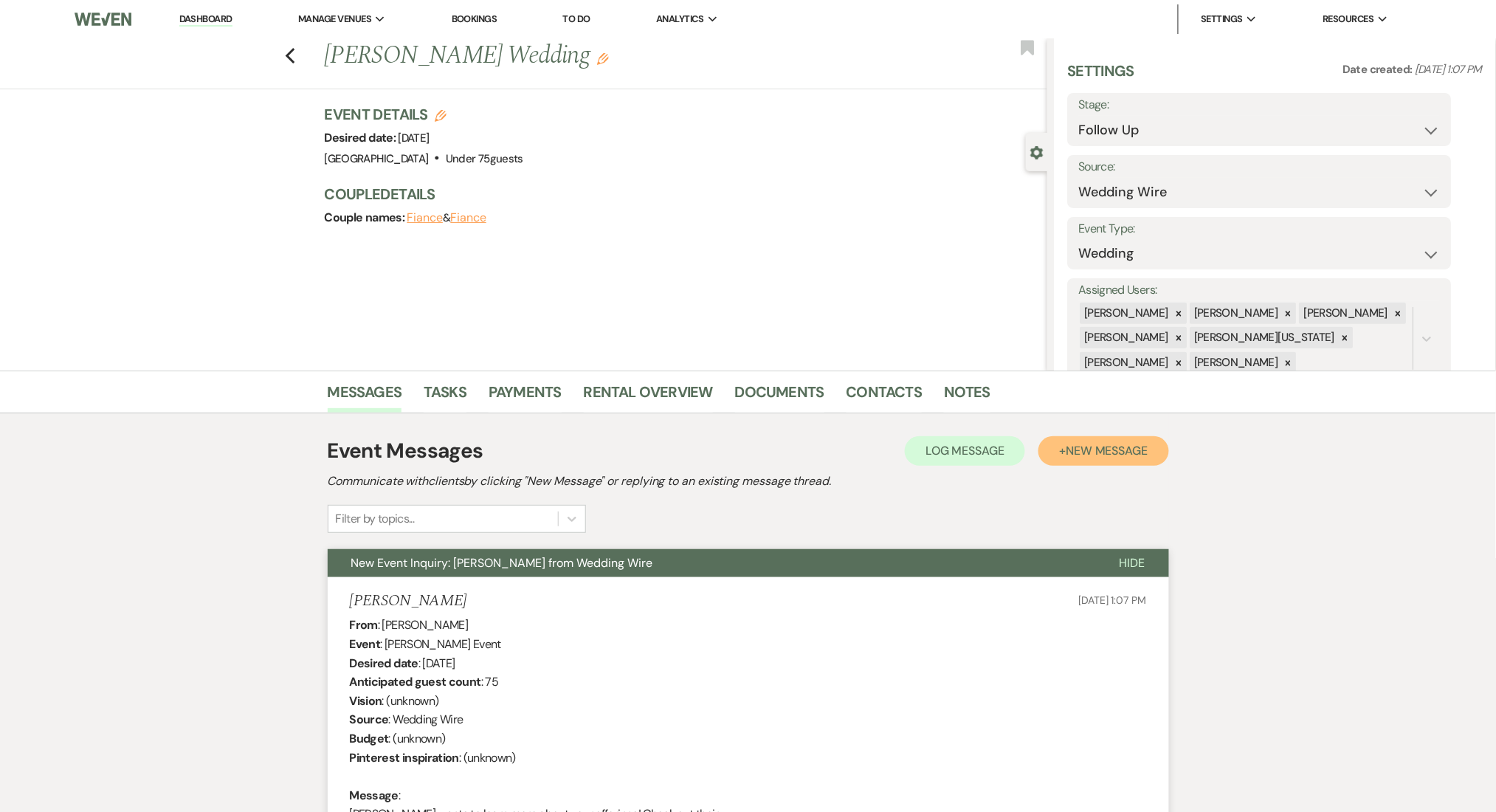
click at [1065, 455] on button "+ New Message" at bounding box center [1103, 450] width 130 height 29
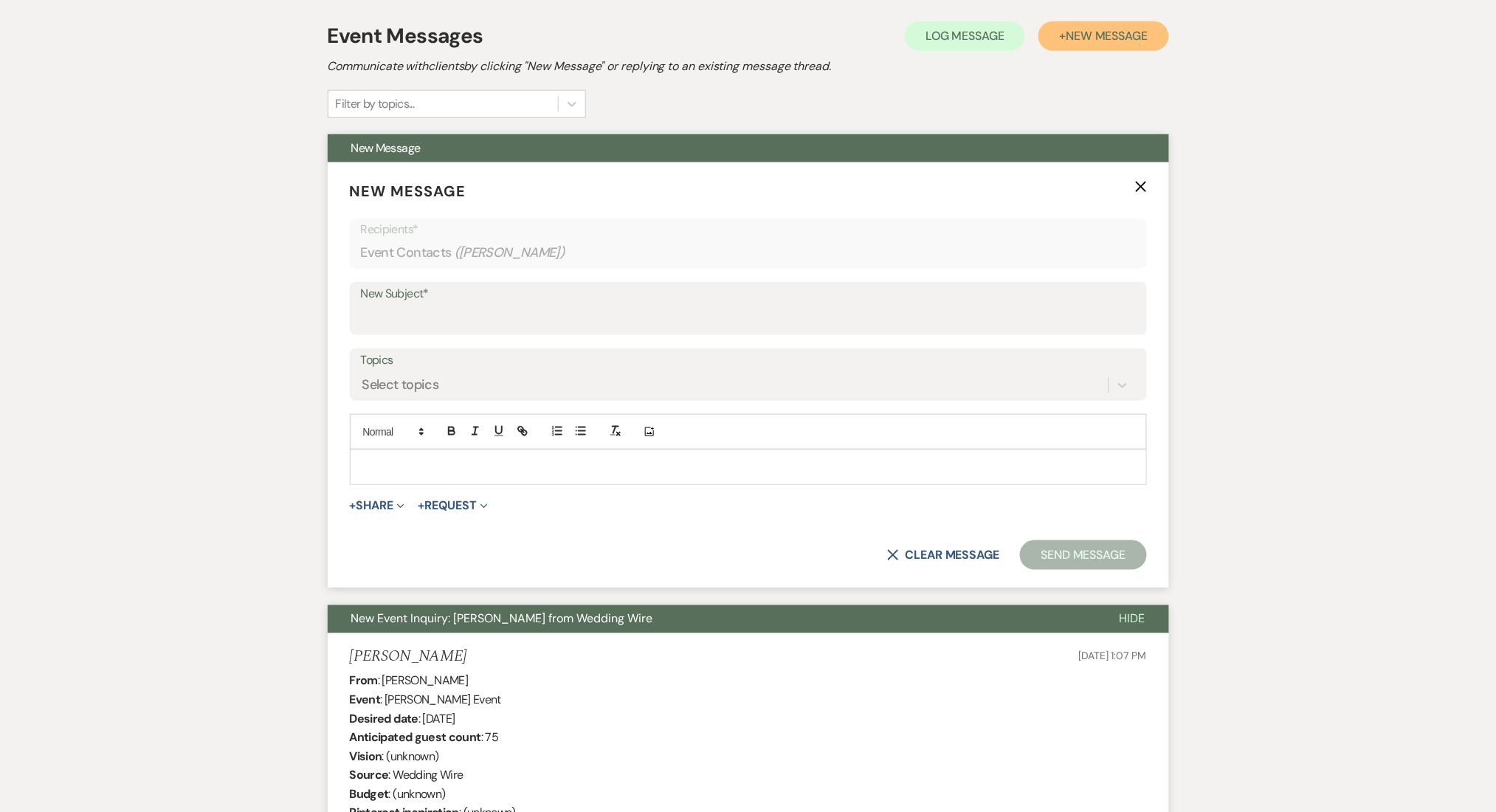
scroll to position [492, 0]
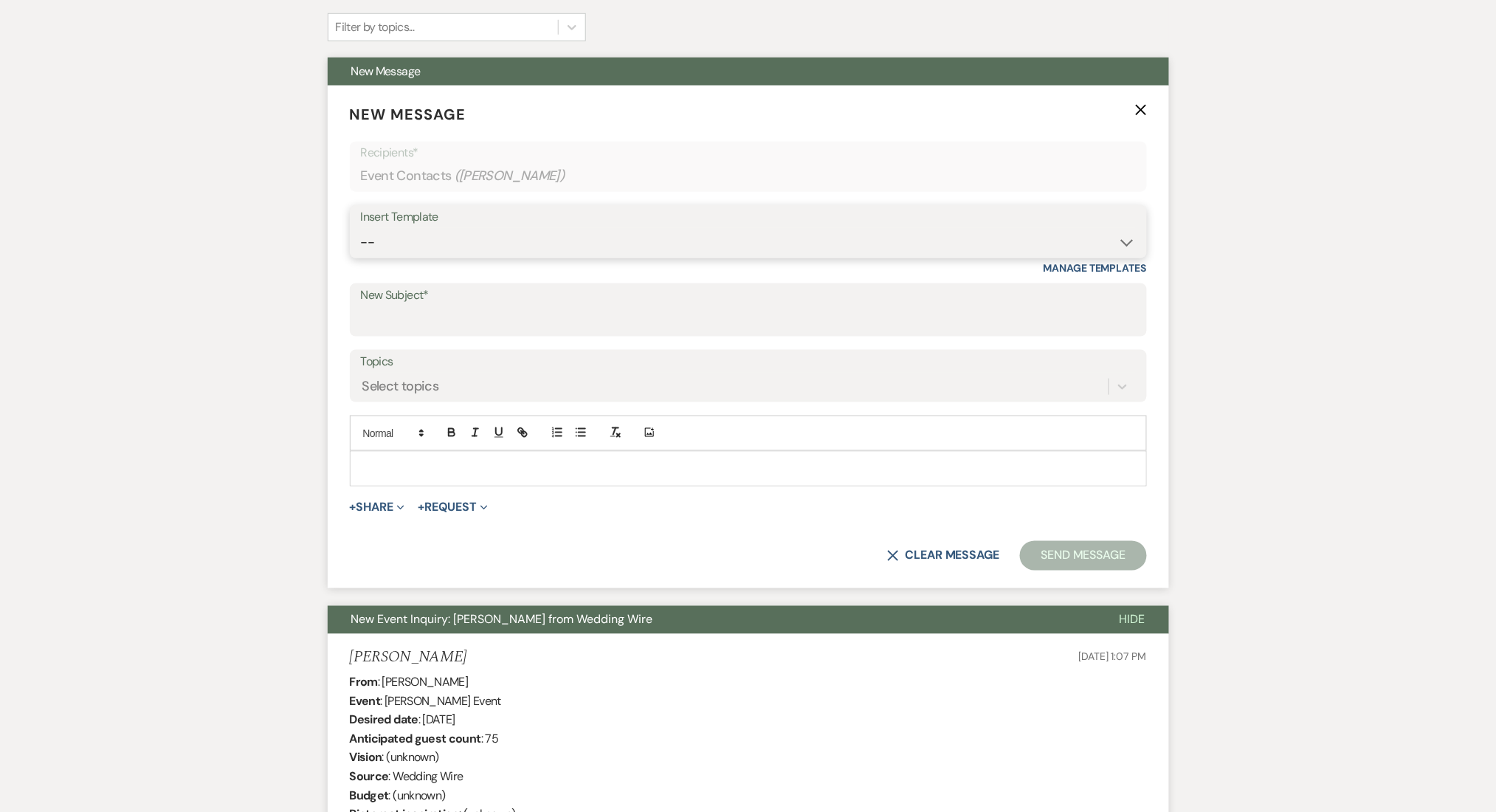
click at [483, 251] on select "-- Inquiry Follow Up Email #2 Contract Sending Template Payment Template Rental…" at bounding box center [748, 242] width 775 height 28
select select "4603"
click at [361, 228] on select "-- Inquiry Follow Up Email #2 Contract Sending Template Payment Template Rental…" at bounding box center [748, 242] width 775 height 28
type input "Checking In – Any Assistance Needed for Your Event?"
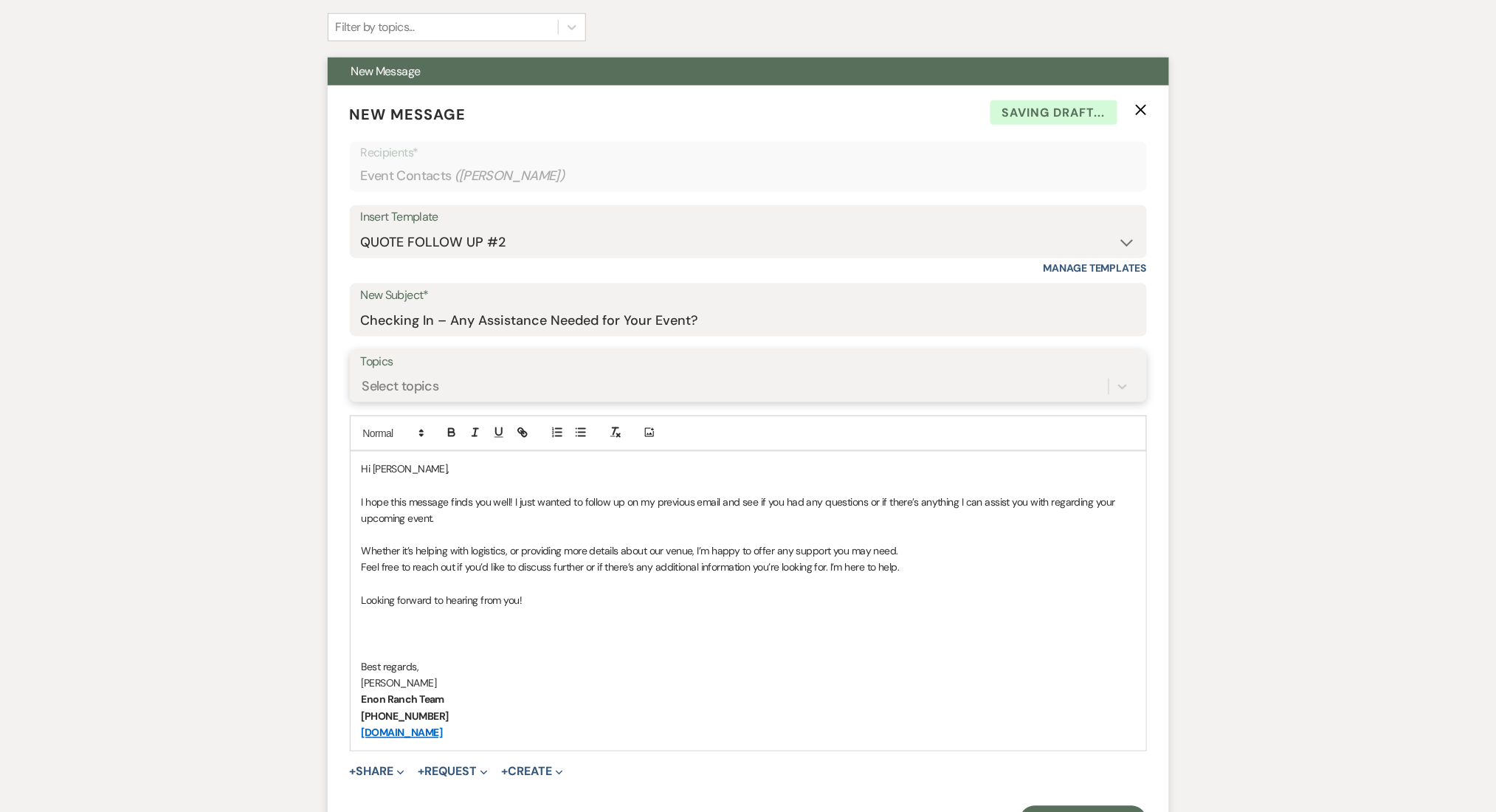
click at [475, 390] on div "Select topics" at bounding box center [735, 386] width 748 height 26
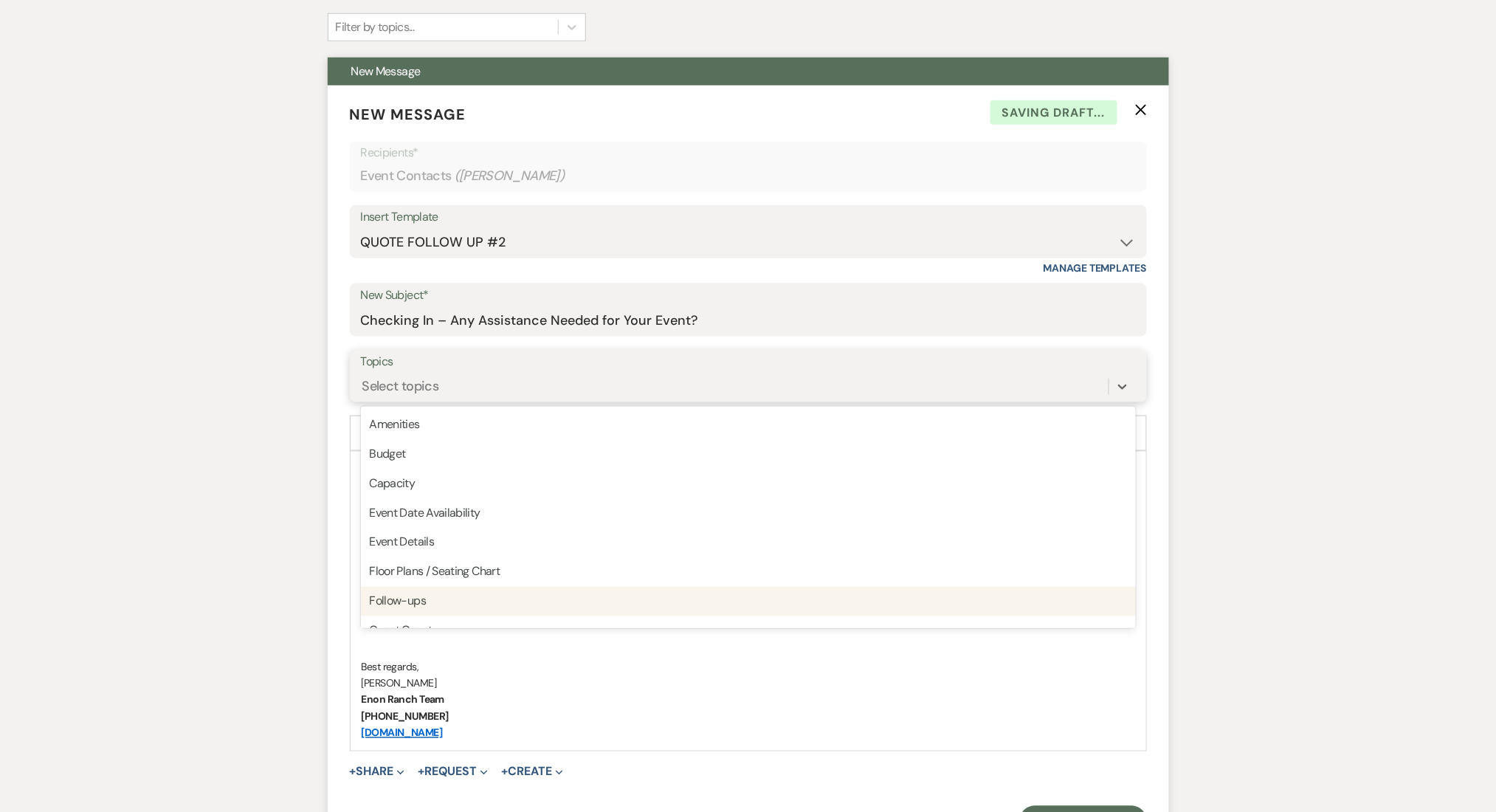
click at [499, 601] on div "Follow-ups" at bounding box center [748, 601] width 775 height 29
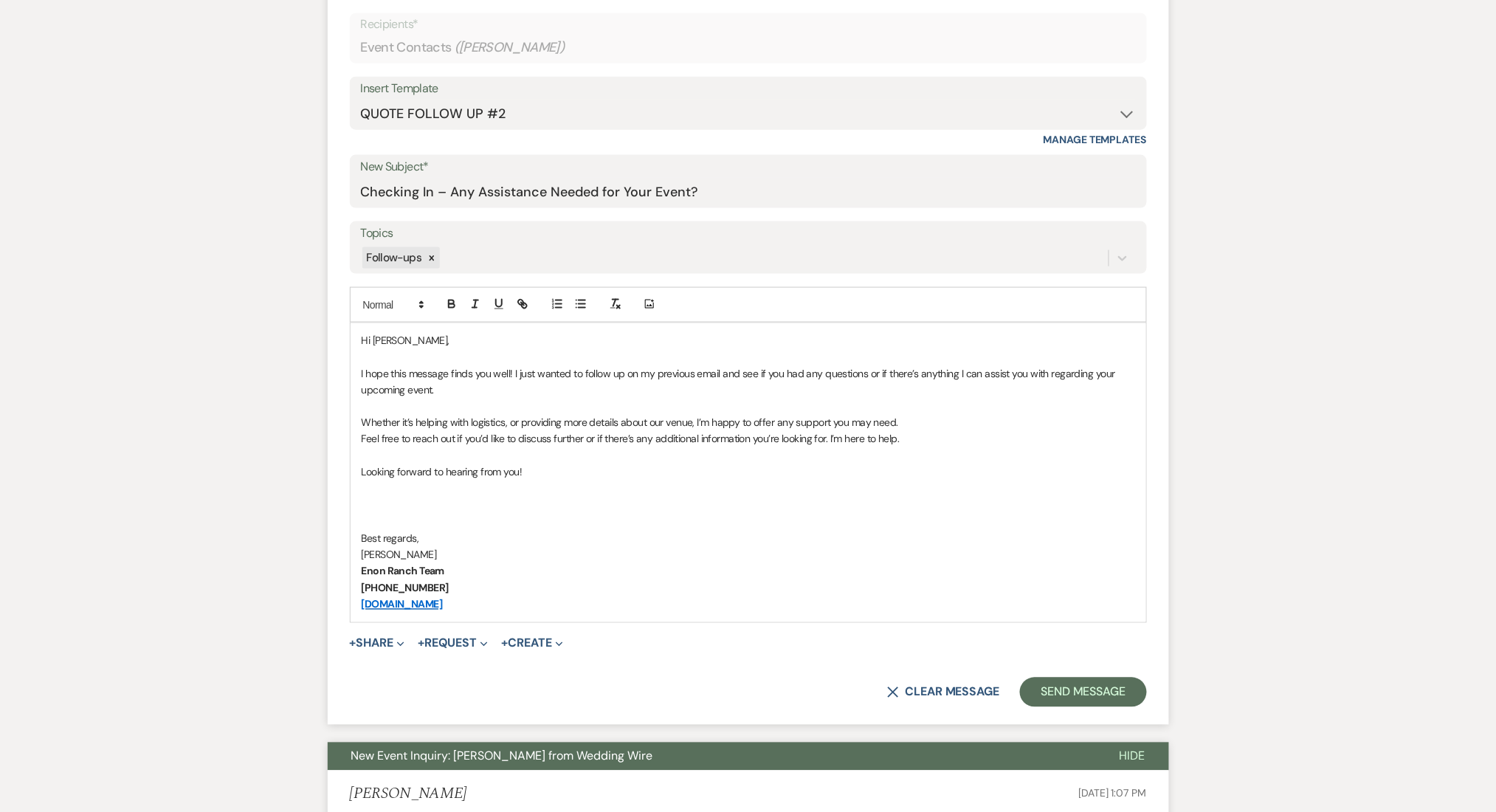
scroll to position [787, 0]
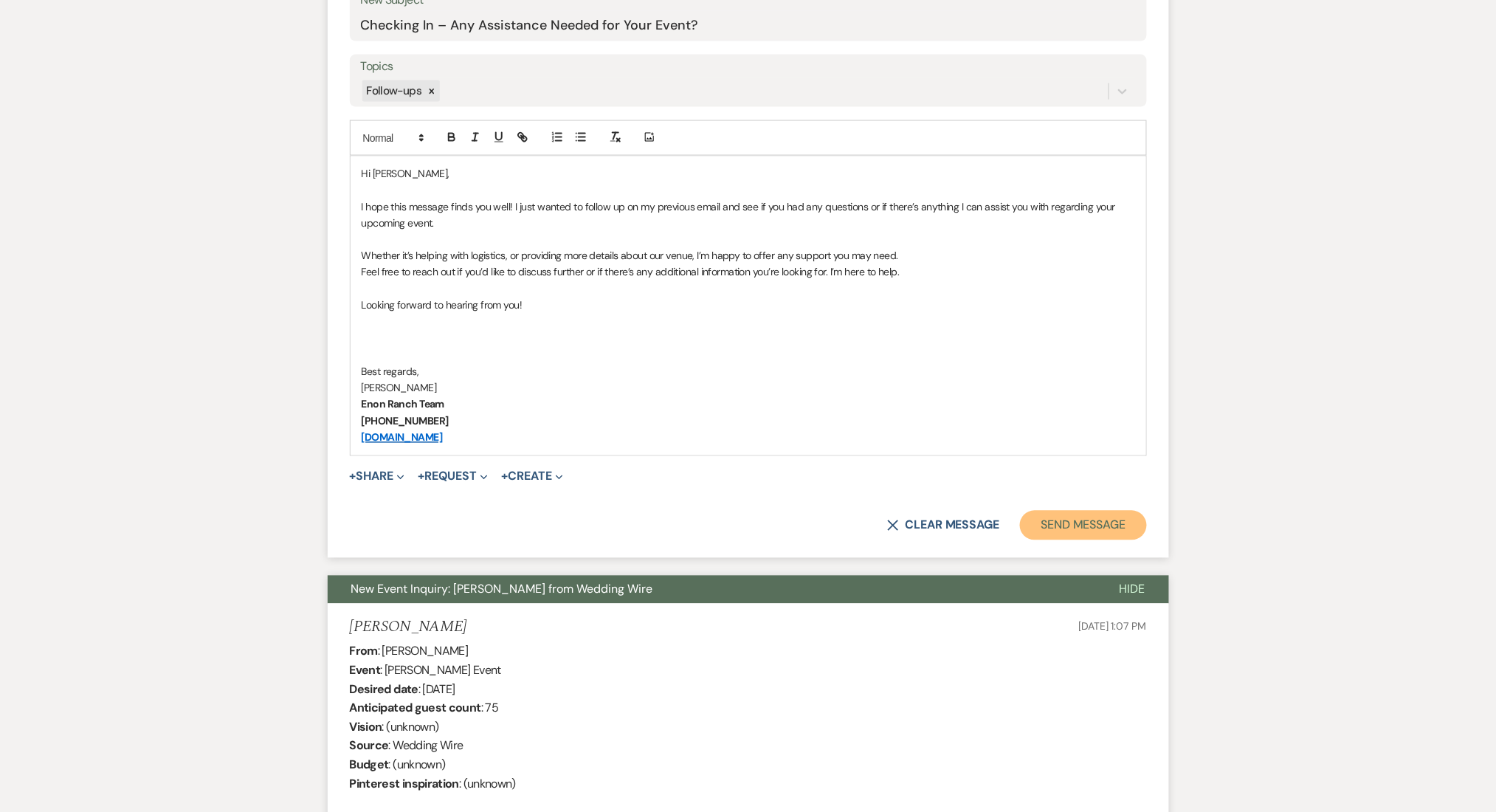
click at [1080, 518] on button "Send Message" at bounding box center [1083, 525] width 127 height 29
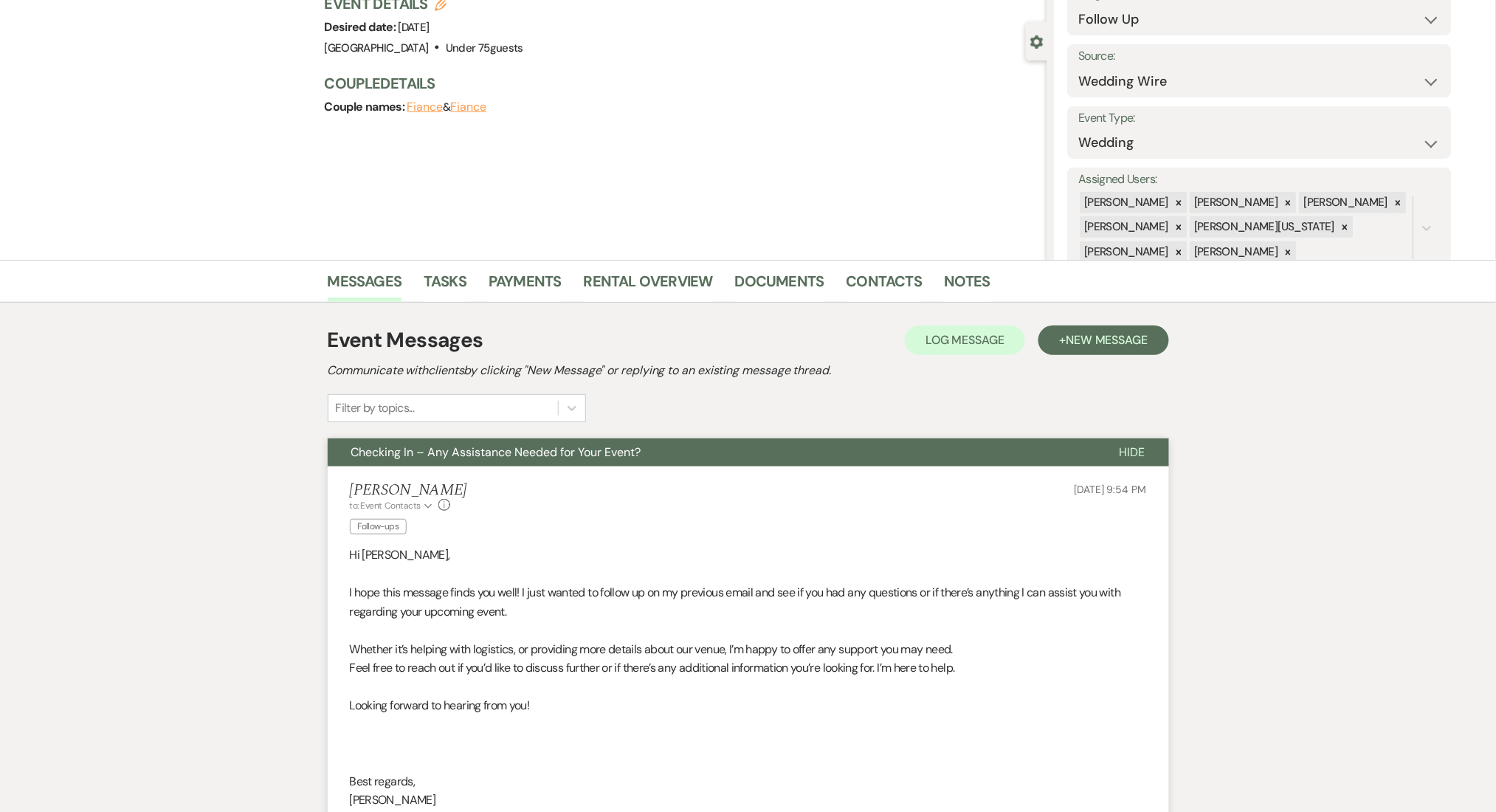
scroll to position [0, 0]
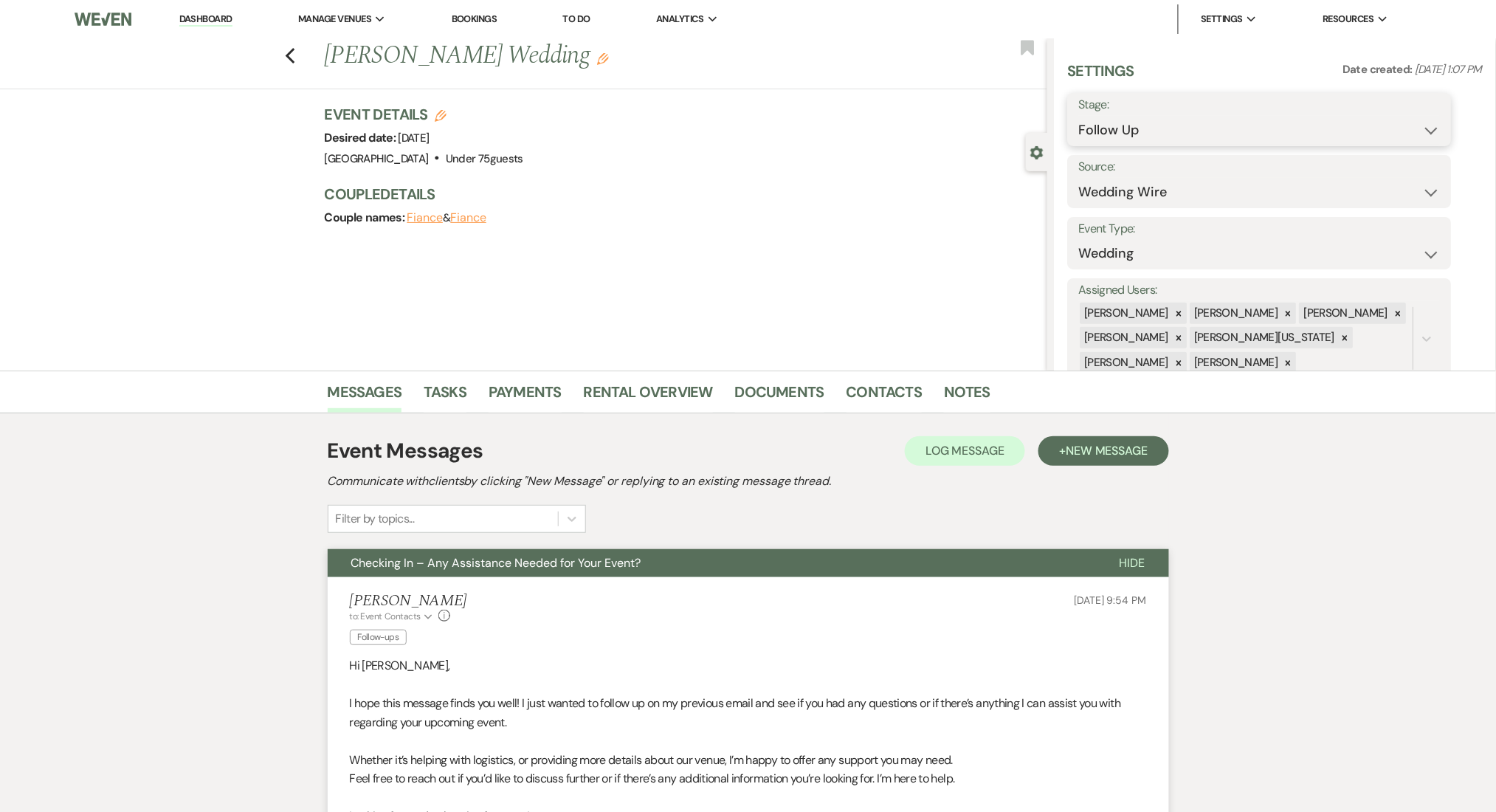
click at [1129, 139] on select "Inquiry Follow Up Tour Requested Tour Confirmed Toured Proposal Sent Booked Lost" at bounding box center [1260, 130] width 362 height 28
select select "1"
click at [1079, 116] on select "Inquiry Follow Up Tour Requested Tour Confirmed Toured Proposal Sent Booked Lost" at bounding box center [1260, 130] width 362 height 28
click at [1411, 121] on button "Save" at bounding box center [1411, 119] width 84 height 29
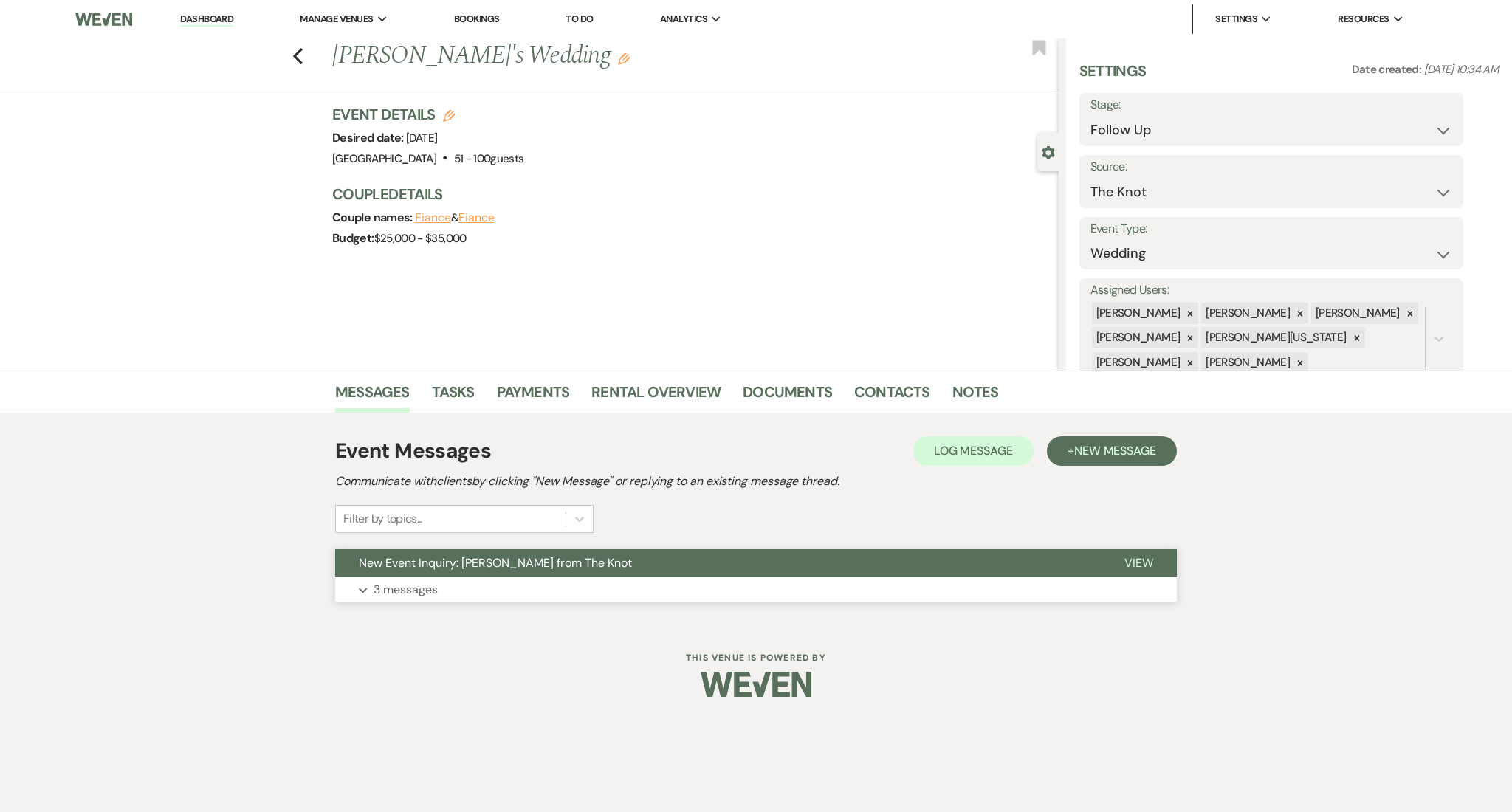
click at [474, 578] on button "Expand 3 messages" at bounding box center [756, 590] width 841 height 25
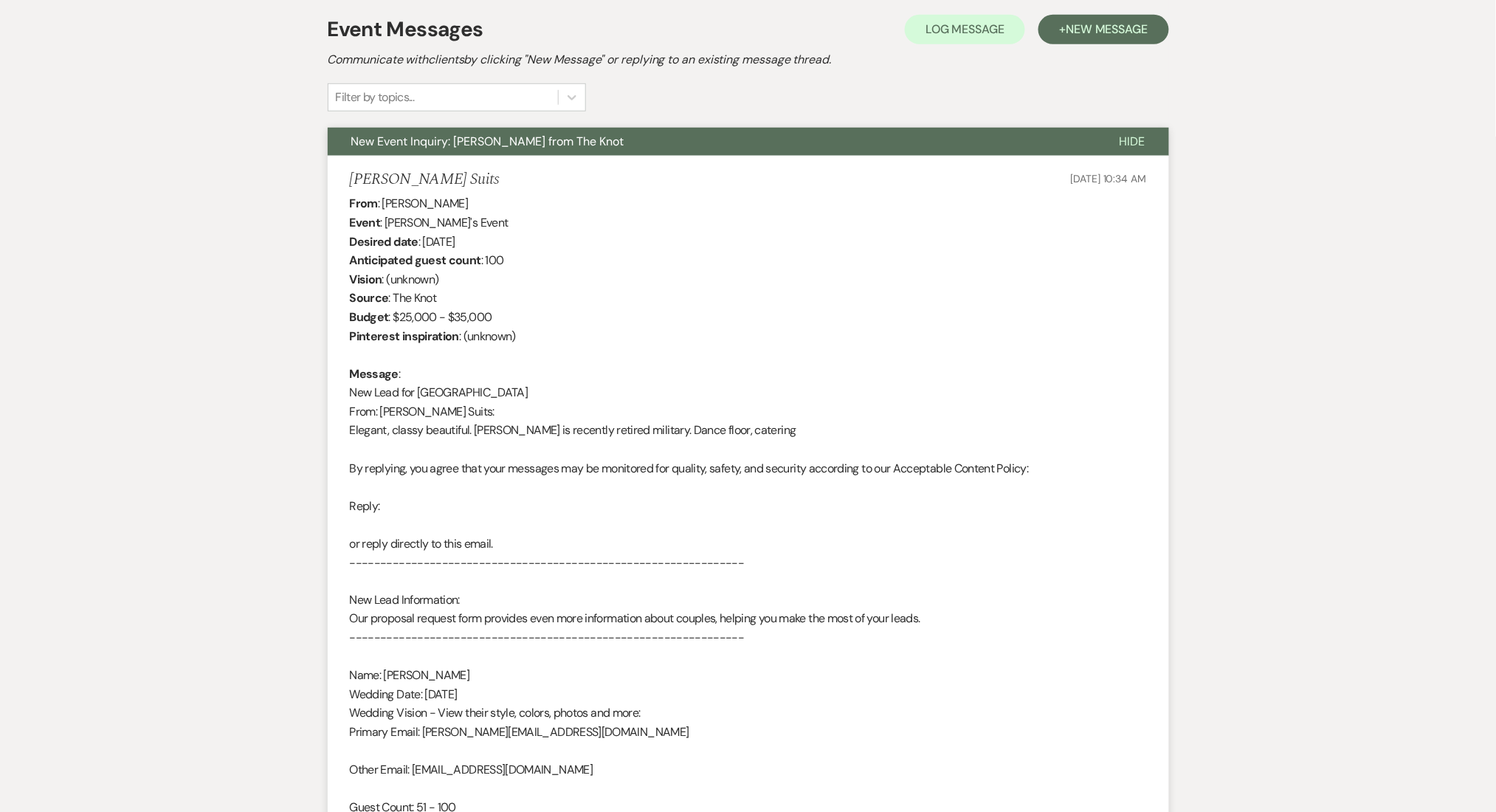
scroll to position [393, 0]
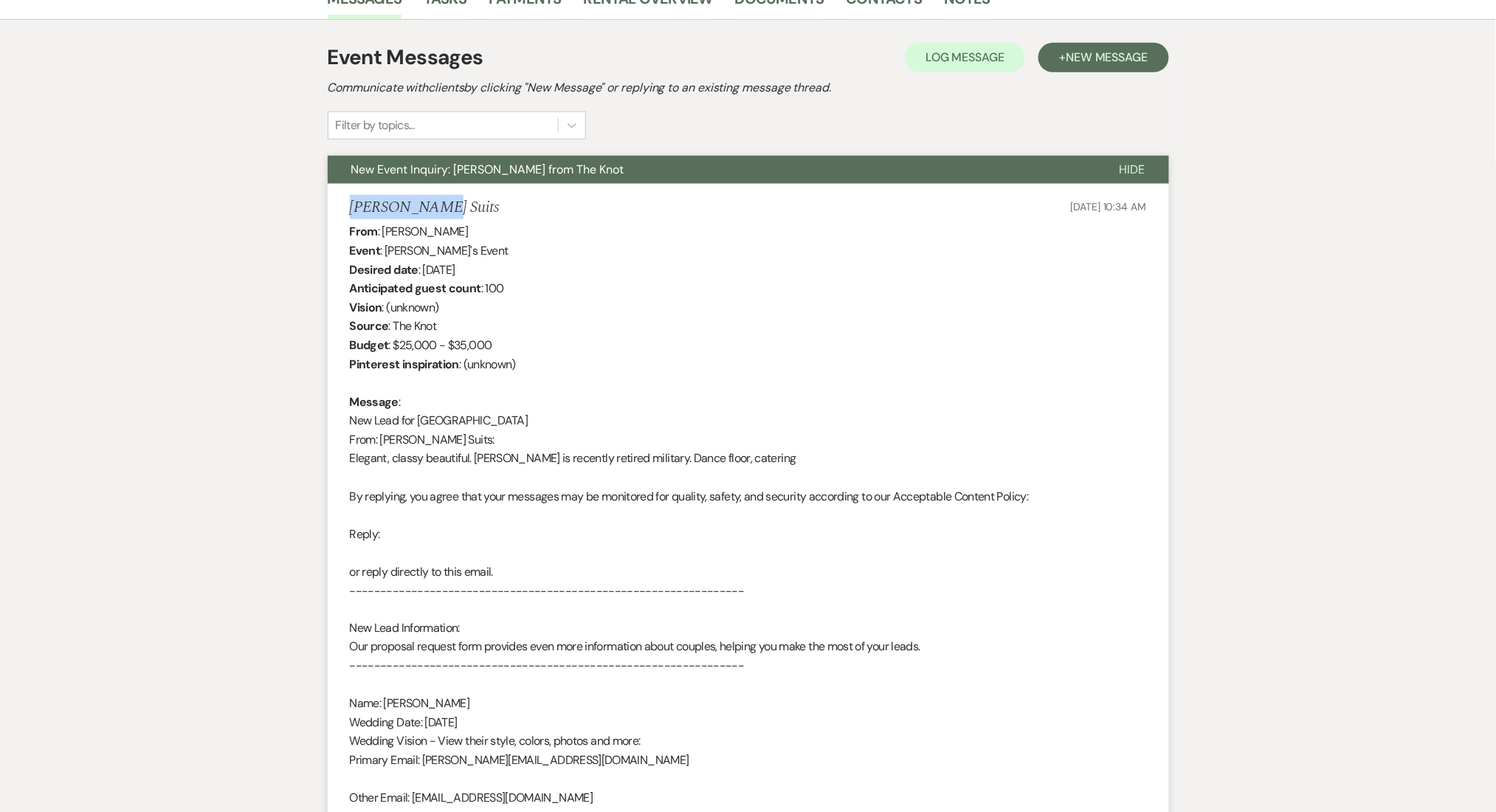
drag, startPoint x: 428, startPoint y: 202, endPoint x: 349, endPoint y: 200, distance: 79.0
click at [349, 200] on div "[PERSON_NAME] Suits [DATE] 10:34 AM" at bounding box center [748, 208] width 797 height 18
copy h5 "[PERSON_NAME] Suits"
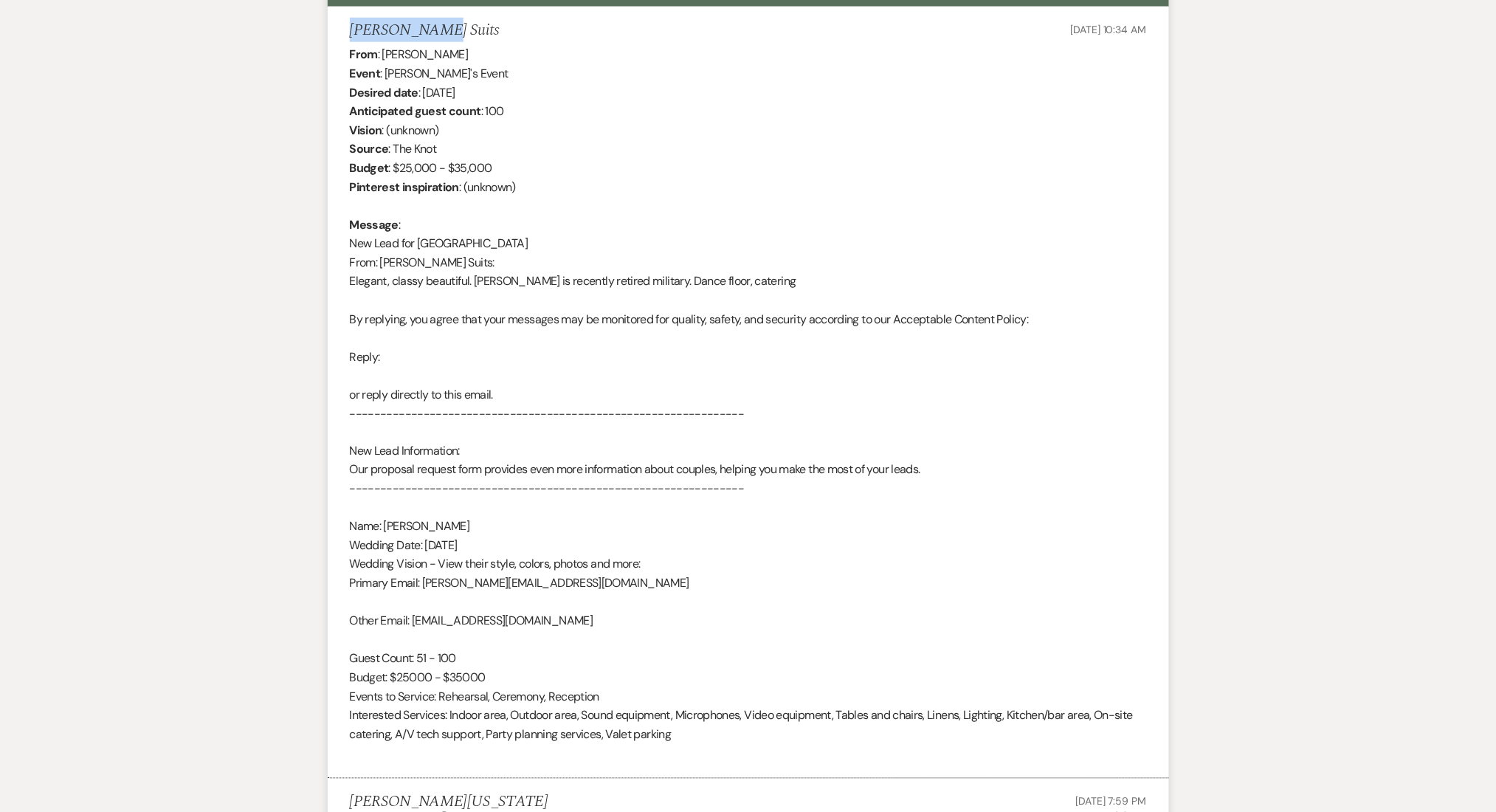
scroll to position [689, 0]
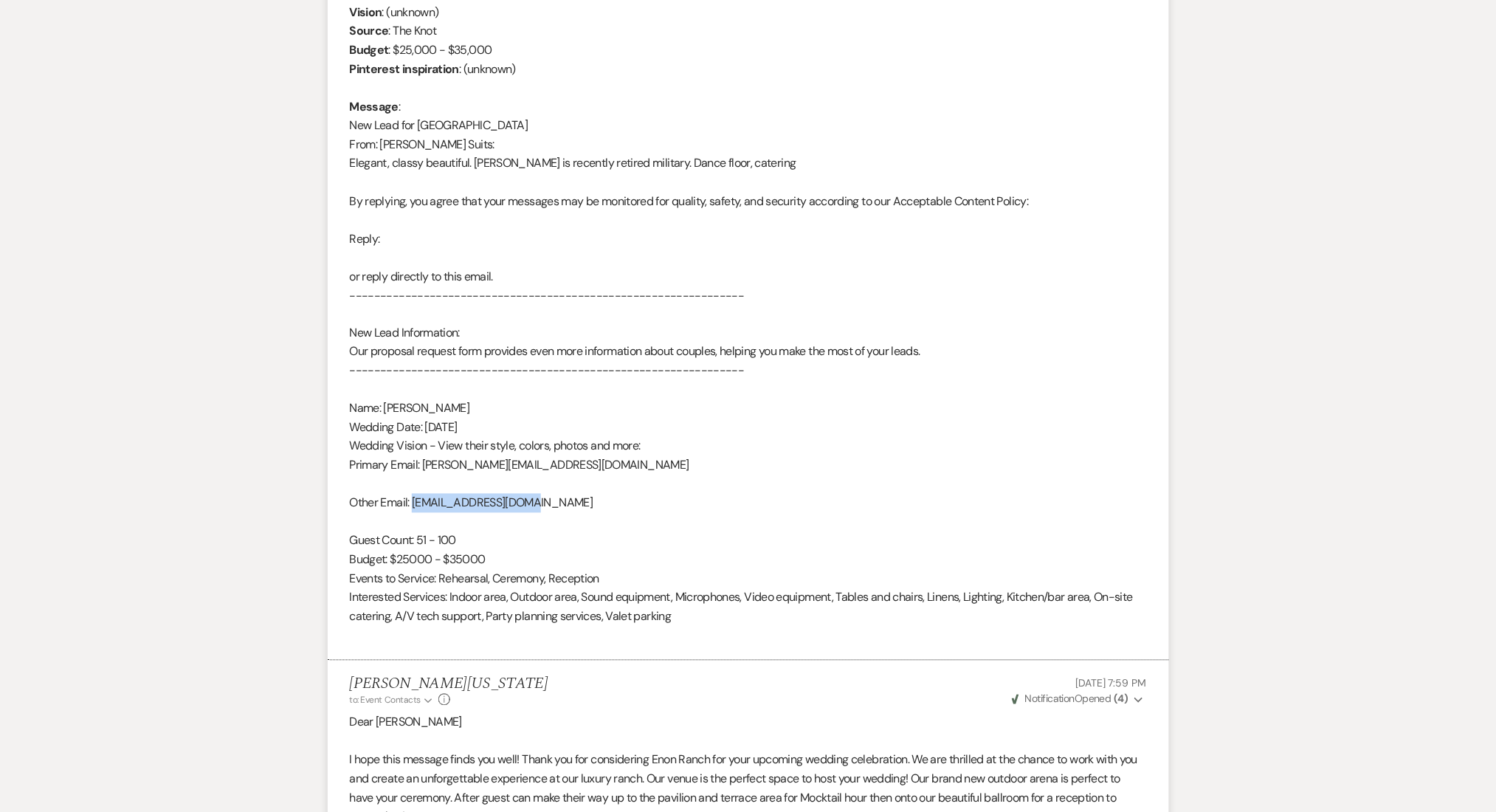
drag, startPoint x: 533, startPoint y: 500, endPoint x: 413, endPoint y: 505, distance: 120.1
click at [413, 505] on div "From : [PERSON_NAME] Suits Event : [PERSON_NAME]'s Event Desired date : [DATE] …" at bounding box center [748, 286] width 797 height 718
copy div "[EMAIL_ADDRESS][DOMAIN_NAME]"
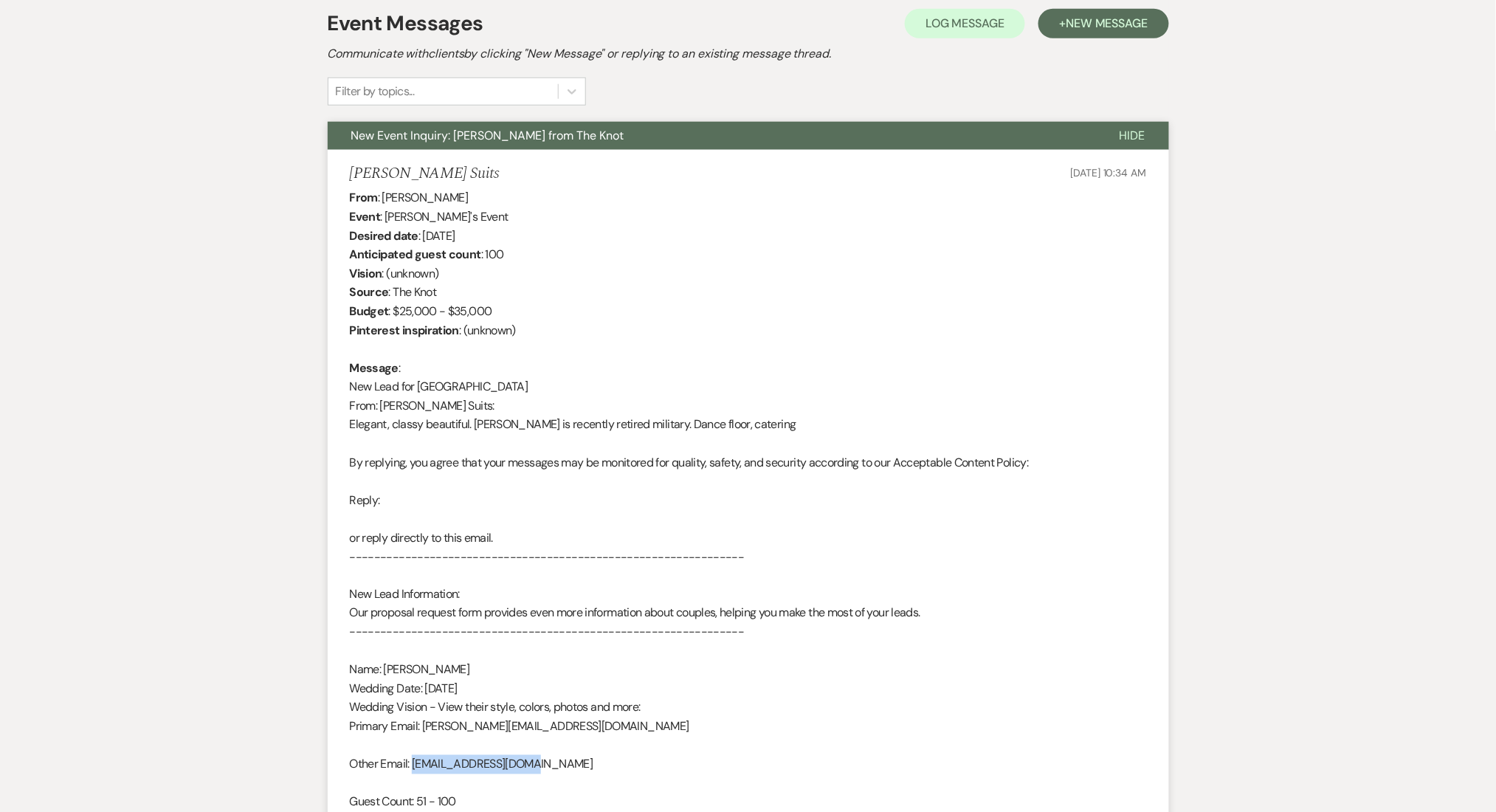
scroll to position [0, 0]
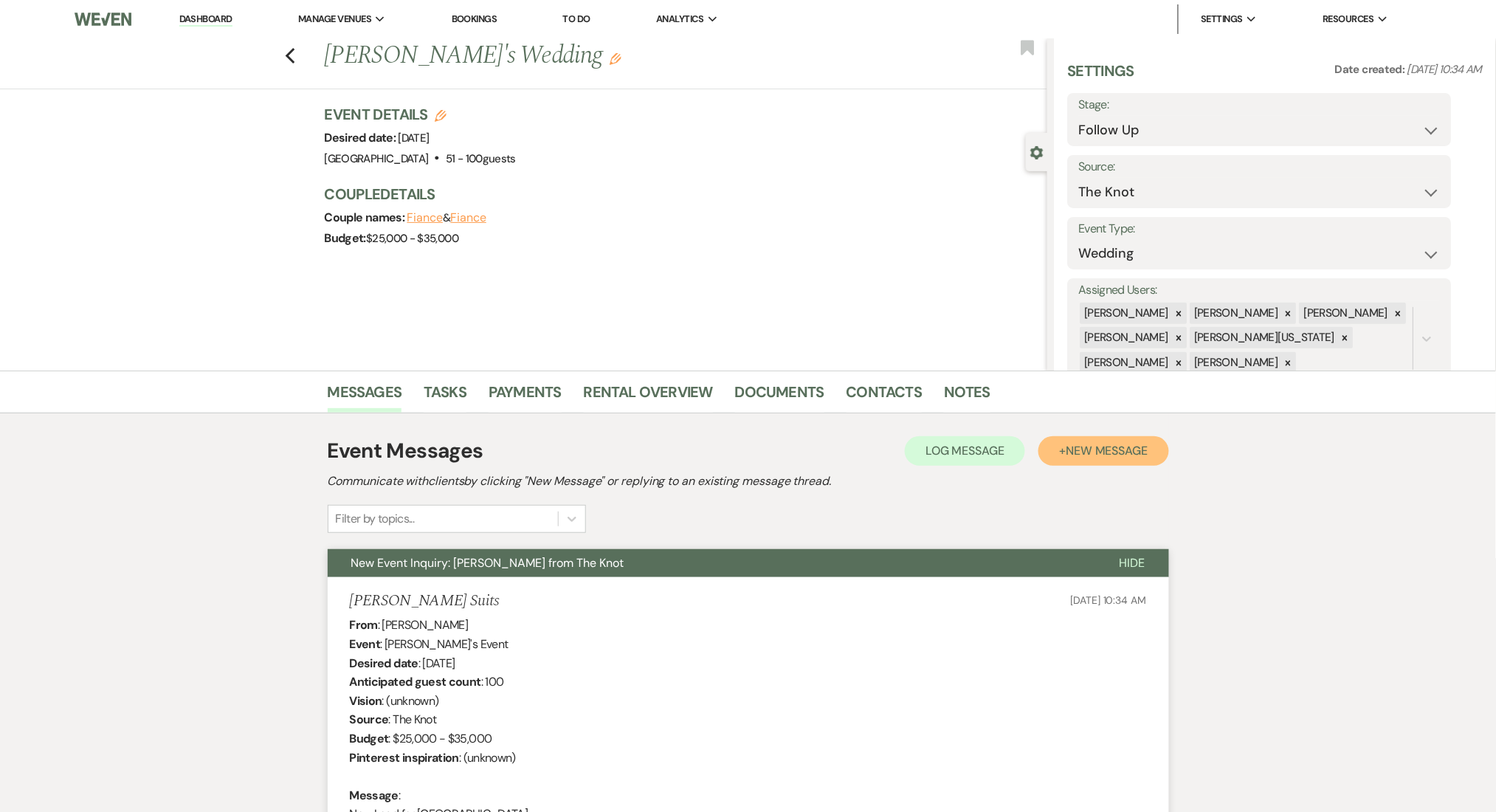
click at [1108, 456] on span "New Message" at bounding box center [1107, 450] width 82 height 15
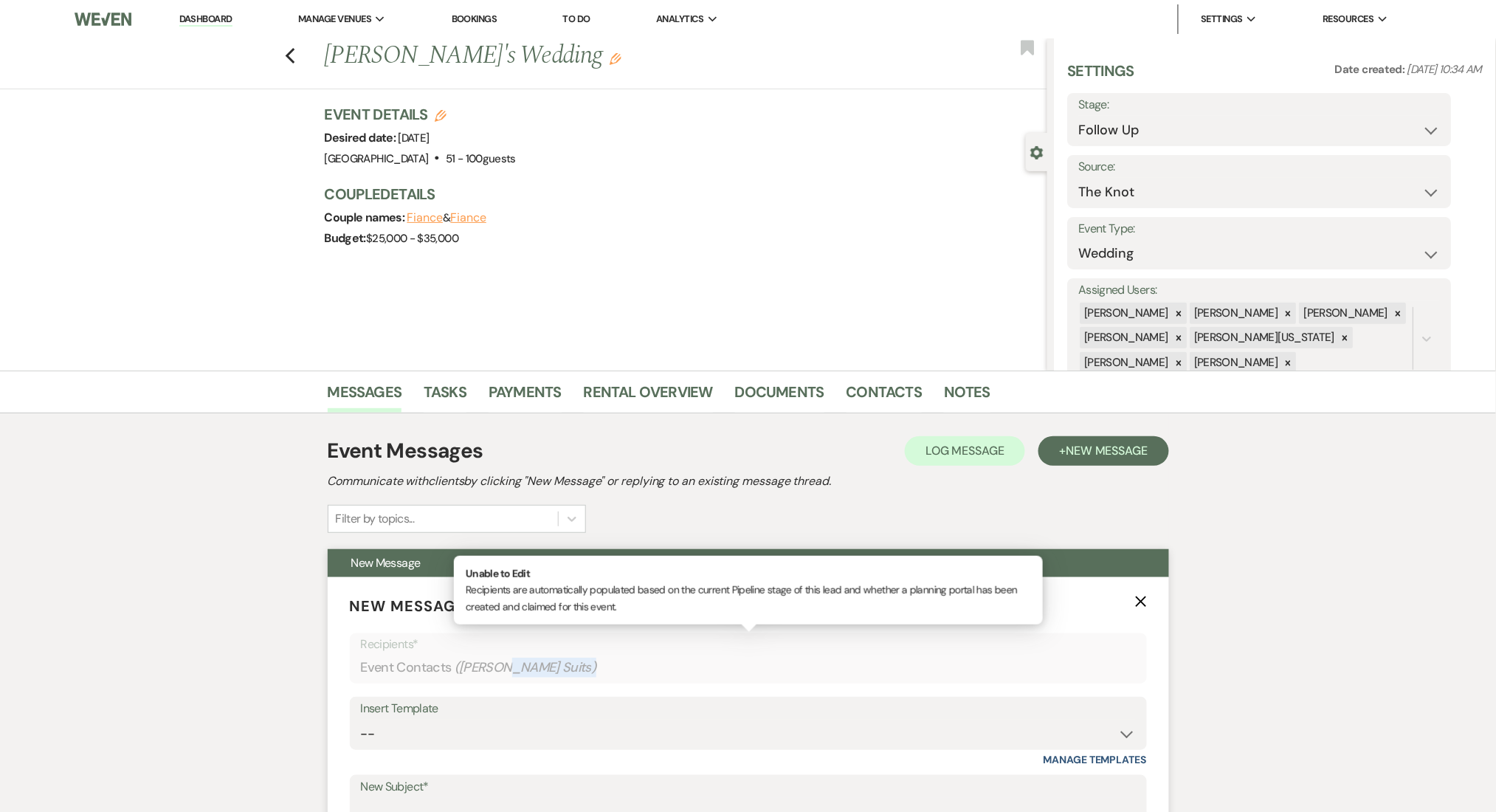
drag, startPoint x: 502, startPoint y: 676, endPoint x: 499, endPoint y: 702, distance: 26.2
click at [501, 683] on div "Recipients* Event Contacts ( [PERSON_NAME] Suits )" at bounding box center [748, 659] width 797 height 51
click at [499, 735] on select "-- Inquiry Follow Up Email #2 Contract Sending Template Payment Template Rental…" at bounding box center [748, 734] width 775 height 28
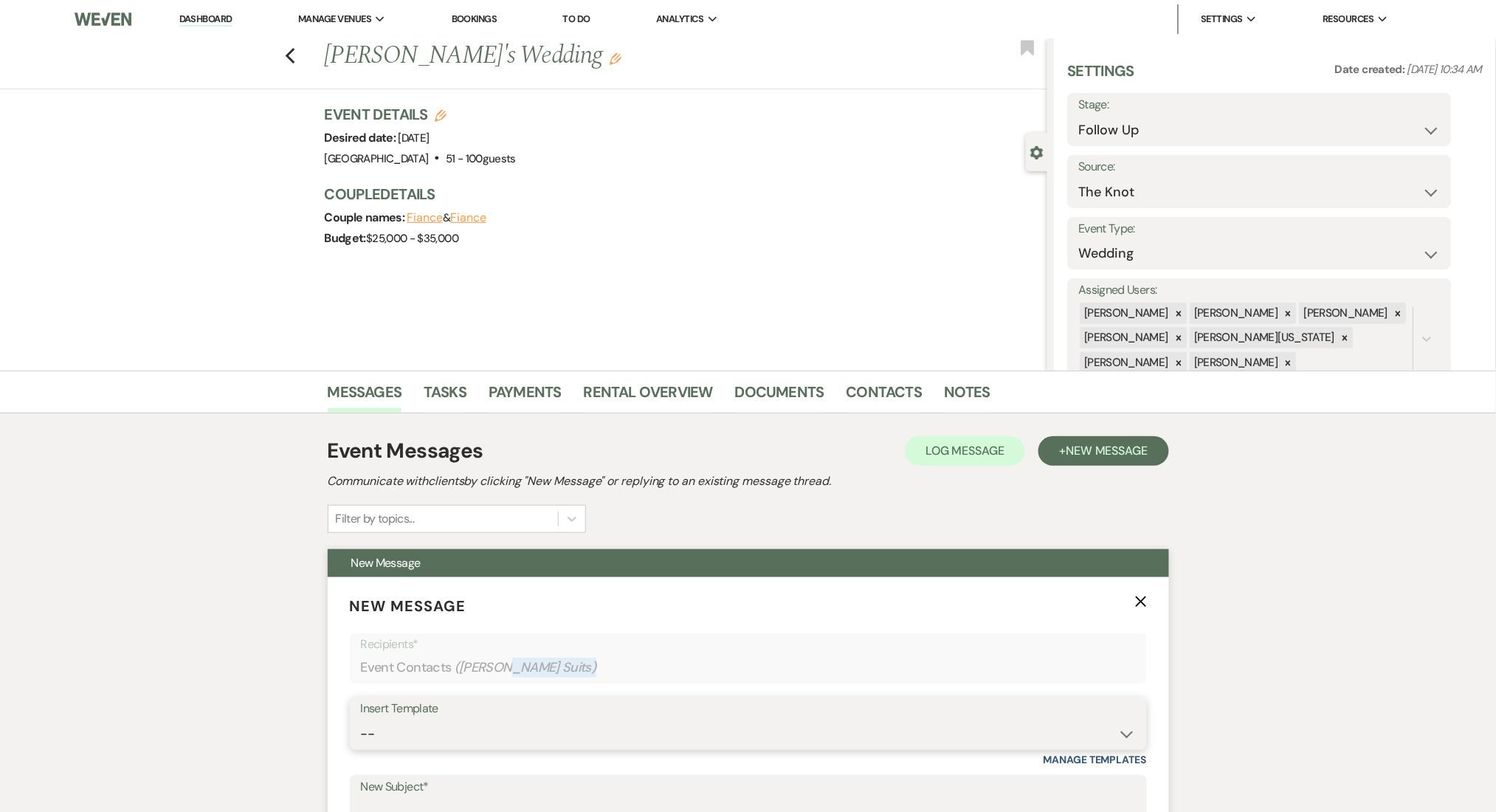
select select "4603"
click at [361, 720] on select "-- Inquiry Follow Up Email #2 Contract Sending Template Payment Template Rental…" at bounding box center [748, 734] width 775 height 28
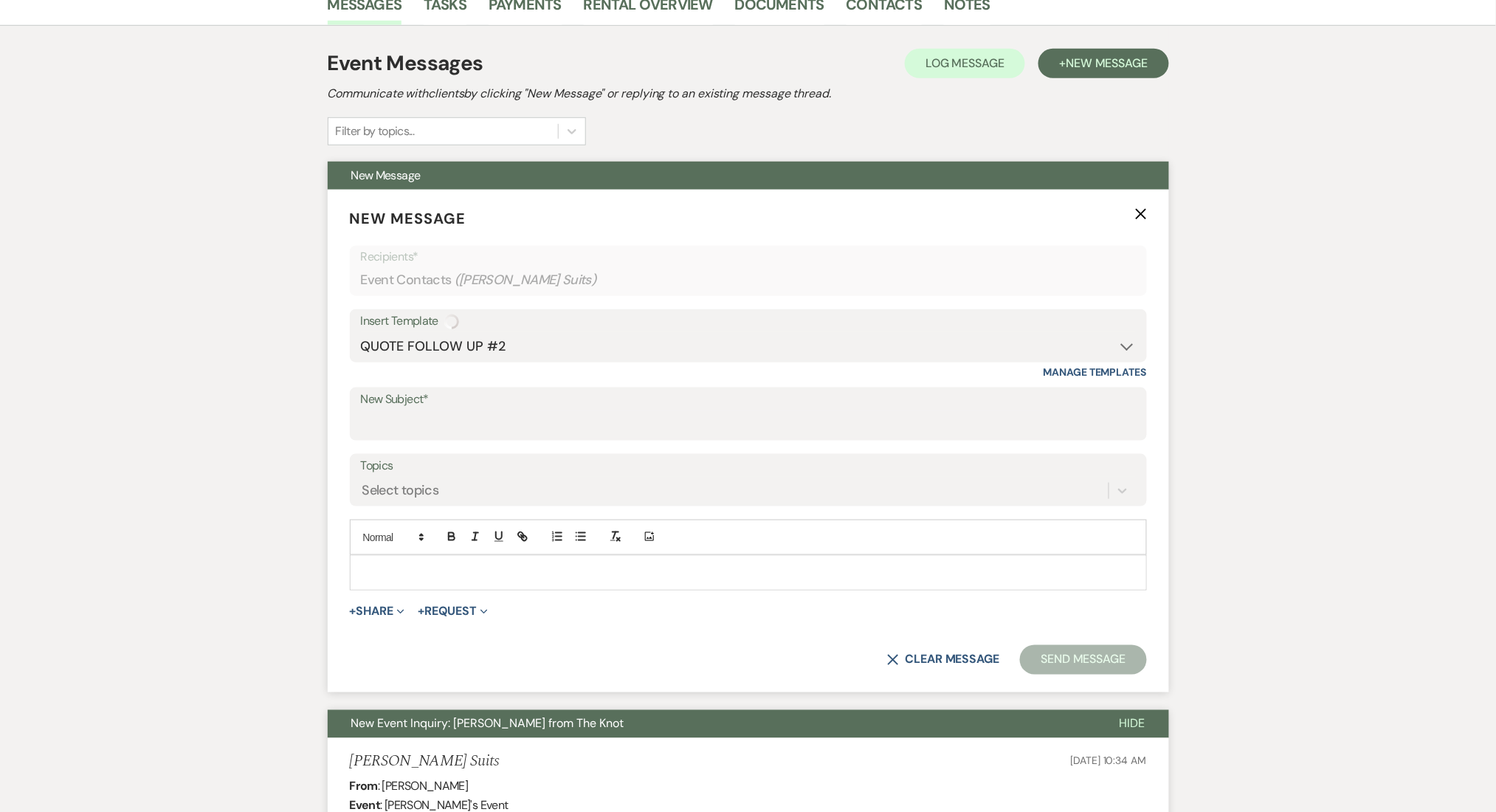
scroll to position [393, 0]
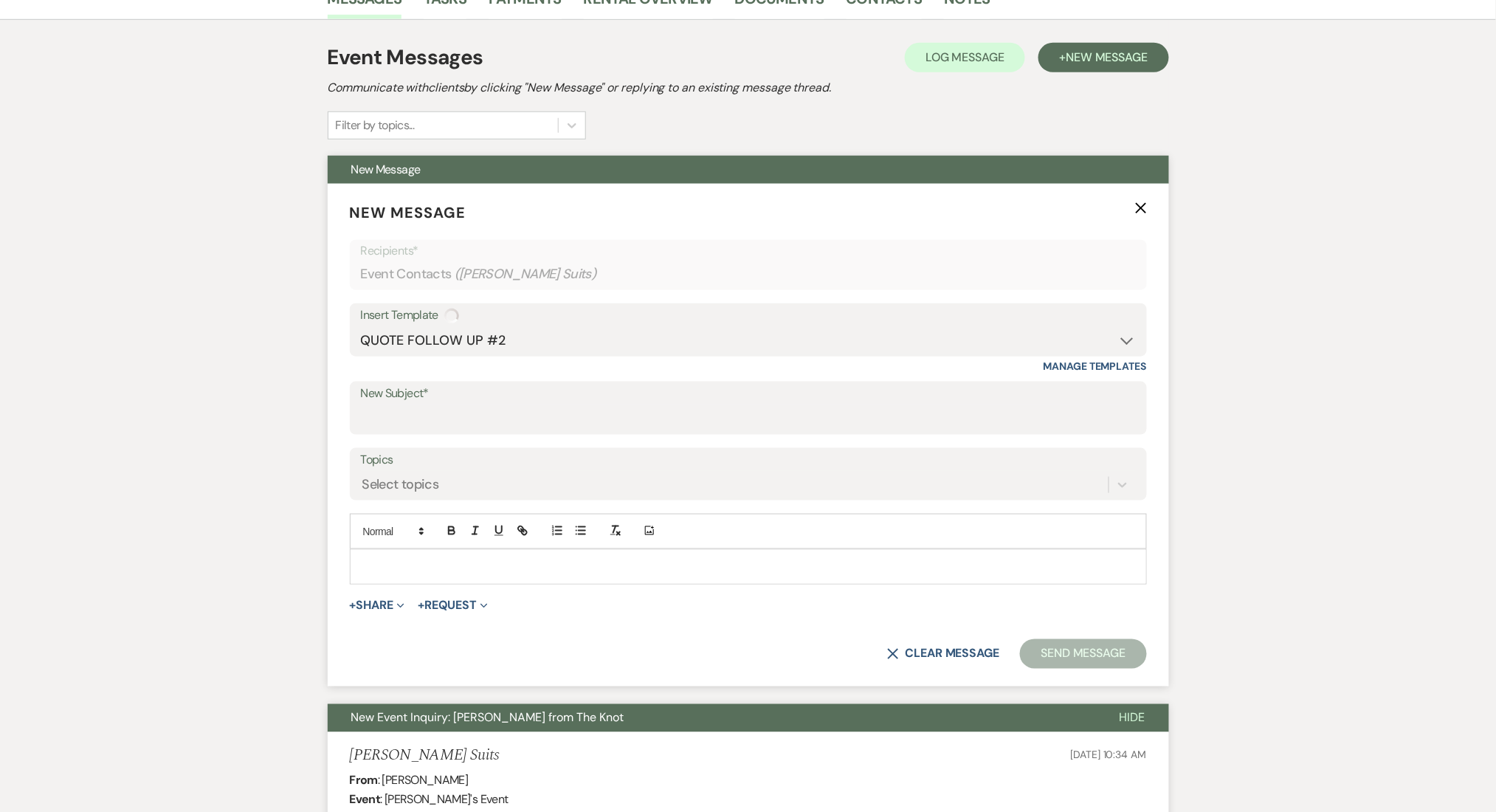
type input "Checking In – Any Assistance Needed for Your Event?"
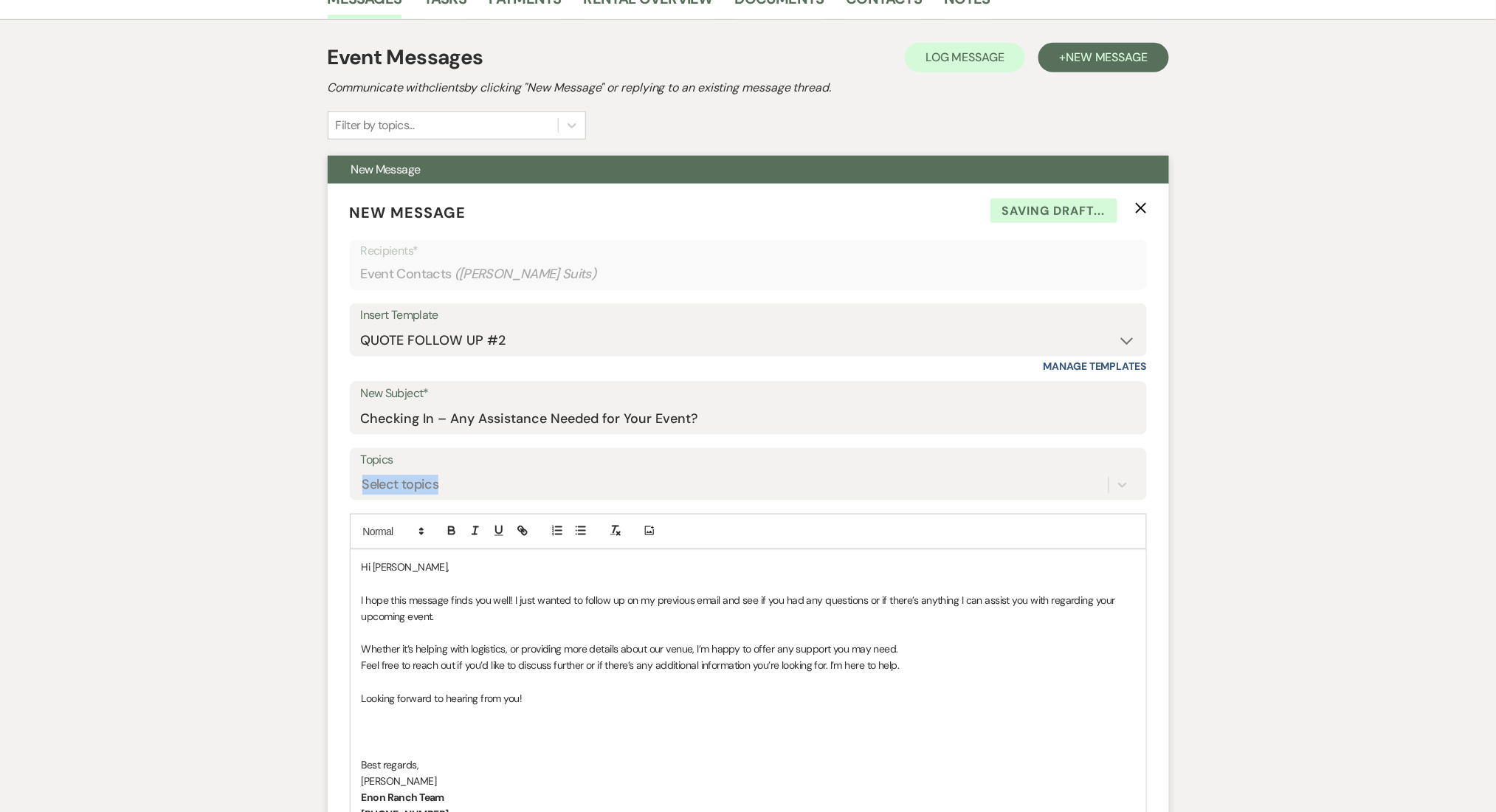
click at [418, 470] on div "Topics Select topics" at bounding box center [748, 474] width 797 height 53
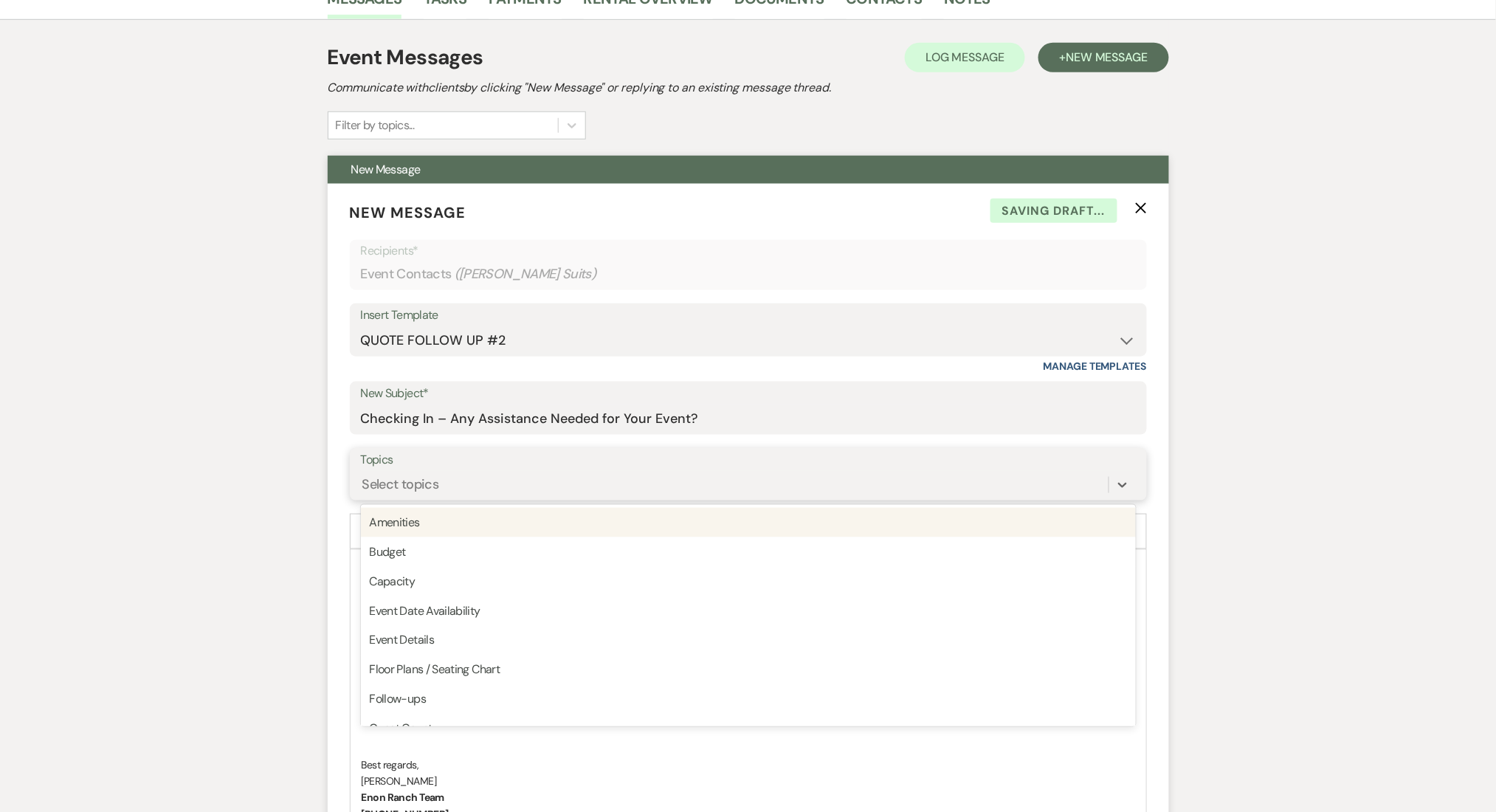
click at [463, 479] on div "Select topics" at bounding box center [735, 484] width 748 height 26
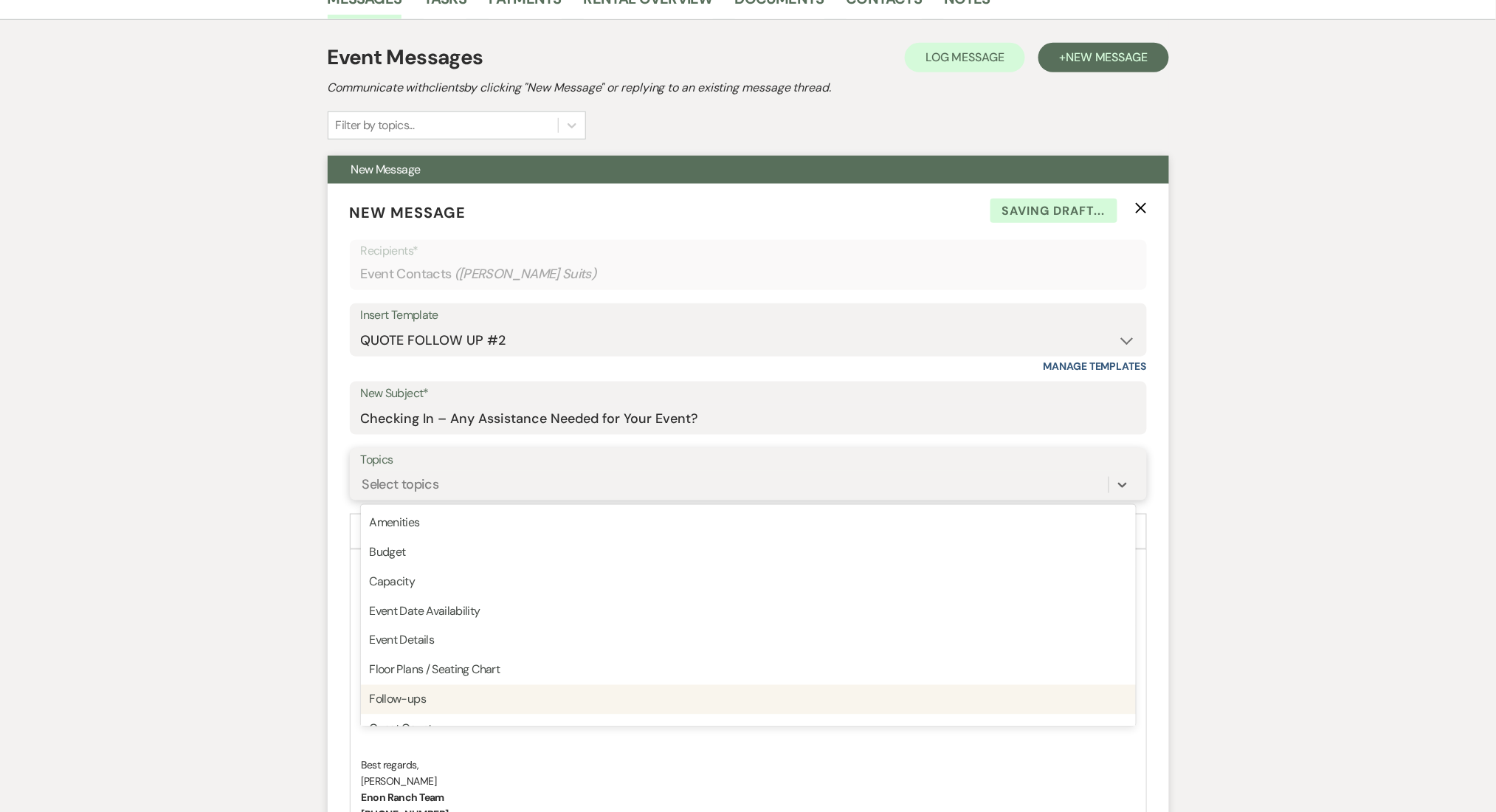
click at [489, 699] on div "Follow-ups" at bounding box center [748, 699] width 775 height 29
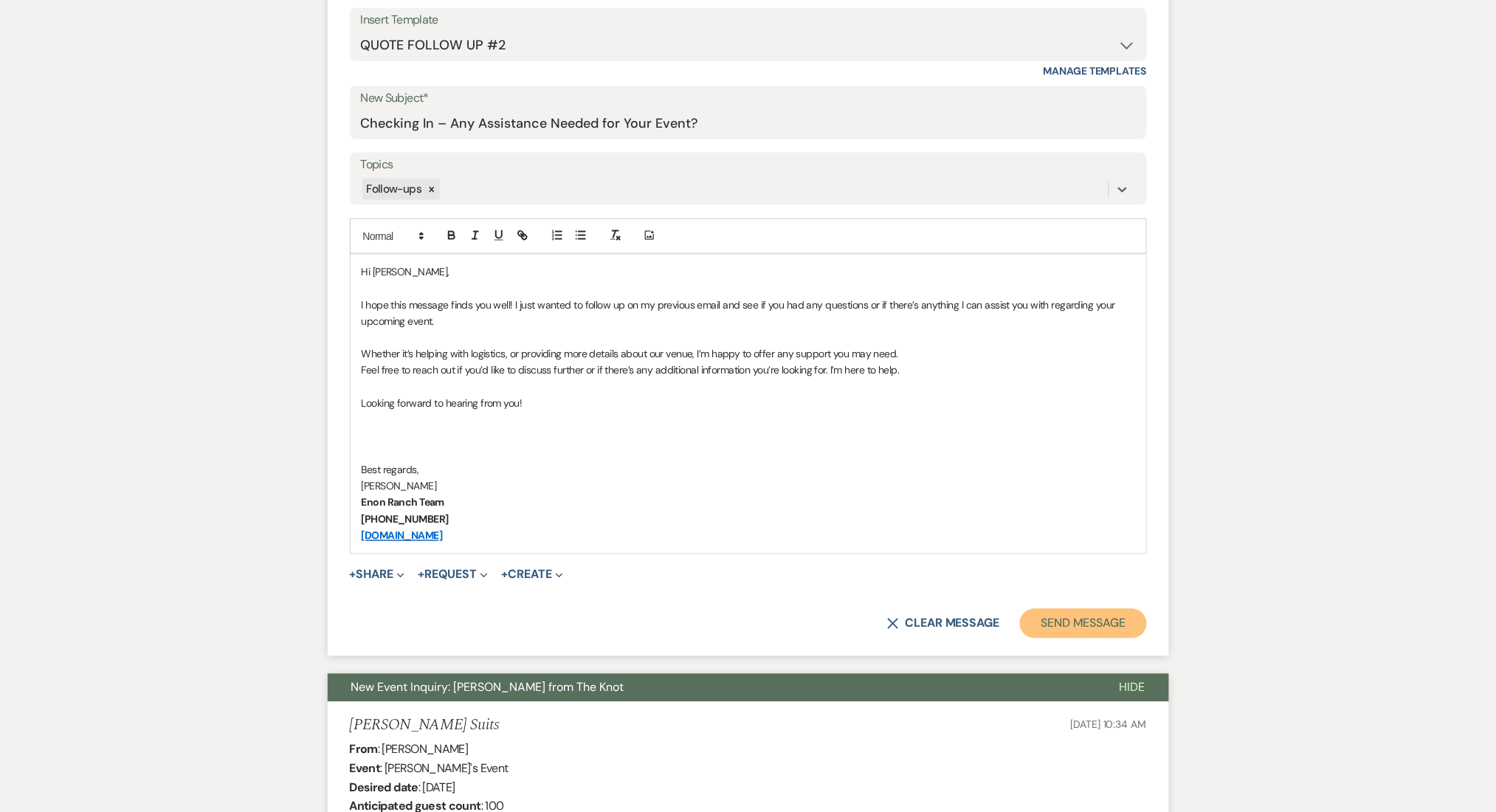
drag, startPoint x: 1091, startPoint y: 615, endPoint x: 1100, endPoint y: 604, distance: 14.2
click at [1091, 615] on button "Send Message" at bounding box center [1083, 623] width 127 height 29
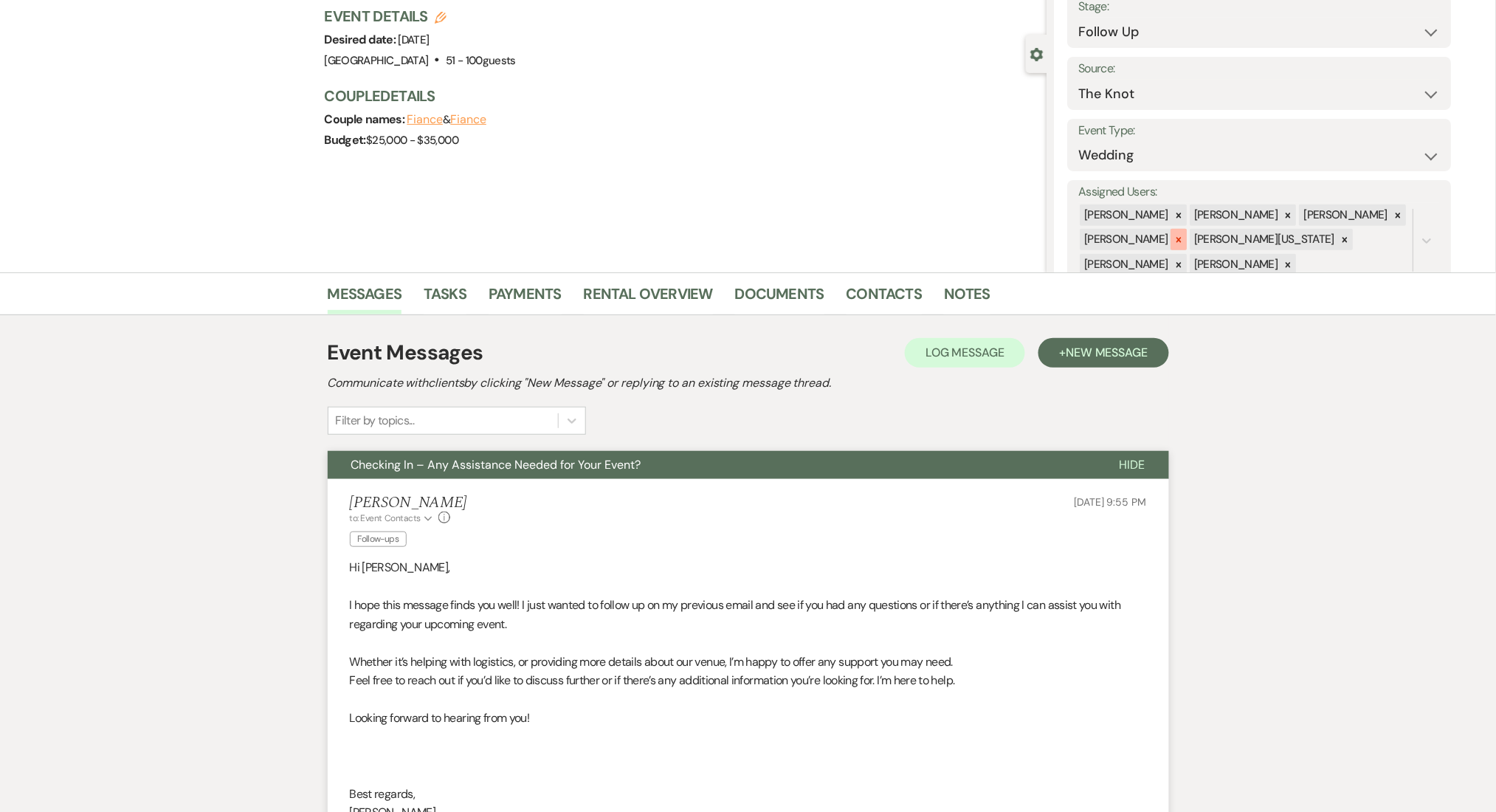
scroll to position [0, 0]
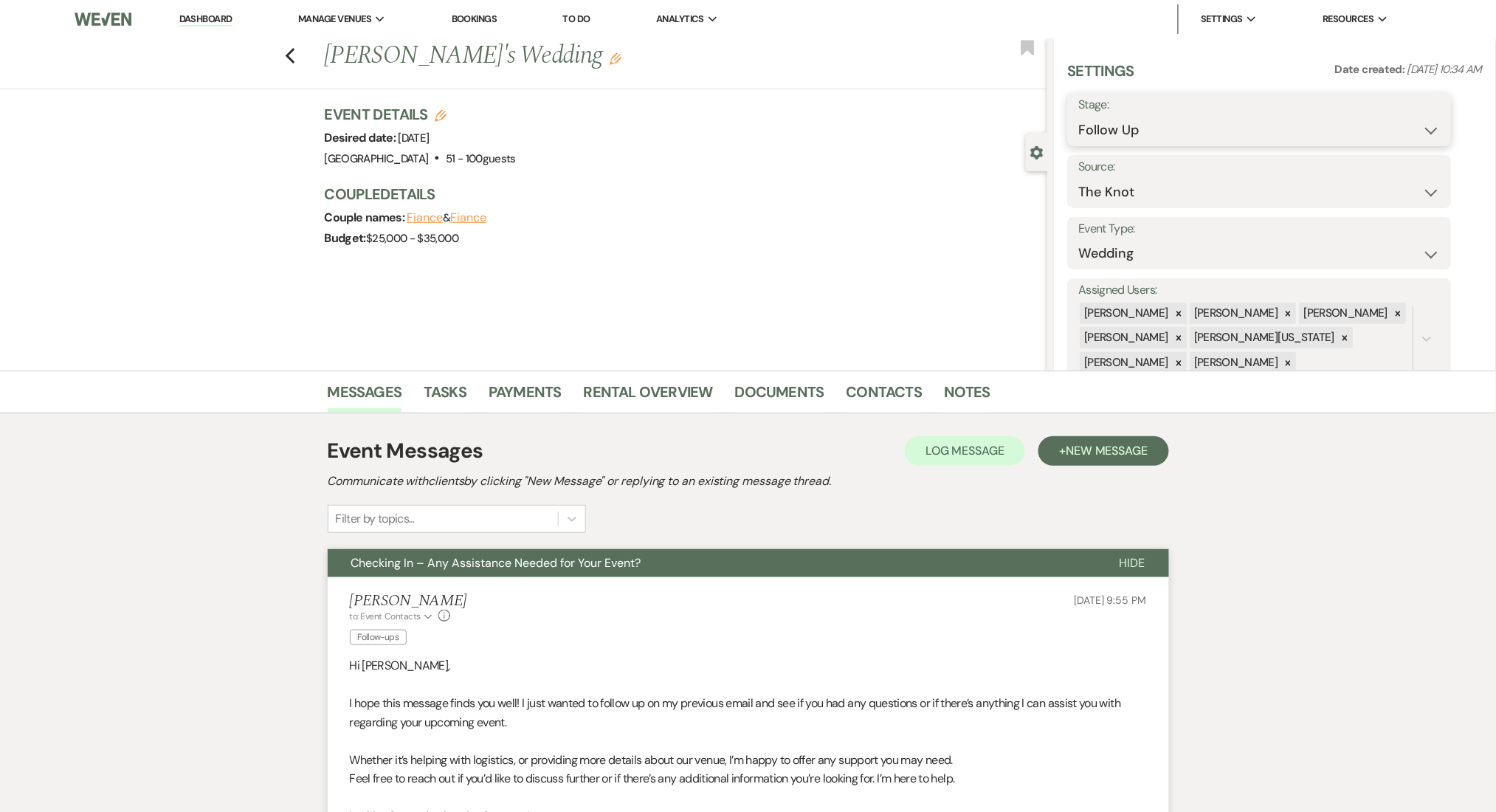
click at [1128, 128] on select "Inquiry Follow Up Tour Requested Tour Confirmed Toured Proposal Sent Booked Lost" at bounding box center [1260, 130] width 362 height 28
select select "1"
click at [1079, 116] on select "Inquiry Follow Up Tour Requested Tour Confirmed Toured Proposal Sent Booked Lost" at bounding box center [1260, 130] width 362 height 28
click at [1401, 118] on button "Save" at bounding box center [1411, 119] width 84 height 29
click at [869, 382] on link "Contacts" at bounding box center [884, 396] width 76 height 33
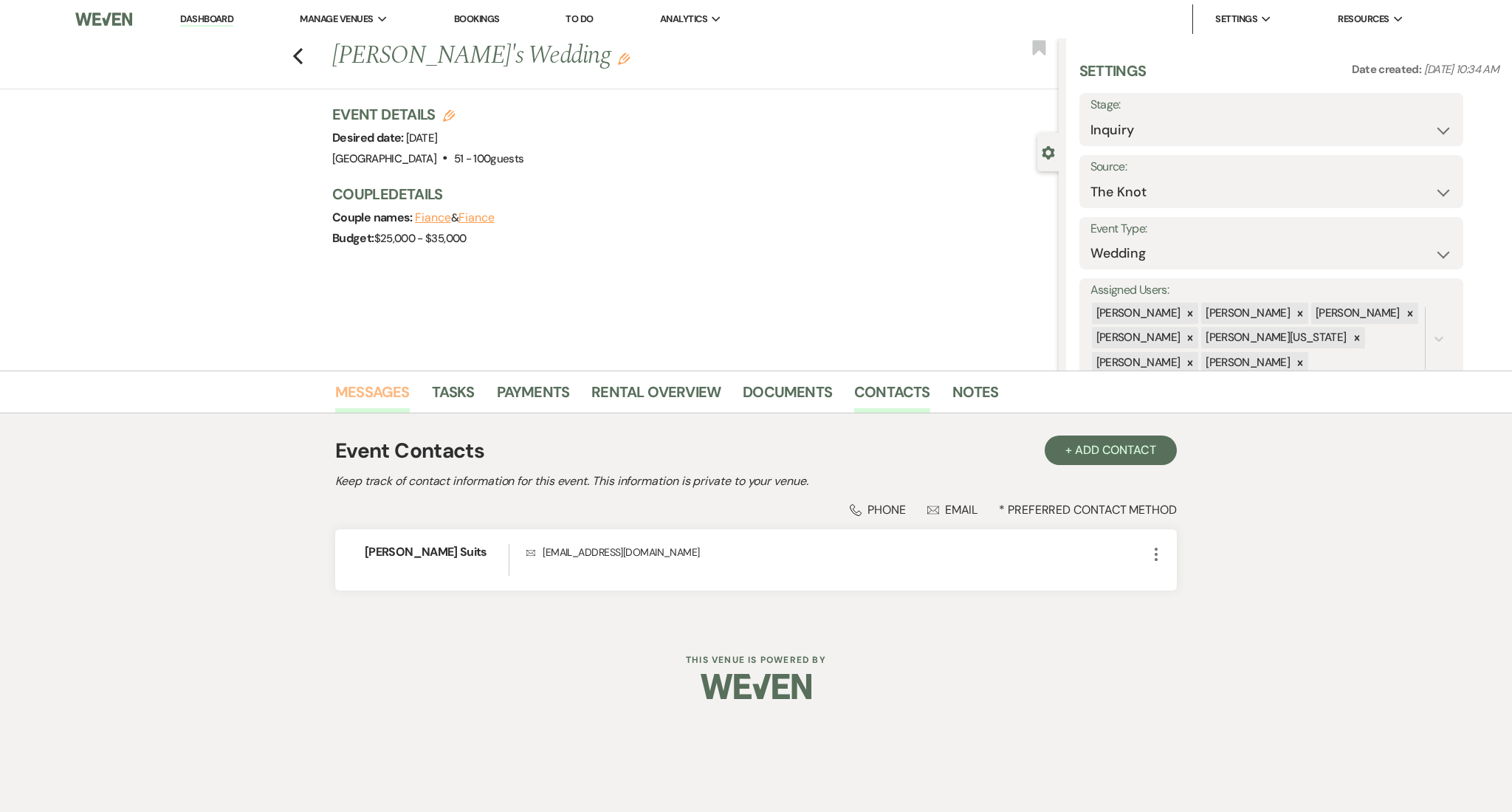
click at [387, 395] on link "Messages" at bounding box center [372, 396] width 75 height 33
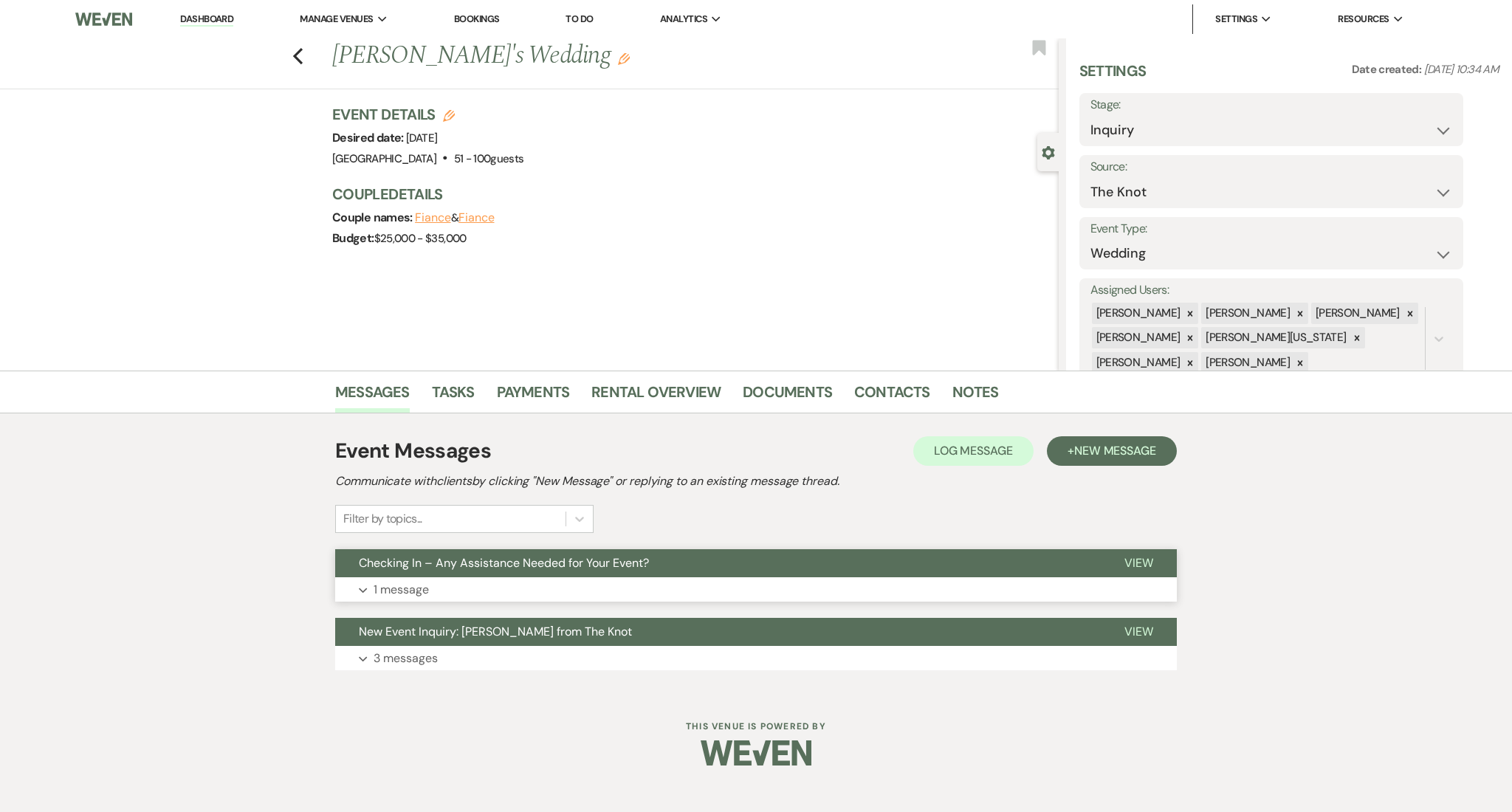
click at [551, 581] on button "Expand 1 message" at bounding box center [756, 590] width 841 height 25
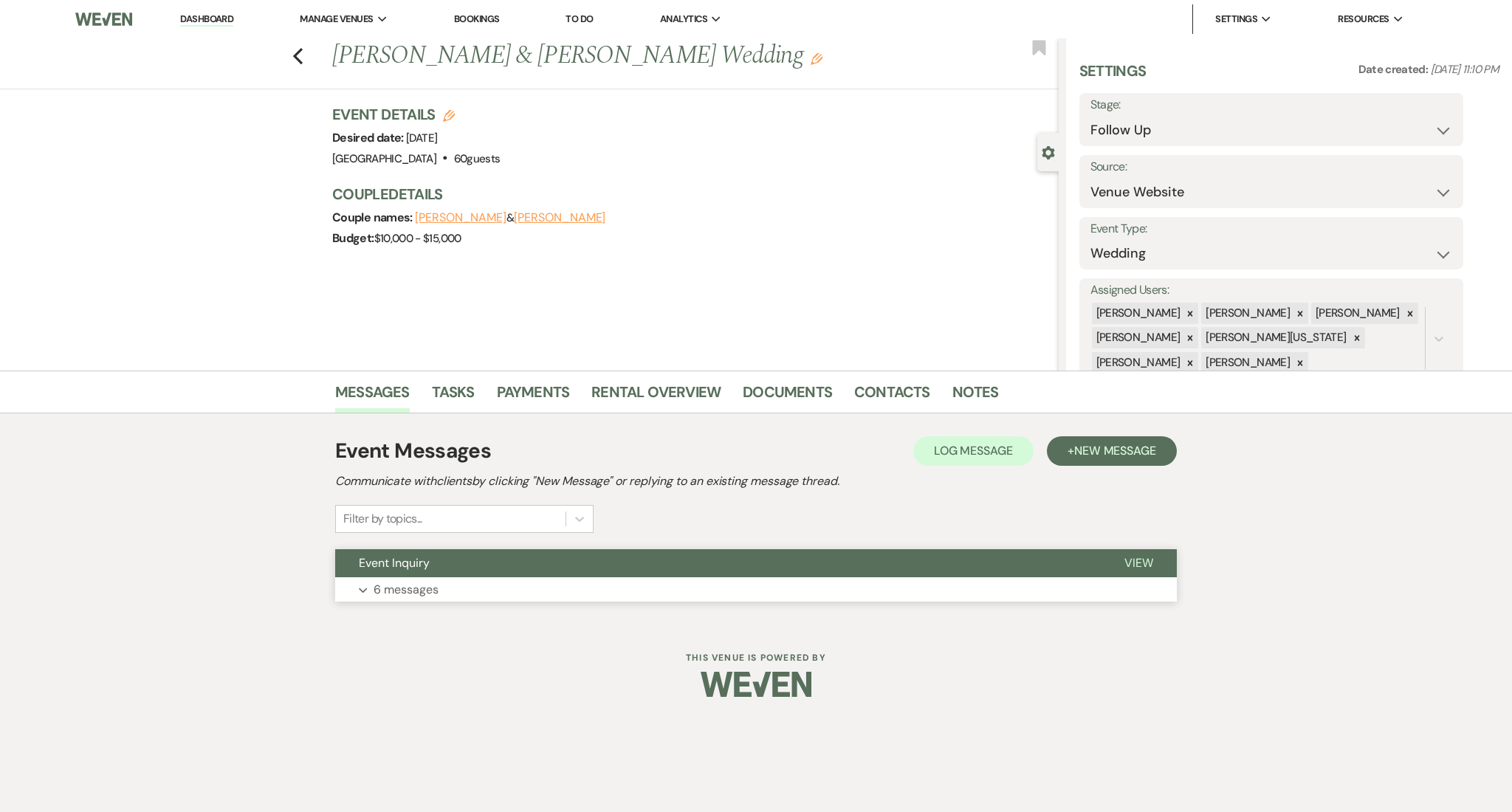
click at [551, 596] on button "Expand 6 messages" at bounding box center [756, 590] width 841 height 25
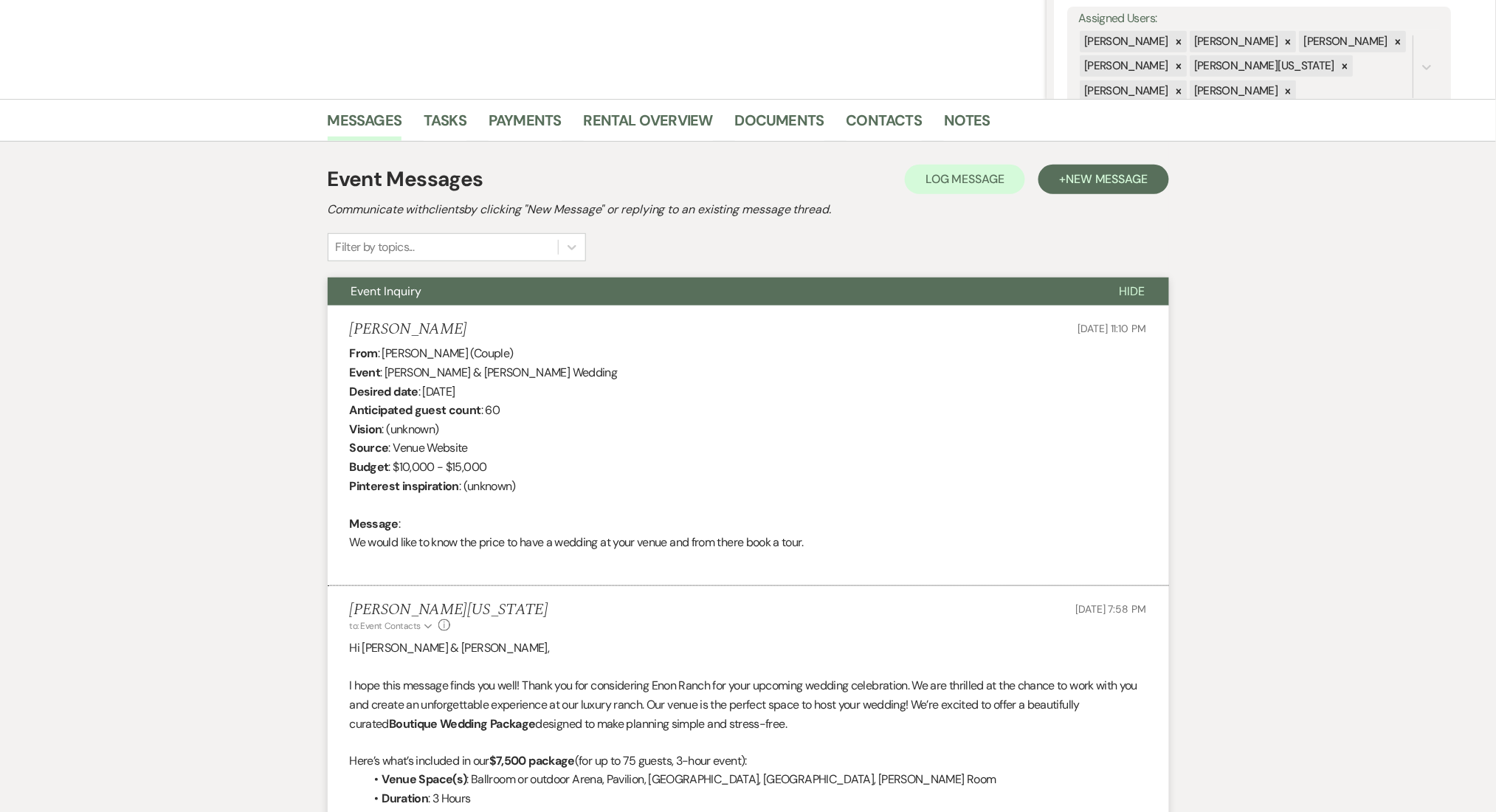
scroll to position [393, 0]
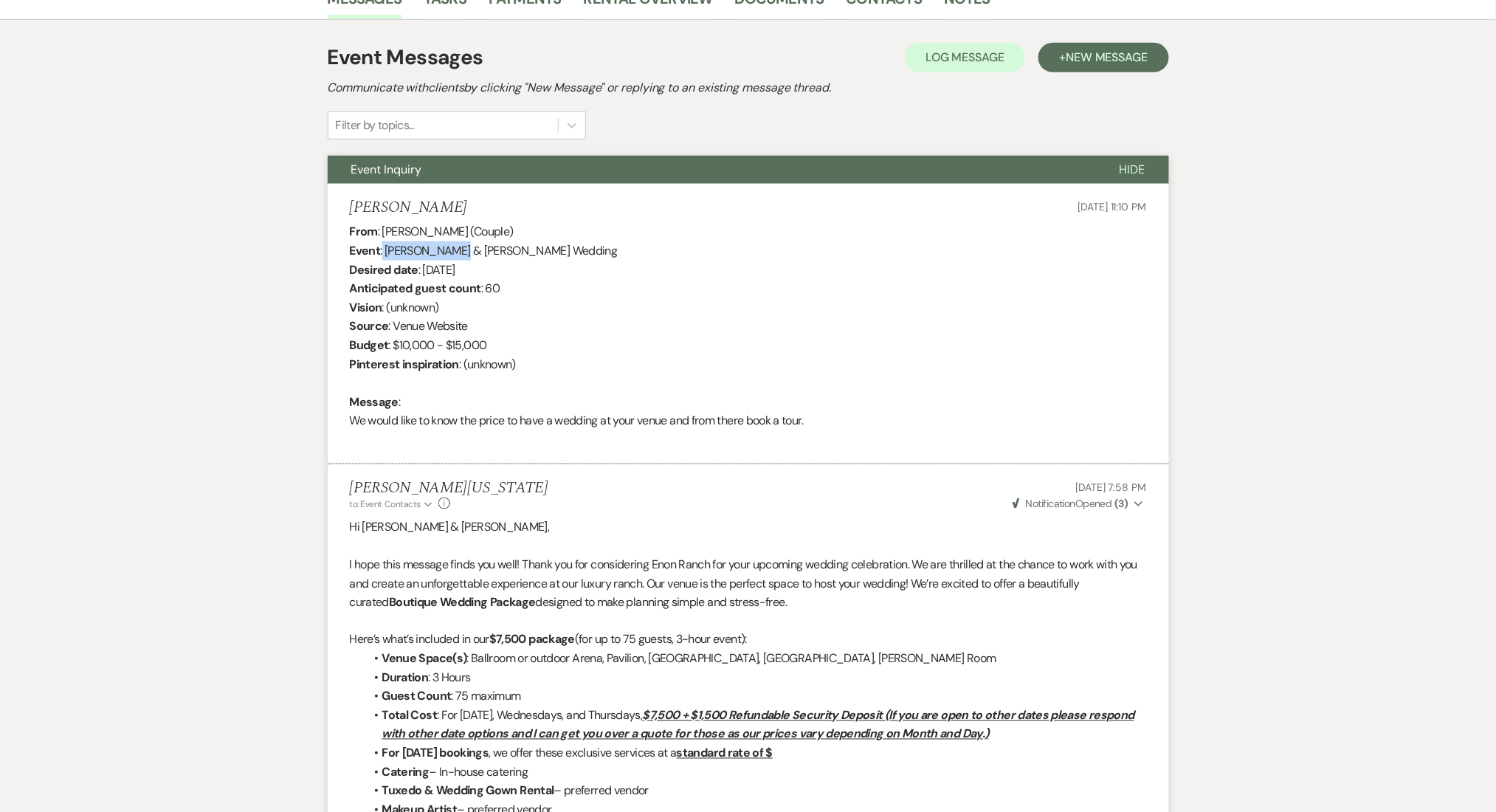
drag, startPoint x: 455, startPoint y: 252, endPoint x: 383, endPoint y: 259, distance: 72.3
click at [383, 259] on div "From : [PERSON_NAME] (Couple) Event : [PERSON_NAME] & [PERSON_NAME] Wedding Des…" at bounding box center [748, 335] width 797 height 226
copy div "[PERSON_NAME] & [PERSON_NAME]'"
click at [395, 257] on div "From : [PERSON_NAME] (Couple) Event : [PERSON_NAME] & [PERSON_NAME] Wedding Des…" at bounding box center [748, 335] width 797 height 226
drag, startPoint x: 456, startPoint y: 250, endPoint x: 387, endPoint y: 252, distance: 69.0
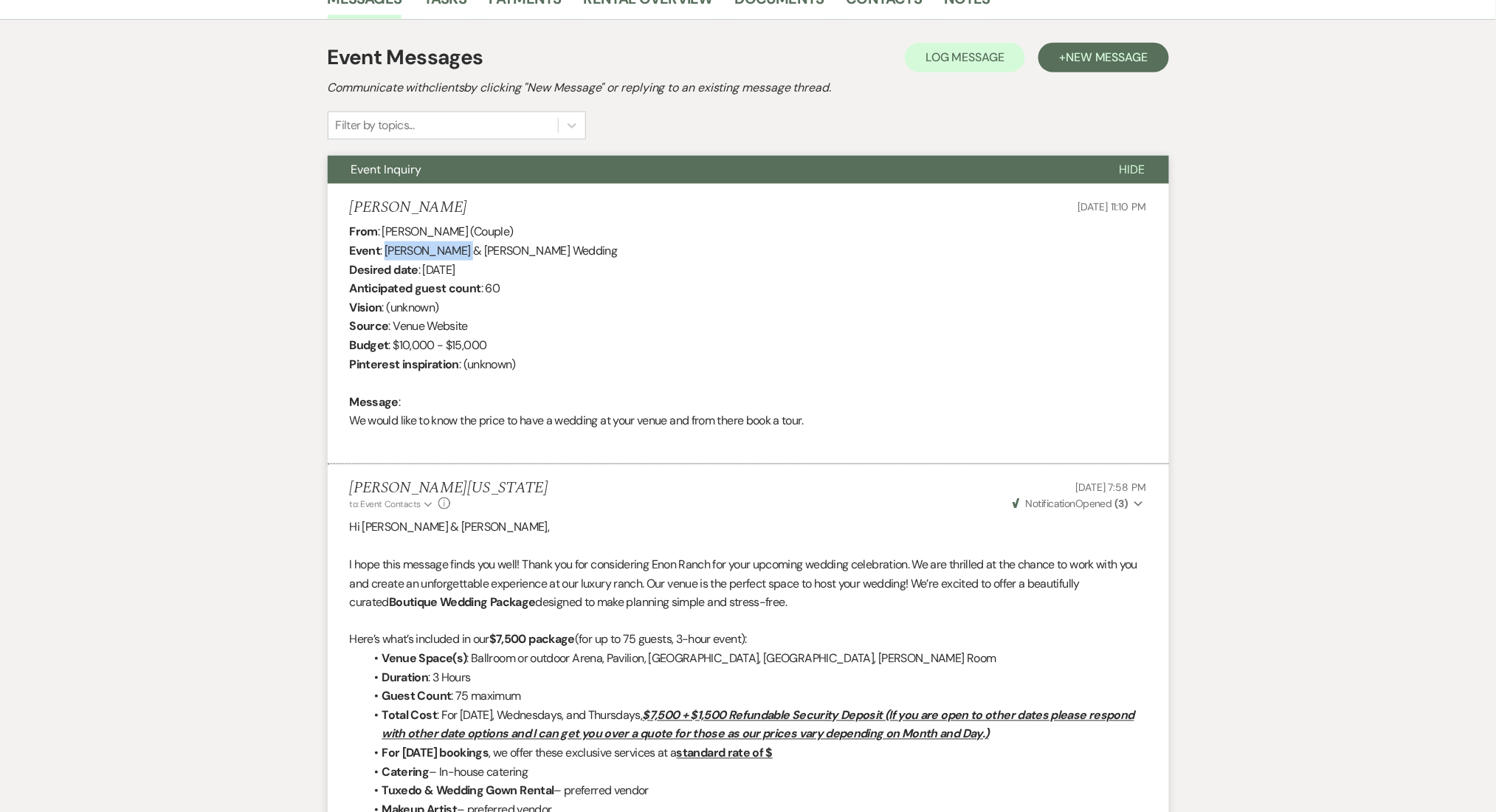
click at [387, 252] on div "From : [PERSON_NAME] (Couple) Event : [PERSON_NAME] & [PERSON_NAME] Wedding Des…" at bounding box center [748, 335] width 797 height 226
copy div "[PERSON_NAME] & [PERSON_NAME]"
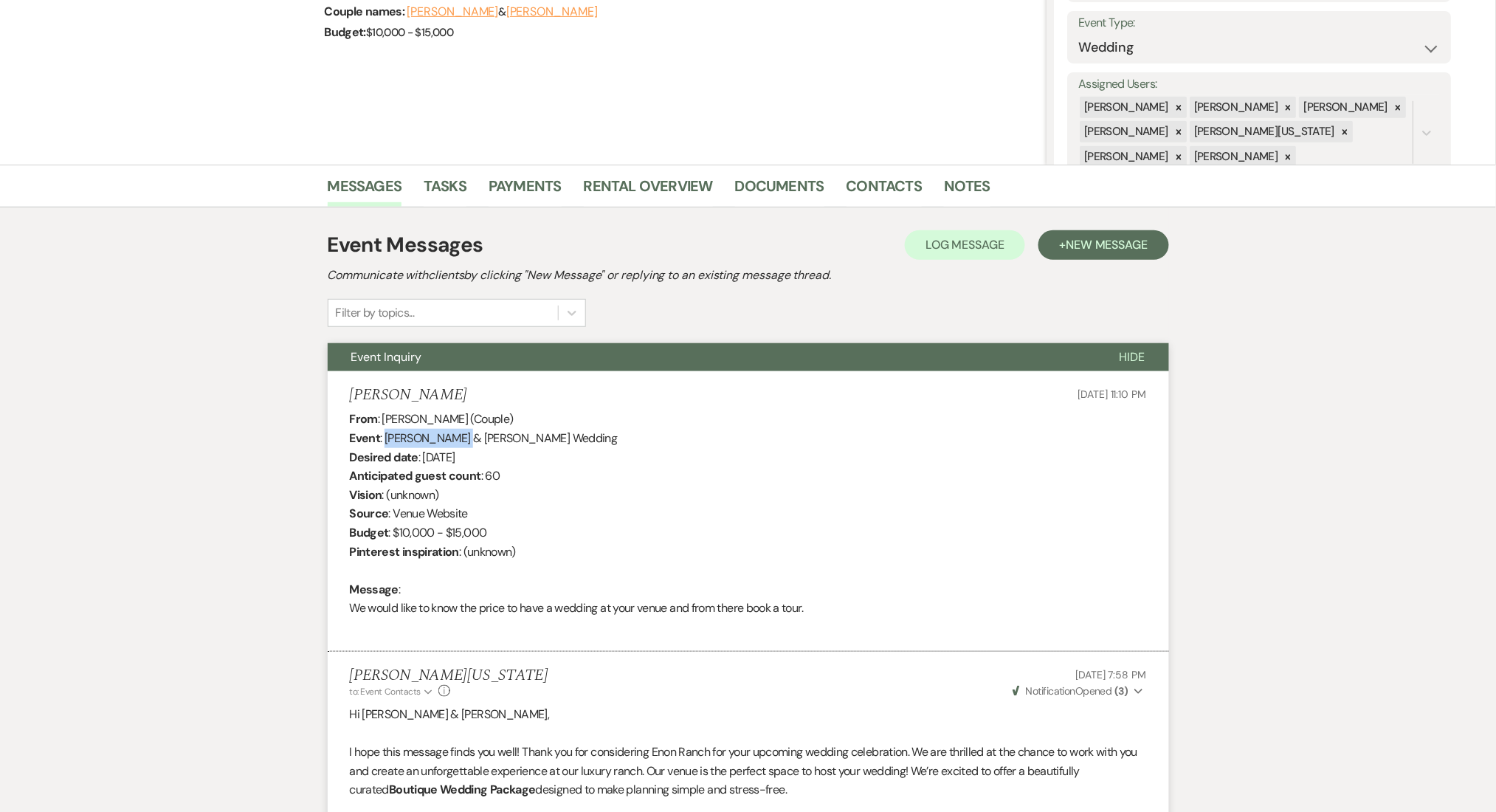
scroll to position [0, 0]
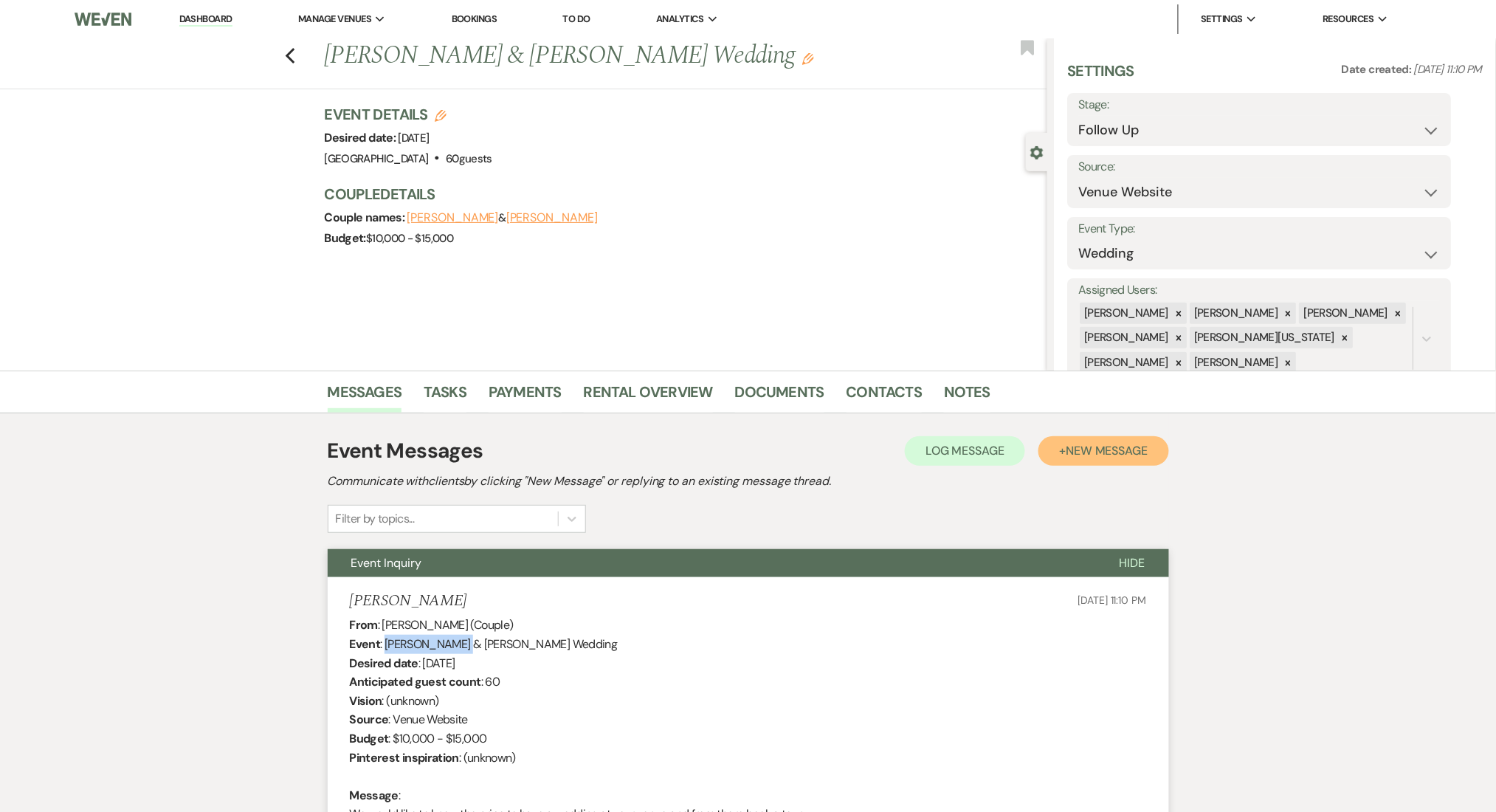
click at [1077, 441] on button "+ New Message" at bounding box center [1103, 450] width 130 height 29
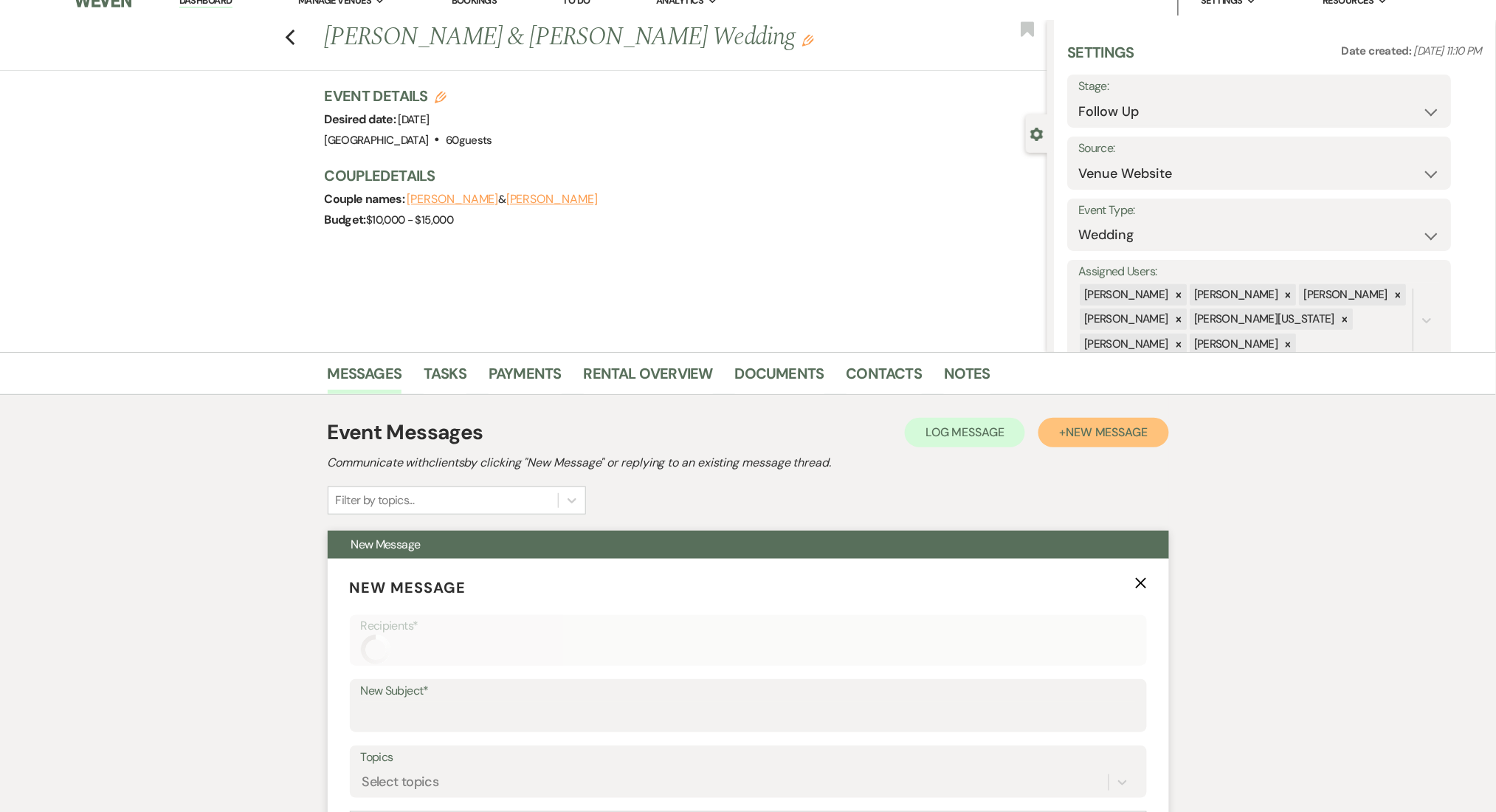
scroll to position [492, 0]
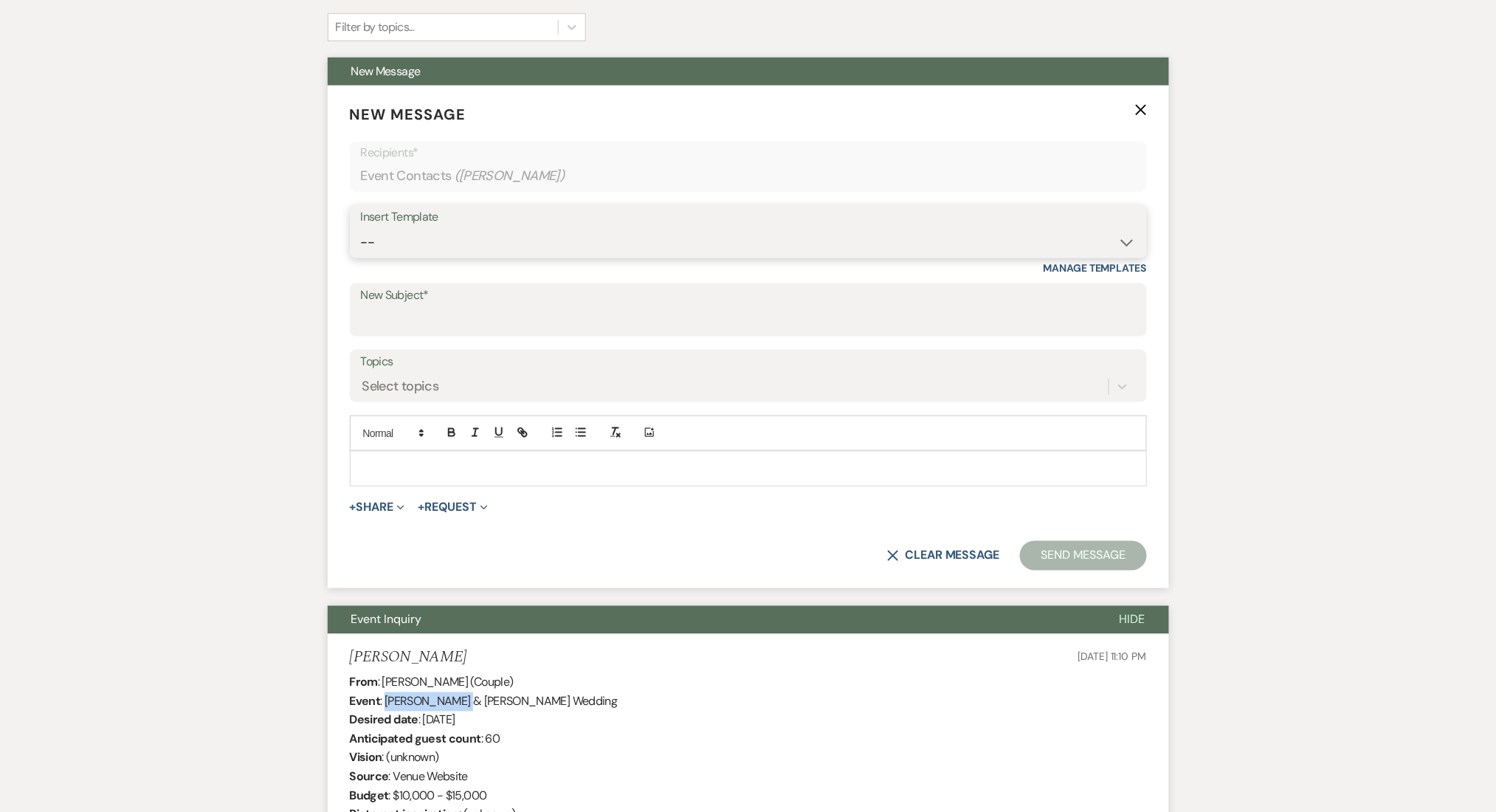
click at [437, 238] on select "--" at bounding box center [748, 242] width 775 height 28
select select "1711"
click at [361, 228] on select "-- Inquiry Follow Up Email #2 Contract Sending Template Payment Template Rental…" at bounding box center [748, 242] width 775 height 28
type input "Enon Ranch Inquiry Follow-Up"
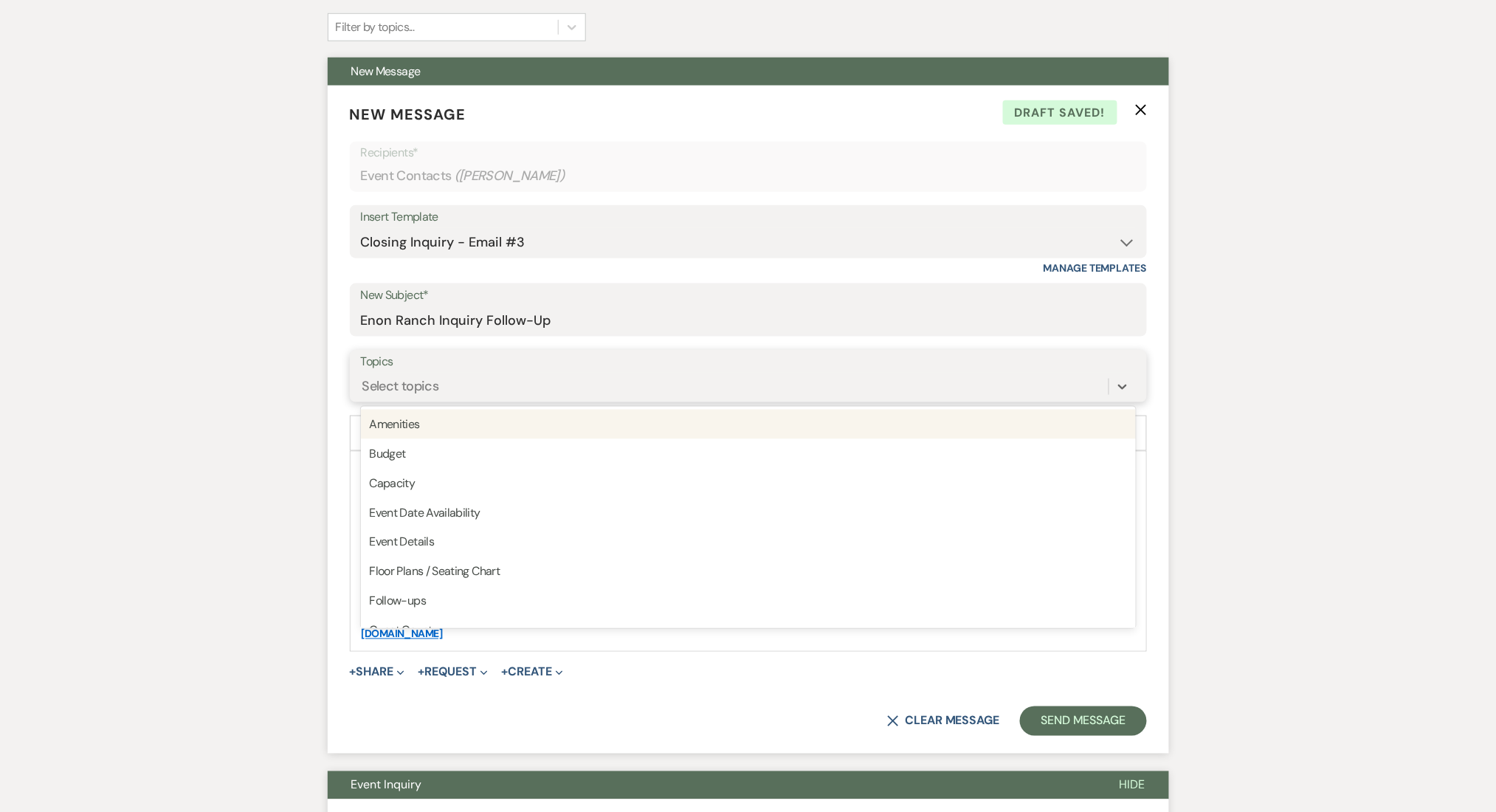
click at [466, 390] on div "Select topics" at bounding box center [735, 386] width 748 height 26
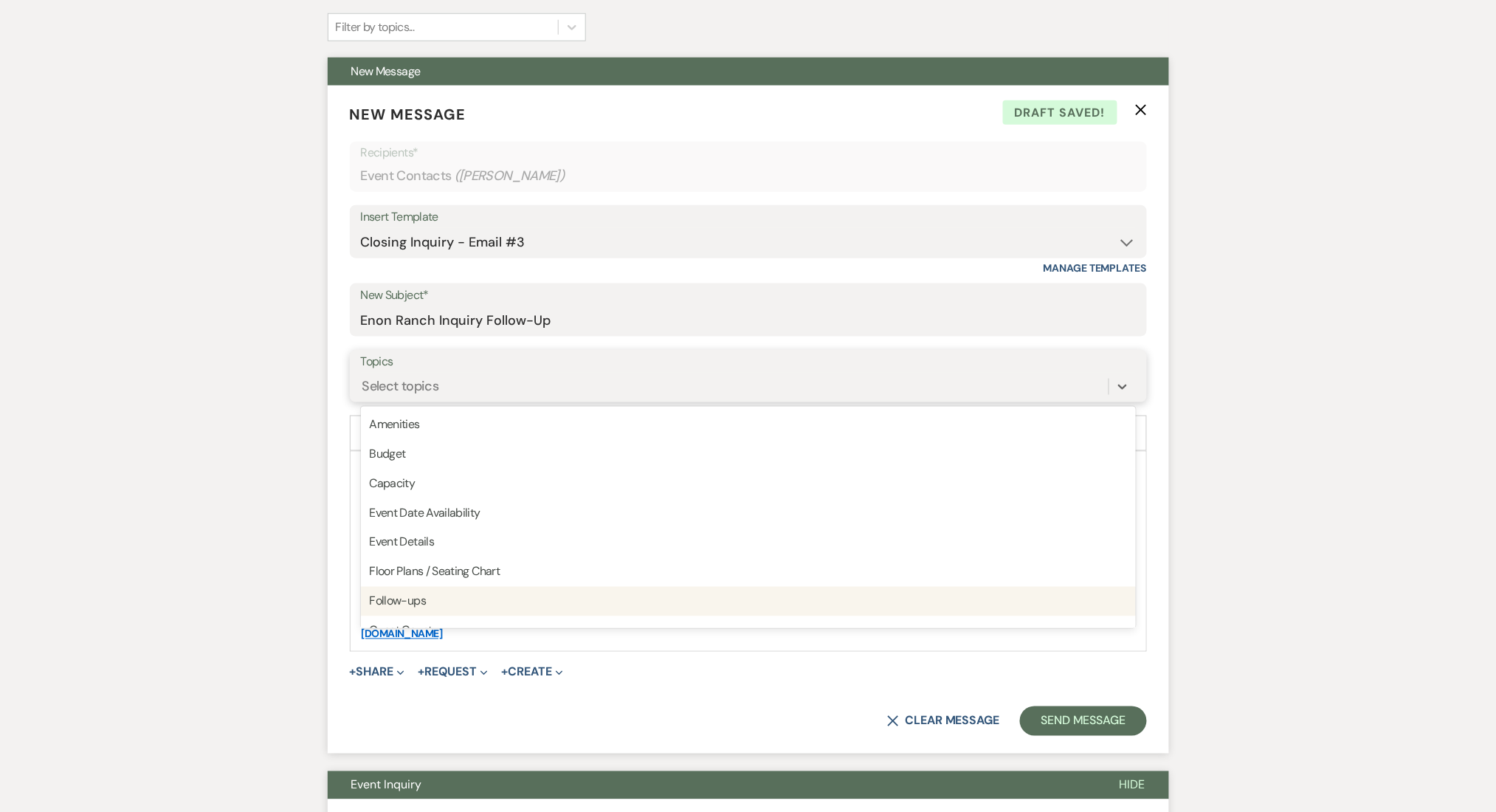
click at [488, 597] on div "Follow-ups" at bounding box center [748, 601] width 775 height 29
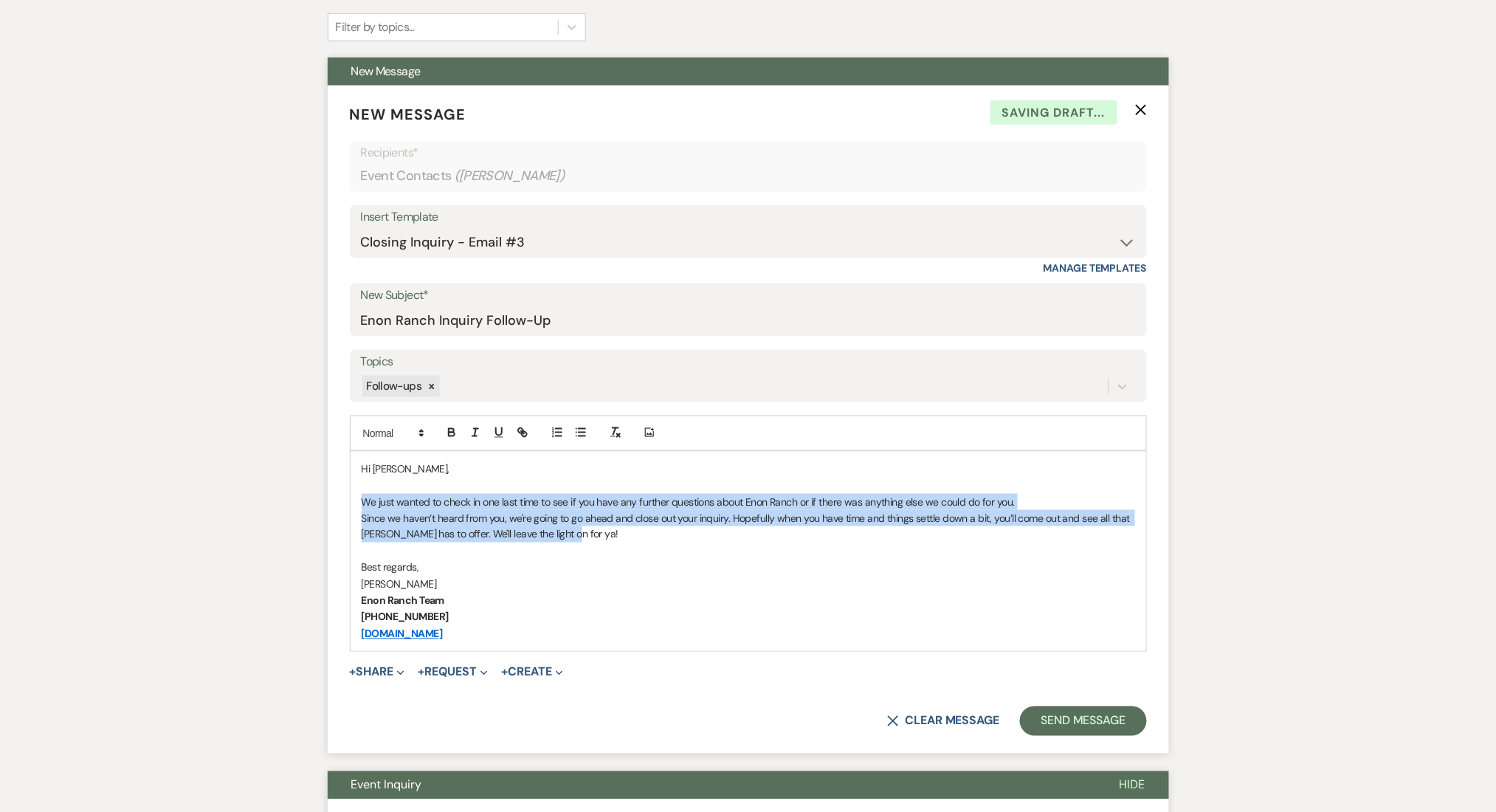
drag, startPoint x: 587, startPoint y: 532, endPoint x: 344, endPoint y: 494, distance: 246.0
click at [344, 494] on form "New Message X Saving draft... Recipients* Event Contacts ( [PERSON_NAME] ) Inse…" at bounding box center [748, 420] width 841 height 669
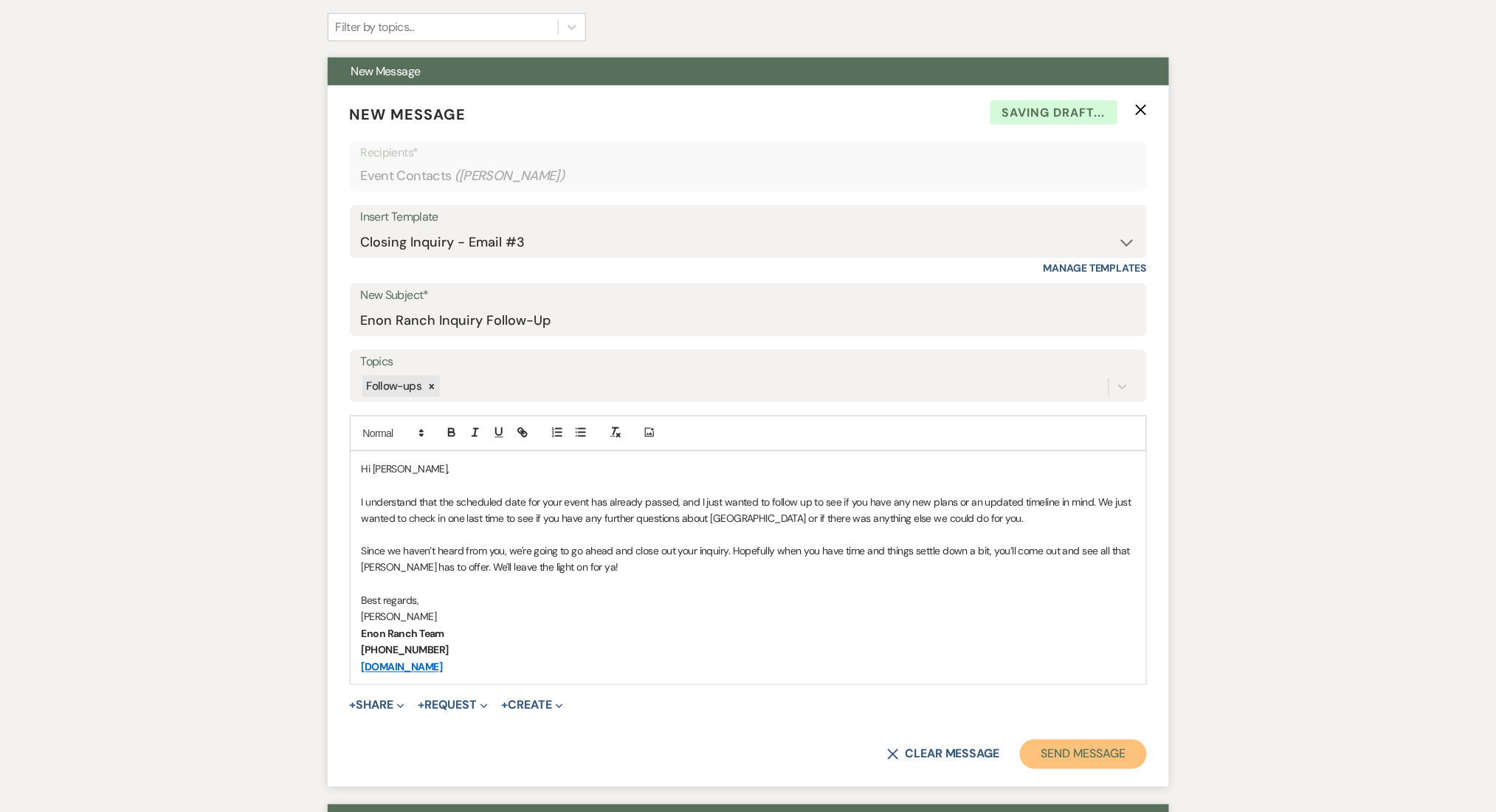
click at [1083, 762] on button "Send Message" at bounding box center [1083, 753] width 127 height 29
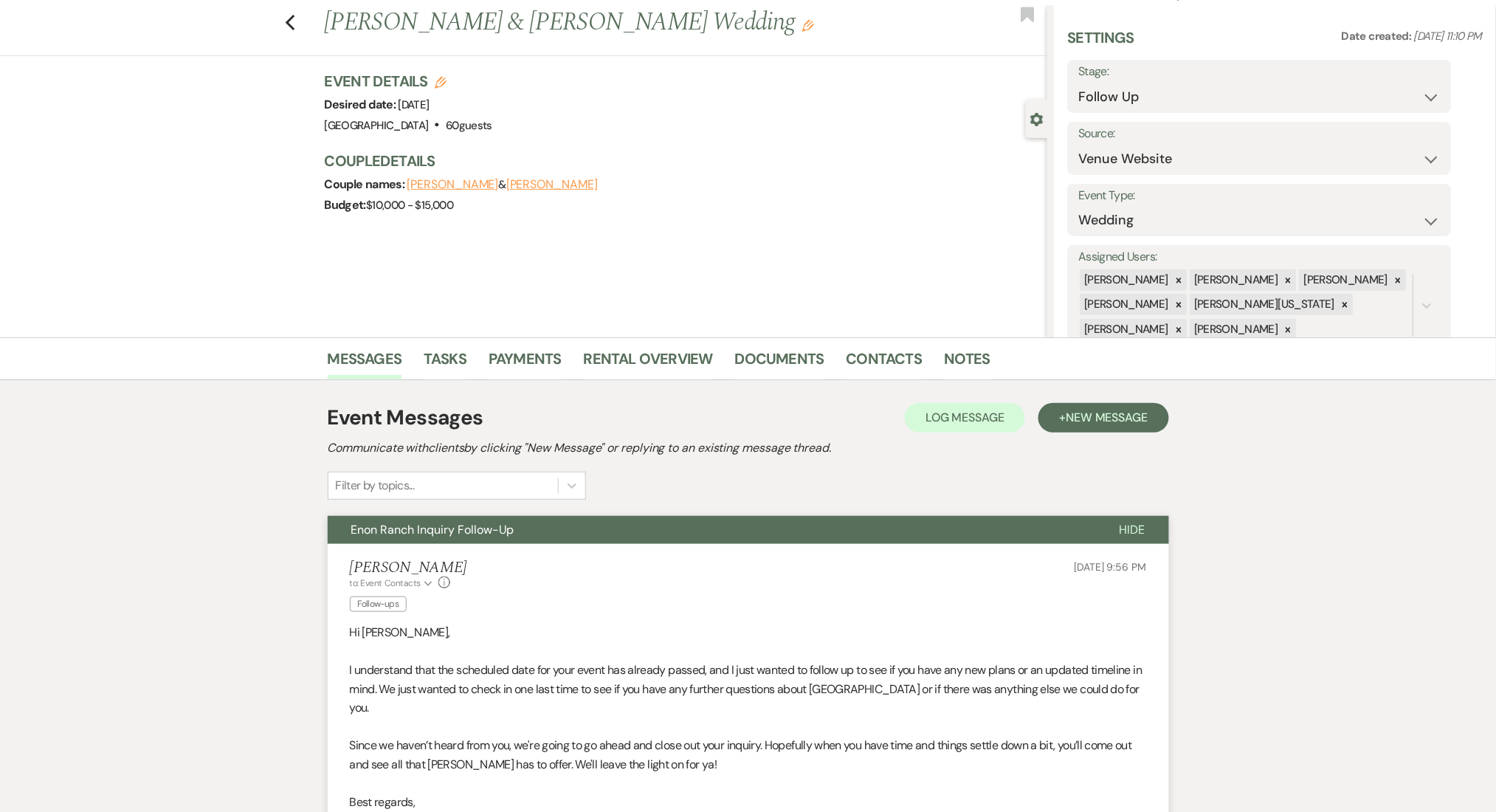
scroll to position [0, 0]
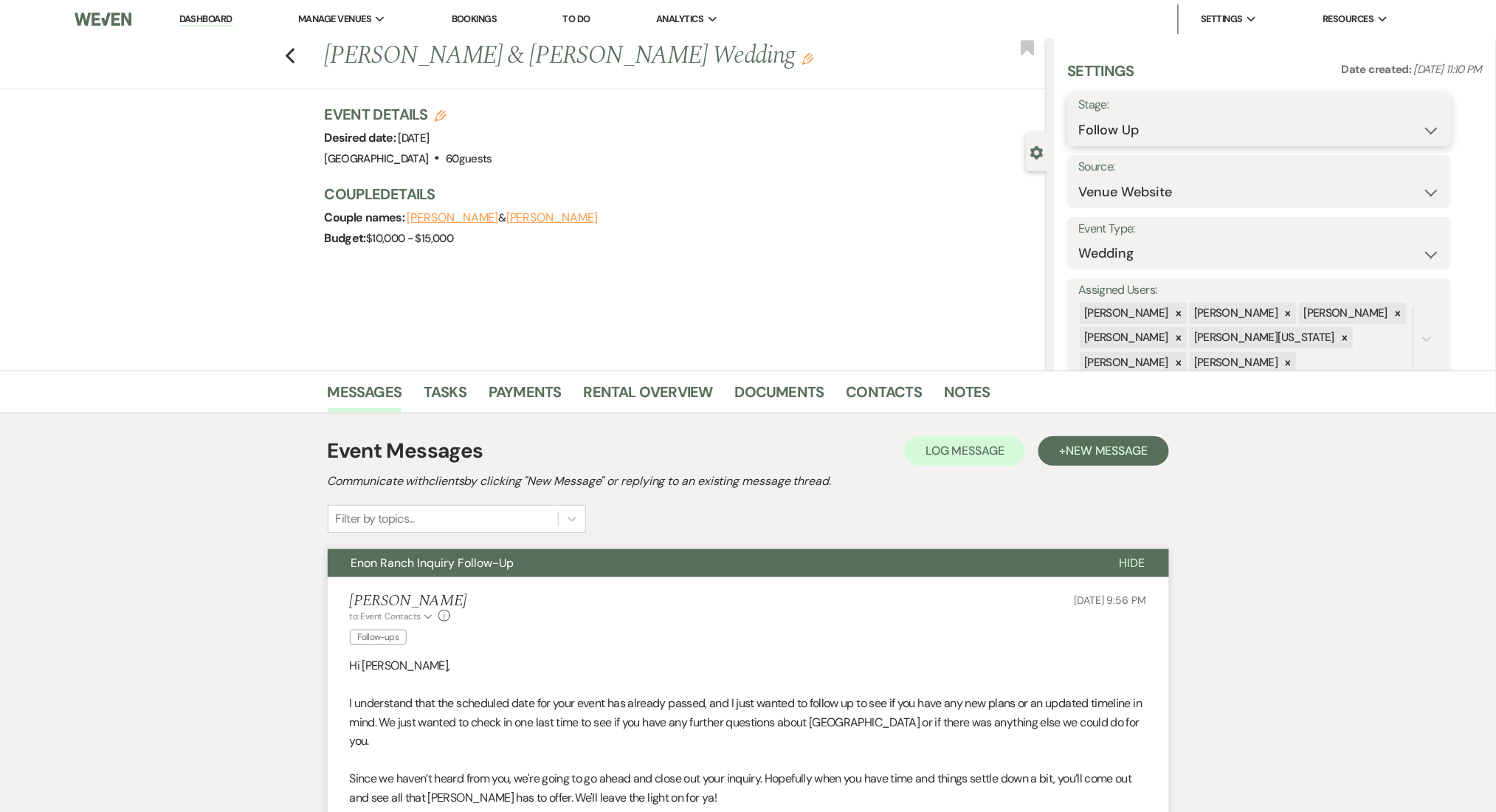
click at [1104, 131] on select "Inquiry Follow Up Tour Requested Tour Confirmed Toured Proposal Sent Booked Lost" at bounding box center [1260, 130] width 362 height 28
click at [1079, 116] on select "Inquiry Follow Up Tour Requested Tour Confirmed Toured Proposal Sent Booked Lost" at bounding box center [1260, 130] width 362 height 28
drag, startPoint x: 1124, startPoint y: 133, endPoint x: 1121, endPoint y: 140, distance: 7.6
click at [1124, 133] on select "Inquiry Follow Up Tour Requested Tour Confirmed Toured Proposal Sent Booked Lost" at bounding box center [1214, 130] width 272 height 28
select select "8"
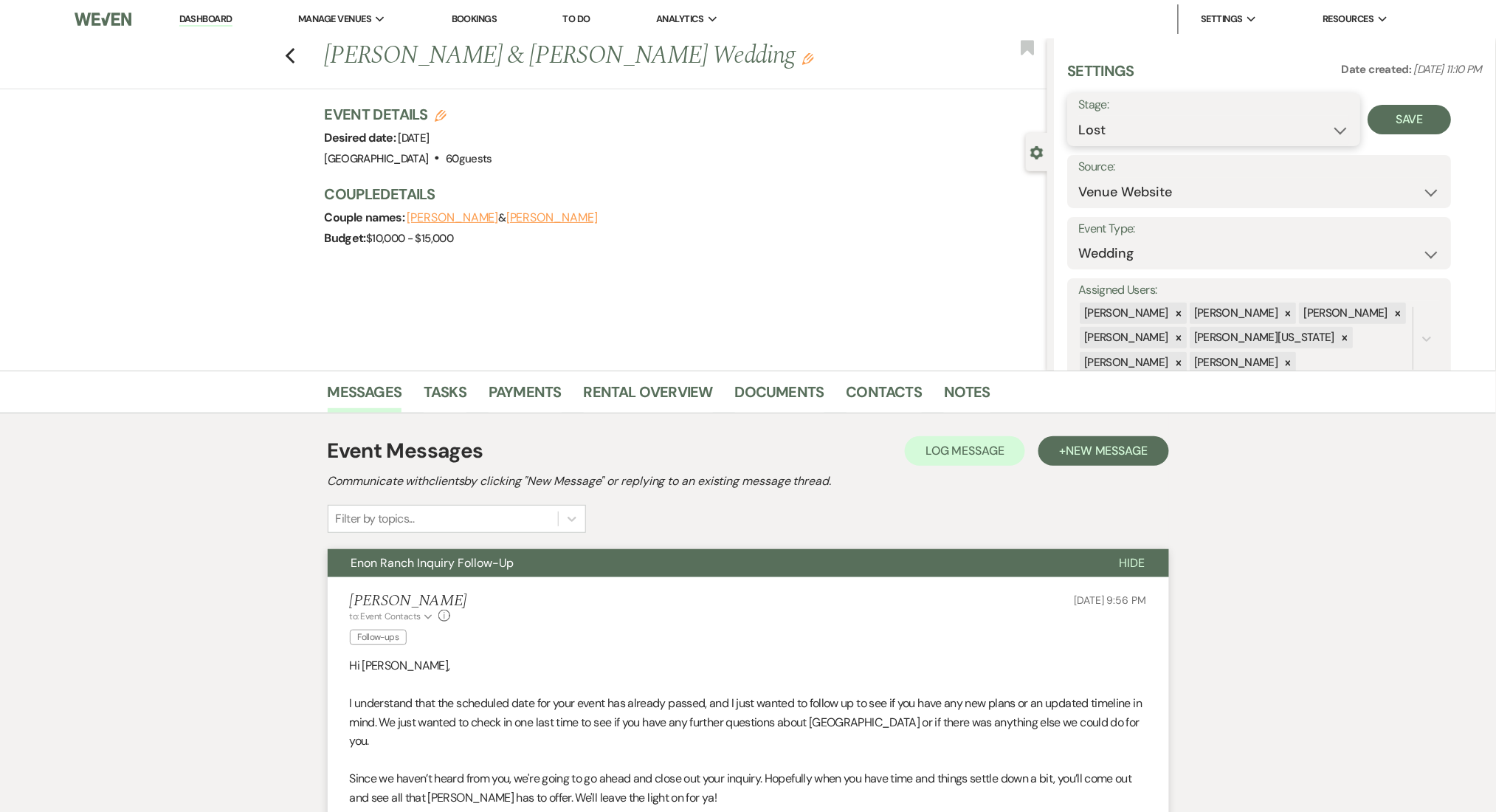
click at [1079, 116] on select "Inquiry Follow Up Tour Requested Tour Confirmed Toured Proposal Sent Booked Lost" at bounding box center [1214, 130] width 272 height 28
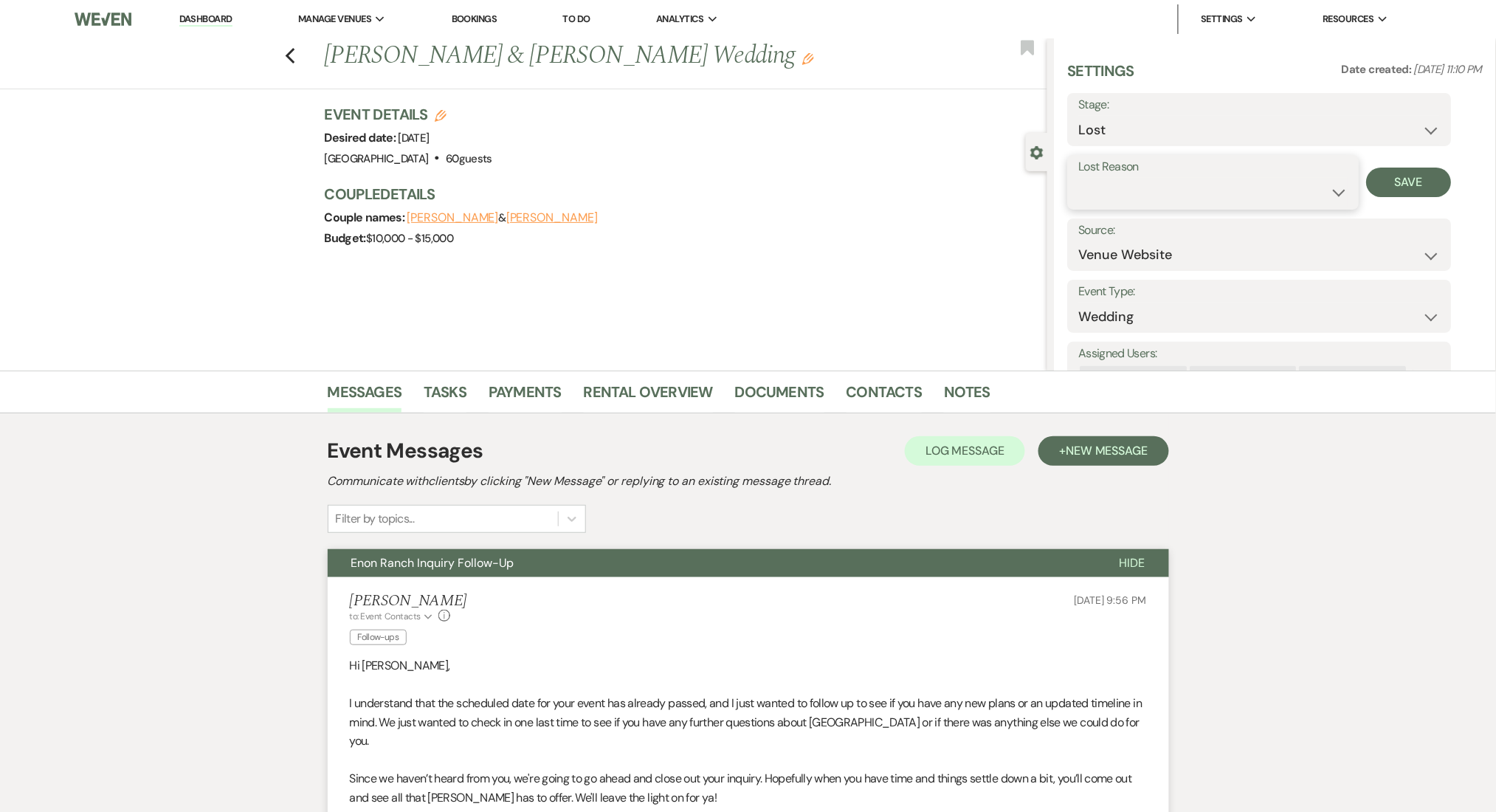
click at [1143, 196] on select "Booked Elsewhere Budget Date Unavailable No Response Not a Good Match Capacity …" at bounding box center [1213, 192] width 269 height 28
select select "1"
click at [1079, 178] on select "Booked Elsewhere Budget Date Unavailable No Response Not a Good Match Capacity …" at bounding box center [1213, 192] width 269 height 28
click at [1303, 199] on input "Other" at bounding box center [1323, 192] width 91 height 28
paste input "date of event had passed"
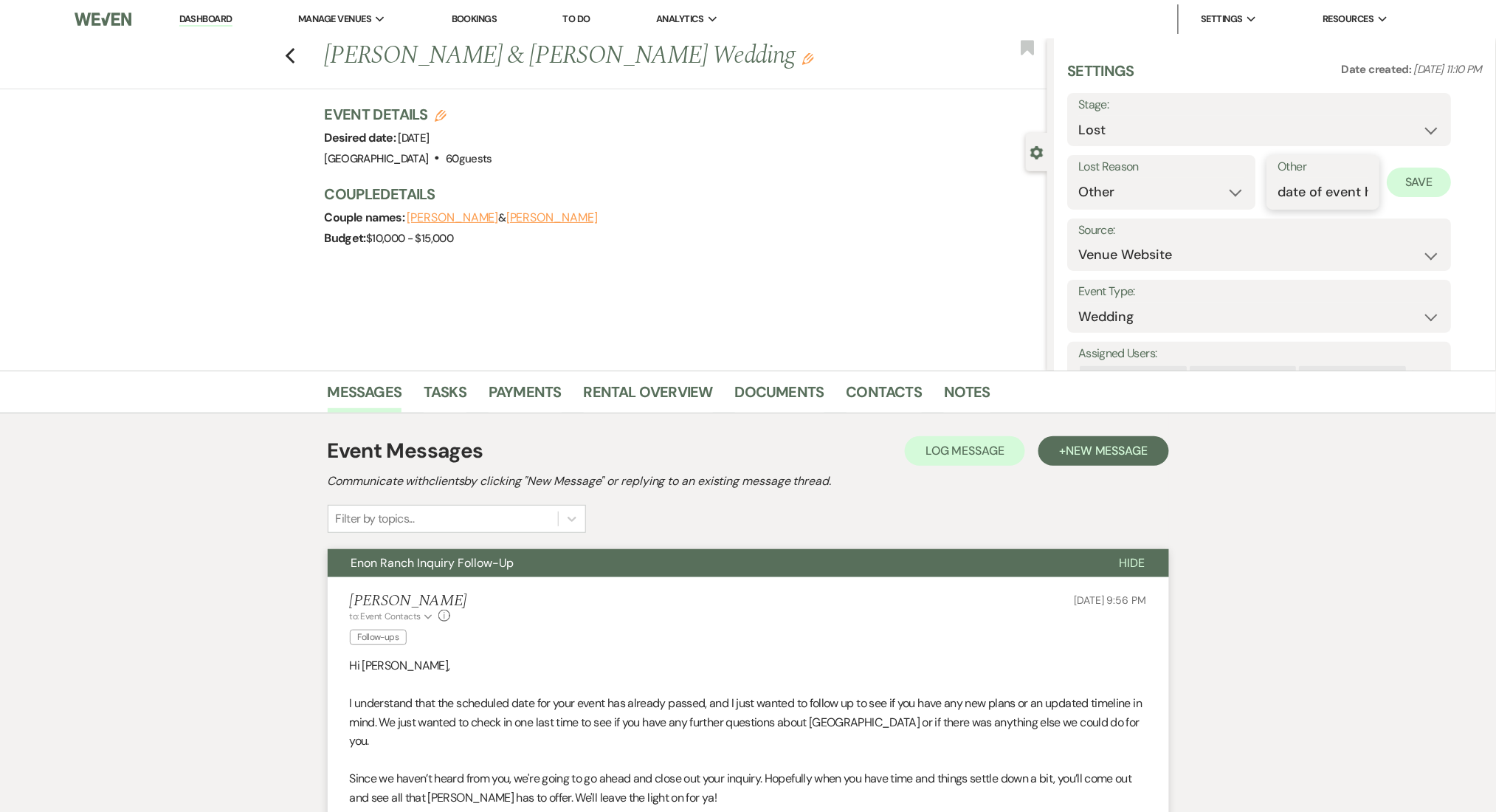
scroll to position [0, 71]
type input "date of event had passed"
click at [1456, 177] on div "Settings Date created: [DATE] 11:10 PM Stage: Inquiry Follow Up Tour Requested …" at bounding box center [1275, 251] width 415 height 380
click at [1431, 183] on button "Save" at bounding box center [1420, 182] width 65 height 29
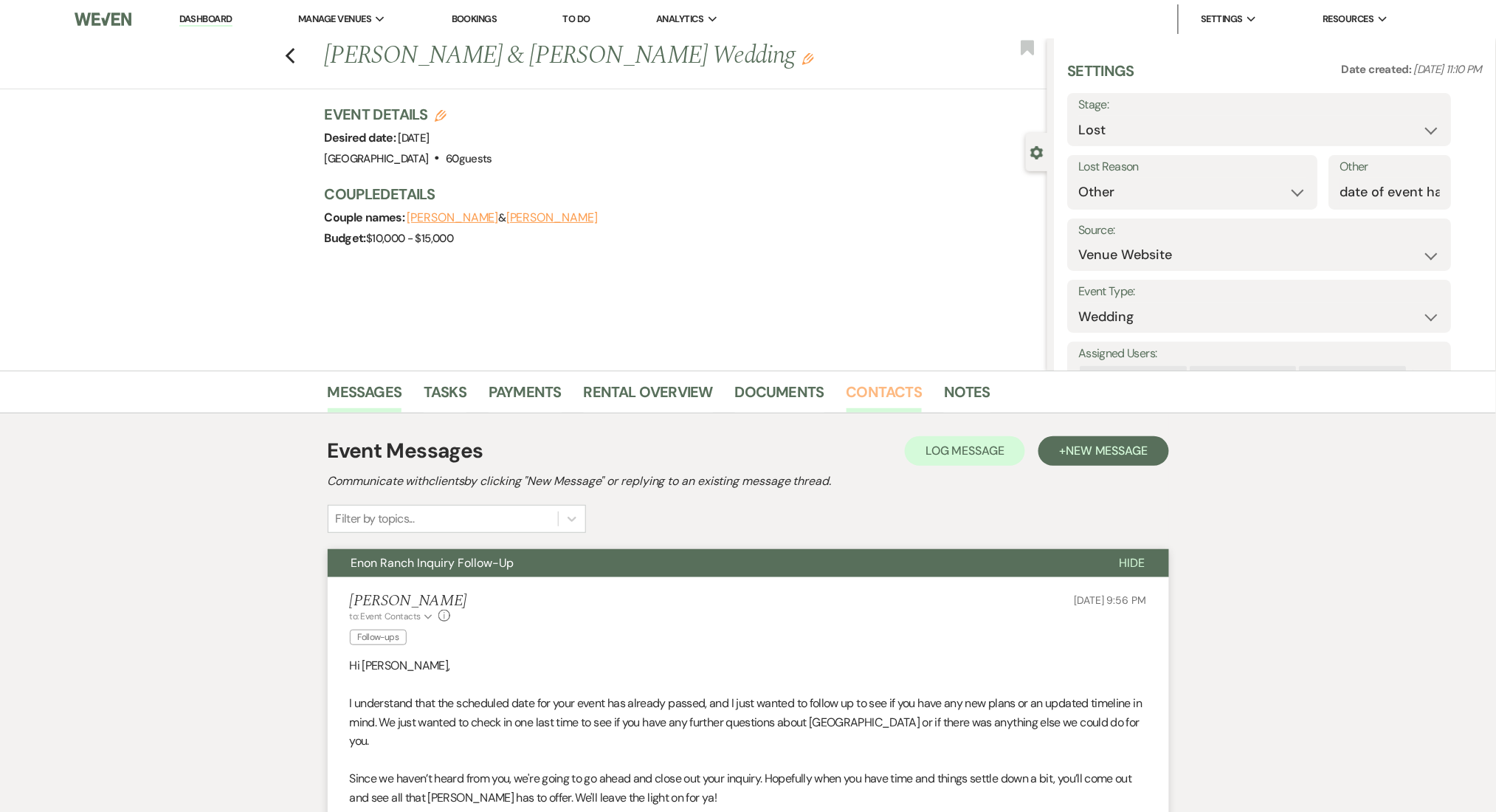
click at [847, 408] on link "Contacts" at bounding box center [884, 396] width 76 height 33
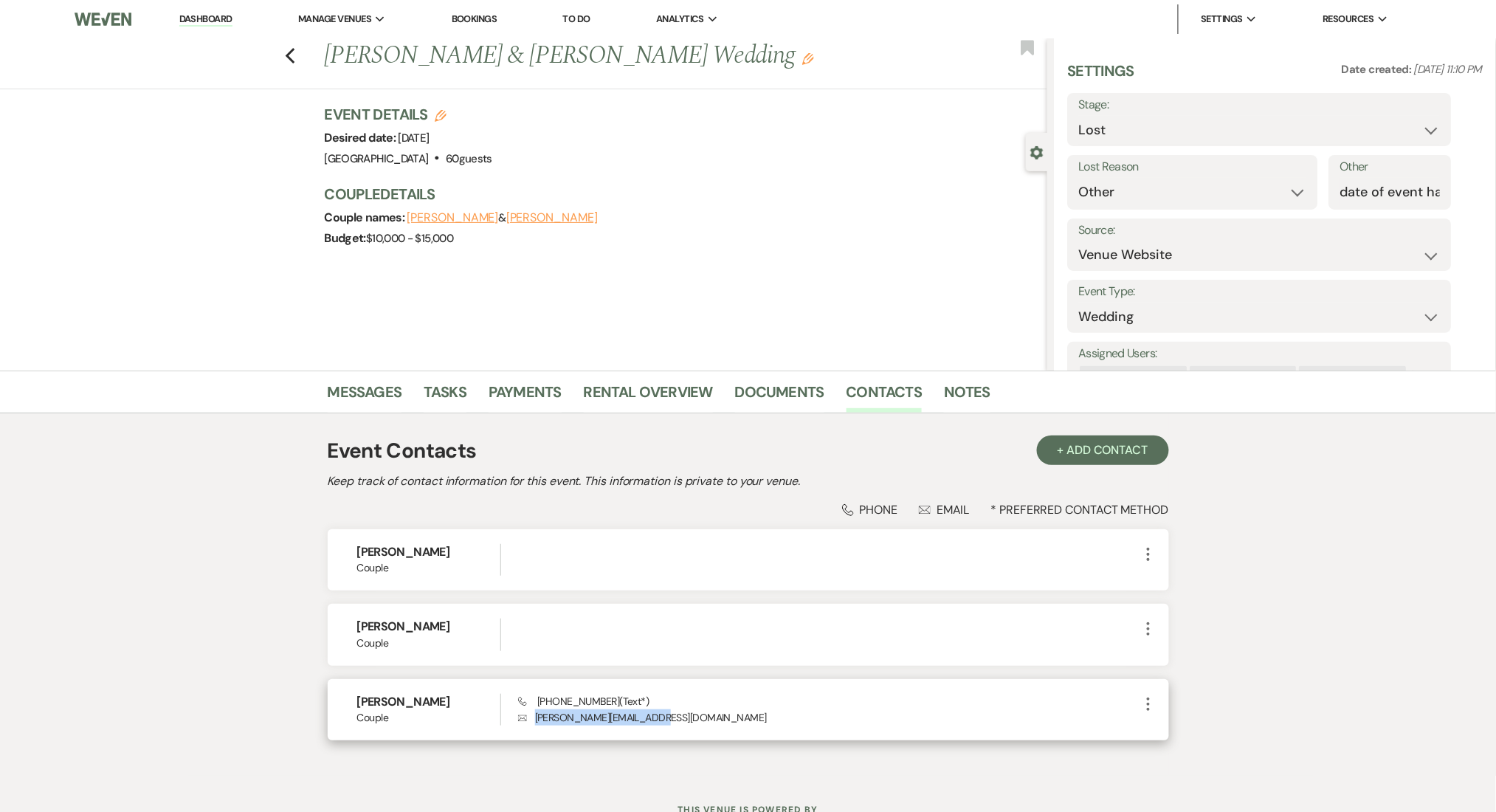
drag, startPoint x: 656, startPoint y: 717, endPoint x: 535, endPoint y: 717, distance: 121.0
click at [535, 717] on p "Envelope [PERSON_NAME][EMAIL_ADDRESS][DOMAIN_NAME]" at bounding box center [828, 716] width 621 height 16
copy p "[PERSON_NAME][EMAIL_ADDRESS][DOMAIN_NAME]"
drag, startPoint x: 601, startPoint y: 698, endPoint x: 541, endPoint y: 700, distance: 60.0
click at [541, 700] on span "Phone [PHONE_NUMBER] (Text*)" at bounding box center [583, 701] width 131 height 13
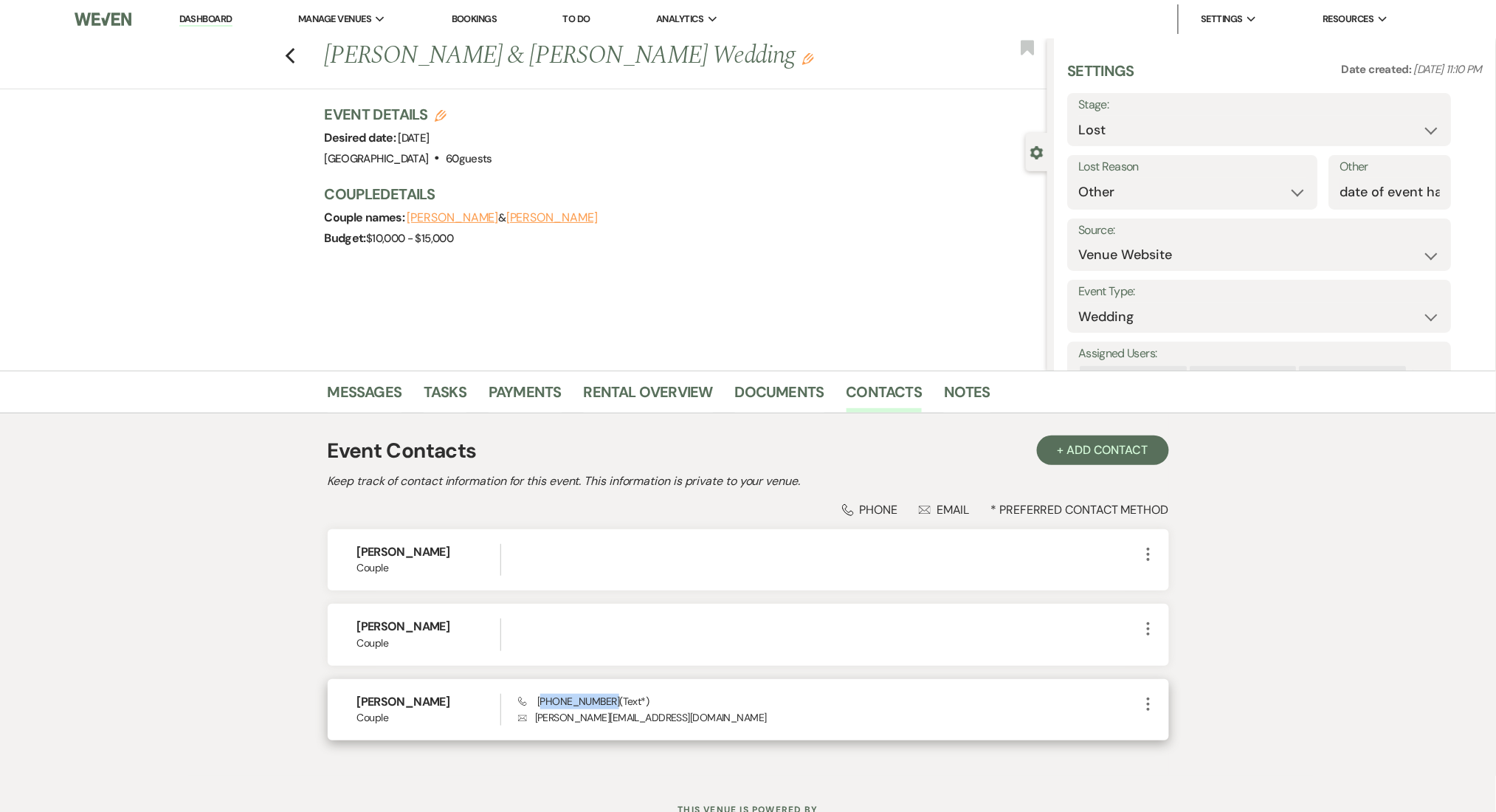
copy span "770) 815-5011"
click at [362, 396] on link "Messages" at bounding box center [365, 396] width 75 height 33
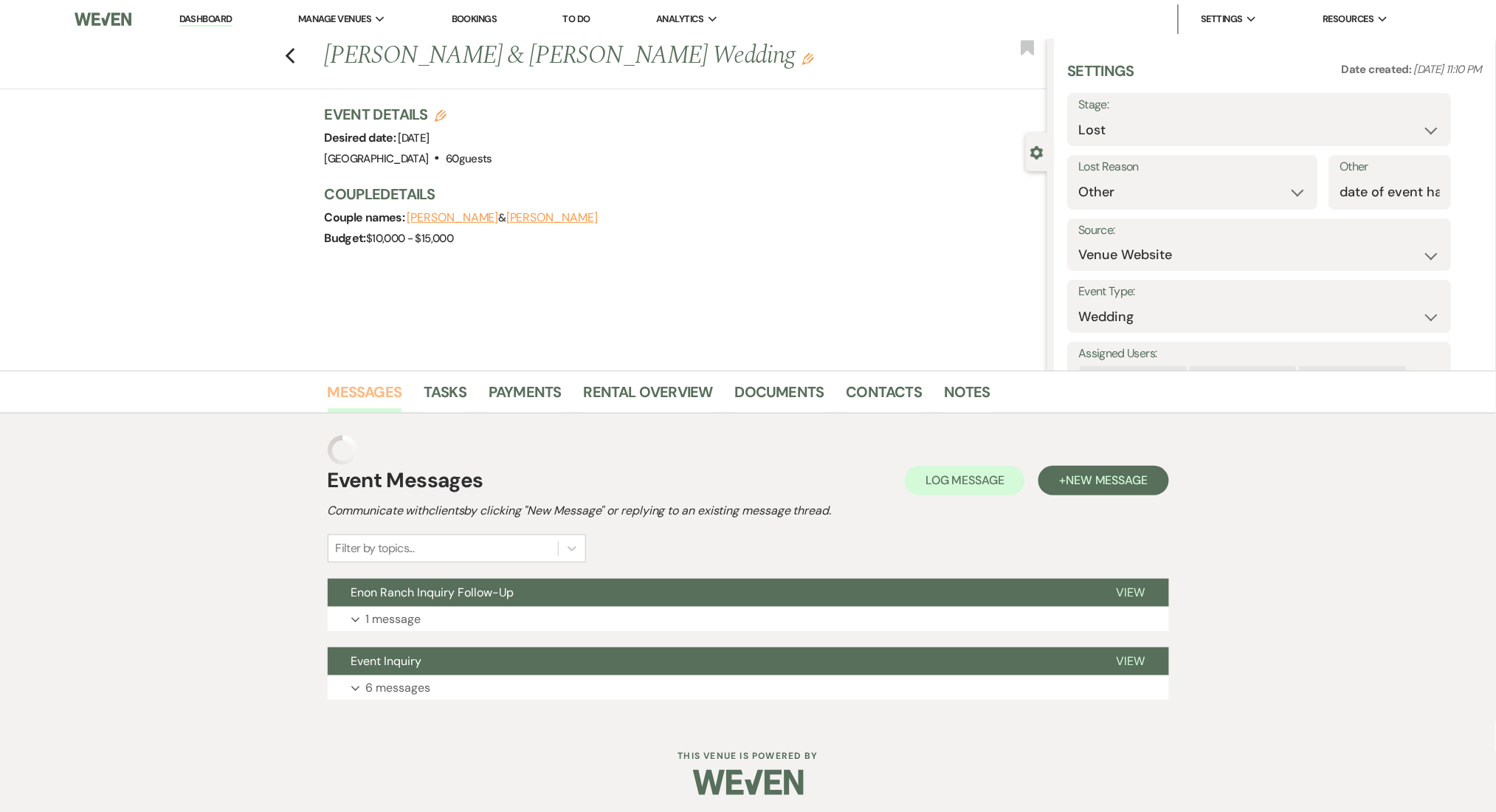
scroll to position [4, 0]
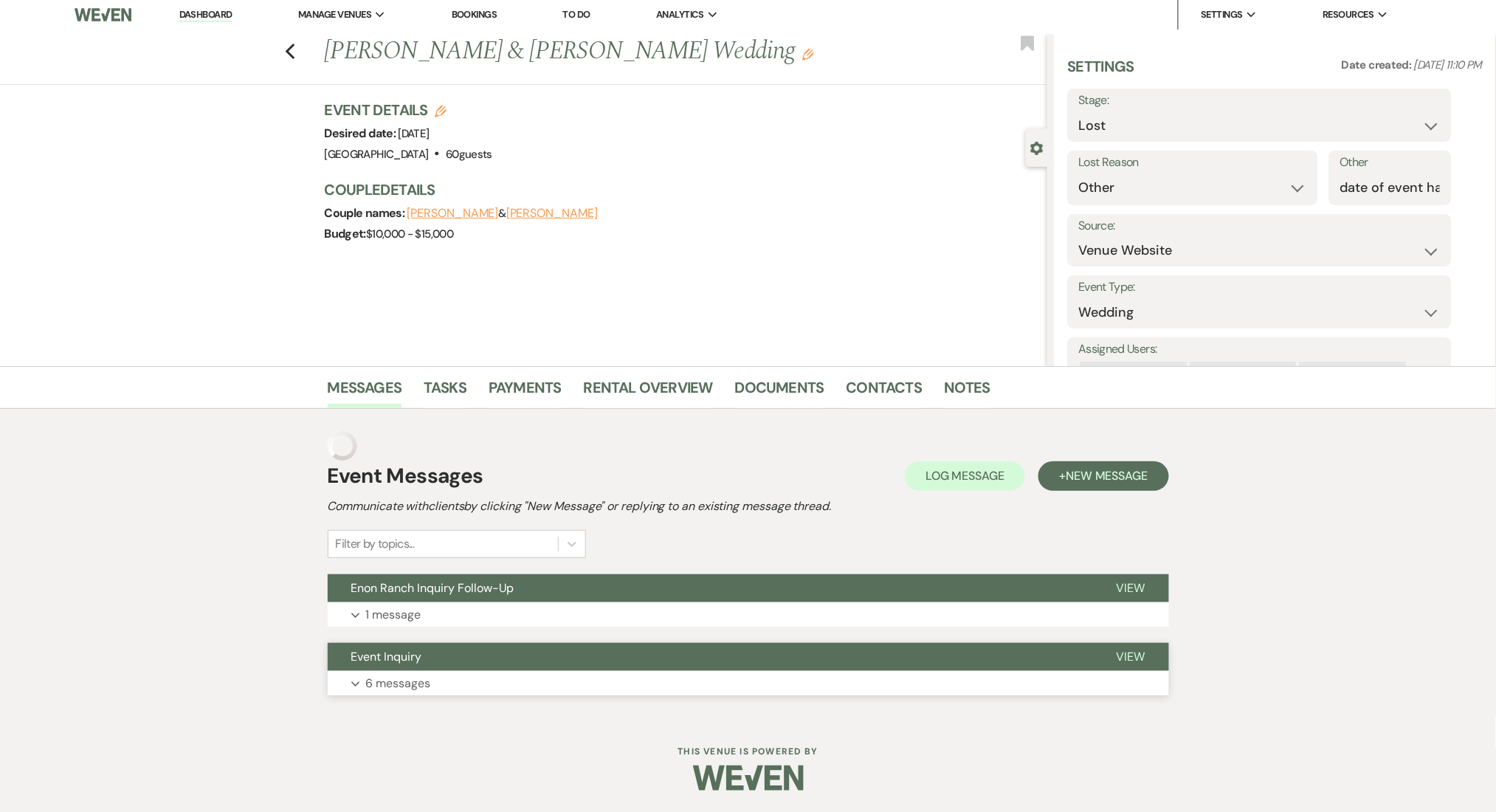
click at [601, 674] on div "Event Messages Log Log Message + New Message Communicate with clients by clicki…" at bounding box center [748, 562] width 841 height 279
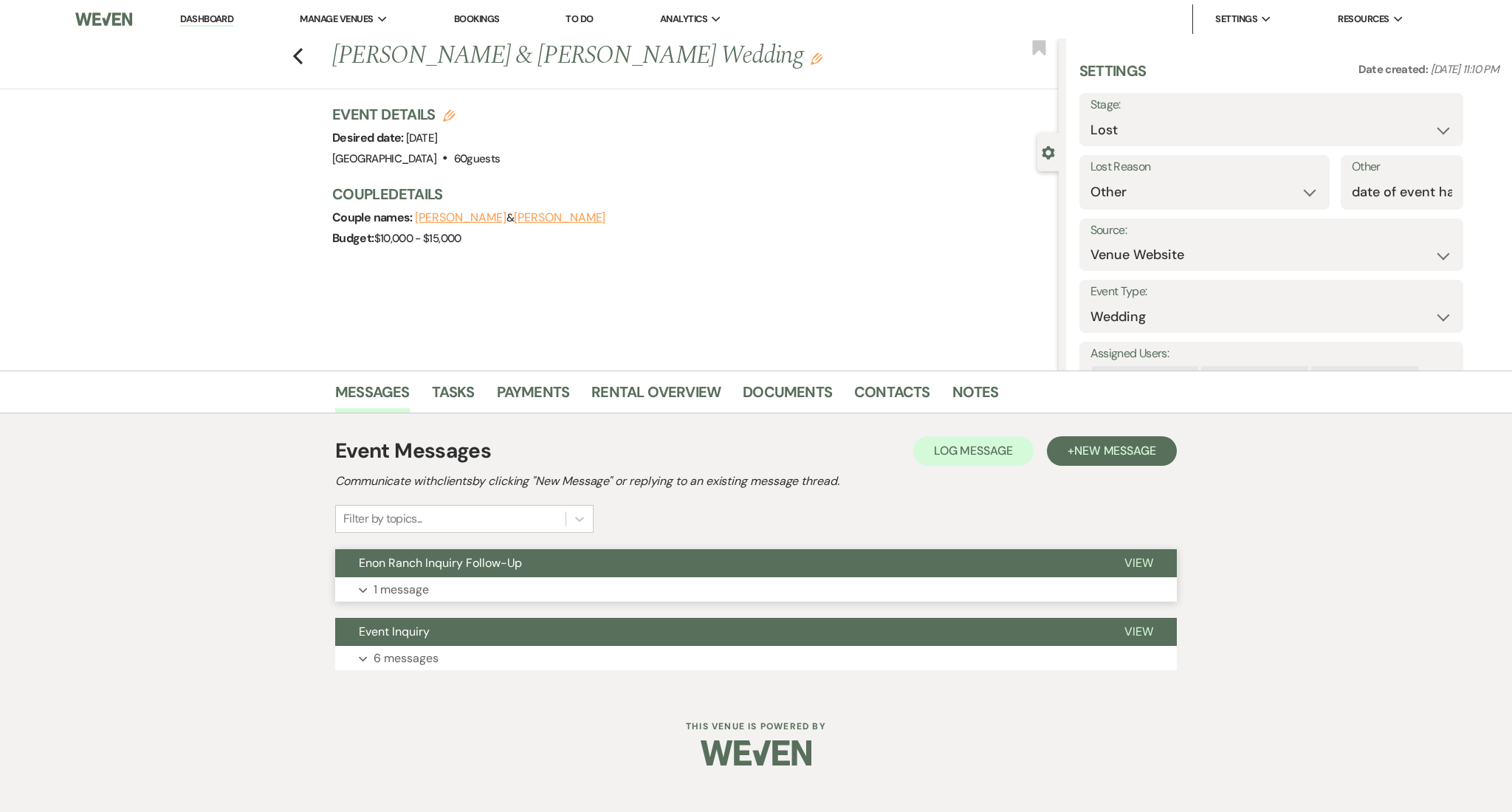
click at [764, 582] on button "Expand 1 message" at bounding box center [756, 590] width 841 height 25
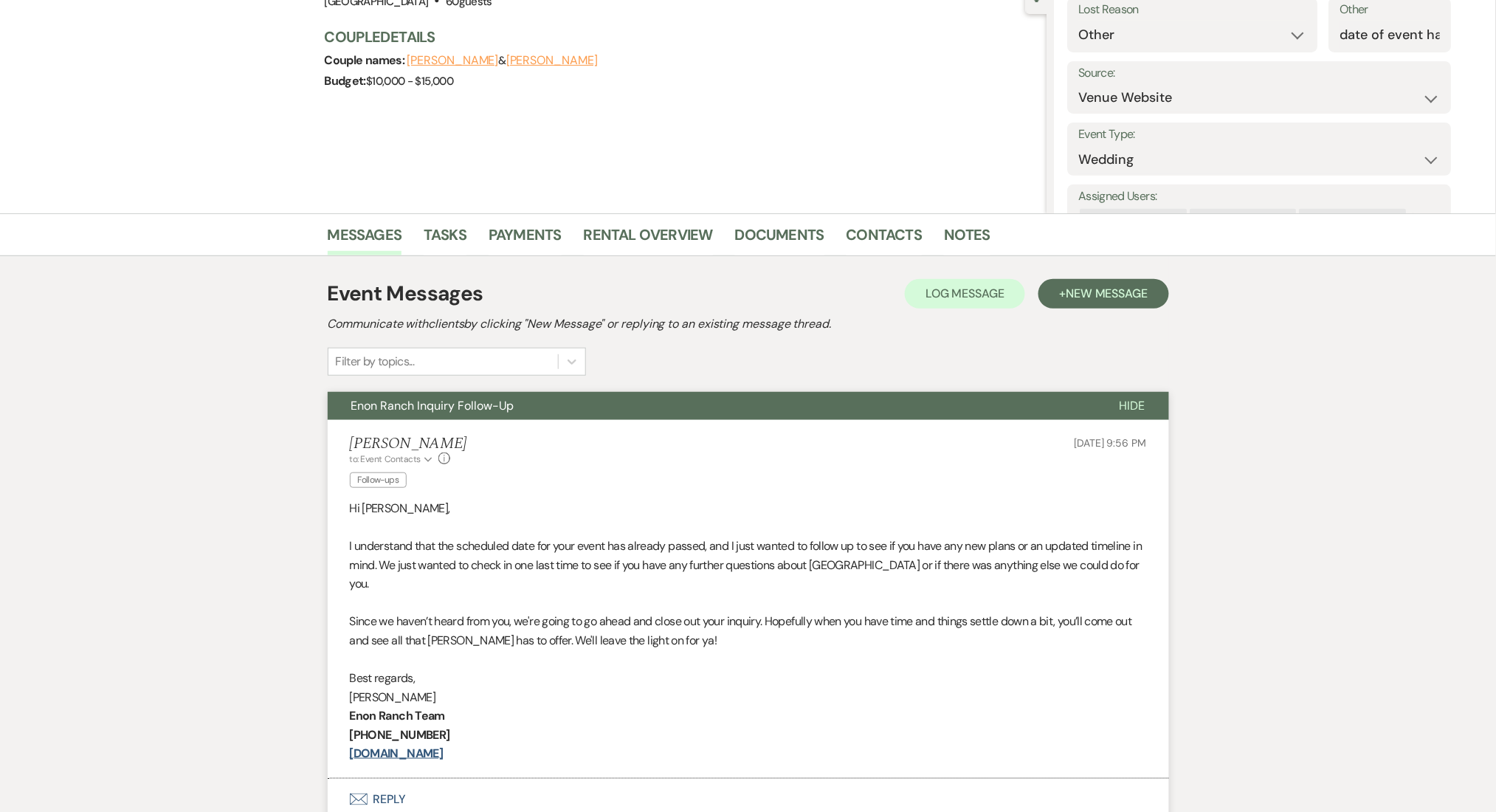
scroll to position [331, 0]
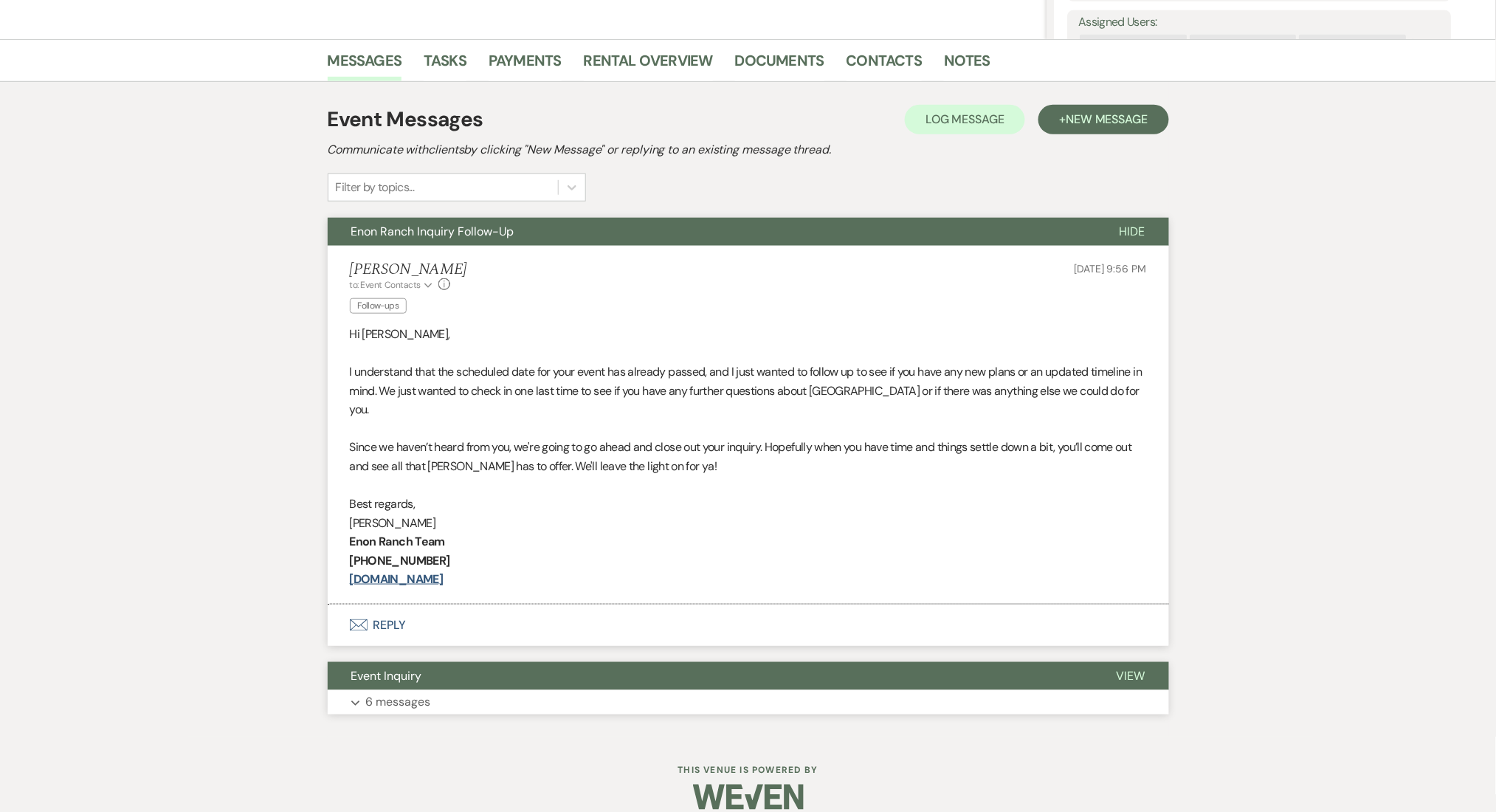
drag, startPoint x: 586, startPoint y: 649, endPoint x: 586, endPoint y: 662, distance: 13.0
click at [586, 662] on button "Event Inquiry" at bounding box center [710, 675] width 765 height 28
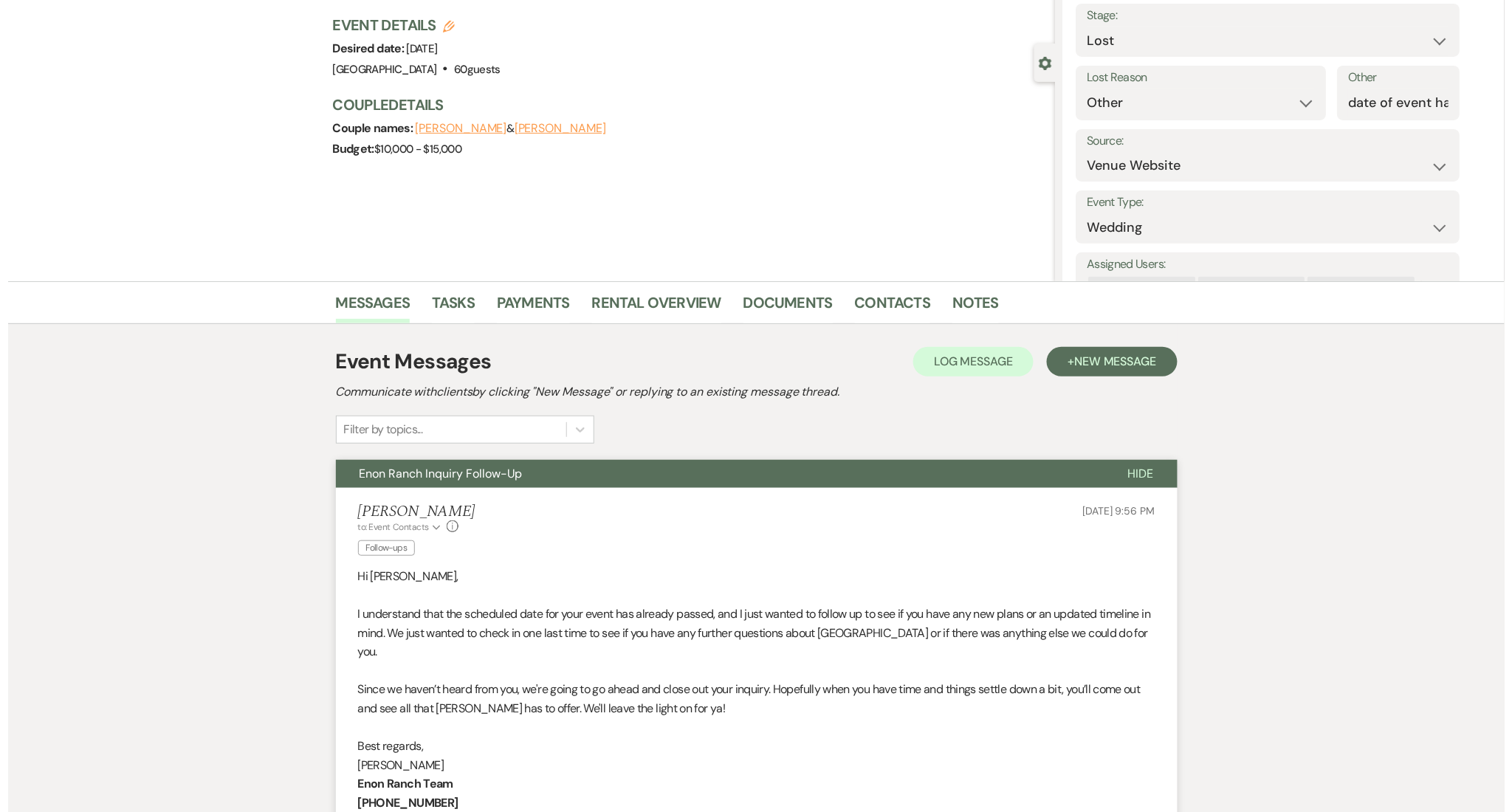
scroll to position [0, 0]
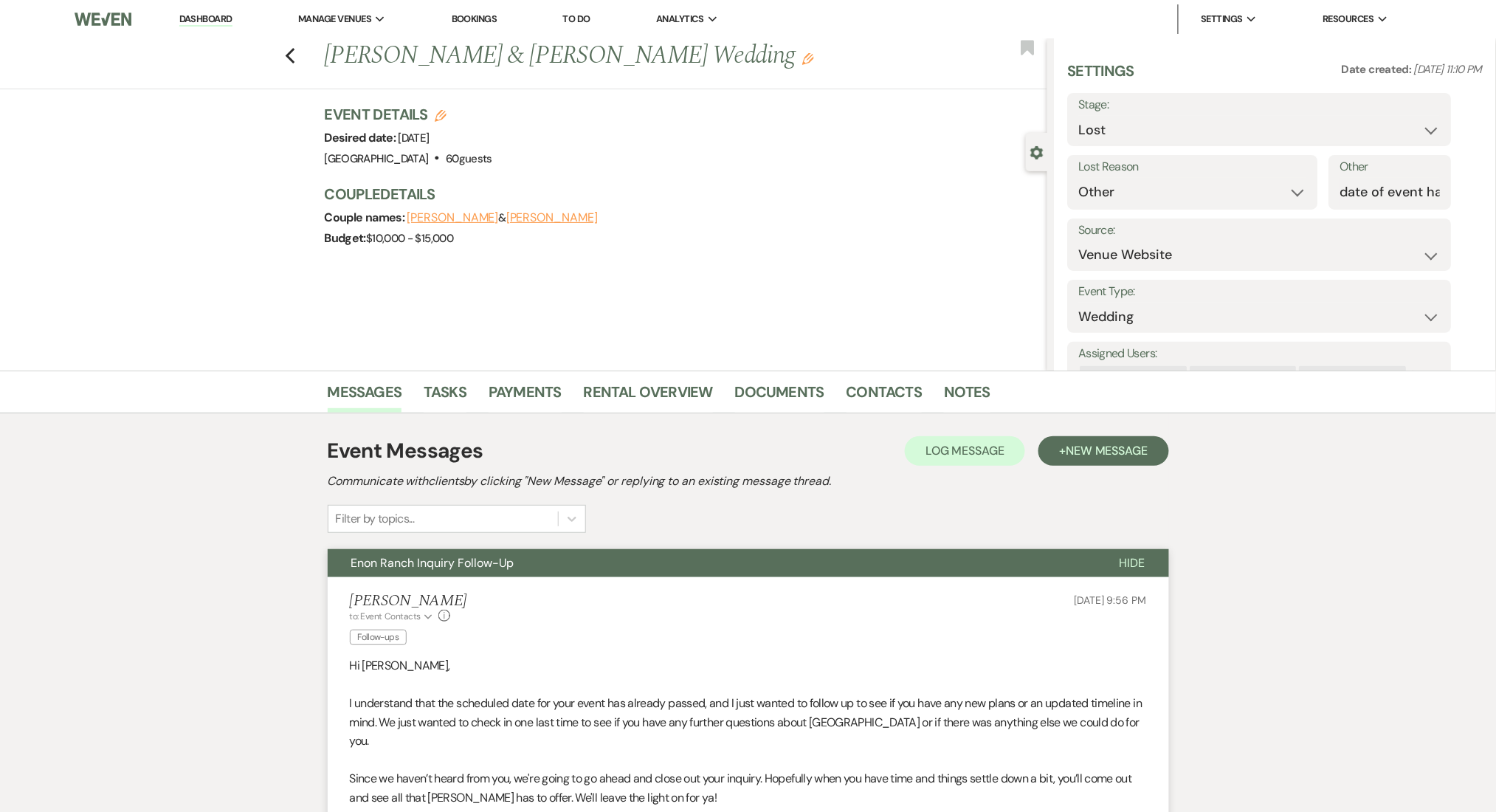
click at [206, 18] on link "Dashboard" at bounding box center [205, 19] width 53 height 14
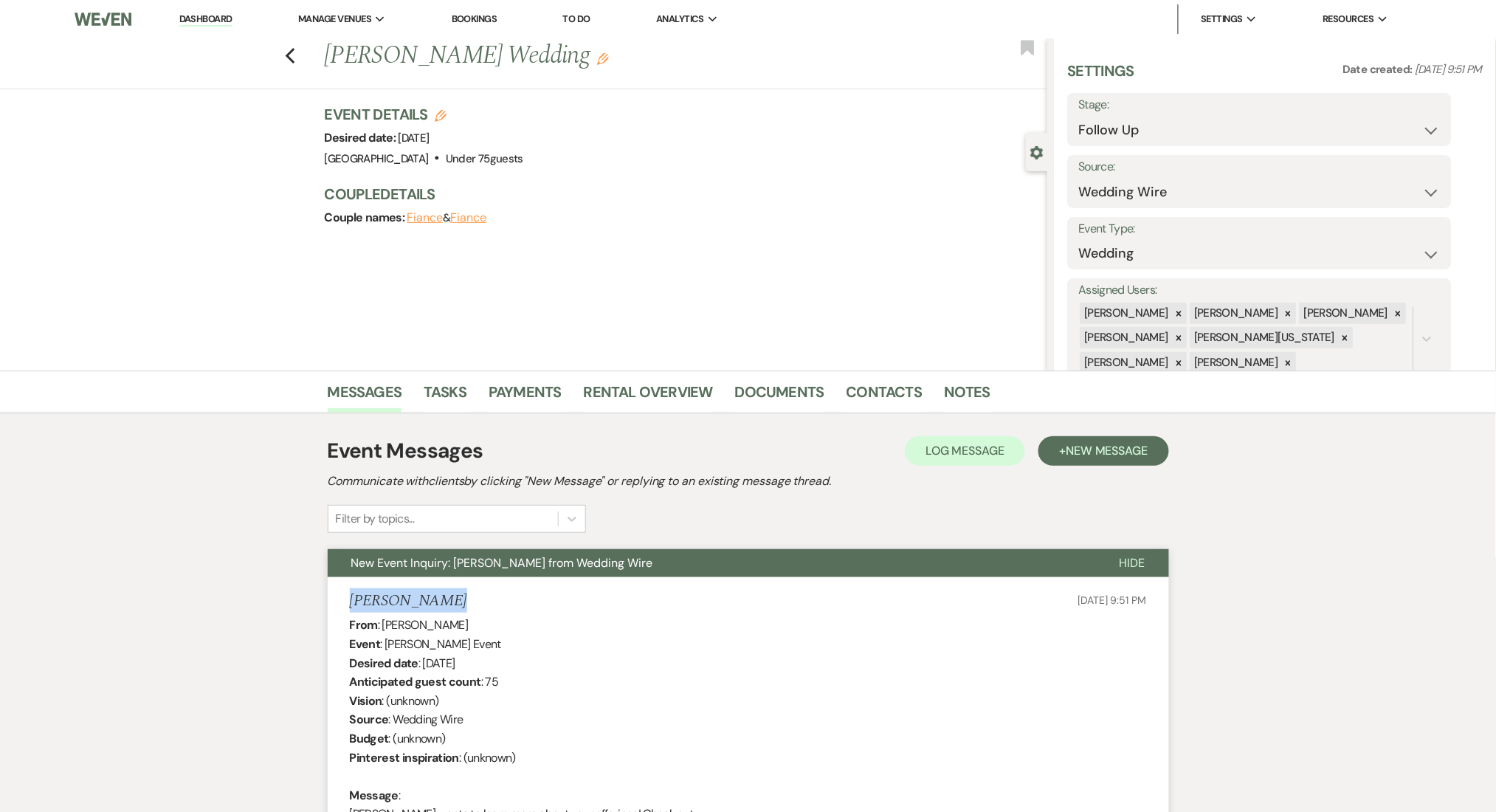
drag, startPoint x: 464, startPoint y: 602, endPoint x: 308, endPoint y: 603, distance: 156.0
copy h5 "[PERSON_NAME]"
click at [892, 397] on link "Contacts" at bounding box center [884, 396] width 76 height 33
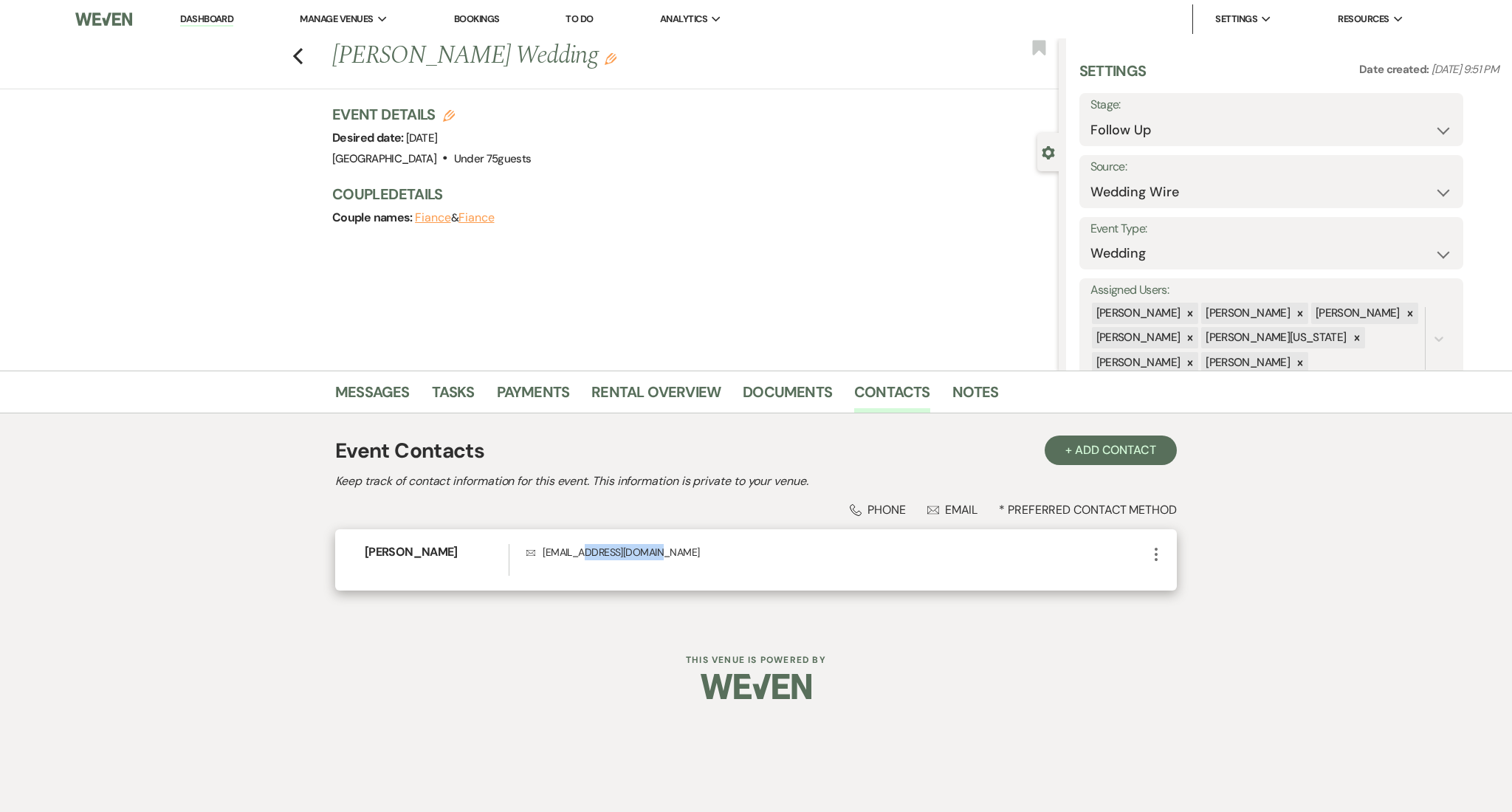
drag, startPoint x: 659, startPoint y: 560, endPoint x: 570, endPoint y: 558, distance: 89.0
click at [572, 559] on p "Envelope [EMAIL_ADDRESS][DOMAIN_NAME]" at bounding box center [836, 551] width 621 height 16
click at [570, 558] on p "Envelope [EMAIL_ADDRESS][DOMAIN_NAME]" at bounding box center [836, 551] width 621 height 16
click at [569, 556] on p "Envelope [EMAIL_ADDRESS][DOMAIN_NAME]" at bounding box center [836, 551] width 621 height 16
copy p "hollyjgirl81"
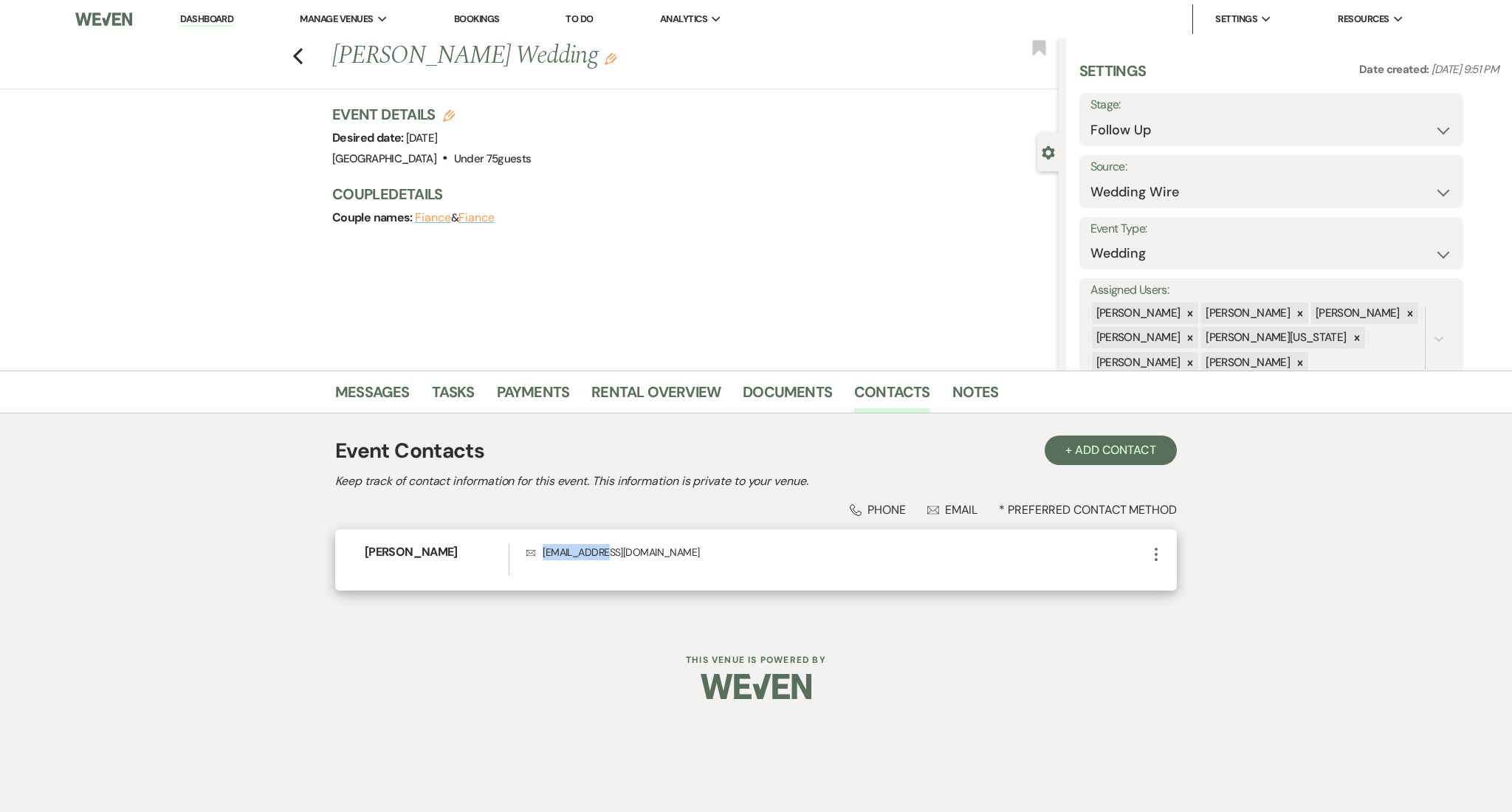
click at [582, 548] on p "Envelope [EMAIL_ADDRESS][DOMAIN_NAME]" at bounding box center [836, 551] width 621 height 16
click at [369, 370] on div "Messages Tasks Payments Rental Overview Documents Contacts Notes" at bounding box center [756, 391] width 1512 height 43
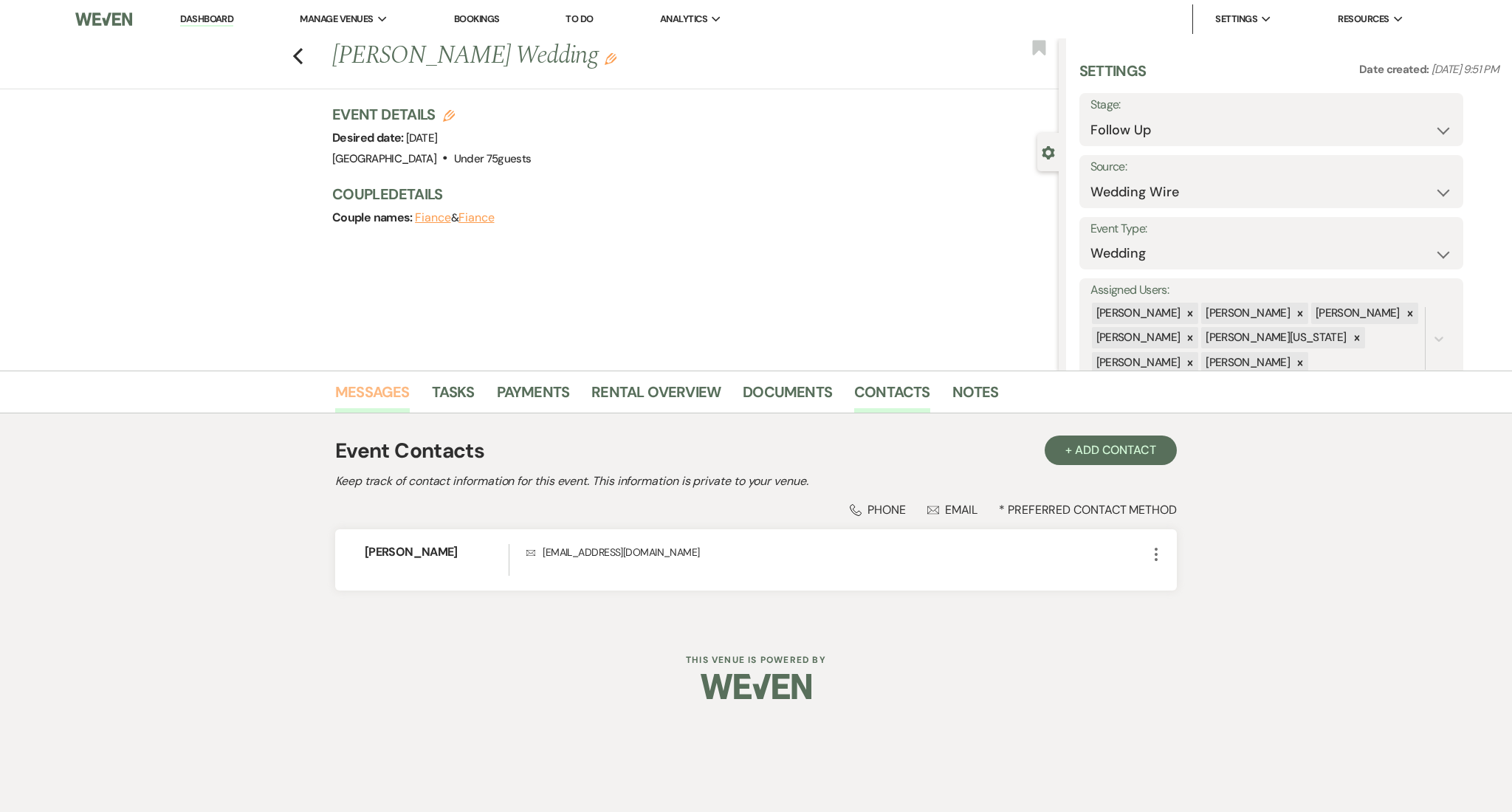
click at [374, 392] on link "Messages" at bounding box center [372, 396] width 75 height 33
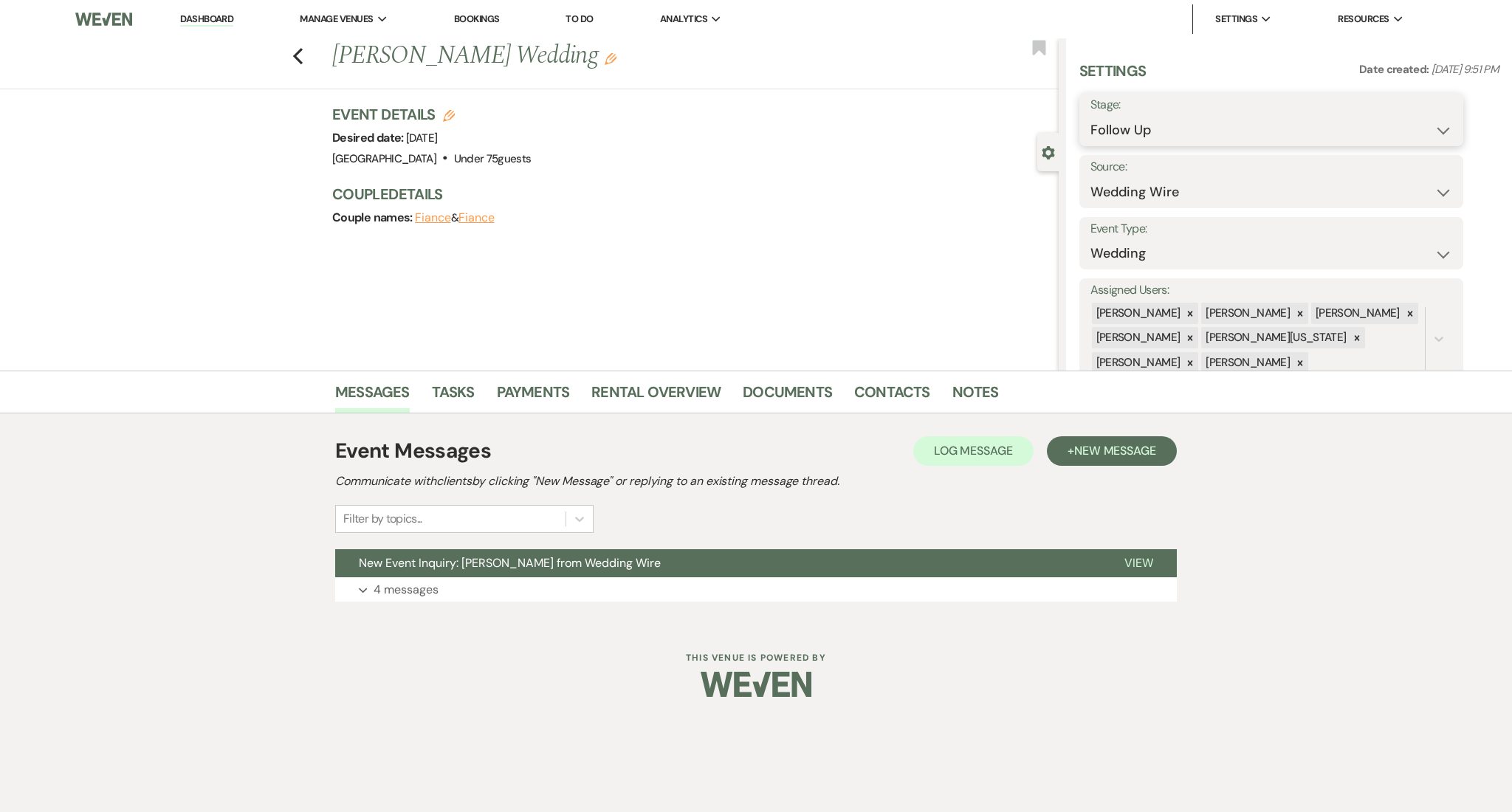
click at [1135, 132] on select "Inquiry Follow Up Tour Requested Tour Confirmed Toured Proposal Sent Booked Lost" at bounding box center [1271, 130] width 362 height 28
select select "1"
click at [1090, 116] on select "Inquiry Follow Up Tour Requested Tour Confirmed Toured Proposal Sent Booked Lost" at bounding box center [1271, 130] width 362 height 28
click at [1439, 108] on button "Save" at bounding box center [1421, 119] width 84 height 29
click at [546, 597] on button "Expand 4 messages" at bounding box center [756, 590] width 841 height 25
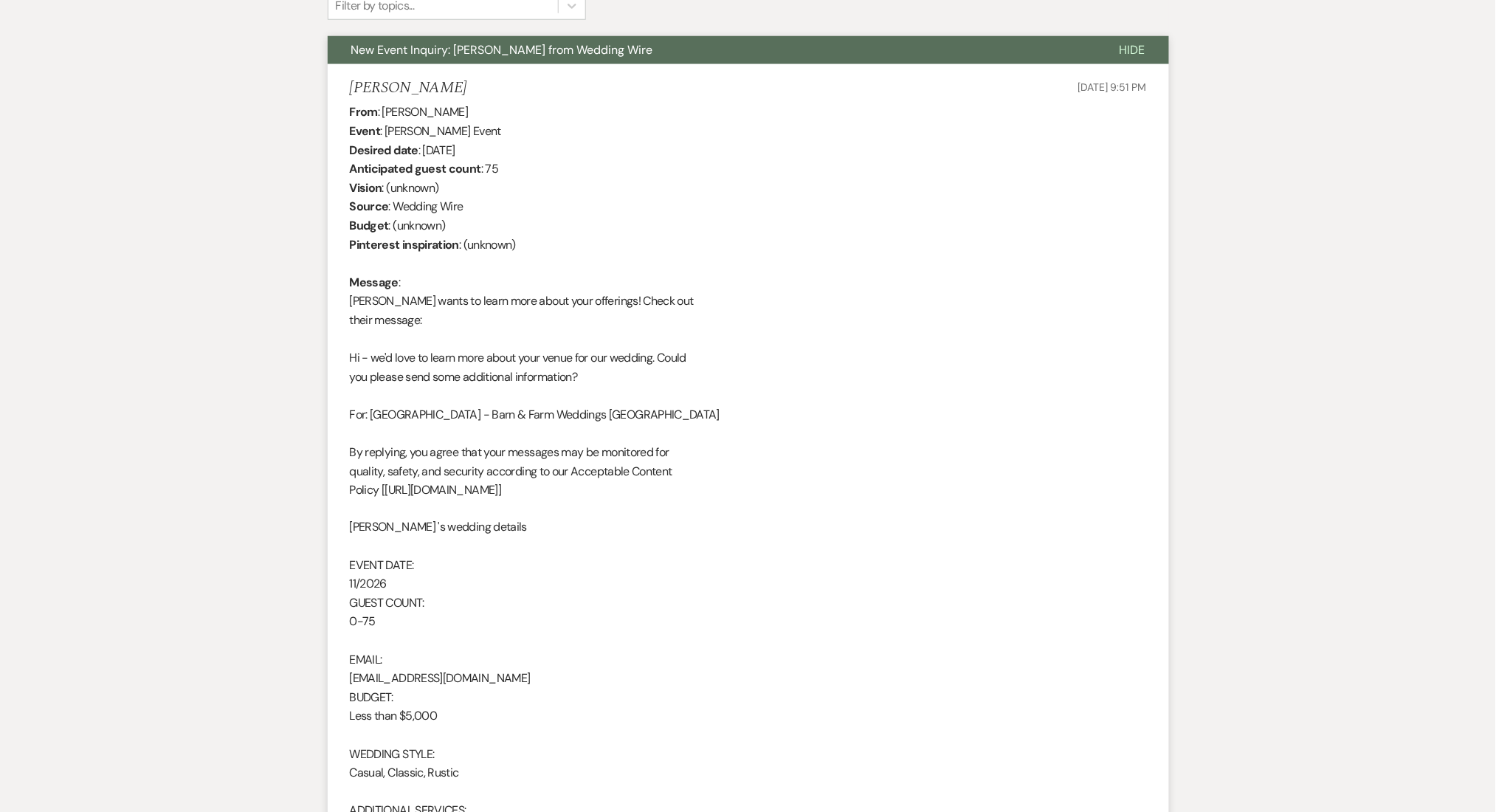
scroll to position [393, 0]
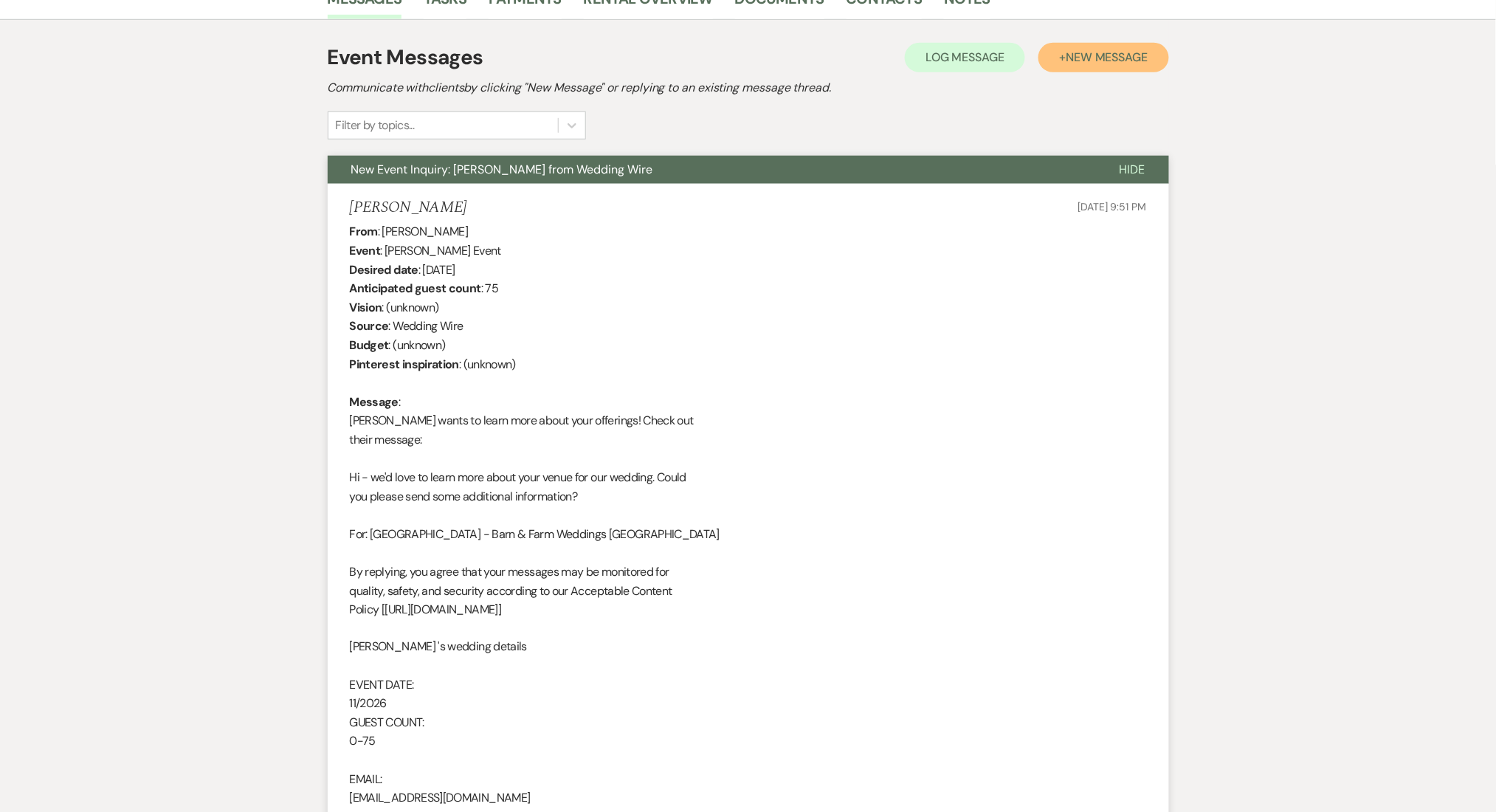
drag, startPoint x: 1110, startPoint y: 62, endPoint x: 1101, endPoint y: 63, distance: 9.1
click at [1110, 62] on span "New Message" at bounding box center [1107, 57] width 82 height 15
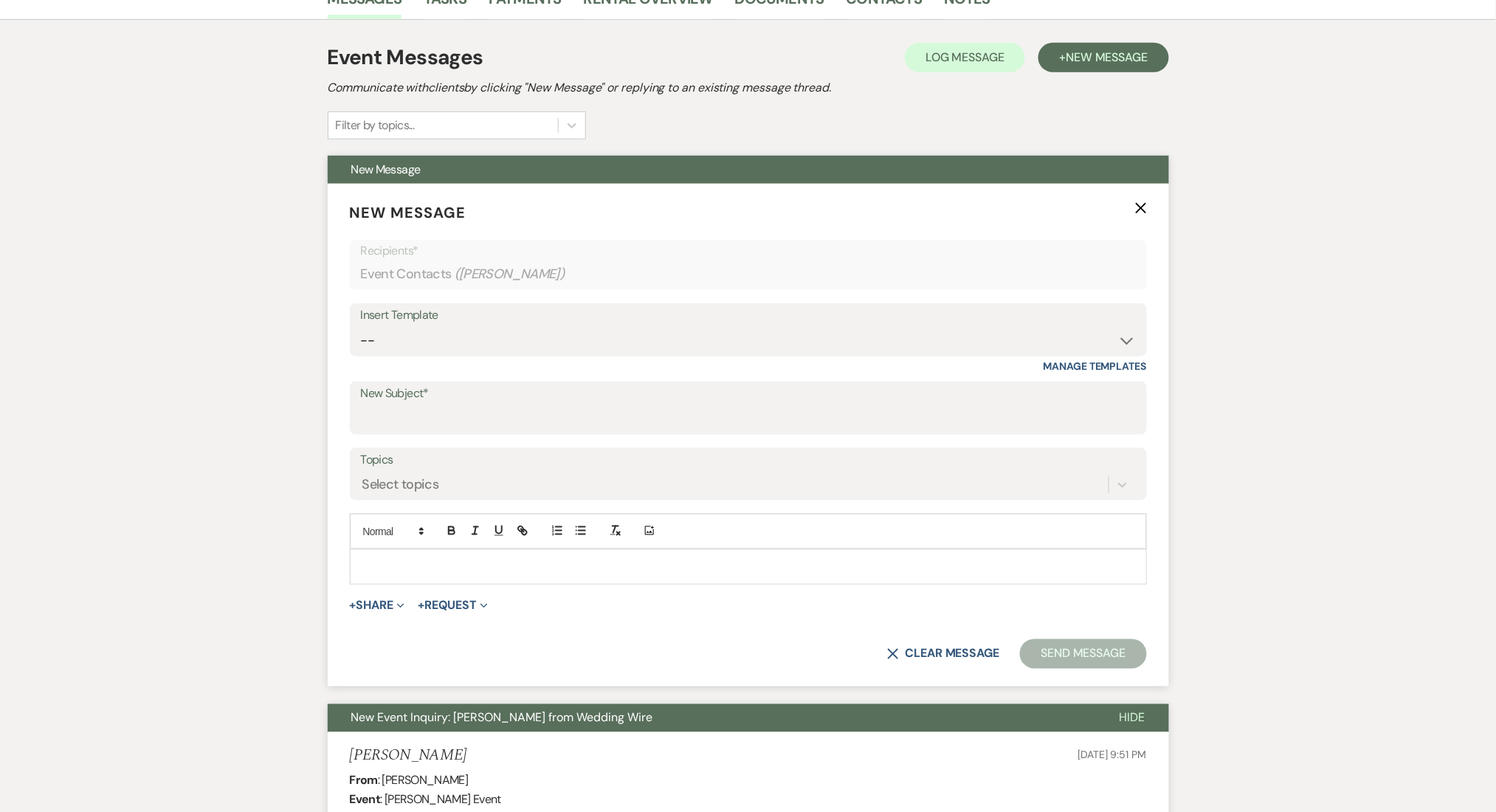
click at [492, 357] on div "Insert Template -- Inquiry Follow Up Email #2 Contract Sending Template Payment…" at bounding box center [748, 338] width 797 height 70
click at [490, 341] on select "-- Inquiry Follow Up Email #2 Contract Sending Template Payment Template Rental…" at bounding box center [748, 340] width 775 height 28
select select "1402"
click at [361, 326] on select "-- Inquiry Follow Up Email #2 Contract Sending Template Payment Template Rental…" at bounding box center [748, 340] width 775 height 28
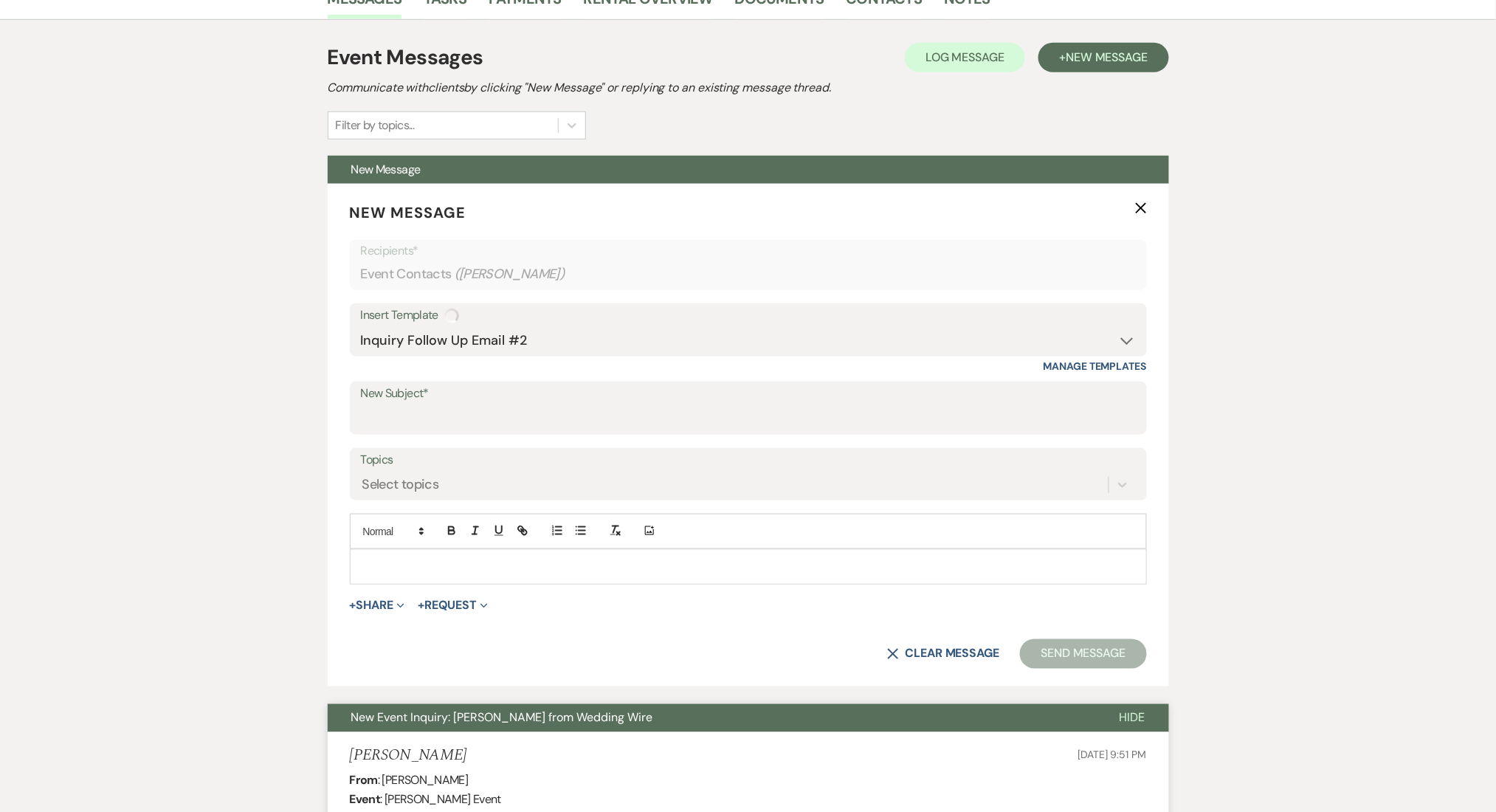
type input "Ready to Schedule a Tour?"
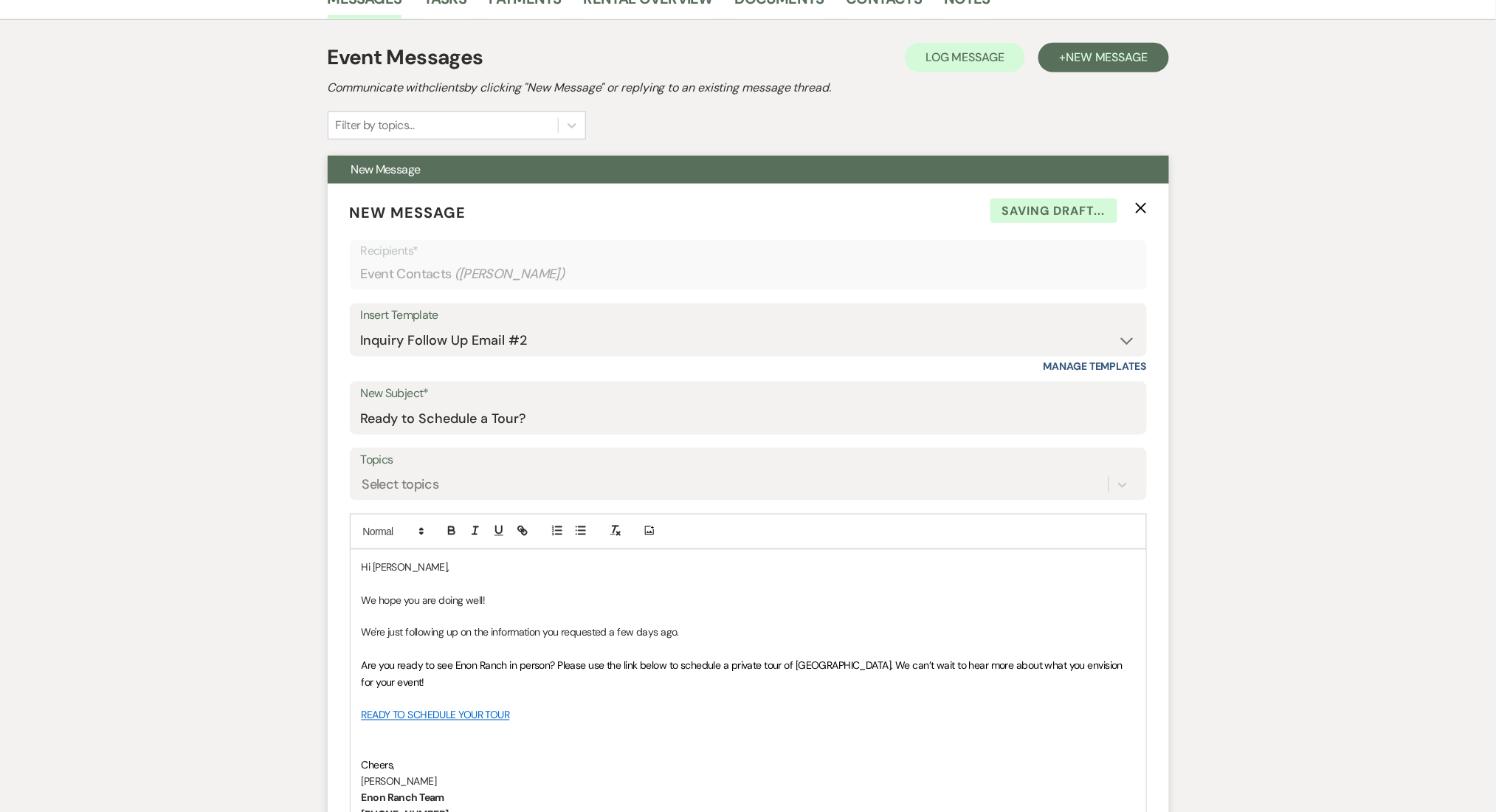
scroll to position [591, 0]
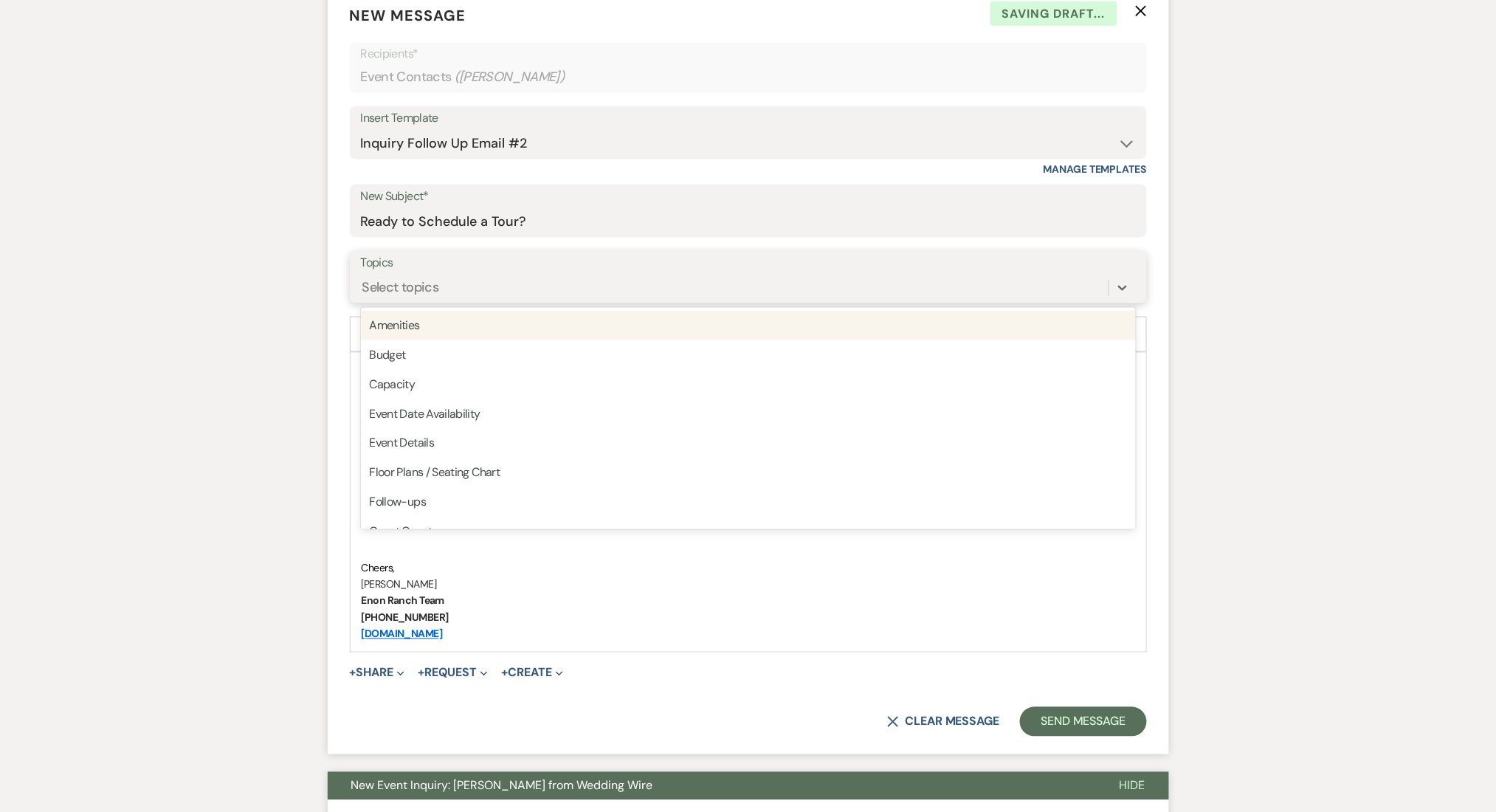
click at [432, 275] on div "Select topics" at bounding box center [735, 287] width 748 height 26
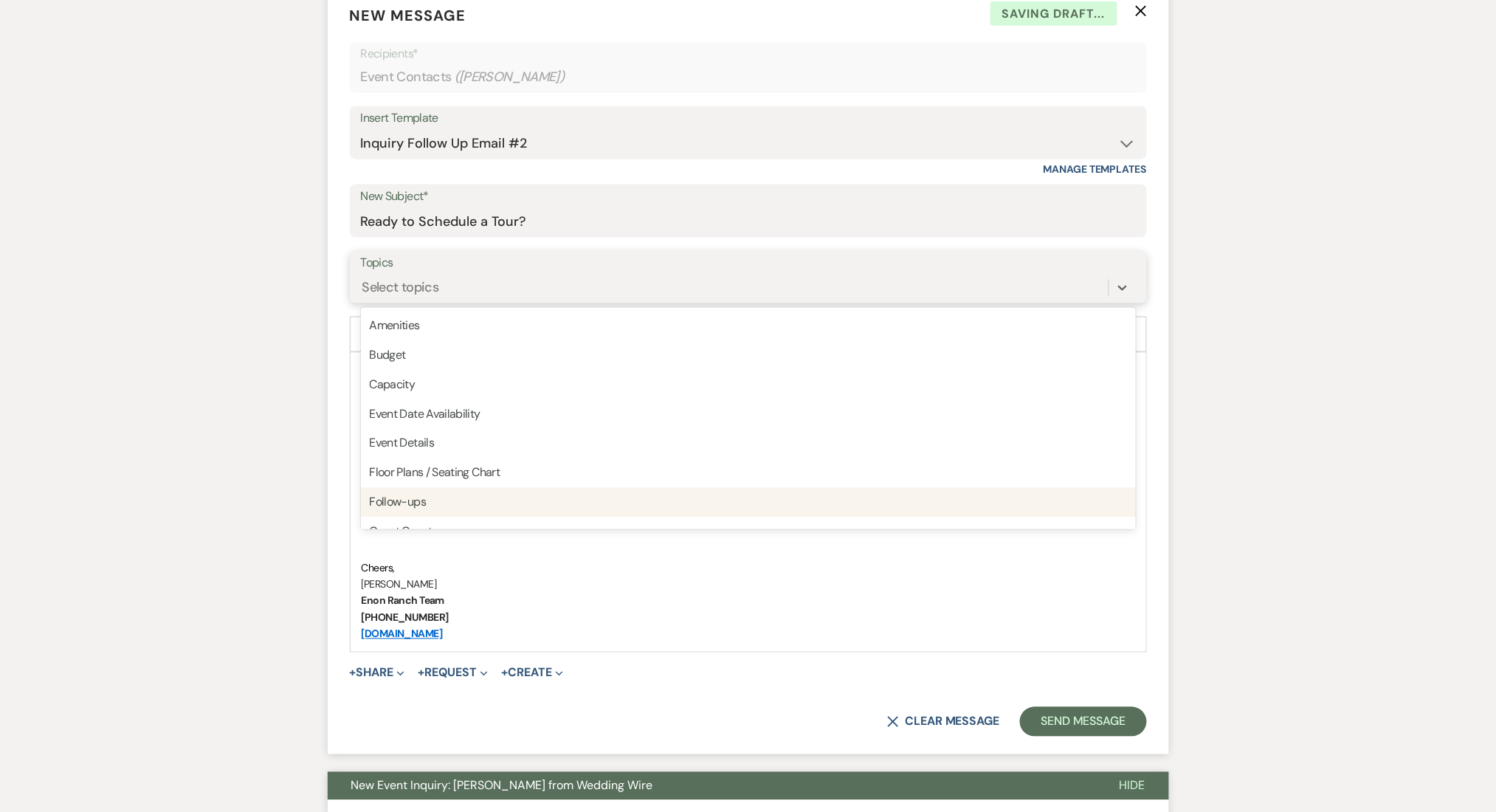
click at [470, 498] on div "Follow-ups" at bounding box center [748, 502] width 775 height 29
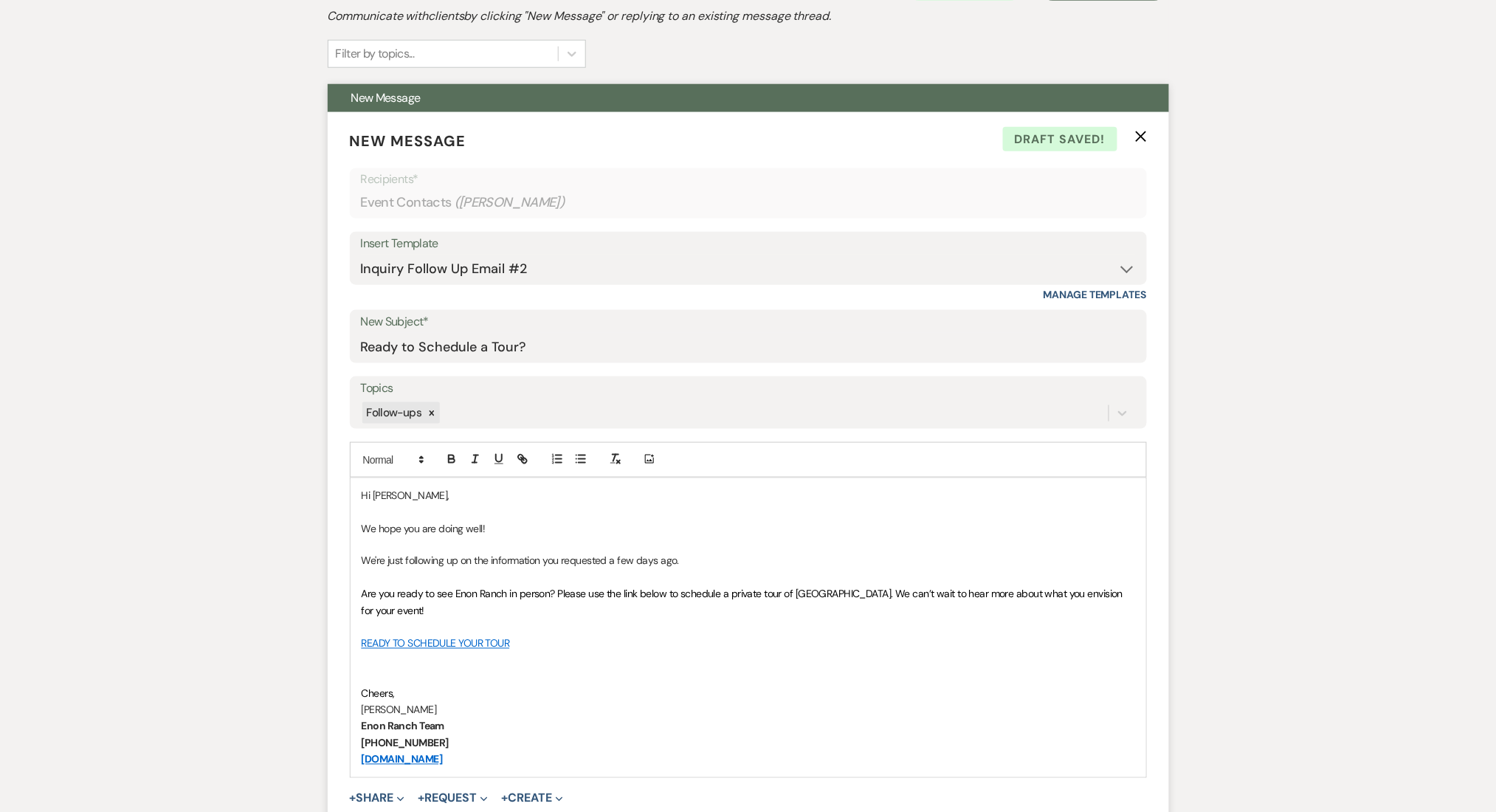
scroll to position [764, 0]
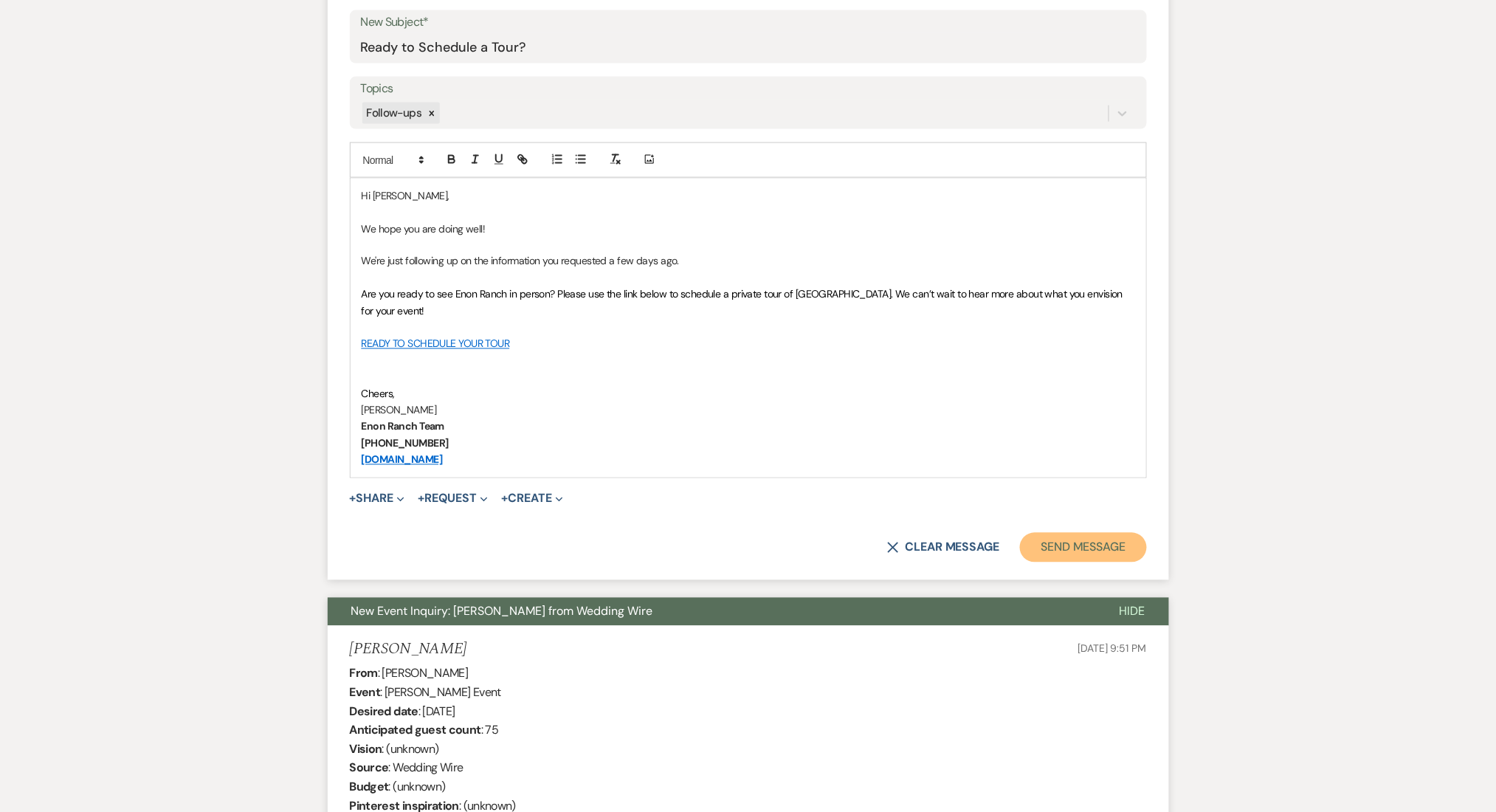
click at [1079, 541] on button "Send Message" at bounding box center [1083, 547] width 127 height 29
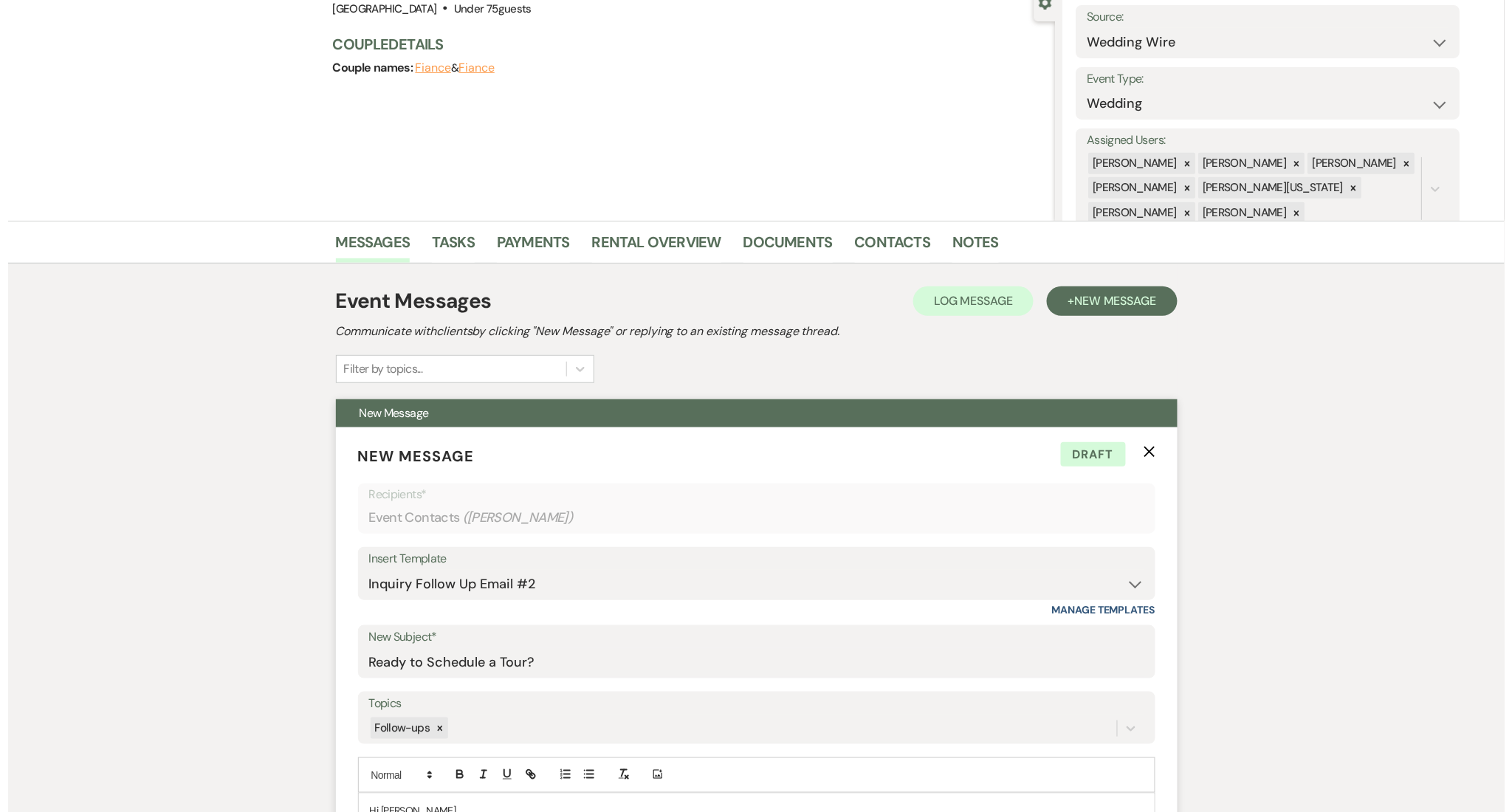
scroll to position [0, 0]
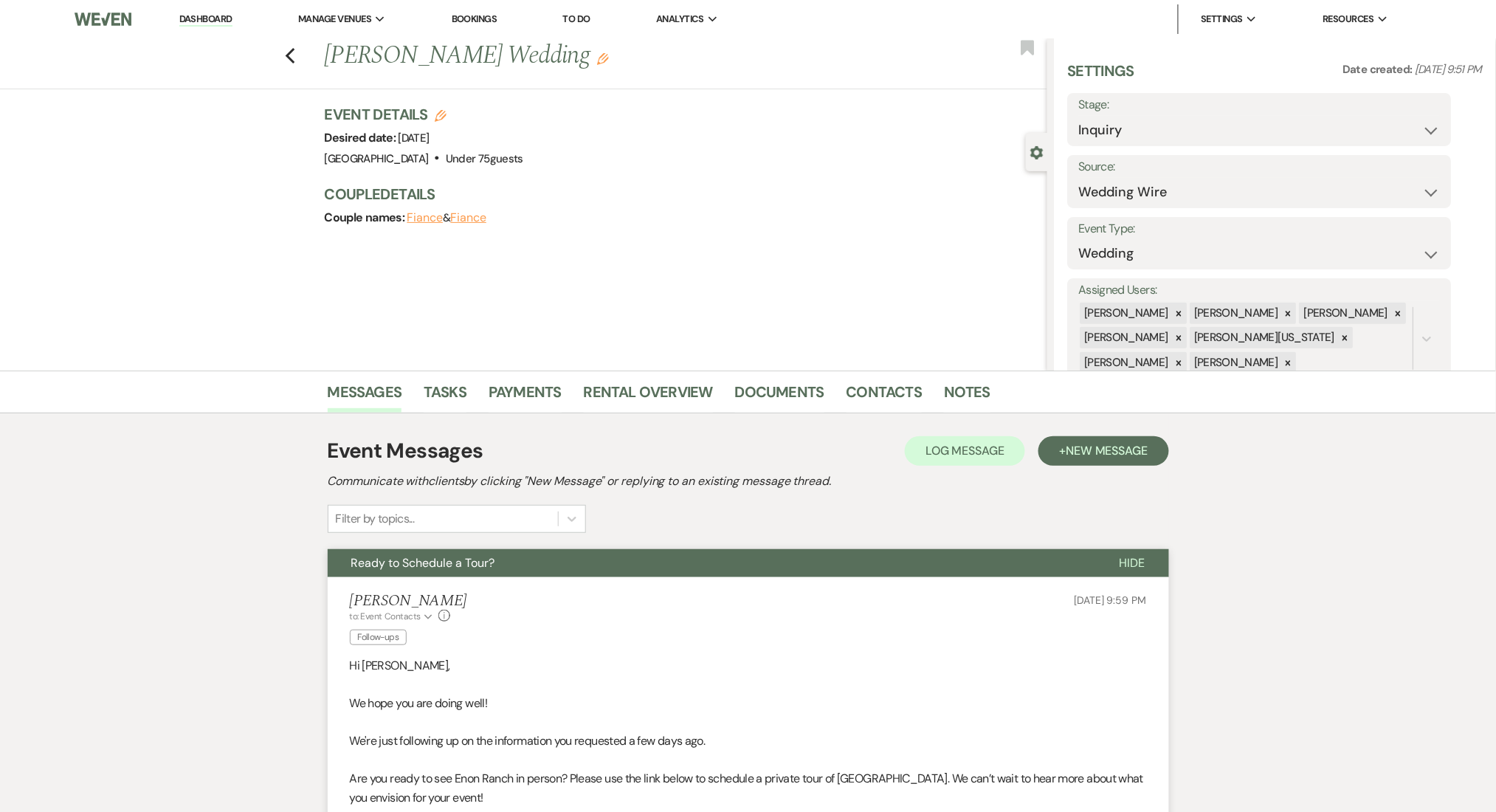
click at [204, 23] on link "Dashboard" at bounding box center [205, 19] width 53 height 14
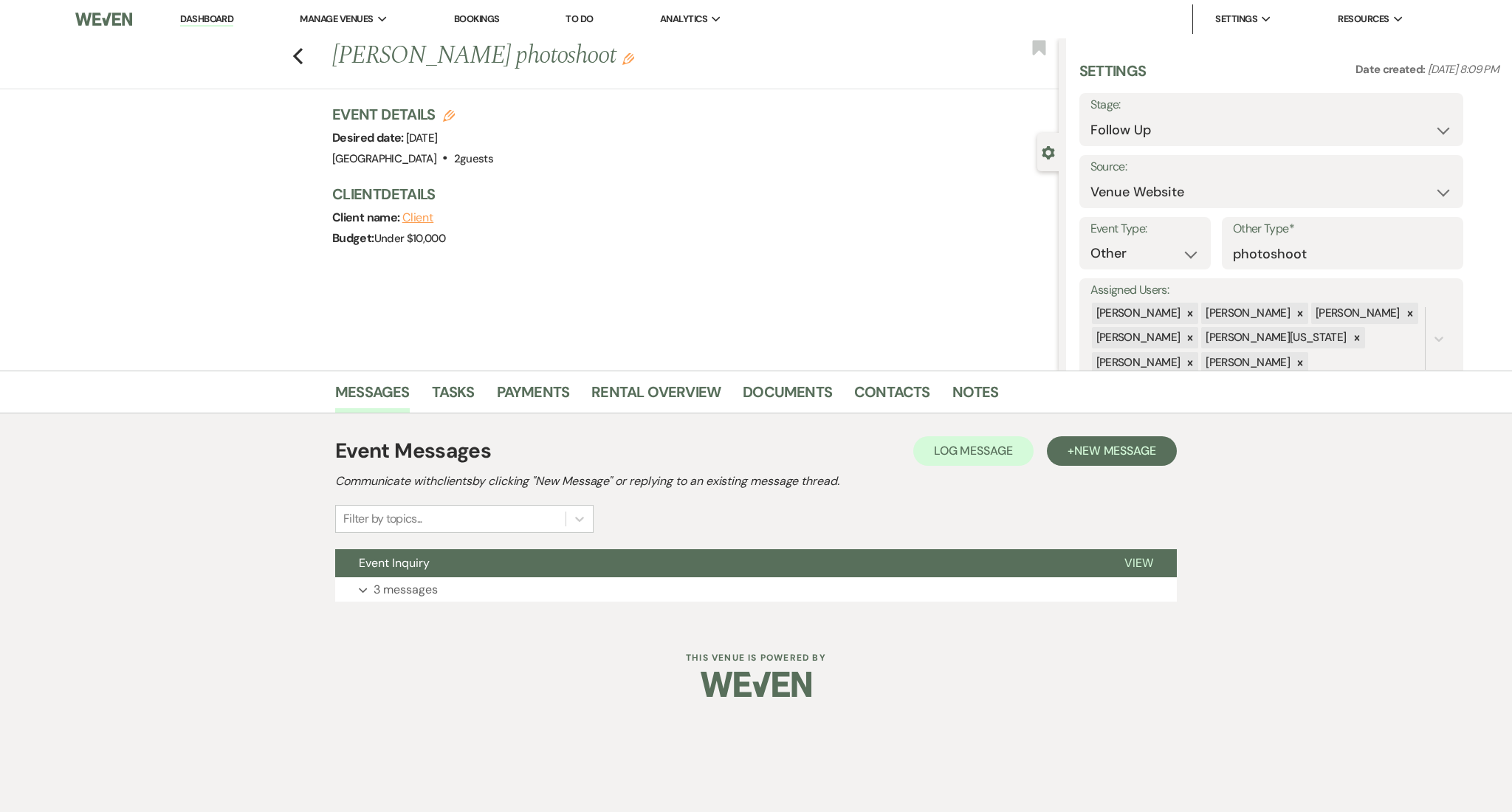
click at [1339, 618] on div "Messages Tasks Payments Rental Overview Documents Contacts Notes Event Messages…" at bounding box center [756, 497] width 1512 height 253
click at [750, 580] on button "Expand 3 messages" at bounding box center [756, 590] width 841 height 25
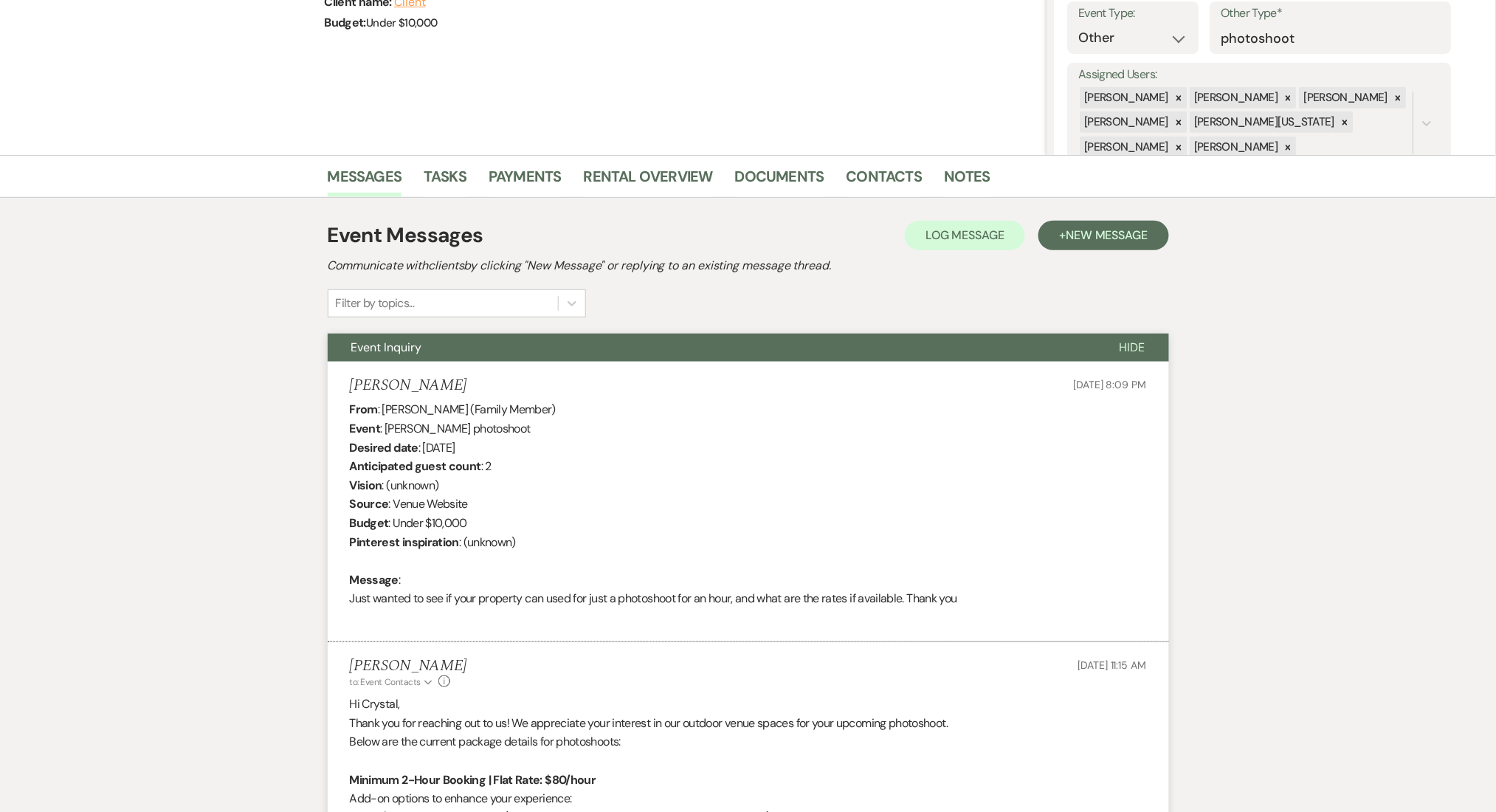
scroll to position [492, 0]
